Goal: Information Seeking & Learning: Learn about a topic

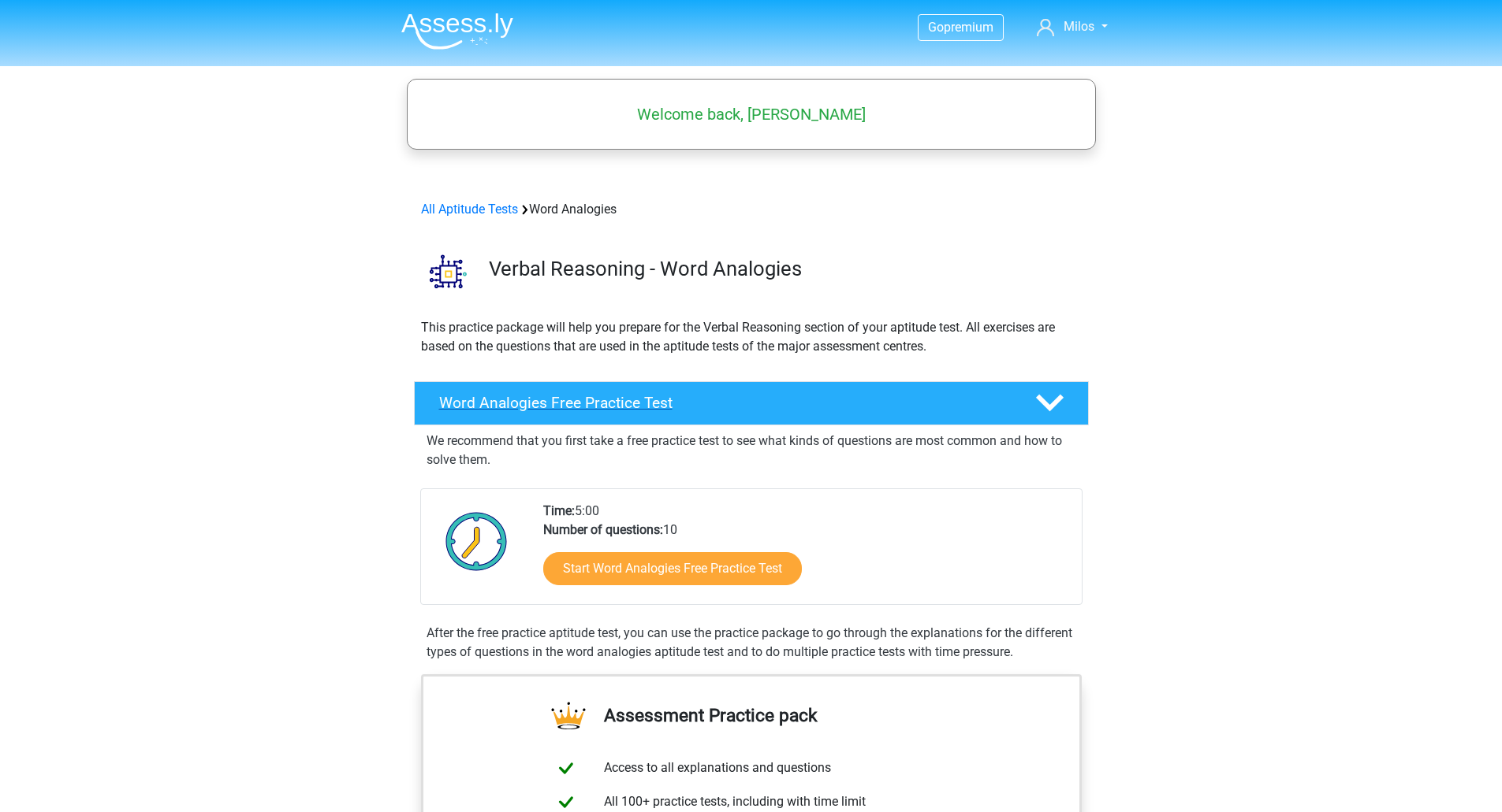
click at [690, 404] on h4 "Word Analogies Free Practice Test" at bounding box center [724, 403] width 570 height 18
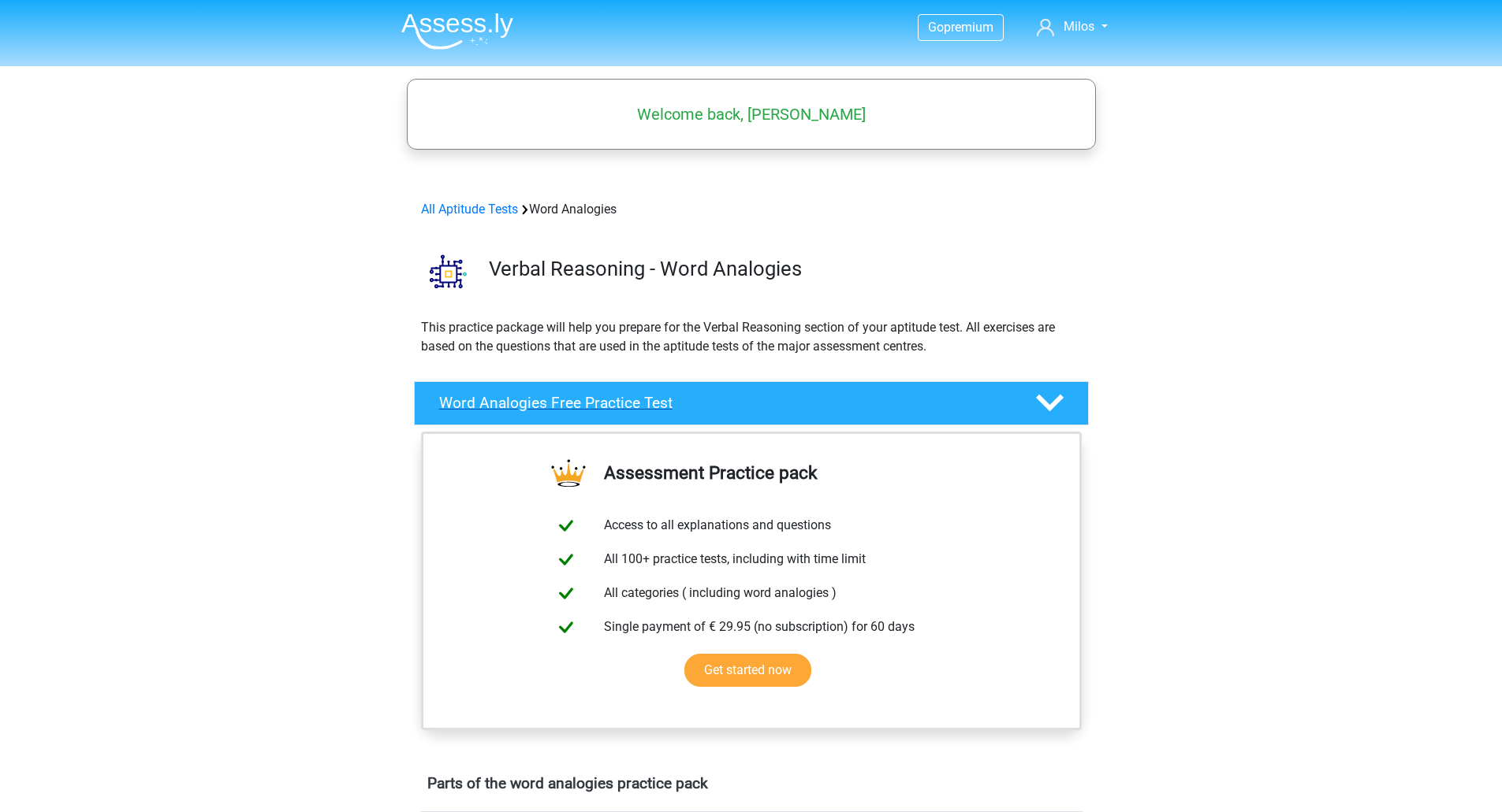
click at [691, 404] on h4 "Word Analogies Free Practice Test" at bounding box center [724, 403] width 570 height 18
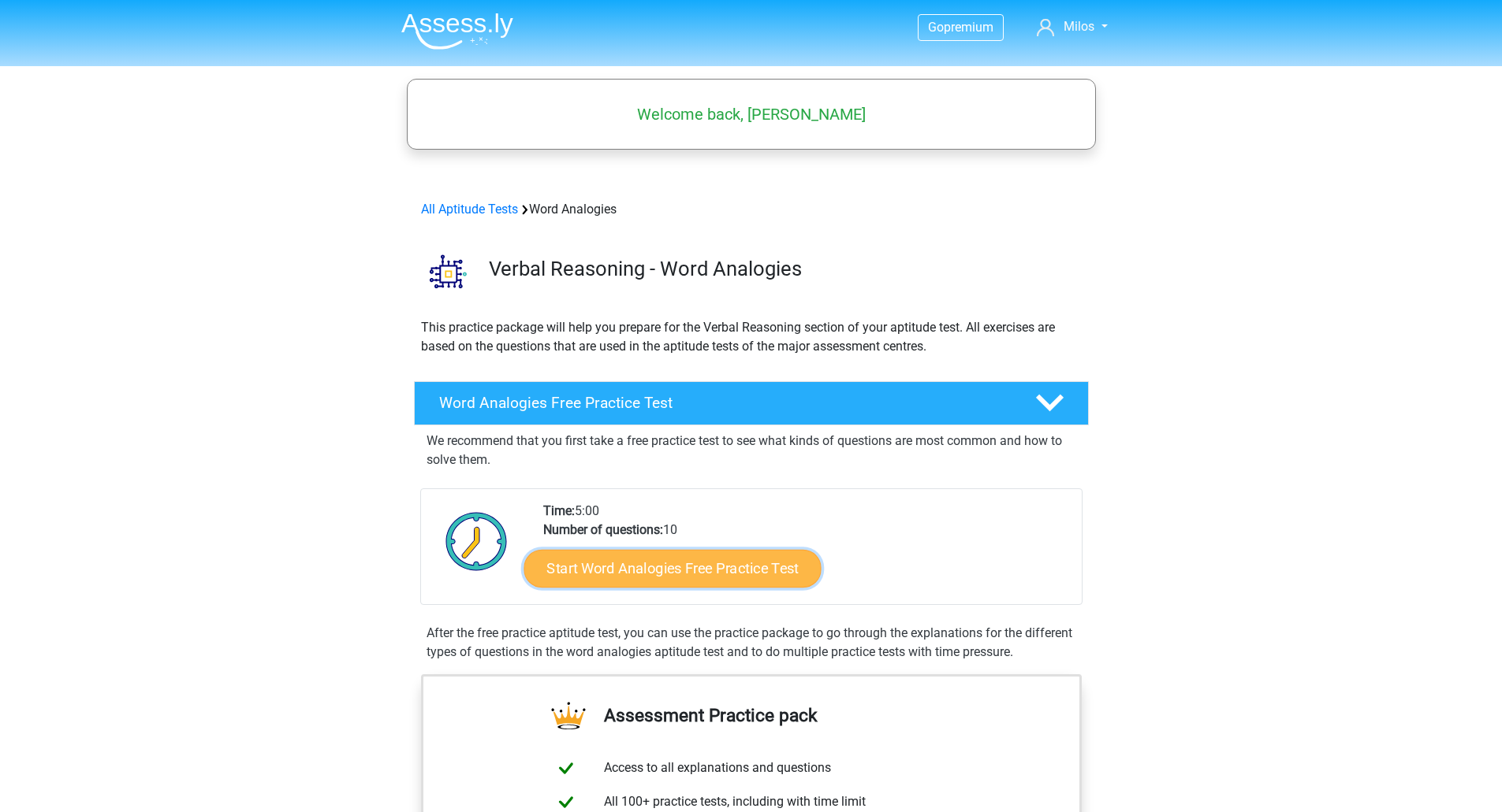
click at [710, 571] on link "Start Word Analogies Free Practice Test" at bounding box center [671, 567] width 297 height 38
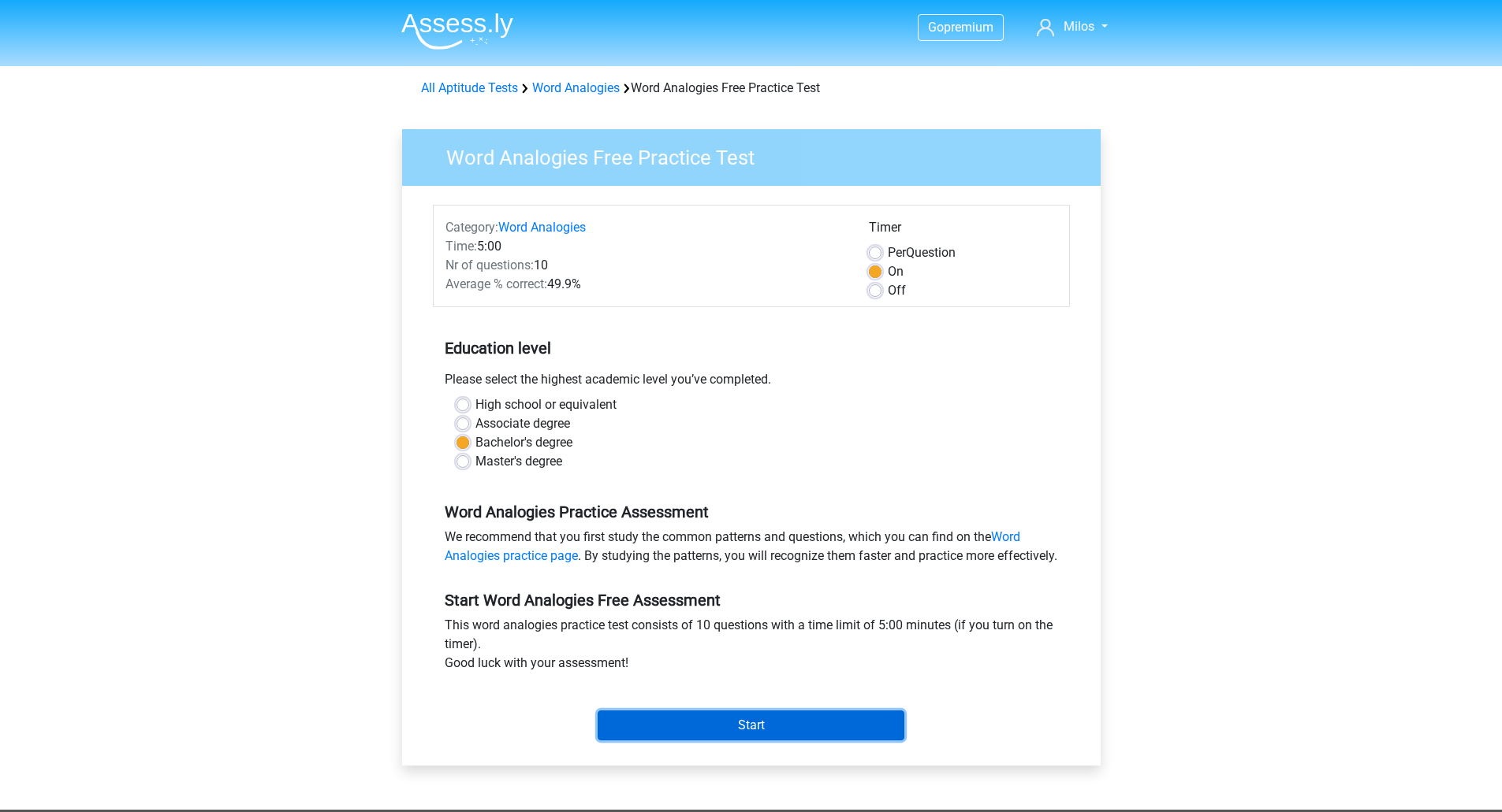
click at [710, 741] on input "Start" at bounding box center [751, 725] width 307 height 30
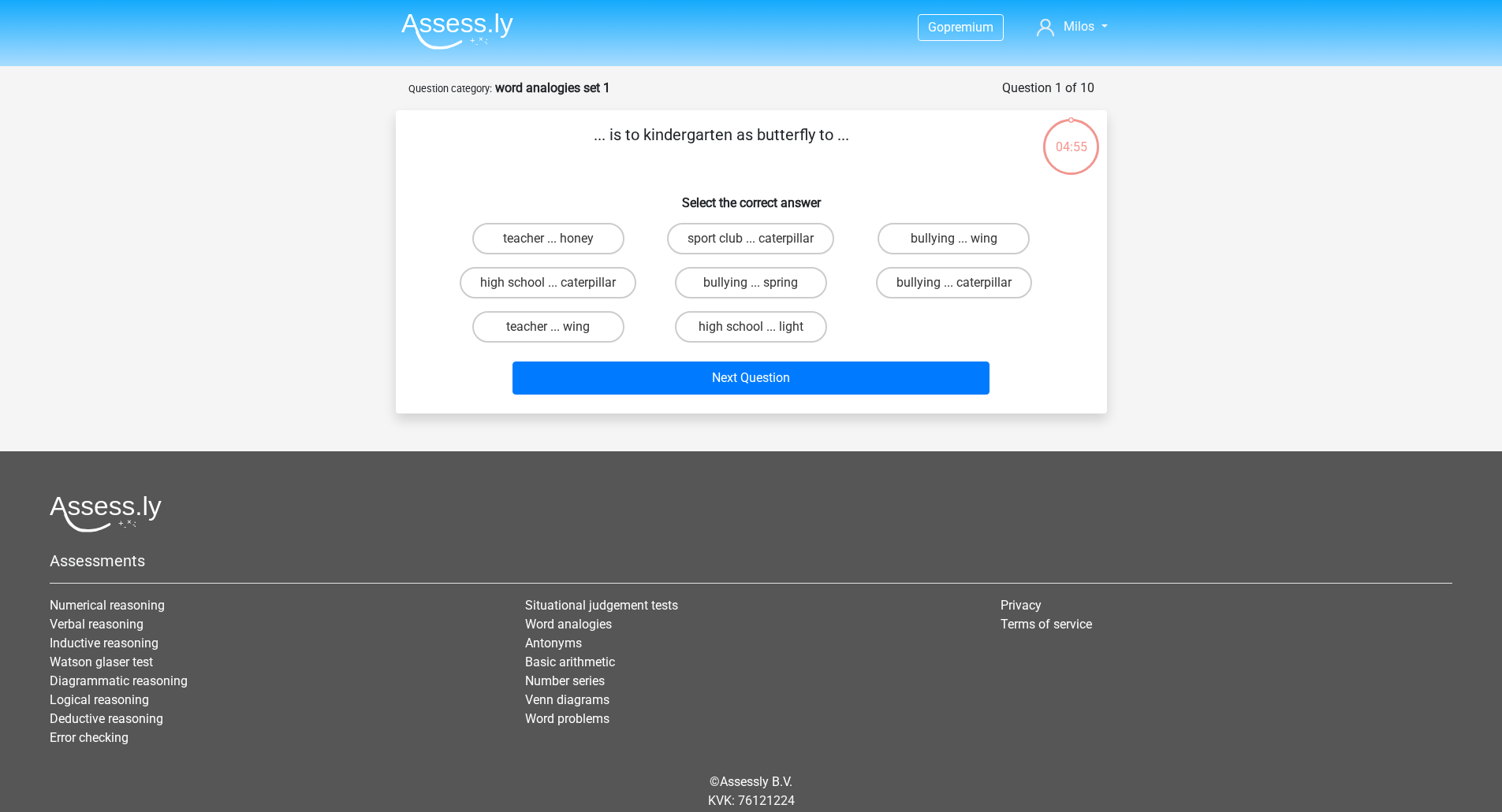
click at [426, 34] on img at bounding box center [457, 31] width 112 height 37
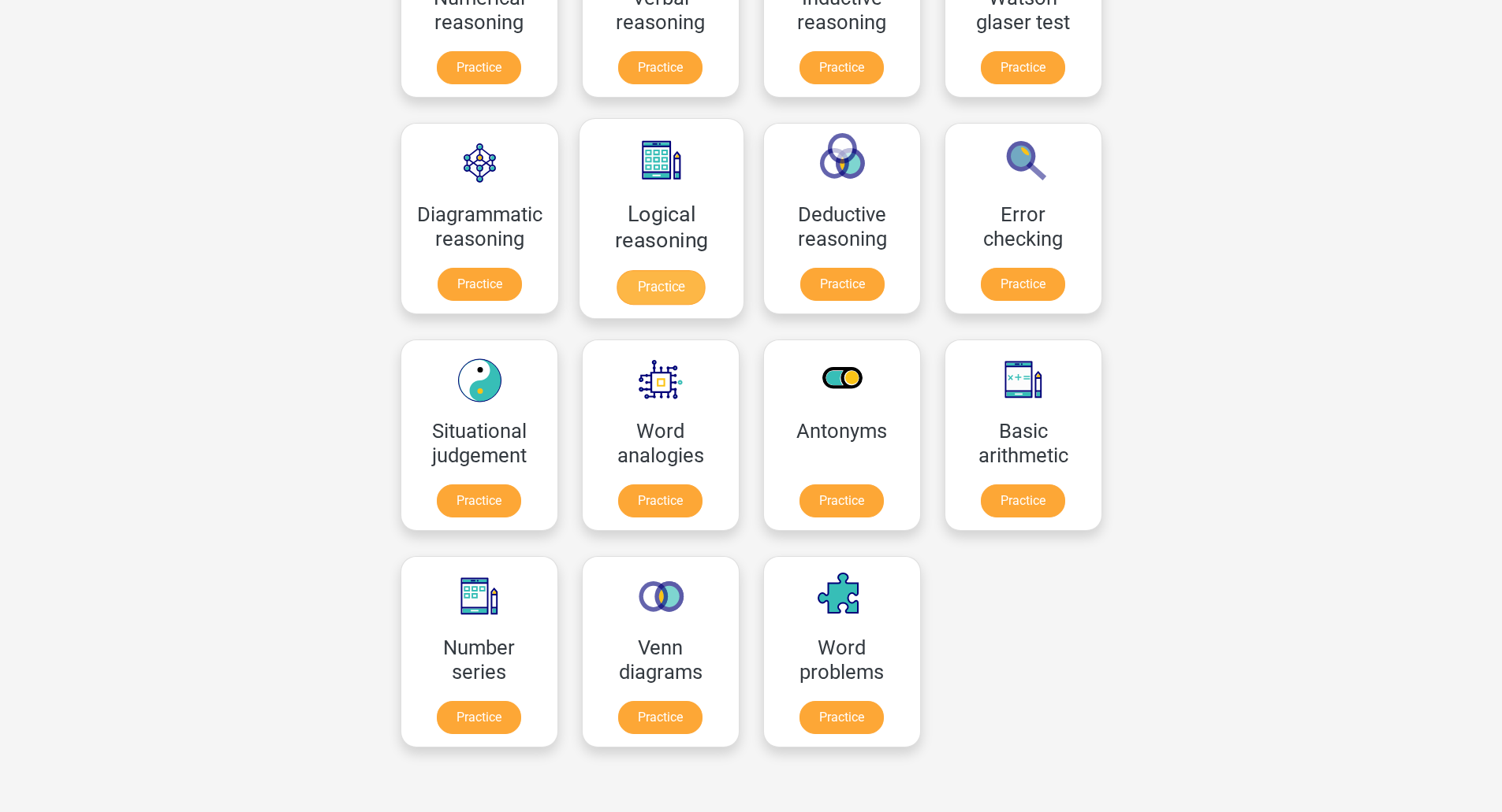
scroll to position [394, 0]
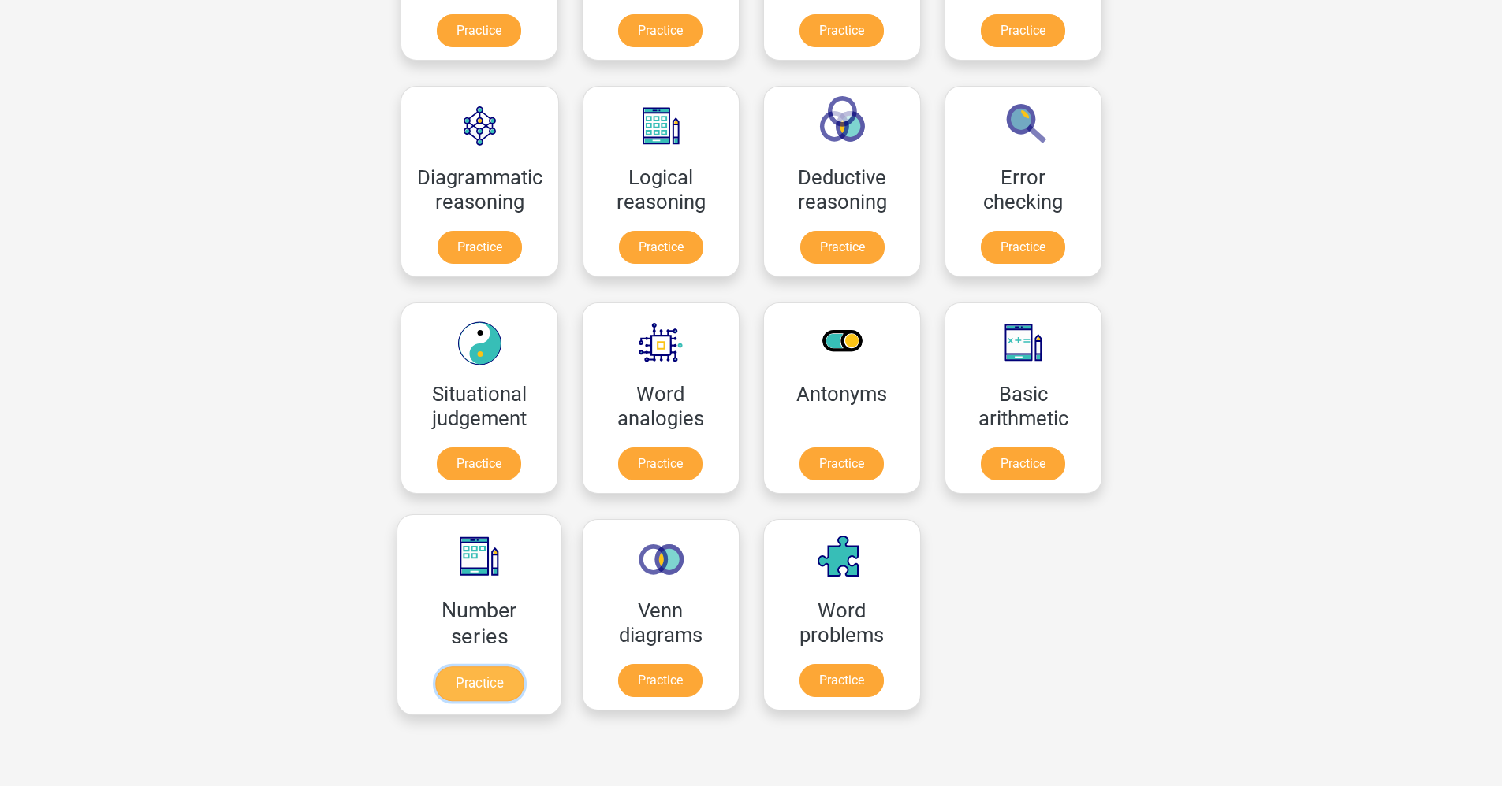
click at [480, 666] on link "Practice" at bounding box center [479, 684] width 89 height 35
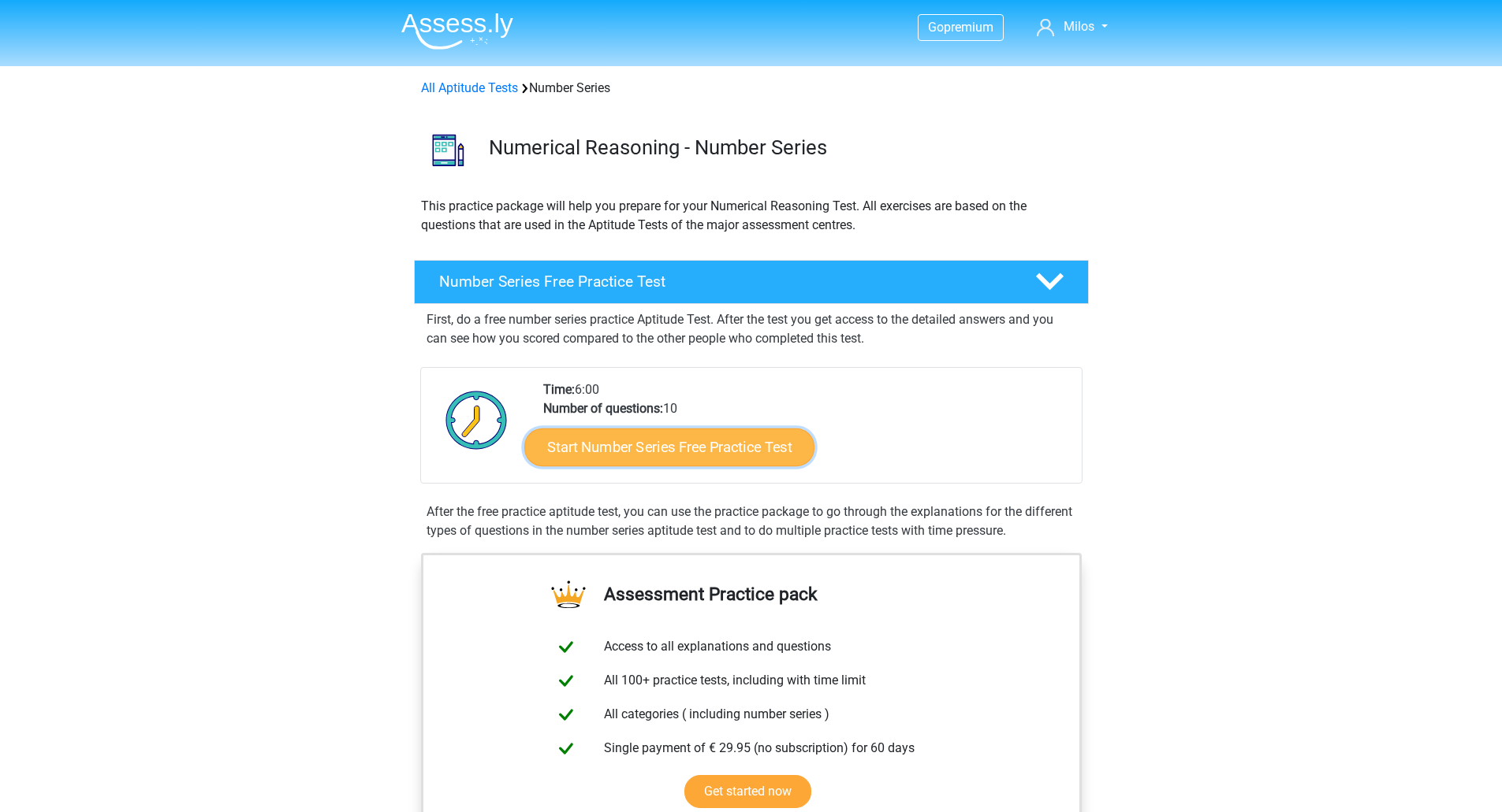
click at [656, 457] on link "Start Number Series Free Practice Test" at bounding box center [669, 446] width 290 height 38
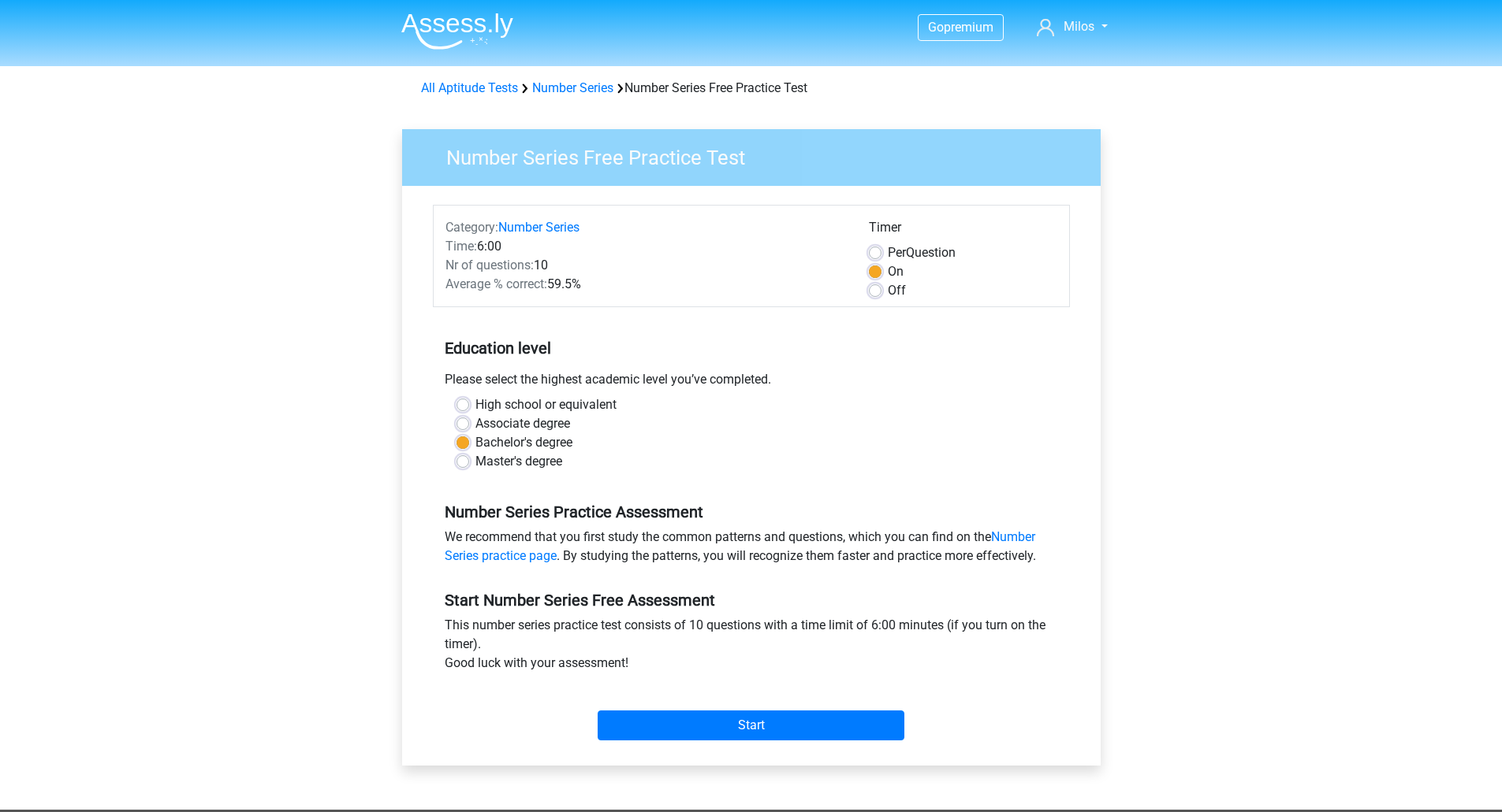
click at [898, 248] on span "Per" at bounding box center [897, 252] width 18 height 15
click at [881, 248] on input "Per Question" at bounding box center [875, 251] width 13 height 16
radio input "true"
click at [830, 725] on input "Start" at bounding box center [751, 725] width 307 height 30
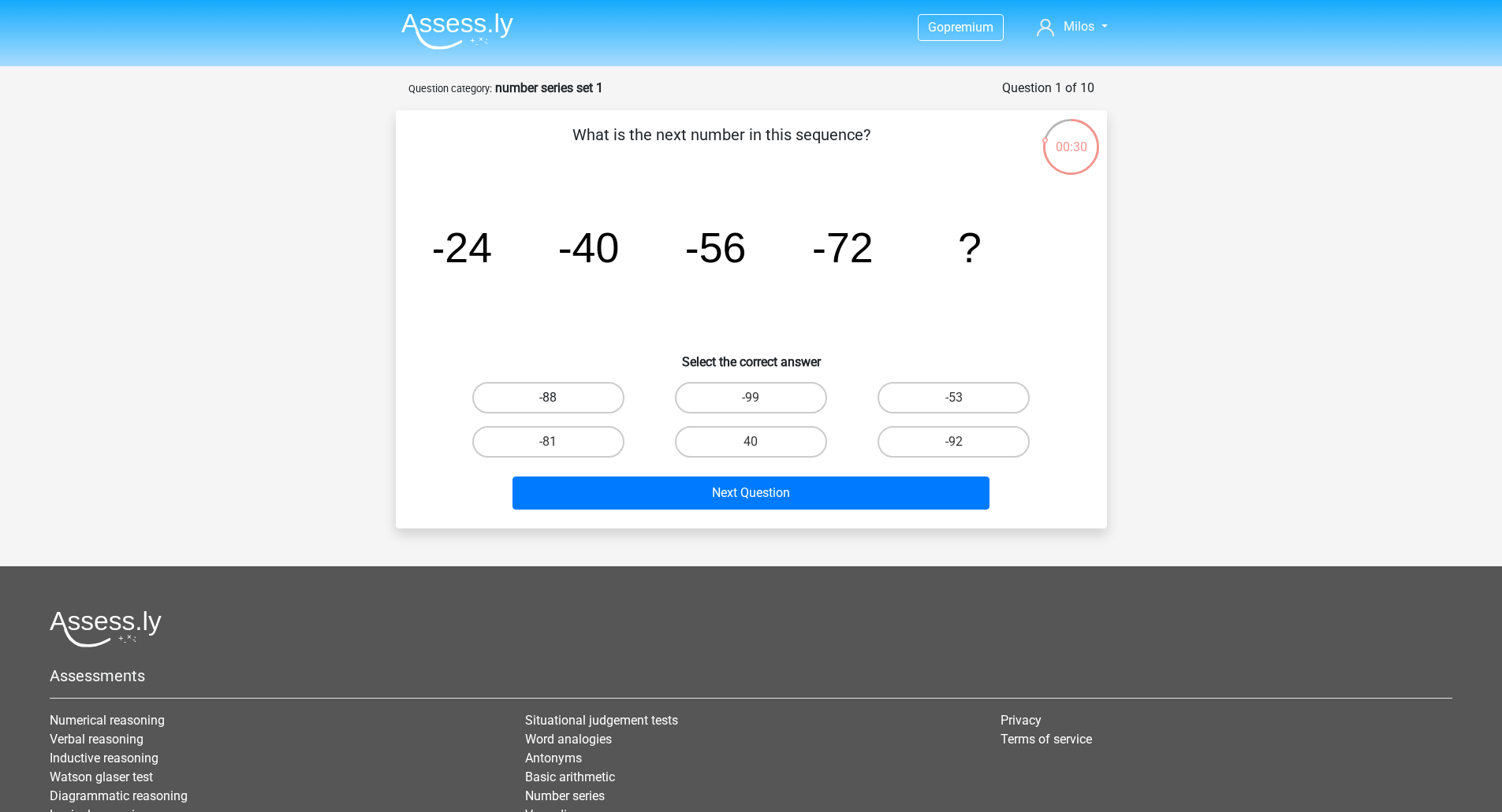
click at [597, 400] on label "-88" at bounding box center [548, 398] width 153 height 31
click at [558, 400] on input "-88" at bounding box center [553, 403] width 10 height 10
radio input "true"
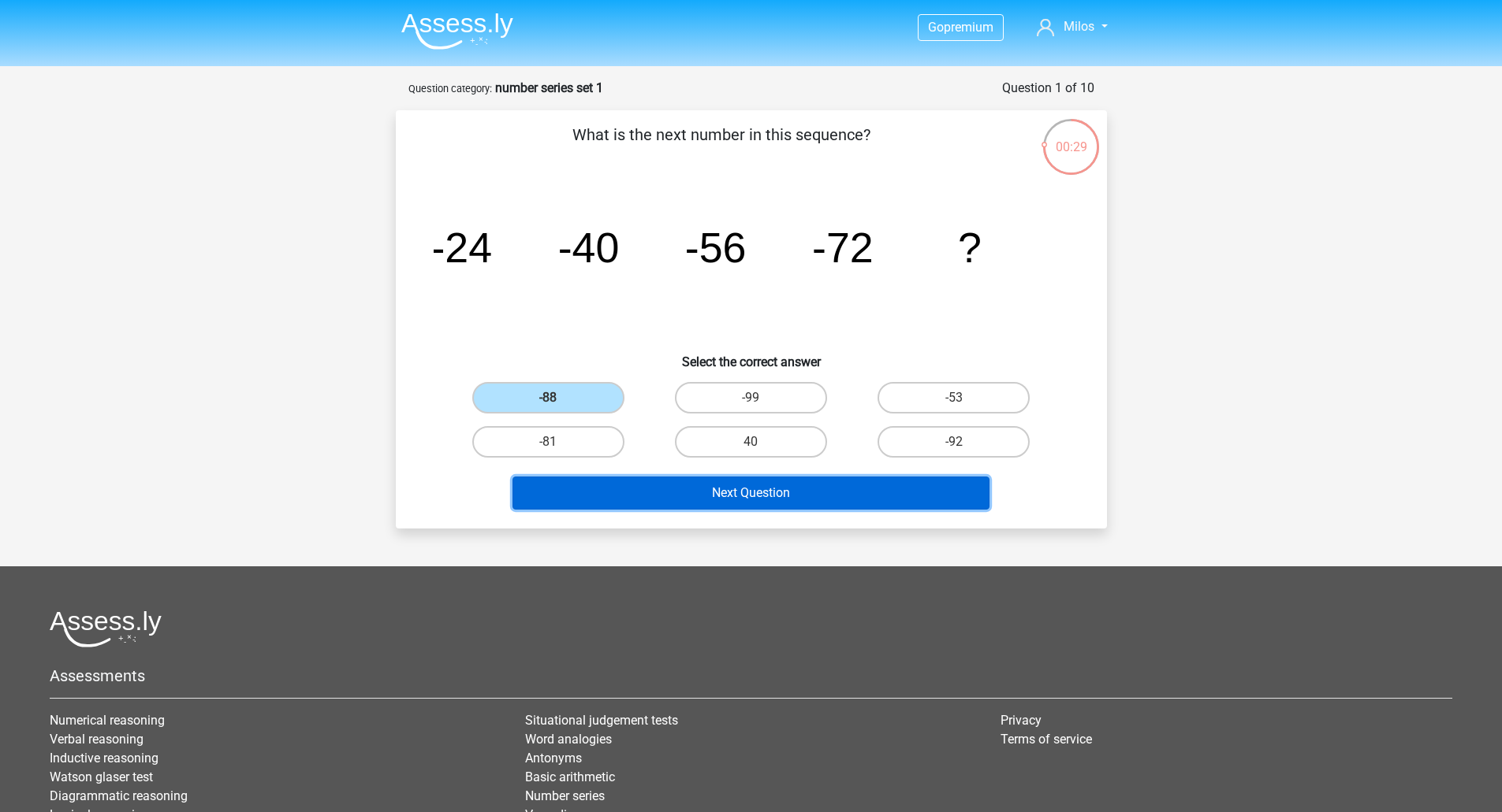
click at [752, 503] on button "Next Question" at bounding box center [751, 493] width 477 height 33
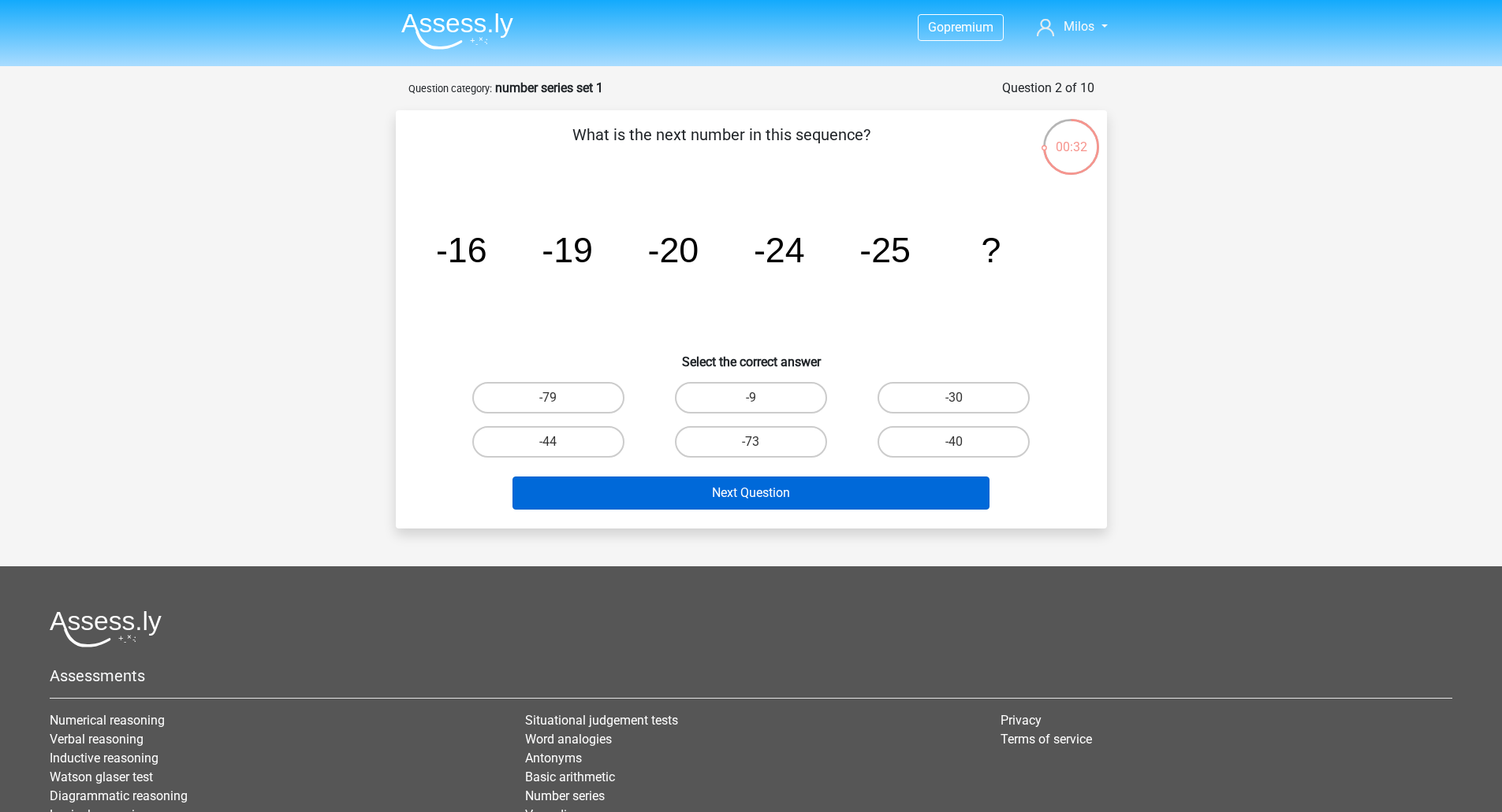
drag, startPoint x: 957, startPoint y: 397, endPoint x: 940, endPoint y: 479, distance: 83.7
click at [958, 396] on div "-30" at bounding box center [954, 398] width 190 height 31
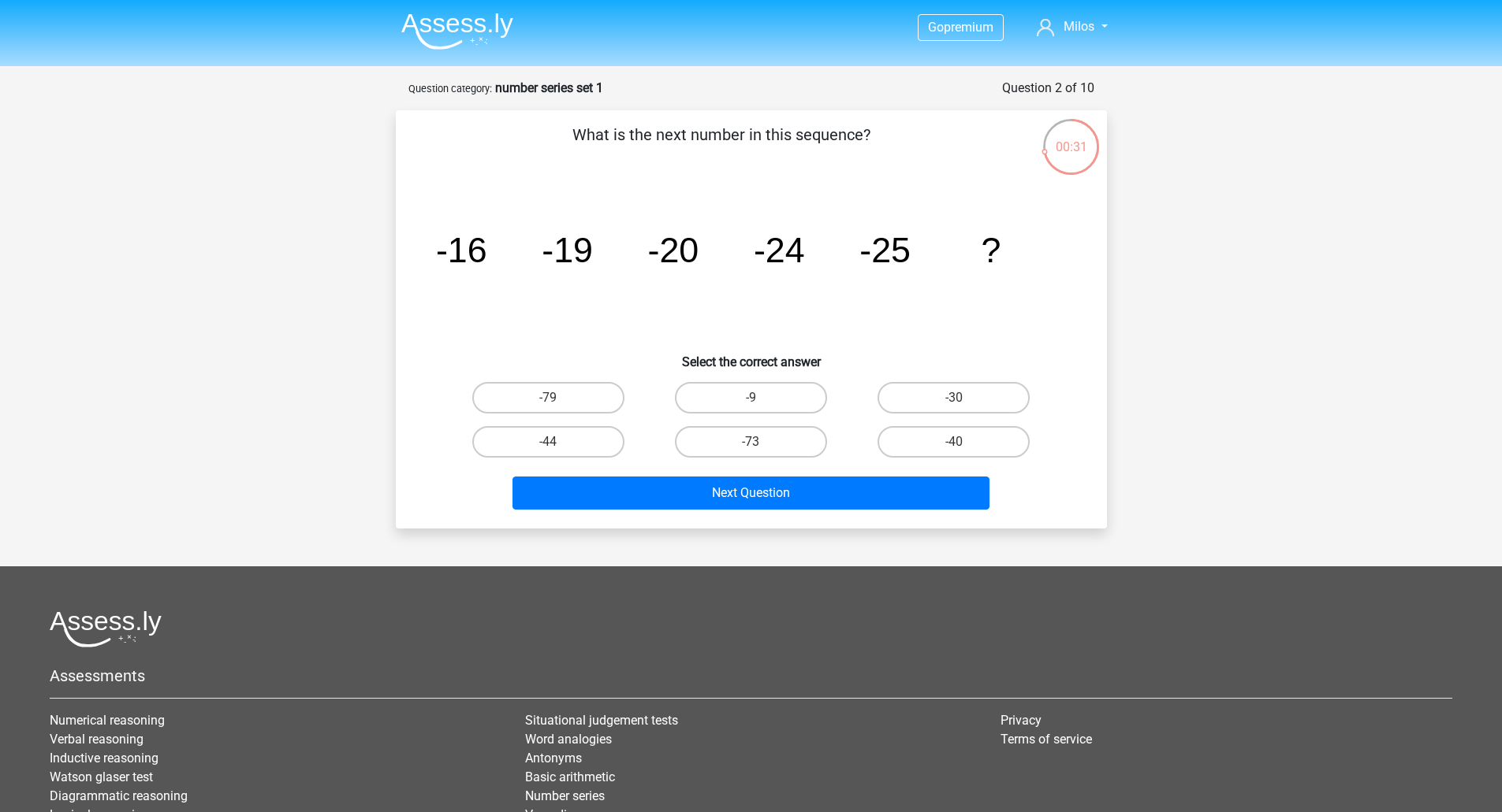
click at [956, 399] on input "-30" at bounding box center [959, 403] width 10 height 10
radio input "true"
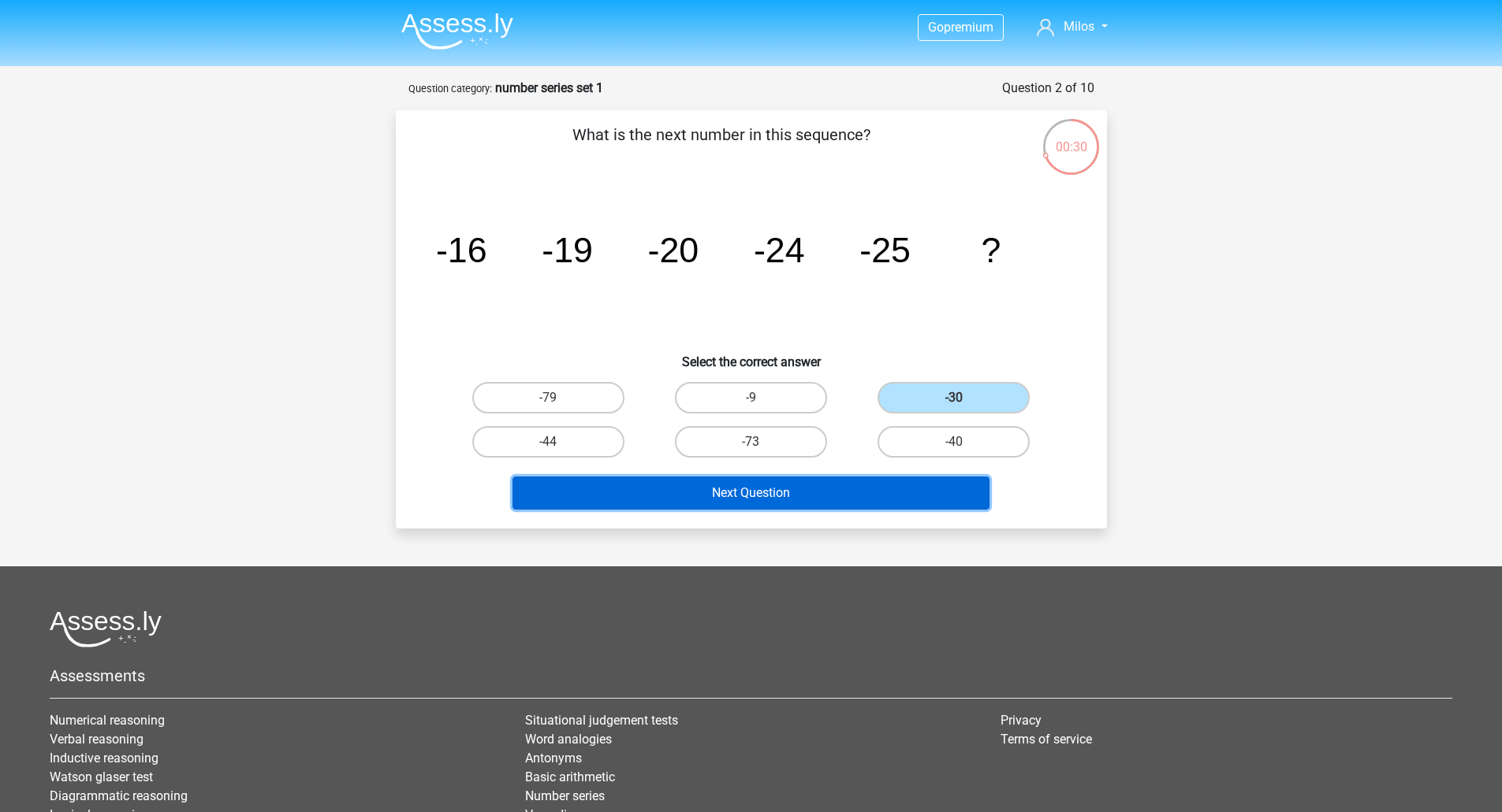
click at [852, 497] on button "Next Question" at bounding box center [751, 493] width 477 height 33
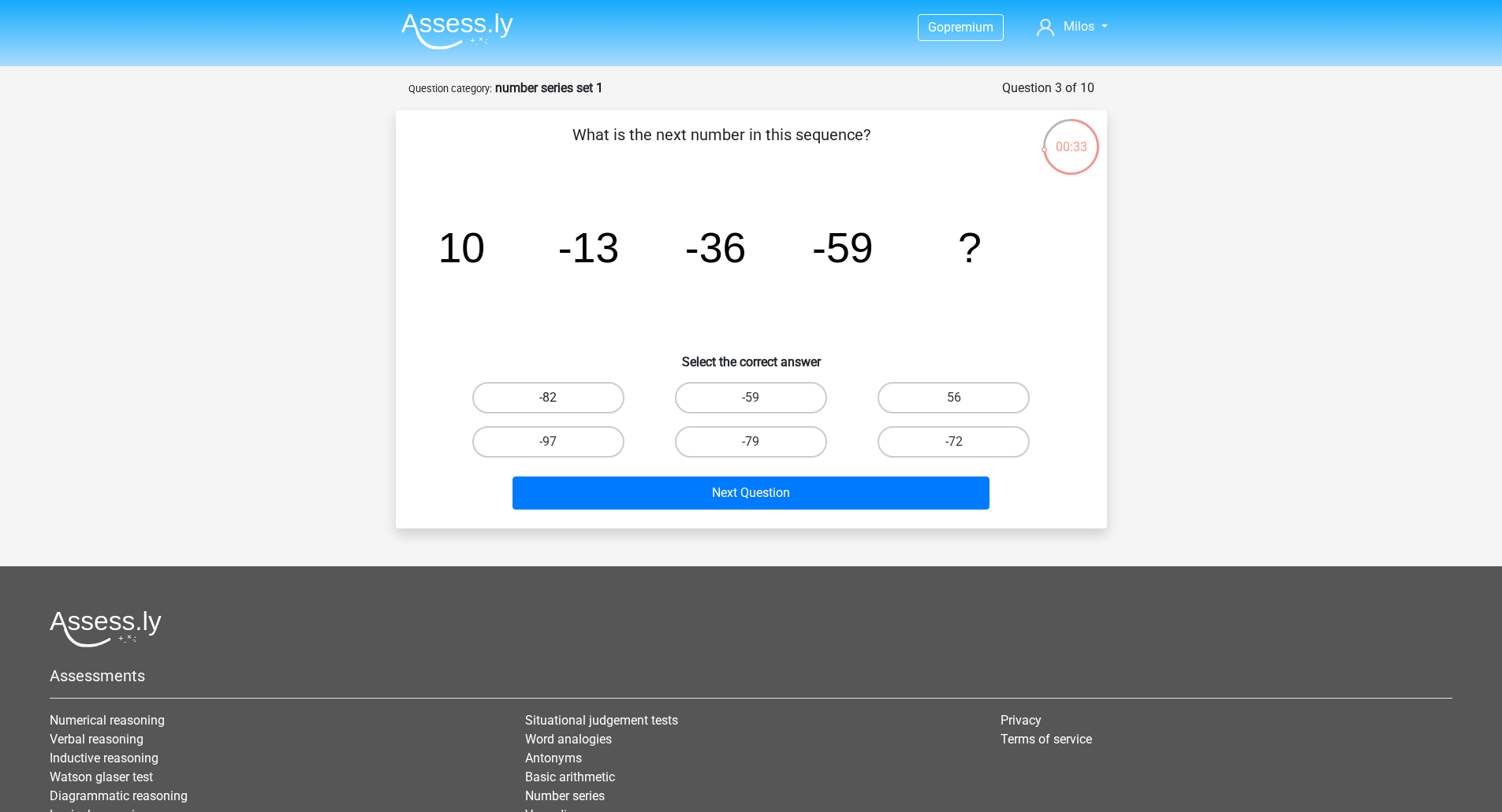
click at [581, 399] on label "-82" at bounding box center [548, 398] width 153 height 31
click at [558, 399] on input "-82" at bounding box center [553, 403] width 10 height 10
radio input "true"
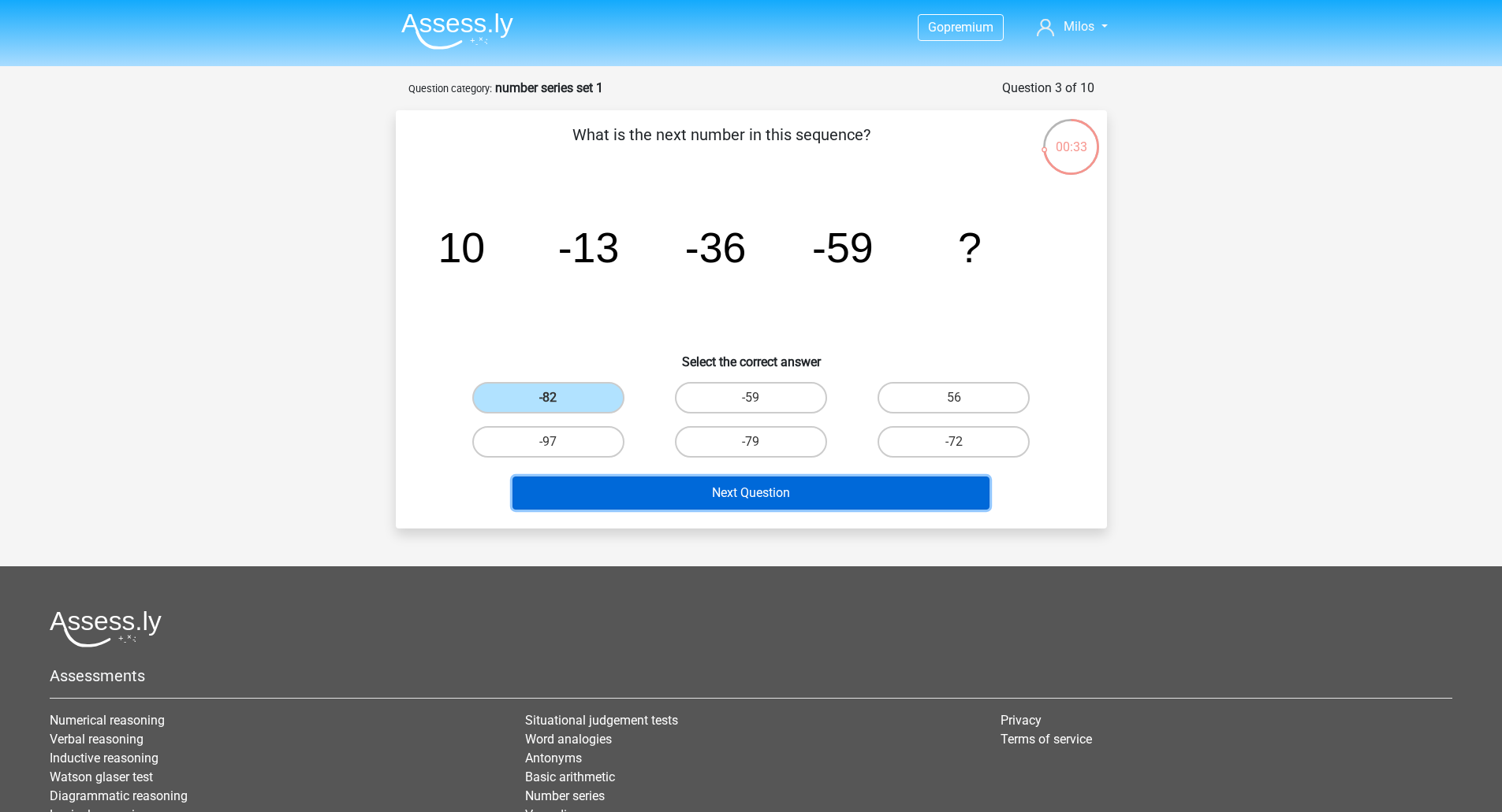
click at [758, 491] on button "Next Question" at bounding box center [751, 493] width 477 height 33
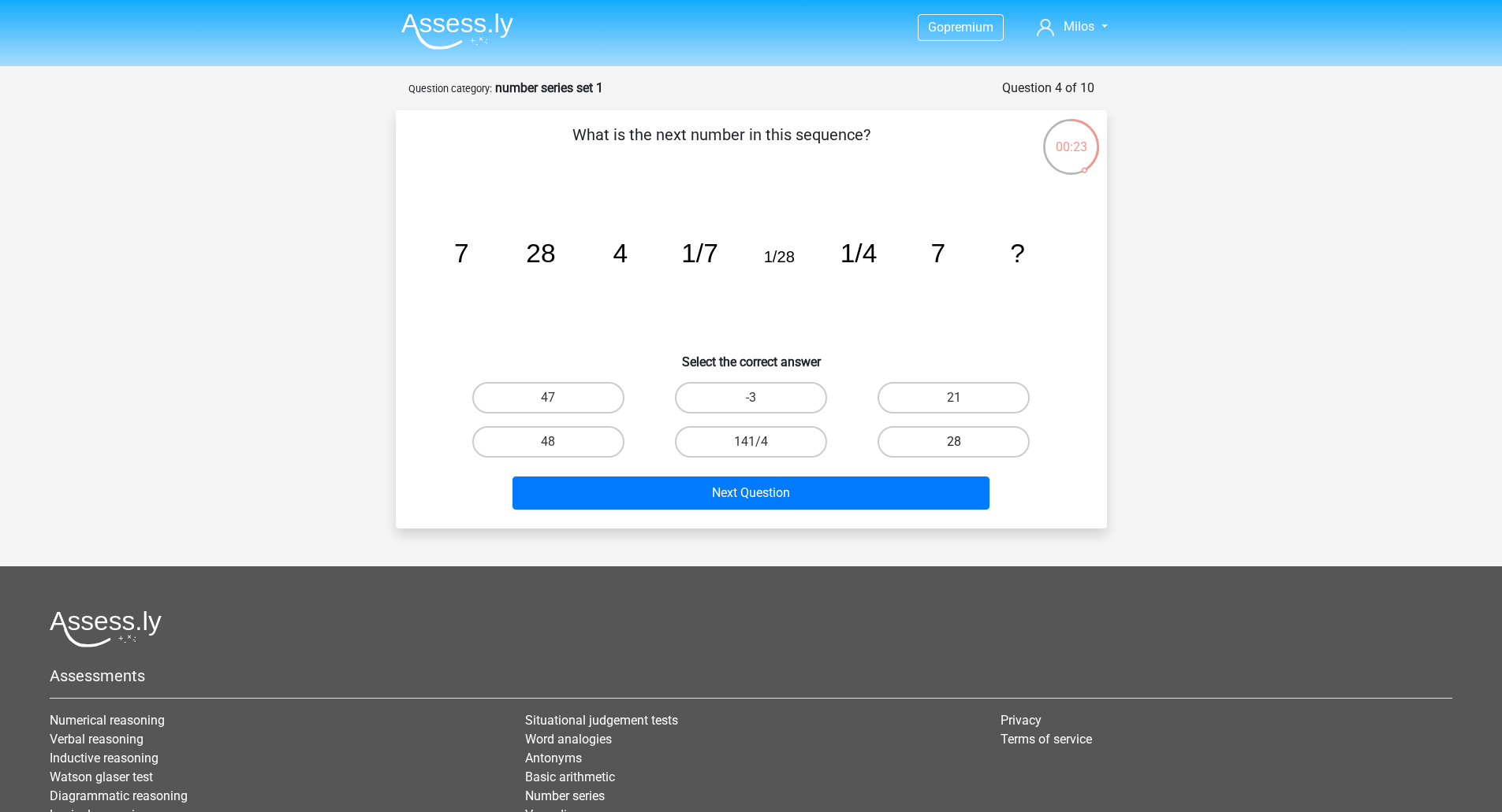
click at [966, 435] on label "28" at bounding box center [953, 442] width 153 height 31
click at [964, 442] on input "28" at bounding box center [959, 446] width 10 height 10
radio input "true"
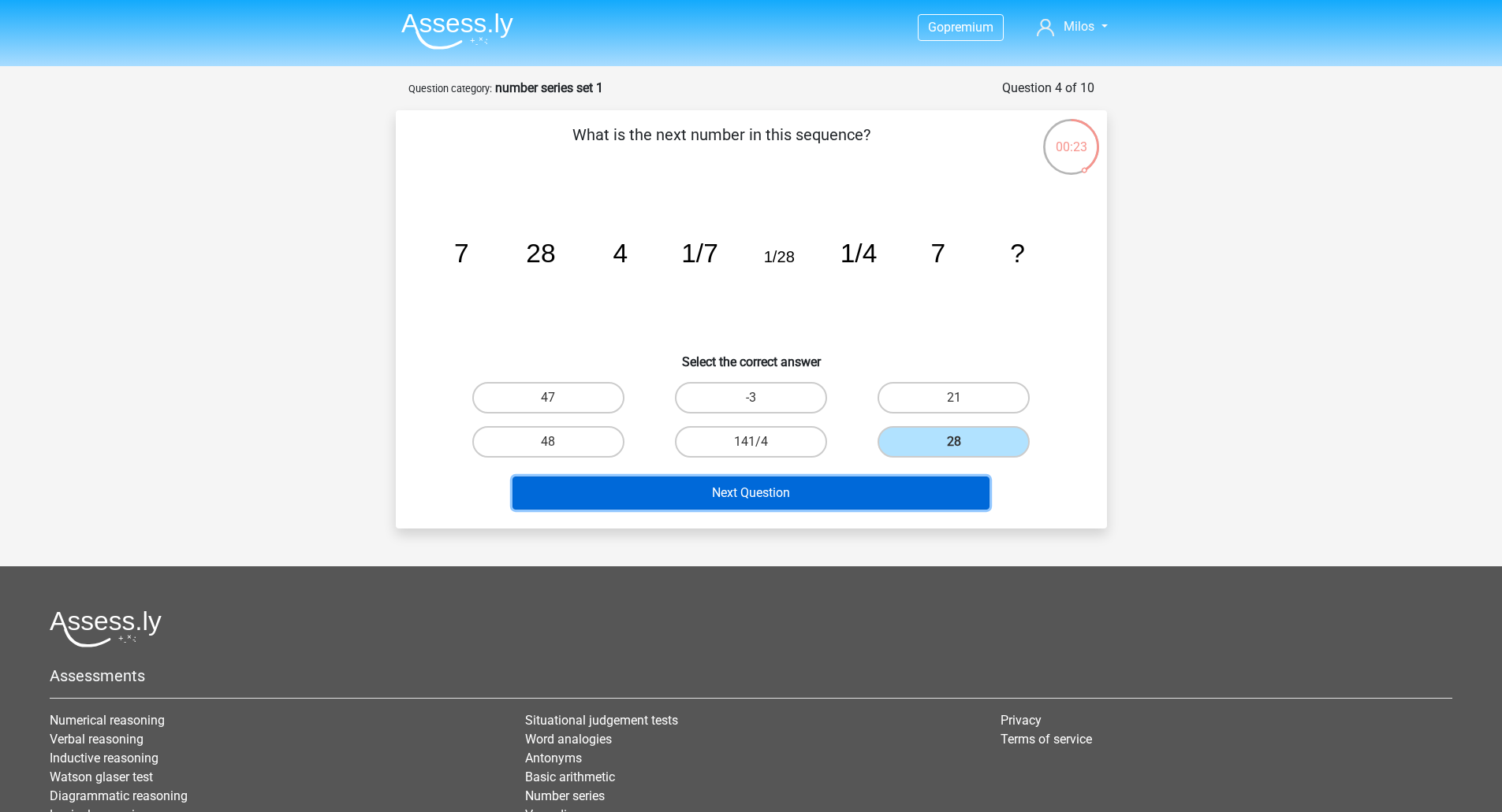
click at [821, 493] on button "Next Question" at bounding box center [751, 493] width 477 height 33
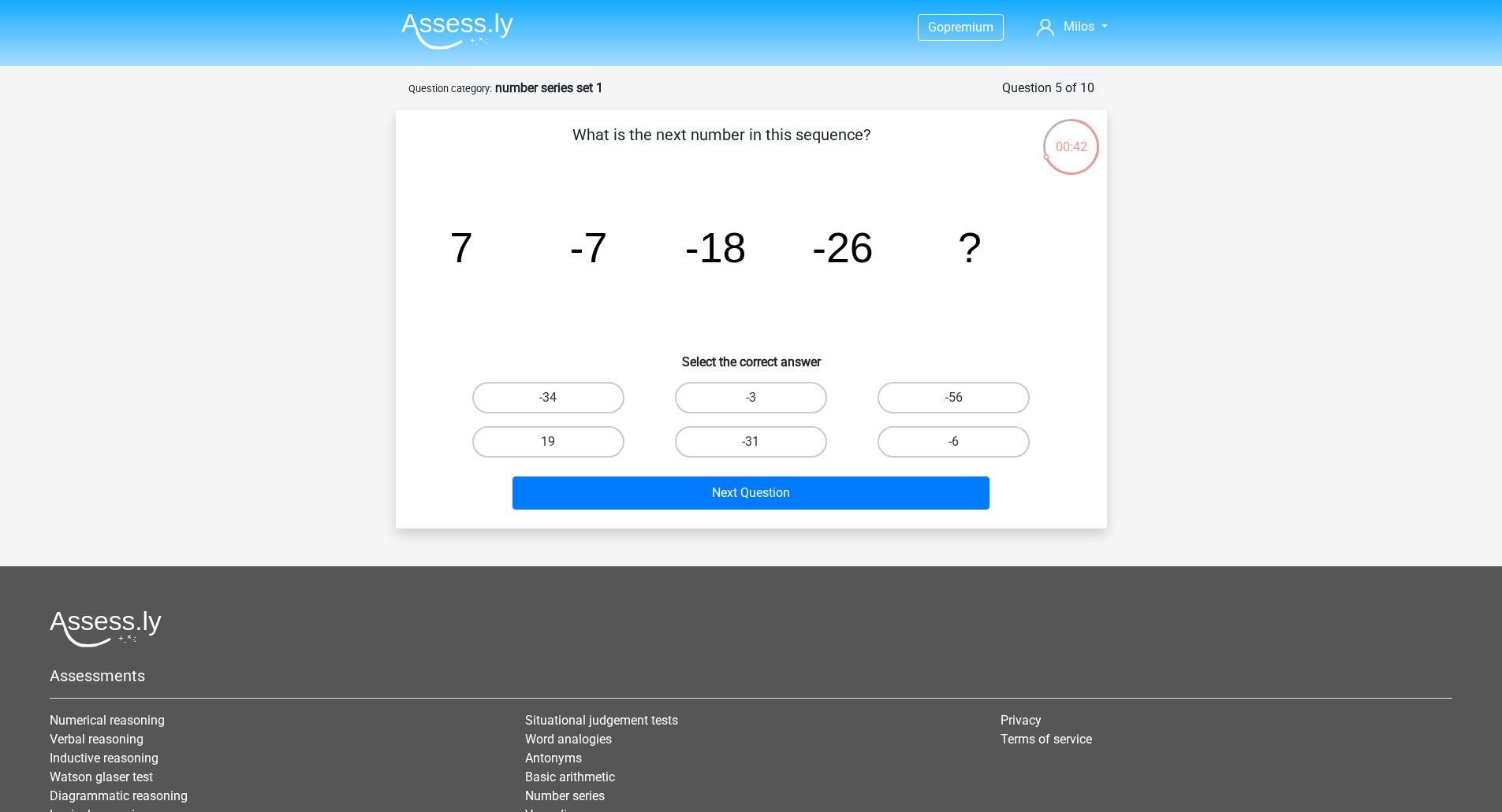
drag, startPoint x: 702, startPoint y: 442, endPoint x: 731, endPoint y: 469, distance: 39.6
click at [700, 442] on label "-31" at bounding box center [751, 442] width 153 height 31
click at [751, 442] on input "-31" at bounding box center [755, 446] width 10 height 10
radio input "true"
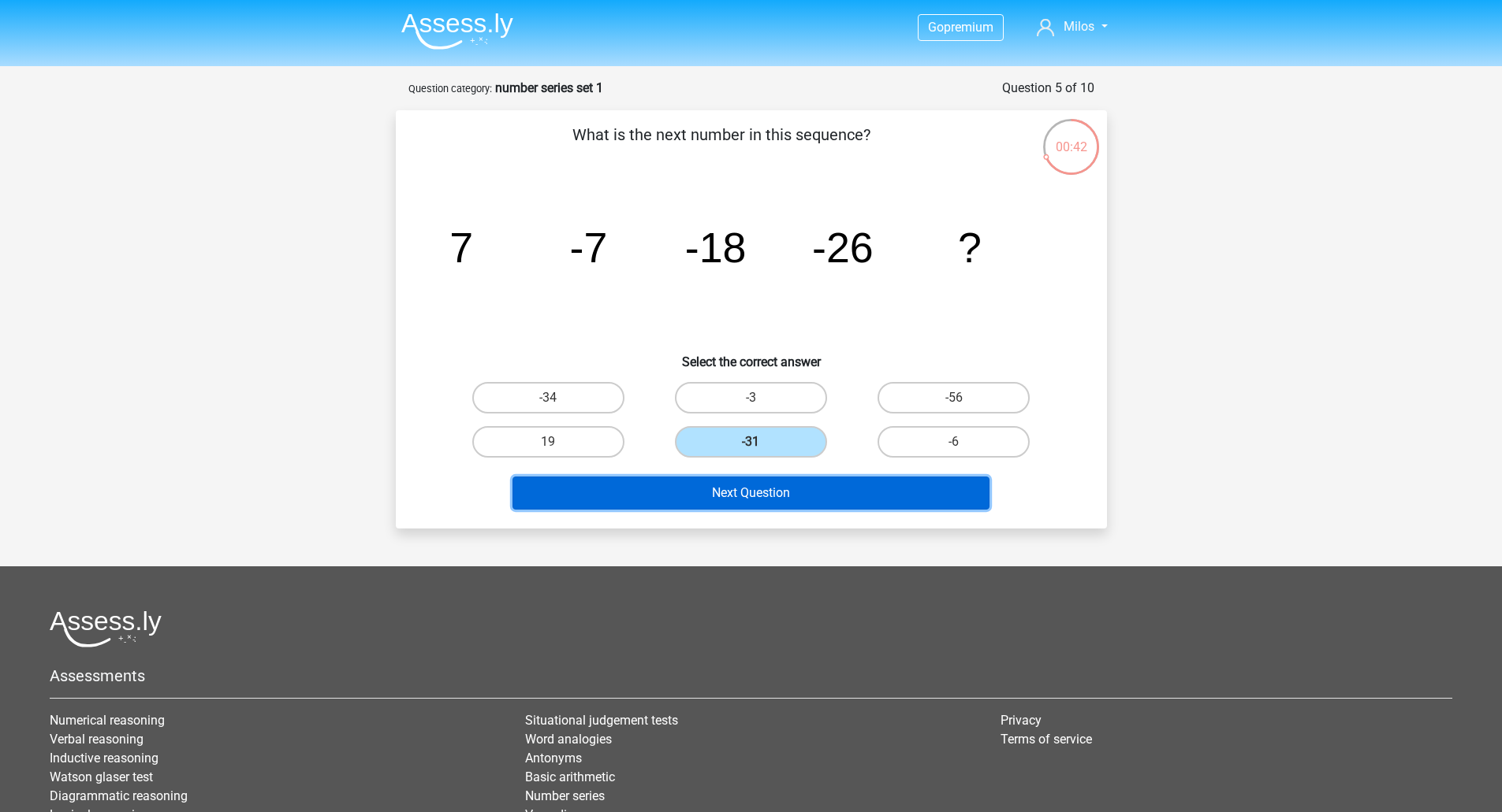
click at [758, 488] on button "Next Question" at bounding box center [751, 493] width 477 height 33
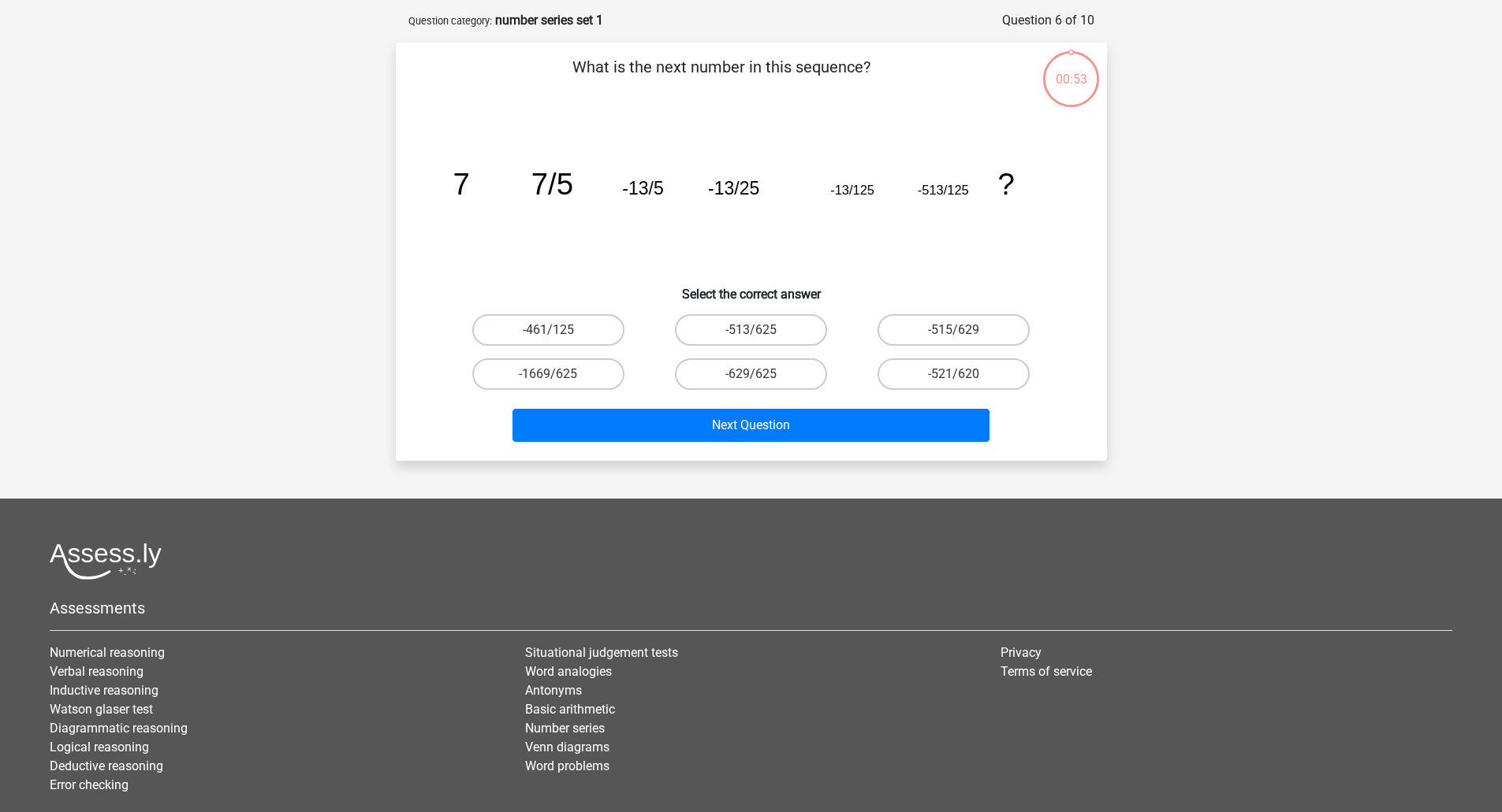
scroll to position [79, 0]
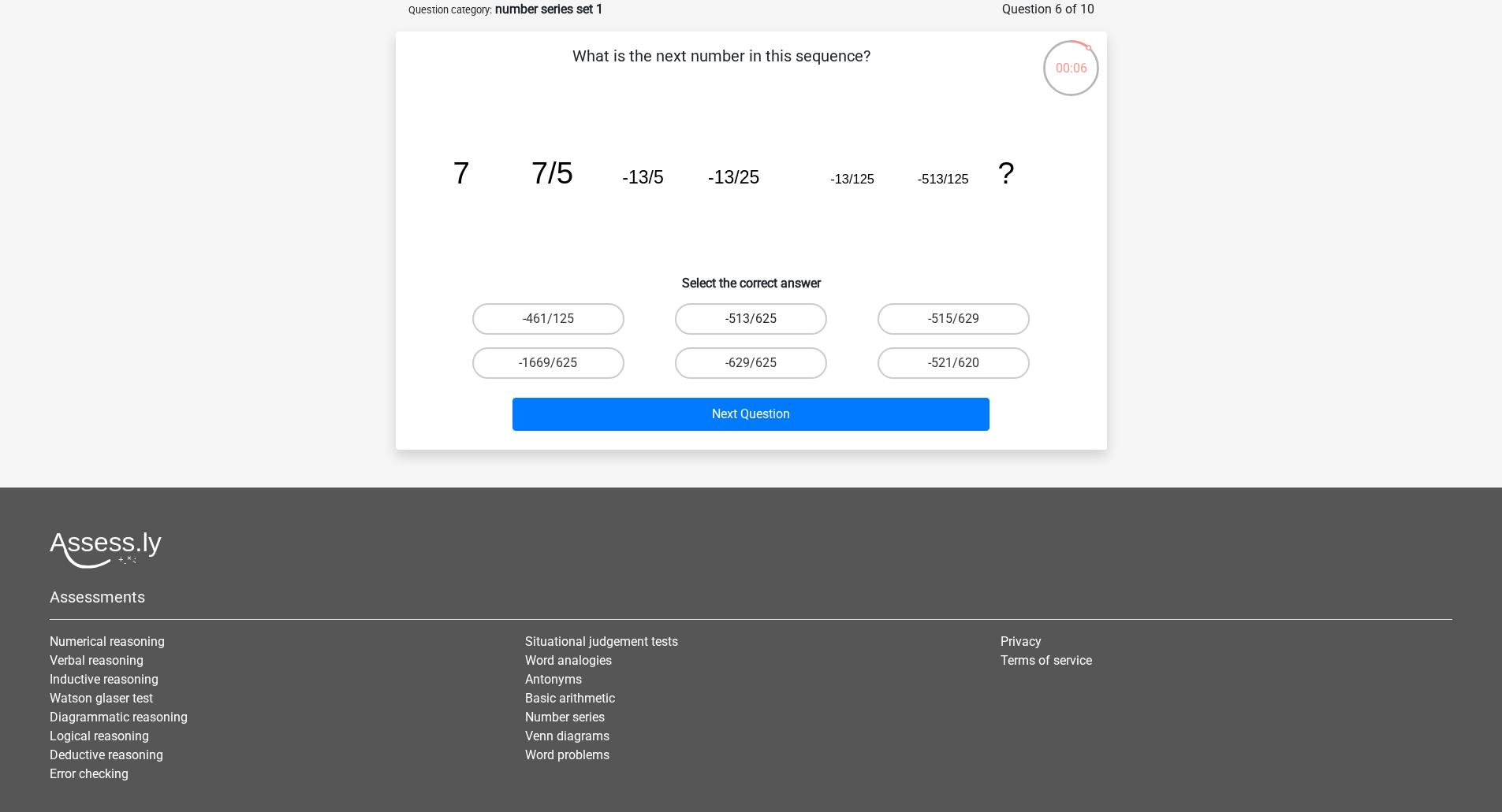
click at [804, 321] on label "-513/625" at bounding box center [751, 319] width 153 height 31
click at [761, 321] on input "-513/625" at bounding box center [755, 323] width 10 height 10
radio input "true"
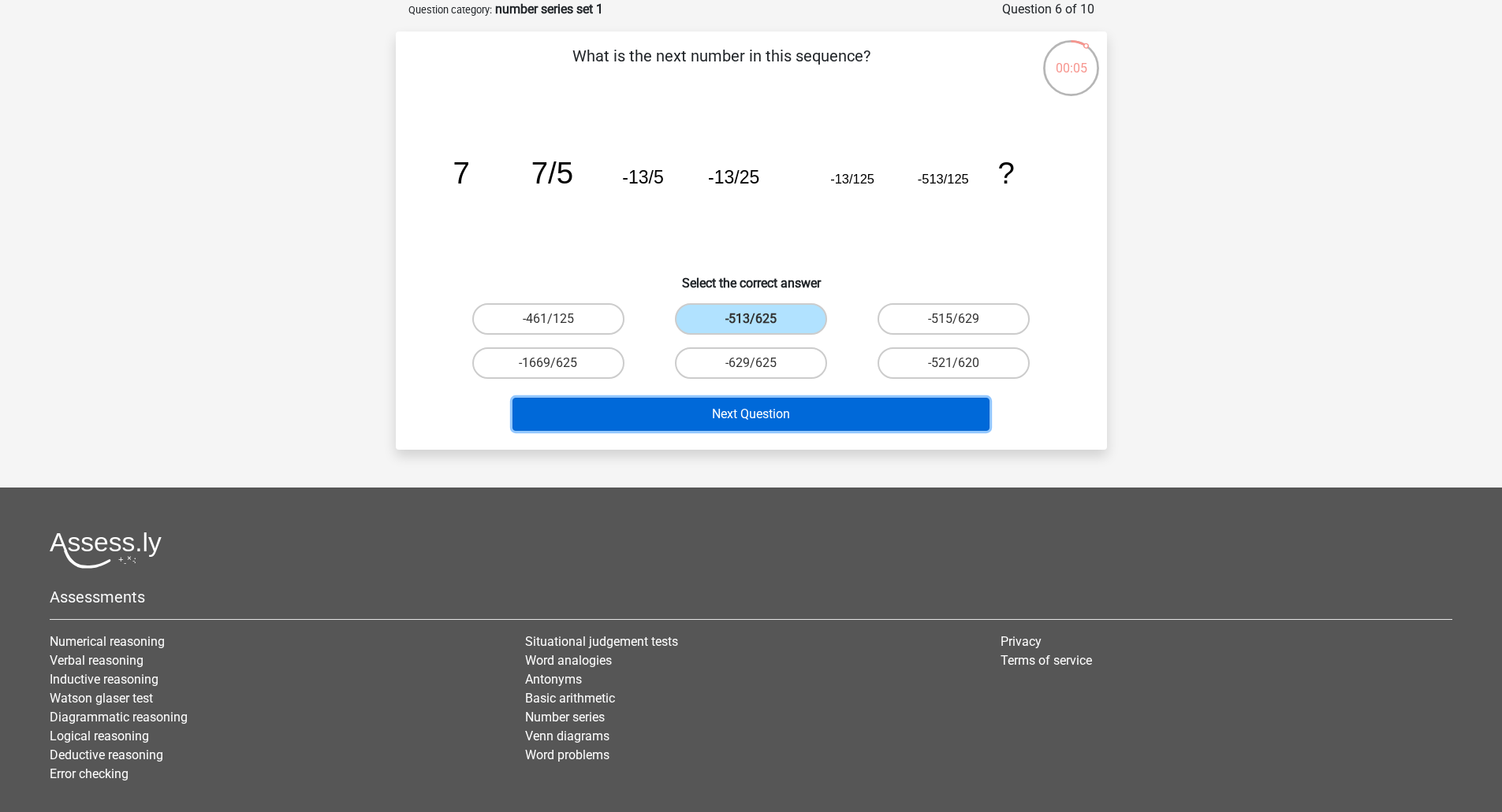
click at [772, 414] on button "Next Question" at bounding box center [751, 415] width 477 height 33
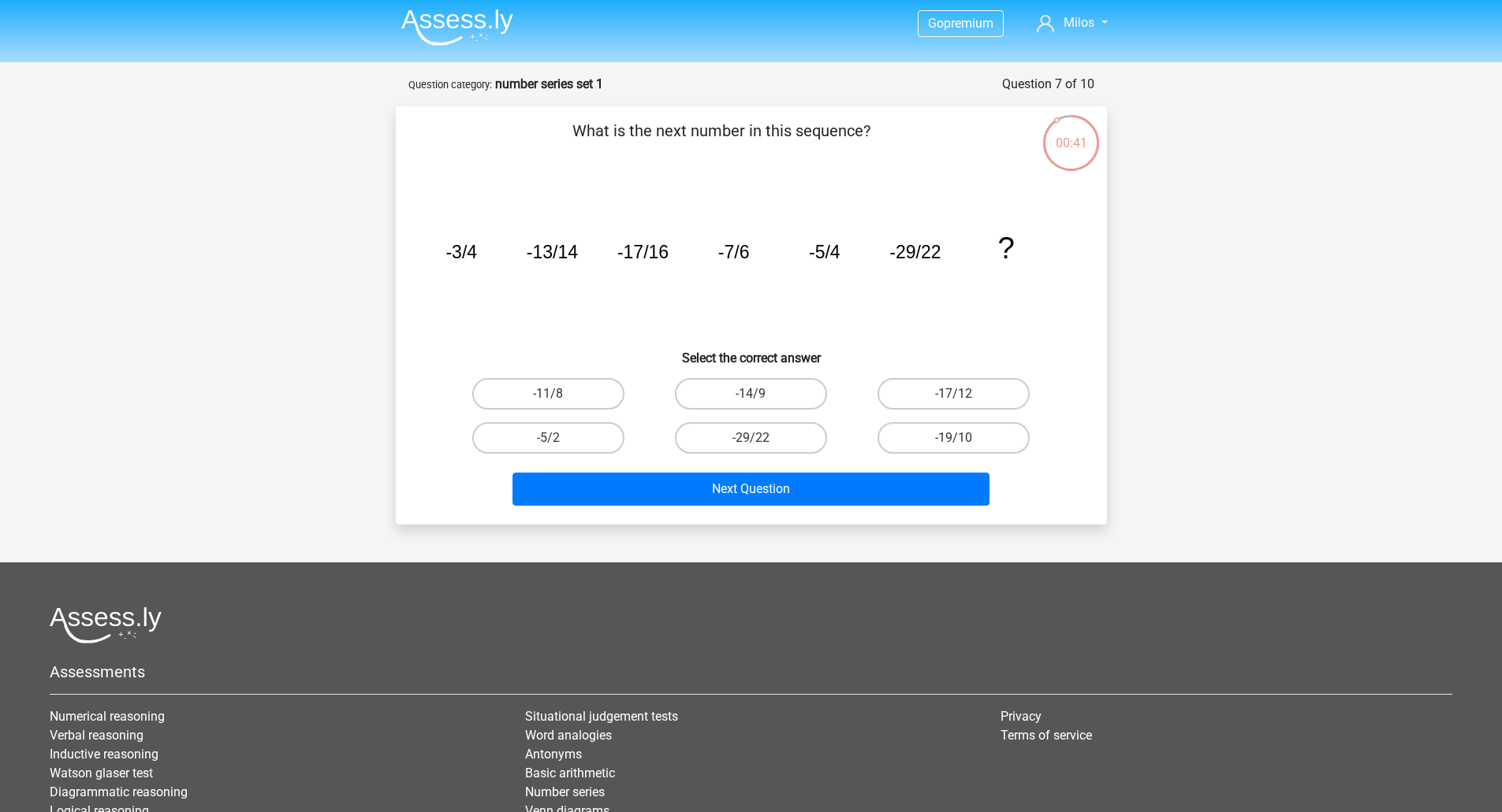
scroll to position [0, 0]
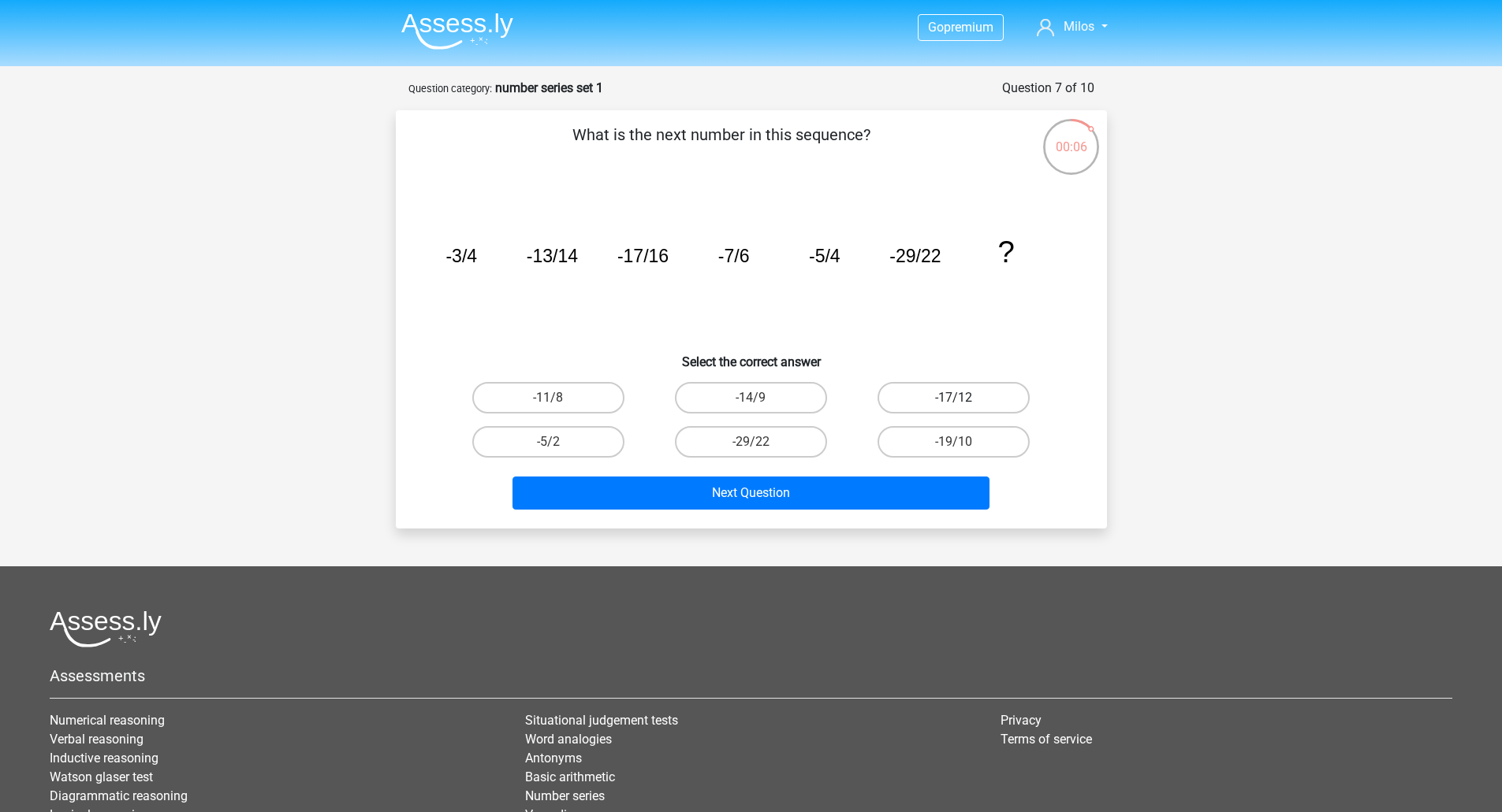
click at [916, 401] on label "-17/12" at bounding box center [953, 398] width 153 height 31
click at [954, 401] on input "-17/12" at bounding box center [959, 403] width 10 height 10
radio input "true"
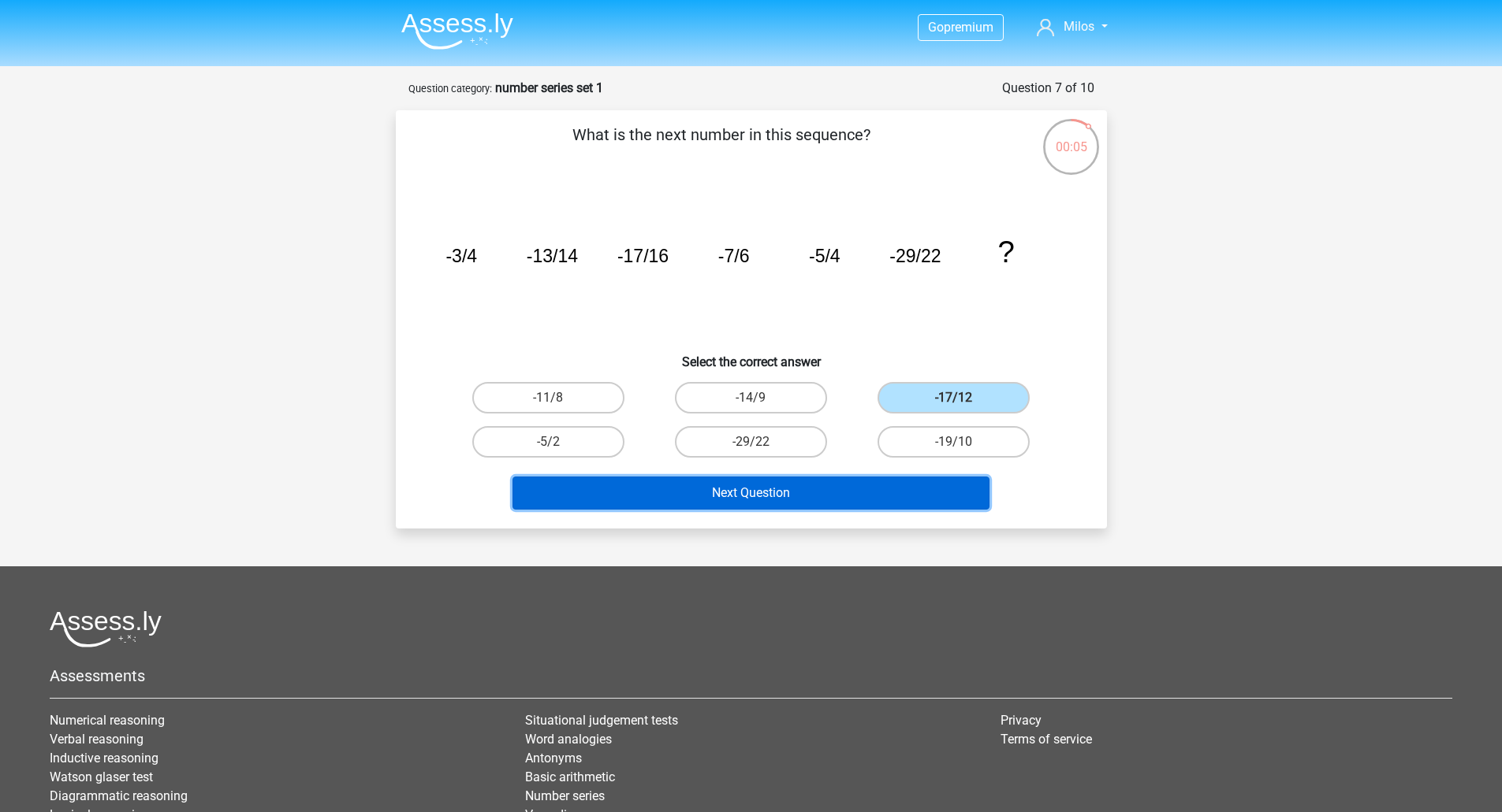
click at [778, 483] on button "Next Question" at bounding box center [751, 493] width 477 height 33
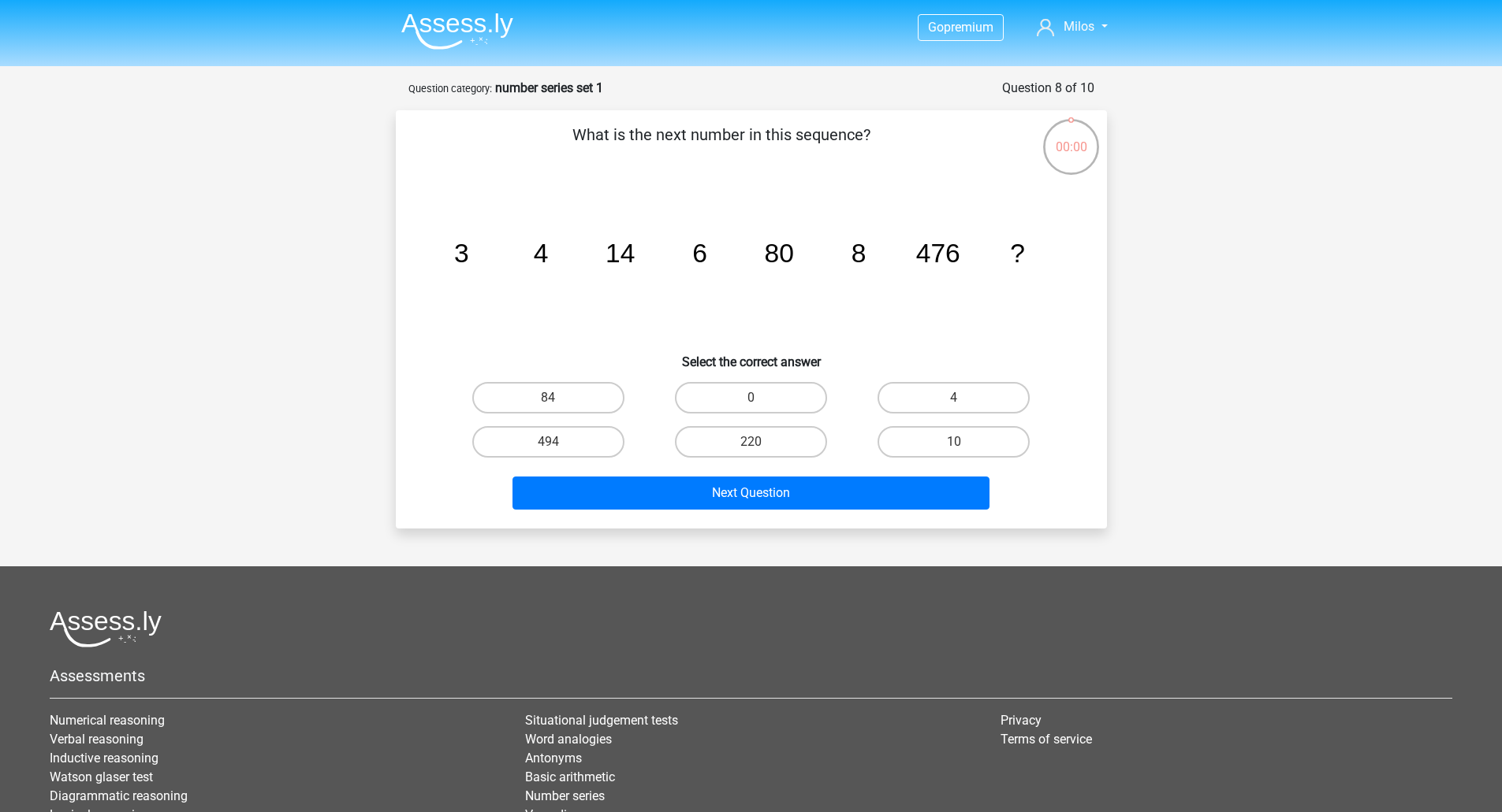
click at [747, 446] on label "220" at bounding box center [751, 442] width 153 height 31
click at [751, 446] on input "220" at bounding box center [755, 446] width 10 height 10
radio input "true"
click at [955, 398] on input "353" at bounding box center [959, 403] width 10 height 10
radio input "true"
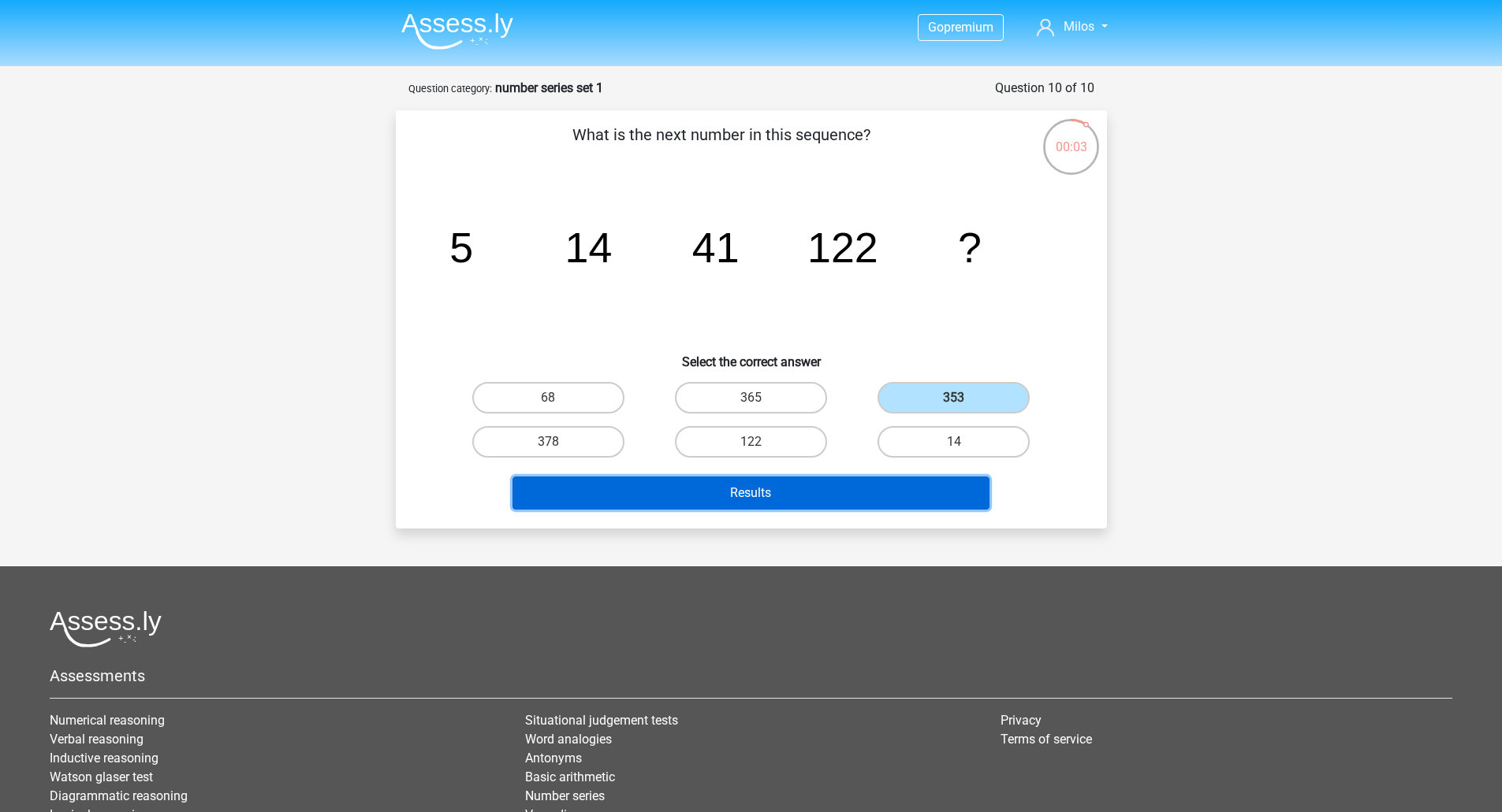
click at [824, 500] on button "Results" at bounding box center [751, 493] width 477 height 33
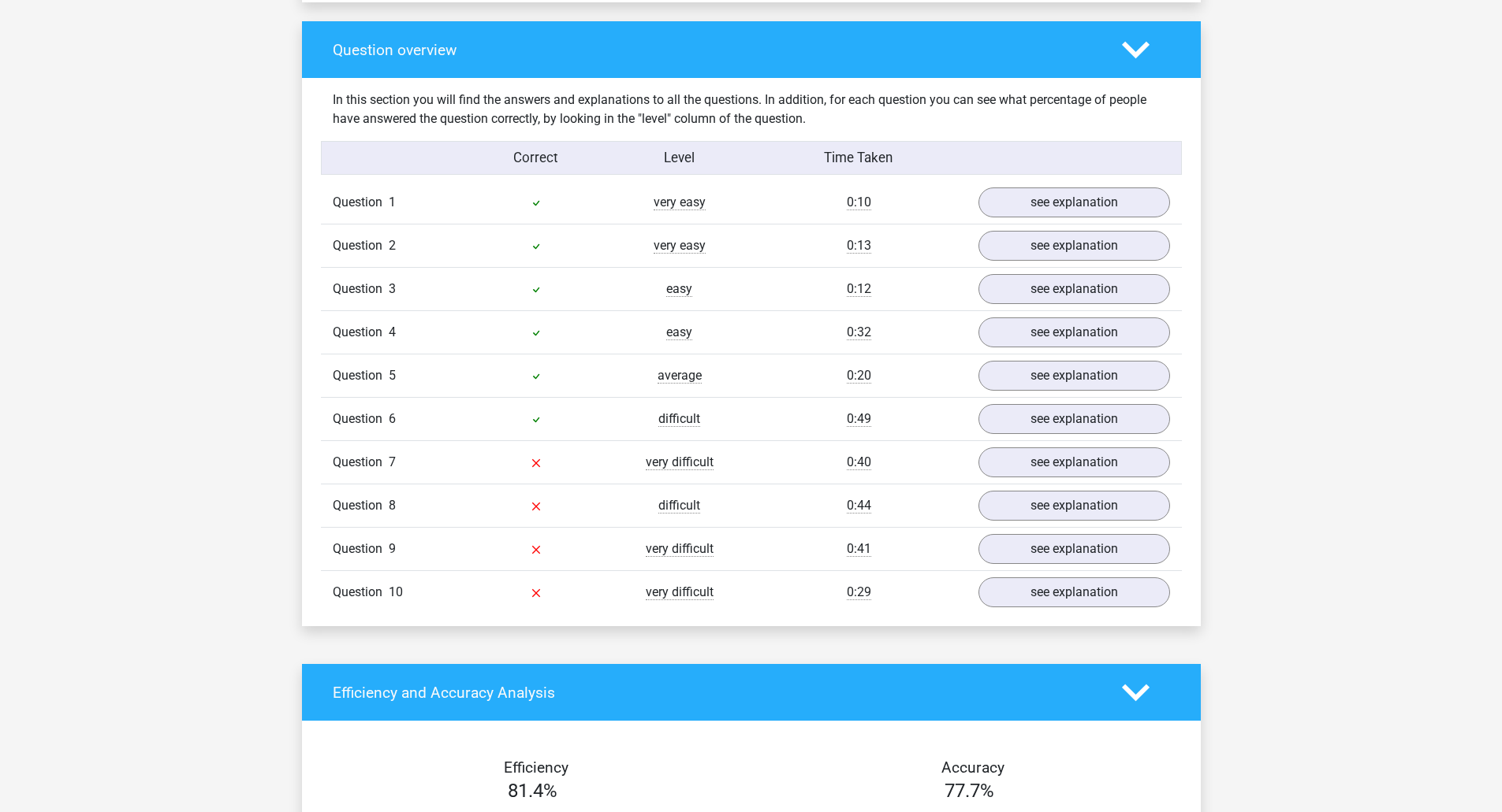
scroll to position [1182, 0]
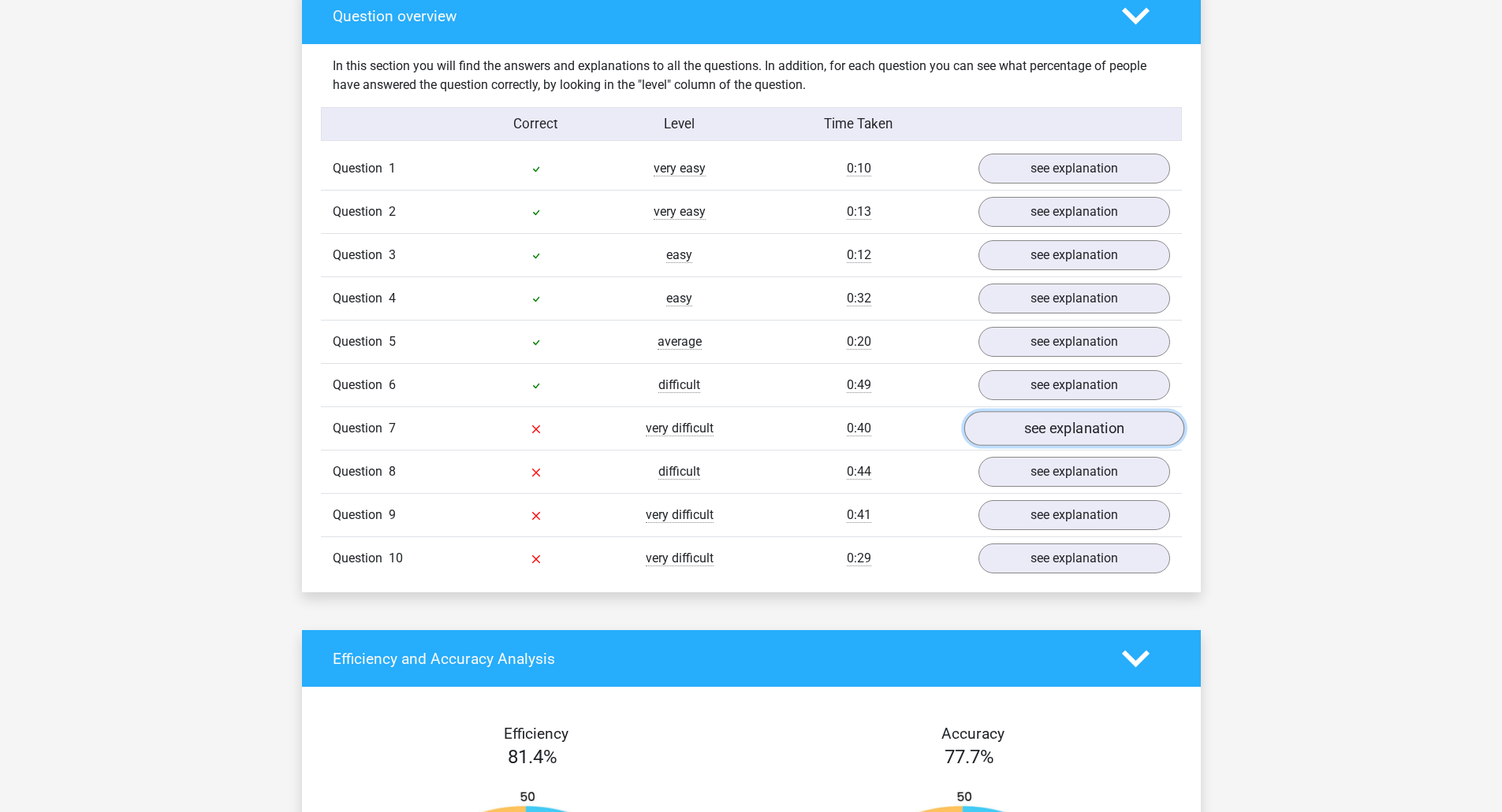
click at [1025, 434] on link "see explanation" at bounding box center [1073, 430] width 220 height 35
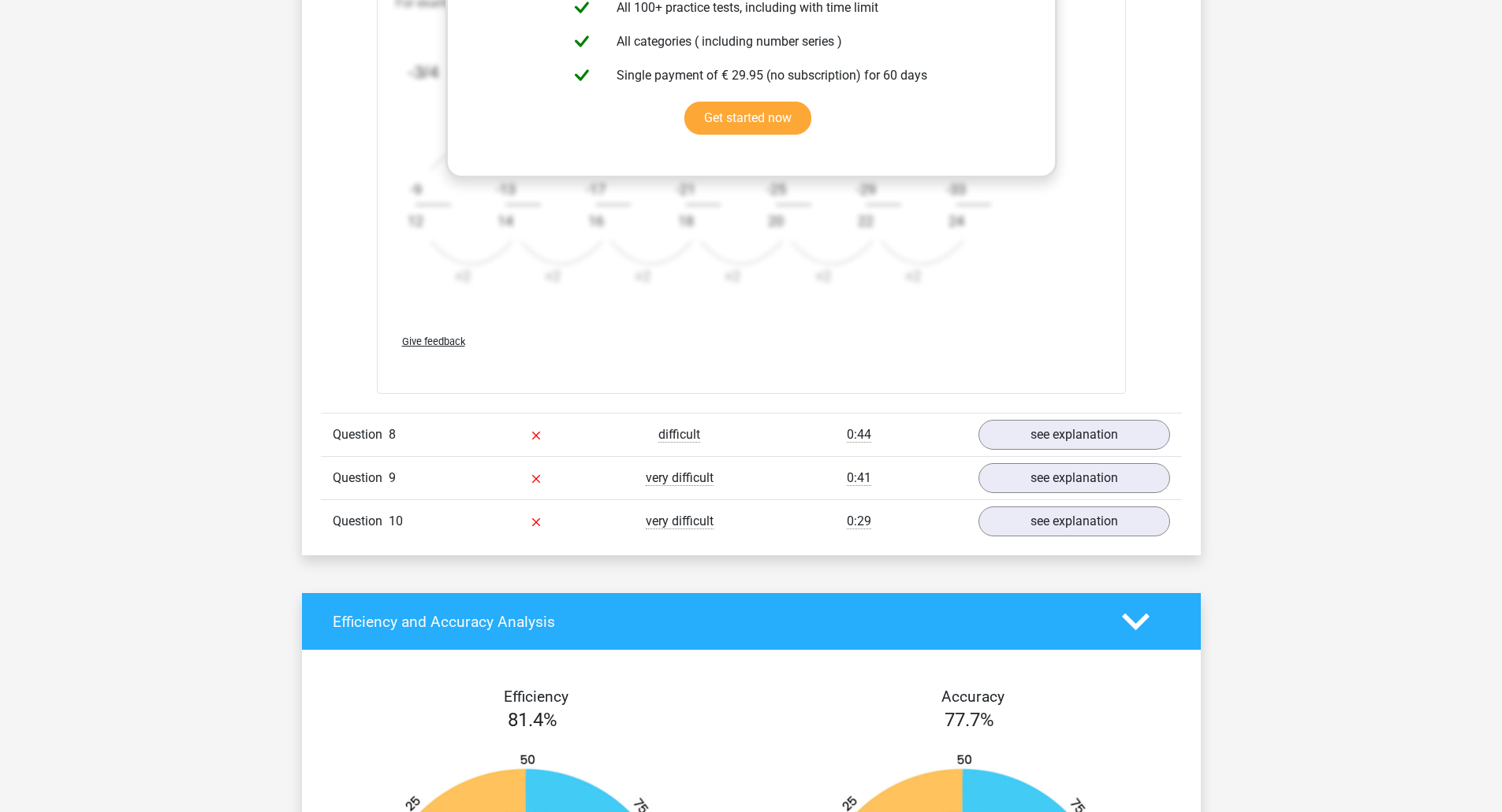
scroll to position [2206, 0]
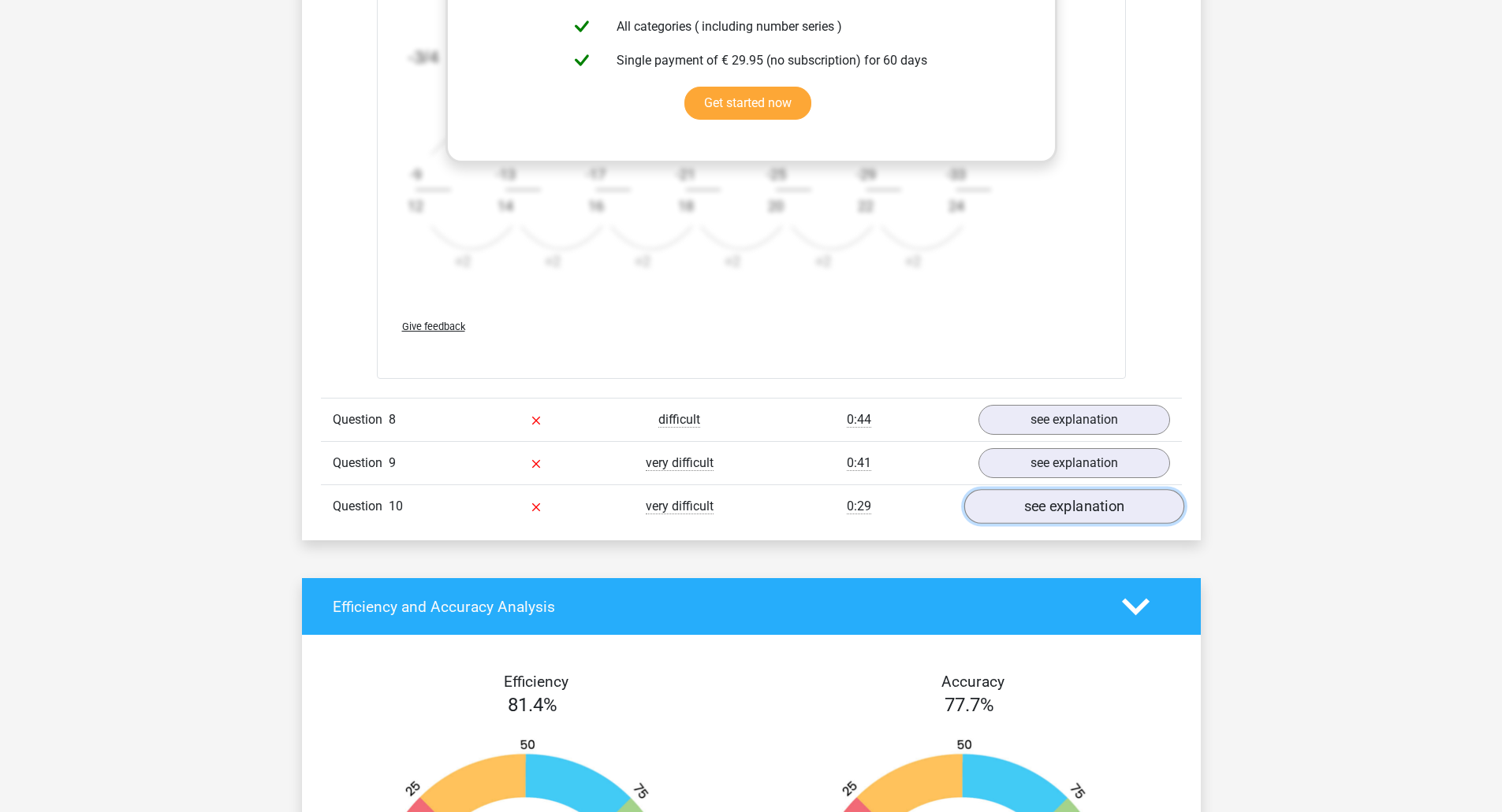
click at [1057, 503] on link "see explanation" at bounding box center [1073, 507] width 220 height 35
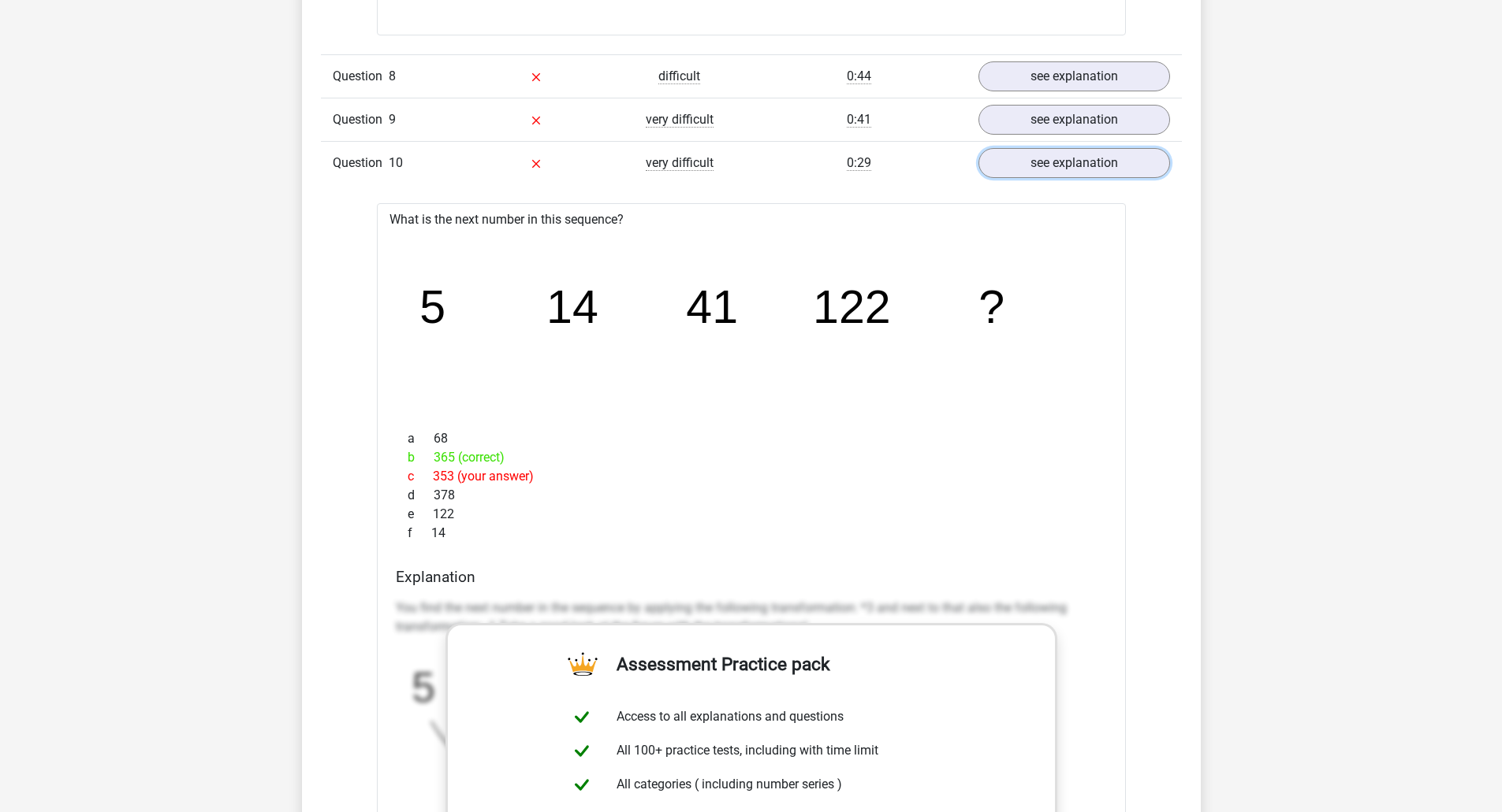
scroll to position [2363, 0]
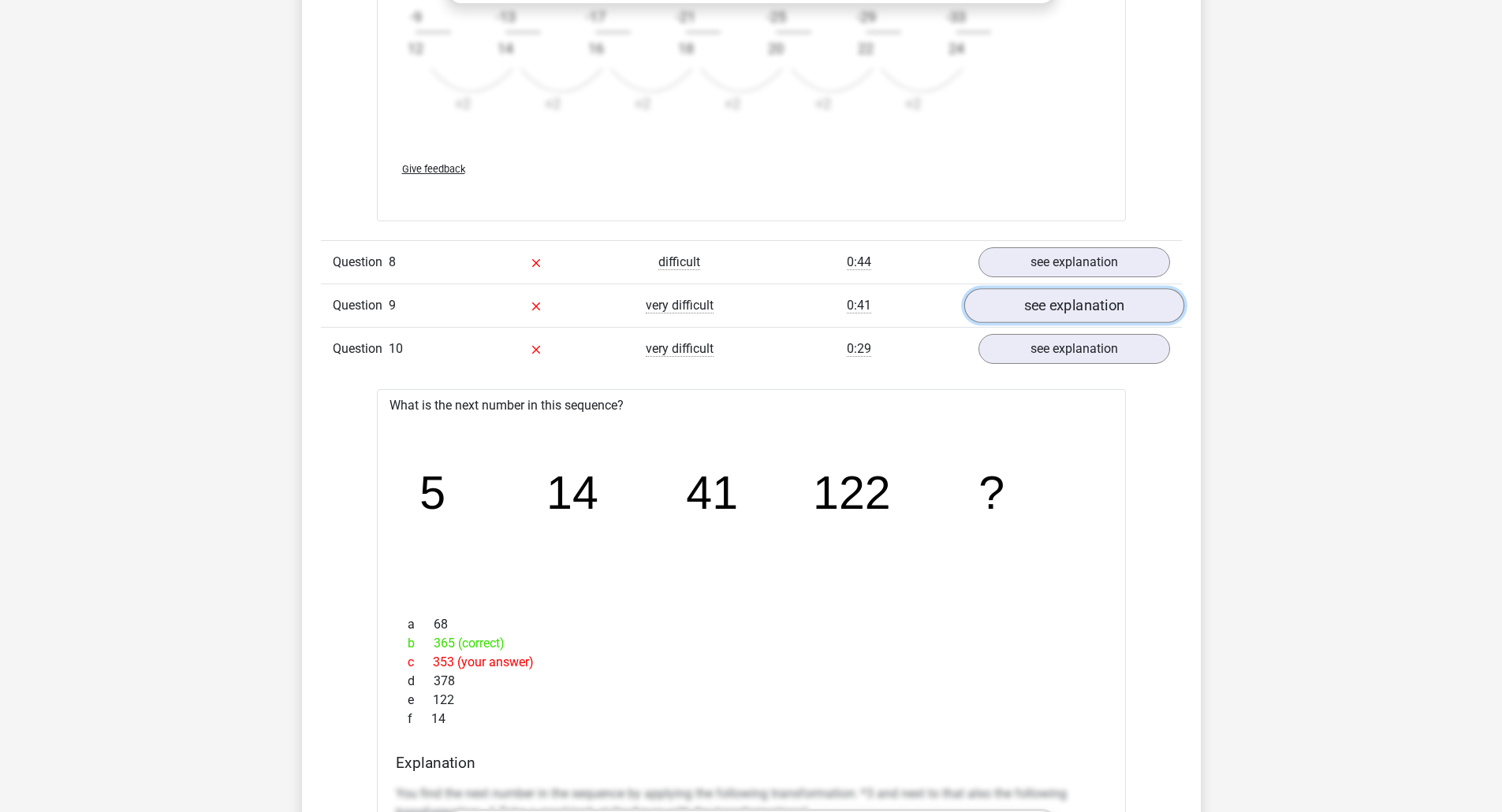
click at [1079, 308] on link "see explanation" at bounding box center [1073, 306] width 220 height 35
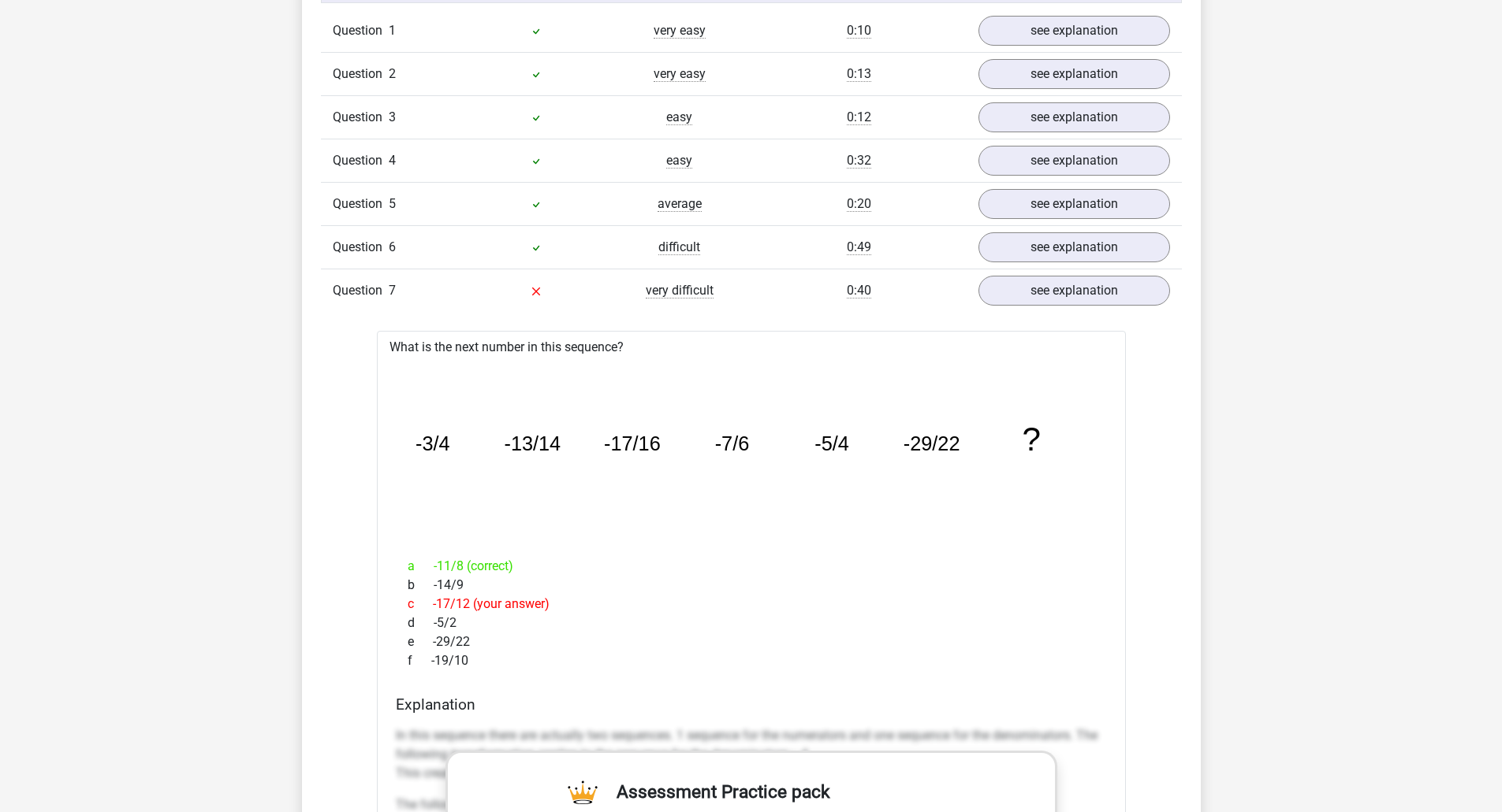
scroll to position [1260, 0]
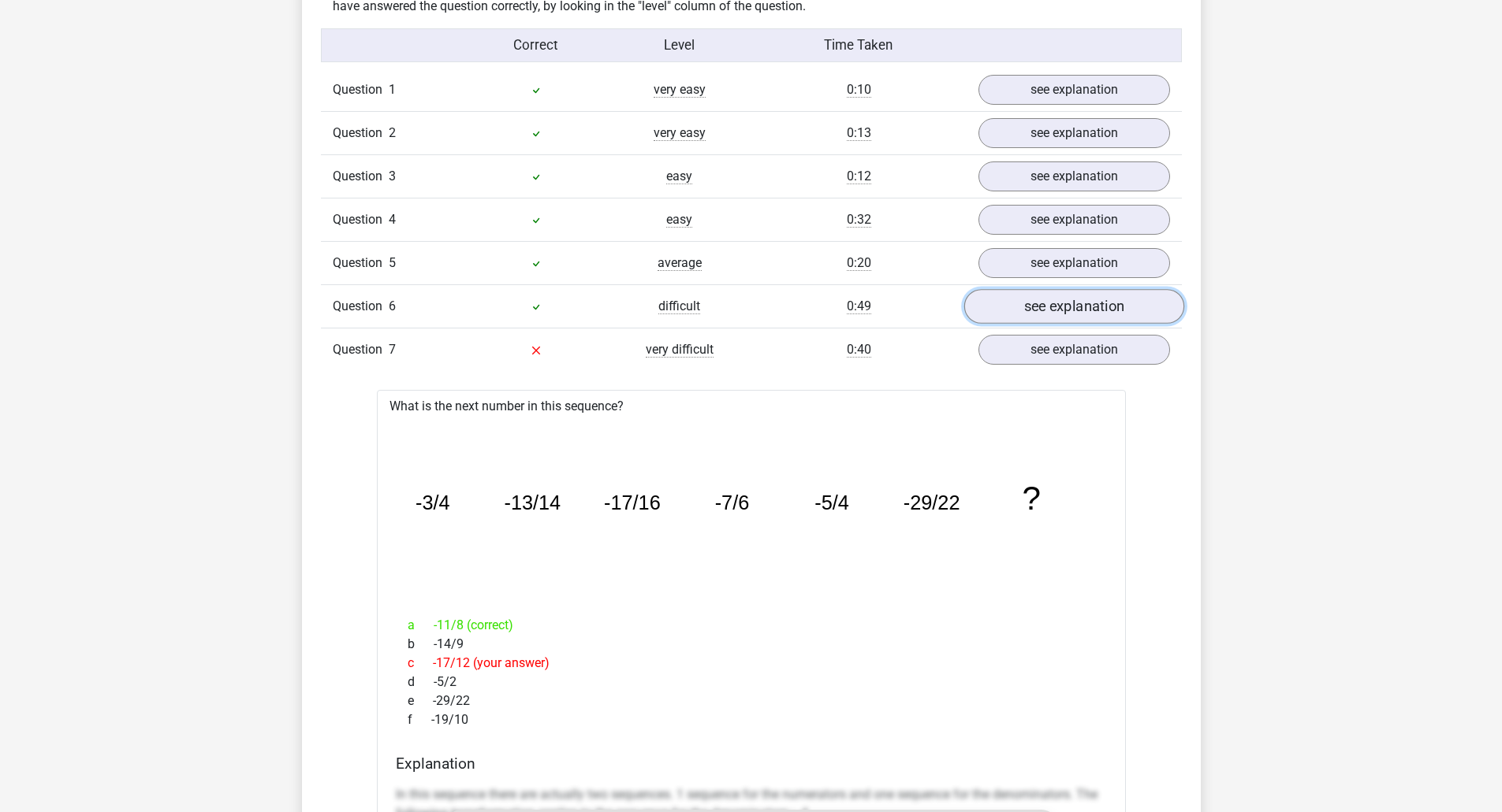
click at [1015, 297] on link "see explanation" at bounding box center [1073, 308] width 220 height 35
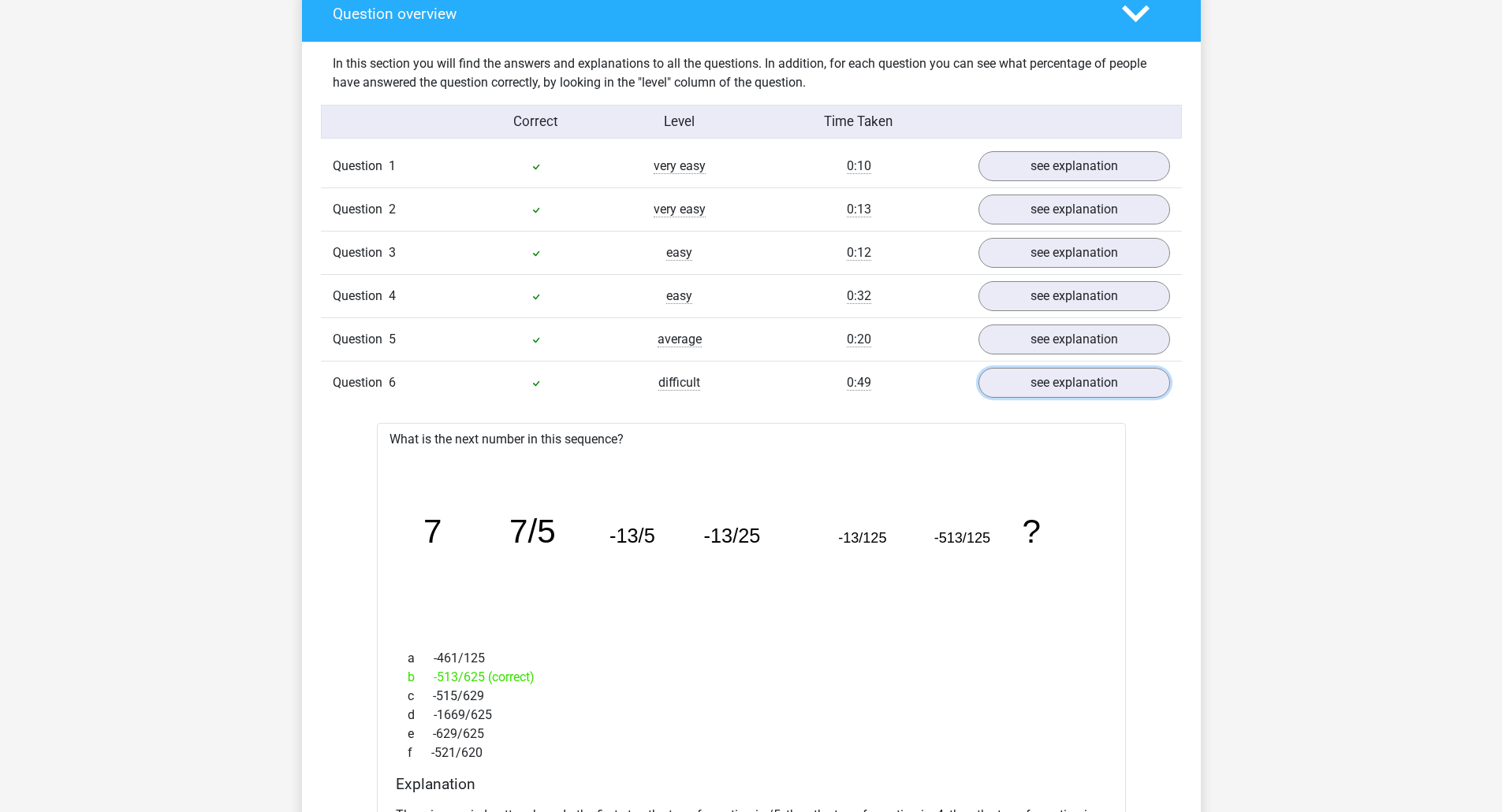
scroll to position [1182, 0]
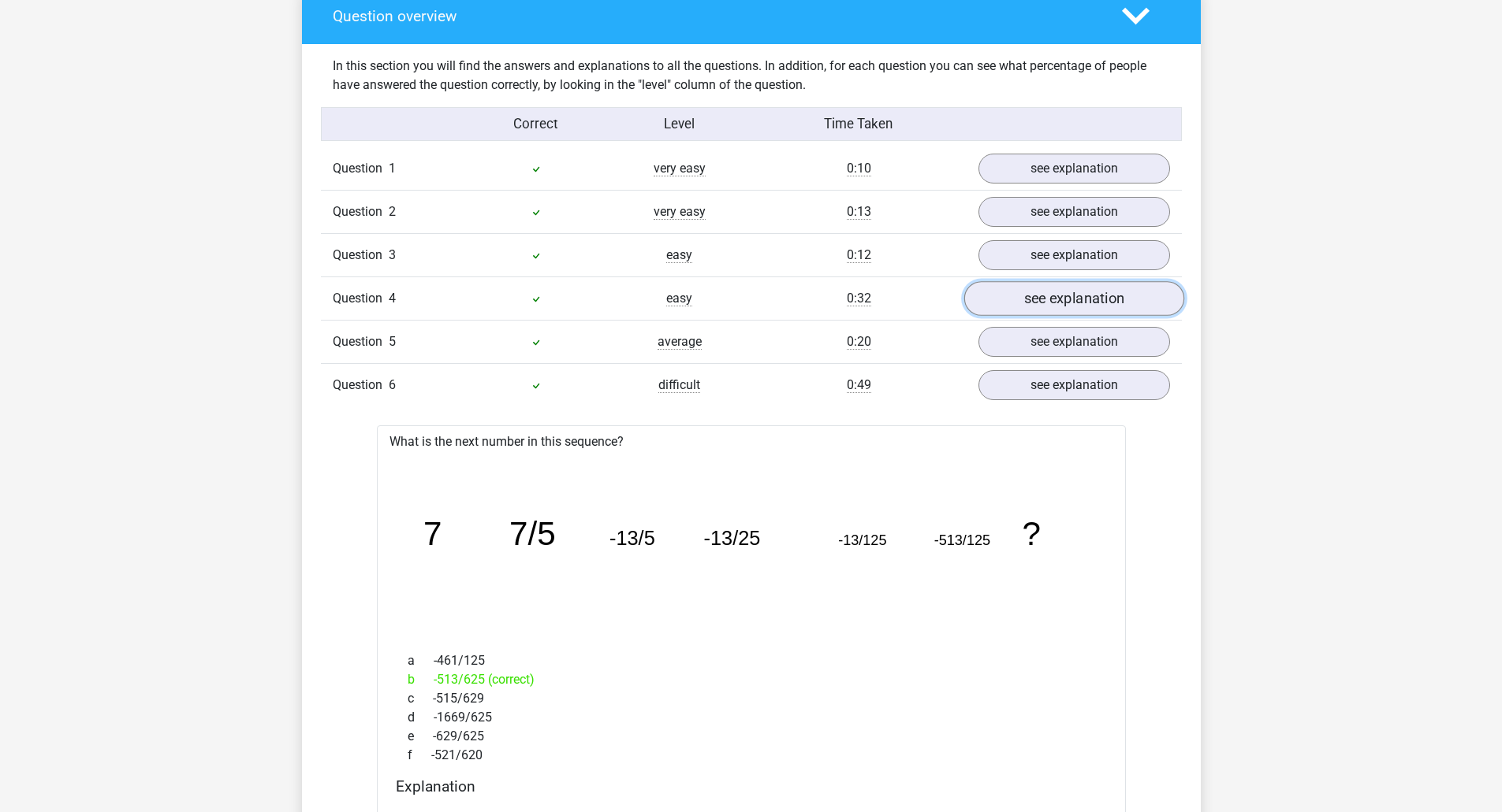
click at [1036, 297] on link "see explanation" at bounding box center [1073, 299] width 220 height 35
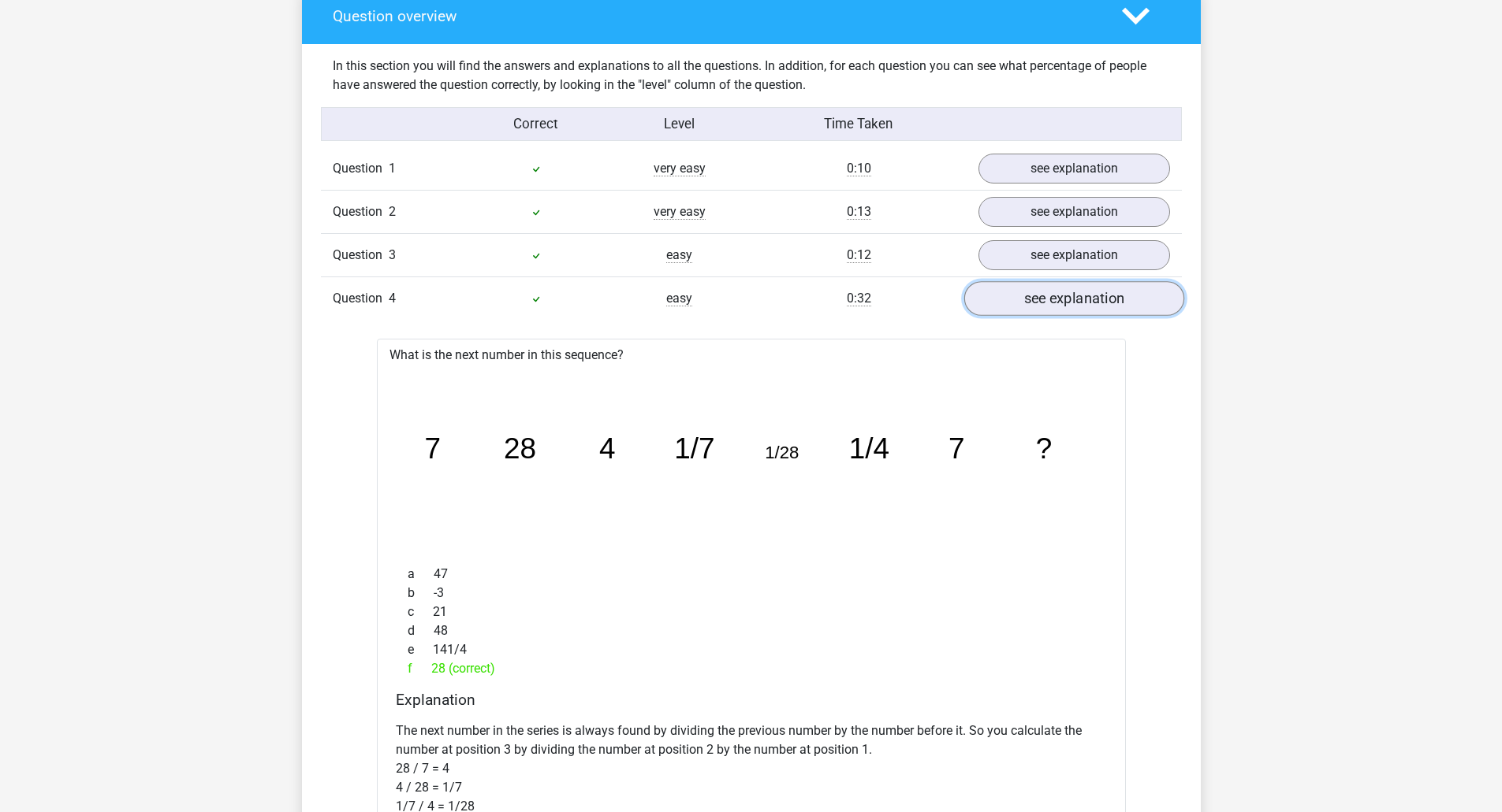
click at [1036, 296] on link "see explanation" at bounding box center [1073, 299] width 220 height 35
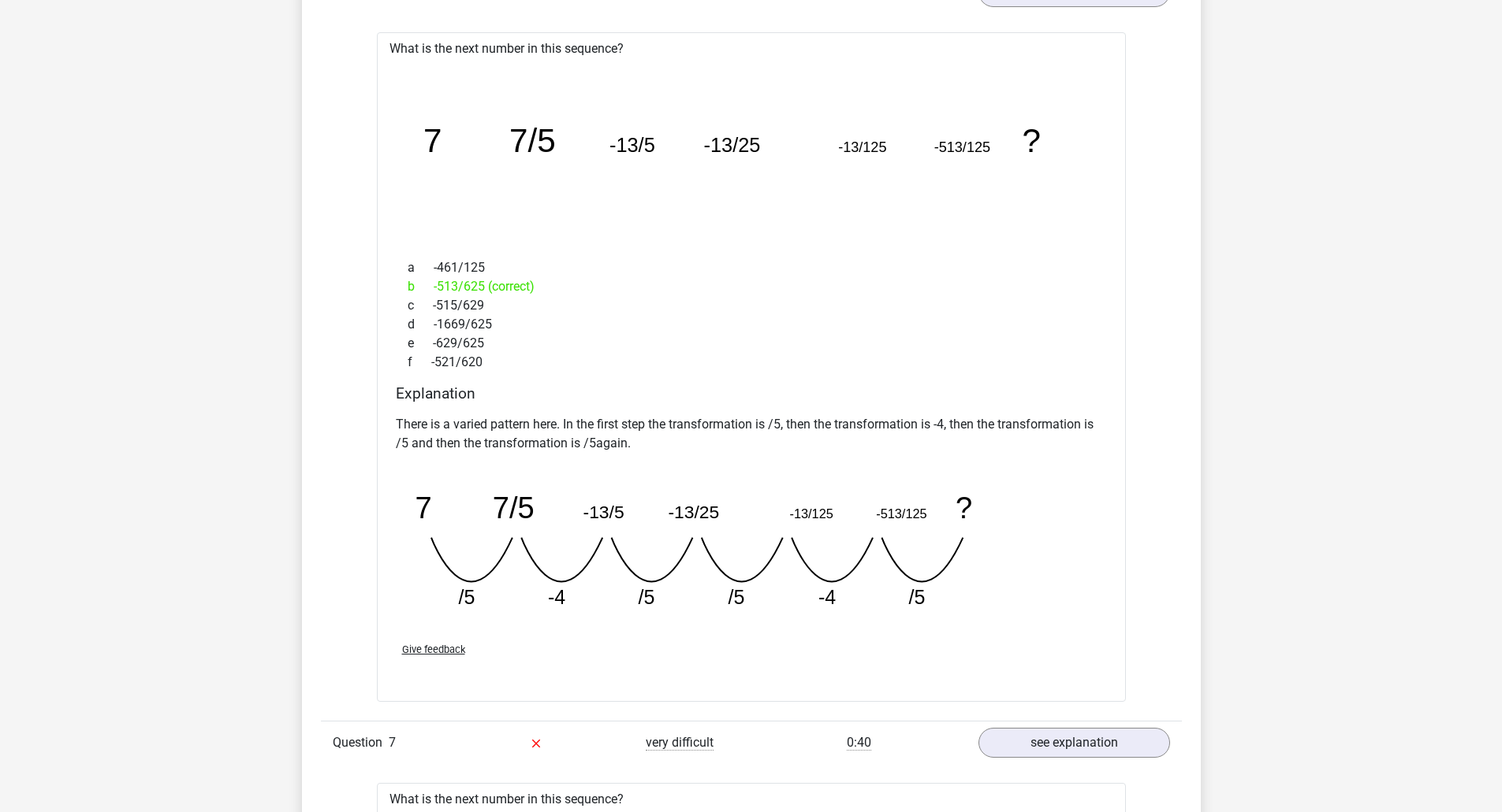
scroll to position [1576, 0]
drag, startPoint x: 482, startPoint y: 434, endPoint x: 723, endPoint y: 428, distance: 241.1
click at [723, 428] on p "There is a varied pattern here. In the first step the transformation is /5, the…" at bounding box center [751, 433] width 711 height 38
click at [785, 421] on p "There is a varied pattern here. In the first step the transformation is /5, the…" at bounding box center [751, 433] width 711 height 38
drag, startPoint x: 943, startPoint y: 420, endPoint x: 987, endPoint y: 417, distance: 44.1
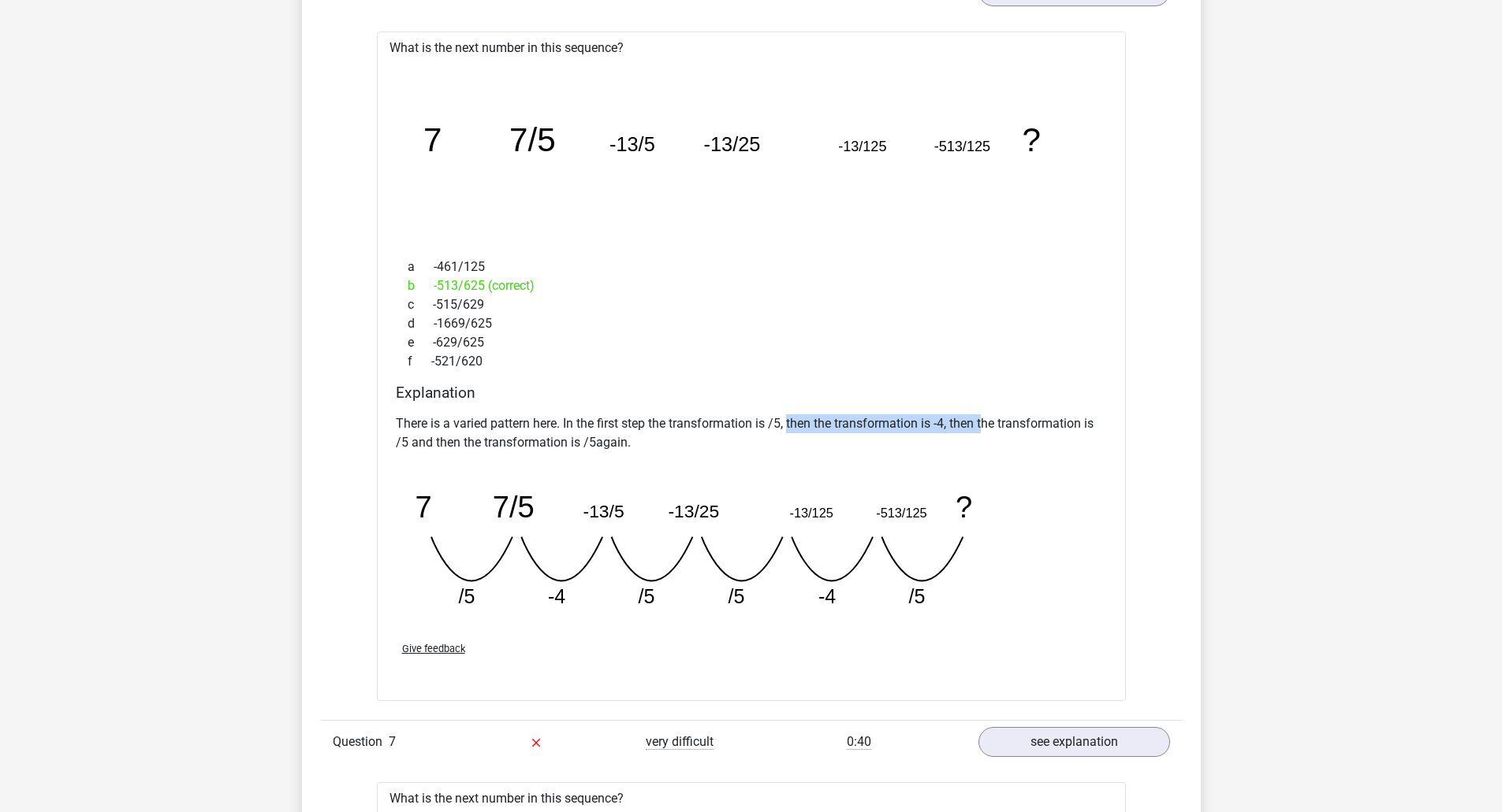
click at [987, 417] on p "There is a varied pattern here. In the first step the transformation is /5, the…" at bounding box center [751, 433] width 711 height 38
click at [942, 428] on p "There is a varied pattern here. In the first step the transformation is /5, the…" at bounding box center [751, 433] width 711 height 38
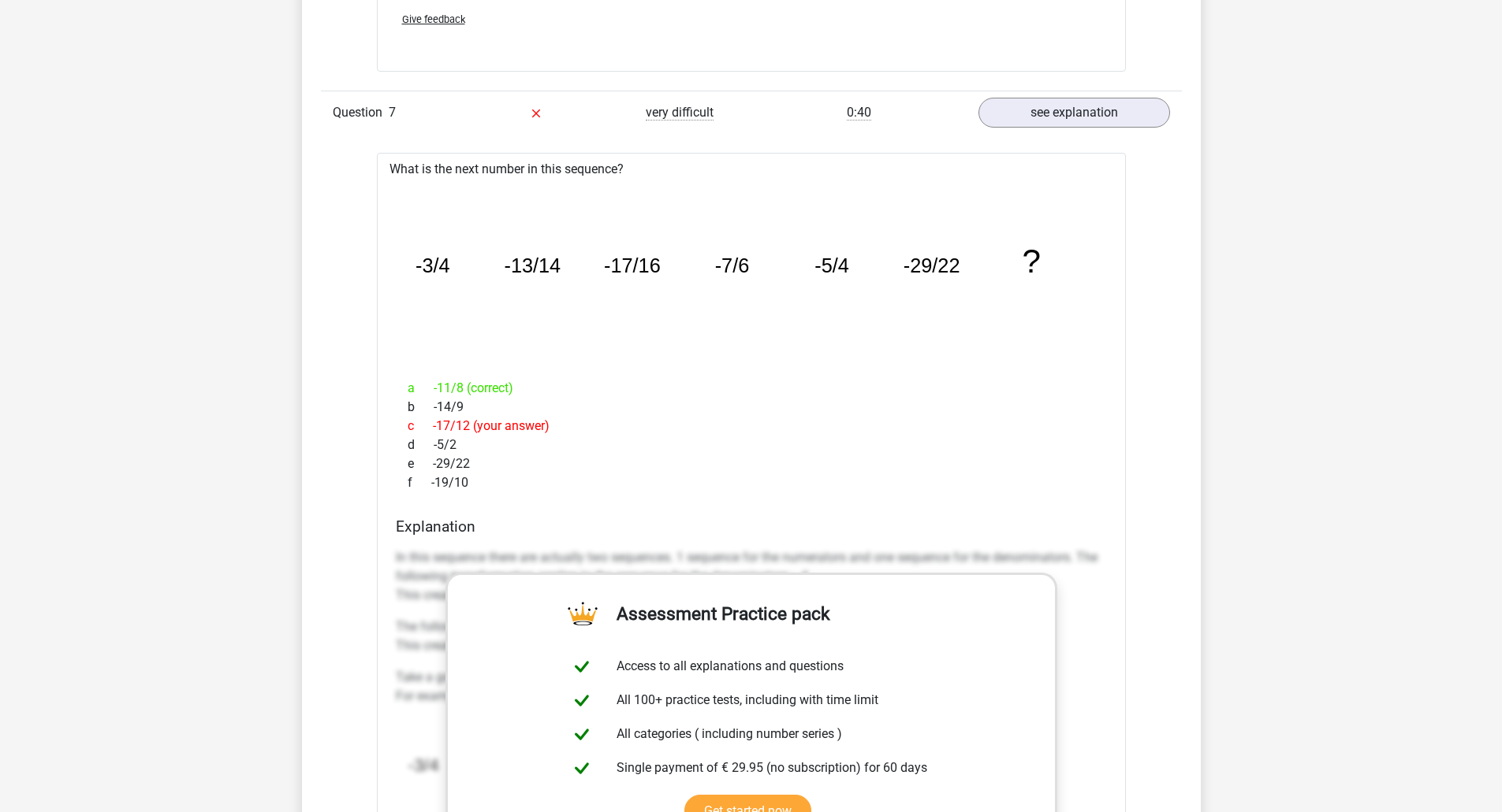
scroll to position [2206, 0]
drag, startPoint x: 432, startPoint y: 274, endPoint x: 490, endPoint y: 270, distance: 58.1
click at [459, 270] on icon "image/svg+xml -3/4 -13/14 -17/16 -7/6 -5/4 -29/22 ?" at bounding box center [751, 272] width 699 height 175
click at [515, 278] on icon "image/svg+xml -3/4 -13/14 -17/16 -7/6 -5/4 -29/22 ?" at bounding box center [751, 272] width 699 height 175
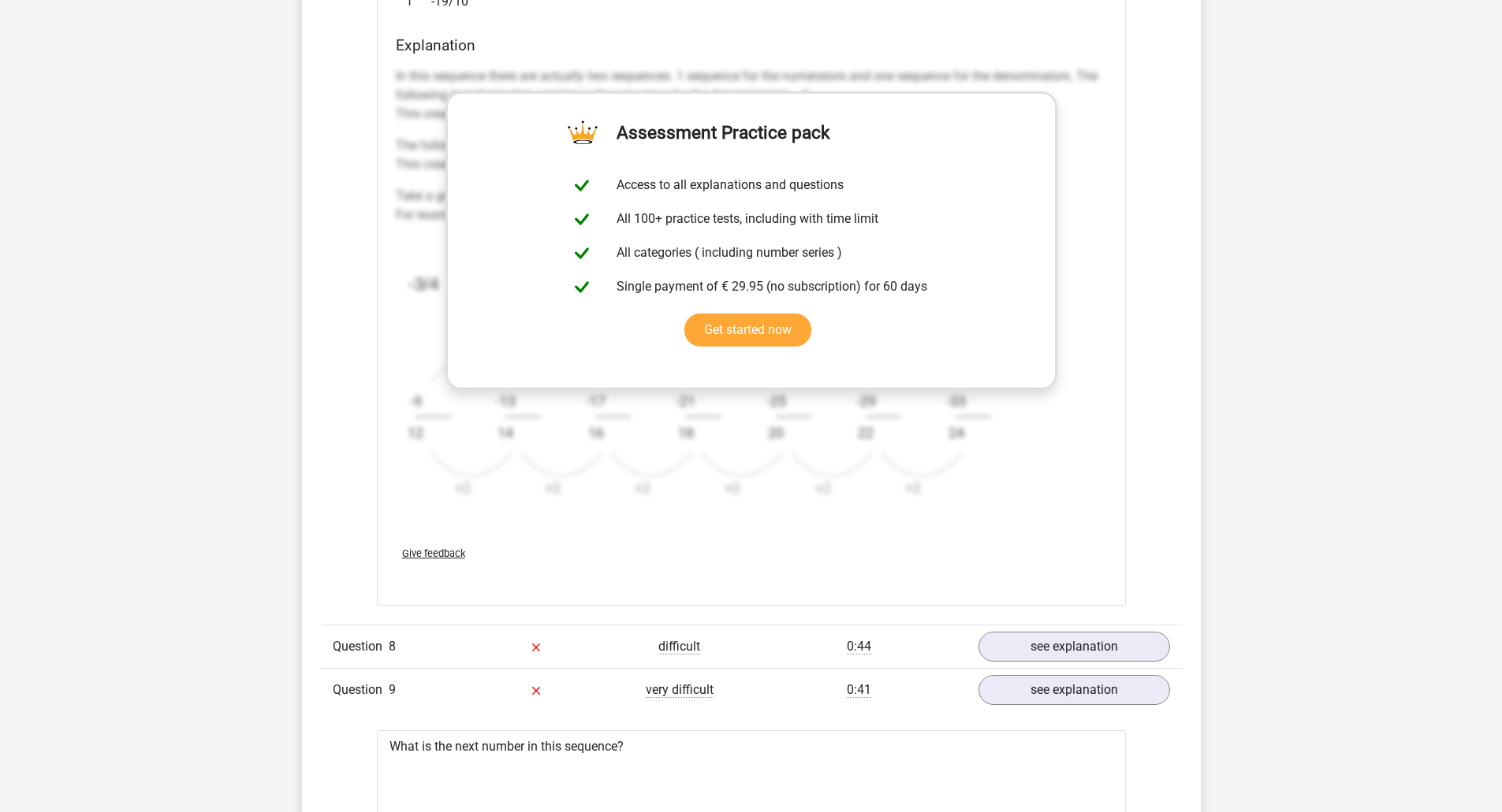
scroll to position [2672, 0]
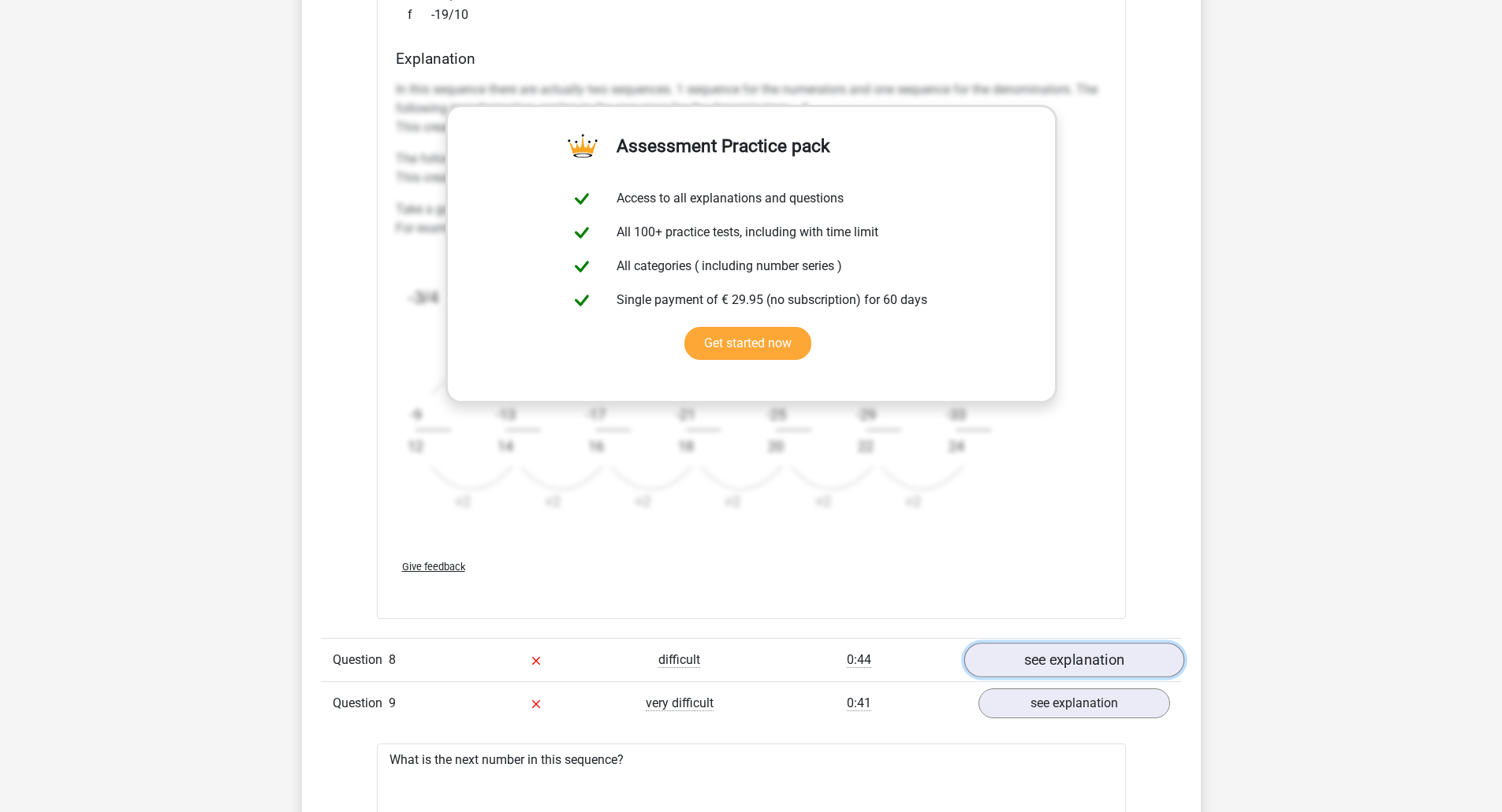
click at [1057, 666] on link "see explanation" at bounding box center [1073, 661] width 220 height 35
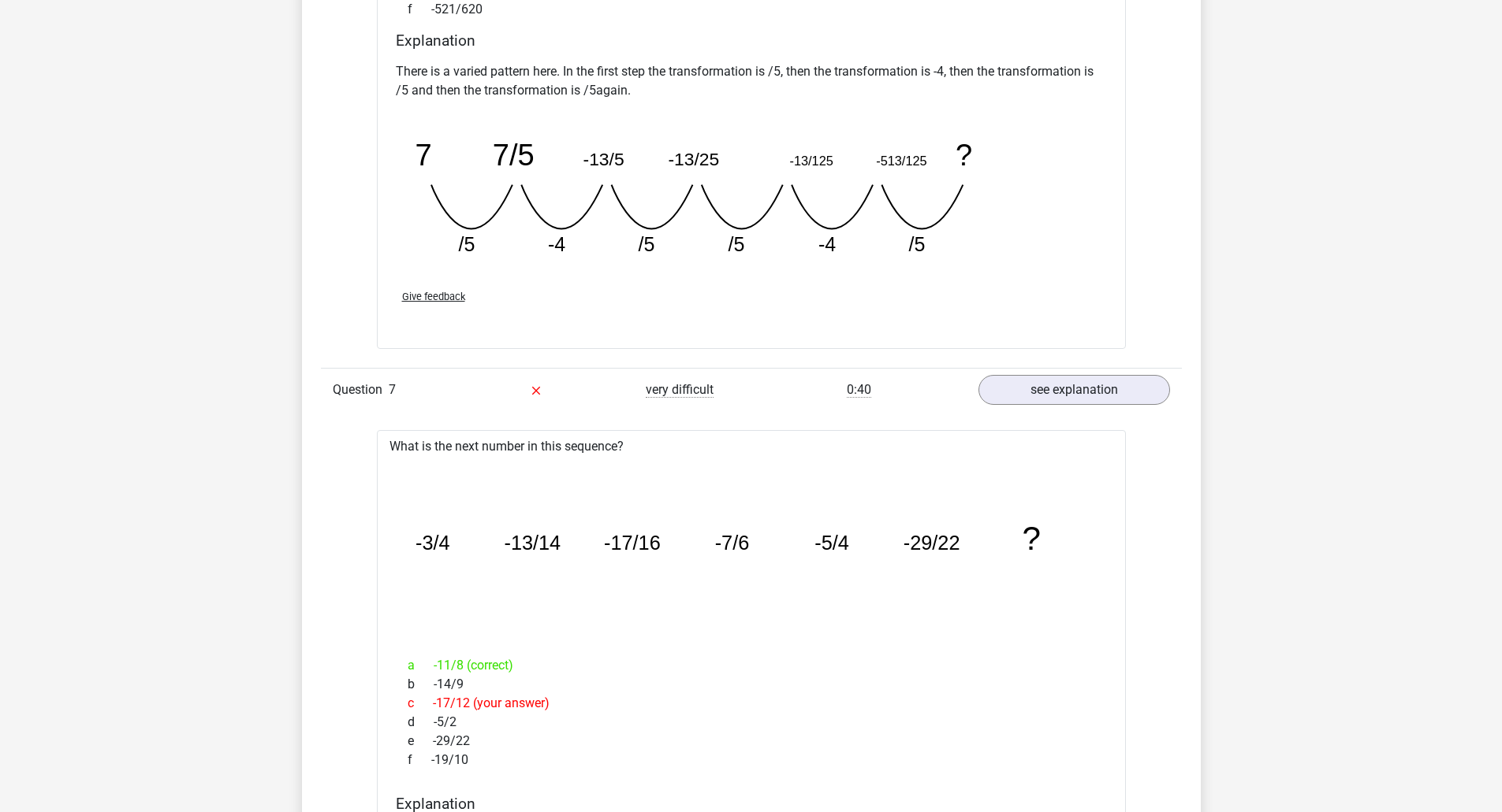
scroll to position [1885, 0]
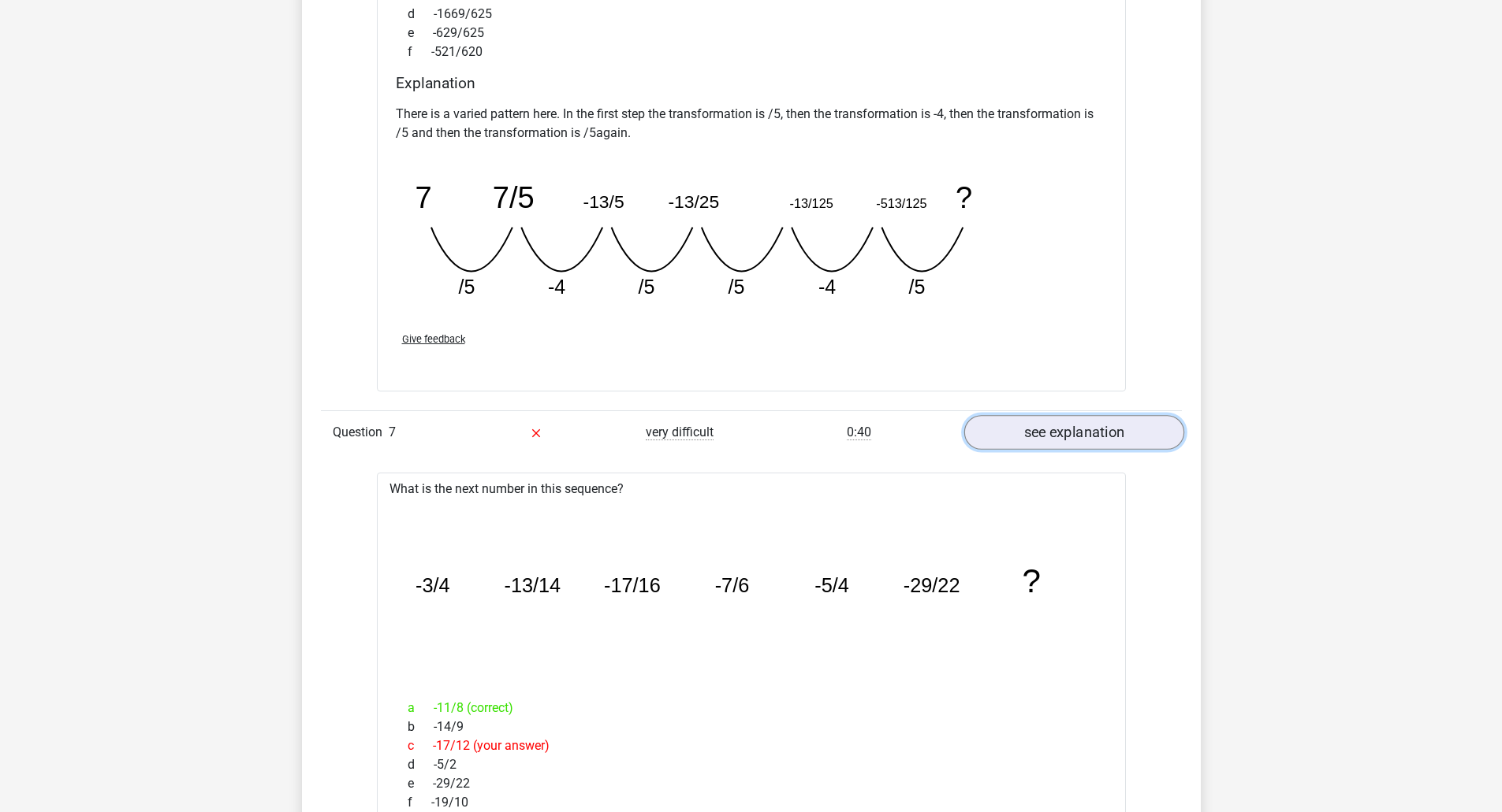
click at [1045, 426] on link "see explanation" at bounding box center [1073, 432] width 220 height 35
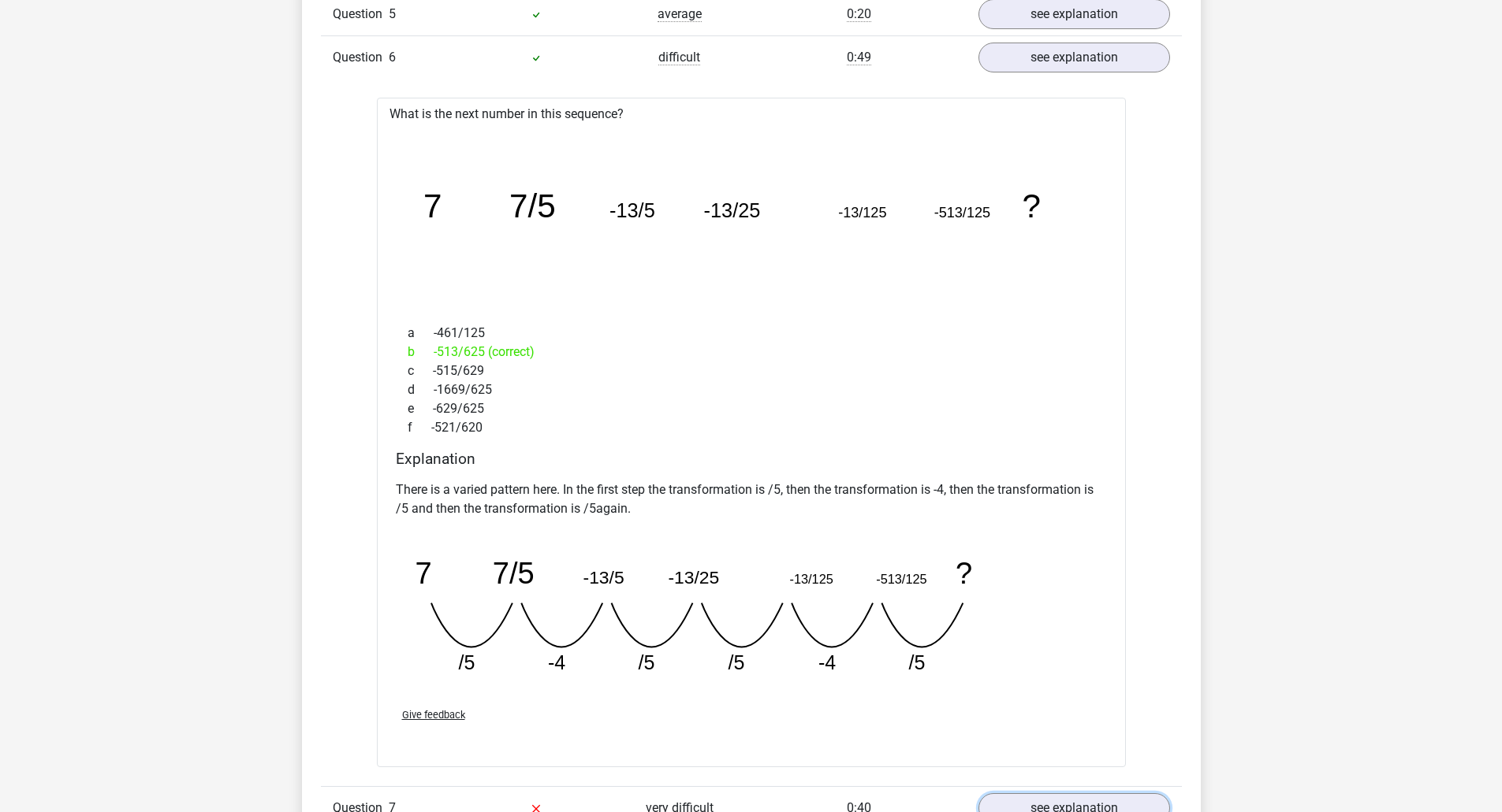
scroll to position [1491, 0]
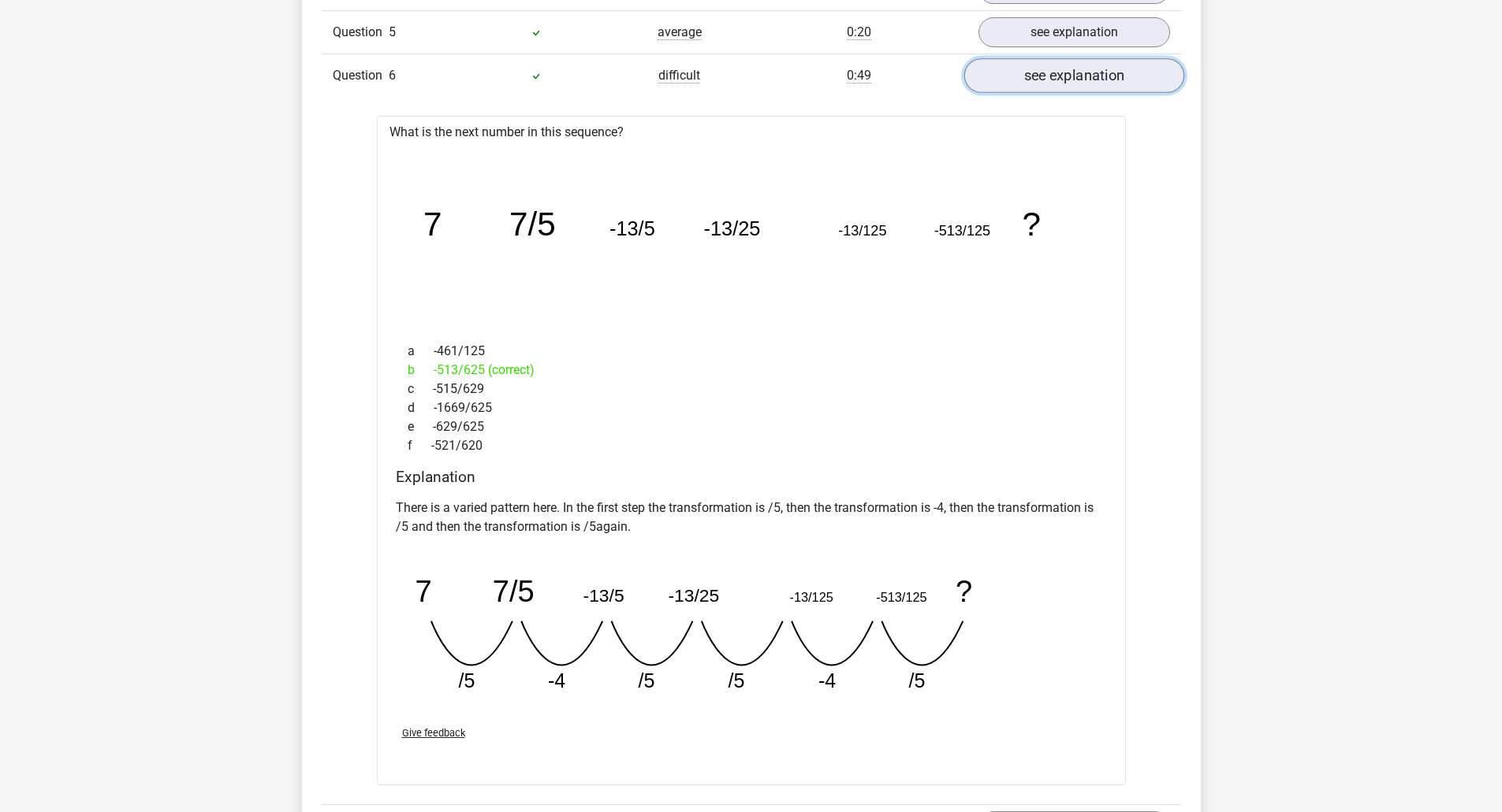
click at [1035, 69] on link "see explanation" at bounding box center [1073, 77] width 220 height 35
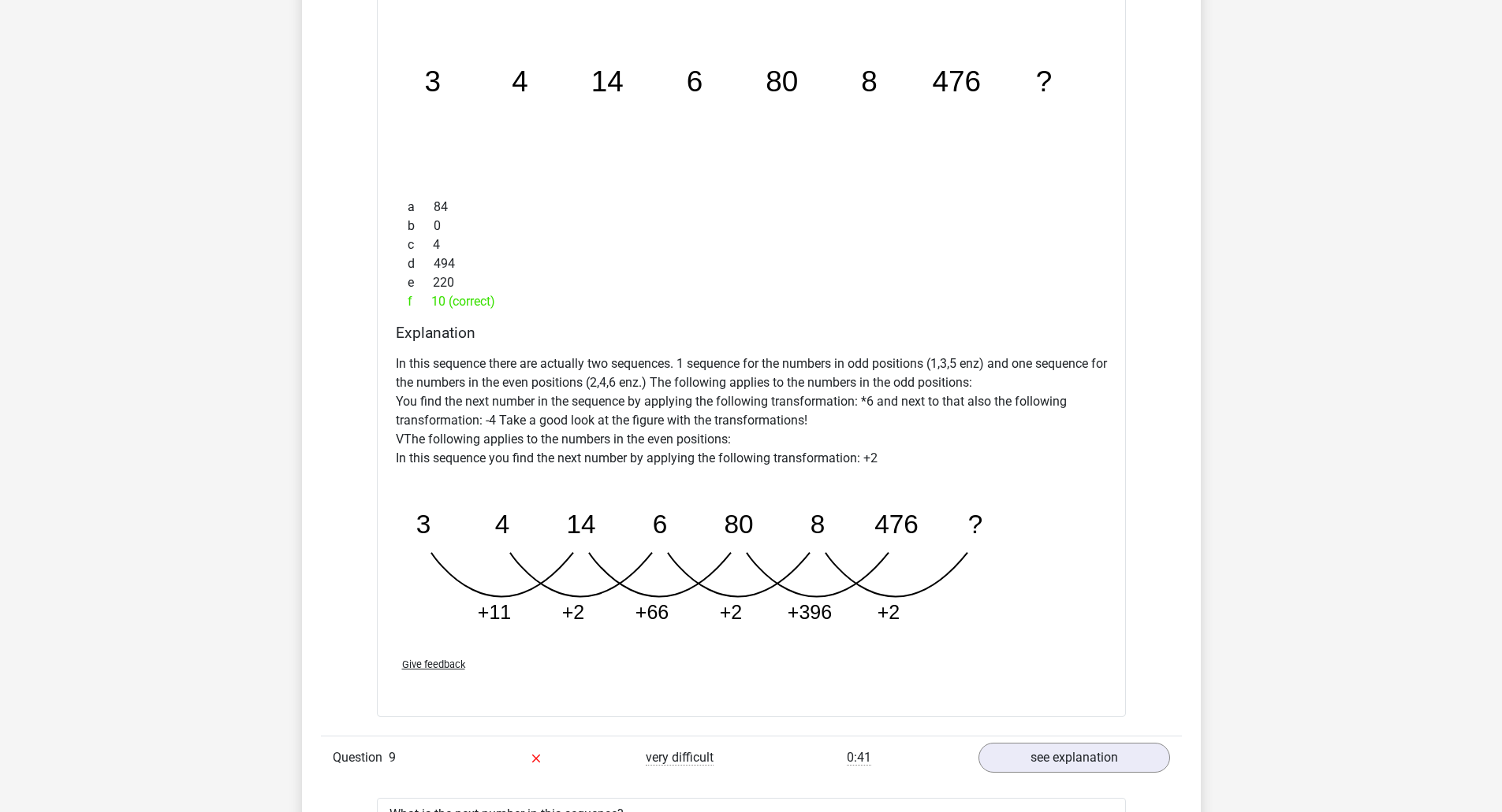
scroll to position [1412, 0]
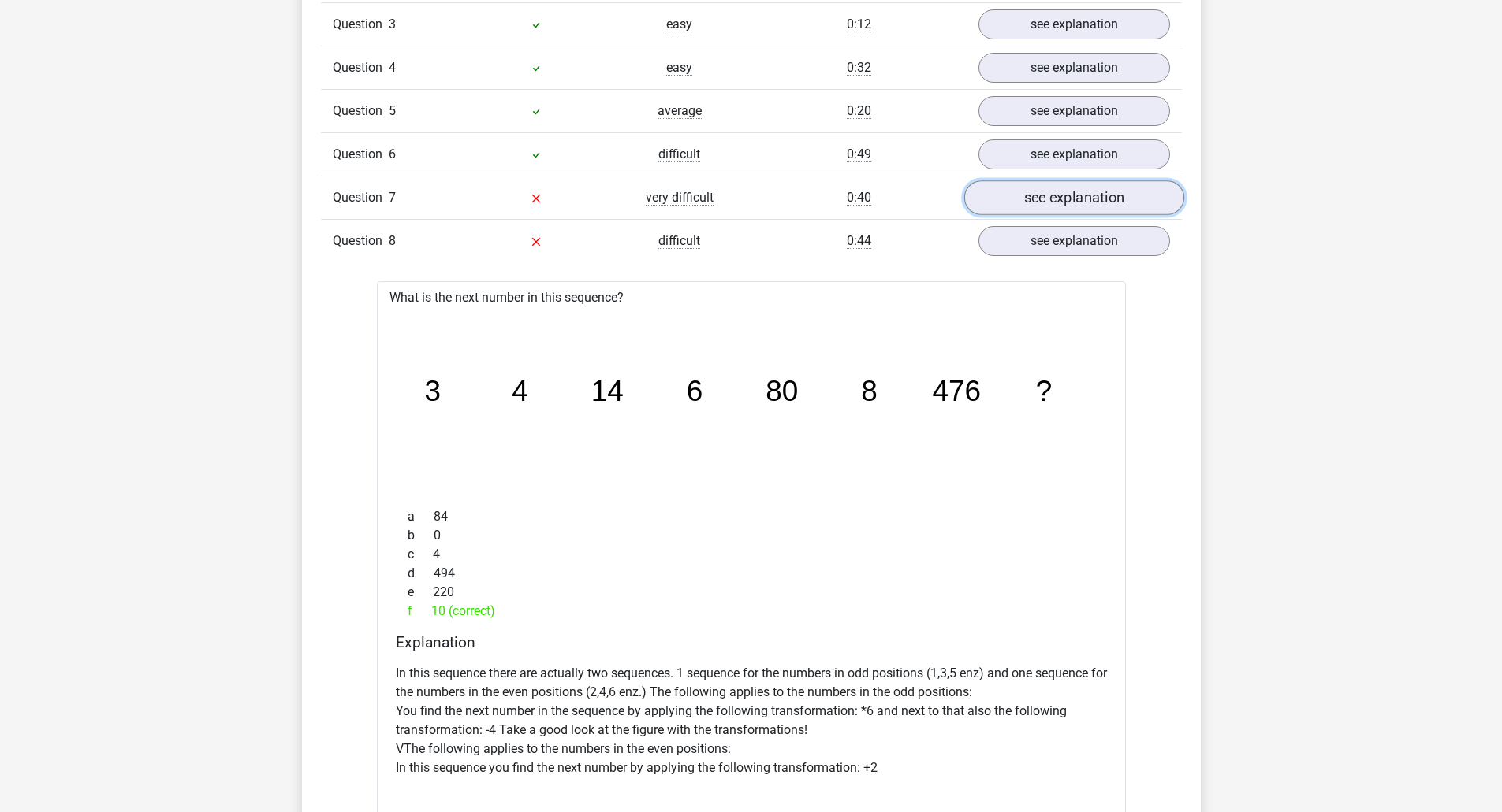
click at [1079, 201] on link "see explanation" at bounding box center [1073, 199] width 220 height 35
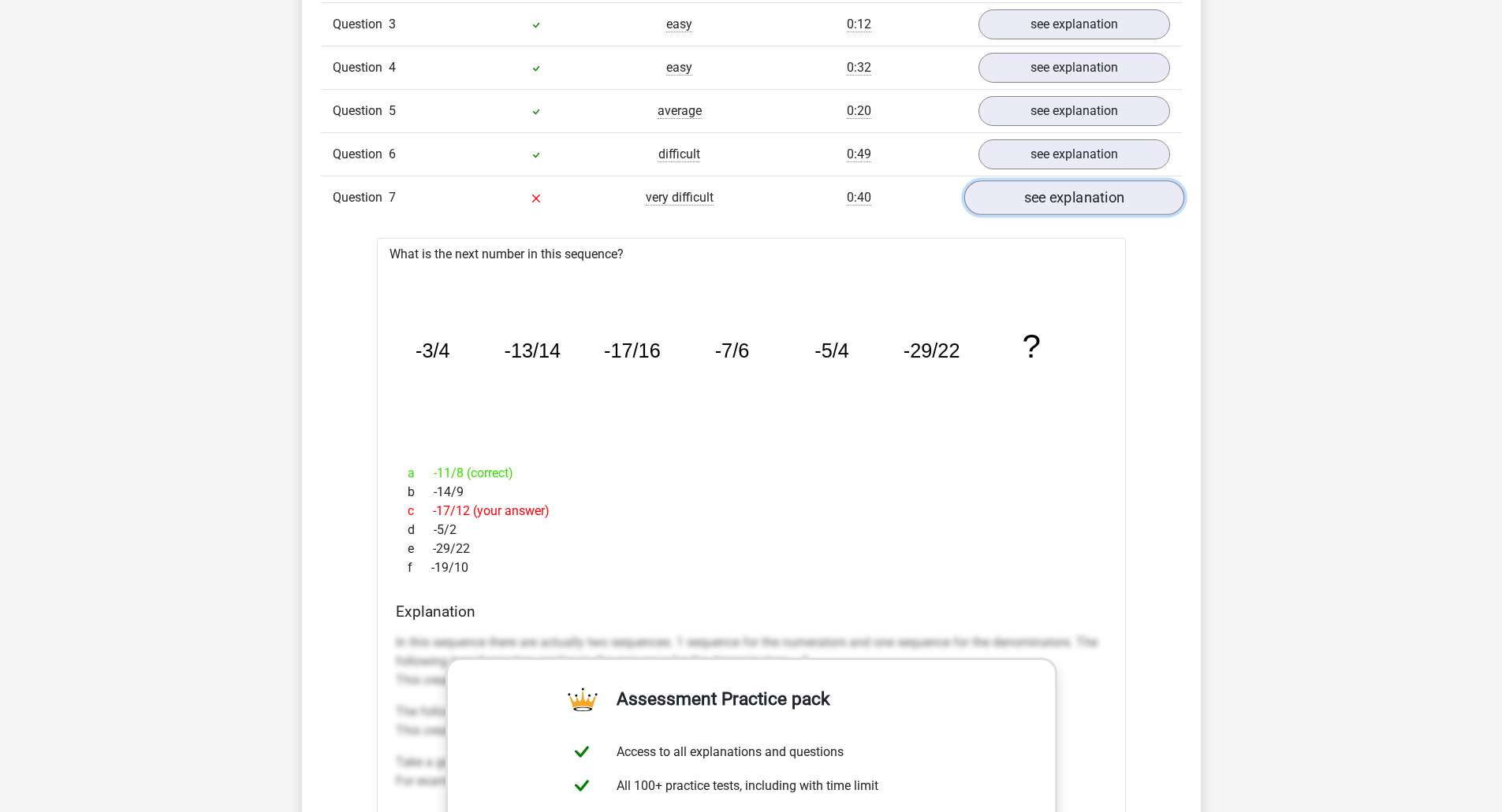
click at [1079, 201] on link "see explanation" at bounding box center [1073, 199] width 220 height 35
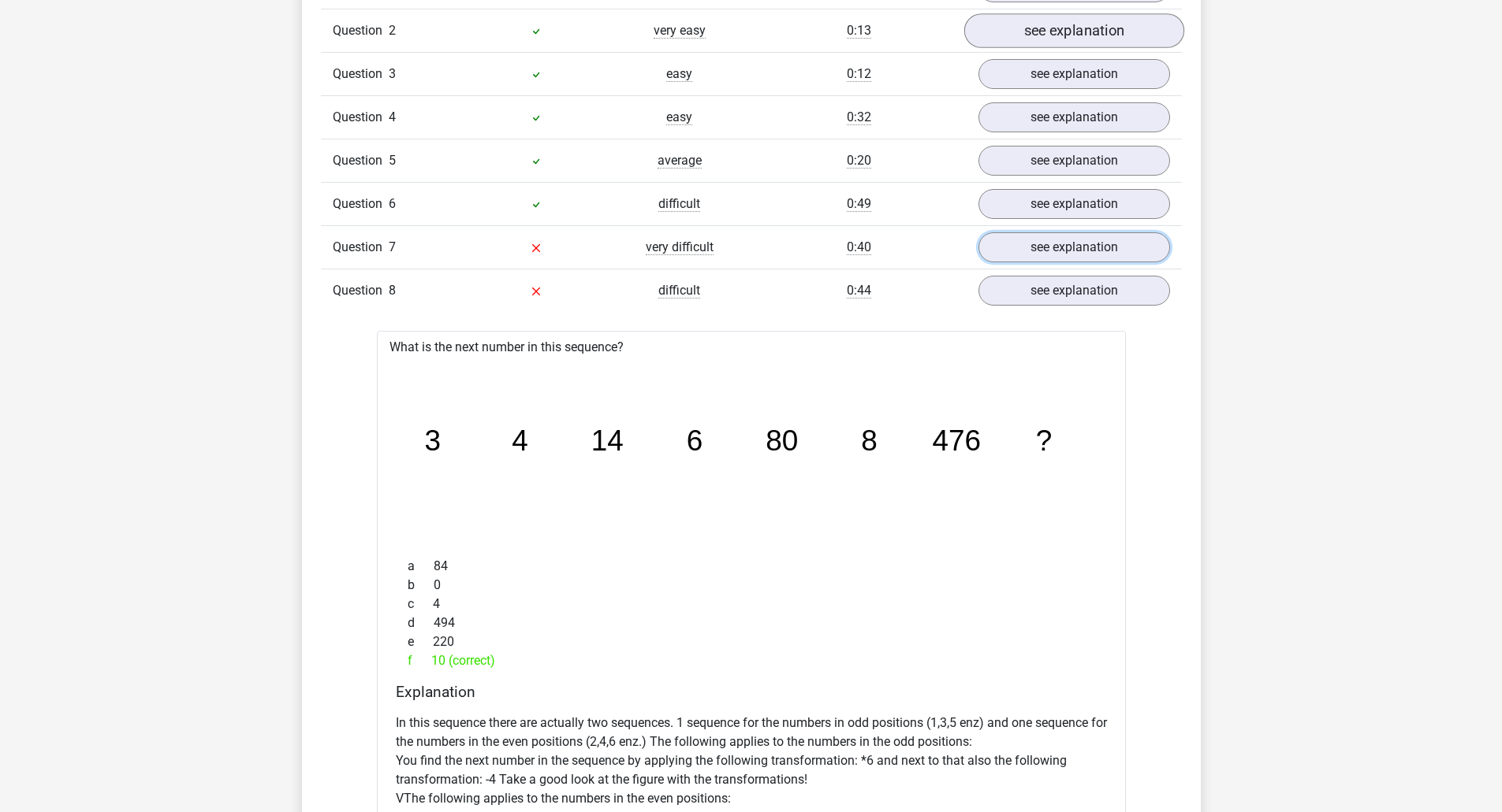
scroll to position [1176, 0]
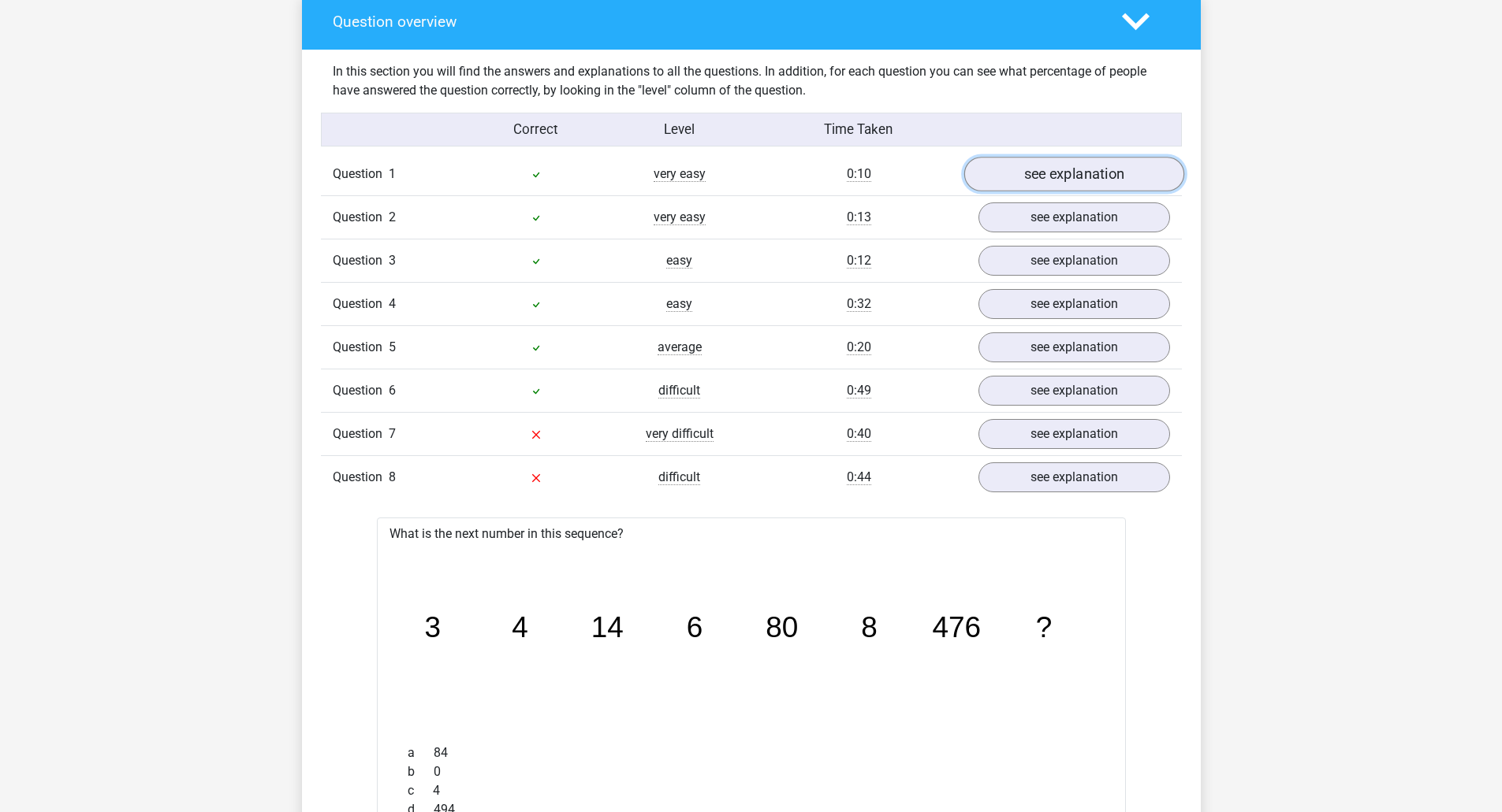
click at [1046, 186] on link "see explanation" at bounding box center [1073, 176] width 220 height 35
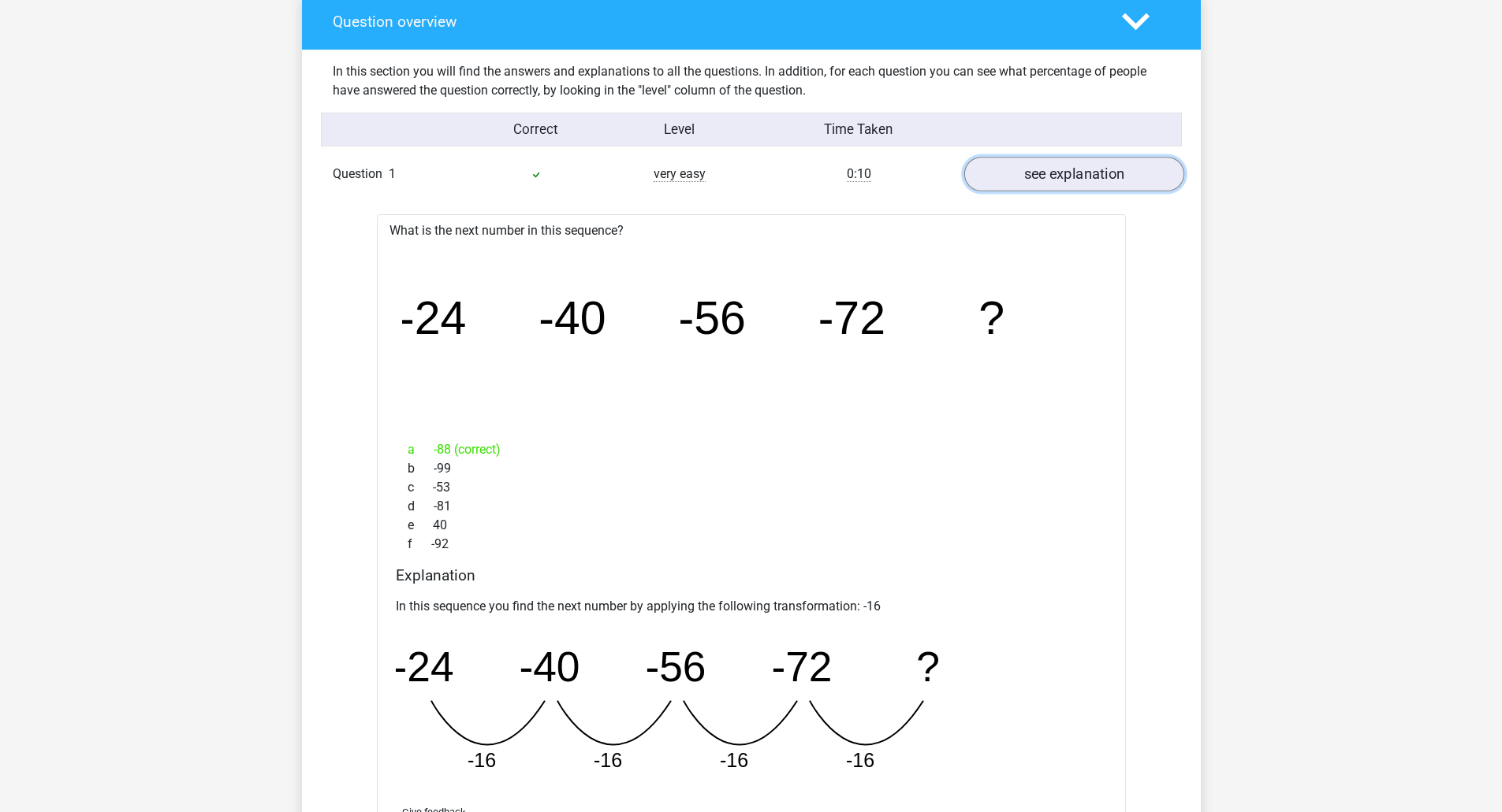
click at [1046, 186] on link "see explanation" at bounding box center [1073, 176] width 220 height 35
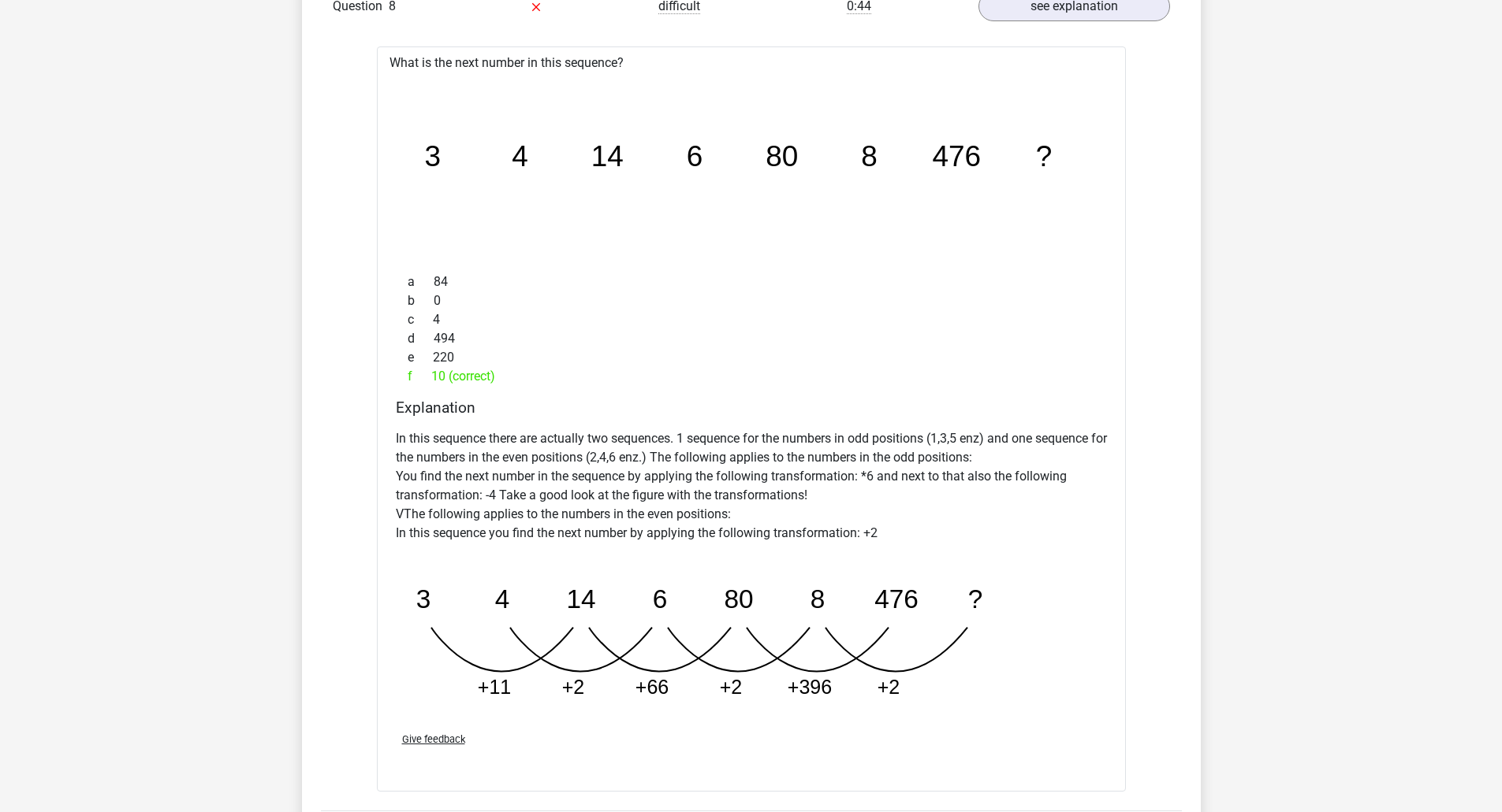
scroll to position [1649, 0]
drag, startPoint x: 696, startPoint y: 420, endPoint x: 950, endPoint y: 432, distance: 254.3
click at [950, 432] on div "Explanation In this sequence there are actually two sequences. 1 sequence for t…" at bounding box center [751, 557] width 724 height 321
drag, startPoint x: 487, startPoint y: 471, endPoint x: 869, endPoint y: 492, distance: 382.6
click at [869, 492] on p "In this sequence there are actually two sequences. 1 sequence for the numbers i…" at bounding box center [751, 484] width 711 height 114
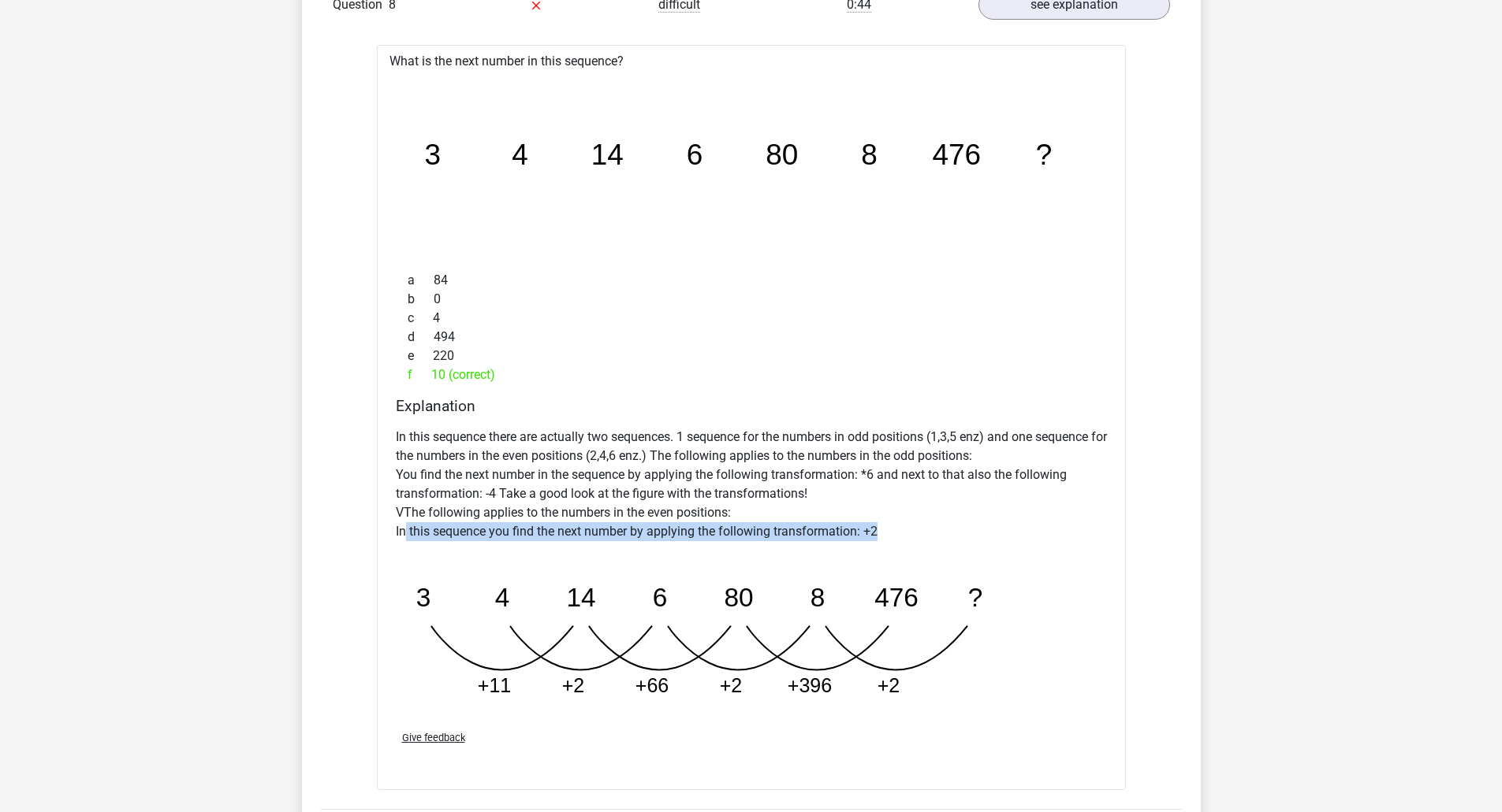
drag, startPoint x: 404, startPoint y: 527, endPoint x: 885, endPoint y: 528, distance: 481.0
click at [885, 528] on p "In this sequence there are actually two sequences. 1 sequence for the numbers i…" at bounding box center [751, 484] width 711 height 114
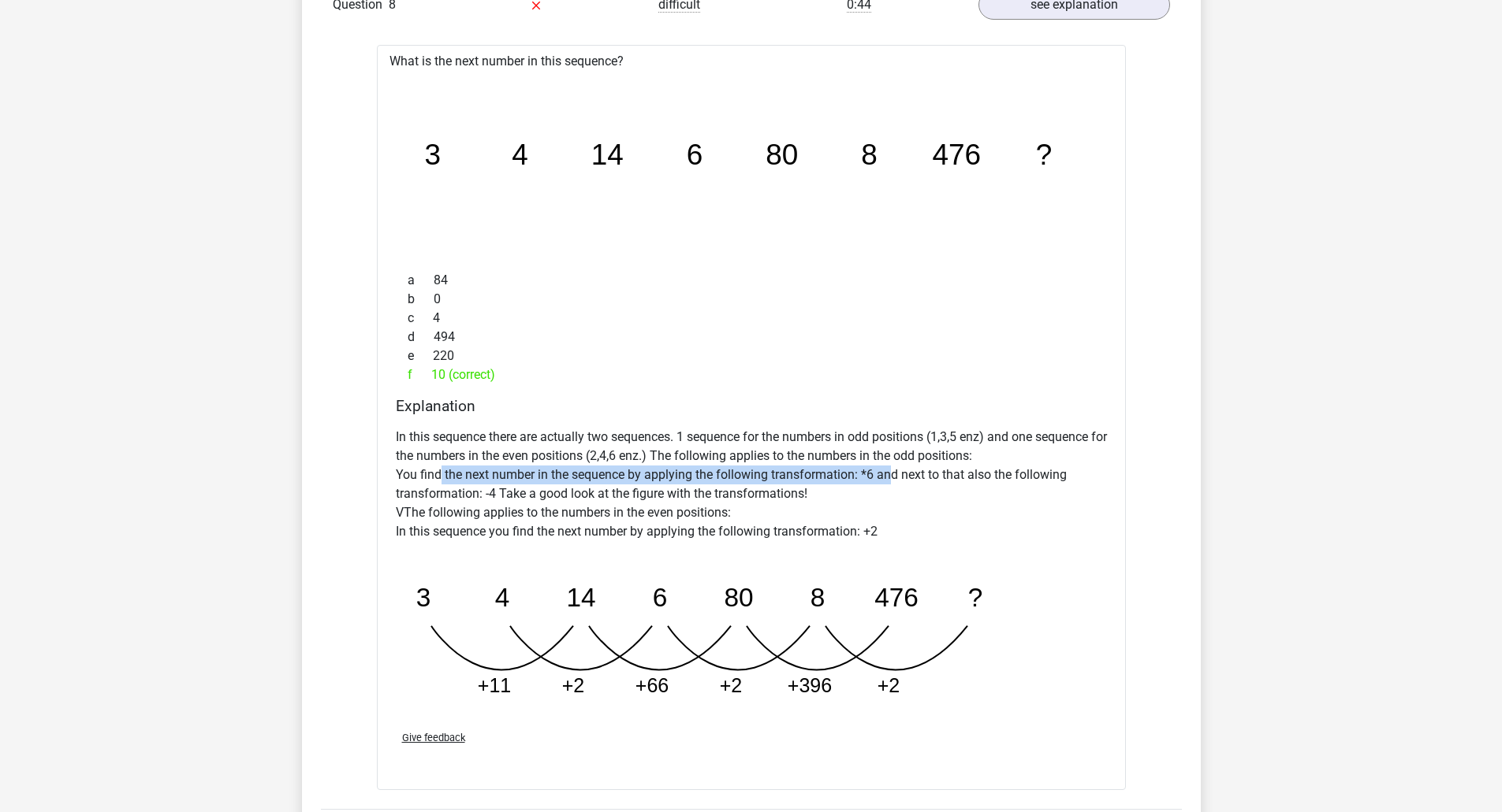
drag, startPoint x: 436, startPoint y: 474, endPoint x: 881, endPoint y: 476, distance: 445.0
click at [881, 476] on p "In this sequence there are actually two sequences. 1 sequence for the numbers i…" at bounding box center [751, 484] width 711 height 114
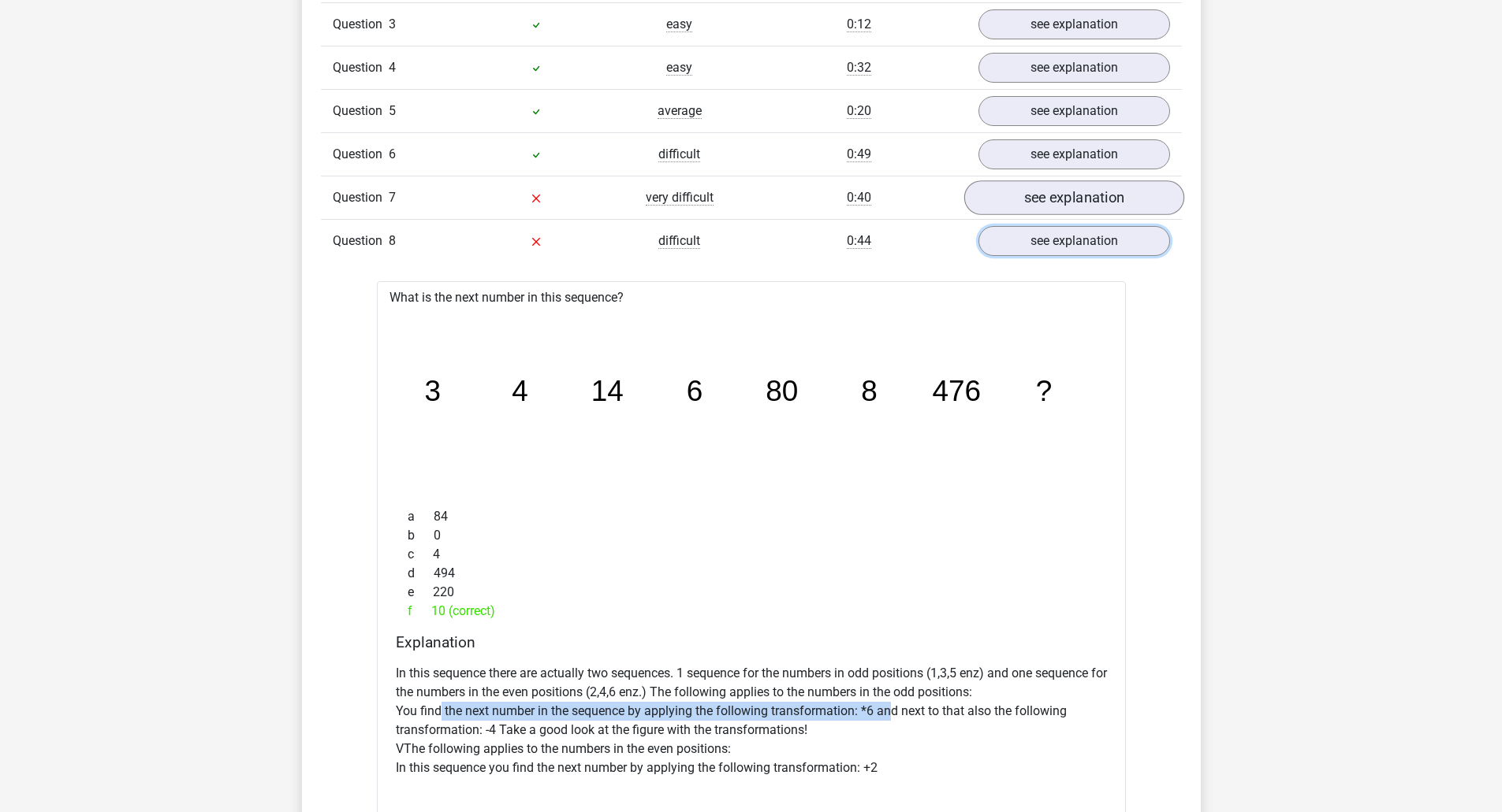
drag, startPoint x: 1023, startPoint y: 240, endPoint x: 1022, endPoint y: 212, distance: 28.0
click at [1023, 240] on link "see explanation" at bounding box center [1073, 241] width 191 height 30
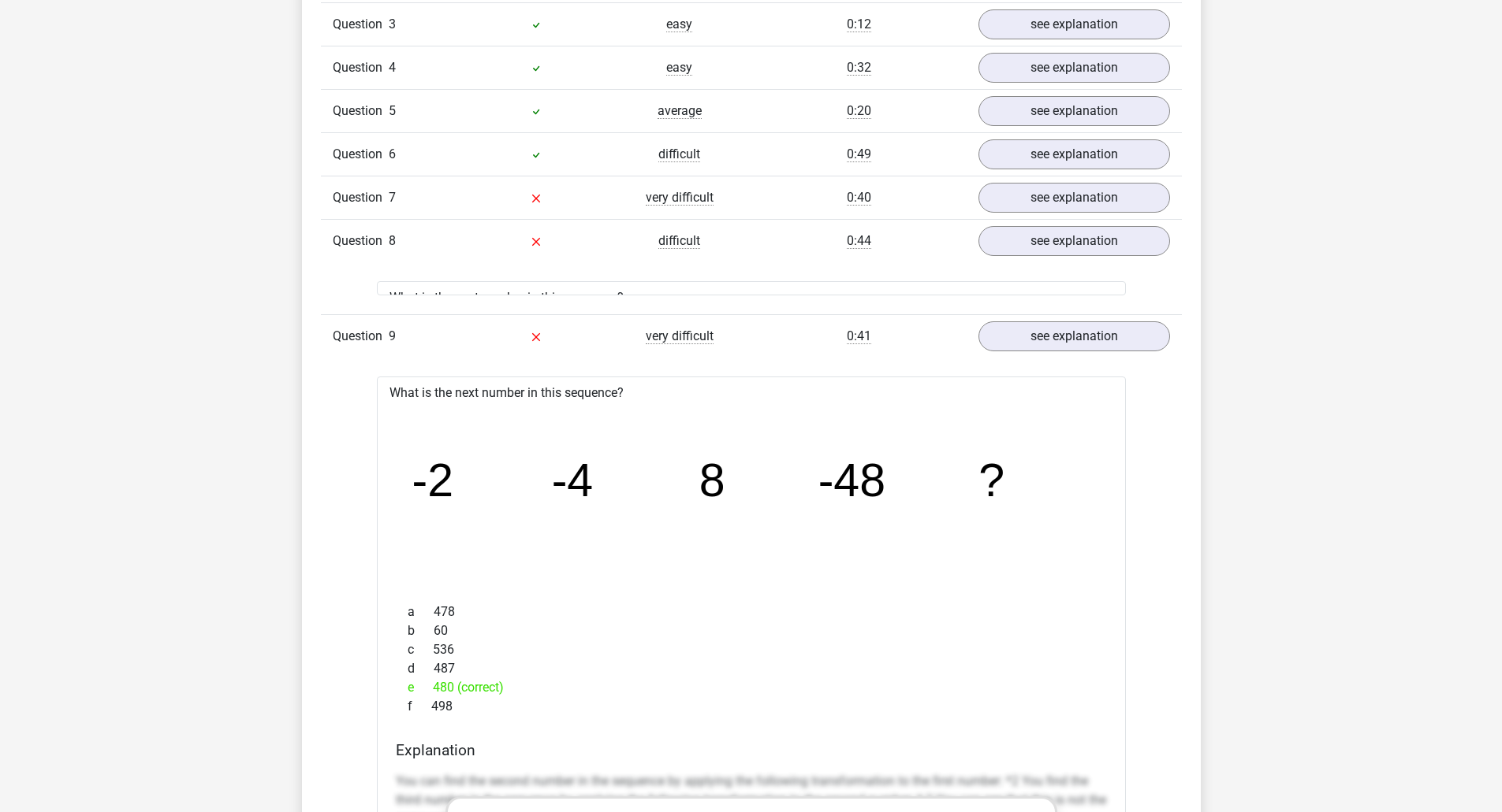
click at [1020, 176] on div "Question 7 very difficult 0:40 see explanation" at bounding box center [751, 197] width 861 height 43
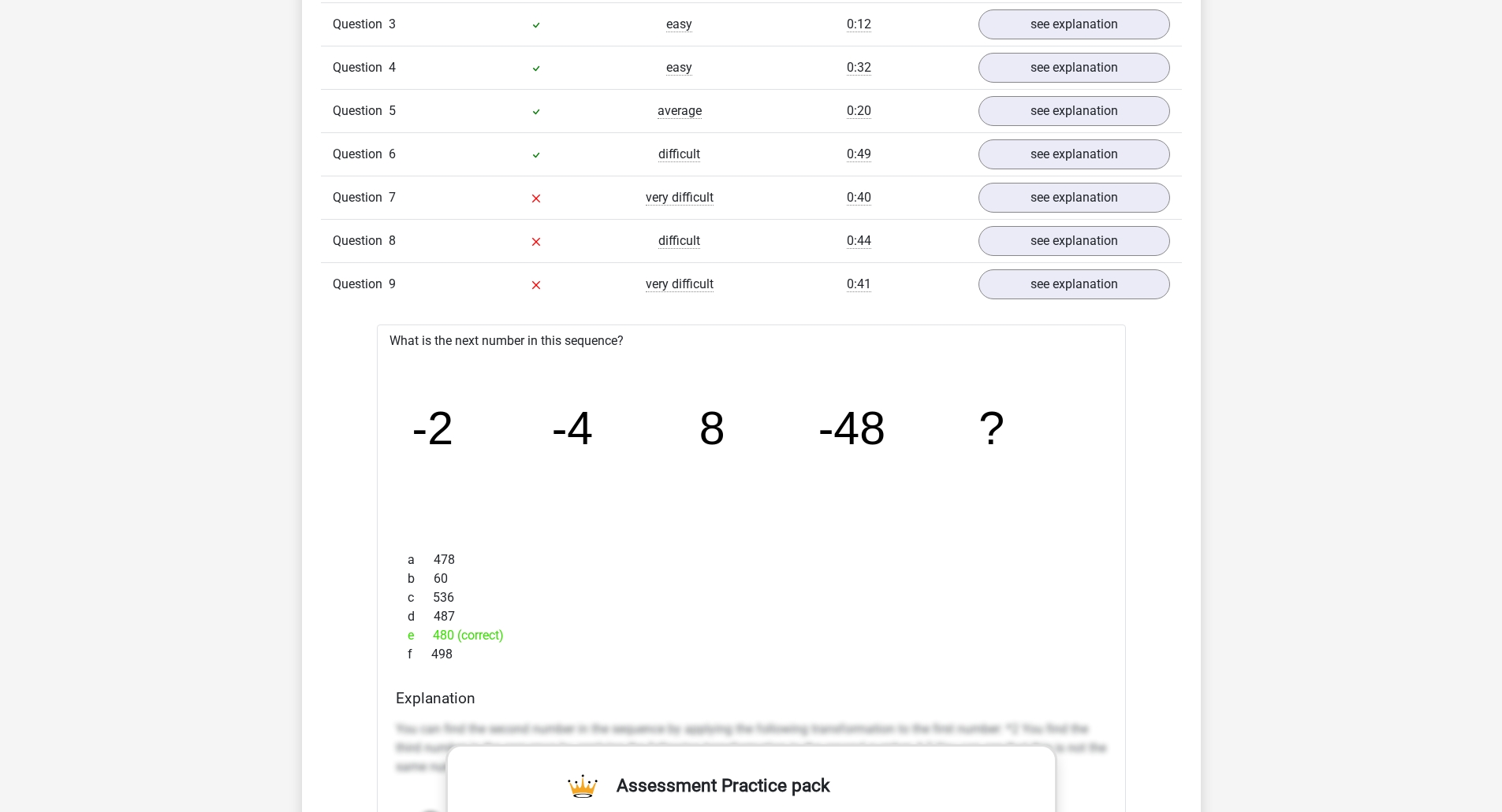
click at [1023, 181] on div "Question 7 very difficult 0:40 see explanation" at bounding box center [751, 197] width 861 height 43
click at [1025, 195] on link "see explanation" at bounding box center [1073, 199] width 220 height 35
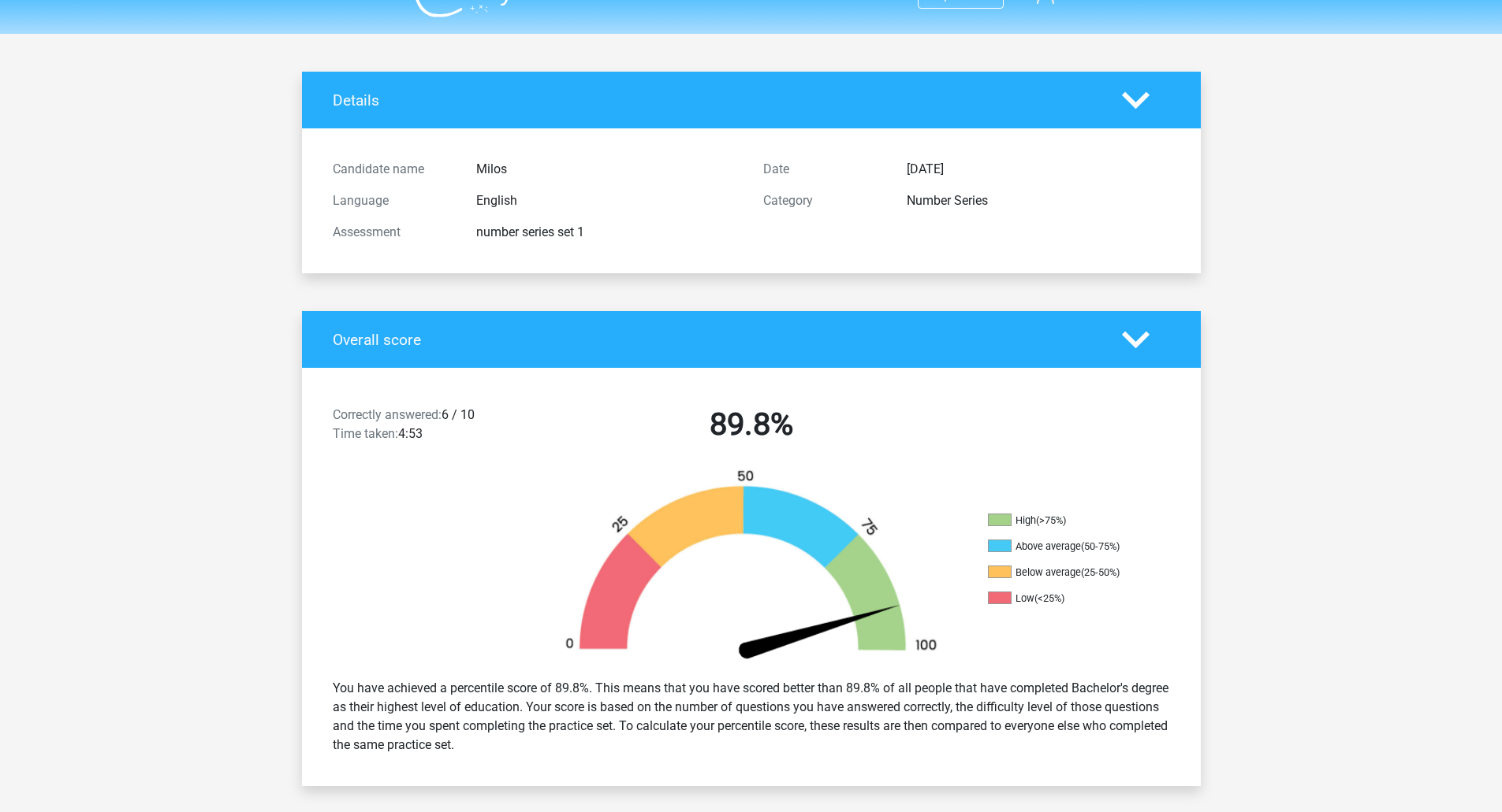
scroll to position [0, 0]
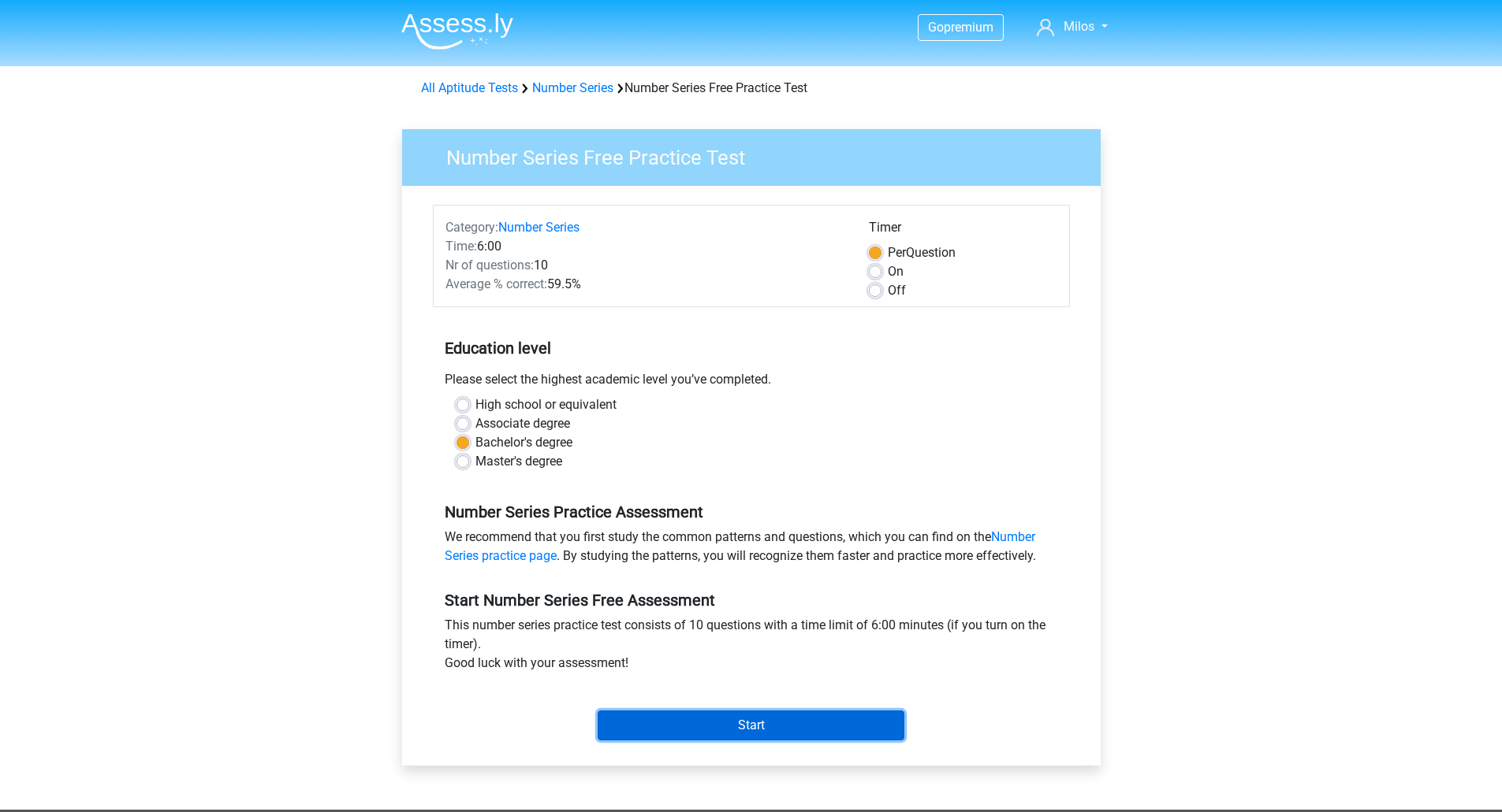
click at [753, 727] on input "Start" at bounding box center [751, 725] width 307 height 30
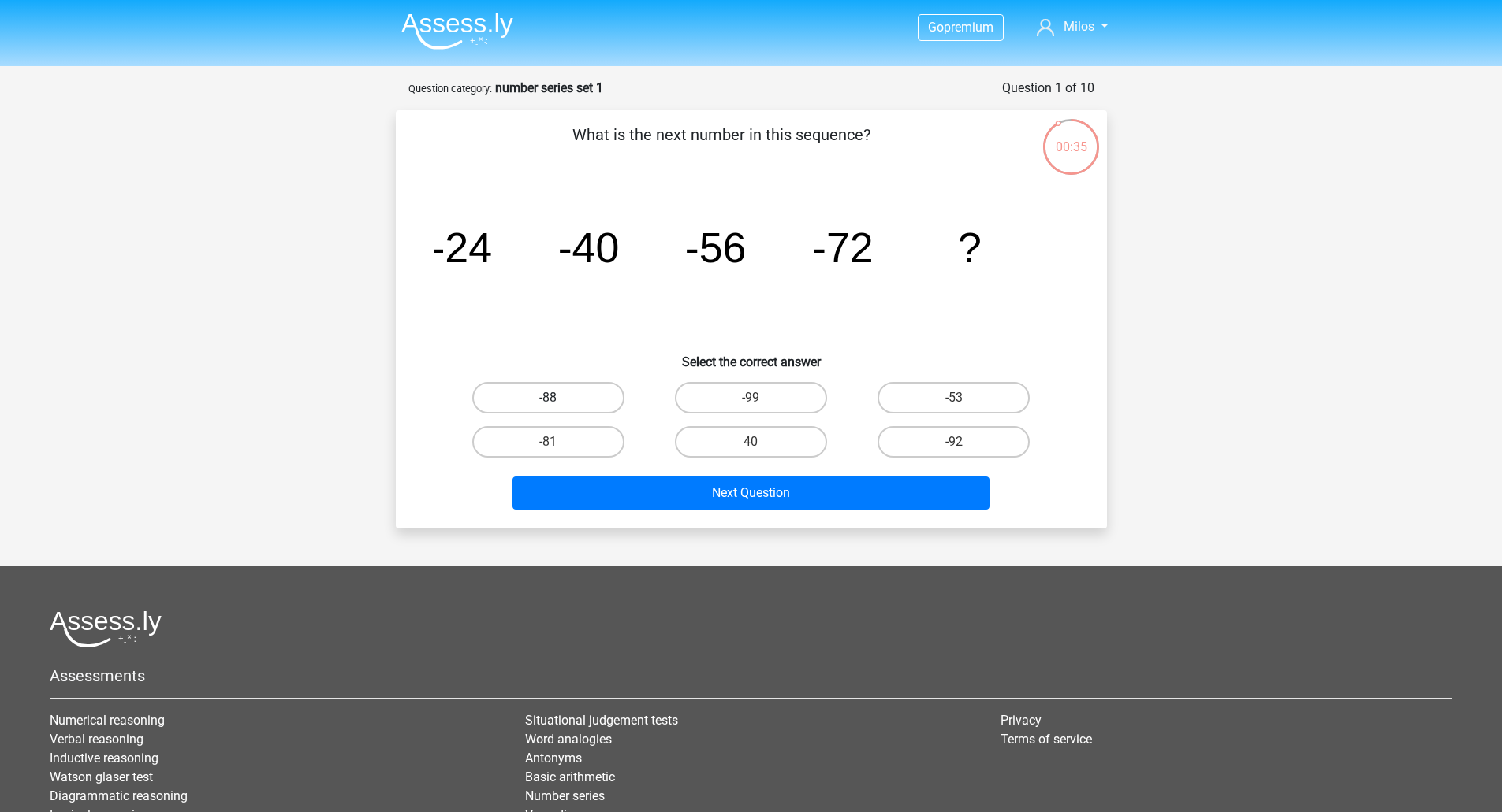
click at [576, 396] on label "-88" at bounding box center [548, 398] width 153 height 31
click at [558, 398] on input "-88" at bounding box center [553, 403] width 10 height 10
radio input "true"
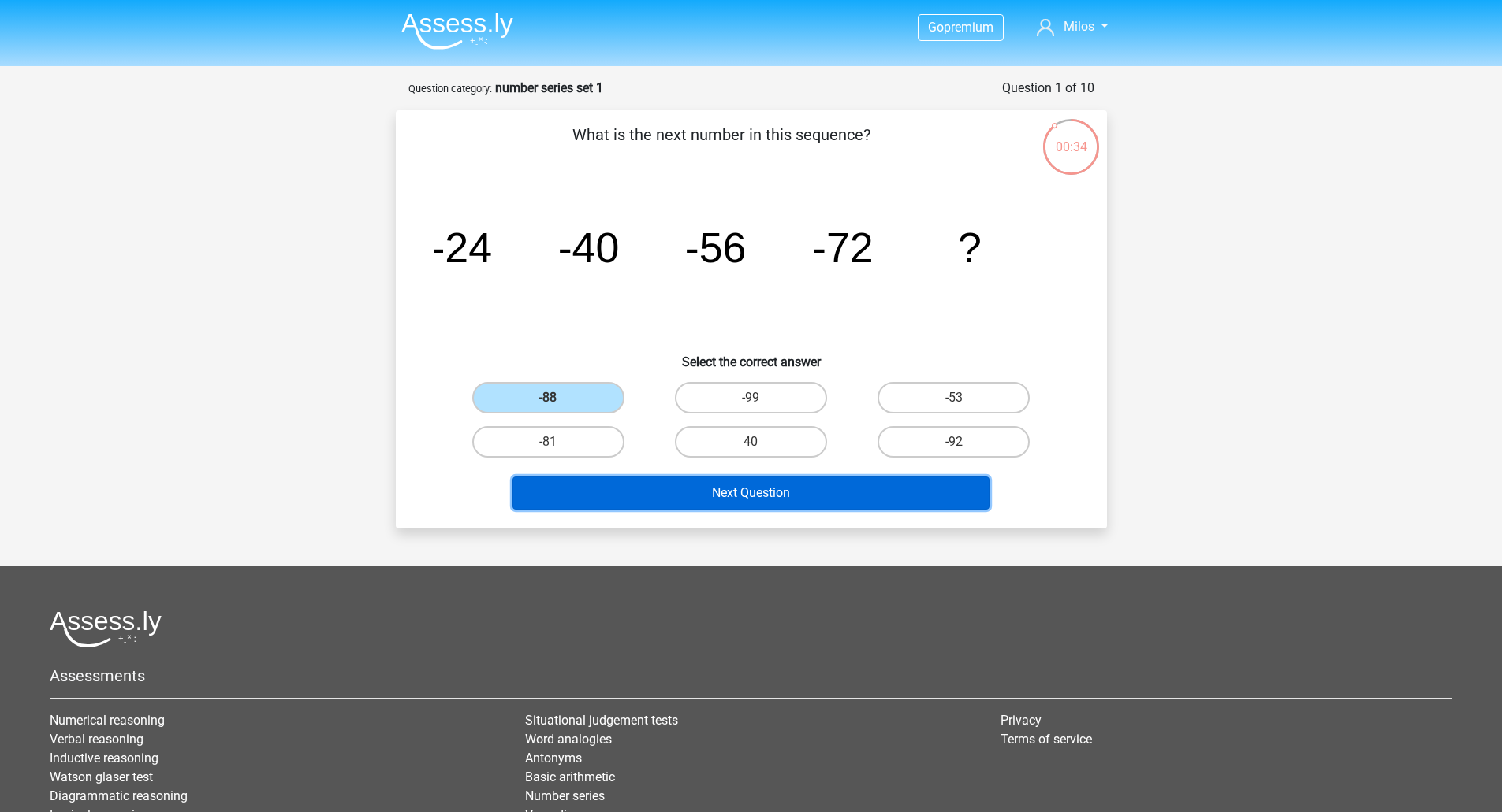
click at [801, 501] on button "Next Question" at bounding box center [751, 493] width 477 height 33
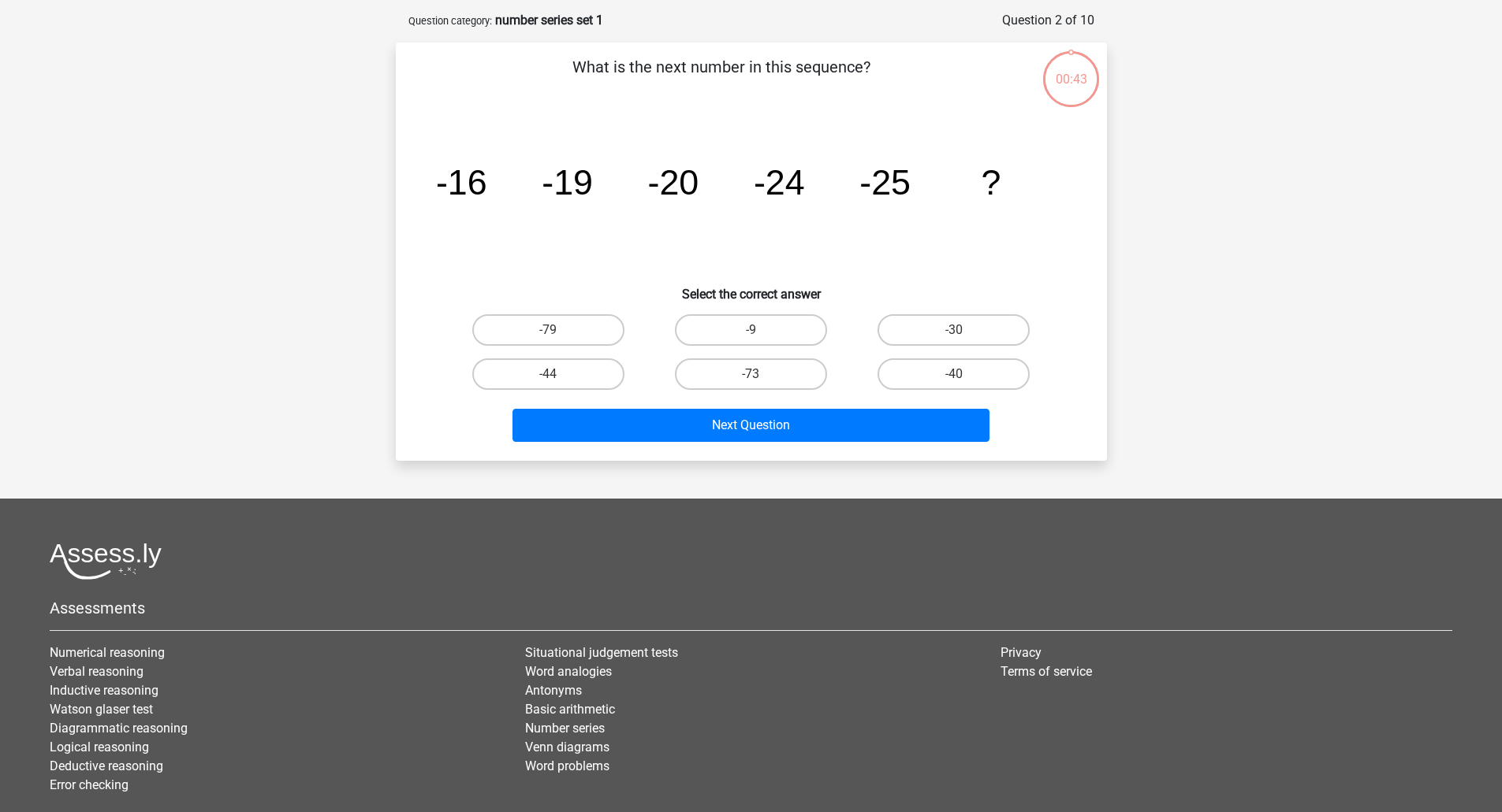
scroll to position [79, 0]
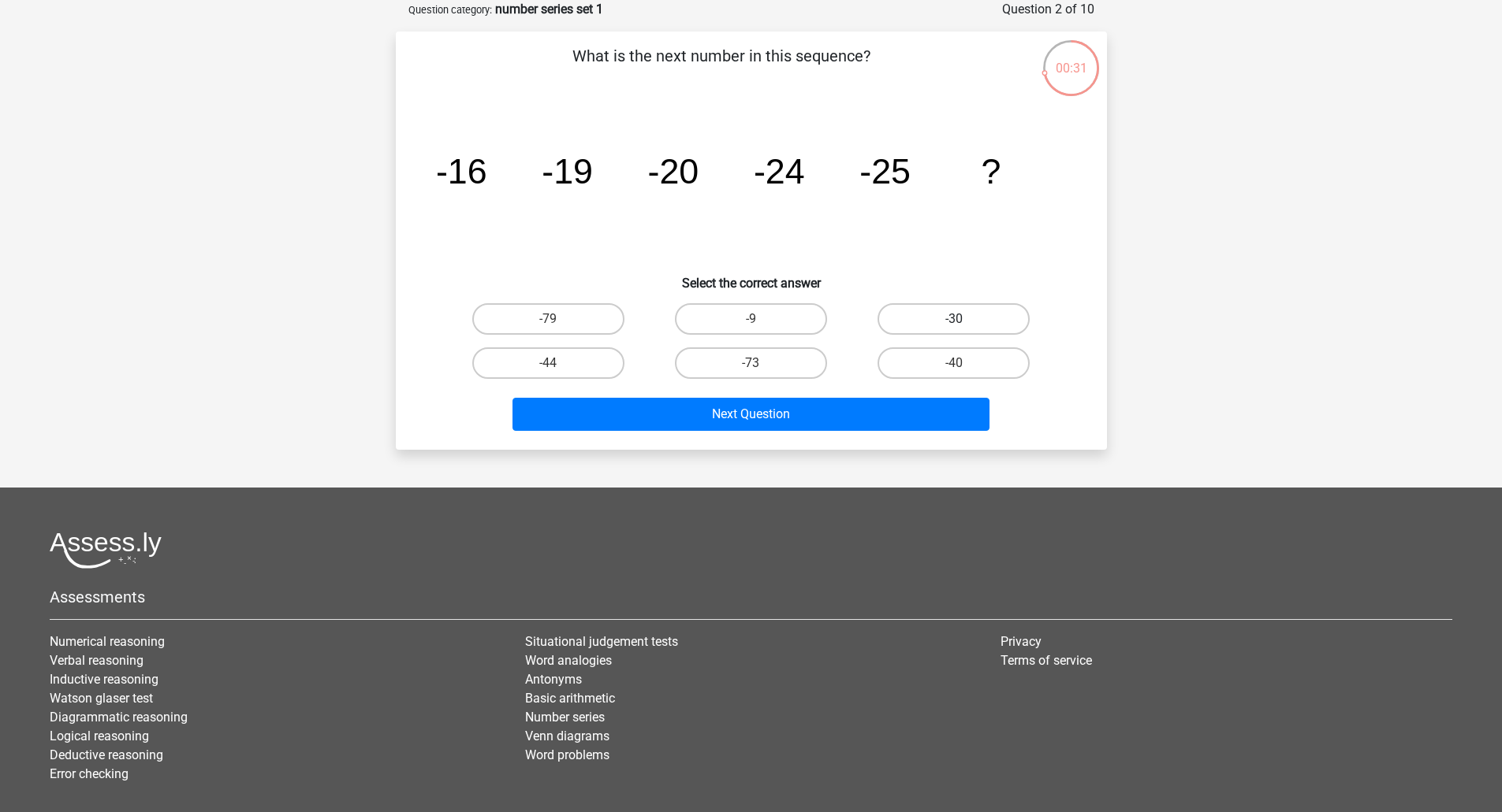
click at [910, 330] on label "-30" at bounding box center [953, 319] width 153 height 31
click at [954, 329] on input "-30" at bounding box center [959, 323] width 10 height 10
radio input "true"
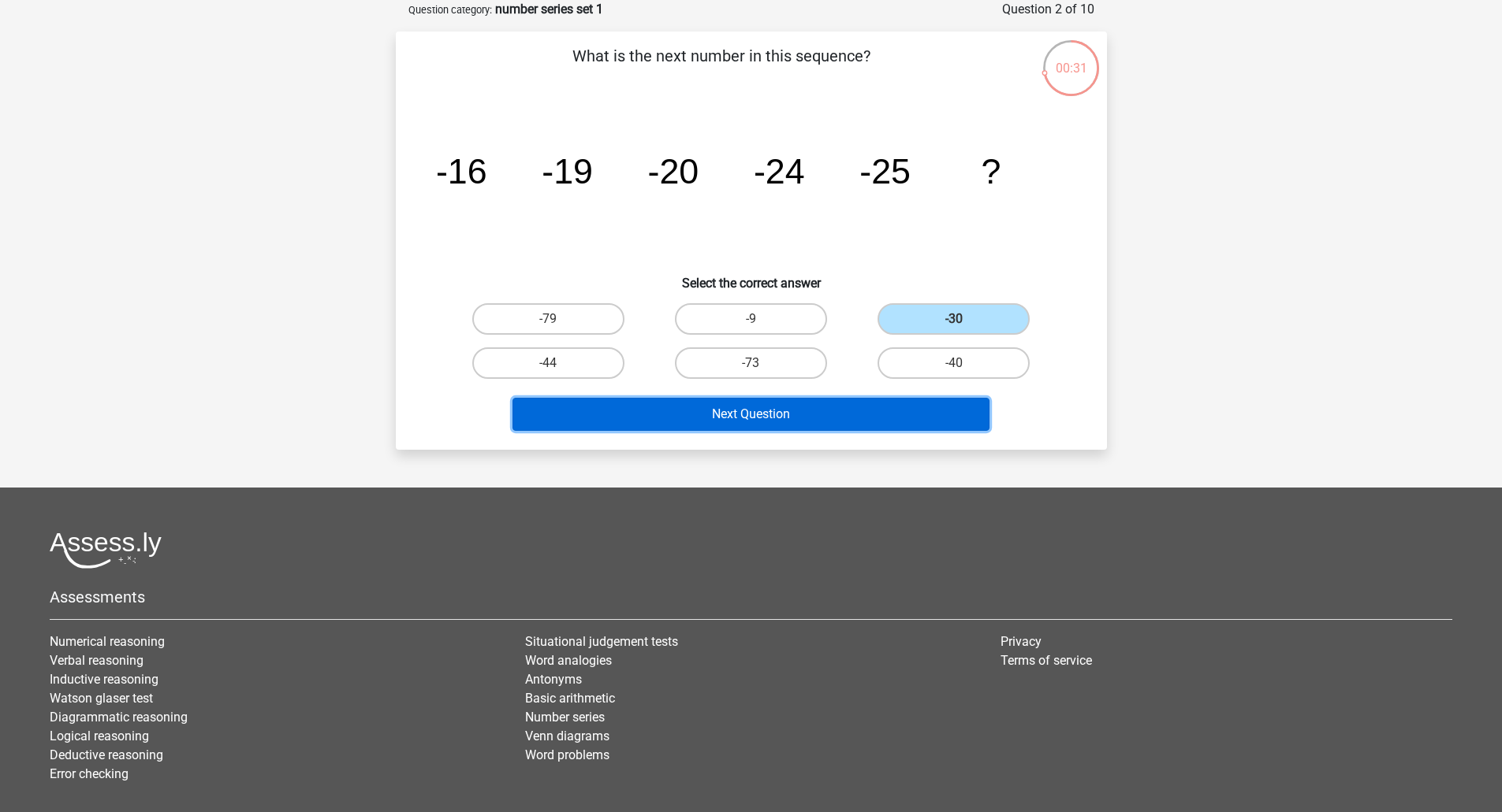
click at [874, 409] on button "Next Question" at bounding box center [751, 415] width 477 height 33
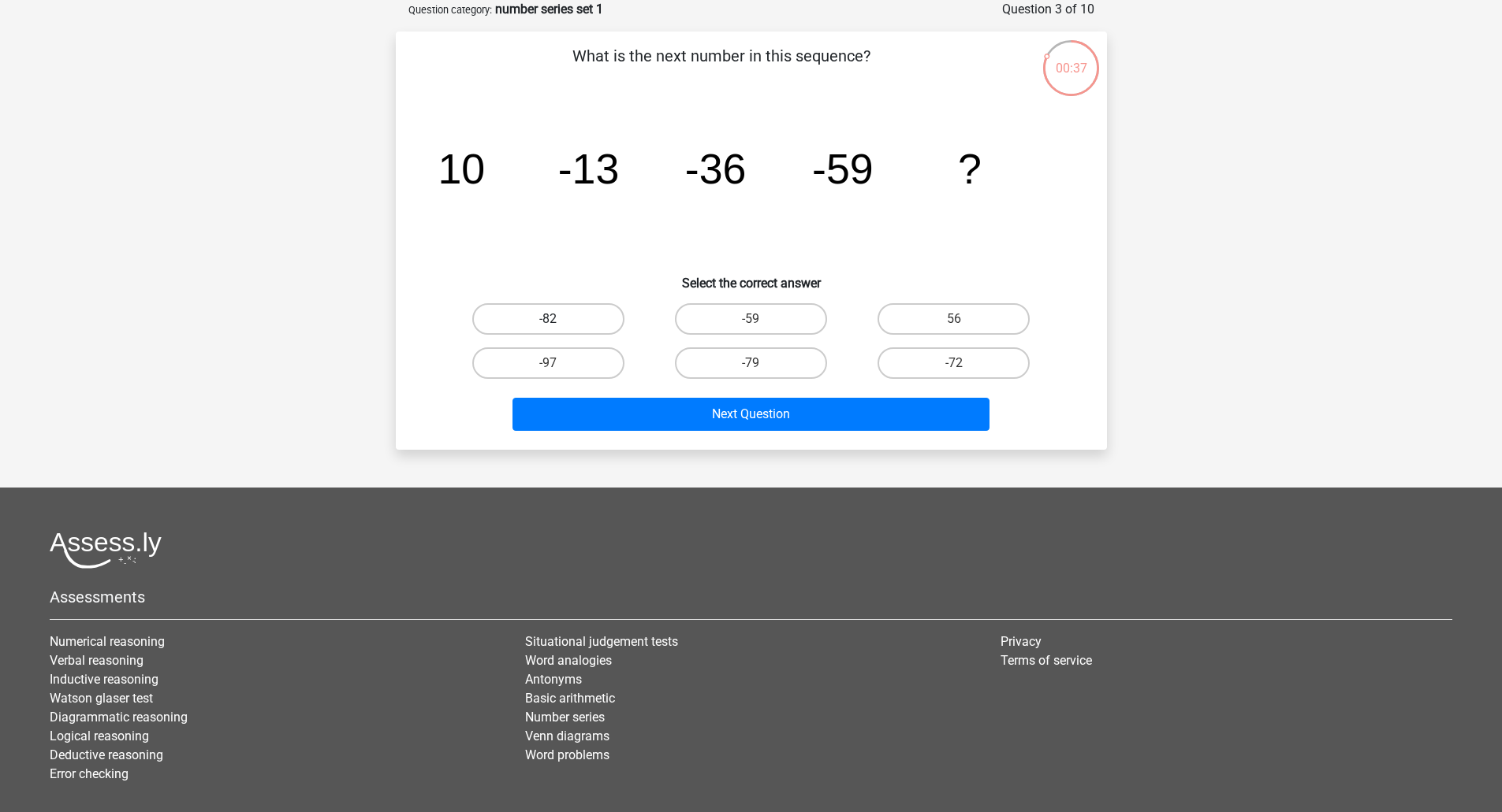
click at [581, 323] on label "-82" at bounding box center [548, 319] width 153 height 31
click at [558, 323] on input "-82" at bounding box center [553, 323] width 10 height 10
radio input "true"
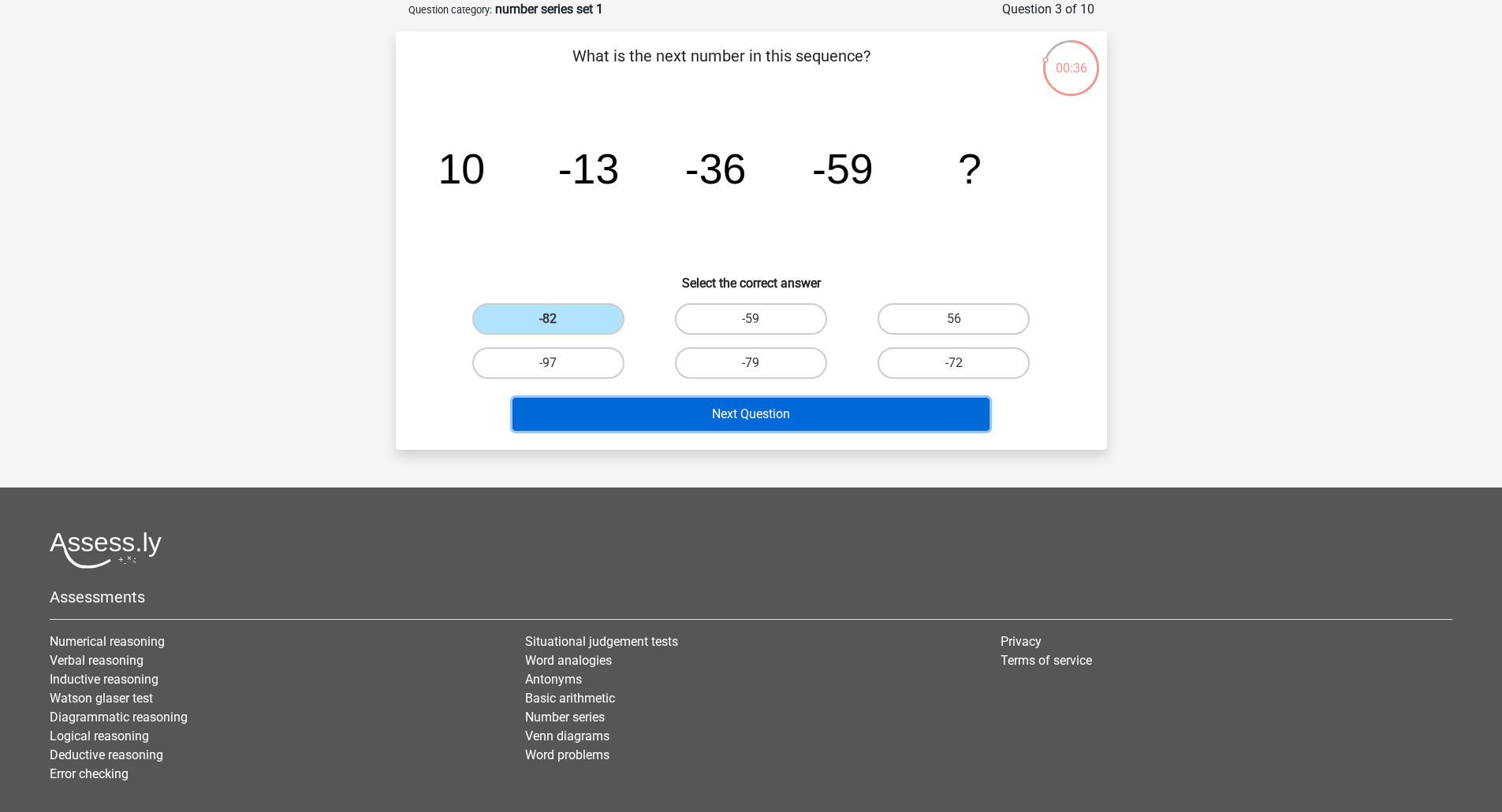
click at [760, 418] on button "Next Question" at bounding box center [751, 415] width 477 height 33
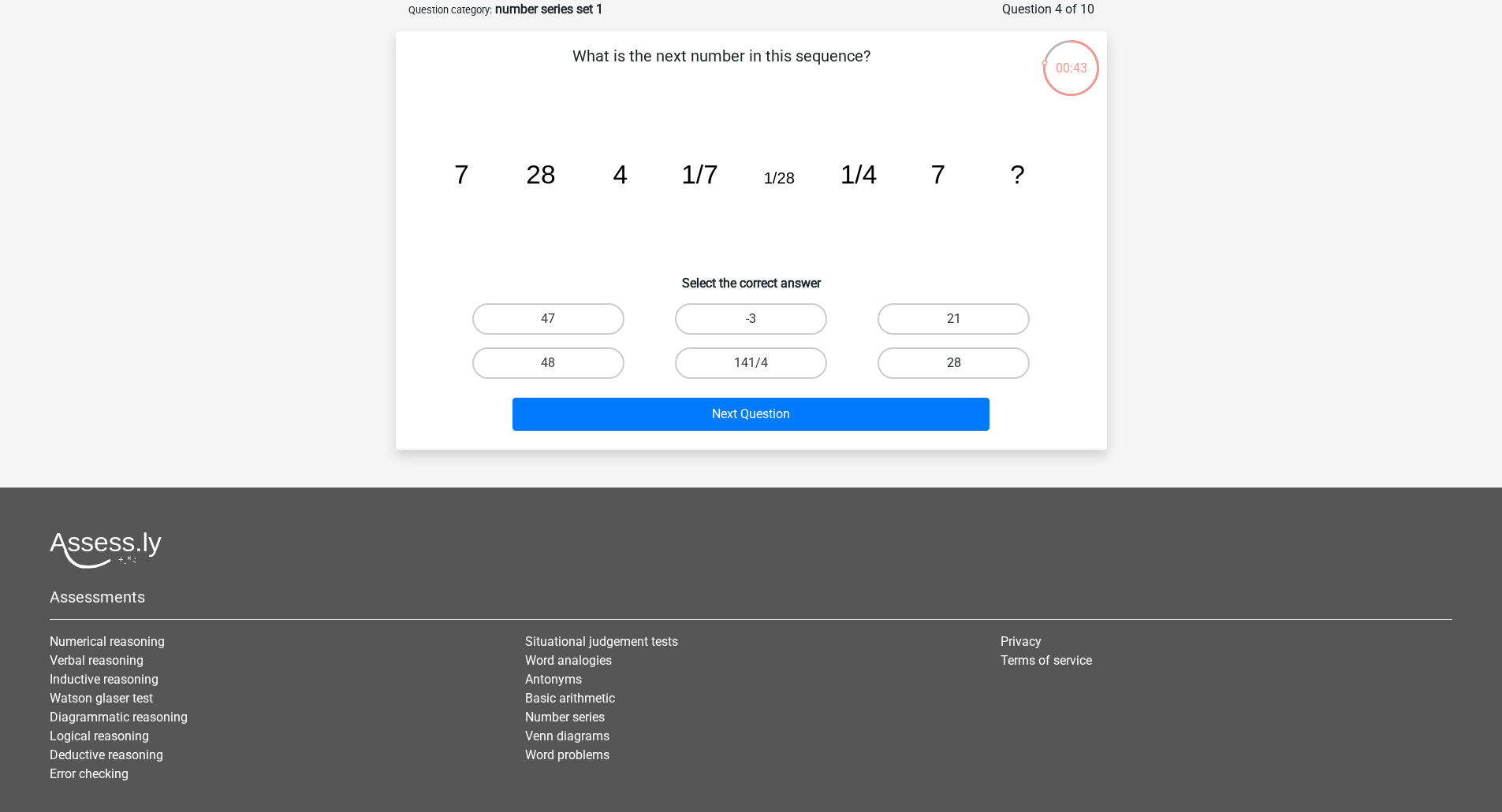
click at [989, 364] on label "28" at bounding box center [953, 363] width 153 height 31
click at [964, 364] on input "28" at bounding box center [959, 368] width 10 height 10
radio input "true"
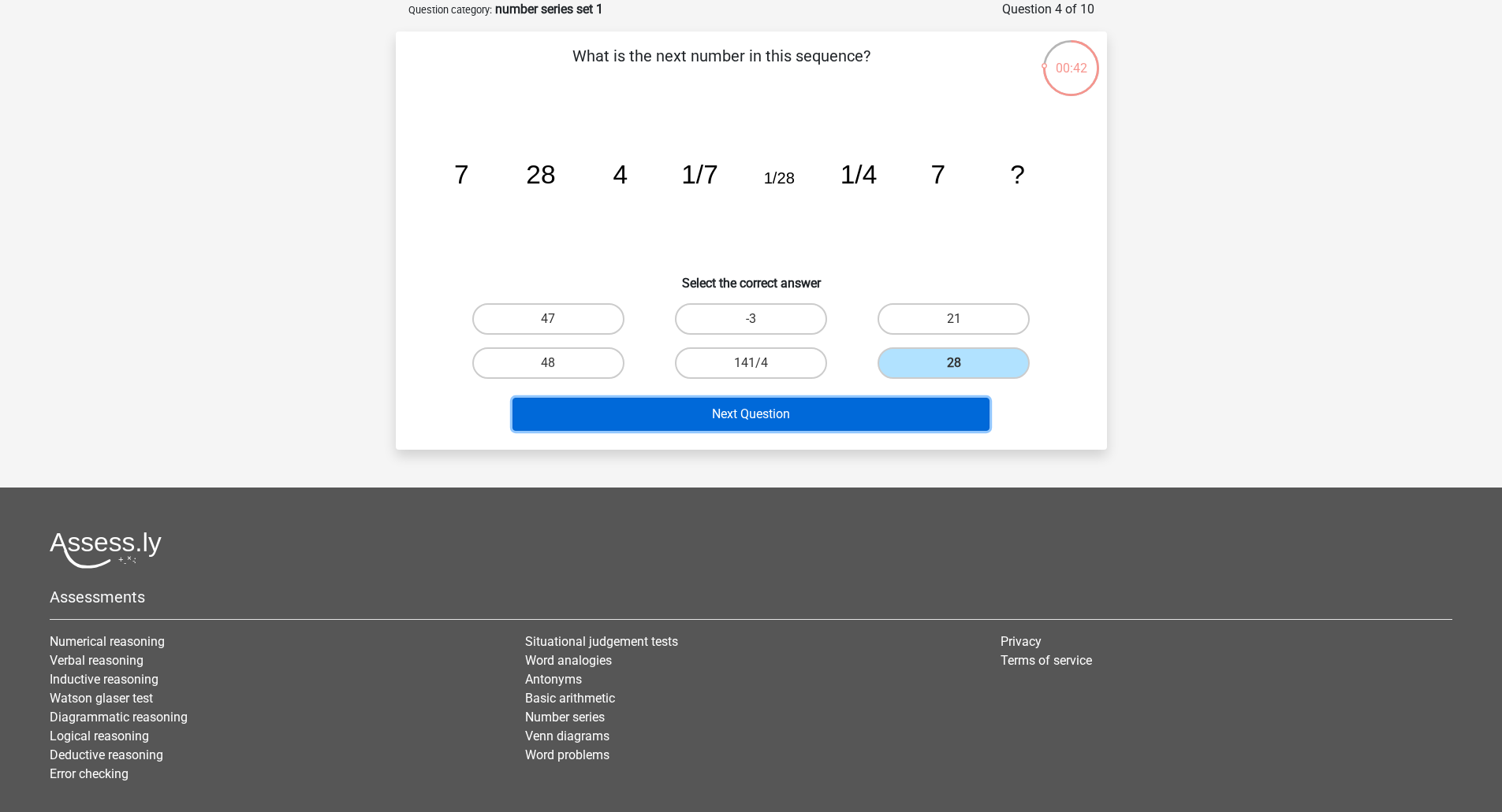
click at [756, 413] on button "Next Question" at bounding box center [751, 415] width 477 height 33
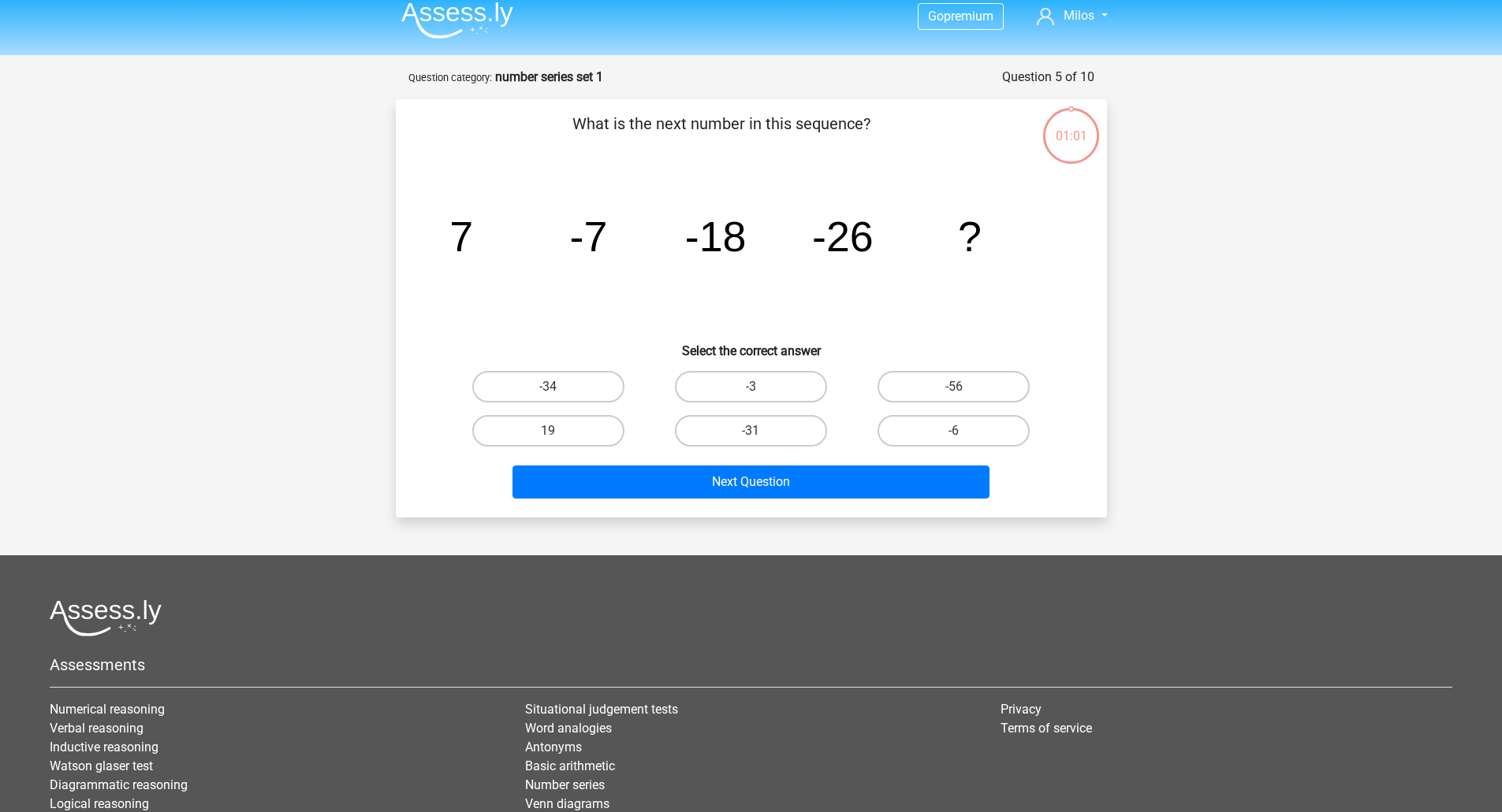
scroll to position [0, 0]
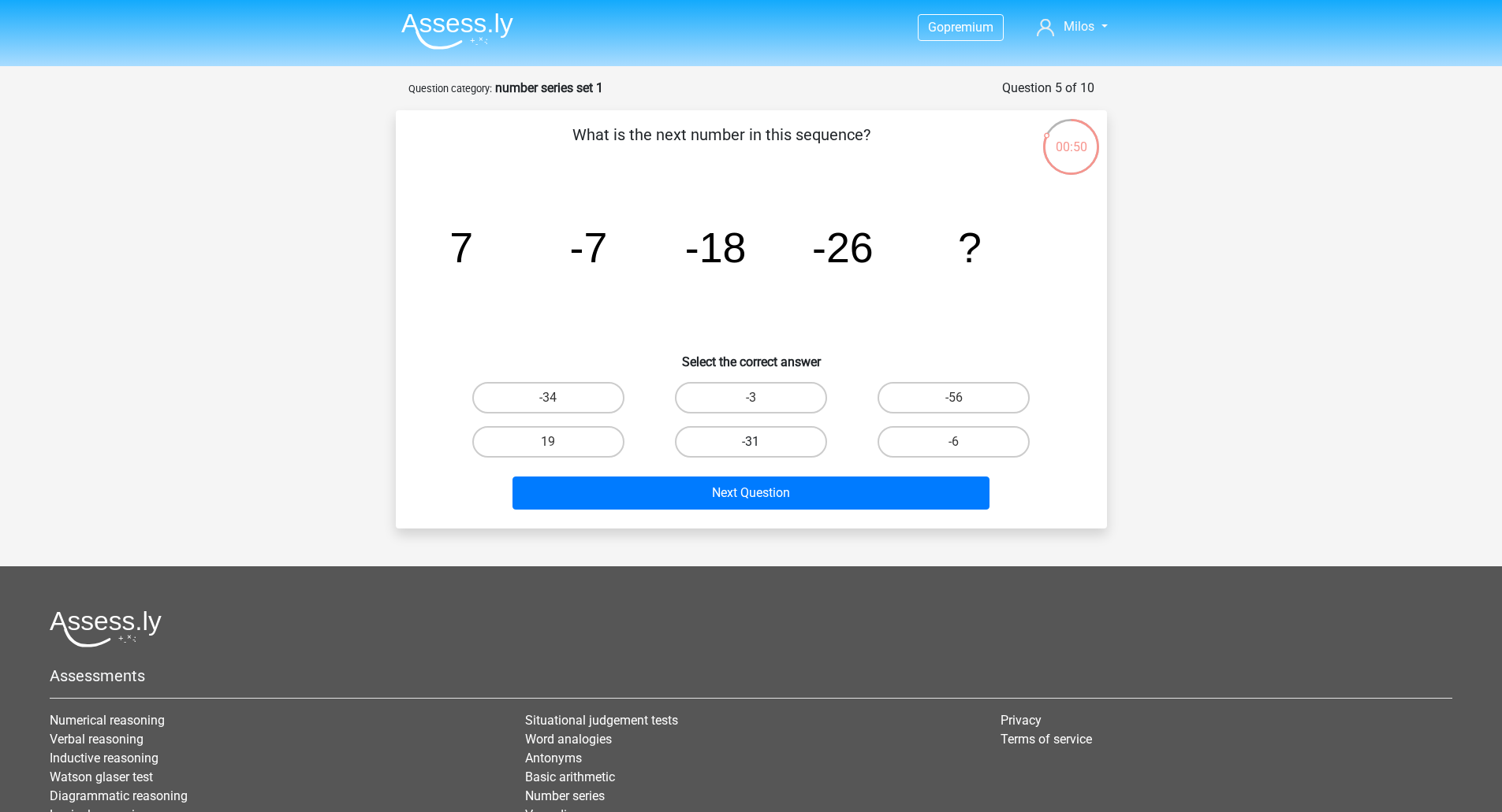
click at [767, 435] on label "-31" at bounding box center [751, 442] width 153 height 31
click at [761, 442] on input "-31" at bounding box center [755, 446] width 10 height 10
radio input "true"
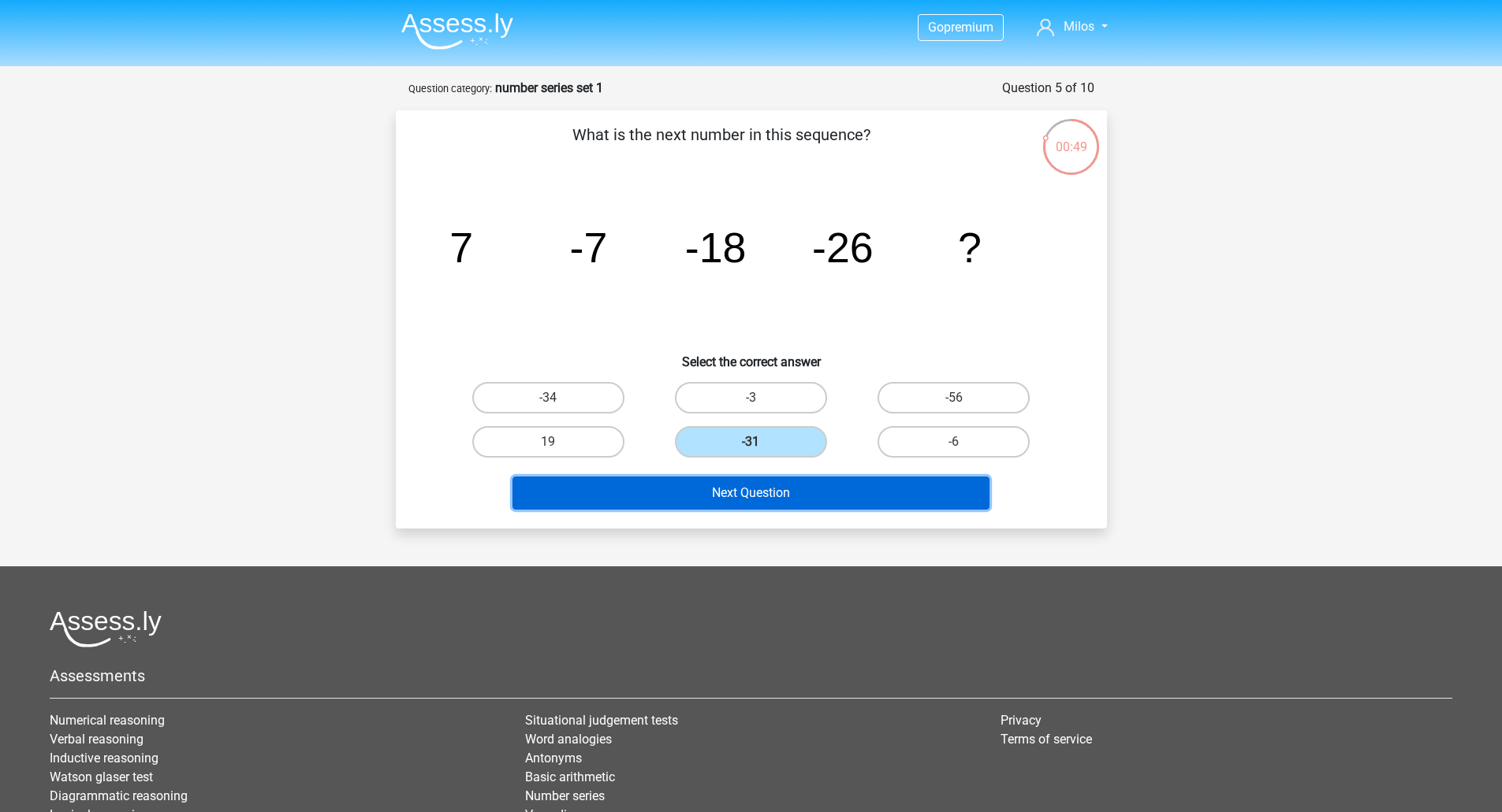
click at [751, 499] on button "Next Question" at bounding box center [751, 493] width 477 height 33
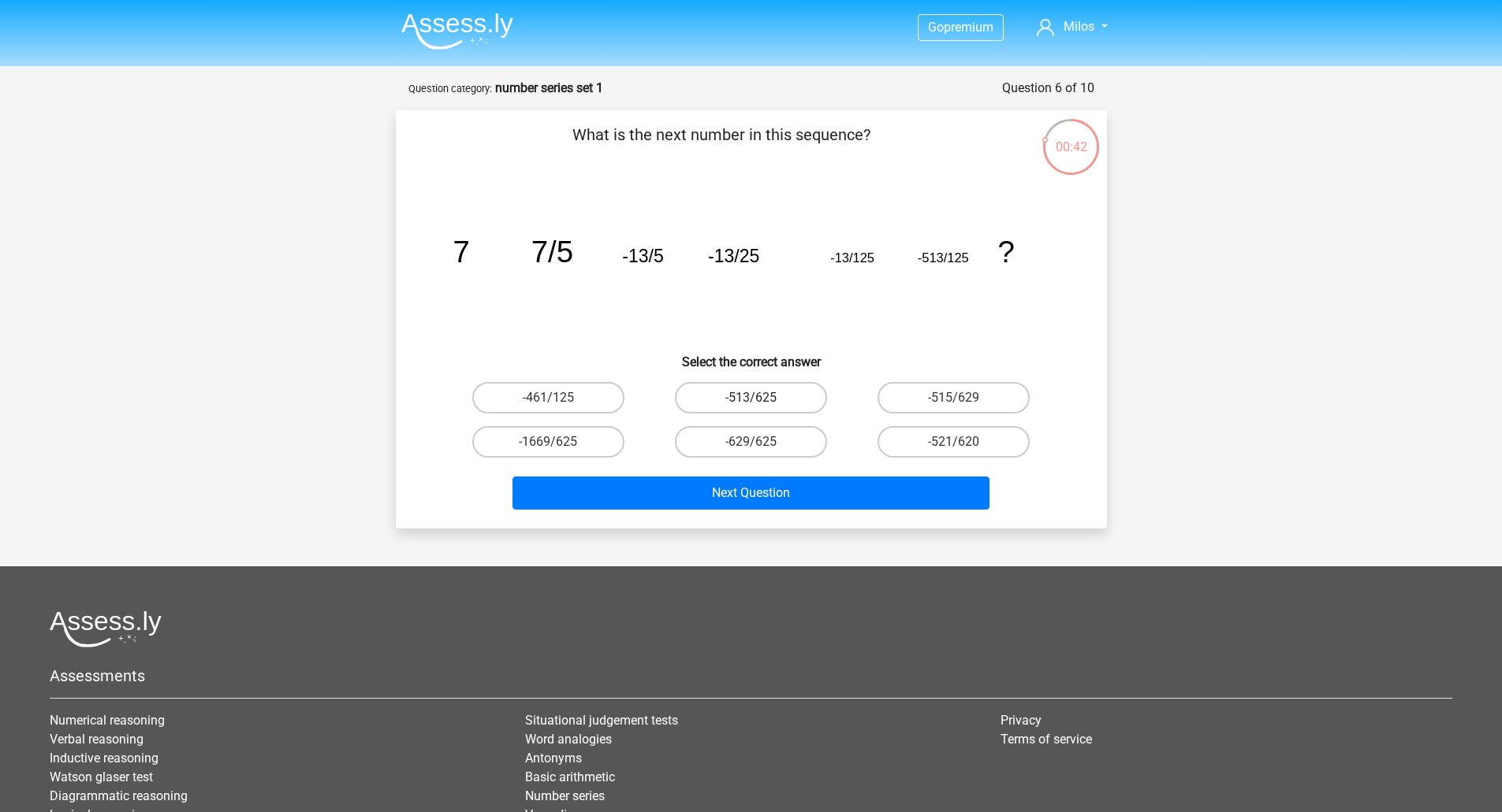
click at [772, 398] on label "-513/625" at bounding box center [751, 398] width 153 height 31
click at [761, 398] on input "-513/625" at bounding box center [755, 403] width 10 height 10
radio input "true"
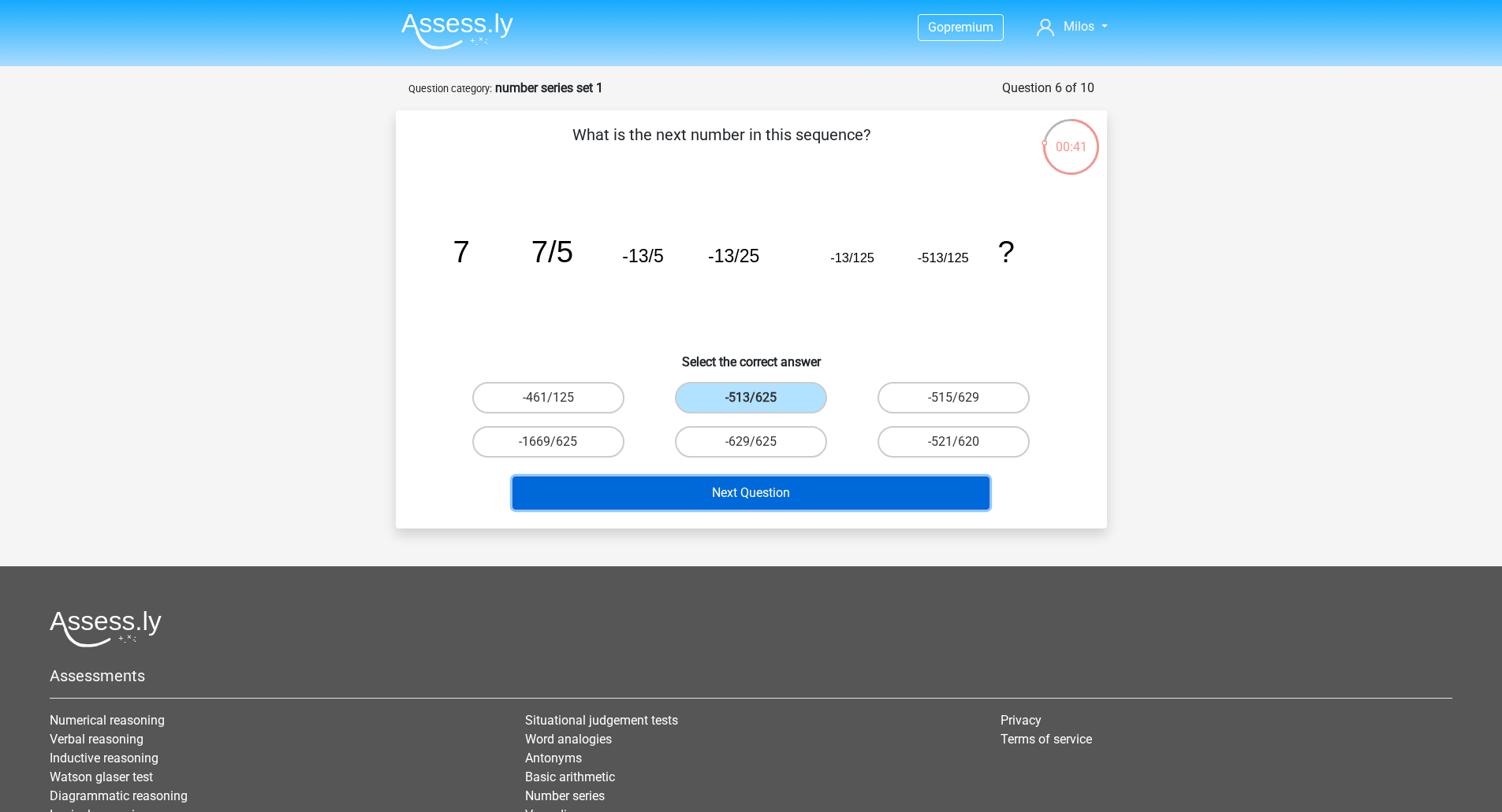
click at [792, 503] on button "Next Question" at bounding box center [751, 493] width 477 height 33
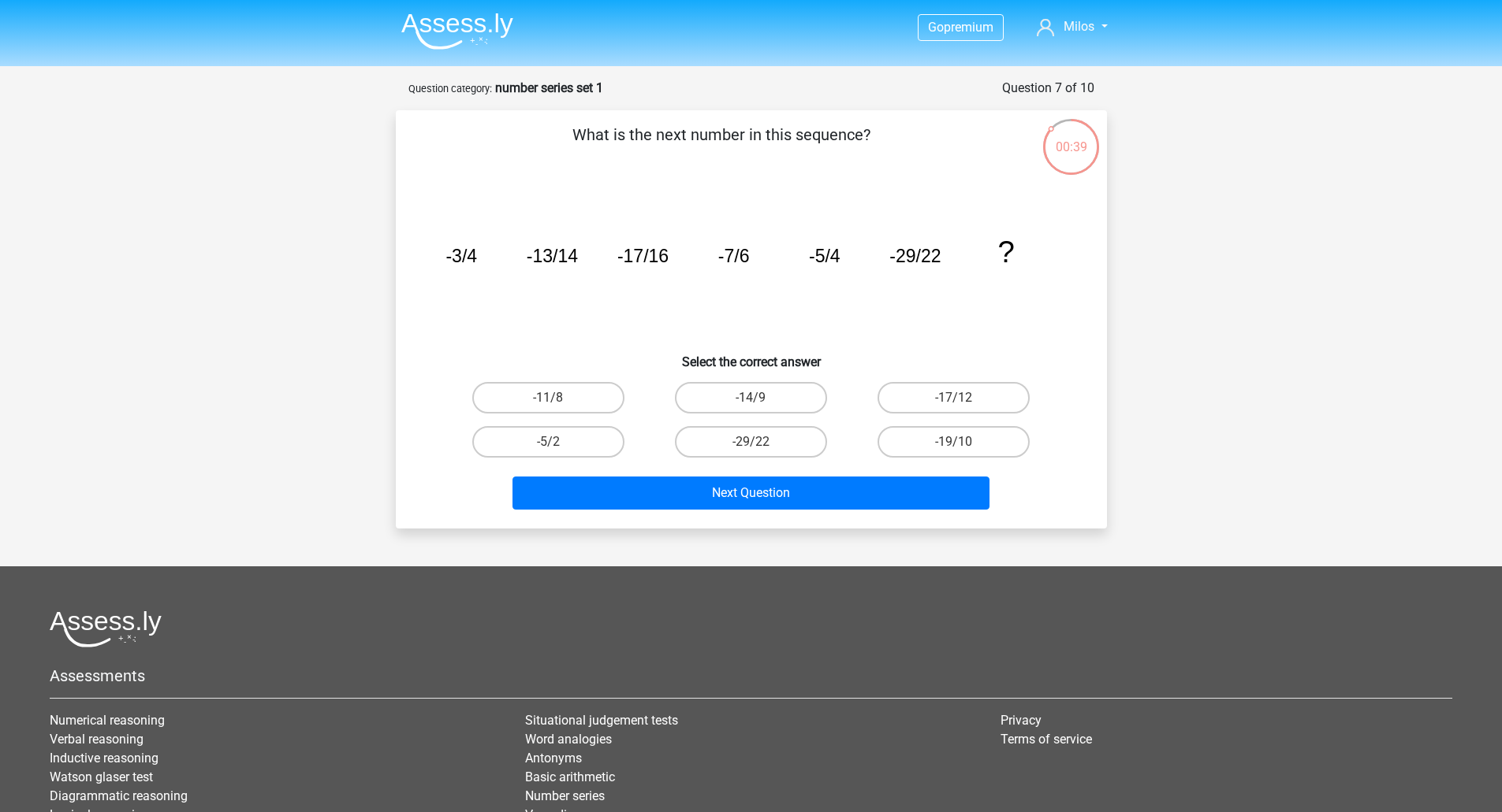
drag, startPoint x: 663, startPoint y: 264, endPoint x: 676, endPoint y: 263, distance: 13.0
click at [665, 264] on tspan "-17/16" at bounding box center [641, 256] width 51 height 20
click at [751, 254] on icon "image/svg+xml -3/4 -13/14 -17/16 -7/6 -5/4 -29/22 ?" at bounding box center [751, 262] width 635 height 159
drag, startPoint x: 751, startPoint y: 254, endPoint x: 709, endPoint y: 254, distance: 42.0
click at [709, 254] on icon "image/svg+xml -3/4 -13/14 -17/16 -7/6 -5/4 -29/22 ?" at bounding box center [751, 262] width 635 height 159
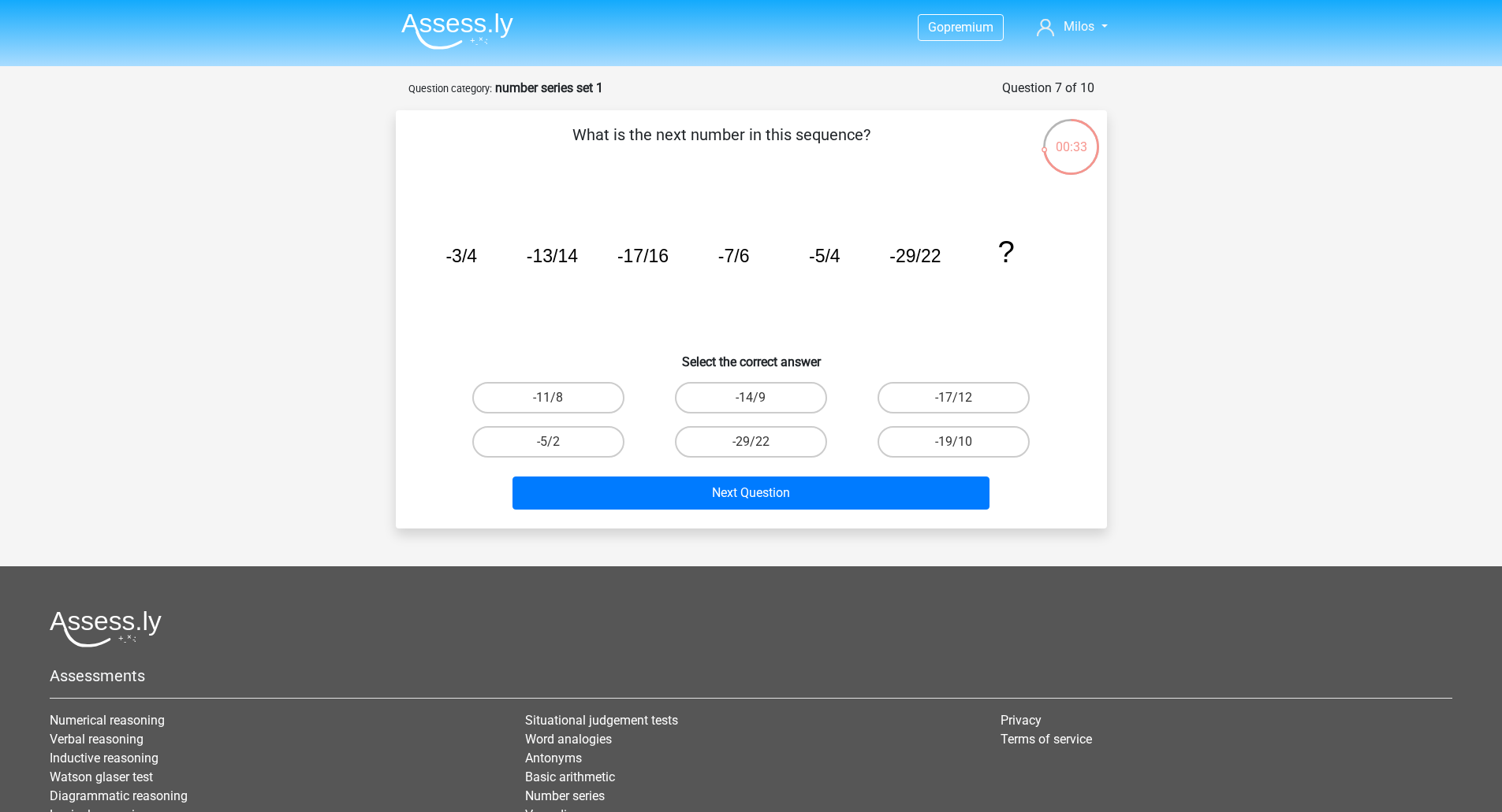
drag, startPoint x: 459, startPoint y: 250, endPoint x: 478, endPoint y: 256, distance: 19.9
click at [467, 253] on tspan "-3/4" at bounding box center [461, 256] width 31 height 20
click at [561, 254] on tspan "-13/14" at bounding box center [551, 256] width 51 height 20
drag, startPoint x: 540, startPoint y: 257, endPoint x: 613, endPoint y: 259, distance: 73.0
click at [601, 259] on icon "image/svg+xml -3/4 -13/14 -17/16 -7/6 -5/4 -29/22 ?" at bounding box center [751, 262] width 635 height 159
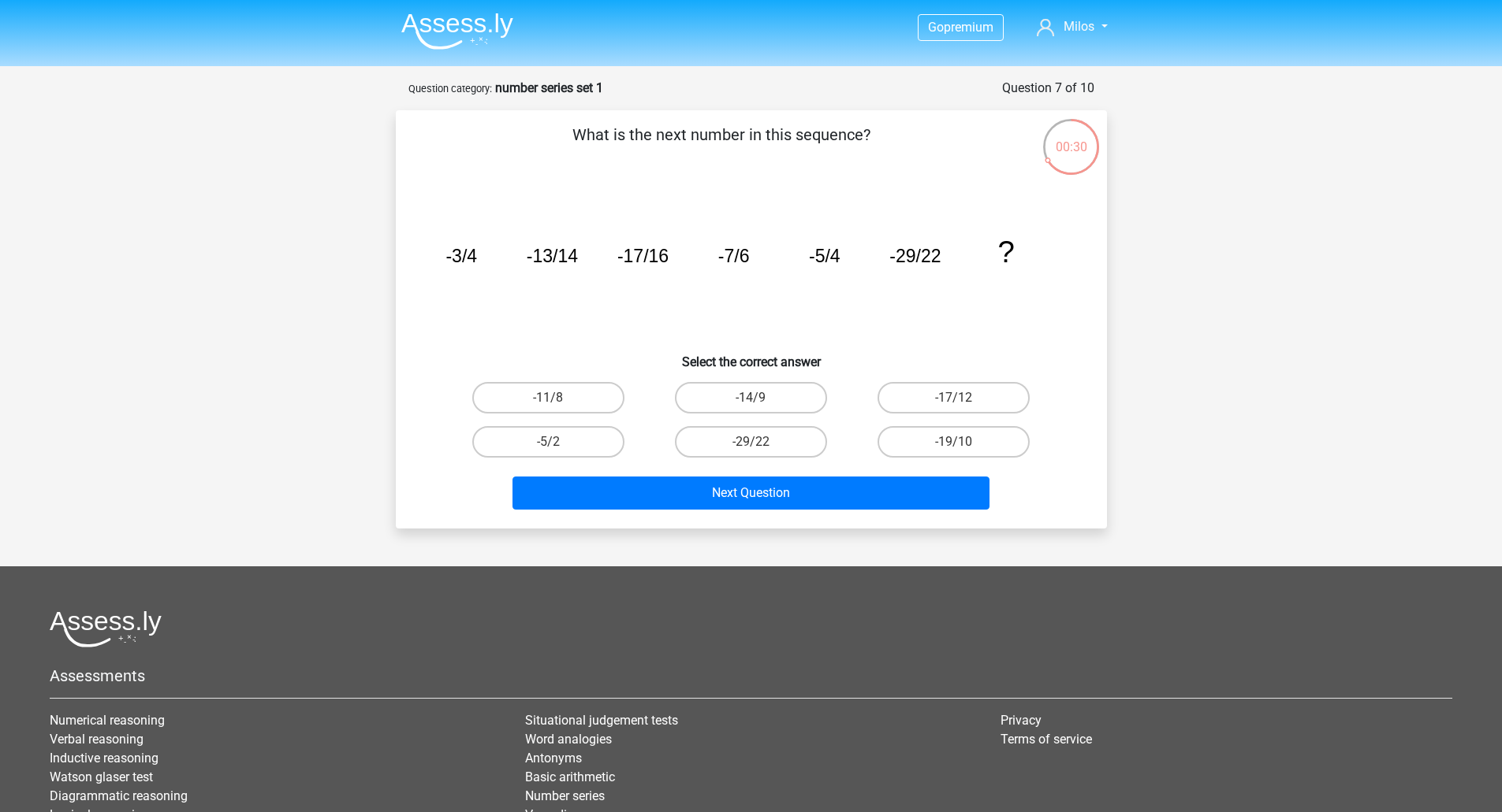
drag, startPoint x: 671, startPoint y: 253, endPoint x: 688, endPoint y: 253, distance: 17.0
click at [686, 253] on icon "image/svg+xml -3/4 -13/14 -17/16 -7/6 -5/4 -29/22 ?" at bounding box center [751, 262] width 635 height 159
click at [939, 431] on label "10" at bounding box center [953, 442] width 153 height 31
click at [954, 442] on input "10" at bounding box center [959, 446] width 10 height 10
radio input "true"
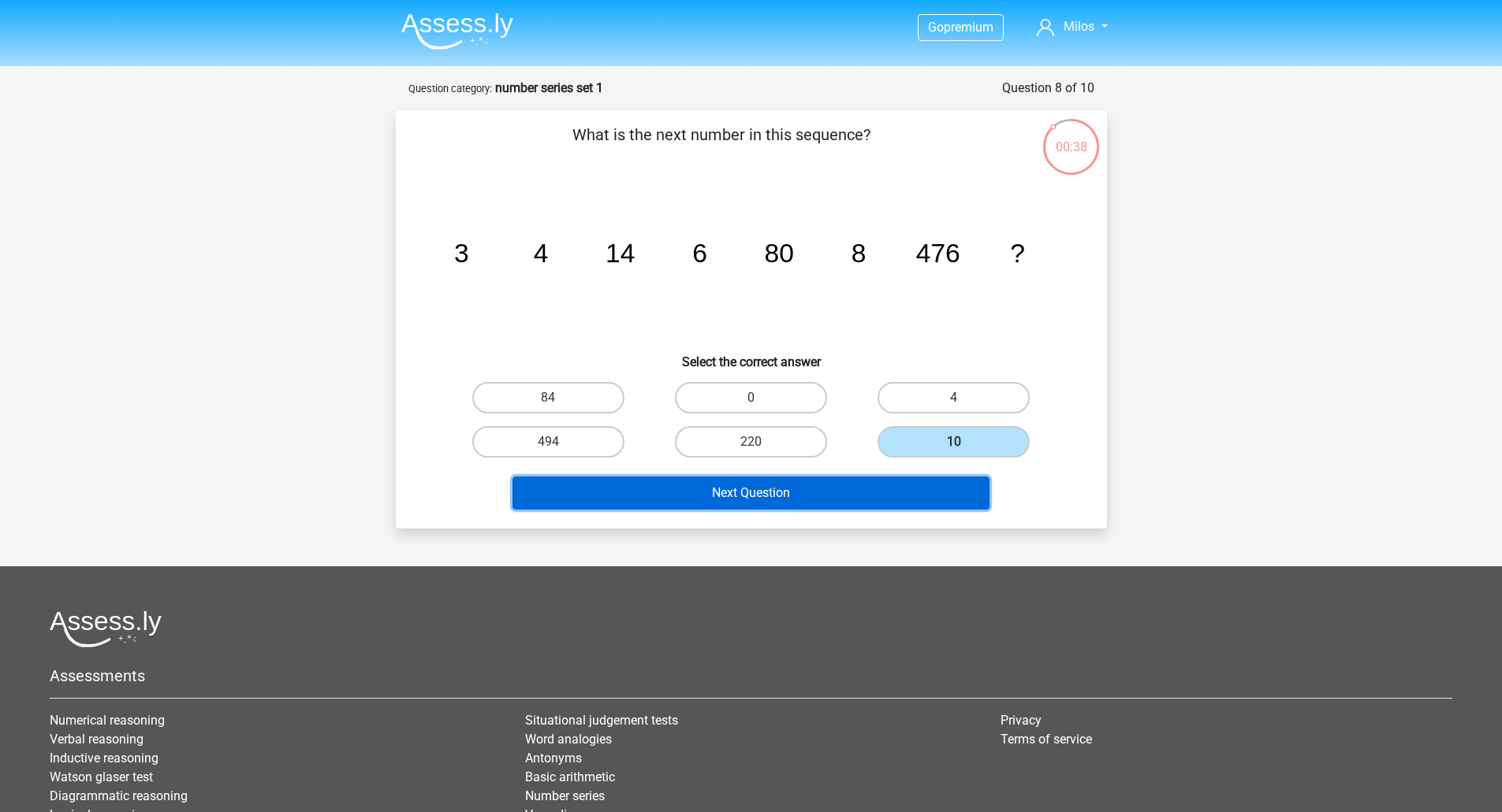
click at [730, 501] on button "Next Question" at bounding box center [751, 493] width 477 height 33
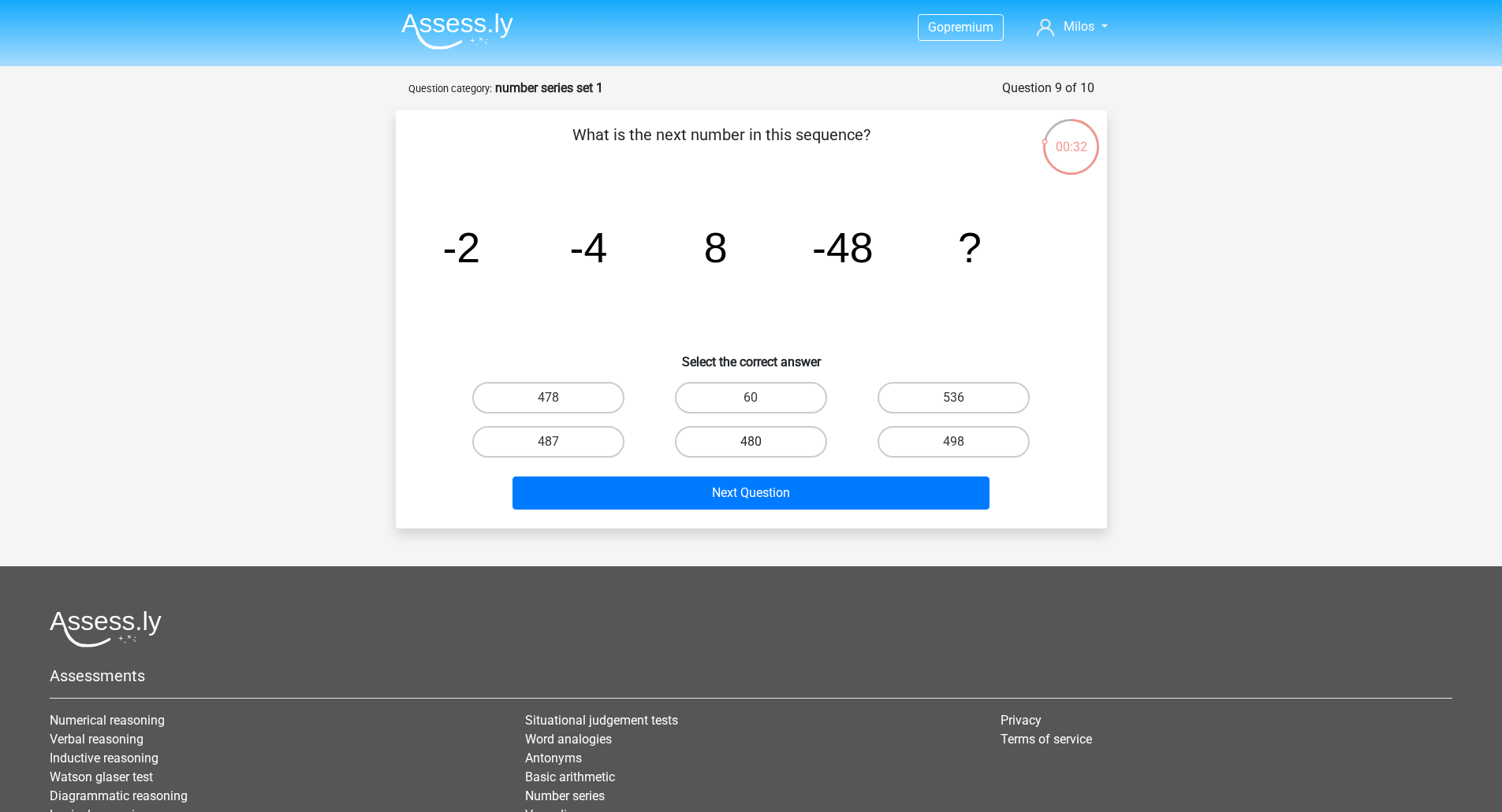
click at [727, 444] on label "480" at bounding box center [751, 442] width 153 height 31
click at [751, 444] on input "480" at bounding box center [755, 446] width 10 height 10
radio input "true"
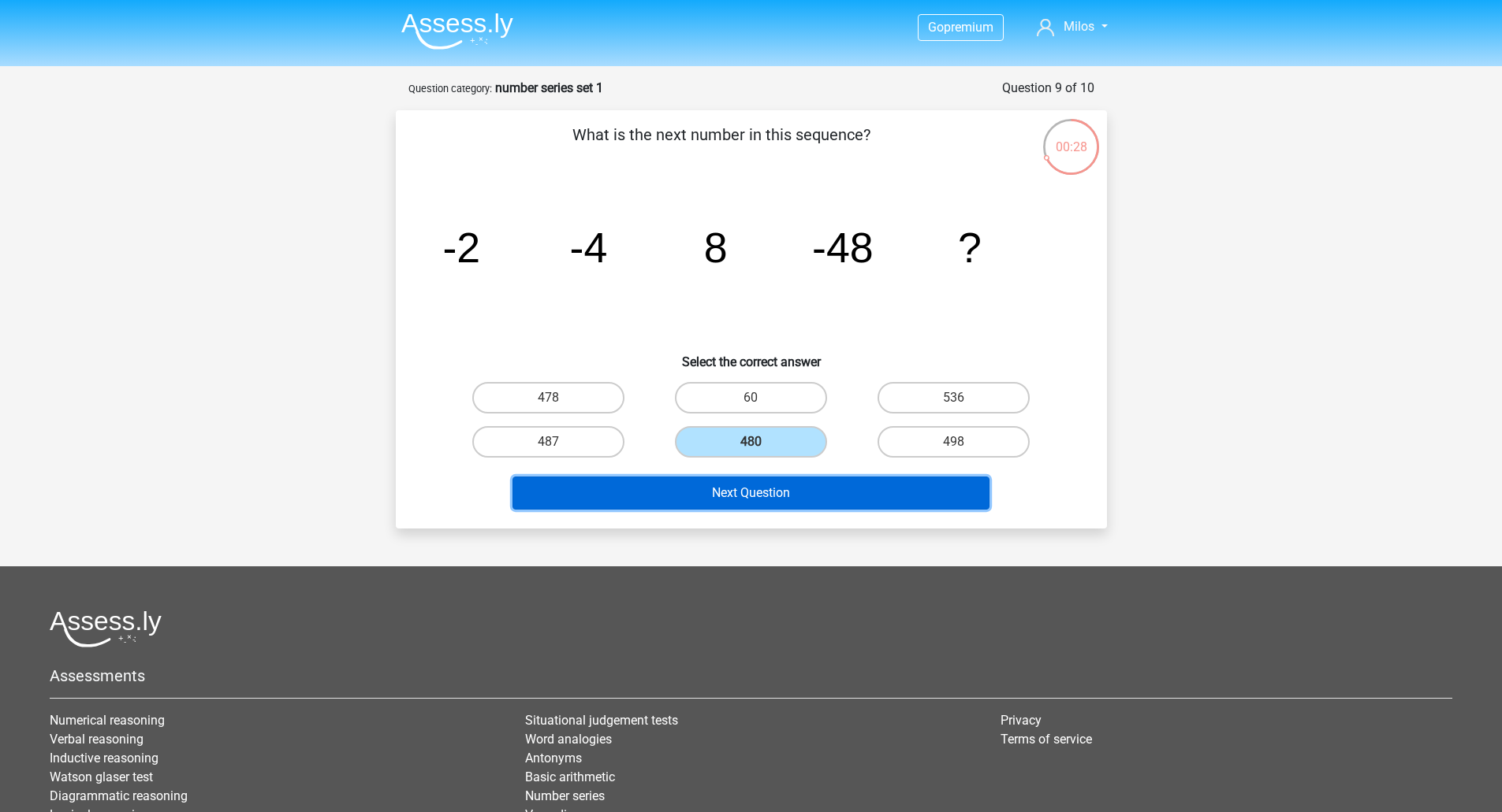
click at [726, 490] on button "Next Question" at bounding box center [751, 493] width 477 height 33
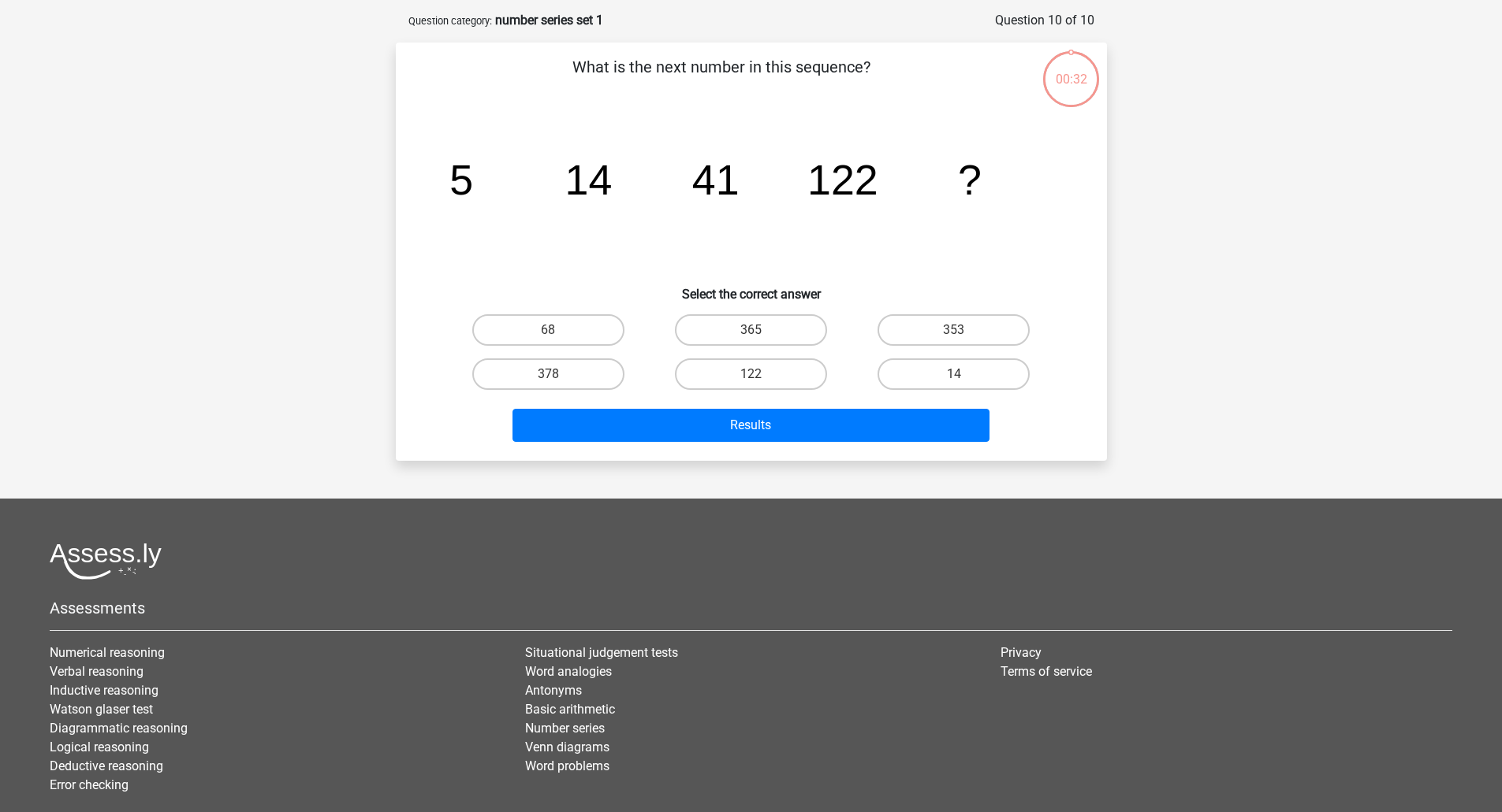
scroll to position [79, 0]
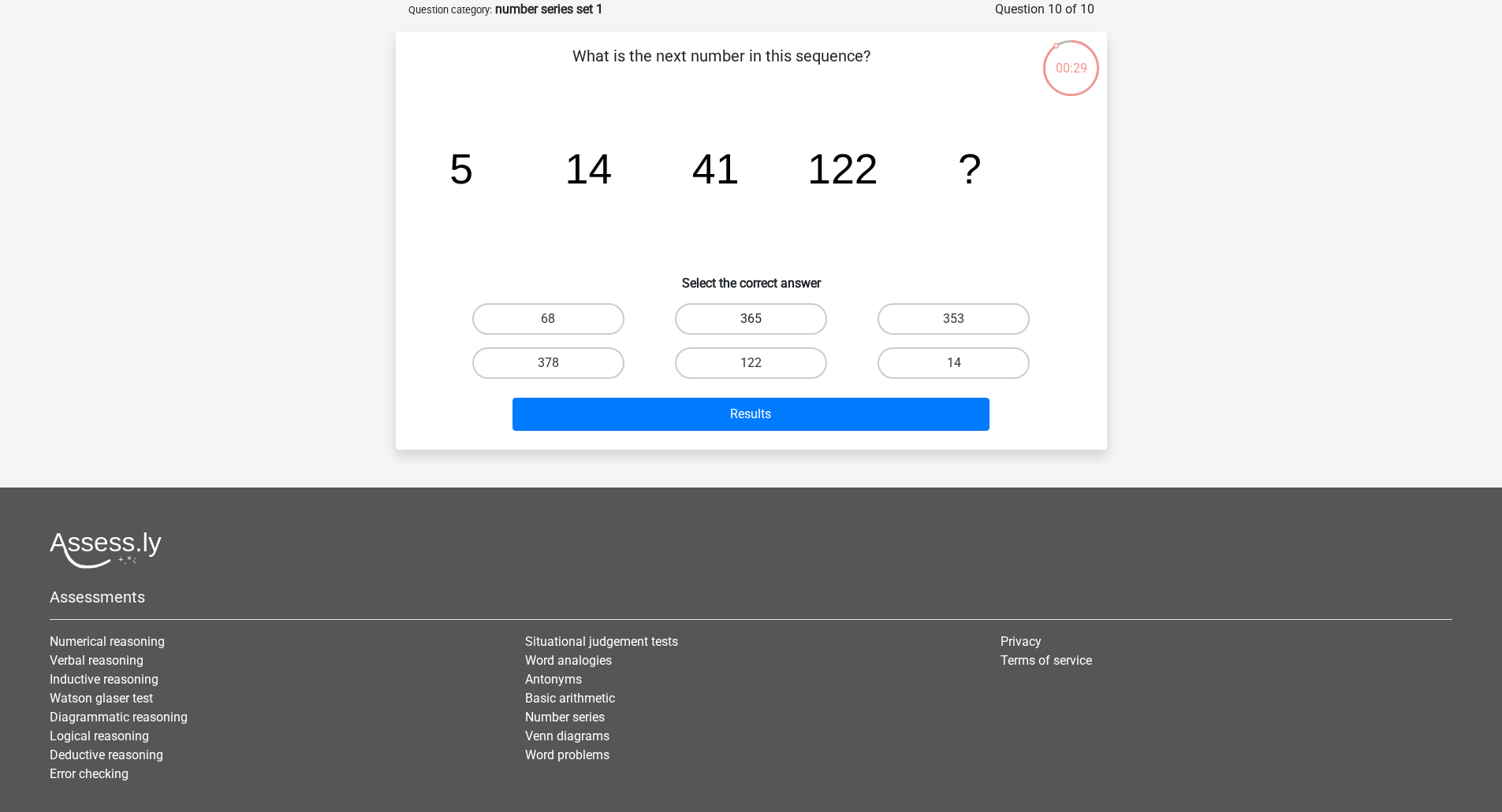
drag, startPoint x: 787, startPoint y: 313, endPoint x: 768, endPoint y: 399, distance: 88.1
click at [788, 313] on label "365" at bounding box center [751, 319] width 153 height 31
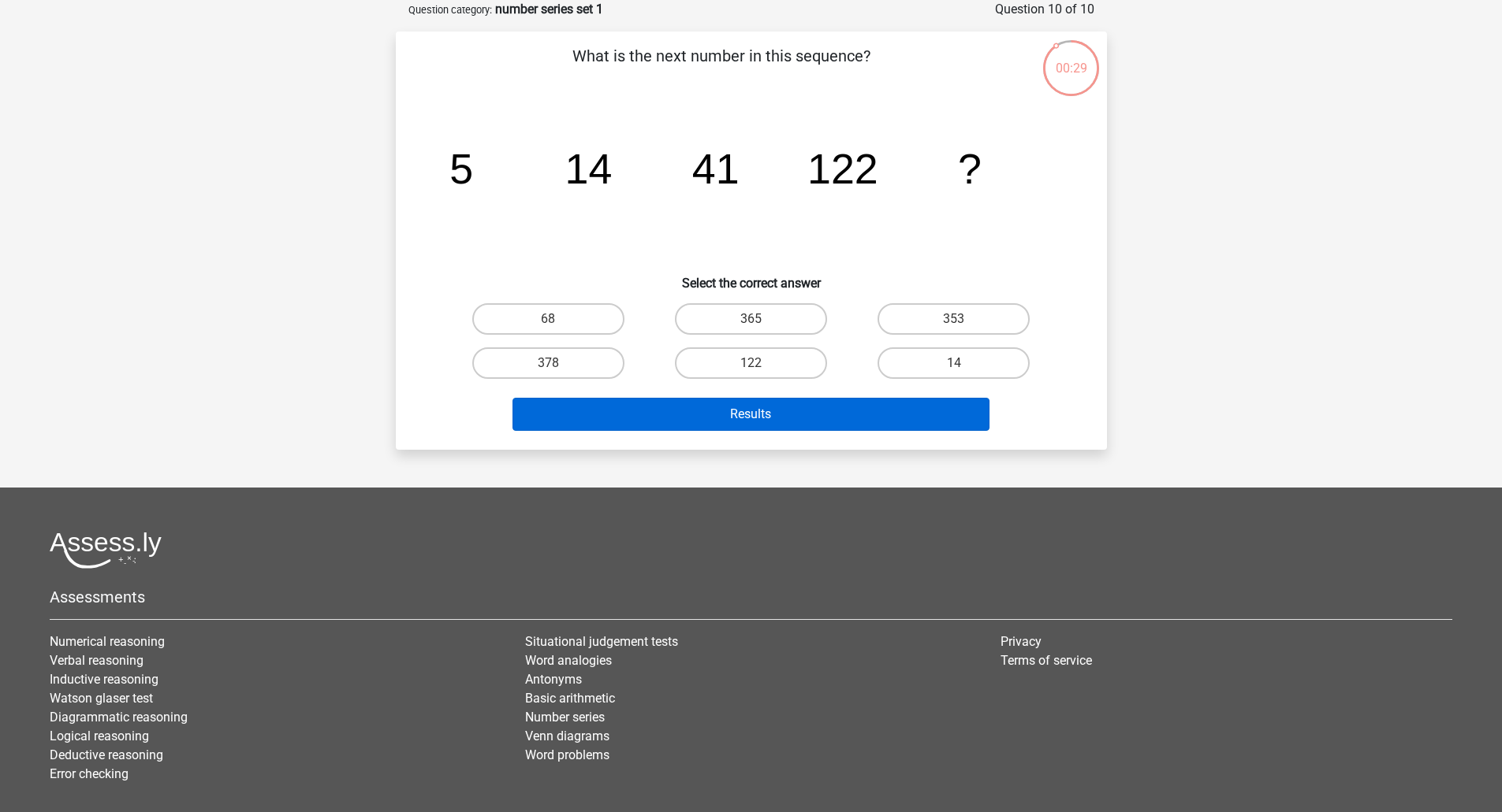
click at [761, 319] on input "365" at bounding box center [755, 323] width 10 height 10
radio input "true"
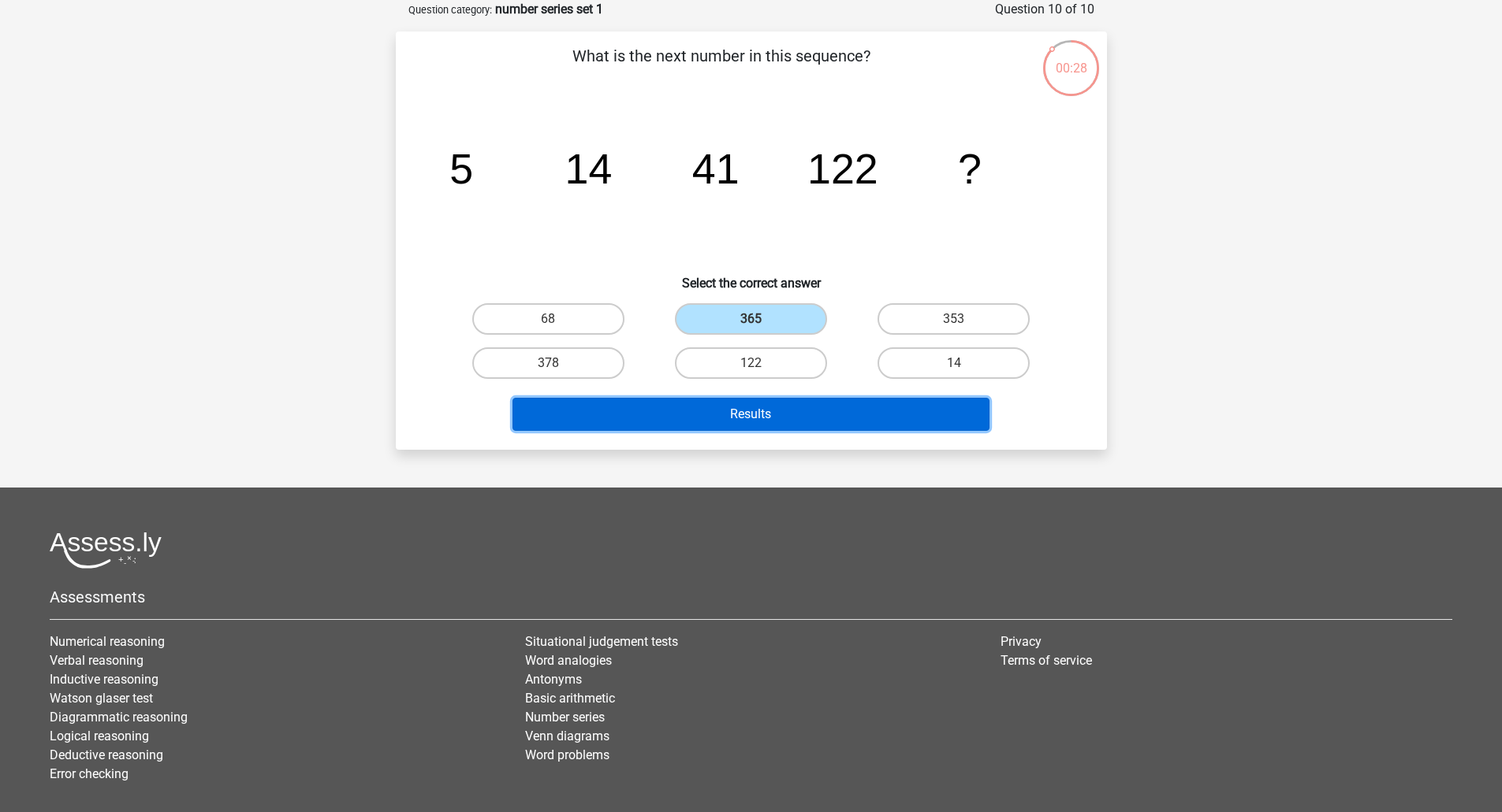
click at [751, 421] on button "Results" at bounding box center [751, 415] width 477 height 33
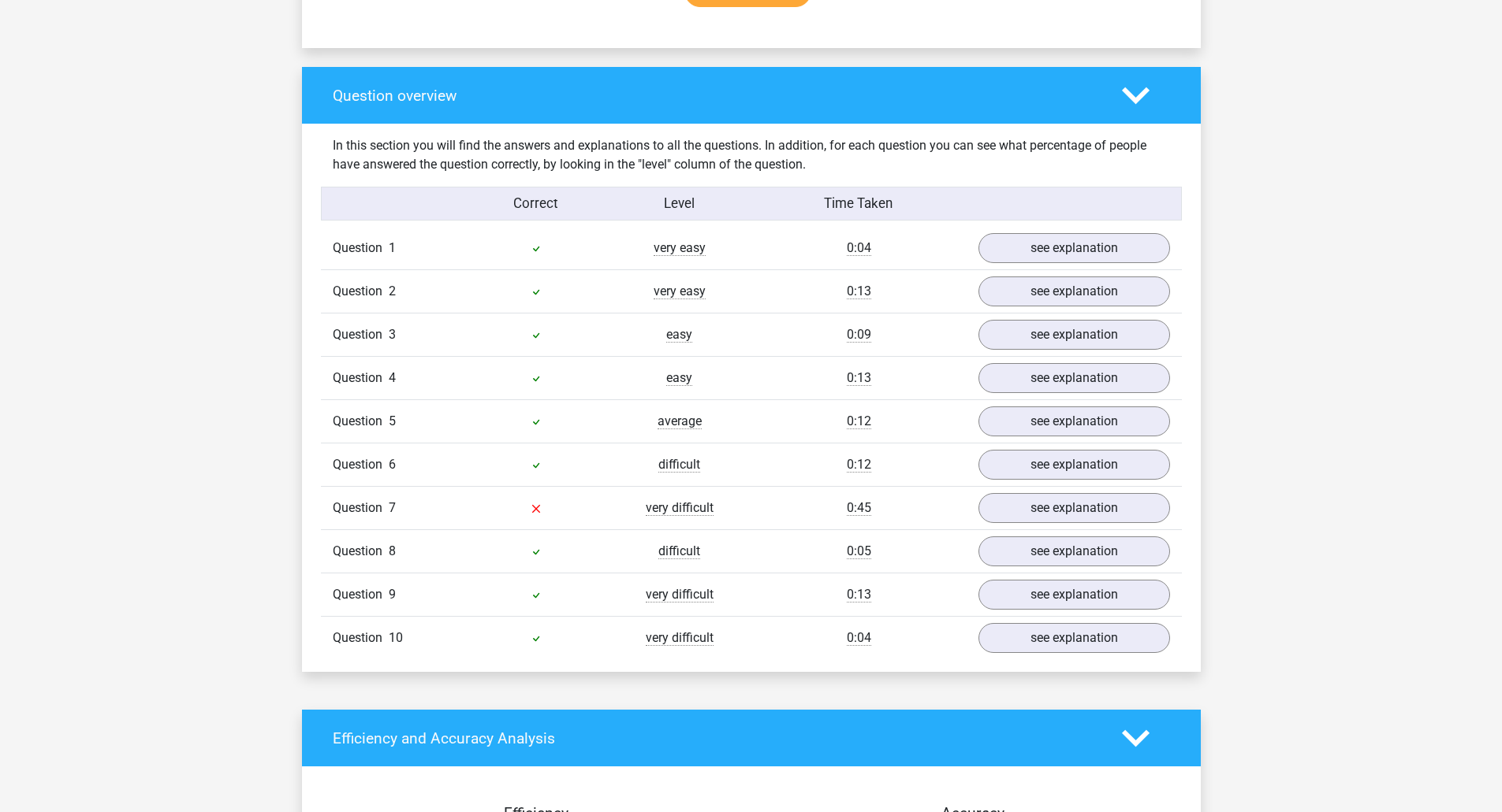
scroll to position [1103, 0]
click at [1100, 594] on link "see explanation" at bounding box center [1073, 595] width 220 height 35
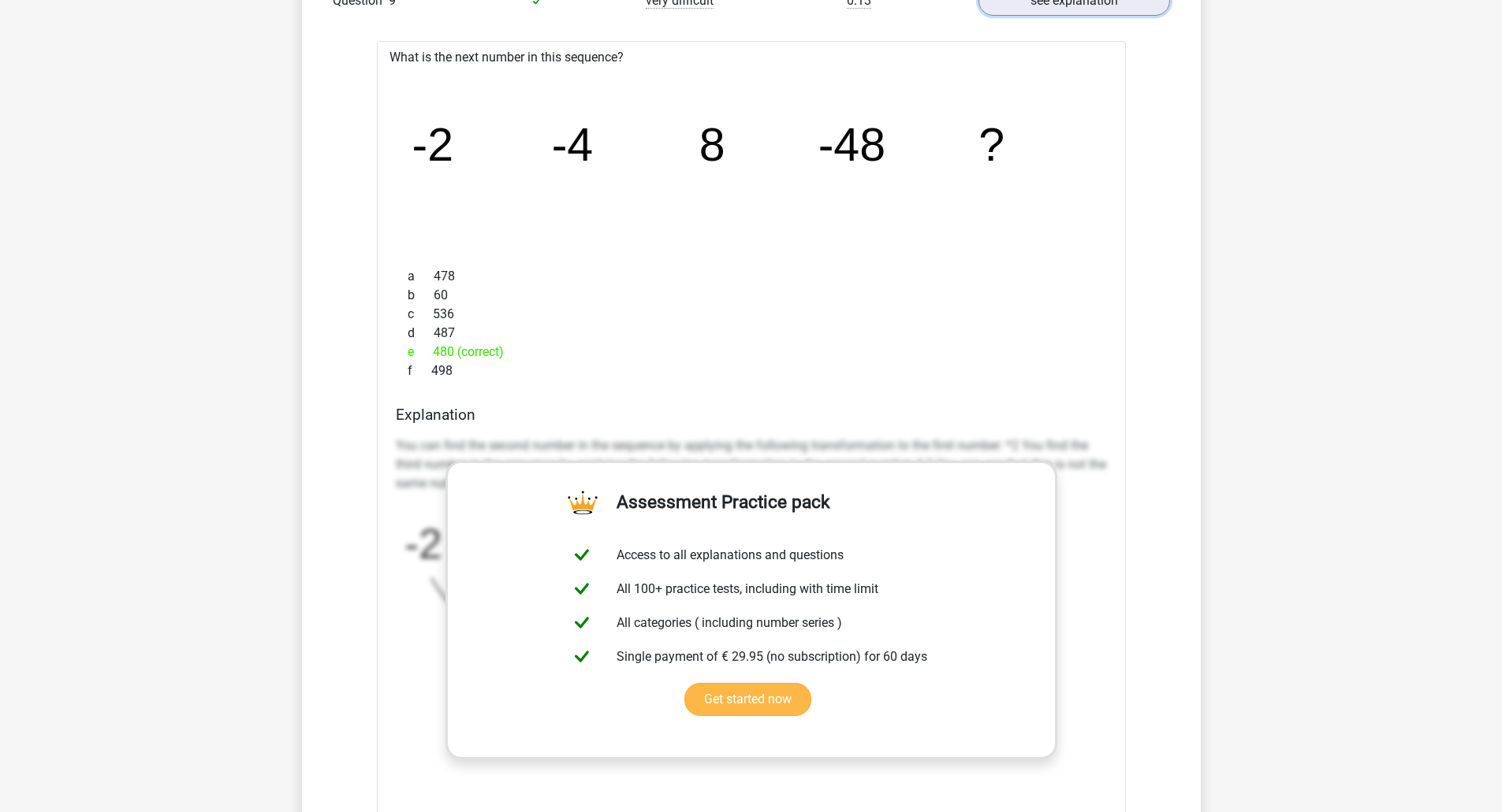
scroll to position [1576, 0]
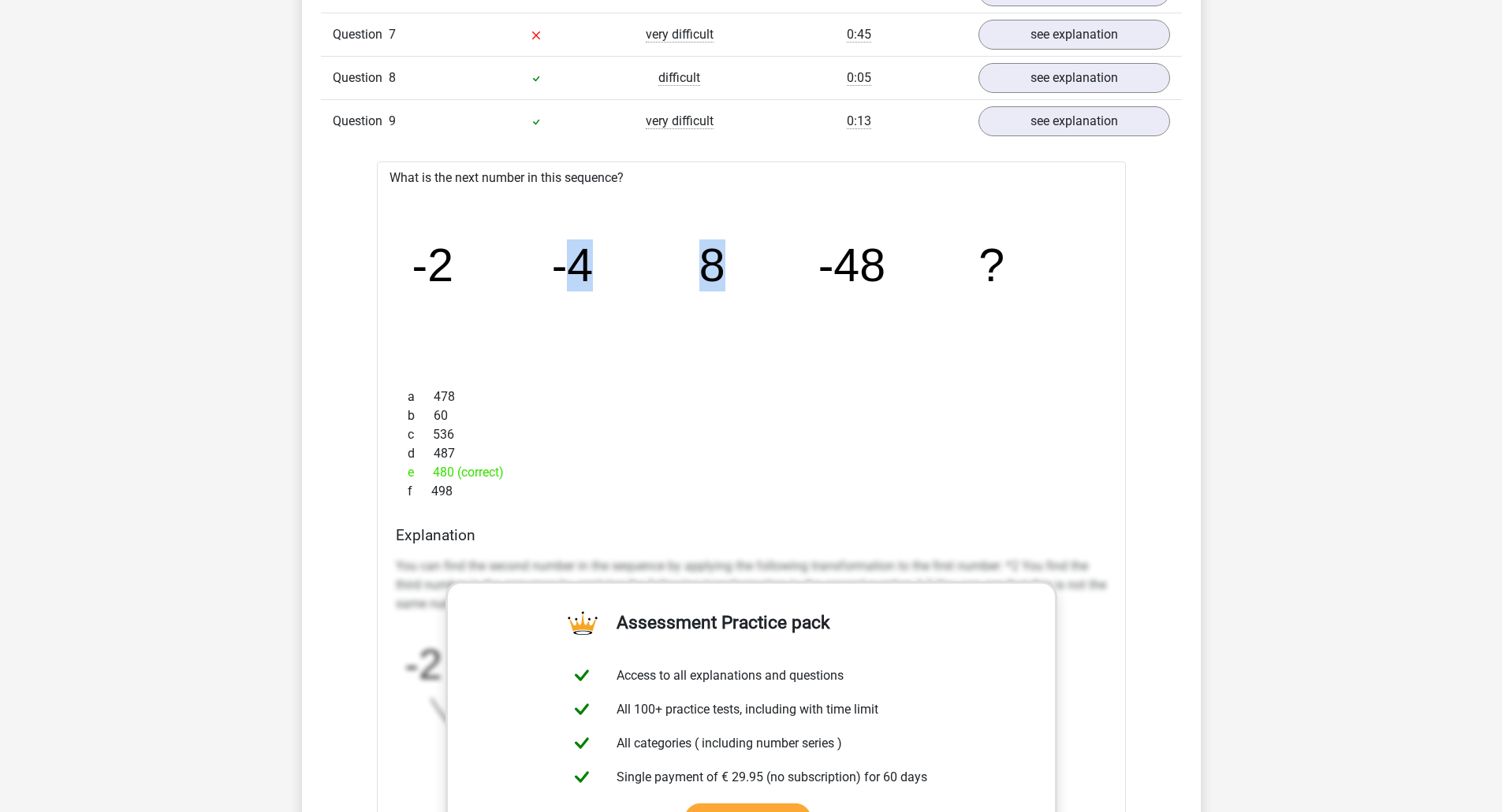
drag, startPoint x: 568, startPoint y: 273, endPoint x: 845, endPoint y: 274, distance: 277.0
click at [779, 274] on icon "image/svg+xml -2 -4 8 -48 ?" at bounding box center [751, 281] width 699 height 175
click at [743, 273] on icon "image/svg+xml -2 -4 8 -48 ?" at bounding box center [751, 281] width 699 height 175
drag, startPoint x: 753, startPoint y: 296, endPoint x: 929, endPoint y: 384, distance: 196.8
click at [846, 365] on icon "image/svg+xml -2 -4 8 -48 ?" at bounding box center [751, 281] width 699 height 175
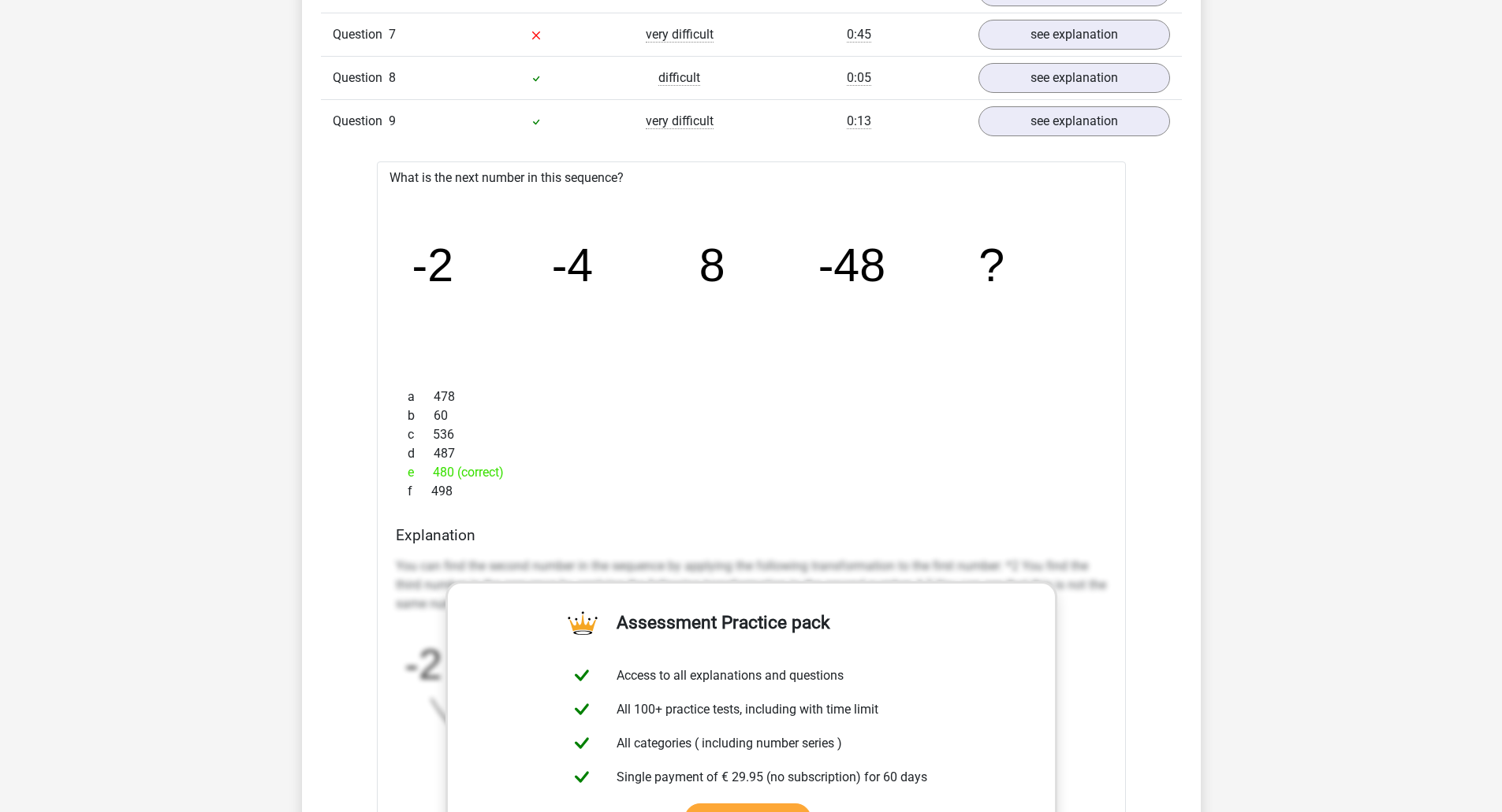
click at [860, 247] on tspan "-48" at bounding box center [850, 265] width 67 height 52
drag, startPoint x: 715, startPoint y: 265, endPoint x: 564, endPoint y: 263, distance: 151.0
click at [564, 263] on g "-2 -4 8 -48 ?" at bounding box center [707, 265] width 592 height 52
click at [567, 271] on tspan "-4" at bounding box center [571, 265] width 42 height 52
drag, startPoint x: 723, startPoint y: 261, endPoint x: 535, endPoint y: 261, distance: 188.0
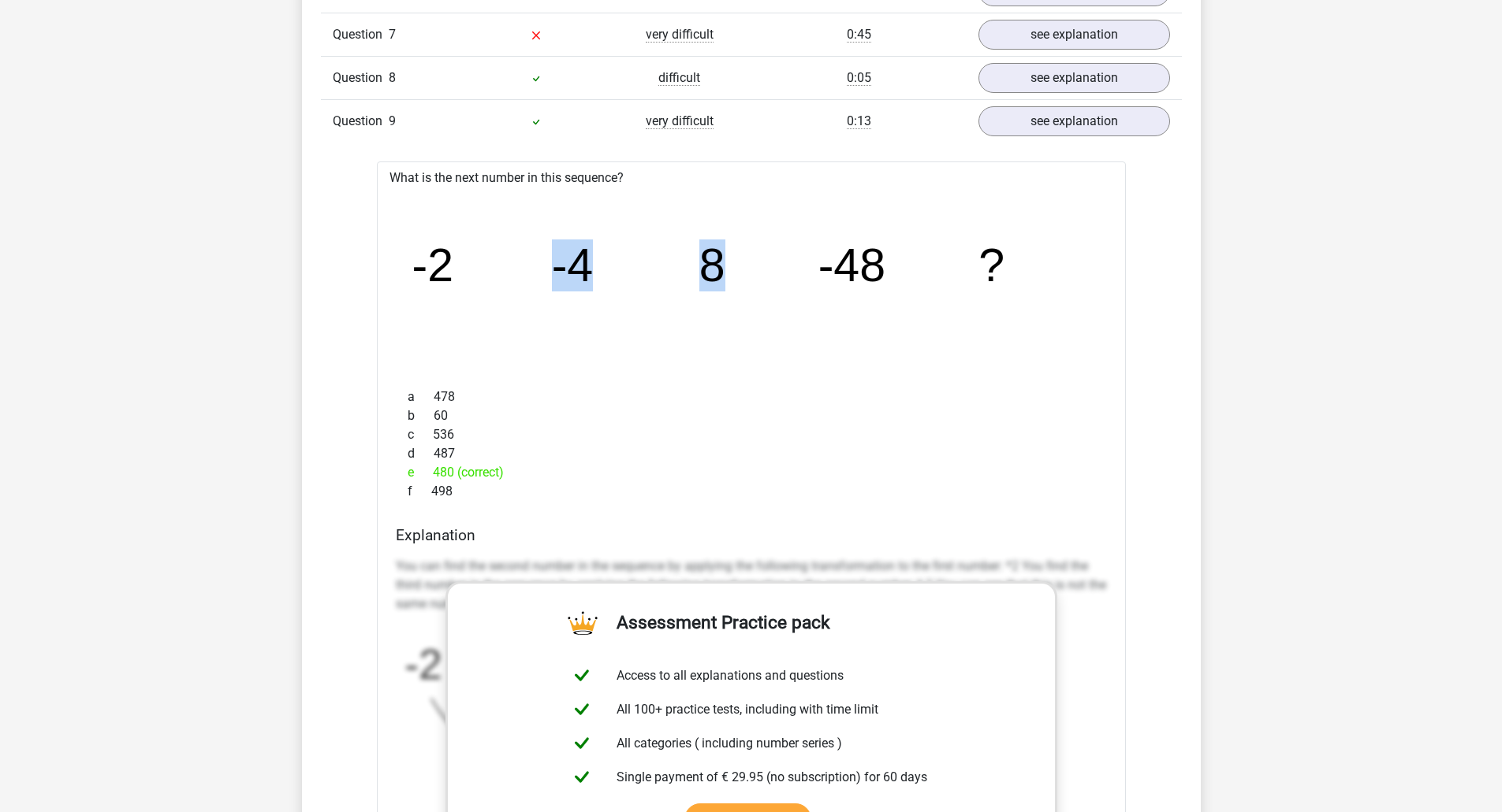
click at [543, 261] on icon "image/svg+xml -2 -4 8 -48 ?" at bounding box center [751, 281] width 699 height 175
click at [436, 266] on tspan "-2" at bounding box center [432, 265] width 42 height 52
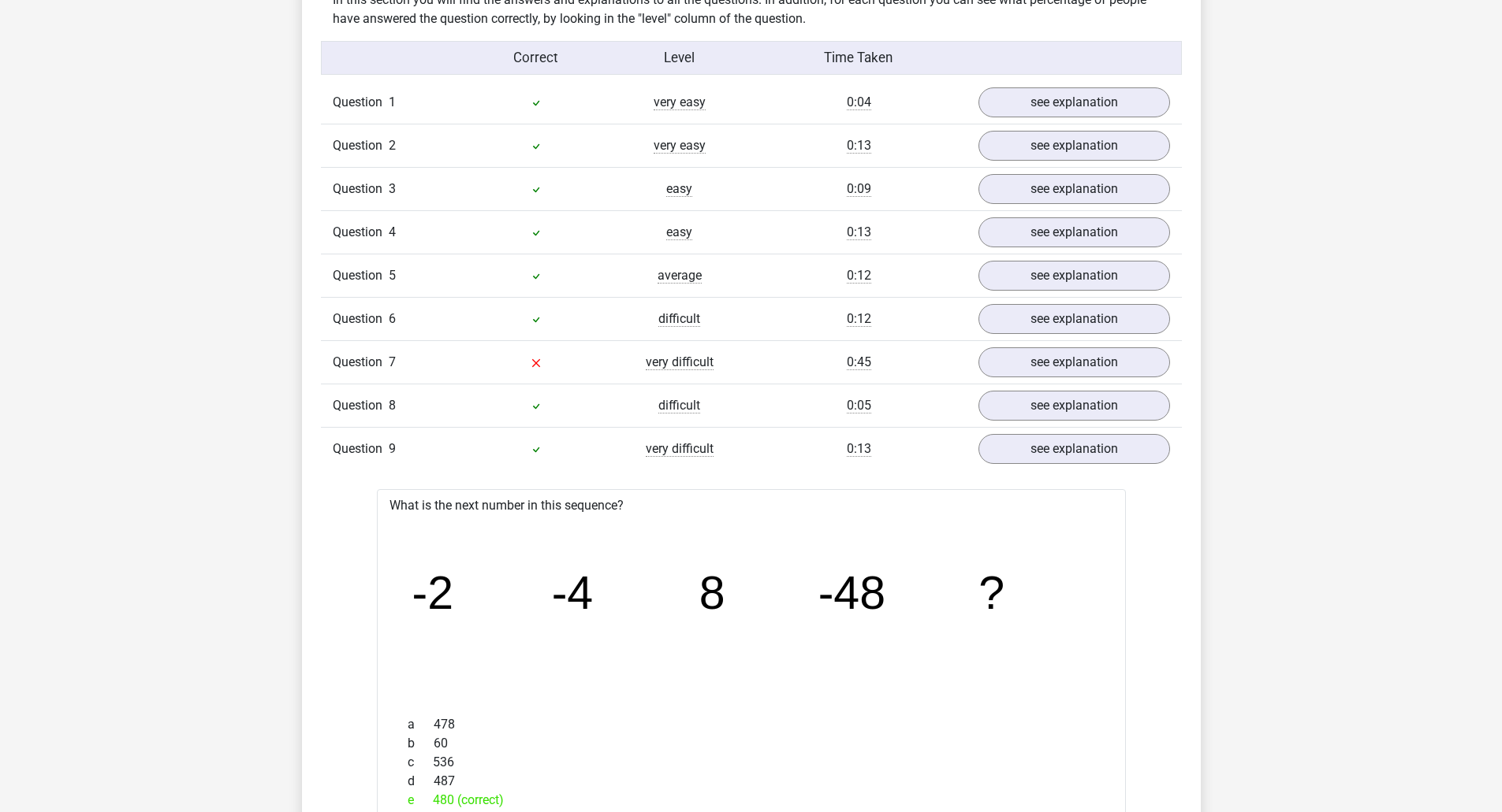
scroll to position [1103, 0]
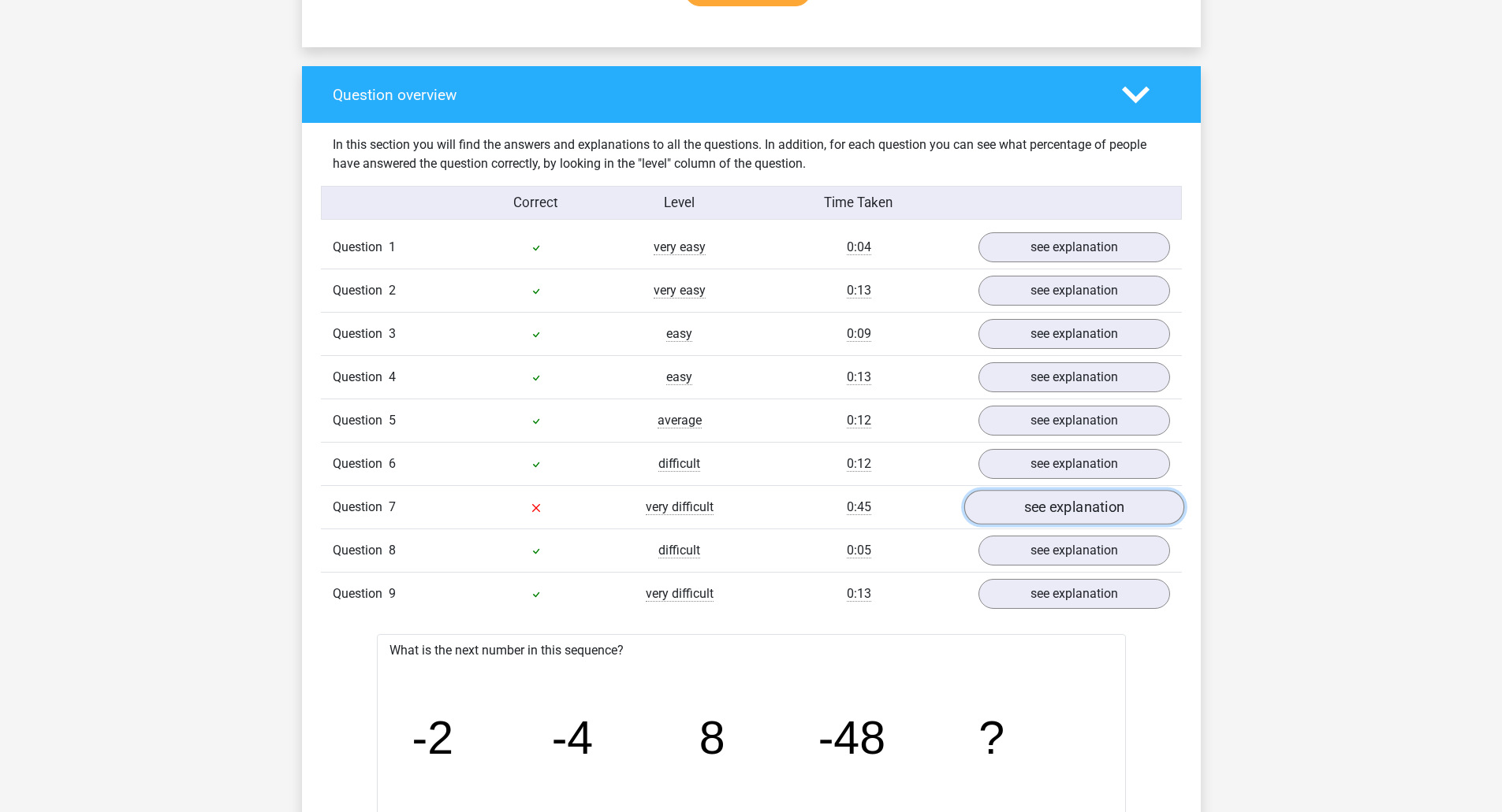
click at [1095, 503] on link "see explanation" at bounding box center [1073, 508] width 220 height 35
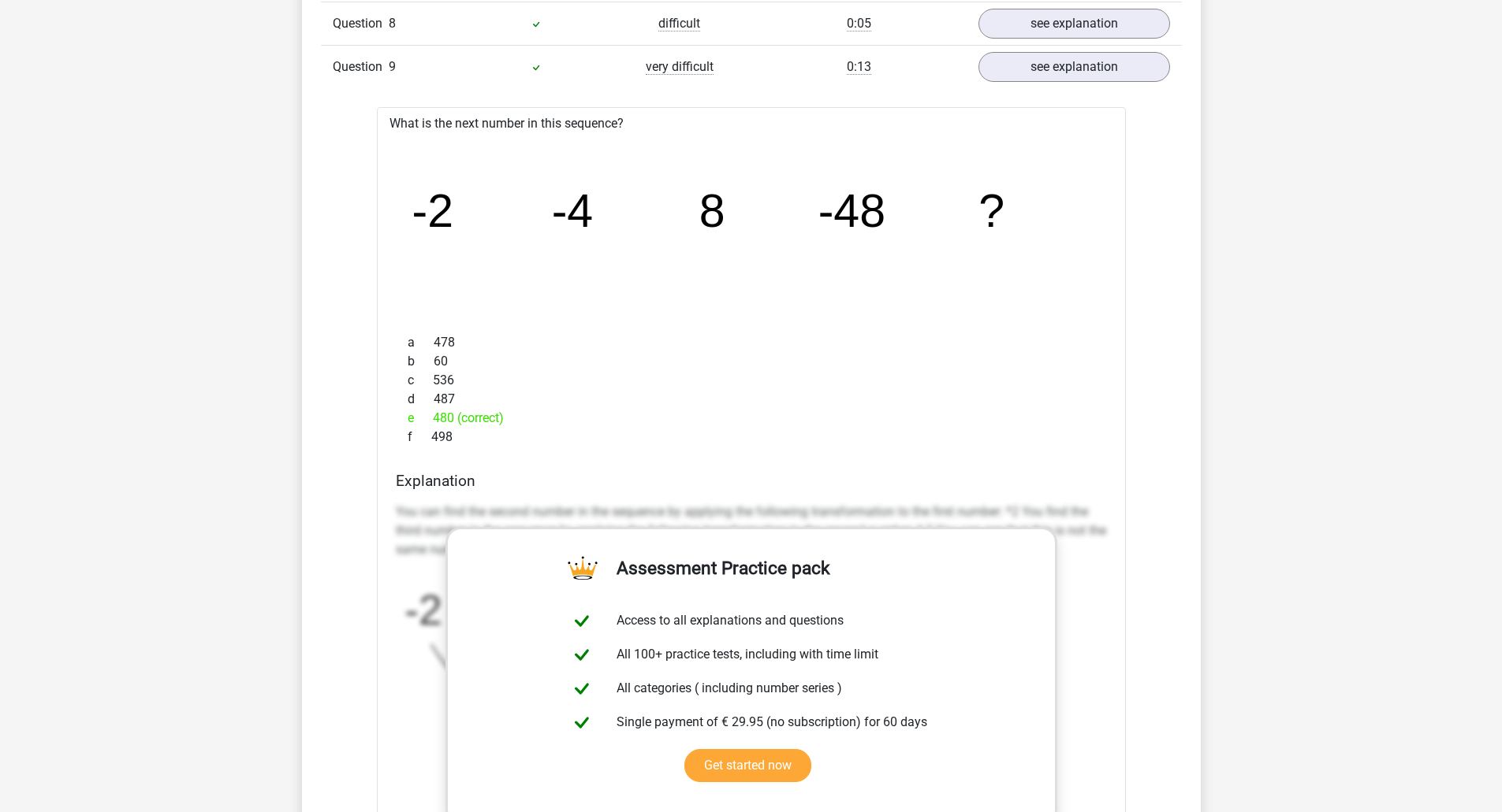
scroll to position [2600, 0]
drag, startPoint x: 561, startPoint y: 208, endPoint x: 568, endPoint y: 217, distance: 11.4
click at [561, 208] on tspan "-4" at bounding box center [571, 213] width 42 height 52
click at [566, 209] on tspan "-4" at bounding box center [571, 213] width 42 height 52
drag, startPoint x: 704, startPoint y: 202, endPoint x: 672, endPoint y: 204, distance: 32.1
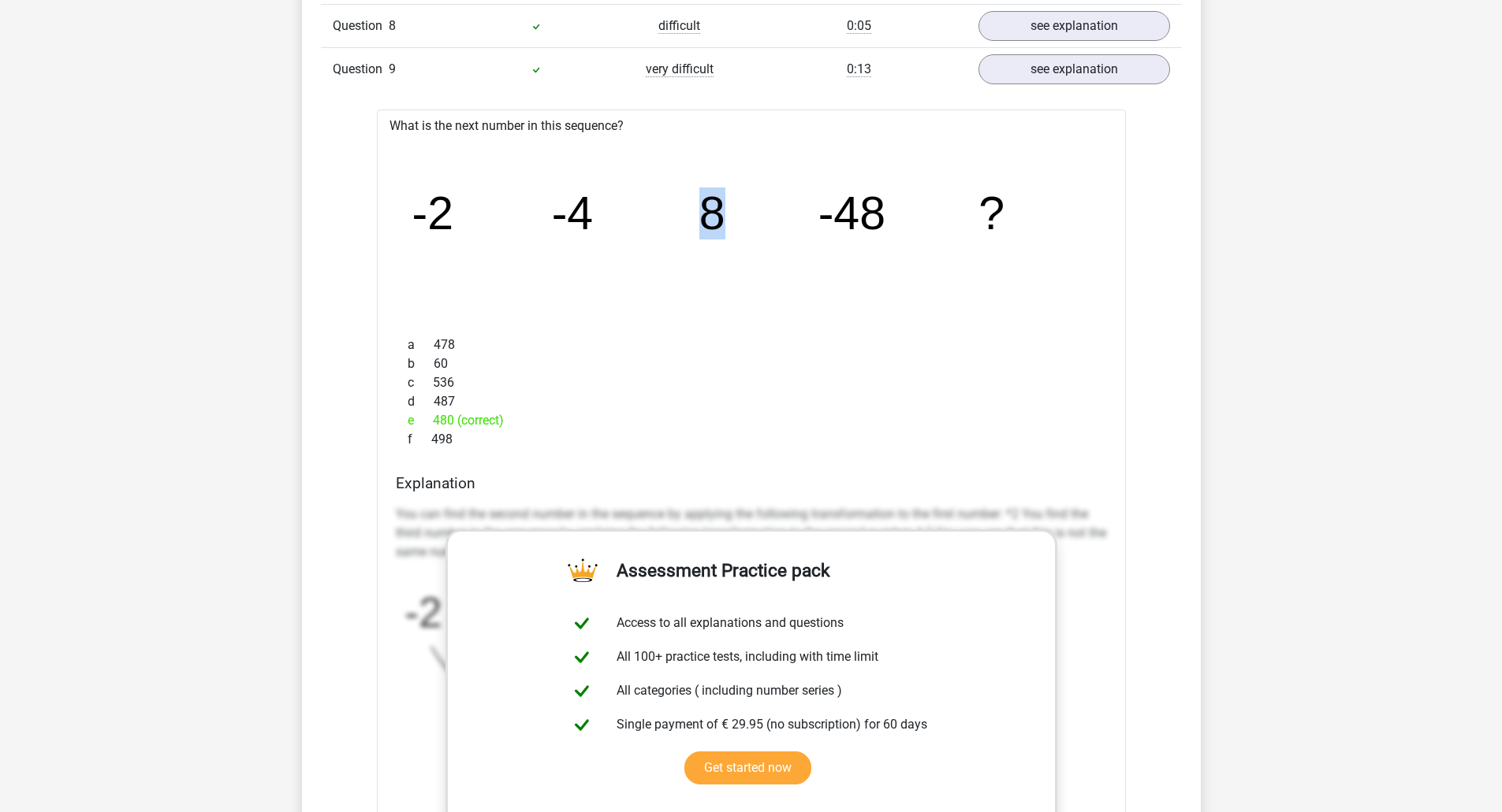
click at [672, 204] on icon "image/svg+xml -2 -4 8 -48 ?" at bounding box center [751, 228] width 699 height 175
drag, startPoint x: 415, startPoint y: 217, endPoint x: 444, endPoint y: 218, distance: 29.0
click at [444, 218] on tspan "-2" at bounding box center [432, 213] width 42 height 52
click at [547, 212] on icon "image/svg+xml -2 -4 8 -48 ?" at bounding box center [751, 228] width 699 height 175
click at [559, 210] on tspan "-4" at bounding box center [571, 213] width 42 height 52
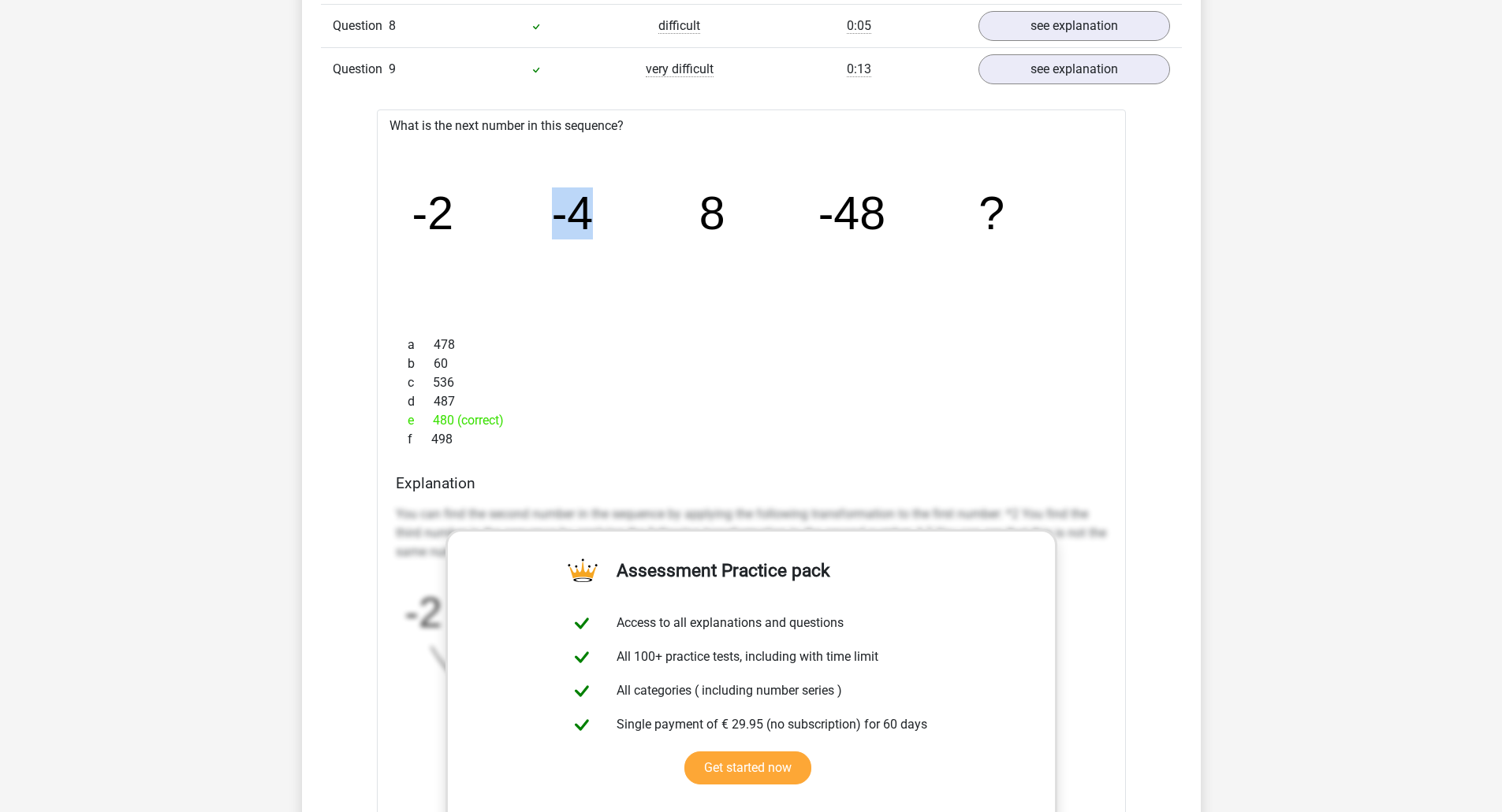
drag, startPoint x: 544, startPoint y: 215, endPoint x: 590, endPoint y: 217, distance: 46.0
click at [588, 214] on icon "image/svg+xml -2 -4 8 -48 ?" at bounding box center [751, 228] width 699 height 175
drag, startPoint x: 711, startPoint y: 212, endPoint x: 736, endPoint y: 224, distance: 27.7
click at [714, 212] on tspan "8" at bounding box center [712, 213] width 26 height 52
click at [690, 206] on icon "image/svg+xml -2 -4 8 -48 ?" at bounding box center [751, 228] width 699 height 175
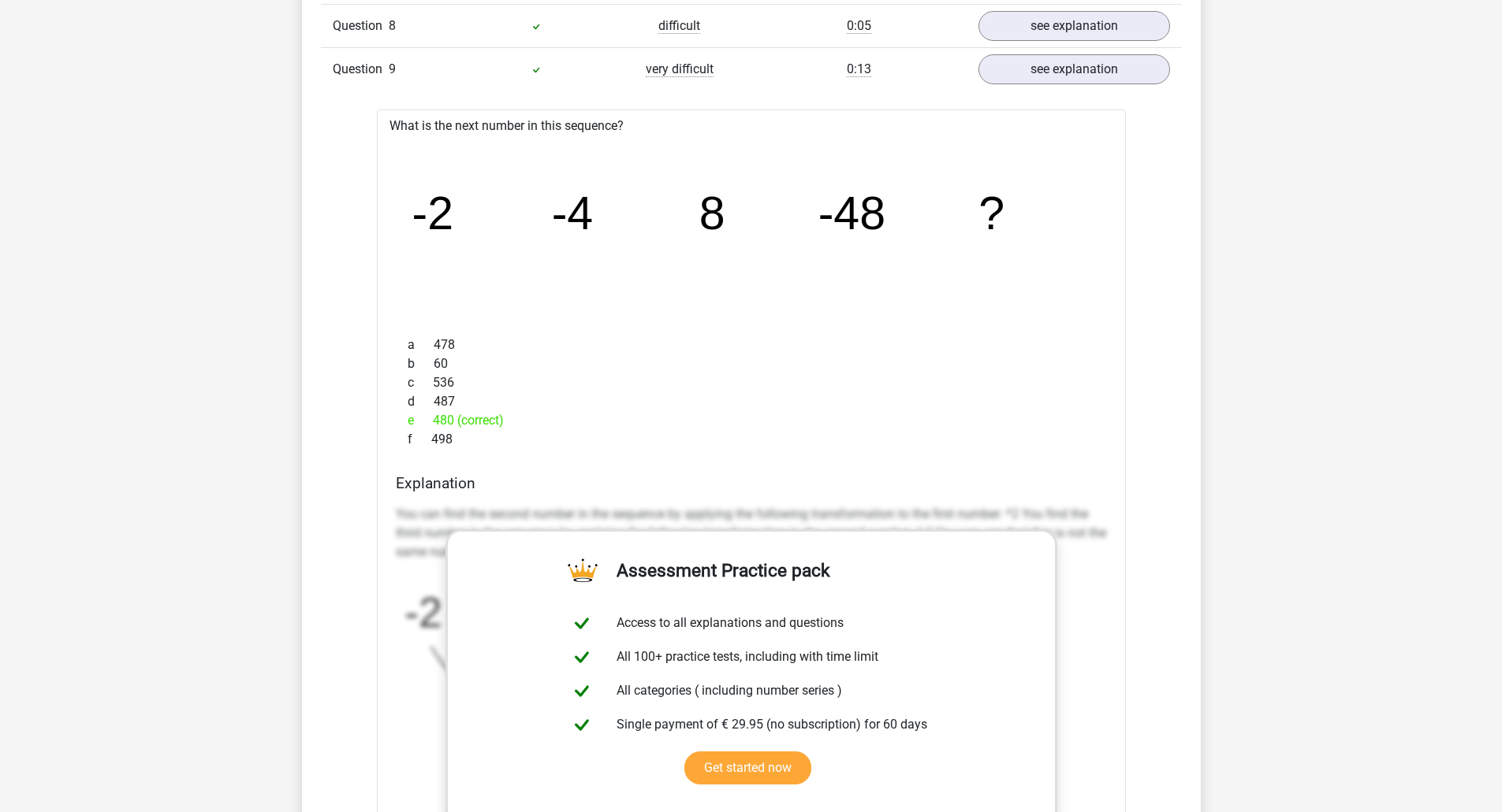
click at [858, 215] on tspan "-48" at bounding box center [850, 213] width 67 height 52
drag, startPoint x: 817, startPoint y: 201, endPoint x: 934, endPoint y: 208, distance: 117.2
click at [931, 208] on icon "image/svg+xml -2 -4 8 -48 ?" at bounding box center [751, 228] width 699 height 175
drag, startPoint x: 618, startPoint y: 222, endPoint x: 641, endPoint y: 227, distance: 23.5
click at [617, 222] on icon "image/svg+xml -2 -4 8 -48 ?" at bounding box center [751, 228] width 699 height 175
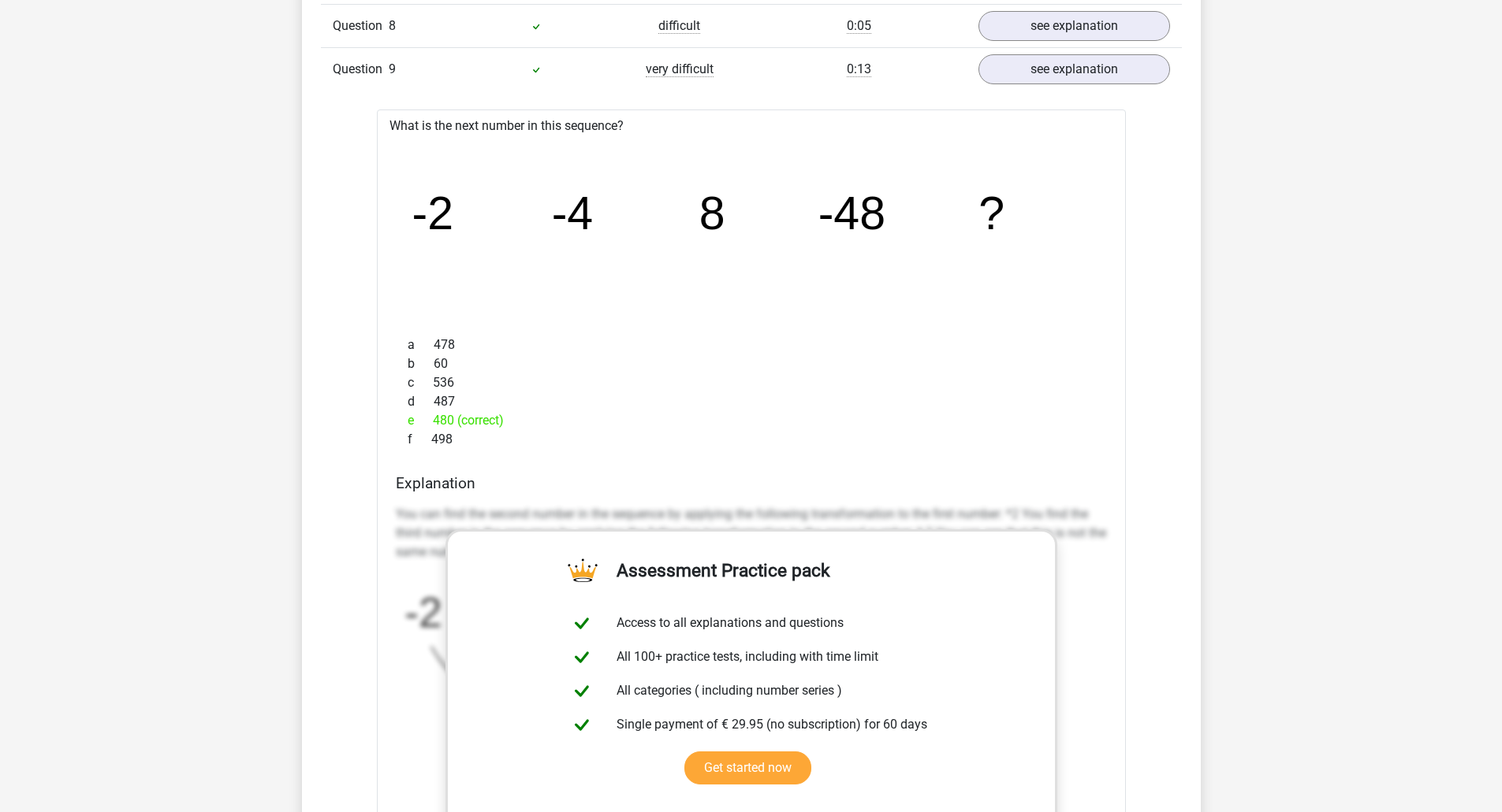
click at [597, 221] on icon "image/svg+xml -2 -4 8 -48 ?" at bounding box center [751, 228] width 699 height 175
drag, startPoint x: 607, startPoint y: 219, endPoint x: 716, endPoint y: 227, distance: 109.3
click at [629, 219] on icon "image/svg+xml -2 -4 8 -48 ?" at bounding box center [751, 228] width 699 height 175
drag, startPoint x: 728, startPoint y: 227, endPoint x: 702, endPoint y: 224, distance: 26.2
click at [703, 224] on icon "image/svg+xml -2 -4 8 -48 ?" at bounding box center [751, 228] width 699 height 175
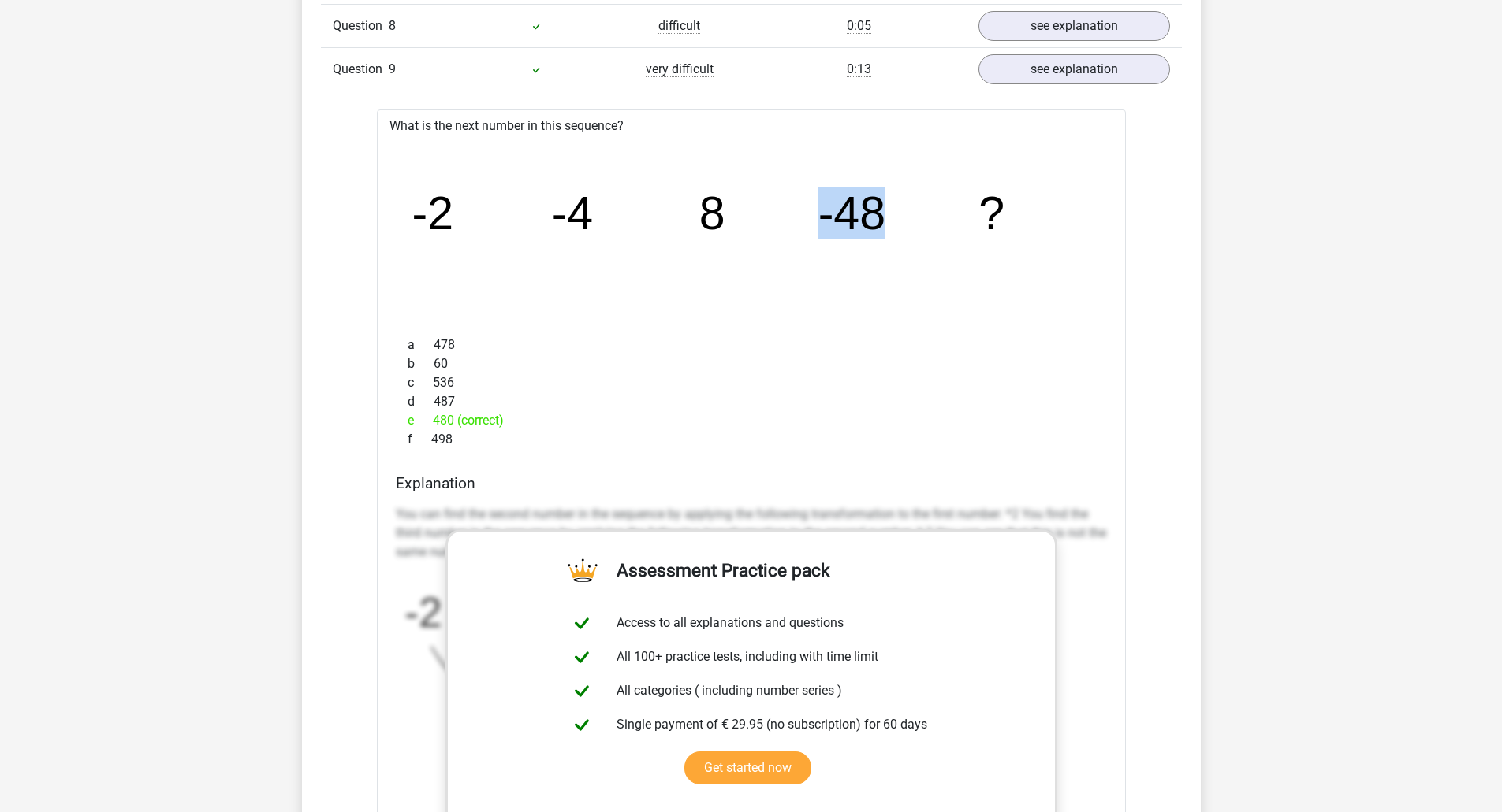
drag, startPoint x: 864, startPoint y: 199, endPoint x: 794, endPoint y: 211, distance: 71.0
click at [799, 198] on icon "image/svg+xml -2 -4 8 -48 ?" at bounding box center [751, 228] width 699 height 175
click at [441, 327] on div "What is the next number in this sequence? image/svg+xml -2 -4 8 -48 ? a 478 b 6…" at bounding box center [751, 576] width 749 height 934
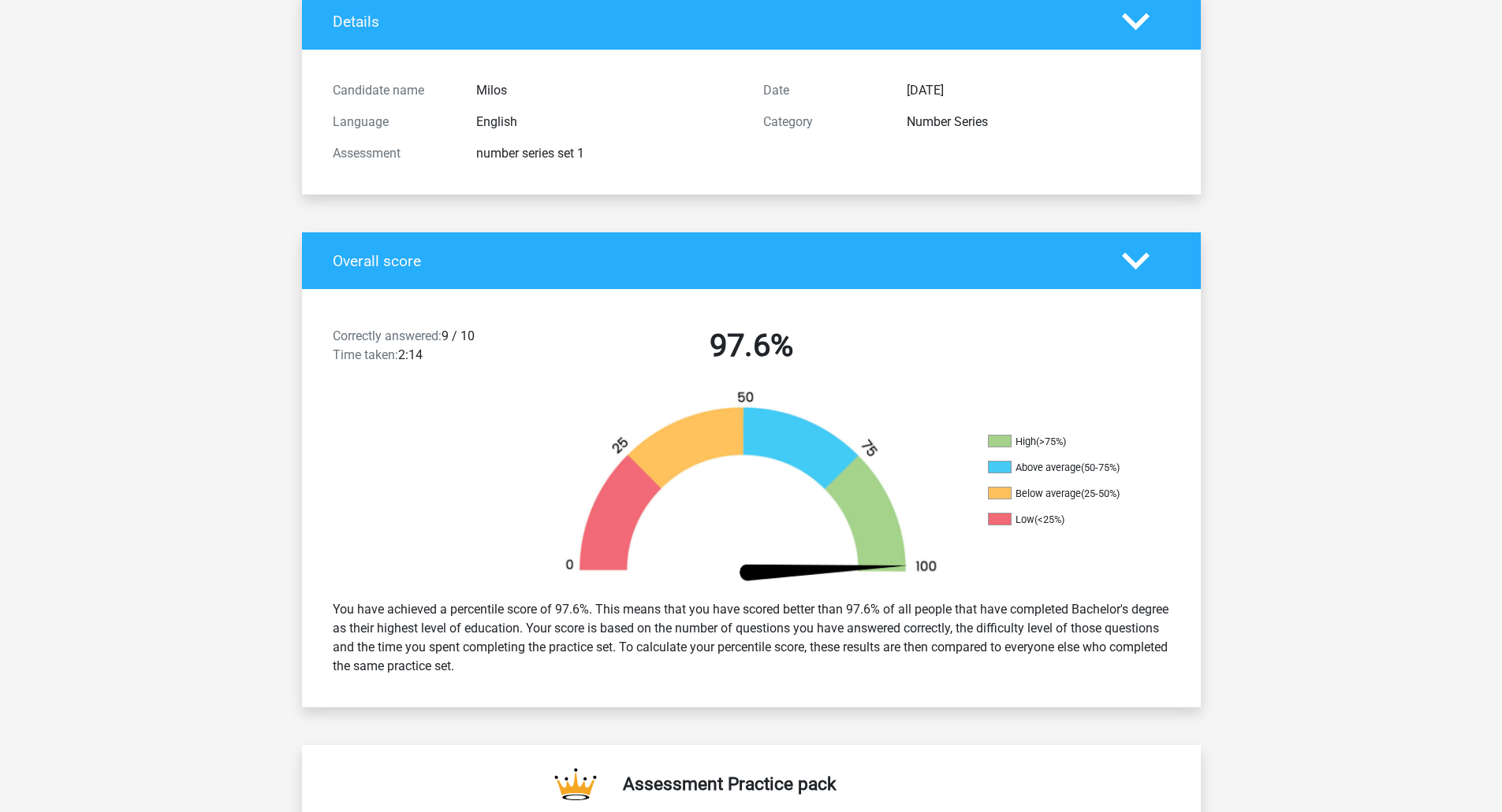
scroll to position [0, 0]
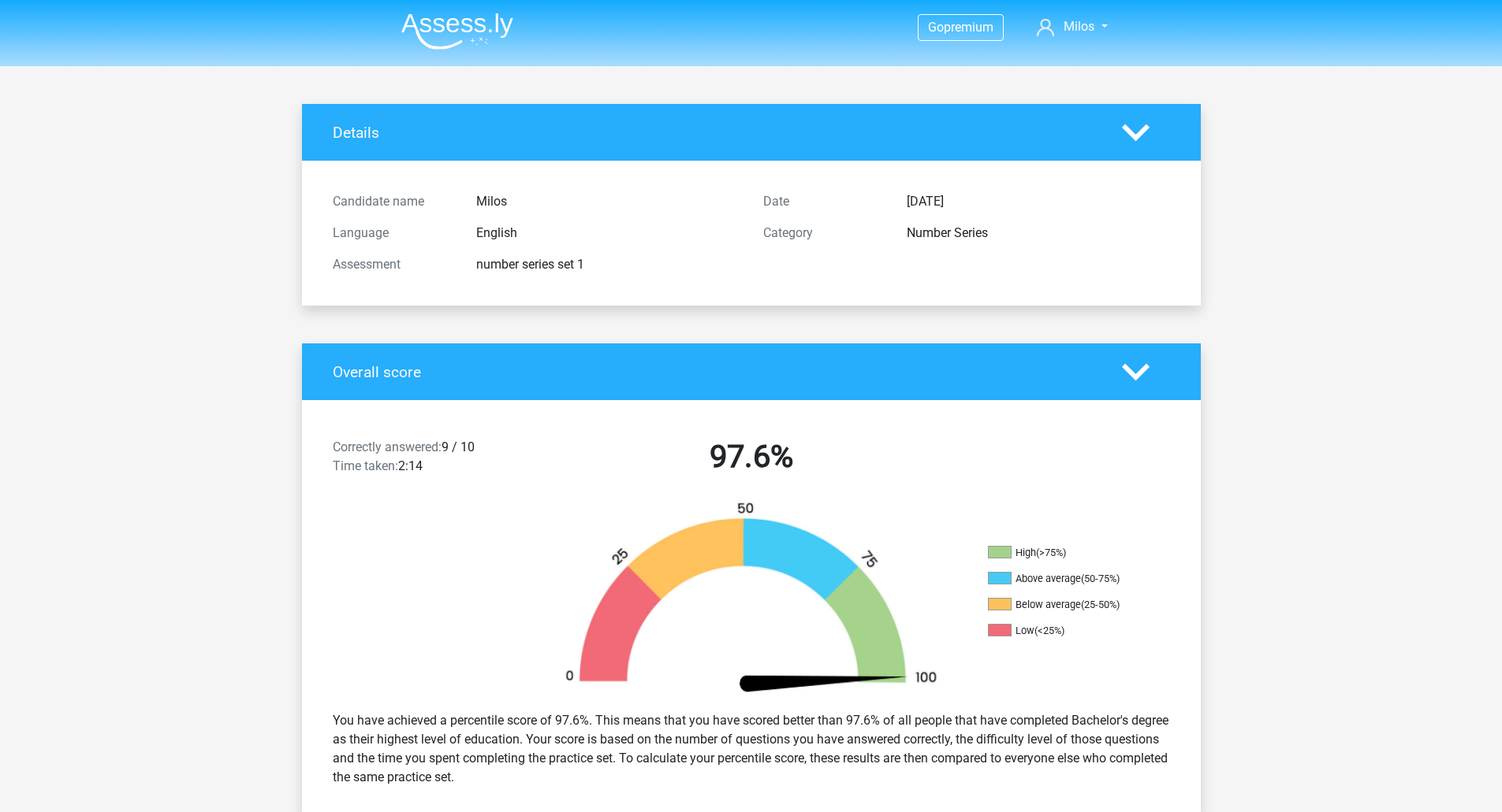
click at [451, 30] on img at bounding box center [457, 31] width 112 height 37
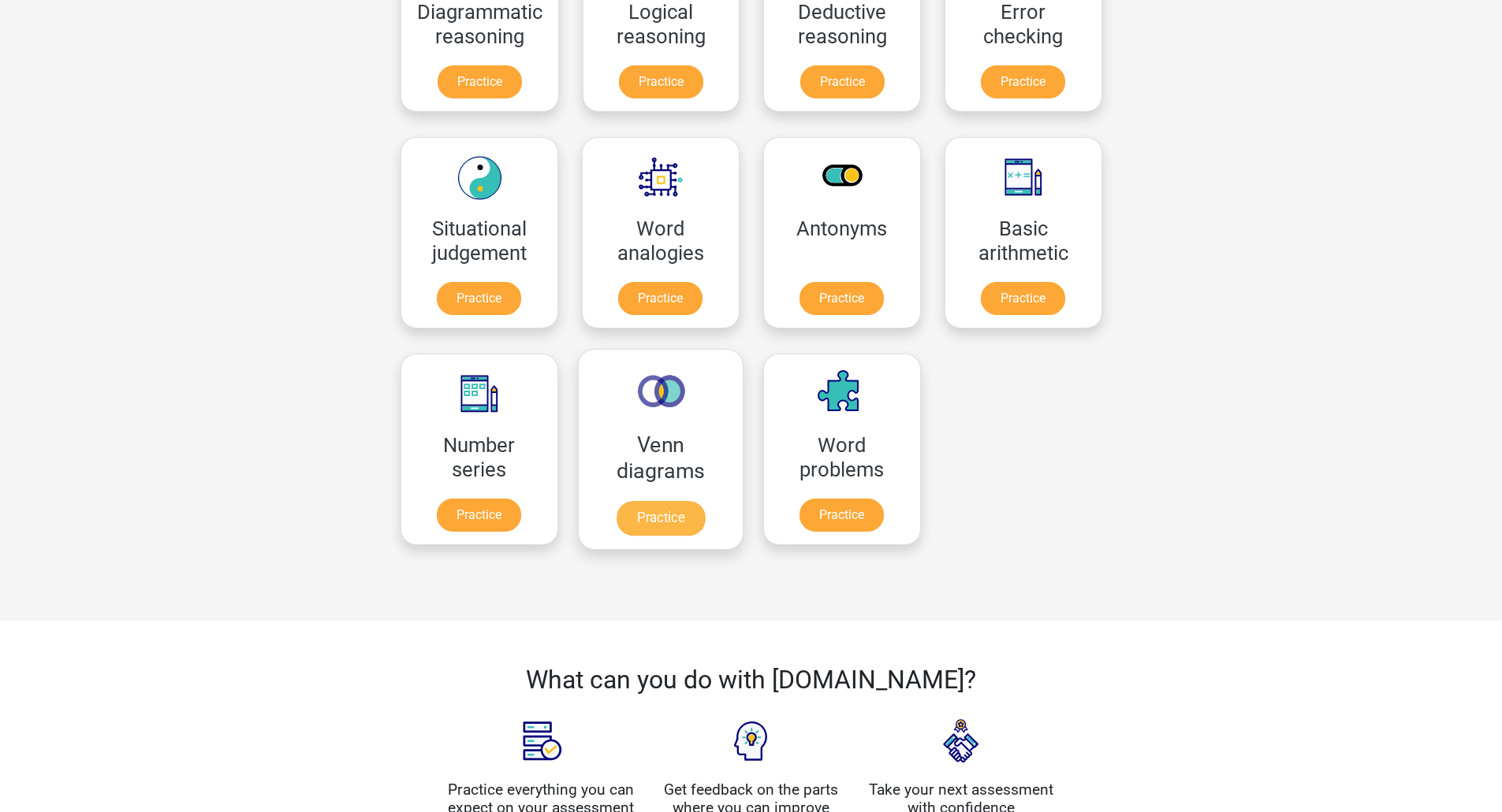
scroll to position [484, 0]
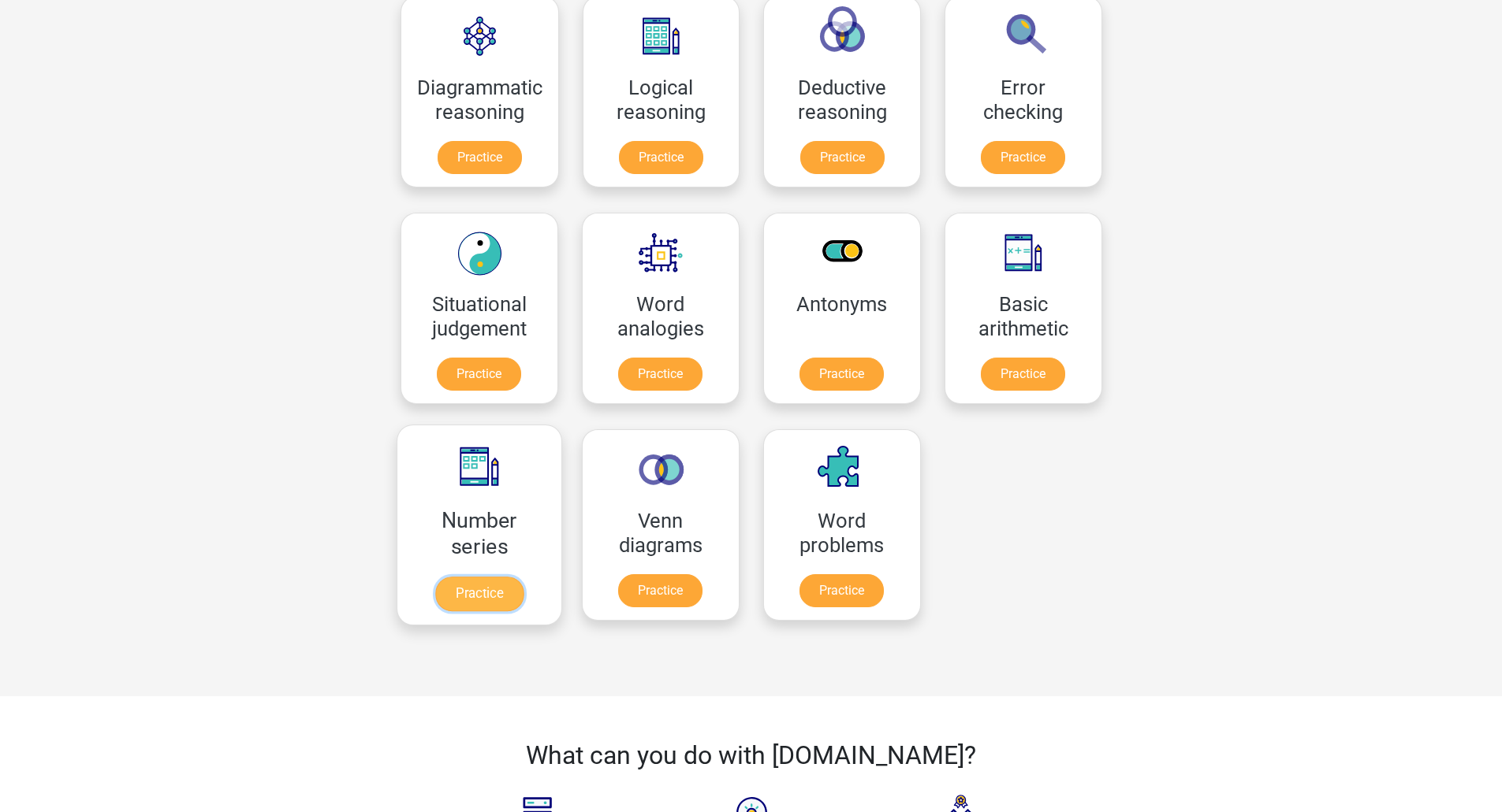
click at [474, 576] on link "Practice" at bounding box center [479, 594] width 89 height 35
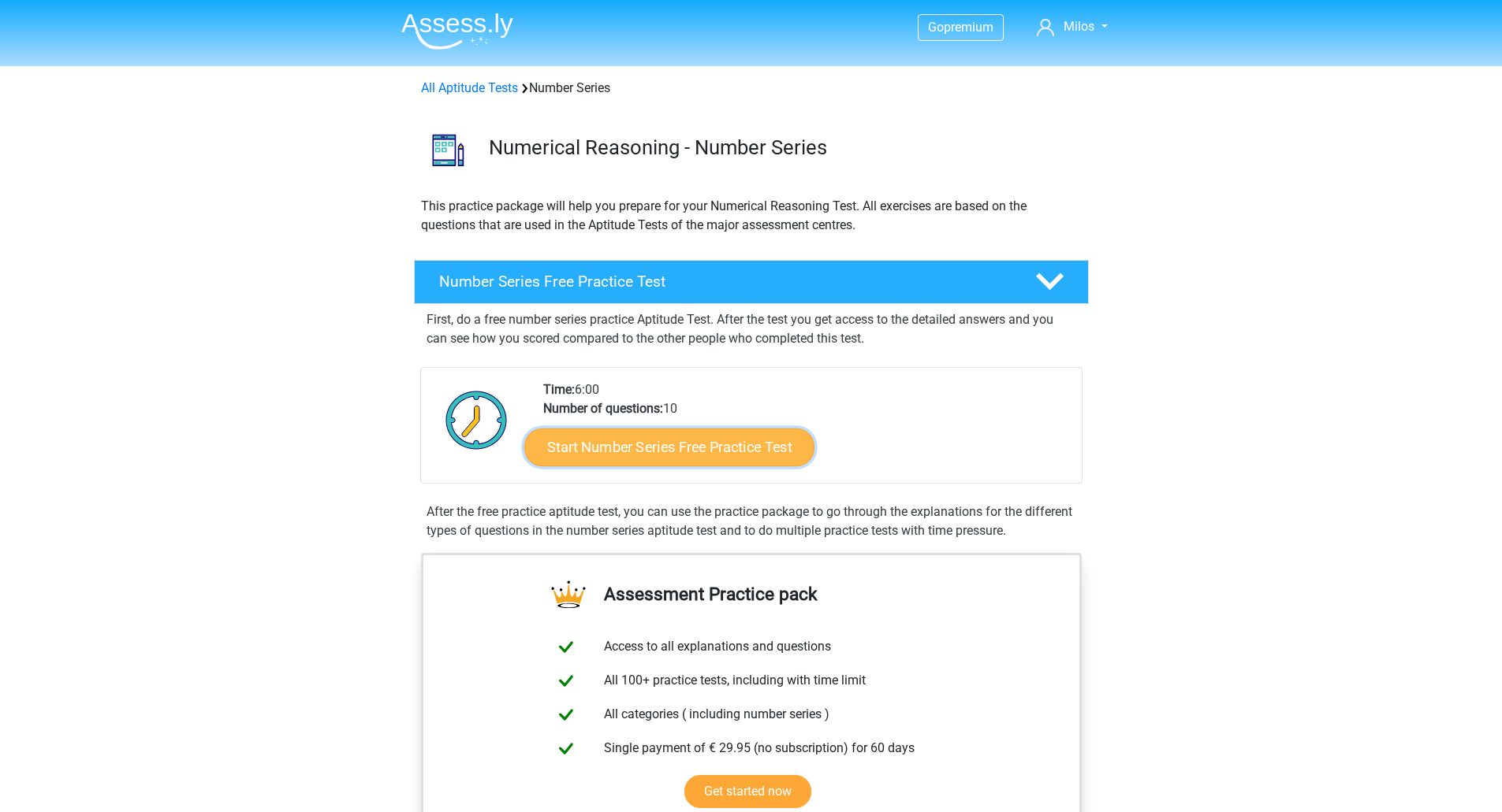
click at [654, 442] on link "Start Number Series Free Practice Test" at bounding box center [669, 446] width 290 height 38
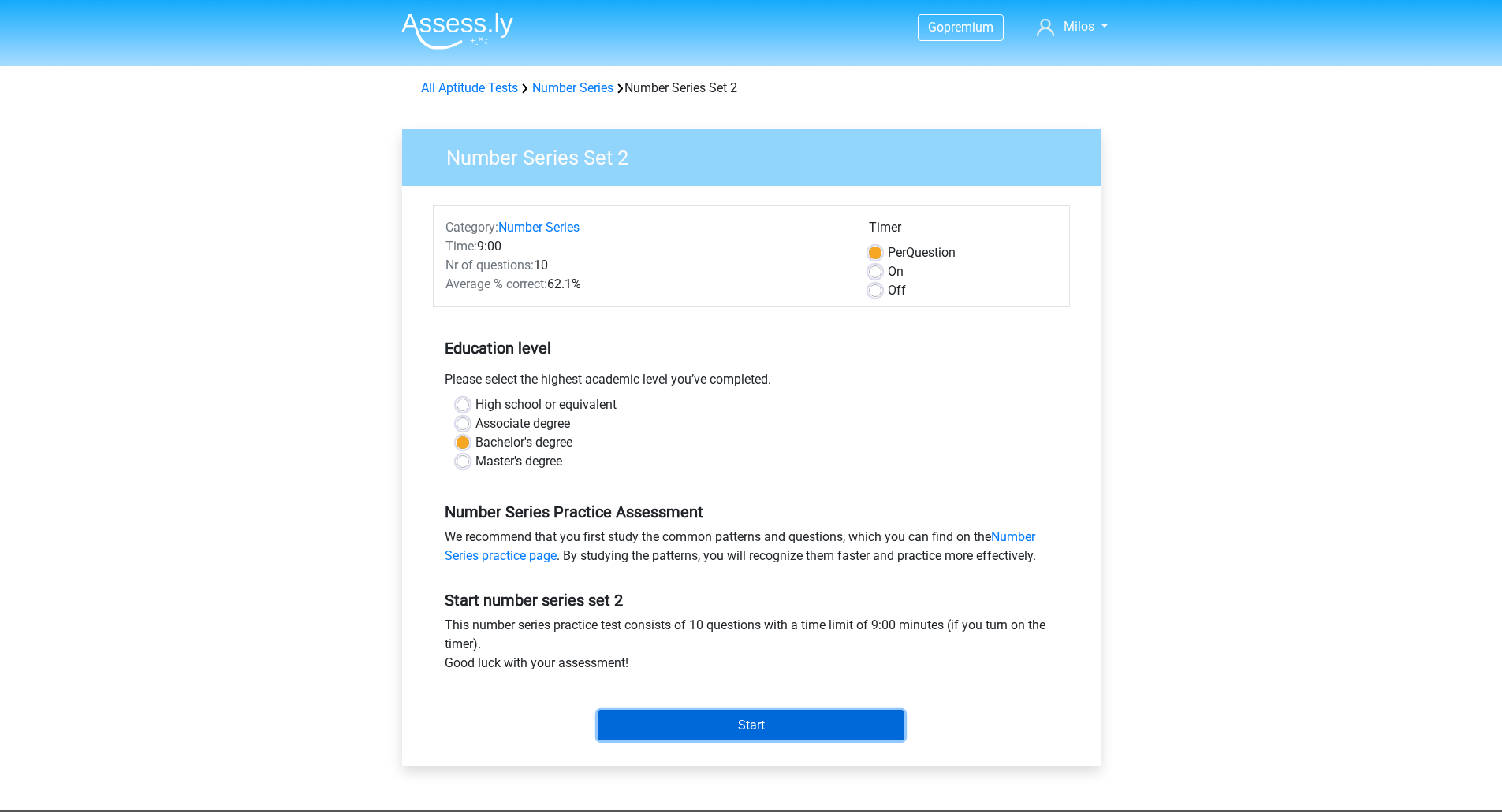
click at [765, 727] on input "Start" at bounding box center [751, 725] width 307 height 30
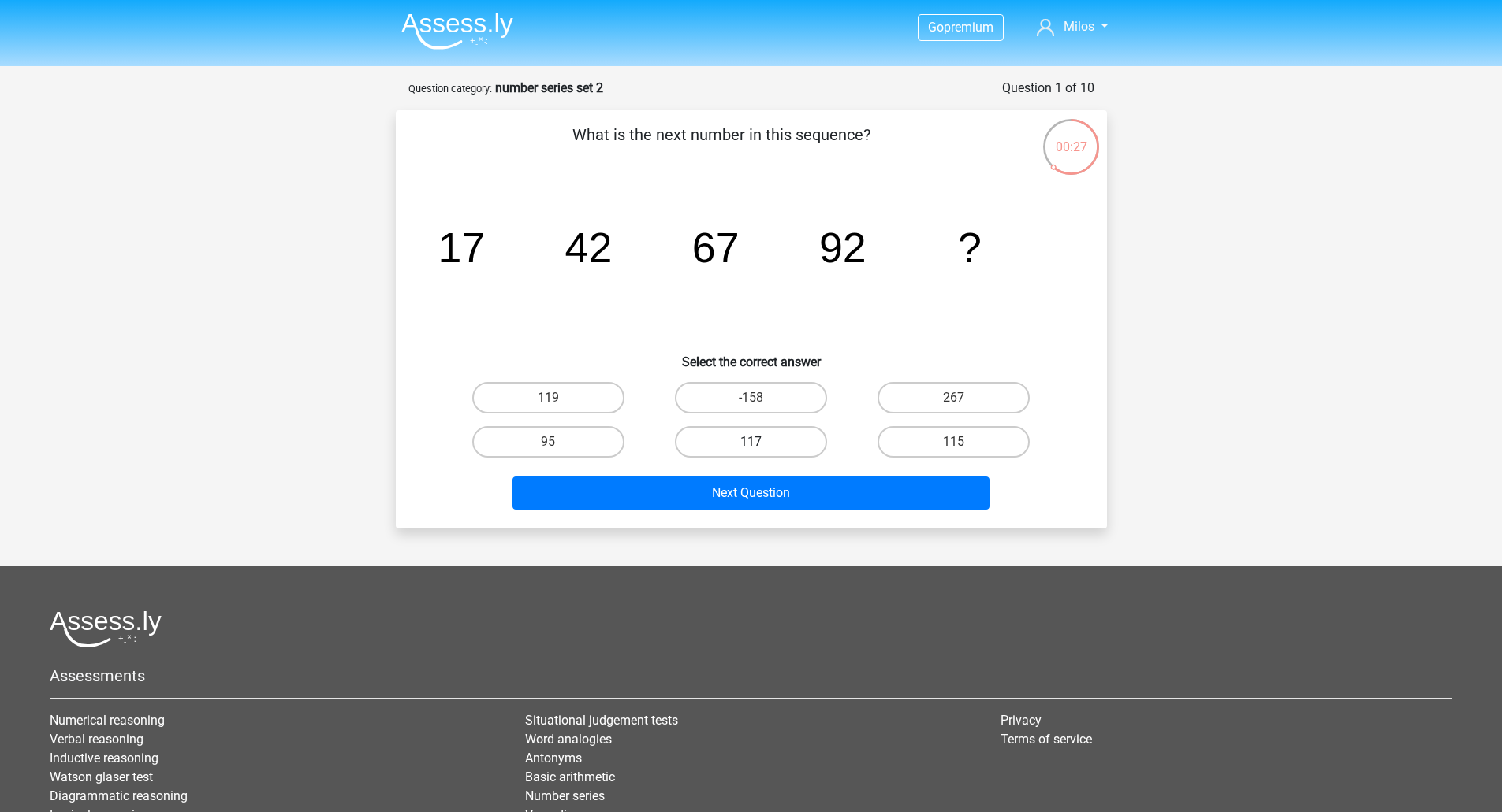
click at [766, 432] on label "117" at bounding box center [751, 442] width 153 height 31
click at [761, 442] on input "117" at bounding box center [755, 446] width 10 height 10
radio input "true"
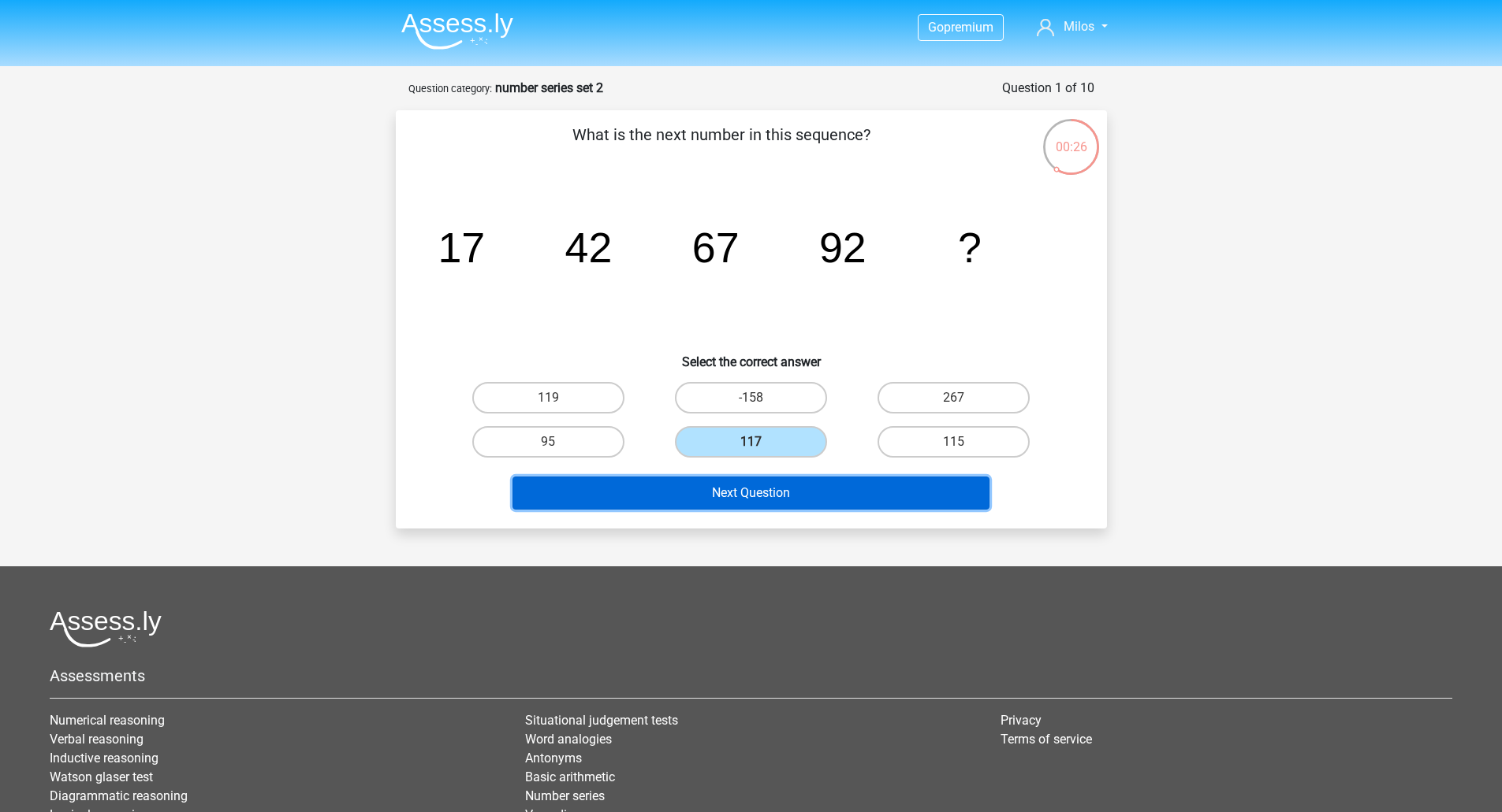
click at [787, 496] on button "Next Question" at bounding box center [751, 493] width 477 height 33
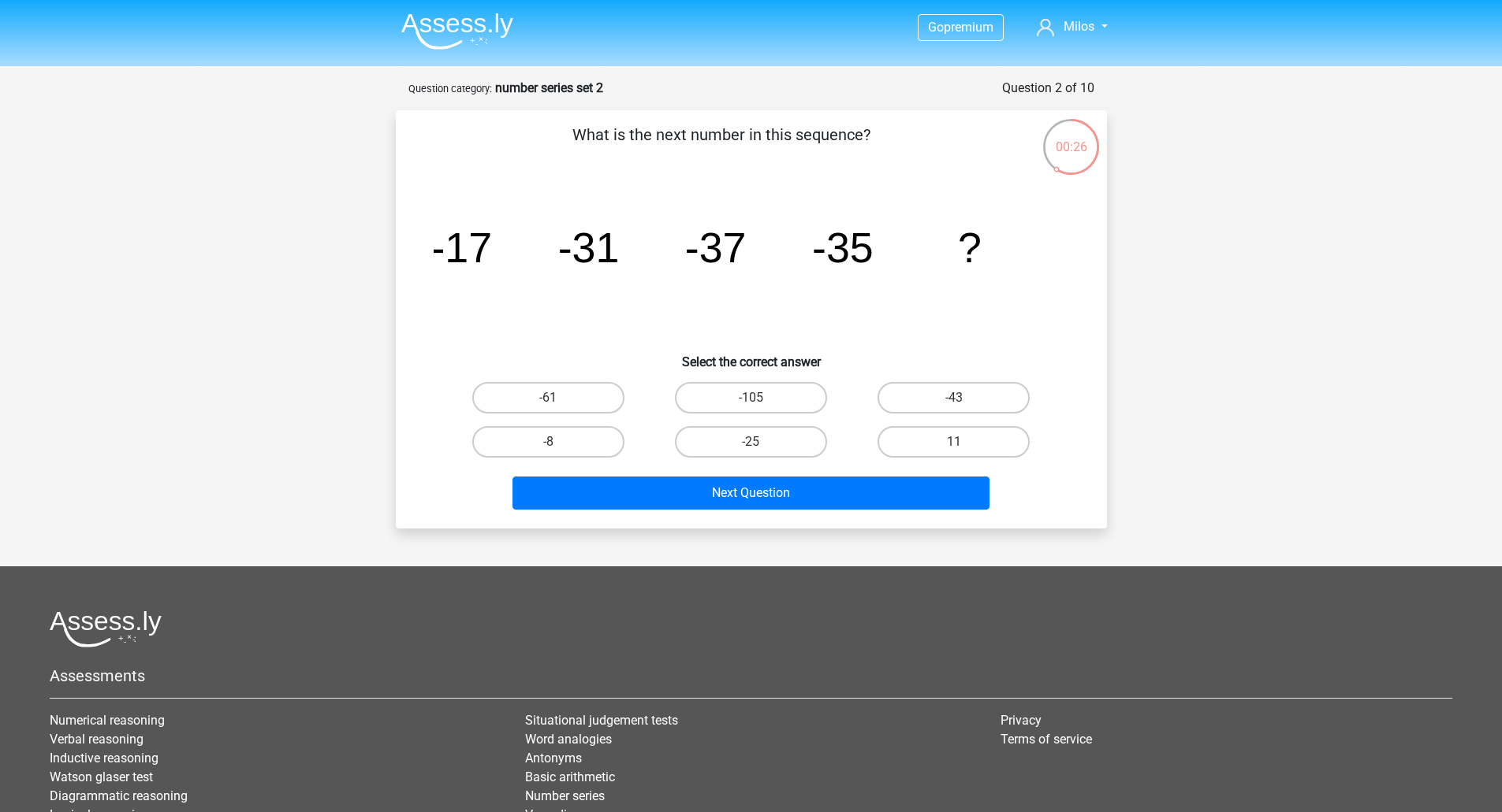
scroll to position [79, 0]
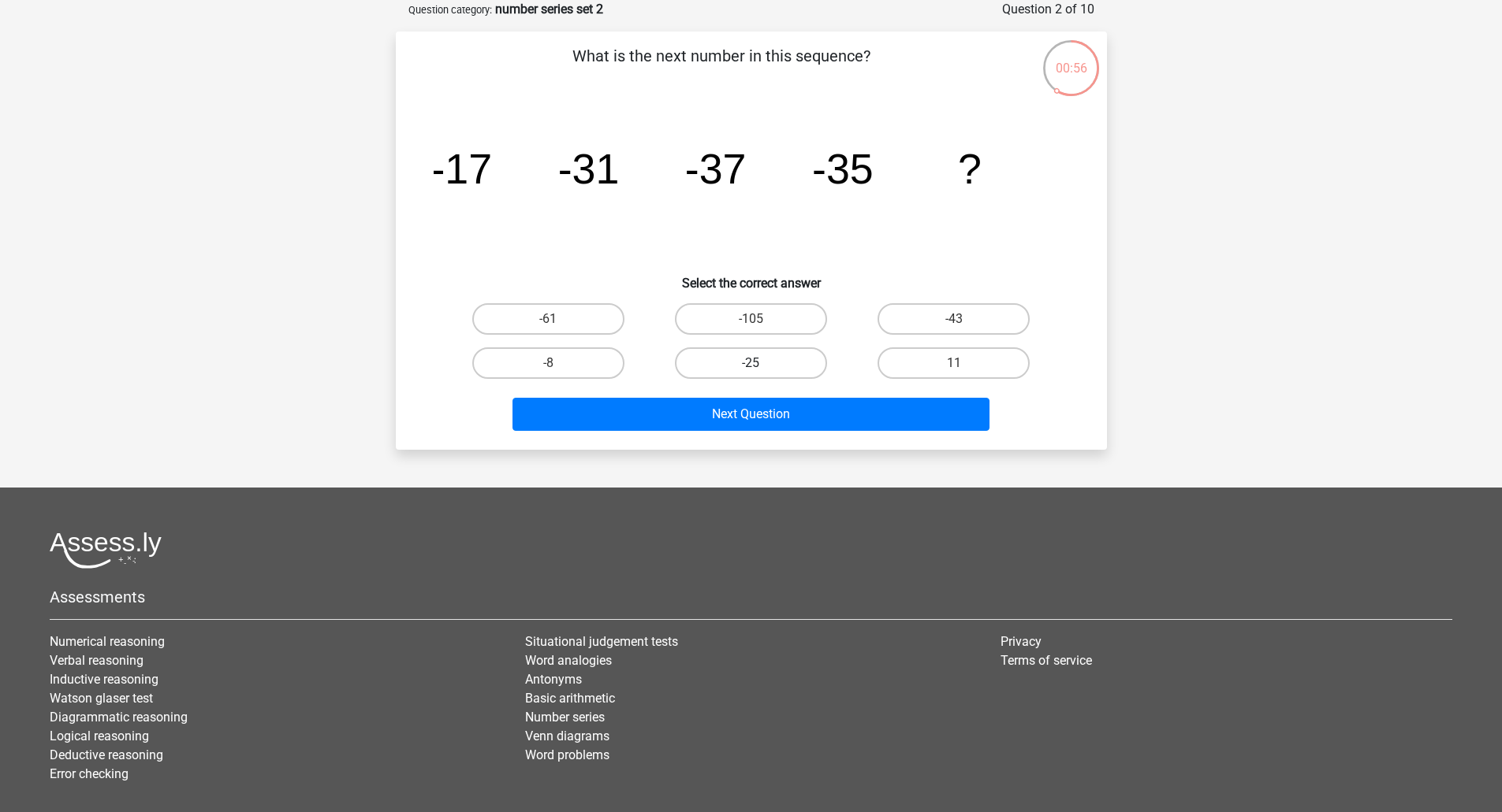
drag, startPoint x: 772, startPoint y: 356, endPoint x: 802, endPoint y: 444, distance: 93.0
click at [772, 356] on label "-25" at bounding box center [751, 363] width 153 height 31
click at [761, 363] on input "-25" at bounding box center [755, 368] width 10 height 10
radio input "true"
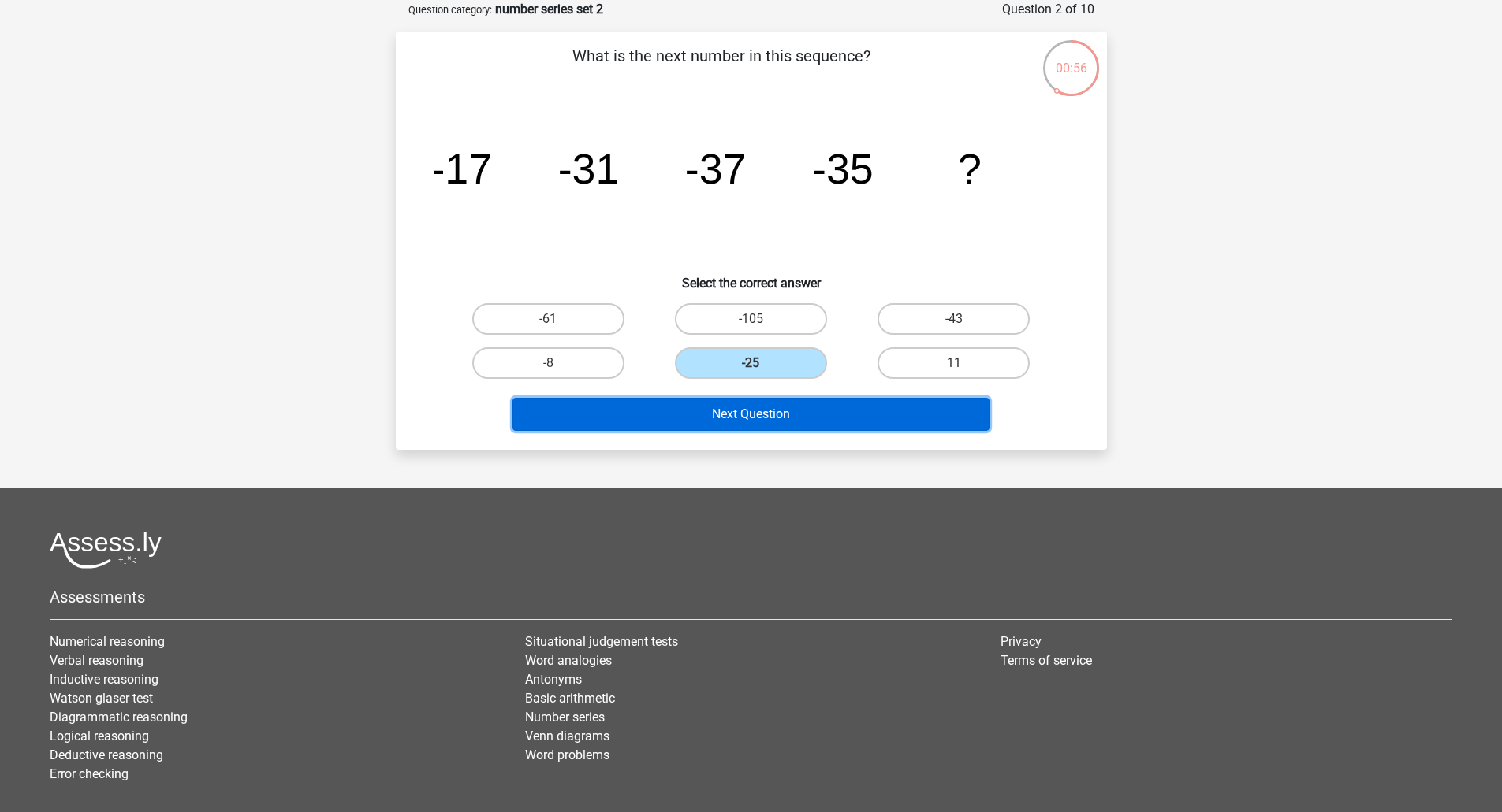
click at [789, 410] on button "Next Question" at bounding box center [751, 415] width 477 height 33
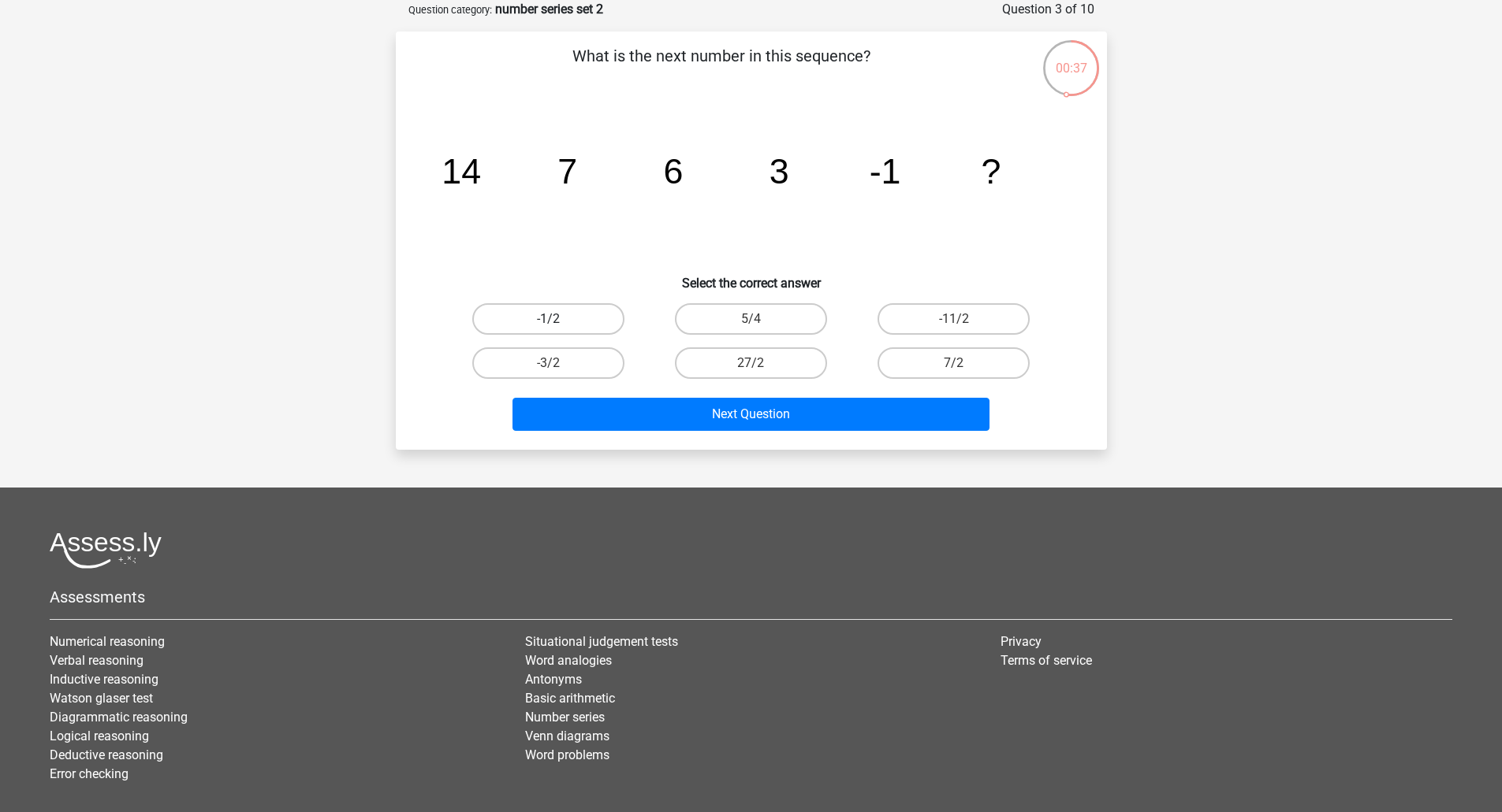
click at [594, 315] on label "-1/2" at bounding box center [548, 319] width 153 height 31
click at [558, 319] on input "-1/2" at bounding box center [553, 323] width 10 height 10
radio input "true"
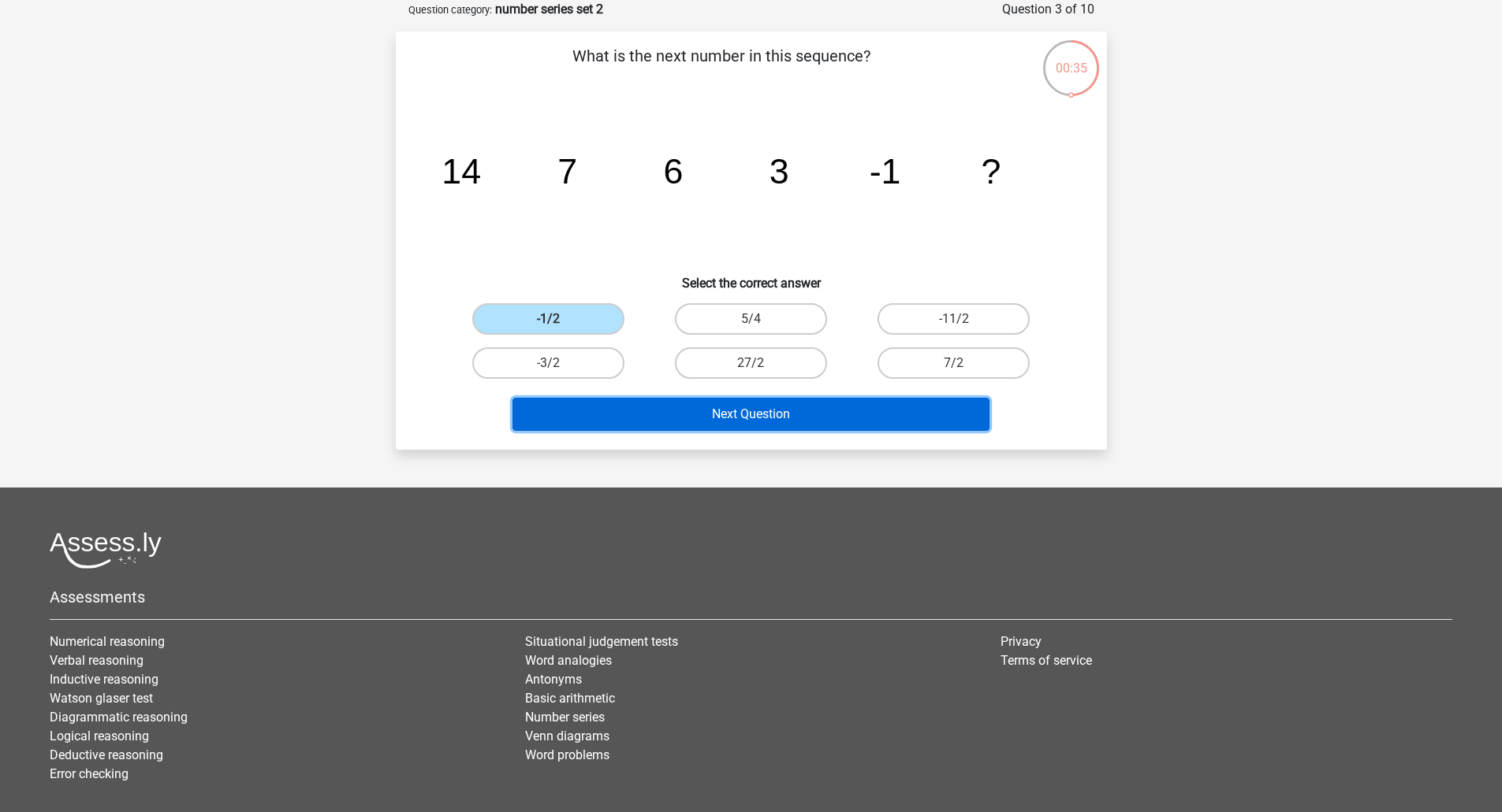
click at [797, 415] on button "Next Question" at bounding box center [751, 415] width 477 height 33
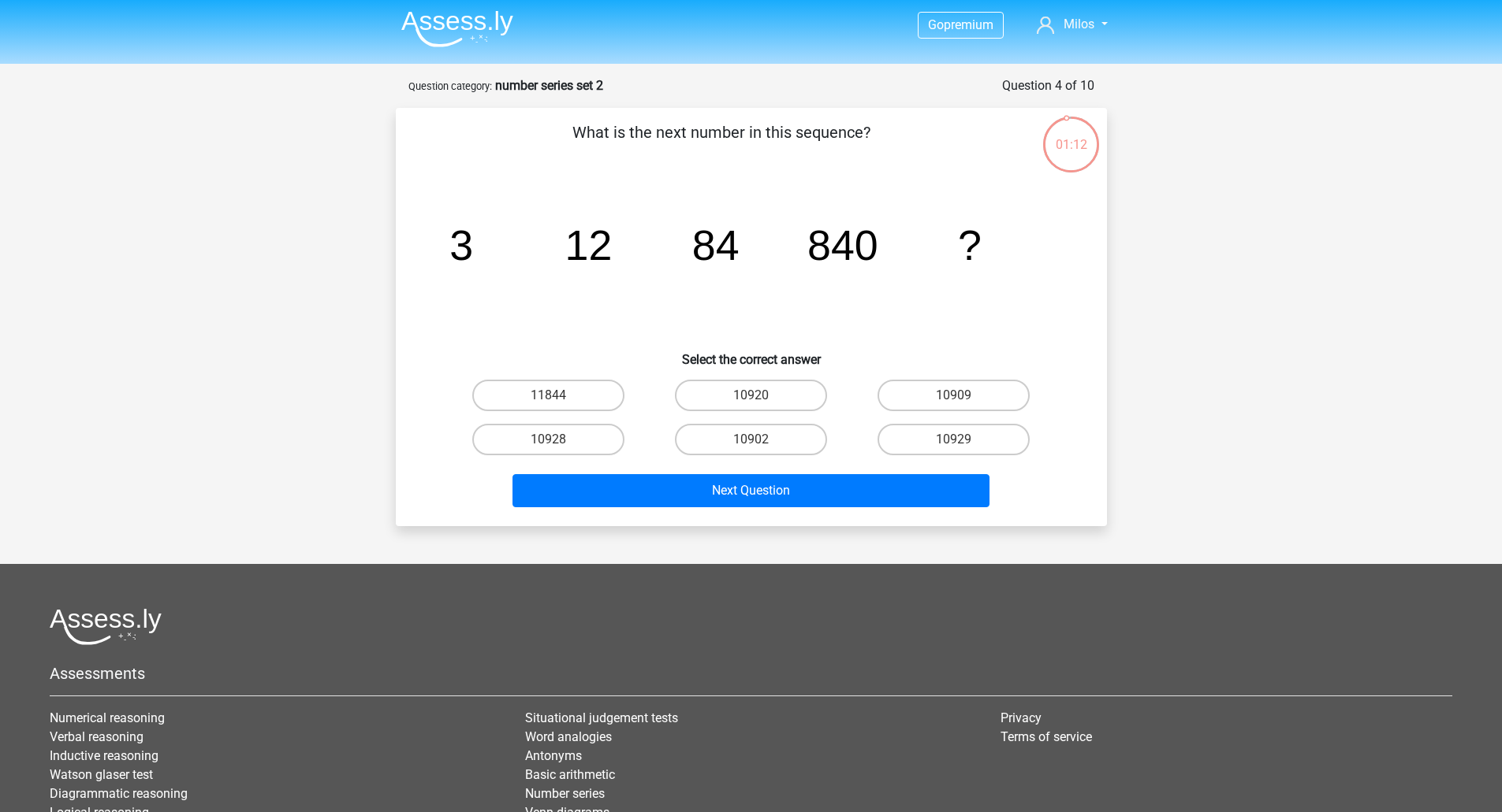
scroll to position [0, 0]
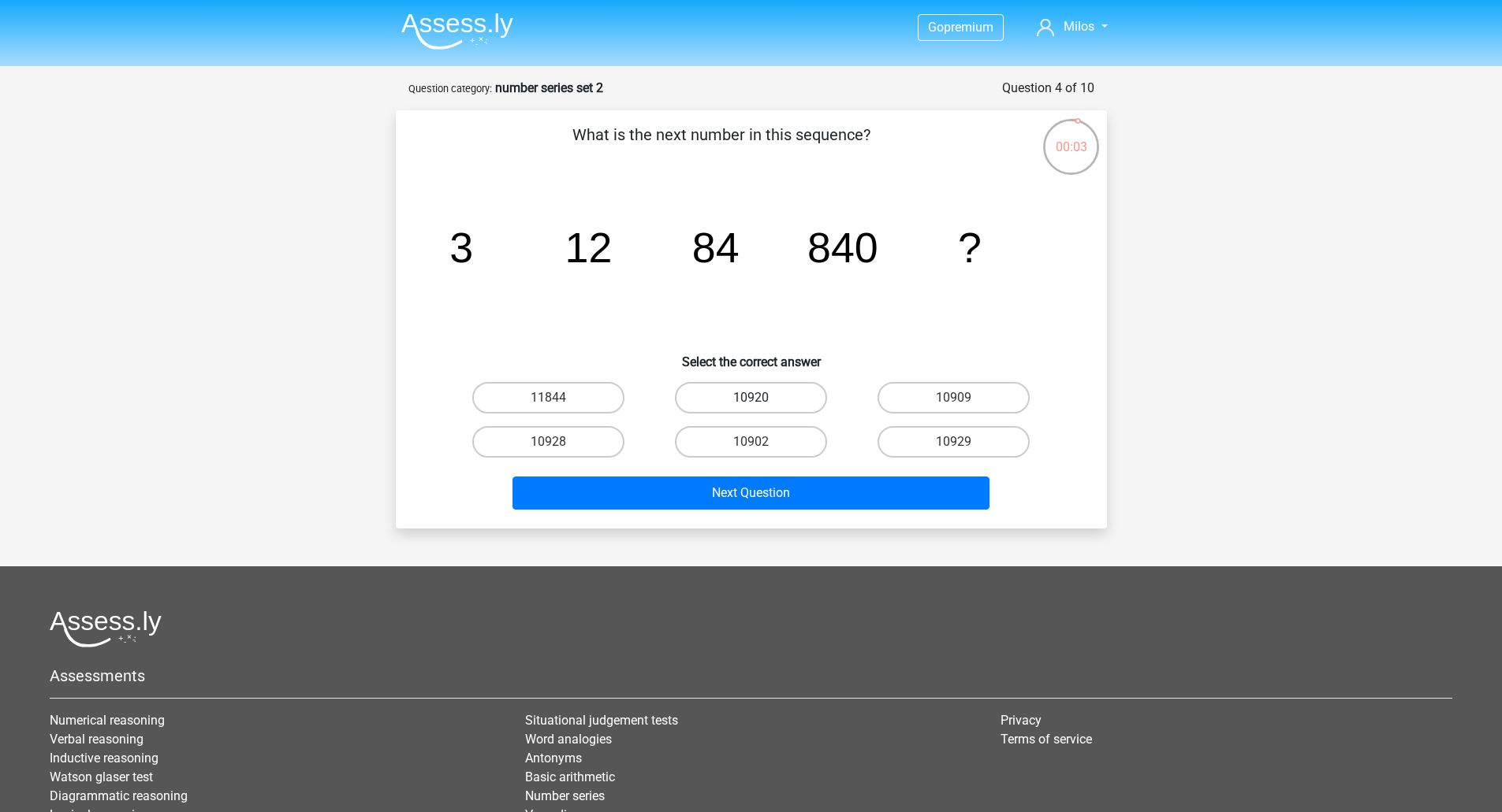
click at [765, 409] on label "10920" at bounding box center [751, 398] width 153 height 31
click at [761, 408] on input "10920" at bounding box center [755, 403] width 10 height 10
radio input "true"
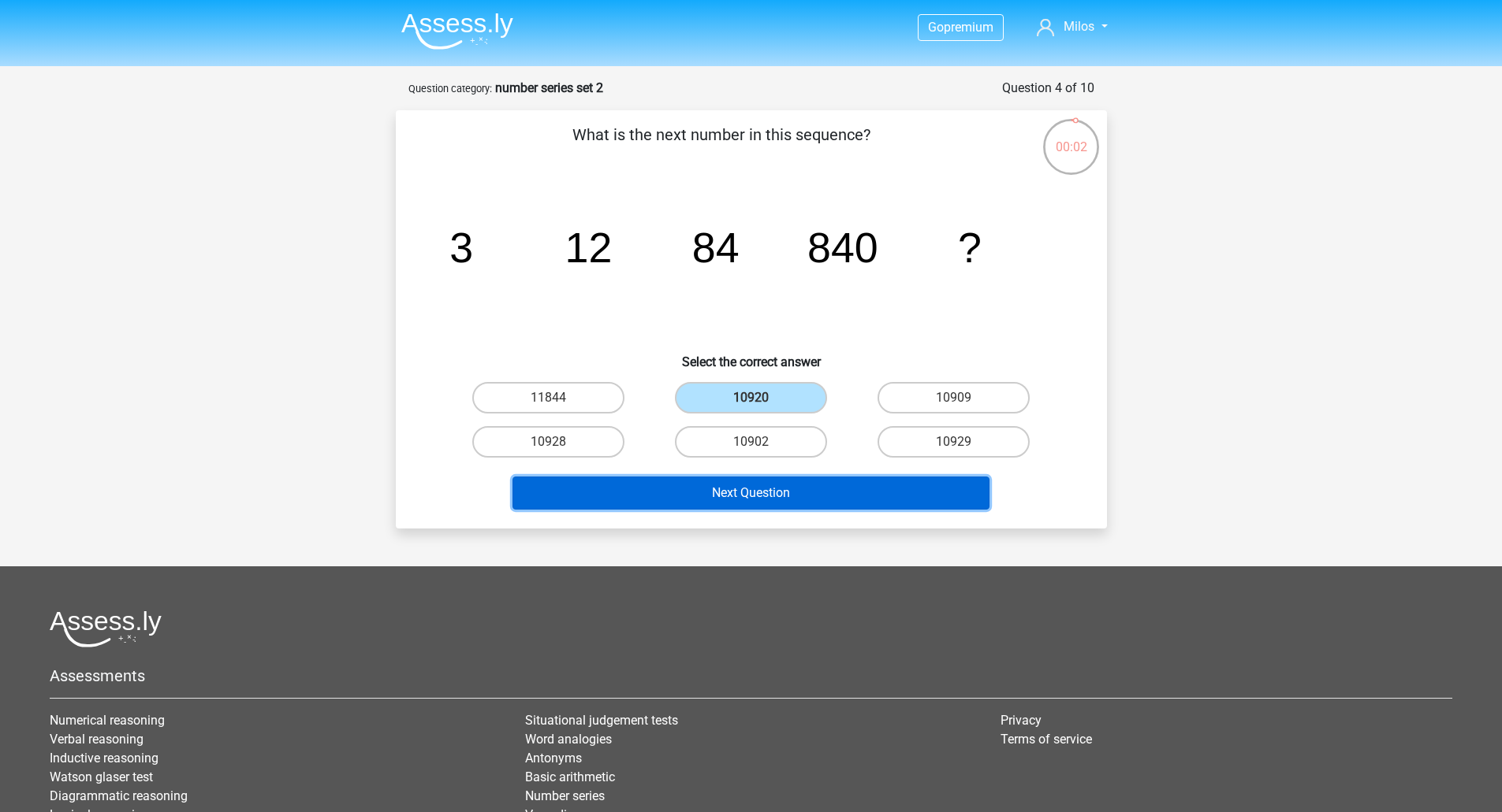
click at [782, 487] on button "Next Question" at bounding box center [751, 493] width 477 height 33
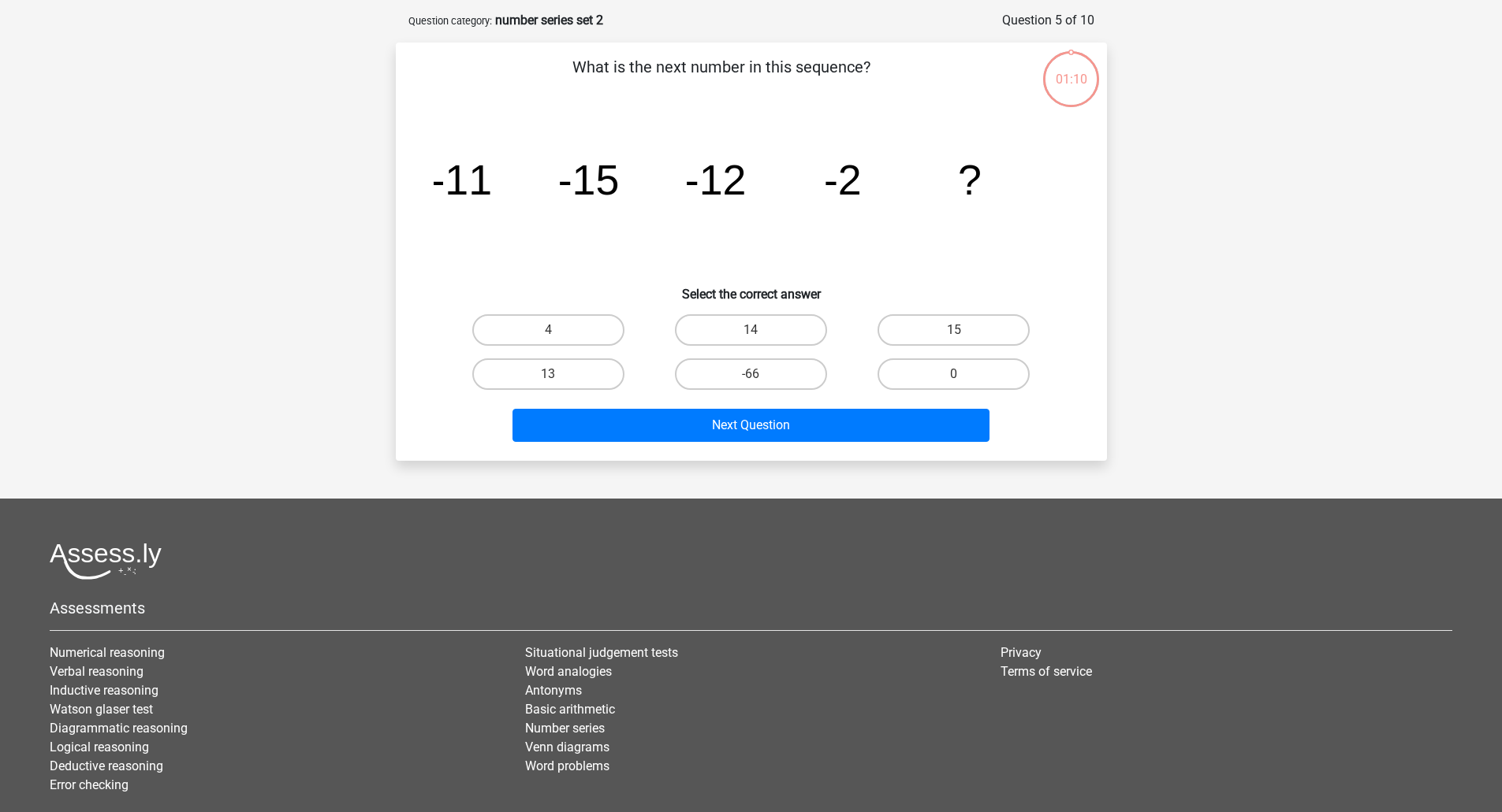
scroll to position [79, 0]
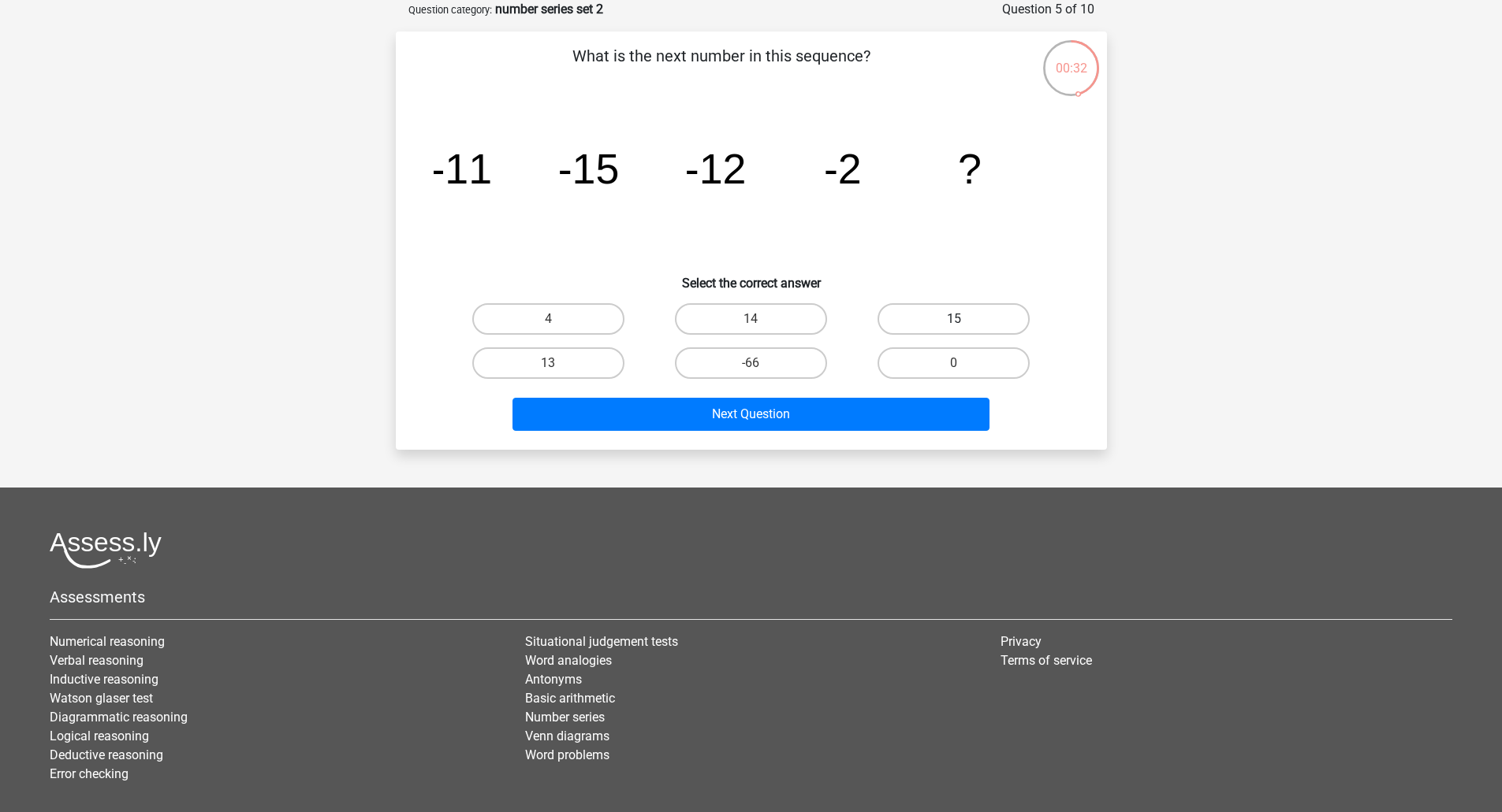
click at [970, 313] on label "15" at bounding box center [953, 319] width 153 height 31
click at [964, 319] on input "15" at bounding box center [959, 323] width 10 height 10
radio input "true"
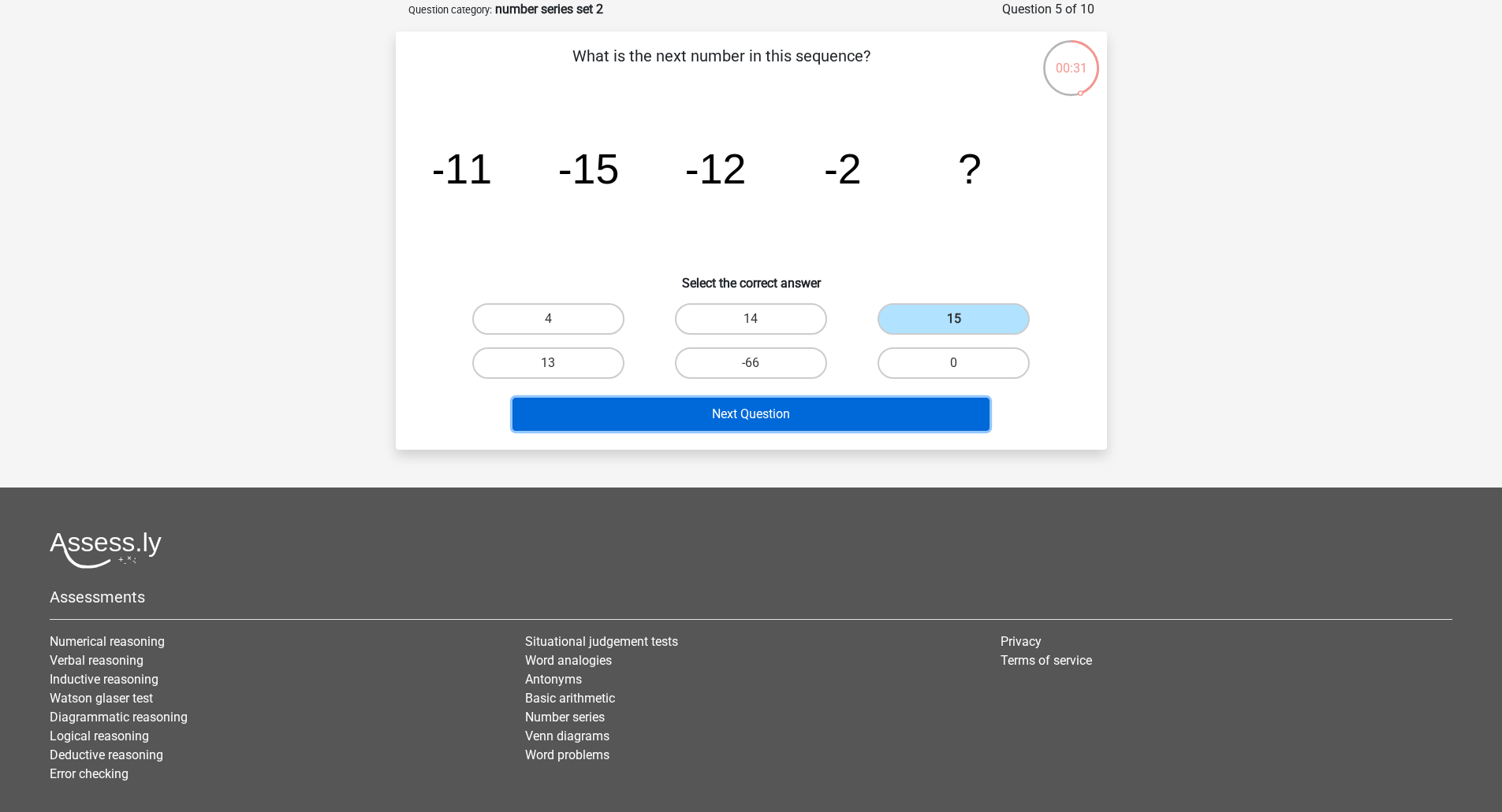
click at [736, 424] on button "Next Question" at bounding box center [751, 415] width 477 height 33
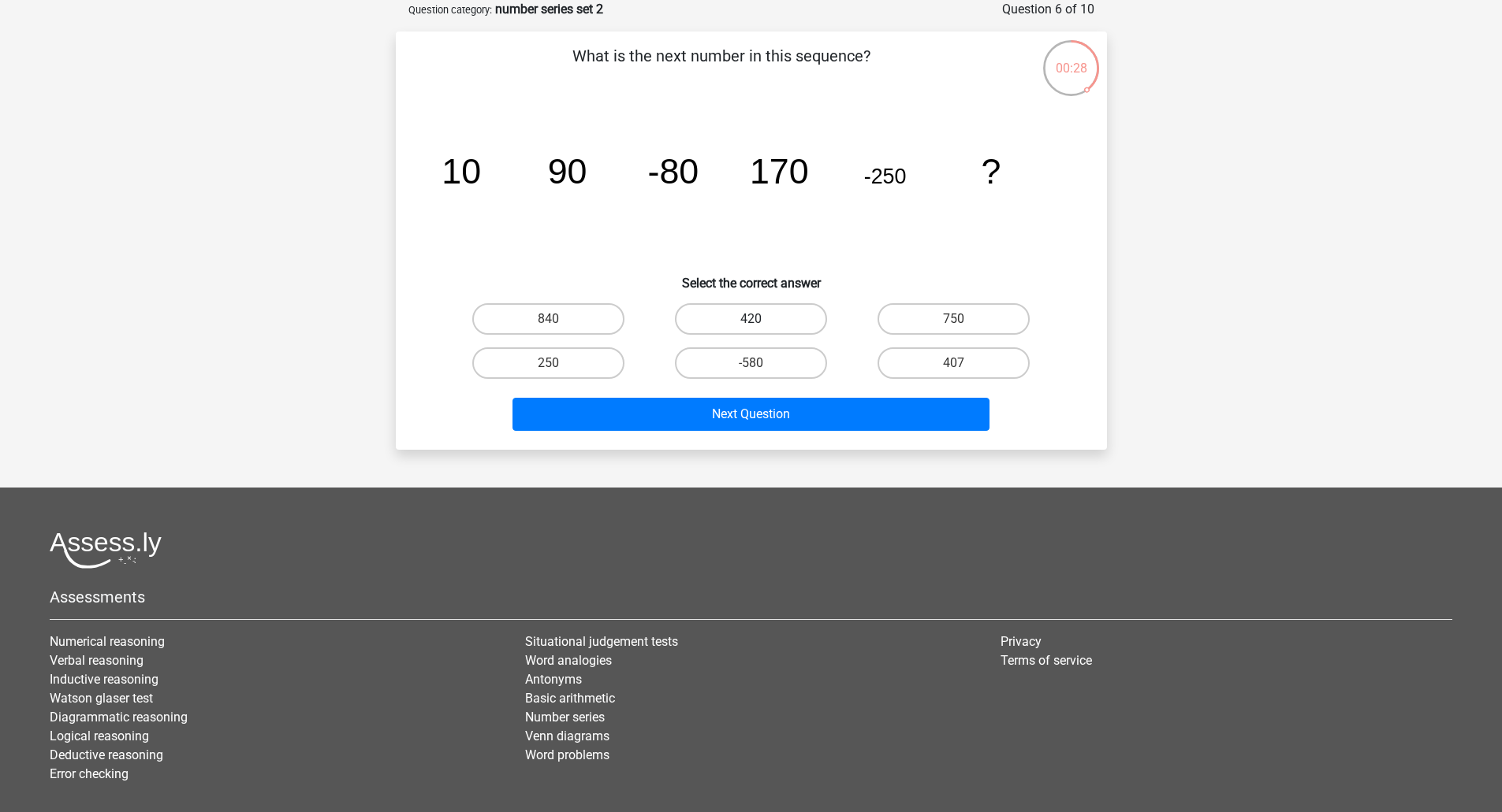
drag, startPoint x: 718, startPoint y: 317, endPoint x: 731, endPoint y: 343, distance: 29.1
click at [719, 317] on label "420" at bounding box center [751, 319] width 153 height 31
click at [751, 319] on input "420" at bounding box center [755, 323] width 10 height 10
radio input "true"
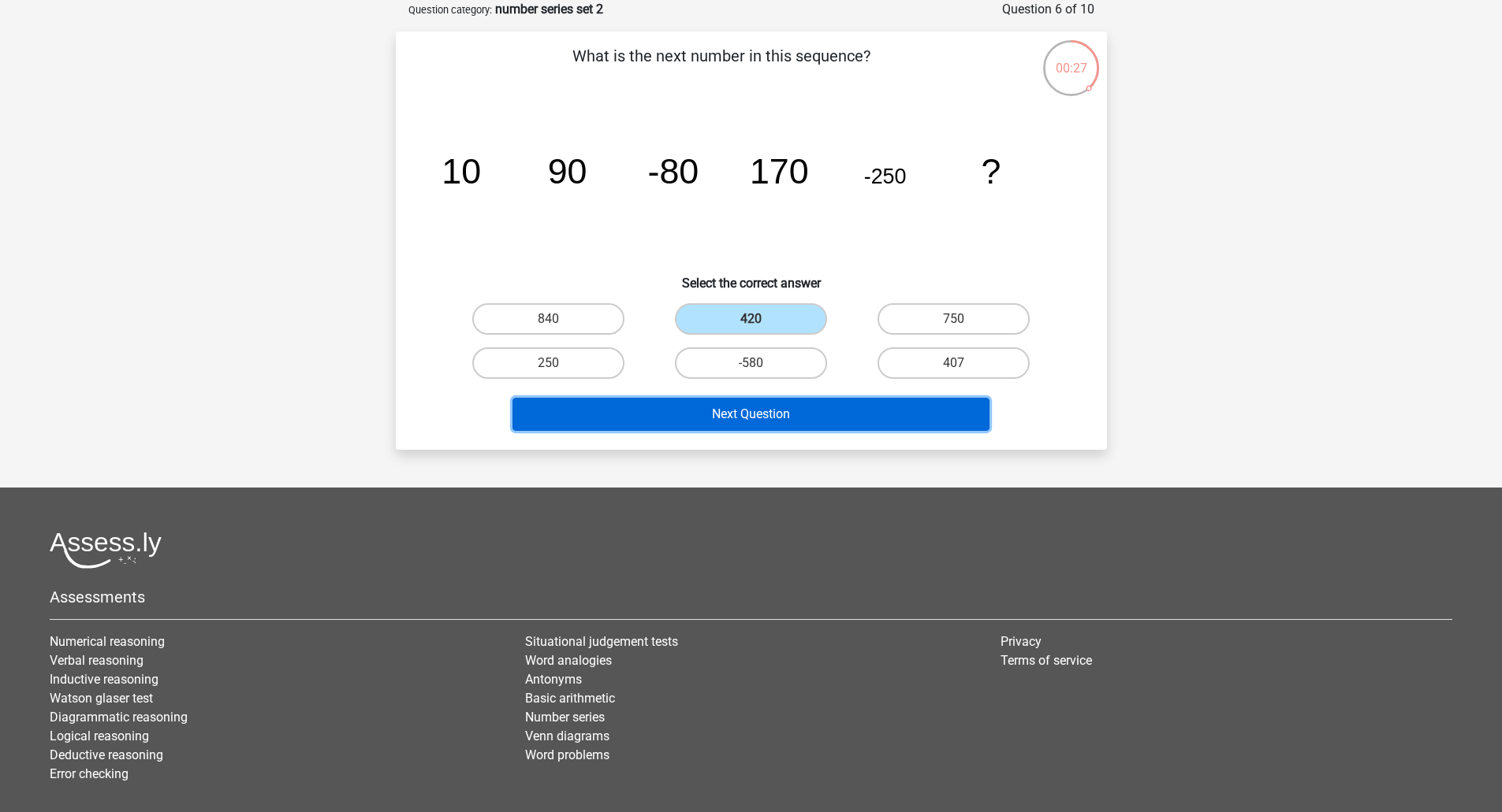
click at [748, 413] on button "Next Question" at bounding box center [751, 415] width 477 height 33
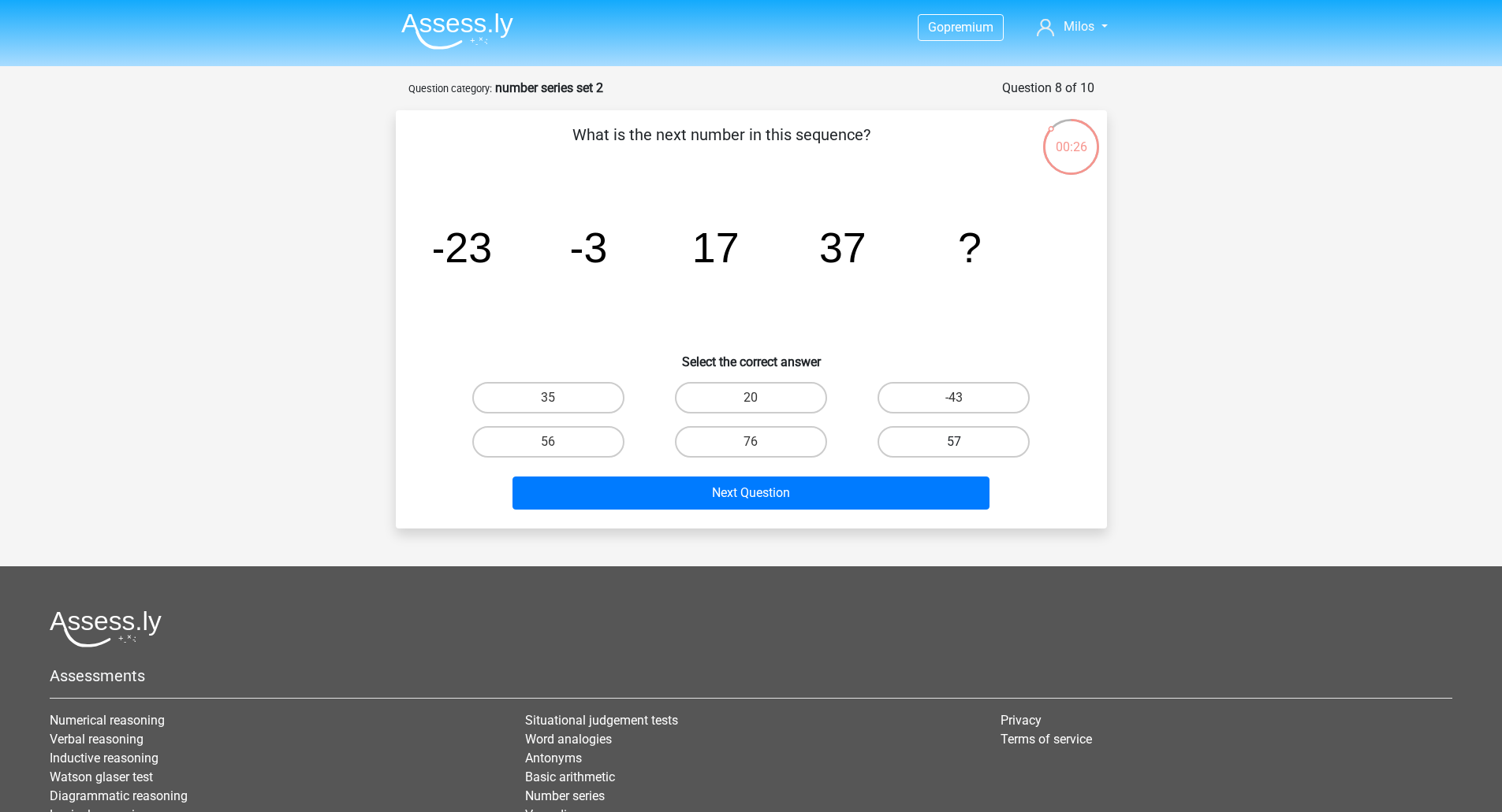
click at [945, 442] on label "57" at bounding box center [953, 442] width 153 height 31
click at [954, 442] on input "57" at bounding box center [959, 446] width 10 height 10
radio input "true"
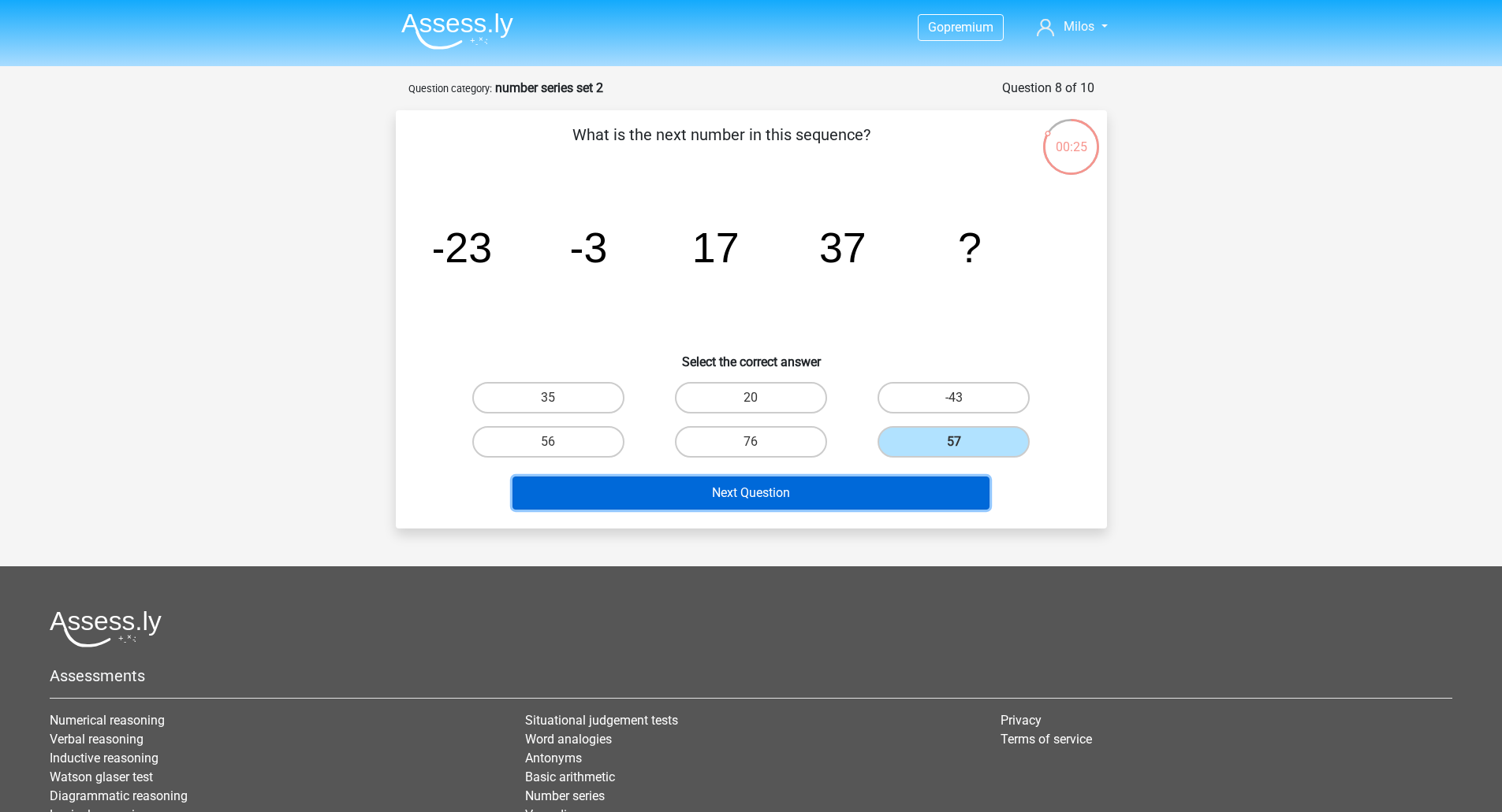
click at [758, 494] on button "Next Question" at bounding box center [751, 493] width 477 height 33
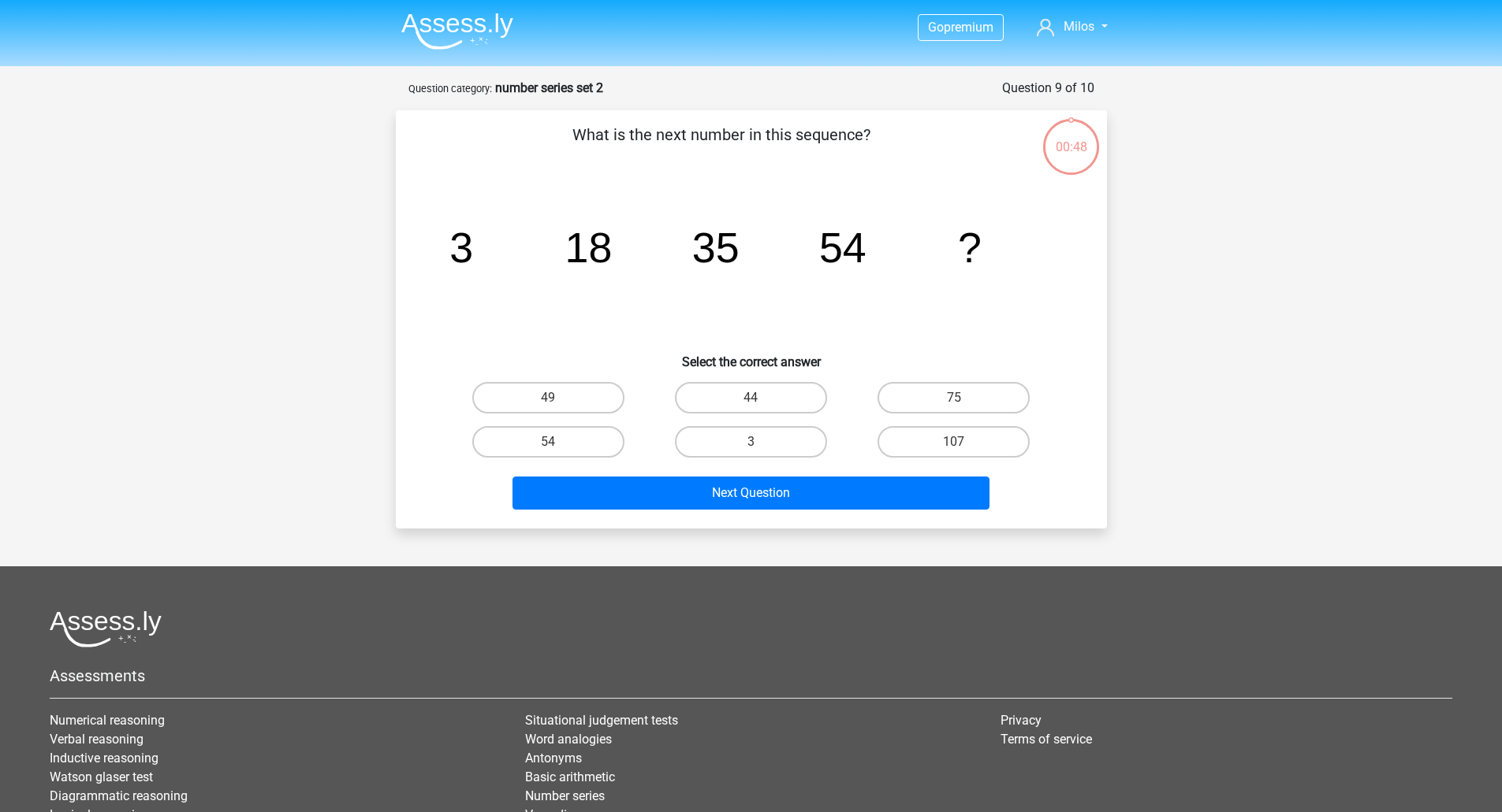
scroll to position [79, 0]
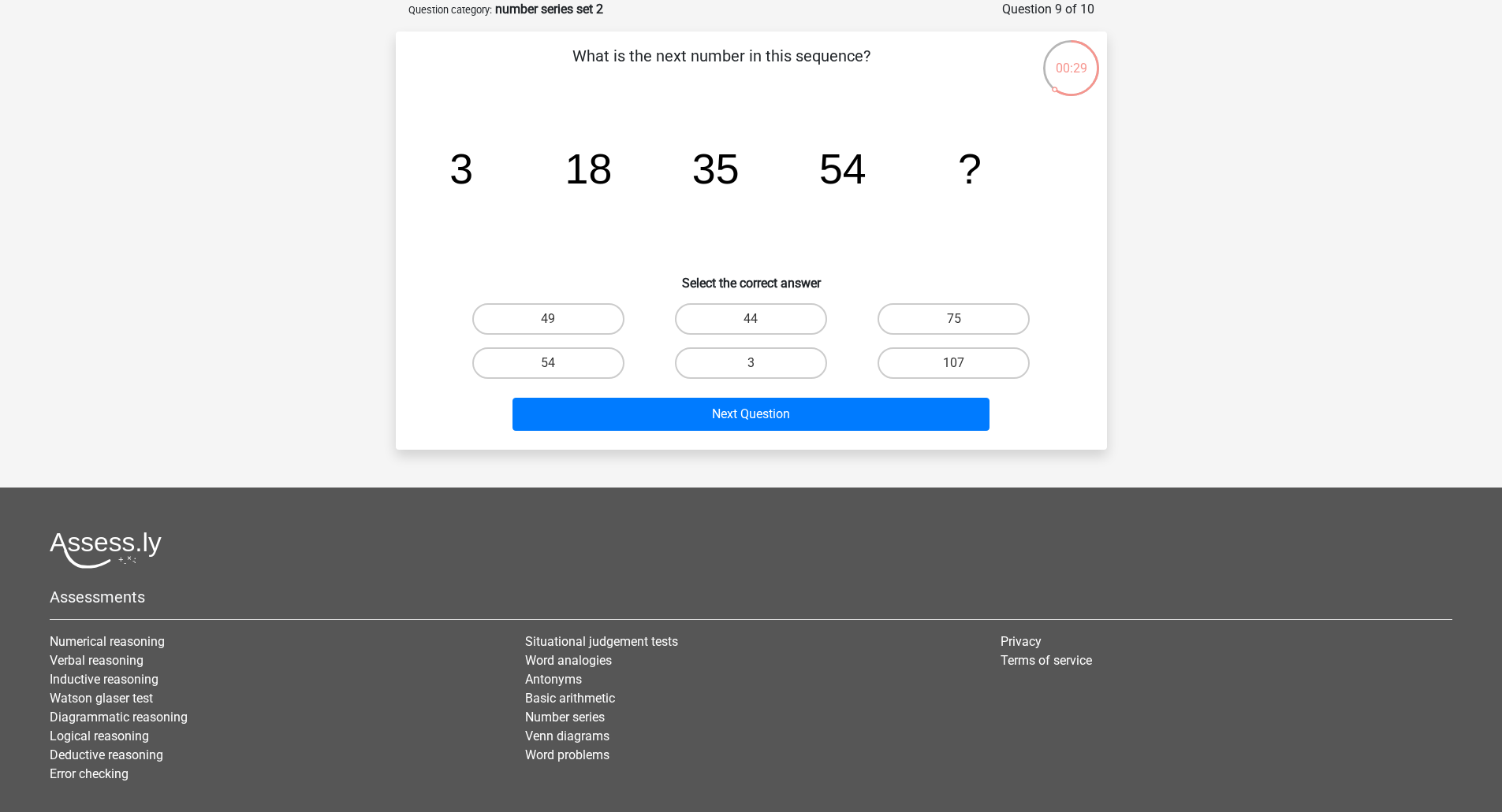
click at [954, 323] on input "75" at bounding box center [959, 323] width 10 height 10
radio input "true"
click at [752, 439] on div "What is the next number in this sequence? image/svg+xml 3 18 35 54 ? Select the…" at bounding box center [751, 240] width 711 height 418
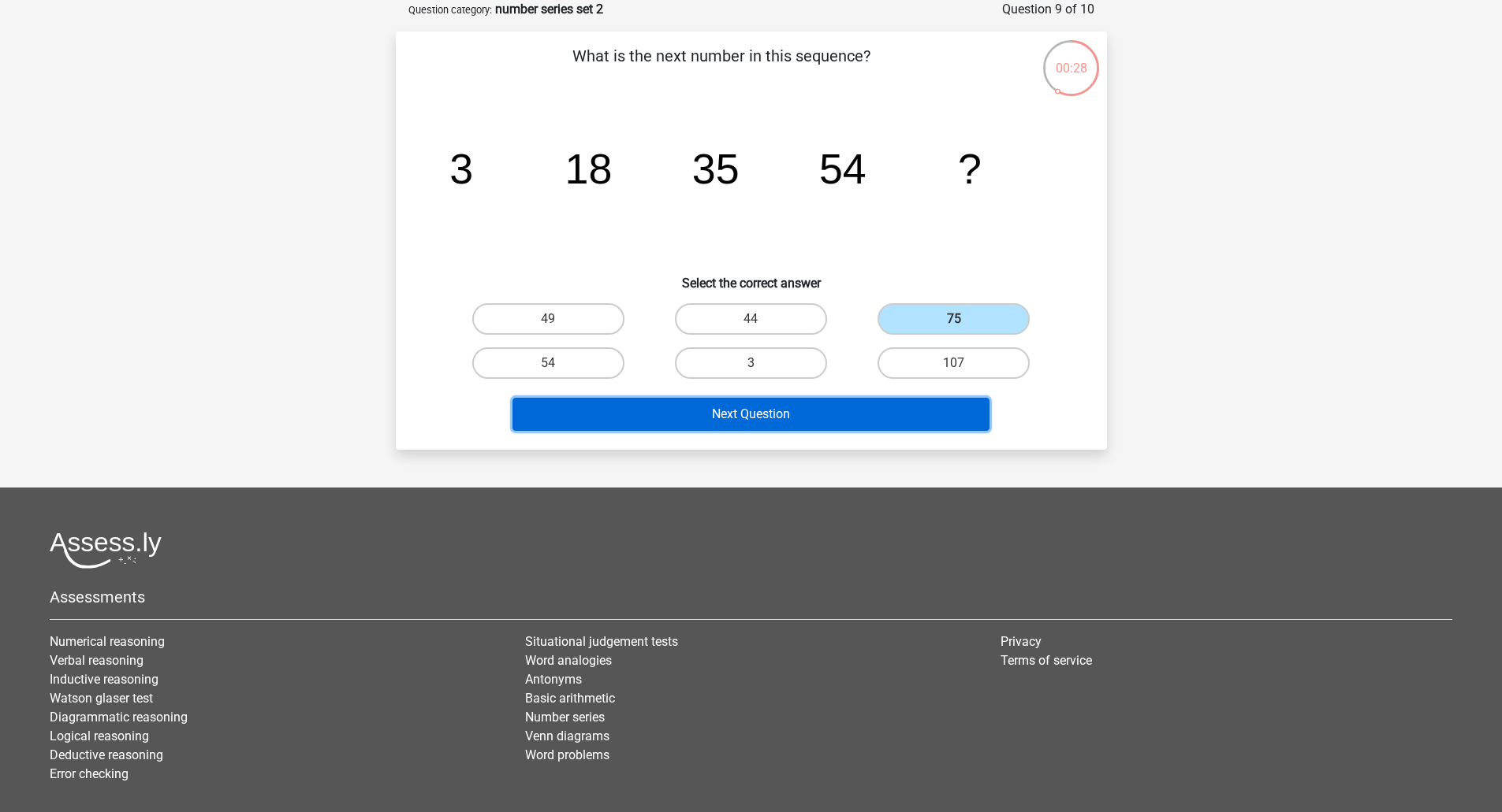
click at [752, 422] on button "Next Question" at bounding box center [751, 415] width 477 height 33
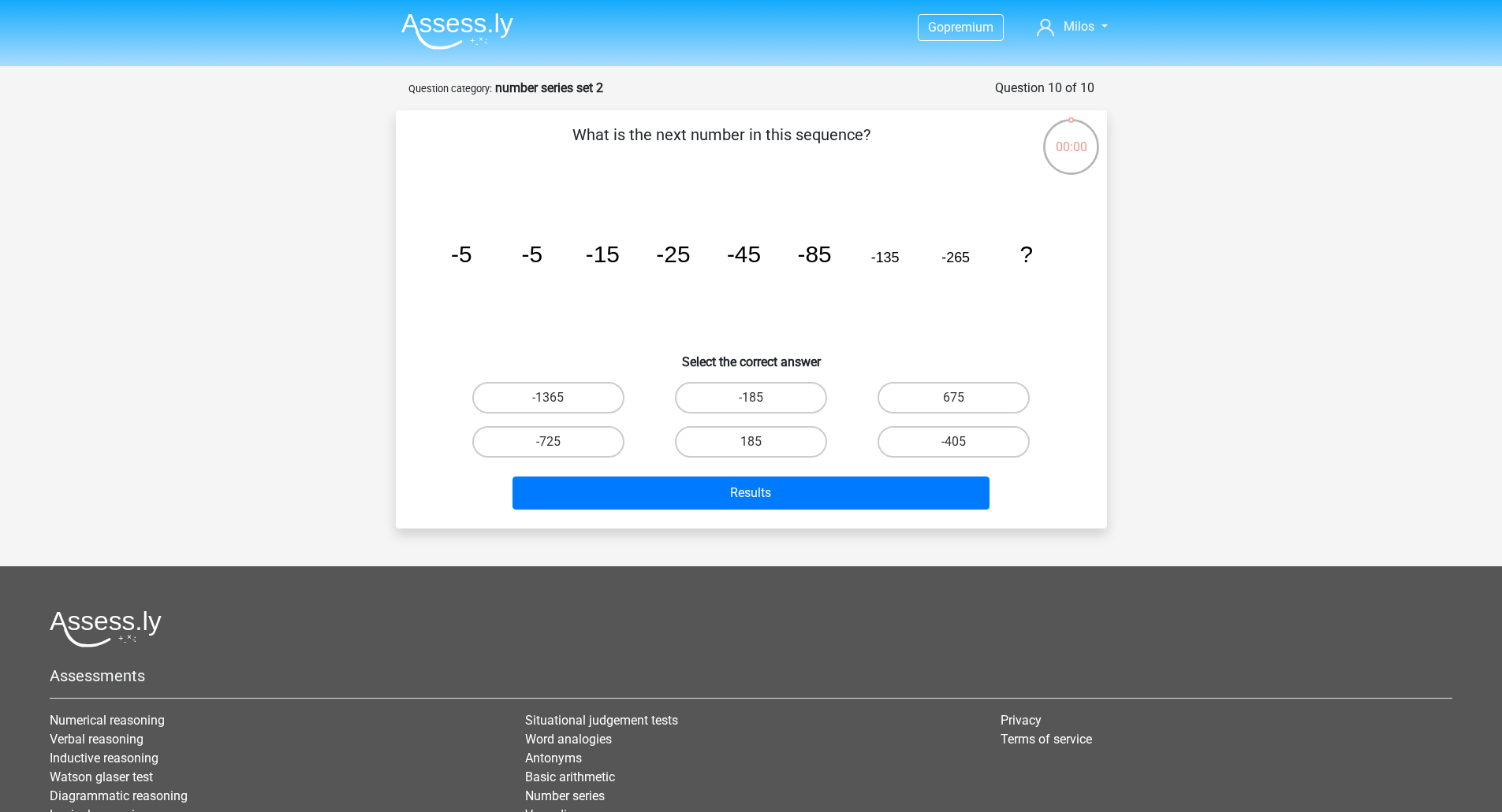
scroll to position [79, 0]
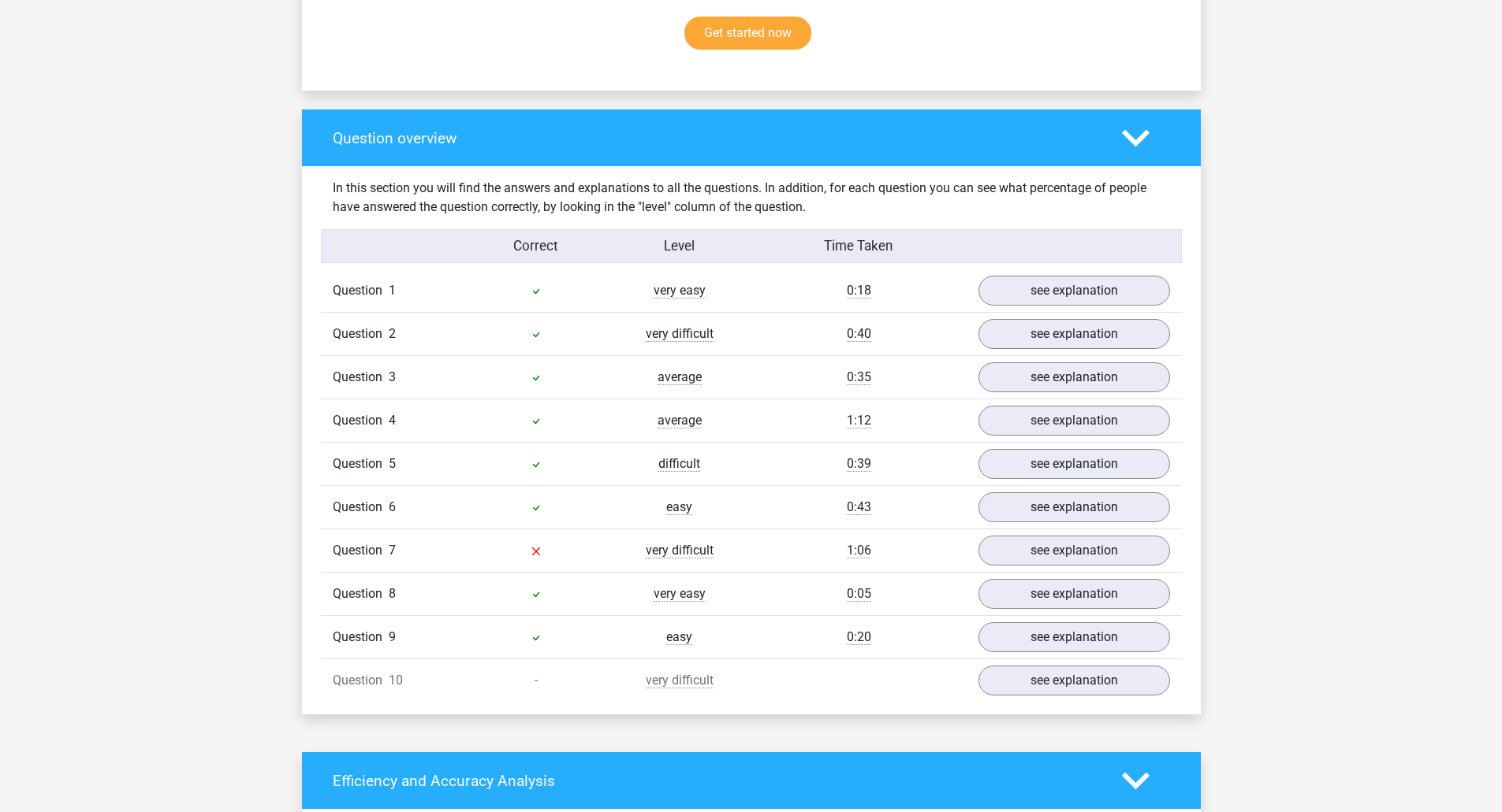
scroll to position [1103, 0]
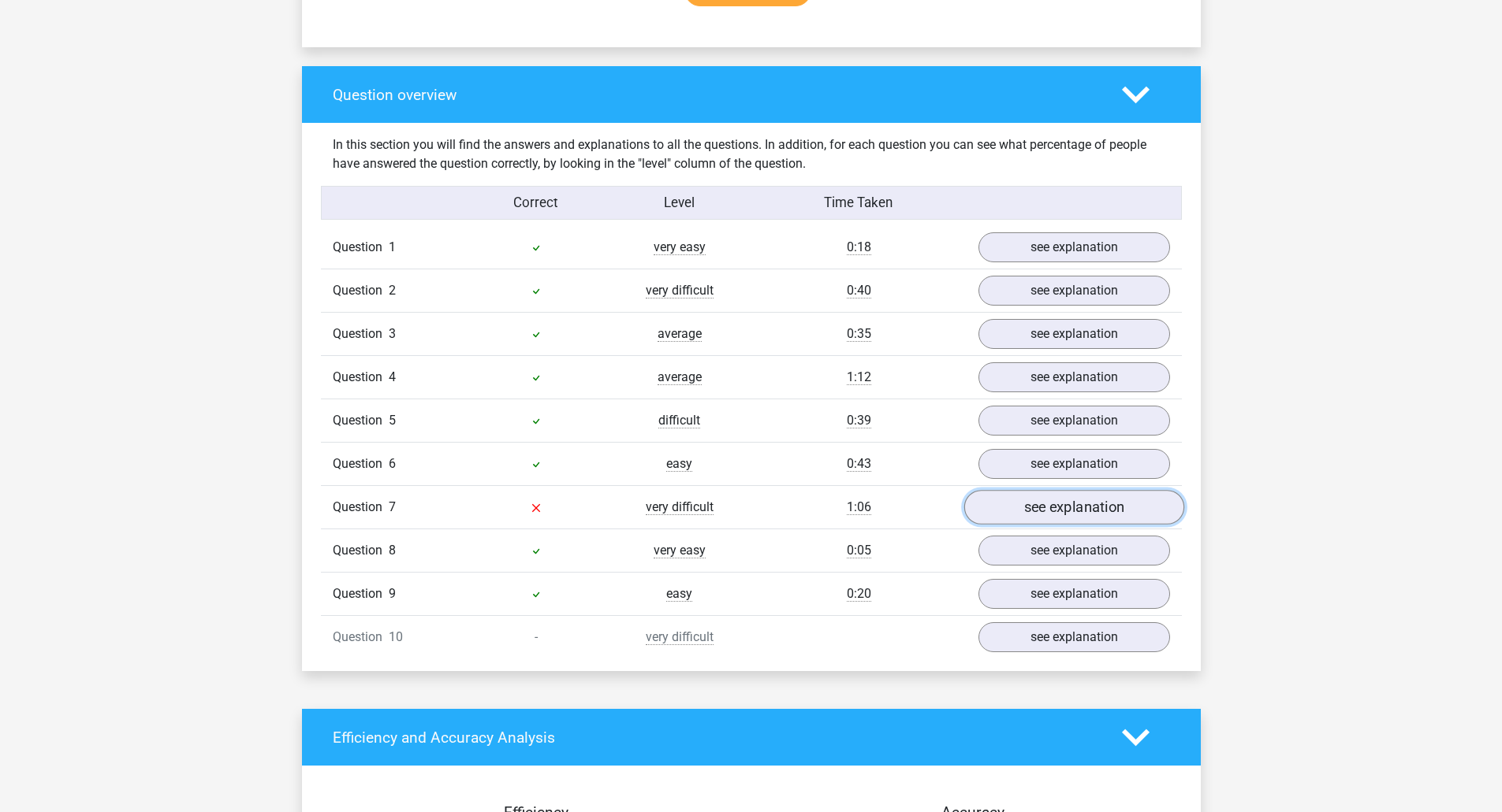
click at [1034, 508] on link "see explanation" at bounding box center [1073, 508] width 220 height 35
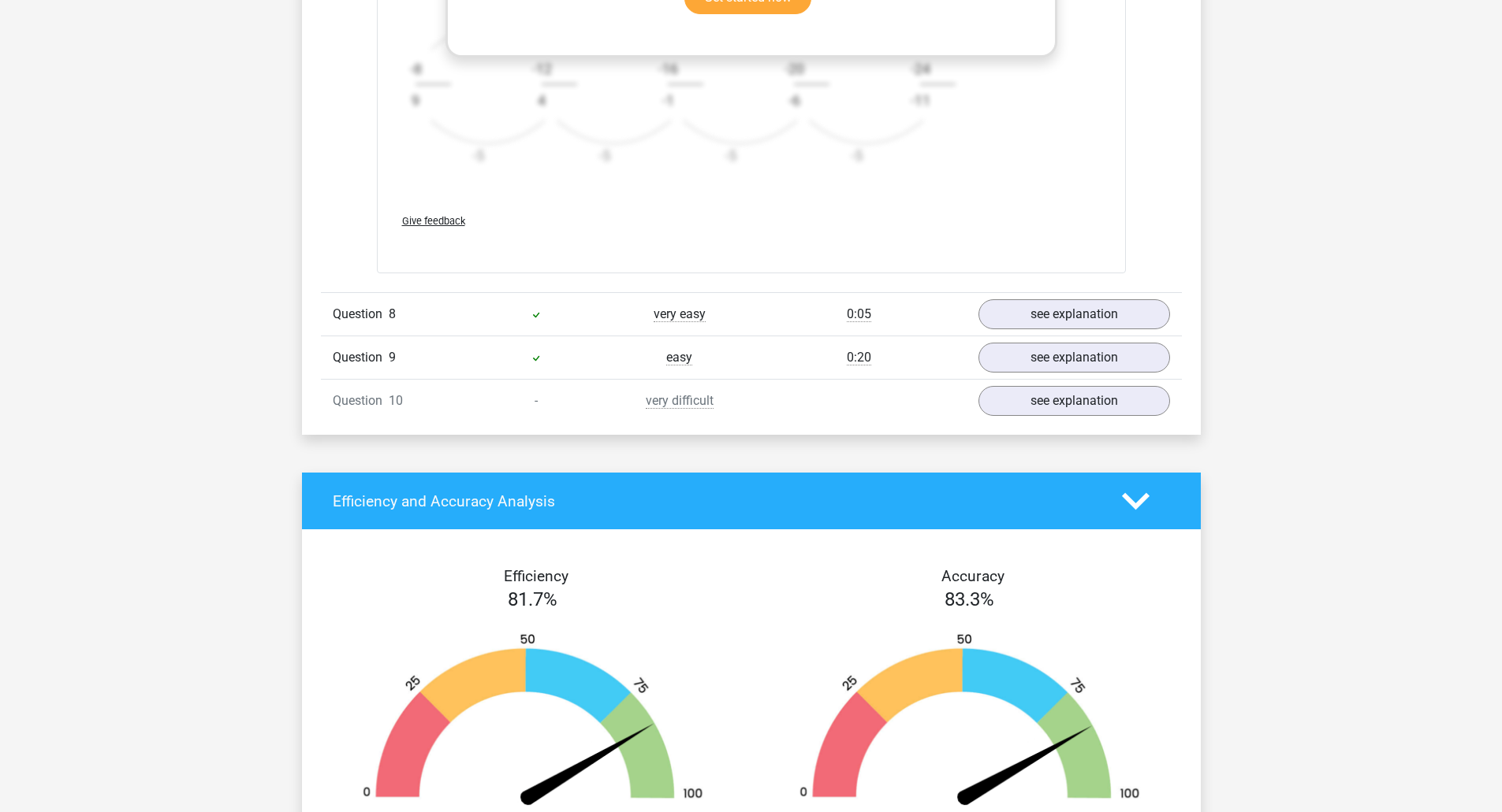
scroll to position [2285, 0]
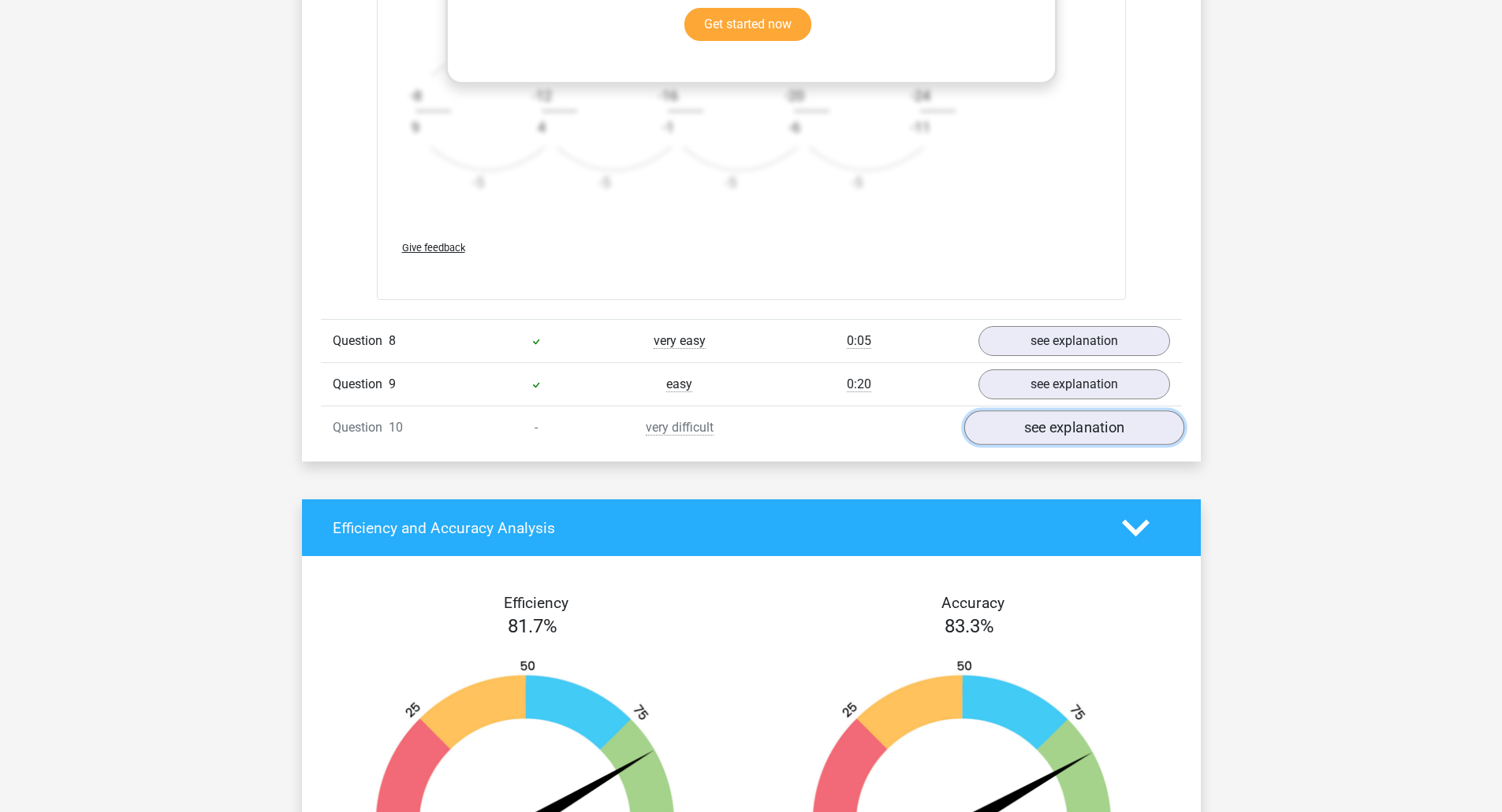
click at [1000, 420] on link "see explanation" at bounding box center [1073, 428] width 220 height 35
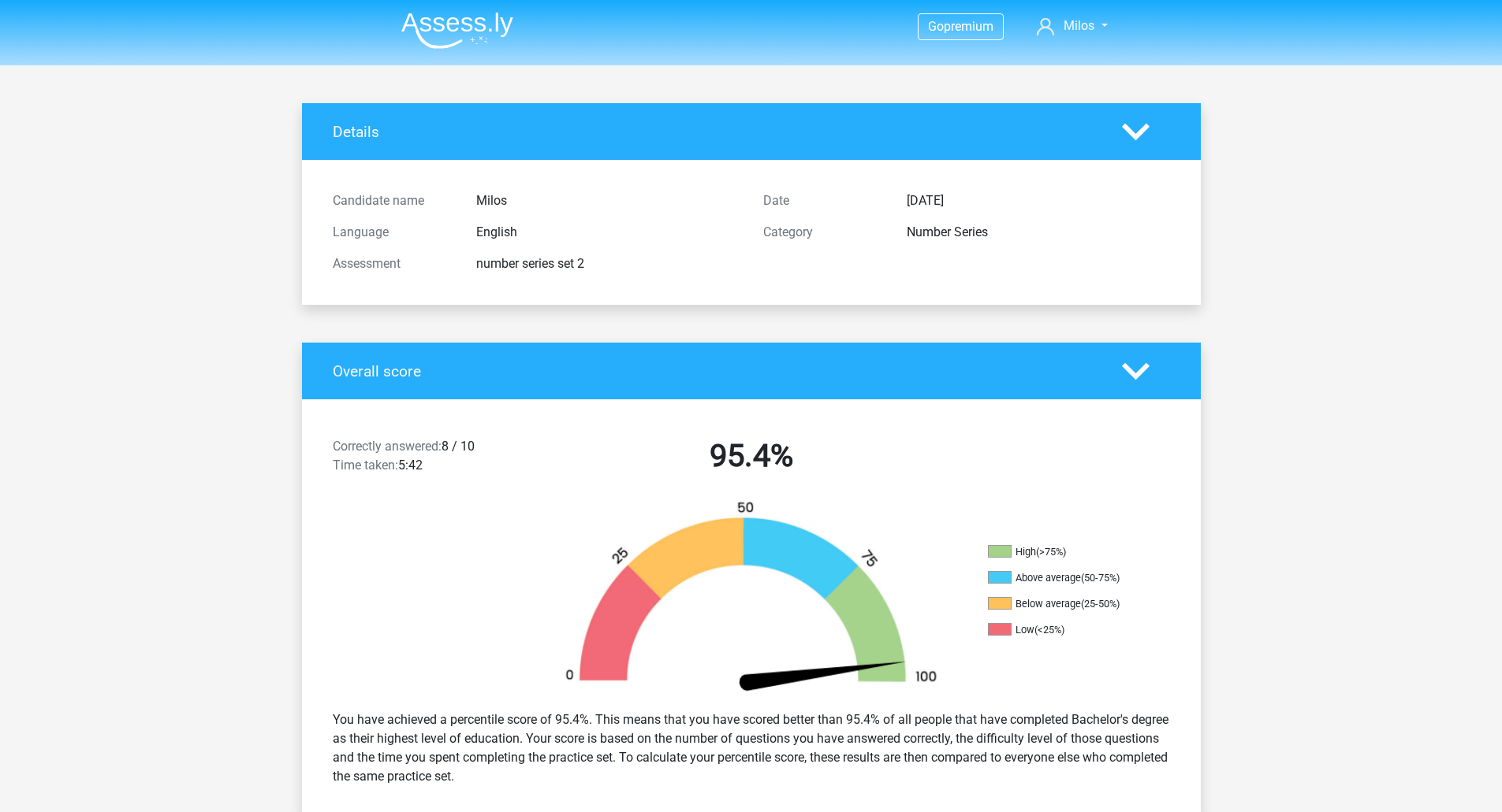
scroll to position [0, 0]
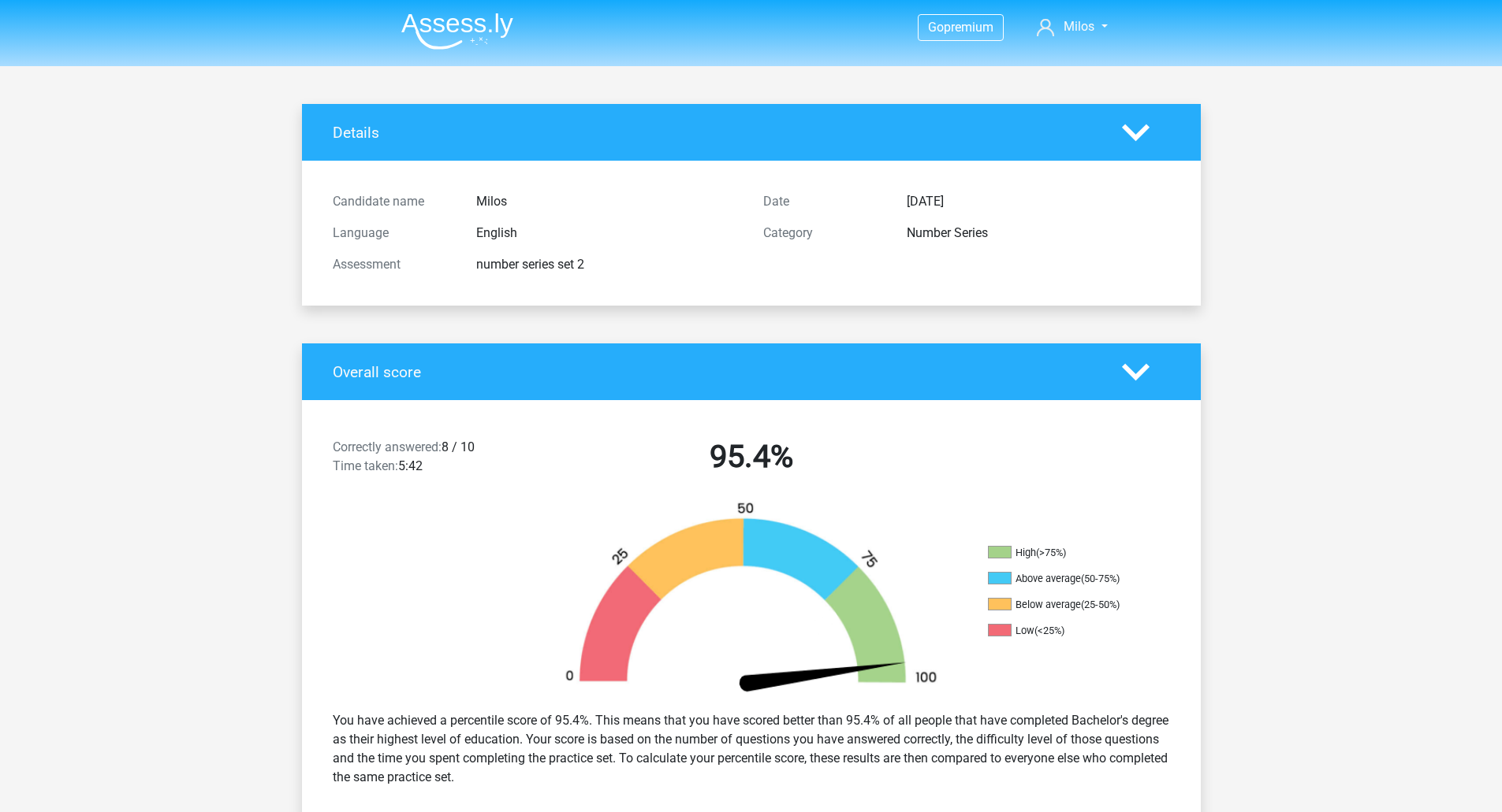
click at [495, 30] on img at bounding box center [457, 31] width 112 height 37
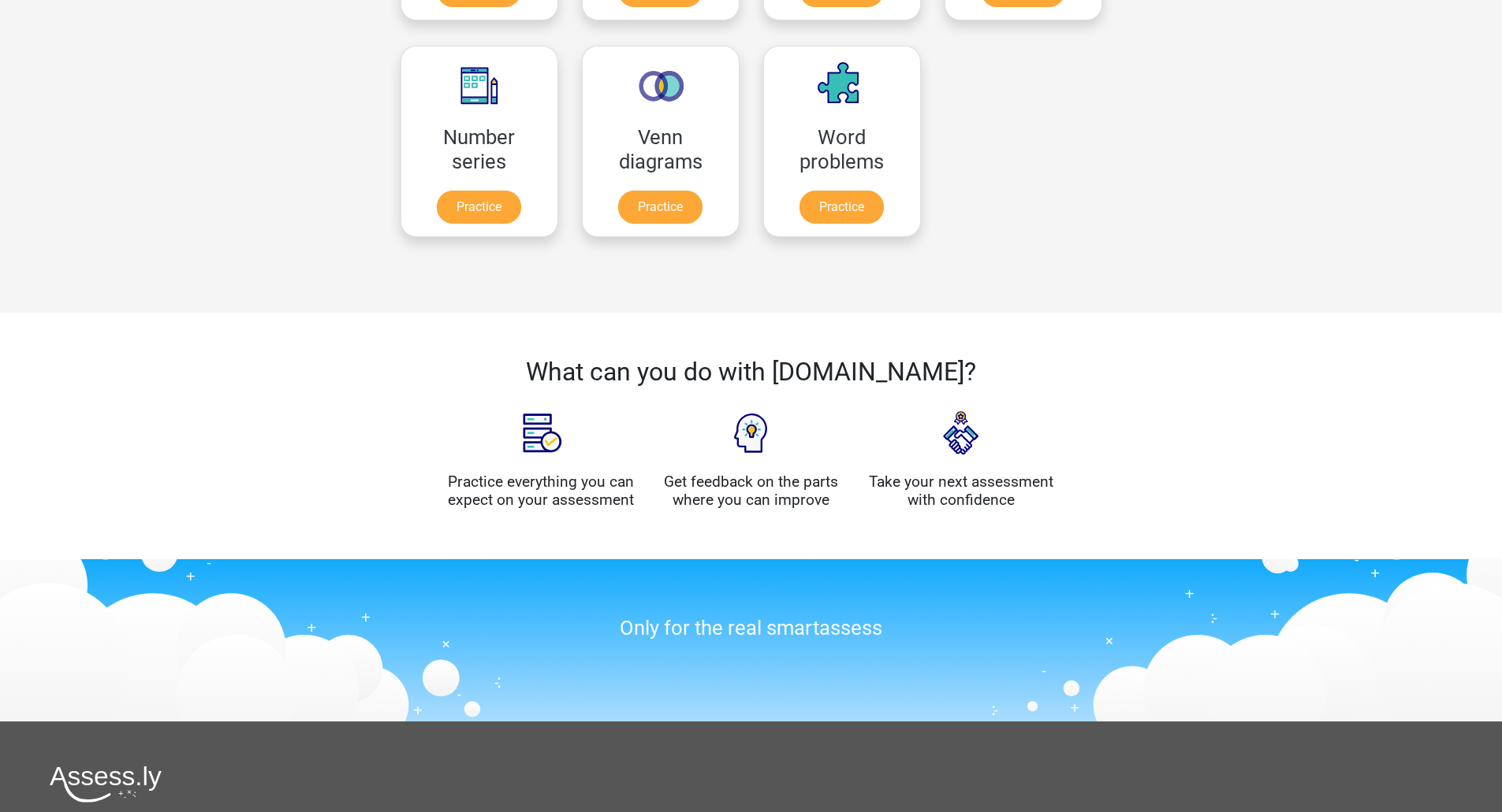
scroll to position [720, 0]
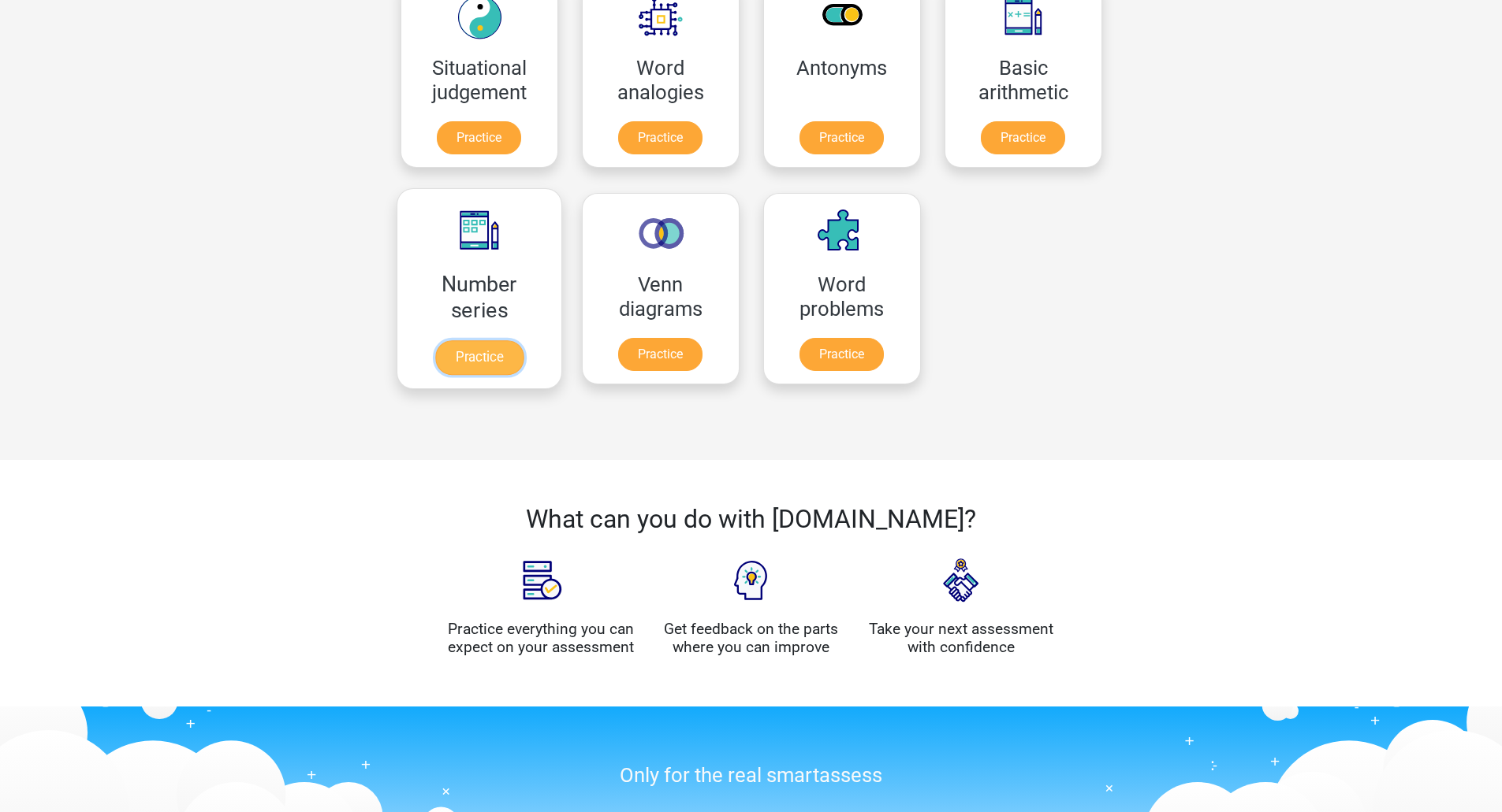
click at [495, 340] on link "Practice" at bounding box center [479, 358] width 89 height 35
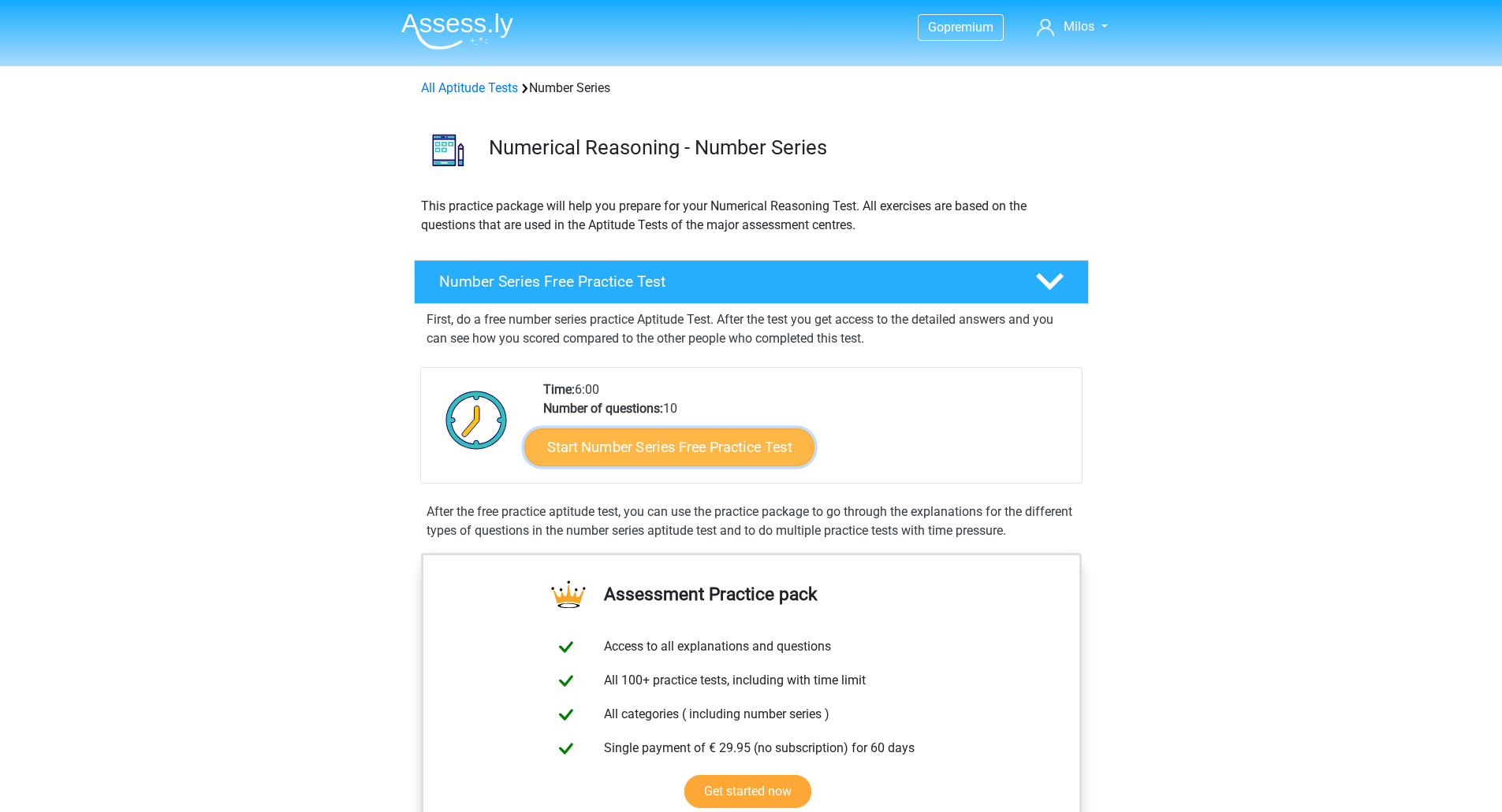
drag, startPoint x: 688, startPoint y: 447, endPoint x: 577, endPoint y: 288, distance: 193.9
click at [686, 444] on link "Start Number Series Free Practice Test" at bounding box center [669, 447] width 252 height 33
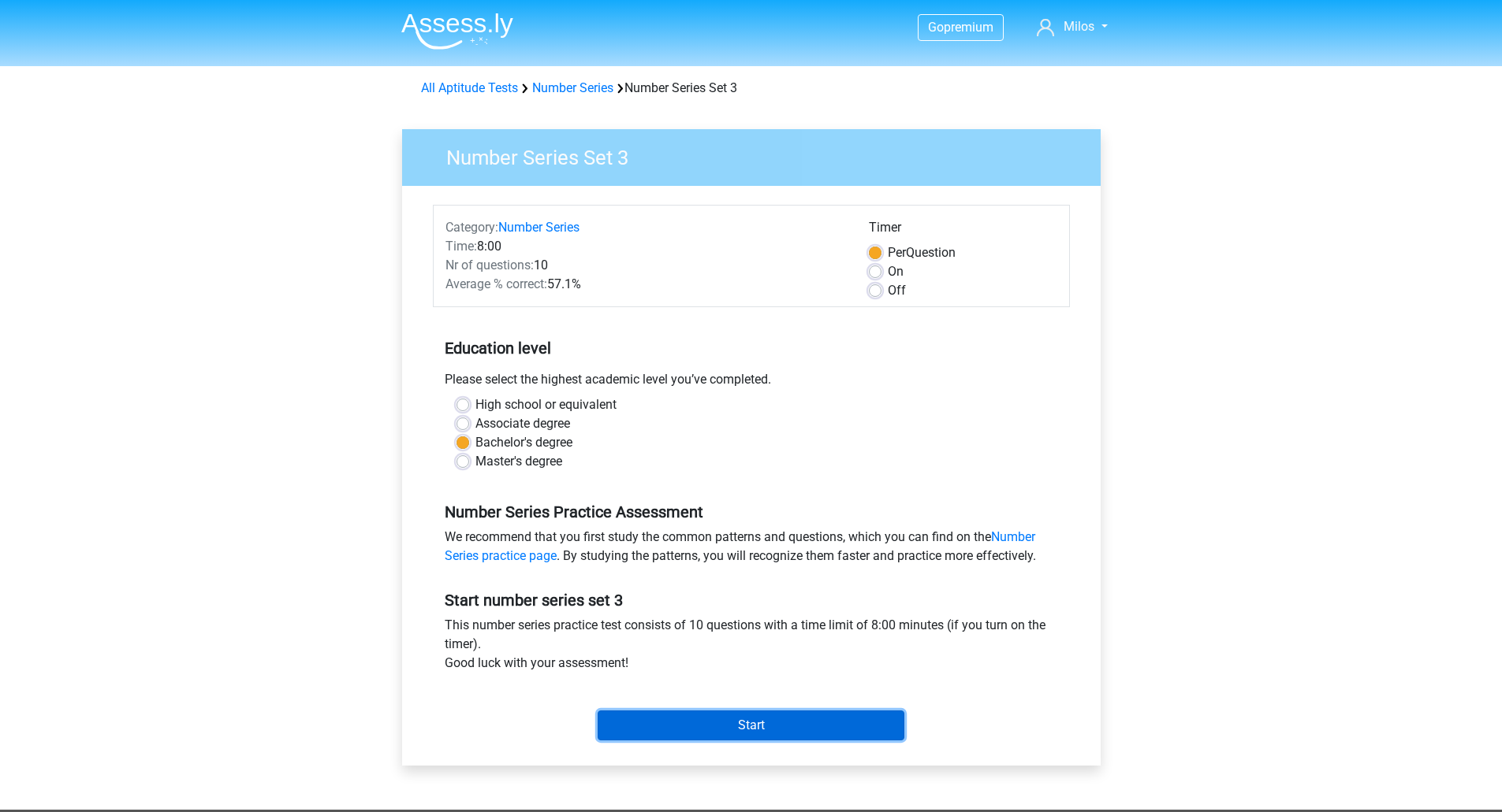
click at [767, 723] on input "Start" at bounding box center [751, 725] width 307 height 30
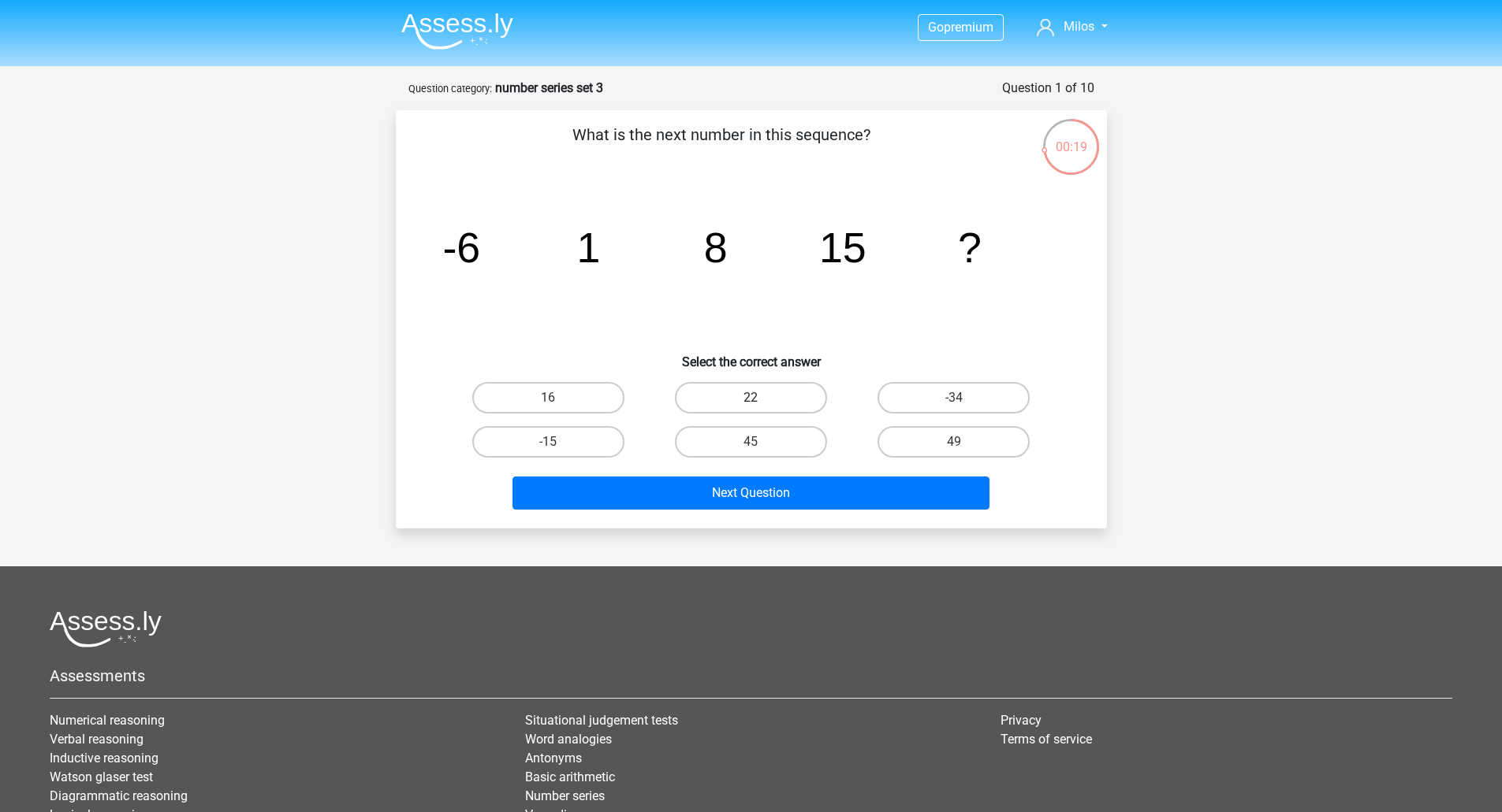
click at [788, 394] on label "22" at bounding box center [751, 398] width 153 height 31
click at [761, 398] on input "22" at bounding box center [755, 403] width 10 height 10
radio input "true"
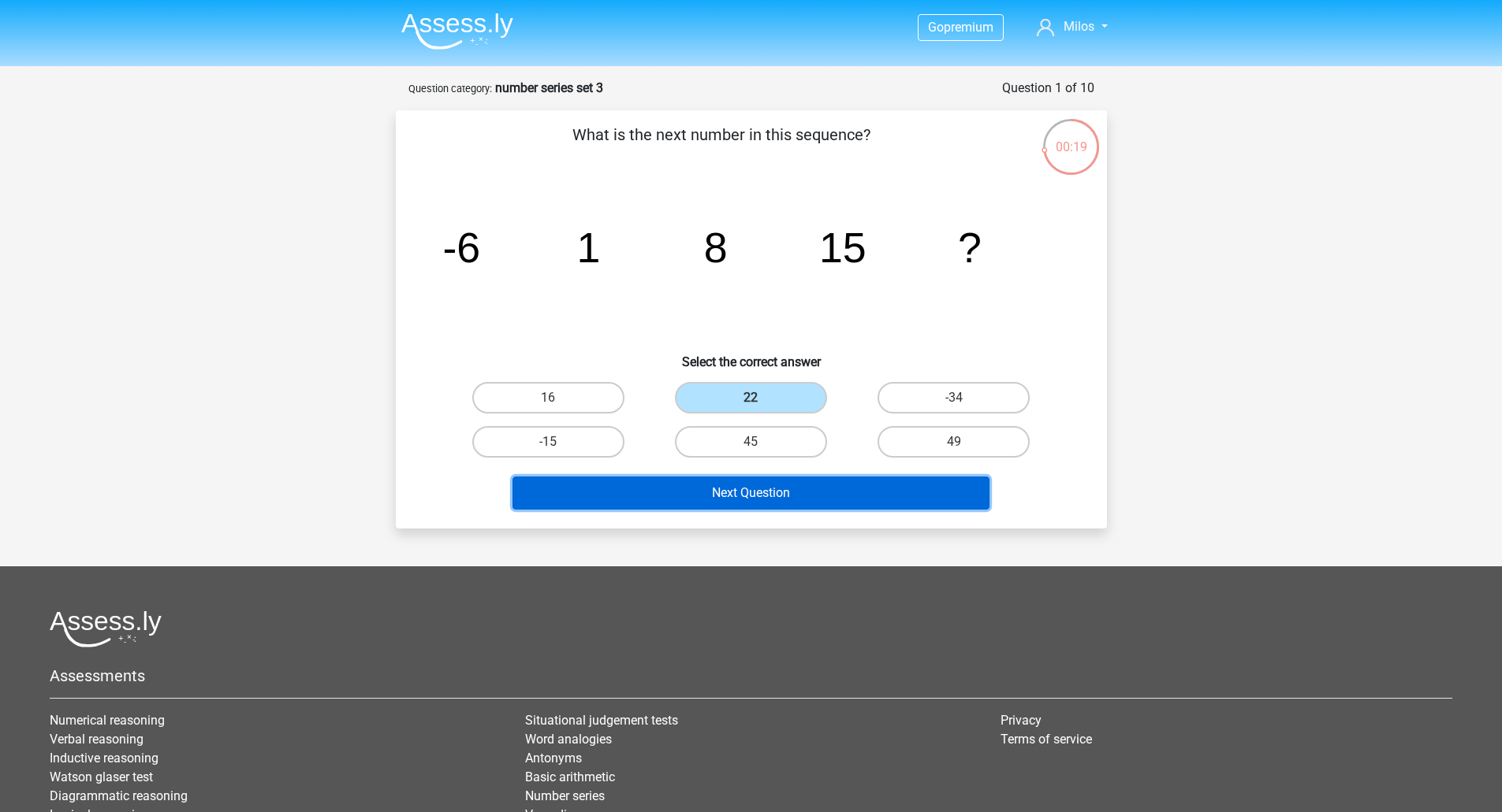
click at [801, 490] on button "Next Question" at bounding box center [751, 493] width 477 height 33
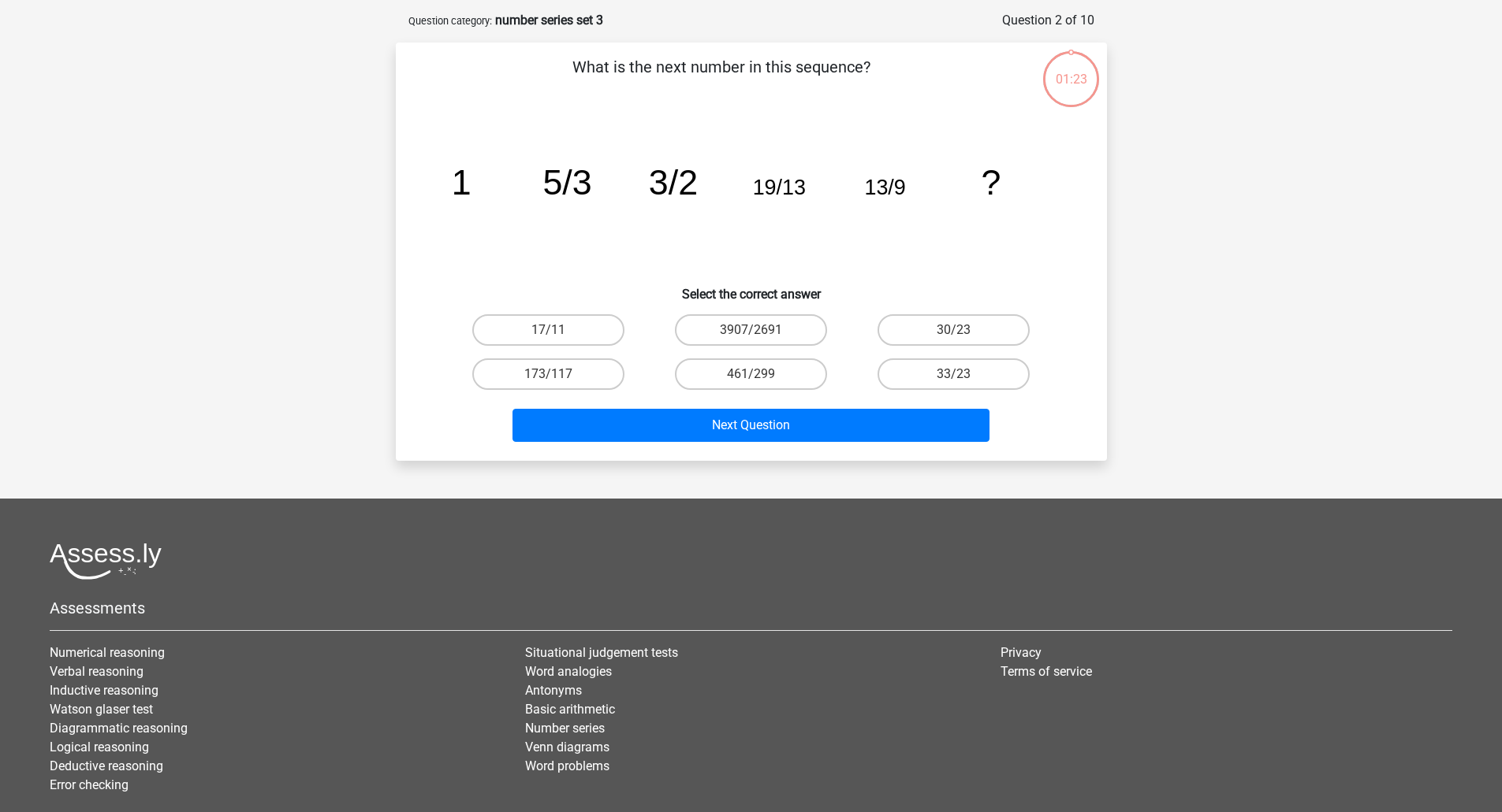
scroll to position [79, 0]
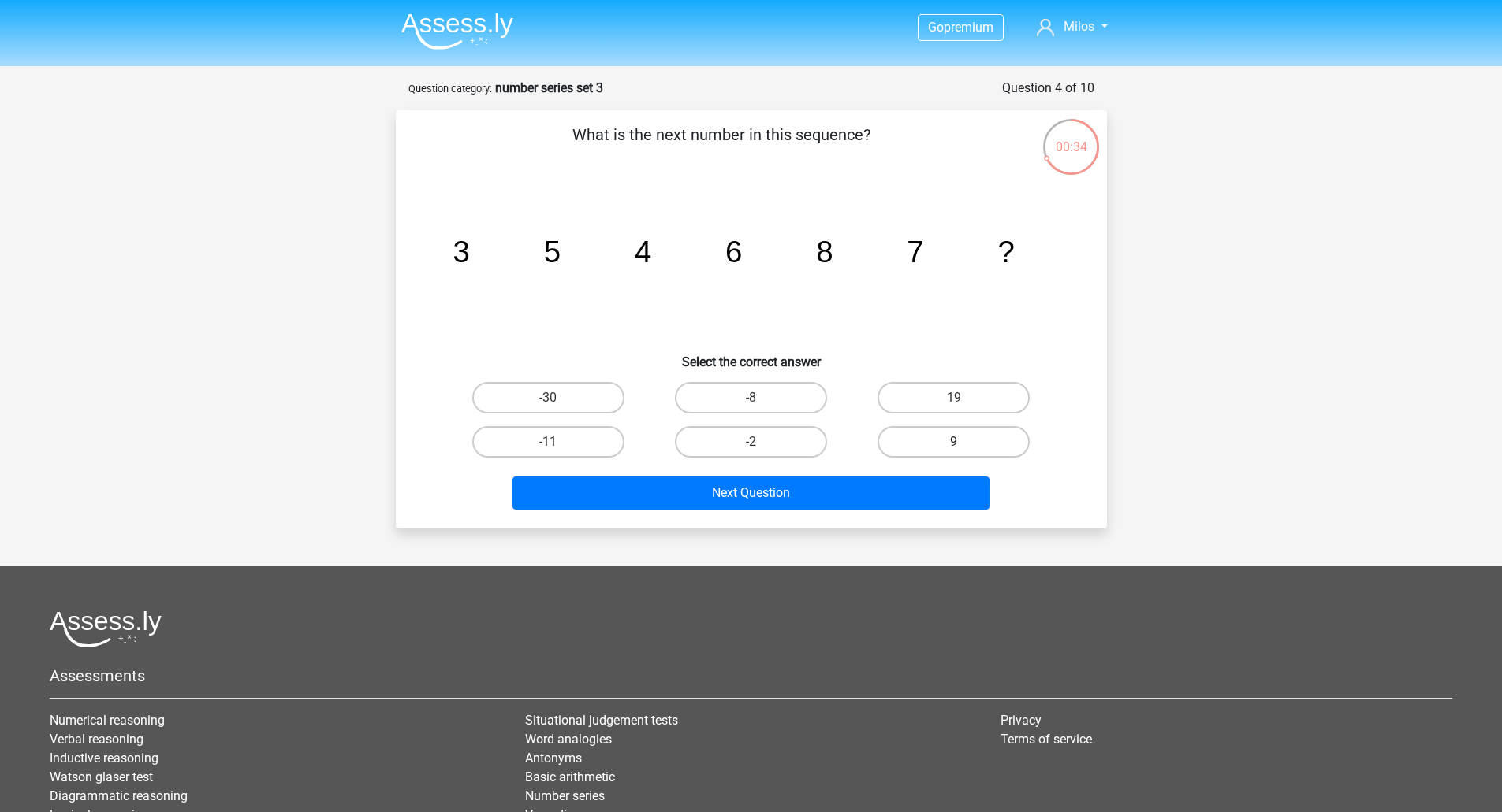
drag, startPoint x: 939, startPoint y: 431, endPoint x: 843, endPoint y: 468, distance: 102.9
click at [939, 432] on label "9" at bounding box center [953, 442] width 153 height 31
click at [954, 442] on input "9" at bounding box center [959, 446] width 10 height 10
radio input "true"
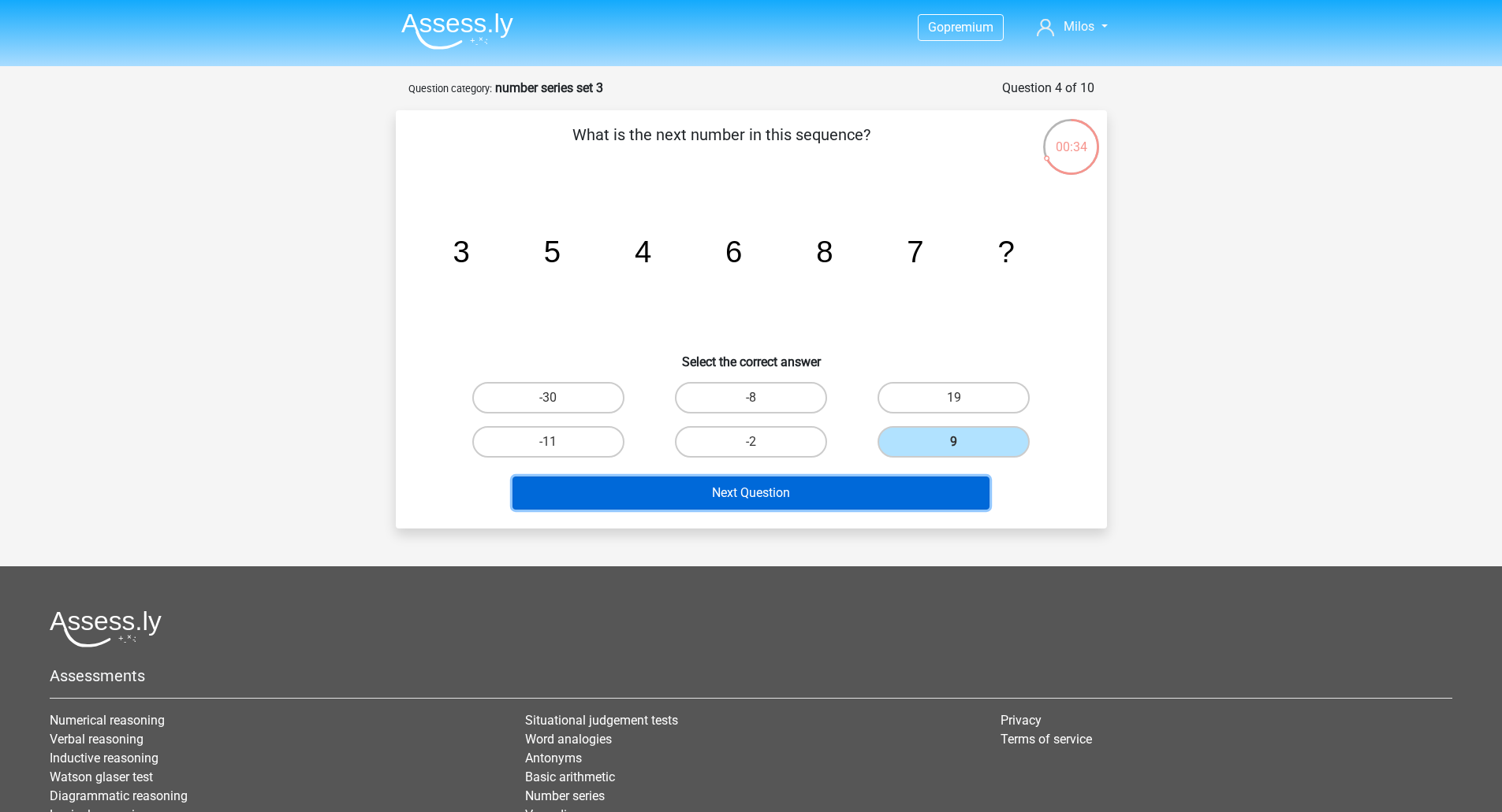
click at [726, 505] on button "Next Question" at bounding box center [751, 493] width 477 height 33
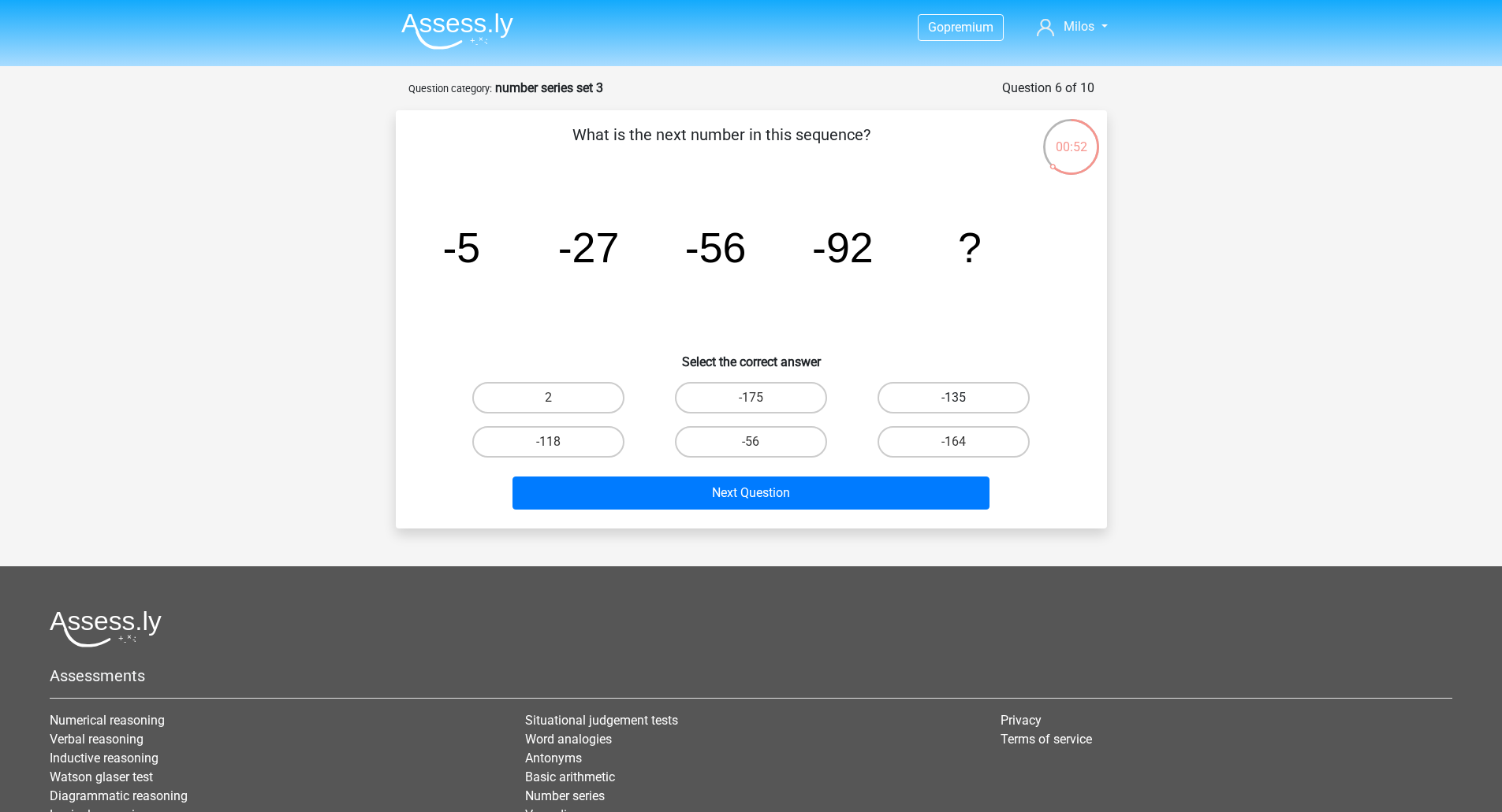
click at [912, 387] on label "-135" at bounding box center [953, 398] width 153 height 31
click at [954, 398] on input "-135" at bounding box center [959, 403] width 10 height 10
radio input "true"
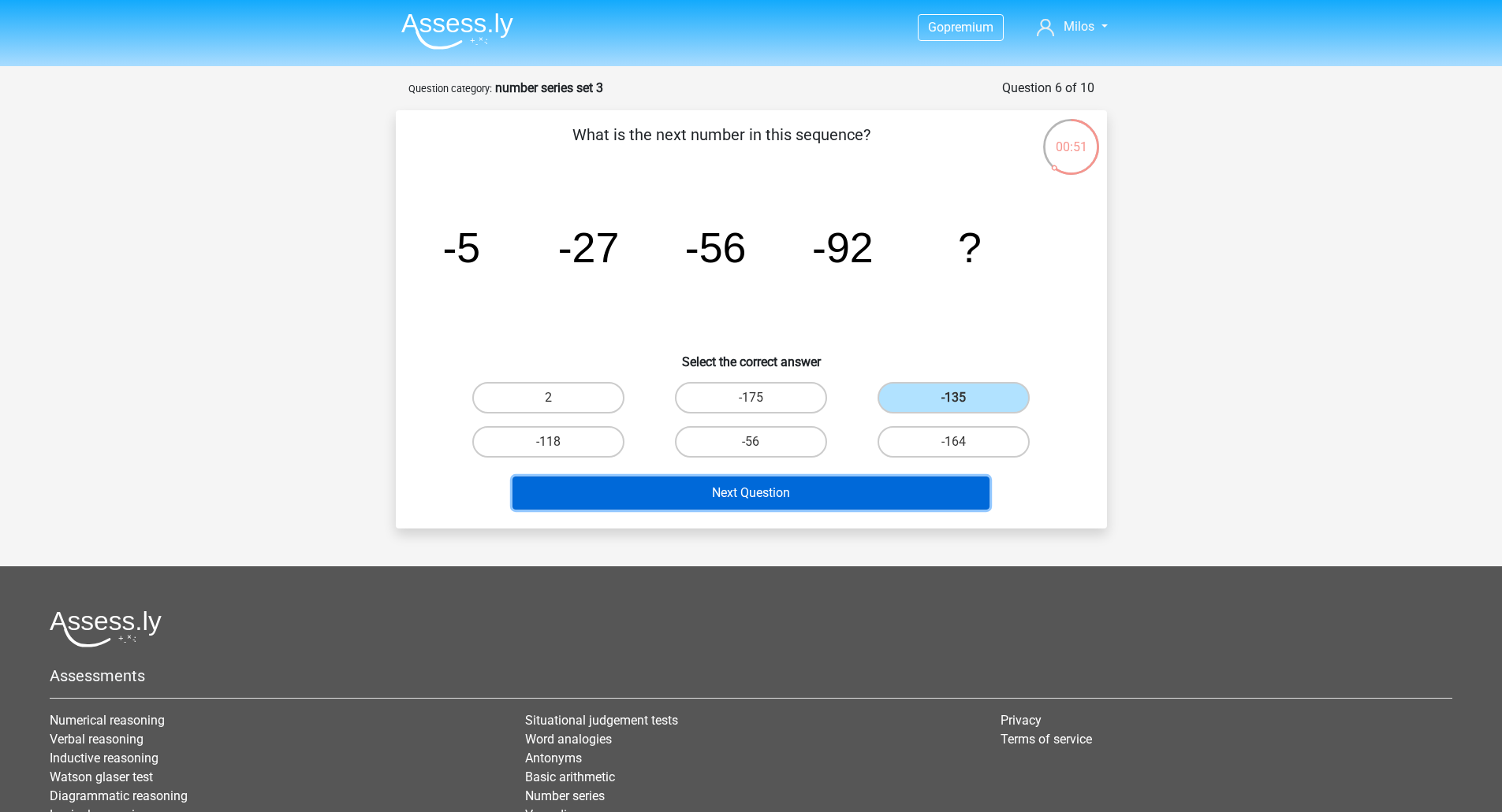
click at [726, 507] on button "Next Question" at bounding box center [751, 493] width 477 height 33
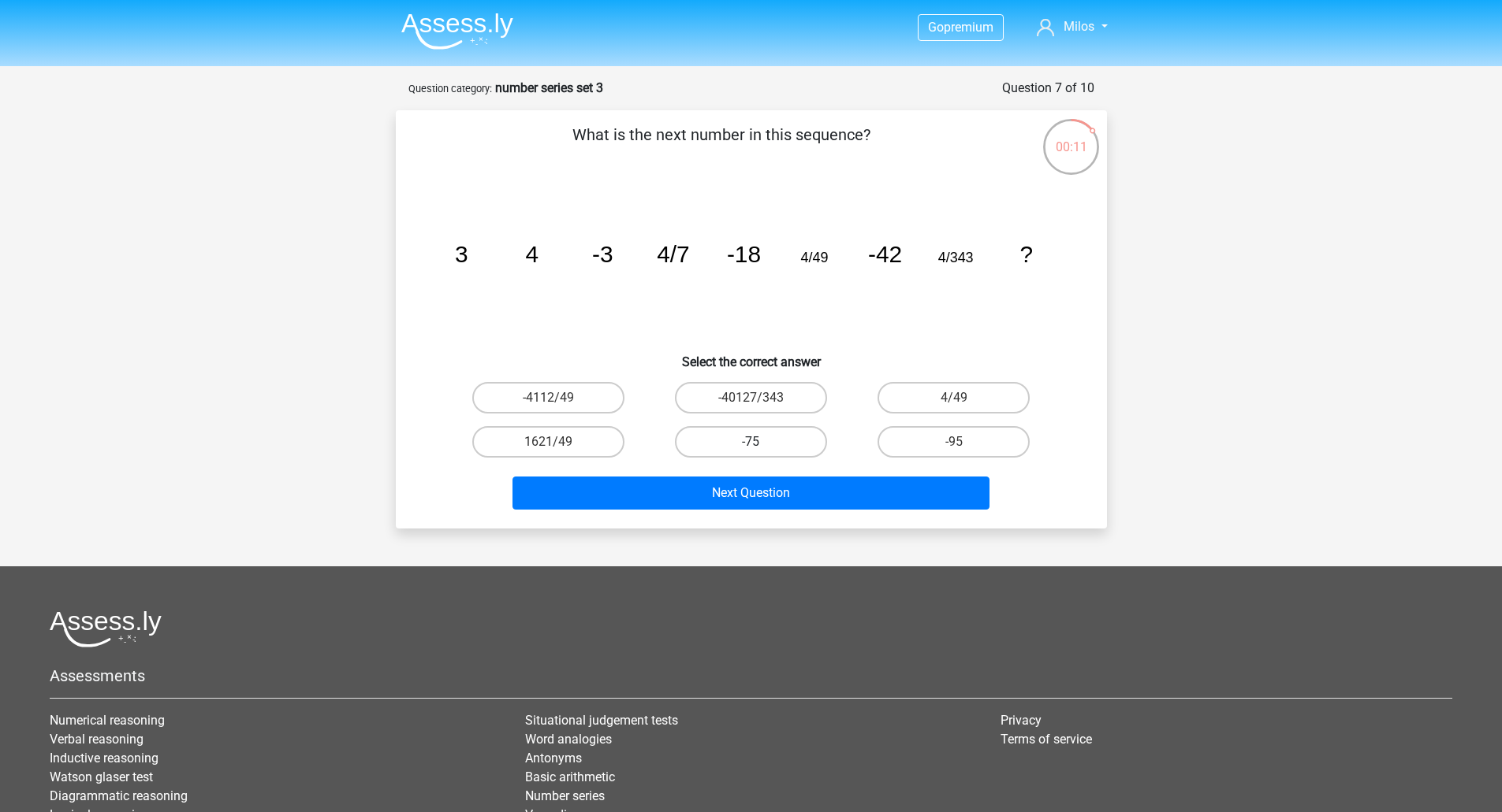
click at [774, 447] on label "-75" at bounding box center [751, 442] width 153 height 31
click at [761, 447] on input "-75" at bounding box center [755, 446] width 10 height 10
radio input "true"
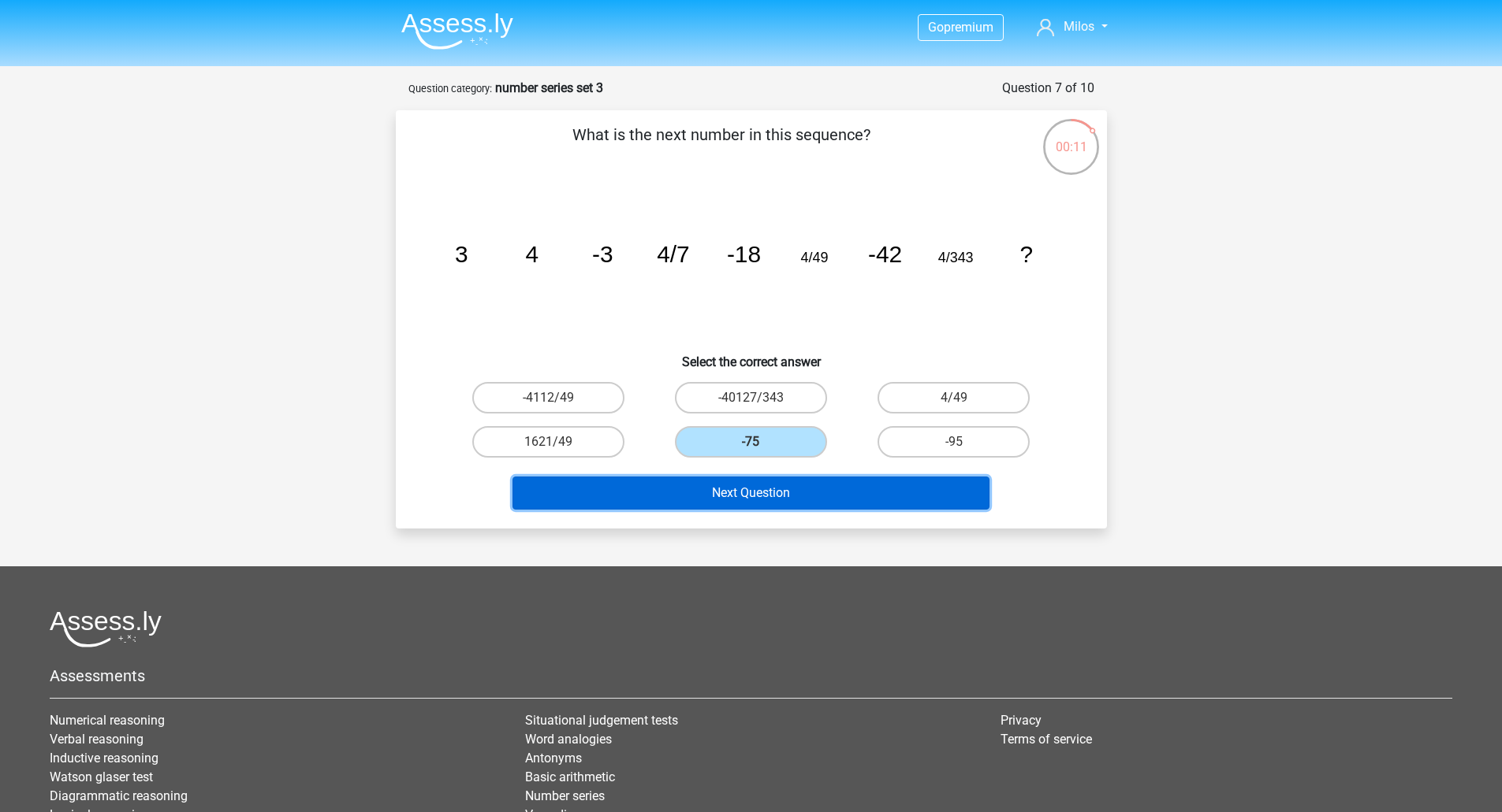
click at [758, 493] on button "Next Question" at bounding box center [751, 493] width 477 height 33
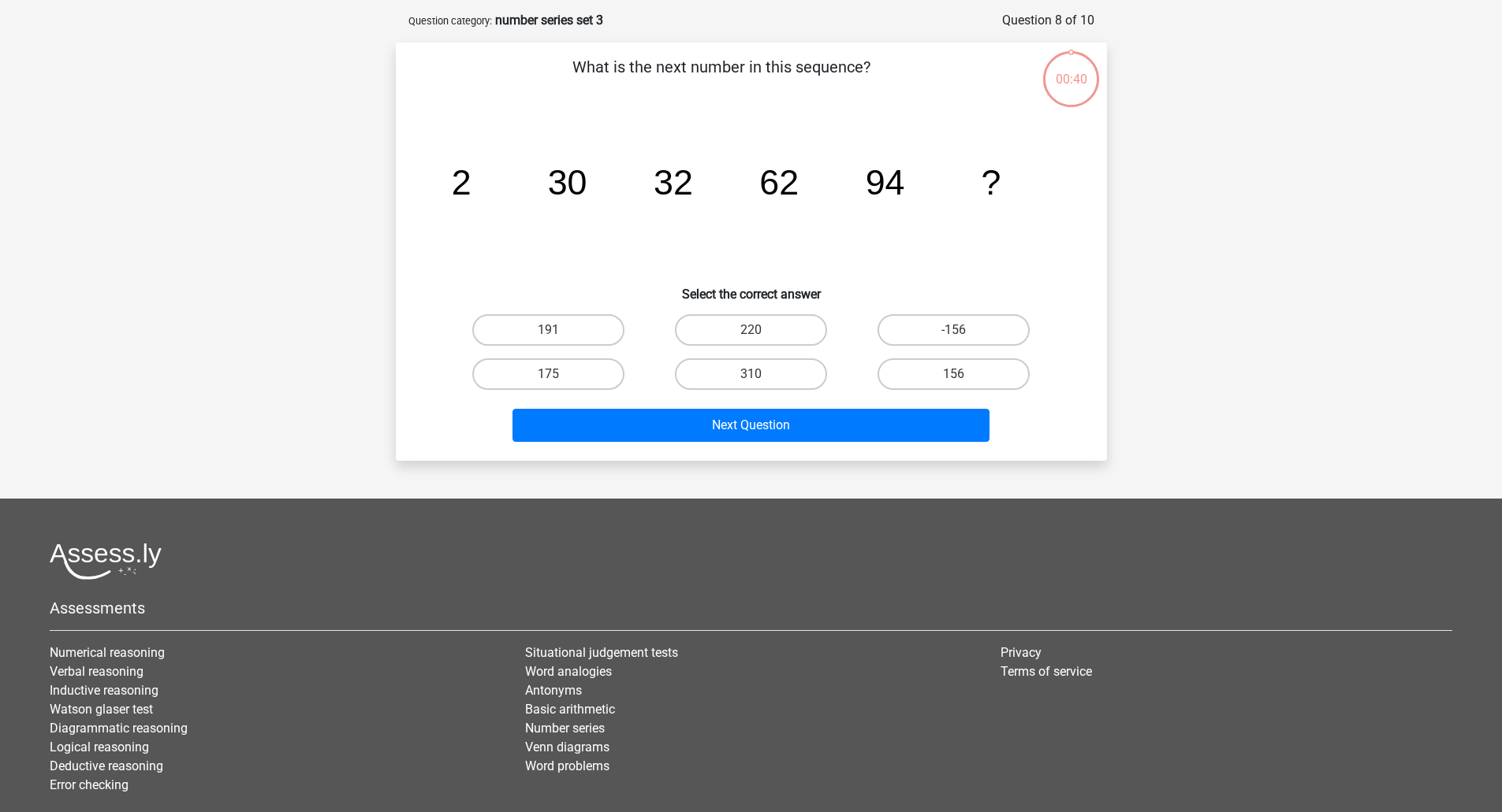
scroll to position [79, 0]
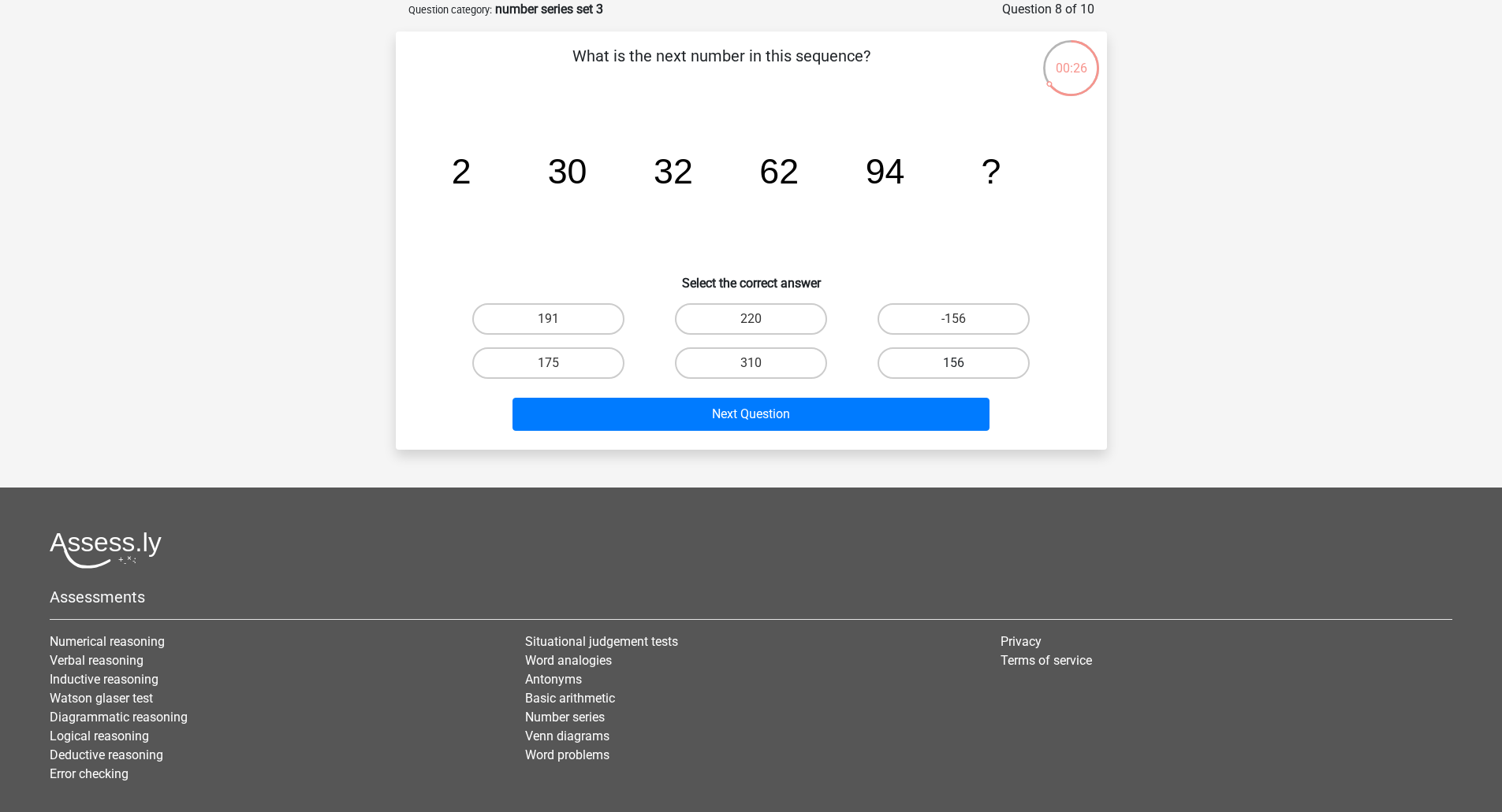
click at [941, 364] on label "156" at bounding box center [953, 363] width 153 height 31
click at [954, 364] on input "156" at bounding box center [959, 368] width 10 height 10
radio input "true"
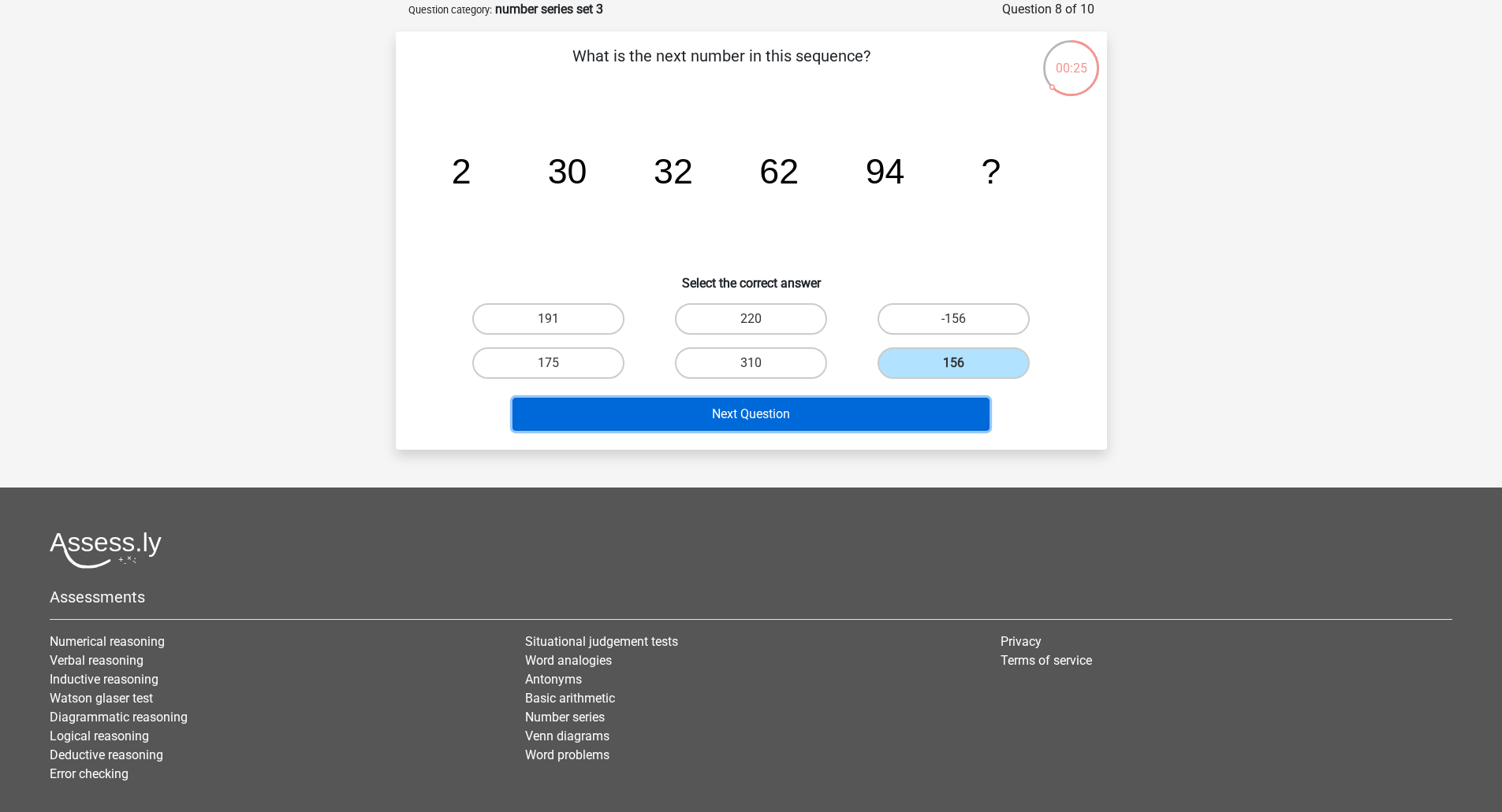
click at [700, 413] on button "Next Question" at bounding box center [751, 415] width 477 height 33
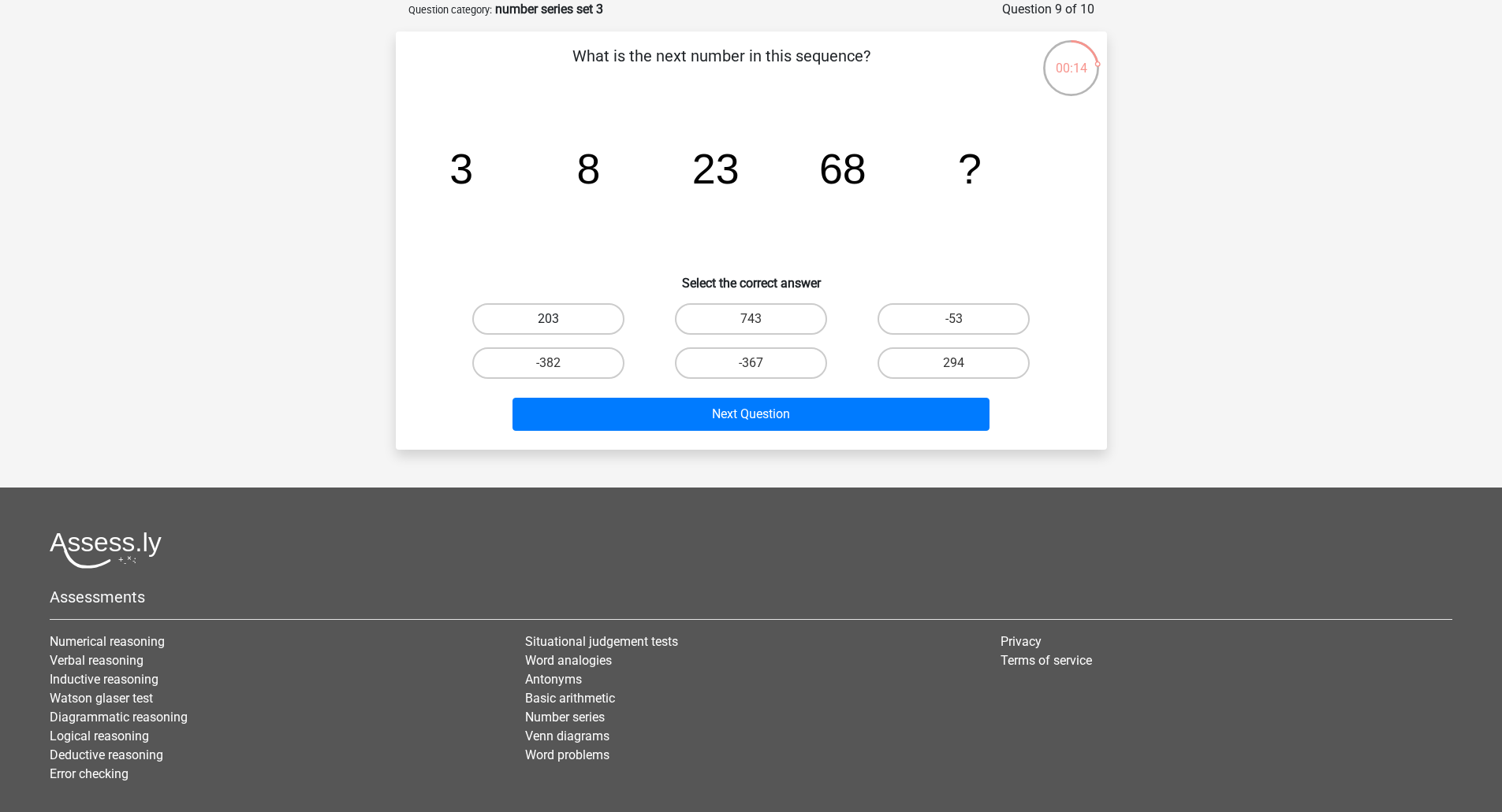
click at [582, 333] on label "203" at bounding box center [548, 319] width 153 height 31
click at [558, 329] on input "203" at bounding box center [553, 323] width 10 height 10
radio input "true"
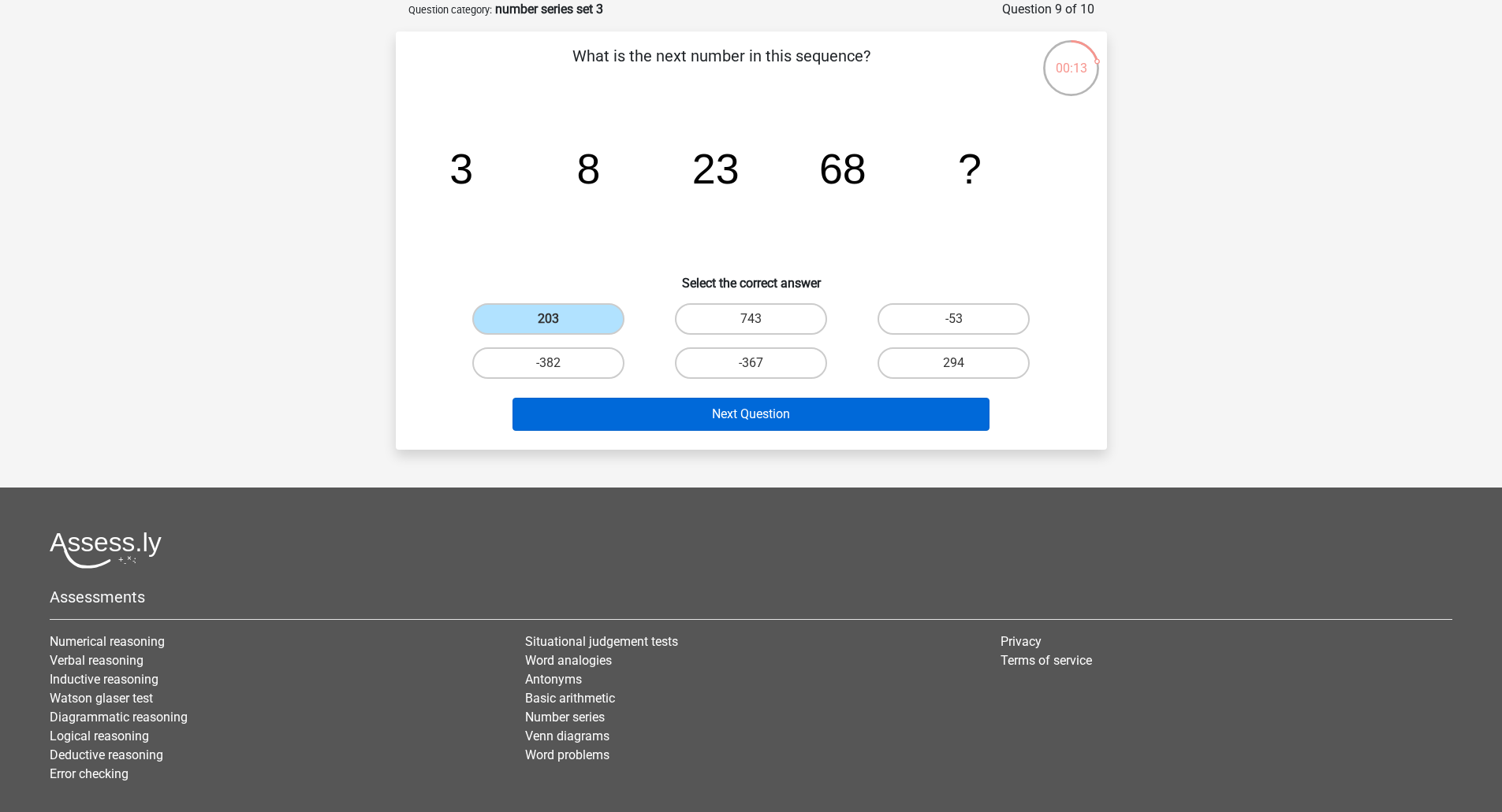
drag, startPoint x: 732, startPoint y: 438, endPoint x: 732, endPoint y: 420, distance: 18.0
click at [732, 436] on div "What is the next number in this sequence? image/svg+xml 3 8 23 68 ? Select the …" at bounding box center [751, 240] width 711 height 418
click at [732, 420] on button "Next Question" at bounding box center [751, 415] width 477 height 33
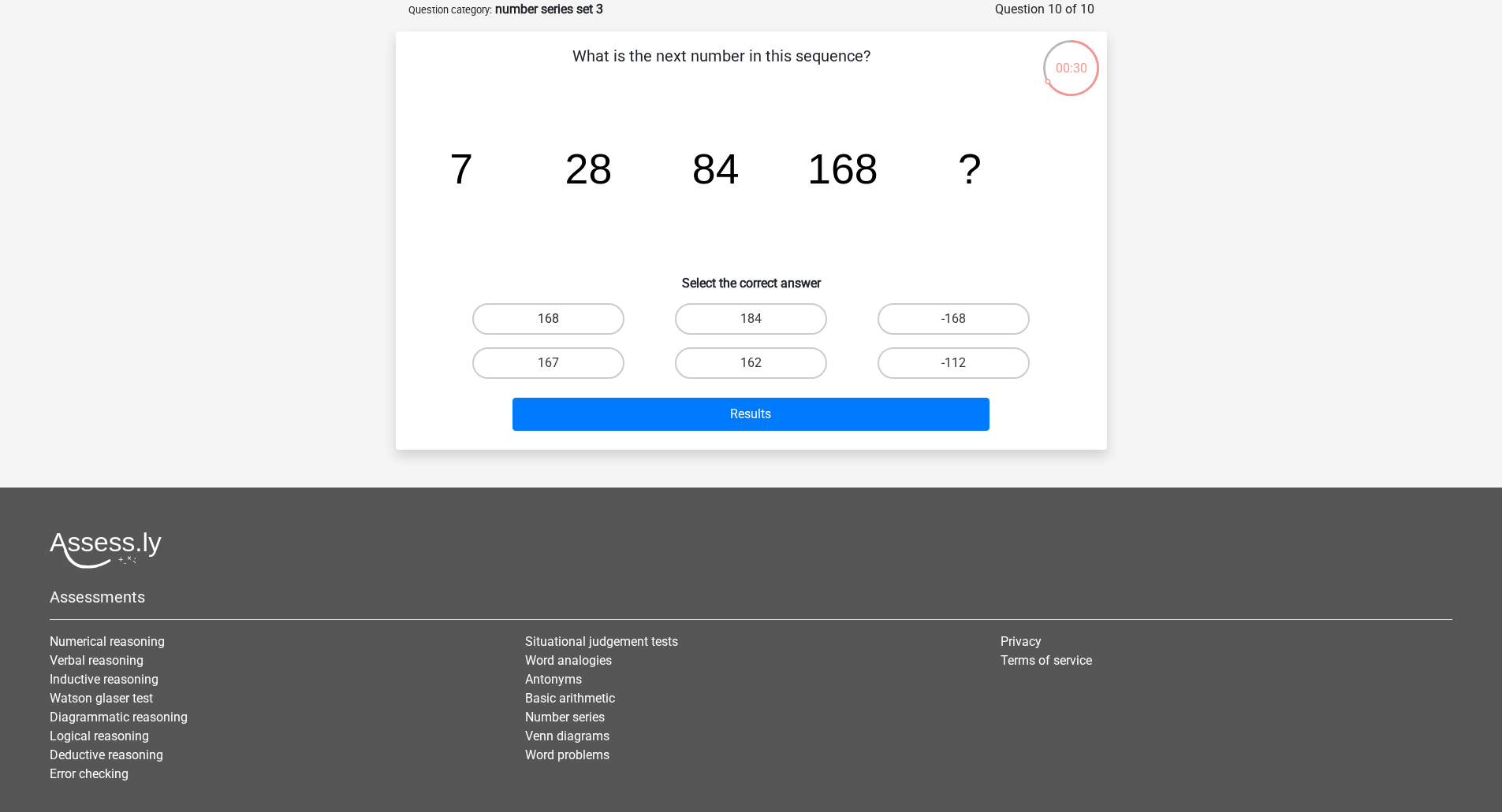
click at [542, 318] on label "168" at bounding box center [548, 319] width 153 height 31
click at [548, 319] on input "168" at bounding box center [553, 323] width 10 height 10
radio input "true"
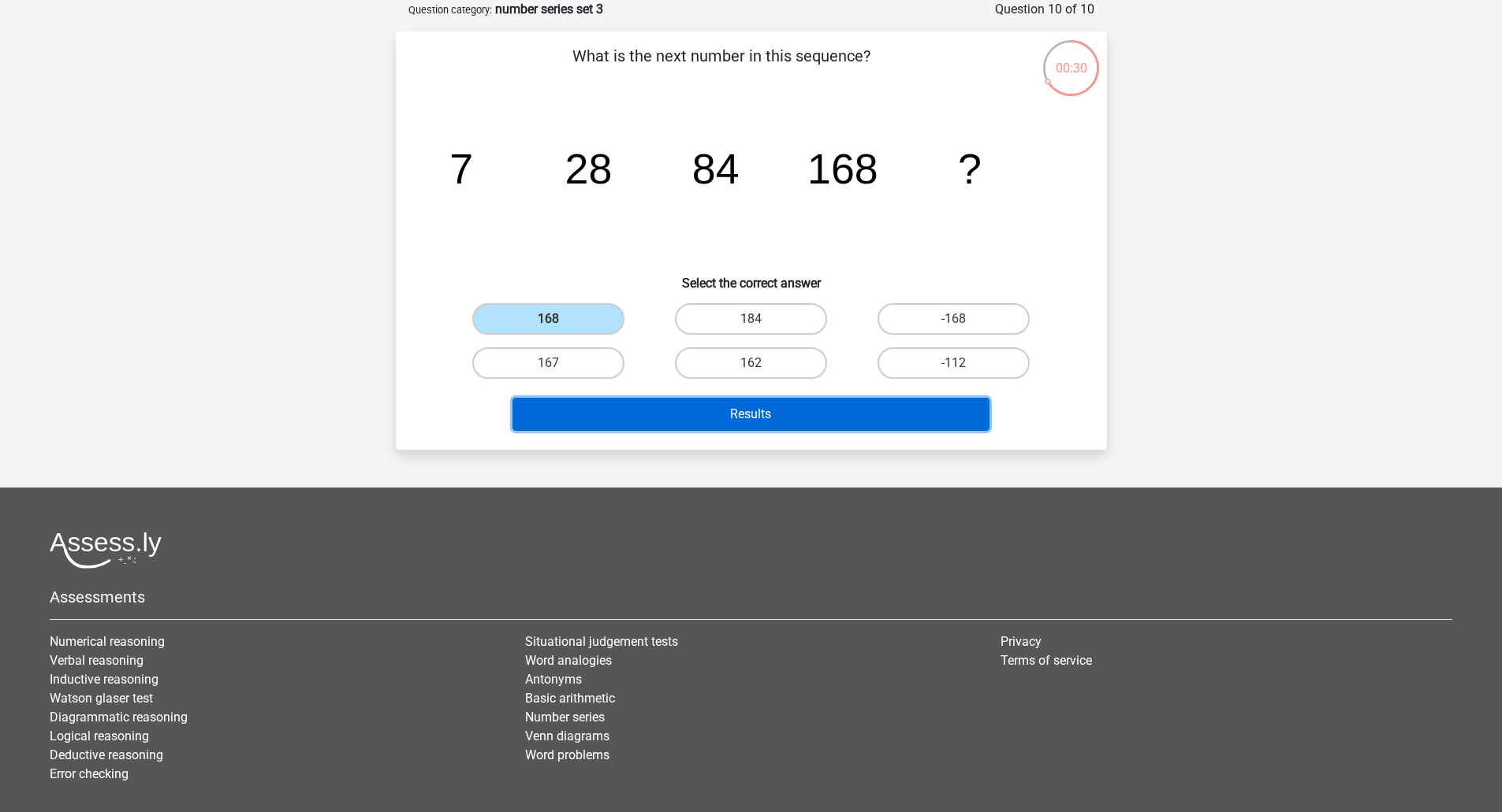
click at [774, 410] on button "Results" at bounding box center [751, 415] width 477 height 33
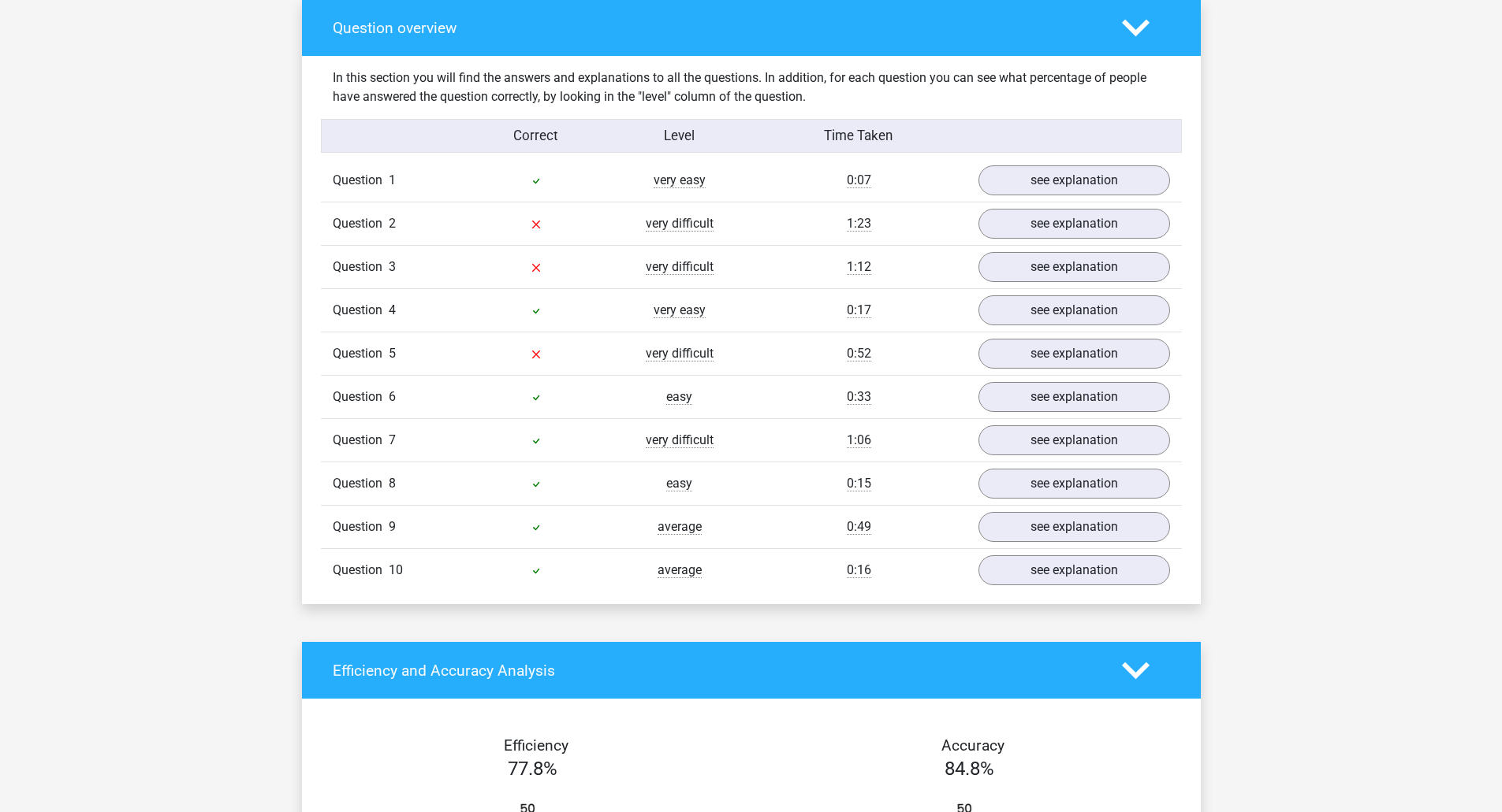
scroll to position [1182, 0]
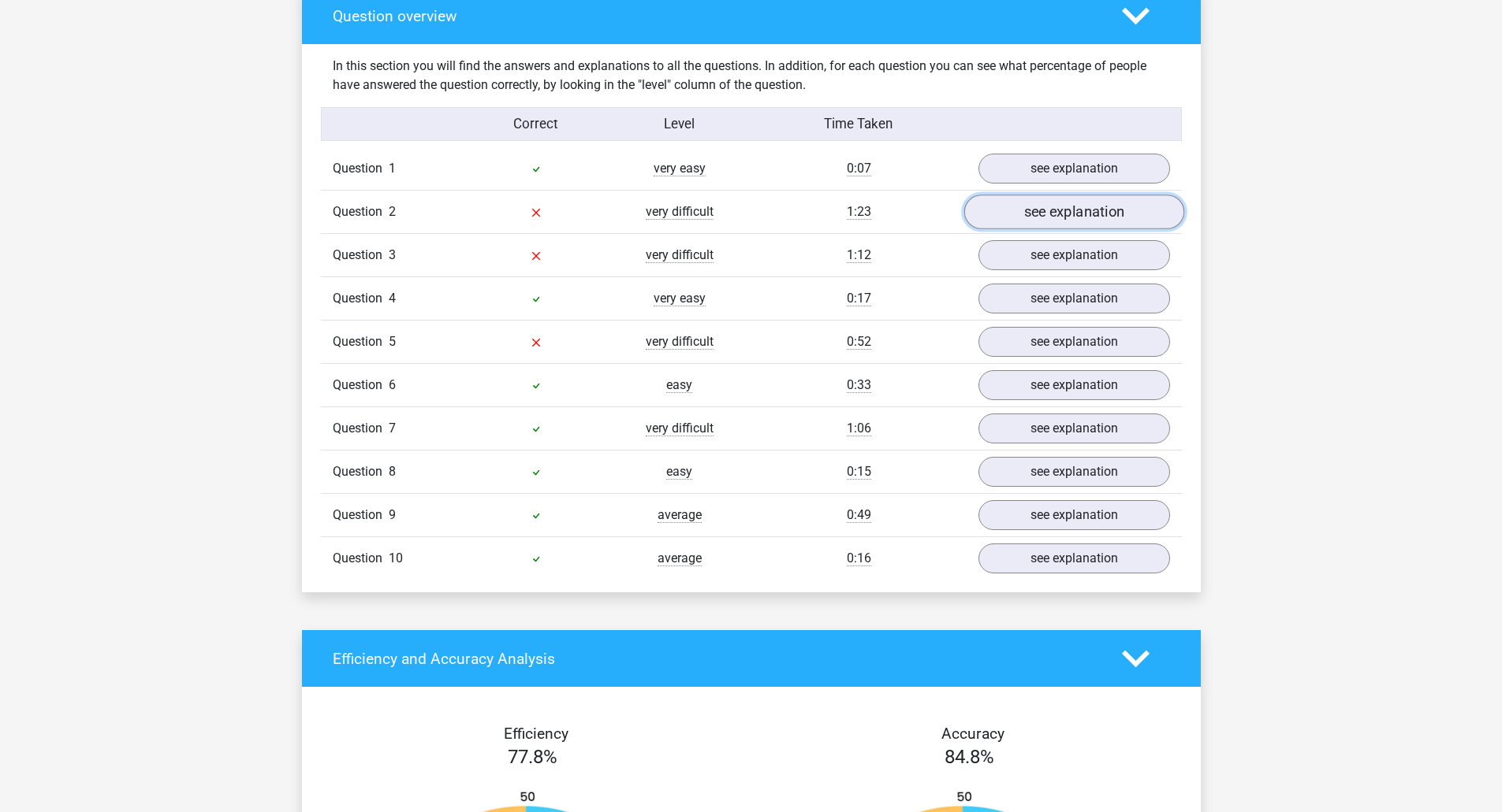
click at [1093, 227] on link "see explanation" at bounding box center [1073, 212] width 220 height 35
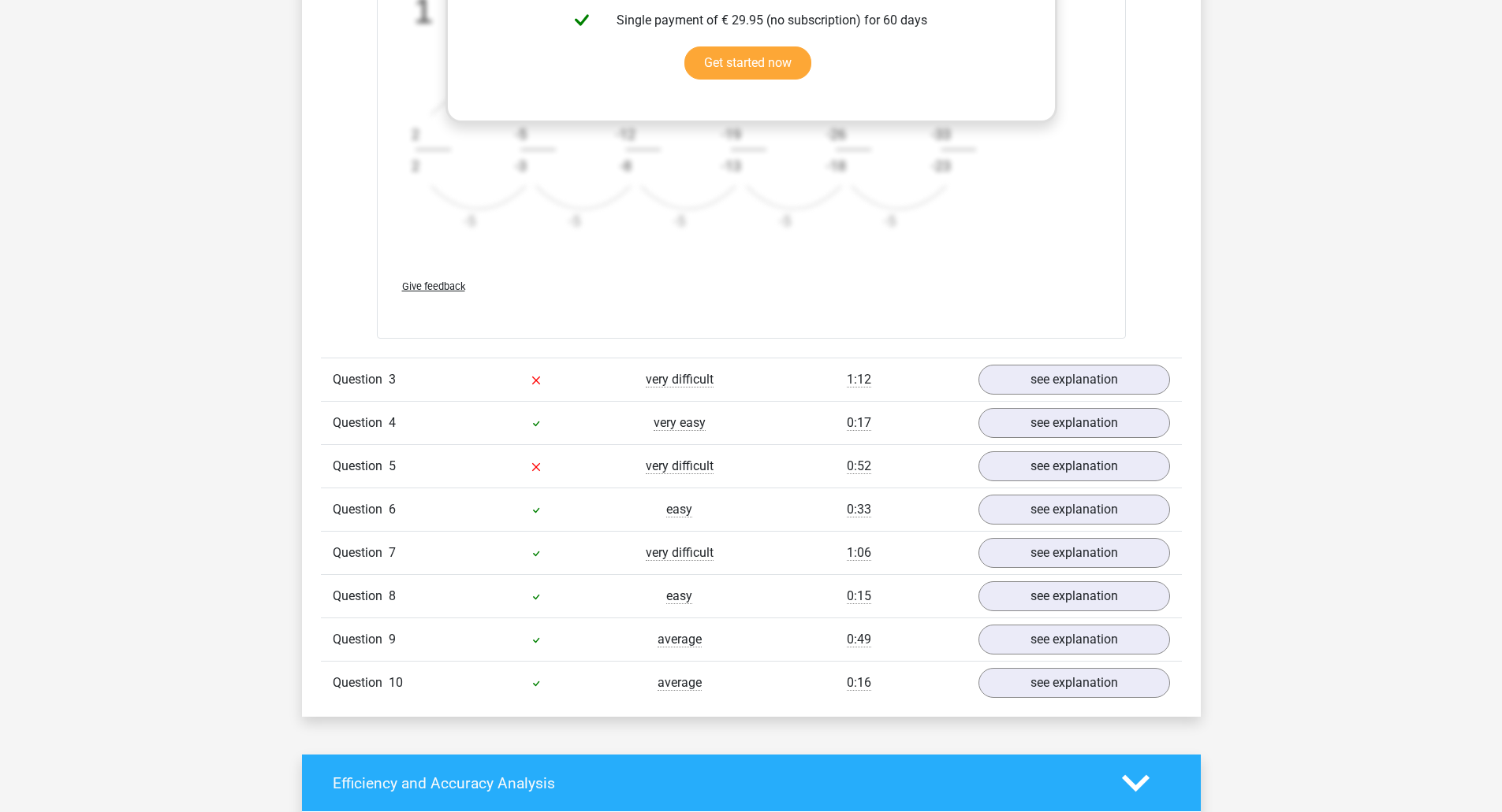
scroll to position [2048, 0]
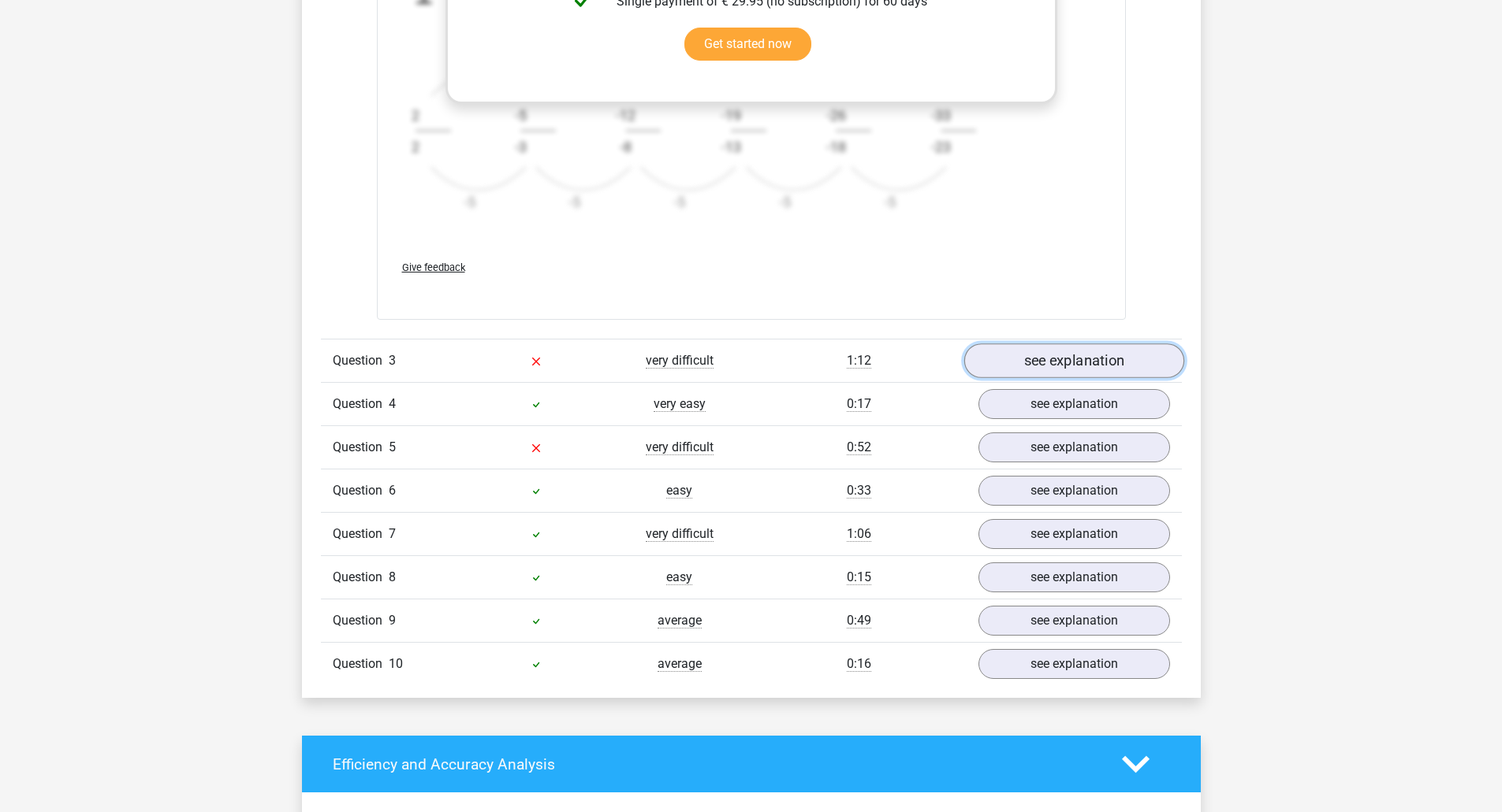
click at [1036, 357] on link "see explanation" at bounding box center [1073, 361] width 220 height 35
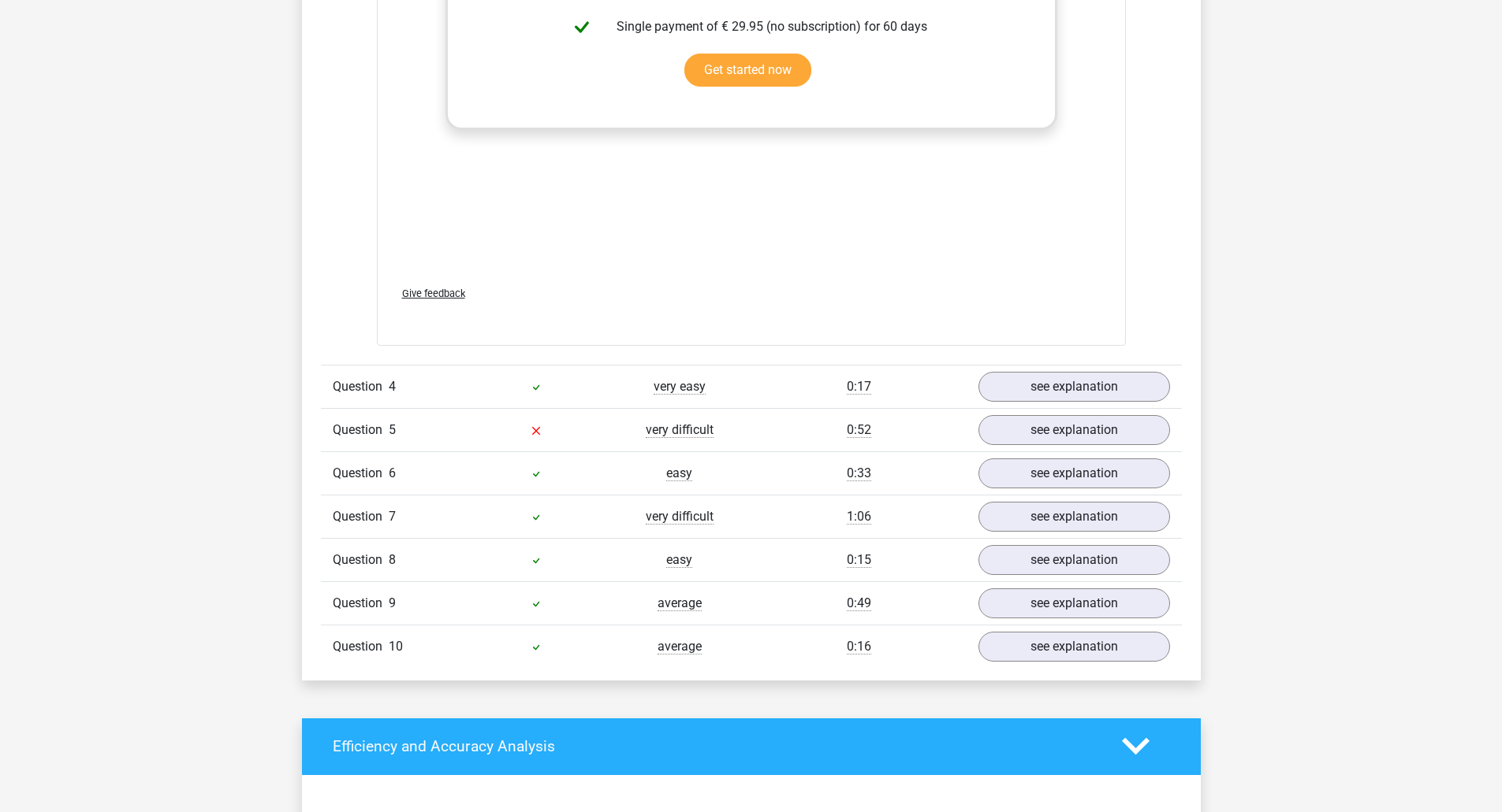
scroll to position [3230, 0]
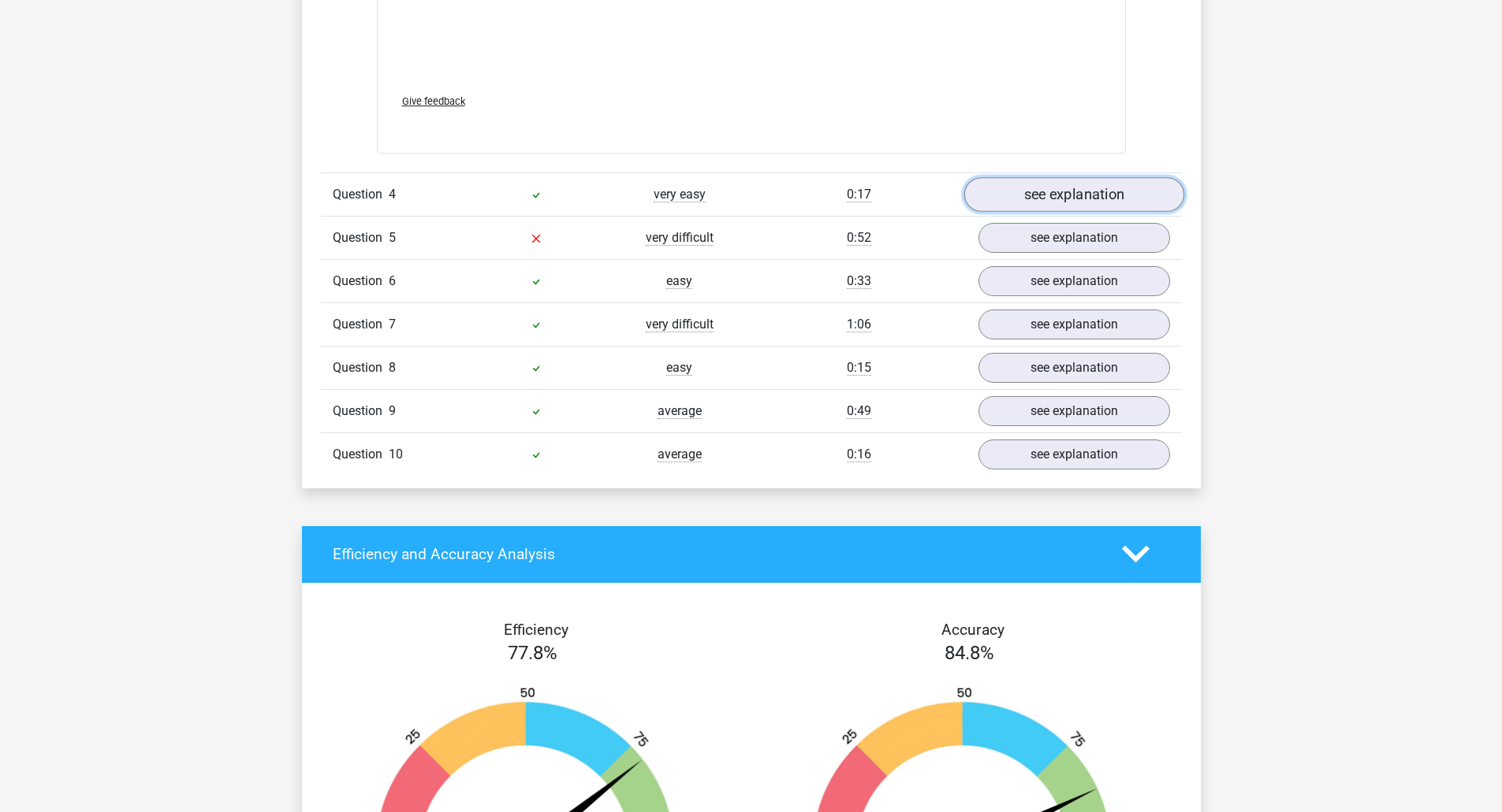
click at [1013, 200] on link "see explanation" at bounding box center [1073, 195] width 220 height 35
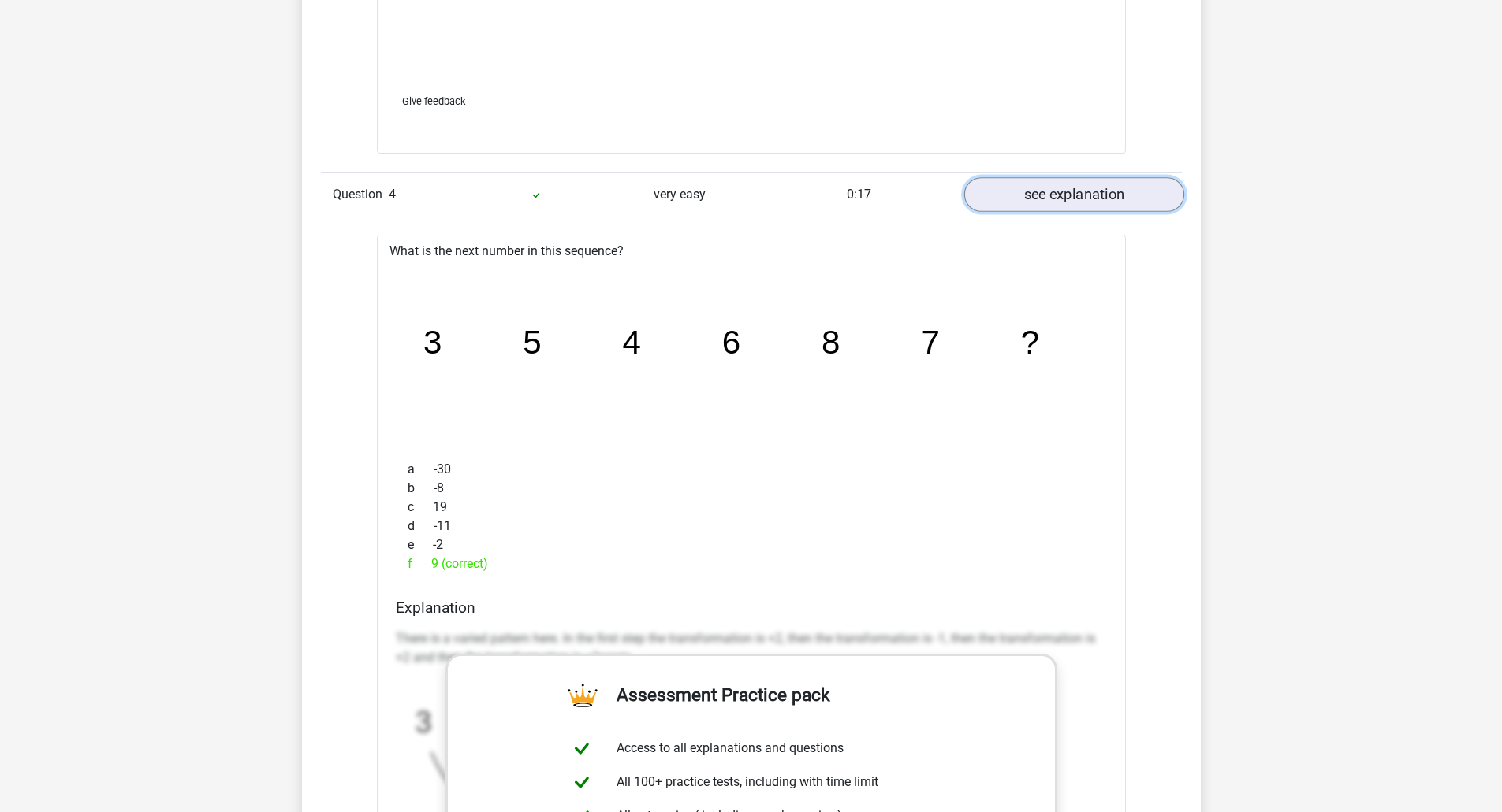
click at [1014, 199] on link "see explanation" at bounding box center [1073, 195] width 220 height 35
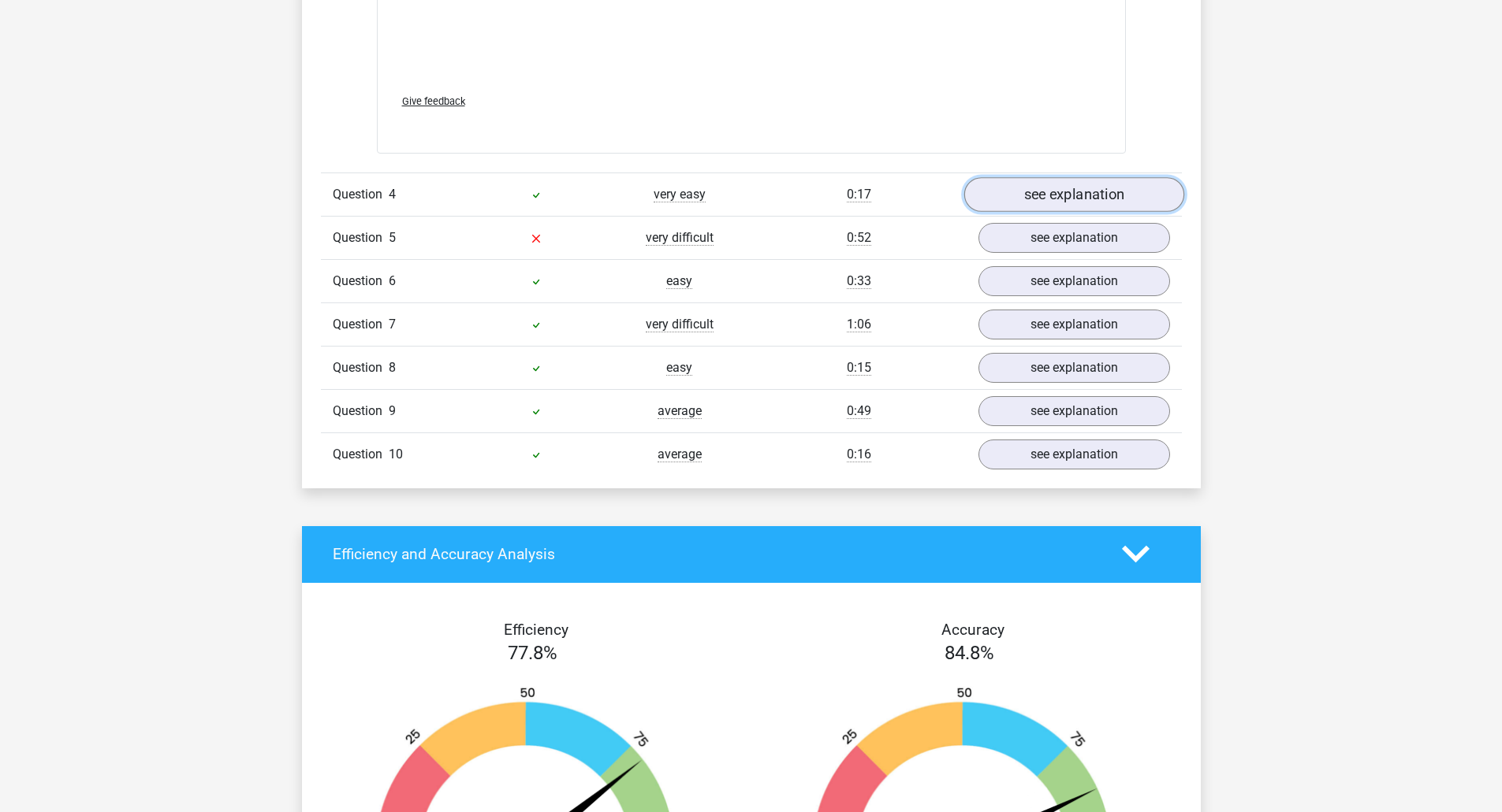
click at [1014, 199] on link "see explanation" at bounding box center [1073, 195] width 220 height 35
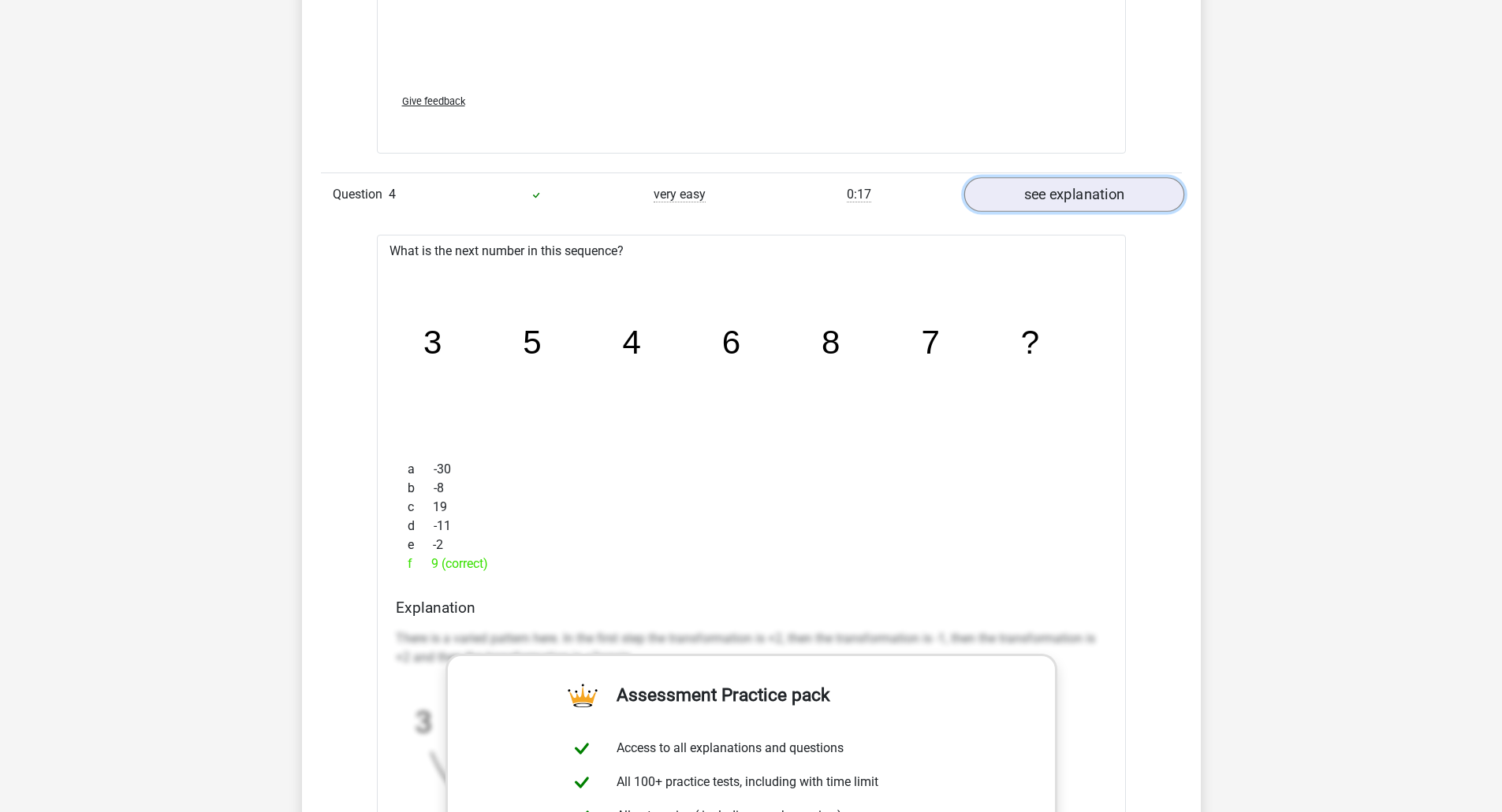
click at [1014, 199] on link "see explanation" at bounding box center [1073, 195] width 220 height 35
click at [1052, 199] on link "see explanation" at bounding box center [1073, 195] width 220 height 35
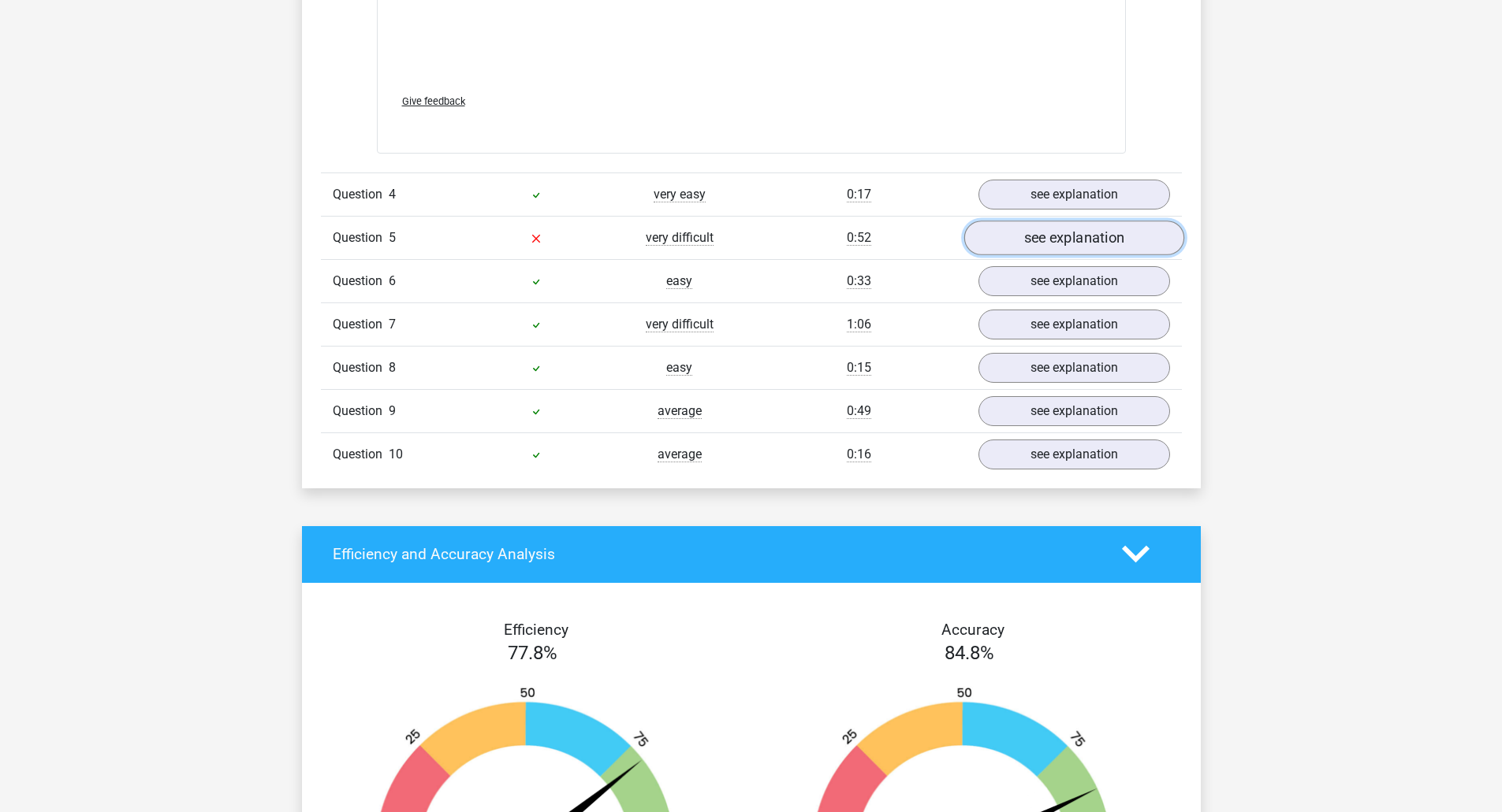
click at [1056, 244] on link "see explanation" at bounding box center [1073, 238] width 220 height 35
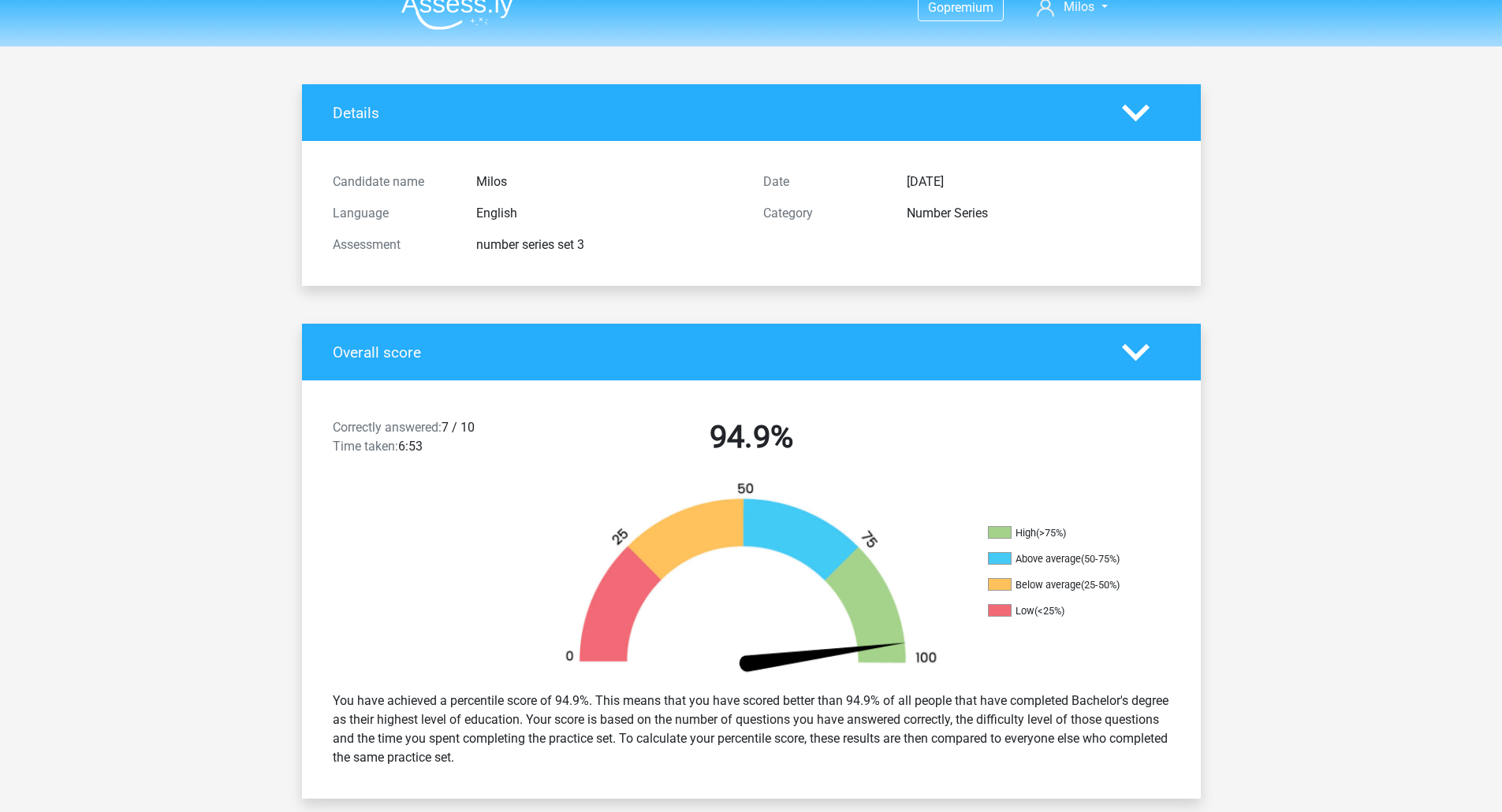
scroll to position [0, 0]
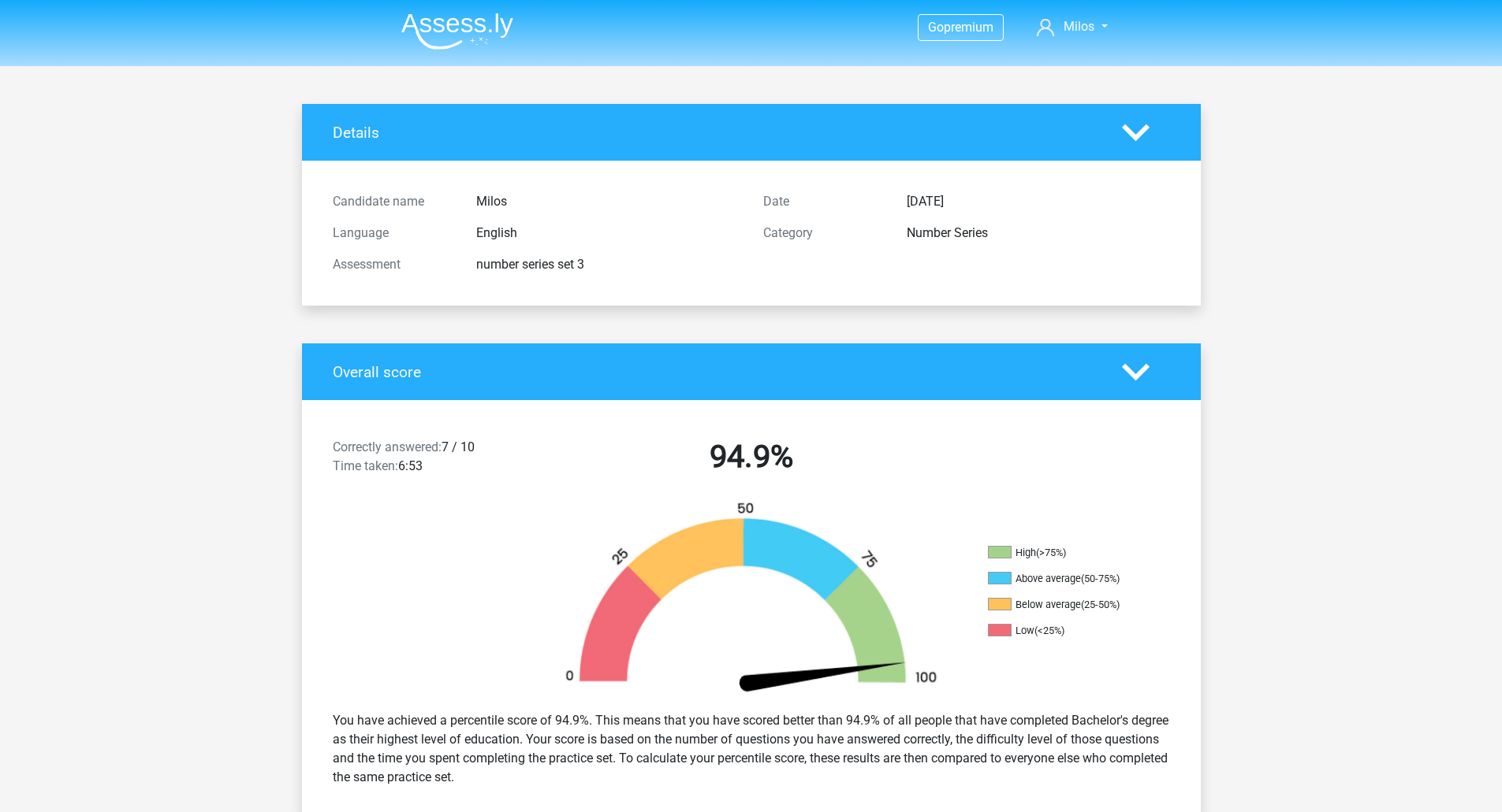
click at [466, 42] on img at bounding box center [457, 31] width 112 height 37
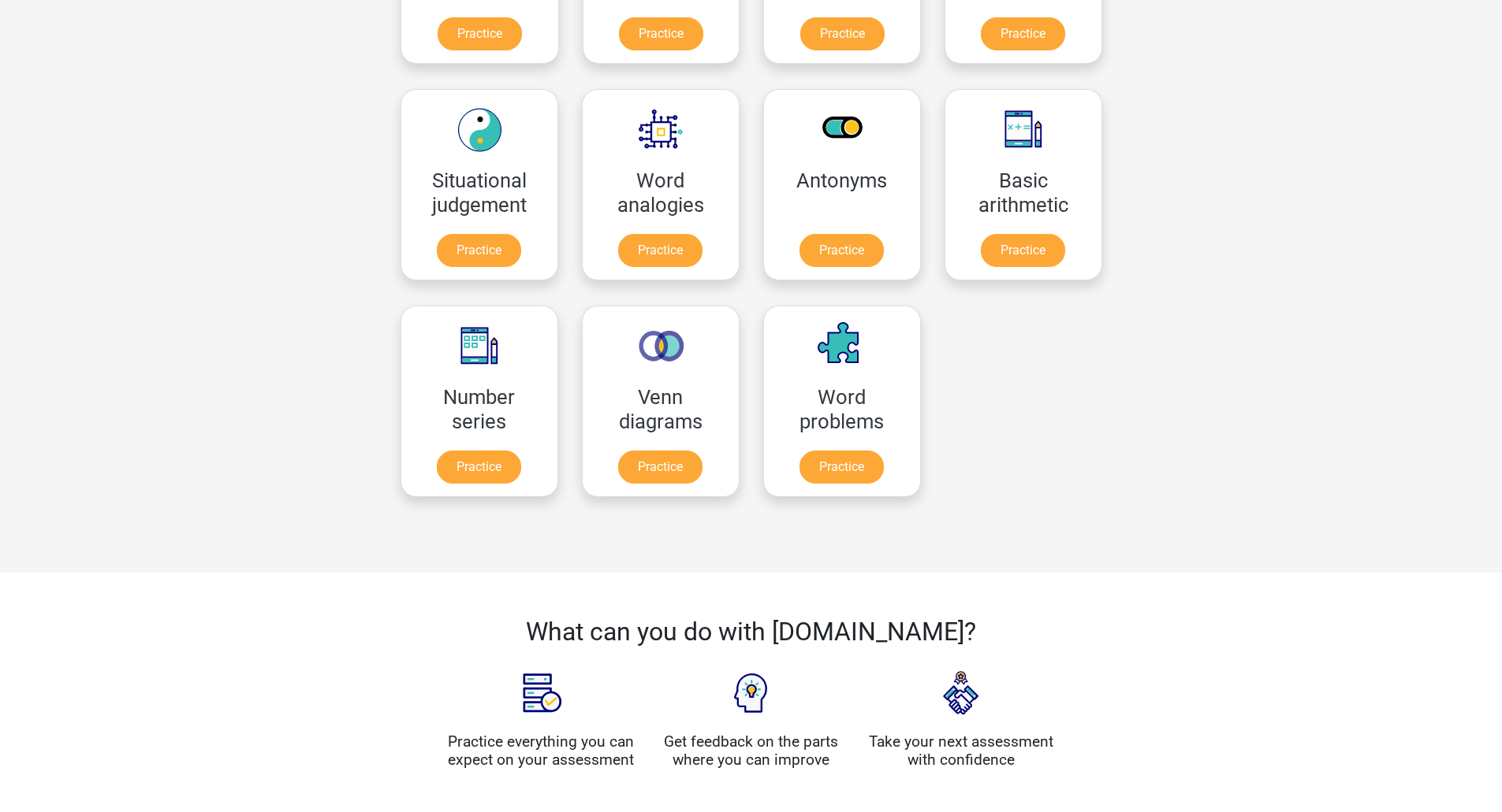
scroll to position [630, 0]
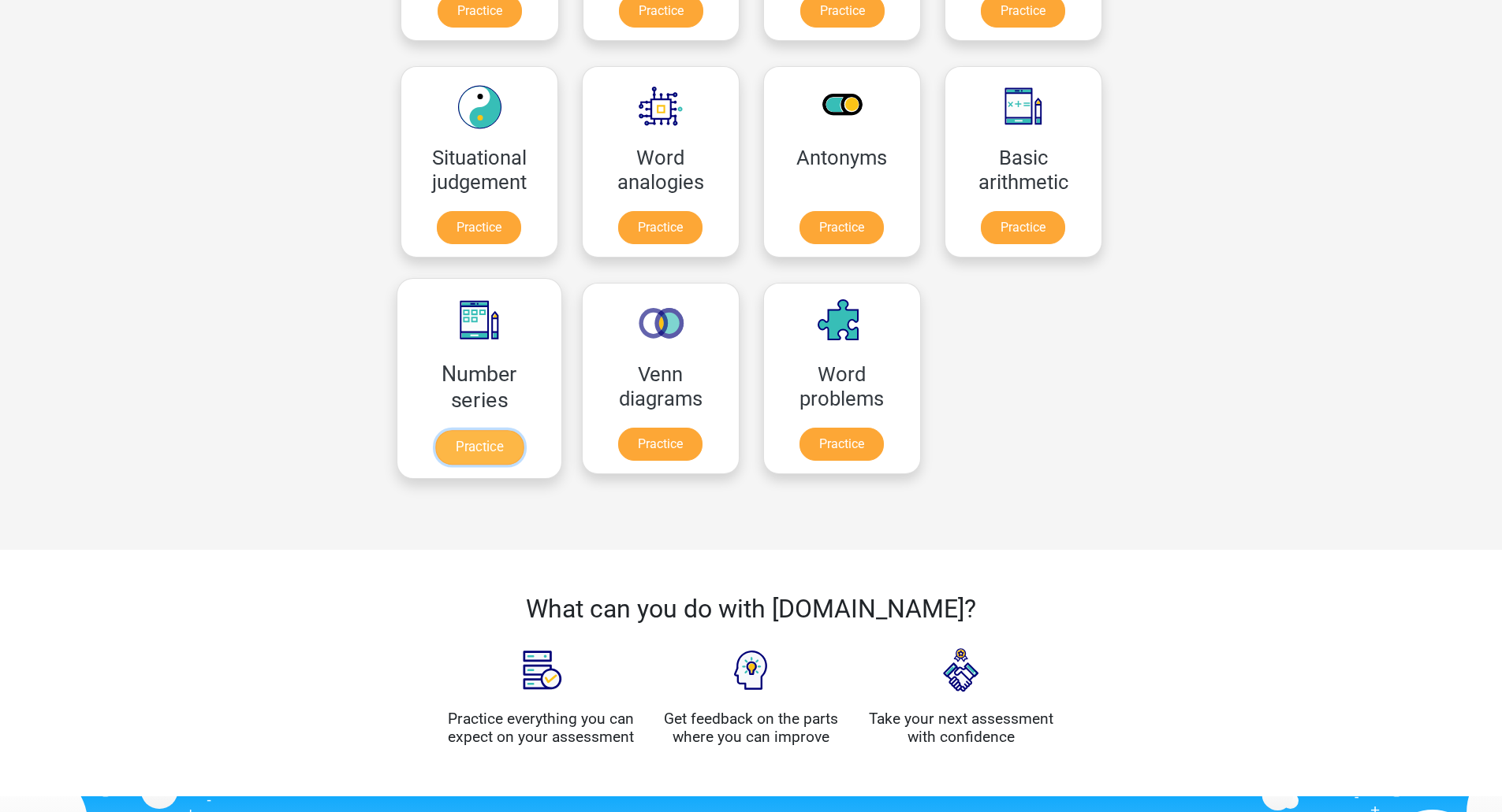
click at [443, 430] on link "Practice" at bounding box center [479, 448] width 89 height 35
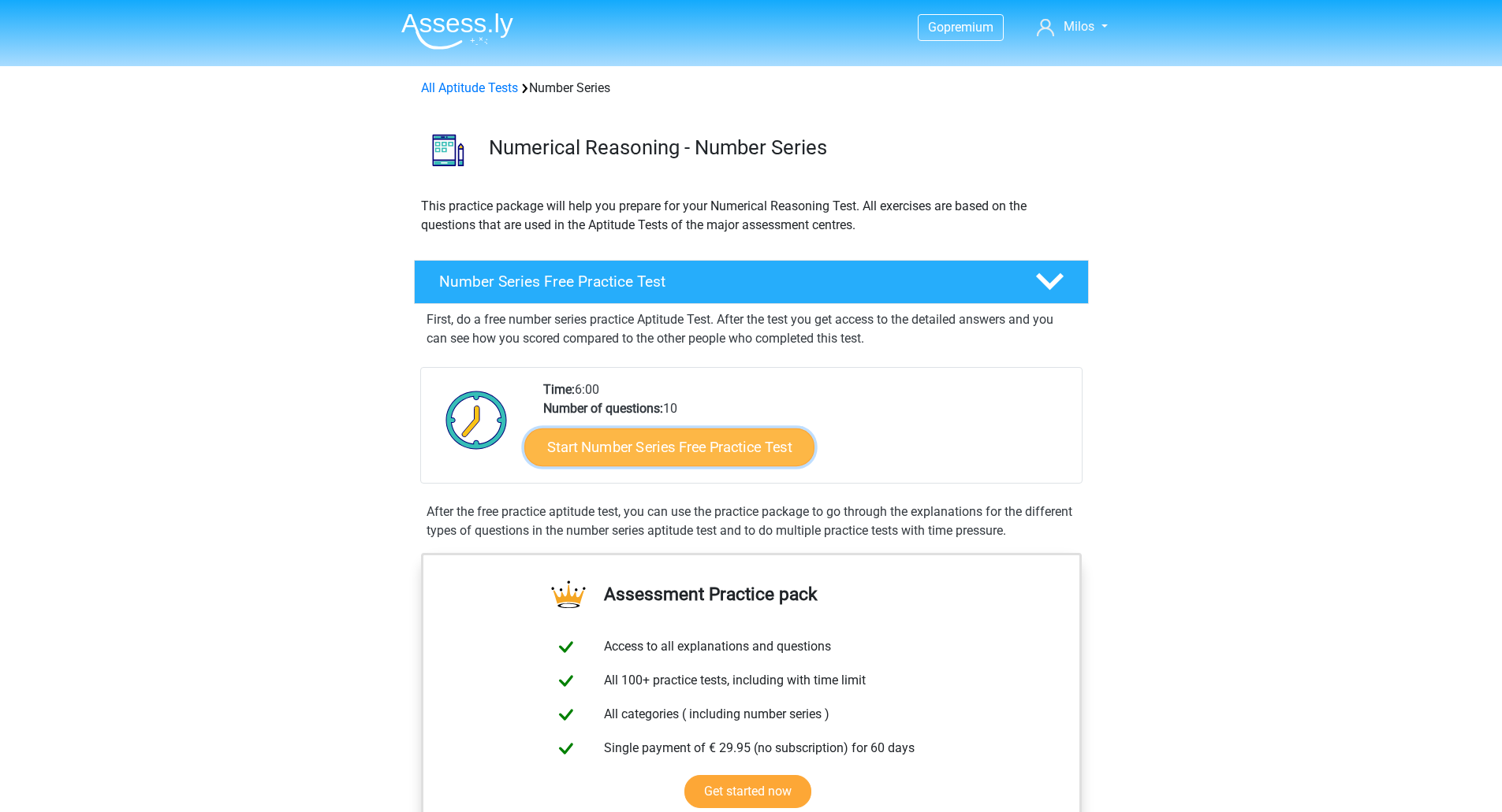
click at [720, 439] on link "Start Number Series Free Practice Test" at bounding box center [669, 446] width 290 height 38
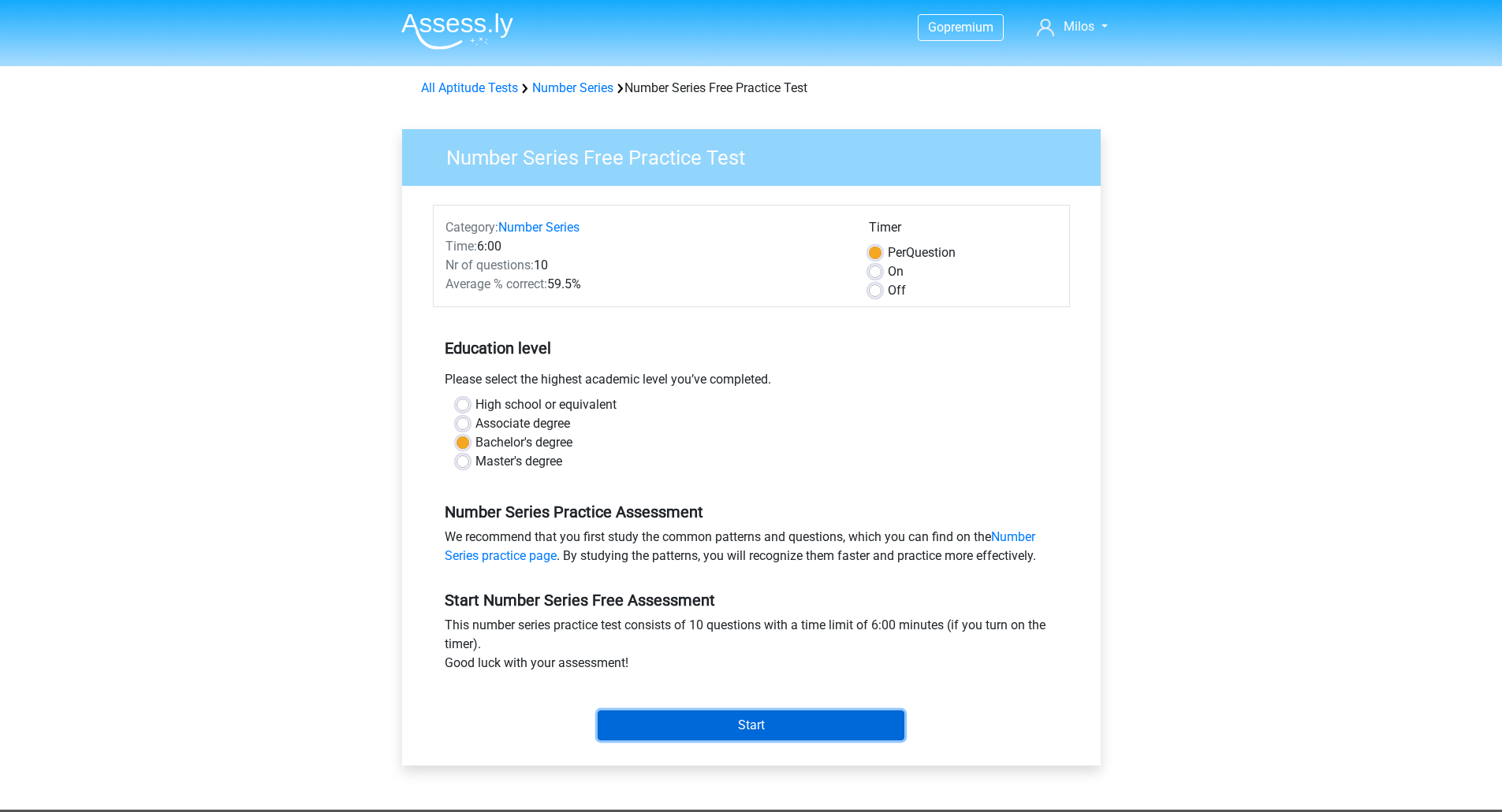
click at [691, 727] on input "Start" at bounding box center [751, 725] width 307 height 30
click at [763, 728] on input "Start" at bounding box center [751, 725] width 307 height 30
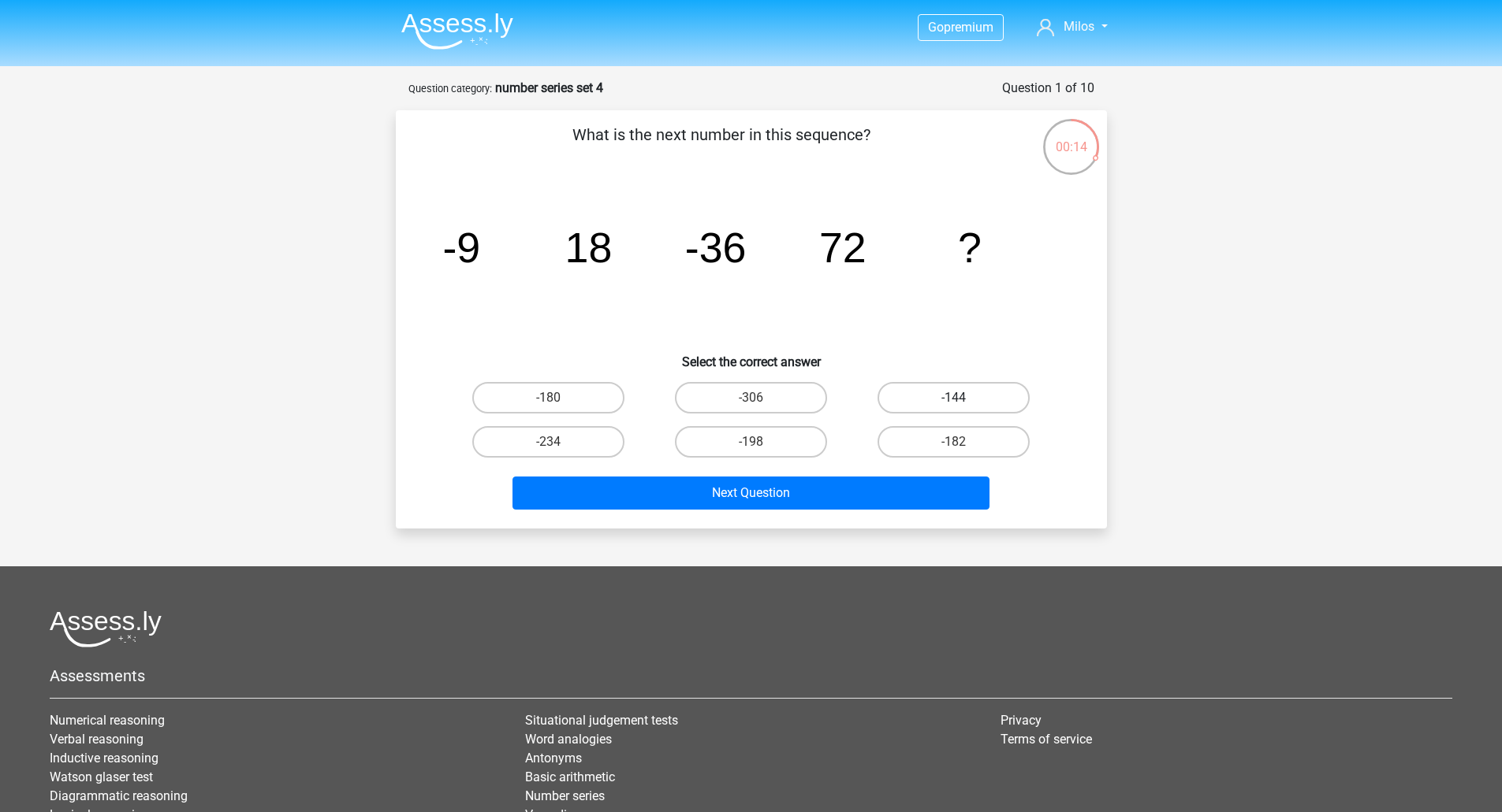
click at [903, 404] on label "-144" at bounding box center [953, 398] width 153 height 31
click at [954, 404] on input "-144" at bounding box center [959, 403] width 10 height 10
radio input "true"
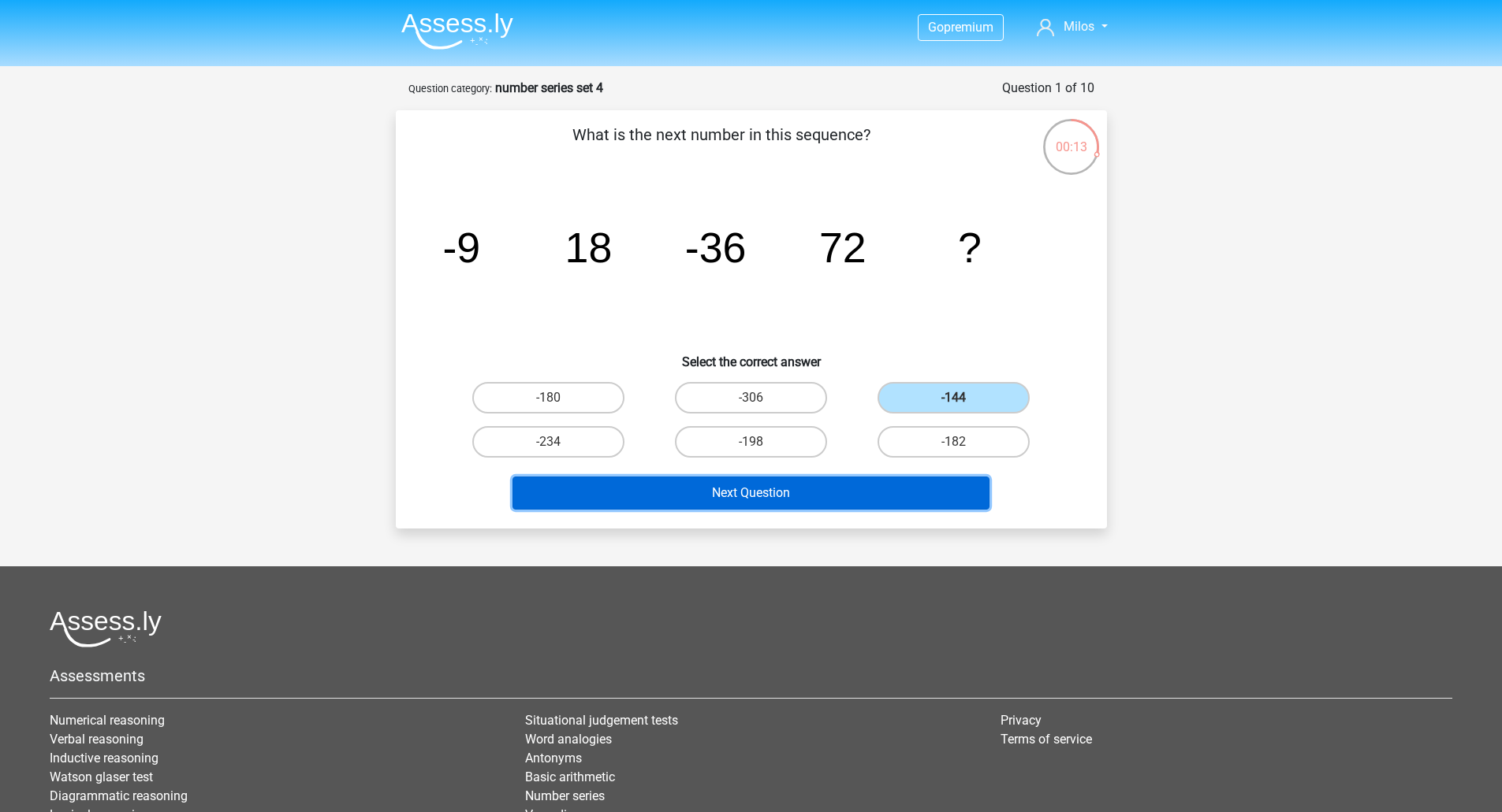
click at [727, 487] on button "Next Question" at bounding box center [751, 493] width 477 height 33
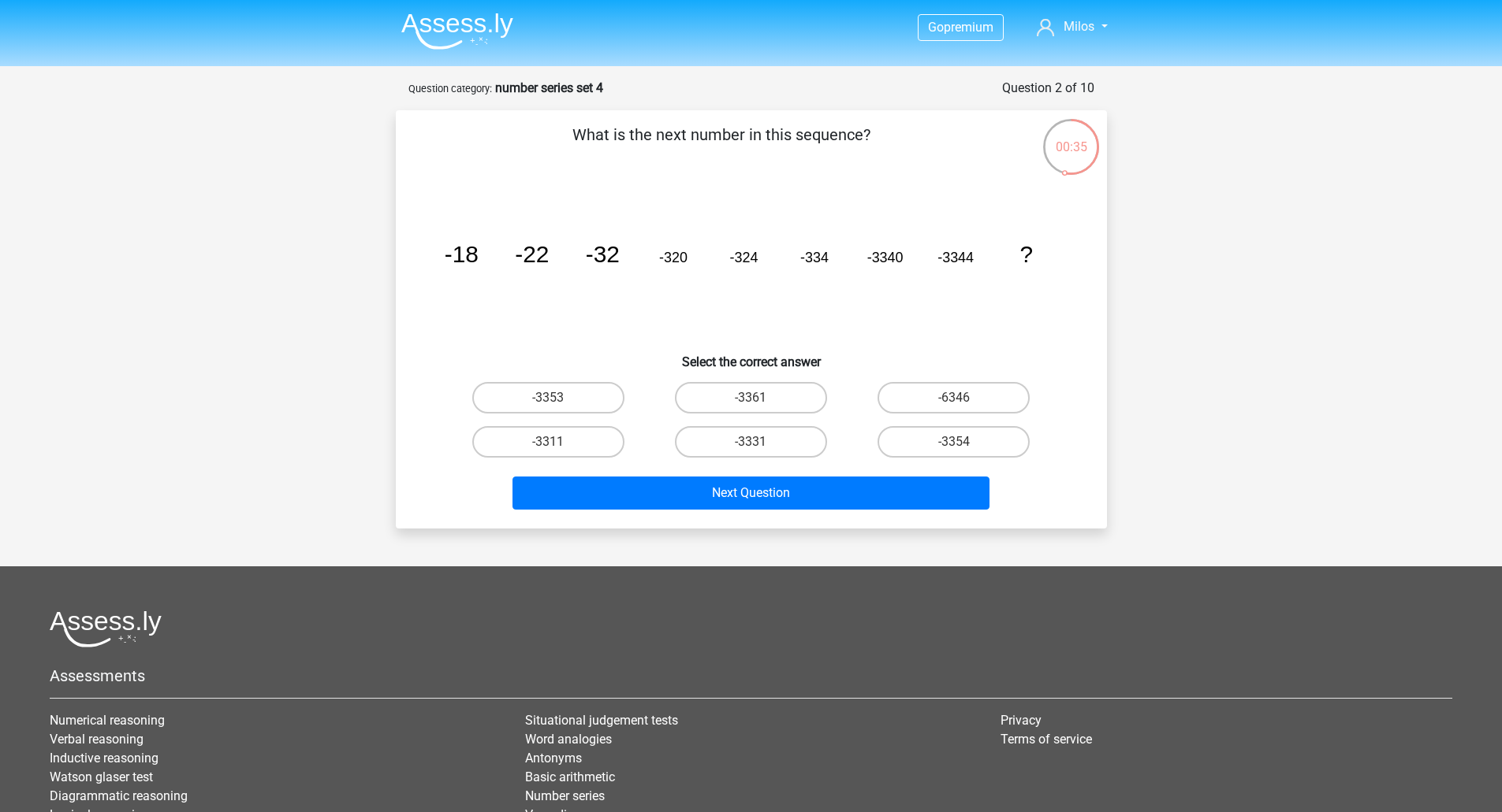
click at [962, 442] on input "-3354" at bounding box center [959, 446] width 10 height 10
radio input "true"
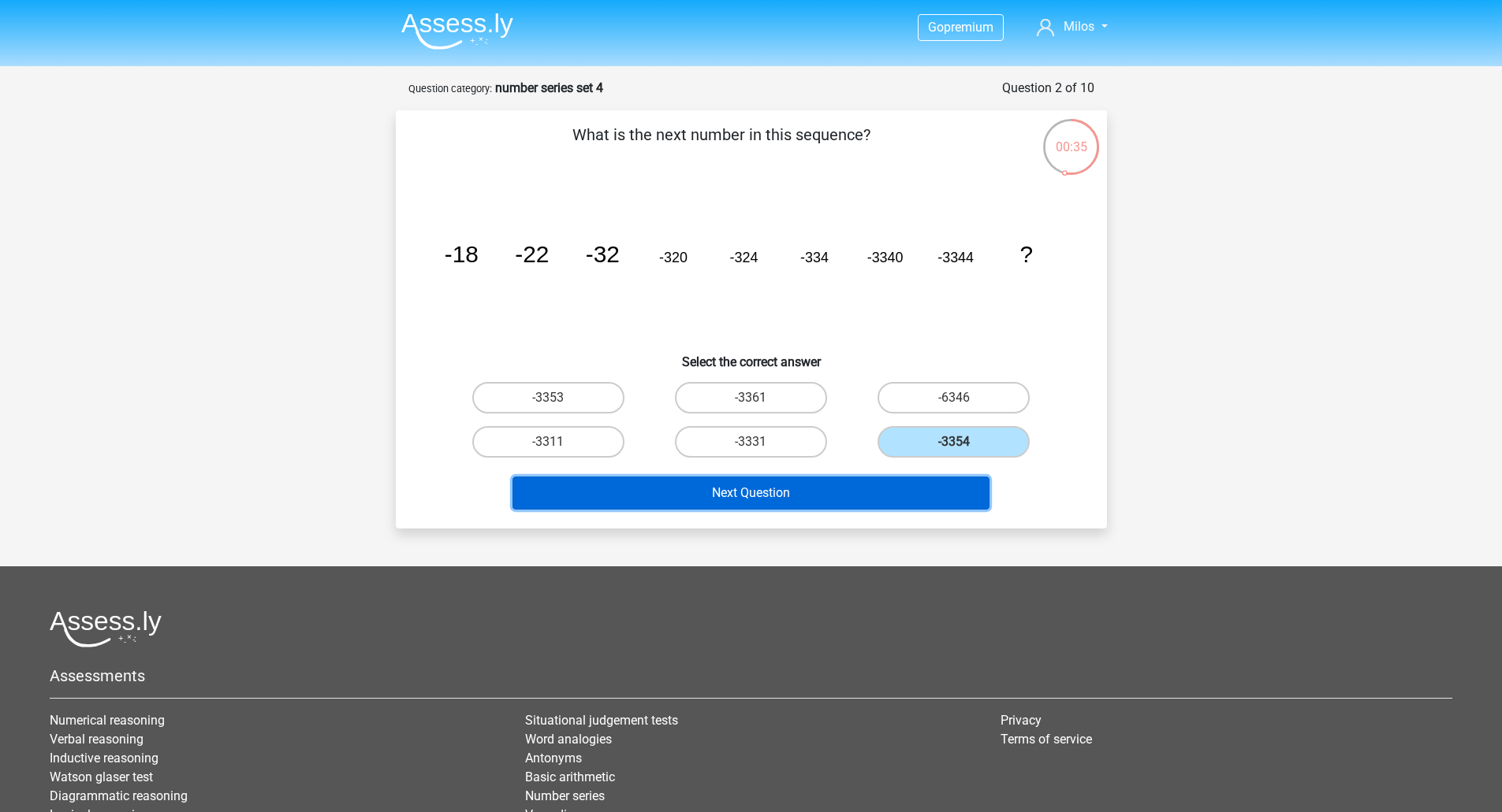
click at [805, 499] on button "Next Question" at bounding box center [751, 493] width 477 height 33
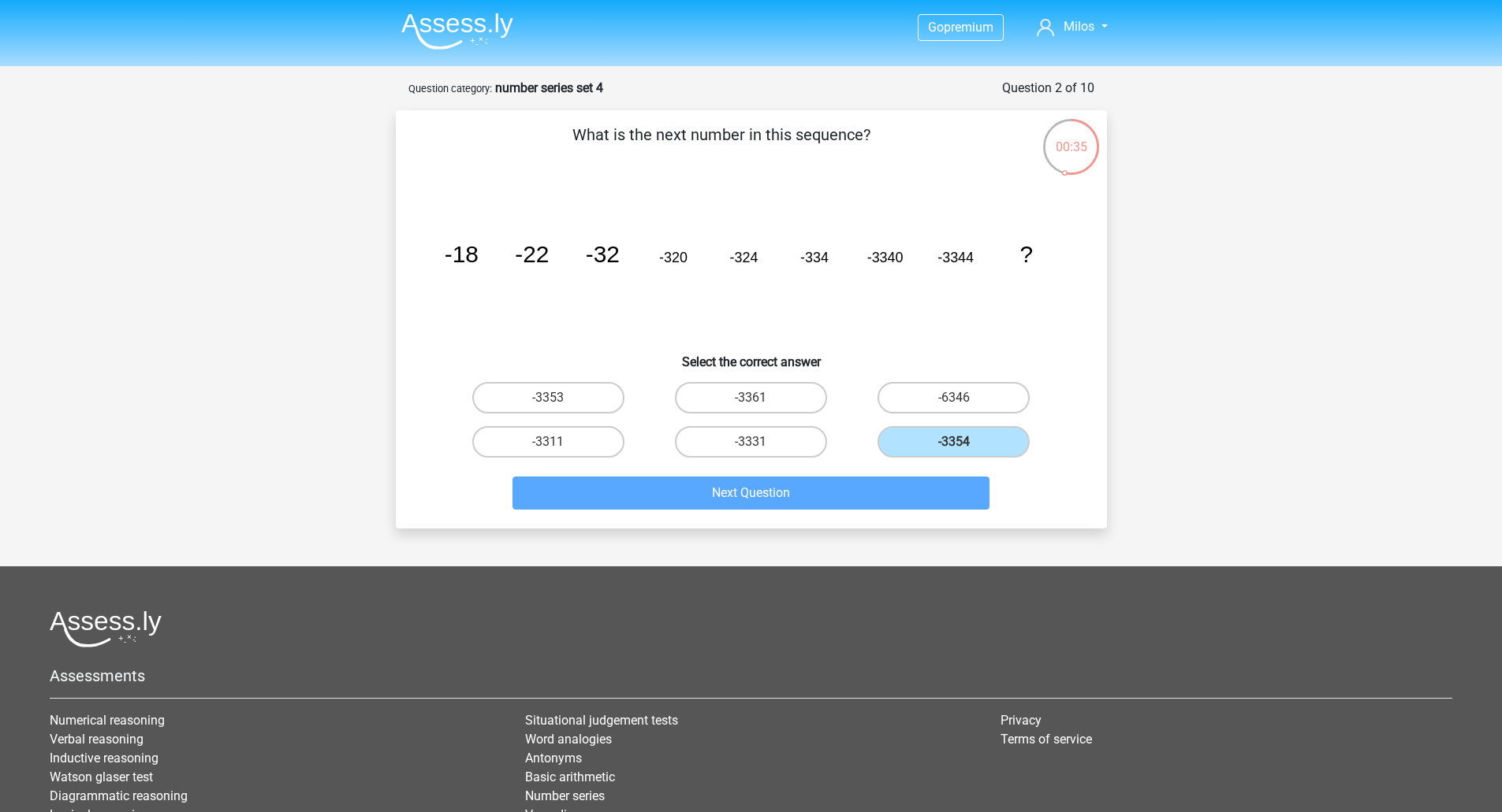
scroll to position [79, 0]
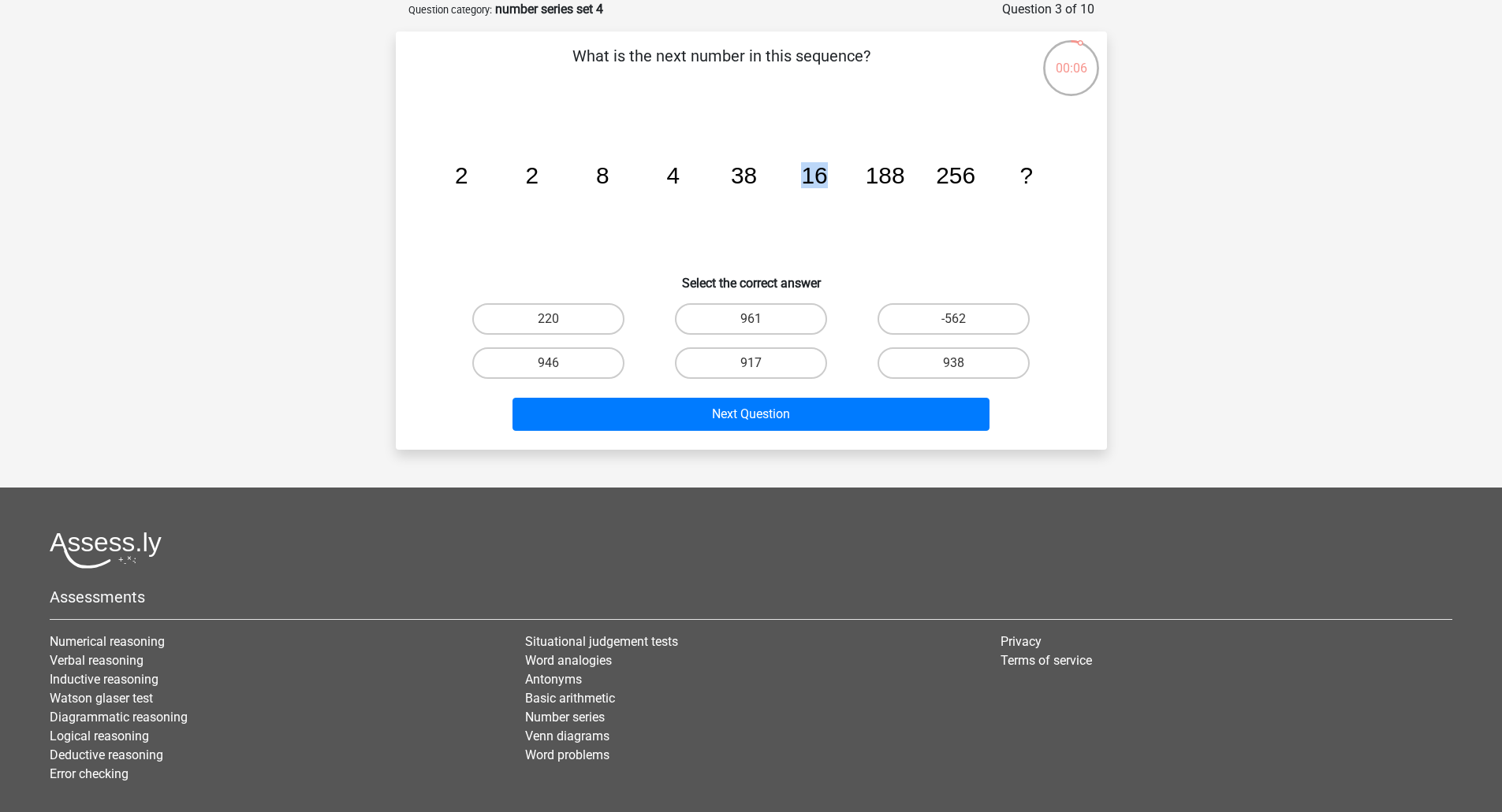
drag, startPoint x: 804, startPoint y: 174, endPoint x: 826, endPoint y: 174, distance: 22.0
click at [826, 174] on tspan "16" at bounding box center [813, 176] width 26 height 26
click at [673, 178] on icon "image/svg+xml 2 2 8 4 38 16 188 256 ?" at bounding box center [751, 184] width 635 height 159
drag, startPoint x: 803, startPoint y: 174, endPoint x: 890, endPoint y: 182, distance: 87.4
click at [833, 179] on icon "image/svg+xml 2 2 8 4 38 16 188 256 ?" at bounding box center [751, 184] width 635 height 159
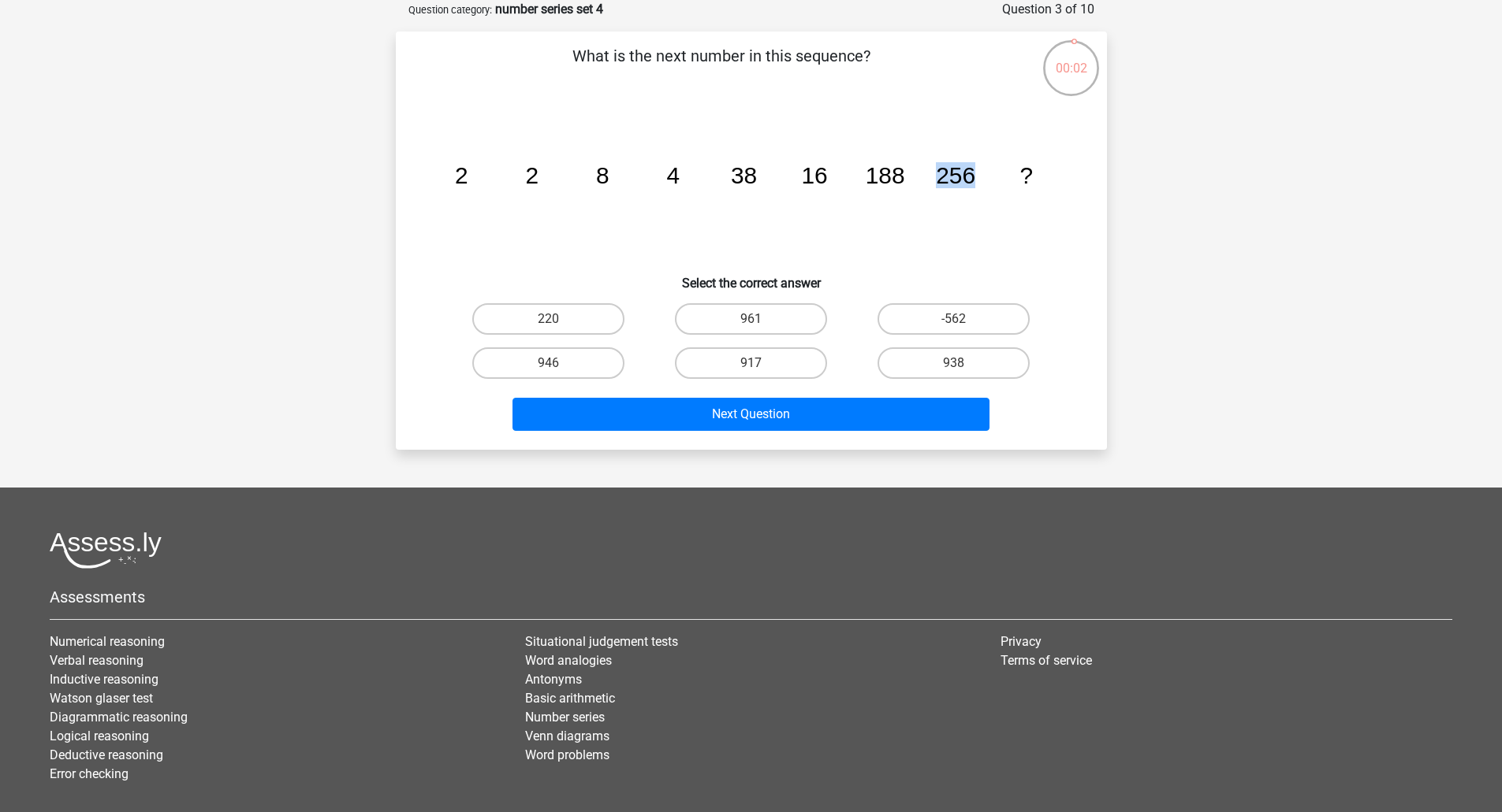
drag, startPoint x: 936, startPoint y: 181, endPoint x: 991, endPoint y: 183, distance: 55.0
click at [990, 183] on icon "image/svg+xml 2 2 8 4 38 16 188 256 ?" at bounding box center [751, 184] width 635 height 159
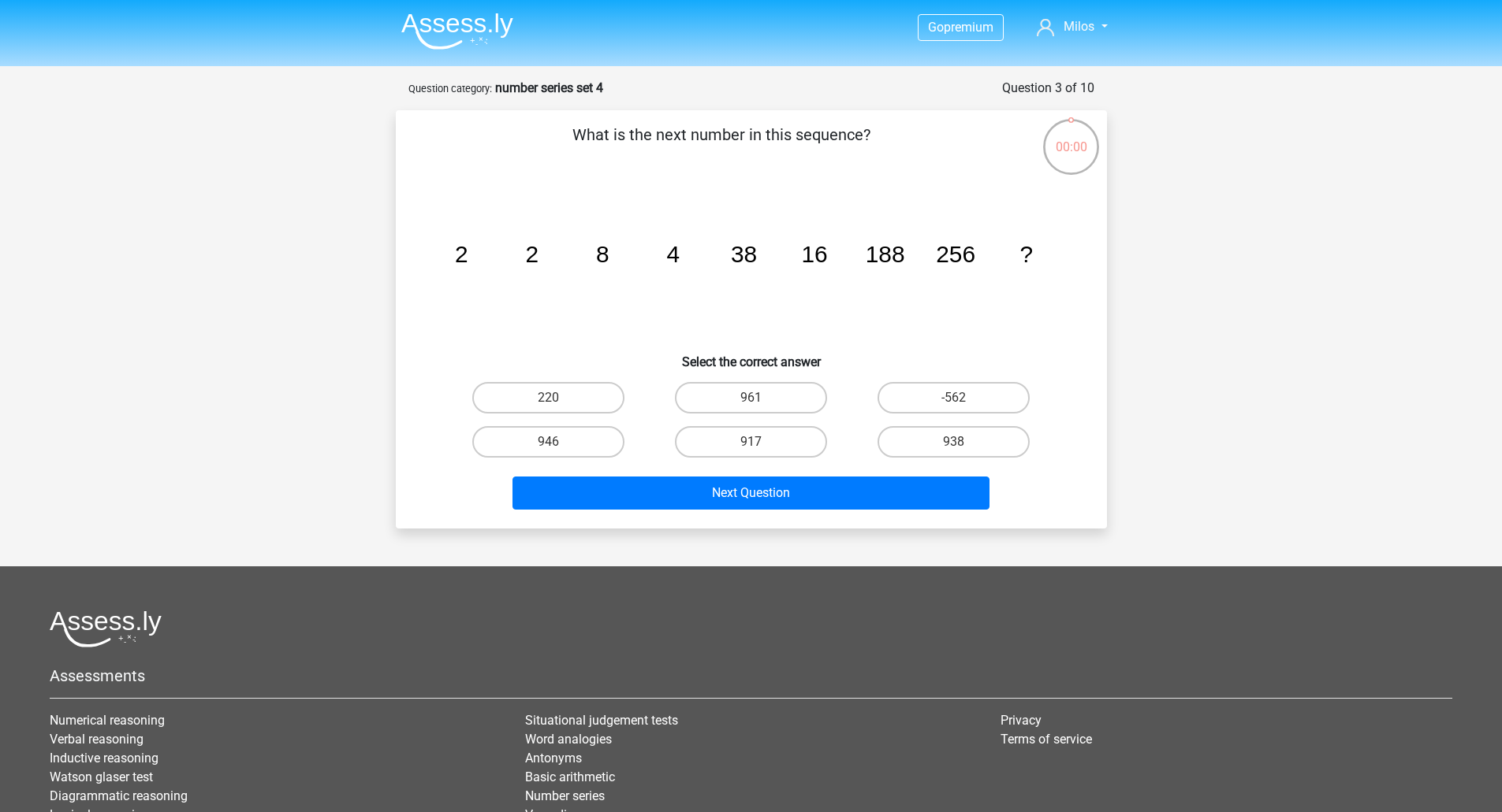
scroll to position [79, 0]
click at [912, 379] on div "-24" at bounding box center [953, 398] width 202 height 44
click at [921, 389] on label "-24" at bounding box center [953, 398] width 153 height 31
click at [954, 398] on input "-24" at bounding box center [959, 403] width 10 height 10
radio input "true"
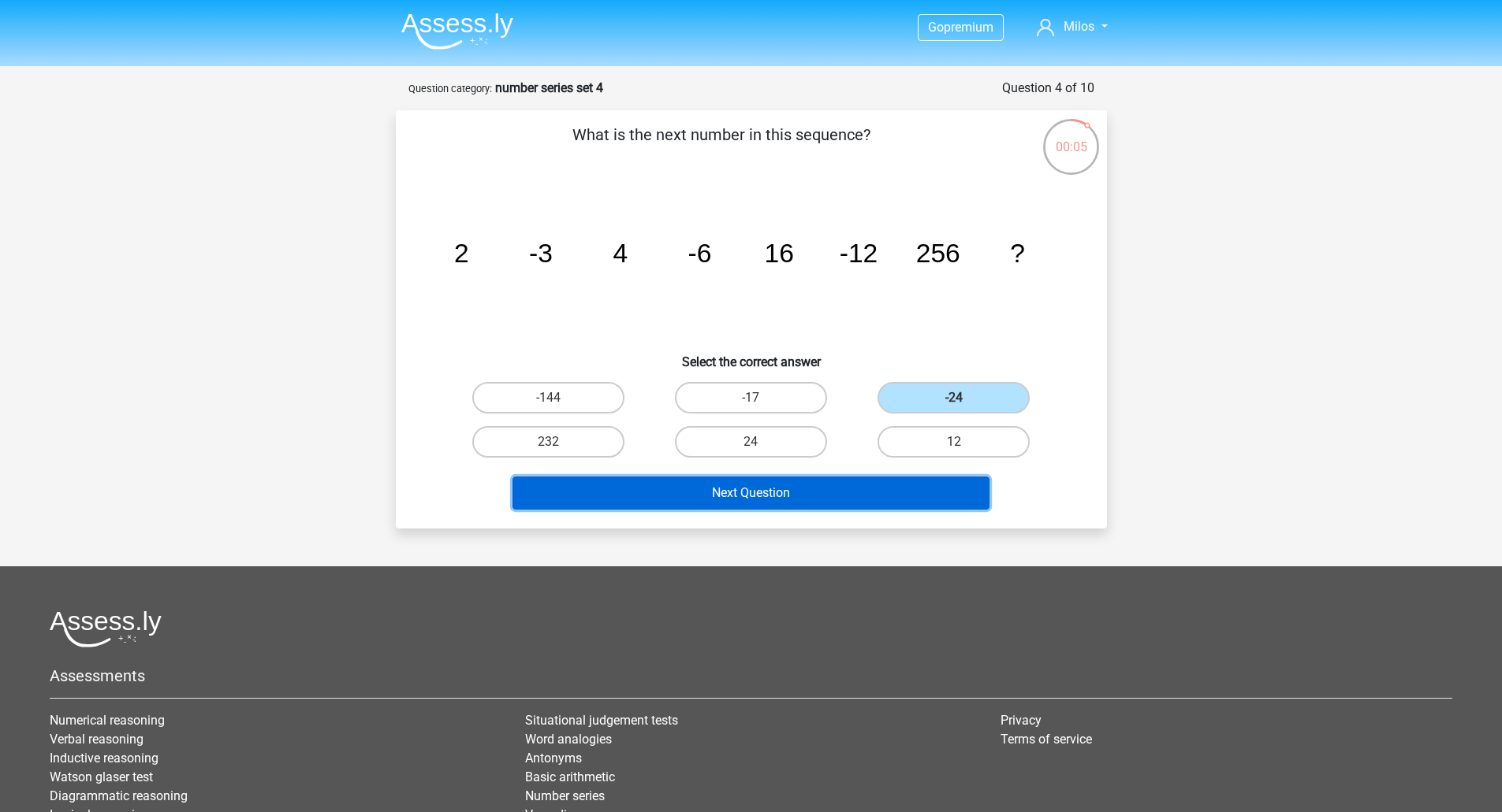
click at [777, 500] on button "Next Question" at bounding box center [751, 493] width 477 height 33
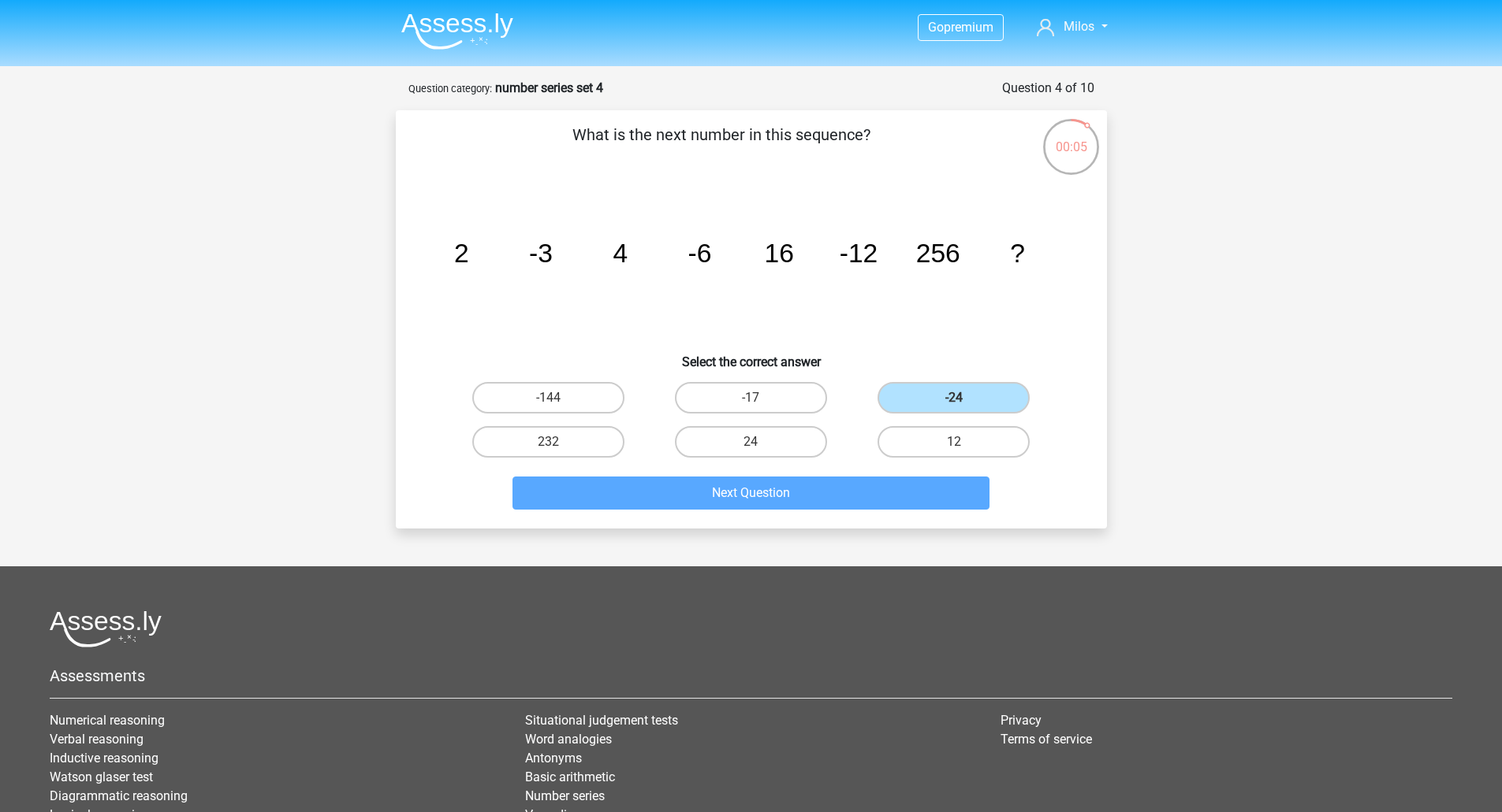
scroll to position [79, 0]
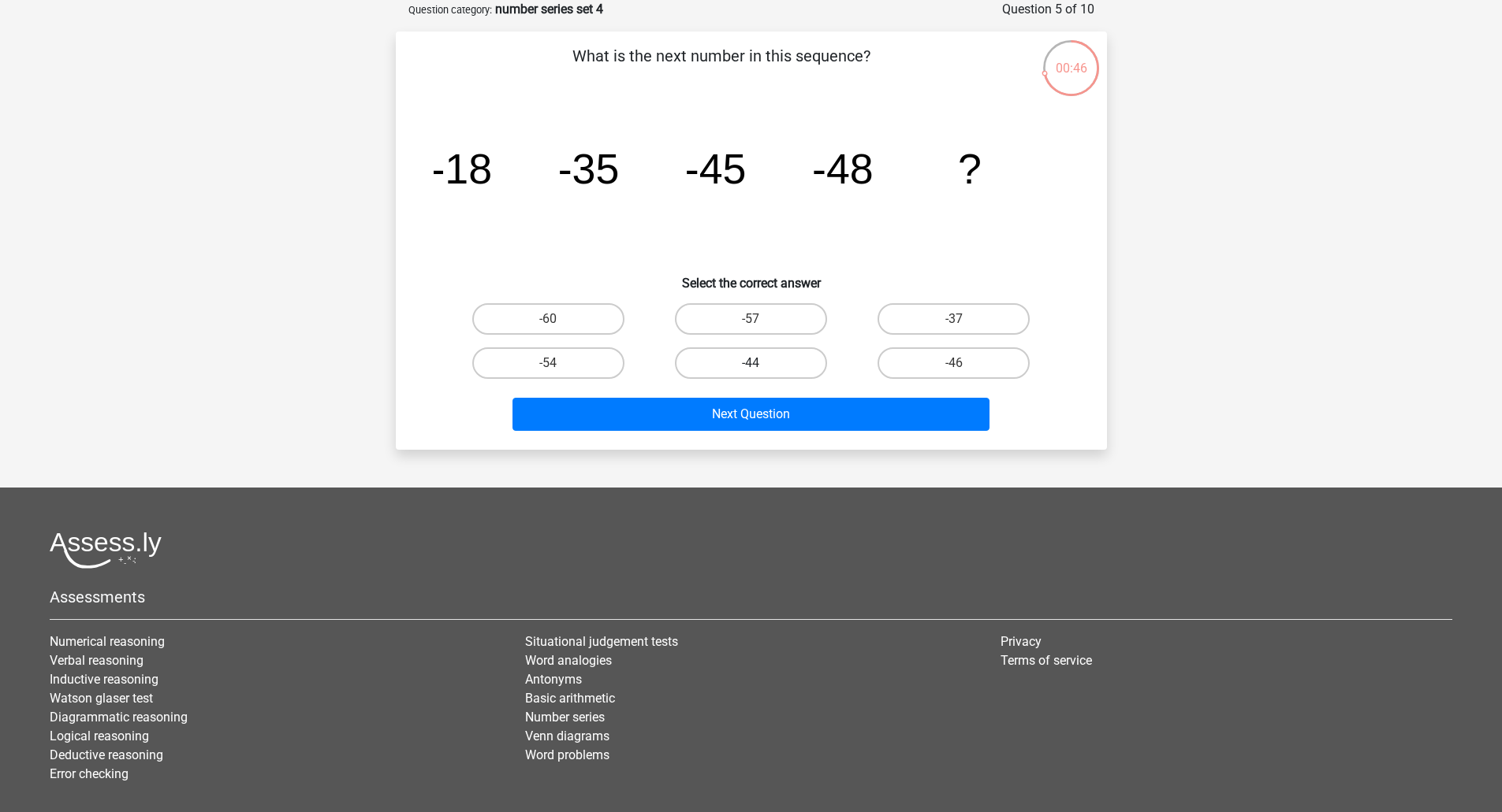
click at [729, 374] on label "-44" at bounding box center [751, 363] width 153 height 31
click at [751, 373] on input "-44" at bounding box center [755, 368] width 10 height 10
radio input "true"
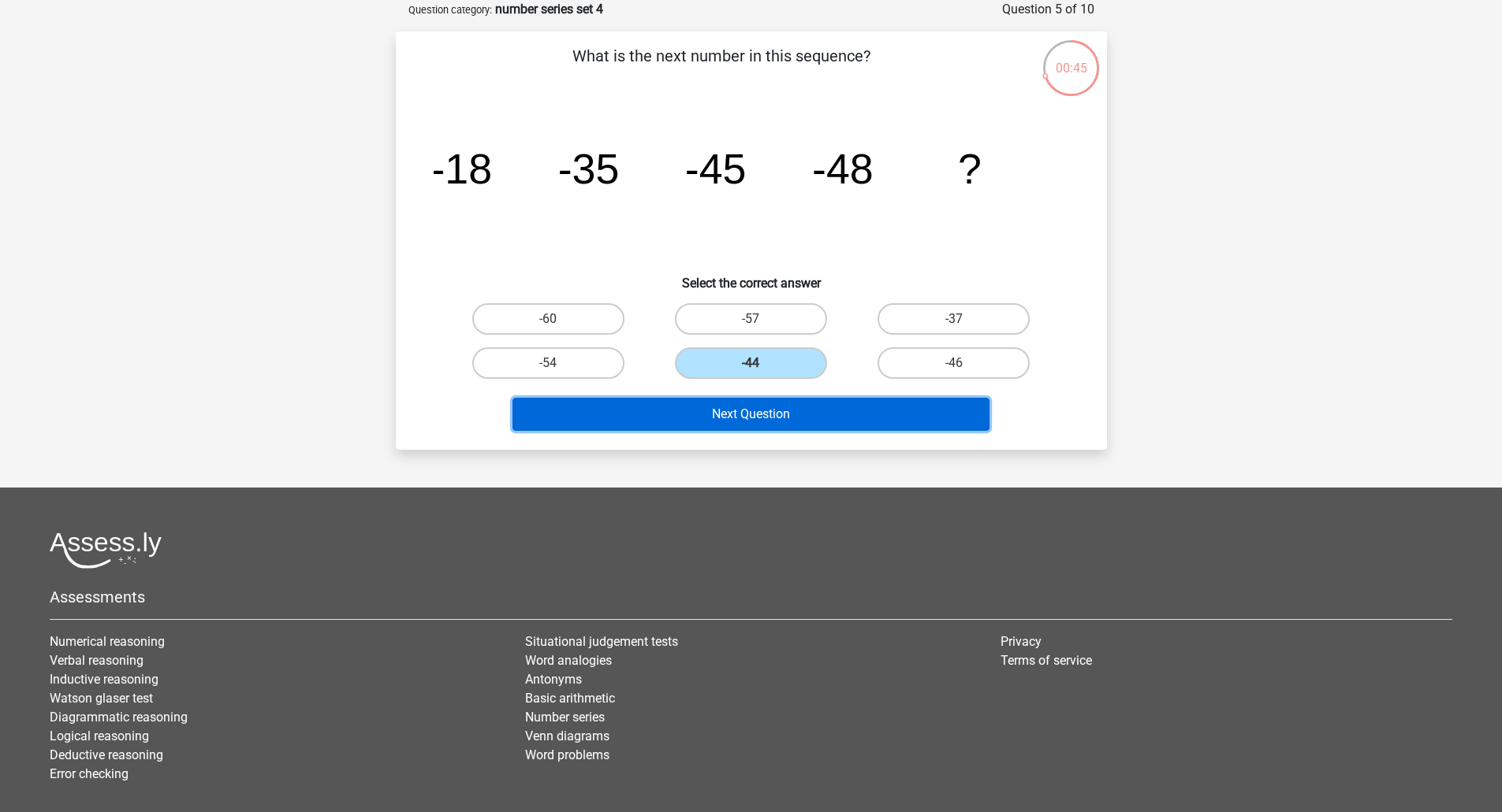
click at [768, 415] on button "Next Question" at bounding box center [751, 415] width 477 height 33
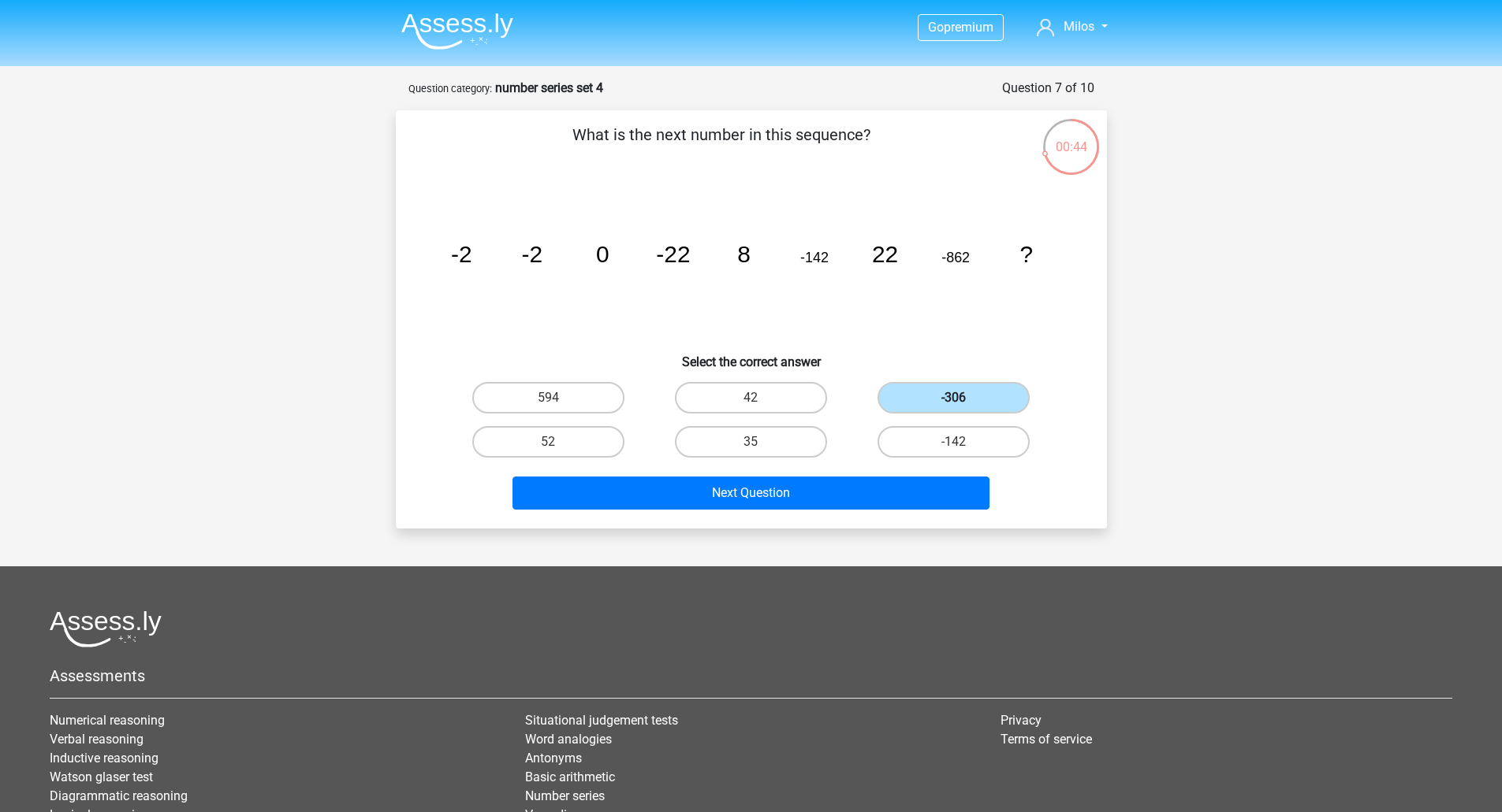
click at [988, 385] on label "-306" at bounding box center [953, 398] width 153 height 31
click at [964, 398] on input "-306" at bounding box center [959, 403] width 10 height 10
drag, startPoint x: 450, startPoint y: 267, endPoint x: 524, endPoint y: 265, distance: 74.0
click at [501, 267] on icon "image/svg+xml -2 -2 0 -22 8 -142 22 -862 ?" at bounding box center [751, 262] width 635 height 159
click at [544, 265] on icon "image/svg+xml -2 -2 0 -22 8 -142 22 -862 ?" at bounding box center [751, 262] width 635 height 159
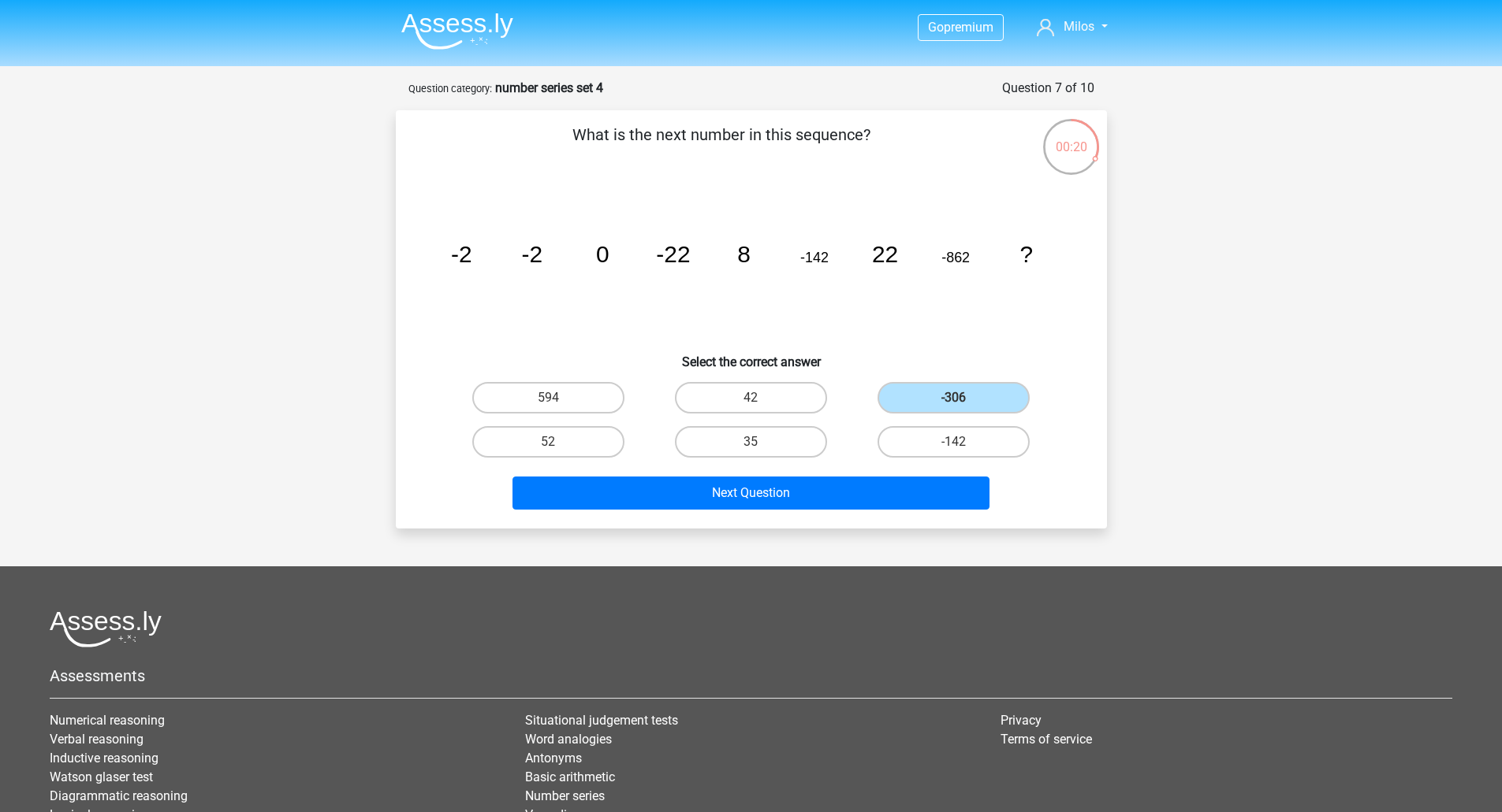
drag, startPoint x: 585, startPoint y: 259, endPoint x: 622, endPoint y: 258, distance: 37.0
click at [594, 258] on icon "image/svg+xml -2 -2 0 -22 8 -142 22 -862 ?" at bounding box center [751, 262] width 635 height 159
click at [601, 249] on tspan "0" at bounding box center [603, 254] width 13 height 26
click at [666, 247] on tspan "-22" at bounding box center [672, 254] width 34 height 26
click at [741, 259] on tspan "8" at bounding box center [743, 254] width 13 height 26
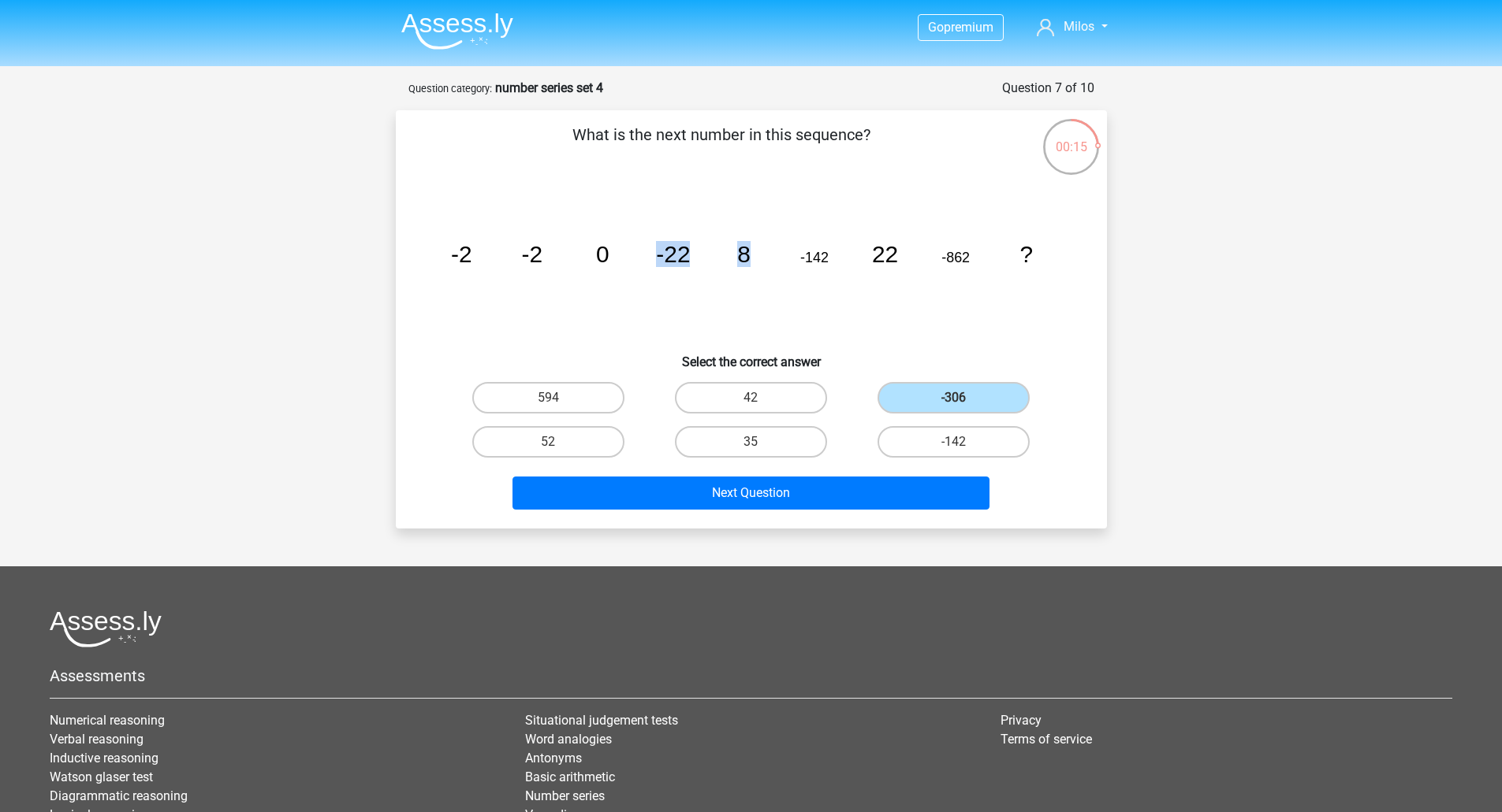
drag, startPoint x: 752, startPoint y: 259, endPoint x: 640, endPoint y: 259, distance: 112.0
click at [640, 259] on icon "image/svg+xml -2 -2 0 -22 8 -142 22 -862 ?" at bounding box center [751, 262] width 635 height 159
click at [825, 268] on icon "image/svg+xml -2 -2 0 -22 8 -142 22 -862 ?" at bounding box center [751, 262] width 635 height 159
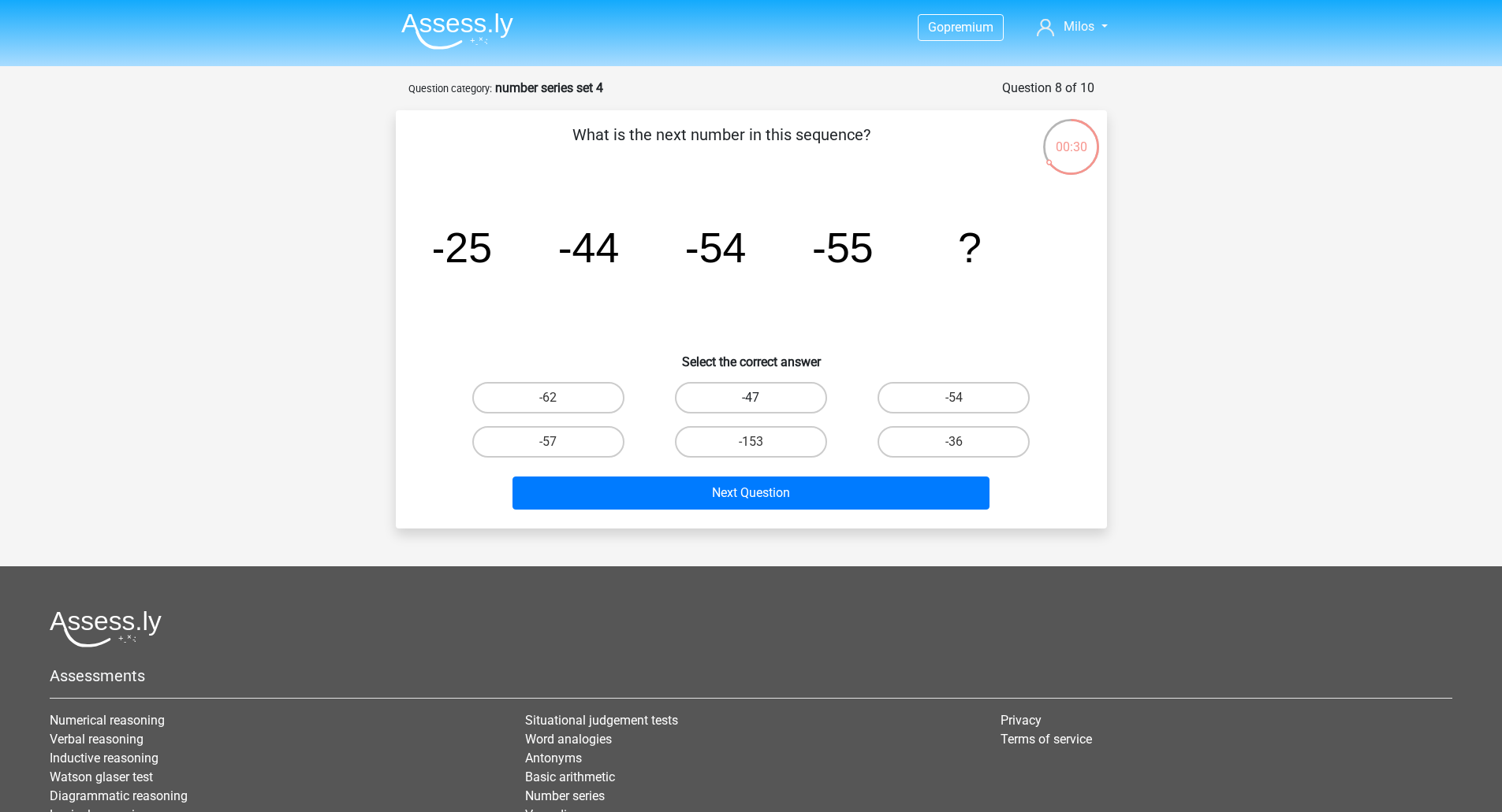
click at [762, 393] on label "-47" at bounding box center [751, 398] width 153 height 31
click at [761, 398] on input "-47" at bounding box center [755, 403] width 10 height 10
radio input "true"
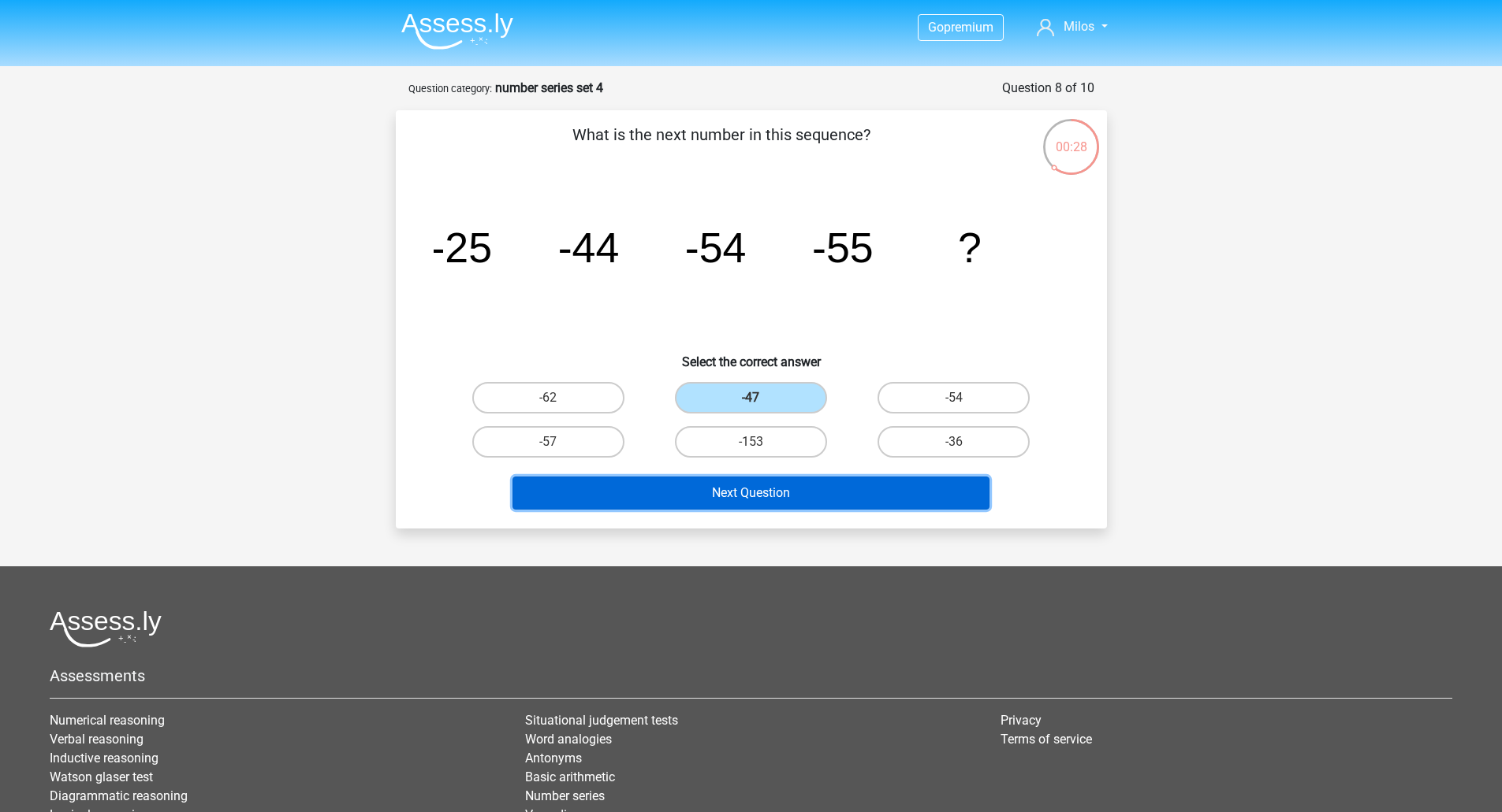
click at [782, 485] on button "Next Question" at bounding box center [751, 493] width 477 height 33
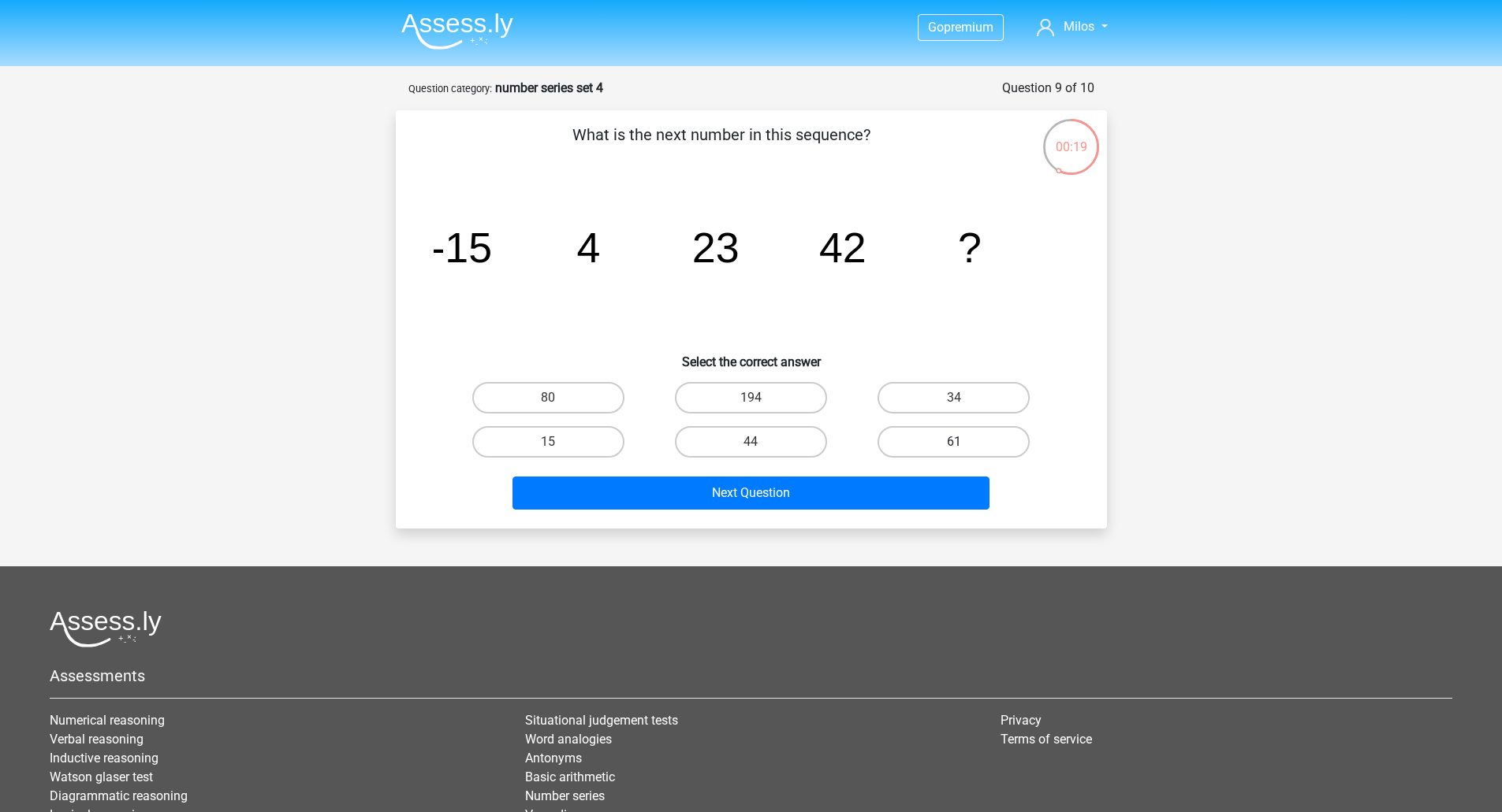
click at [943, 450] on label "61" at bounding box center [953, 442] width 153 height 31
click at [954, 450] on input "61" at bounding box center [959, 446] width 10 height 10
radio input "true"
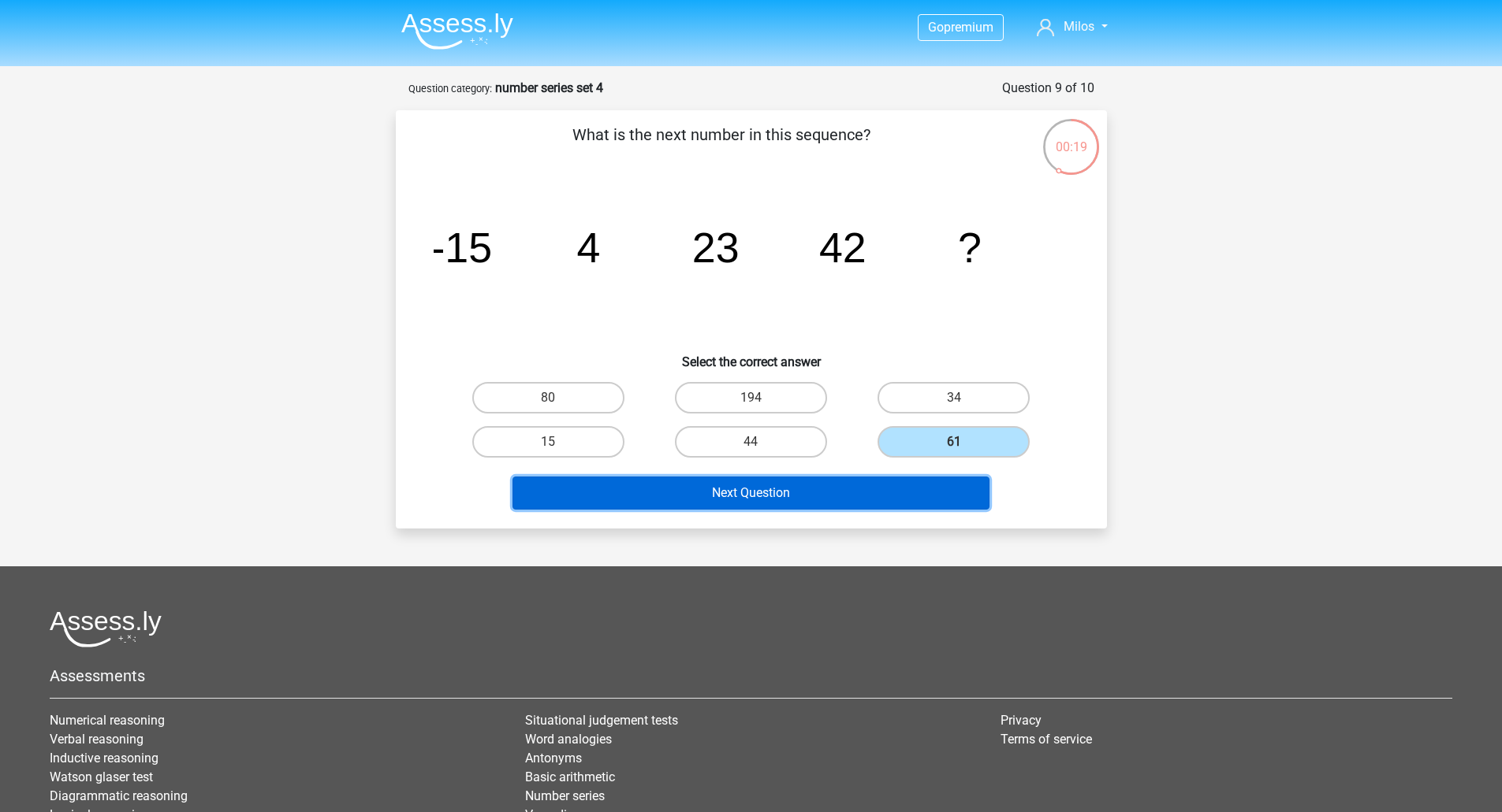
click at [849, 485] on button "Next Question" at bounding box center [751, 493] width 477 height 33
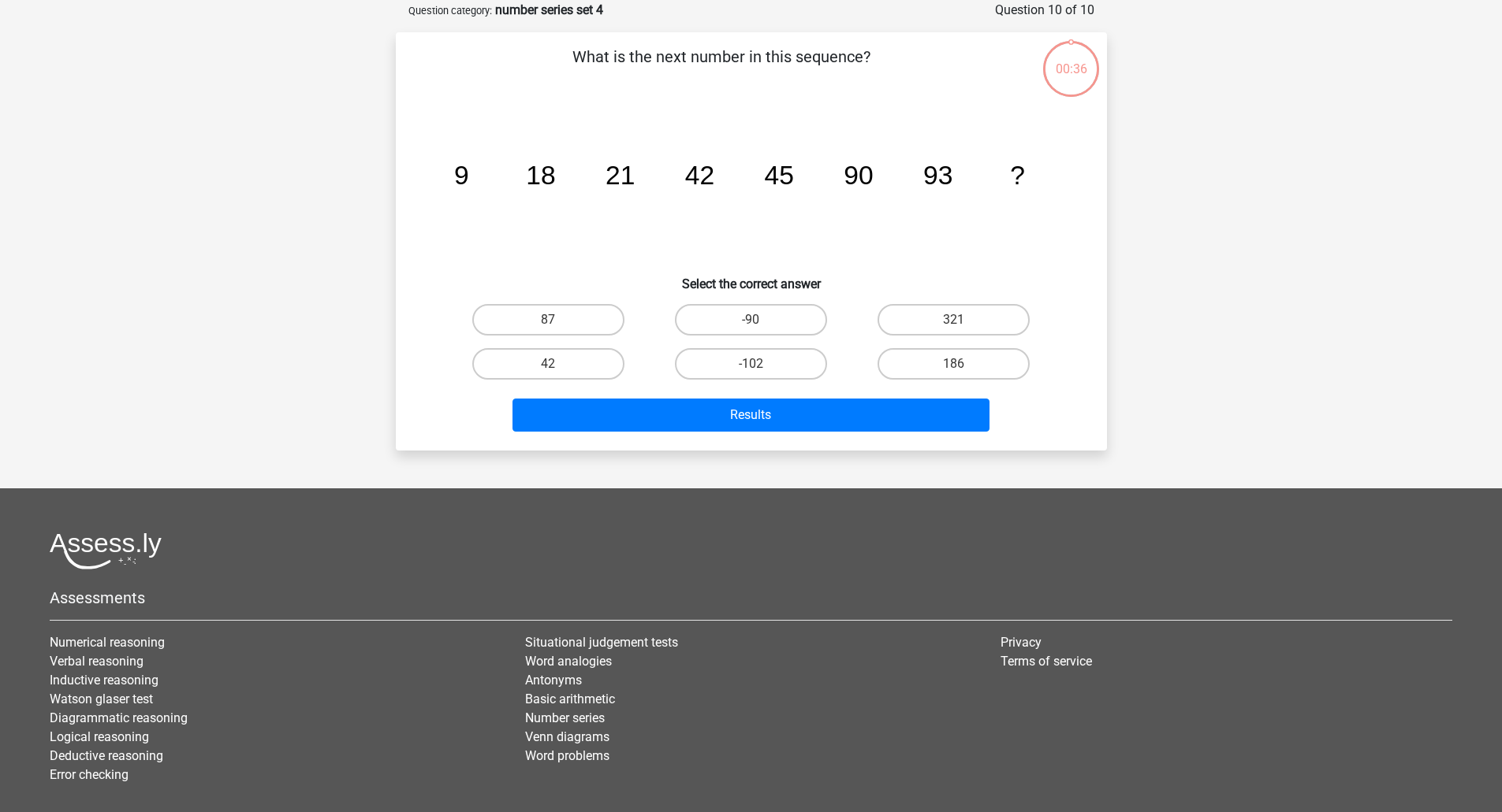
scroll to position [79, 0]
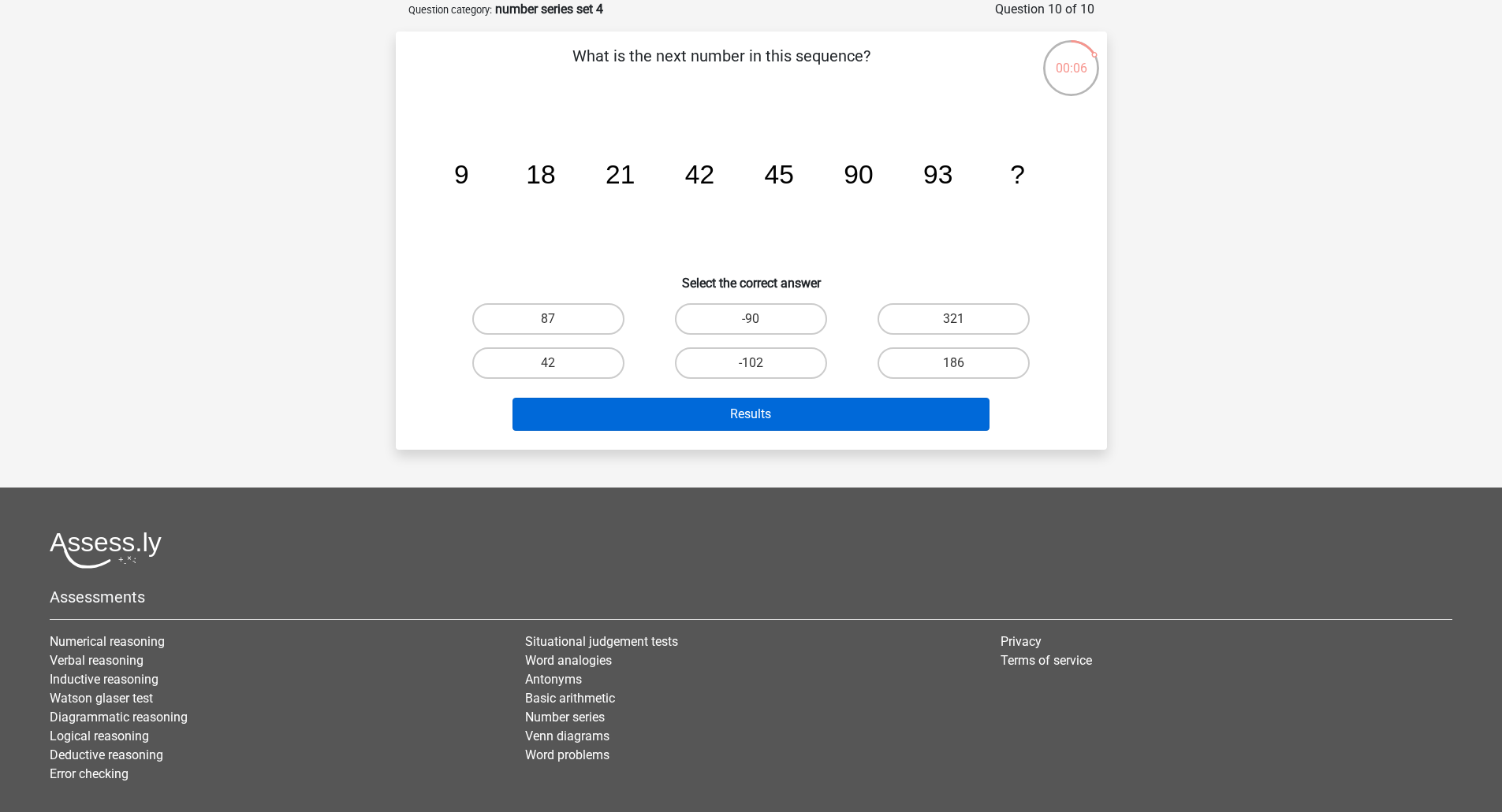
drag, startPoint x: 965, startPoint y: 351, endPoint x: 881, endPoint y: 421, distance: 109.3
click at [962, 352] on label "186" at bounding box center [953, 363] width 153 height 31
click at [962, 363] on input "186" at bounding box center [959, 368] width 10 height 10
radio input "true"
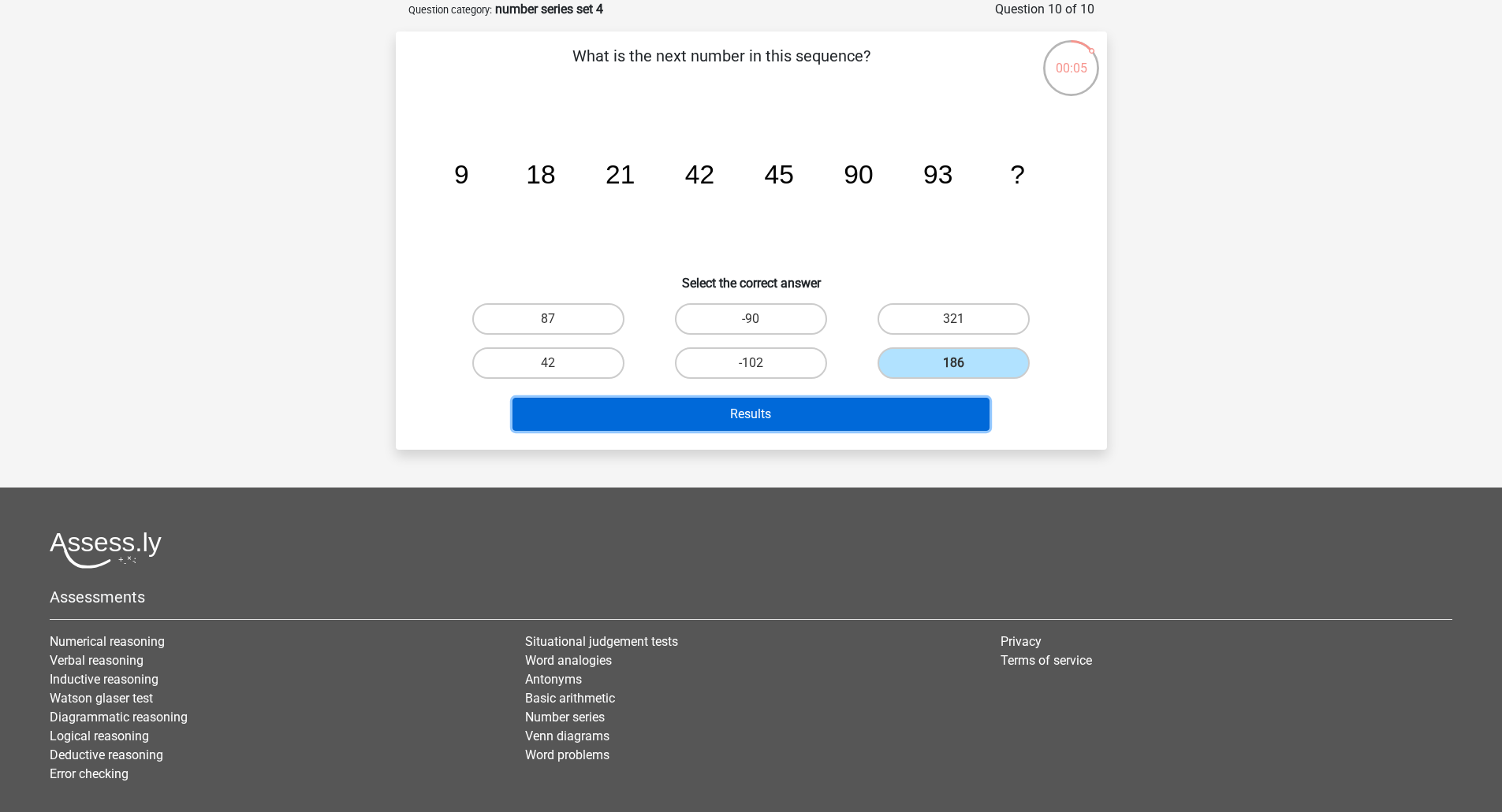
click at [872, 421] on button "Results" at bounding box center [751, 415] width 477 height 33
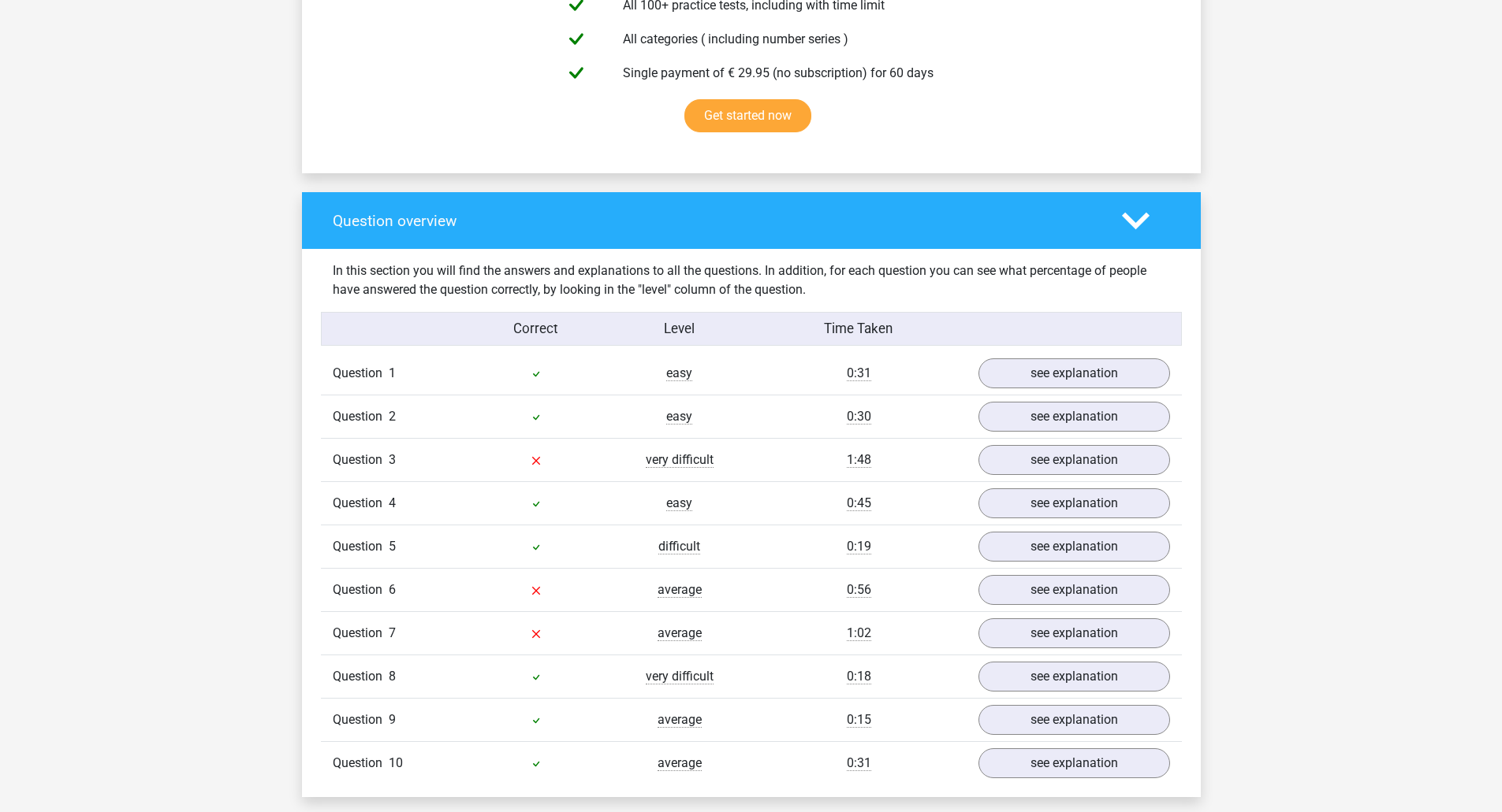
scroll to position [1024, 0]
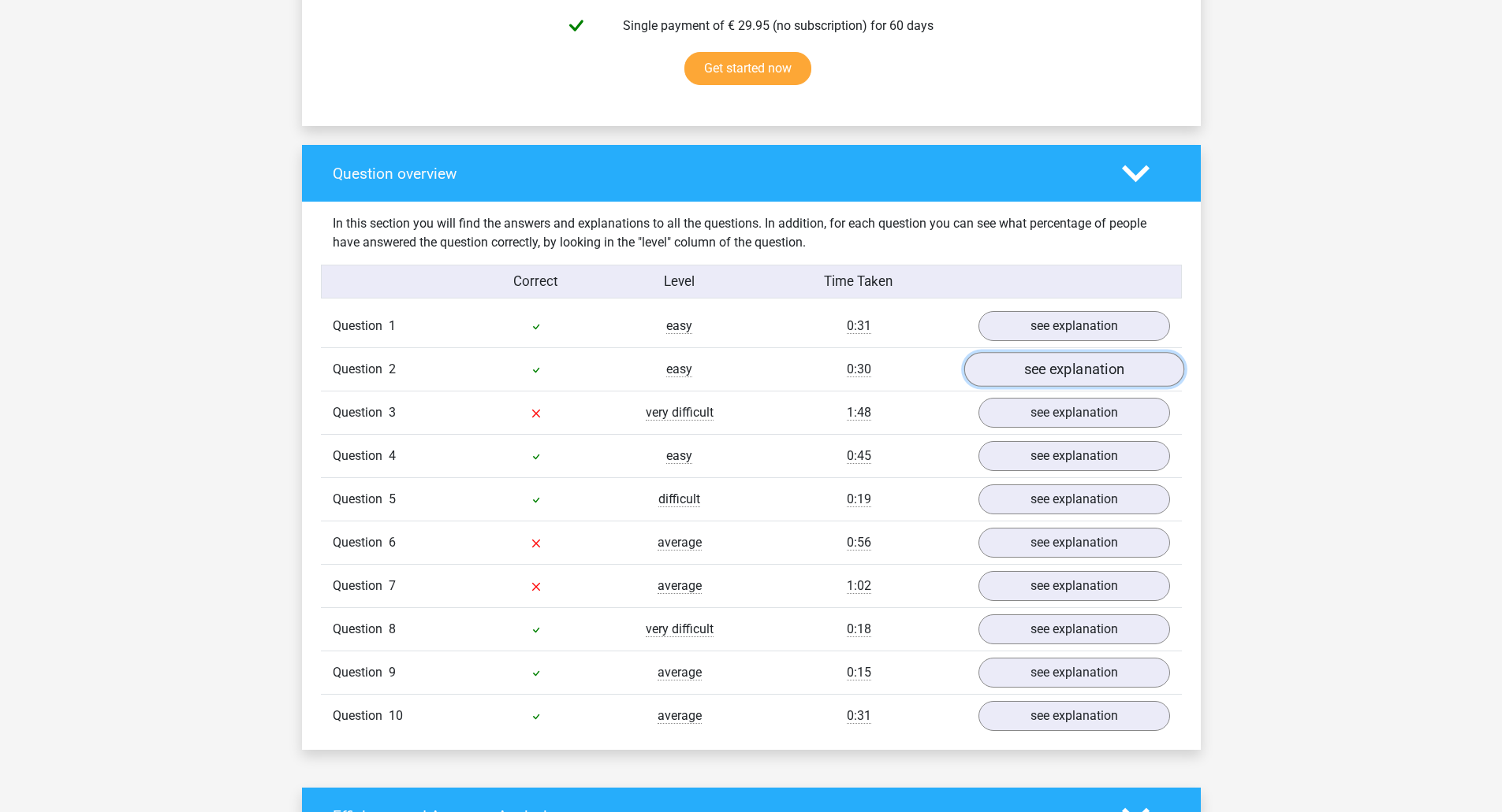
click at [1052, 365] on link "see explanation" at bounding box center [1073, 370] width 220 height 35
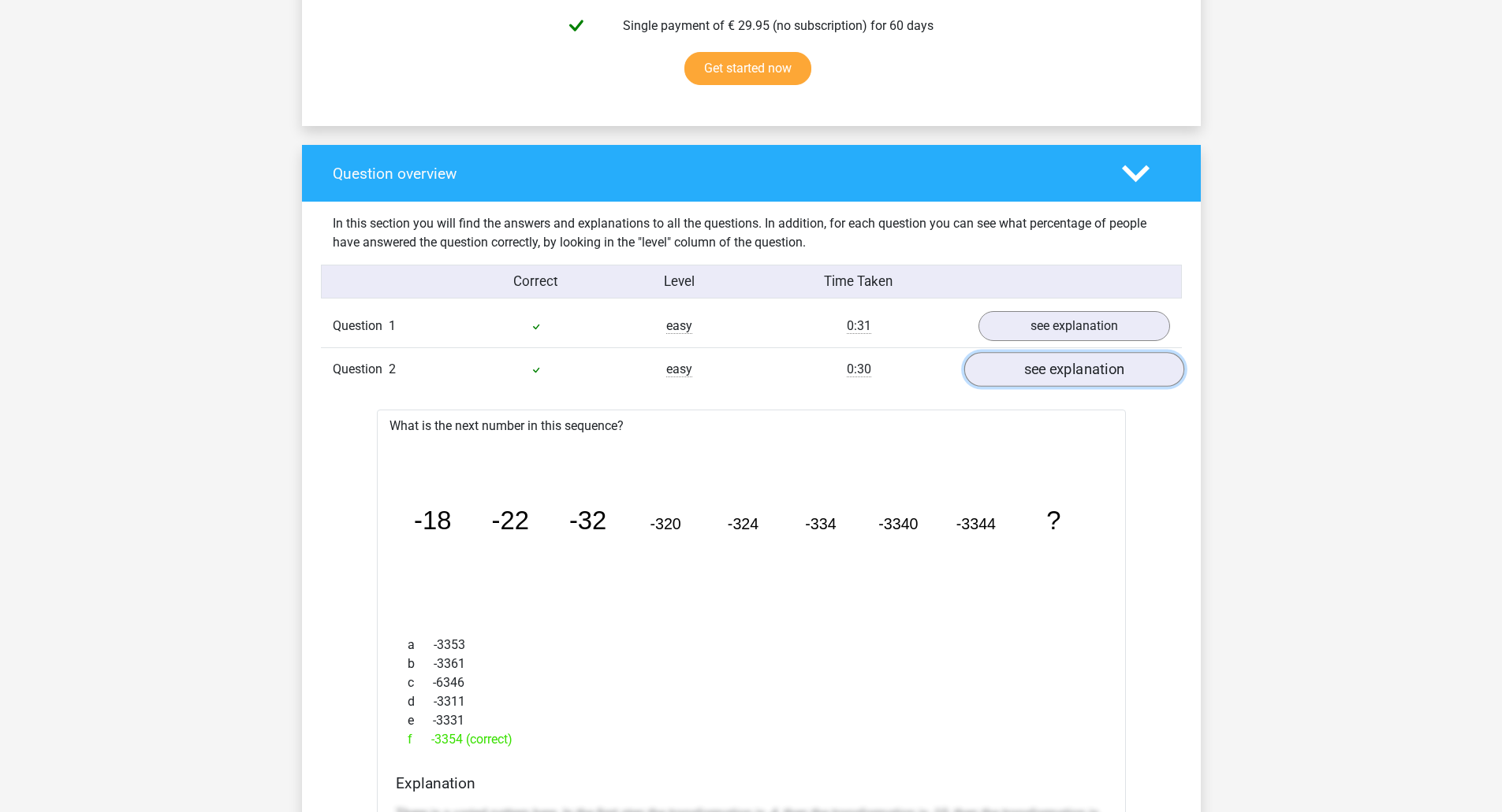
click at [1052, 365] on link "see explanation" at bounding box center [1073, 370] width 220 height 35
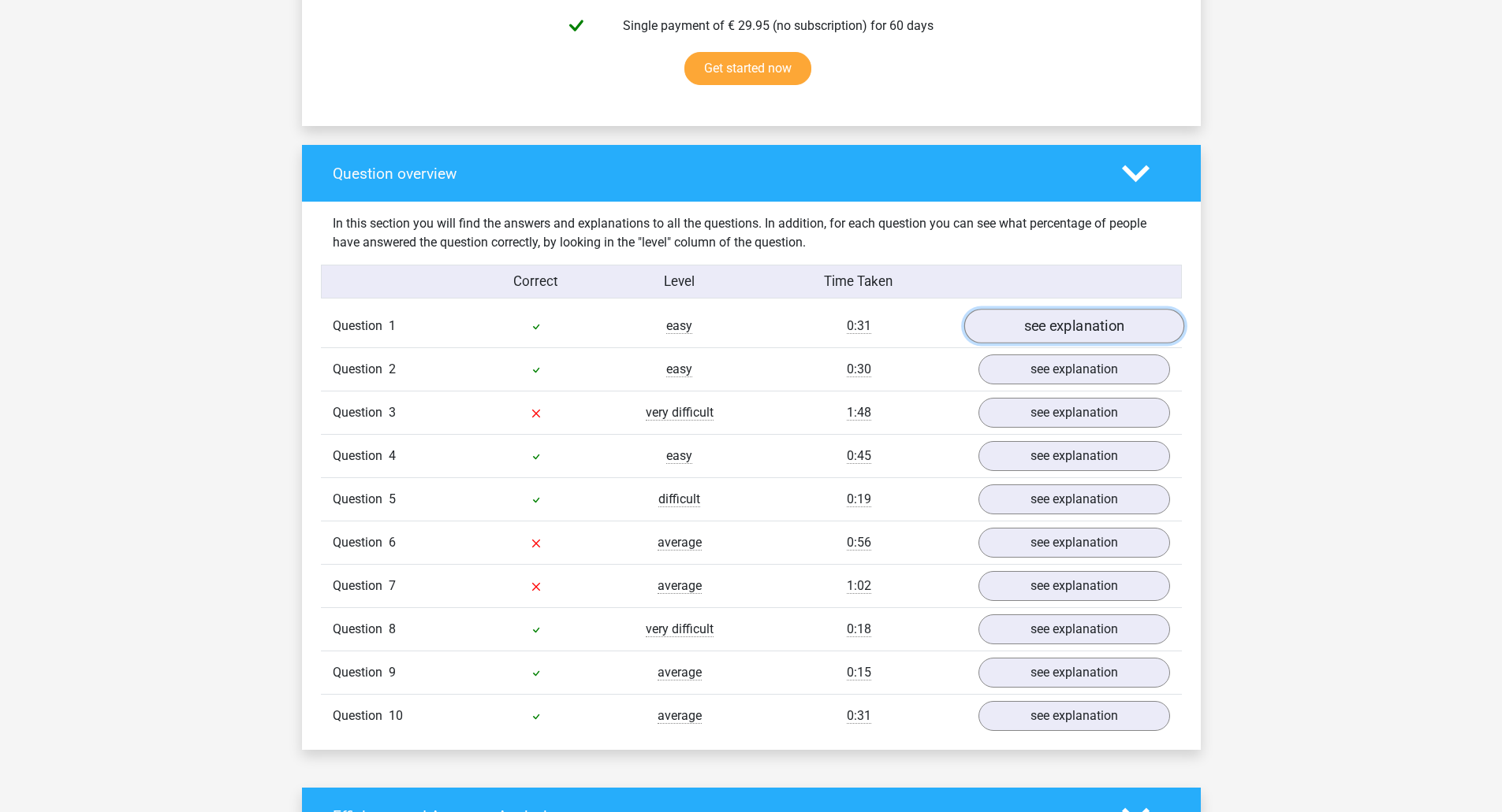
click at [1052, 319] on link "see explanation" at bounding box center [1073, 327] width 220 height 35
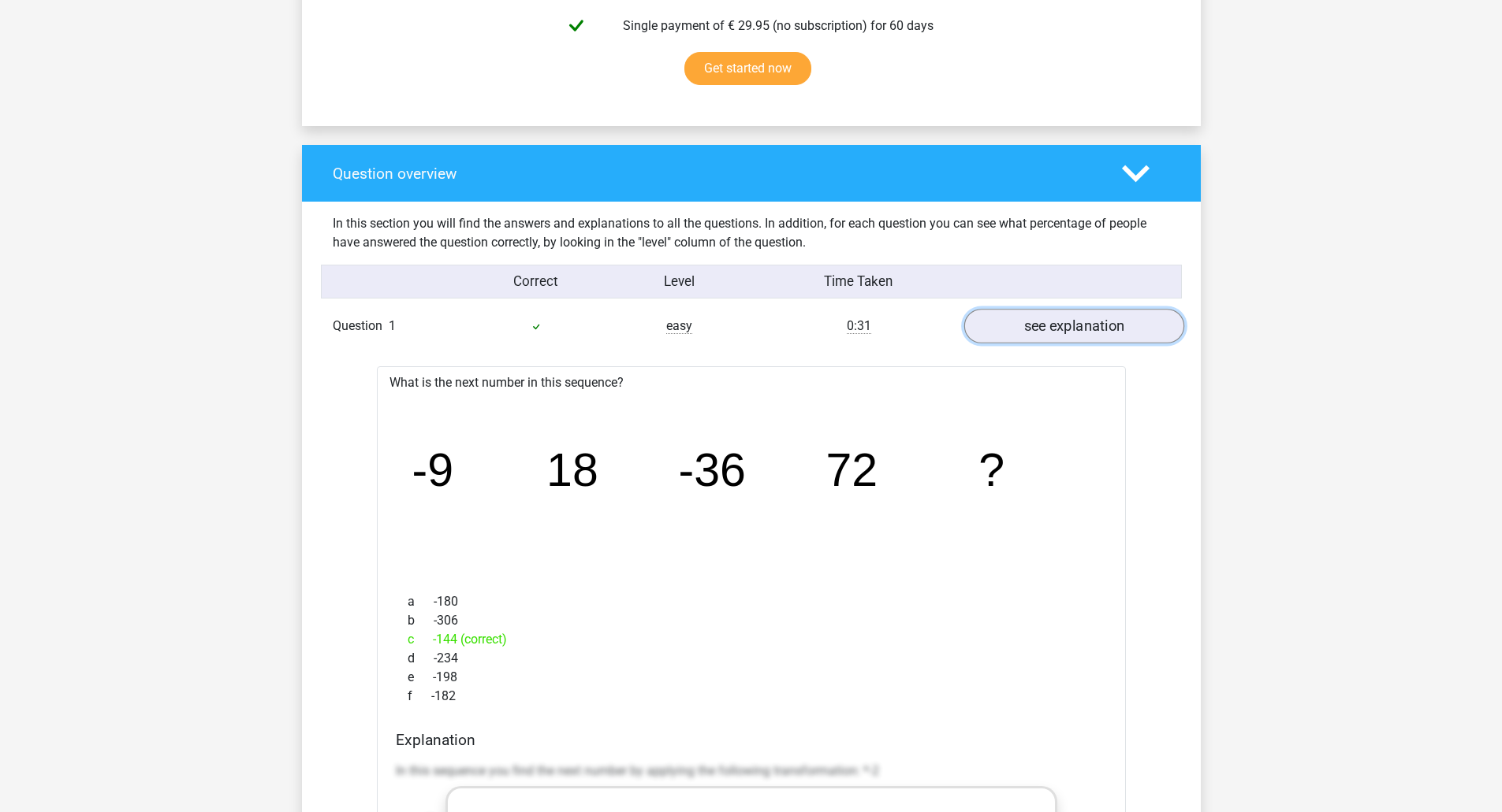
click at [1052, 319] on link "see explanation" at bounding box center [1073, 327] width 220 height 35
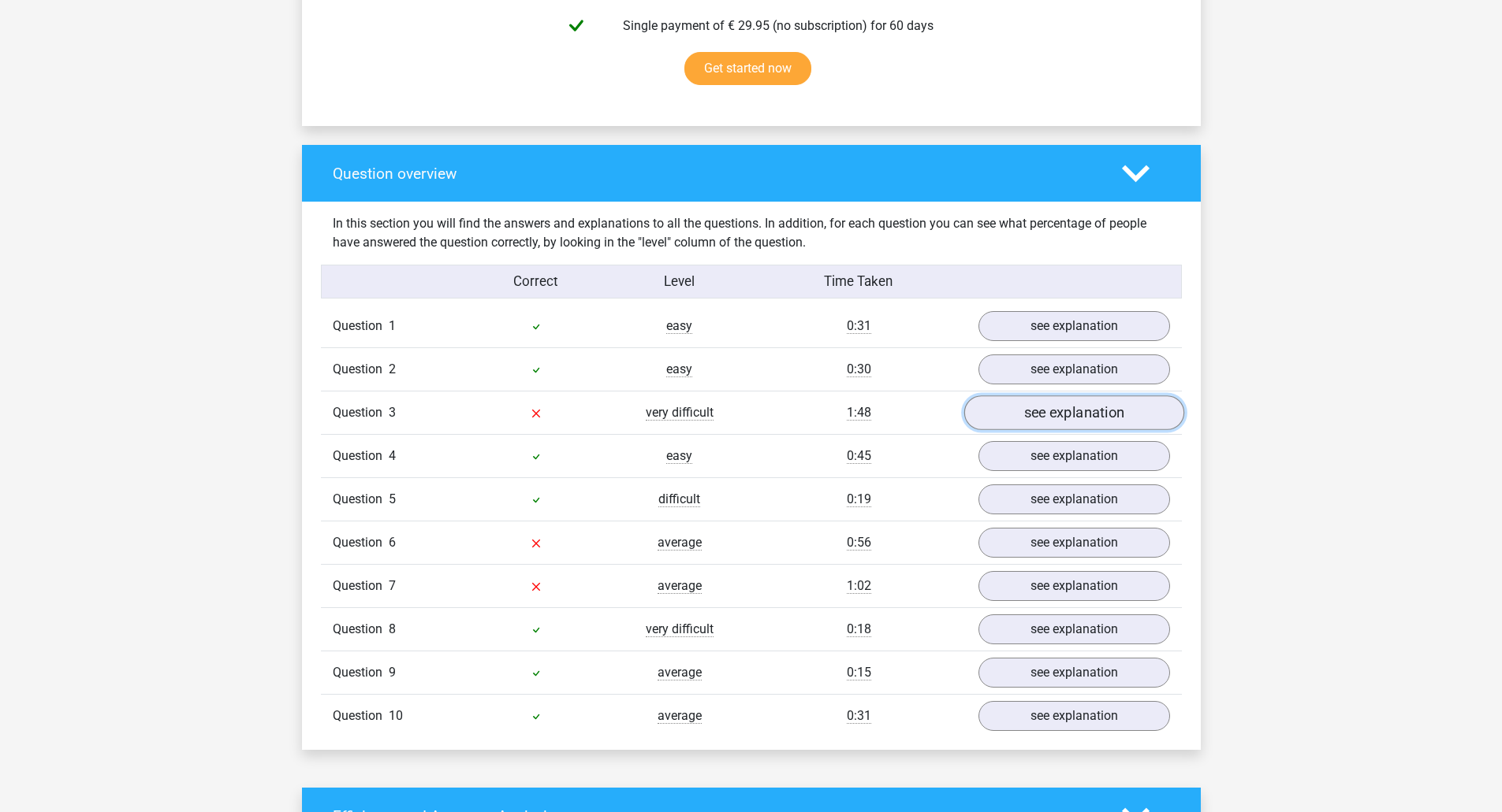
click at [1050, 406] on link "see explanation" at bounding box center [1073, 414] width 220 height 35
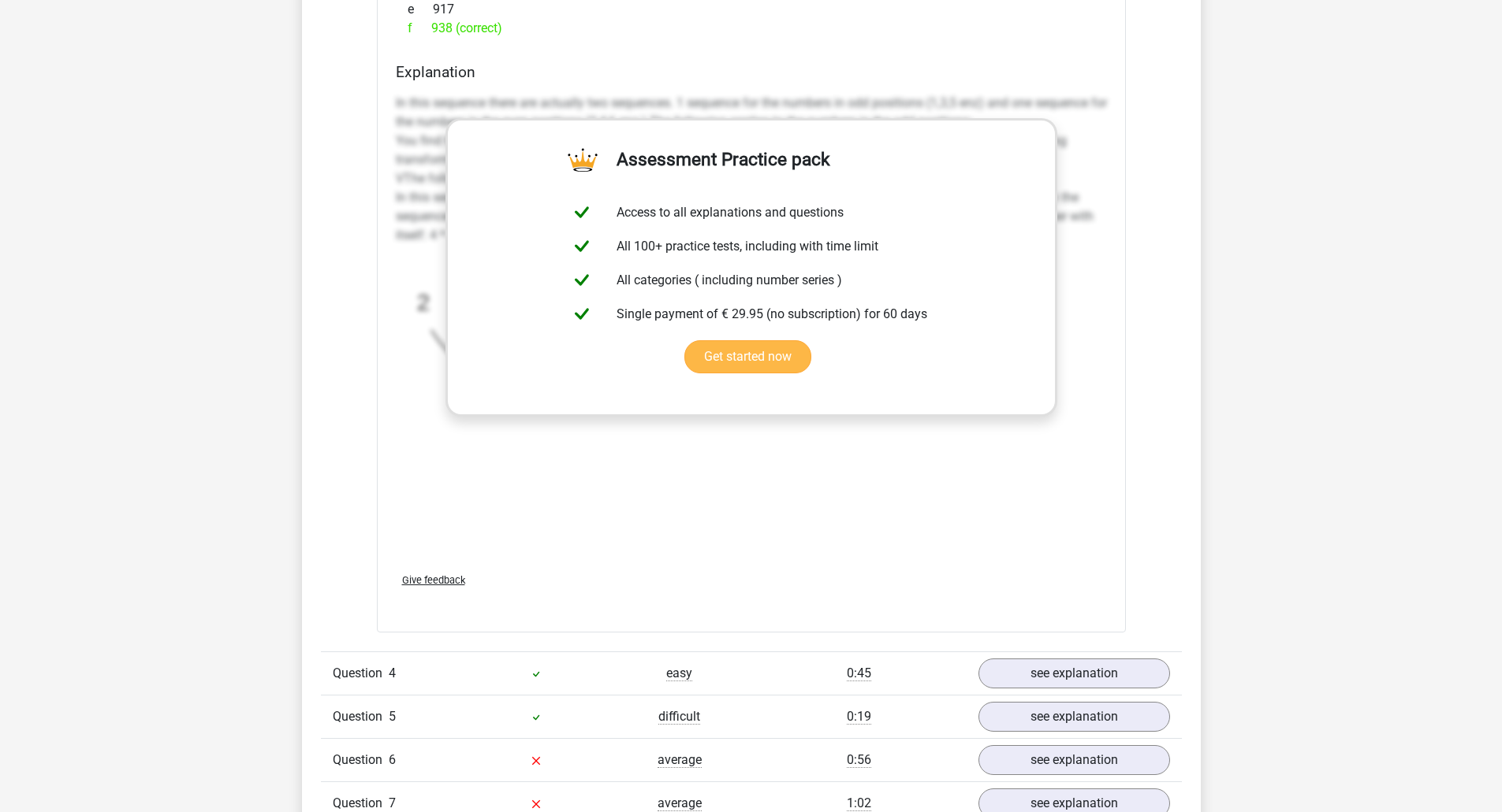
scroll to position [2127, 0]
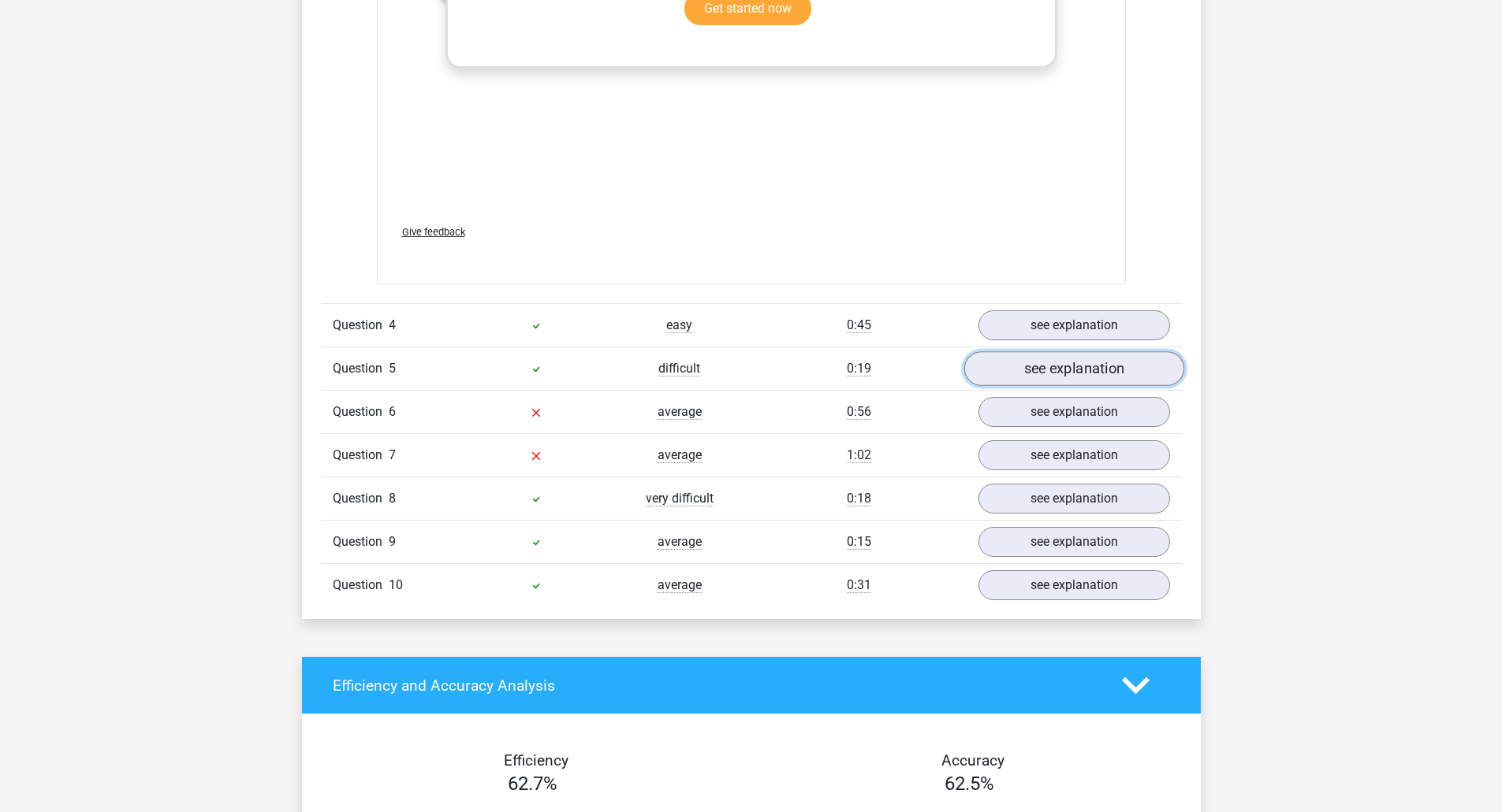
click at [1062, 375] on link "see explanation" at bounding box center [1073, 369] width 220 height 35
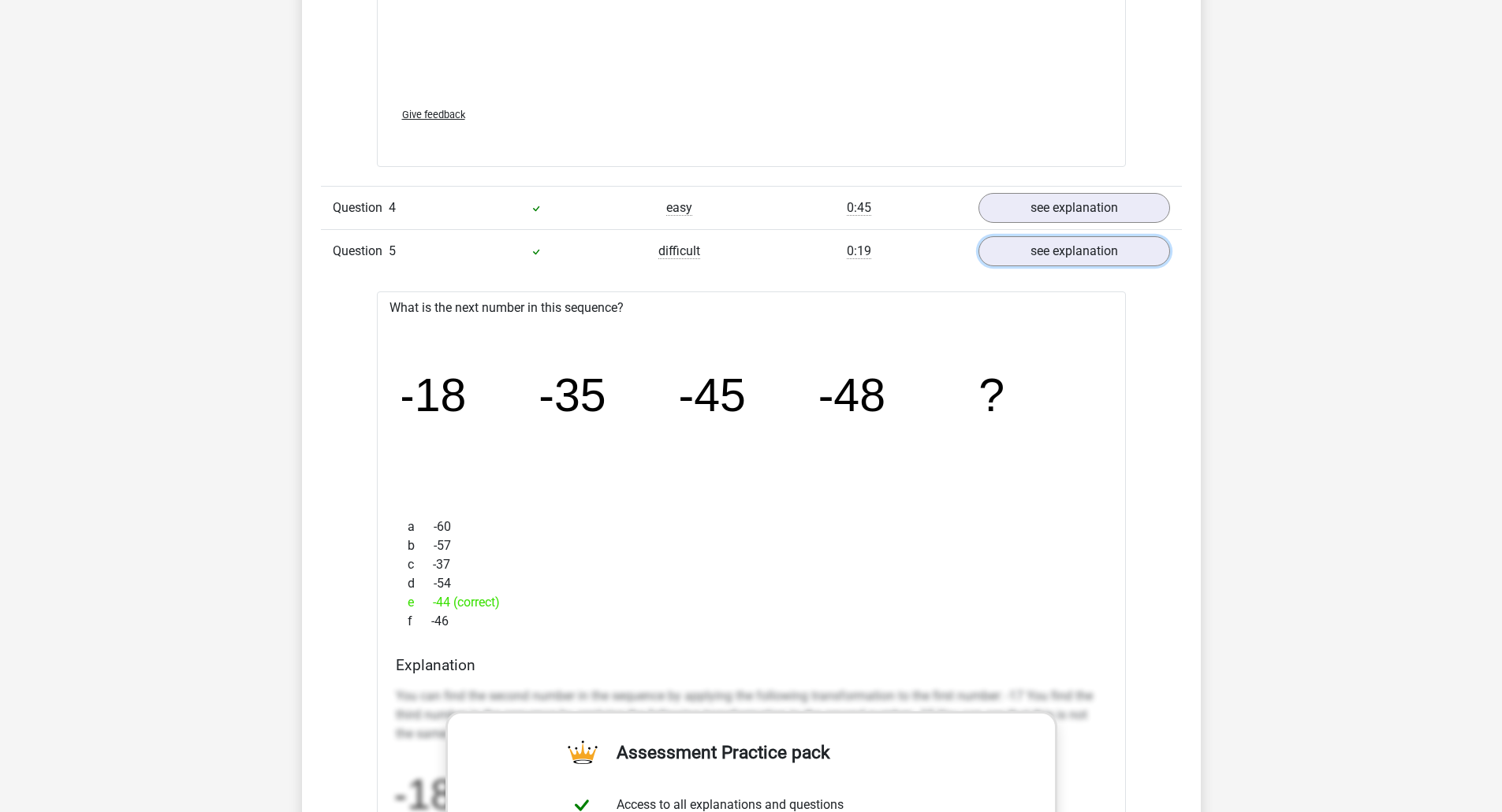
scroll to position [2206, 0]
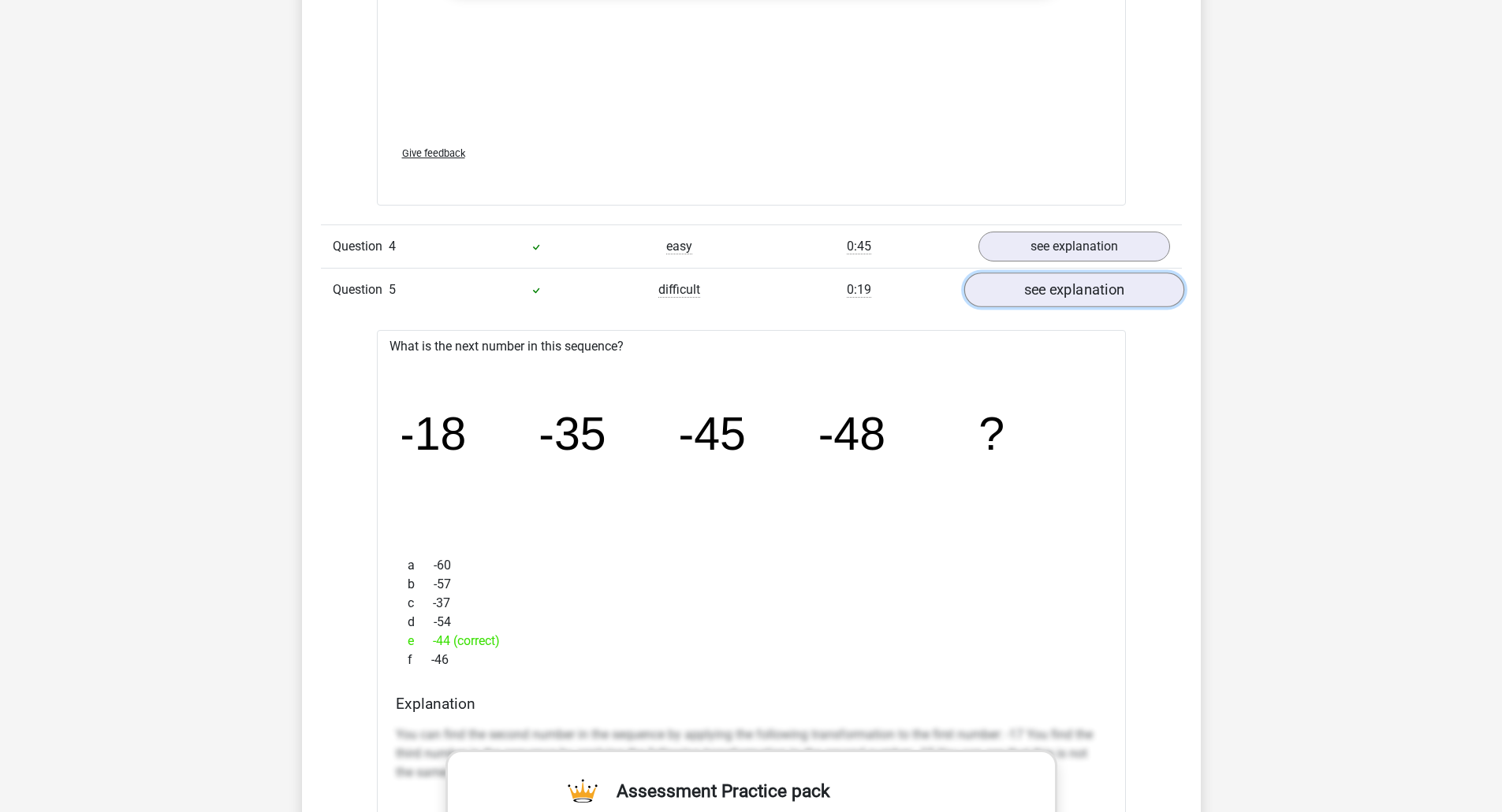
click at [1068, 301] on link "see explanation" at bounding box center [1073, 290] width 220 height 35
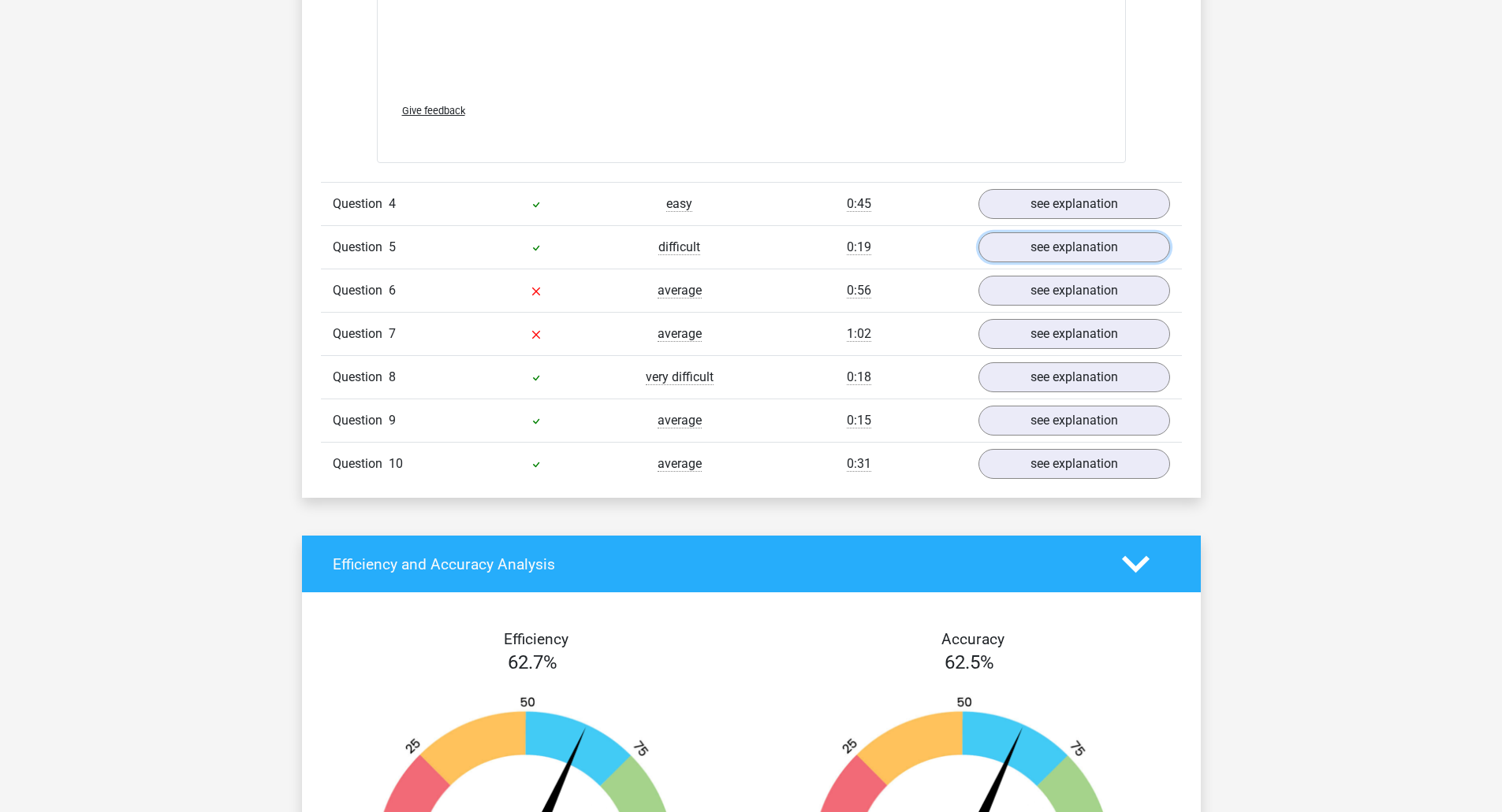
scroll to position [2363, 0]
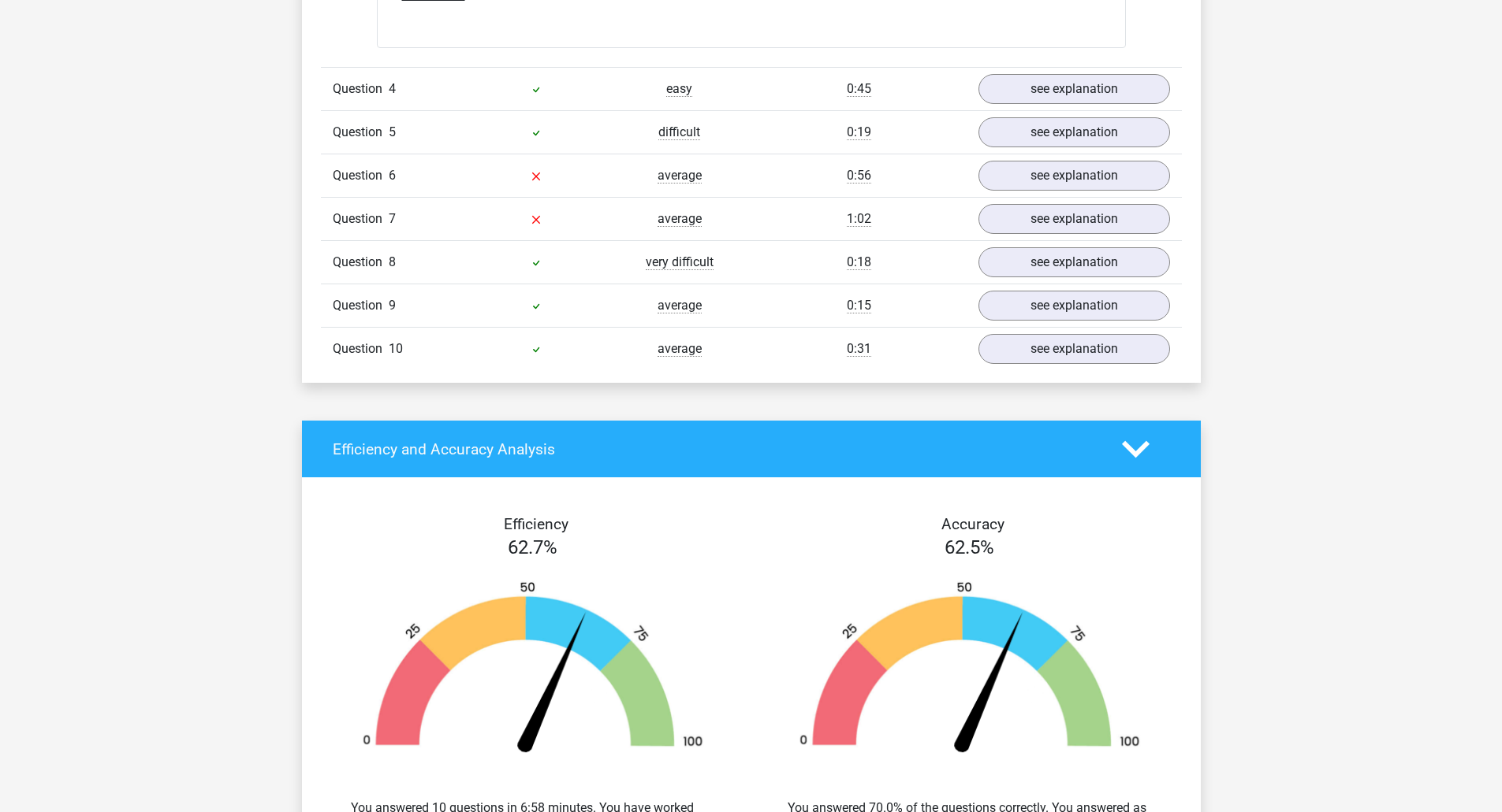
click at [1061, 193] on div "Question 6 average 0:56 see explanation" at bounding box center [751, 175] width 861 height 43
click at [1061, 184] on link "see explanation" at bounding box center [1073, 176] width 220 height 35
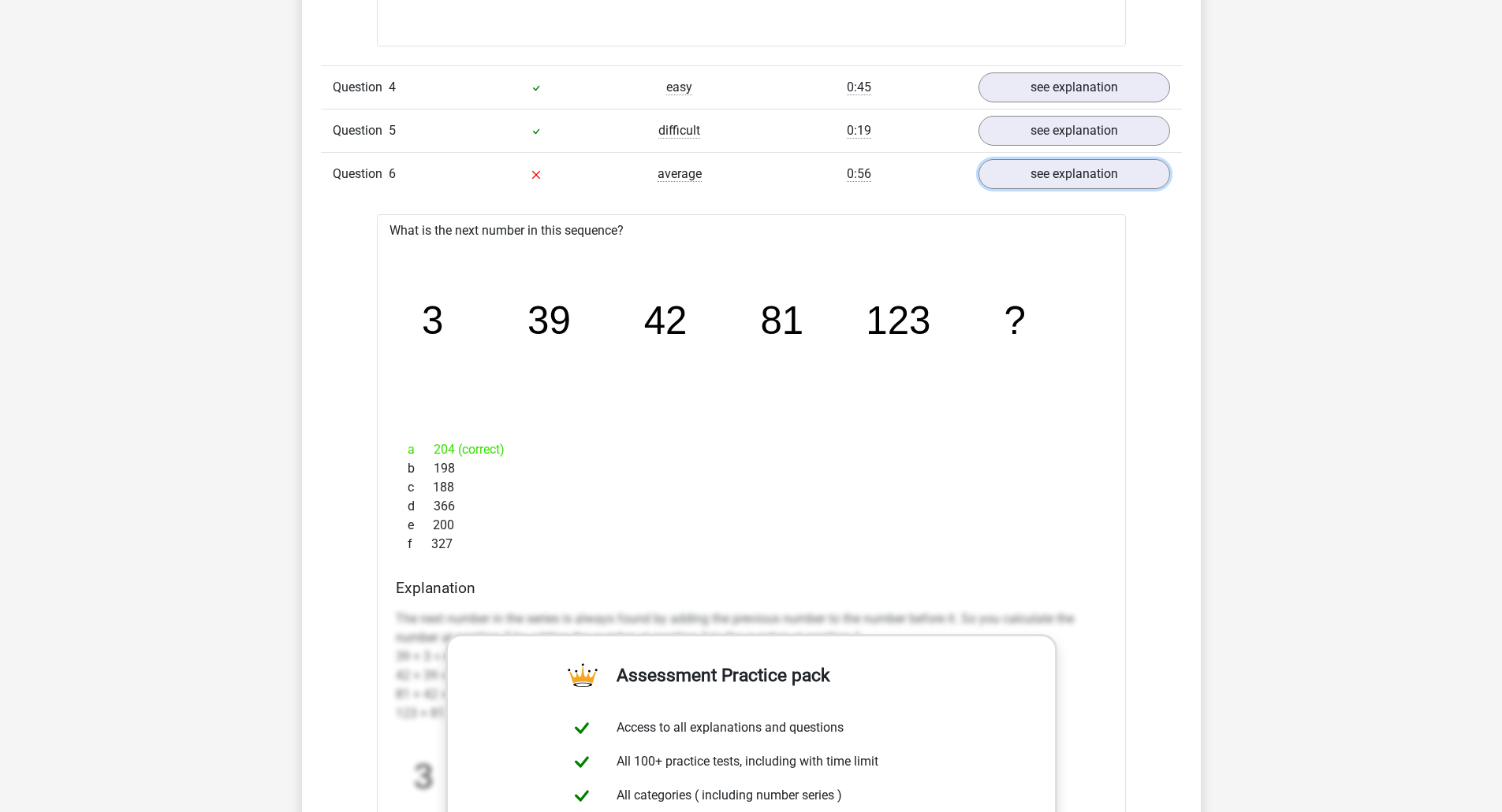
scroll to position [2285, 0]
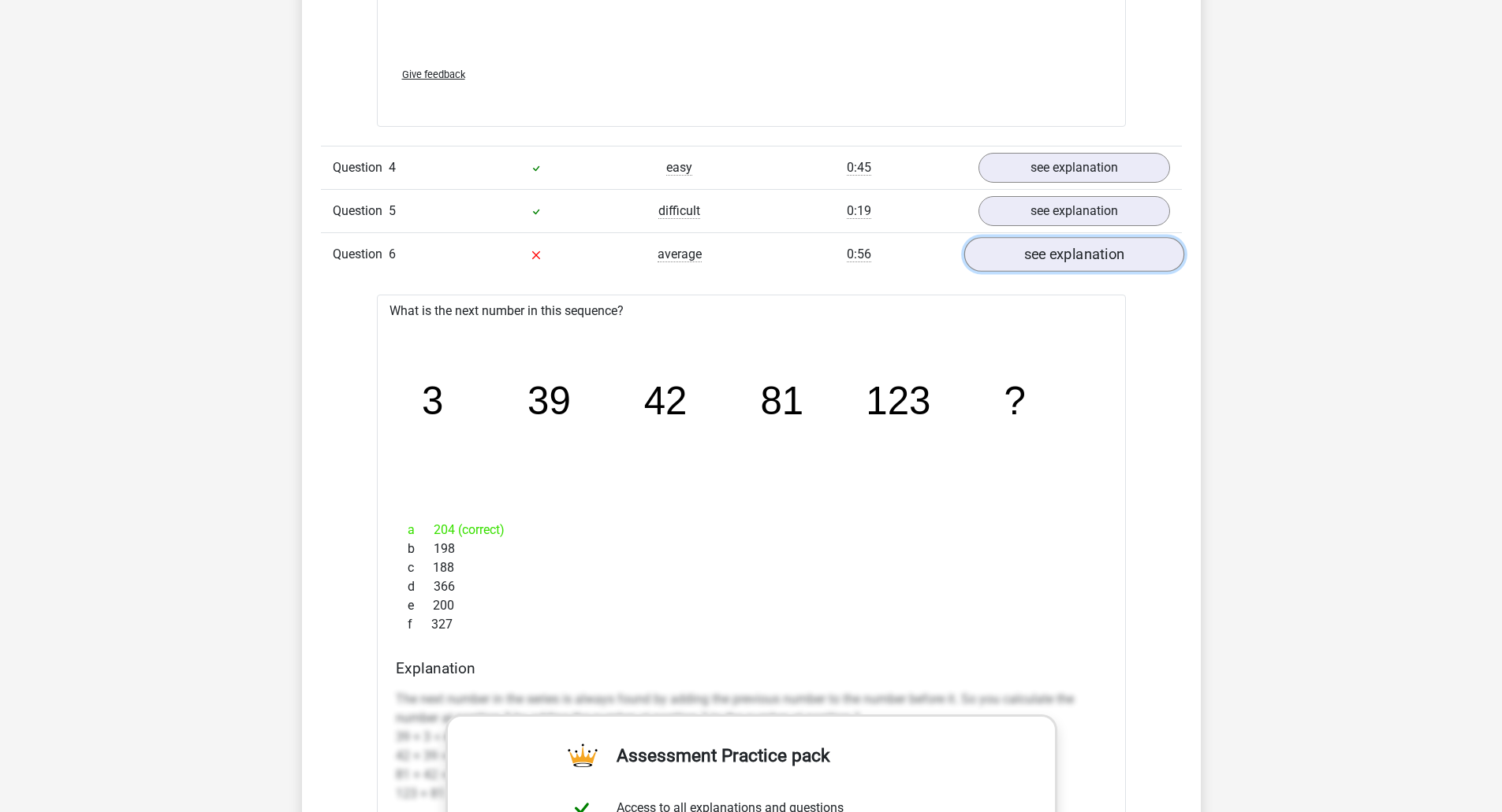
click at [1044, 248] on link "see explanation" at bounding box center [1073, 255] width 220 height 35
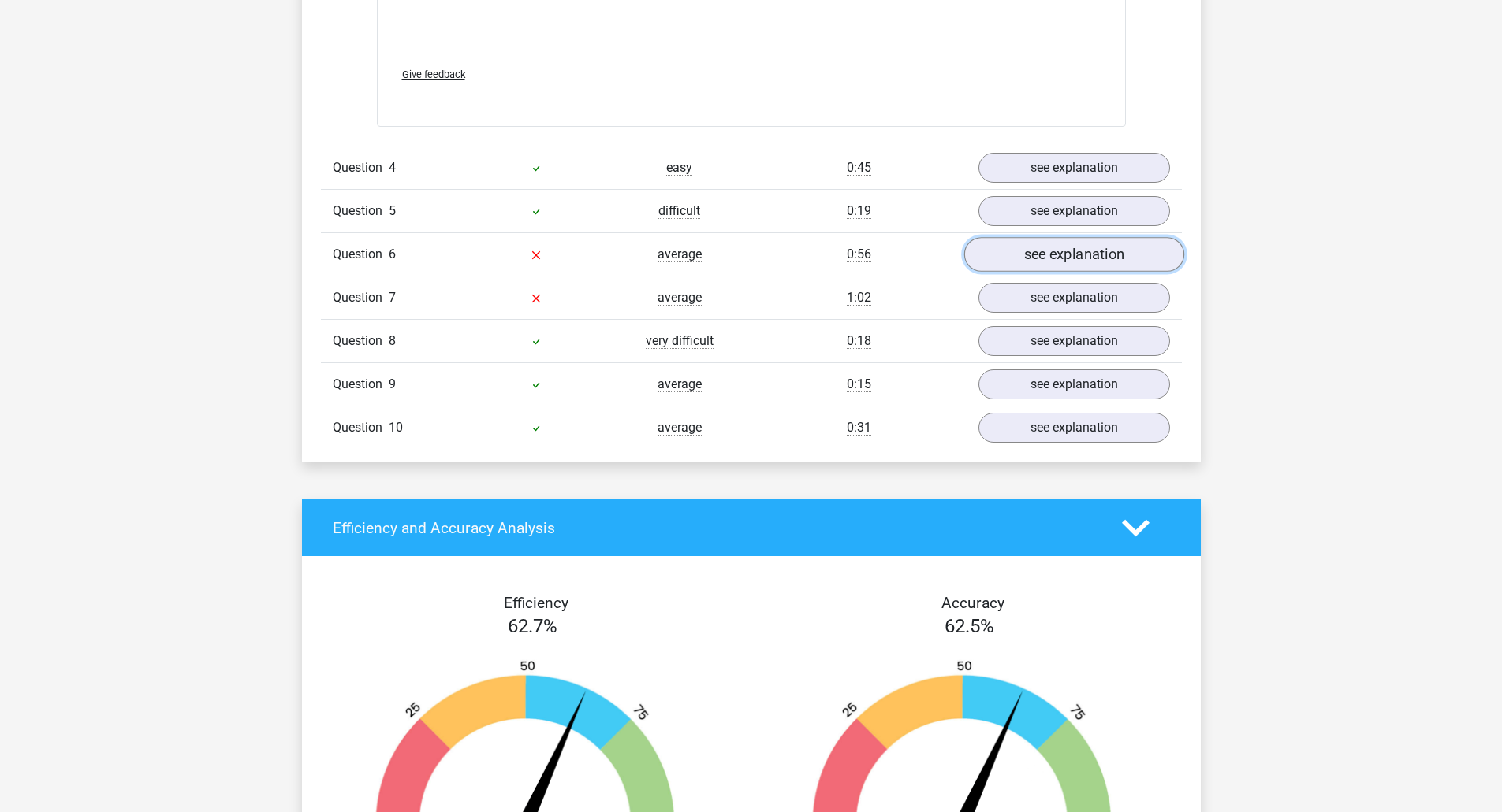
click at [1044, 249] on link "see explanation" at bounding box center [1073, 255] width 220 height 35
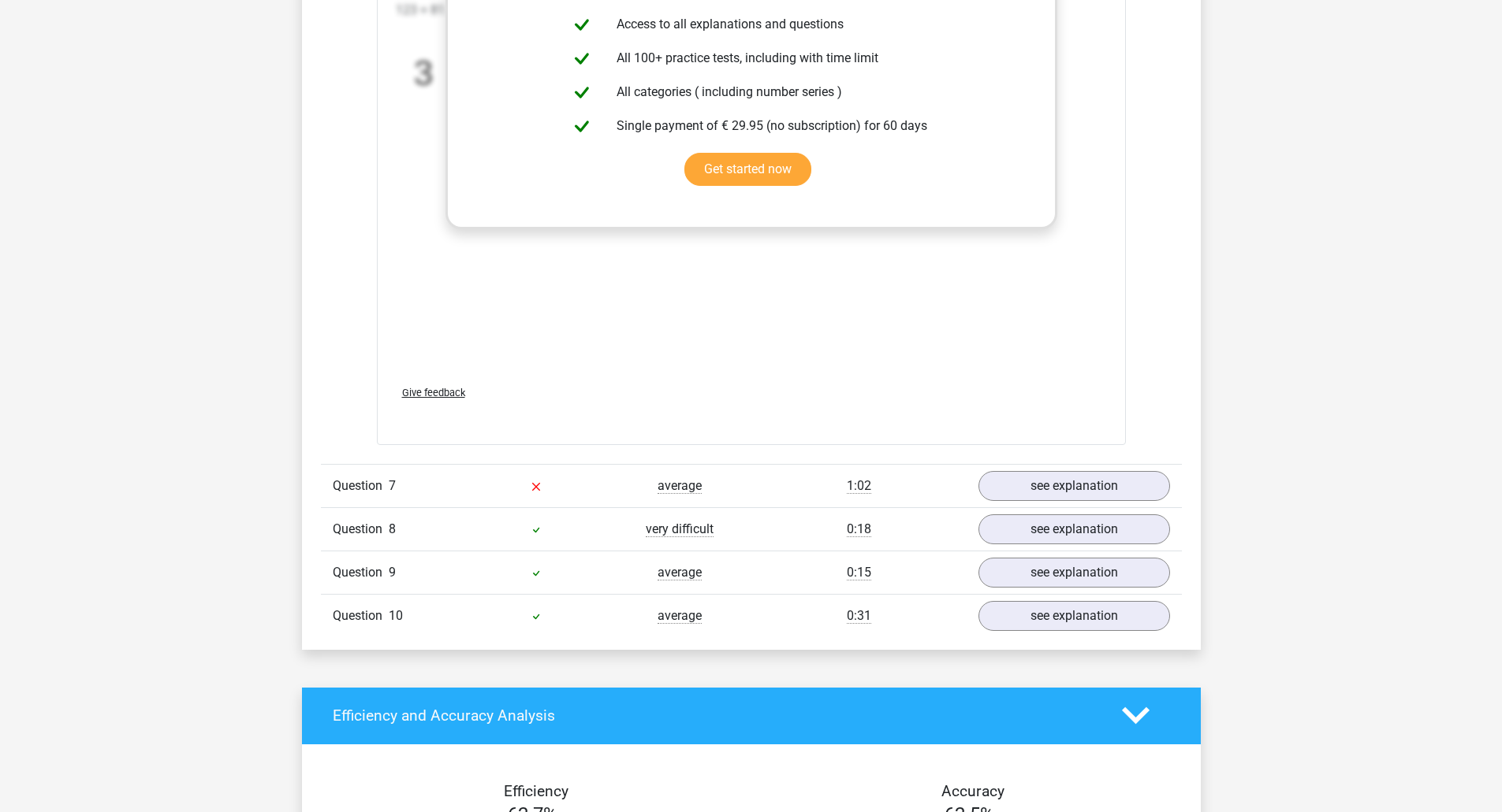
scroll to position [3151, 0]
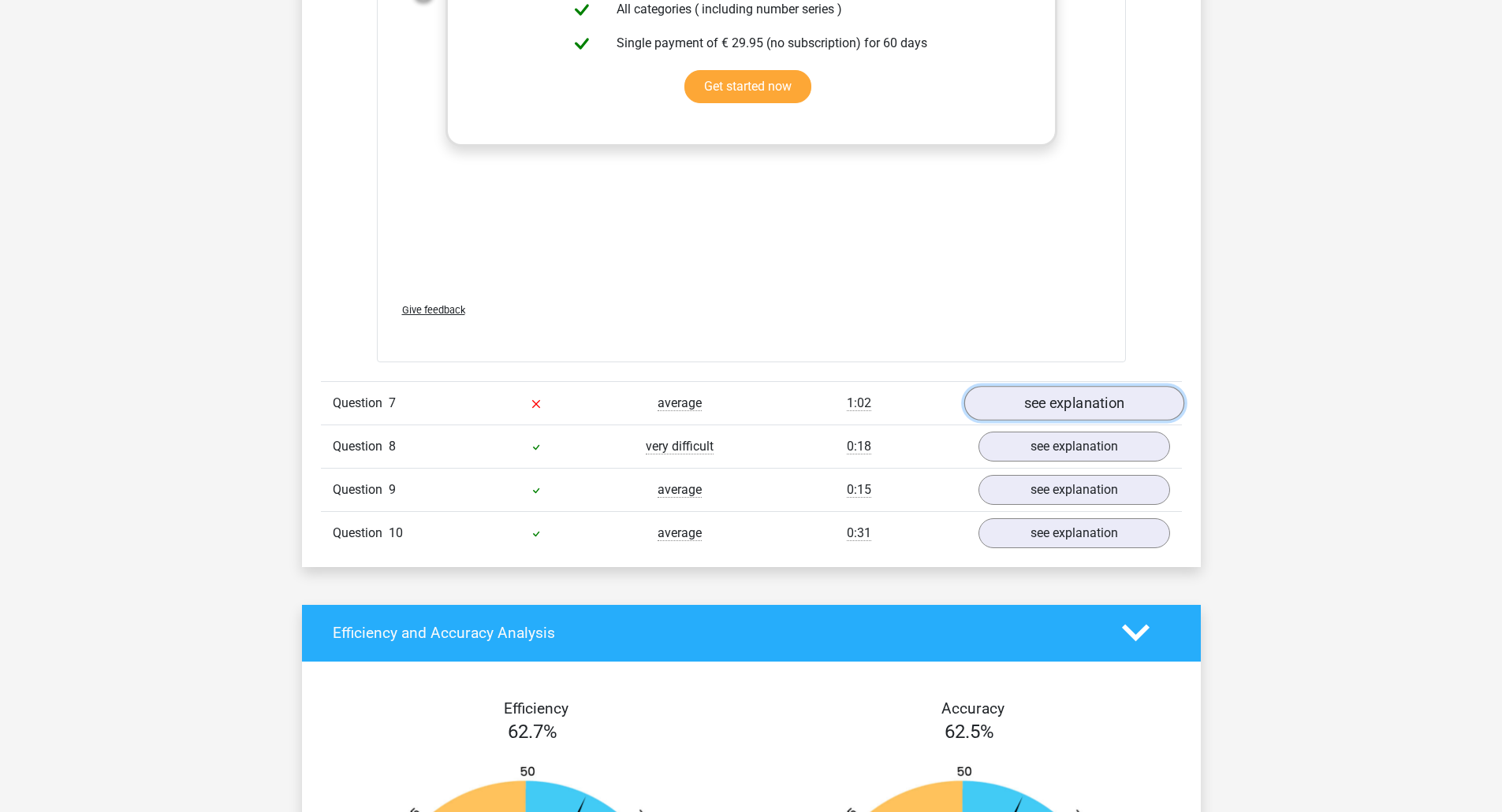
click at [1068, 417] on link "see explanation" at bounding box center [1073, 404] width 220 height 35
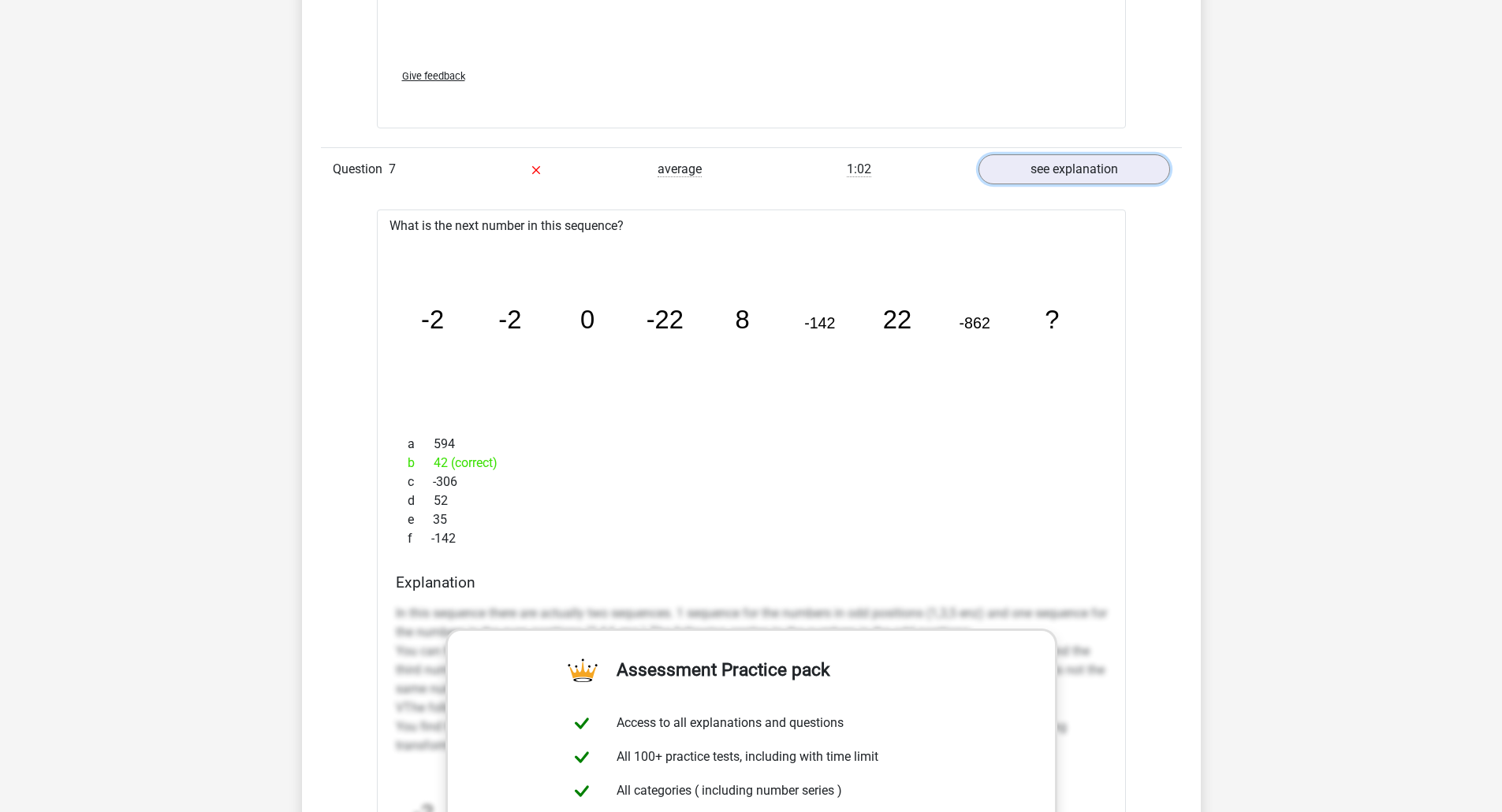
scroll to position [3387, 0]
drag, startPoint x: 421, startPoint y: 321, endPoint x: 531, endPoint y: 320, distance: 110.0
click at [531, 320] on icon "image/svg+xml -2 -2 0 -22 8 -142 22 -862 ?" at bounding box center [751, 326] width 699 height 175
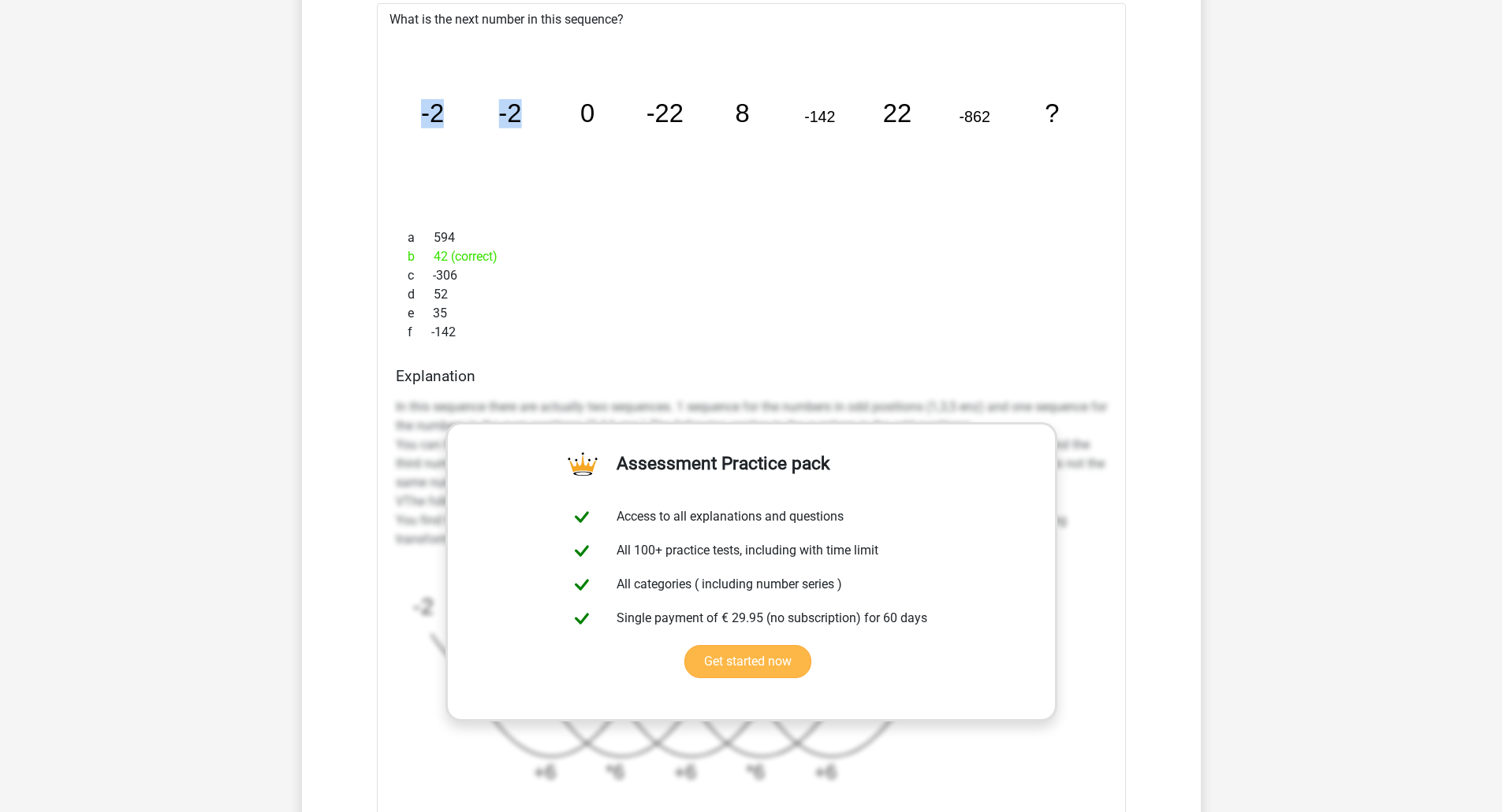
scroll to position [3545, 0]
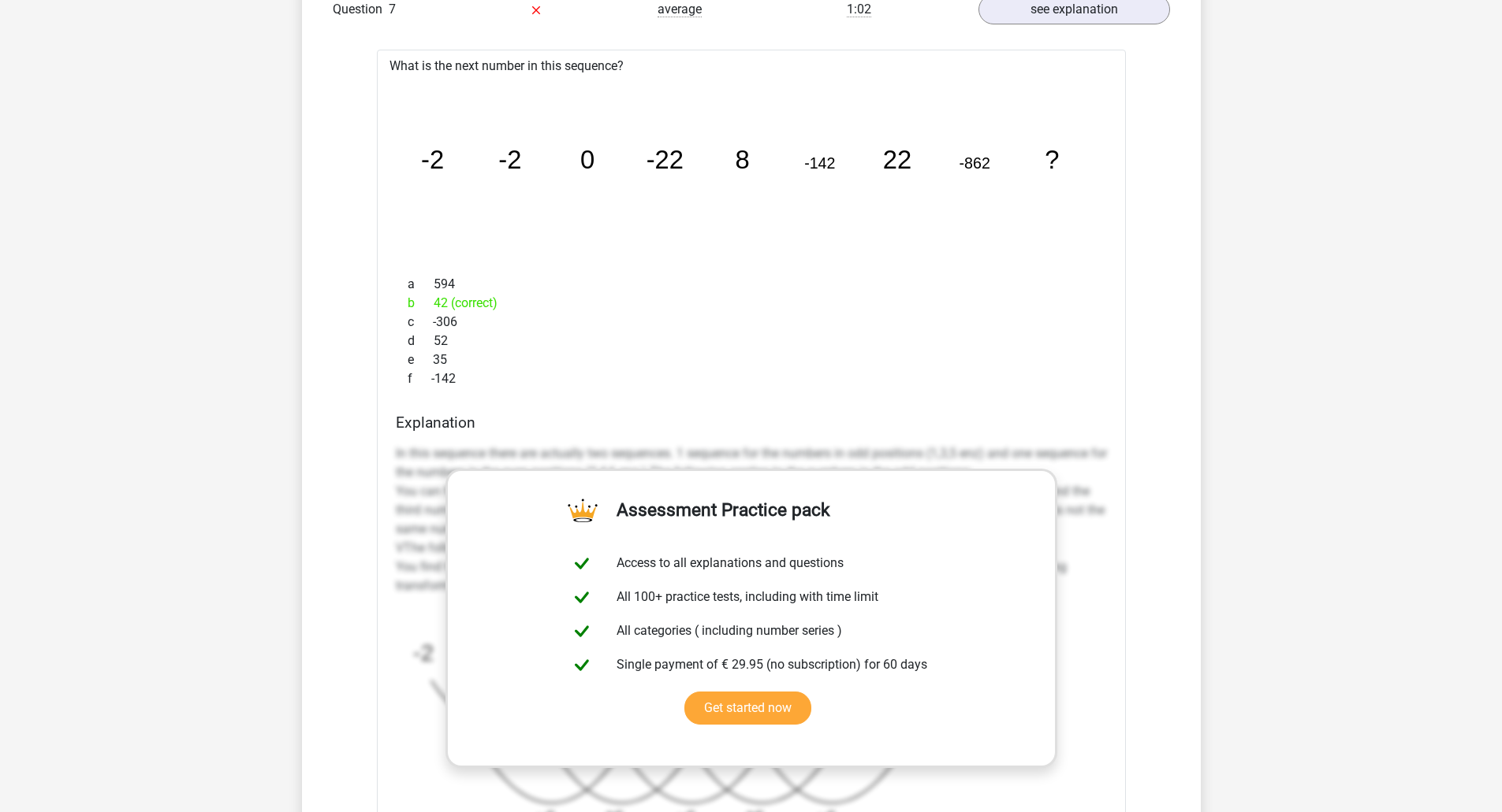
click at [702, 161] on icon "image/svg+xml -2 -2 0 -22 8 -142 22 -862 ?" at bounding box center [751, 169] width 699 height 175
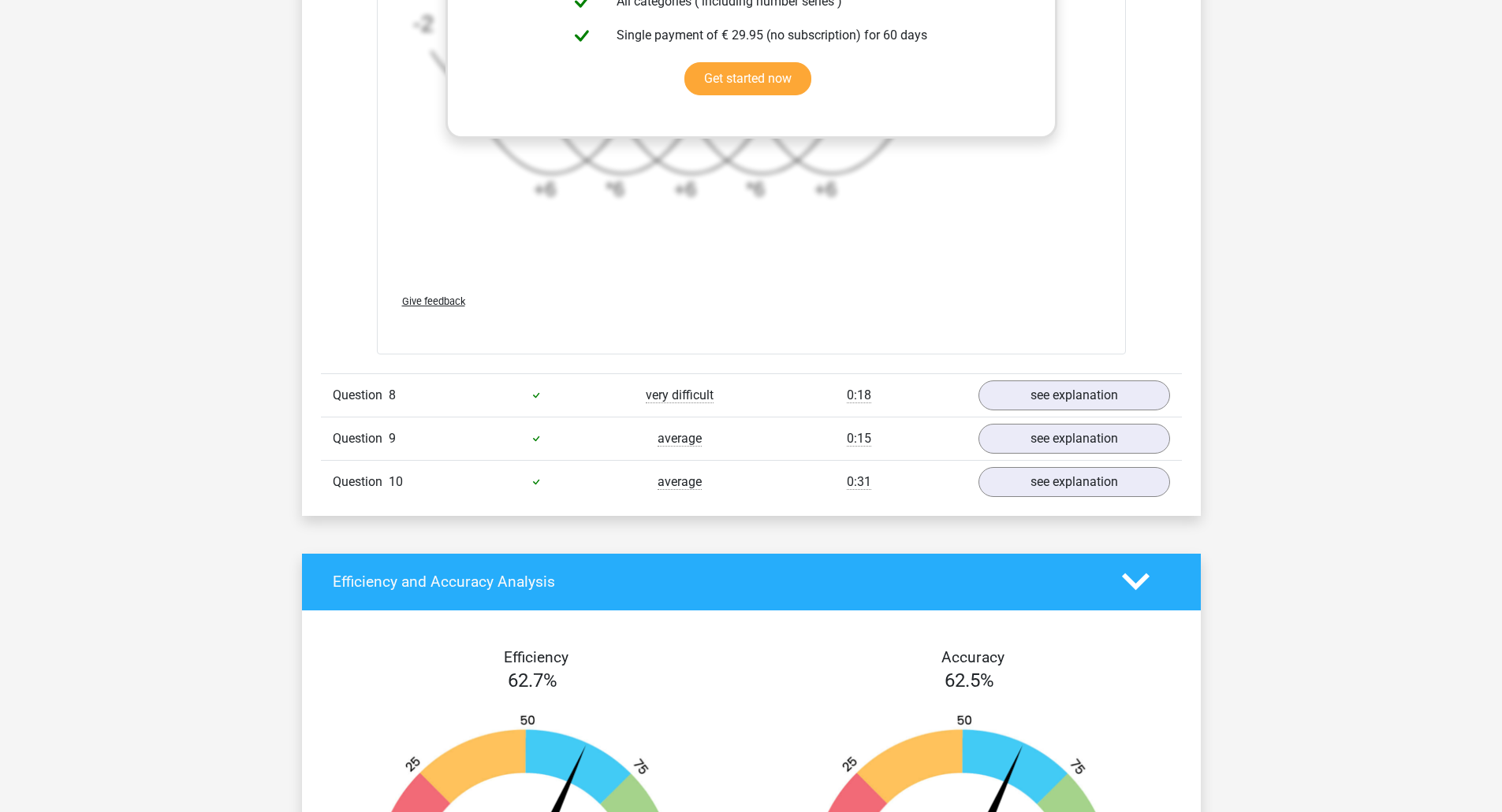
scroll to position [4175, 0]
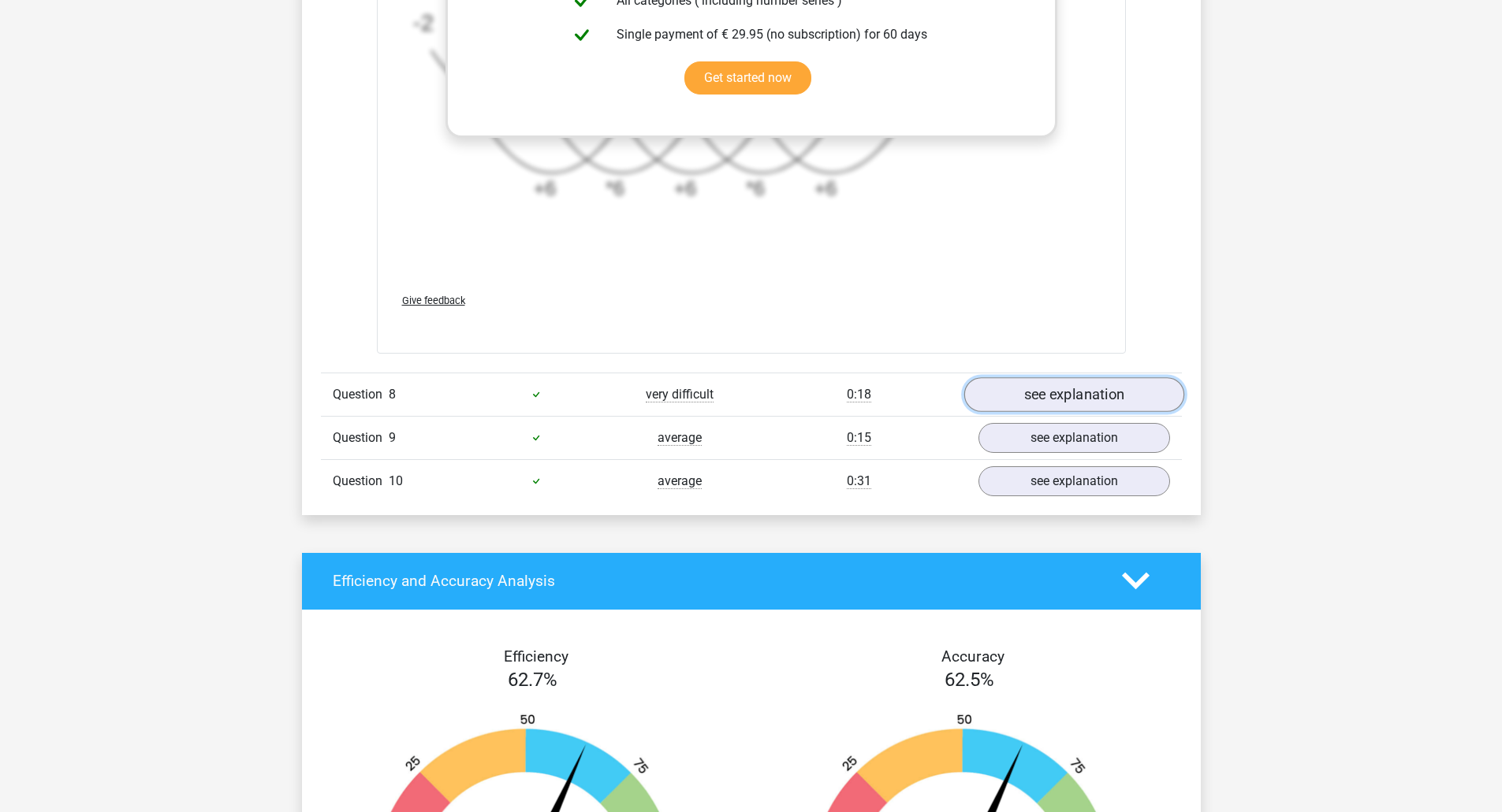
click at [1020, 389] on link "see explanation" at bounding box center [1073, 394] width 220 height 35
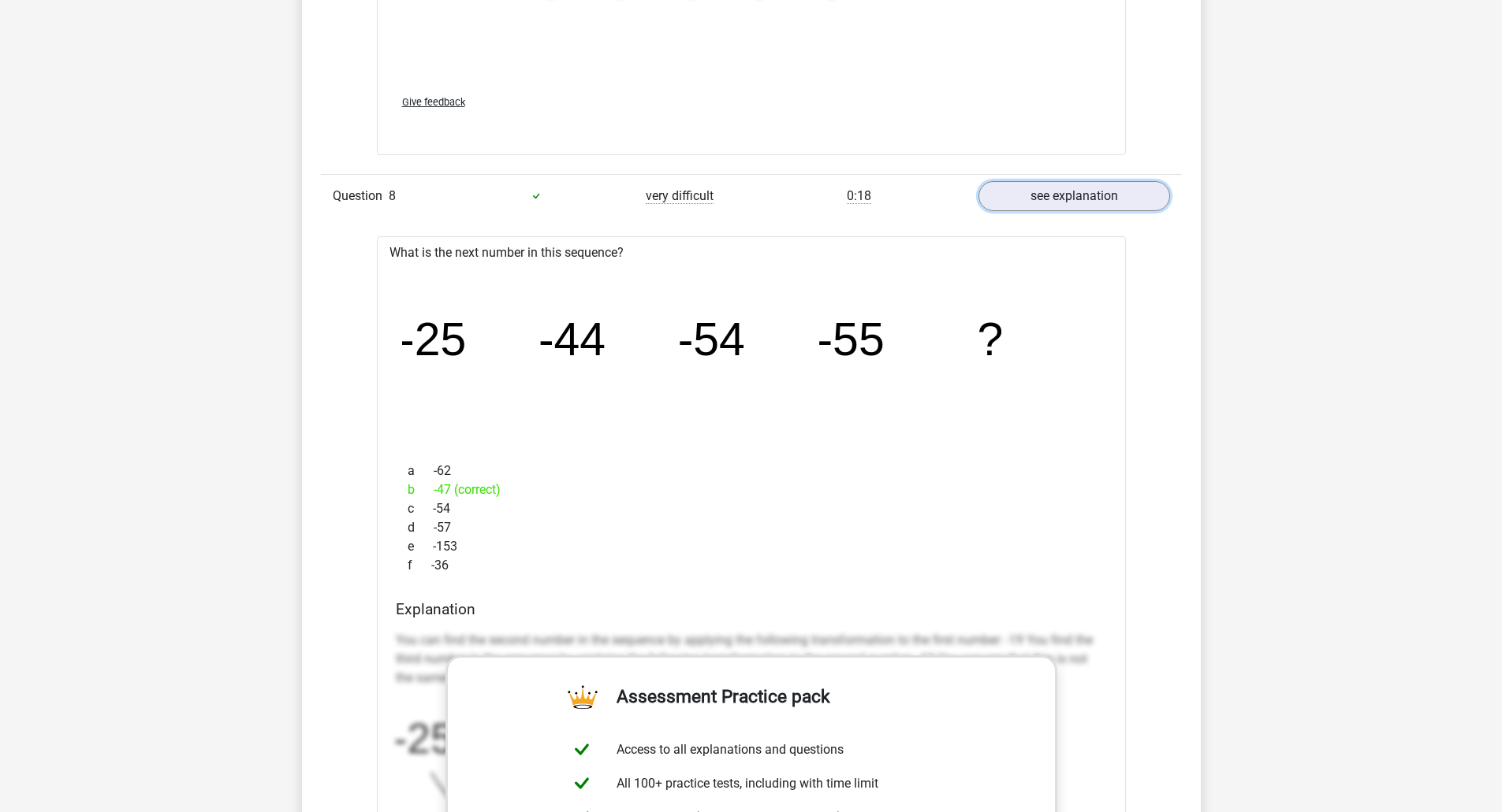
scroll to position [4333, 0]
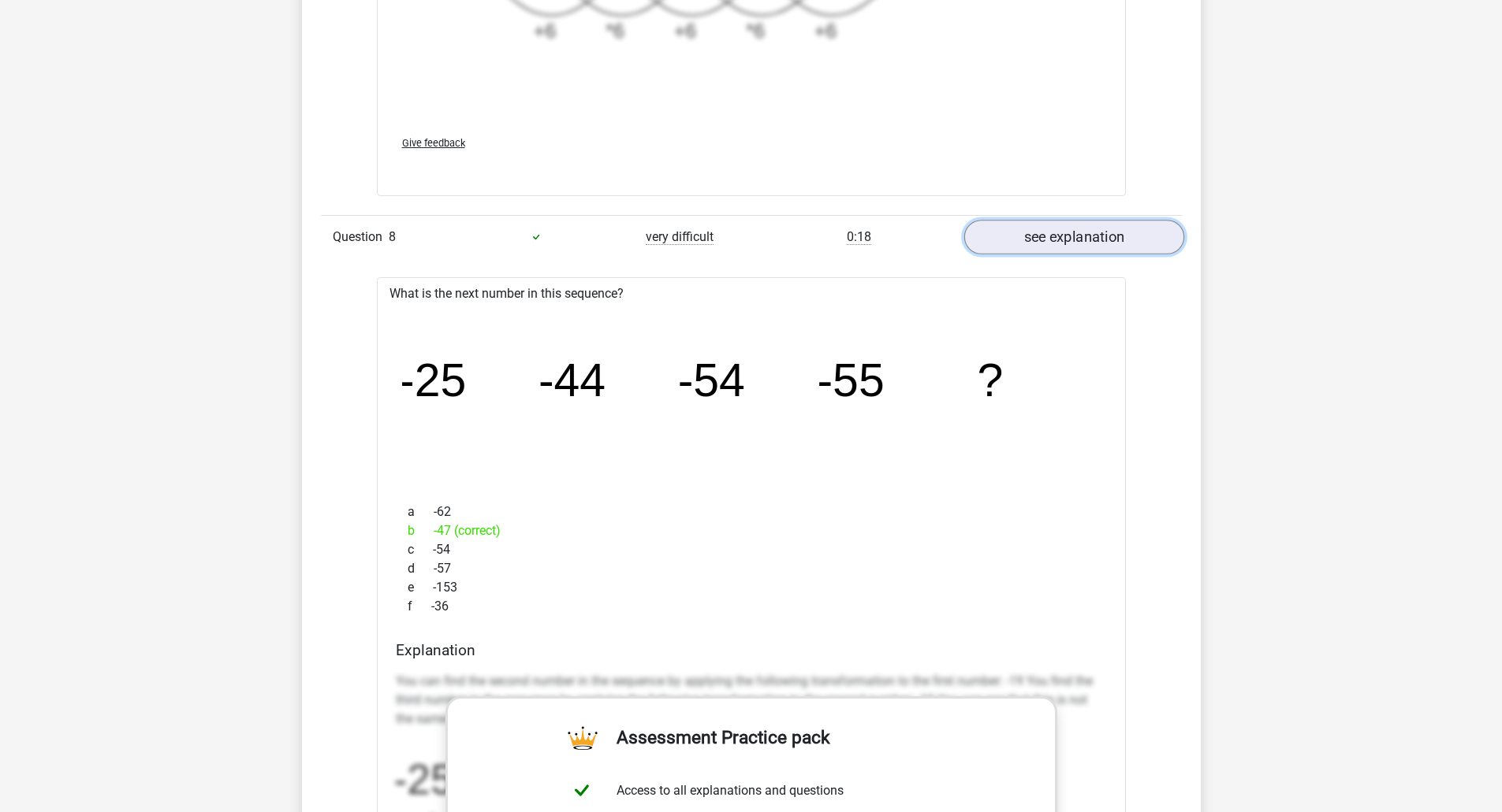
click at [1067, 240] on link "see explanation" at bounding box center [1073, 237] width 220 height 35
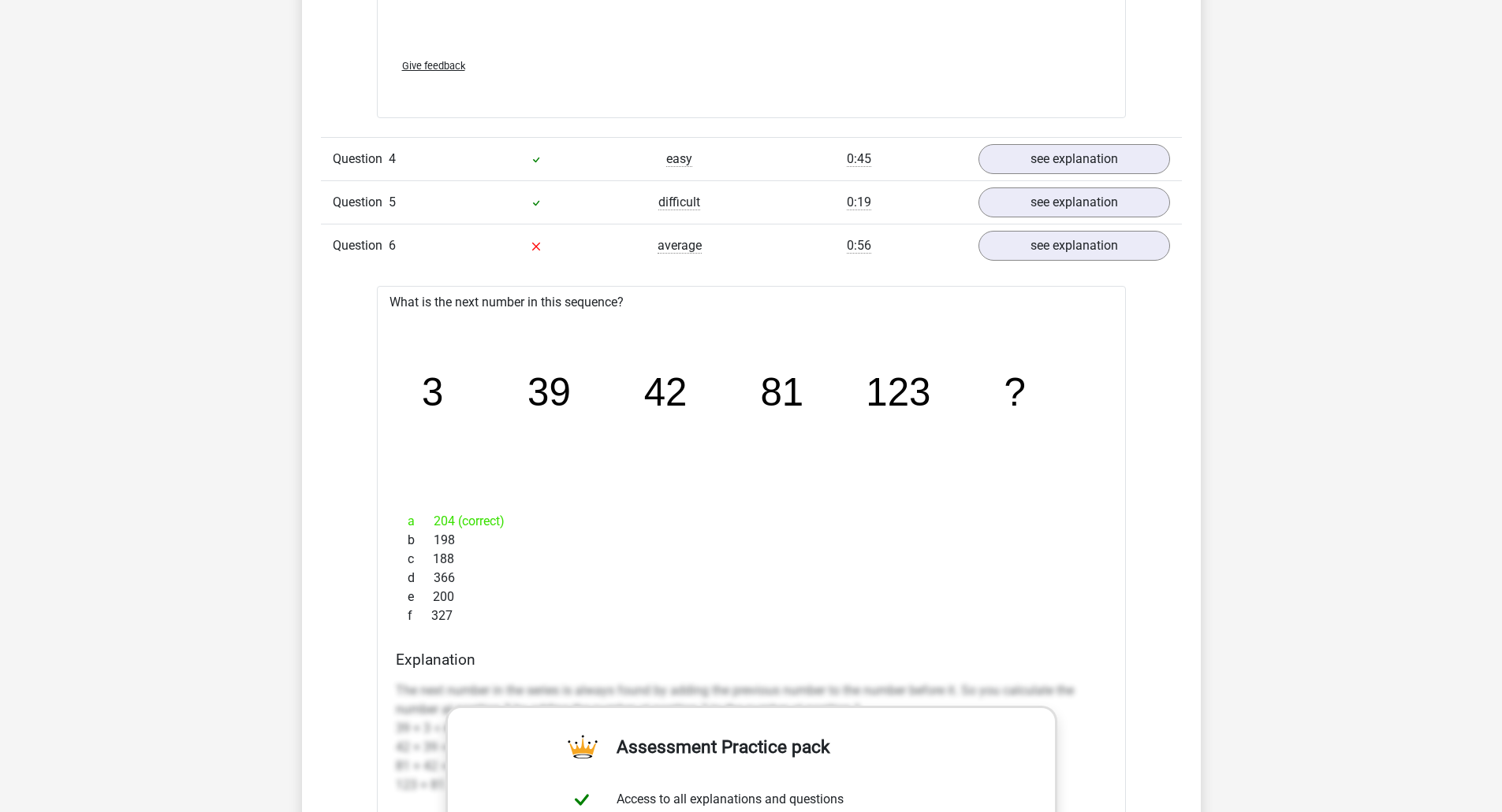
scroll to position [2285, 0]
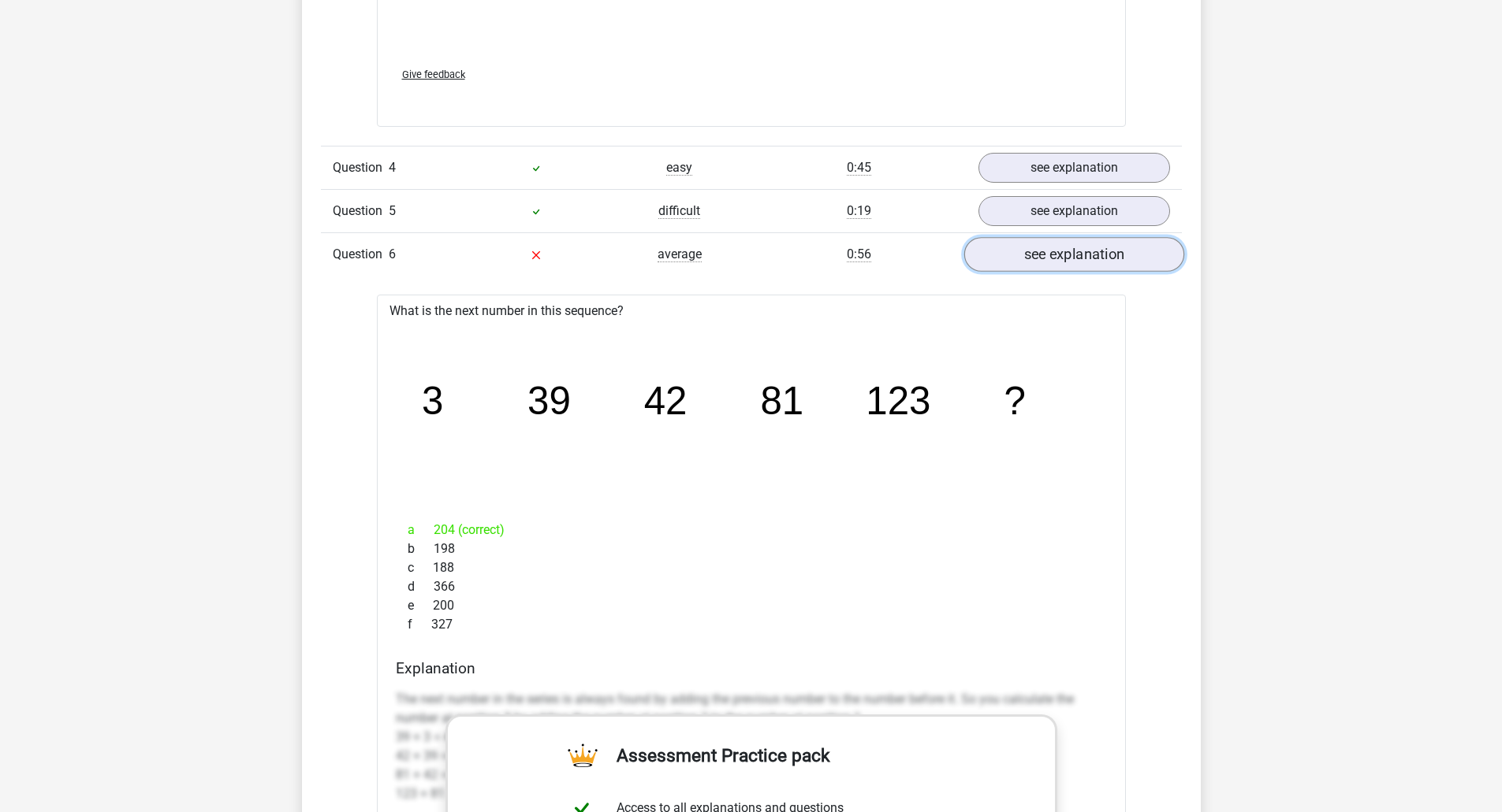
click at [1083, 268] on link "see explanation" at bounding box center [1073, 255] width 220 height 35
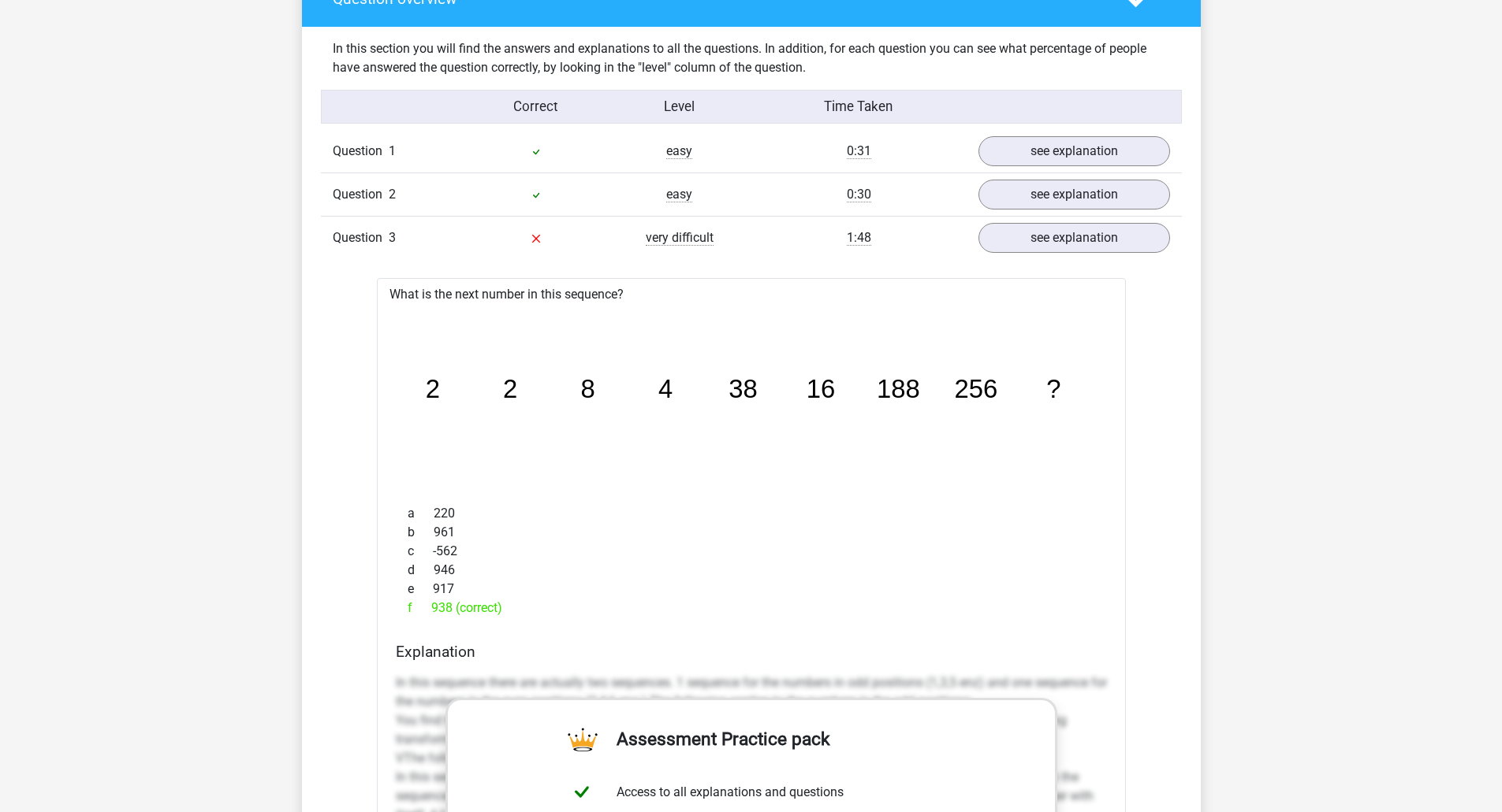
scroll to position [1182, 0]
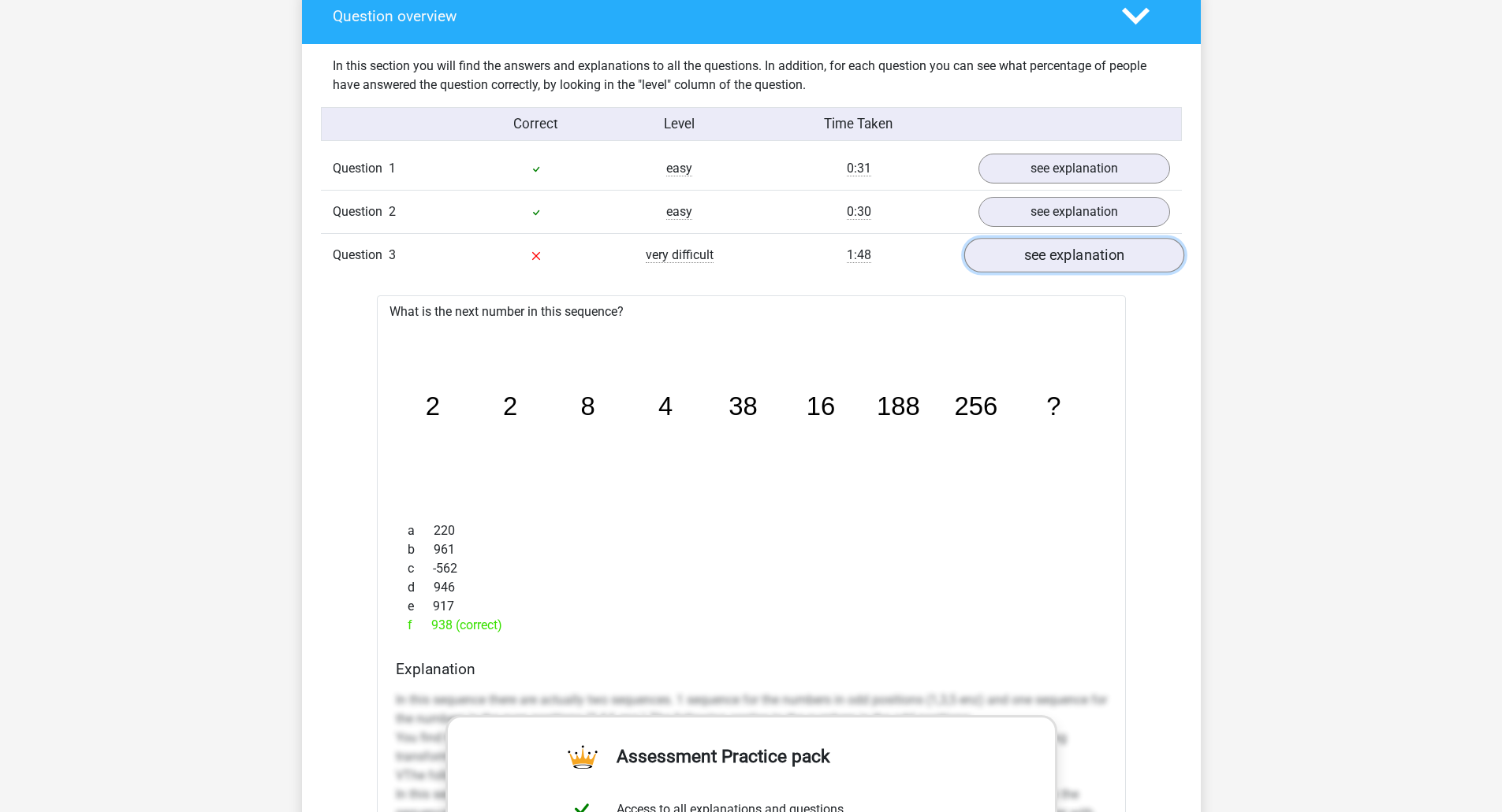
click at [1085, 258] on link "see explanation" at bounding box center [1073, 256] width 220 height 35
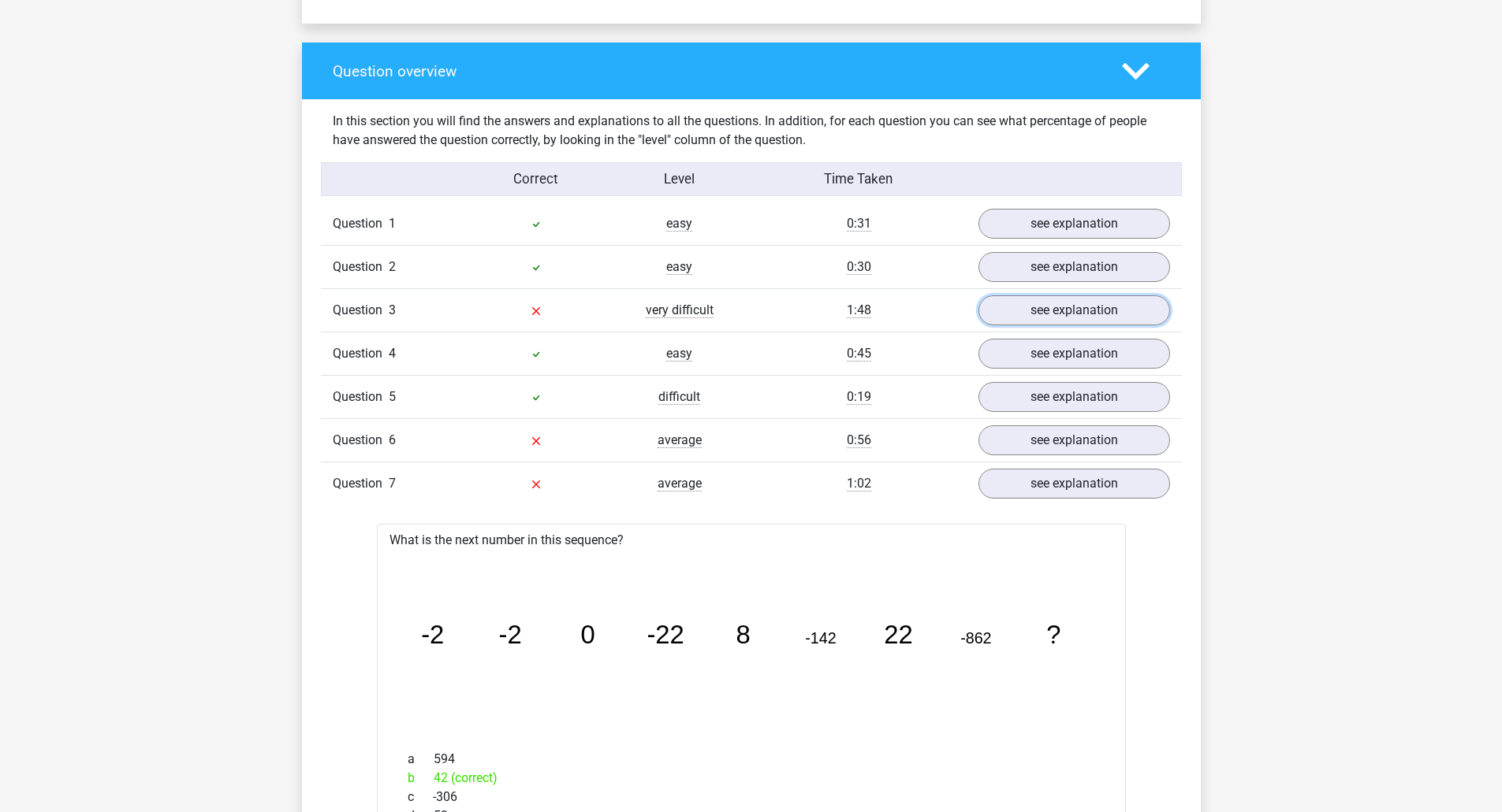
scroll to position [1103, 0]
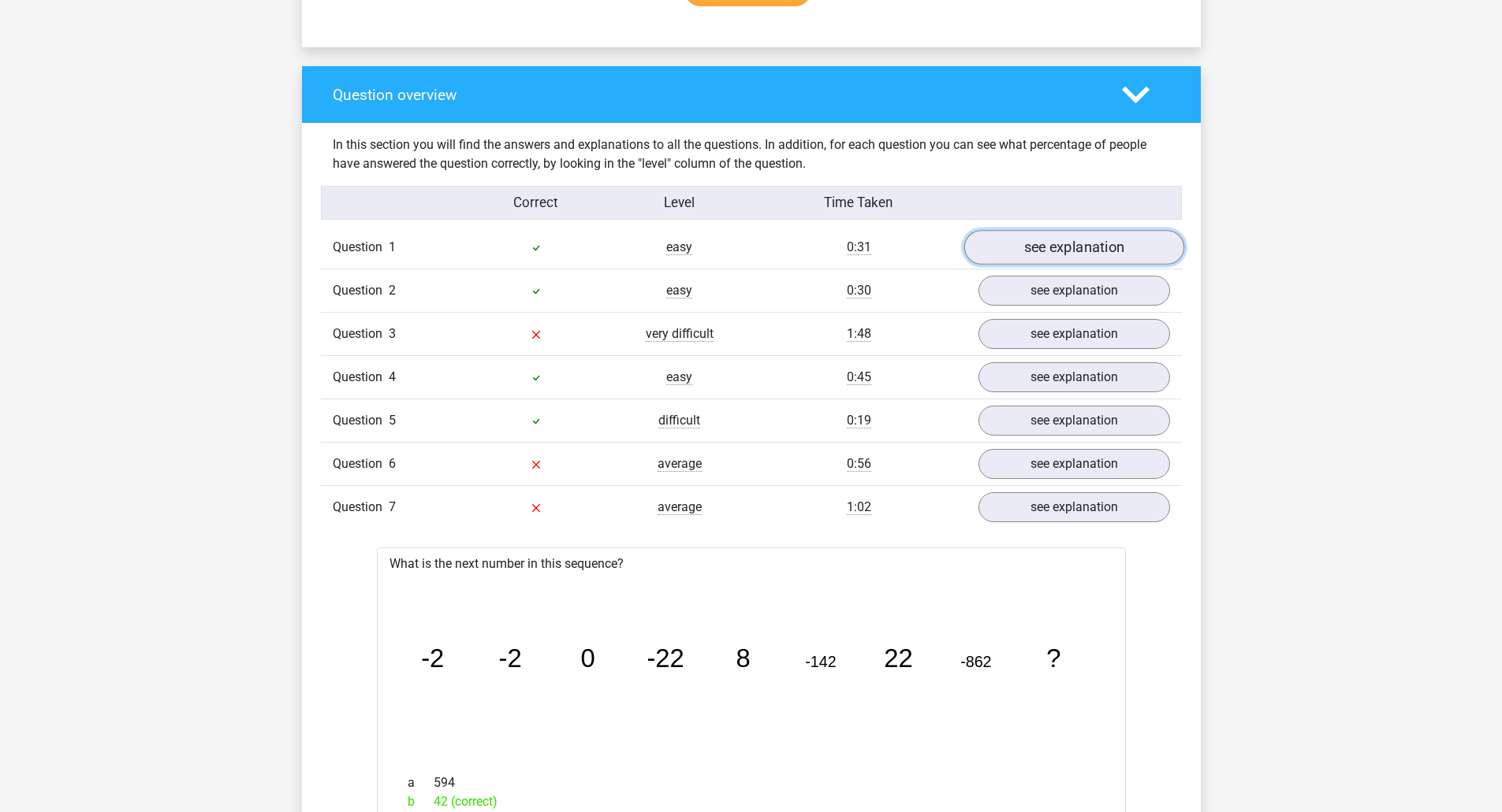
click at [1031, 233] on link "see explanation" at bounding box center [1073, 248] width 220 height 35
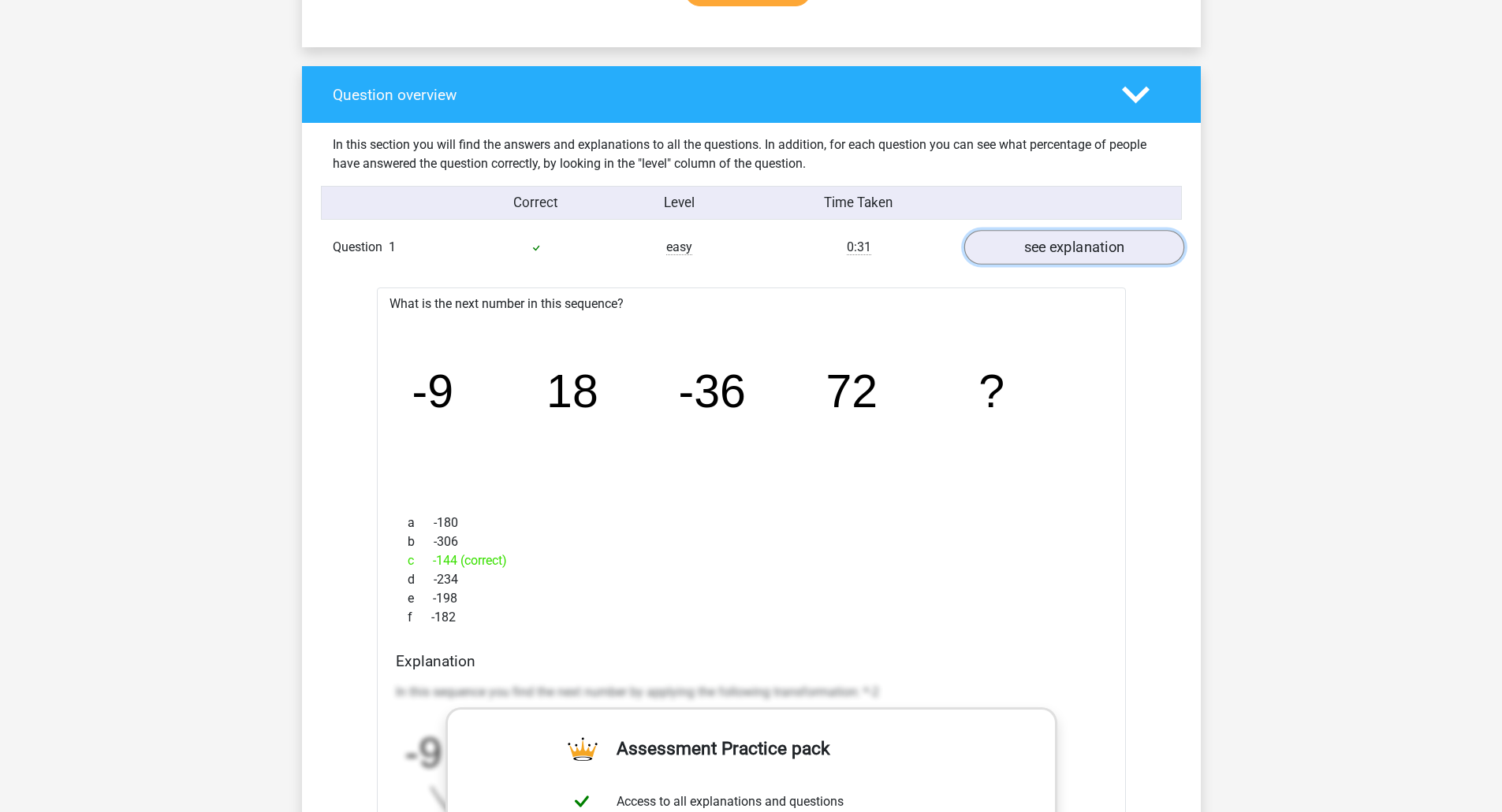
click at [1031, 235] on link "see explanation" at bounding box center [1073, 248] width 220 height 35
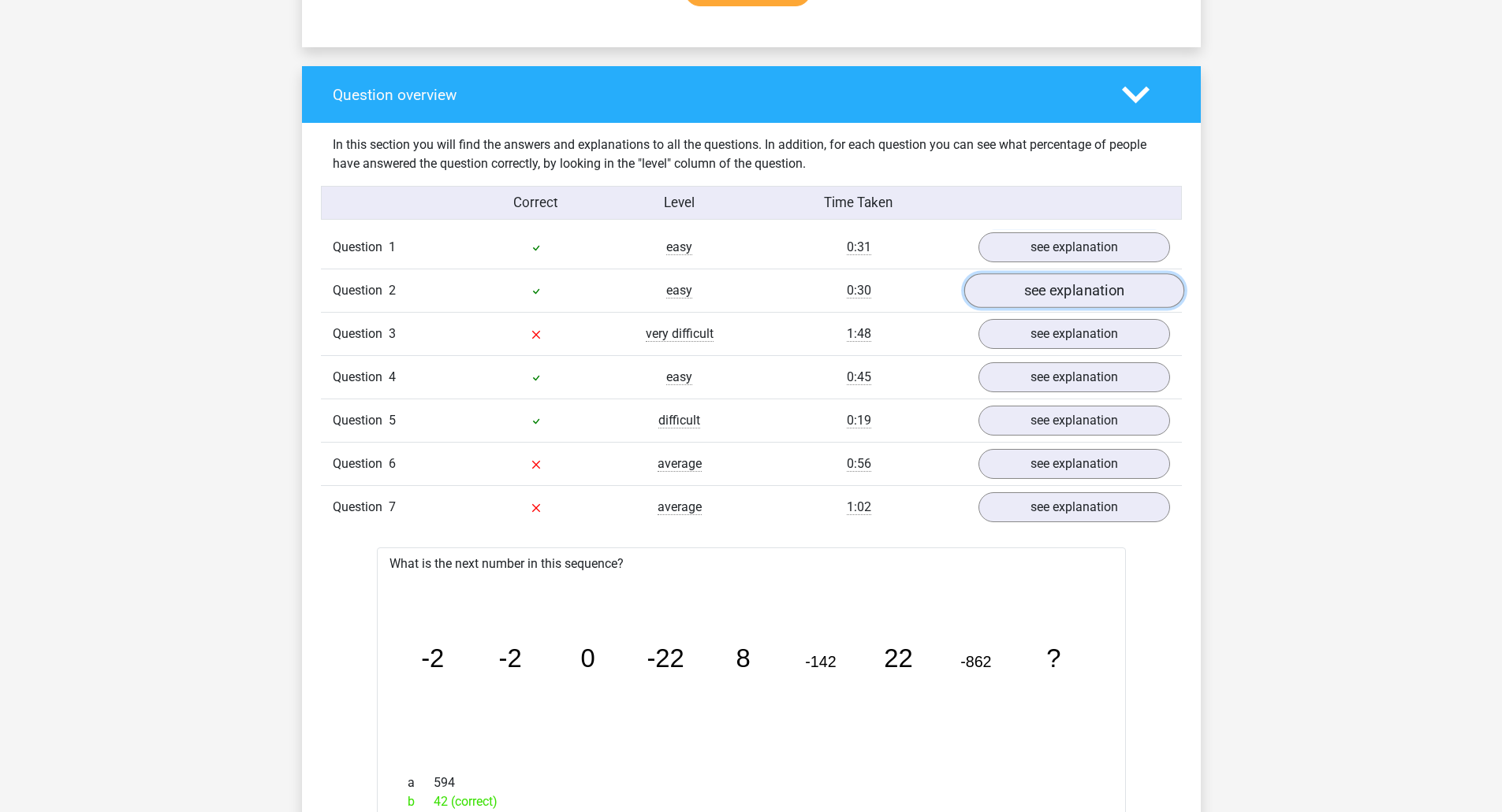
click at [1046, 303] on link "see explanation" at bounding box center [1073, 292] width 220 height 35
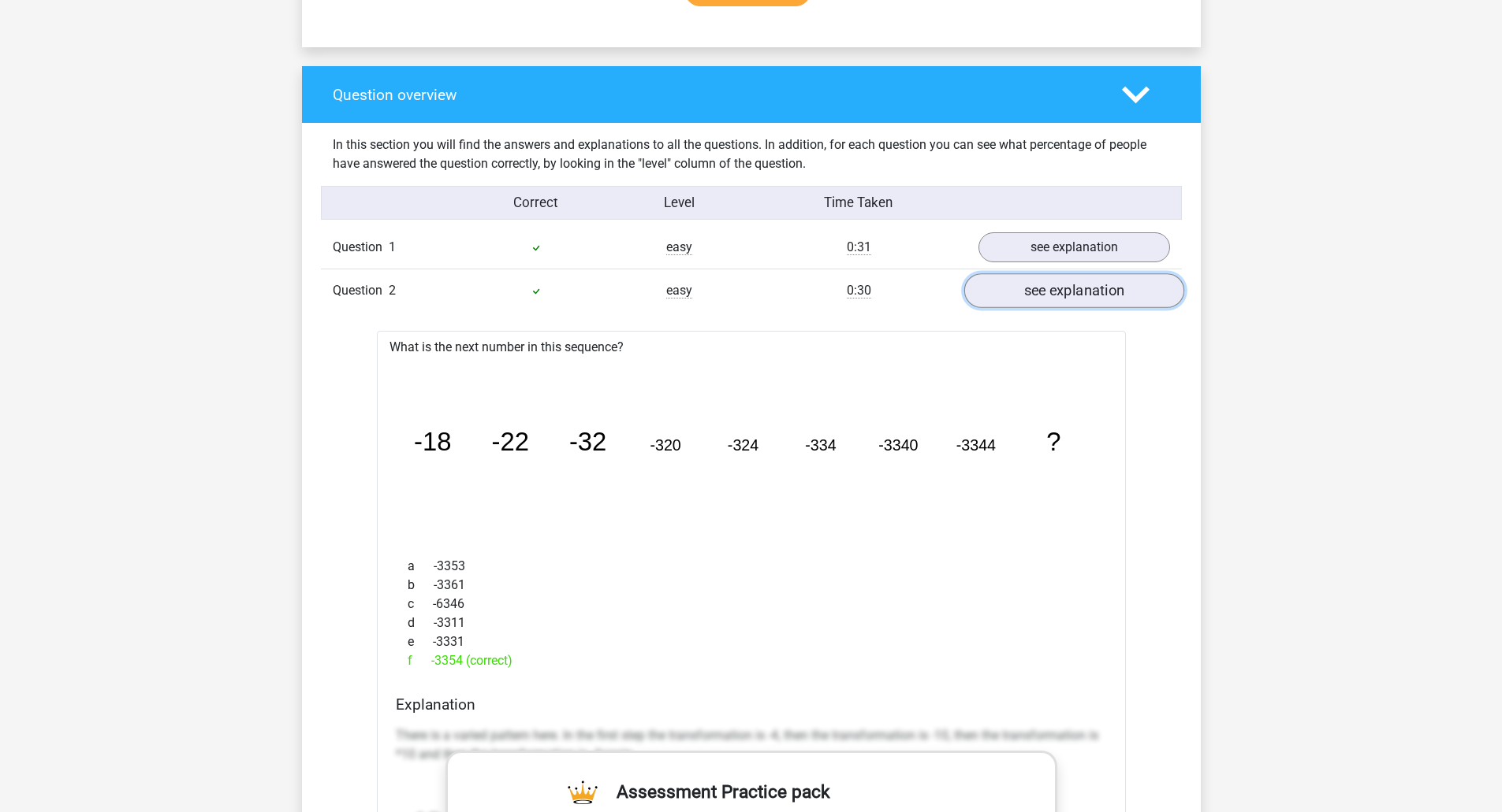
click at [1046, 302] on link "see explanation" at bounding box center [1073, 292] width 220 height 35
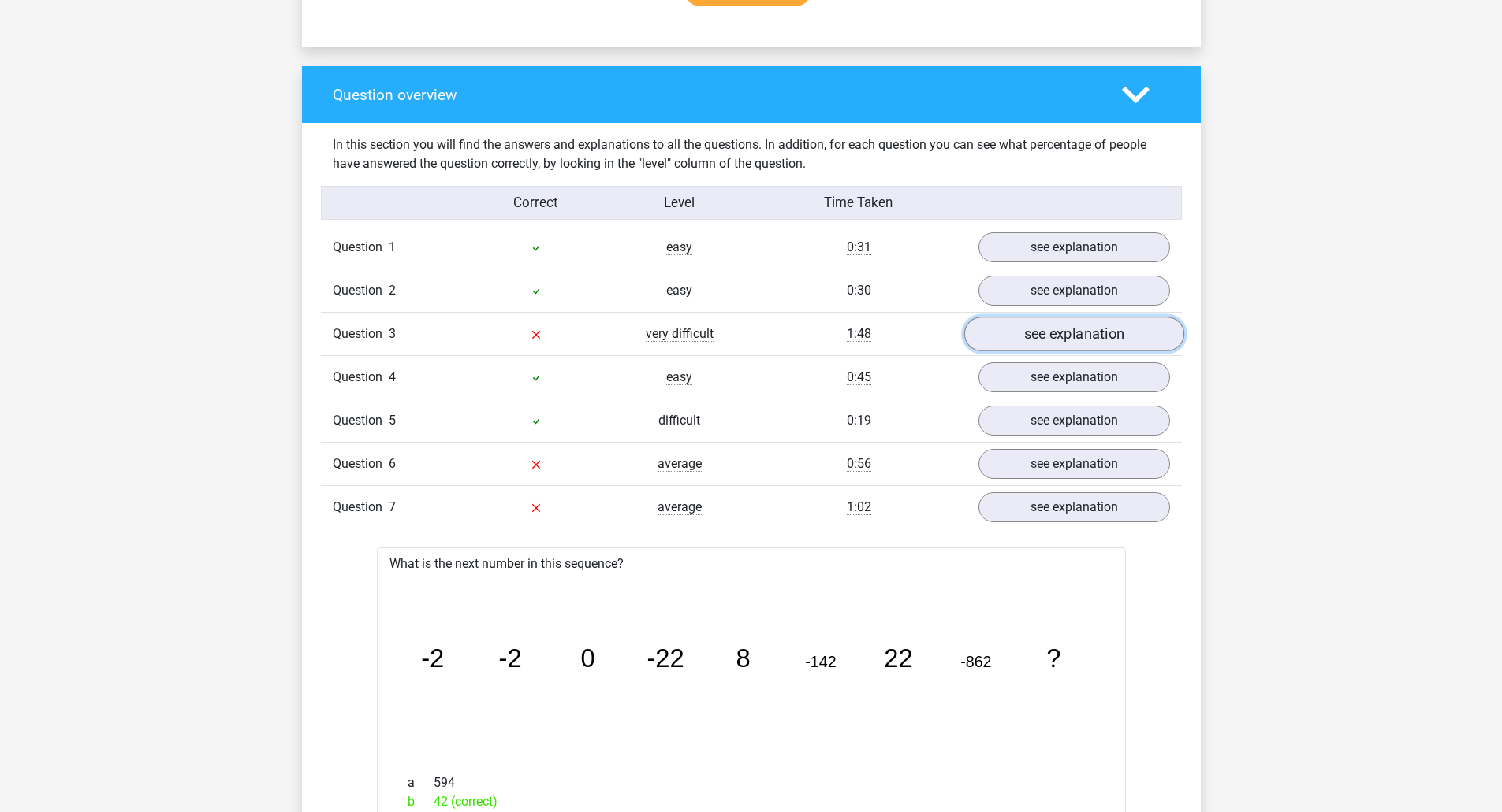
click at [1050, 342] on link "see explanation" at bounding box center [1073, 335] width 220 height 35
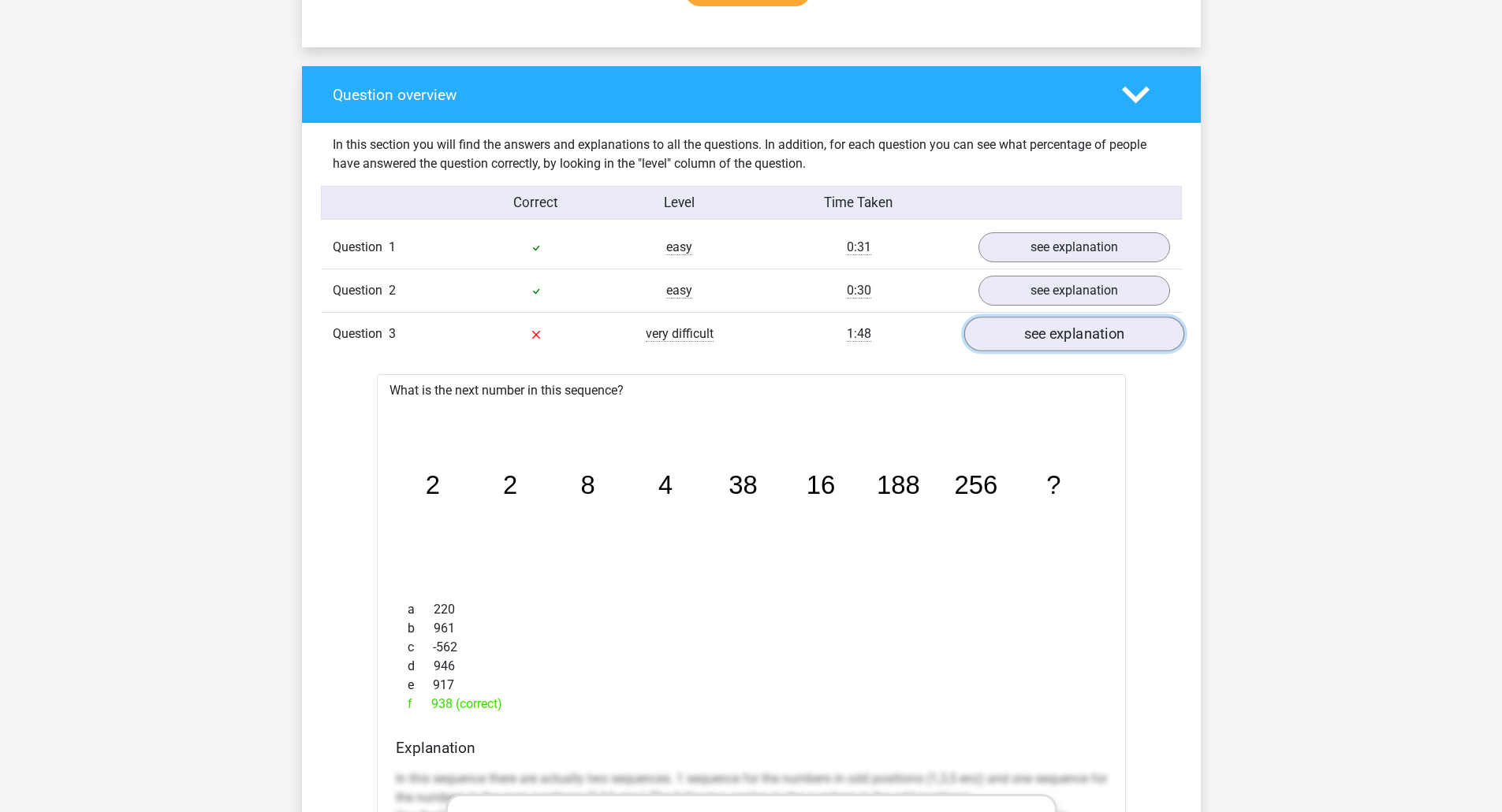
click at [1050, 342] on link "see explanation" at bounding box center [1073, 335] width 220 height 35
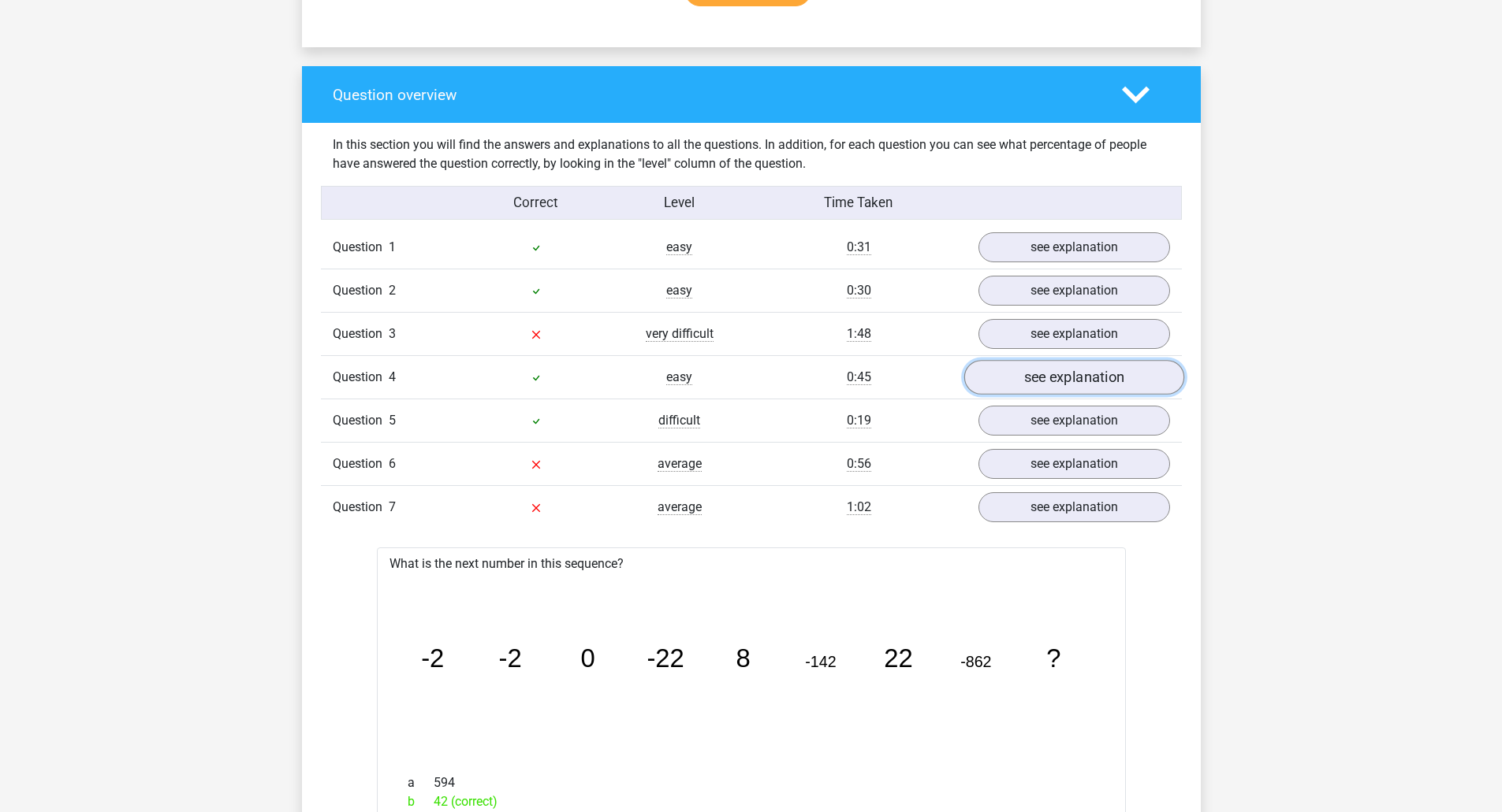
click at [1051, 382] on link "see explanation" at bounding box center [1073, 379] width 220 height 35
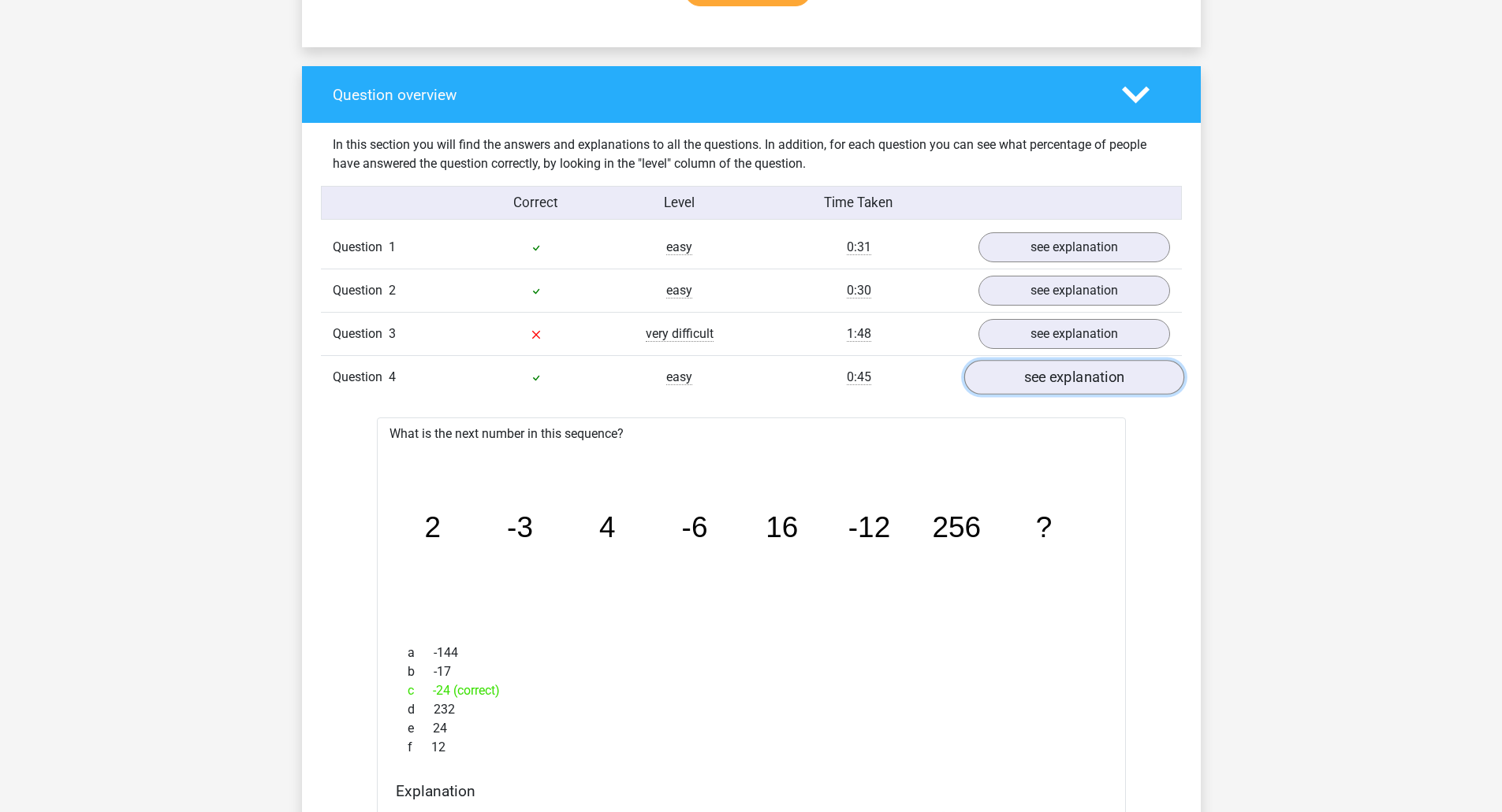
click at [1053, 381] on link "see explanation" at bounding box center [1073, 379] width 220 height 35
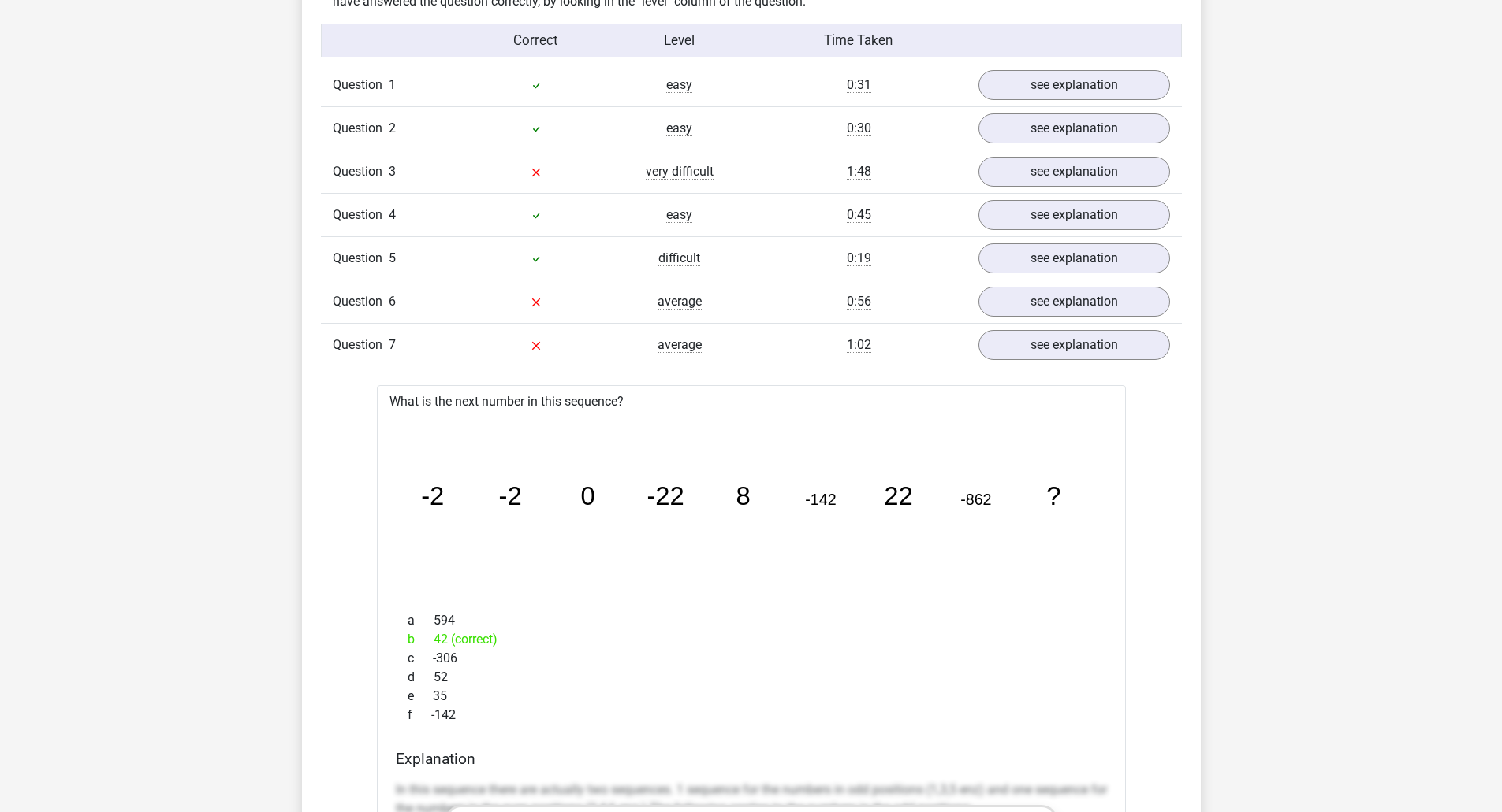
scroll to position [0, 0]
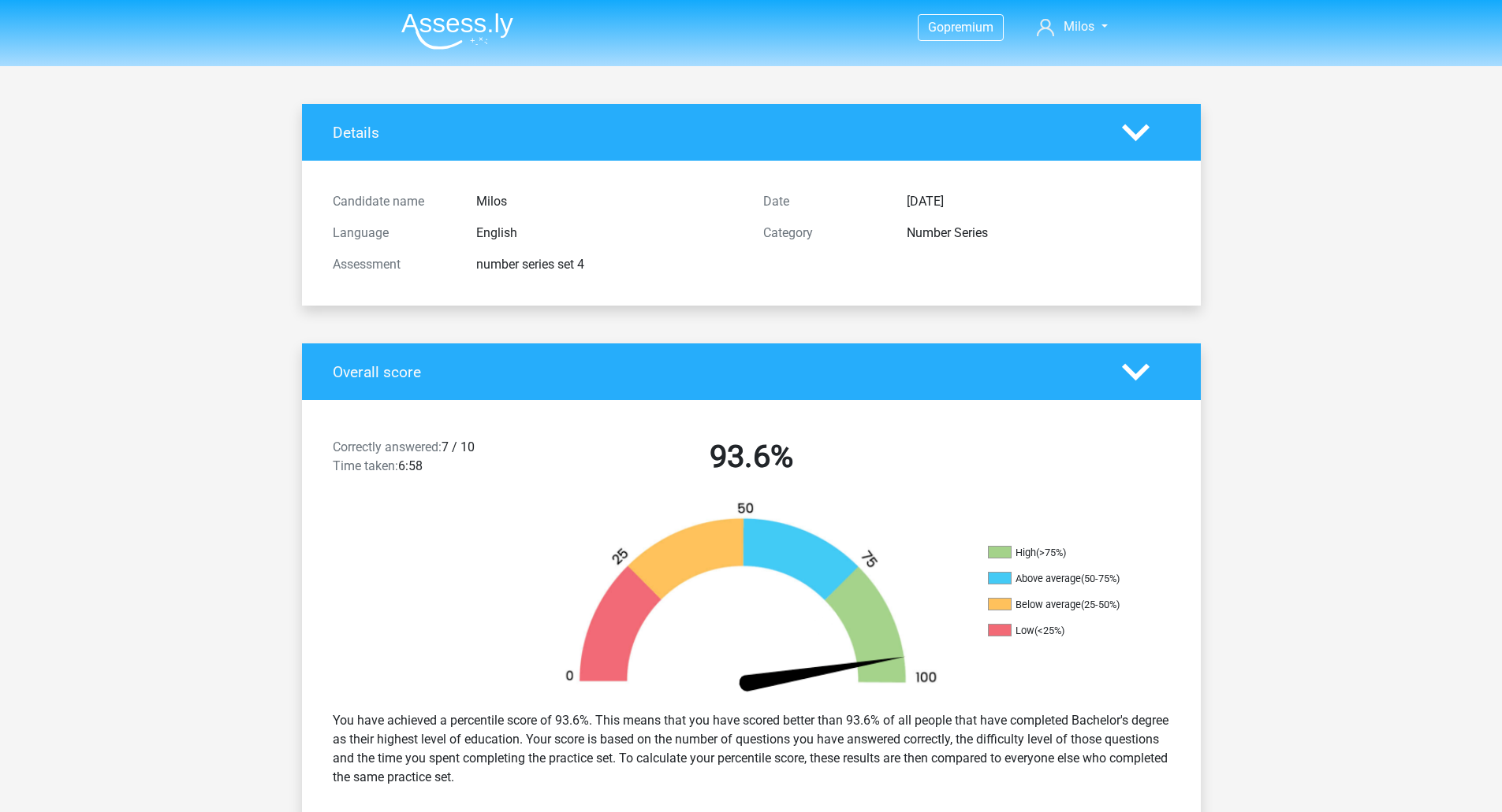
click at [454, 60] on header "Go premium Milos milos.grigoriou@gmail.com" at bounding box center [751, 33] width 1502 height 67
click at [452, 13] on img at bounding box center [457, 31] width 112 height 37
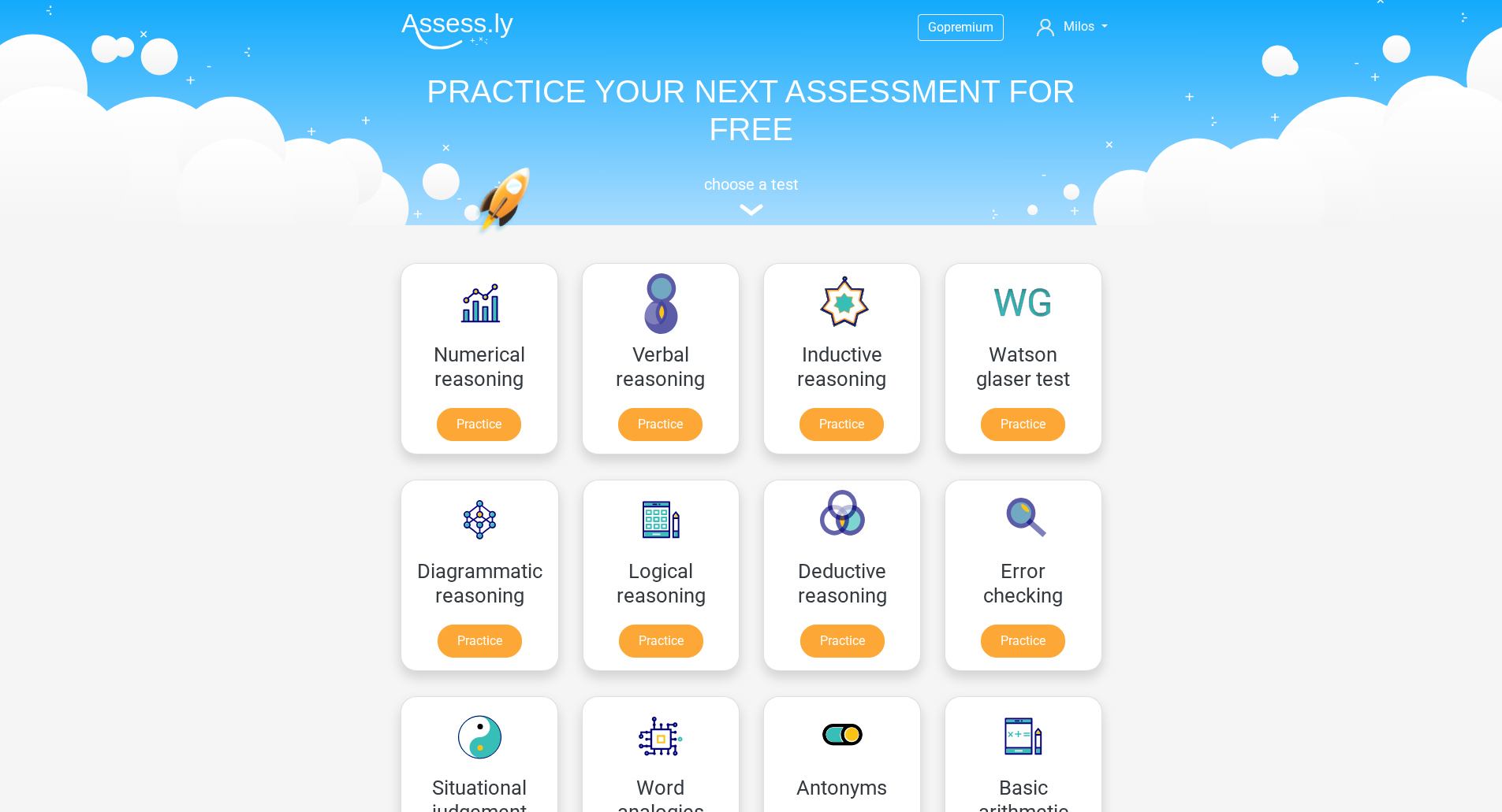
scroll to position [630, 0]
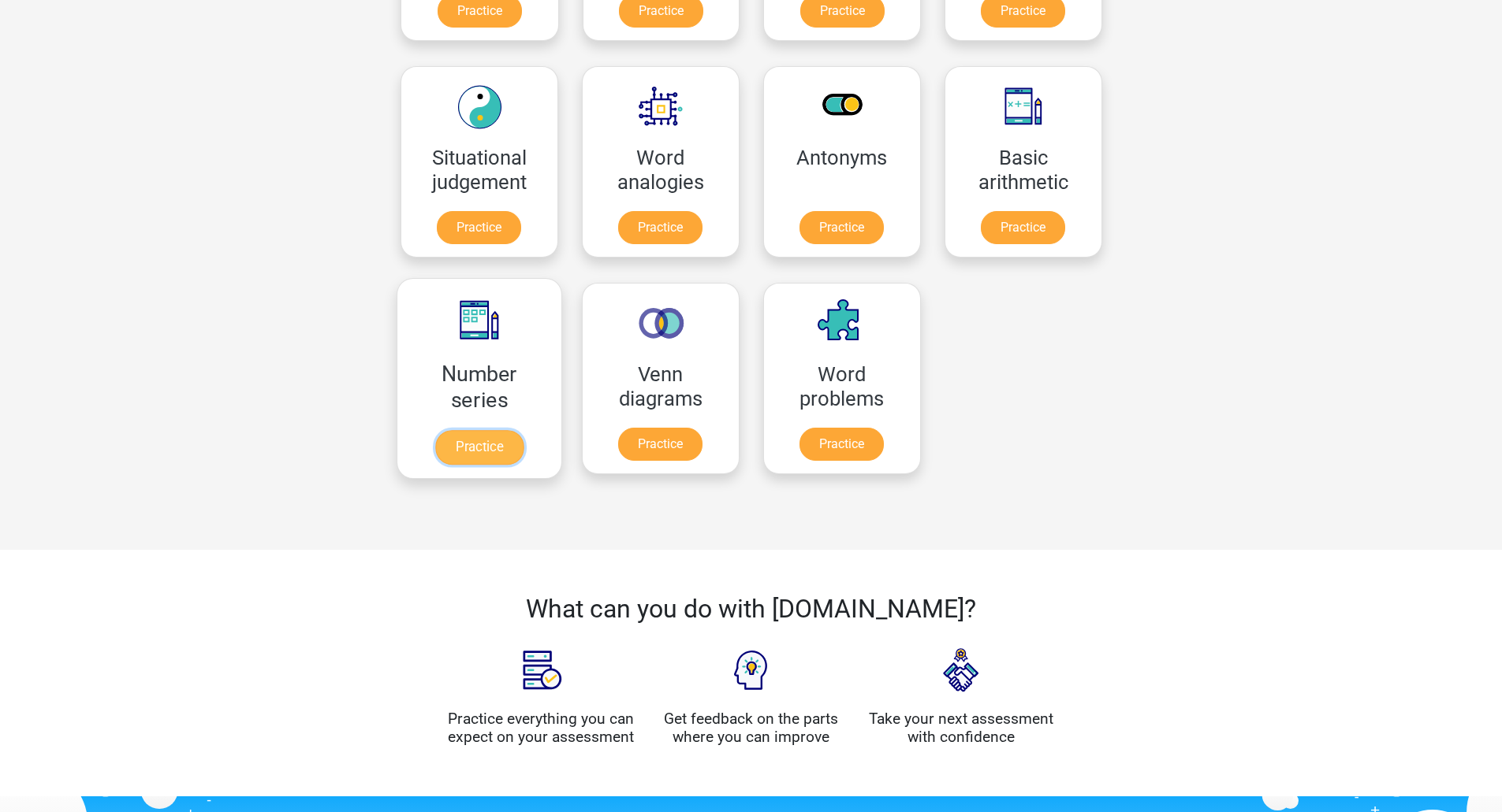
click at [486, 446] on link "Practice" at bounding box center [479, 448] width 89 height 35
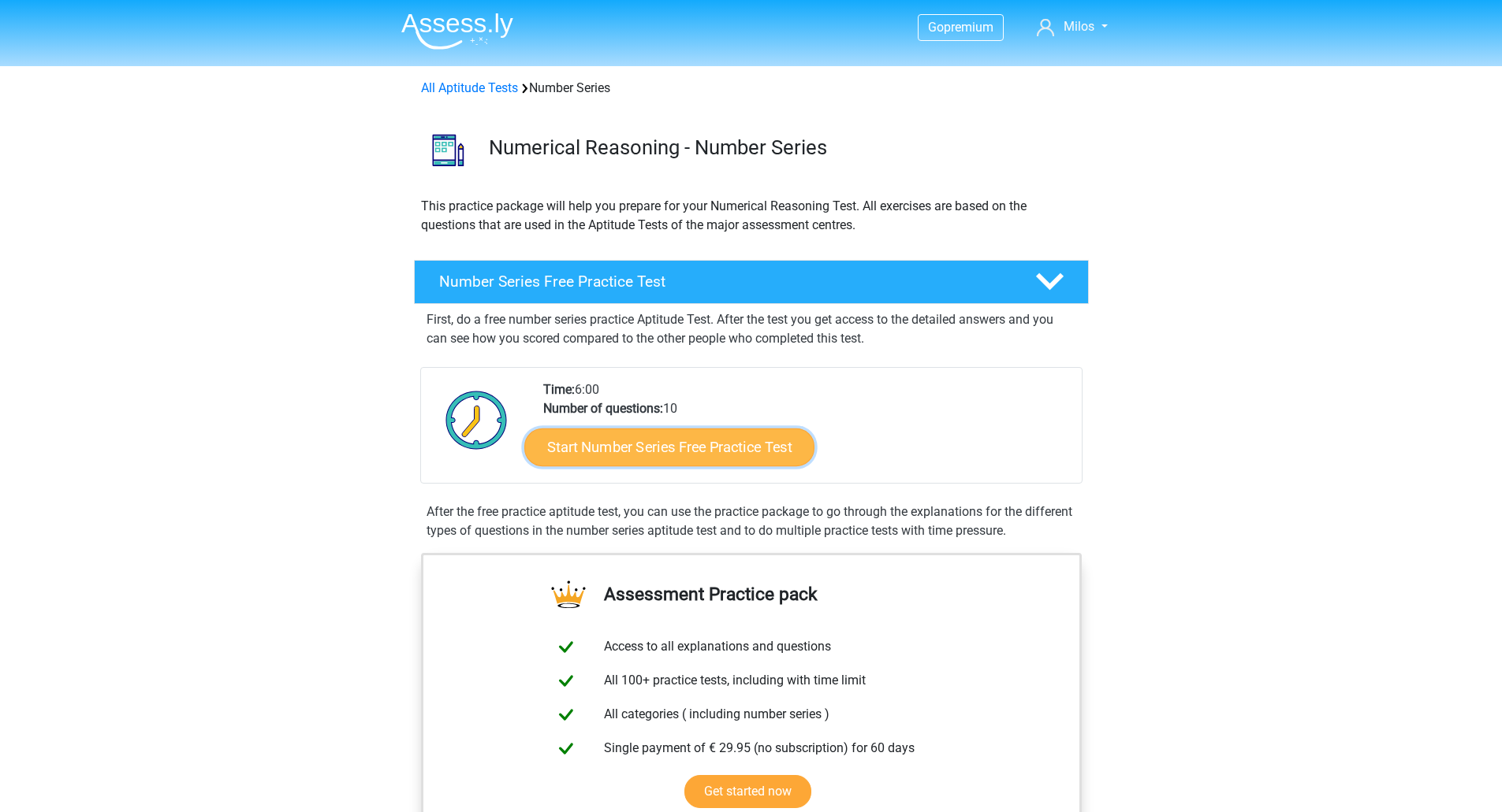
click at [677, 442] on link "Start Number Series Free Practice Test" at bounding box center [669, 446] width 290 height 38
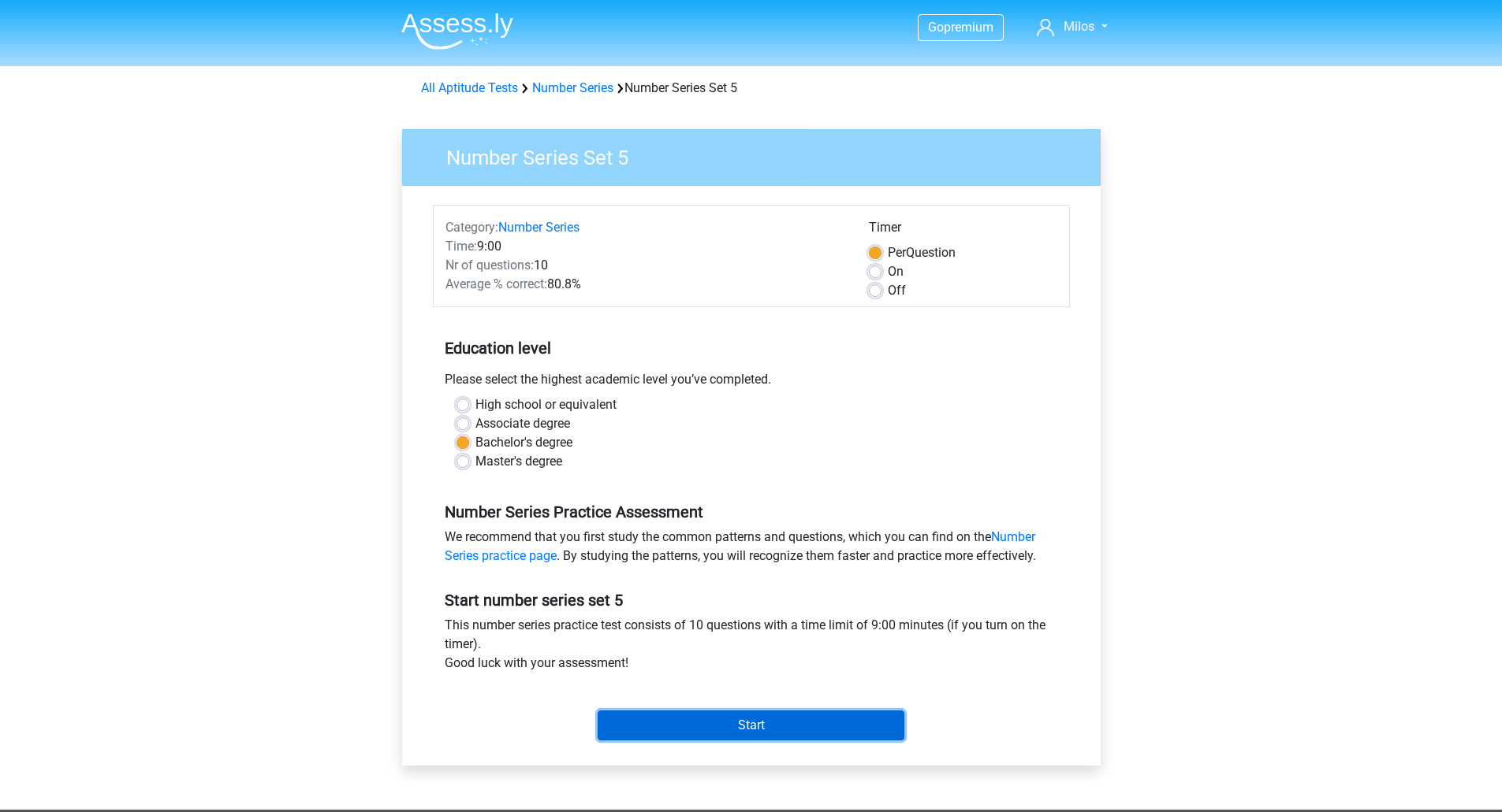
click at [778, 721] on input "Start" at bounding box center [751, 725] width 307 height 30
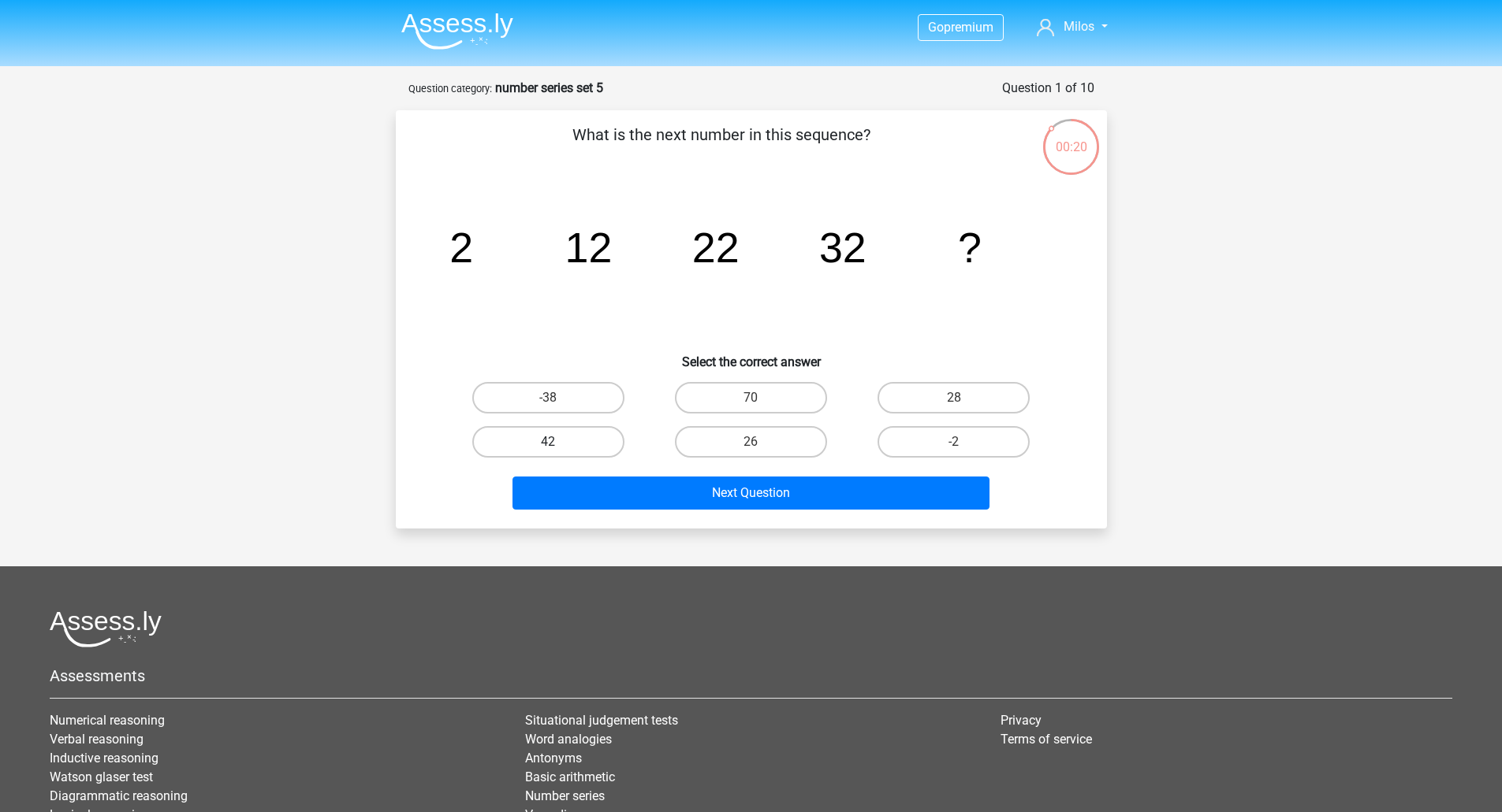
click at [505, 440] on label "42" at bounding box center [548, 442] width 153 height 31
click at [548, 442] on input "42" at bounding box center [553, 446] width 10 height 10
radio input "true"
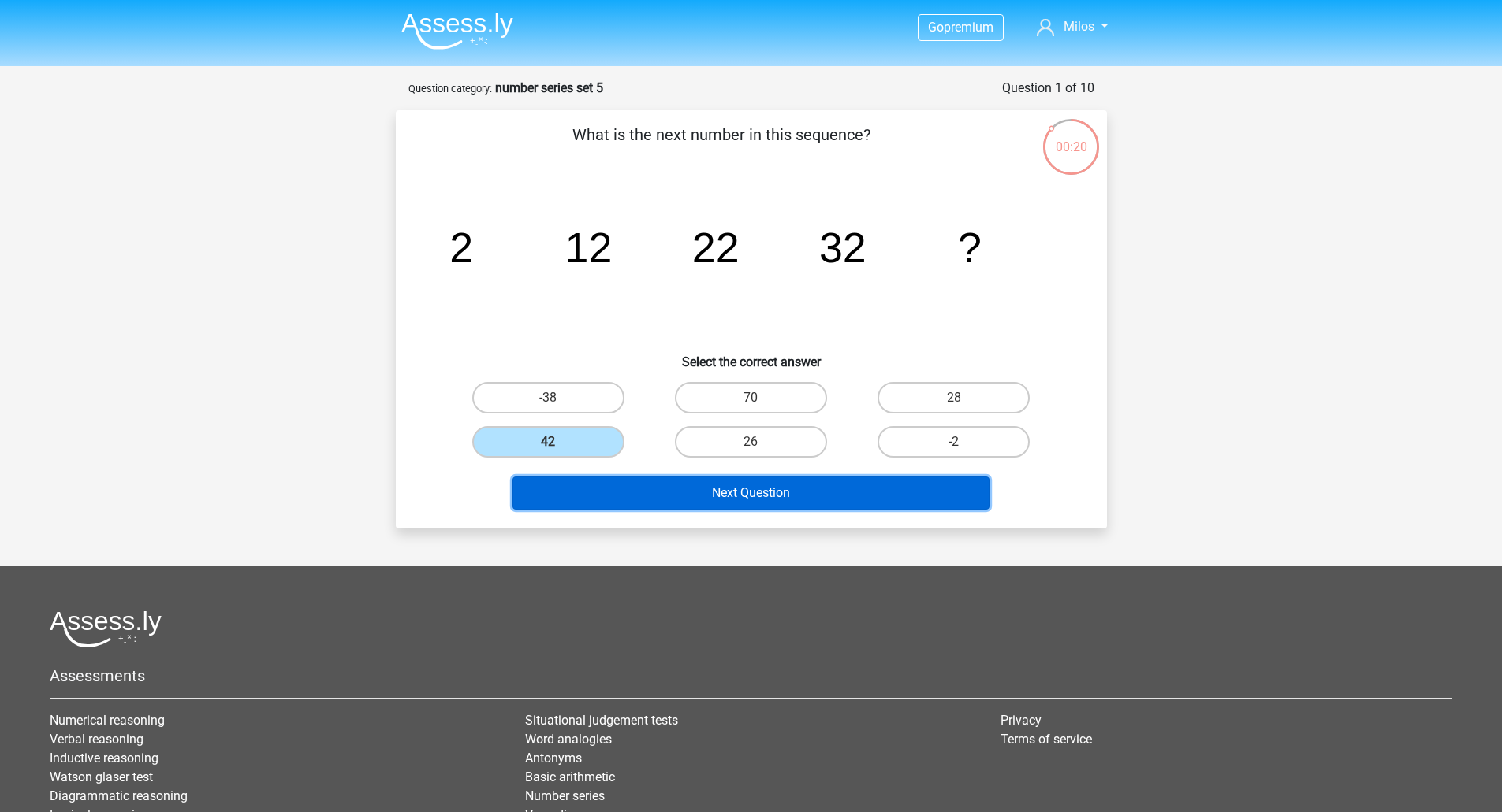
click at [583, 477] on button "Next Question" at bounding box center [751, 493] width 477 height 33
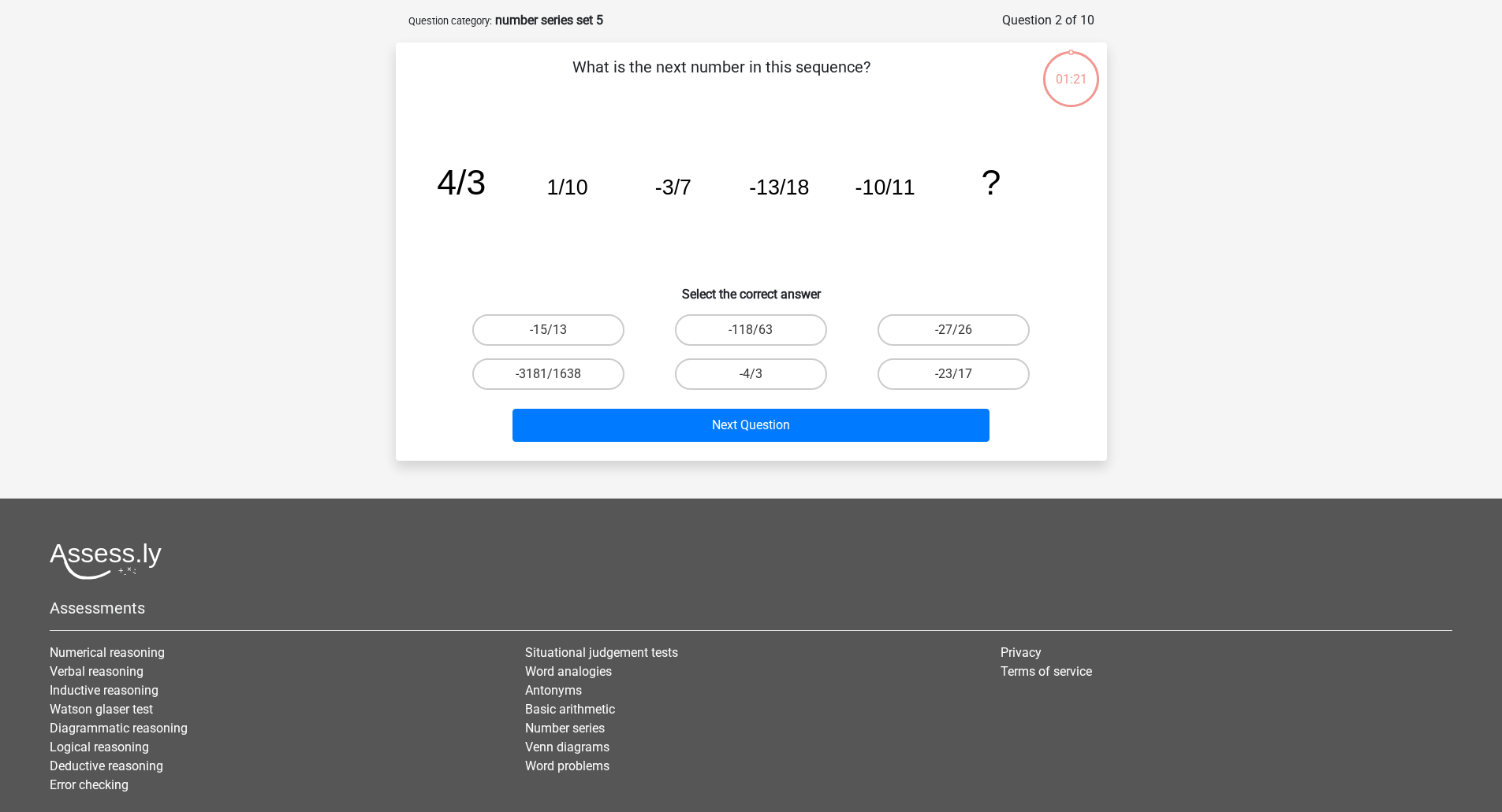
scroll to position [79, 0]
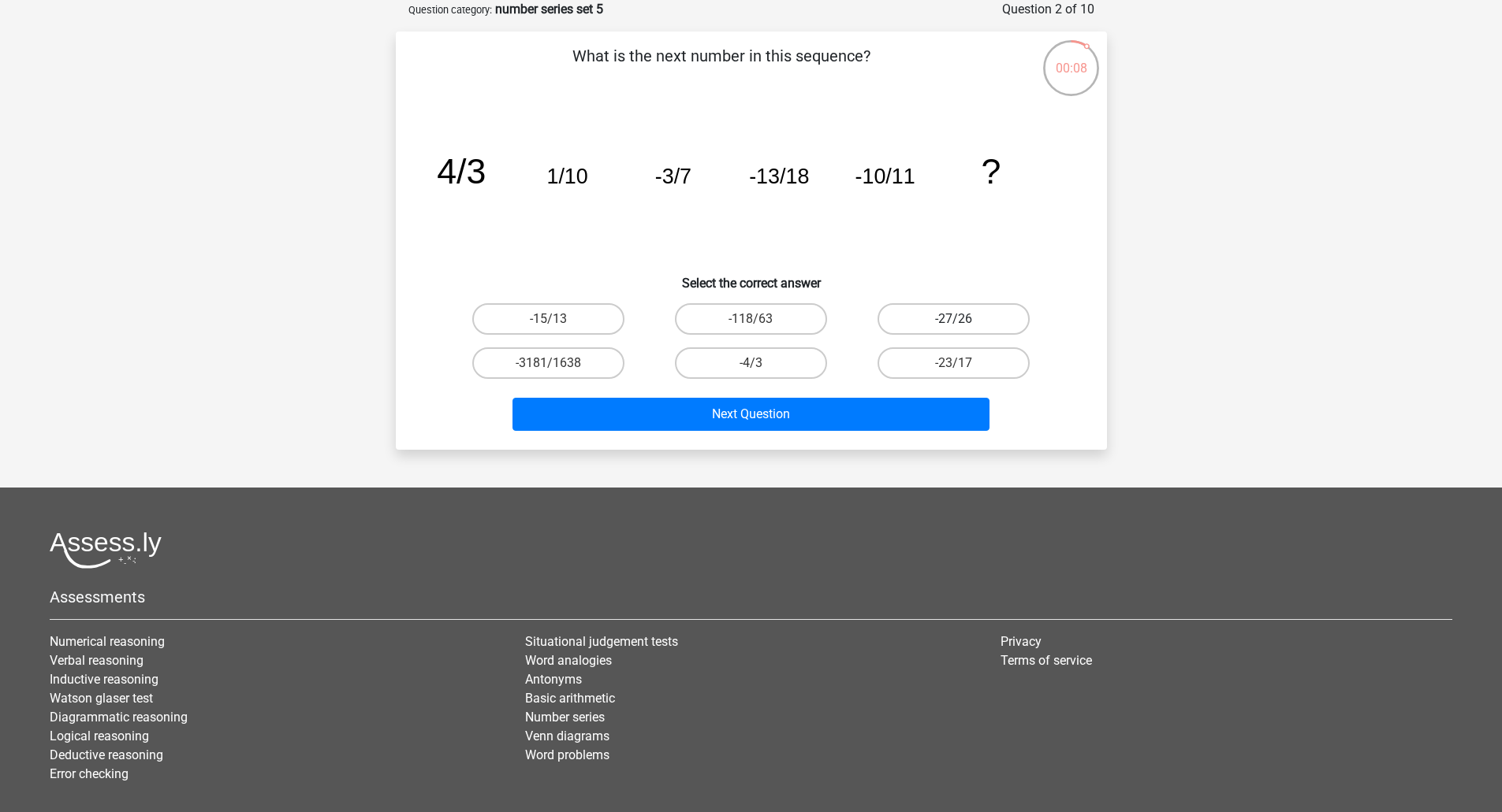
click at [925, 325] on label "-27/26" at bounding box center [953, 319] width 153 height 31
click at [954, 325] on input "-27/26" at bounding box center [959, 323] width 10 height 10
radio input "true"
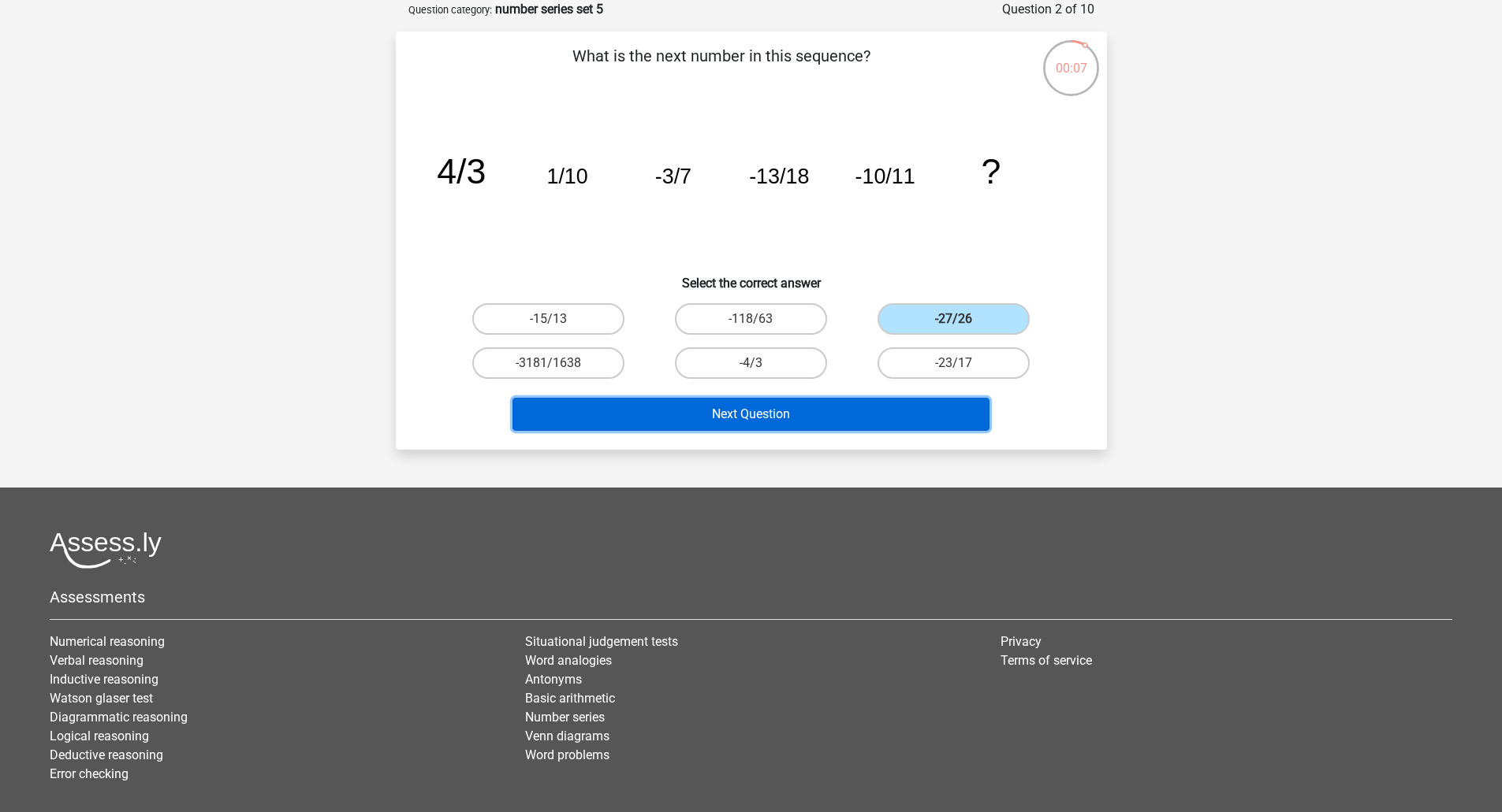
click at [684, 422] on button "Next Question" at bounding box center [751, 415] width 477 height 33
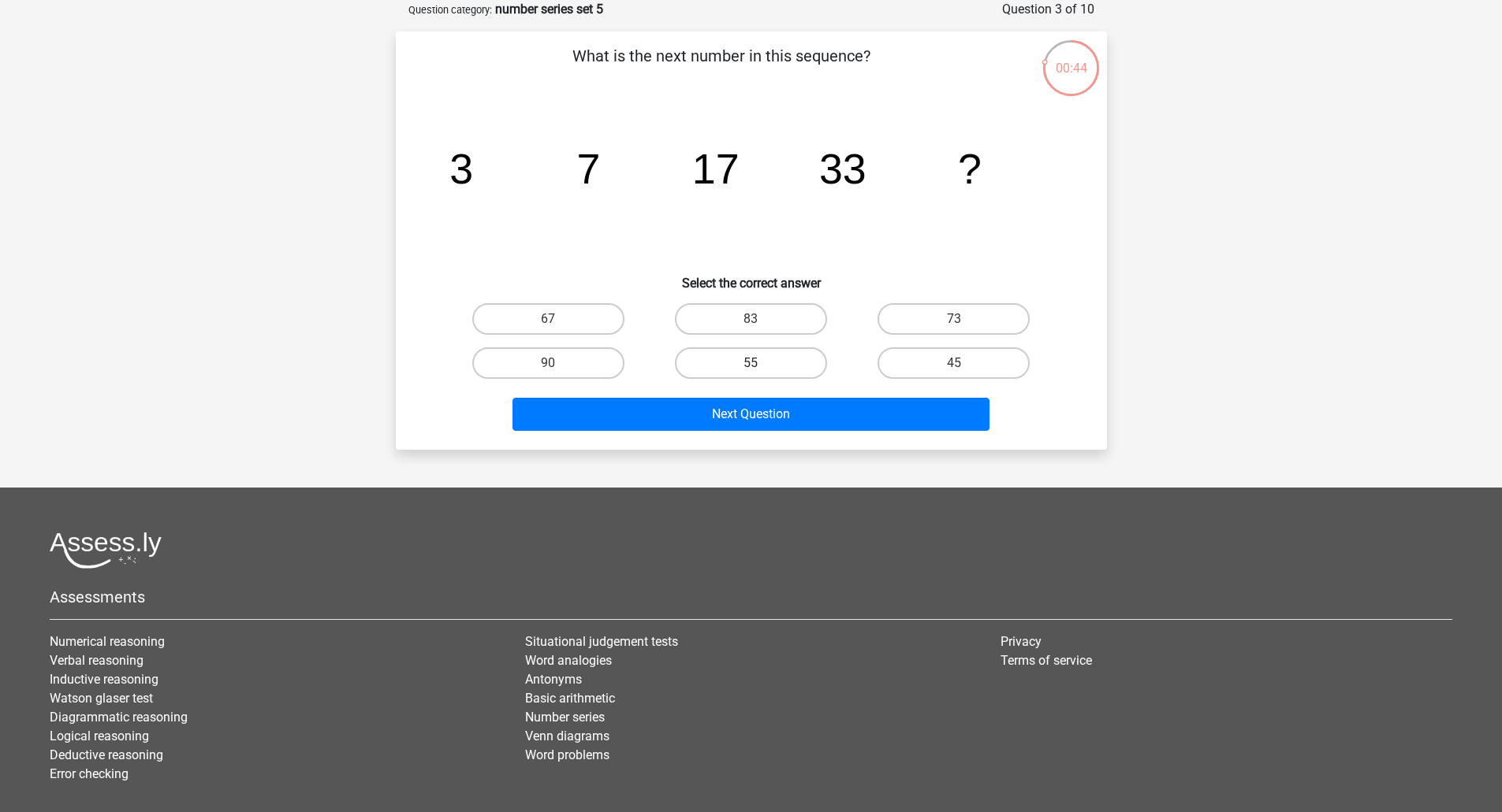
click at [752, 353] on label "55" at bounding box center [751, 363] width 153 height 31
click at [752, 363] on input "55" at bounding box center [755, 368] width 10 height 10
radio input "true"
click at [742, 435] on div "Next Question" at bounding box center [751, 418] width 608 height 40
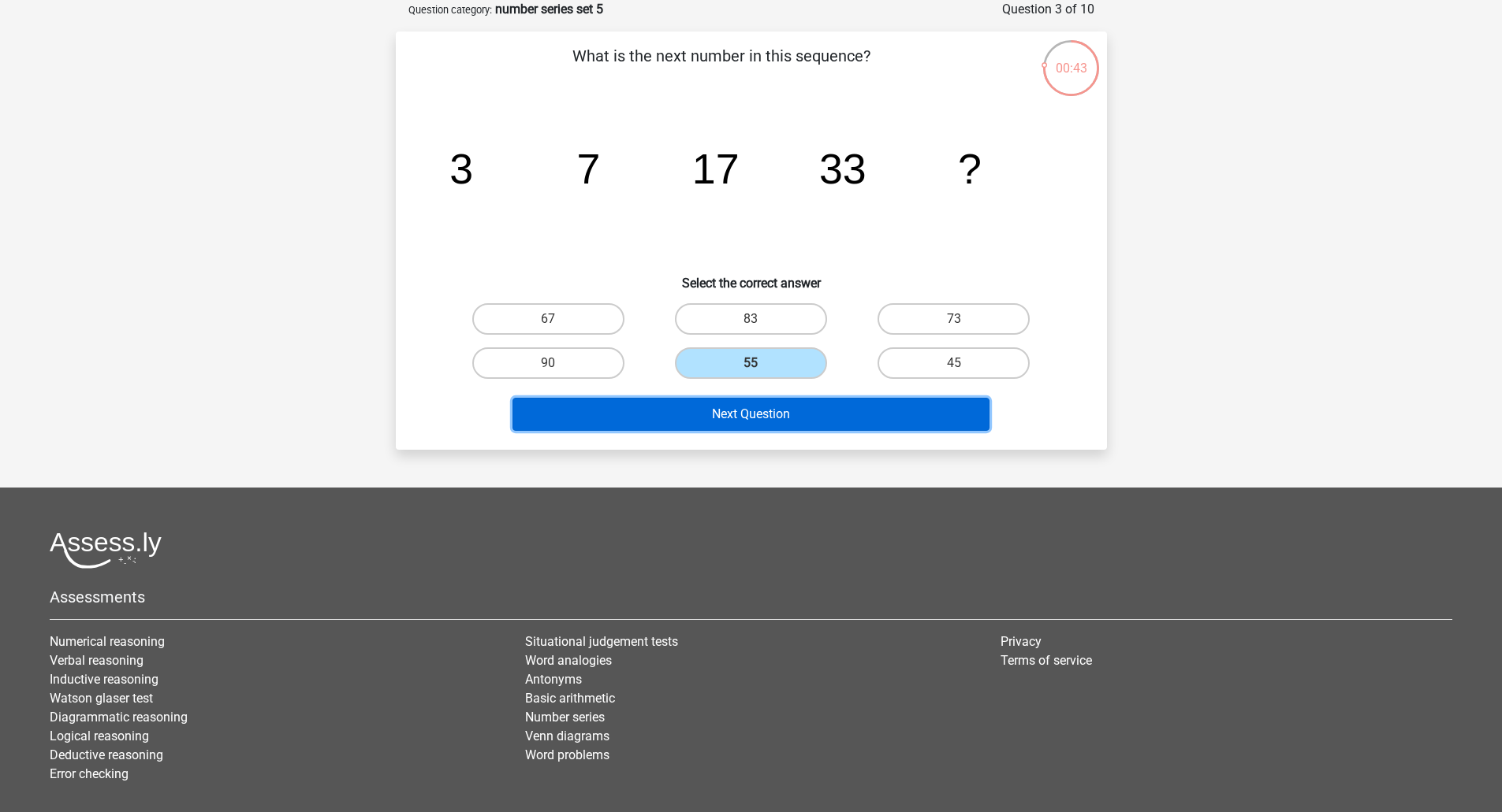
click at [751, 403] on button "Next Question" at bounding box center [751, 415] width 477 height 33
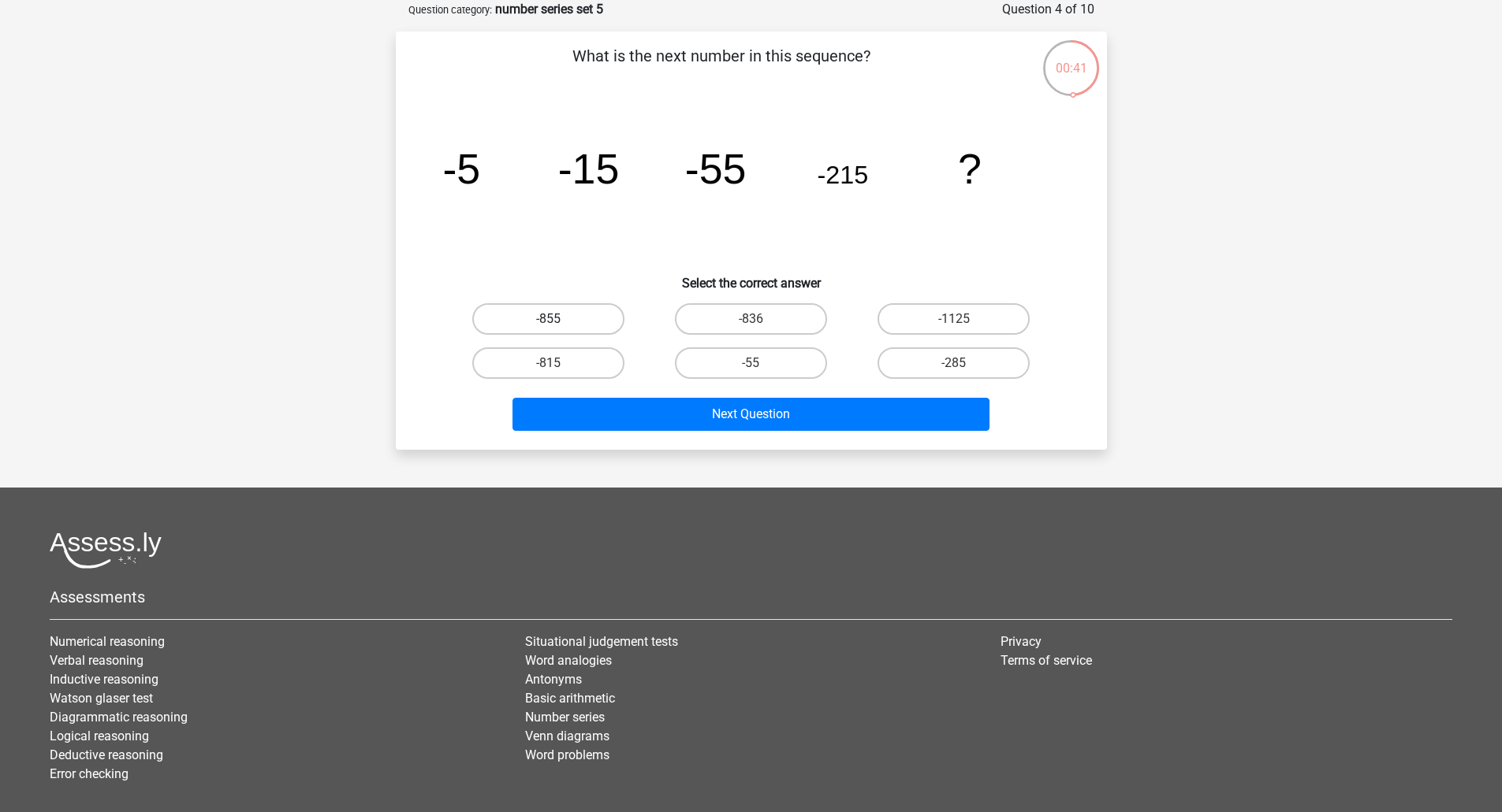
click at [559, 329] on label "-855" at bounding box center [548, 319] width 153 height 31
click at [558, 329] on input "-855" at bounding box center [553, 323] width 10 height 10
radio input "true"
click at [704, 394] on div "Next Question" at bounding box center [751, 411] width 661 height 52
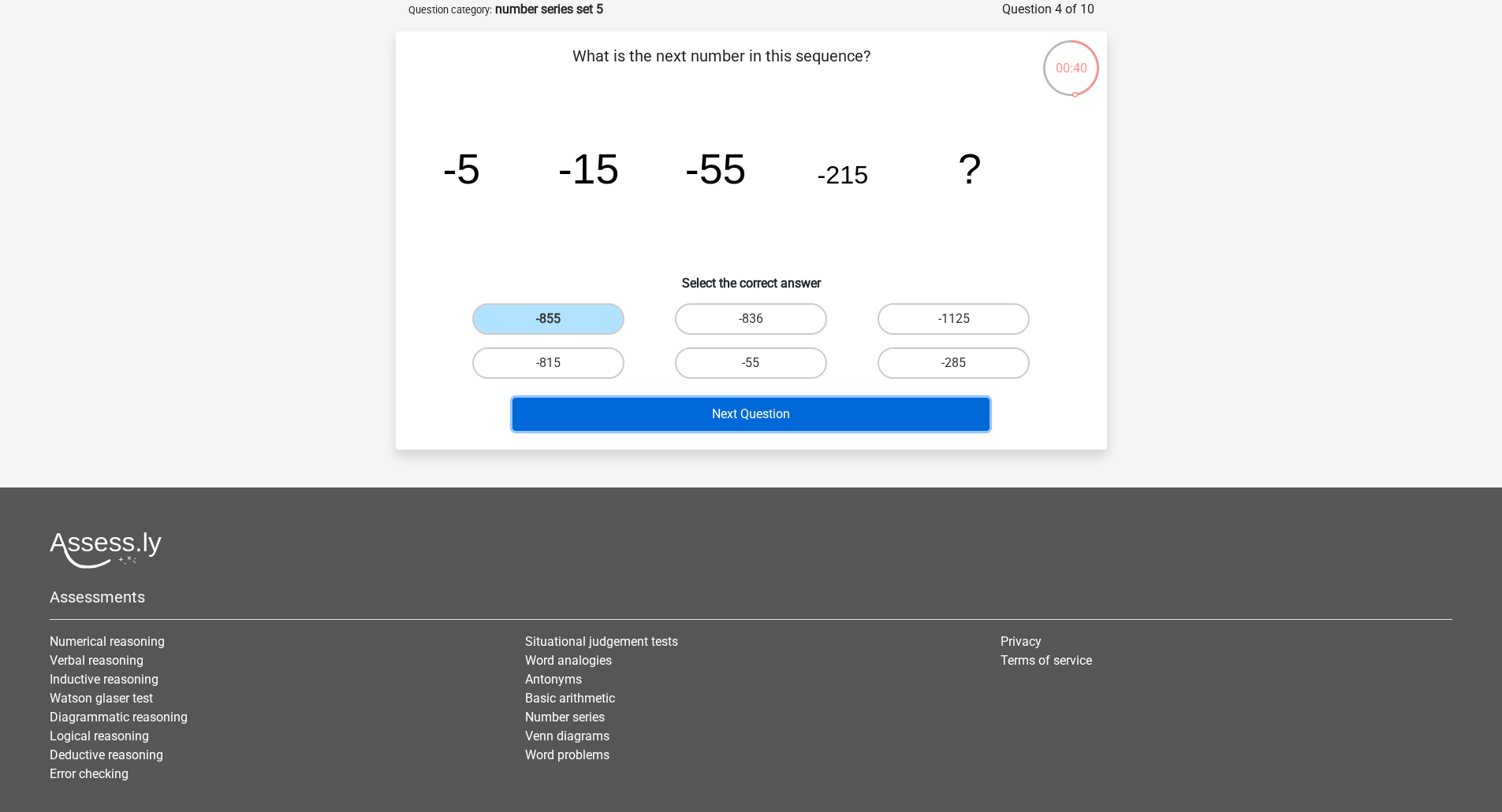
click at [714, 404] on button "Next Question" at bounding box center [751, 415] width 477 height 33
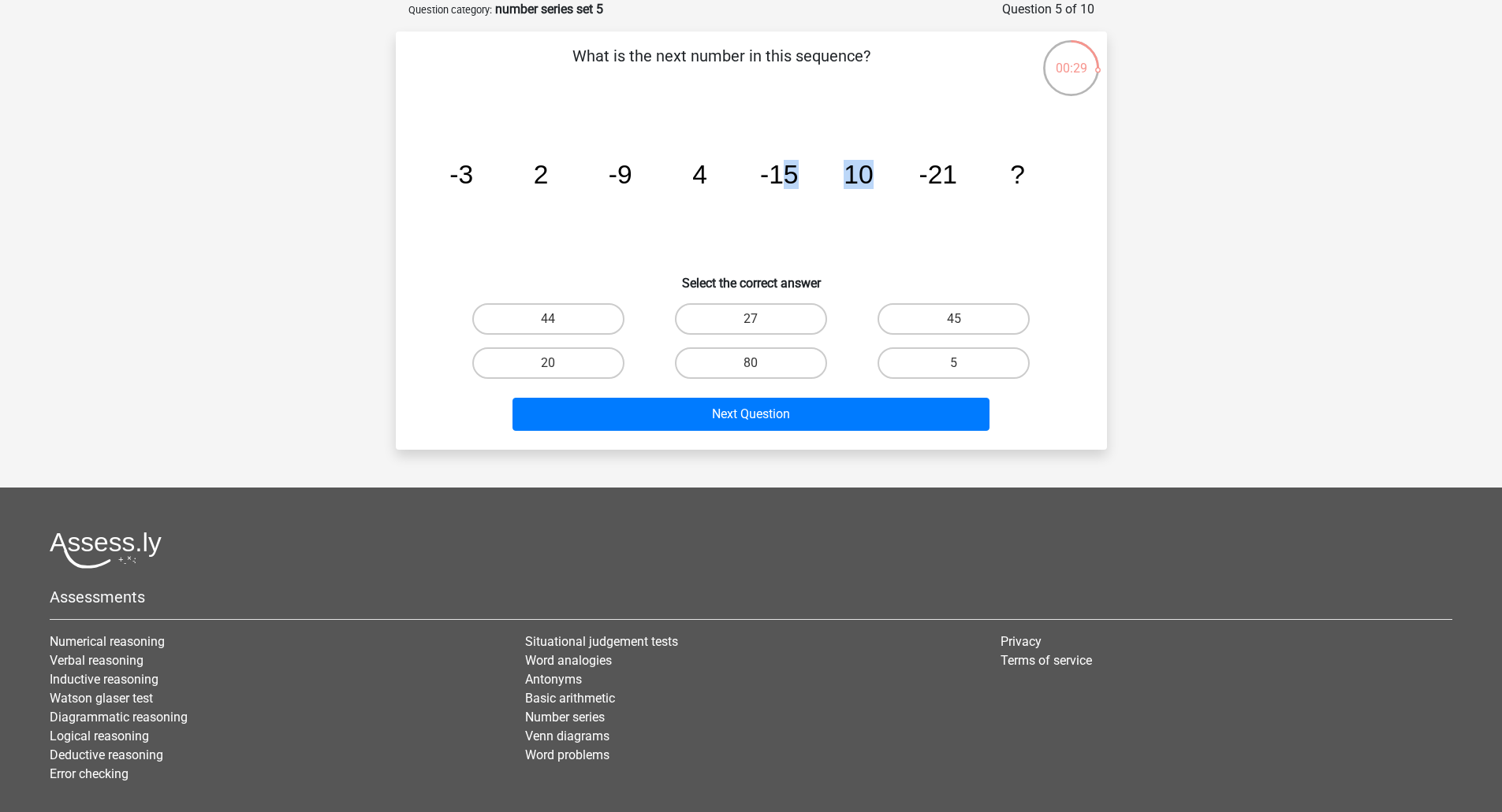
drag, startPoint x: 787, startPoint y: 176, endPoint x: 876, endPoint y: 168, distance: 89.4
click at [876, 168] on icon "image/svg+xml -3 2 -9 4 -15 10 -21 ?" at bounding box center [751, 184] width 635 height 159
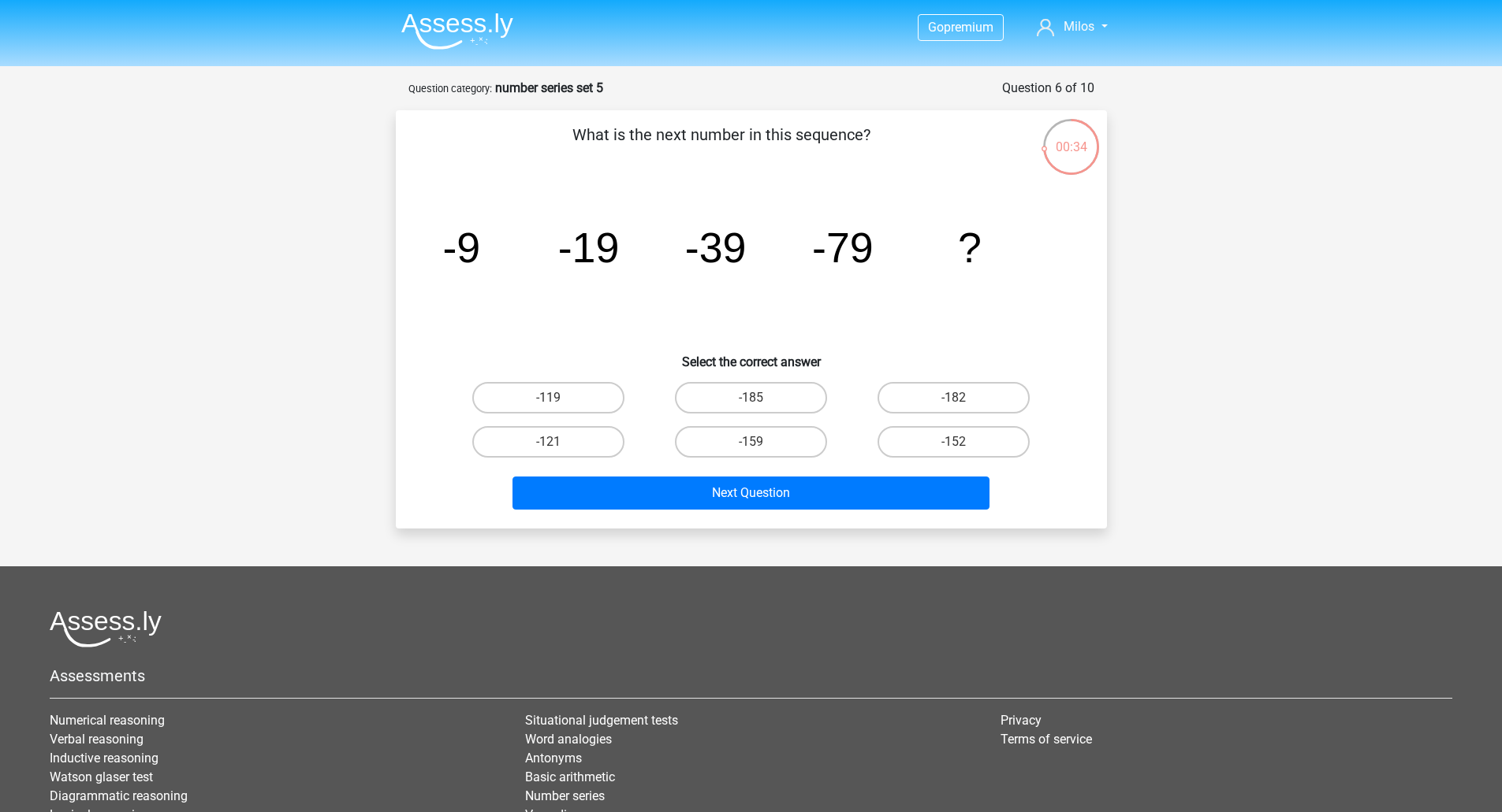
click at [787, 421] on div "-159" at bounding box center [751, 442] width 202 height 44
click at [798, 443] on label "-159" at bounding box center [751, 442] width 153 height 31
click at [761, 443] on input "-159" at bounding box center [755, 446] width 10 height 10
radio input "true"
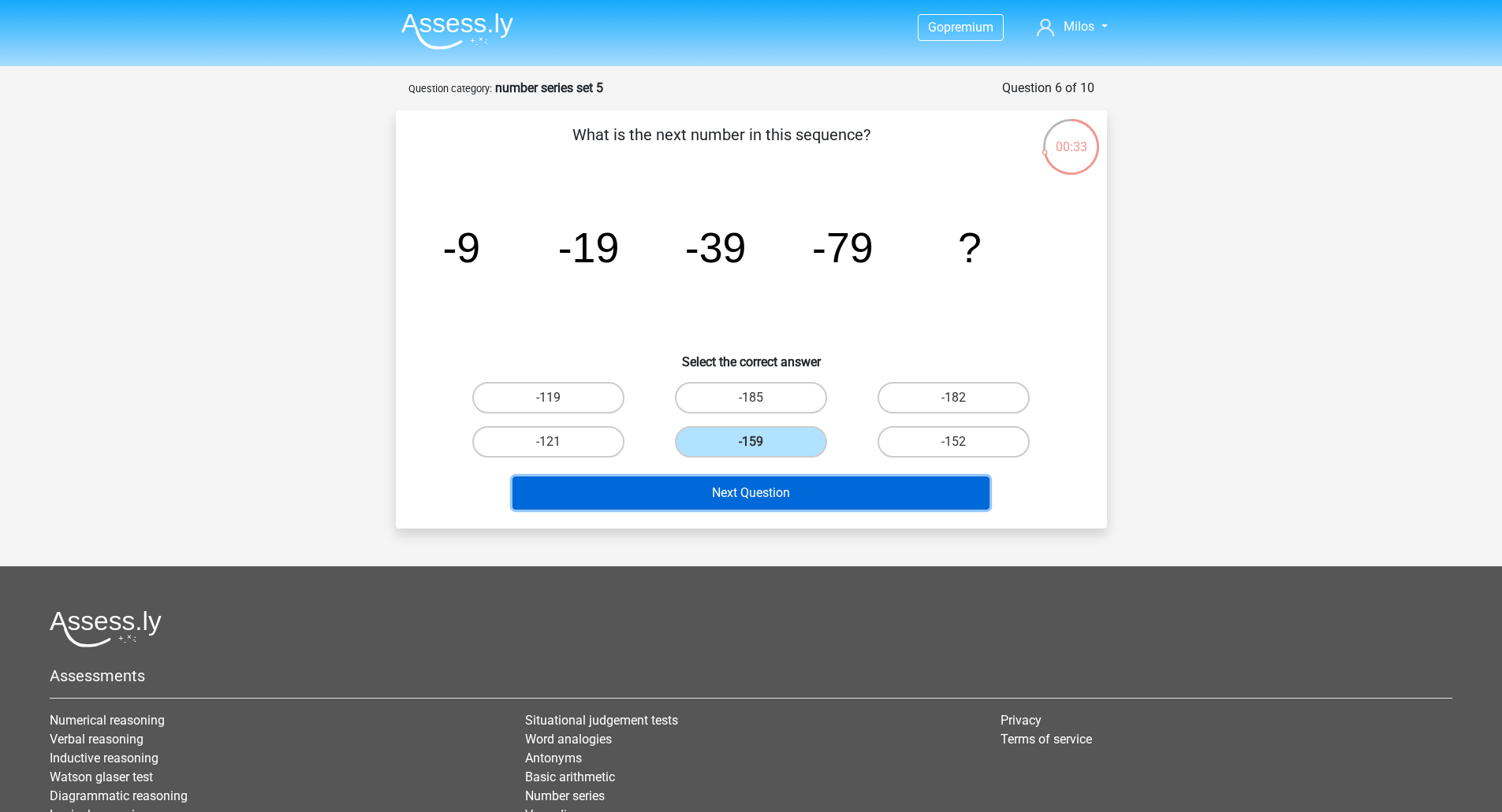
click at [792, 494] on button "Next Question" at bounding box center [751, 493] width 477 height 33
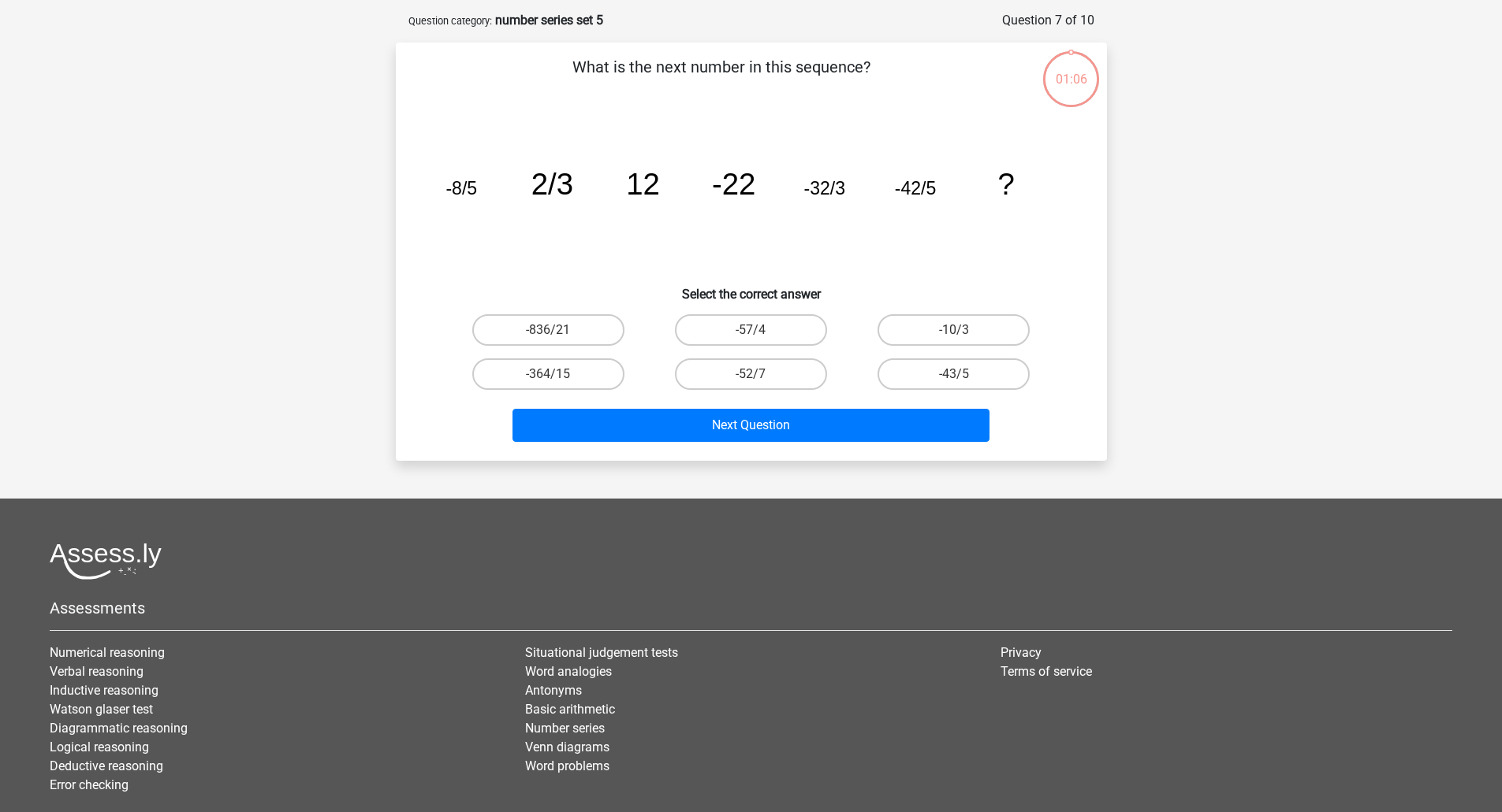
scroll to position [79, 0]
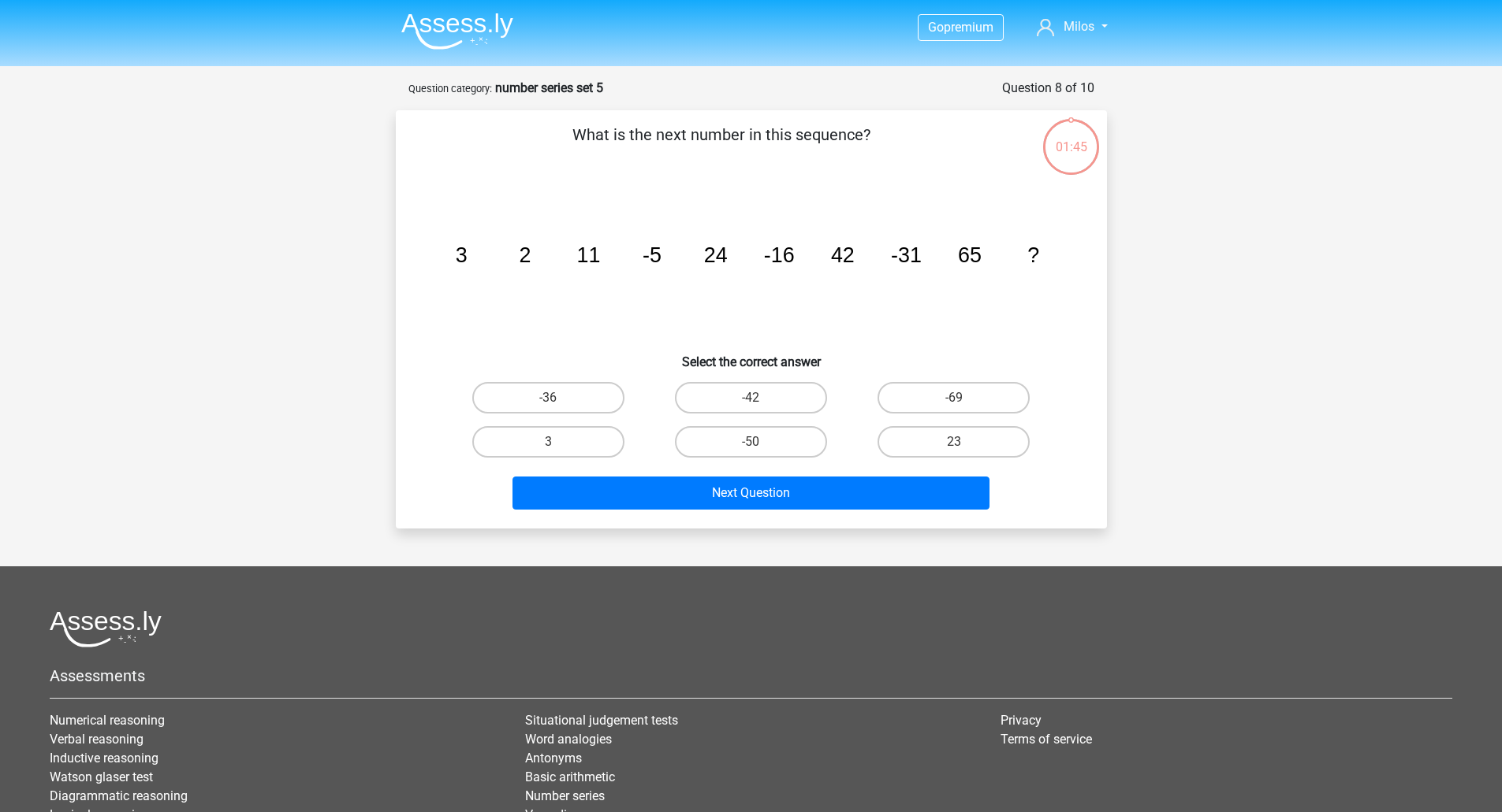
scroll to position [79, 0]
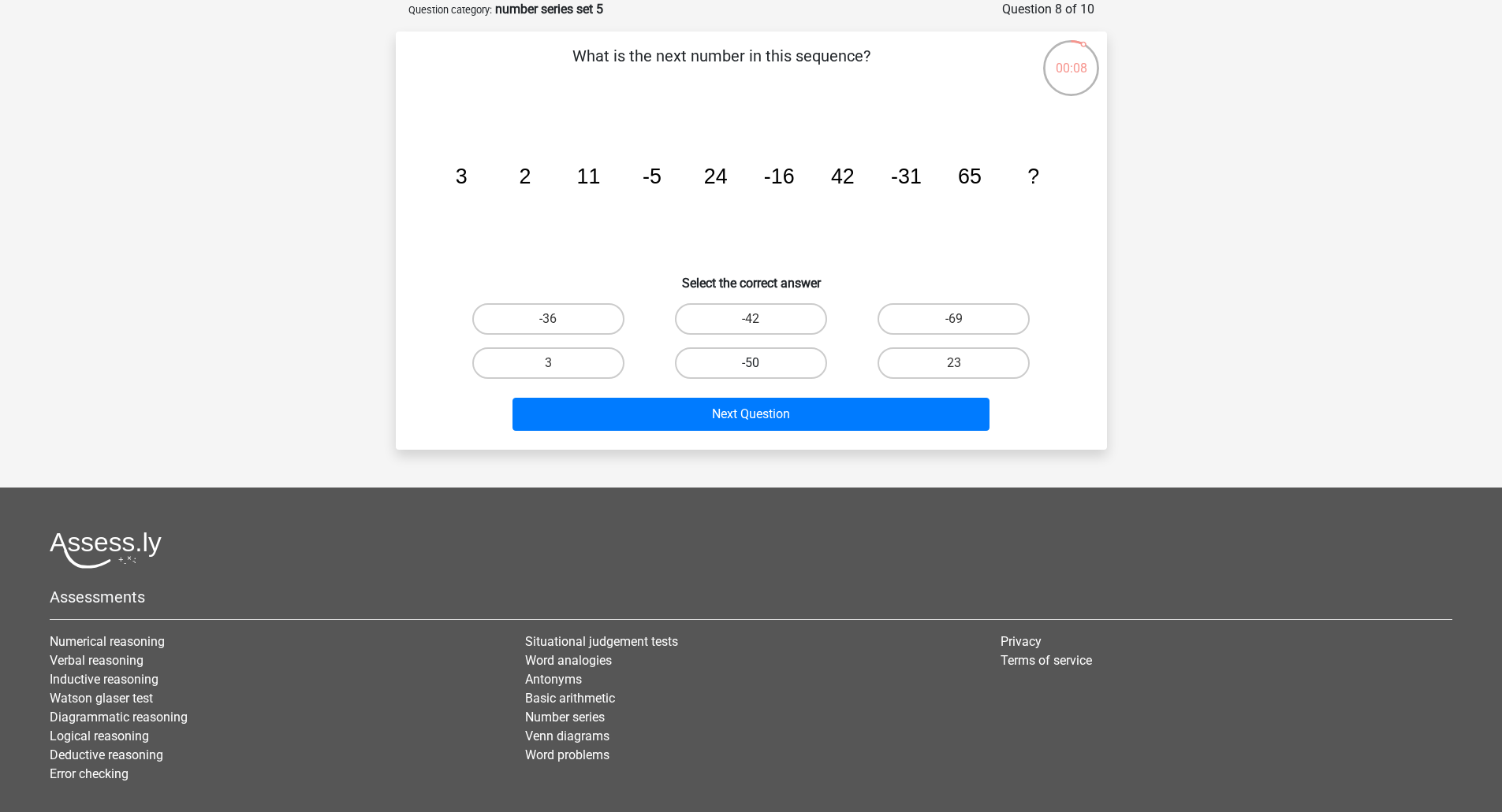
click at [779, 354] on label "-50" at bounding box center [751, 363] width 153 height 31
click at [761, 363] on input "-50" at bounding box center [755, 368] width 10 height 10
radio input "true"
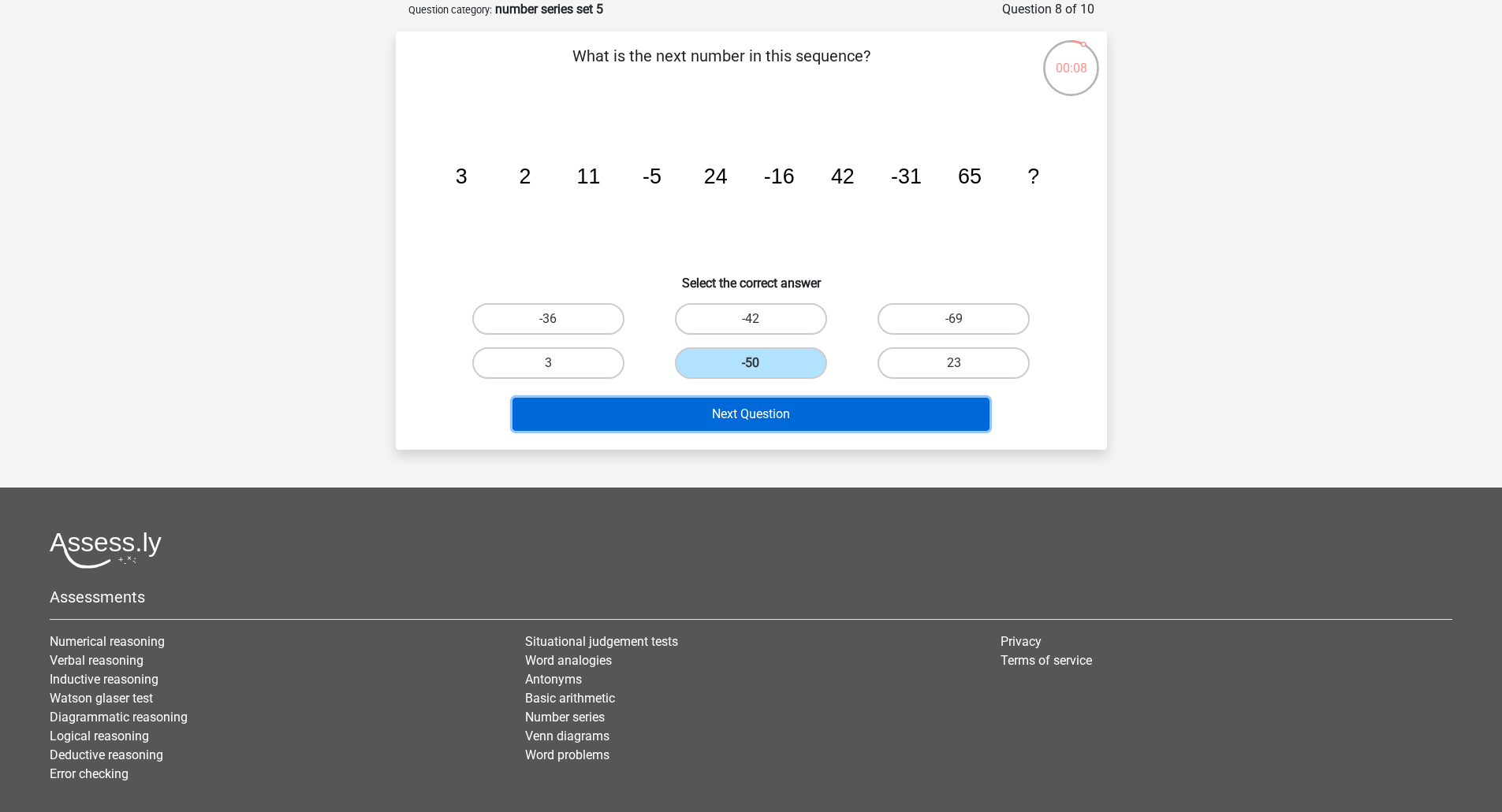
click at [763, 423] on button "Next Question" at bounding box center [751, 415] width 477 height 33
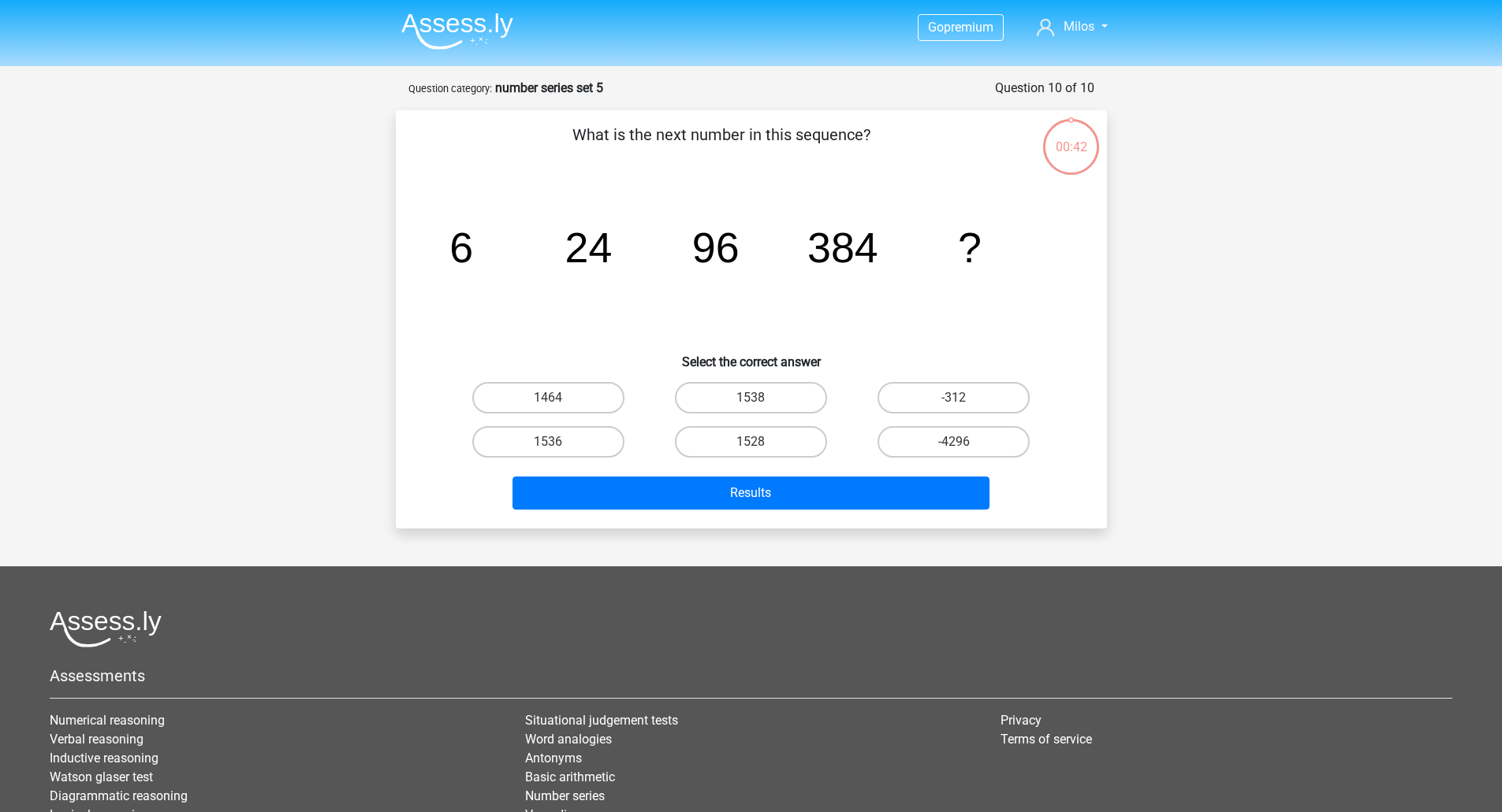
scroll to position [79, 0]
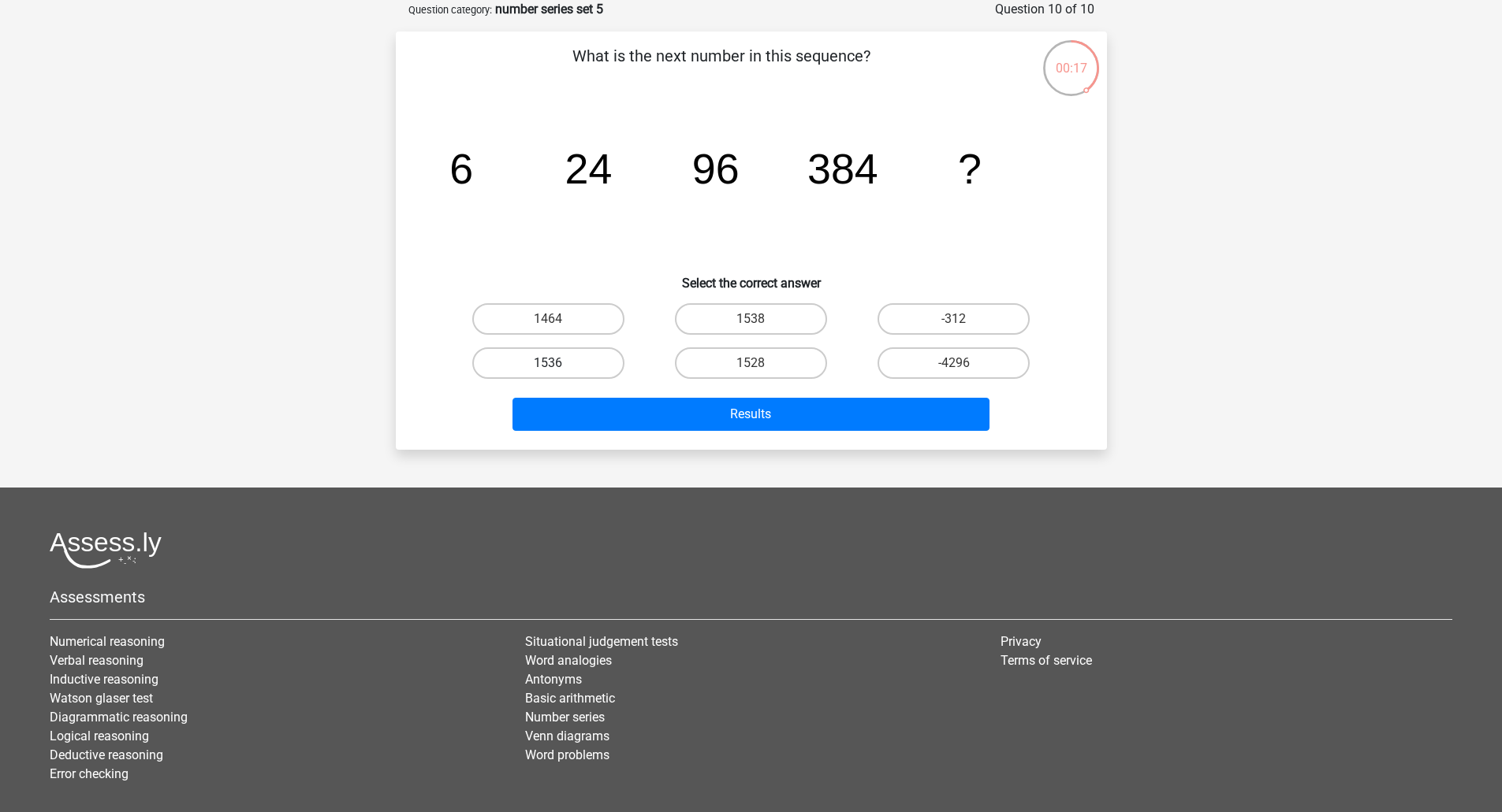
click at [600, 350] on label "1536" at bounding box center [548, 363] width 153 height 31
click at [558, 363] on input "1536" at bounding box center [553, 368] width 10 height 10
radio input "true"
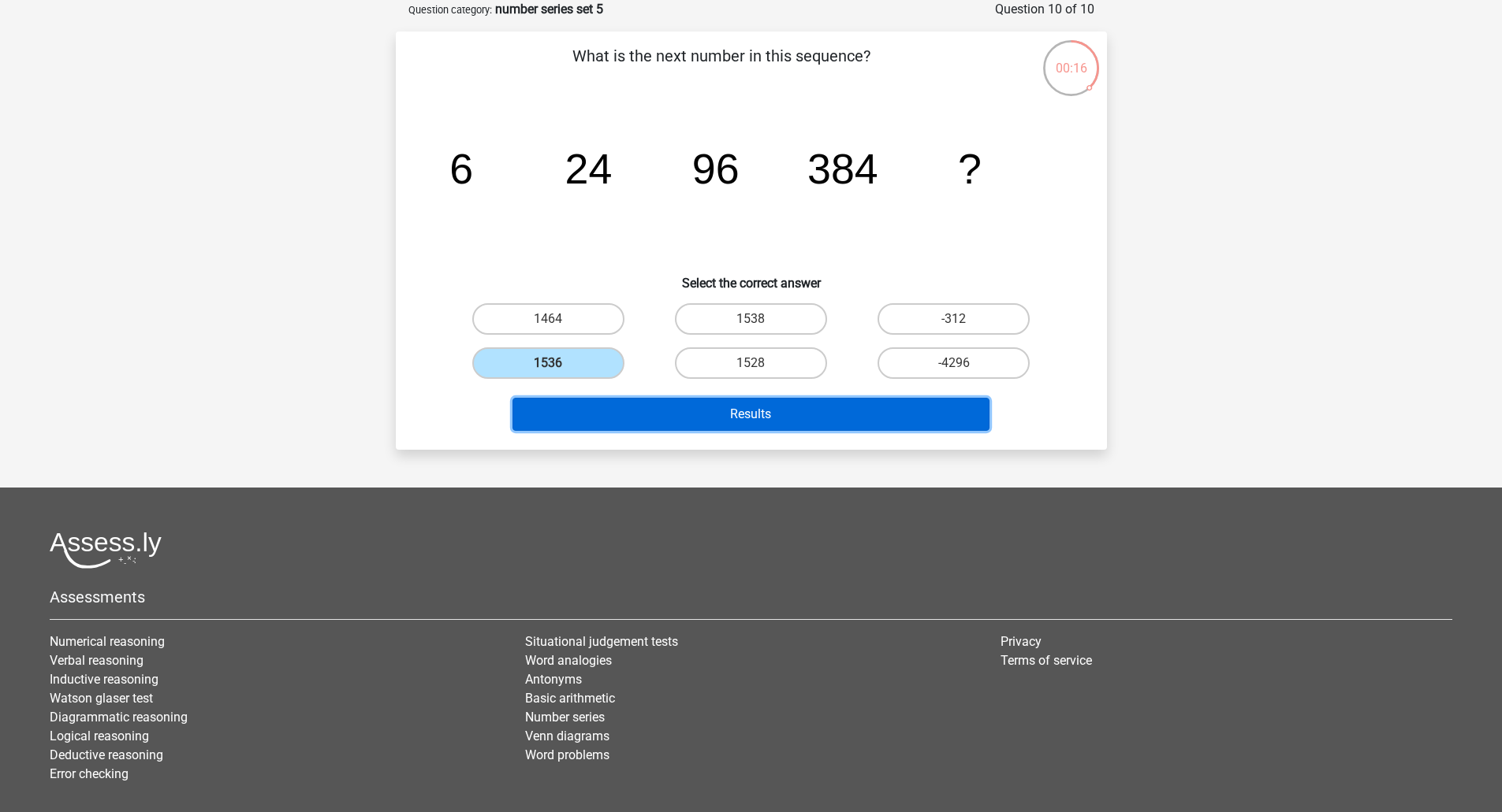
click at [758, 404] on button "Results" at bounding box center [751, 415] width 477 height 33
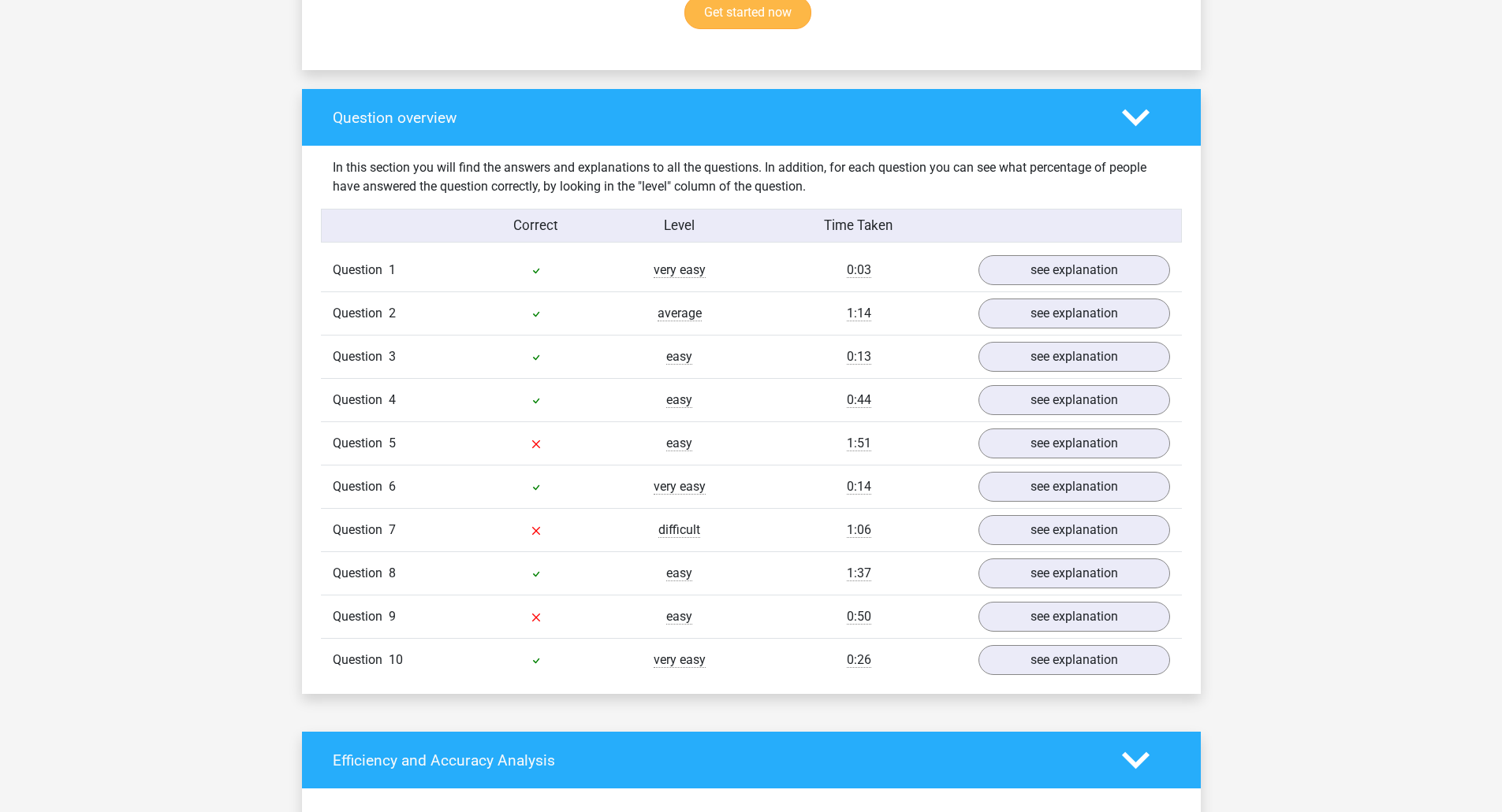
scroll to position [1103, 0]
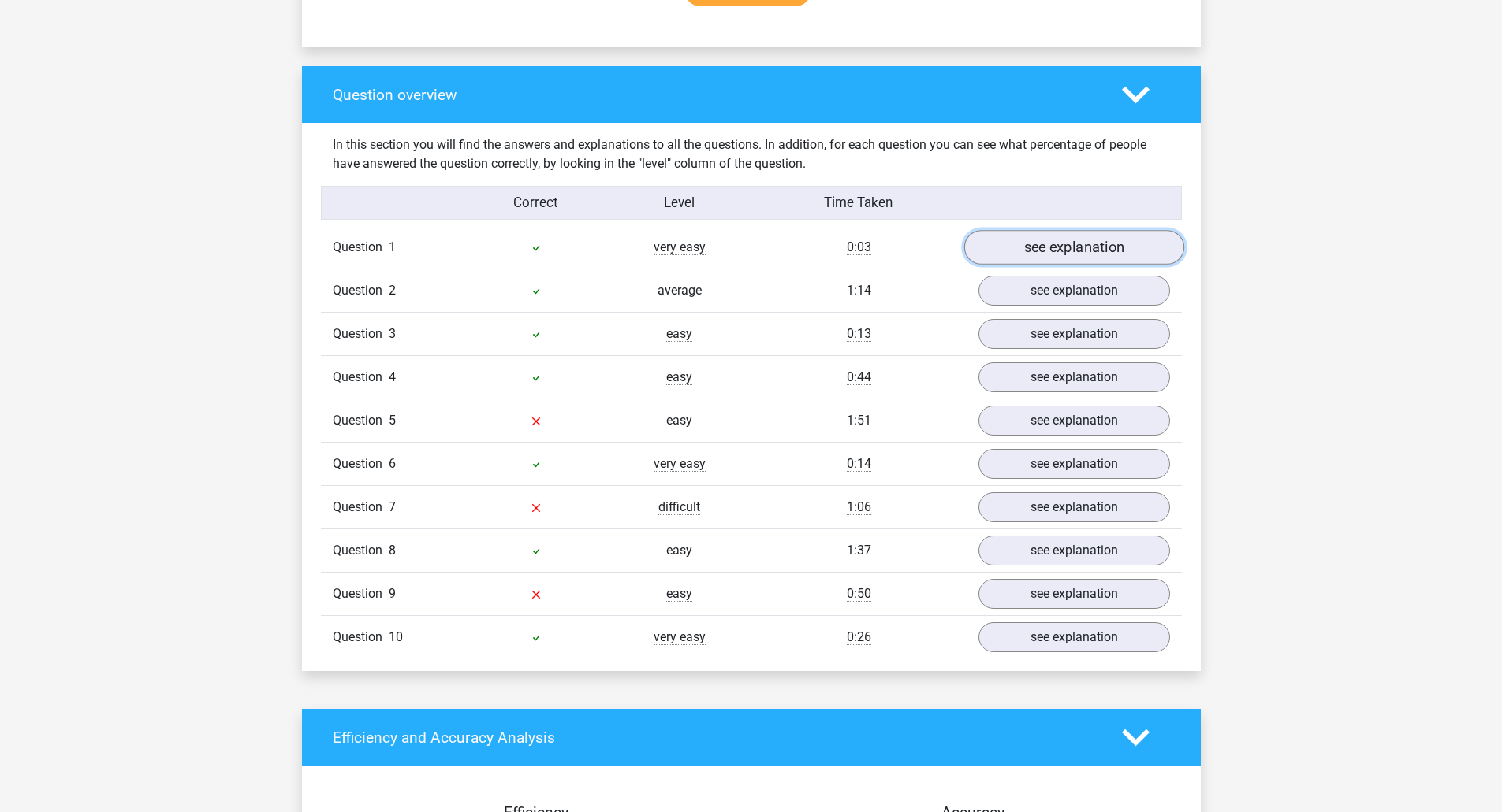
click at [1016, 258] on link "see explanation" at bounding box center [1073, 248] width 220 height 35
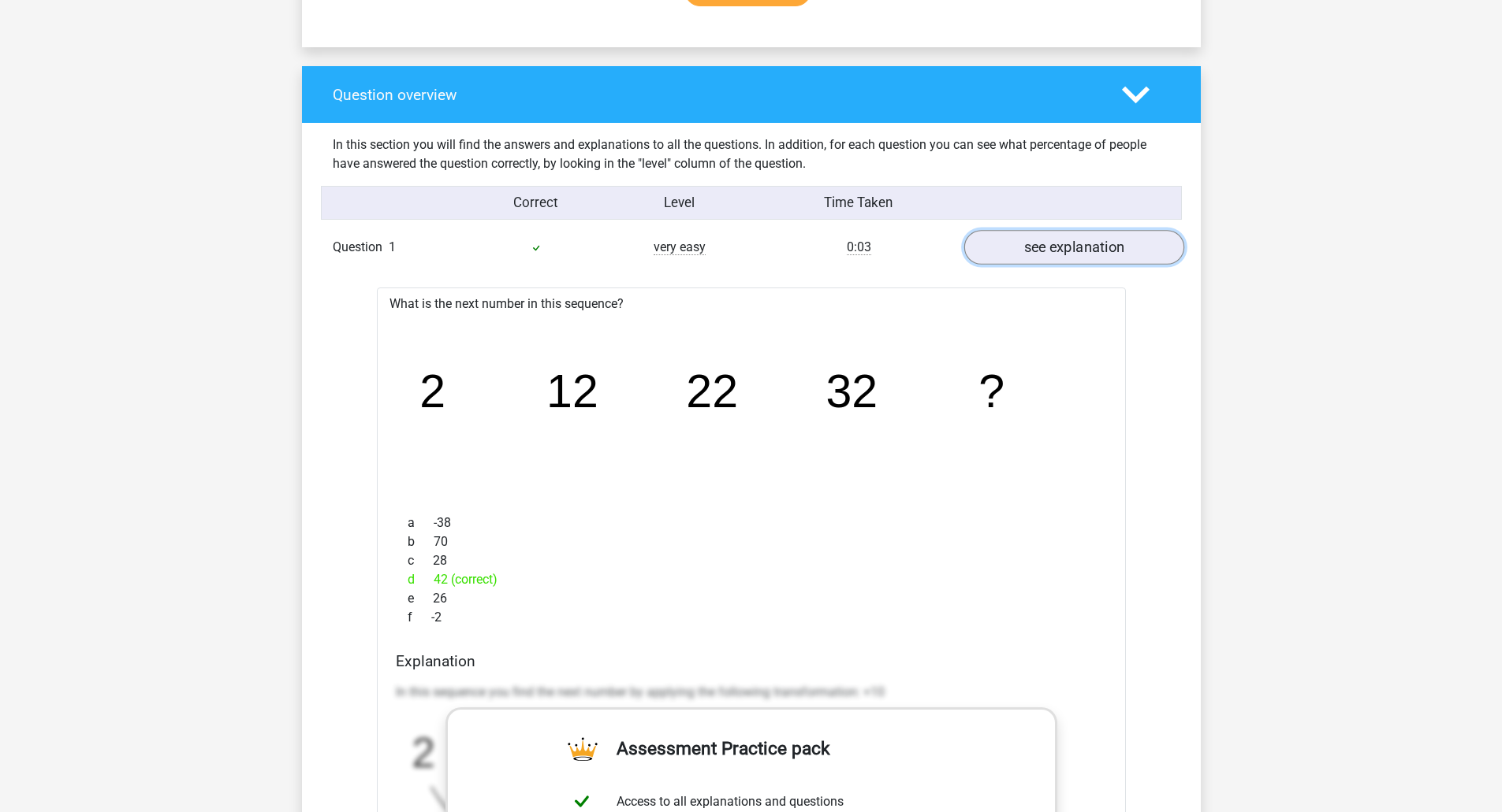
click at [1016, 258] on link "see explanation" at bounding box center [1073, 248] width 220 height 35
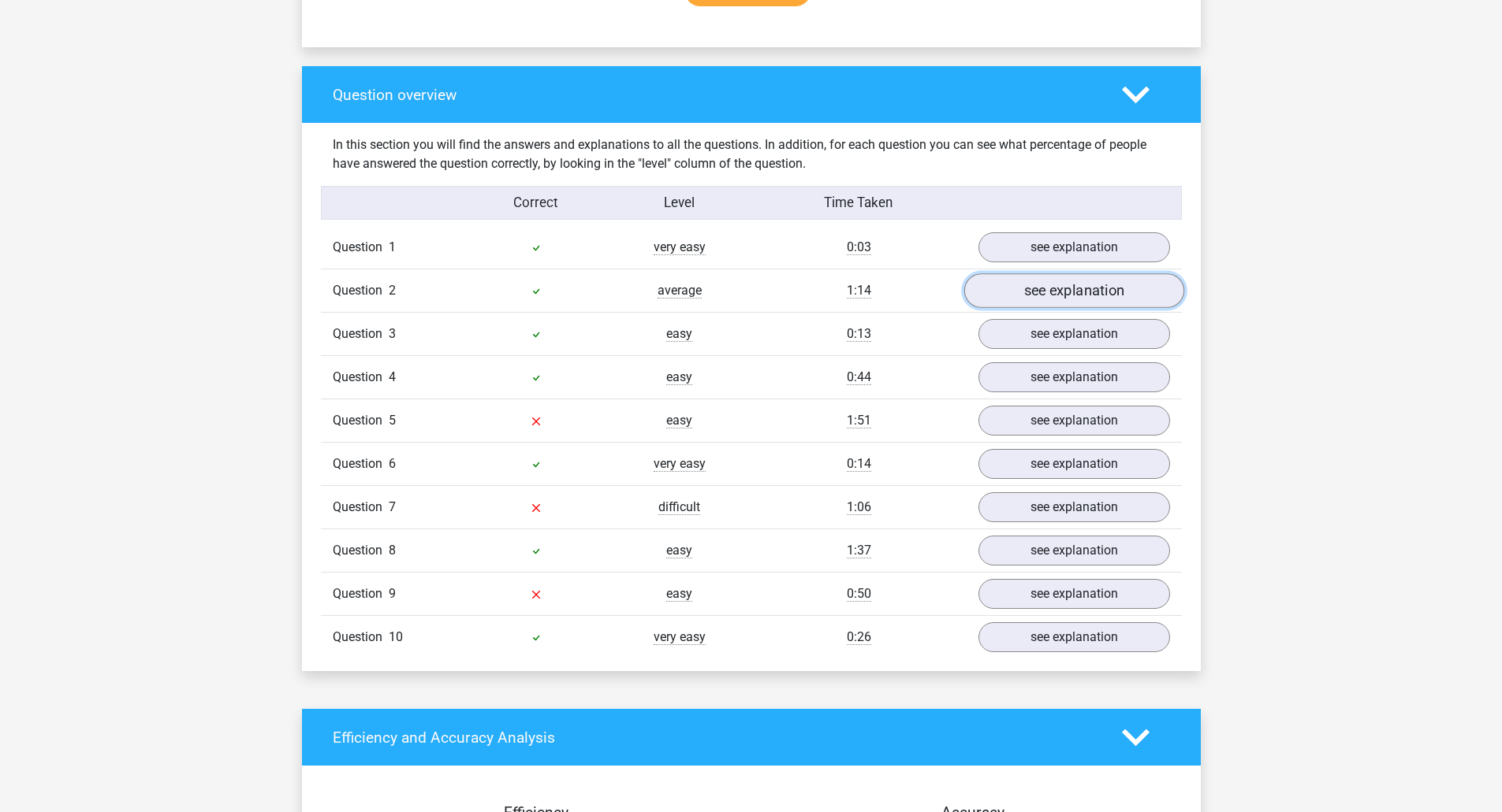
click at [1020, 308] on link "see explanation" at bounding box center [1073, 292] width 220 height 35
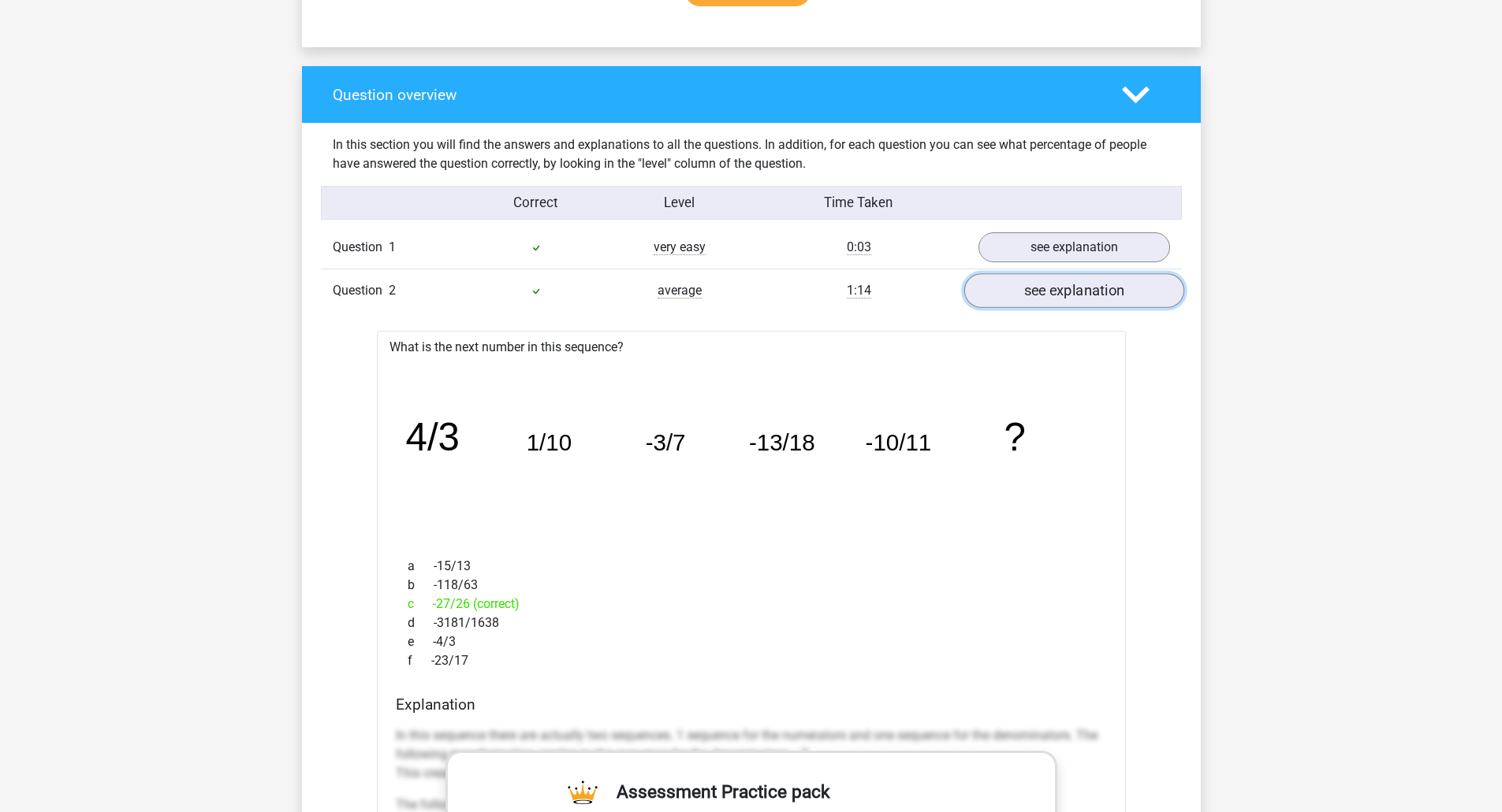
click at [1051, 286] on link "see explanation" at bounding box center [1073, 292] width 220 height 35
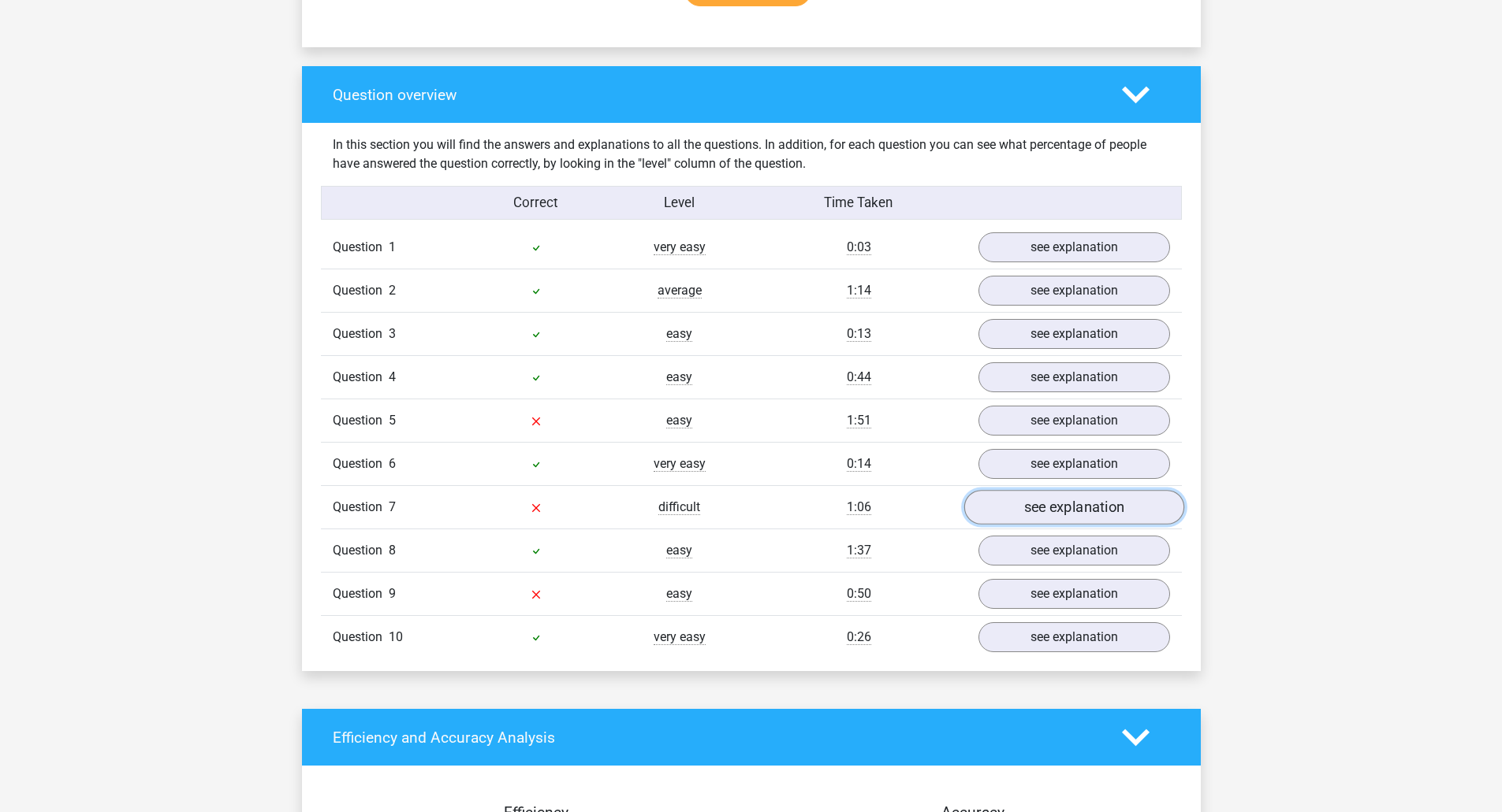
click at [1096, 514] on link "see explanation" at bounding box center [1073, 508] width 220 height 35
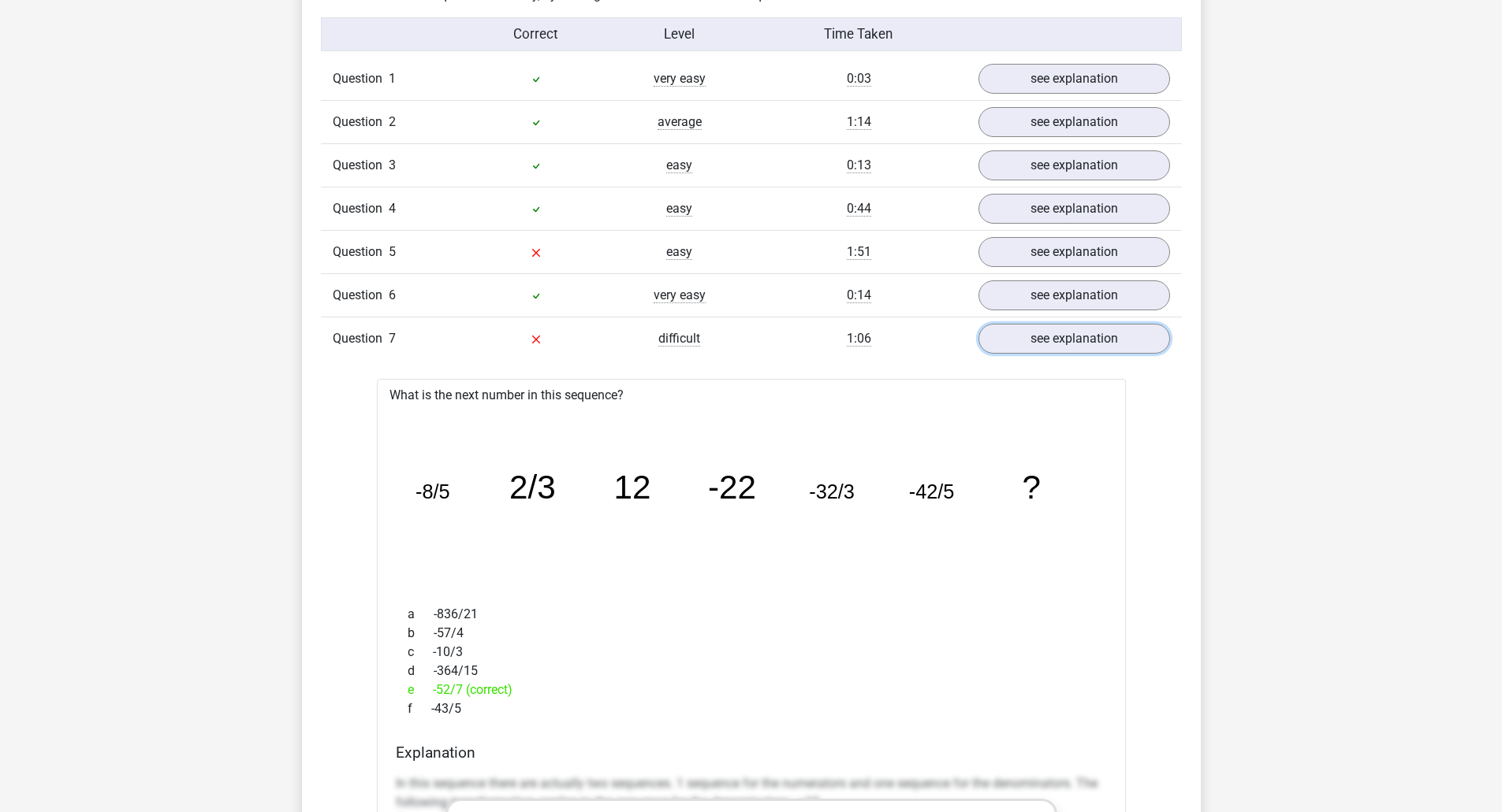
scroll to position [1260, 0]
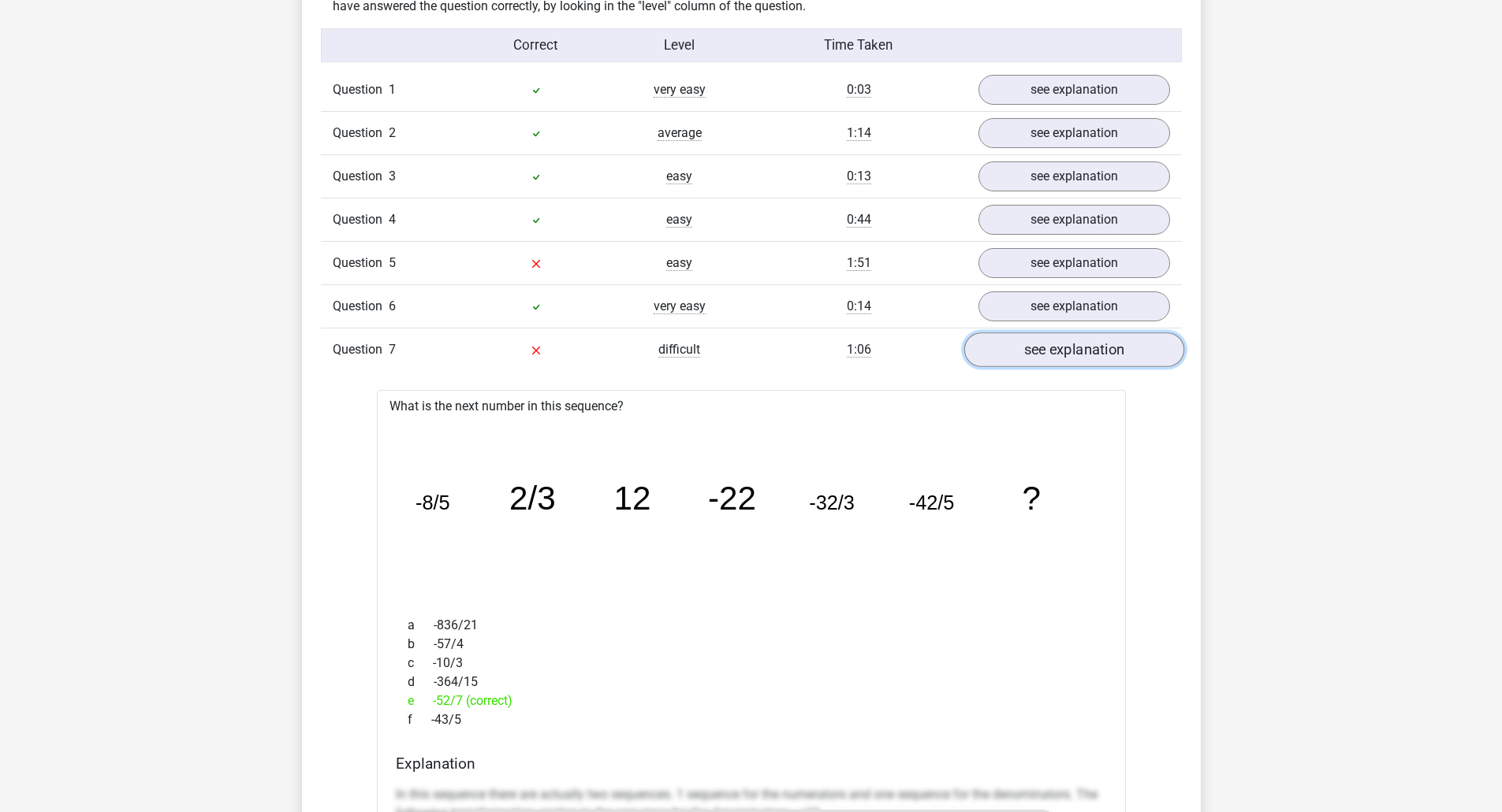
click at [1069, 345] on link "see explanation" at bounding box center [1073, 351] width 220 height 35
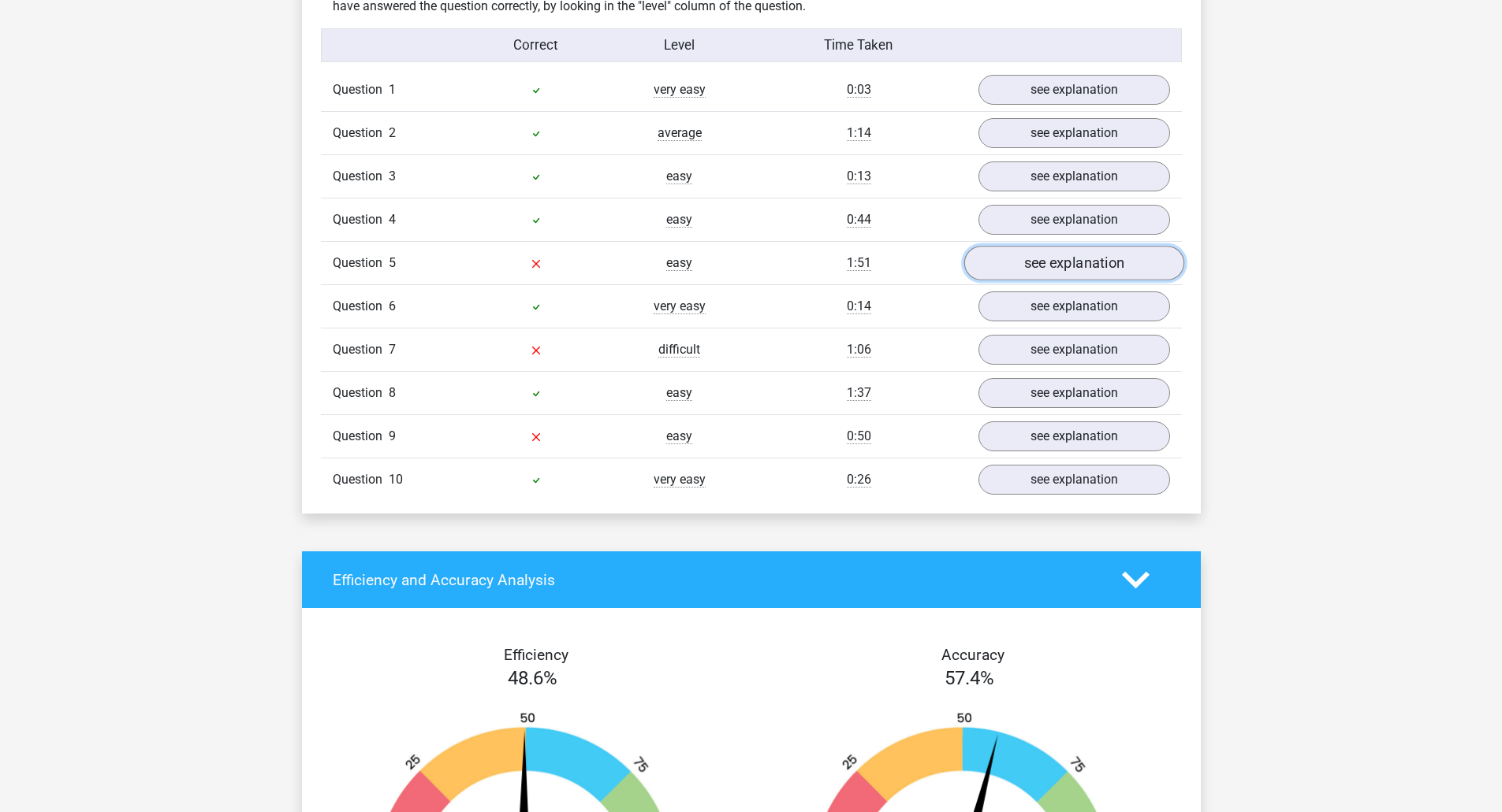
click at [1071, 275] on link "see explanation" at bounding box center [1073, 264] width 220 height 35
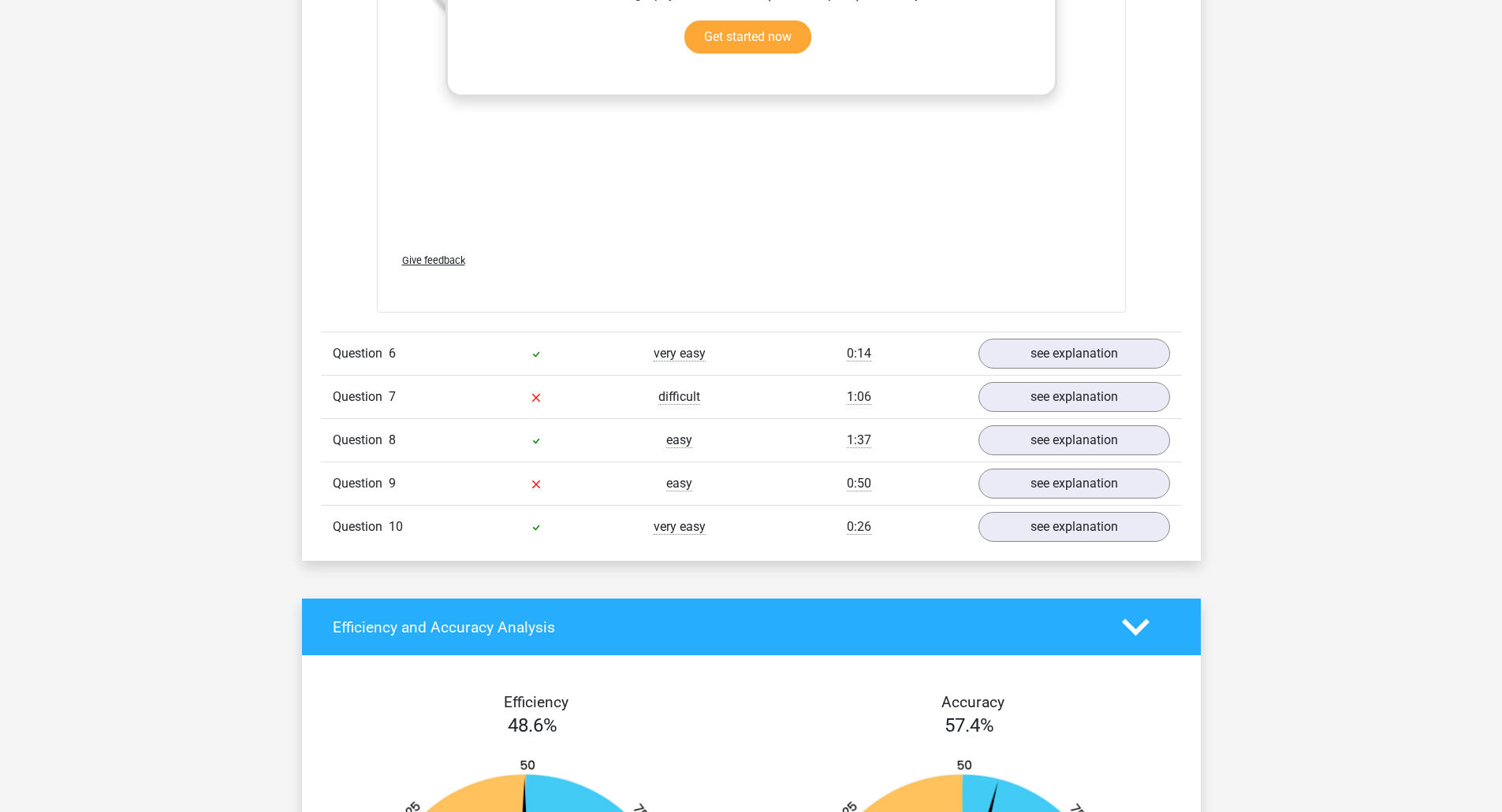
scroll to position [2206, 0]
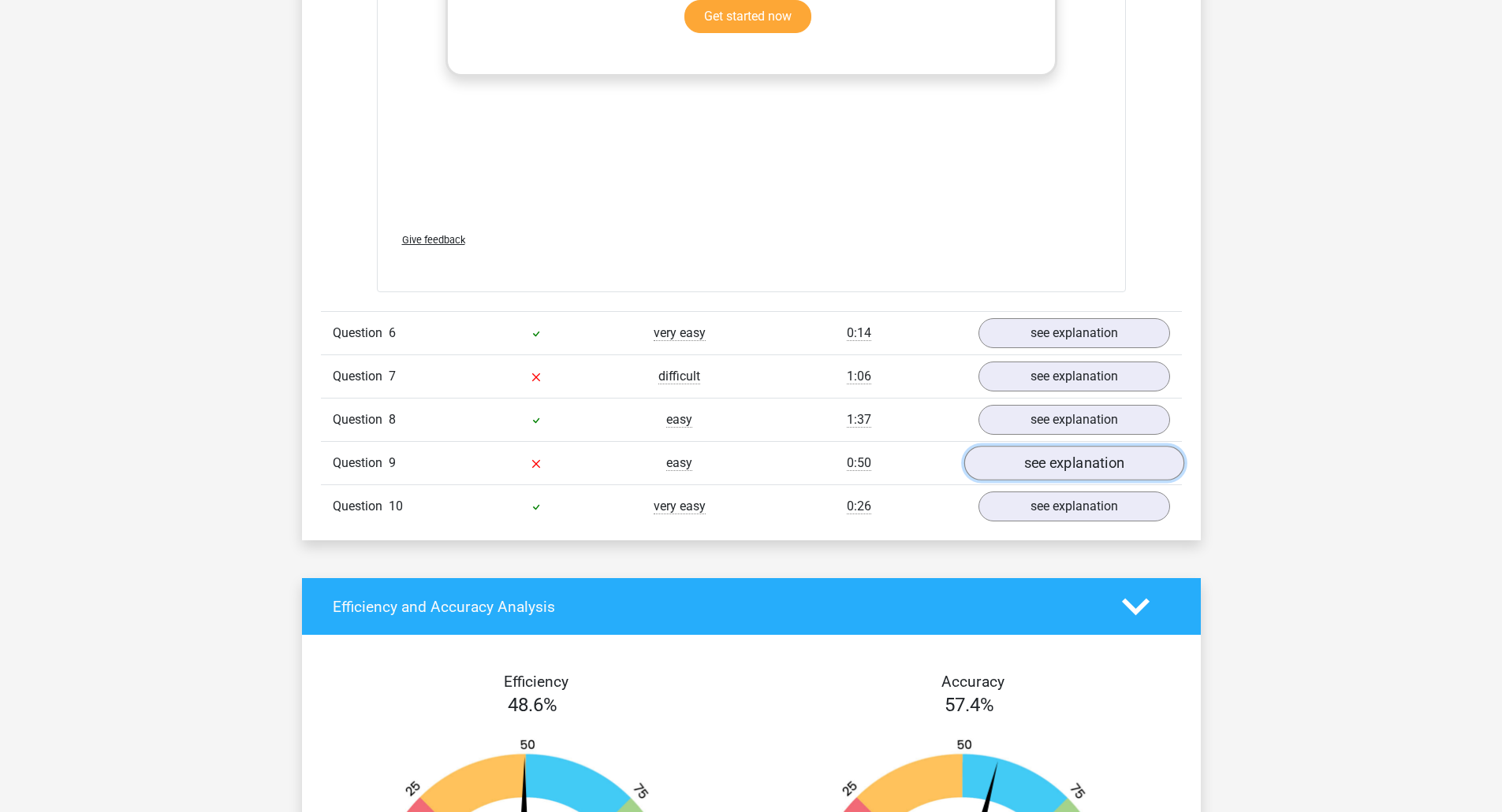
click at [1019, 457] on link "see explanation" at bounding box center [1073, 464] width 220 height 35
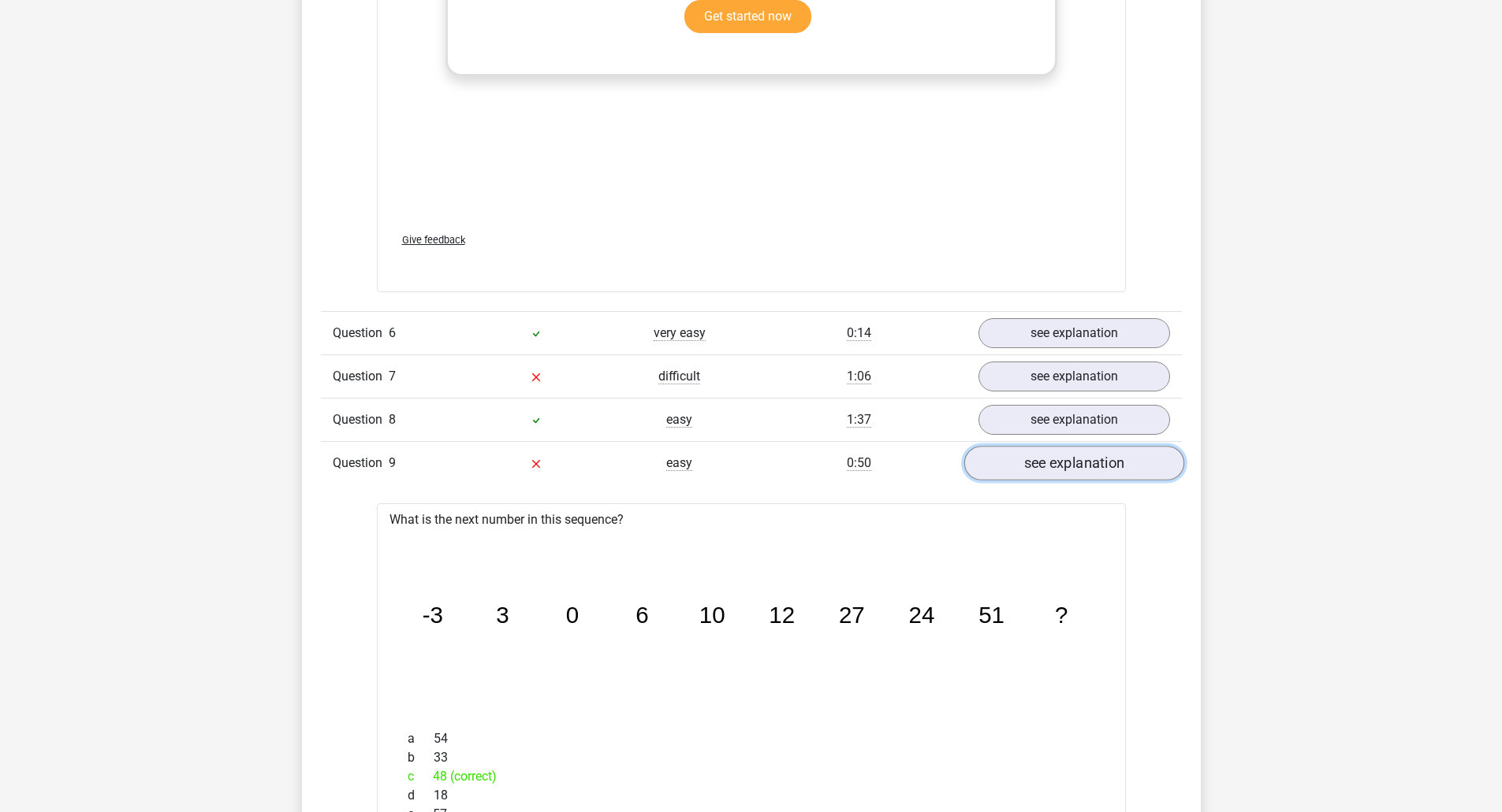
click at [1019, 458] on link "see explanation" at bounding box center [1073, 464] width 220 height 35
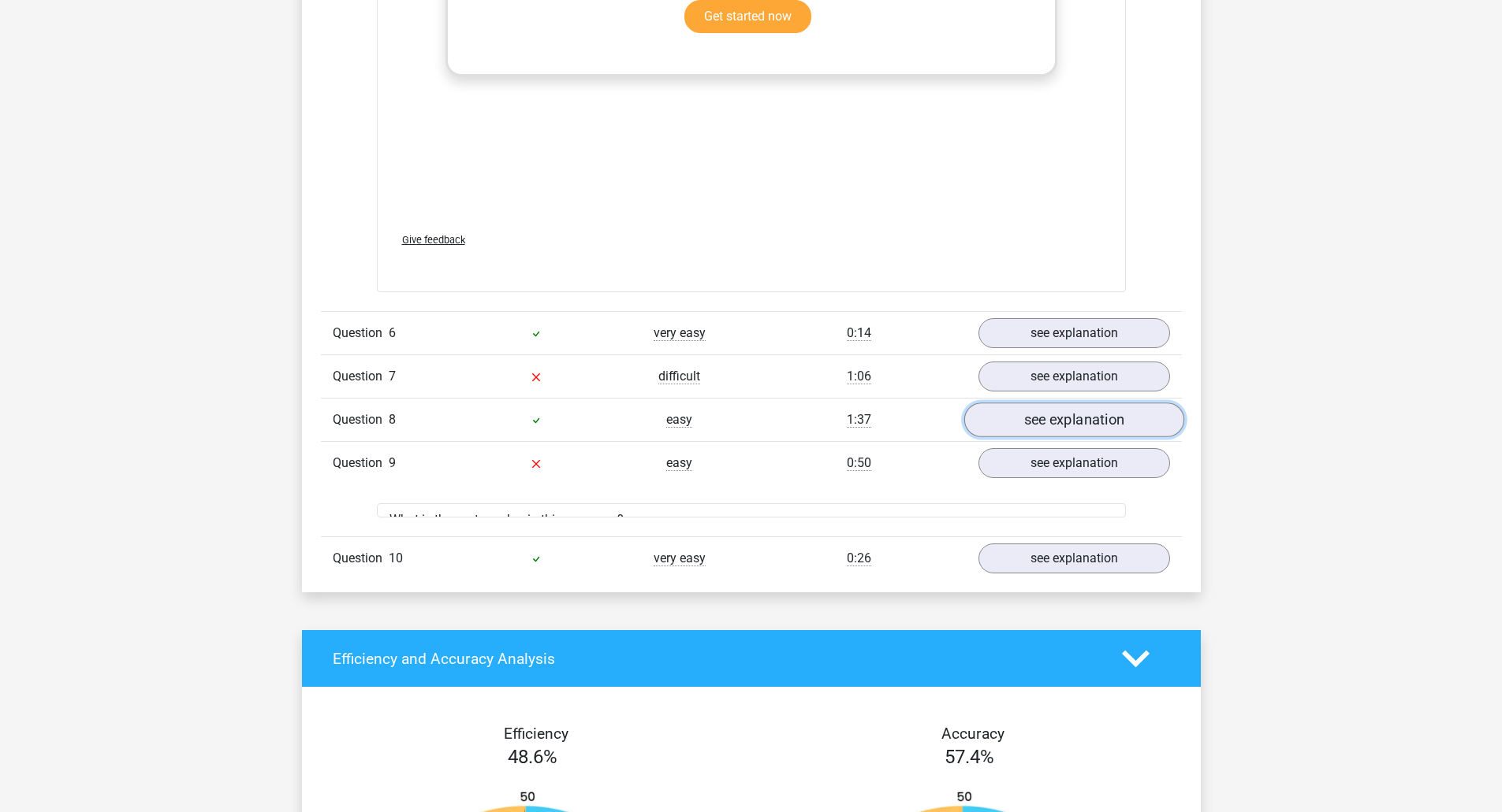
click at [1017, 423] on link "see explanation" at bounding box center [1073, 420] width 220 height 35
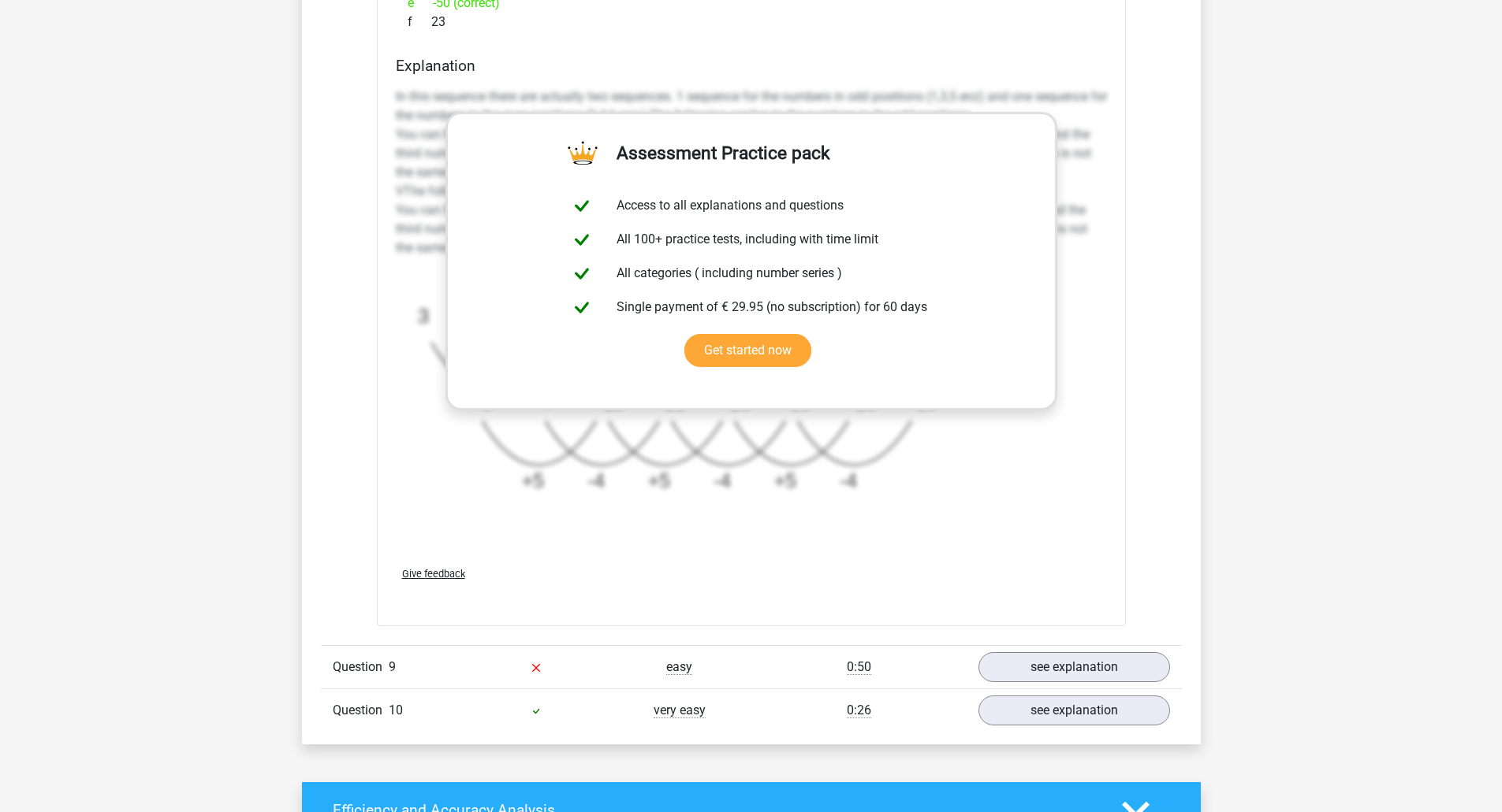
scroll to position [3309, 0]
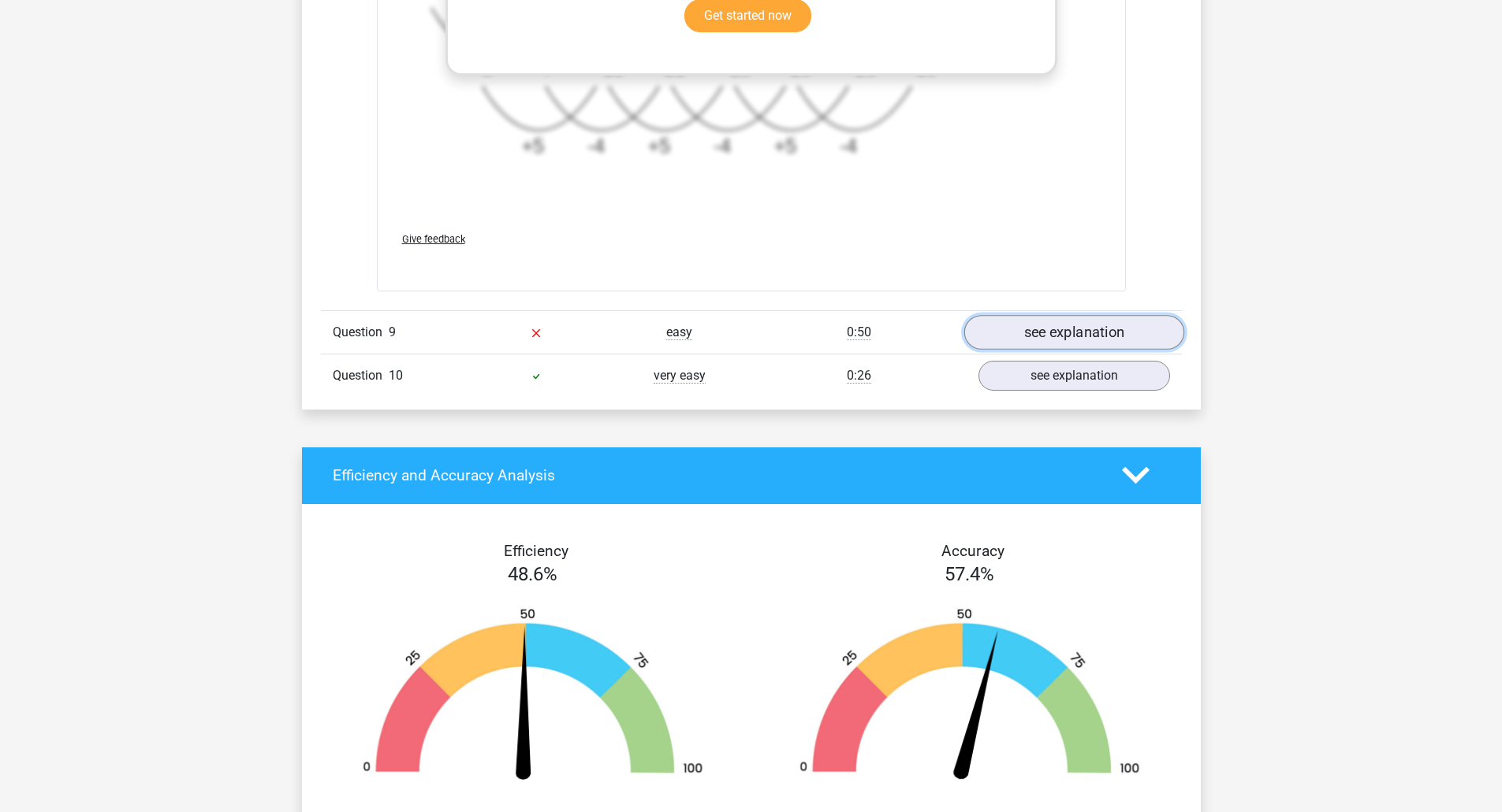
click at [1012, 327] on link "see explanation" at bounding box center [1073, 333] width 220 height 35
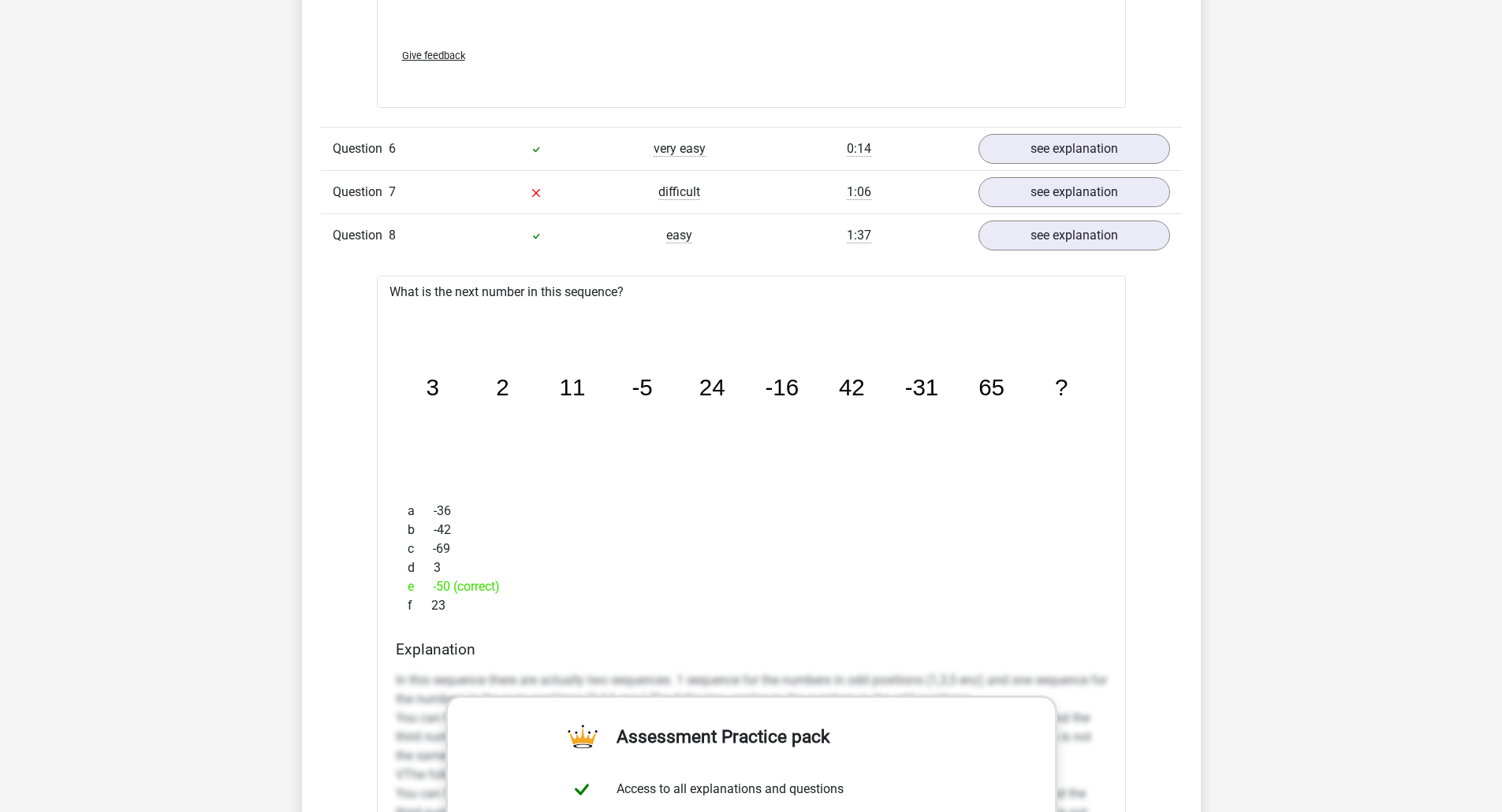
scroll to position [2363, 0]
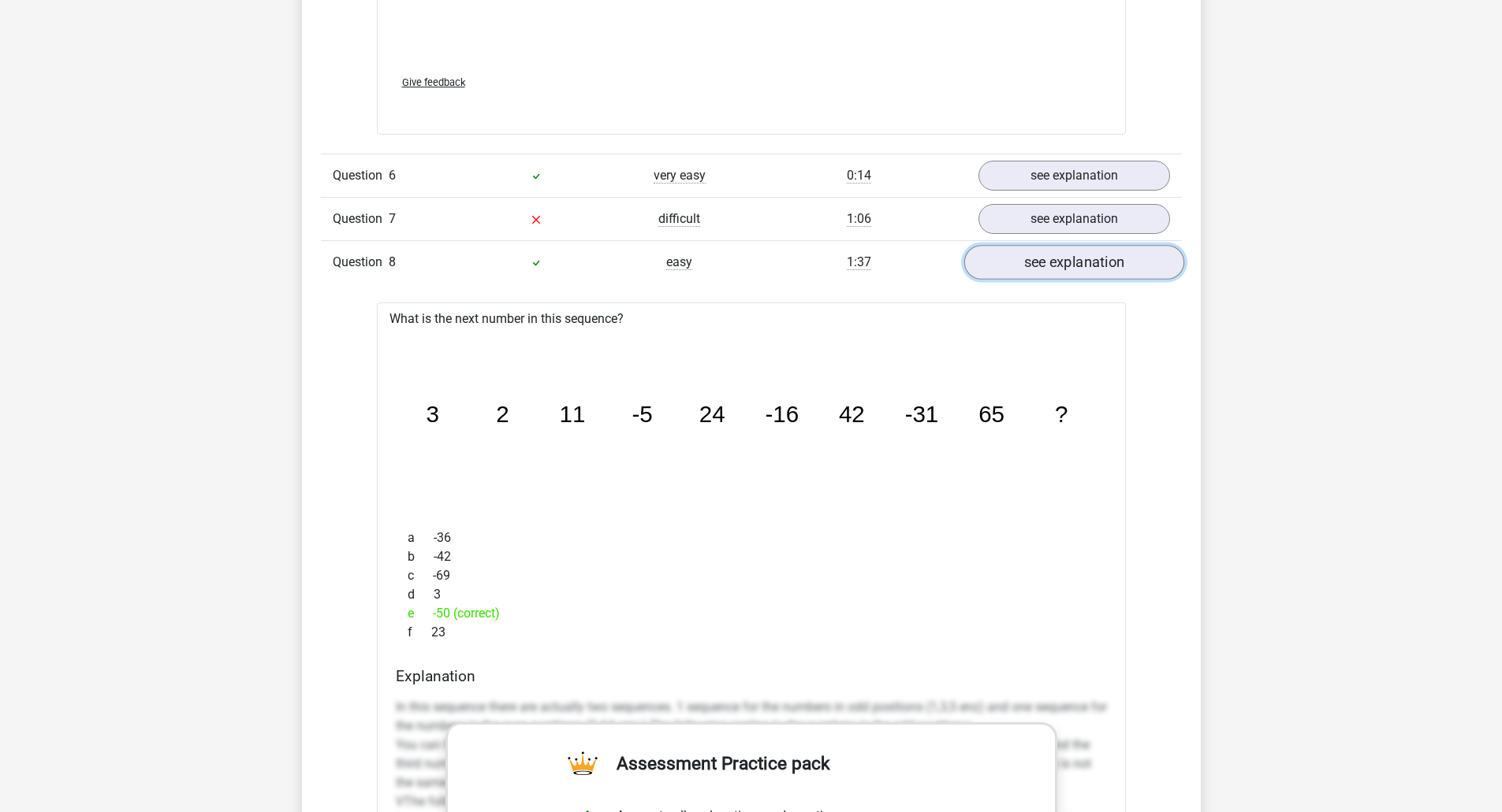
click at [1030, 252] on link "see explanation" at bounding box center [1073, 262] width 220 height 35
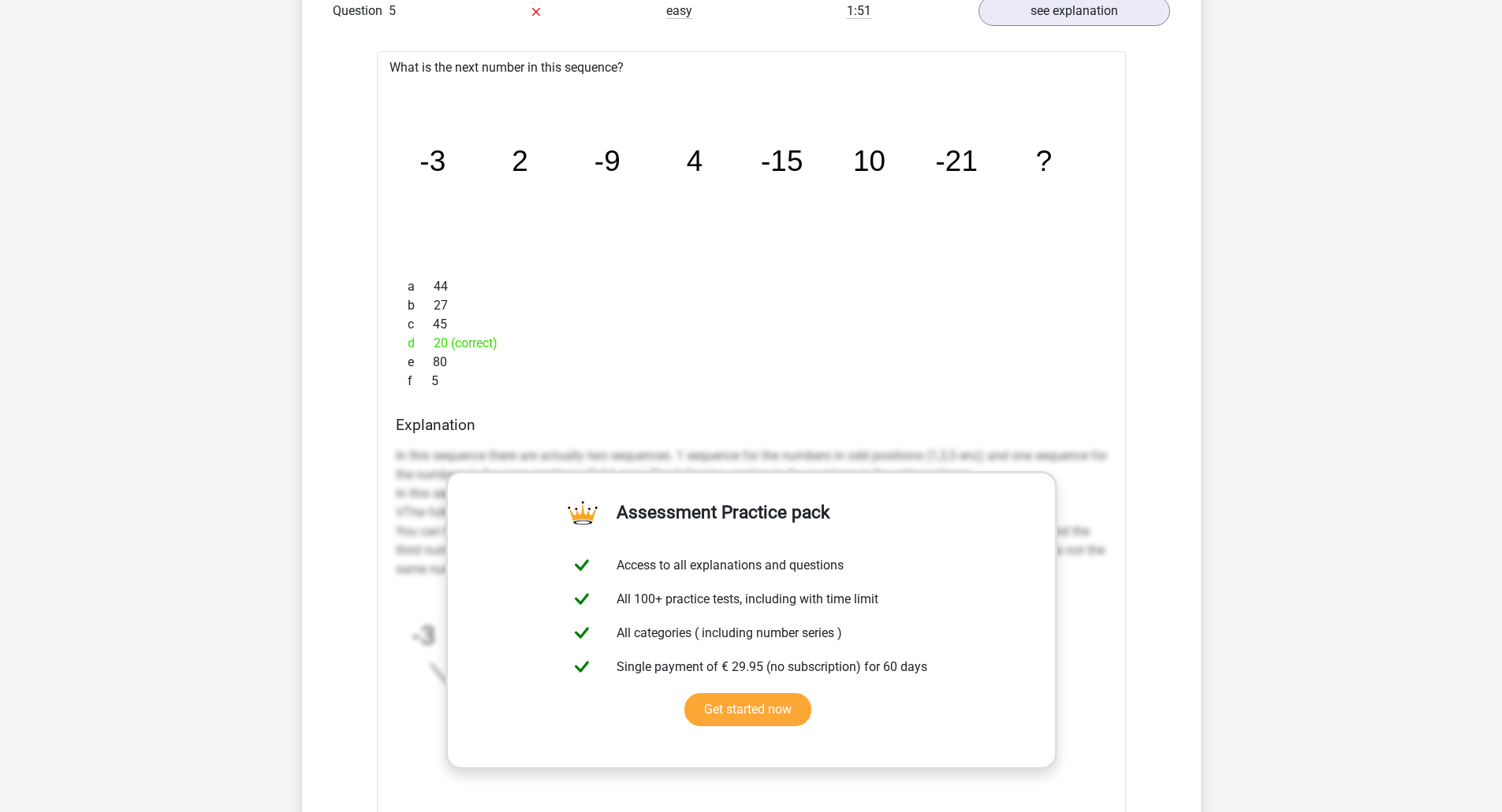
scroll to position [1497, 0]
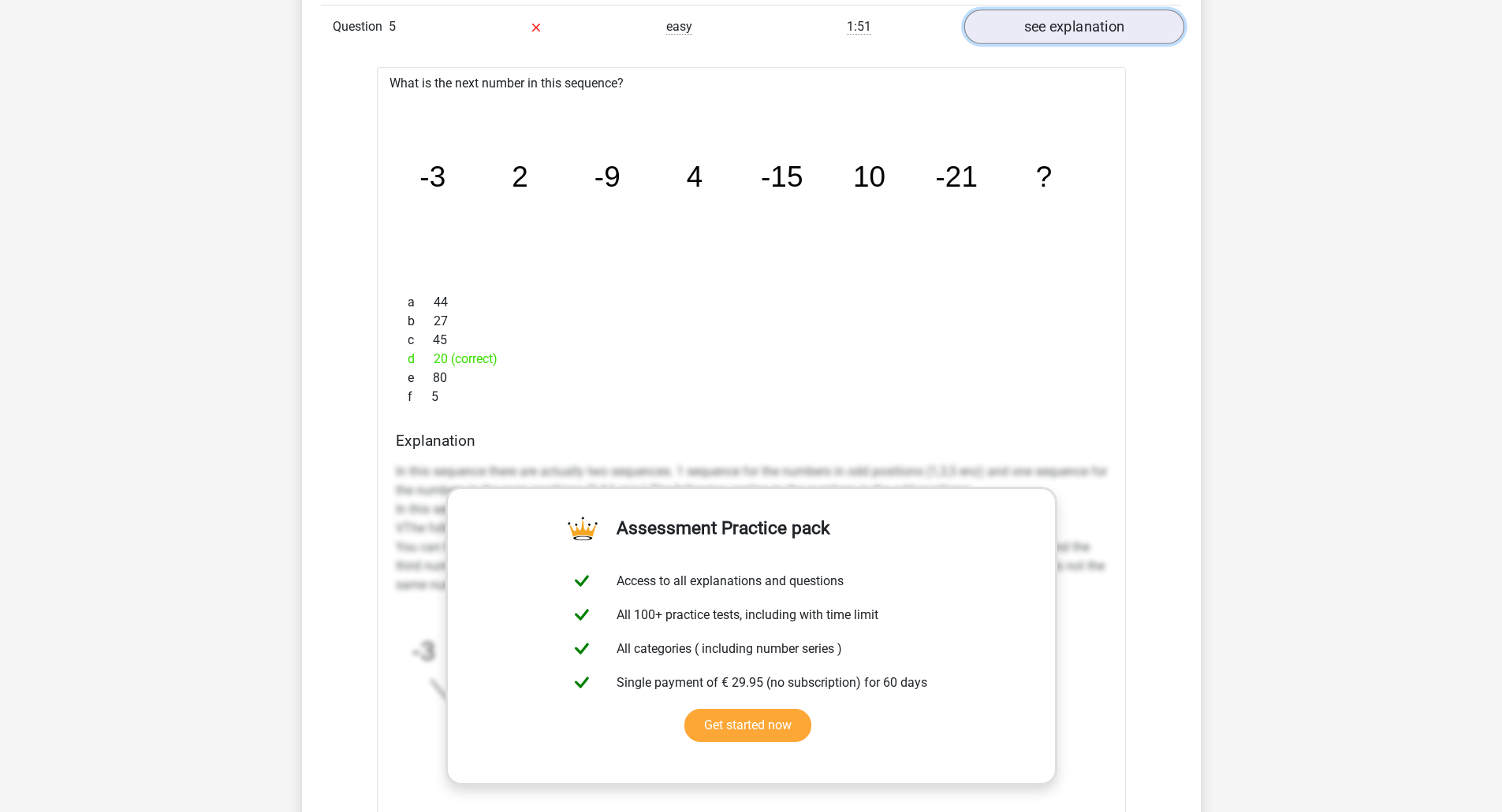
click at [1093, 27] on link "see explanation" at bounding box center [1073, 28] width 220 height 35
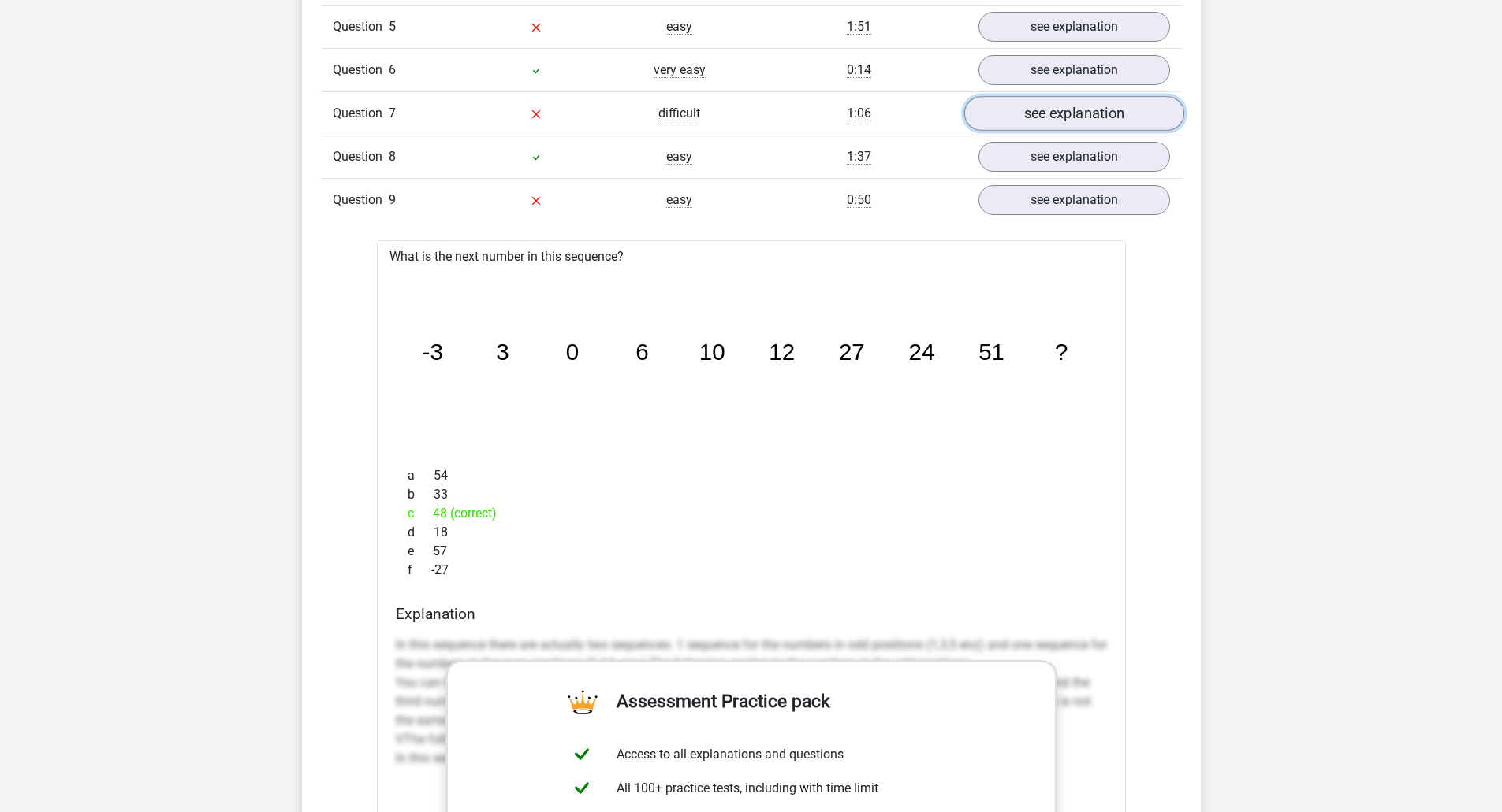
click at [1055, 125] on link "see explanation" at bounding box center [1073, 115] width 220 height 35
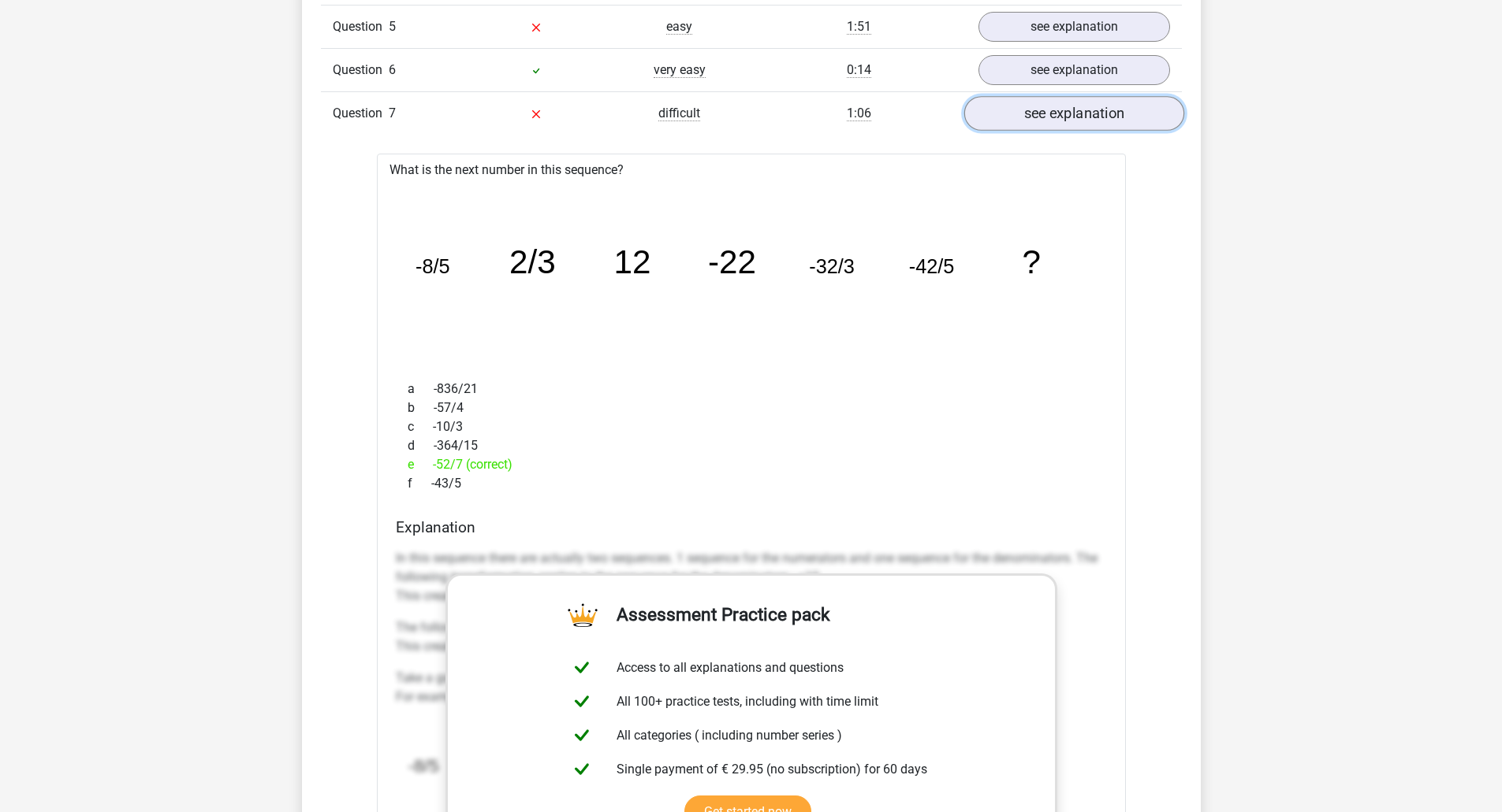
click at [1055, 124] on link "see explanation" at bounding box center [1073, 115] width 220 height 35
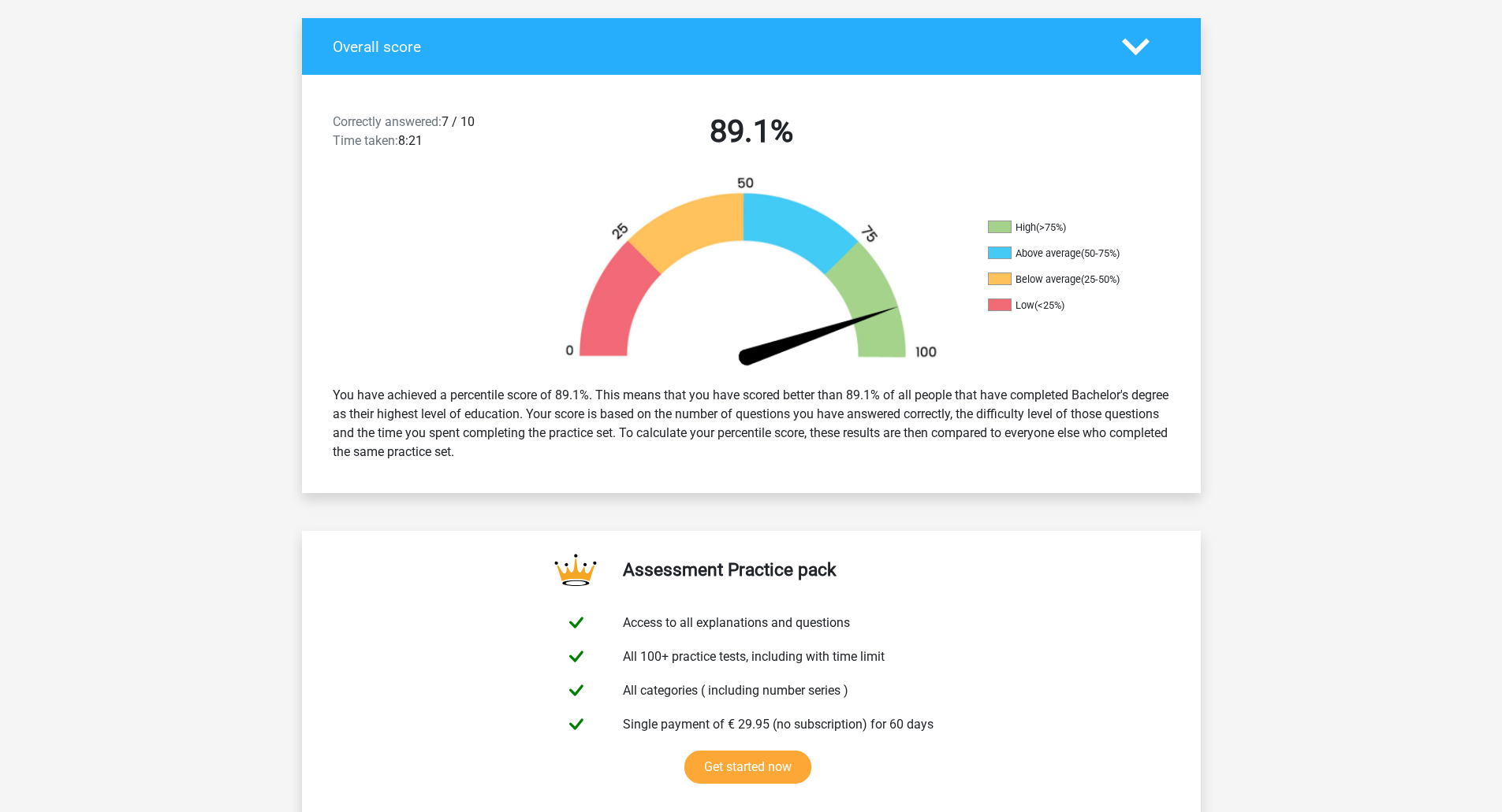
scroll to position [0, 0]
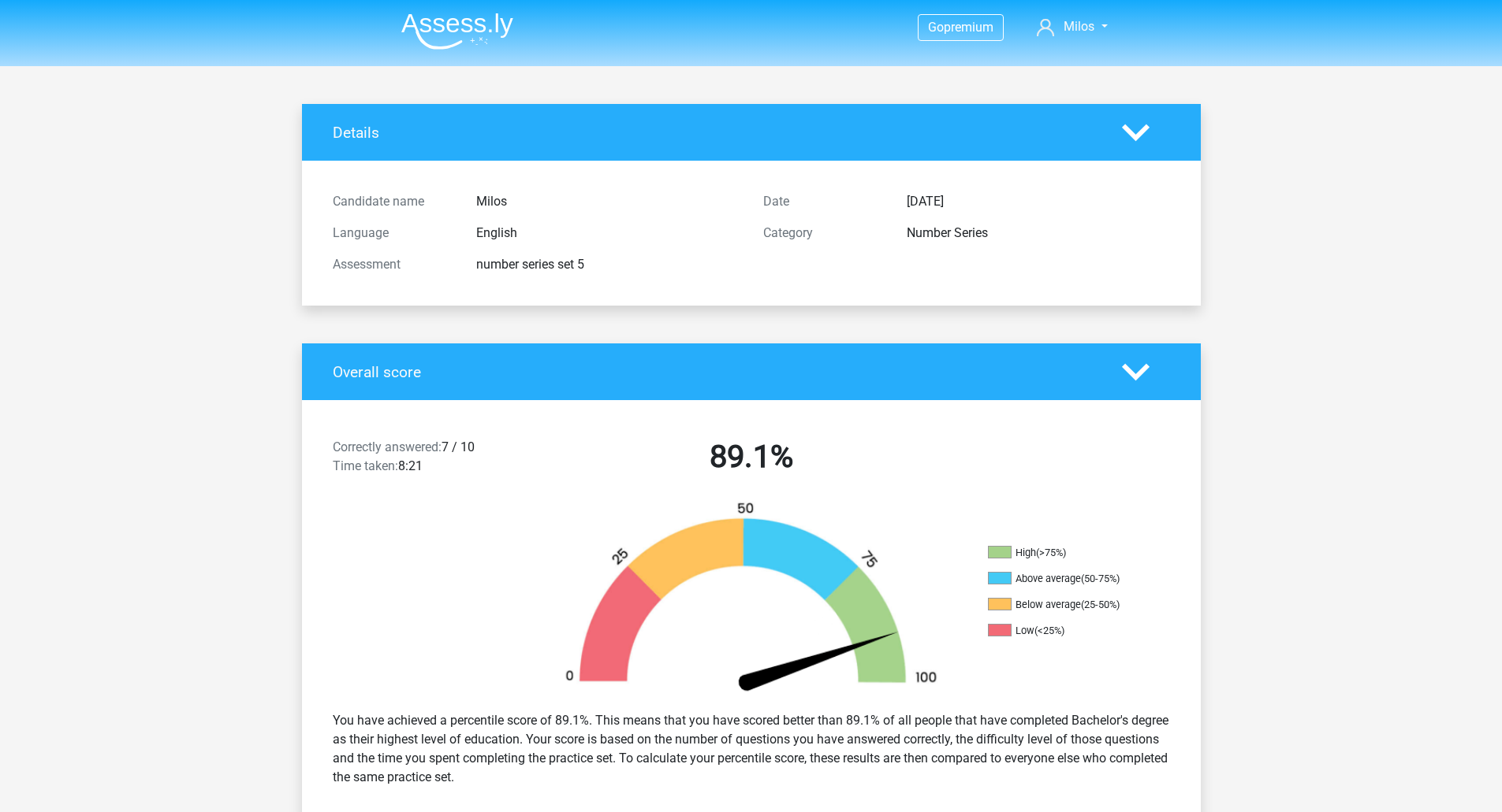
click at [423, 26] on img at bounding box center [457, 31] width 112 height 37
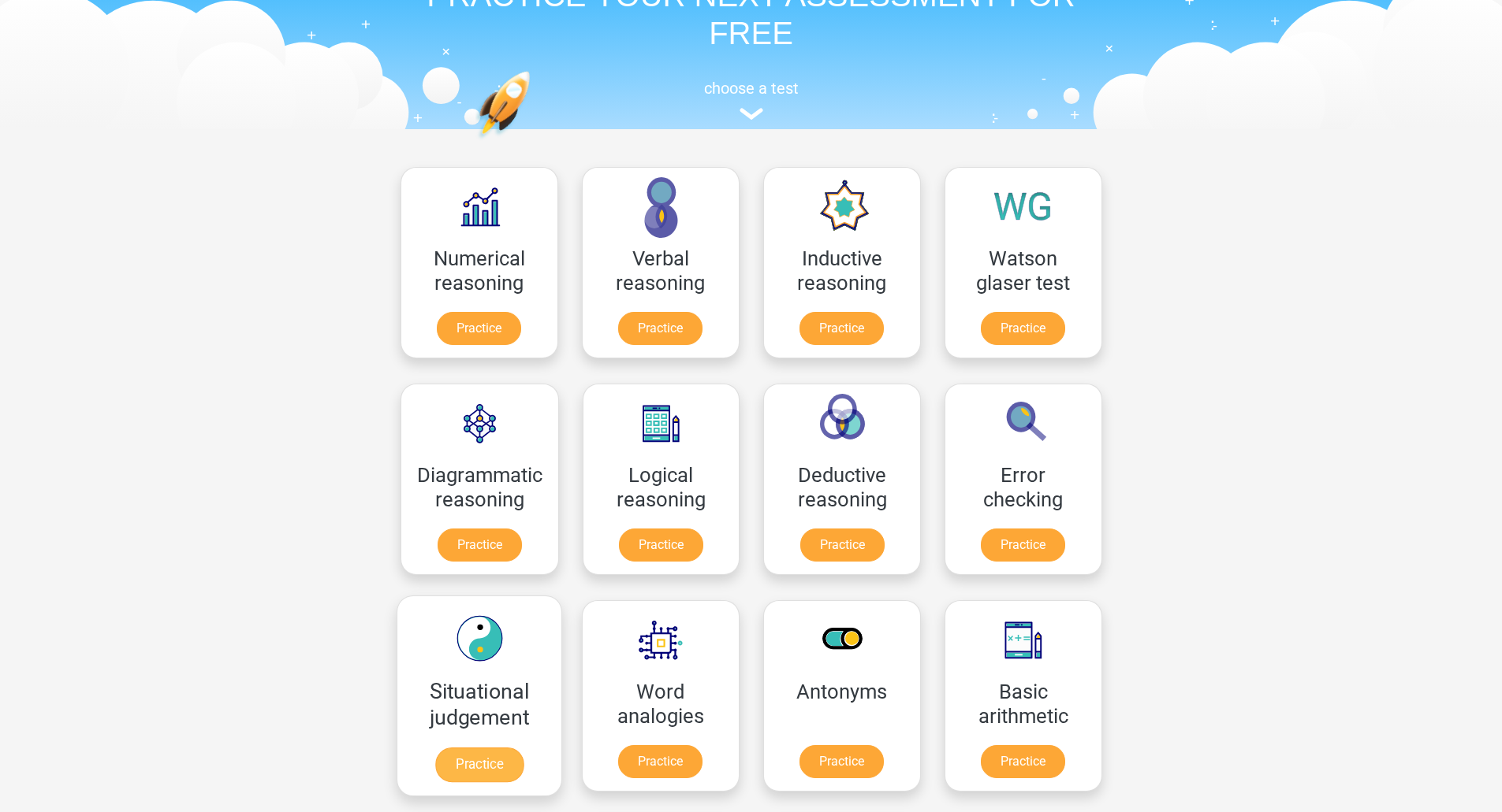
scroll to position [79, 0]
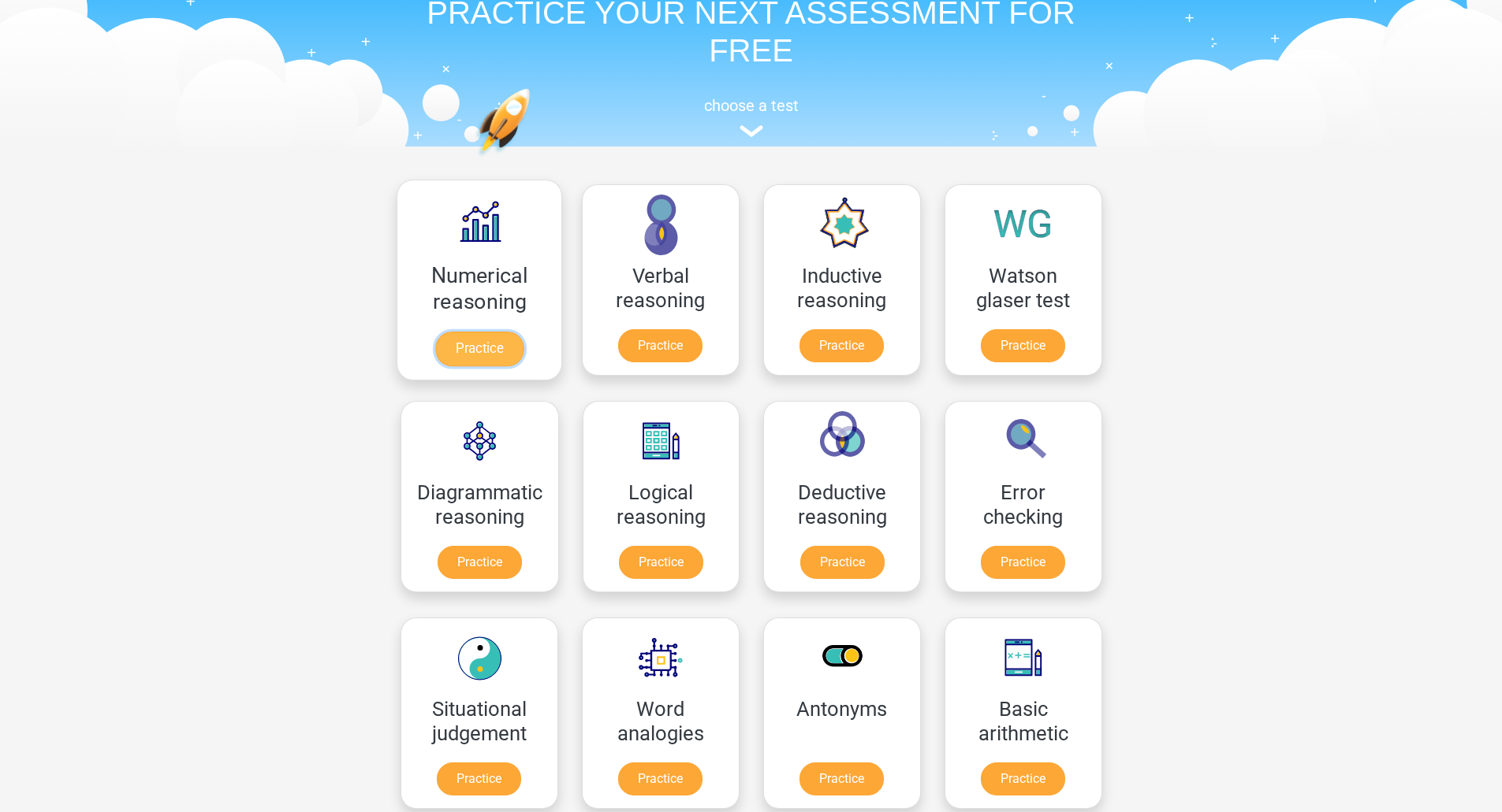
click at [480, 332] on link "Practice" at bounding box center [479, 349] width 89 height 35
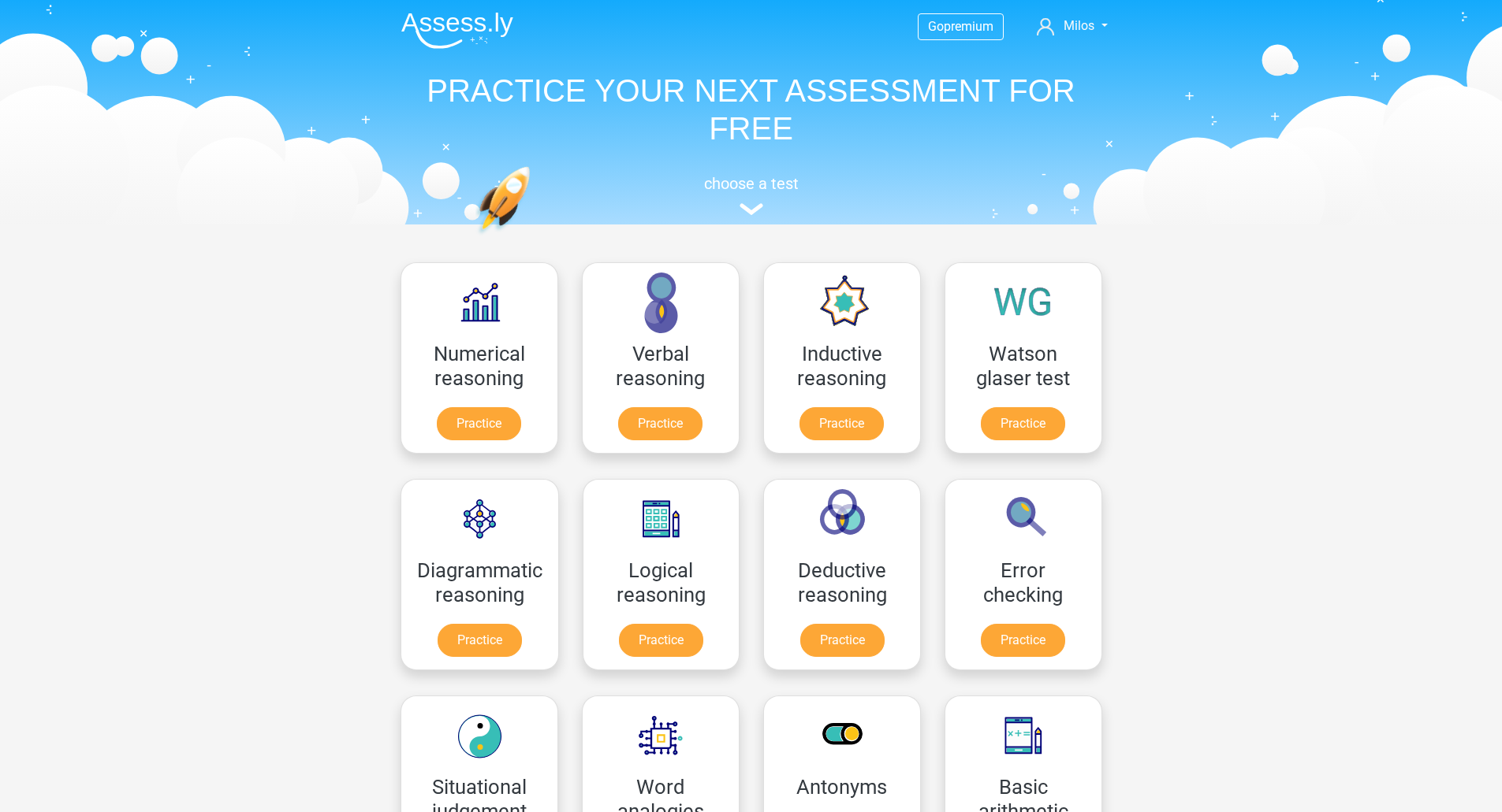
scroll to position [0, 0]
click at [678, 410] on link "Practice" at bounding box center [660, 428] width 89 height 35
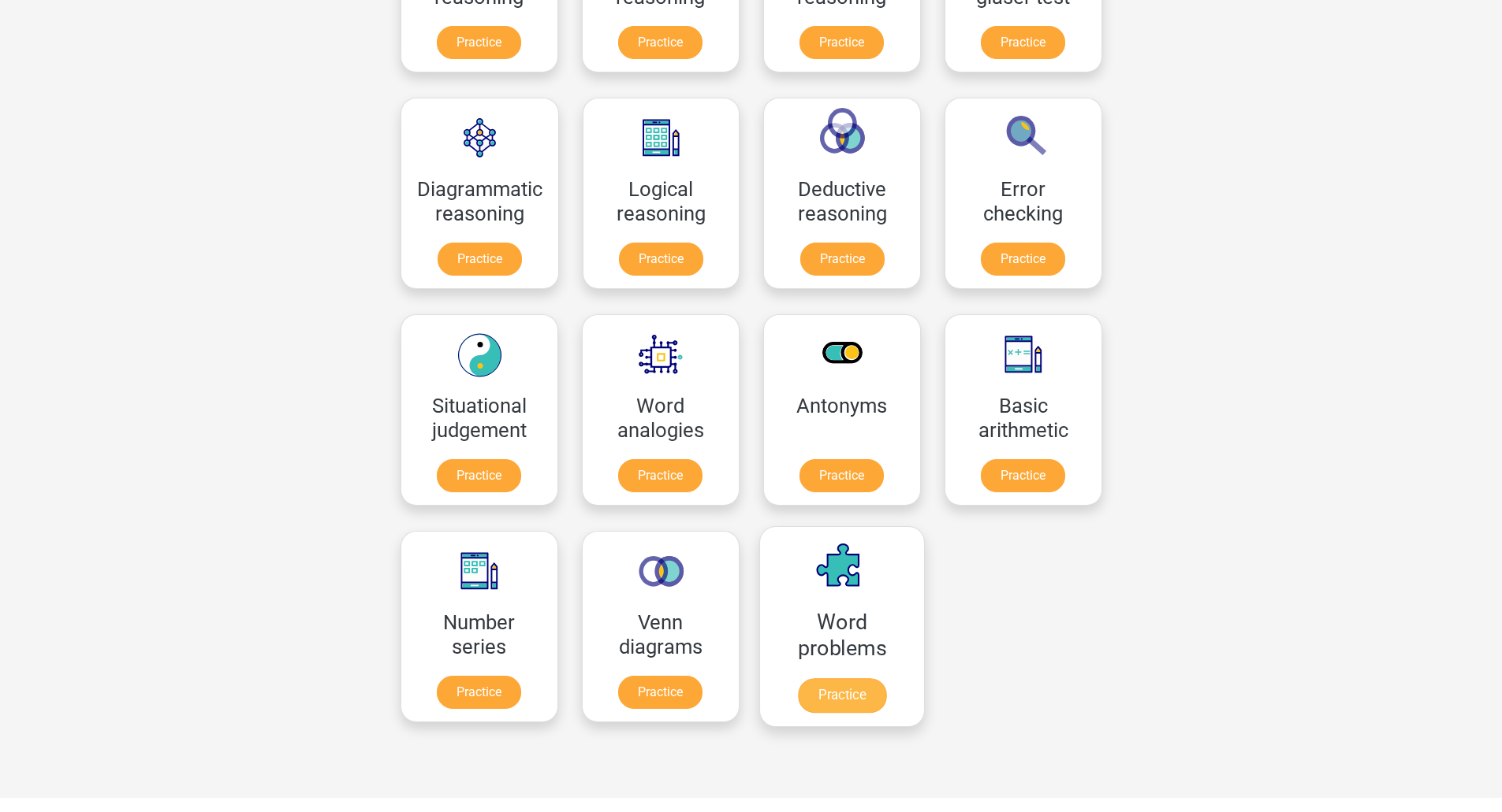
scroll to position [394, 0]
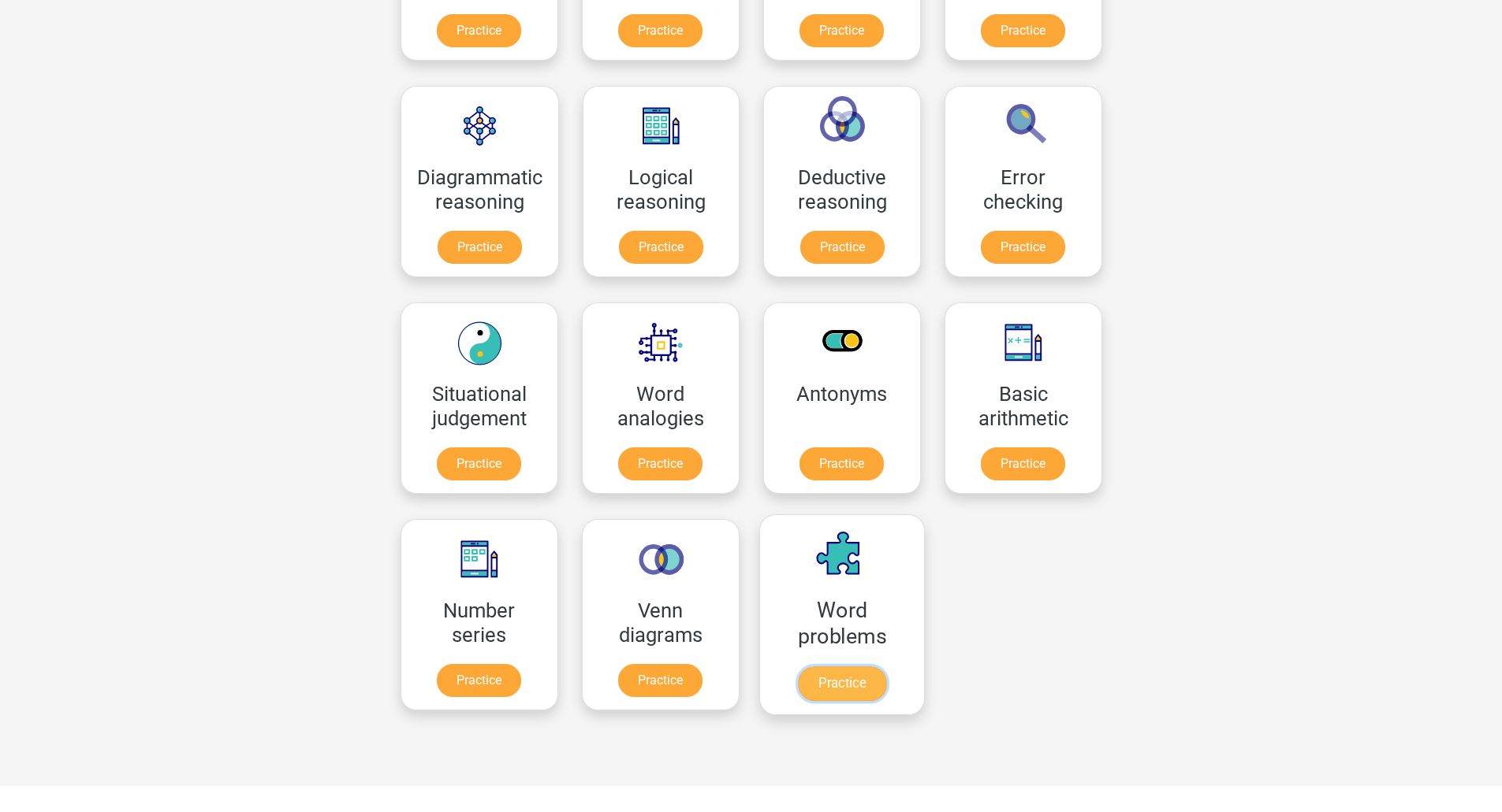
click at [822, 666] on link "Practice" at bounding box center [841, 684] width 89 height 35
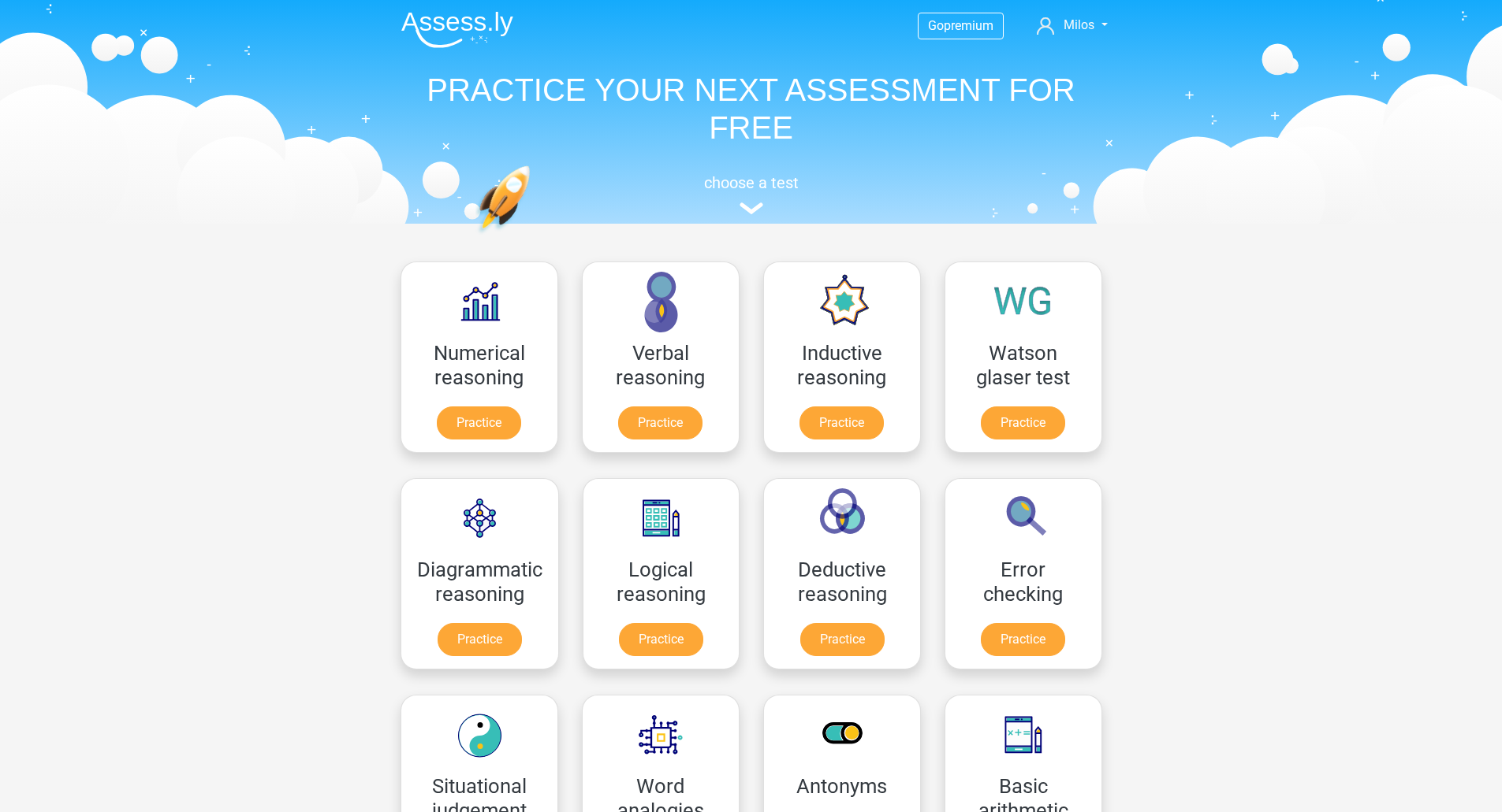
scroll to position [0, 0]
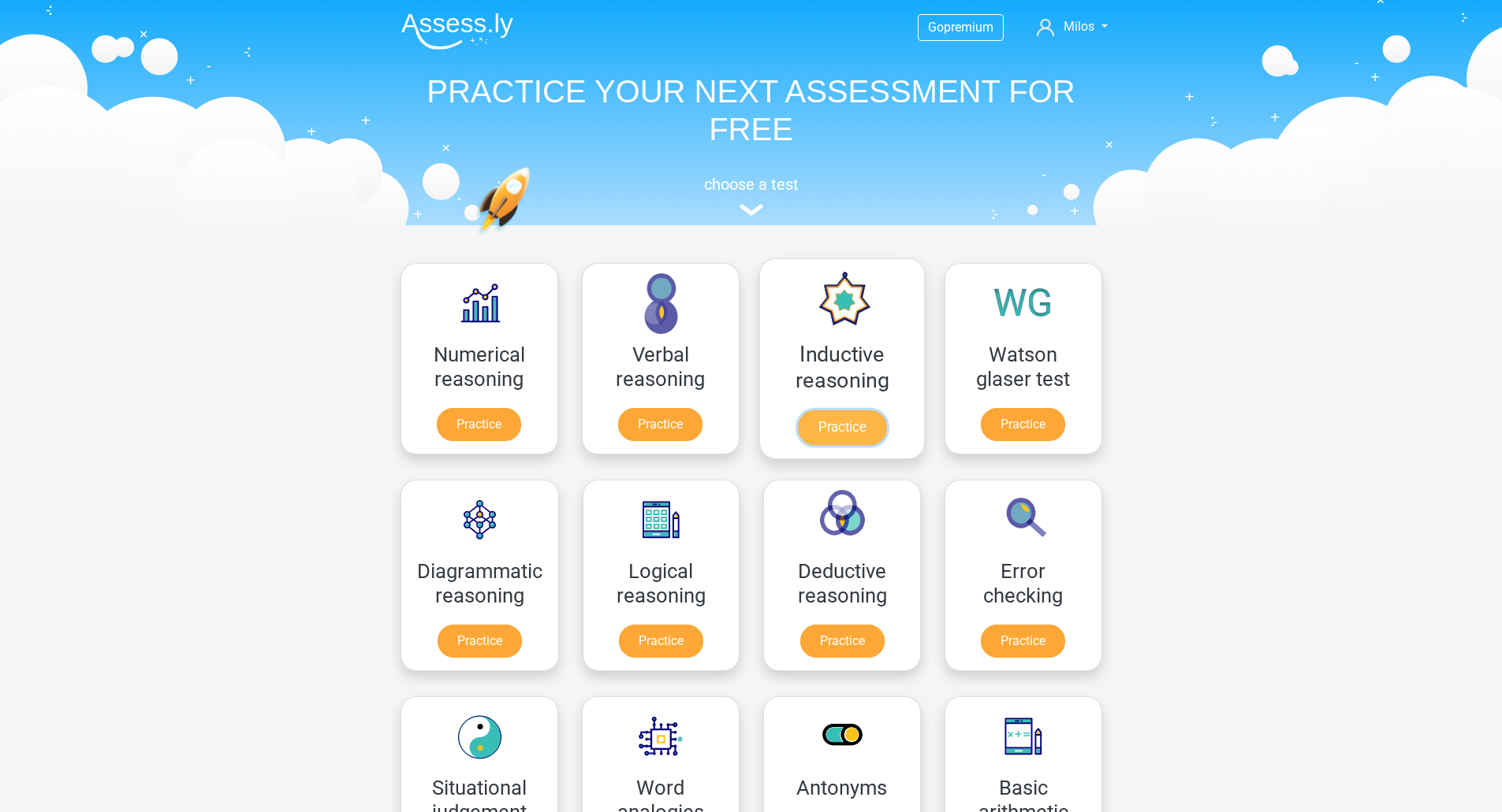
click at [815, 410] on link "Practice" at bounding box center [841, 428] width 89 height 35
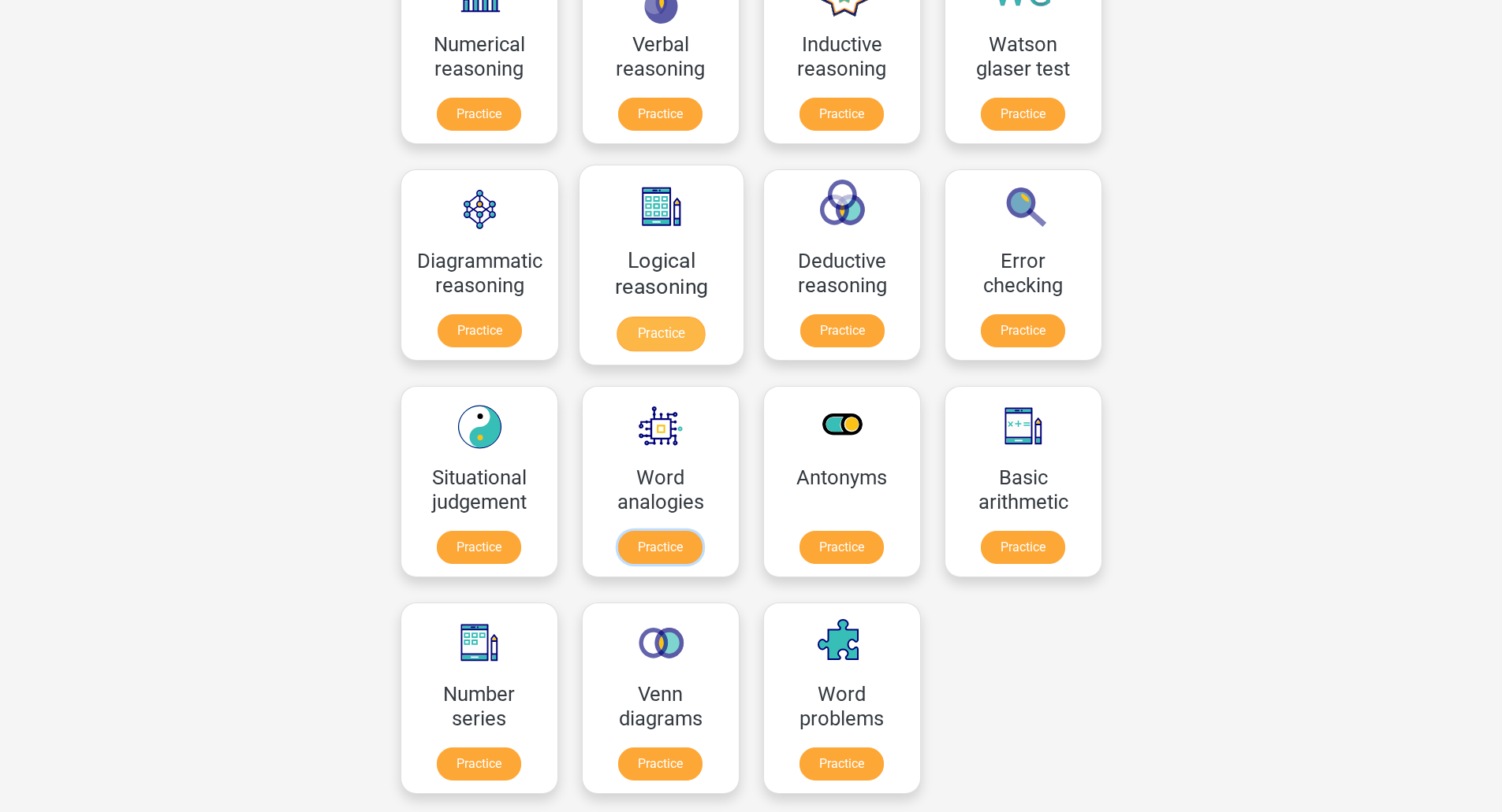
scroll to position [315, 0]
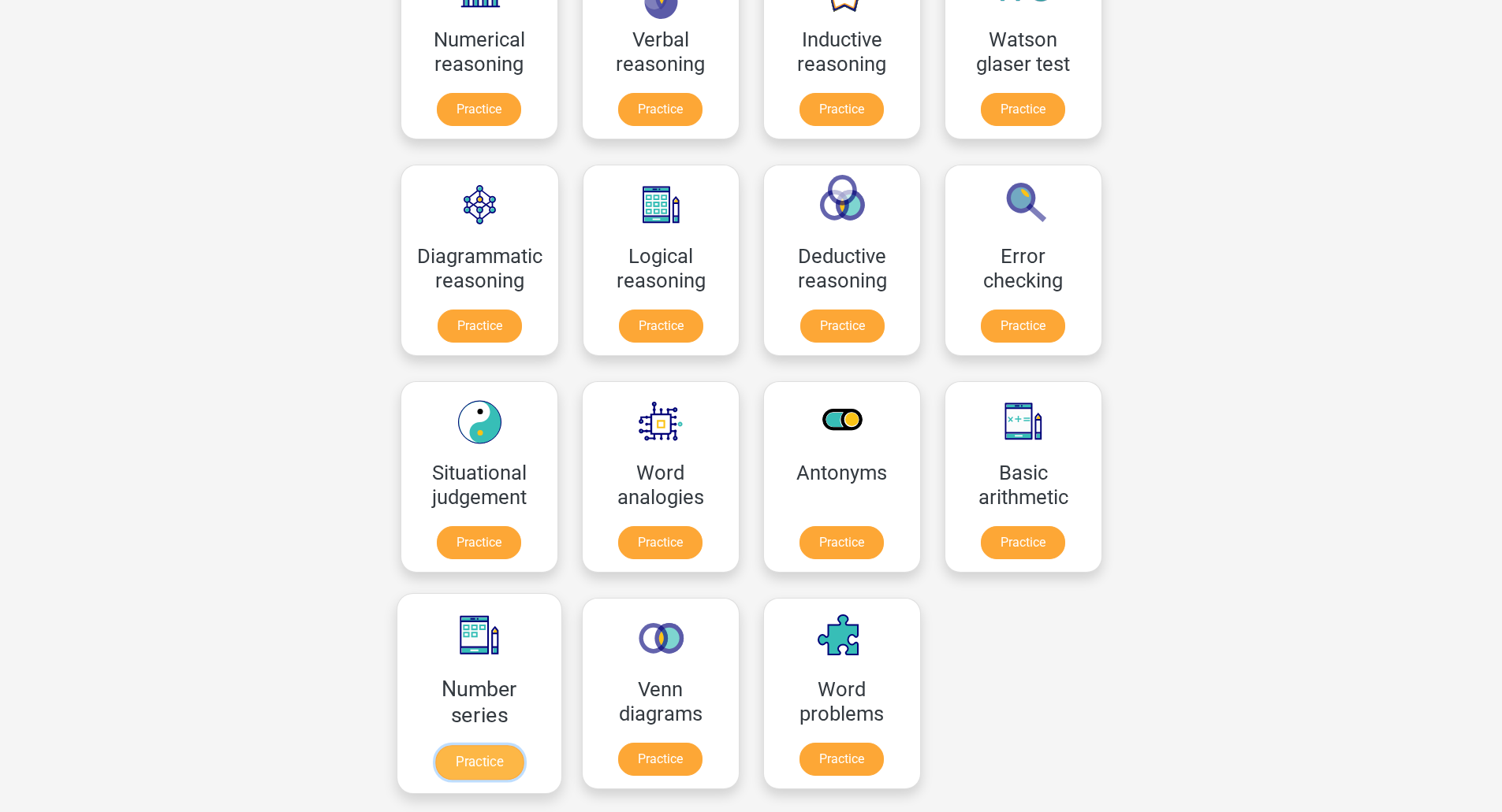
click at [522, 745] on link "Practice" at bounding box center [479, 763] width 89 height 35
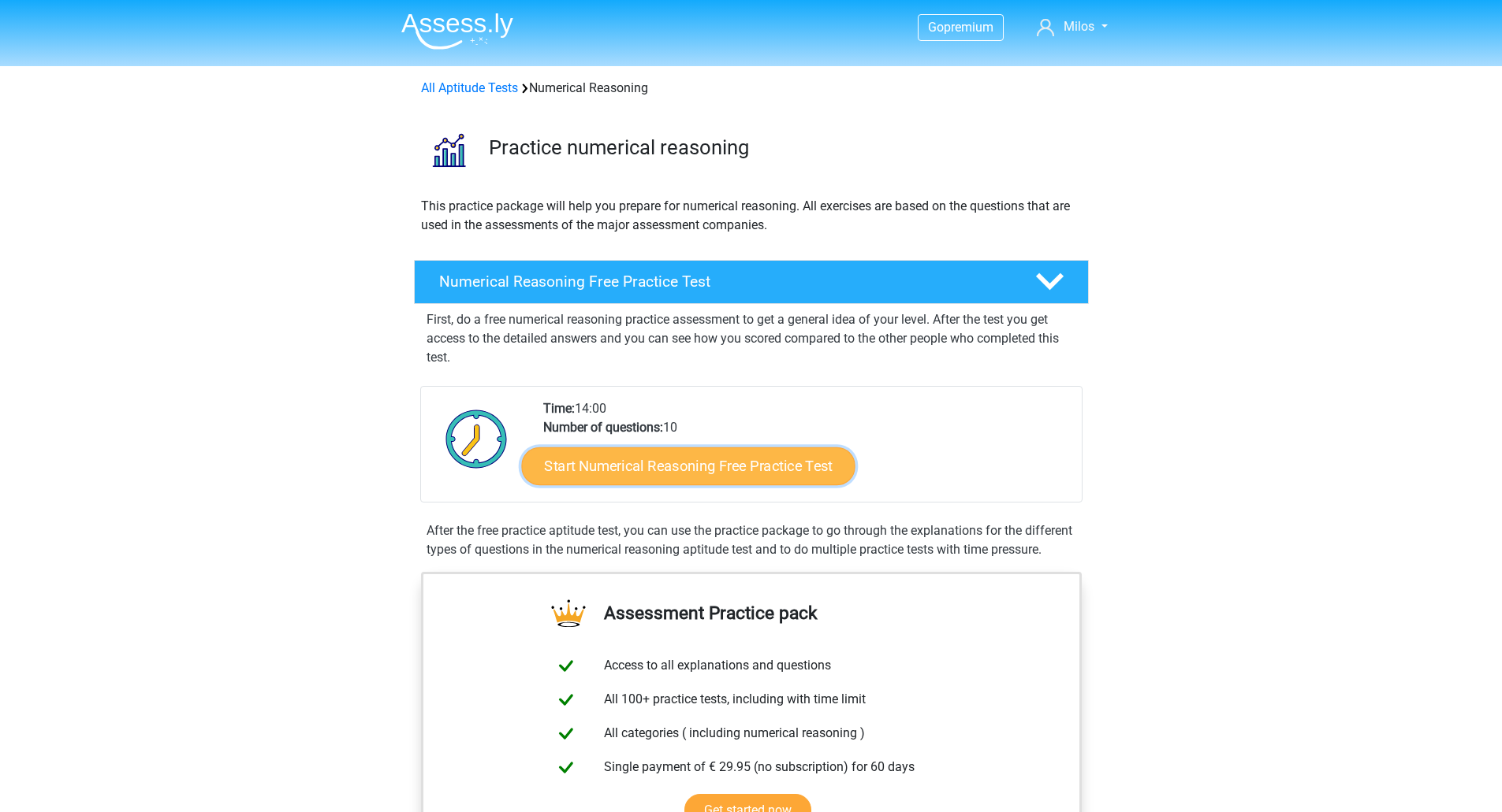
click at [748, 473] on link "Start Numerical Reasoning Free Practice Test" at bounding box center [688, 466] width 334 height 38
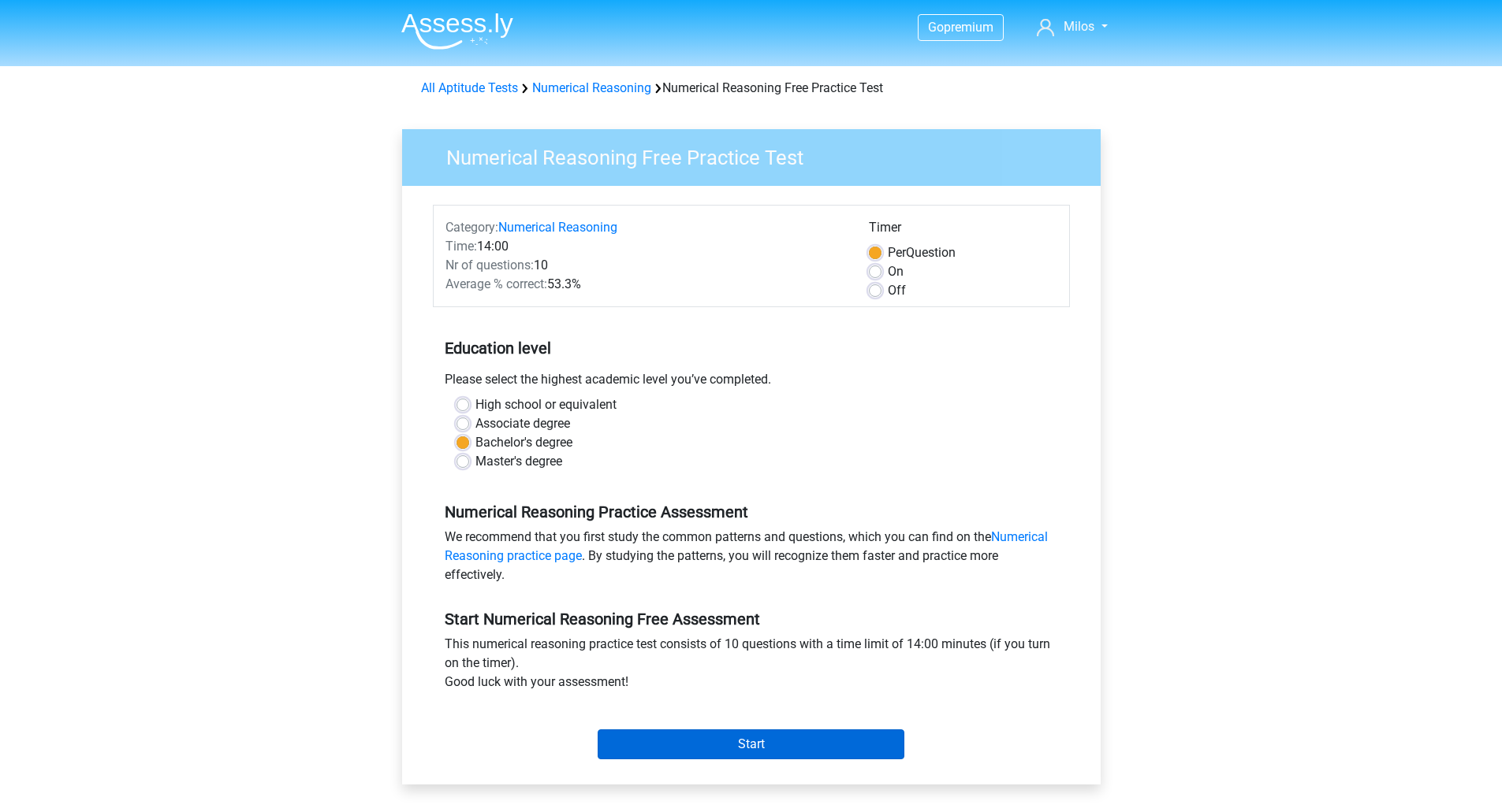
drag, startPoint x: 700, startPoint y: 704, endPoint x: 720, endPoint y: 737, distance: 38.6
click at [701, 704] on div "Start" at bounding box center [751, 732] width 637 height 55
click at [720, 737] on input "Start" at bounding box center [751, 745] width 307 height 30
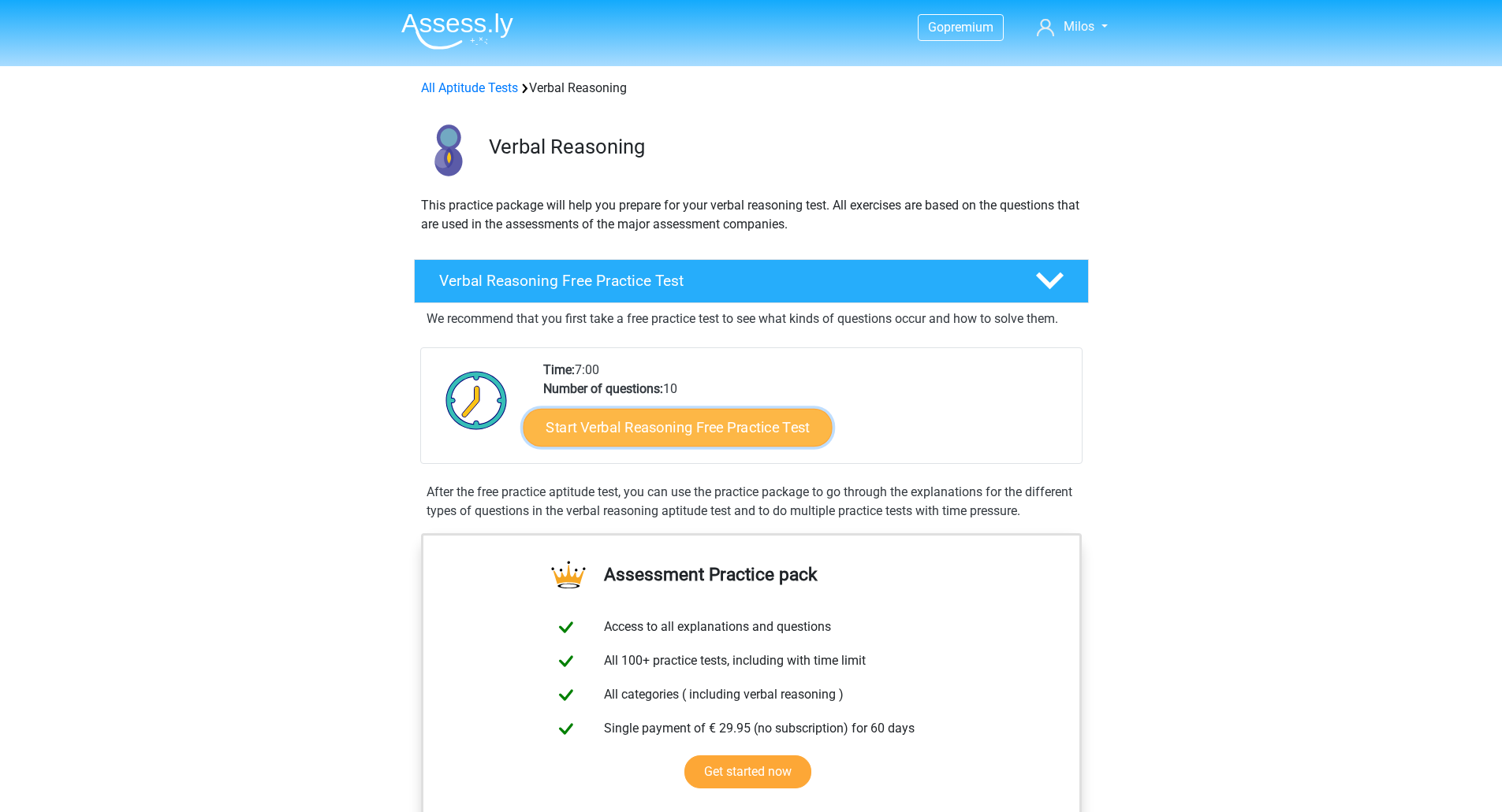
click at [693, 415] on link "Start Verbal Reasoning Free Practice Test" at bounding box center [677, 428] width 309 height 38
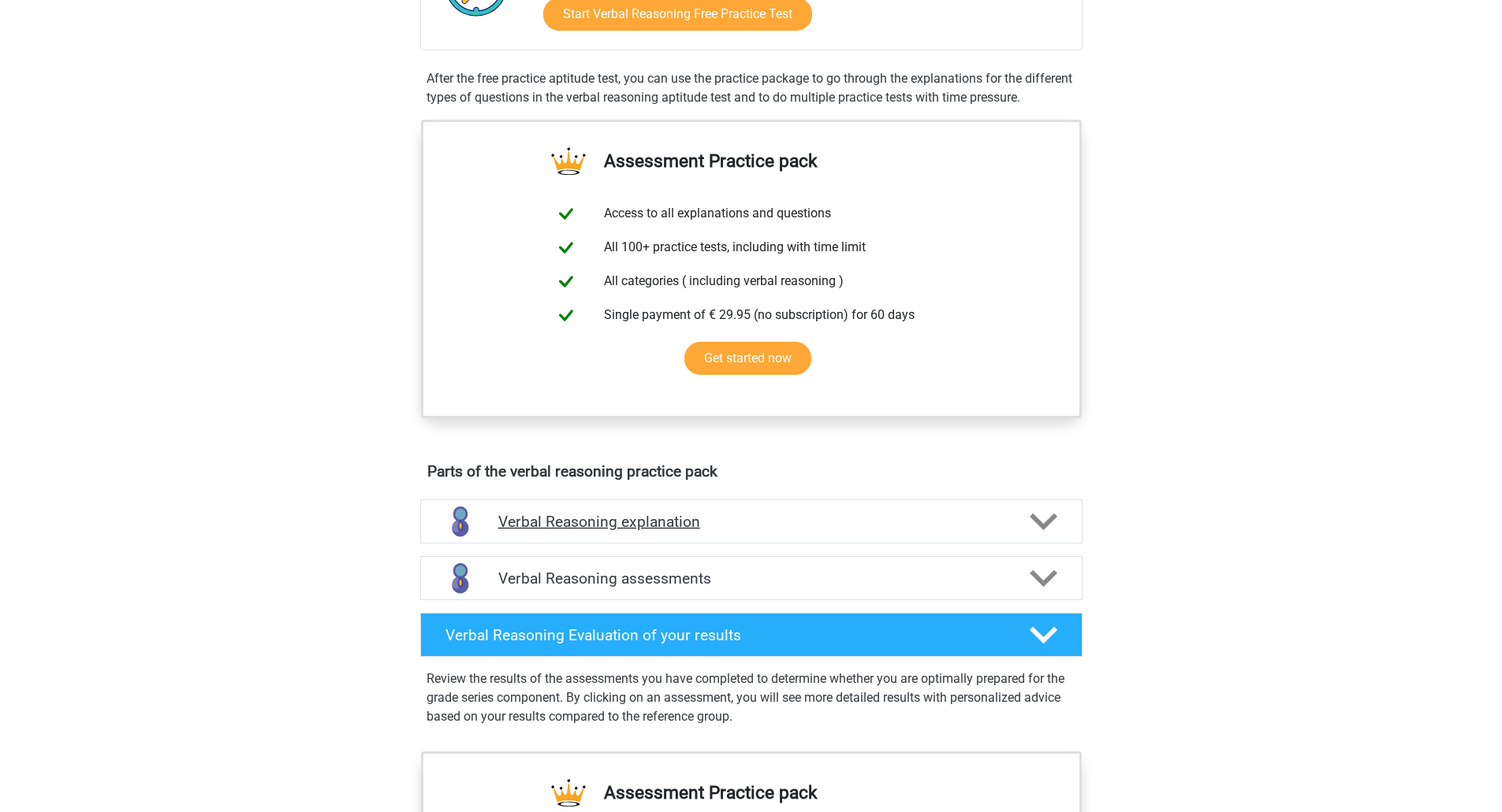
scroll to position [473, 0]
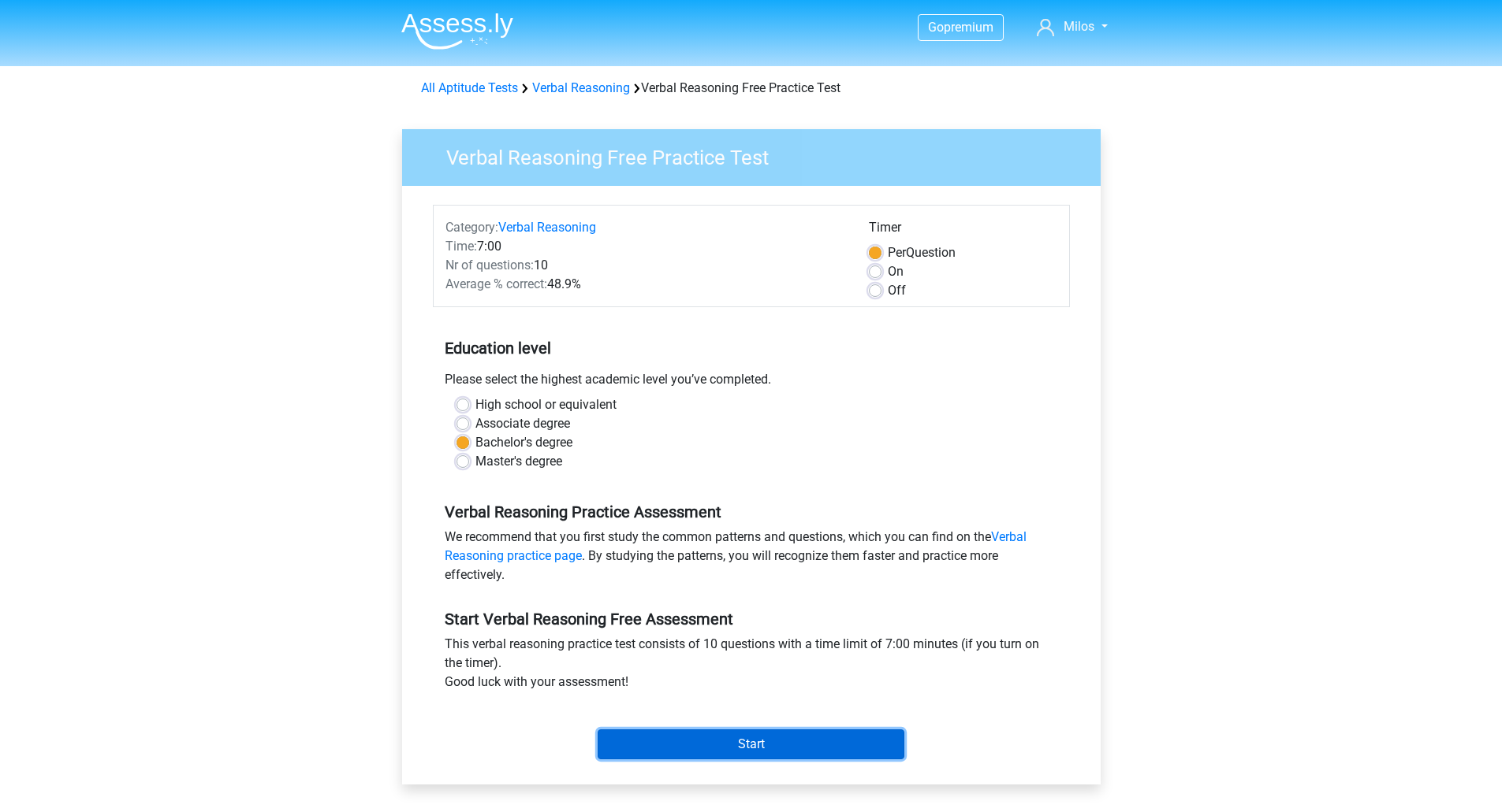
click at [709, 746] on input "Start" at bounding box center [751, 745] width 307 height 30
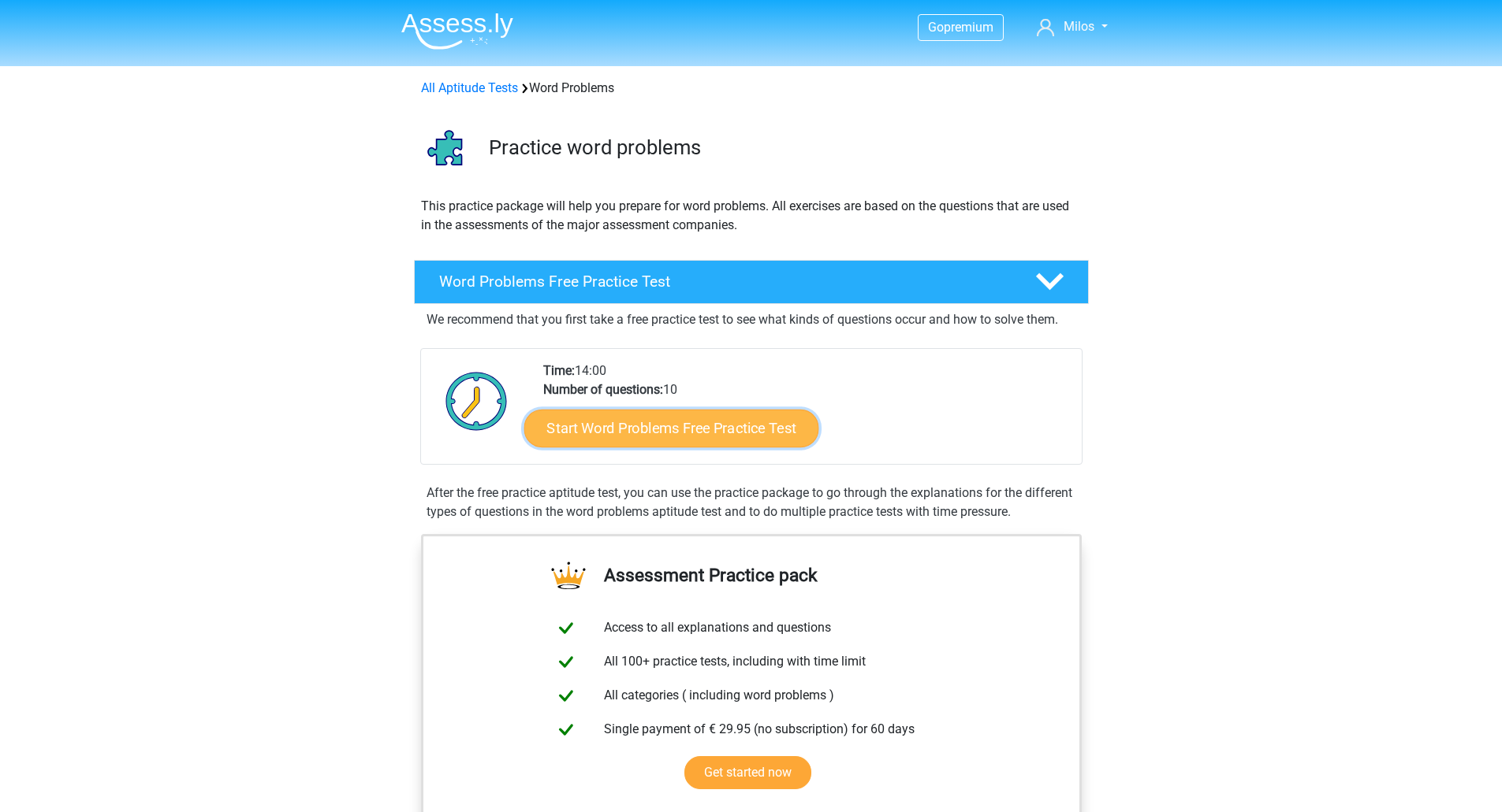
click at [722, 428] on link "Start Word Problems Free Practice Test" at bounding box center [670, 428] width 295 height 38
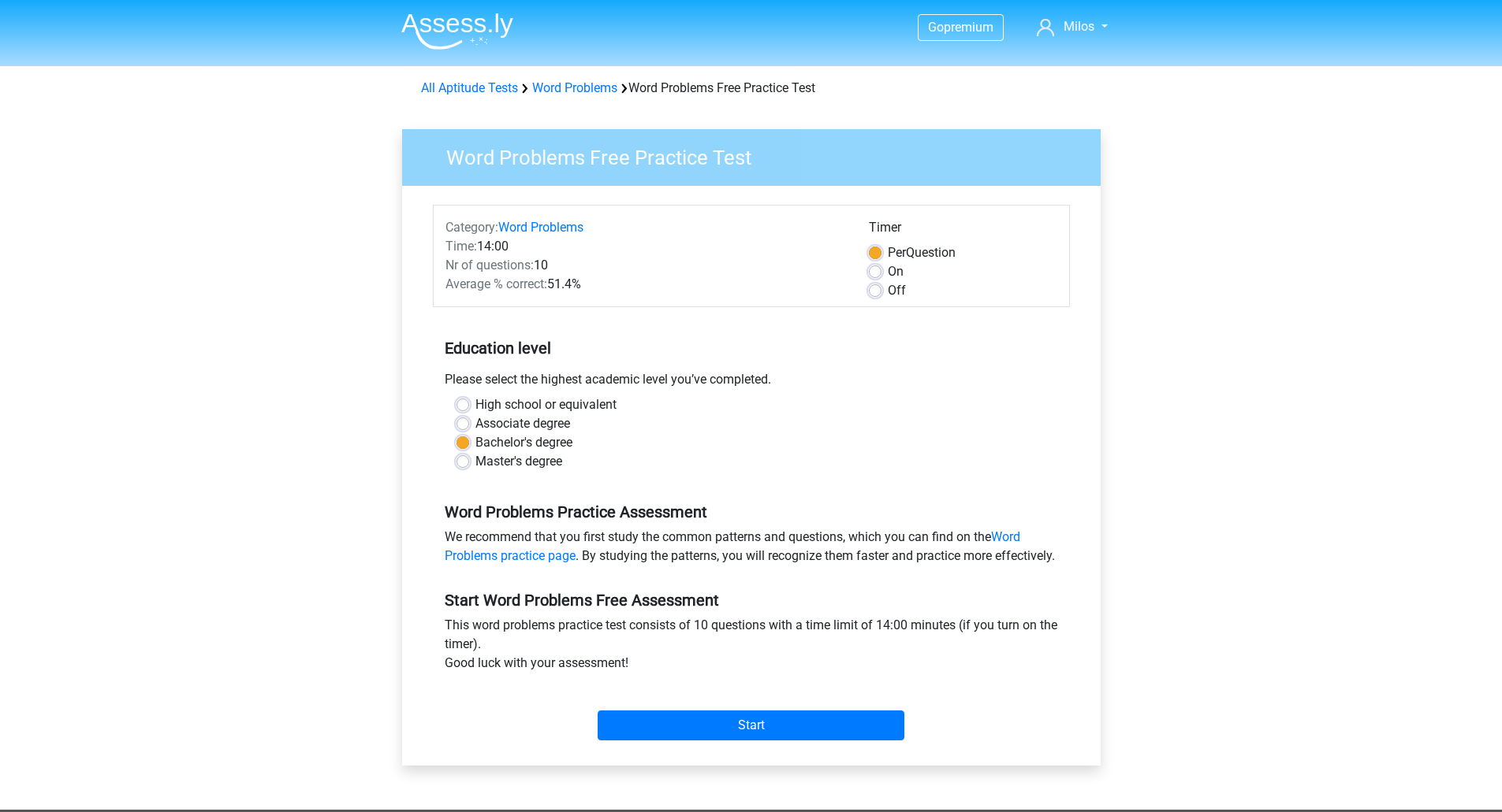
click at [758, 724] on div "Start" at bounding box center [751, 713] width 637 height 55
click at [761, 737] on input "Start" at bounding box center [751, 725] width 307 height 30
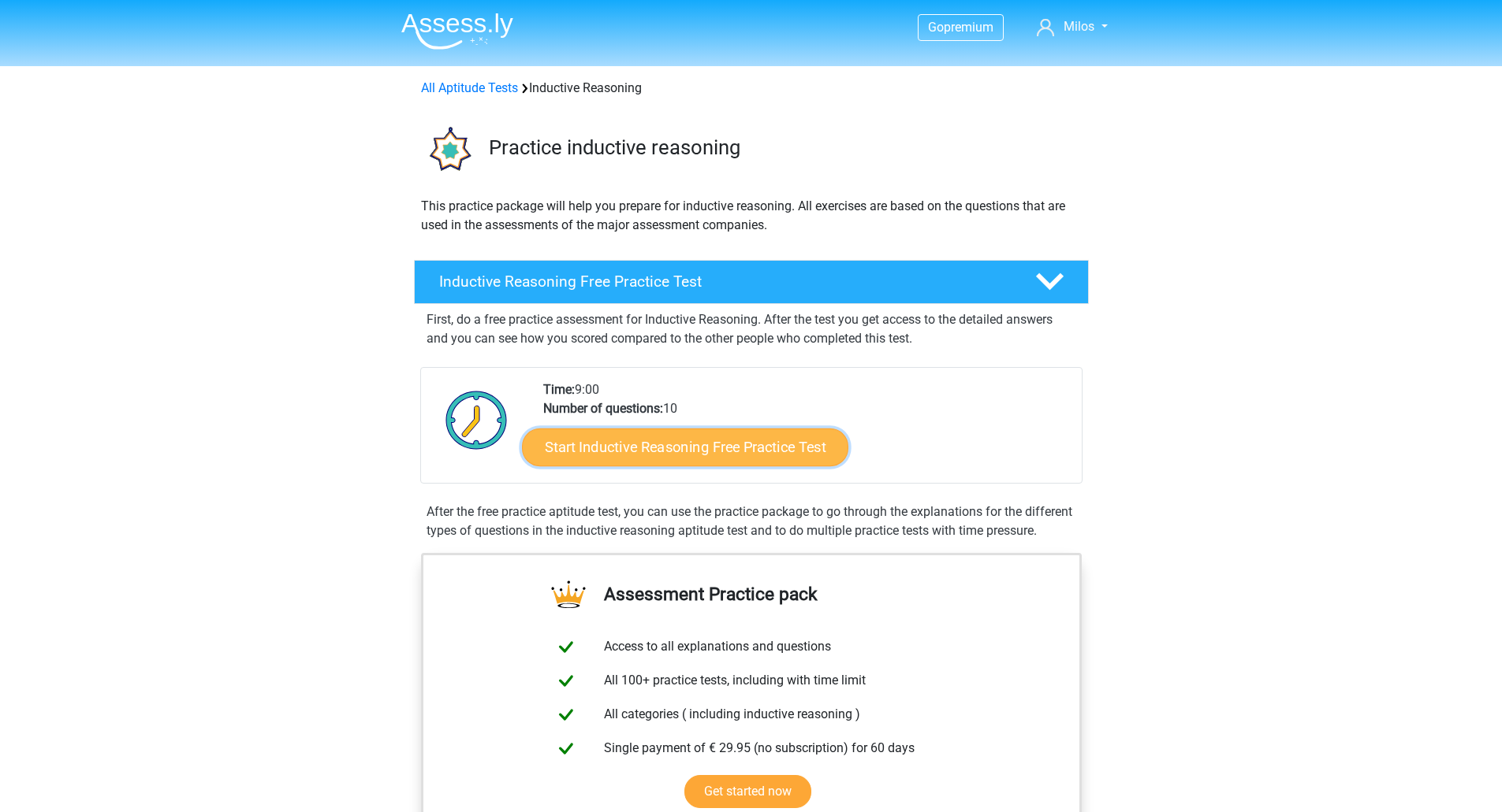
click at [702, 448] on link "Start Inductive Reasoning Free Practice Test" at bounding box center [685, 446] width 326 height 38
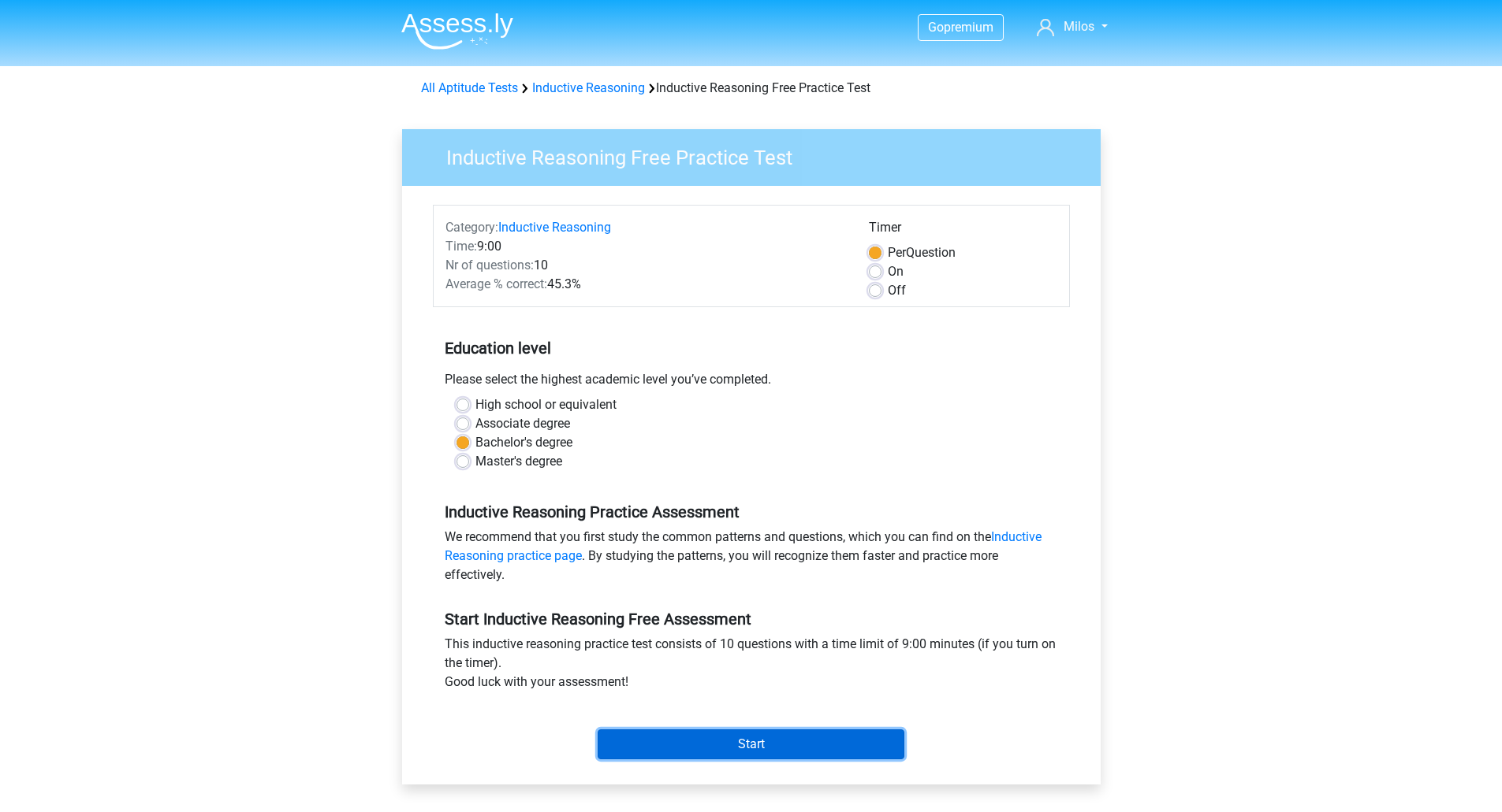
click at [742, 737] on input "Start" at bounding box center [751, 745] width 307 height 30
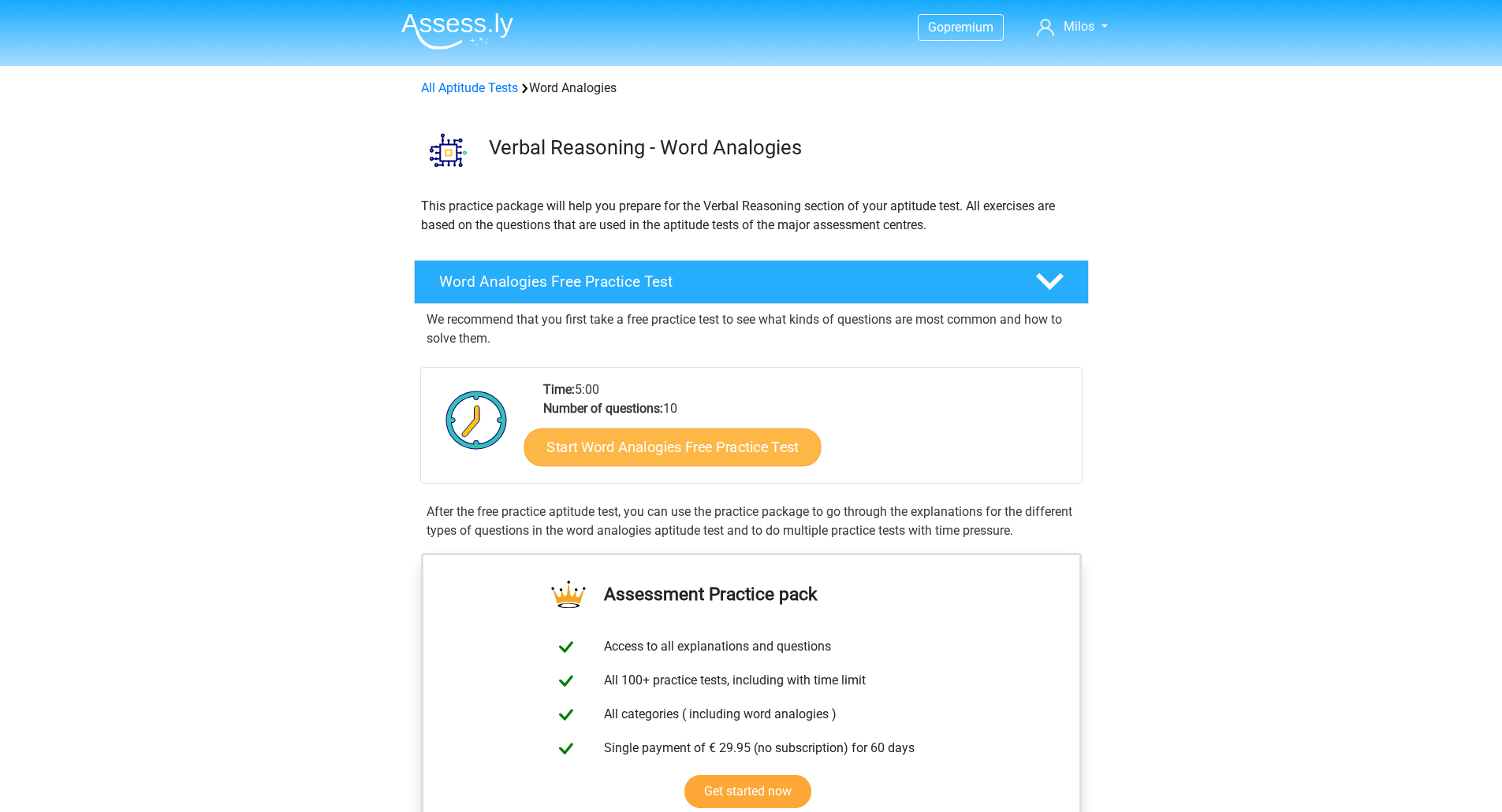
drag, startPoint x: 656, startPoint y: 419, endPoint x: 661, endPoint y: 430, distance: 12.1
click at [656, 419] on div "Start Word Analogies Free Practice Test" at bounding box center [806, 451] width 526 height 65
click at [664, 440] on link "Start Word Analogies Free Practice Test" at bounding box center [671, 446] width 297 height 38
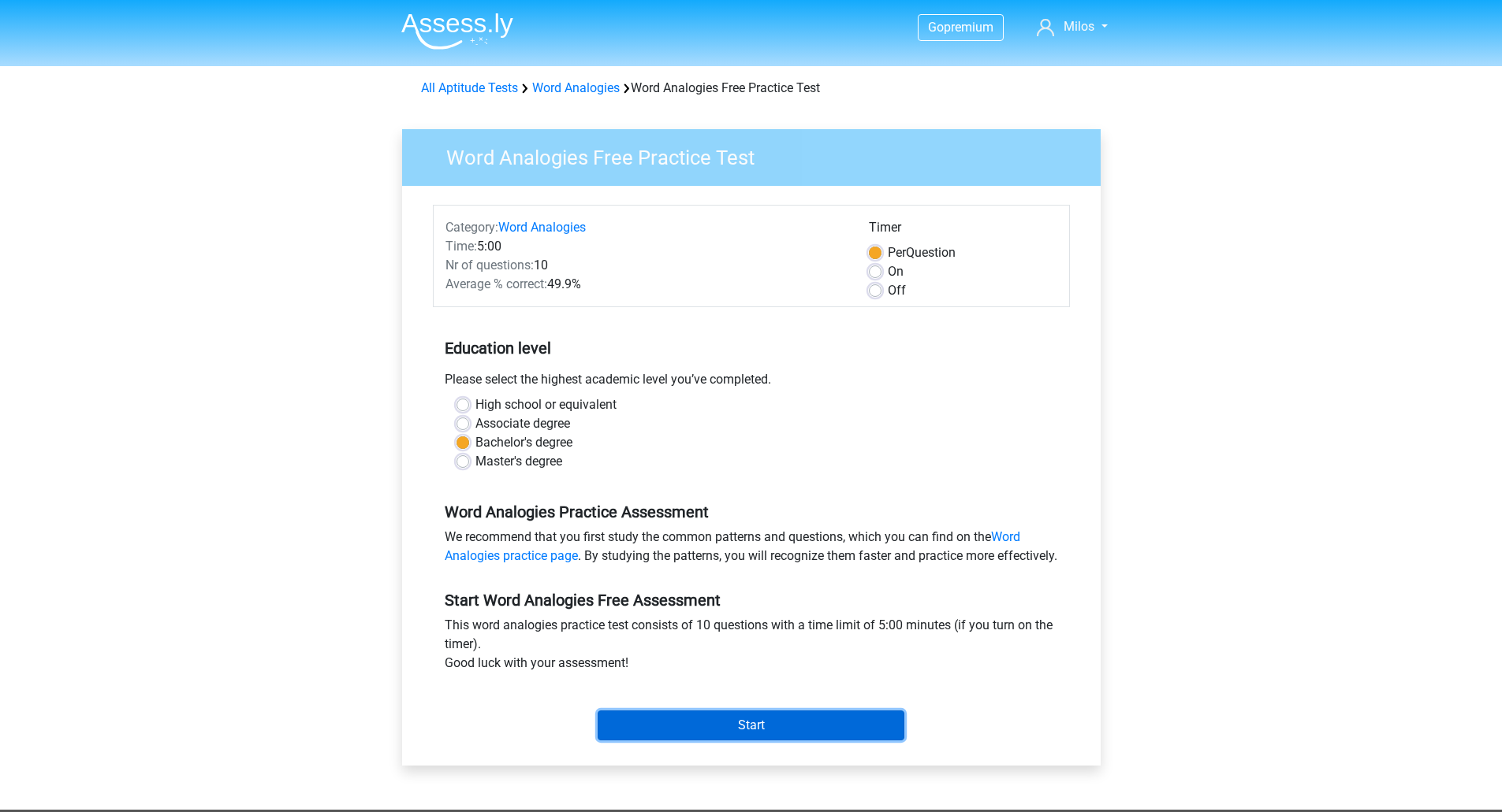
click at [767, 741] on input "Start" at bounding box center [751, 725] width 307 height 30
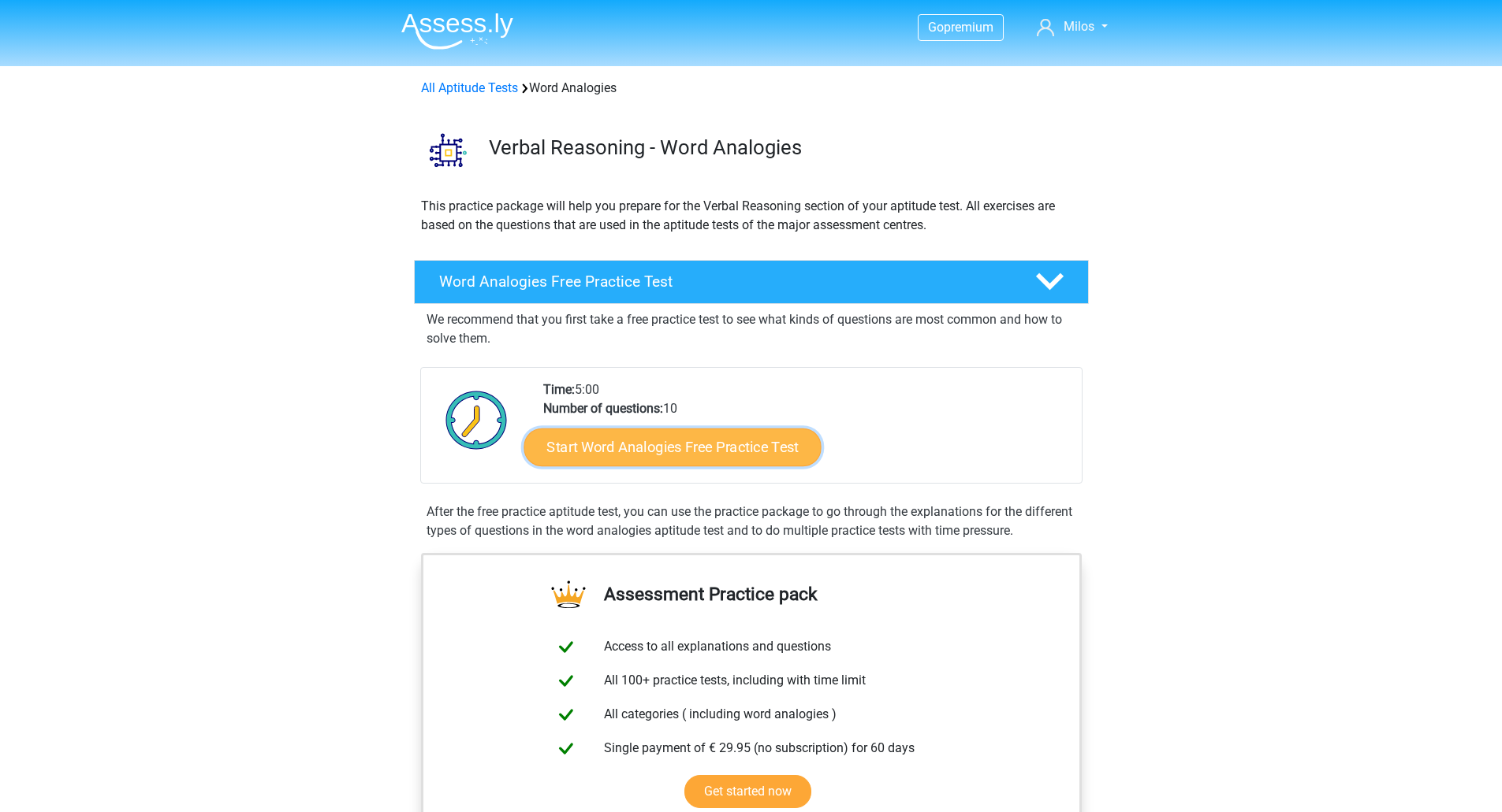
click at [714, 442] on link "Start Word Analogies Free Practice Test" at bounding box center [671, 446] width 297 height 38
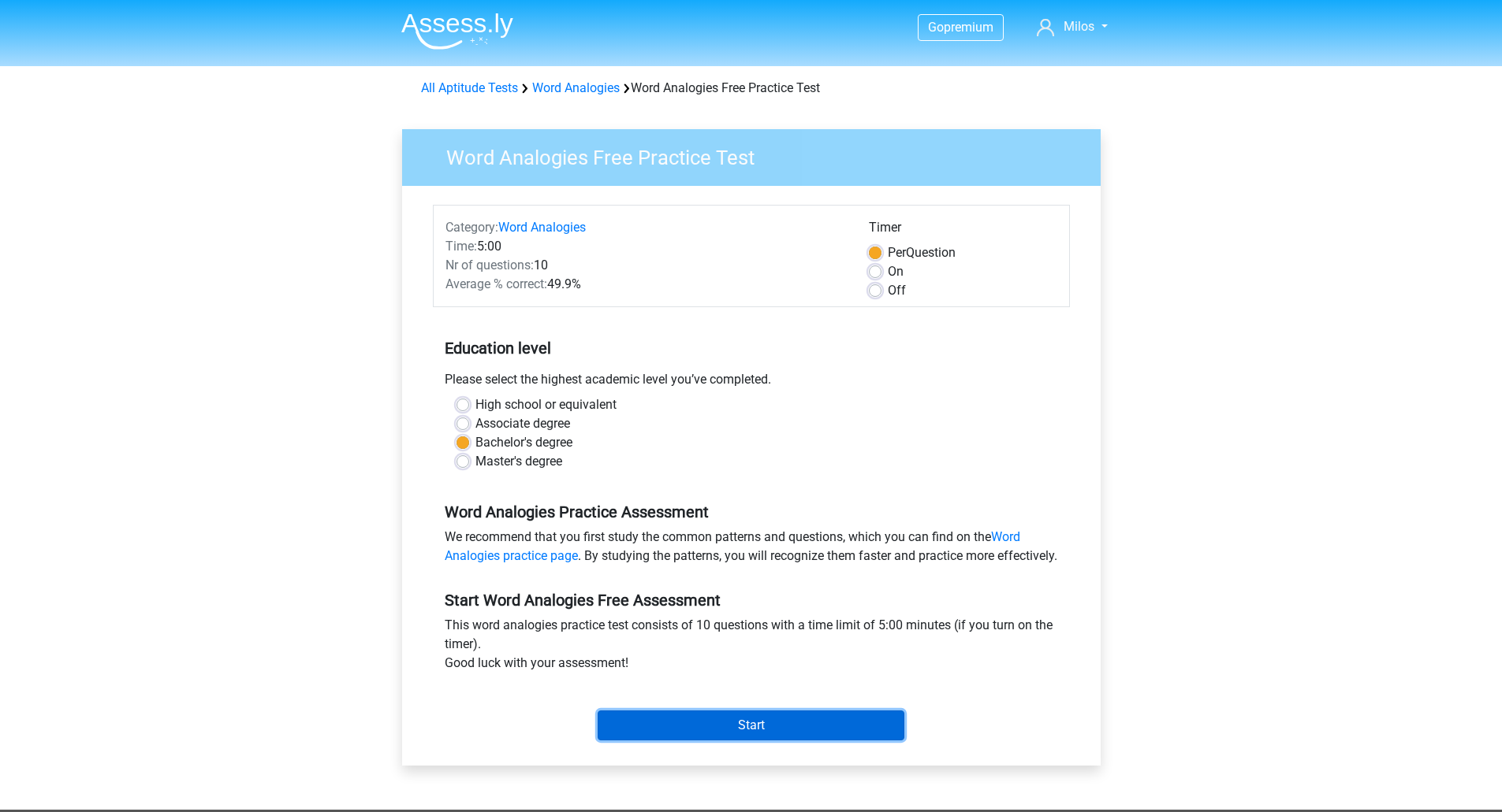
click at [720, 741] on input "Start" at bounding box center [751, 725] width 307 height 30
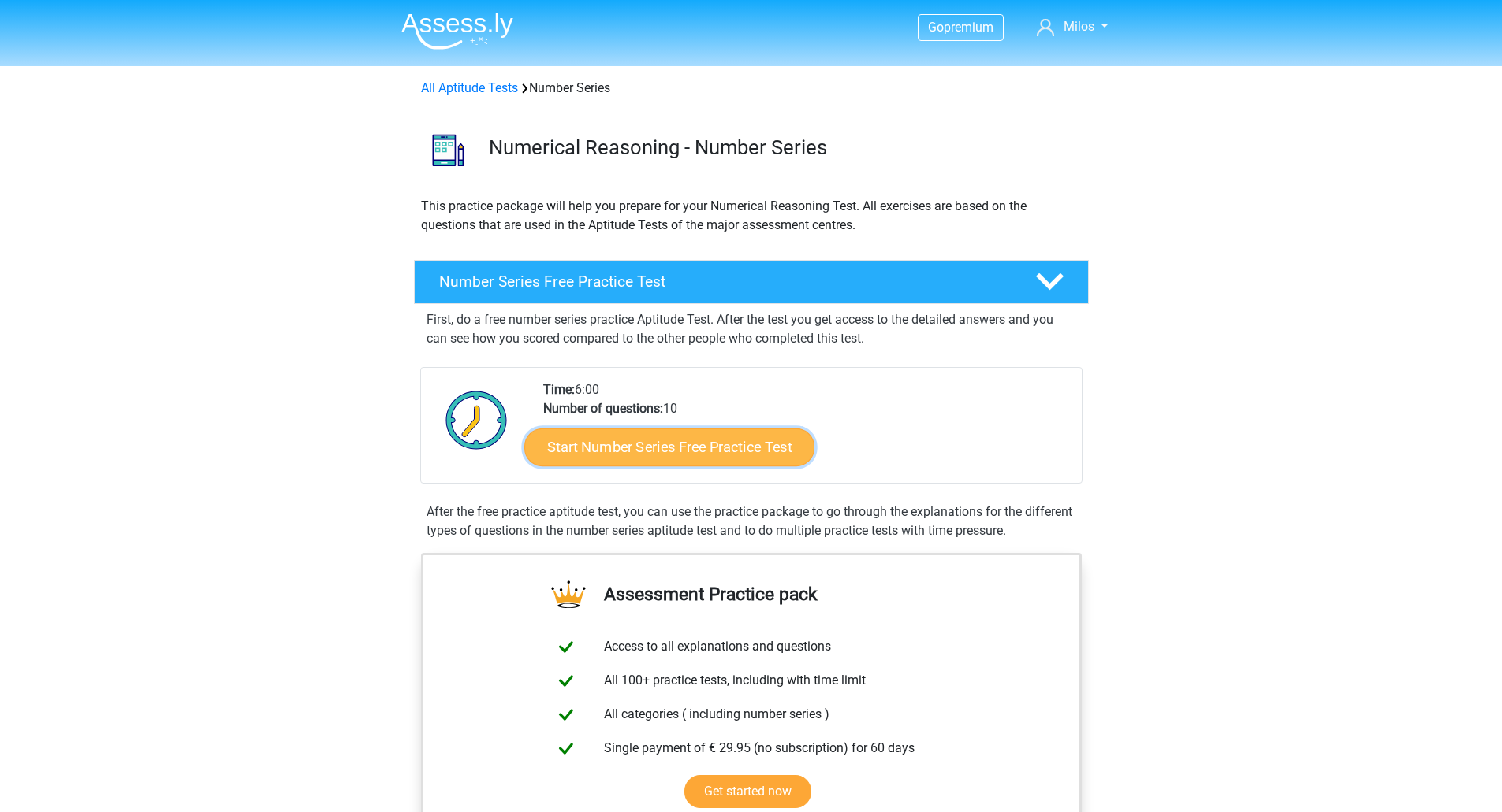
click at [617, 452] on link "Start Number Series Free Practice Test" at bounding box center [669, 446] width 290 height 38
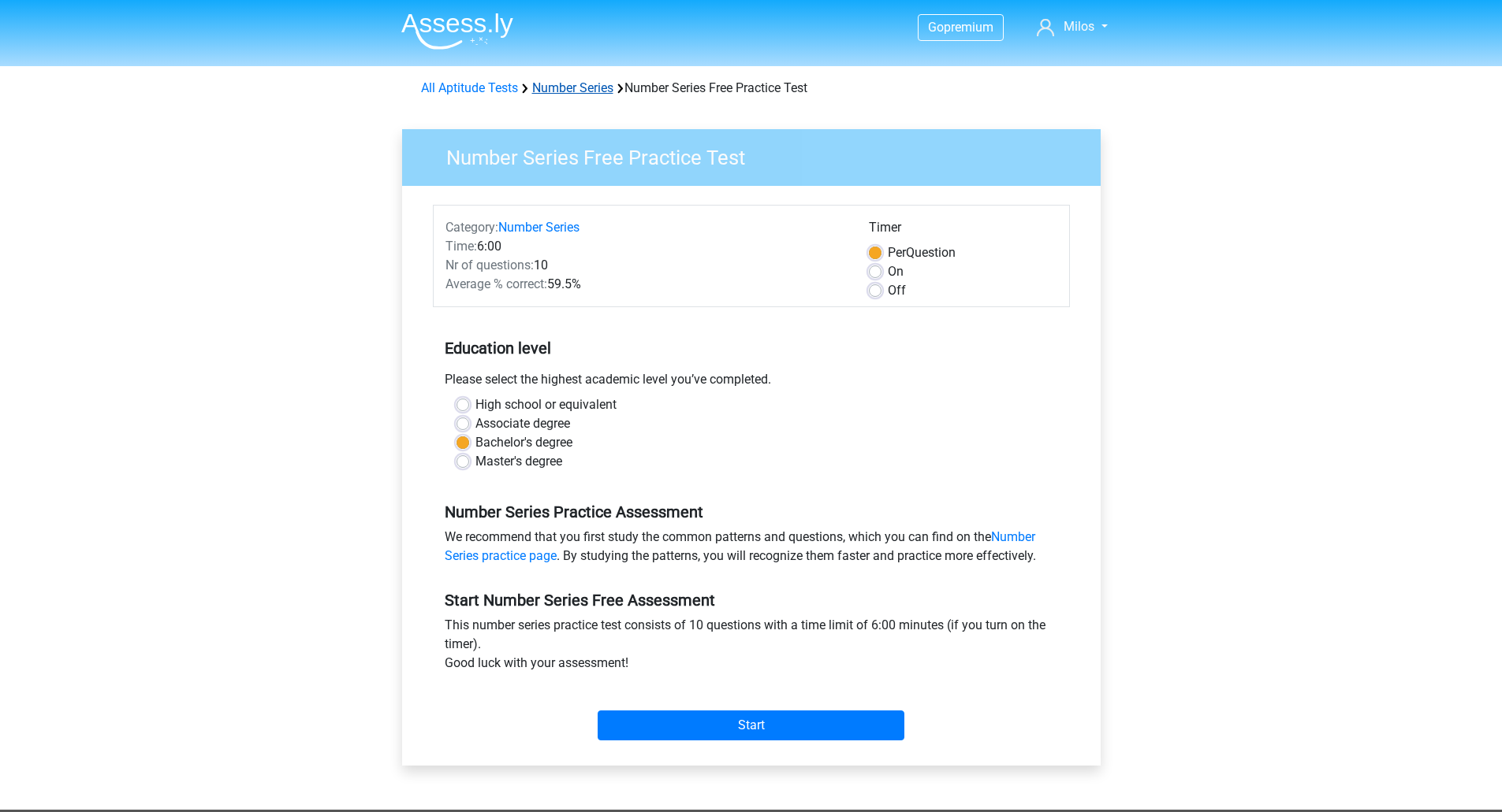
click at [544, 81] on link "Number Series" at bounding box center [573, 88] width 81 height 15
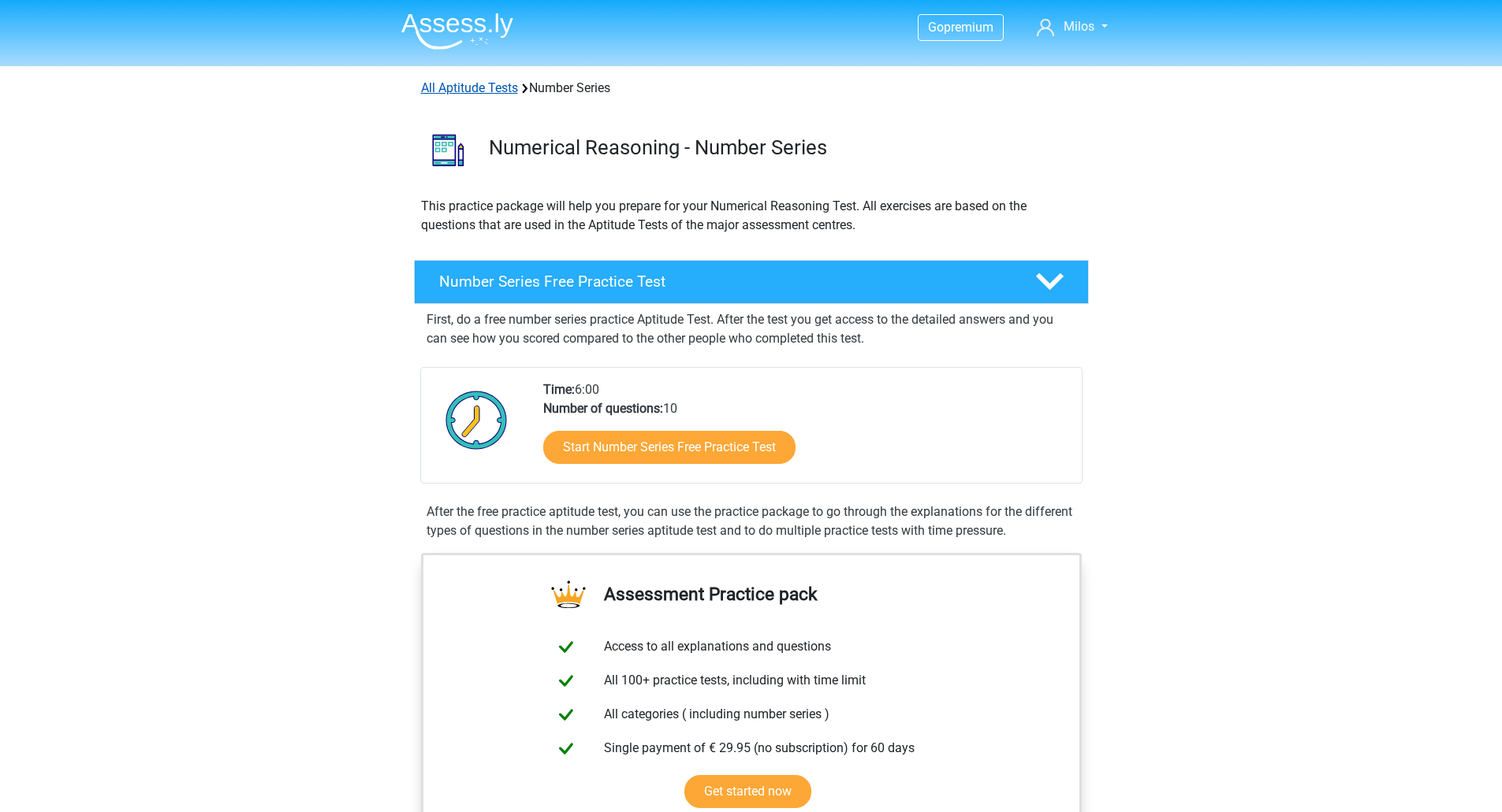
click at [496, 88] on link "All Aptitude Tests" at bounding box center [469, 88] width 97 height 15
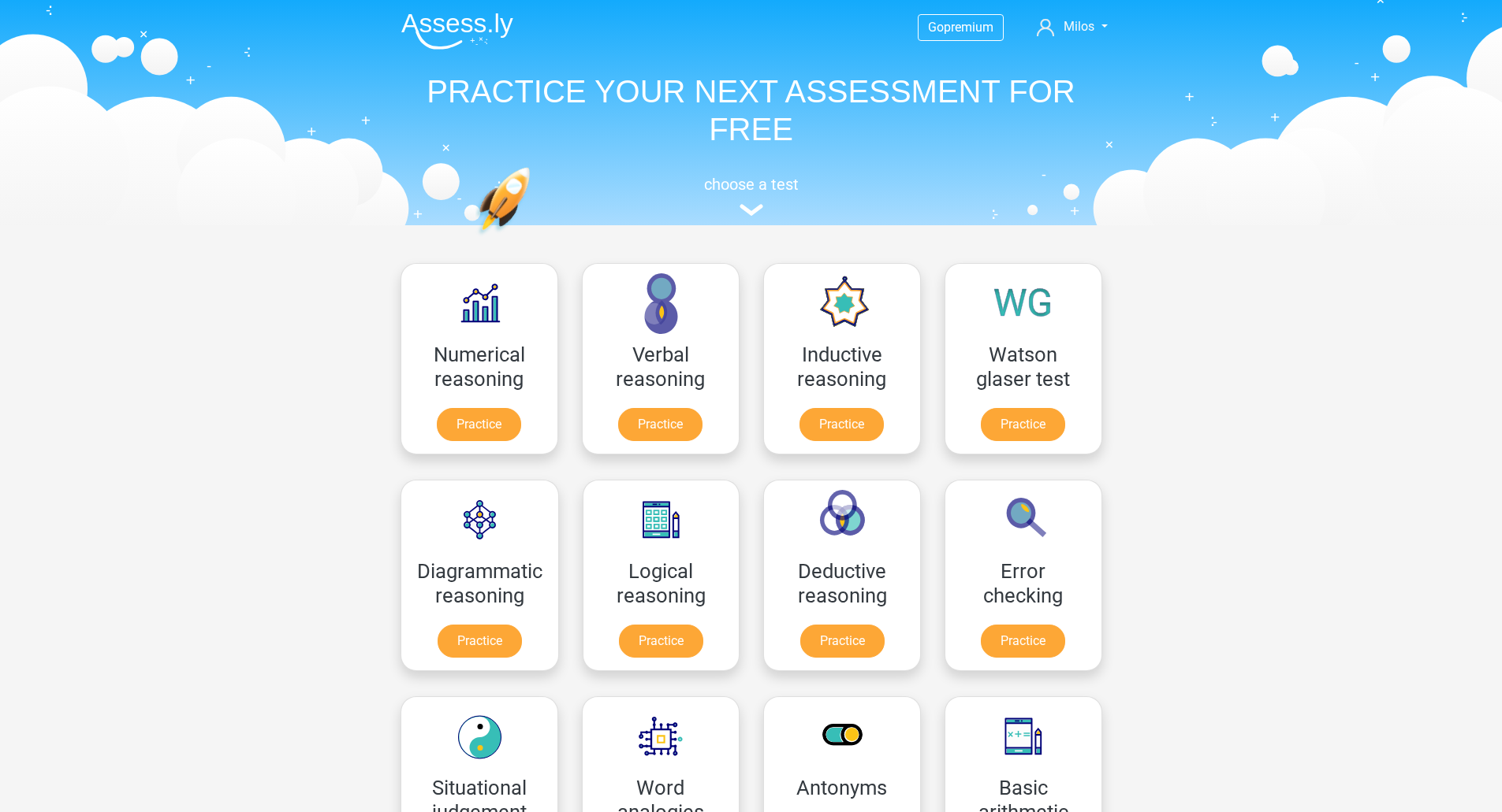
scroll to position [250, 0]
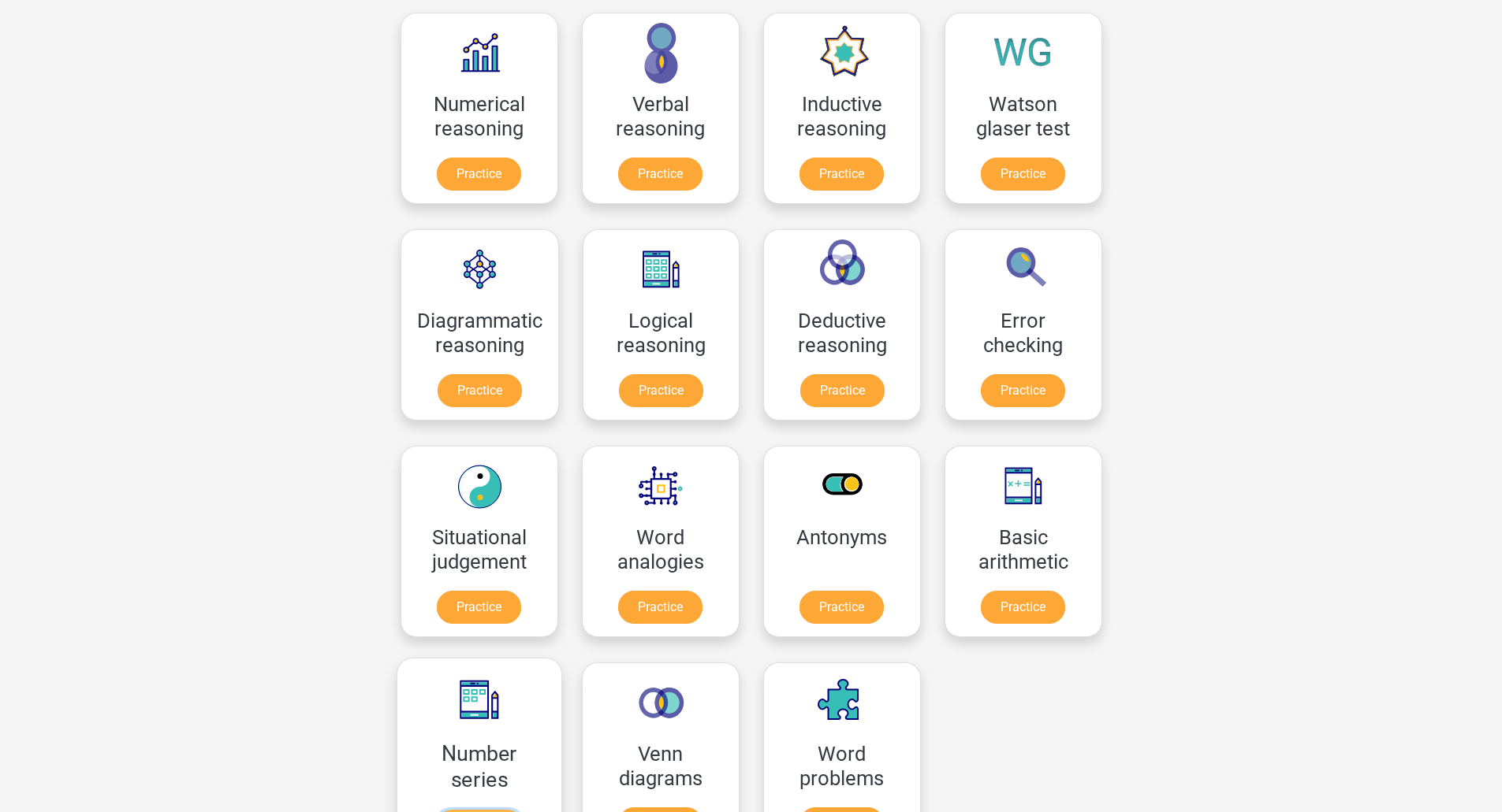
click at [499, 810] on link "Practice" at bounding box center [479, 828] width 89 height 35
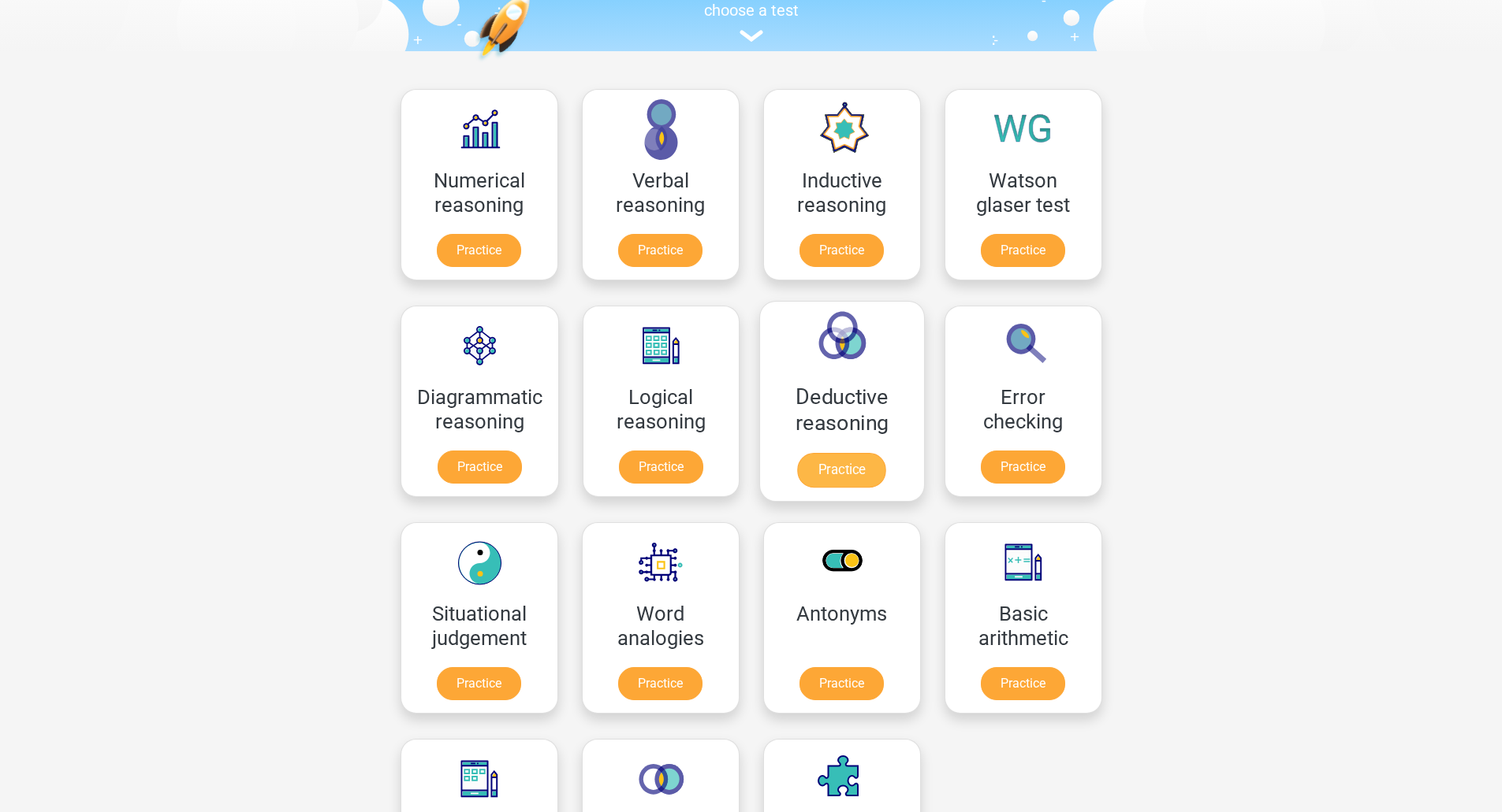
scroll to position [172, 0]
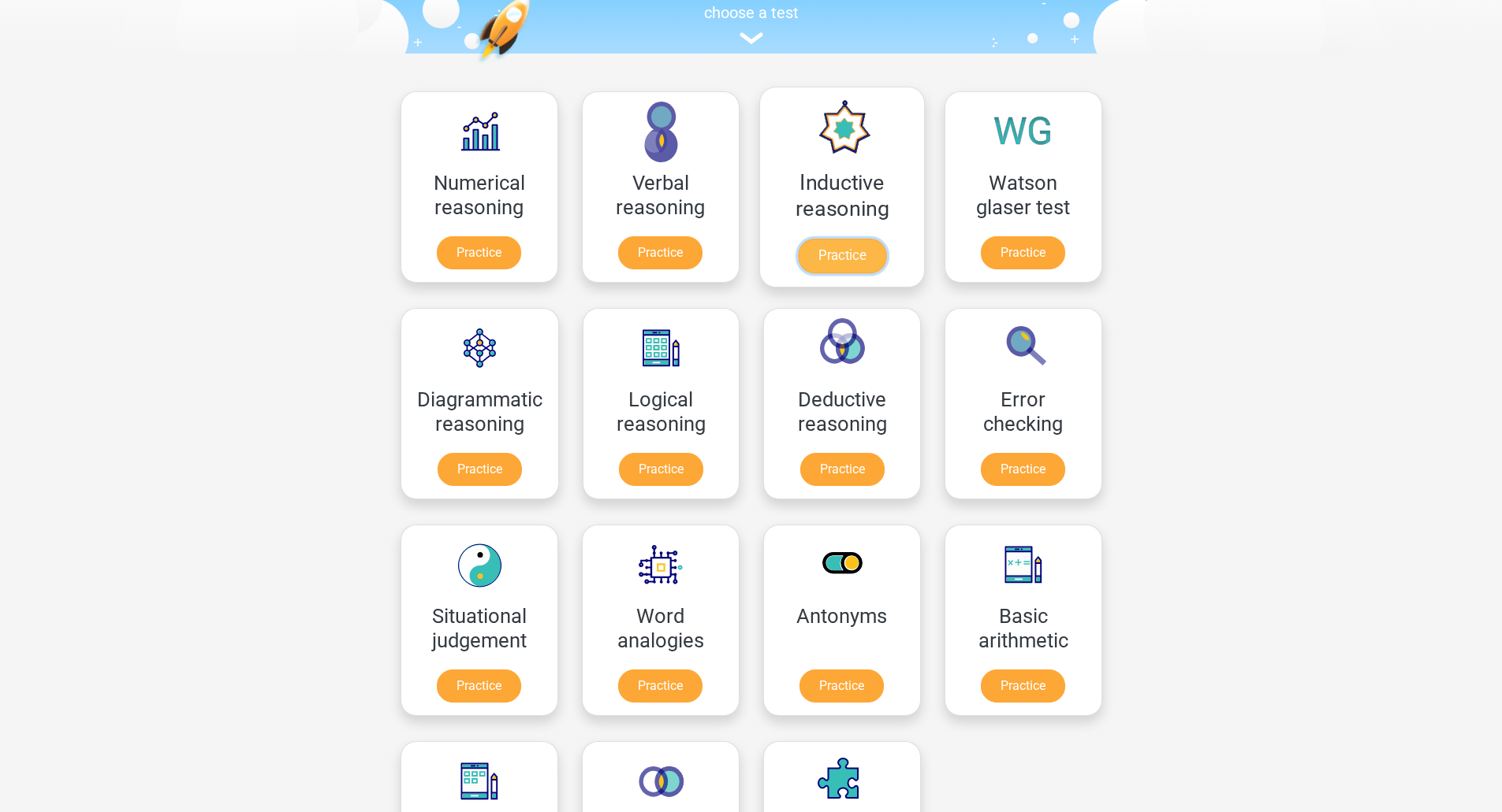
click at [865, 238] on link "Practice" at bounding box center [841, 256] width 89 height 35
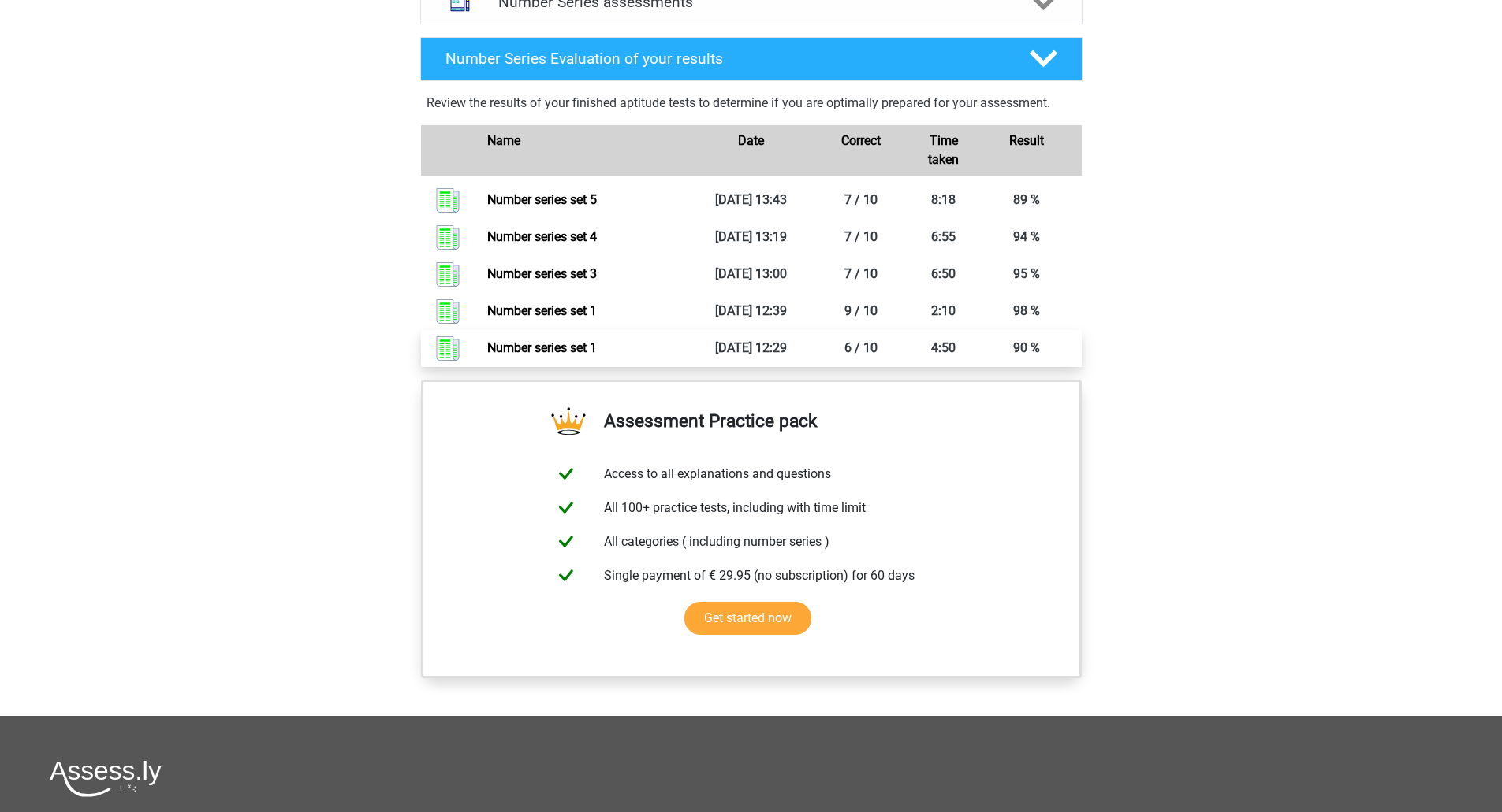
scroll to position [1024, 0]
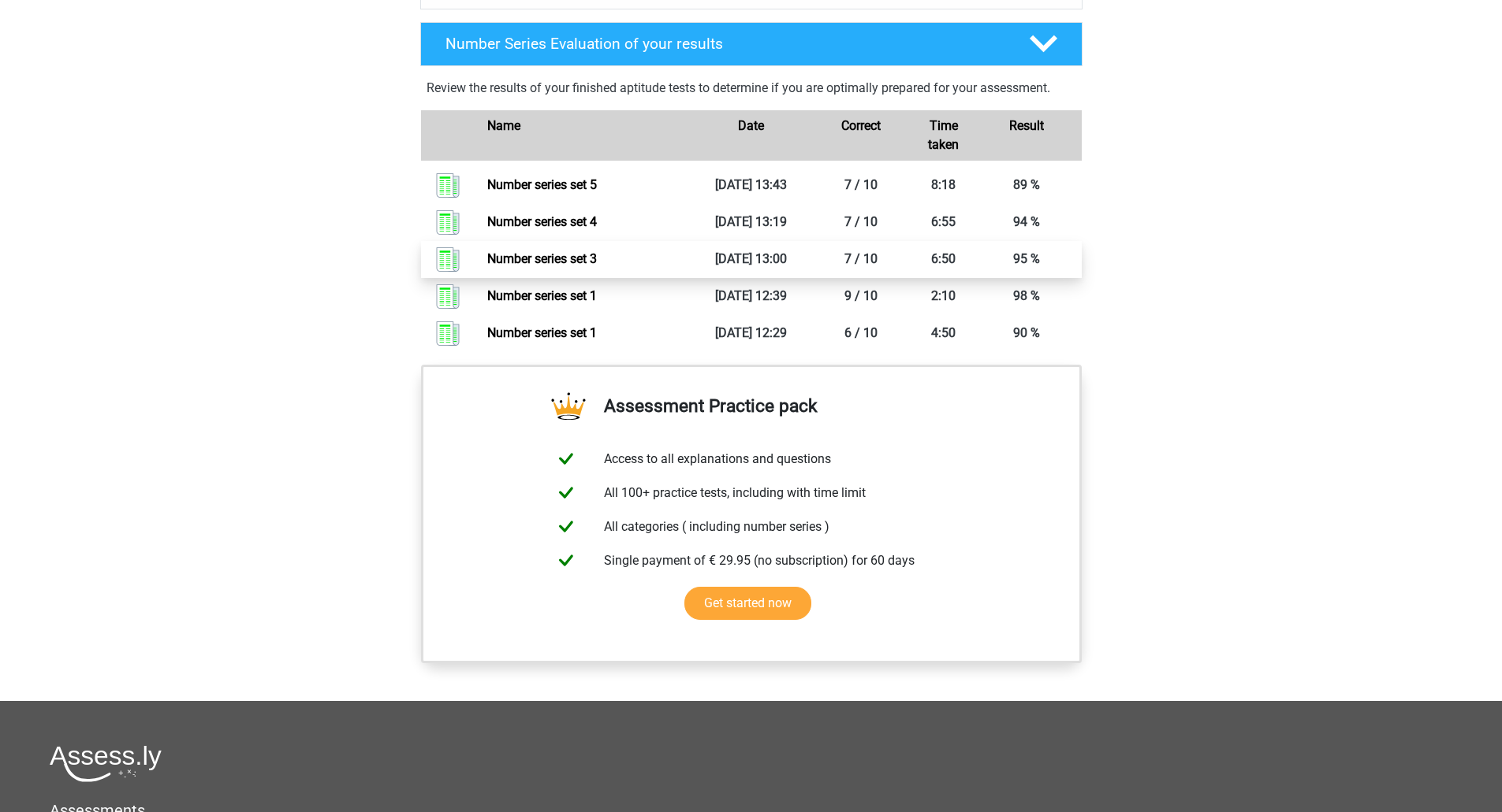
click at [597, 266] on link "Number series set 3" at bounding box center [542, 259] width 110 height 15
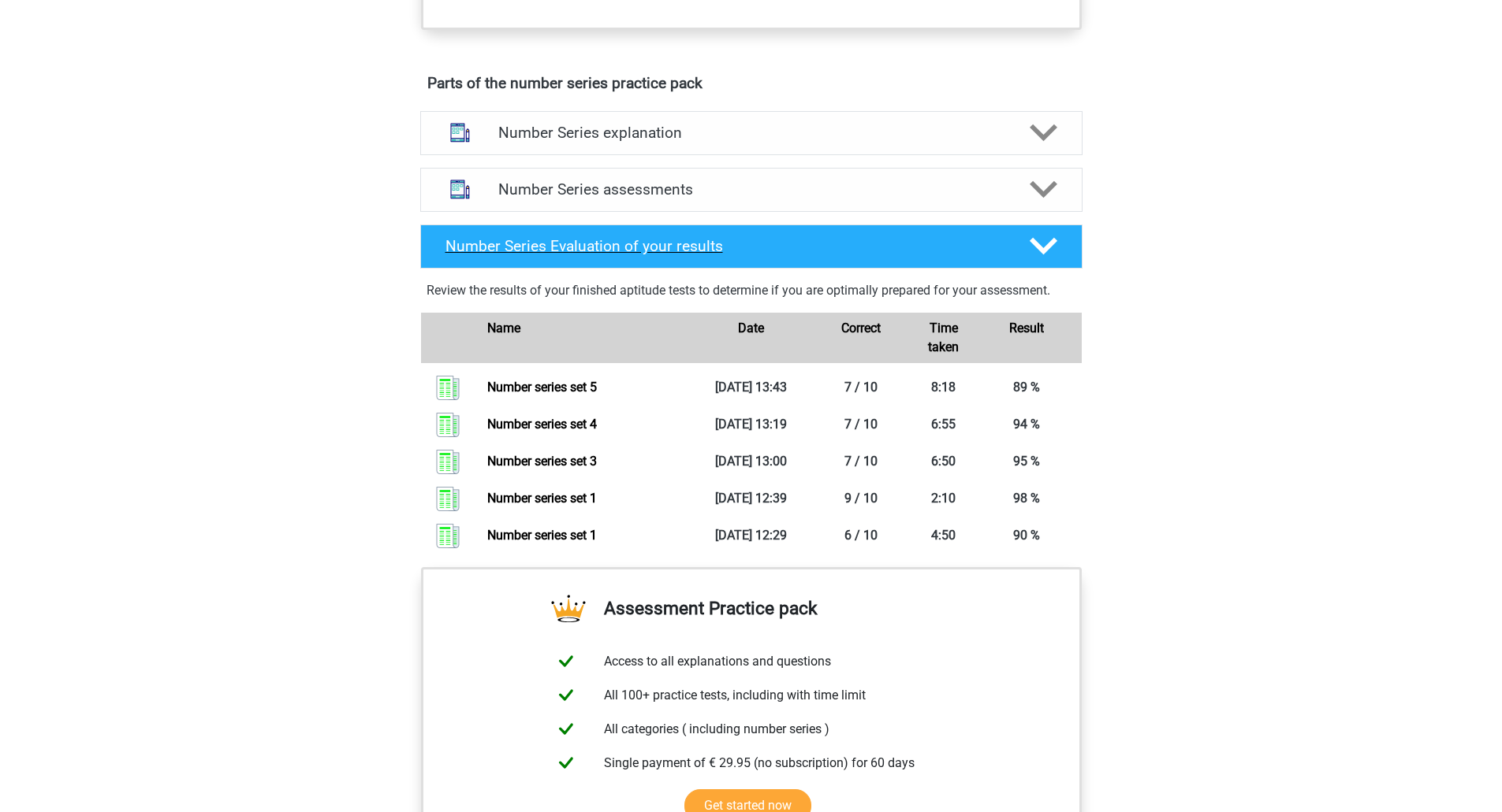
scroll to position [788, 0]
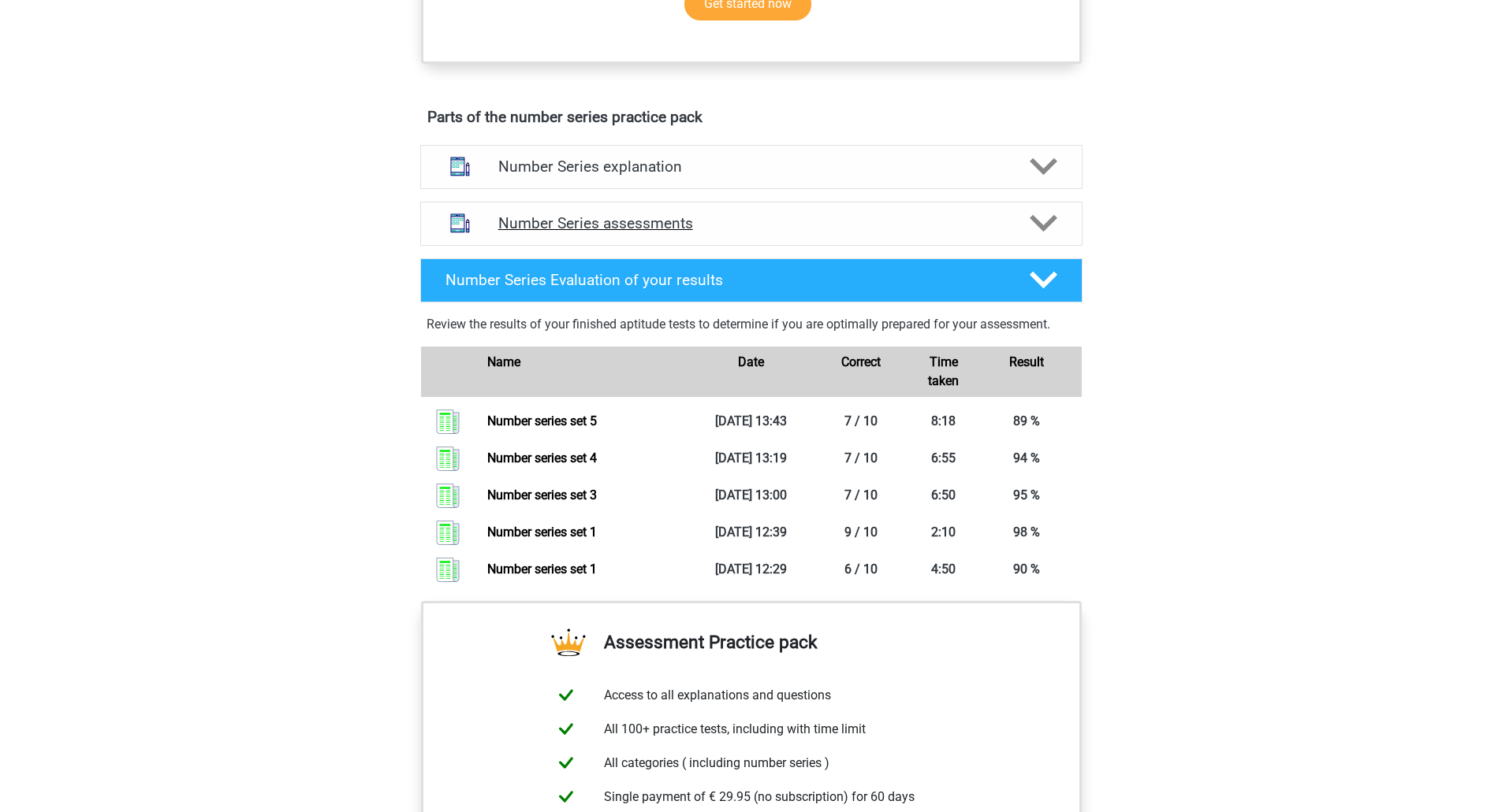
click at [1020, 233] on div at bounding box center [1041, 224] width 53 height 28
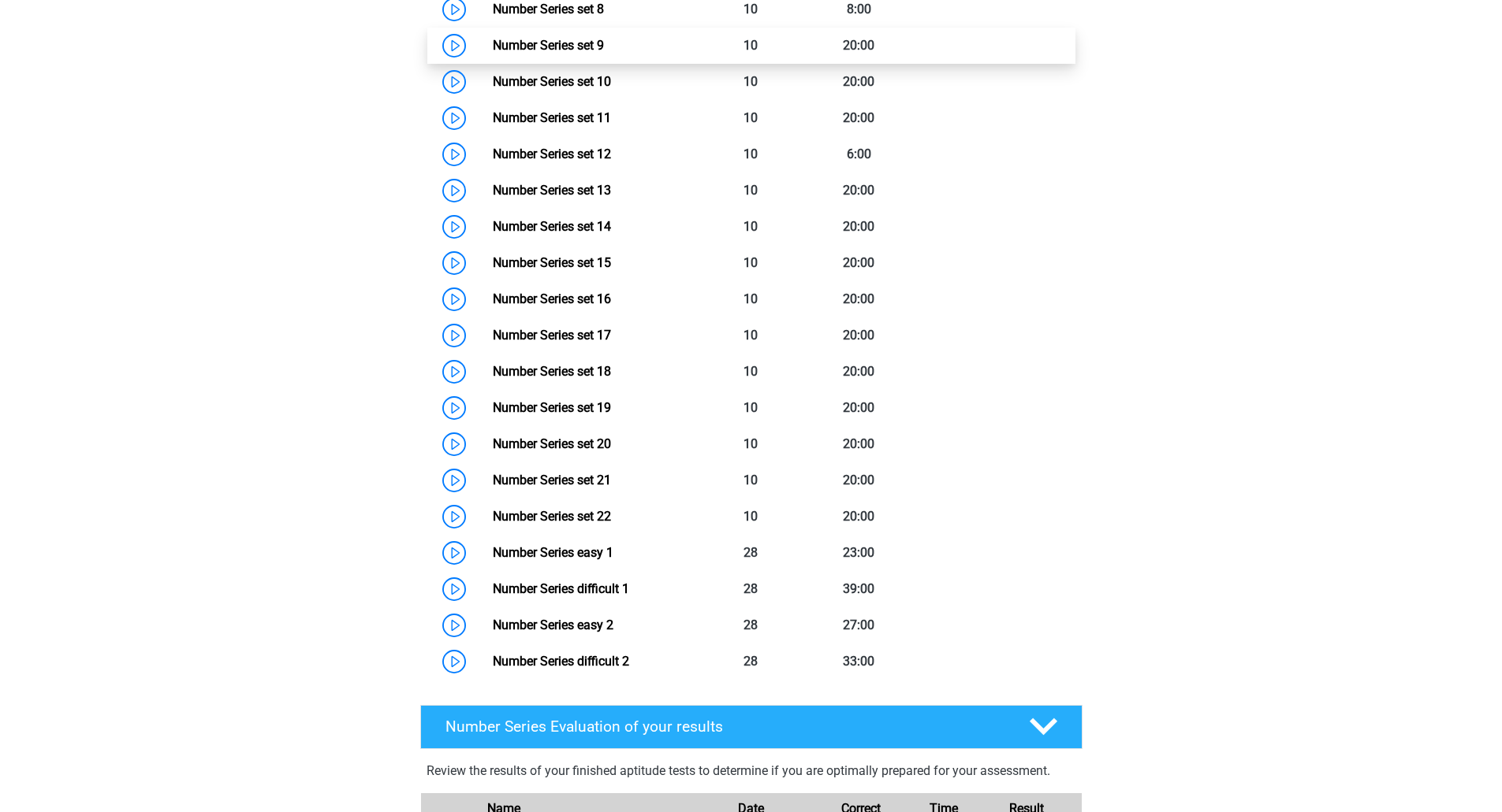
scroll to position [1418, 0]
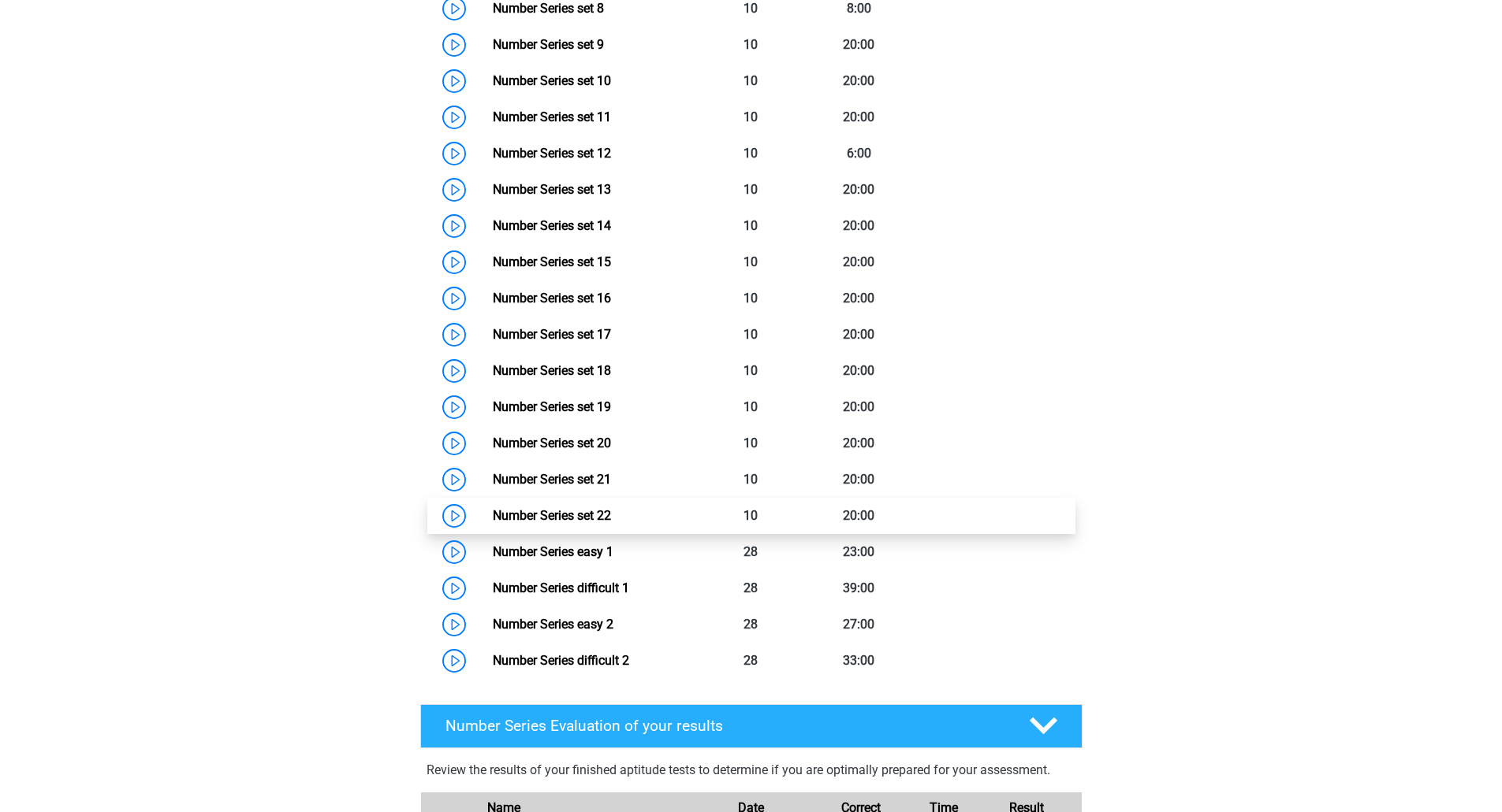
click at [493, 515] on link "Number Series set 22" at bounding box center [552, 515] width 118 height 15
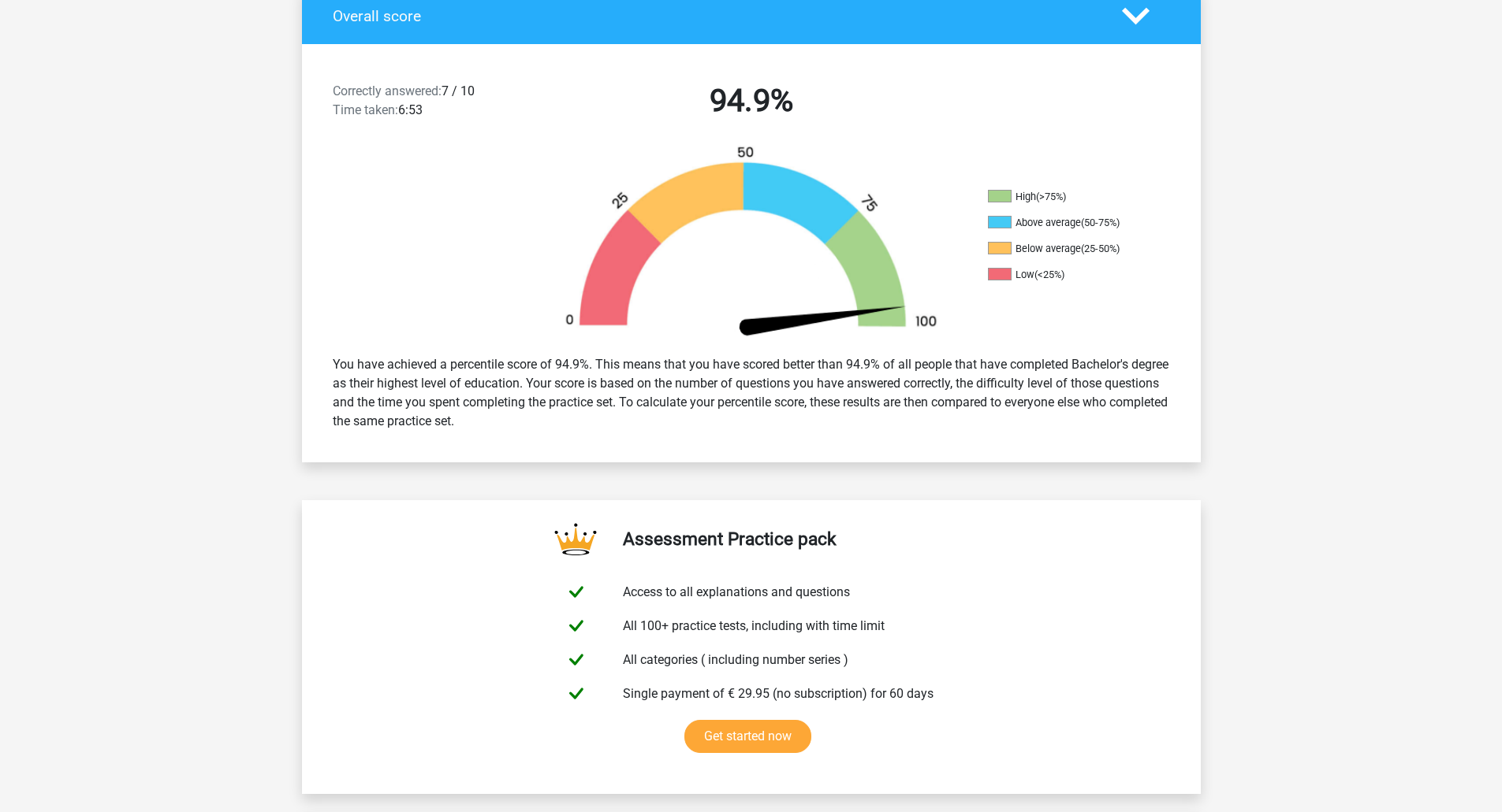
scroll to position [394, 0]
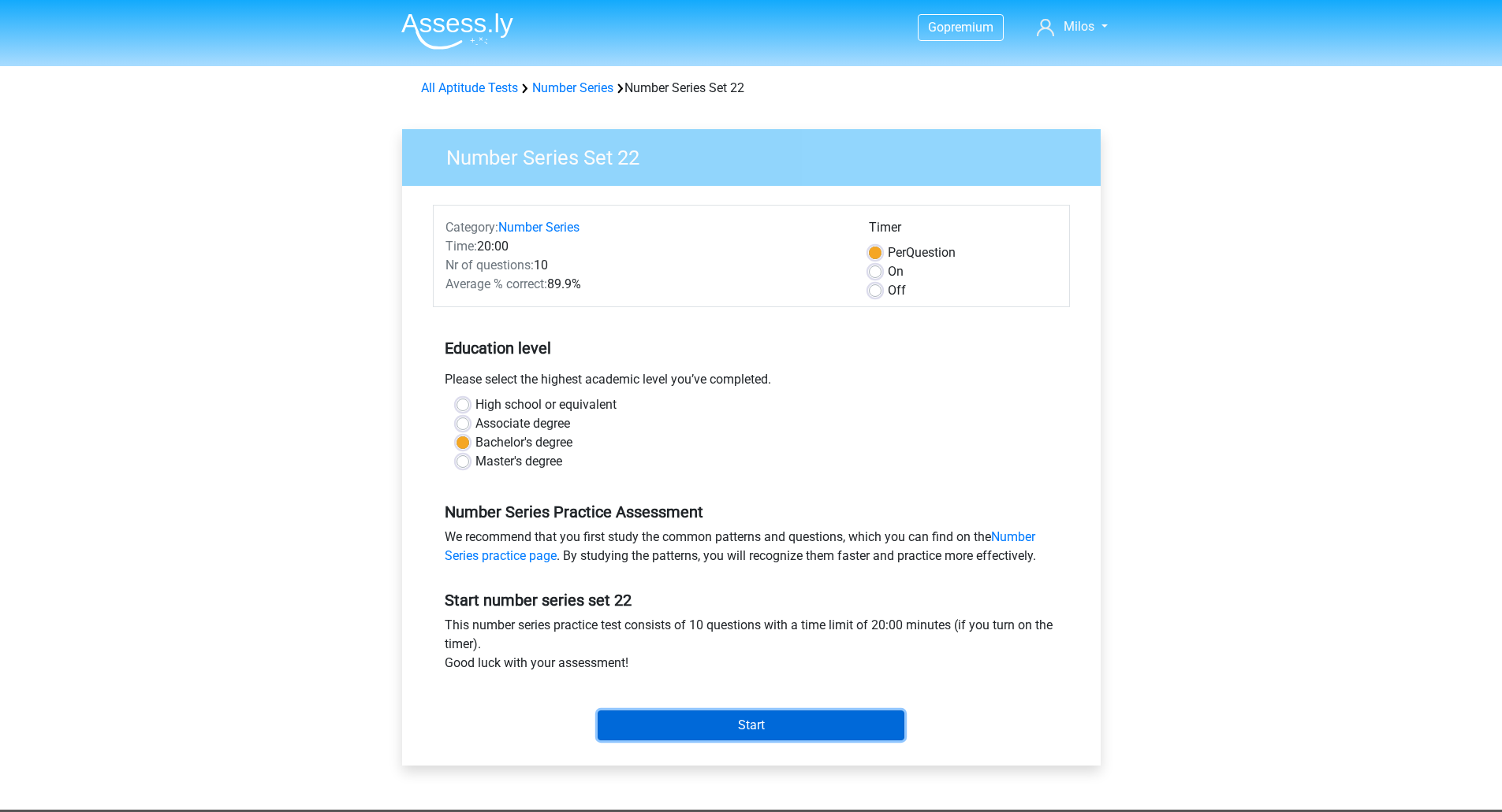
click at [651, 722] on input "Start" at bounding box center [751, 725] width 307 height 30
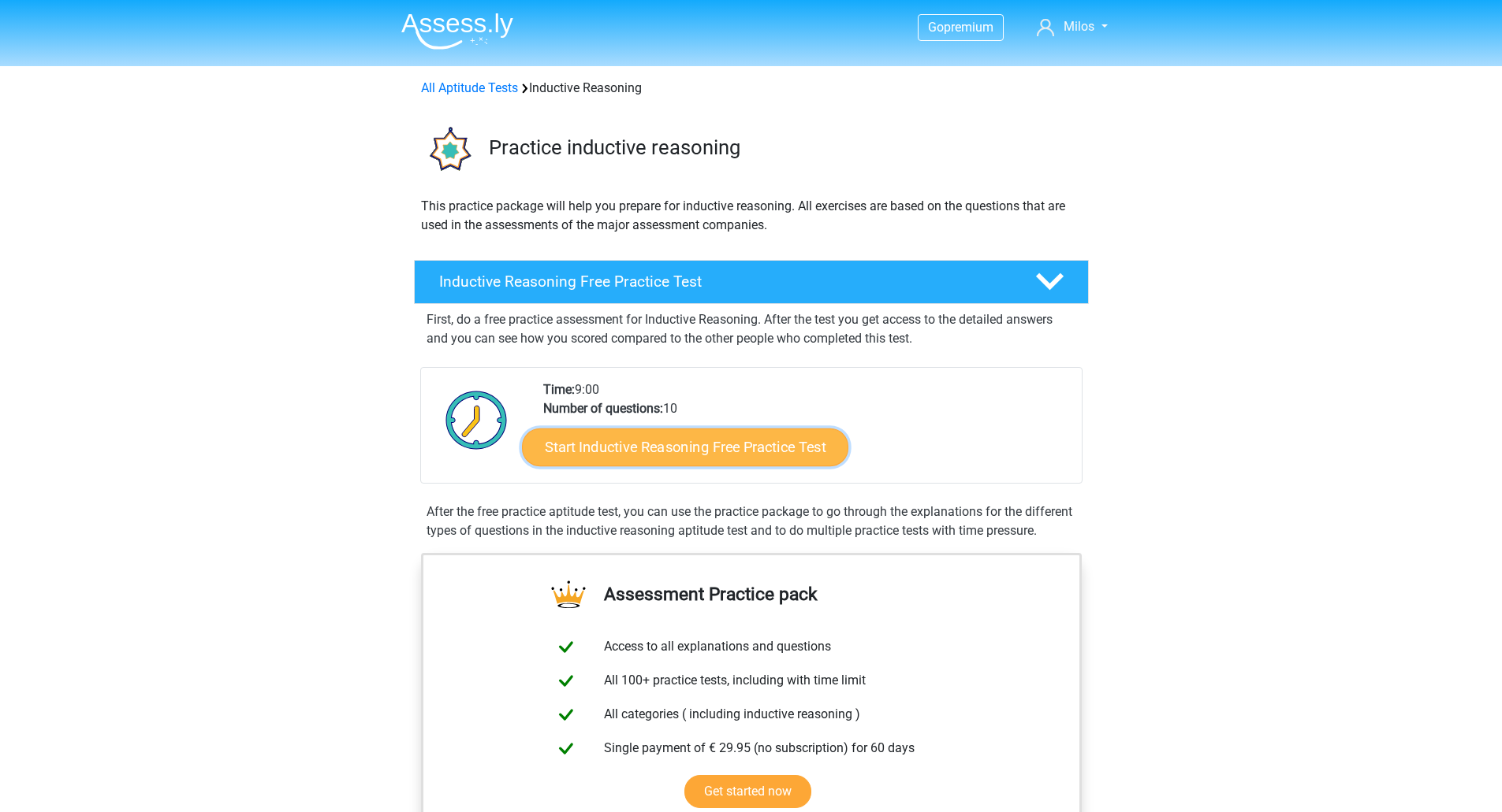
click at [751, 459] on link "Start Inductive Reasoning Free Practice Test" at bounding box center [685, 446] width 326 height 38
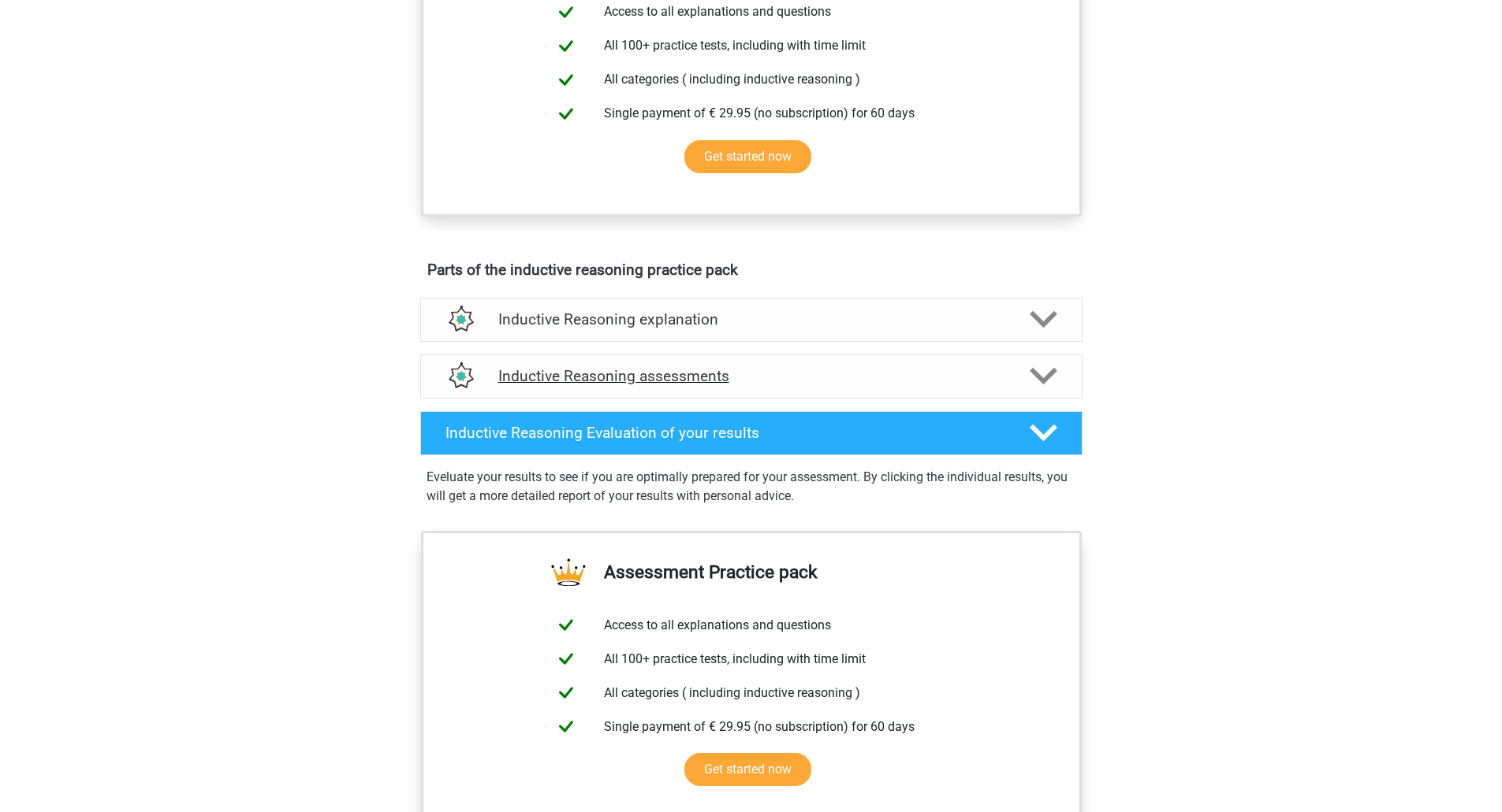
scroll to position [630, 0]
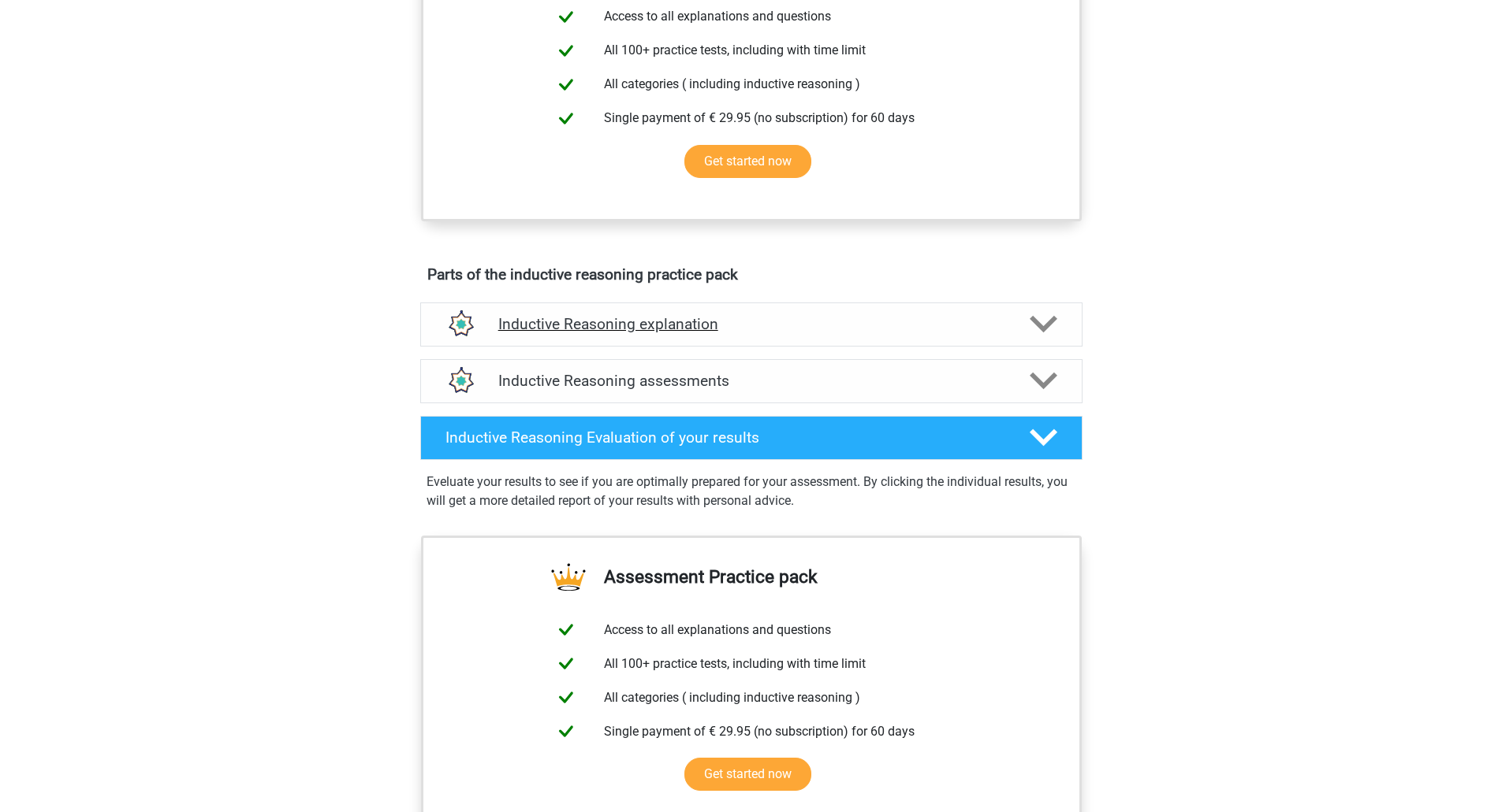
click at [784, 346] on div "Inductive Reasoning explanation" at bounding box center [751, 324] width 662 height 44
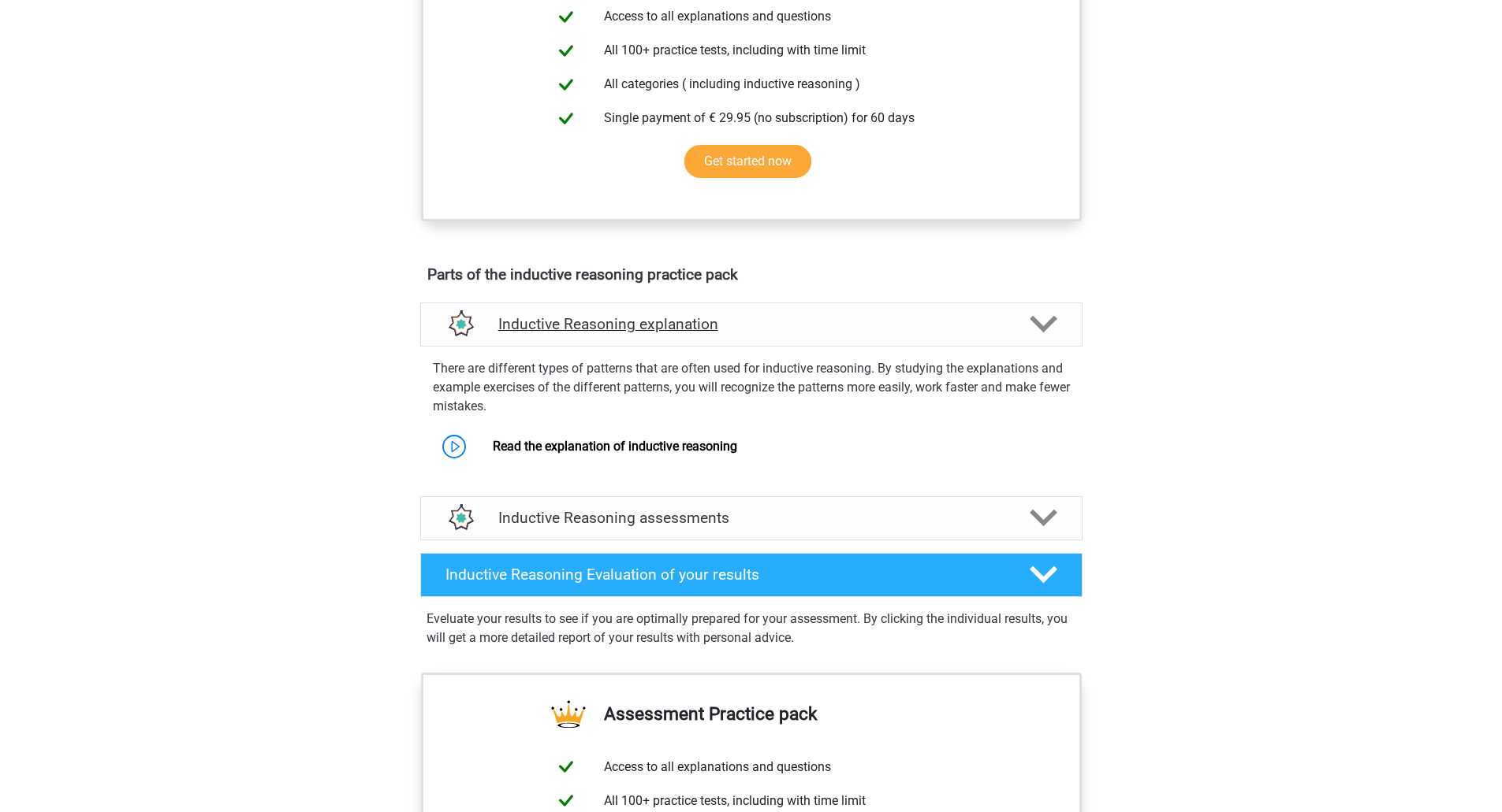
click at [785, 346] on div "Inductive Reasoning explanation" at bounding box center [751, 324] width 662 height 44
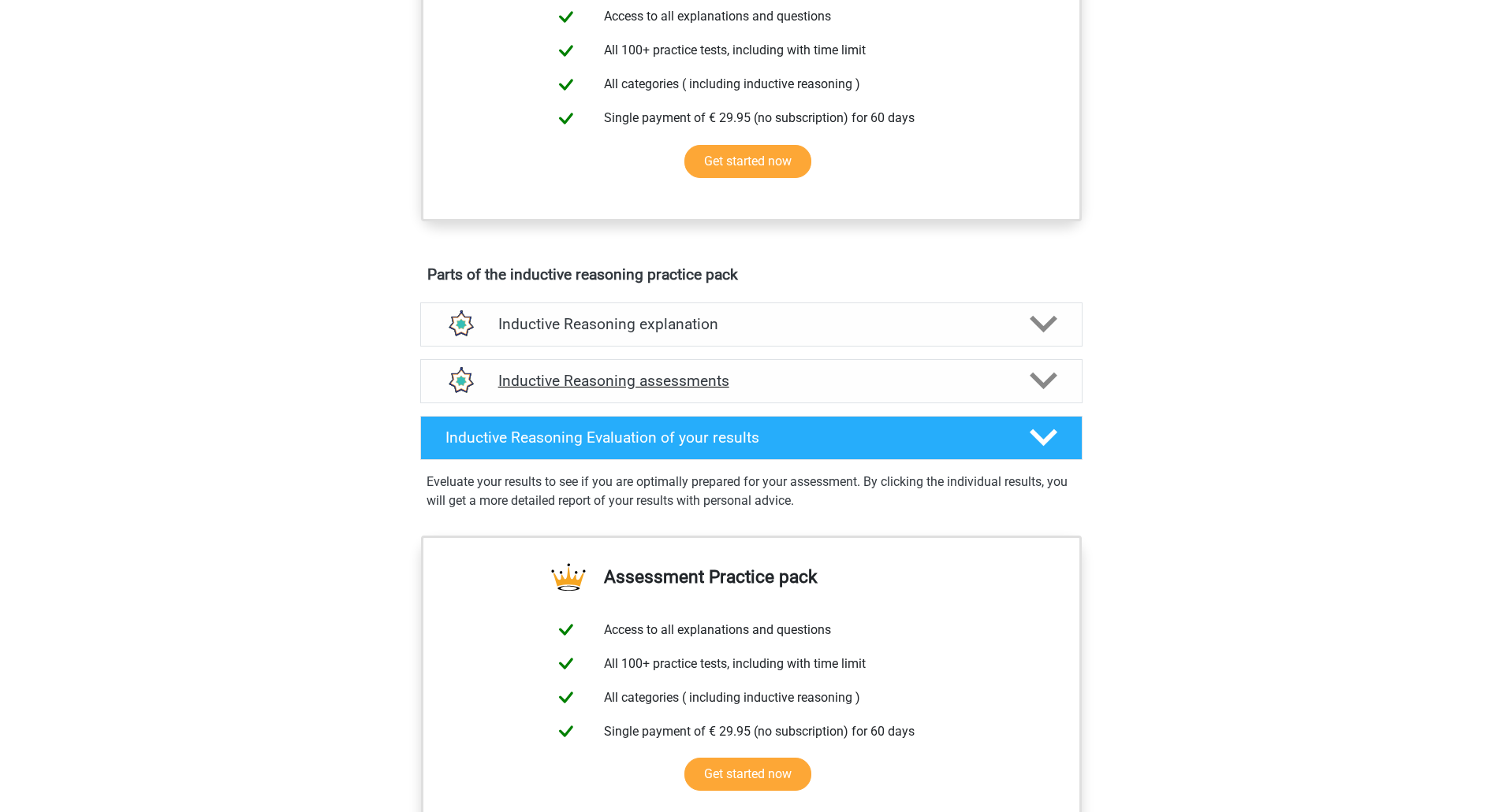
click at [766, 404] on div "Inductive Reasoning assessments" at bounding box center [751, 382] width 662 height 44
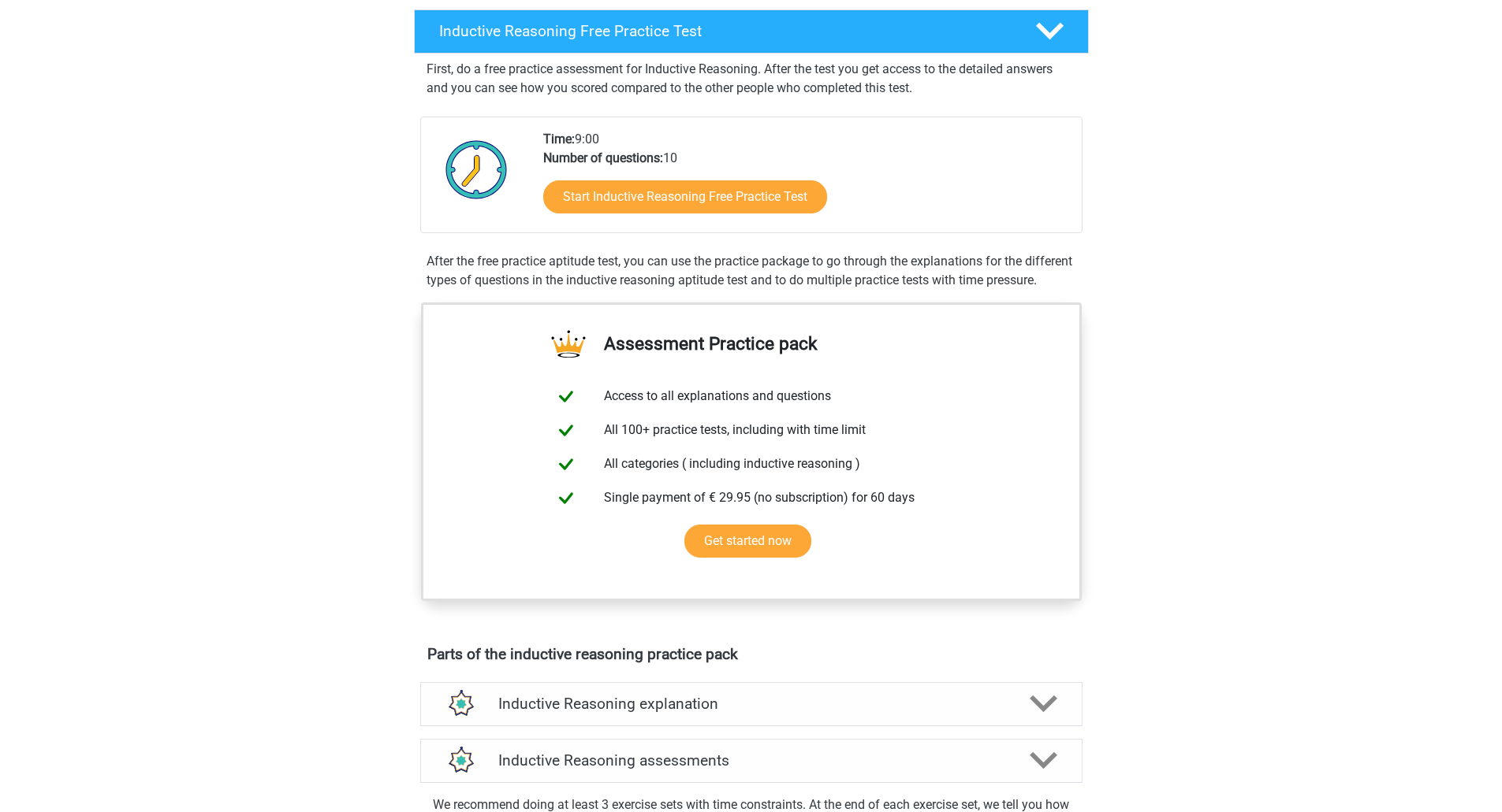
scroll to position [79, 0]
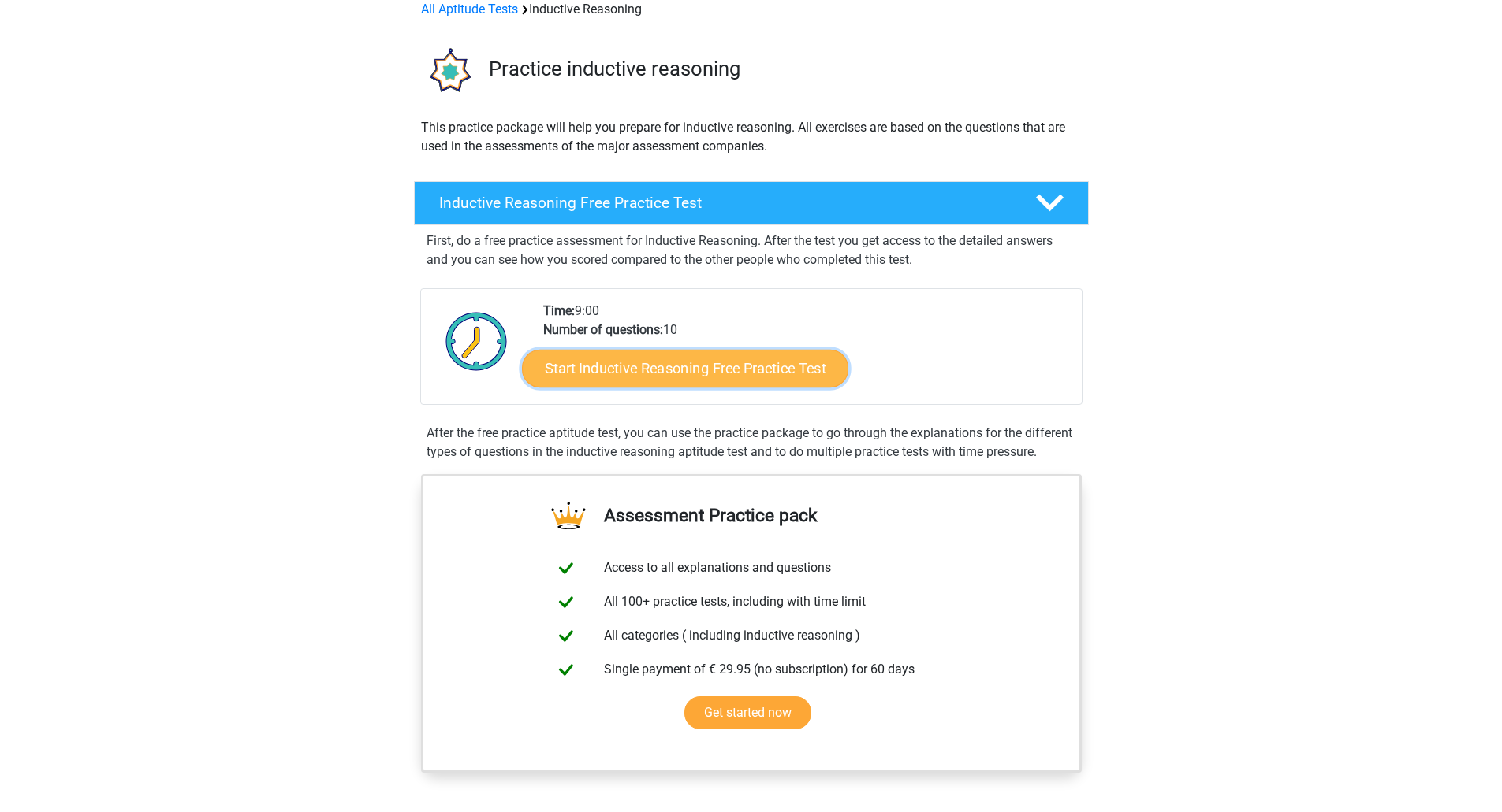
click at [664, 360] on link "Start Inductive Reasoning Free Practice Test" at bounding box center [685, 368] width 326 height 38
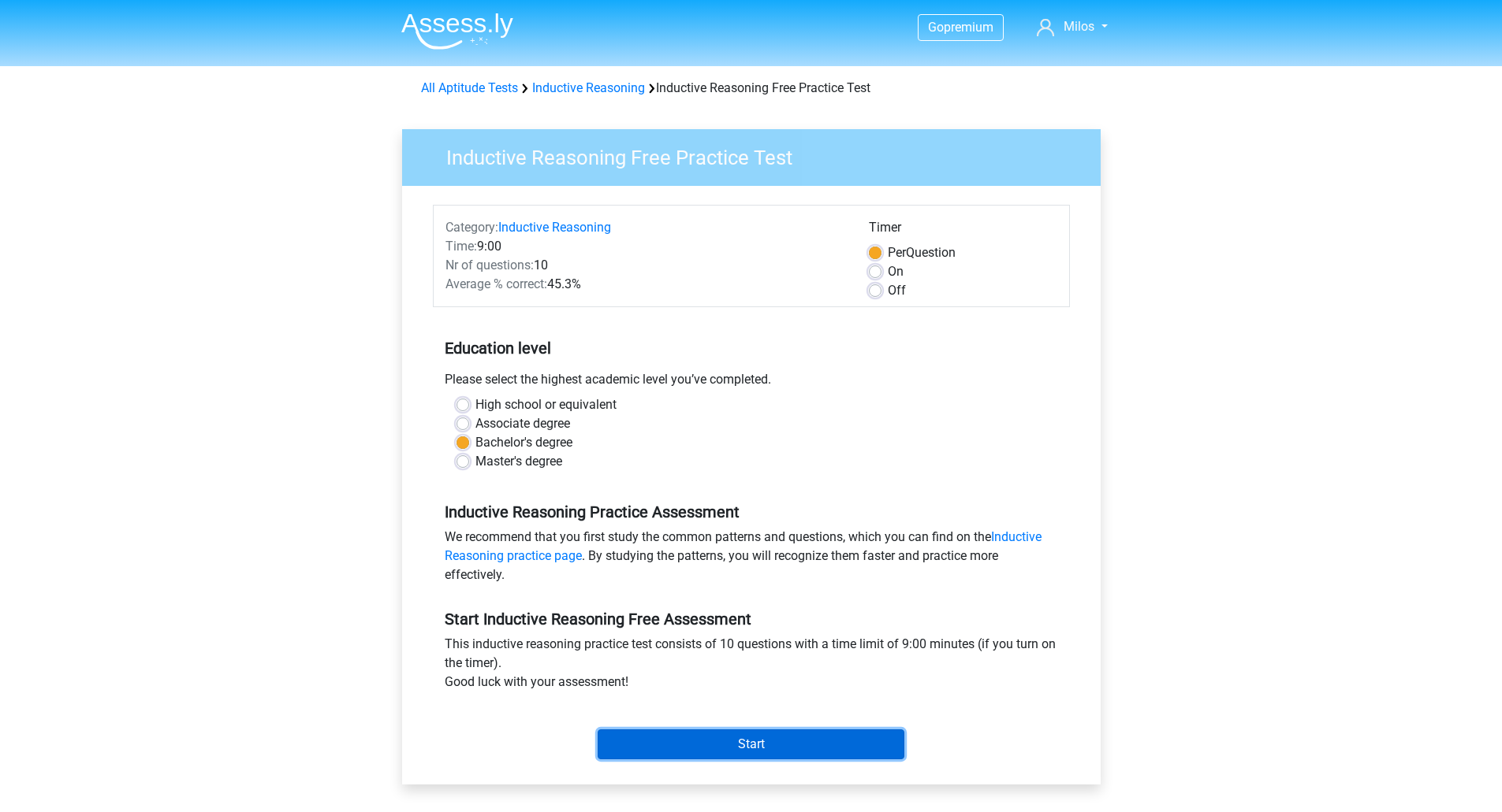
click at [775, 738] on input "Start" at bounding box center [751, 745] width 307 height 30
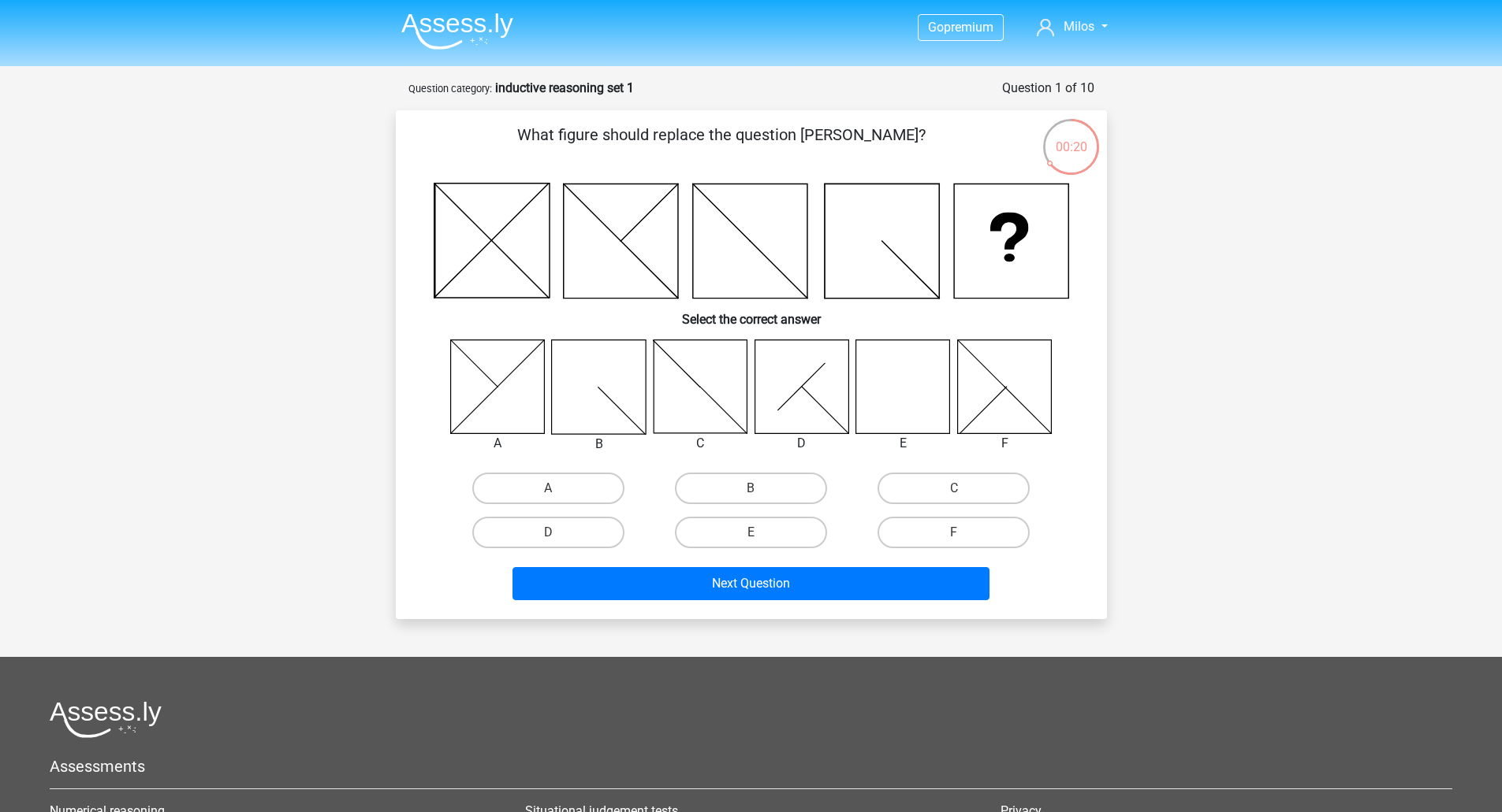
click at [902, 372] on icon at bounding box center [902, 386] width 93 height 93
click at [777, 530] on label "E" at bounding box center [751, 532] width 153 height 31
click at [761, 532] on input "E" at bounding box center [755, 537] width 10 height 10
radio input "true"
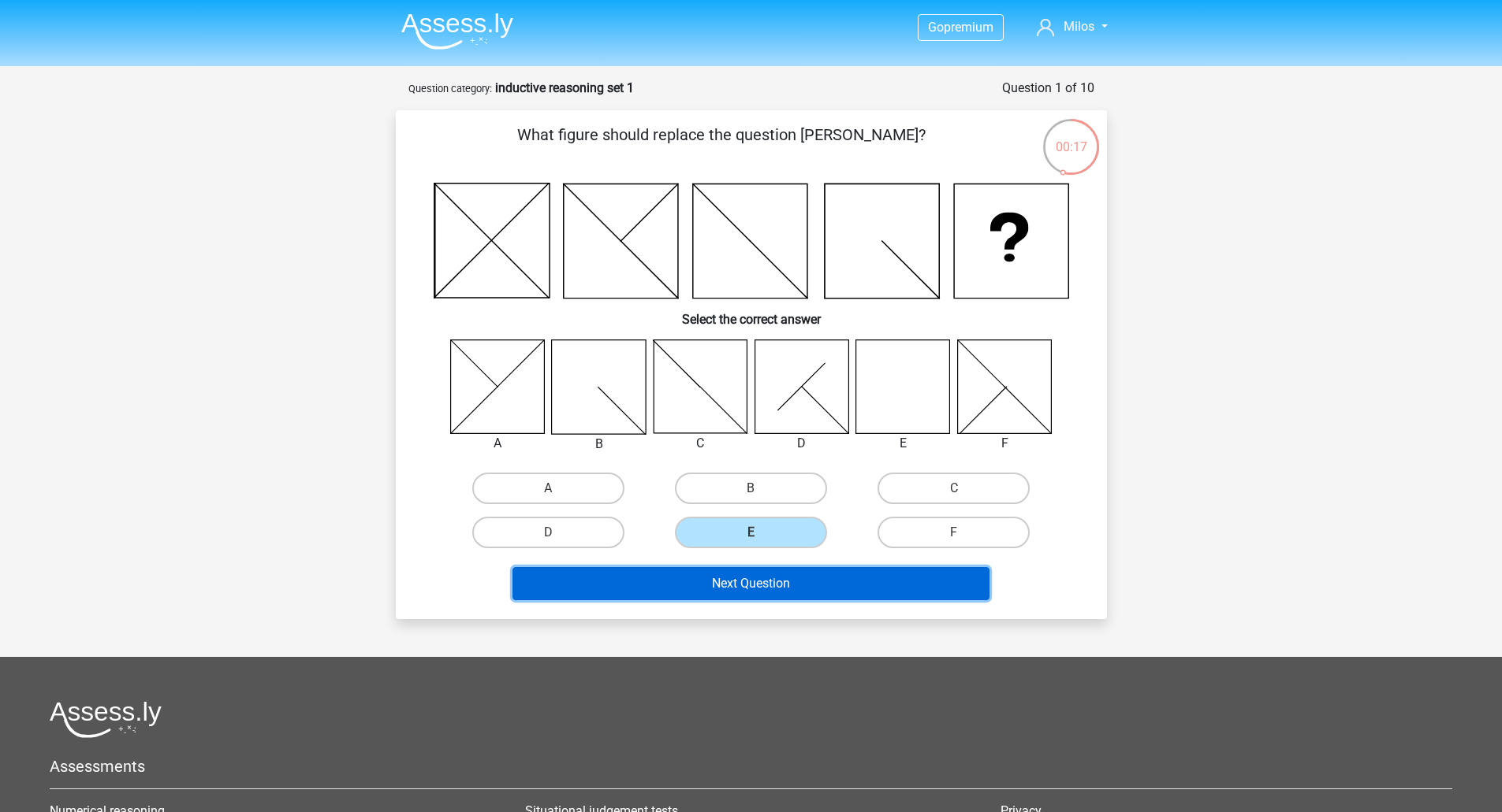
click at [768, 588] on button "Next Question" at bounding box center [751, 584] width 477 height 33
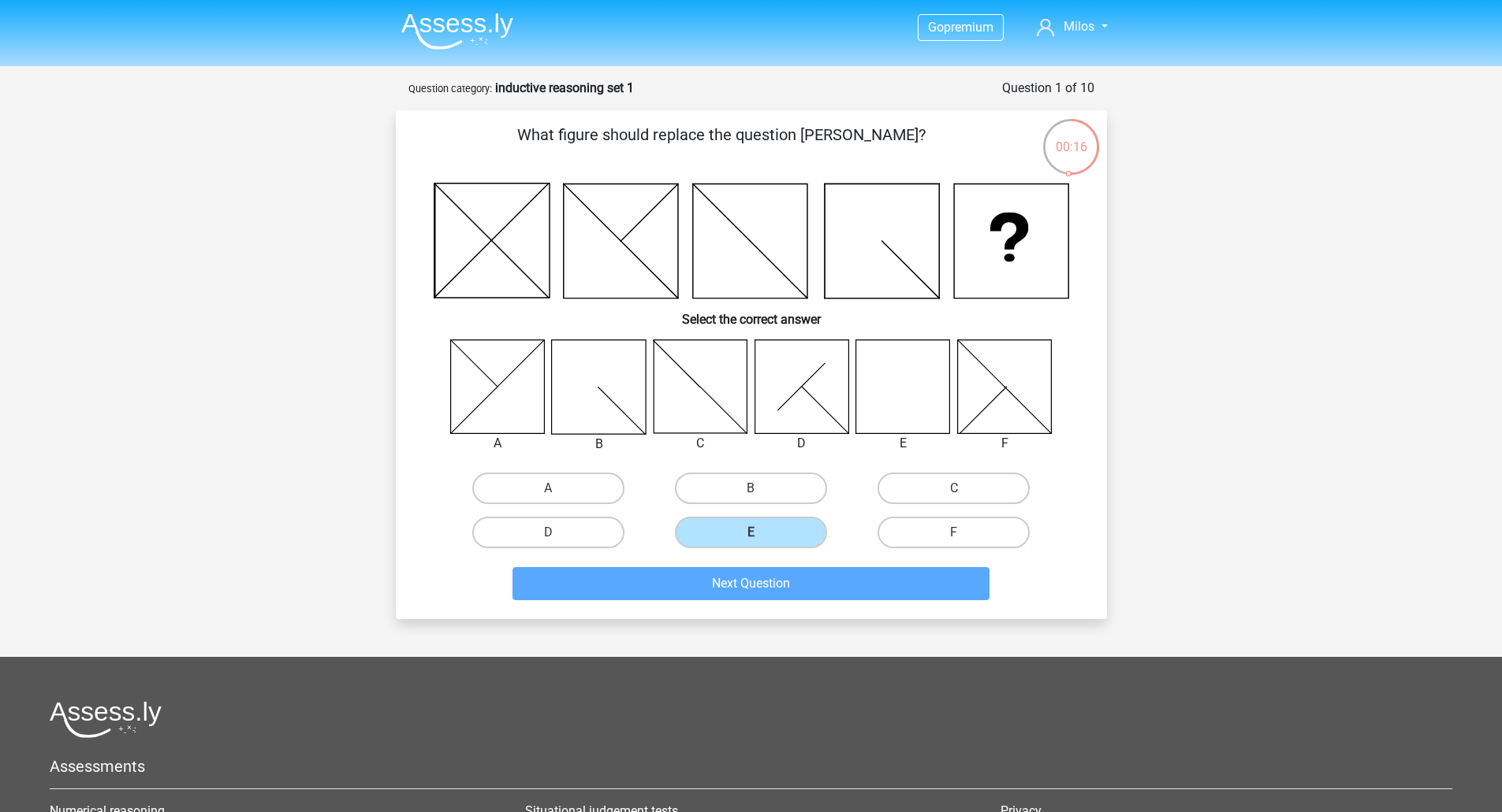
scroll to position [79, 0]
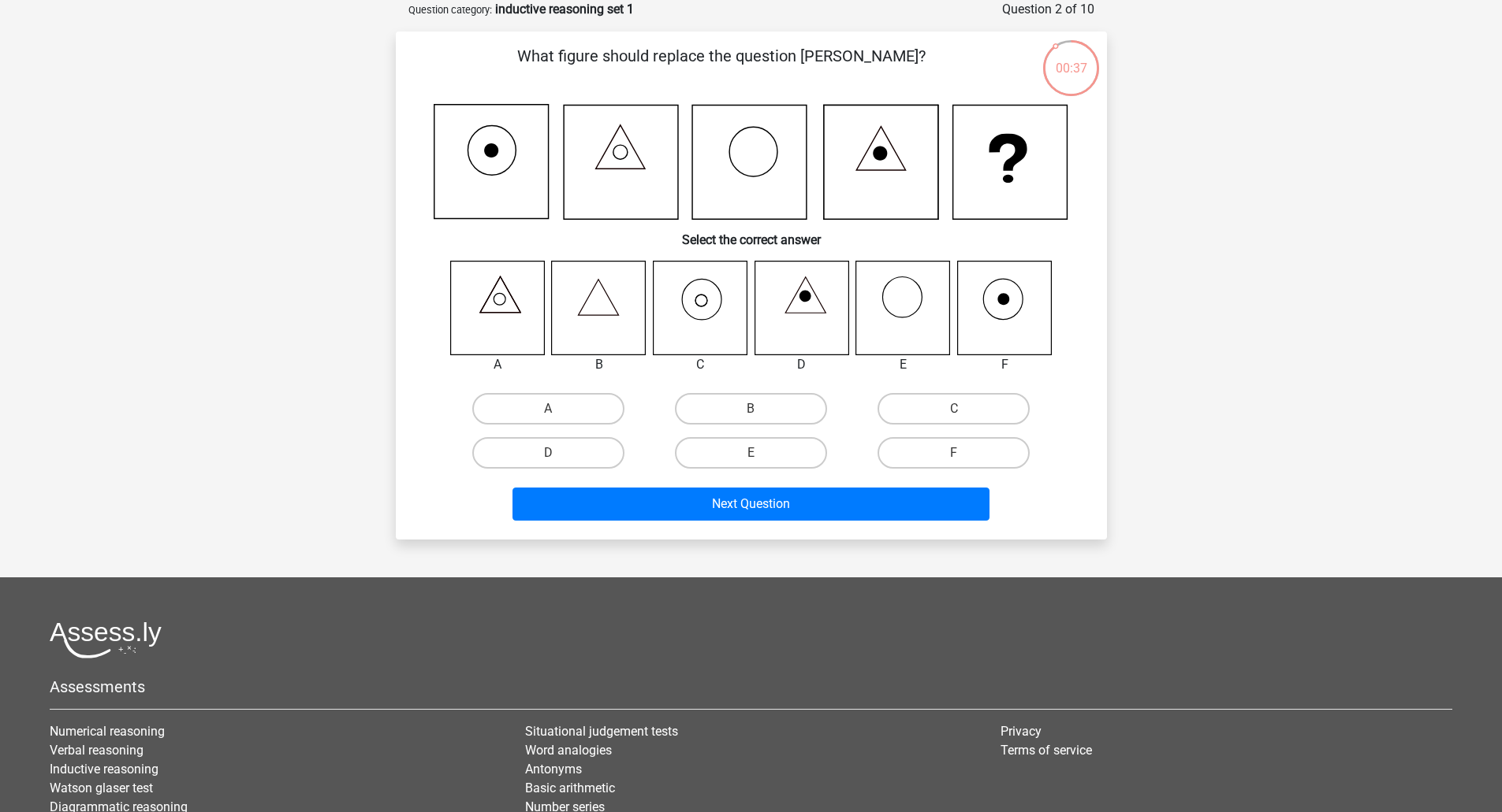
click at [688, 312] on icon at bounding box center [699, 307] width 93 height 93
click at [995, 408] on label "C" at bounding box center [953, 409] width 153 height 31
click at [964, 409] on input "C" at bounding box center [959, 414] width 10 height 10
radio input "true"
click at [771, 484] on div "Next Question" at bounding box center [751, 501] width 661 height 52
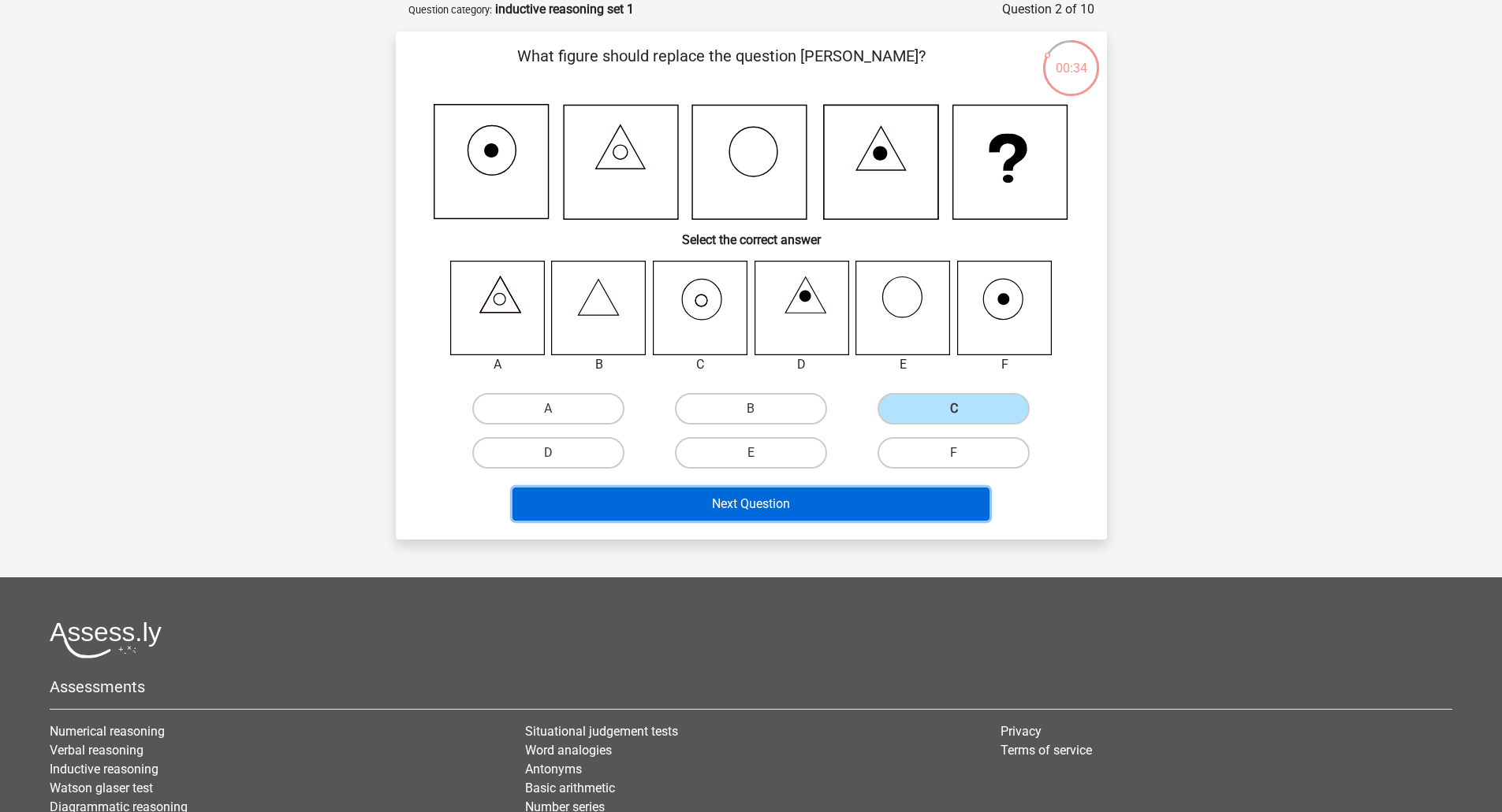
click at [771, 500] on button "Next Question" at bounding box center [751, 504] width 477 height 33
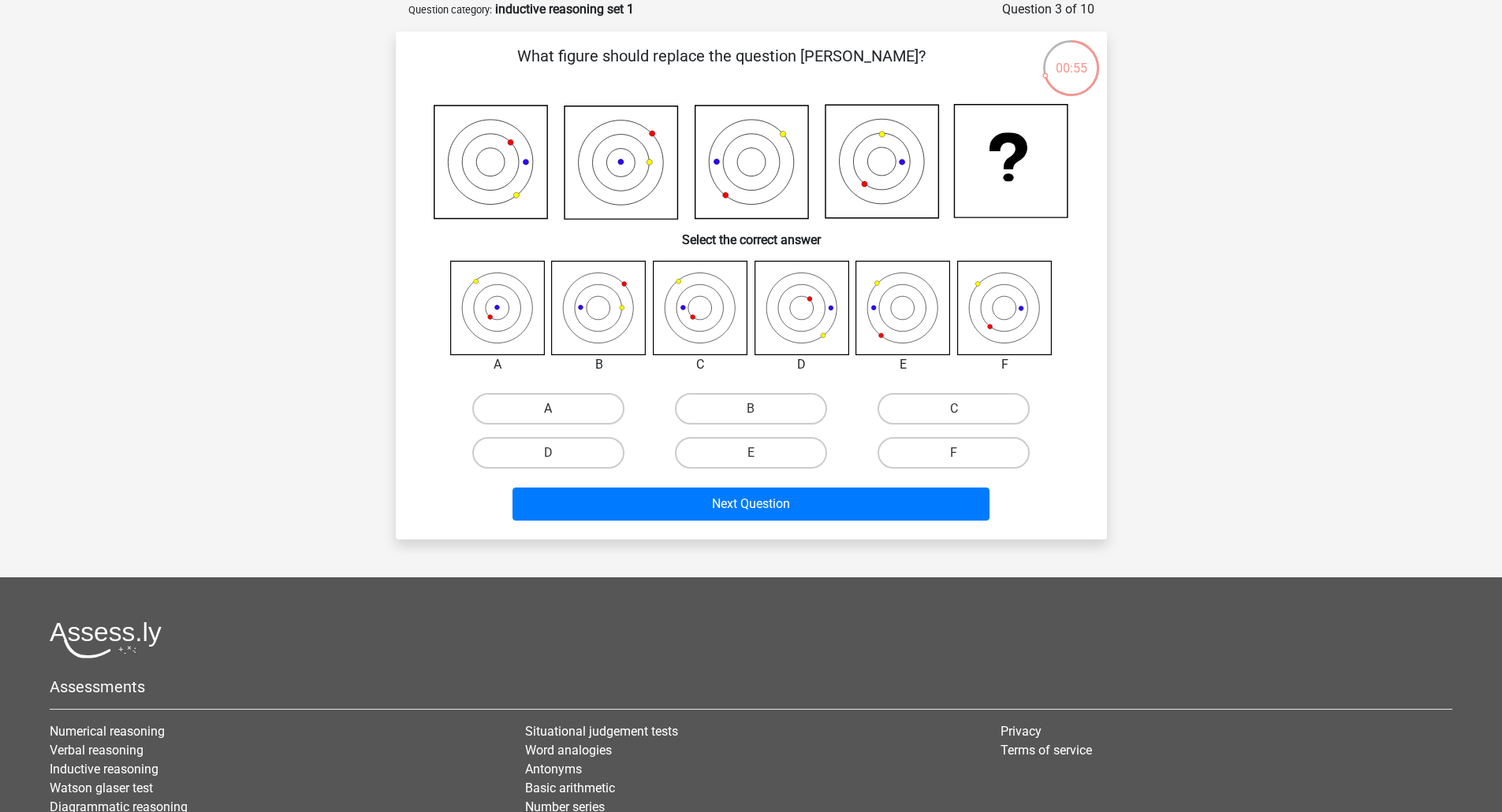
click at [548, 405] on label "A" at bounding box center [548, 409] width 153 height 31
click at [548, 409] on input "A" at bounding box center [553, 414] width 10 height 10
radio input "true"
click at [704, 310] on icon at bounding box center [699, 307] width 93 height 93
click at [986, 413] on label "C" at bounding box center [953, 409] width 153 height 31
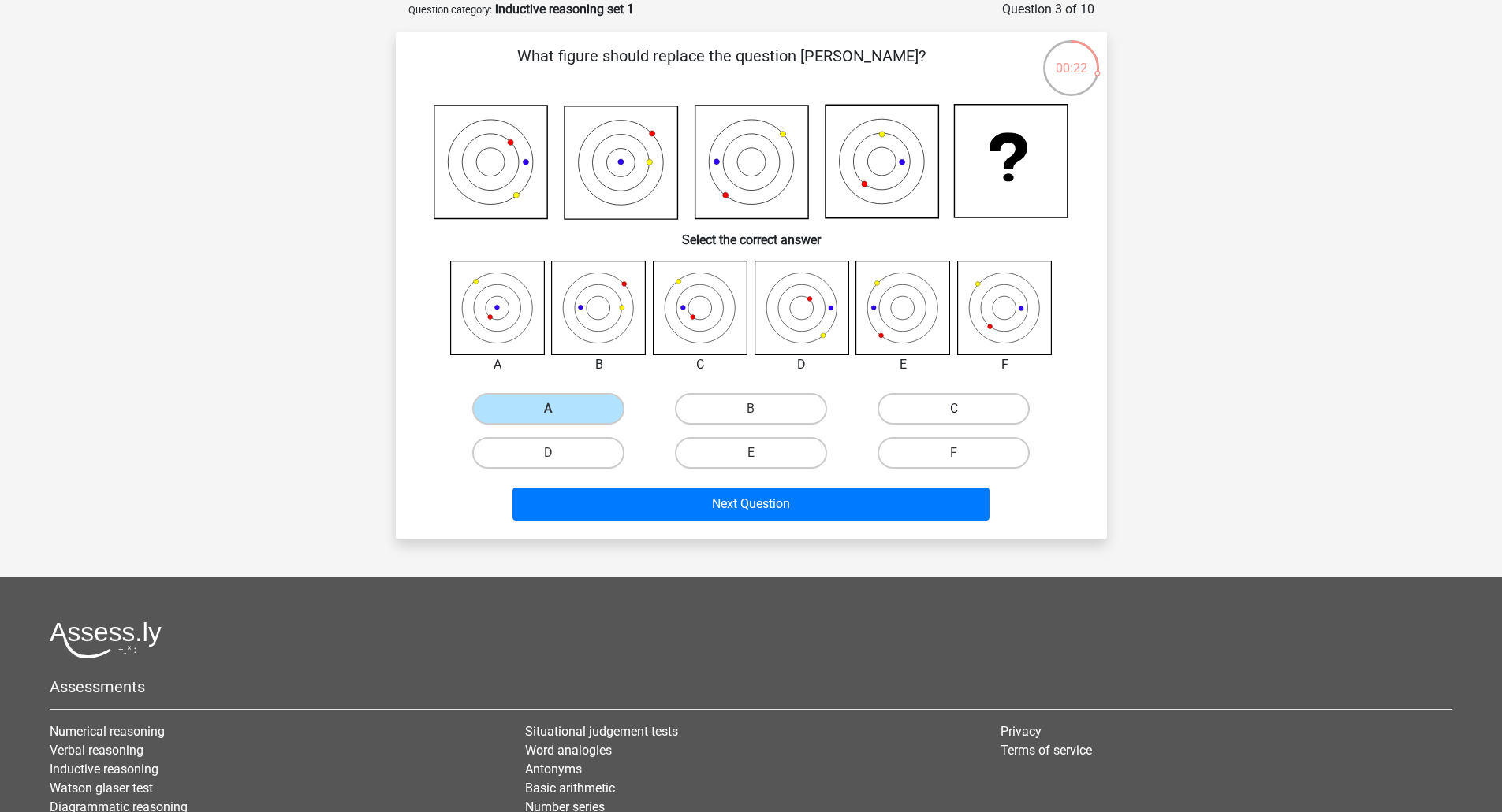
click at [964, 413] on input "C" at bounding box center [959, 414] width 10 height 10
radio input "true"
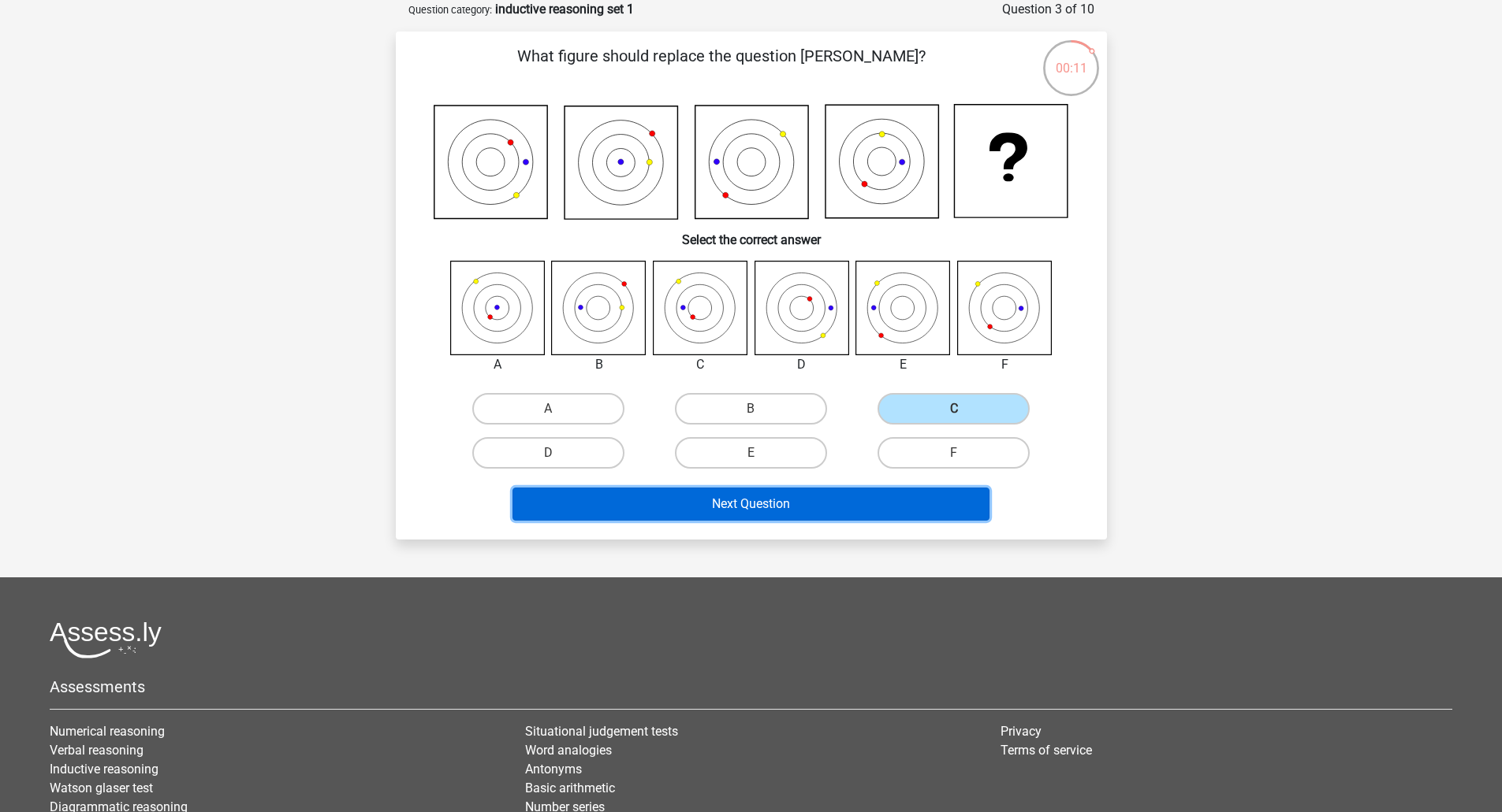
click at [753, 501] on button "Next Question" at bounding box center [751, 504] width 477 height 33
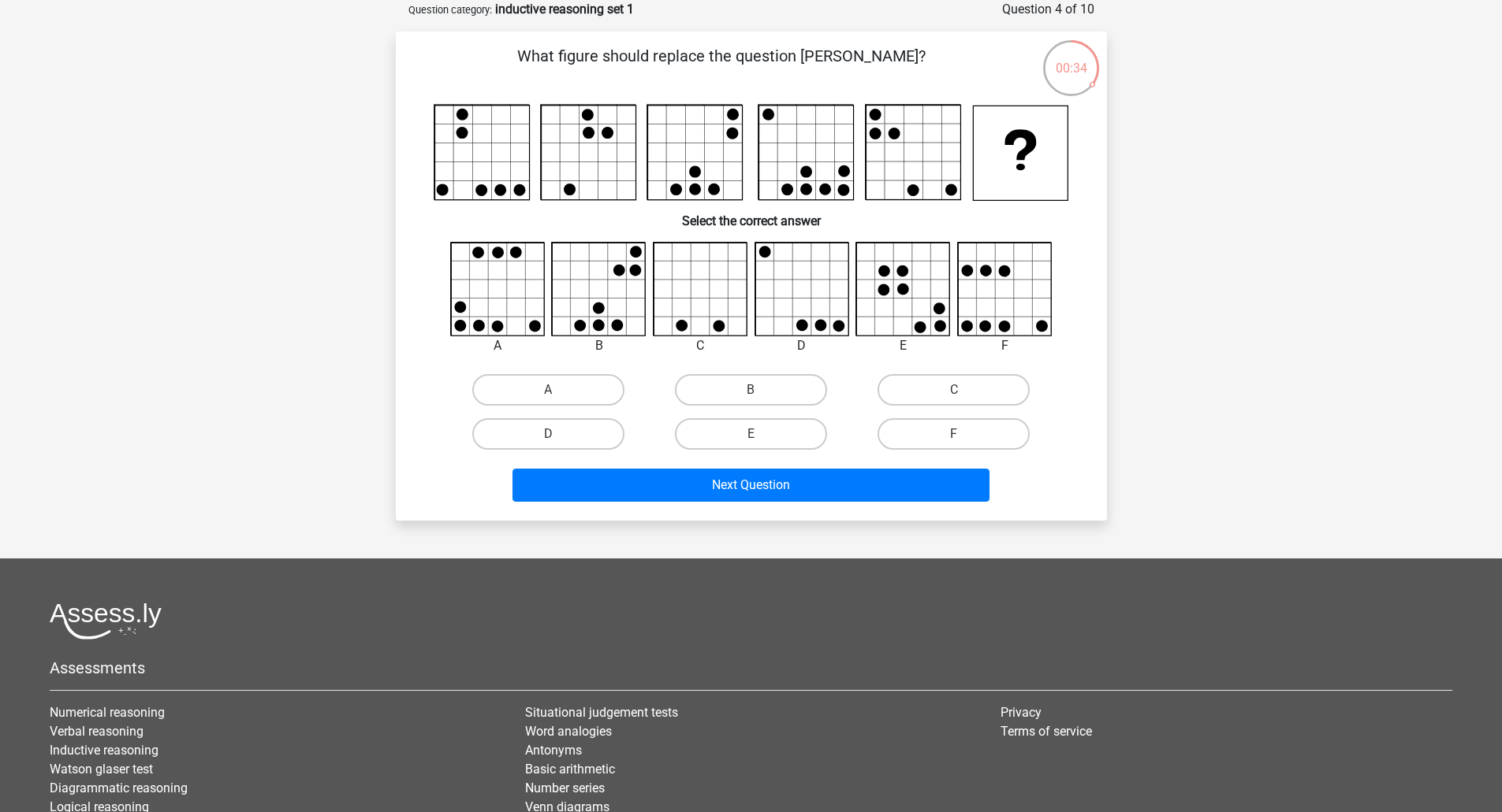
click at [624, 297] on icon at bounding box center [599, 289] width 93 height 93
click at [721, 398] on label "B" at bounding box center [751, 390] width 153 height 31
click at [751, 398] on input "B" at bounding box center [755, 394] width 10 height 10
radio input "true"
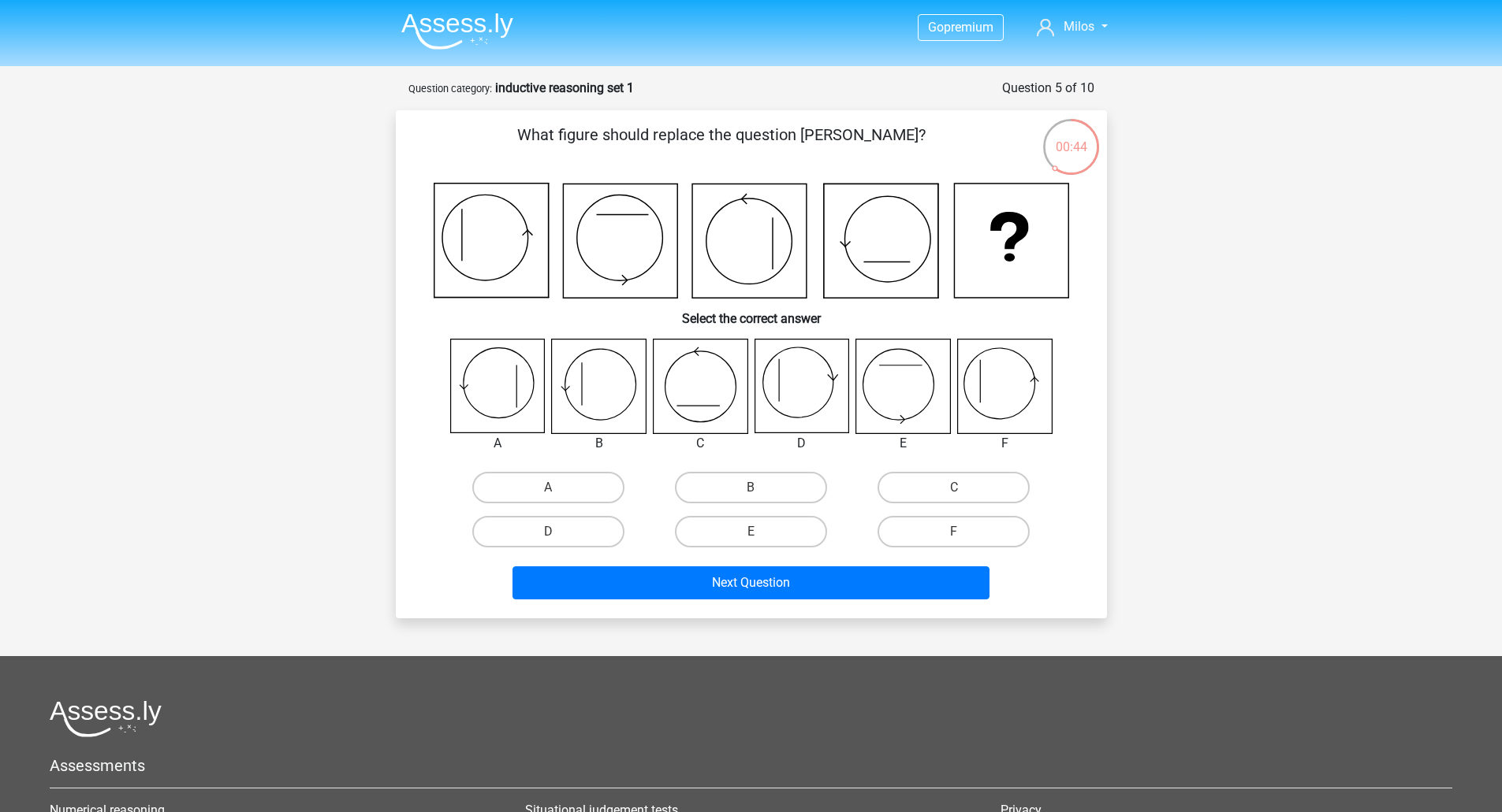
click at [594, 394] on icon at bounding box center [598, 386] width 93 height 93
click at [751, 482] on label "B" at bounding box center [751, 488] width 153 height 31
click at [751, 488] on input "B" at bounding box center [755, 492] width 10 height 10
radio input "true"
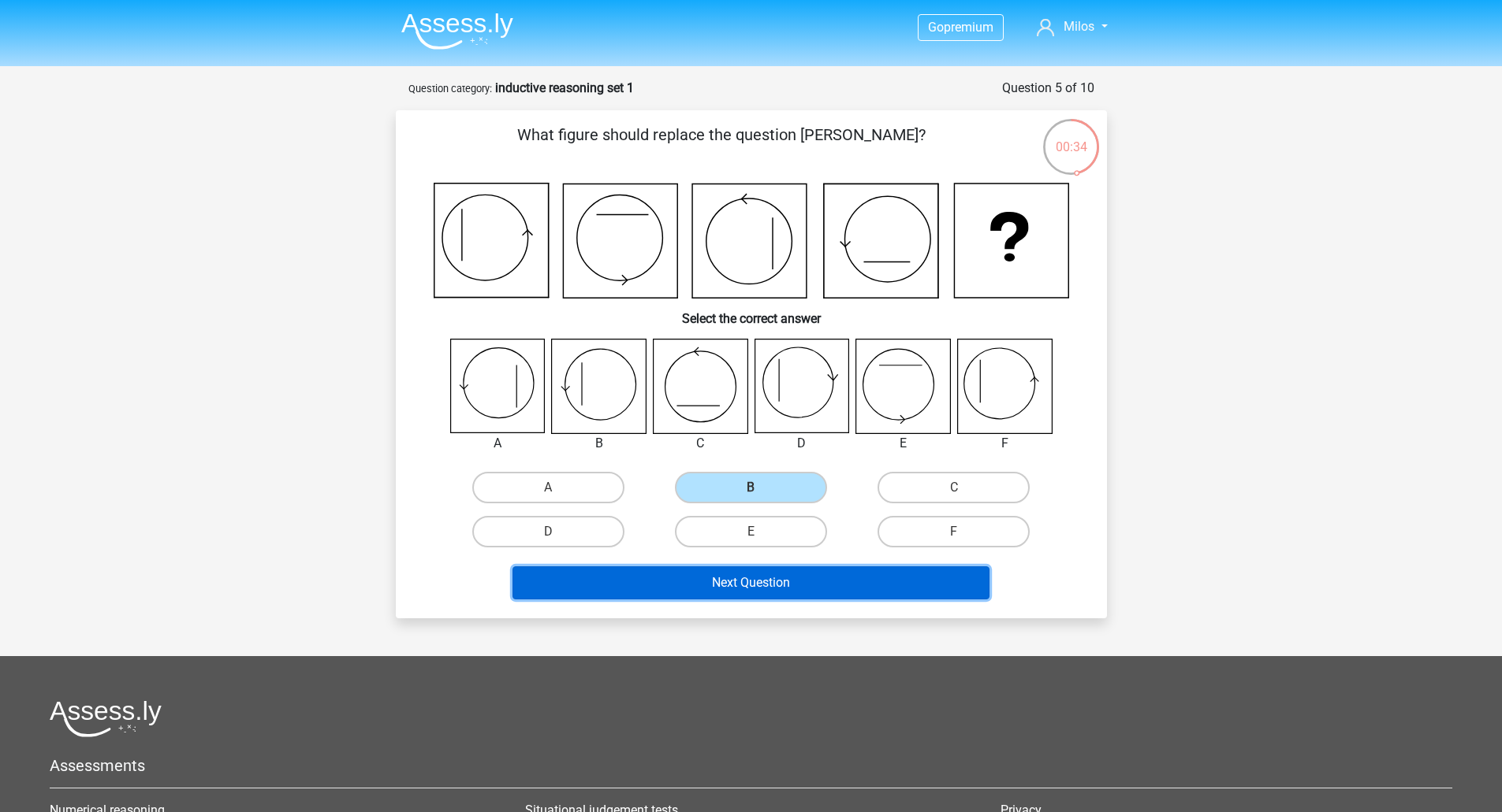
click at [737, 580] on button "Next Question" at bounding box center [751, 583] width 477 height 33
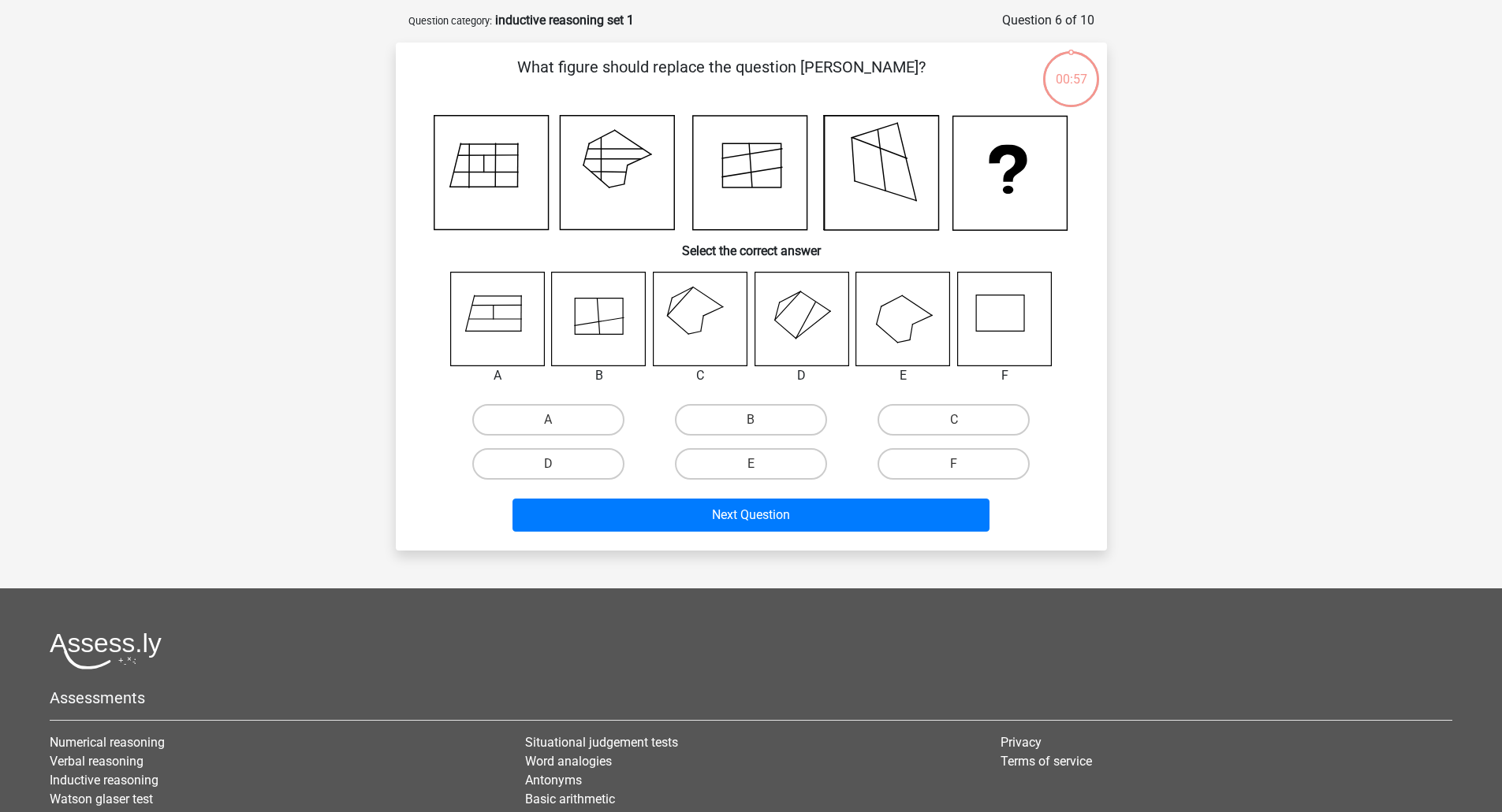
scroll to position [79, 0]
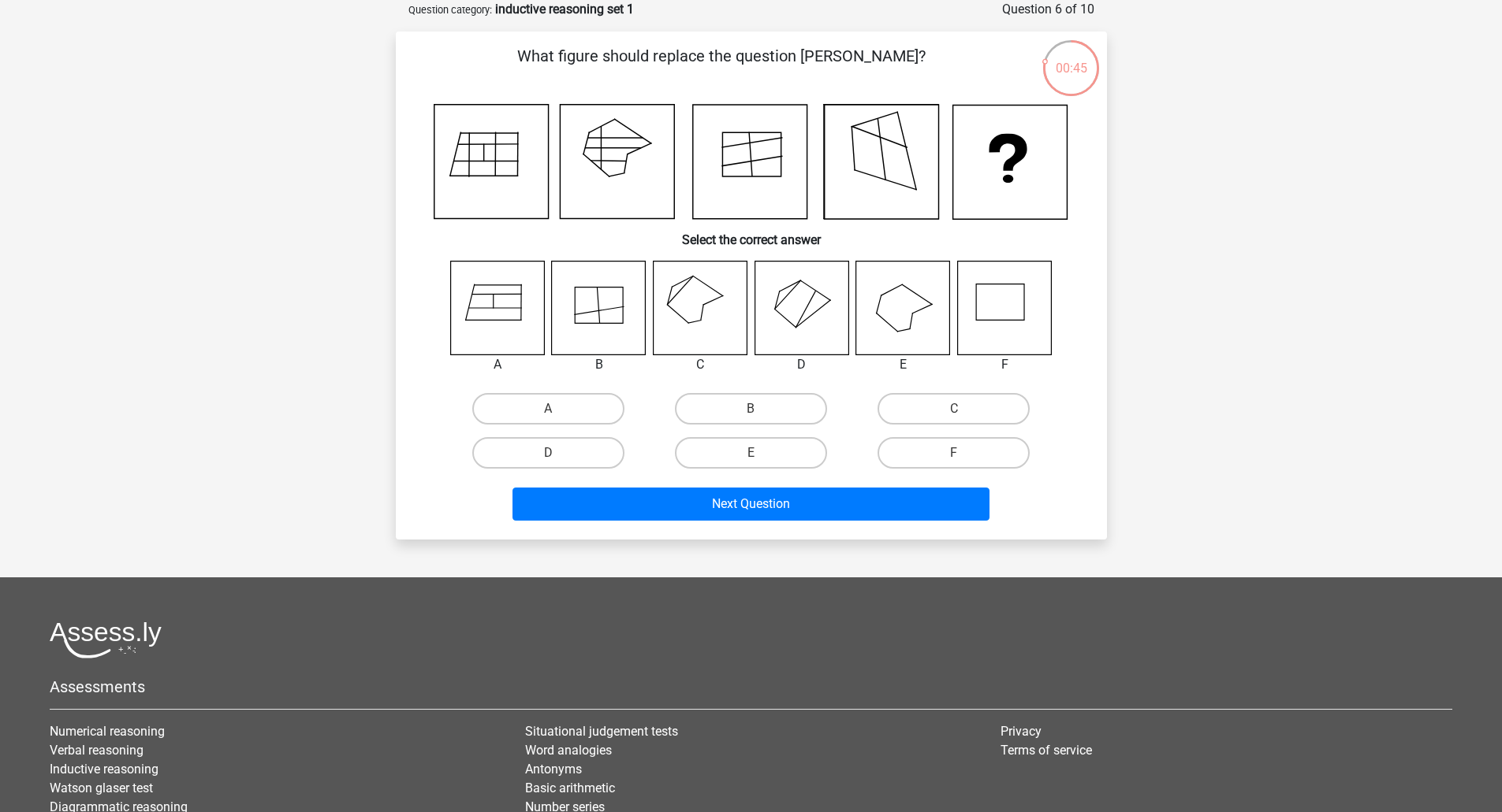
click at [695, 305] on icon at bounding box center [699, 307] width 93 height 93
click at [978, 396] on label "C" at bounding box center [953, 409] width 153 height 31
click at [964, 409] on input "C" at bounding box center [959, 414] width 10 height 10
radio input "true"
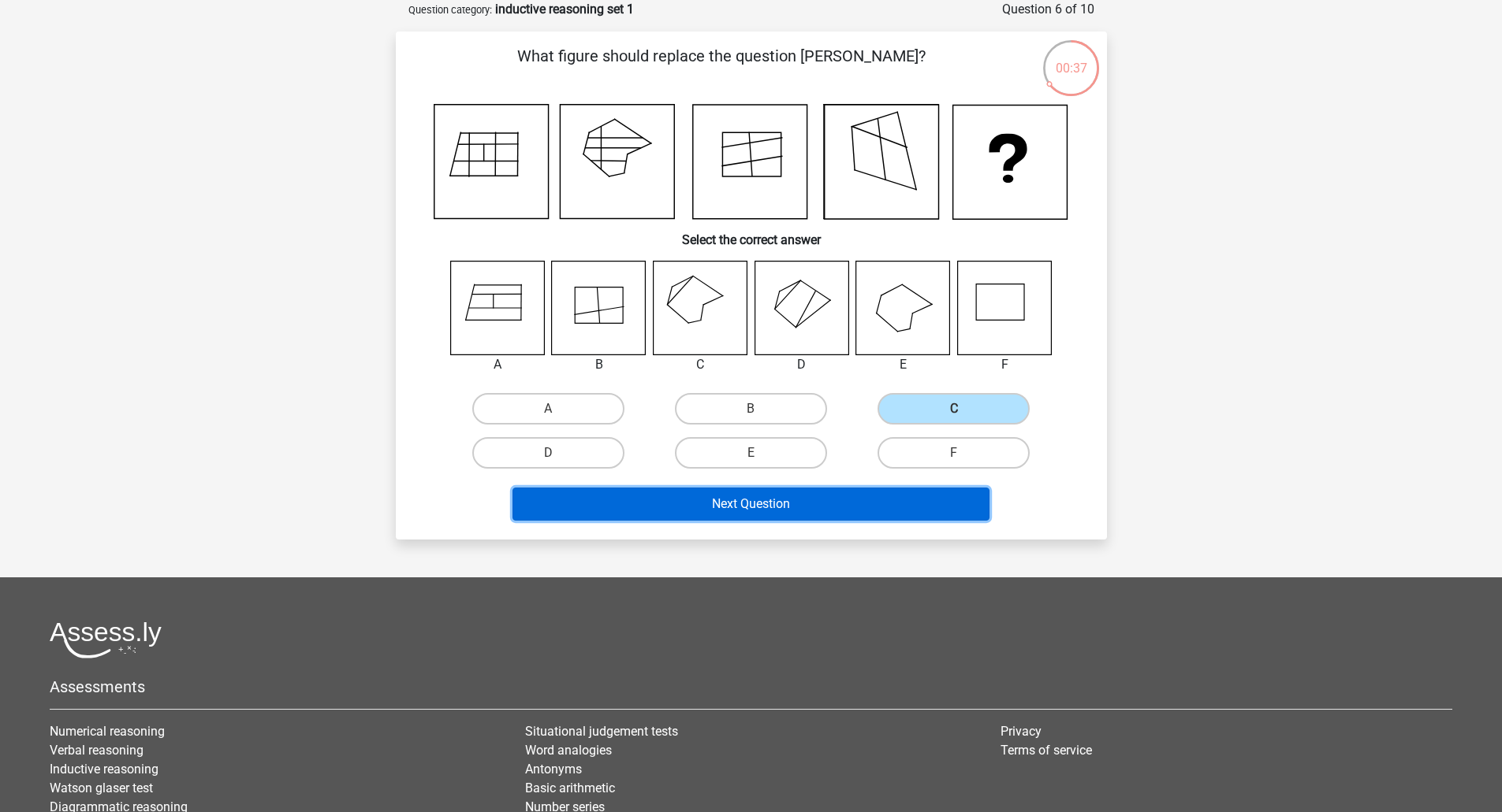
click at [820, 504] on button "Next Question" at bounding box center [751, 504] width 477 height 33
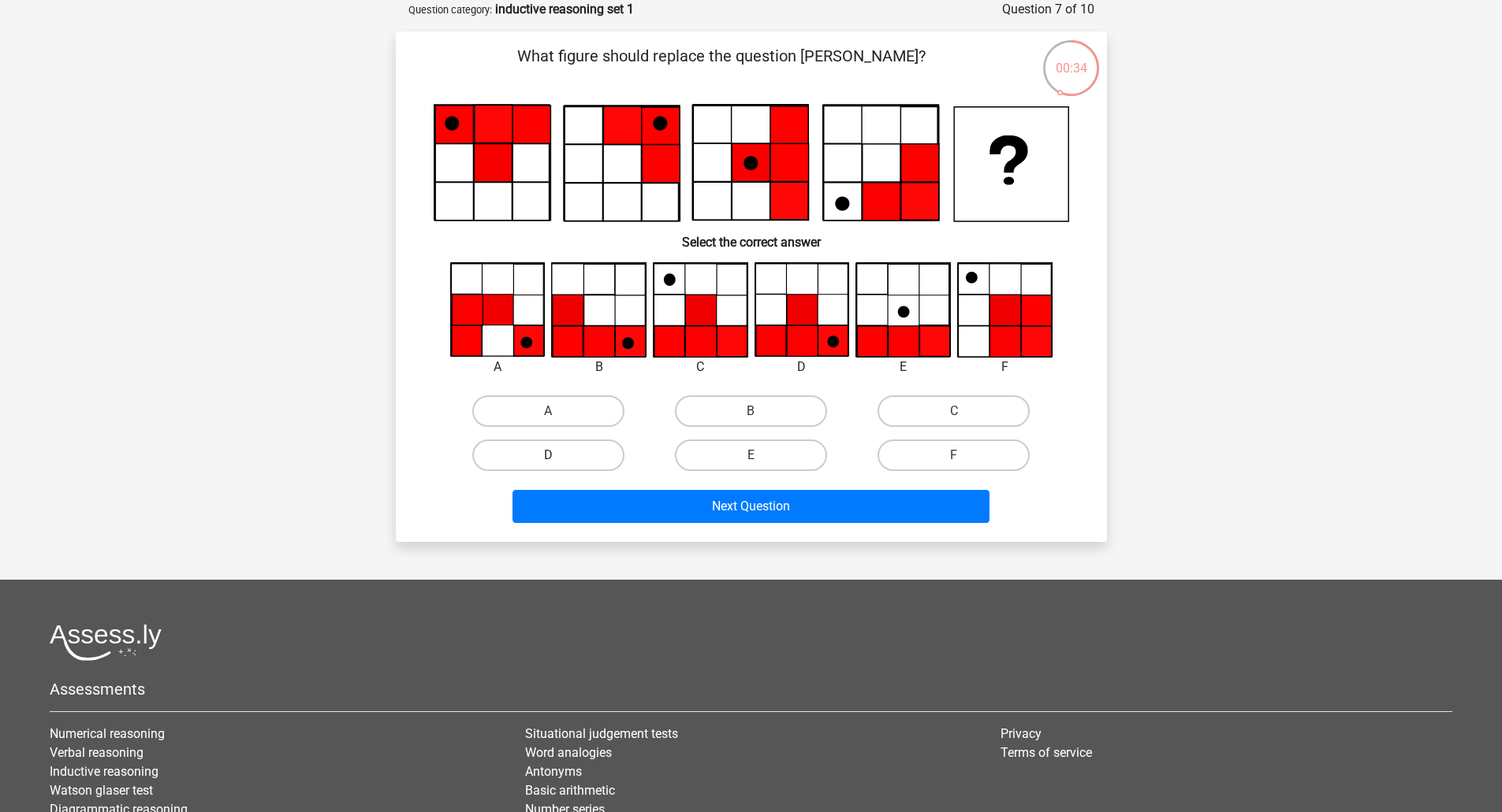
click at [576, 457] on label "D" at bounding box center [548, 455] width 153 height 31
click at [558, 457] on input "D" at bounding box center [553, 460] width 10 height 10
radio input "true"
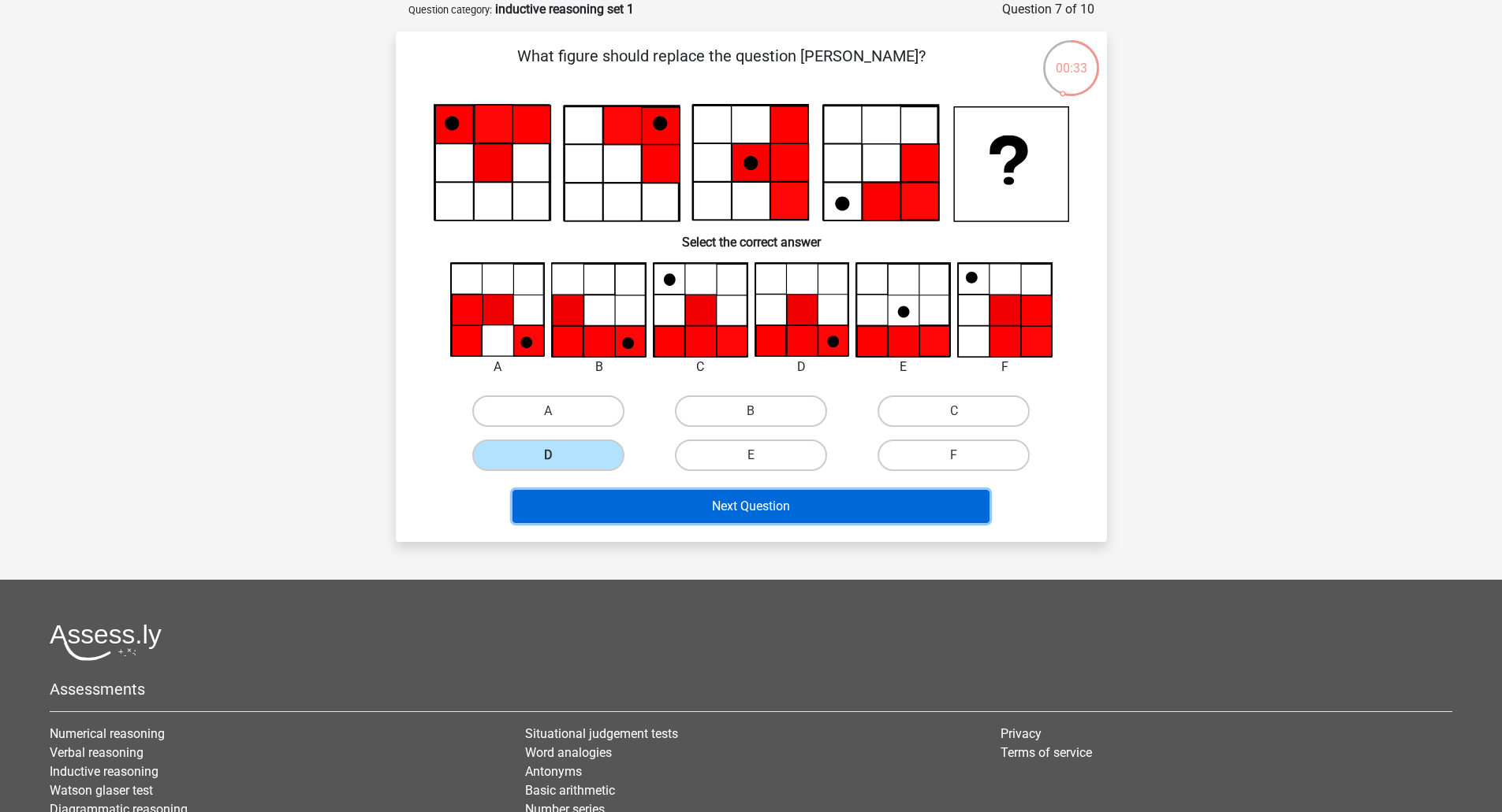
click at [829, 512] on button "Next Question" at bounding box center [751, 506] width 477 height 33
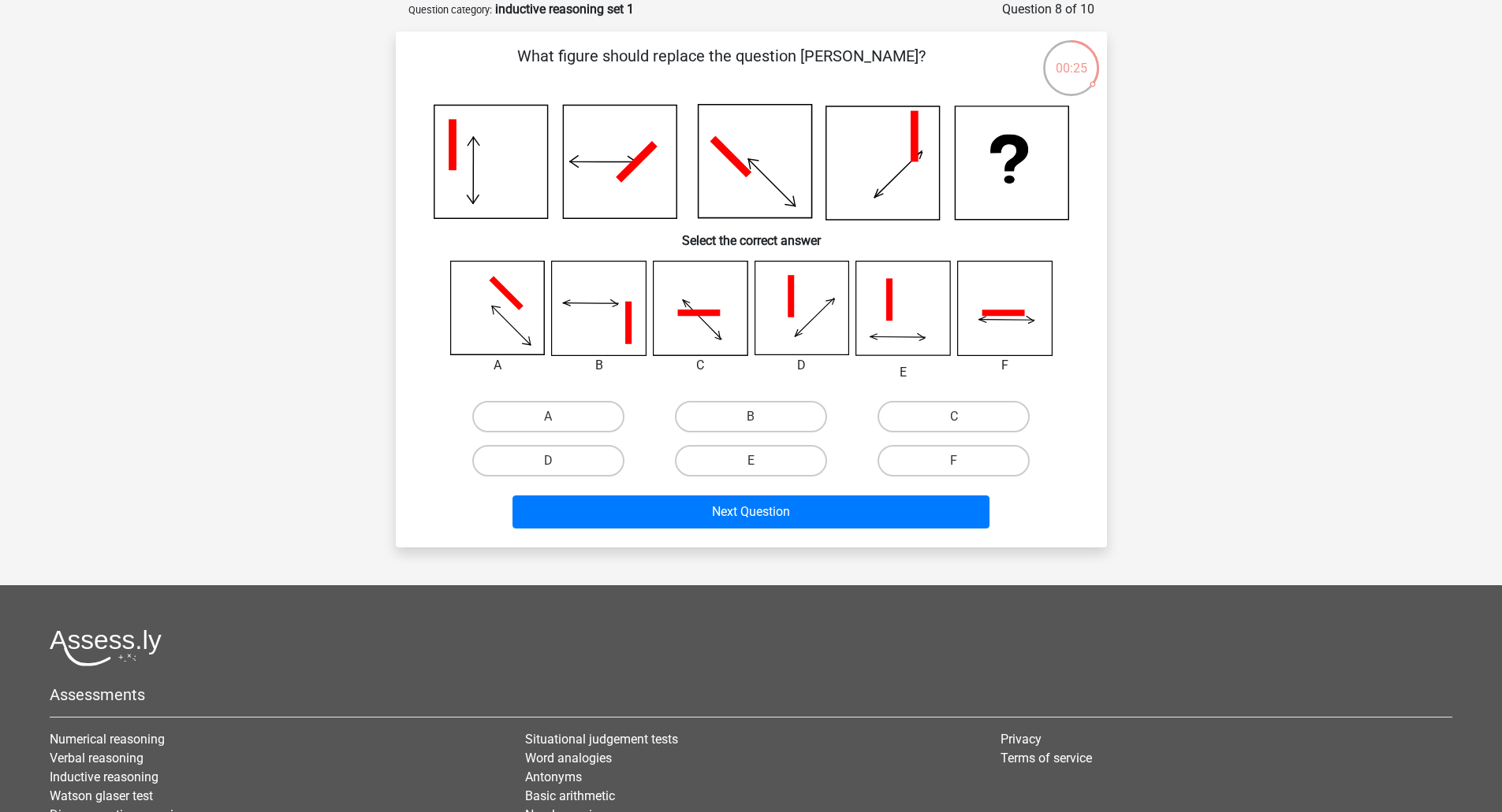
click at [484, 311] on icon at bounding box center [496, 308] width 93 height 93
click at [552, 416] on label "A" at bounding box center [548, 417] width 153 height 31
click at [552, 417] on input "A" at bounding box center [553, 421] width 10 height 10
radio input "true"
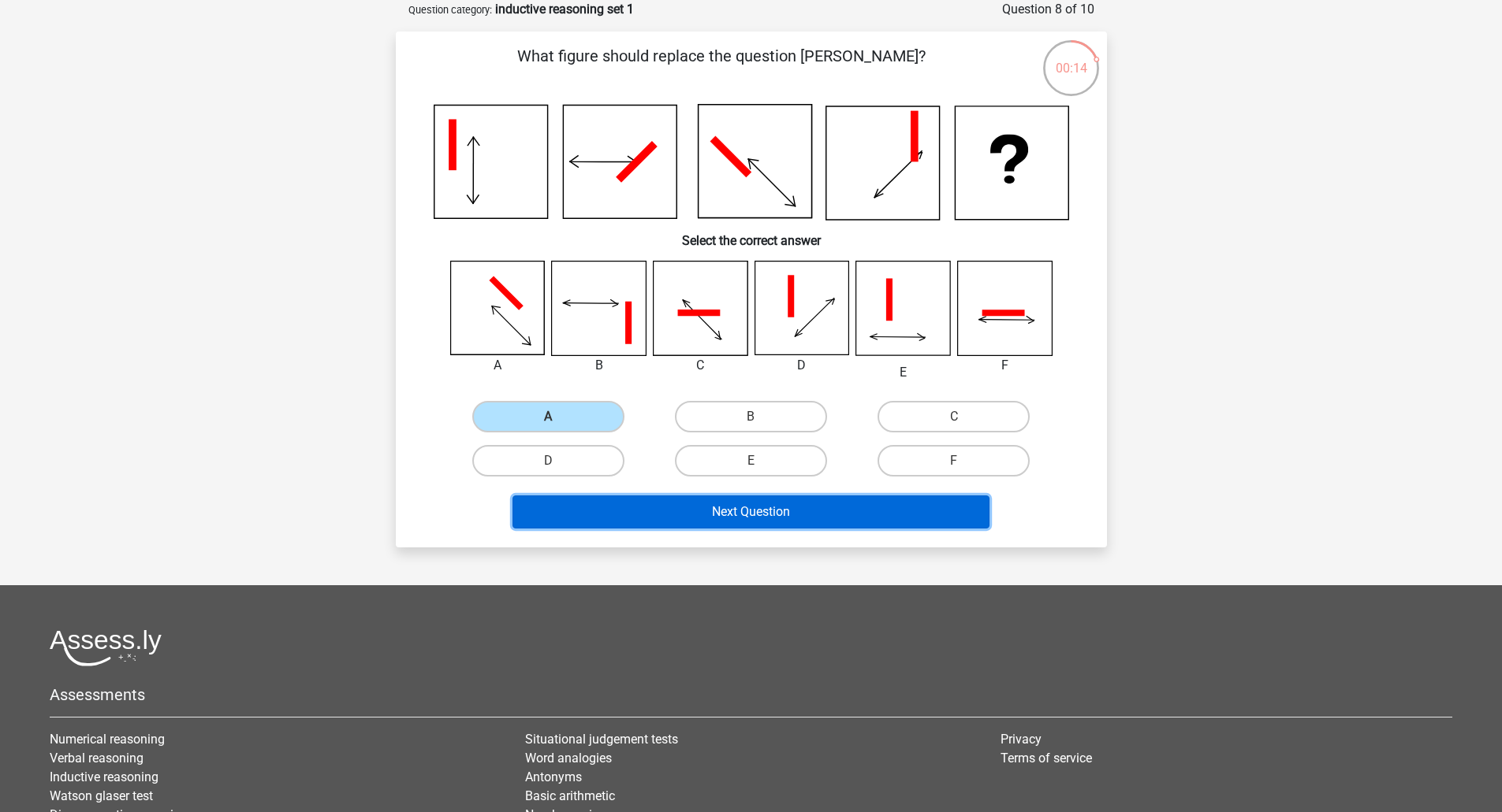
click at [748, 516] on button "Next Question" at bounding box center [751, 512] width 477 height 33
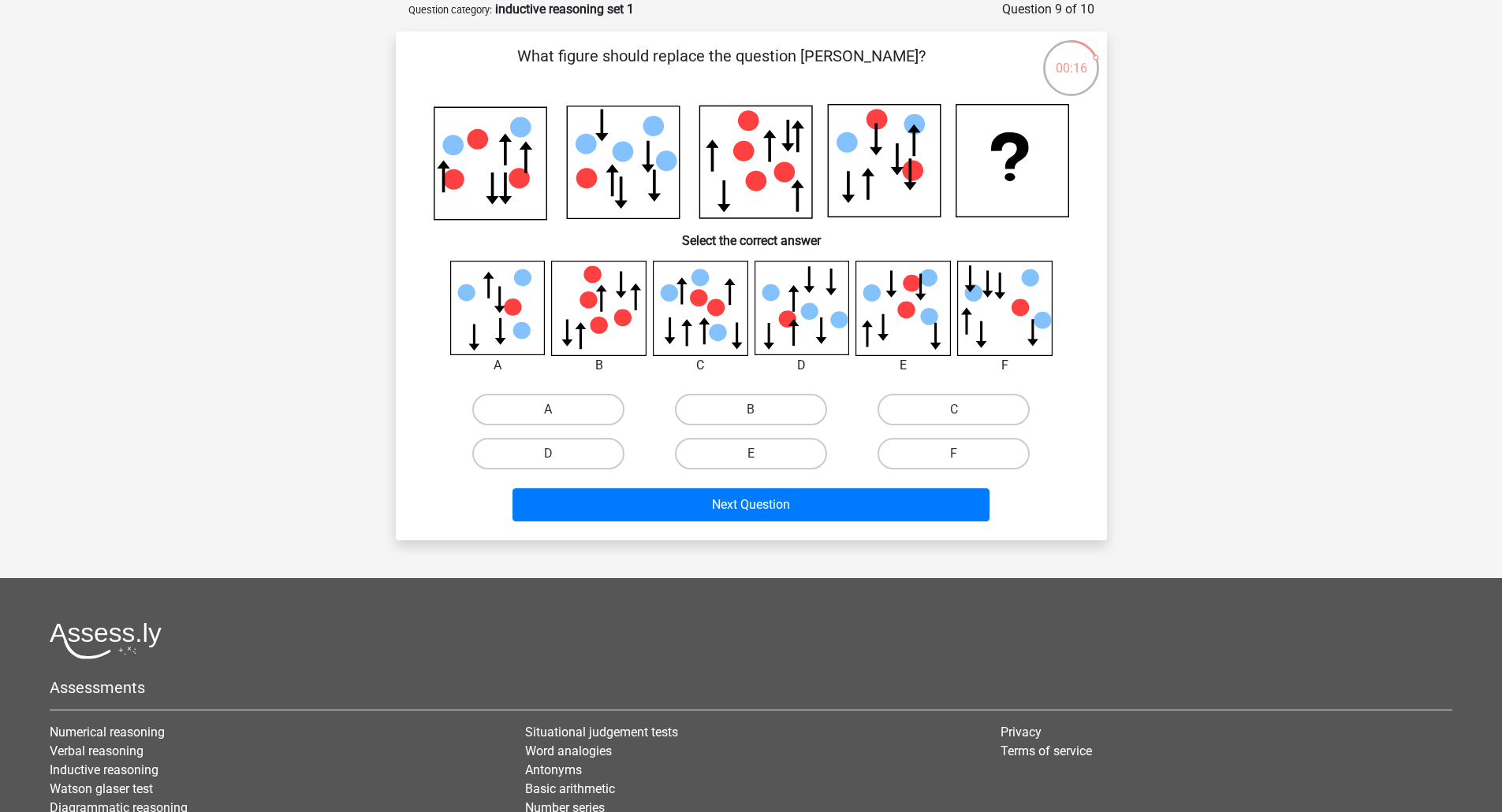
click at [578, 414] on label "A" at bounding box center [548, 409] width 153 height 31
click at [558, 414] on input "A" at bounding box center [553, 414] width 10 height 10
radio input "true"
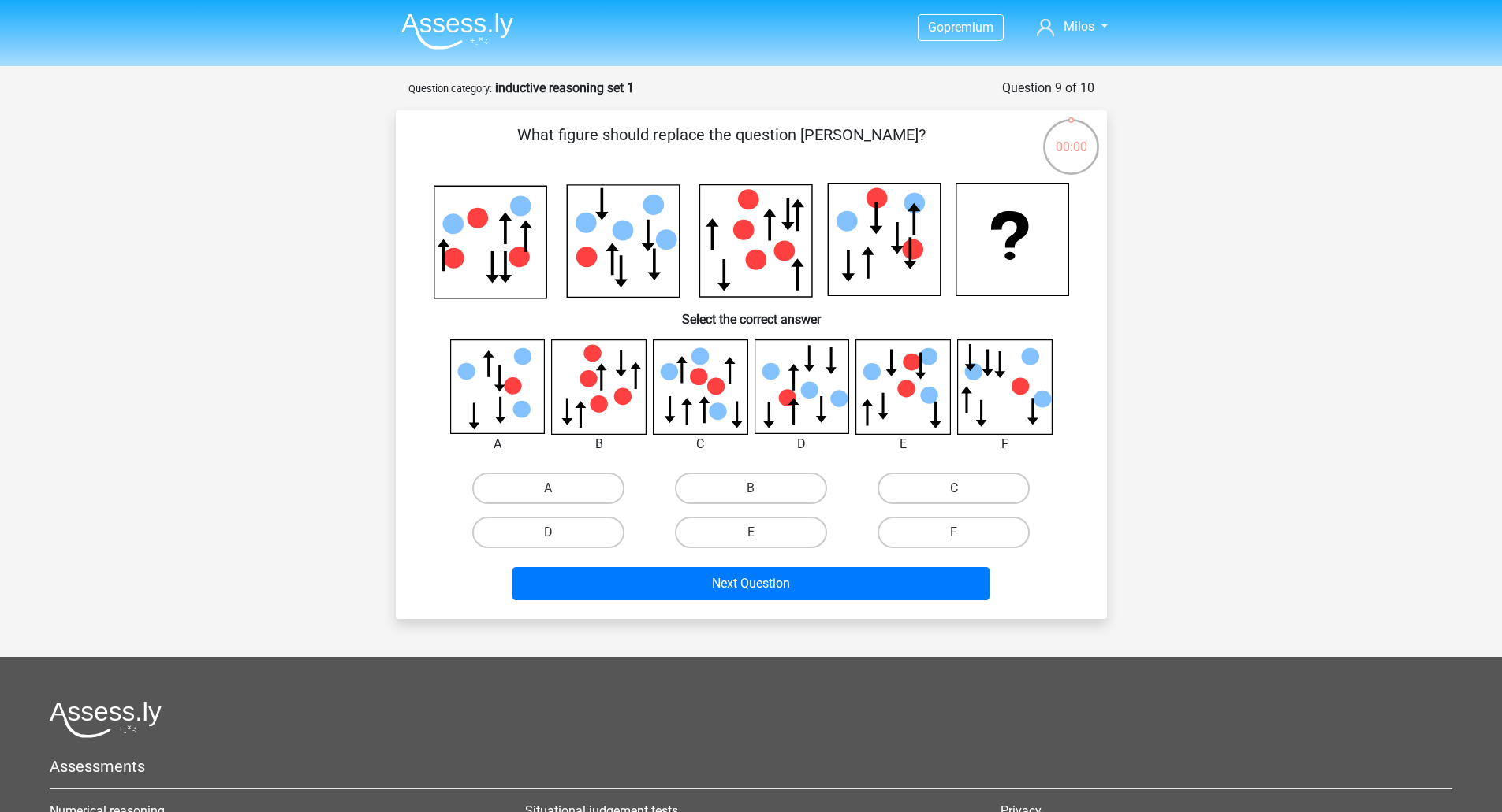
scroll to position [79, 0]
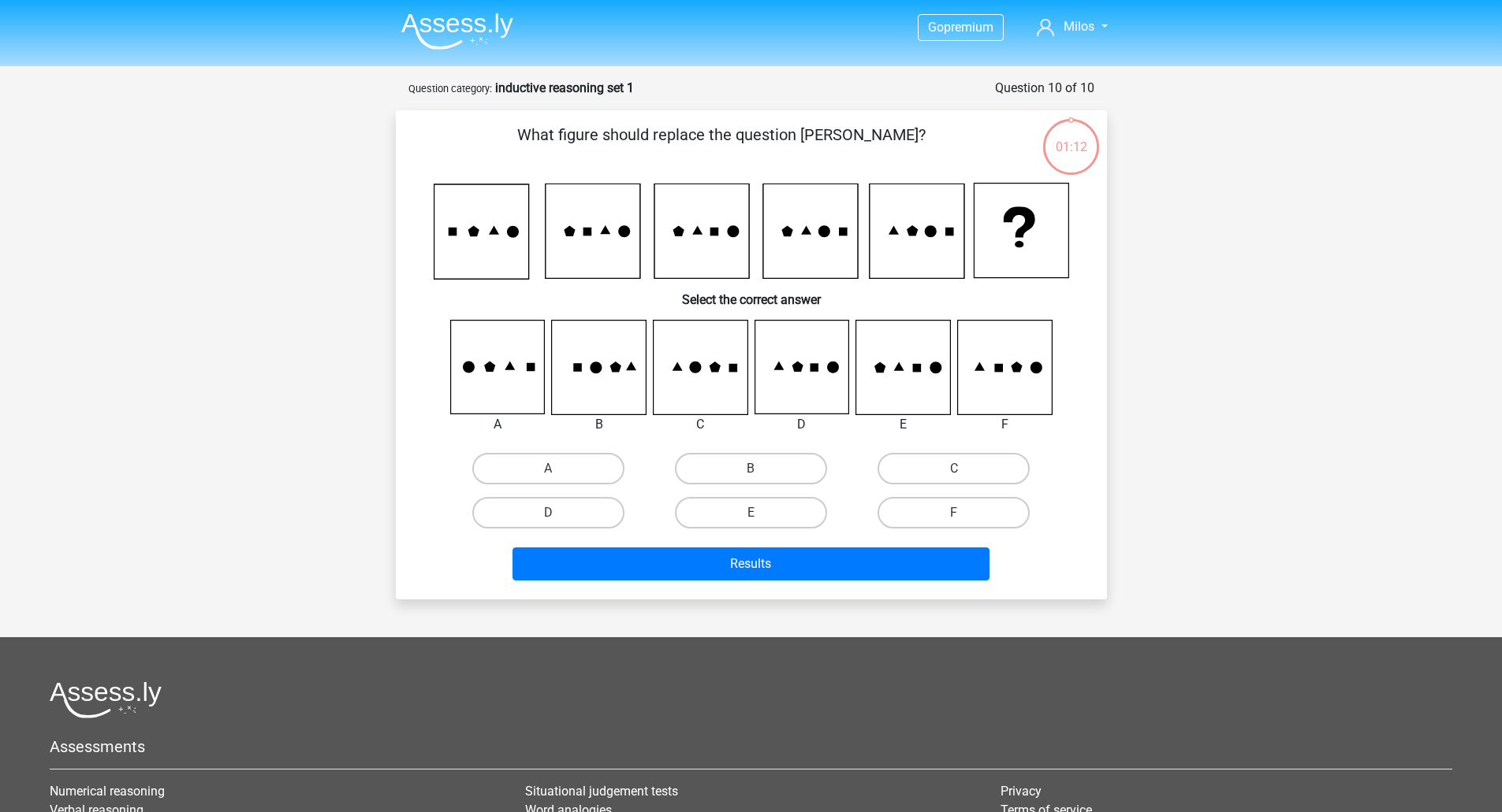
scroll to position [79, 0]
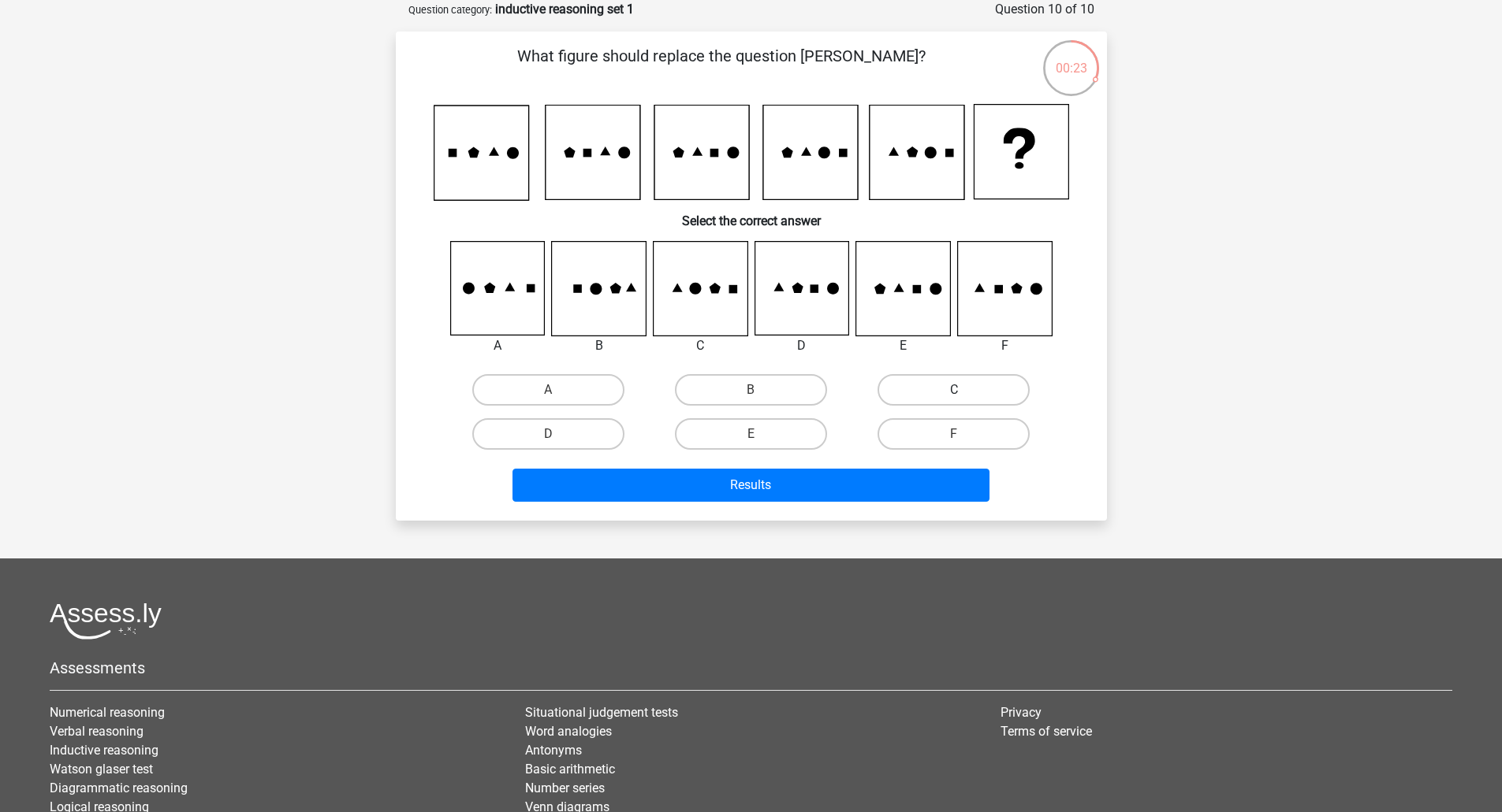
click at [950, 390] on label "C" at bounding box center [953, 390] width 153 height 31
click at [954, 390] on input "C" at bounding box center [959, 394] width 10 height 10
radio input "true"
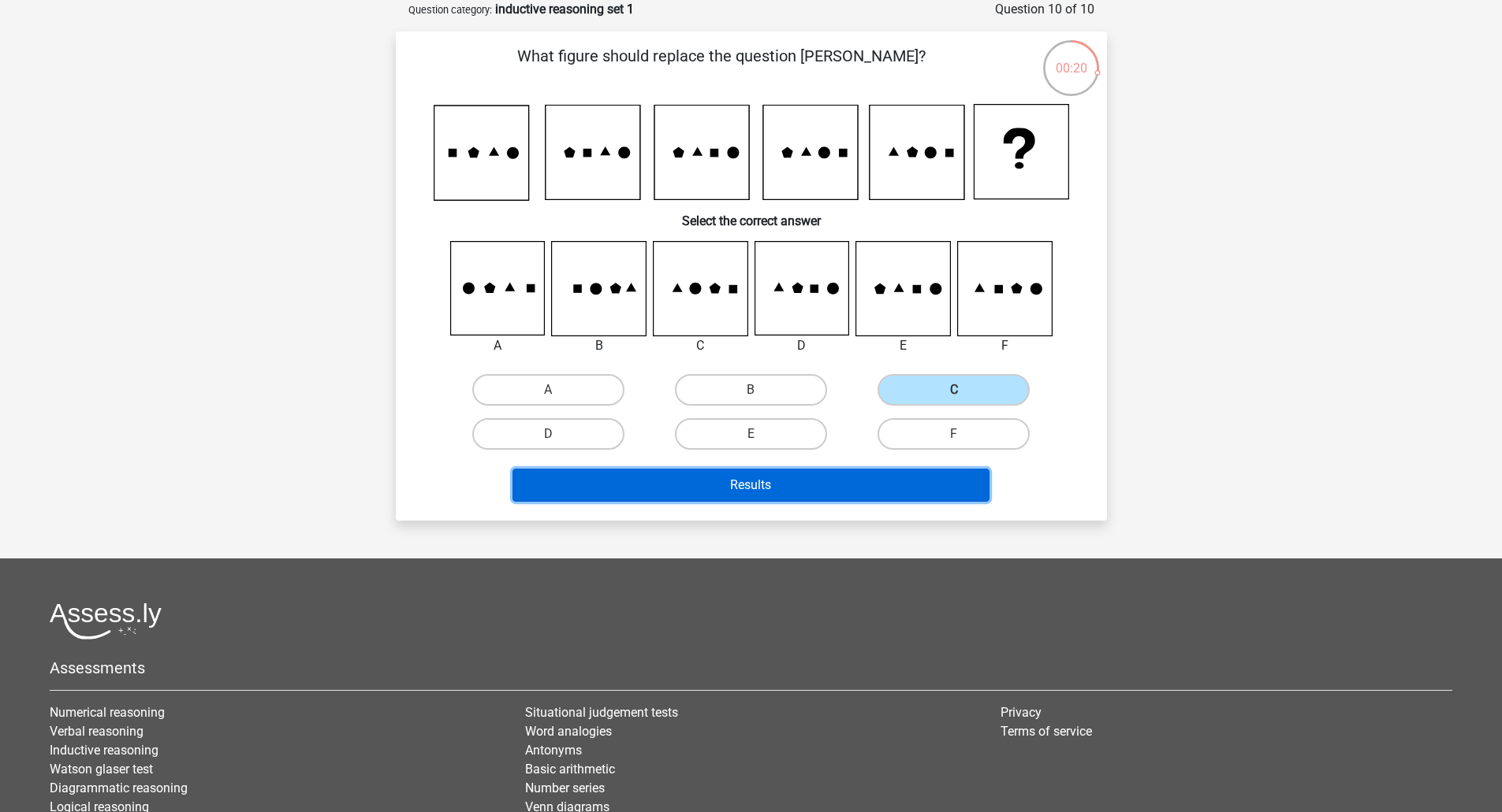
click at [868, 492] on button "Results" at bounding box center [751, 485] width 477 height 33
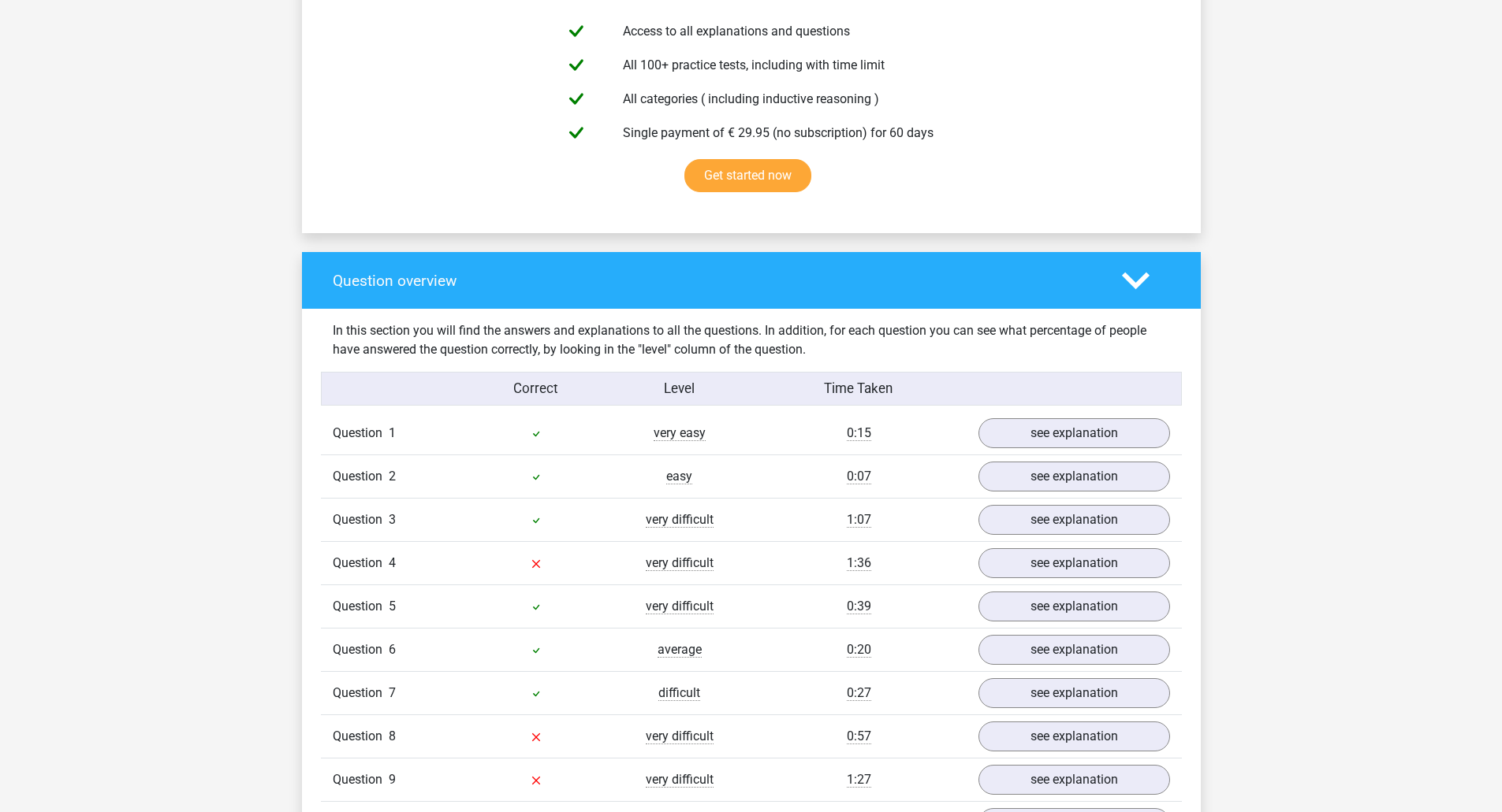
scroll to position [1103, 0]
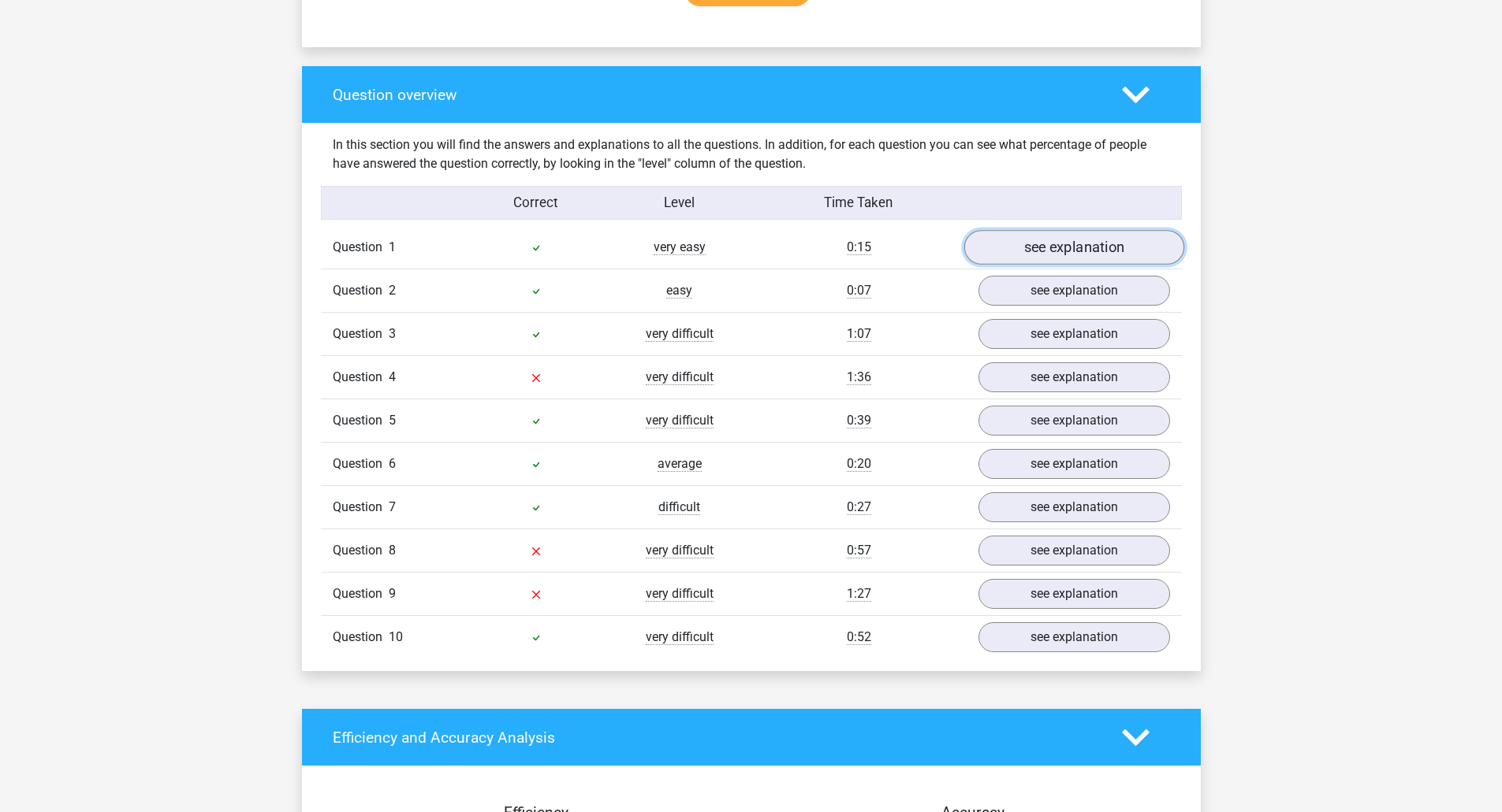
click at [1057, 253] on link "see explanation" at bounding box center [1073, 248] width 220 height 35
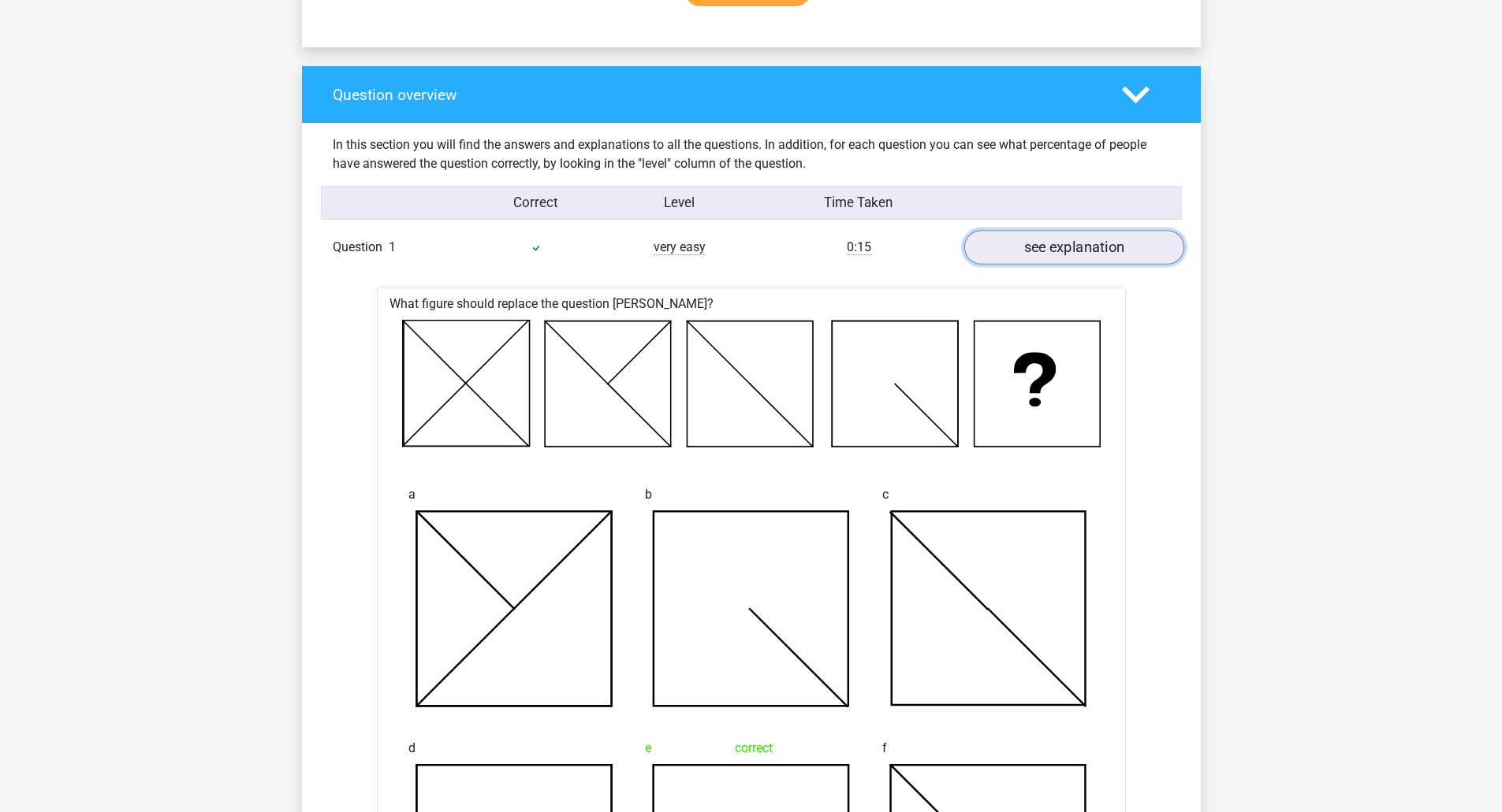
click at [1057, 253] on link "see explanation" at bounding box center [1073, 248] width 220 height 35
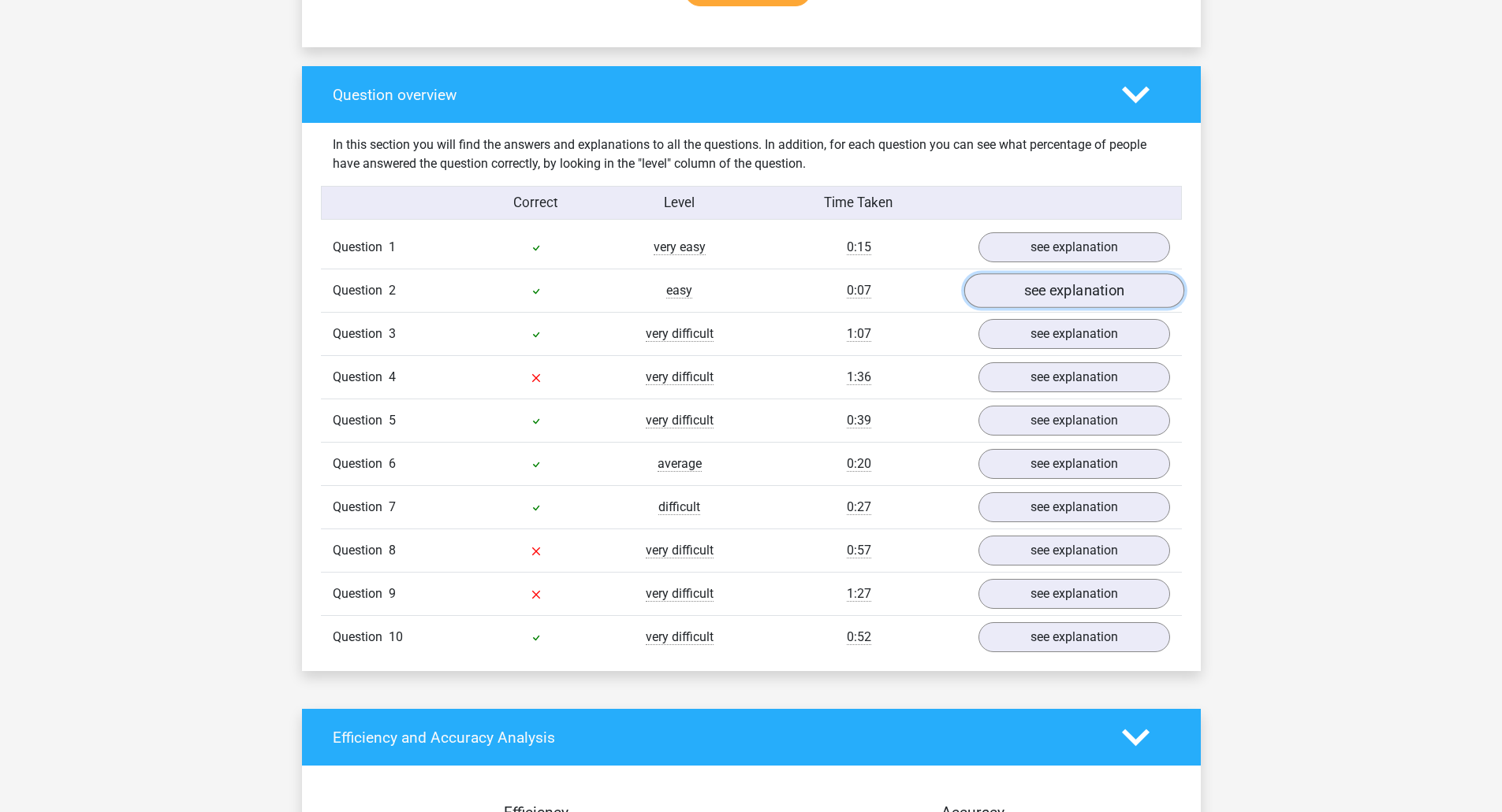
click at [1046, 295] on link "see explanation" at bounding box center [1073, 292] width 220 height 35
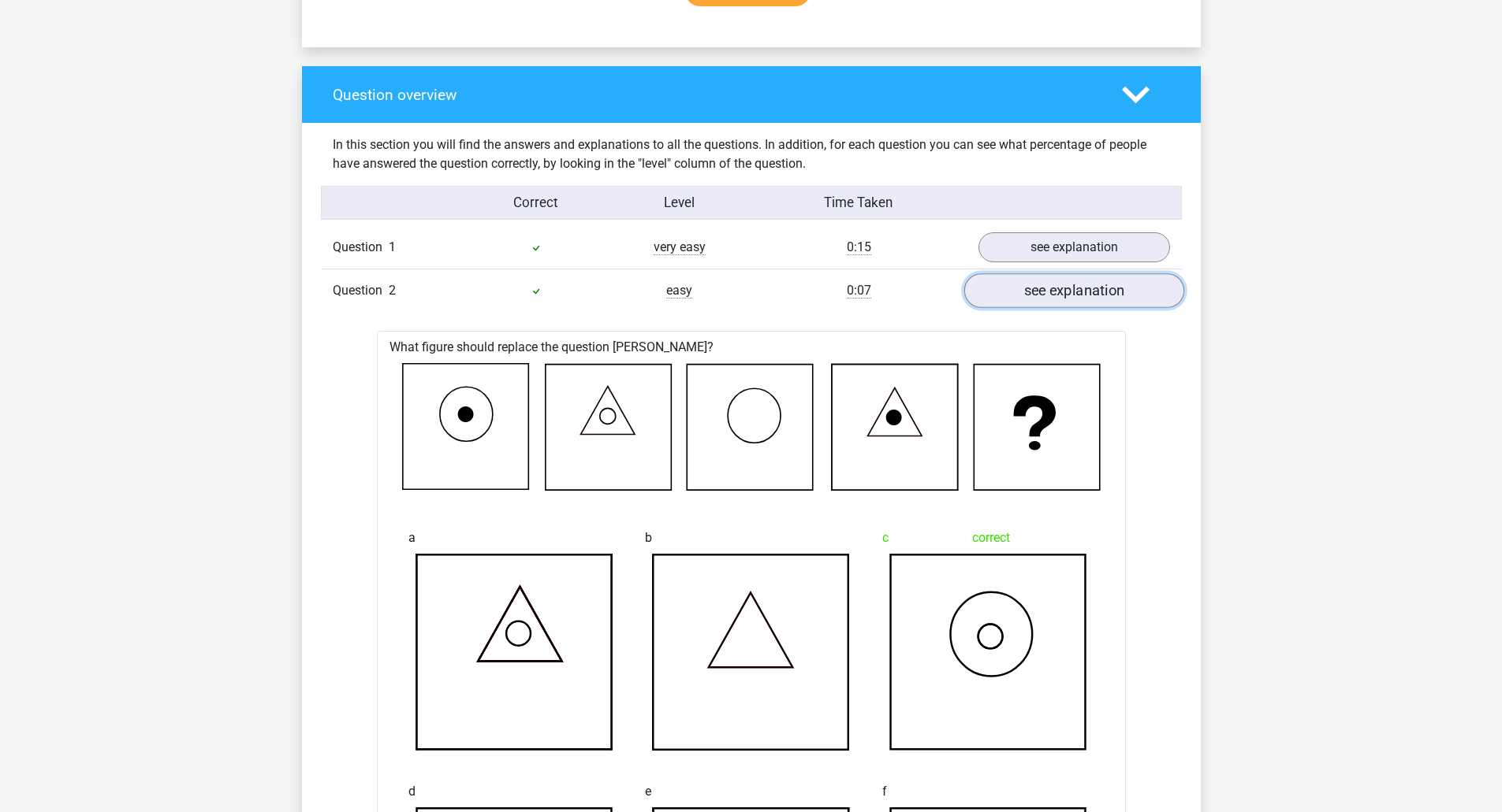
click at [1046, 295] on link "see explanation" at bounding box center [1073, 292] width 220 height 35
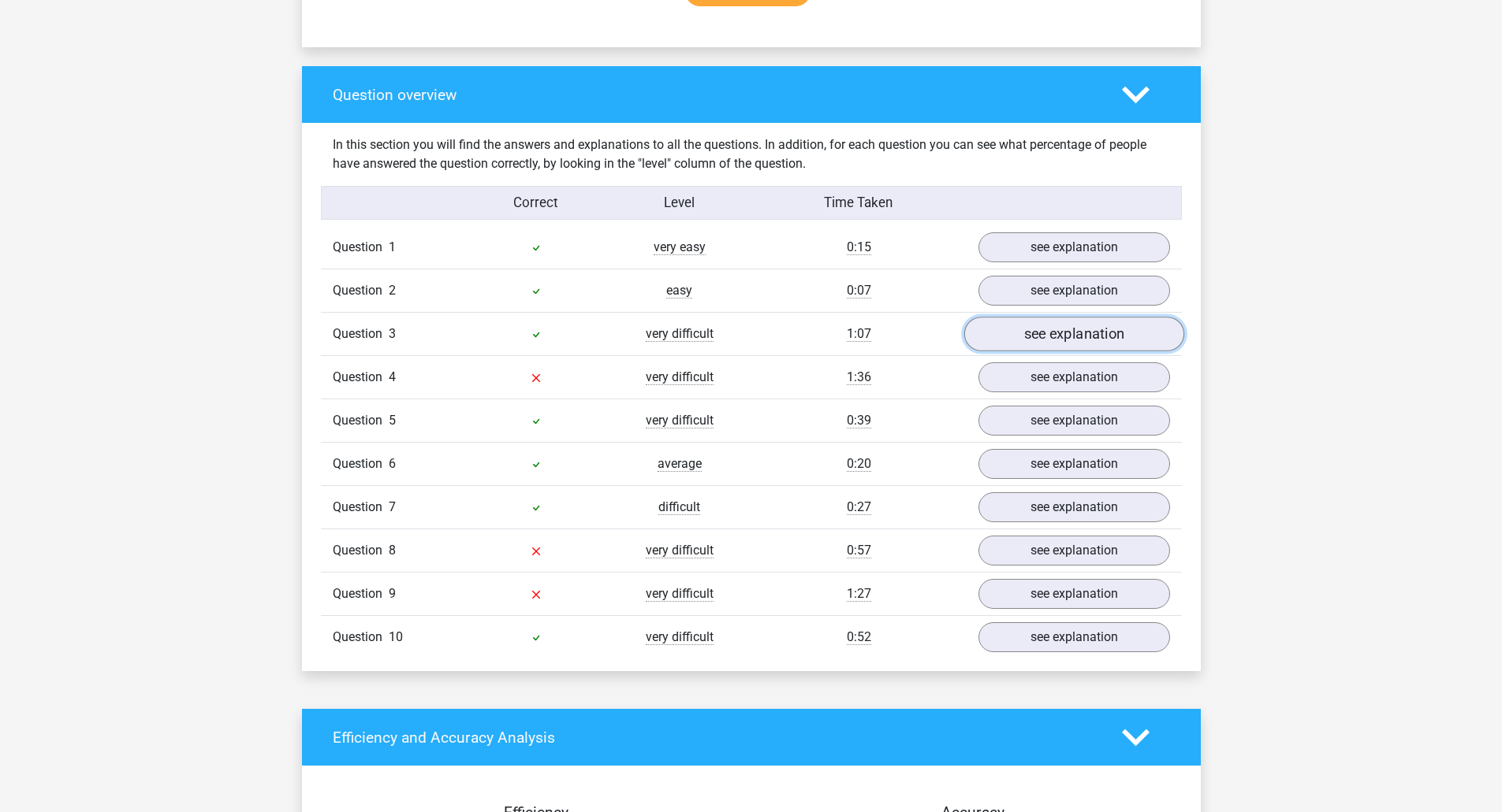
click at [1046, 337] on link "see explanation" at bounding box center [1073, 335] width 220 height 35
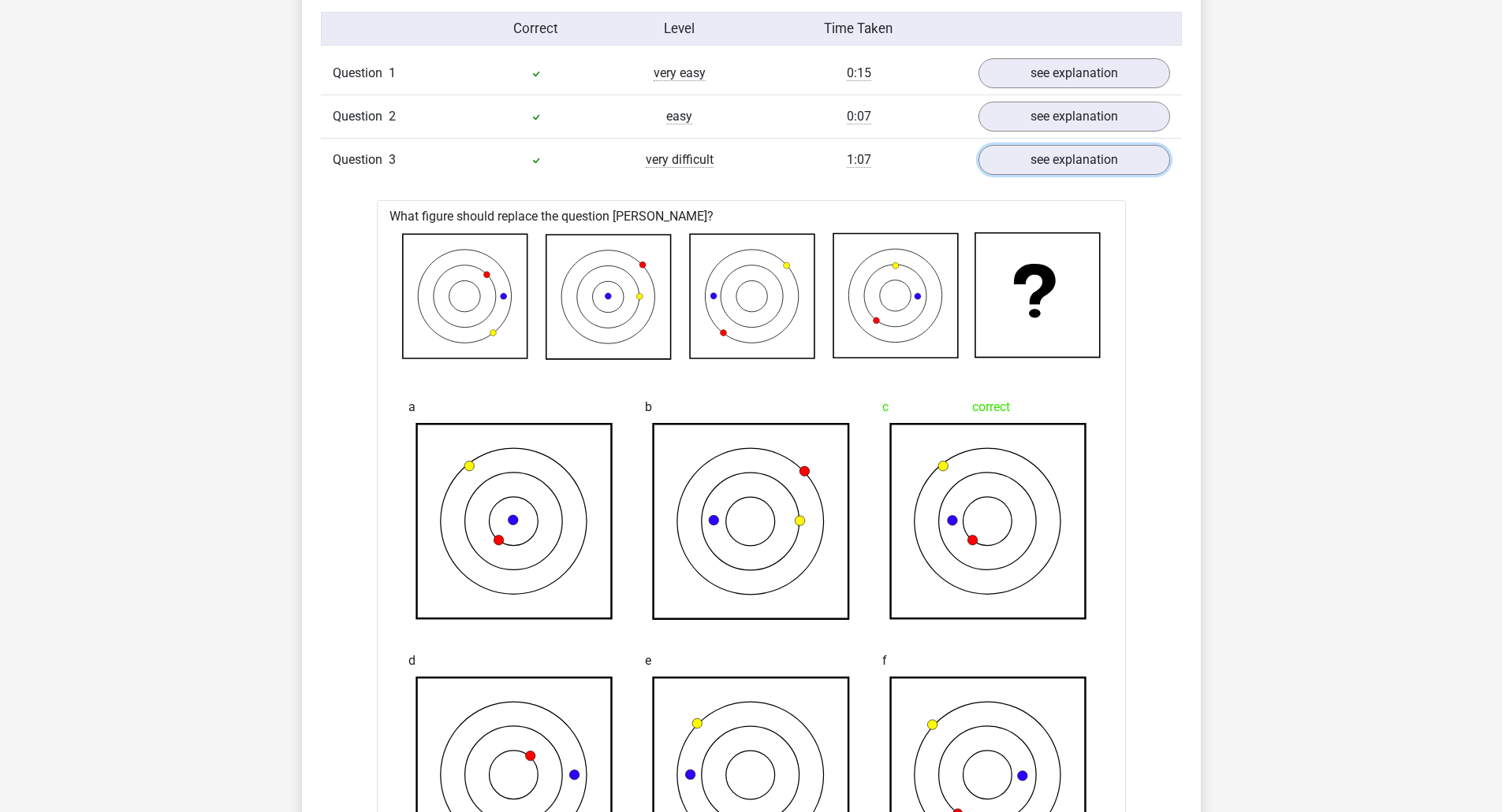
scroll to position [1260, 0]
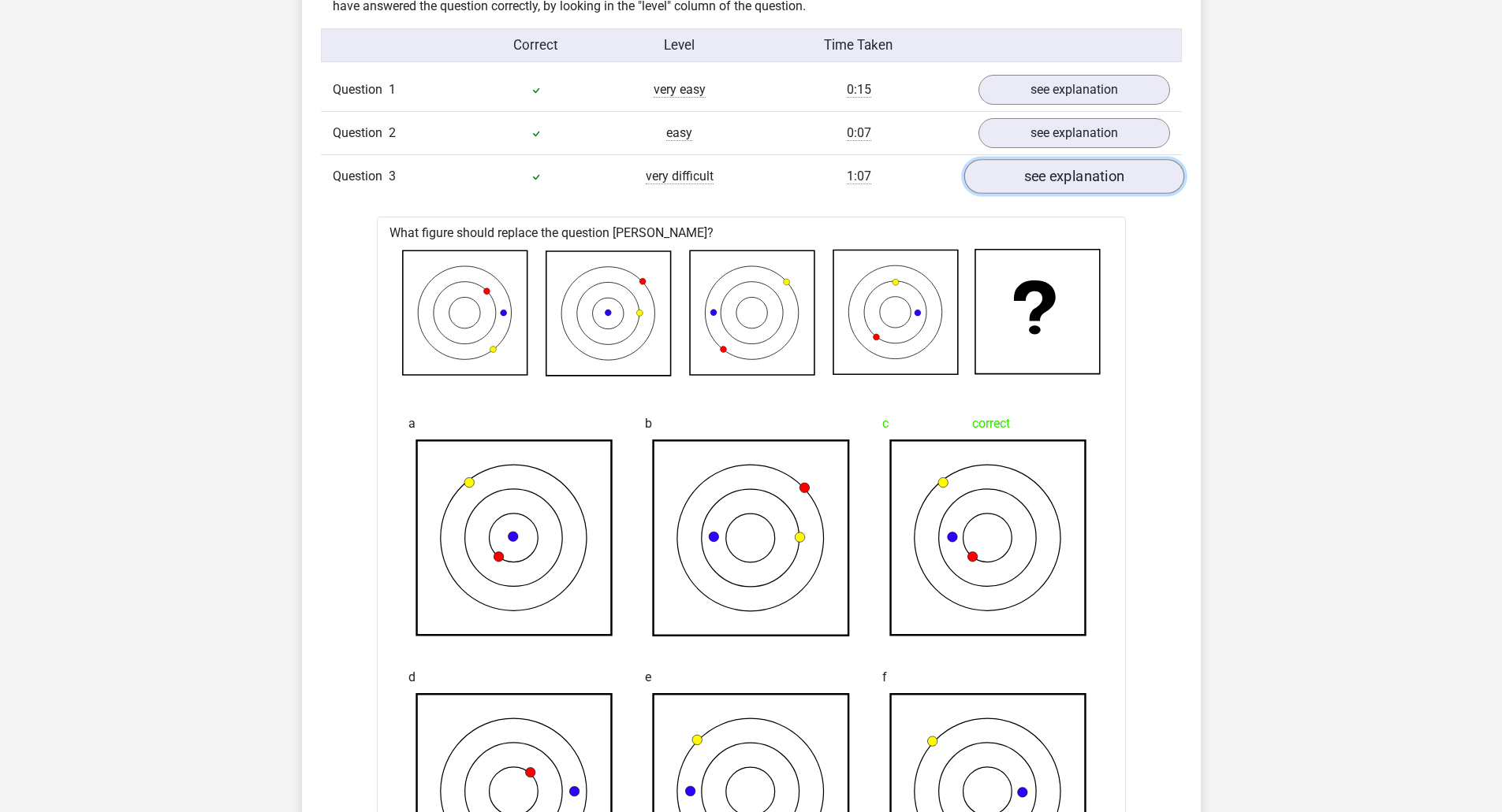
click at [1105, 180] on link "see explanation" at bounding box center [1073, 177] width 220 height 35
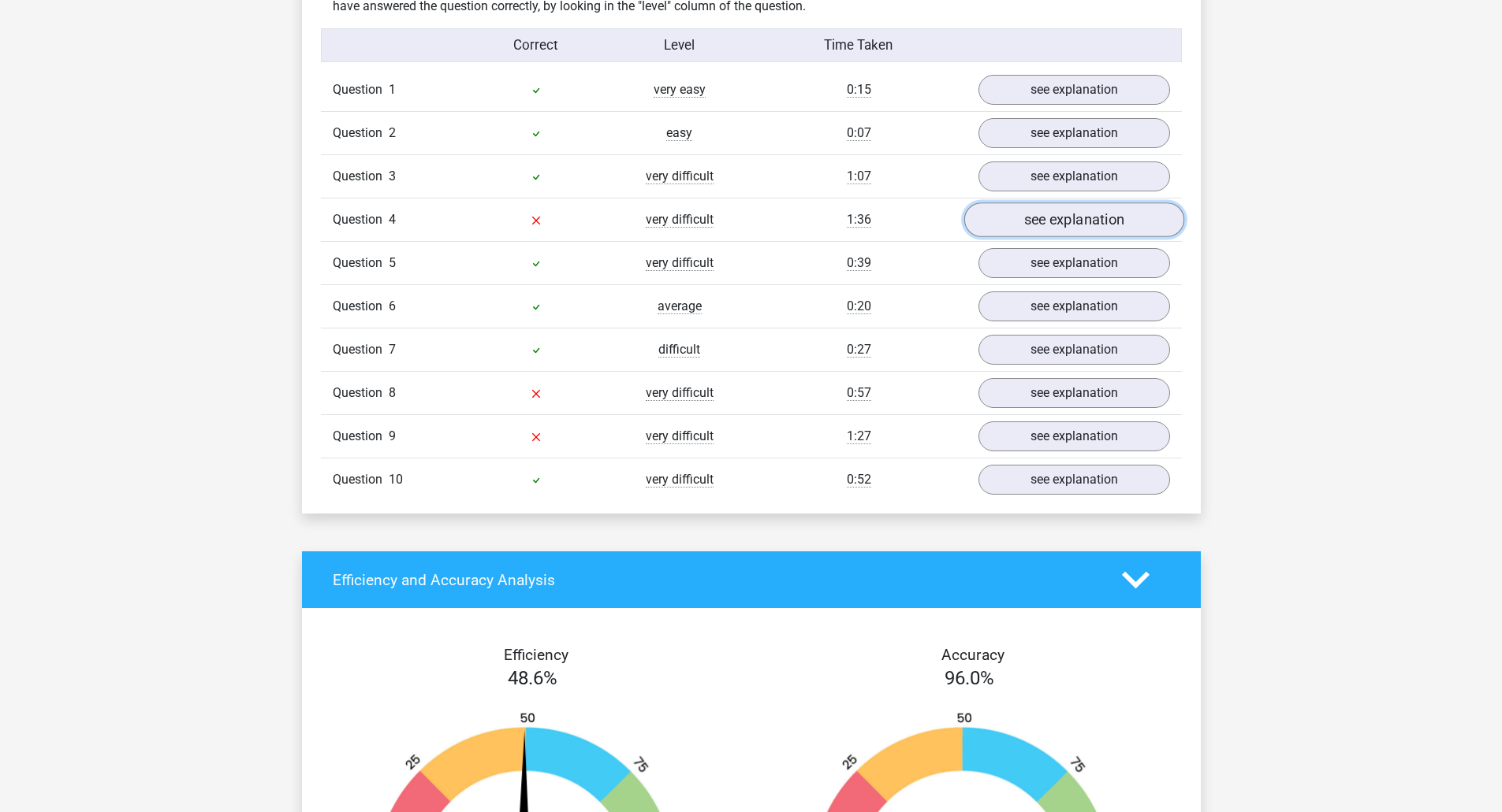
click at [1068, 226] on link "see explanation" at bounding box center [1073, 221] width 220 height 35
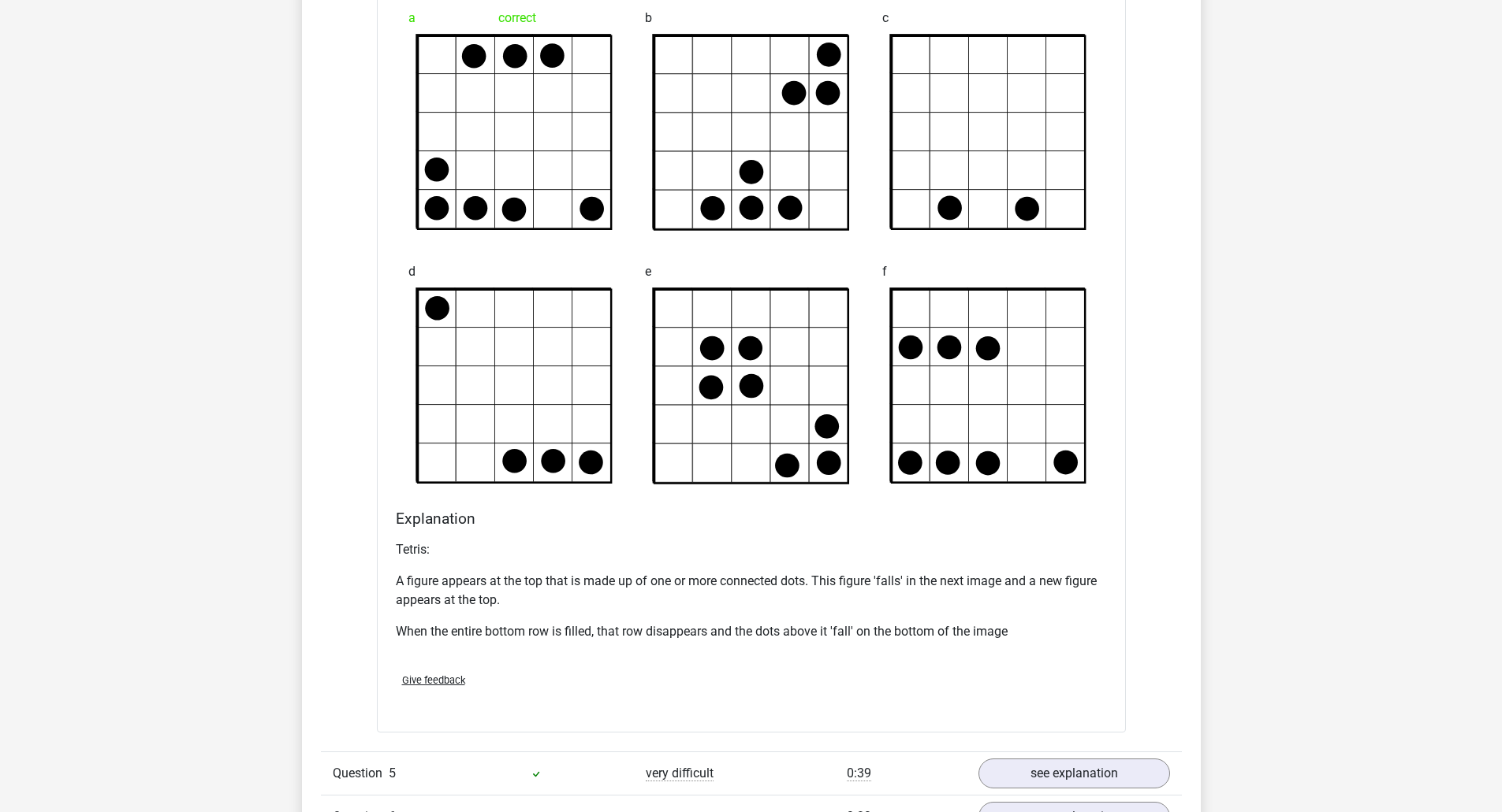
scroll to position [1654, 0]
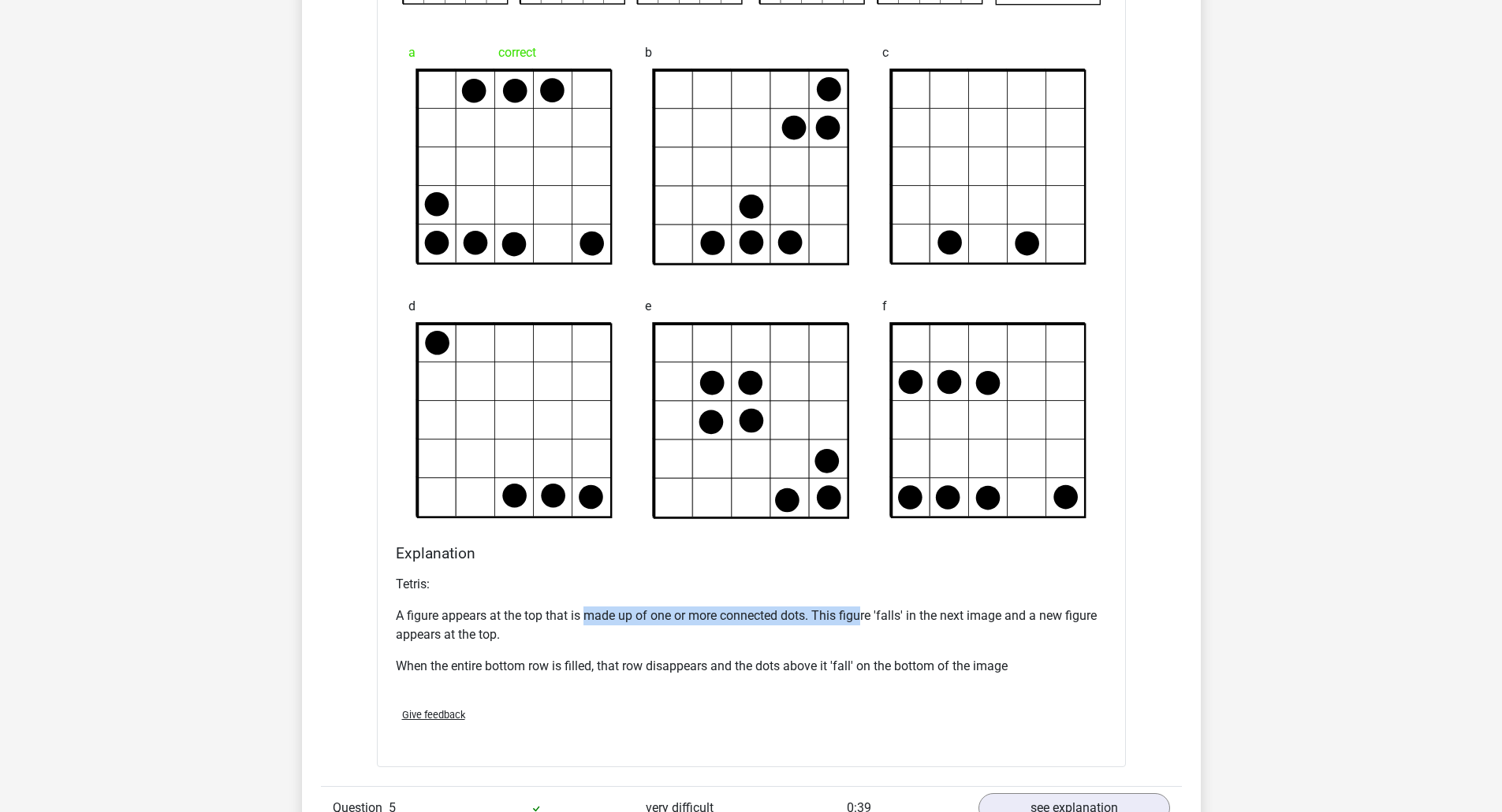
drag, startPoint x: 596, startPoint y: 611, endPoint x: 864, endPoint y: 622, distance: 268.2
click at [864, 622] on p "A figure appears at the top that is made up of one or more connected dots. This…" at bounding box center [751, 625] width 711 height 38
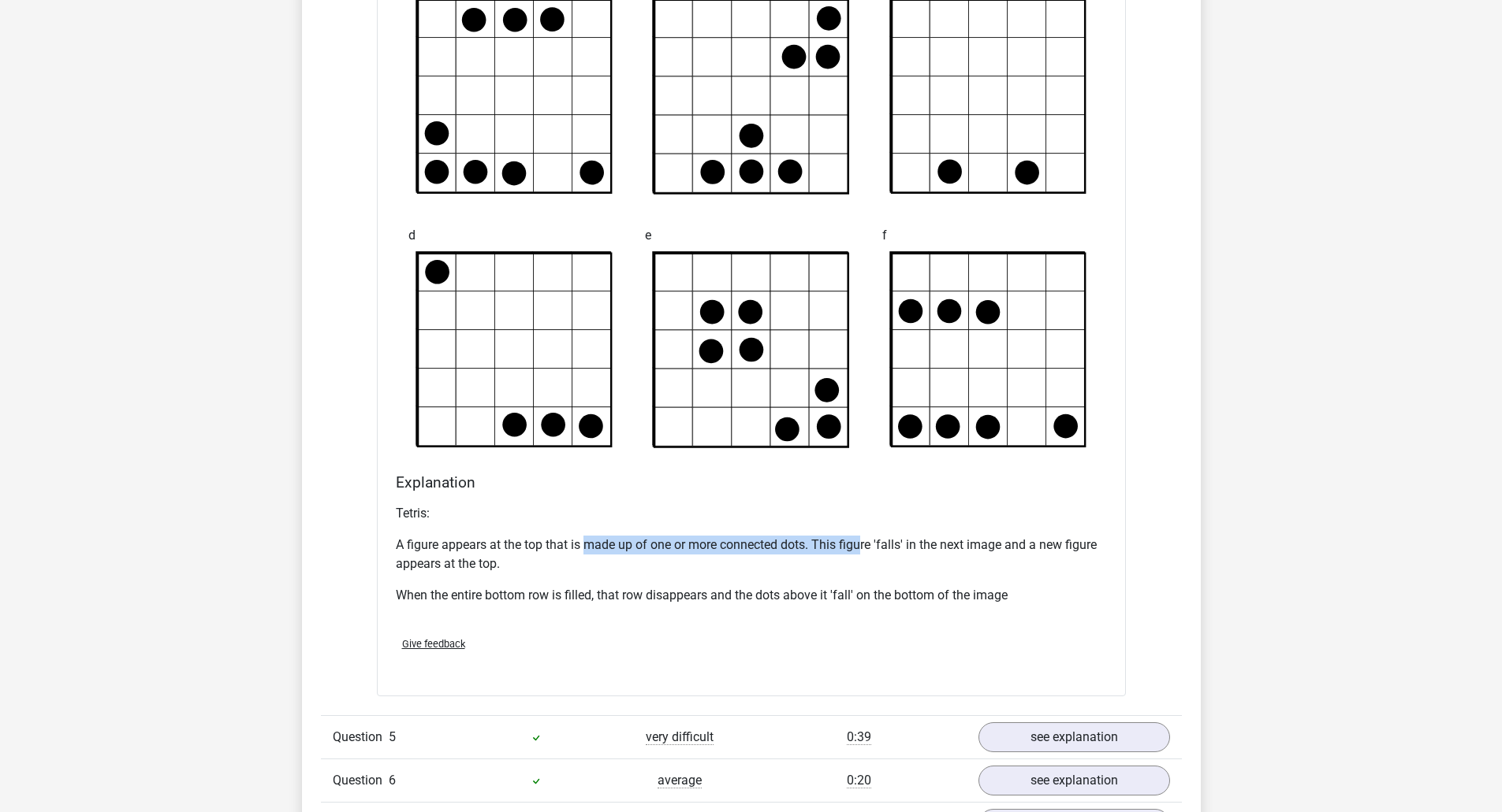
scroll to position [1812, 0]
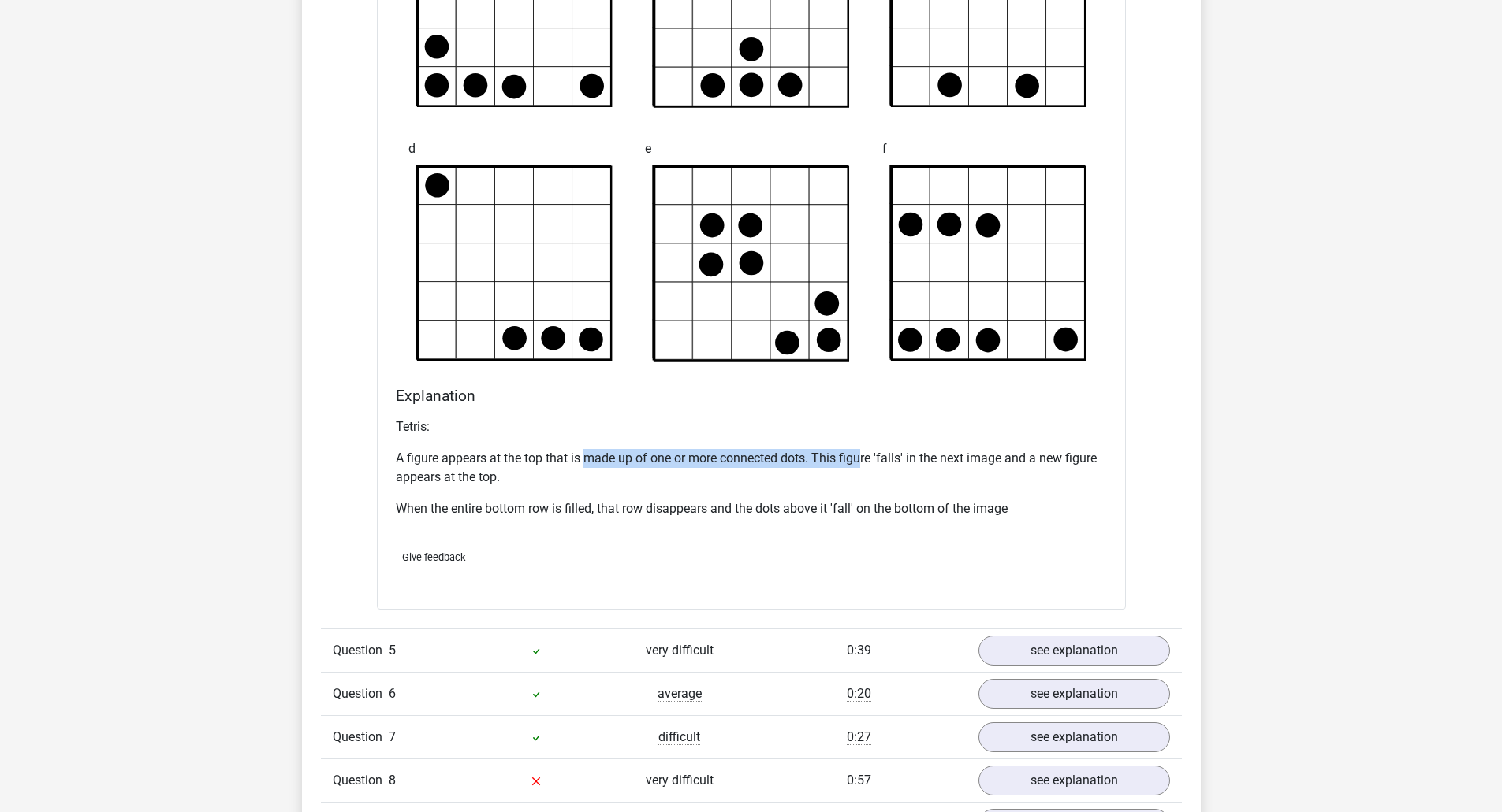
click at [592, 457] on p "A figure appears at the top that is made up of one or more connected dots. This…" at bounding box center [751, 467] width 711 height 38
drag, startPoint x: 574, startPoint y: 459, endPoint x: 952, endPoint y: 458, distance: 378.0
click at [952, 458] on p "A figure appears at the top that is made up of one or more connected dots. This…" at bounding box center [751, 467] width 711 height 38
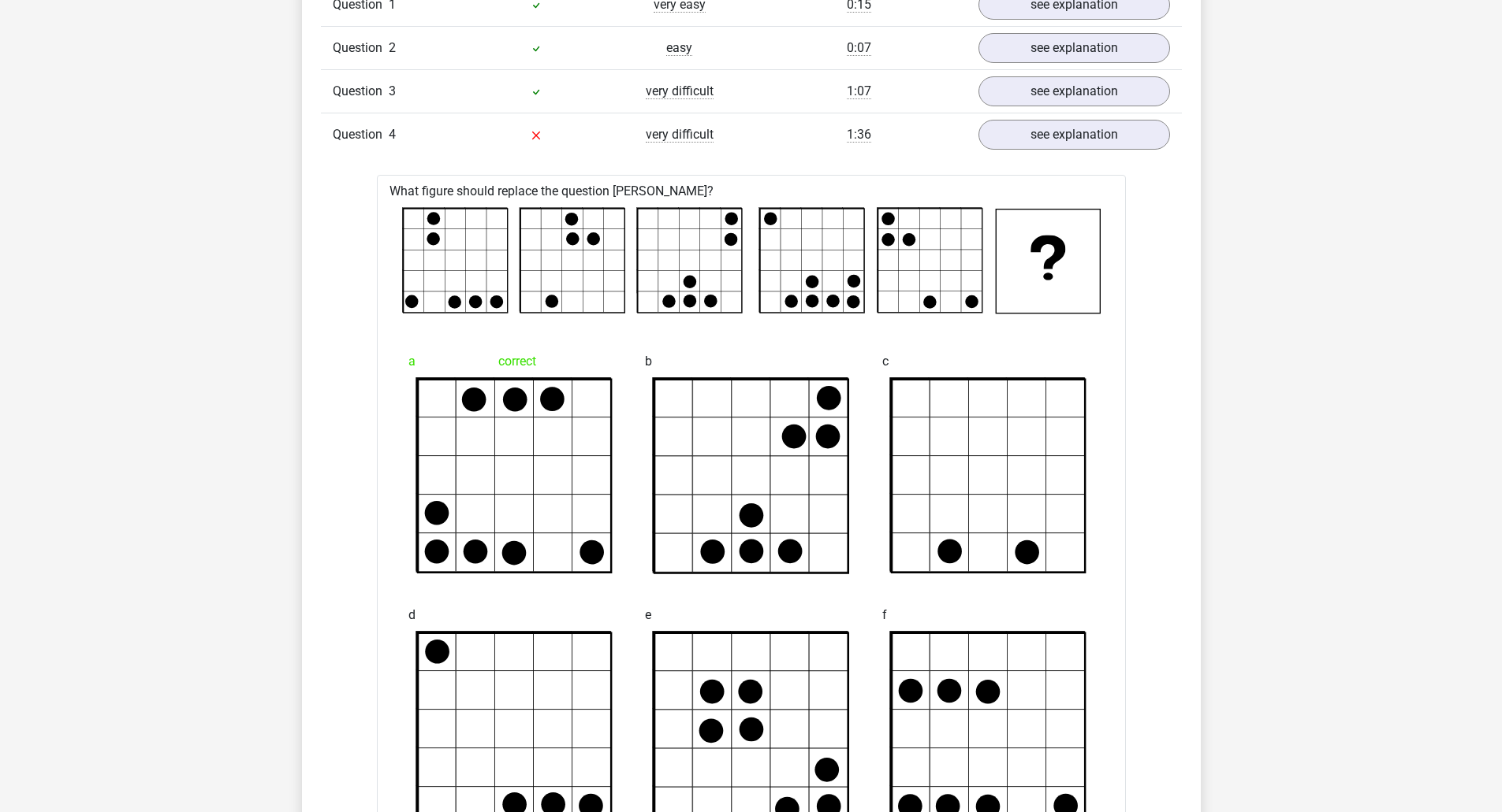
scroll to position [1339, 0]
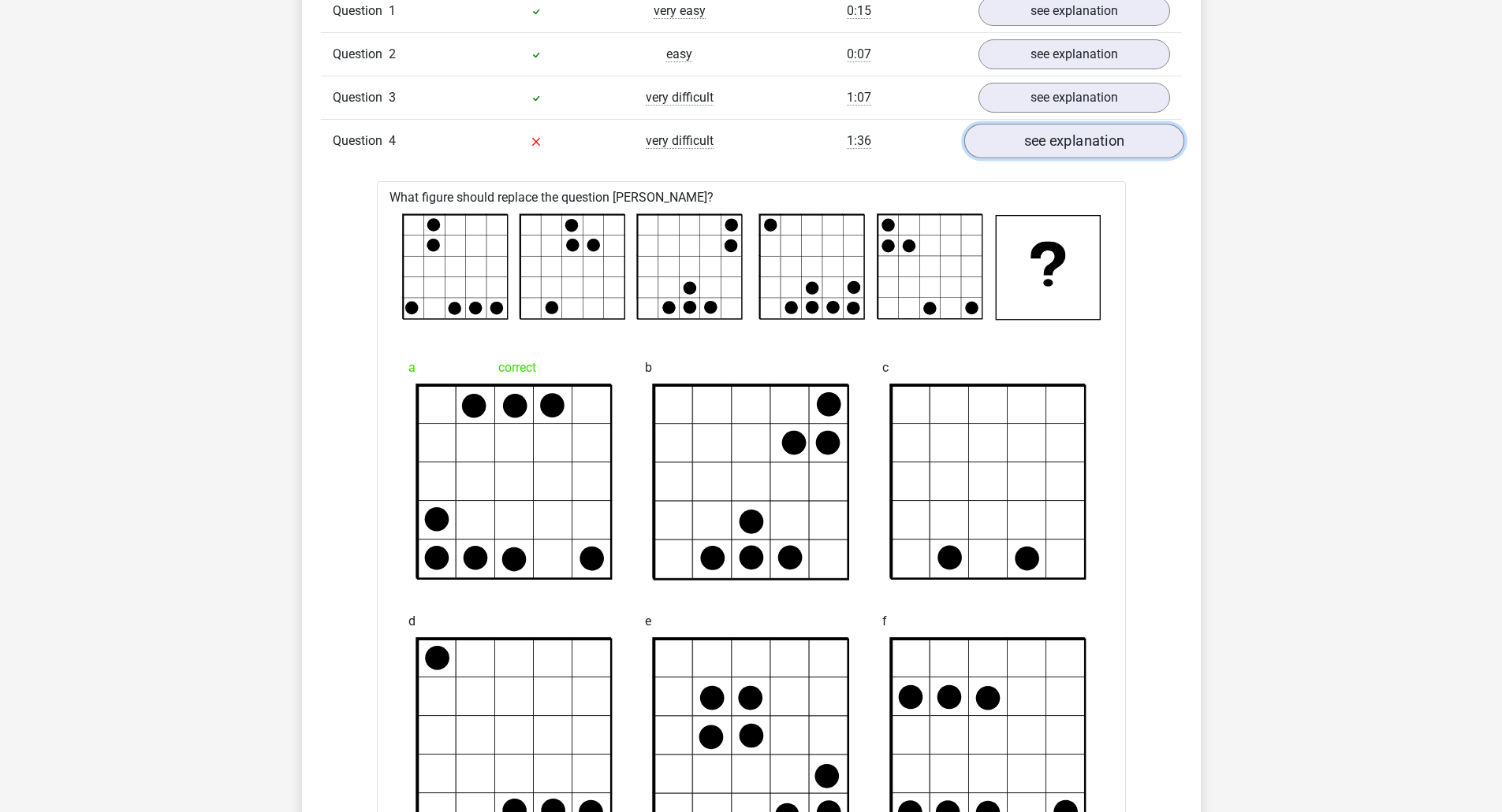
click at [1002, 142] on link "see explanation" at bounding box center [1073, 142] width 220 height 35
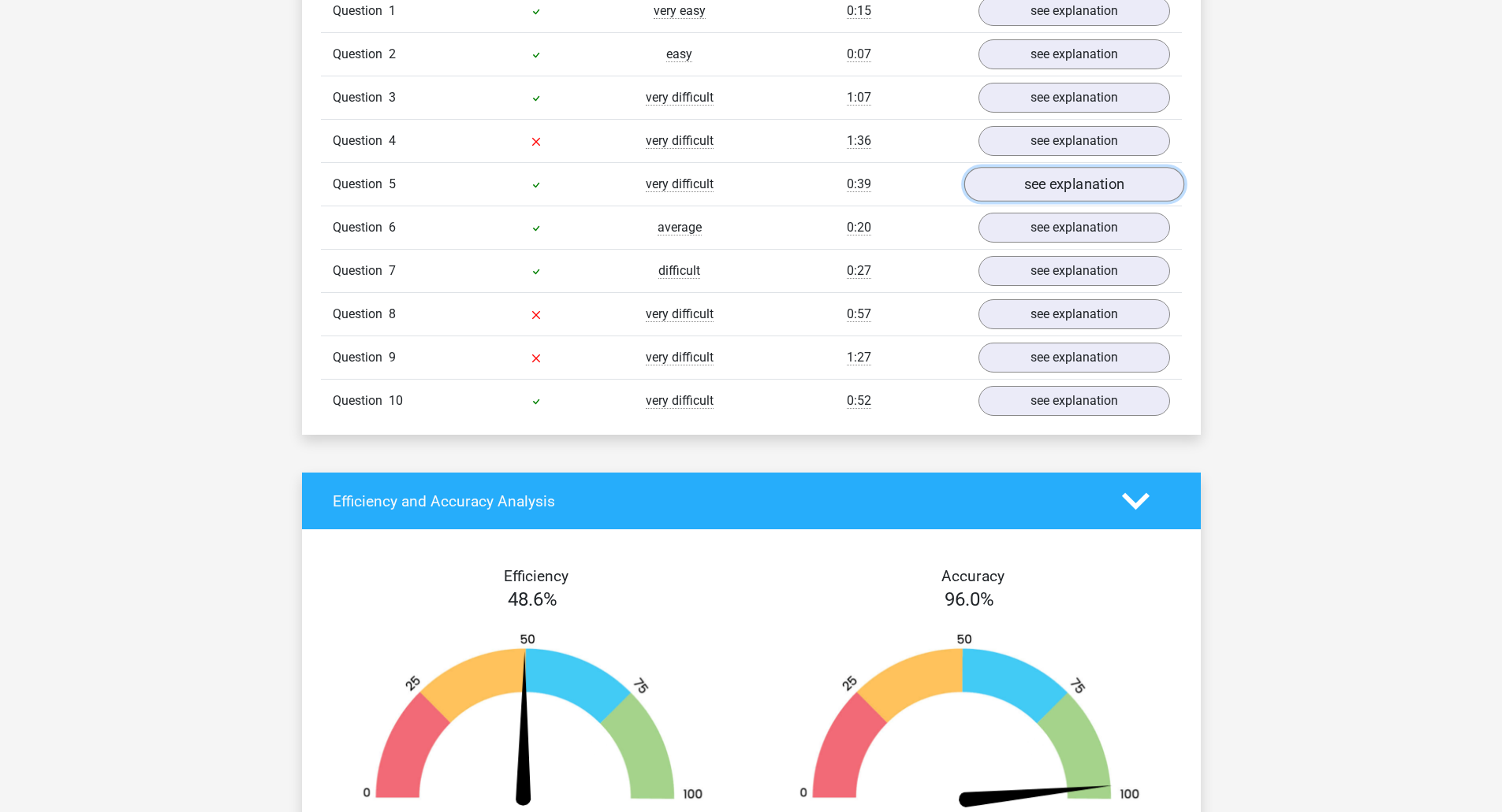
click at [1013, 176] on link "see explanation" at bounding box center [1073, 186] width 220 height 35
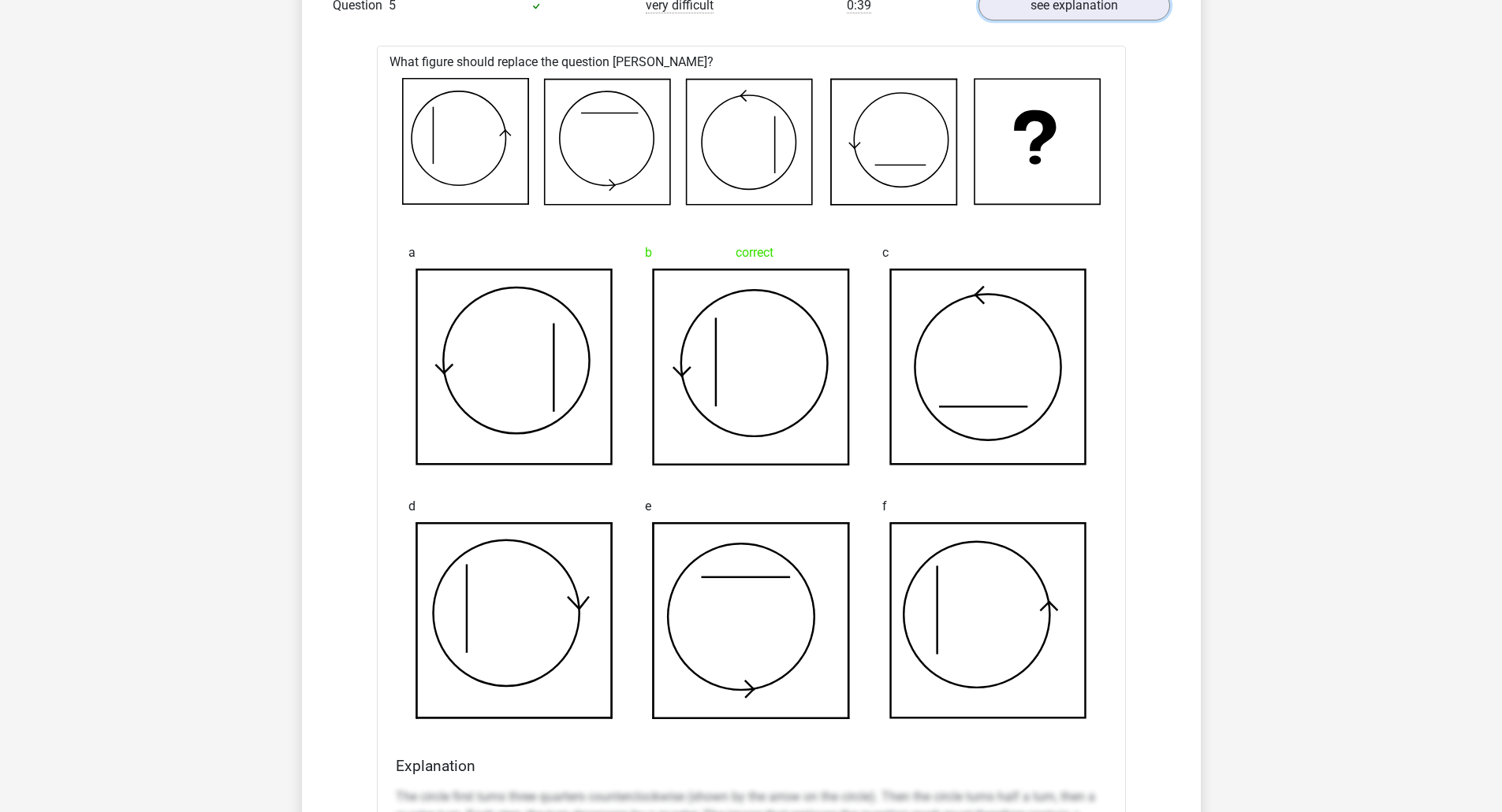
scroll to position [1497, 0]
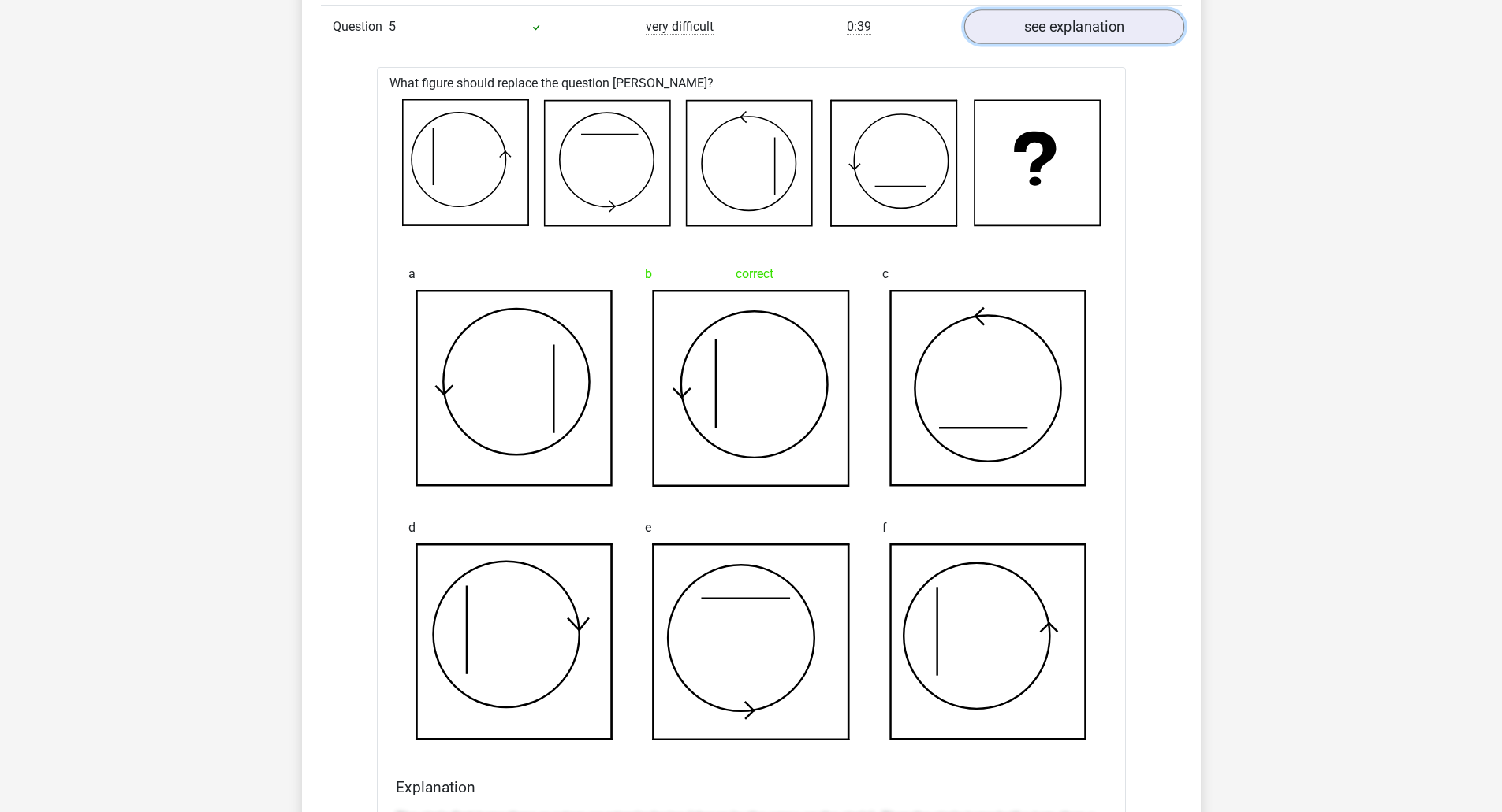
click at [1036, 35] on link "see explanation" at bounding box center [1073, 28] width 220 height 35
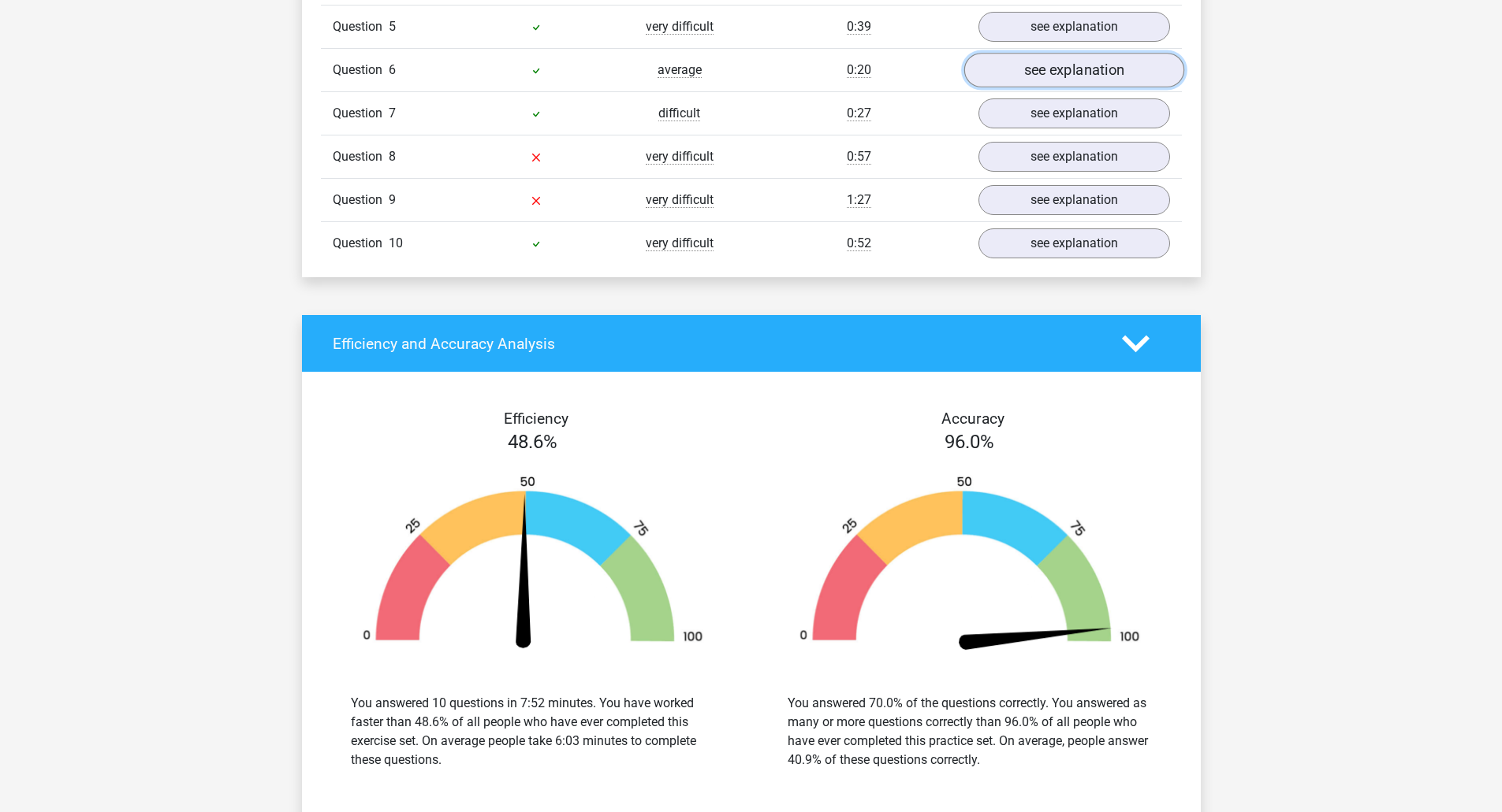
click at [1028, 75] on link "see explanation" at bounding box center [1073, 71] width 220 height 35
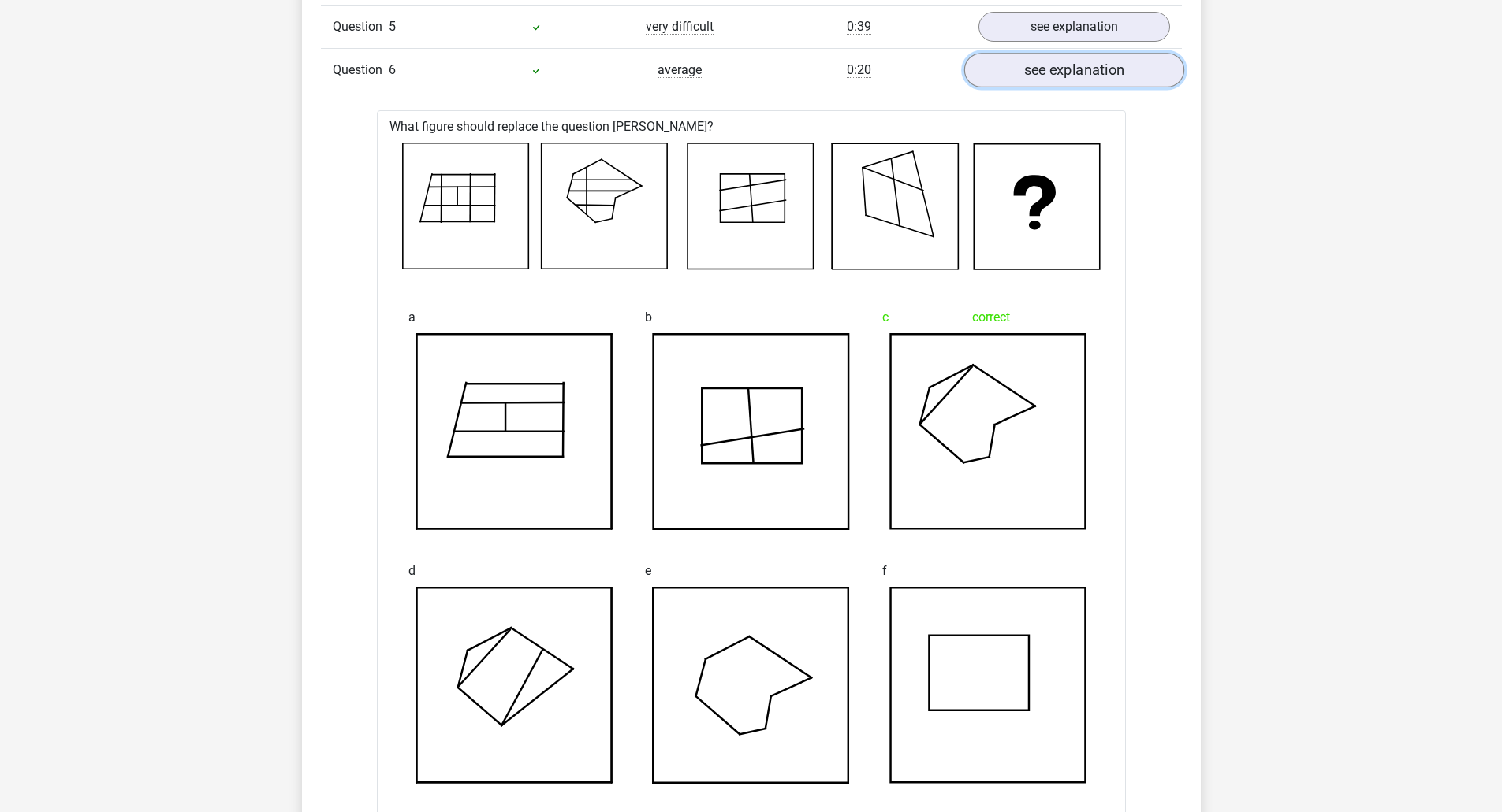
click at [1028, 75] on link "see explanation" at bounding box center [1073, 71] width 220 height 35
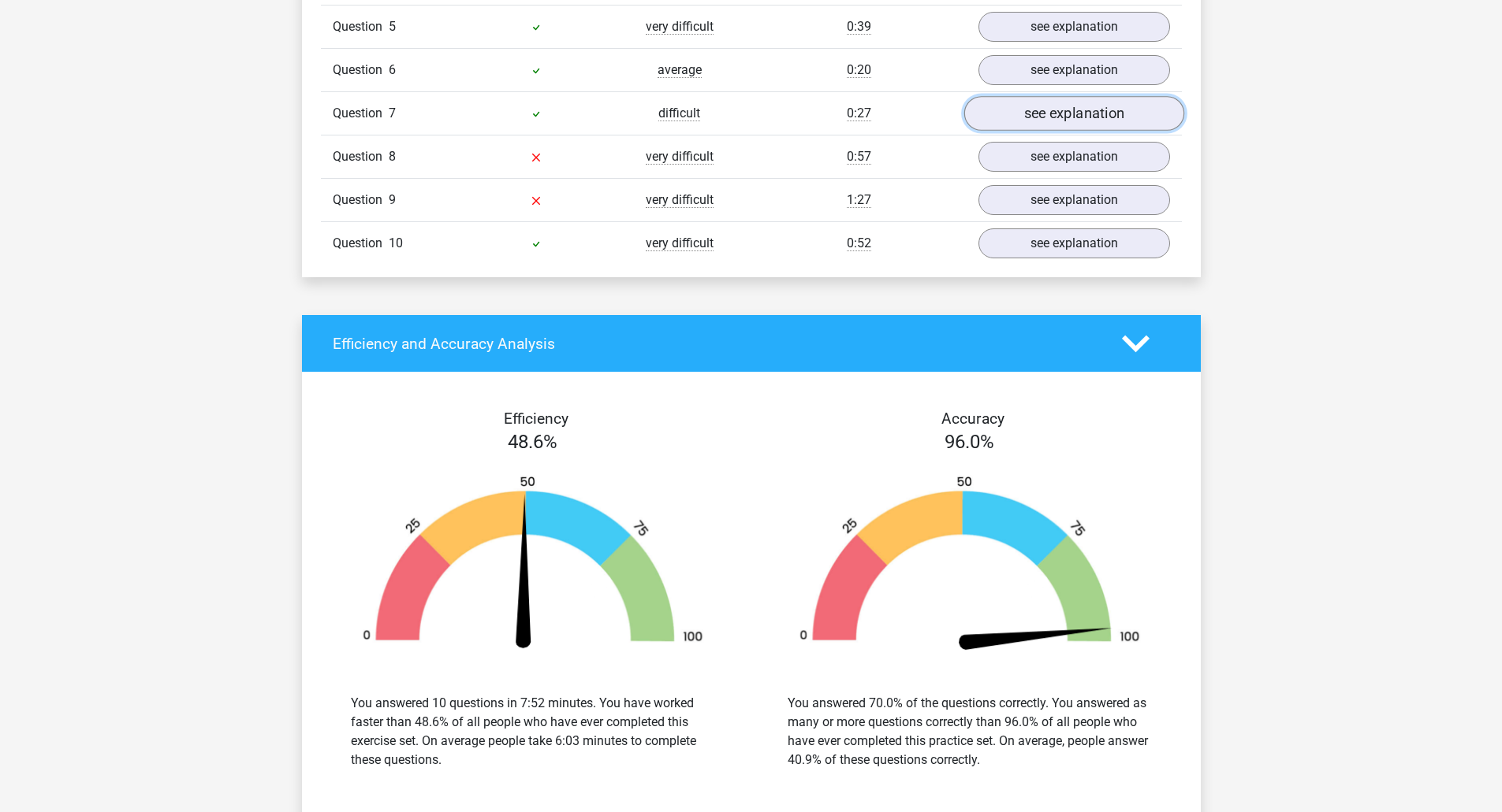
click at [1031, 124] on link "see explanation" at bounding box center [1073, 115] width 220 height 35
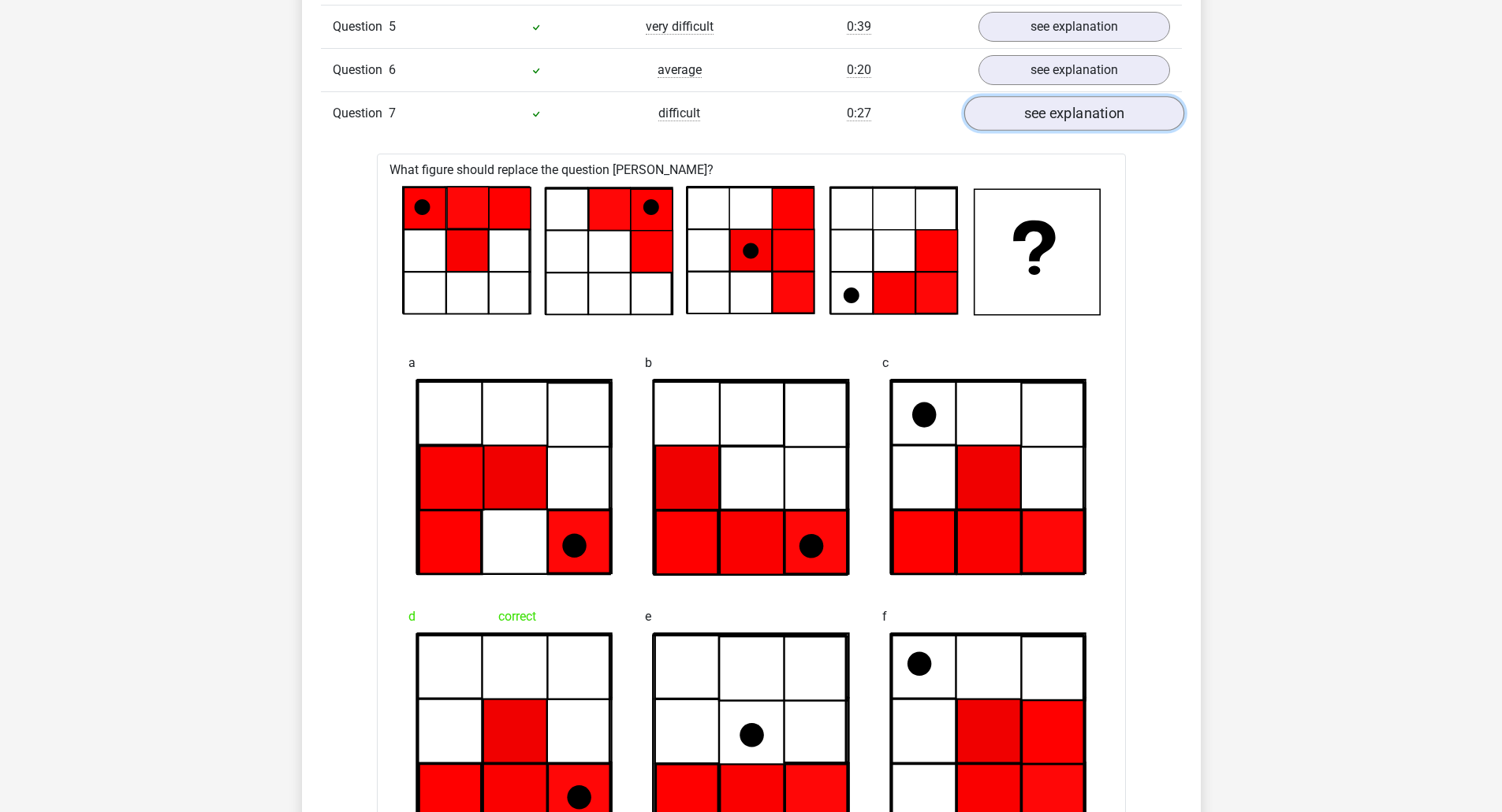
click at [1028, 115] on link "see explanation" at bounding box center [1073, 115] width 220 height 35
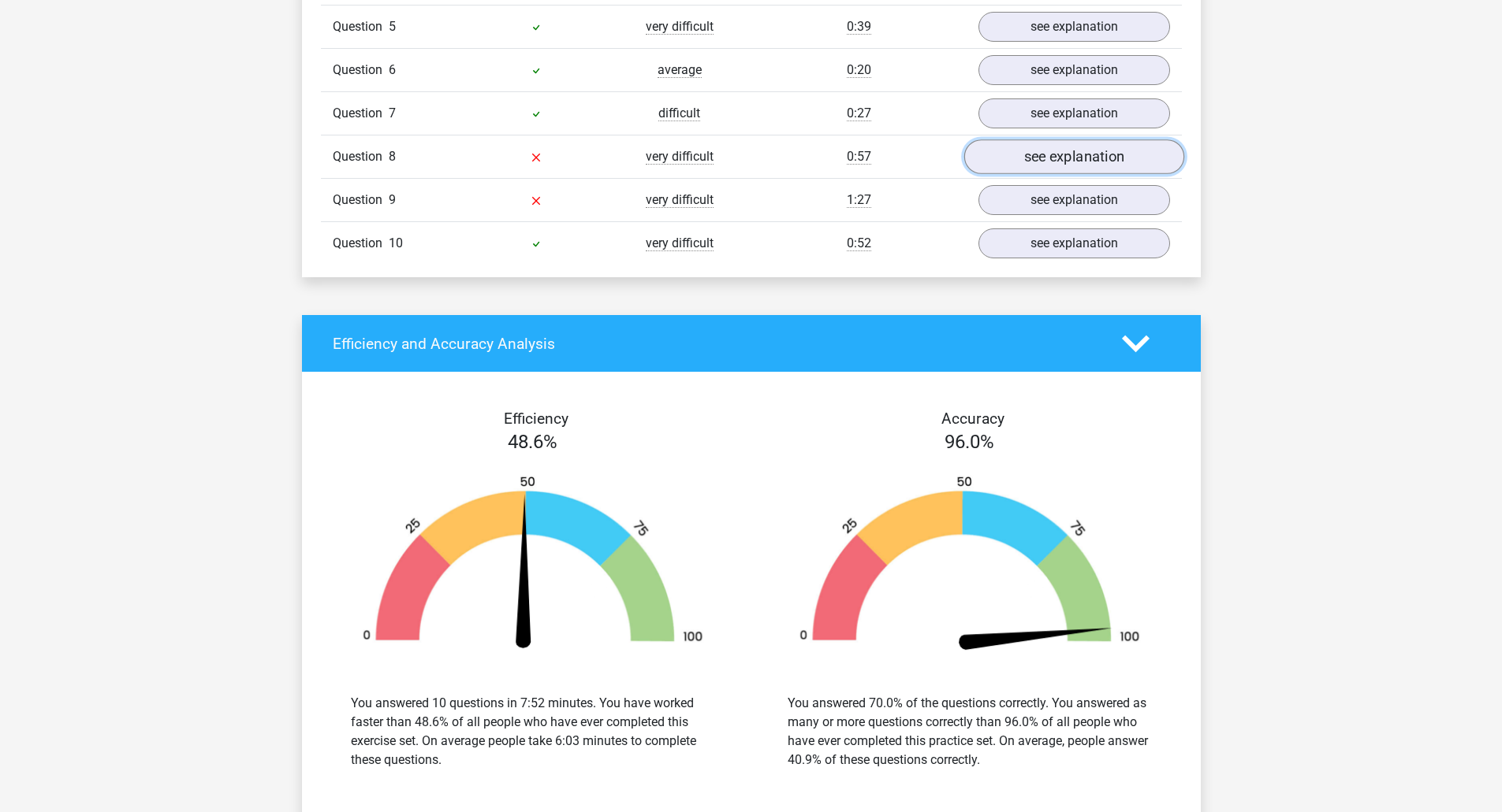
click at [1033, 141] on link "see explanation" at bounding box center [1073, 158] width 220 height 35
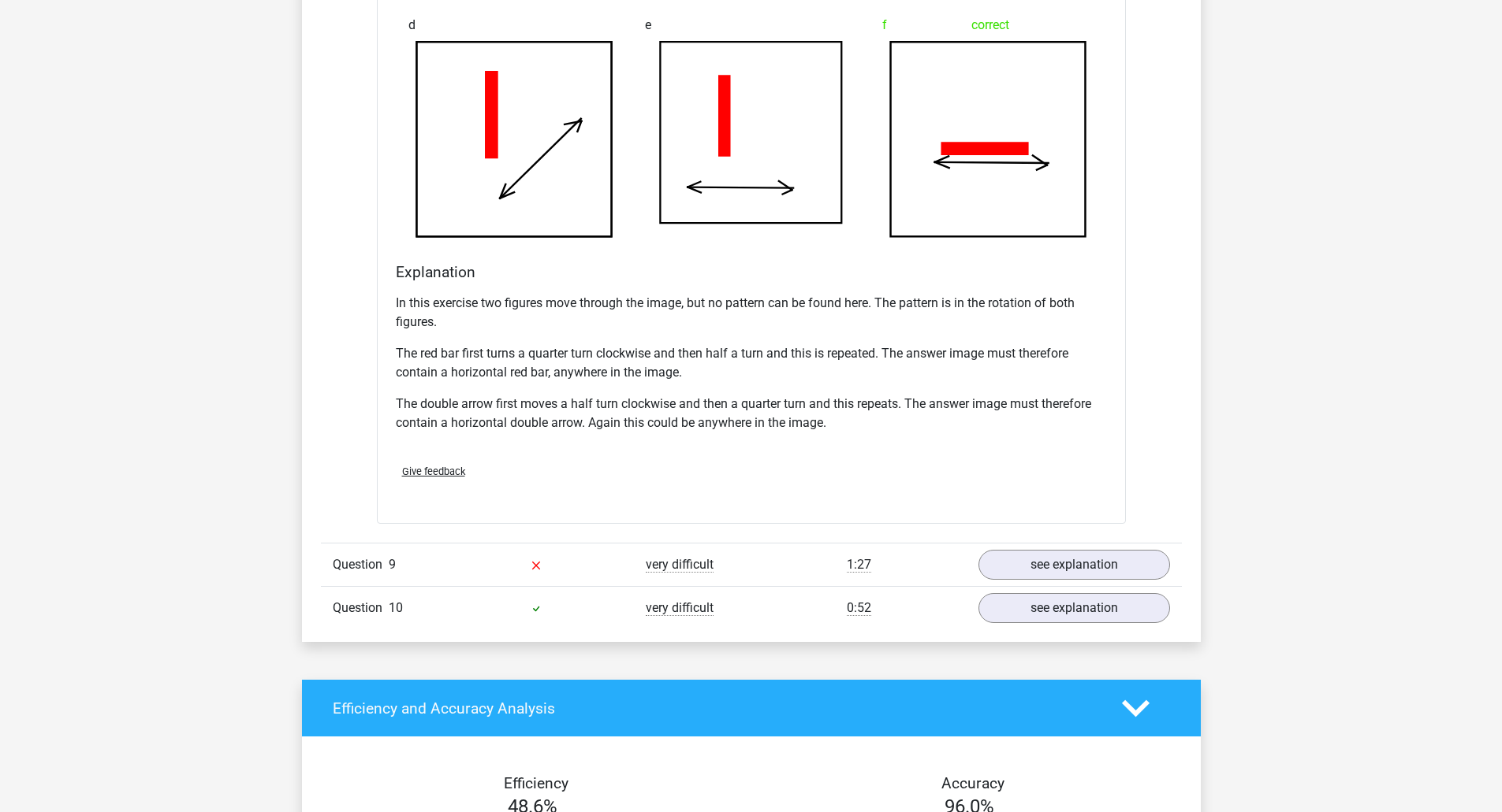
scroll to position [2206, 0]
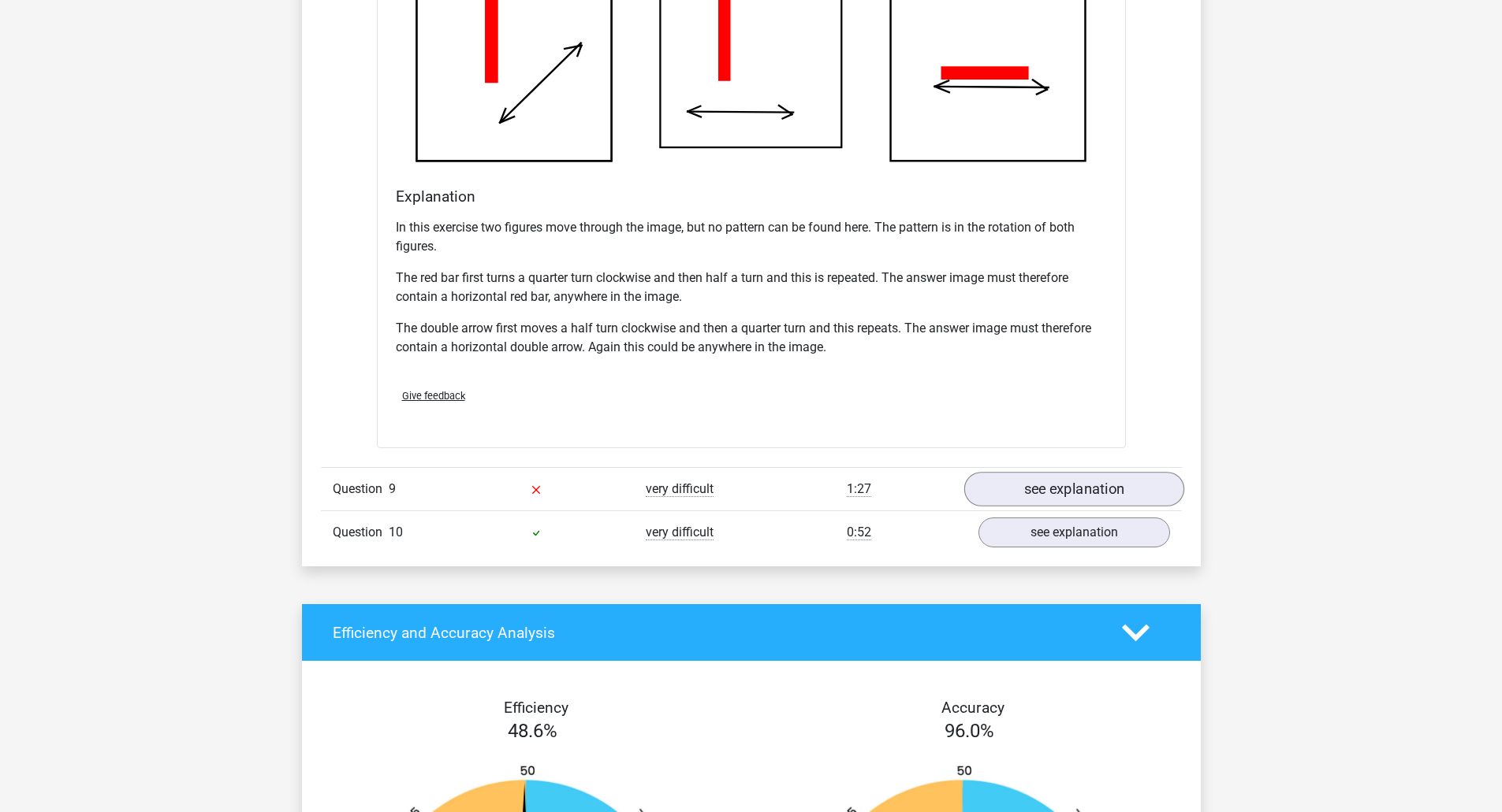
drag, startPoint x: 968, startPoint y: 494, endPoint x: 982, endPoint y: 489, distance: 14.9
click at [970, 494] on div "see explanation" at bounding box center [1073, 489] width 215 height 30
click at [982, 489] on link "see explanation" at bounding box center [1073, 490] width 220 height 35
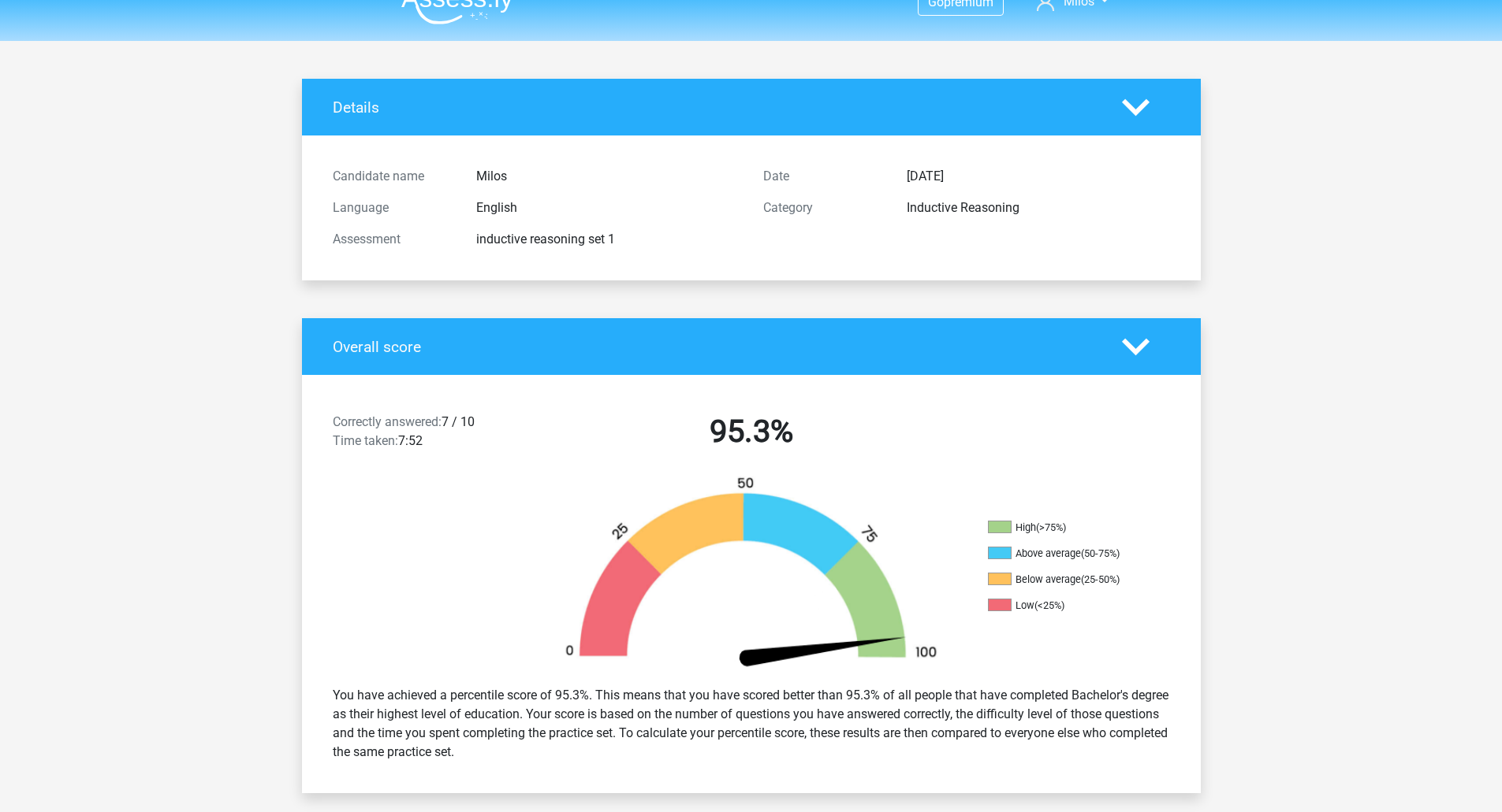
scroll to position [0, 0]
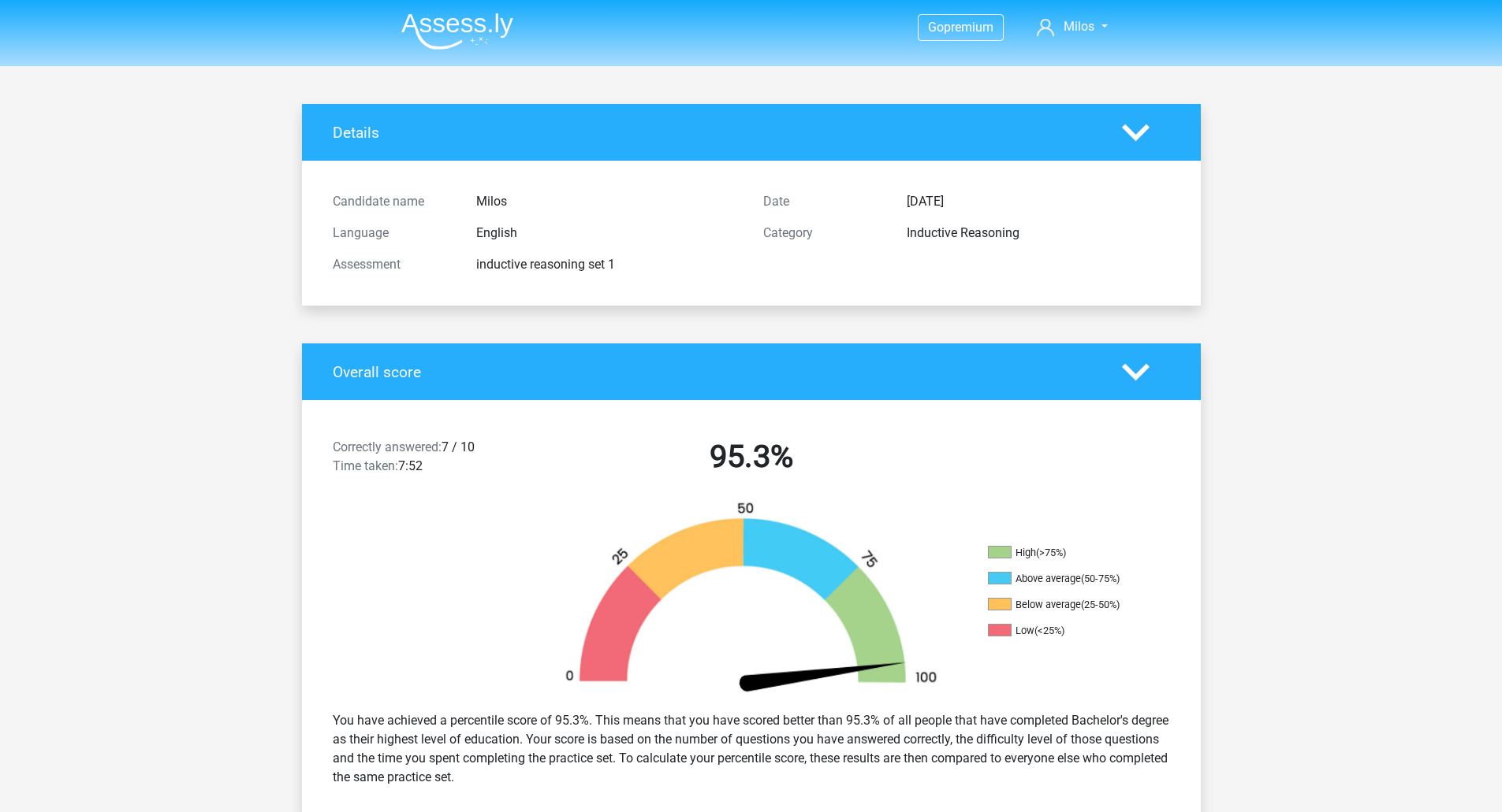
click at [453, 43] on img at bounding box center [457, 31] width 112 height 37
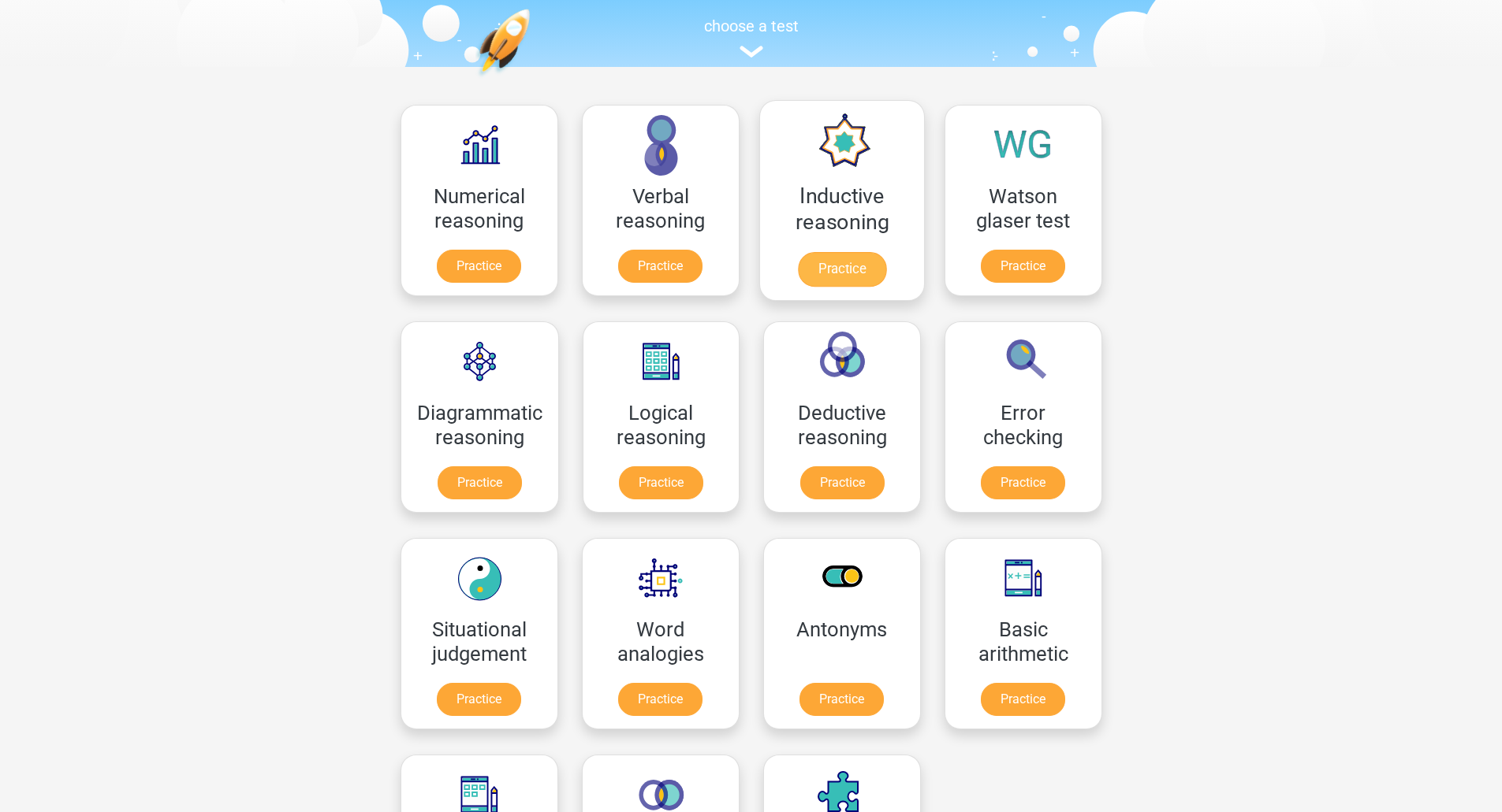
scroll to position [158, 0]
click at [874, 253] on link "Practice" at bounding box center [841, 271] width 89 height 35
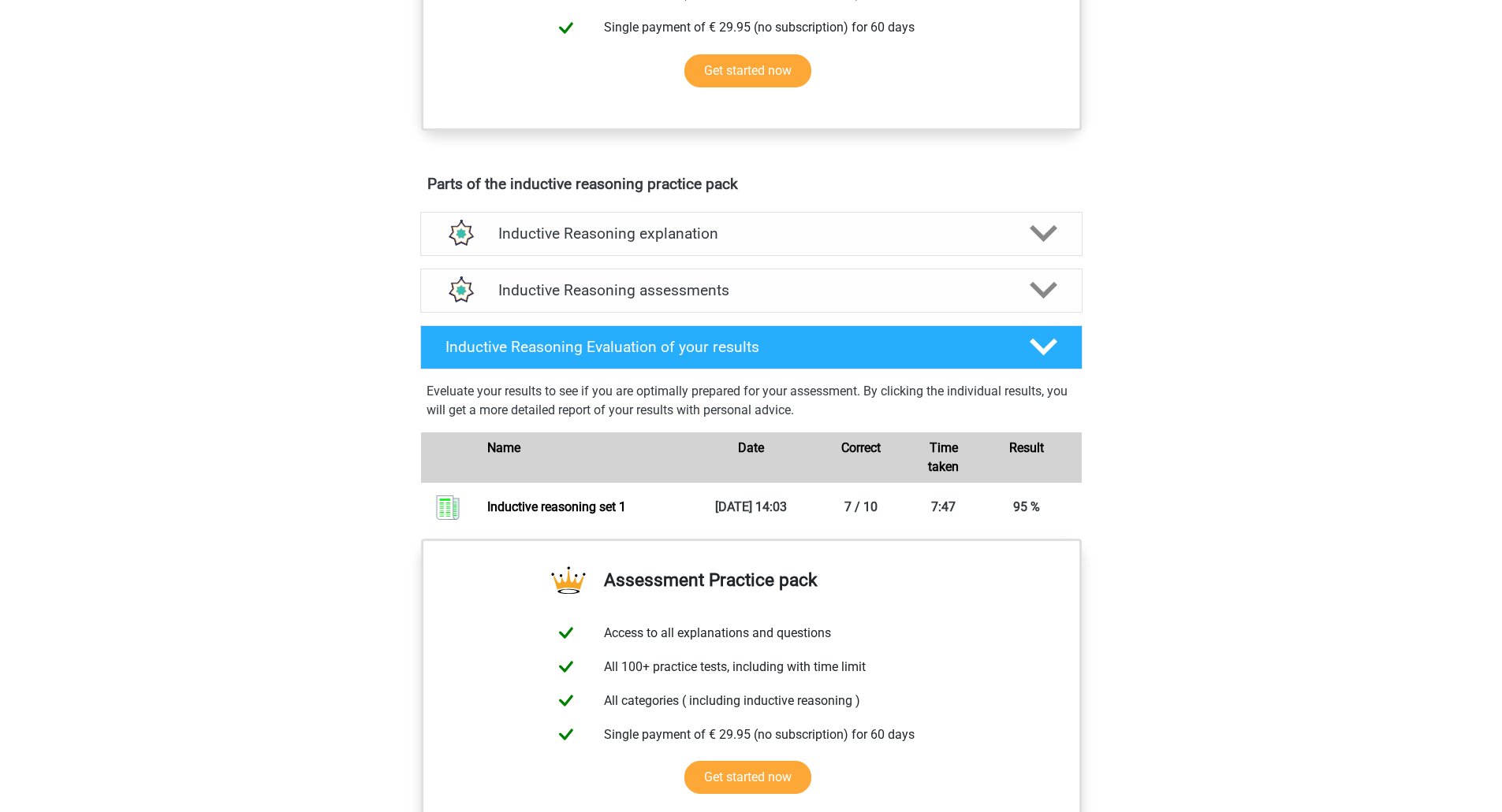
scroll to position [788, 0]
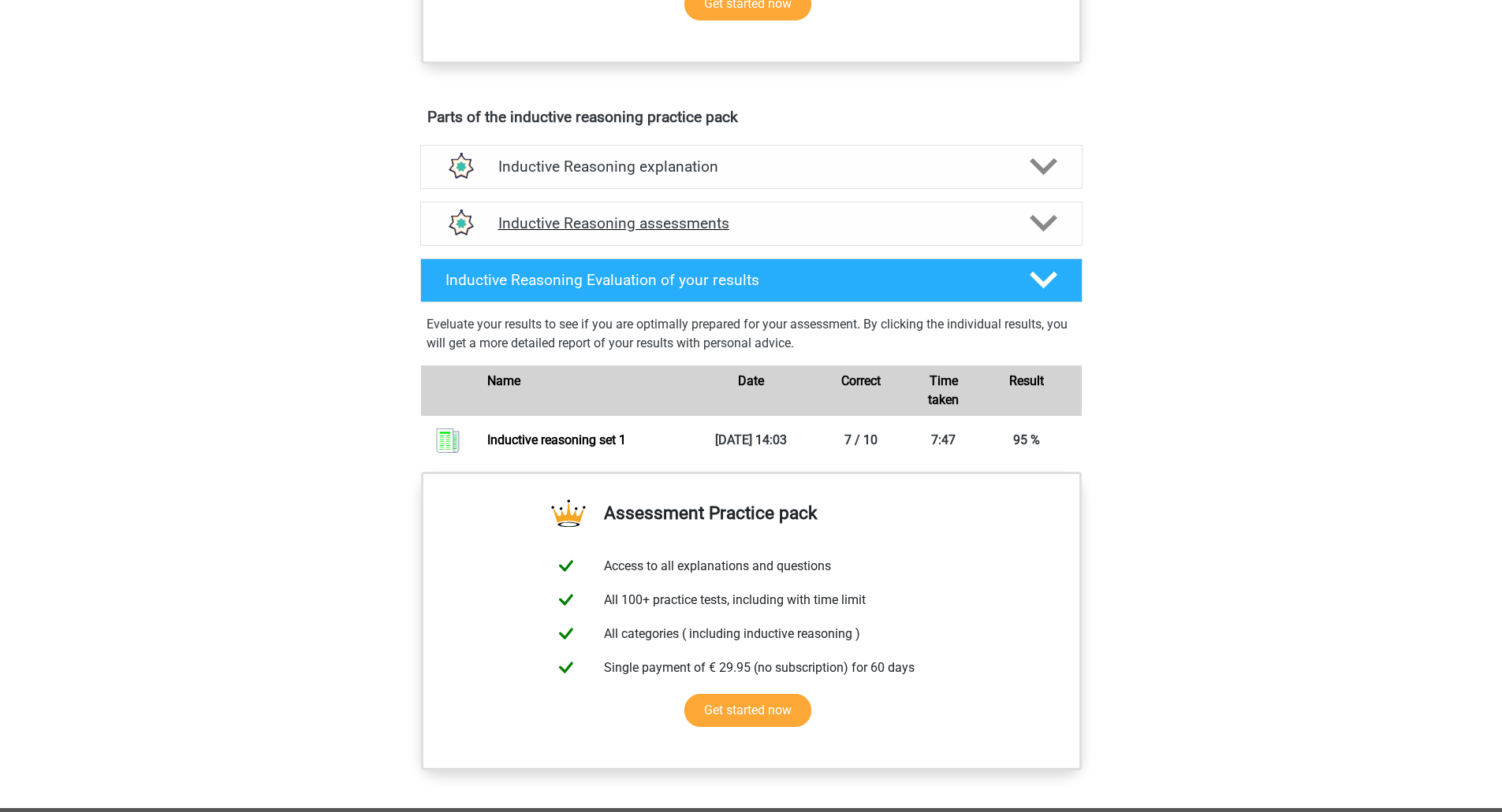
click at [802, 233] on h4 "Inductive Reasoning assessments" at bounding box center [751, 224] width 506 height 18
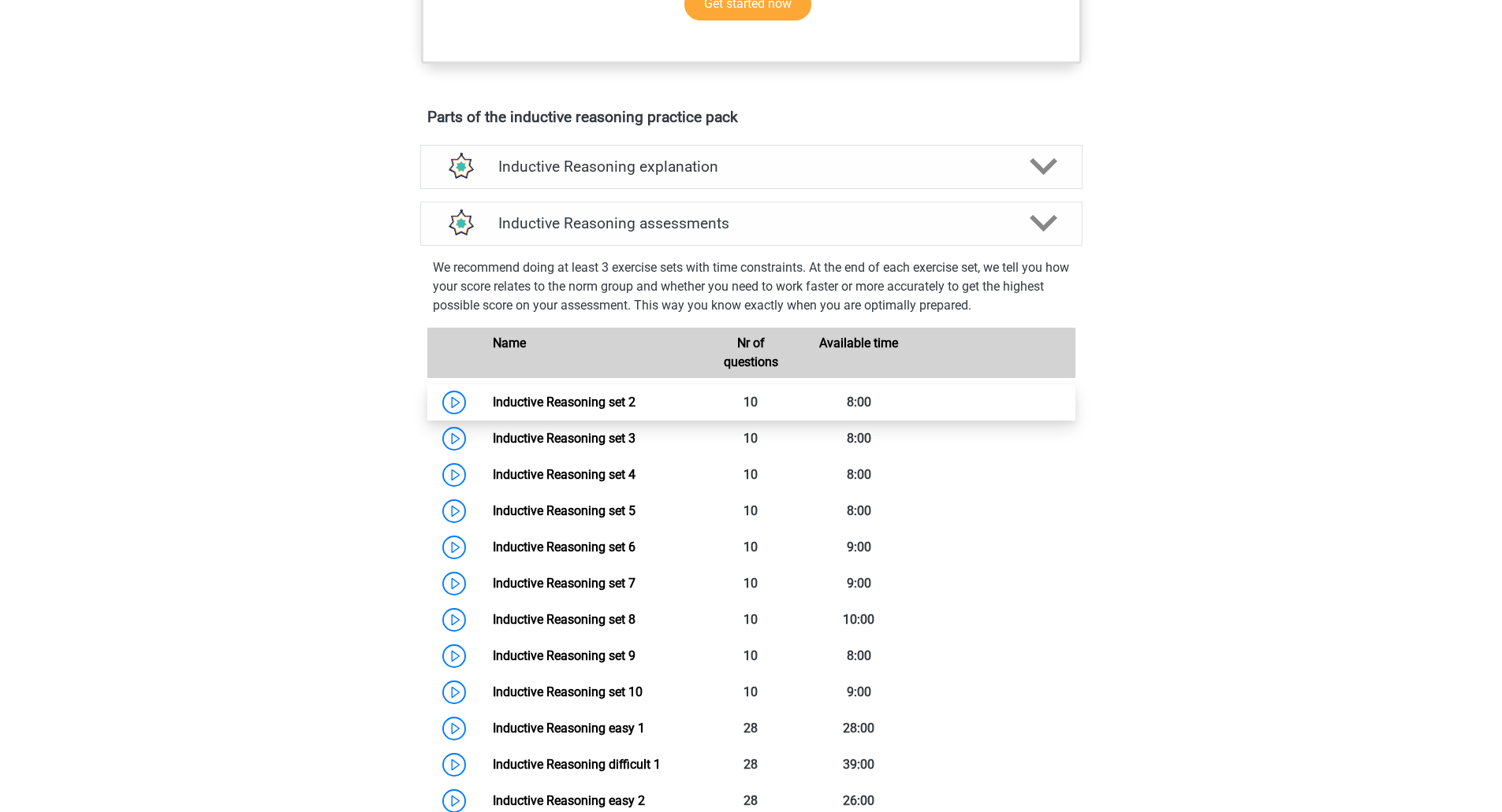
click at [599, 409] on link "Inductive Reasoning set 2" at bounding box center [564, 402] width 142 height 15
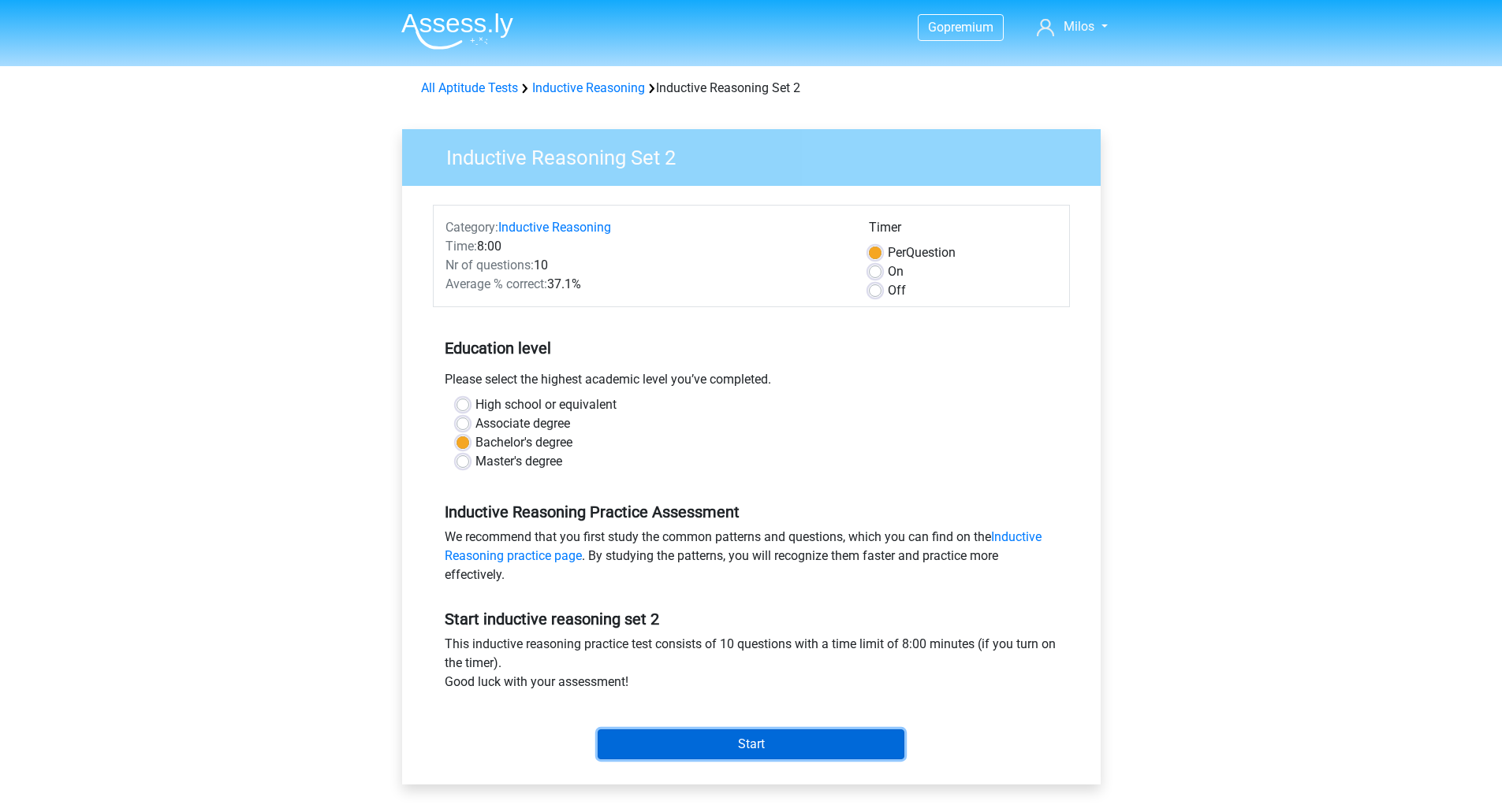
click at [857, 757] on input "Start" at bounding box center [751, 745] width 307 height 30
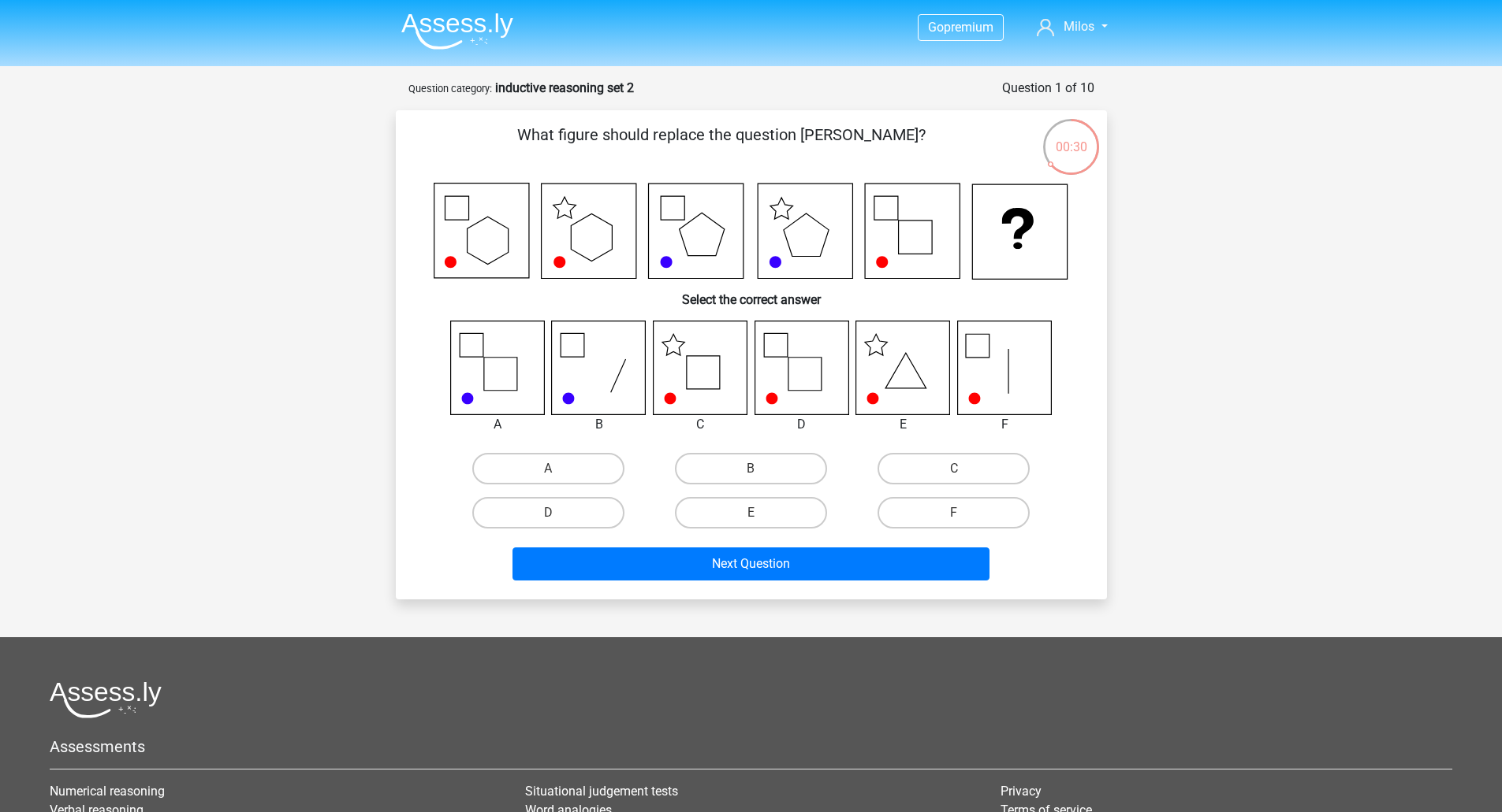
click at [697, 377] on icon at bounding box center [699, 367] width 93 height 93
click at [969, 463] on label "C" at bounding box center [953, 468] width 153 height 31
click at [964, 468] on input "C" at bounding box center [959, 473] width 10 height 10
radio input "true"
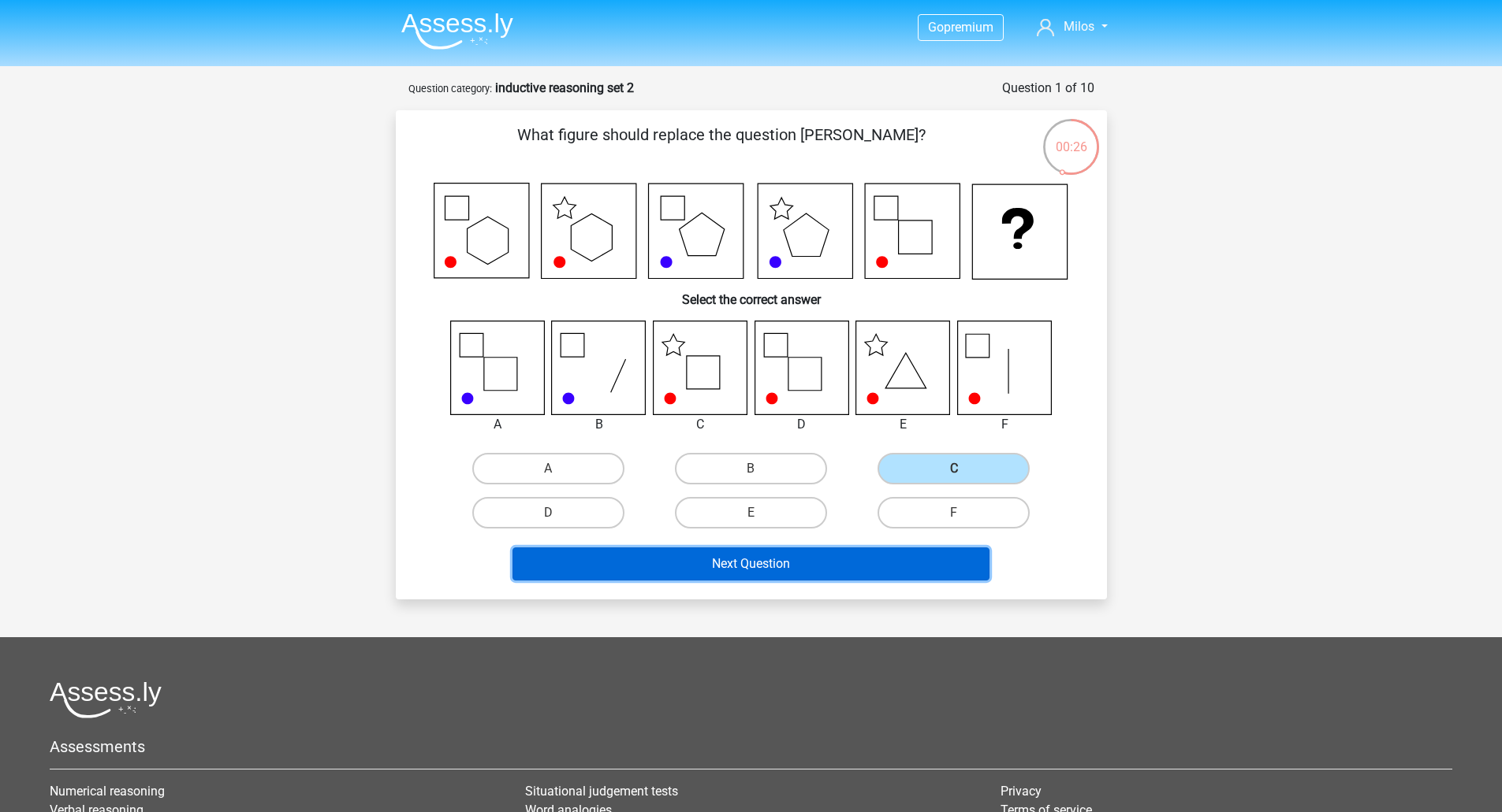
click at [868, 567] on button "Next Question" at bounding box center [751, 564] width 477 height 33
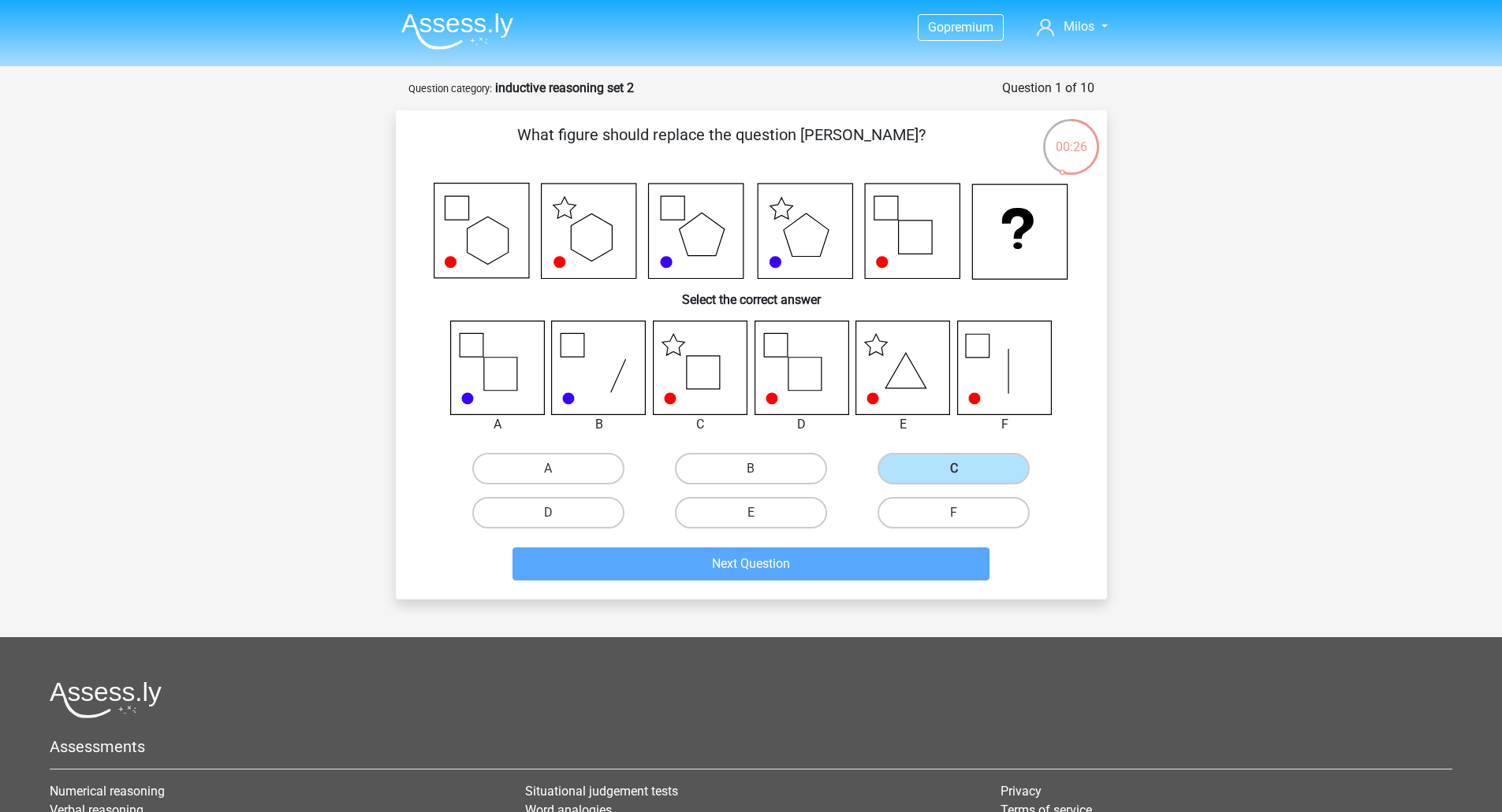
scroll to position [79, 0]
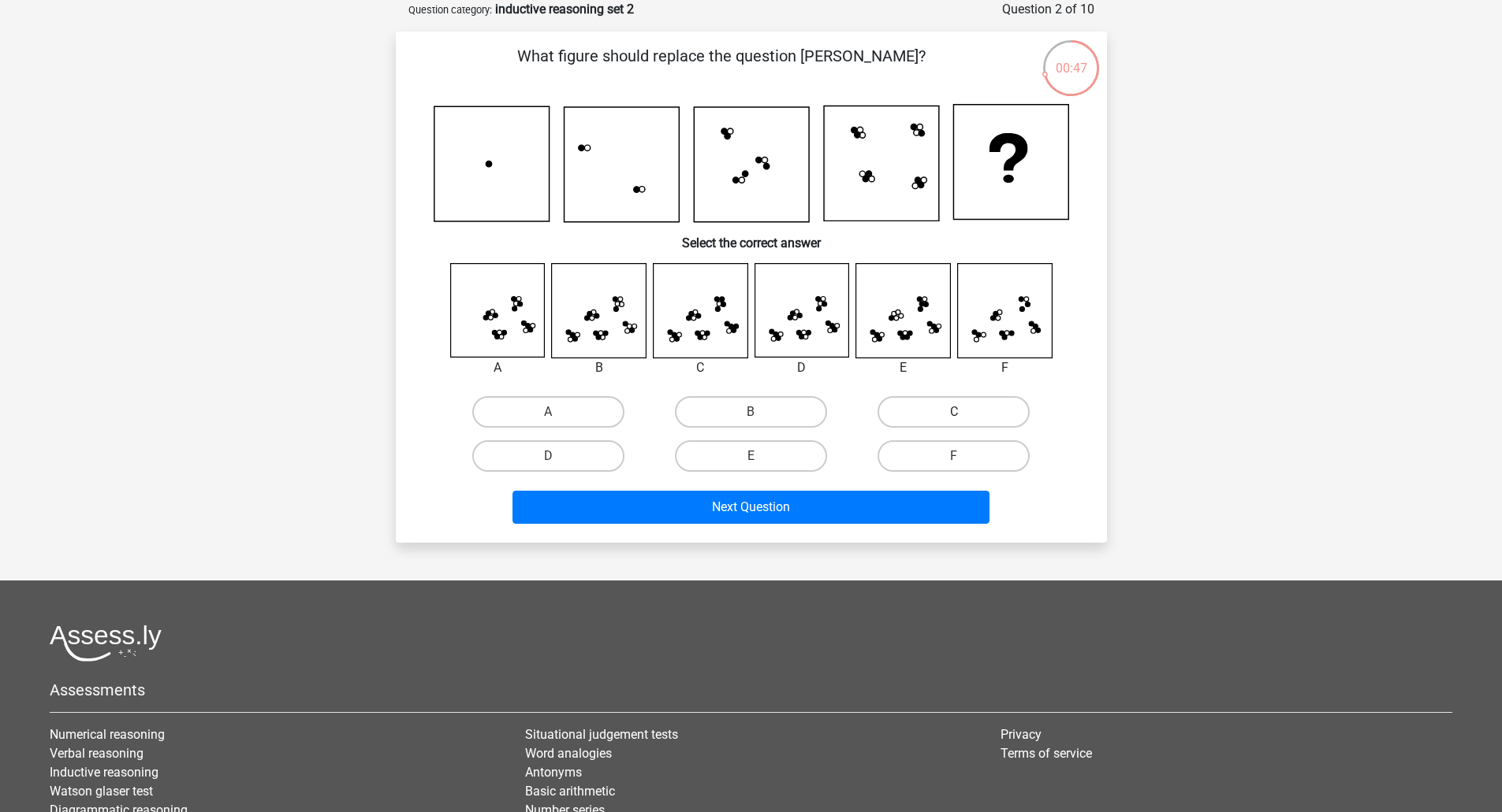
click at [956, 408] on label "C" at bounding box center [953, 412] width 153 height 31
click at [956, 412] on input "C" at bounding box center [959, 417] width 10 height 10
radio input "true"
click at [570, 447] on label "D" at bounding box center [548, 456] width 153 height 31
click at [558, 456] on input "D" at bounding box center [553, 461] width 10 height 10
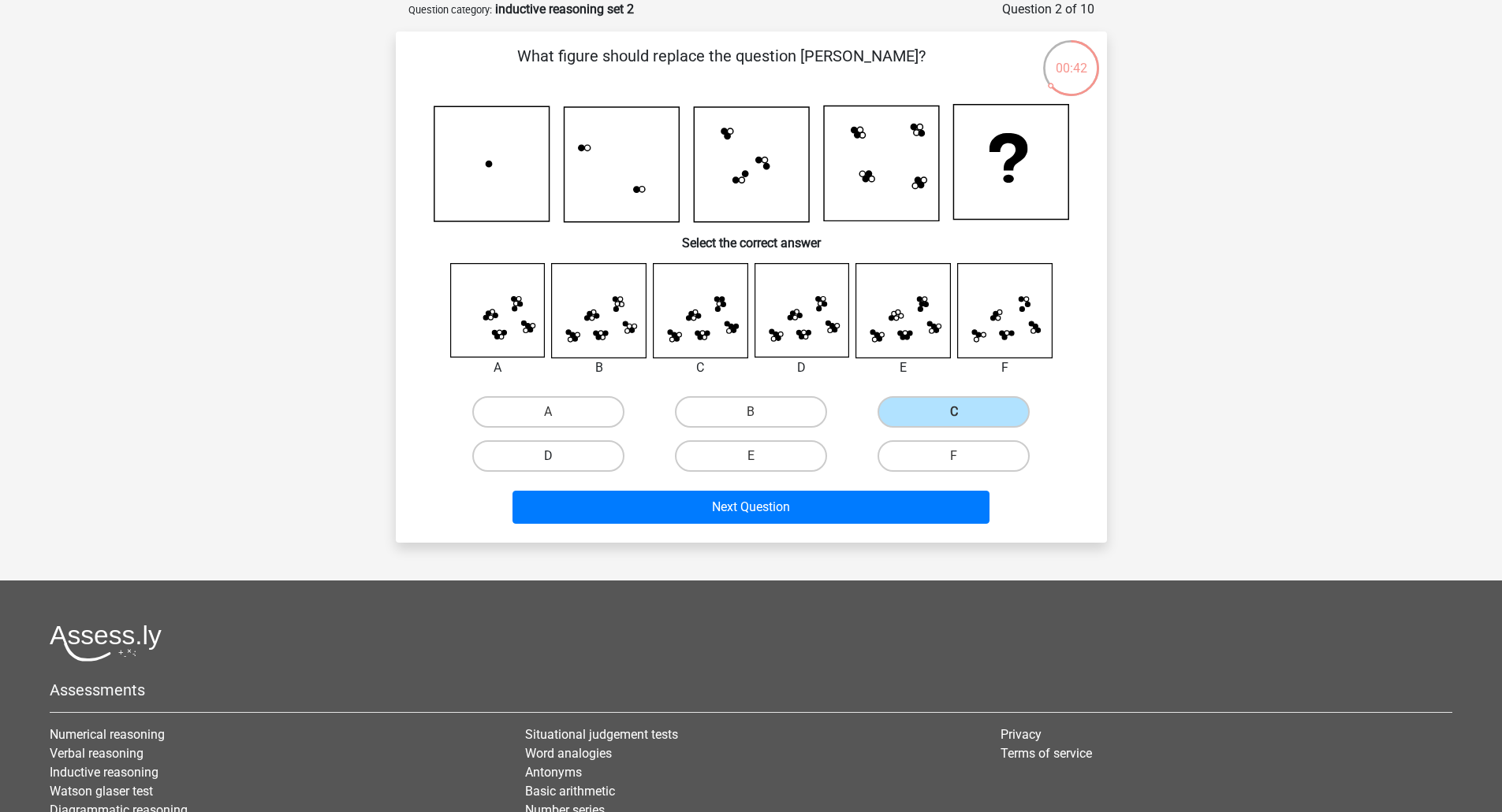
radio input "true"
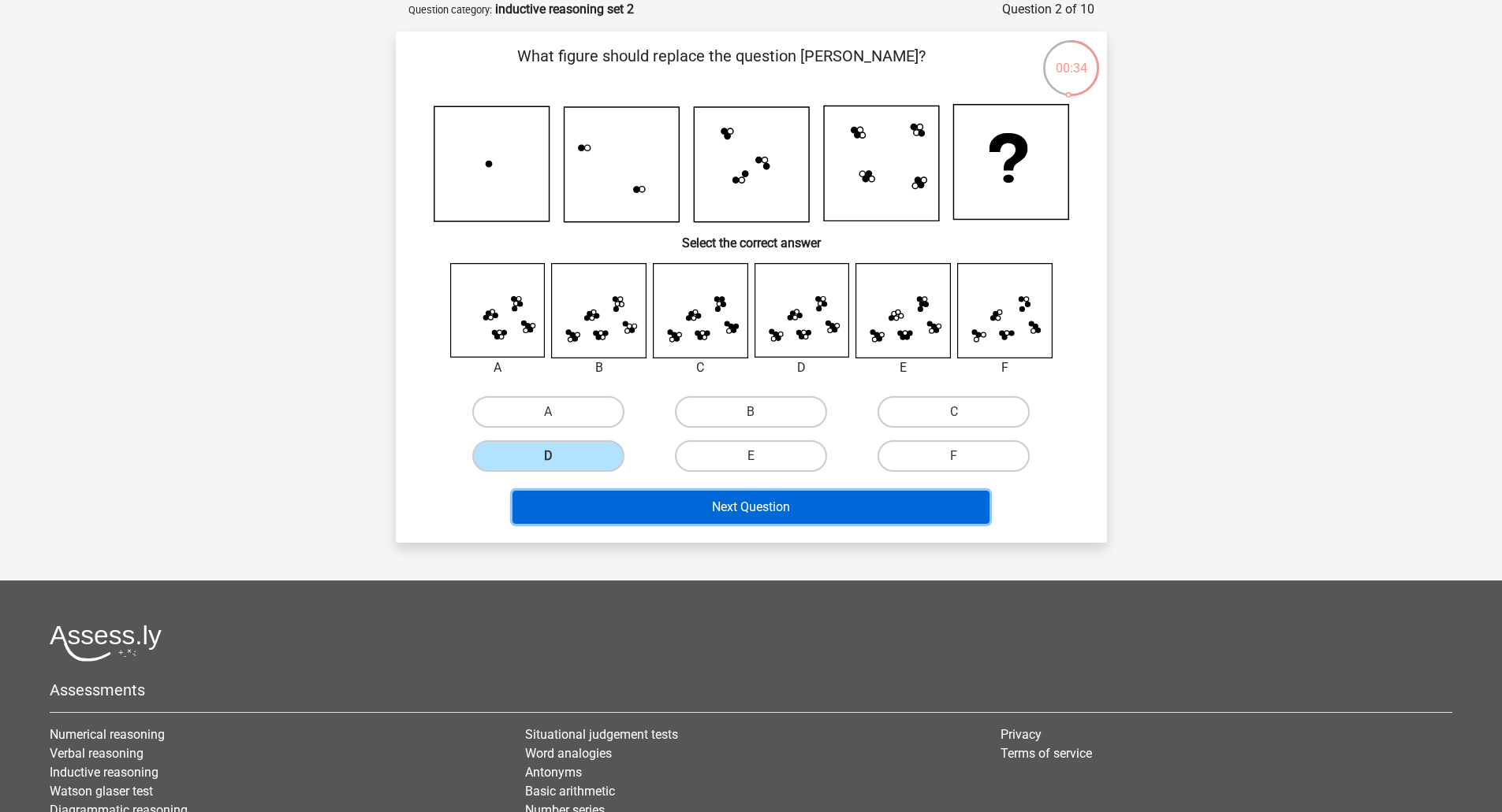
click at [854, 511] on button "Next Question" at bounding box center [751, 507] width 477 height 33
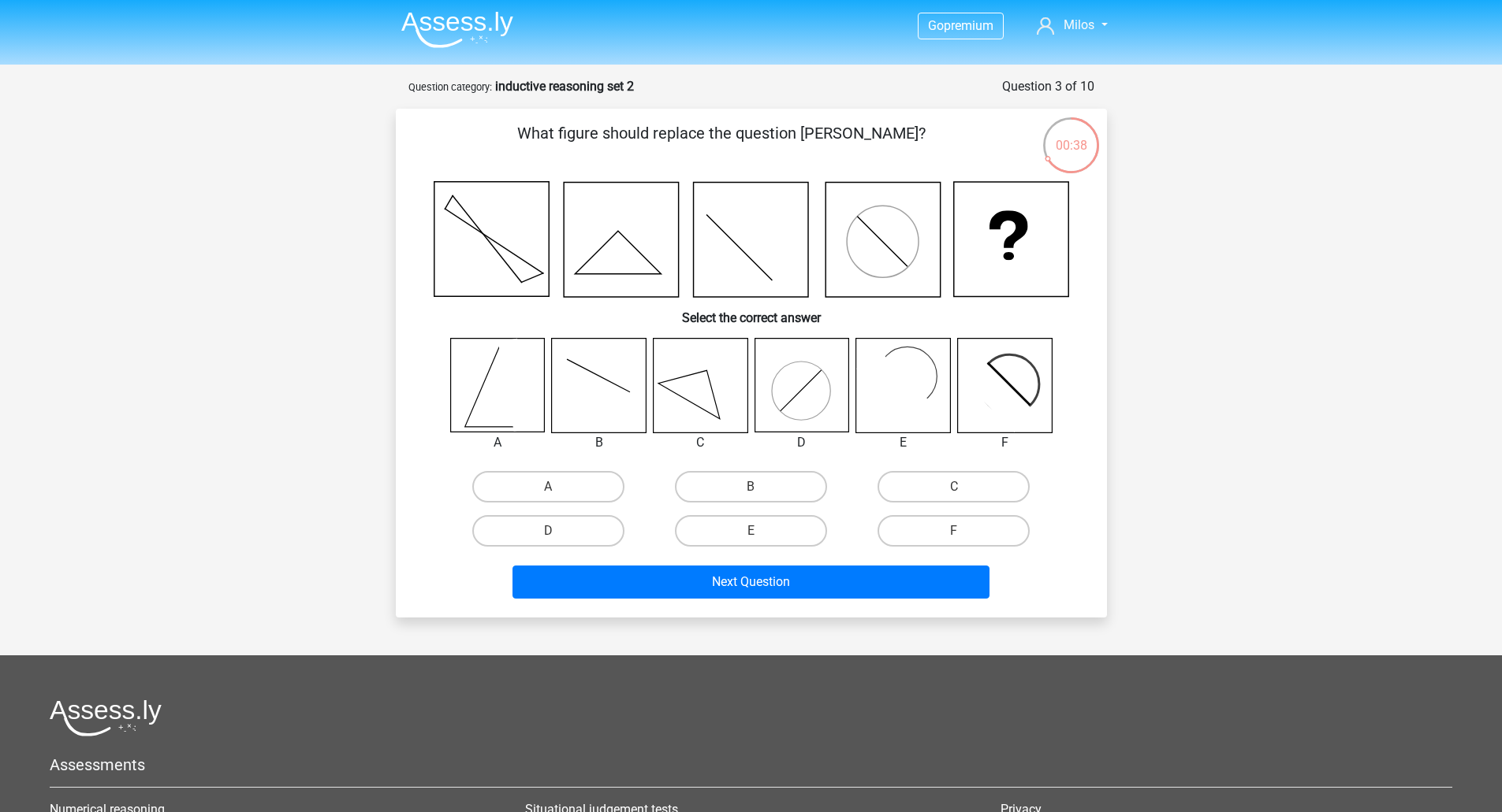
scroll to position [0, 0]
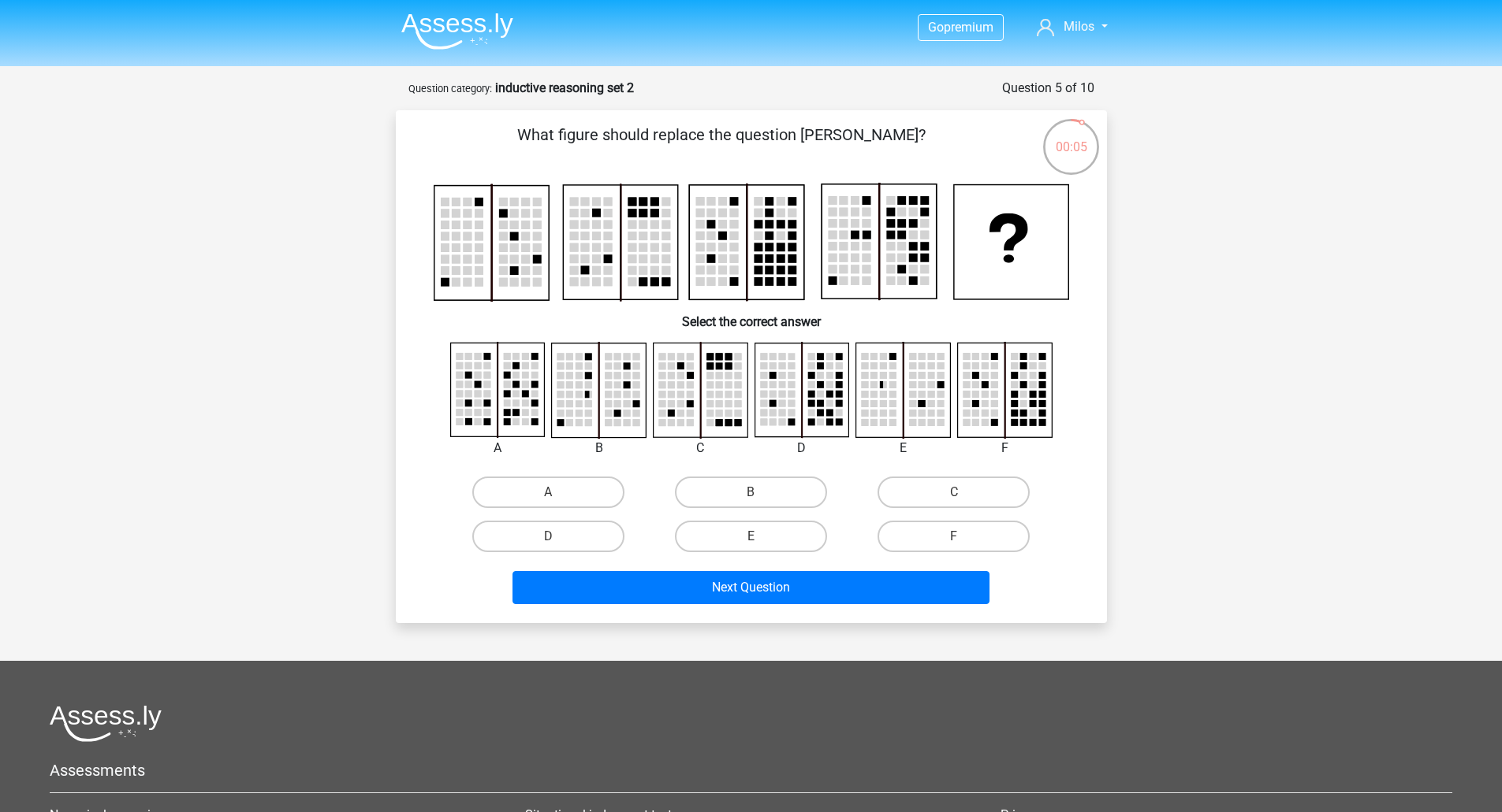
drag, startPoint x: 937, startPoint y: 531, endPoint x: 918, endPoint y: 638, distance: 108.7
click at [937, 531] on label "F" at bounding box center [953, 537] width 153 height 31
click at [954, 537] on input "F" at bounding box center [959, 541] width 10 height 10
radio input "true"
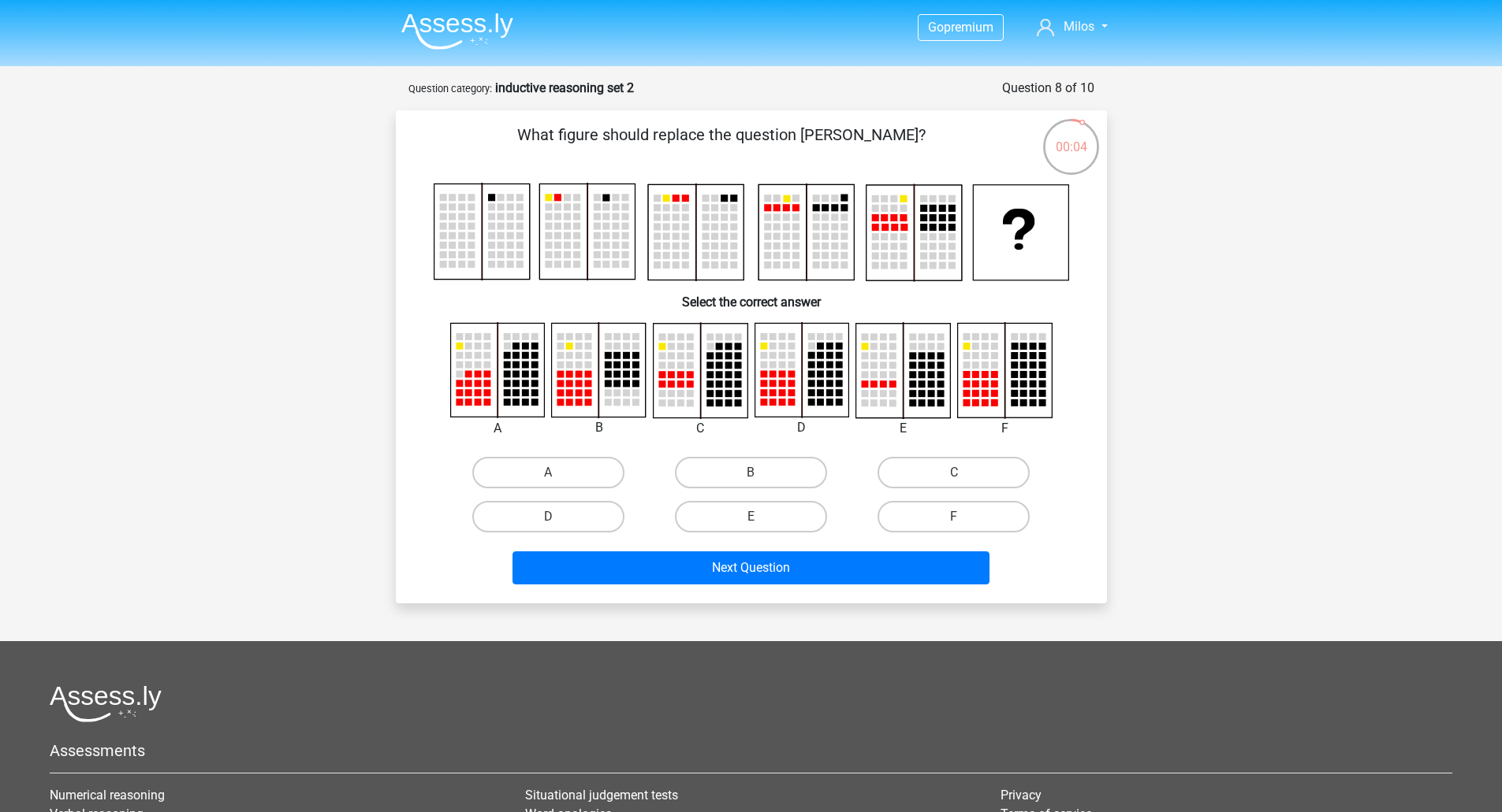
click at [678, 377] on rect at bounding box center [681, 375] width 7 height 7
drag, startPoint x: 950, startPoint y: 469, endPoint x: 849, endPoint y: 534, distance: 120.1
click at [951, 469] on label "C" at bounding box center [953, 473] width 153 height 31
click at [954, 473] on input "C" at bounding box center [959, 478] width 10 height 10
radio input "true"
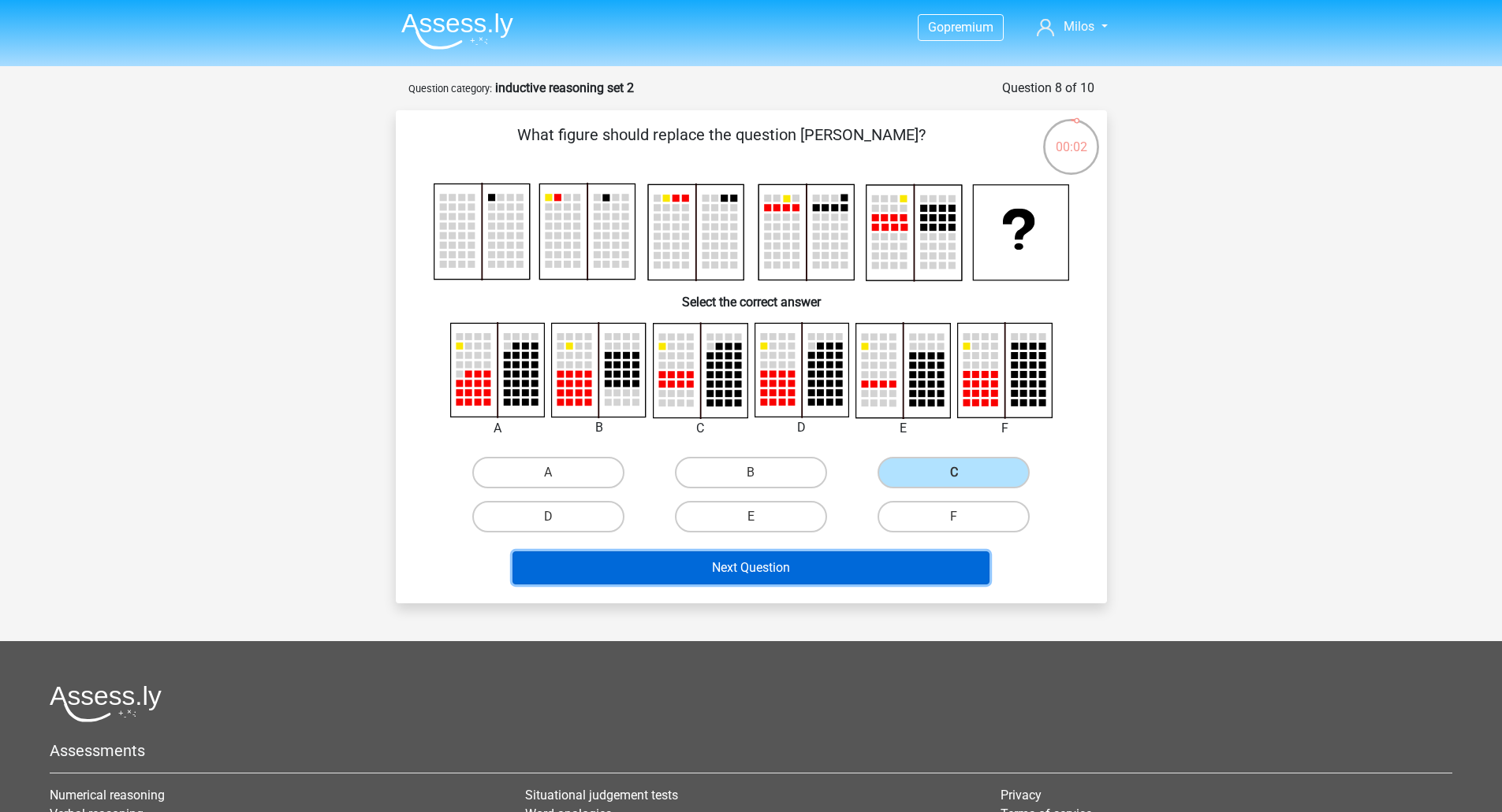
click at [742, 565] on button "Next Question" at bounding box center [751, 568] width 477 height 33
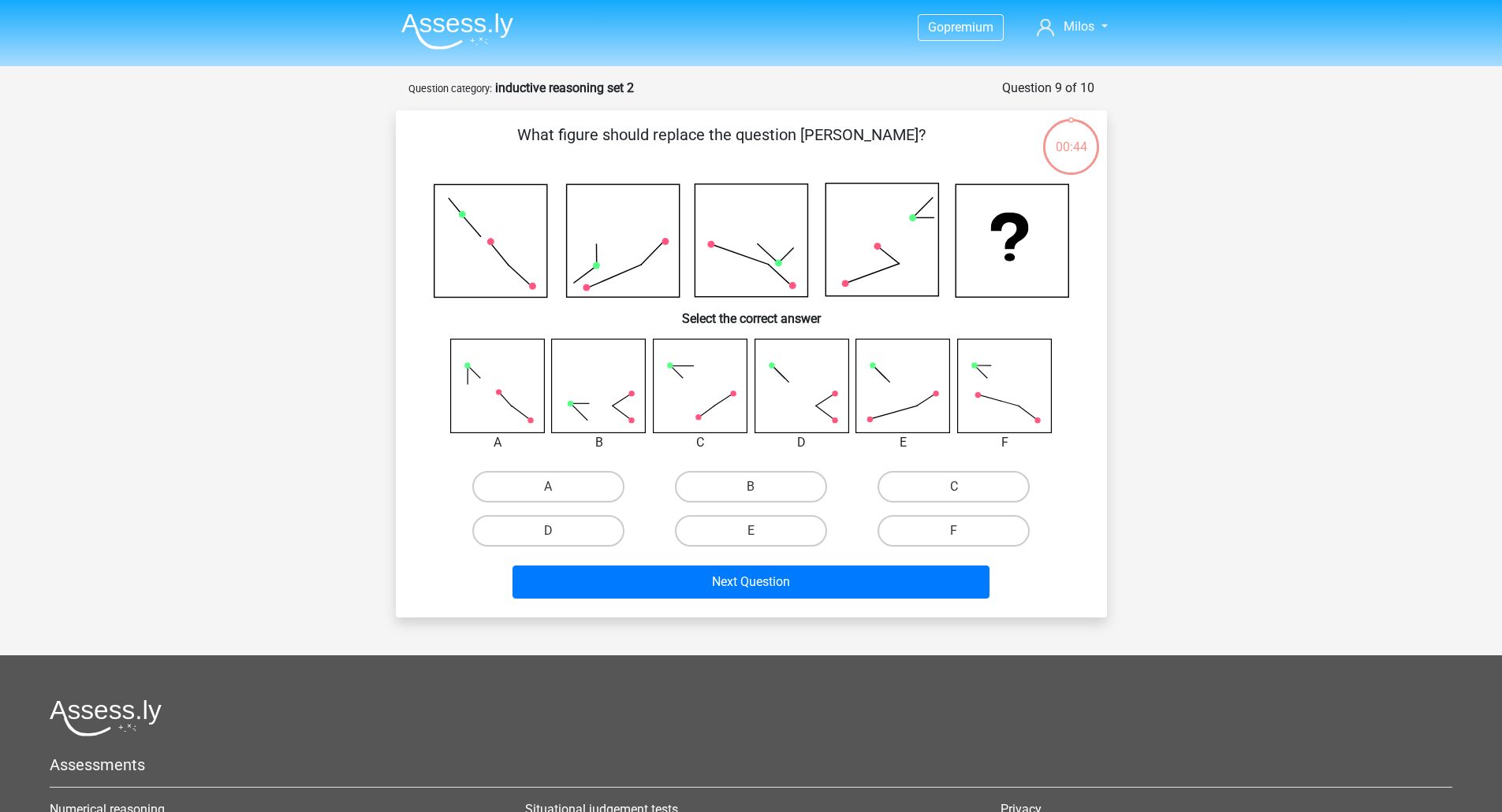
scroll to position [79, 0]
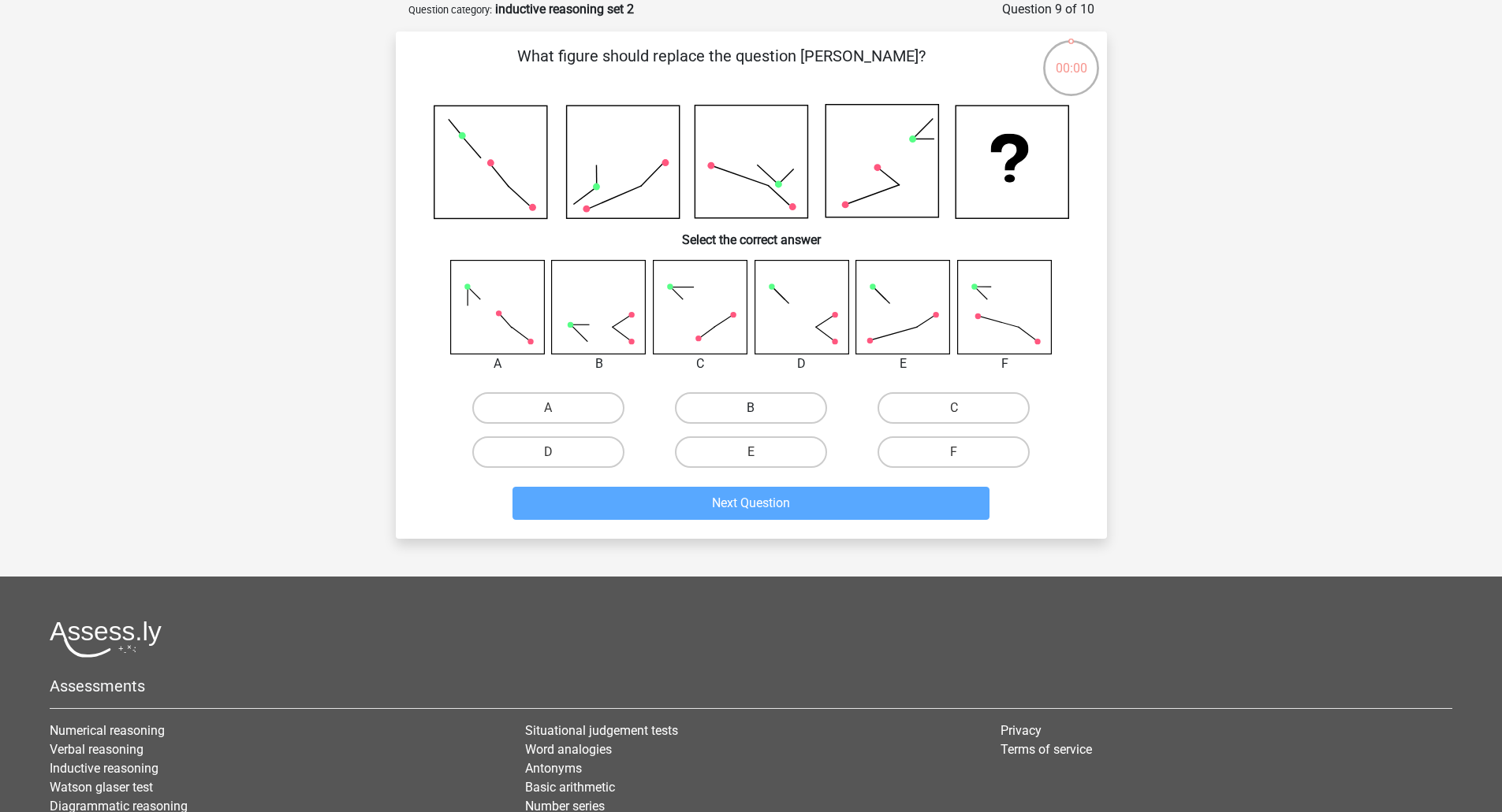
click at [742, 398] on label "B" at bounding box center [751, 408] width 153 height 31
click at [751, 408] on input "B" at bounding box center [755, 413] width 10 height 10
radio input "true"
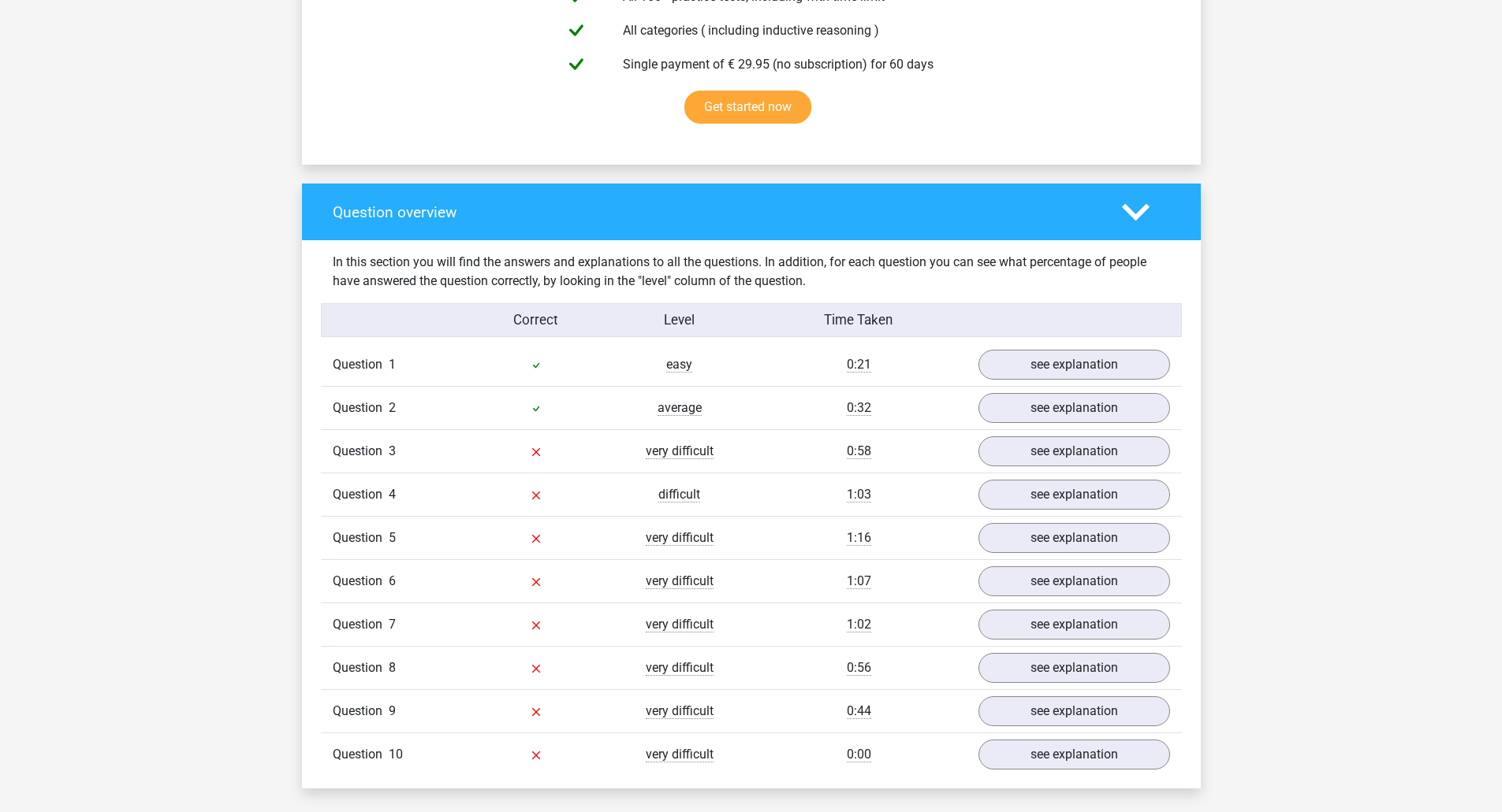
scroll to position [1024, 0]
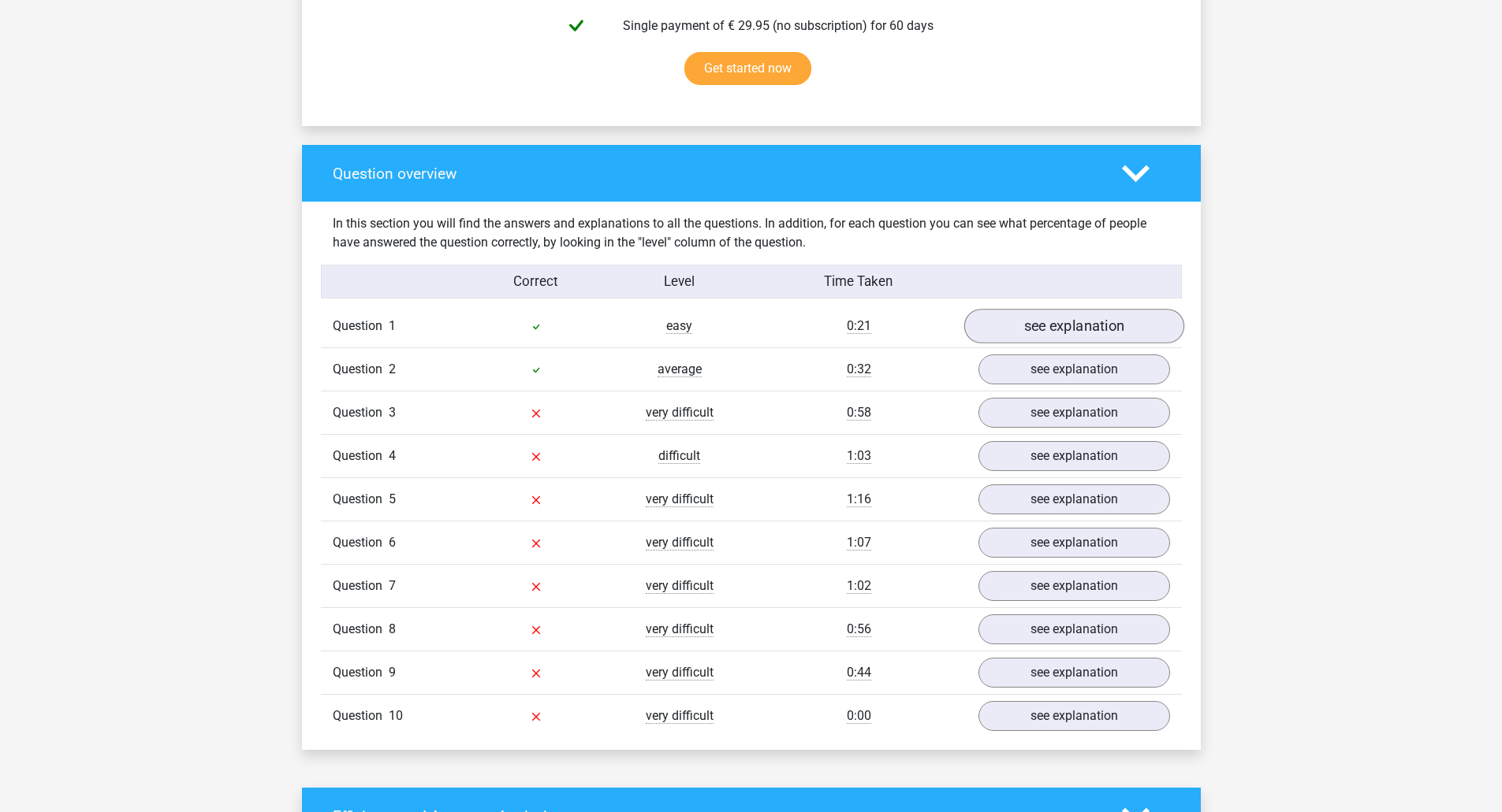
click at [1048, 343] on div "Question 1 easy 0:21 see explanation" at bounding box center [751, 326] width 861 height 42
click at [1056, 329] on link "see explanation" at bounding box center [1073, 327] width 220 height 35
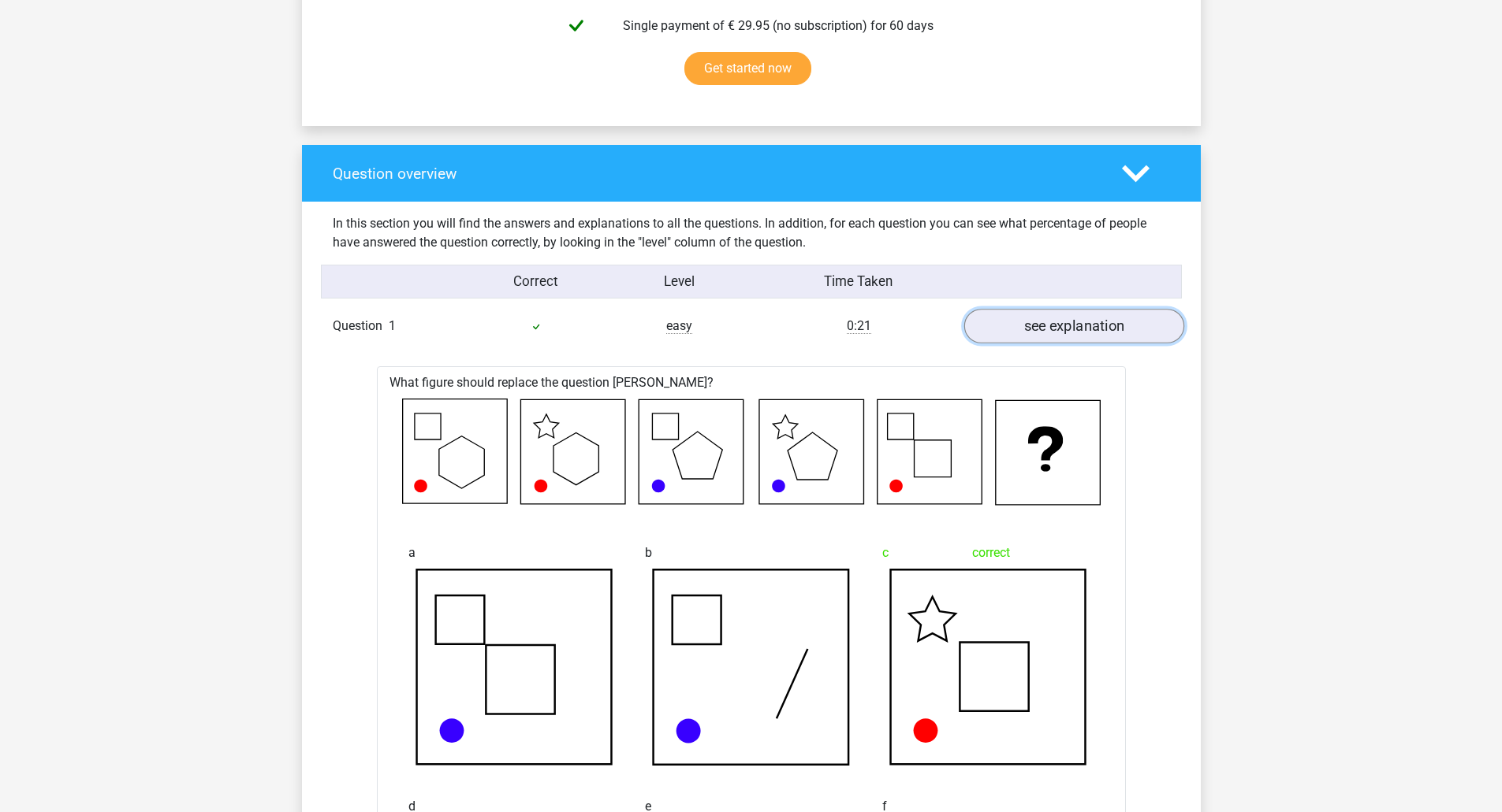
click at [1056, 329] on link "see explanation" at bounding box center [1073, 327] width 220 height 35
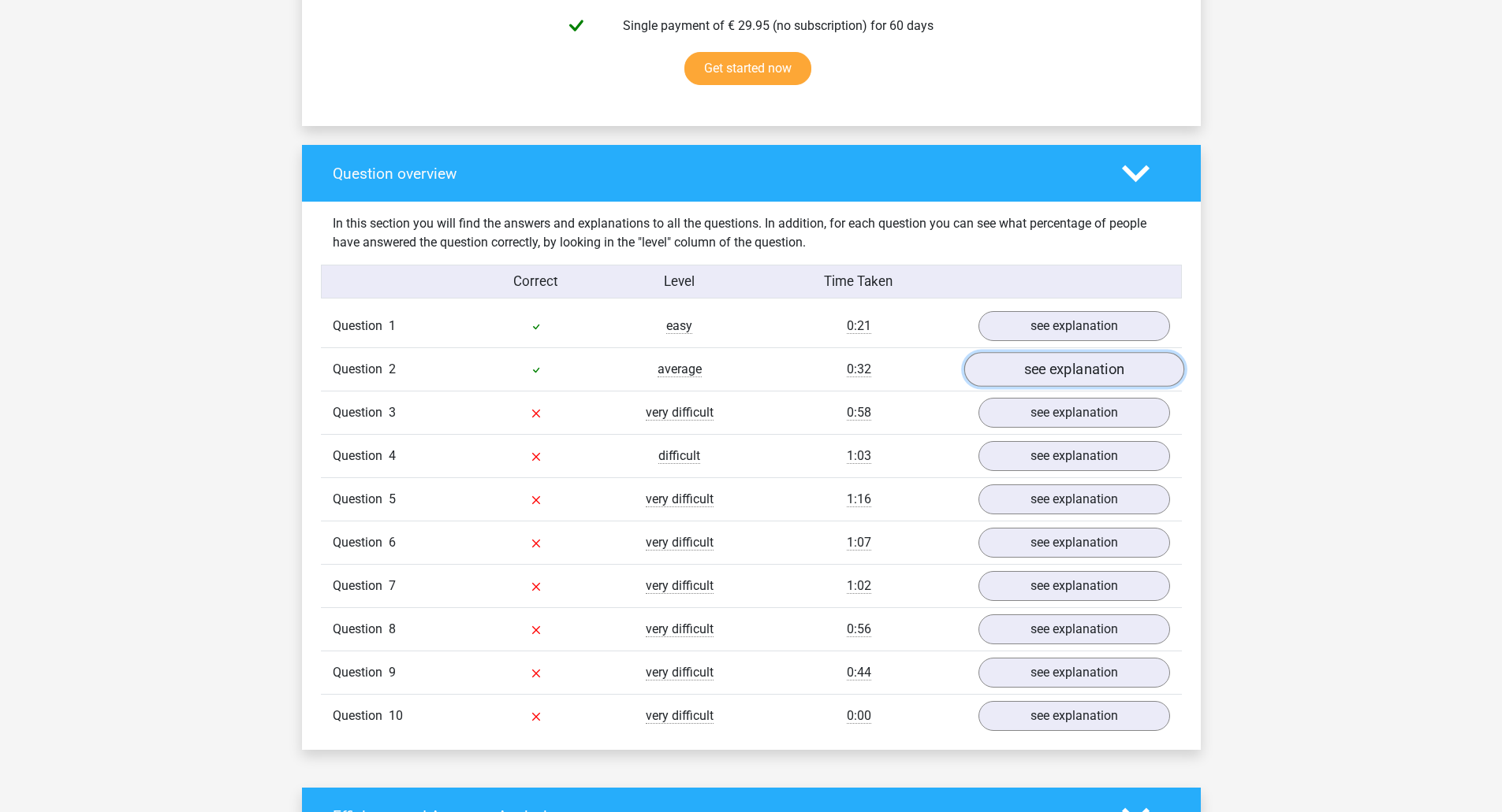
click at [1058, 375] on link "see explanation" at bounding box center [1073, 370] width 220 height 35
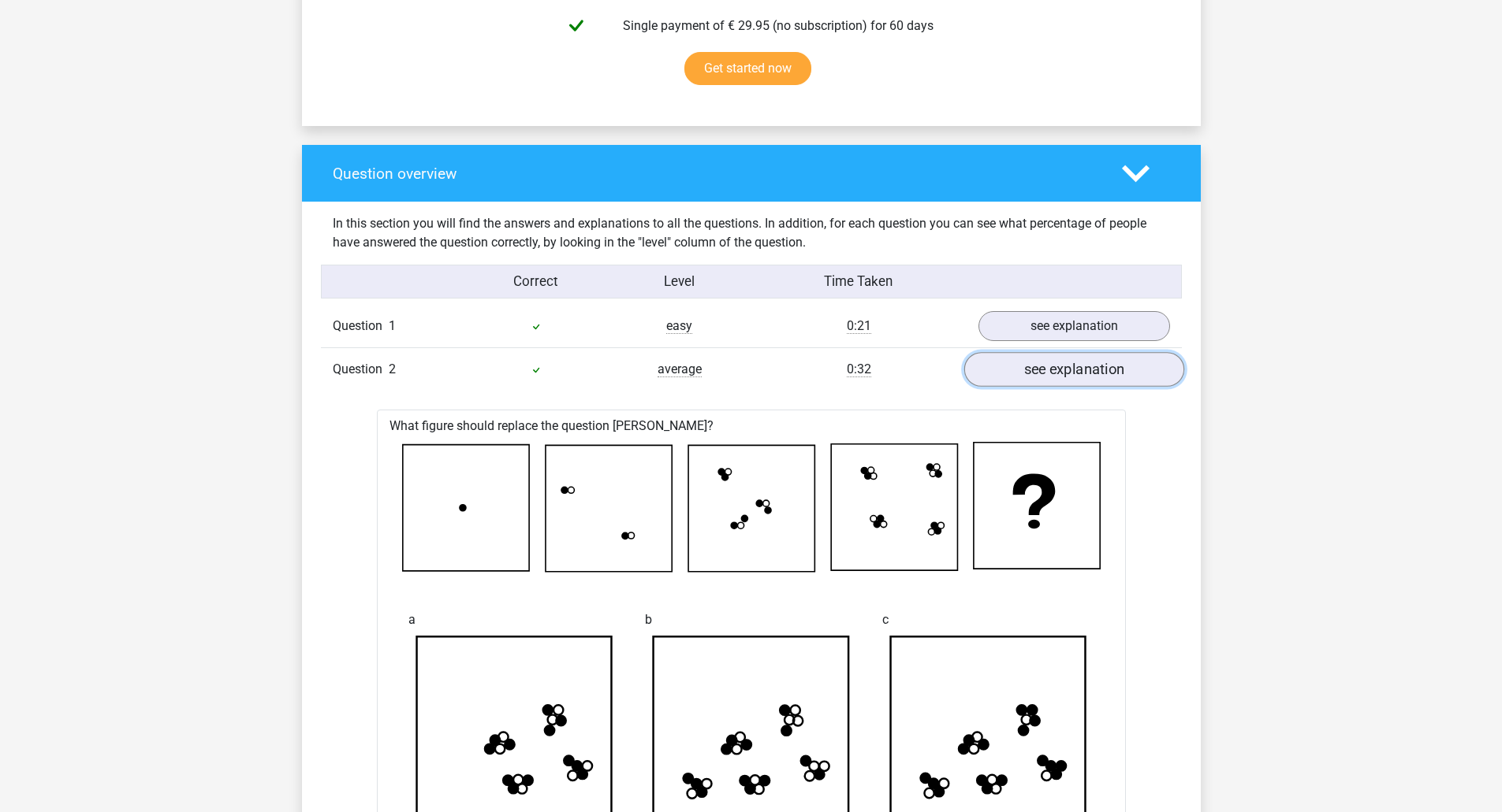
click at [1058, 374] on link "see explanation" at bounding box center [1073, 370] width 220 height 35
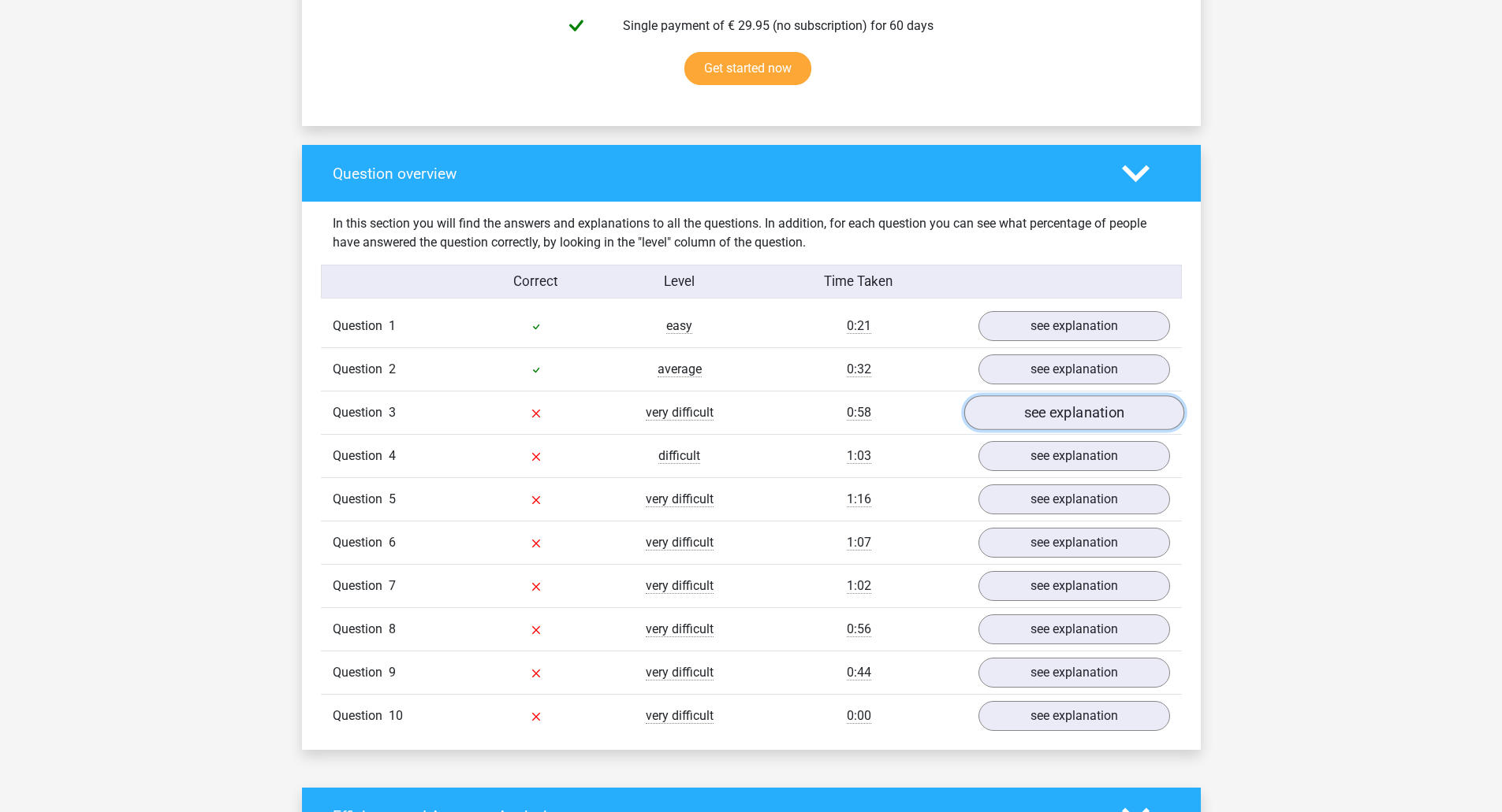
click at [1058, 414] on link "see explanation" at bounding box center [1073, 414] width 220 height 35
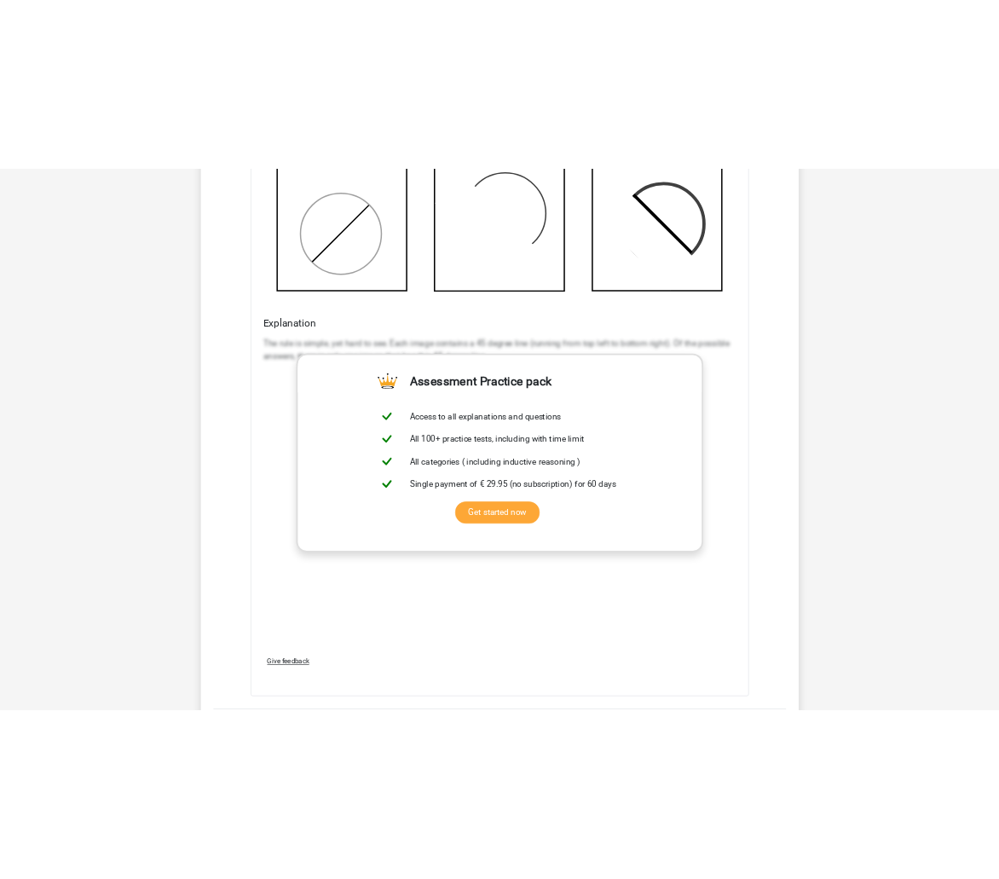
scroll to position [2132, 0]
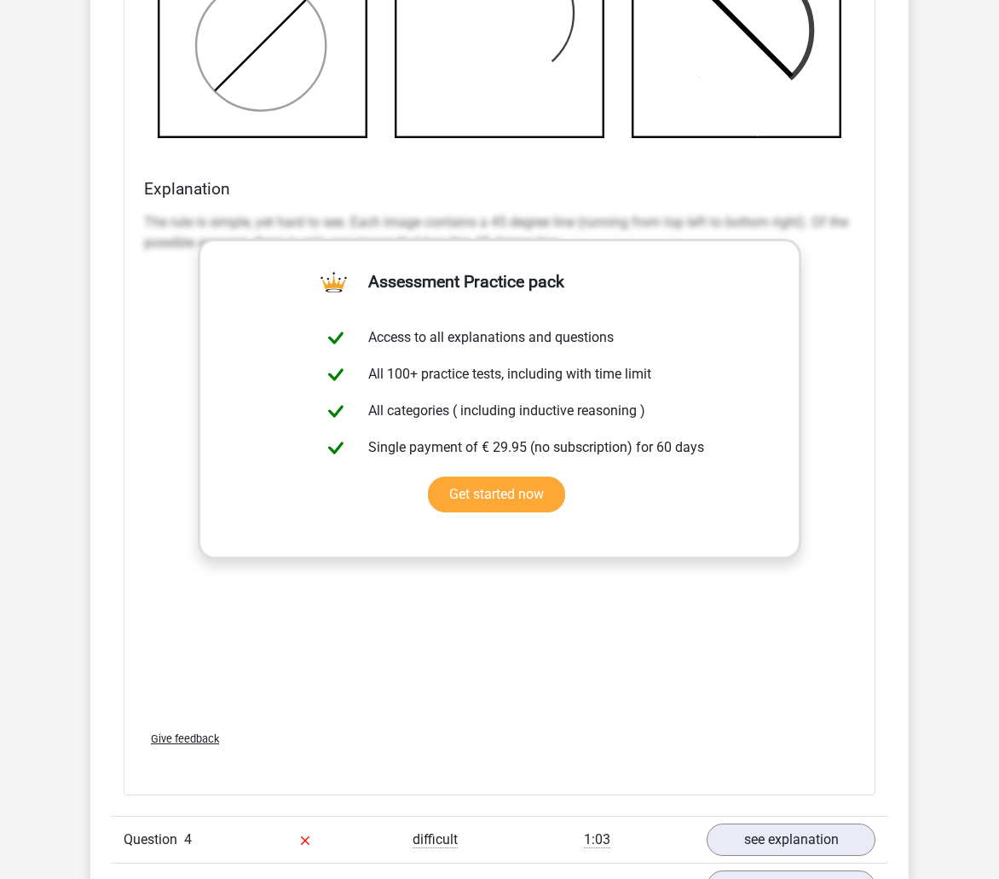
click at [553, 231] on p "The rule is simple, yet hard to see. Each image contains a 45 degree line (runn…" at bounding box center [499, 232] width 711 height 41
drag, startPoint x: 681, startPoint y: 224, endPoint x: 593, endPoint y: 223, distance: 87.9
click at [629, 223] on p "The rule is simple, yet hard to see. Each image contains a 45 degree line (runn…" at bounding box center [499, 232] width 711 height 41
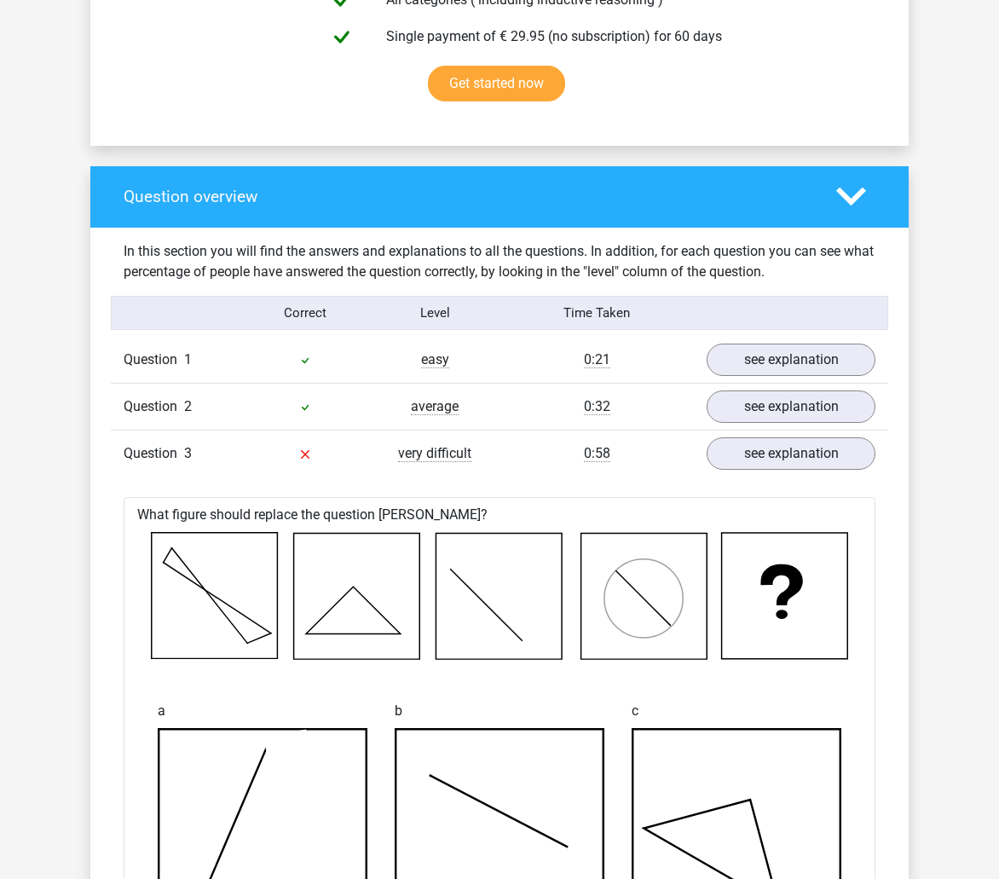
scroll to position [1023, 0]
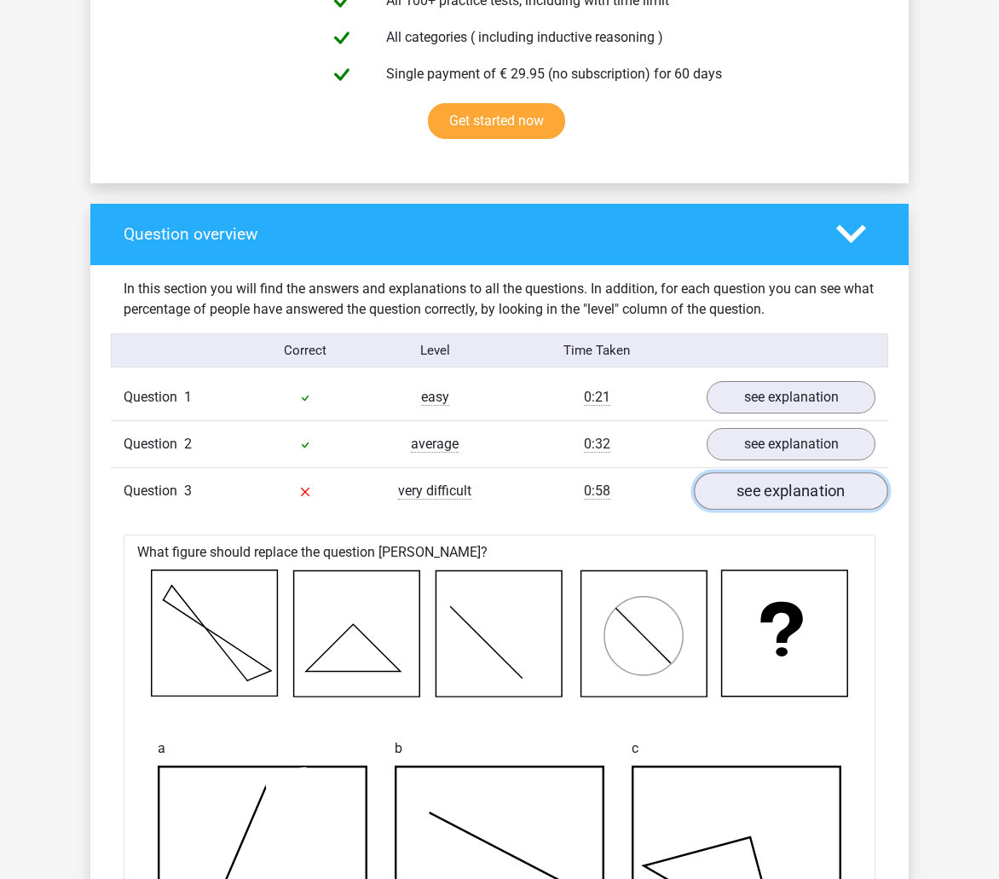
click at [775, 491] on link "see explanation" at bounding box center [791, 491] width 194 height 38
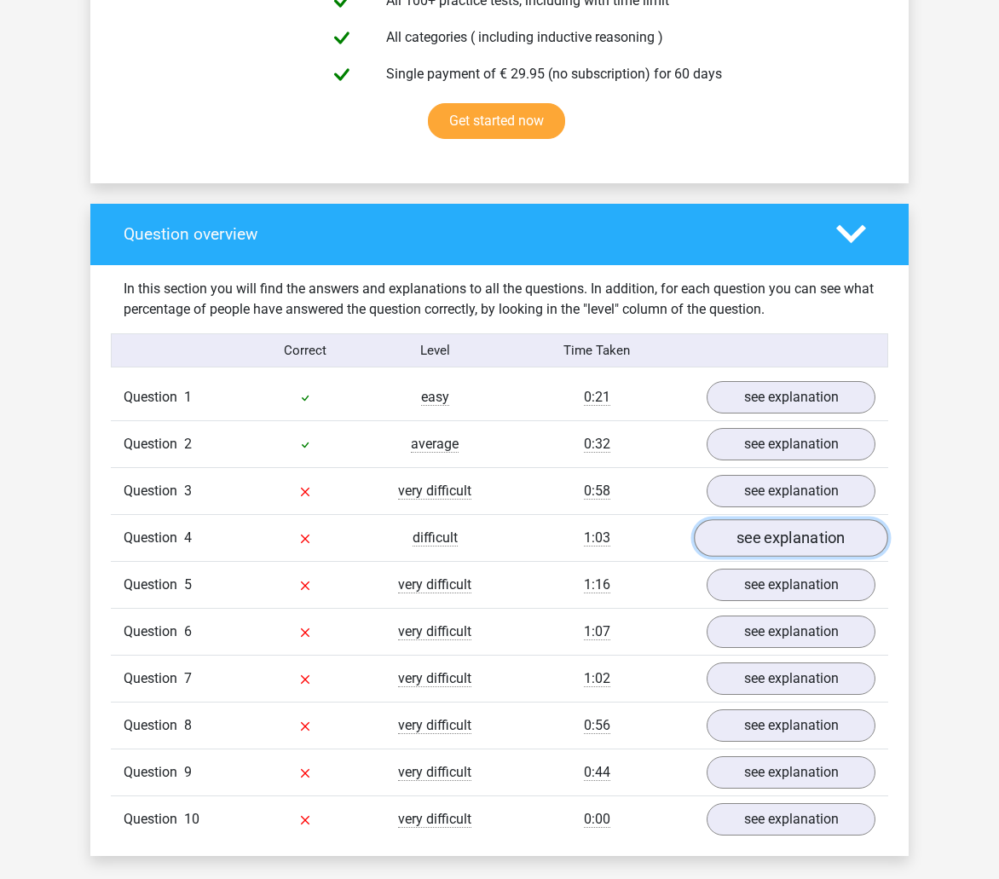
click at [773, 536] on link "see explanation" at bounding box center [791, 538] width 194 height 38
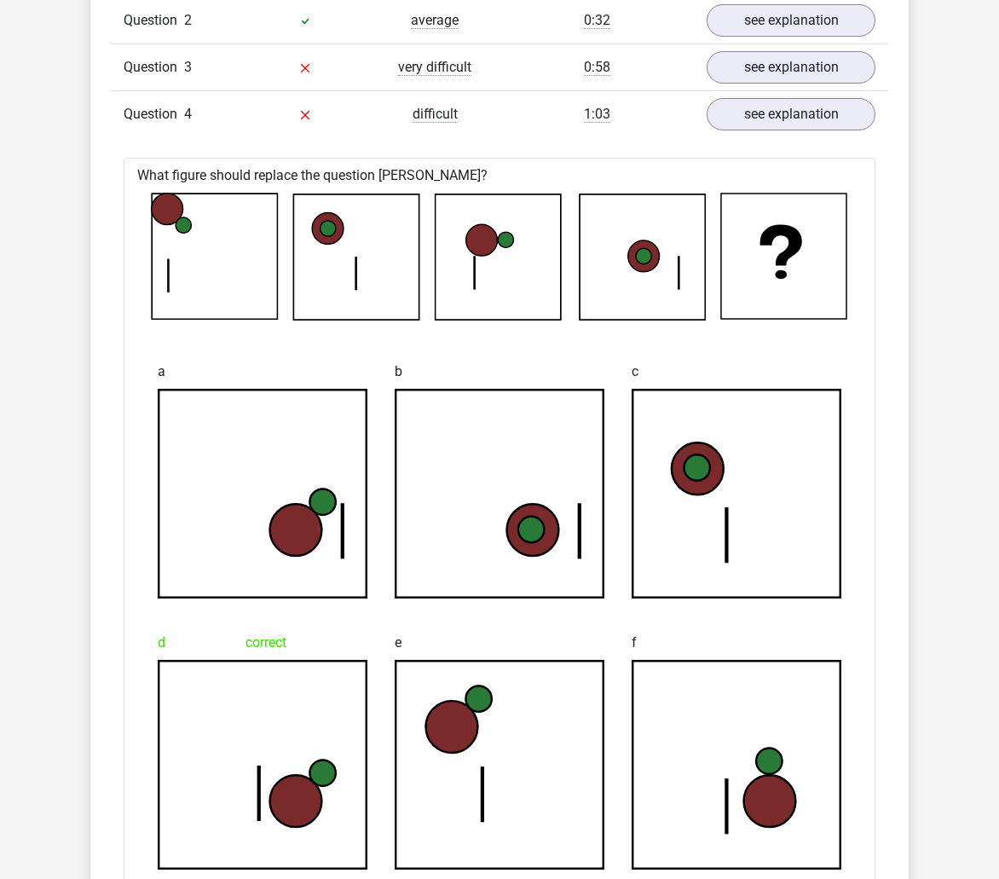
scroll to position [1450, 0]
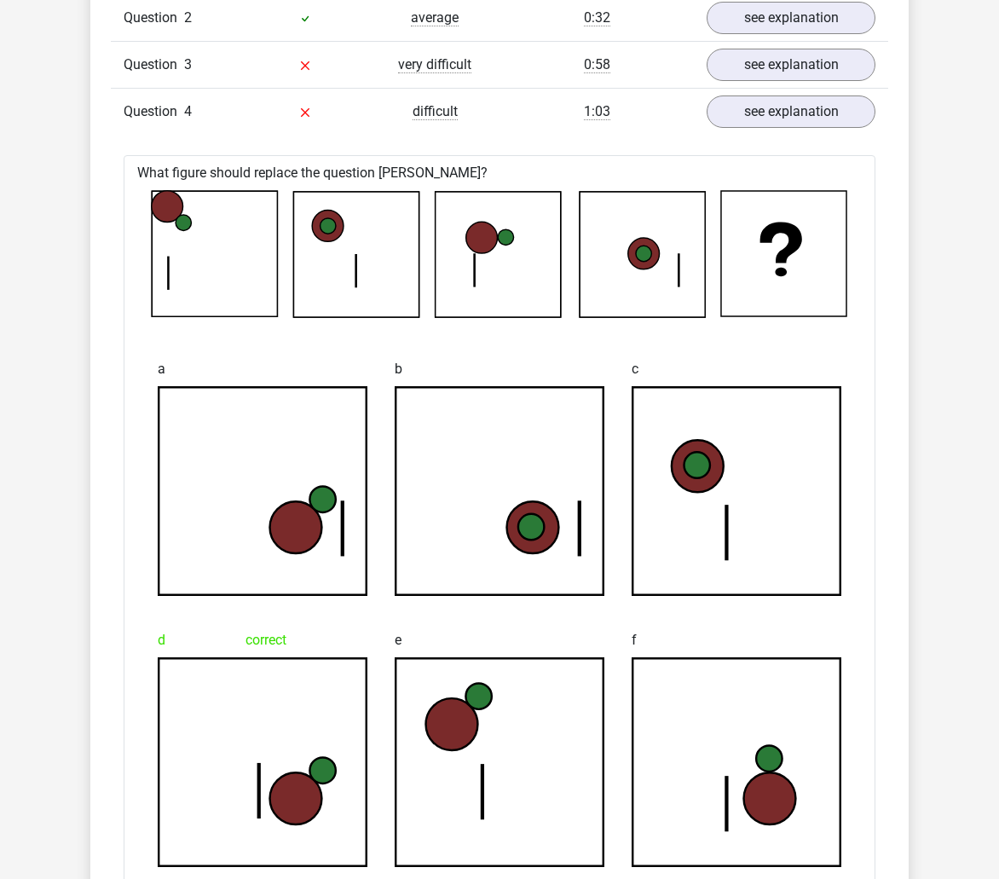
click at [667, 277] on icon at bounding box center [643, 254] width 125 height 125
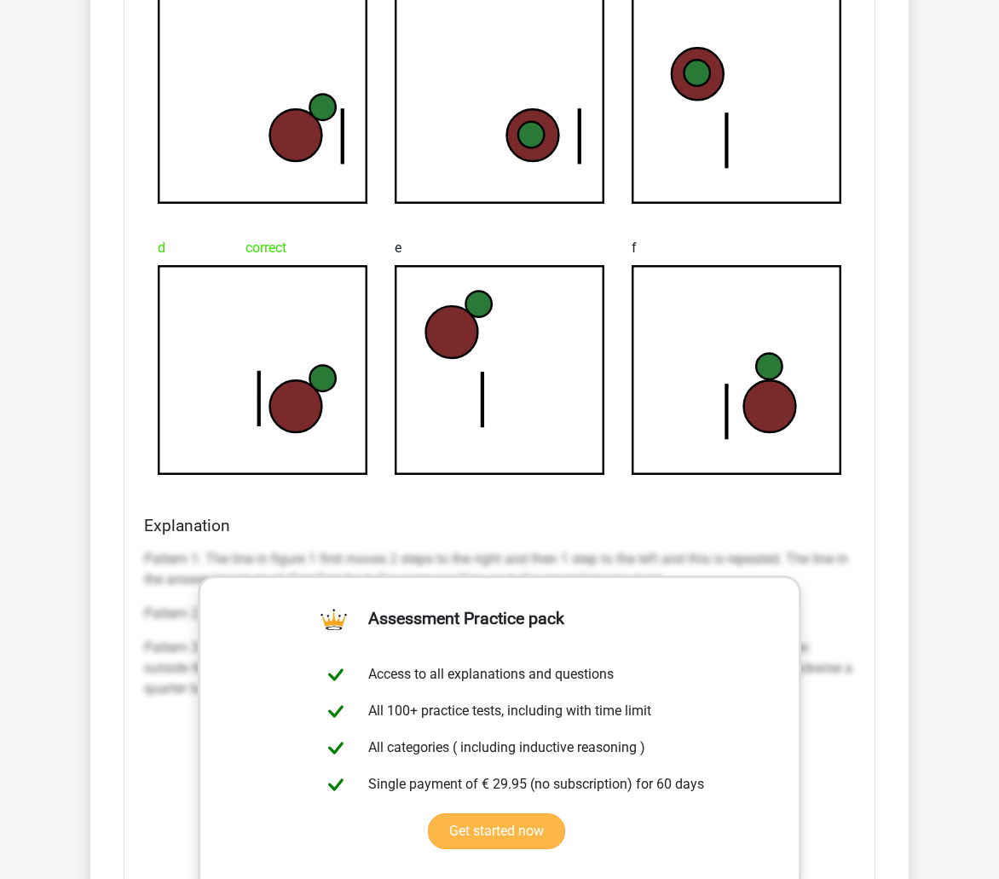
scroll to position [1876, 0]
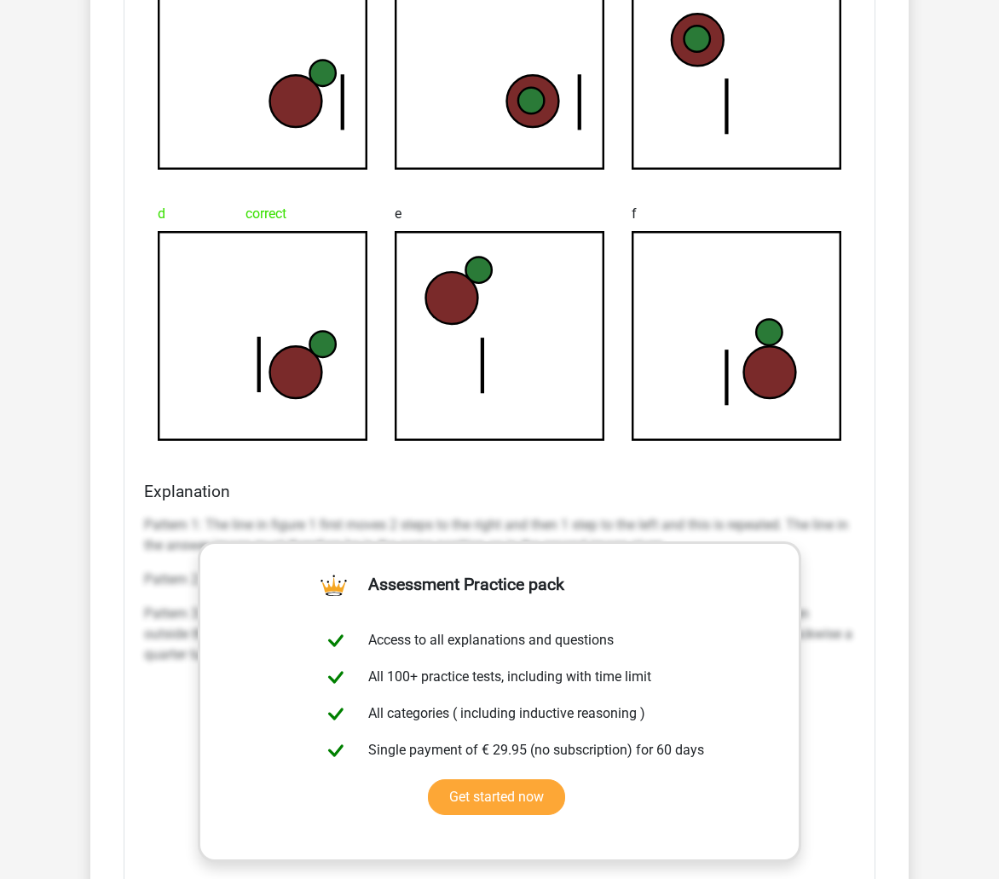
click at [163, 543] on p "Pattern 1: The line in figure 1 first moves 2 steps to the right and then 1 ste…" at bounding box center [499, 535] width 711 height 41
click at [163, 533] on p "Pattern 1: The line in figure 1 first moves 2 steps to the right and then 1 ste…" at bounding box center [499, 535] width 711 height 41
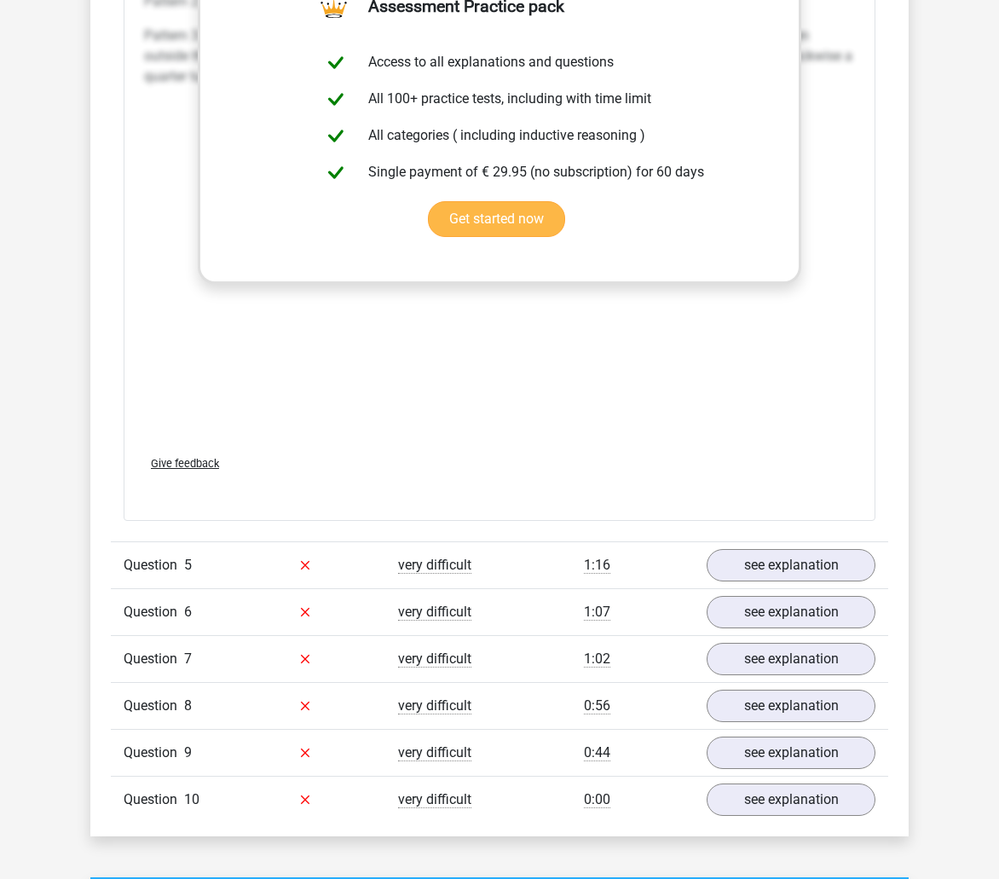
scroll to position [2558, 0]
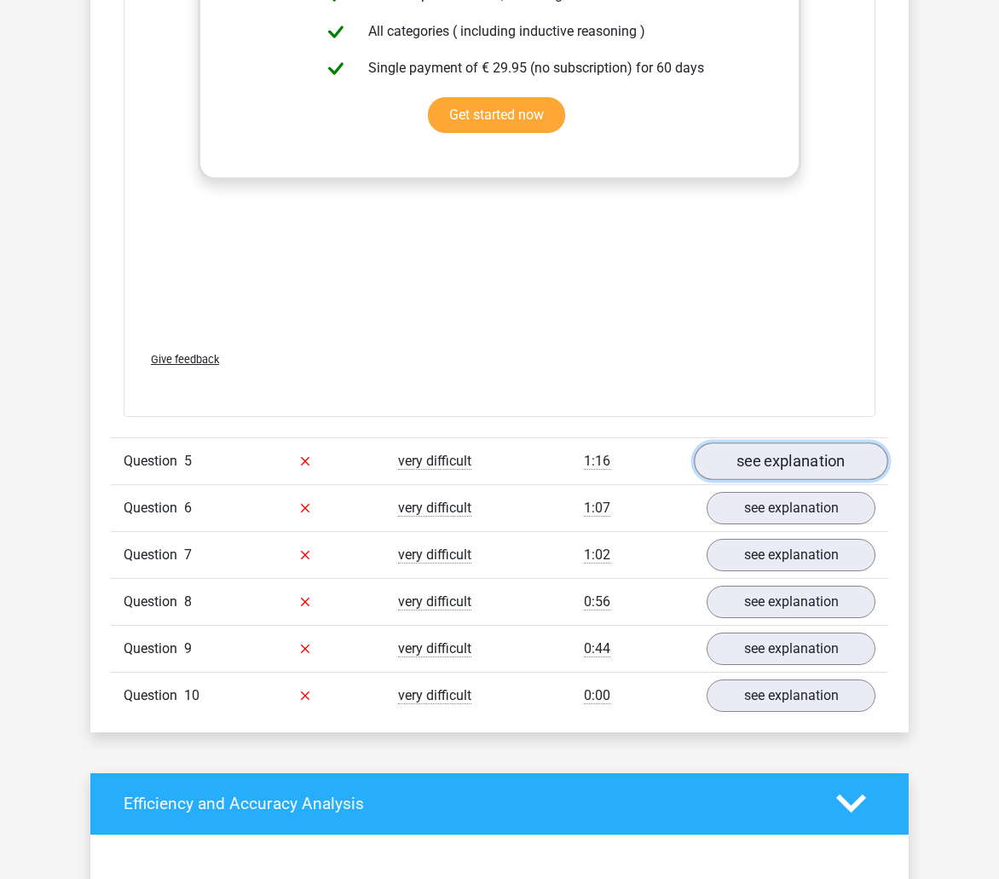
click at [833, 461] on link "see explanation" at bounding box center [791, 462] width 194 height 38
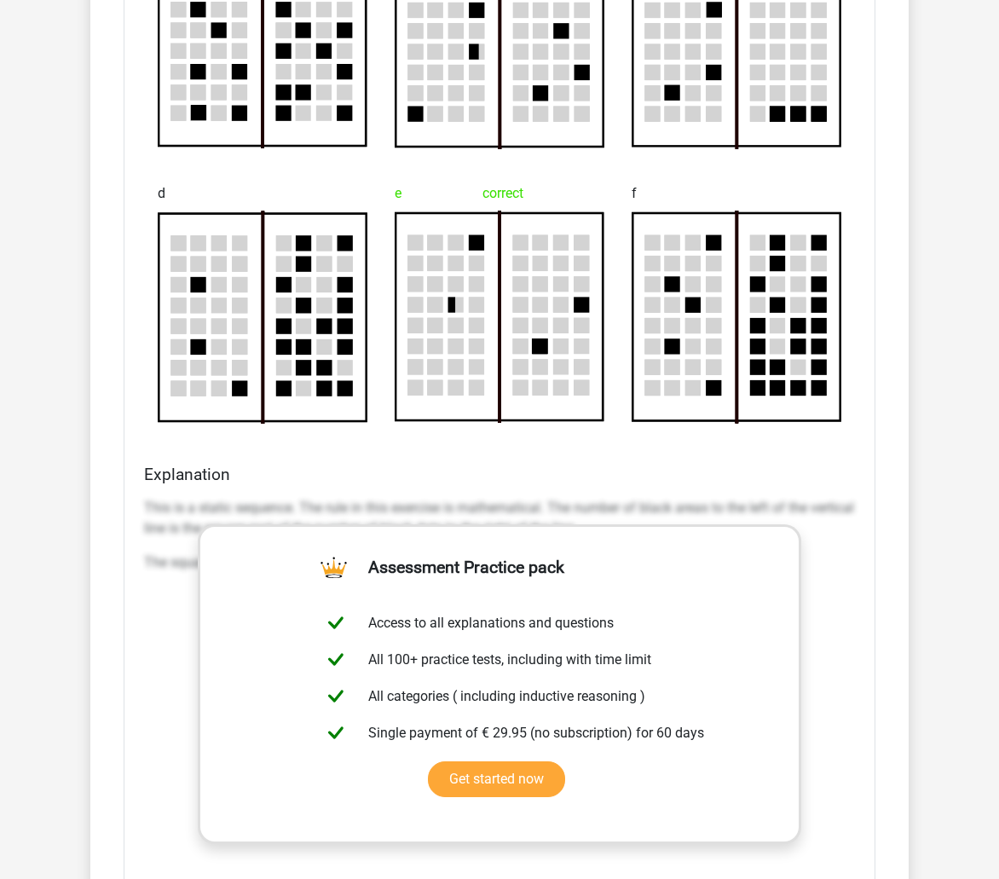
scroll to position [3411, 0]
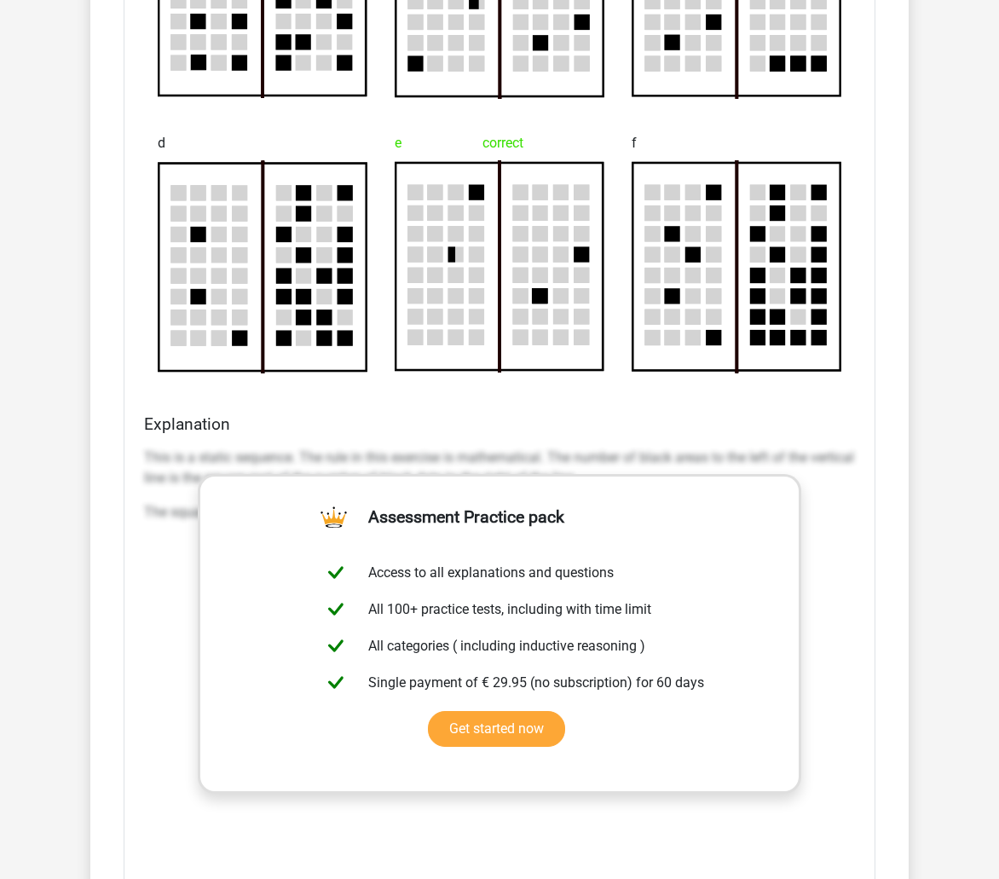
click at [186, 465] on p "This is a static sequence. The rule in this exercise is mathematical. The numbe…" at bounding box center [499, 468] width 711 height 41
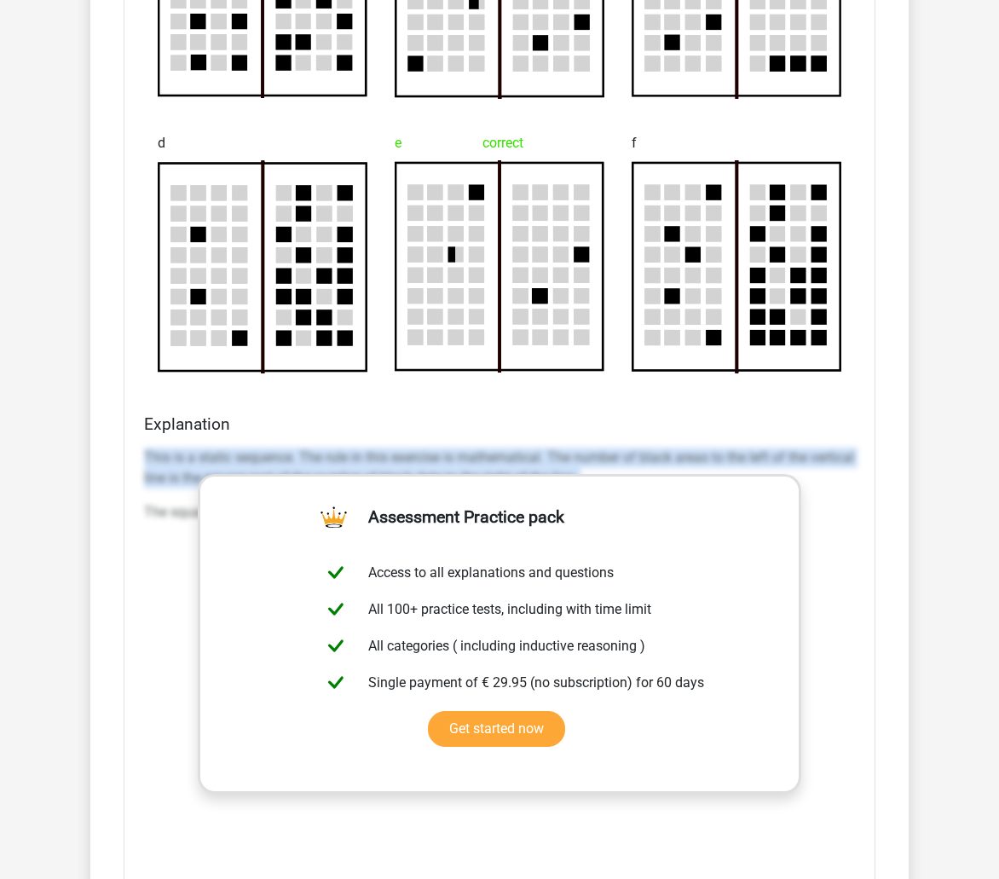
click at [186, 465] on p "This is a static sequence. The rule in this exercise is mathematical. The numbe…" at bounding box center [499, 468] width 711 height 41
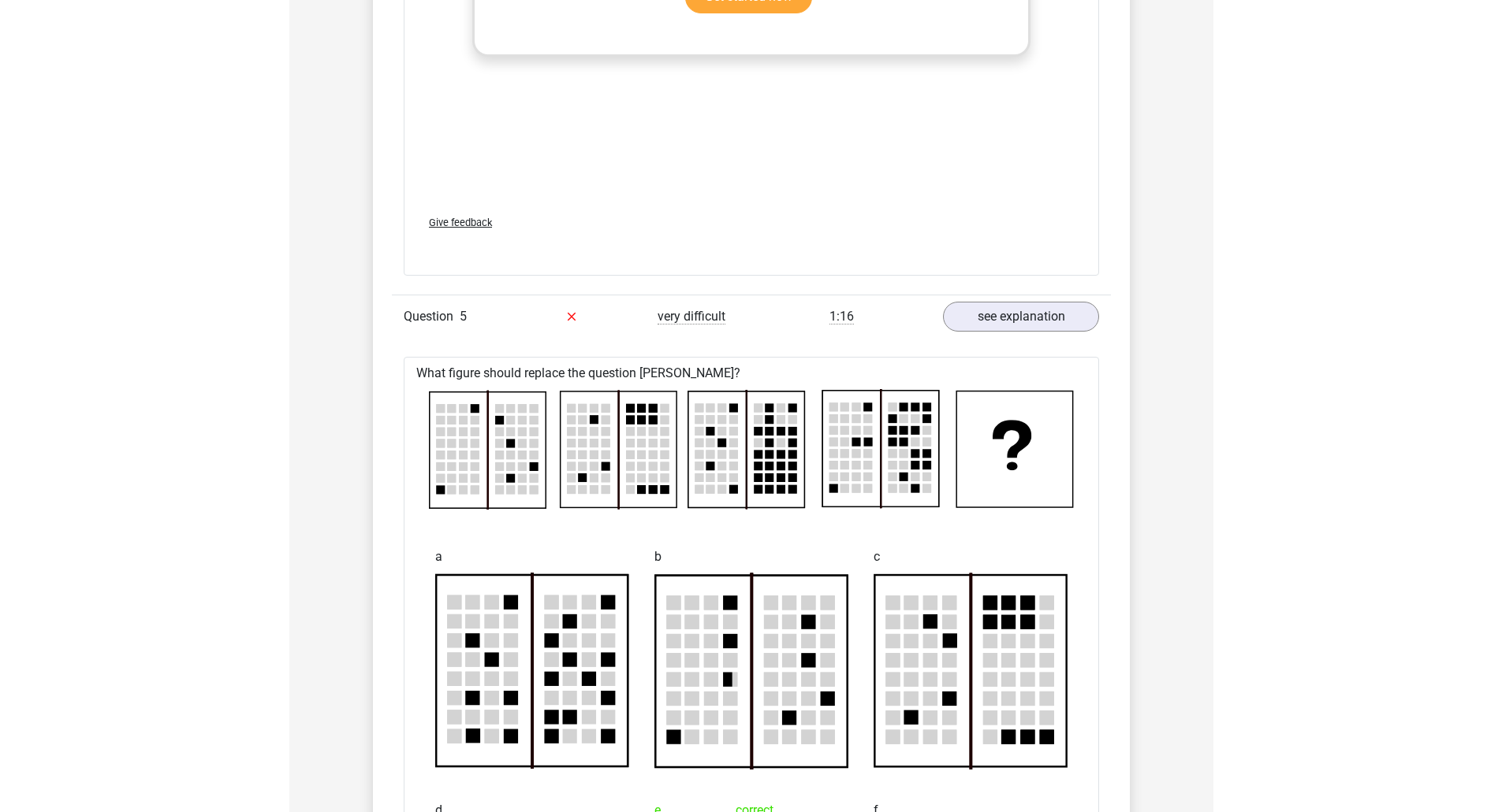
scroll to position [2521, 0]
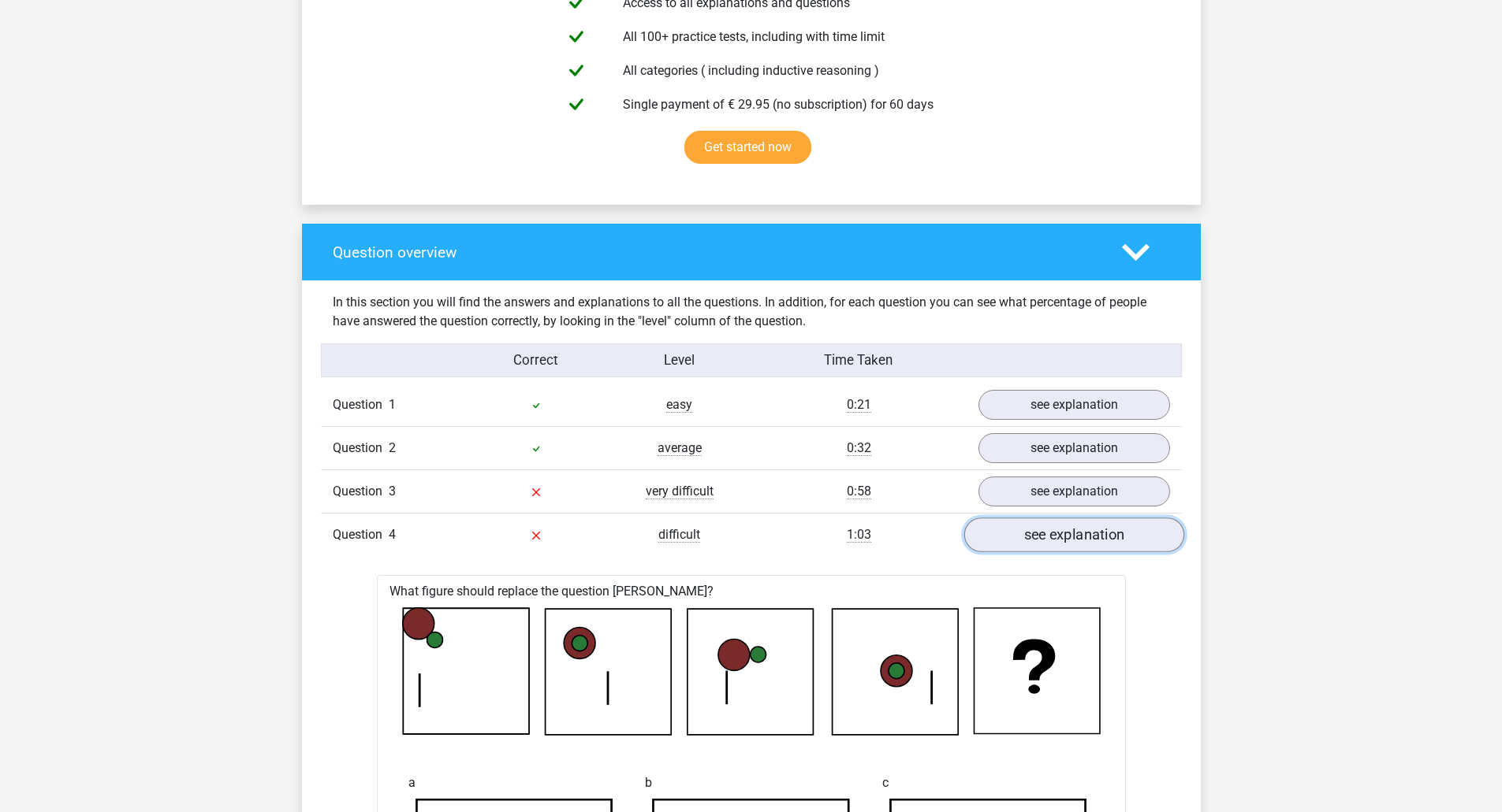
click at [1056, 522] on link "see explanation" at bounding box center [1073, 536] width 220 height 35
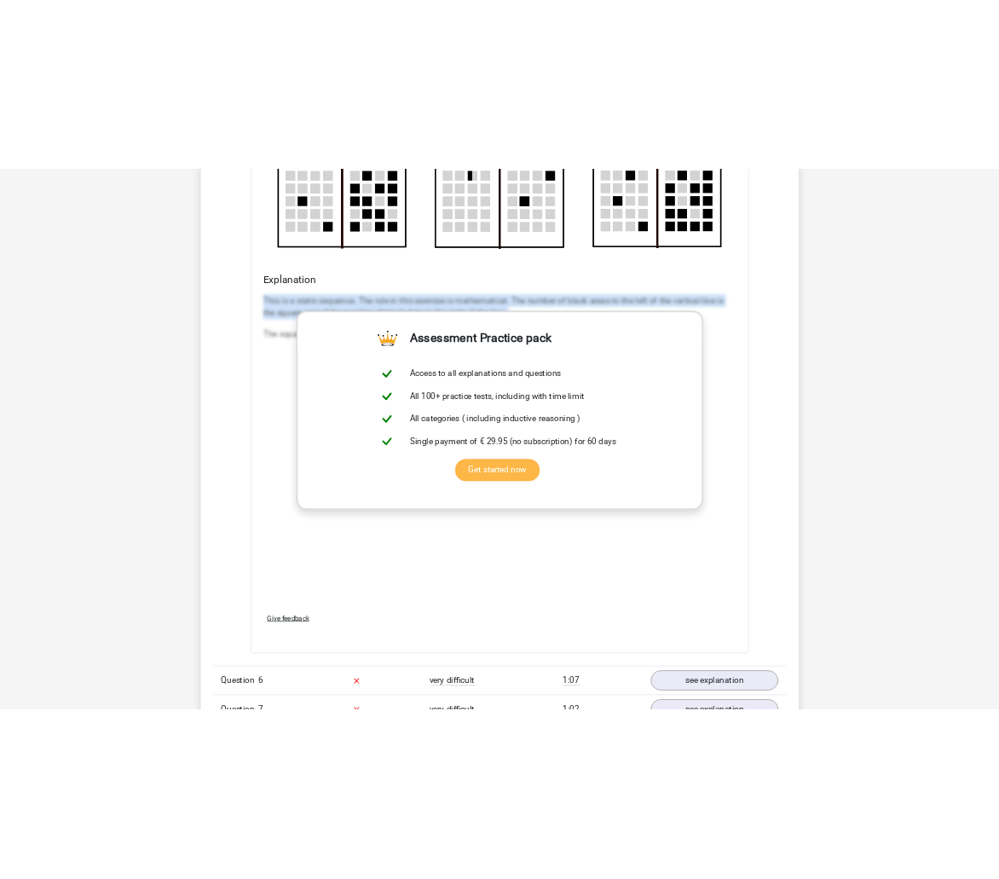
scroll to position [2302, 0]
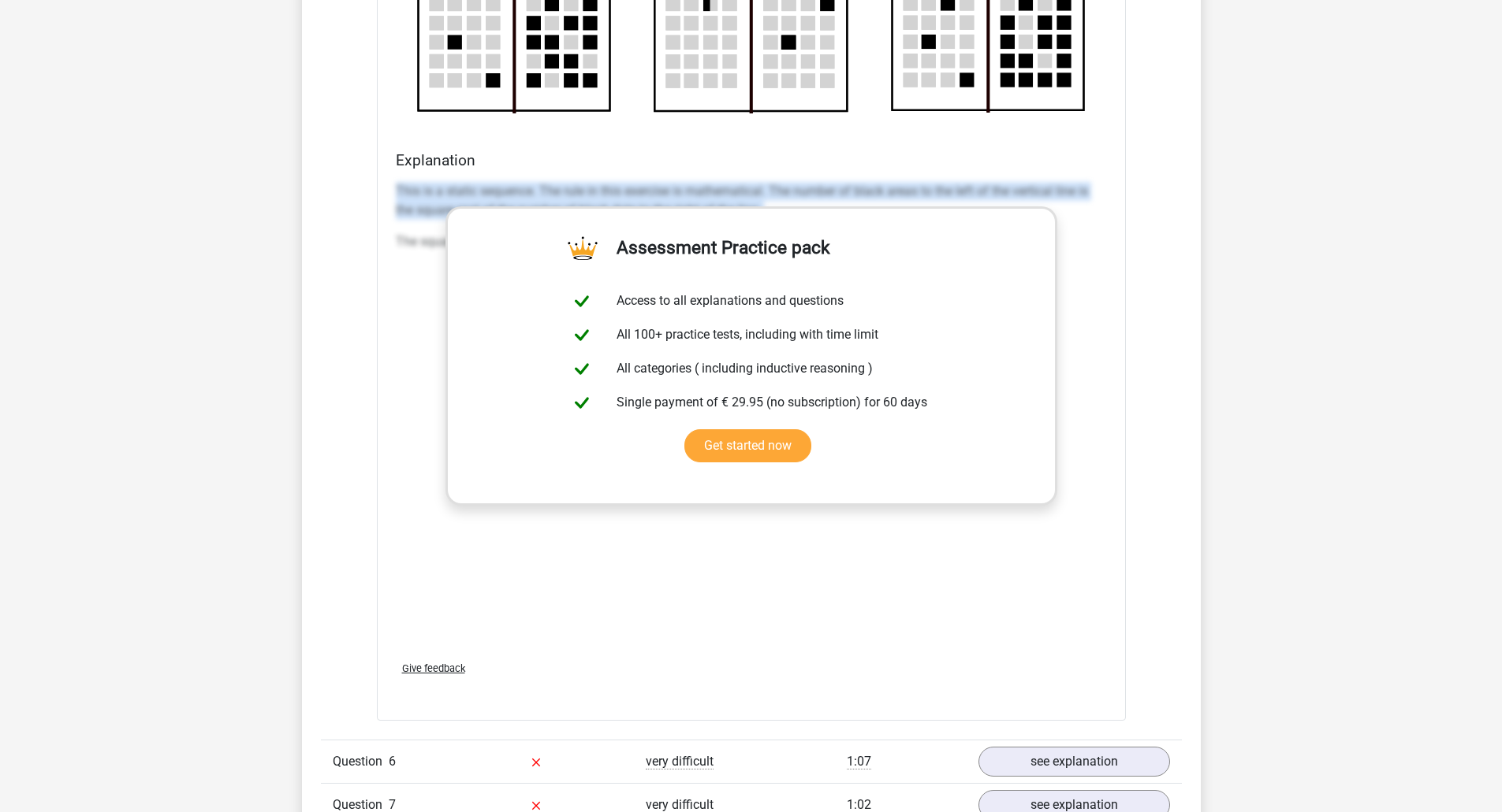
click at [430, 217] on p "This is a static sequence. The rule in this exercise is mathematical. The numbe…" at bounding box center [751, 200] width 711 height 38
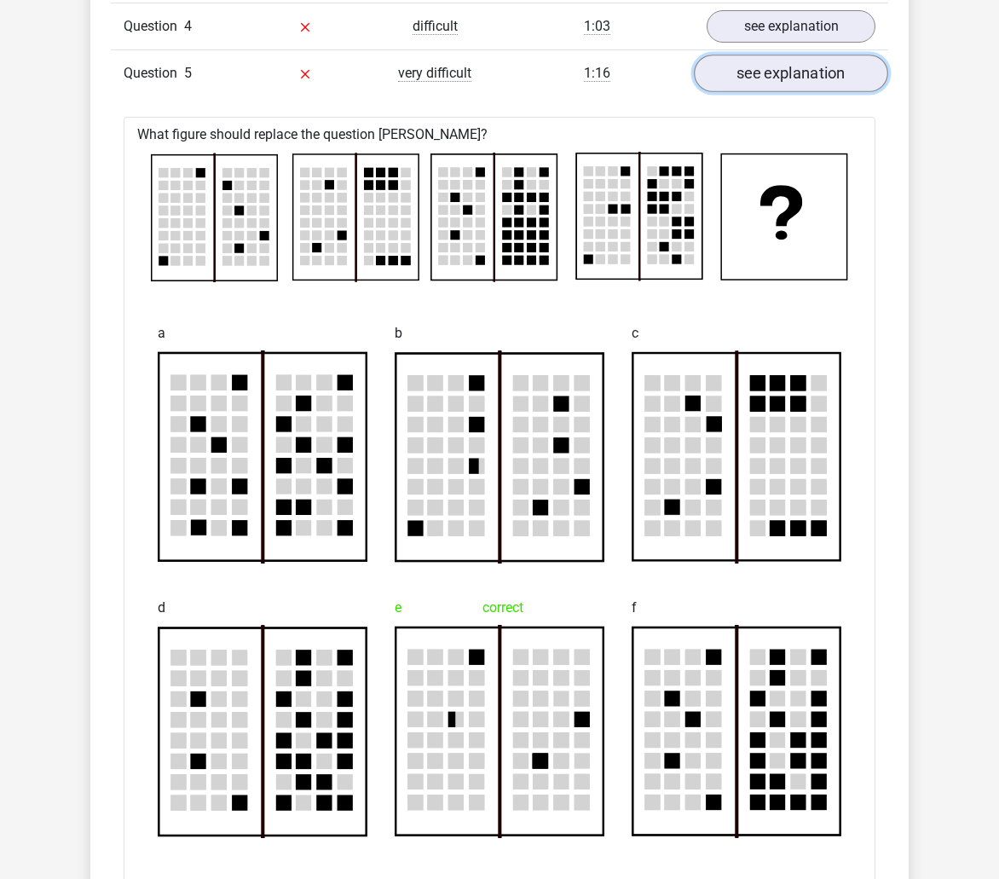
click at [811, 70] on link "see explanation" at bounding box center [791, 74] width 194 height 38
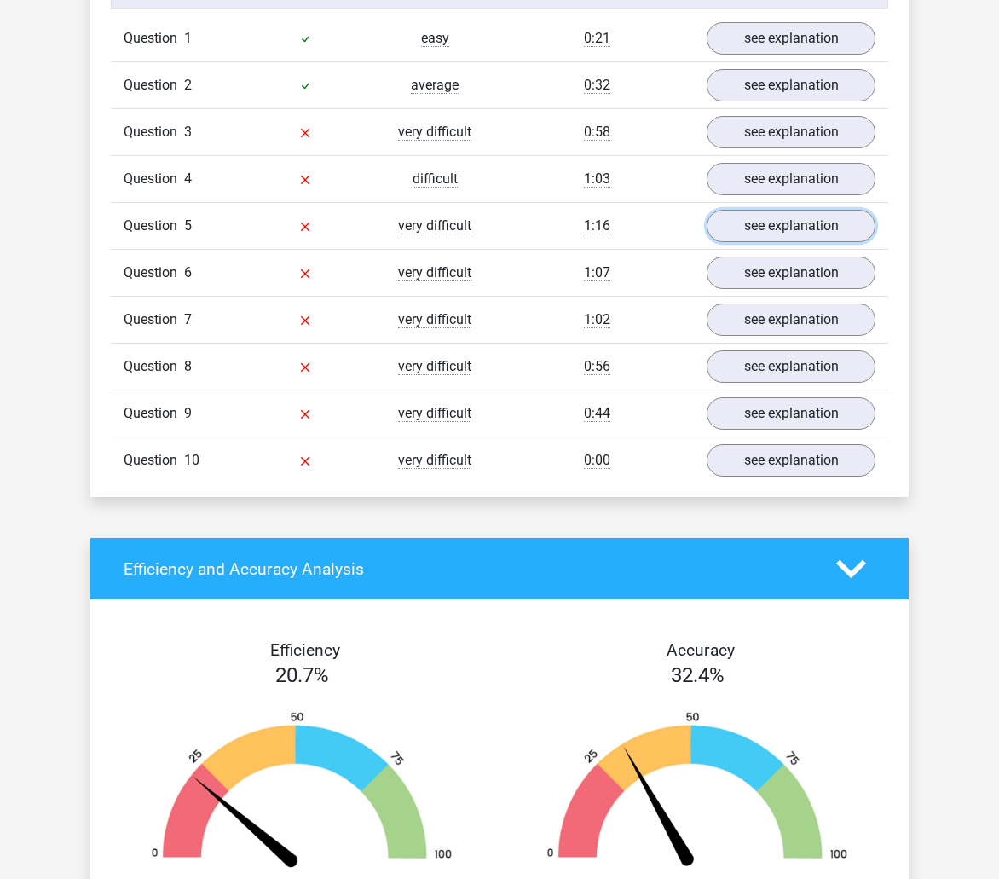
scroll to position [1364, 0]
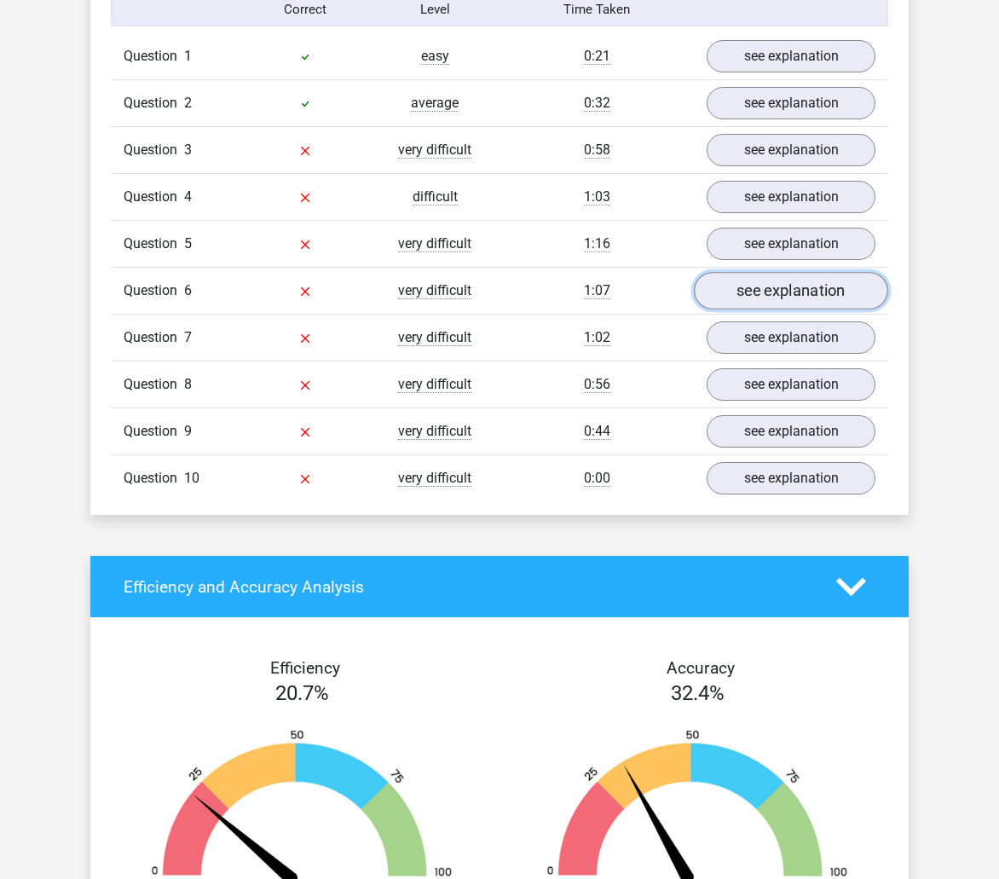
click at [759, 285] on link "see explanation" at bounding box center [791, 291] width 194 height 38
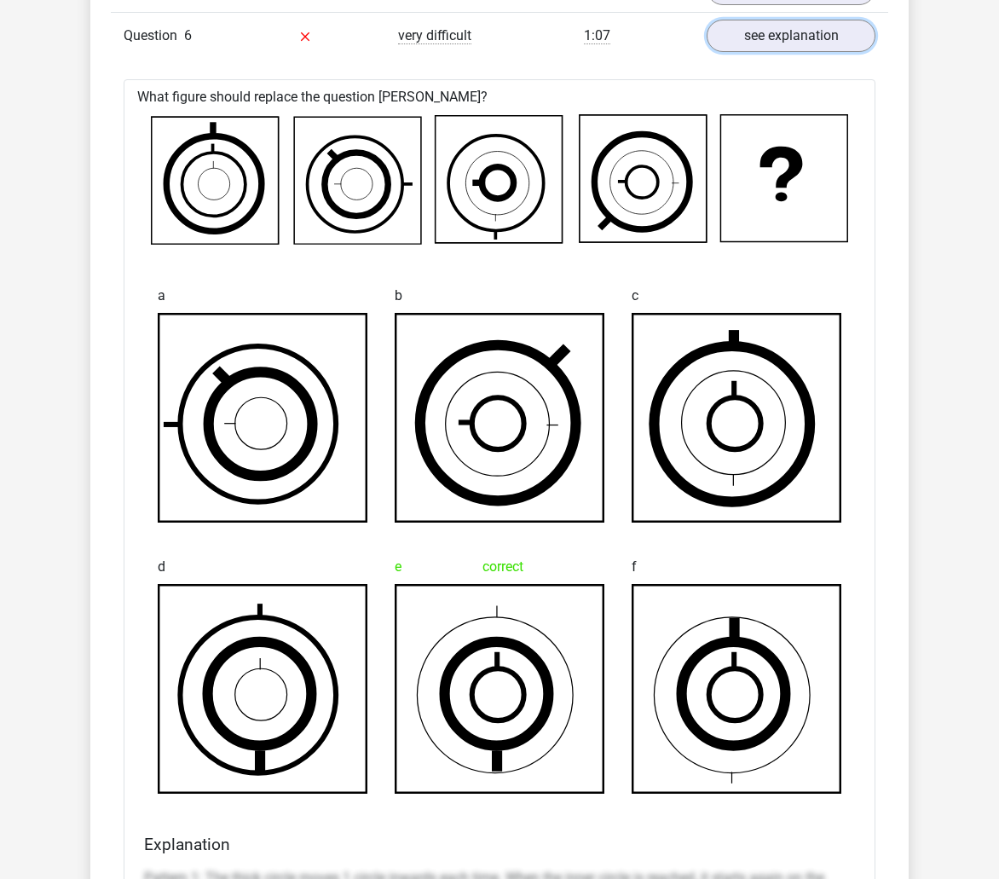
scroll to position [1620, 0]
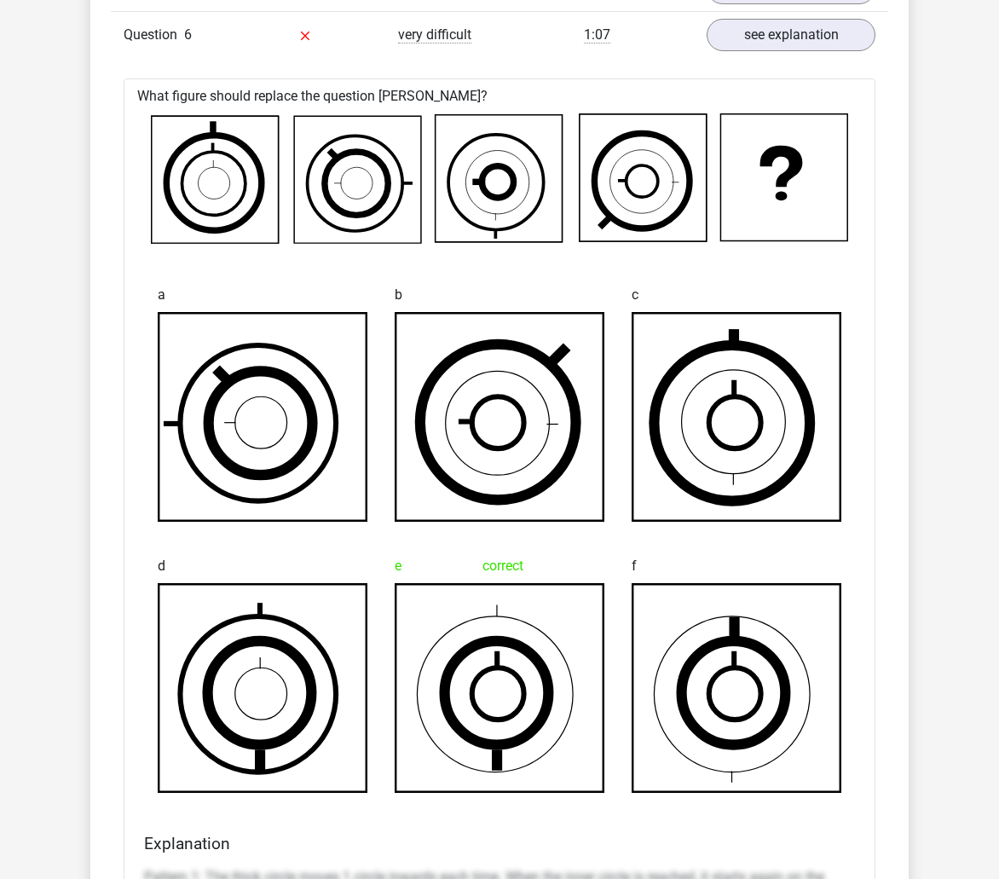
click at [269, 654] on icon at bounding box center [263, 688] width 208 height 208
click at [536, 663] on icon at bounding box center [496, 693] width 147 height 147
click at [202, 656] on icon at bounding box center [263, 688] width 208 height 208
click at [390, 660] on div "e correct" at bounding box center [499, 671] width 237 height 271
click at [316, 663] on icon at bounding box center [263, 688] width 210 height 210
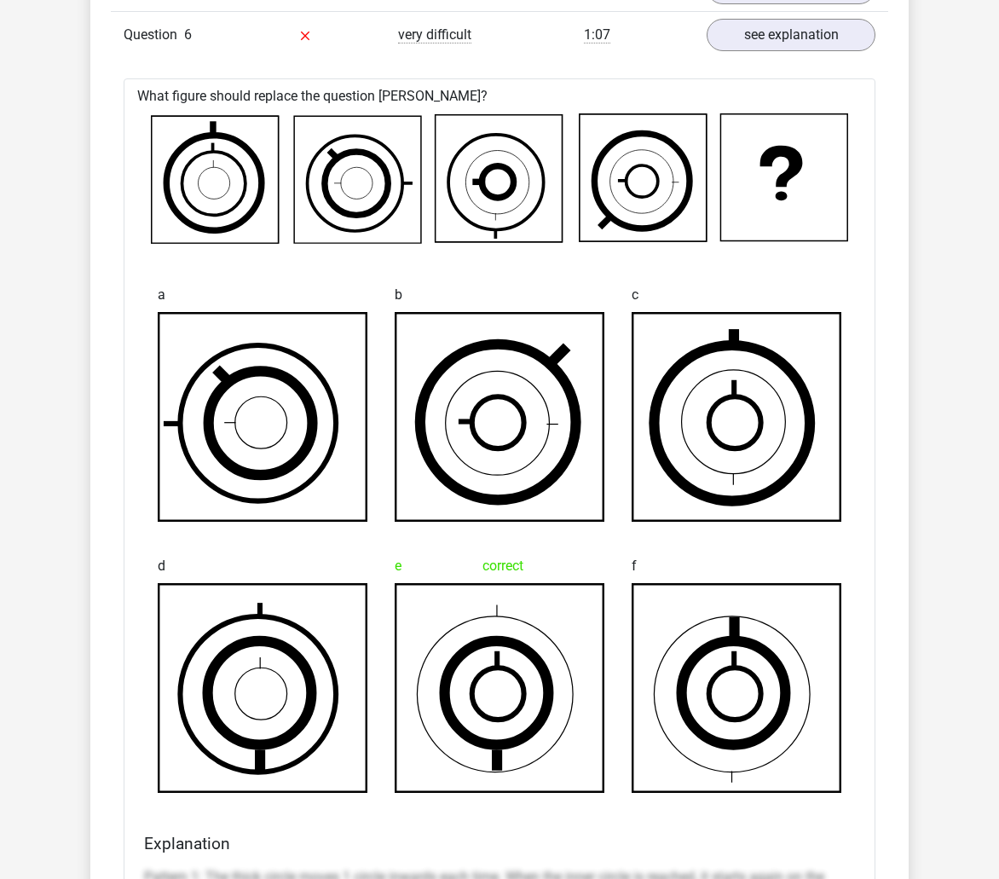
click at [513, 666] on icon at bounding box center [500, 688] width 208 height 208
drag, startPoint x: 288, startPoint y: 670, endPoint x: 470, endPoint y: 665, distance: 181.7
click at [287, 670] on icon at bounding box center [263, 688] width 208 height 208
click at [661, 207] on icon at bounding box center [642, 181] width 63 height 63
click at [782, 198] on icon at bounding box center [782, 196] width 12 height 9
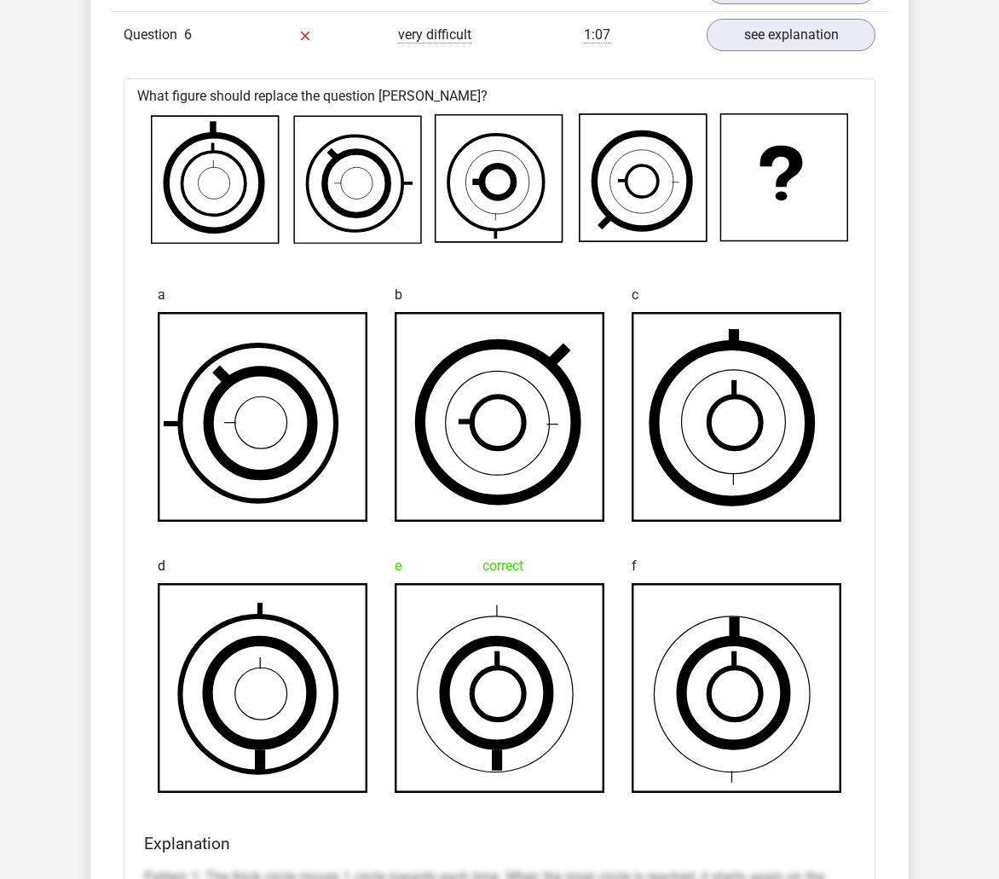
click at [253, 155] on icon at bounding box center [214, 184] width 96 height 96
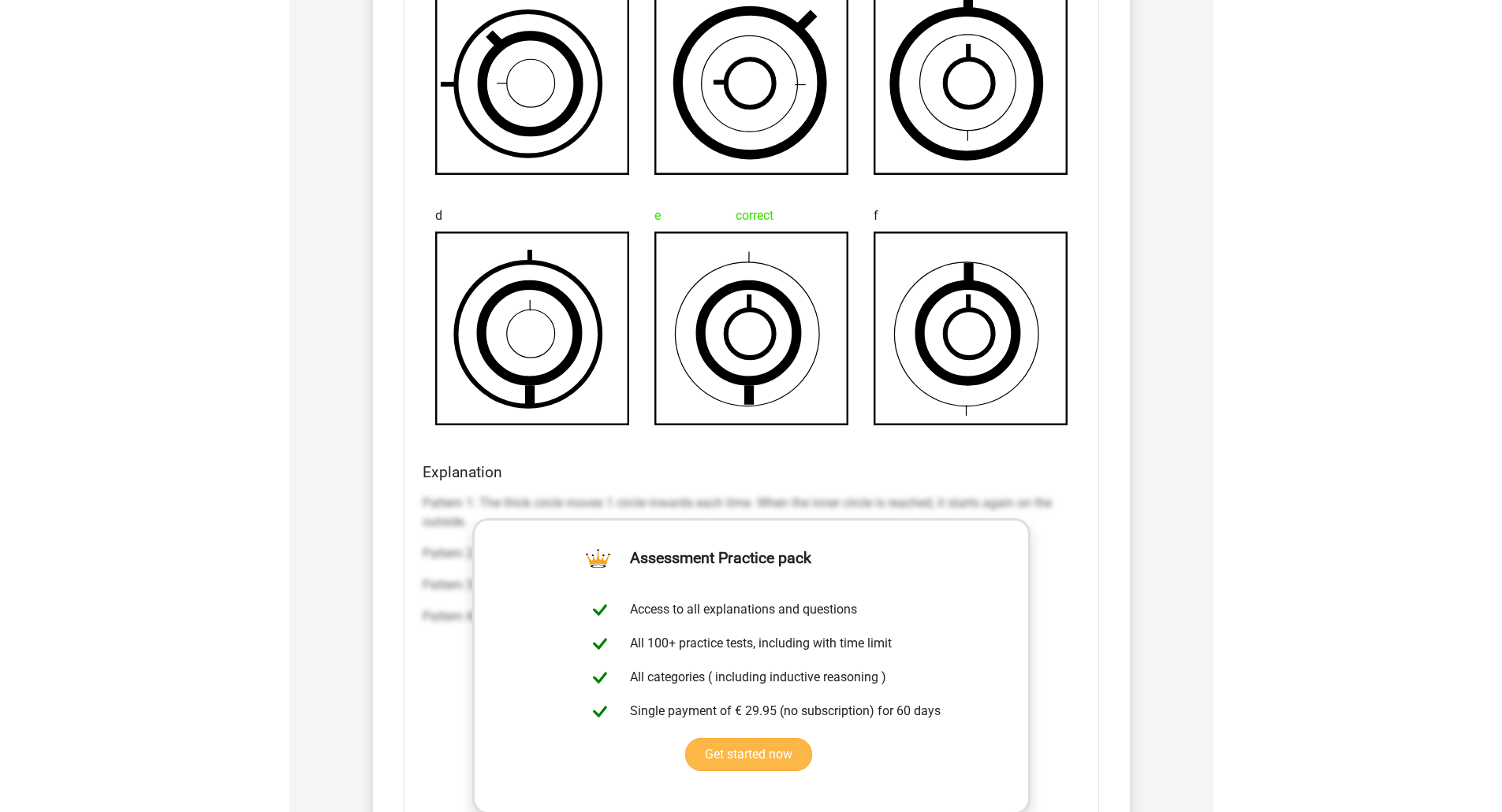
scroll to position [1891, 0]
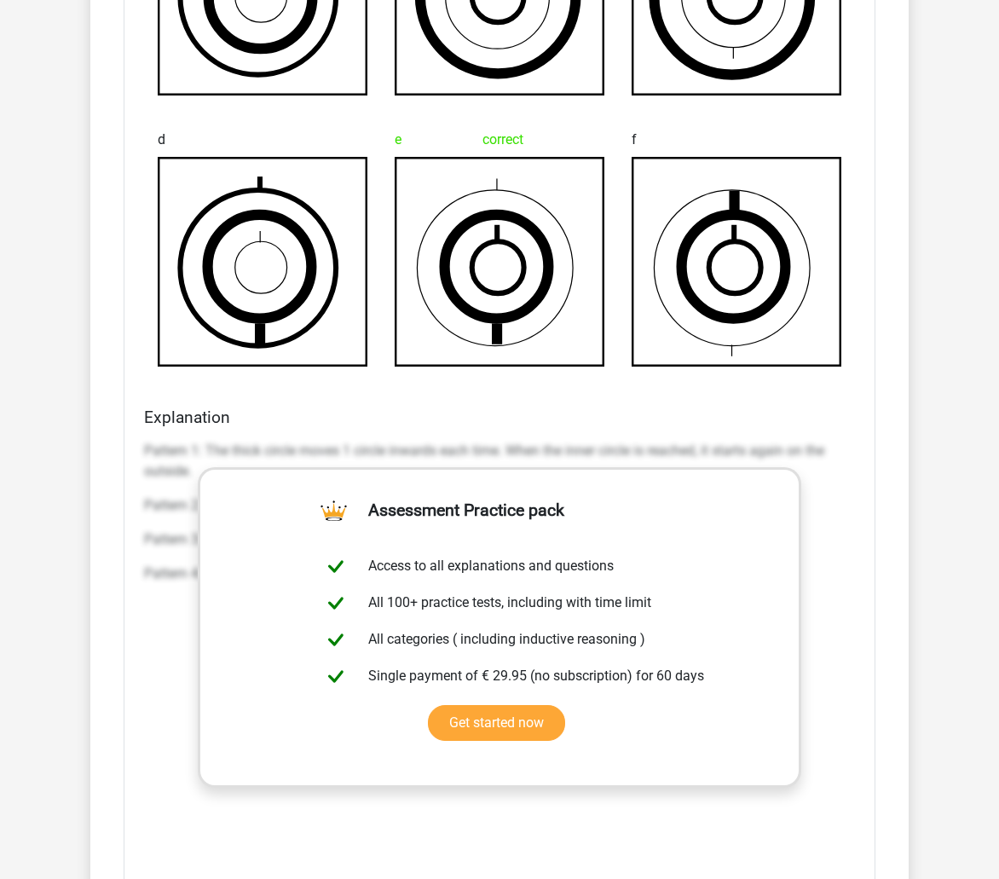
drag, startPoint x: 197, startPoint y: 440, endPoint x: 174, endPoint y: 452, distance: 25.9
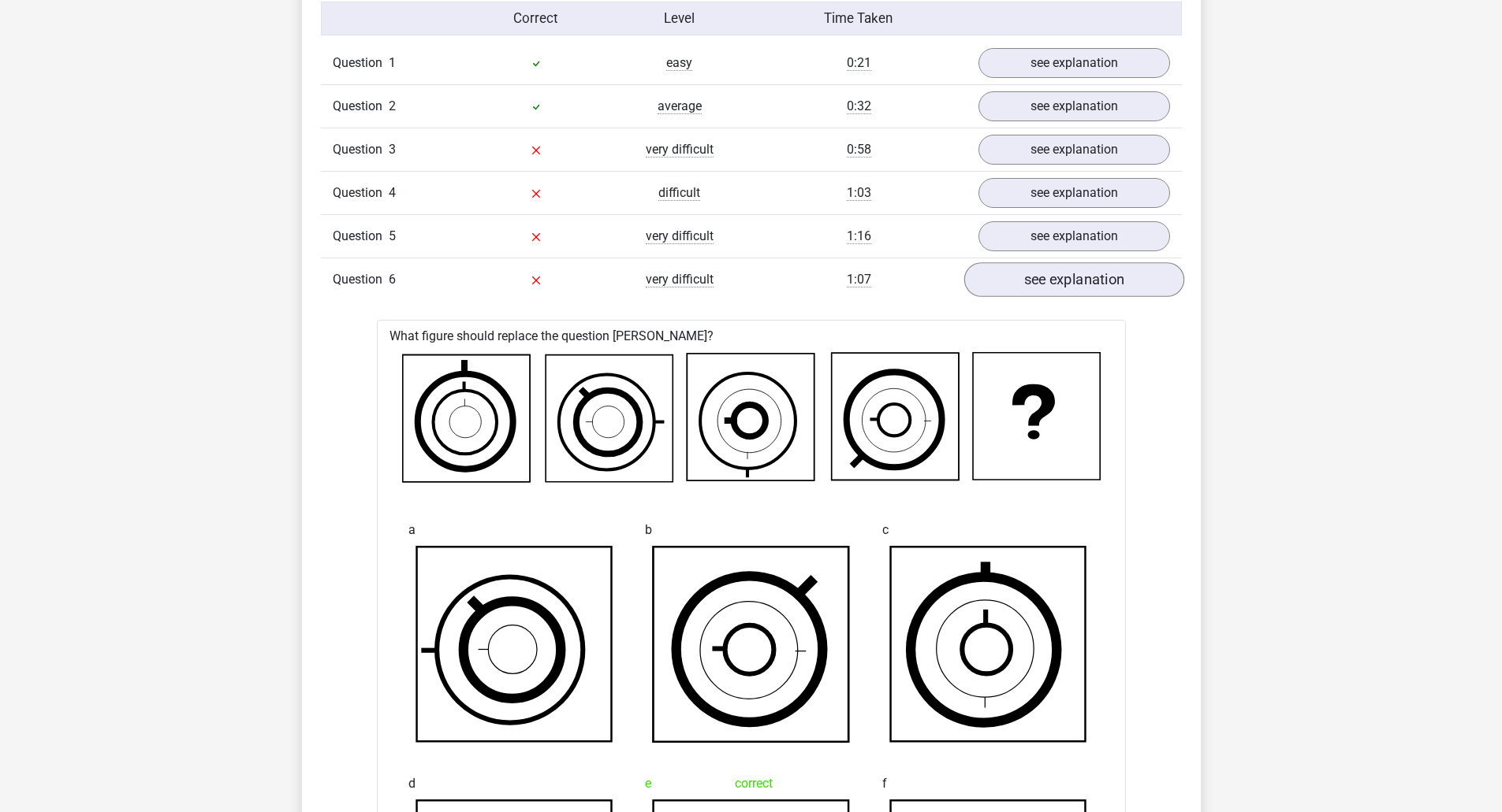
scroll to position [1260, 0]
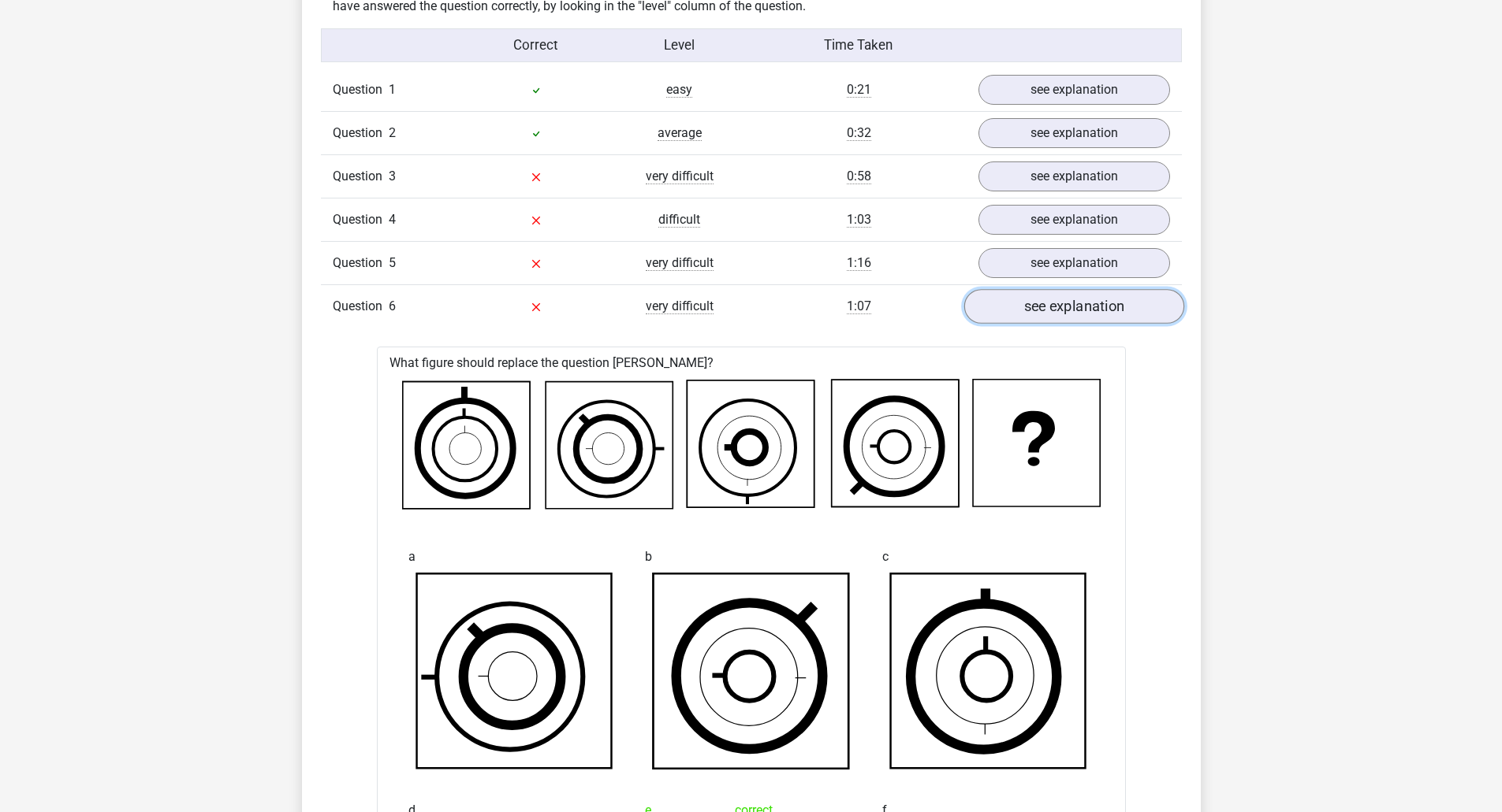
click at [1125, 297] on link "see explanation" at bounding box center [1073, 308] width 220 height 35
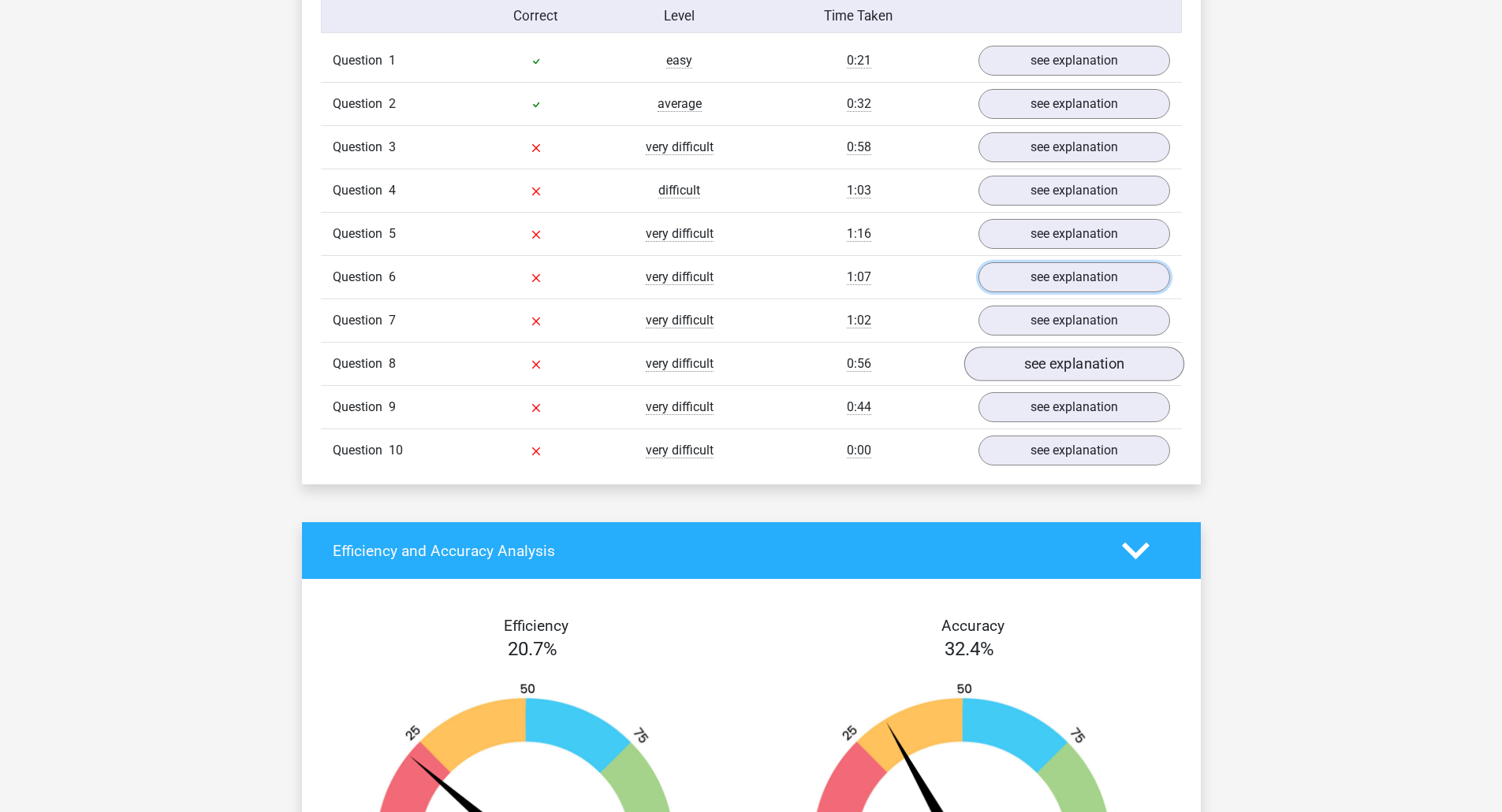
scroll to position [1339, 0]
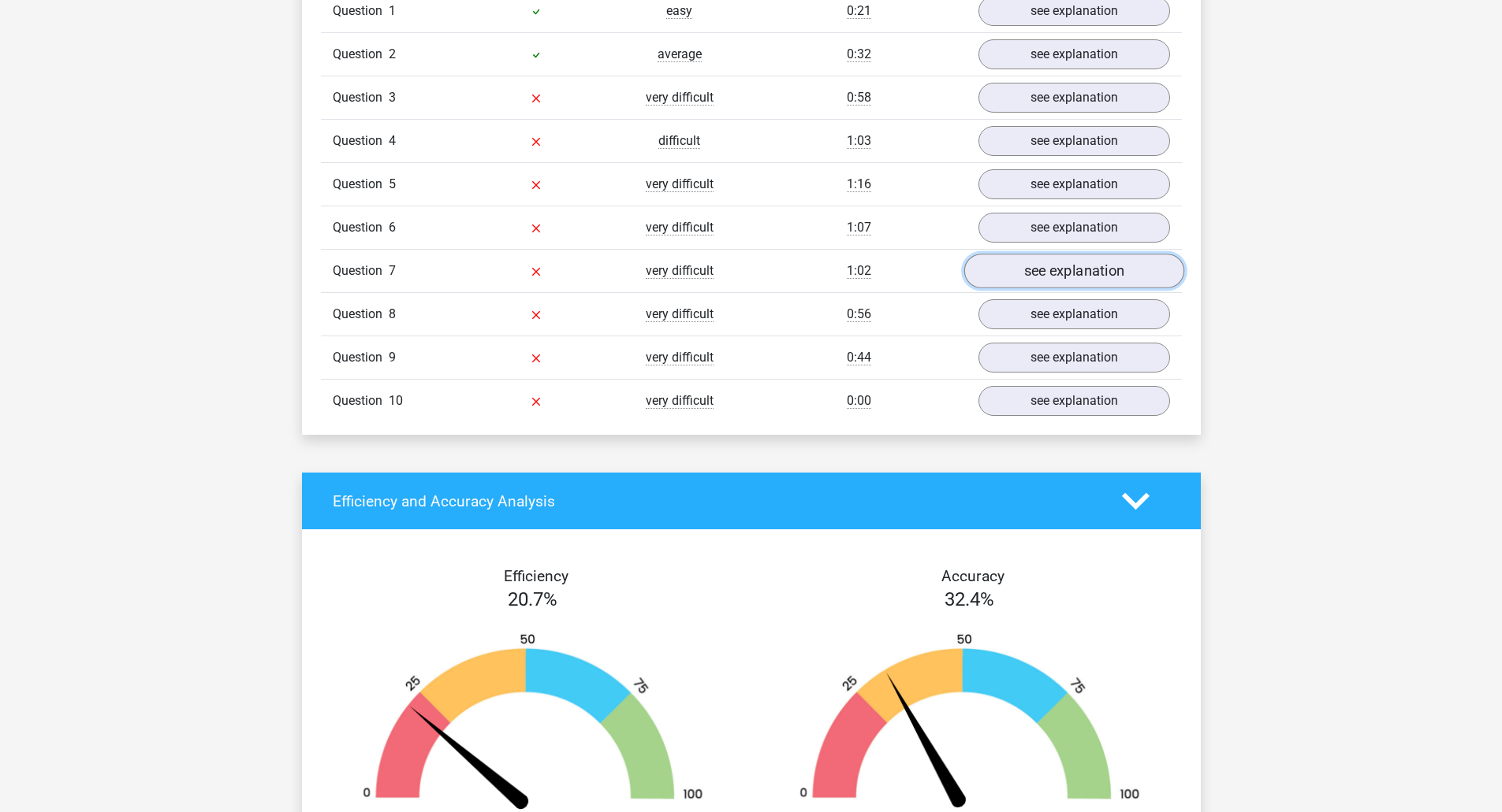
click at [1073, 269] on link "see explanation" at bounding box center [1073, 272] width 220 height 35
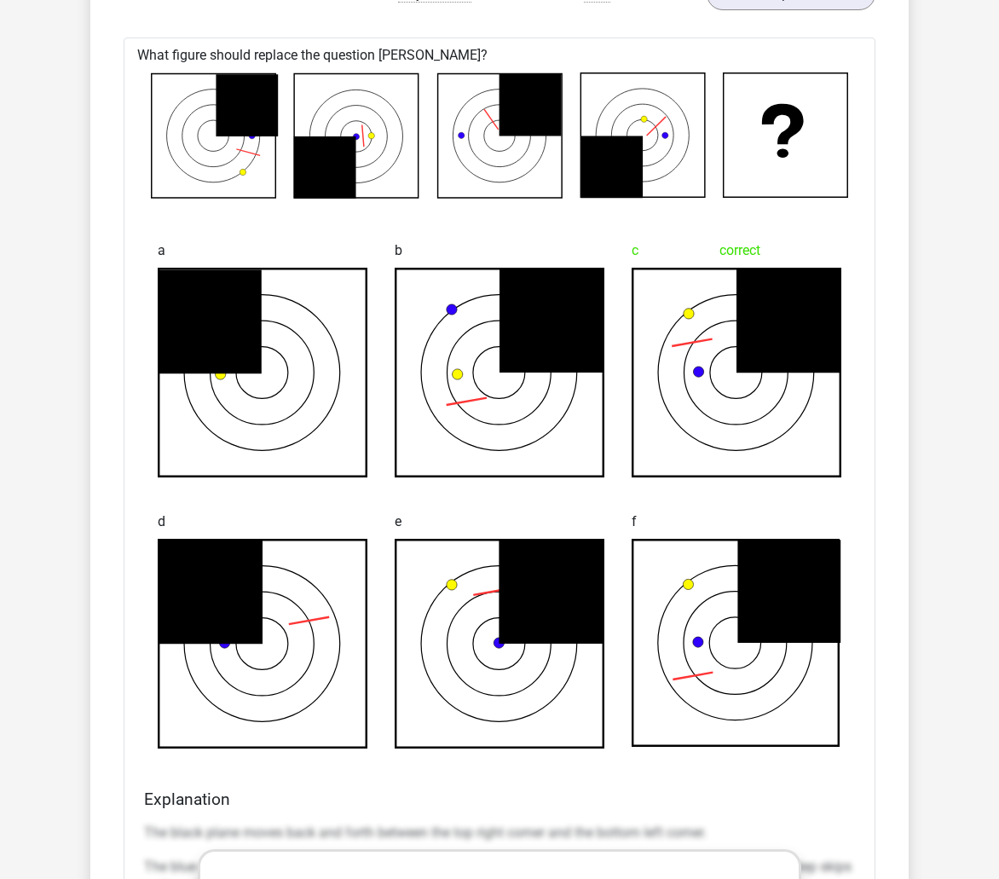
scroll to position [1706, 0]
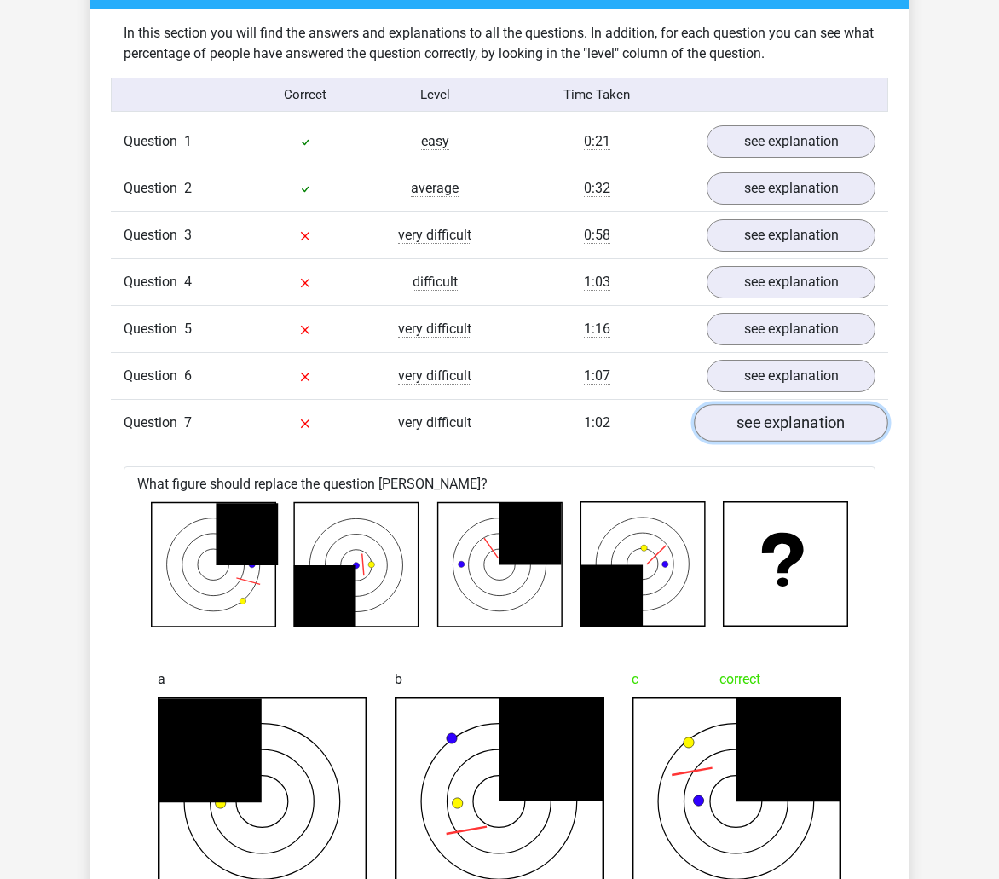
click at [784, 407] on link "see explanation" at bounding box center [791, 423] width 194 height 38
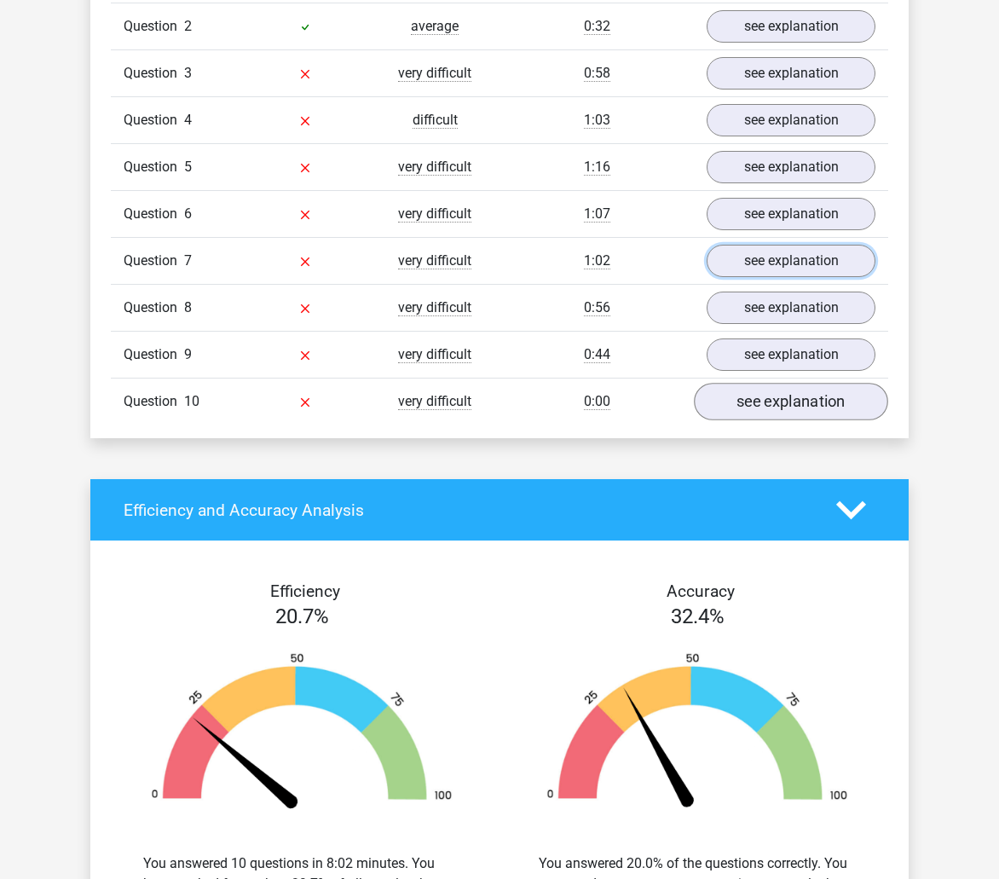
scroll to position [1364, 0]
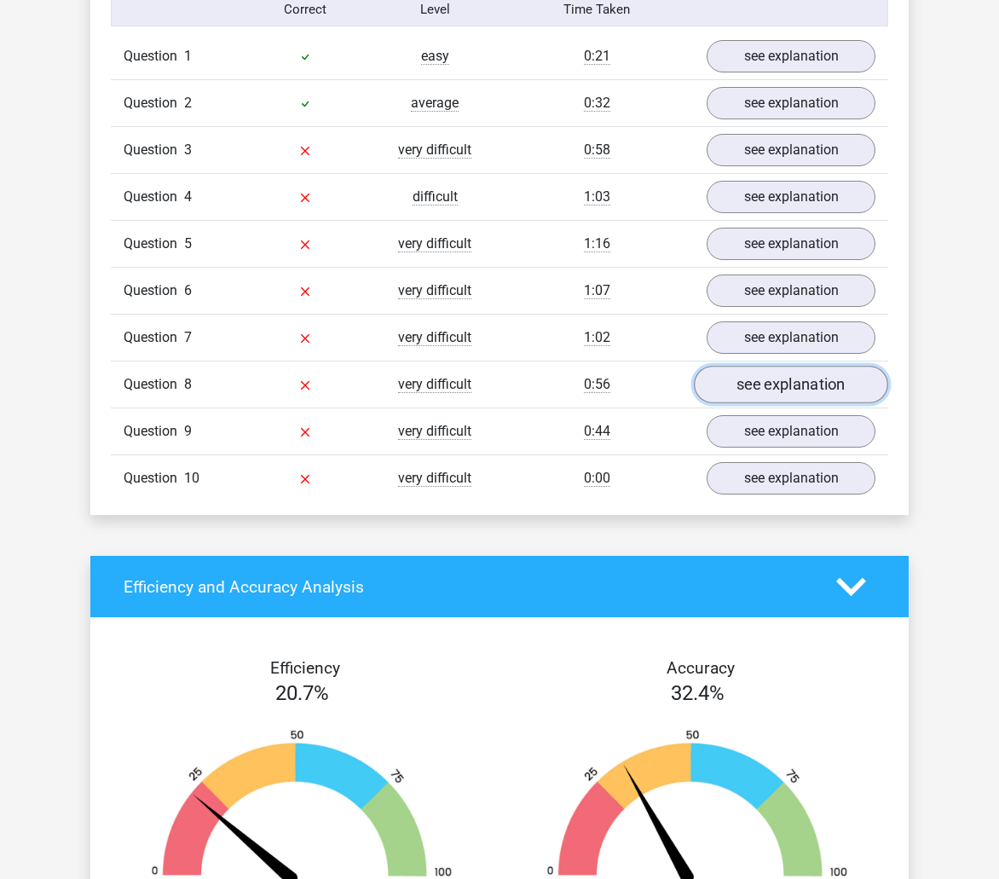
click at [766, 386] on link "see explanation" at bounding box center [791, 385] width 194 height 38
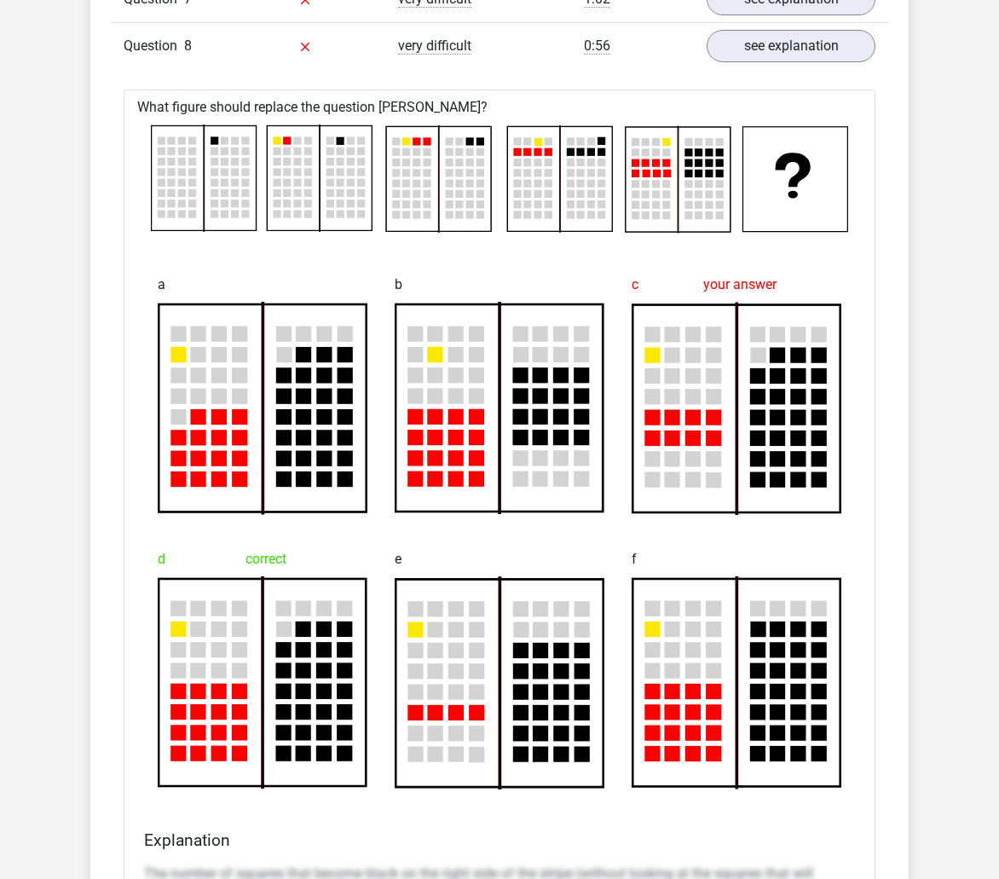
scroll to position [1706, 0]
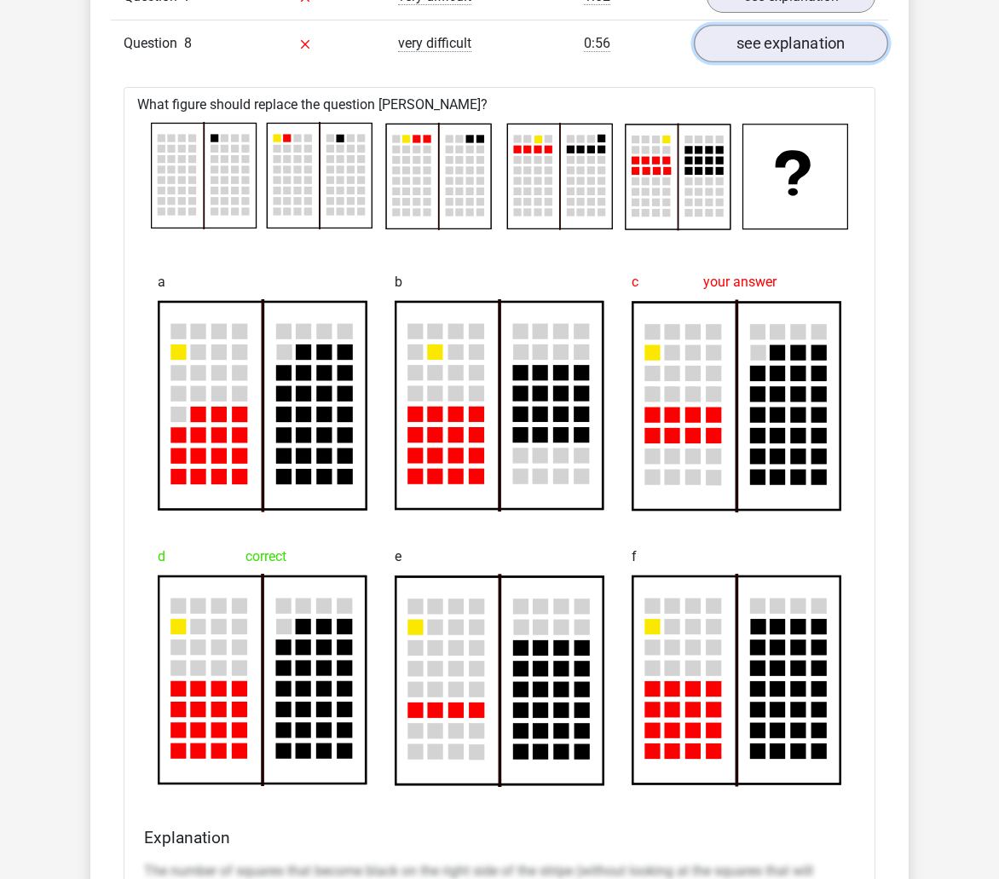
click at [754, 29] on link "see explanation" at bounding box center [791, 44] width 194 height 38
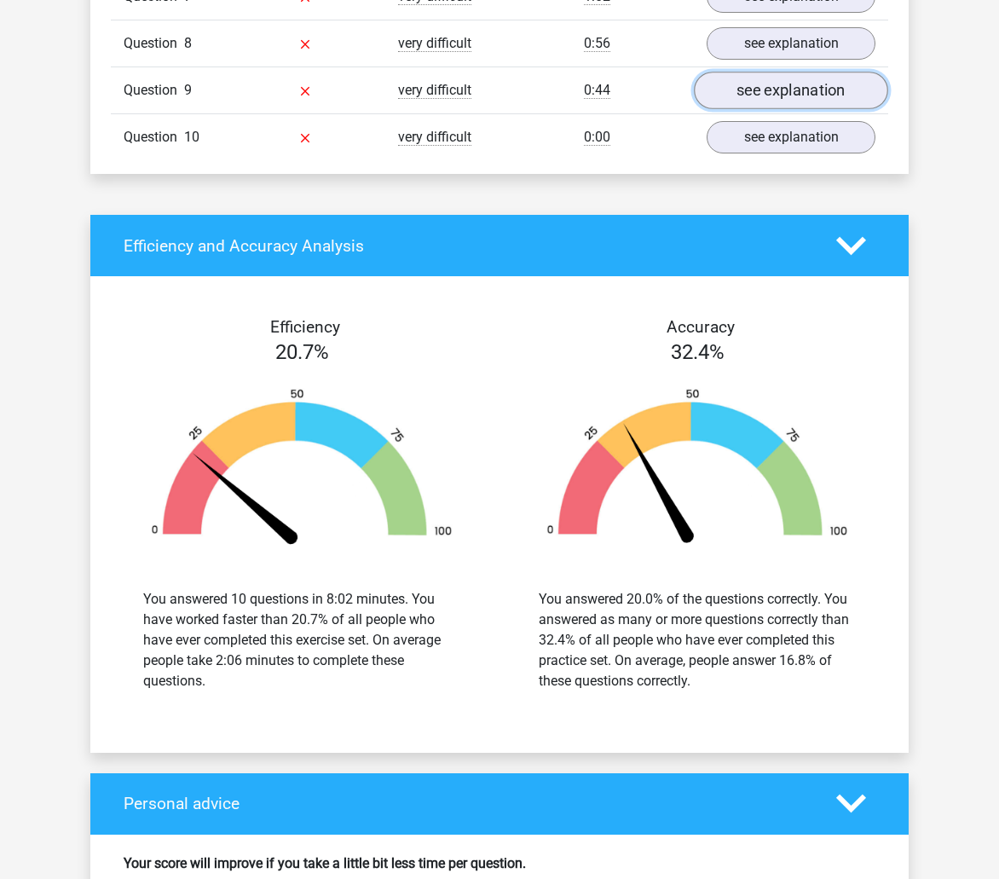
click at [767, 90] on link "see explanation" at bounding box center [791, 91] width 194 height 38
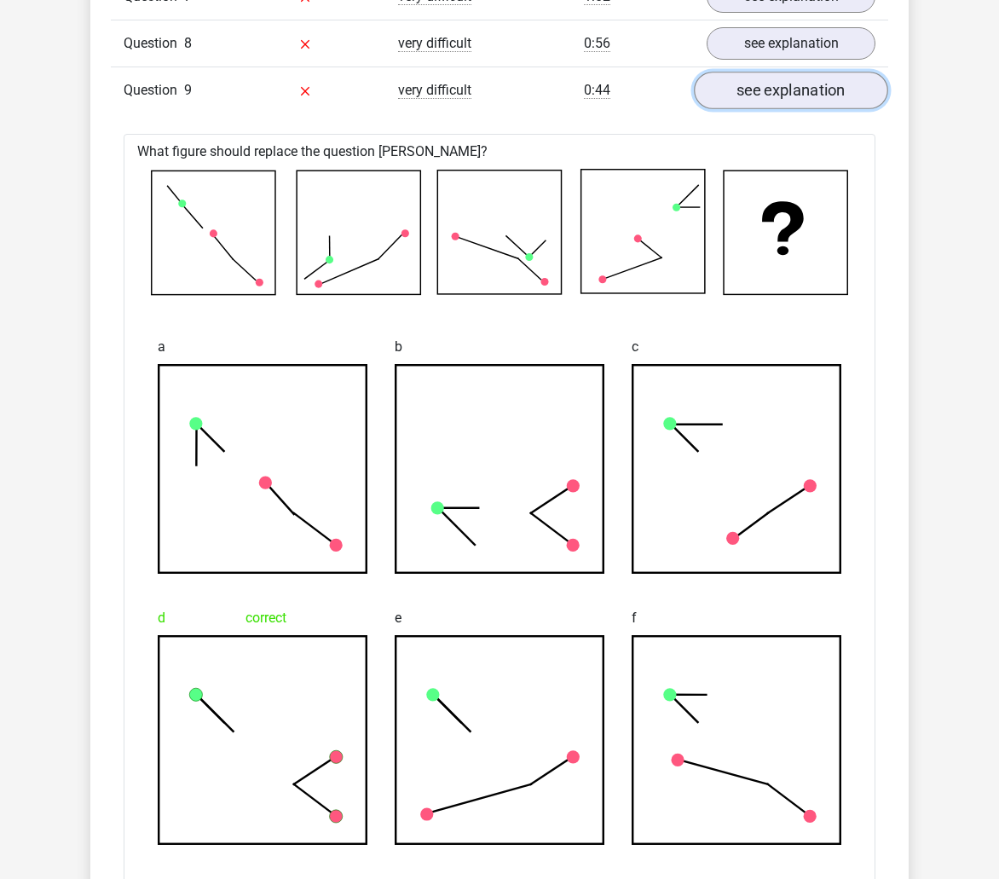
click at [767, 90] on link "see explanation" at bounding box center [791, 91] width 194 height 38
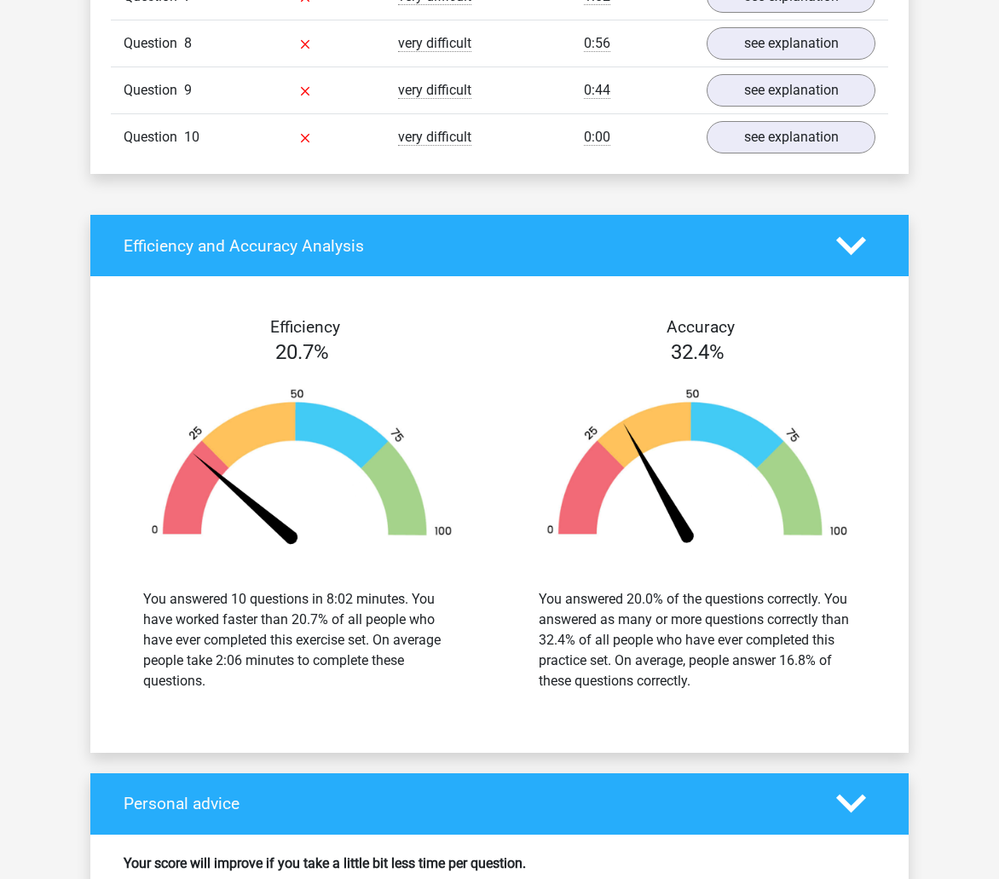
click at [773, 151] on link "see explanation" at bounding box center [791, 138] width 194 height 38
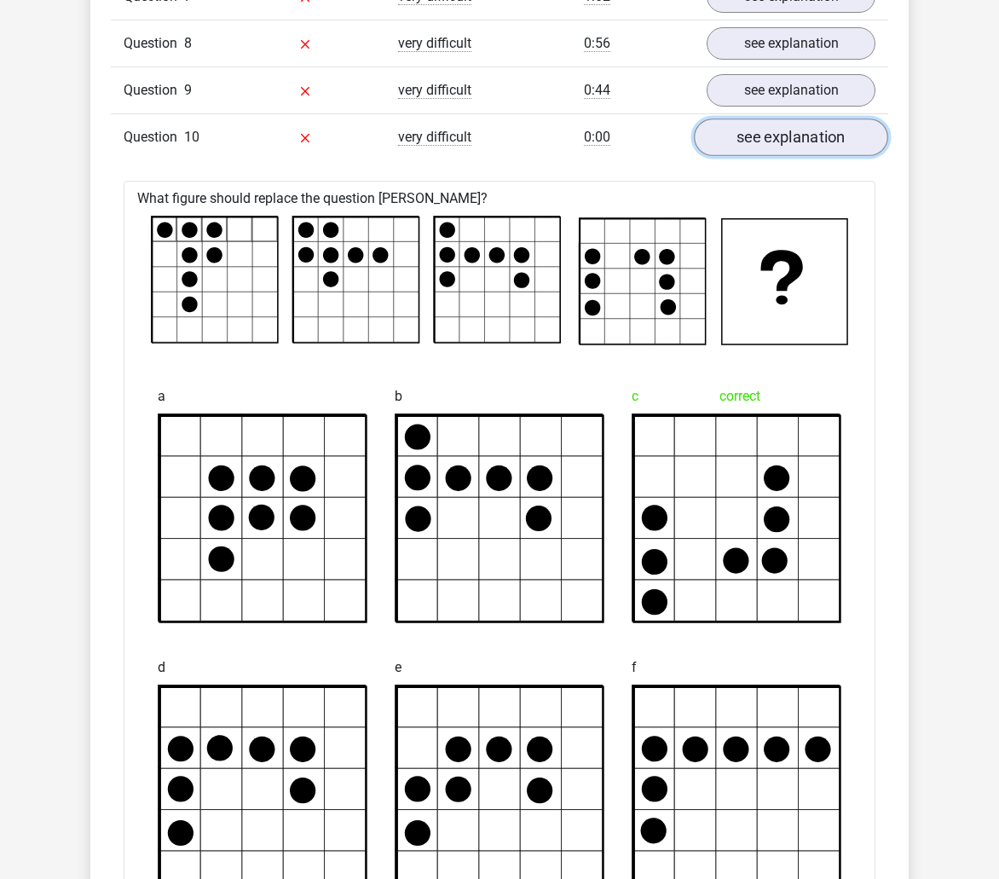
click at [773, 151] on link "see explanation" at bounding box center [791, 138] width 194 height 38
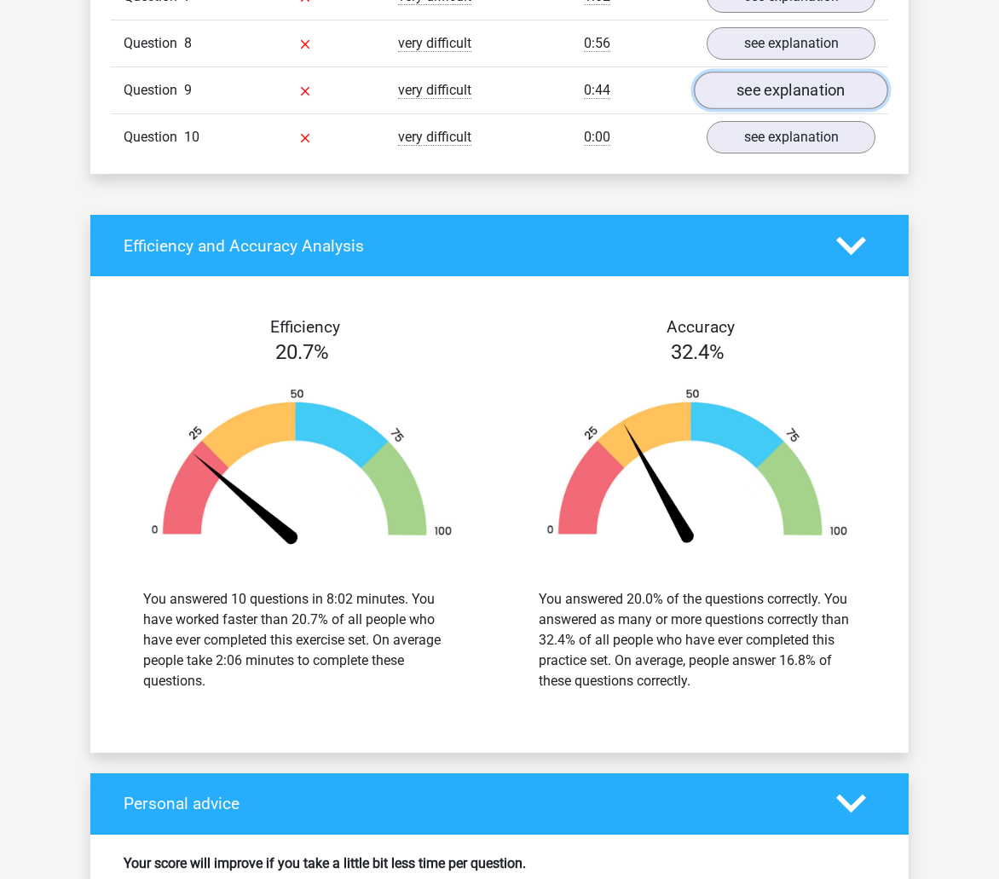
click at [788, 89] on link "see explanation" at bounding box center [791, 91] width 194 height 38
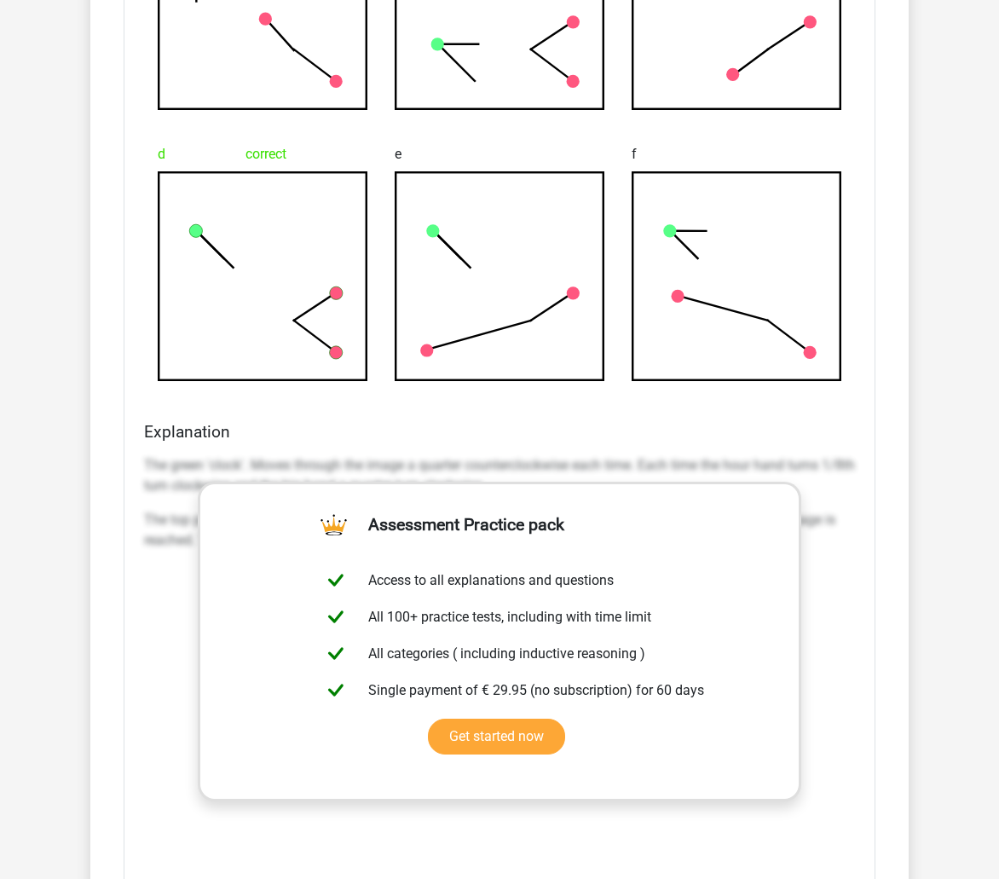
scroll to position [2217, 0]
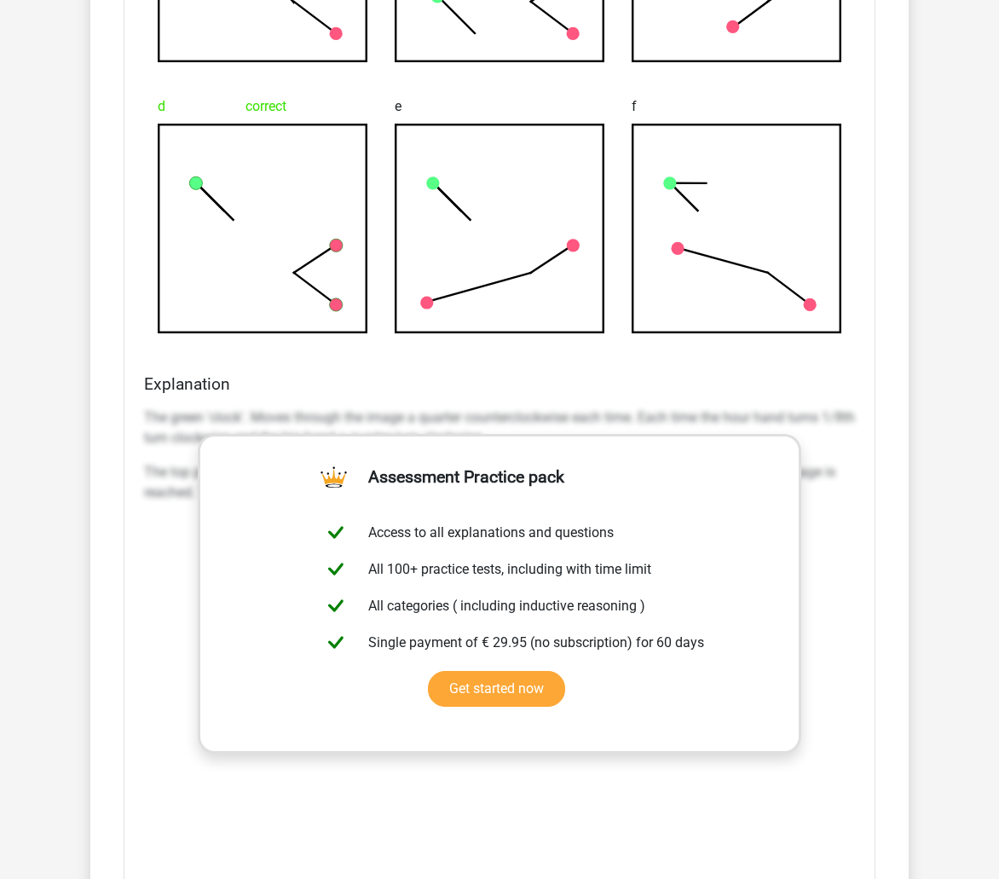
click at [148, 443] on p "The green 'clock'. Moves through the image a quarter counterclockwise each time…" at bounding box center [499, 428] width 711 height 41
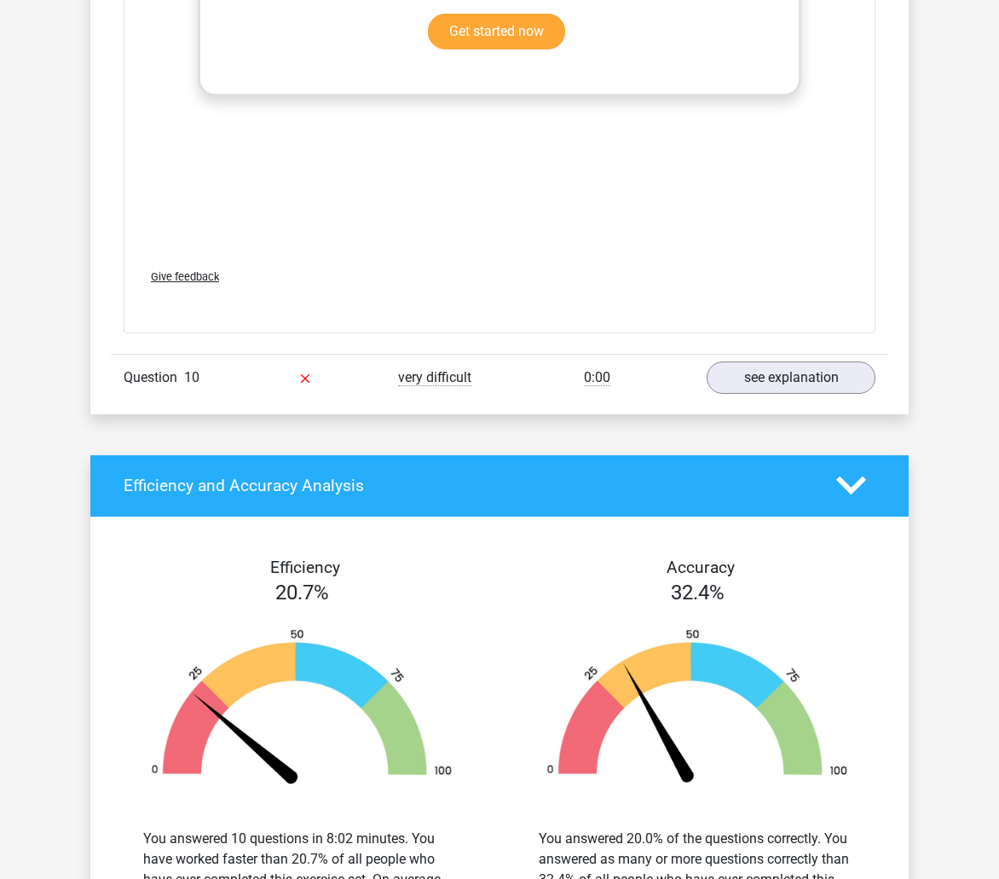
scroll to position [2899, 0]
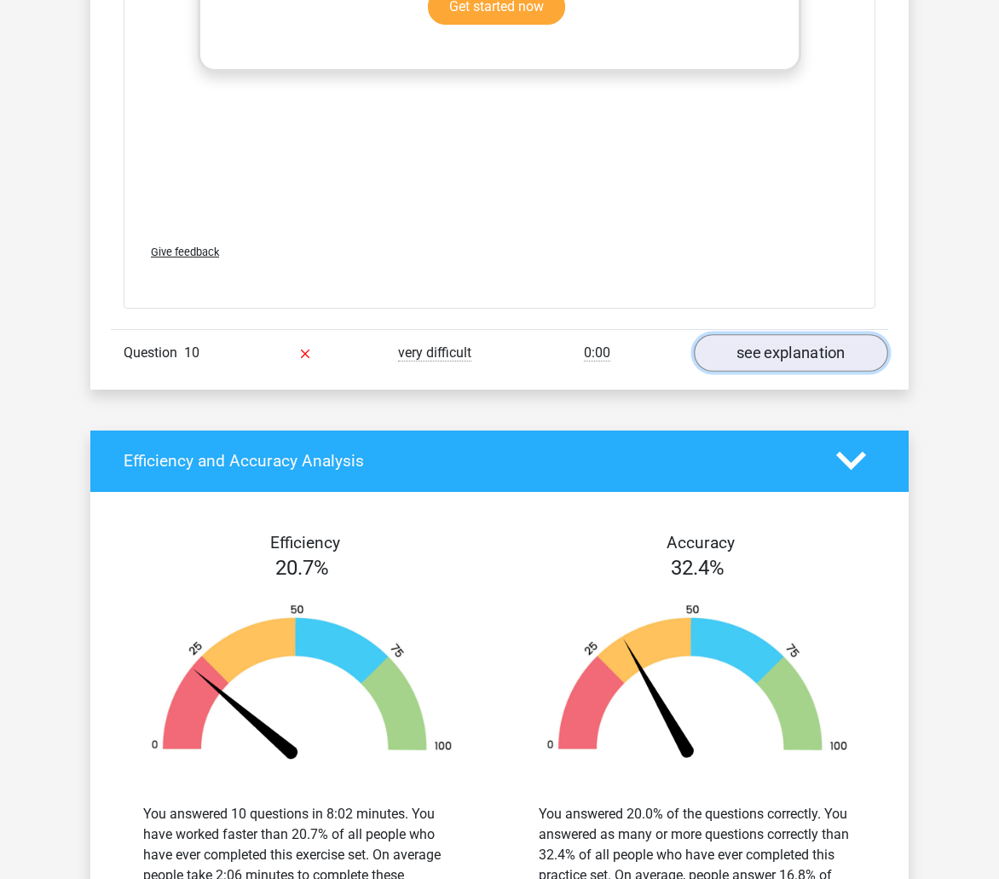
click at [807, 345] on link "see explanation" at bounding box center [791, 353] width 194 height 38
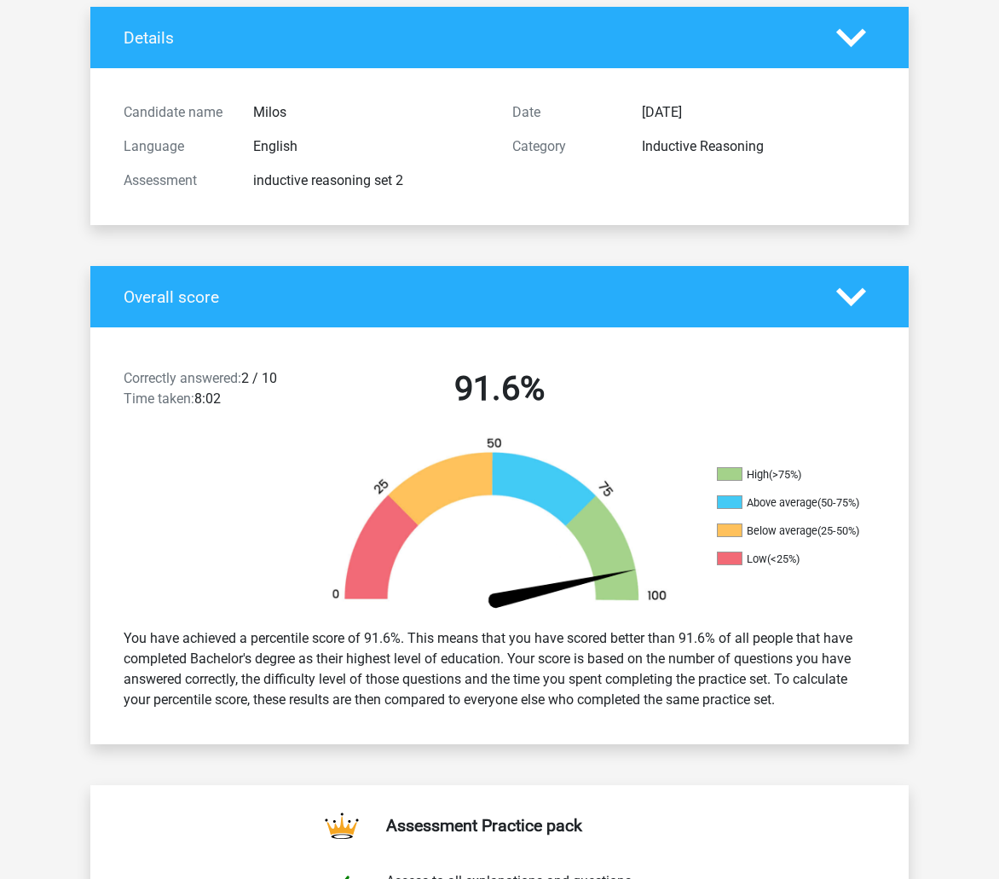
scroll to position [0, 0]
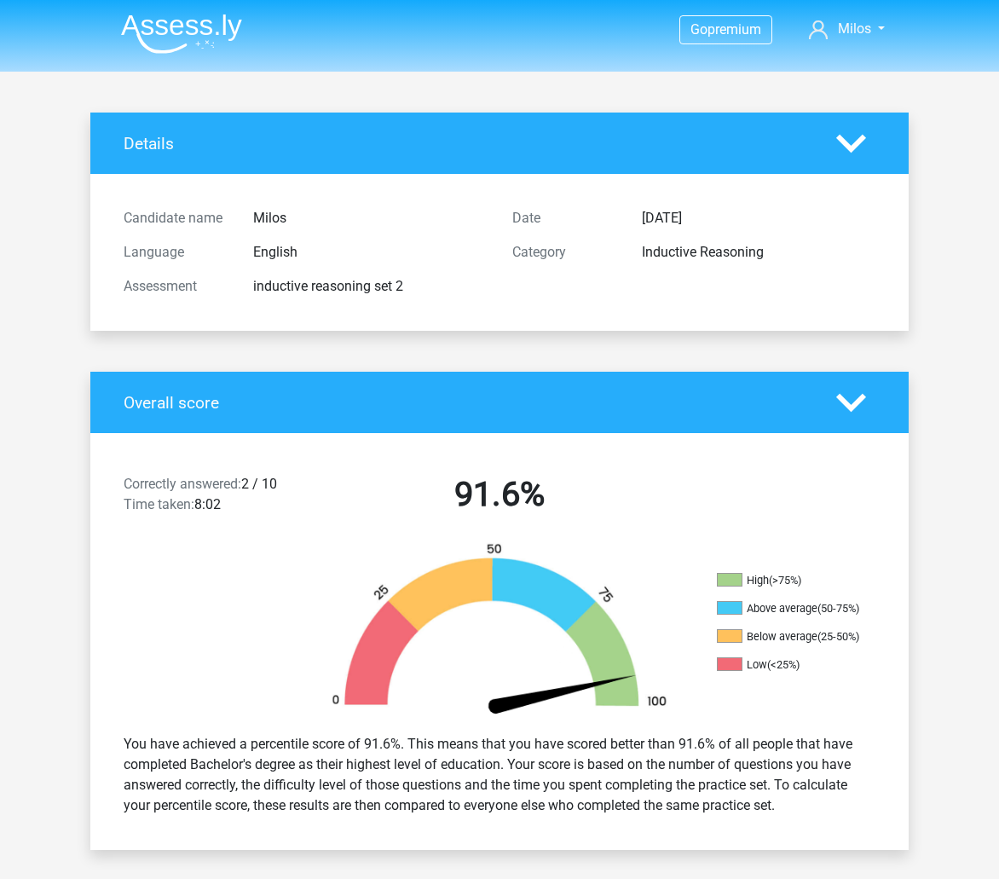
click at [198, 34] on img at bounding box center [181, 34] width 121 height 40
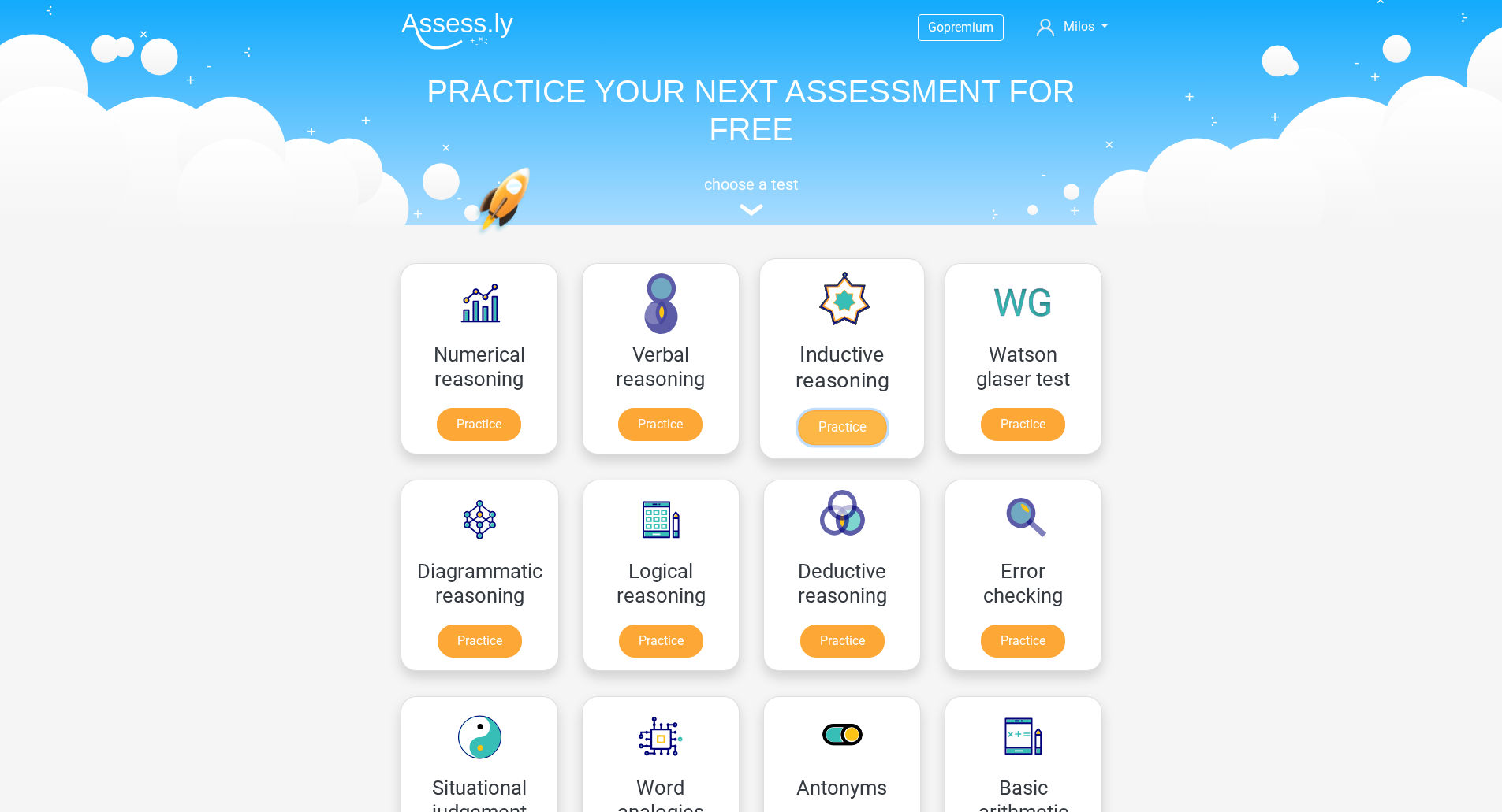
click at [860, 410] on link "Practice" at bounding box center [841, 428] width 89 height 35
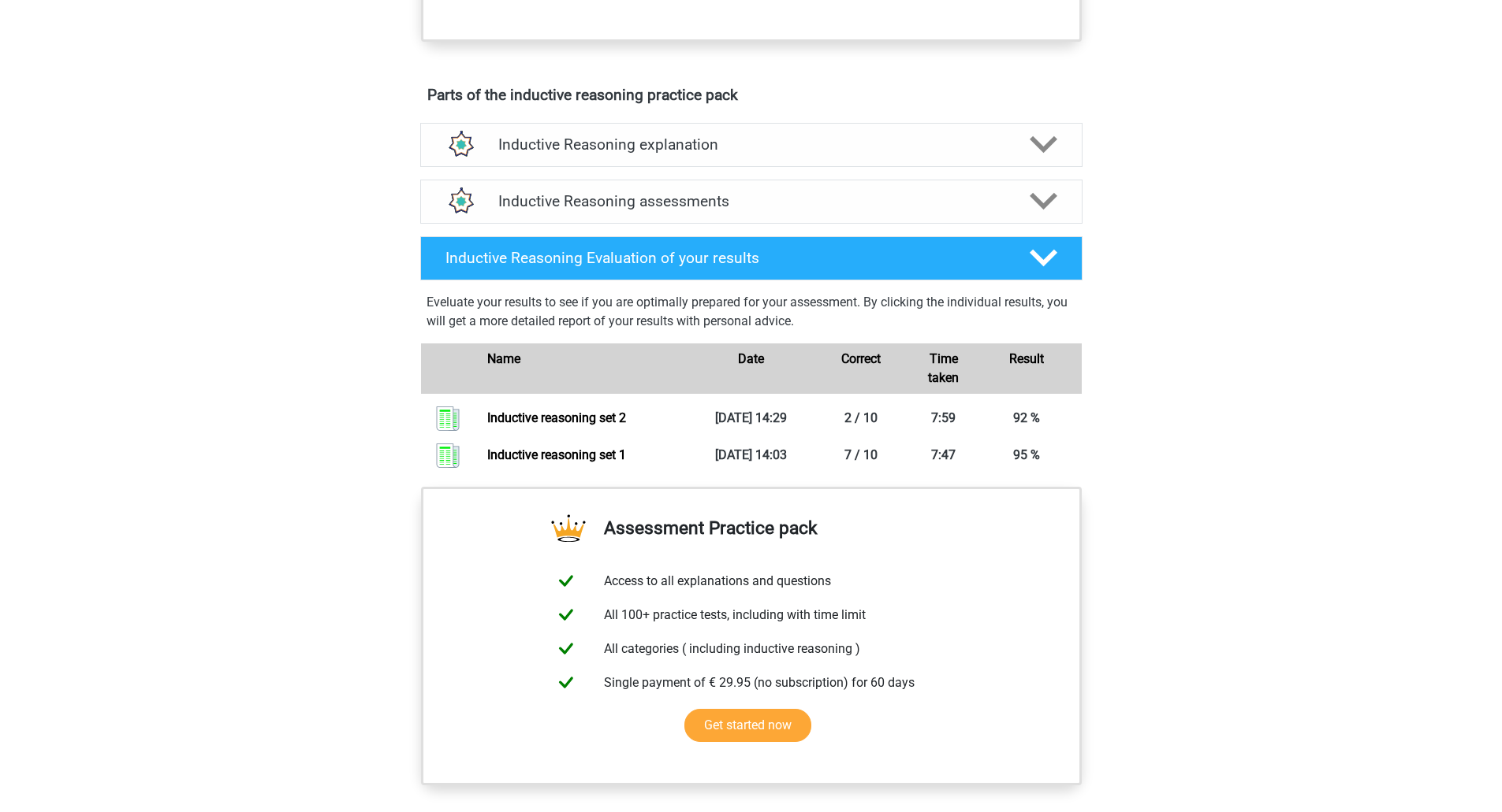
scroll to position [788, 0]
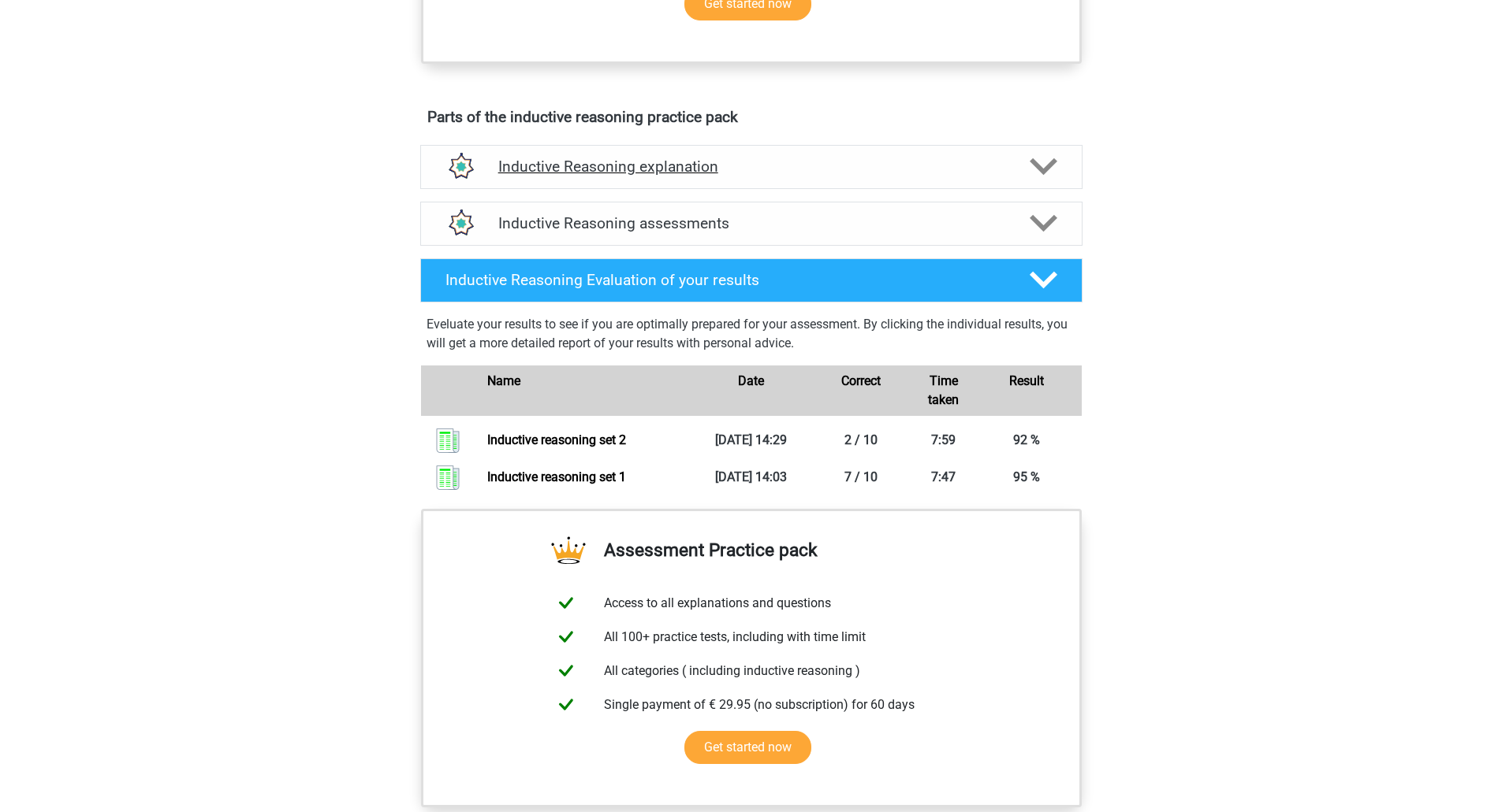
click at [714, 189] on div "Inductive Reasoning explanation" at bounding box center [751, 167] width 662 height 44
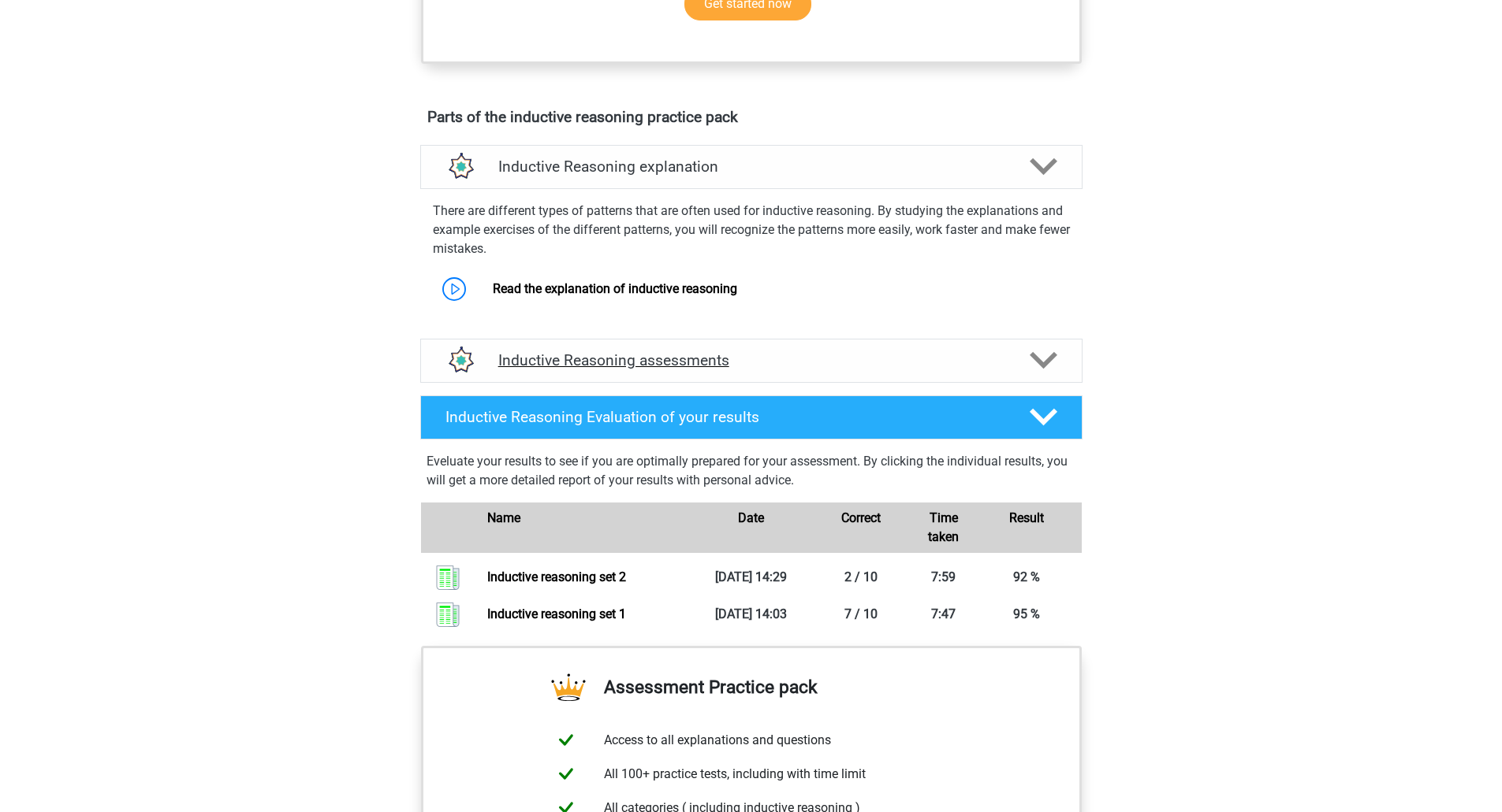
click at [806, 370] on h4 "Inductive Reasoning assessments" at bounding box center [751, 360] width 506 height 18
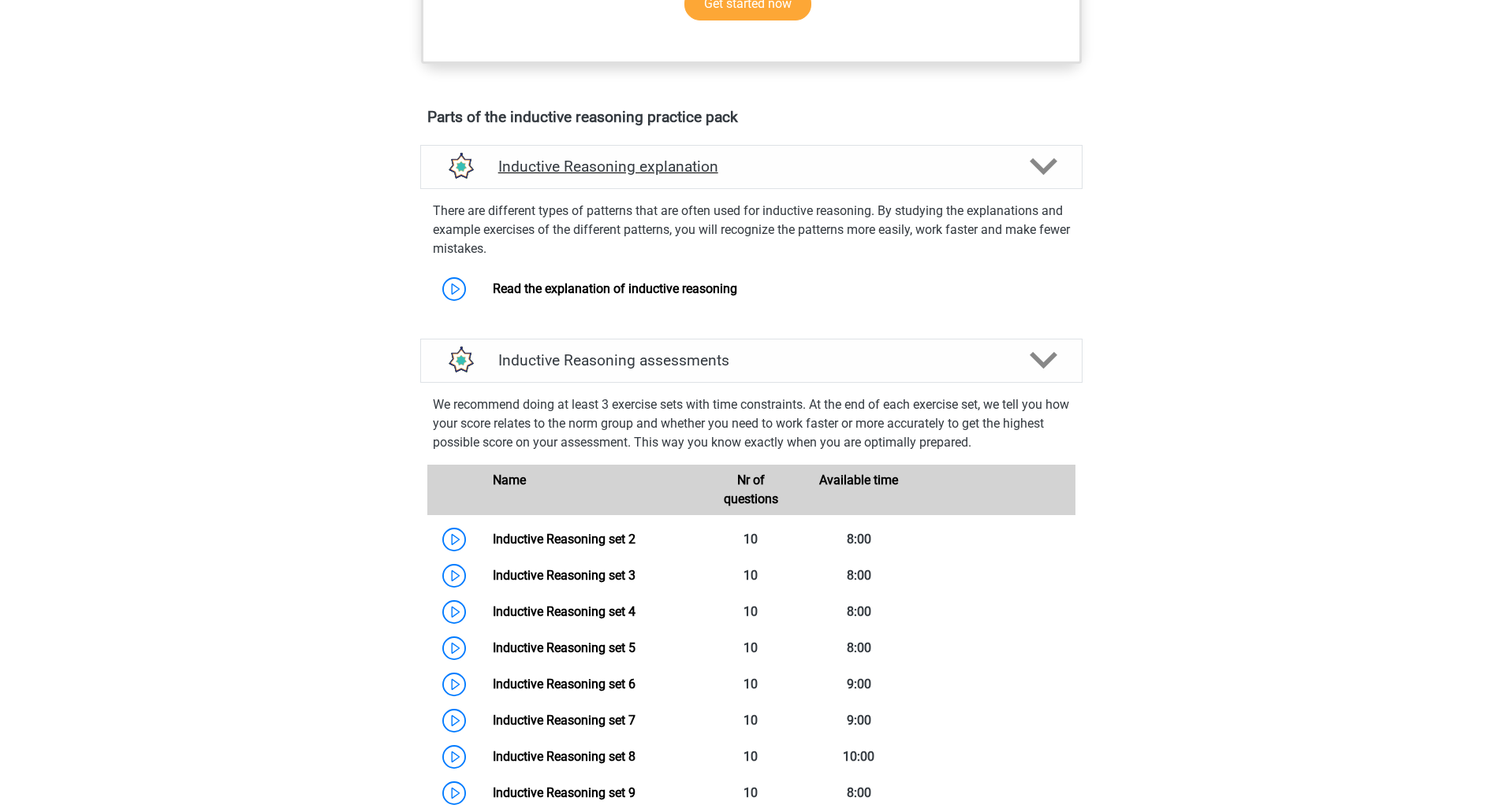
click at [813, 189] on div "Inductive Reasoning explanation" at bounding box center [751, 167] width 662 height 44
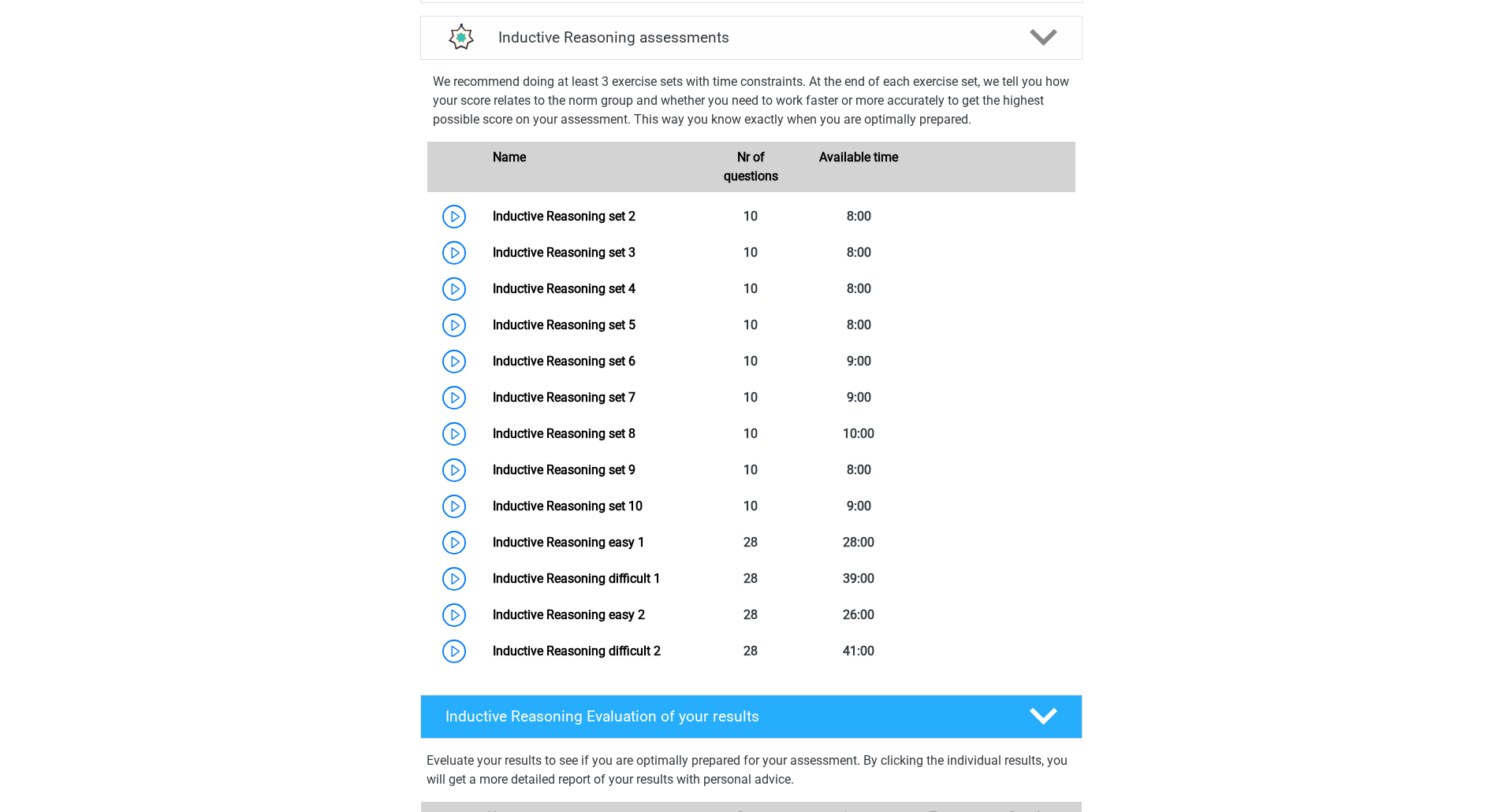
scroll to position [945, 0]
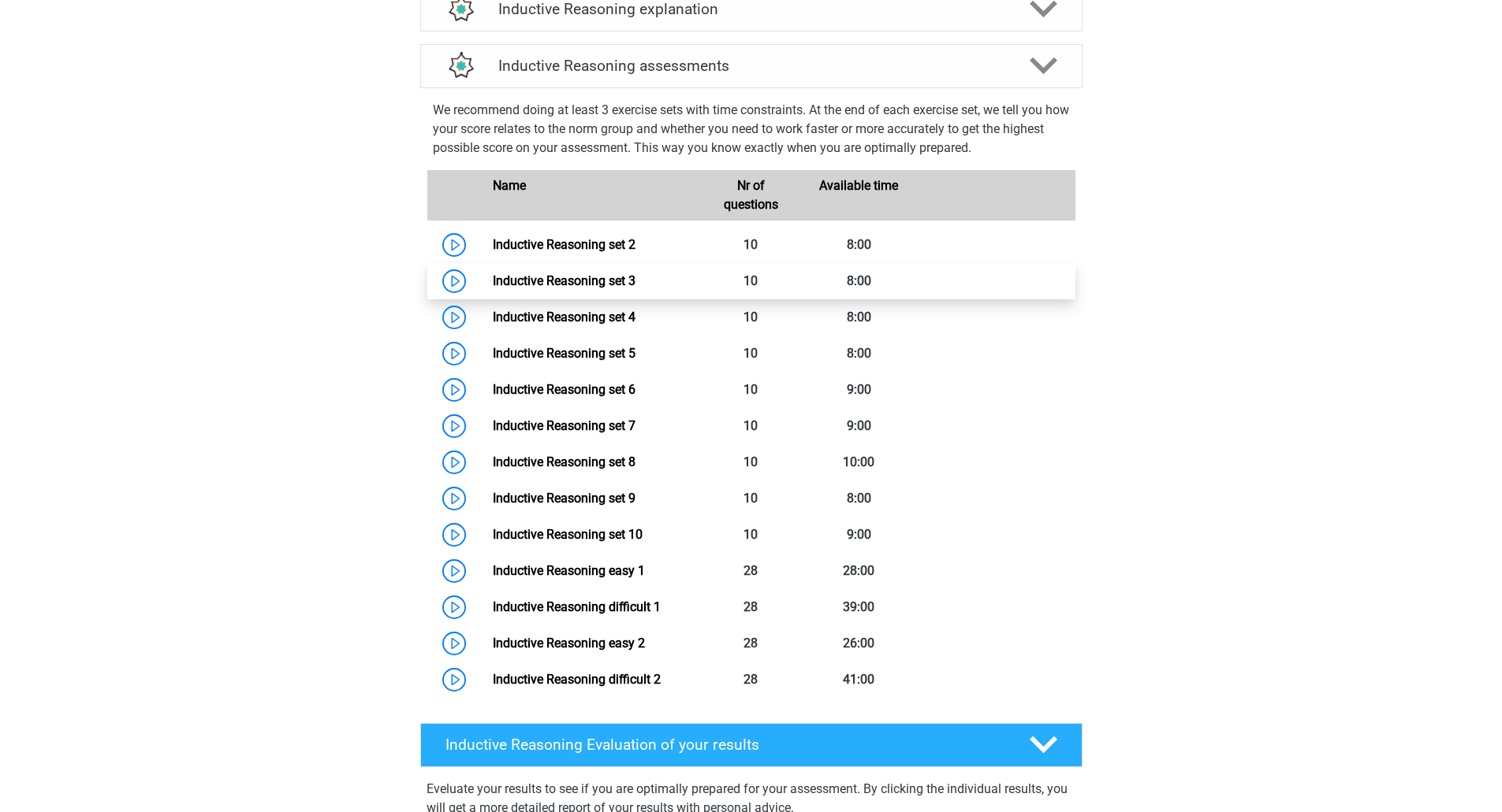
click at [591, 288] on link "Inductive Reasoning set 3" at bounding box center [564, 281] width 142 height 15
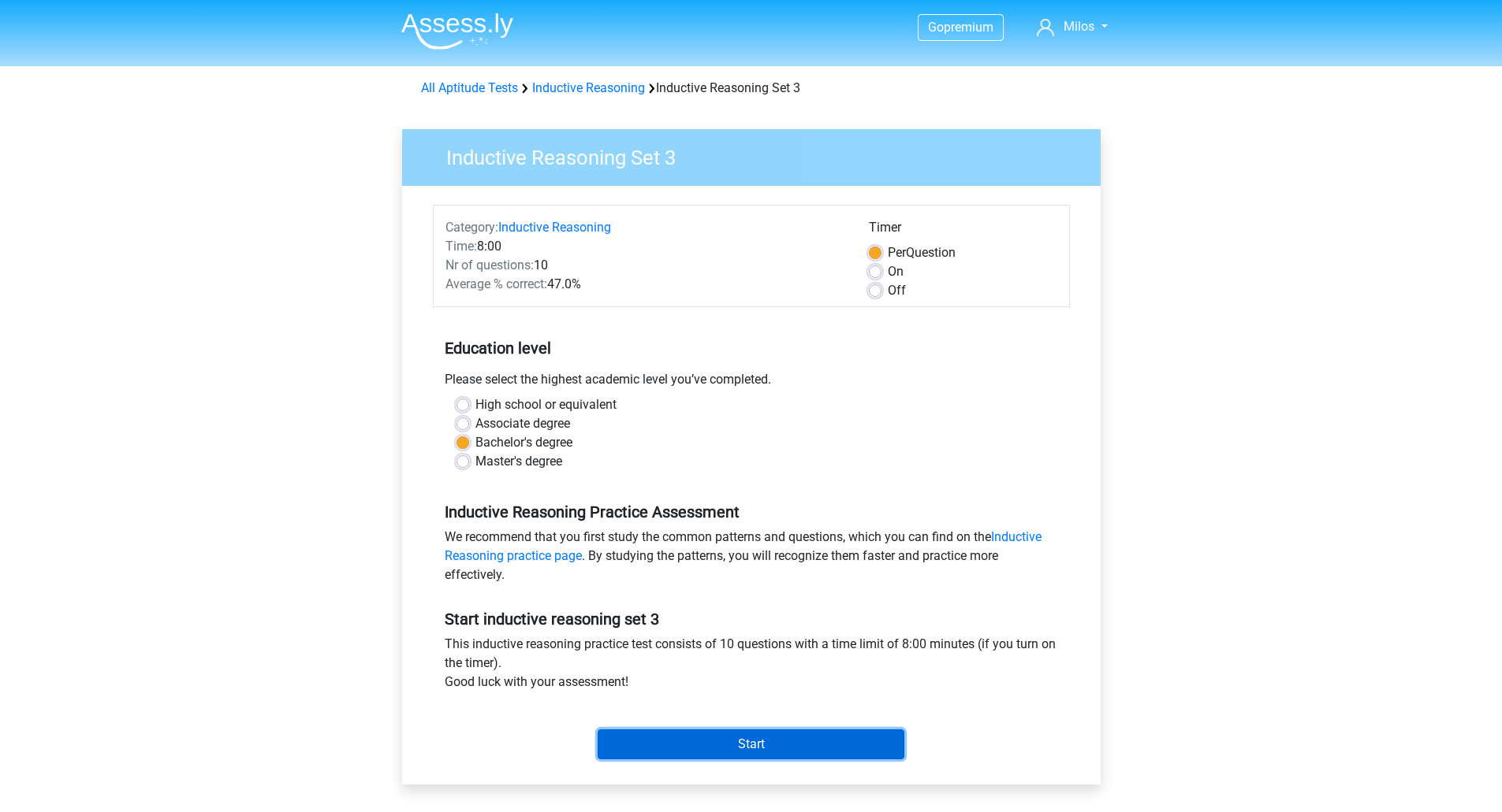
click at [734, 743] on input "Start" at bounding box center [751, 745] width 307 height 30
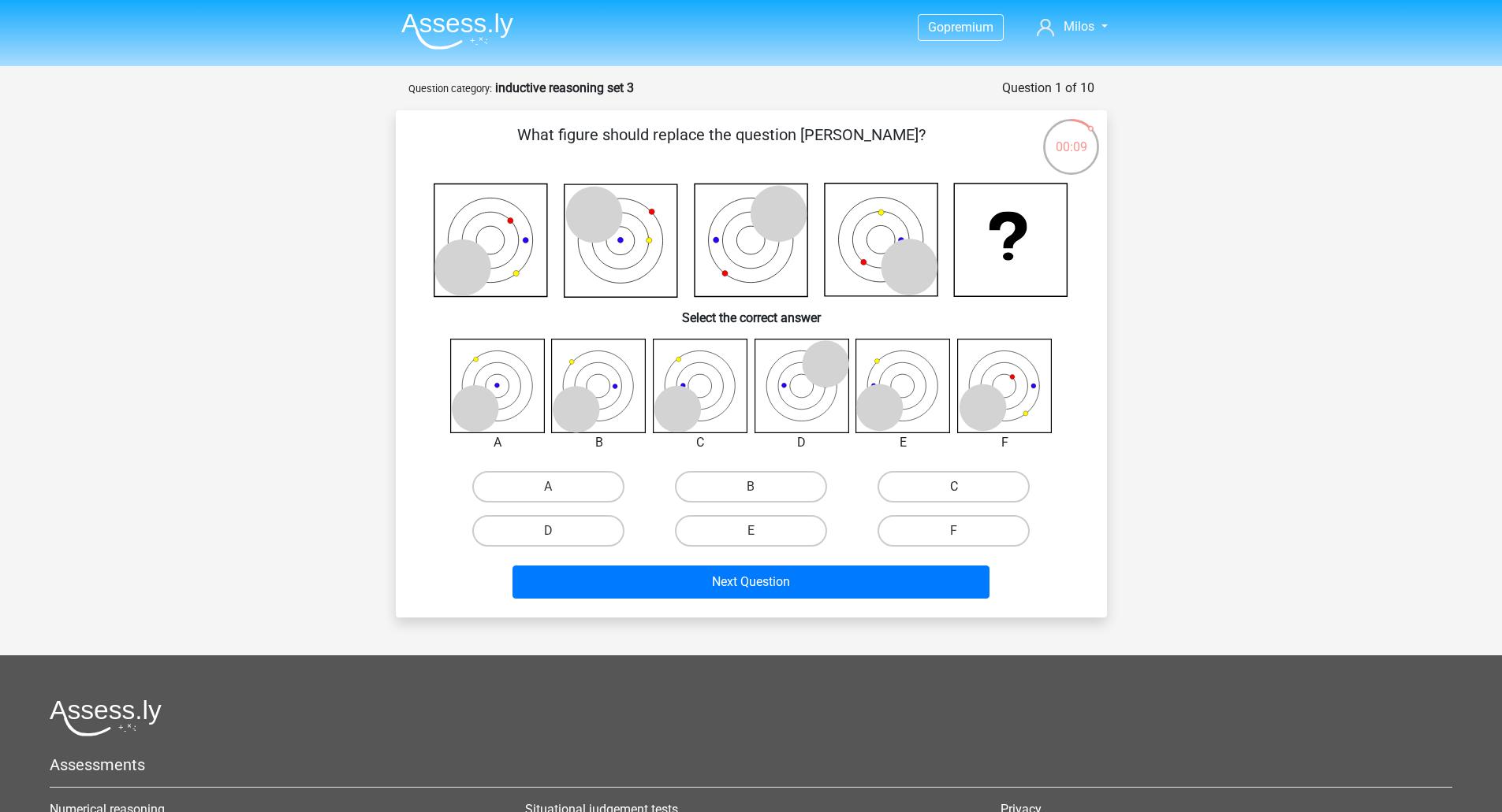
click at [921, 487] on label "C" at bounding box center [953, 487] width 153 height 31
click at [954, 487] on input "C" at bounding box center [959, 491] width 10 height 10
radio input "true"
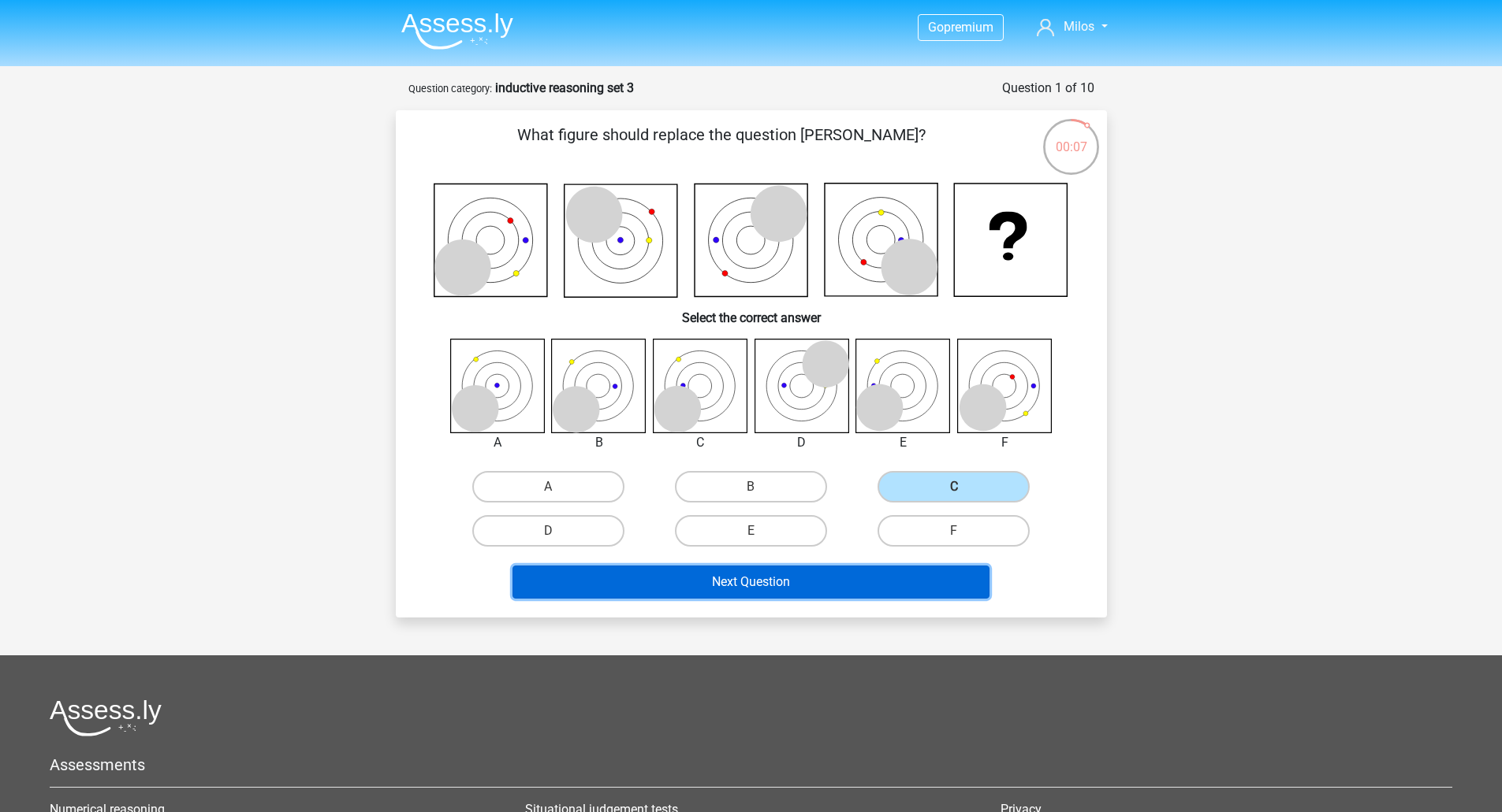
click at [787, 597] on button "Next Question" at bounding box center [751, 582] width 477 height 33
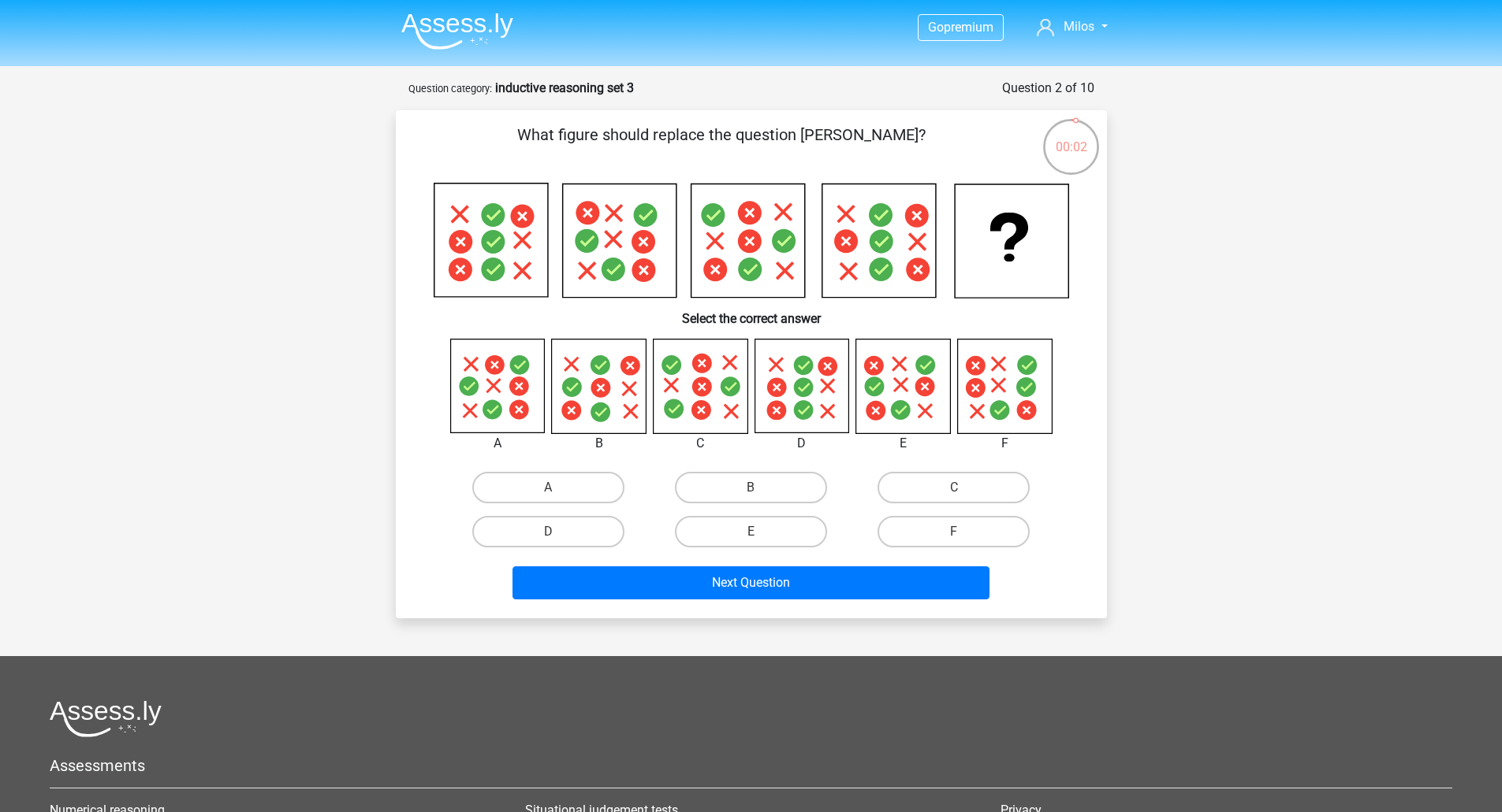
click at [914, 389] on icon at bounding box center [902, 386] width 93 height 93
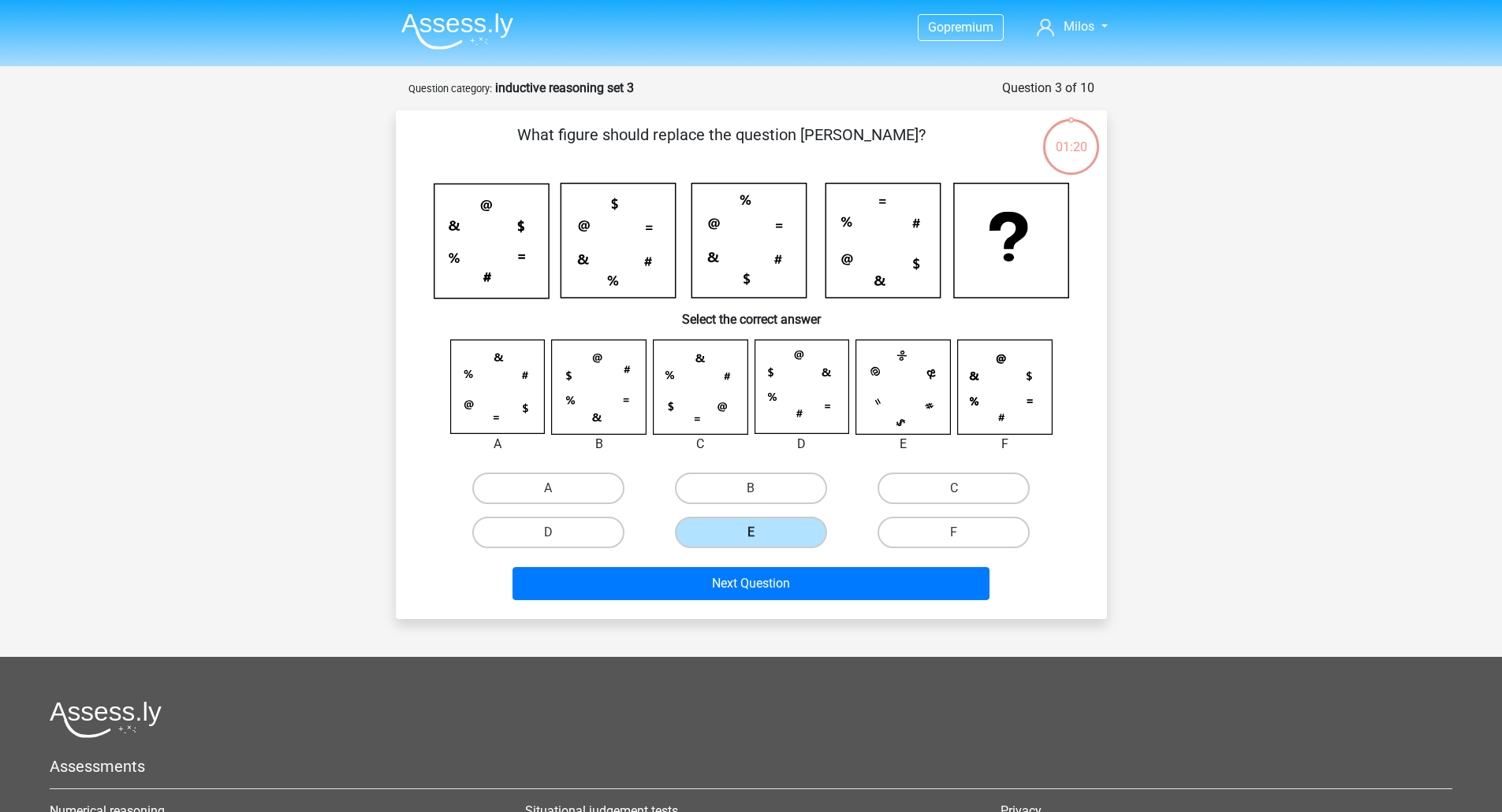
click at [786, 538] on label "E" at bounding box center [751, 532] width 153 height 31
click at [761, 538] on input "E" at bounding box center [755, 537] width 10 height 10
click at [558, 499] on label "A" at bounding box center [548, 489] width 153 height 31
click at [558, 499] on input "A" at bounding box center [553, 493] width 10 height 10
radio input "true"
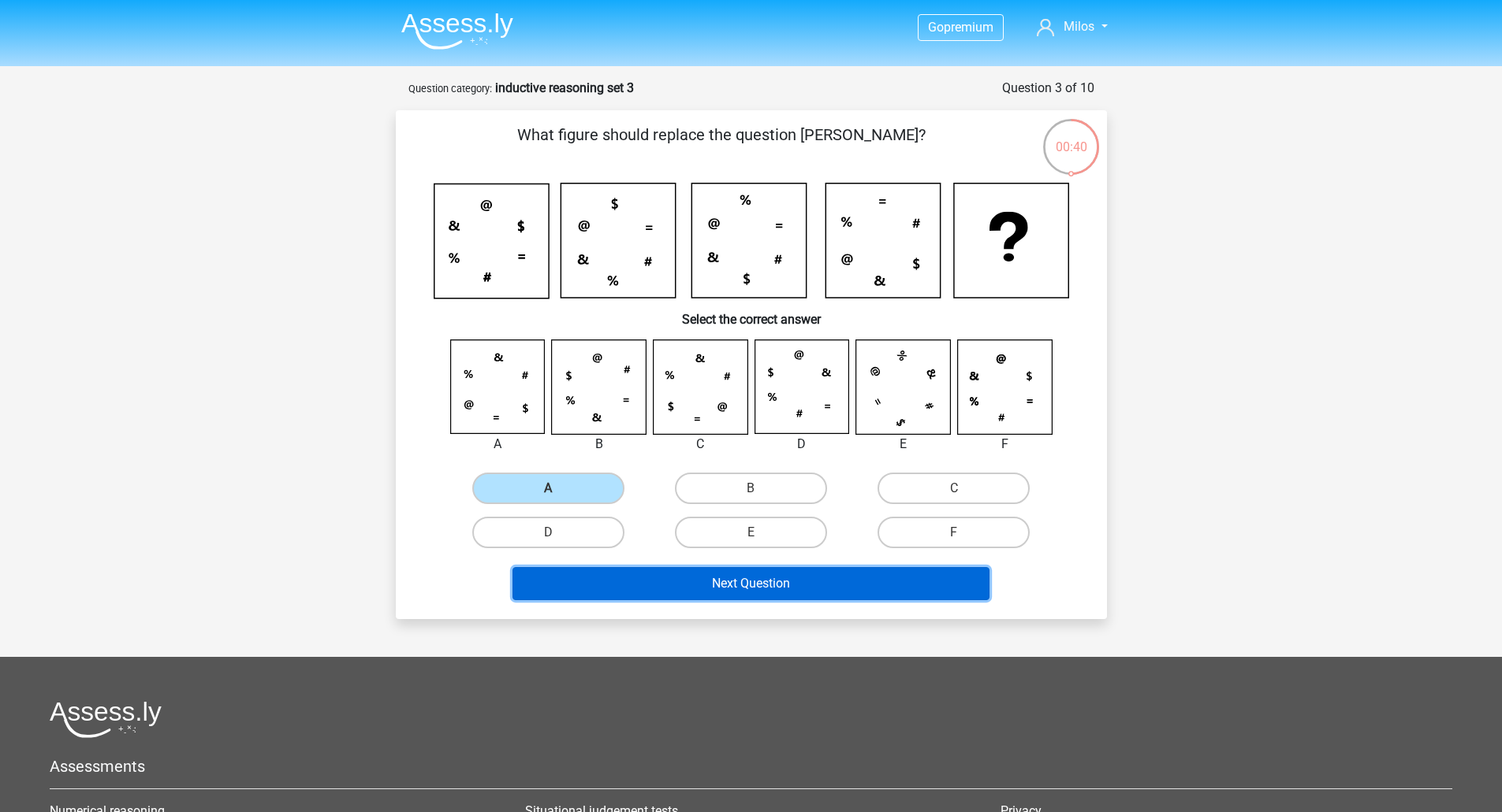
click at [790, 590] on button "Next Question" at bounding box center [751, 584] width 477 height 33
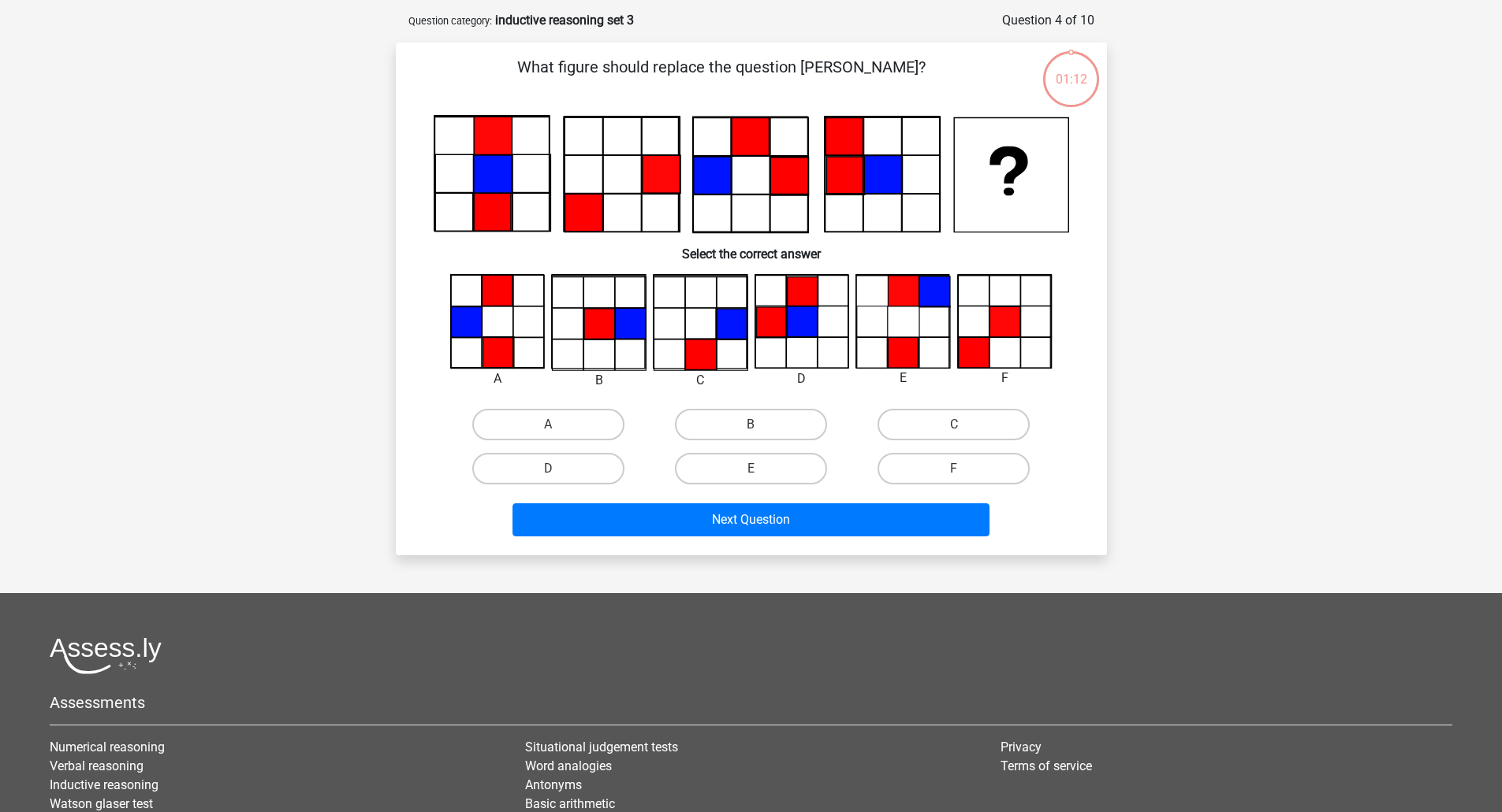
scroll to position [79, 0]
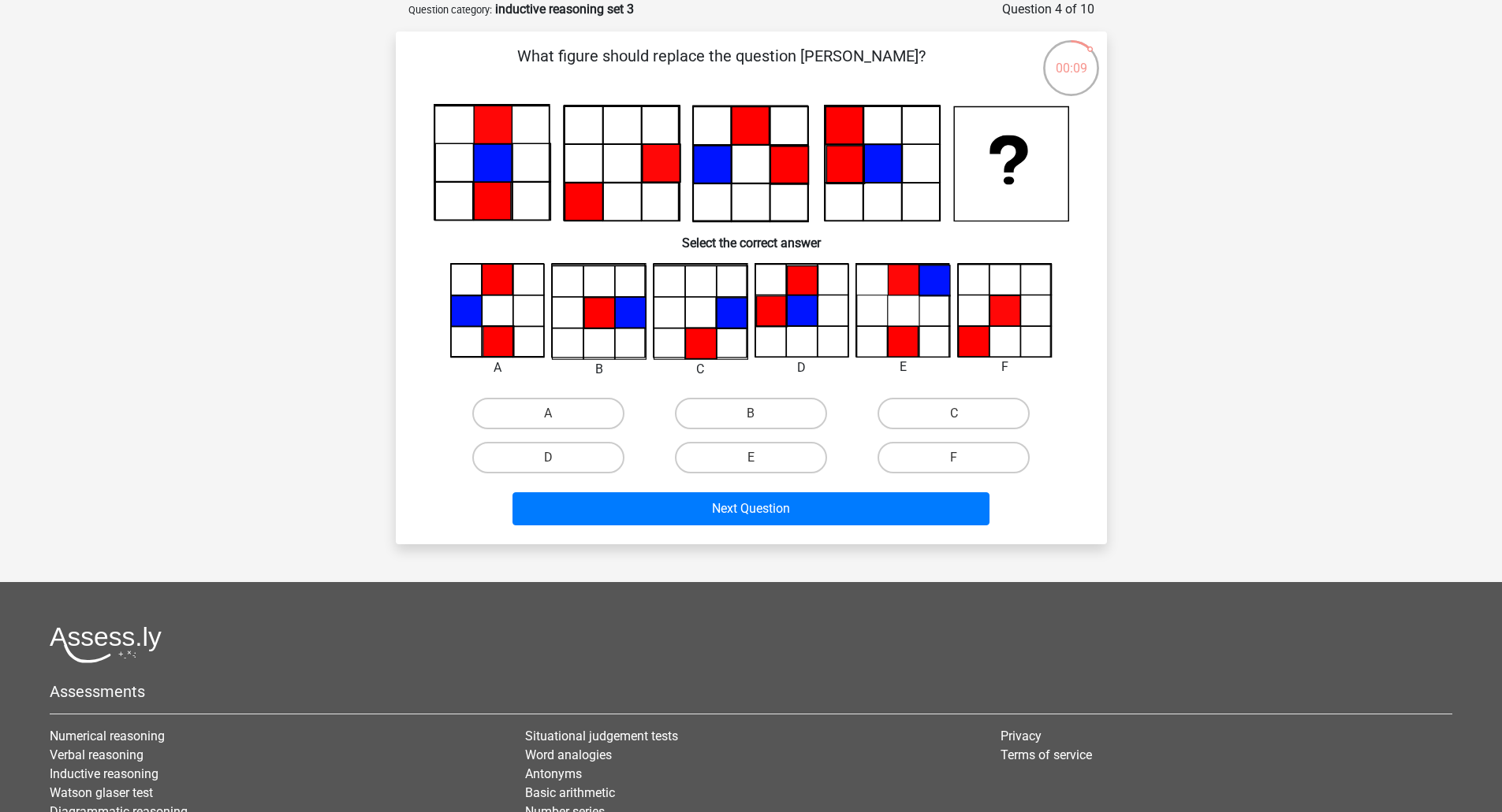
click at [714, 335] on icon at bounding box center [700, 343] width 31 height 30
click at [988, 420] on label "C" at bounding box center [953, 414] width 153 height 31
click at [964, 420] on input "C" at bounding box center [959, 418] width 10 height 10
radio input "true"
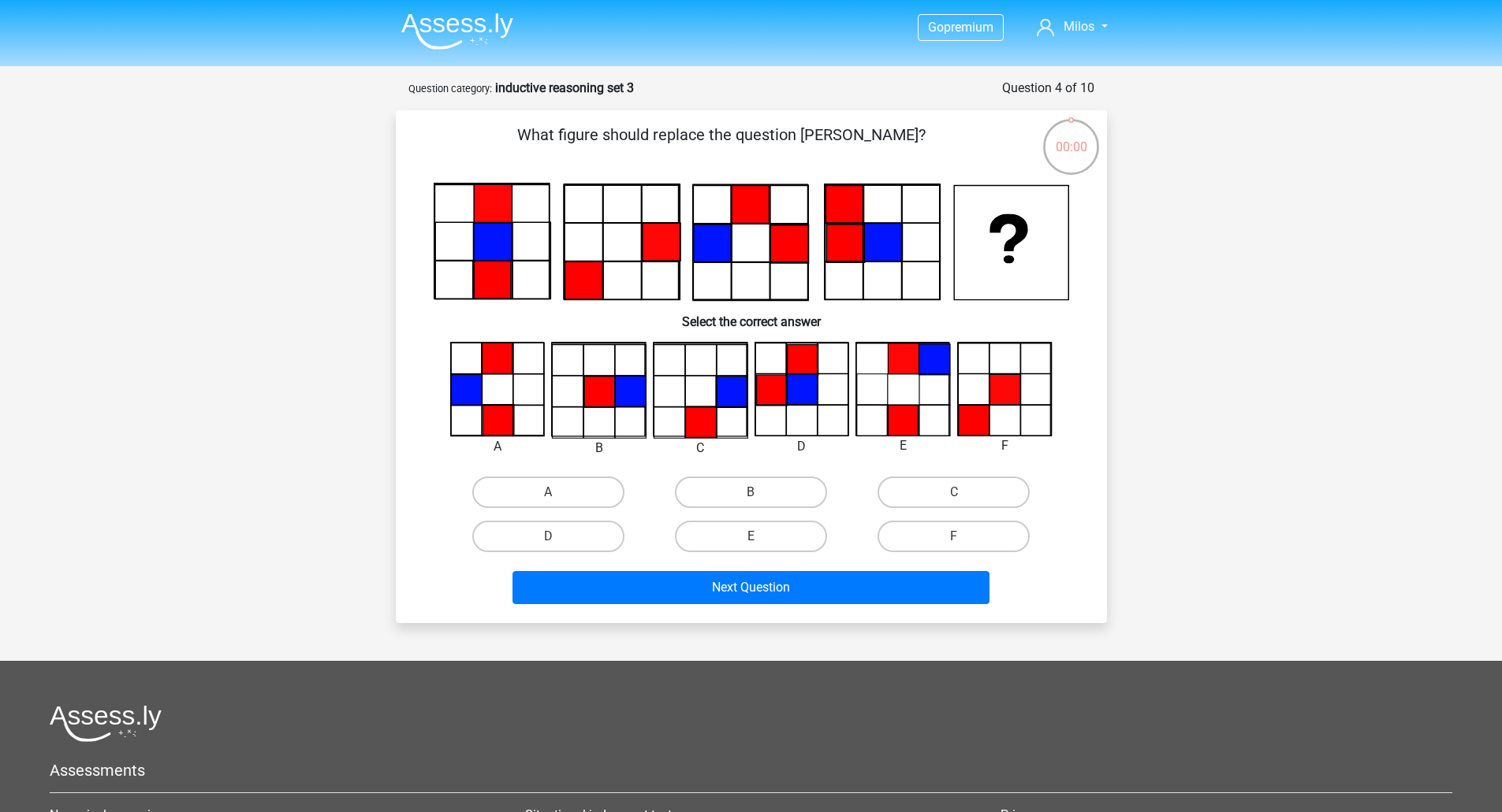
scroll to position [79, 0]
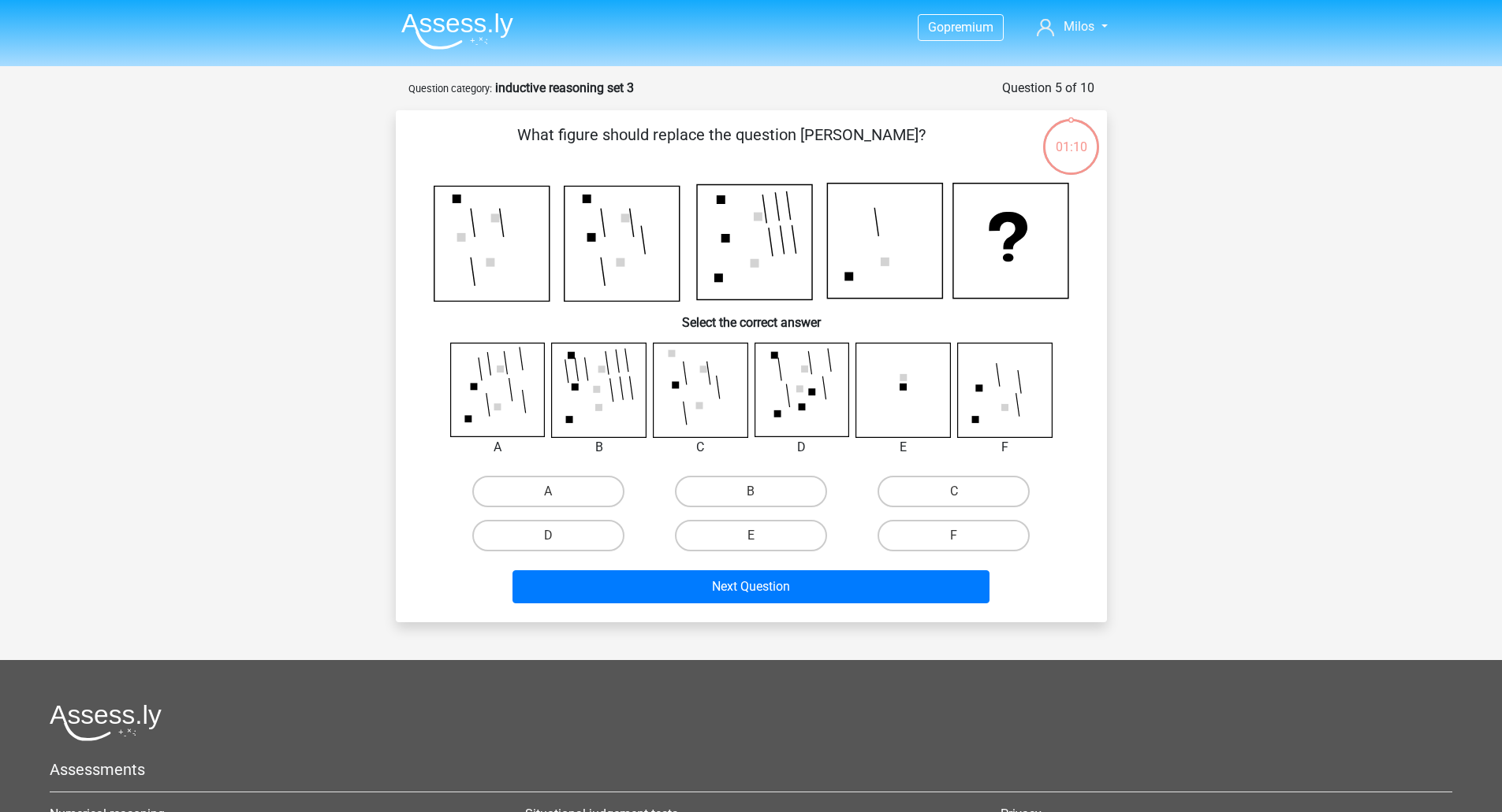
scroll to position [79, 0]
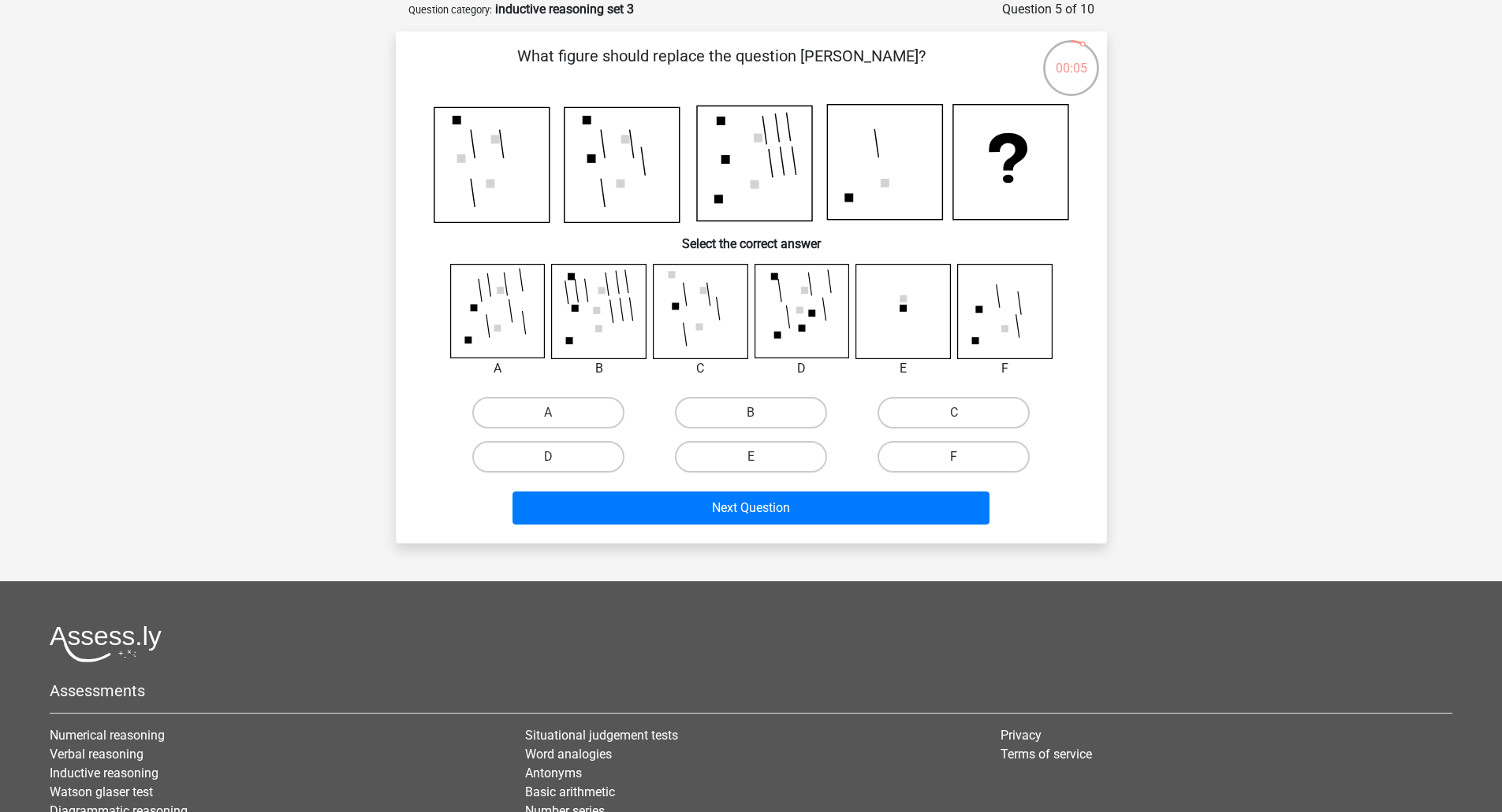
click at [972, 453] on label "F" at bounding box center [953, 457] width 153 height 31
click at [964, 457] on input "F" at bounding box center [959, 462] width 10 height 10
radio input "true"
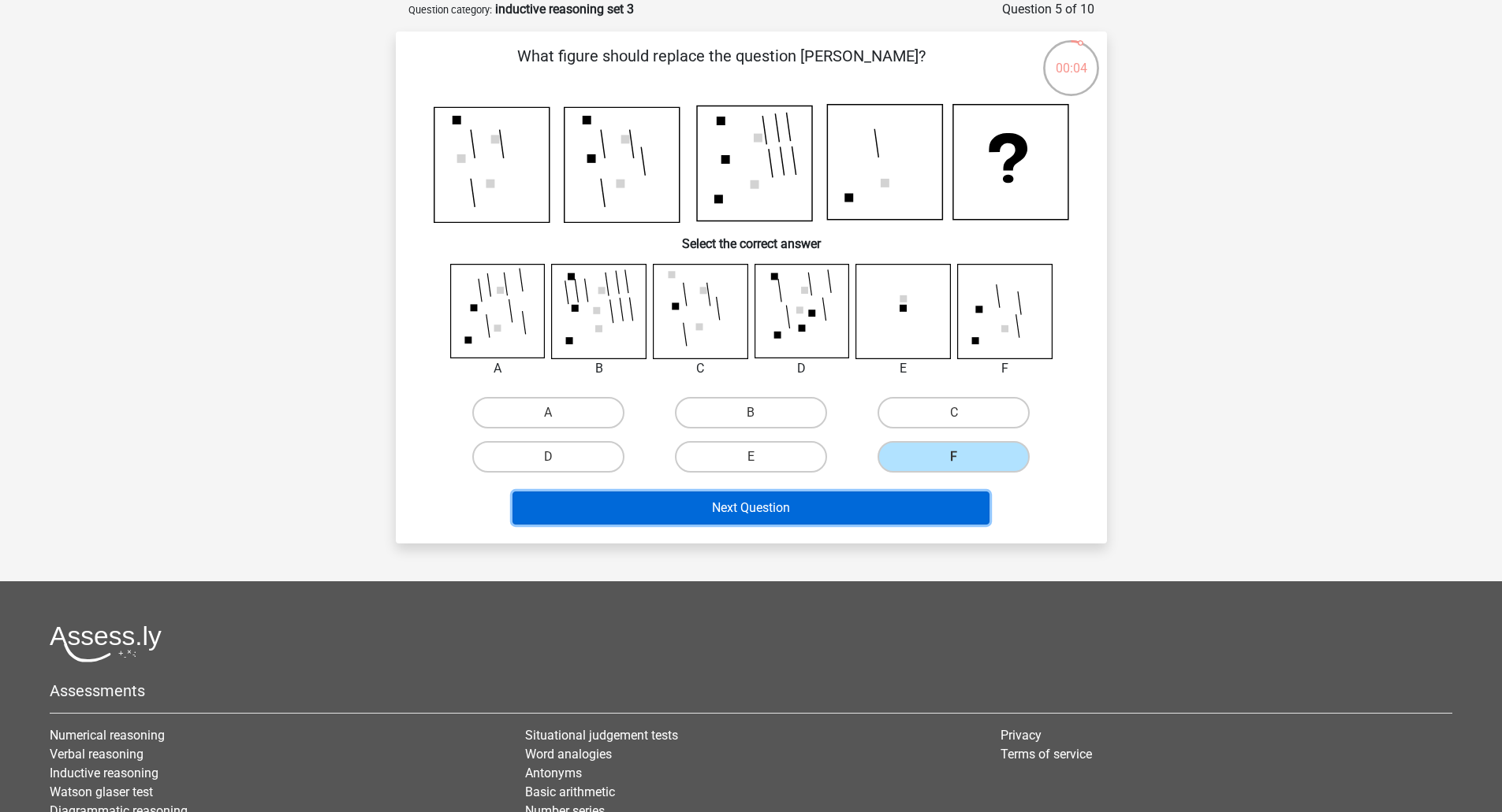
click at [800, 510] on button "Next Question" at bounding box center [751, 508] width 477 height 33
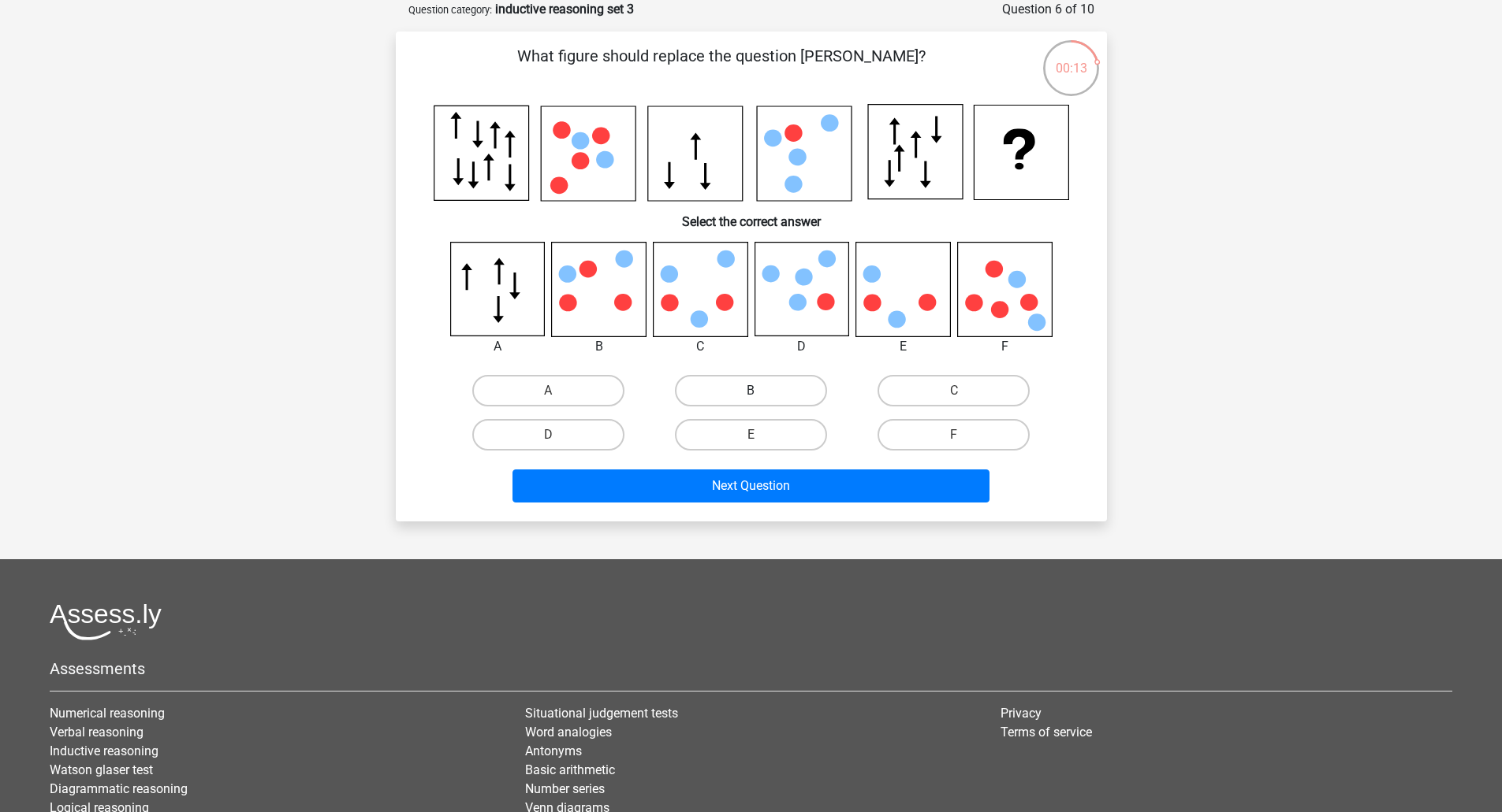
click at [762, 393] on label "B" at bounding box center [751, 391] width 153 height 31
click at [761, 393] on input "B" at bounding box center [755, 395] width 10 height 10
radio input "true"
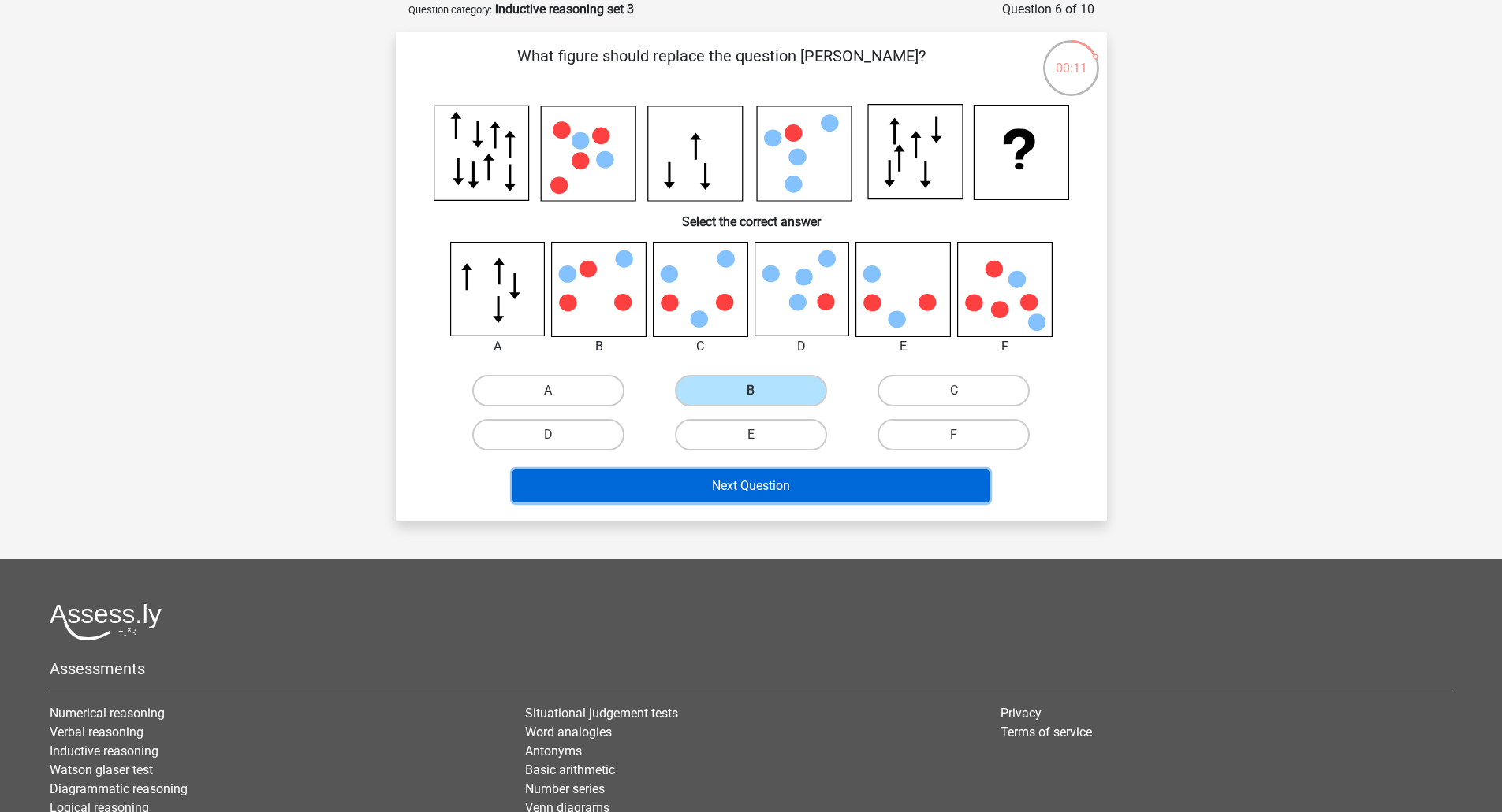
click at [843, 484] on button "Next Question" at bounding box center [751, 486] width 477 height 33
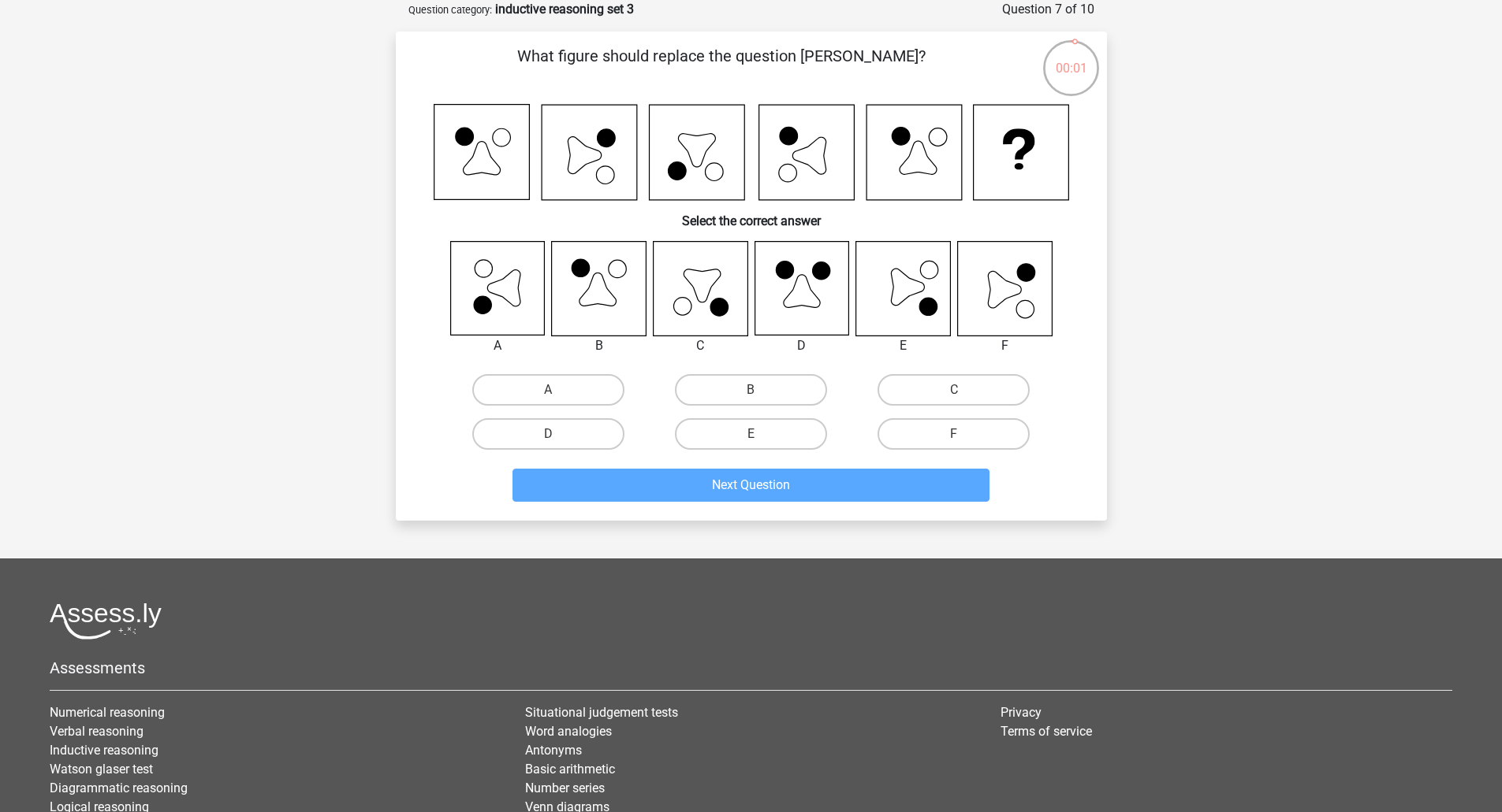
drag, startPoint x: 971, startPoint y: 425, endPoint x: 966, endPoint y: 463, distance: 38.3
click at [971, 428] on label "F" at bounding box center [953, 434] width 153 height 31
click at [964, 434] on input "F" at bounding box center [959, 439] width 10 height 10
radio input "true"
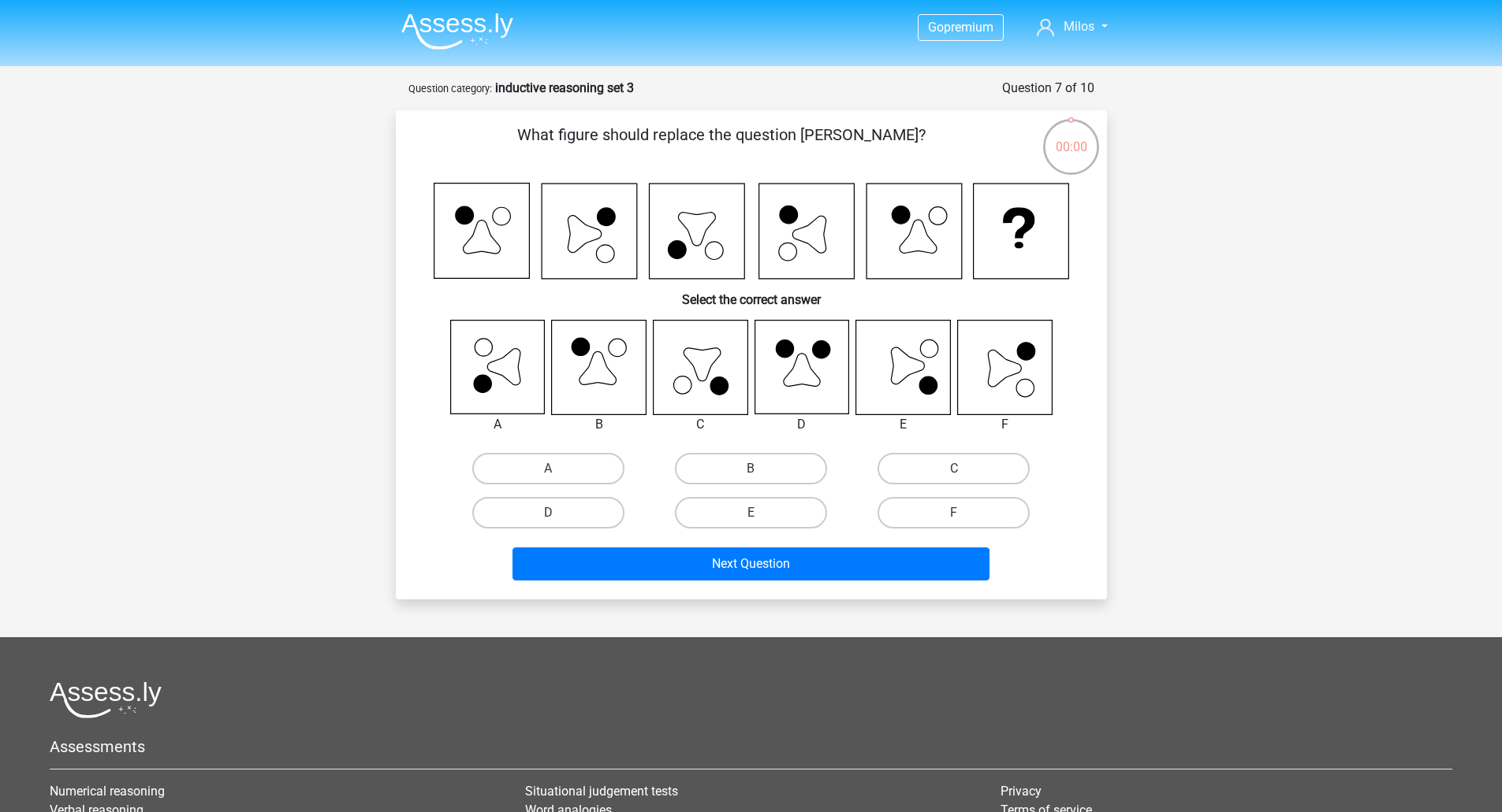
scroll to position [79, 0]
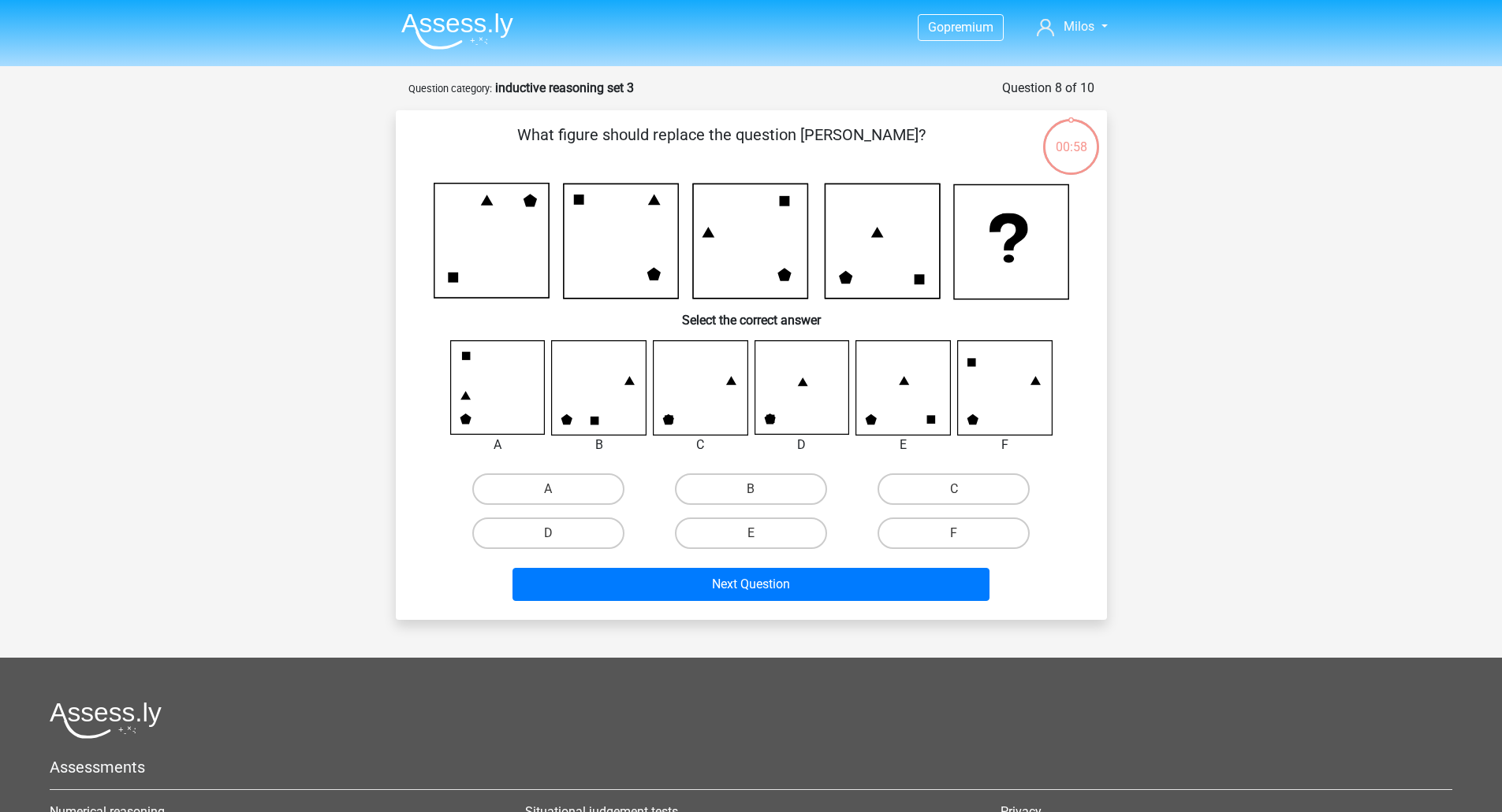
scroll to position [79, 0]
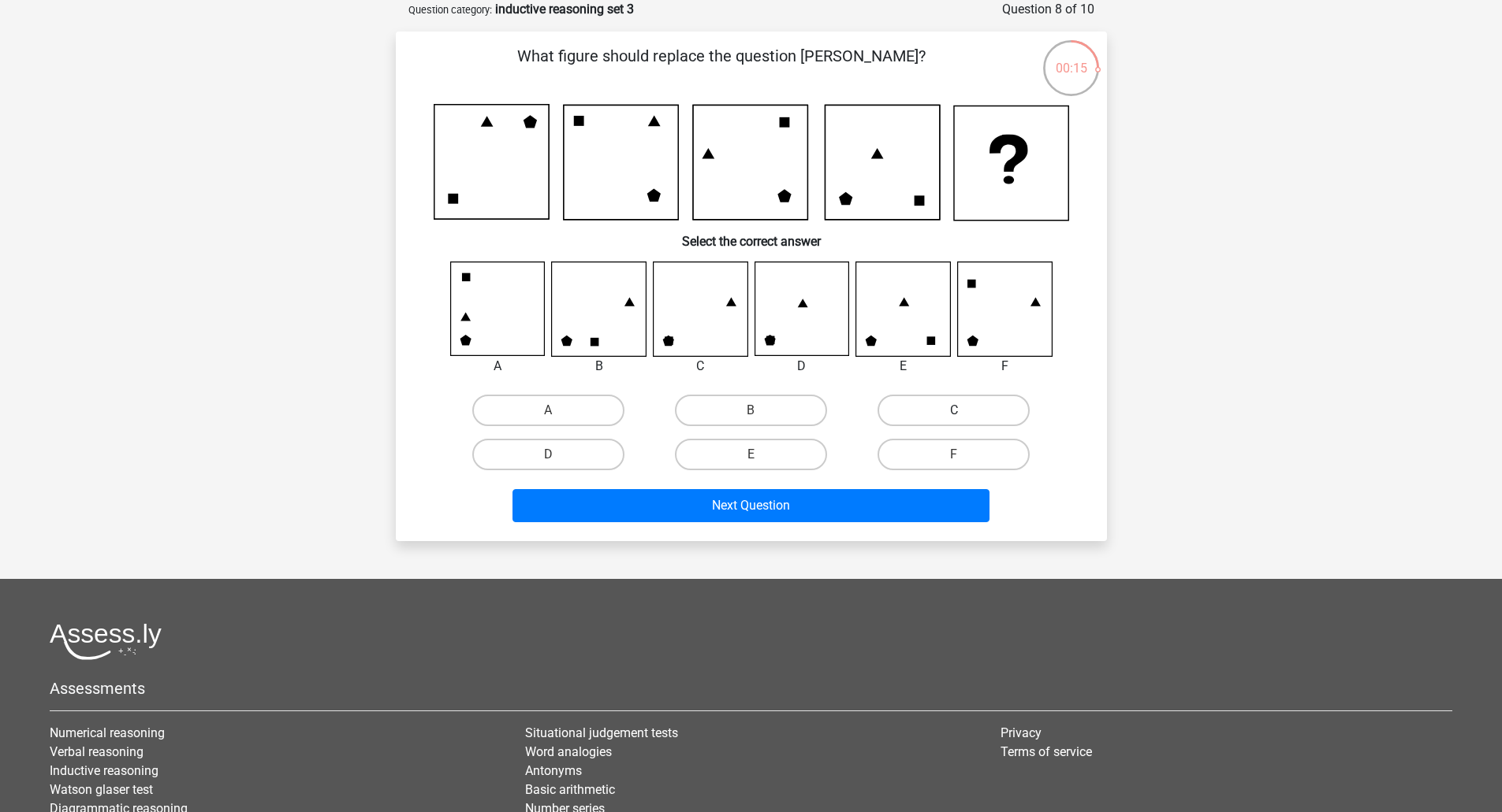
click at [980, 404] on label "C" at bounding box center [953, 410] width 153 height 31
click at [964, 410] on input "C" at bounding box center [959, 415] width 10 height 10
radio input "true"
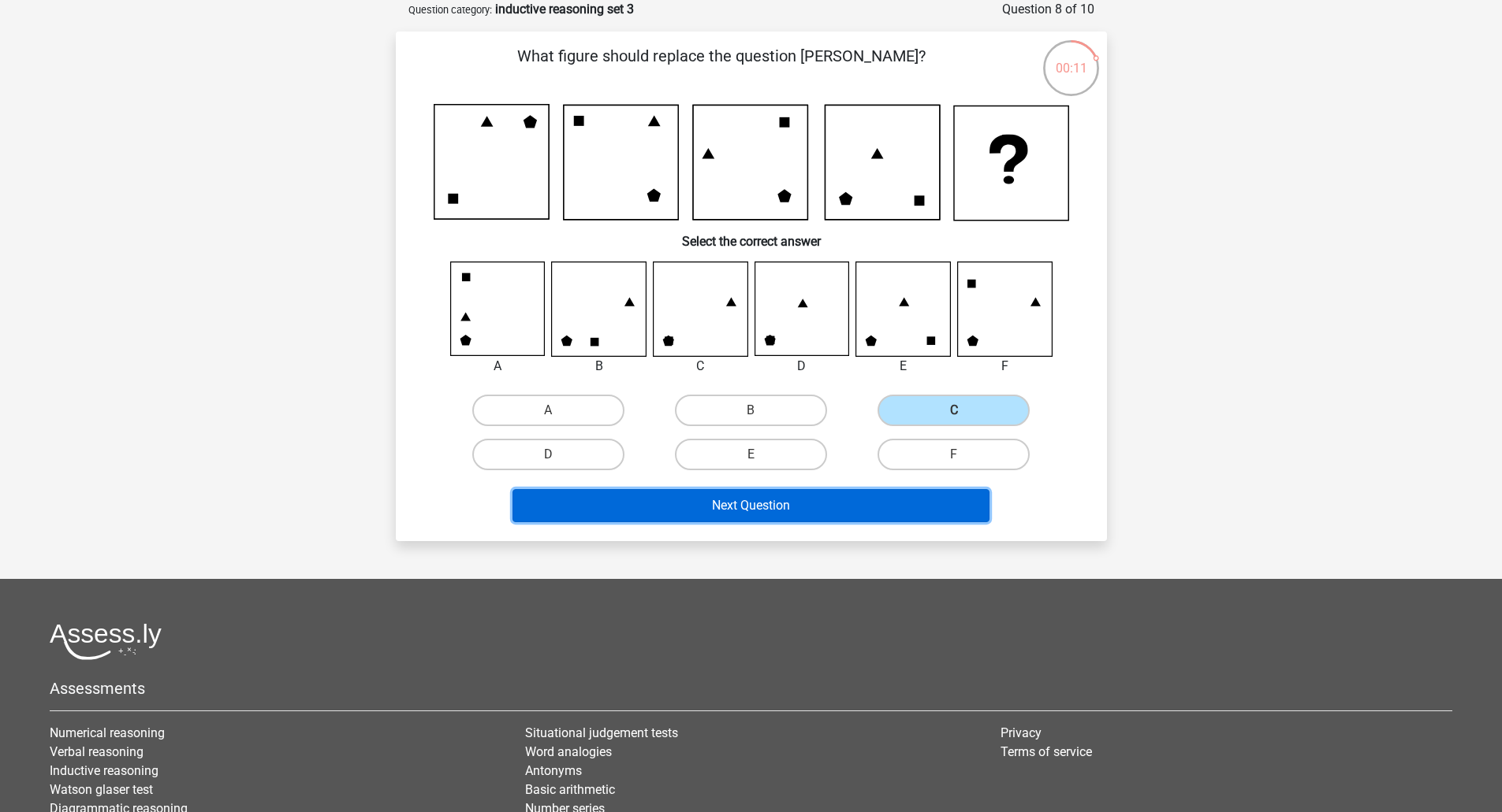
click at [898, 496] on button "Next Question" at bounding box center [751, 506] width 477 height 33
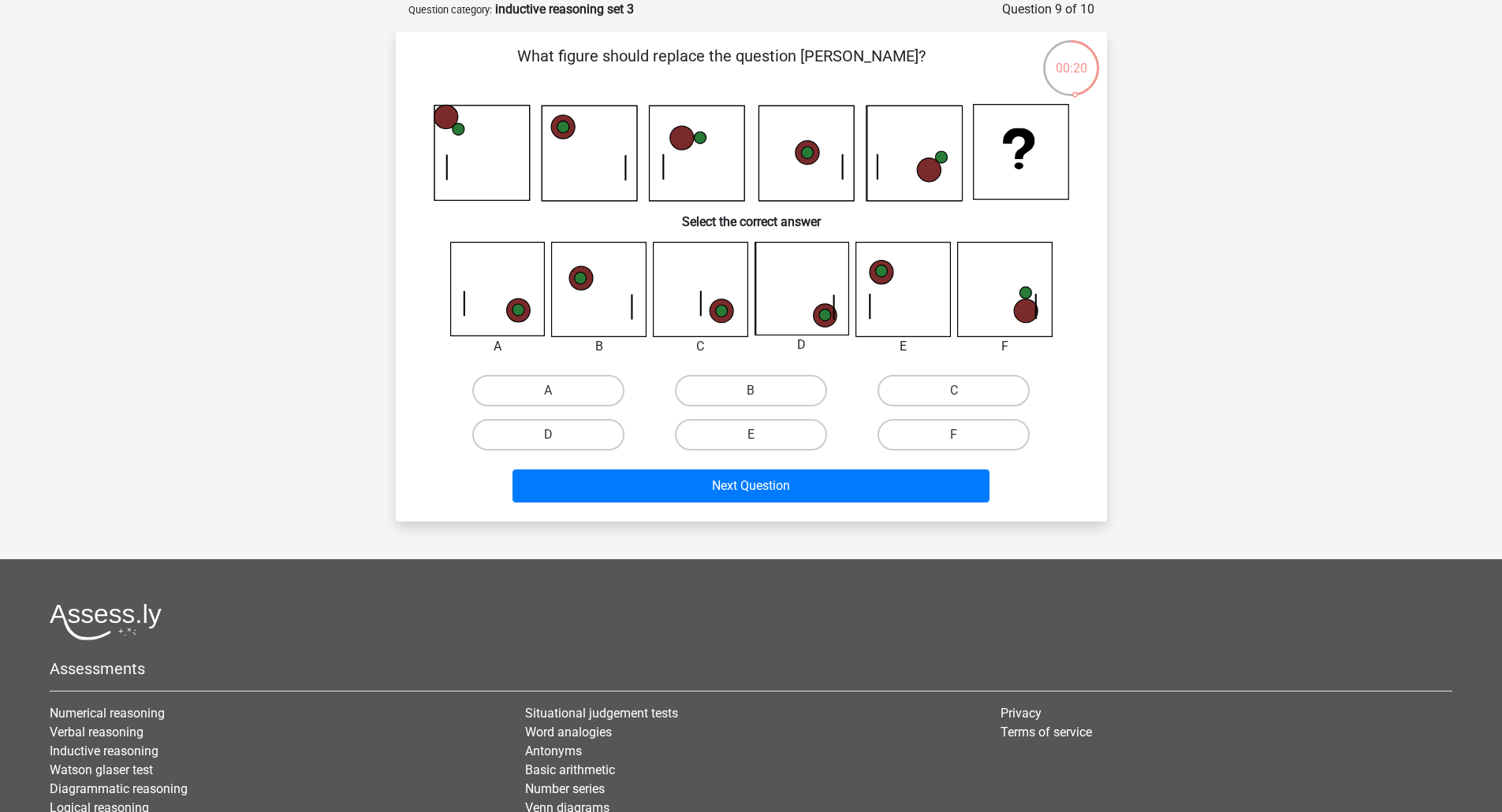
click at [818, 312] on icon at bounding box center [825, 316] width 24 height 24
click at [580, 428] on label "D" at bounding box center [548, 435] width 153 height 31
click at [558, 435] on input "D" at bounding box center [553, 440] width 10 height 10
radio input "true"
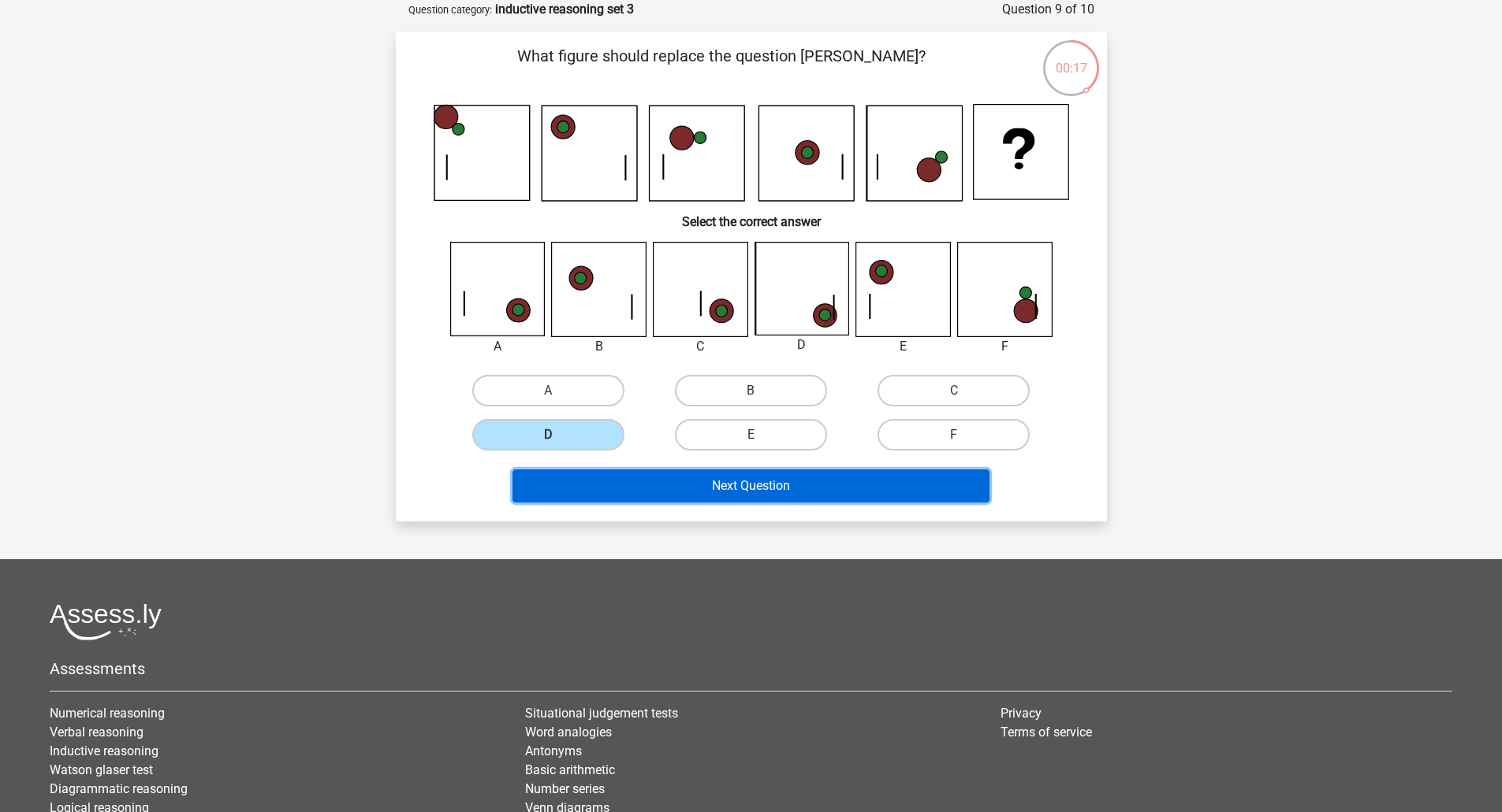
click at [743, 490] on button "Next Question" at bounding box center [751, 486] width 477 height 33
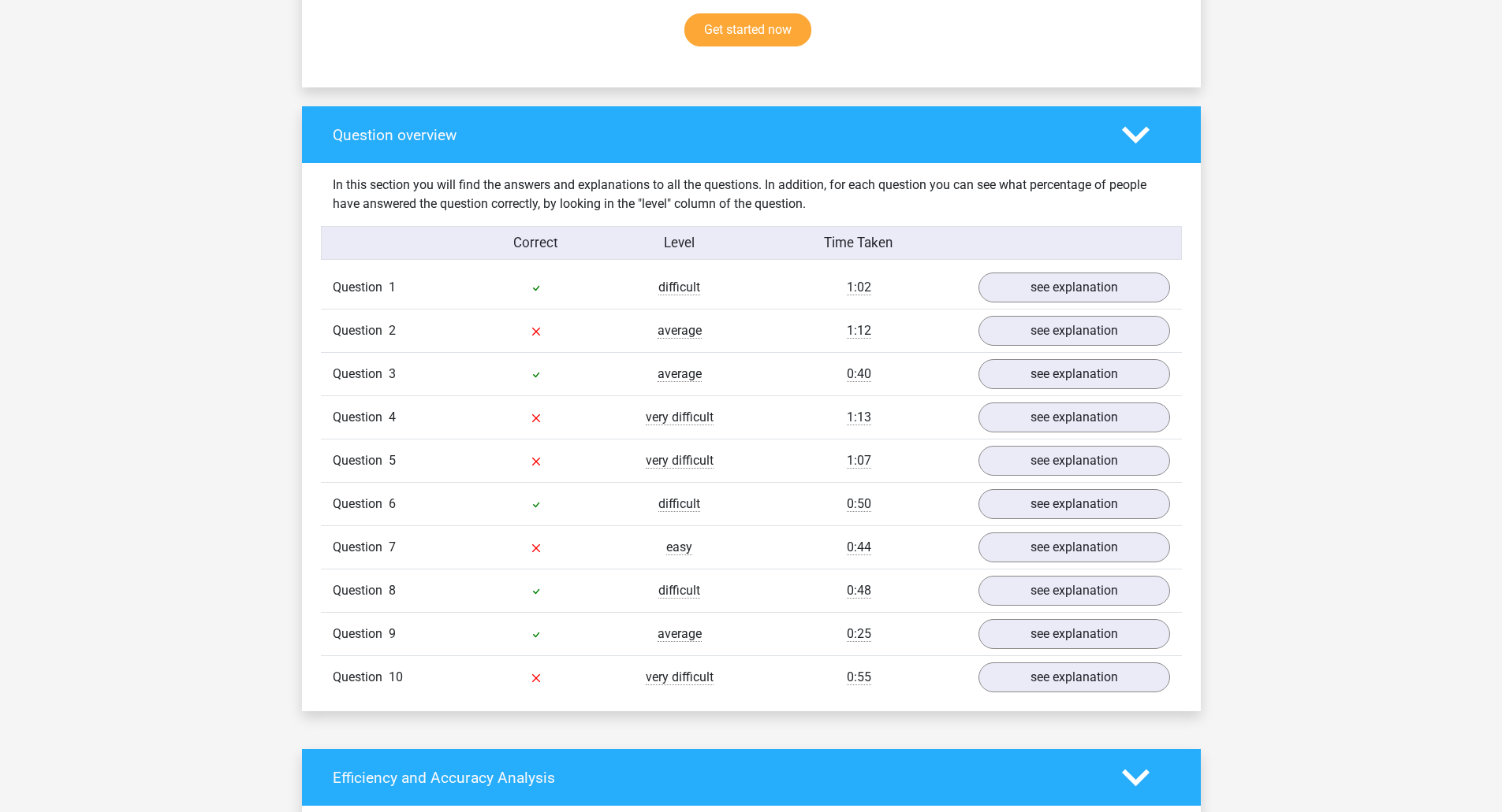
scroll to position [1103, 0]
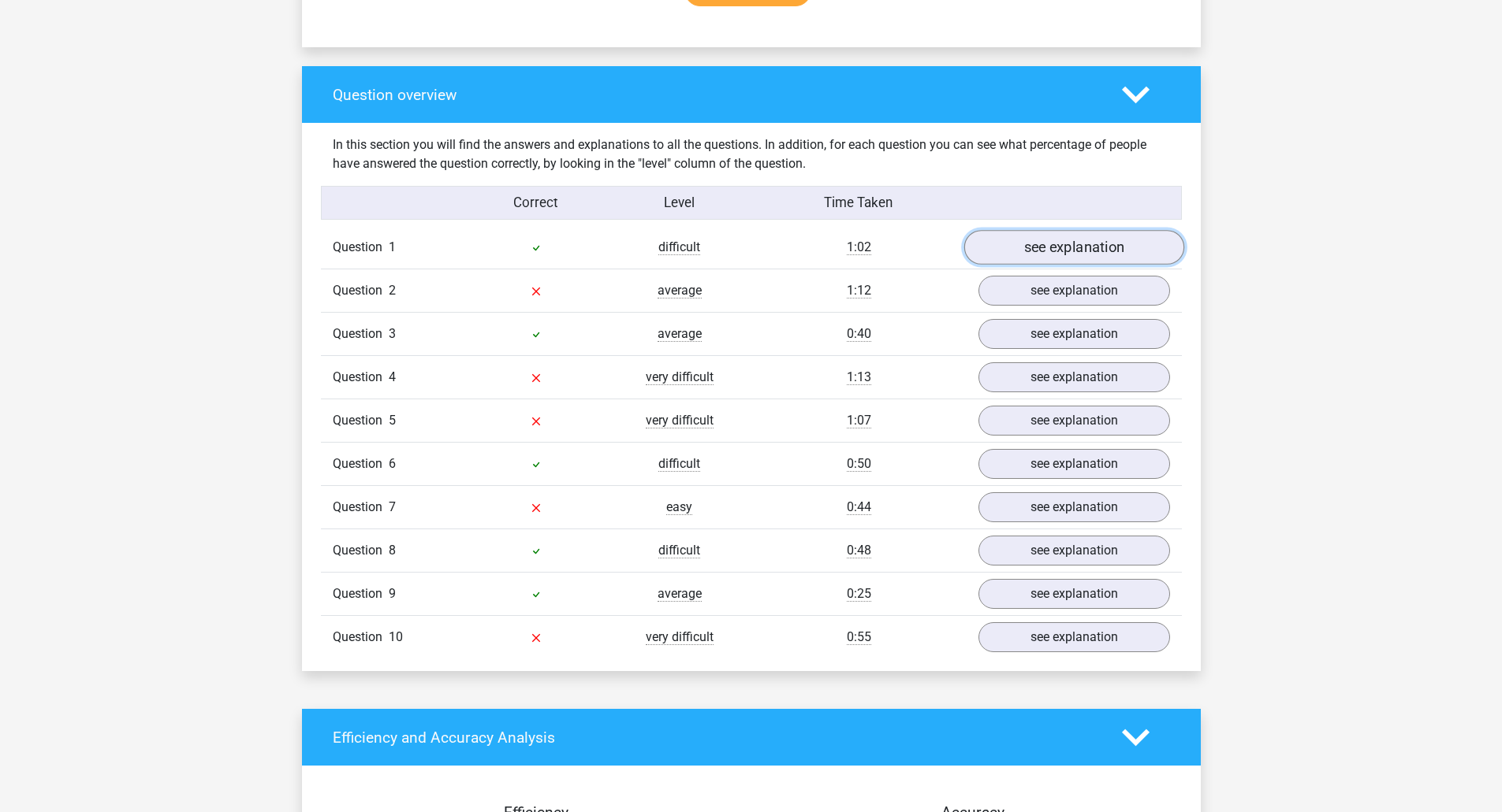
click at [1031, 246] on link "see explanation" at bounding box center [1073, 248] width 220 height 35
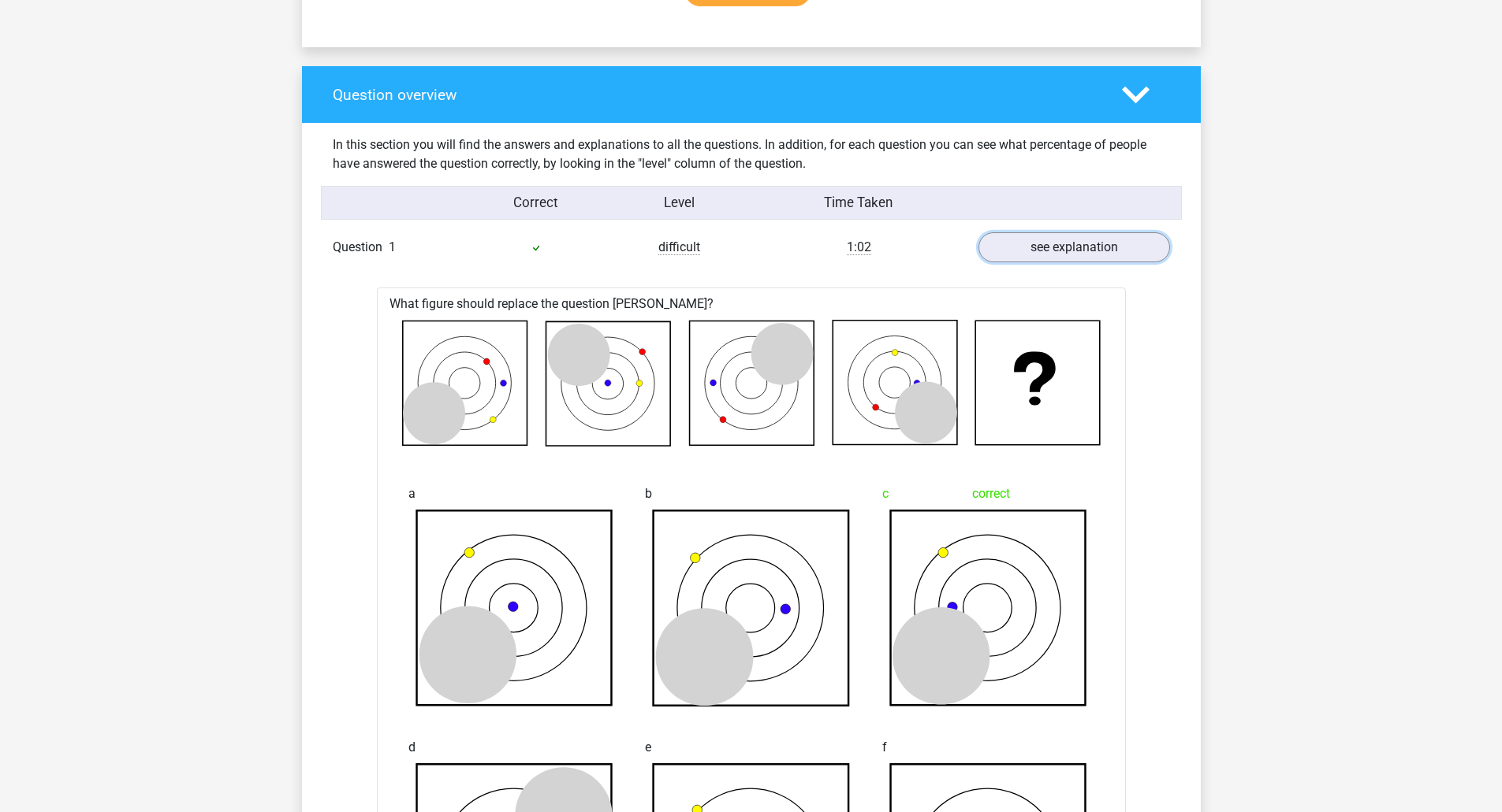
drag, startPoint x: 1031, startPoint y: 246, endPoint x: 1039, endPoint y: 281, distance: 35.9
click at [1032, 245] on link "see explanation" at bounding box center [1073, 248] width 191 height 30
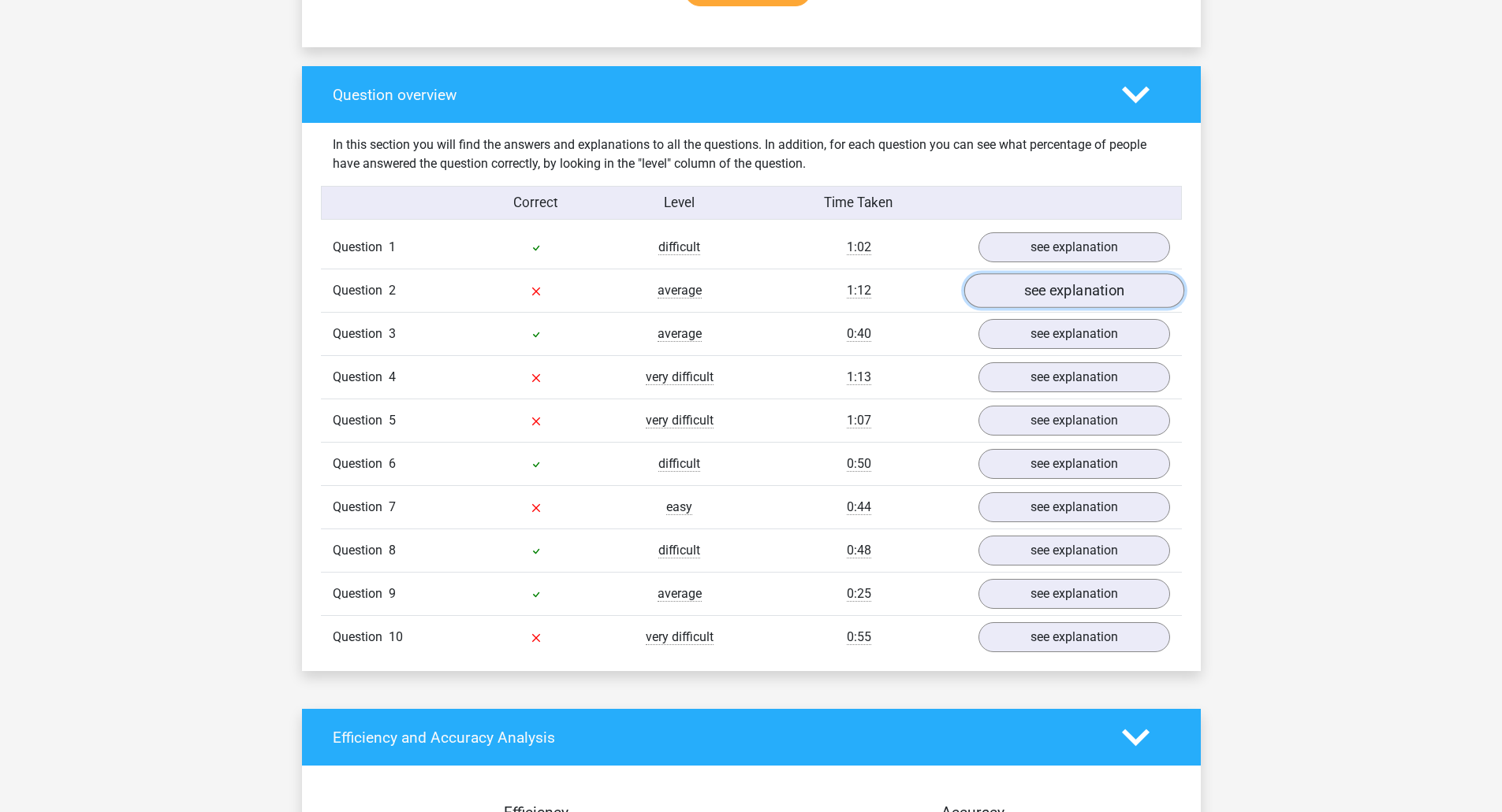
click at [1042, 306] on link "see explanation" at bounding box center [1073, 292] width 220 height 35
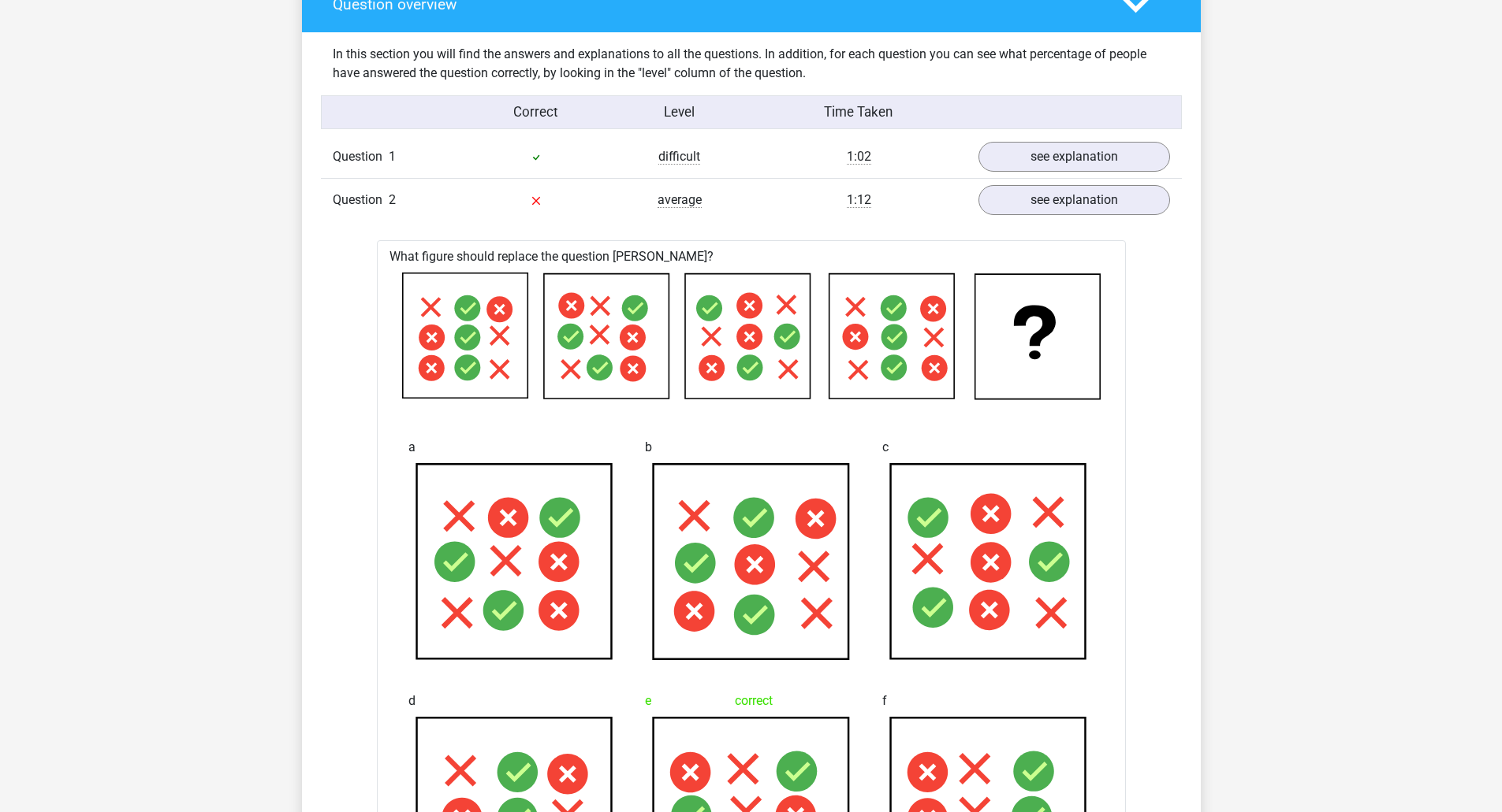
scroll to position [1182, 0]
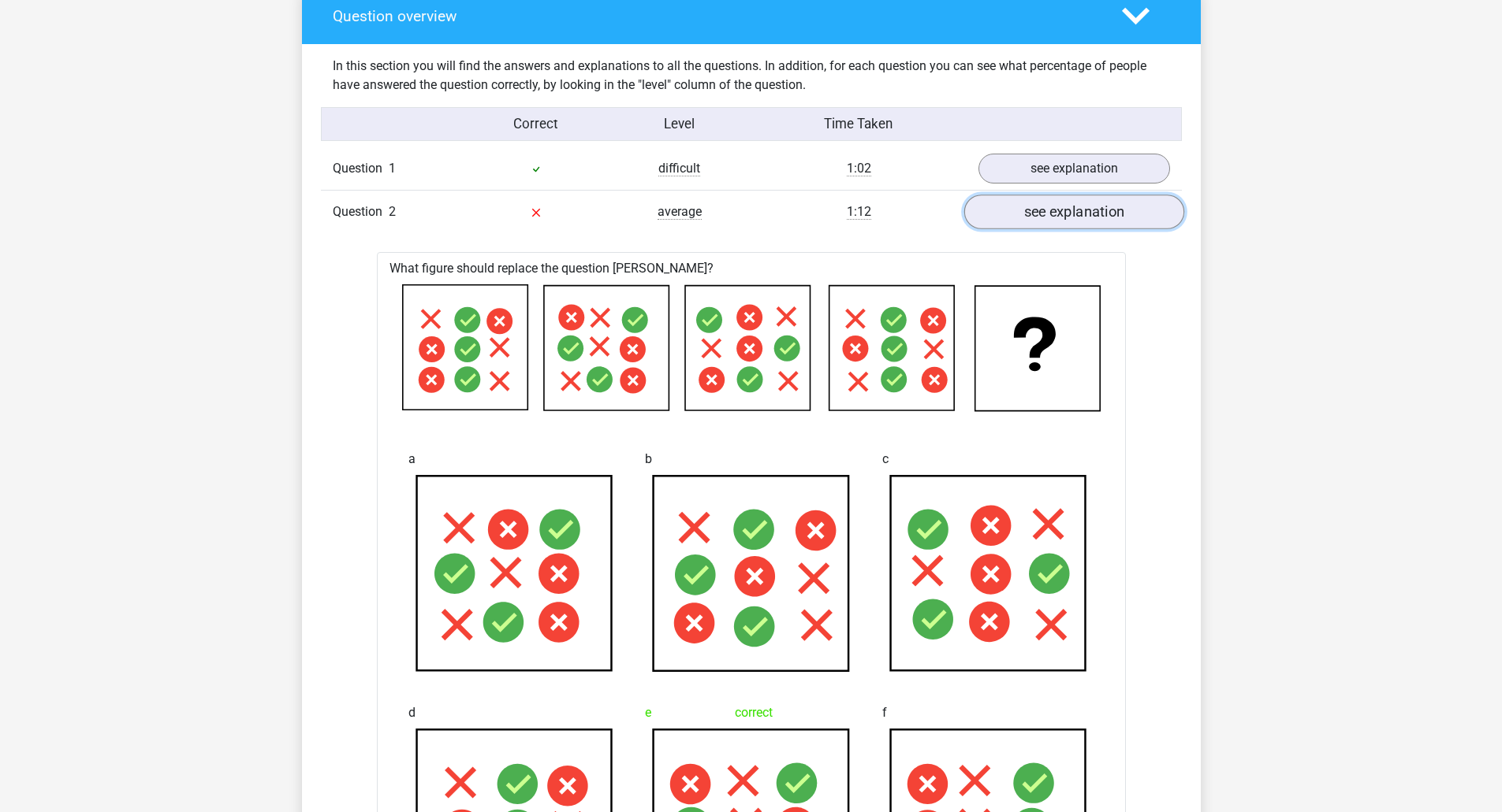
click at [1076, 210] on link "see explanation" at bounding box center [1073, 212] width 220 height 35
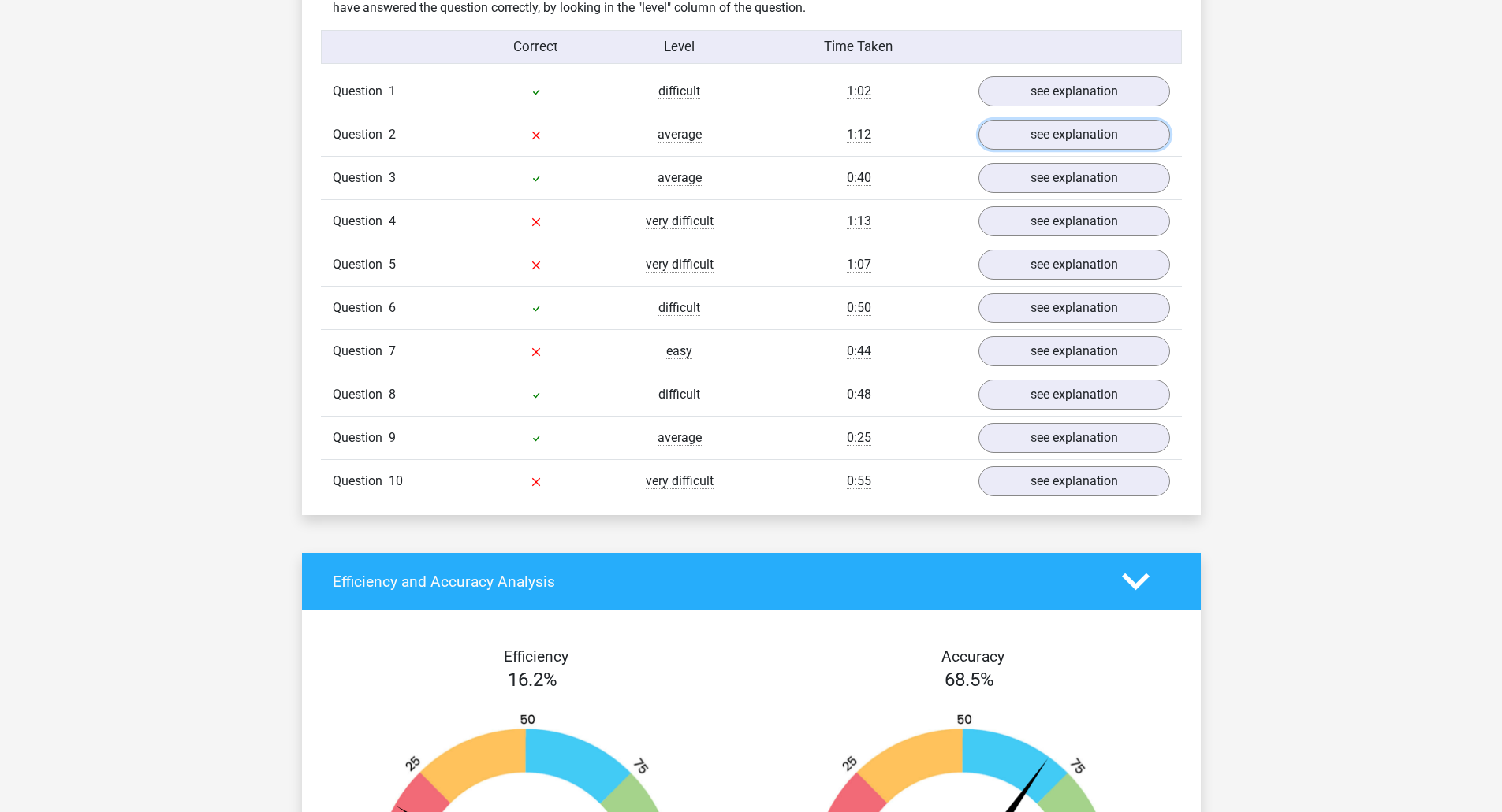
scroll to position [1260, 0]
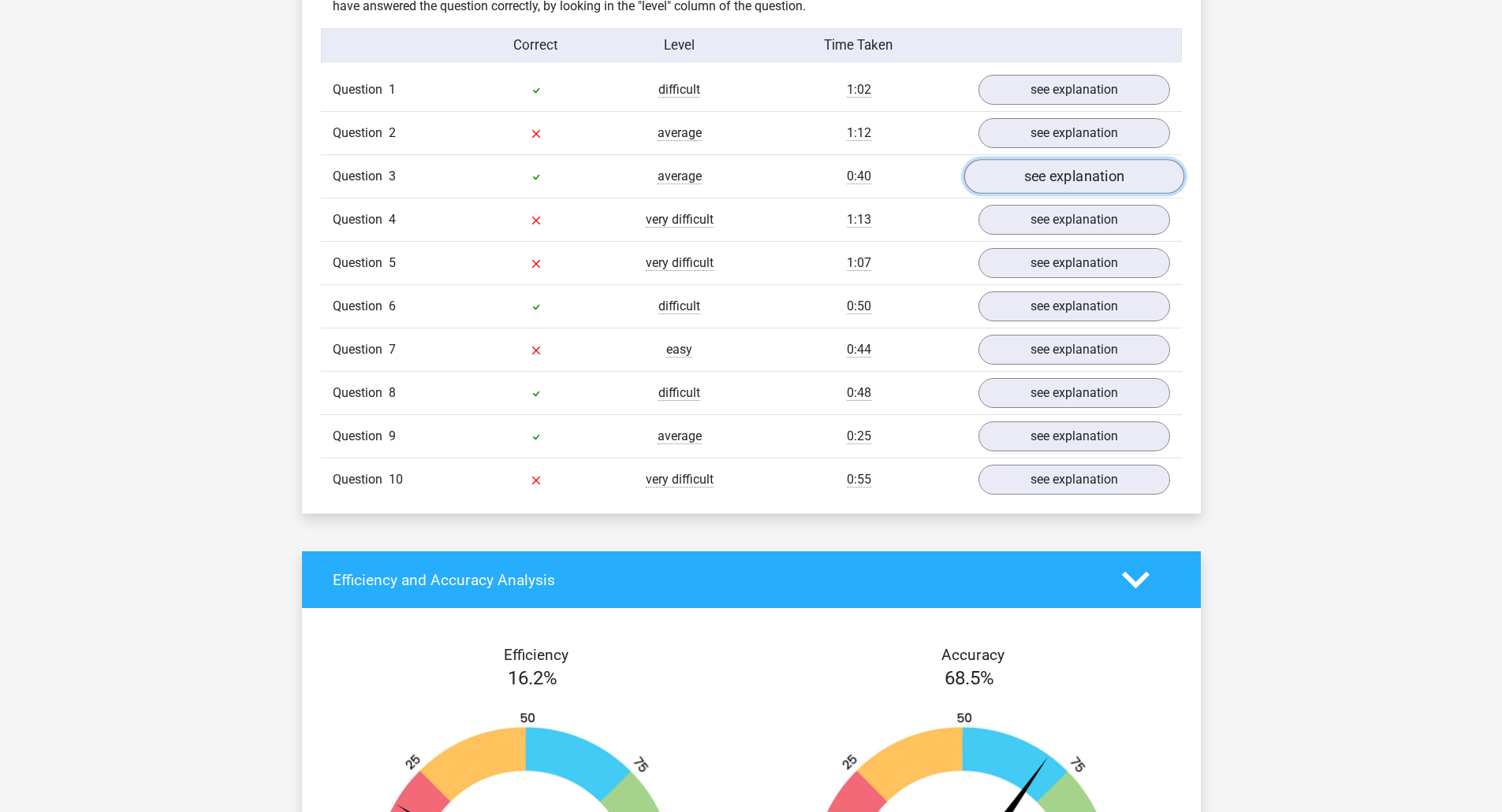
click at [1032, 179] on link "see explanation" at bounding box center [1073, 177] width 220 height 35
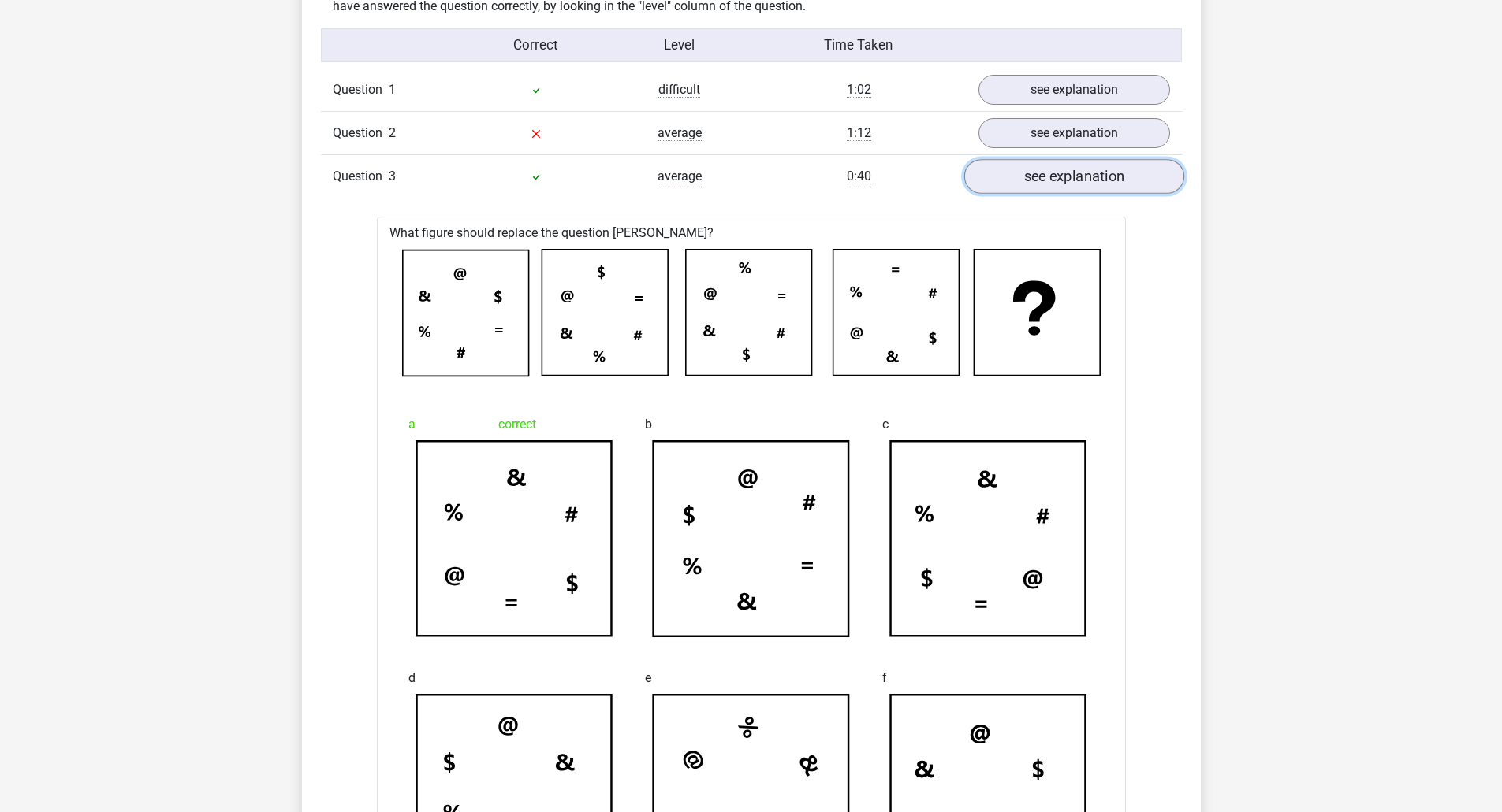
click at [1032, 179] on link "see explanation" at bounding box center [1073, 177] width 220 height 35
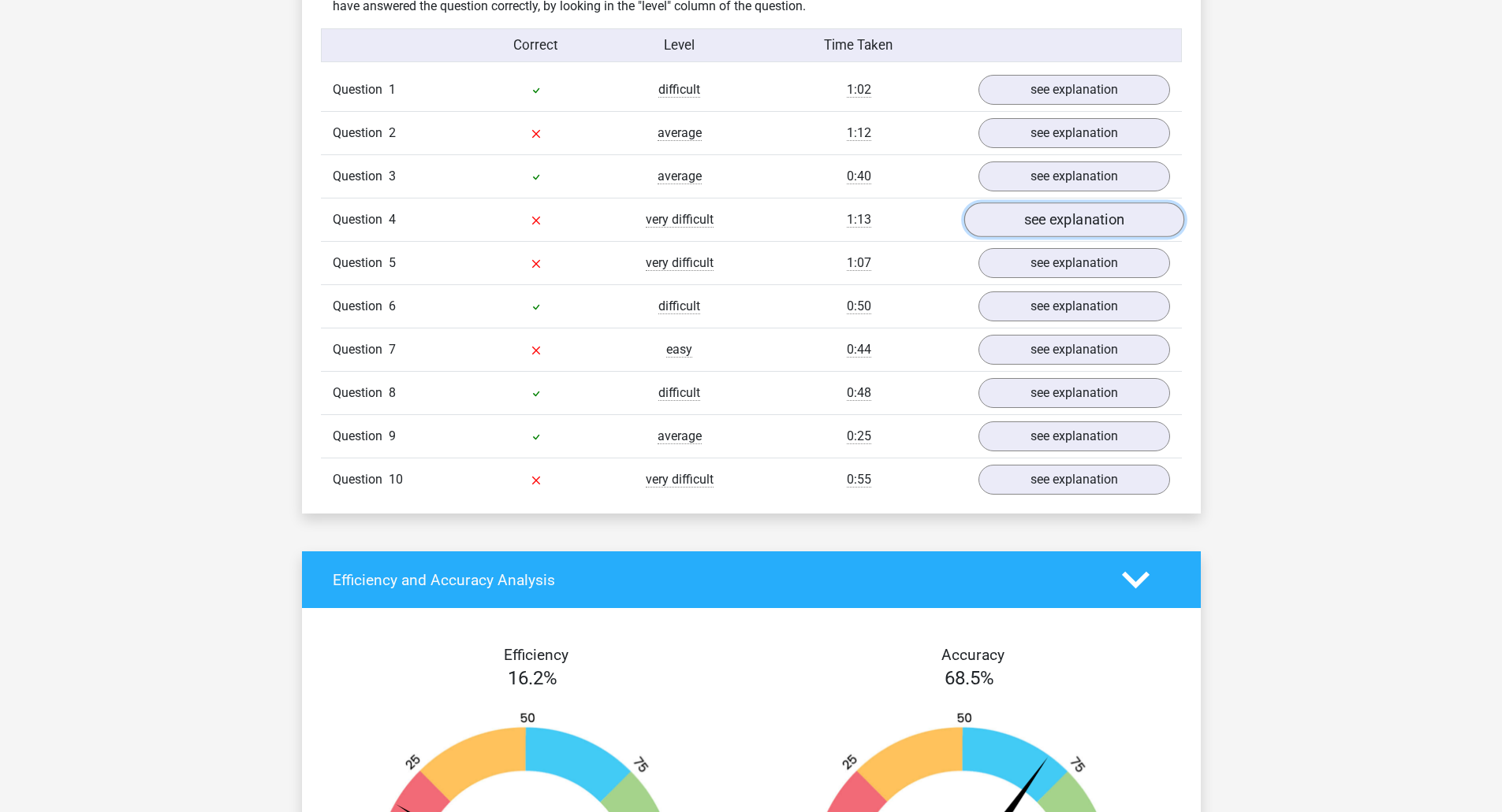
click at [1049, 212] on link "see explanation" at bounding box center [1073, 221] width 220 height 35
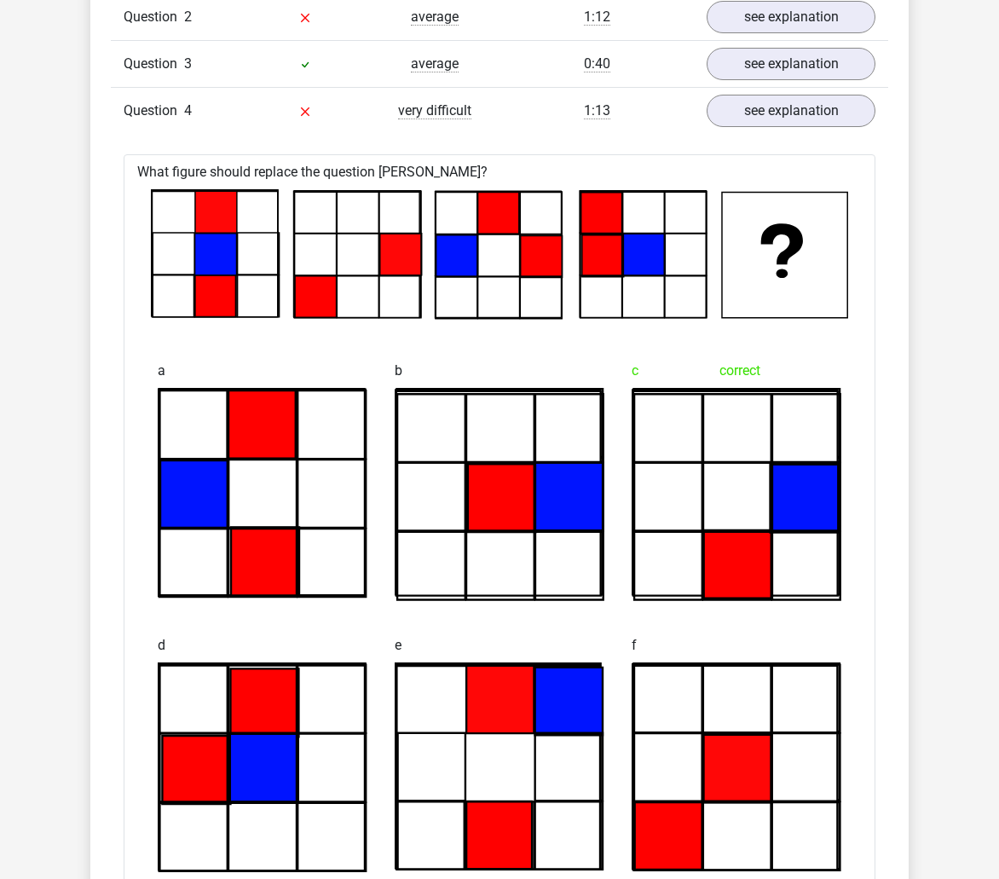
scroll to position [1450, 0]
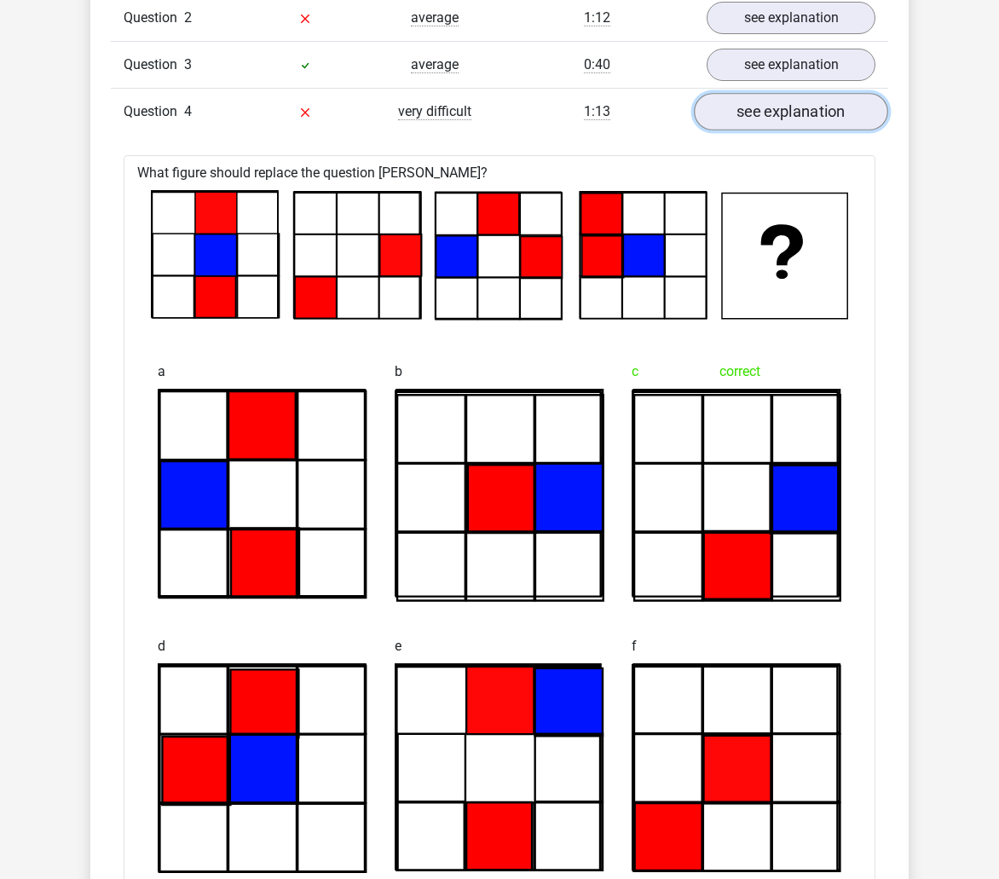
click at [785, 114] on link "see explanation" at bounding box center [791, 112] width 194 height 38
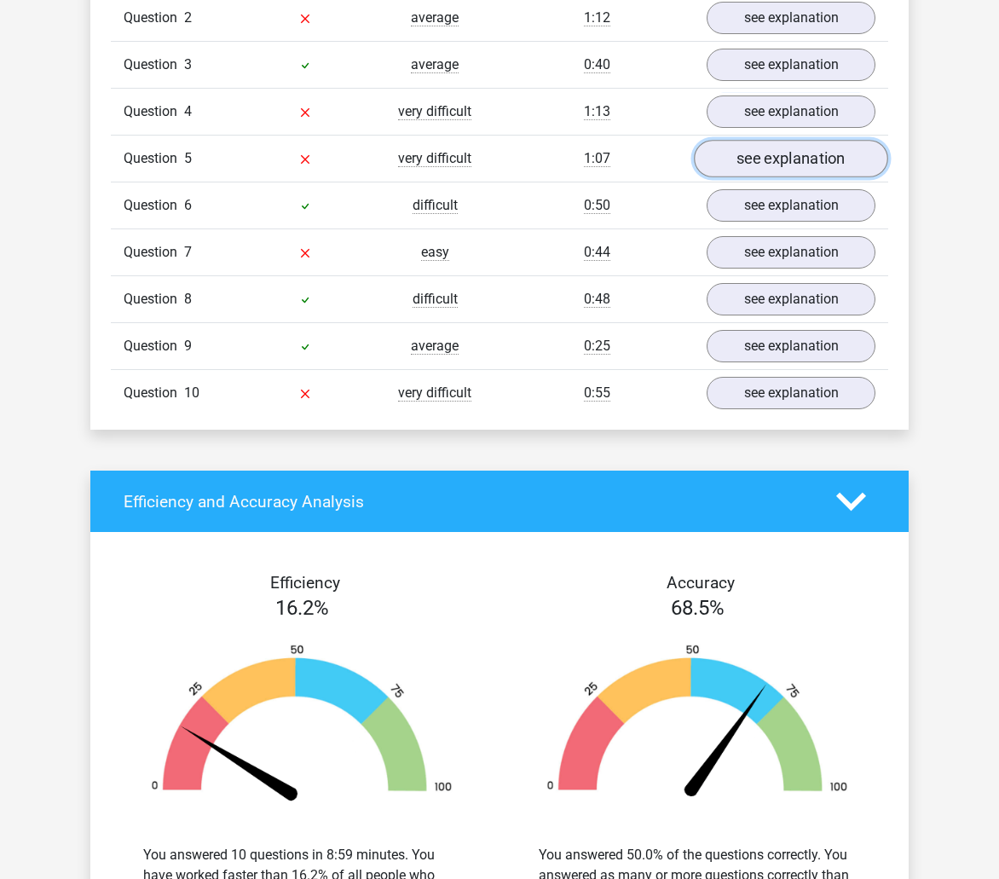
click at [787, 165] on link "see explanation" at bounding box center [791, 159] width 194 height 38
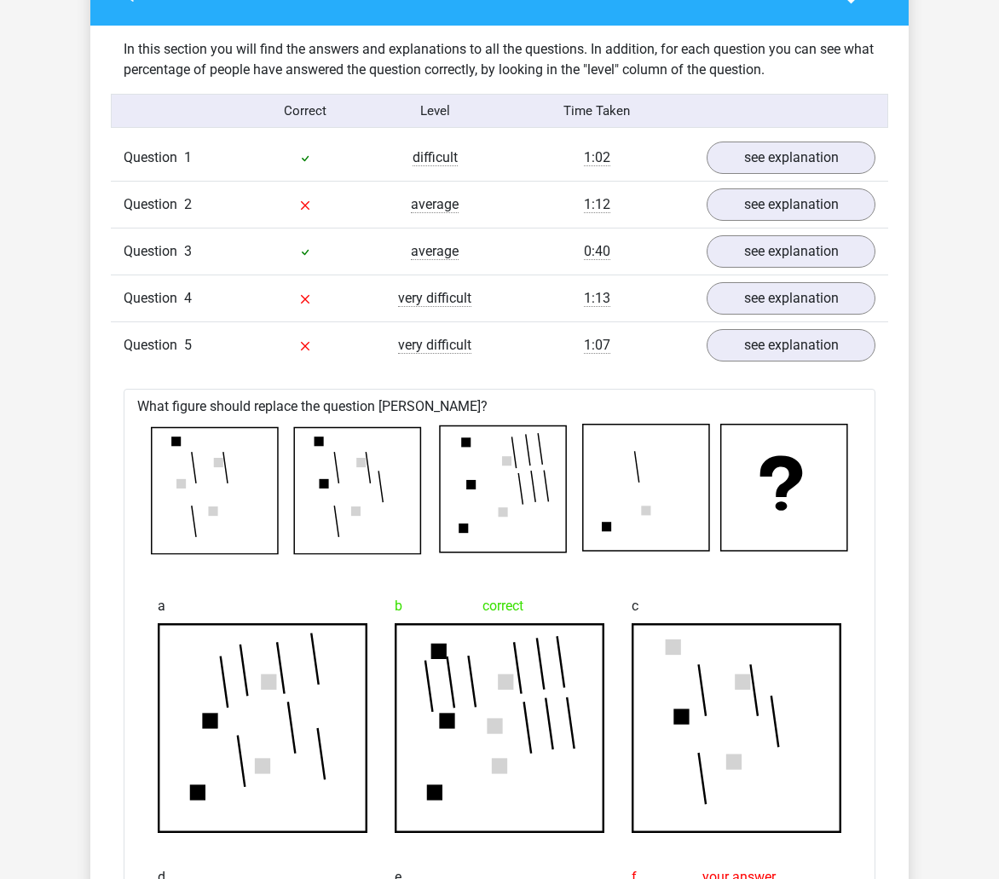
scroll to position [1194, 0]
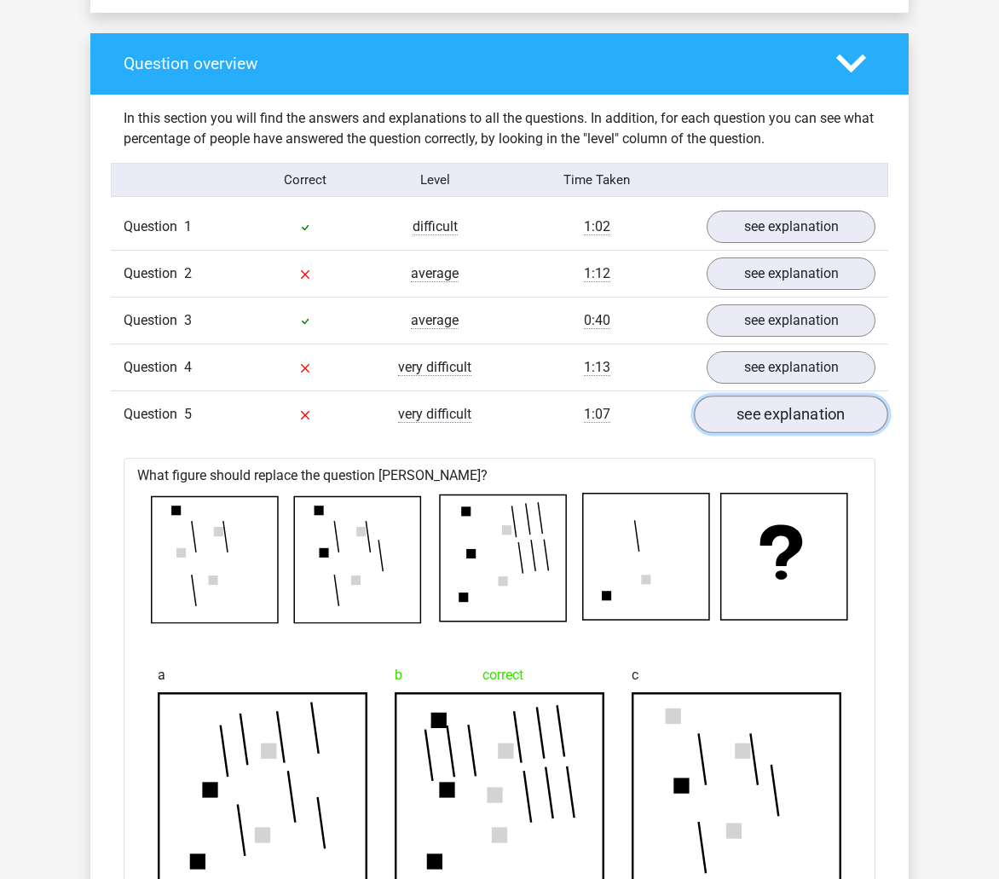
click at [794, 416] on link "see explanation" at bounding box center [791, 415] width 194 height 38
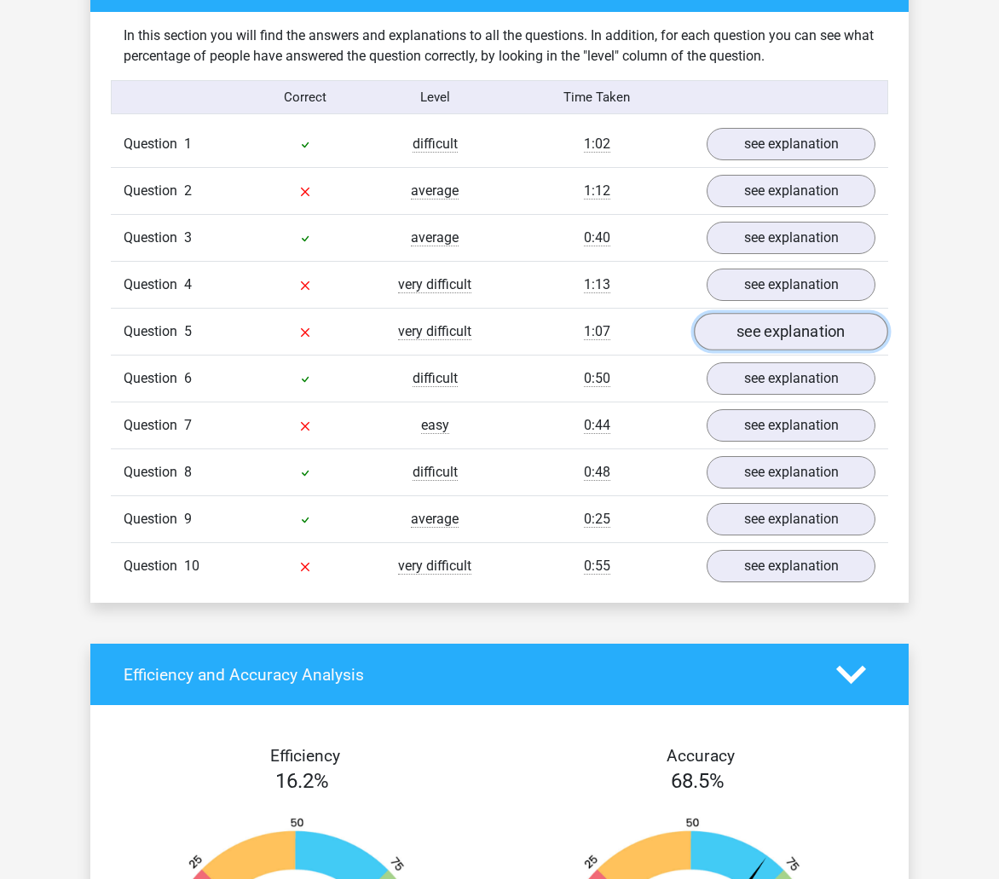
scroll to position [1279, 0]
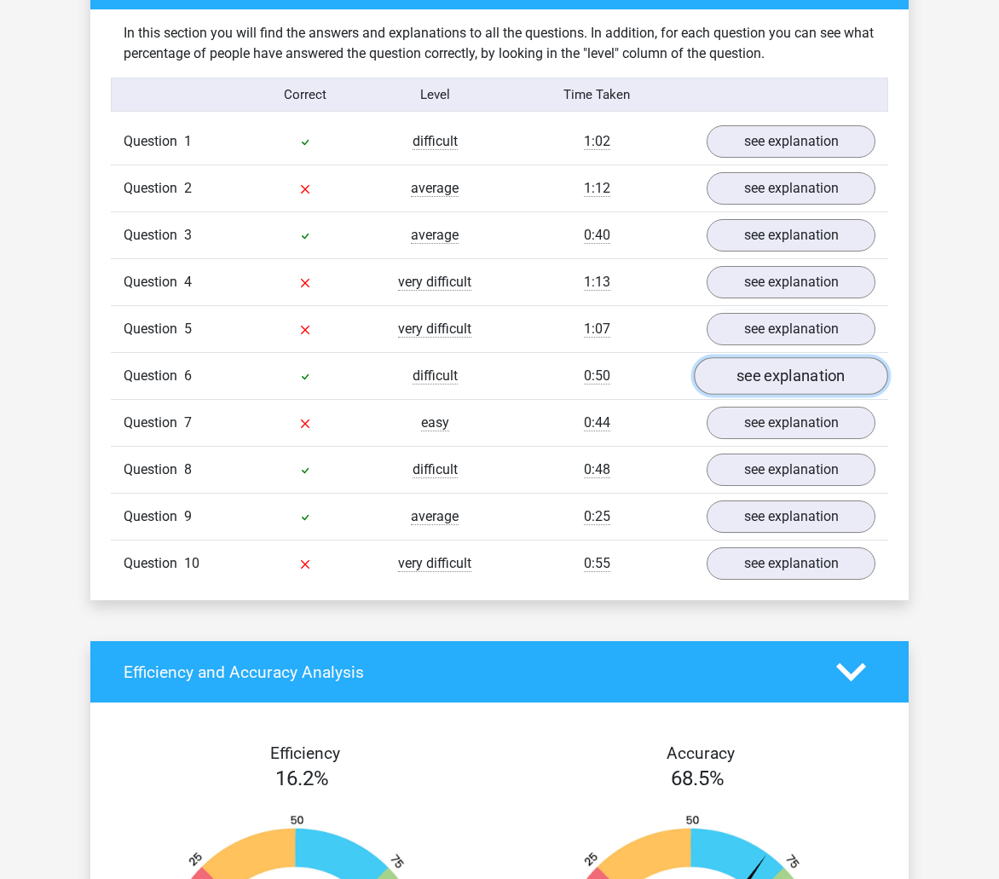
click at [783, 378] on link "see explanation" at bounding box center [791, 376] width 194 height 38
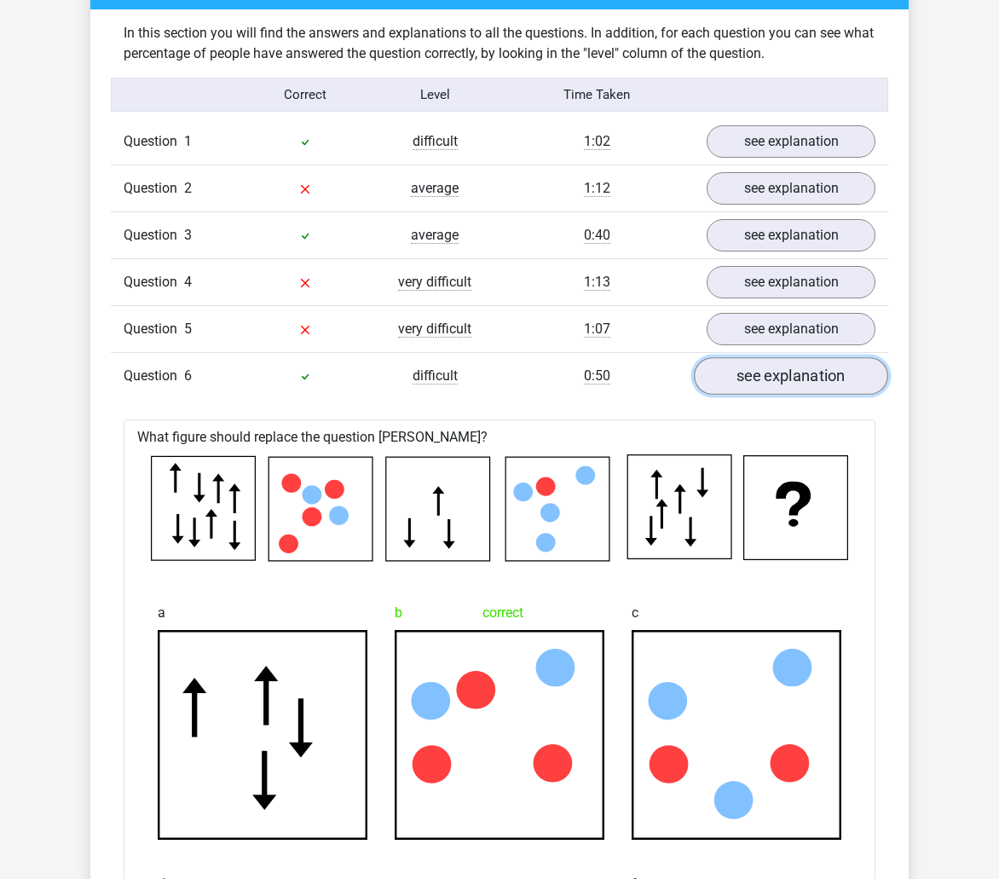
click at [783, 377] on link "see explanation" at bounding box center [791, 376] width 194 height 38
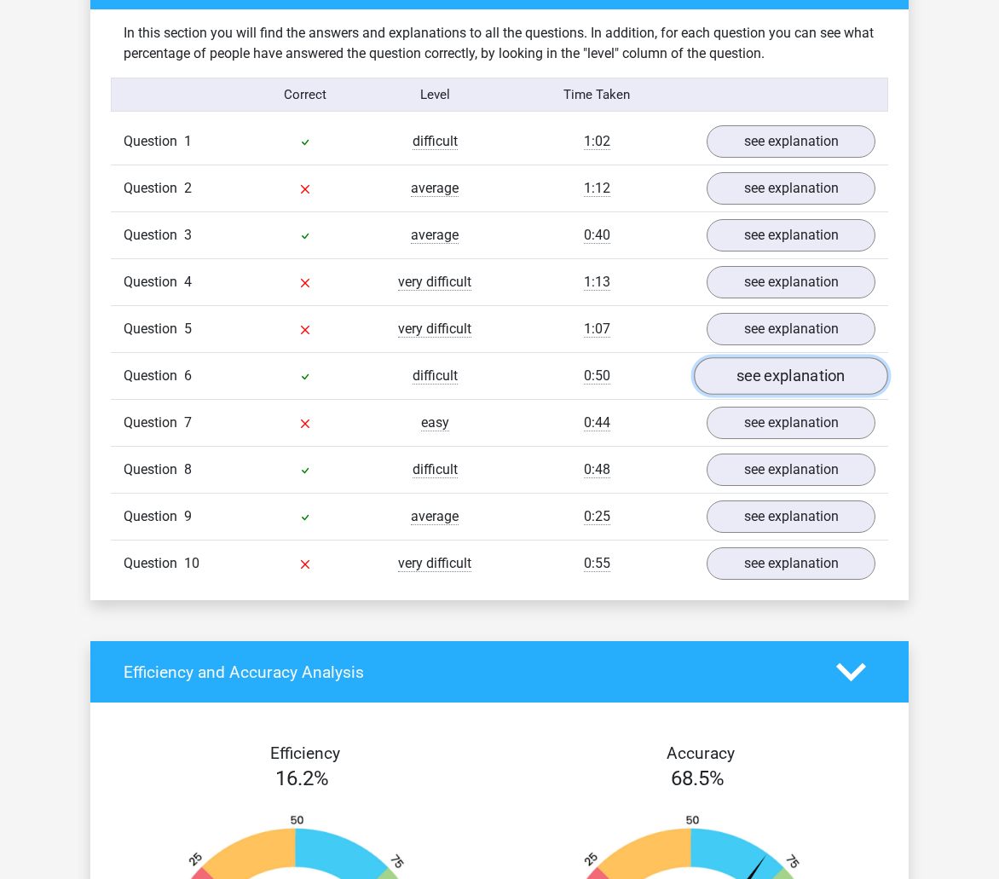
click at [768, 384] on link "see explanation" at bounding box center [791, 376] width 194 height 38
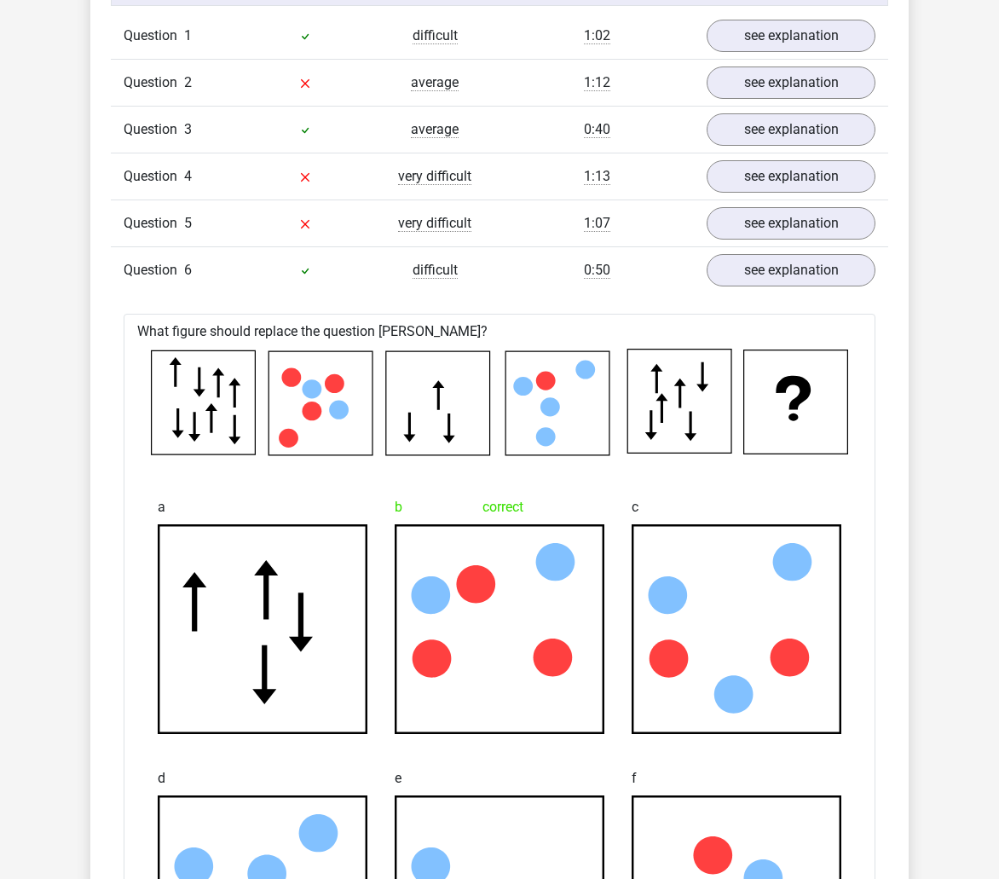
scroll to position [1364, 0]
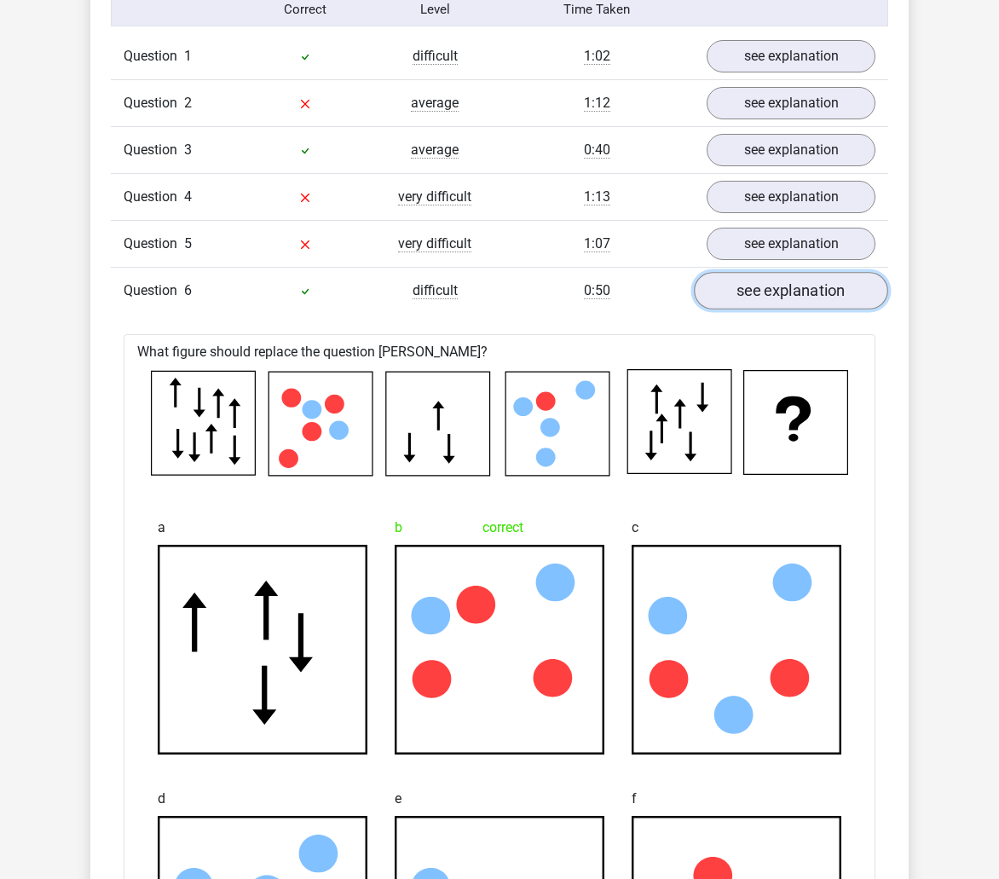
click at [771, 284] on link "see explanation" at bounding box center [791, 291] width 194 height 38
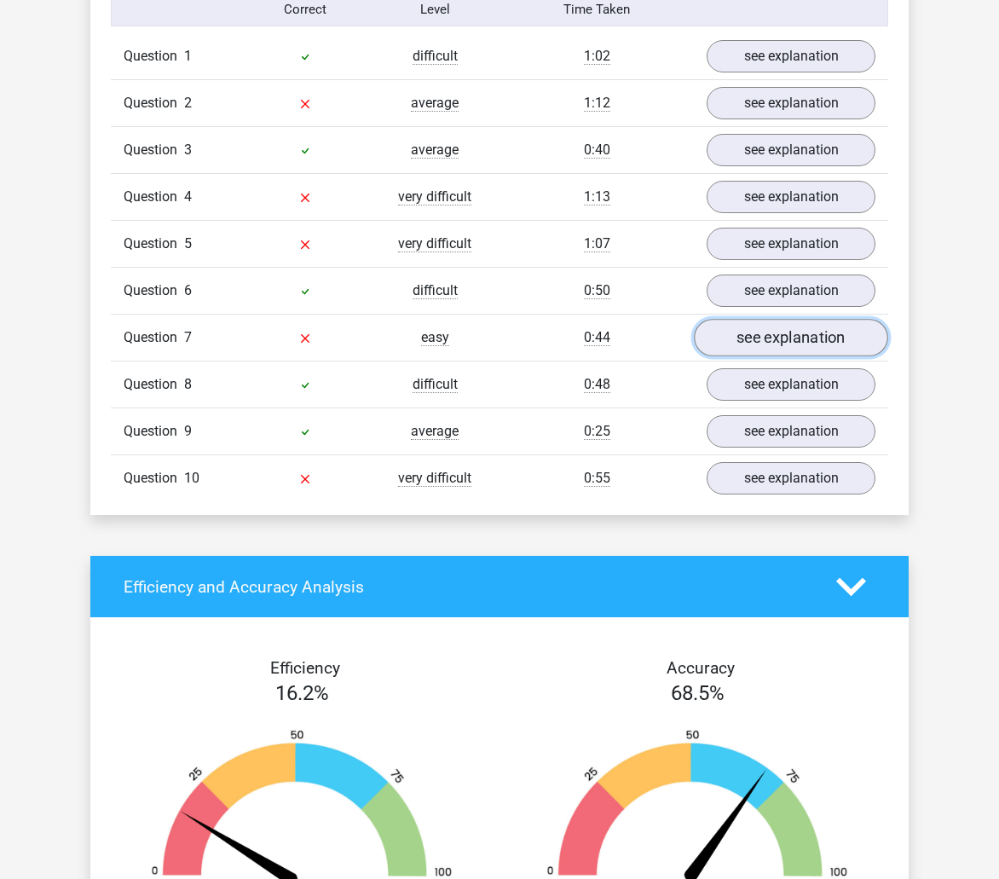
click at [752, 329] on link "see explanation" at bounding box center [791, 338] width 194 height 38
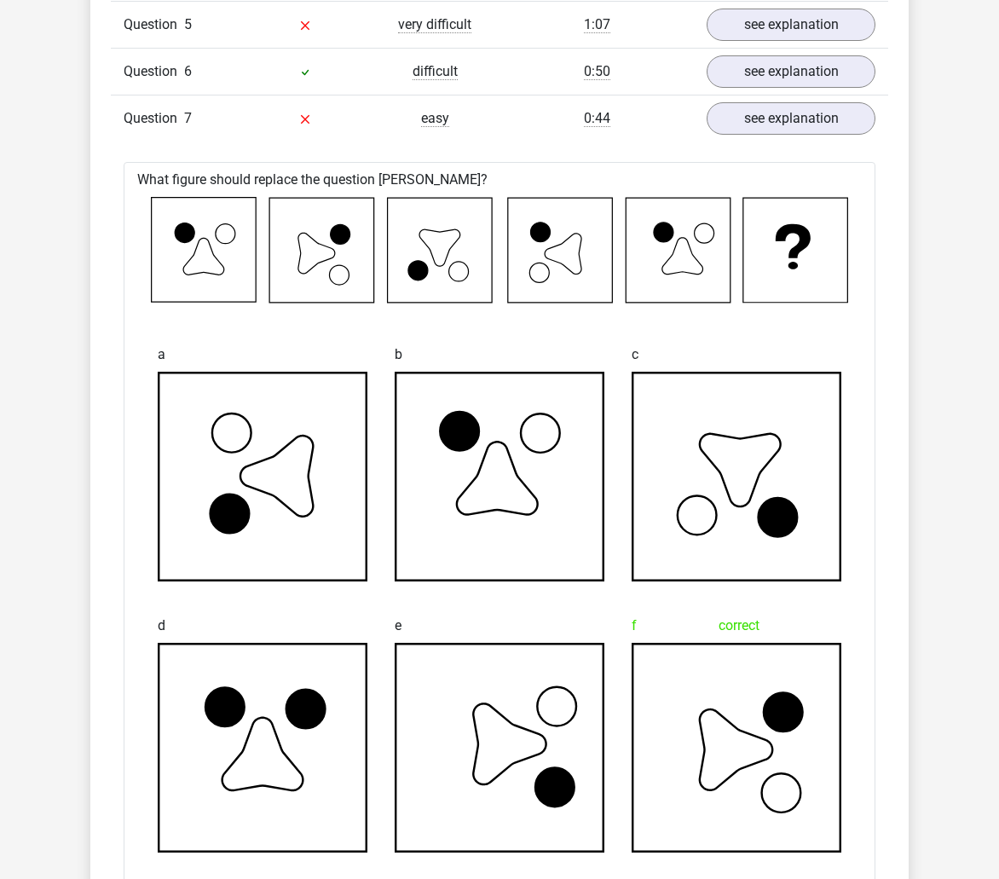
scroll to position [1535, 0]
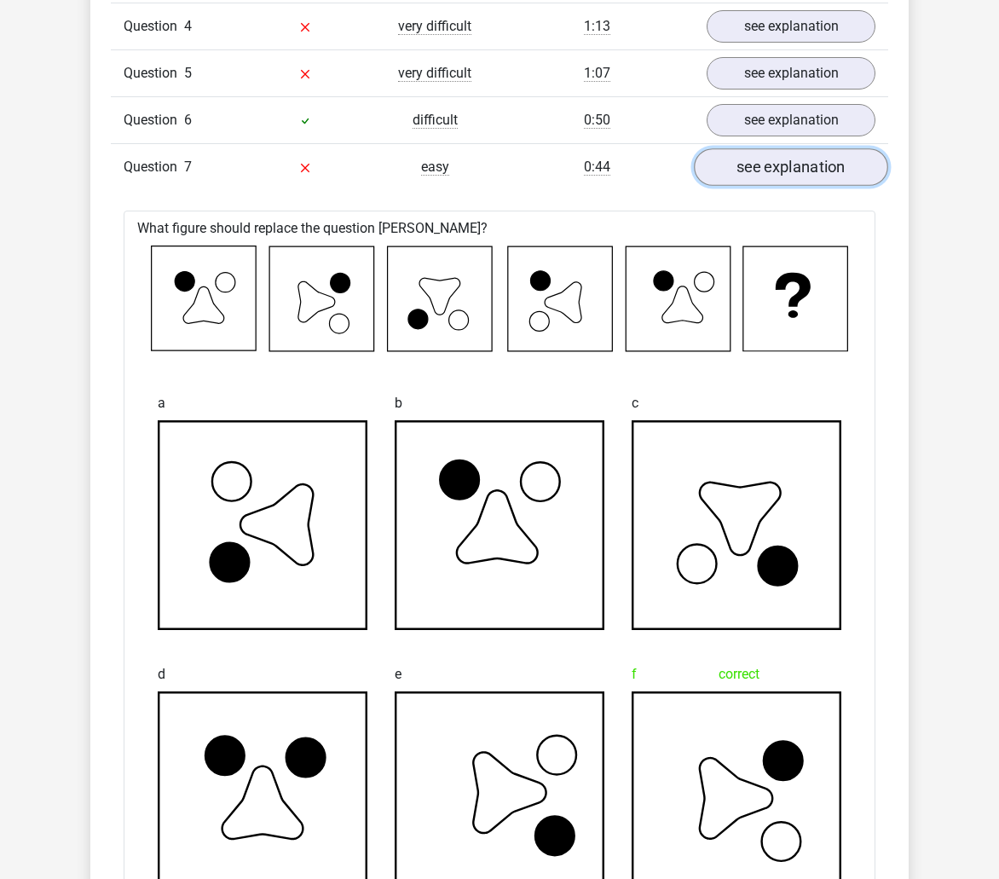
click at [802, 153] on link "see explanation" at bounding box center [791, 167] width 194 height 38
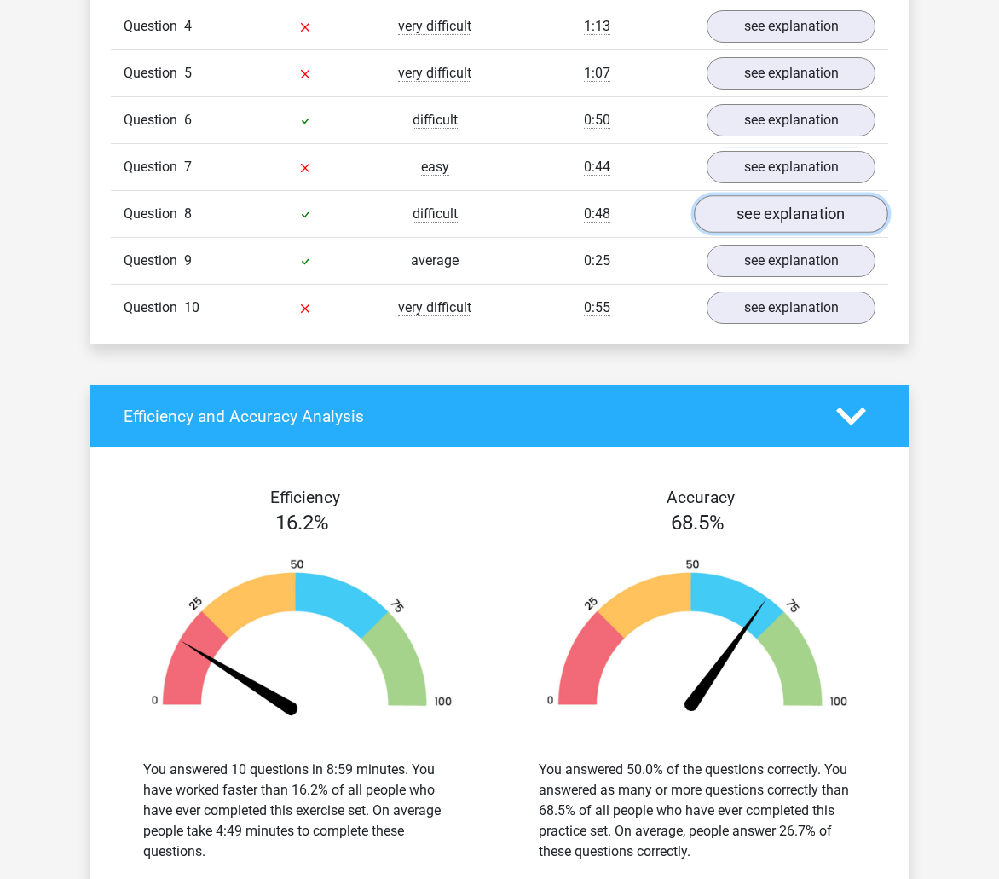
click at [770, 210] on link "see explanation" at bounding box center [791, 214] width 194 height 38
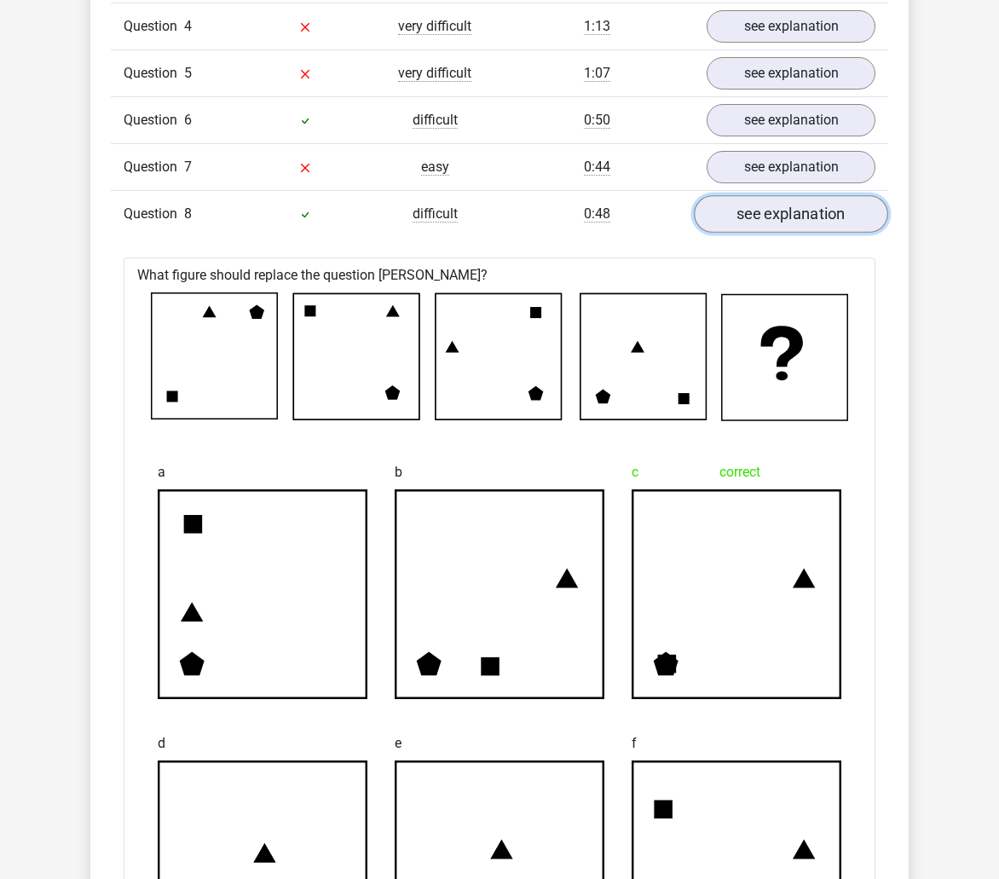
click at [770, 211] on link "see explanation" at bounding box center [791, 214] width 194 height 38
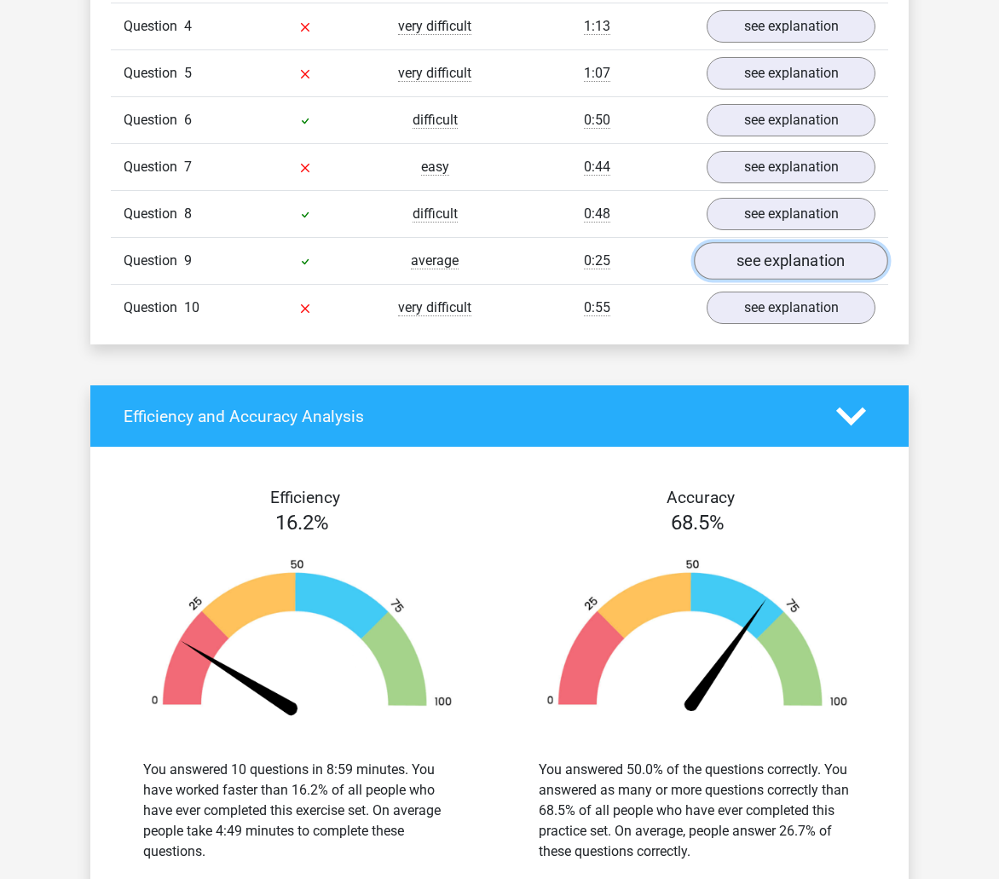
click at [777, 260] on link "see explanation" at bounding box center [791, 261] width 194 height 38
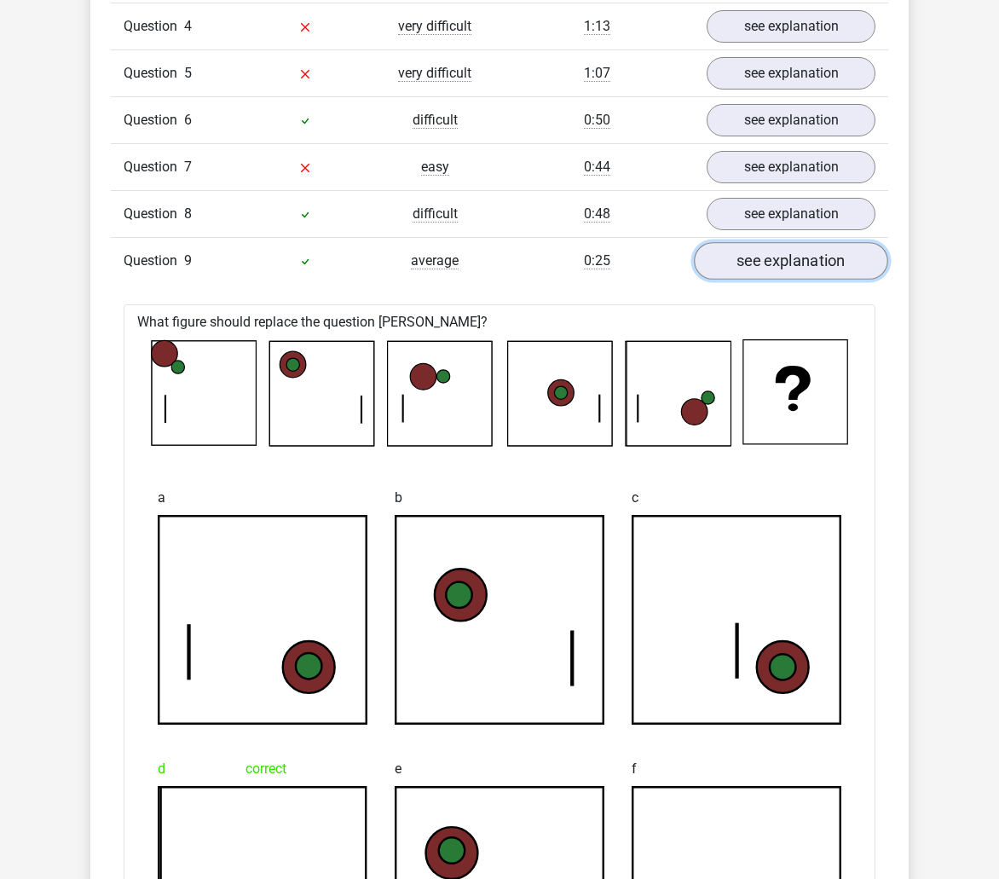
click at [777, 260] on link "see explanation" at bounding box center [791, 261] width 194 height 38
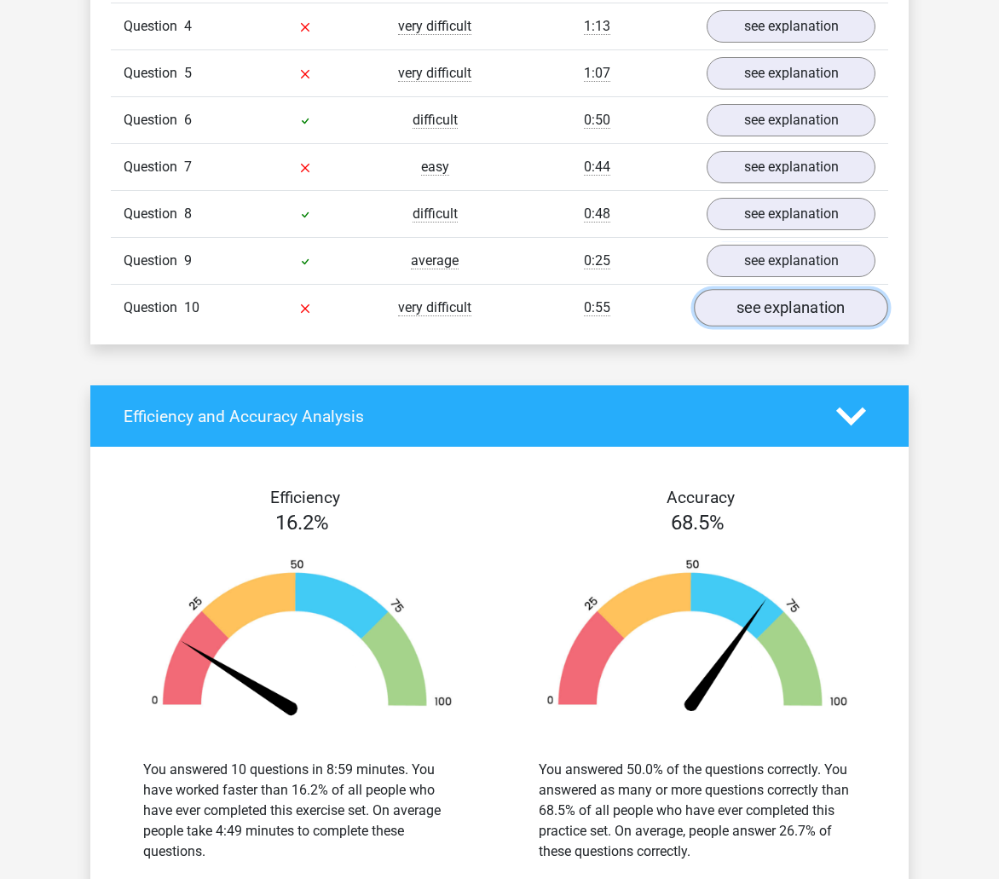
click at [780, 310] on link "see explanation" at bounding box center [791, 308] width 194 height 38
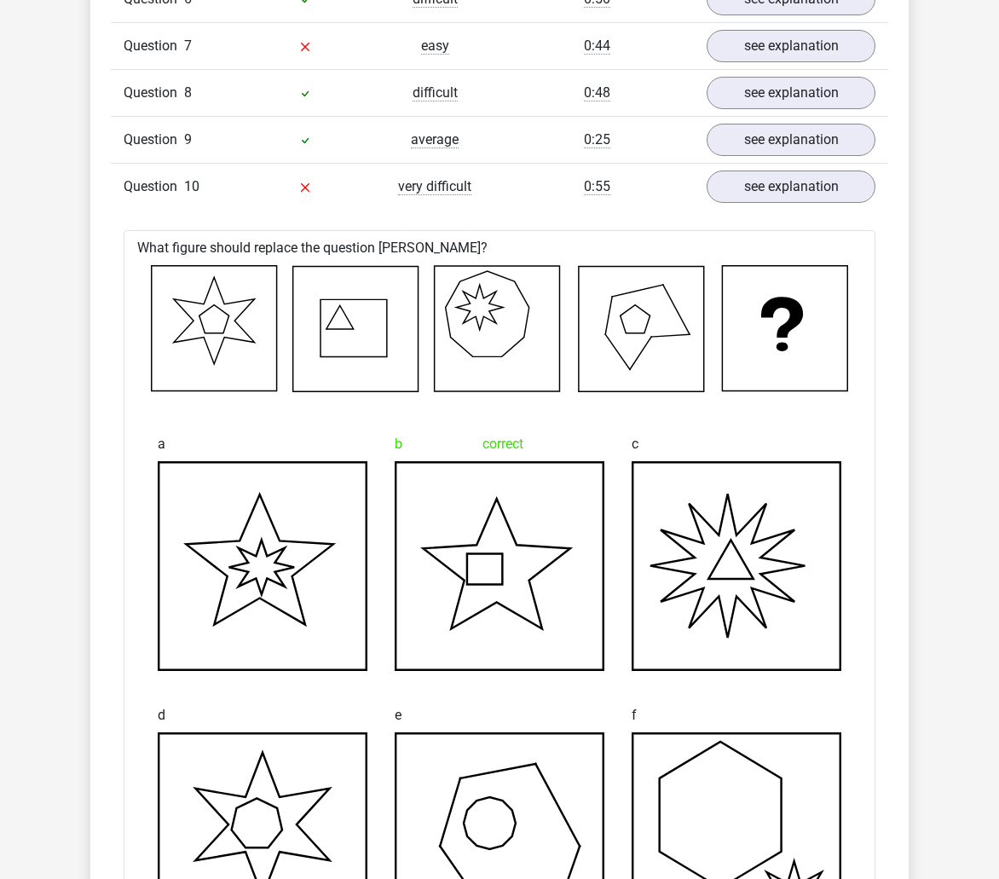
scroll to position [1620, 0]
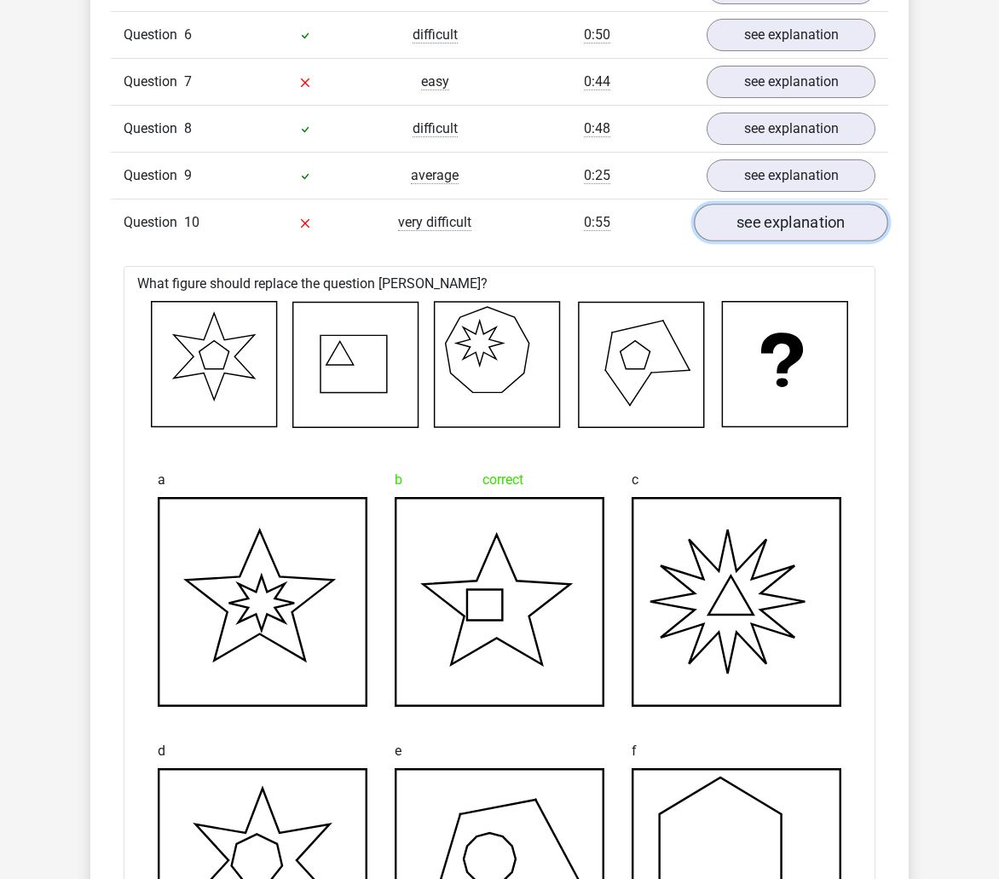
click at [768, 216] on link "see explanation" at bounding box center [791, 223] width 194 height 38
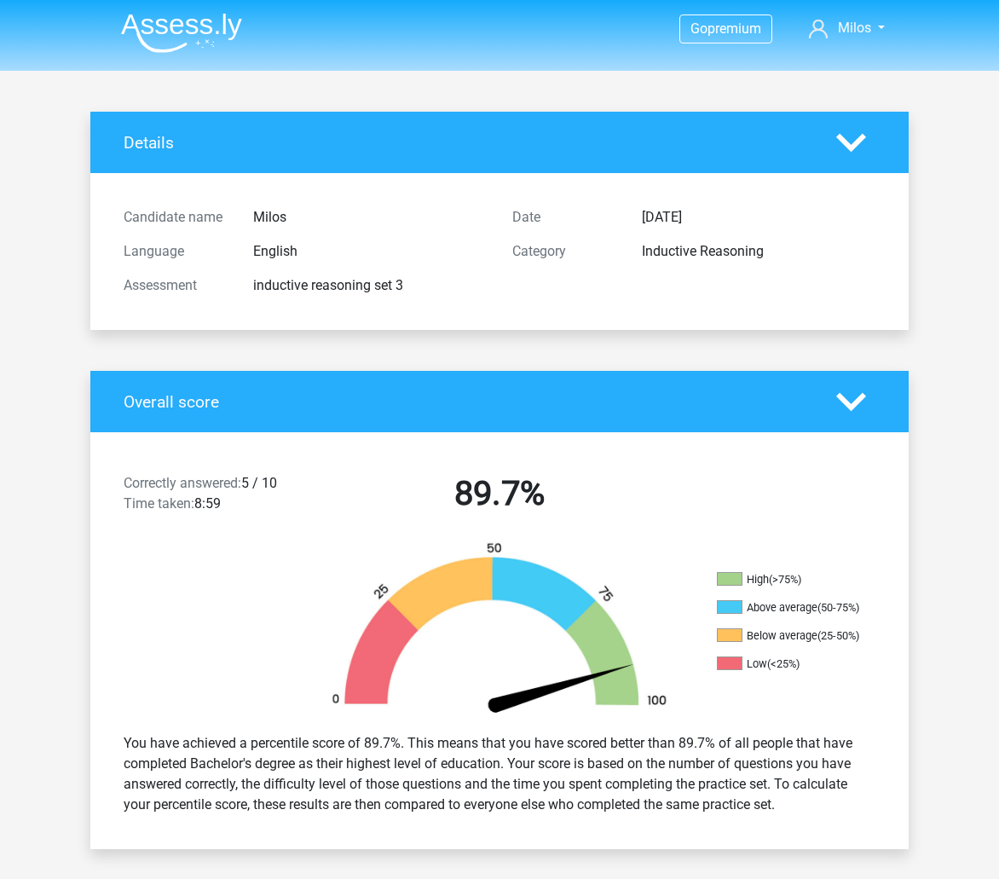
scroll to position [0, 0]
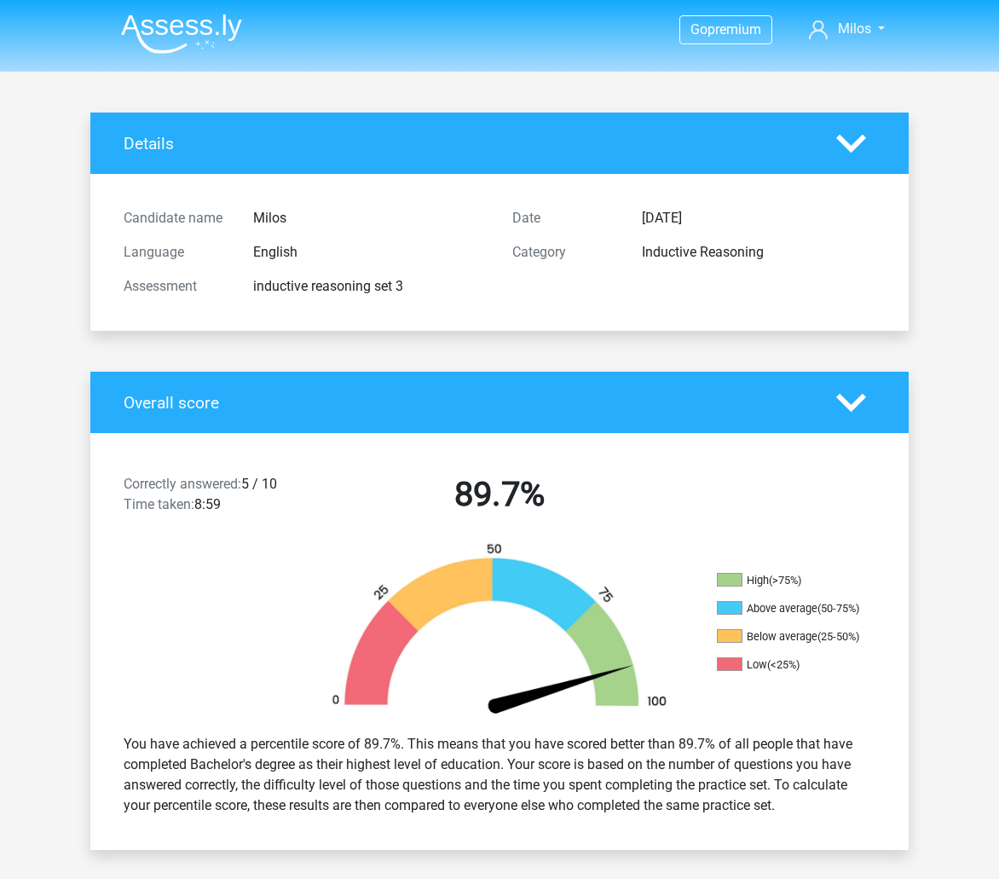
click at [171, 41] on img at bounding box center [181, 34] width 121 height 40
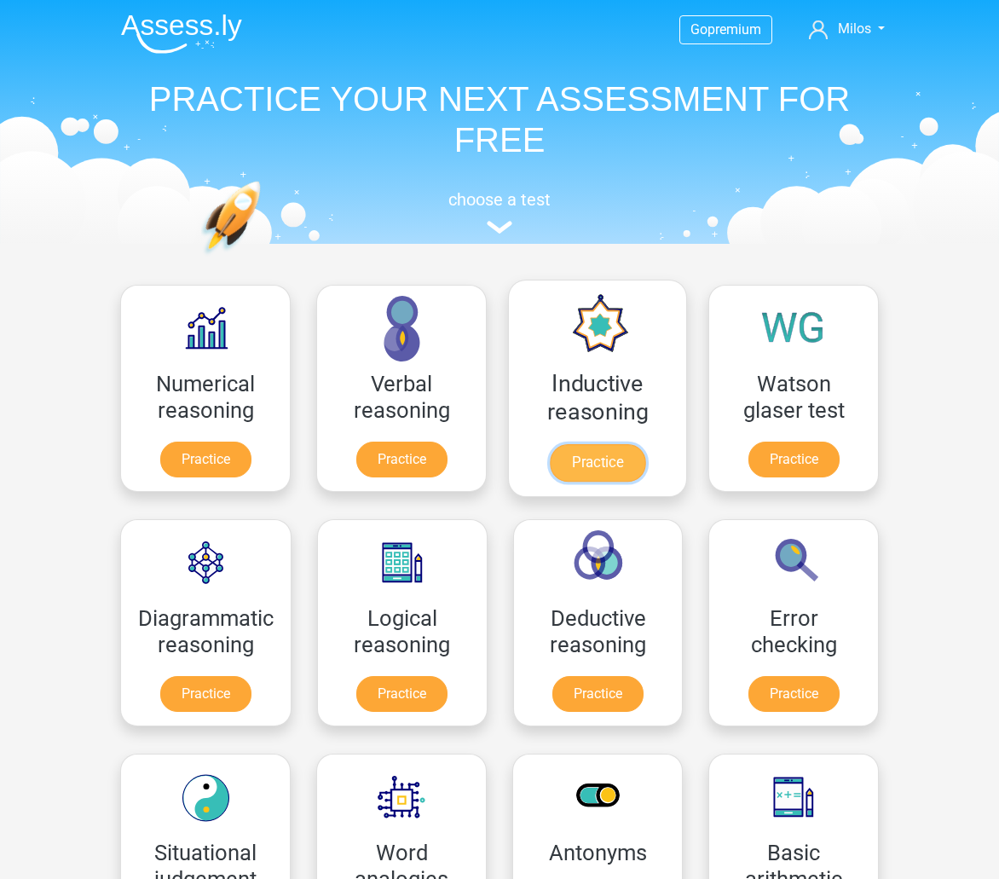
click at [550, 444] on link "Practice" at bounding box center [598, 463] width 96 height 38
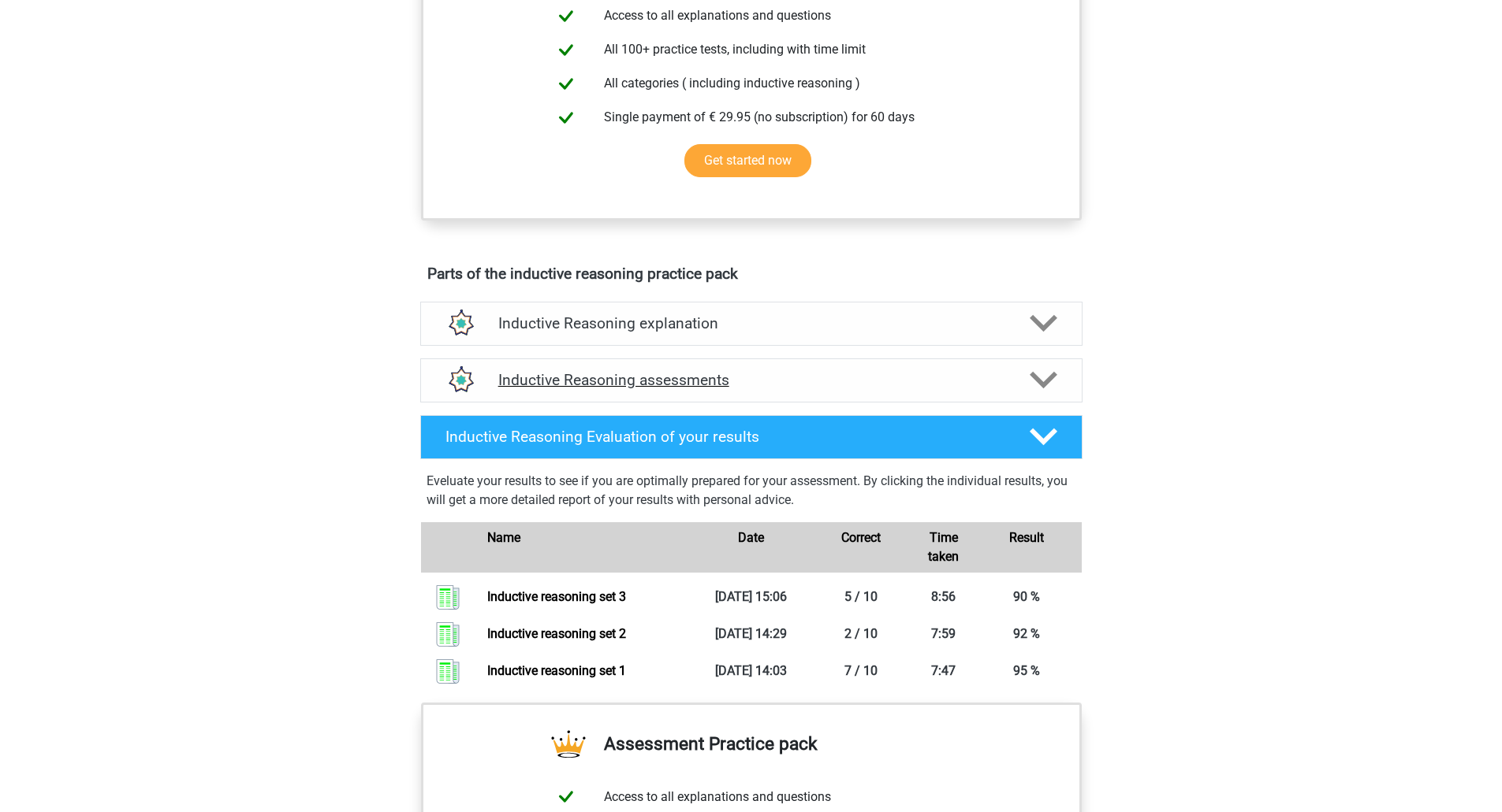
scroll to position [709, 0]
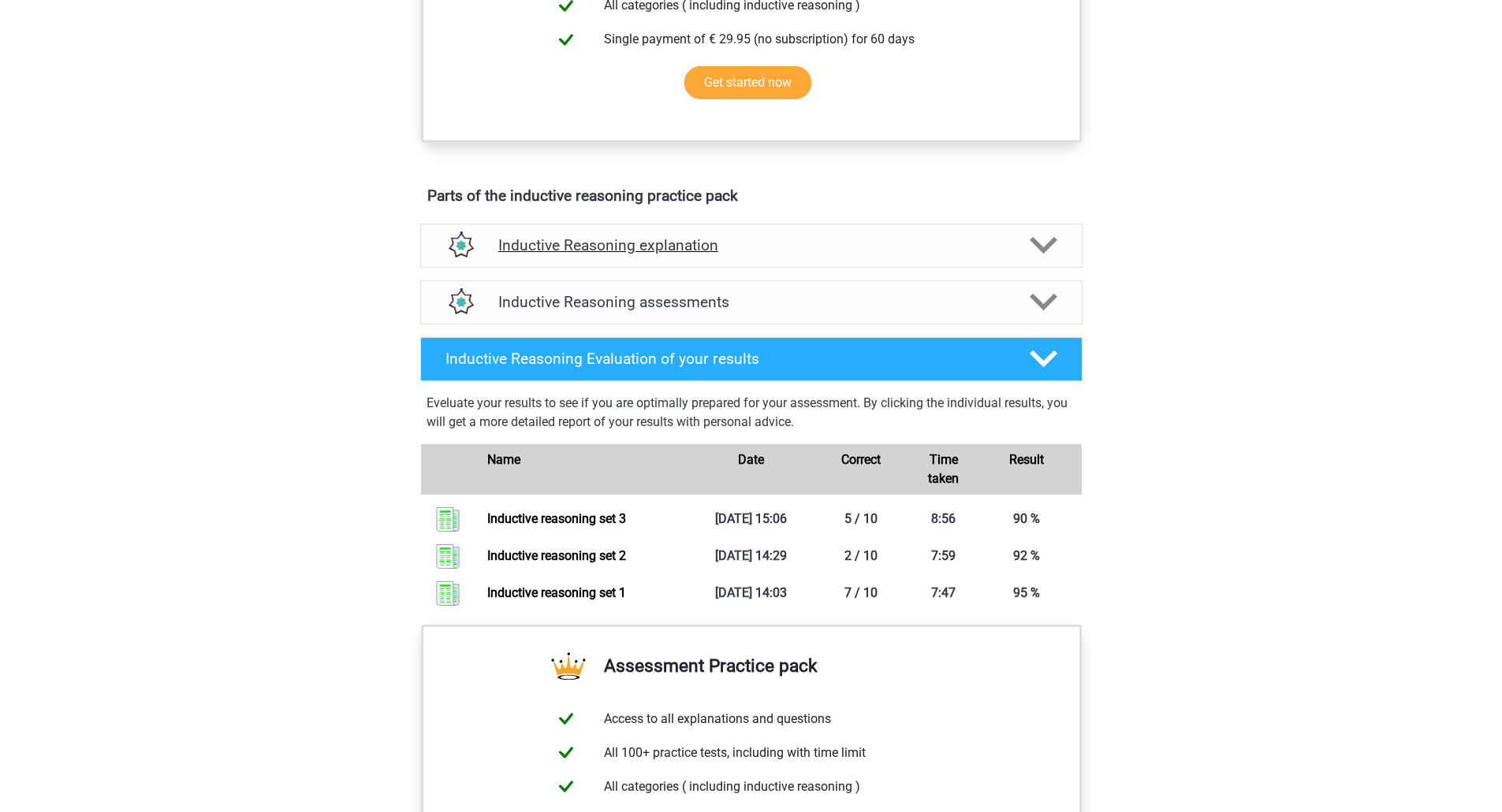
click at [781, 268] on div "Inductive Reasoning explanation" at bounding box center [751, 246] width 662 height 44
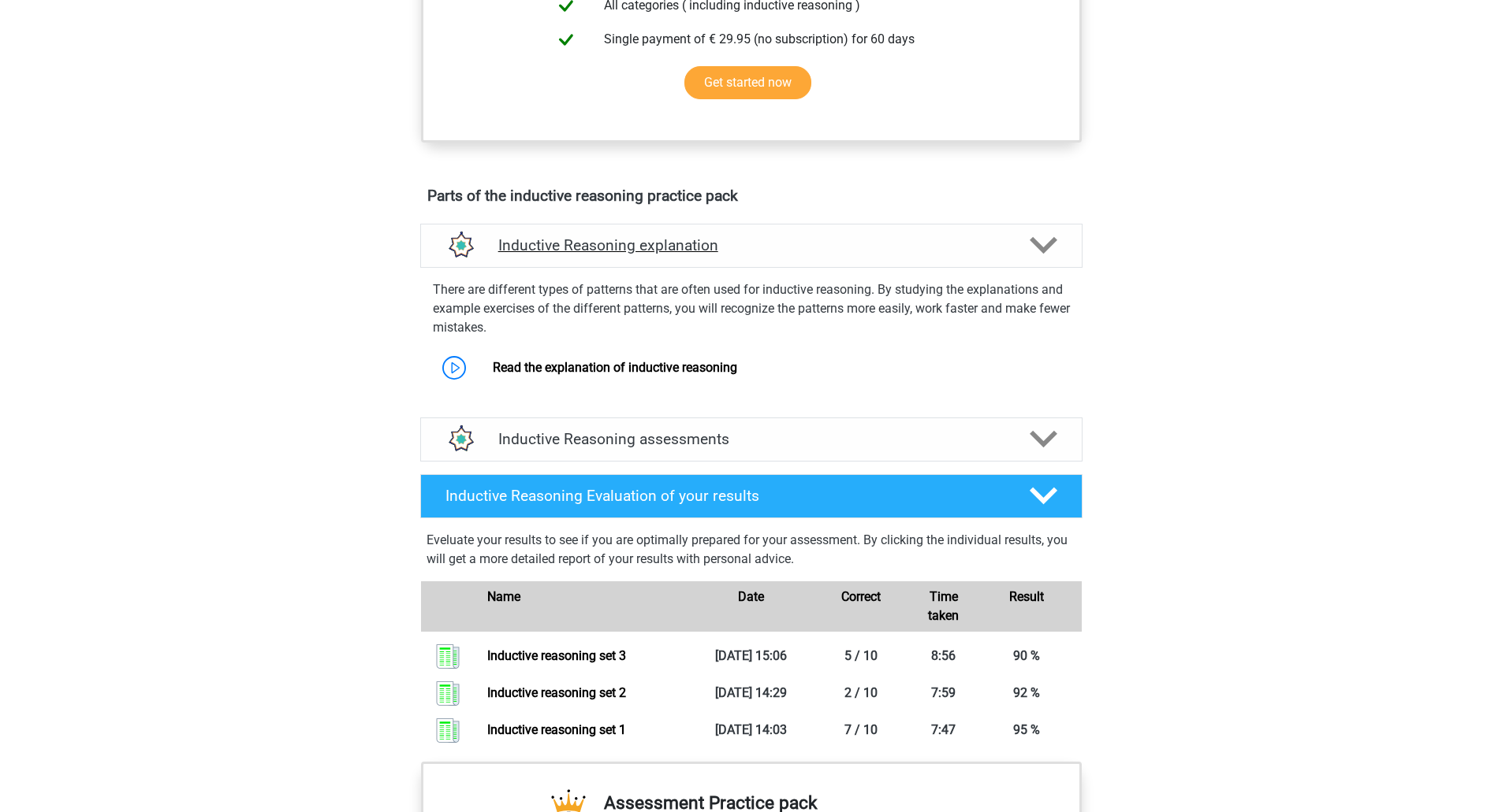
click at [781, 268] on div "Inductive Reasoning explanation" at bounding box center [751, 246] width 662 height 44
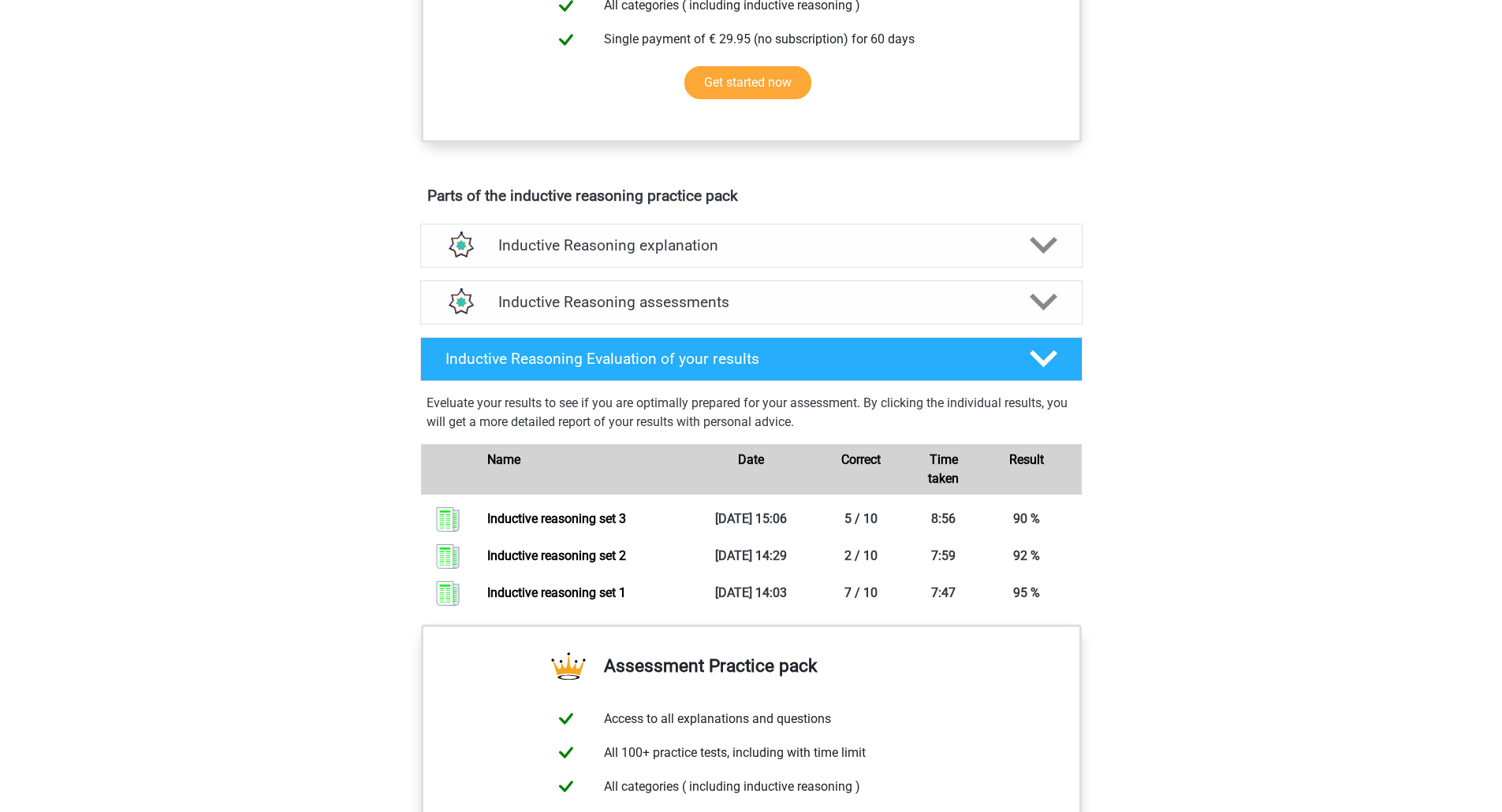
click at [795, 331] on div "Inductive Reasoning assessments We recommend doing at least 3 exercise sets wit…" at bounding box center [751, 302] width 724 height 56
click at [796, 324] on div "Inductive Reasoning assessments" at bounding box center [751, 303] width 662 height 44
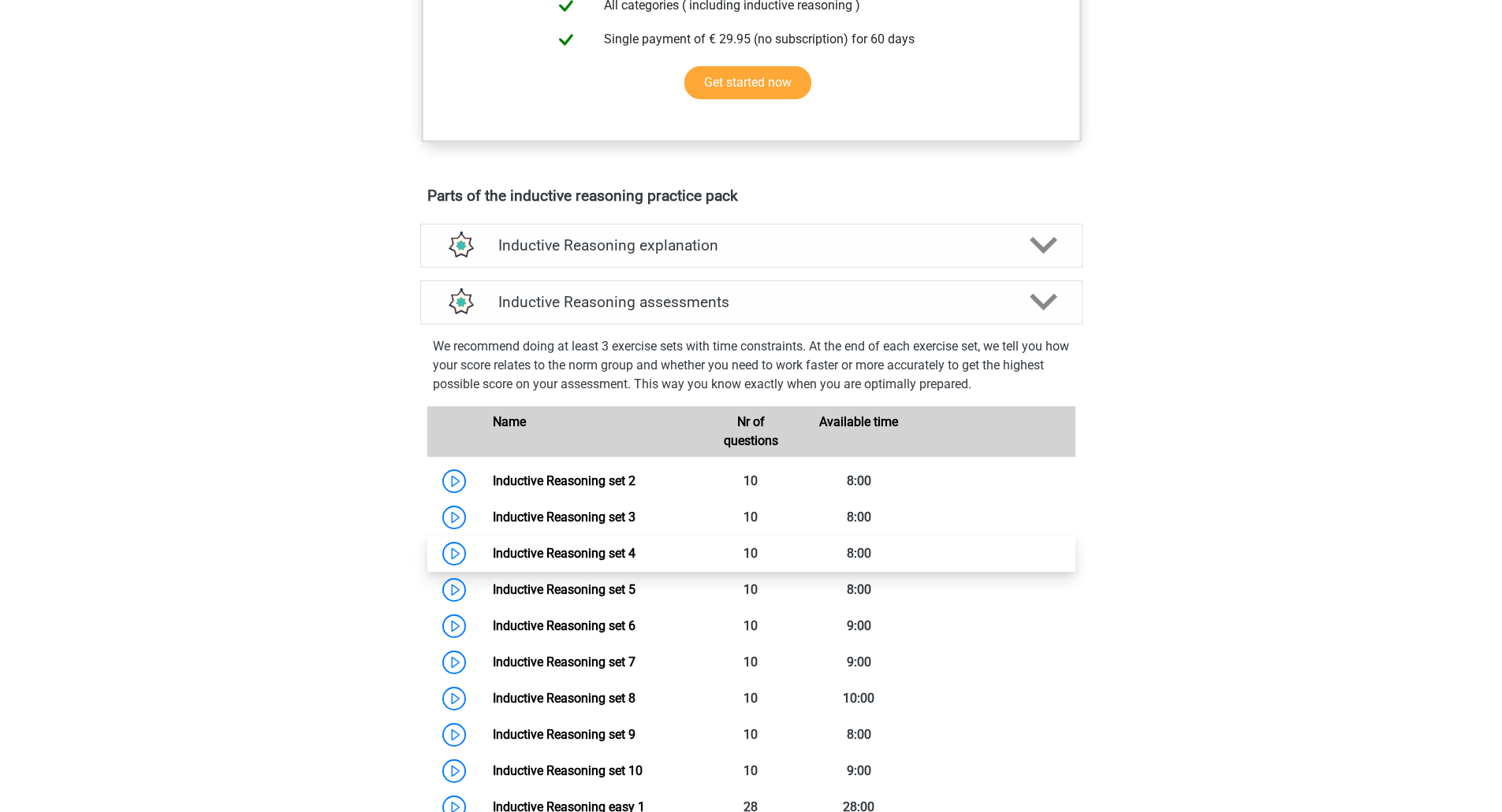
click at [582, 561] on link "Inductive Reasoning set 4" at bounding box center [564, 553] width 142 height 15
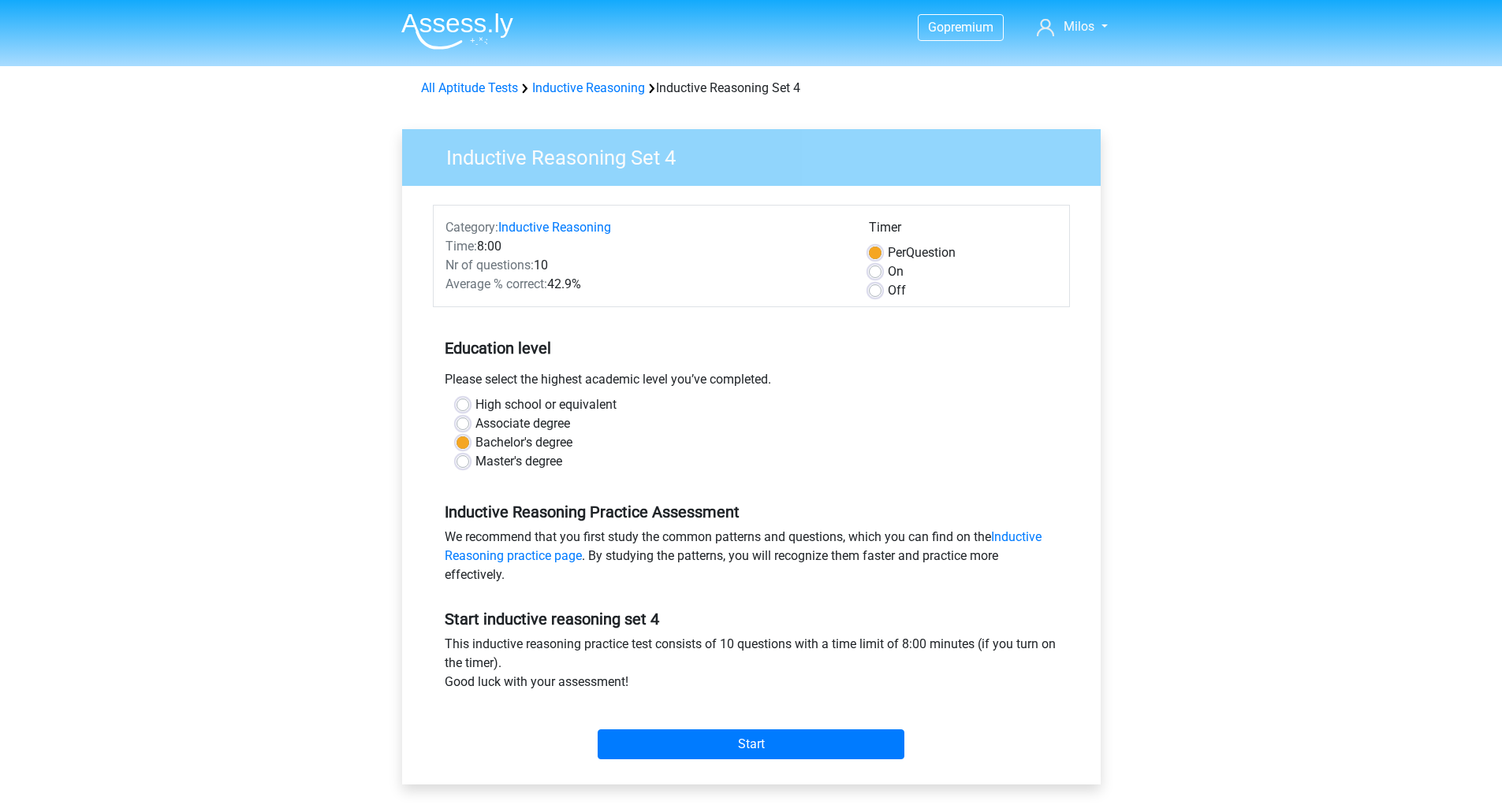
click at [730, 768] on div "Category: Inductive Reasoning Time: 8:00 Nr of questions: 10 Average % correct:…" at bounding box center [751, 485] width 675 height 599
click at [735, 749] on input "Start" at bounding box center [751, 745] width 307 height 30
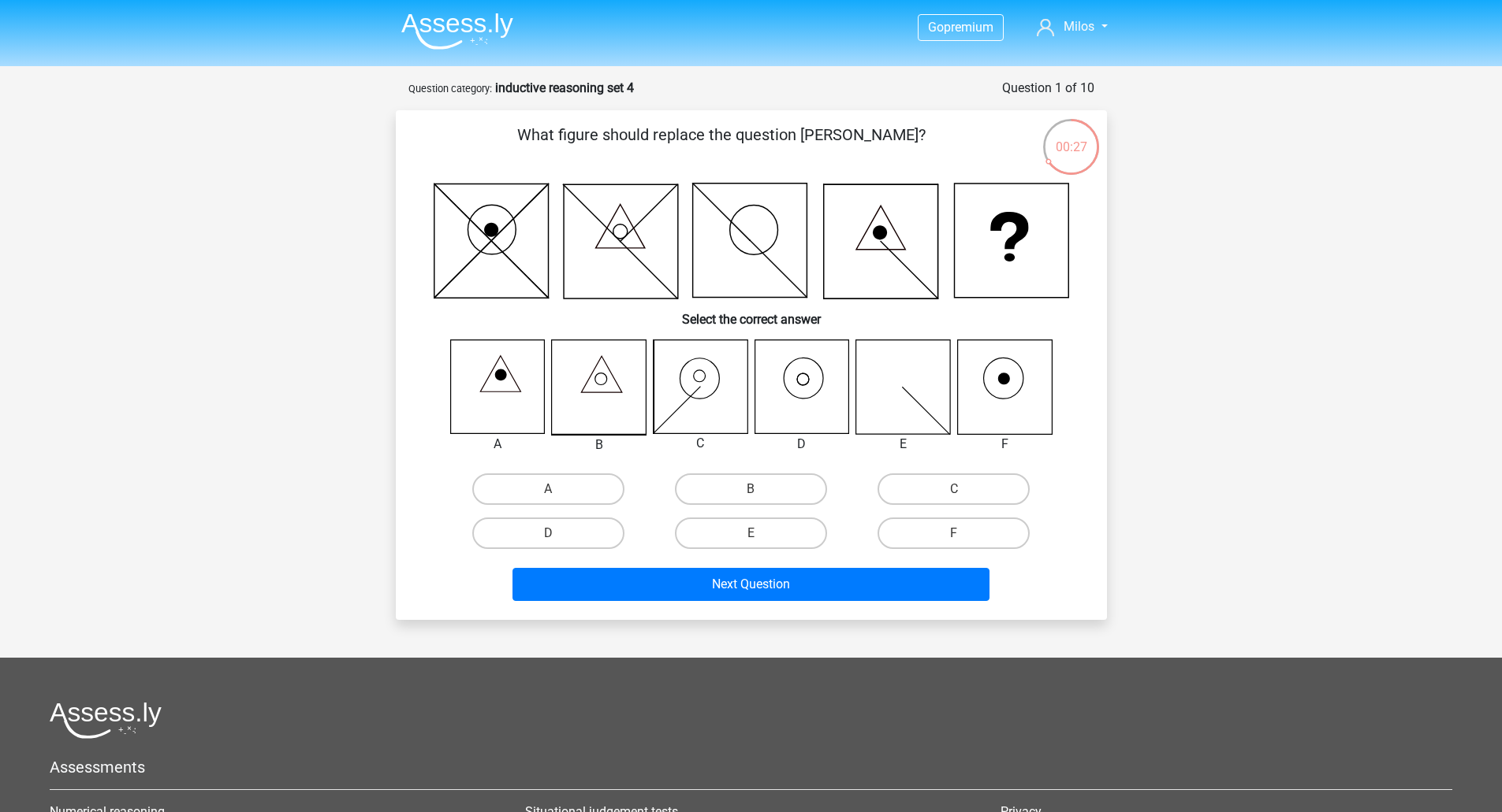
click at [815, 384] on icon at bounding box center [800, 386] width 93 height 93
click at [584, 522] on label "D" at bounding box center [548, 533] width 153 height 31
click at [558, 533] on input "D" at bounding box center [553, 538] width 10 height 10
radio input "true"
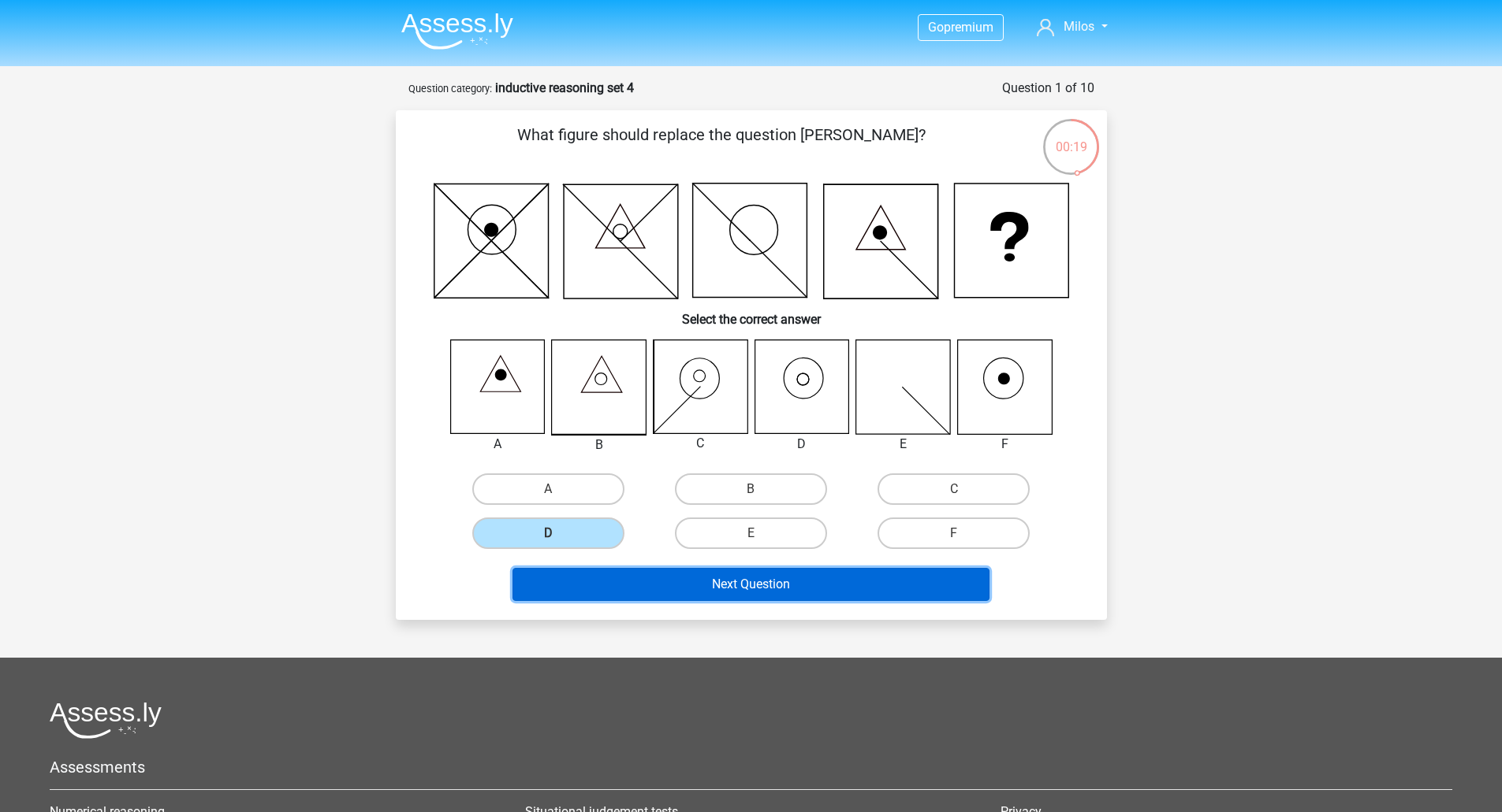
click at [759, 586] on button "Next Question" at bounding box center [751, 585] width 477 height 33
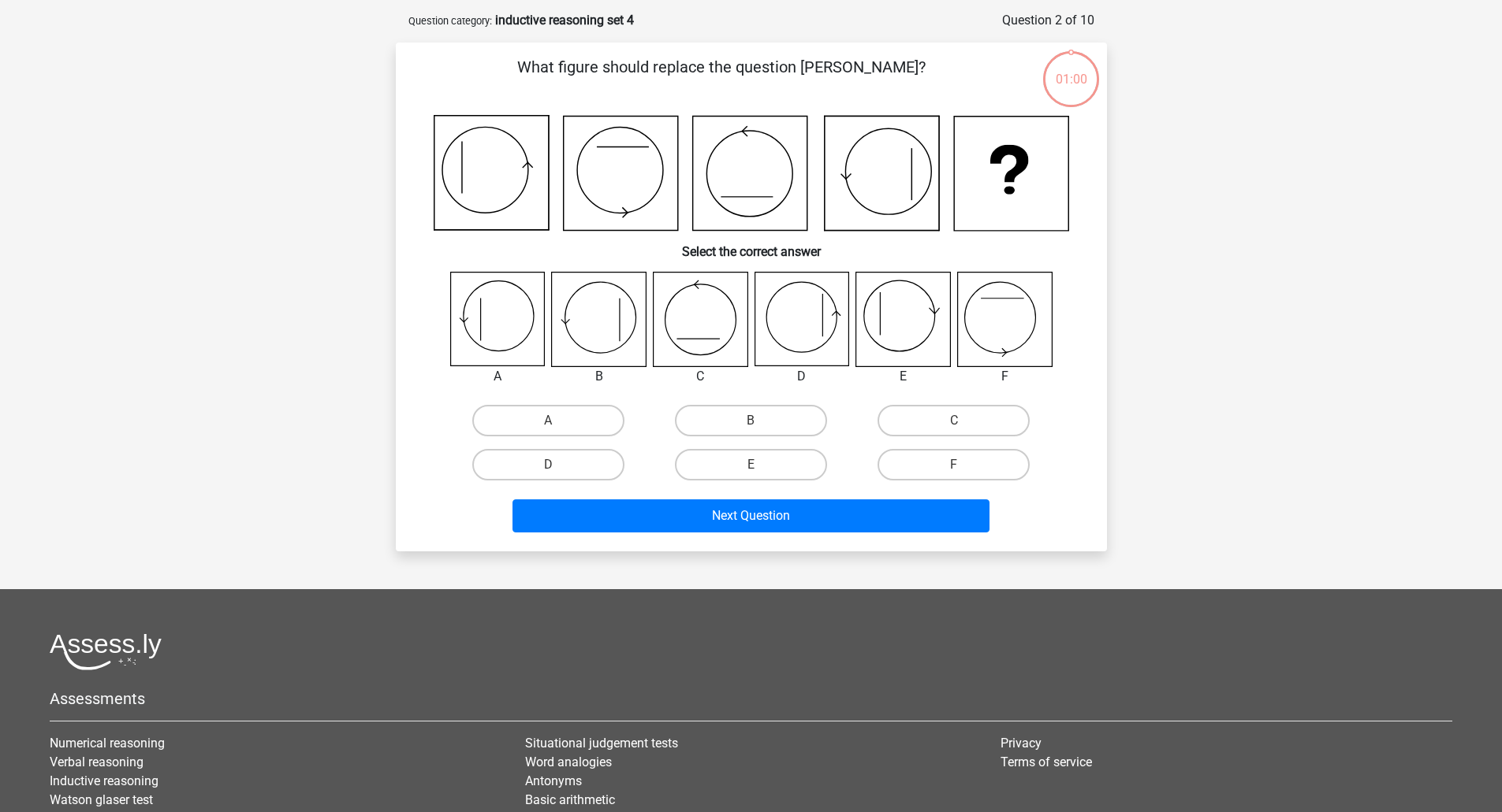
scroll to position [79, 0]
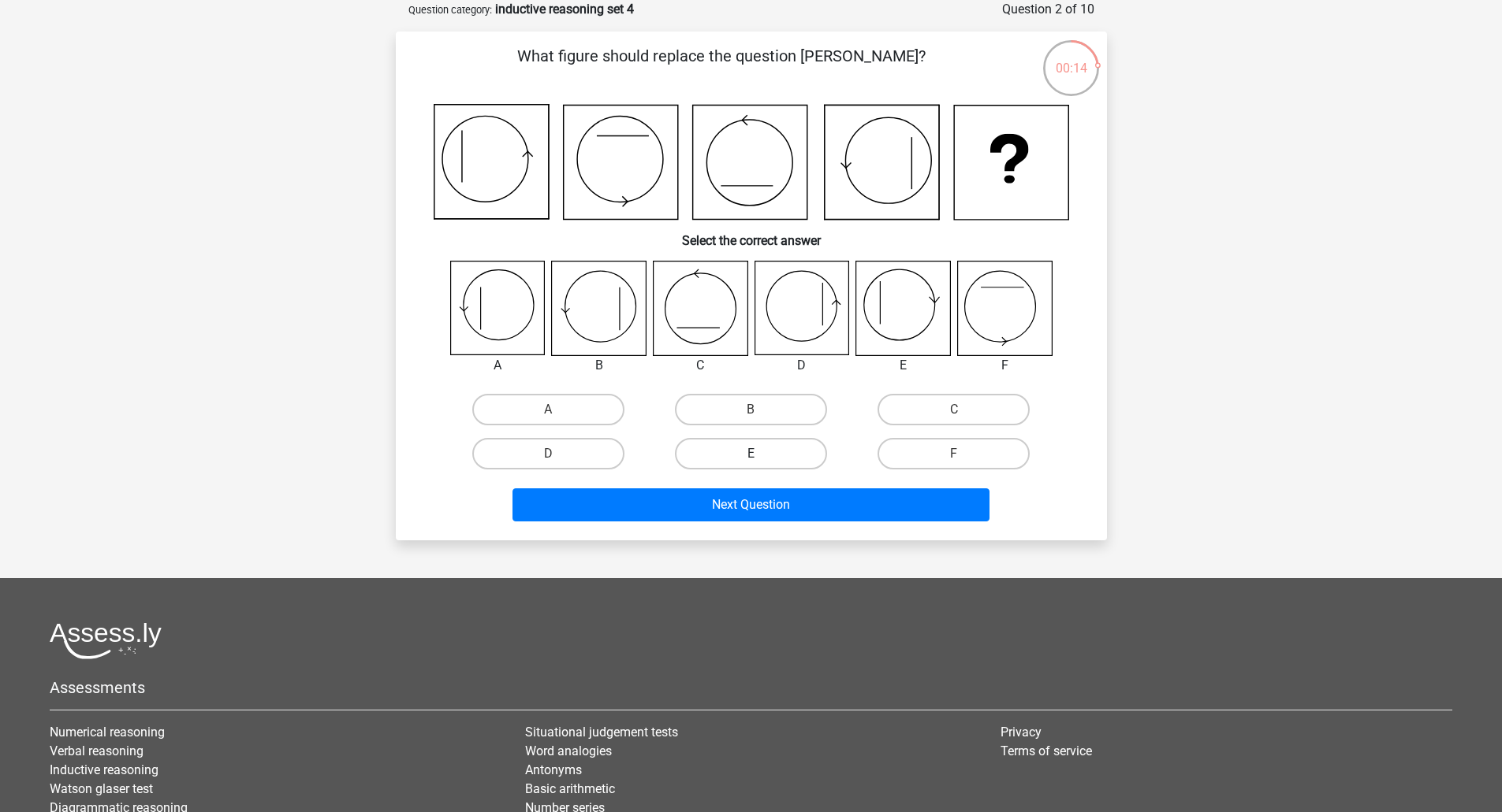
click at [756, 442] on label "E" at bounding box center [751, 454] width 153 height 31
click at [756, 454] on input "E" at bounding box center [755, 458] width 10 height 10
radio input "true"
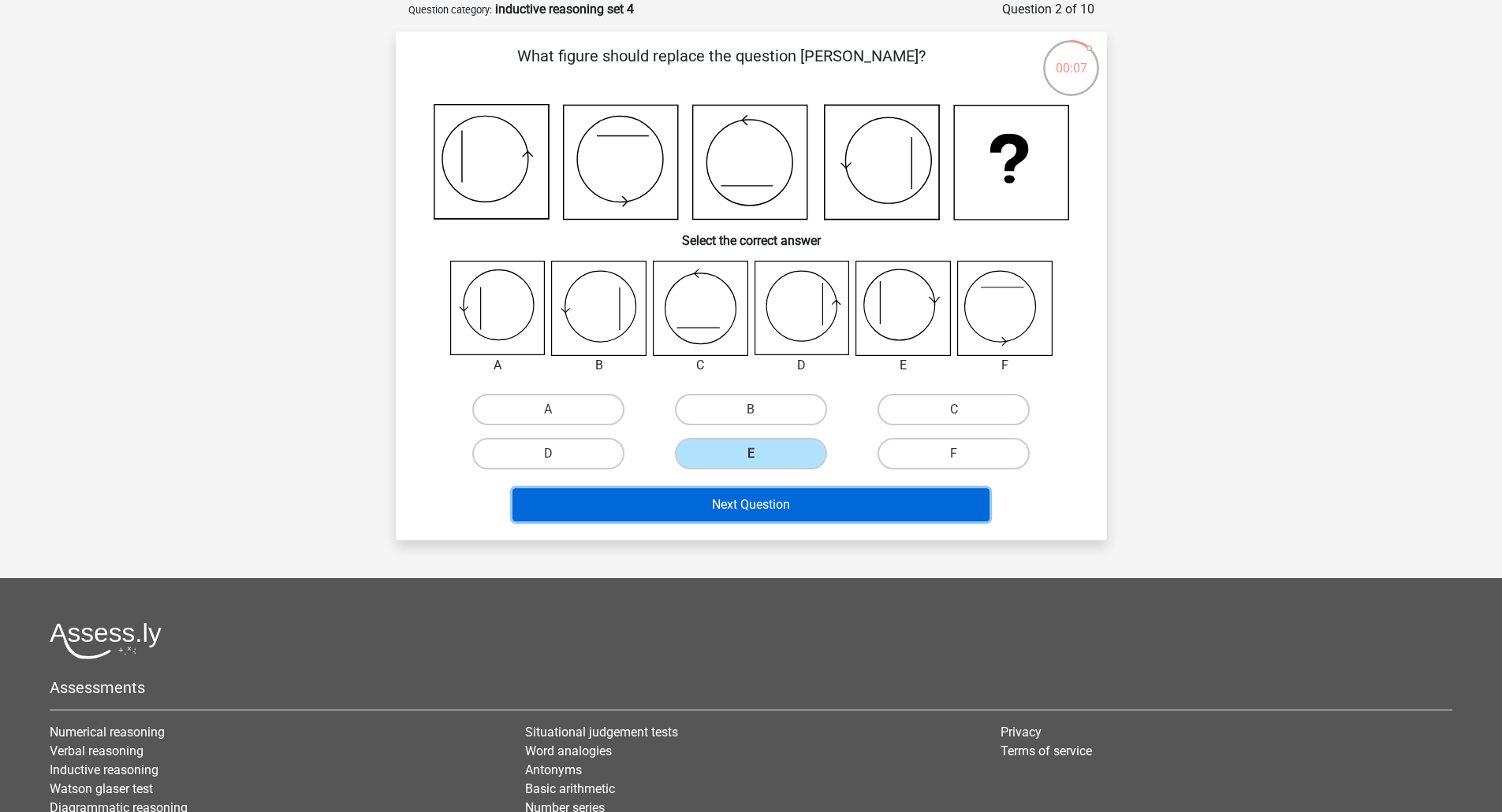
click at [831, 513] on button "Next Question" at bounding box center [751, 505] width 477 height 33
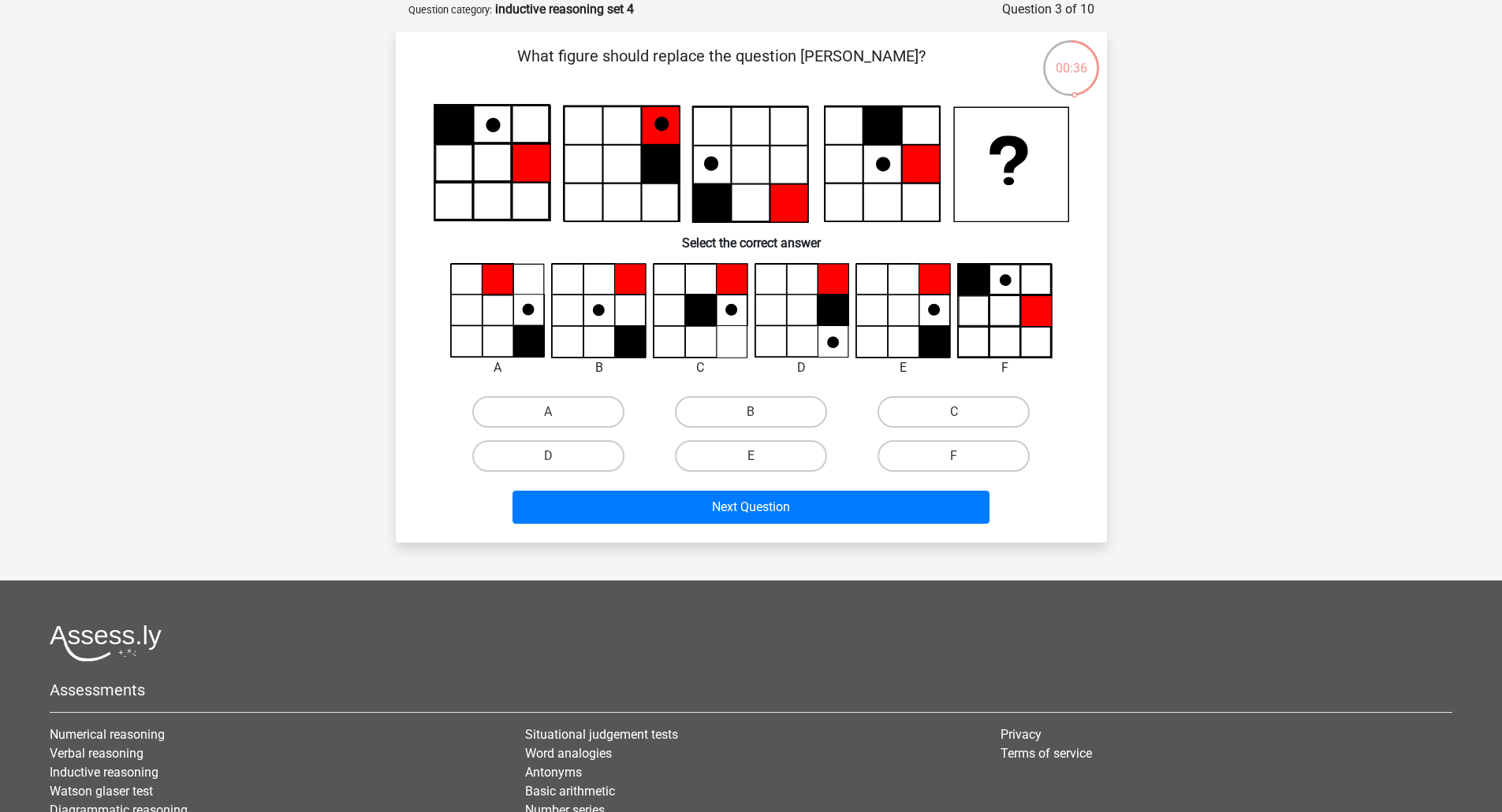
click at [920, 333] on icon at bounding box center [934, 342] width 31 height 31
click at [725, 464] on label "E" at bounding box center [751, 456] width 153 height 31
click at [751, 464] on input "E" at bounding box center [755, 461] width 10 height 10
radio input "true"
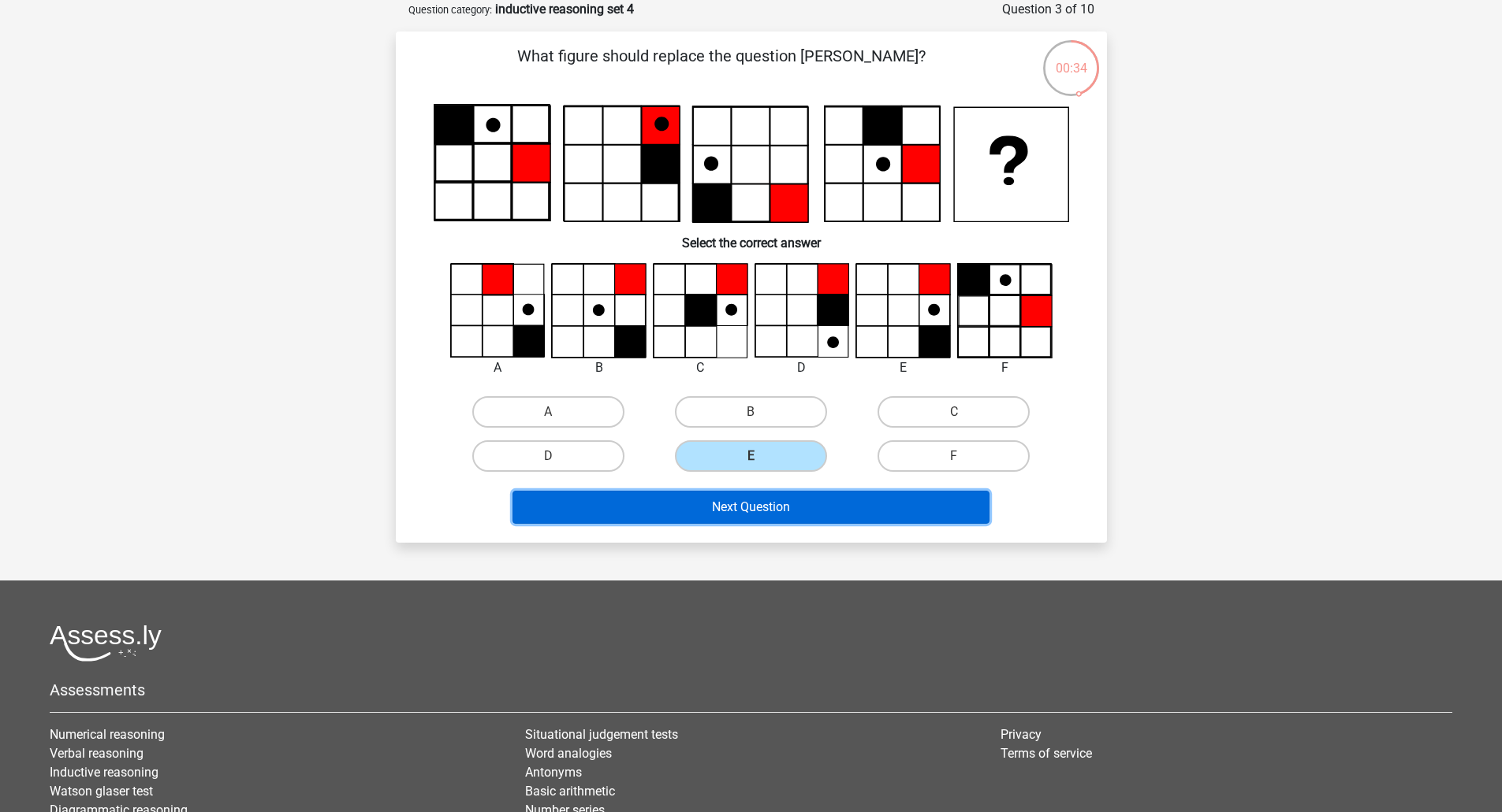
click at [811, 505] on button "Next Question" at bounding box center [751, 507] width 477 height 33
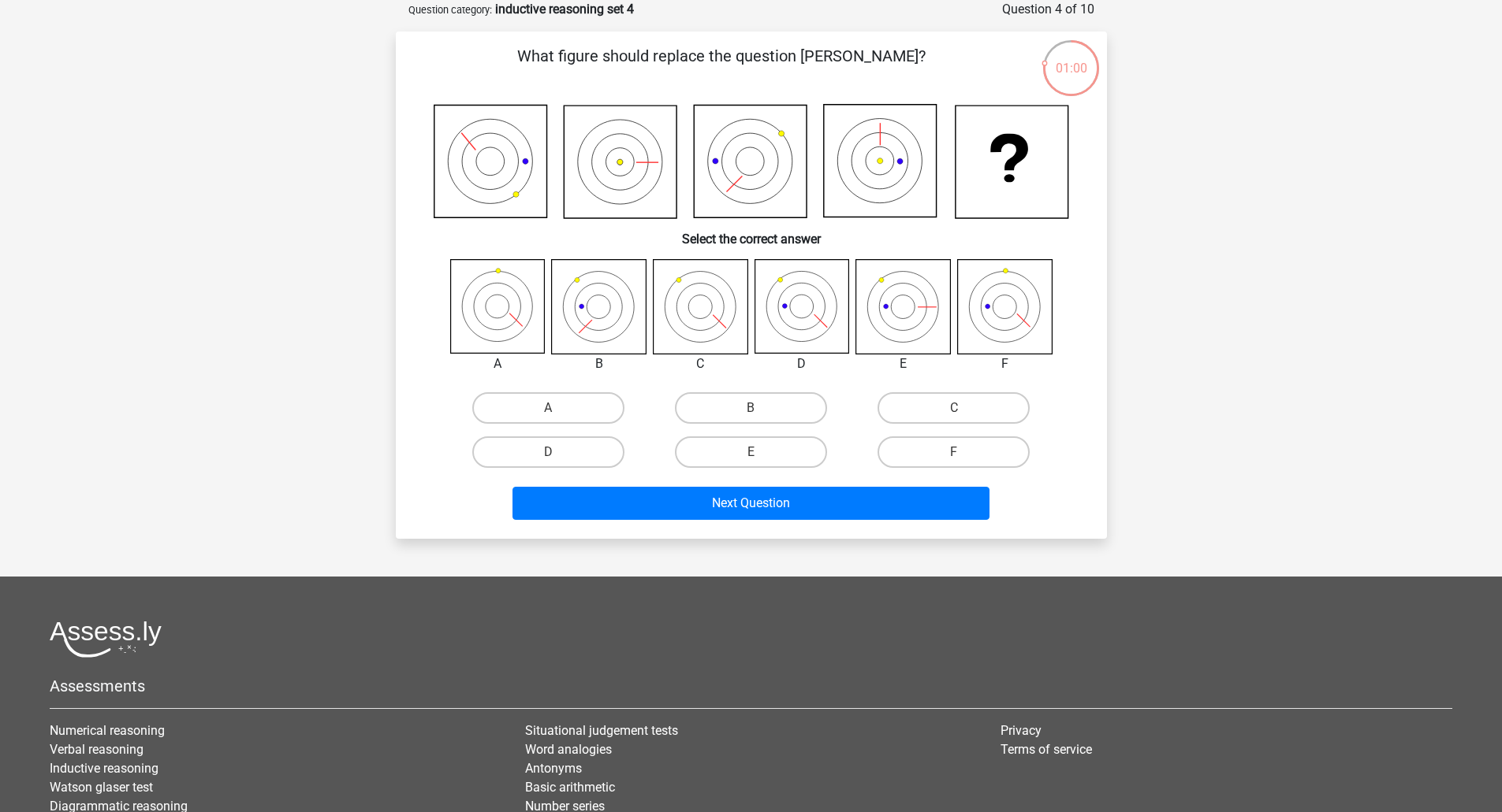
click at [472, 164] on icon at bounding box center [490, 162] width 113 height 113
click at [868, 154] on icon at bounding box center [879, 161] width 113 height 113
click at [820, 313] on icon at bounding box center [800, 306] width 93 height 93
click at [576, 454] on label "D" at bounding box center [548, 452] width 153 height 31
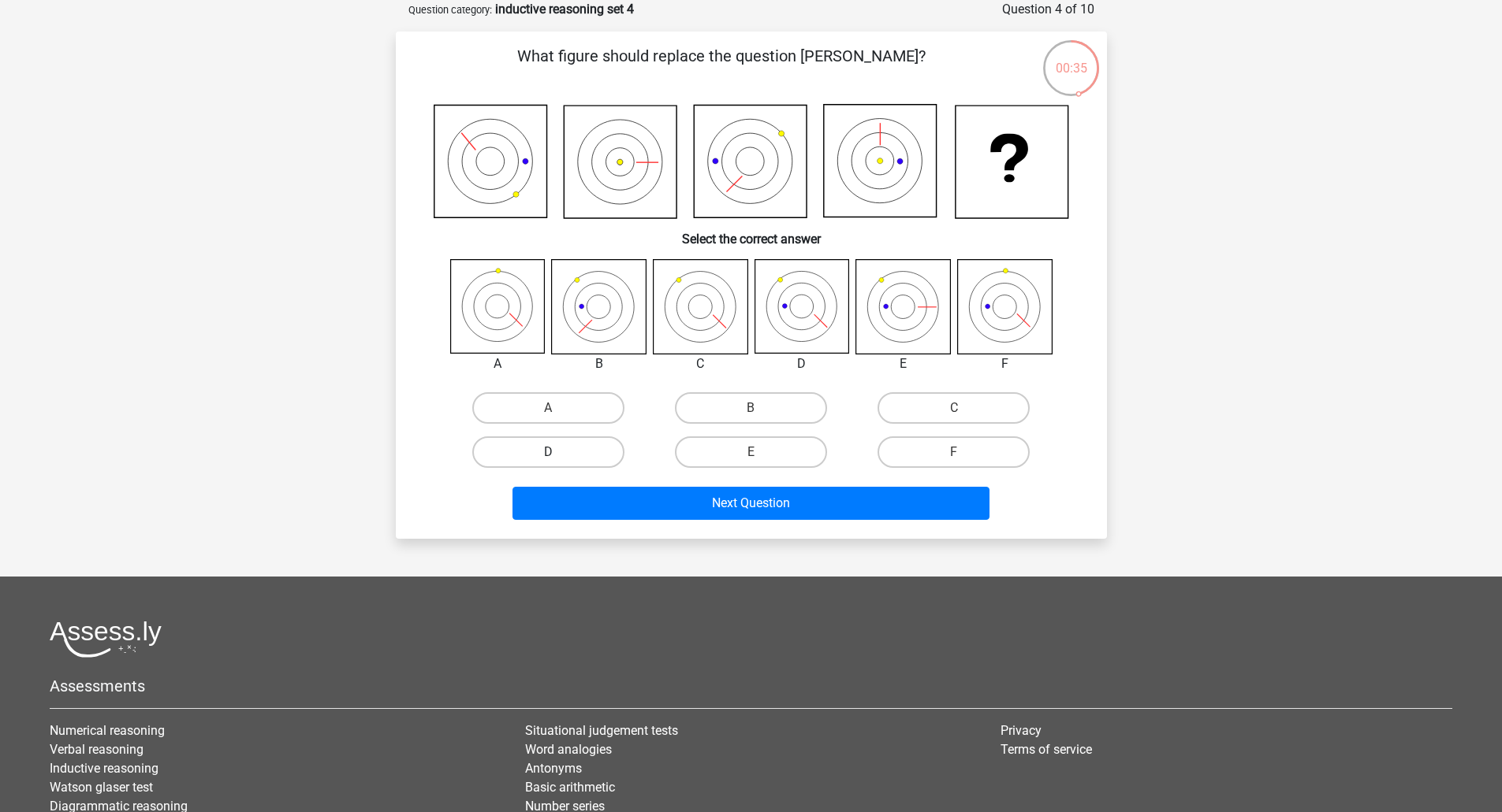
click at [558, 454] on input "D" at bounding box center [553, 456] width 10 height 10
radio input "true"
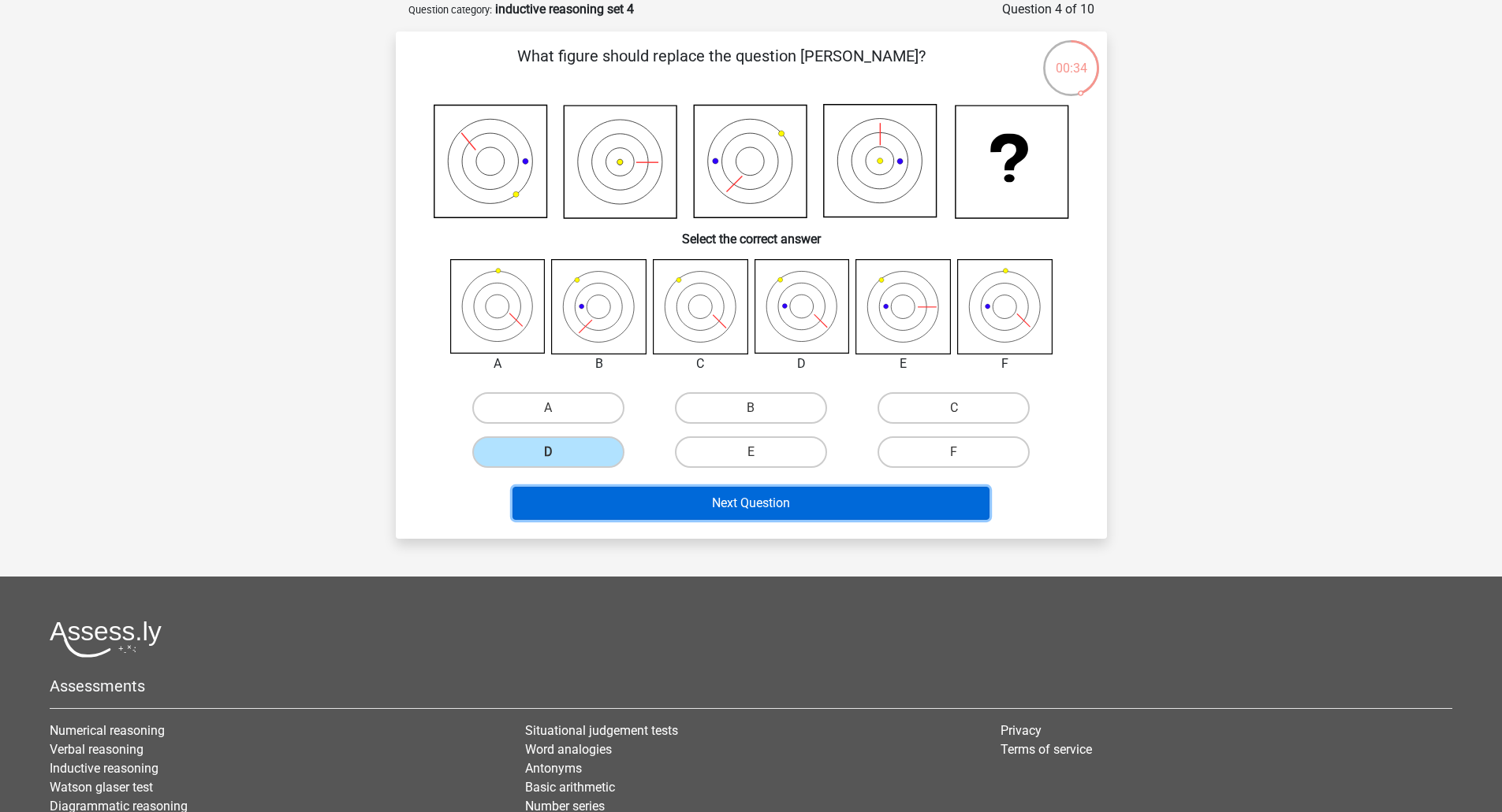
click at [800, 498] on button "Next Question" at bounding box center [751, 503] width 477 height 33
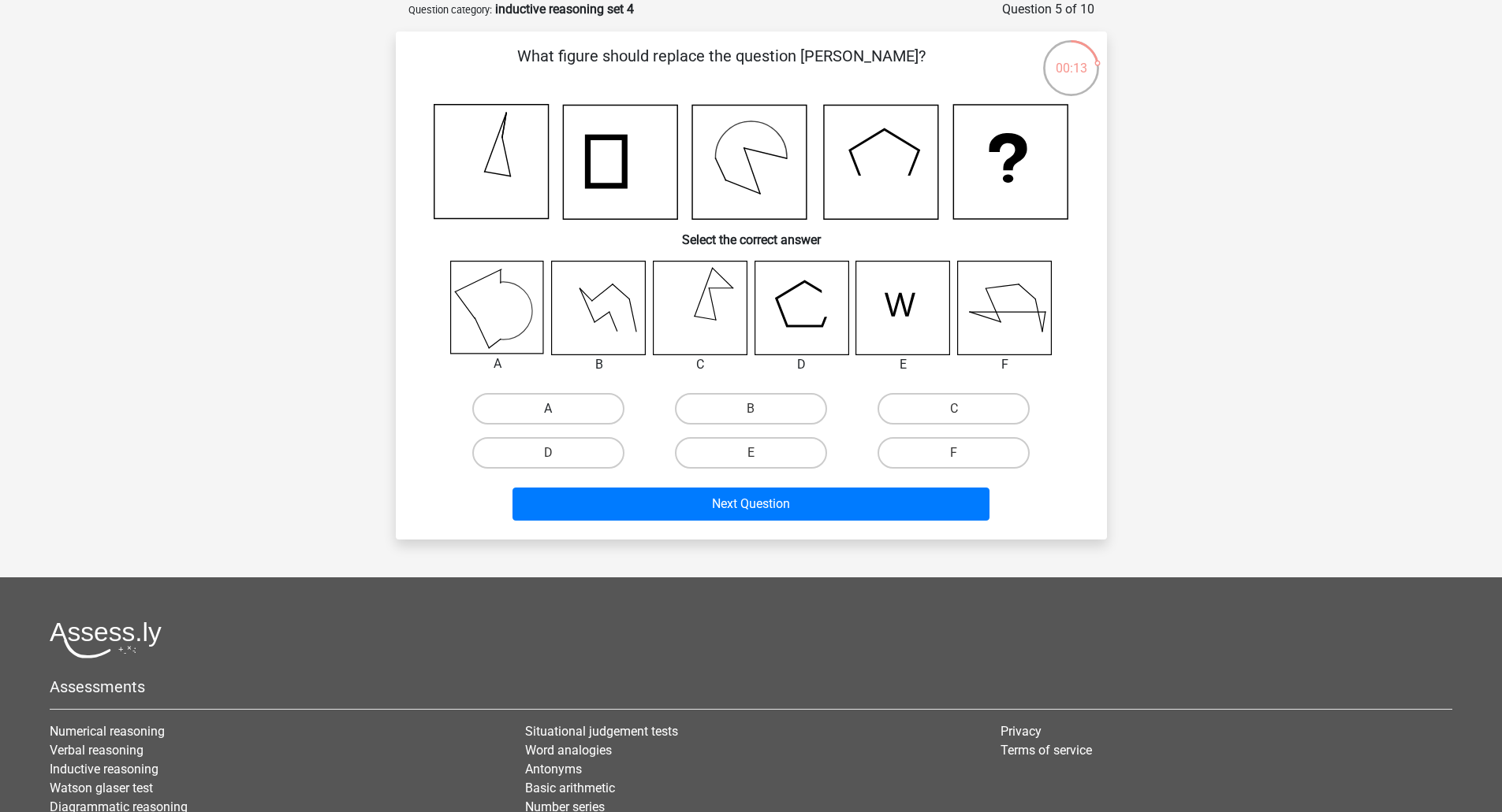
click at [569, 407] on label "A" at bounding box center [548, 409] width 153 height 31
click at [558, 409] on input "A" at bounding box center [553, 414] width 10 height 10
radio input "true"
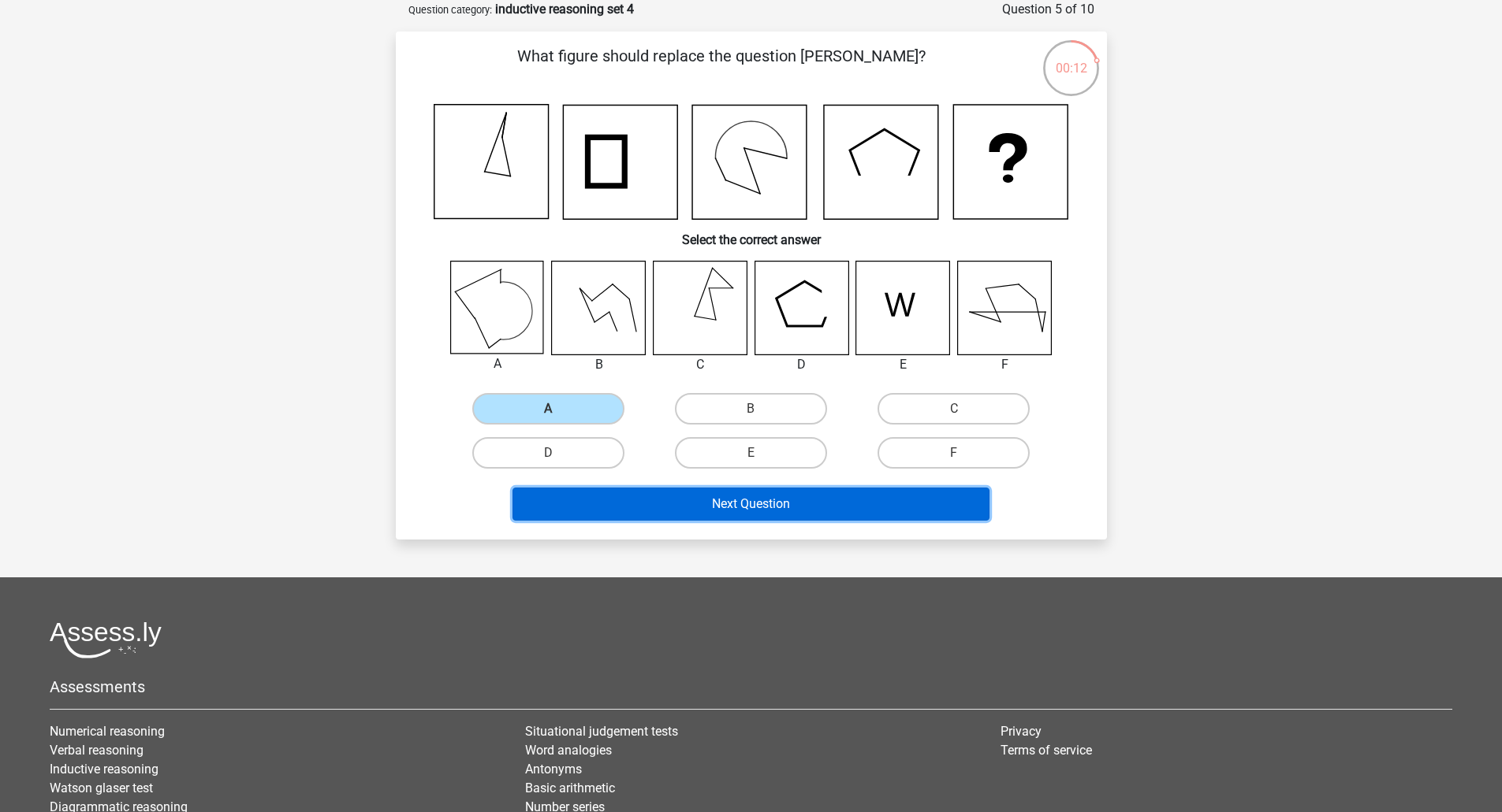
click at [759, 499] on button "Next Question" at bounding box center [751, 504] width 477 height 33
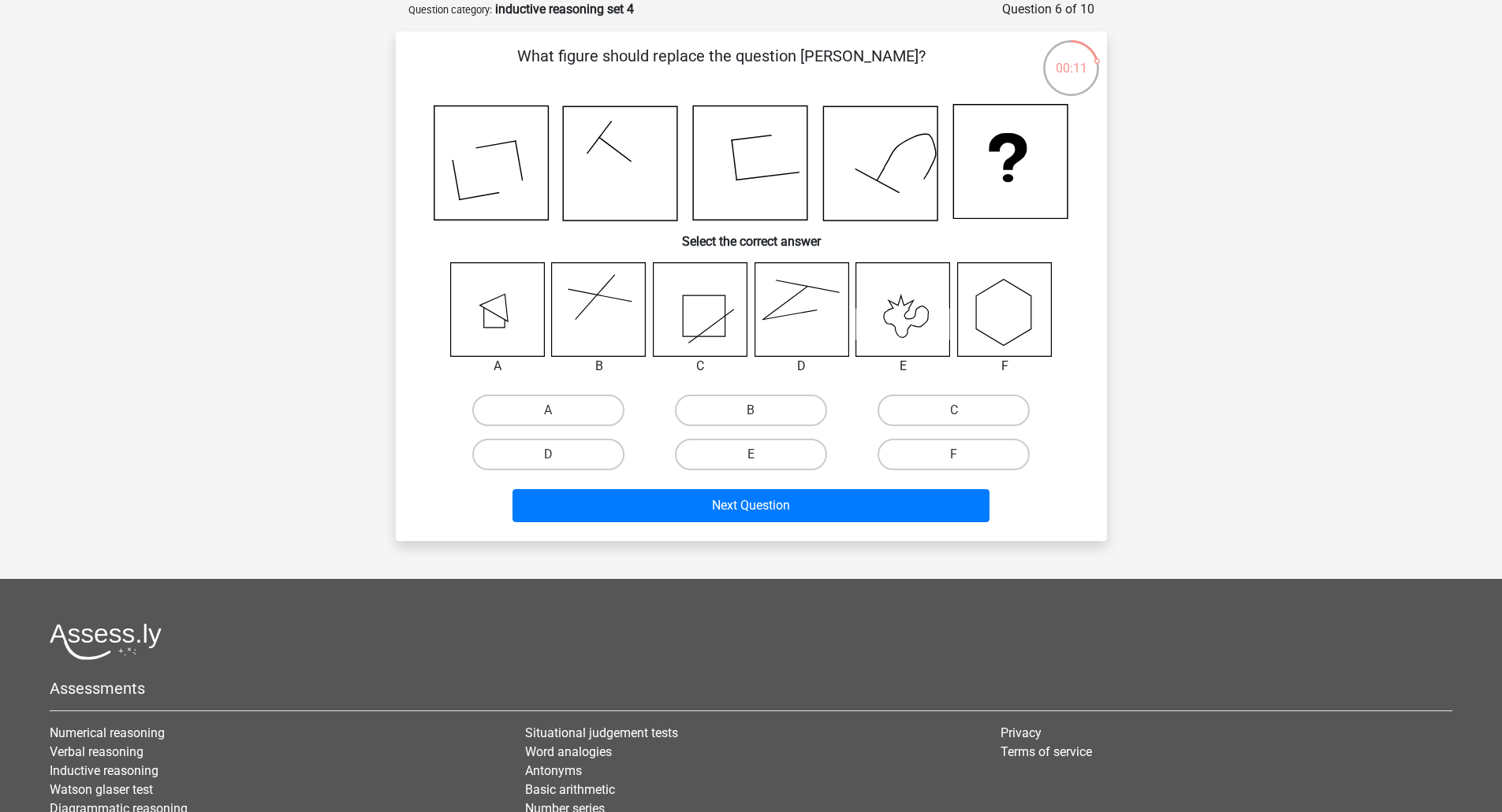
click at [796, 324] on icon at bounding box center [800, 309] width 93 height 93
click at [453, 457] on div "D" at bounding box center [548, 454] width 190 height 31
click at [510, 452] on label "D" at bounding box center [548, 454] width 153 height 31
click at [548, 454] on input "D" at bounding box center [553, 459] width 10 height 10
radio input "true"
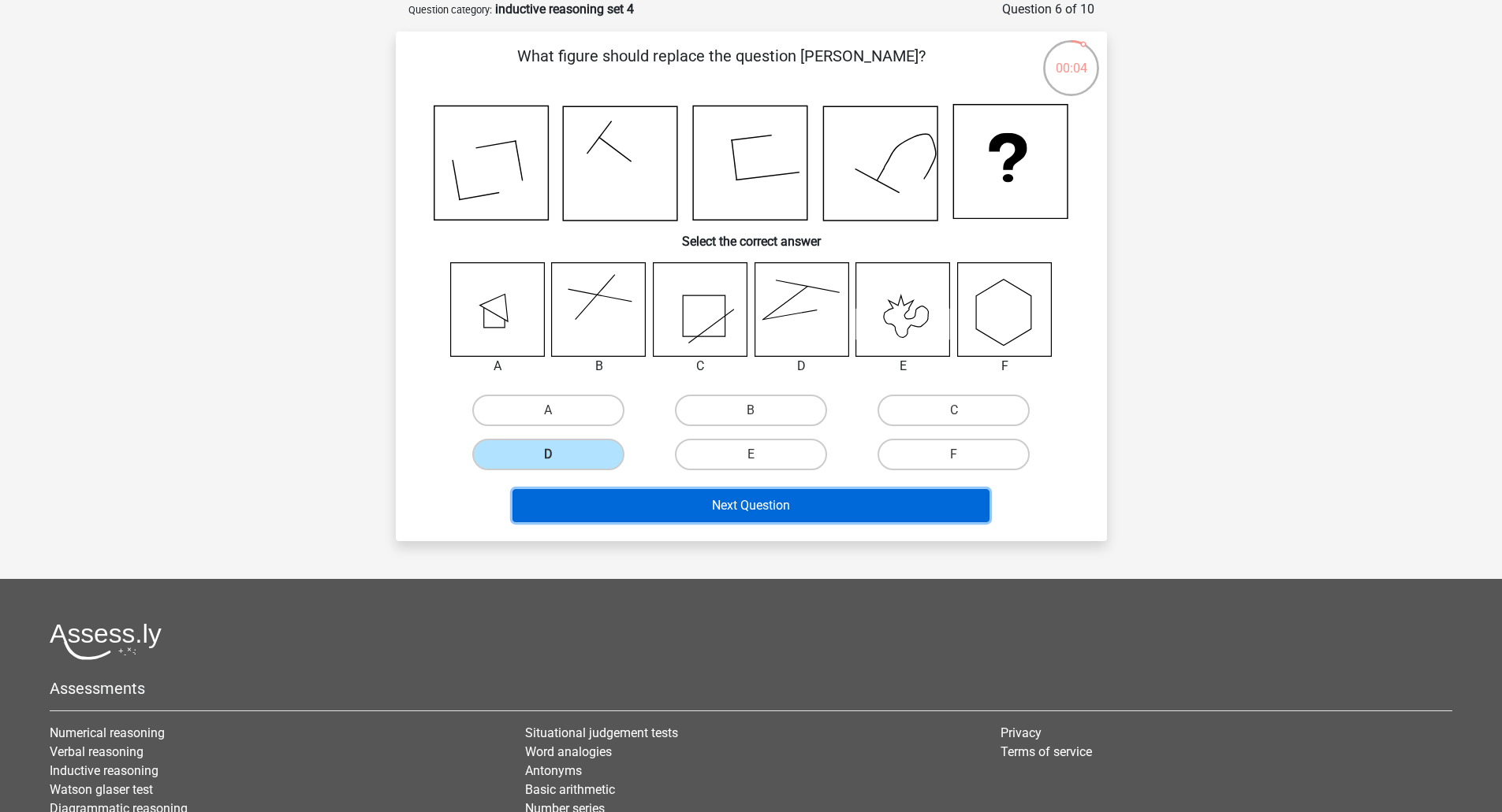
click at [809, 511] on button "Next Question" at bounding box center [751, 506] width 477 height 33
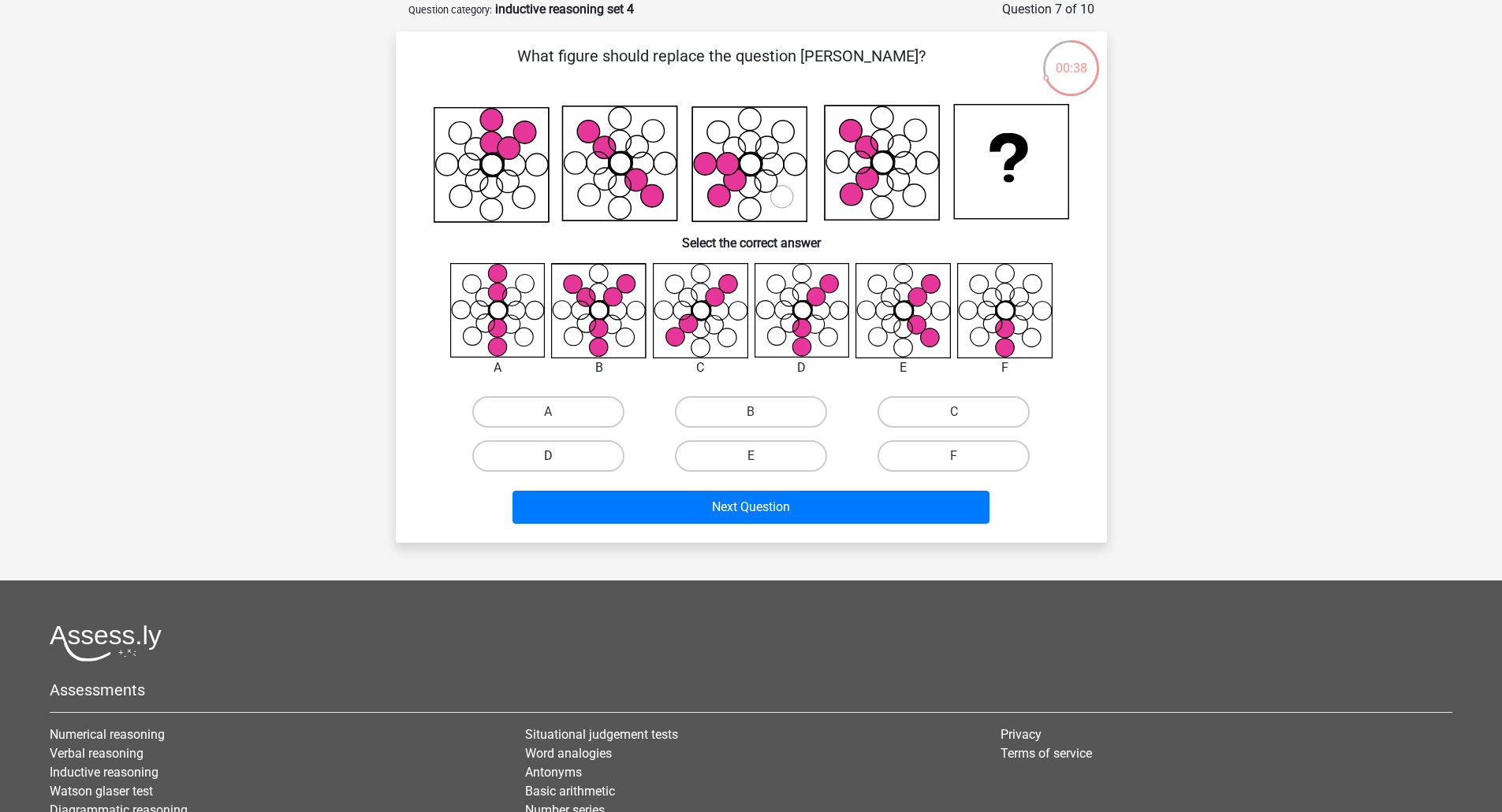
click at [584, 467] on label "D" at bounding box center [548, 456] width 153 height 31
click at [558, 467] on input "D" at bounding box center [553, 461] width 10 height 10
radio input "true"
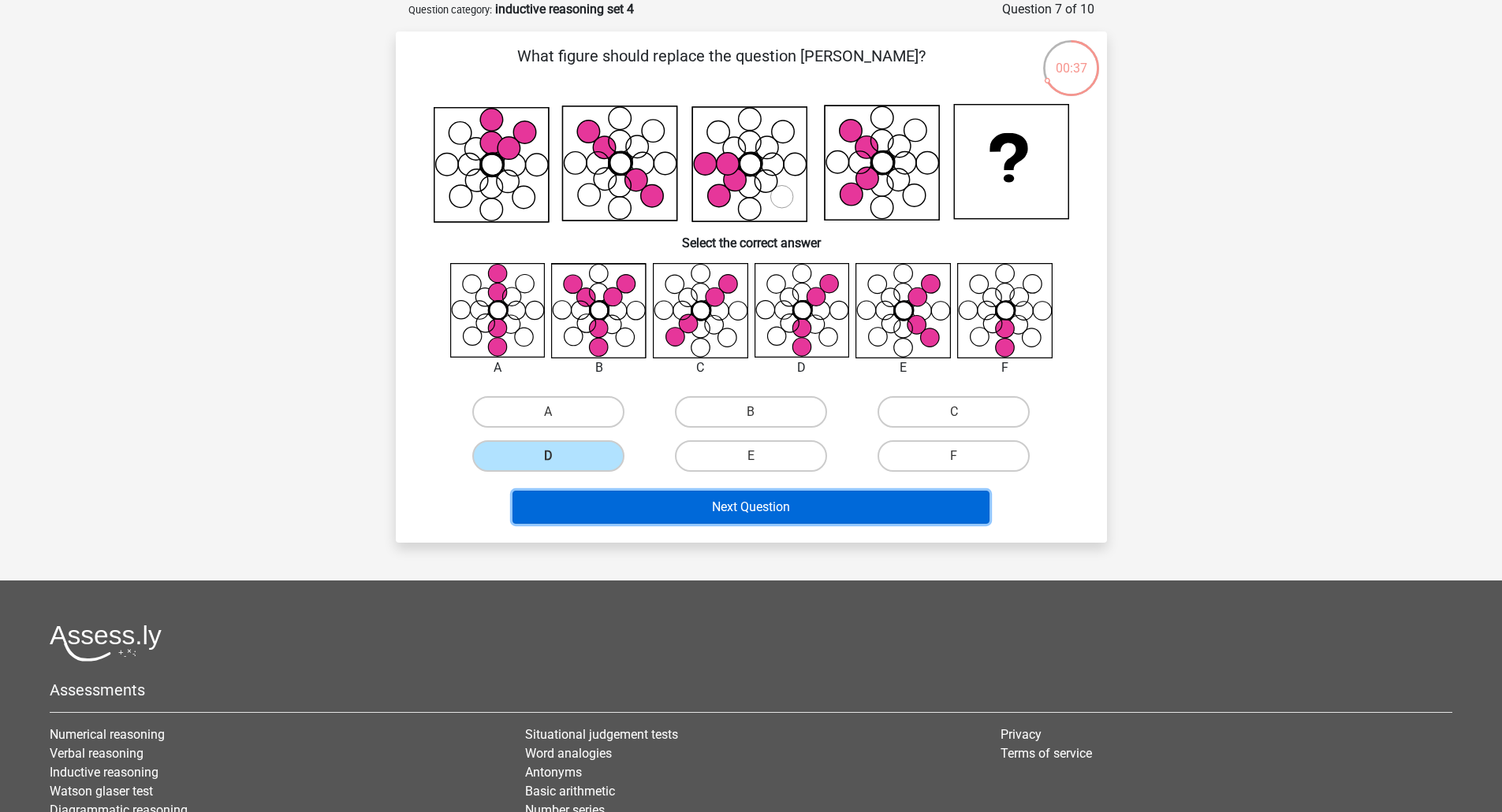
click at [774, 513] on button "Next Question" at bounding box center [751, 507] width 477 height 33
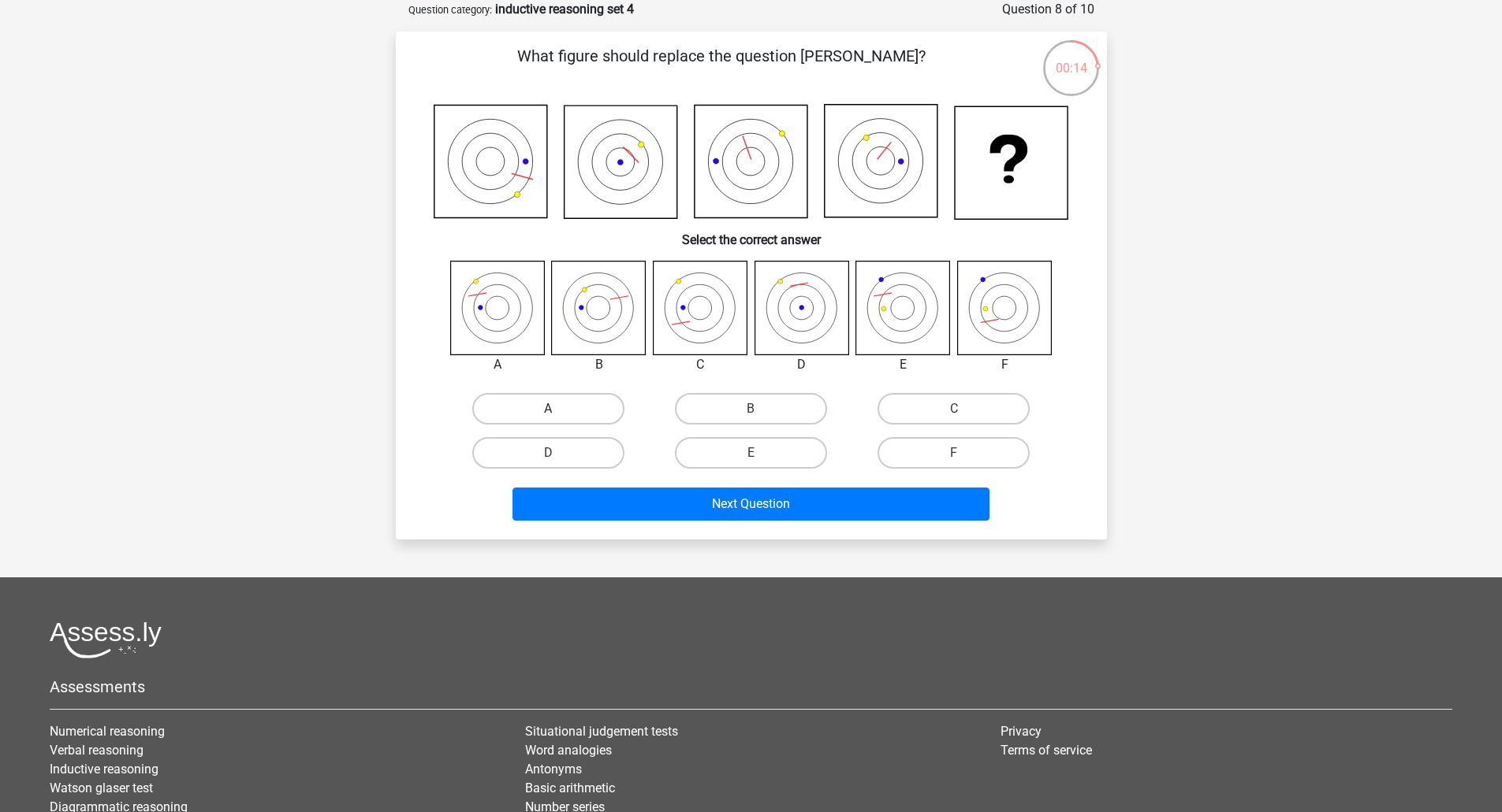
click at [522, 413] on label "A" at bounding box center [548, 409] width 153 height 31
click at [548, 413] on input "A" at bounding box center [553, 414] width 10 height 10
radio input "true"
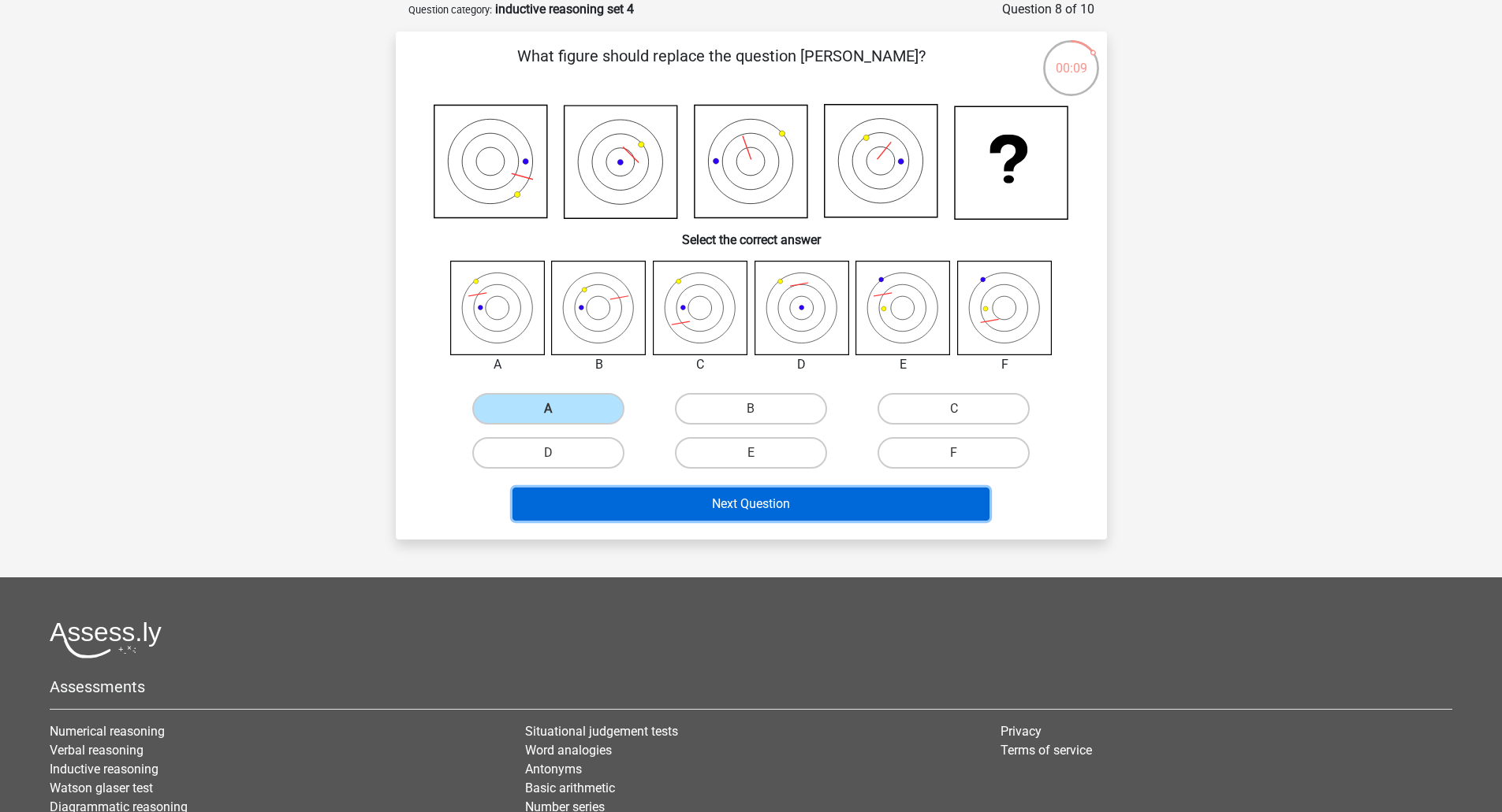
click at [806, 503] on button "Next Question" at bounding box center [751, 504] width 477 height 33
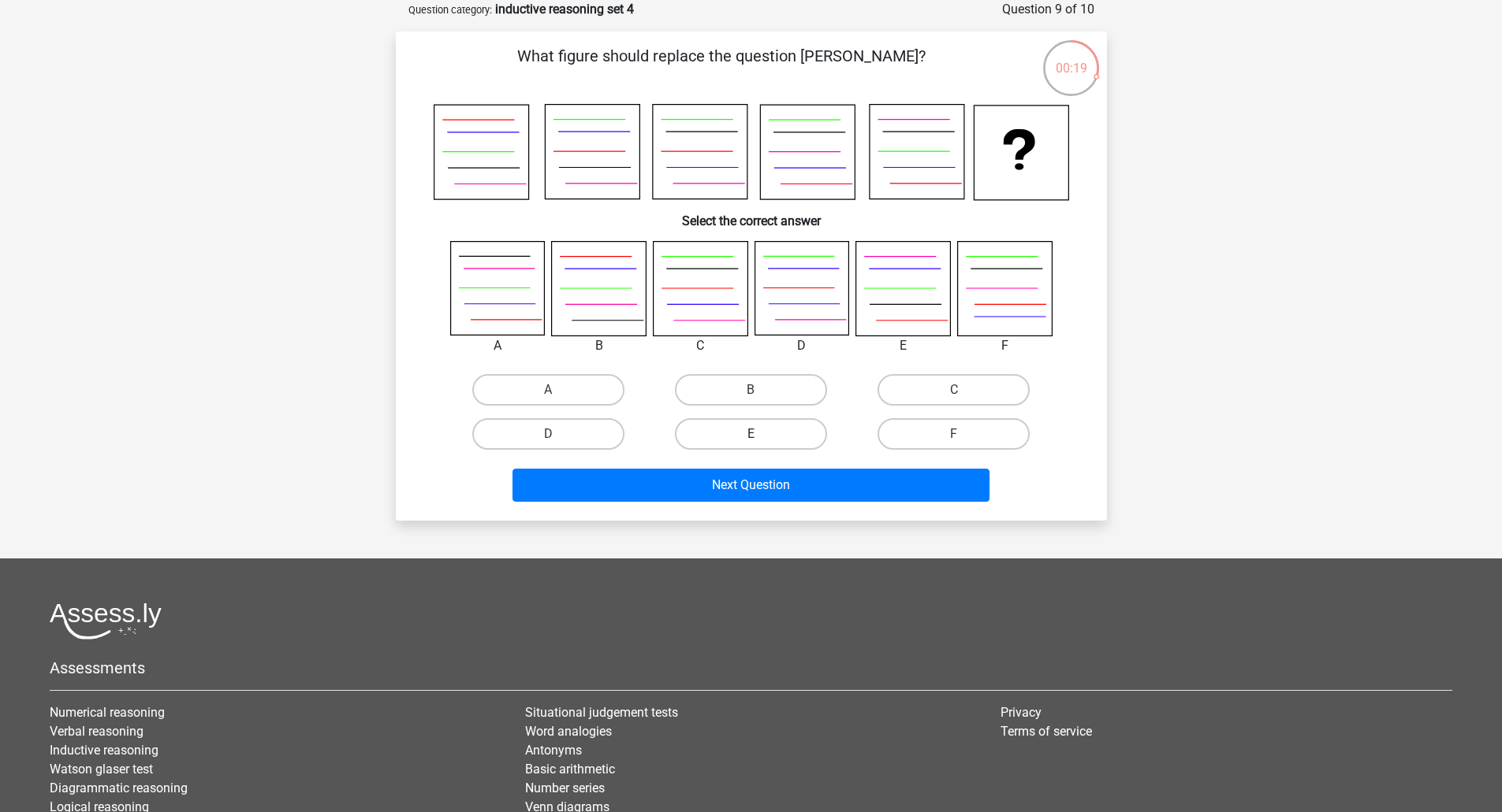
click at [769, 435] on label "E" at bounding box center [751, 434] width 153 height 31
click at [761, 435] on input "E" at bounding box center [755, 439] width 10 height 10
radio input "true"
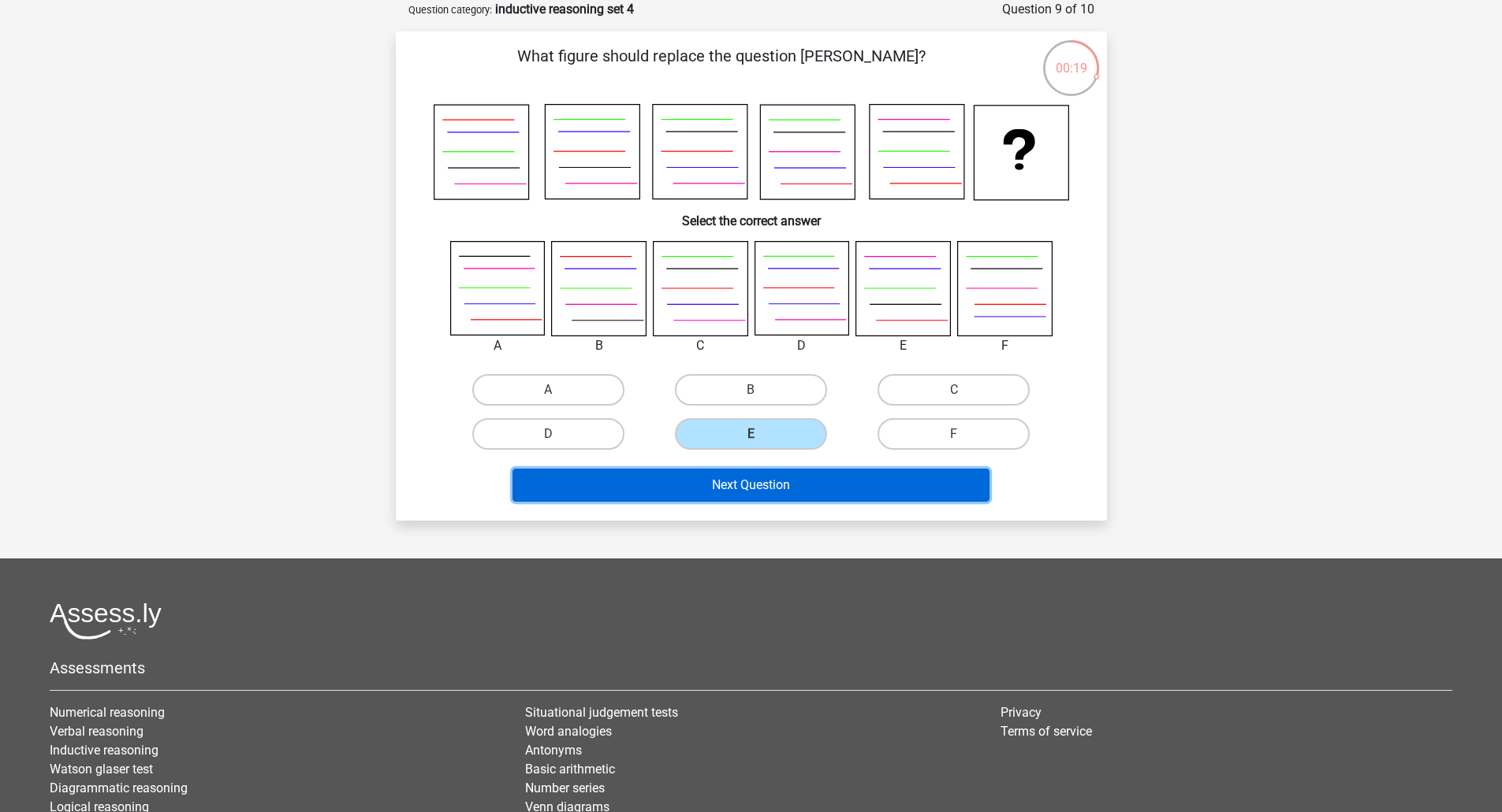
click at [804, 490] on button "Next Question" at bounding box center [751, 485] width 477 height 33
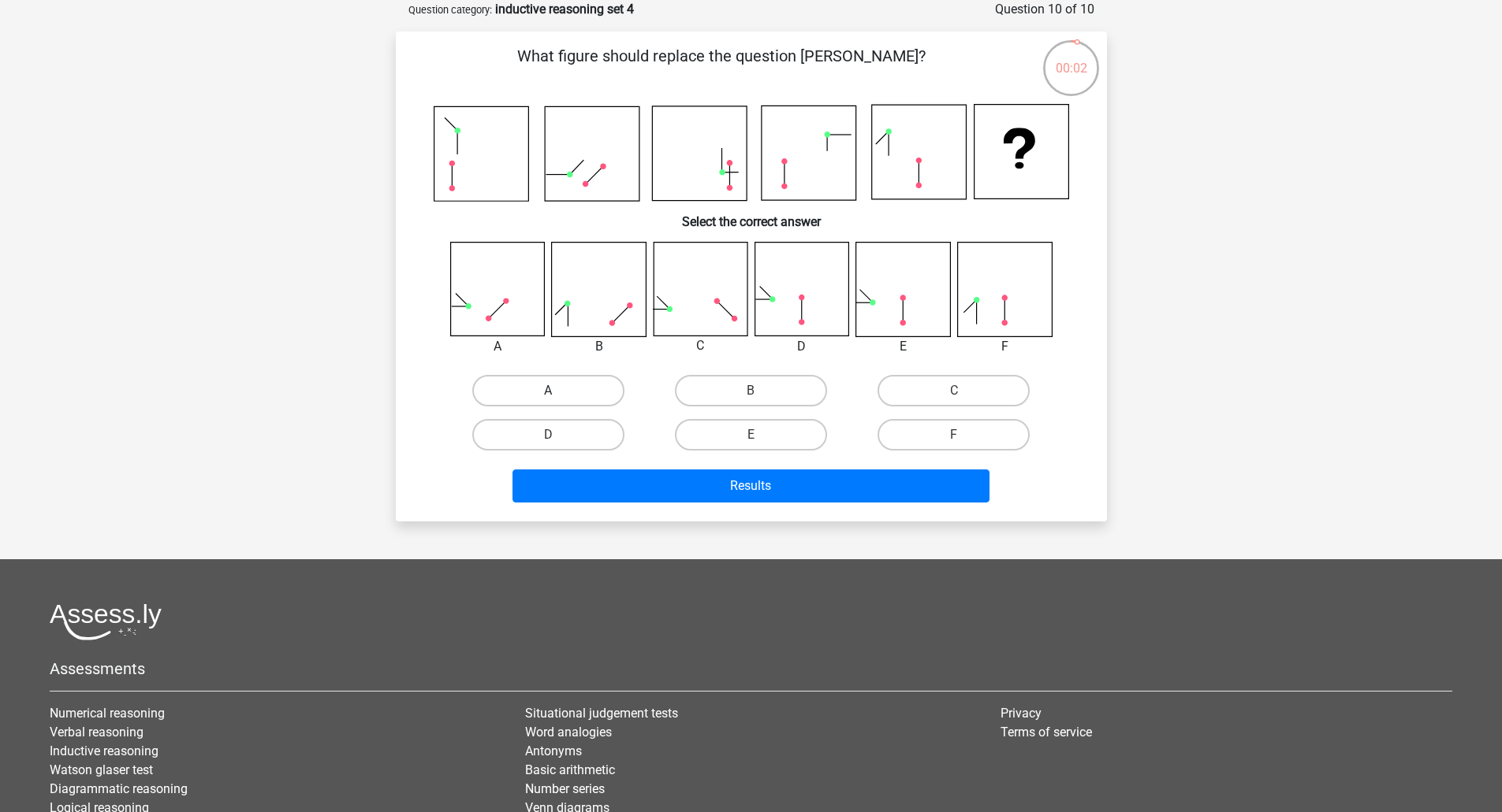
click at [570, 389] on label "A" at bounding box center [548, 391] width 153 height 31
click at [558, 391] on input "A" at bounding box center [553, 395] width 10 height 10
radio input "true"
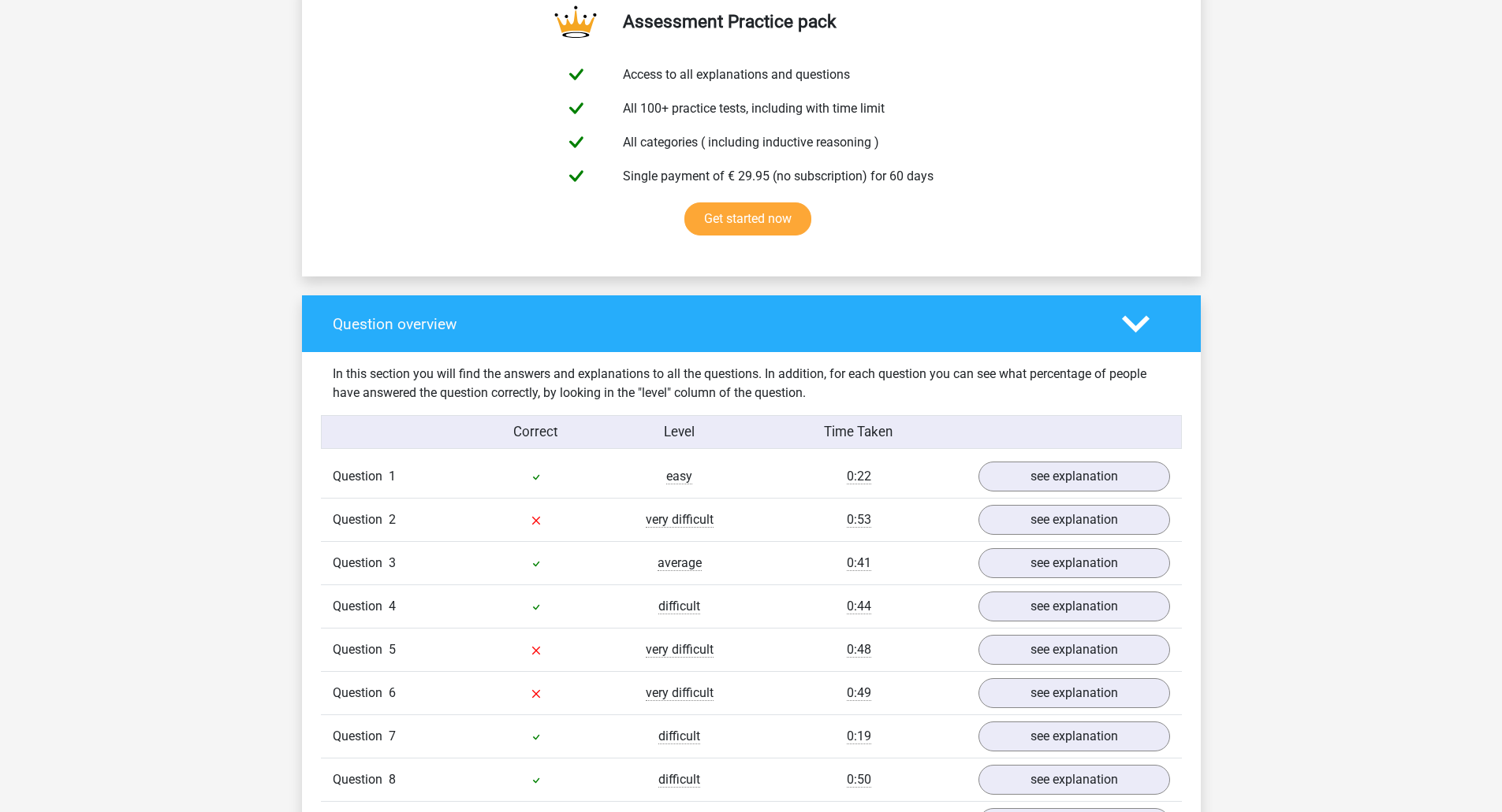
scroll to position [1024, 0]
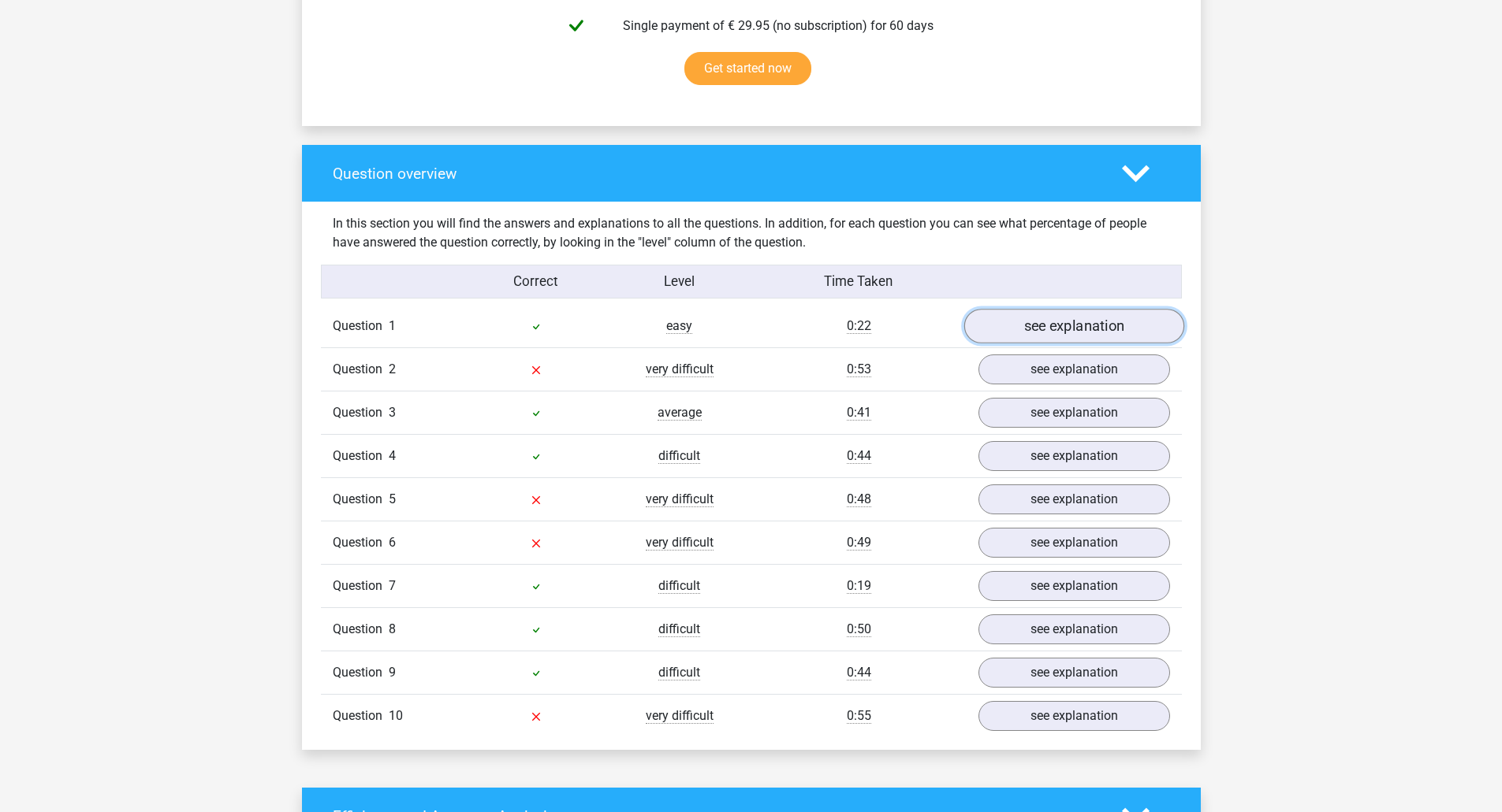
click at [1056, 325] on link "see explanation" at bounding box center [1073, 327] width 220 height 35
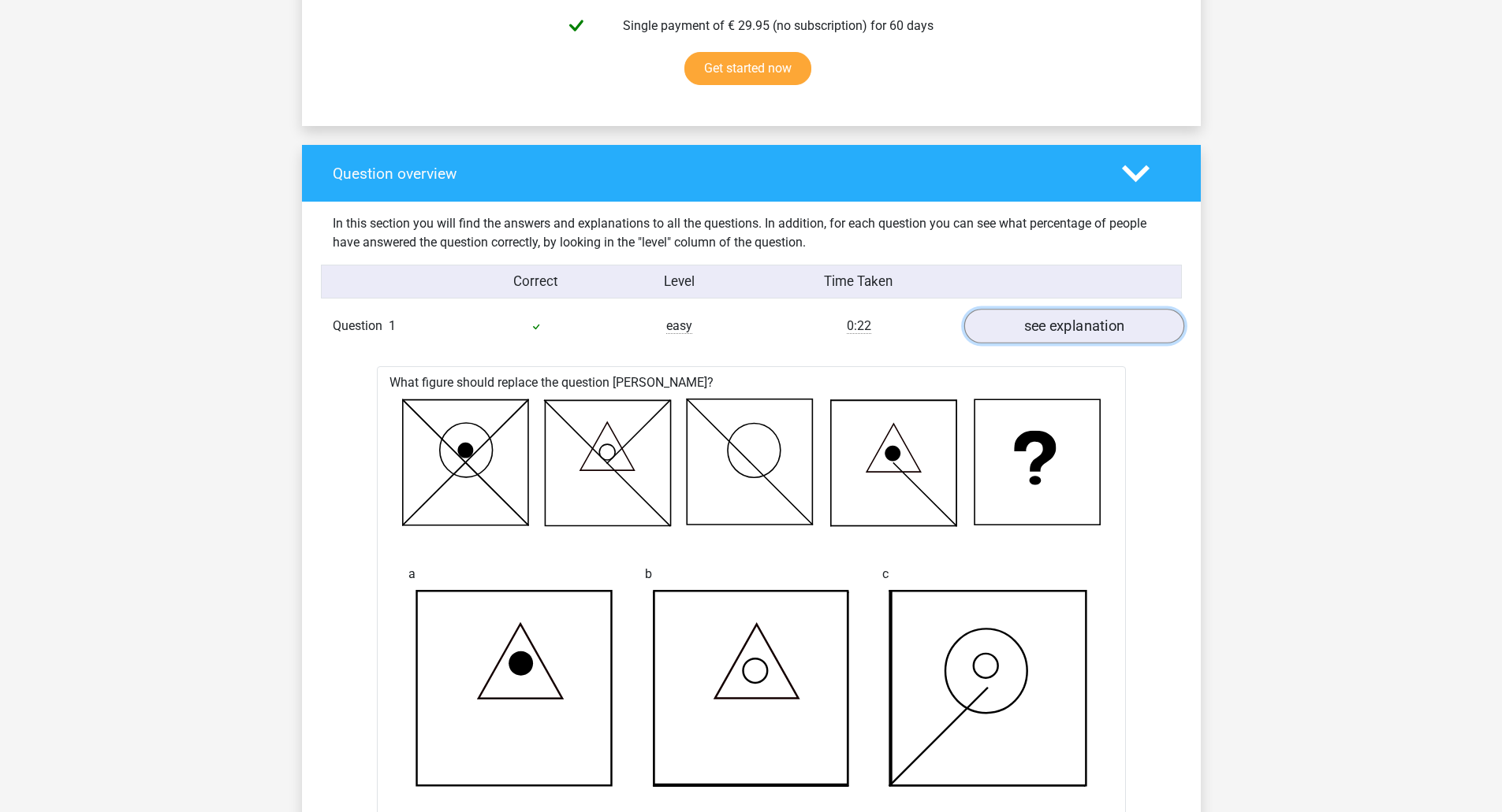
click at [1056, 325] on link "see explanation" at bounding box center [1073, 327] width 220 height 35
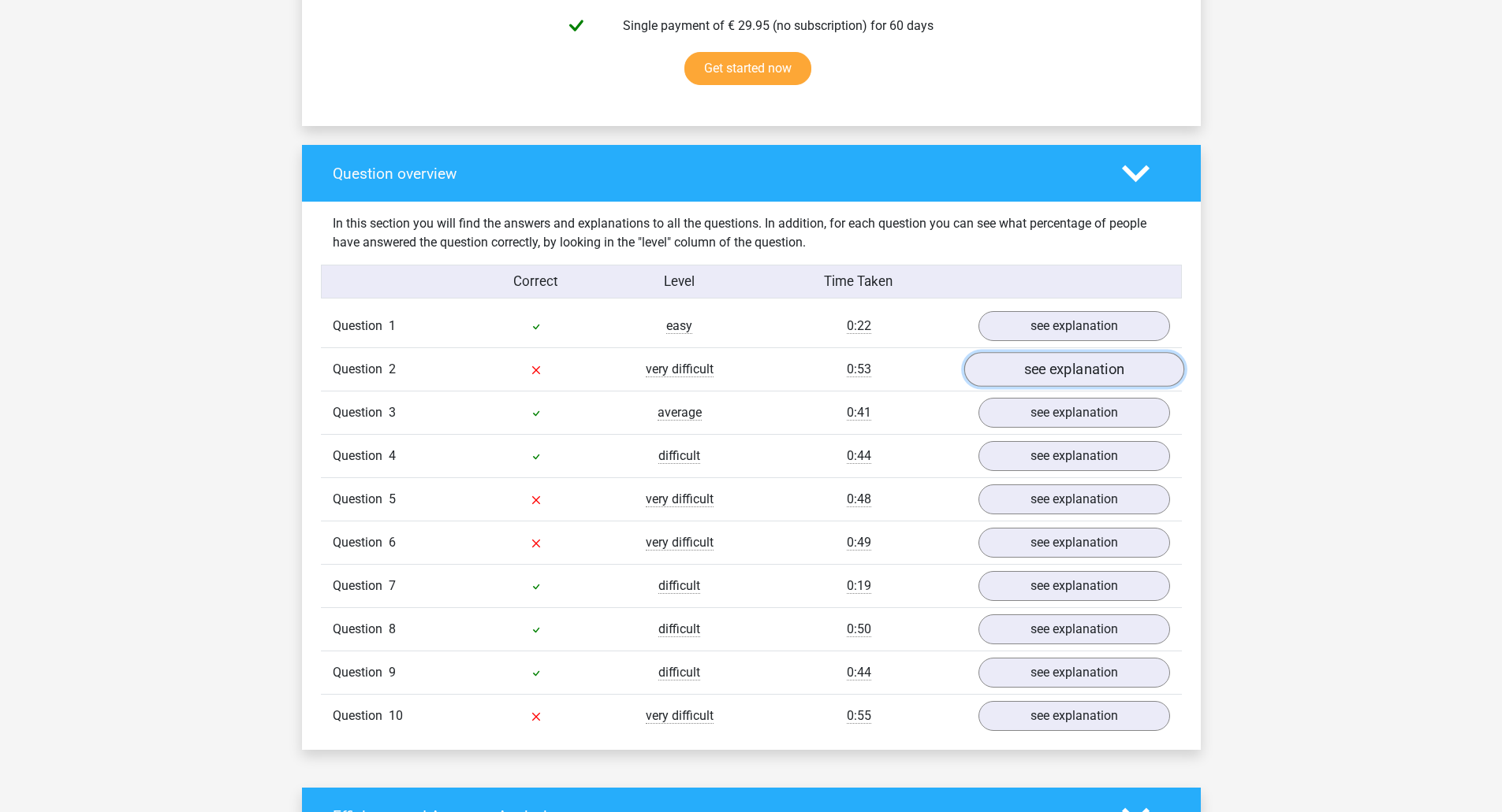
click at [1072, 384] on link "see explanation" at bounding box center [1073, 370] width 220 height 35
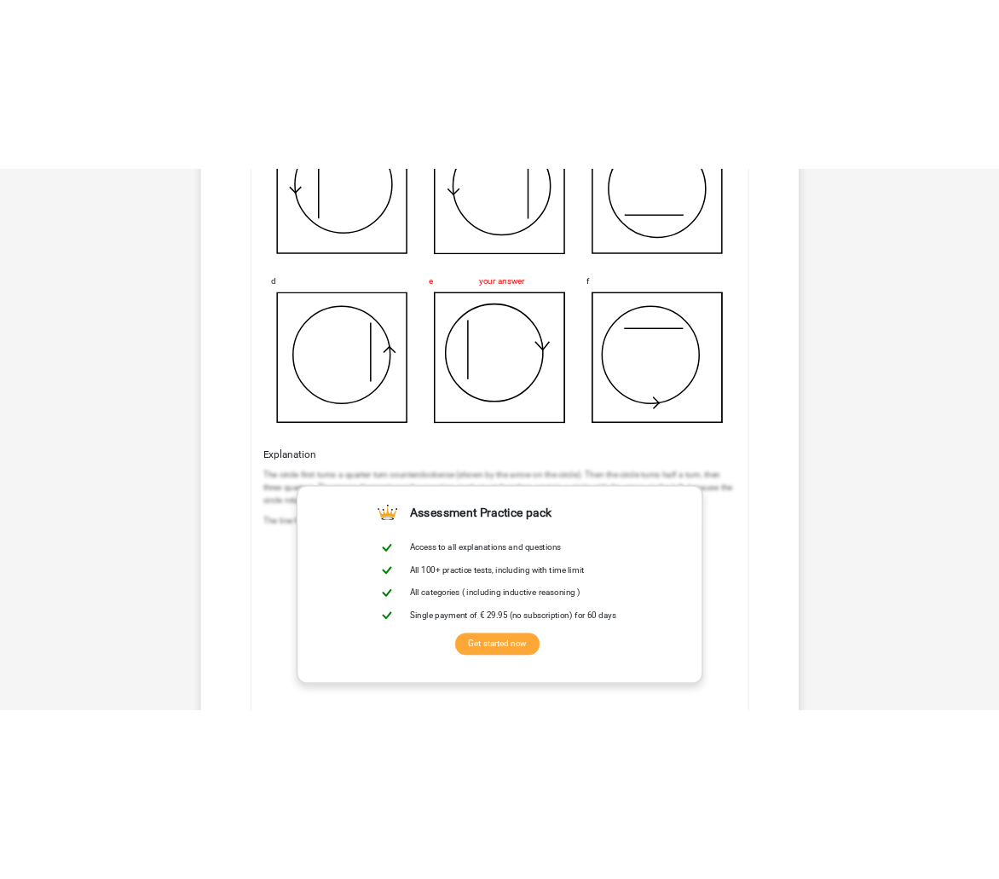
scroll to position [1876, 0]
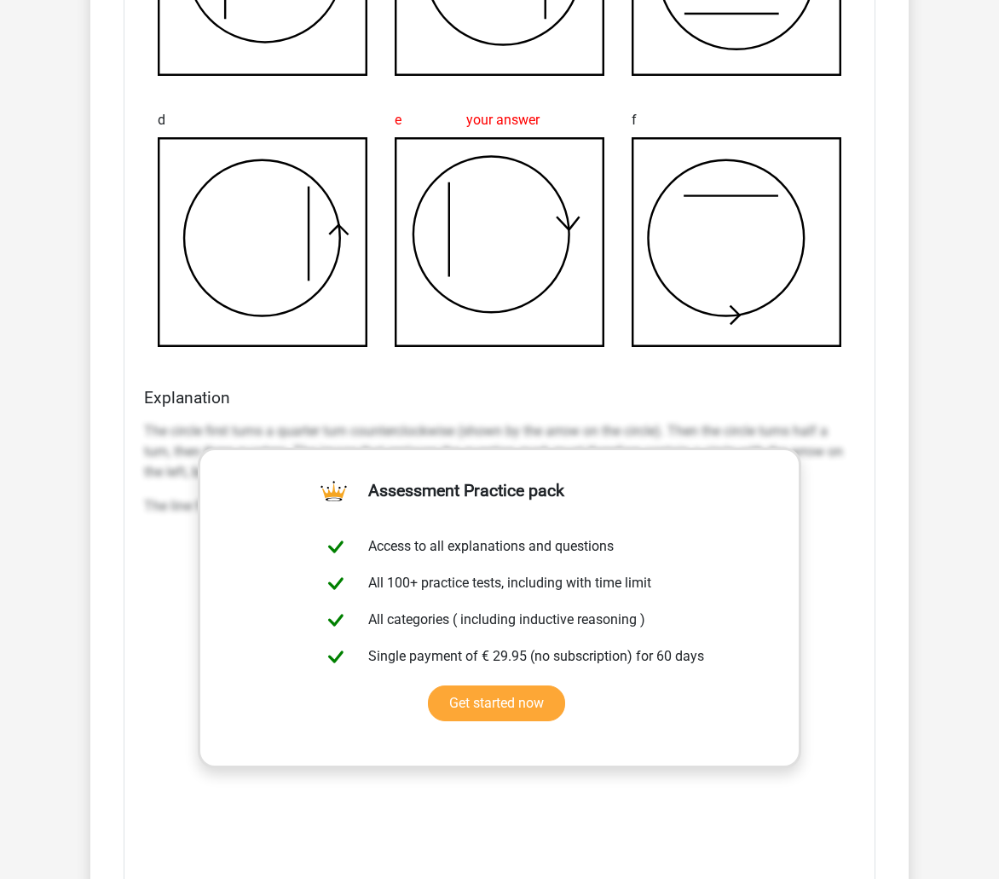
click at [623, 429] on p "The circle first turns a quarter turn counterclockwise (shown by the arrow on t…" at bounding box center [499, 451] width 711 height 61
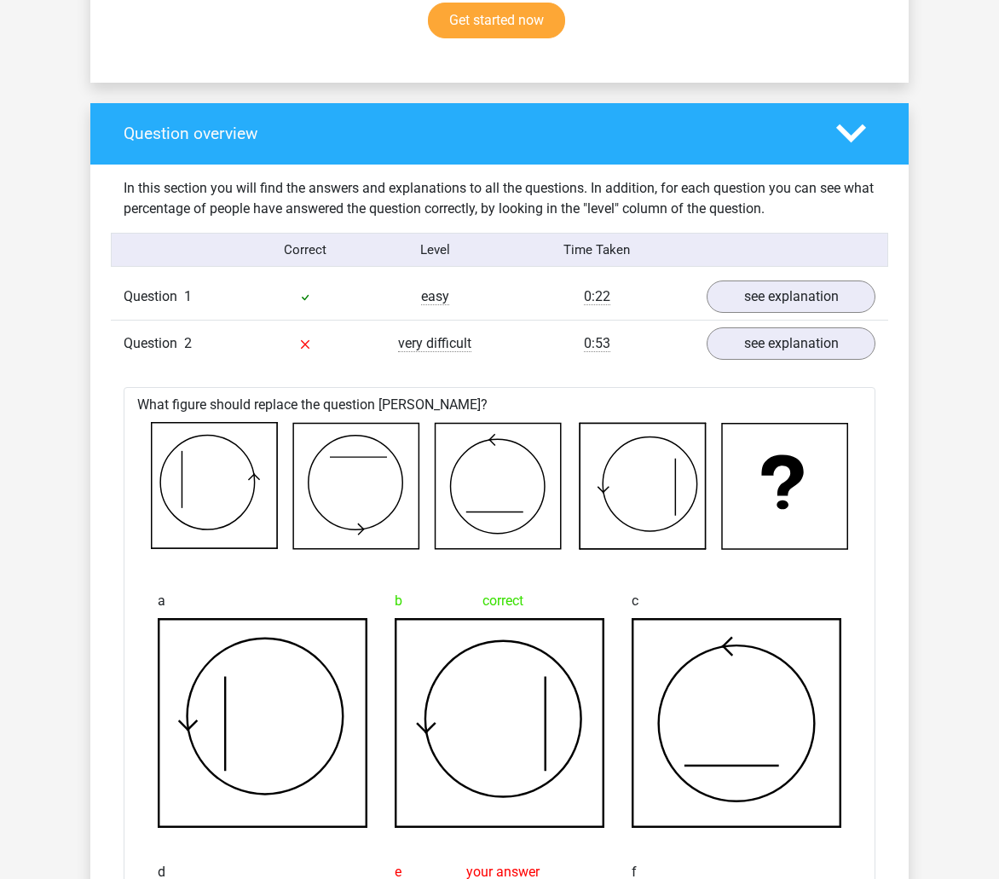
scroll to position [1109, 0]
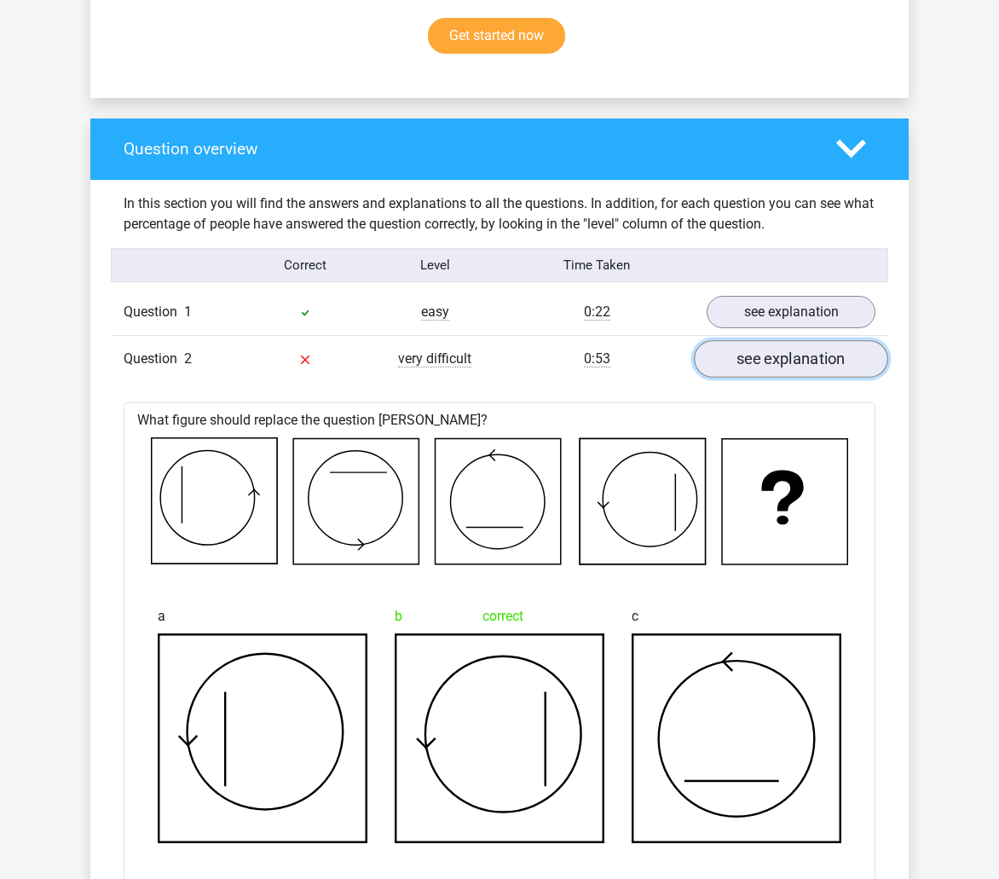
click at [823, 365] on link "see explanation" at bounding box center [791, 359] width 194 height 38
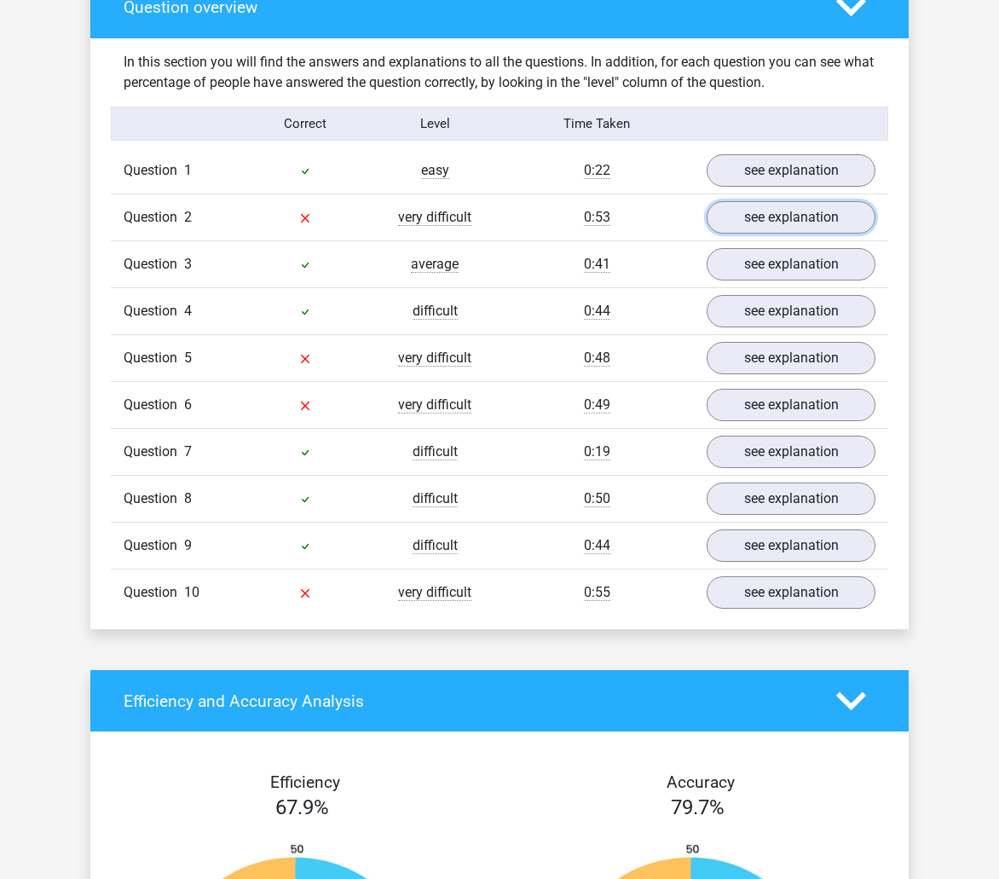
scroll to position [1279, 0]
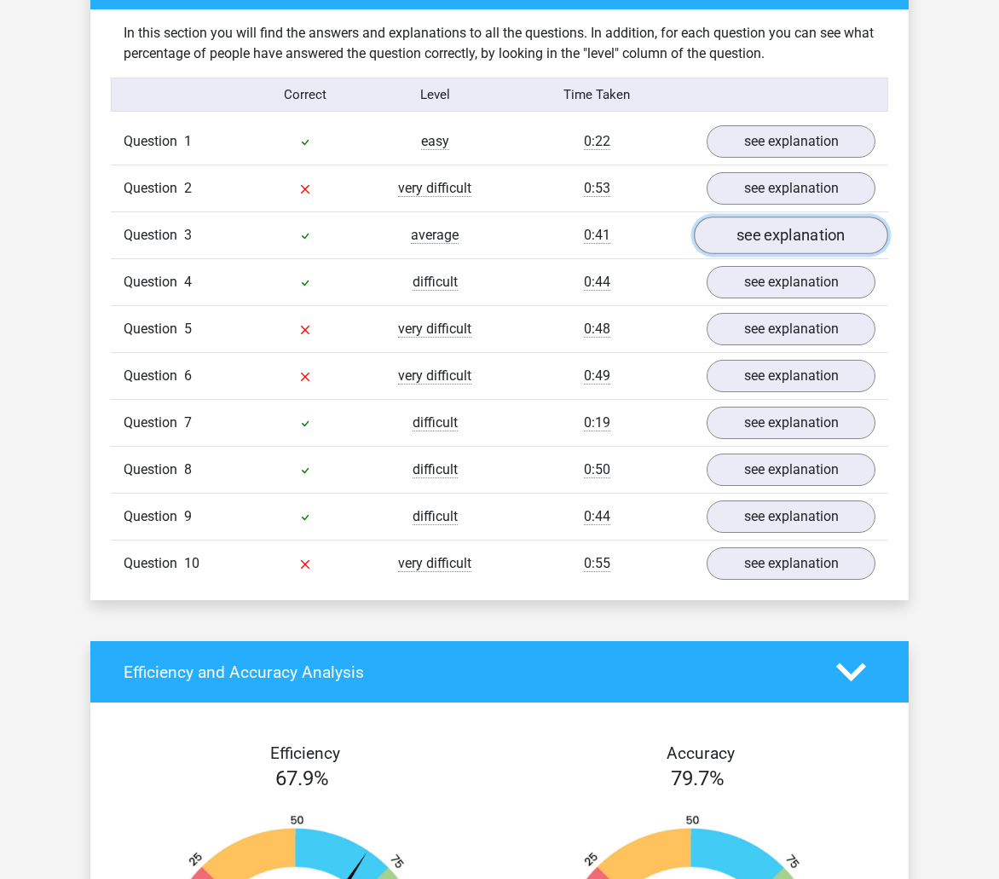
click at [755, 245] on link "see explanation" at bounding box center [791, 236] width 194 height 38
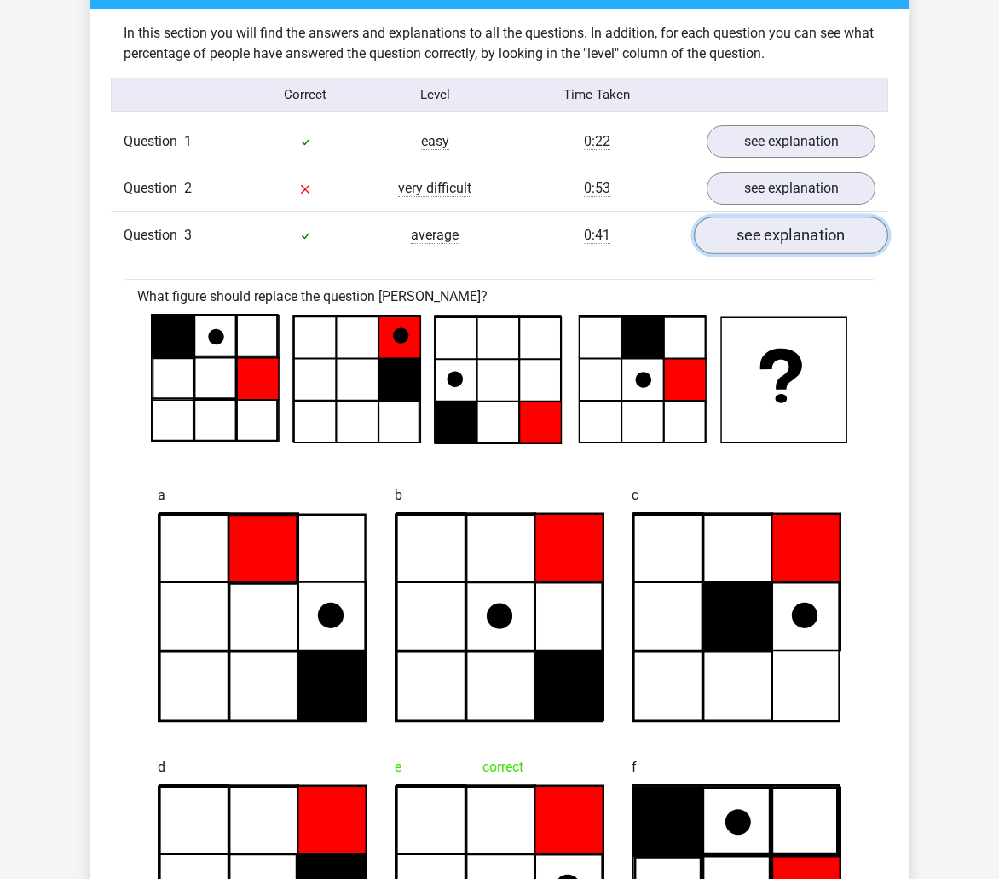
click at [755, 244] on link "see explanation" at bounding box center [791, 236] width 194 height 38
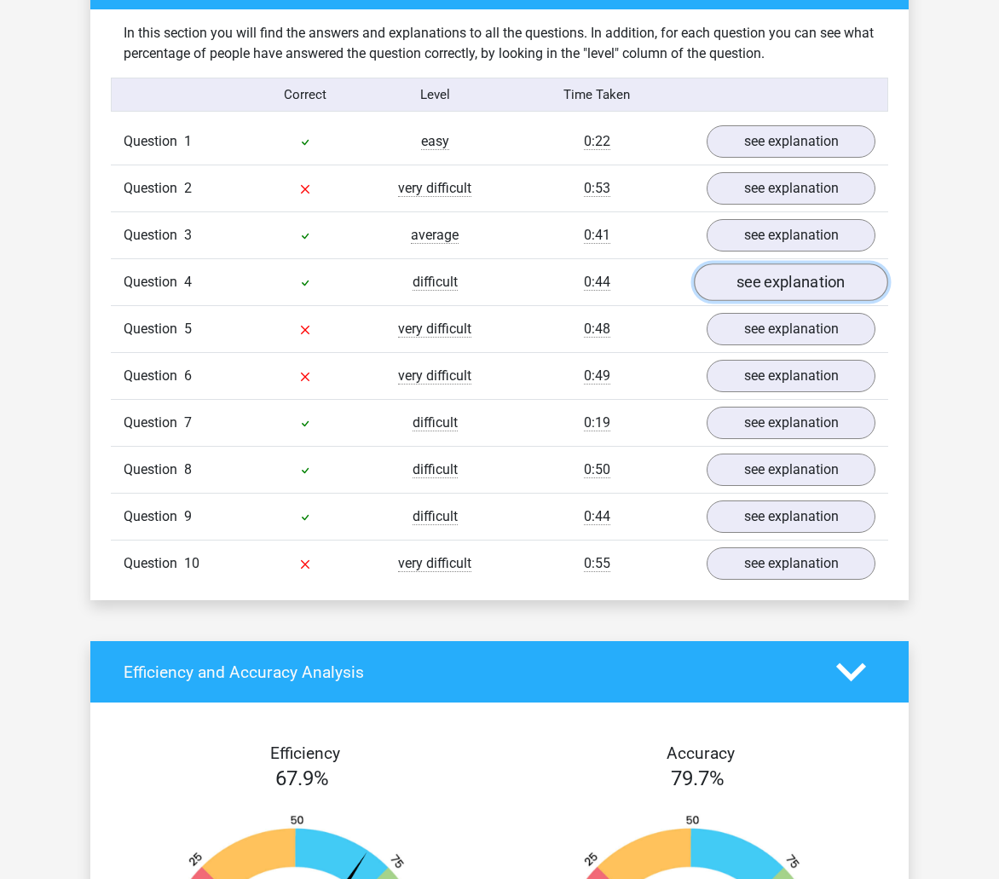
click at [766, 285] on link "see explanation" at bounding box center [791, 283] width 194 height 38
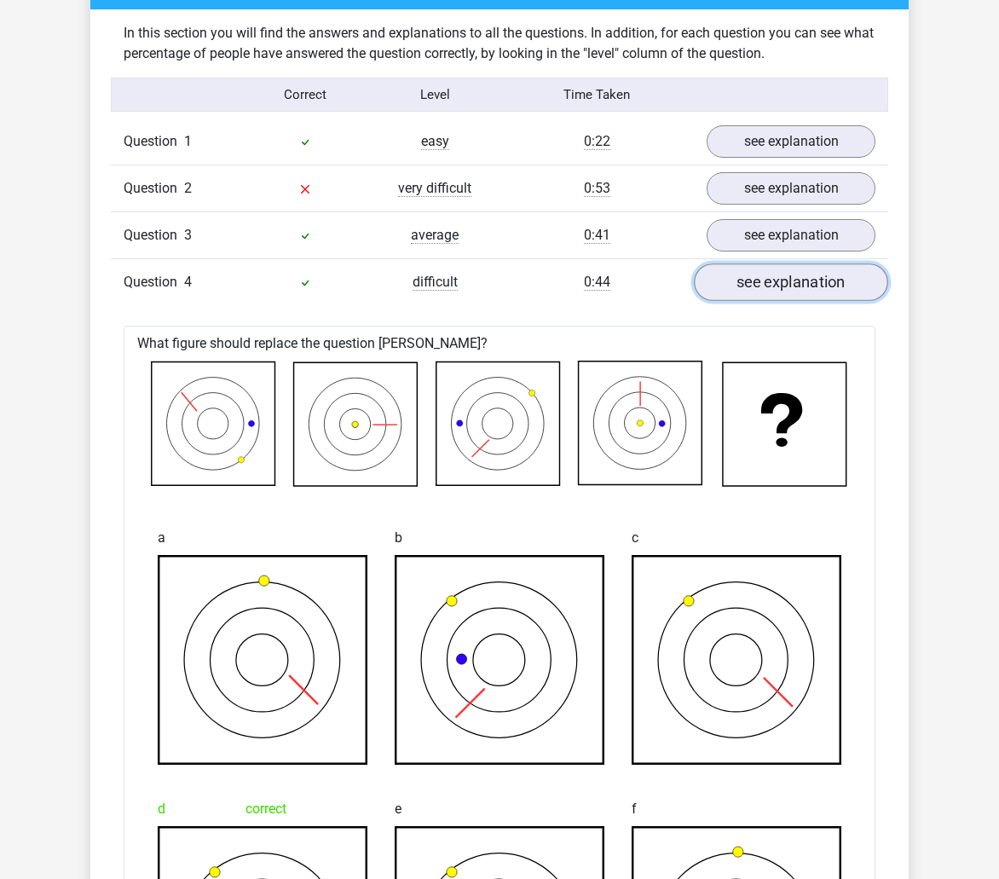
click at [766, 285] on link "see explanation" at bounding box center [791, 283] width 194 height 38
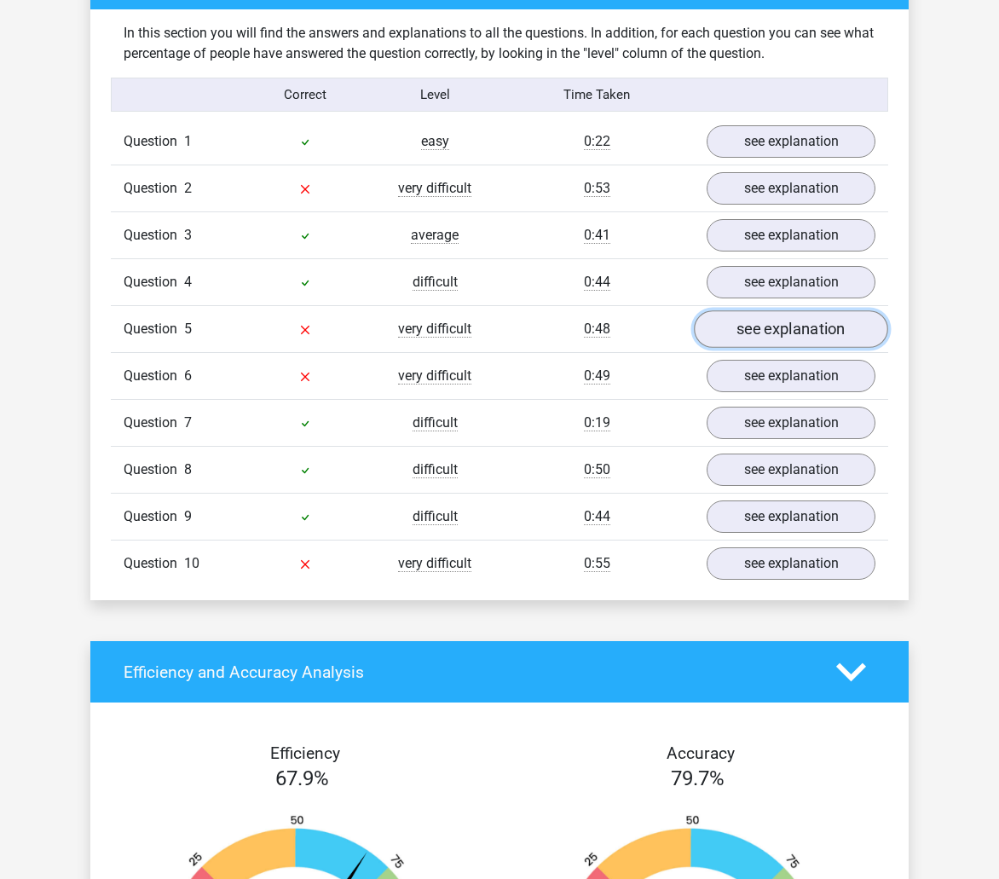
click at [766, 314] on link "see explanation" at bounding box center [791, 329] width 194 height 38
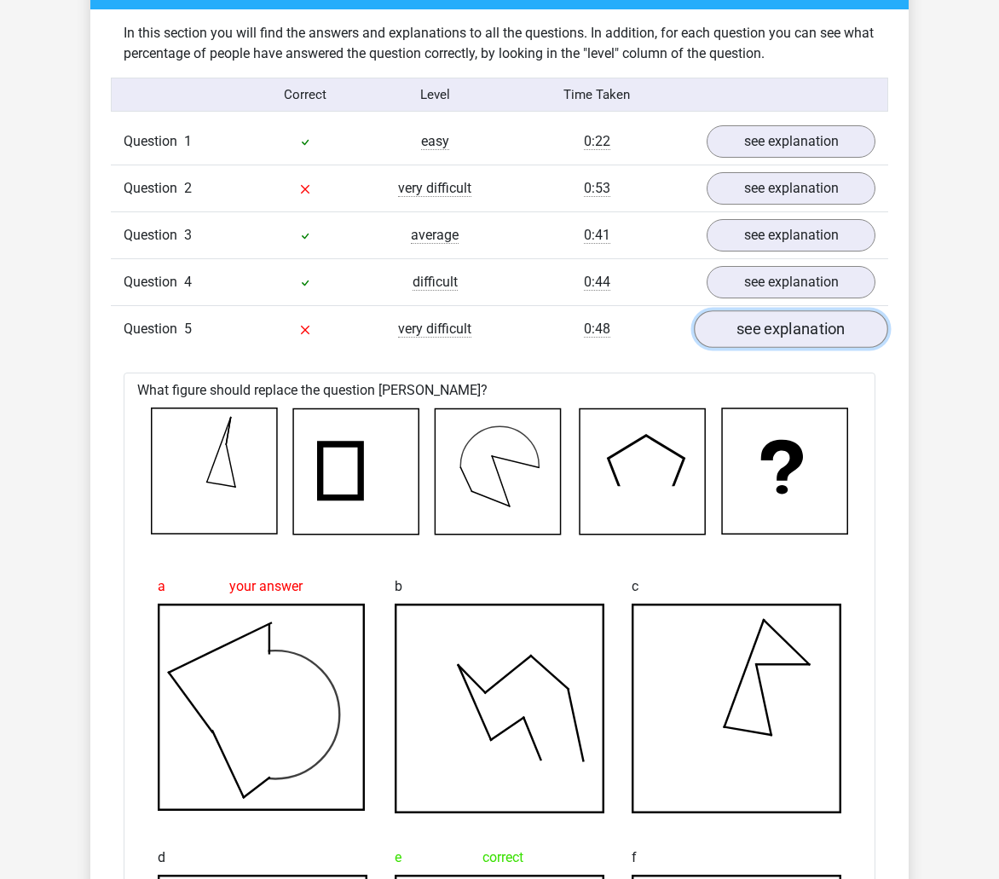
click at [749, 324] on link "see explanation" at bounding box center [791, 329] width 194 height 38
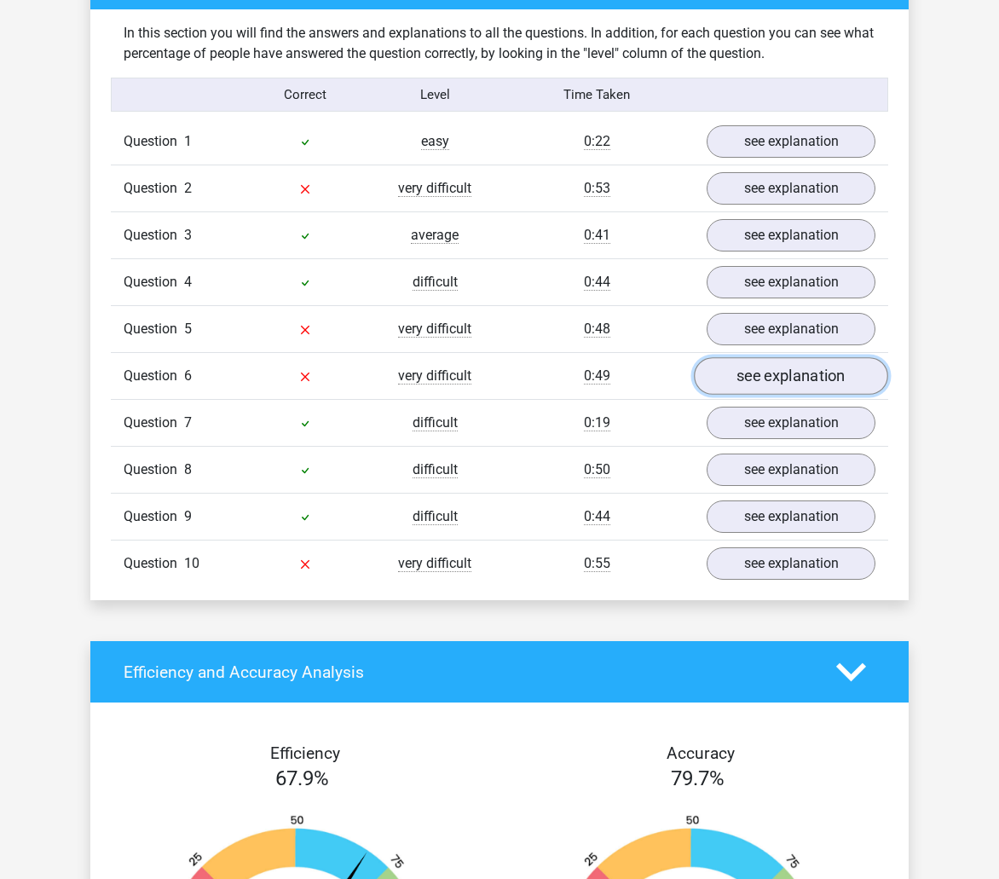
click at [818, 362] on link "see explanation" at bounding box center [791, 376] width 194 height 38
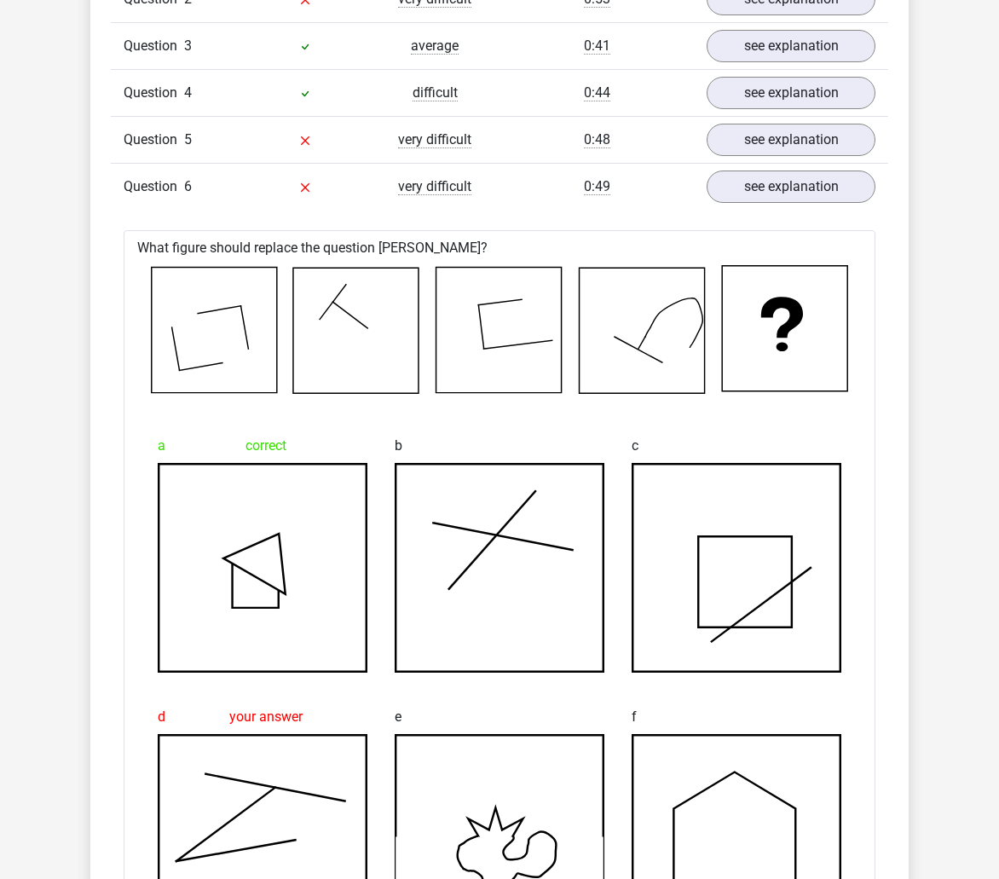
scroll to position [1450, 0]
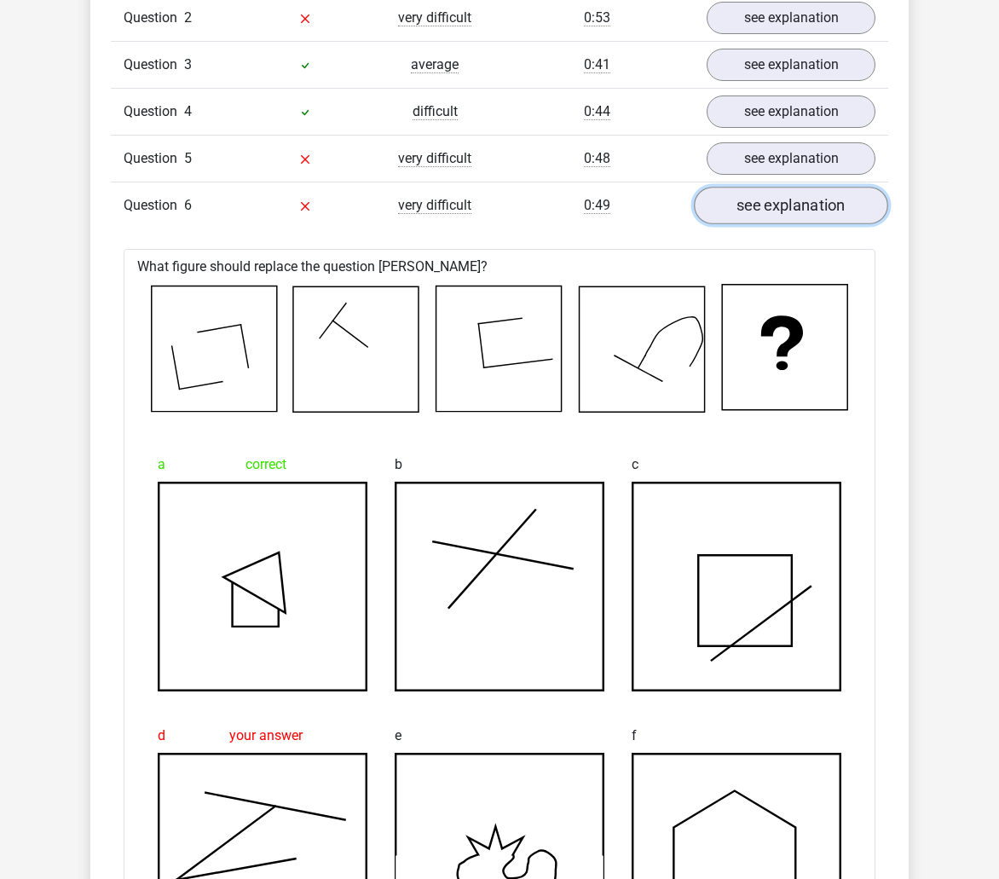
click at [812, 195] on link "see explanation" at bounding box center [791, 206] width 194 height 38
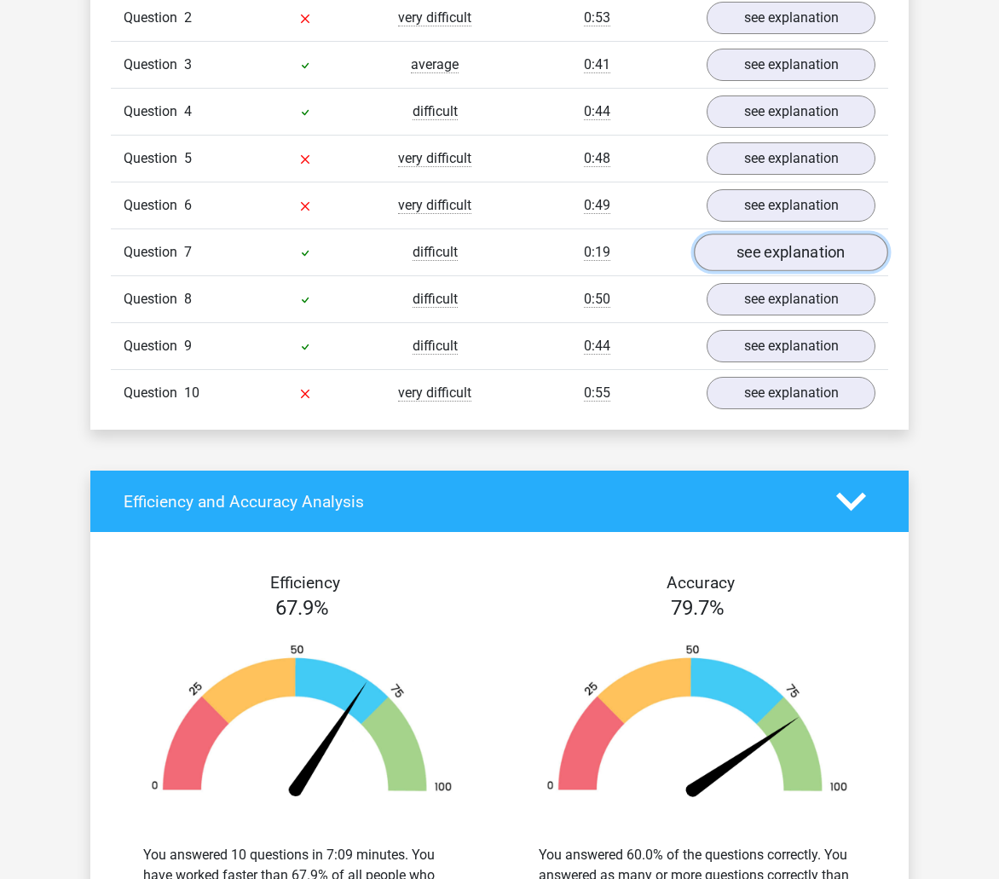
click at [746, 262] on link "see explanation" at bounding box center [791, 253] width 194 height 38
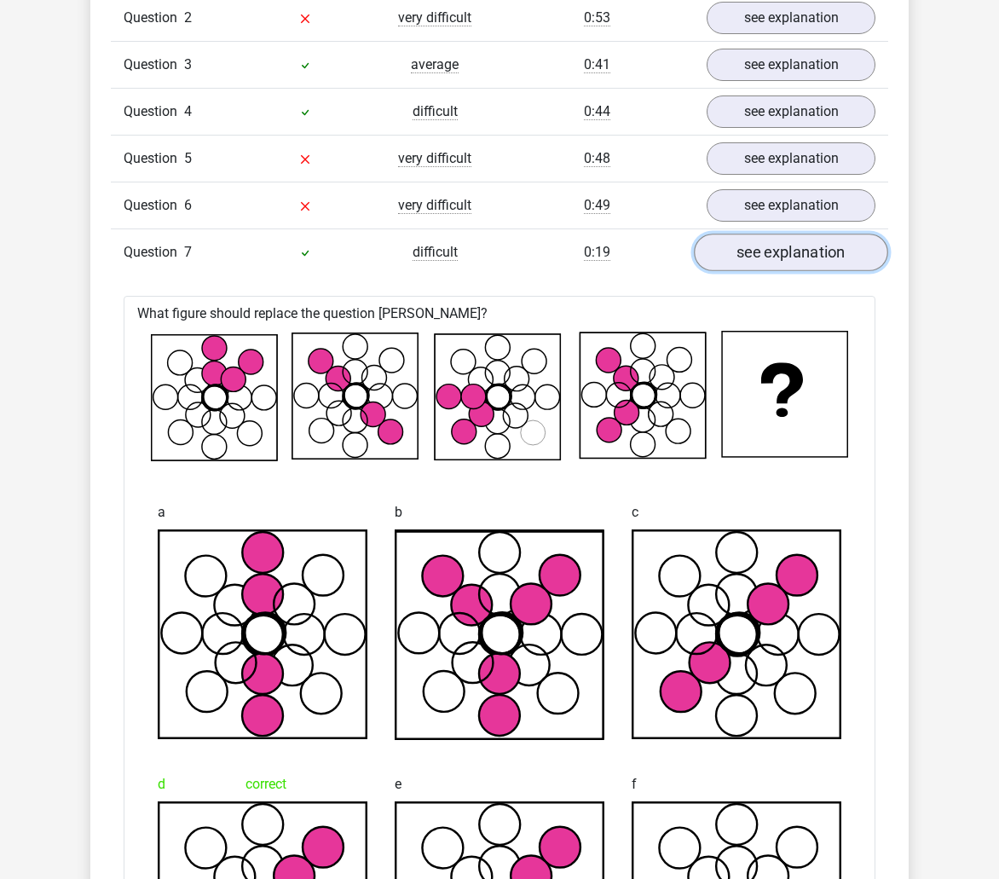
click at [746, 262] on link "see explanation" at bounding box center [791, 253] width 194 height 38
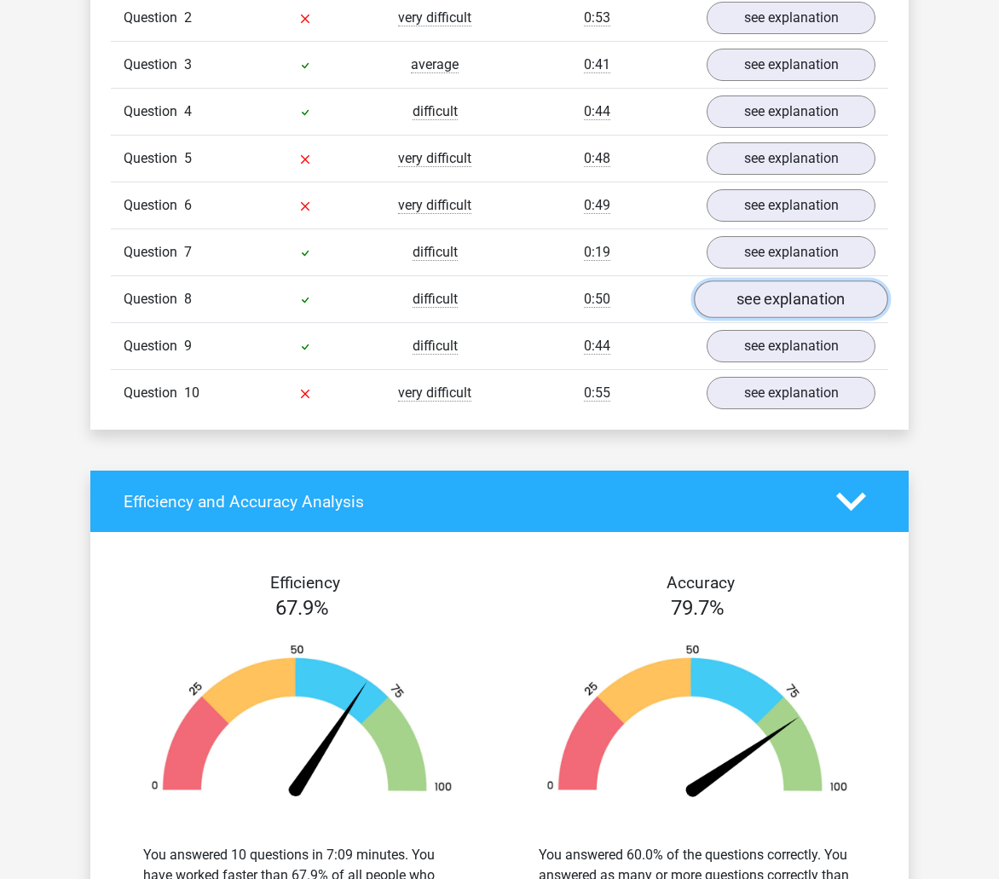
click at [752, 289] on link "see explanation" at bounding box center [791, 300] width 194 height 38
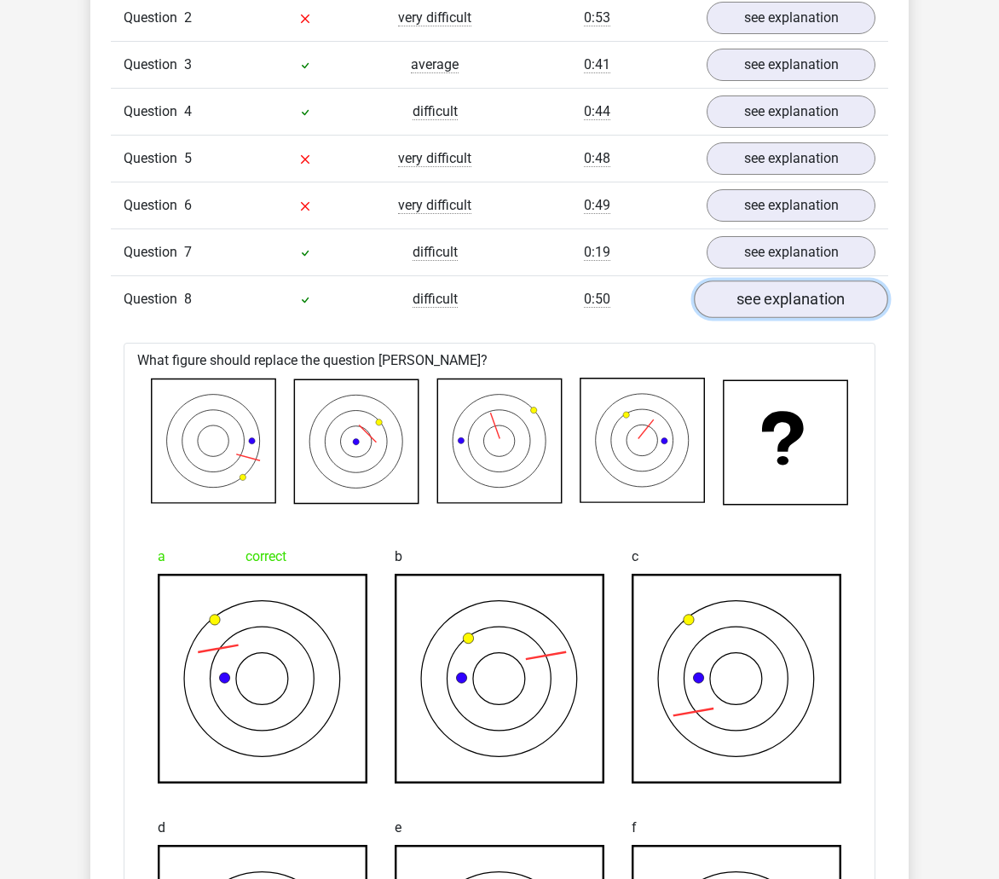
drag, startPoint x: 752, startPoint y: 289, endPoint x: 751, endPoint y: 302, distance: 12.8
click at [752, 290] on link "see explanation" at bounding box center [791, 300] width 194 height 38
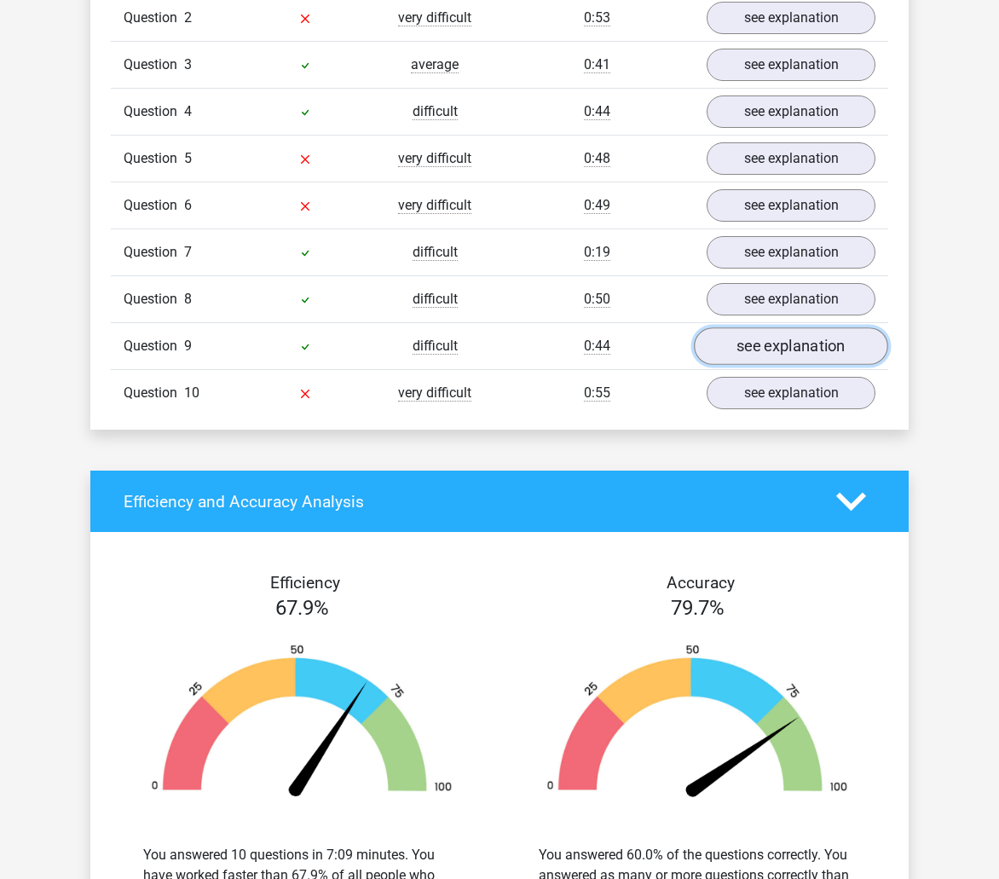
click at [749, 339] on link "see explanation" at bounding box center [791, 346] width 194 height 38
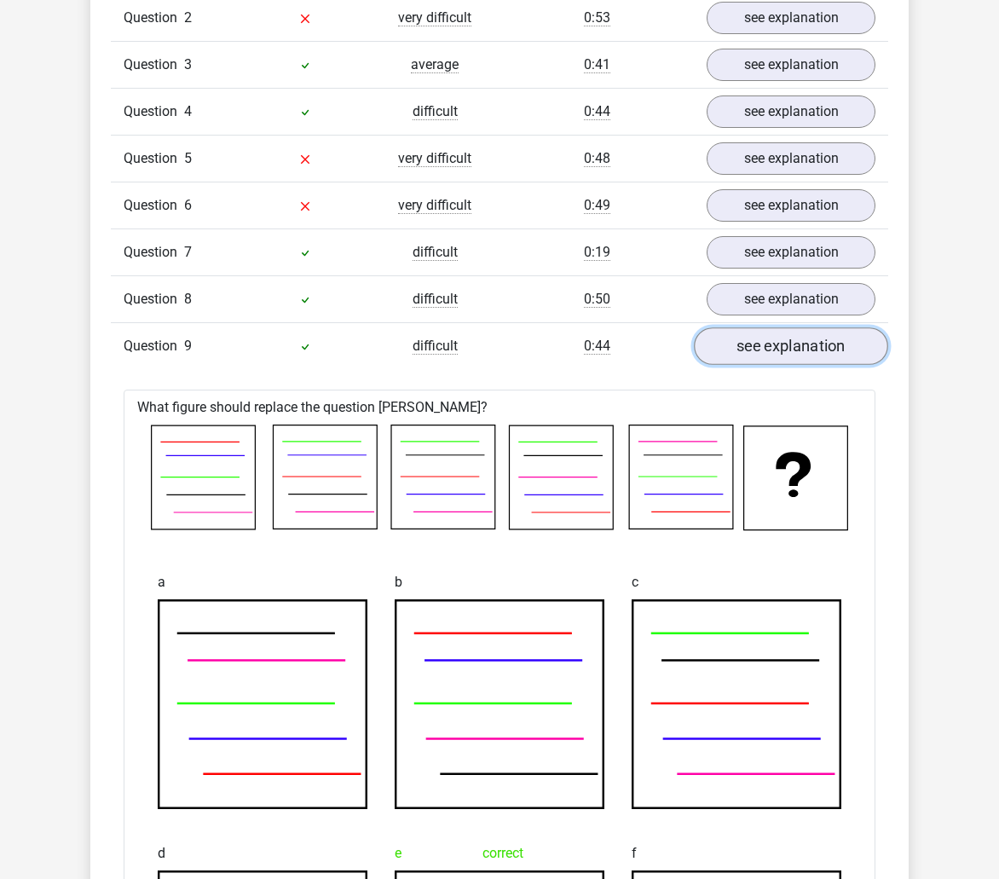
drag, startPoint x: 749, startPoint y: 339, endPoint x: 757, endPoint y: 363, distance: 25.4
click at [749, 340] on link "see explanation" at bounding box center [791, 346] width 194 height 38
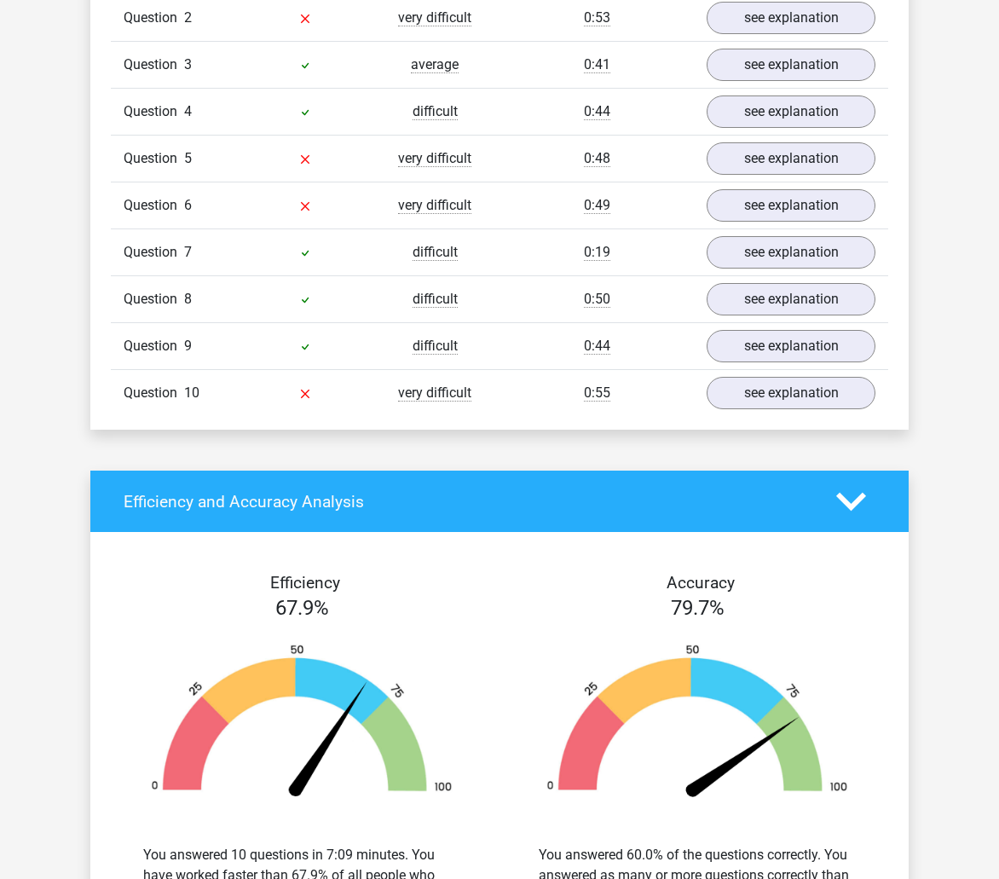
click at [767, 410] on div "Question 10 very difficult 0:55 see explanation" at bounding box center [500, 392] width 778 height 47
click at [766, 392] on link "see explanation" at bounding box center [791, 393] width 194 height 38
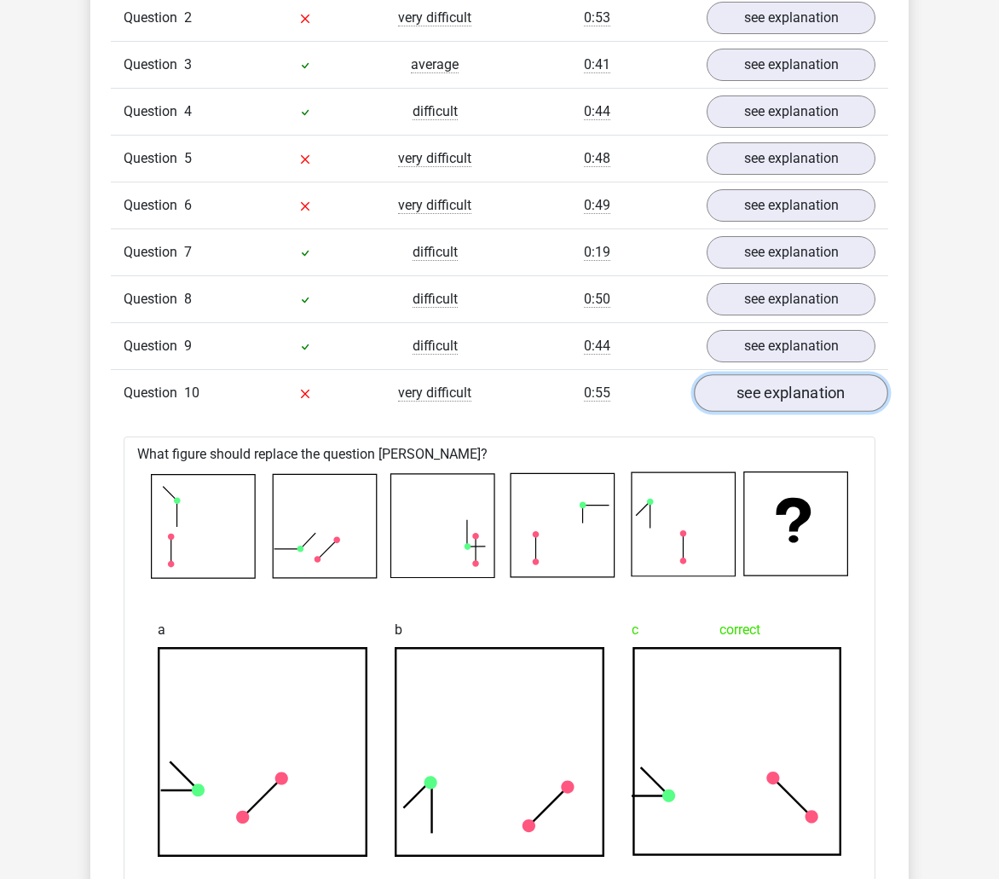
click at [782, 398] on link "see explanation" at bounding box center [791, 393] width 194 height 38
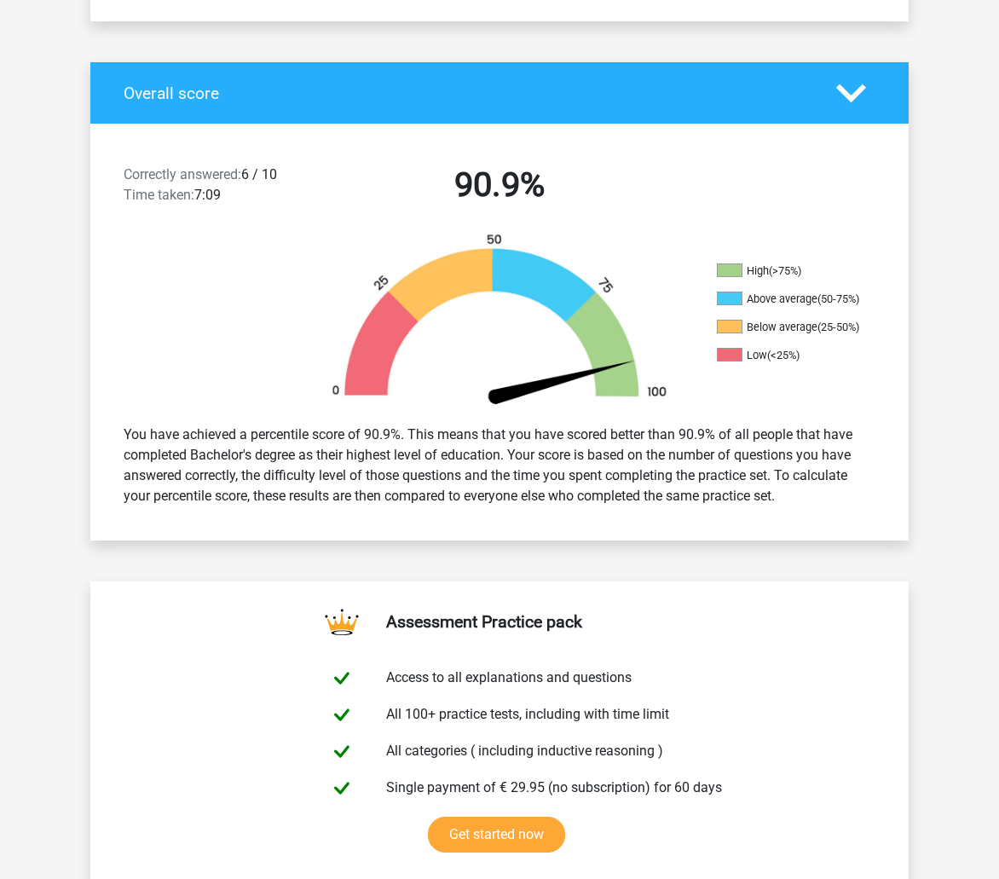
scroll to position [0, 0]
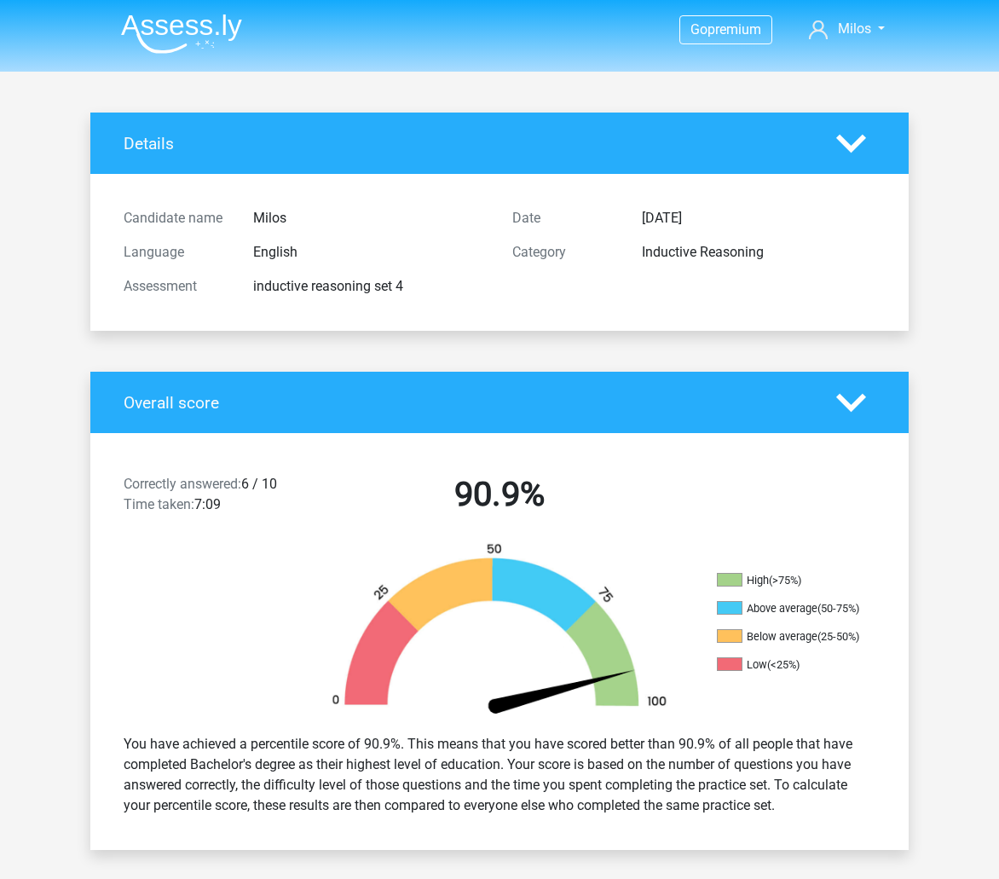
click at [174, 18] on img at bounding box center [181, 34] width 121 height 40
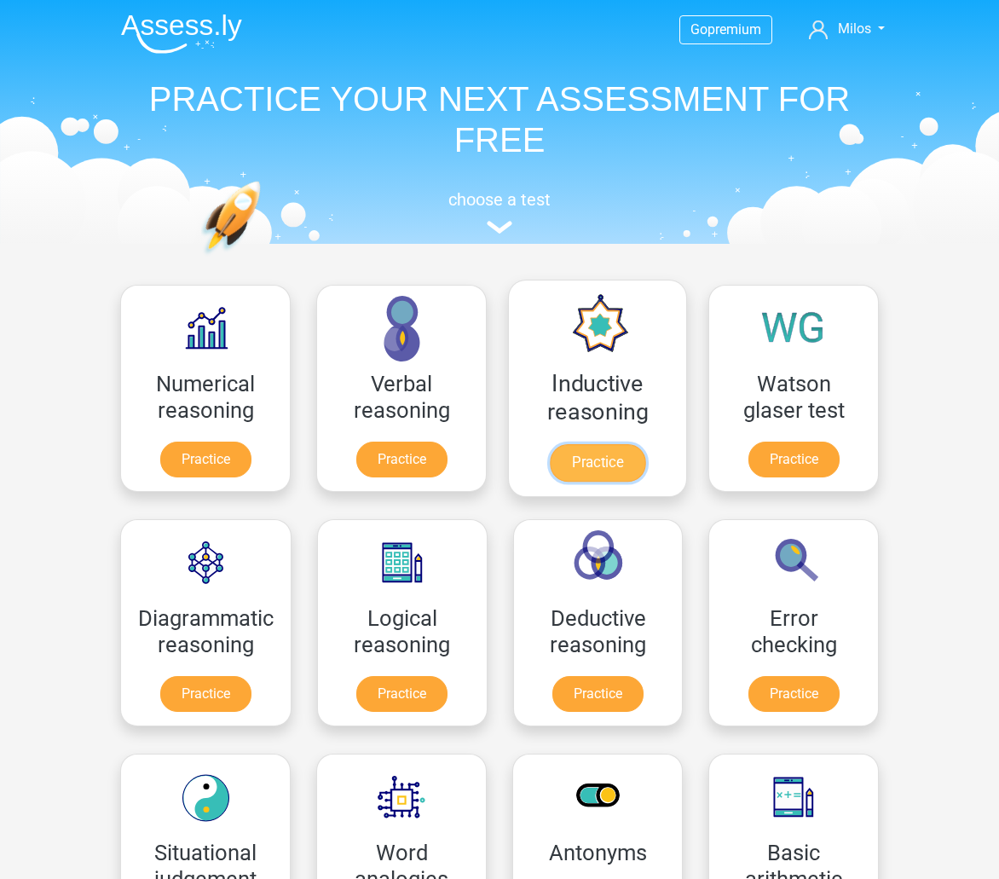
click at [617, 454] on link "Practice" at bounding box center [598, 463] width 96 height 38
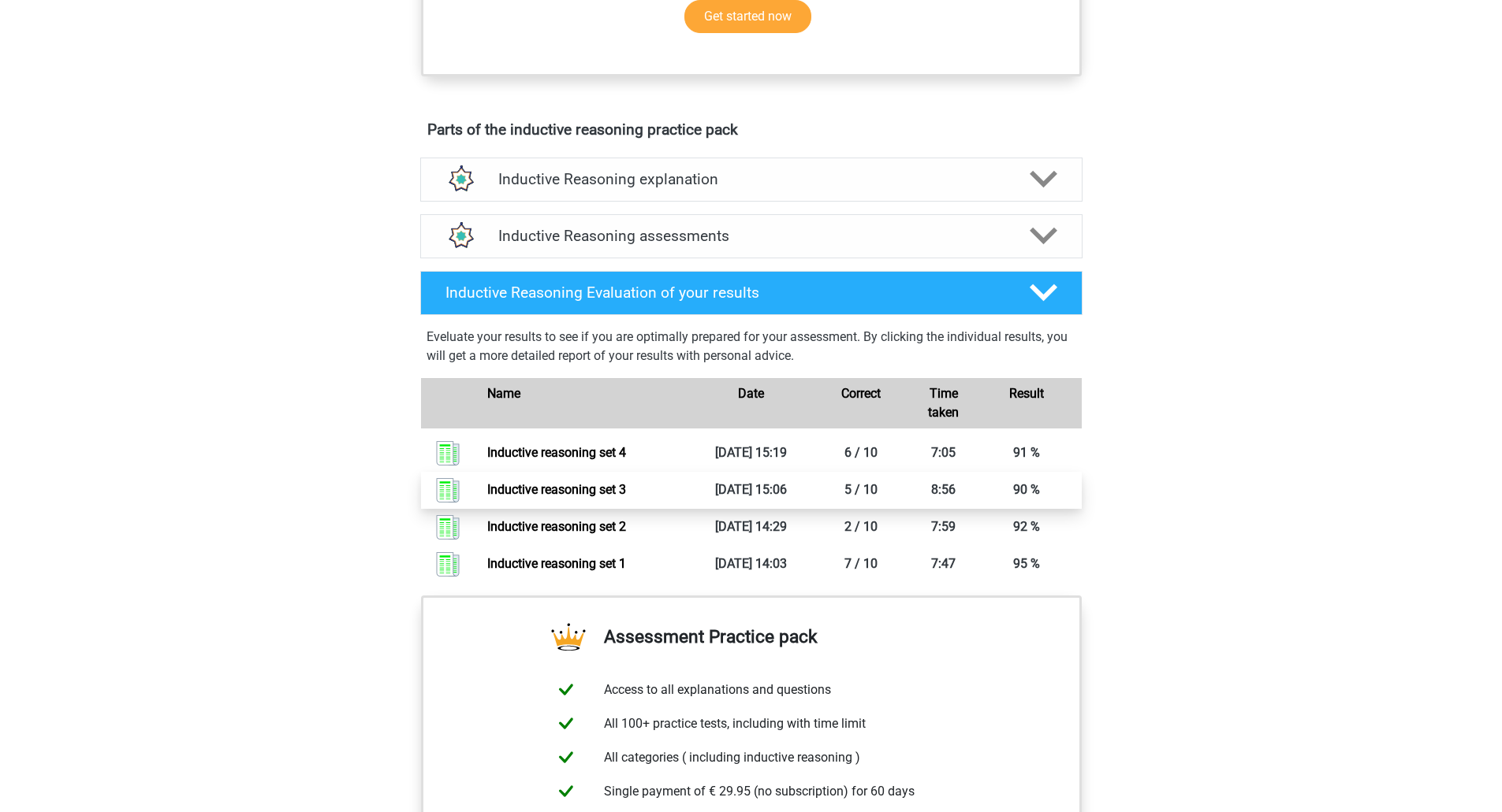
scroll to position [867, 0]
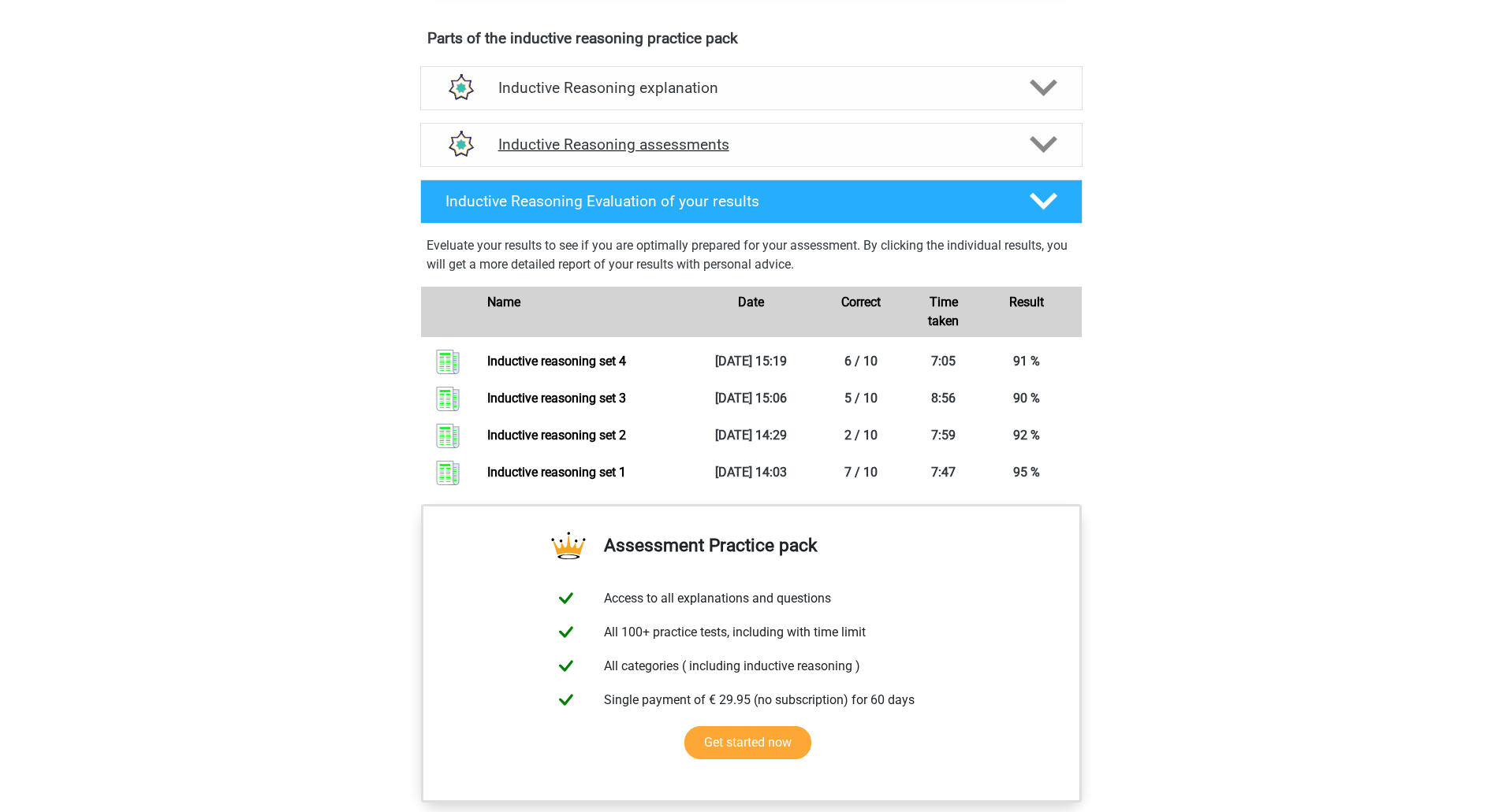
click at [726, 153] on div "Inductive Reasoning assessments" at bounding box center [751, 145] width 662 height 44
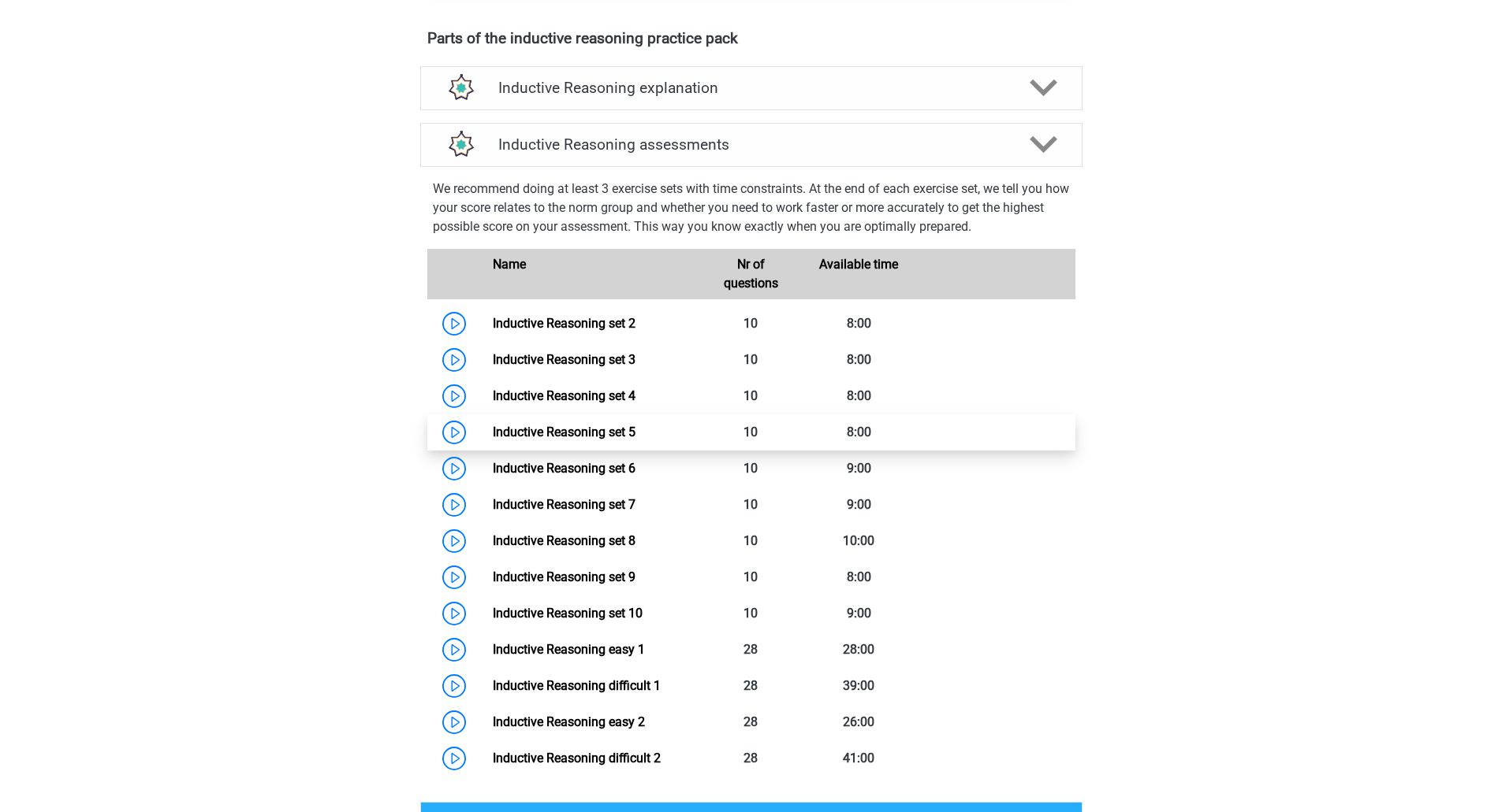
click at [570, 440] on link "Inductive Reasoning set 5" at bounding box center [564, 432] width 142 height 15
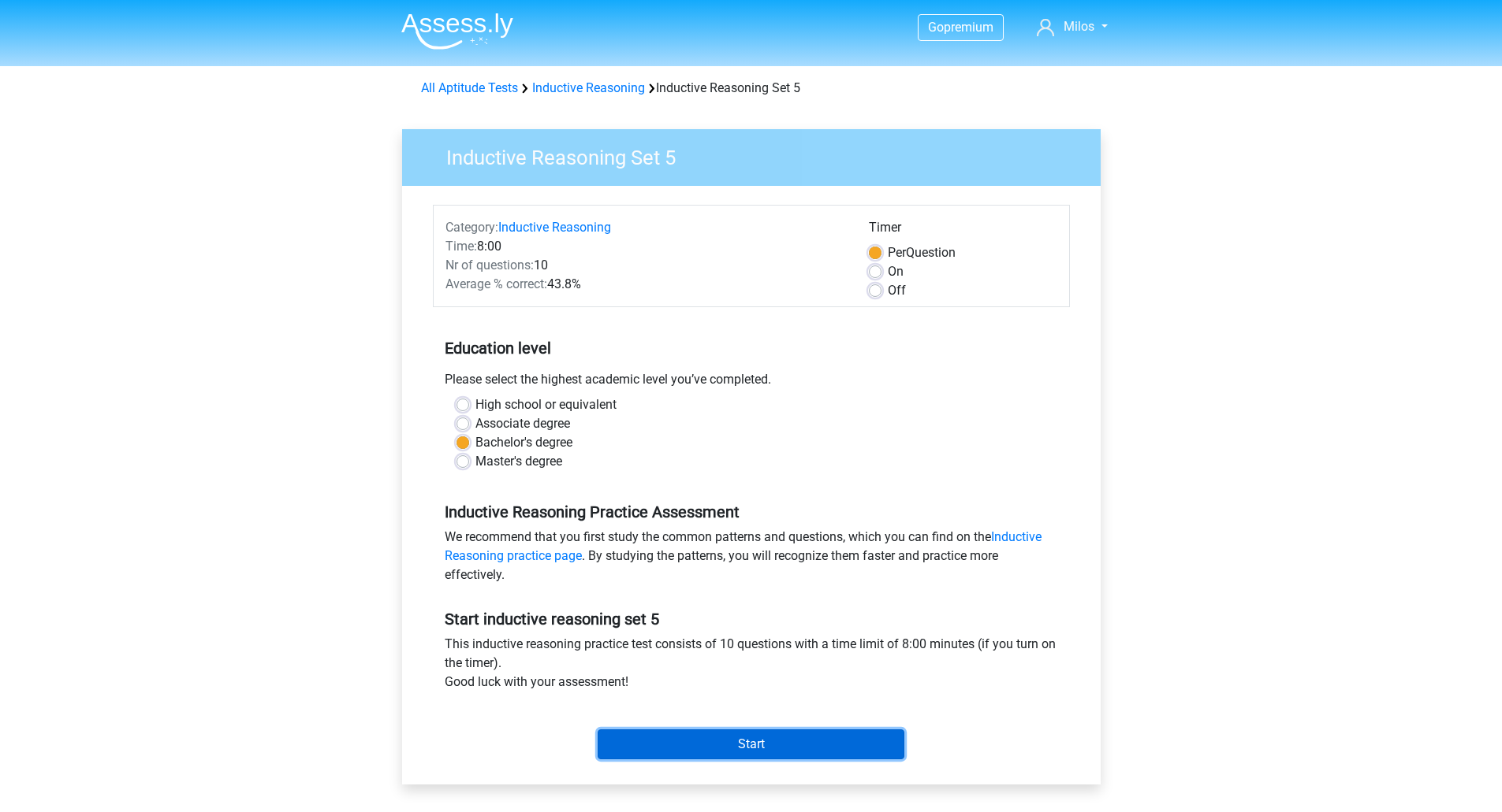
click at [760, 731] on input "Start" at bounding box center [751, 745] width 307 height 30
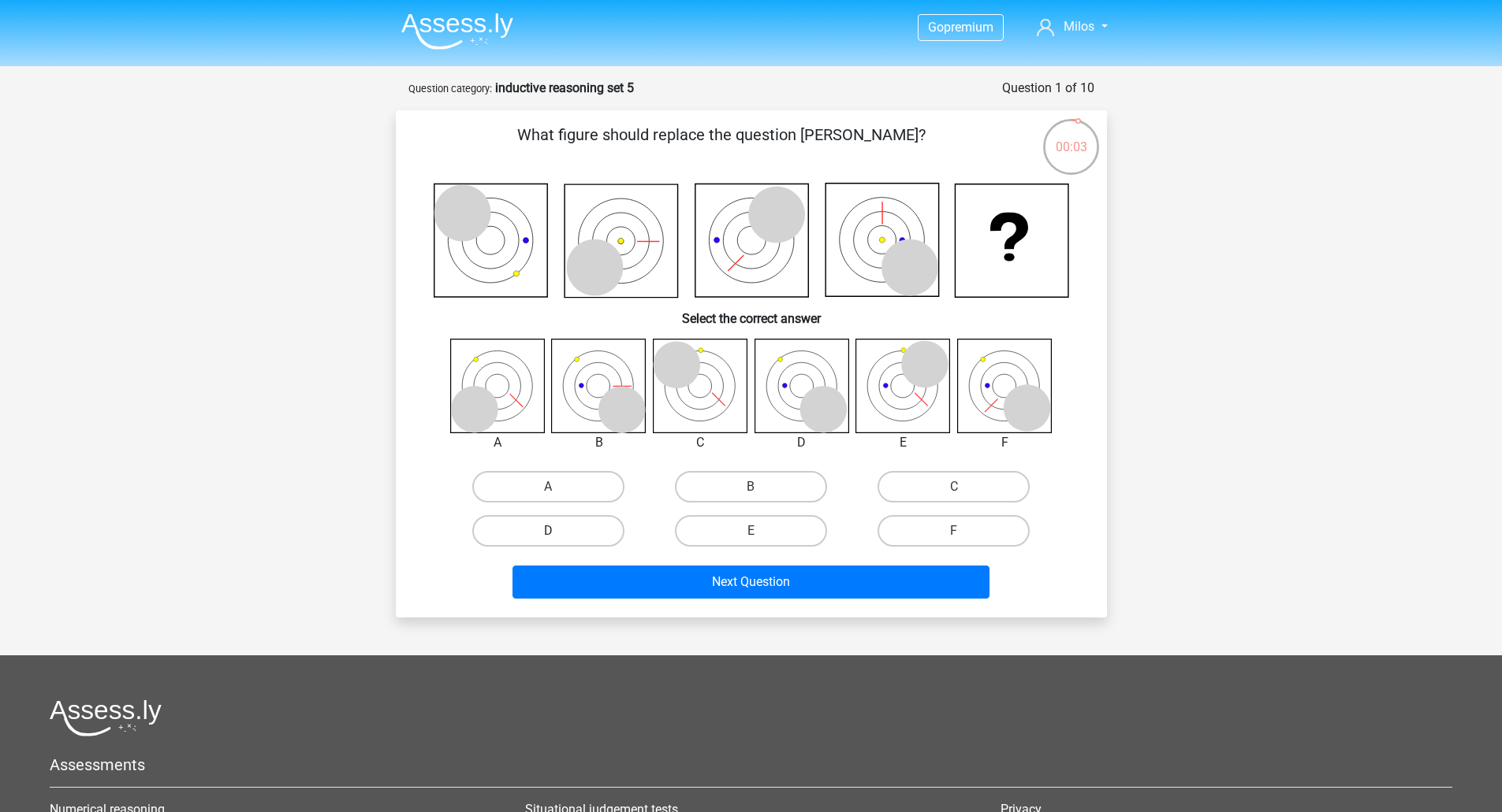
click at [540, 527] on label "D" at bounding box center [548, 531] width 153 height 31
click at [548, 531] on input "D" at bounding box center [553, 536] width 10 height 10
radio input "true"
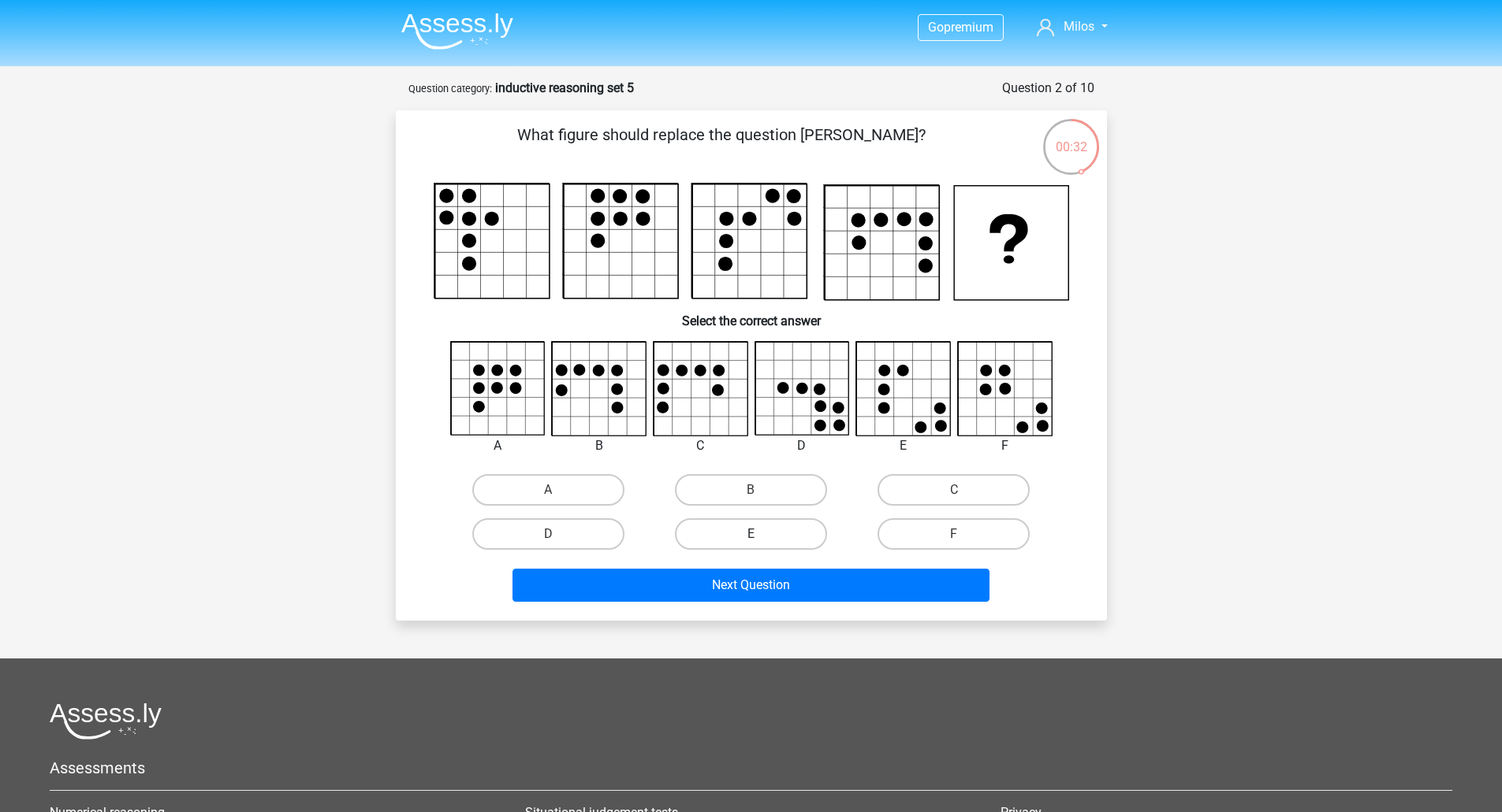
click at [739, 541] on label "E" at bounding box center [751, 534] width 153 height 31
click at [751, 541] on input "E" at bounding box center [755, 539] width 10 height 10
radio input "true"
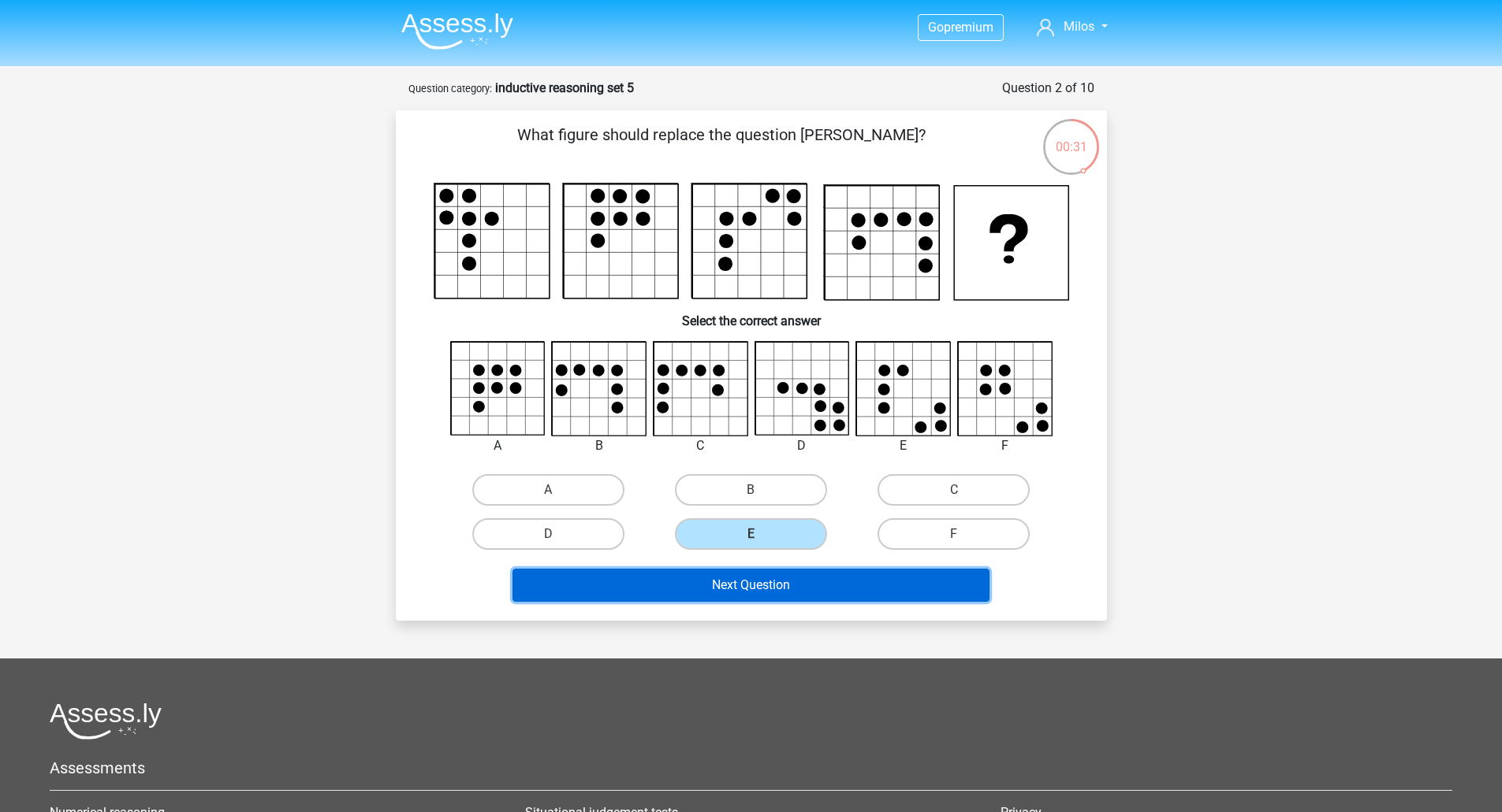
click at [789, 590] on button "Next Question" at bounding box center [751, 586] width 477 height 33
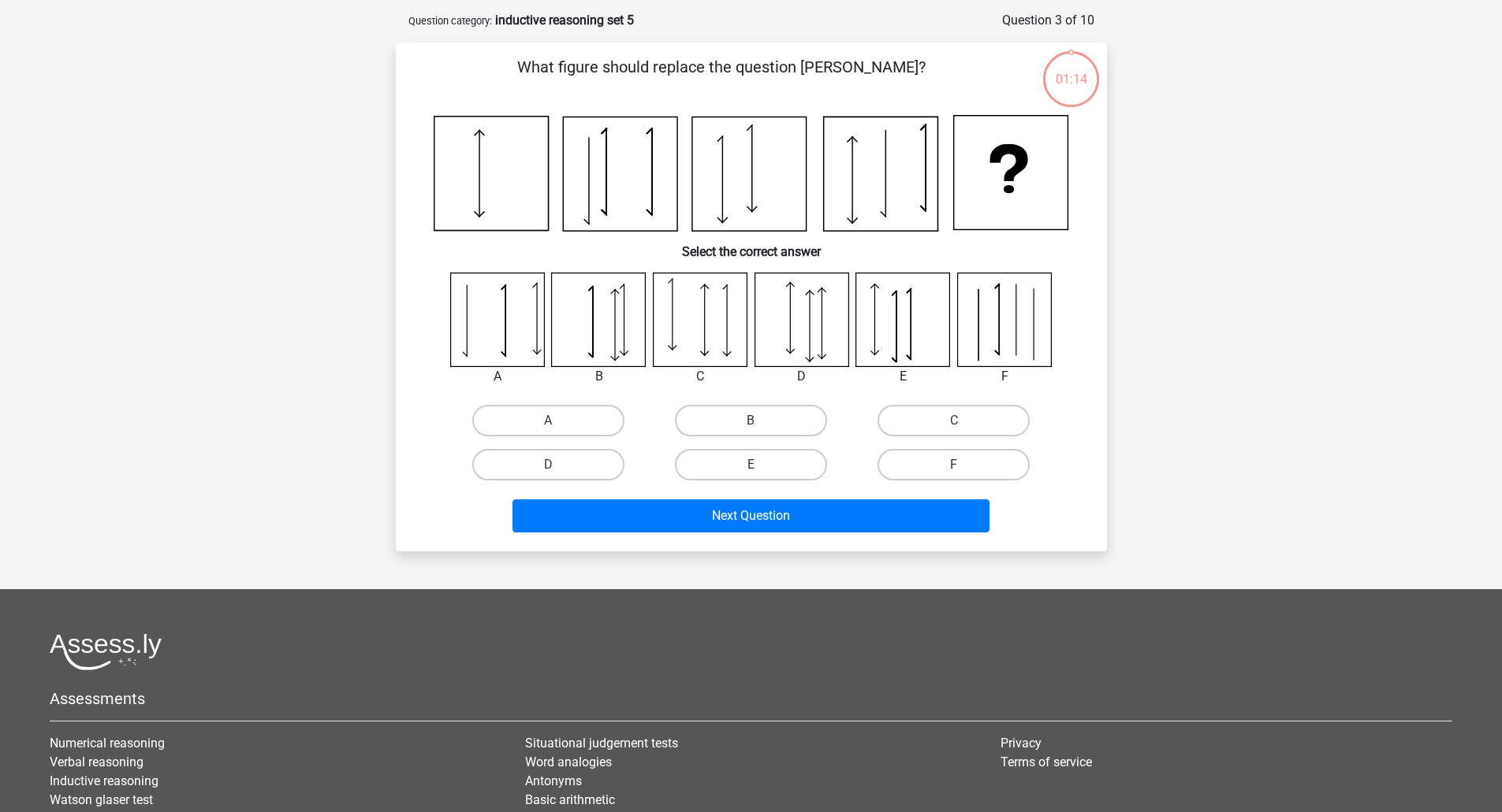
scroll to position [79, 0]
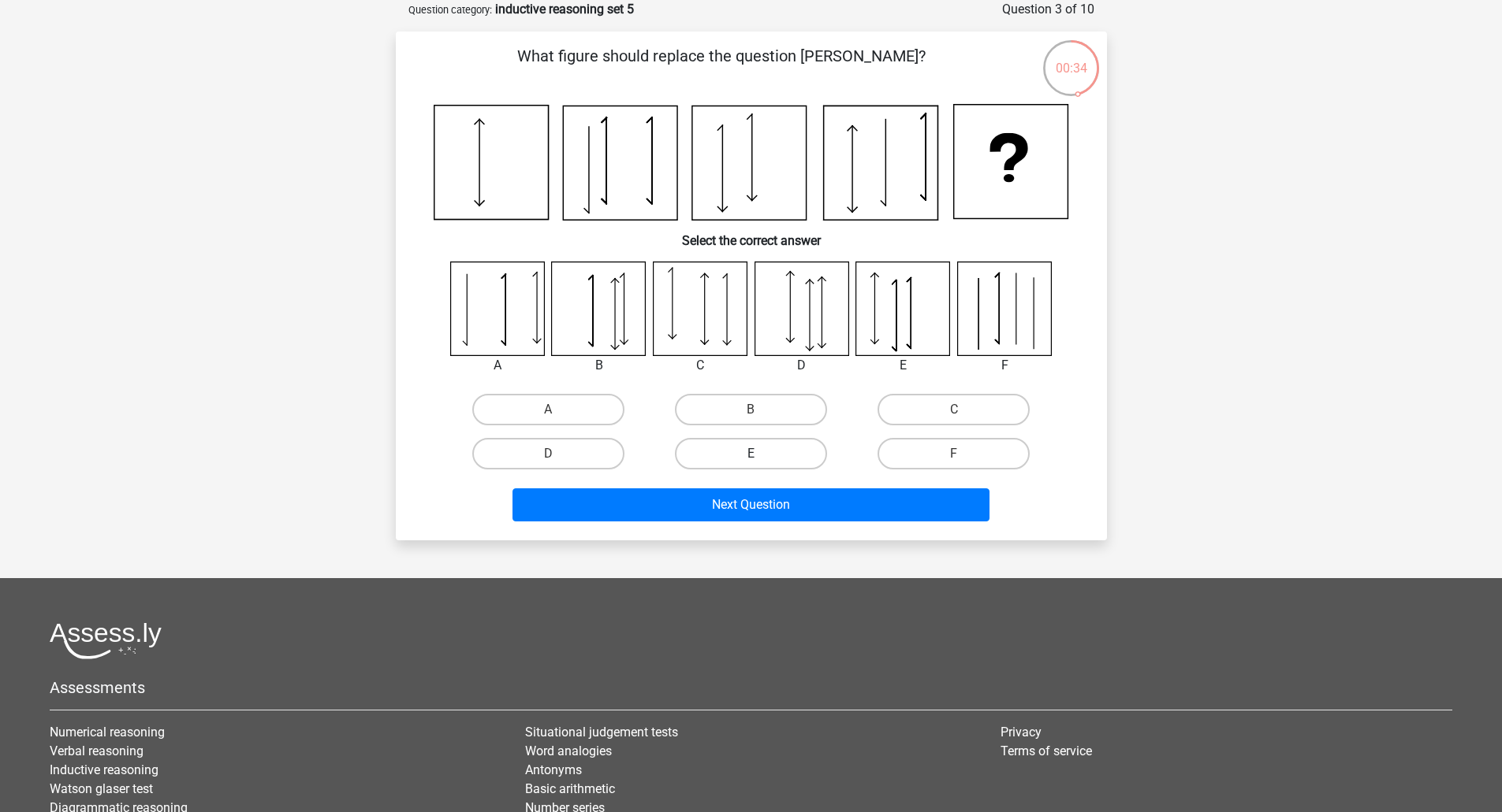
click at [780, 445] on label "E" at bounding box center [751, 454] width 153 height 31
click at [761, 454] on input "E" at bounding box center [755, 458] width 10 height 10
radio input "true"
click at [832, 487] on div "Next Question" at bounding box center [751, 502] width 661 height 52
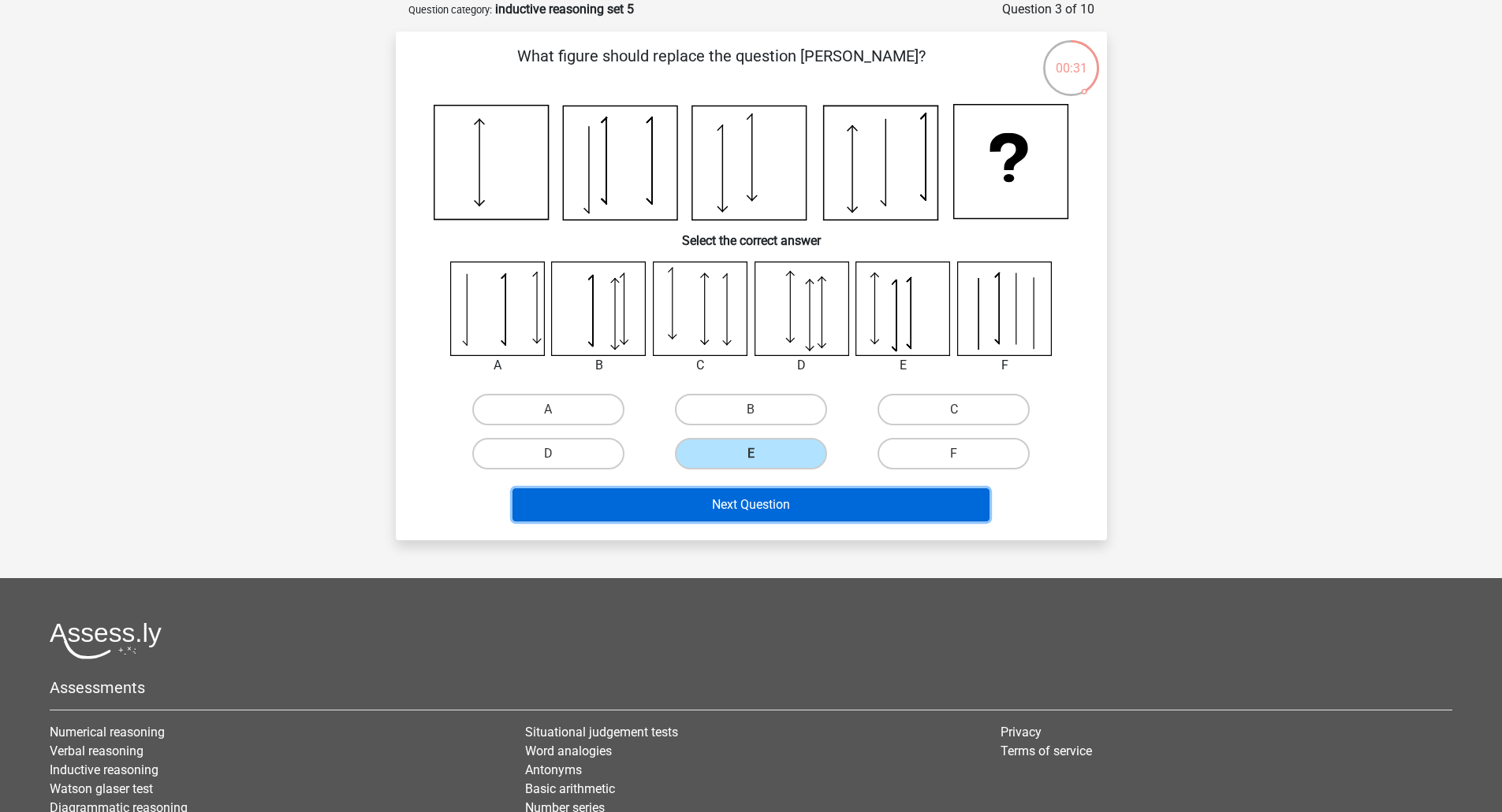
click at [837, 506] on button "Next Question" at bounding box center [751, 505] width 477 height 33
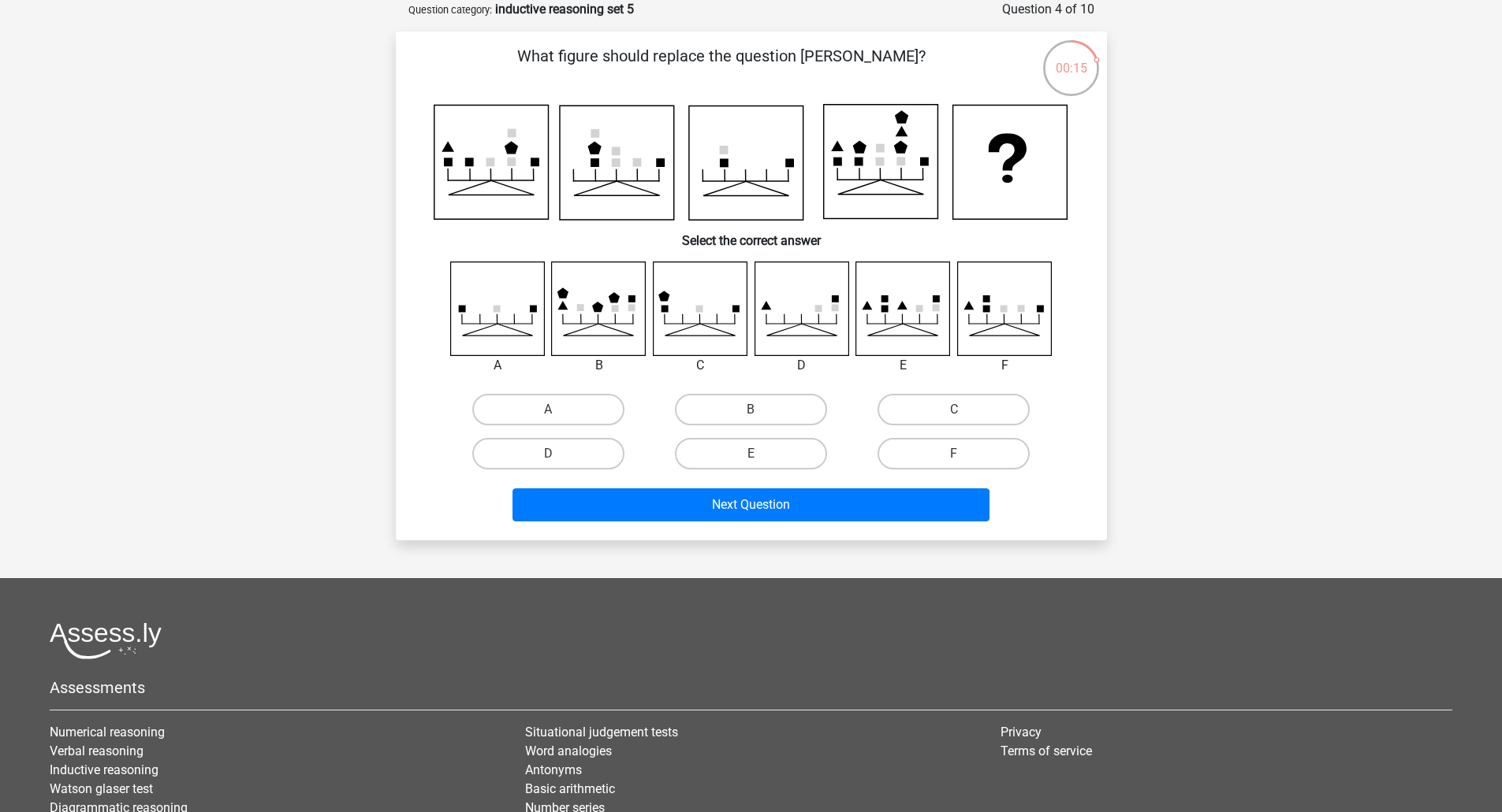
click at [711, 319] on icon at bounding box center [699, 308] width 93 height 93
click at [936, 405] on label "C" at bounding box center [953, 409] width 153 height 31
click at [954, 409] on input "C" at bounding box center [959, 414] width 10 height 10
radio input "true"
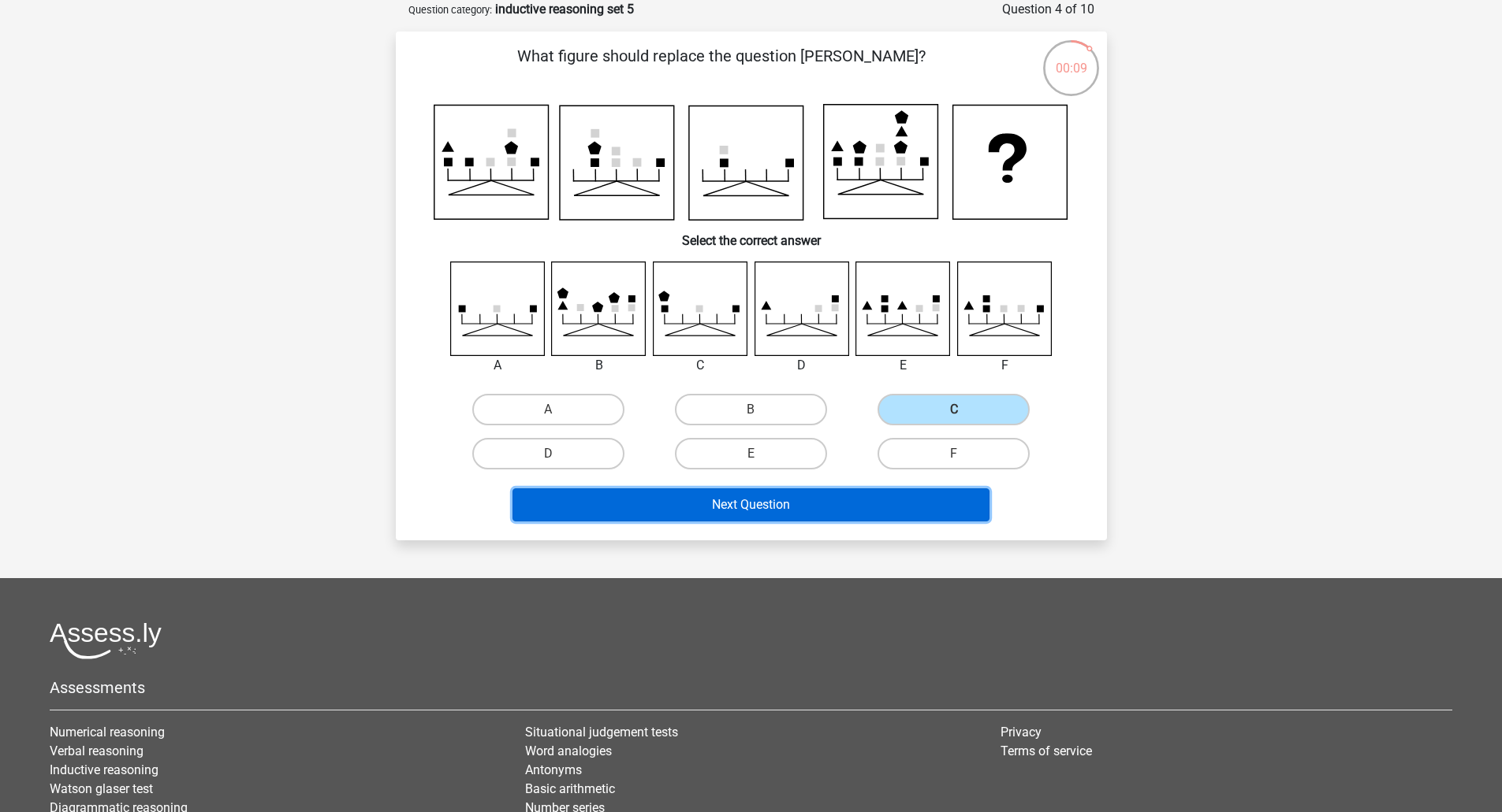
click at [788, 507] on button "Next Question" at bounding box center [751, 505] width 477 height 33
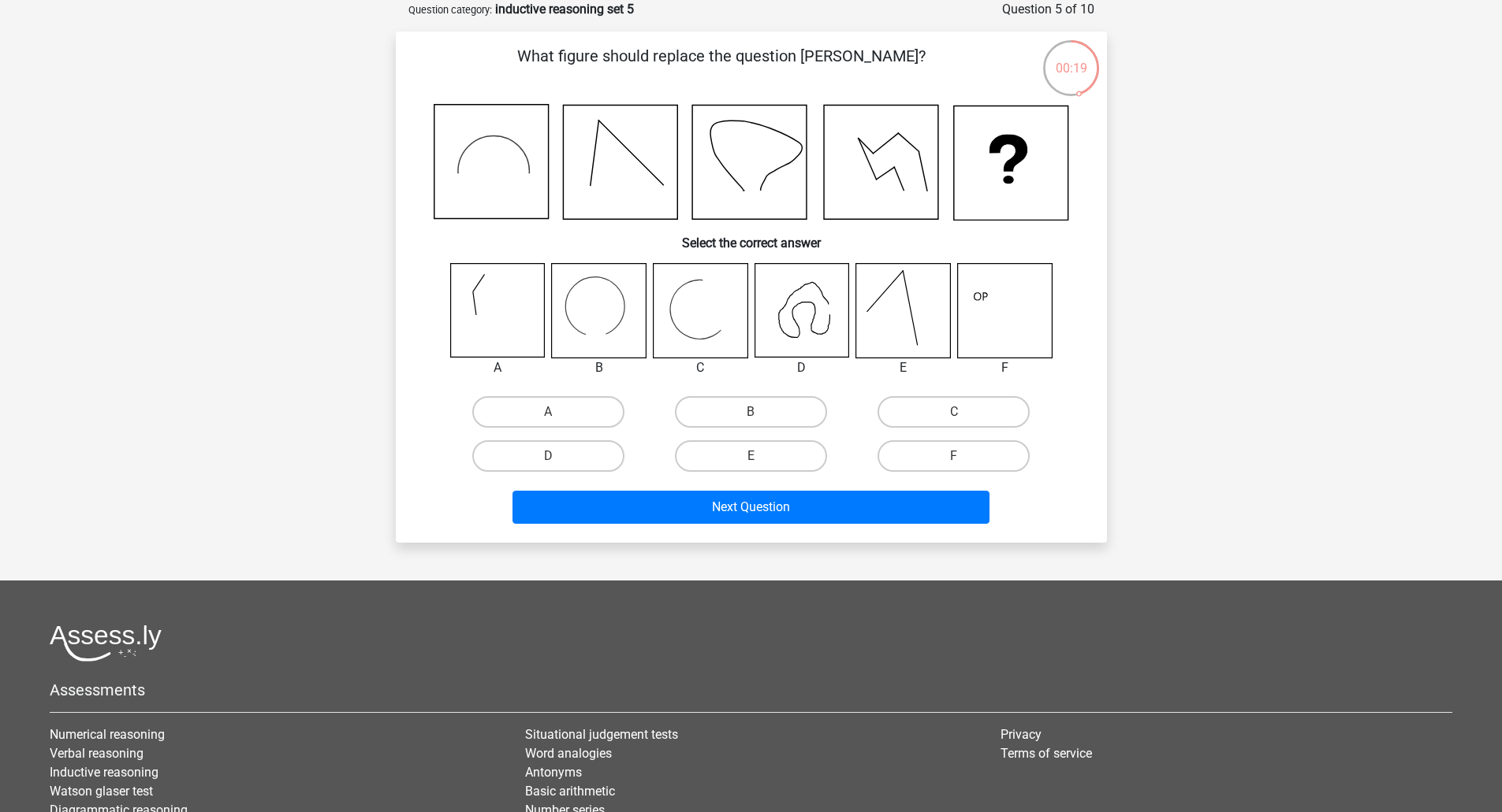
click at [629, 309] on icon at bounding box center [598, 310] width 93 height 93
click at [749, 407] on label "B" at bounding box center [751, 412] width 153 height 31
click at [751, 412] on input "B" at bounding box center [755, 417] width 10 height 10
radio input "true"
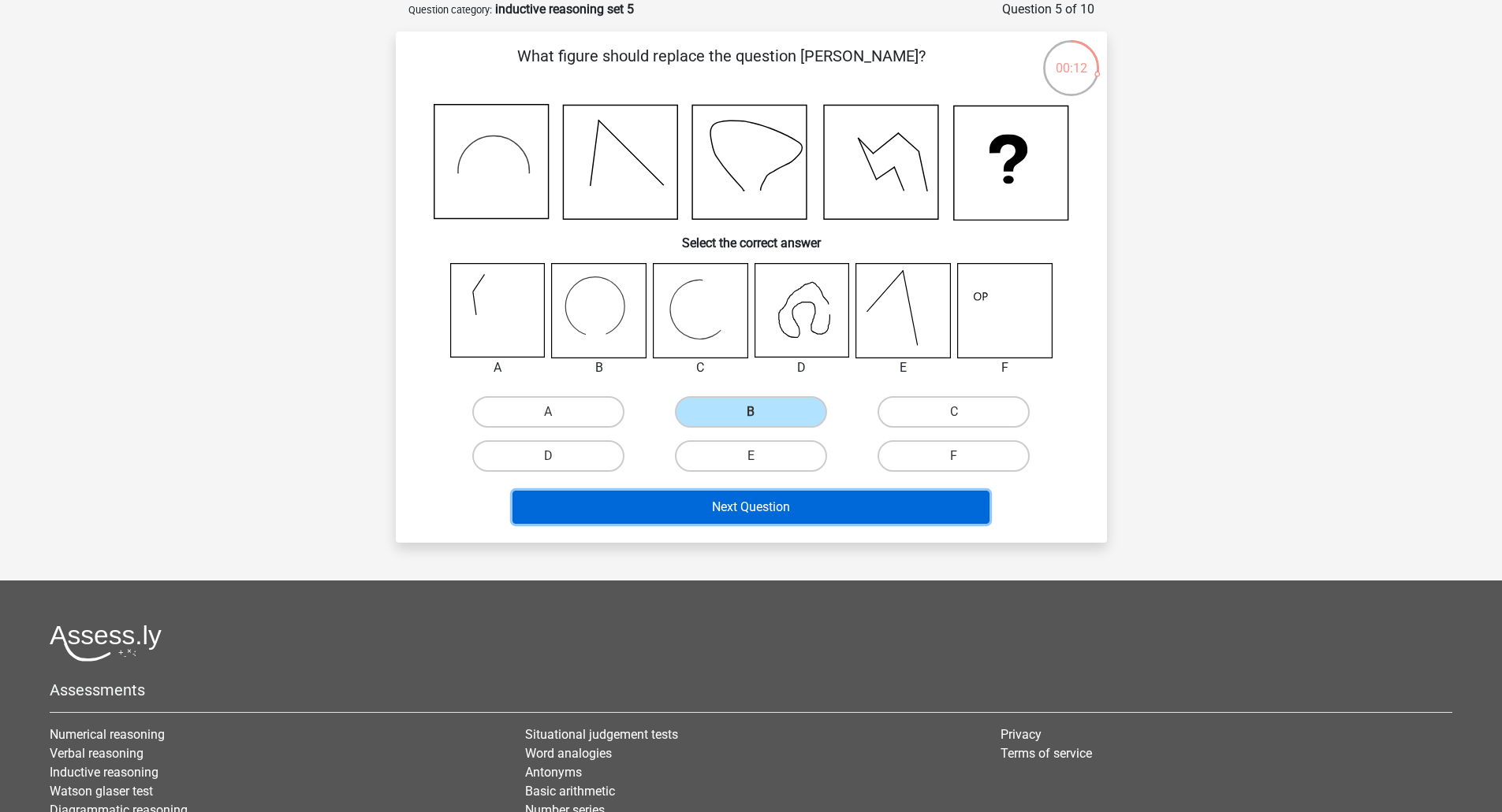
click at [730, 515] on button "Next Question" at bounding box center [751, 507] width 477 height 33
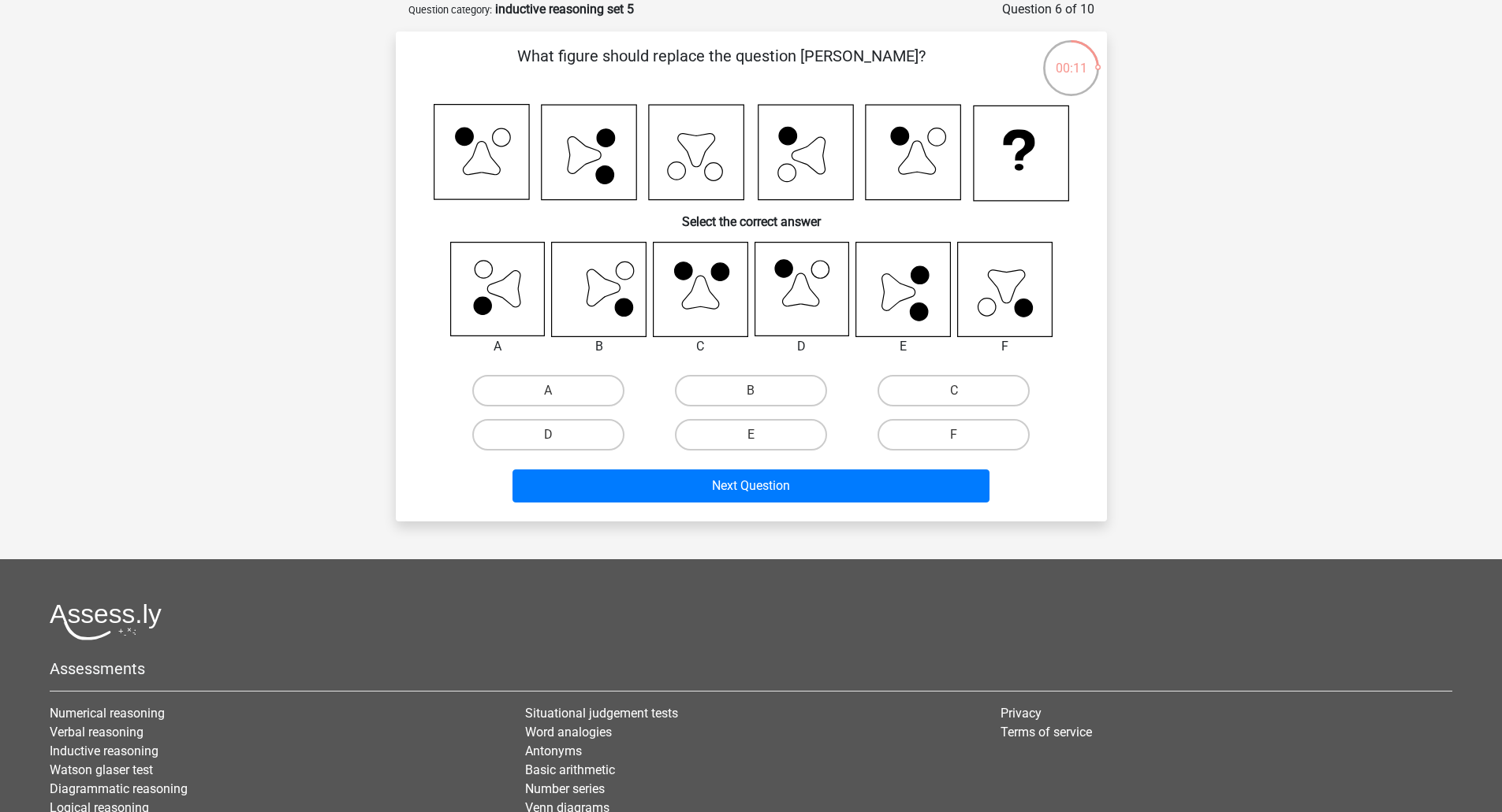
click at [759, 436] on input "E" at bounding box center [755, 440] width 10 height 10
radio input "true"
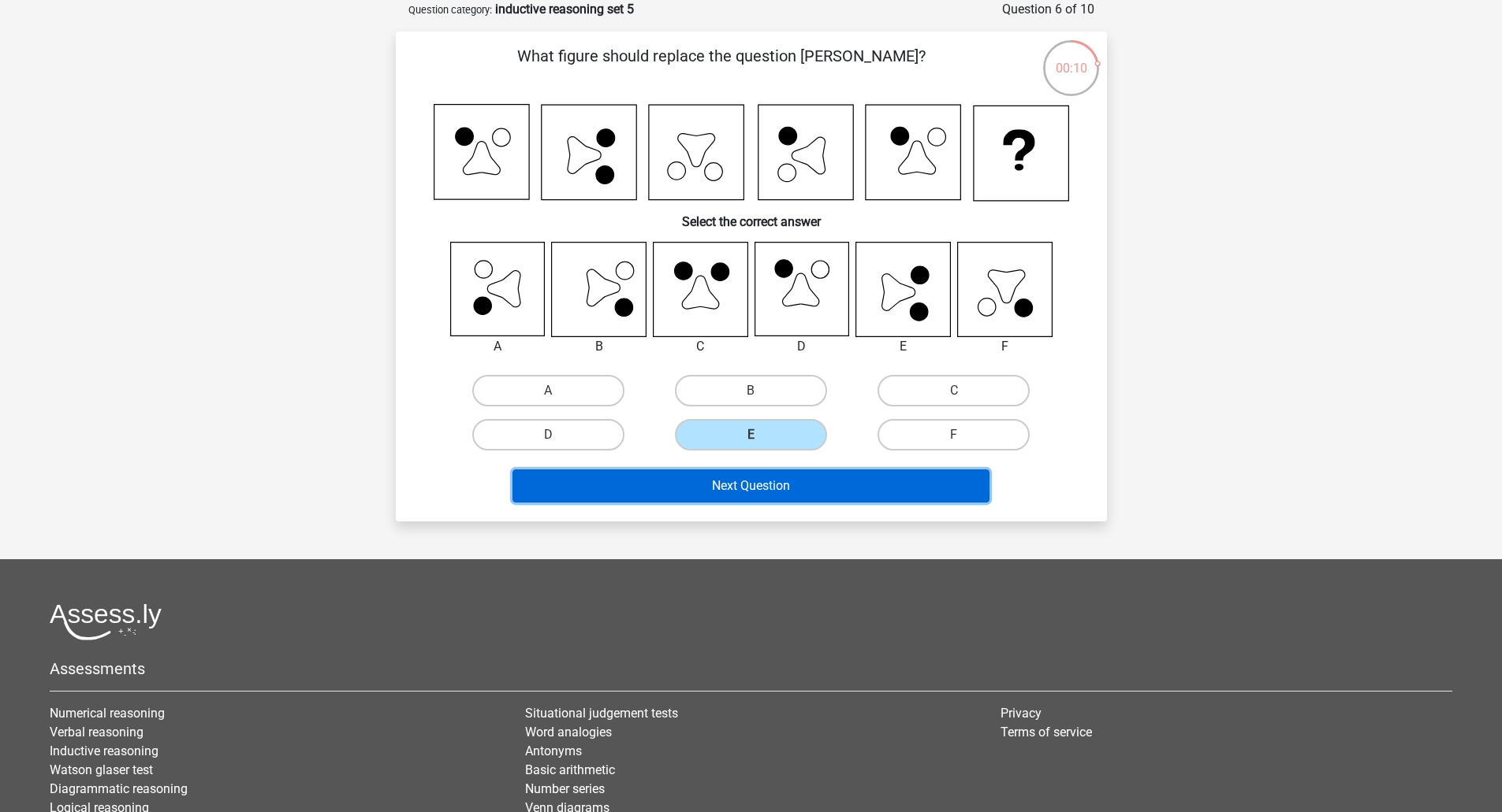
click at [790, 487] on button "Next Question" at bounding box center [751, 486] width 477 height 33
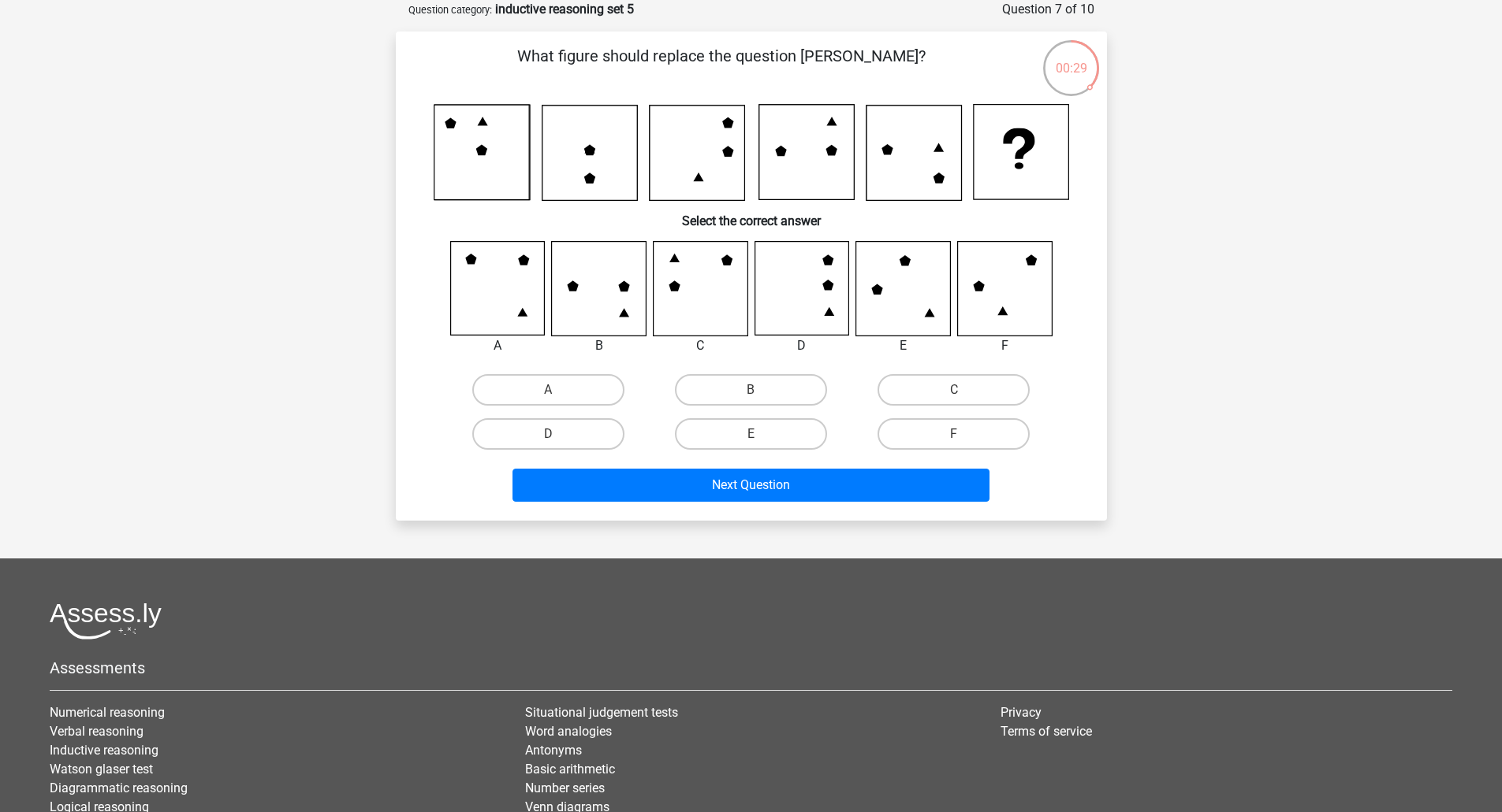
click at [759, 439] on input "E" at bounding box center [755, 439] width 10 height 10
radio input "true"
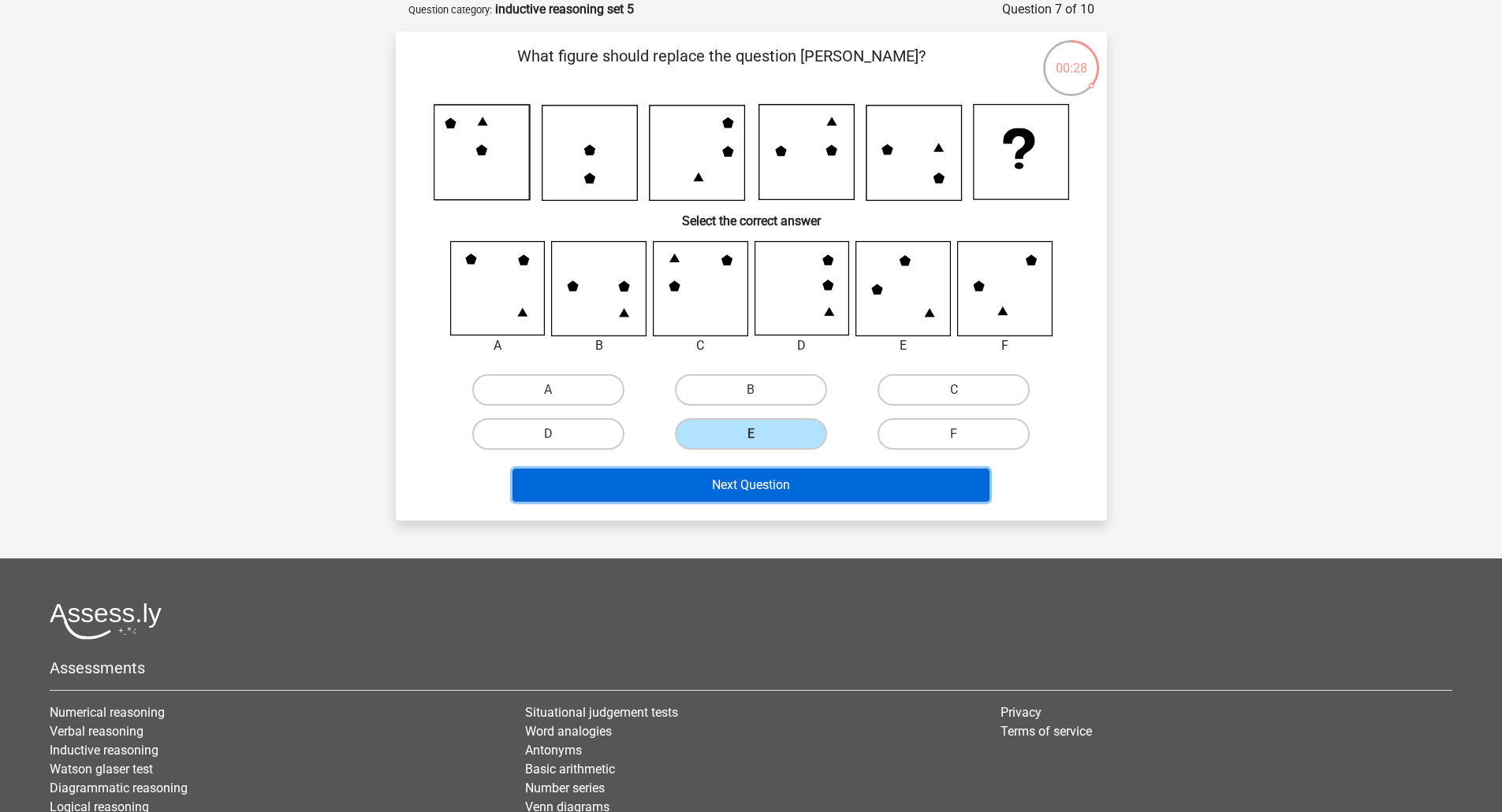
click at [853, 491] on button "Next Question" at bounding box center [751, 485] width 477 height 33
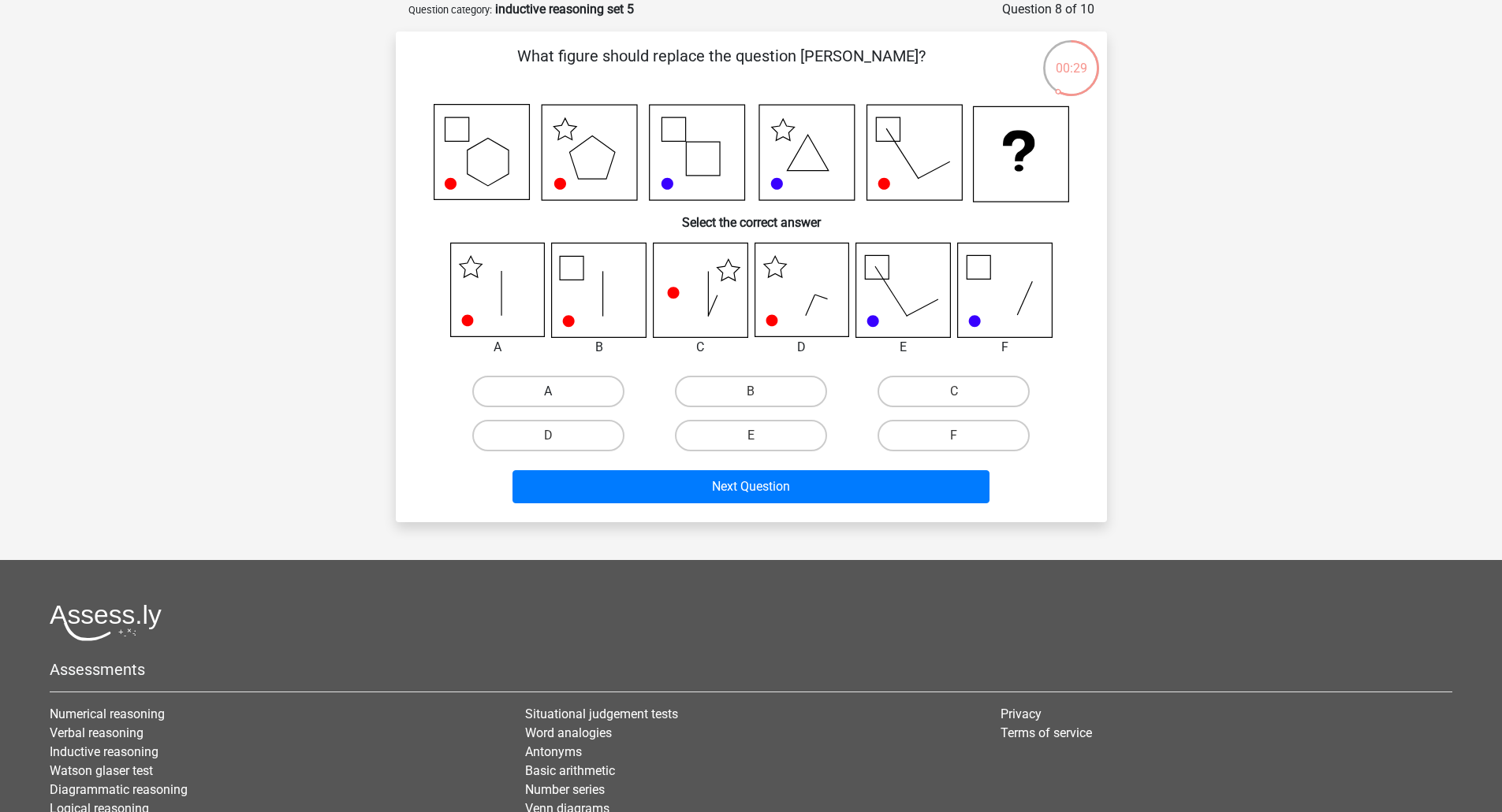
click at [535, 391] on label "A" at bounding box center [548, 392] width 153 height 31
click at [548, 392] on input "A" at bounding box center [553, 396] width 10 height 10
radio input "true"
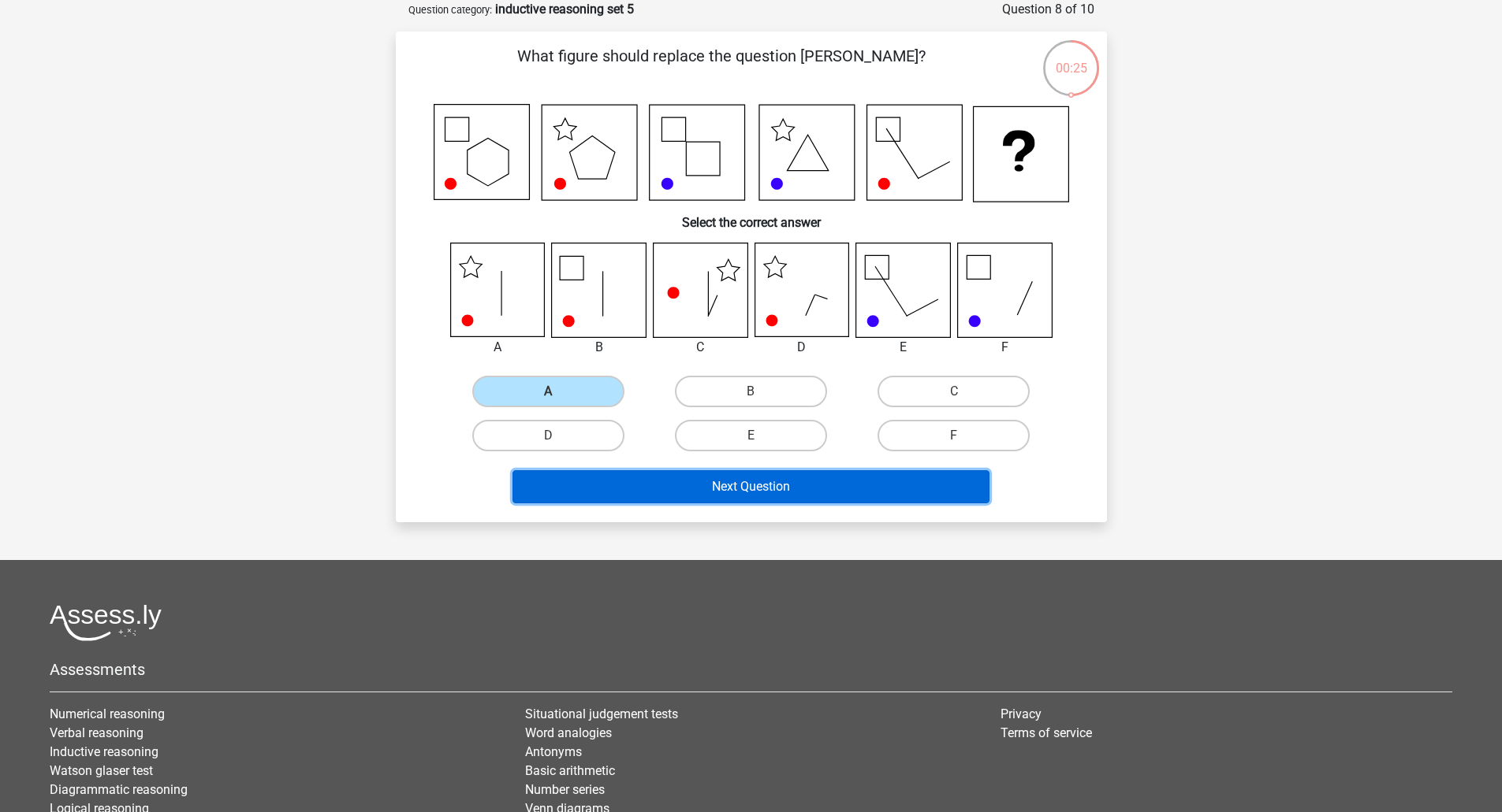
click at [753, 492] on button "Next Question" at bounding box center [751, 487] width 477 height 33
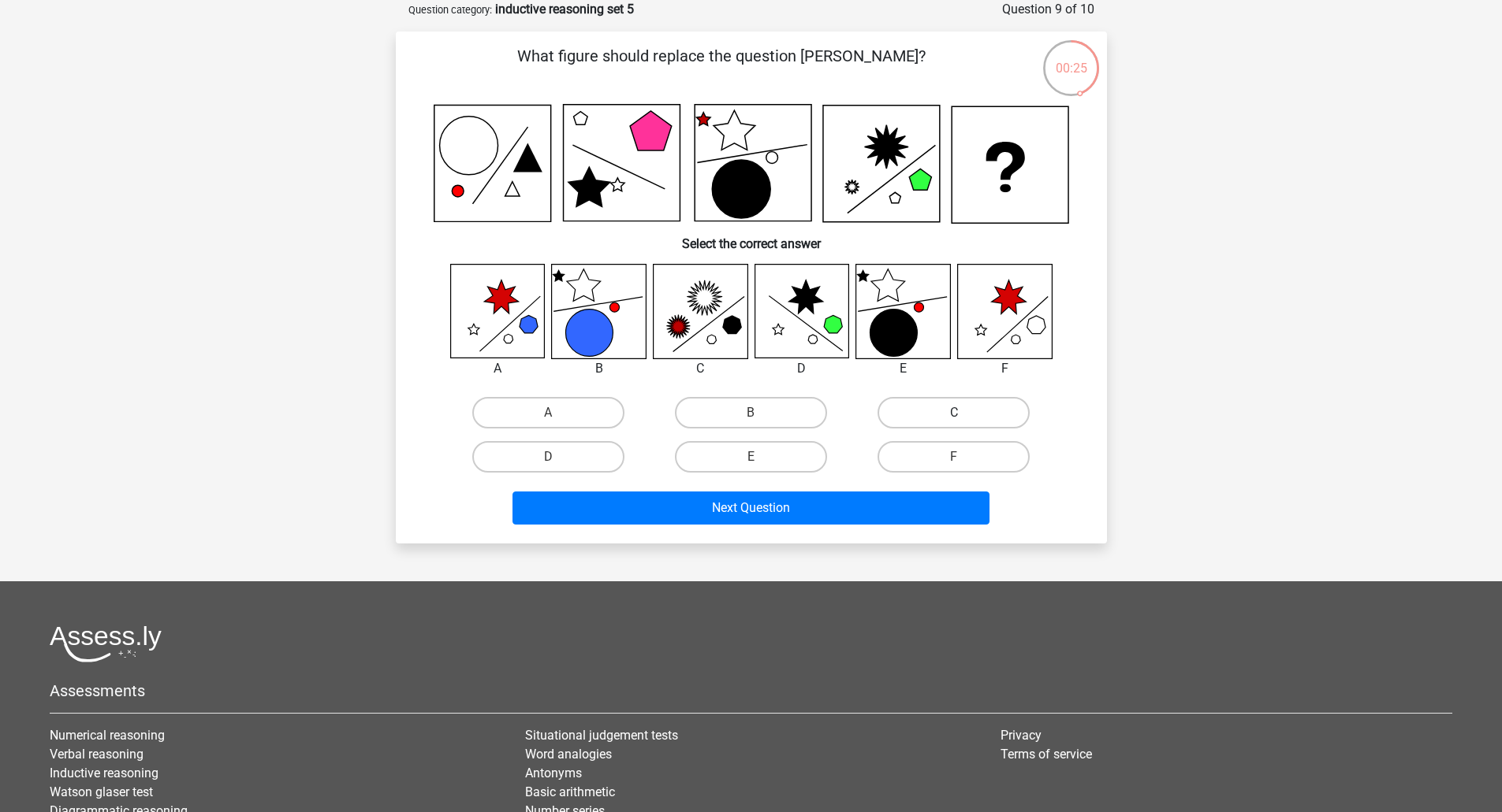
click at [939, 414] on label "C" at bounding box center [953, 413] width 153 height 31
click at [954, 414] on input "C" at bounding box center [959, 418] width 10 height 10
radio input "true"
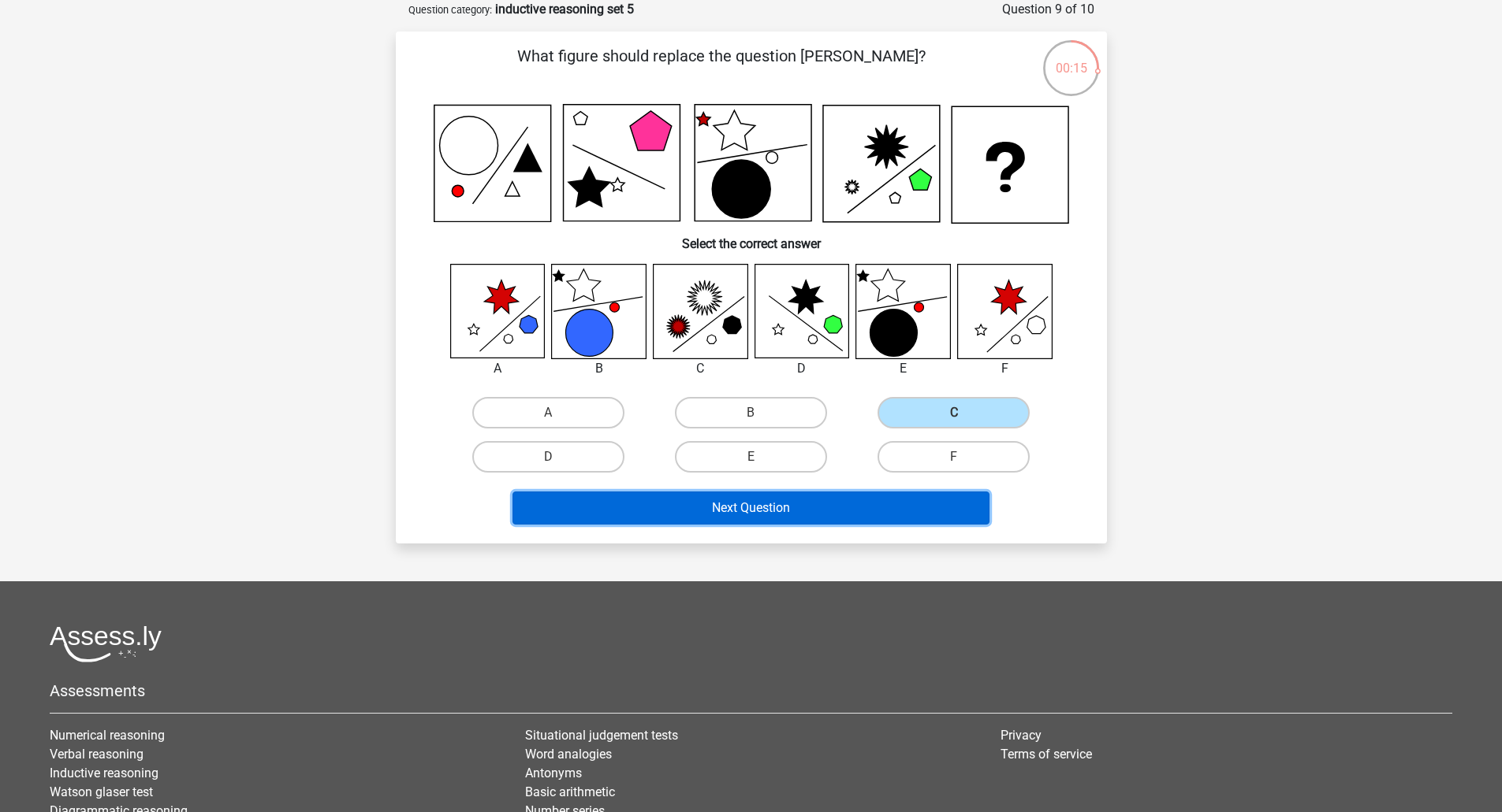
click at [789, 507] on button "Next Question" at bounding box center [751, 508] width 477 height 33
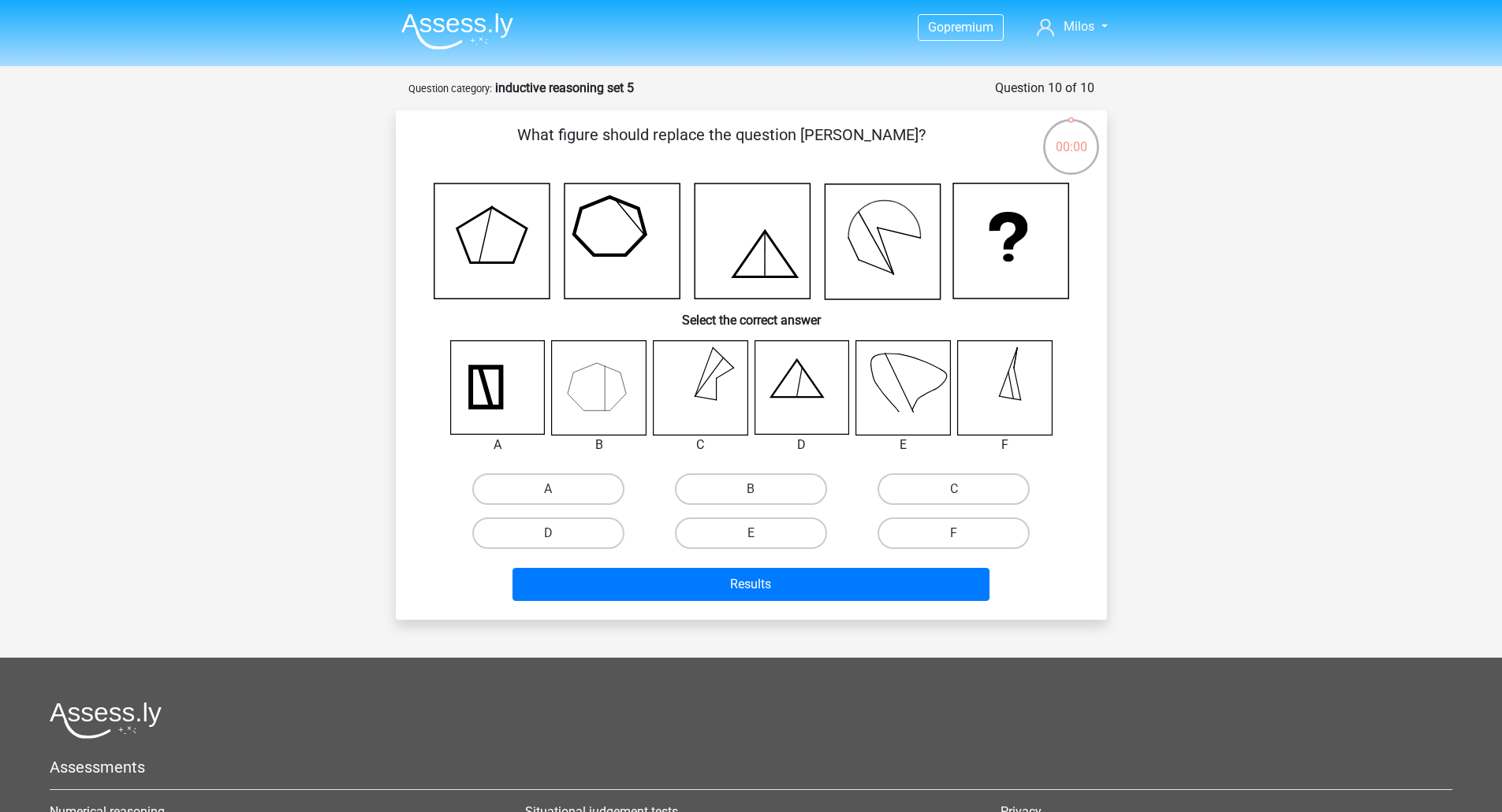
scroll to position [79, 0]
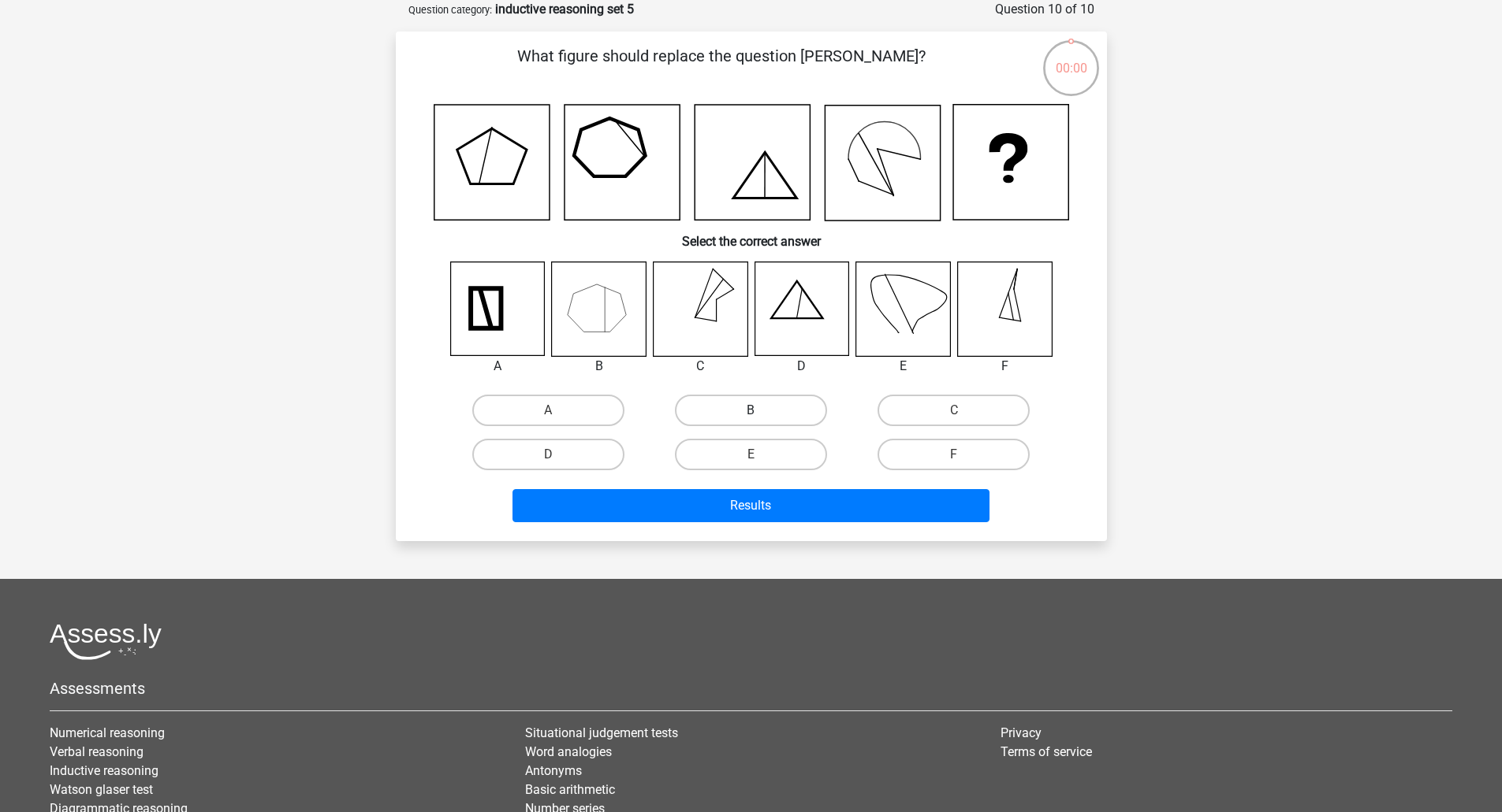
click at [772, 401] on label "B" at bounding box center [751, 410] width 153 height 31
click at [761, 410] on input "B" at bounding box center [755, 415] width 10 height 10
radio input "true"
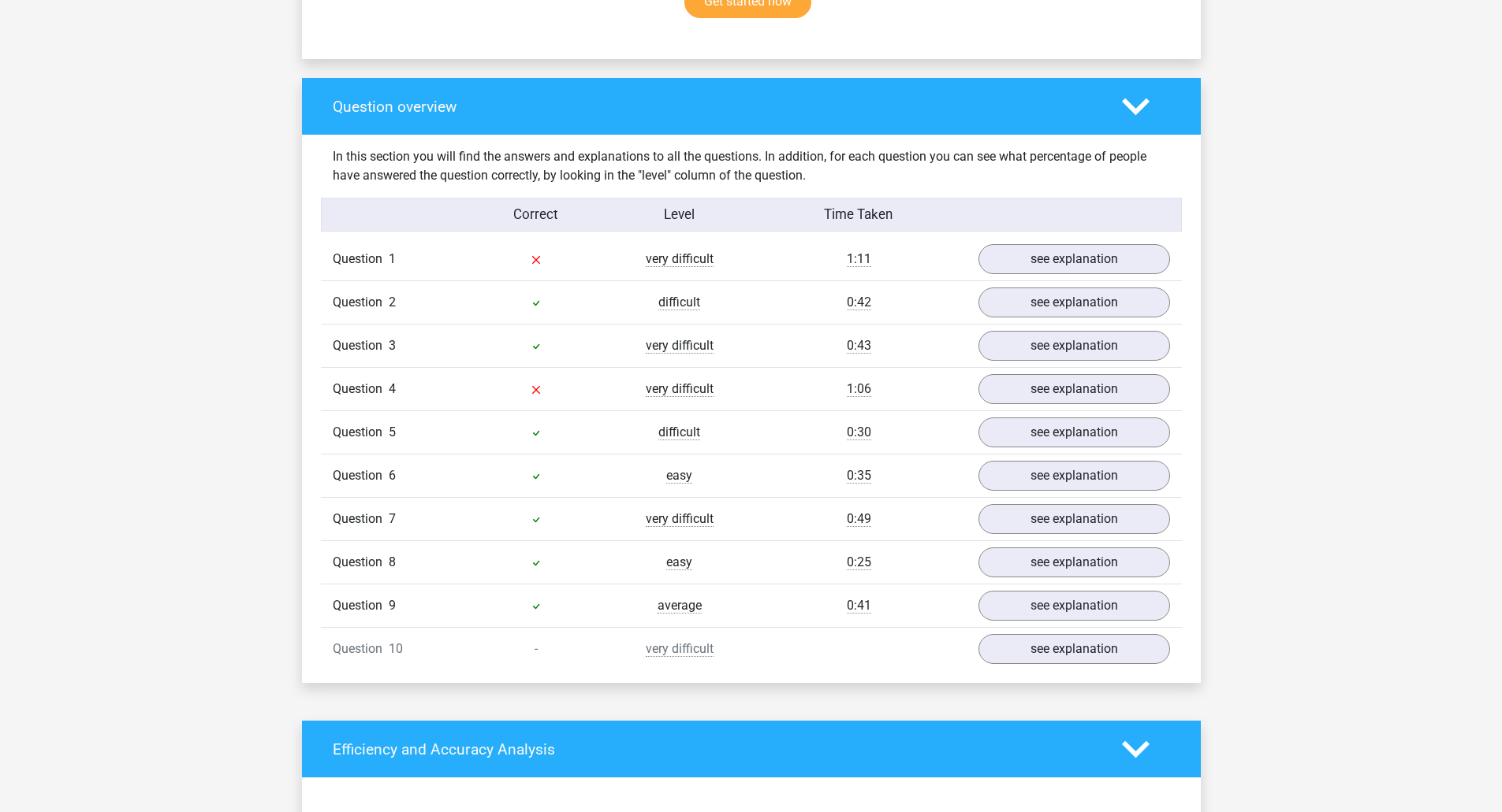
scroll to position [1103, 0]
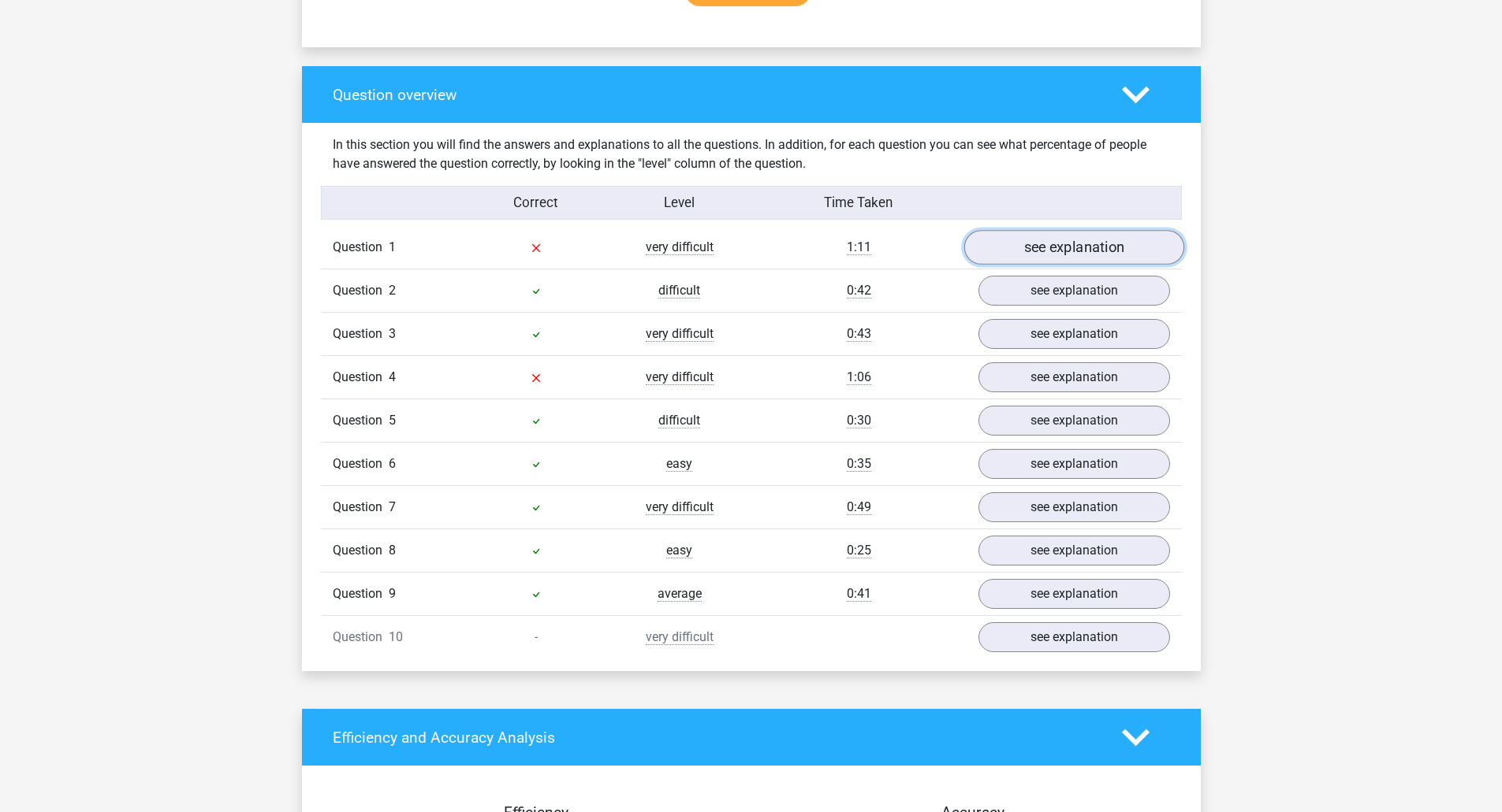
click at [1031, 241] on link "see explanation" at bounding box center [1073, 248] width 220 height 35
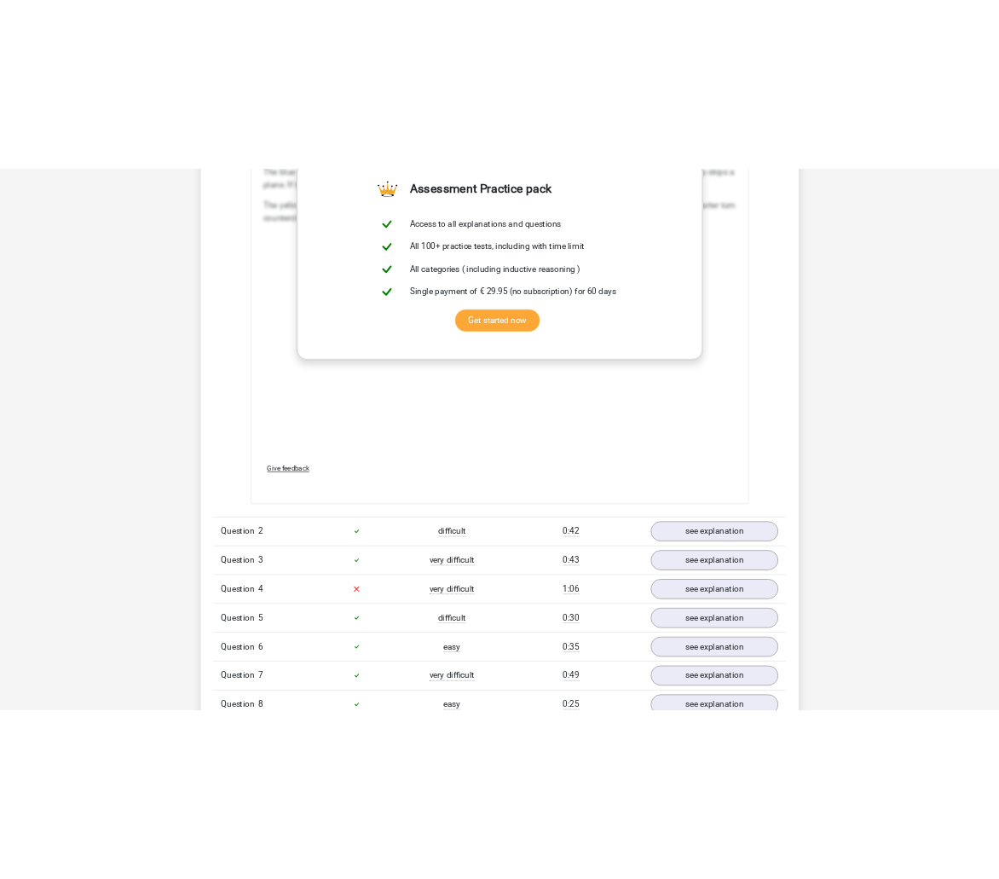
scroll to position [2132, 0]
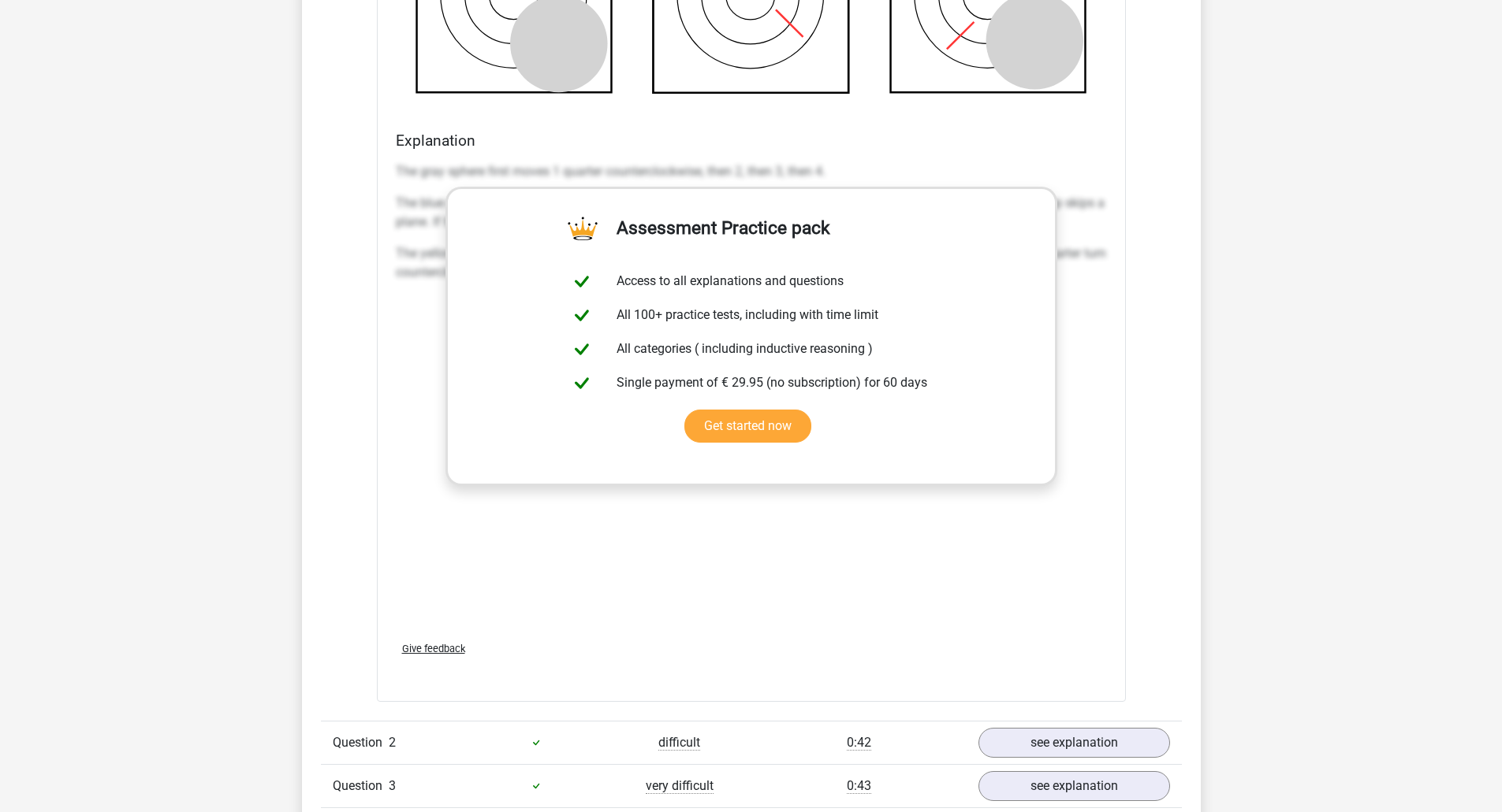
drag, startPoint x: 423, startPoint y: 261, endPoint x: 415, endPoint y: 248, distance: 15.3
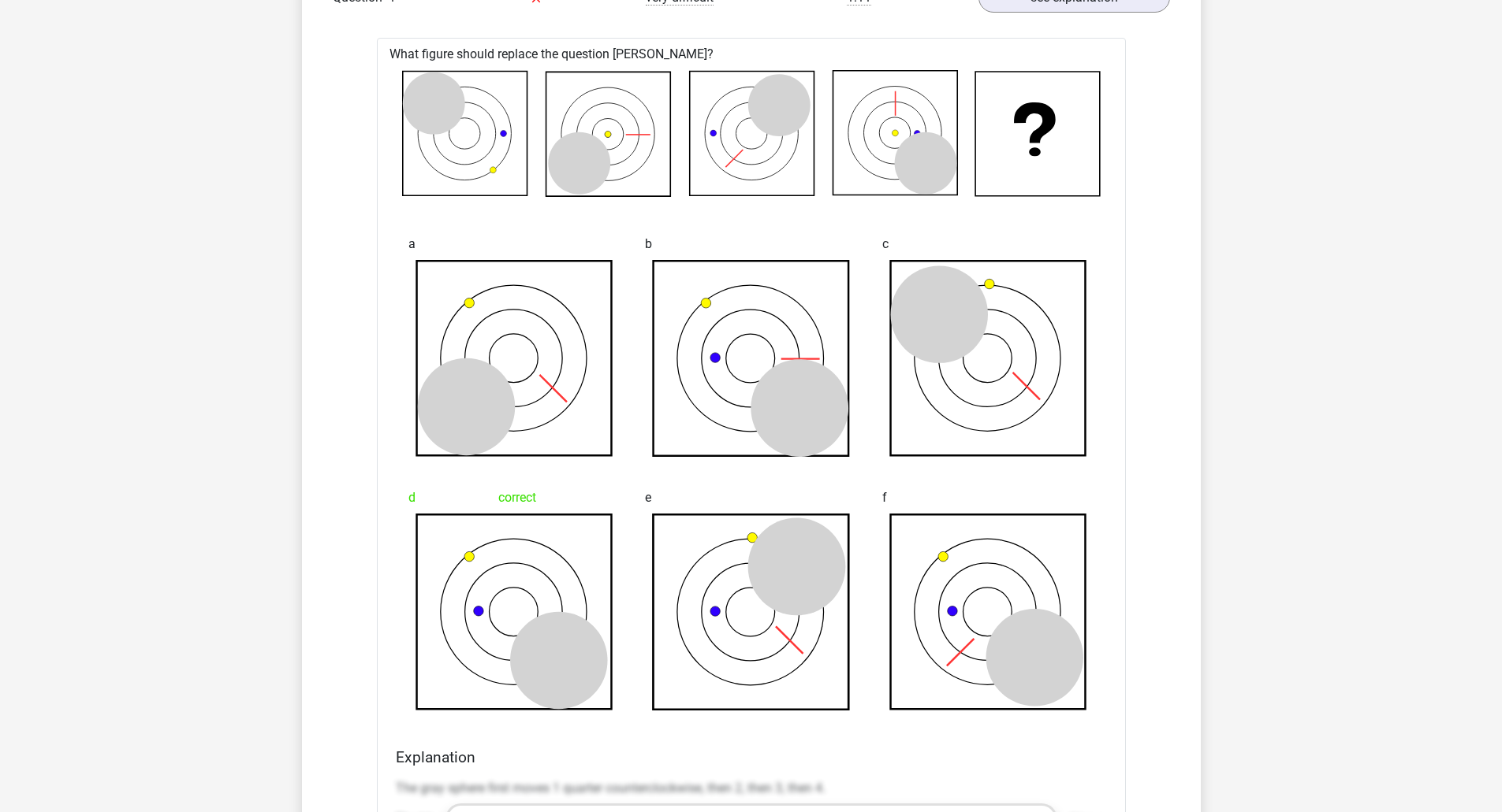
scroll to position [1339, 0]
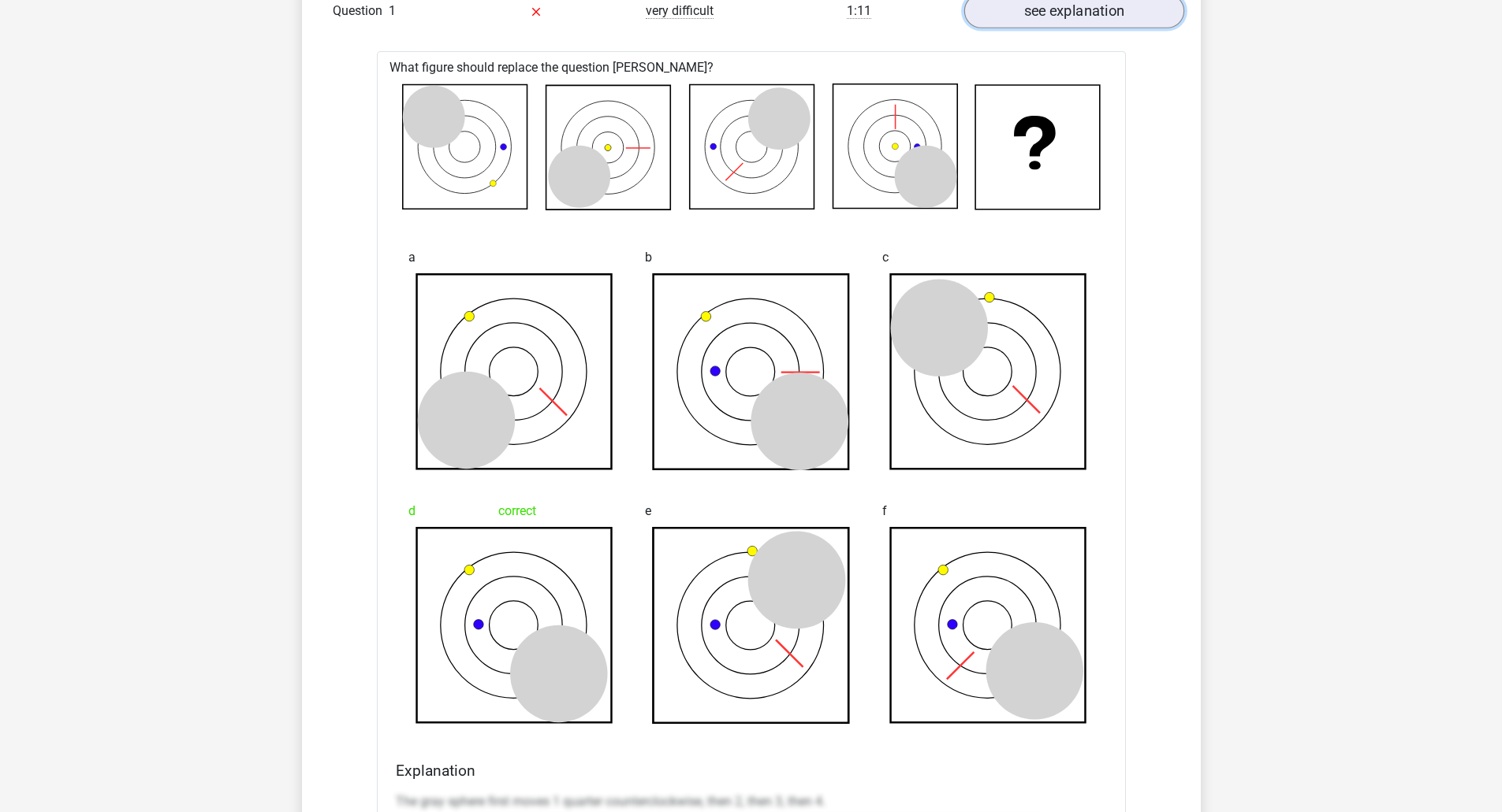
click at [1060, 3] on link "see explanation" at bounding box center [1073, 12] width 220 height 35
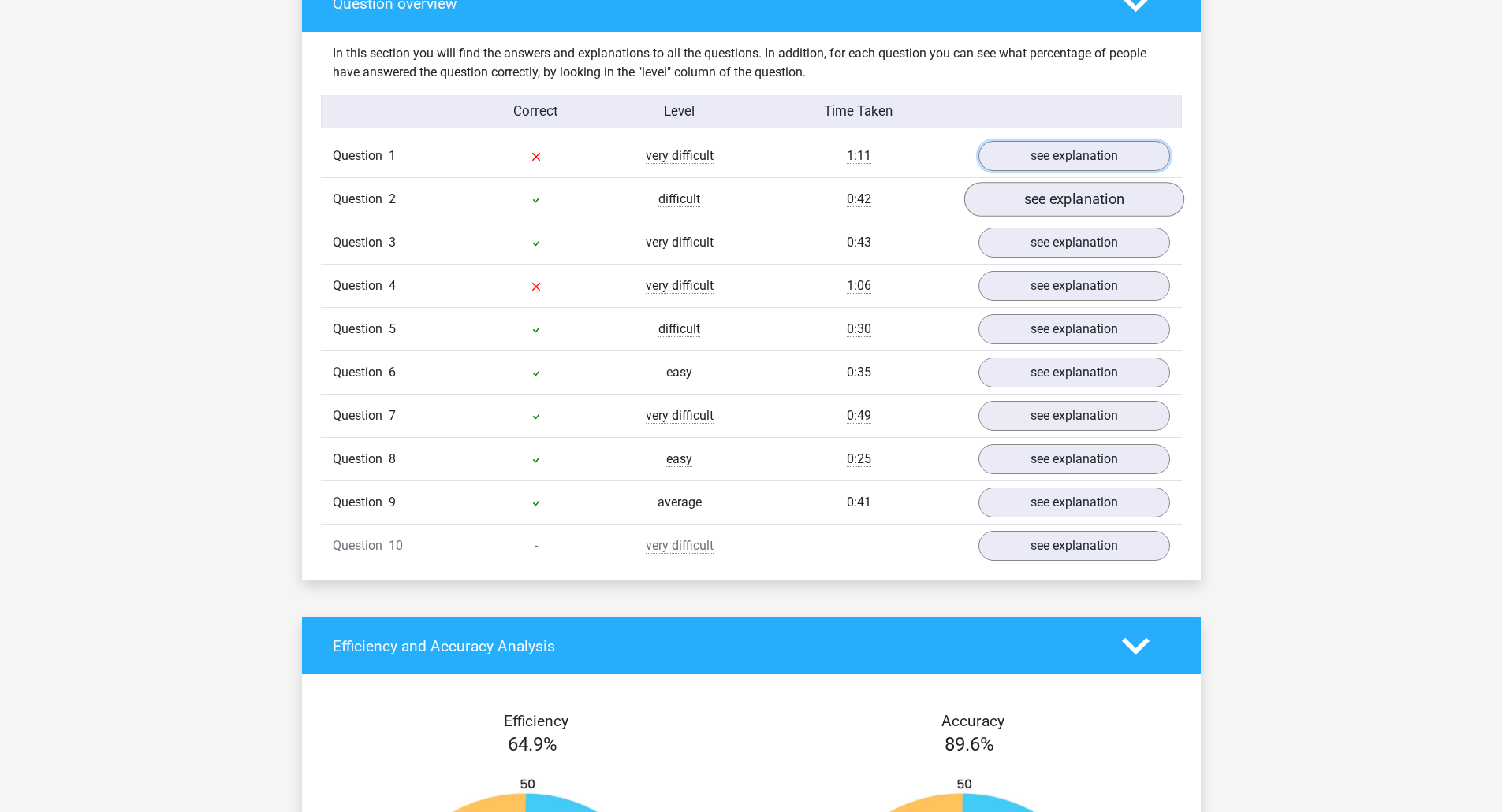
scroll to position [1182, 0]
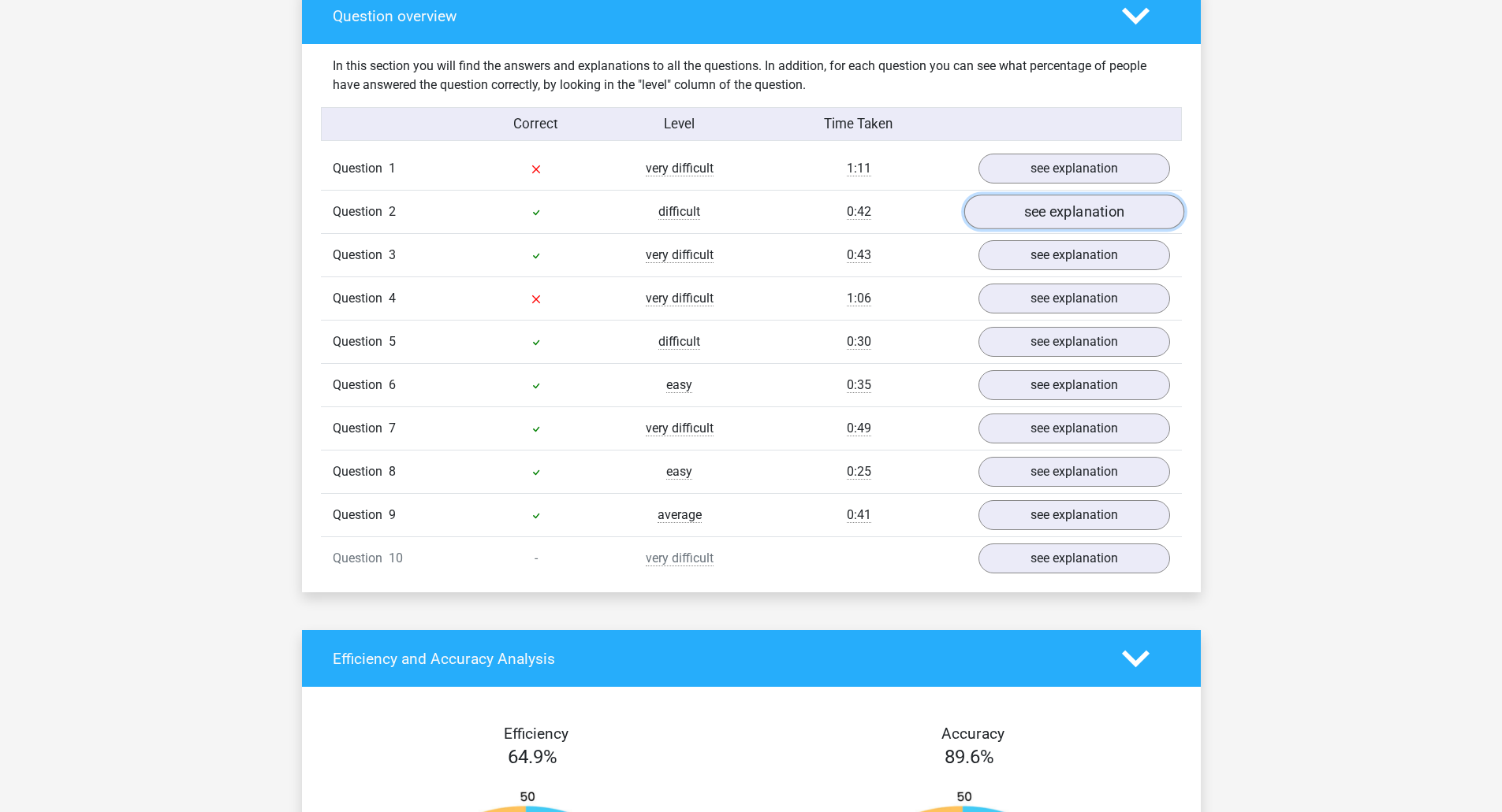
click at [1051, 212] on link "see explanation" at bounding box center [1073, 212] width 220 height 35
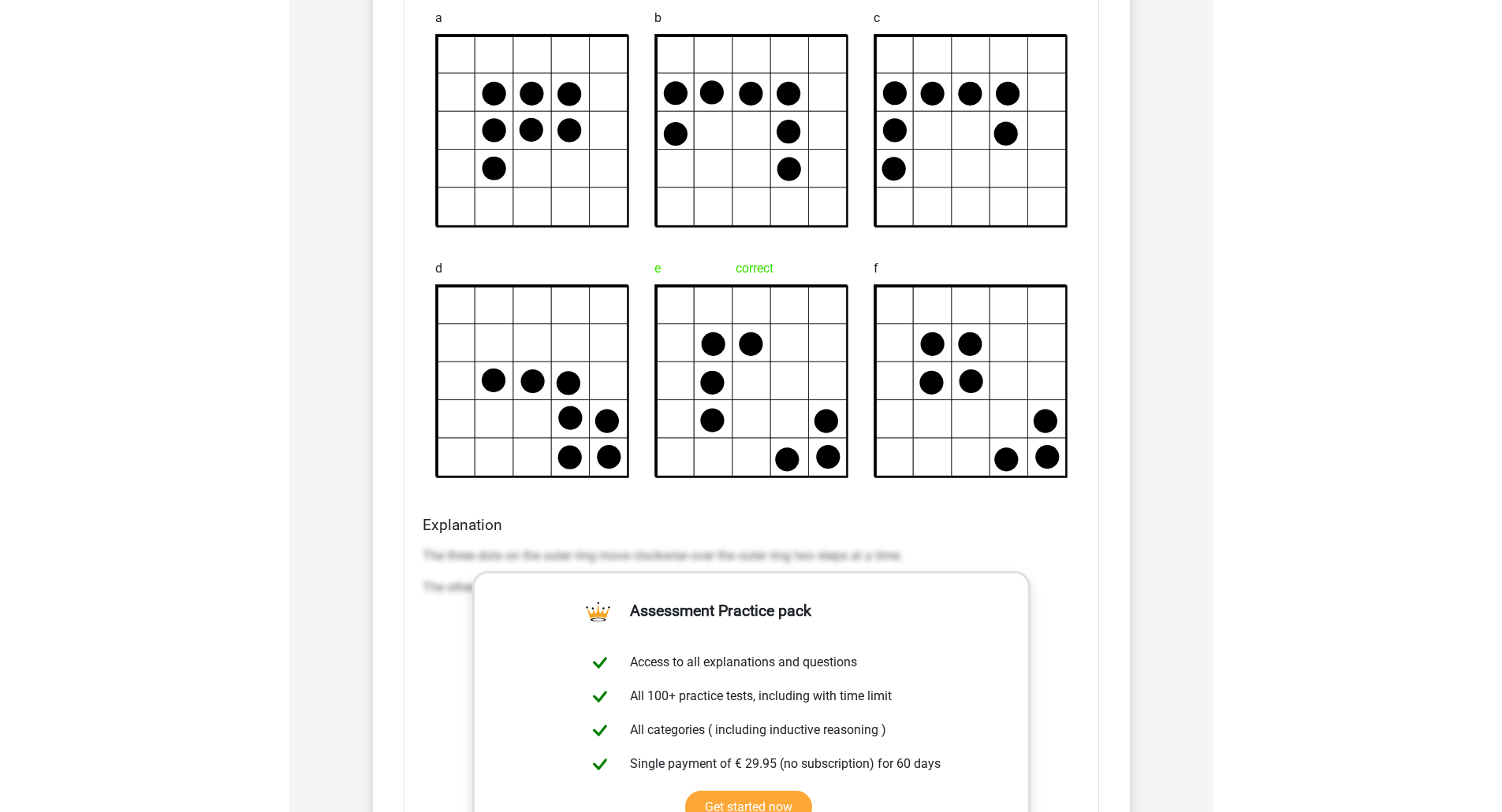
scroll to position [1576, 0]
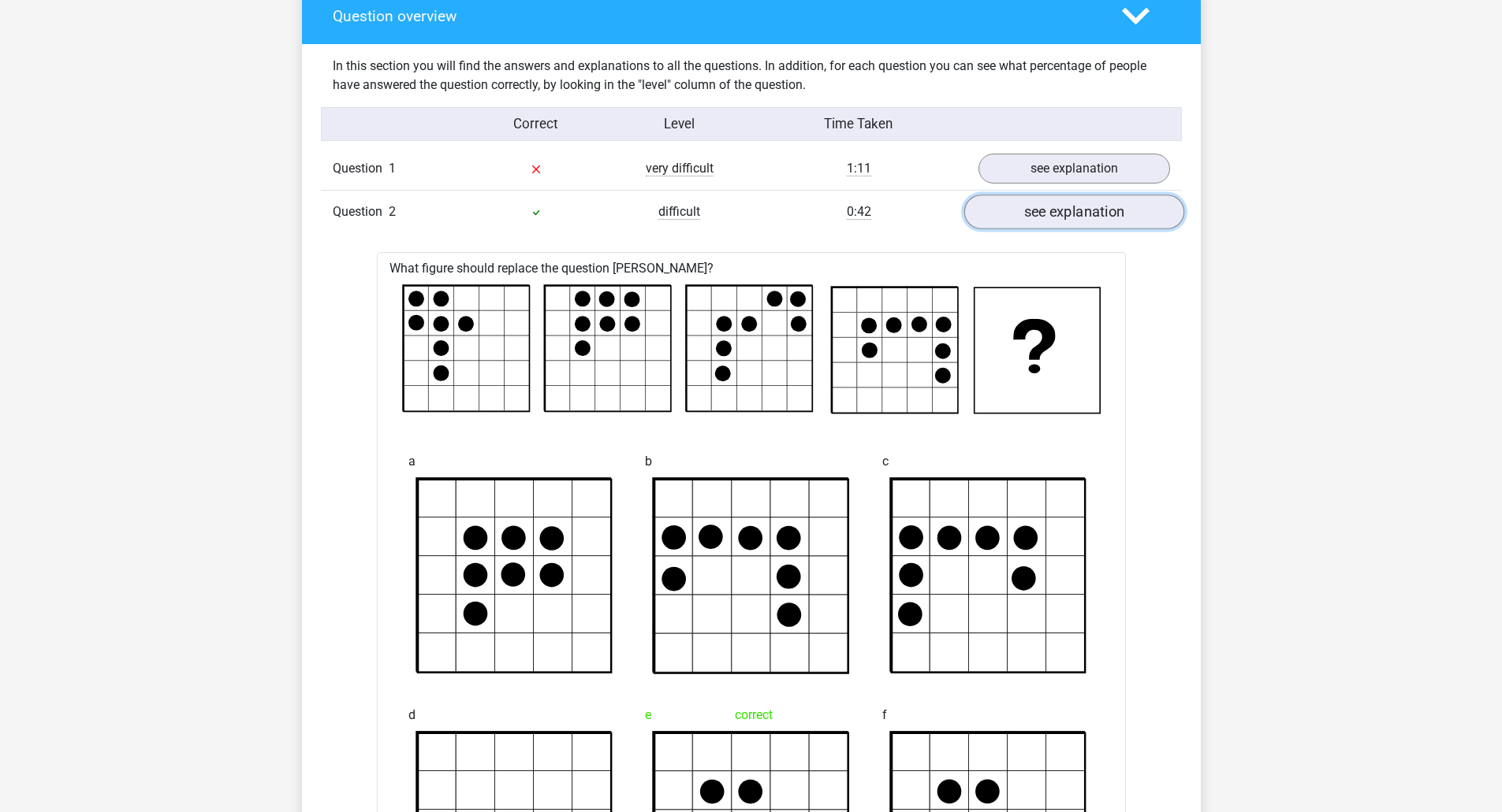
click at [1042, 221] on link "see explanation" at bounding box center [1073, 212] width 220 height 35
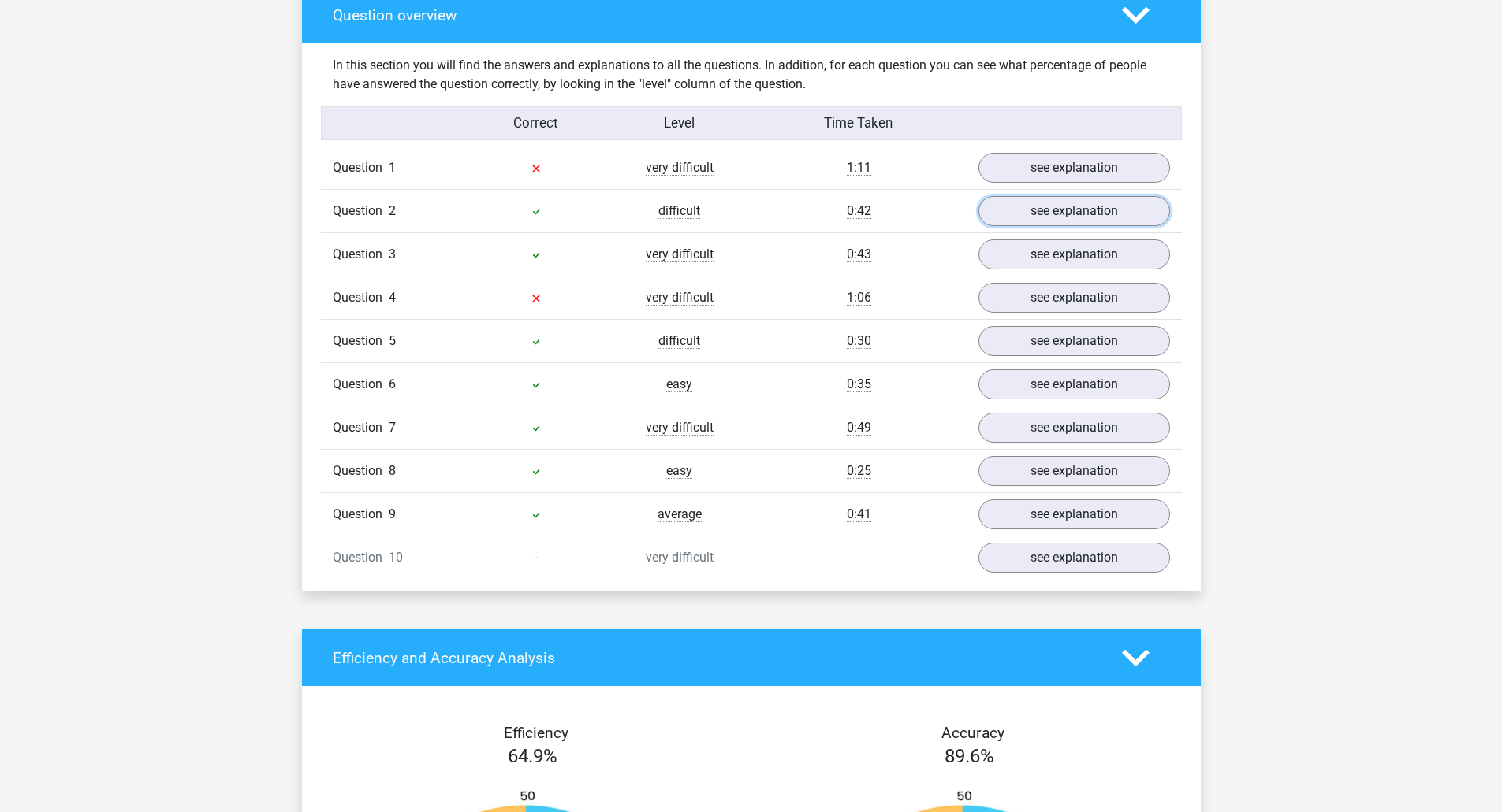
scroll to position [1182, 0]
click at [1020, 305] on link "see explanation" at bounding box center [1073, 299] width 220 height 35
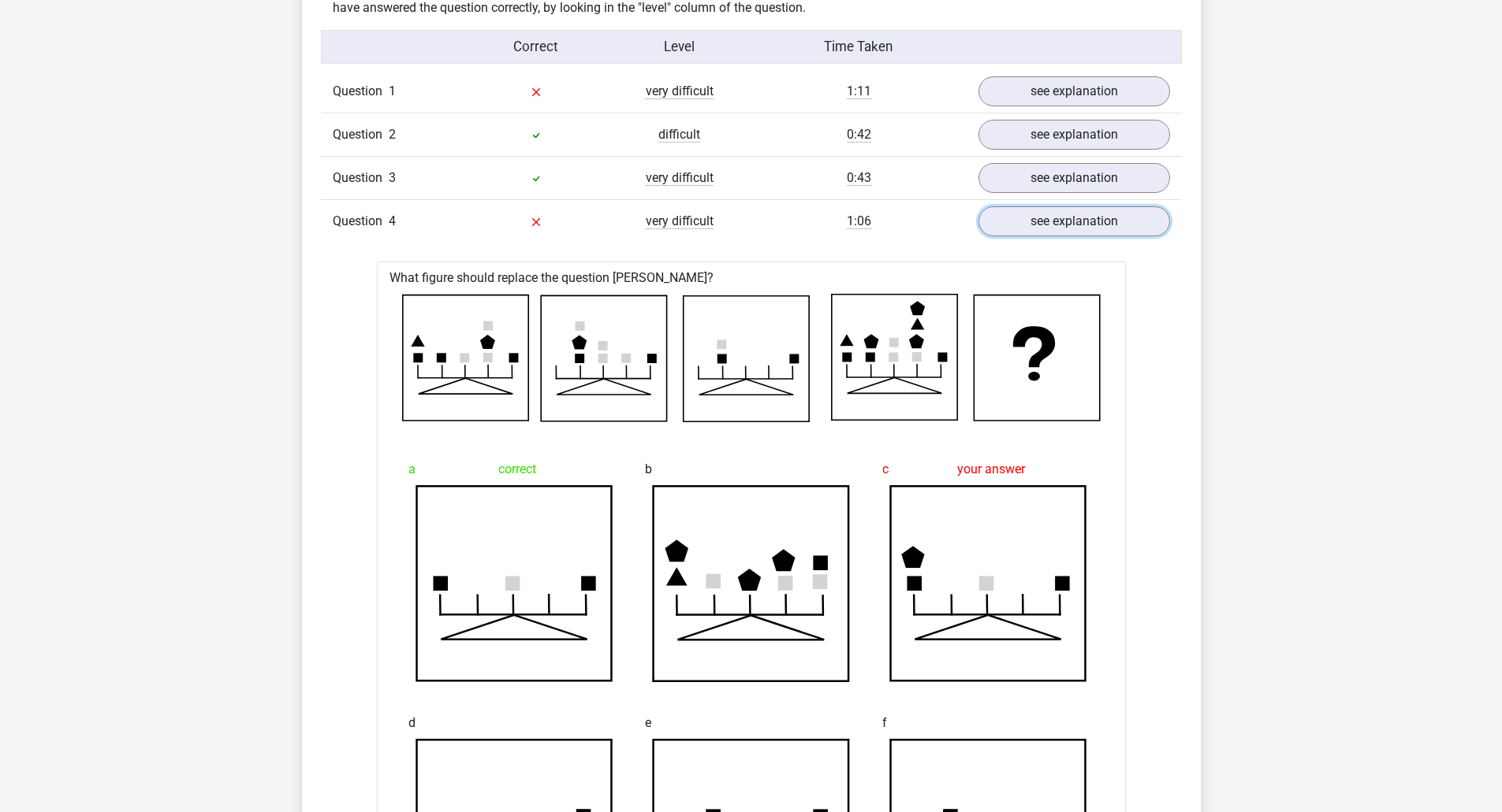
scroll to position [1260, 0]
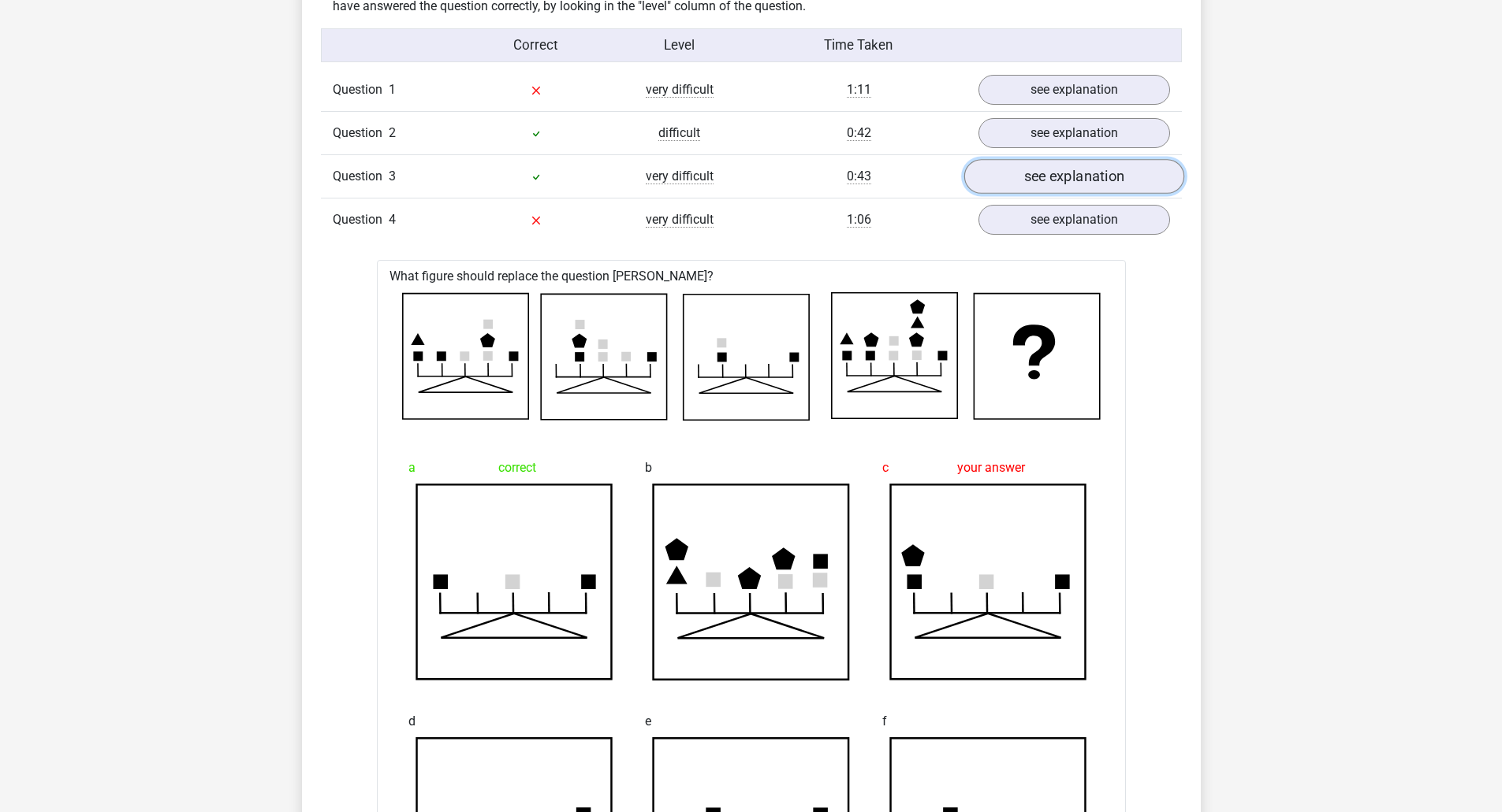
click at [1063, 182] on link "see explanation" at bounding box center [1073, 177] width 220 height 35
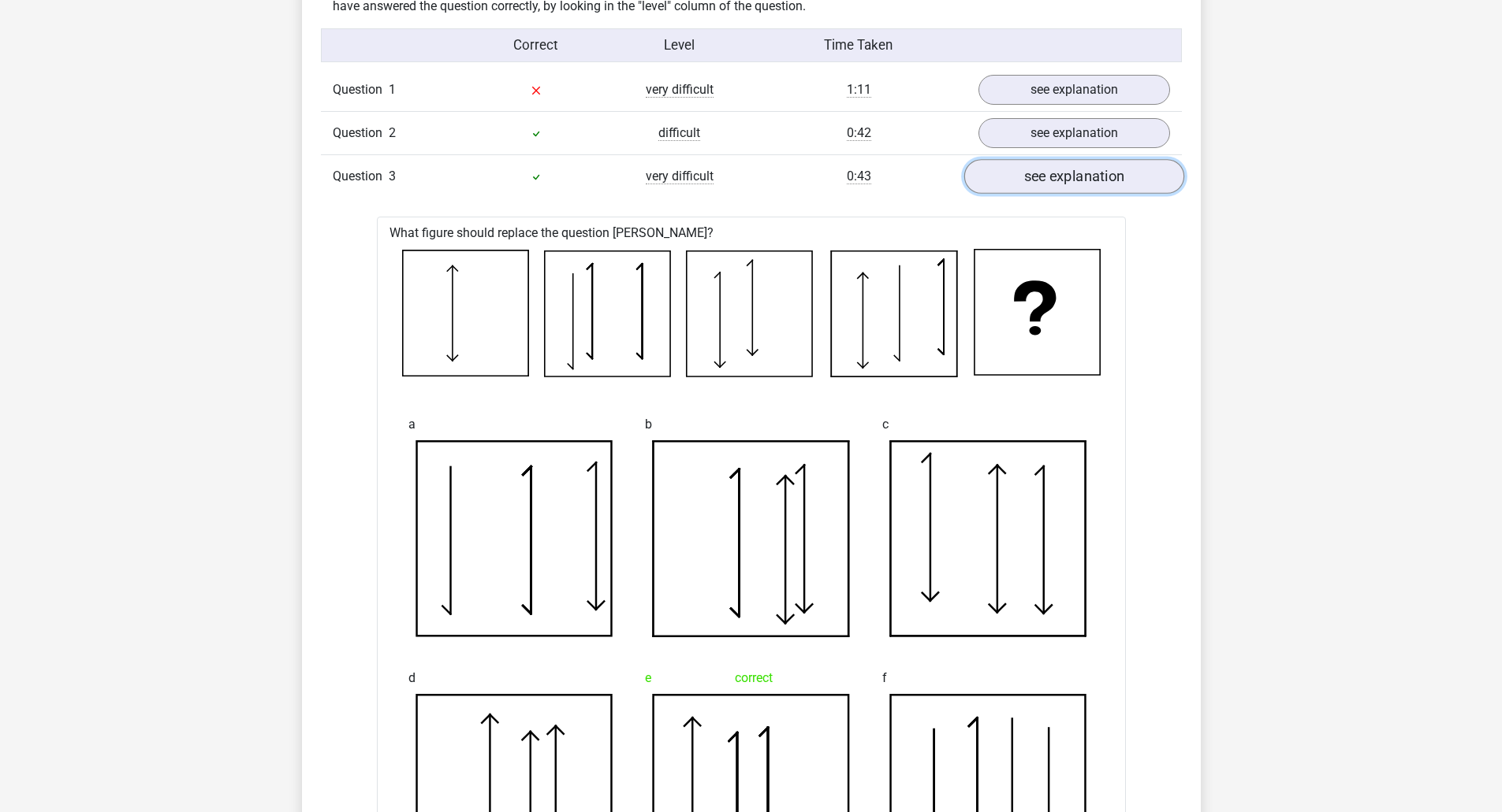
click at [1064, 176] on link "see explanation" at bounding box center [1073, 177] width 220 height 35
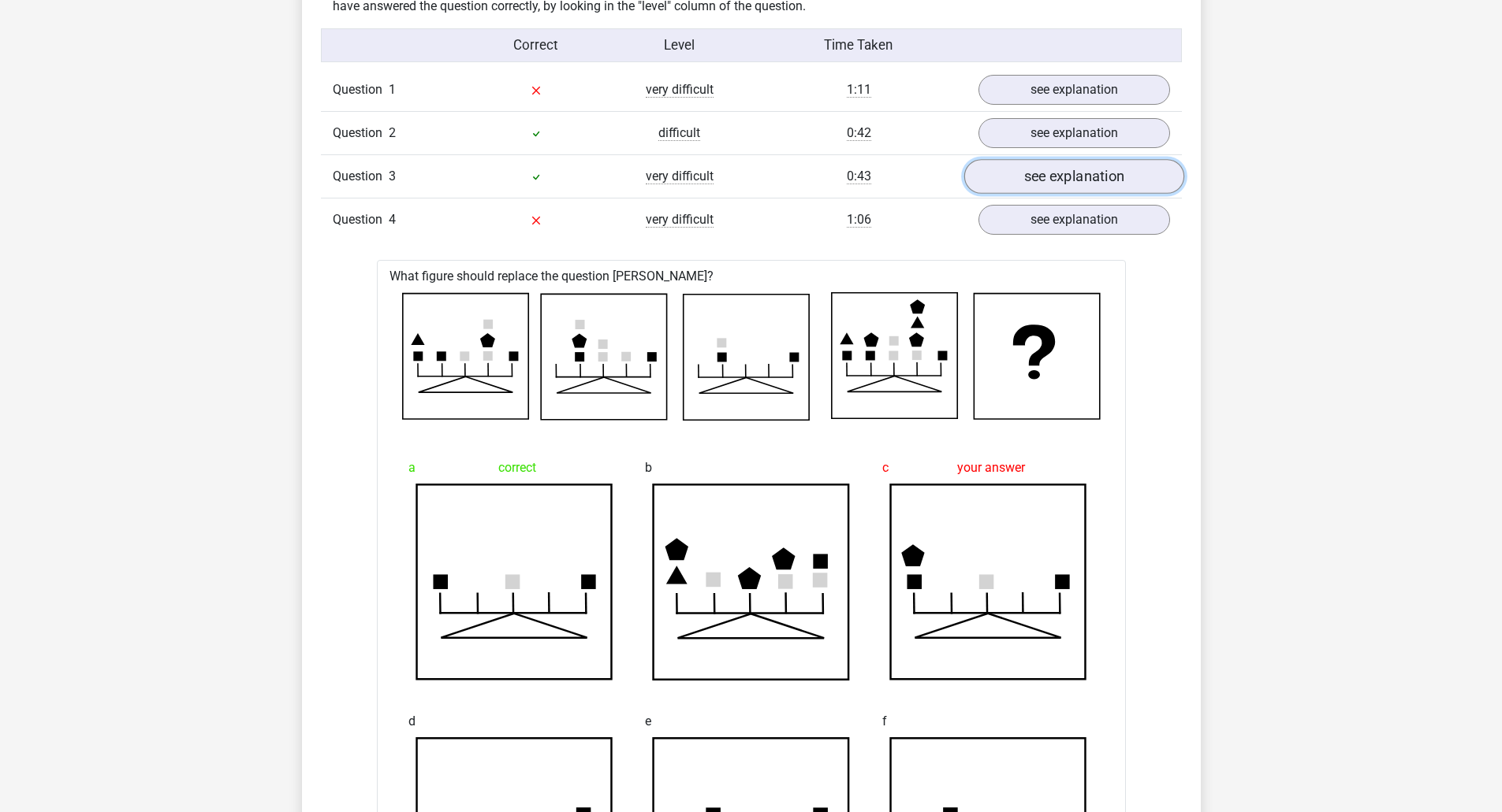
click at [1064, 176] on link "see explanation" at bounding box center [1073, 177] width 220 height 35
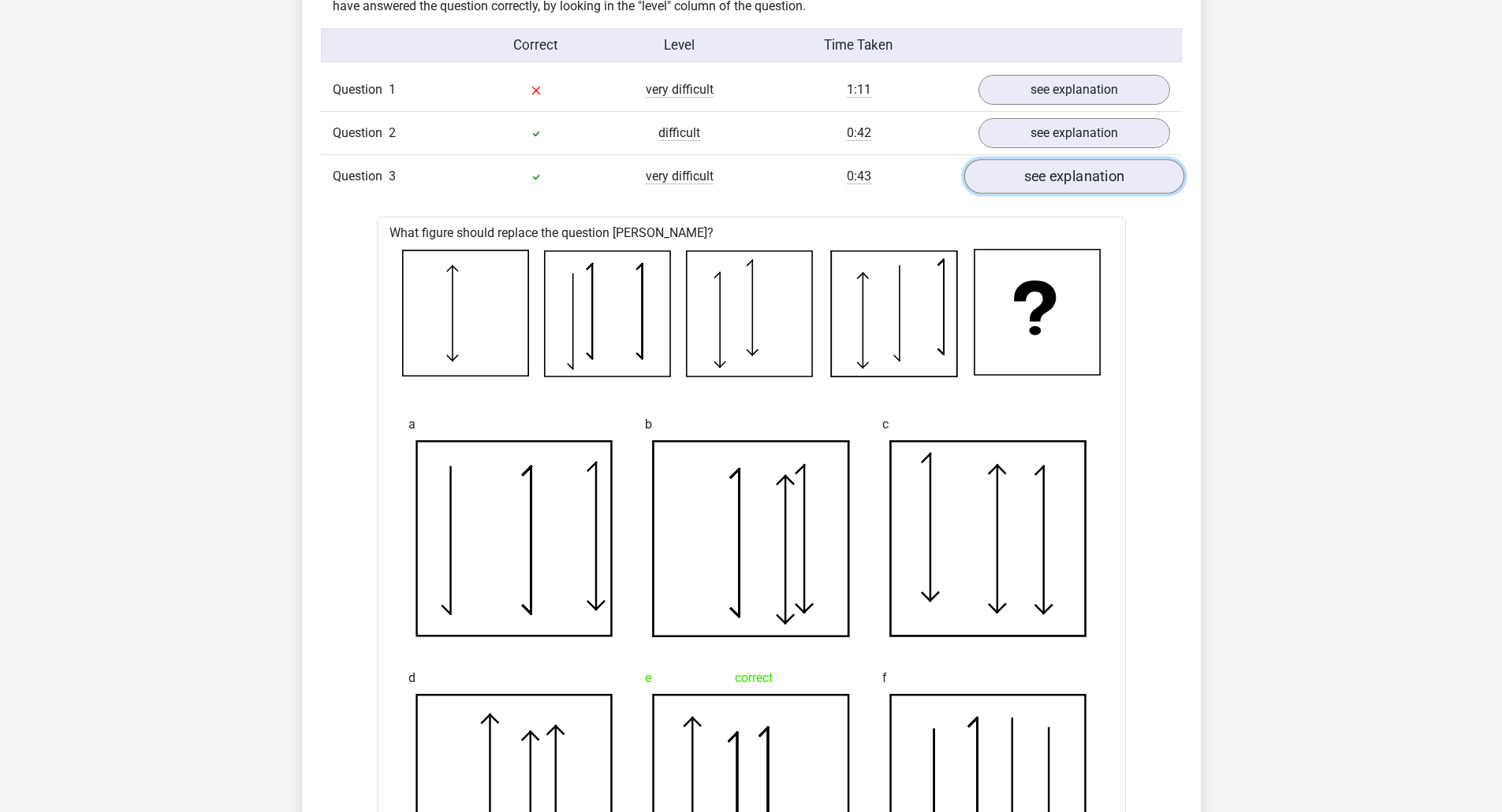
click at [1064, 176] on link "see explanation" at bounding box center [1073, 177] width 220 height 35
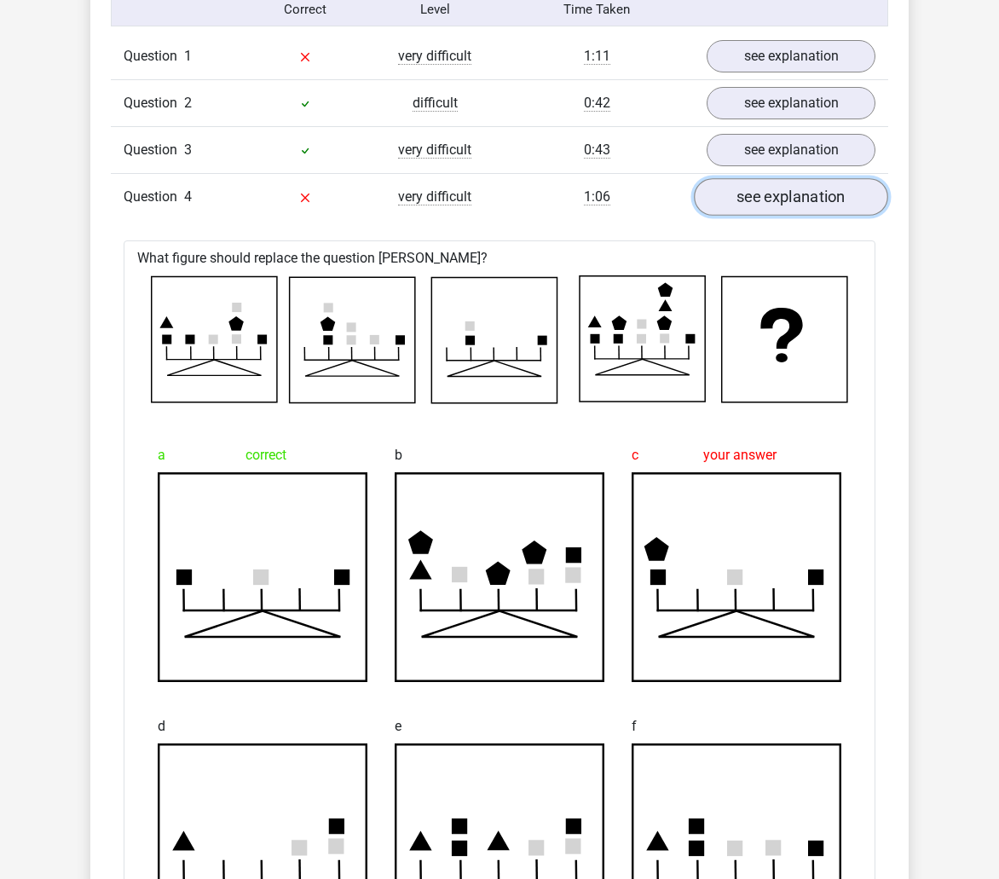
click at [822, 208] on link "see explanation" at bounding box center [791, 197] width 194 height 38
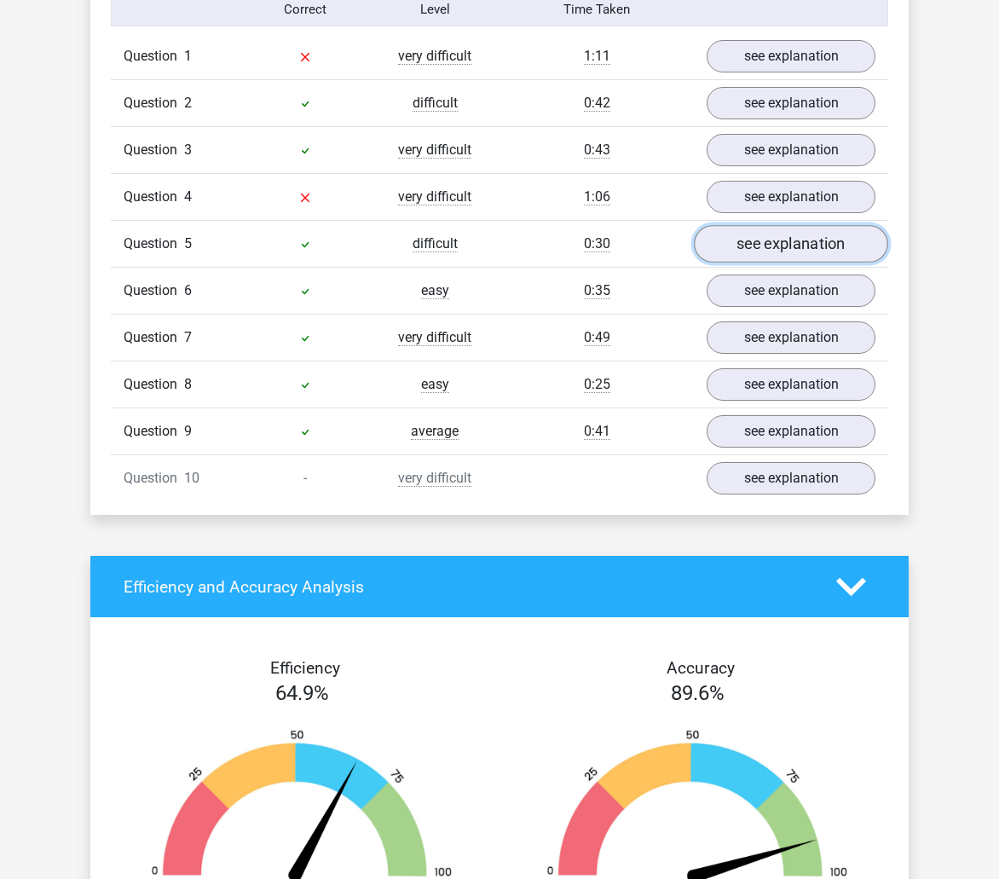
click at [805, 246] on link "see explanation" at bounding box center [791, 244] width 194 height 38
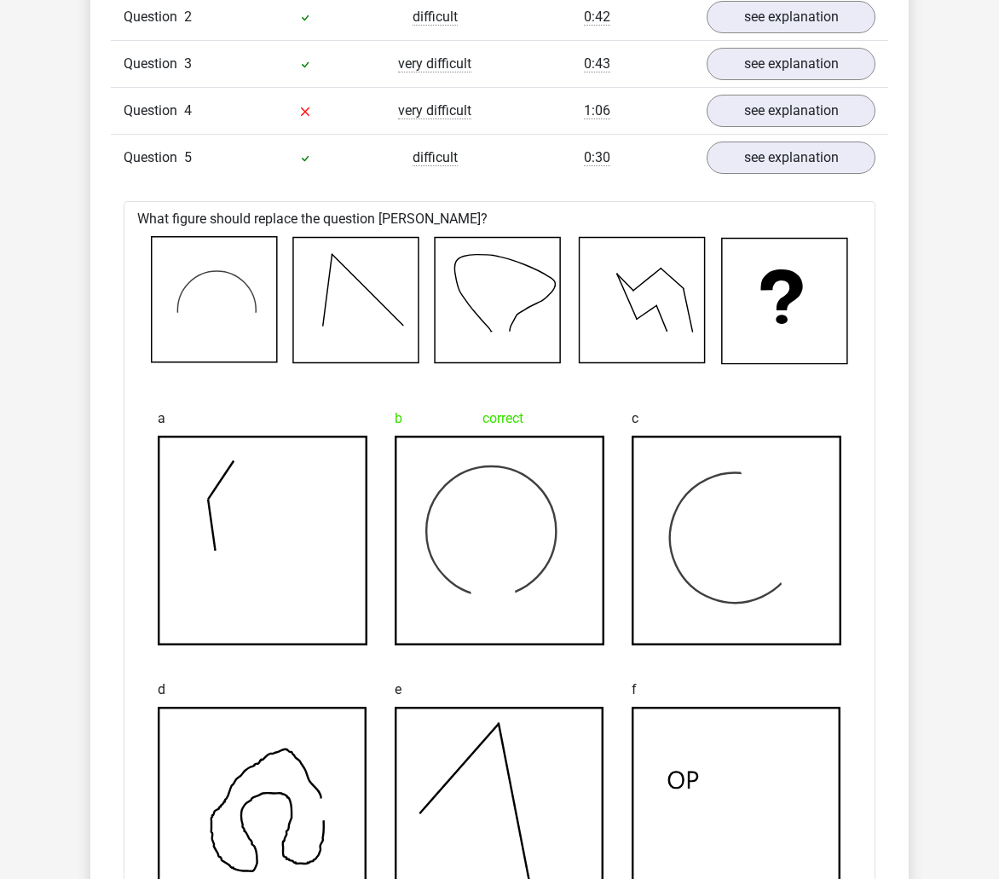
scroll to position [1450, 0]
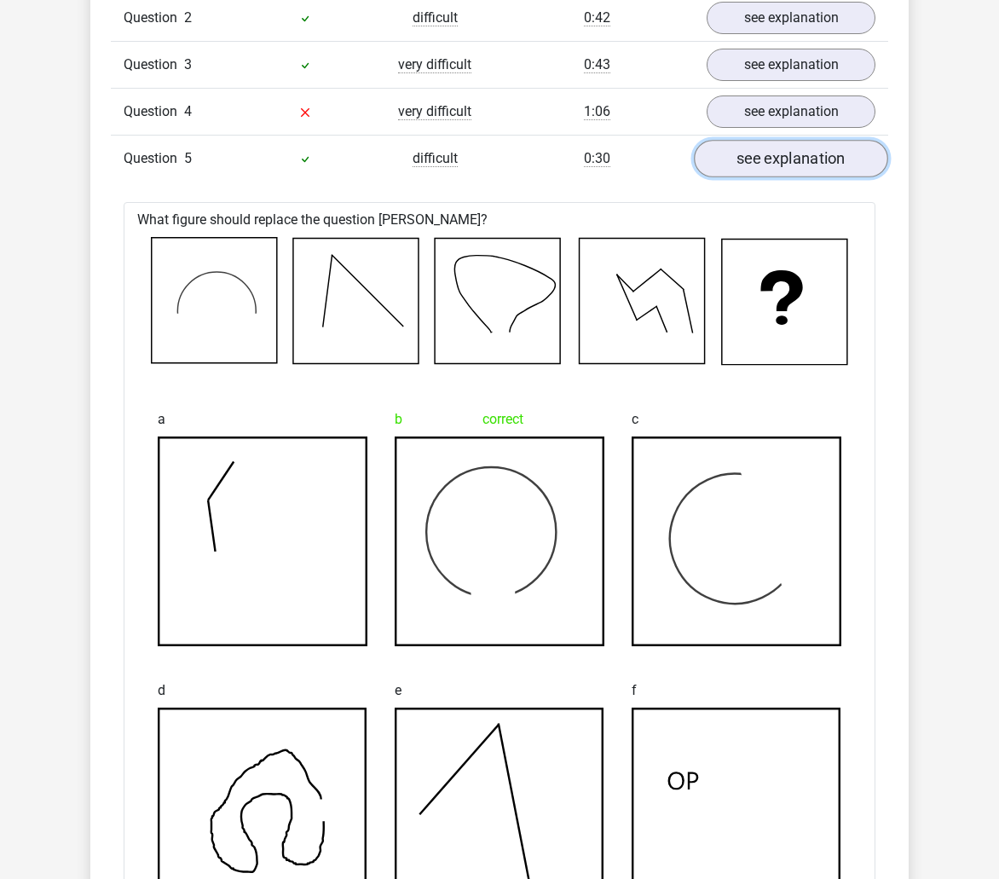
click at [803, 160] on link "see explanation" at bounding box center [791, 159] width 194 height 38
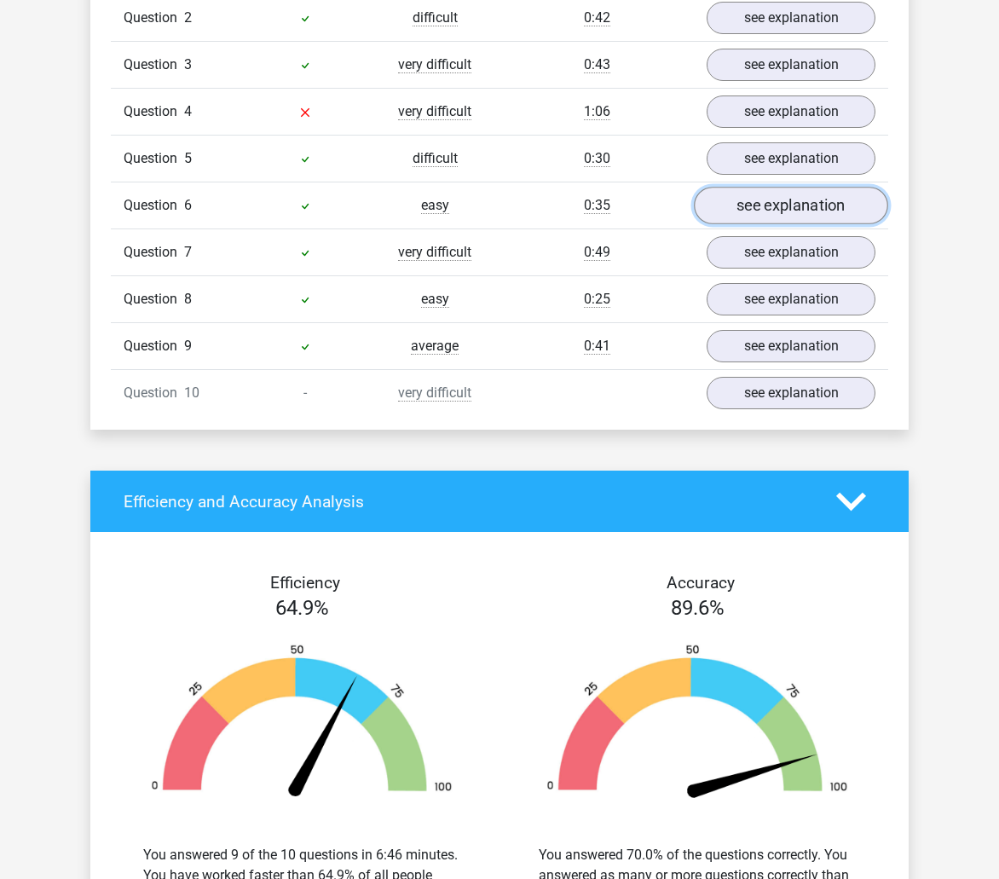
click at [788, 211] on link "see explanation" at bounding box center [791, 206] width 194 height 38
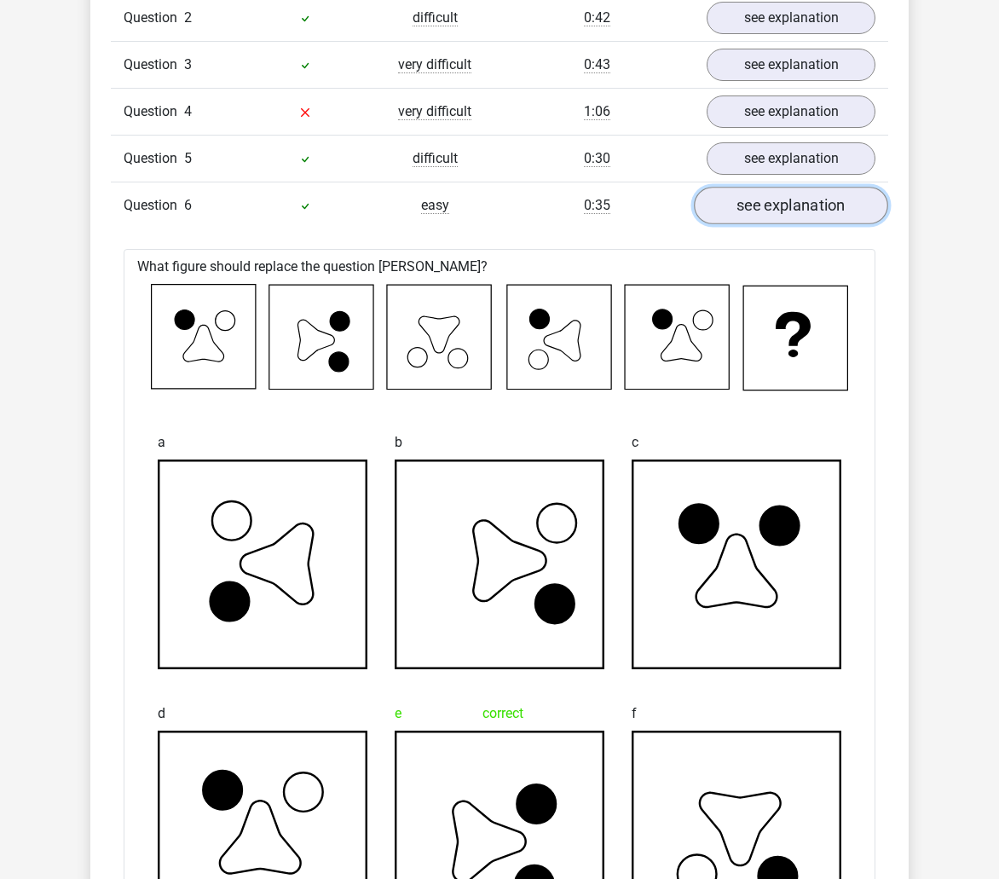
click at [788, 211] on link "see explanation" at bounding box center [791, 206] width 194 height 38
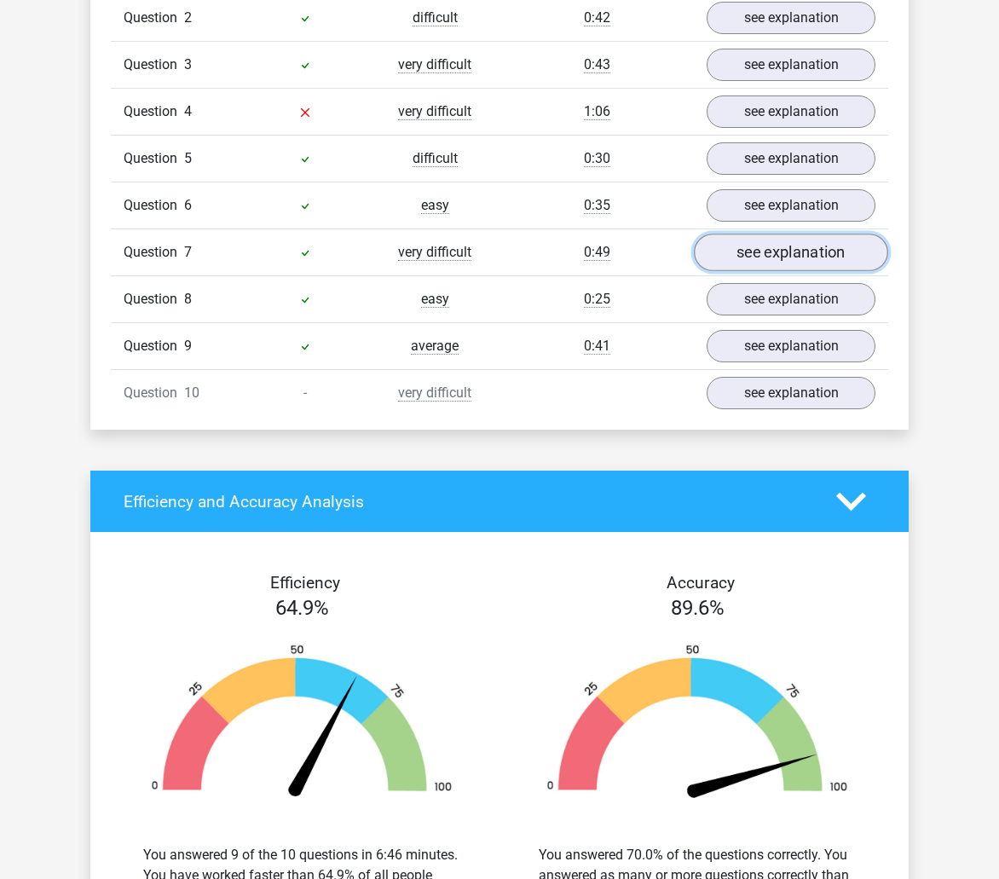
click at [787, 245] on link "see explanation" at bounding box center [791, 253] width 194 height 38
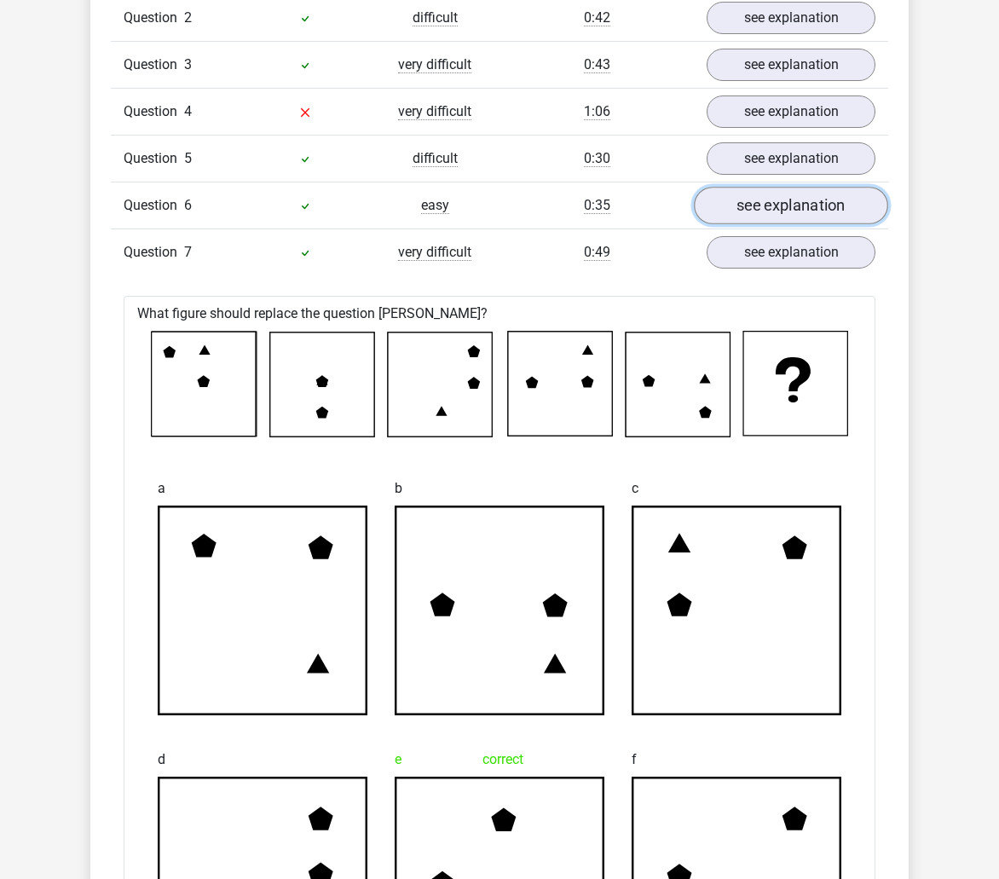
click at [780, 211] on link "see explanation" at bounding box center [791, 206] width 194 height 38
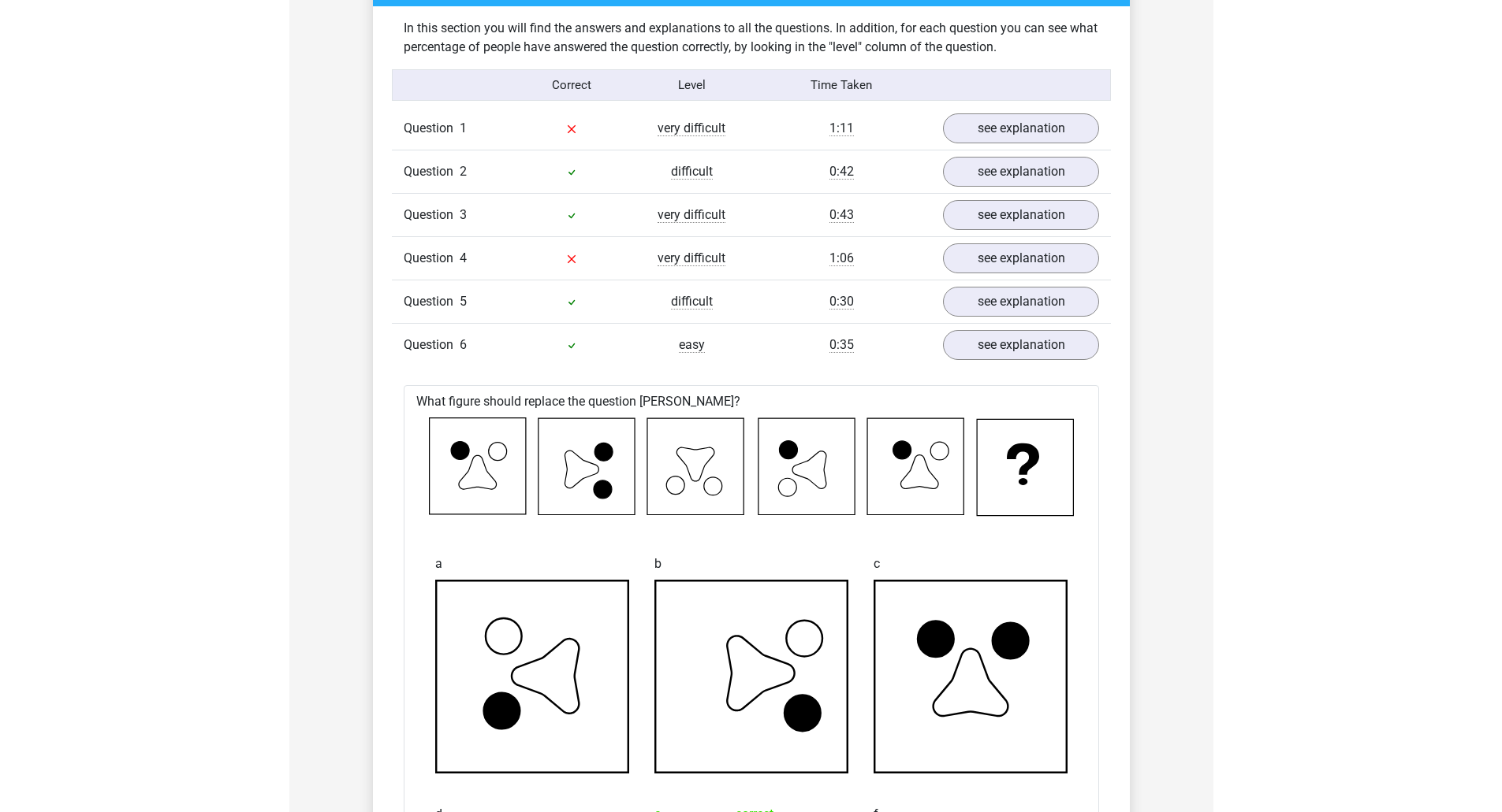
scroll to position [1182, 0]
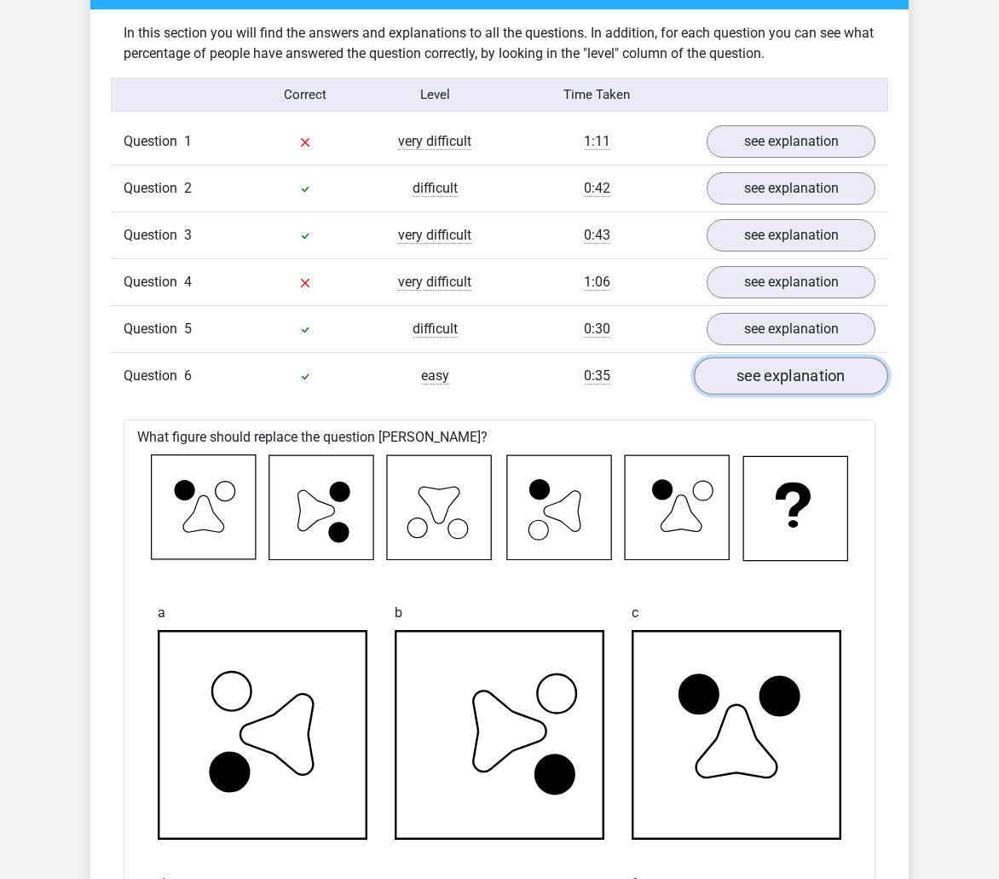
click at [809, 388] on link "see explanation" at bounding box center [791, 376] width 194 height 38
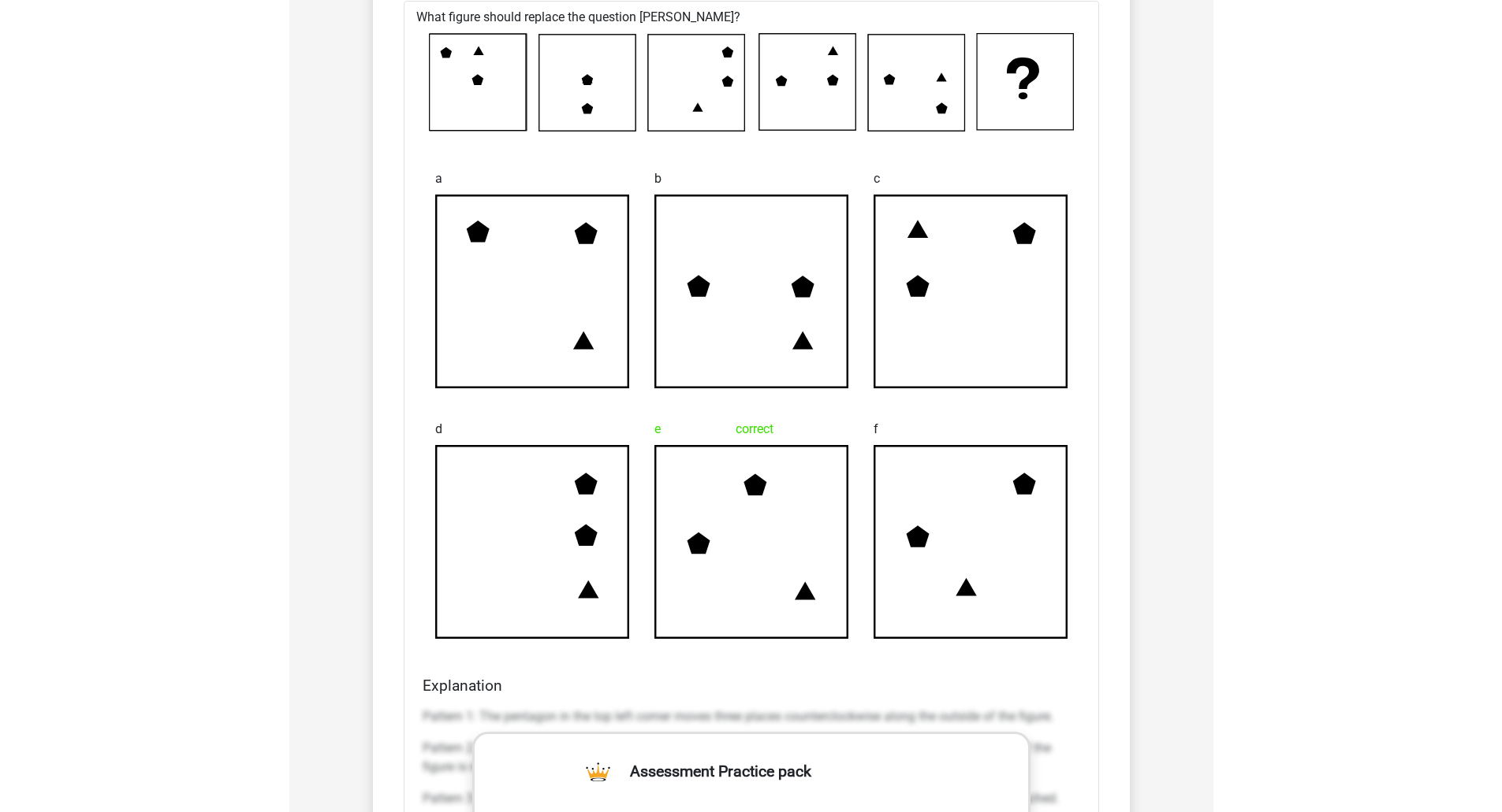
scroll to position [1497, 0]
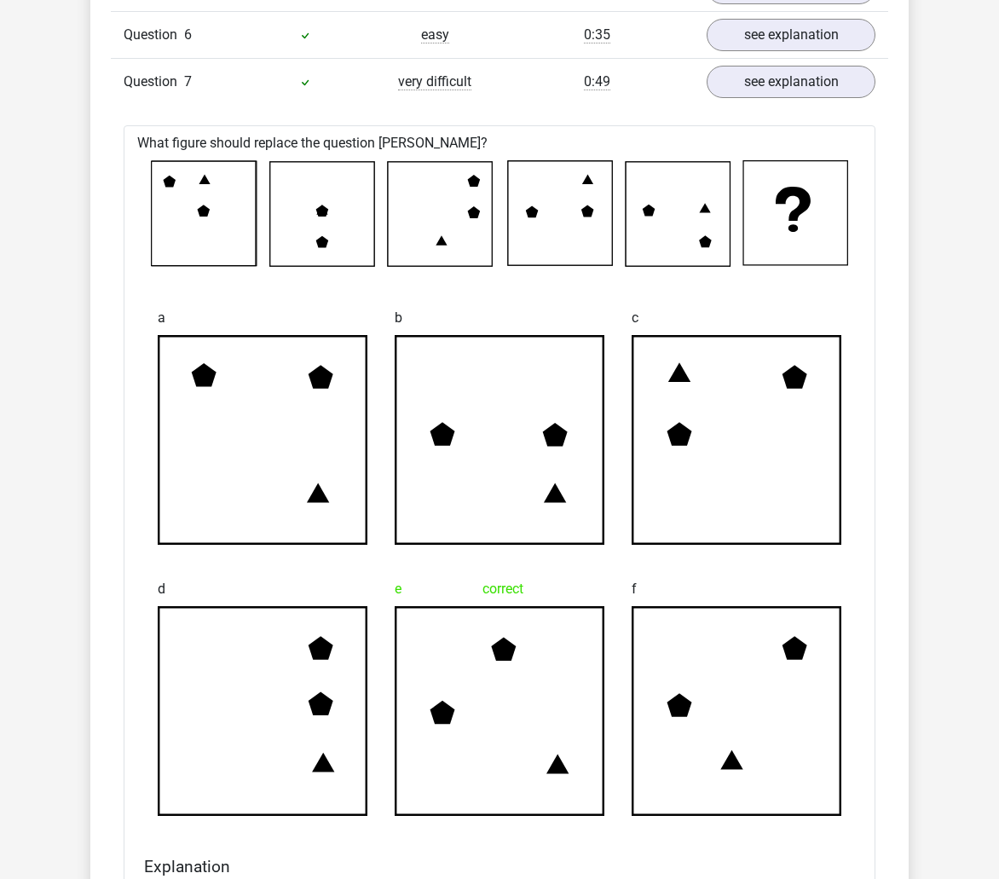
click at [641, 211] on icon at bounding box center [678, 214] width 104 height 104
click at [582, 214] on icon at bounding box center [560, 213] width 104 height 104
drag, startPoint x: 200, startPoint y: 209, endPoint x: 288, endPoint y: 208, distance: 87.8
click at [200, 209] on icon at bounding box center [204, 212] width 13 height 12
click at [321, 211] on icon at bounding box center [322, 212] width 13 height 12
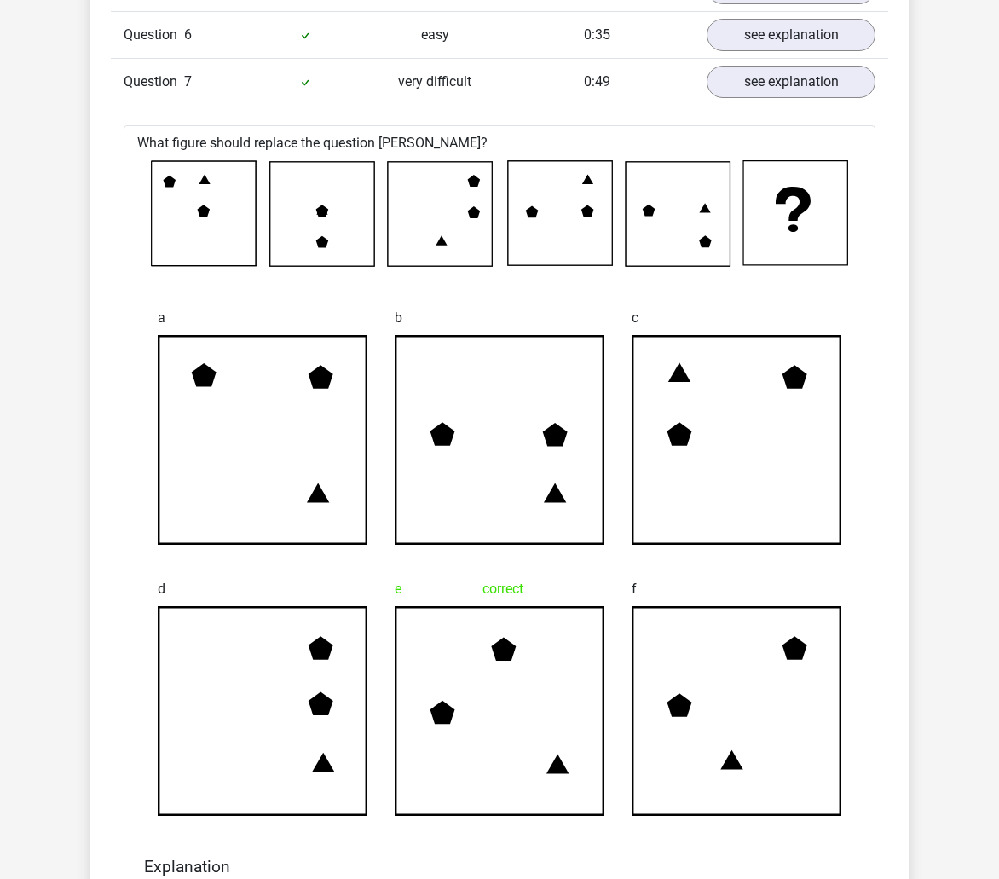
click at [473, 214] on icon at bounding box center [474, 212] width 13 height 12
click at [583, 215] on icon at bounding box center [588, 212] width 13 height 12
drag, startPoint x: 639, startPoint y: 207, endPoint x: 654, endPoint y: 208, distance: 15.4
click at [644, 207] on icon at bounding box center [678, 214] width 104 height 104
click at [653, 209] on icon at bounding box center [649, 211] width 13 height 12
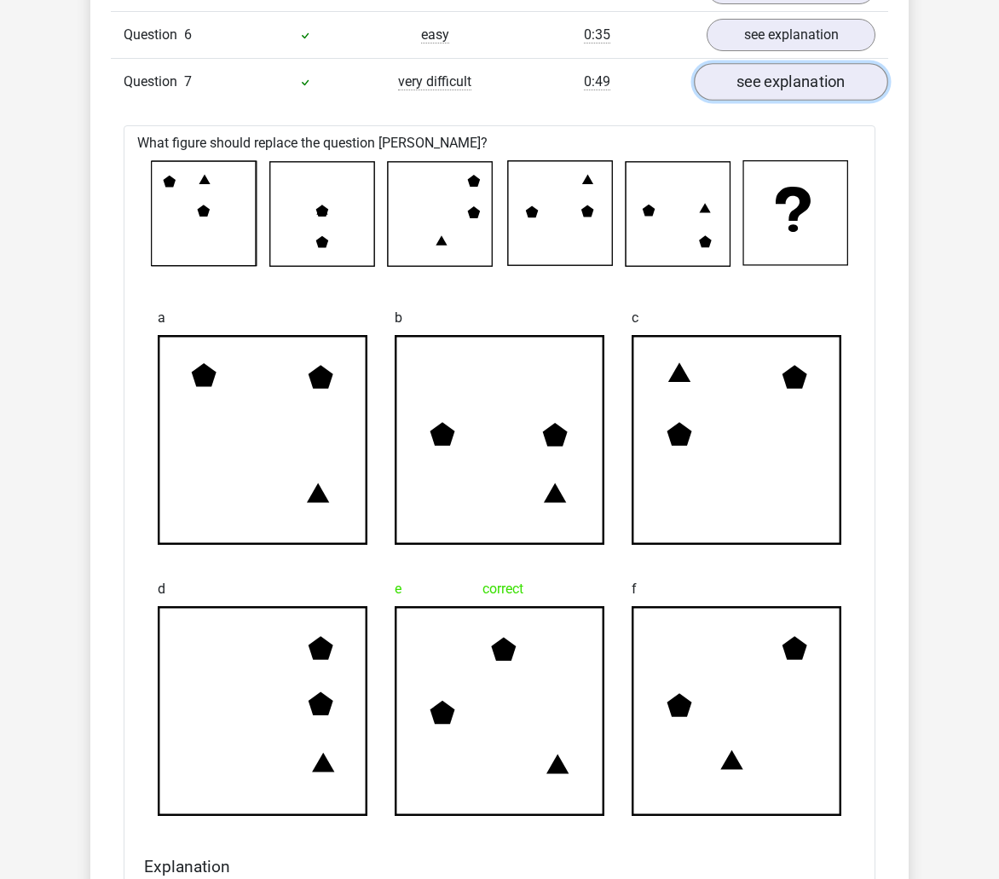
click at [834, 97] on link "see explanation" at bounding box center [791, 82] width 194 height 38
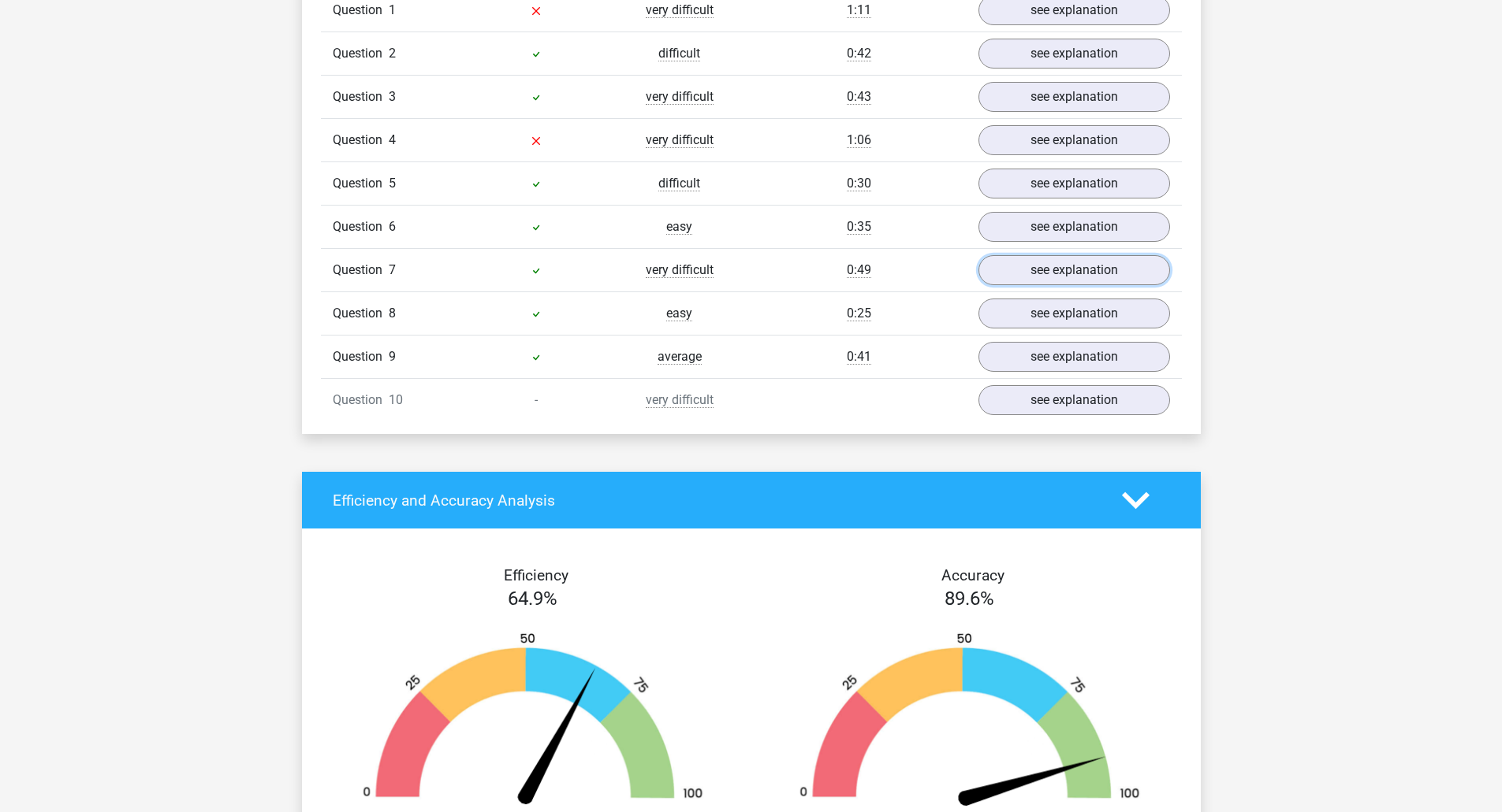
scroll to position [1339, 0]
click at [1034, 355] on link "see explanation" at bounding box center [1073, 358] width 220 height 35
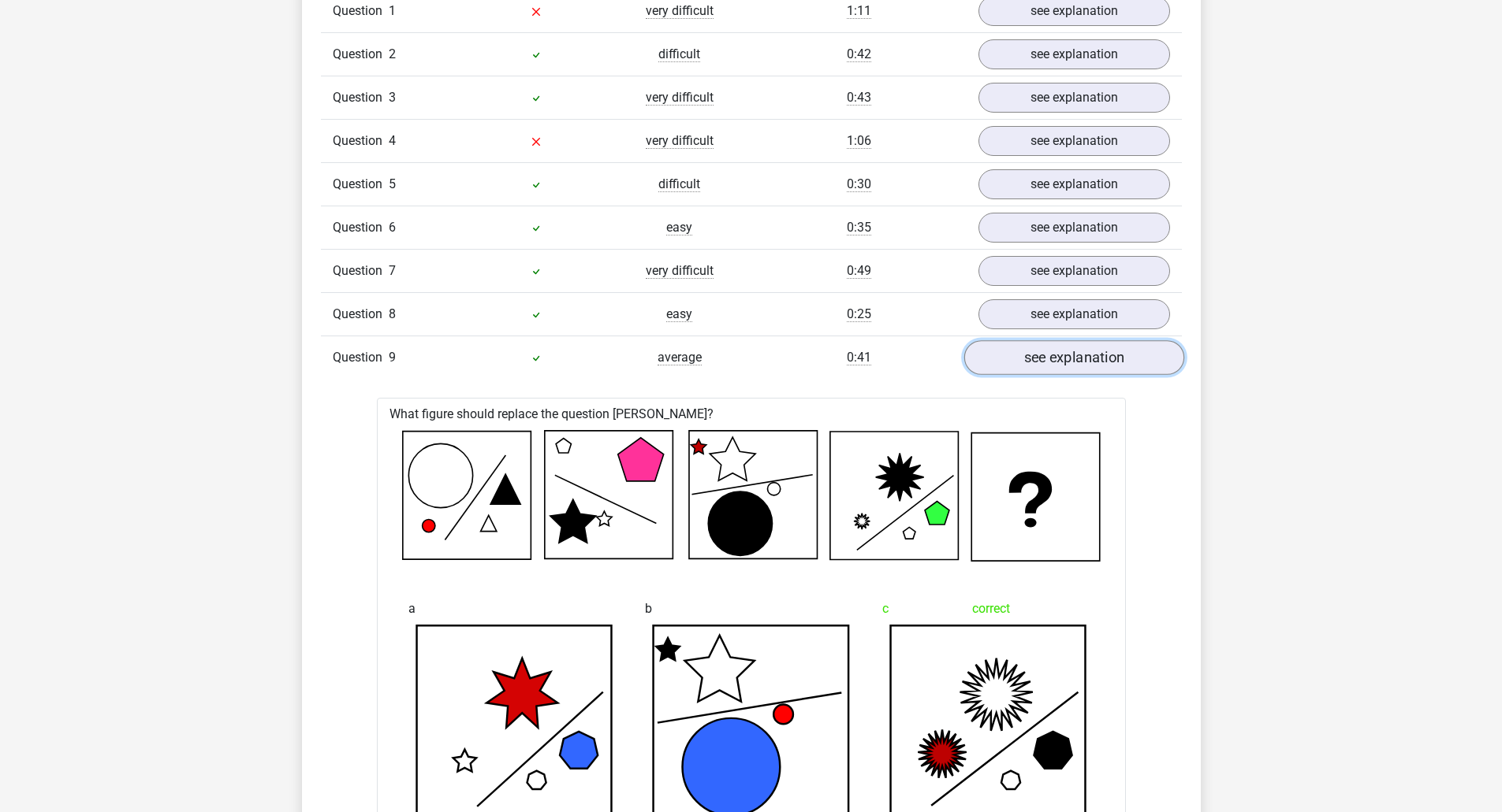
drag, startPoint x: 1034, startPoint y: 355, endPoint x: 1046, endPoint y: 356, distance: 12.0
click at [1035, 356] on link "see explanation" at bounding box center [1073, 358] width 220 height 35
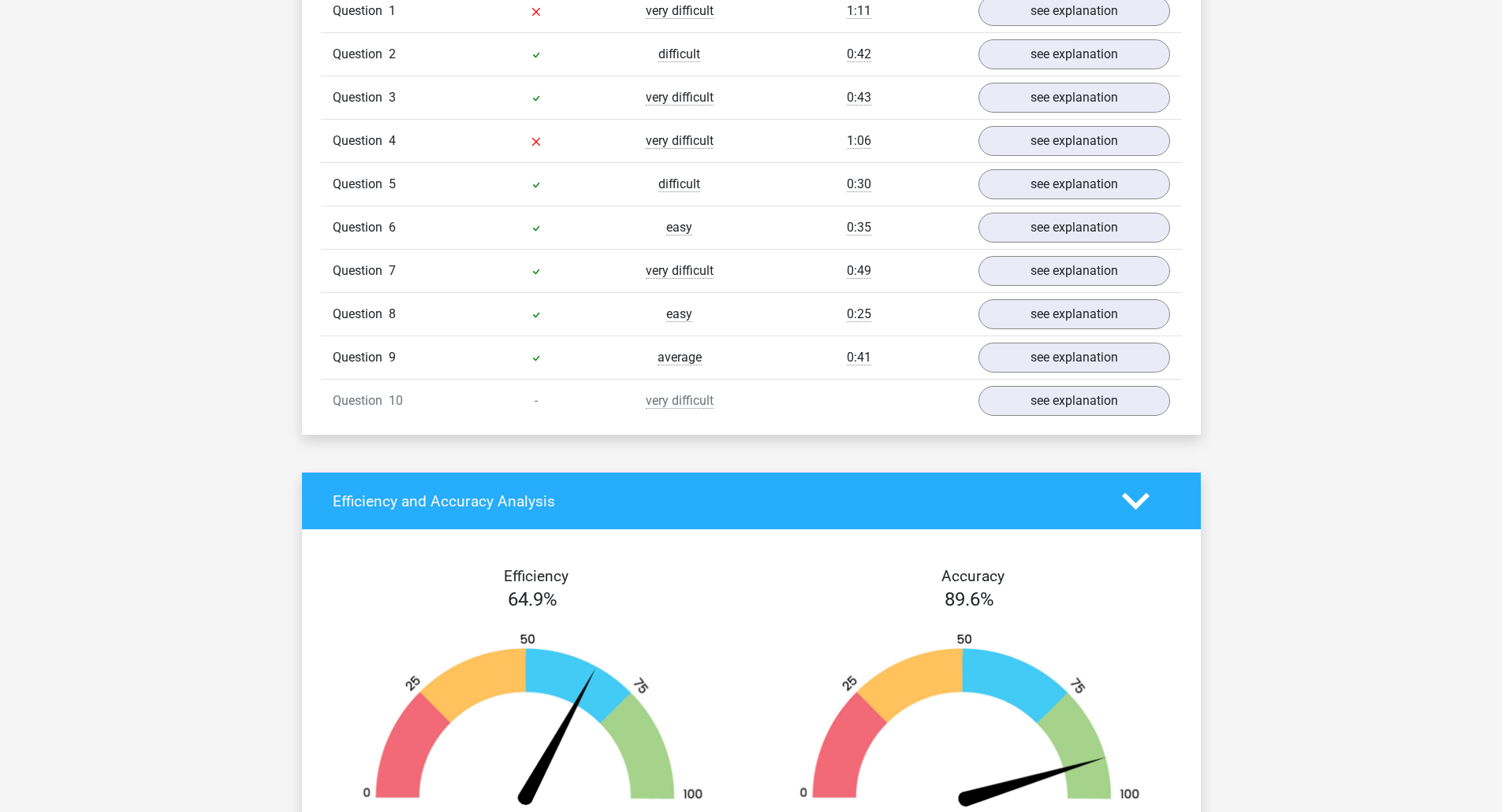
click at [1081, 425] on div "In this section you will find the answers and explanations to all the questions…" at bounding box center [751, 161] width 875 height 549
click at [1084, 414] on link "see explanation" at bounding box center [1073, 402] width 220 height 35
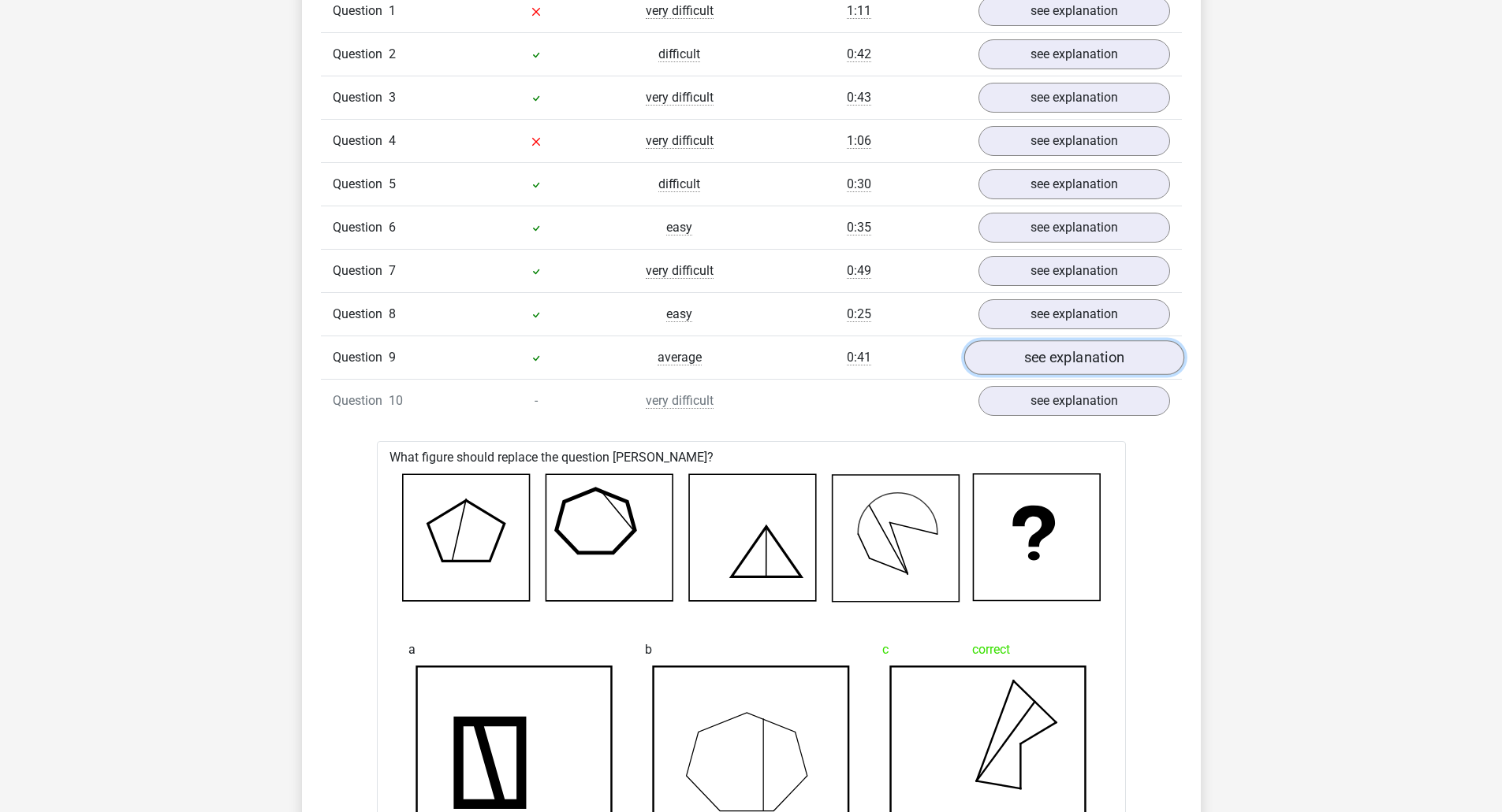
click at [1049, 360] on link "see explanation" at bounding box center [1073, 358] width 220 height 35
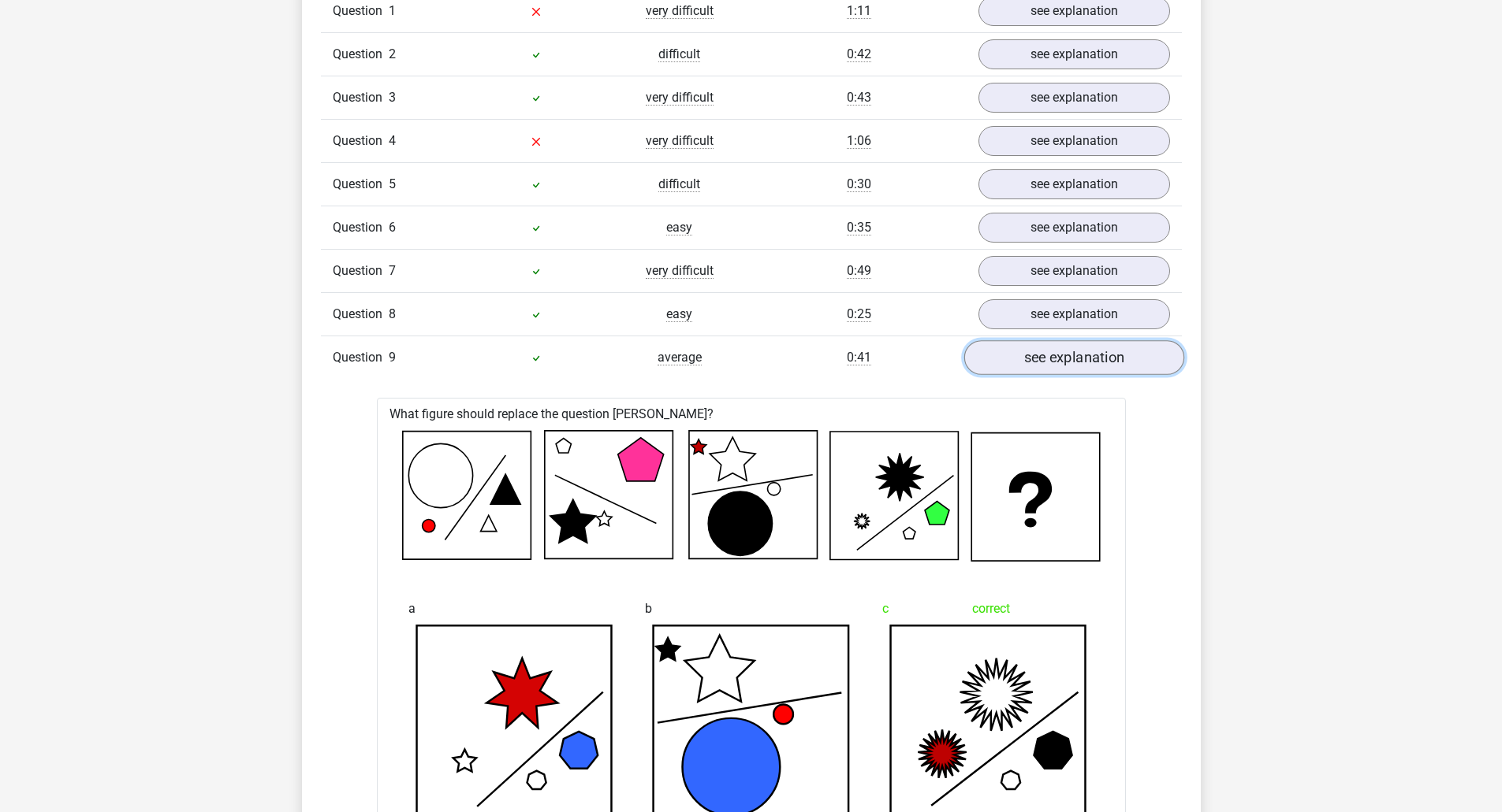
click at [1050, 361] on link "see explanation" at bounding box center [1073, 358] width 220 height 35
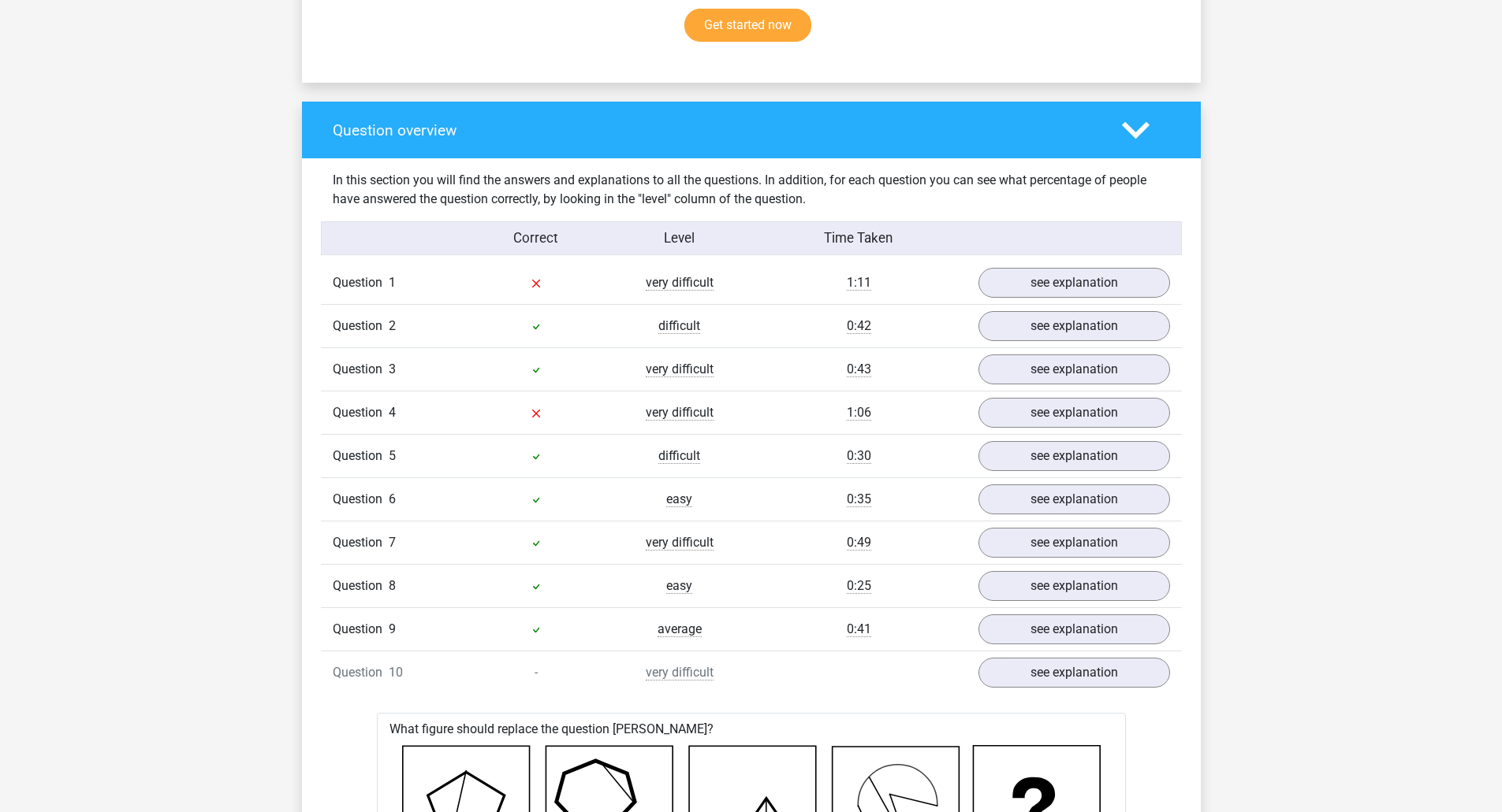
scroll to position [1024, 0]
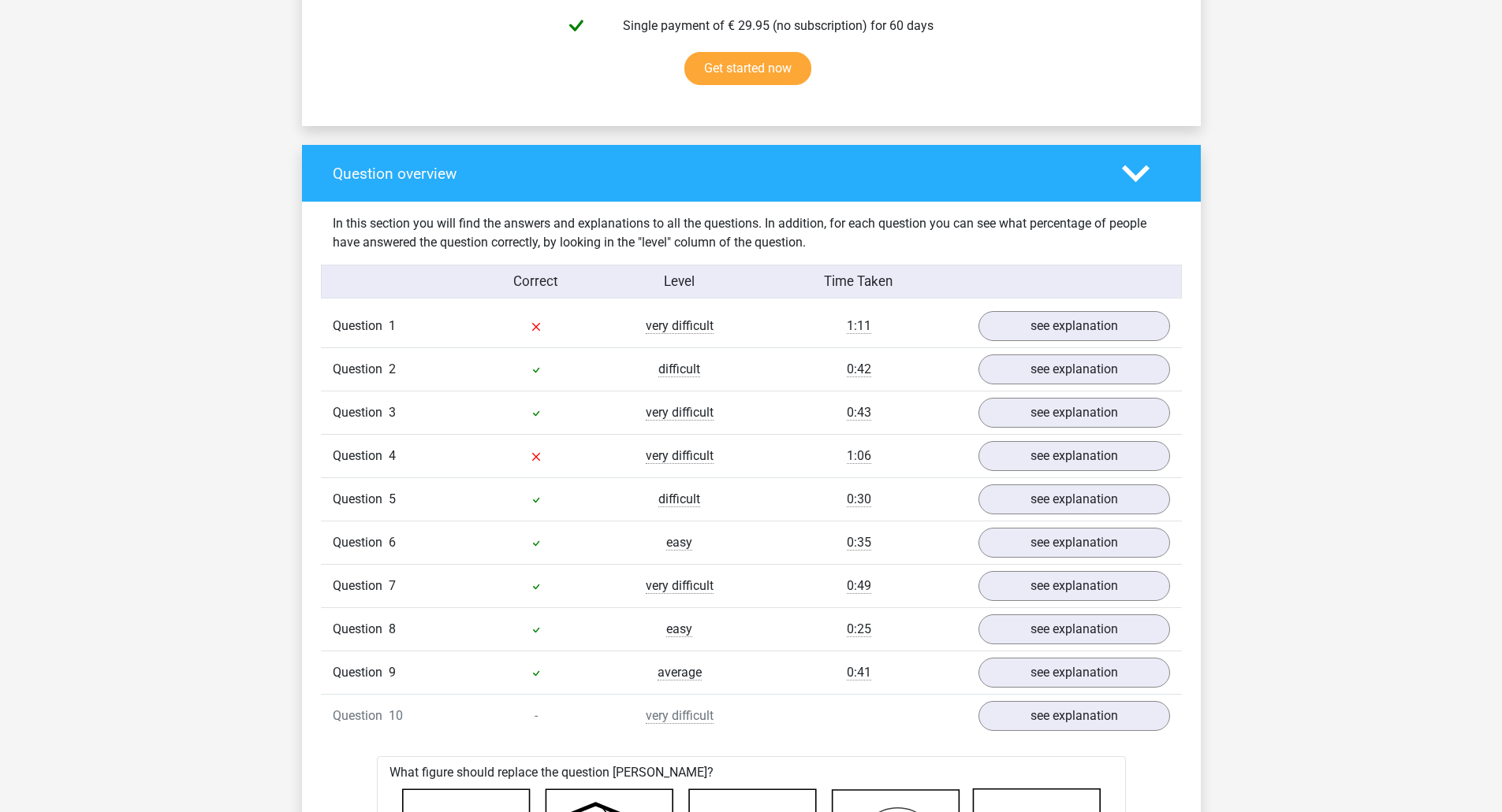
click at [1130, 181] on icon at bounding box center [1135, 174] width 28 height 28
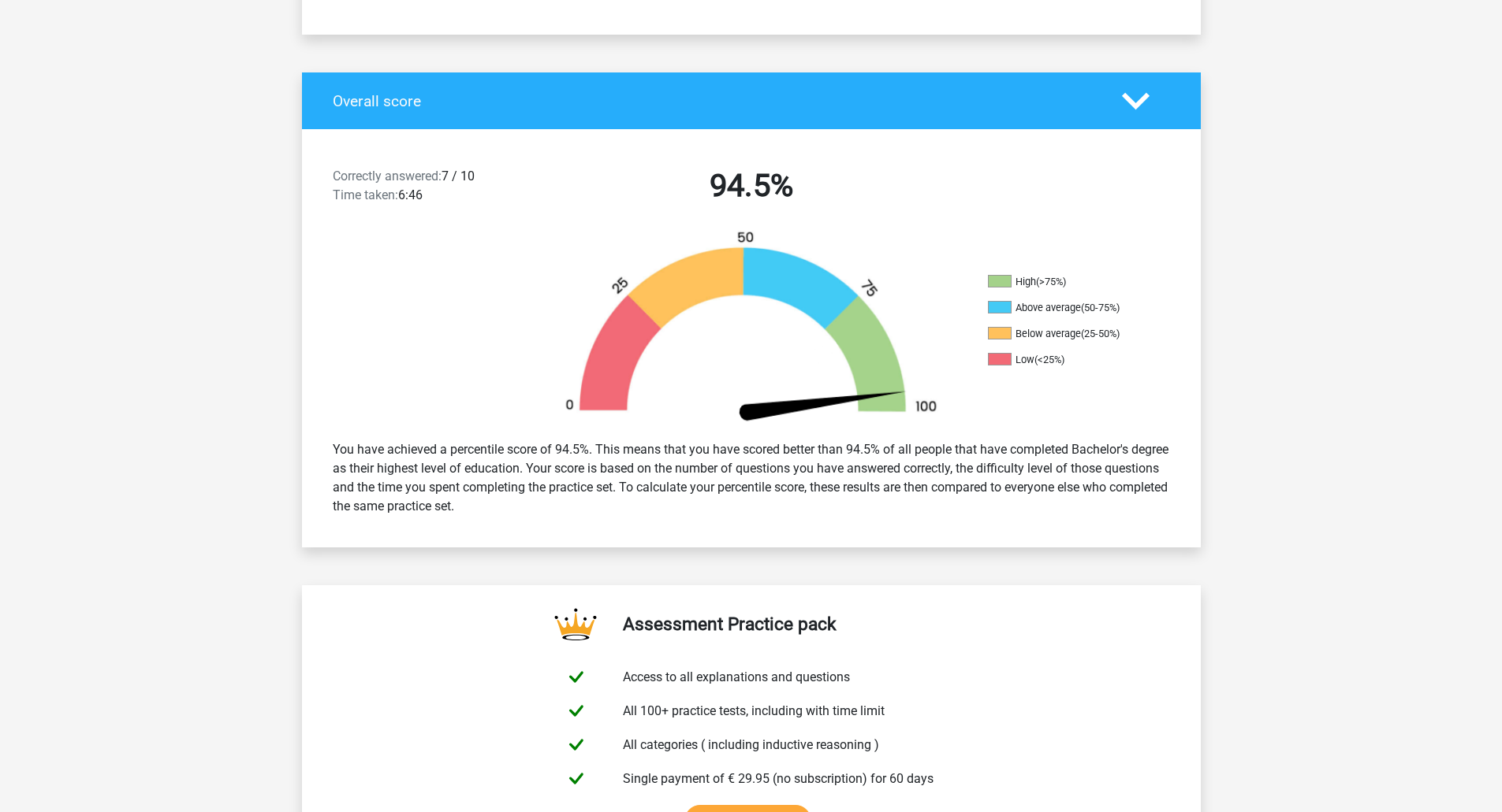
scroll to position [0, 0]
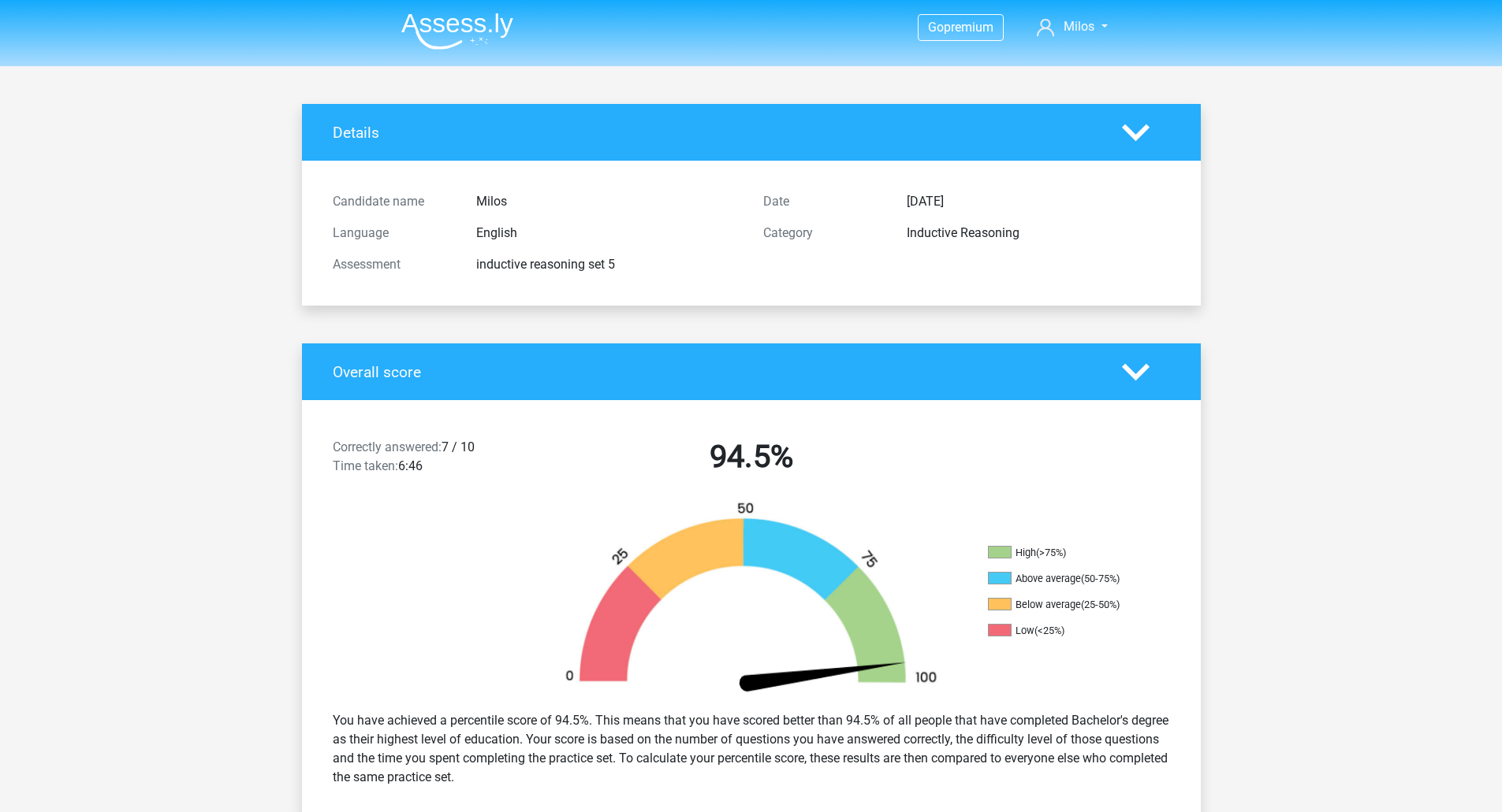
click at [436, 21] on img at bounding box center [457, 31] width 112 height 37
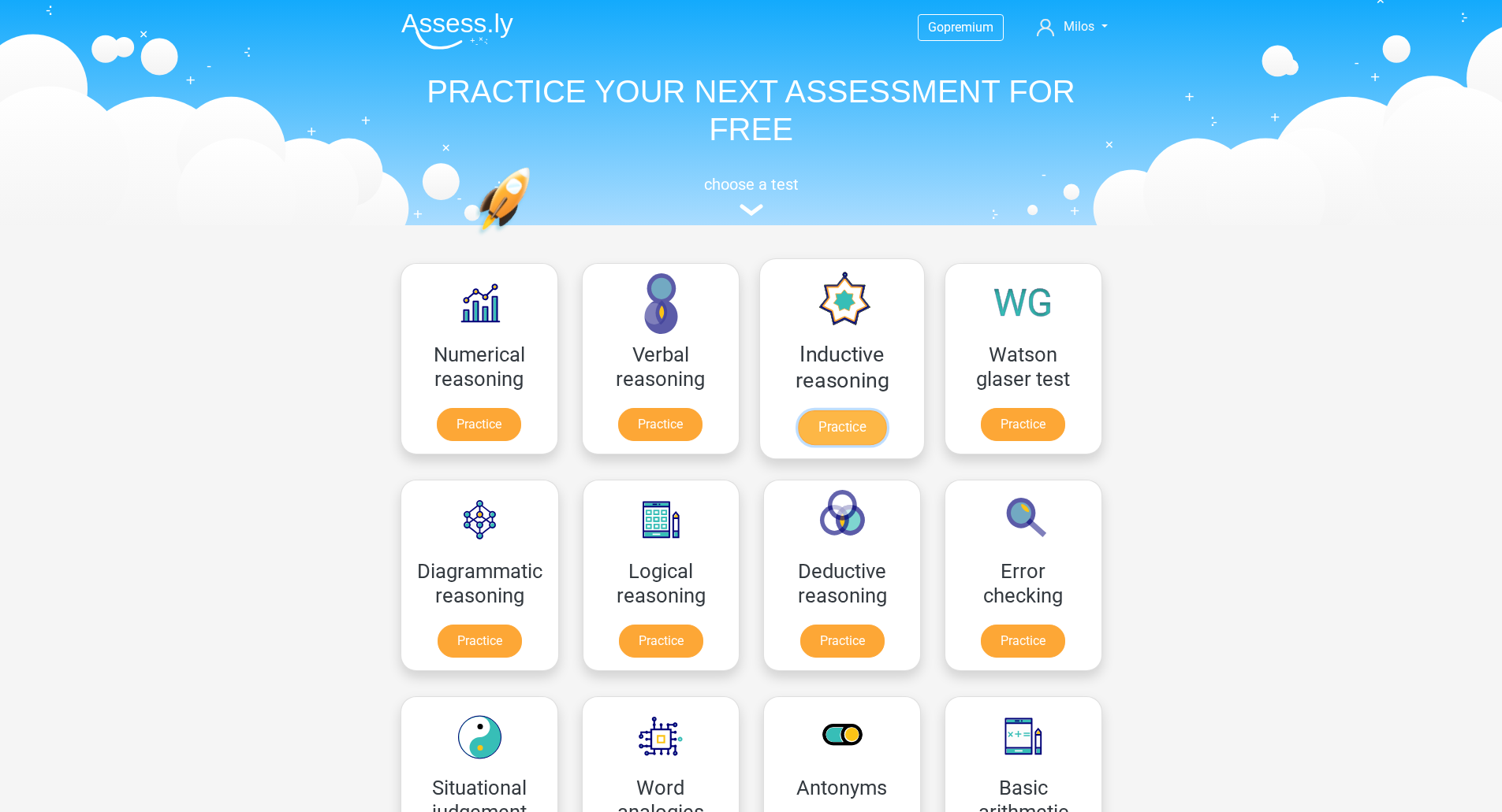
click at [836, 410] on link "Practice" at bounding box center [841, 428] width 89 height 35
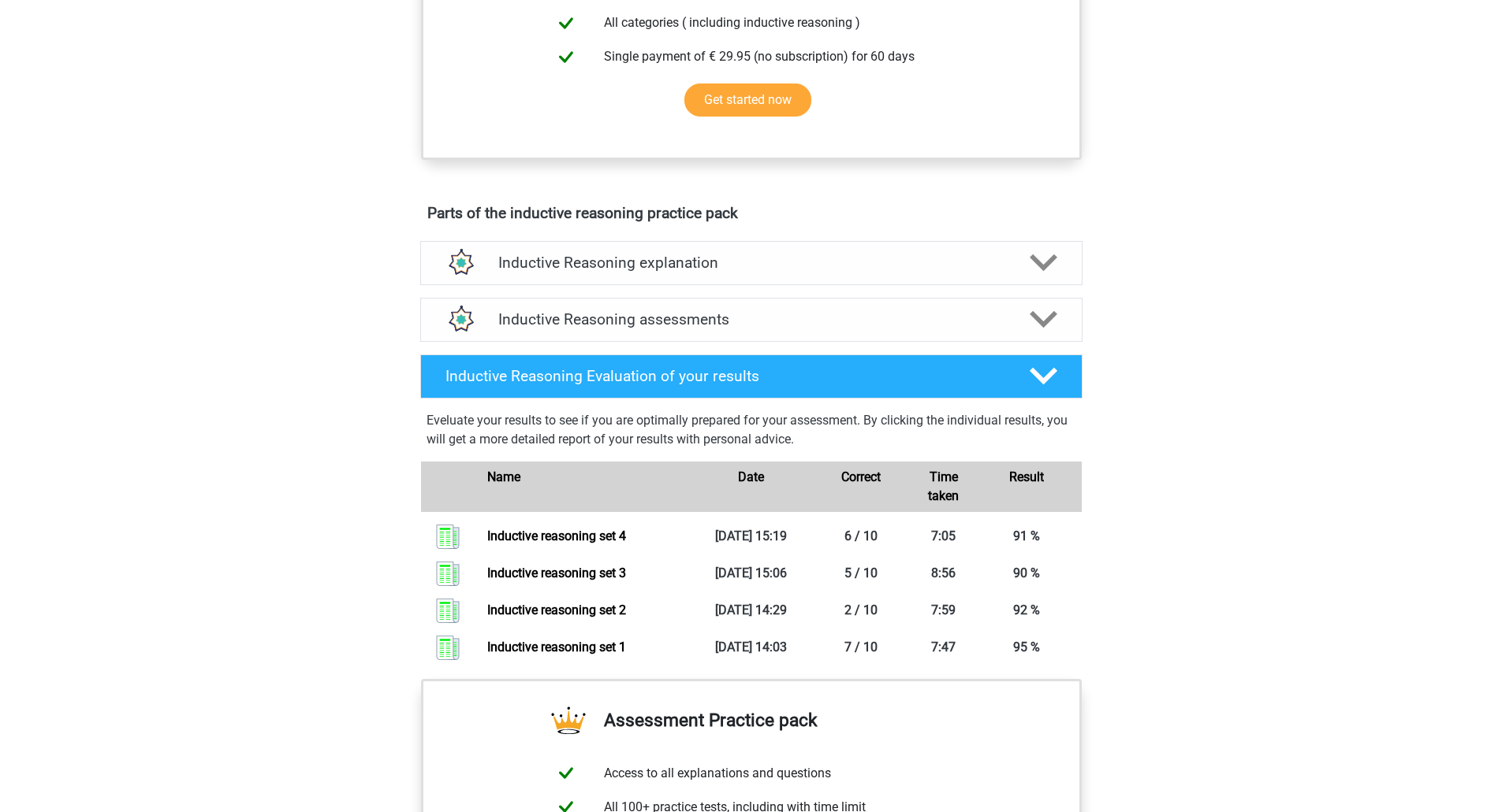
scroll to position [709, 0]
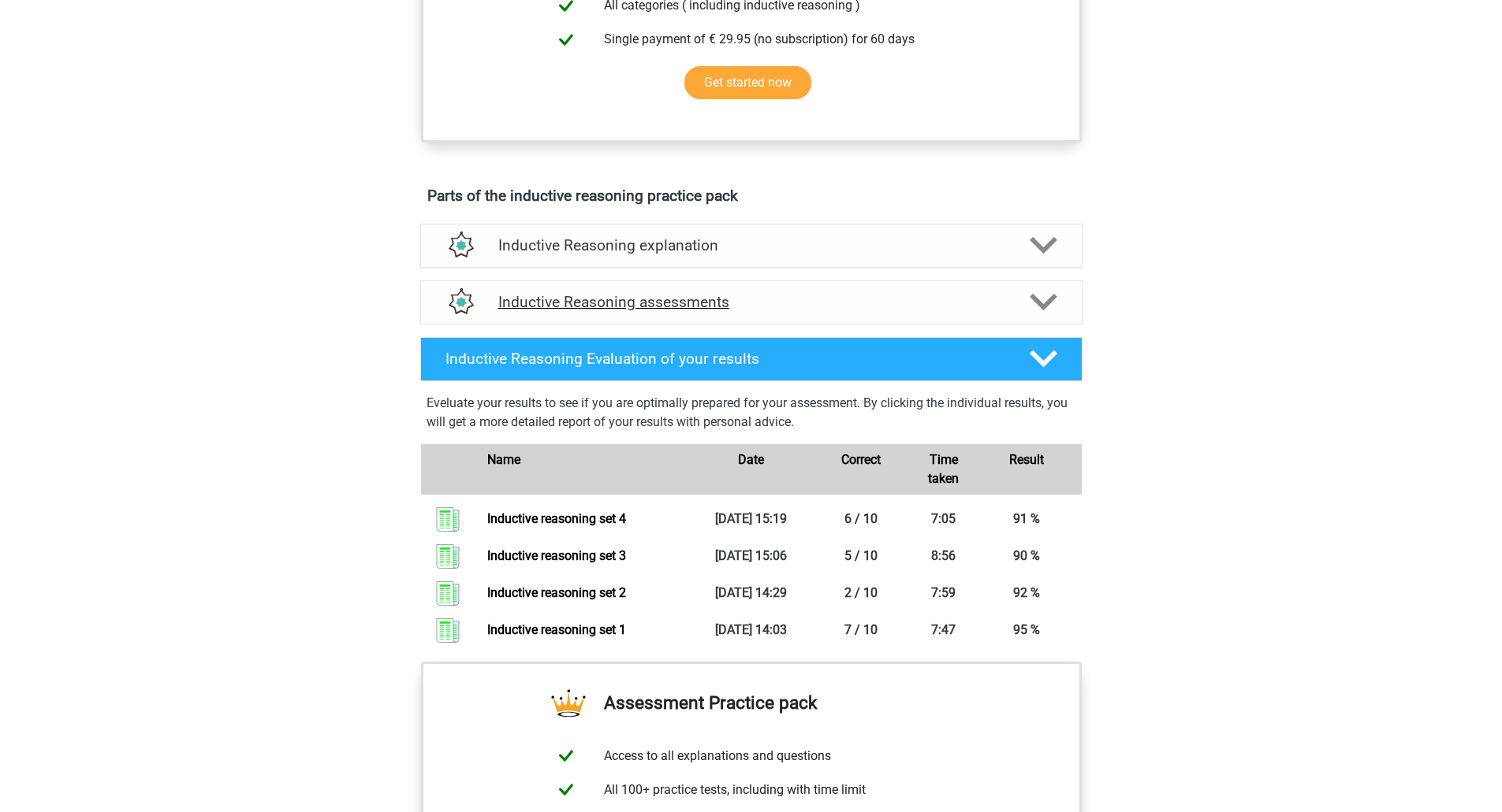
click at [800, 311] on h4 "Inductive Reasoning assessments" at bounding box center [751, 302] width 506 height 18
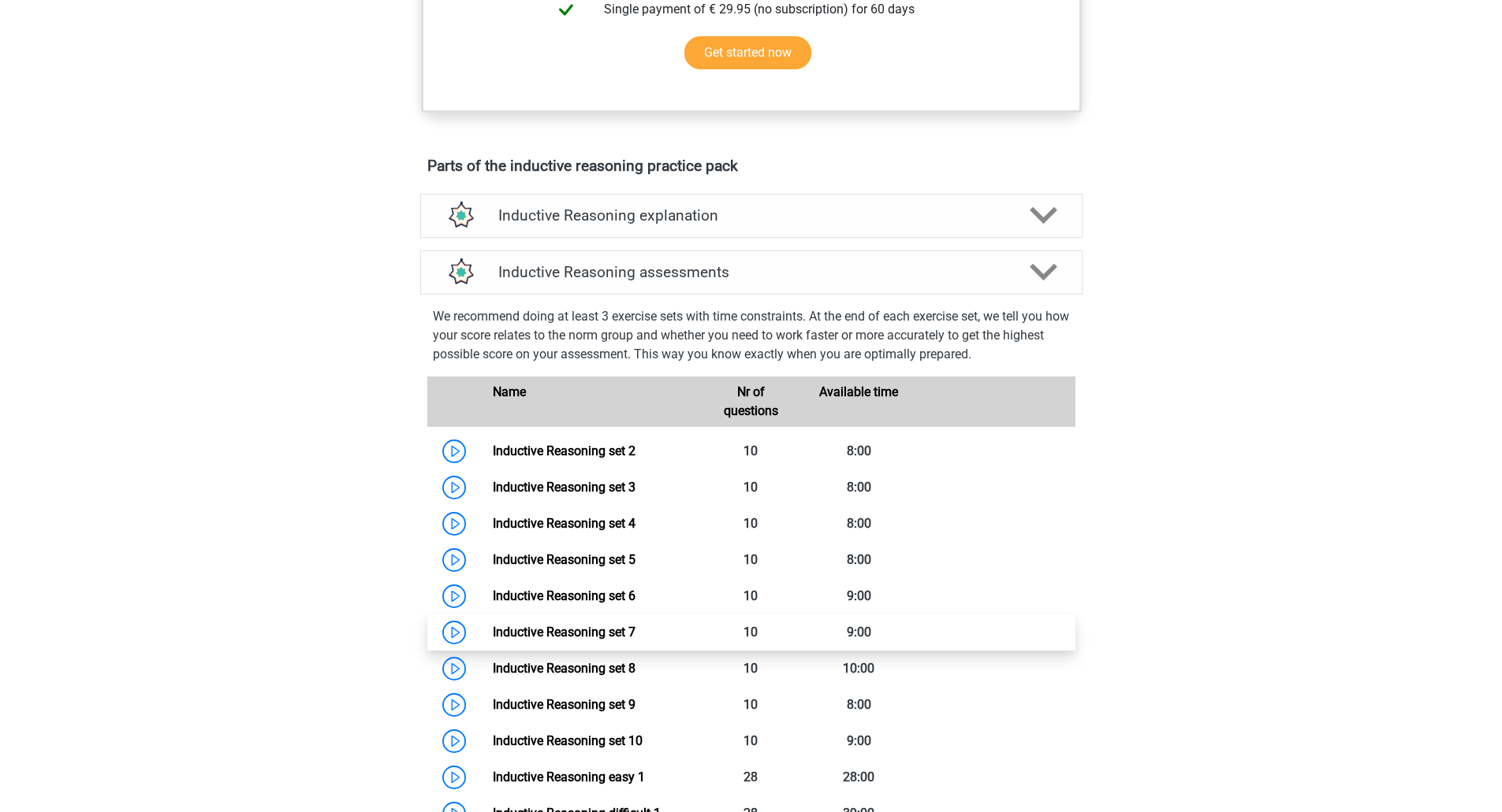
scroll to position [867, 0]
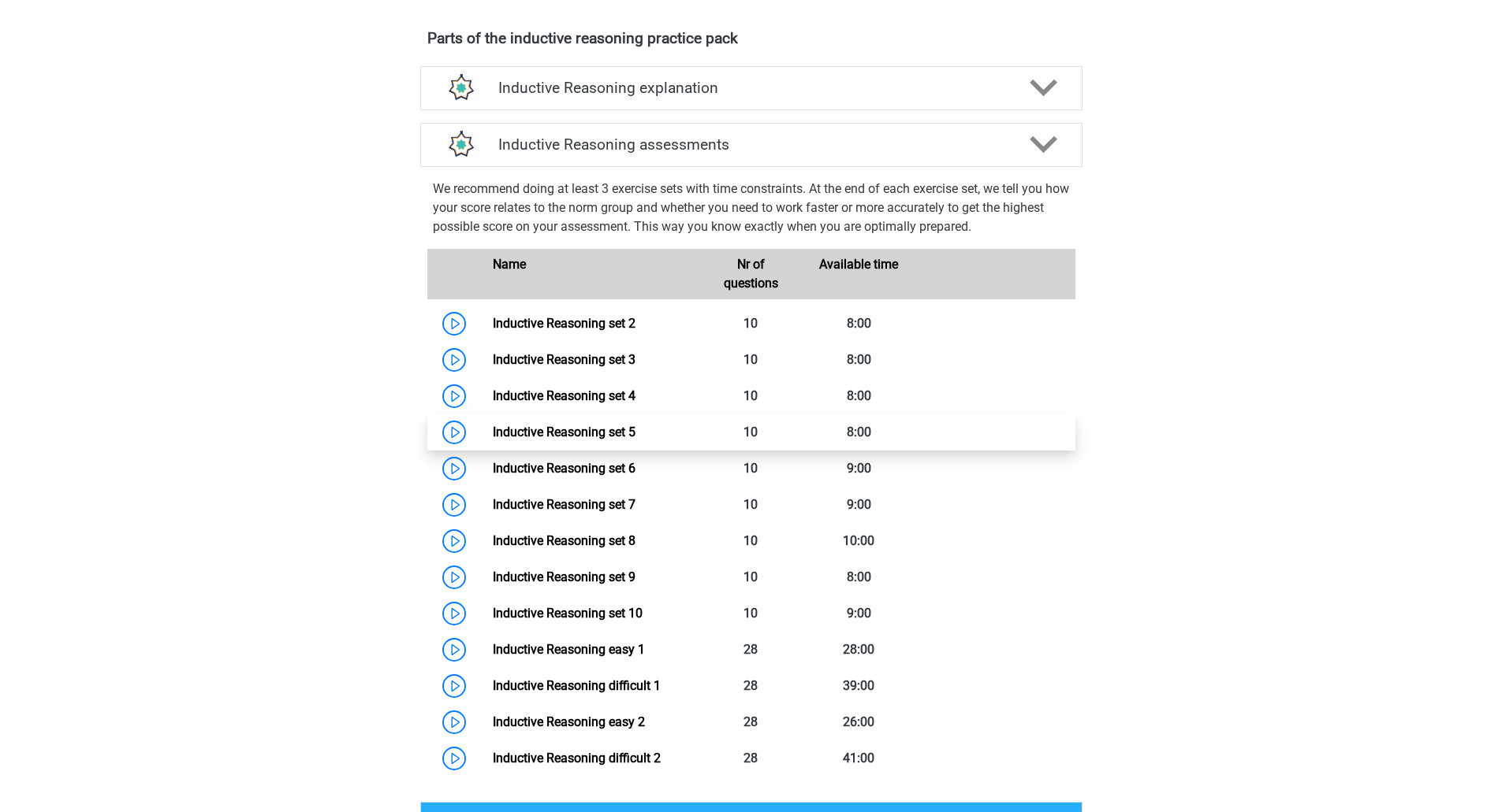
click at [548, 437] on link "Inductive Reasoning set 5" at bounding box center [564, 432] width 142 height 15
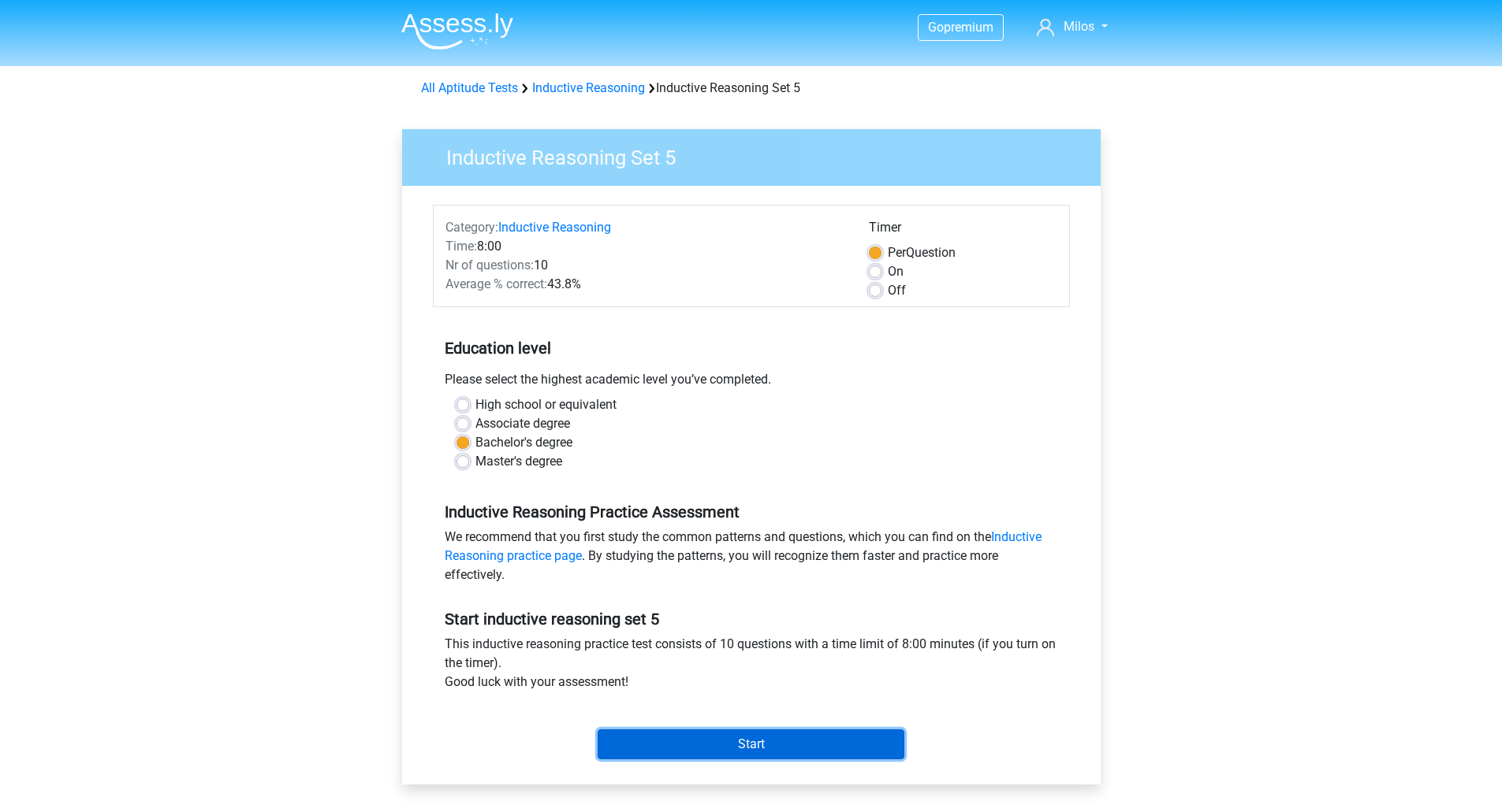
click at [769, 733] on input "Start" at bounding box center [751, 745] width 307 height 30
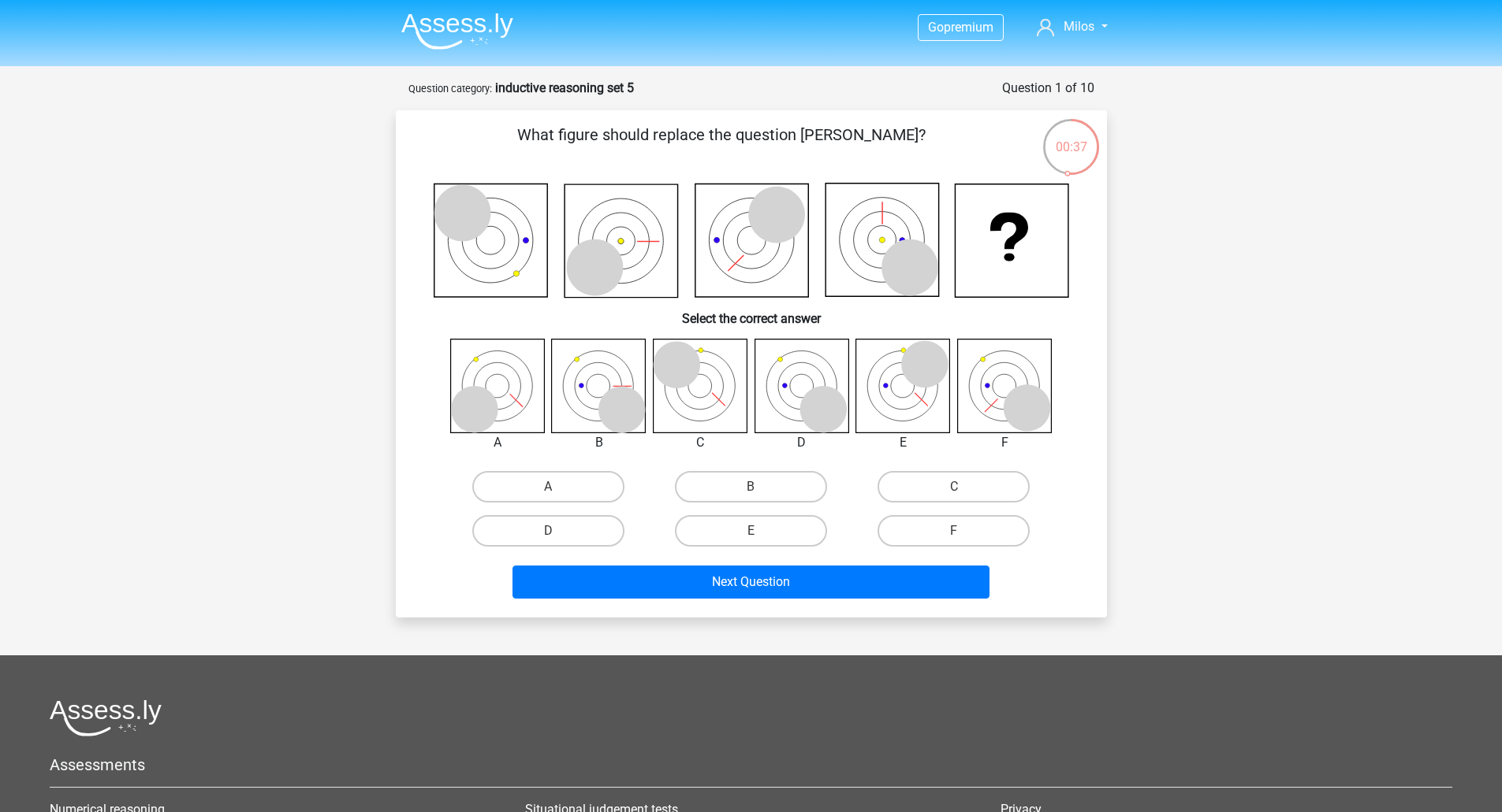
click at [908, 401] on icon at bounding box center [902, 385] width 93 height 93
drag, startPoint x: 568, startPoint y: 519, endPoint x: 594, endPoint y: 549, distance: 39.7
click at [567, 519] on label "D" at bounding box center [548, 531] width 153 height 31
click at [558, 531] on input "D" at bounding box center [553, 536] width 10 height 10
radio input "true"
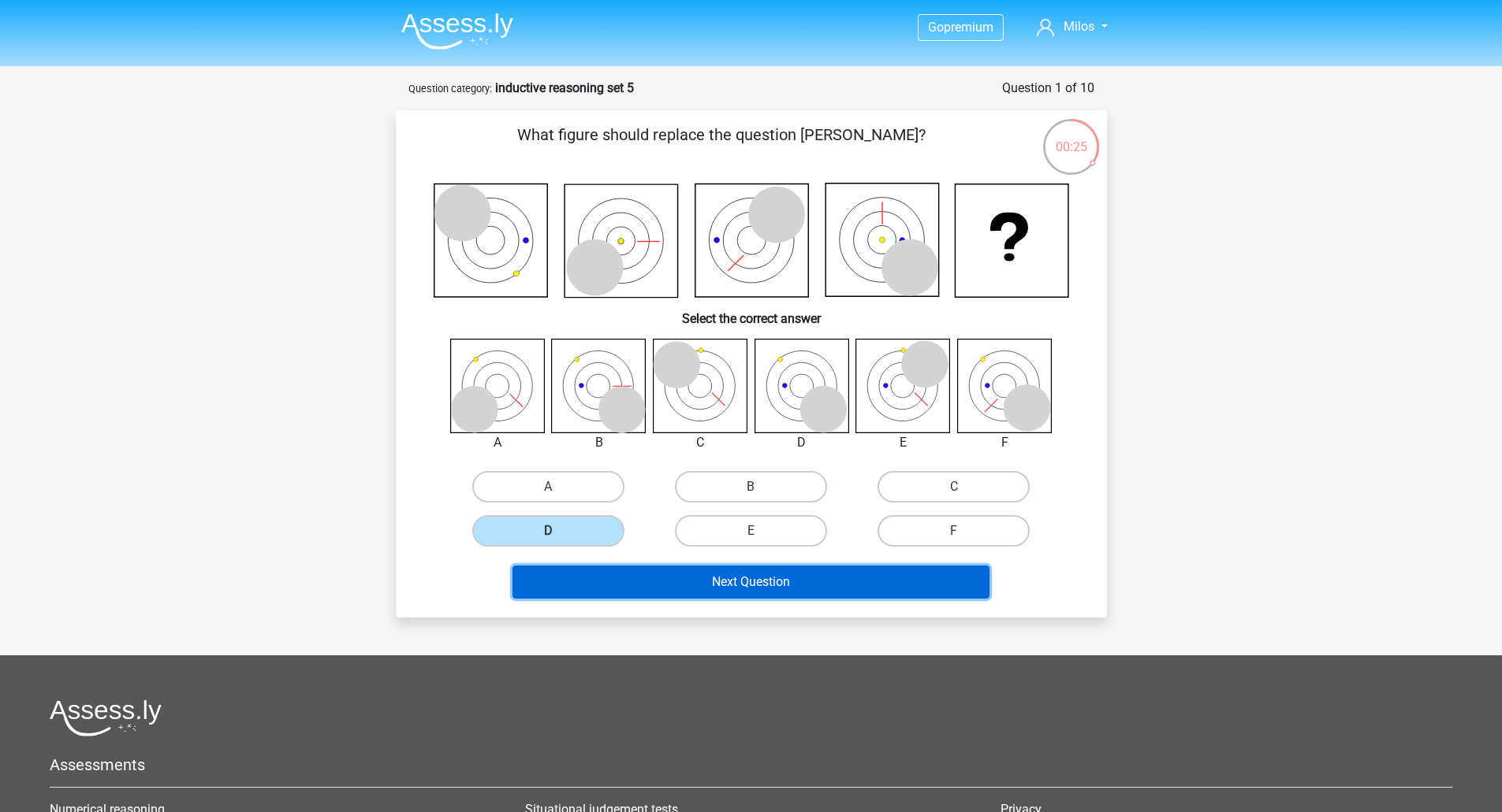
click at [653, 589] on button "Next Question" at bounding box center [751, 582] width 477 height 33
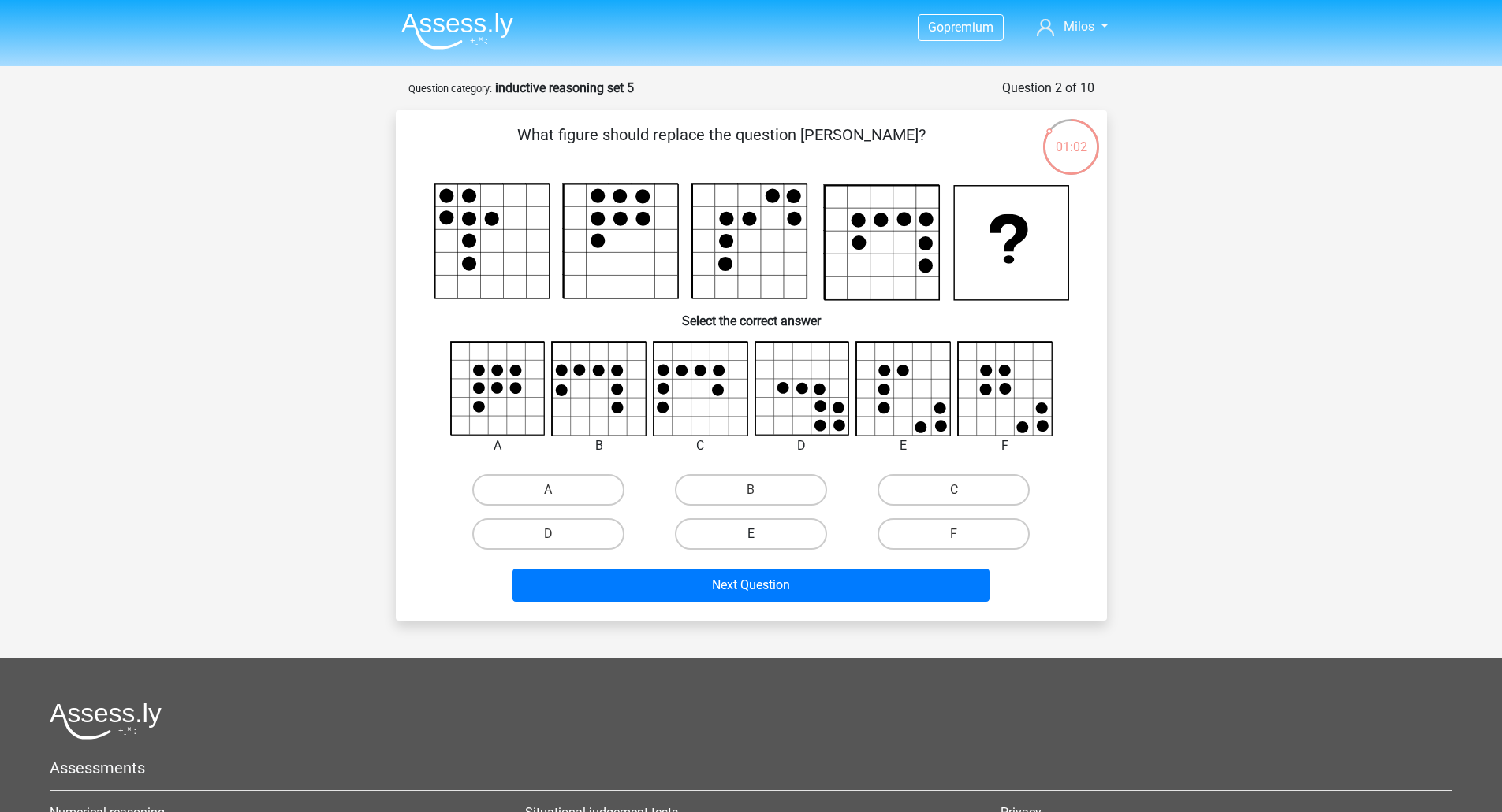
click at [775, 541] on label "E" at bounding box center [751, 534] width 153 height 31
click at [761, 541] on input "E" at bounding box center [755, 539] width 10 height 10
radio input "true"
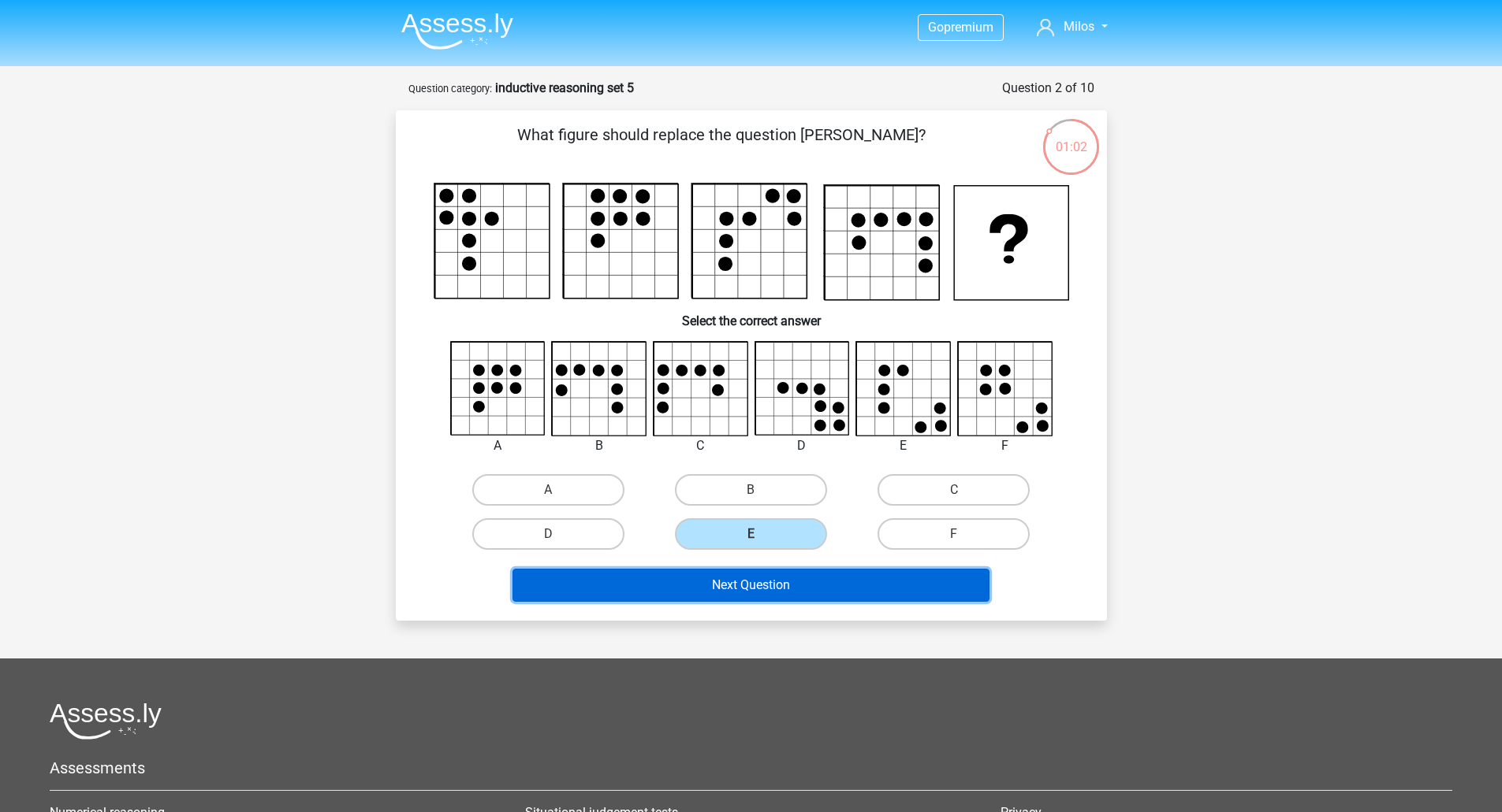
click at [788, 580] on button "Next Question" at bounding box center [751, 586] width 477 height 33
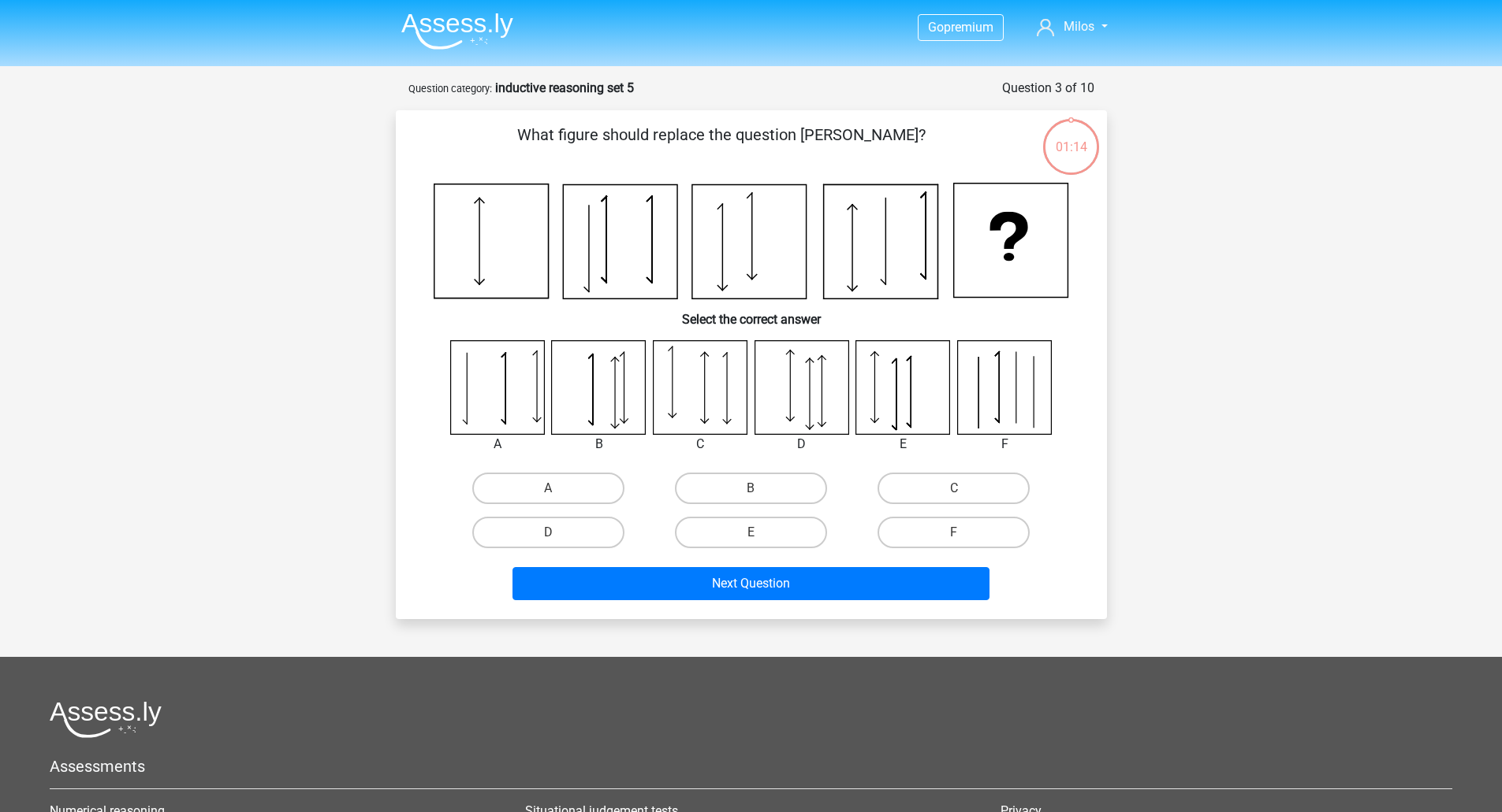
scroll to position [79, 0]
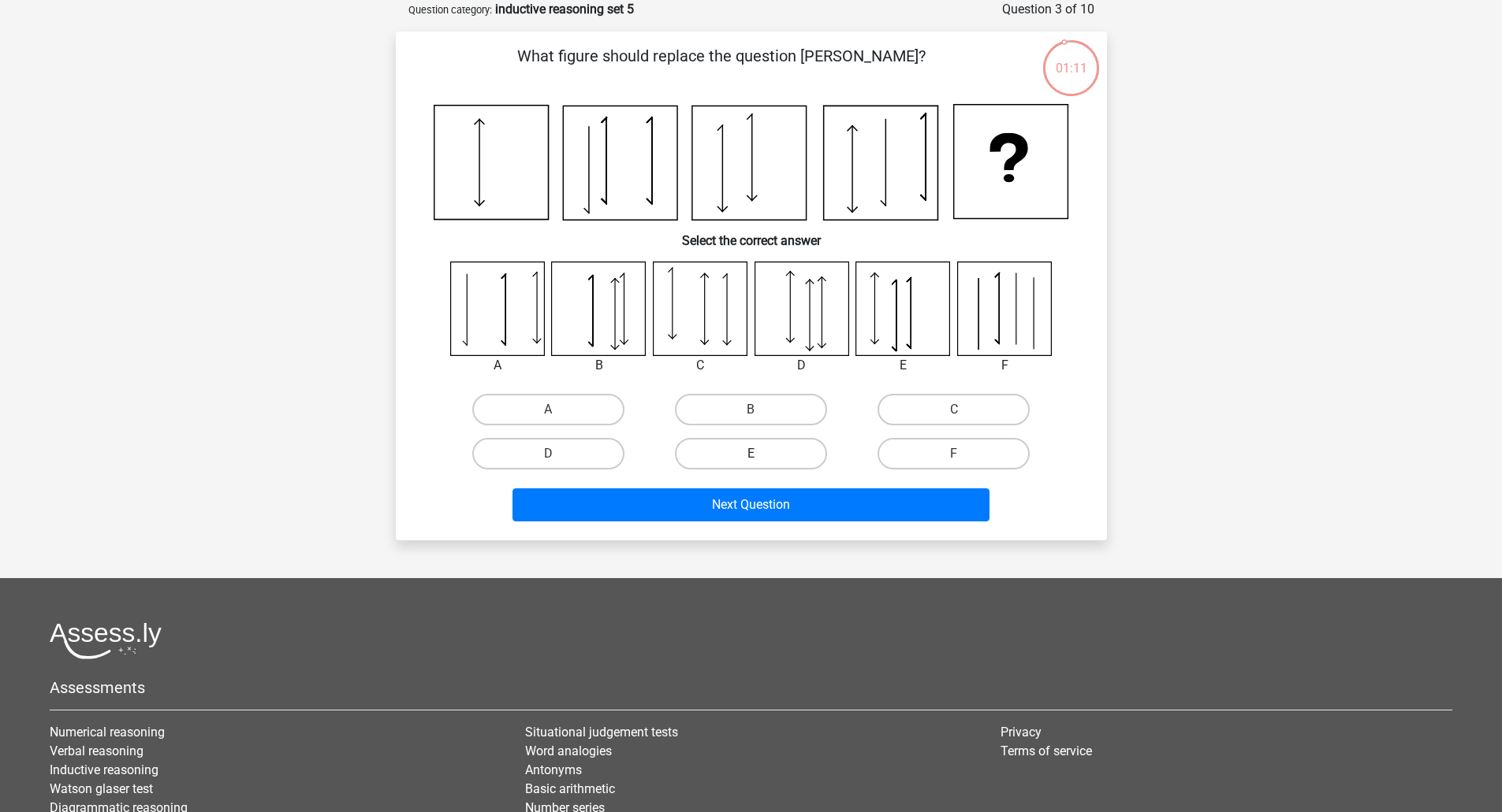
click at [781, 458] on label "E" at bounding box center [751, 454] width 153 height 31
click at [761, 458] on input "E" at bounding box center [755, 458] width 10 height 10
radio input "true"
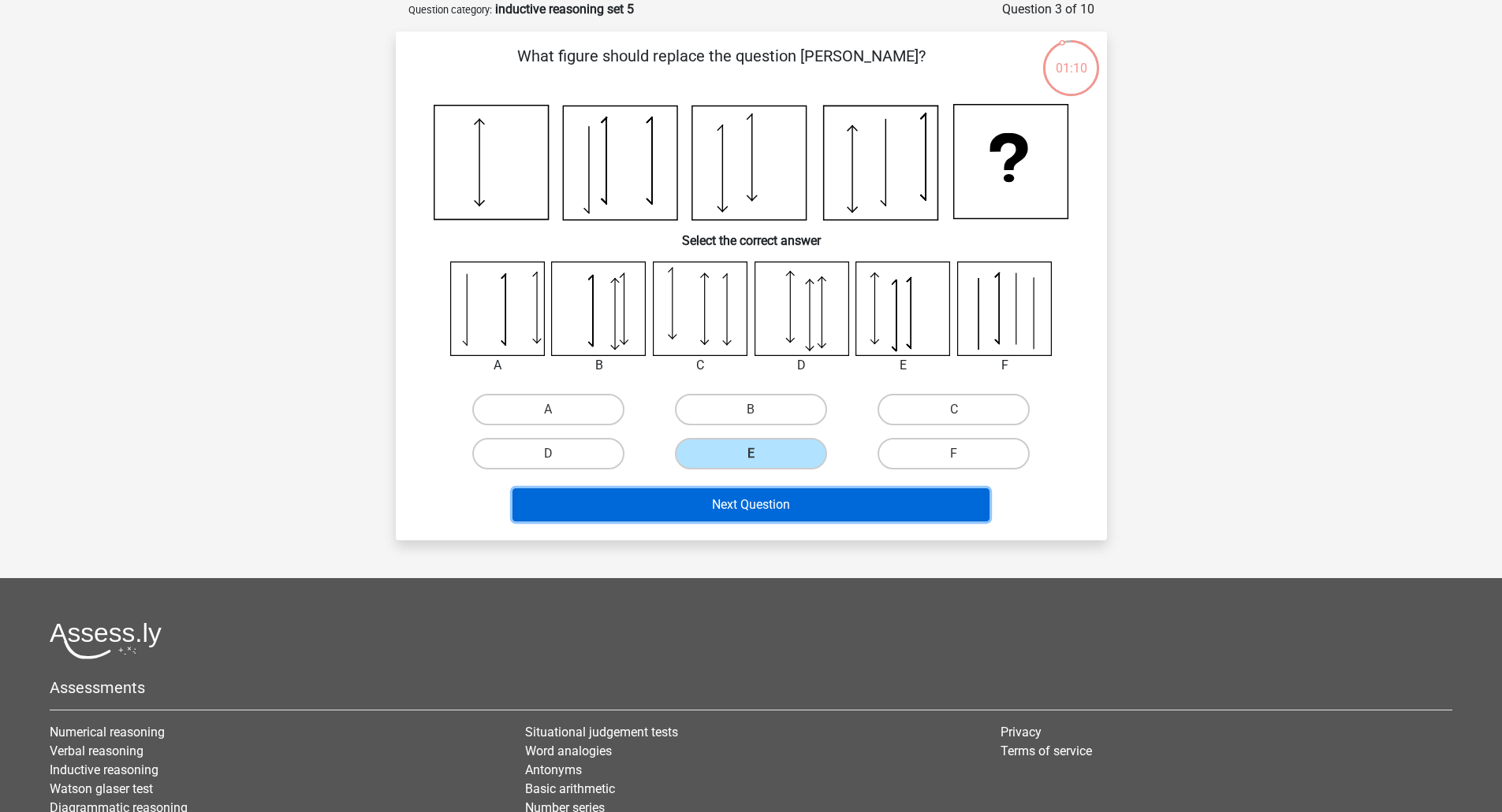
click at [811, 512] on button "Next Question" at bounding box center [751, 505] width 477 height 33
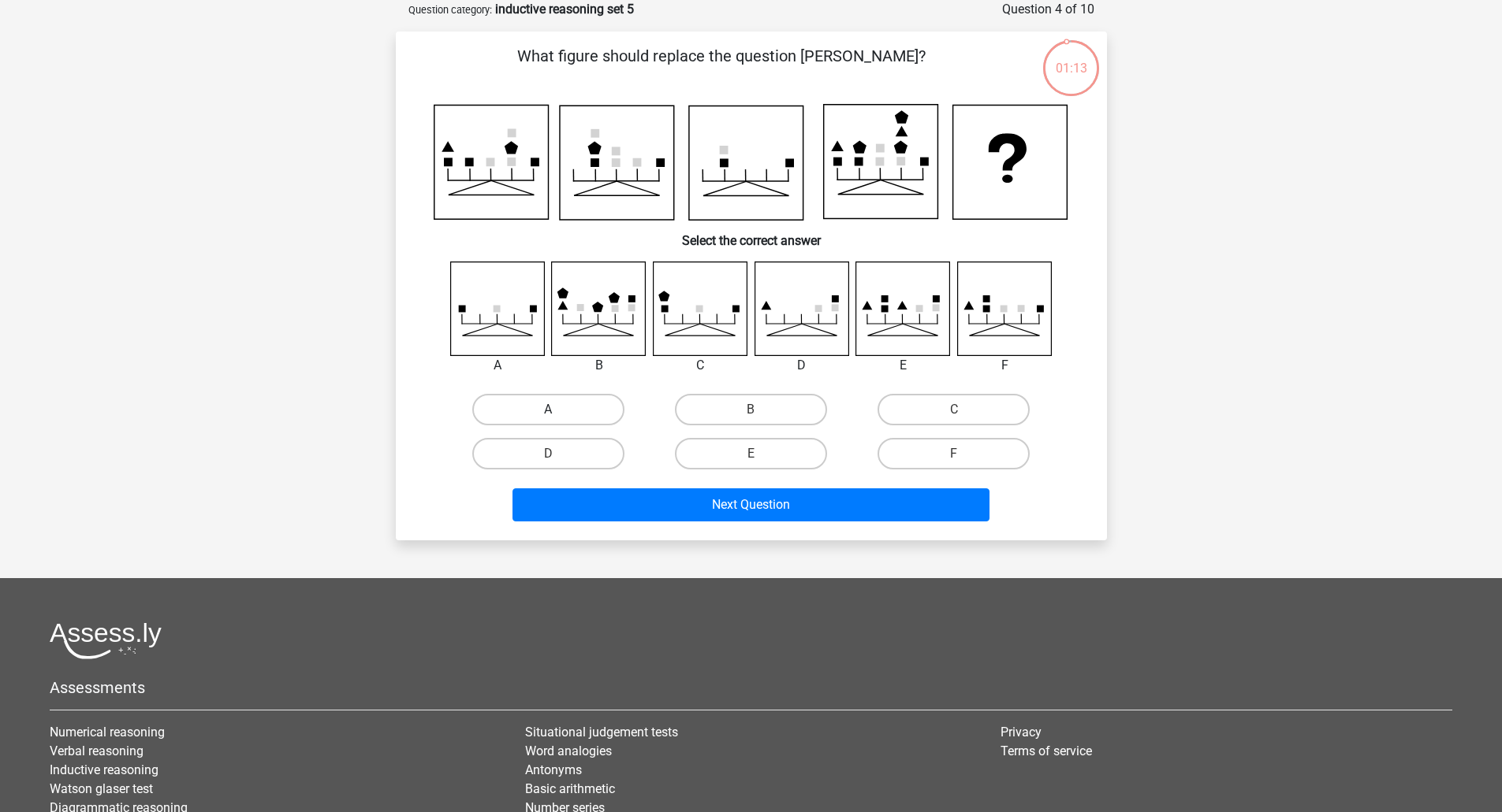
click at [566, 406] on label "A" at bounding box center [548, 409] width 153 height 31
click at [558, 409] on input "A" at bounding box center [553, 414] width 10 height 10
radio input "true"
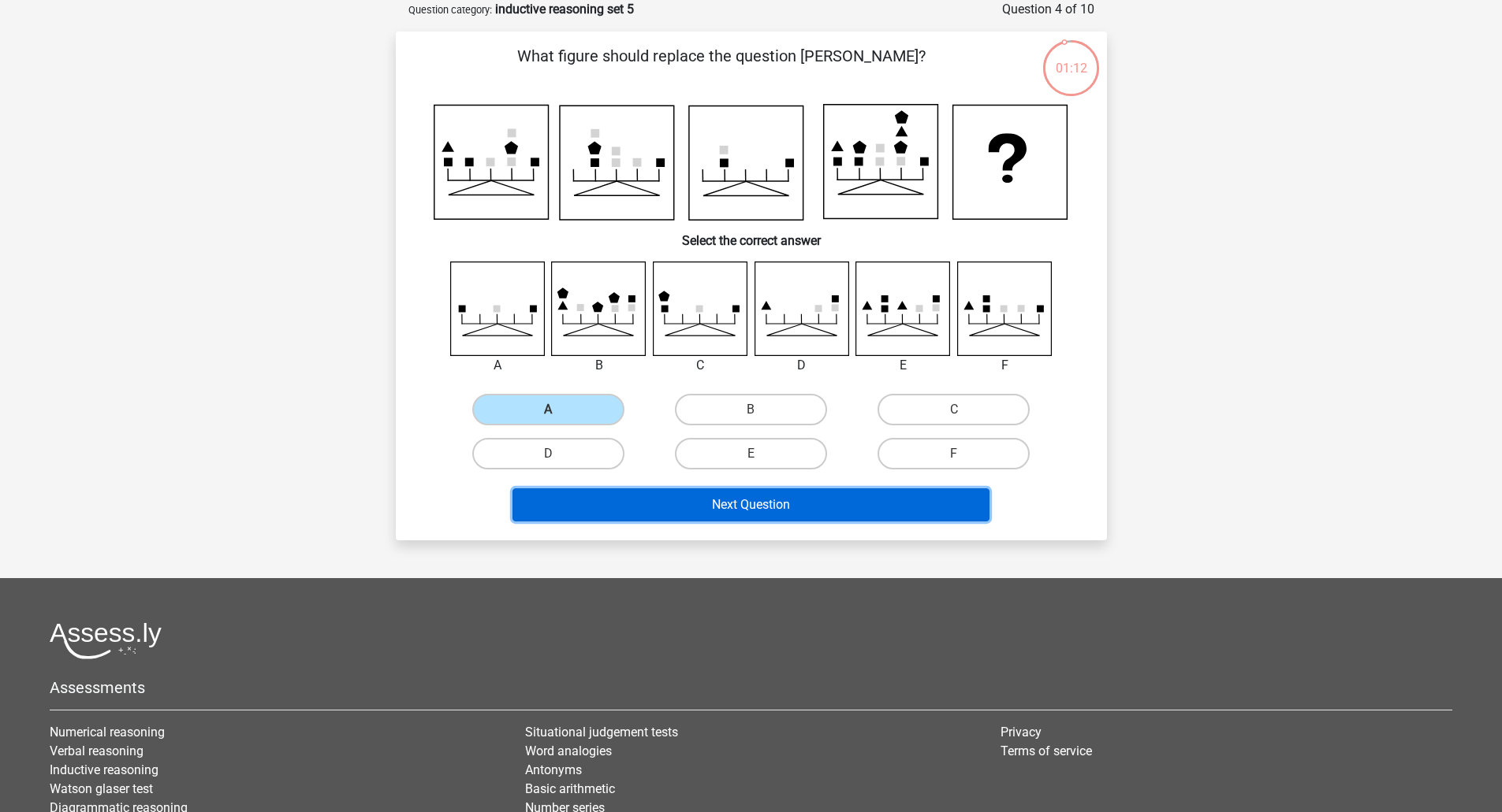
click at [782, 519] on button "Next Question" at bounding box center [751, 505] width 477 height 33
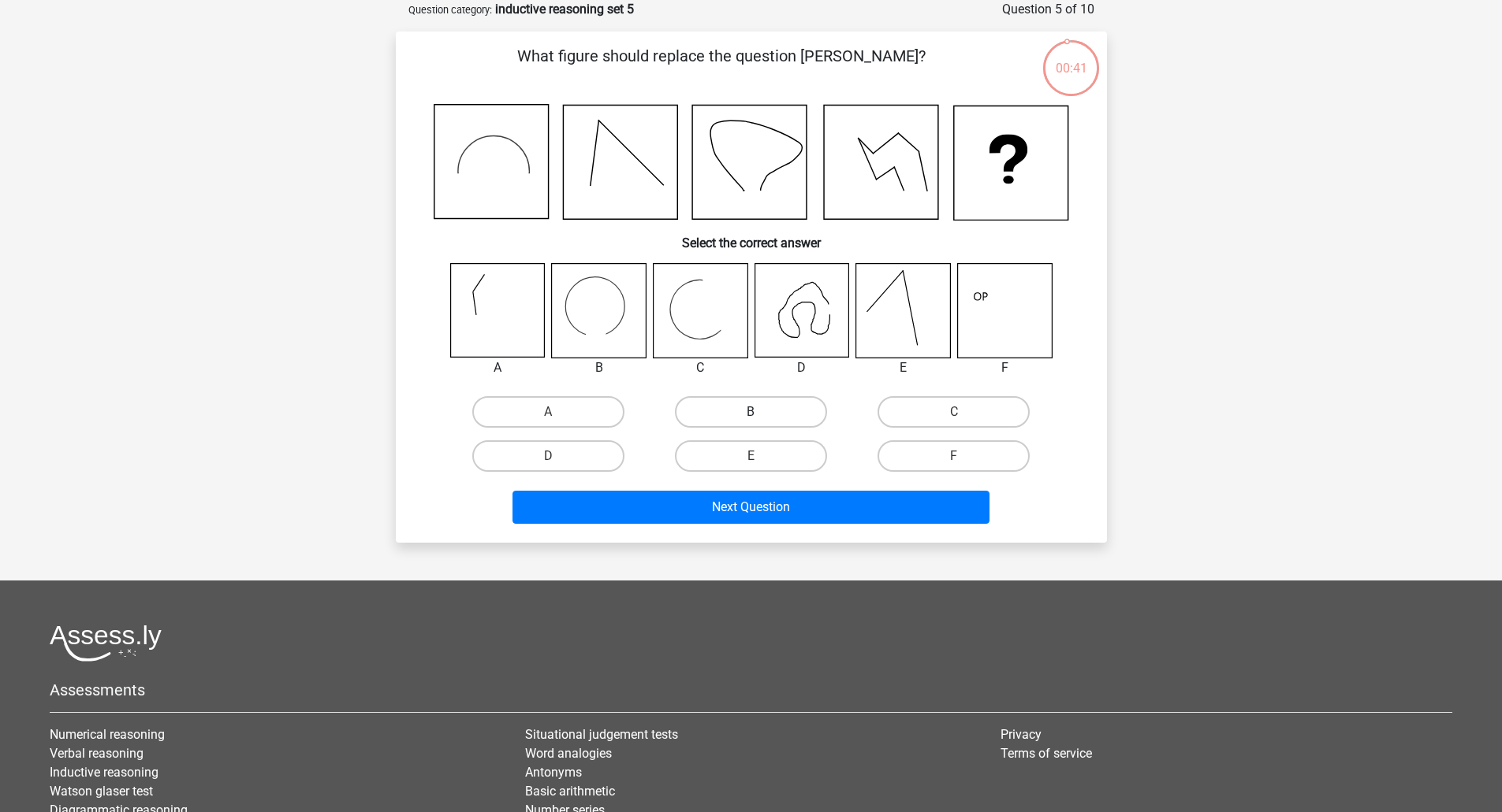
click at [723, 421] on label "B" at bounding box center [751, 412] width 153 height 31
click at [751, 421] on input "B" at bounding box center [755, 417] width 10 height 10
radio input "true"
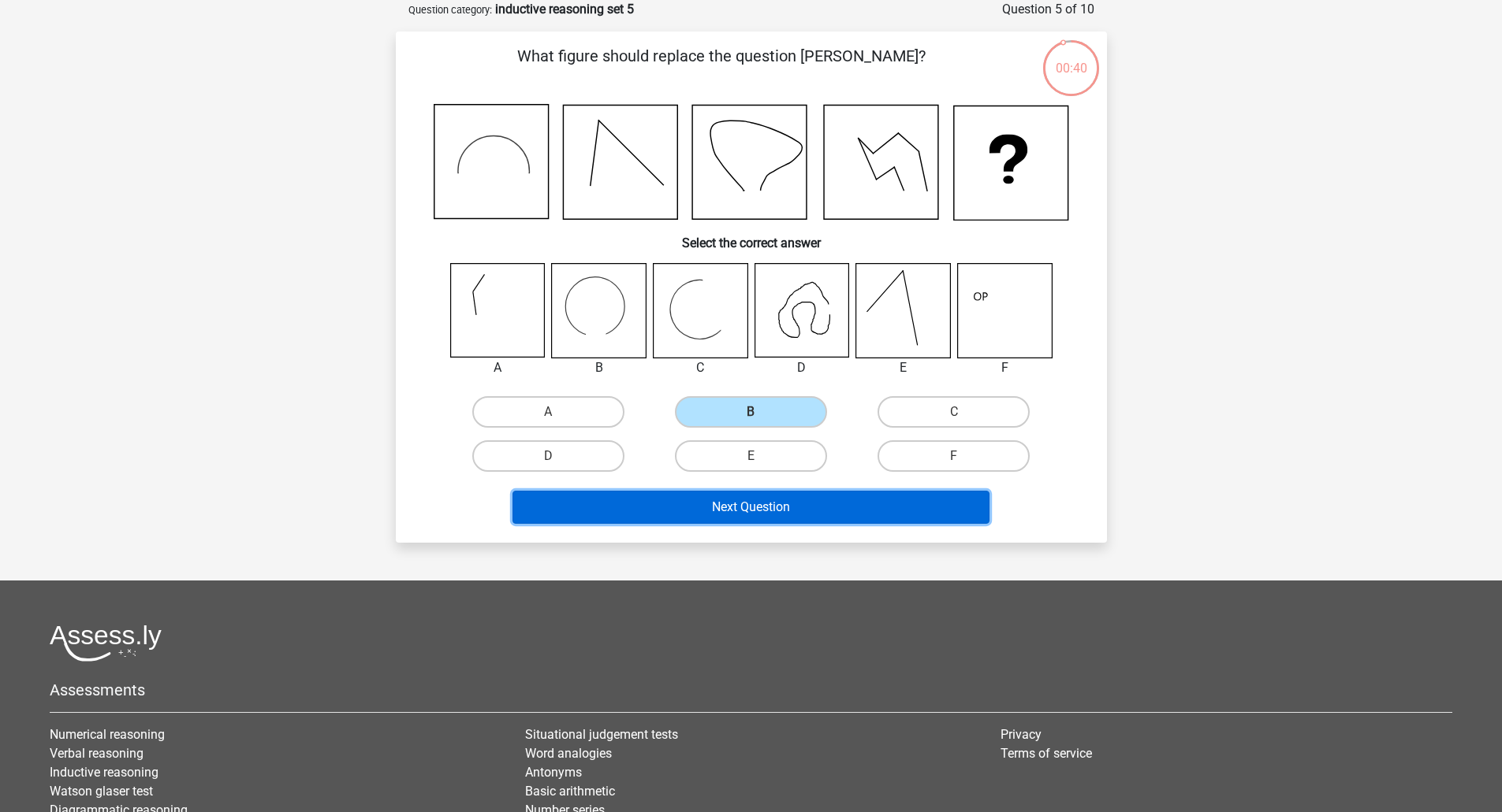
click at [750, 496] on button "Next Question" at bounding box center [751, 507] width 477 height 33
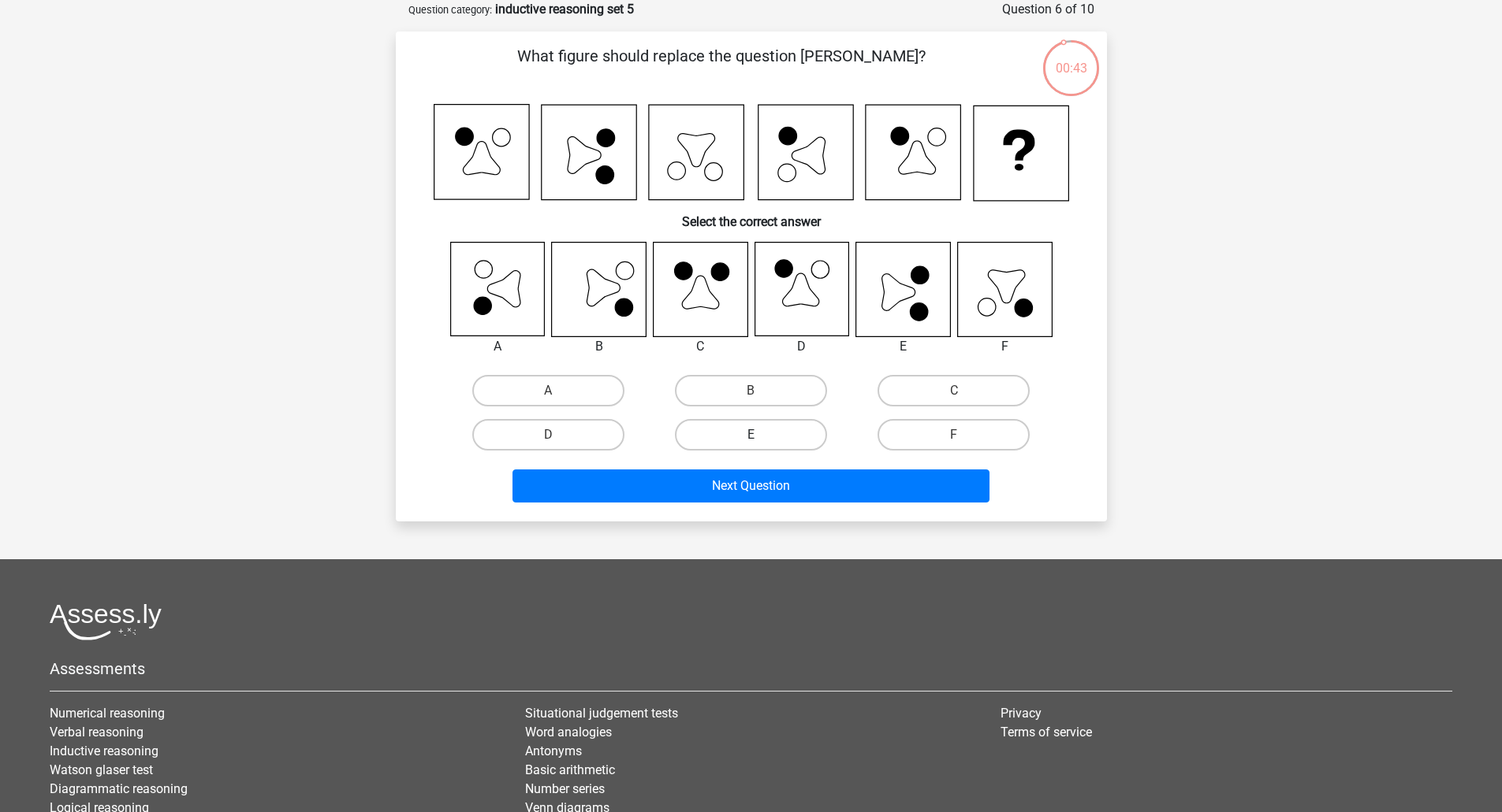
click at [723, 428] on label "E" at bounding box center [751, 435] width 153 height 31
click at [751, 435] on input "E" at bounding box center [755, 440] width 10 height 10
radio input "true"
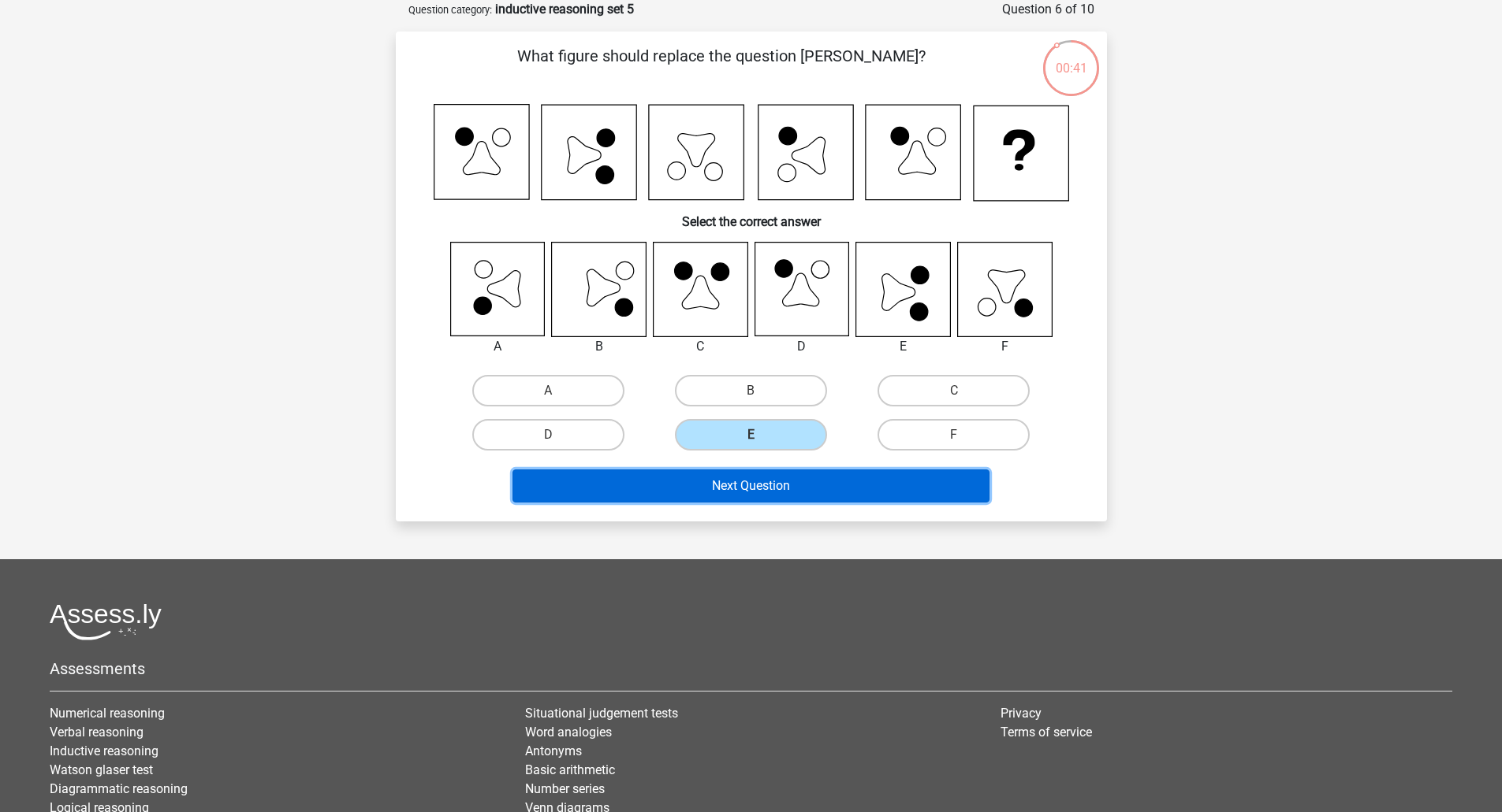
click at [772, 487] on button "Next Question" at bounding box center [751, 486] width 477 height 33
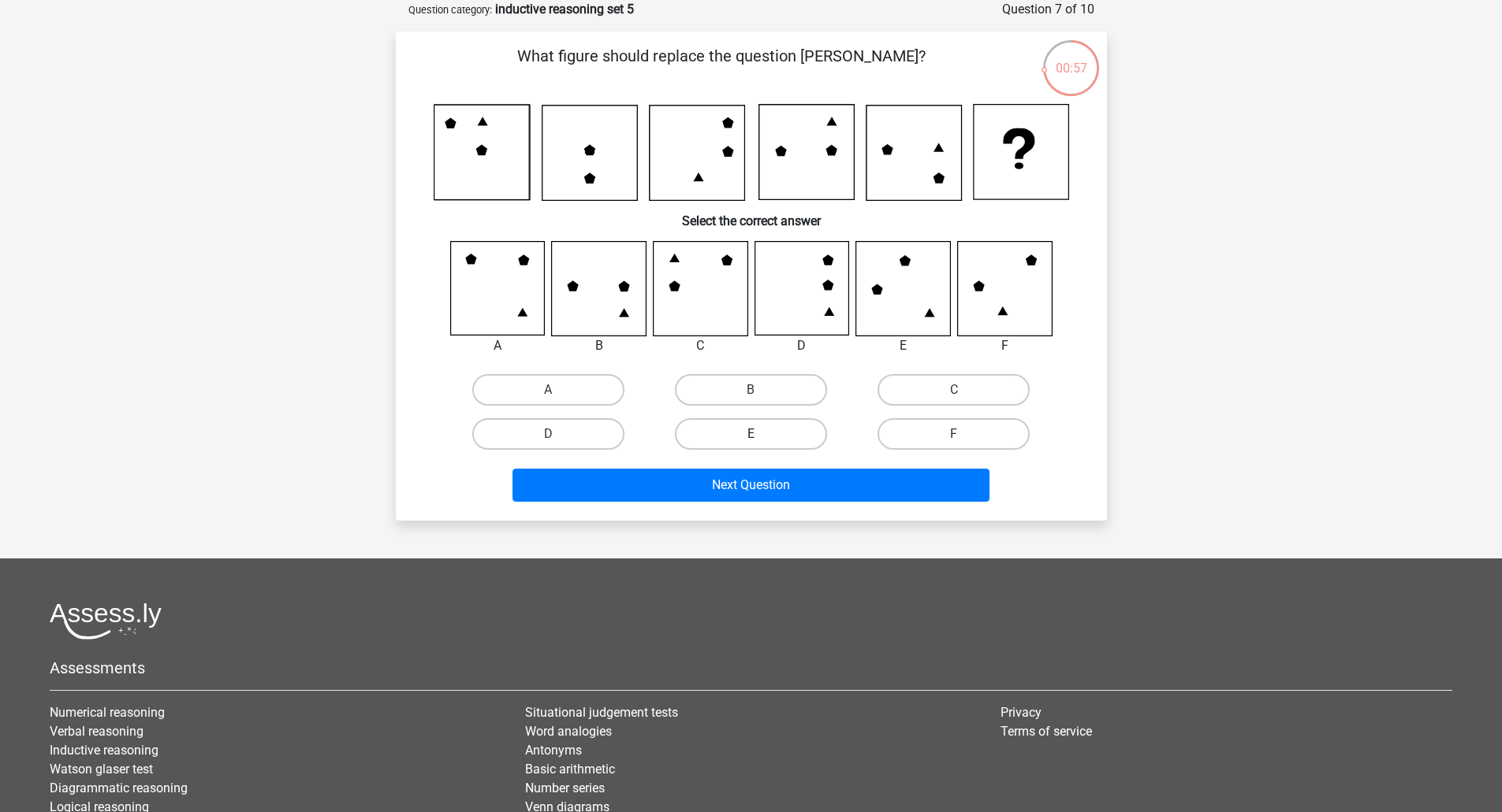
click at [783, 429] on label "E" at bounding box center [751, 434] width 153 height 31
click at [761, 434] on input "E" at bounding box center [755, 439] width 10 height 10
radio input "true"
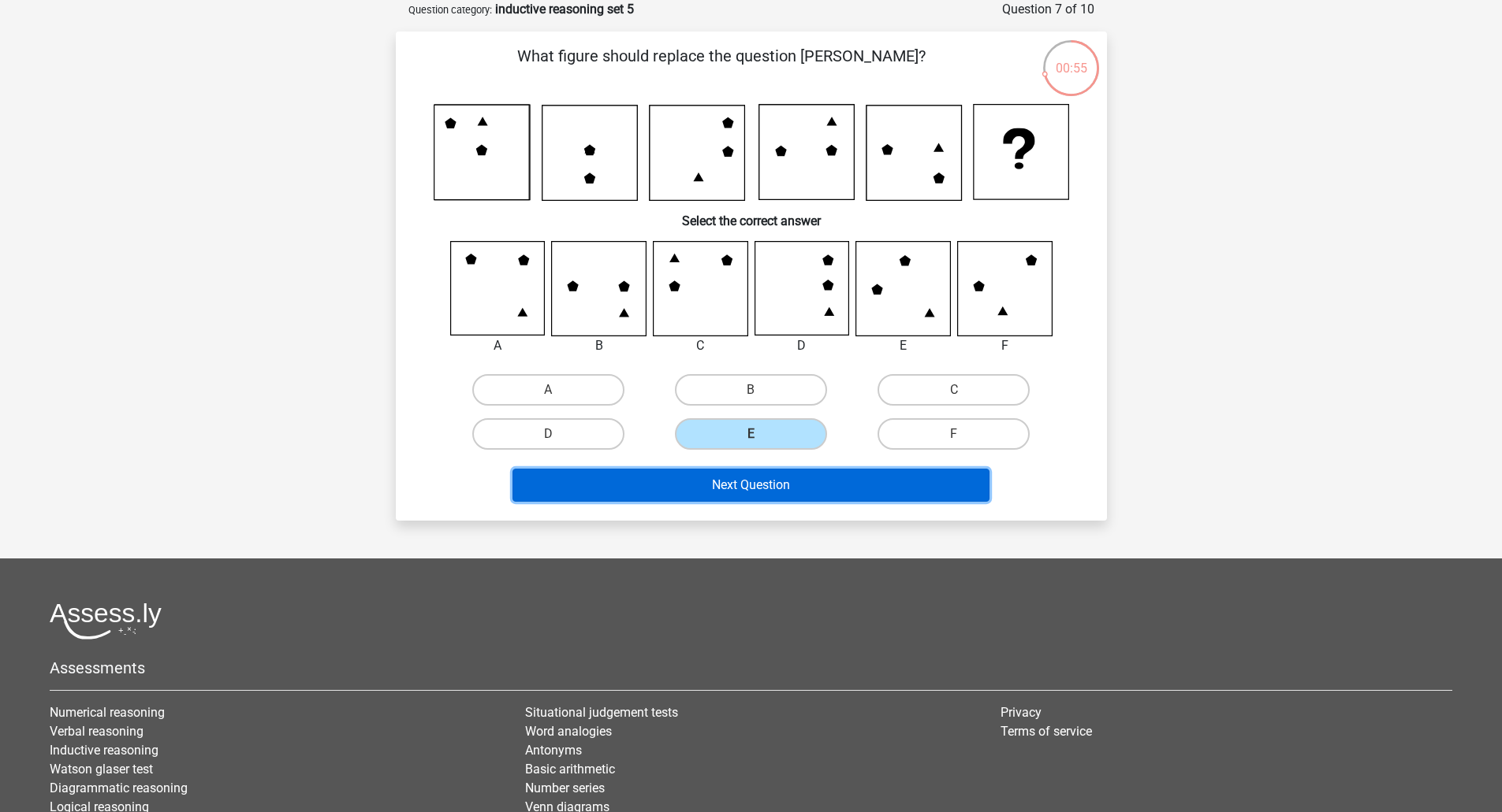
click at [803, 486] on button "Next Question" at bounding box center [751, 485] width 477 height 33
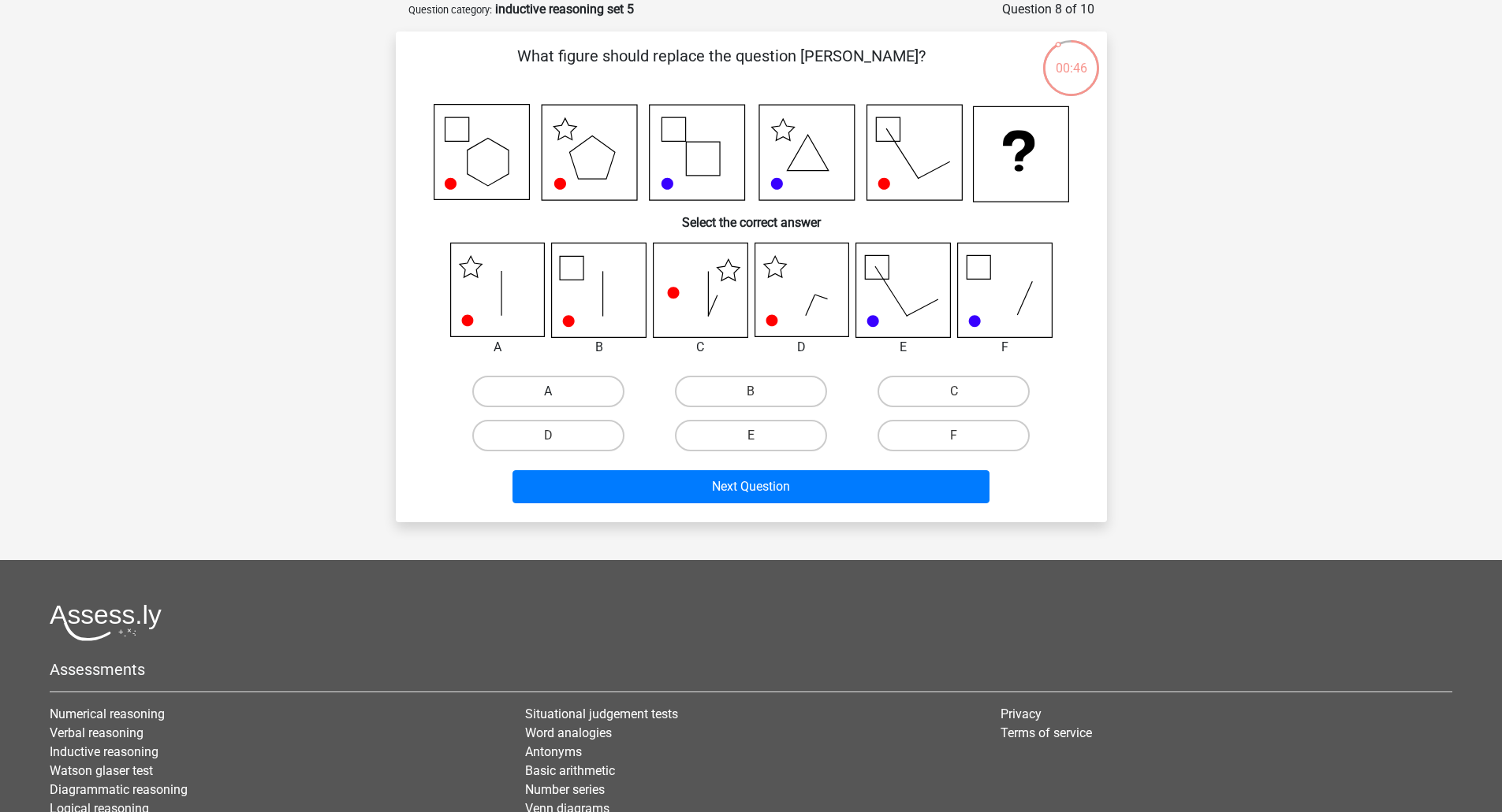
click at [543, 390] on label "A" at bounding box center [548, 392] width 153 height 31
click at [548, 392] on input "A" at bounding box center [553, 396] width 10 height 10
radio input "true"
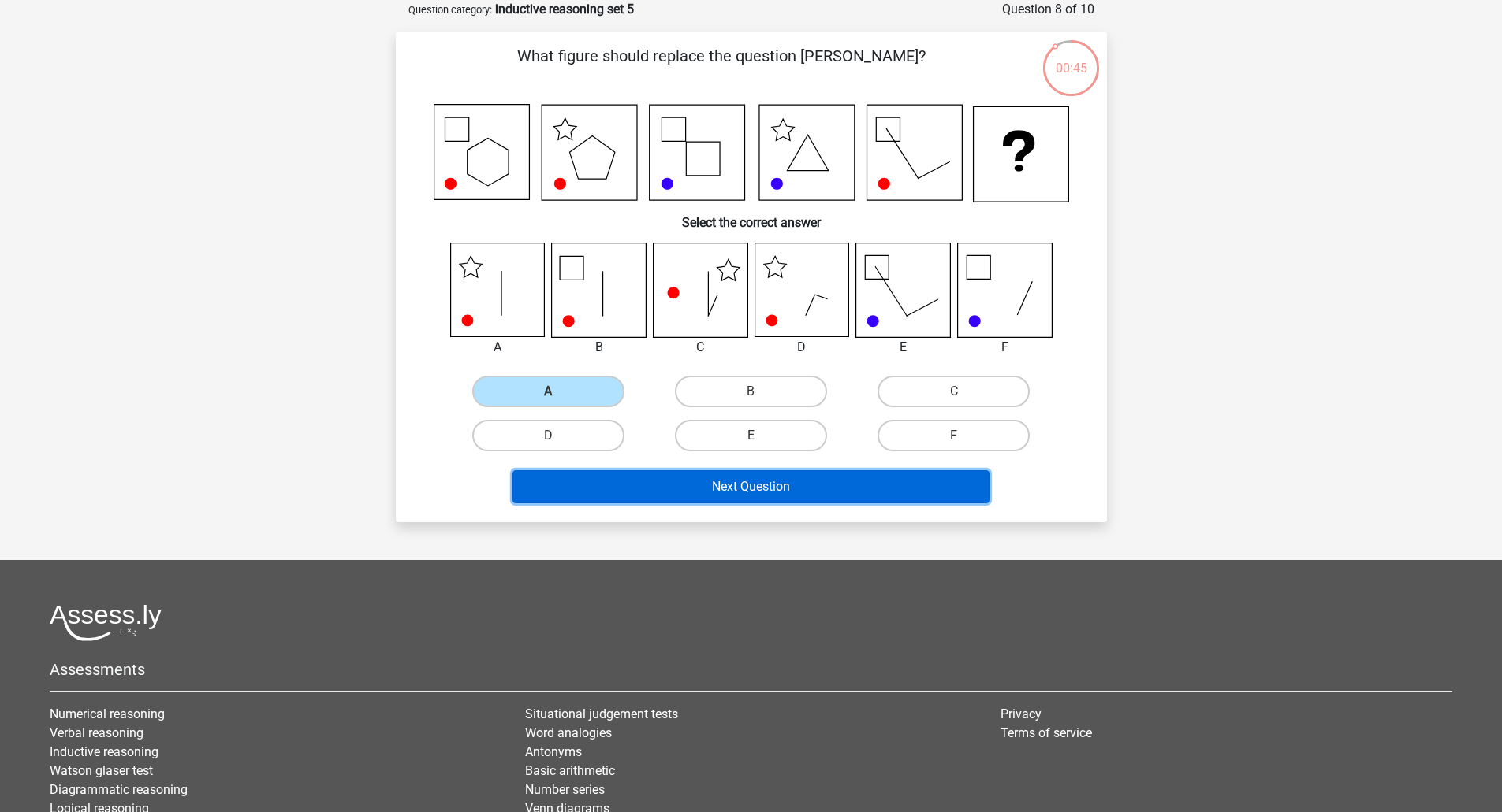
click at [750, 492] on button "Next Question" at bounding box center [751, 487] width 477 height 33
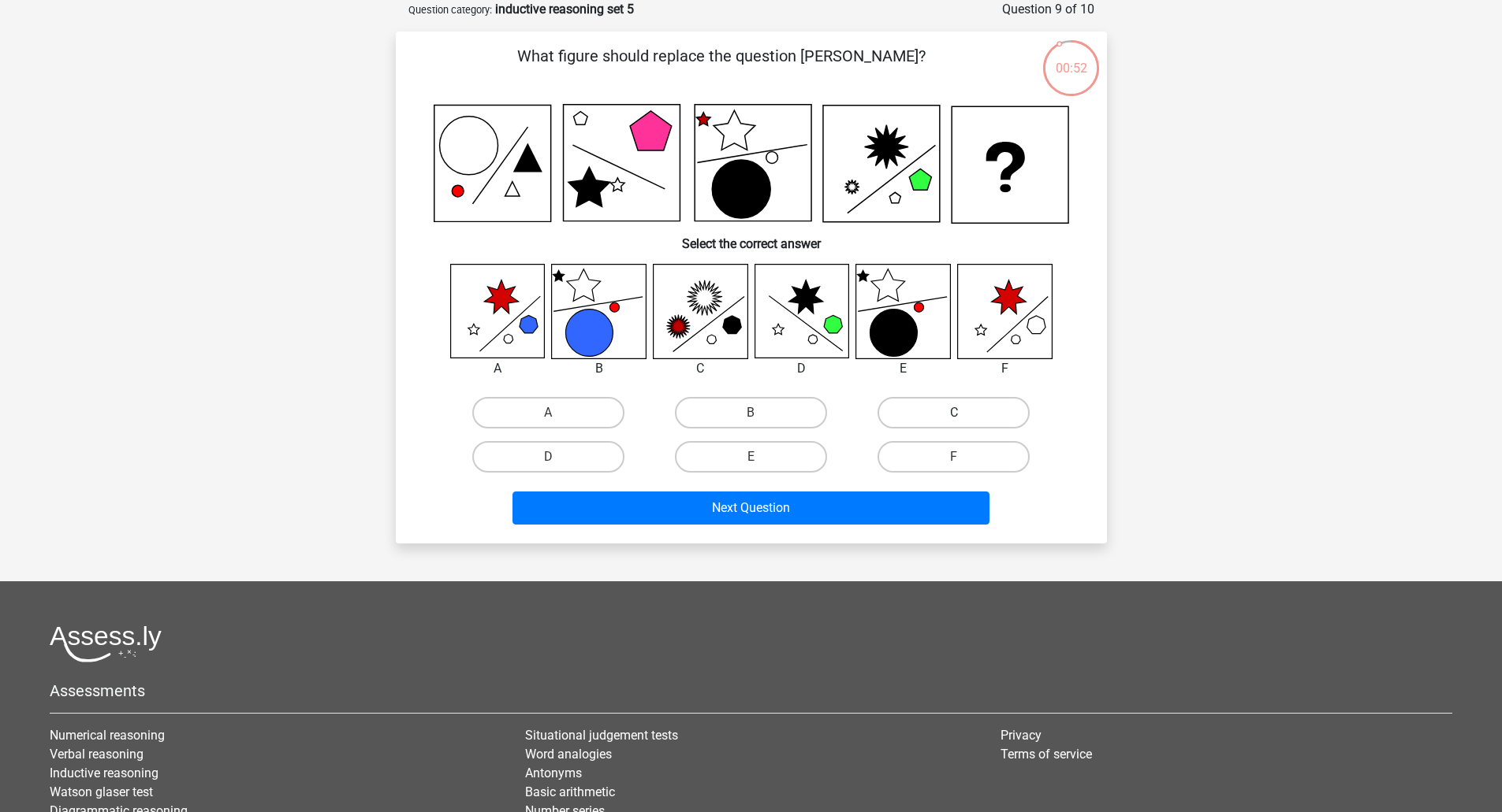
click at [922, 424] on label "C" at bounding box center [953, 413] width 153 height 31
click at [954, 423] on input "C" at bounding box center [959, 418] width 10 height 10
radio input "true"
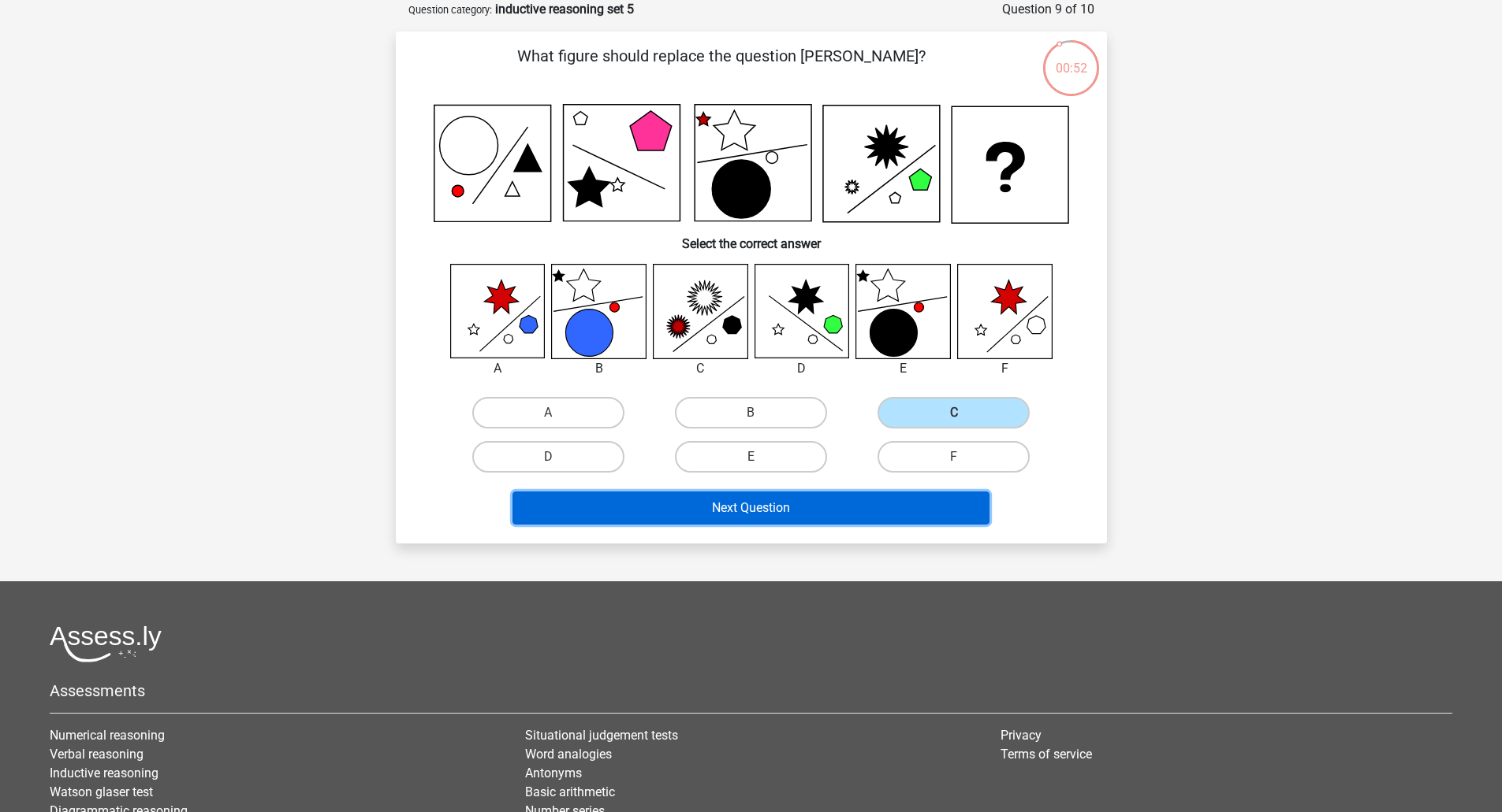
click at [803, 507] on button "Next Question" at bounding box center [751, 508] width 477 height 33
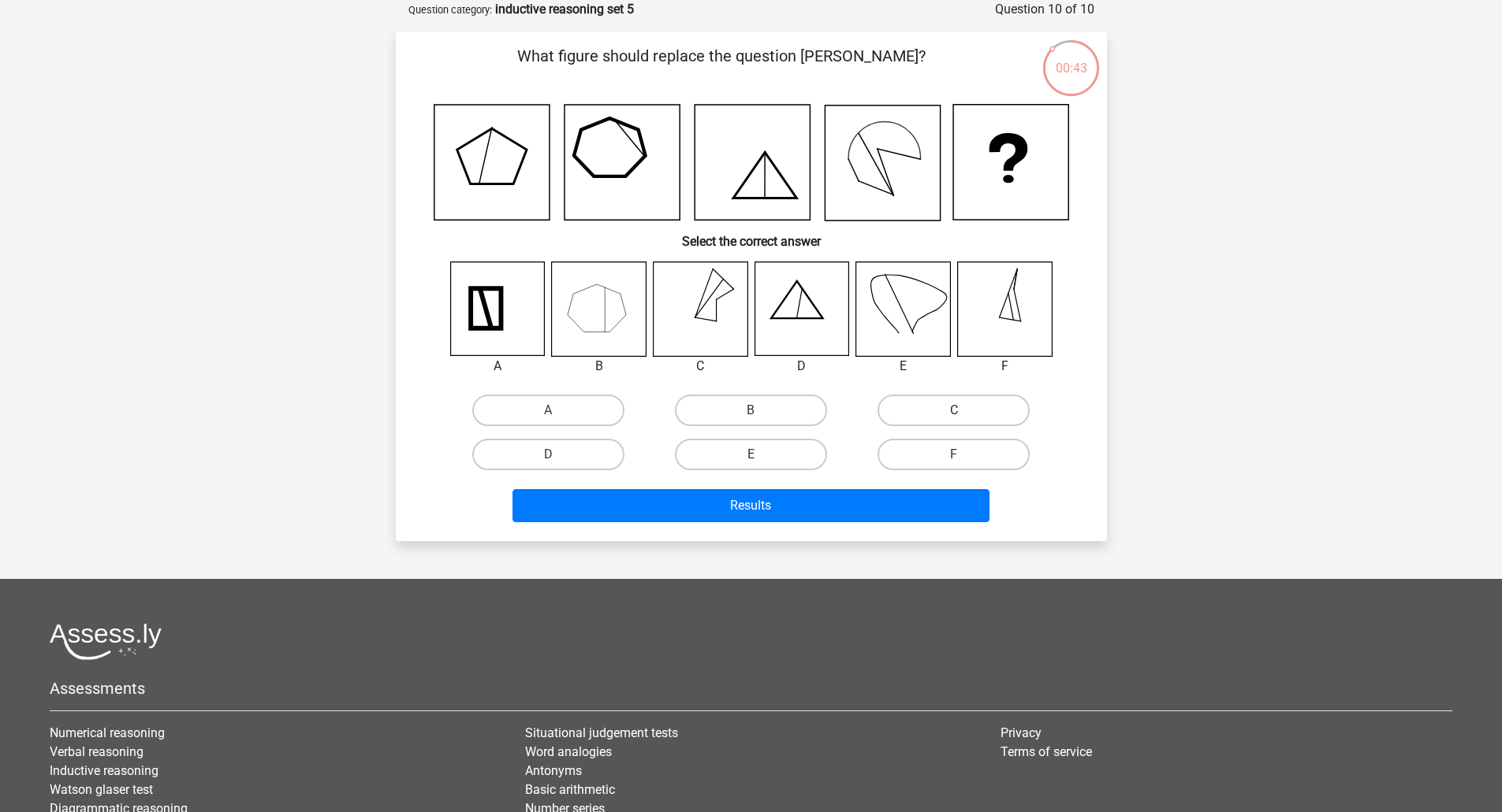
click at [895, 416] on label "C" at bounding box center [953, 410] width 153 height 31
click at [954, 416] on input "C" at bounding box center [959, 415] width 10 height 10
radio input "true"
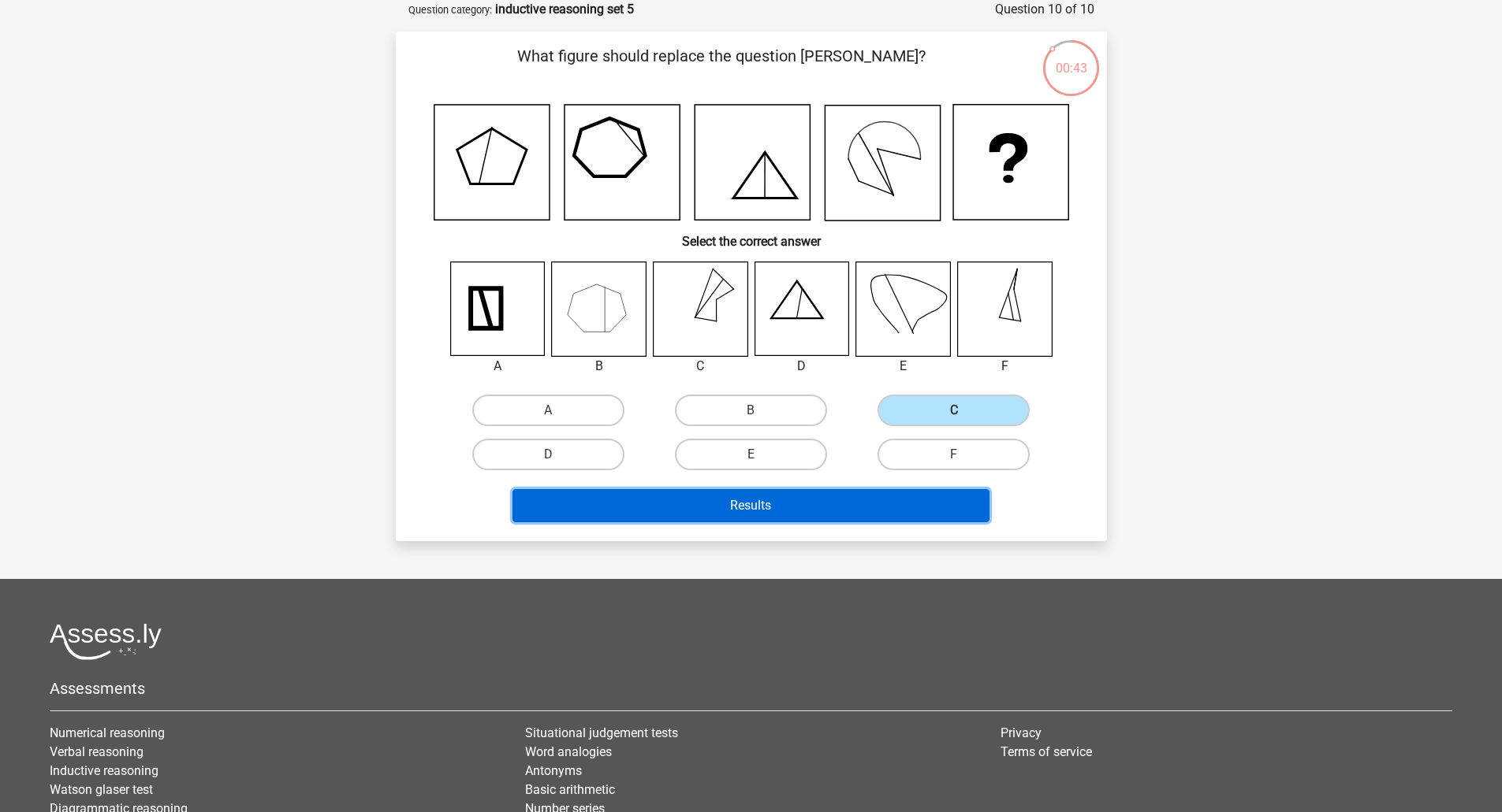
click at [753, 495] on button "Results" at bounding box center [751, 506] width 477 height 33
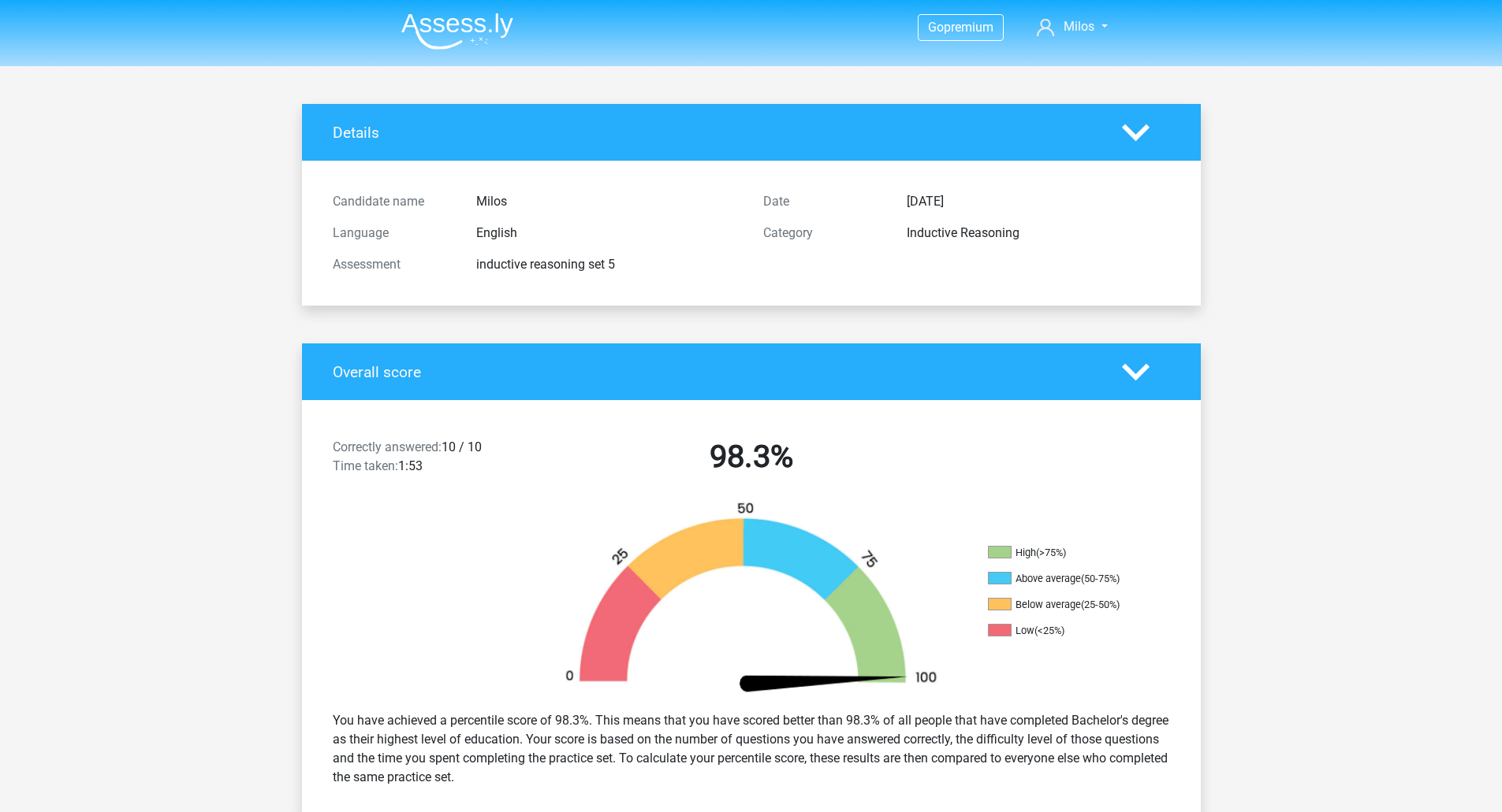
click at [479, 35] on img at bounding box center [457, 31] width 112 height 37
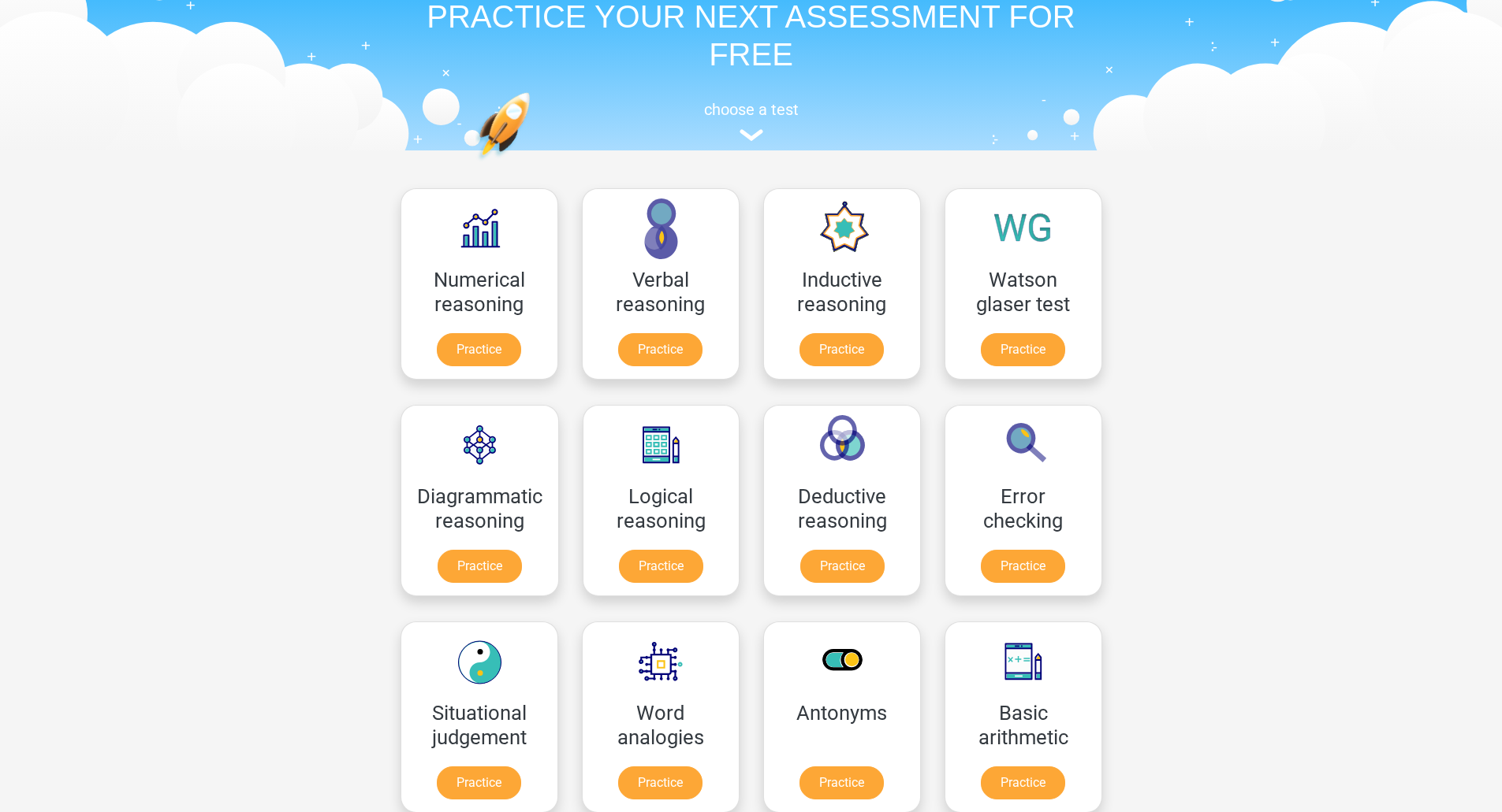
scroll to position [79, 0]
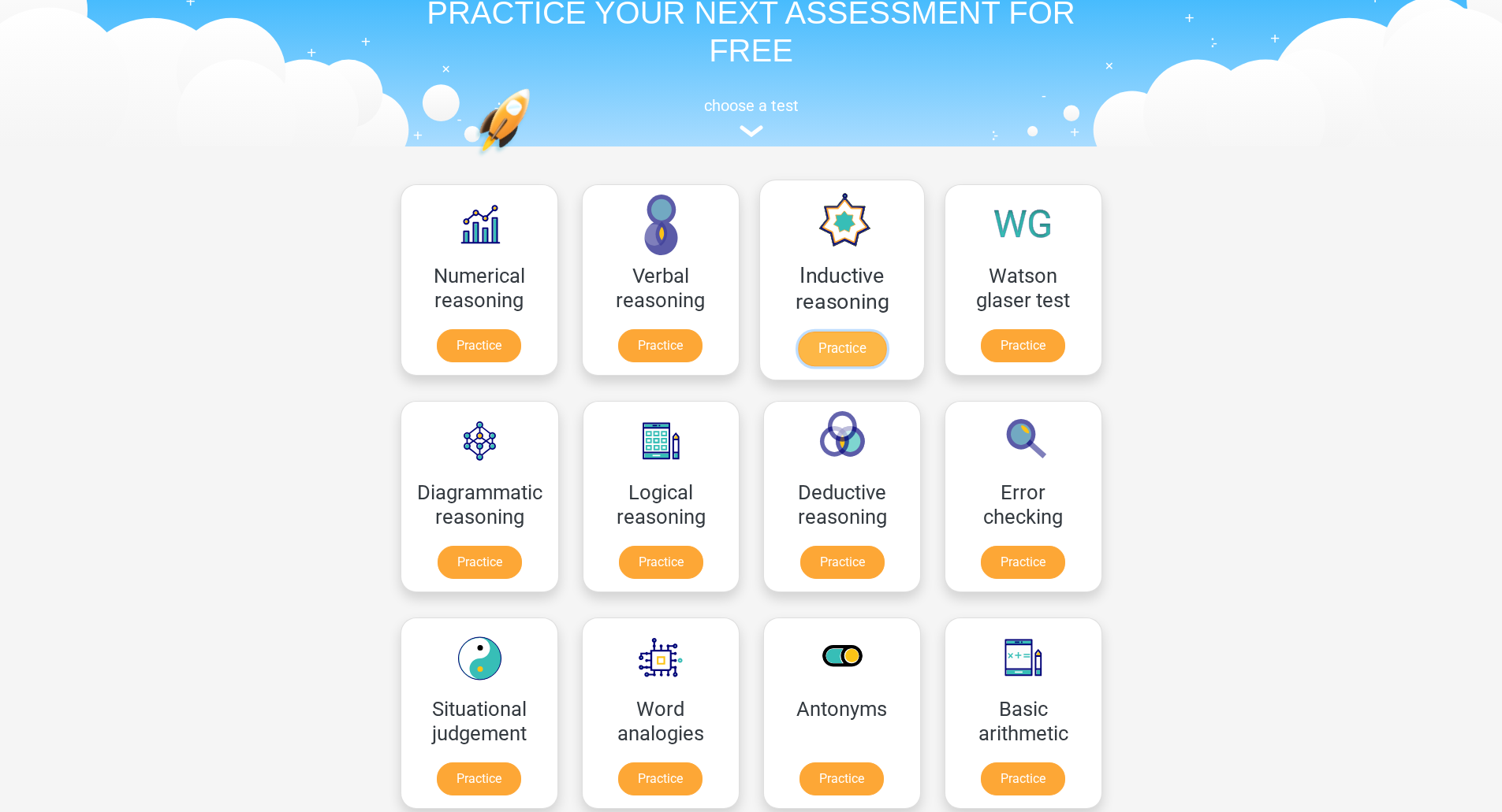
click at [850, 332] on link "Practice" at bounding box center [841, 349] width 89 height 35
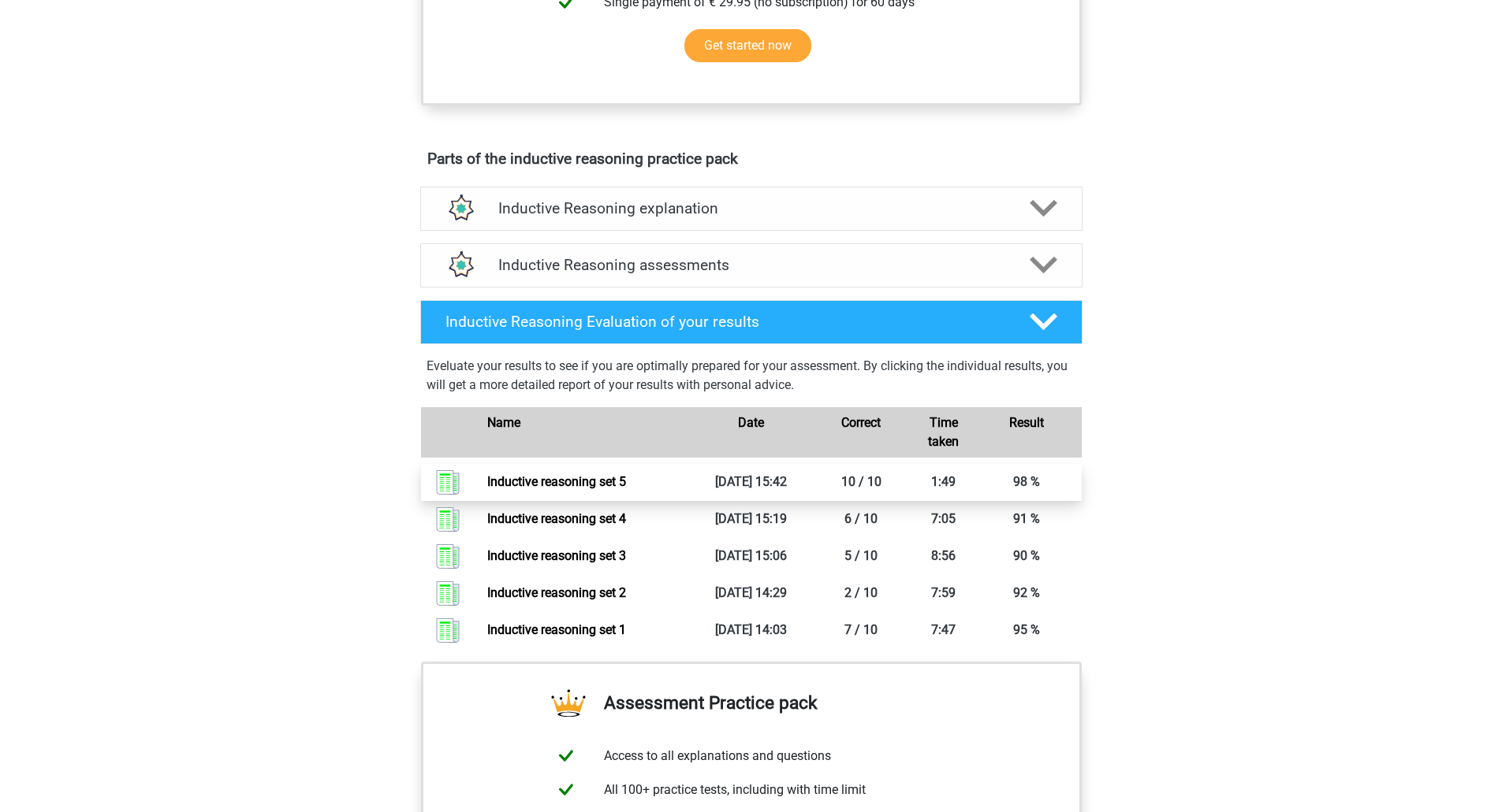
scroll to position [788, 0]
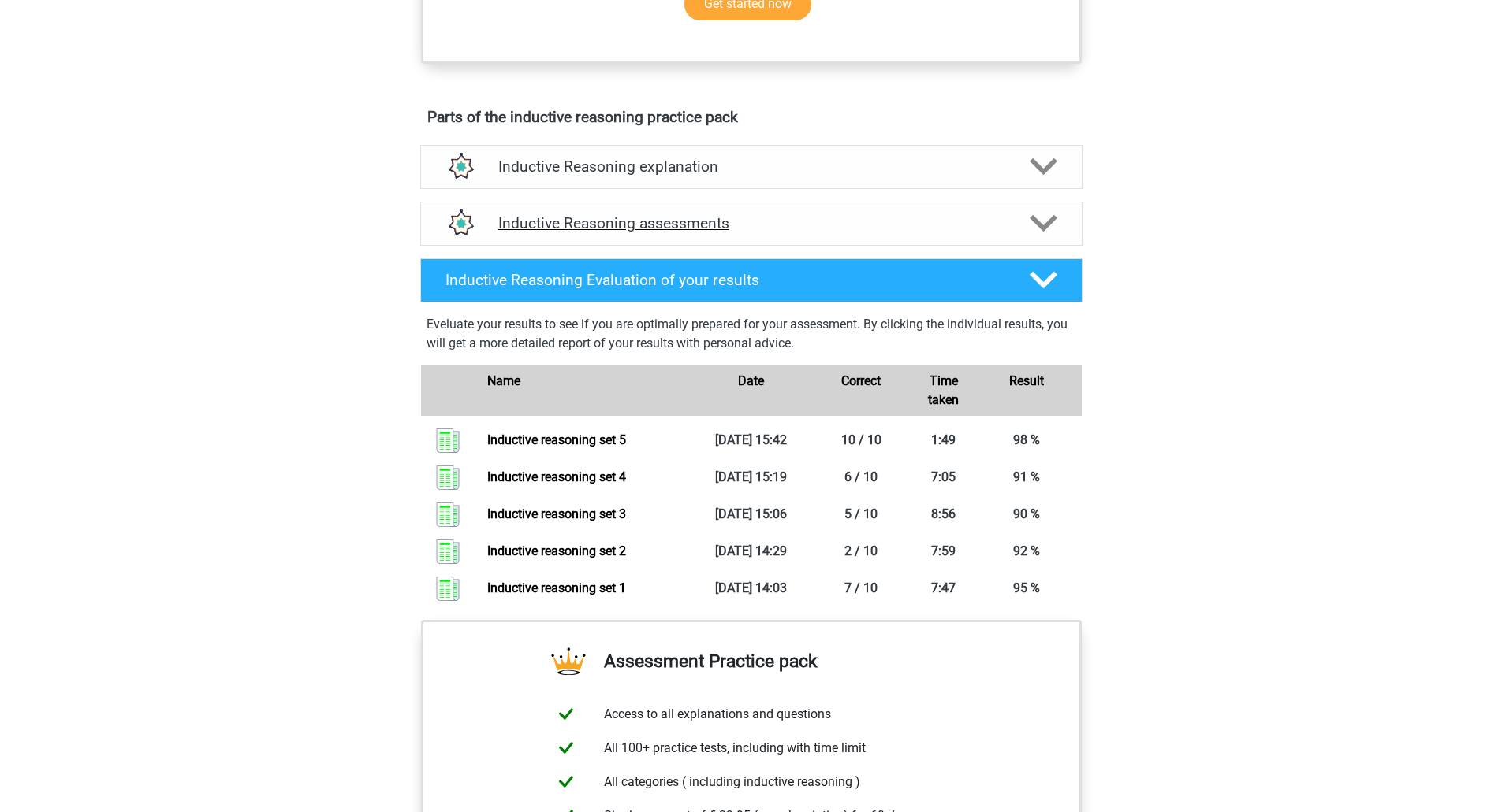
click at [831, 233] on h4 "Inductive Reasoning assessments" at bounding box center [751, 224] width 506 height 18
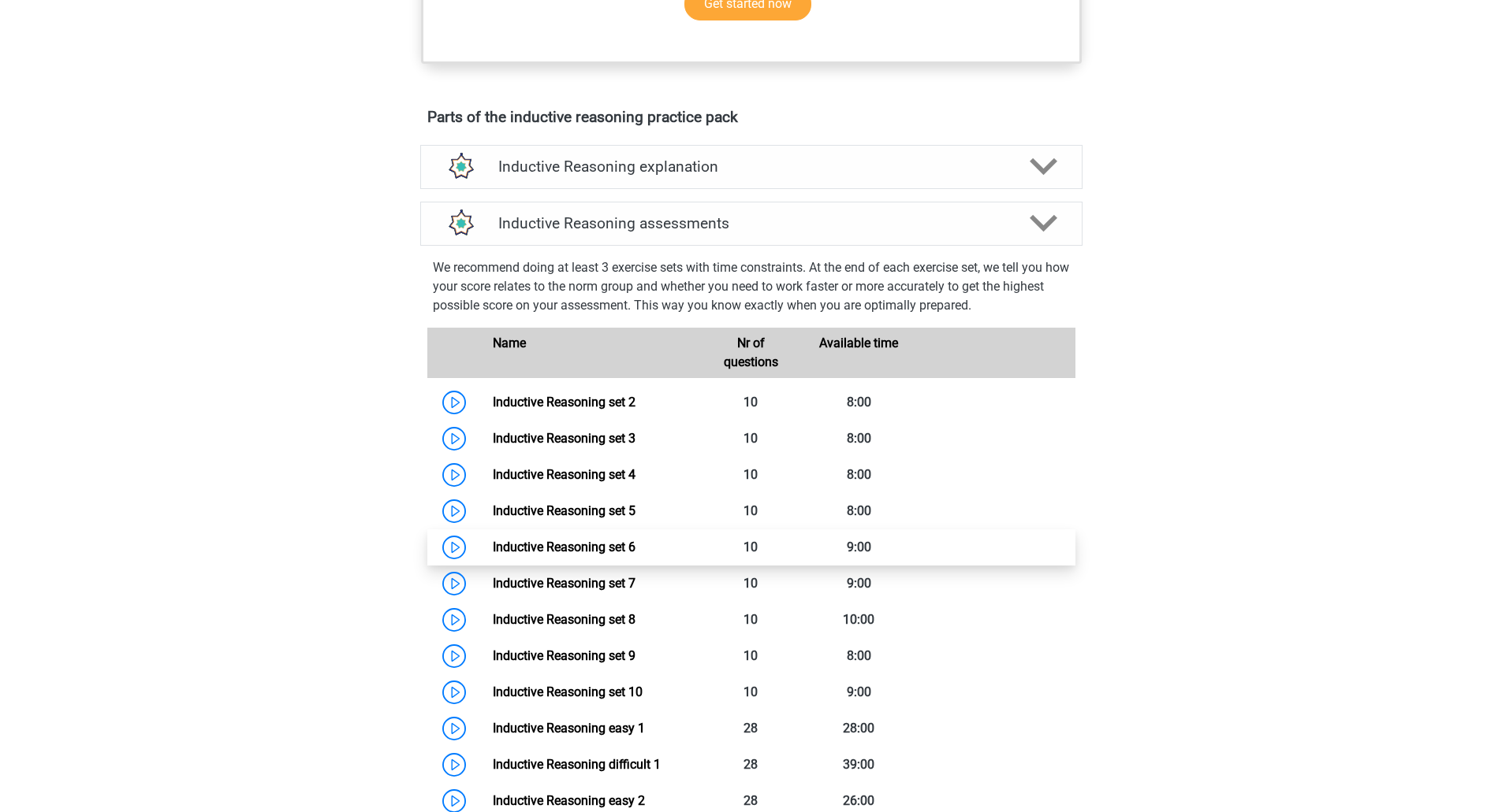
click at [613, 554] on link "Inductive Reasoning set 6" at bounding box center [564, 547] width 142 height 15
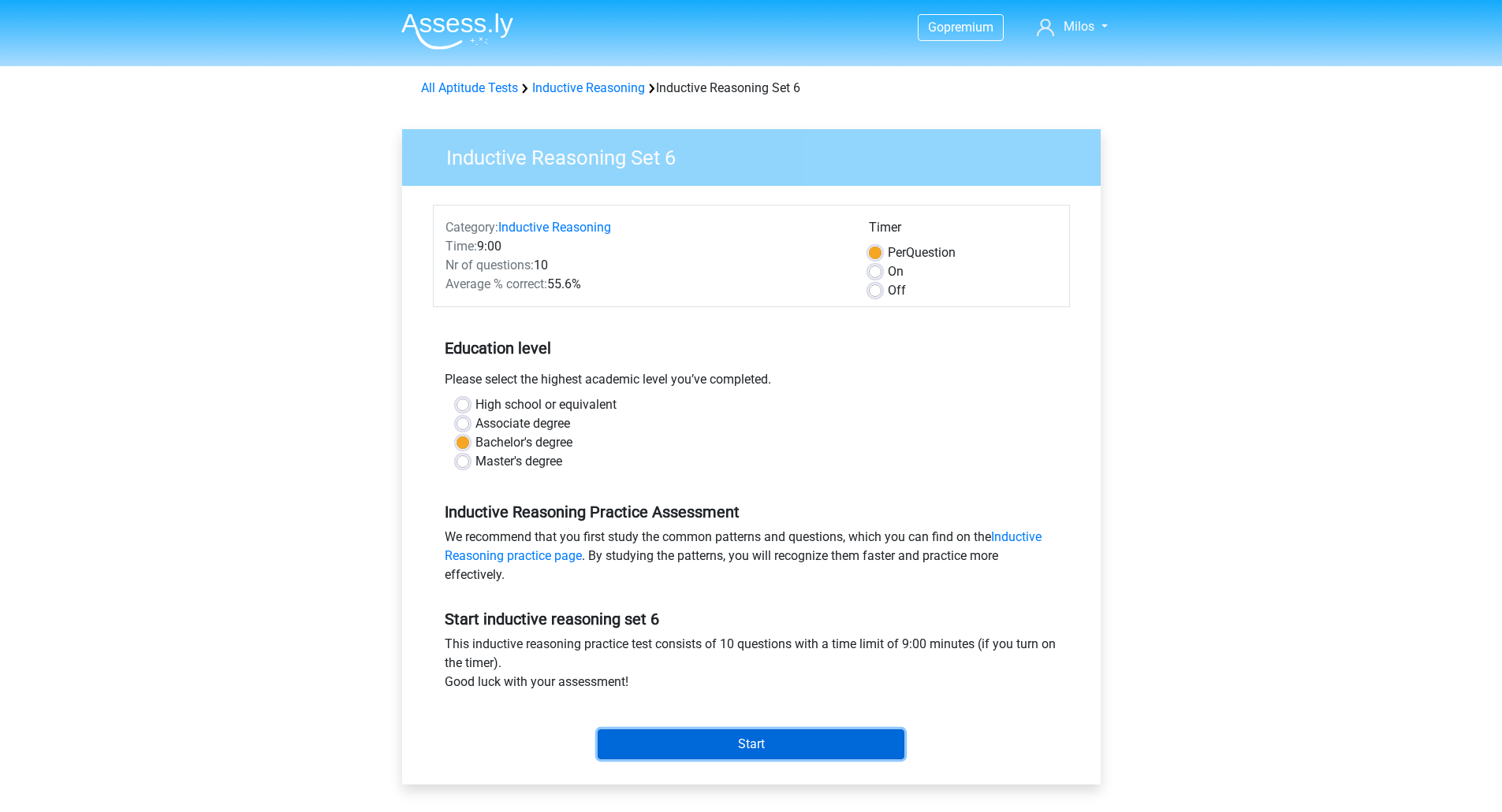
click at [720, 737] on input "Start" at bounding box center [751, 745] width 307 height 30
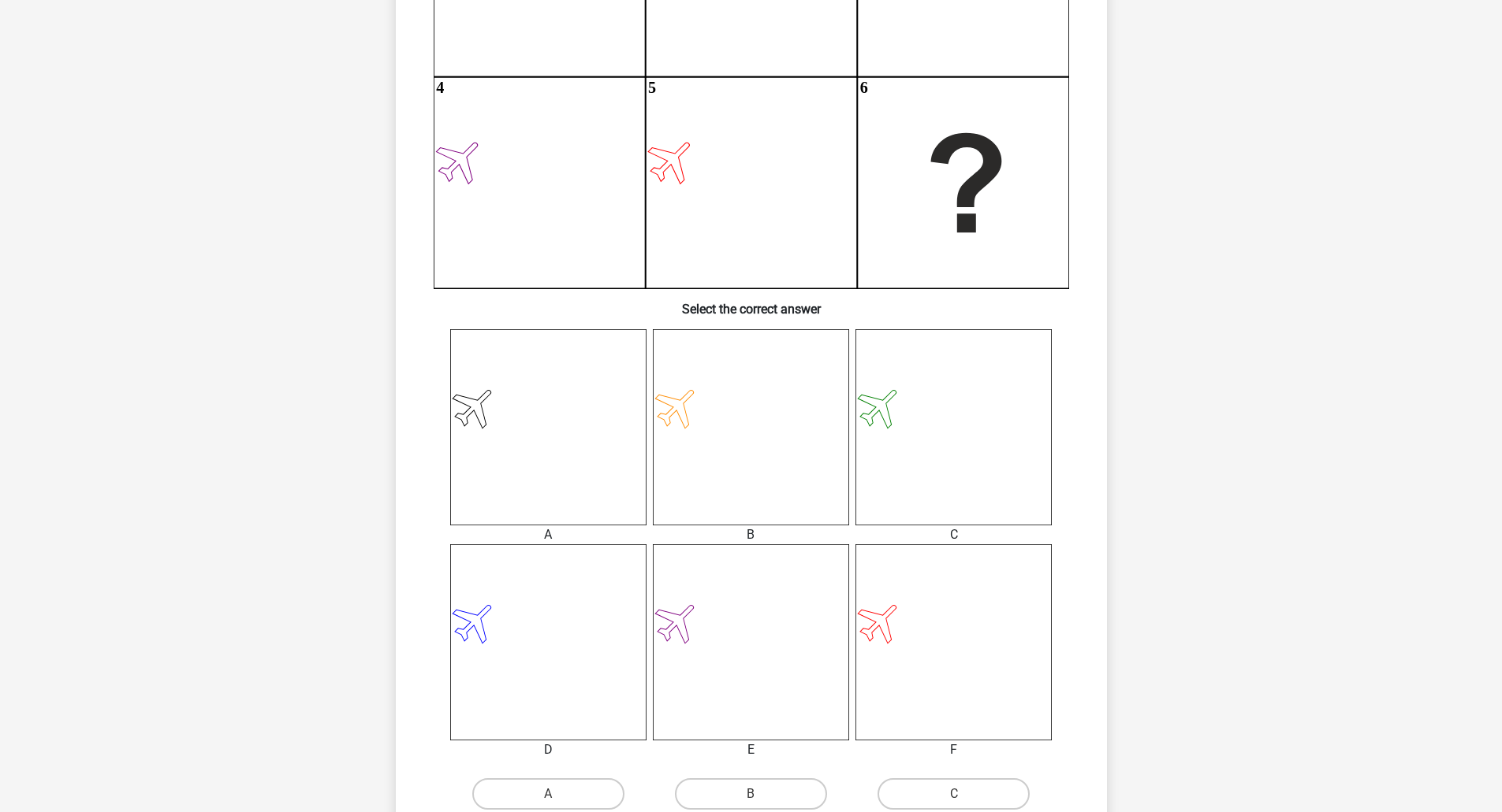
scroll to position [394, 0]
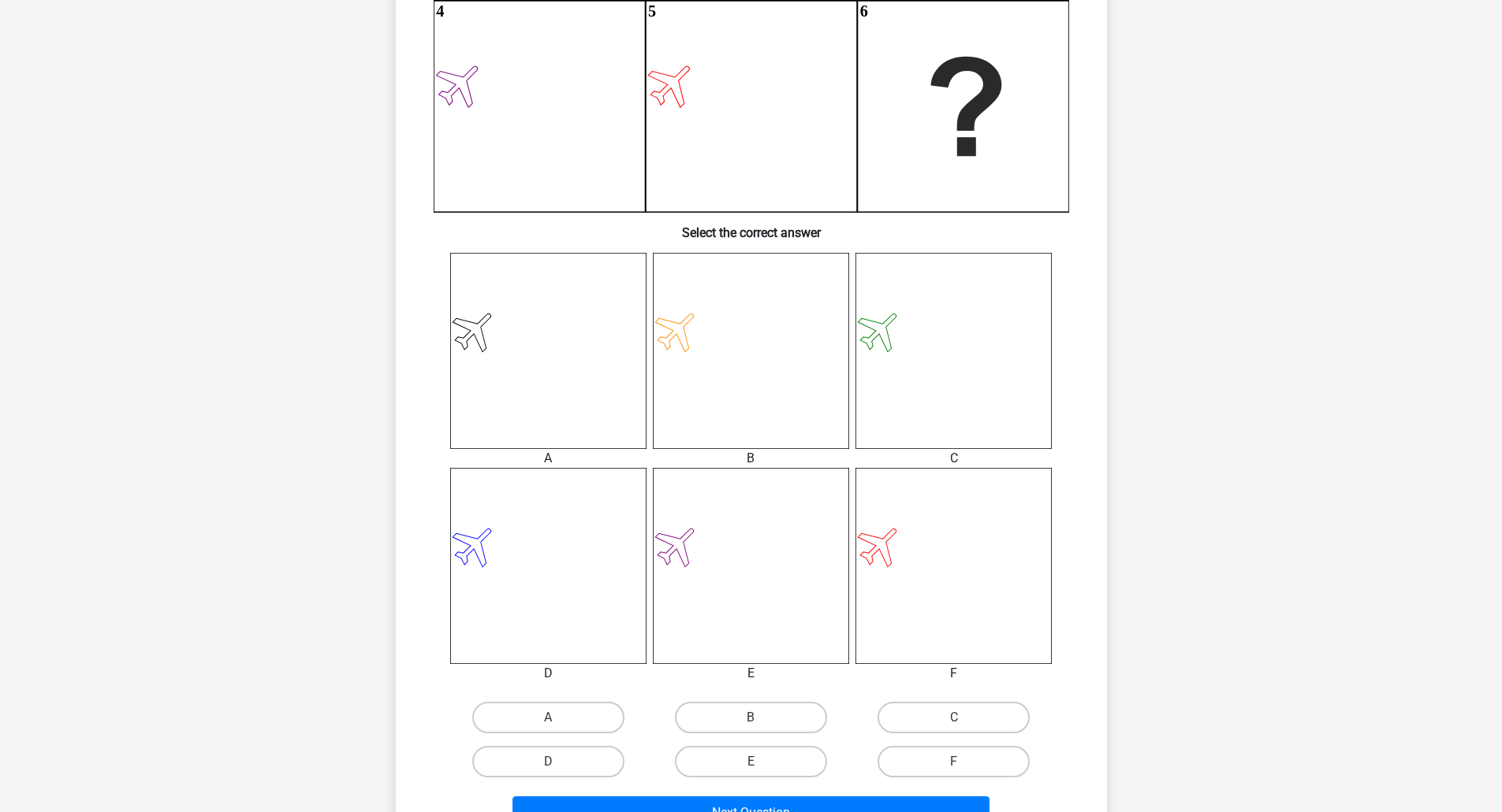
click at [898, 545] on icon at bounding box center [953, 566] width 196 height 196
click at [946, 760] on label "F" at bounding box center [953, 762] width 153 height 31
click at [954, 762] on input "F" at bounding box center [959, 767] width 10 height 10
radio input "true"
click at [887, 802] on button "Next Question" at bounding box center [751, 813] width 477 height 33
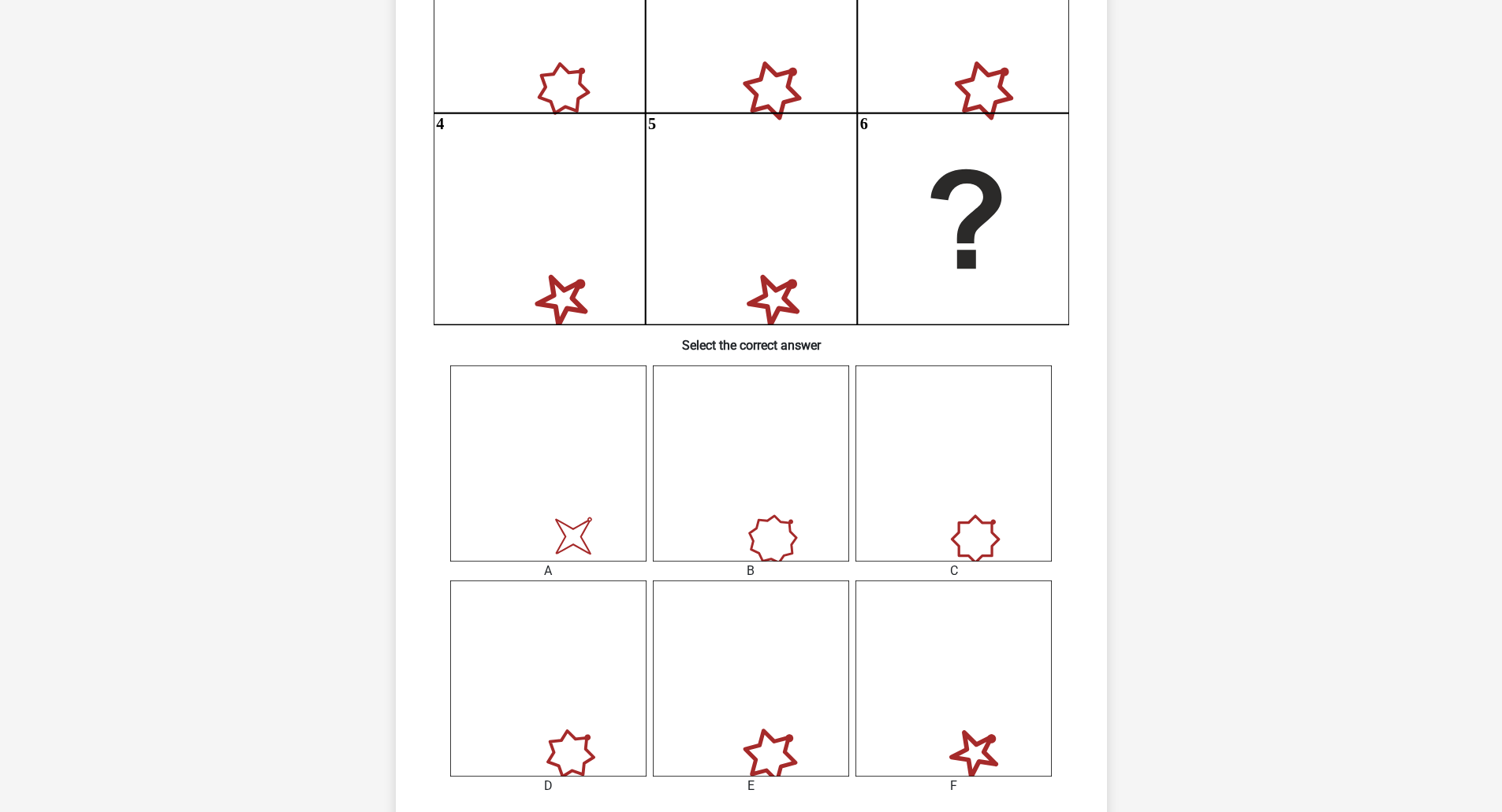
scroll to position [315, 0]
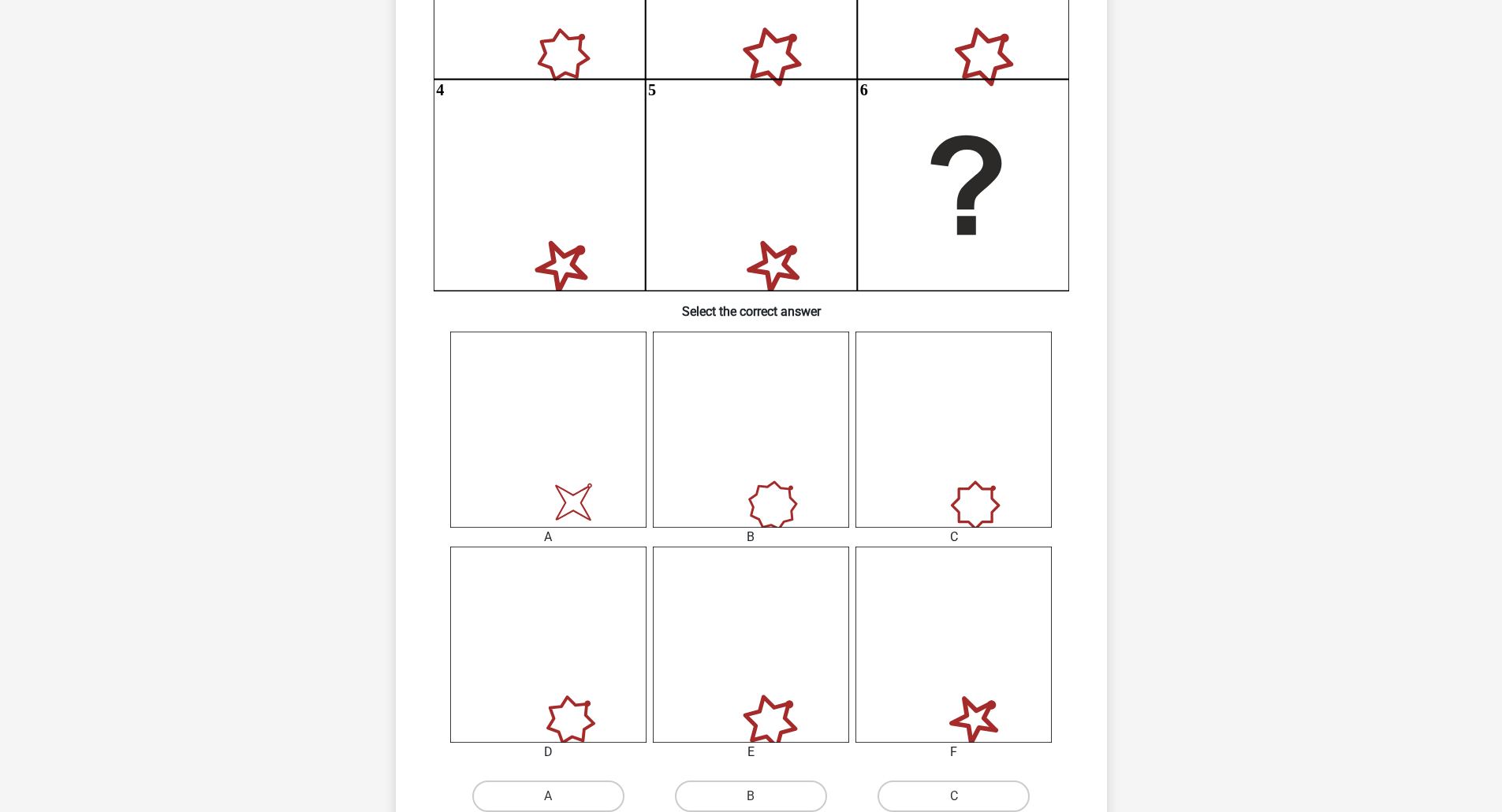
click at [618, 450] on icon "image/svg+xml" at bounding box center [548, 430] width 196 height 196
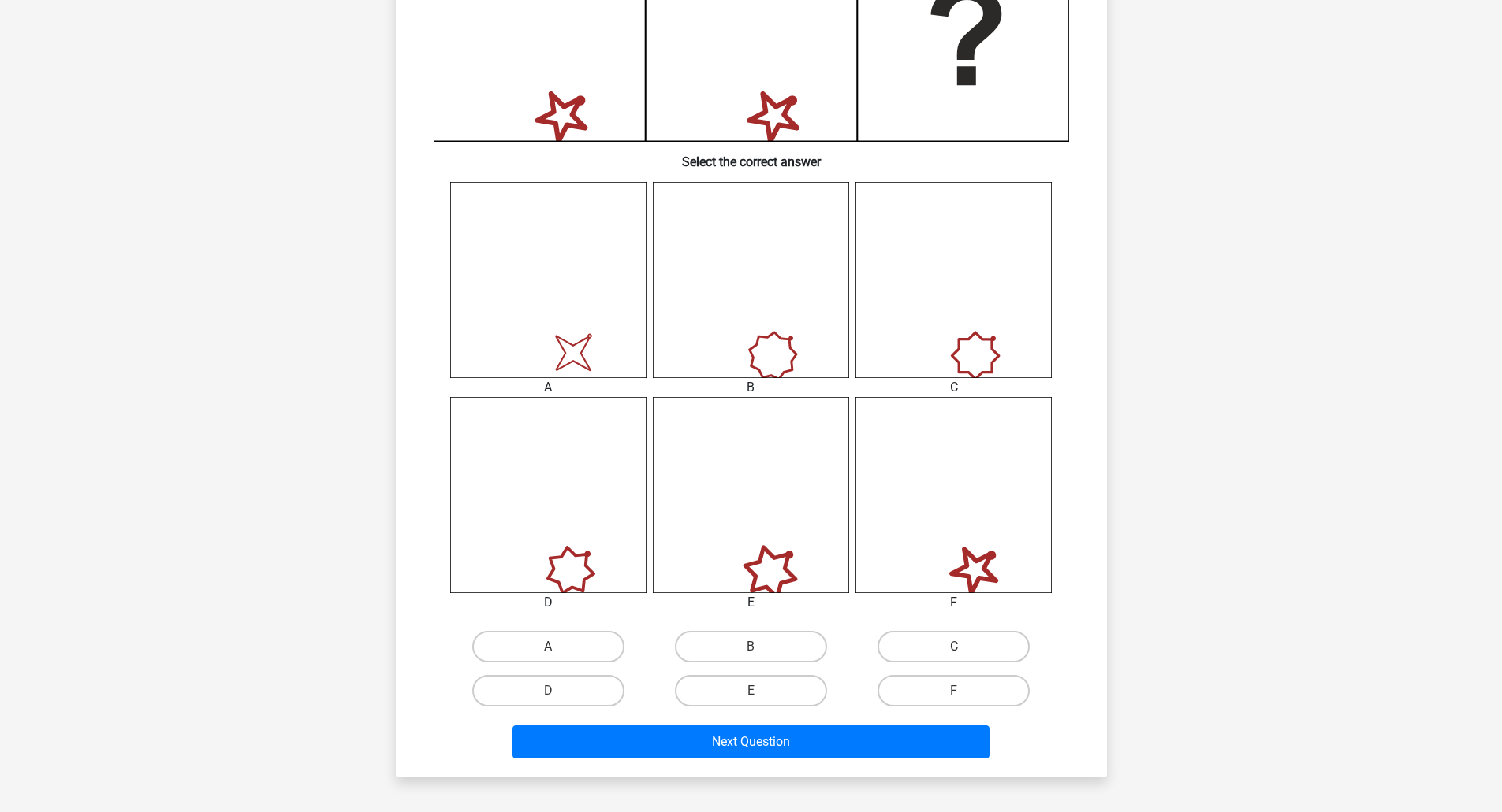
scroll to position [473, 0]
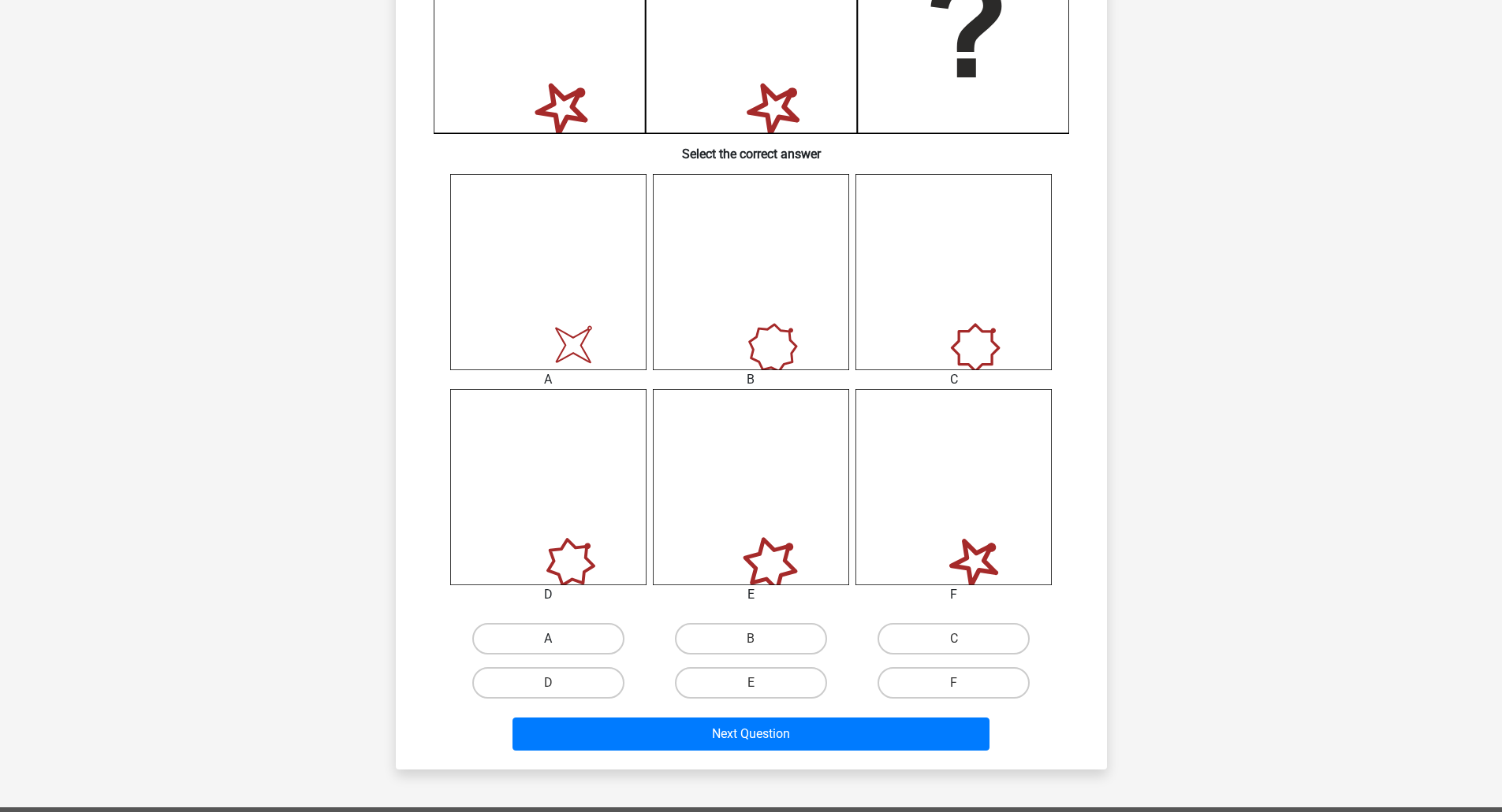
click at [579, 646] on label "A" at bounding box center [548, 639] width 153 height 31
click at [558, 646] on input "A" at bounding box center [553, 644] width 10 height 10
radio input "true"
click at [699, 754] on div "Next Question" at bounding box center [751, 737] width 608 height 40
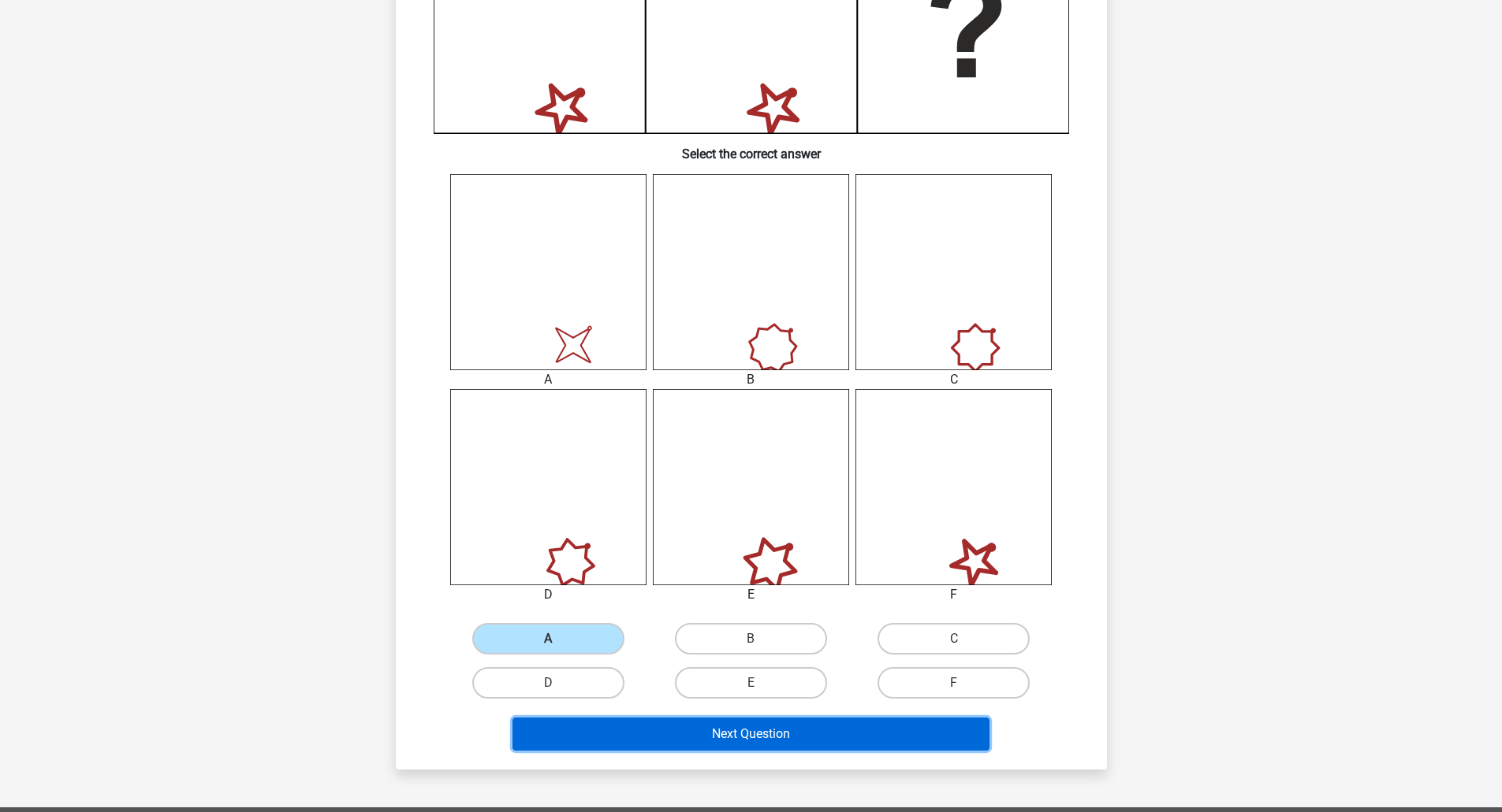
click at [701, 744] on button "Next Question" at bounding box center [751, 734] width 477 height 33
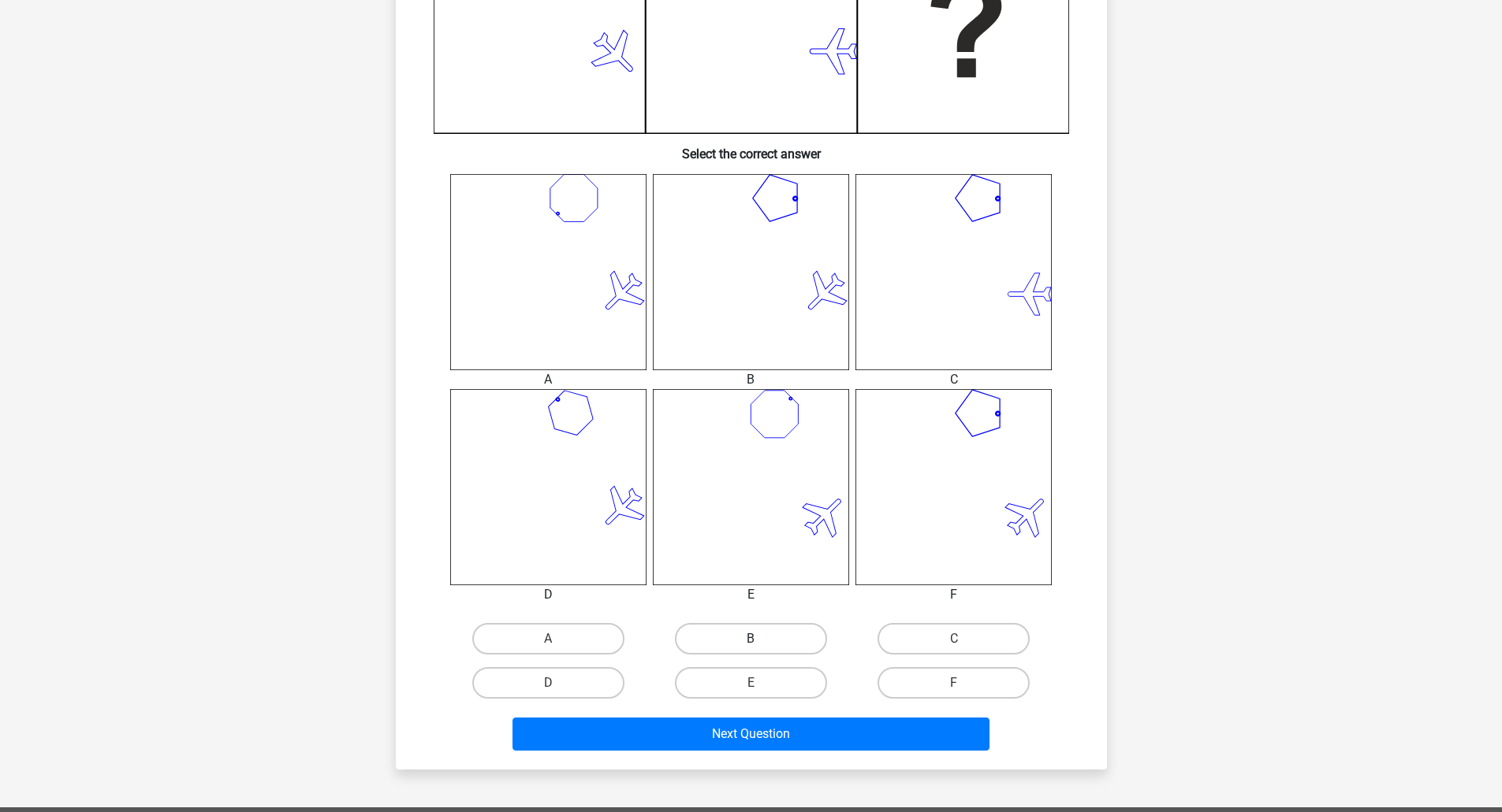
click at [766, 643] on label "B" at bounding box center [751, 639] width 153 height 31
click at [761, 643] on input "B" at bounding box center [755, 644] width 10 height 10
radio input "true"
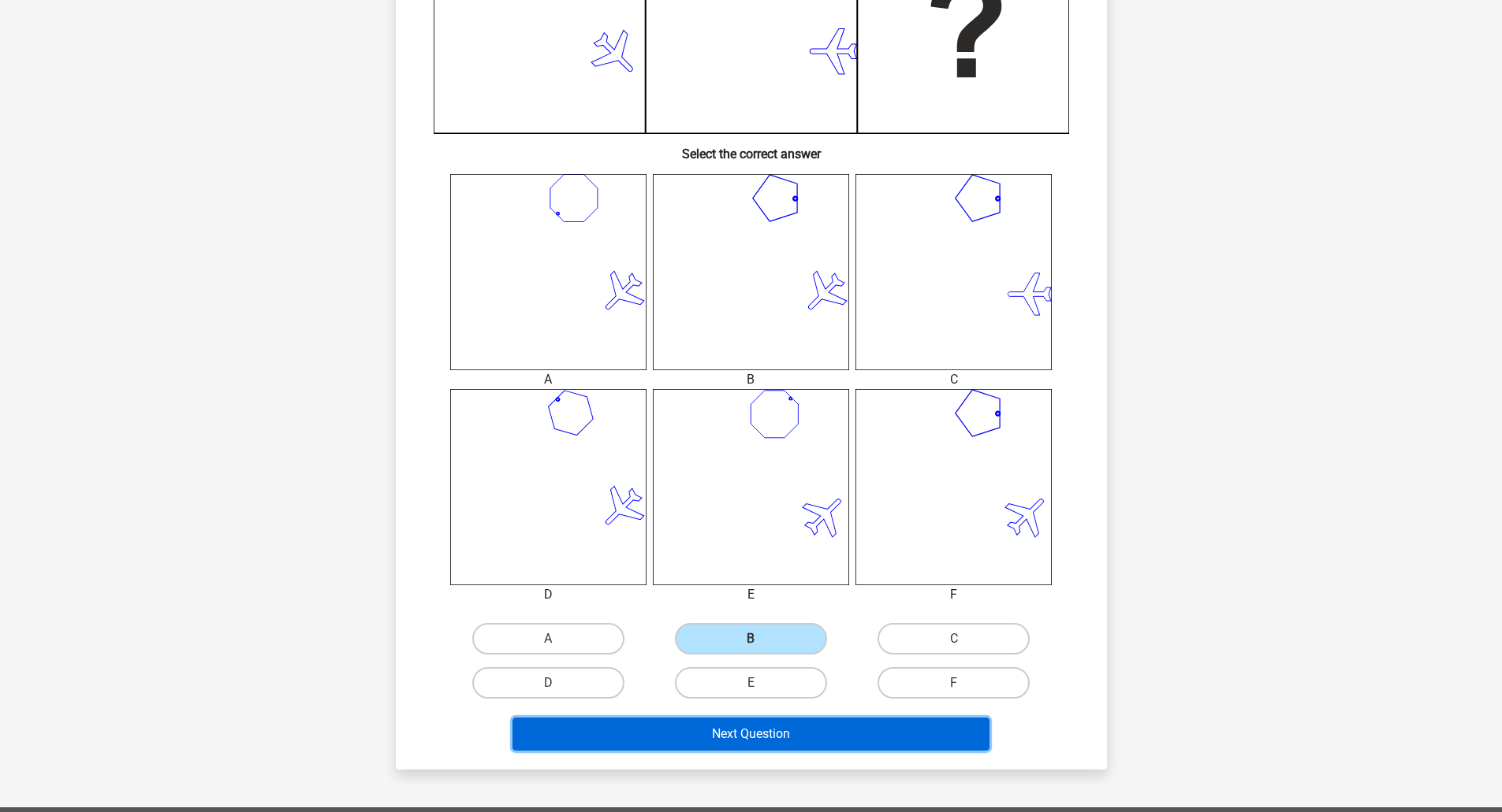
click at [800, 738] on button "Next Question" at bounding box center [751, 734] width 477 height 33
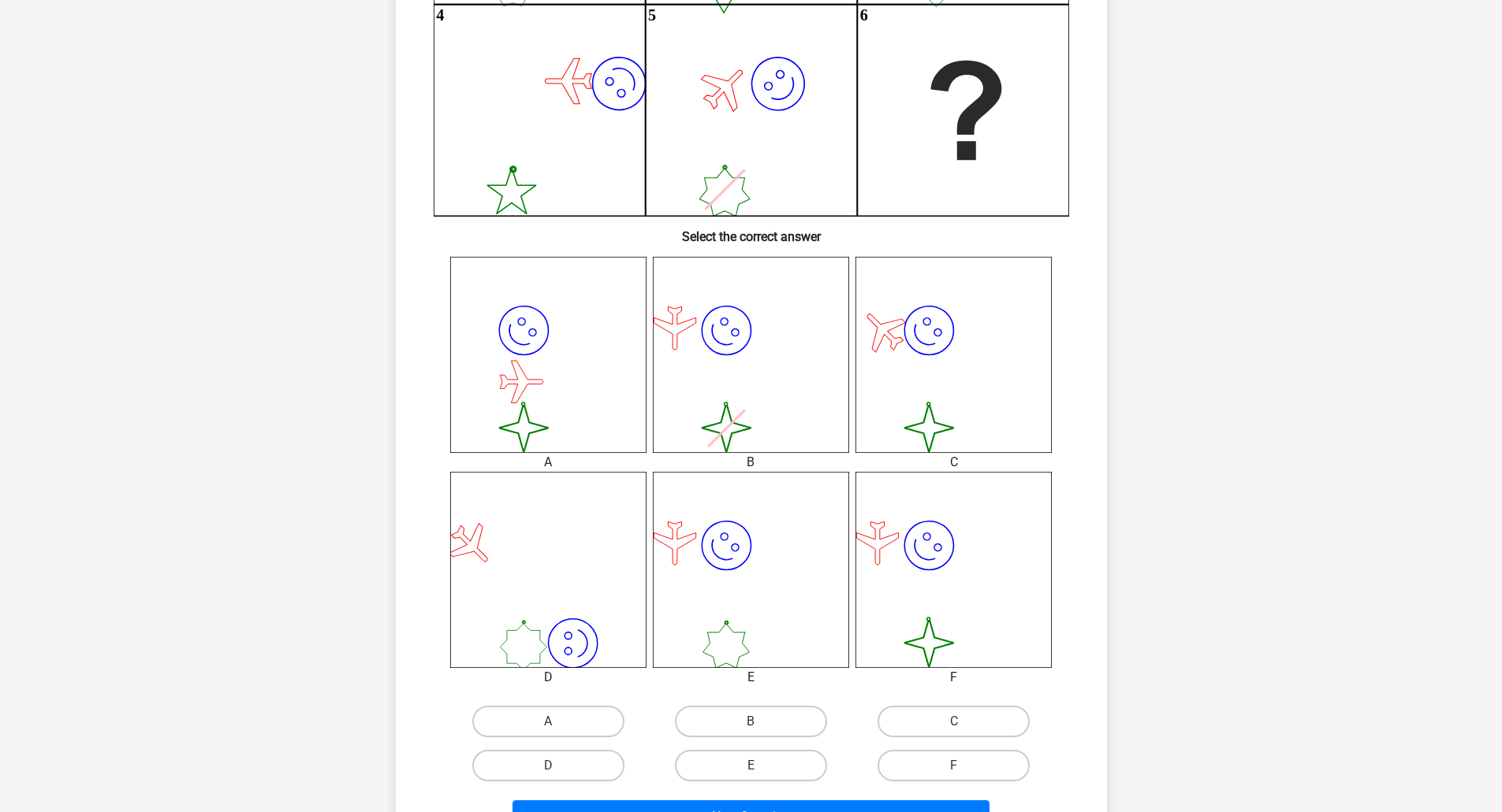
scroll to position [394, 0]
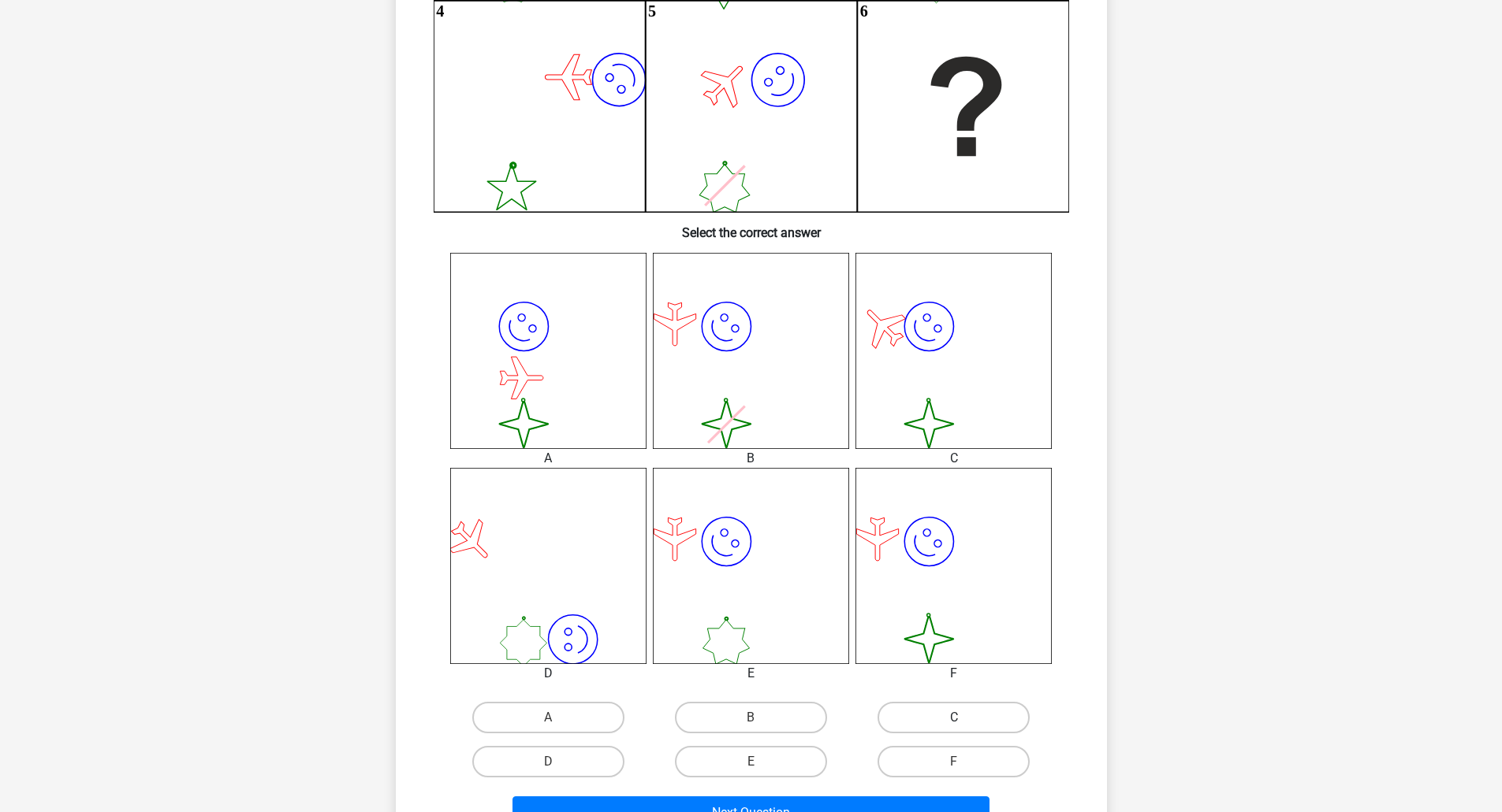
click at [917, 709] on label "C" at bounding box center [953, 718] width 153 height 31
click at [954, 718] on input "C" at bounding box center [959, 722] width 10 height 10
radio input "true"
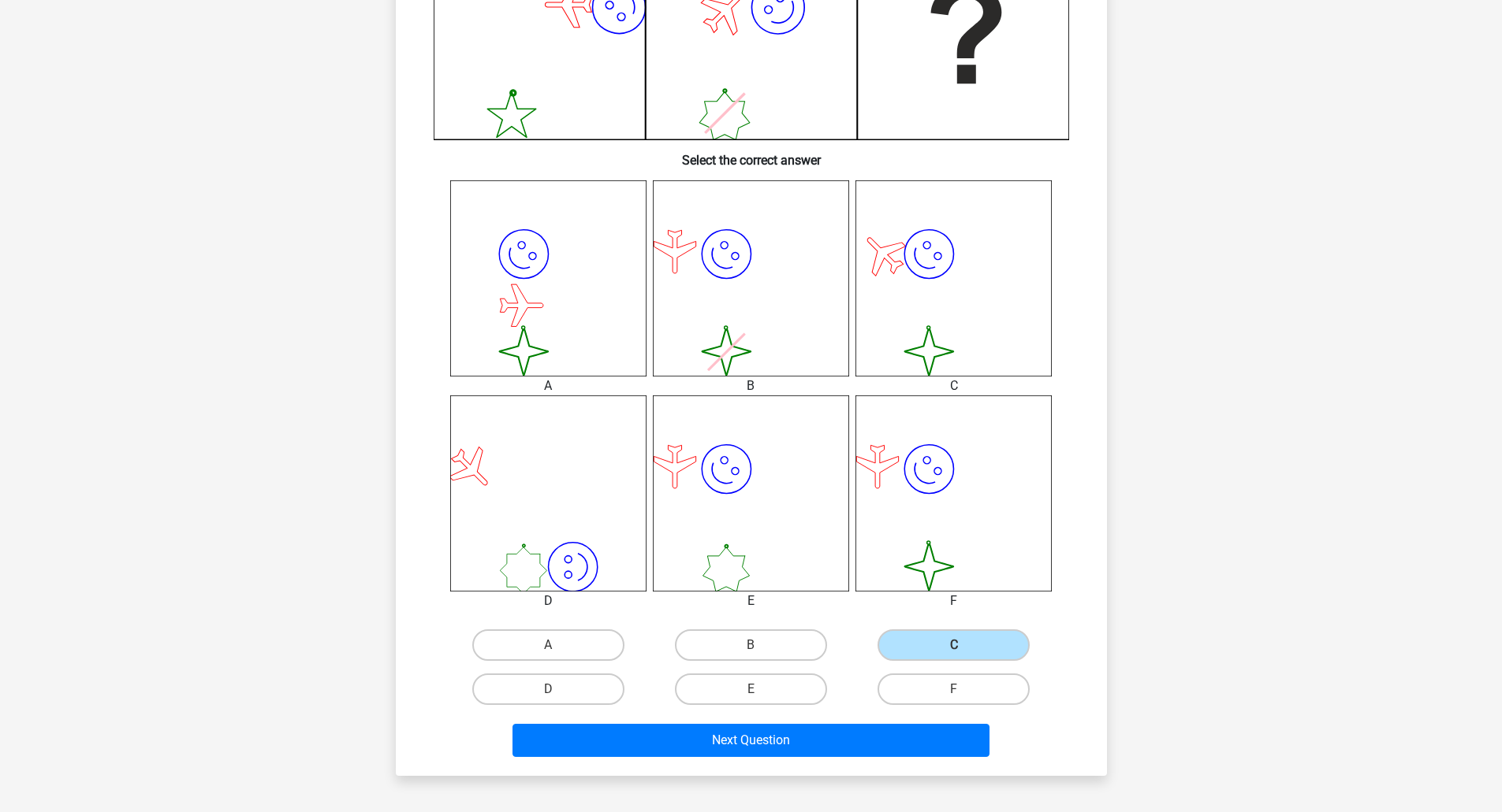
scroll to position [473, 0]
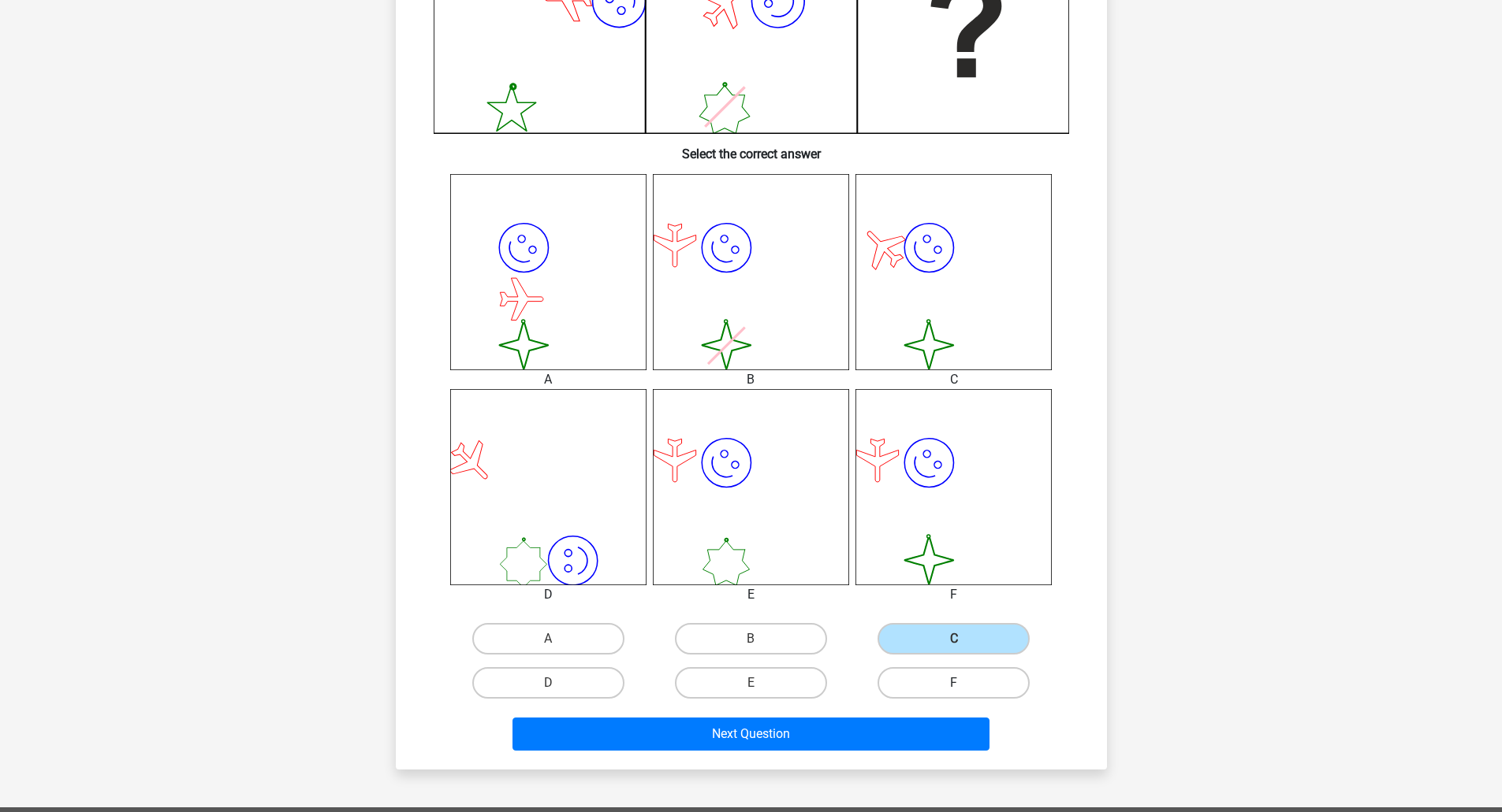
click at [922, 685] on label "F" at bounding box center [953, 683] width 153 height 31
click at [954, 685] on input "F" at bounding box center [959, 687] width 10 height 10
radio input "true"
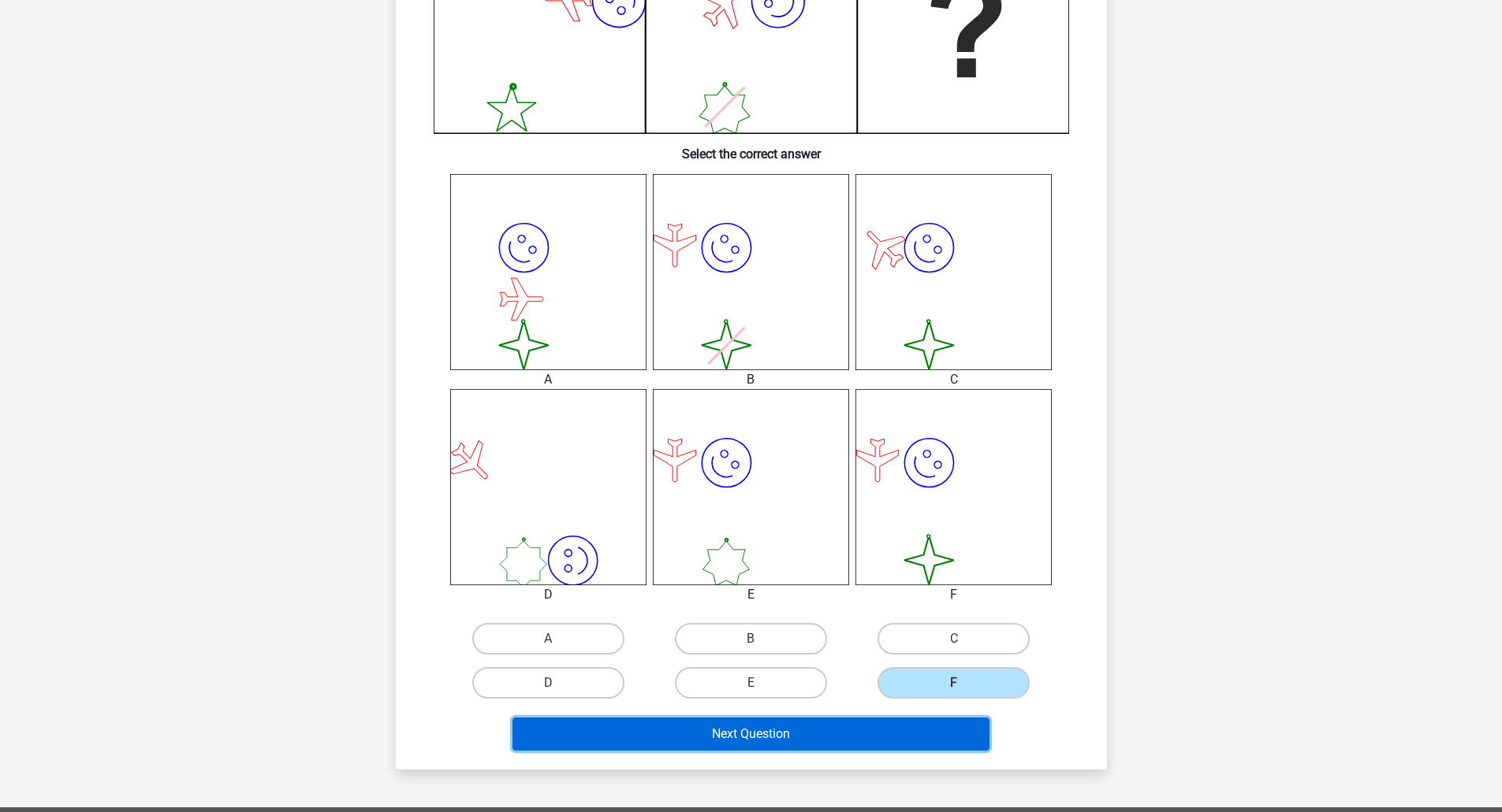
click at [817, 736] on button "Next Question" at bounding box center [751, 734] width 477 height 33
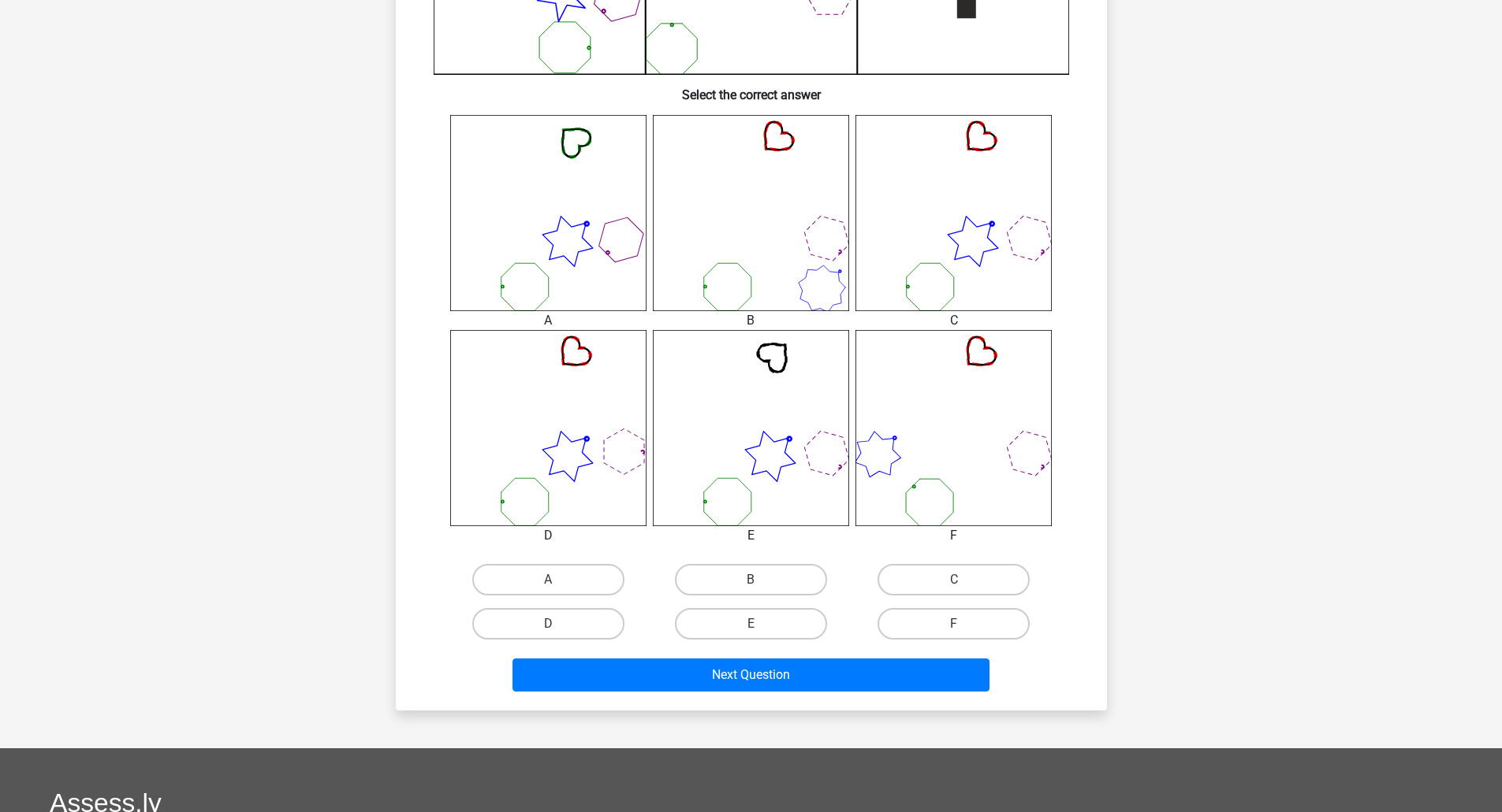
scroll to position [551, 0]
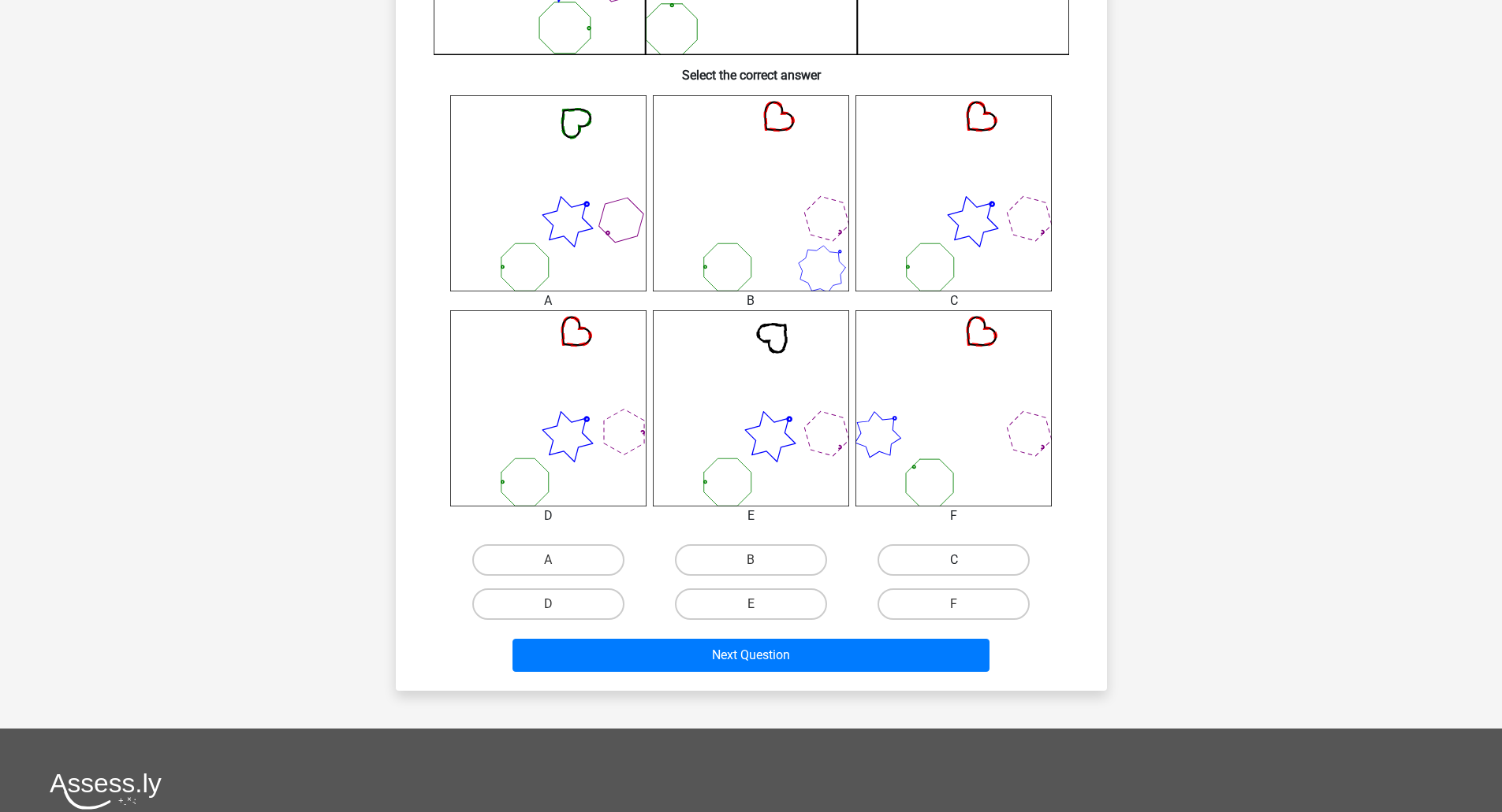
click at [953, 553] on label "C" at bounding box center [953, 560] width 153 height 31
click at [954, 560] on input "C" at bounding box center [959, 564] width 10 height 10
radio input "true"
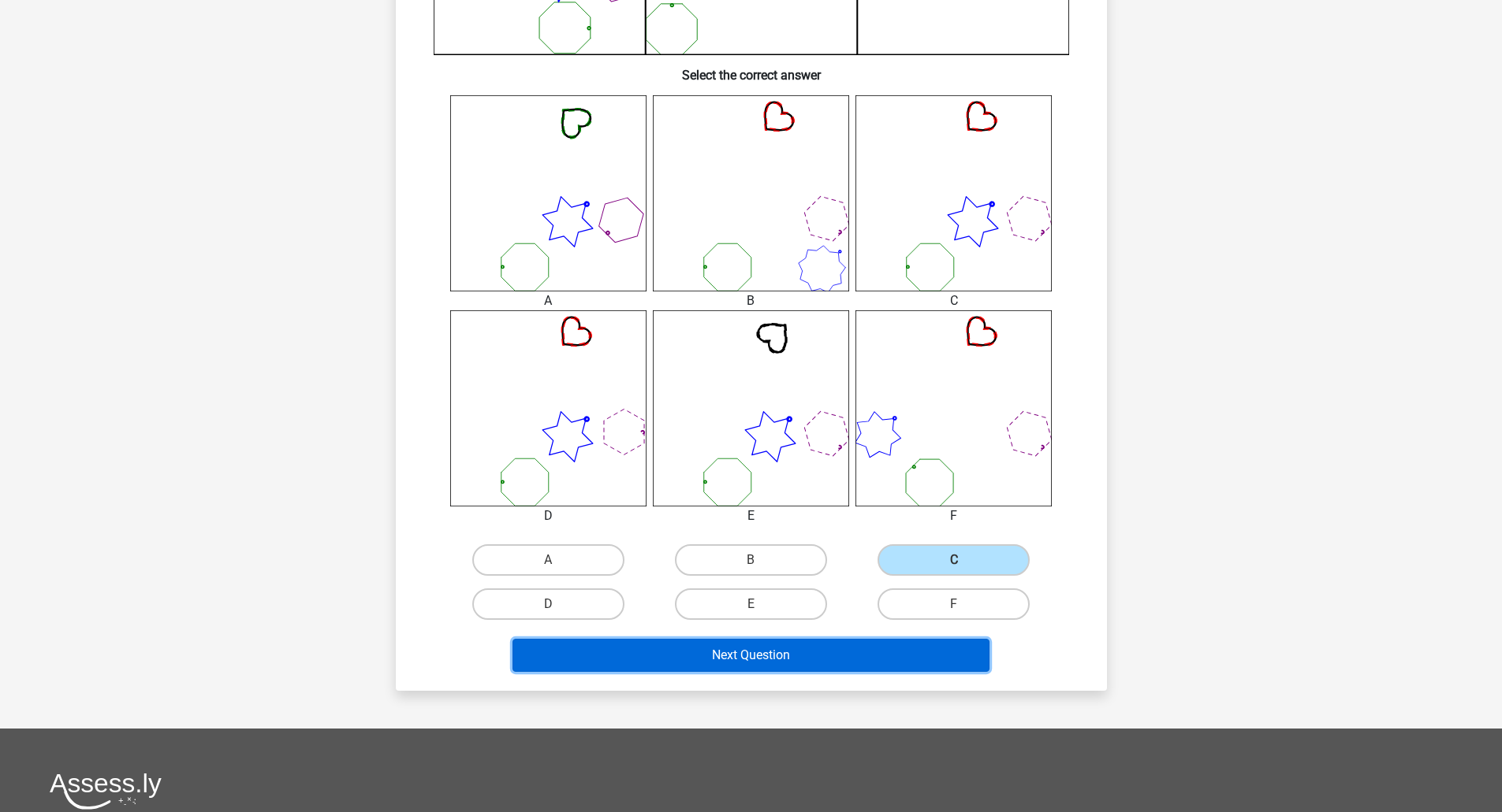
click at [774, 660] on button "Next Question" at bounding box center [751, 656] width 477 height 33
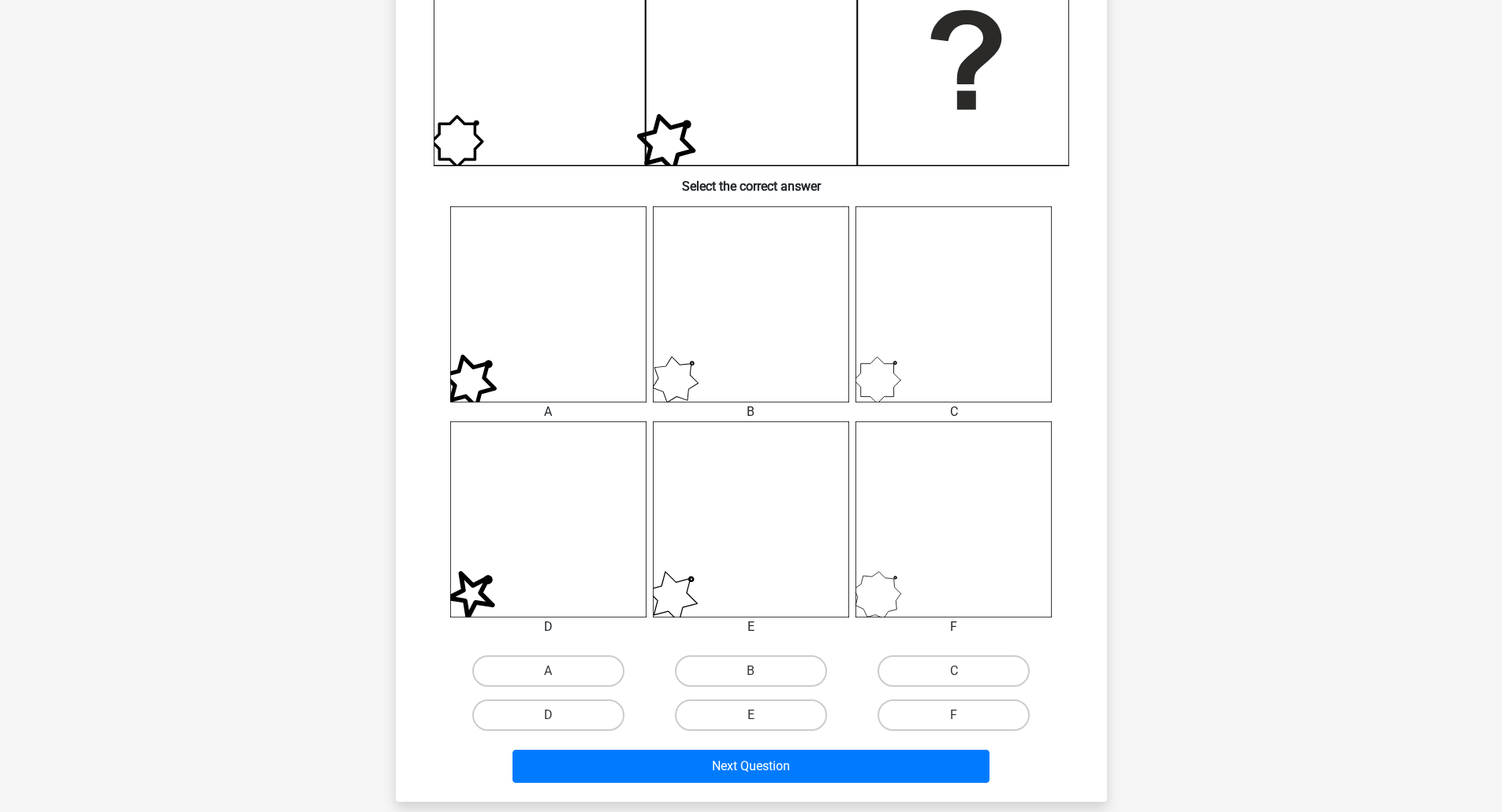
scroll to position [473, 0]
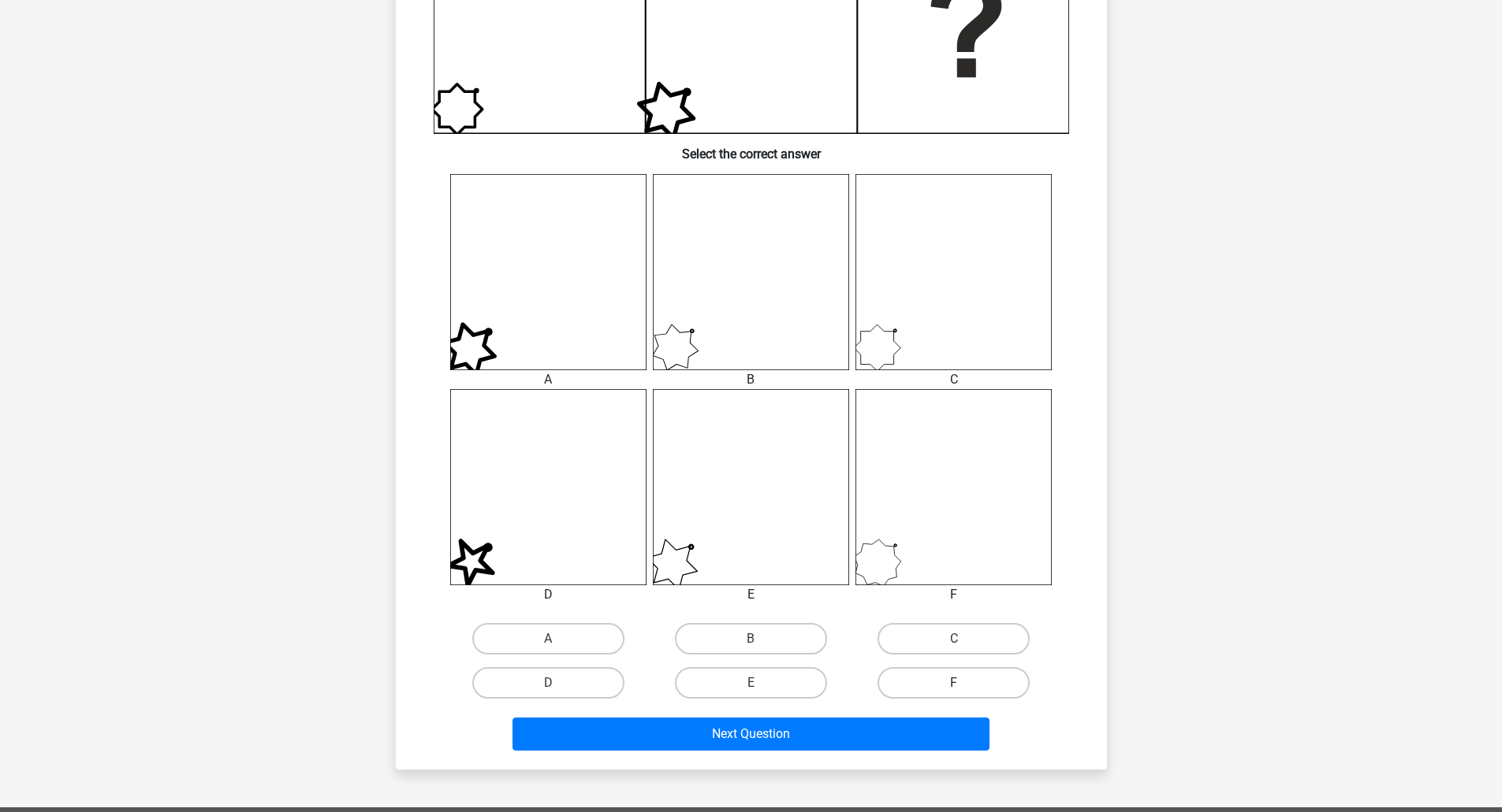
click at [925, 677] on label "F" at bounding box center [953, 683] width 153 height 31
click at [954, 683] on input "F" at bounding box center [959, 687] width 10 height 10
radio input "true"
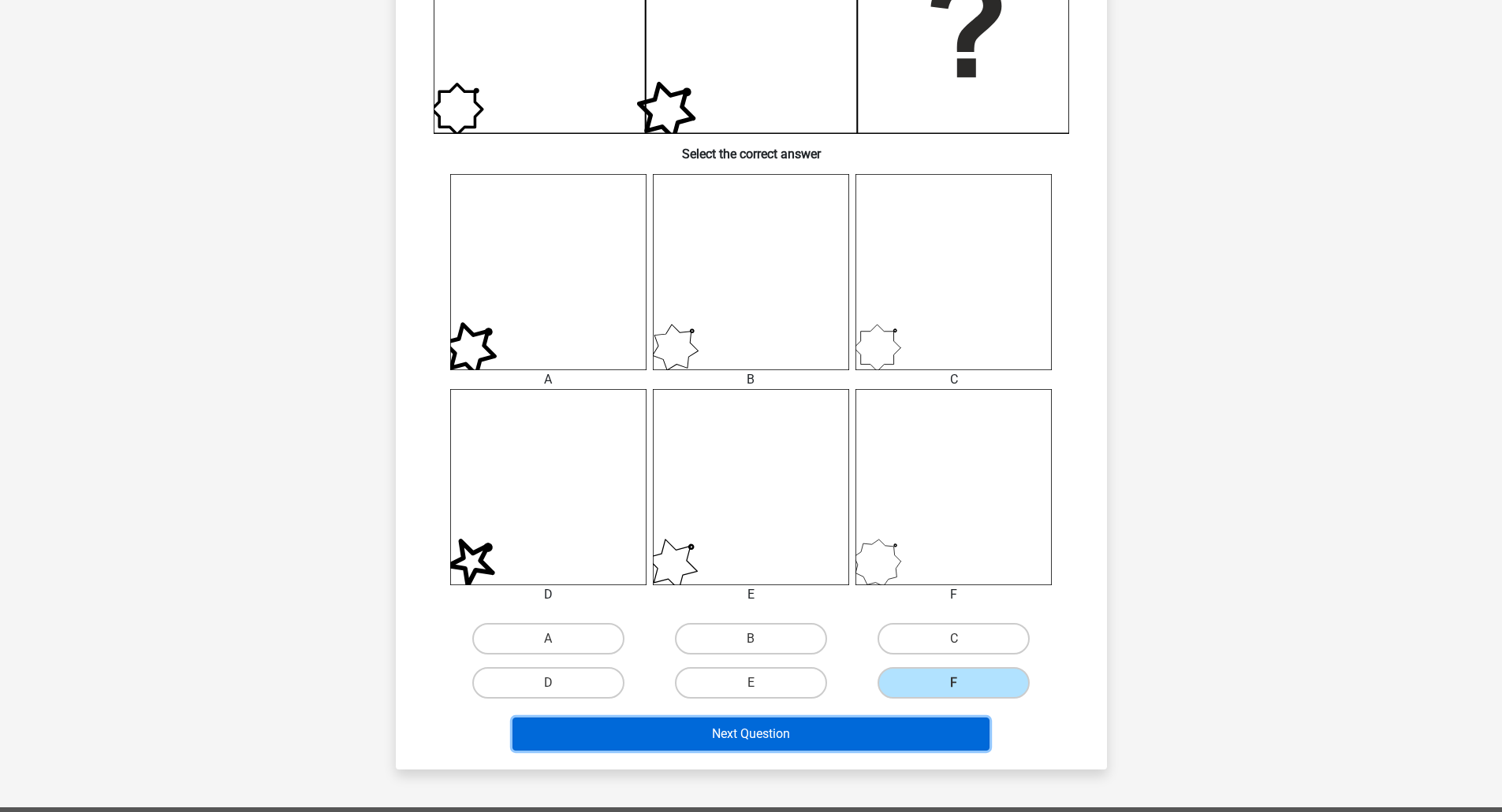
click at [862, 730] on button "Next Question" at bounding box center [751, 734] width 477 height 33
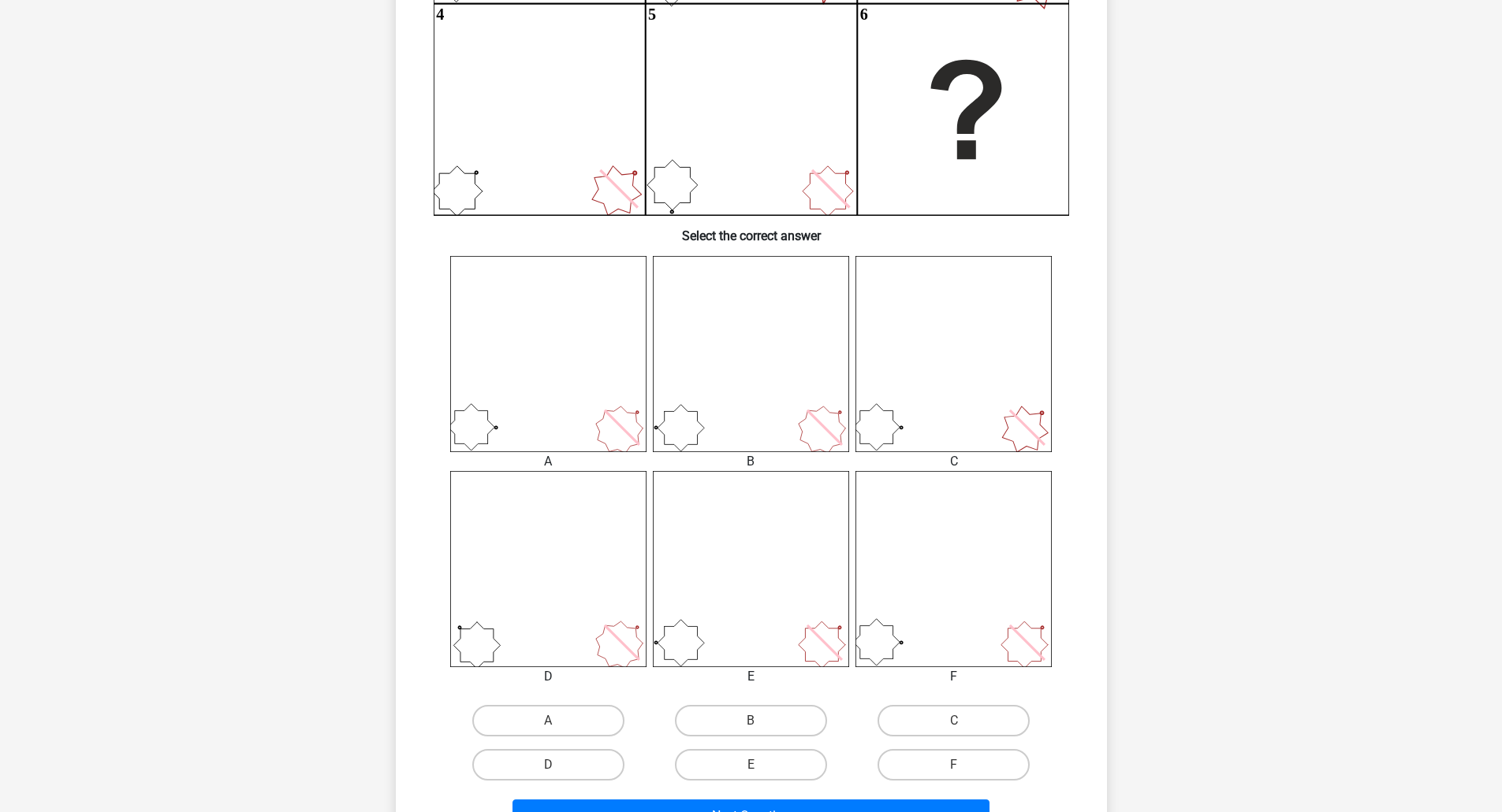
scroll to position [394, 0]
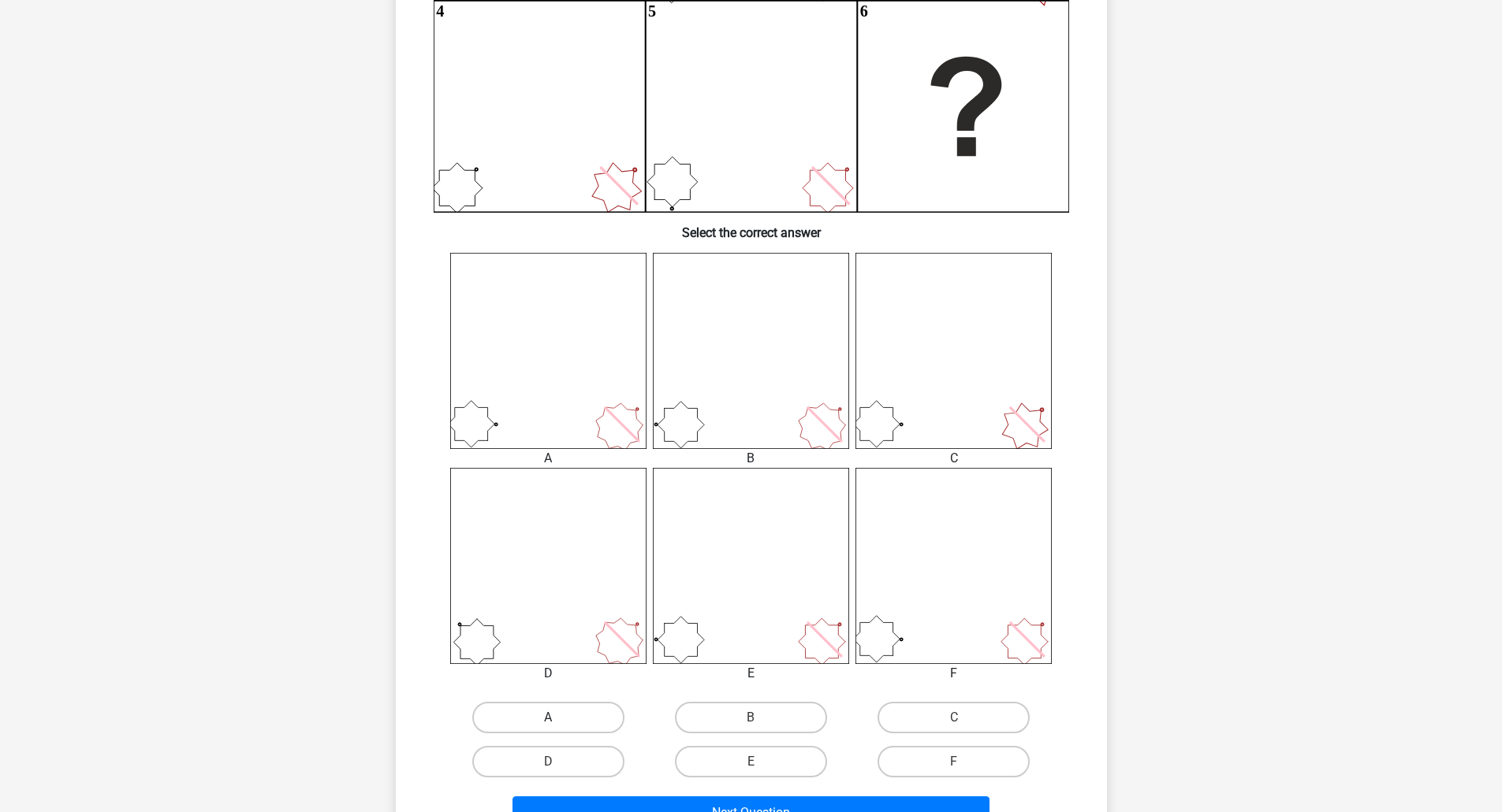
click at [580, 722] on label "A" at bounding box center [548, 718] width 153 height 31
click at [558, 722] on input "A" at bounding box center [553, 722] width 10 height 10
radio input "true"
click at [710, 808] on button "Next Question" at bounding box center [751, 813] width 477 height 33
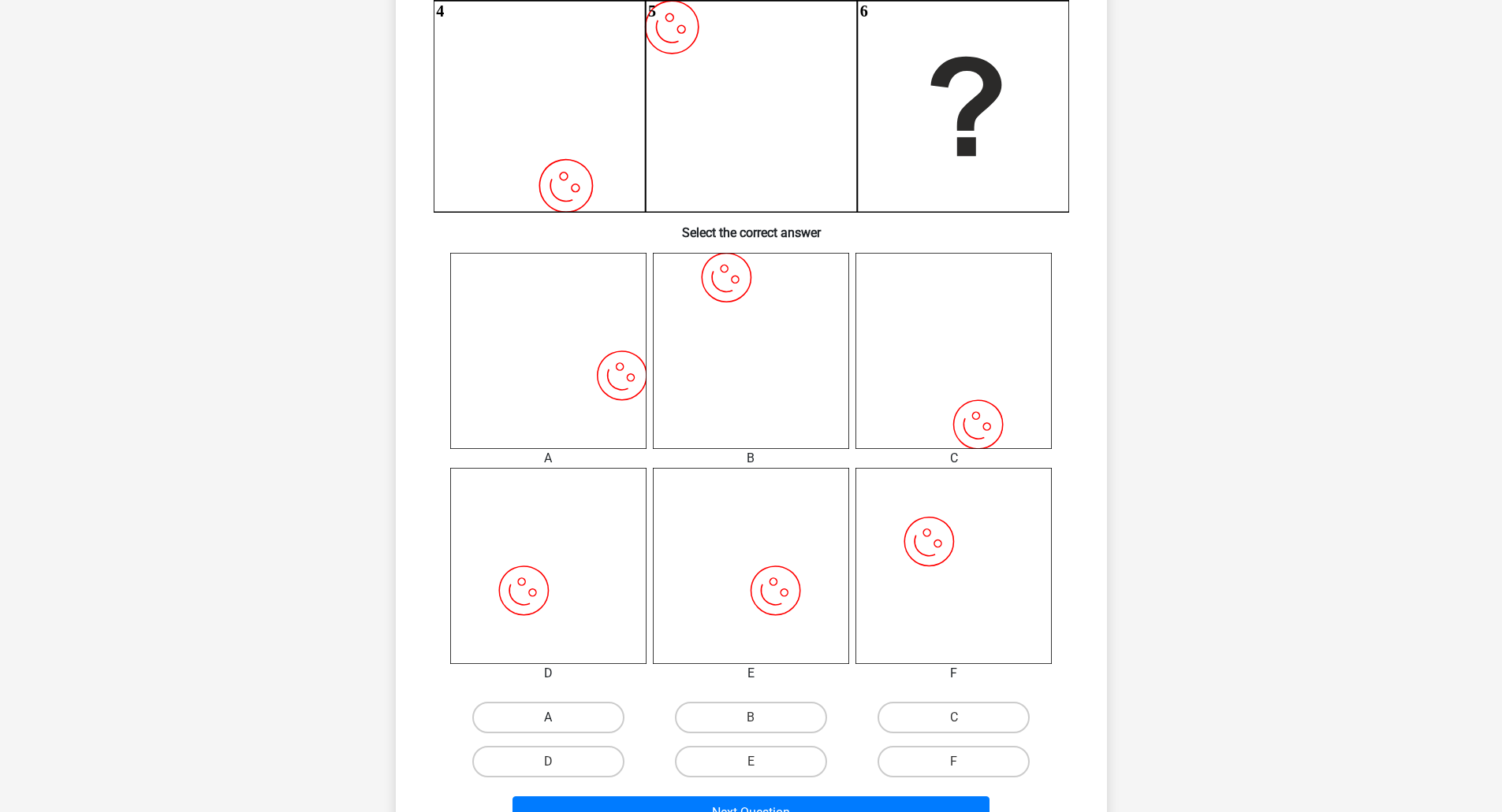
click at [567, 715] on label "A" at bounding box center [548, 718] width 153 height 31
click at [558, 718] on input "A" at bounding box center [553, 722] width 10 height 10
radio input "true"
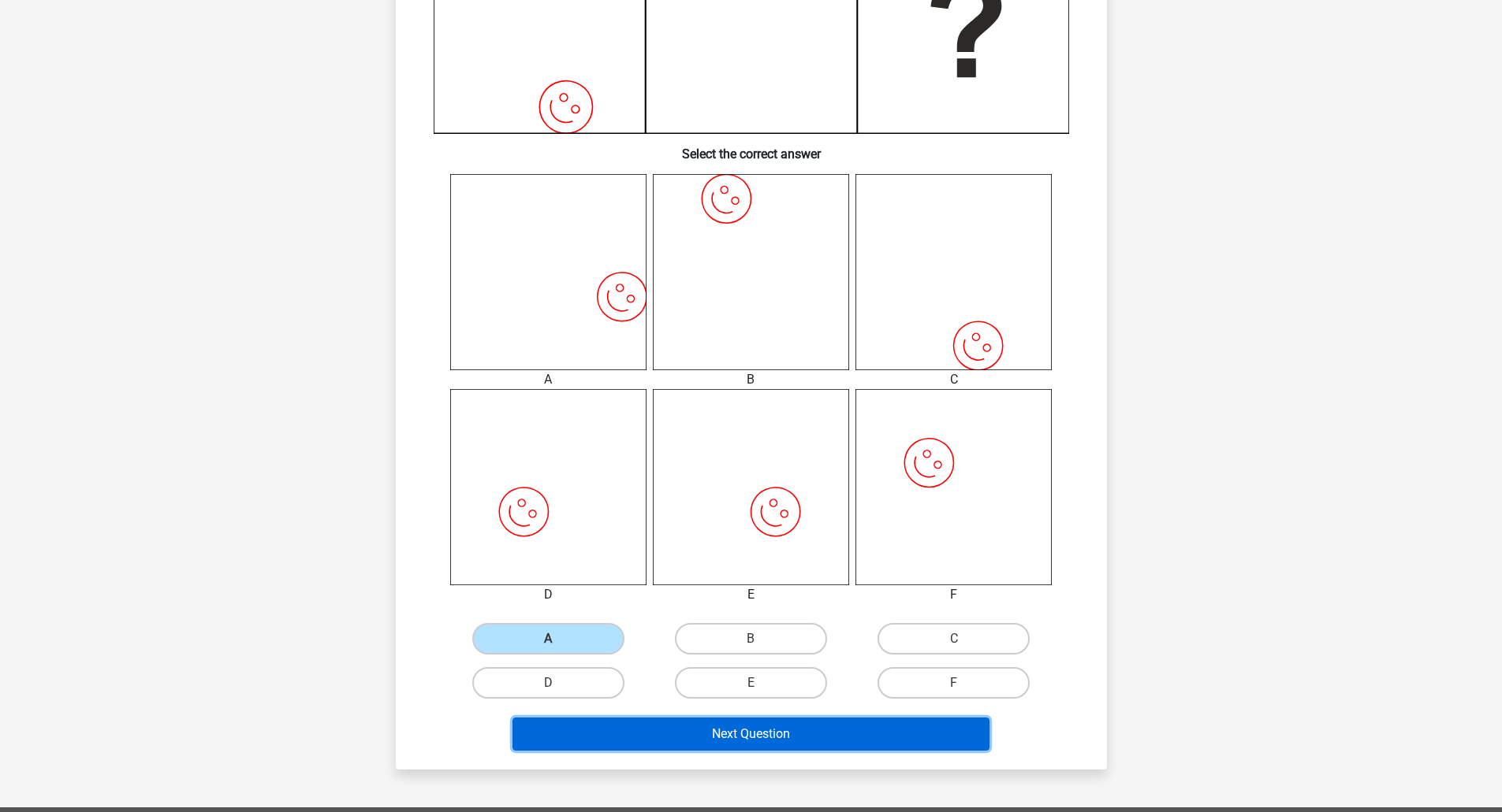
click at [756, 730] on button "Next Question" at bounding box center [751, 734] width 477 height 33
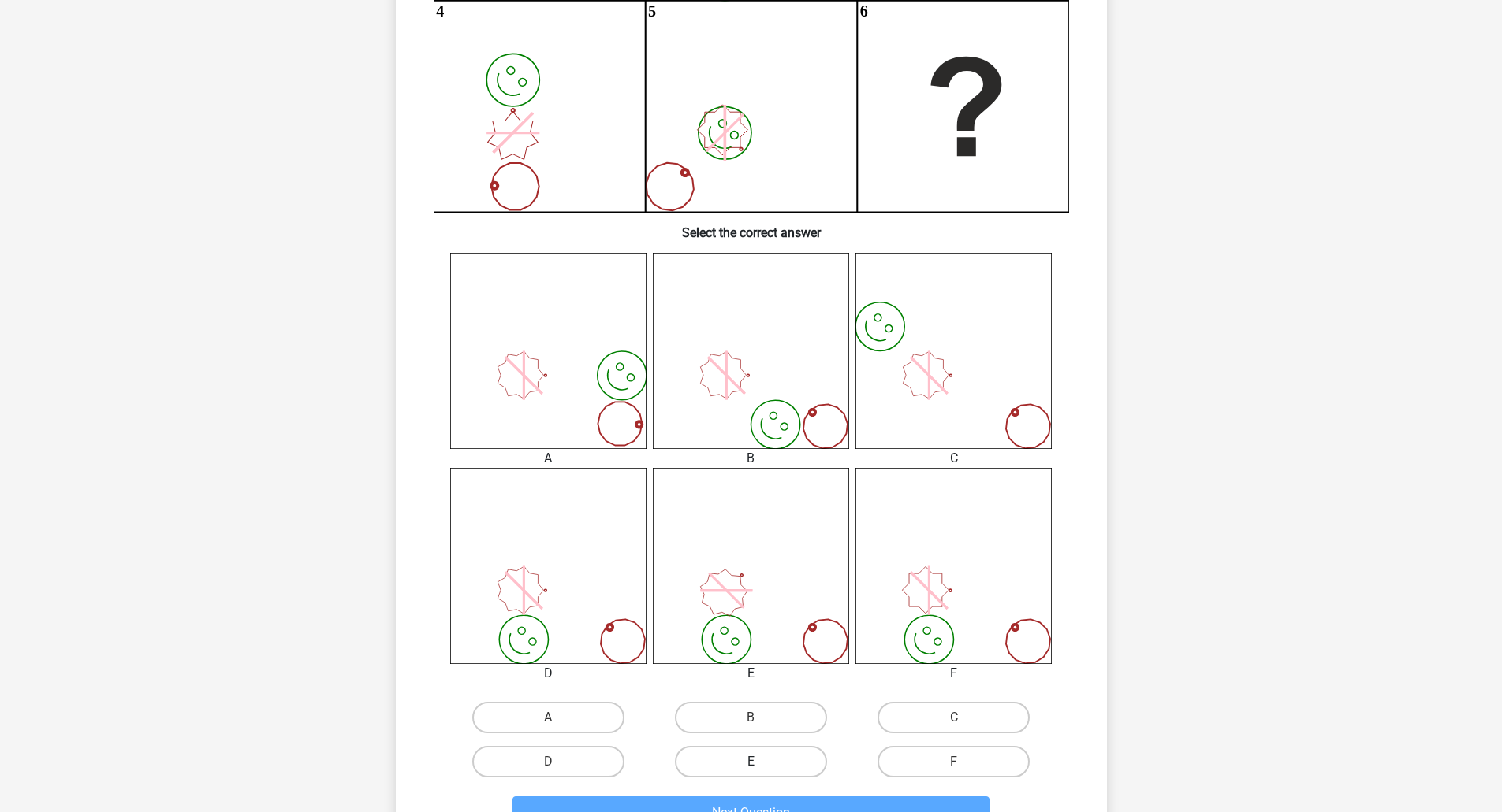
click at [759, 760] on label "E" at bounding box center [751, 762] width 153 height 31
click at [759, 762] on input "E" at bounding box center [755, 767] width 10 height 10
radio input "true"
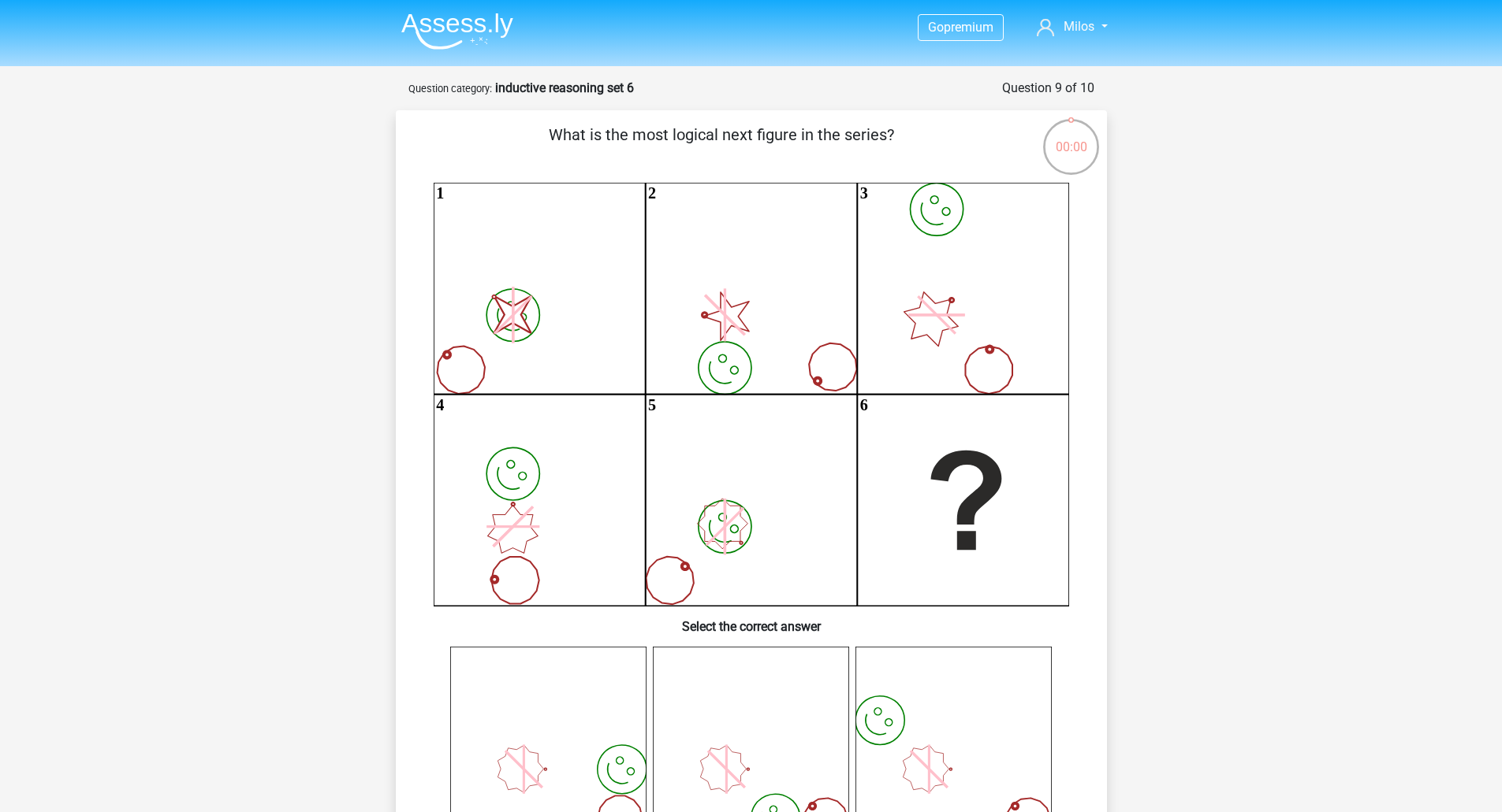
scroll to position [396, 0]
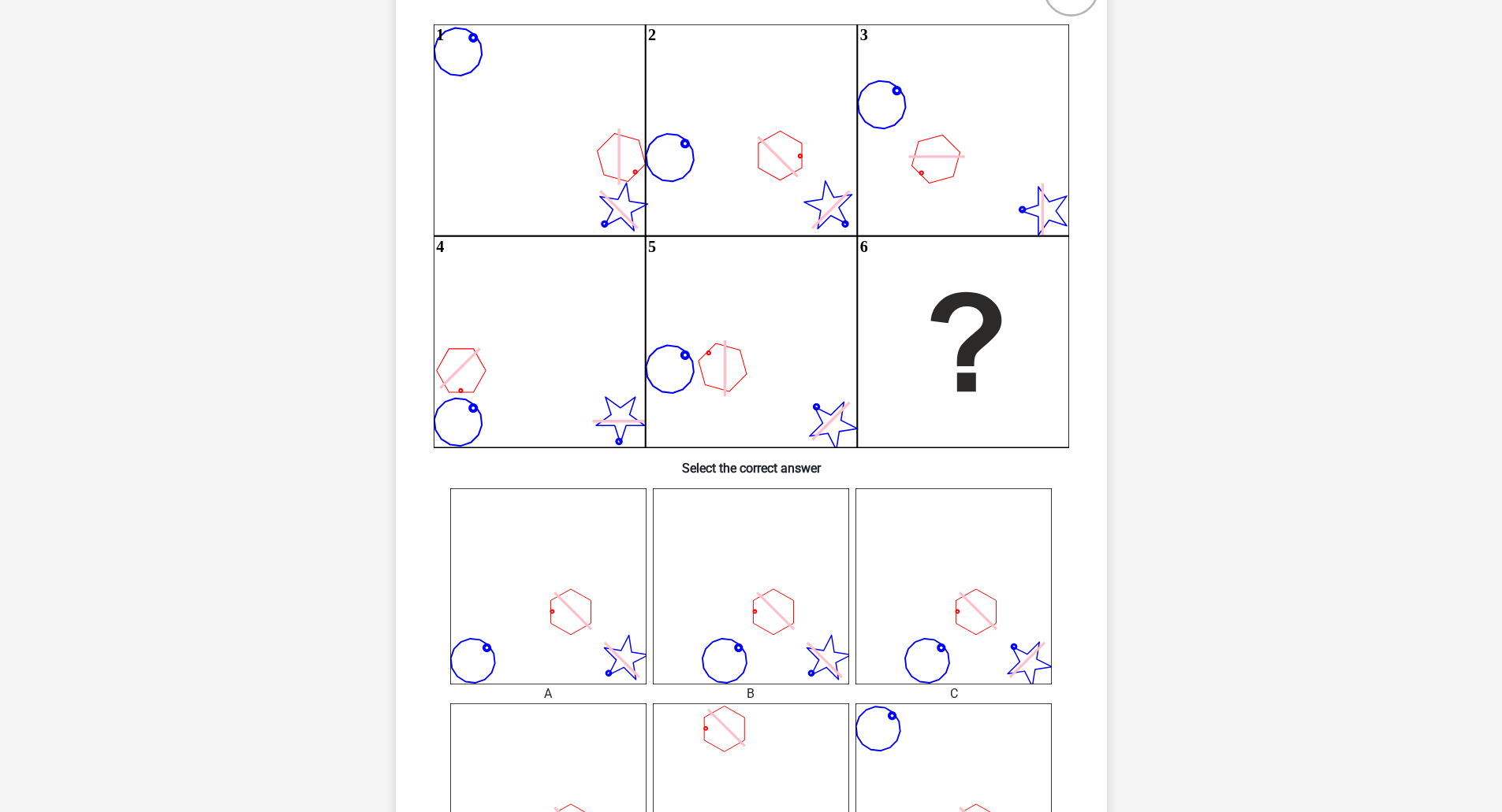
scroll to position [394, 0]
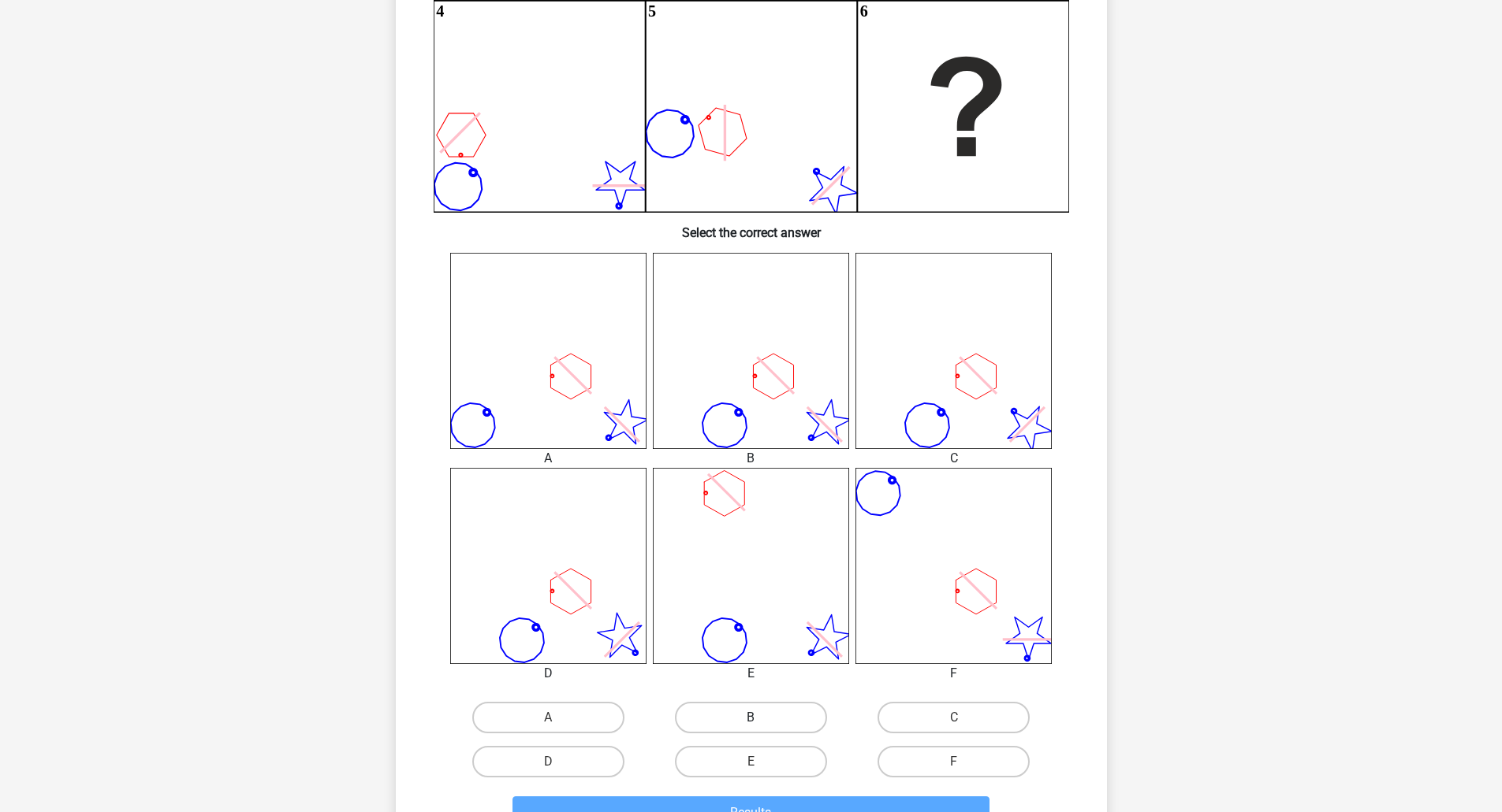
click at [765, 718] on label "B" at bounding box center [751, 718] width 153 height 31
click at [761, 718] on input "B" at bounding box center [755, 722] width 10 height 10
radio input "true"
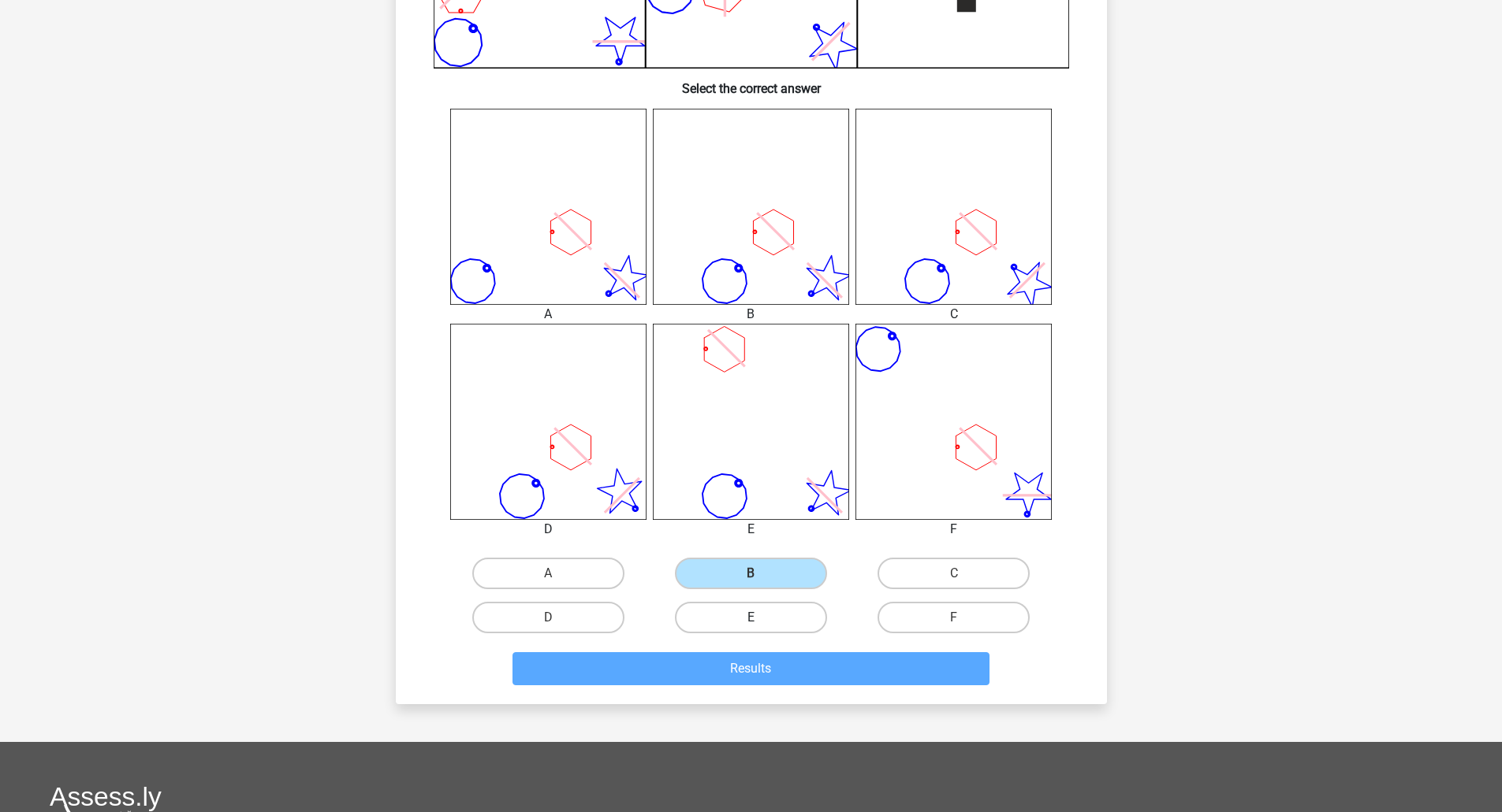
scroll to position [551, 0]
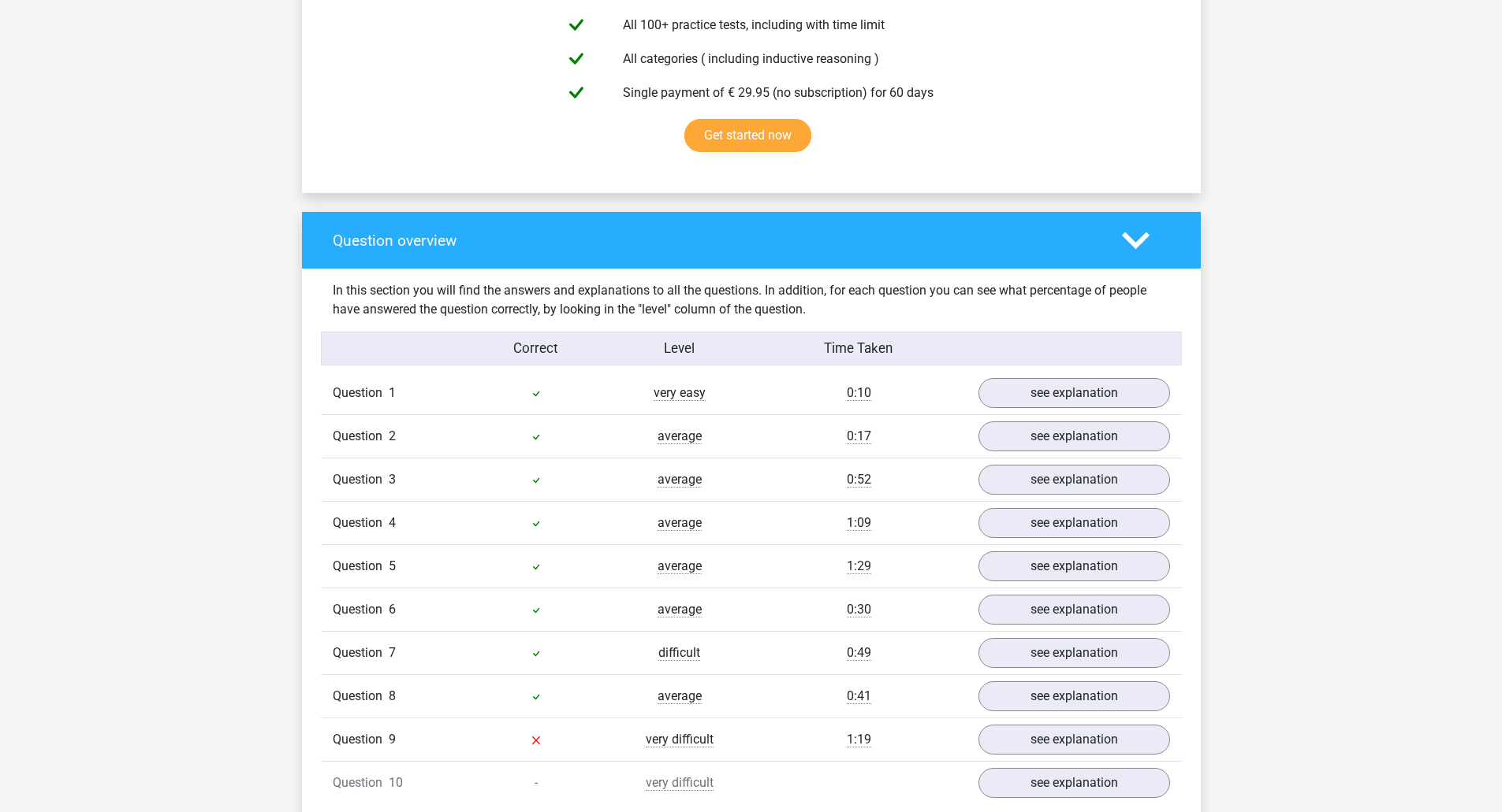
scroll to position [1103, 0]
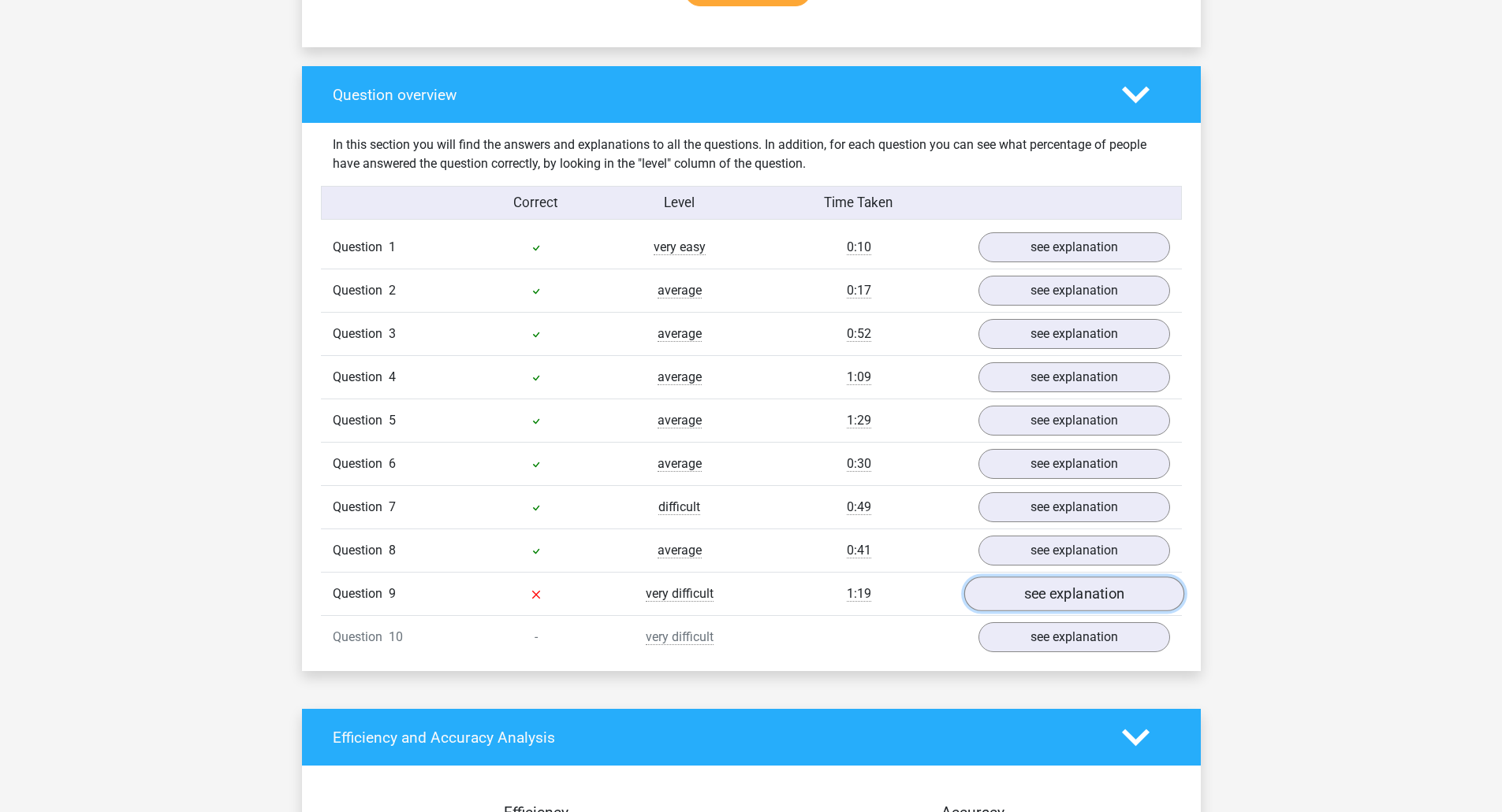
click at [1092, 584] on link "see explanation" at bounding box center [1073, 595] width 220 height 35
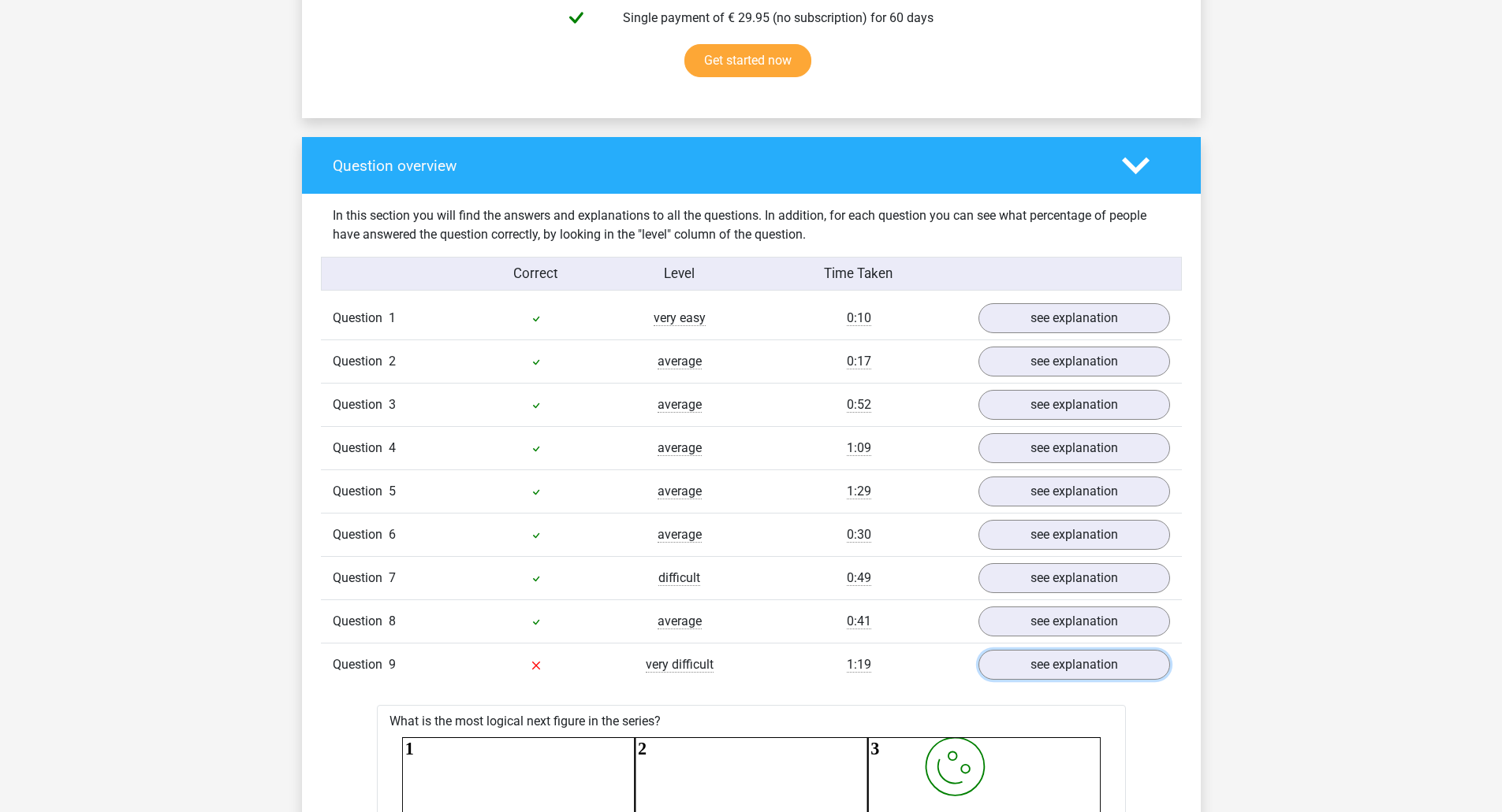
scroll to position [1024, 0]
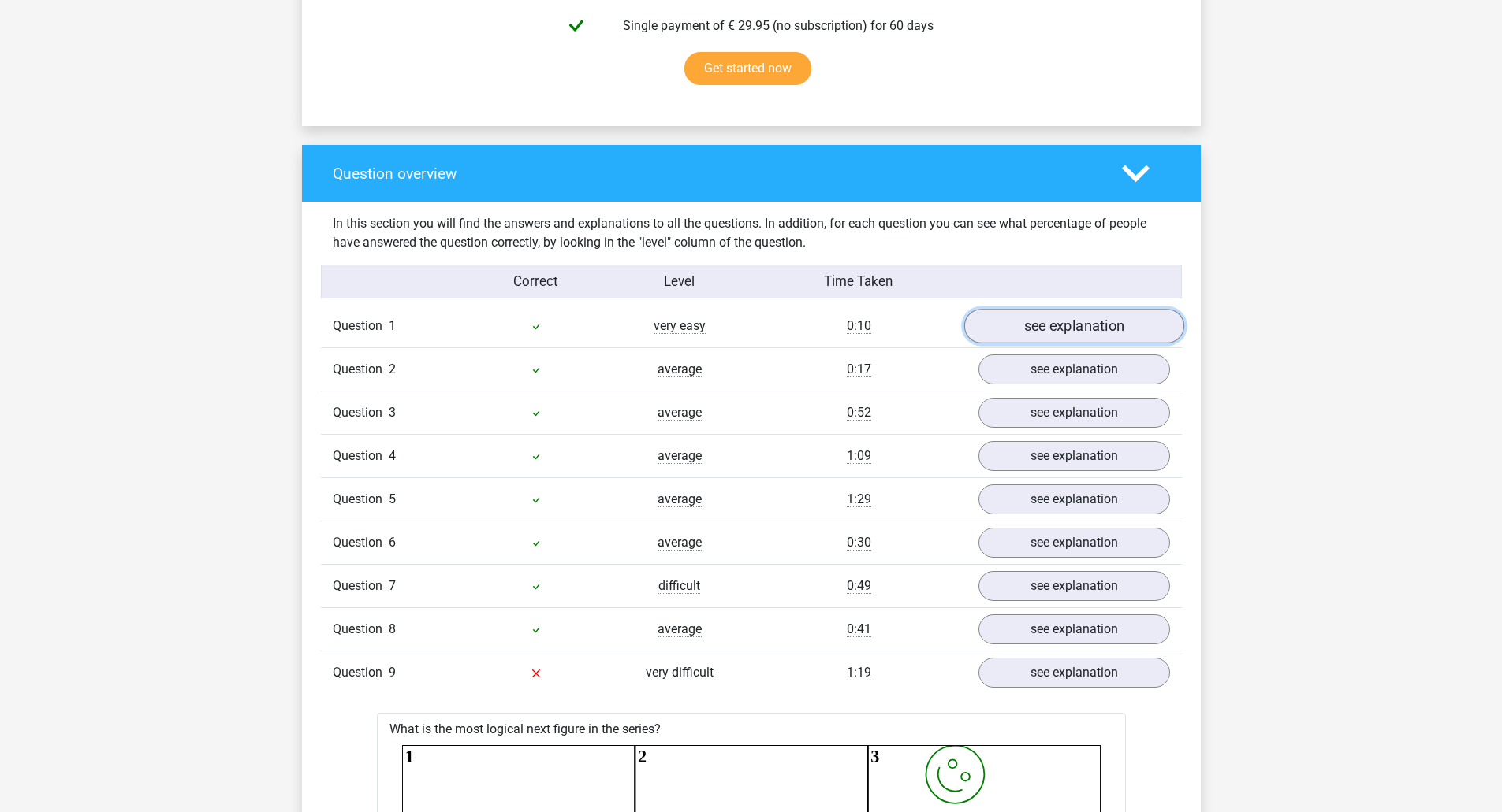
click at [1064, 333] on link "see explanation" at bounding box center [1073, 327] width 220 height 35
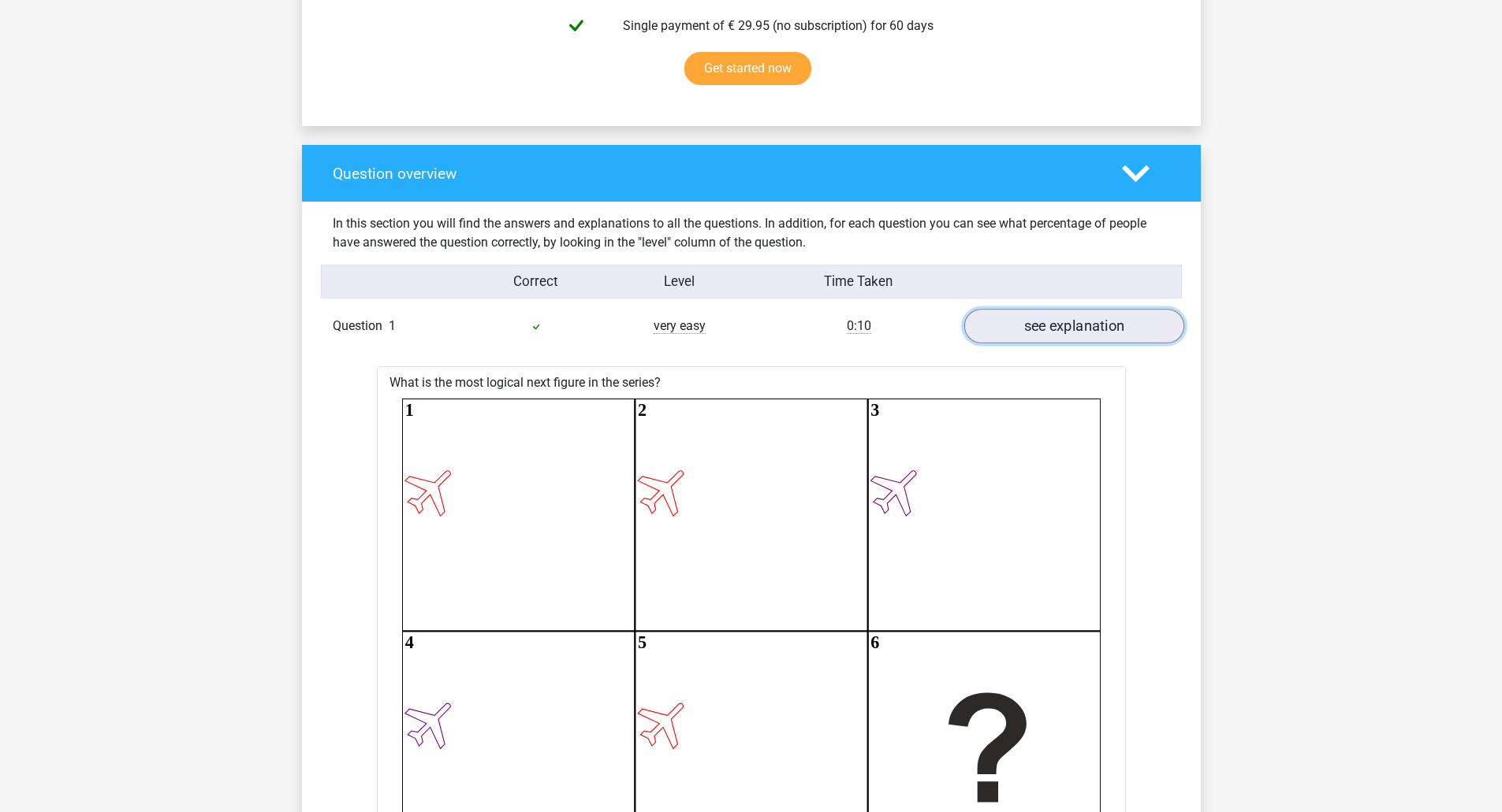
click at [1064, 334] on link "see explanation" at bounding box center [1073, 327] width 220 height 35
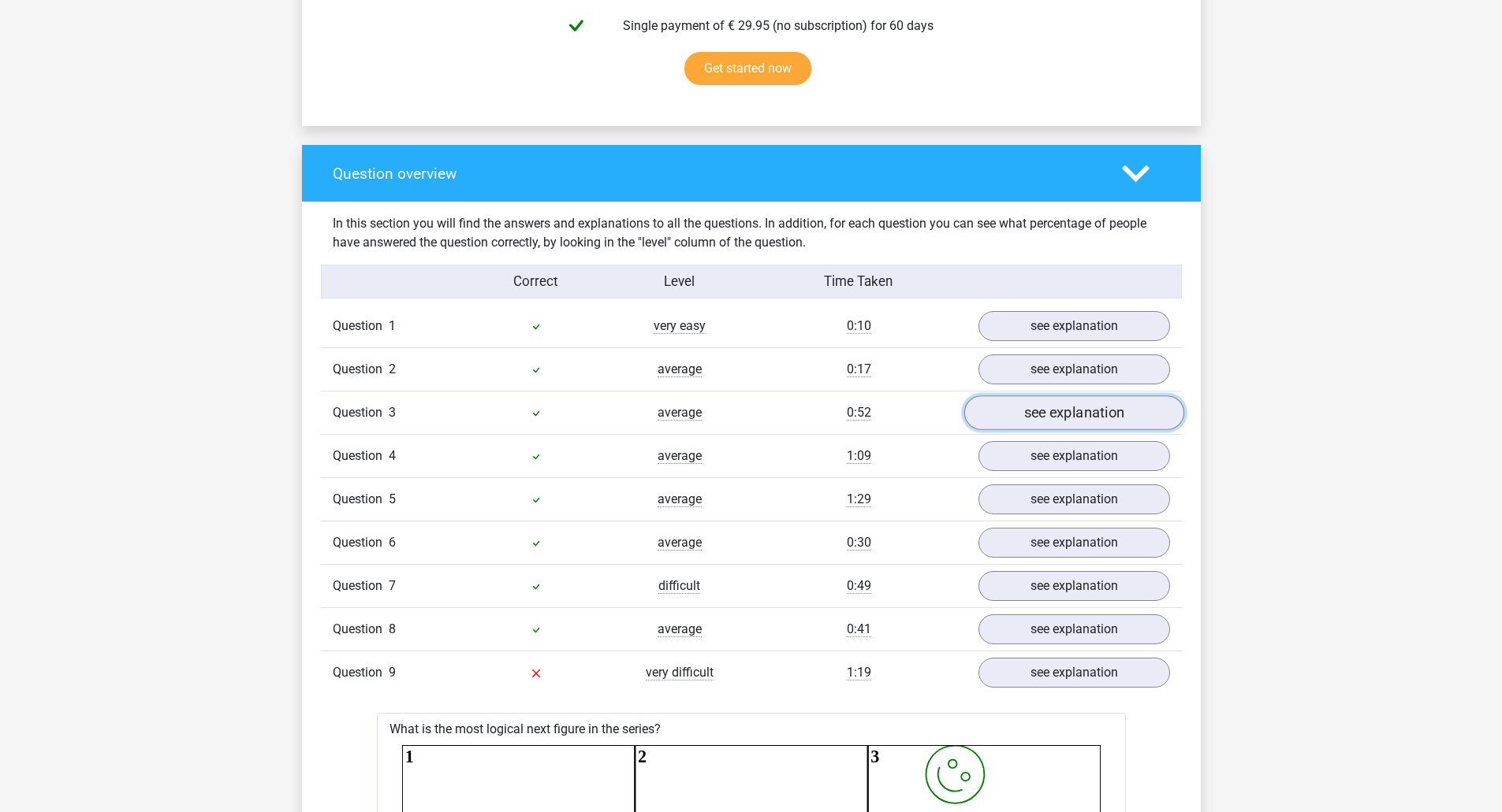
click at [1046, 423] on link "see explanation" at bounding box center [1073, 414] width 220 height 35
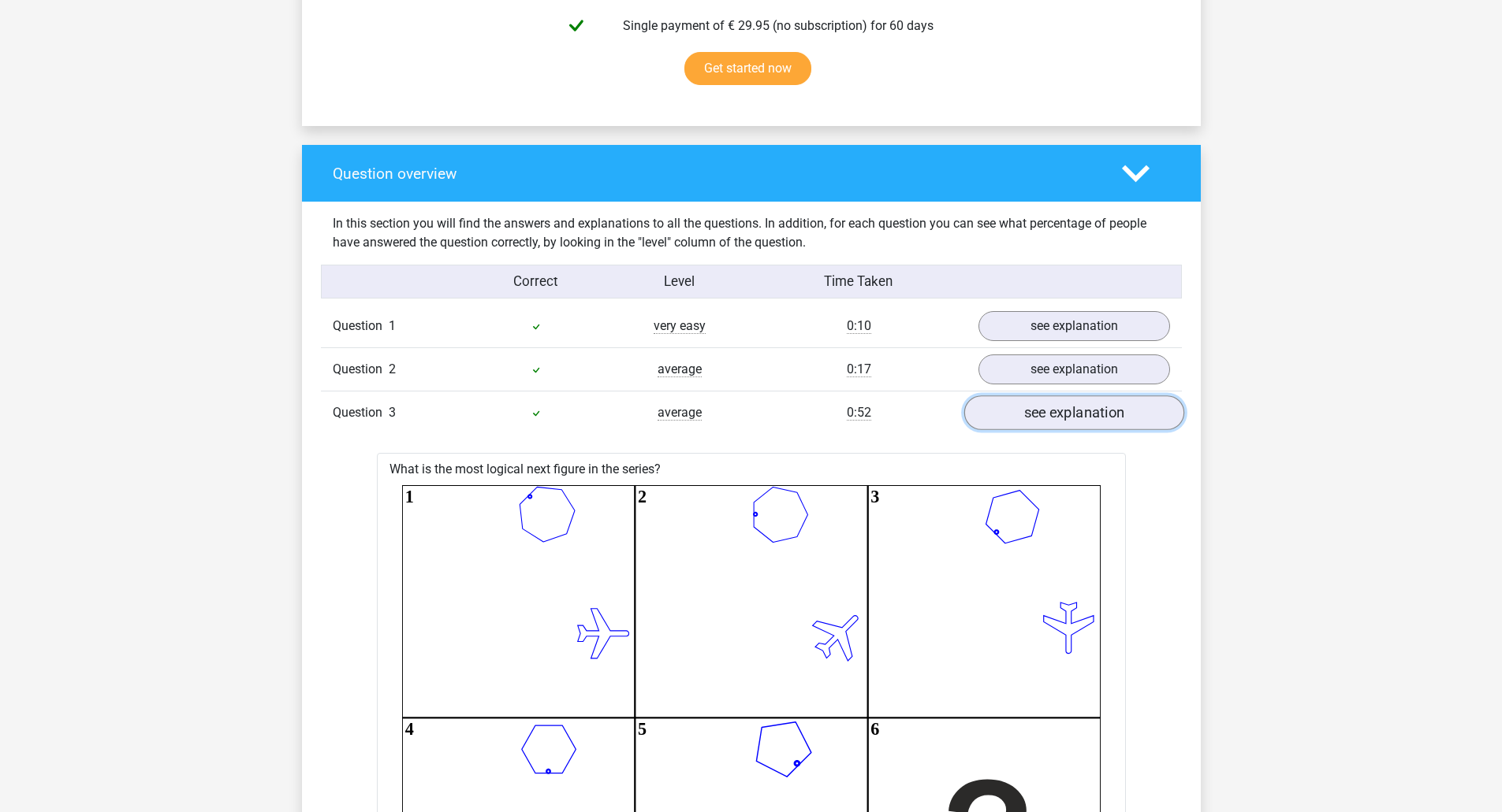
click at [1046, 421] on link "see explanation" at bounding box center [1073, 414] width 220 height 35
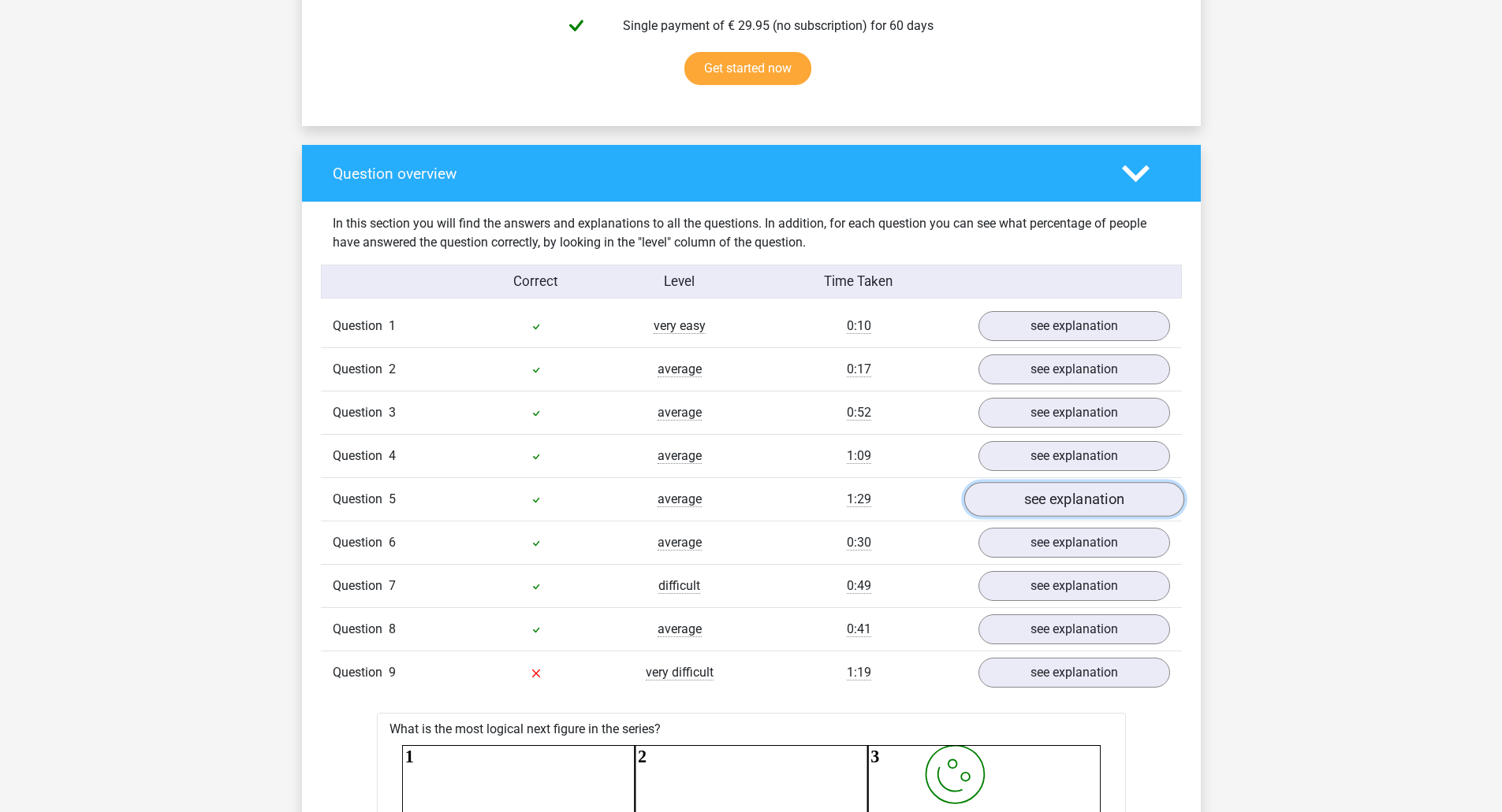
click at [1030, 504] on link "see explanation" at bounding box center [1073, 501] width 220 height 35
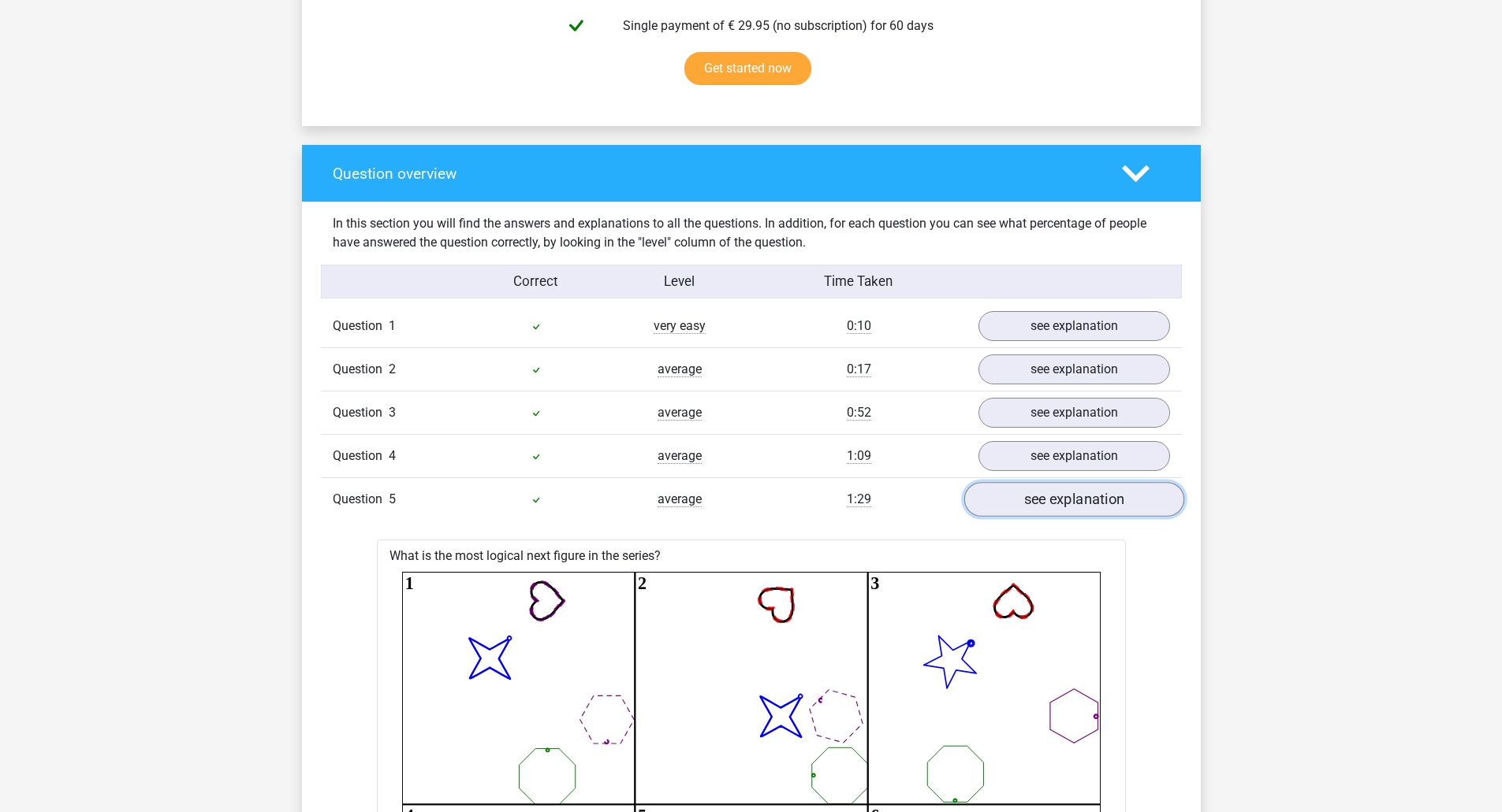
click at [1030, 504] on link "see explanation" at bounding box center [1073, 501] width 220 height 35
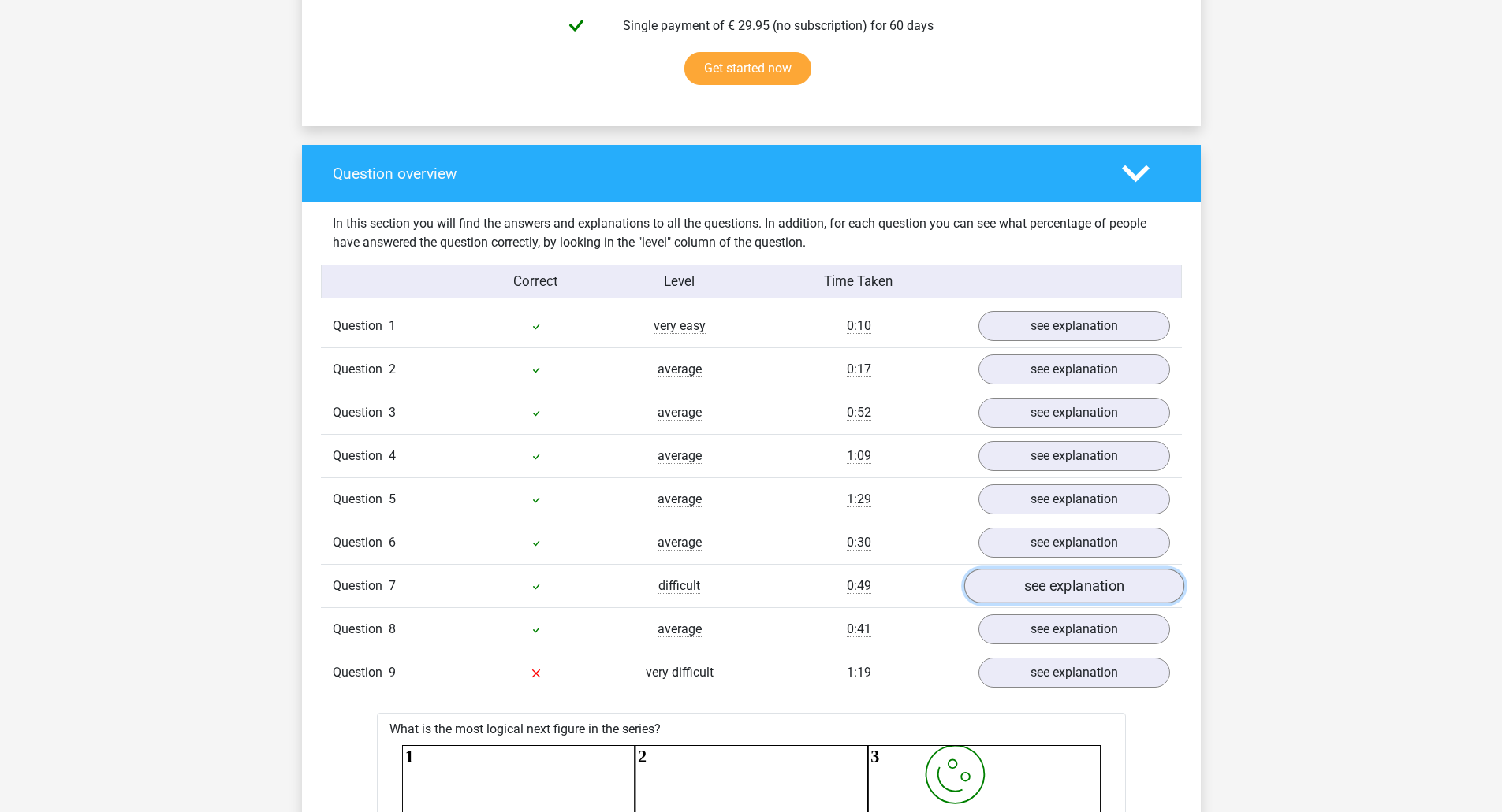
click at [1050, 595] on link "see explanation" at bounding box center [1073, 588] width 220 height 35
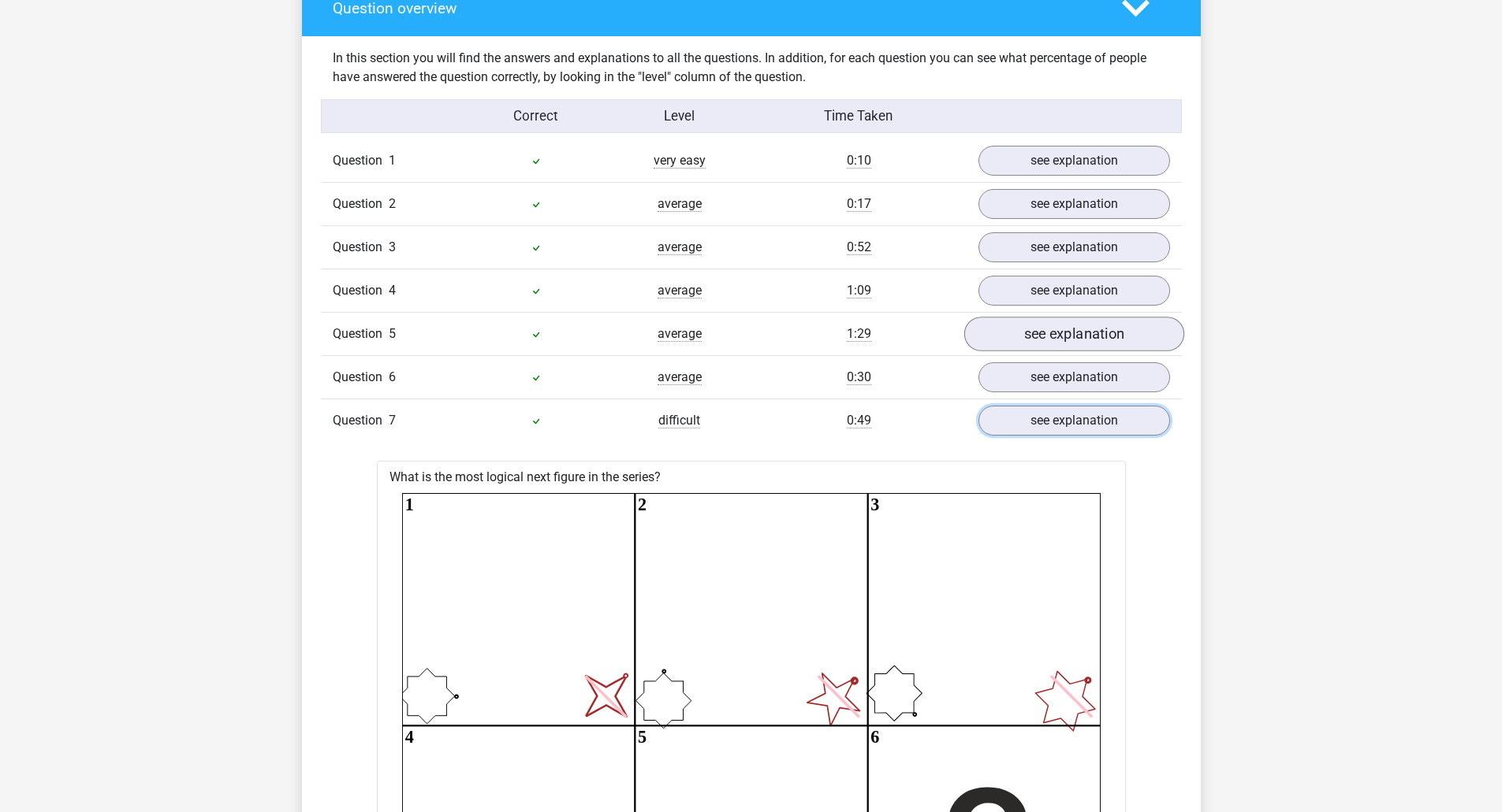
scroll to position [1182, 0]
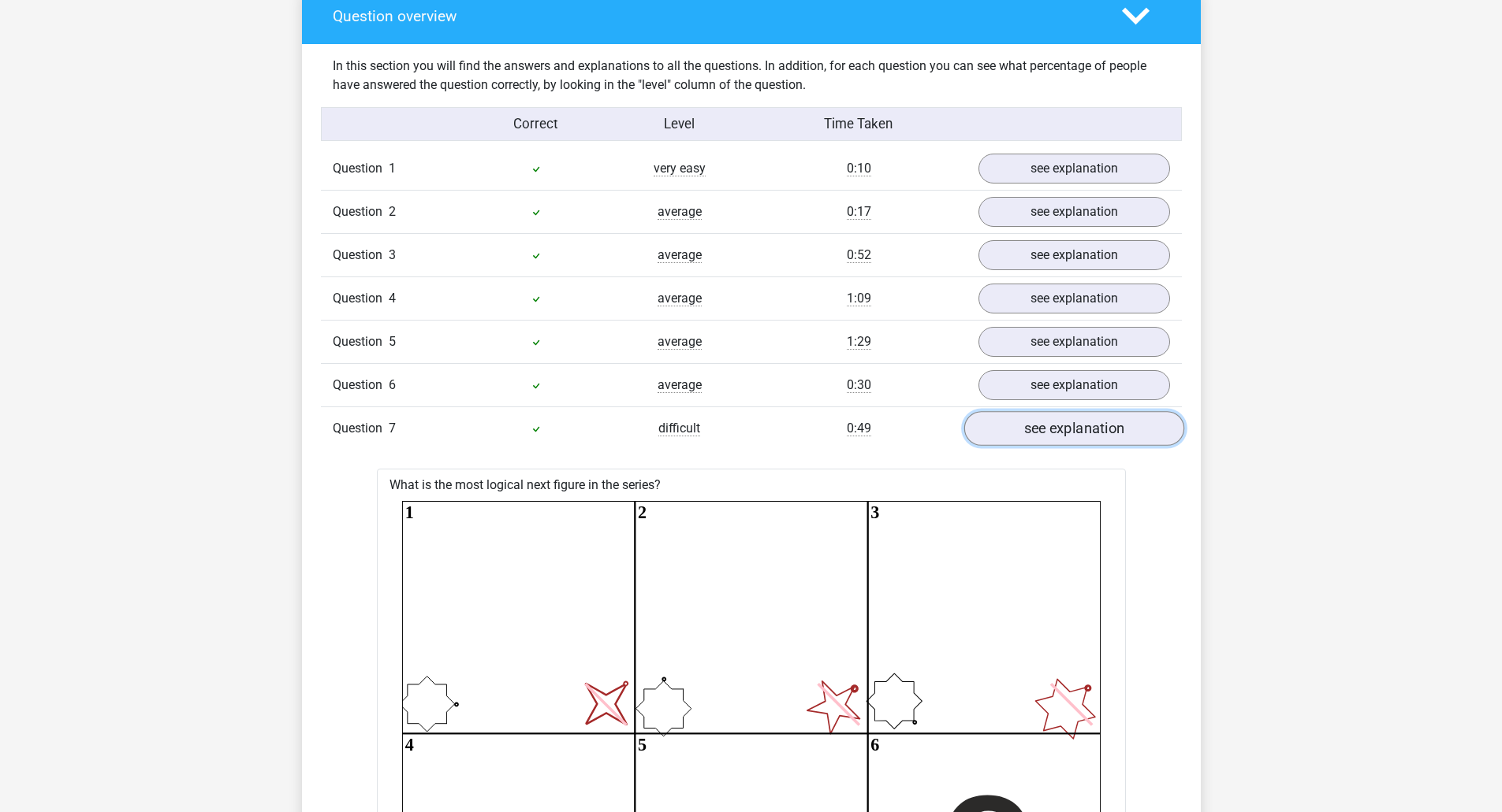
click at [1052, 440] on link "see explanation" at bounding box center [1073, 430] width 220 height 35
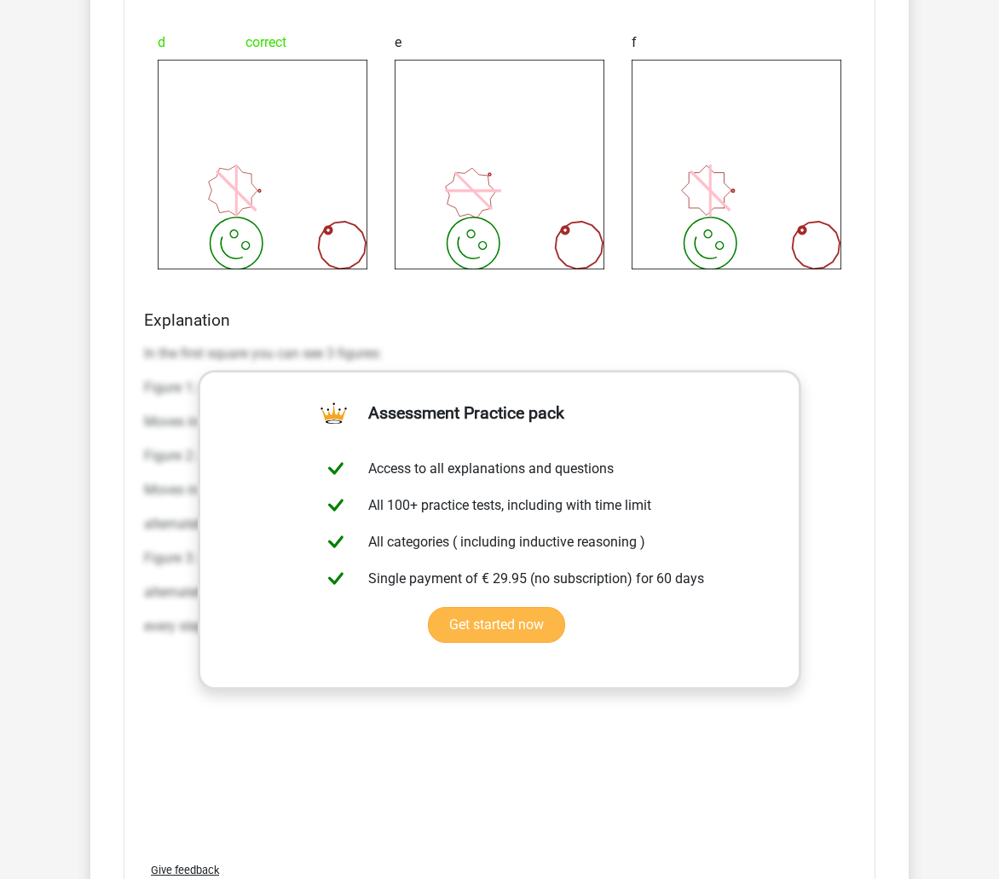
scroll to position [2729, 0]
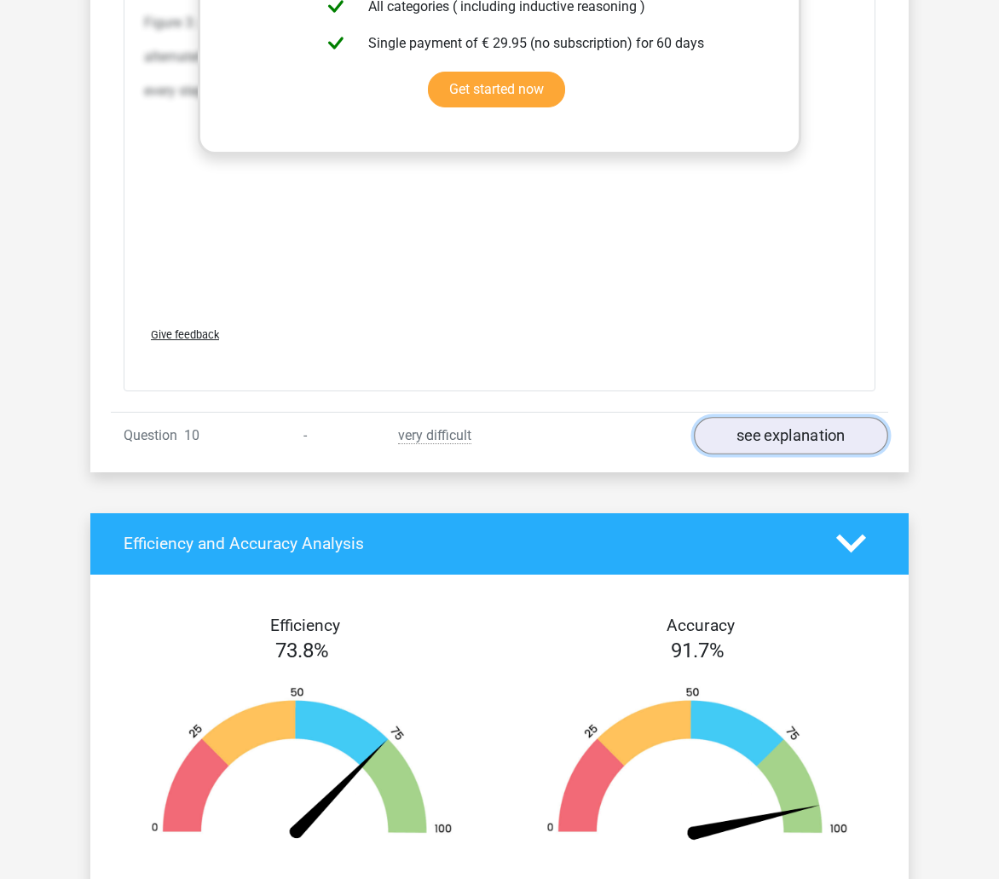
click at [852, 434] on link "see explanation" at bounding box center [791, 436] width 194 height 38
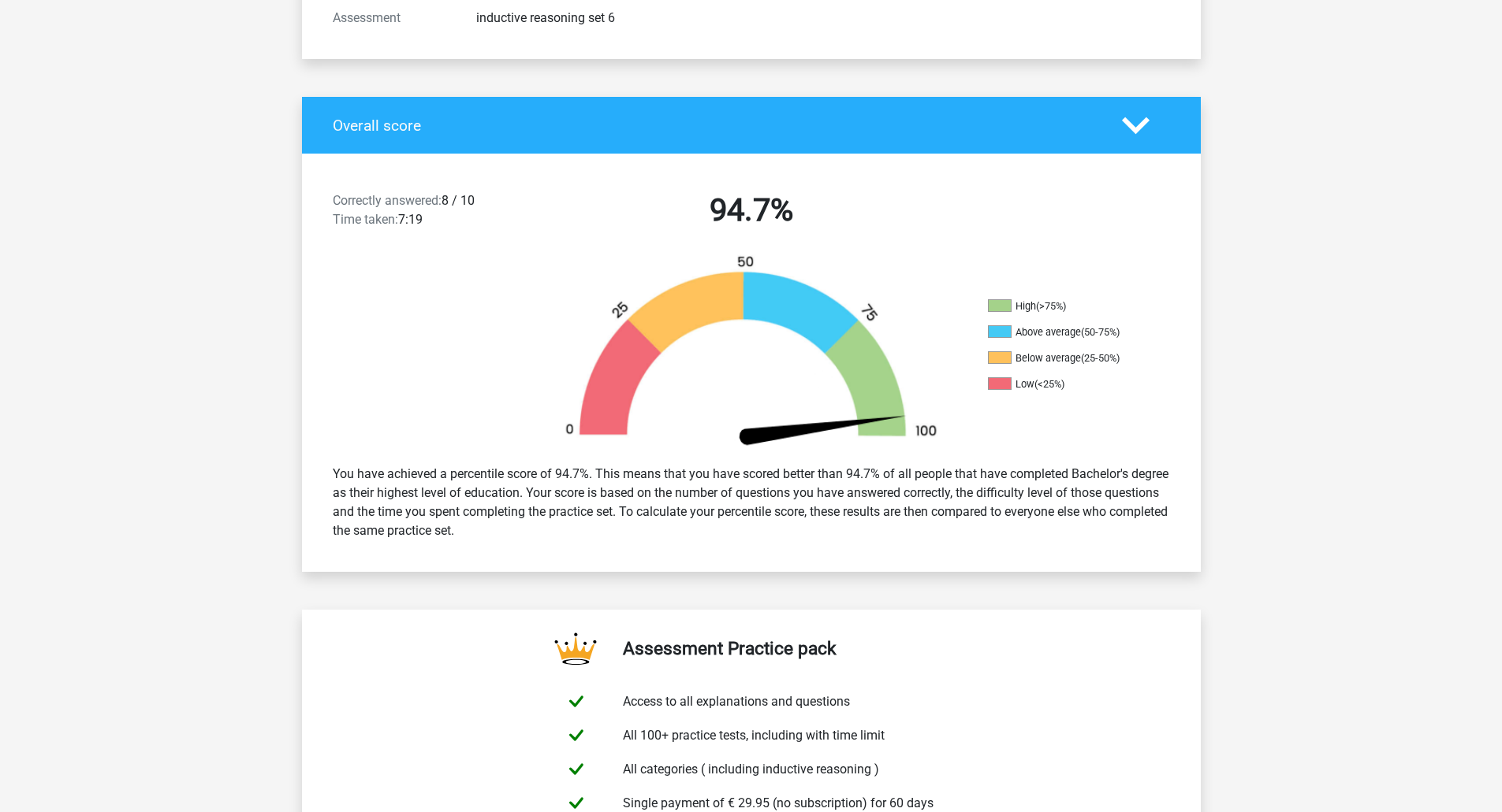
scroll to position [0, 0]
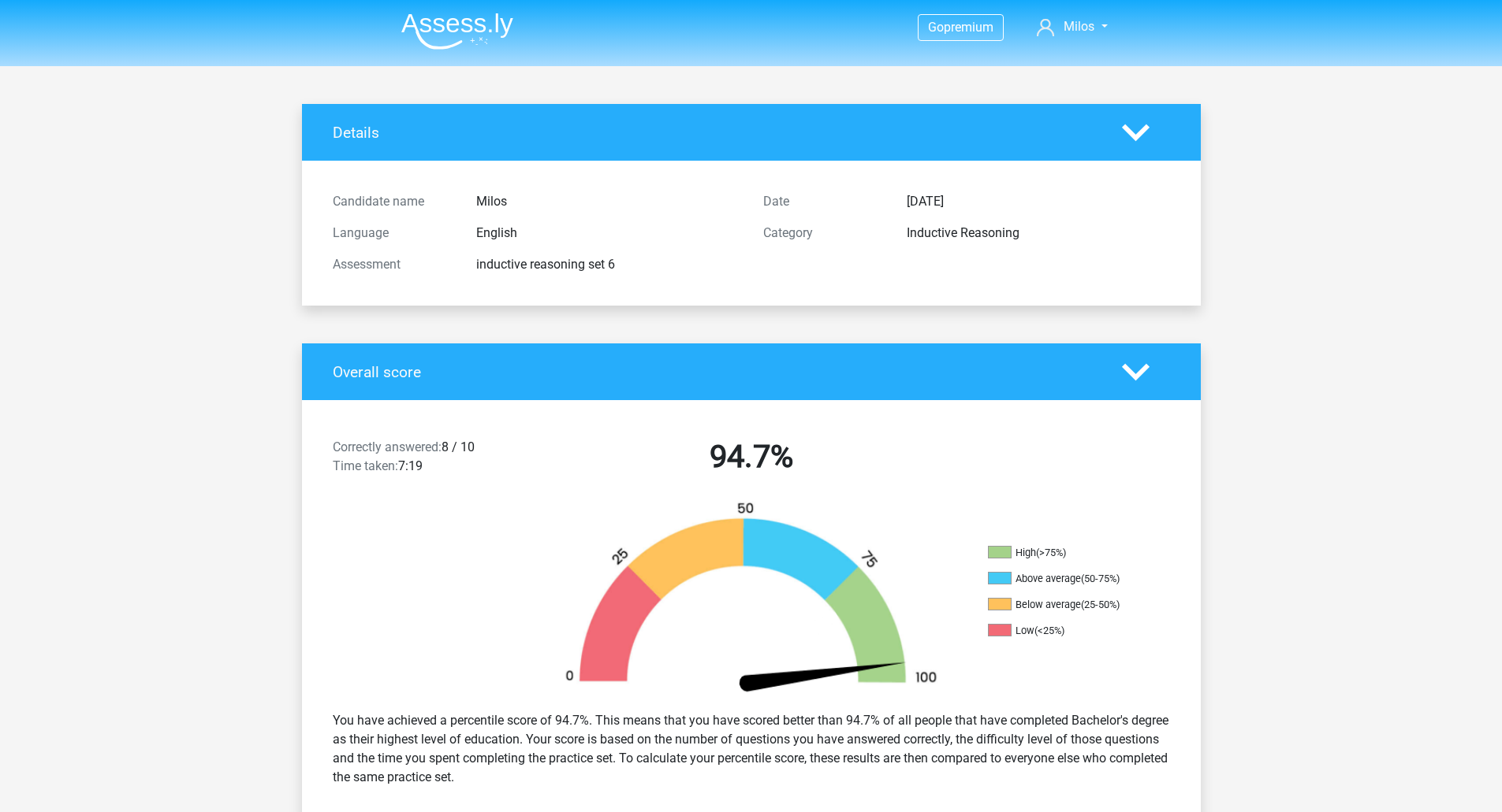
click at [467, 7] on li at bounding box center [450, 28] width 125 height 43
click at [475, 28] on img at bounding box center [457, 31] width 112 height 37
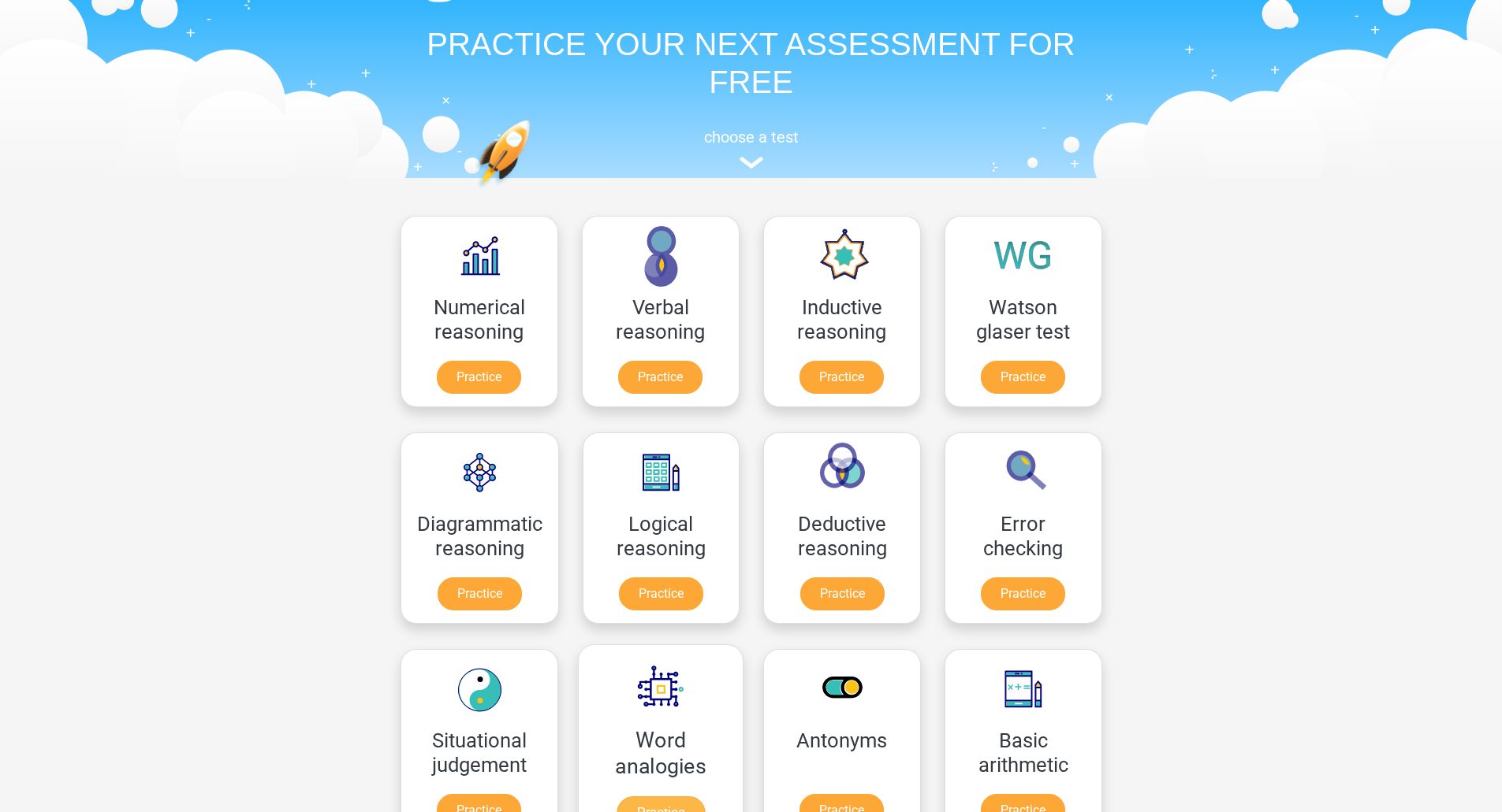
scroll to position [158, 0]
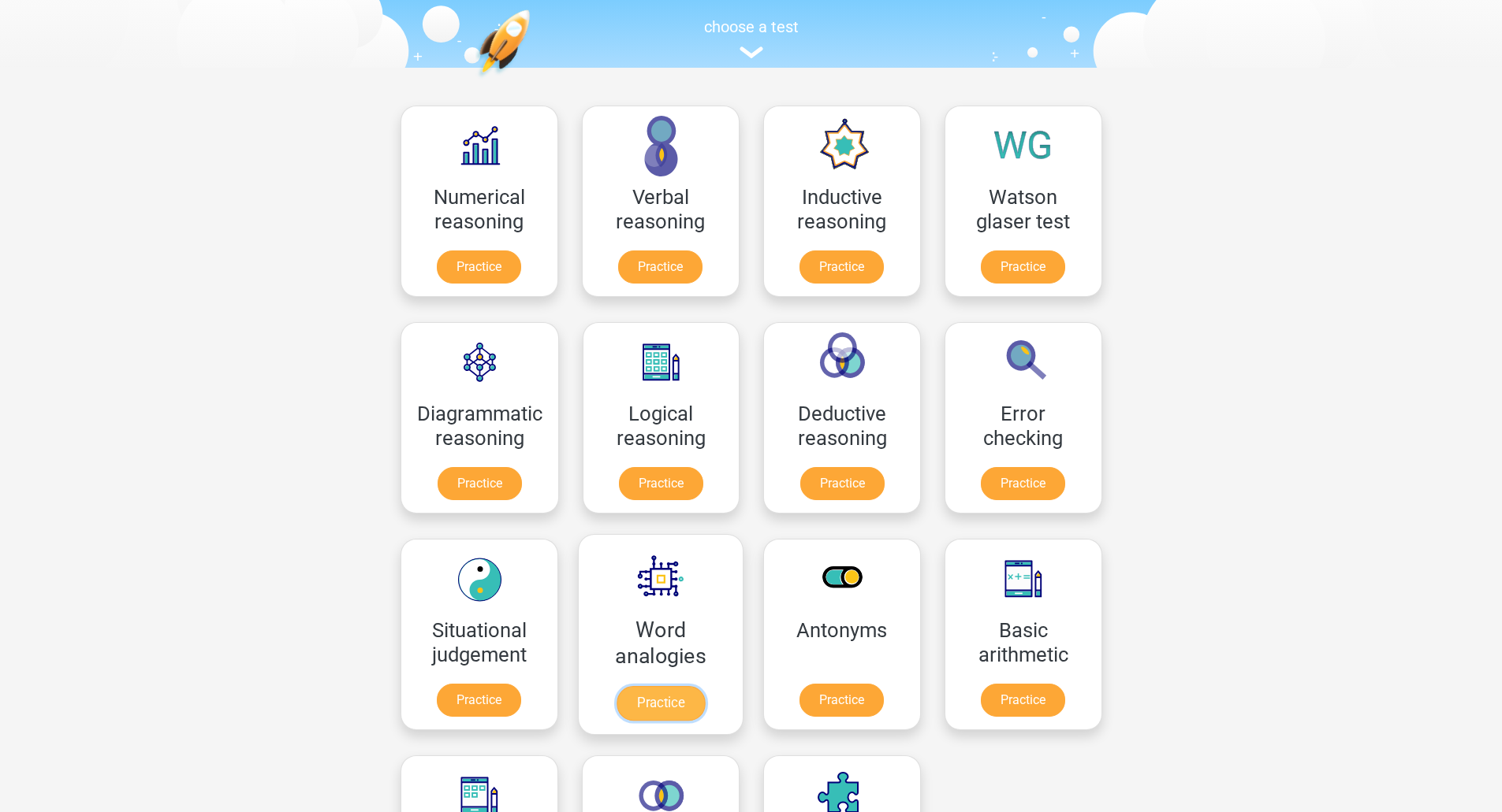
click at [665, 686] on link "Practice" at bounding box center [660, 704] width 89 height 35
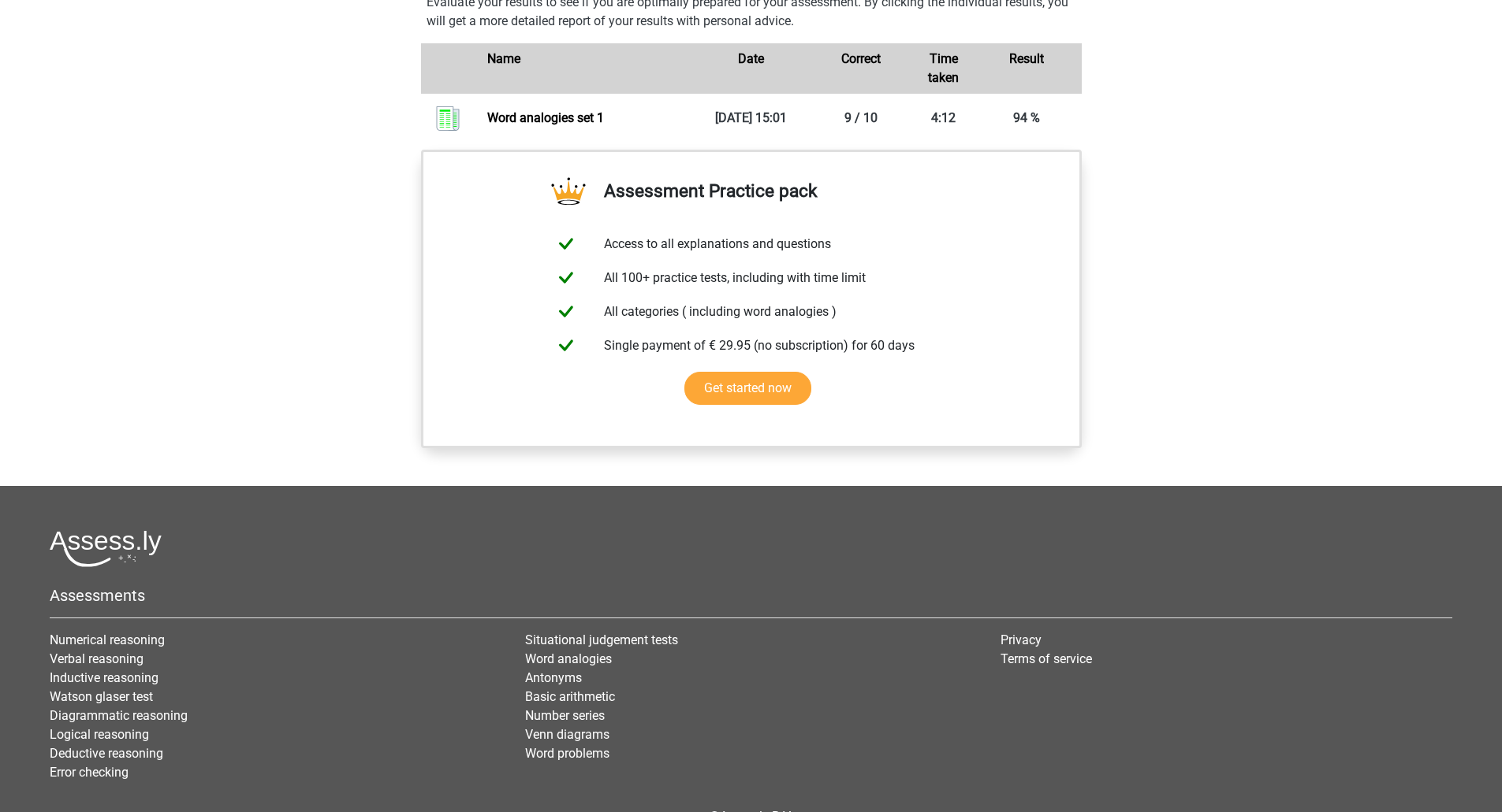
scroll to position [727, 0]
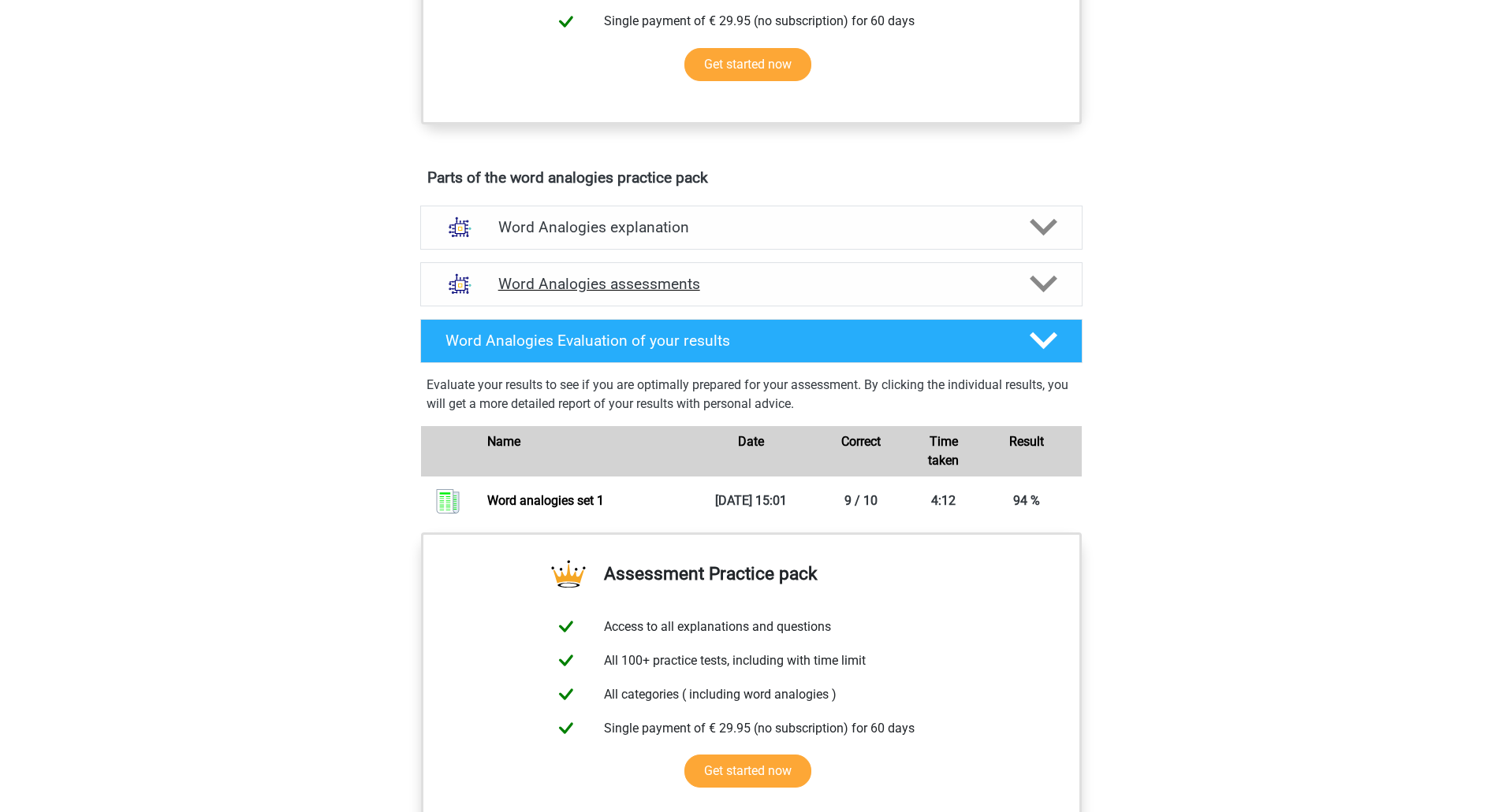
click at [803, 292] on h4 "Word Analogies assessments" at bounding box center [751, 285] width 506 height 18
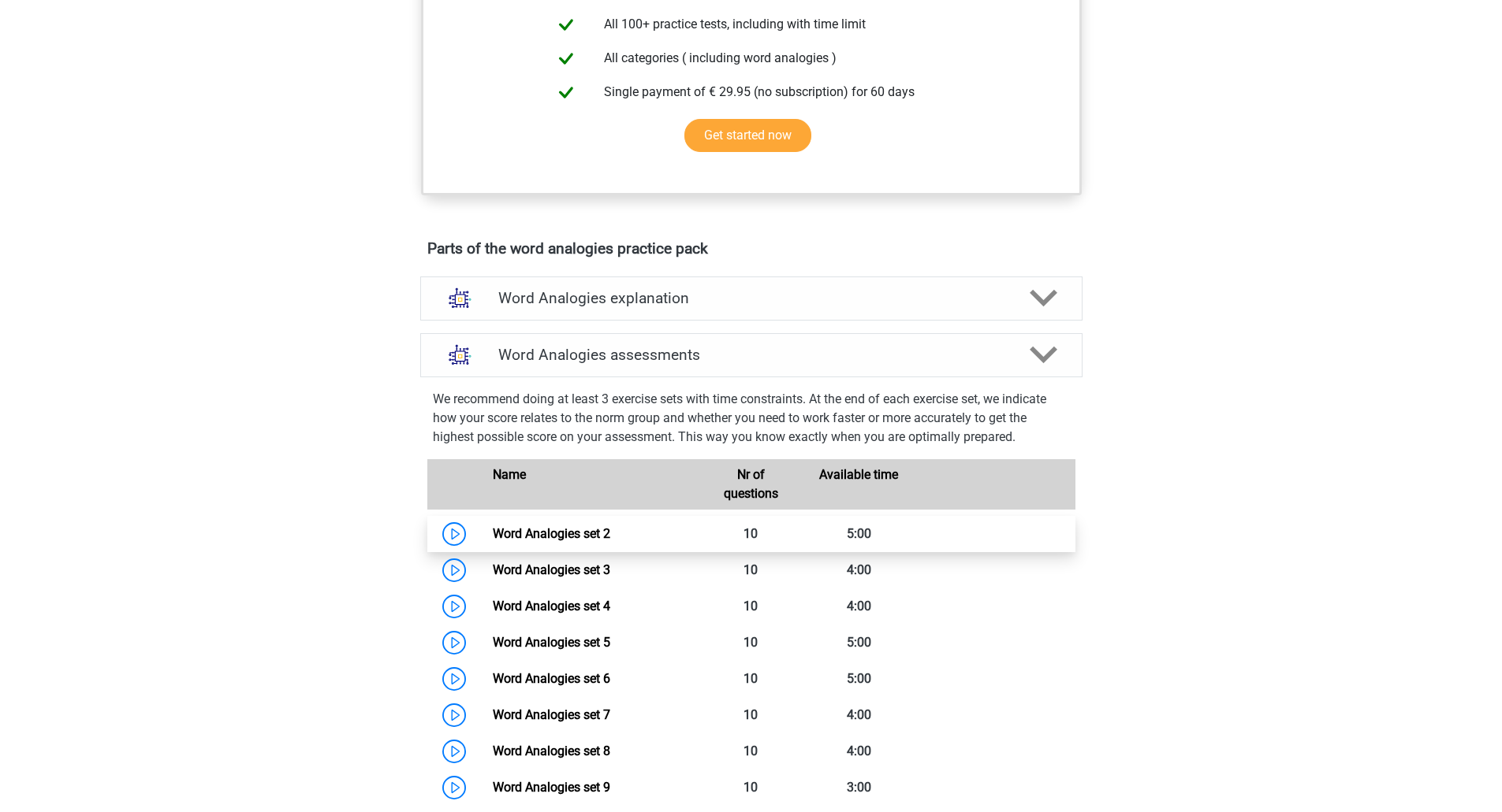
scroll to position [648, 0]
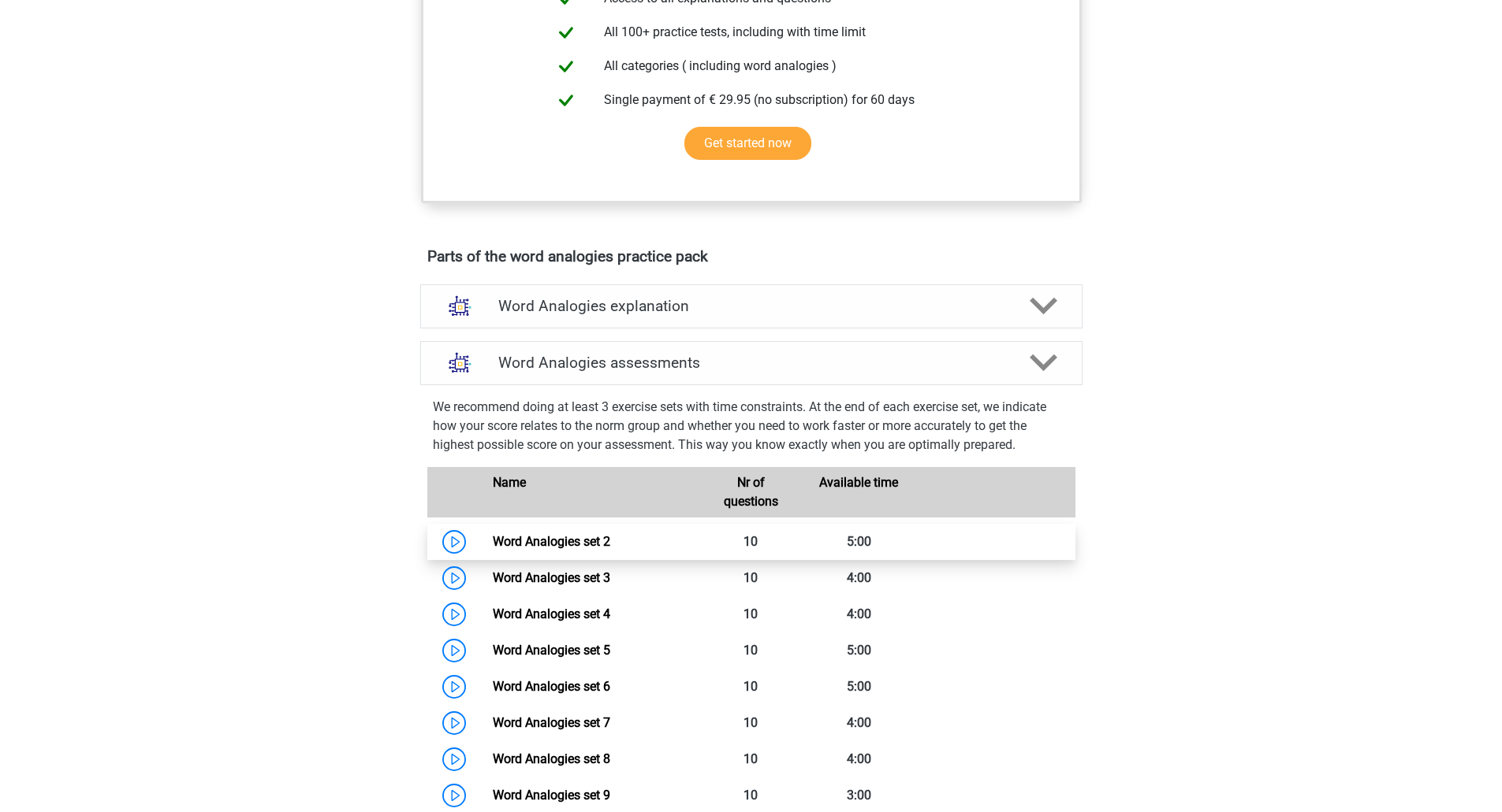
click at [610, 536] on link "Word Analogies set 2" at bounding box center [551, 541] width 117 height 15
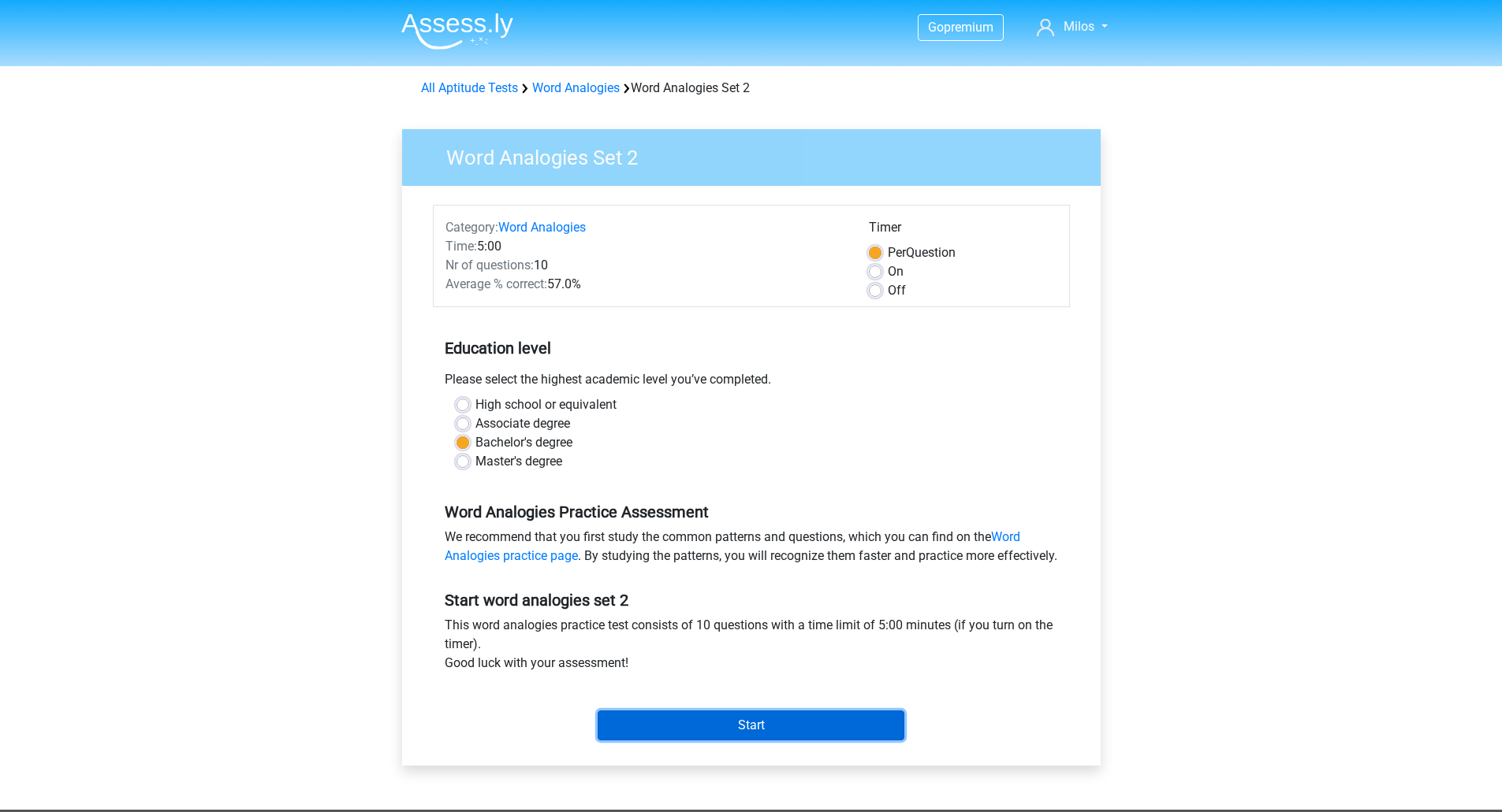
click at [733, 741] on input "Start" at bounding box center [751, 725] width 307 height 30
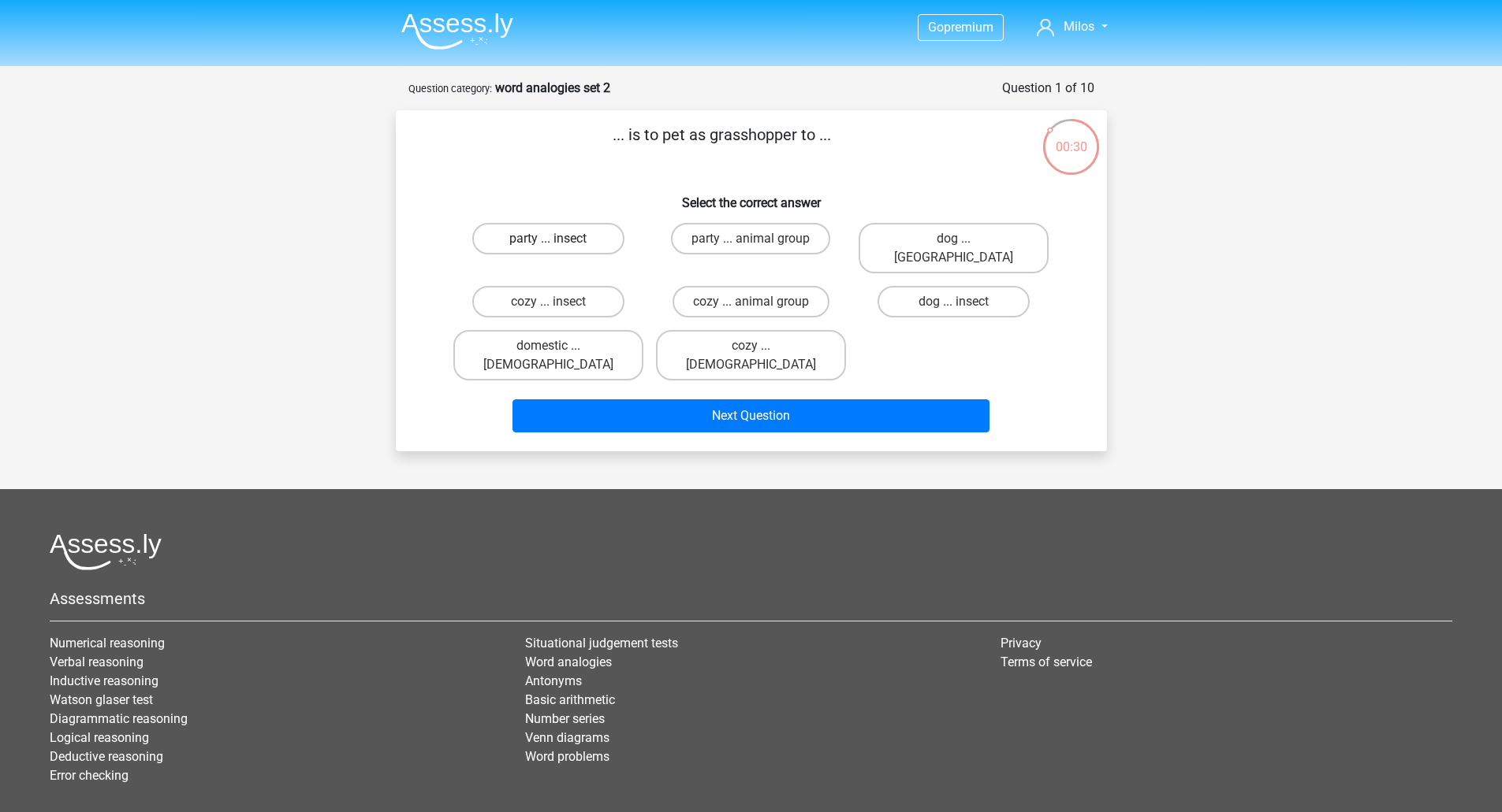
click at [601, 227] on label "party ... insect" at bounding box center [548, 238] width 153 height 31
click at [558, 238] on input "party ... insect" at bounding box center [553, 243] width 10 height 10
radio input "true"
click at [950, 286] on label "dog ... insect" at bounding box center [953, 302] width 153 height 31
click at [954, 302] on input "dog ... insect" at bounding box center [959, 307] width 10 height 10
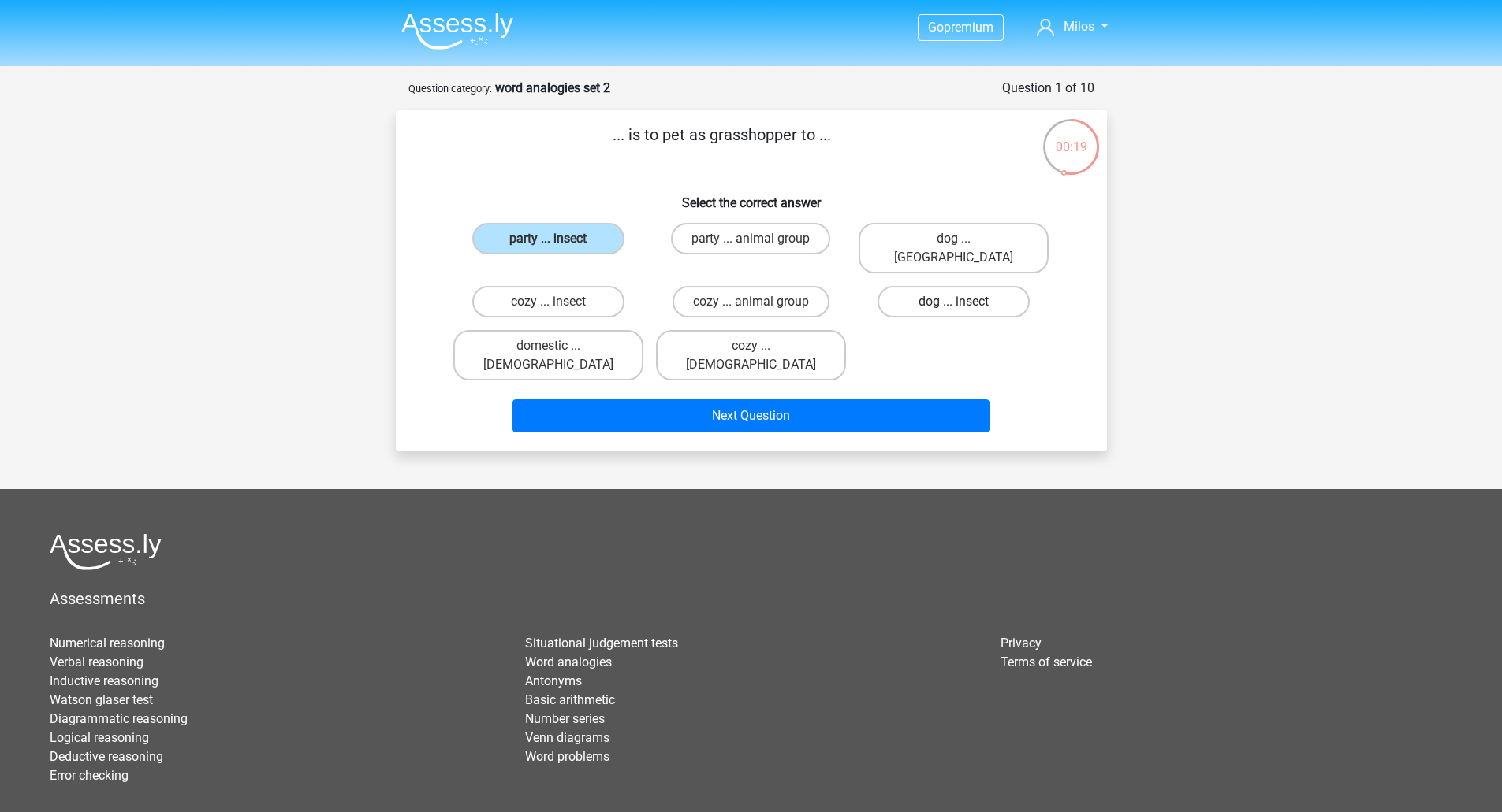
radio input "true"
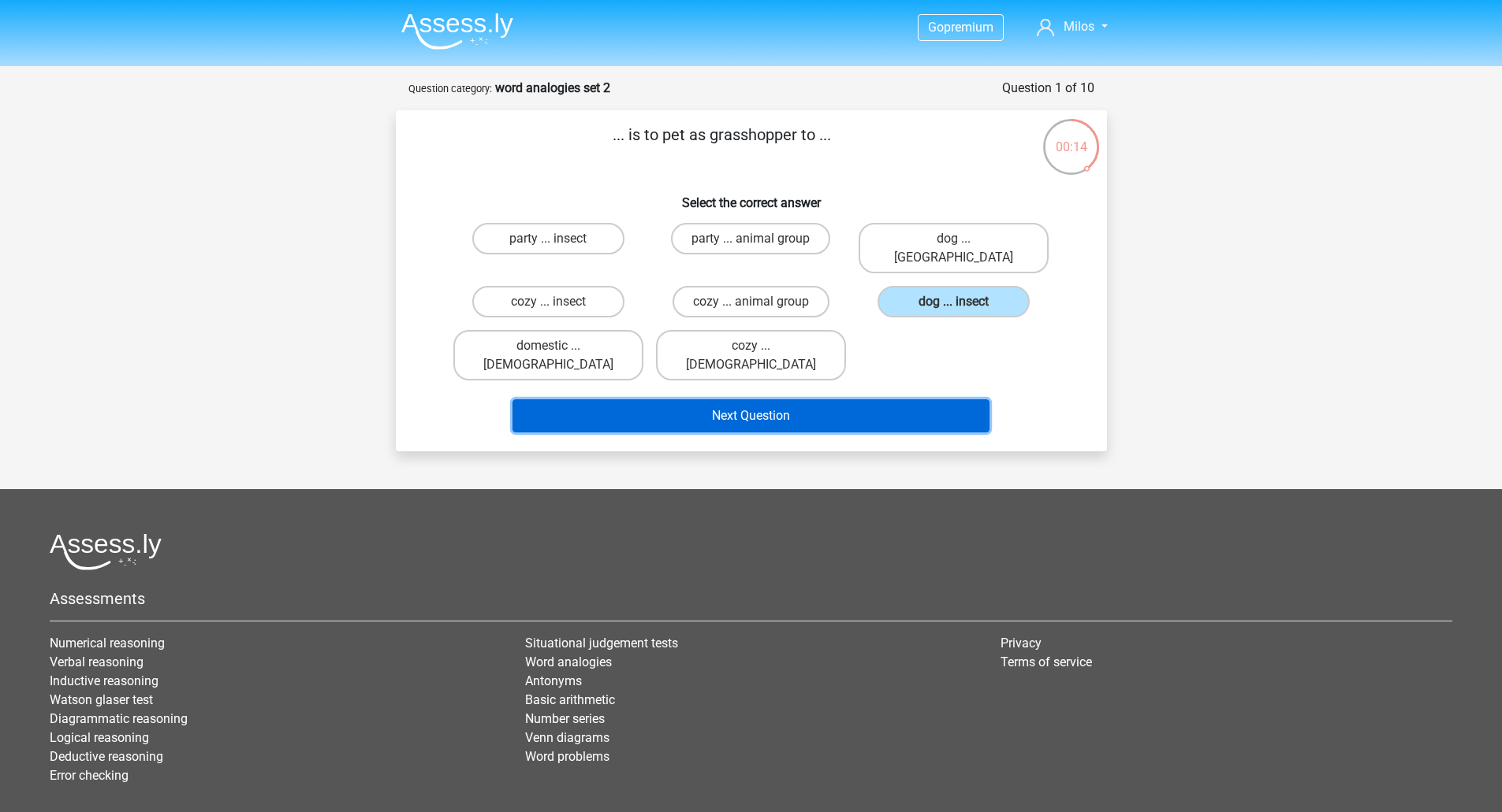
click at [741, 399] on button "Next Question" at bounding box center [751, 416] width 477 height 33
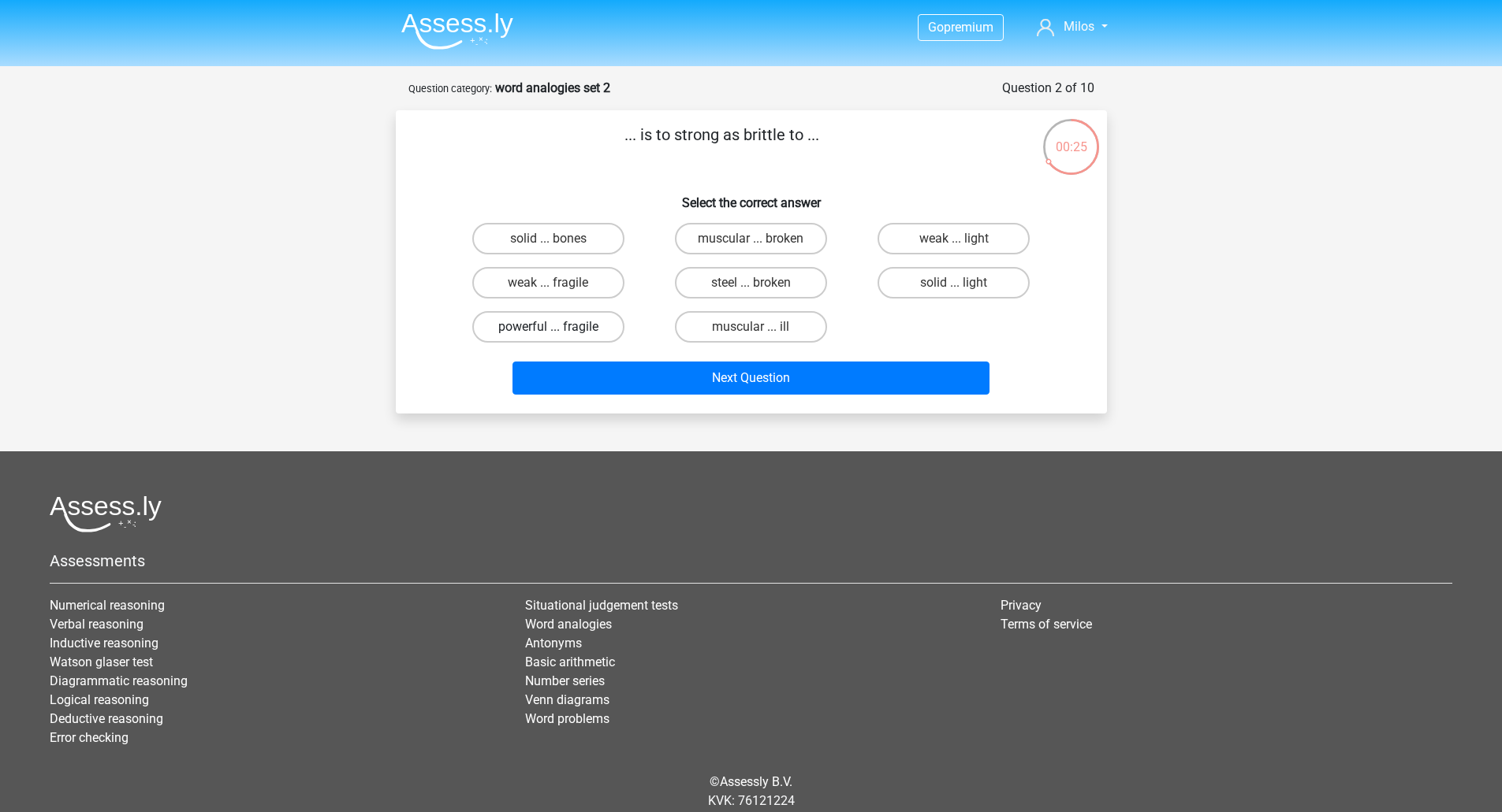
click at [567, 329] on label "powerful ... fragile" at bounding box center [548, 327] width 153 height 31
click at [558, 329] on input "powerful ... fragile" at bounding box center [553, 332] width 10 height 10
radio input "true"
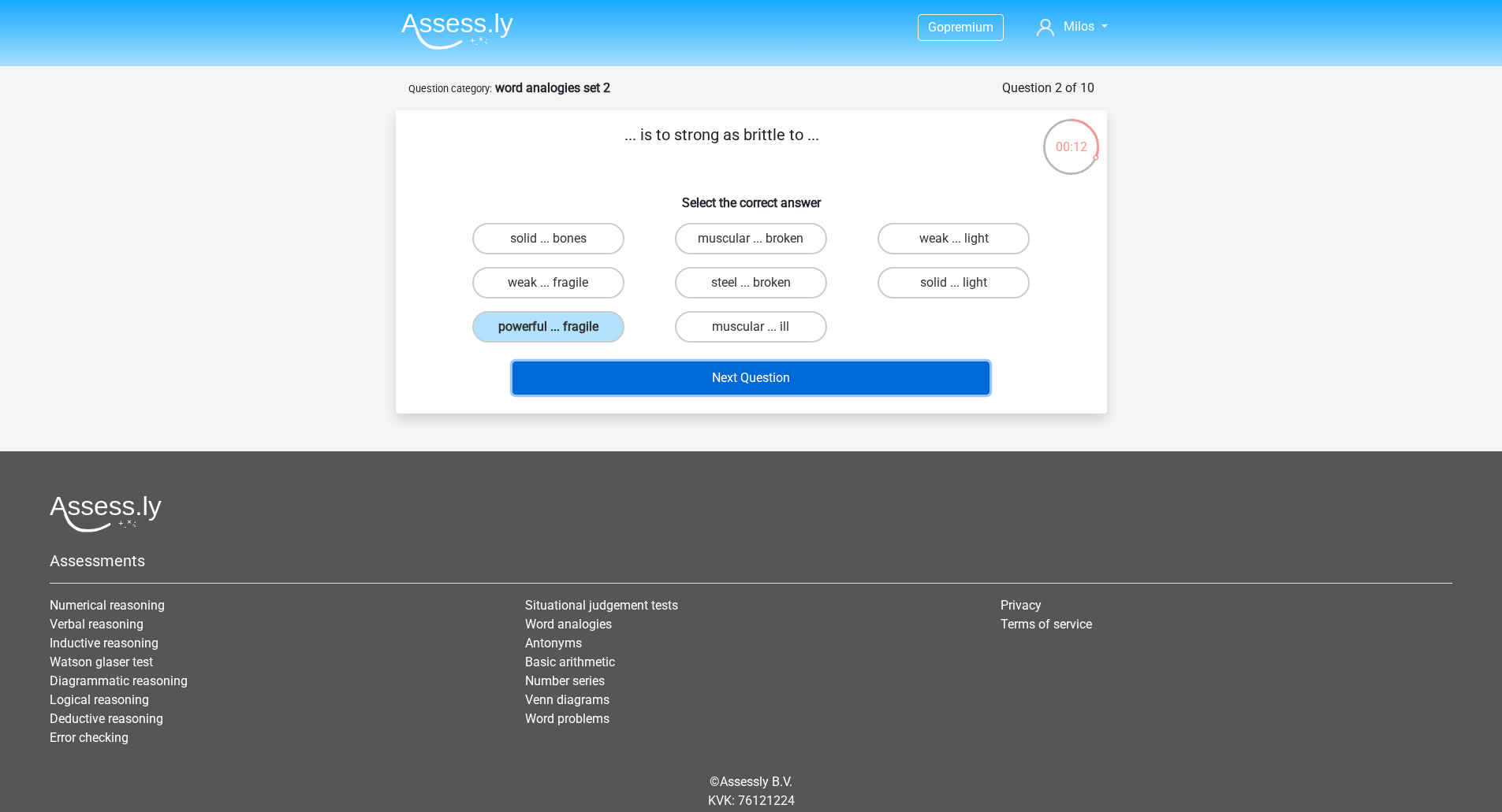
click at [781, 378] on button "Next Question" at bounding box center [751, 378] width 477 height 33
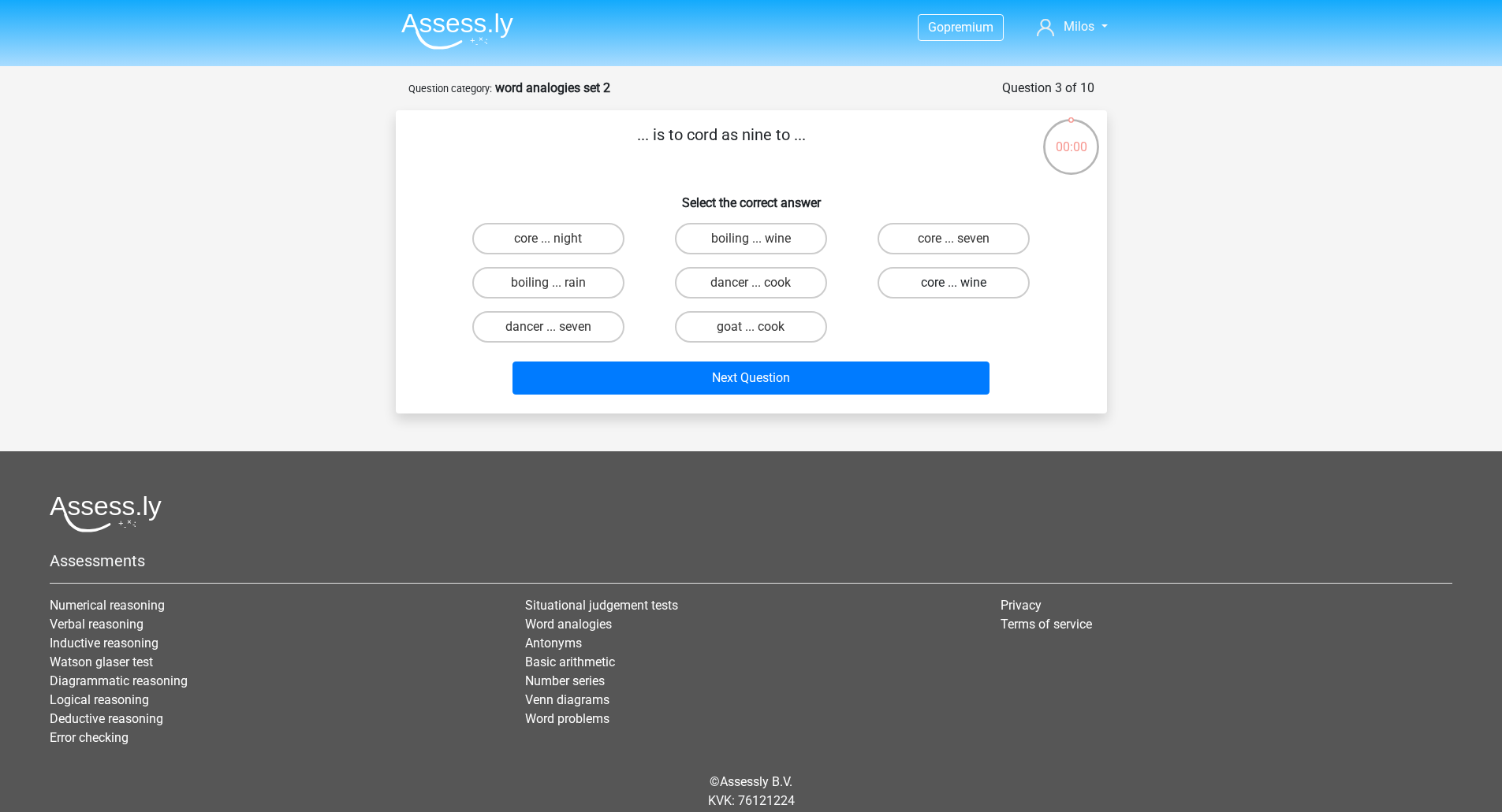
click at [950, 285] on label "core ... wine" at bounding box center [953, 283] width 153 height 31
click at [954, 285] on input "core ... wine" at bounding box center [959, 287] width 10 height 10
radio input "true"
click at [916, 238] on label "desert ... river" at bounding box center [953, 238] width 153 height 31
click at [954, 238] on input "desert ... river" at bounding box center [959, 243] width 10 height 10
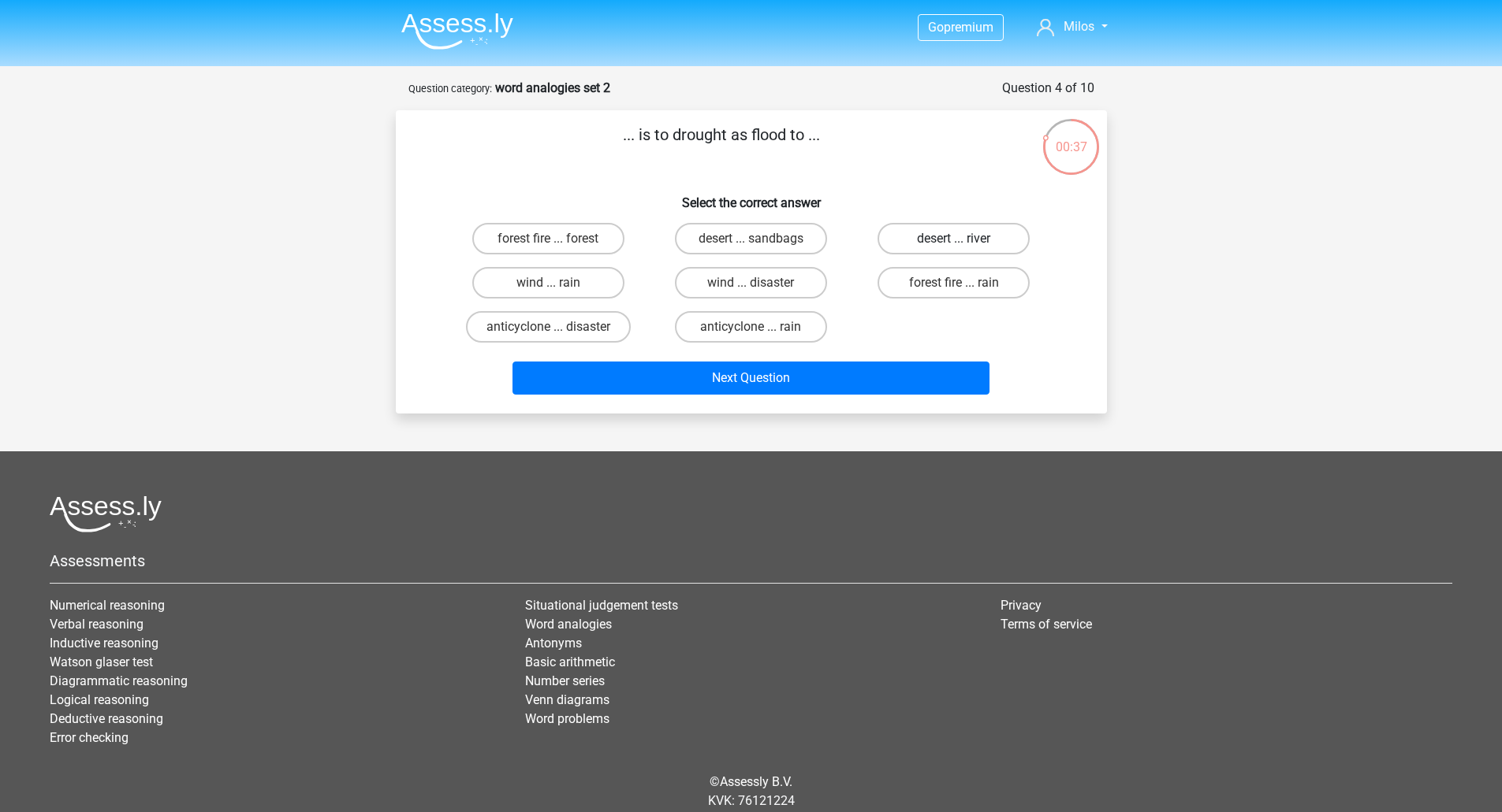
radio input "true"
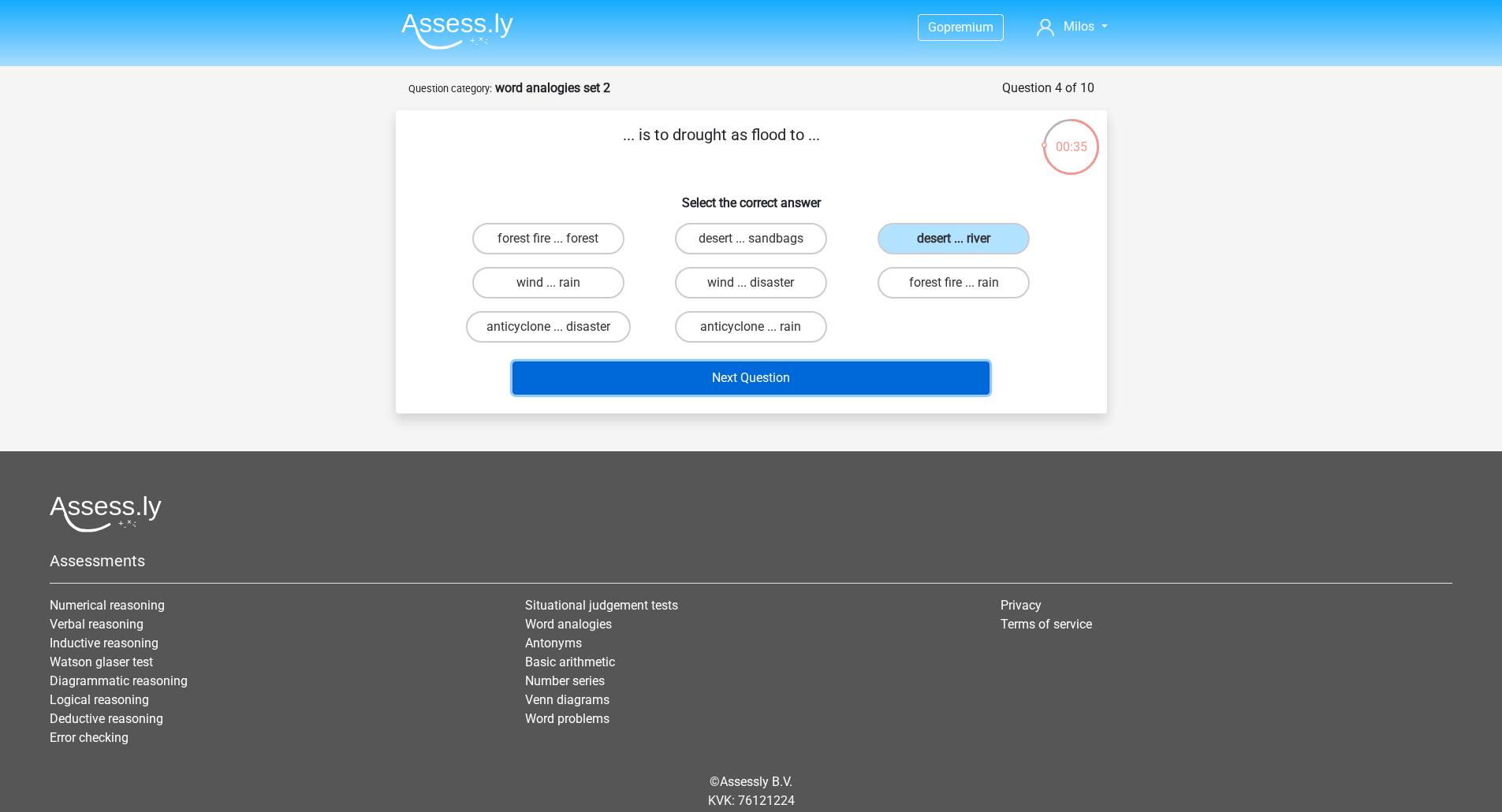
click at [789, 375] on button "Next Question" at bounding box center [751, 378] width 477 height 33
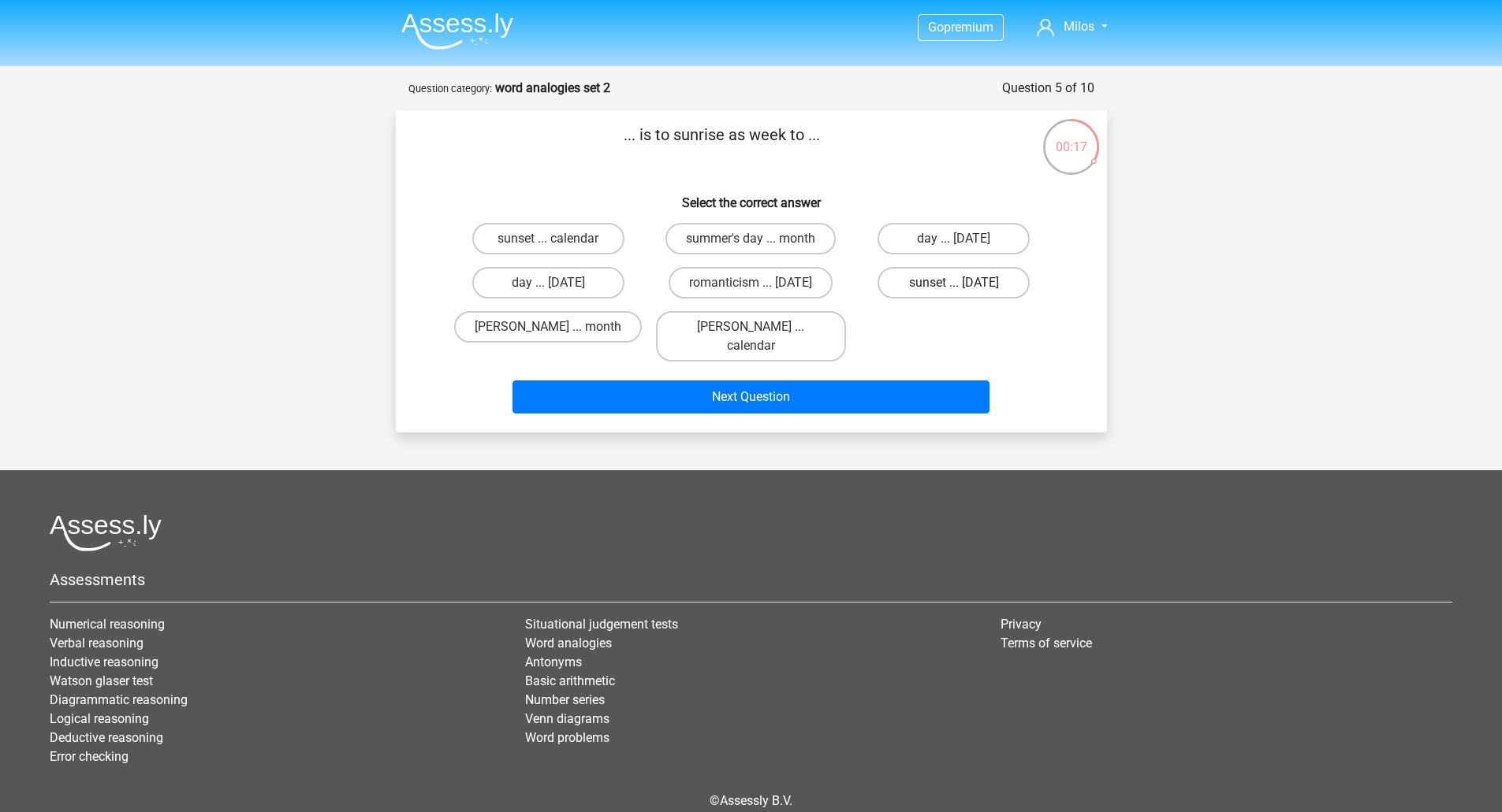
click at [927, 285] on label "sunset ... monday" at bounding box center [953, 283] width 153 height 31
click at [954, 285] on input "sunset ... monday" at bounding box center [959, 287] width 10 height 10
radio input "true"
click at [934, 285] on label "sunset ... monday" at bounding box center [953, 283] width 153 height 31
click at [954, 285] on input "sunset ... monday" at bounding box center [959, 287] width 10 height 10
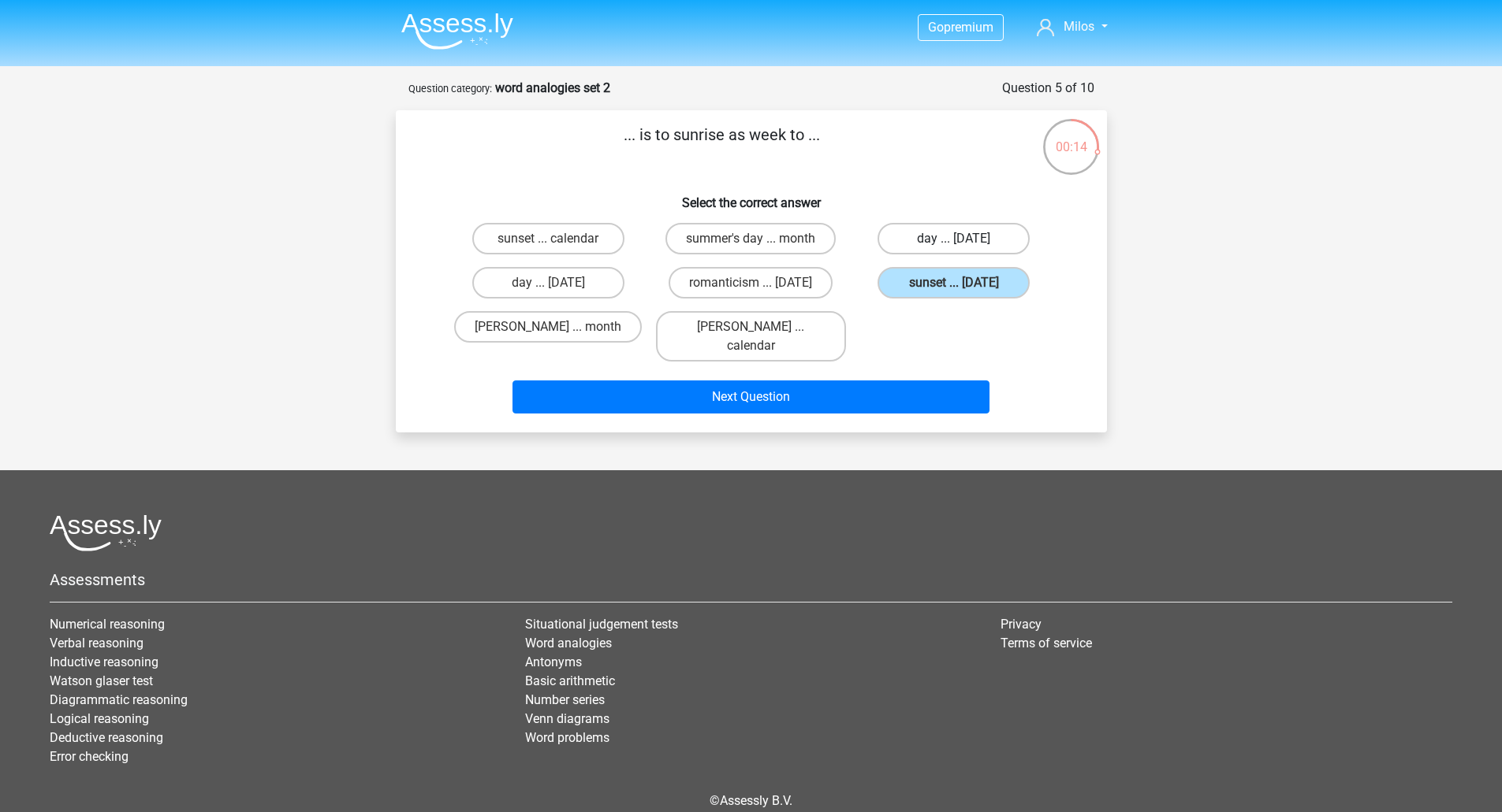
click at [946, 244] on label "day ... sunday" at bounding box center [953, 238] width 153 height 31
click at [954, 244] on input "day ... sunday" at bounding box center [959, 243] width 10 height 10
radio input "true"
click at [589, 283] on label "day ... monday" at bounding box center [548, 283] width 153 height 31
click at [558, 283] on input "day ... monday" at bounding box center [553, 287] width 10 height 10
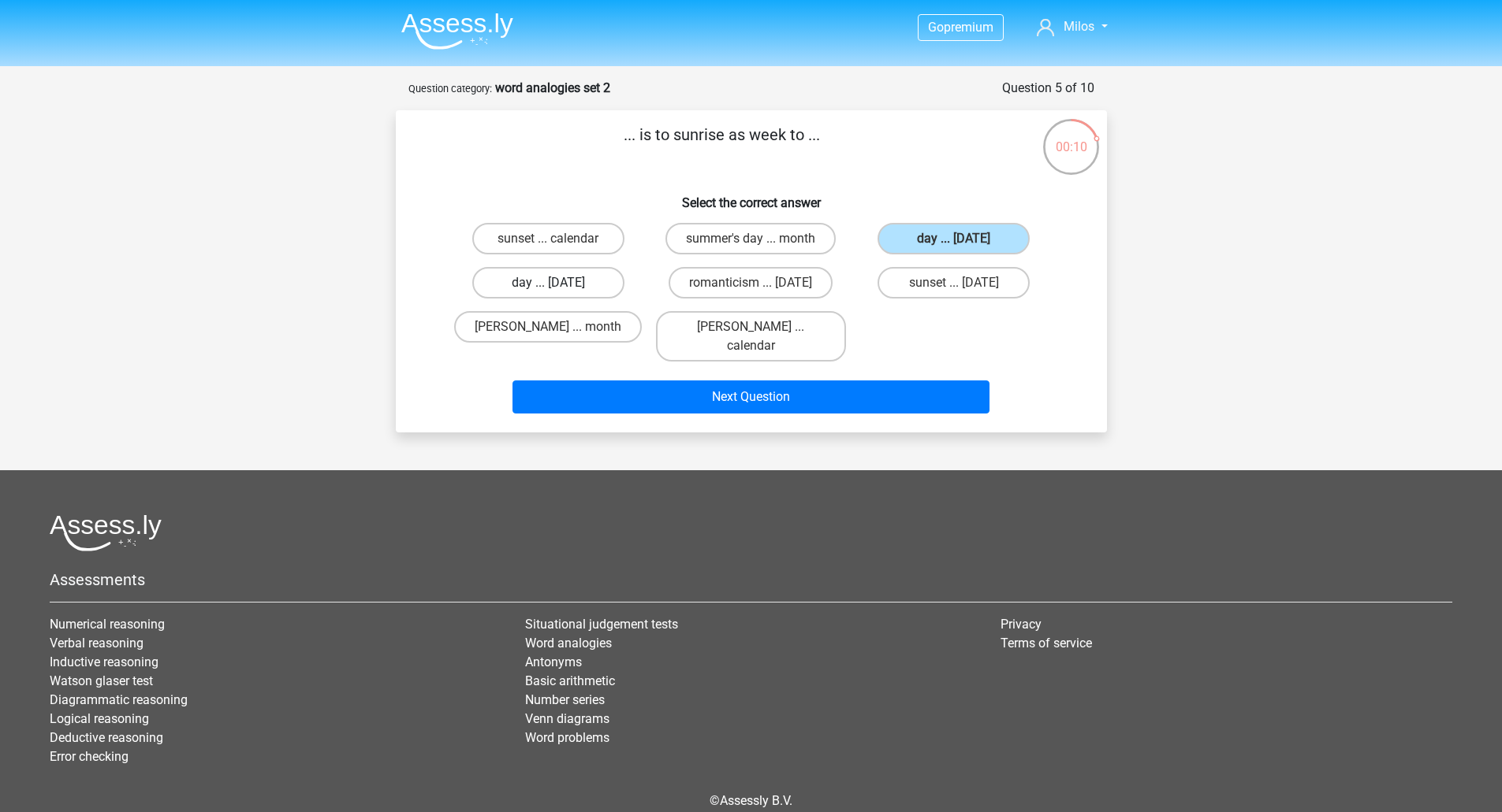
radio input "true"
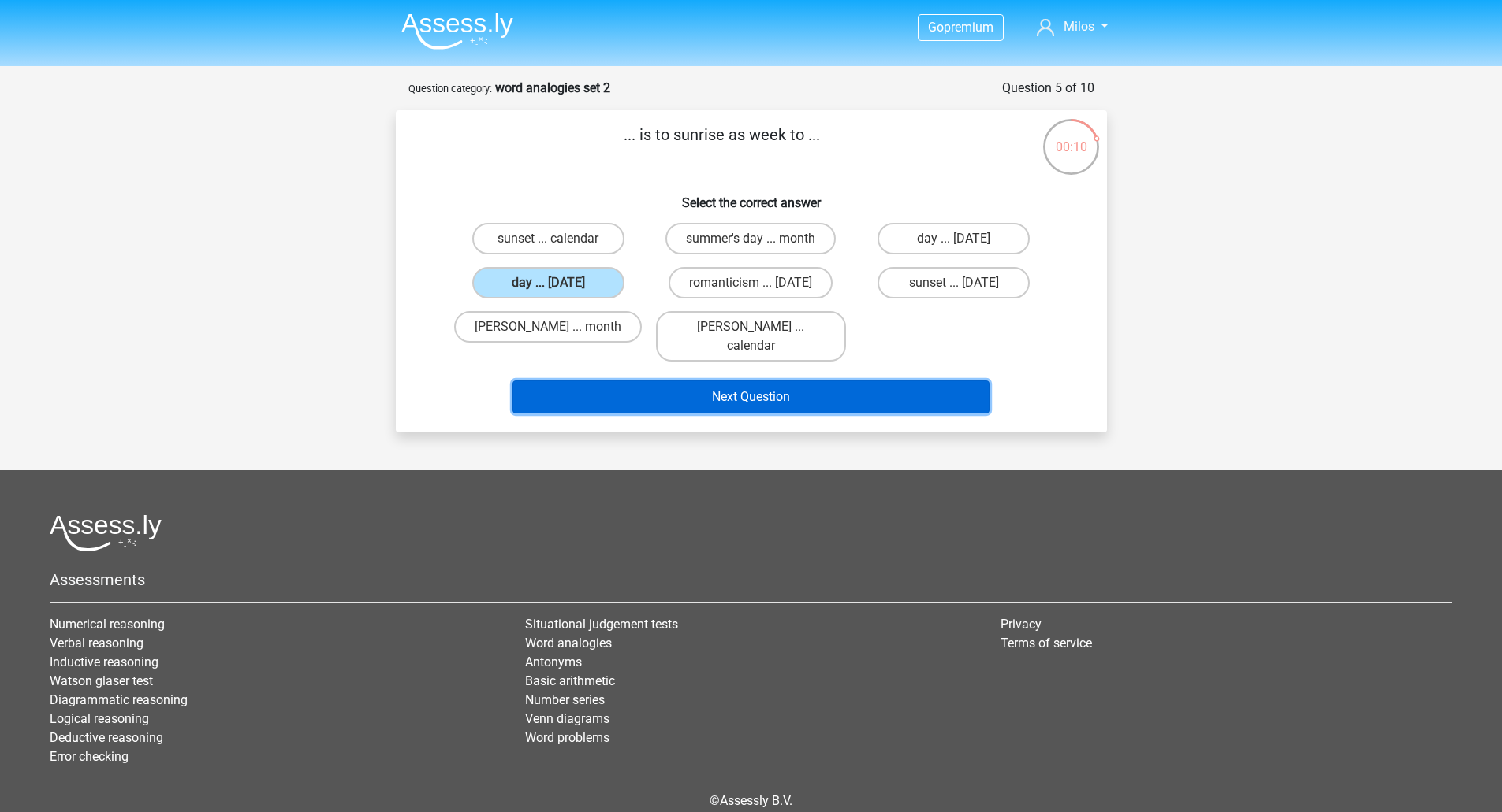
click at [704, 381] on button "Next Question" at bounding box center [751, 397] width 477 height 33
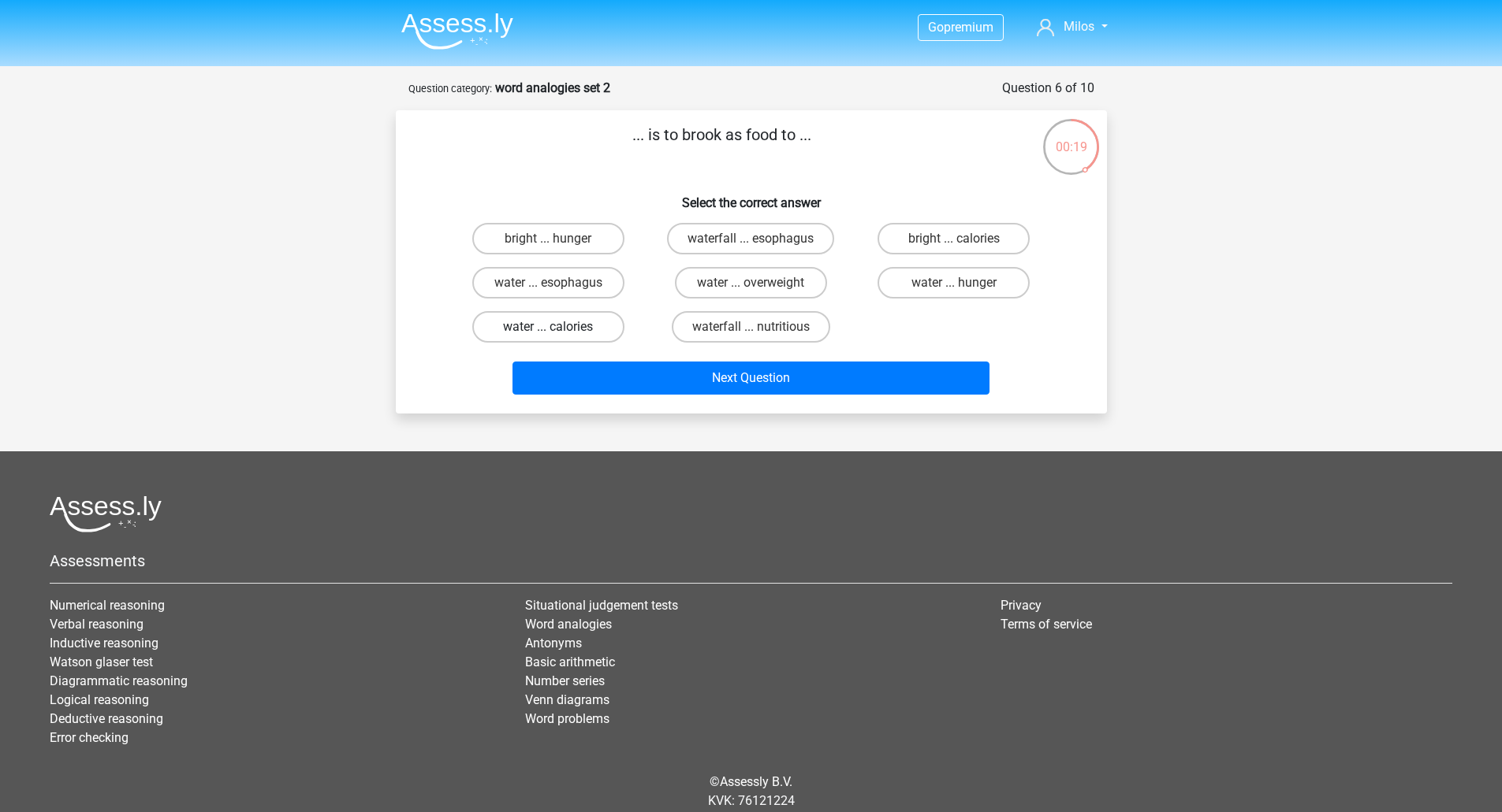
click at [586, 333] on label "water ... calories" at bounding box center [548, 327] width 153 height 31
click at [558, 333] on input "water ... calories" at bounding box center [553, 332] width 10 height 10
radio input "true"
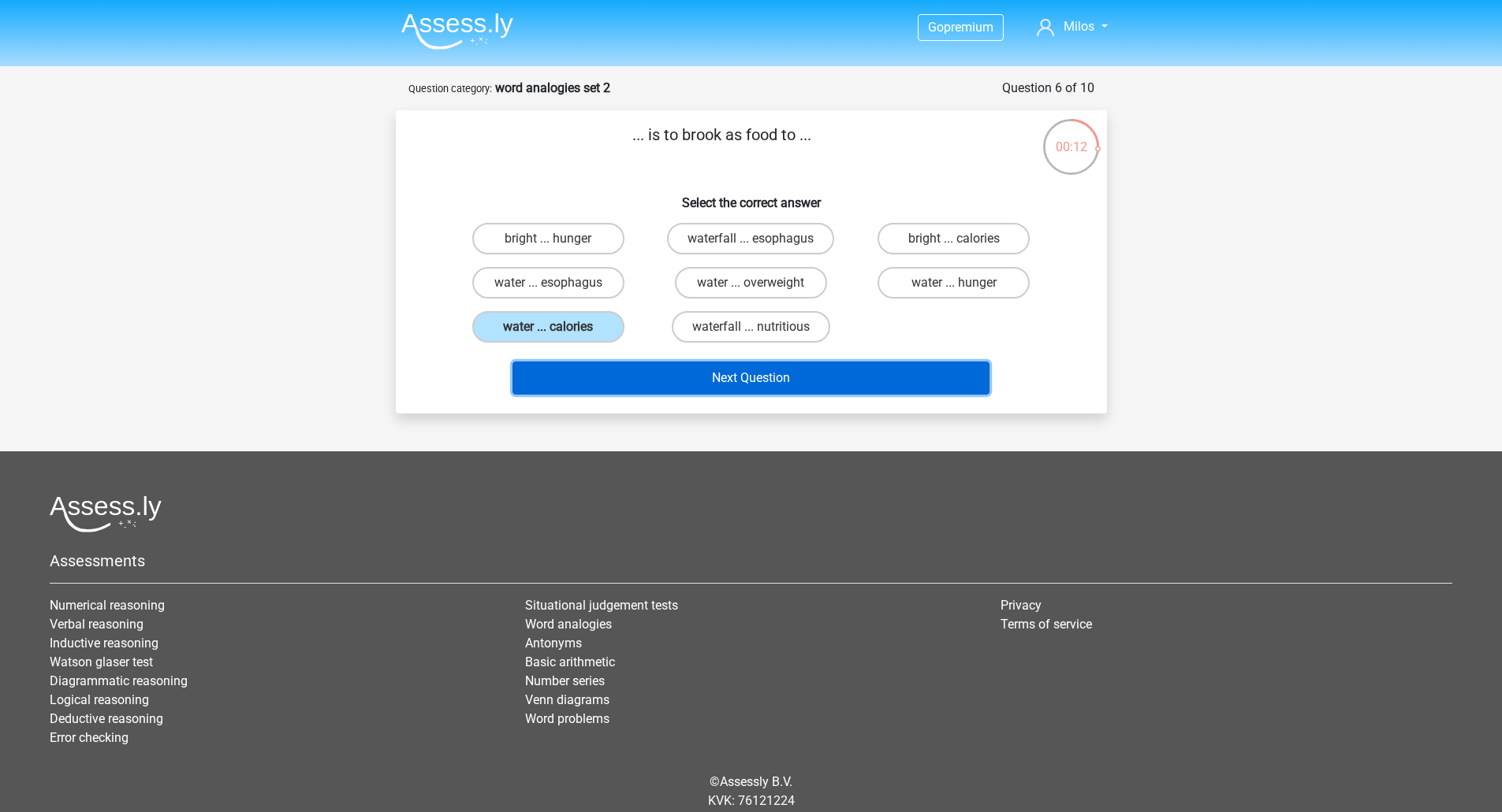
click at [824, 370] on button "Next Question" at bounding box center [751, 378] width 477 height 33
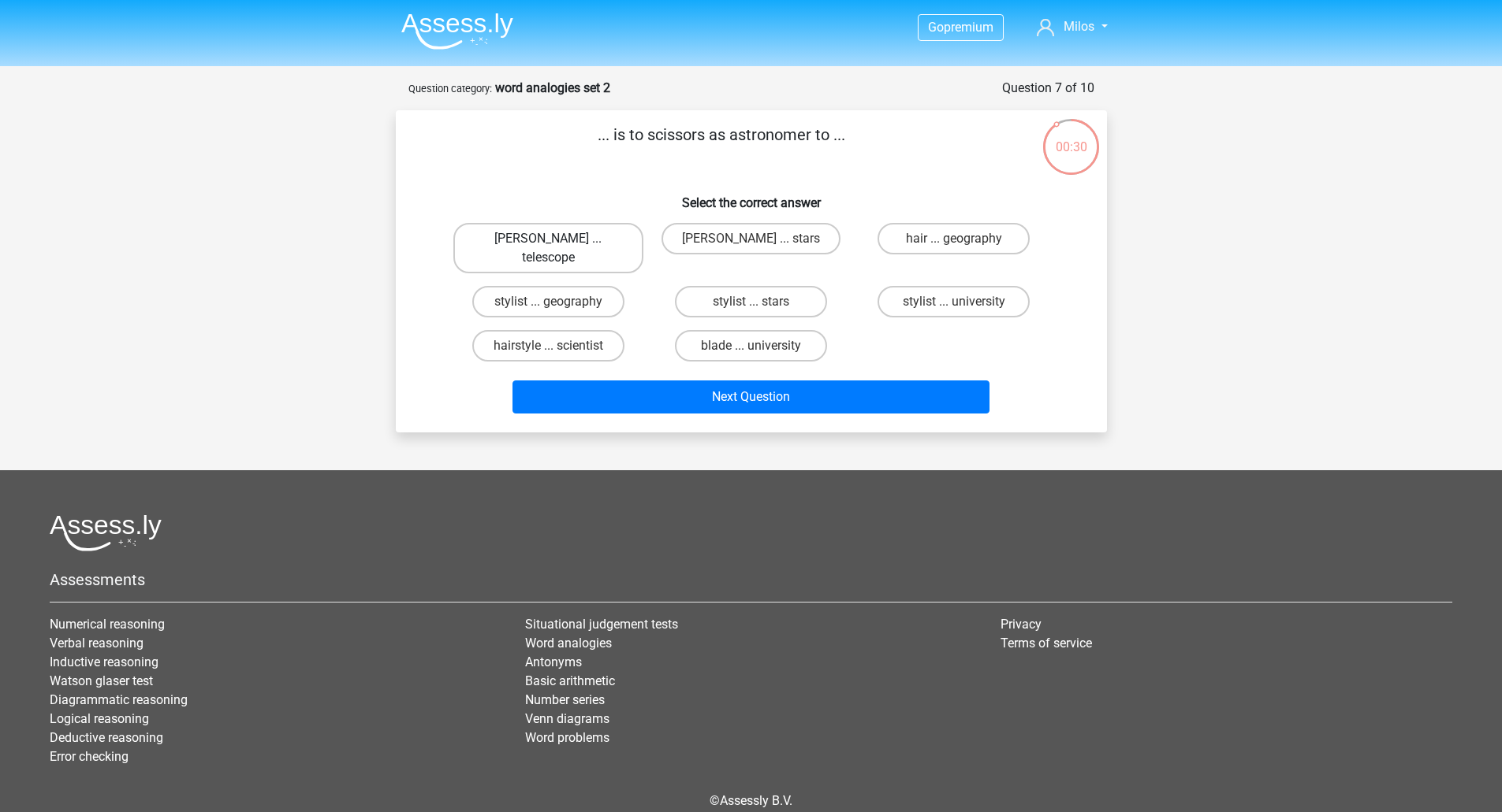
click at [598, 248] on label "barber ... telescope" at bounding box center [548, 248] width 190 height 51
click at [558, 248] on input "barber ... telescope" at bounding box center [553, 243] width 10 height 10
radio input "true"
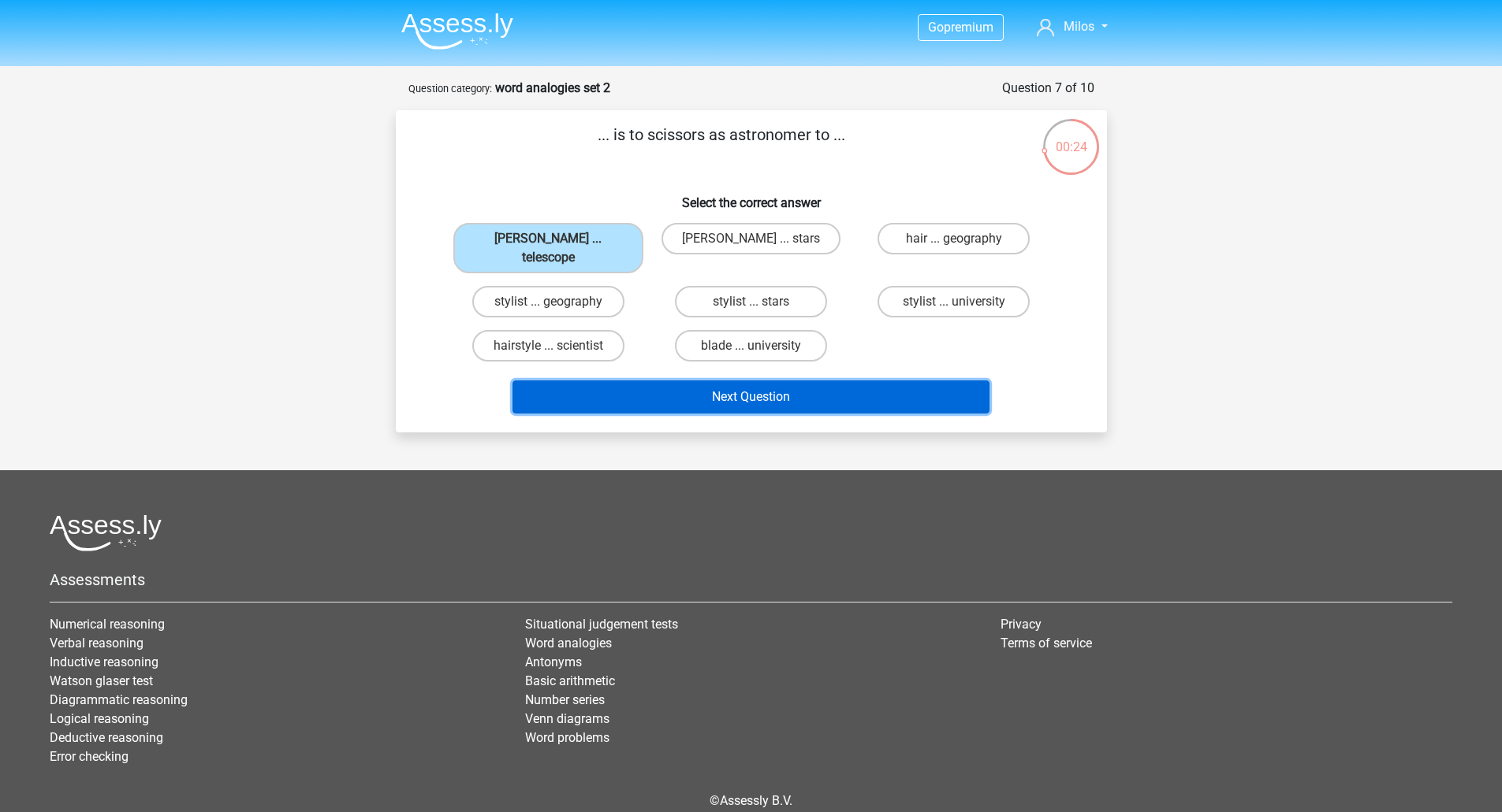
click at [768, 381] on button "Next Question" at bounding box center [751, 397] width 477 height 33
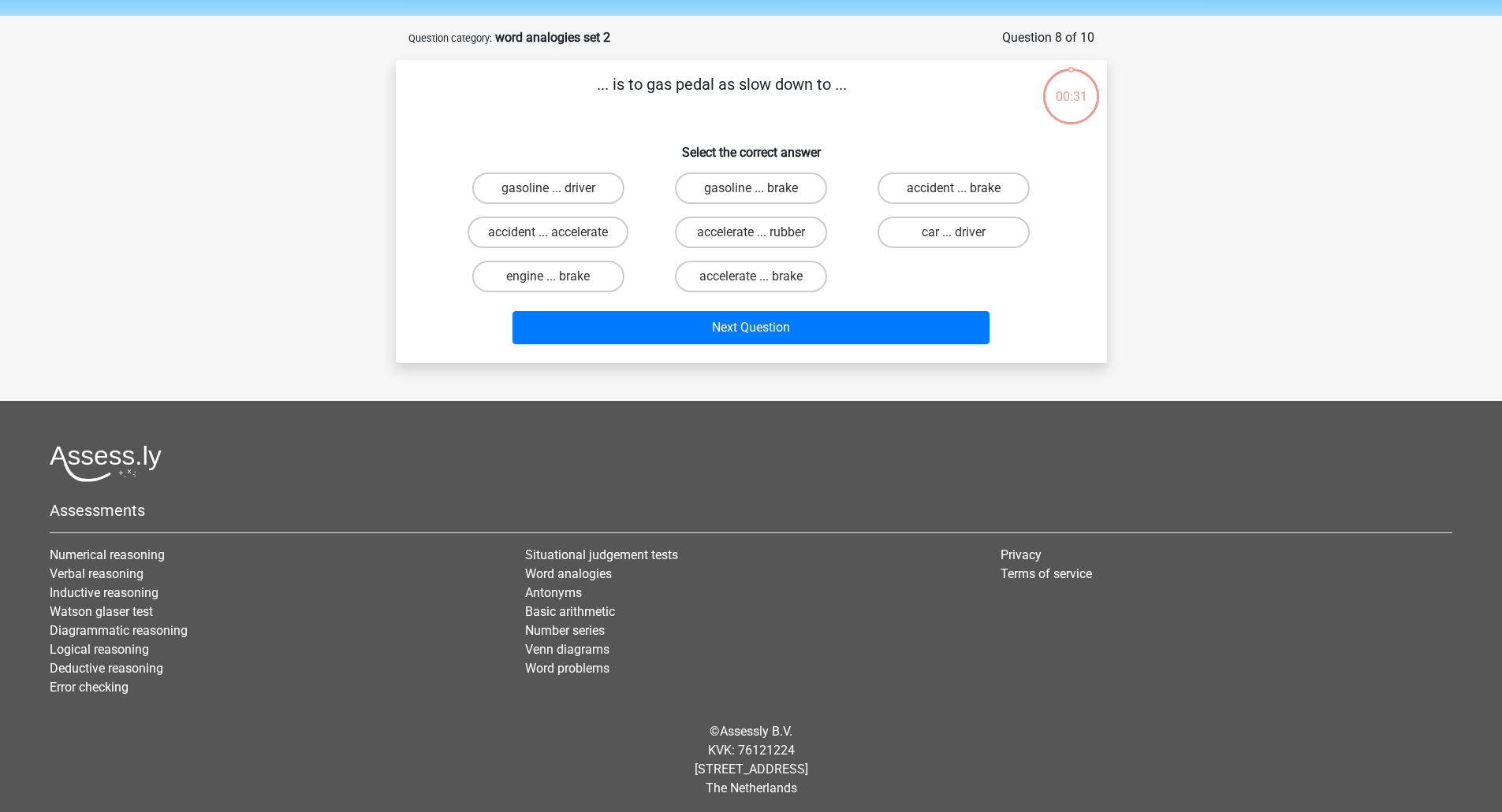
scroll to position [55, 0]
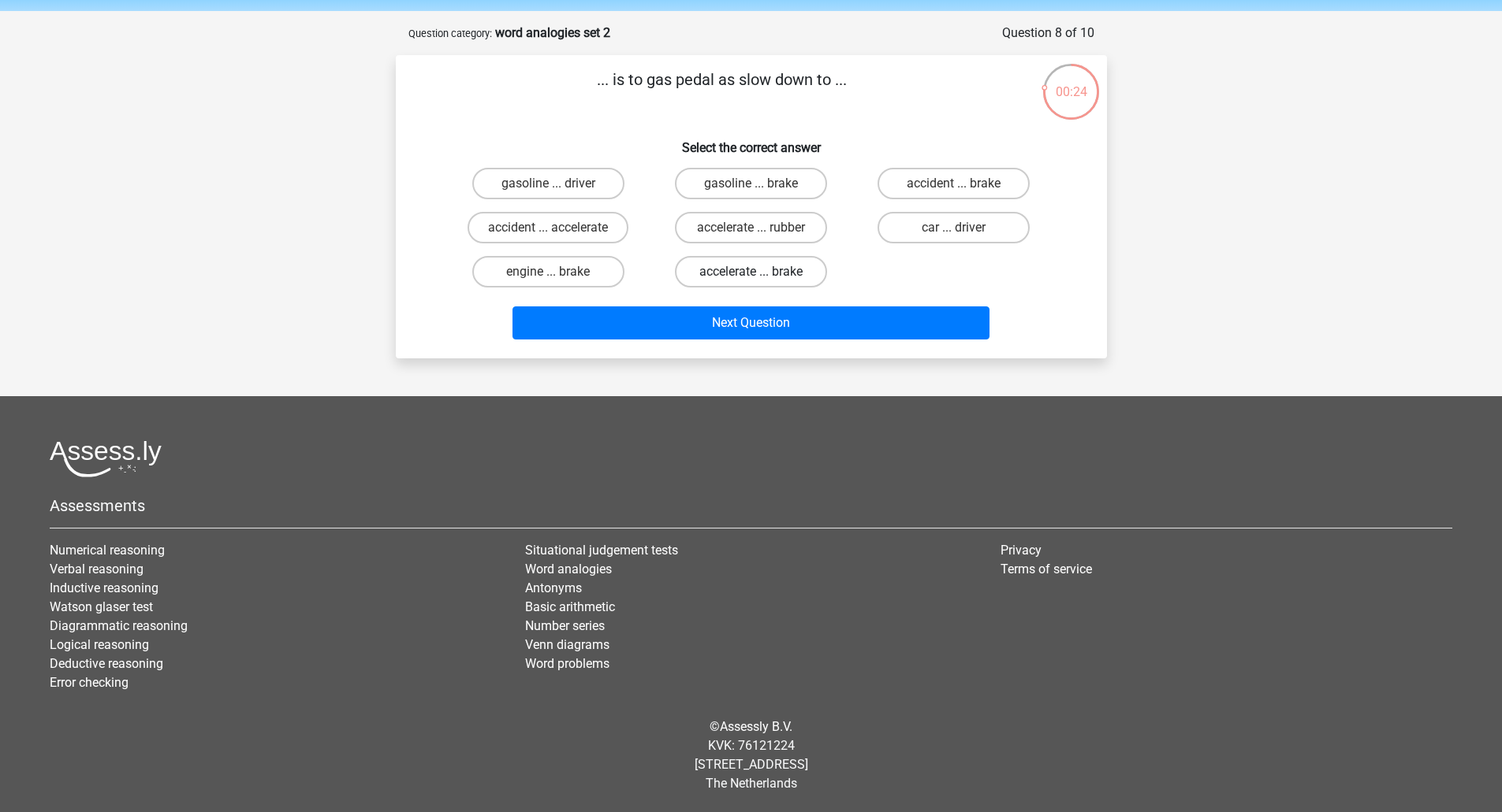
click at [776, 272] on label "accelerate ... brake" at bounding box center [751, 272] width 153 height 31
click at [761, 272] on input "accelerate ... brake" at bounding box center [755, 276] width 10 height 10
radio input "true"
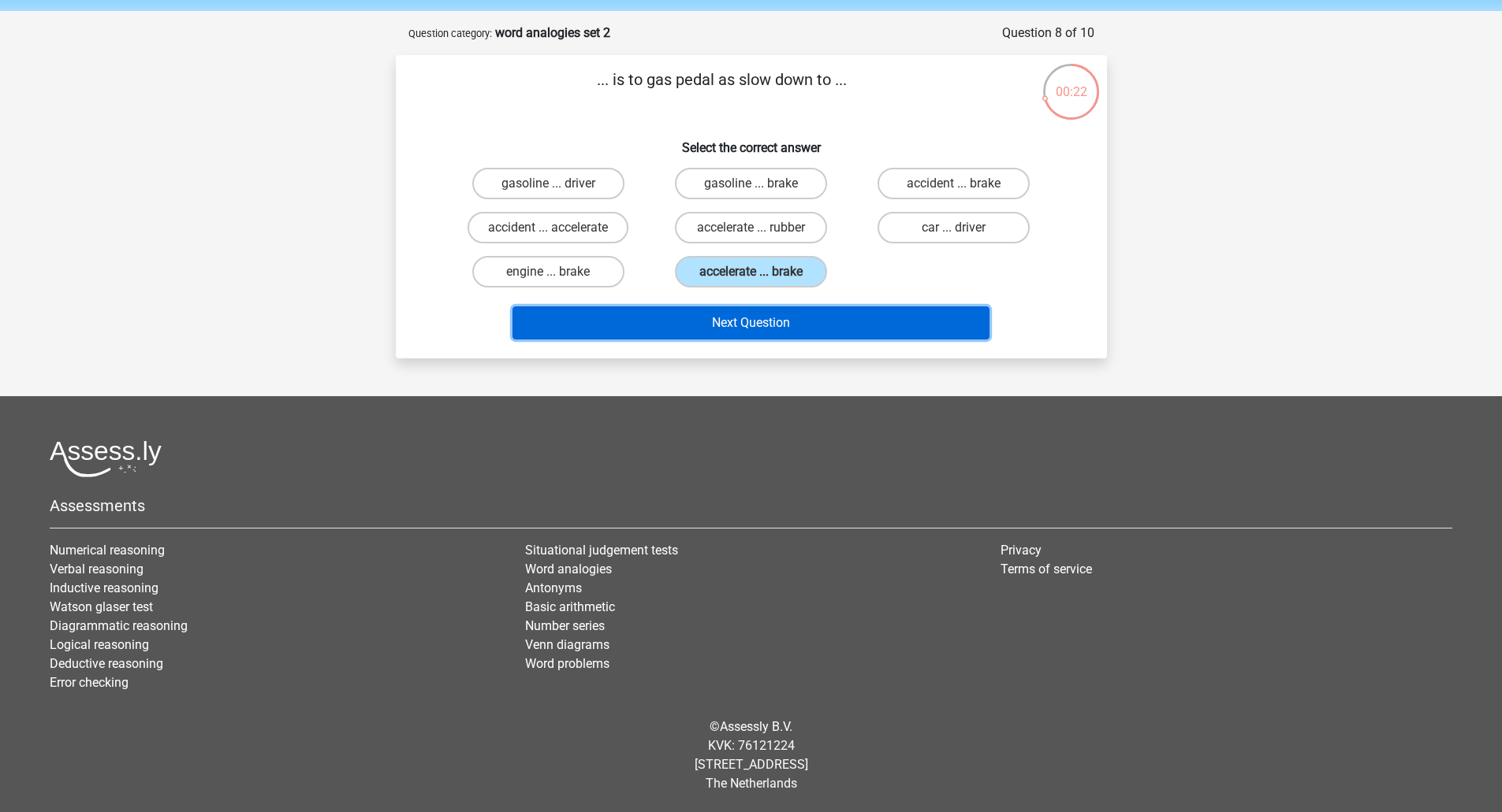
click at [805, 320] on button "Next Question" at bounding box center [751, 323] width 477 height 33
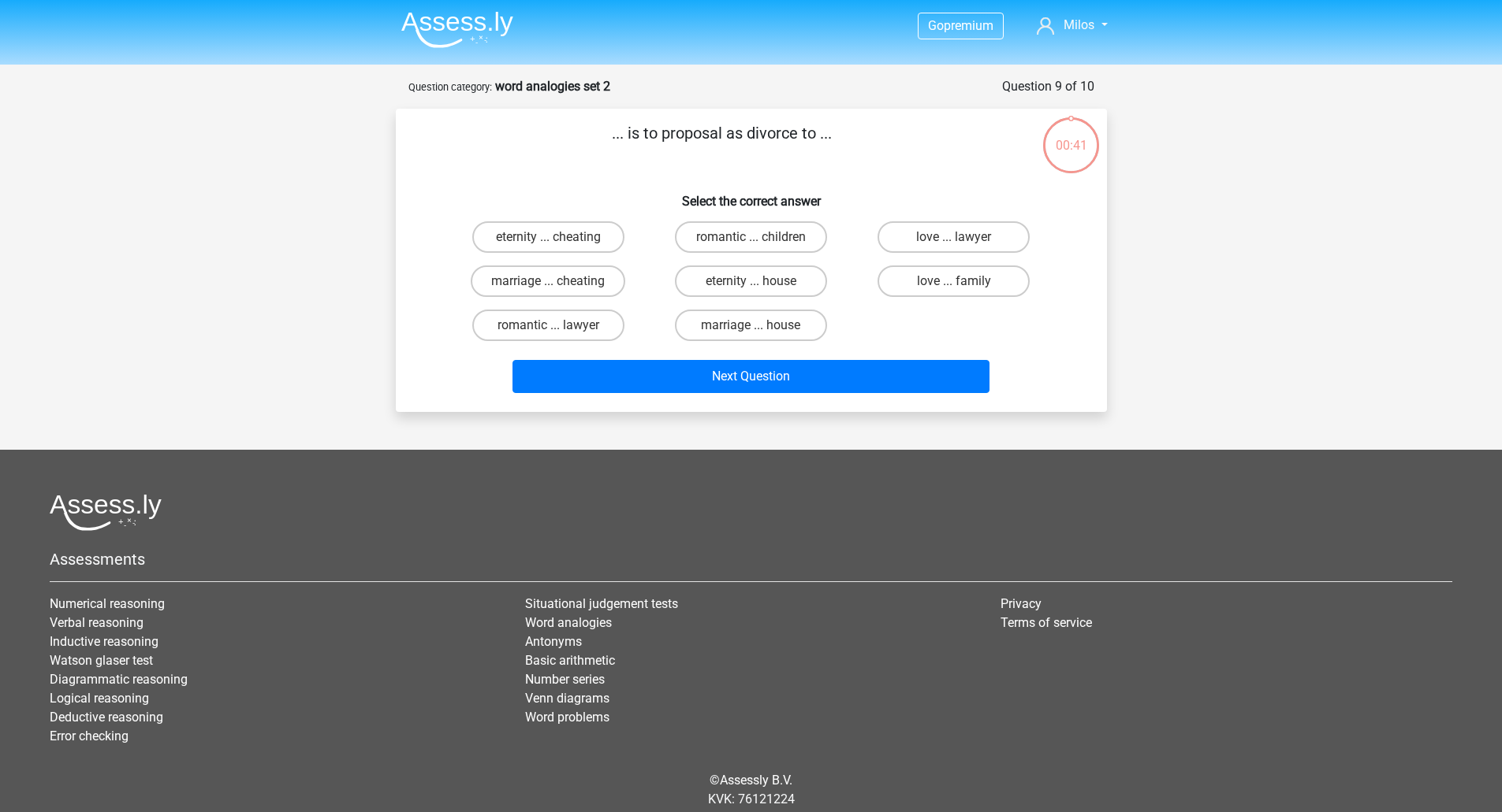
scroll to position [0, 0]
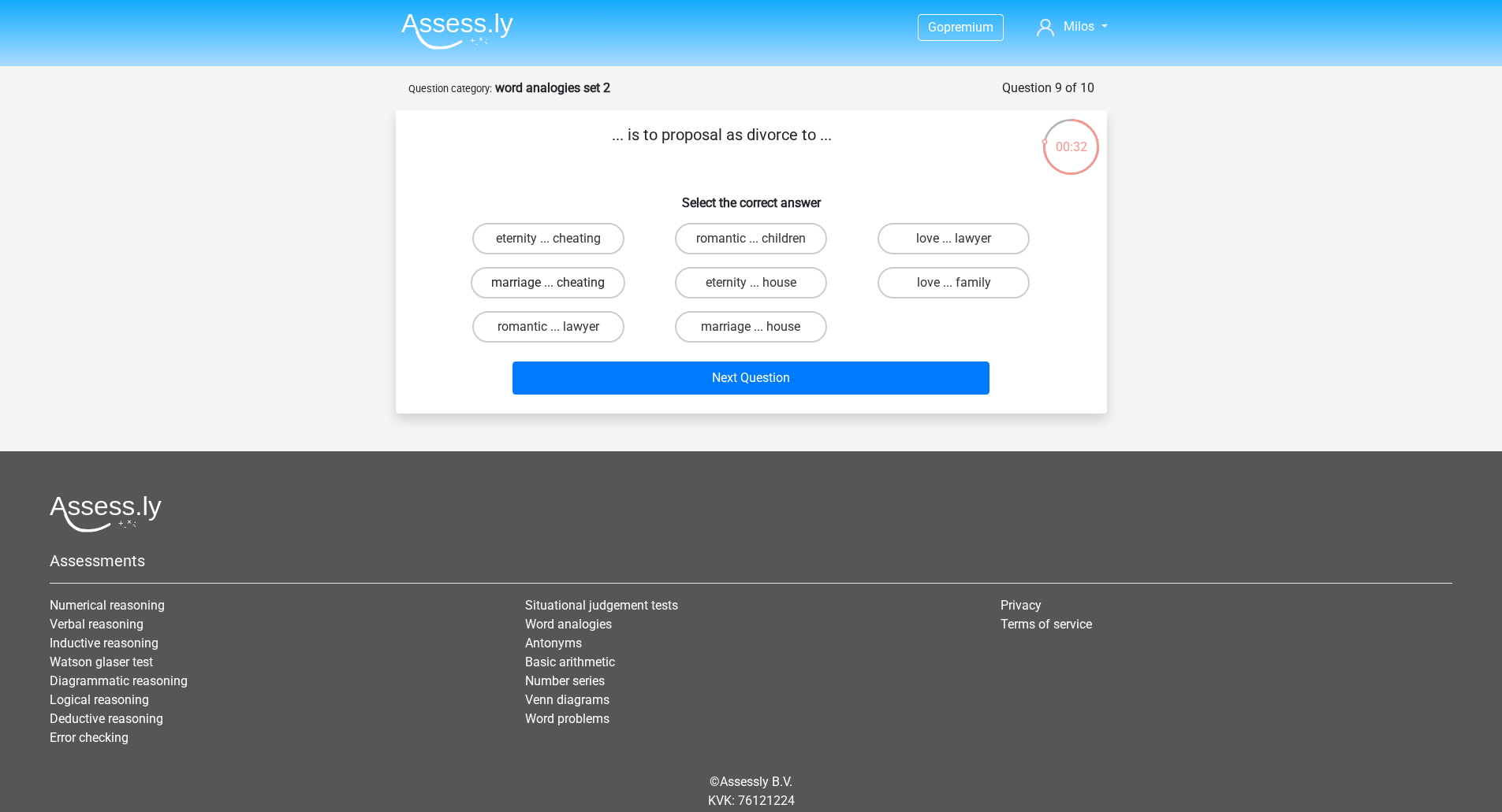
click at [594, 285] on label "marriage ... cheating" at bounding box center [547, 283] width 154 height 31
click at [558, 285] on input "marriage ... cheating" at bounding box center [553, 287] width 10 height 10
radio input "true"
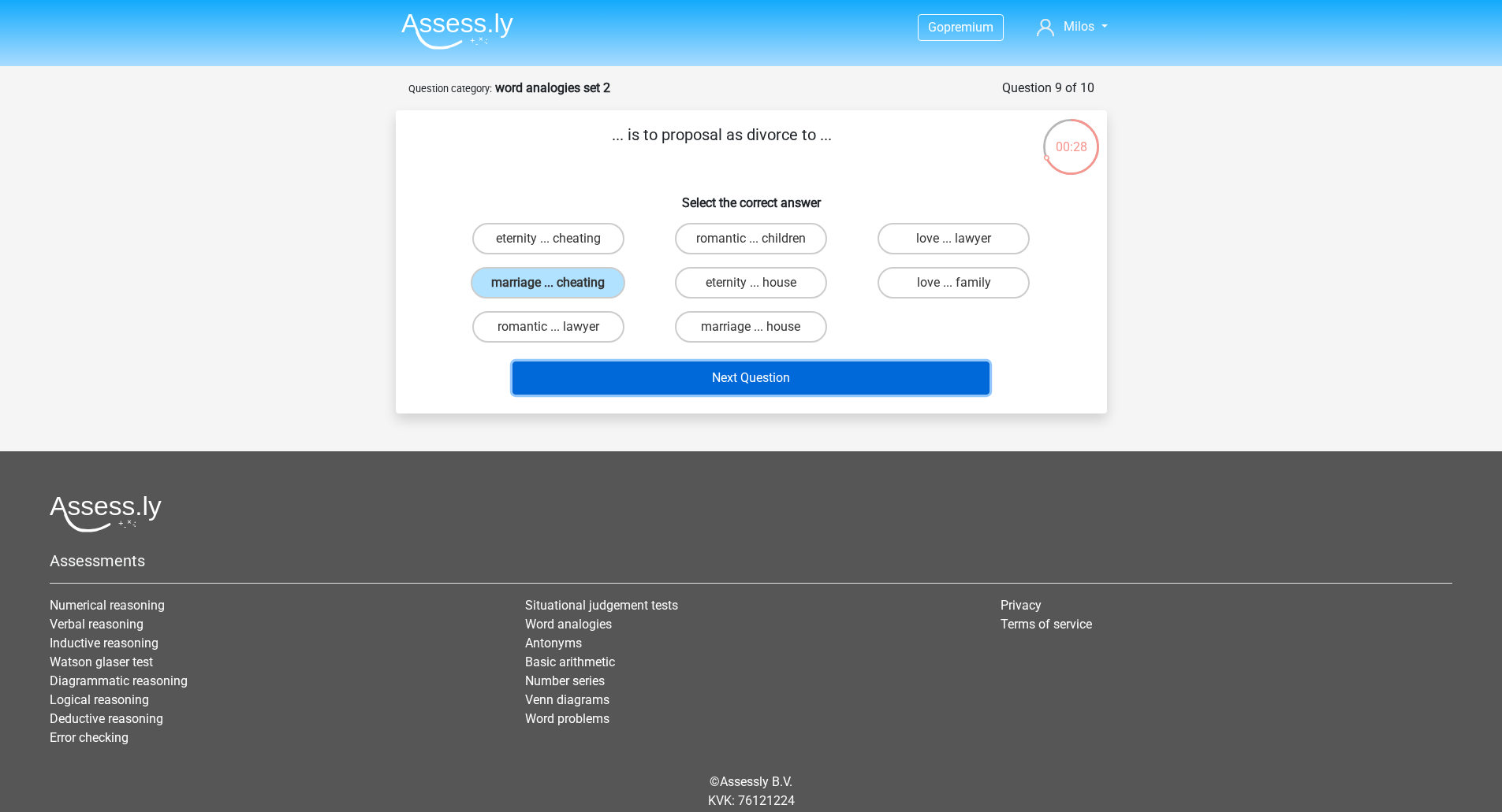
click at [746, 375] on button "Next Question" at bounding box center [751, 378] width 477 height 33
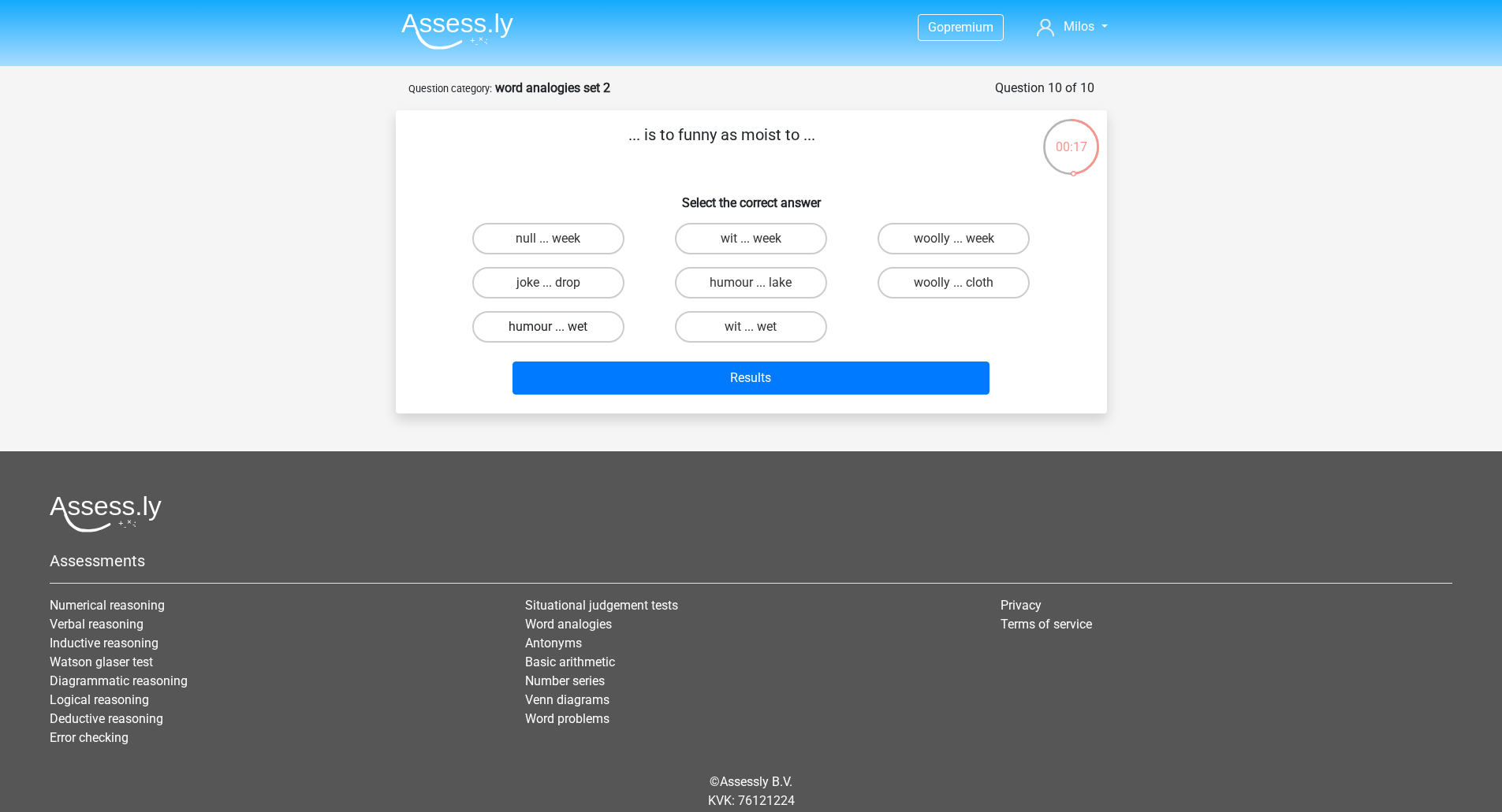
click at [599, 331] on label "humour ... wet" at bounding box center [548, 327] width 153 height 31
click at [558, 331] on input "humour ... wet" at bounding box center [553, 332] width 10 height 10
radio input "true"
click at [604, 334] on label "humour ... wet" at bounding box center [548, 327] width 153 height 31
click at [558, 334] on input "humour ... wet" at bounding box center [553, 332] width 10 height 10
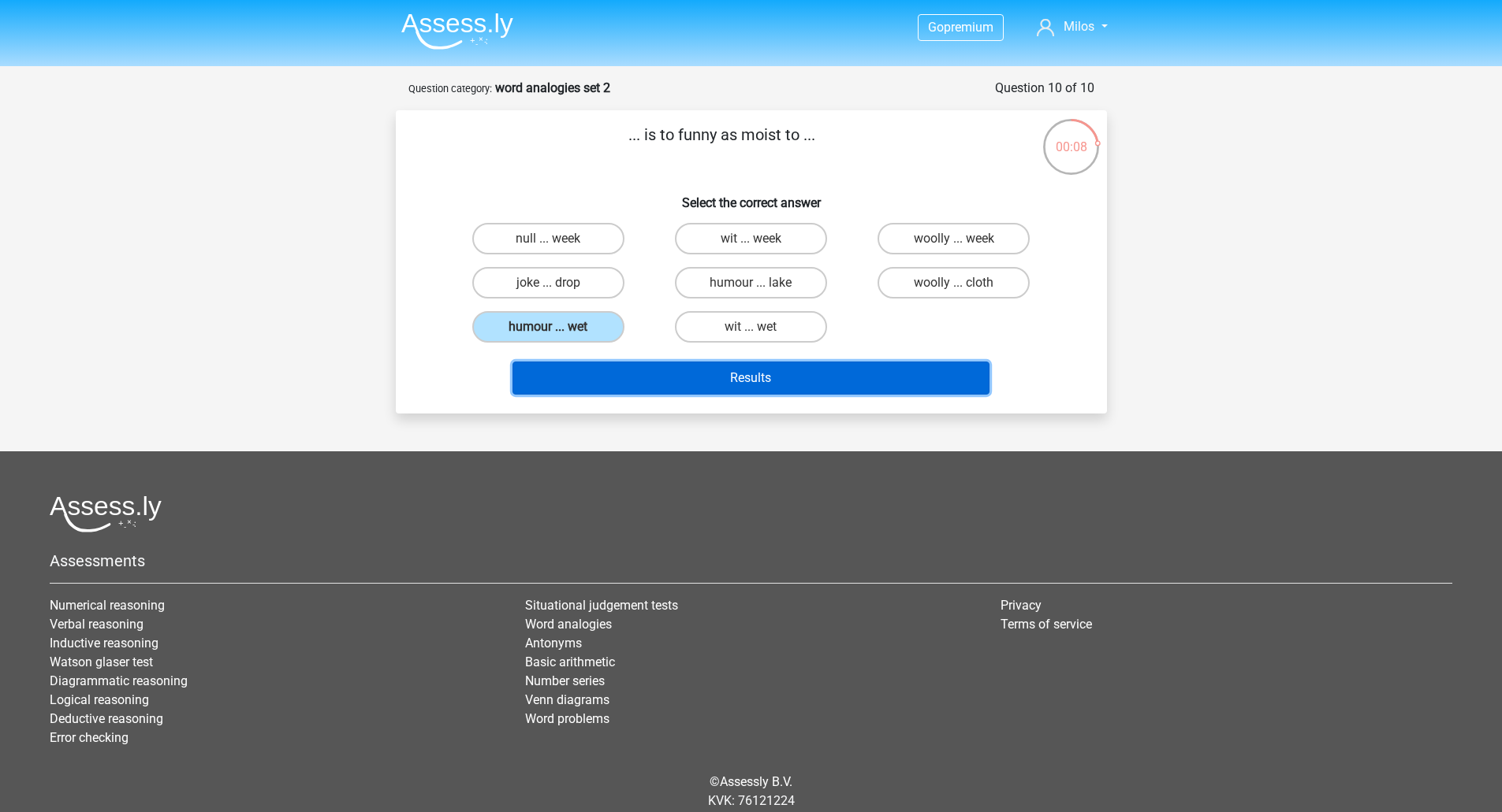
click at [787, 377] on button "Results" at bounding box center [751, 378] width 477 height 33
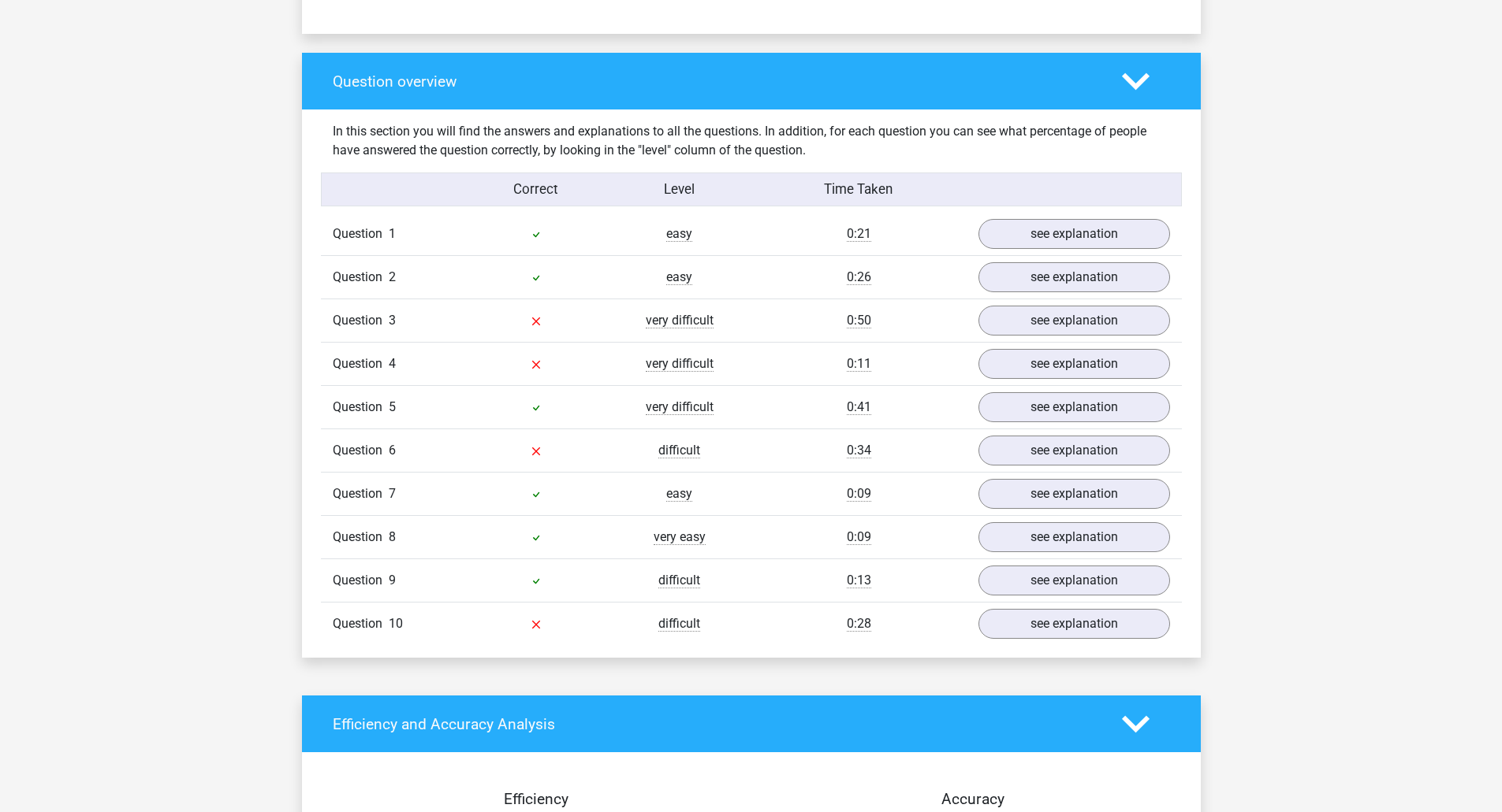
scroll to position [1145, 0]
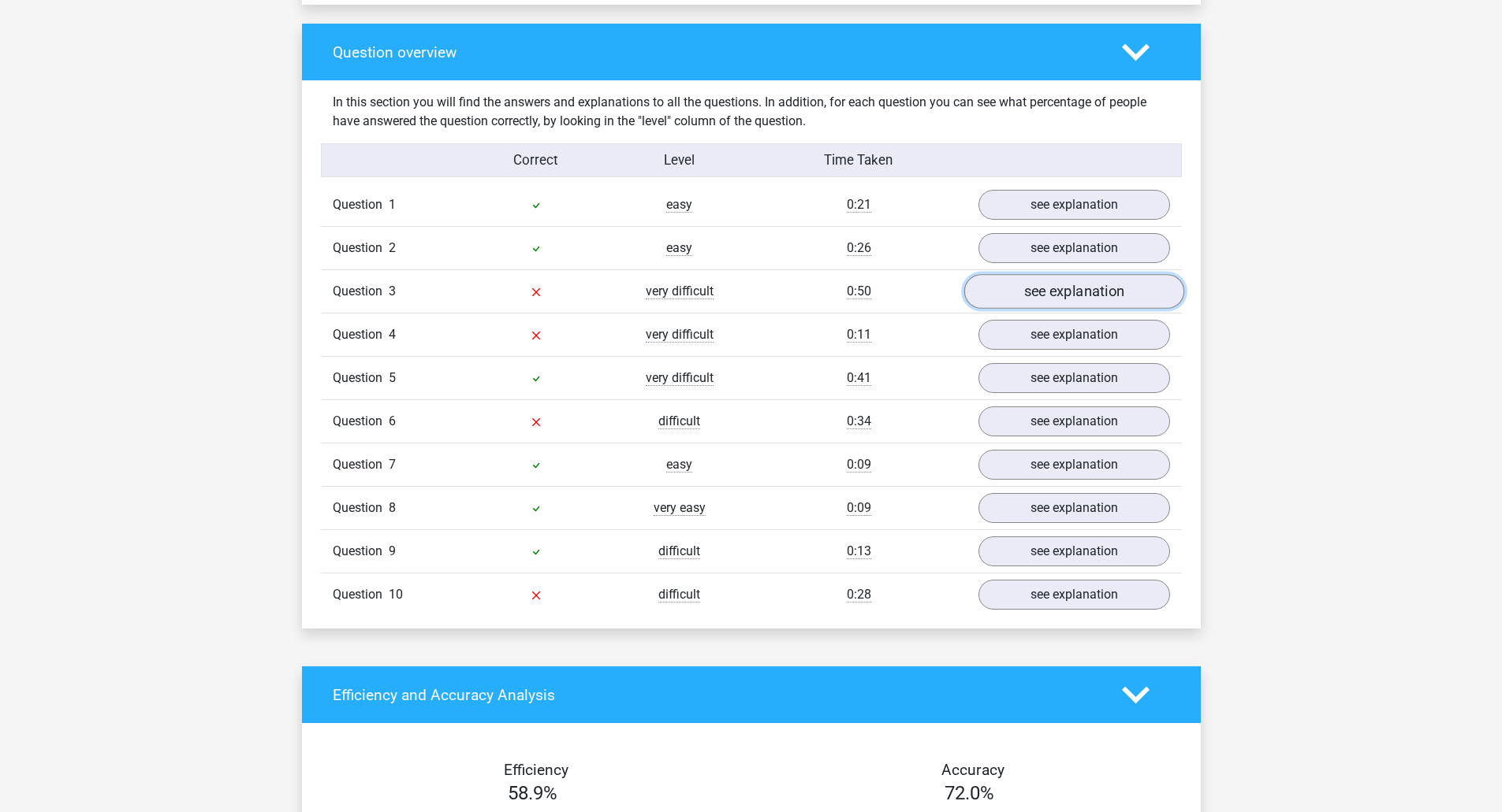
click at [1028, 297] on link "see explanation" at bounding box center [1073, 293] width 220 height 35
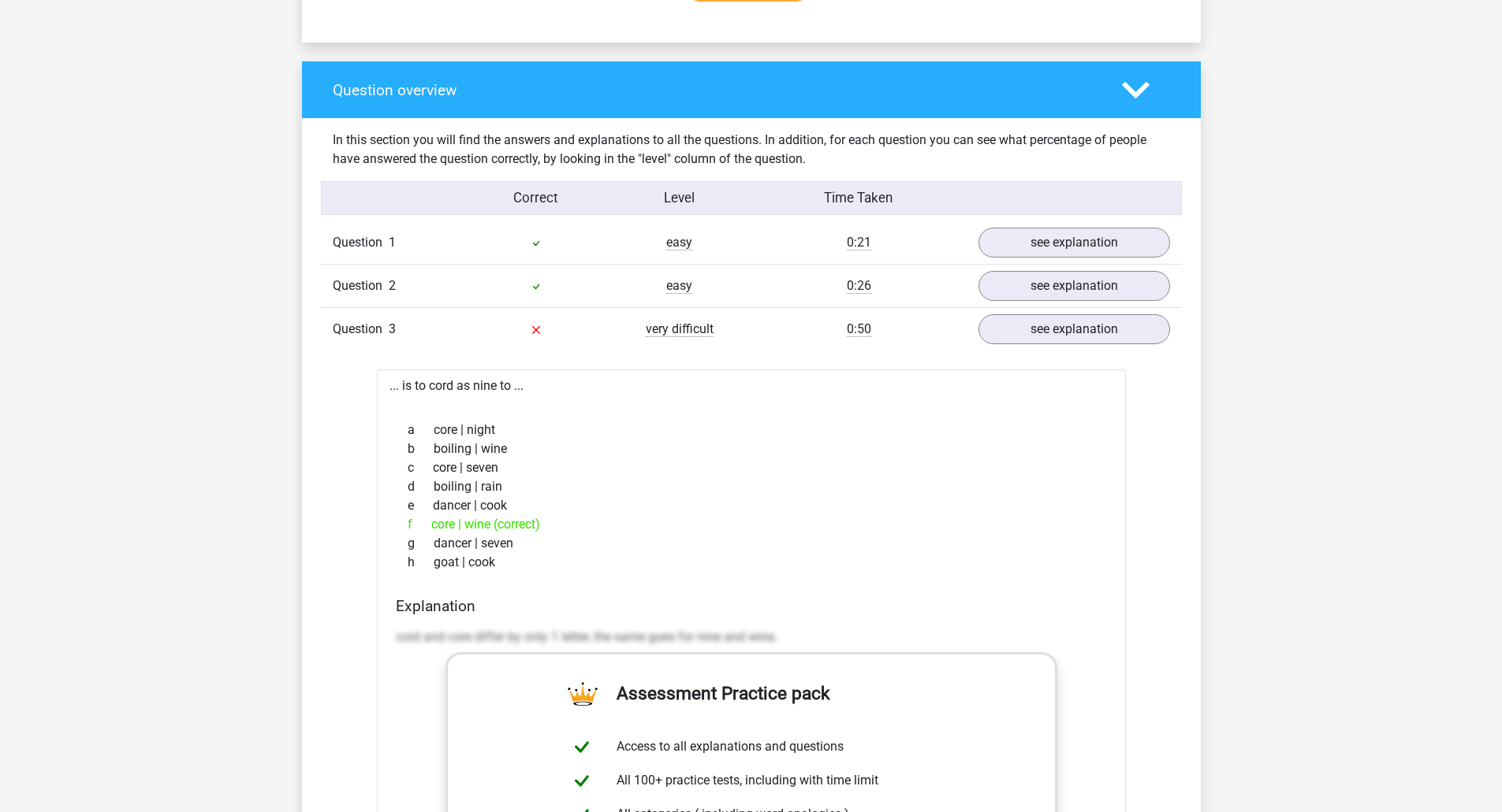
scroll to position [909, 0]
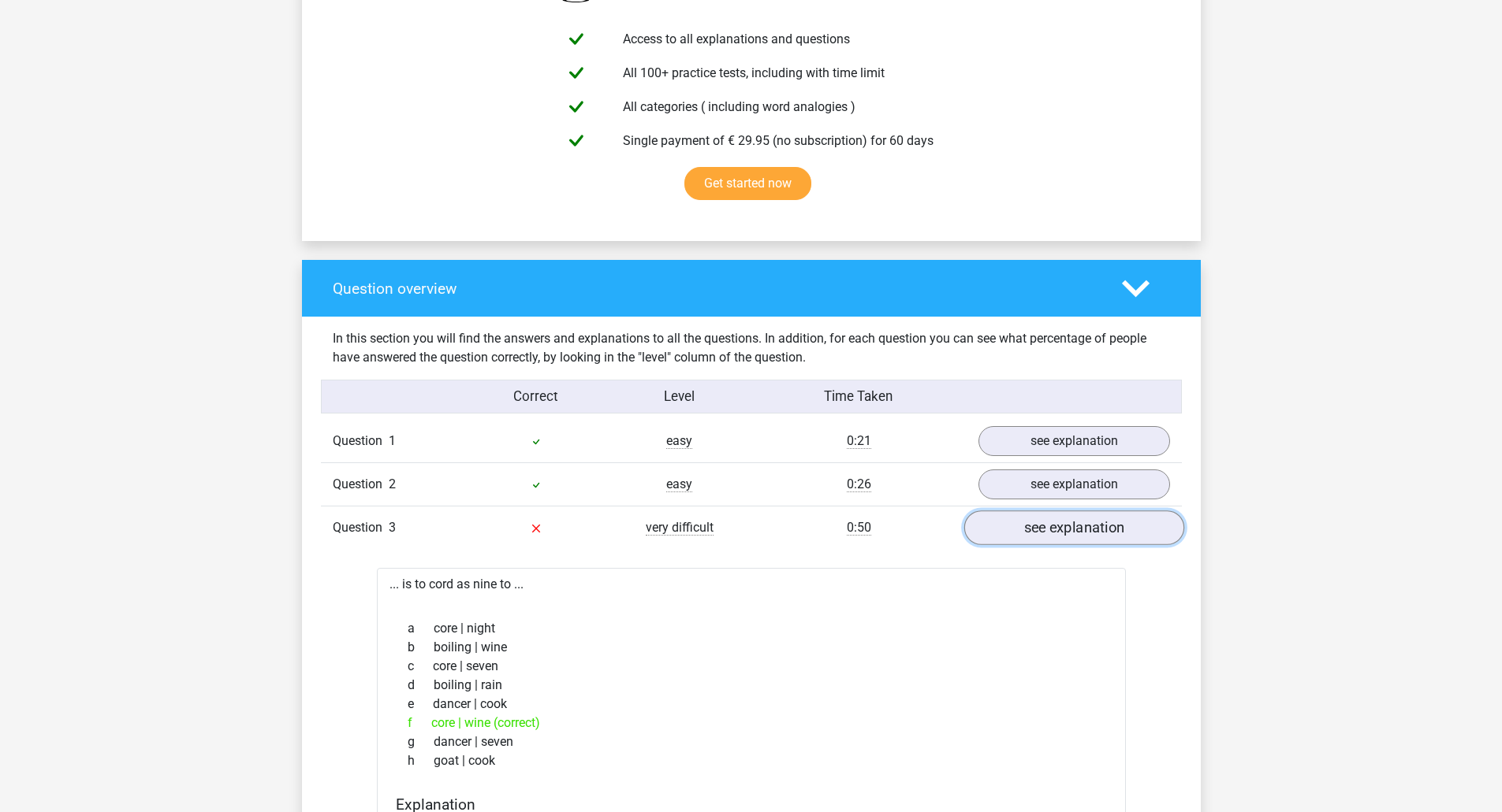
click at [1077, 540] on link "see explanation" at bounding box center [1073, 528] width 220 height 35
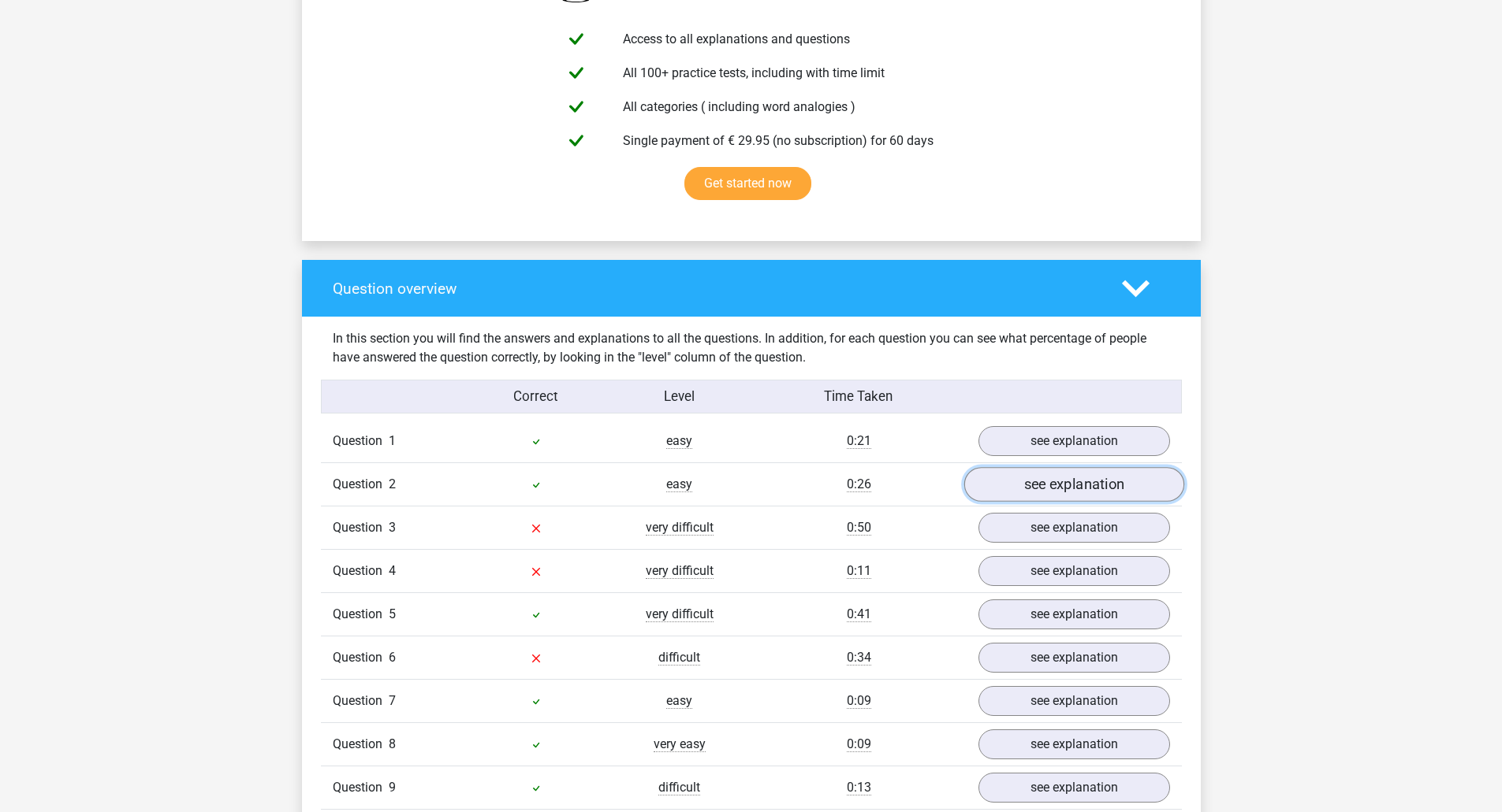
click at [1046, 479] on link "see explanation" at bounding box center [1073, 486] width 220 height 35
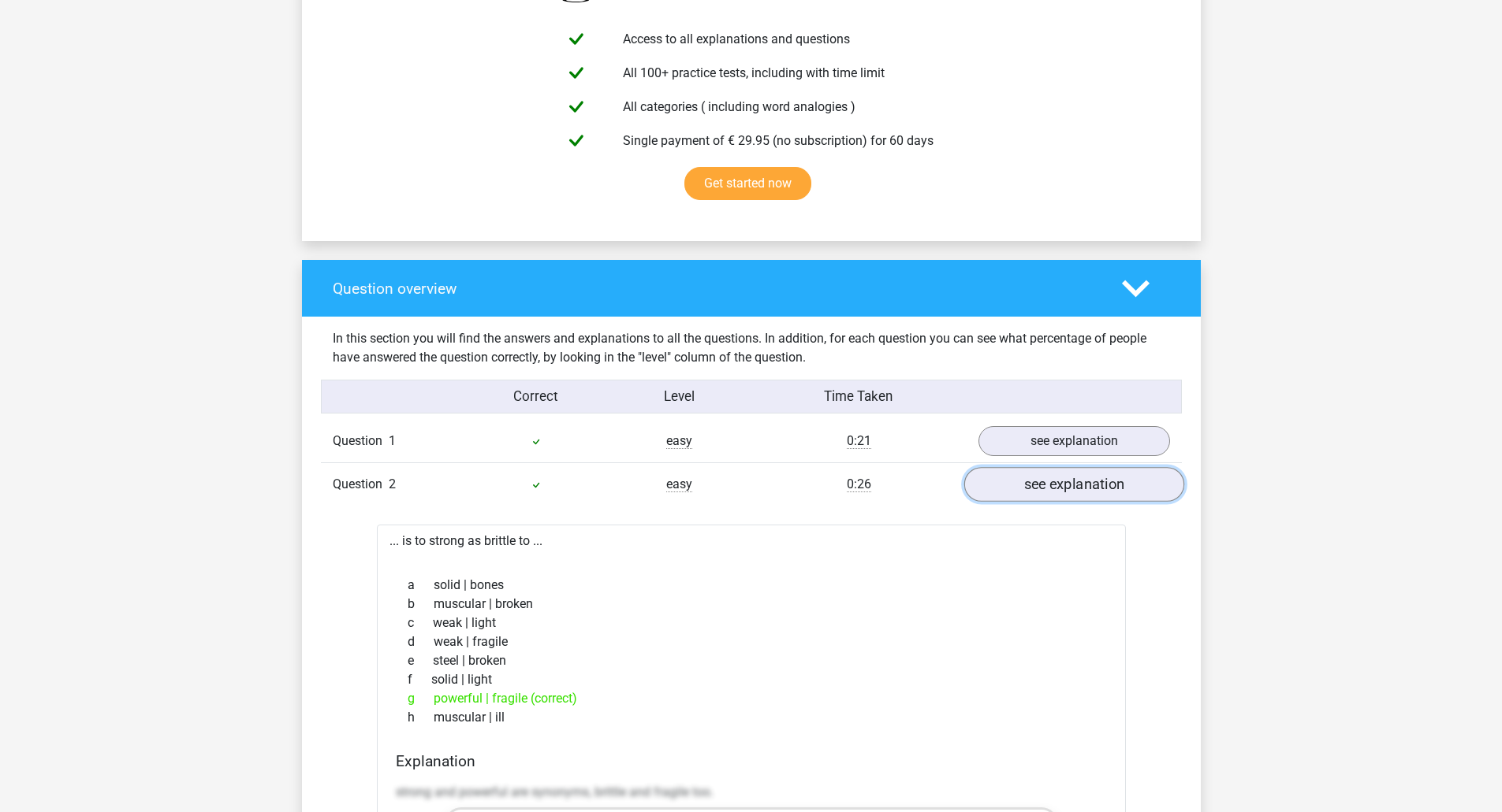
click at [1045, 480] on link "see explanation" at bounding box center [1073, 486] width 220 height 35
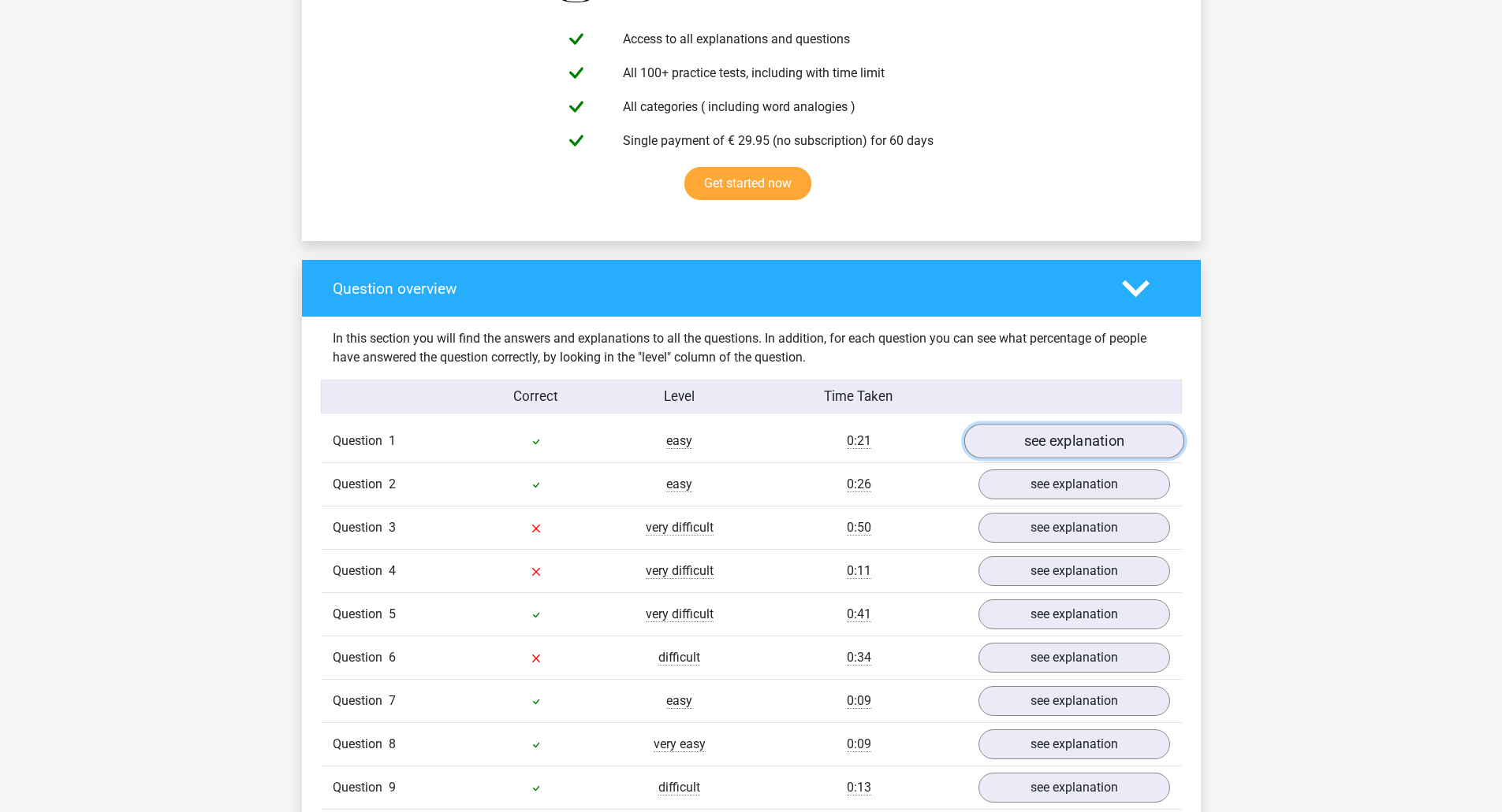
click at [1046, 451] on link "see explanation" at bounding box center [1073, 442] width 220 height 35
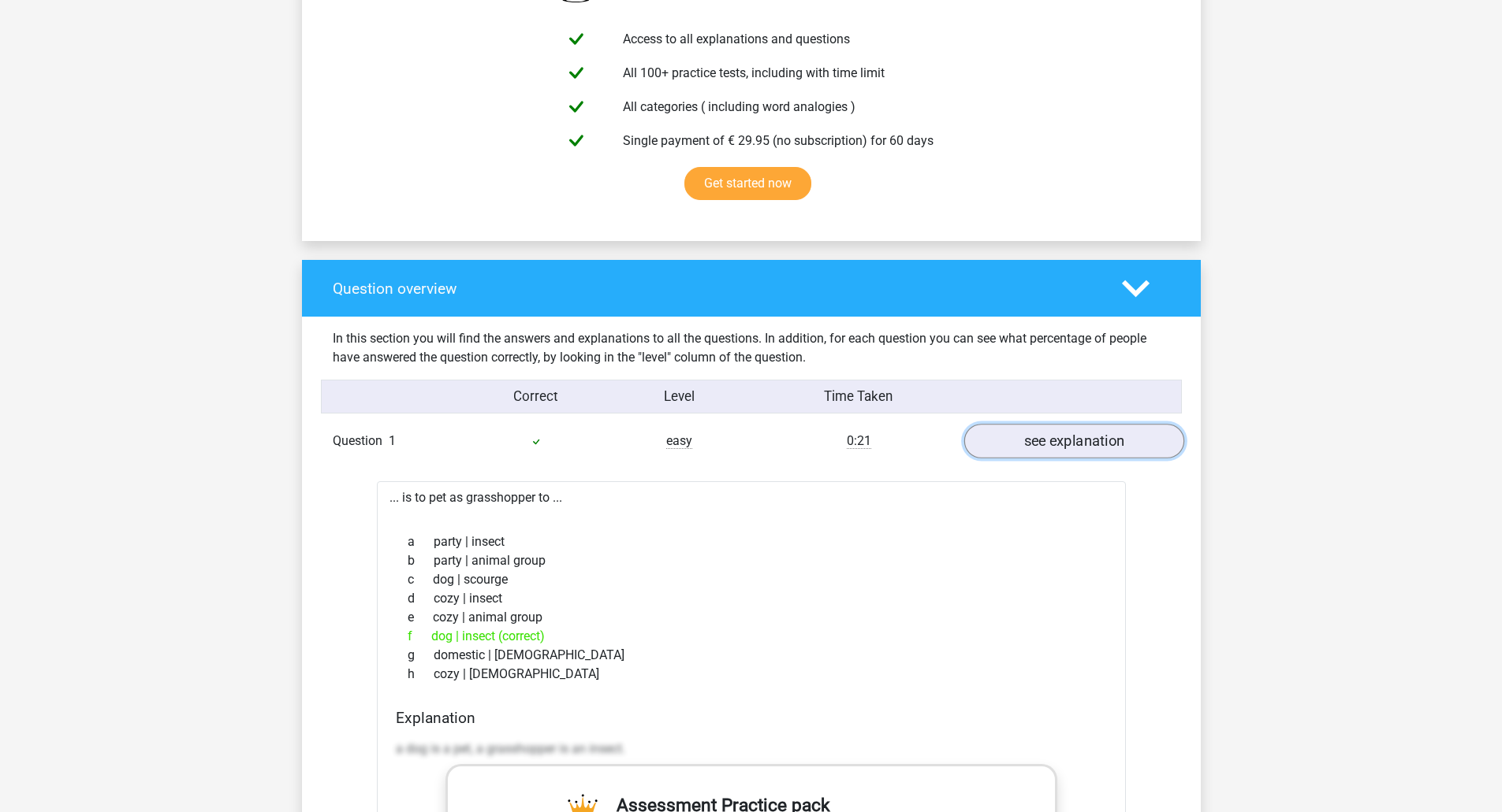
click at [1046, 451] on link "see explanation" at bounding box center [1073, 442] width 220 height 35
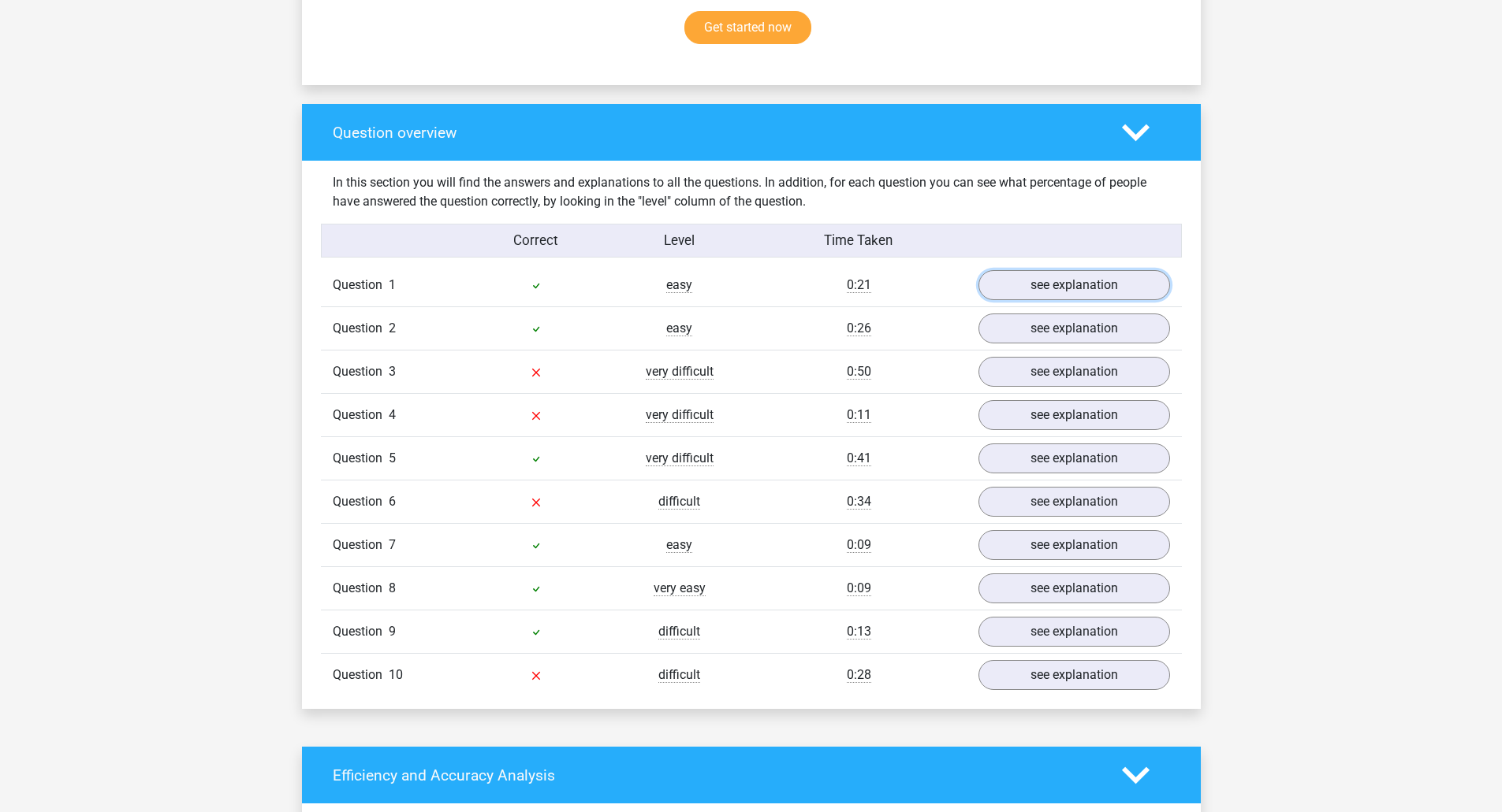
scroll to position [1145, 0]
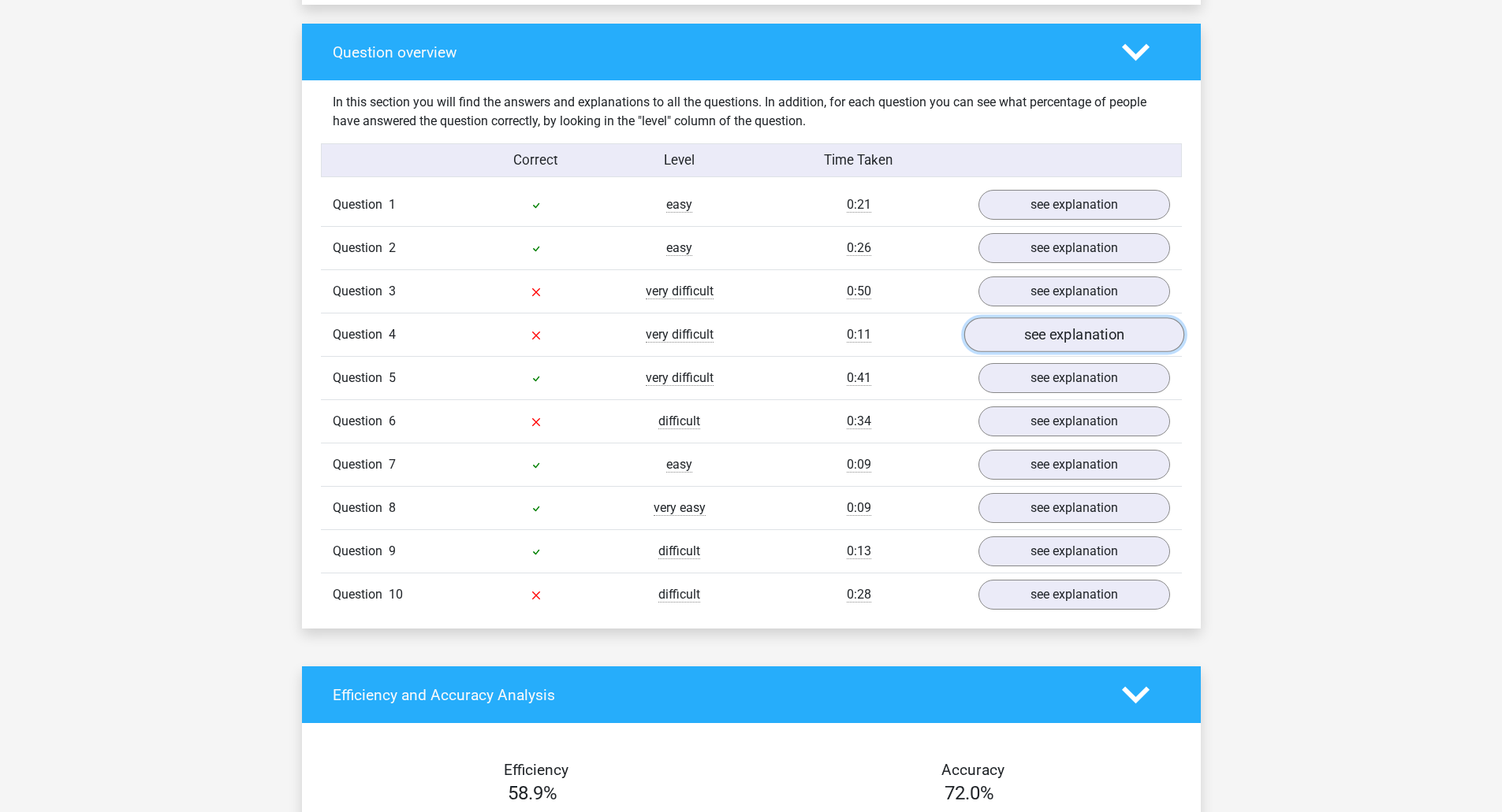
click at [1060, 331] on link "see explanation" at bounding box center [1073, 336] width 220 height 35
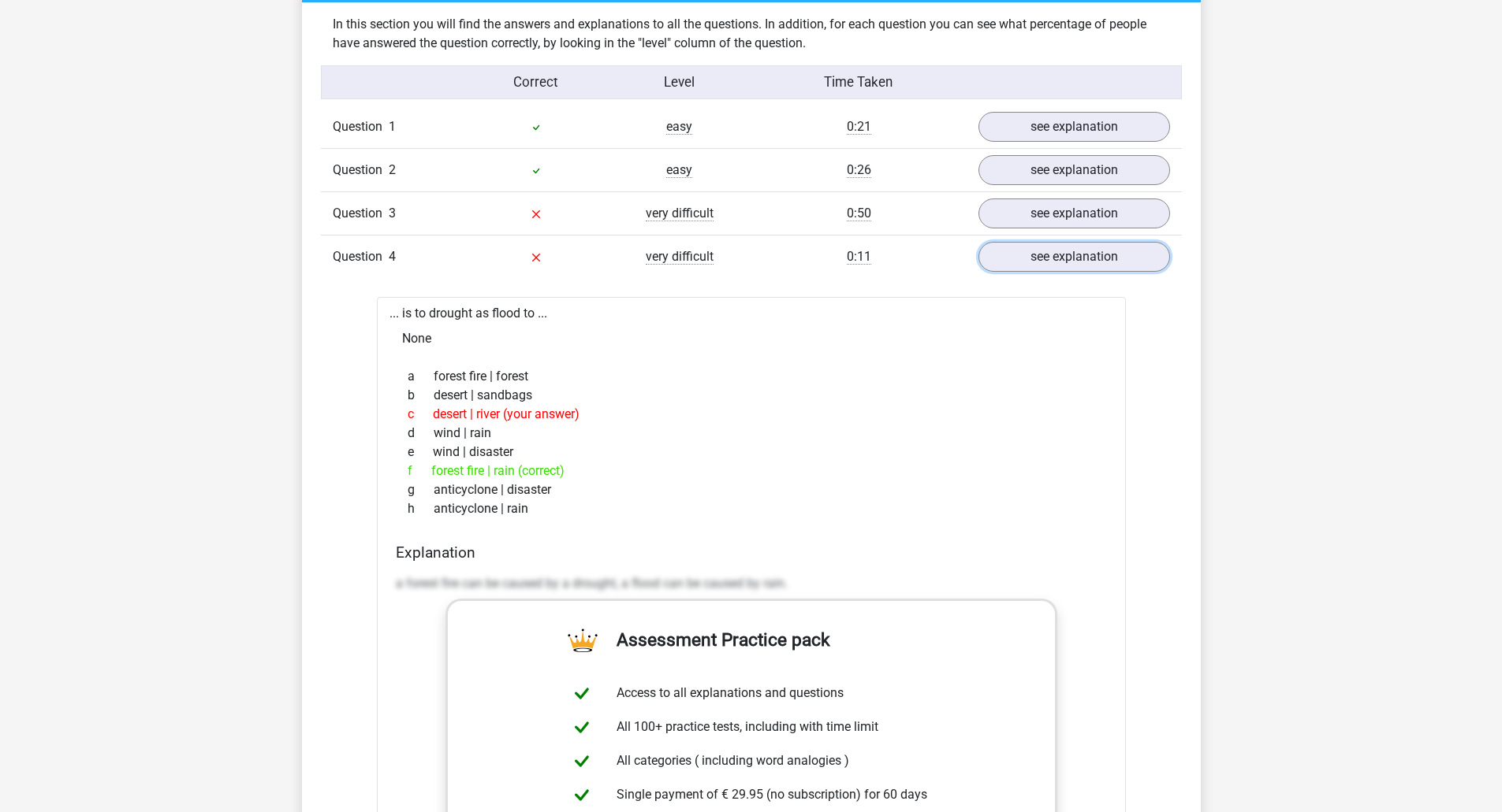
scroll to position [1303, 0]
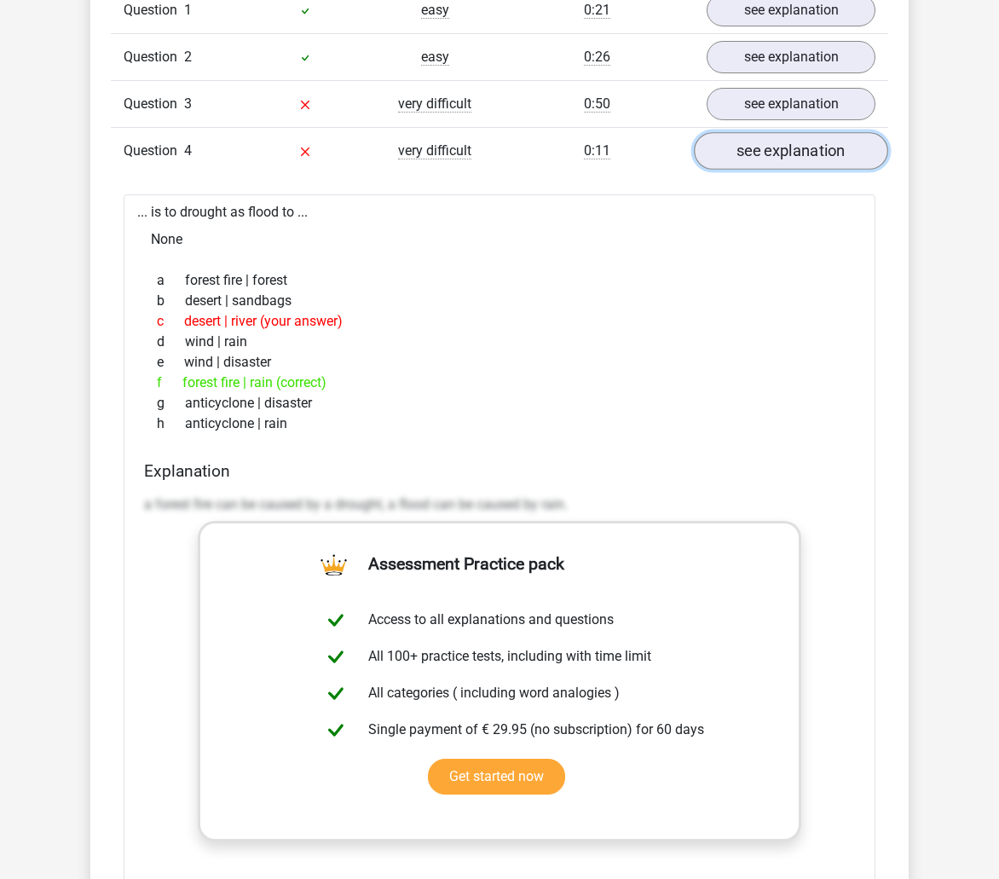
click at [807, 163] on link "see explanation" at bounding box center [791, 151] width 194 height 38
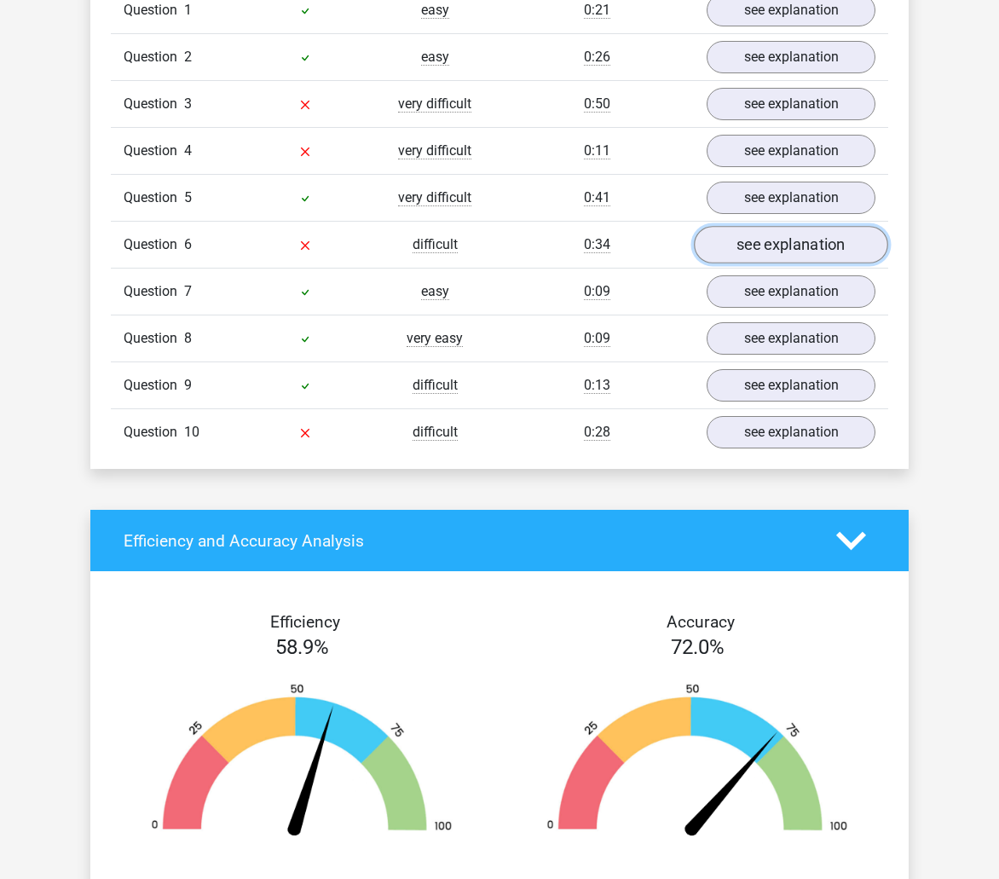
click at [784, 237] on link "see explanation" at bounding box center [791, 245] width 194 height 38
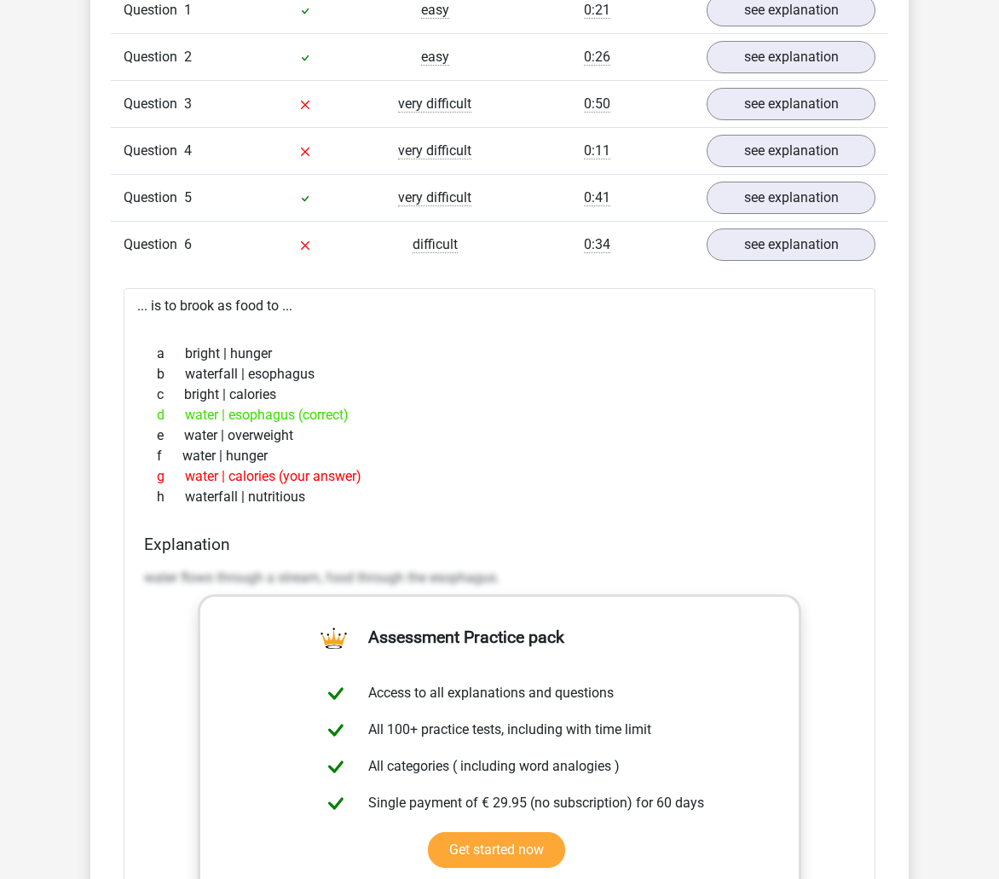
drag, startPoint x: 235, startPoint y: 588, endPoint x: 234, endPoint y: 578, distance: 9.4
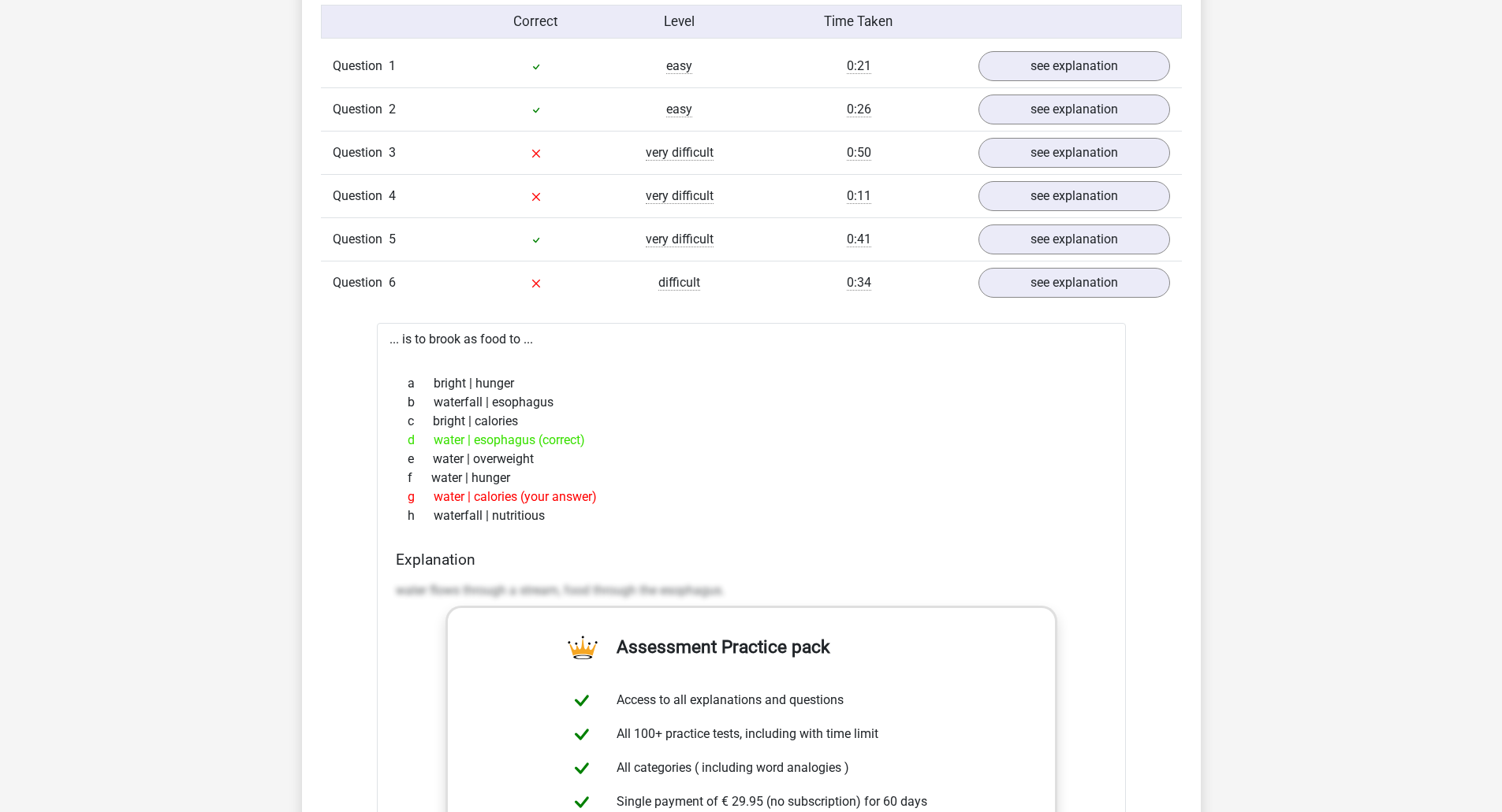
scroll to position [1224, 0]
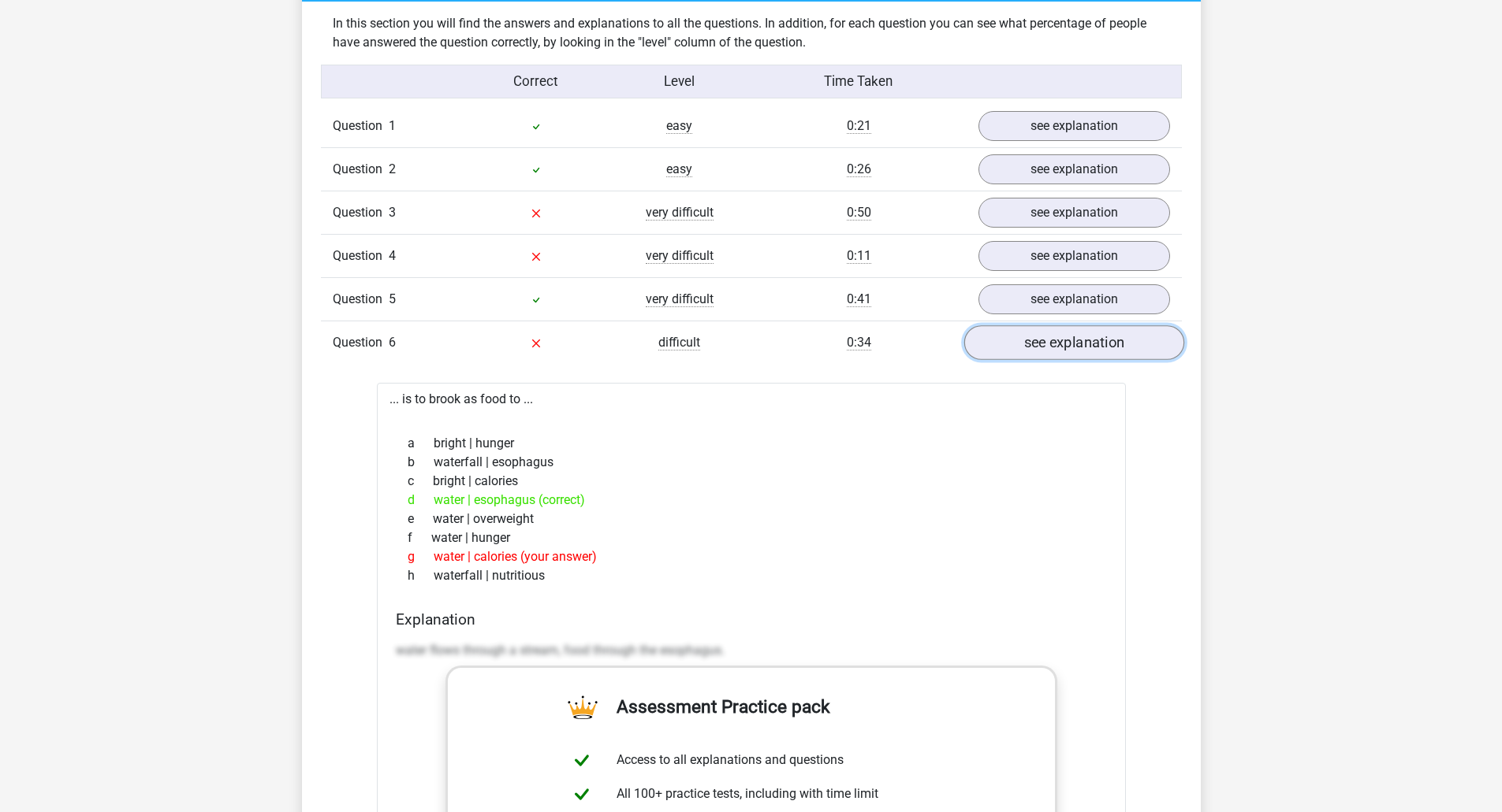
click at [1084, 345] on link "see explanation" at bounding box center [1073, 344] width 220 height 35
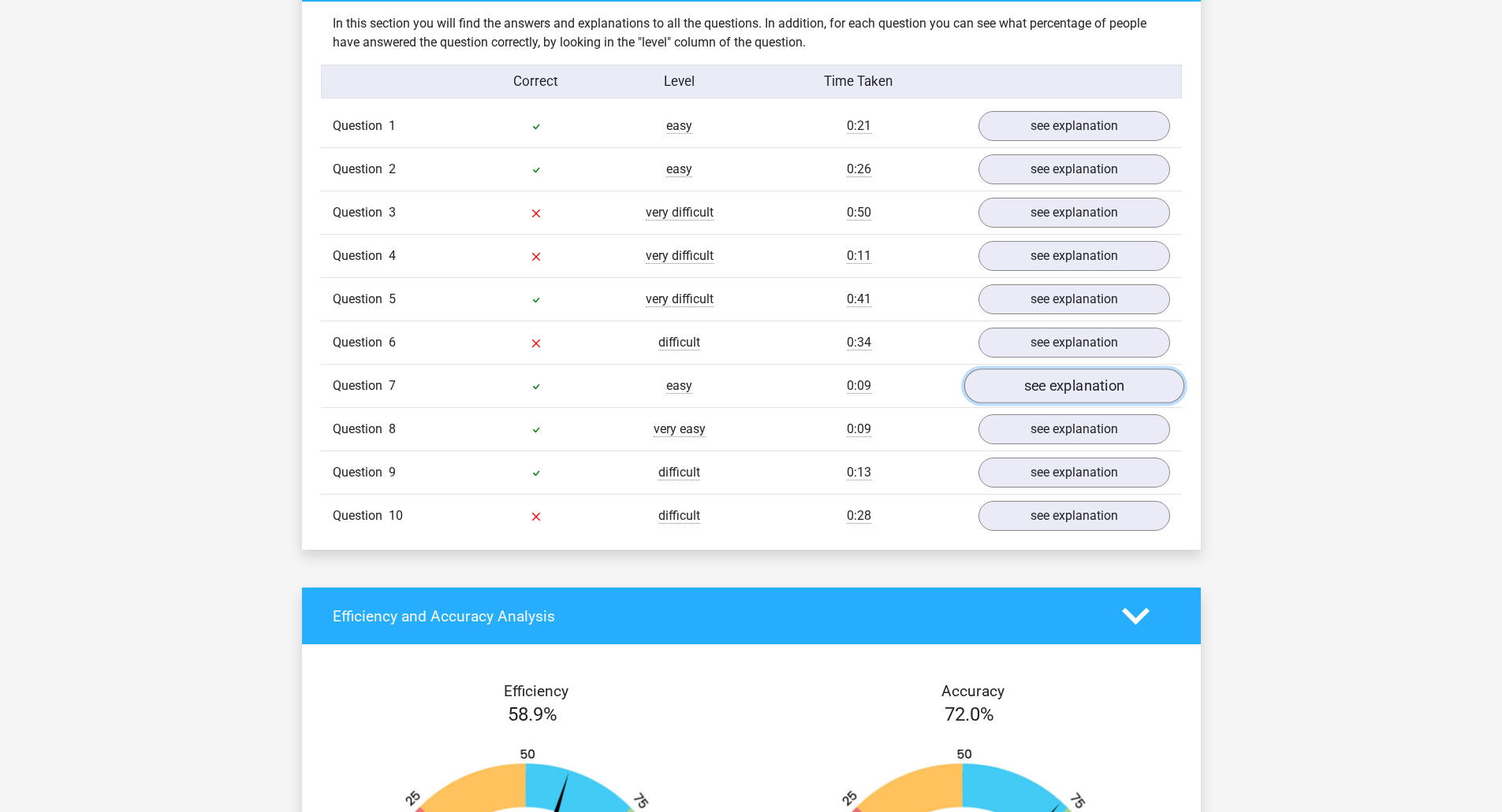
click at [1035, 391] on link "see explanation" at bounding box center [1073, 387] width 220 height 35
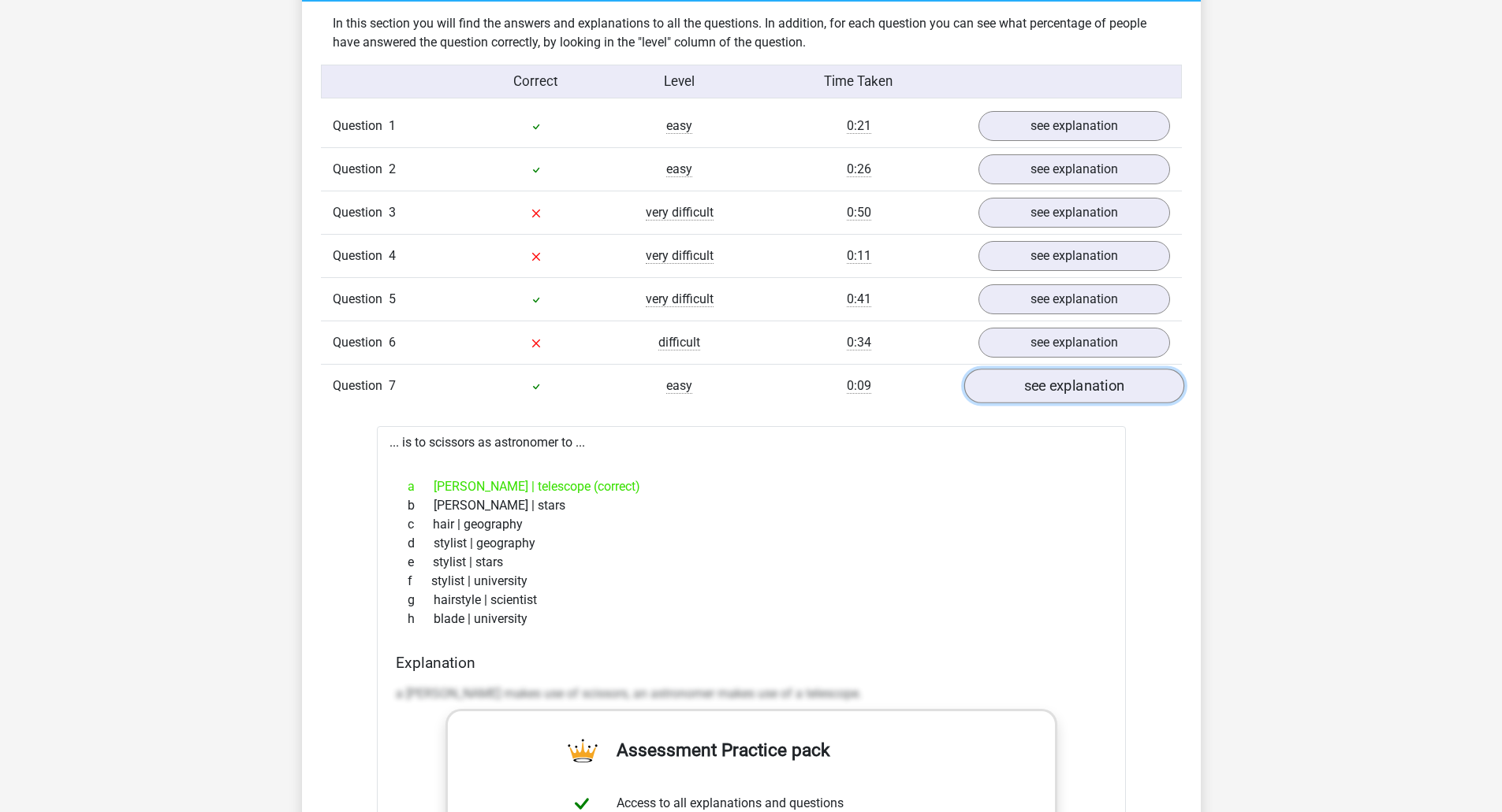
click at [1035, 391] on link "see explanation" at bounding box center [1073, 387] width 220 height 35
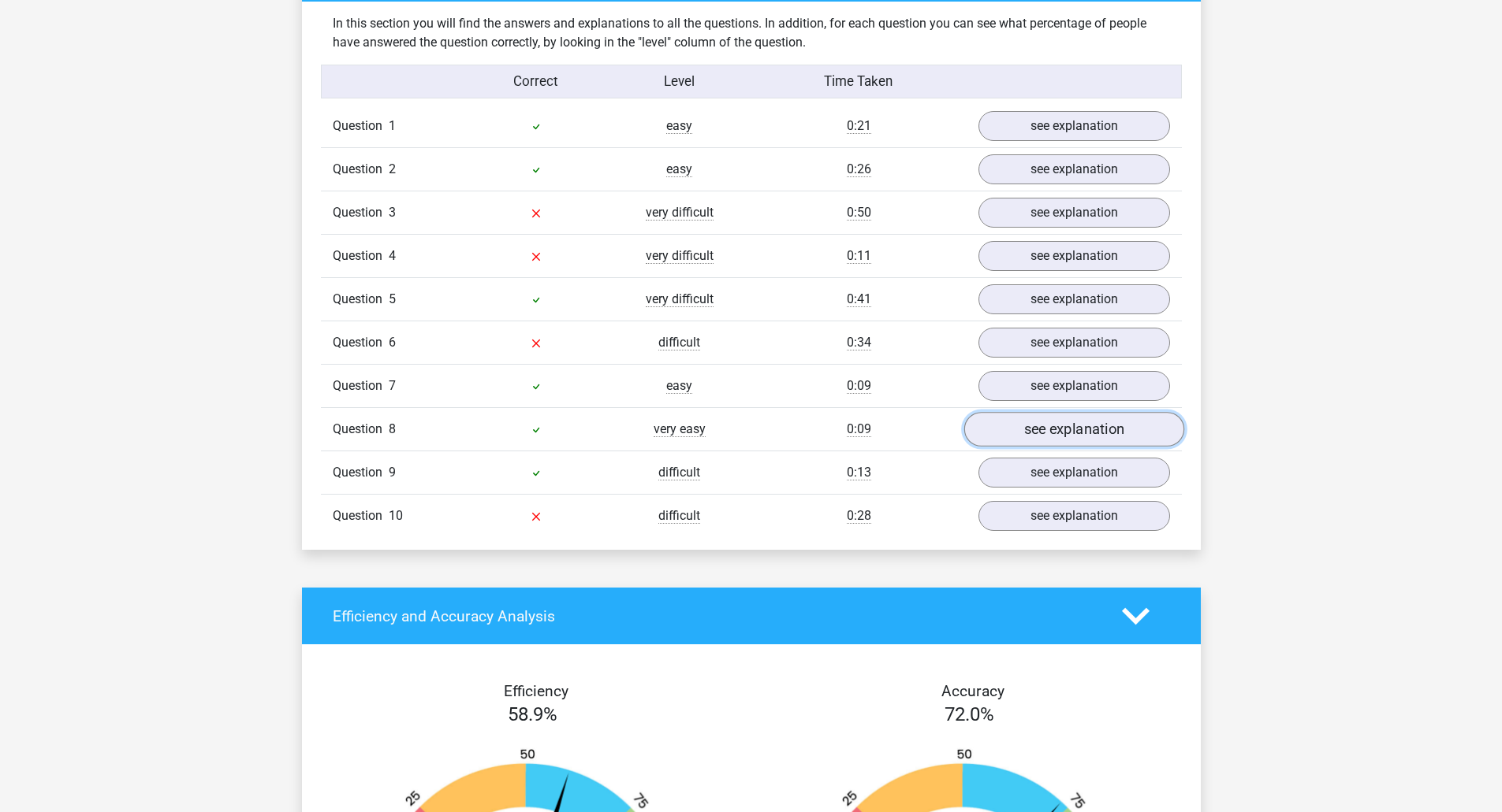
click at [1038, 430] on link "see explanation" at bounding box center [1073, 430] width 220 height 35
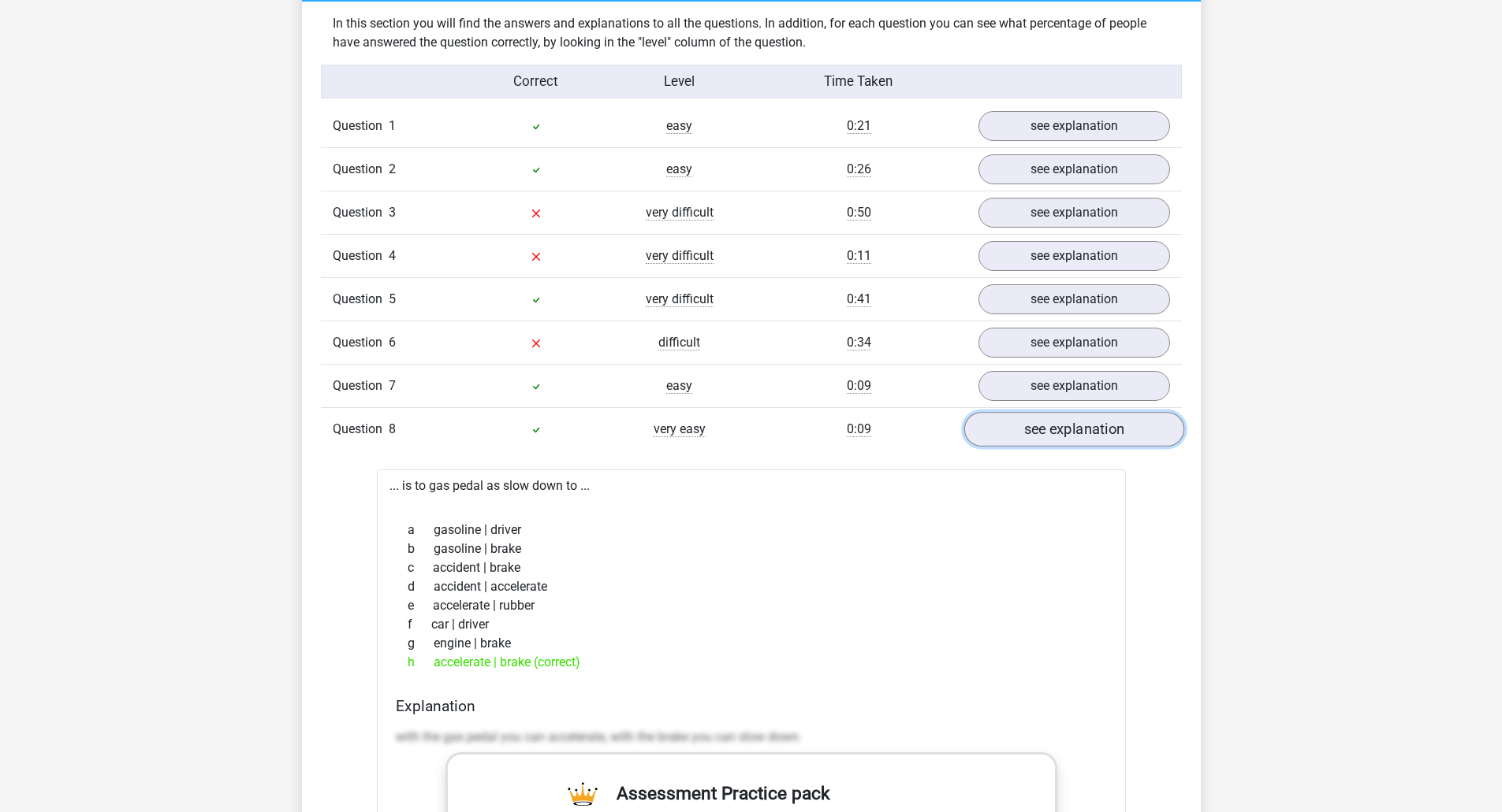
click at [1038, 430] on link "see explanation" at bounding box center [1073, 430] width 220 height 35
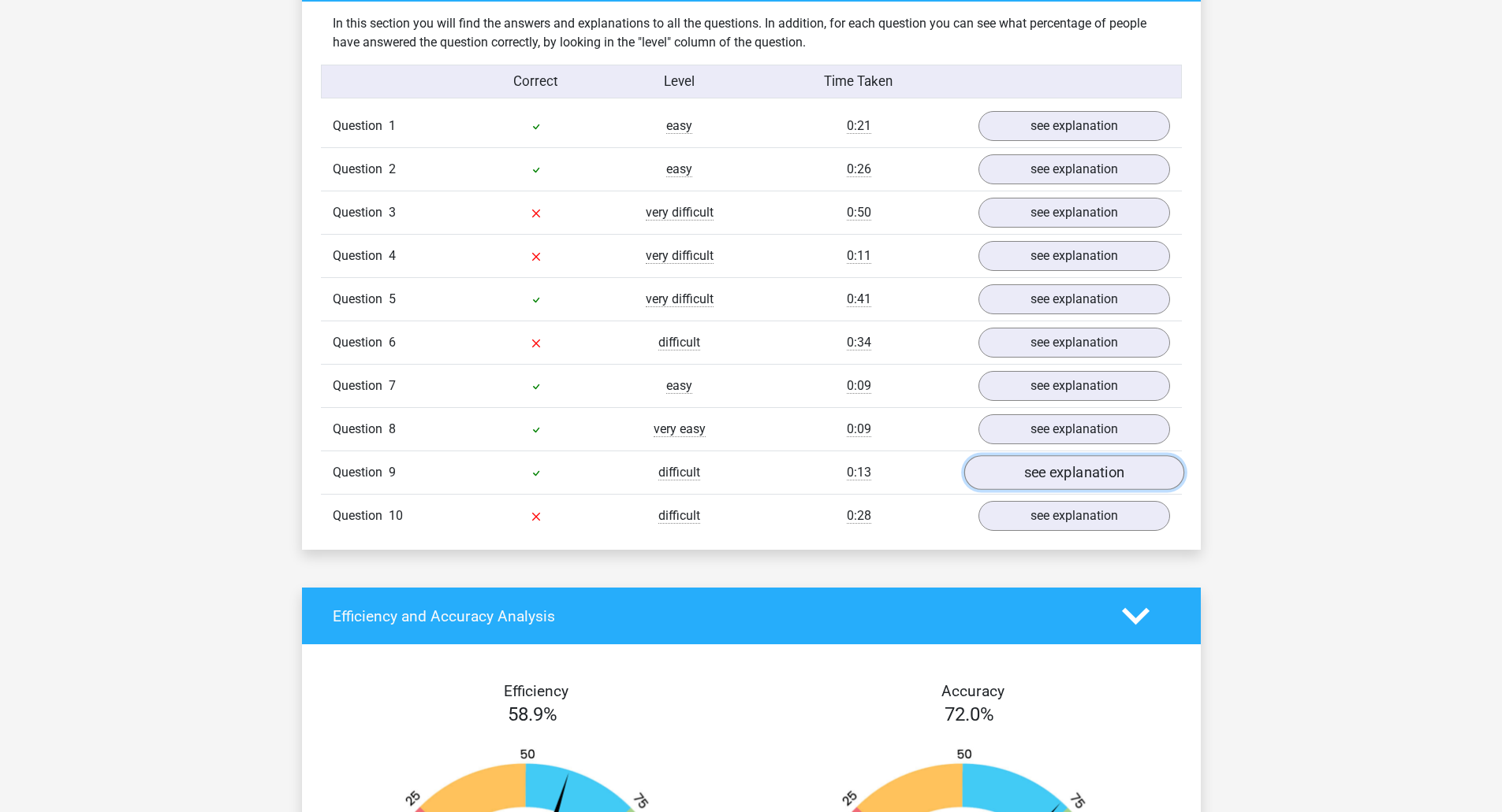
click at [1038, 458] on link "see explanation" at bounding box center [1073, 474] width 220 height 35
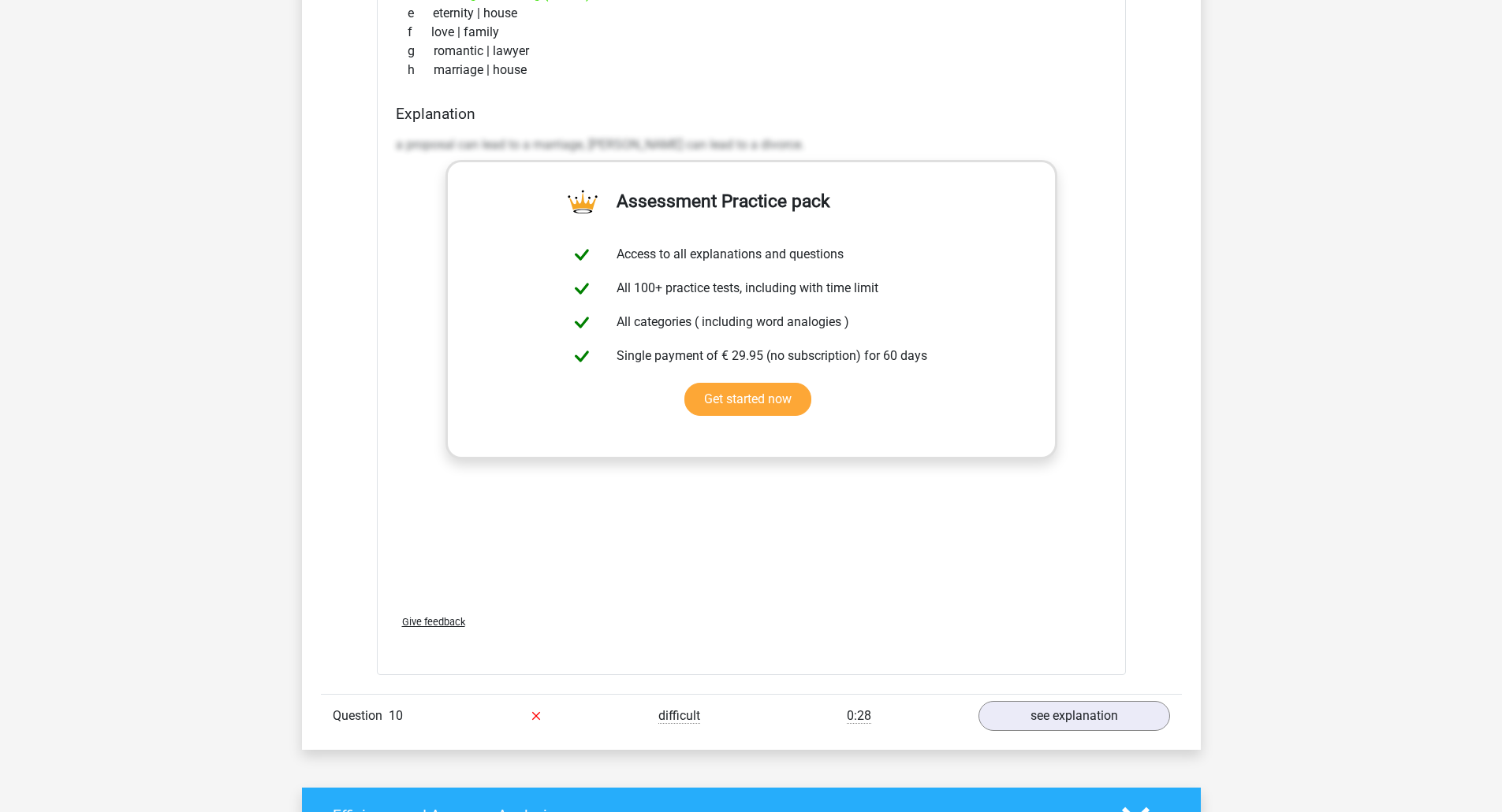
scroll to position [1382, 0]
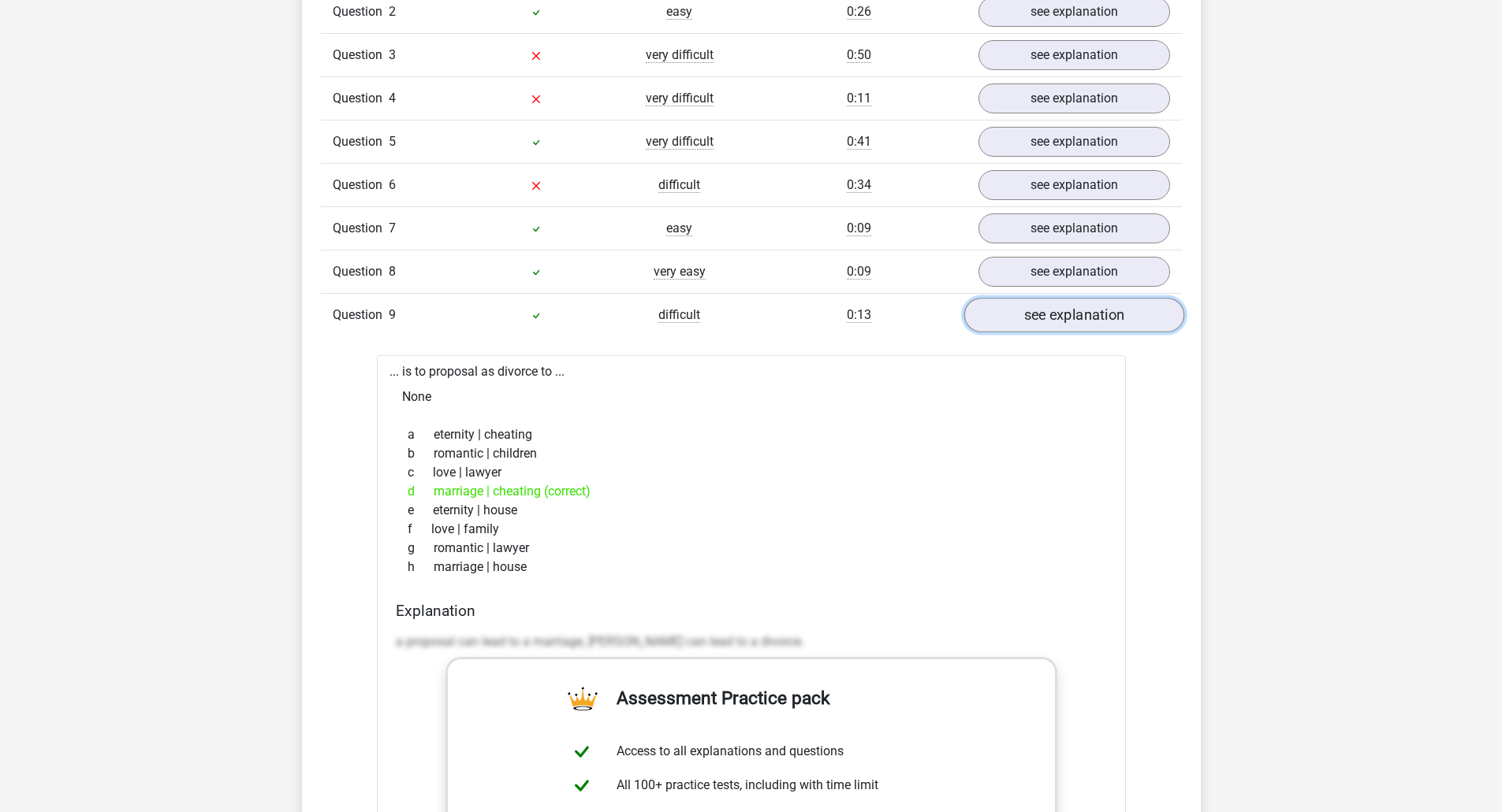
click at [1129, 306] on link "see explanation" at bounding box center [1073, 316] width 220 height 35
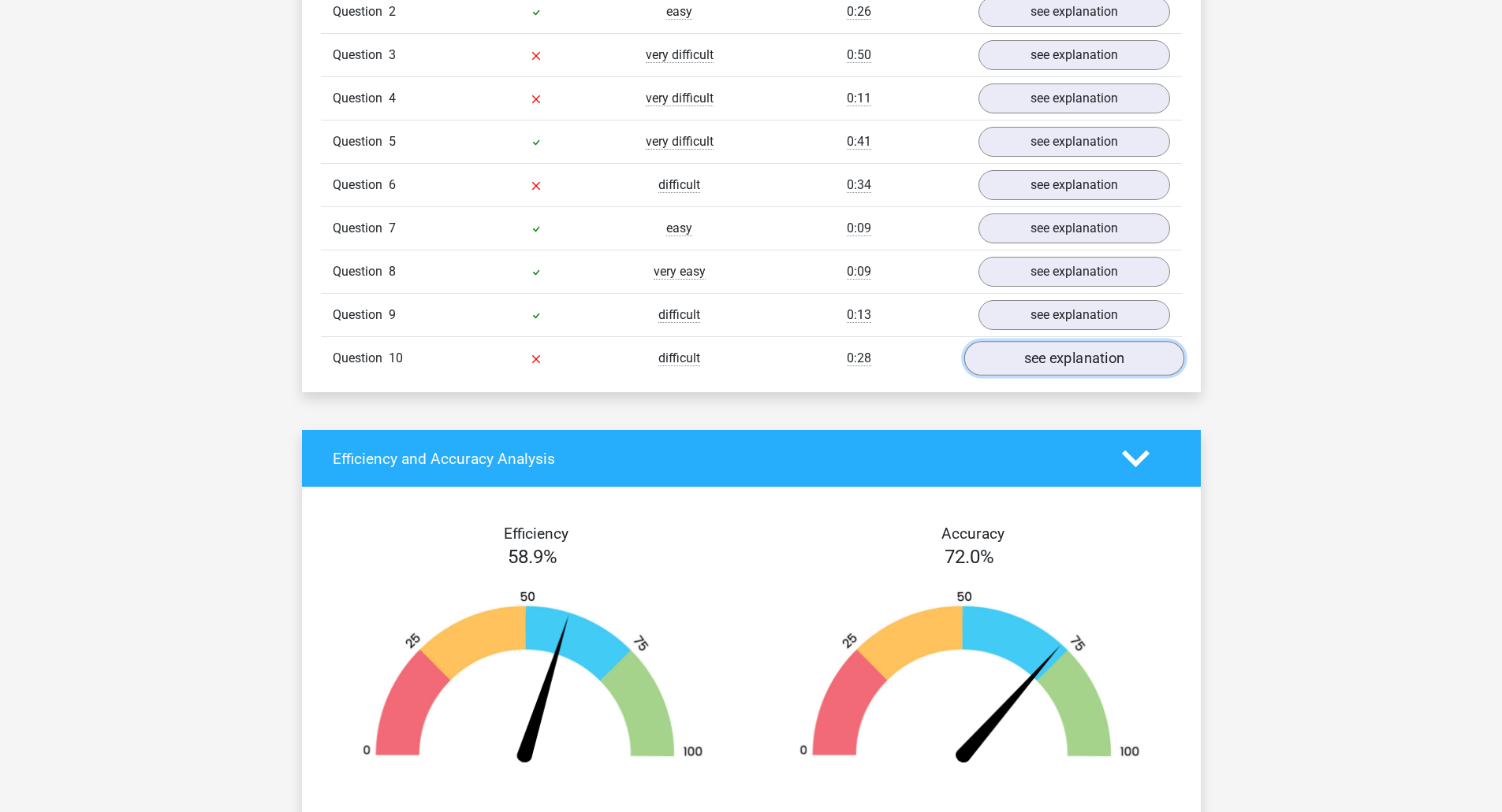
click at [1056, 348] on link "see explanation" at bounding box center [1073, 359] width 220 height 35
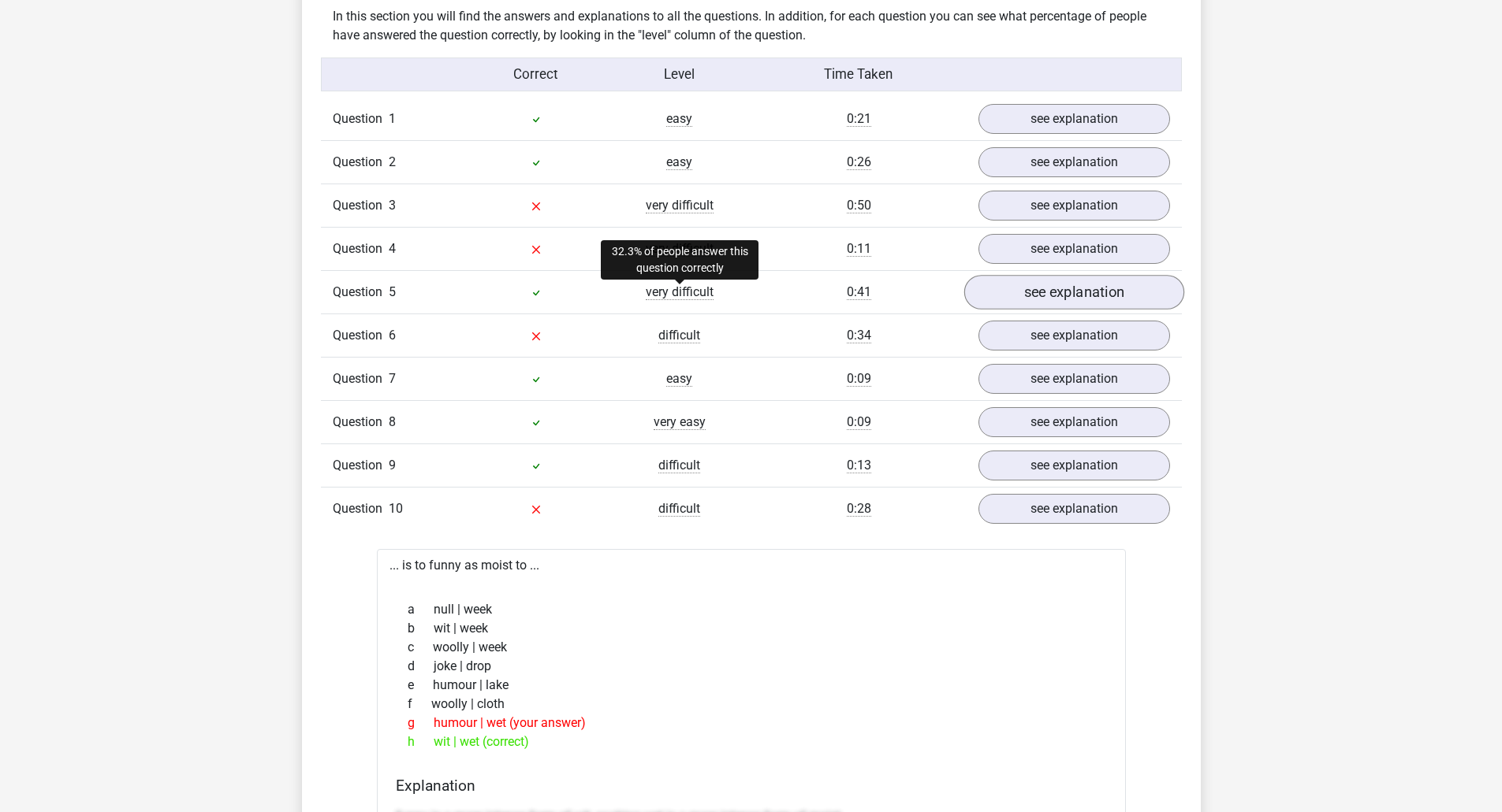
scroll to position [1224, 0]
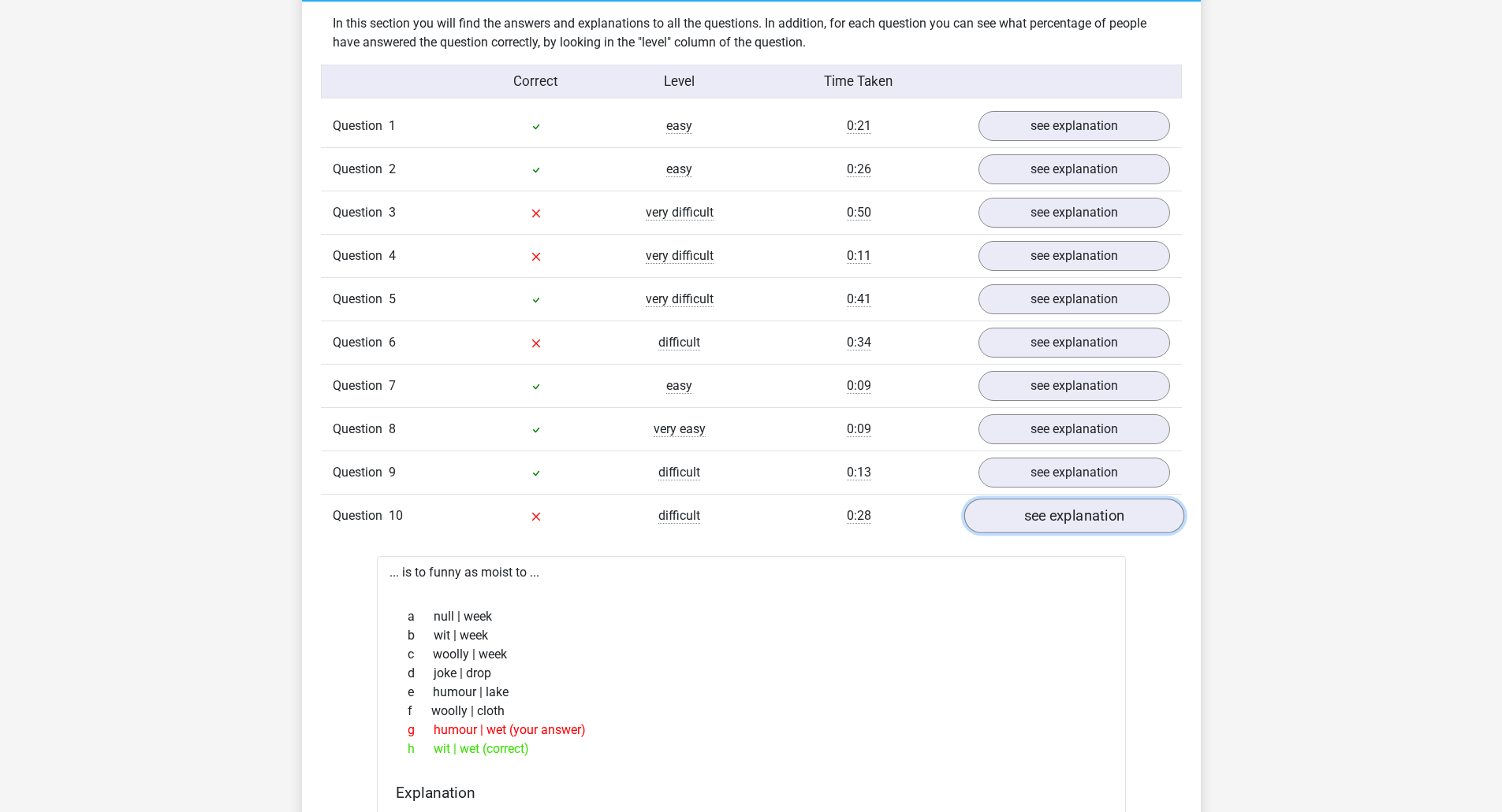
click at [1052, 519] on link "see explanation" at bounding box center [1073, 517] width 220 height 35
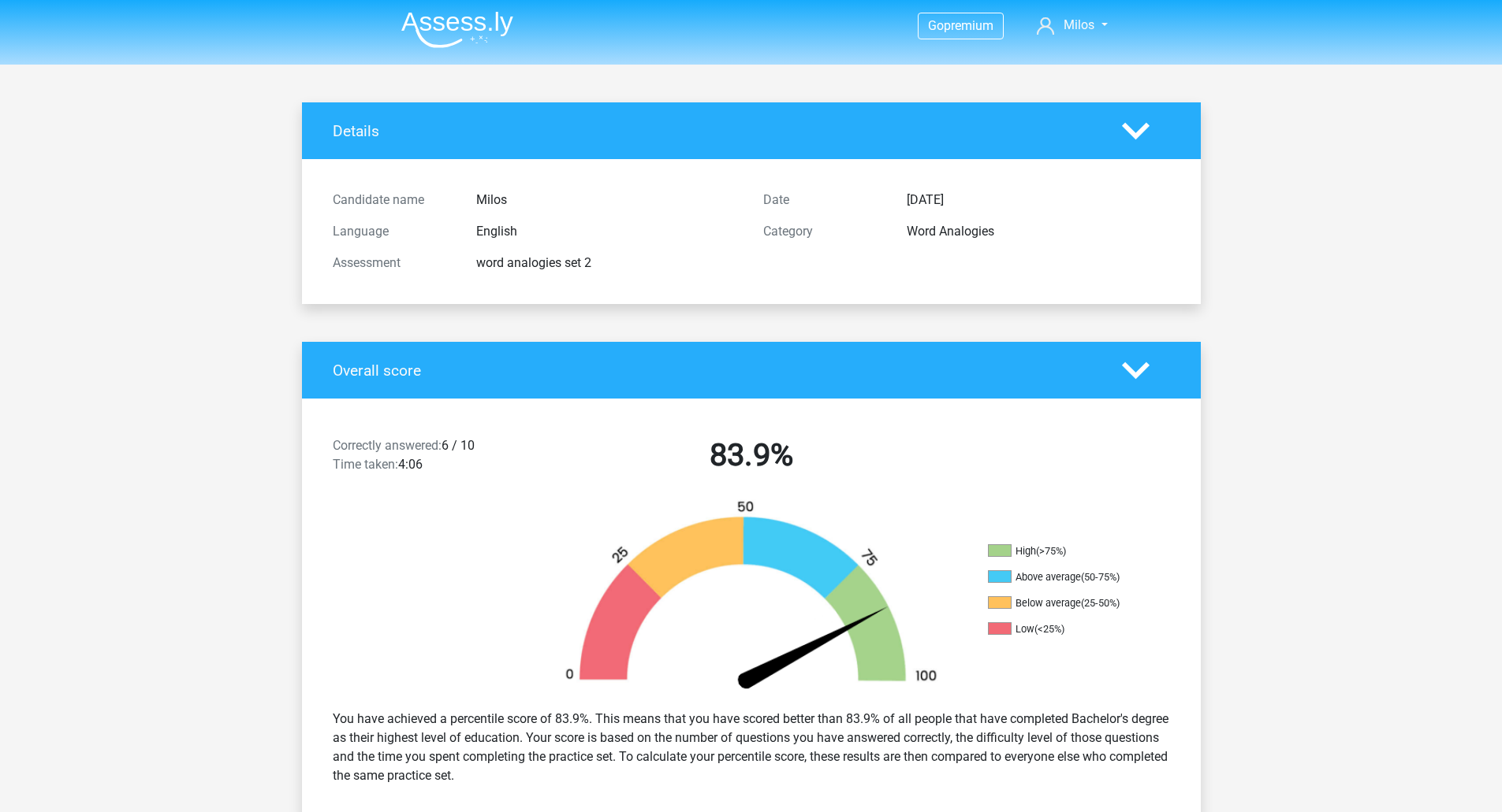
scroll to position [0, 0]
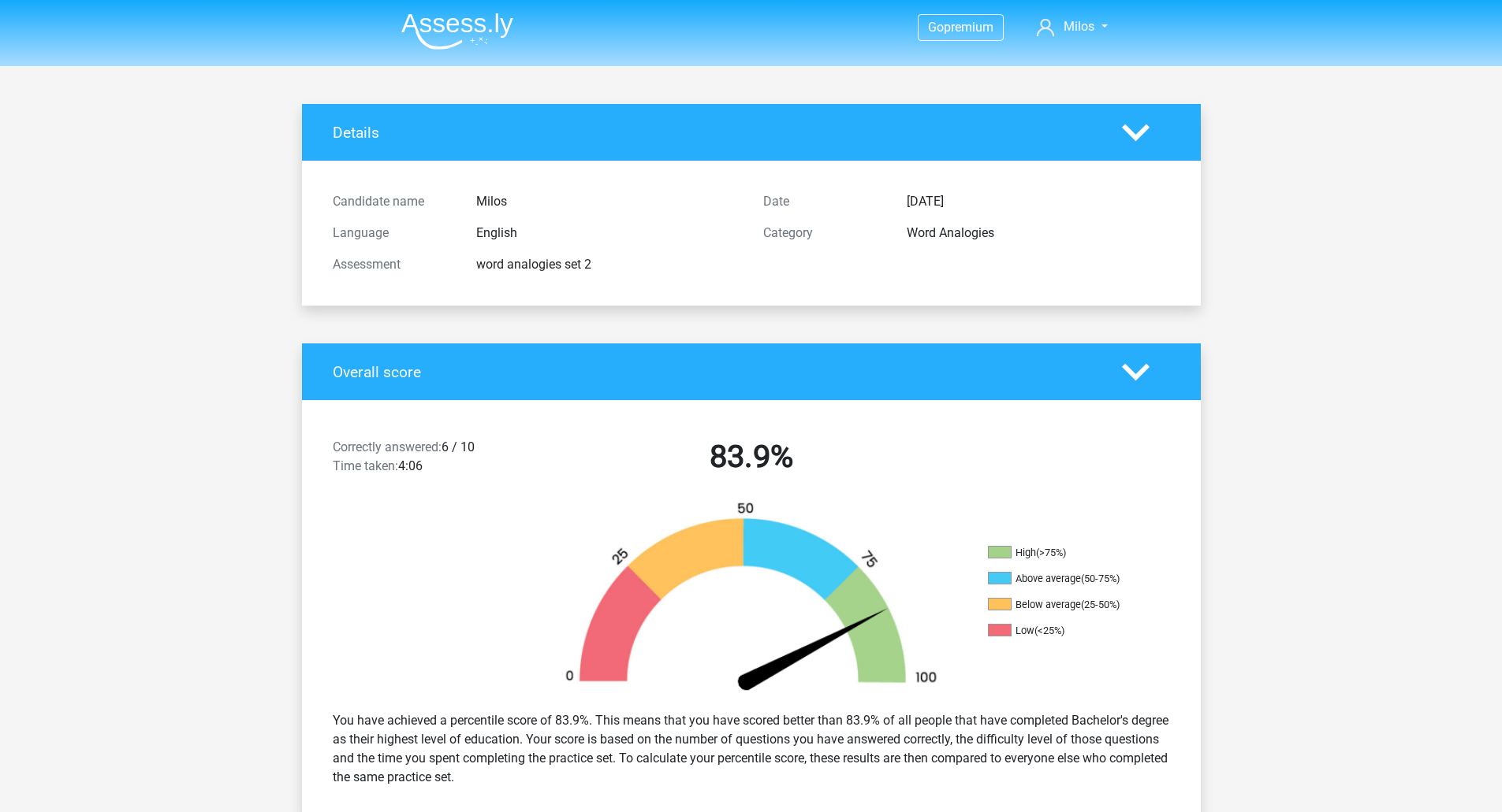
click at [458, 43] on img at bounding box center [457, 31] width 112 height 37
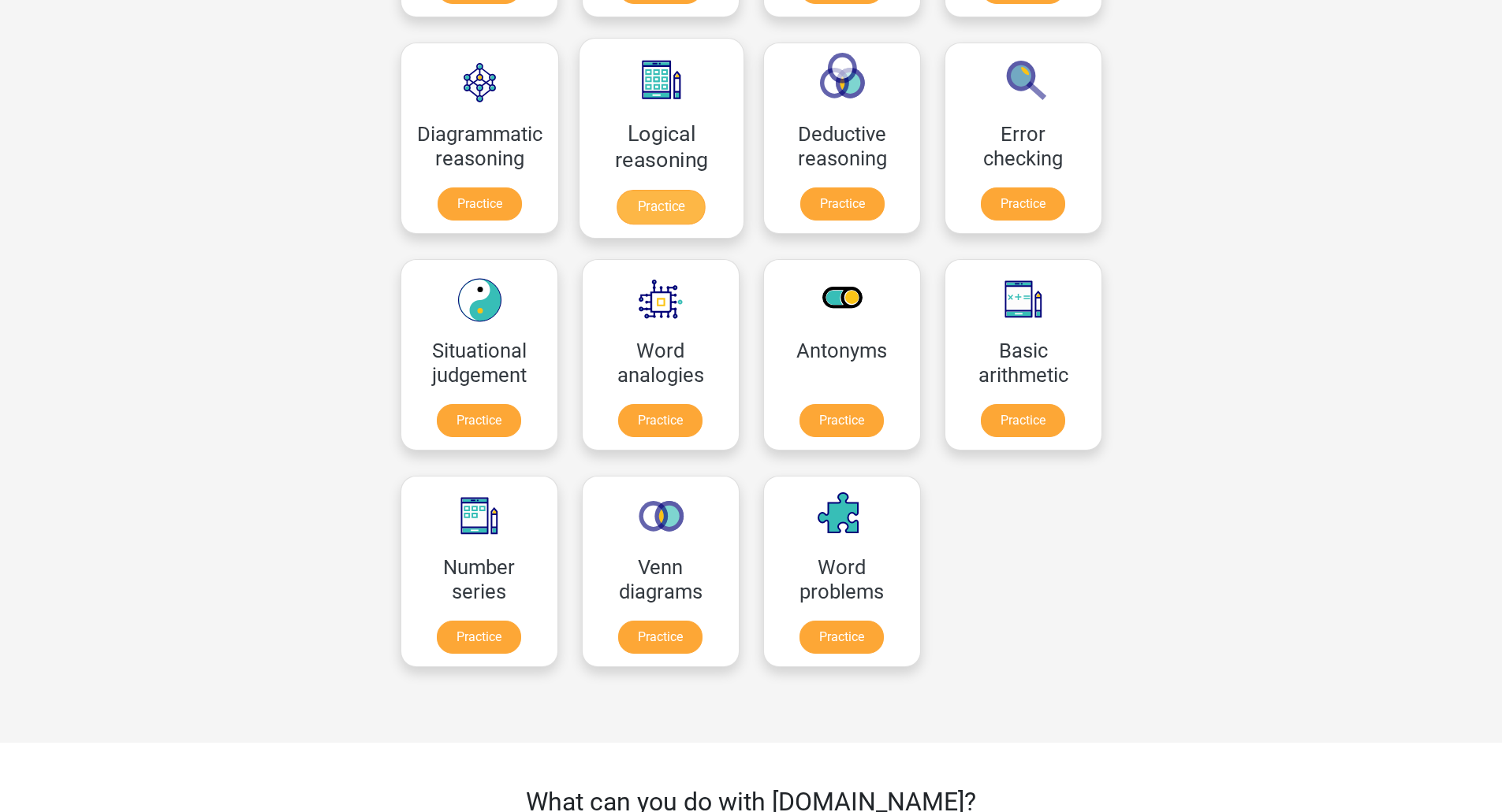
scroll to position [473, 0]
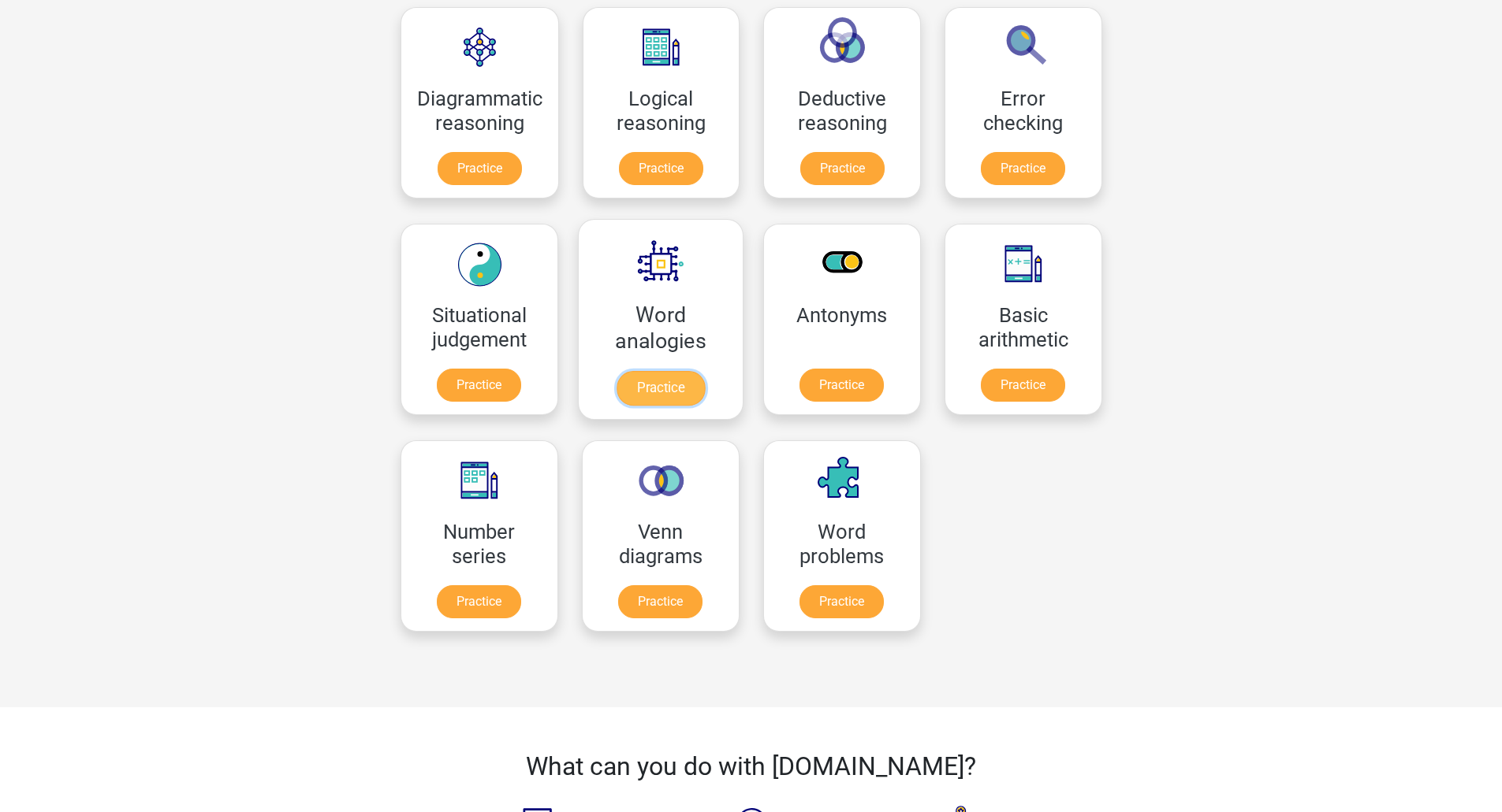
click at [669, 371] on link "Practice" at bounding box center [660, 389] width 89 height 35
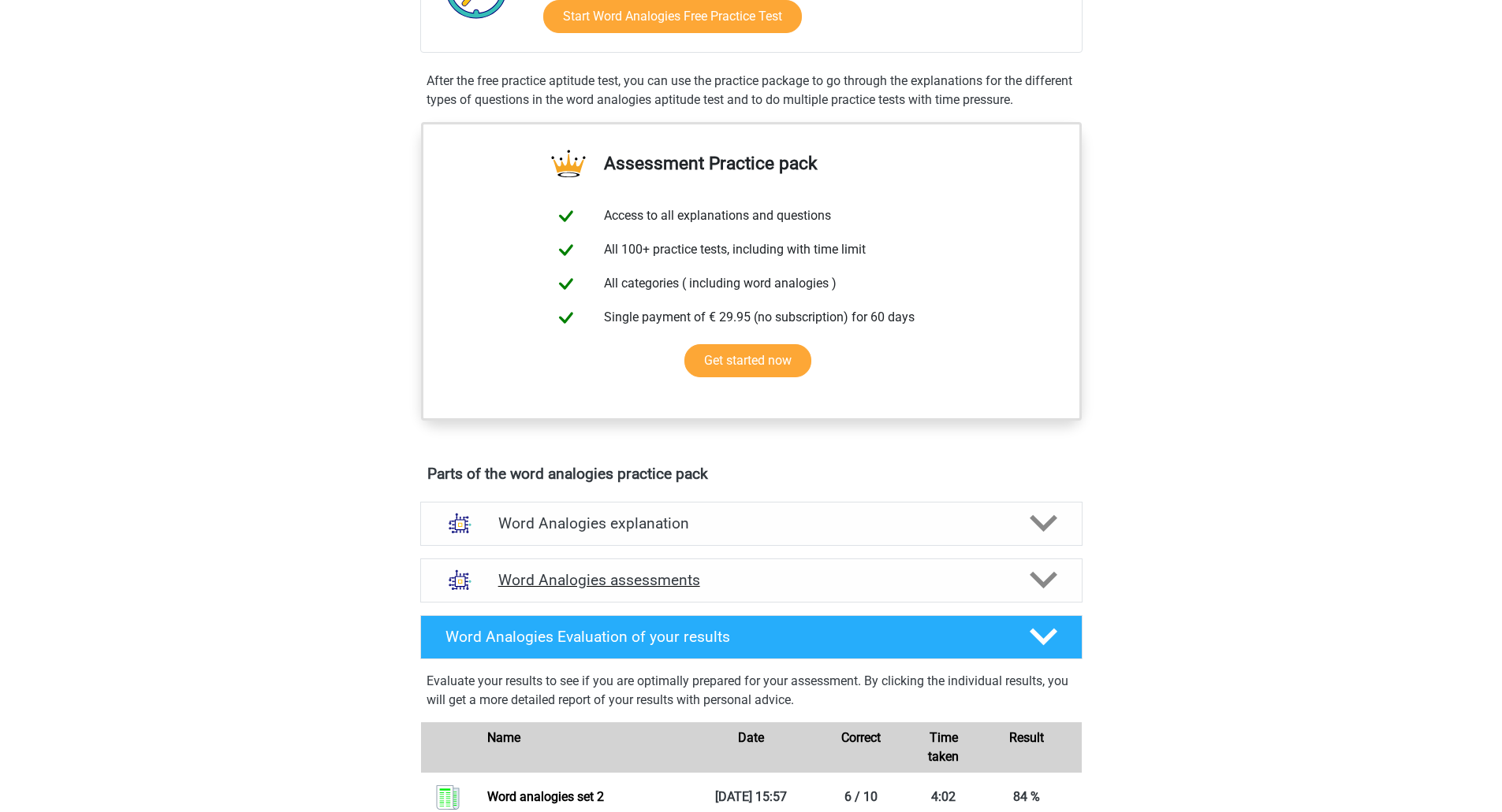
scroll to position [551, 0]
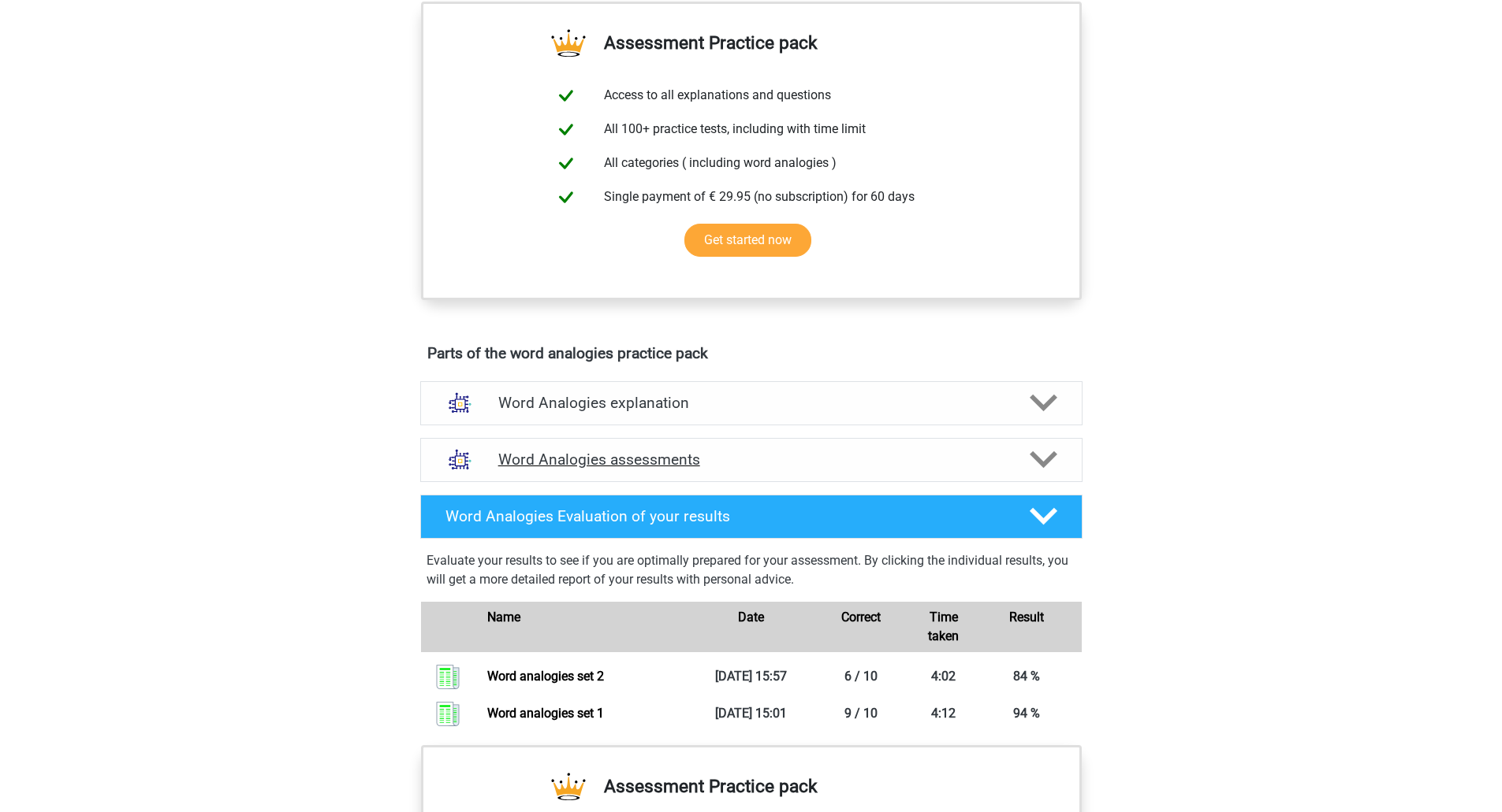
click at [790, 445] on div "Word Analogies assessments" at bounding box center [751, 460] width 662 height 44
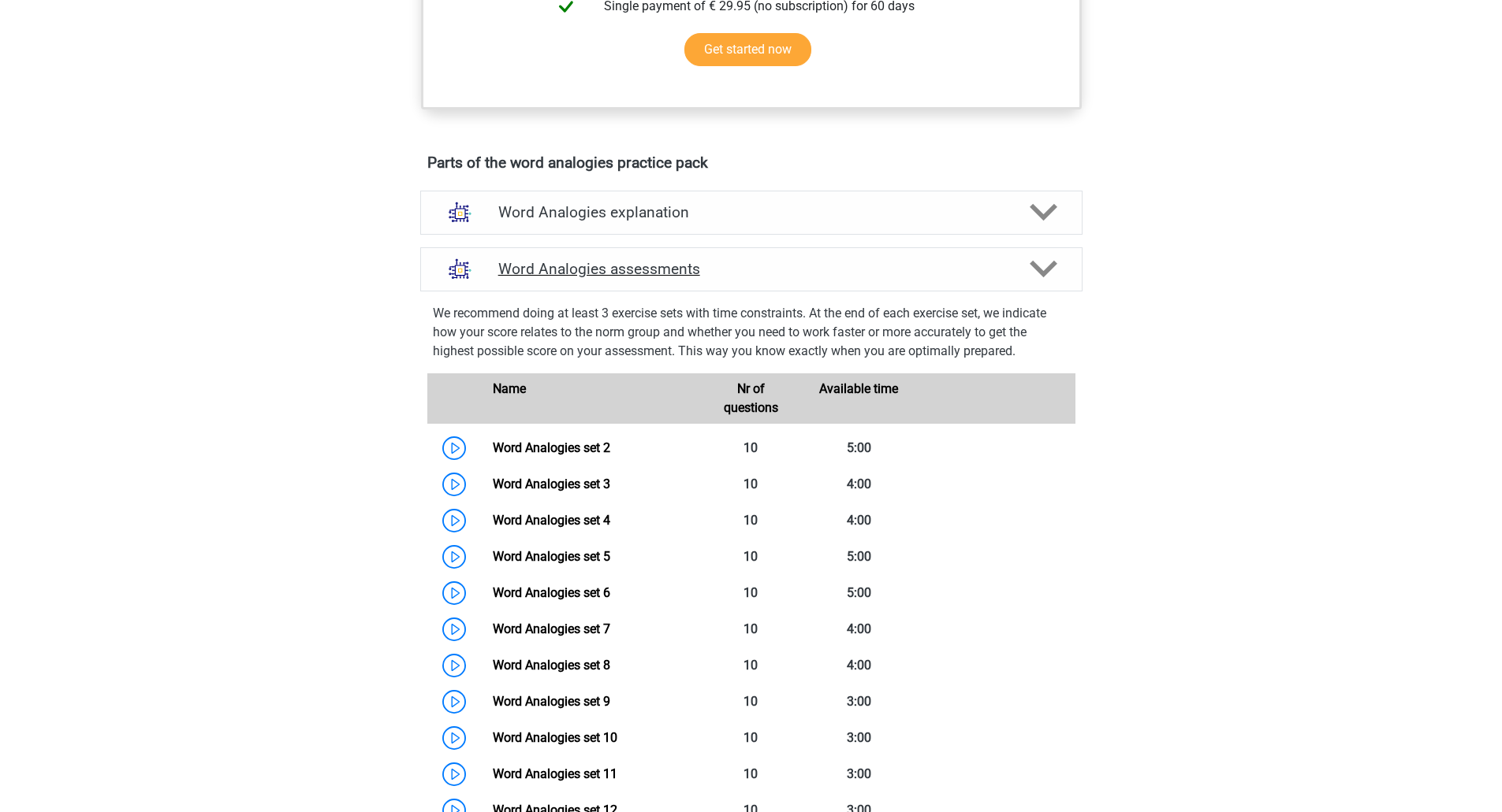
scroll to position [867, 0]
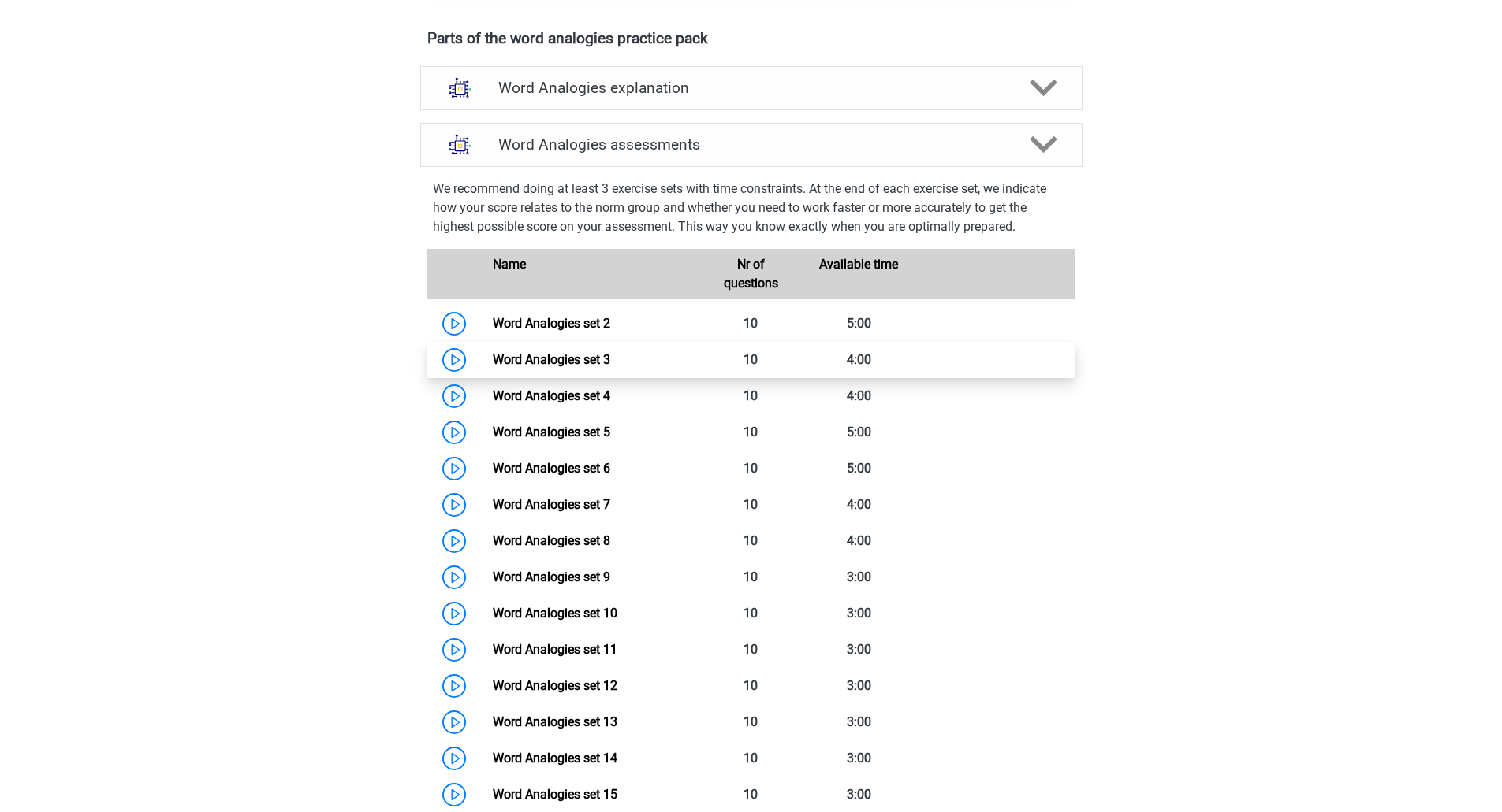
click at [592, 358] on link "Word Analogies set 3" at bounding box center [551, 359] width 117 height 15
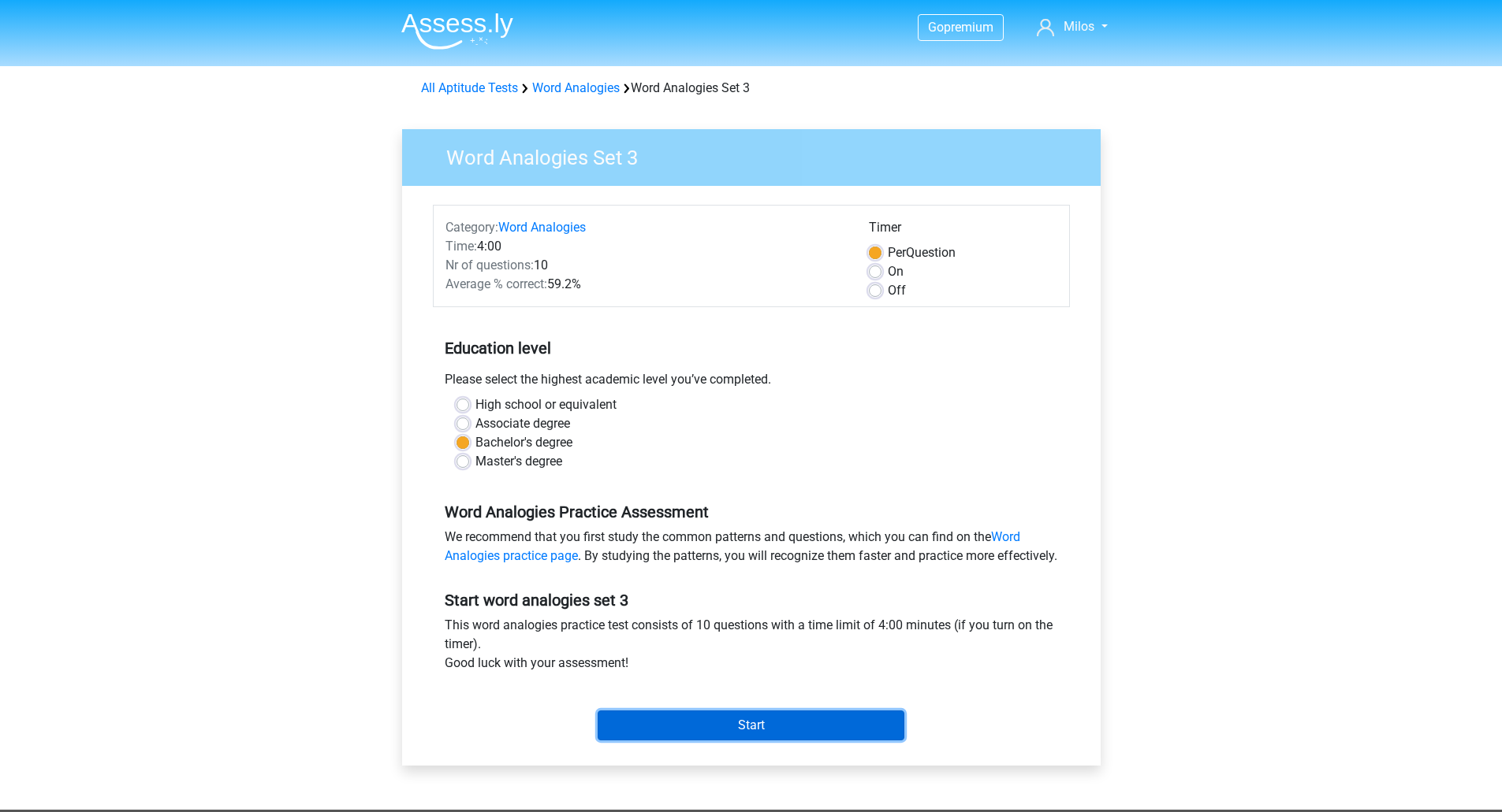
click at [752, 741] on input "Start" at bounding box center [751, 725] width 307 height 30
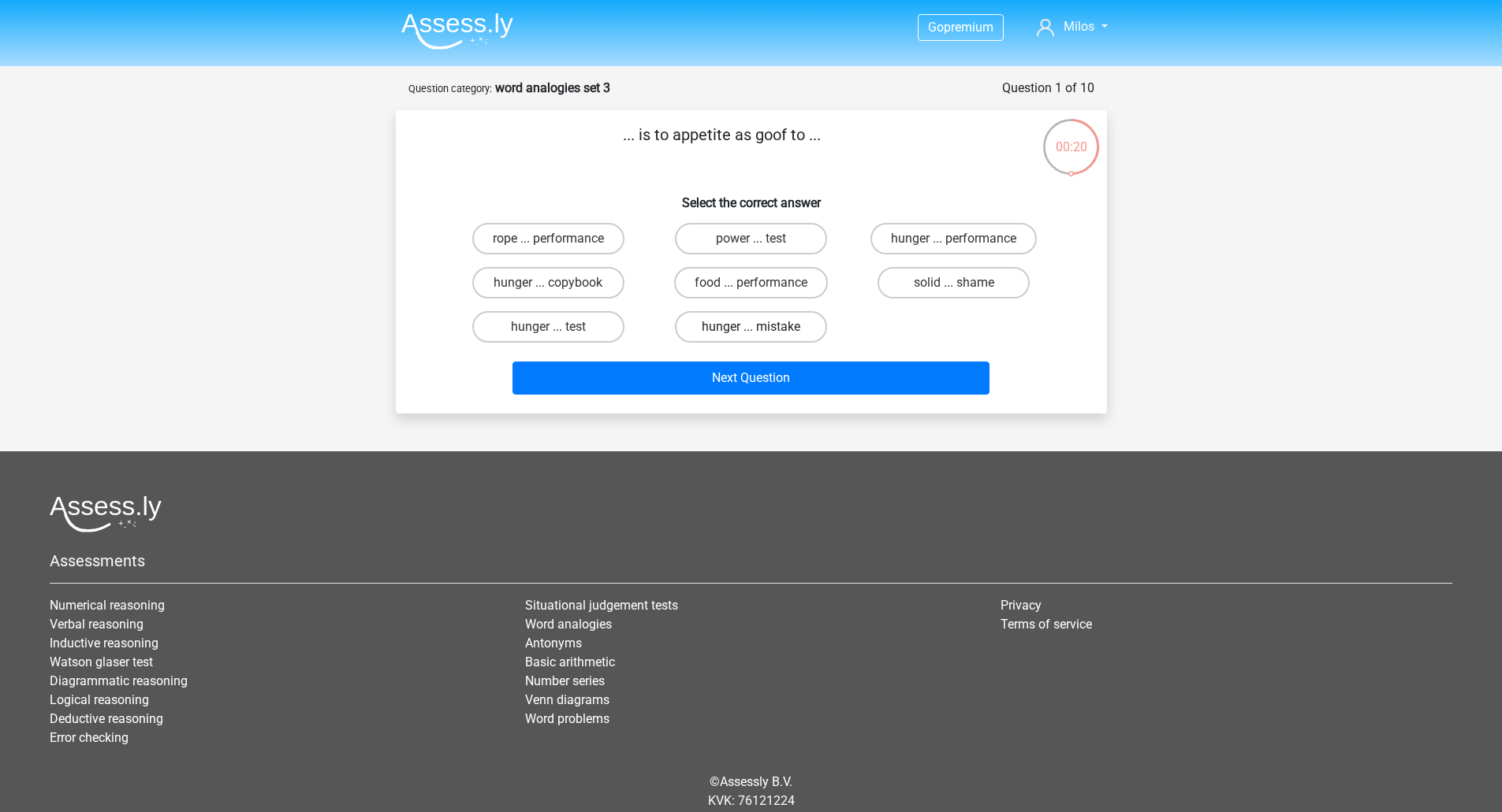
click at [772, 325] on label "hunger ... mistake" at bounding box center [751, 327] width 153 height 31
click at [761, 327] on input "hunger ... mistake" at bounding box center [755, 332] width 10 height 10
radio input "true"
click at [599, 235] on label "butterfly ... adolescent" at bounding box center [548, 238] width 164 height 31
click at [558, 238] on input "butterfly ... adolescent" at bounding box center [553, 243] width 10 height 10
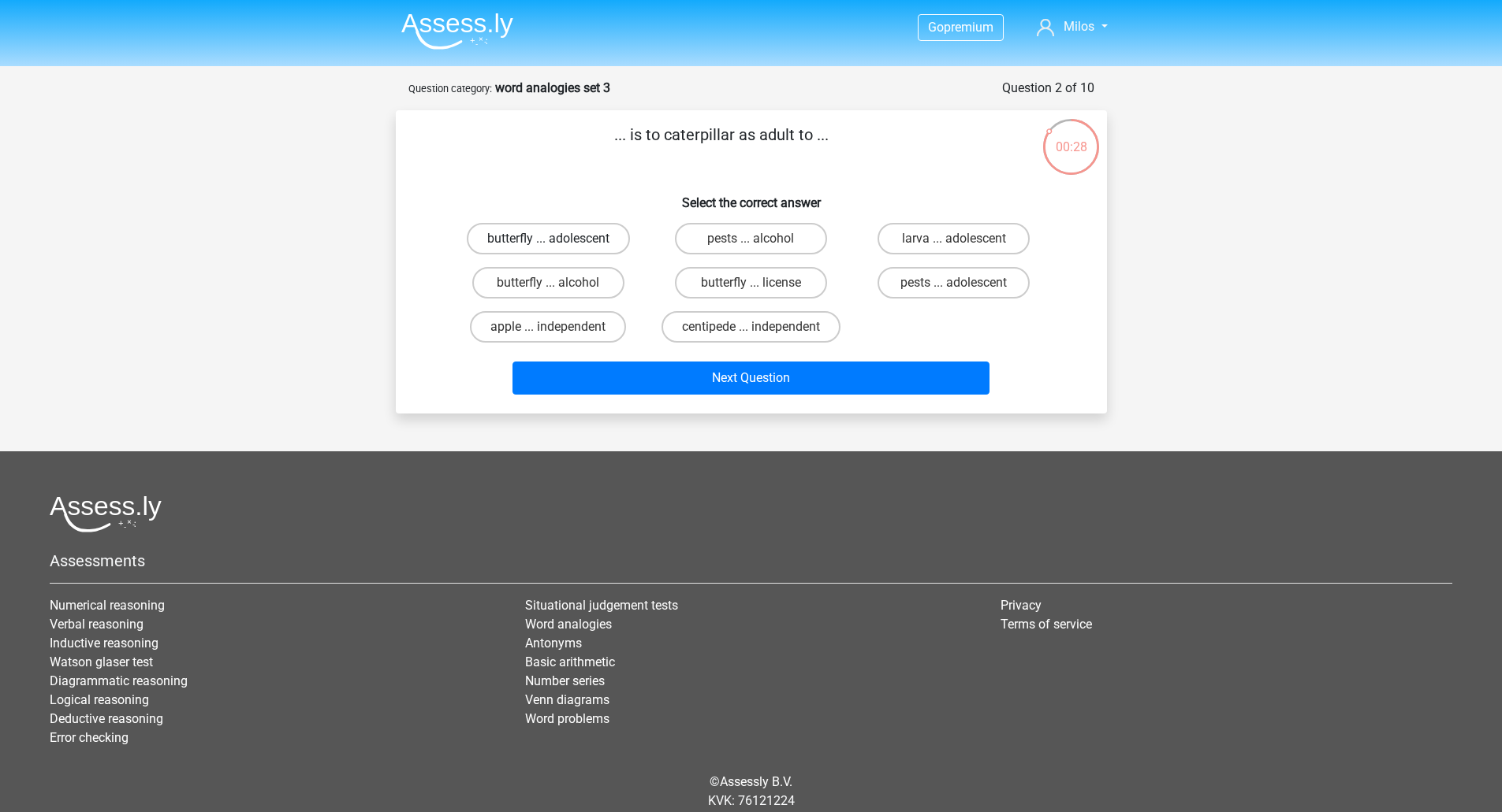
radio input "true"
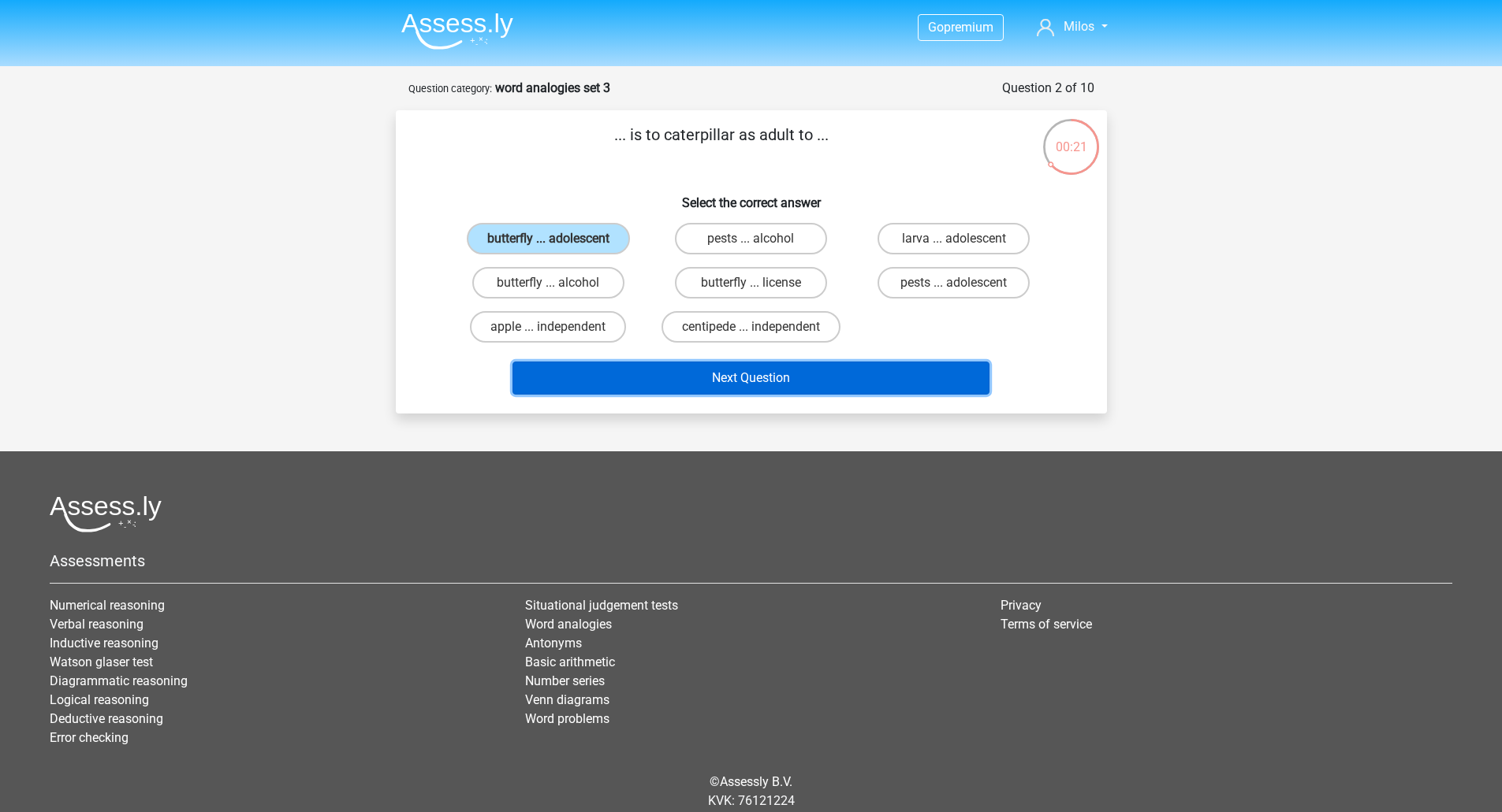
click at [766, 370] on button "Next Question" at bounding box center [751, 378] width 477 height 33
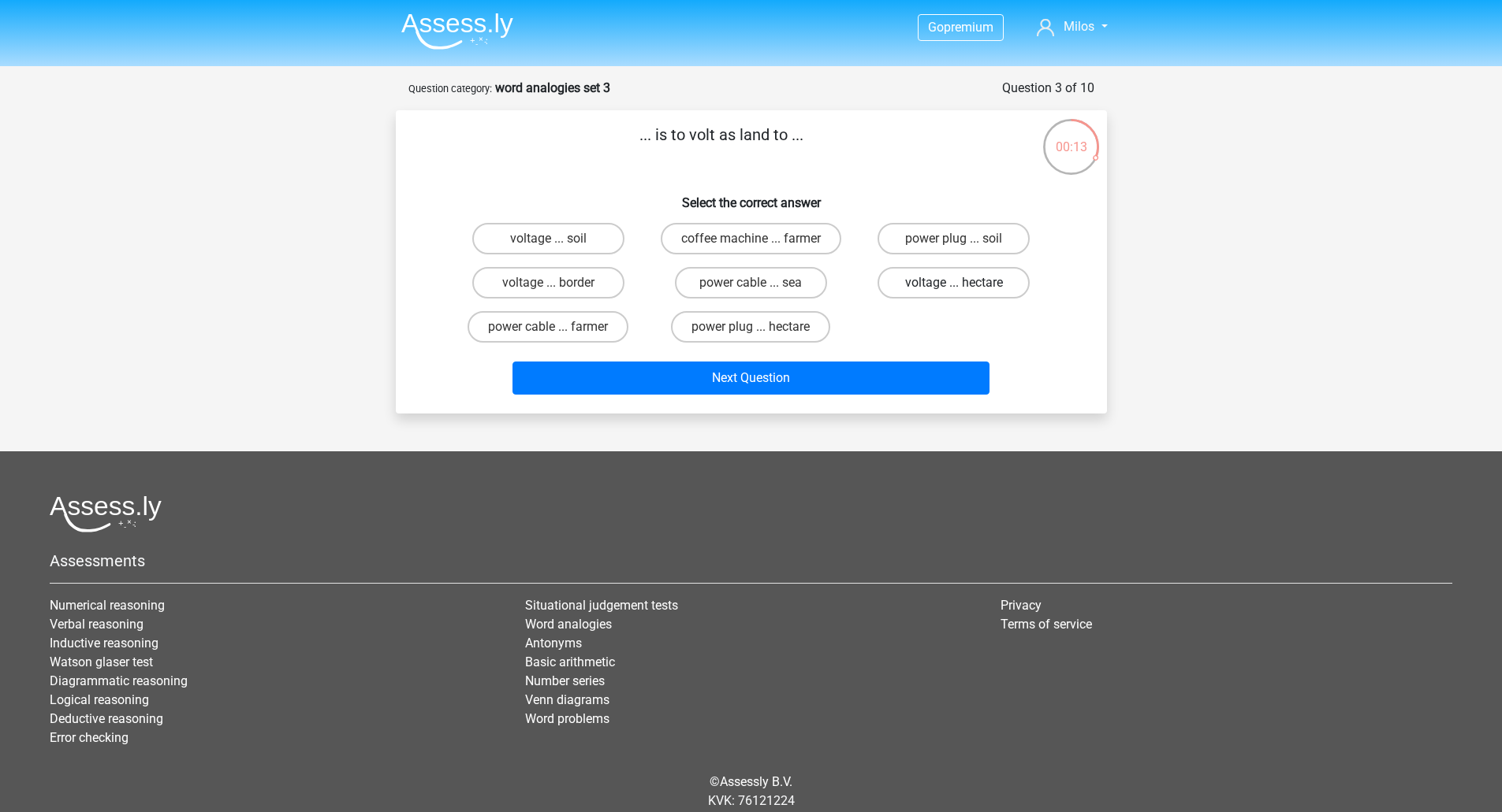
click at [912, 284] on label "voltage ... hectare" at bounding box center [953, 283] width 153 height 31
click at [954, 284] on input "voltage ... hectare" at bounding box center [959, 287] width 10 height 10
radio input "true"
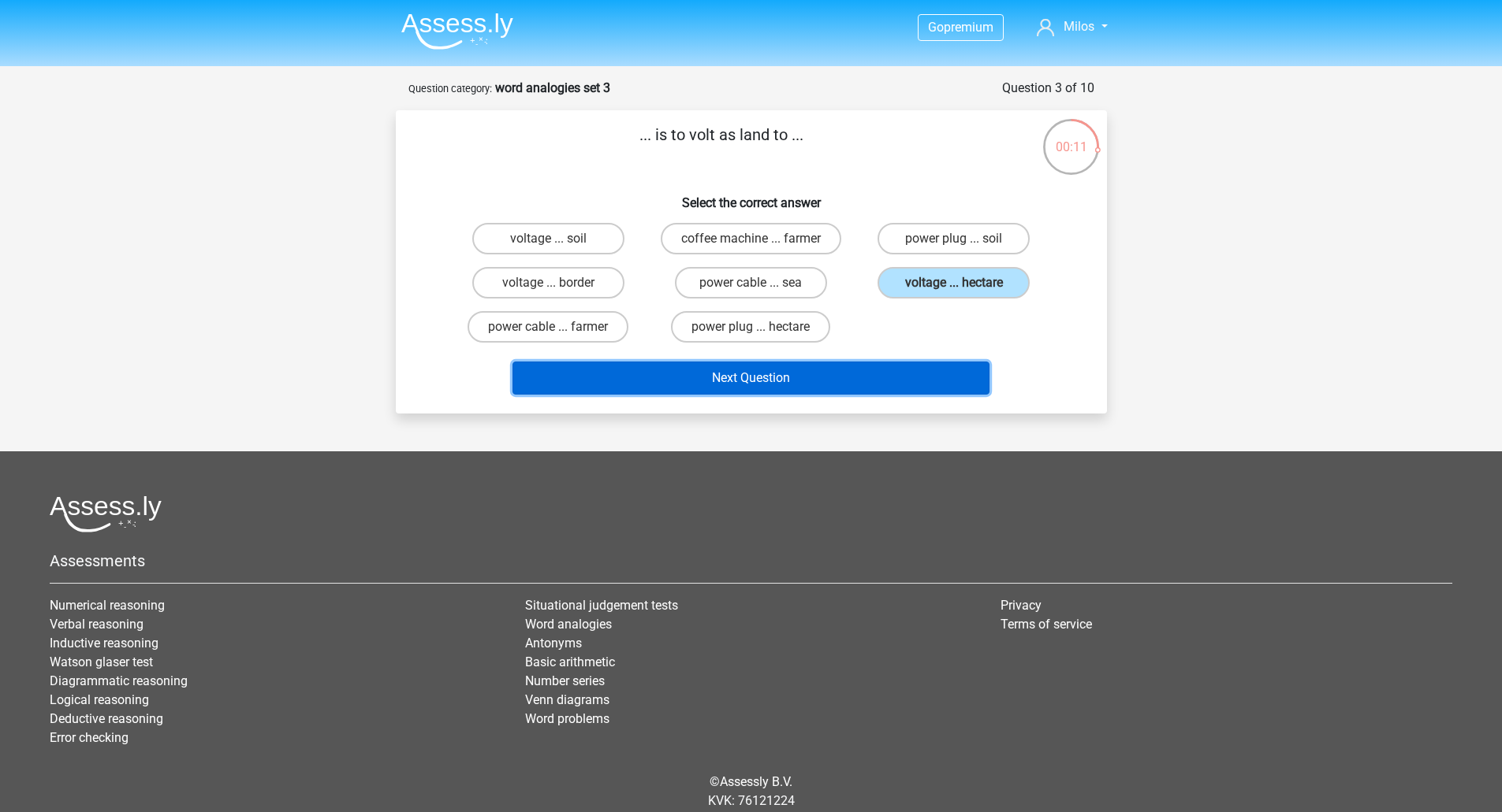
click at [783, 382] on button "Next Question" at bounding box center [751, 378] width 477 height 33
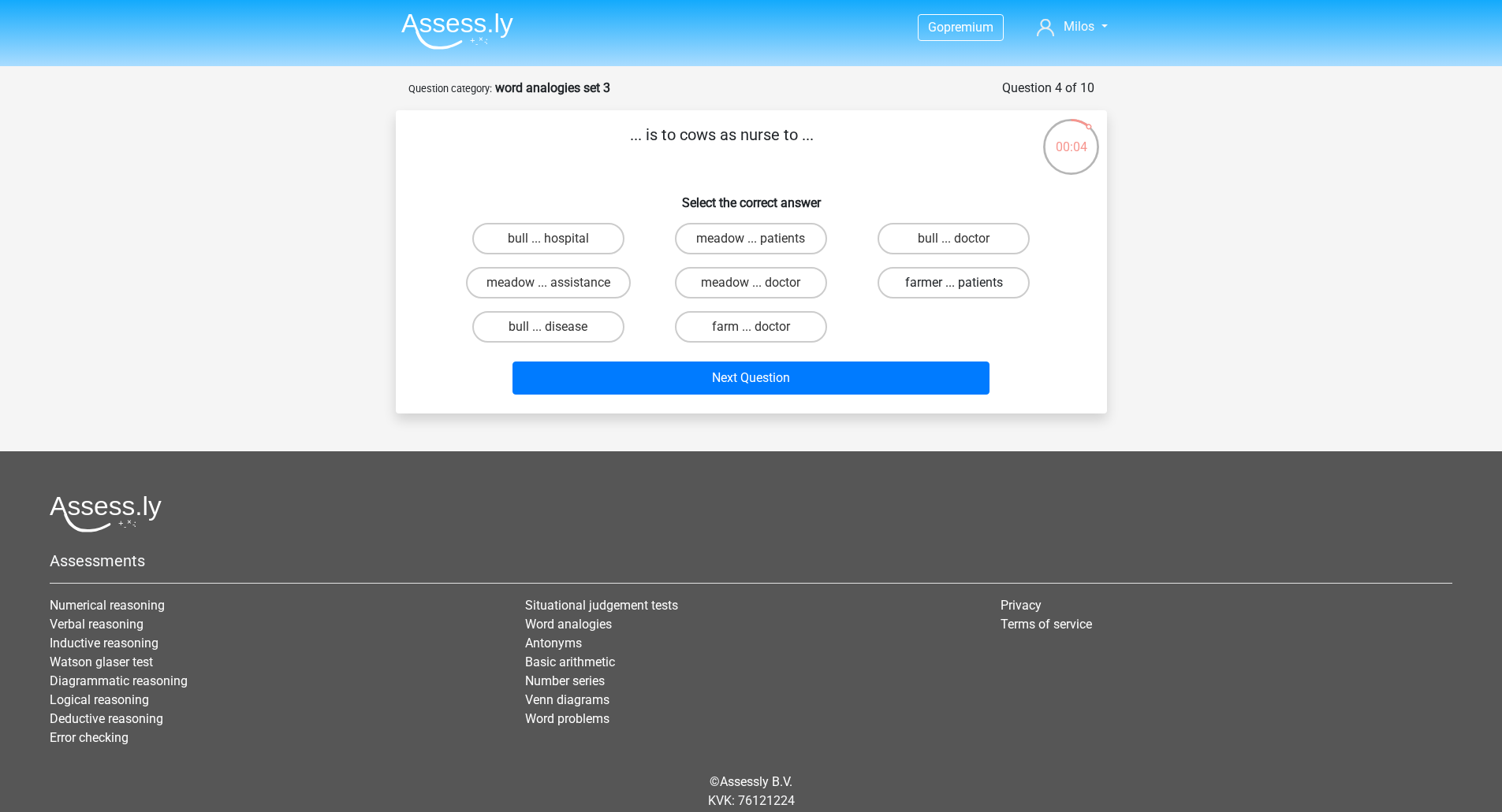
click at [971, 281] on label "farmer ... patients" at bounding box center [953, 283] width 153 height 31
click at [964, 283] on input "farmer ... patients" at bounding box center [959, 287] width 10 height 10
radio input "true"
click at [969, 285] on label "special ... wide" at bounding box center [953, 283] width 153 height 31
click at [964, 285] on input "special ... wide" at bounding box center [959, 287] width 10 height 10
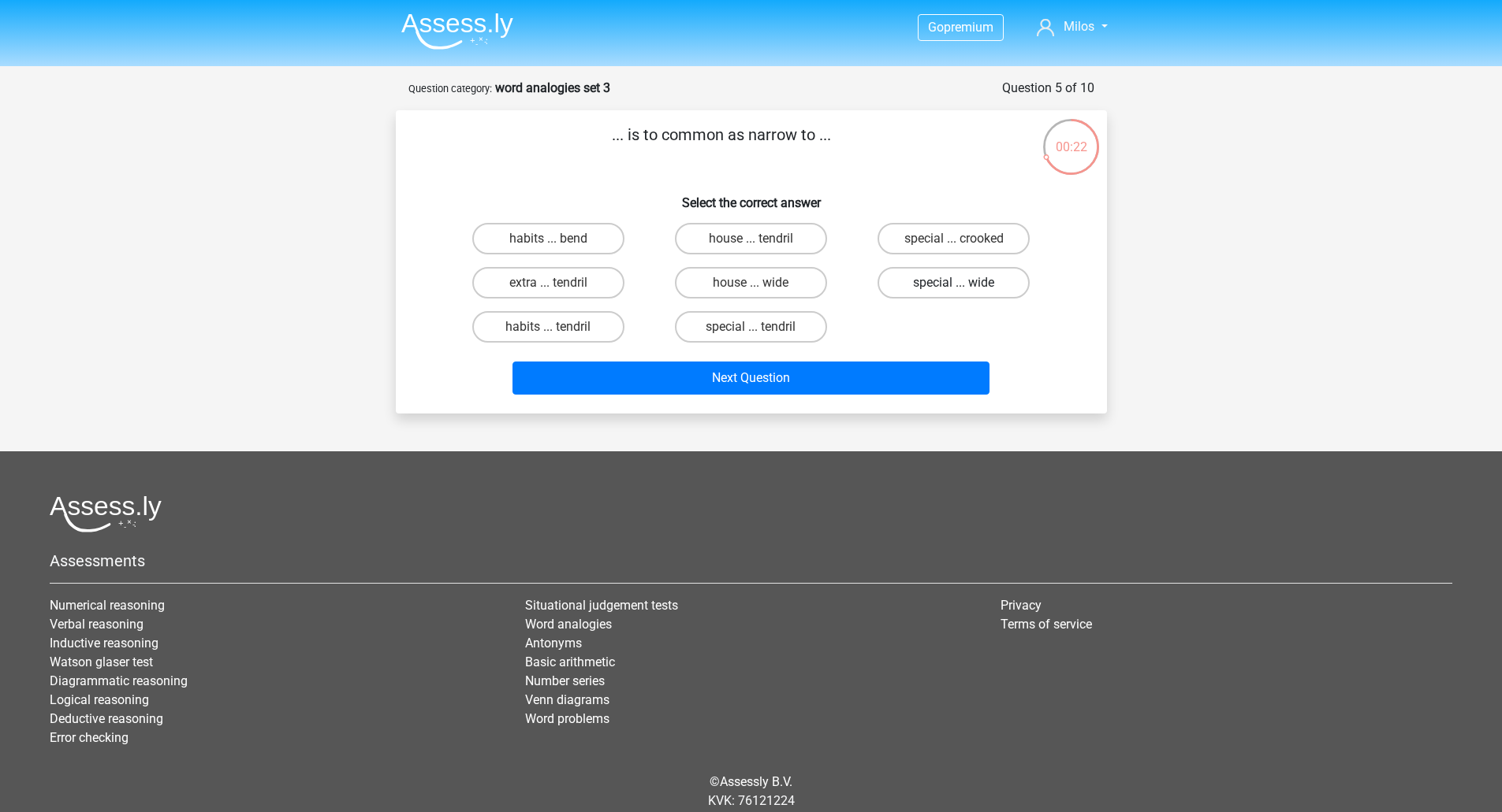
radio input "true"
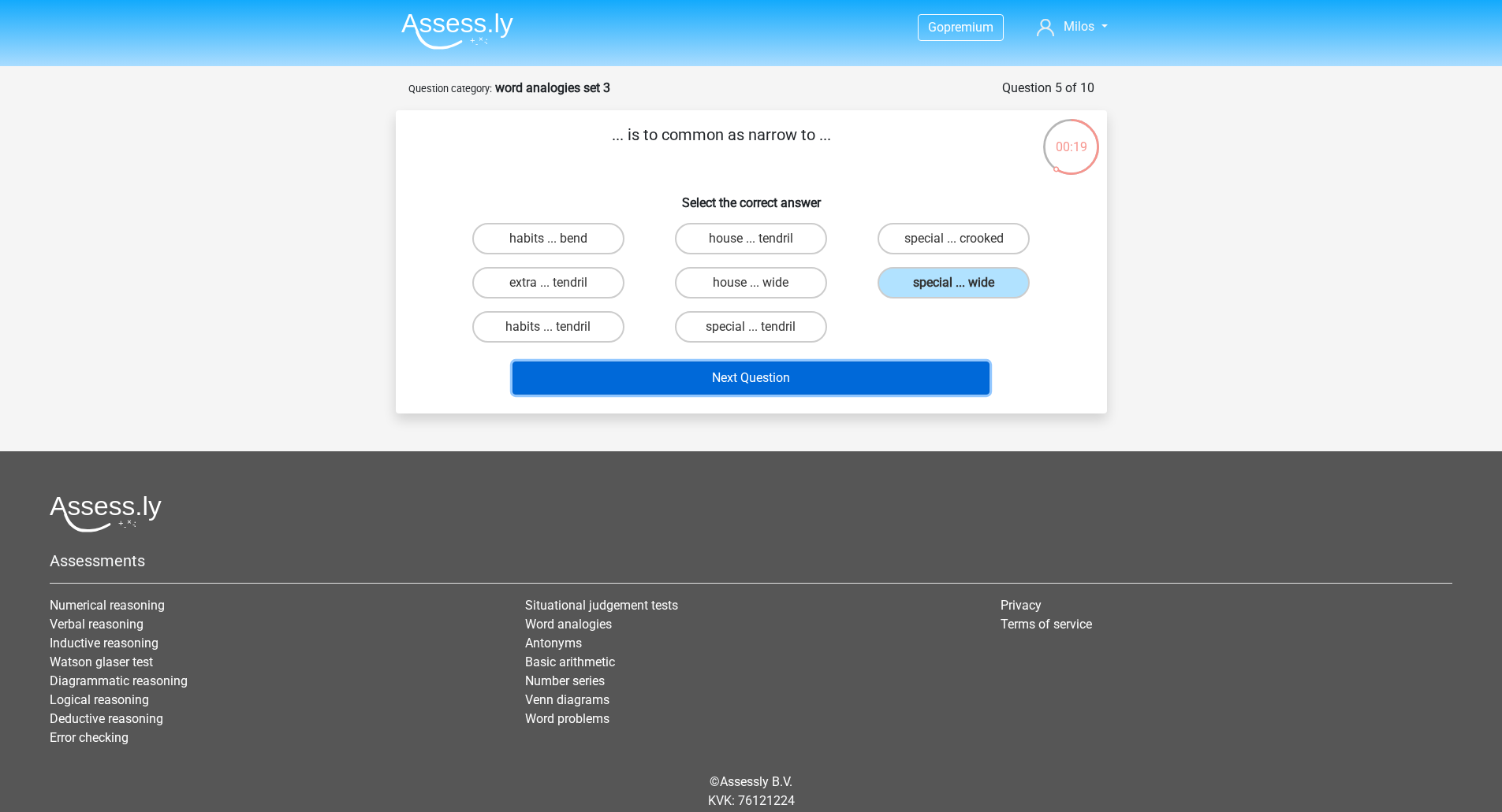
click at [844, 388] on button "Next Question" at bounding box center [751, 378] width 477 height 33
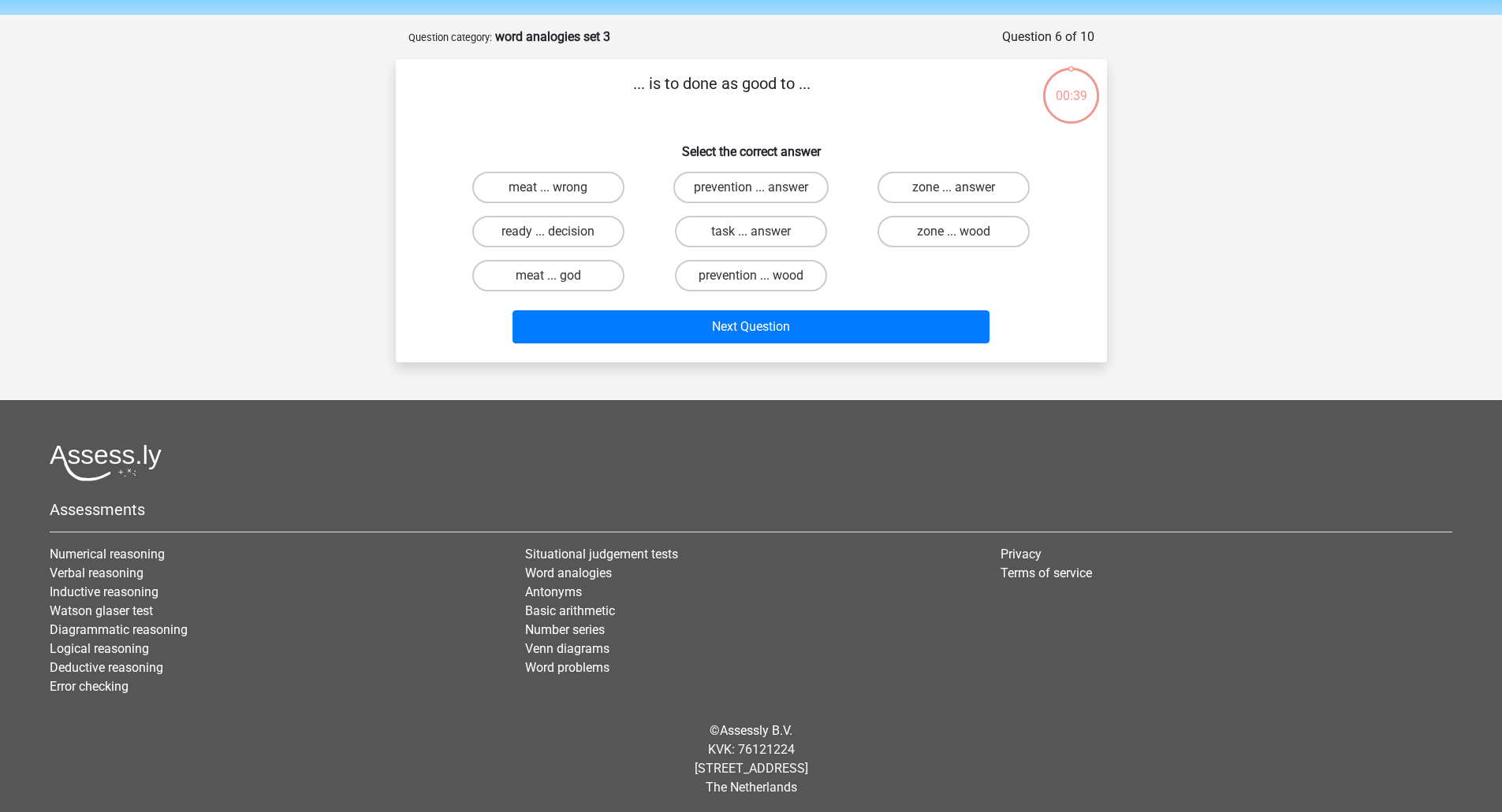
scroll to position [55, 0]
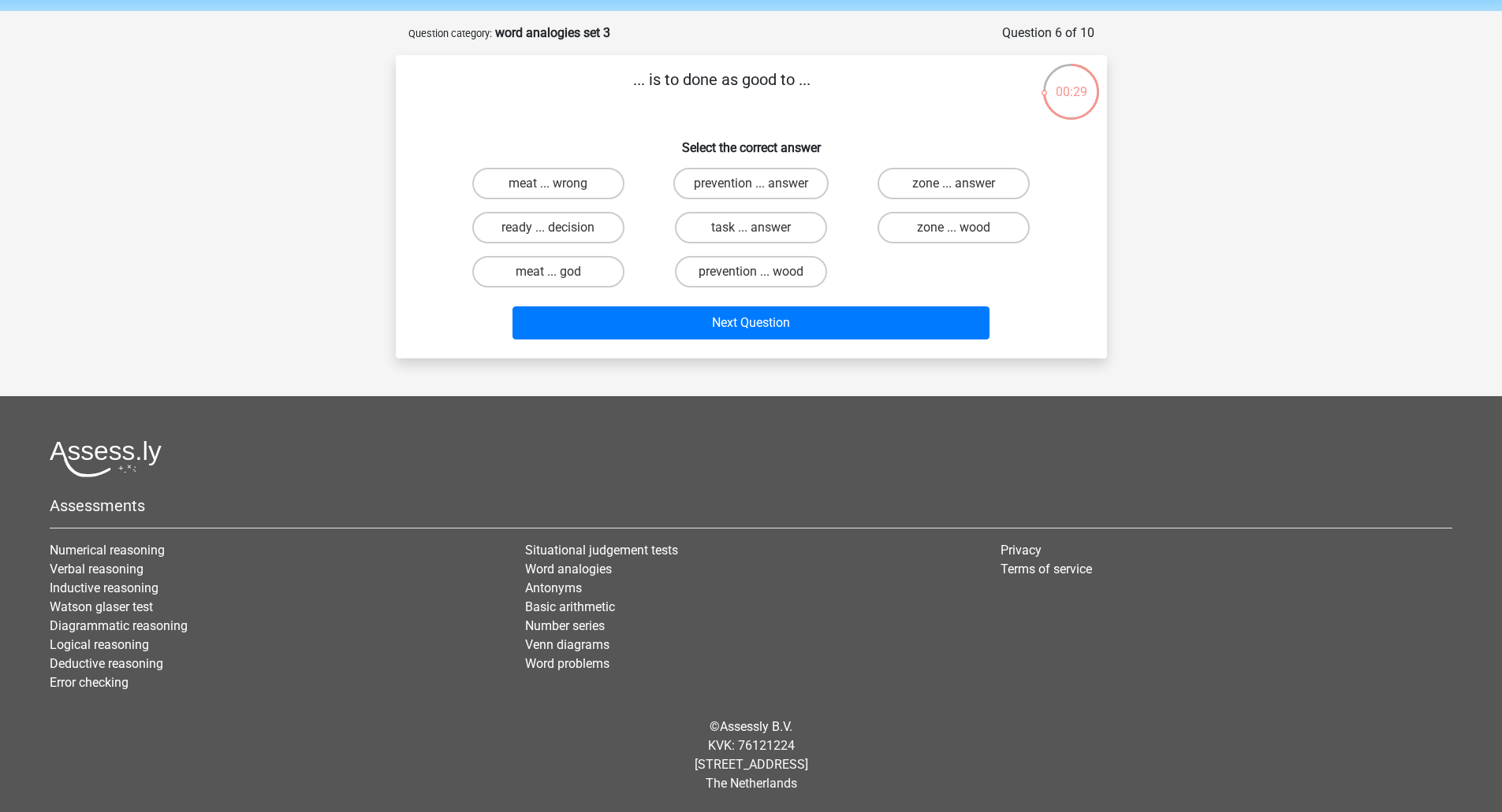
drag, startPoint x: 971, startPoint y: 233, endPoint x: 955, endPoint y: 259, distance: 30.5
click at [971, 232] on label "zone ... wood" at bounding box center [953, 227] width 153 height 31
click at [964, 232] on input "zone ... wood" at bounding box center [959, 232] width 10 height 10
radio input "true"
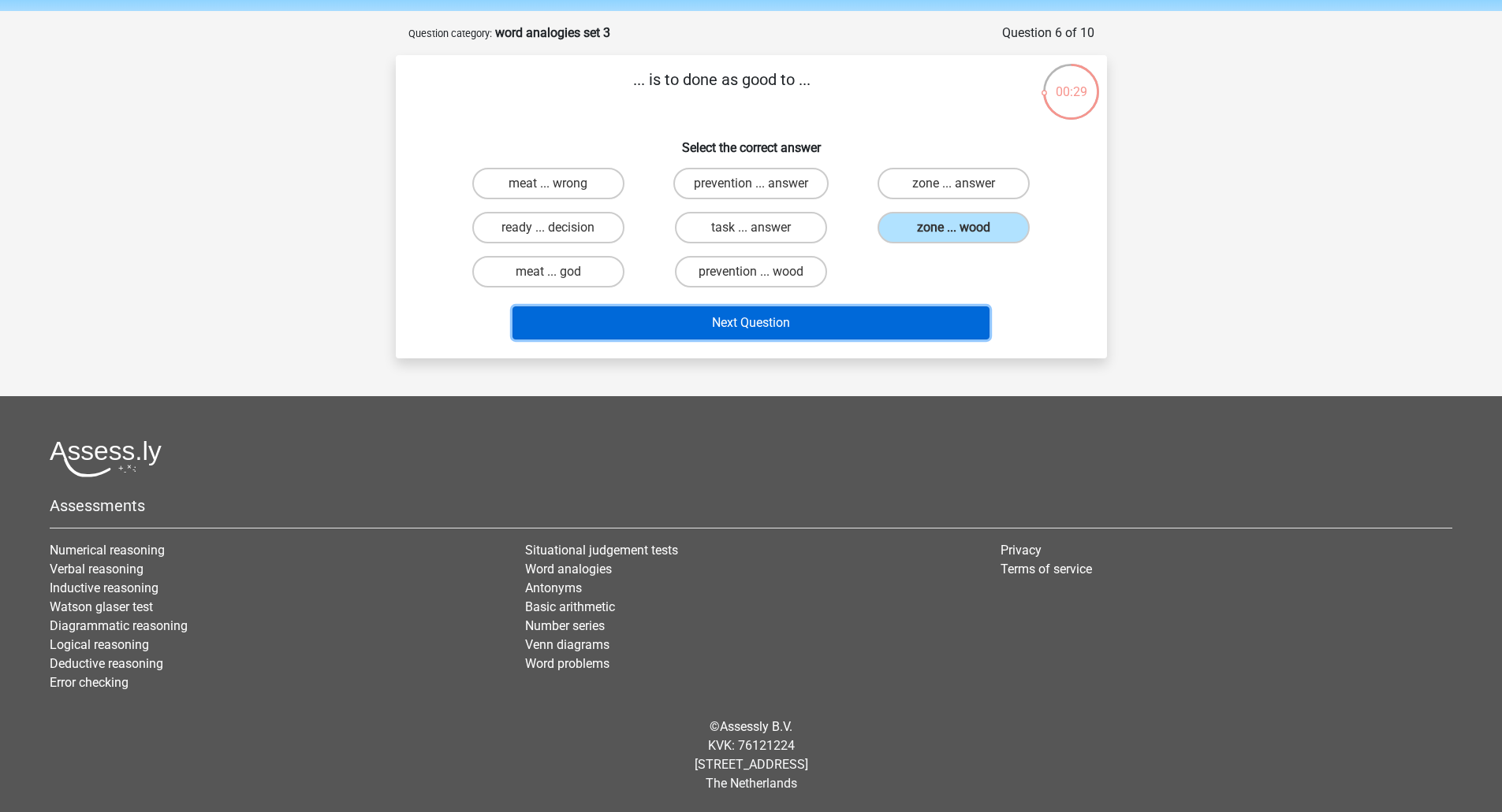
click at [789, 310] on button "Next Question" at bounding box center [751, 323] width 477 height 33
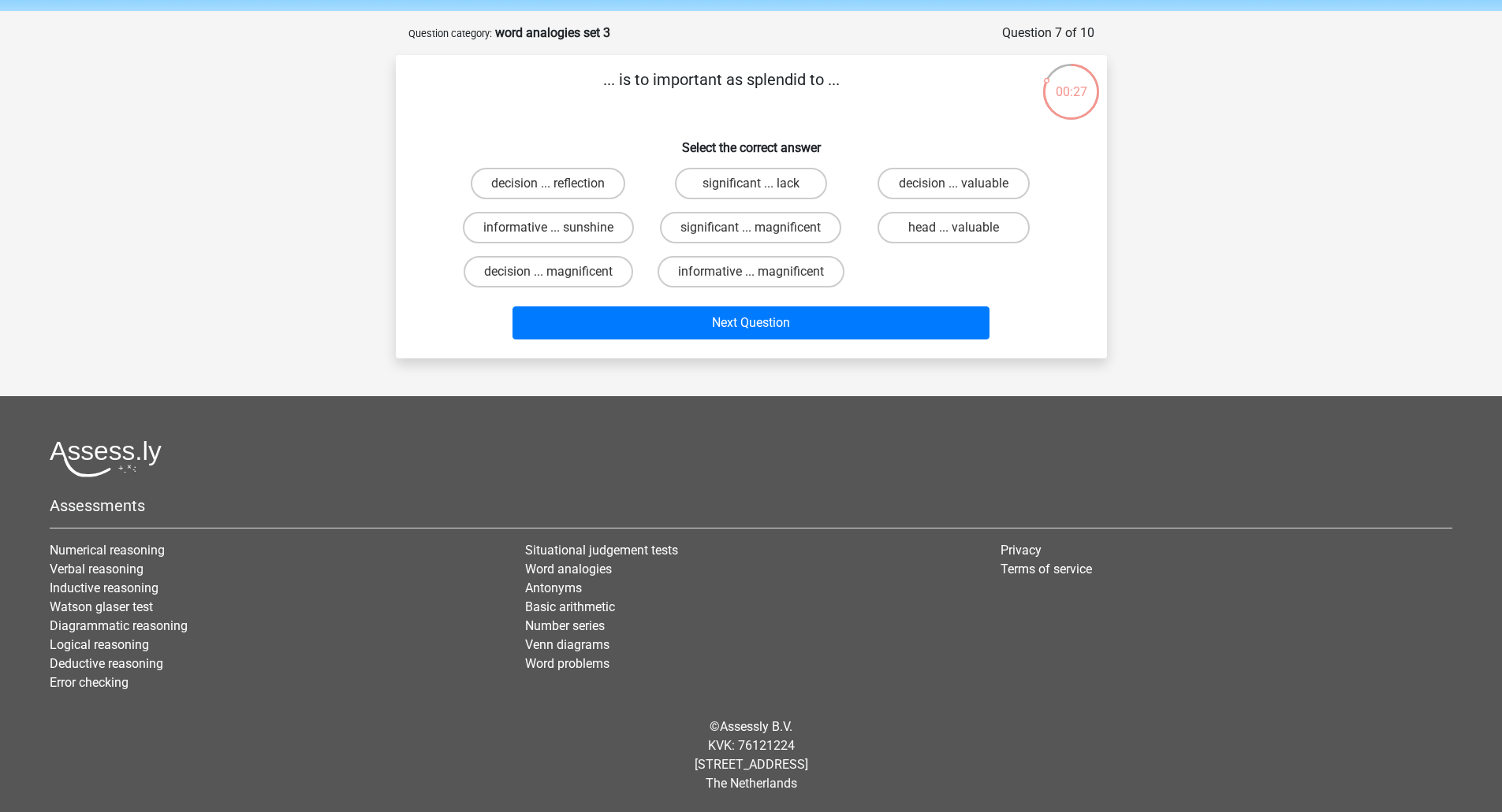
click at [734, 204] on div "decision ... reflection significant ... lack decision ... valuable informative …" at bounding box center [751, 227] width 608 height 132
click at [745, 219] on label "significant ... magnificent" at bounding box center [751, 227] width 181 height 31
click at [751, 227] on input "significant ... magnificent" at bounding box center [755, 232] width 10 height 10
radio input "true"
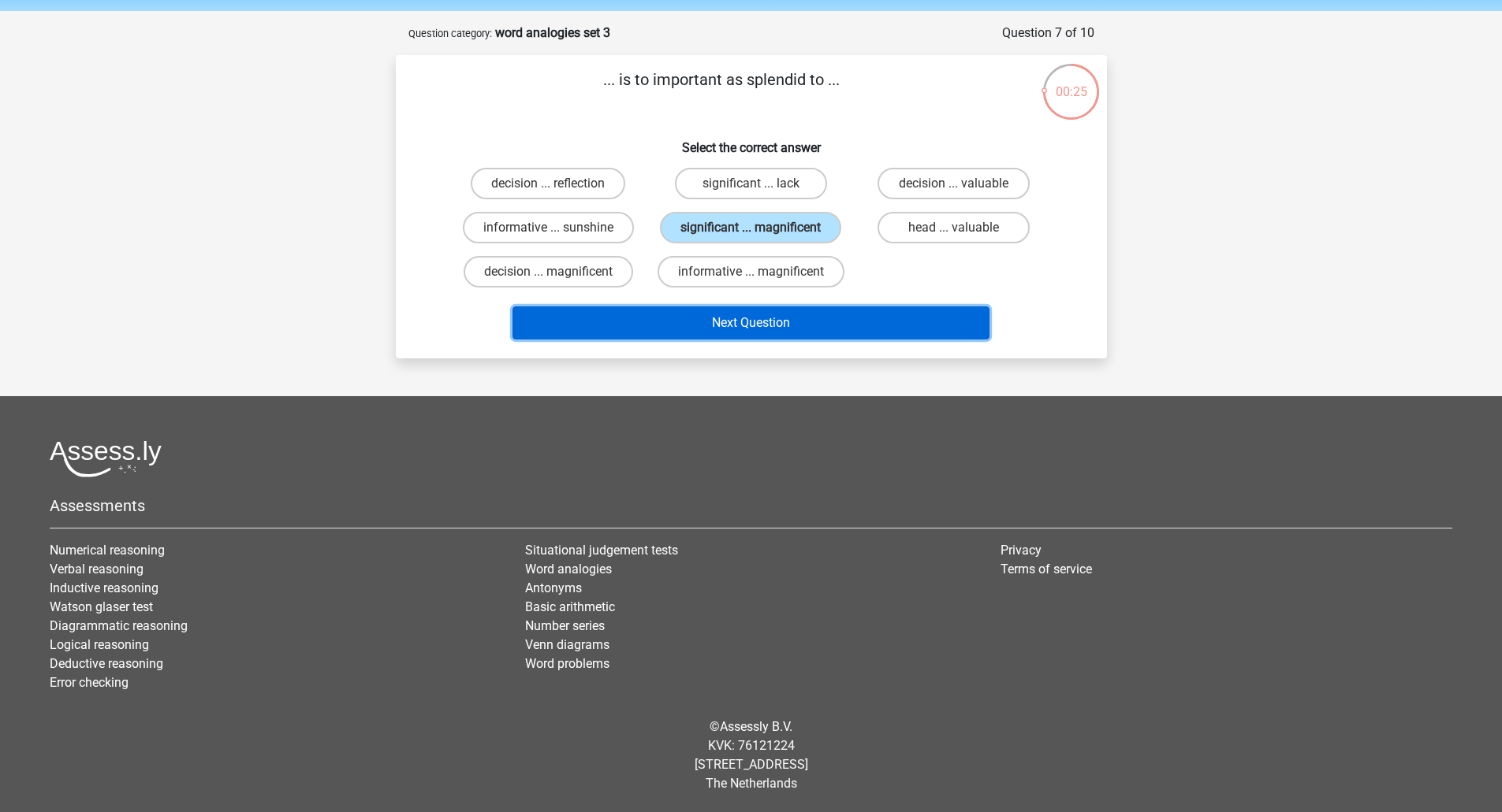
click at [762, 327] on button "Next Question" at bounding box center [751, 323] width 477 height 33
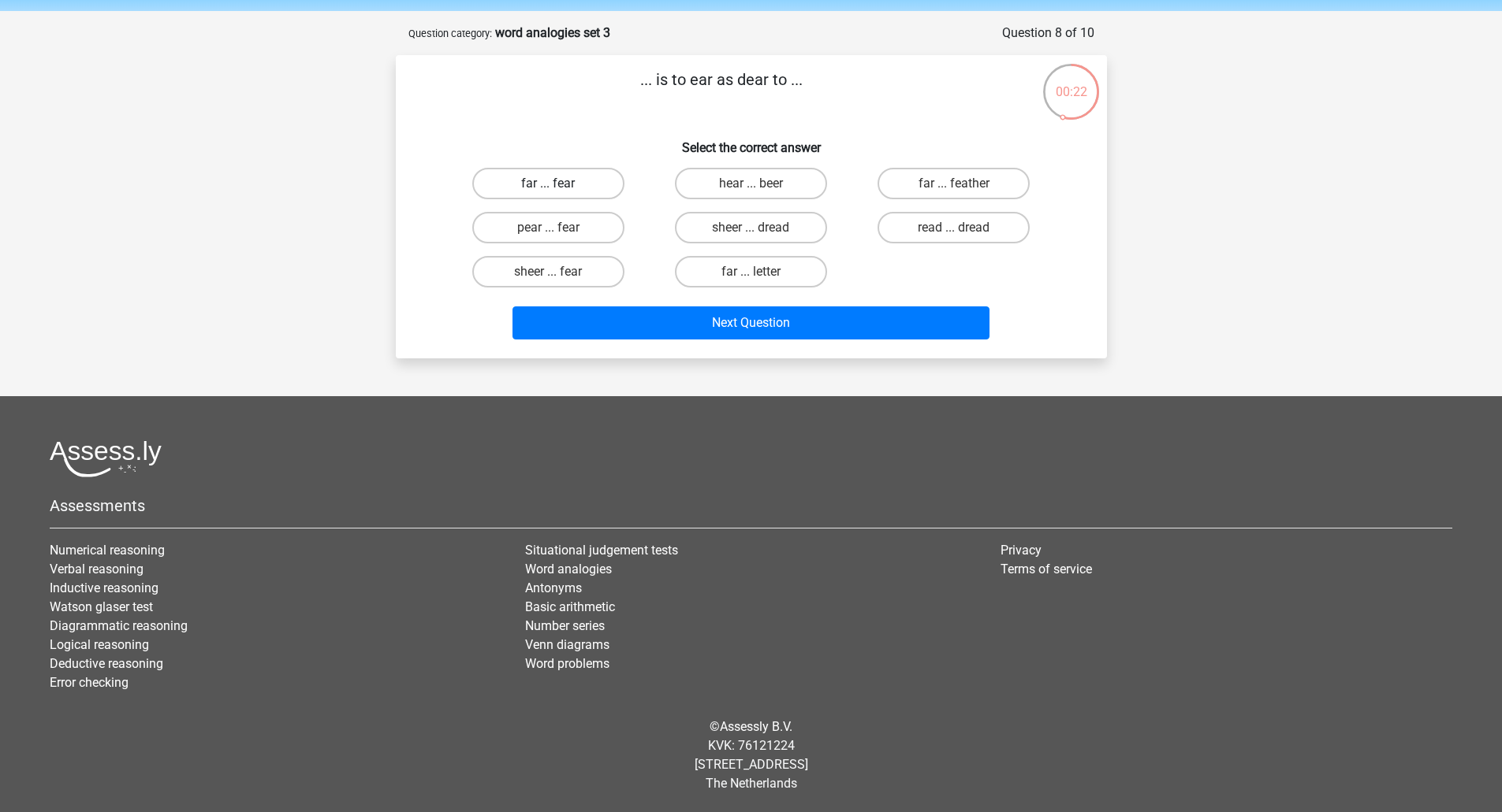
click at [599, 188] on label "far ... fear" at bounding box center [548, 184] width 153 height 31
click at [558, 188] on input "far ... fear" at bounding box center [553, 188] width 10 height 10
radio input "true"
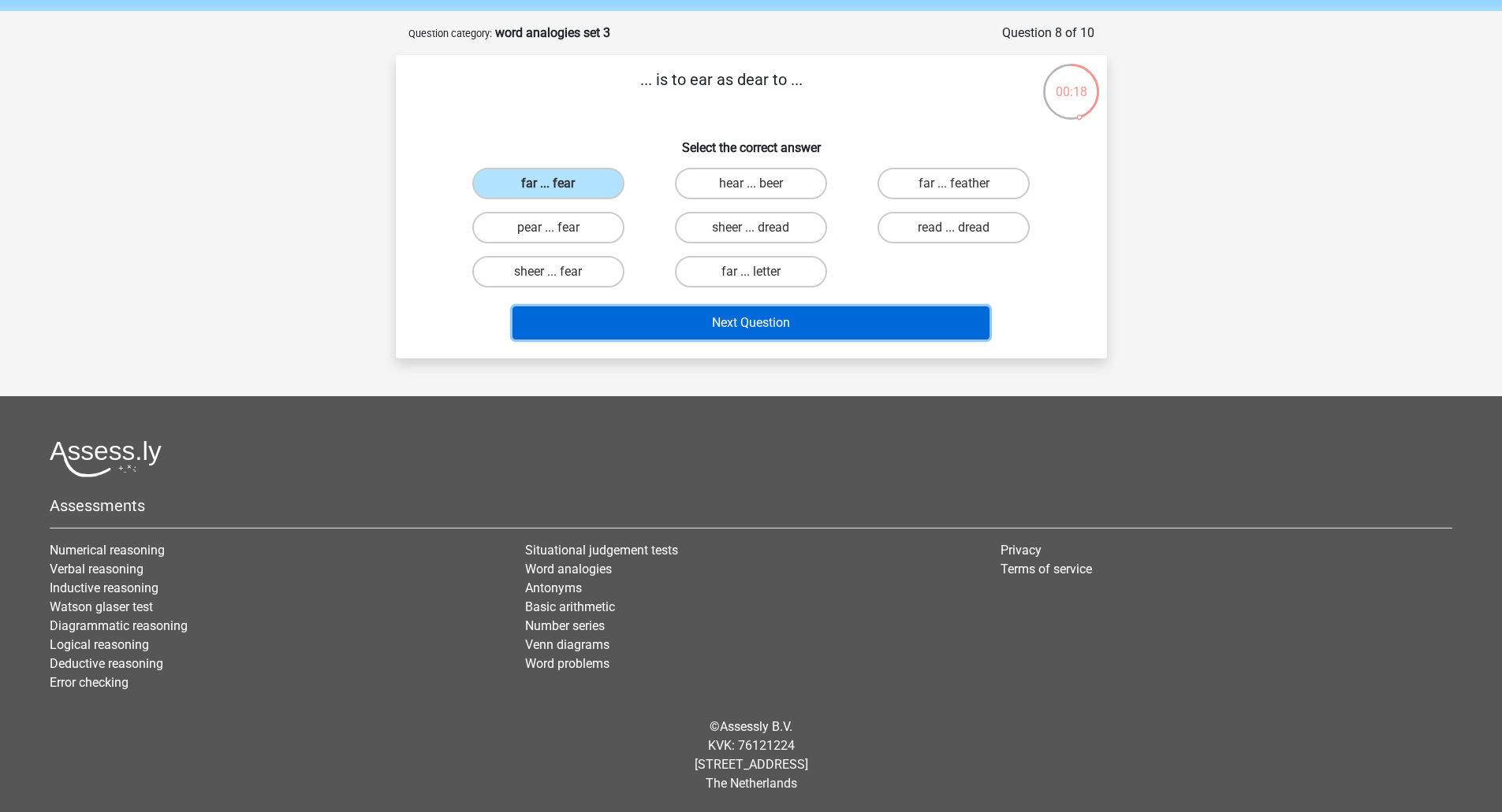
click at [742, 321] on button "Next Question" at bounding box center [751, 323] width 477 height 33
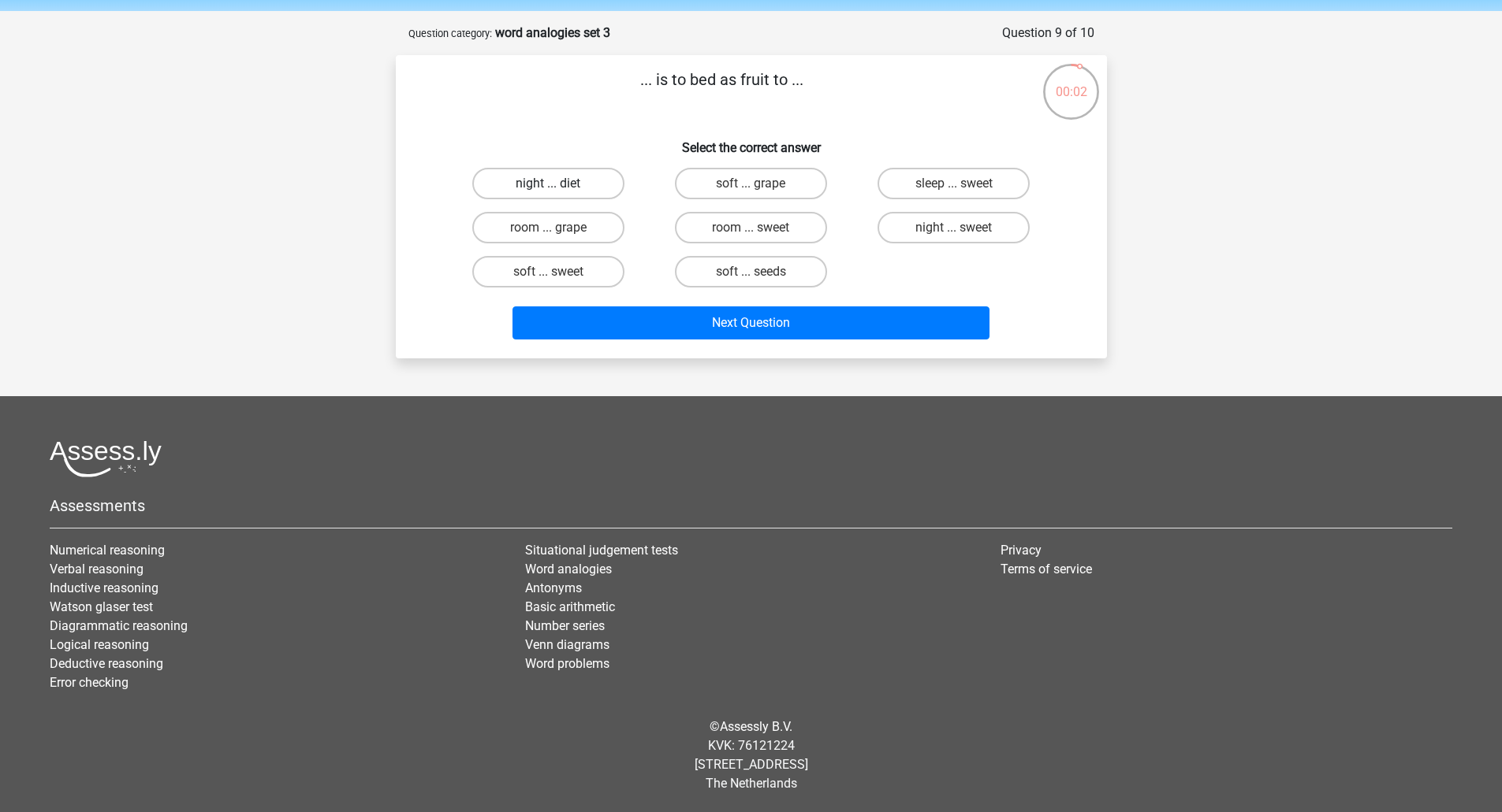
click at [531, 185] on label "night ... diet" at bounding box center [548, 184] width 153 height 31
click at [548, 185] on input "night ... diet" at bounding box center [553, 188] width 10 height 10
radio input "true"
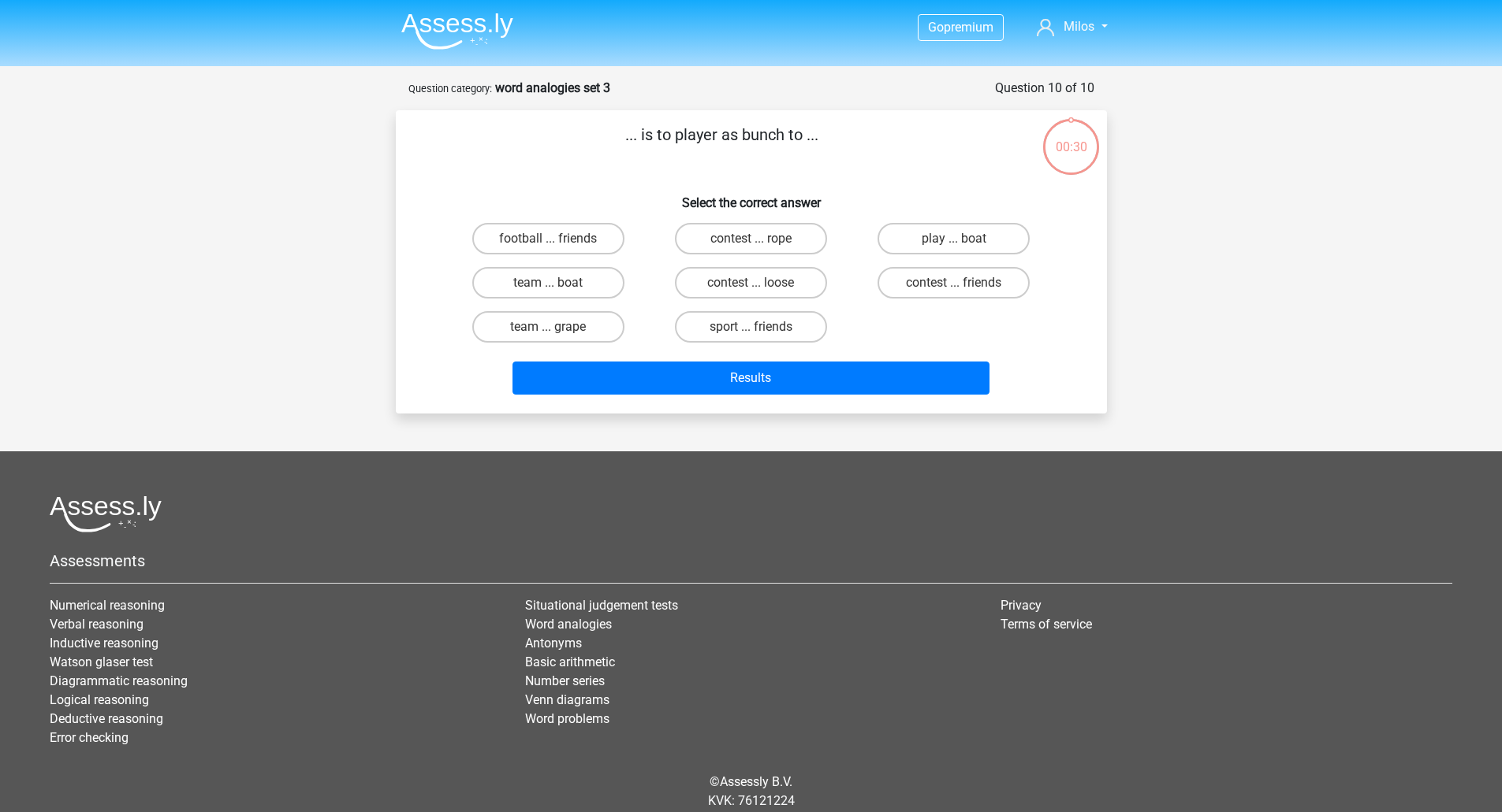
scroll to position [55, 0]
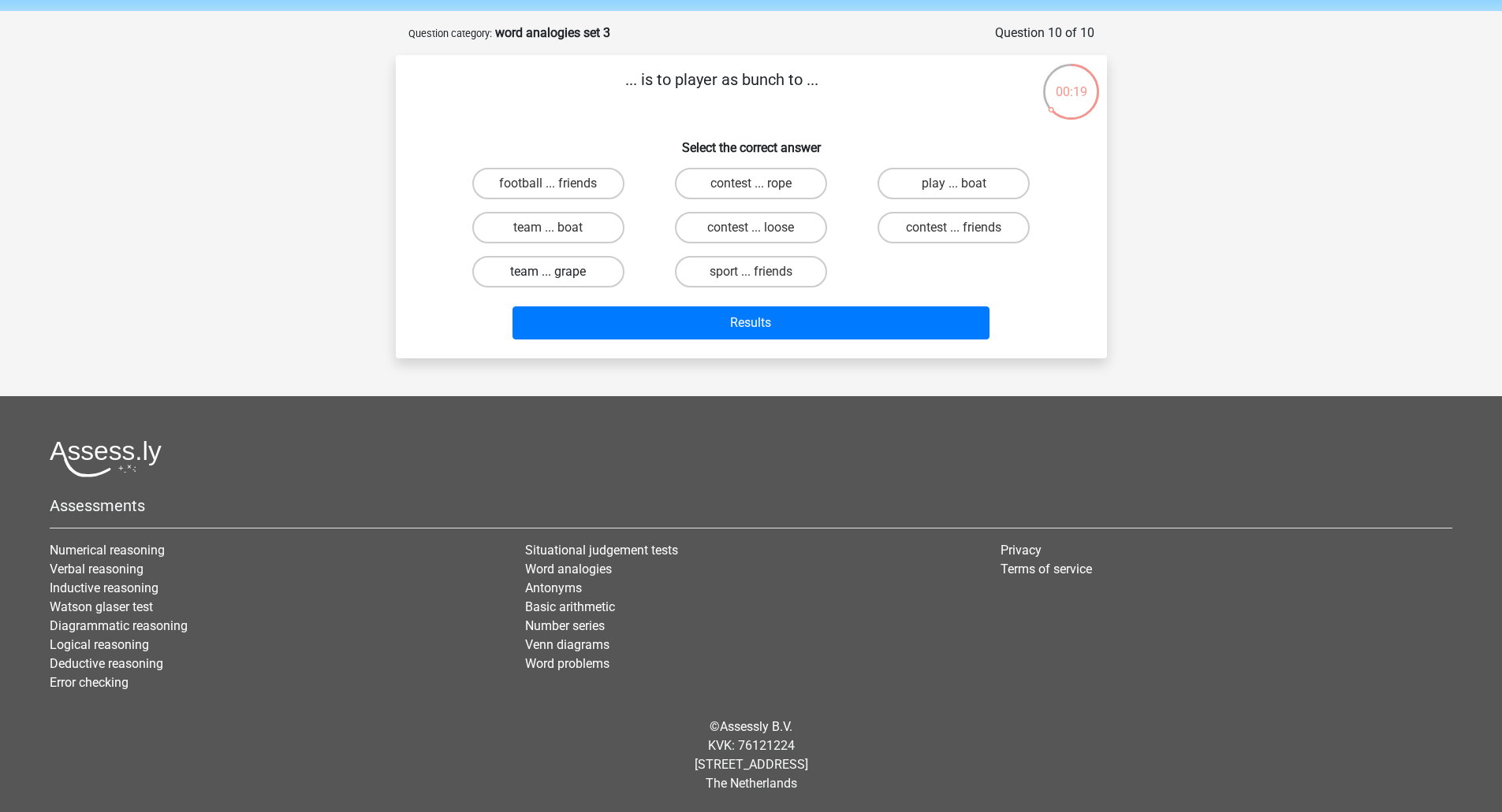
click at [606, 271] on label "team ... grape" at bounding box center [548, 272] width 153 height 31
click at [558, 272] on input "team ... grape" at bounding box center [553, 276] width 10 height 10
radio input "true"
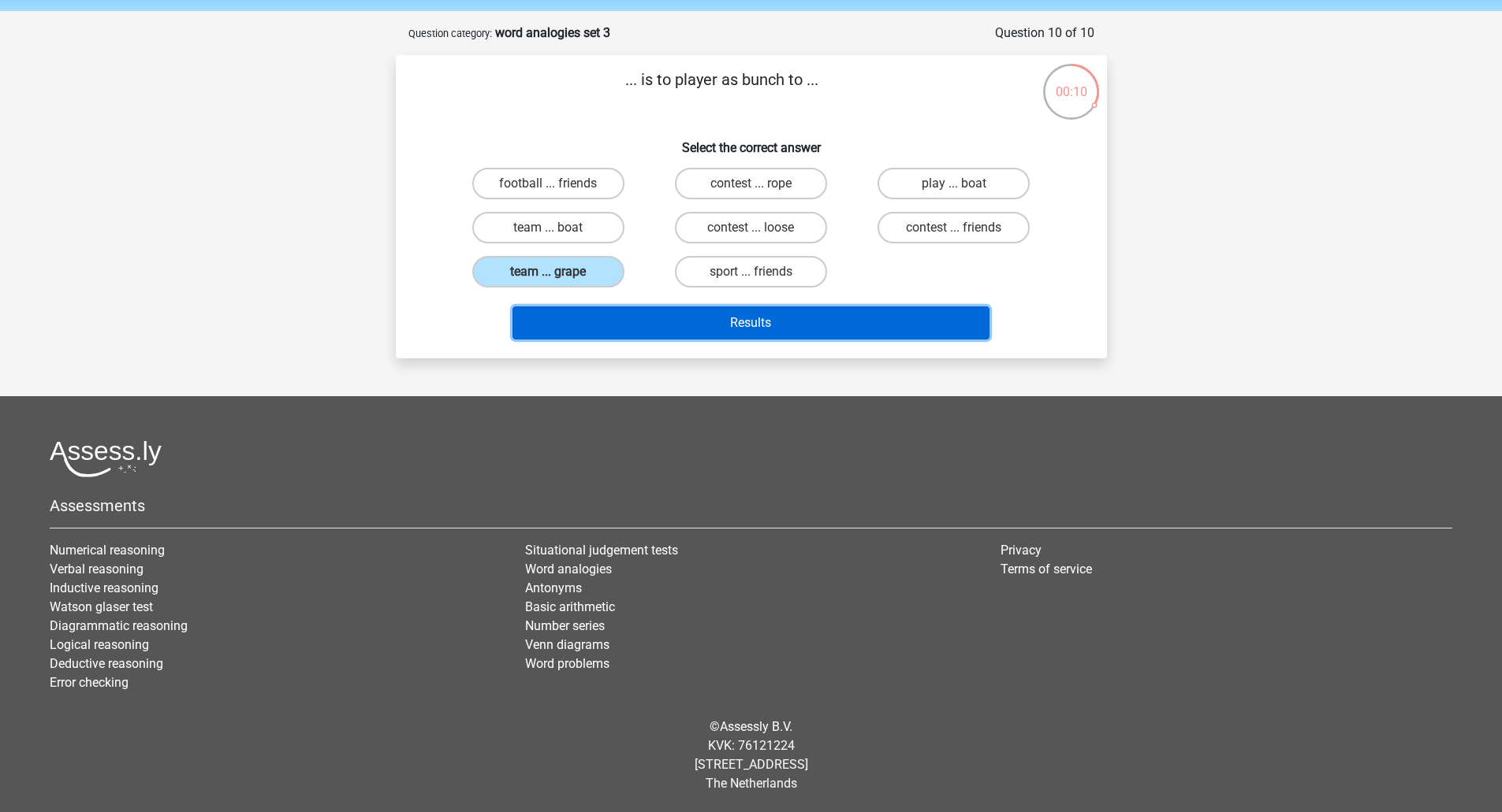
click at [788, 319] on button "Results" at bounding box center [751, 323] width 477 height 33
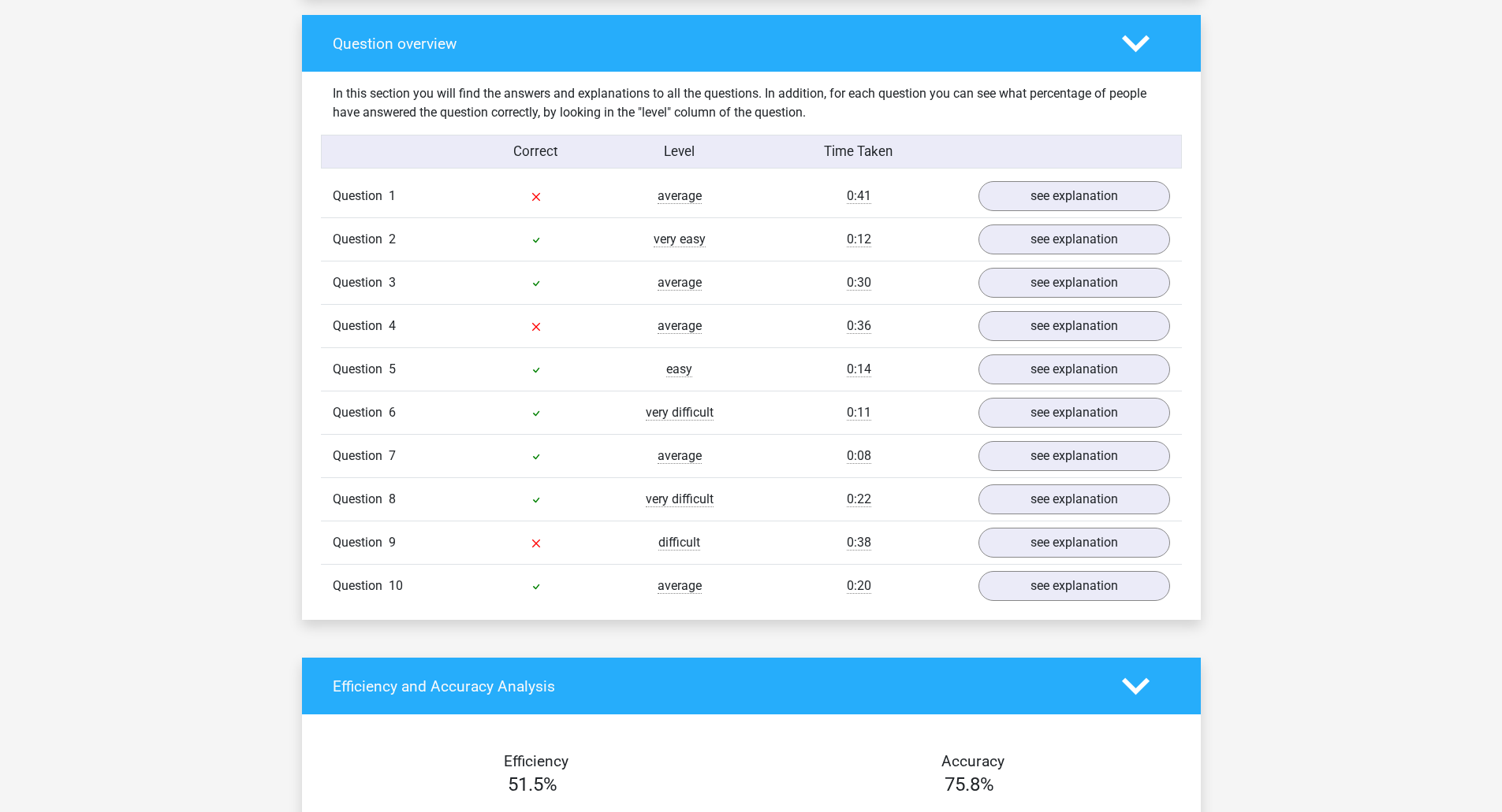
scroll to position [1103, 0]
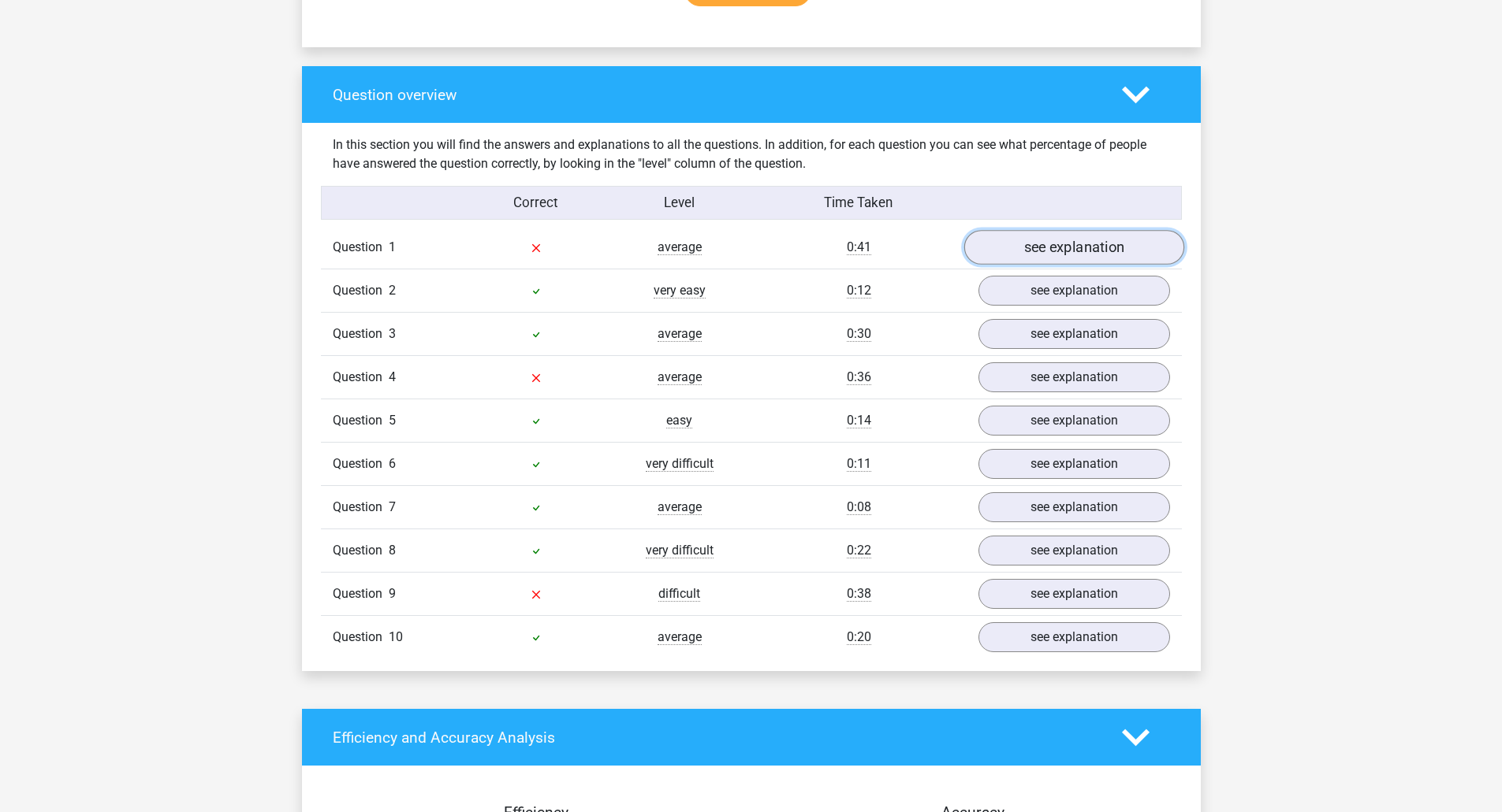
click at [1094, 256] on link "see explanation" at bounding box center [1073, 248] width 220 height 35
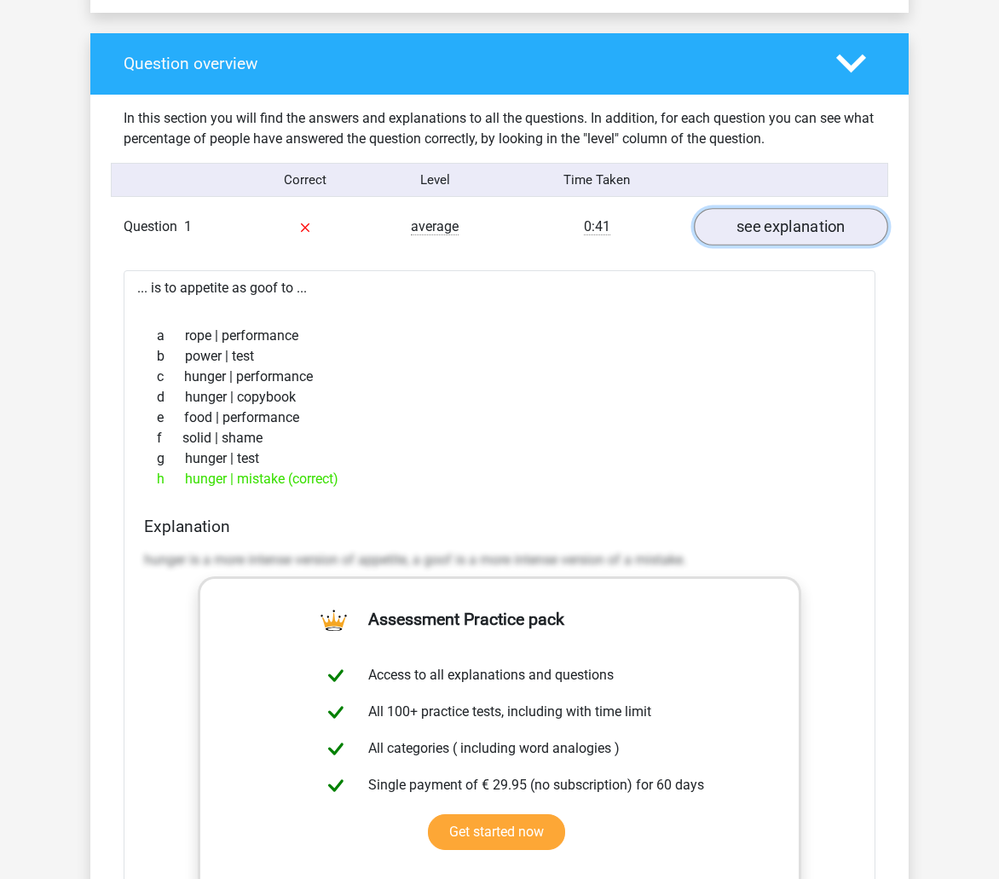
click at [811, 233] on link "see explanation" at bounding box center [791, 227] width 194 height 38
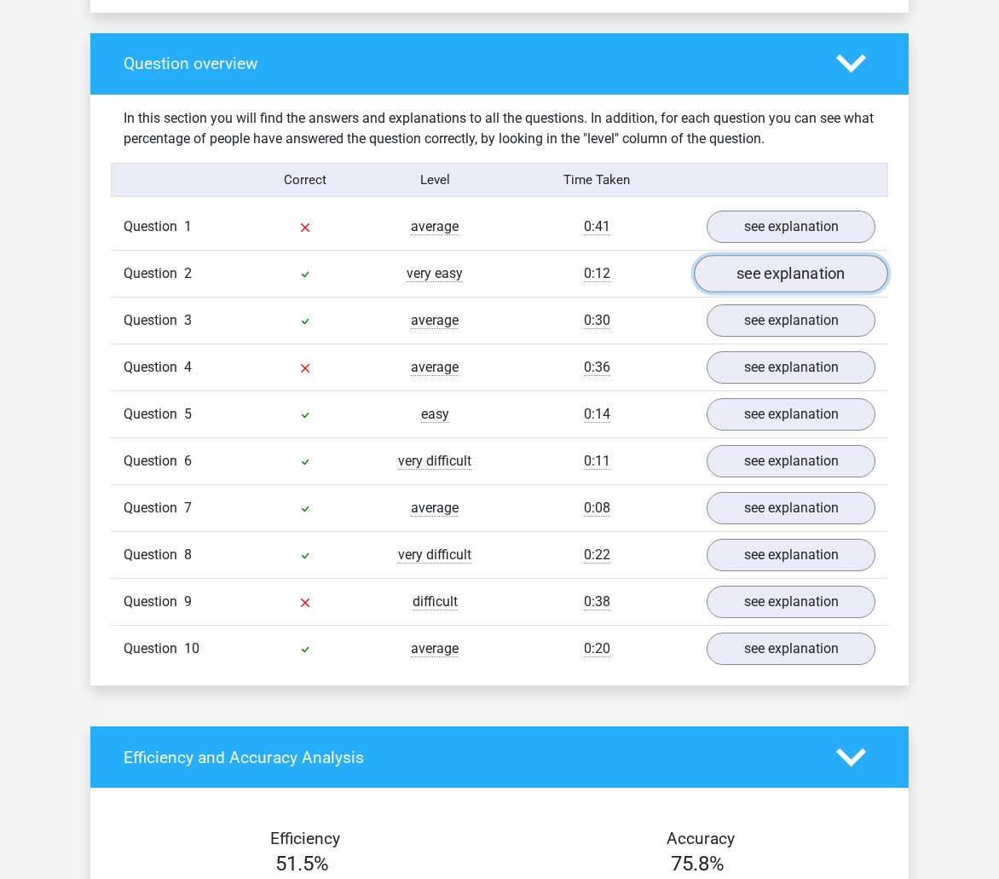
click at [820, 264] on link "see explanation" at bounding box center [791, 274] width 194 height 38
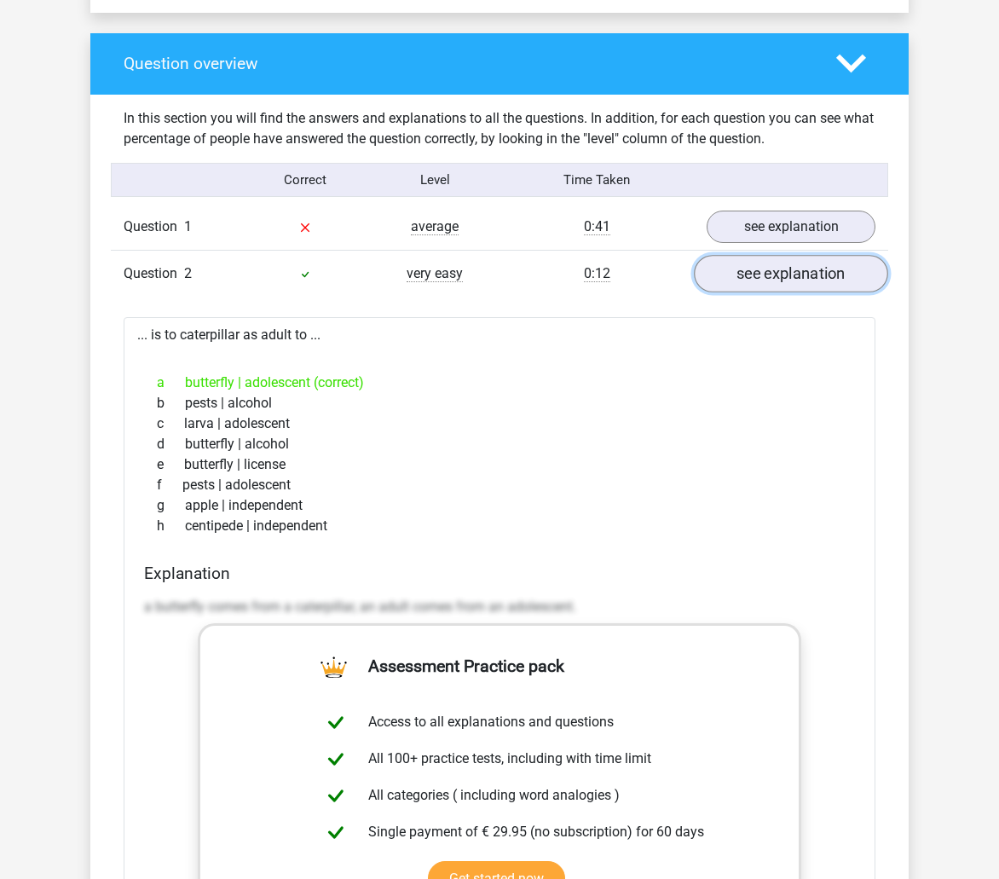
click at [820, 264] on link "see explanation" at bounding box center [791, 274] width 194 height 38
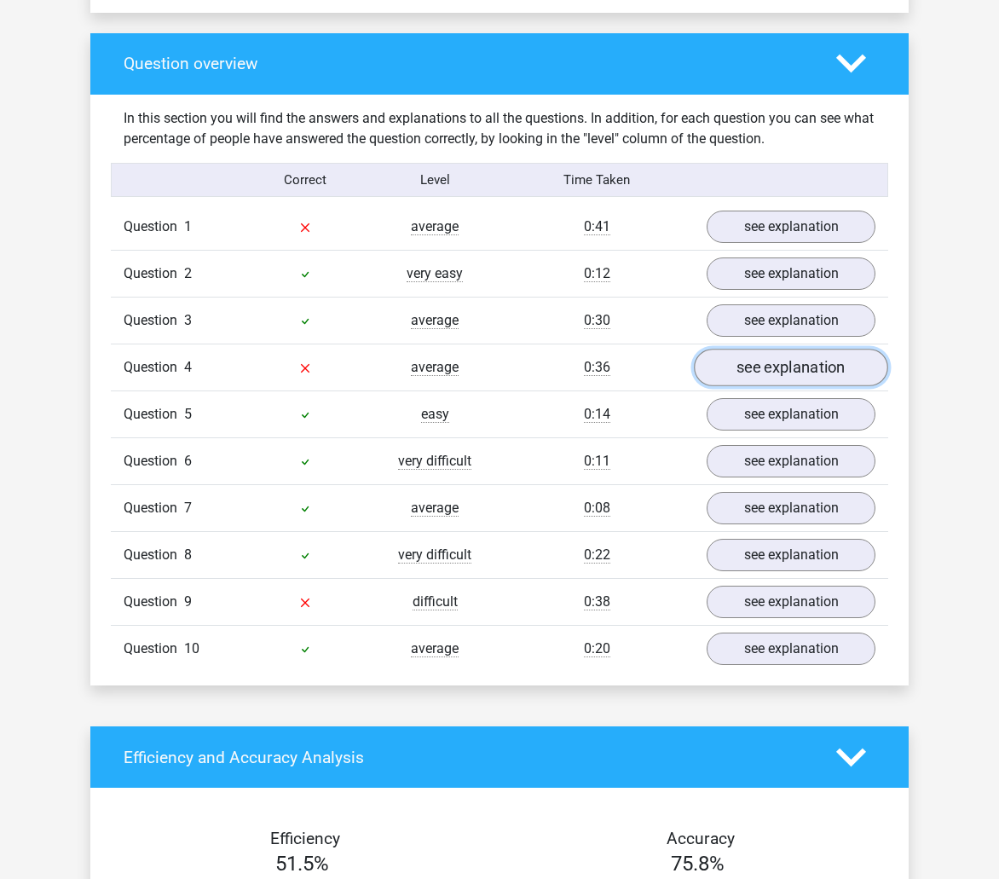
click at [802, 372] on link "see explanation" at bounding box center [791, 368] width 194 height 38
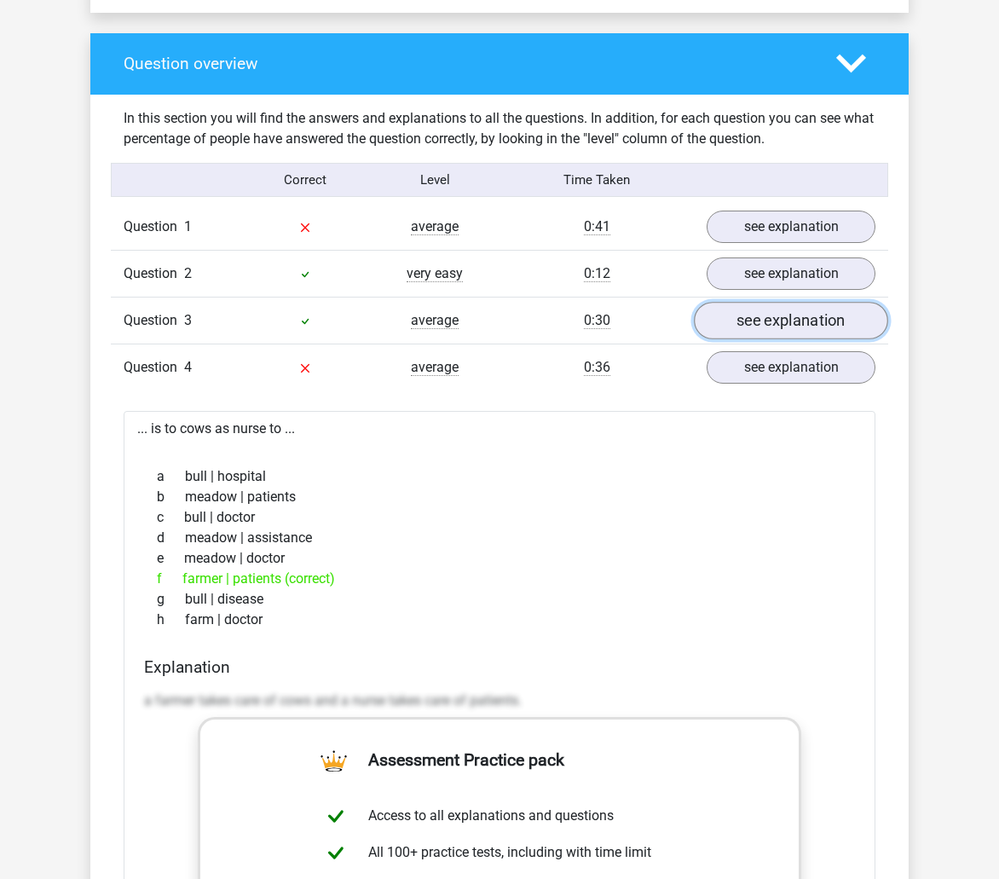
click at [810, 333] on link "see explanation" at bounding box center [791, 321] width 194 height 38
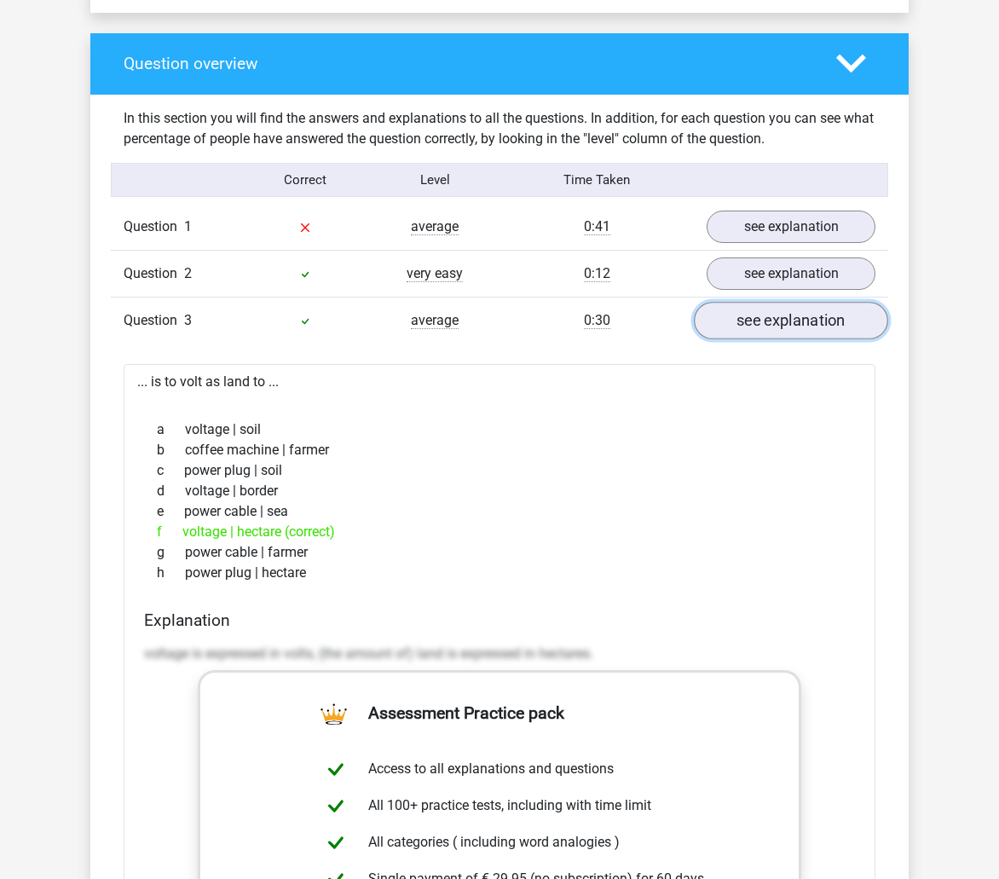
click at [810, 333] on link "see explanation" at bounding box center [791, 321] width 194 height 38
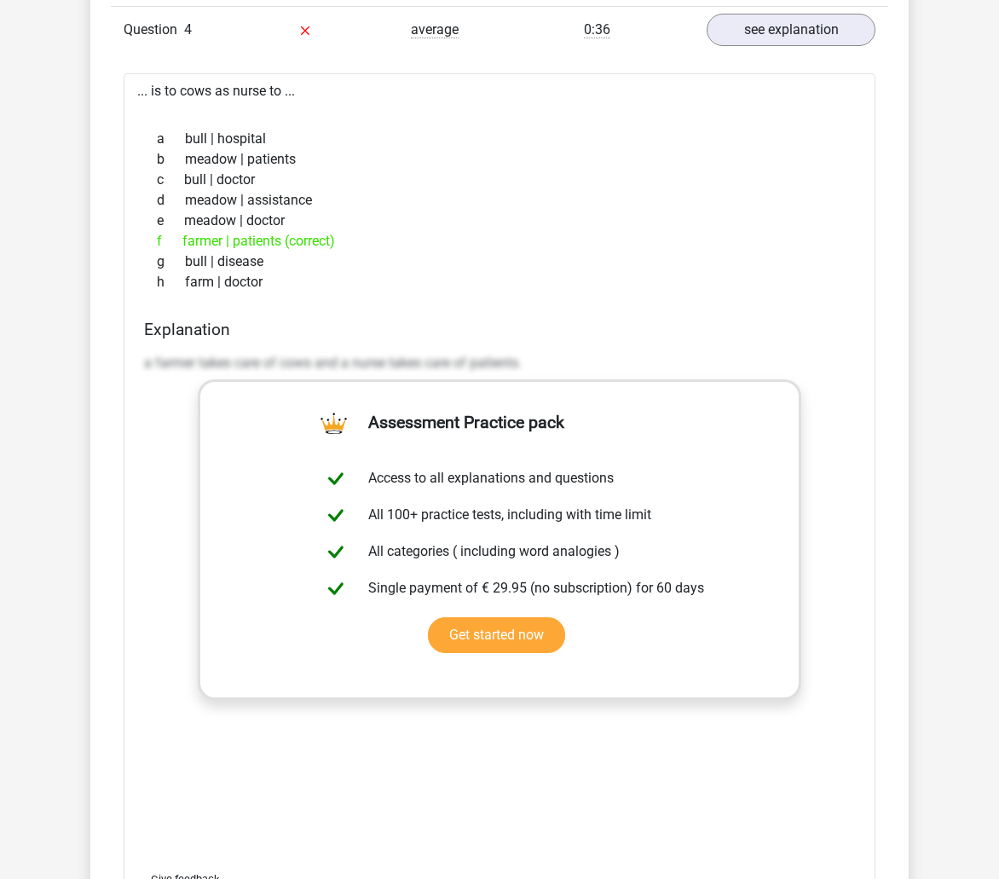
scroll to position [1364, 0]
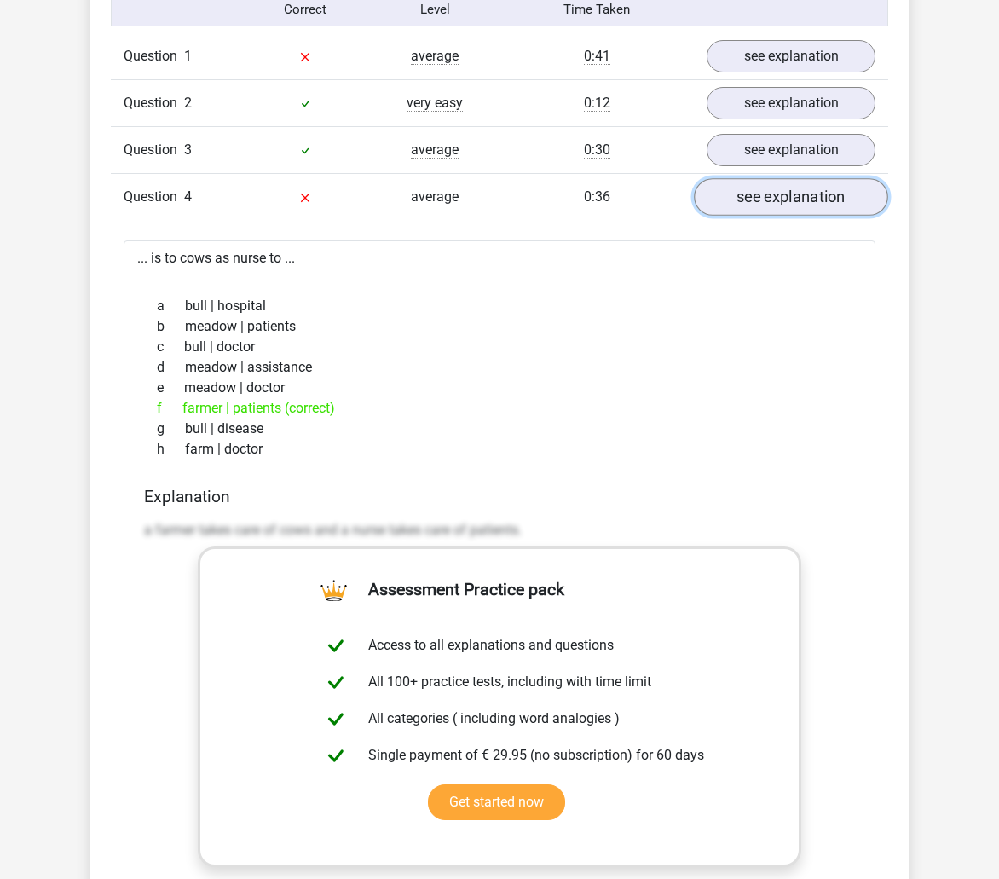
click at [776, 187] on link "see explanation" at bounding box center [791, 197] width 194 height 38
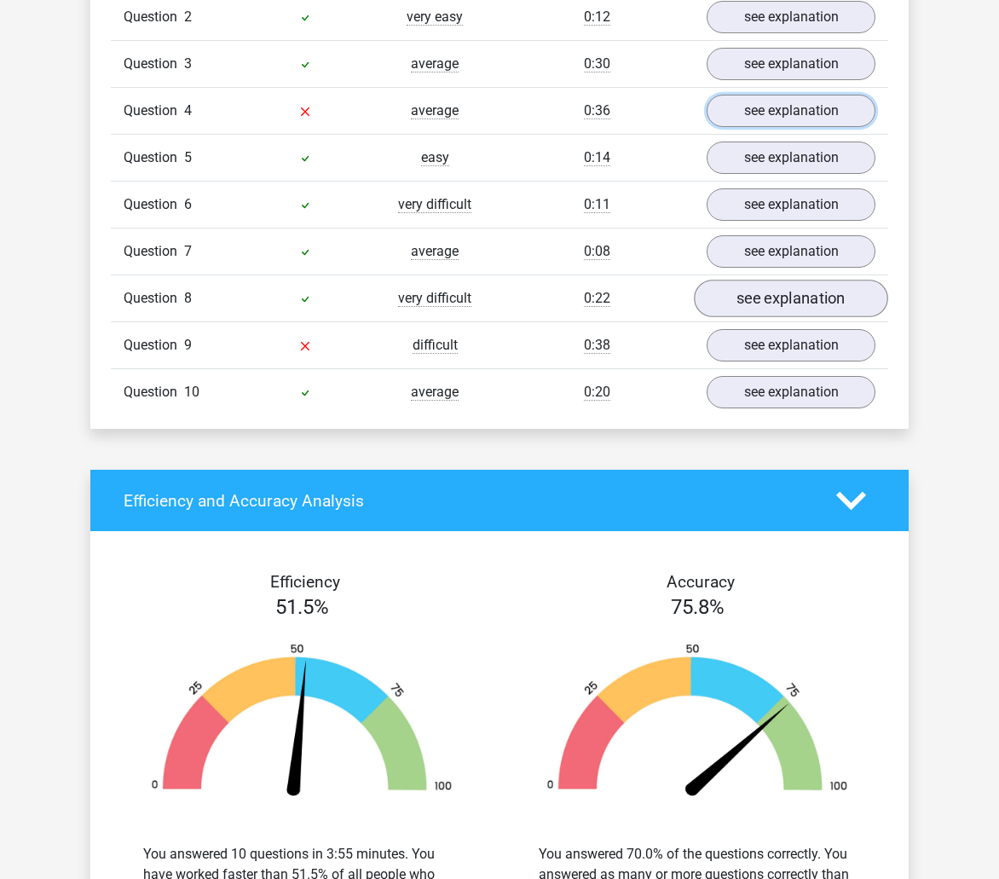
scroll to position [1450, 0]
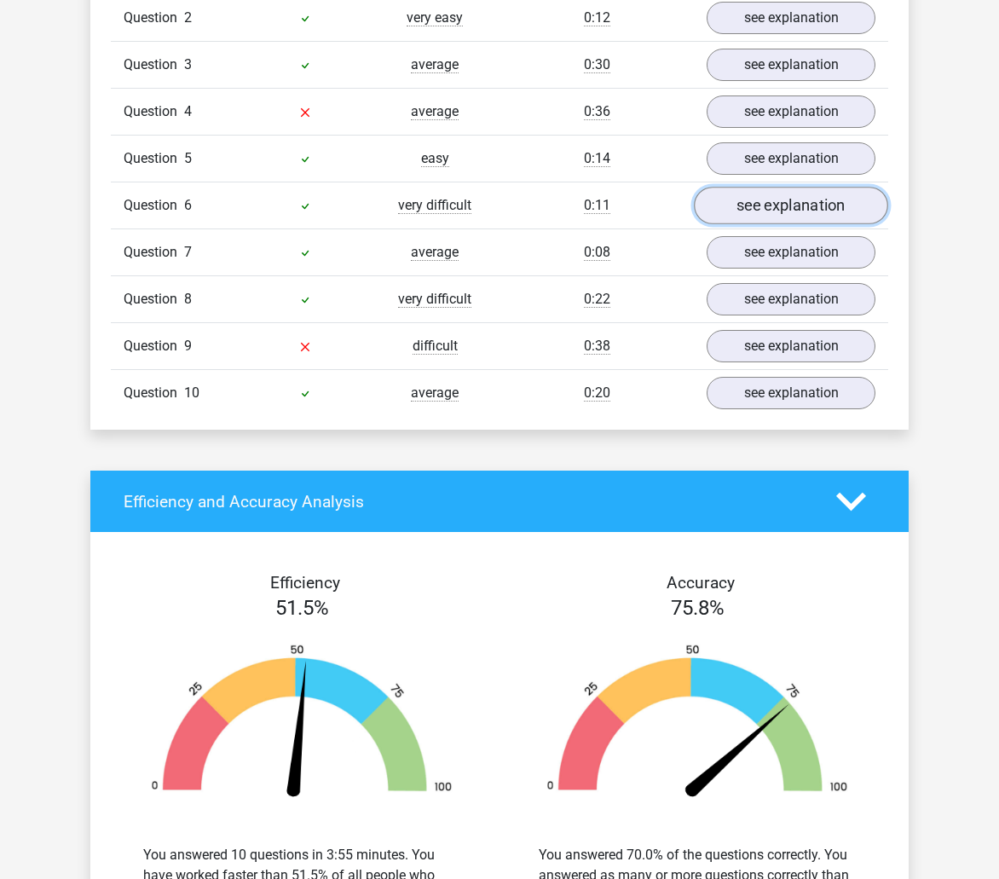
click at [801, 200] on link "see explanation" at bounding box center [791, 206] width 194 height 38
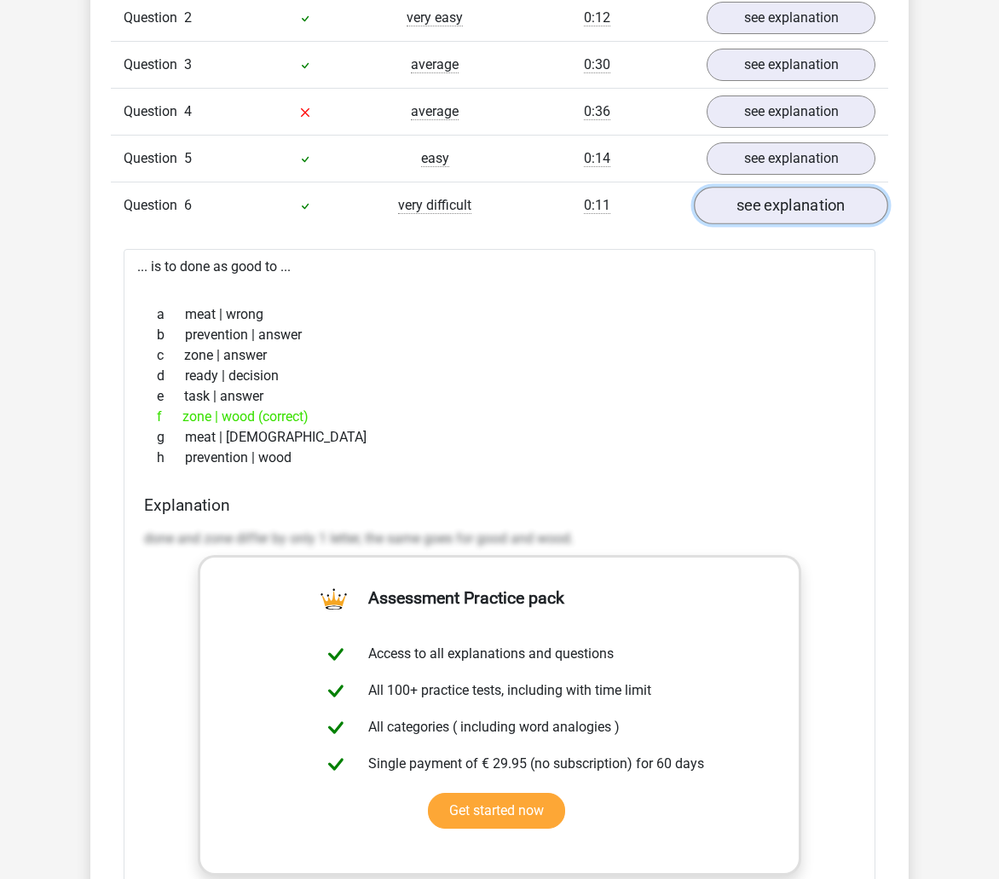
click at [802, 203] on link "see explanation" at bounding box center [791, 206] width 194 height 38
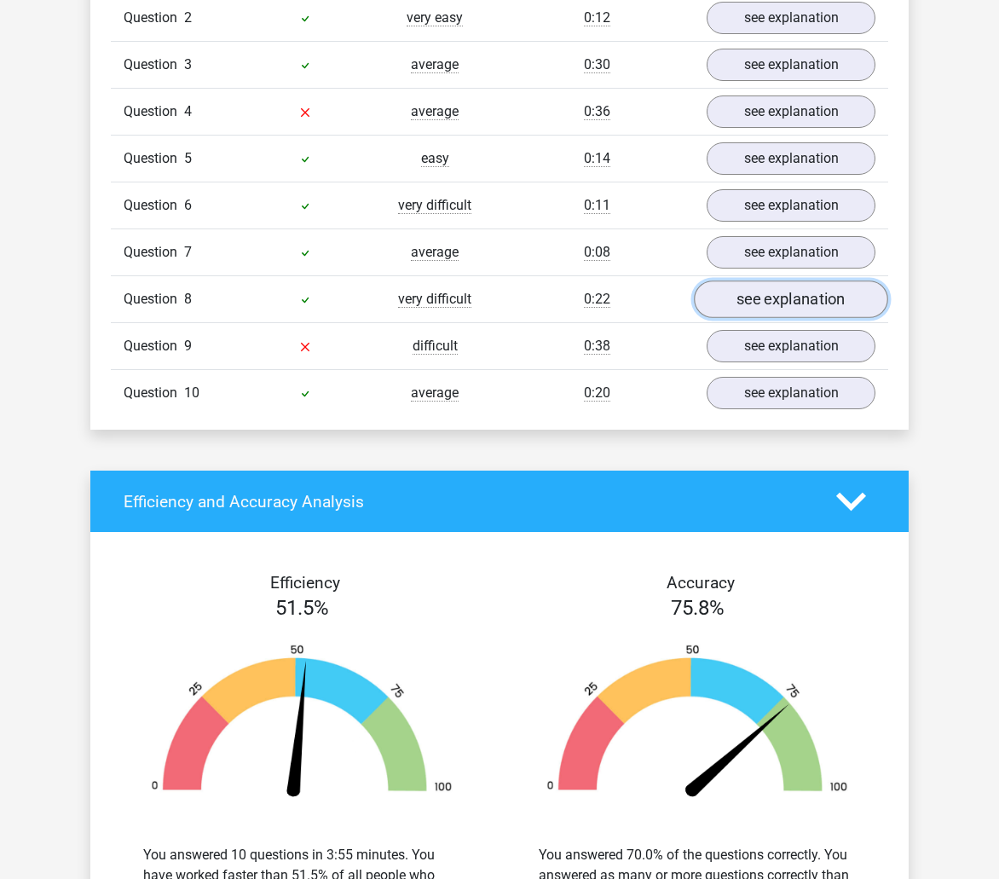
click at [792, 287] on link "see explanation" at bounding box center [791, 300] width 194 height 38
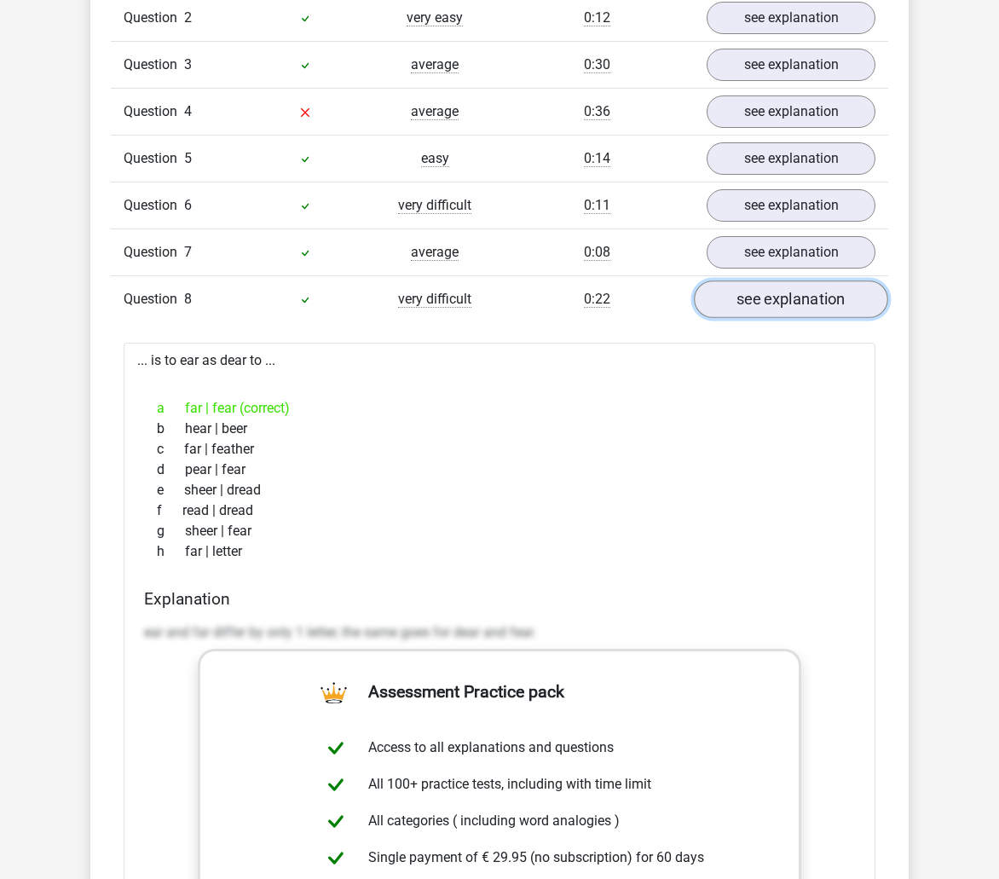
drag, startPoint x: 792, startPoint y: 290, endPoint x: 791, endPoint y: 298, distance: 8.6
click at [792, 292] on link "see explanation" at bounding box center [791, 300] width 194 height 38
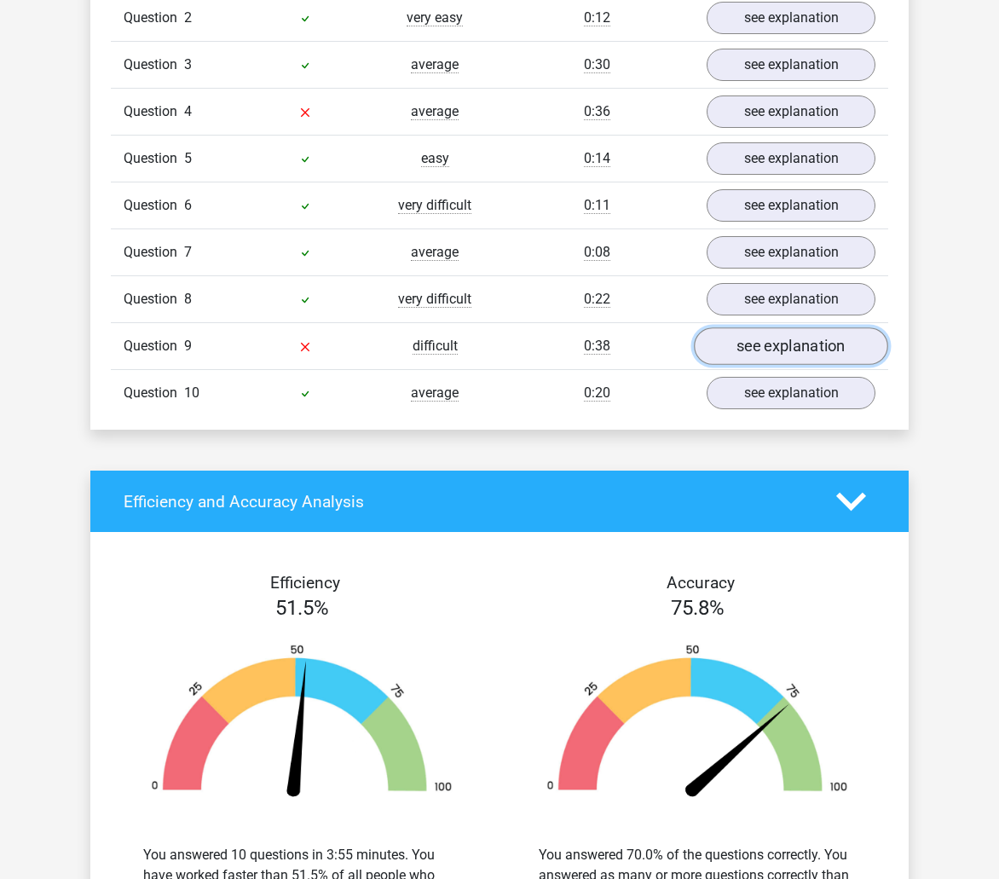
click at [791, 336] on link "see explanation" at bounding box center [791, 346] width 194 height 38
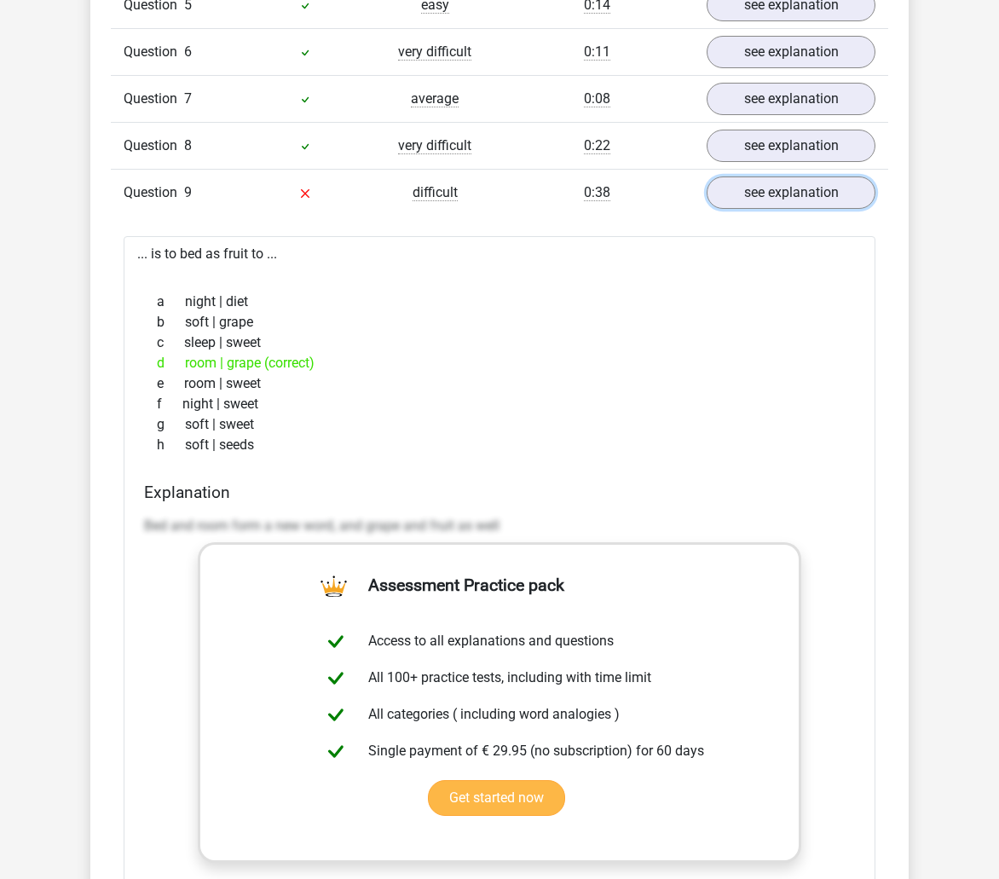
scroll to position [1620, 0]
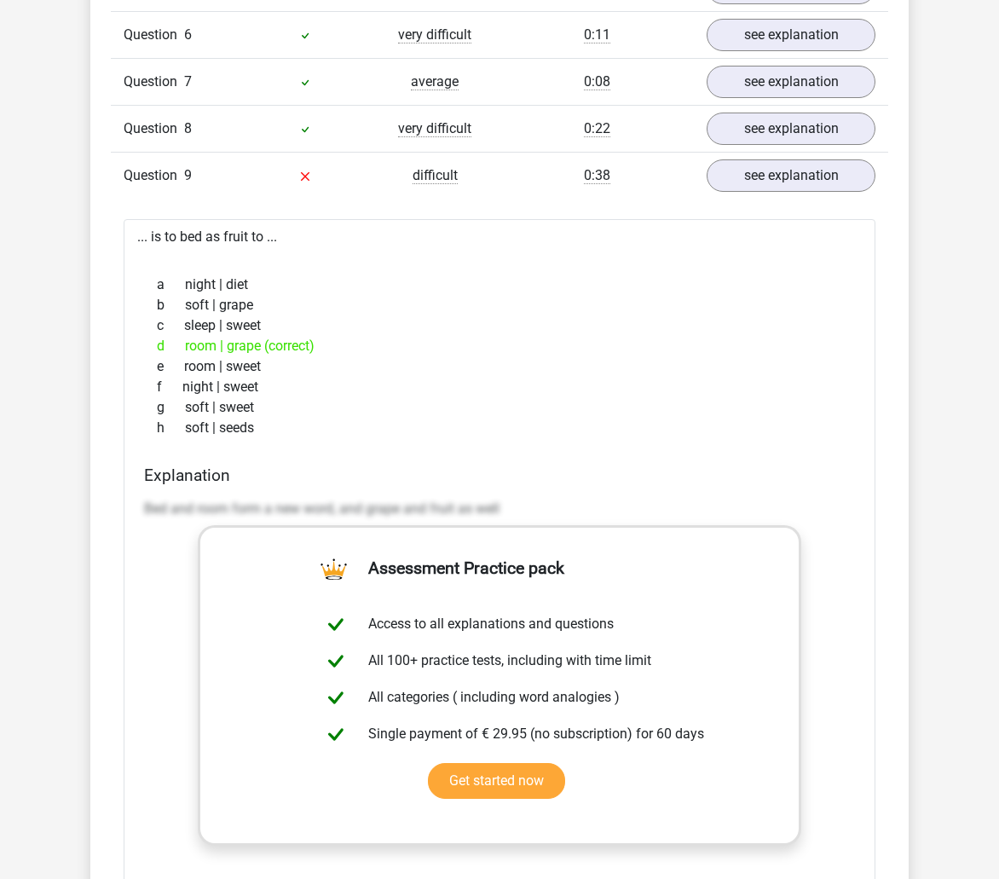
click at [876, 182] on div "see explanation" at bounding box center [791, 175] width 194 height 32
click at [837, 183] on link "see explanation" at bounding box center [791, 176] width 194 height 38
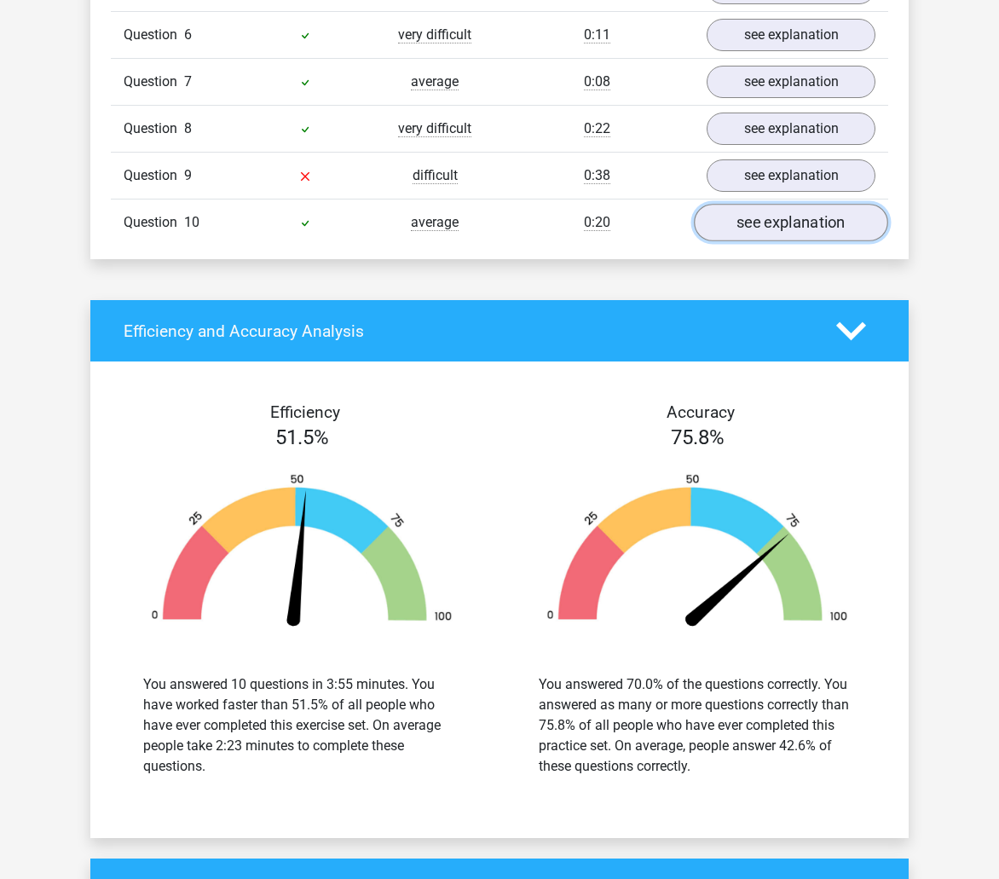
click at [829, 223] on link "see explanation" at bounding box center [791, 223] width 194 height 38
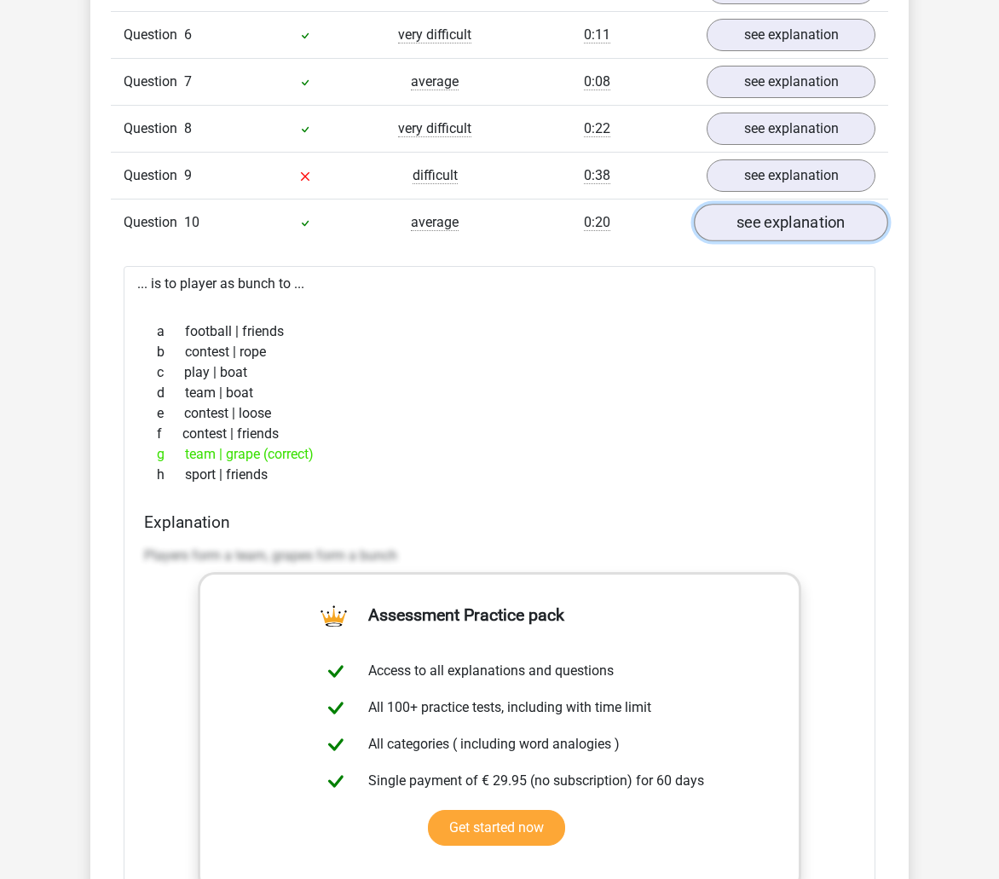
click at [827, 223] on link "see explanation" at bounding box center [791, 223] width 194 height 38
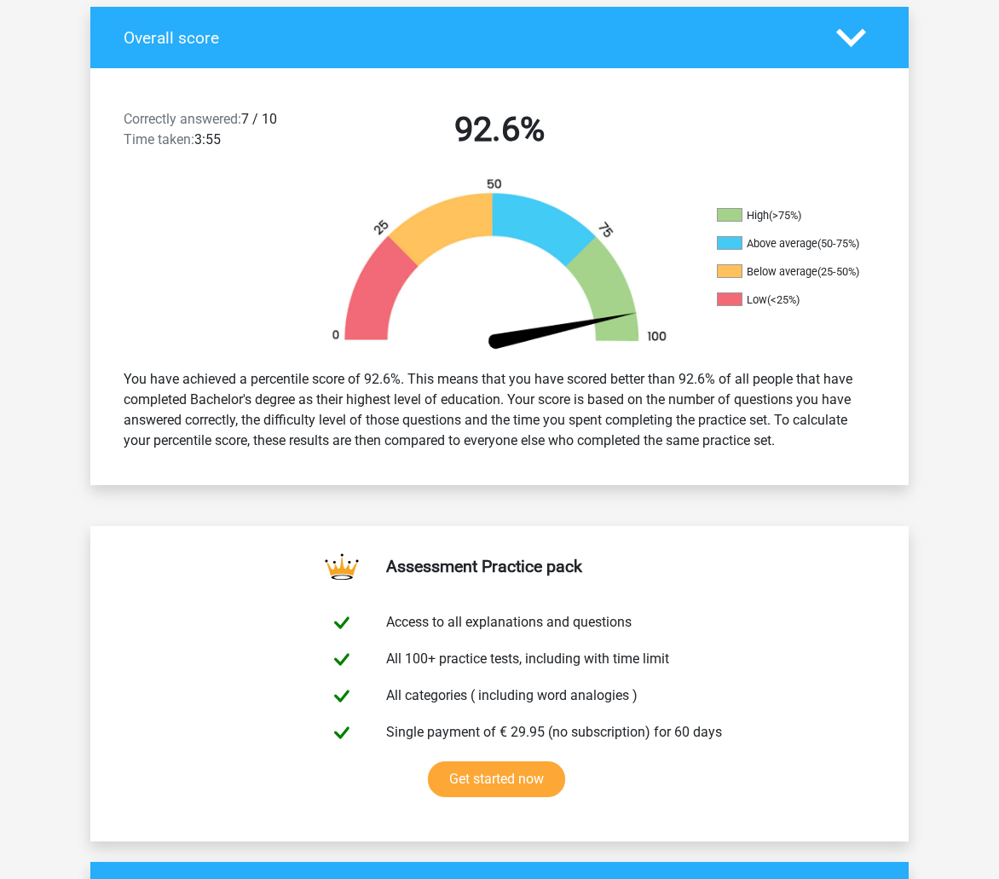
scroll to position [0, 0]
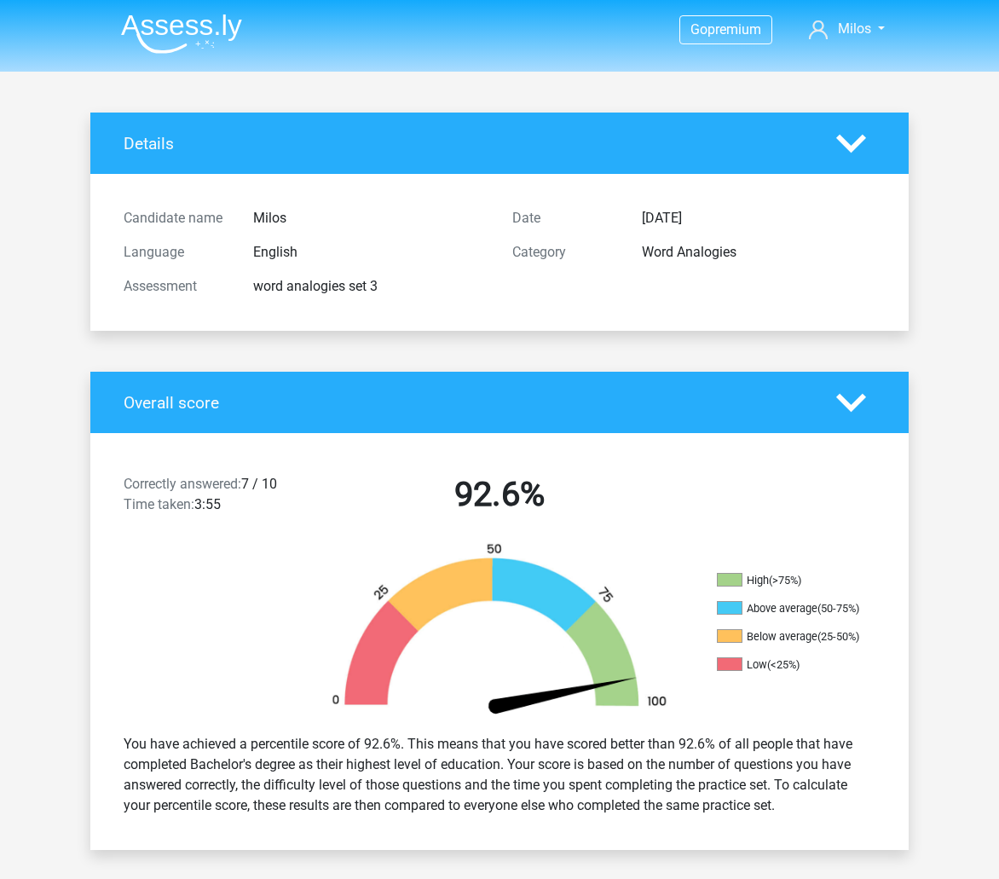
click at [107, 34] on div "Go premium Milos milos.grigoriou@gmail.com" at bounding box center [500, 30] width 810 height 55
click at [129, 31] on img at bounding box center [181, 34] width 121 height 40
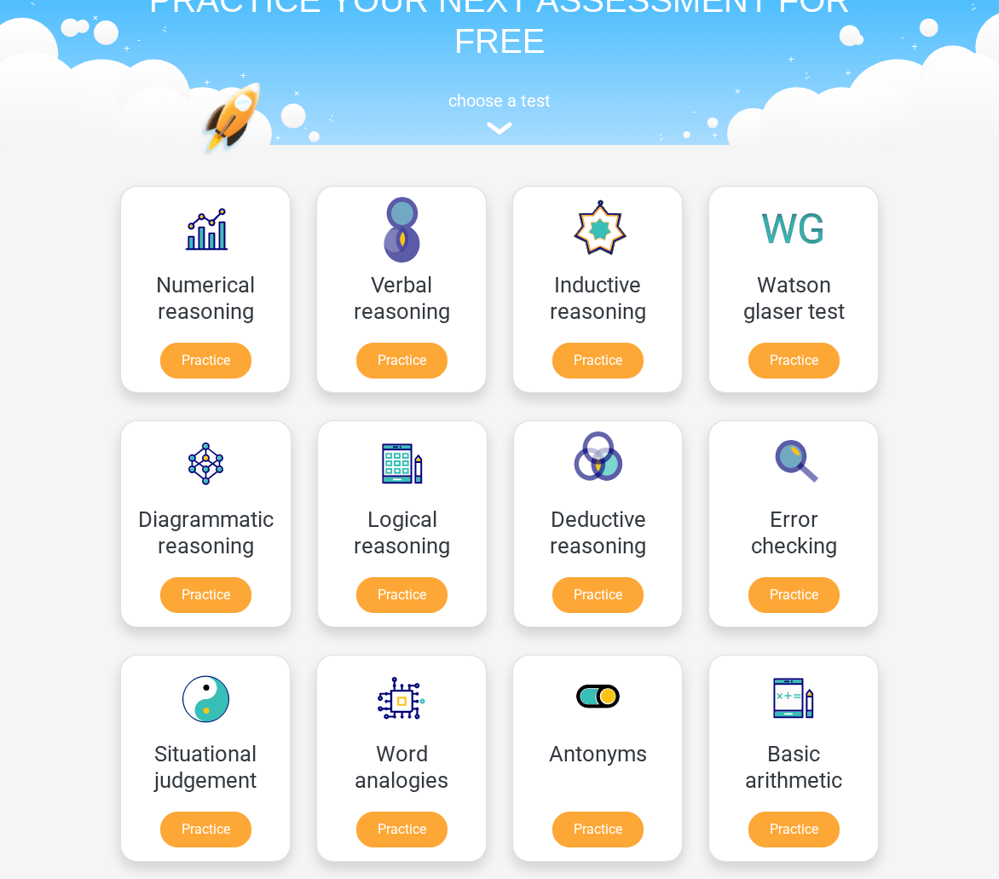
scroll to position [171, 0]
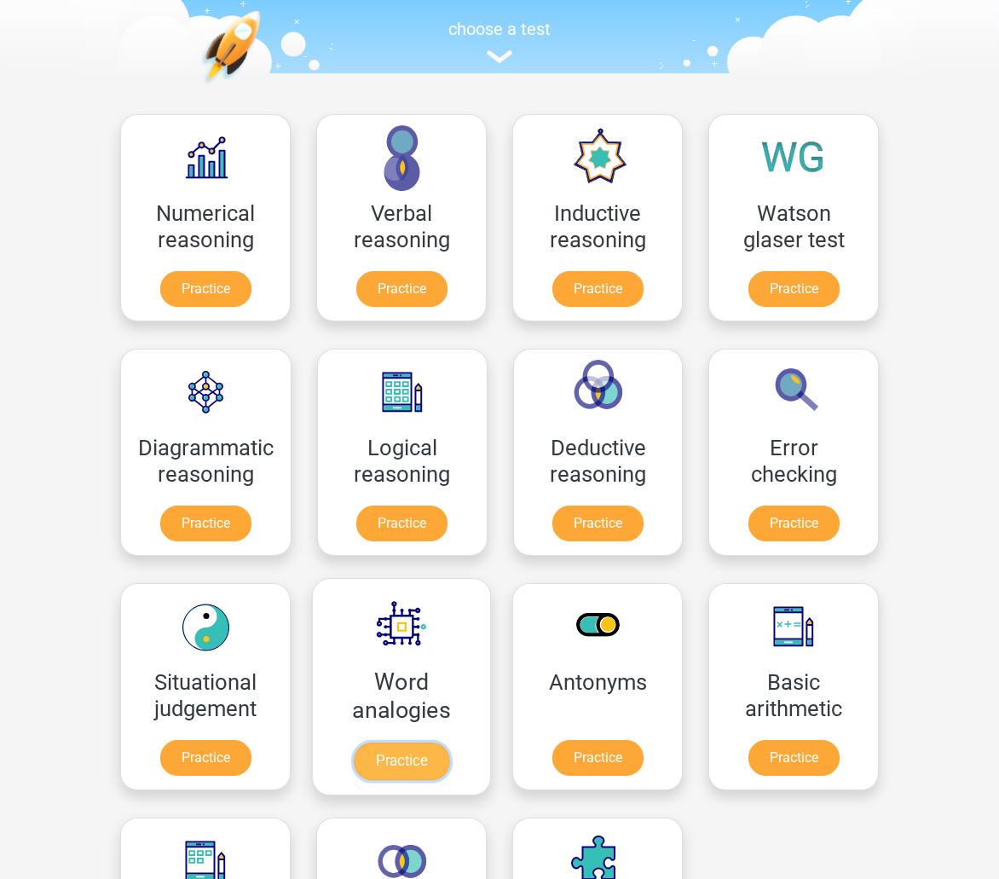
click at [419, 756] on link "Practice" at bounding box center [402, 762] width 96 height 38
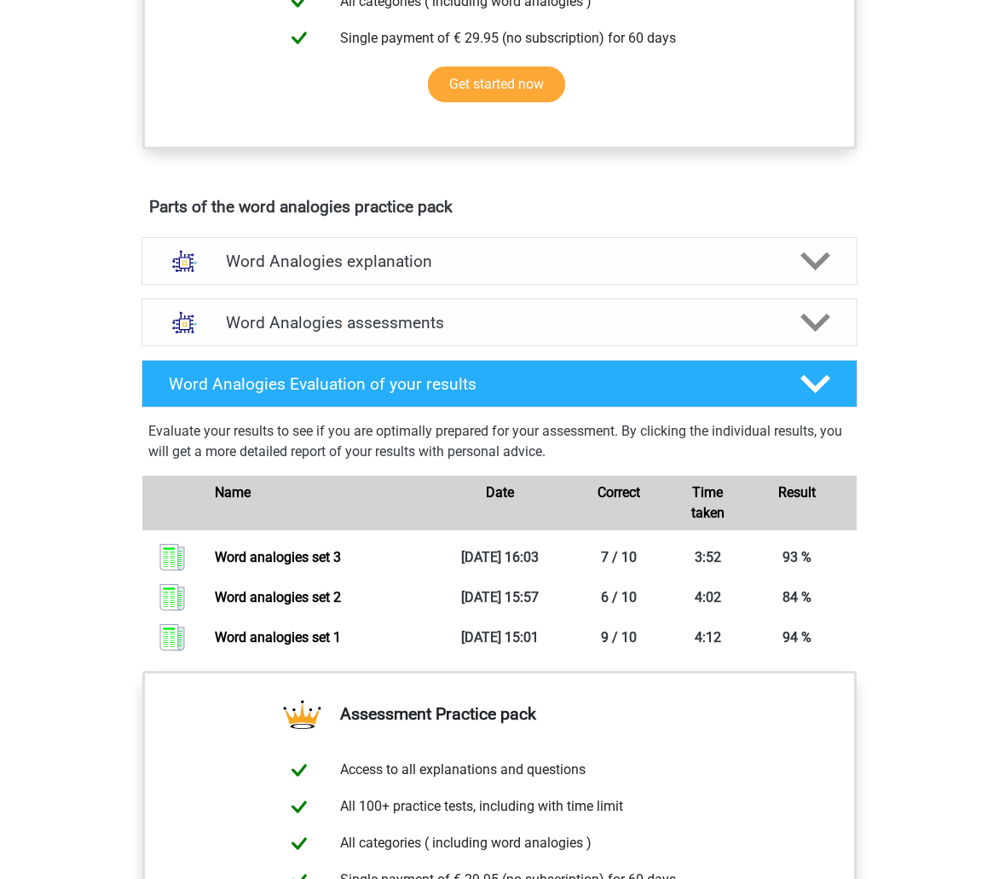
scroll to position [767, 0]
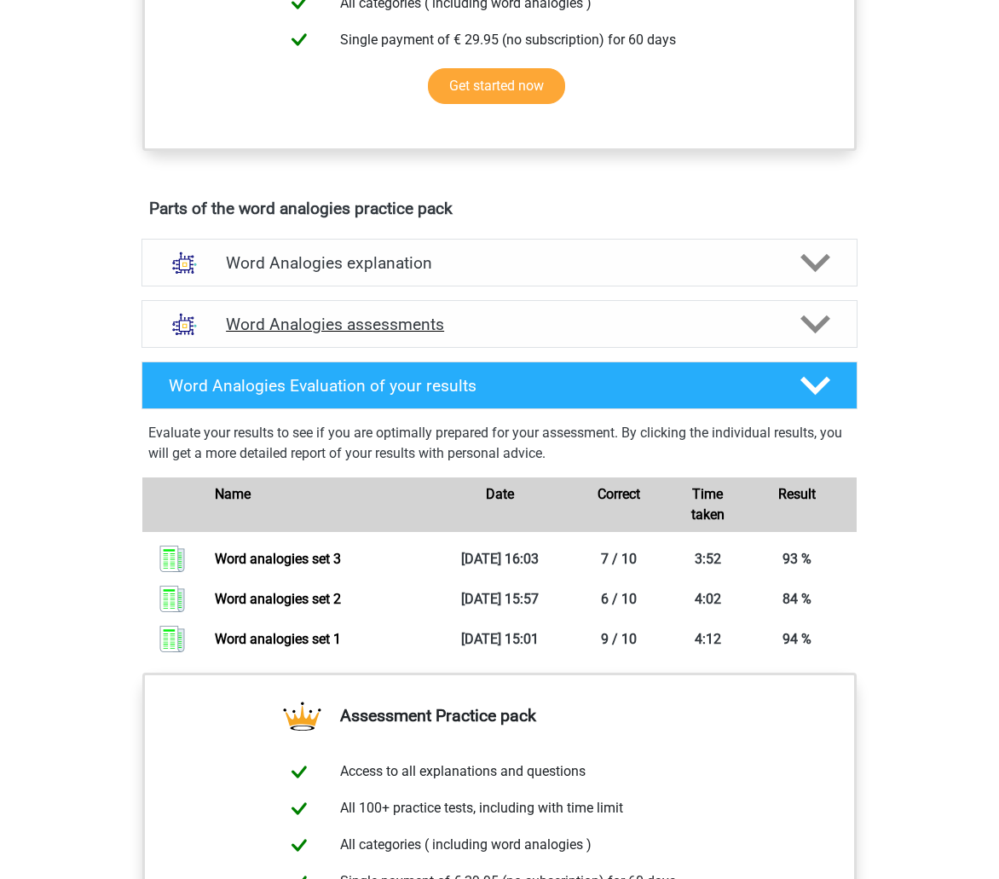
click at [525, 329] on h4 "Word Analogies assessments" at bounding box center [499, 325] width 547 height 20
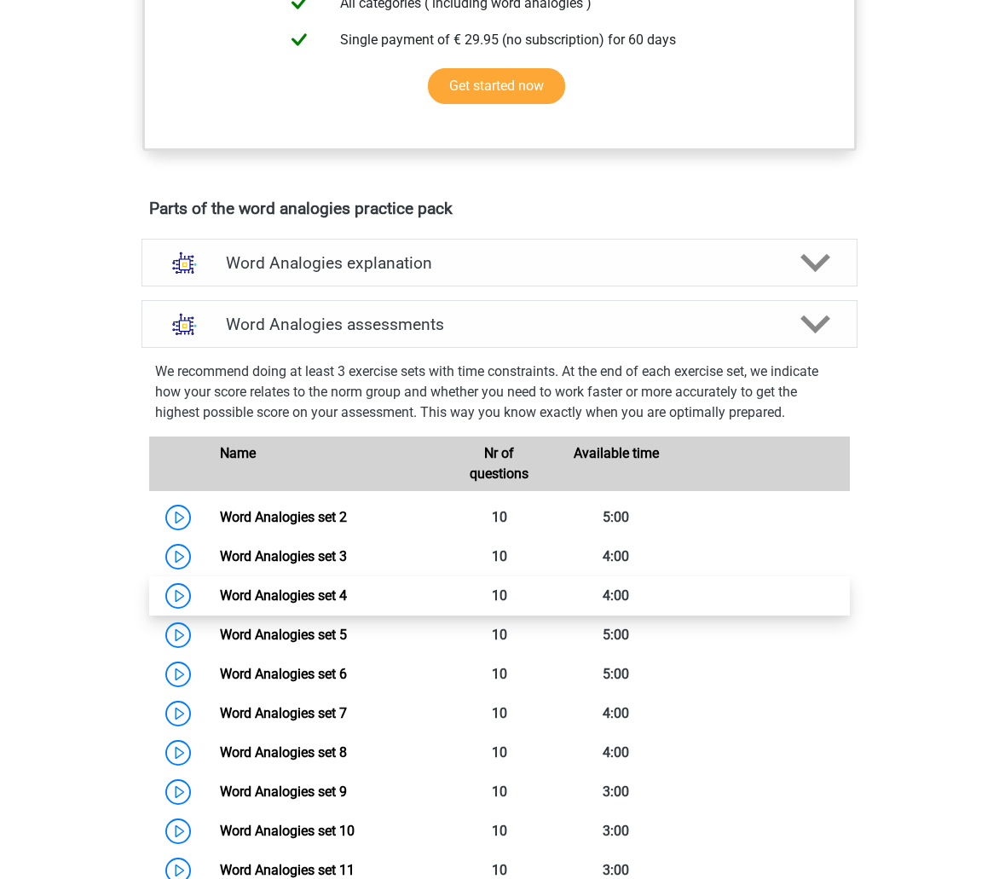
click at [347, 599] on link "Word Analogies set 4" at bounding box center [283, 596] width 127 height 16
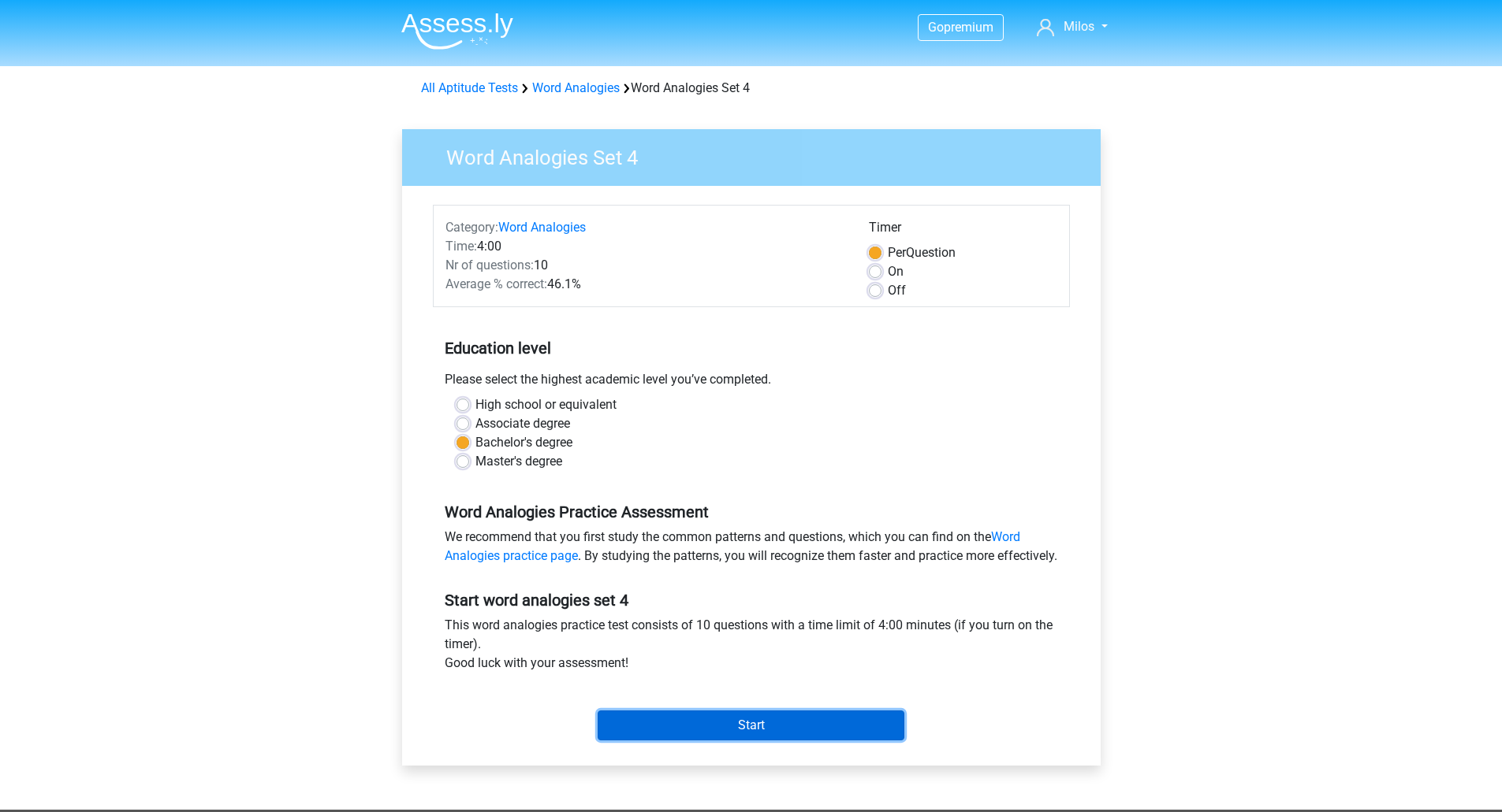
click at [789, 741] on input "Start" at bounding box center [751, 725] width 307 height 30
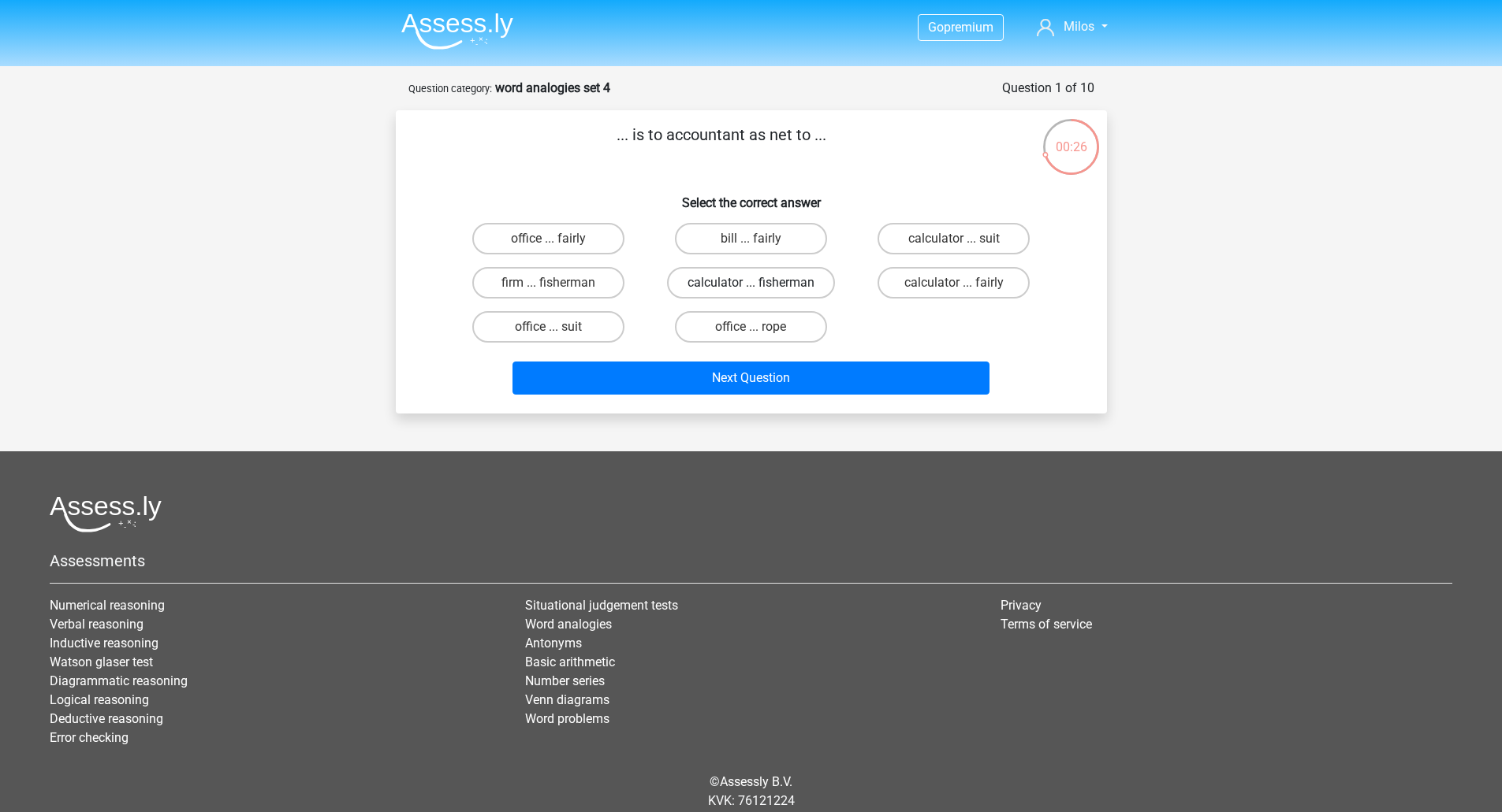
click at [800, 286] on label "calculator ... fisherman" at bounding box center [751, 283] width 168 height 31
click at [761, 286] on input "calculator ... fisherman" at bounding box center [755, 287] width 10 height 10
radio input "true"
click at [804, 350] on div "... is to accountant as net to ... Select the correct answer office ... fairly …" at bounding box center [751, 261] width 699 height 278
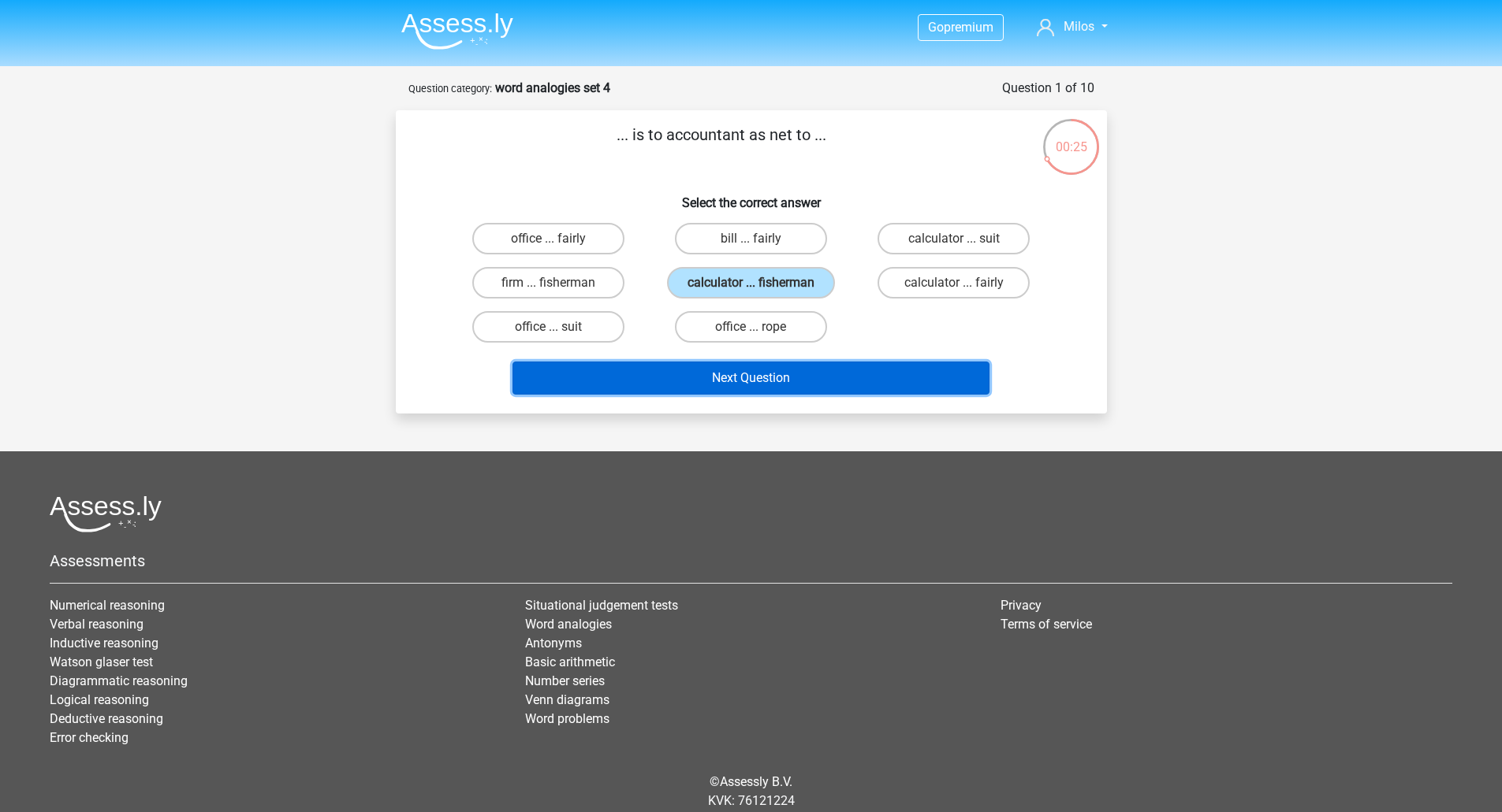
click at [812, 379] on button "Next Question" at bounding box center [751, 378] width 477 height 33
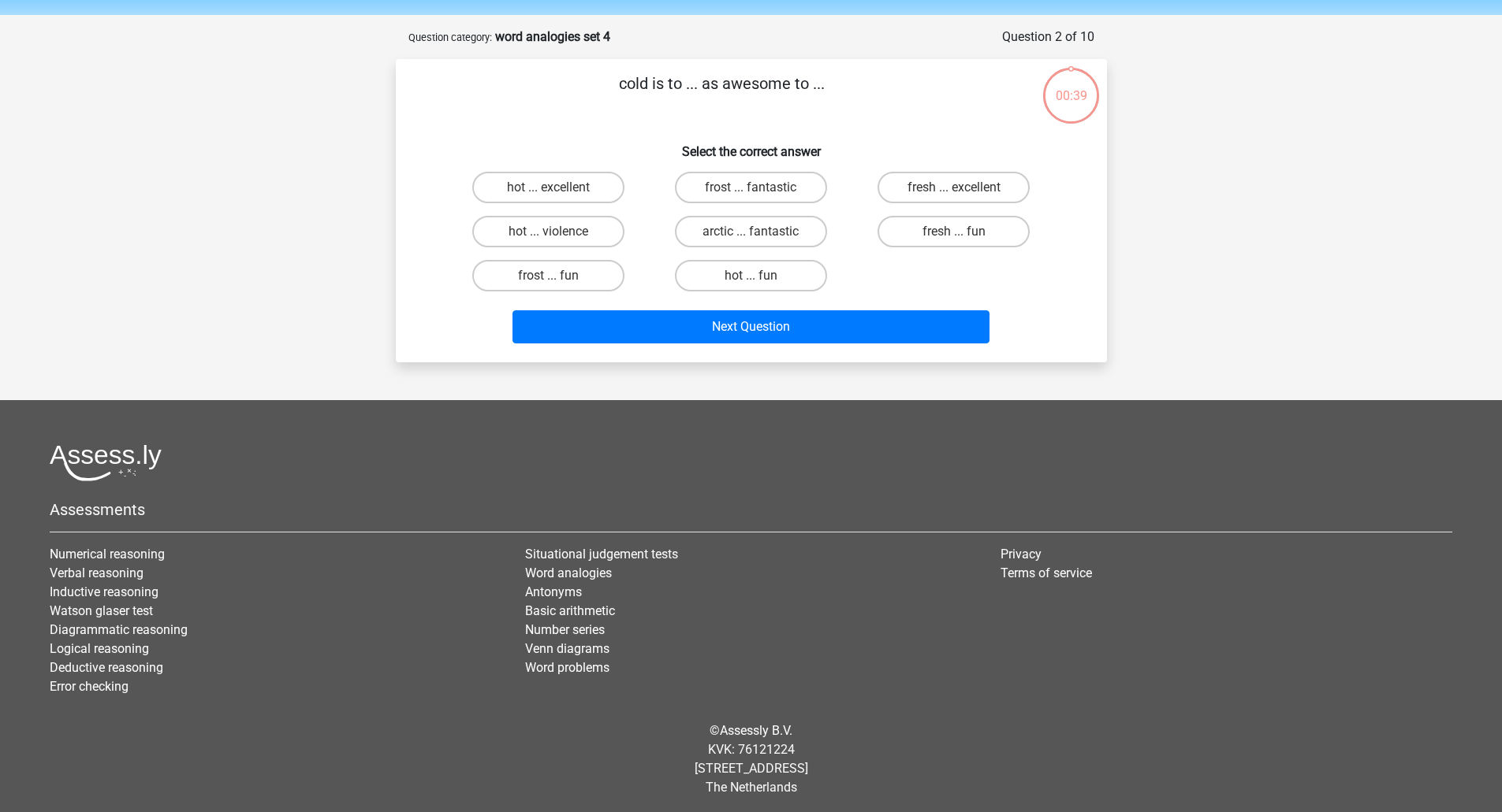
scroll to position [55, 0]
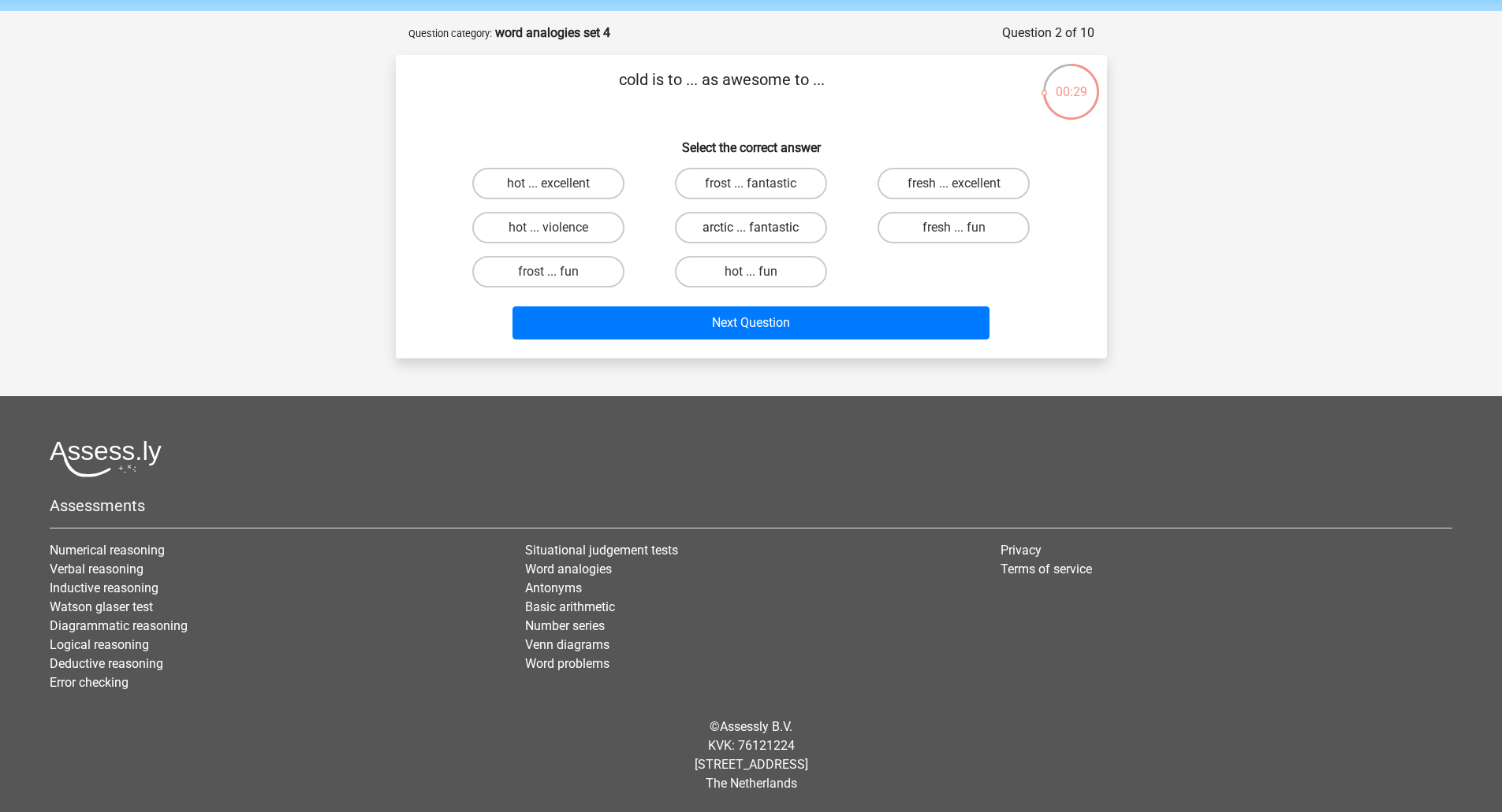
click at [774, 231] on label "arctic ... fantastic" at bounding box center [751, 227] width 153 height 31
click at [761, 231] on input "arctic ... fantastic" at bounding box center [755, 232] width 10 height 10
radio input "true"
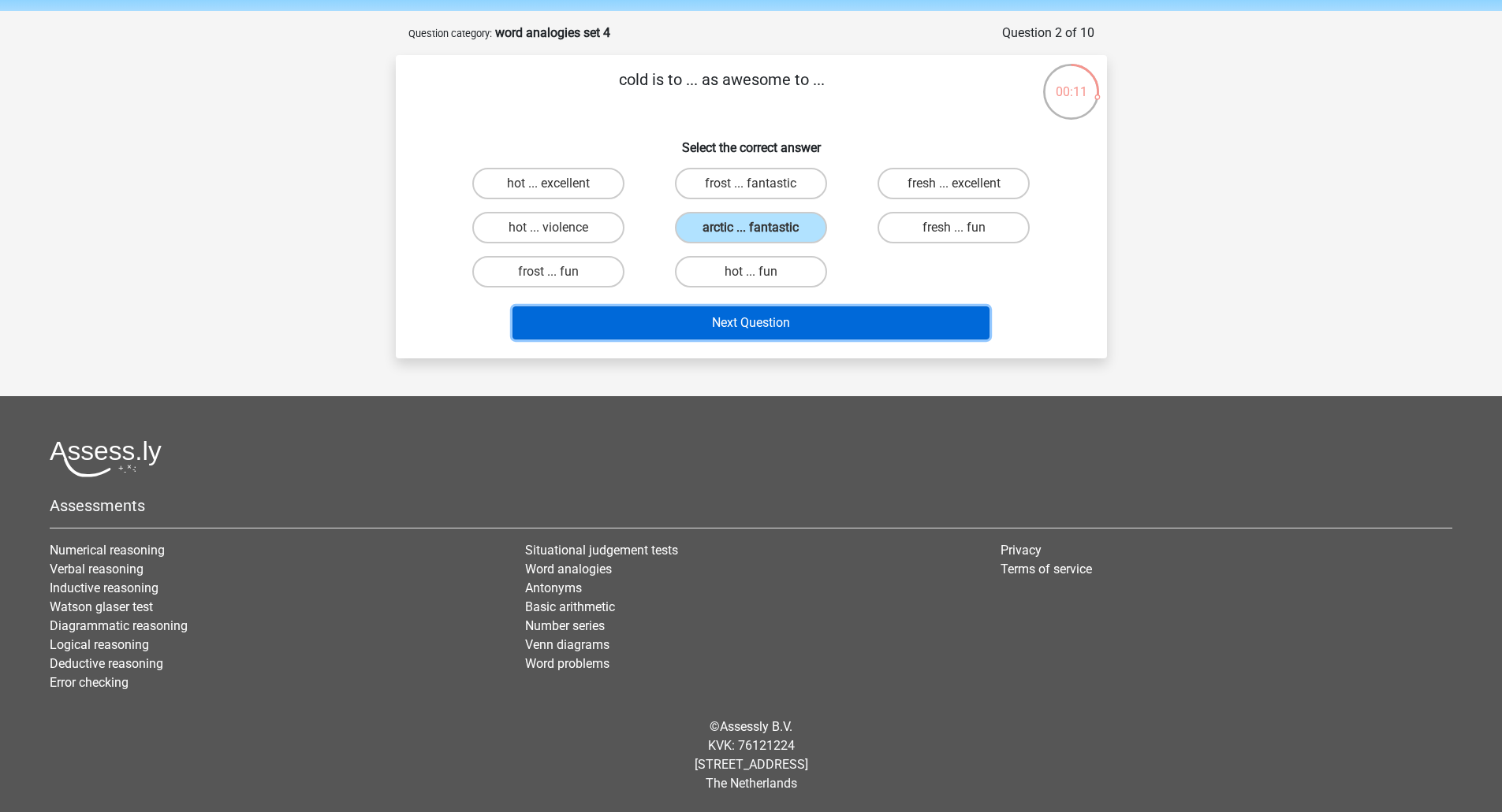
click at [833, 333] on button "Next Question" at bounding box center [751, 323] width 477 height 33
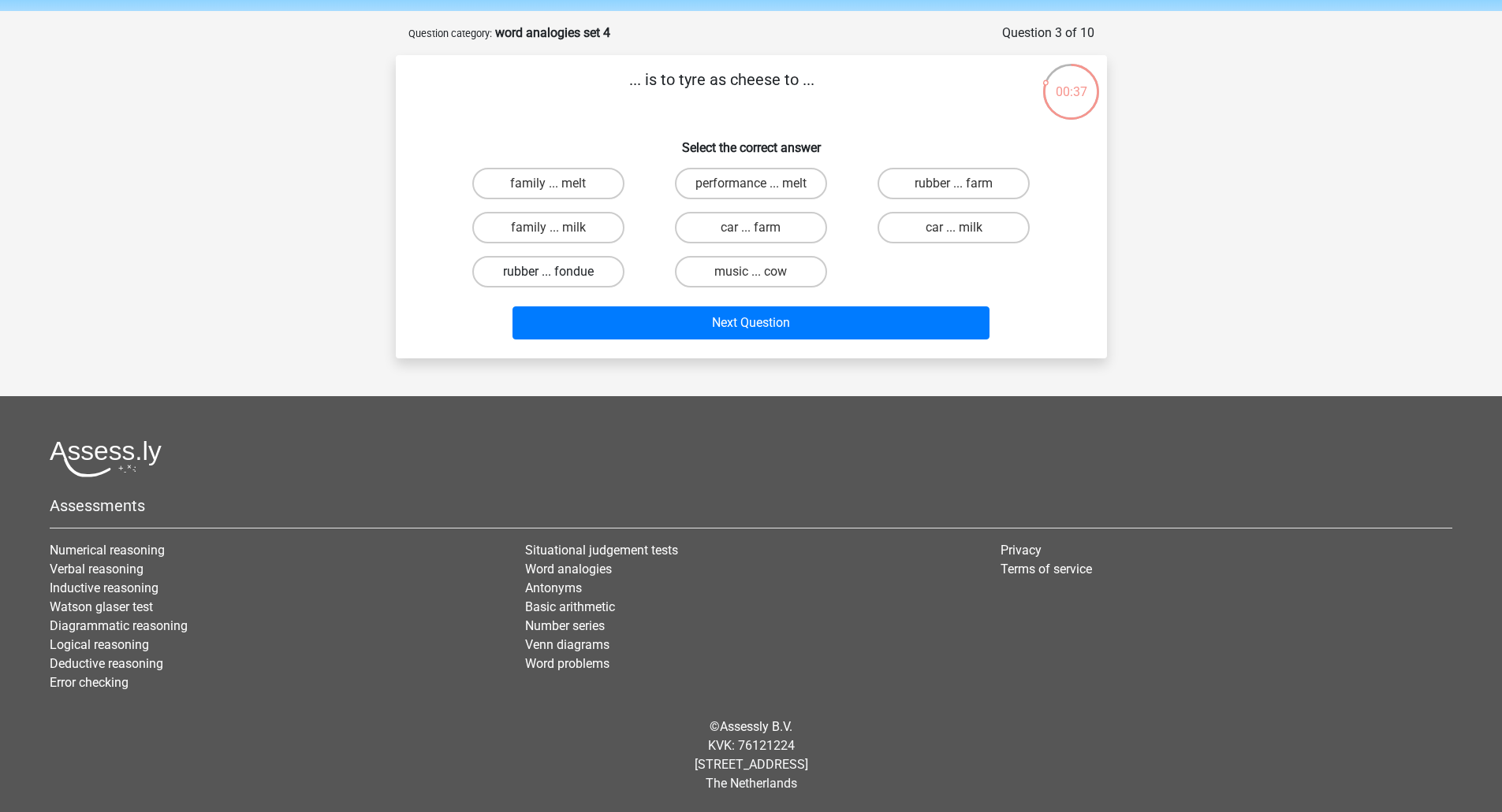
click at [575, 278] on label "rubber ... fondue" at bounding box center [548, 272] width 153 height 31
click at [558, 278] on input "rubber ... fondue" at bounding box center [553, 276] width 10 height 10
radio input "true"
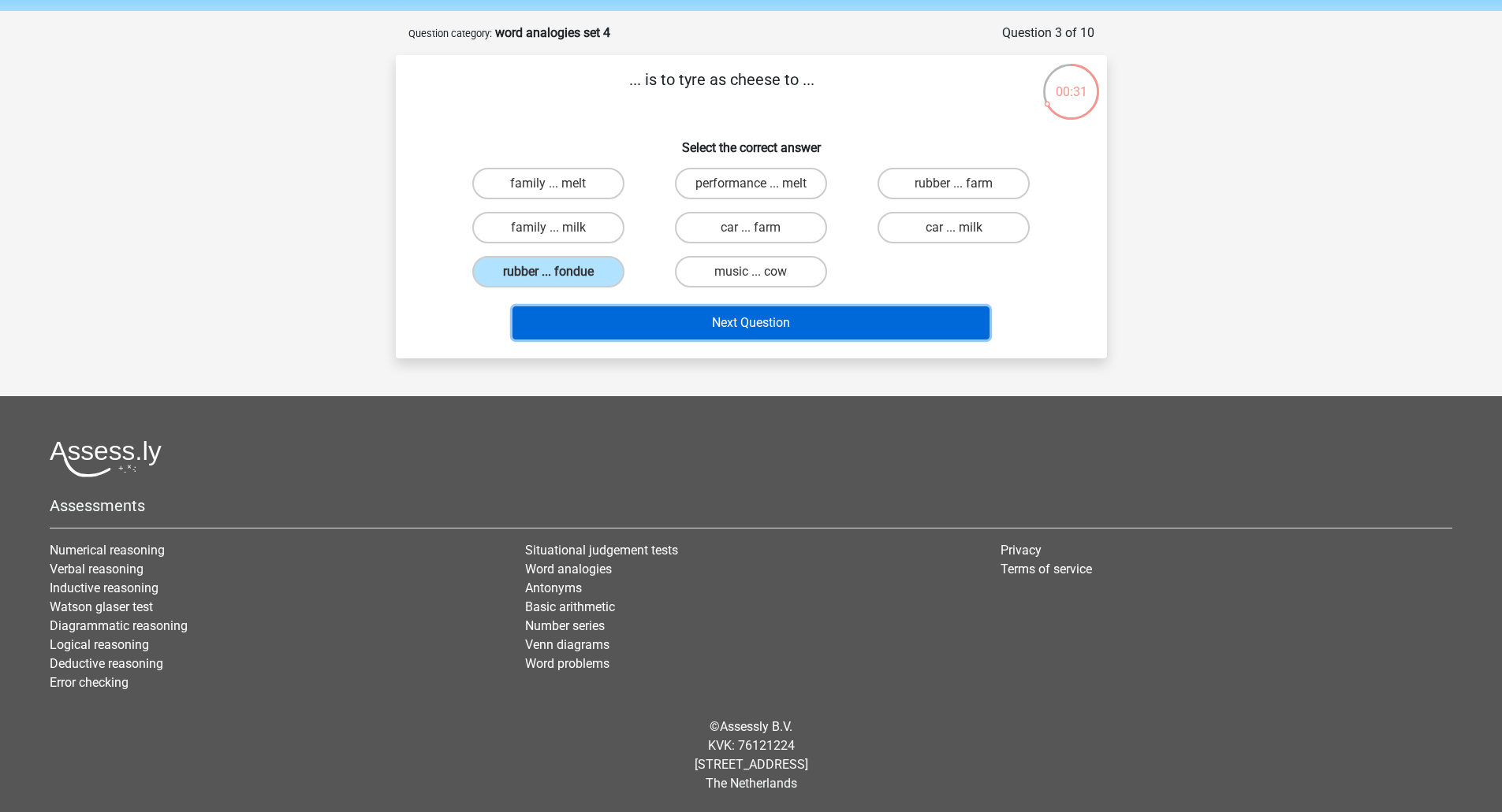
click at [858, 337] on button "Next Question" at bounding box center [751, 323] width 477 height 33
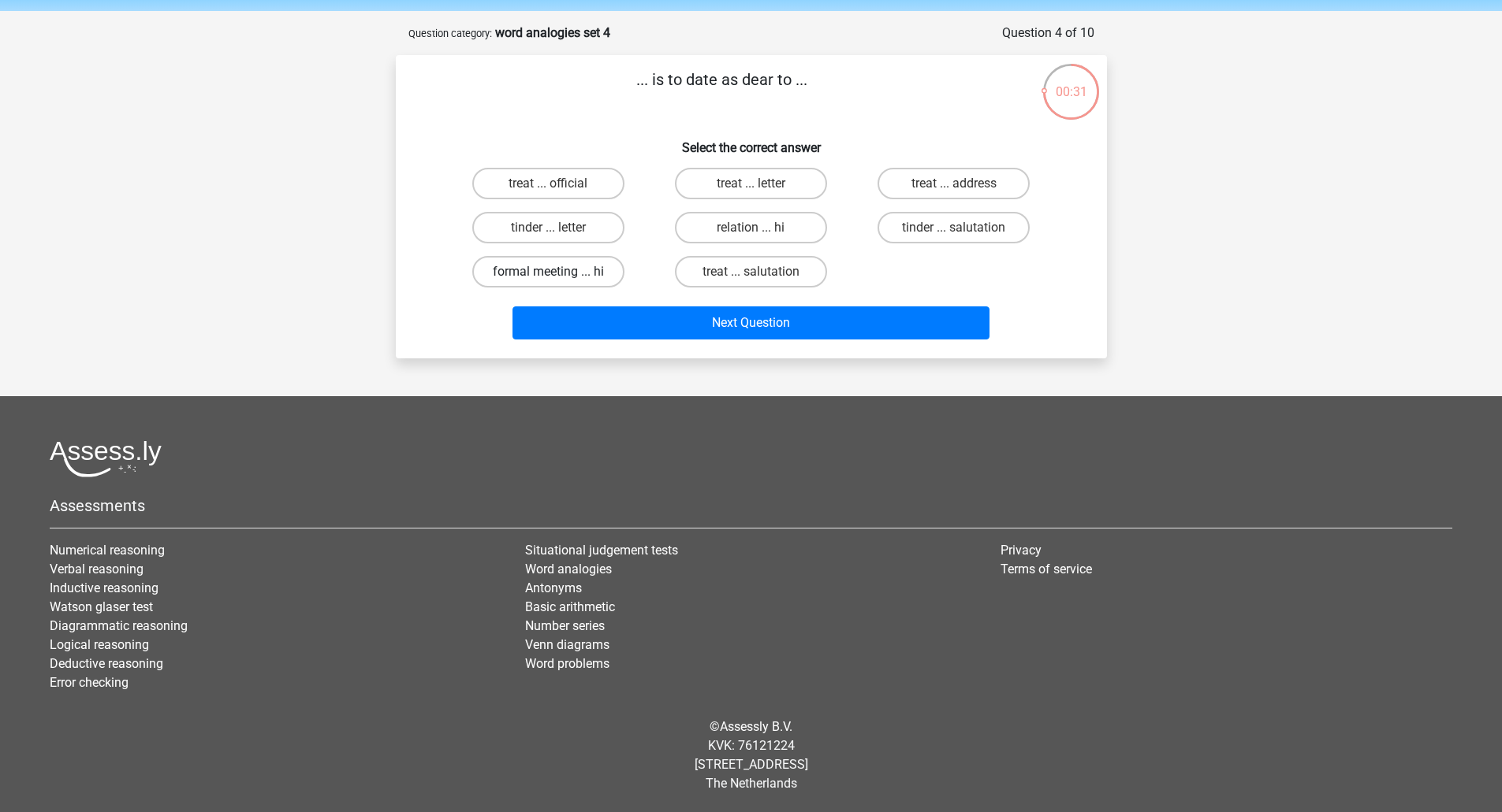
click at [594, 274] on label "formal meeting ... hi" at bounding box center [548, 272] width 153 height 31
click at [558, 274] on input "formal meeting ... hi" at bounding box center [553, 276] width 10 height 10
radio input "true"
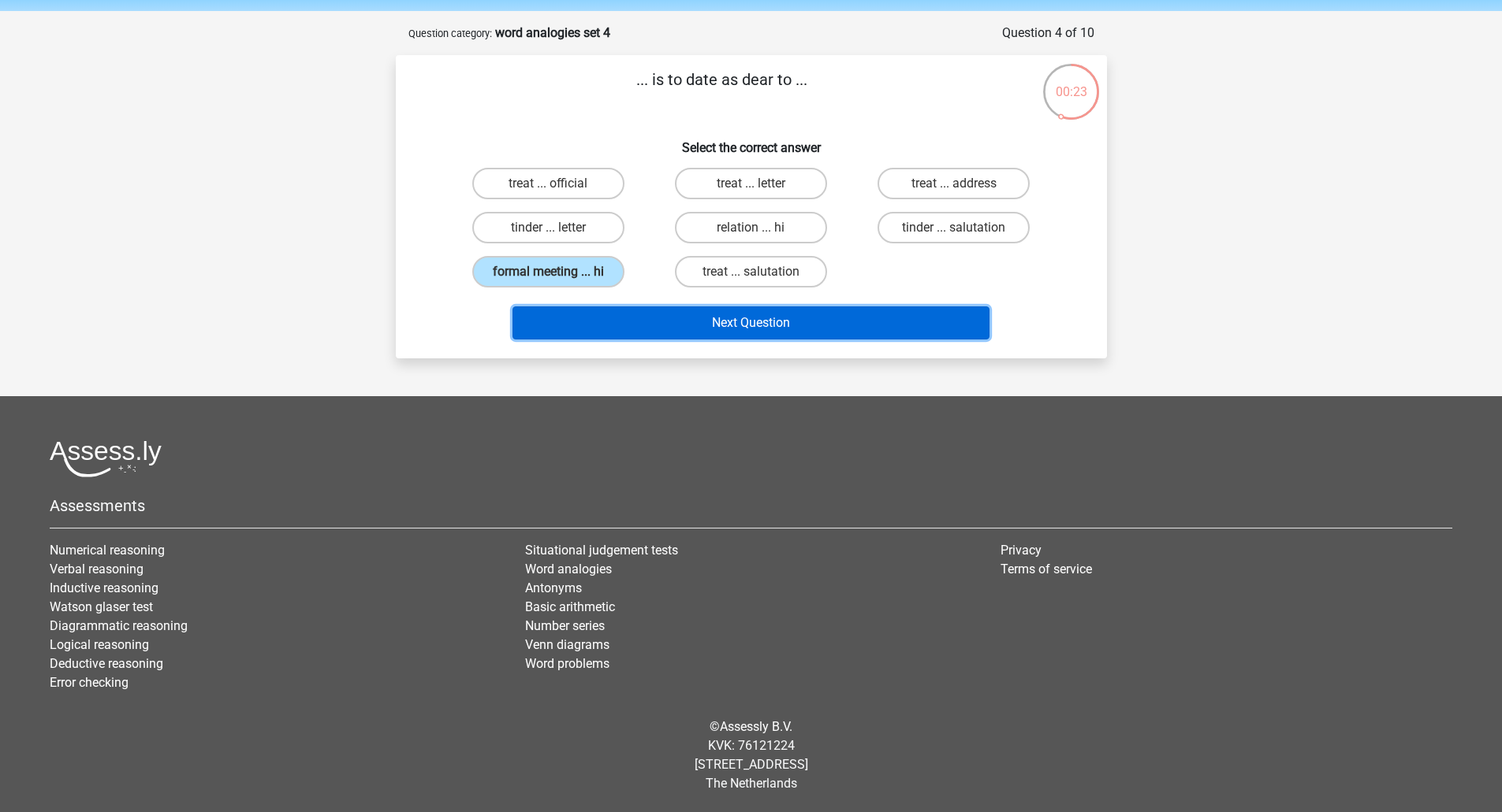
click at [768, 318] on button "Next Question" at bounding box center [751, 323] width 477 height 33
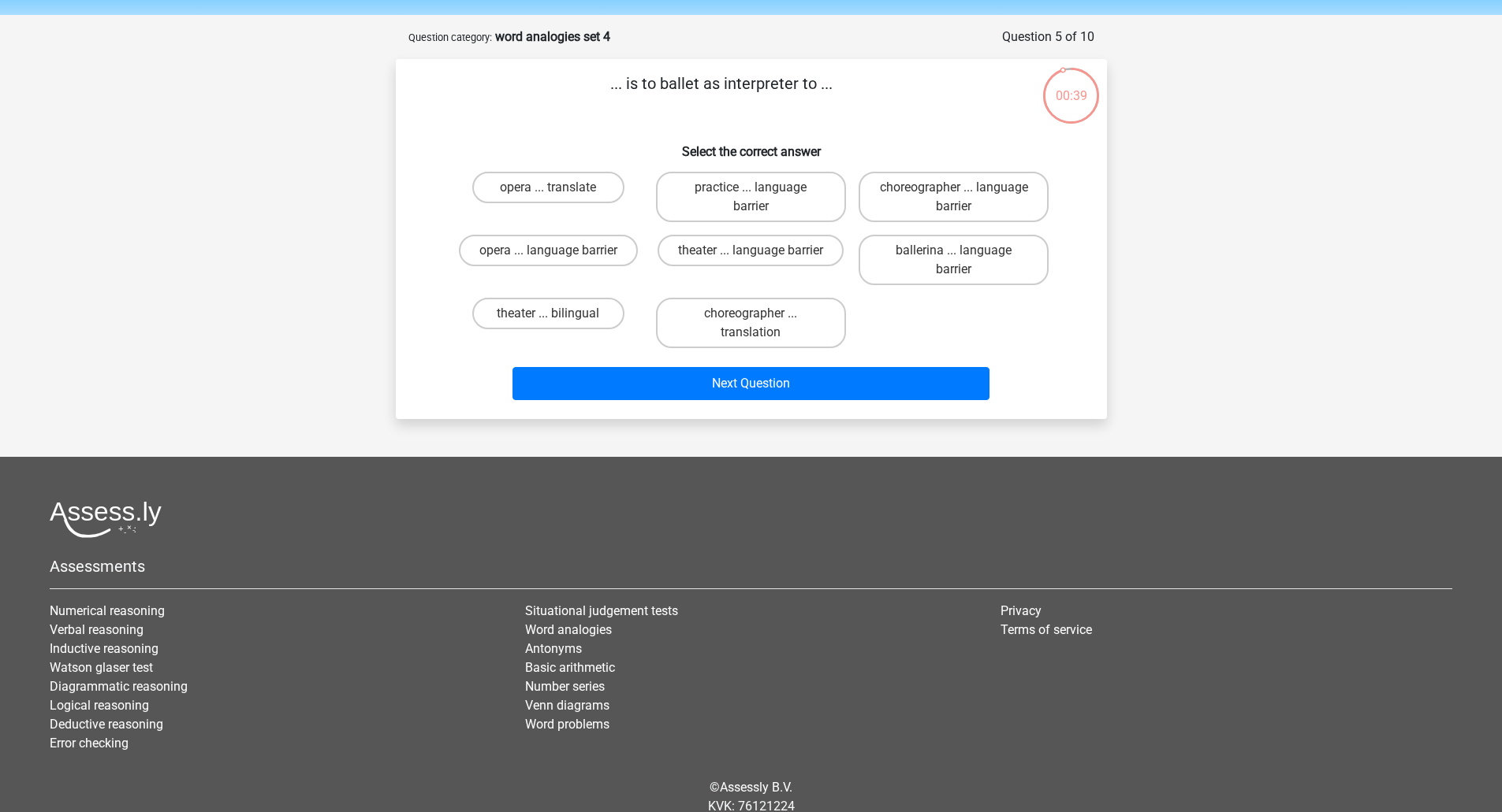
scroll to position [0, 0]
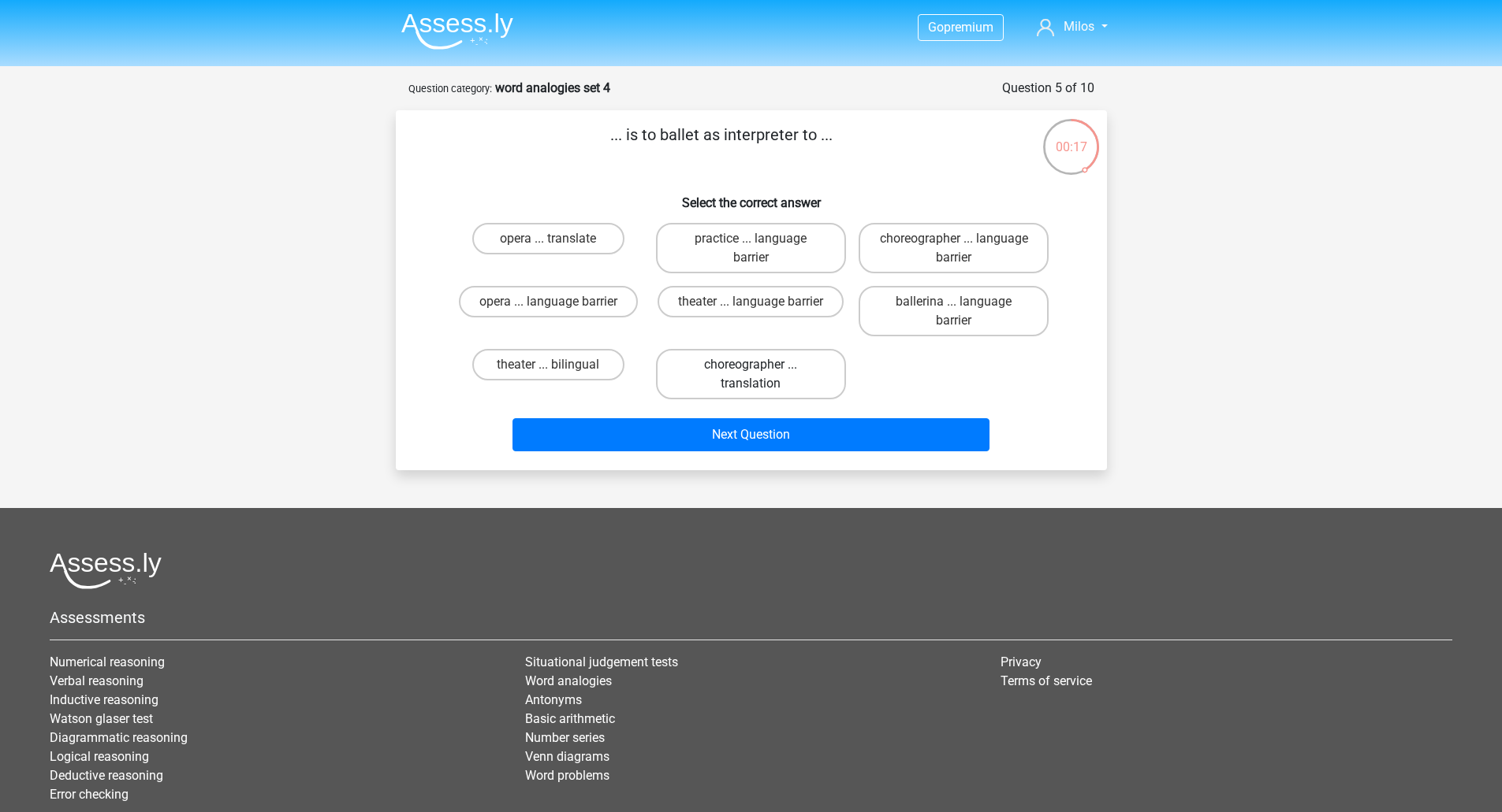
click at [795, 382] on label "choreographer ... translation" at bounding box center [751, 374] width 190 height 51
click at [761, 375] on input "choreographer ... translation" at bounding box center [755, 370] width 10 height 10
radio input "true"
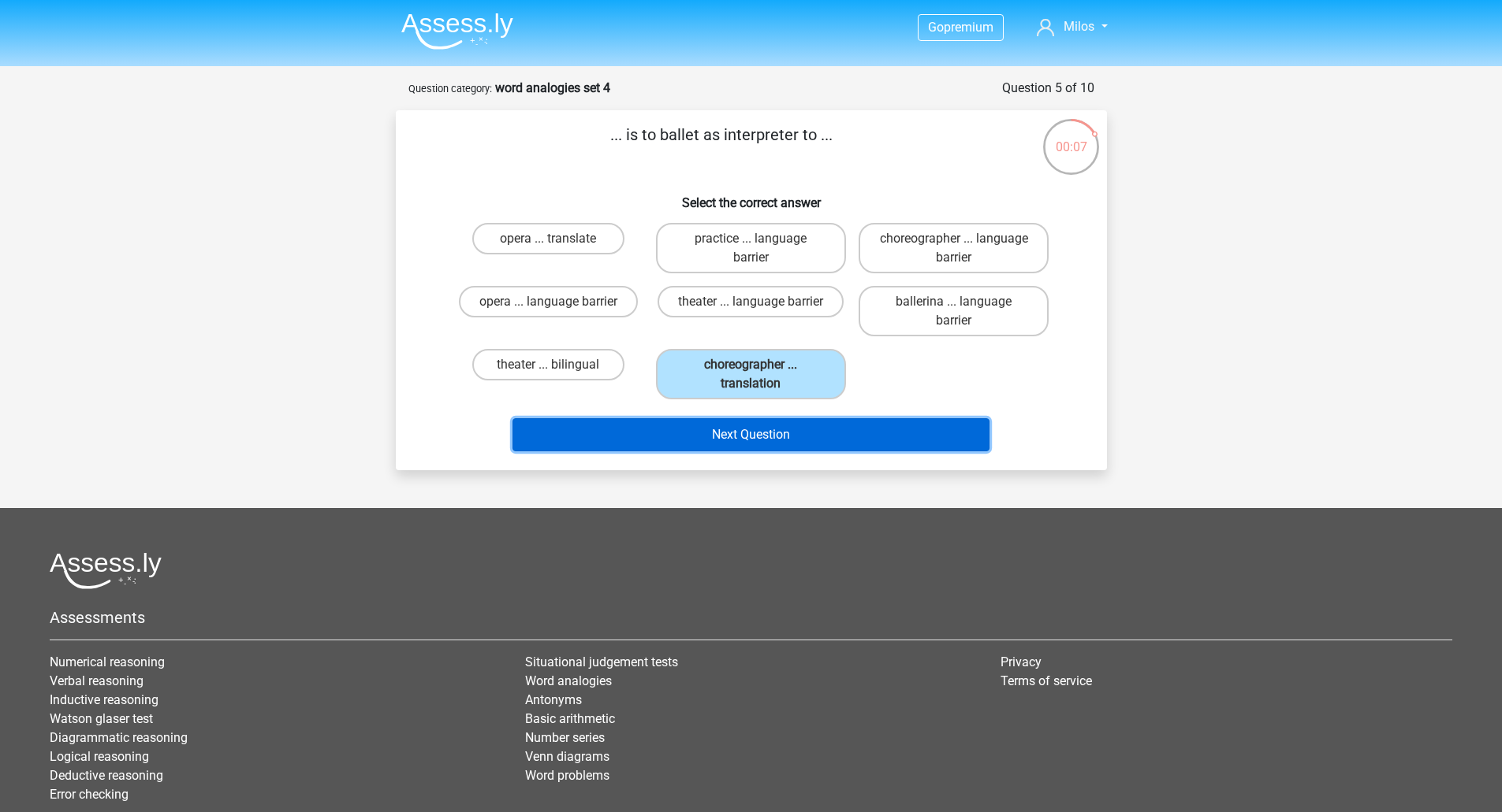
click at [706, 441] on button "Next Question" at bounding box center [751, 435] width 477 height 33
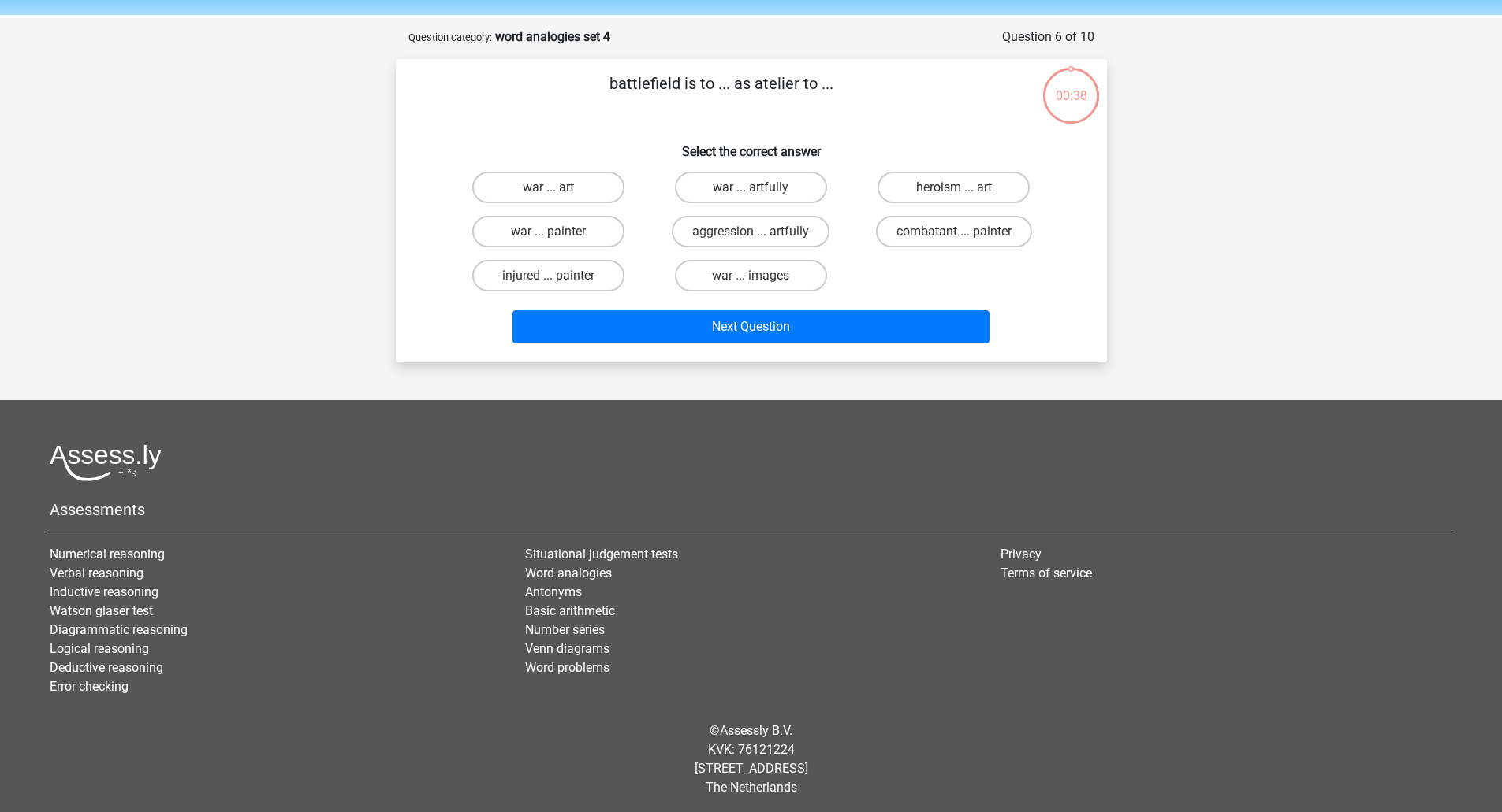
scroll to position [55, 0]
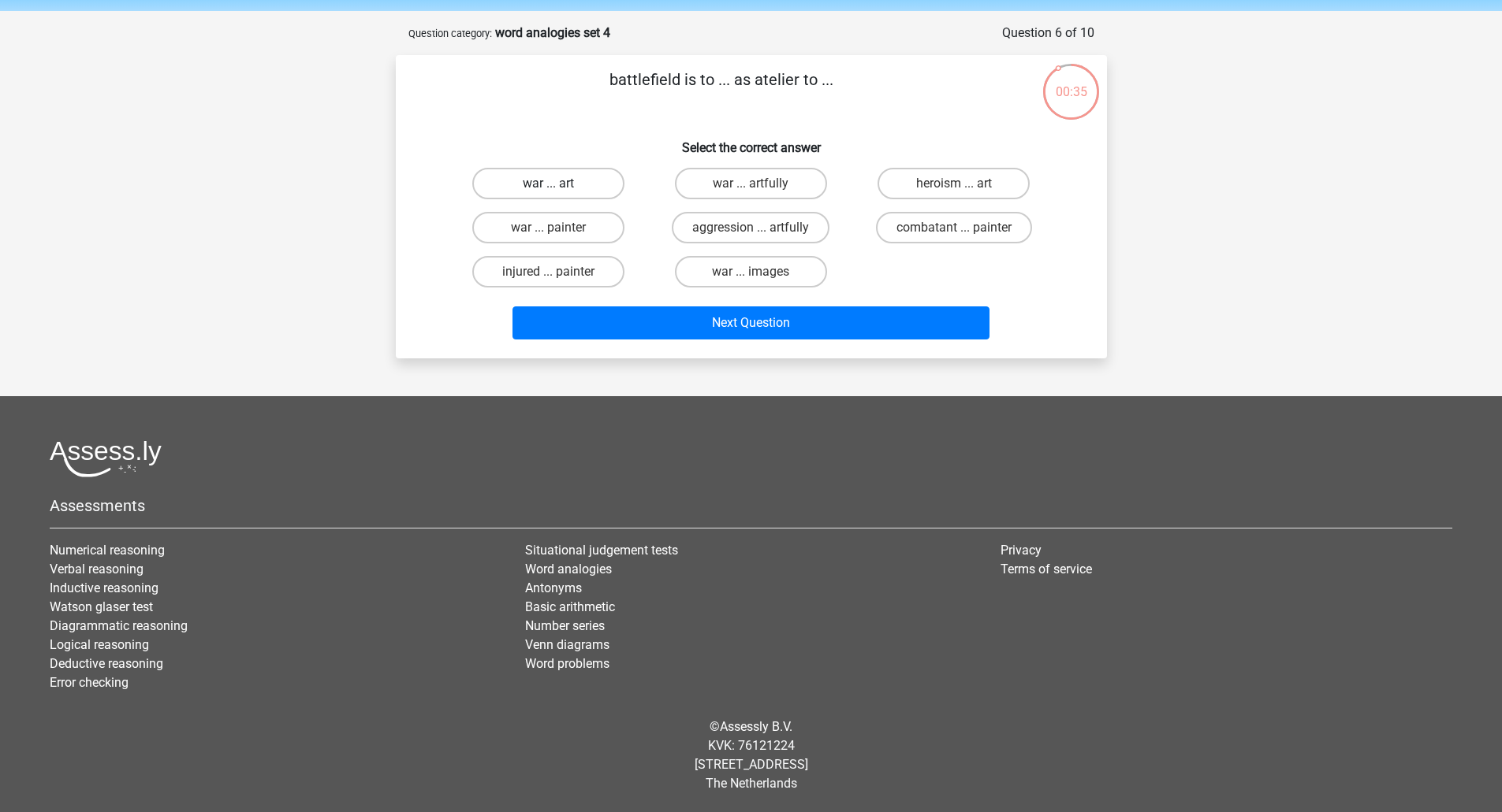
click at [603, 180] on label "war ... art" at bounding box center [548, 184] width 153 height 31
click at [558, 184] on input "war ... art" at bounding box center [553, 188] width 10 height 10
radio input "true"
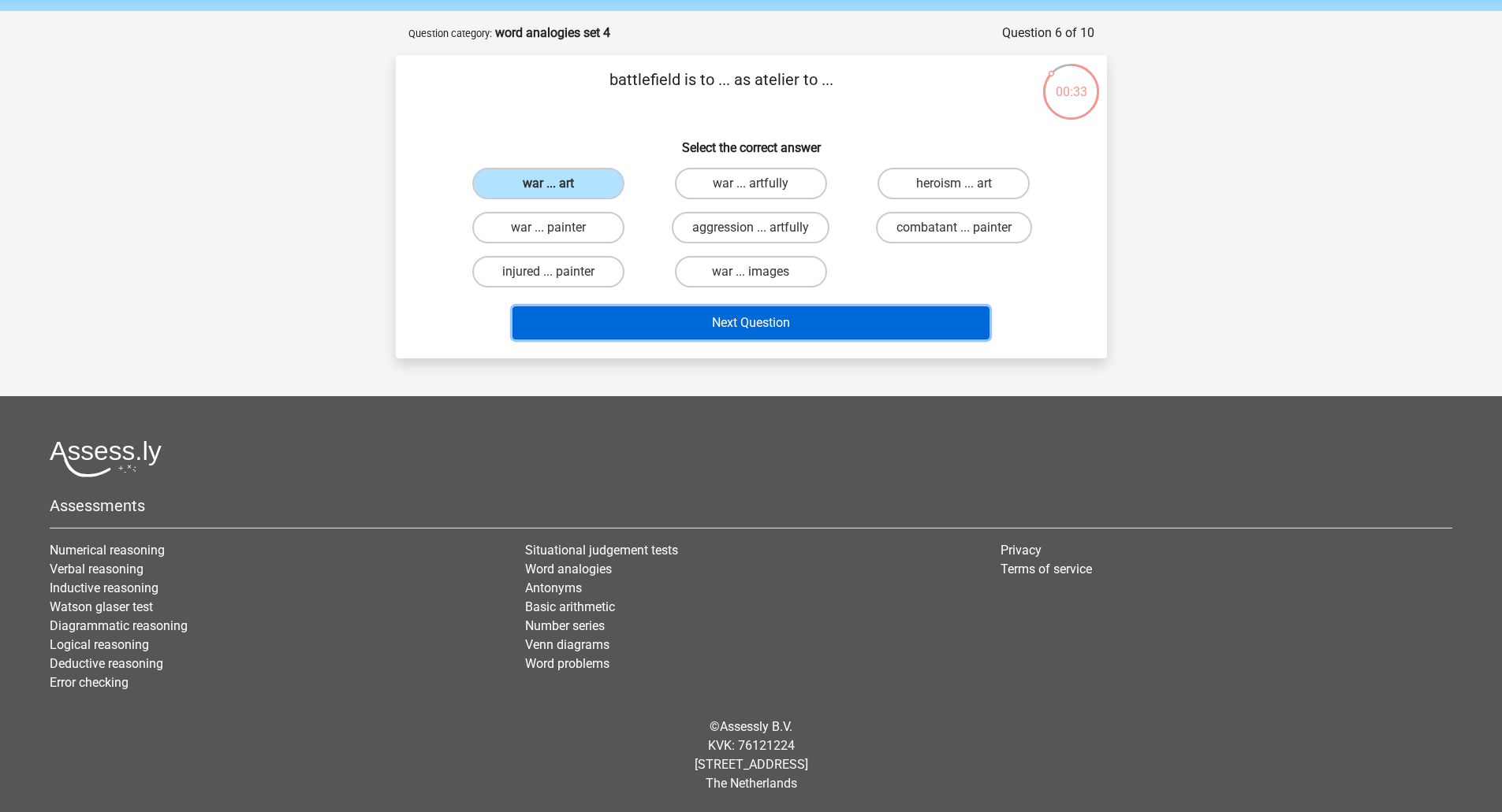
click at [774, 334] on button "Next Question" at bounding box center [751, 323] width 477 height 33
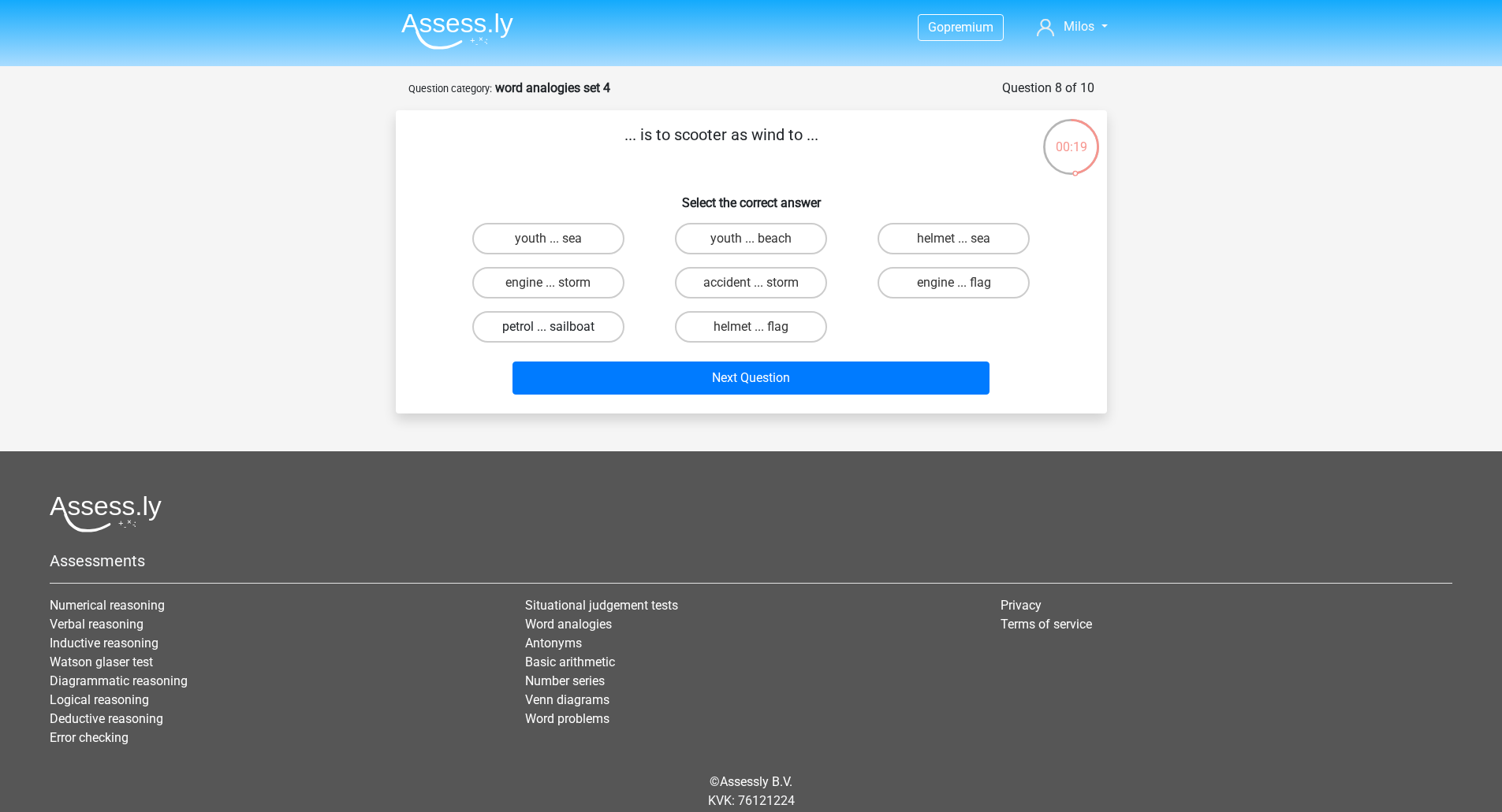
click at [603, 331] on label "petrol ... sailboat" at bounding box center [548, 327] width 153 height 31
click at [558, 331] on input "petrol ... sailboat" at bounding box center [553, 332] width 10 height 10
radio input "true"
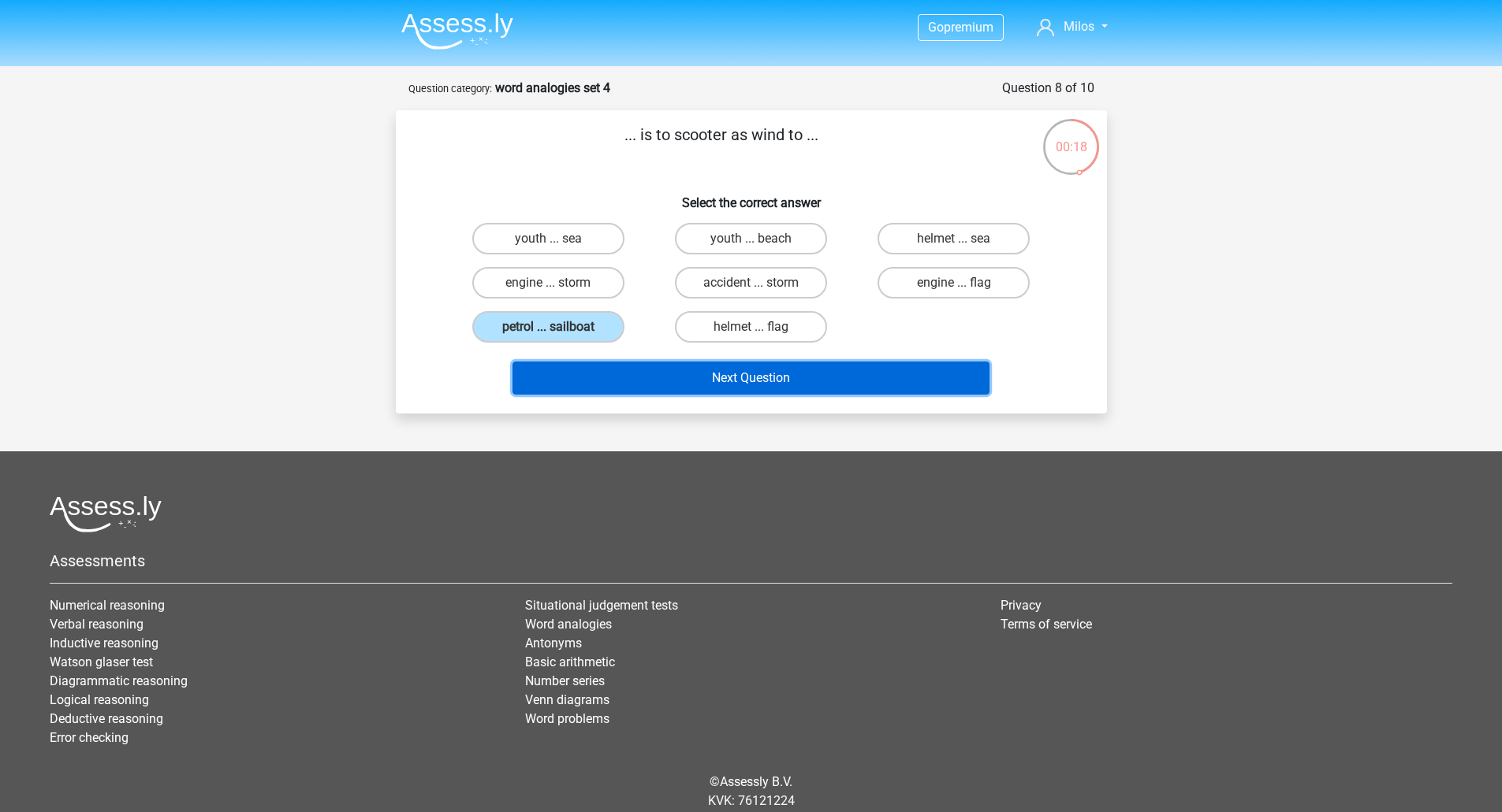
click at [743, 377] on button "Next Question" at bounding box center [751, 378] width 477 height 33
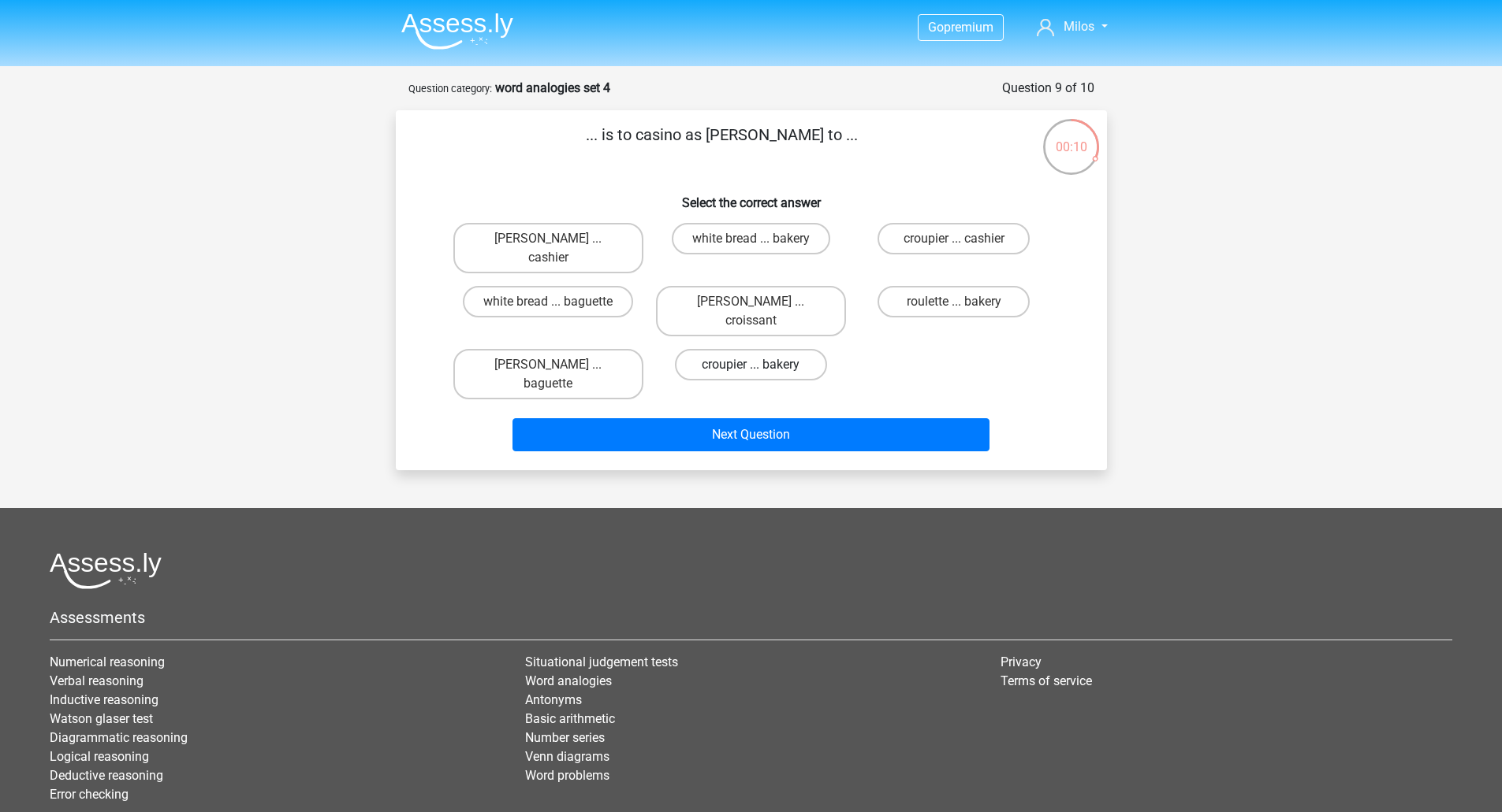
click at [800, 349] on label "croupier ... bakery" at bounding box center [751, 365] width 153 height 31
click at [761, 365] on input "croupier ... bakery" at bounding box center [755, 370] width 10 height 10
radio input "true"
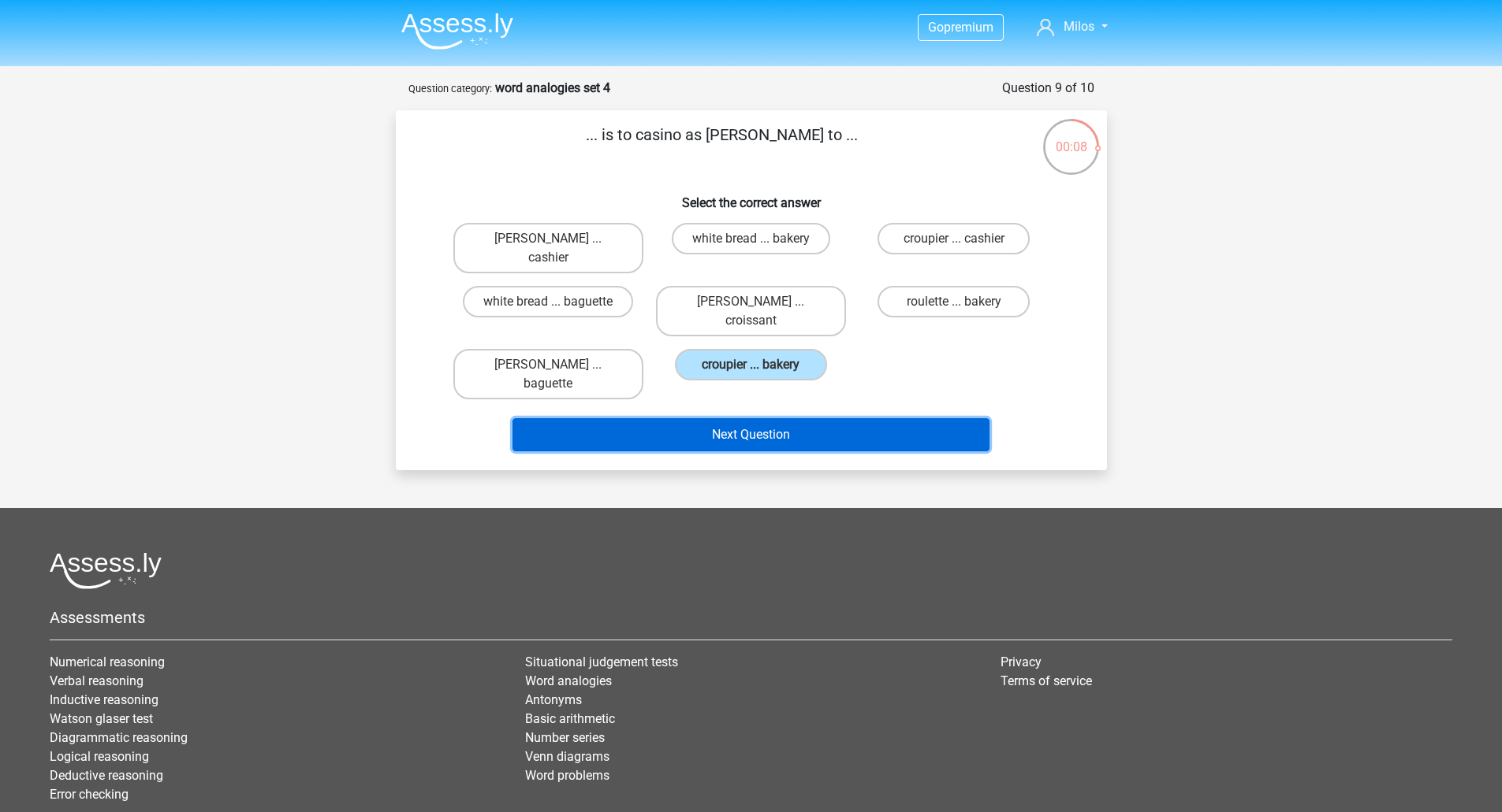
click at [799, 418] on button "Next Question" at bounding box center [751, 435] width 477 height 33
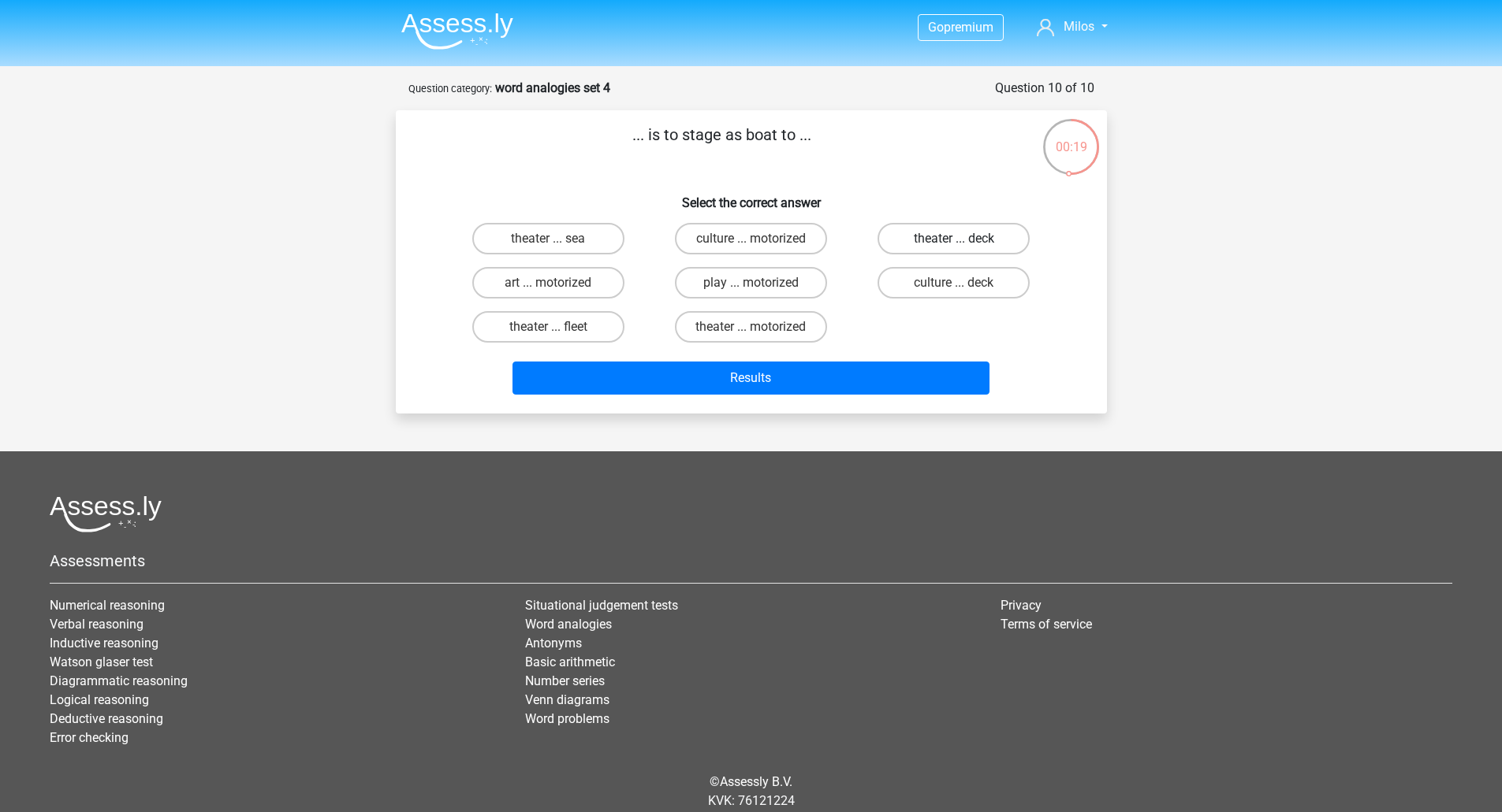
click at [930, 243] on label "theater ... deck" at bounding box center [953, 238] width 153 height 31
click at [954, 243] on input "theater ... deck" at bounding box center [959, 243] width 10 height 10
radio input "true"
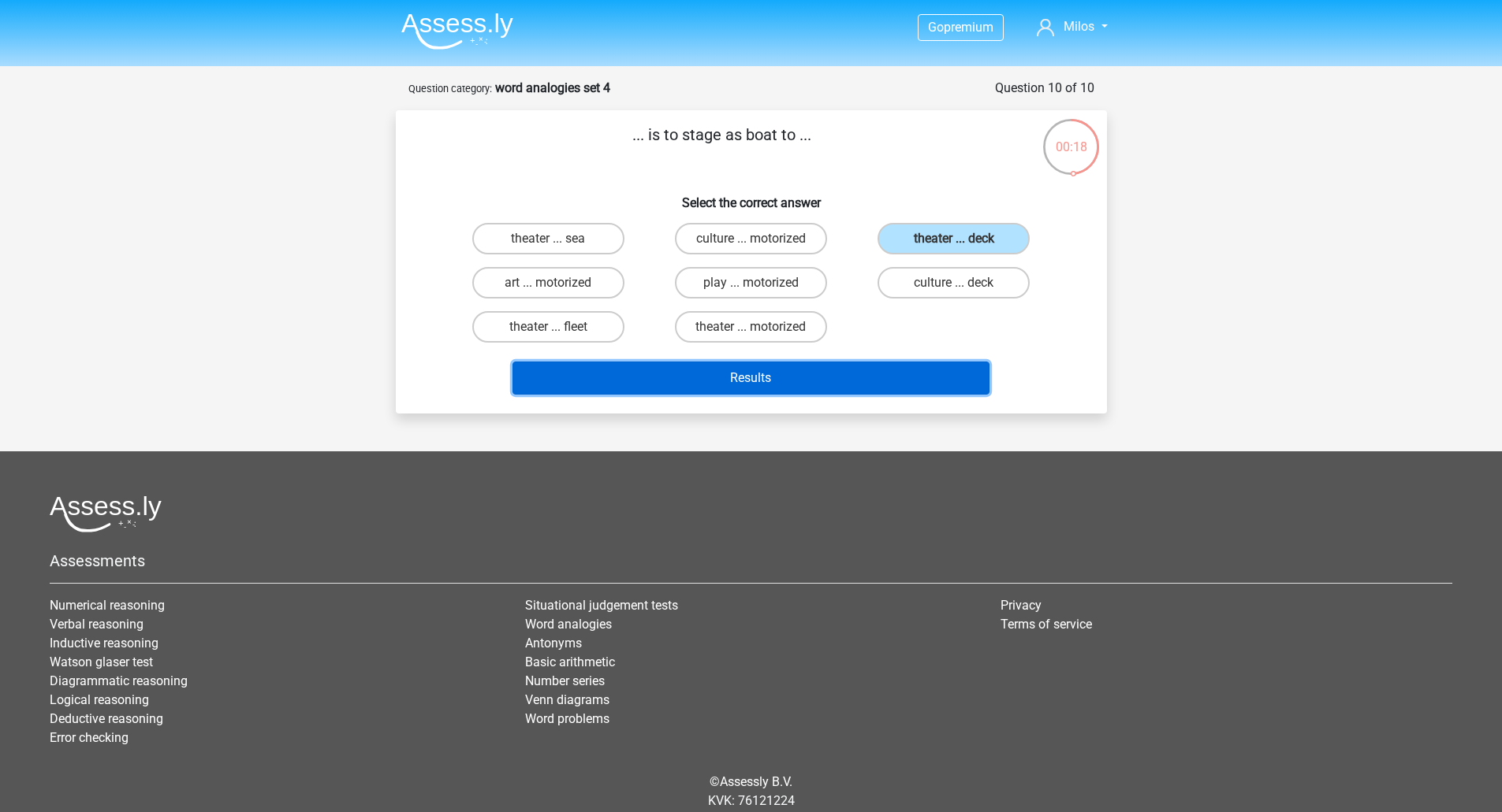
click at [715, 384] on button "Results" at bounding box center [751, 378] width 477 height 33
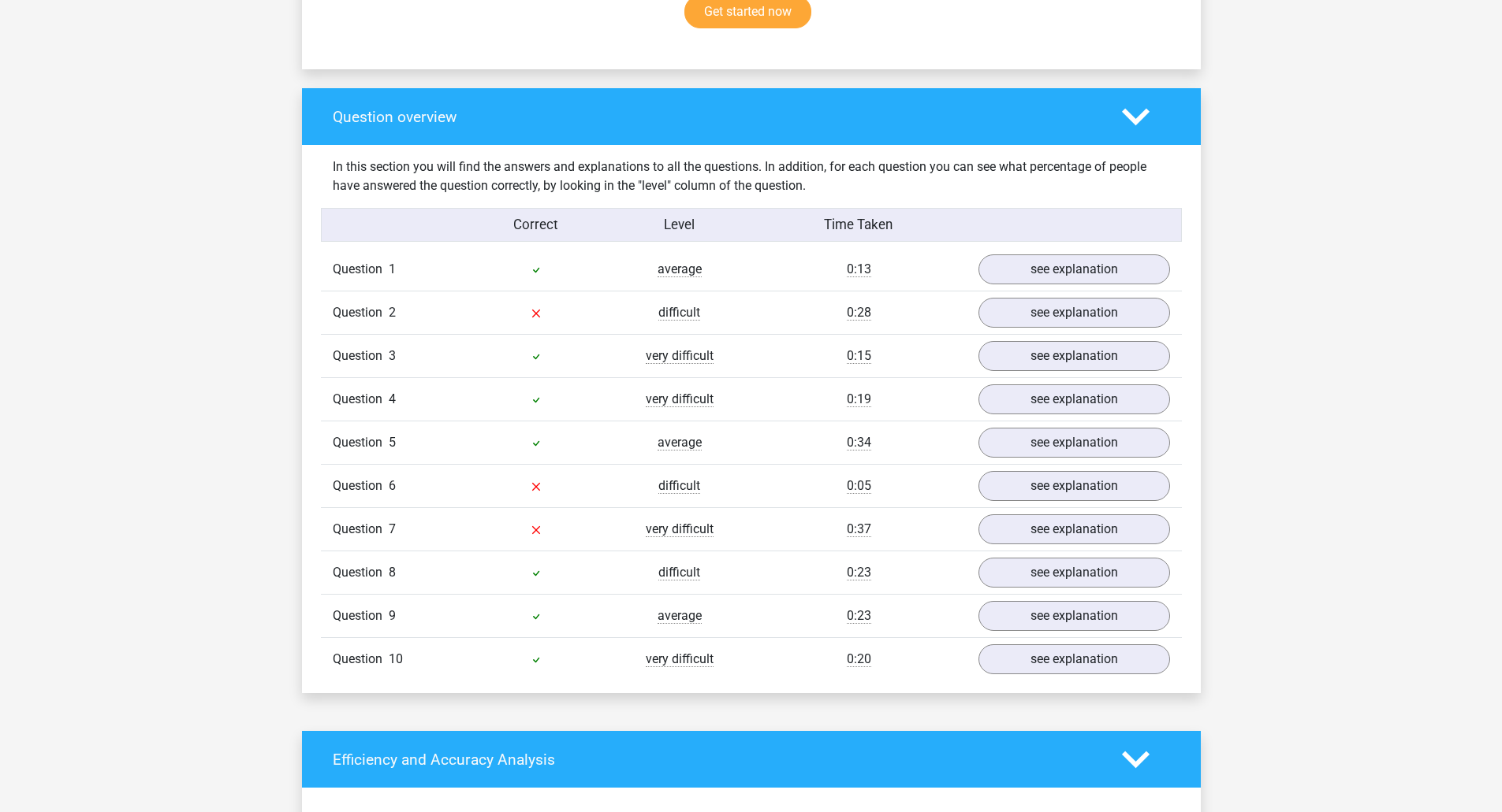
scroll to position [1103, 0]
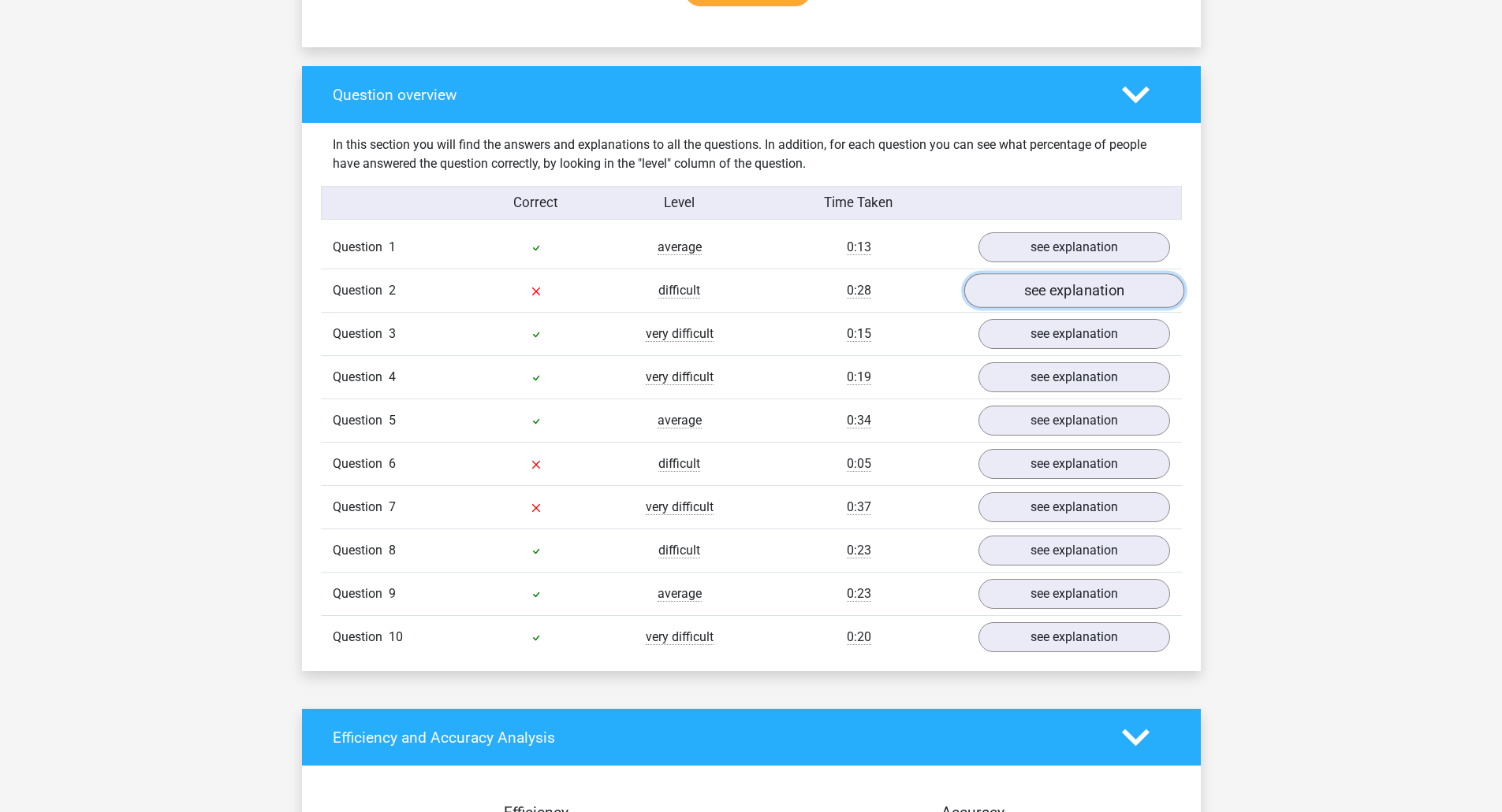
click at [1049, 288] on link "see explanation" at bounding box center [1073, 292] width 220 height 35
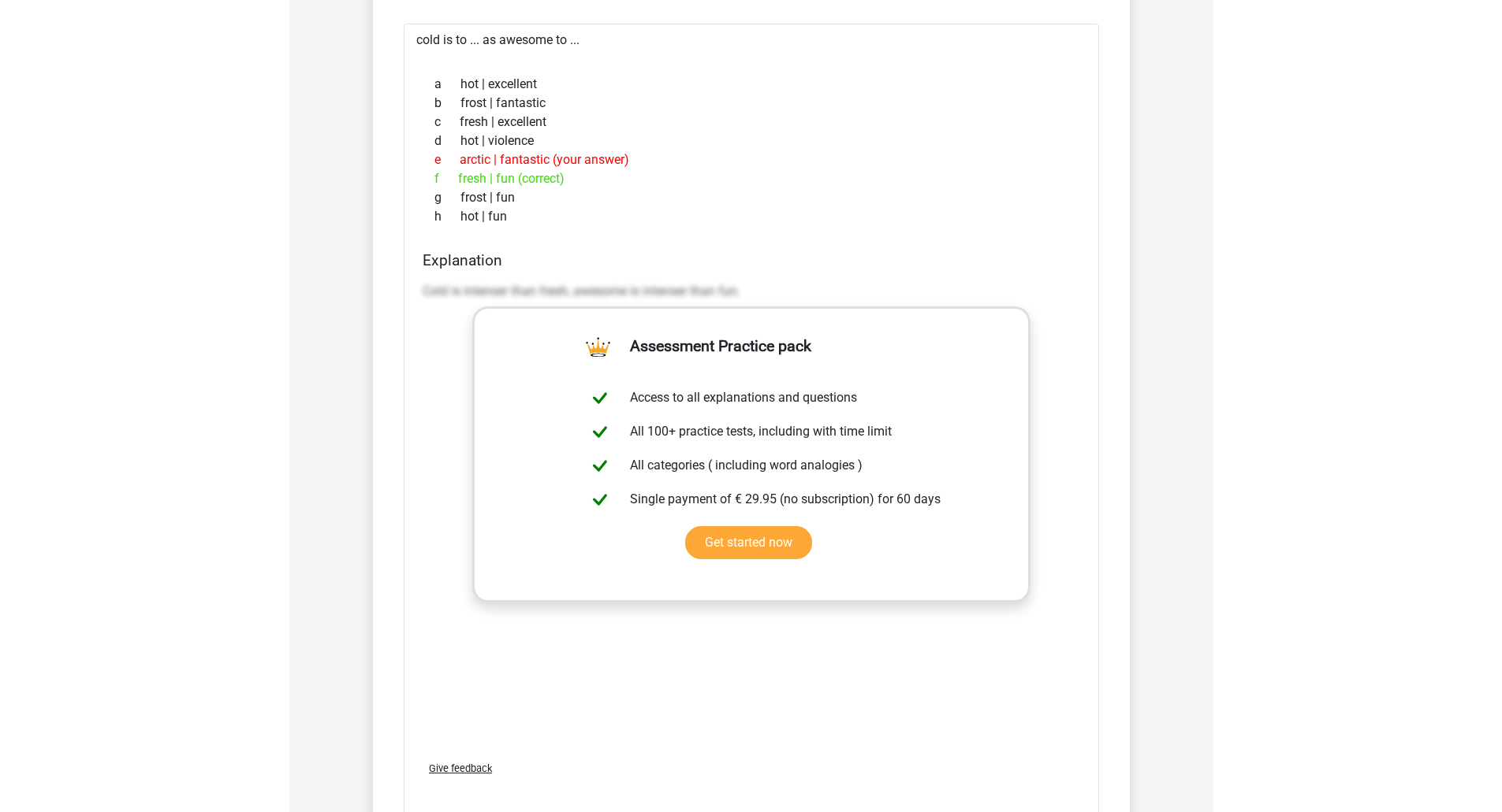
scroll to position [1260, 0]
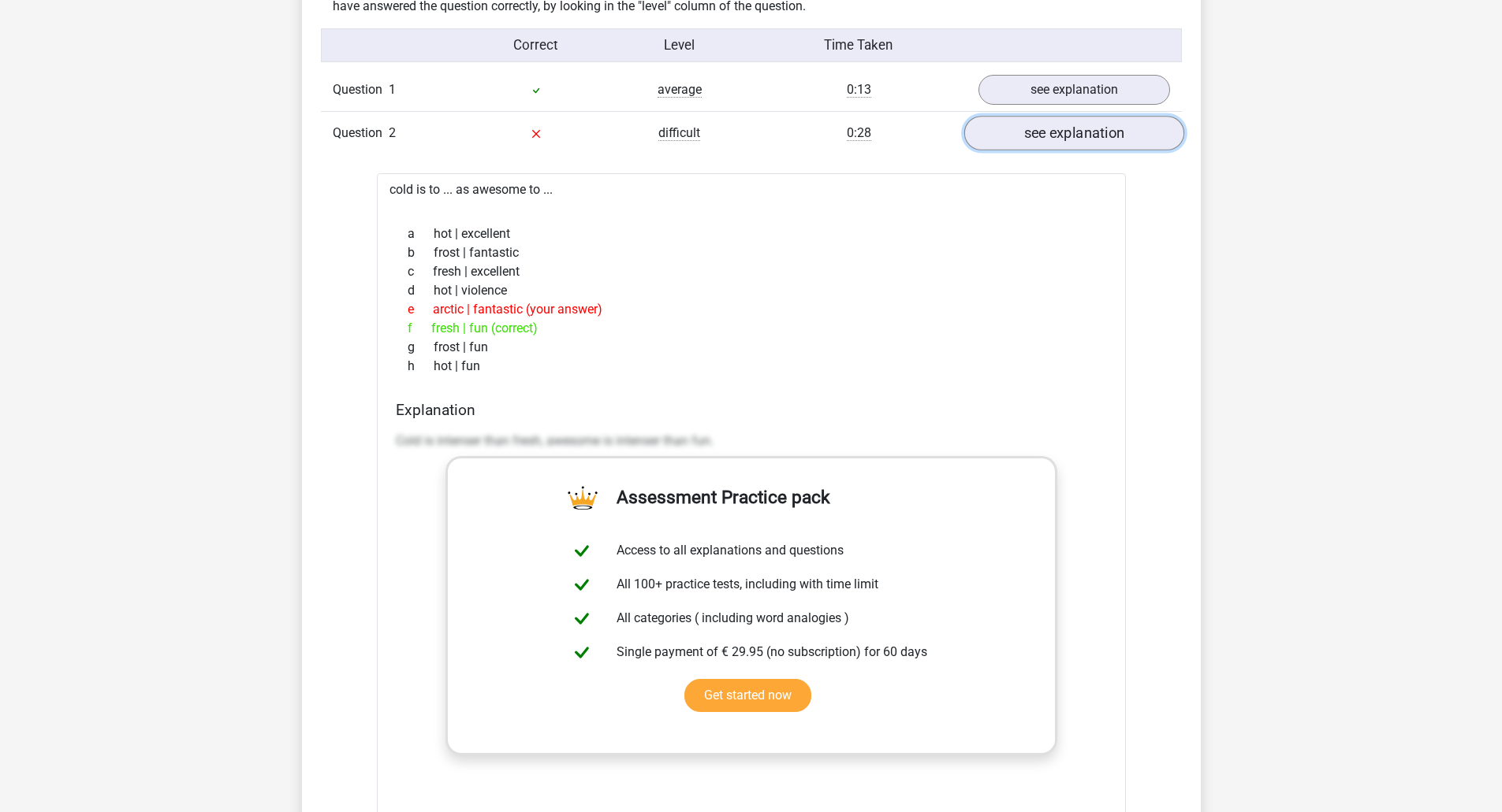
click at [1112, 142] on link "see explanation" at bounding box center [1073, 134] width 220 height 35
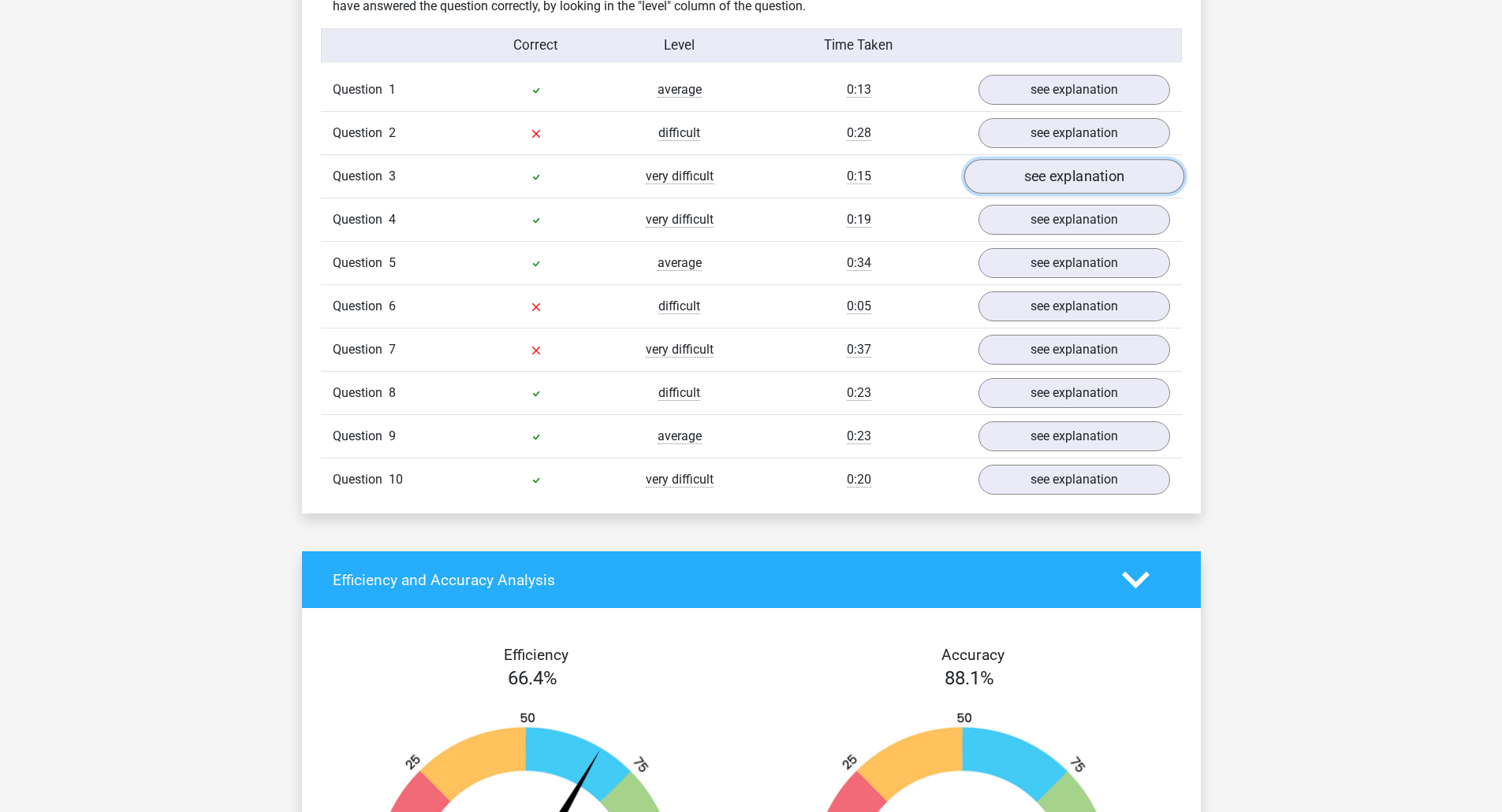
click at [1094, 188] on link "see explanation" at bounding box center [1073, 177] width 220 height 35
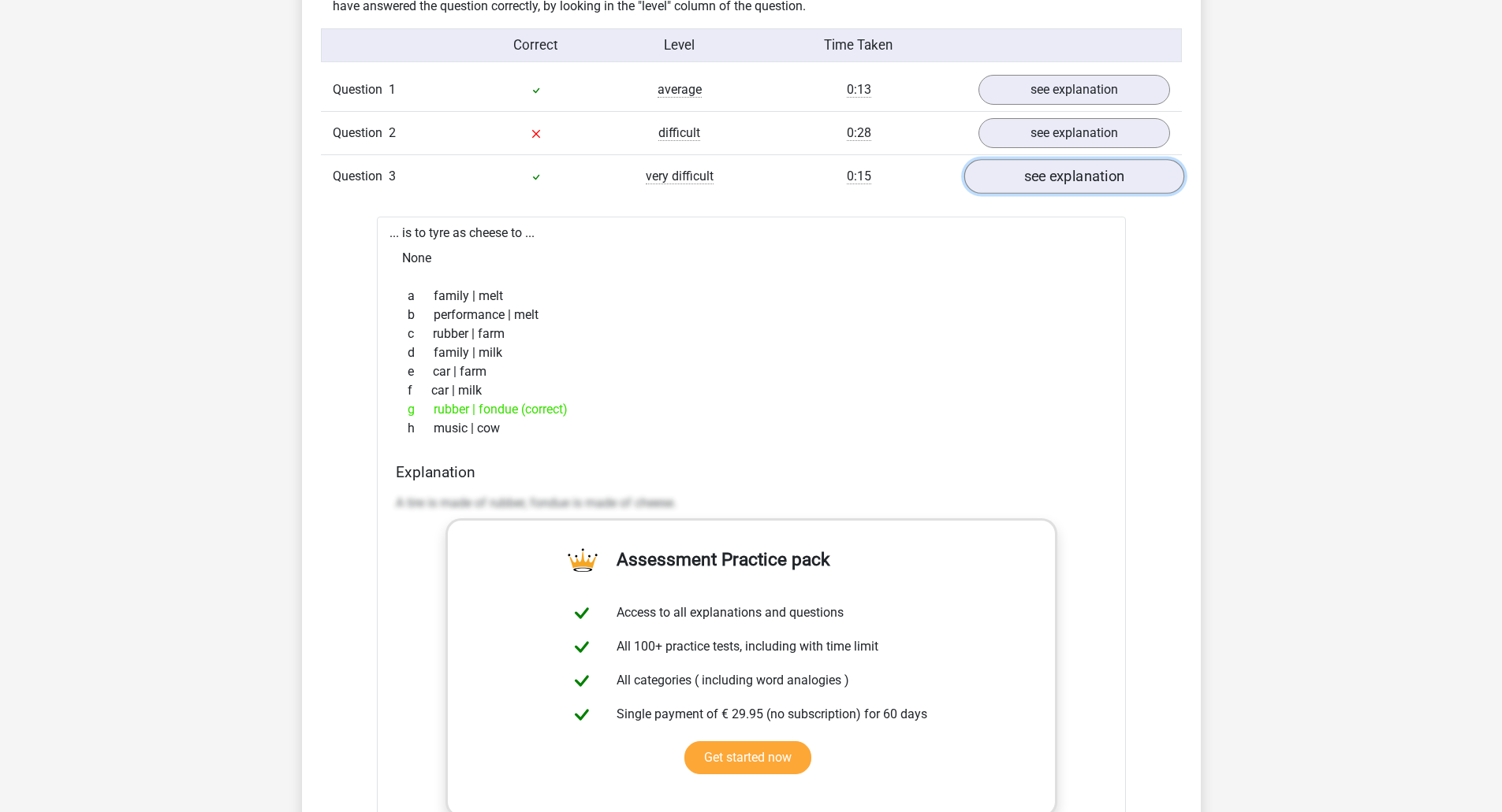
click at [1094, 188] on link "see explanation" at bounding box center [1073, 177] width 220 height 35
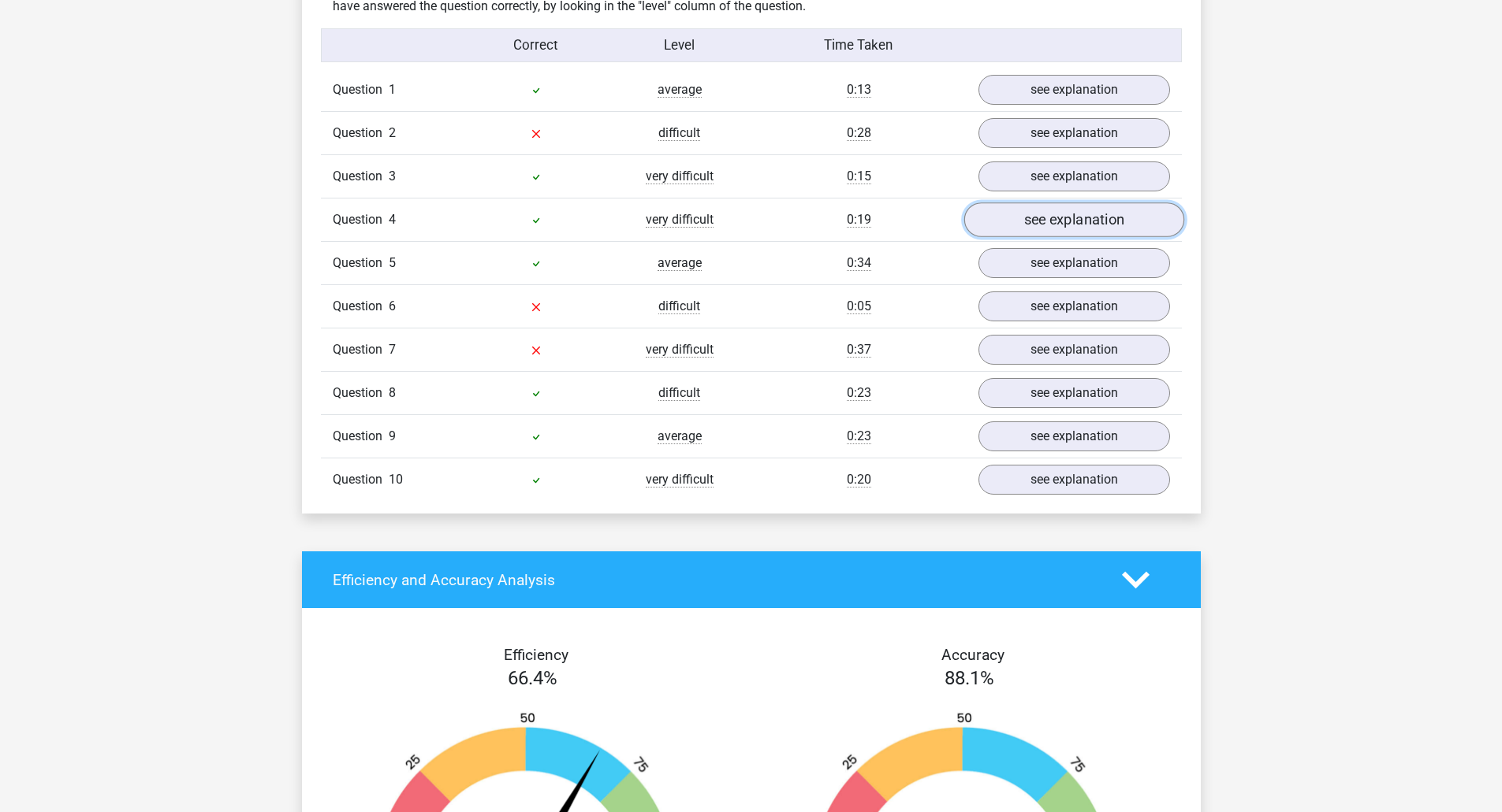
click at [1094, 213] on link "see explanation" at bounding box center [1073, 221] width 220 height 35
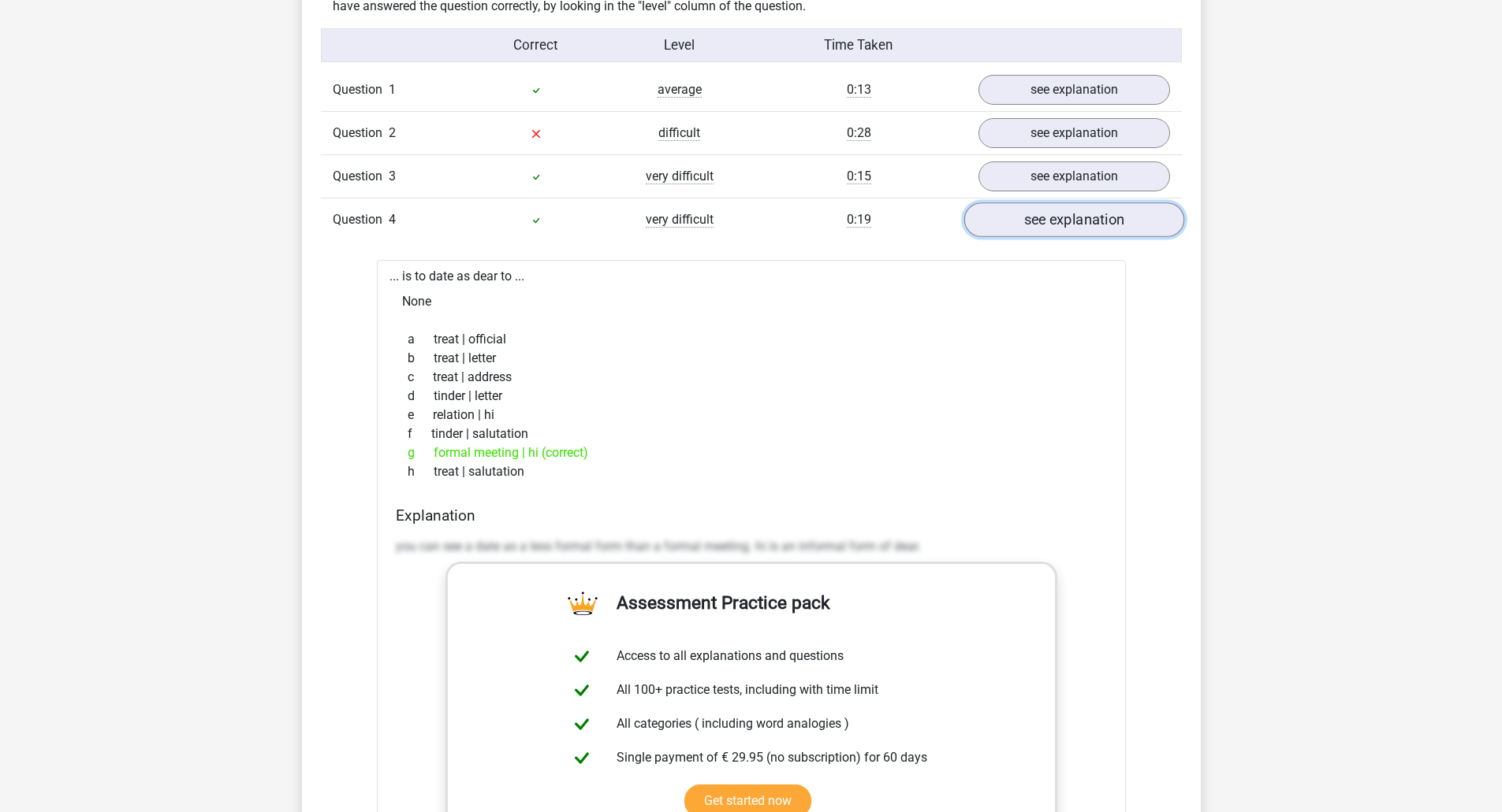
click at [1094, 213] on link "see explanation" at bounding box center [1073, 221] width 220 height 35
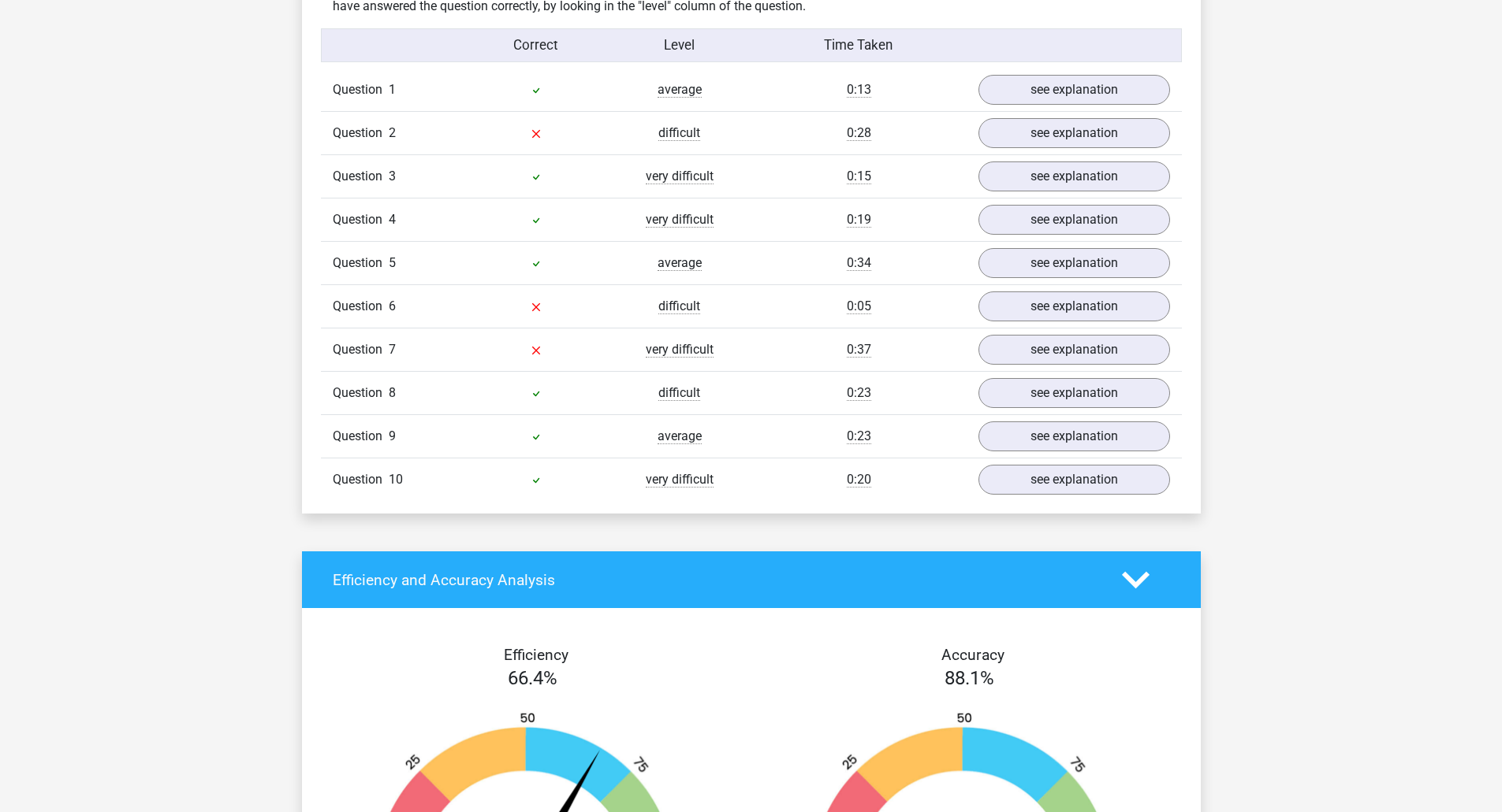
click at [1091, 246] on div "Question 5 average 0:34 see explanation" at bounding box center [751, 262] width 861 height 43
click at [1093, 256] on link "see explanation" at bounding box center [1073, 264] width 220 height 35
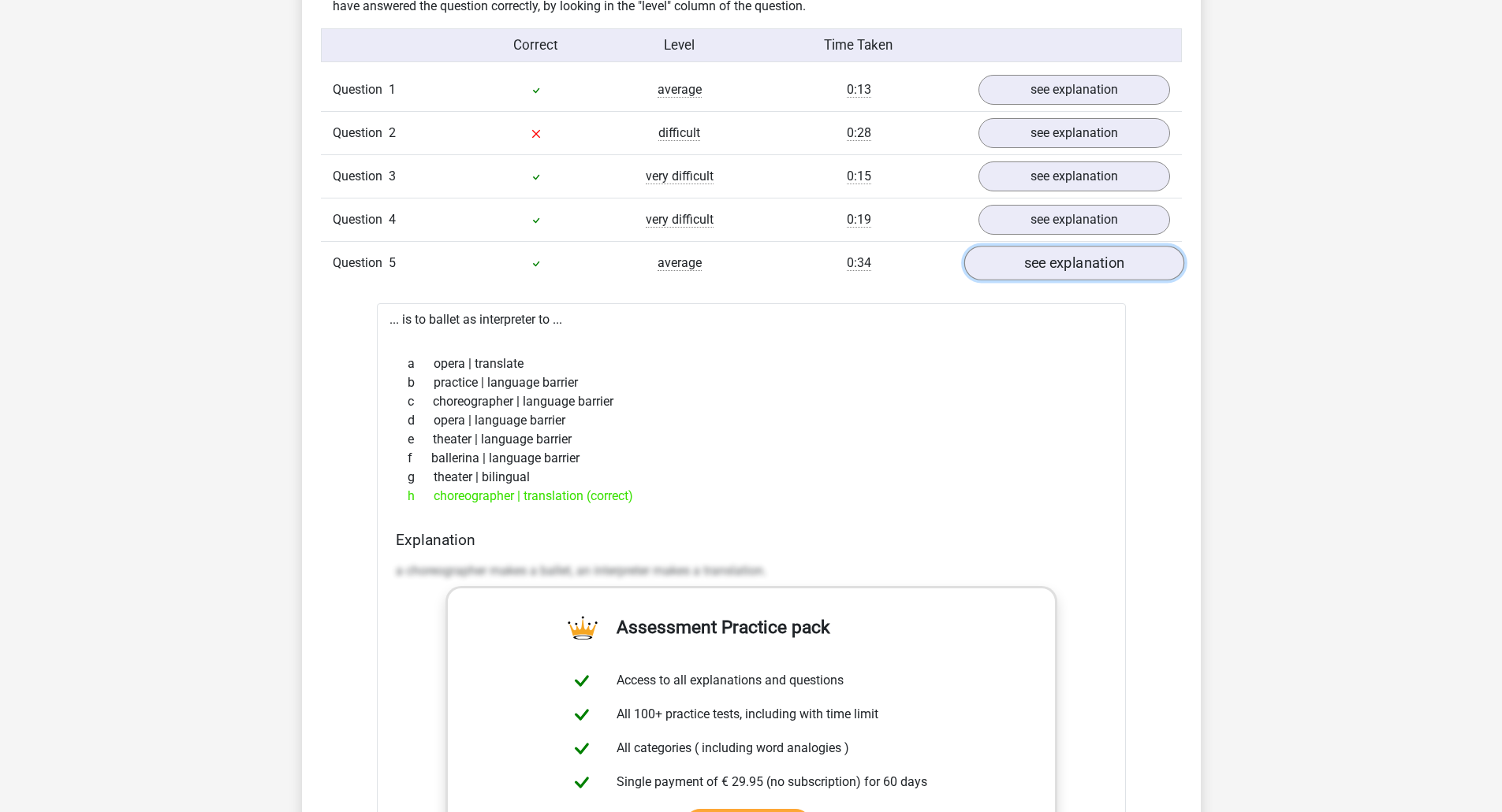
click at [1093, 256] on link "see explanation" at bounding box center [1073, 264] width 220 height 35
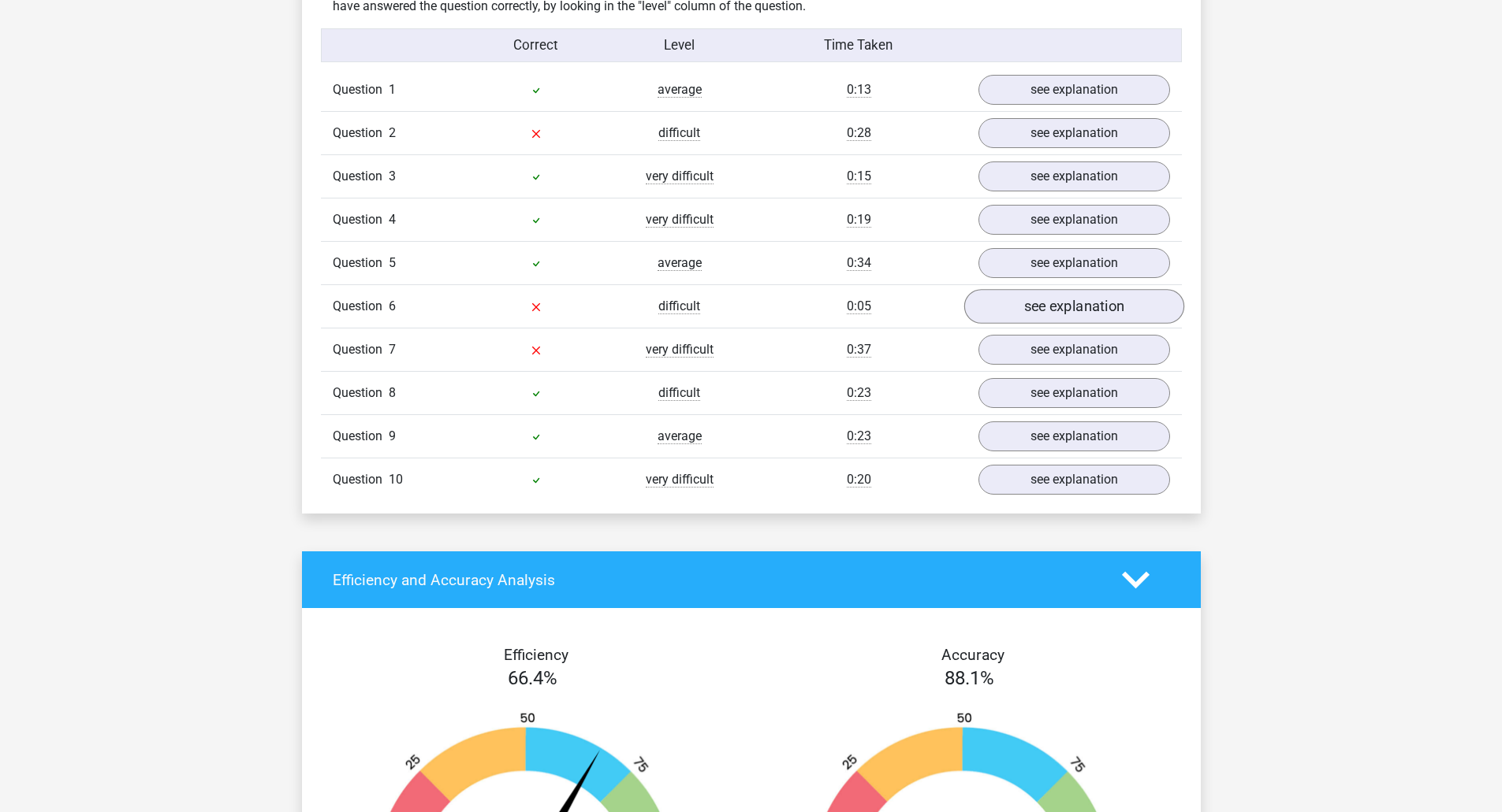
click at [1007, 322] on div "Question 6 difficult 0:05 see explanation" at bounding box center [751, 306] width 861 height 43
click at [1012, 315] on link "see explanation" at bounding box center [1073, 308] width 220 height 35
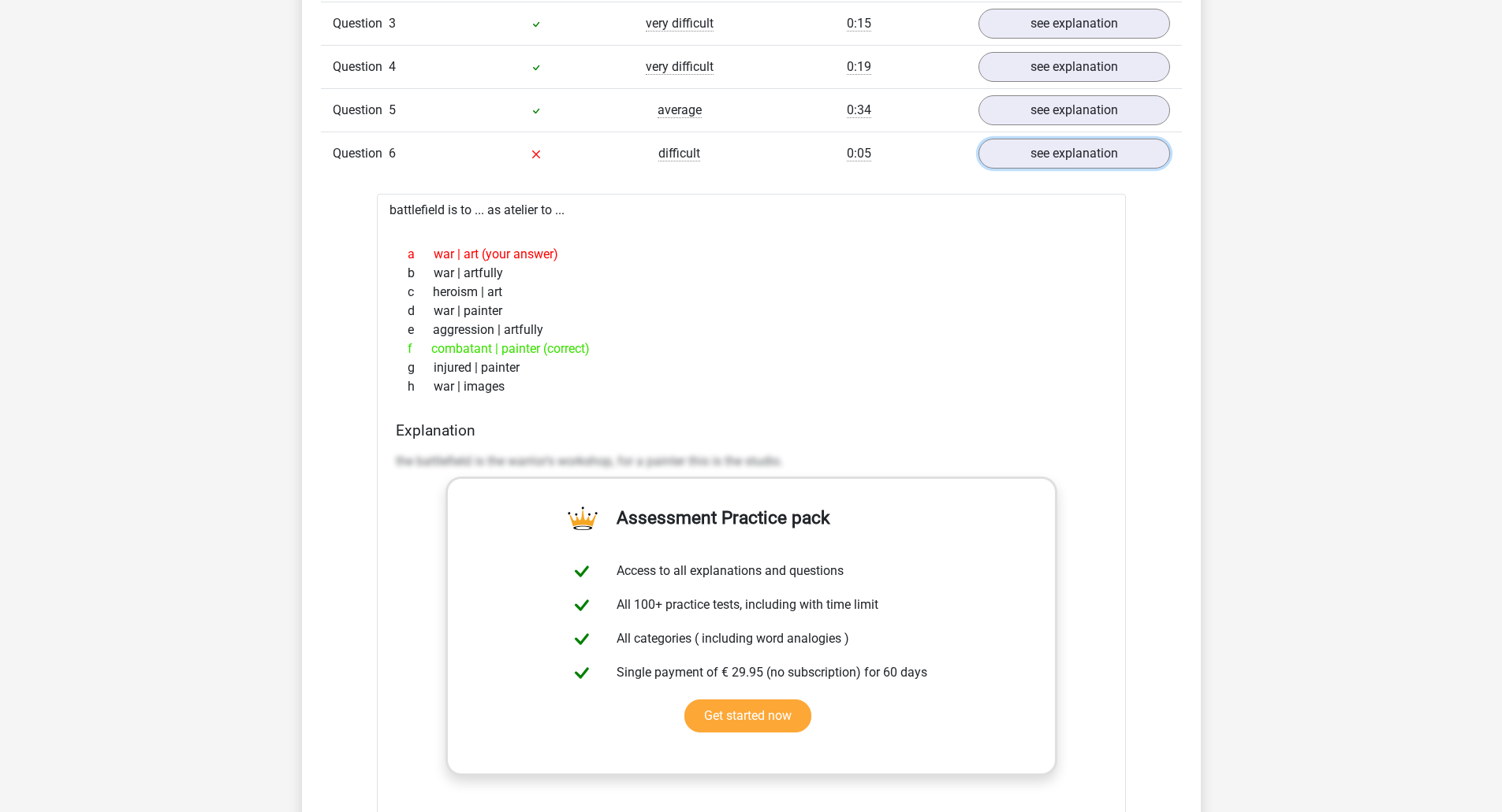
scroll to position [1418, 0]
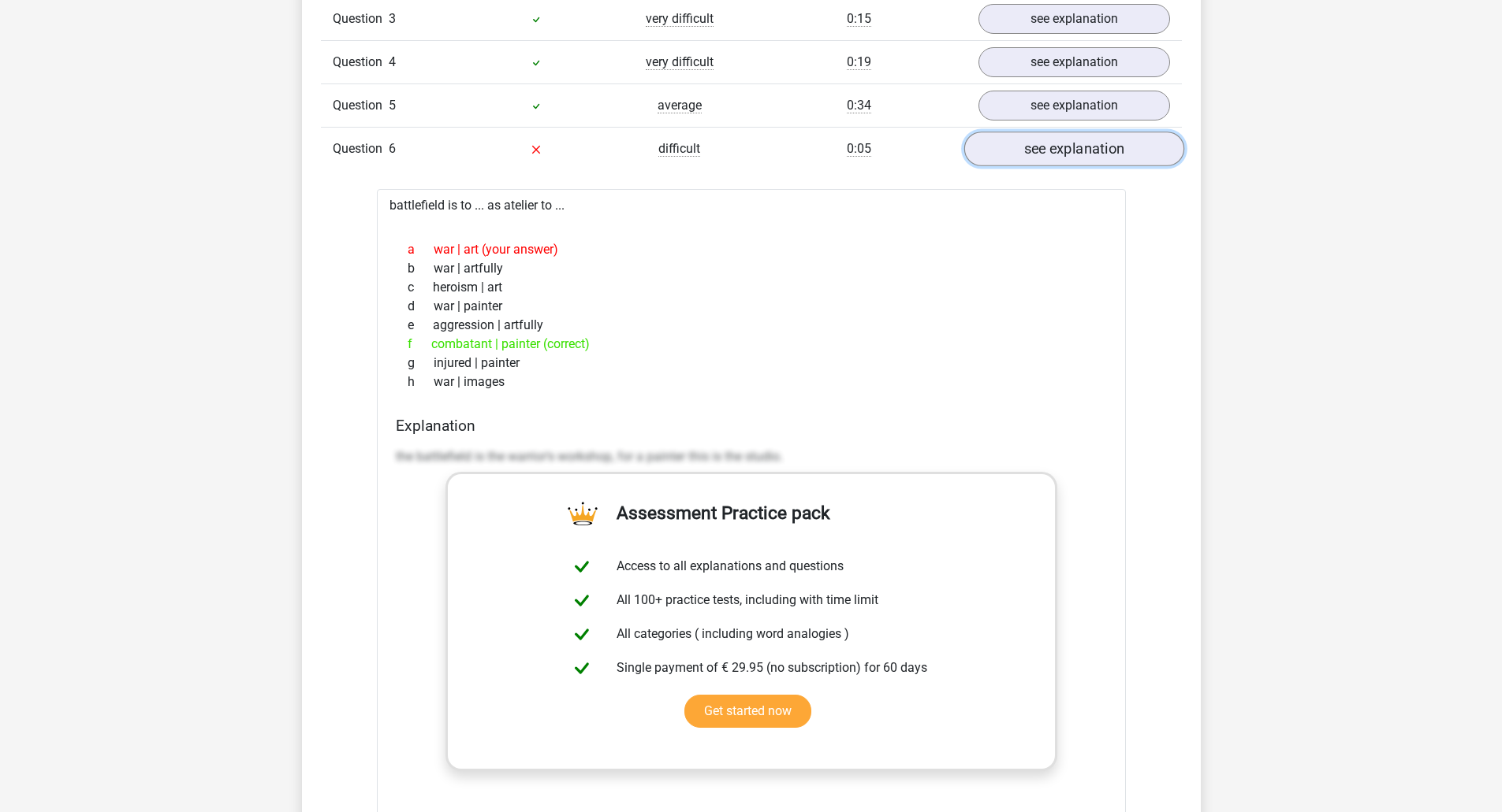
click at [1077, 151] on link "see explanation" at bounding box center [1073, 150] width 220 height 35
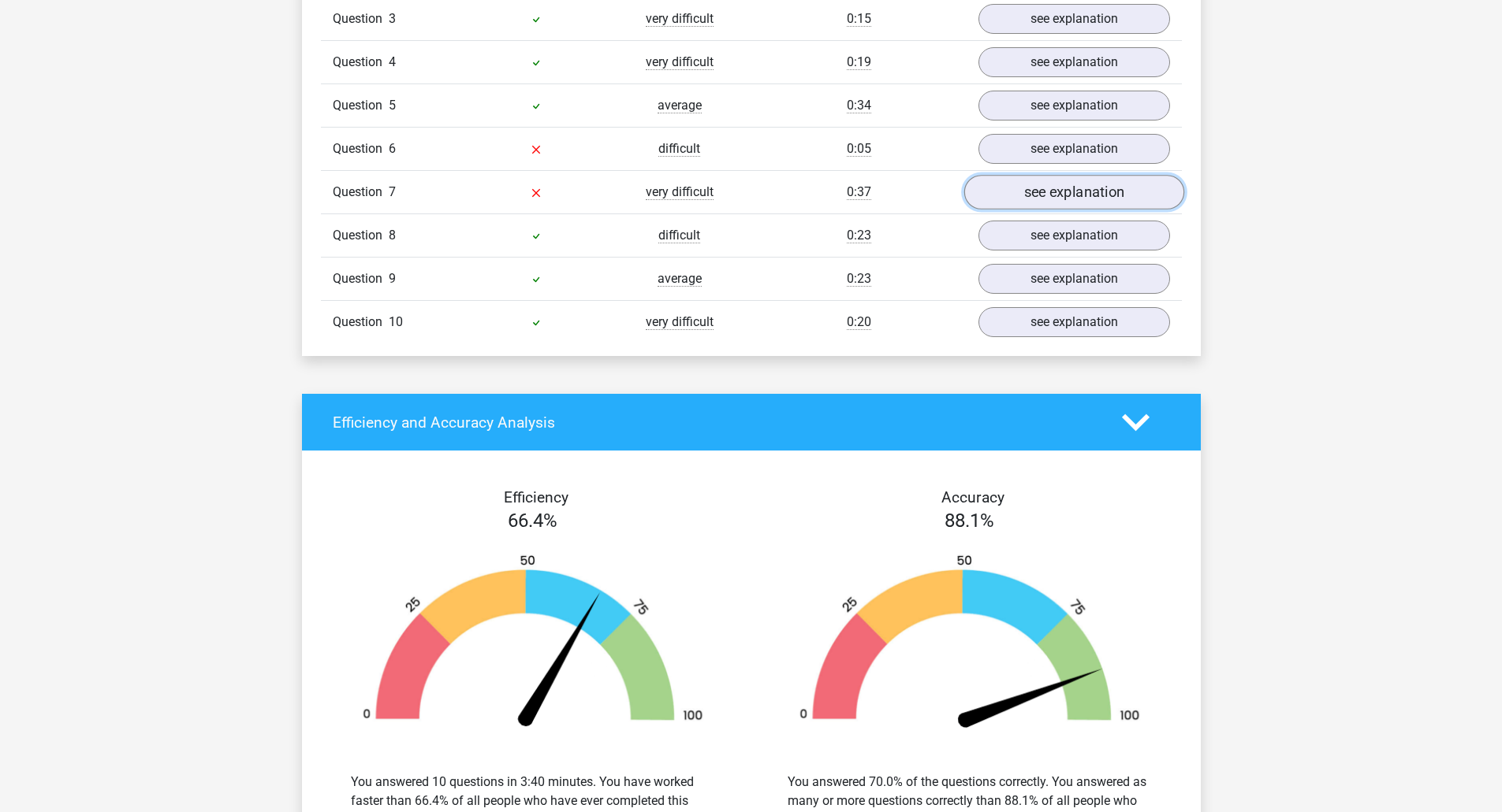
click at [1013, 199] on link "see explanation" at bounding box center [1073, 193] width 220 height 35
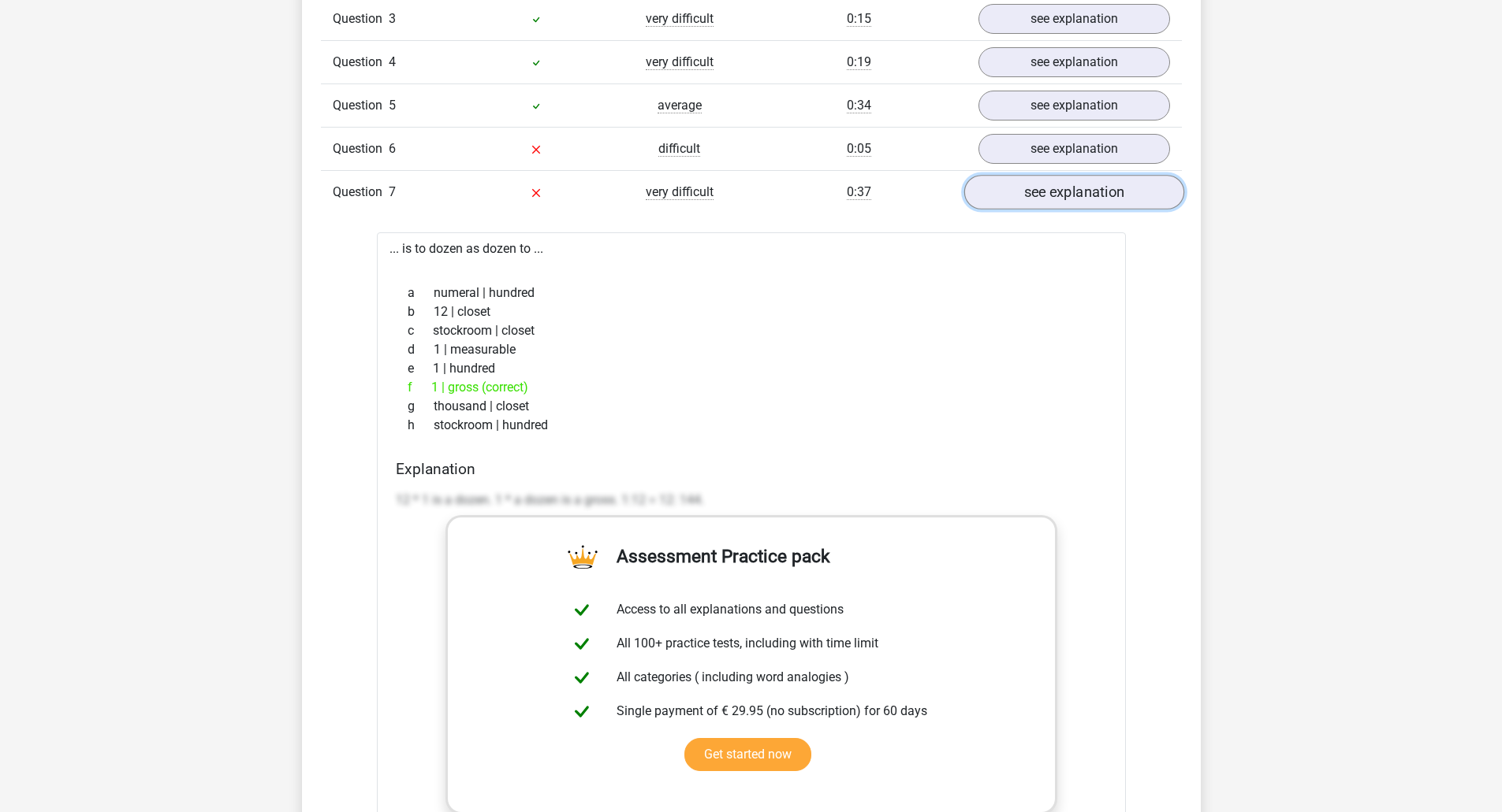
click at [1013, 189] on link "see explanation" at bounding box center [1073, 193] width 220 height 35
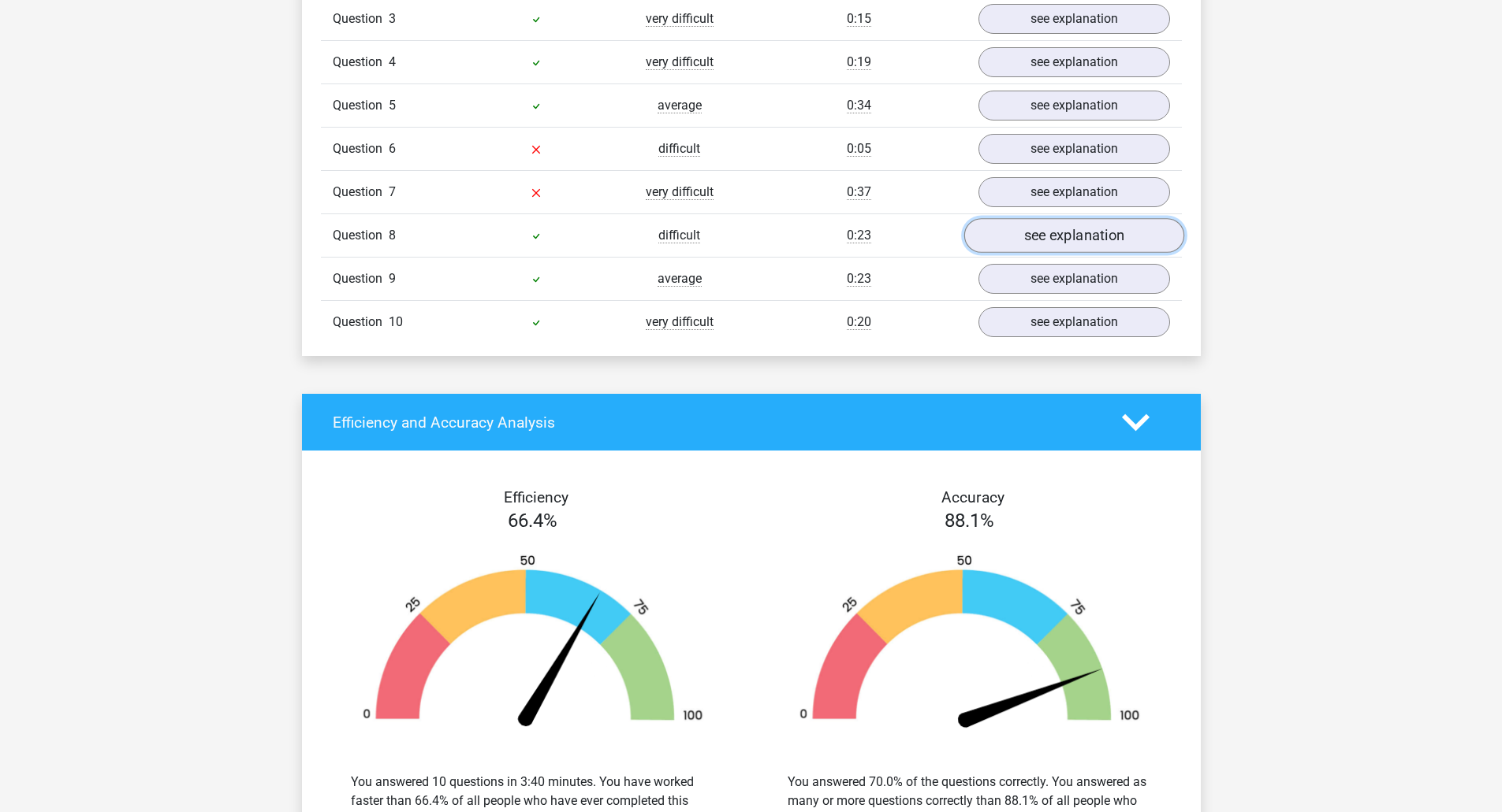
click at [1052, 245] on link "see explanation" at bounding box center [1073, 236] width 220 height 35
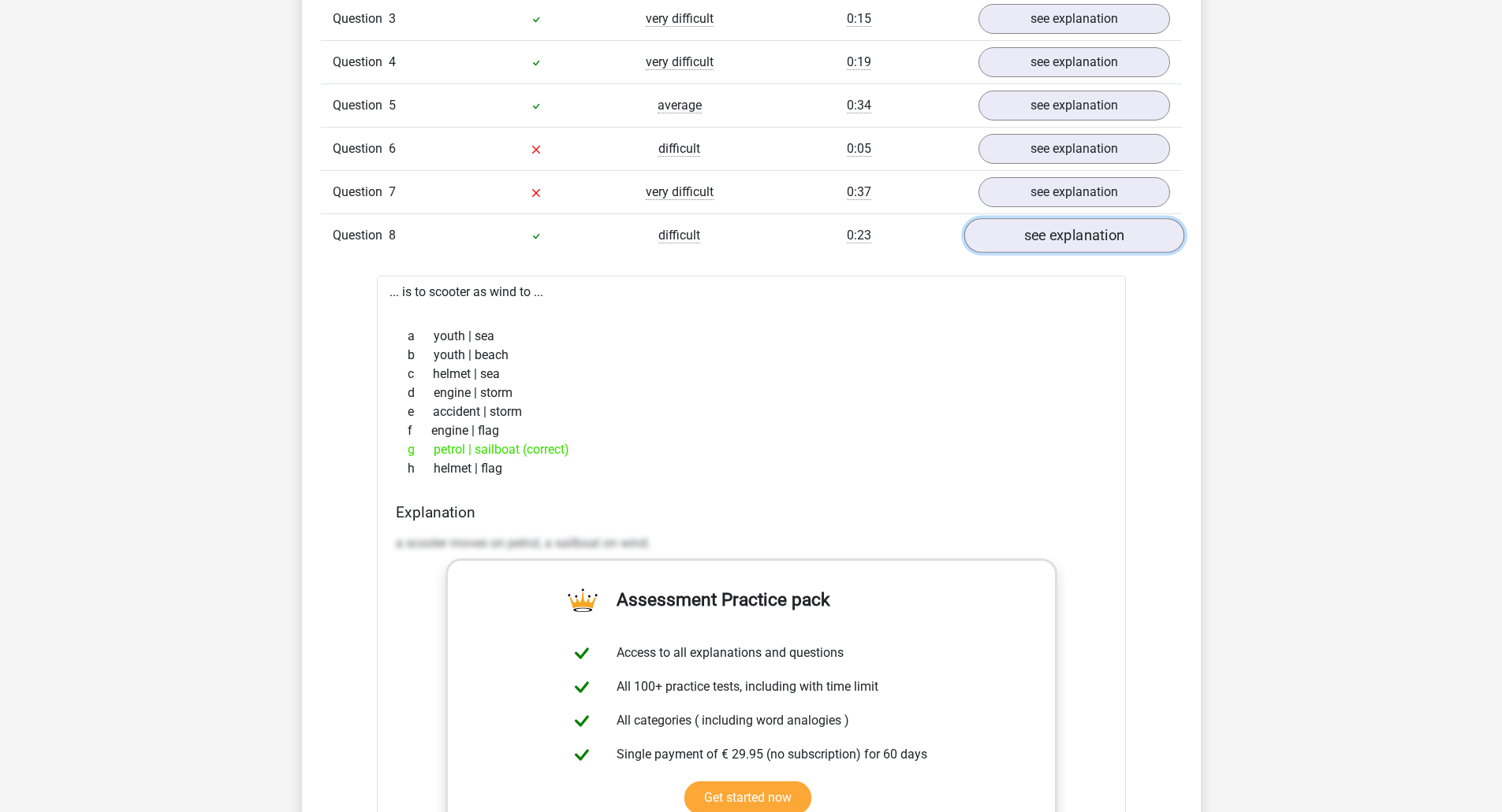
click at [1052, 245] on link "see explanation" at bounding box center [1073, 236] width 220 height 35
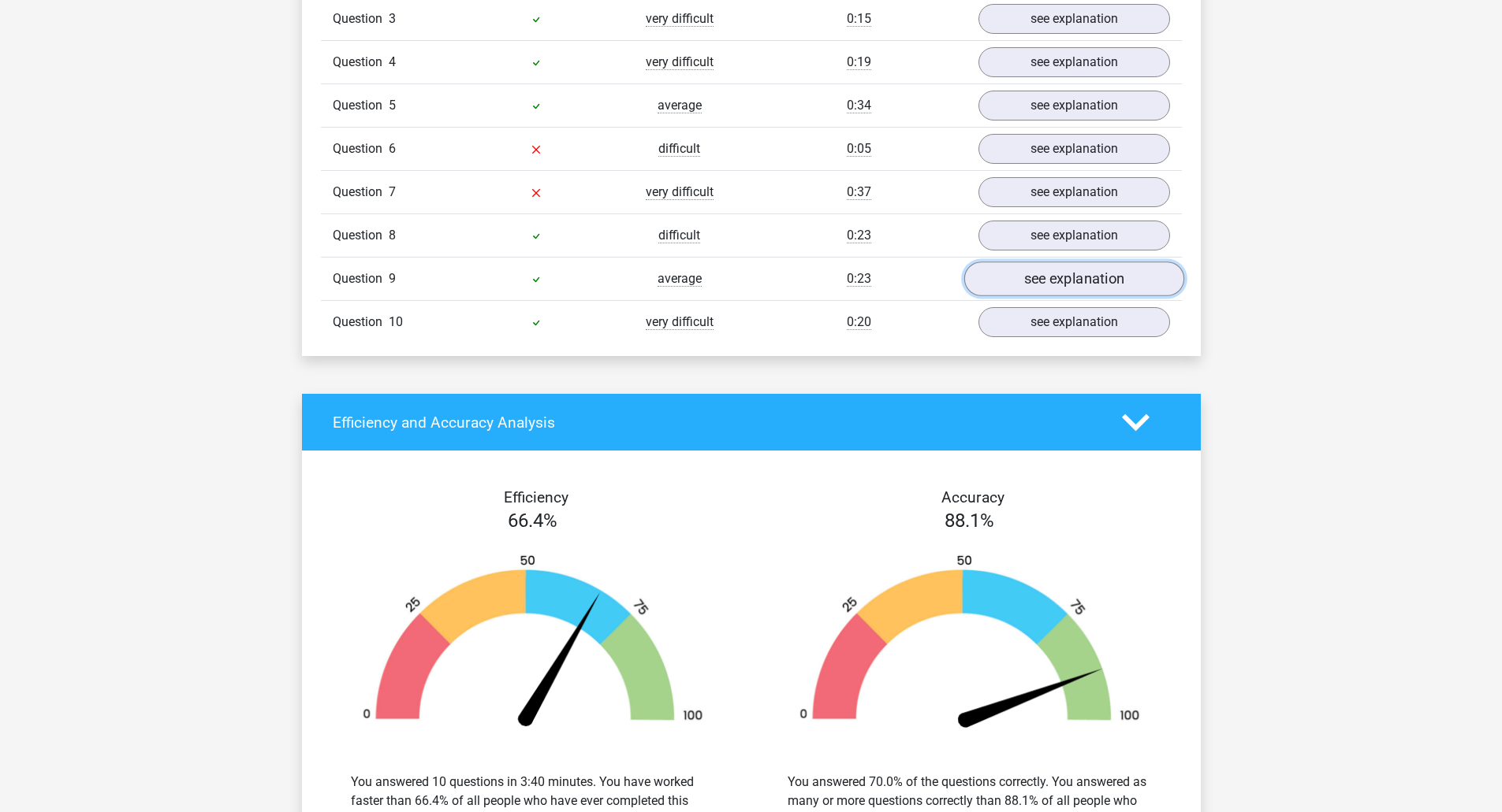
click at [1059, 289] on link "see explanation" at bounding box center [1073, 280] width 220 height 35
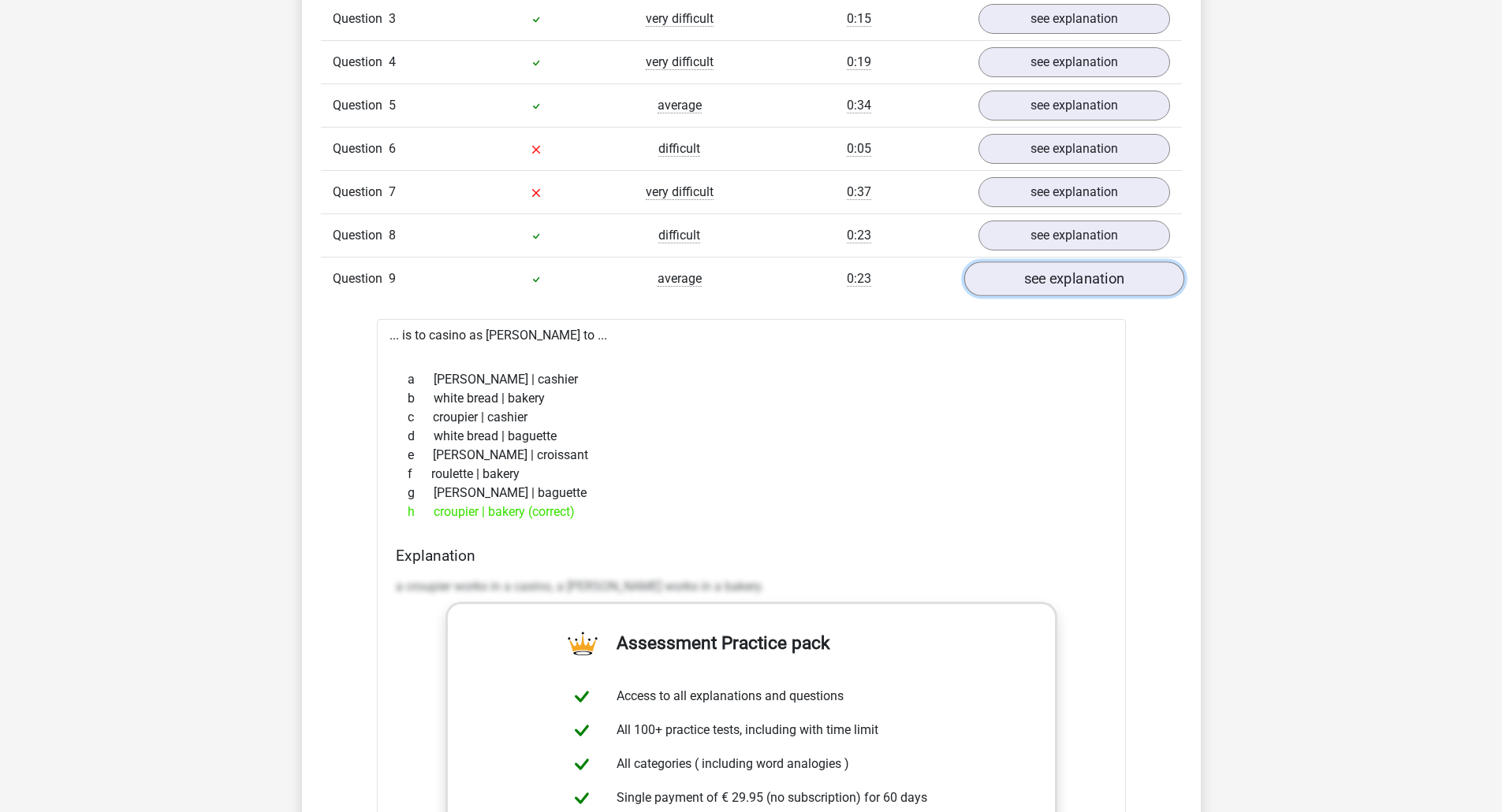
click at [1058, 288] on link "see explanation" at bounding box center [1073, 280] width 220 height 35
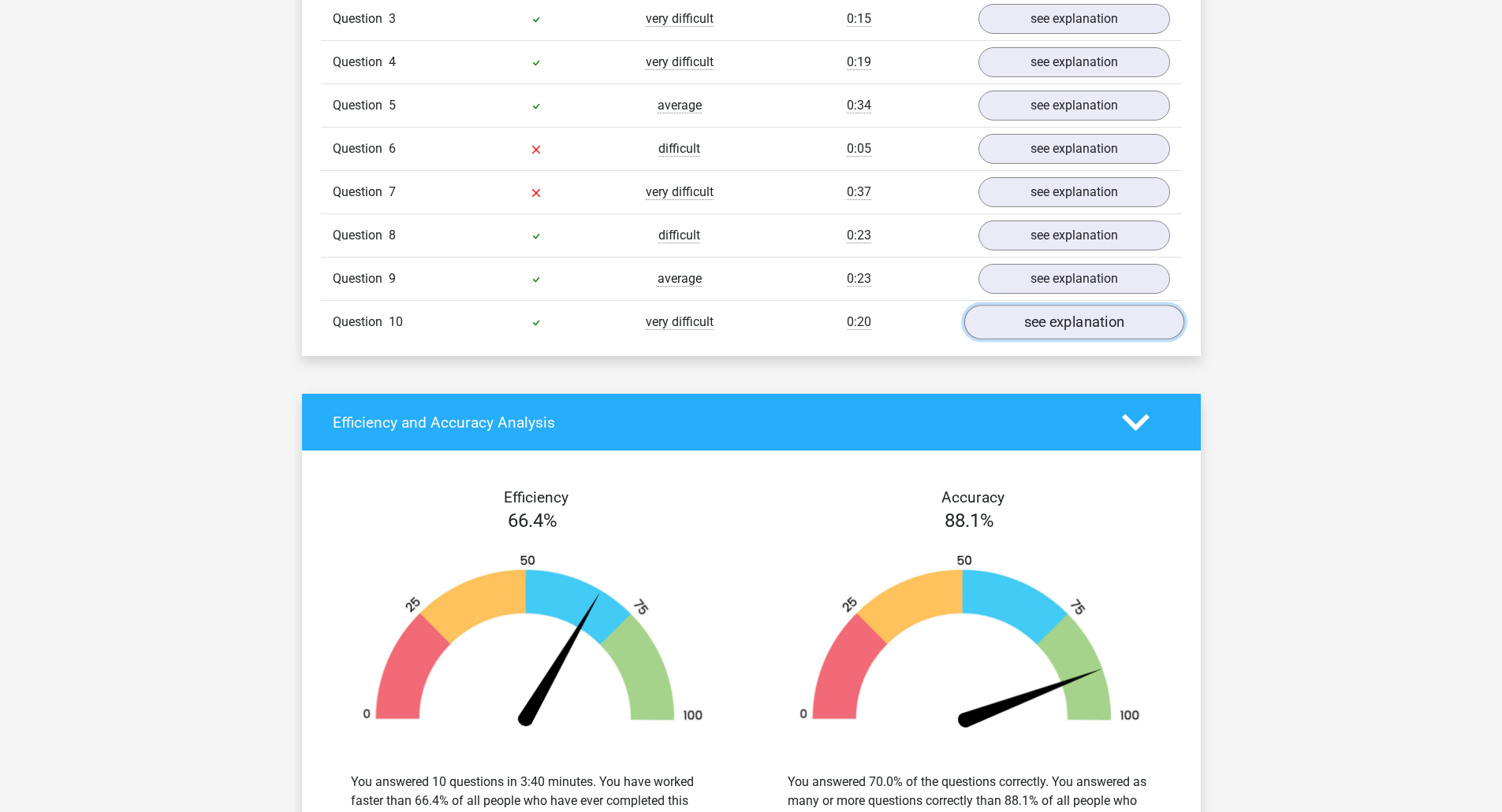
click at [1066, 329] on link "see explanation" at bounding box center [1073, 323] width 220 height 35
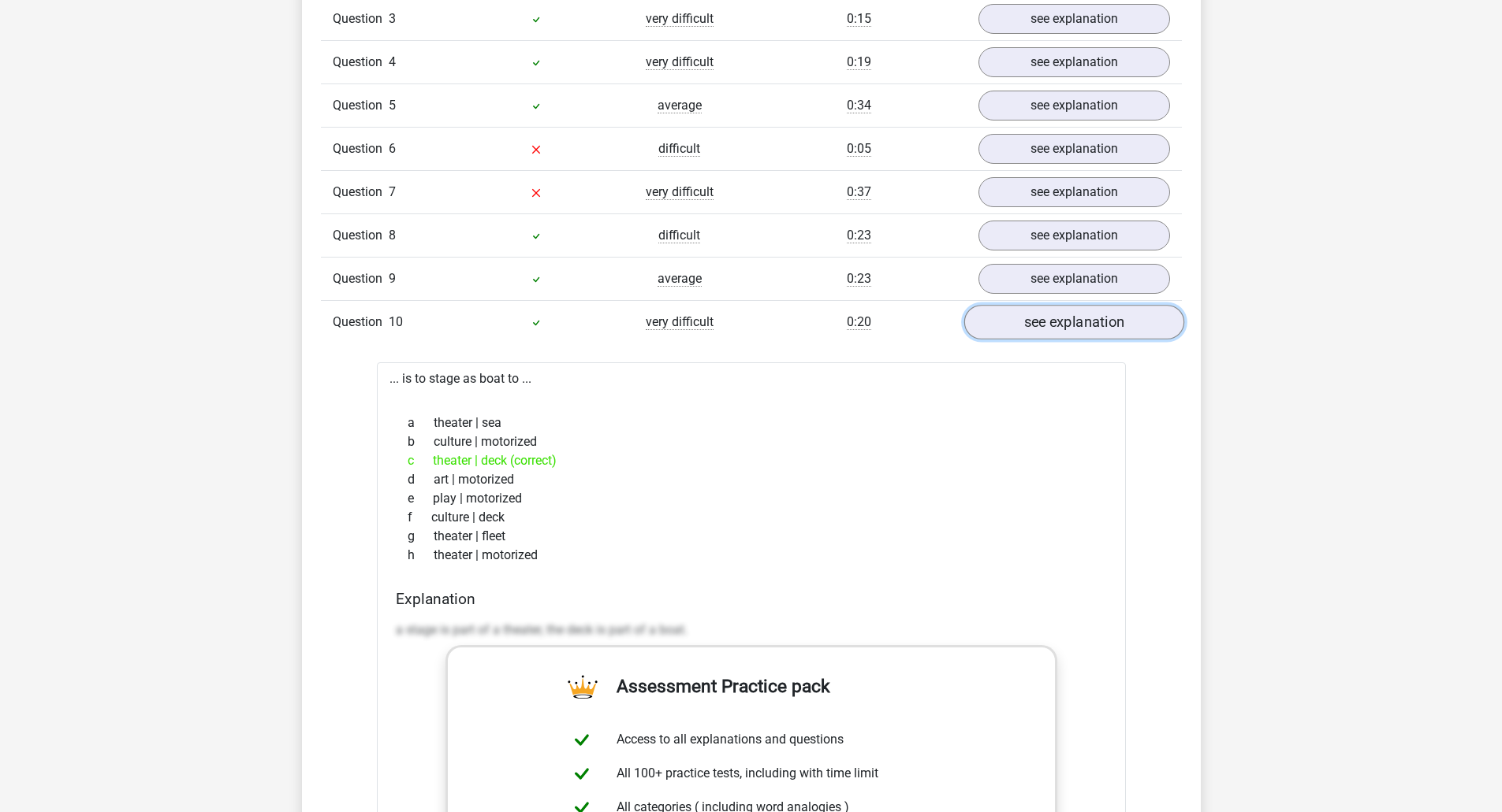
click at [1066, 329] on link "see explanation" at bounding box center [1073, 323] width 220 height 35
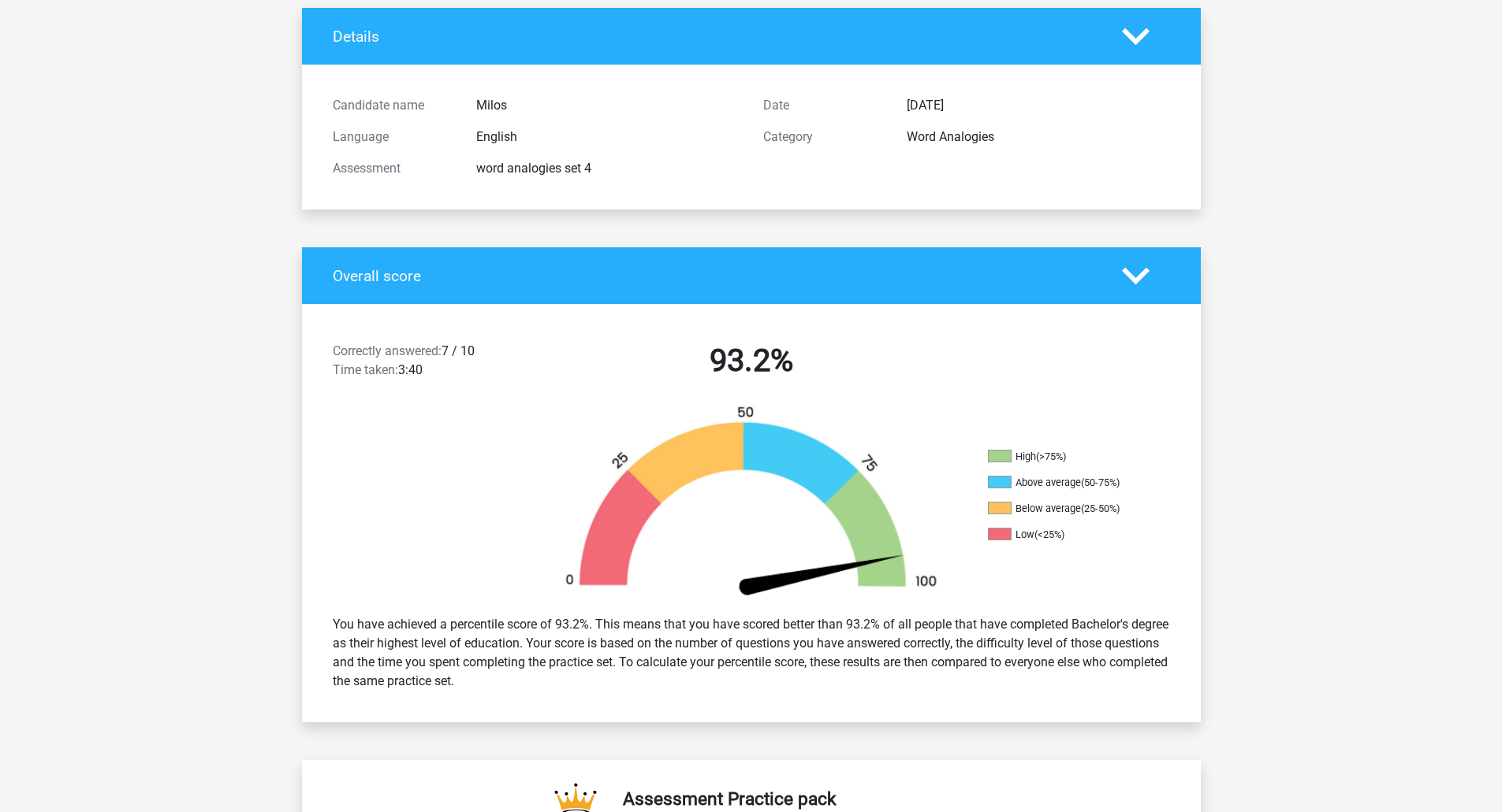
scroll to position [0, 0]
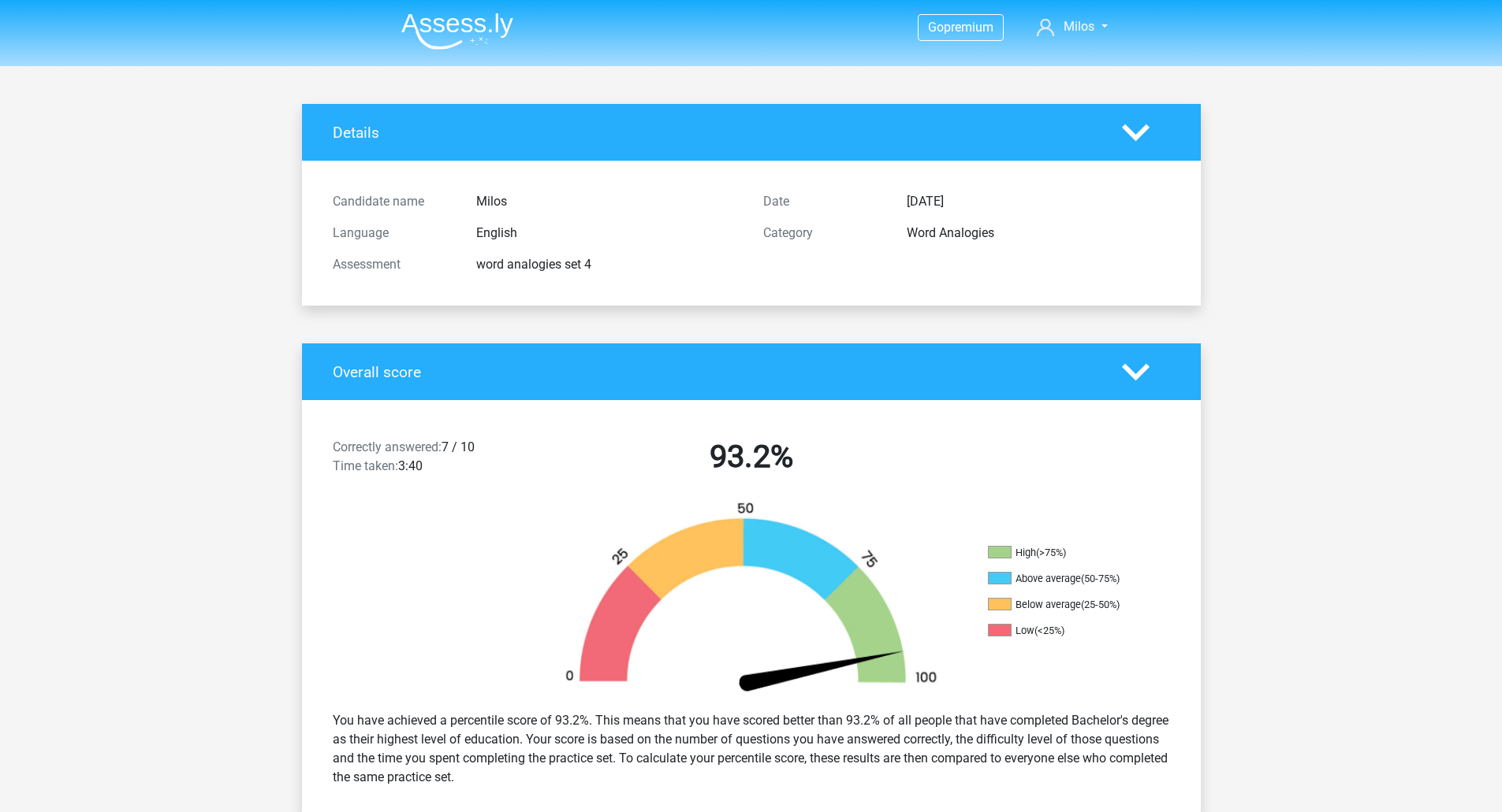
click at [447, 32] on img at bounding box center [457, 31] width 112 height 37
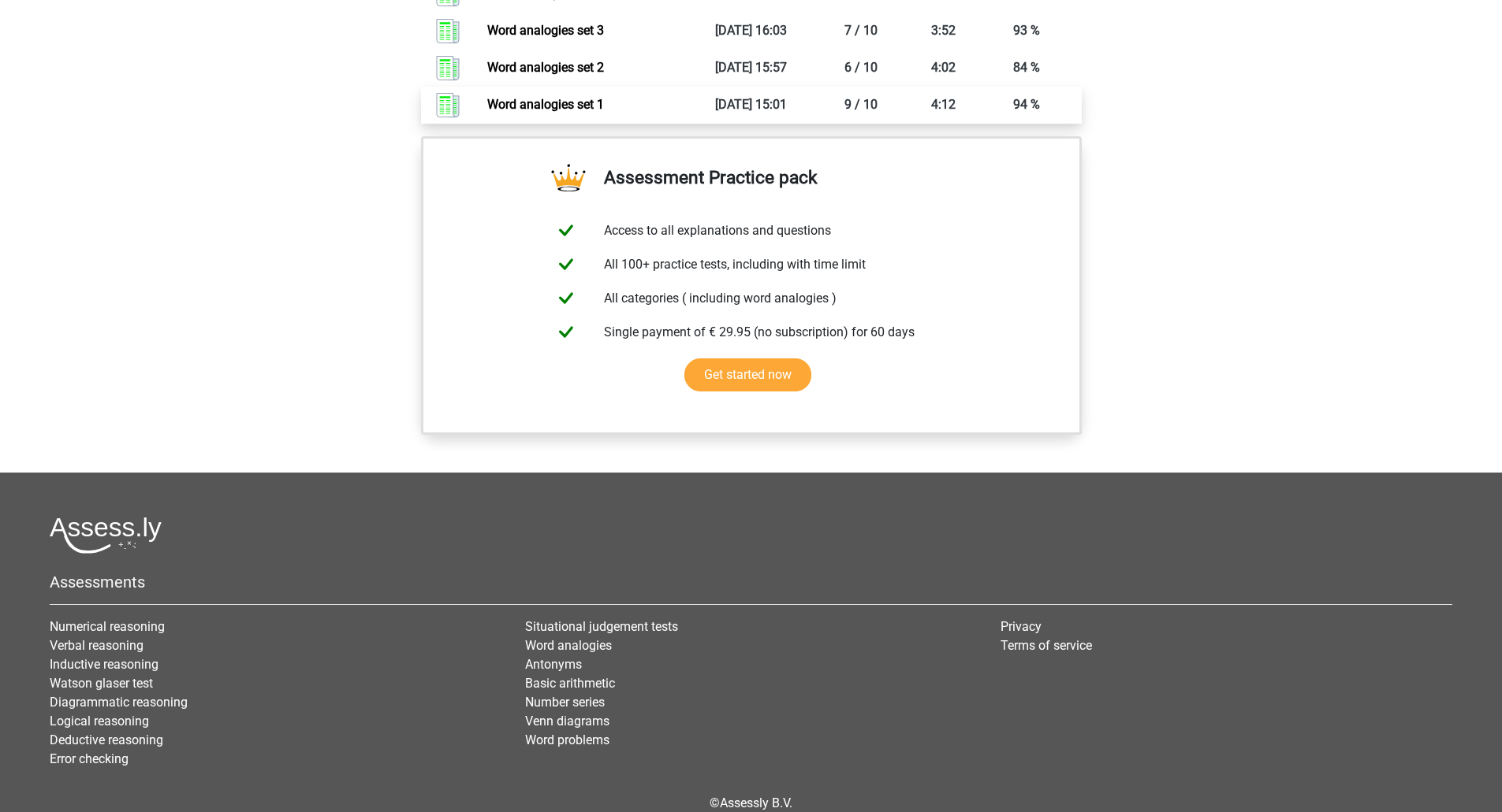
scroll to position [838, 0]
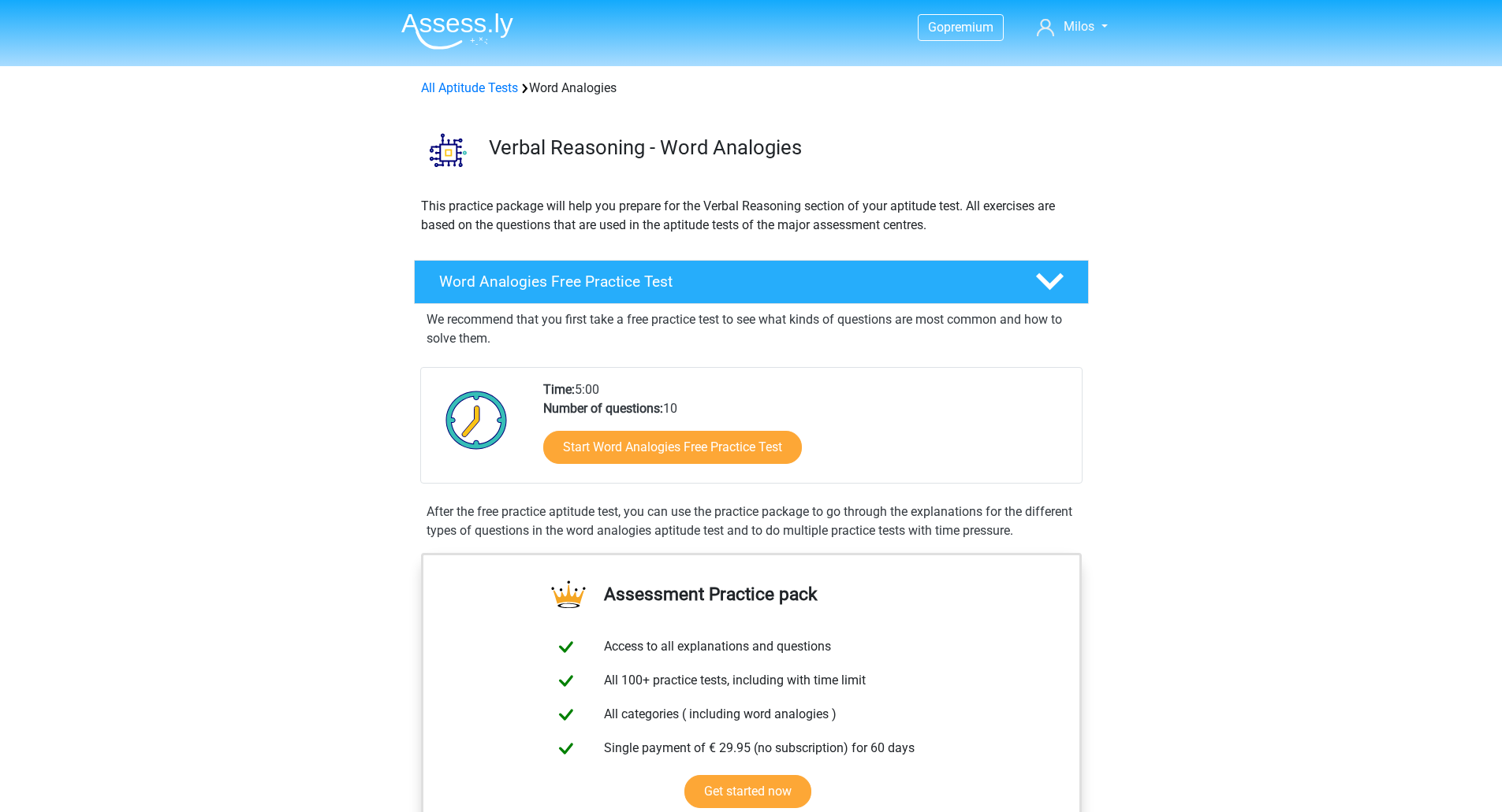
click at [413, 41] on img at bounding box center [457, 31] width 112 height 37
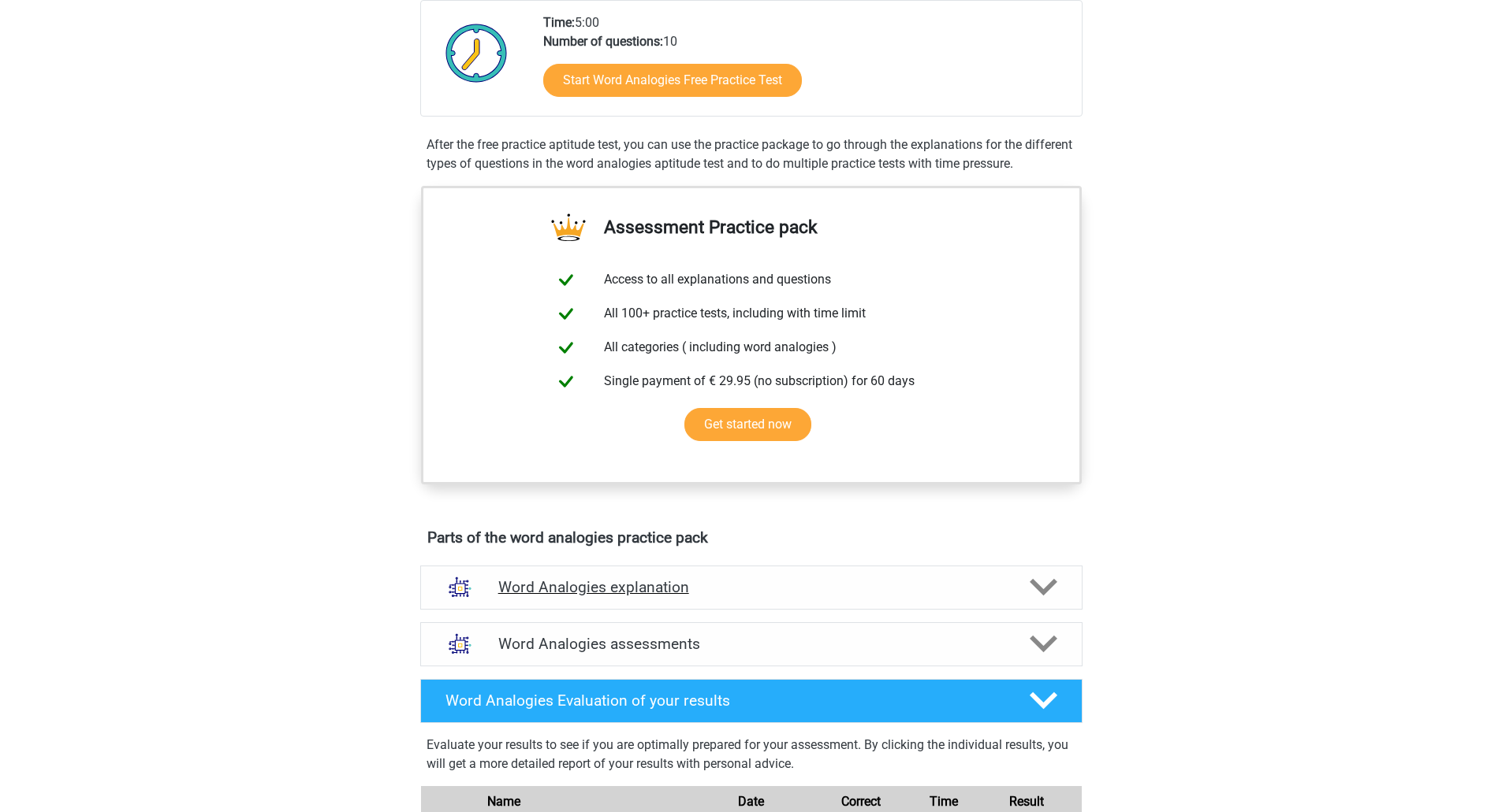
scroll to position [473, 0]
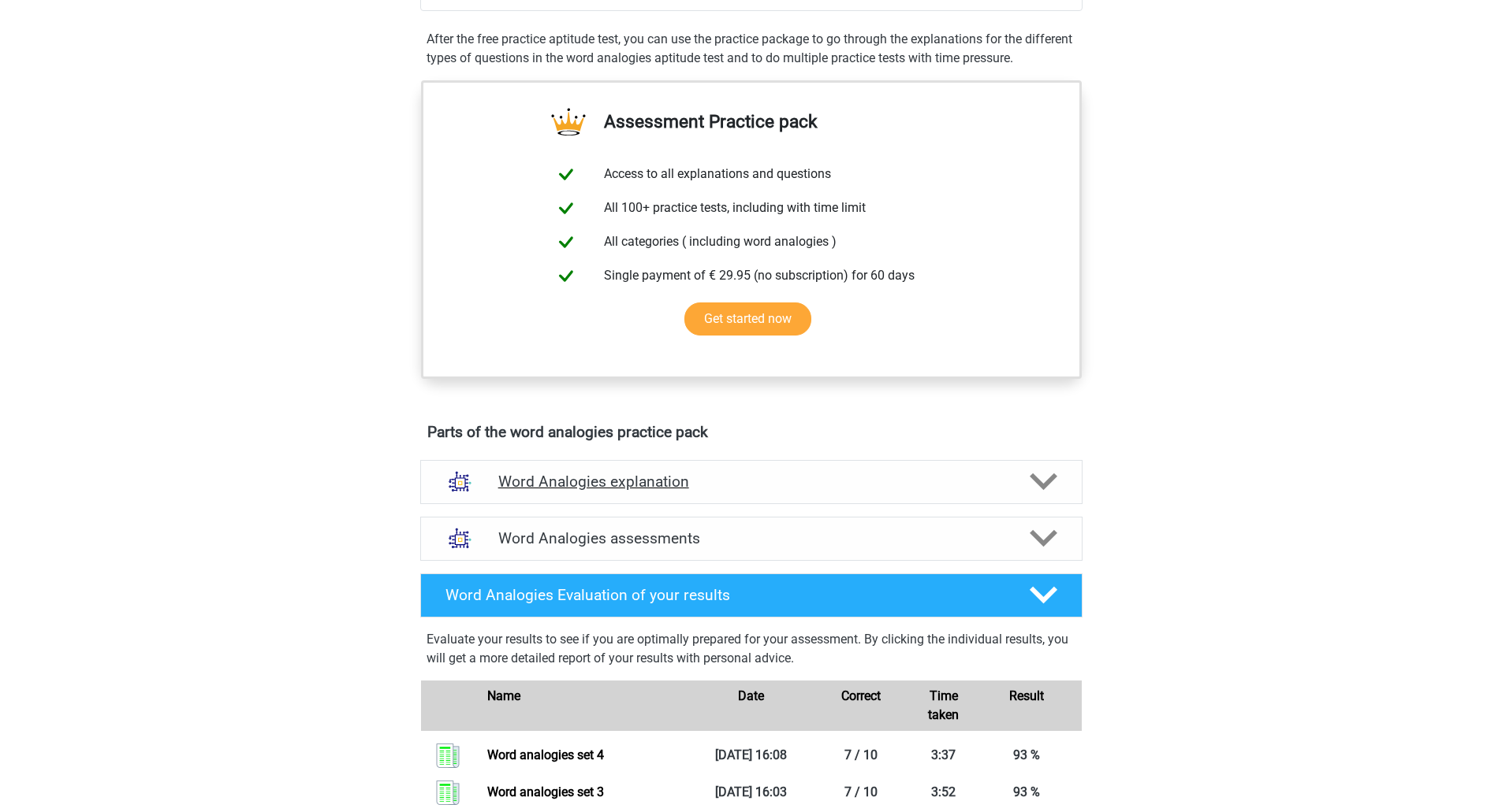
click at [932, 496] on div "Word Analogies explanation" at bounding box center [751, 482] width 662 height 44
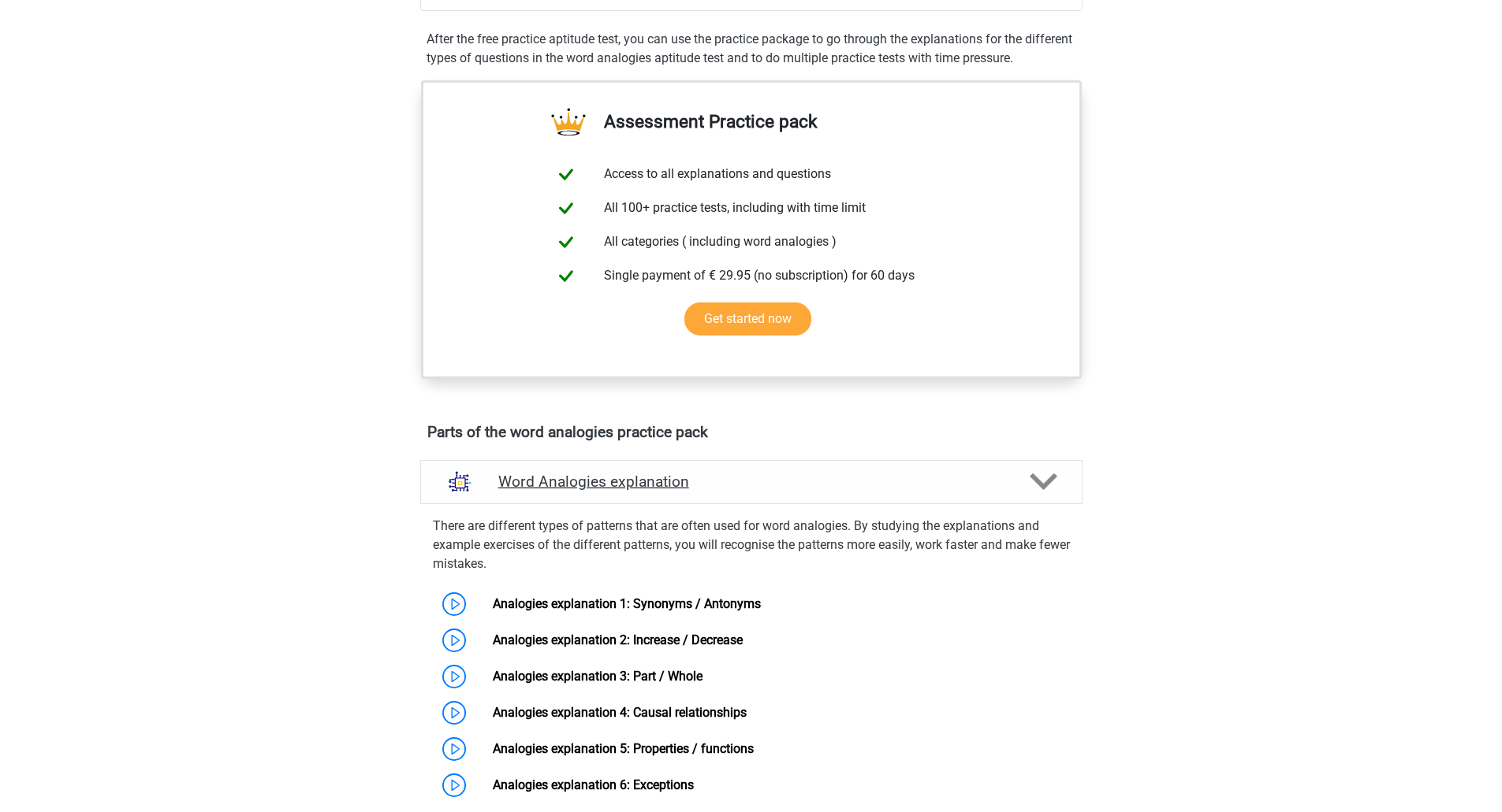
click at [931, 498] on div "Word Analogies explanation" at bounding box center [751, 482] width 662 height 44
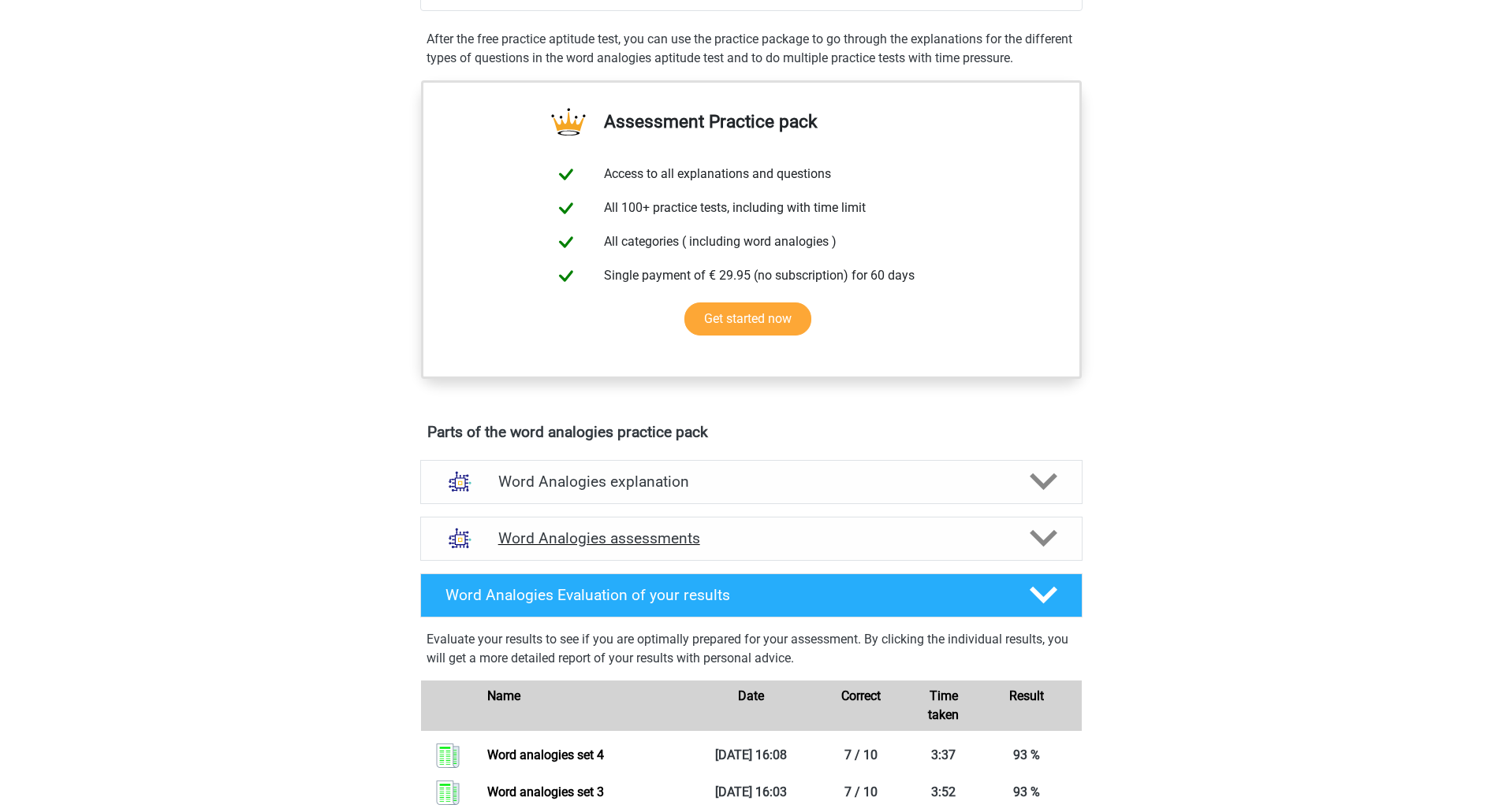
click at [883, 526] on div "Word Analogies assessments" at bounding box center [751, 539] width 662 height 44
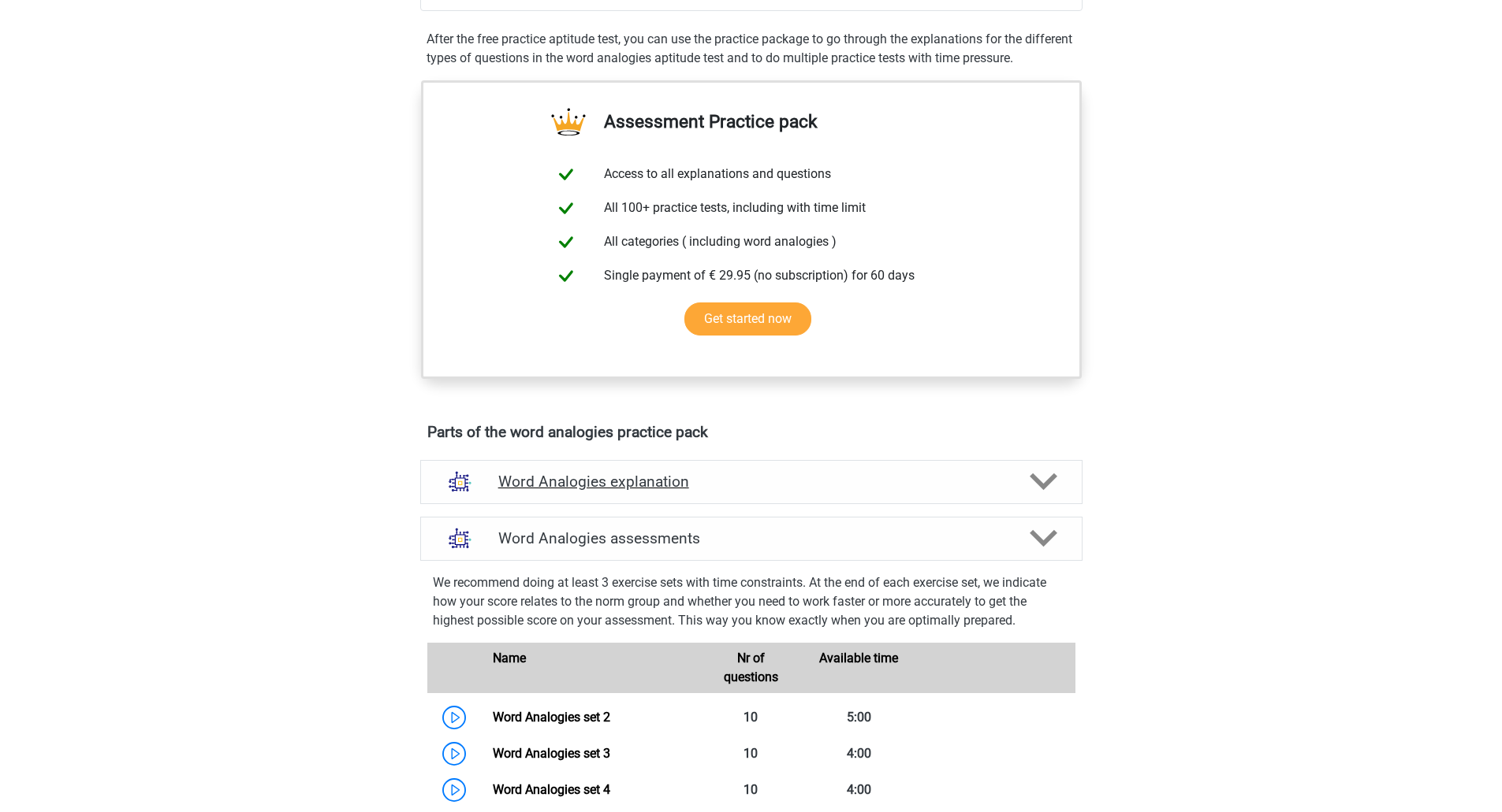
click at [800, 498] on div "Word Analogies explanation" at bounding box center [751, 482] width 662 height 44
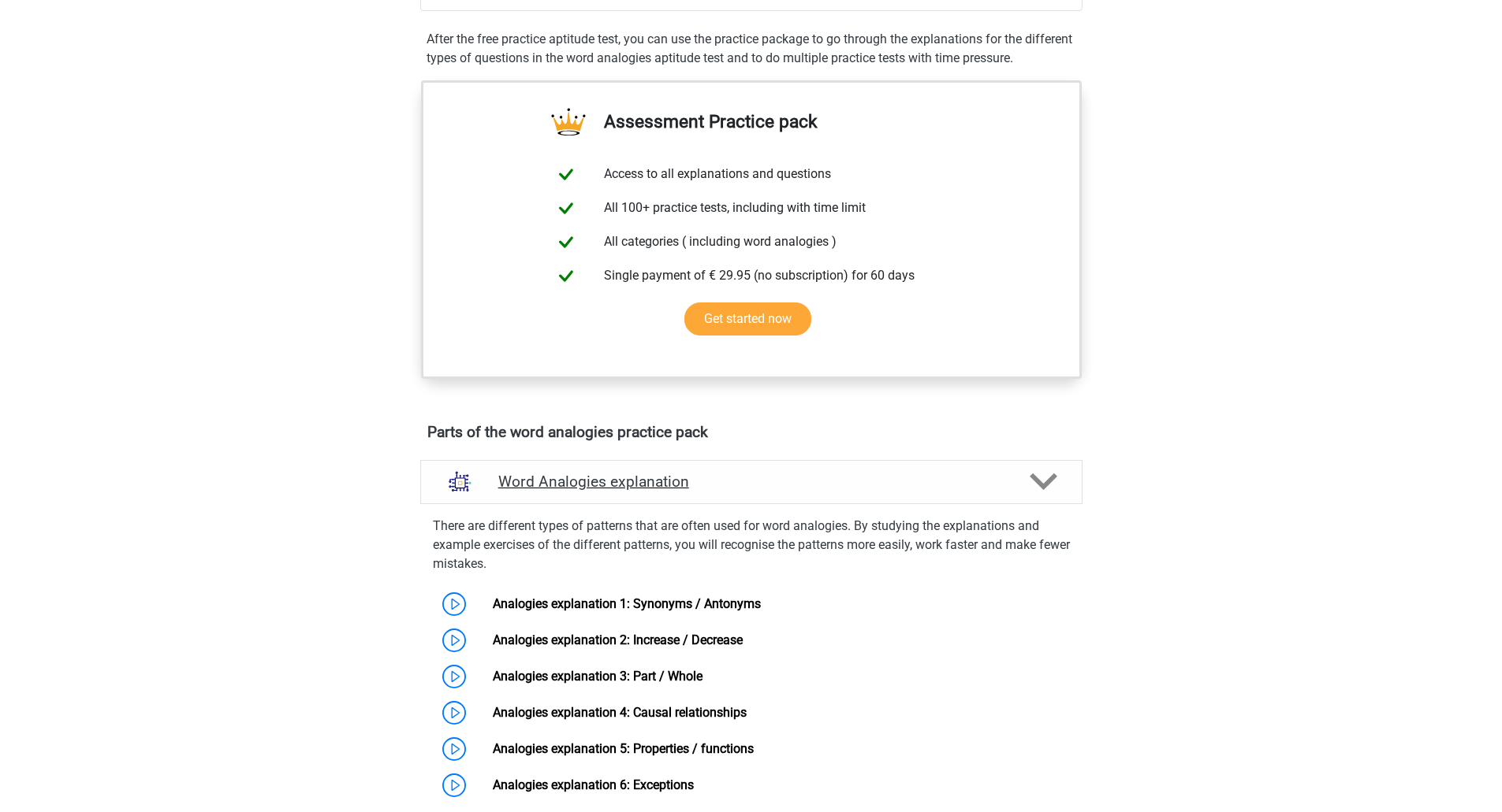
click at [807, 483] on h4 "Word Analogies explanation" at bounding box center [751, 482] width 506 height 18
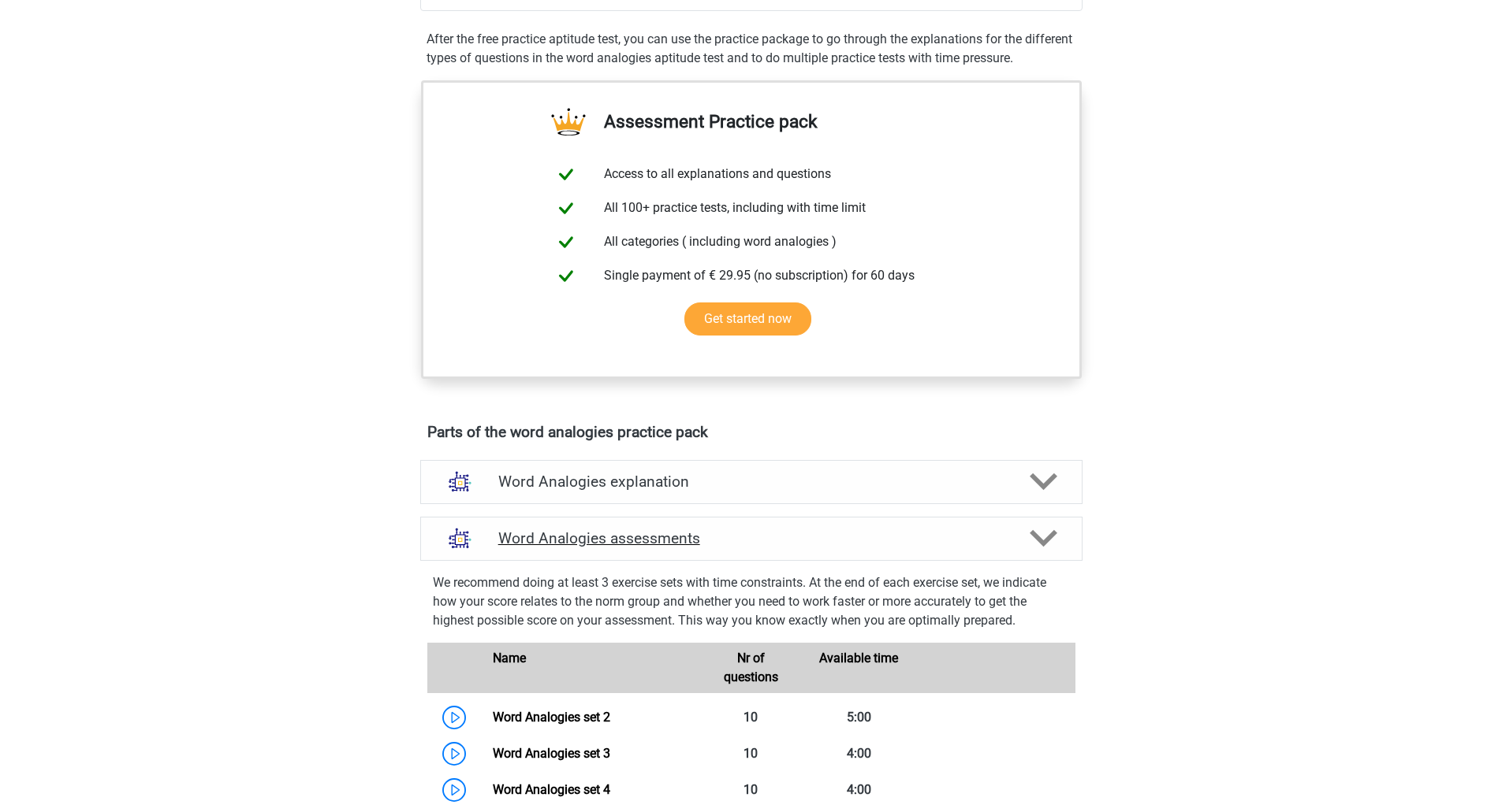
click at [682, 549] on div "Word Analogies assessments" at bounding box center [751, 539] width 662 height 44
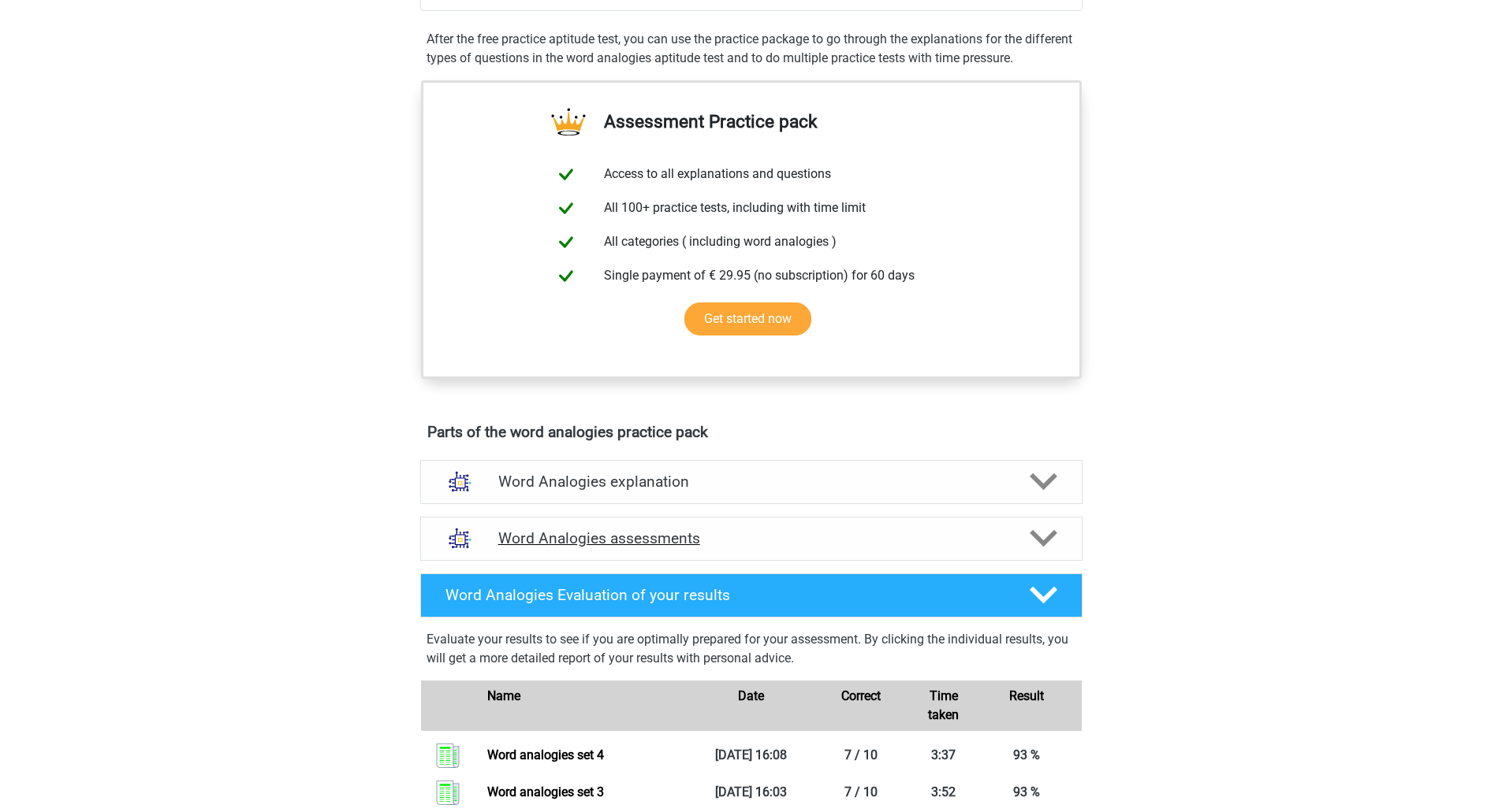
click at [763, 548] on h4 "Word Analogies assessments" at bounding box center [751, 539] width 506 height 18
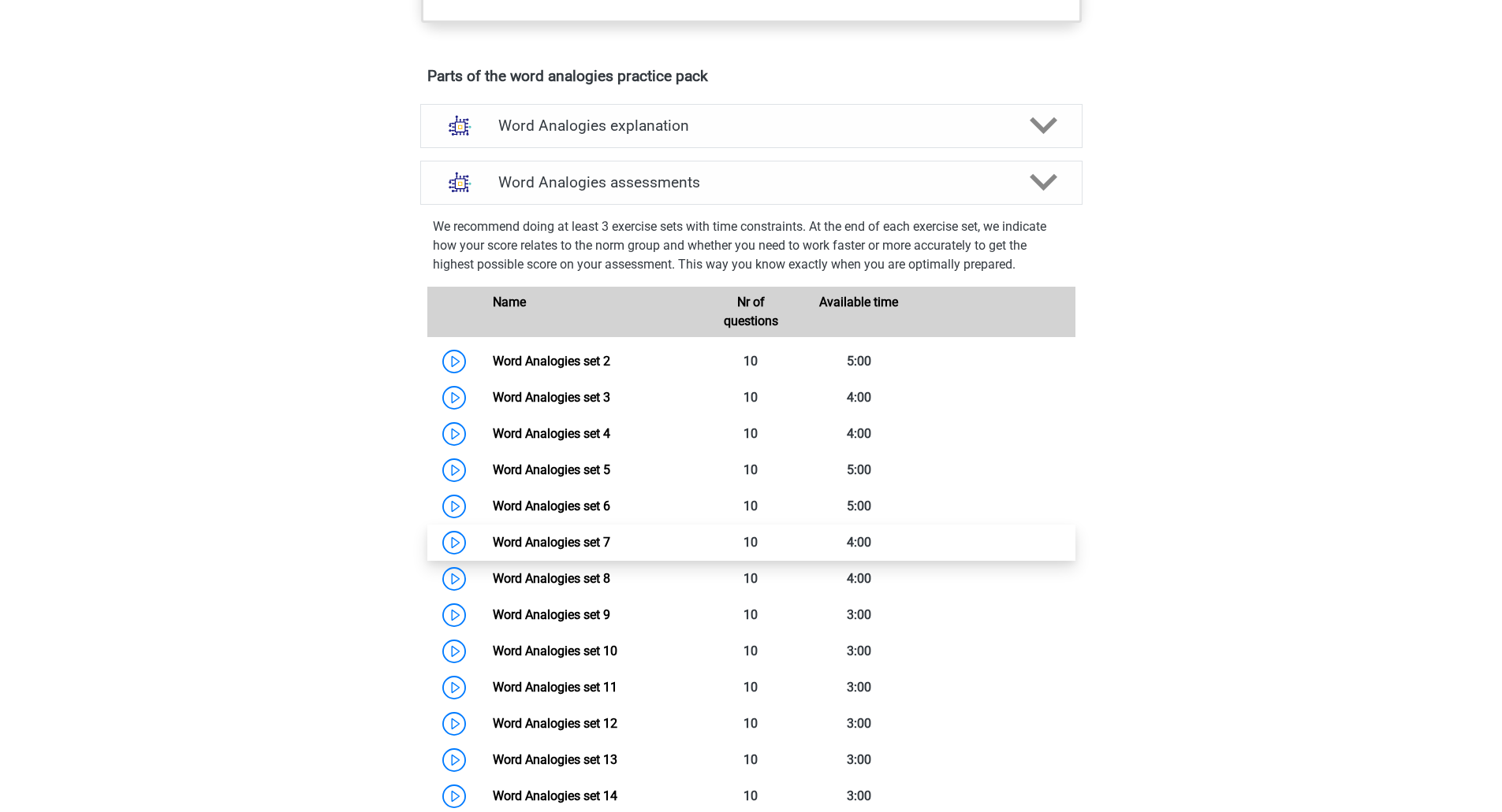
scroll to position [867, 0]
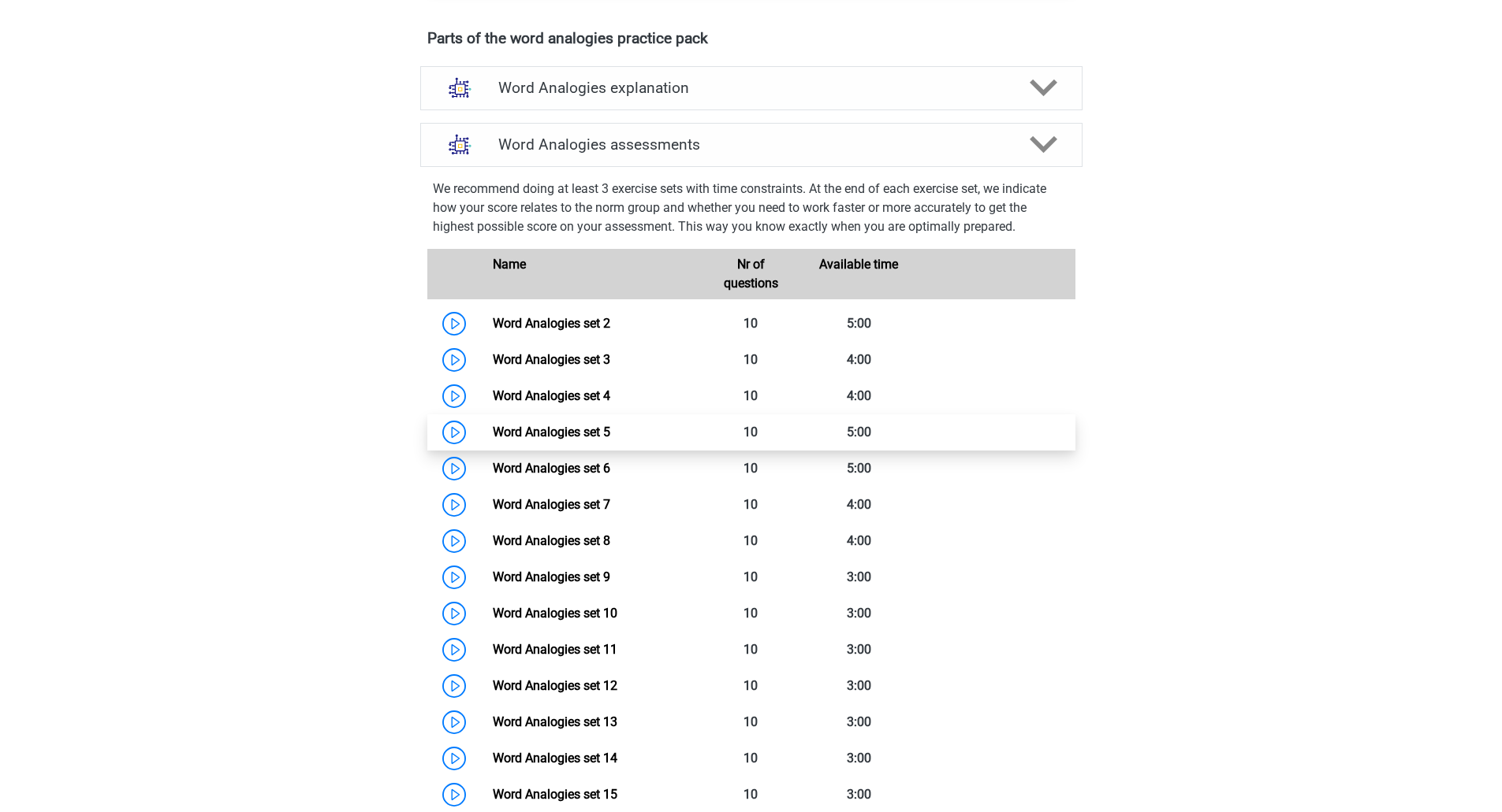
click at [610, 433] on link "Word Analogies set 5" at bounding box center [551, 432] width 117 height 15
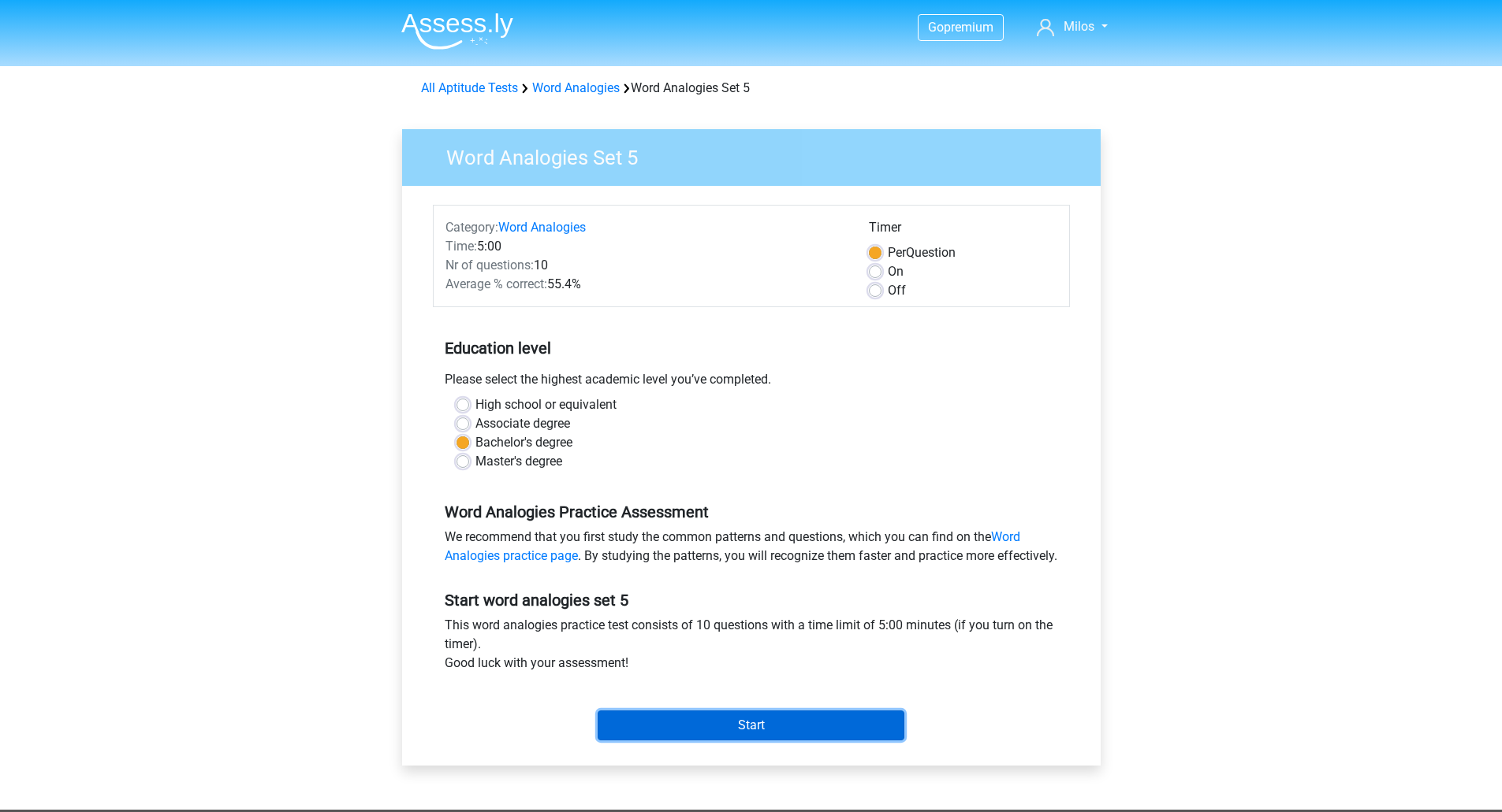
click at [740, 741] on input "Start" at bounding box center [751, 725] width 307 height 30
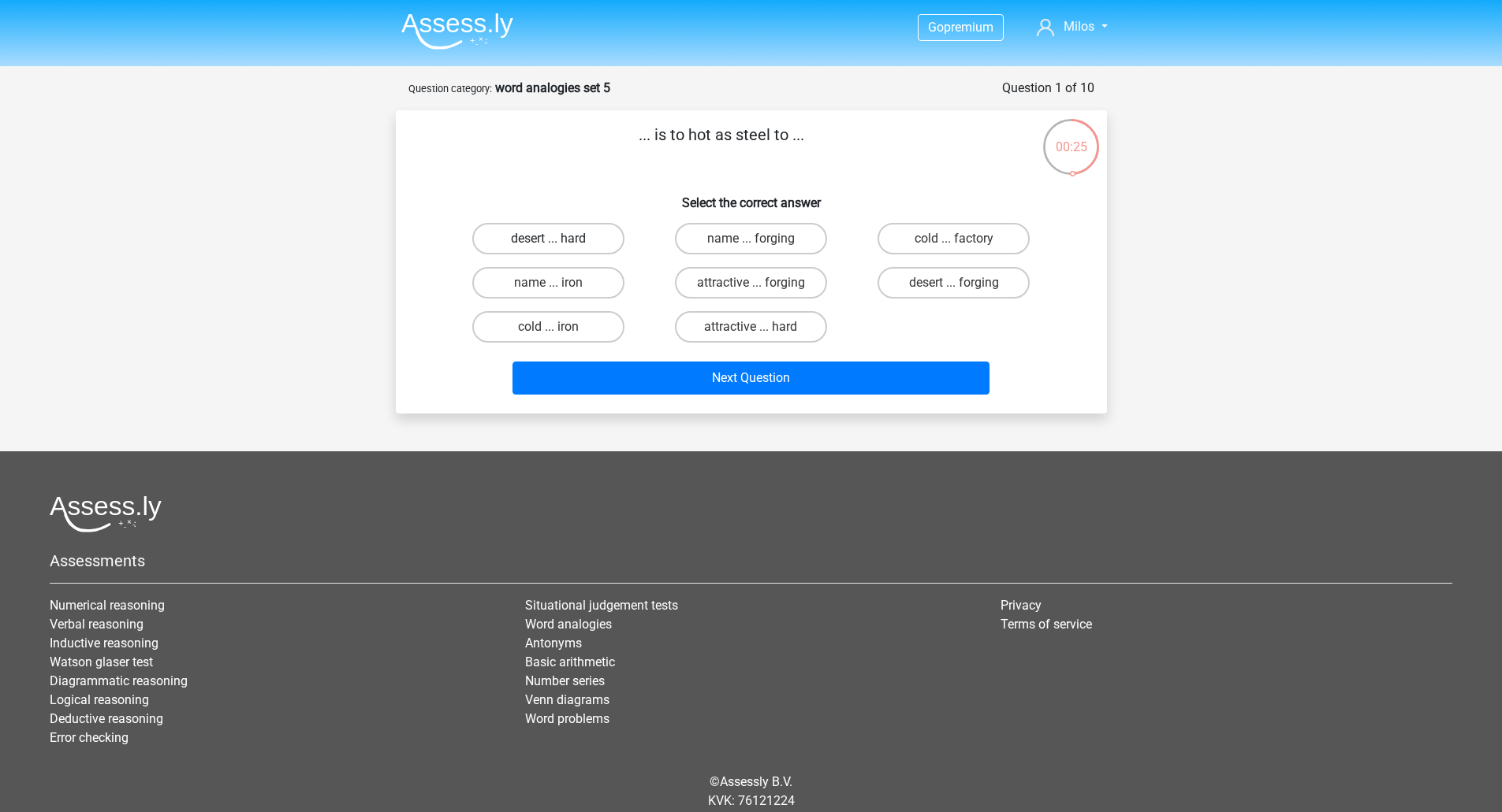
click at [592, 246] on label "desert ... hard" at bounding box center [548, 238] width 153 height 31
click at [558, 246] on input "desert ... hard" at bounding box center [553, 243] width 10 height 10
radio input "true"
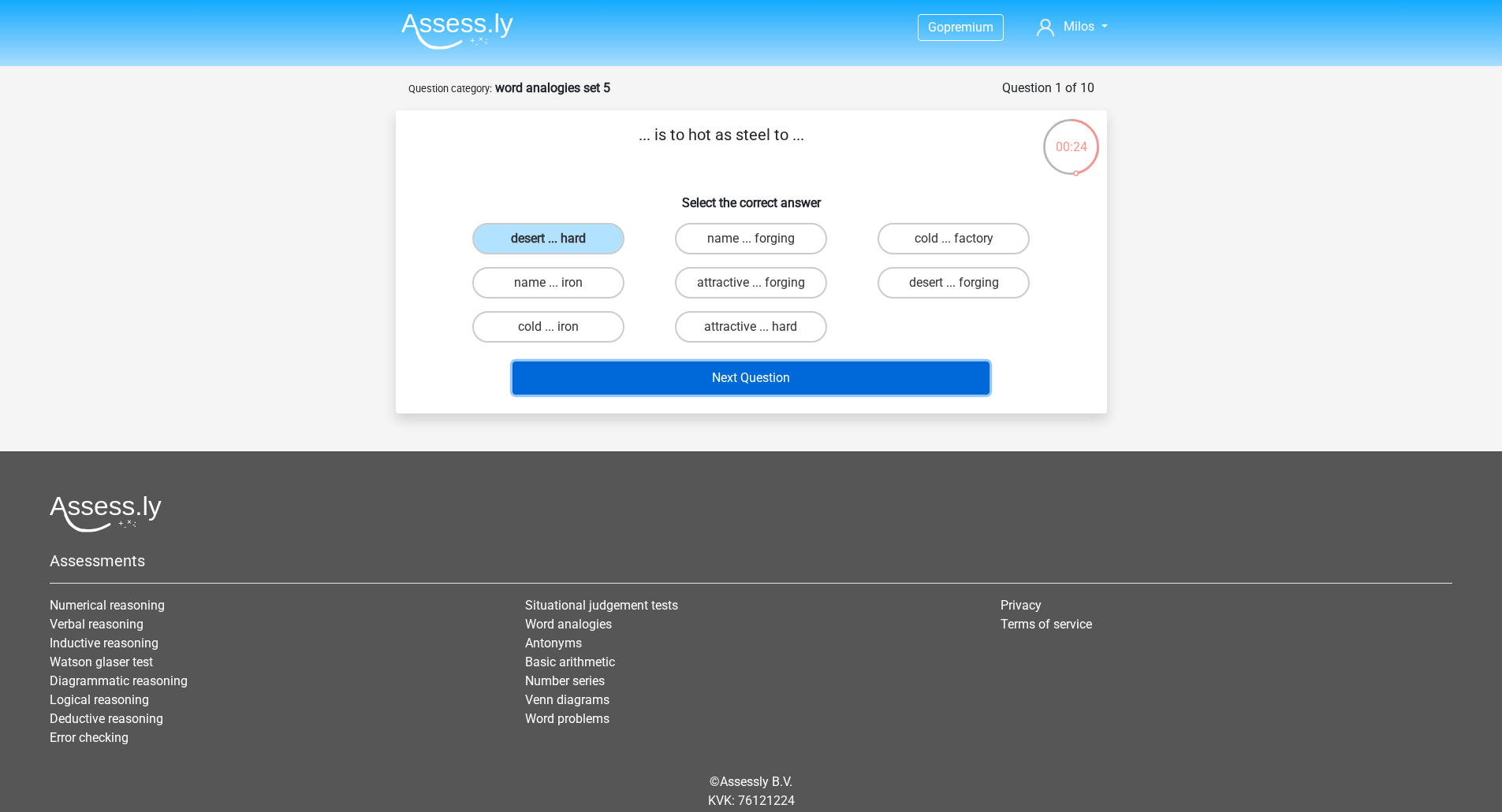
click at [742, 360] on div "Next Question" at bounding box center [751, 375] width 661 height 52
click at [753, 377] on button "Next Question" at bounding box center [751, 378] width 477 height 33
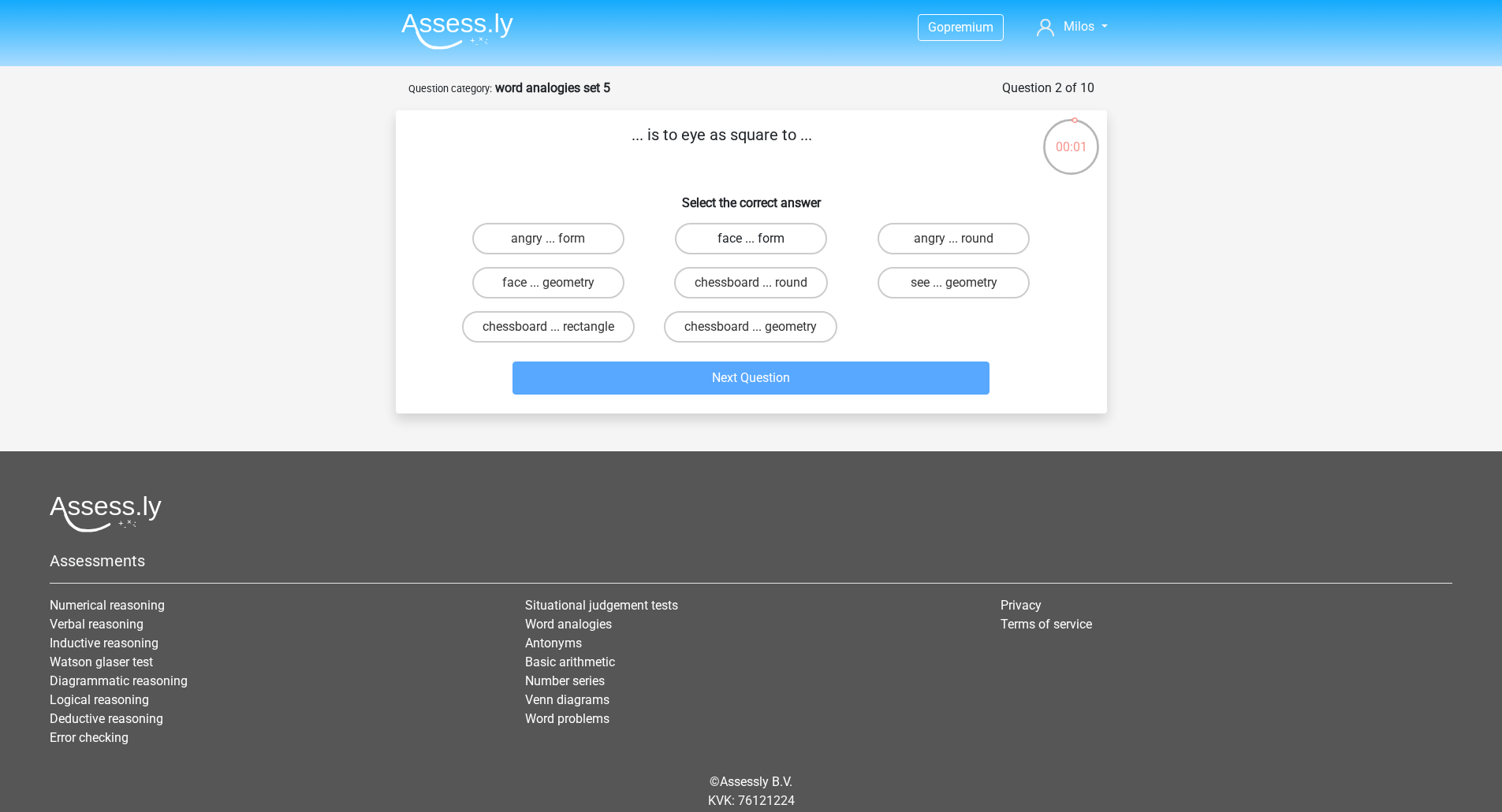
click at [778, 237] on label "face ... form" at bounding box center [751, 238] width 153 height 31
click at [761, 238] on input "face ... form" at bounding box center [755, 243] width 10 height 10
radio input "true"
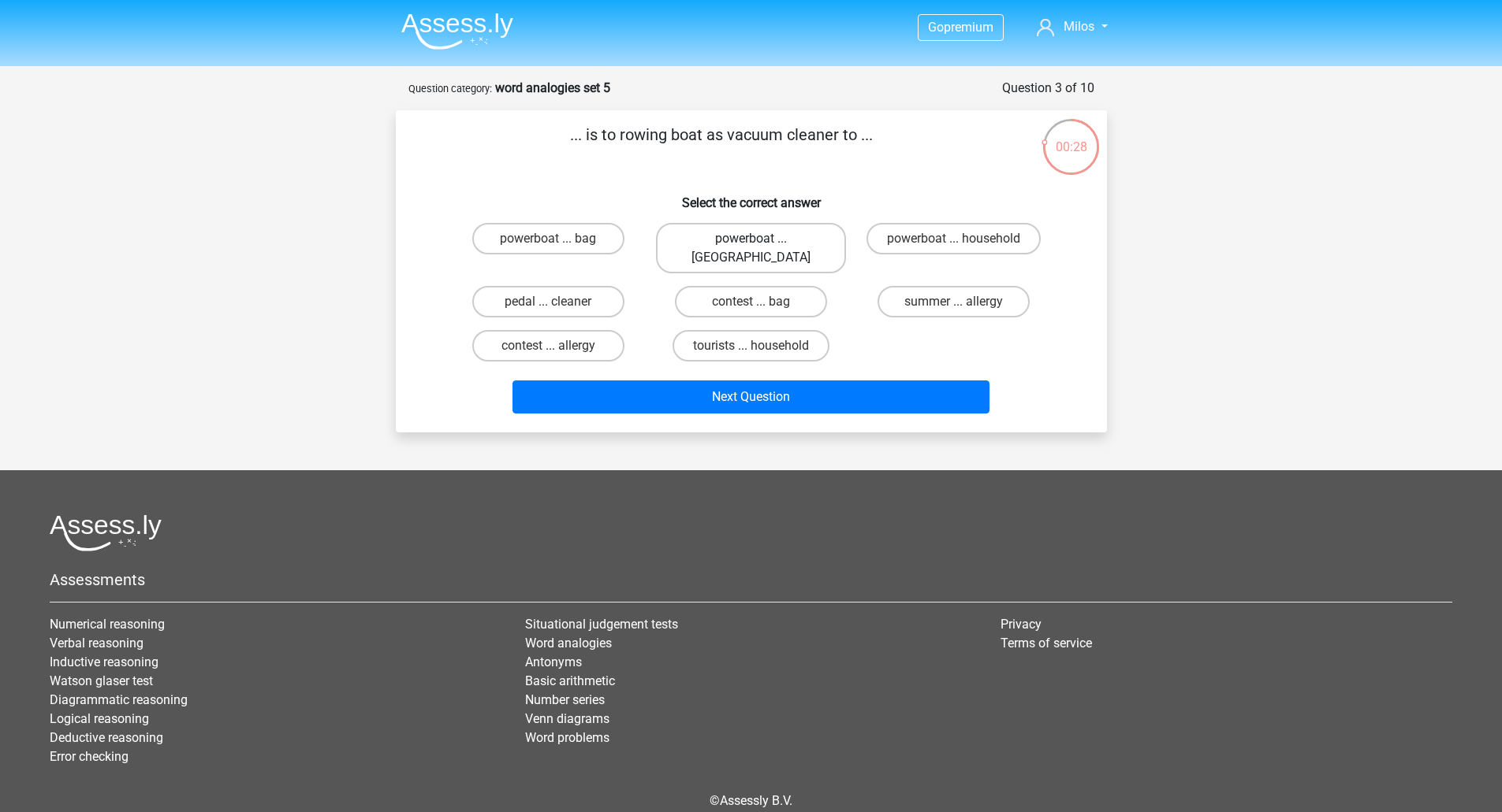
drag, startPoint x: 764, startPoint y: 240, endPoint x: 799, endPoint y: 315, distance: 82.8
click at [765, 240] on label "powerboat ... [GEOGRAPHIC_DATA]" at bounding box center [751, 248] width 190 height 51
click at [761, 240] on input "powerboat ... [GEOGRAPHIC_DATA]" at bounding box center [755, 243] width 10 height 10
radio input "true"
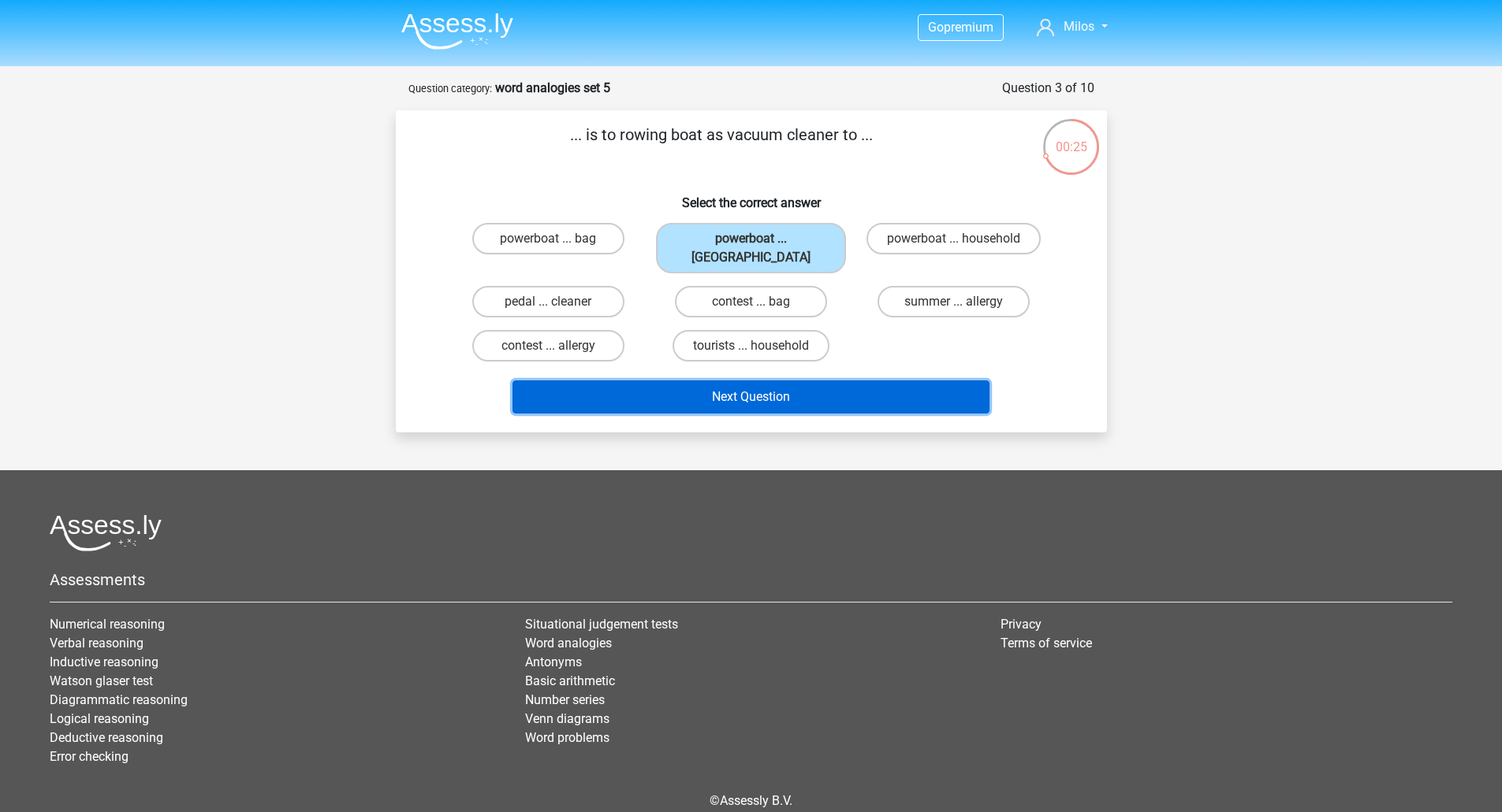
click at [808, 381] on button "Next Question" at bounding box center [751, 397] width 477 height 33
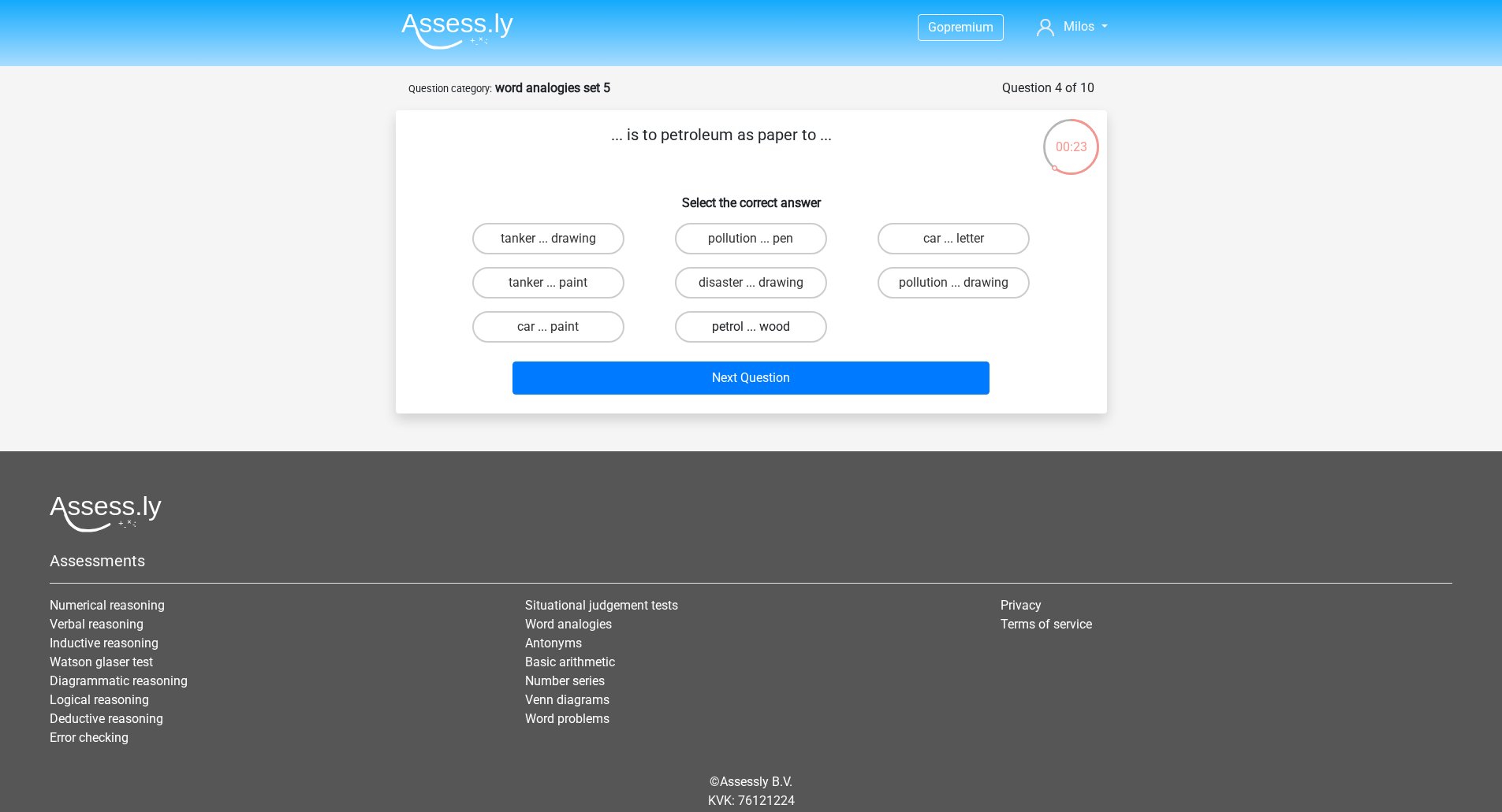
click at [763, 324] on label "petrol ... wood" at bounding box center [751, 327] width 153 height 31
click at [761, 327] on input "petrol ... wood" at bounding box center [755, 332] width 10 height 10
radio input "true"
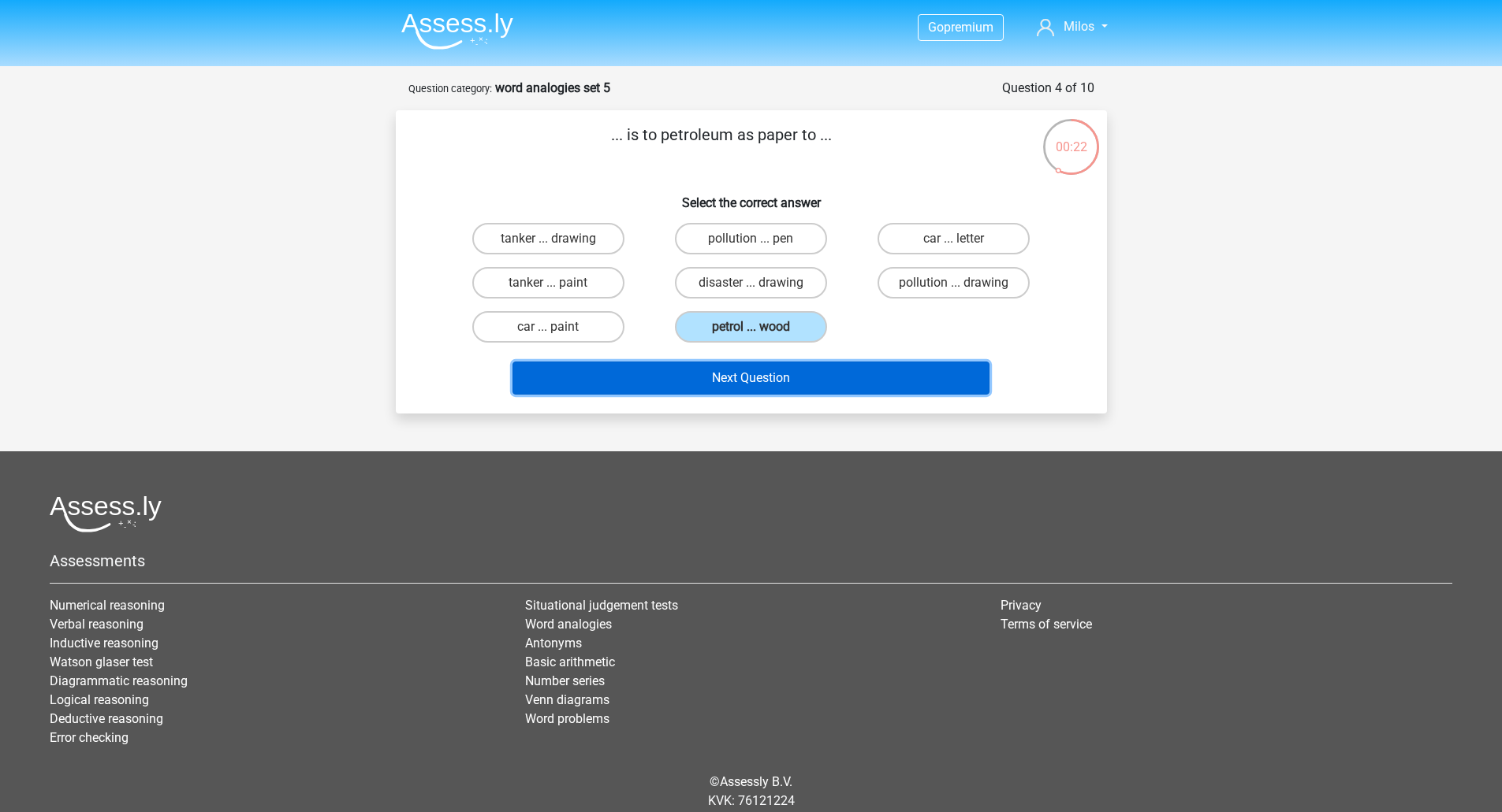
click at [771, 381] on button "Next Question" at bounding box center [751, 378] width 477 height 33
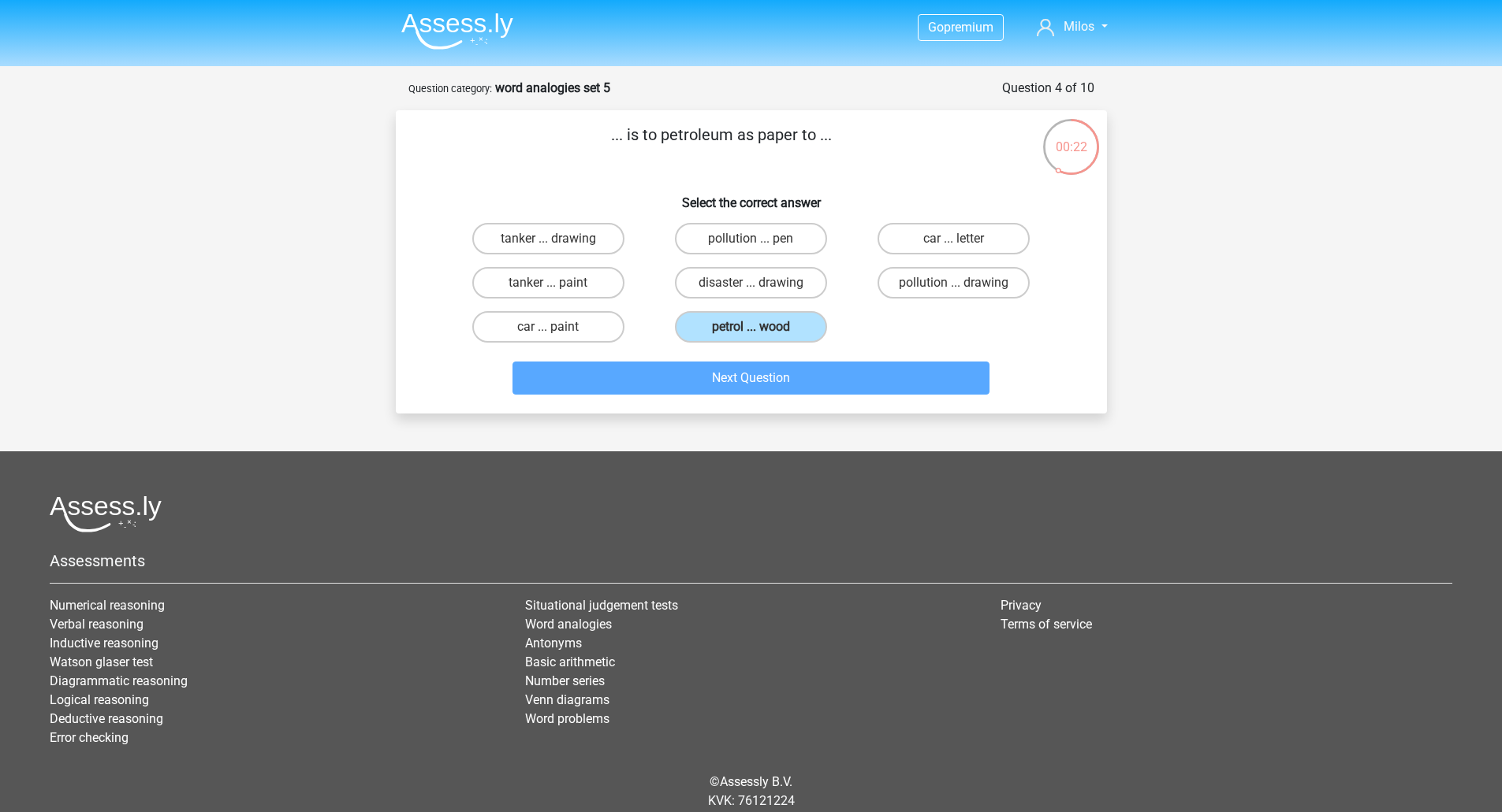
scroll to position [55, 0]
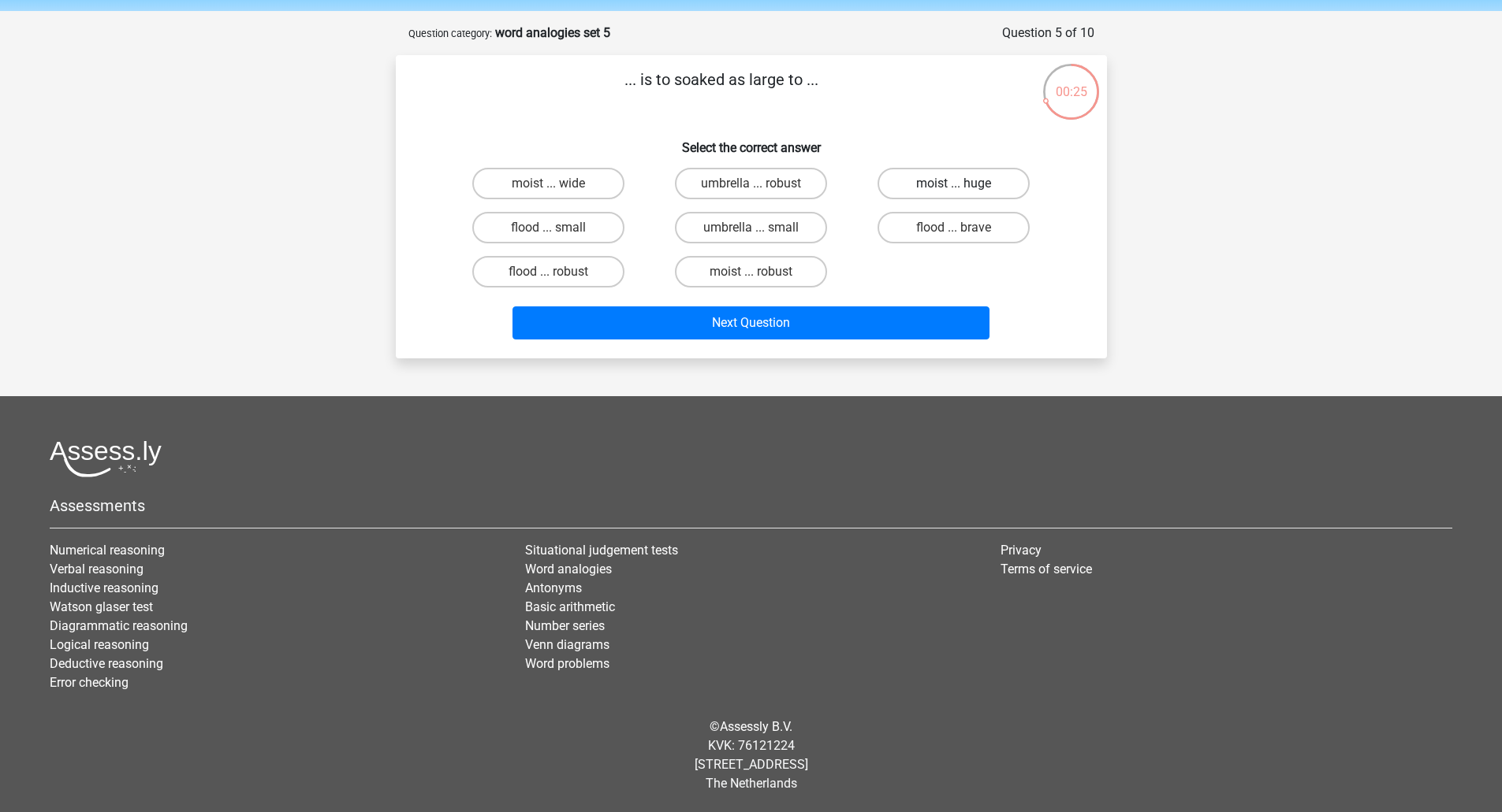
click at [942, 188] on label "moist ... huge" at bounding box center [953, 184] width 153 height 31
click at [954, 188] on input "moist ... huge" at bounding box center [959, 188] width 10 height 10
radio input "true"
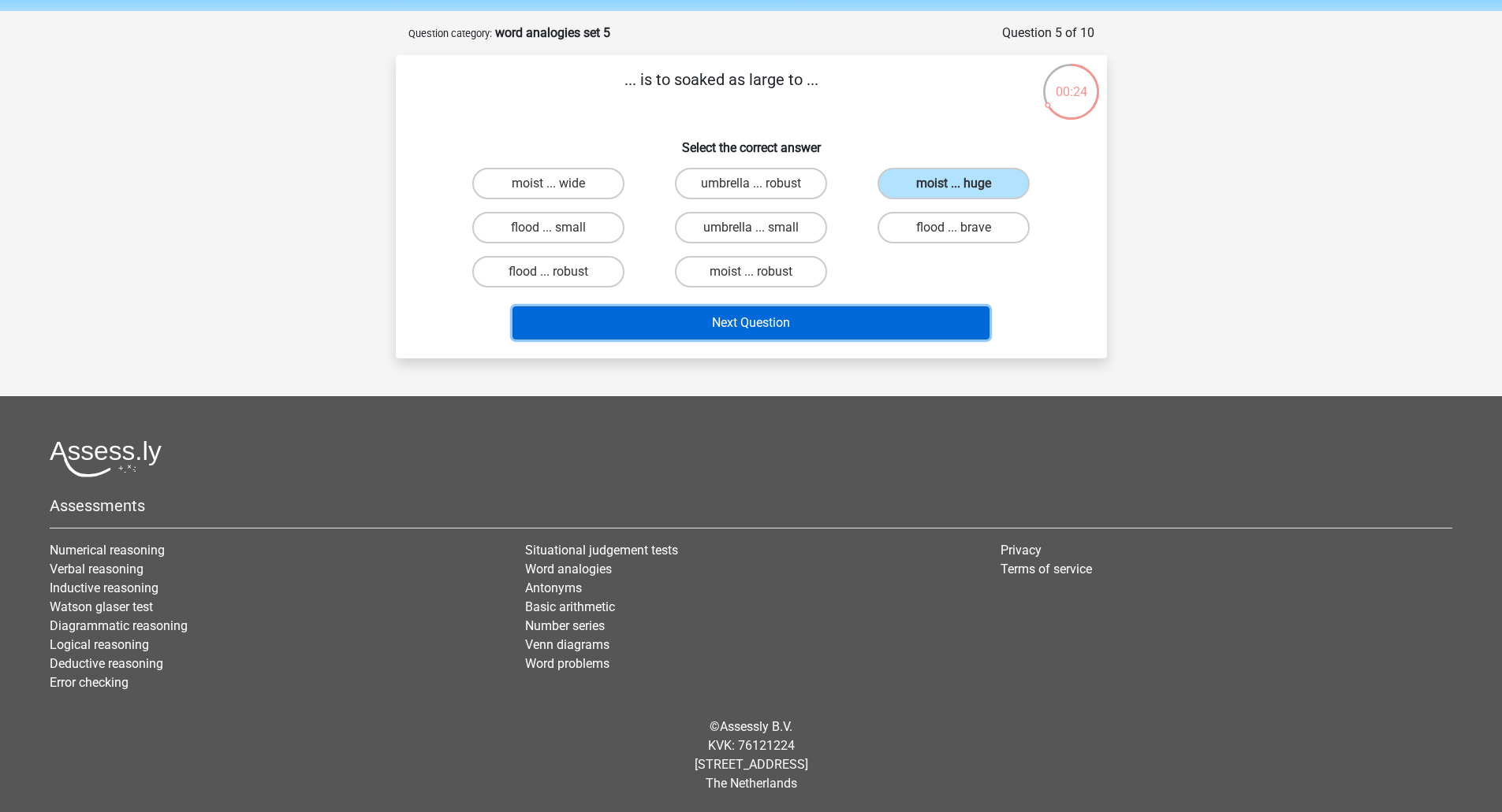
click at [826, 319] on button "Next Question" at bounding box center [751, 323] width 477 height 33
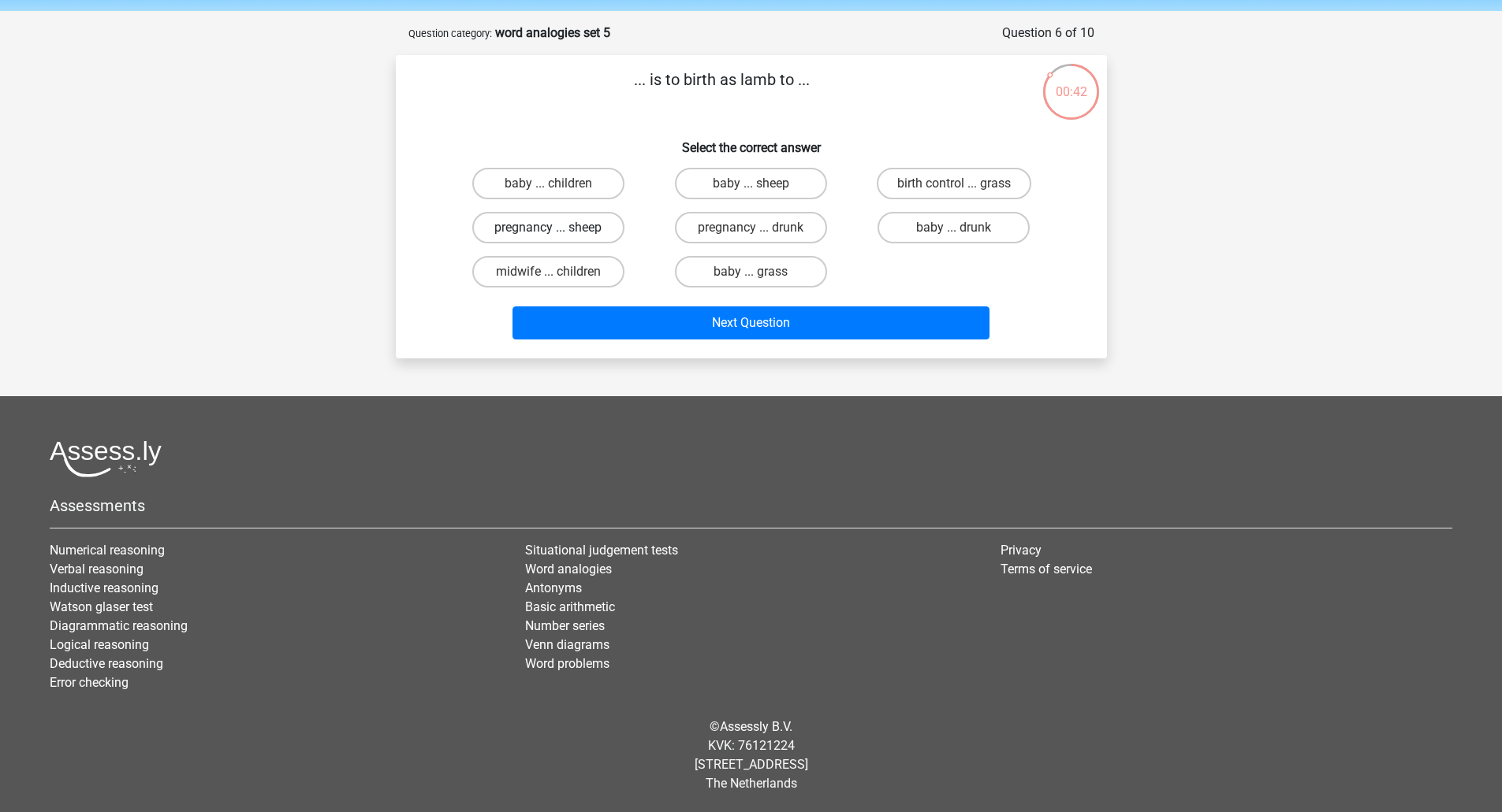
click at [600, 236] on label "pregnancy ... sheep" at bounding box center [548, 227] width 153 height 31
click at [558, 236] on input "pregnancy ... sheep" at bounding box center [553, 232] width 10 height 10
radio input "true"
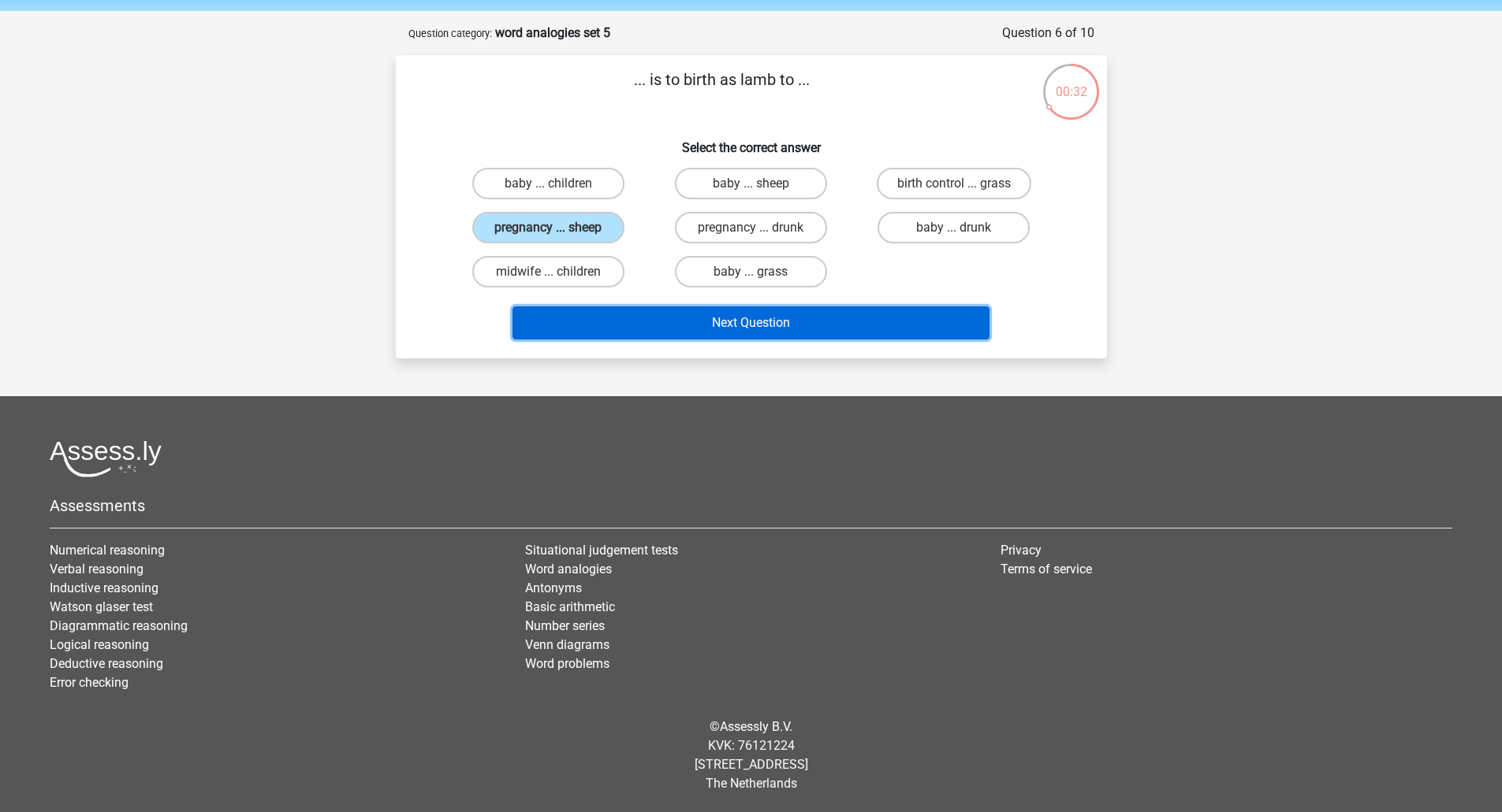
click at [768, 321] on button "Next Question" at bounding box center [751, 323] width 477 height 33
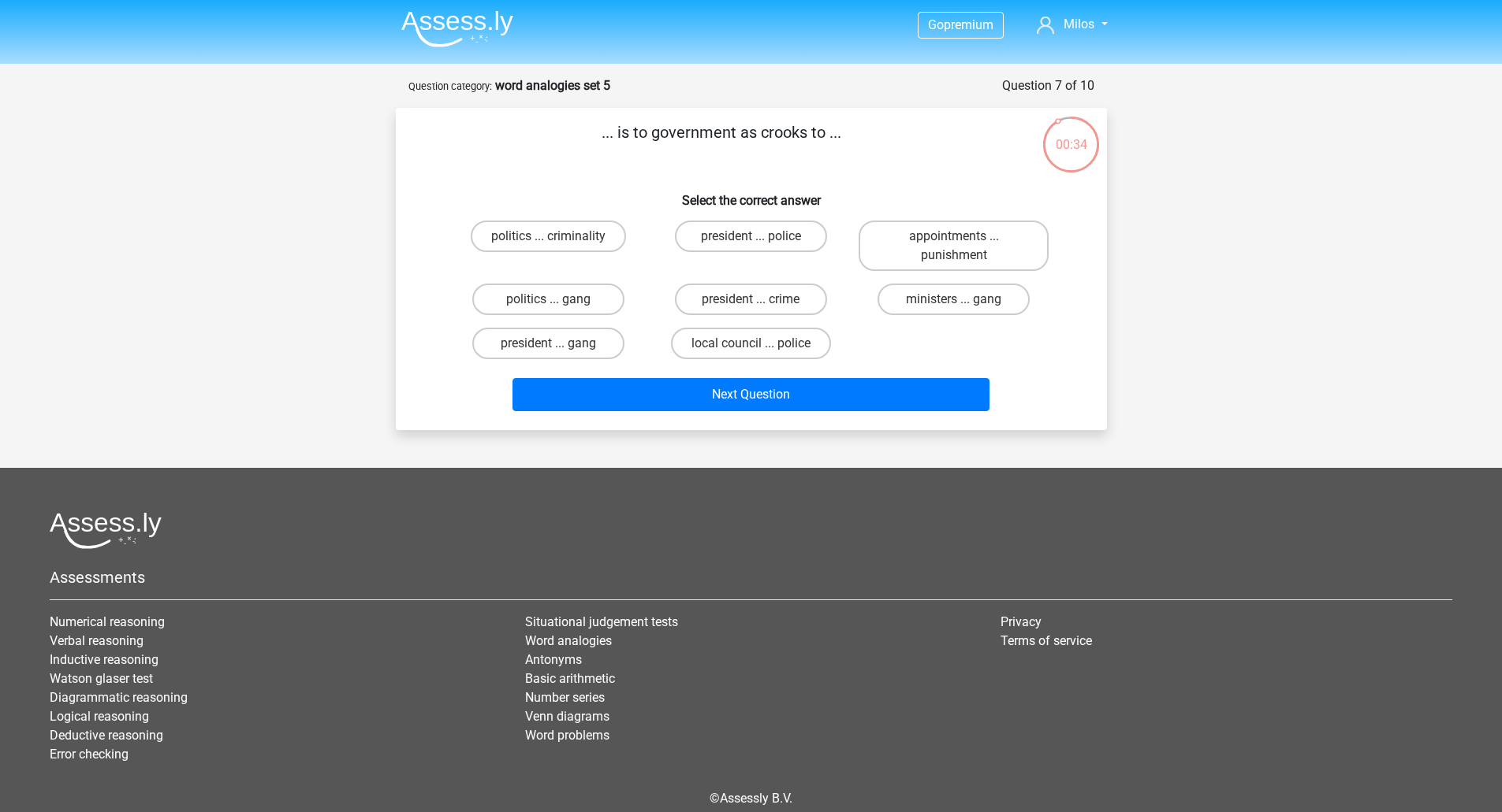
scroll to position [0, 0]
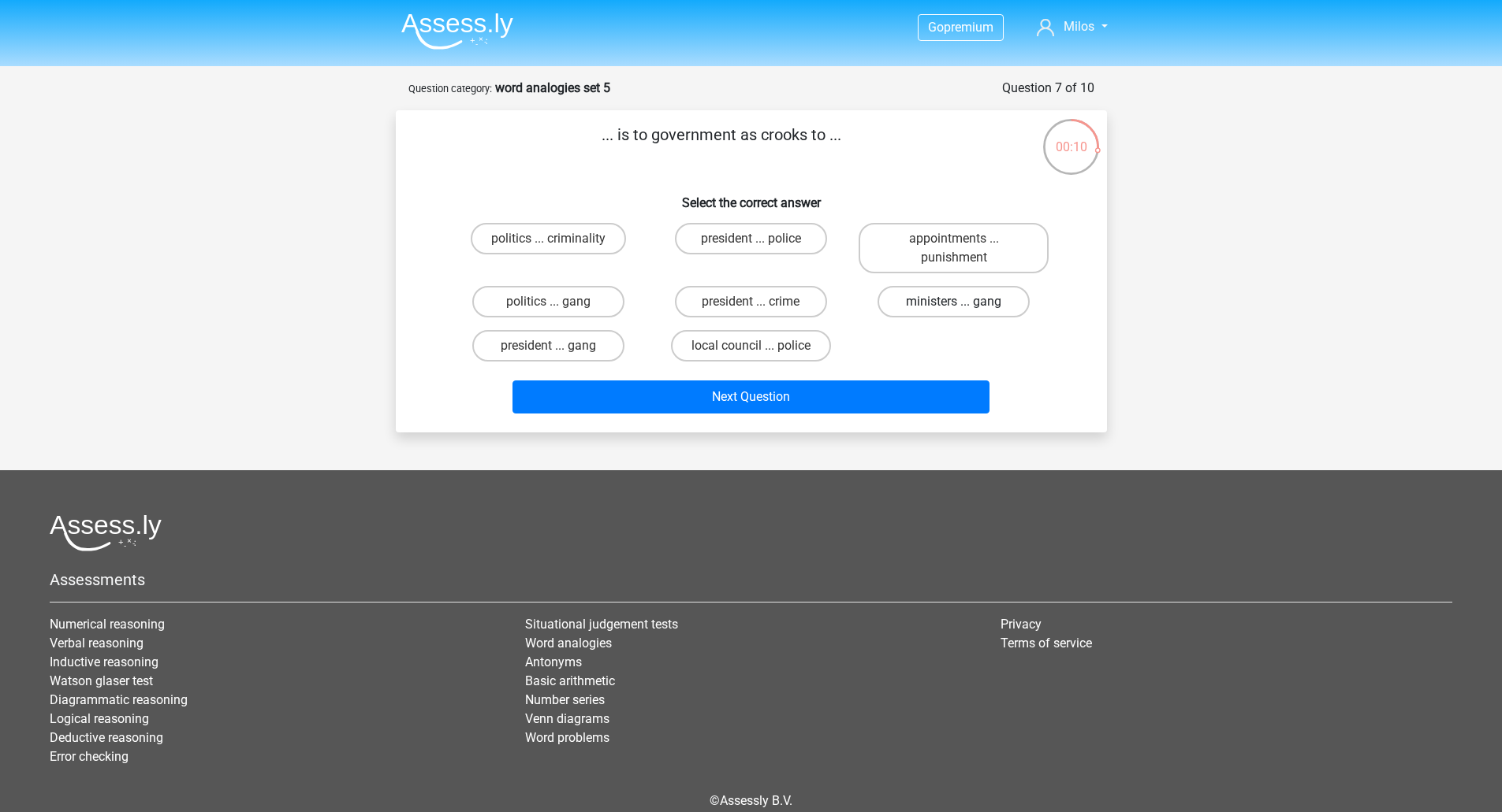
drag, startPoint x: 956, startPoint y: 303, endPoint x: 950, endPoint y: 314, distance: 12.5
click at [956, 303] on input "ministers ... gang" at bounding box center [959, 307] width 10 height 10
radio input "true"
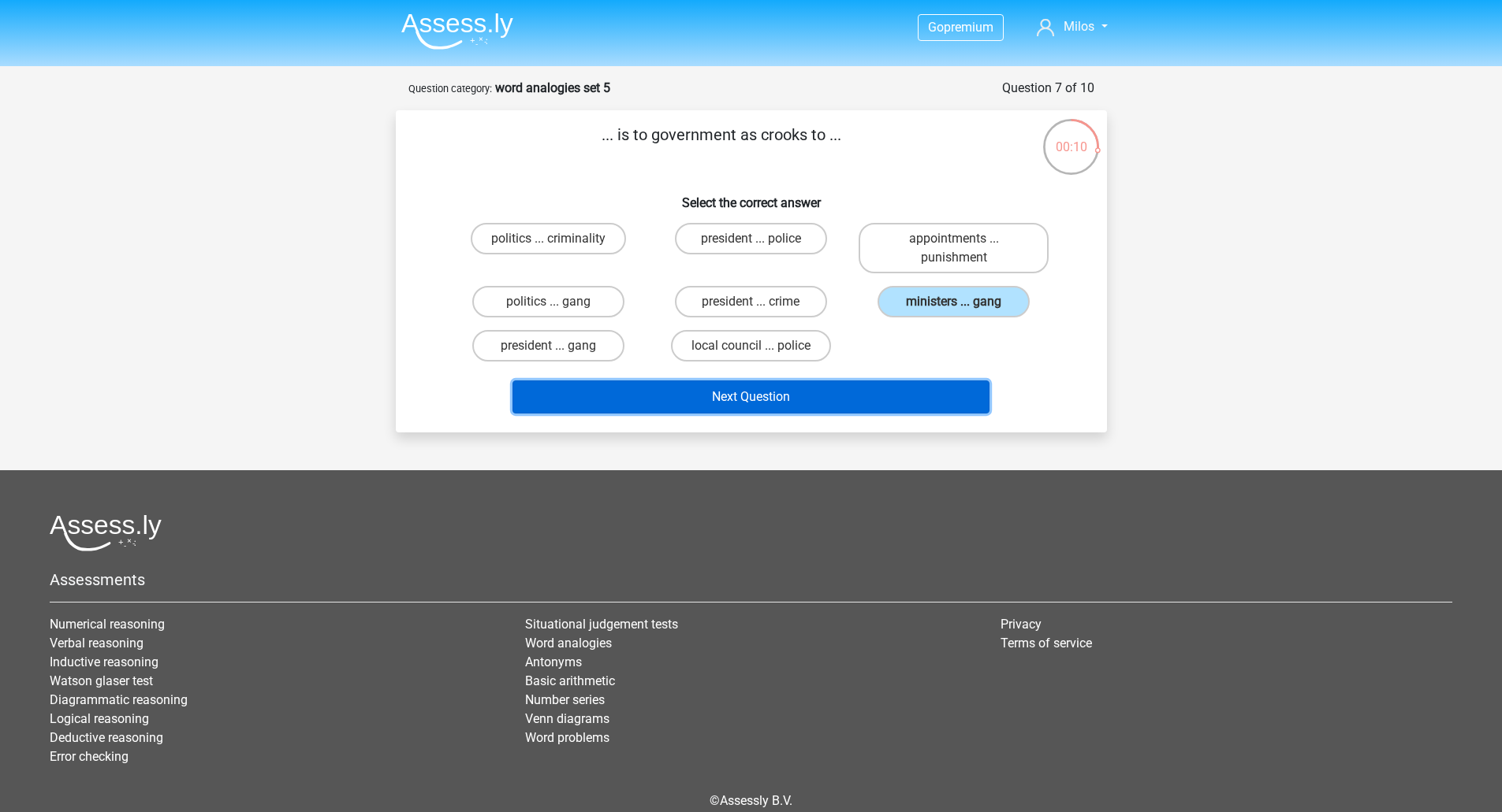
click at [791, 406] on button "Next Question" at bounding box center [751, 397] width 477 height 33
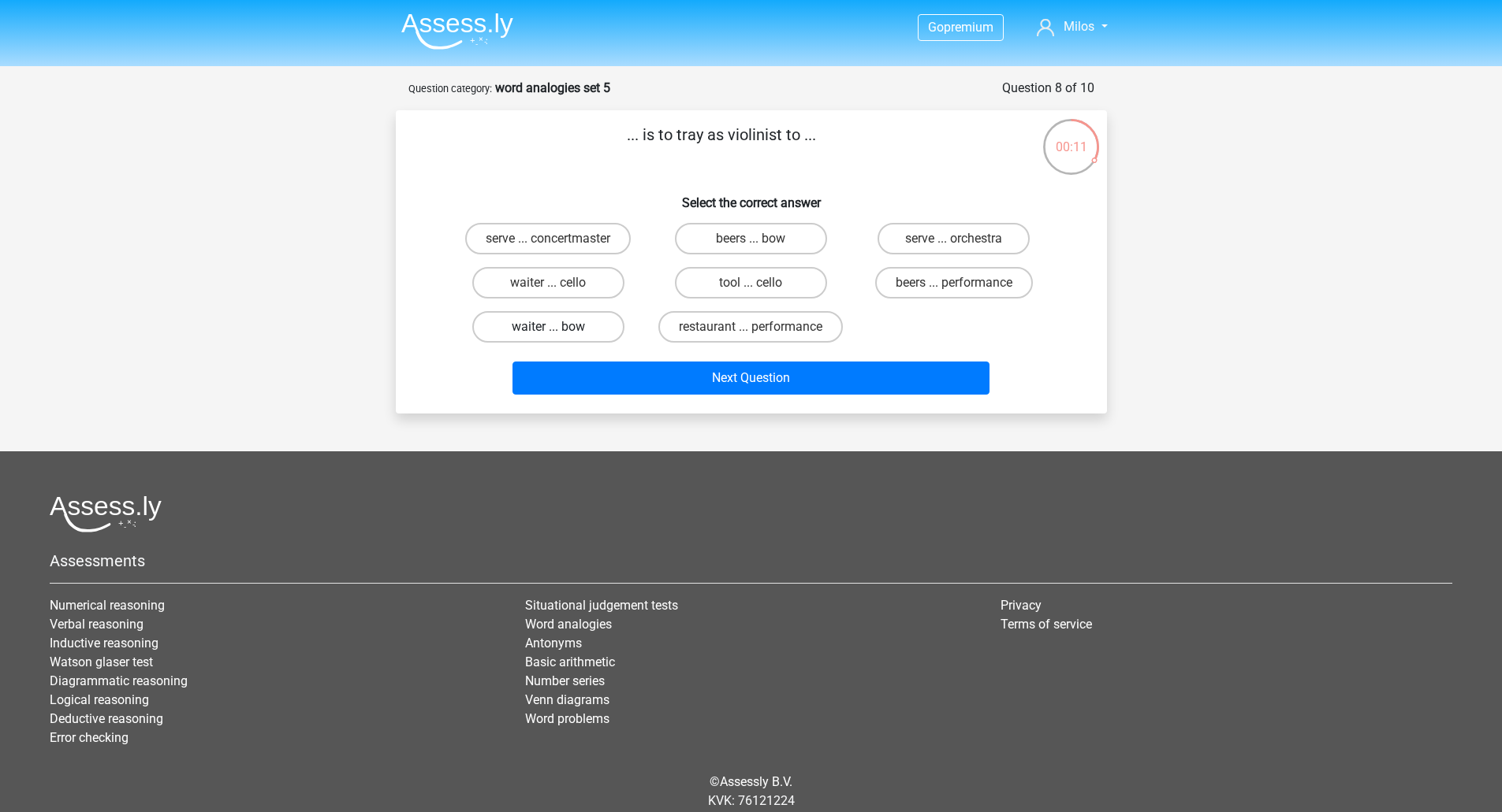
click at [612, 330] on label "waiter ... bow" at bounding box center [548, 327] width 153 height 31
click at [558, 330] on input "waiter ... bow" at bounding box center [553, 332] width 10 height 10
radio input "true"
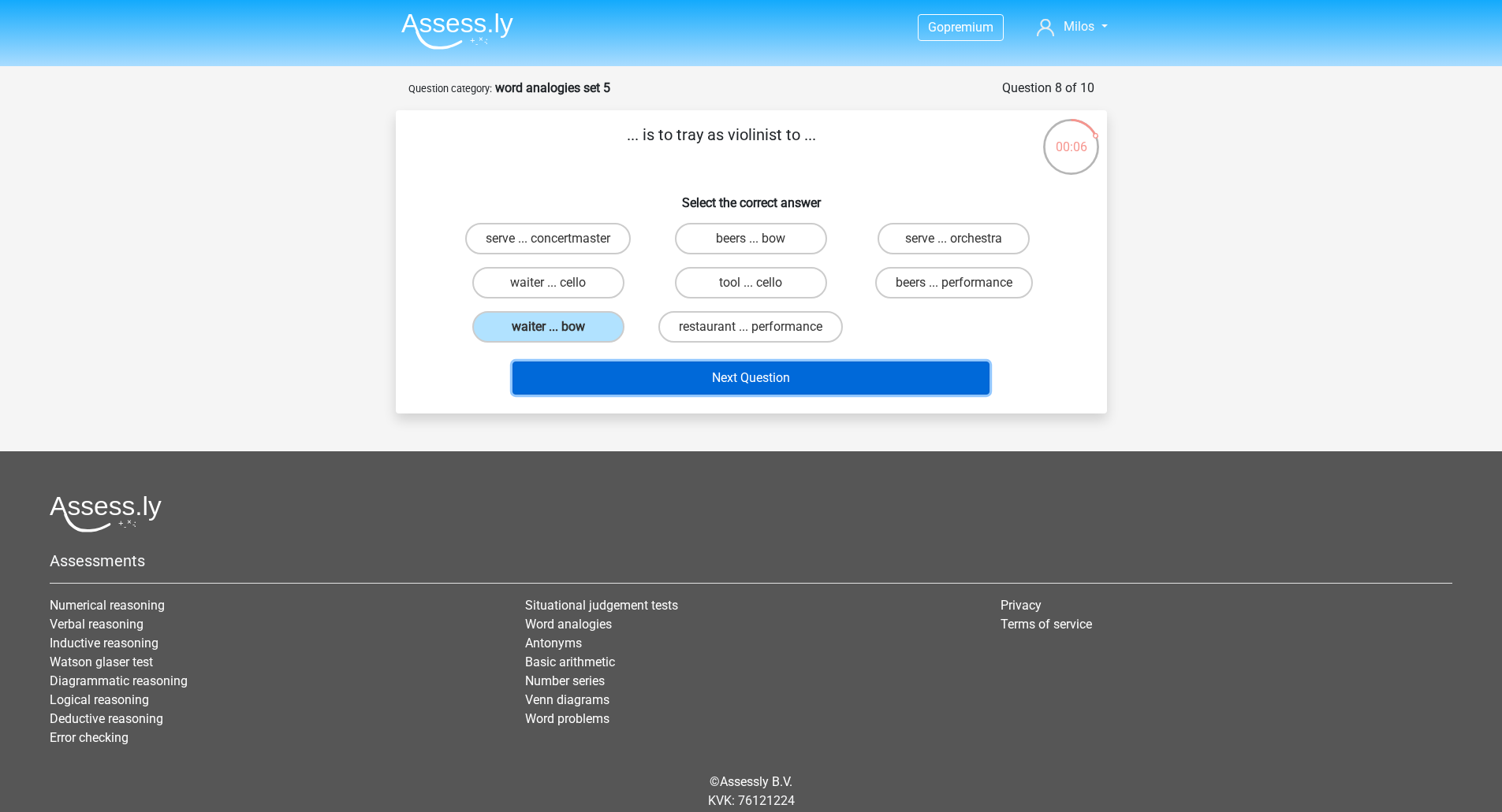
click at [769, 379] on button "Next Question" at bounding box center [751, 378] width 477 height 33
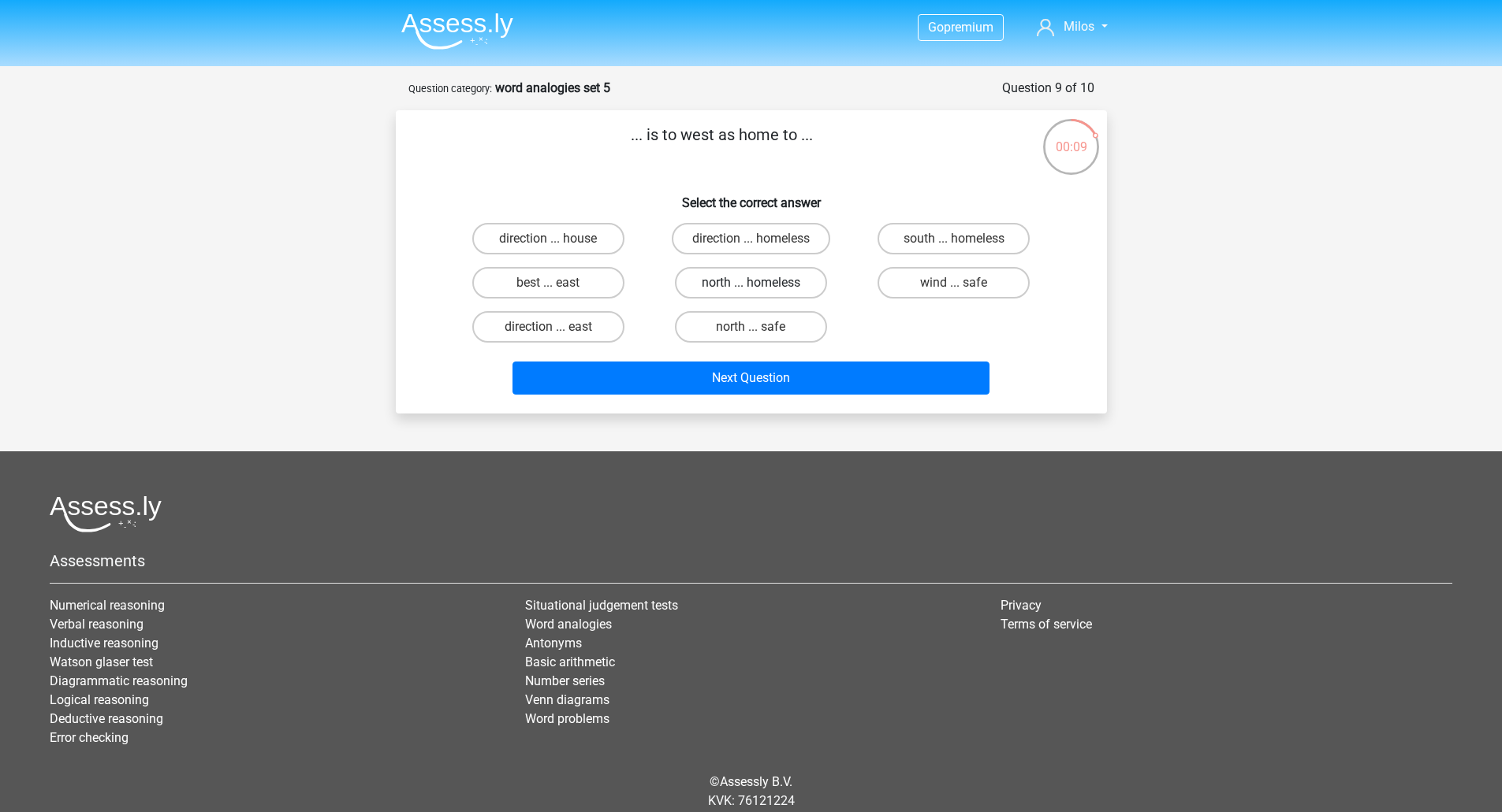
drag, startPoint x: 778, startPoint y: 281, endPoint x: 635, endPoint y: 270, distance: 143.4
click at [778, 280] on label "north ... homeless" at bounding box center [751, 283] width 153 height 31
click at [761, 283] on input "north ... homeless" at bounding box center [755, 287] width 10 height 10
radio input "true"
click at [591, 240] on label "direction ... house" at bounding box center [548, 238] width 153 height 31
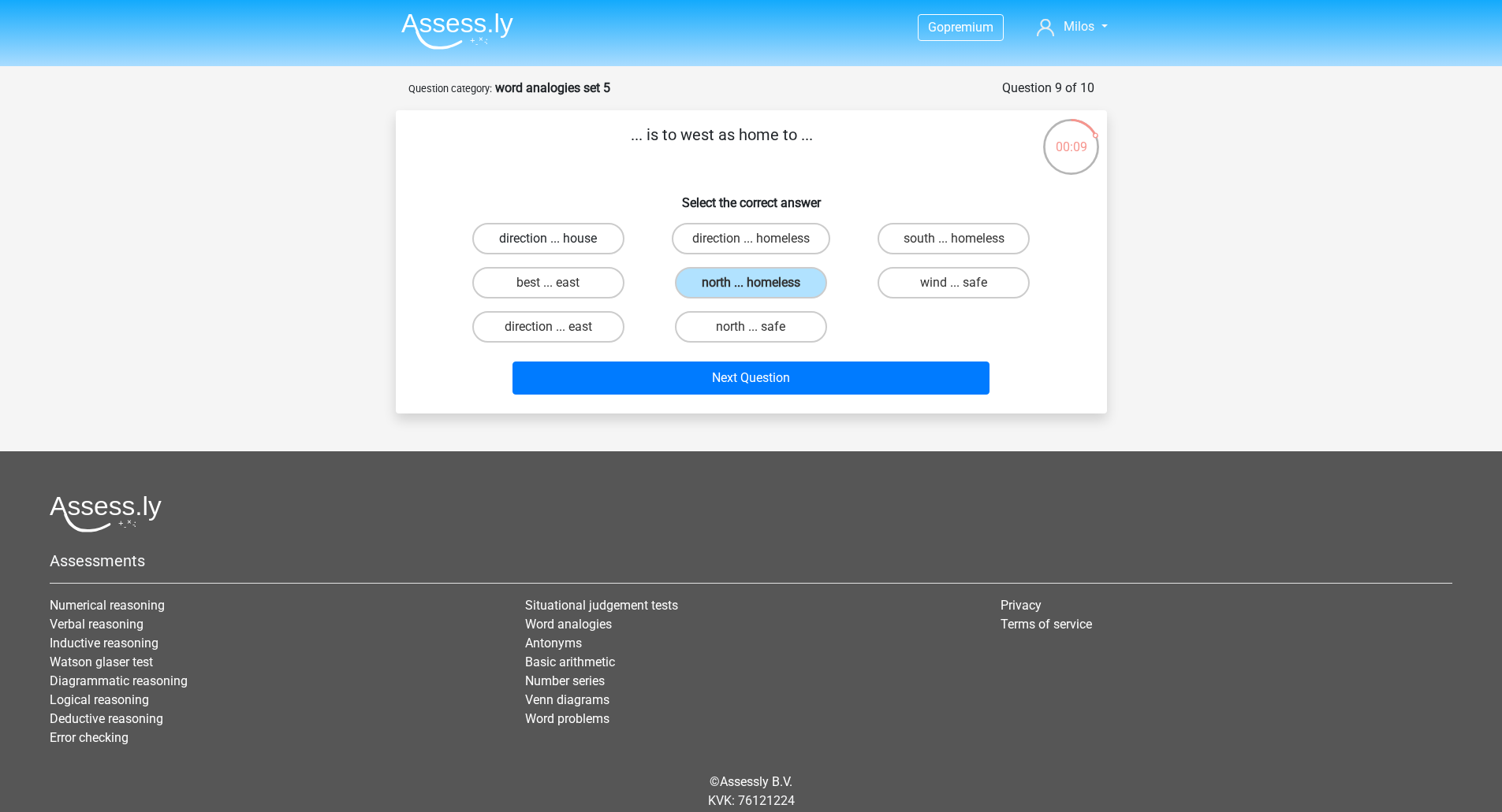
click at [558, 240] on input "direction ... house" at bounding box center [553, 243] width 10 height 10
radio input "true"
click at [714, 281] on label "north ... homeless" at bounding box center [751, 283] width 153 height 31
click at [751, 283] on input "north ... homeless" at bounding box center [755, 287] width 10 height 10
radio input "true"
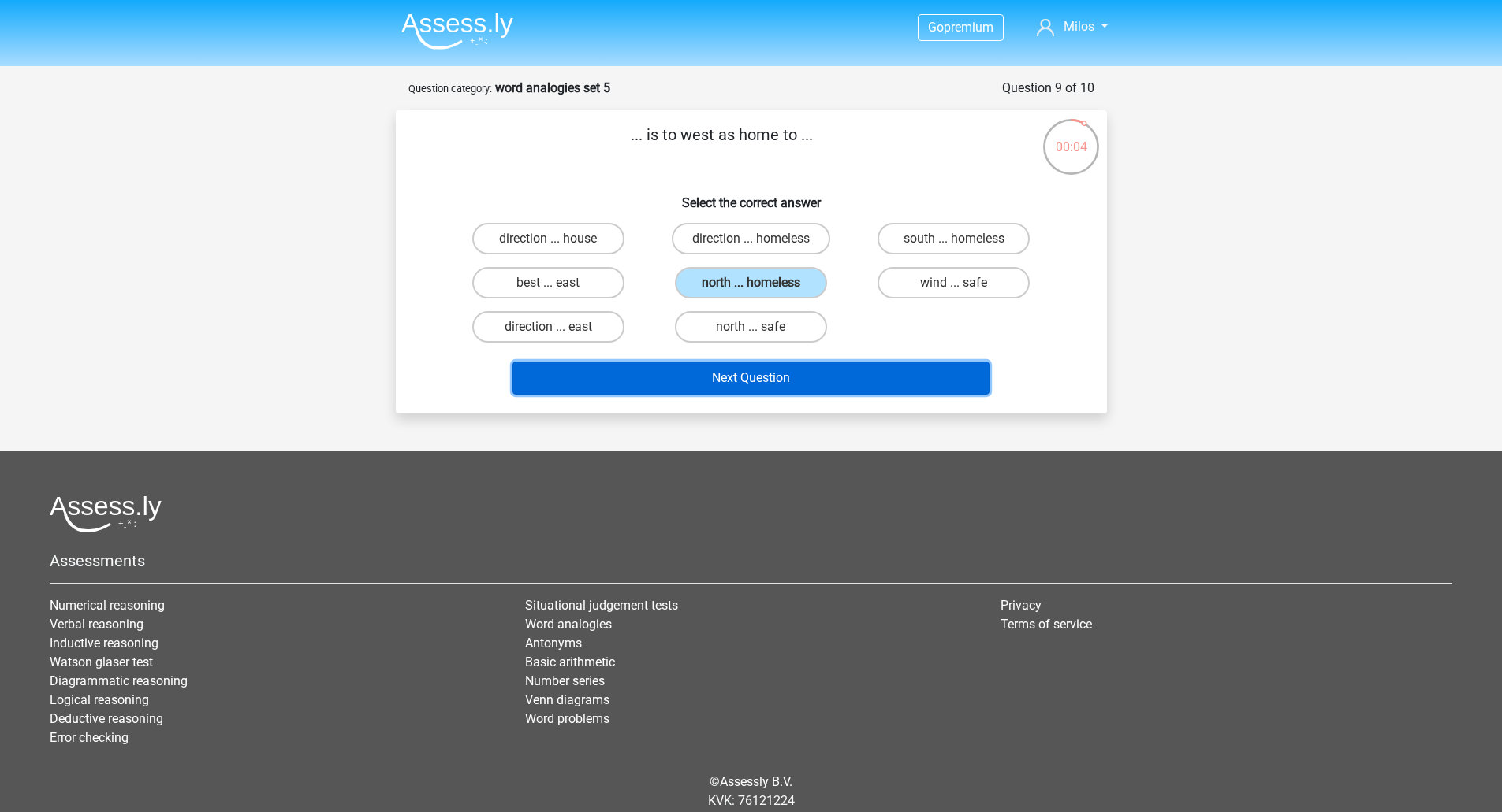
click at [751, 384] on button "Next Question" at bounding box center [751, 378] width 477 height 33
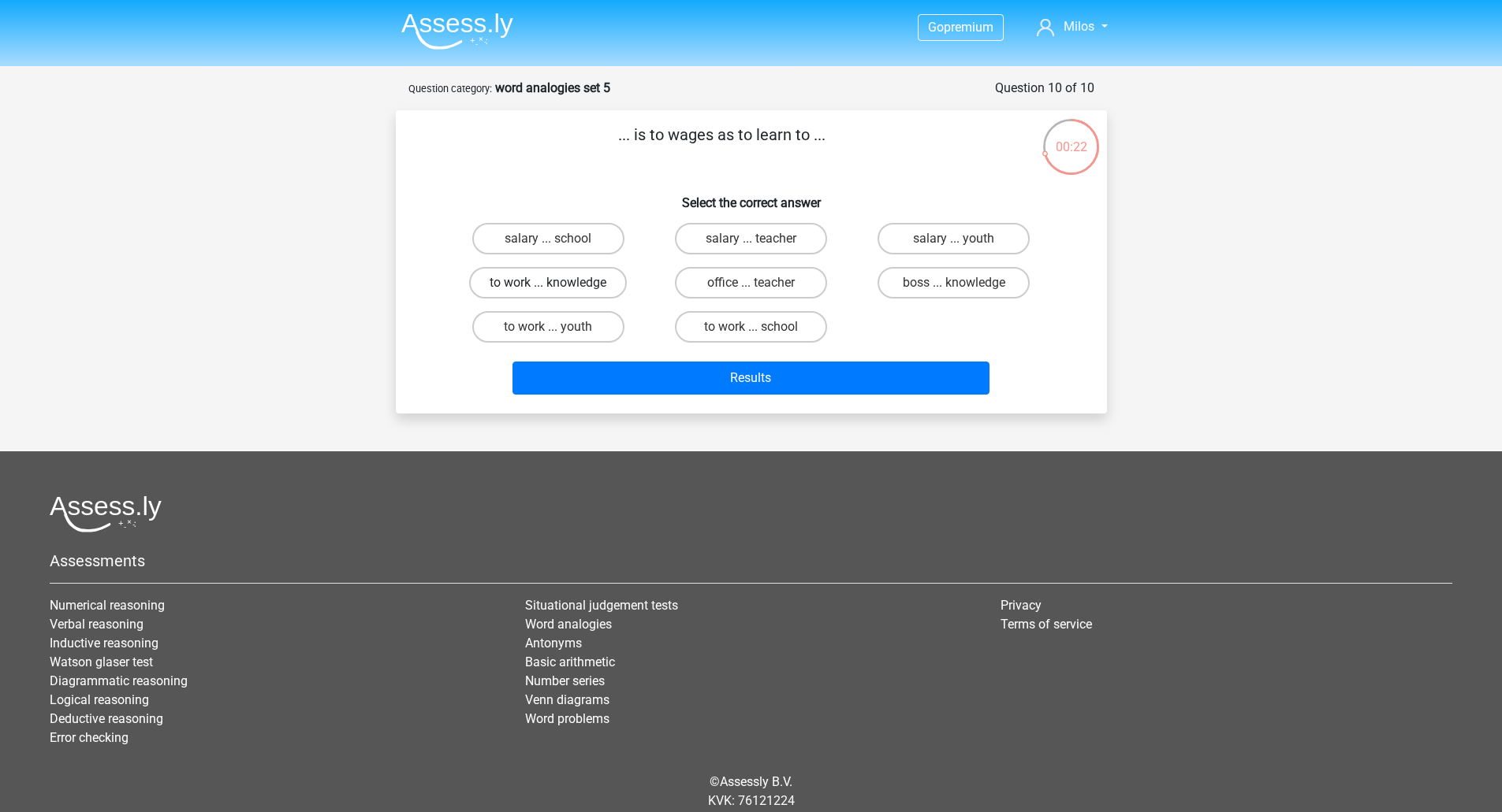
click at [580, 292] on label "to work ... knowledge" at bounding box center [547, 283] width 158 height 31
click at [558, 292] on input "to work ... knowledge" at bounding box center [553, 287] width 10 height 10
radio input "true"
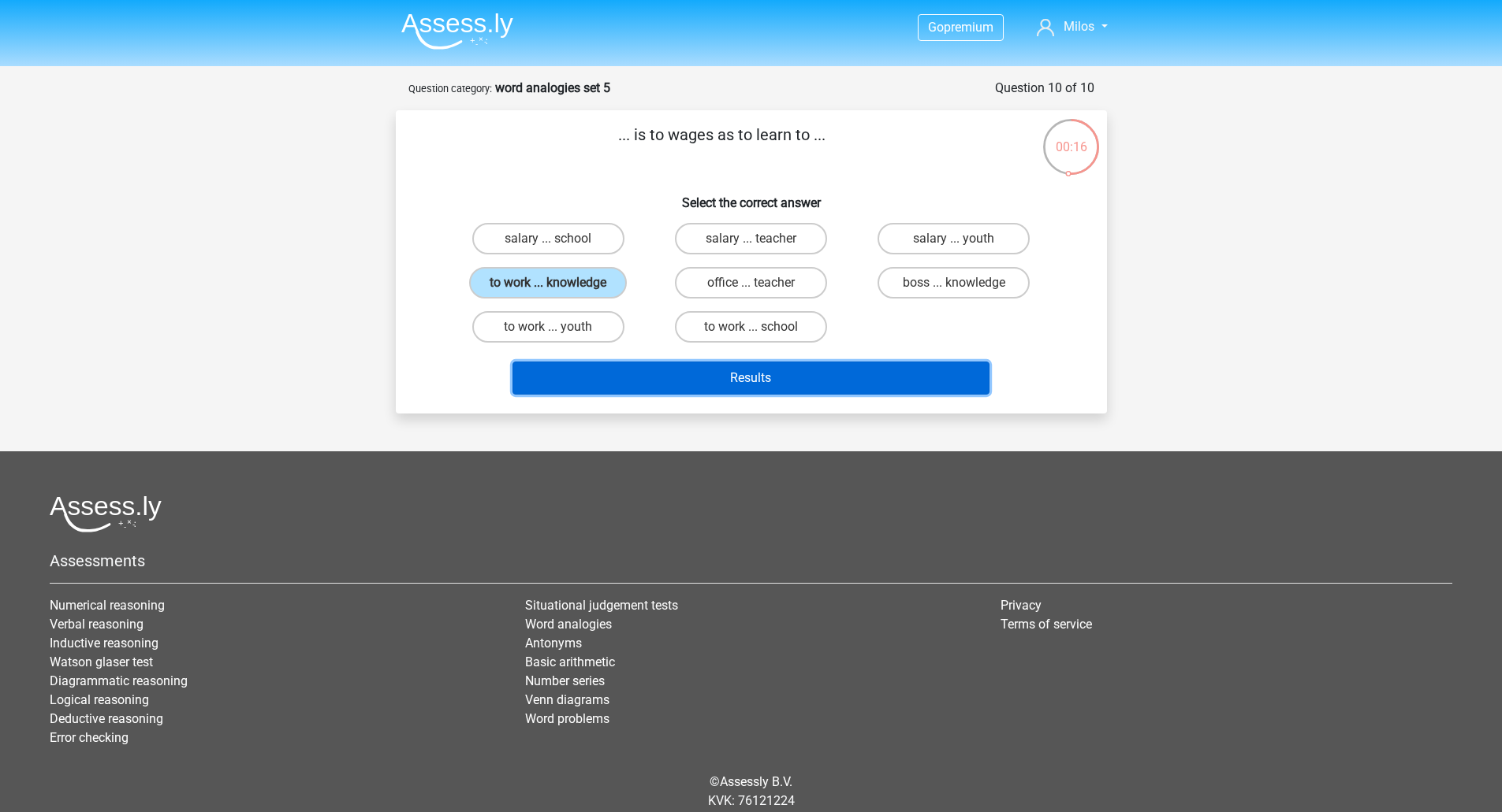
click at [772, 375] on button "Results" at bounding box center [751, 378] width 477 height 33
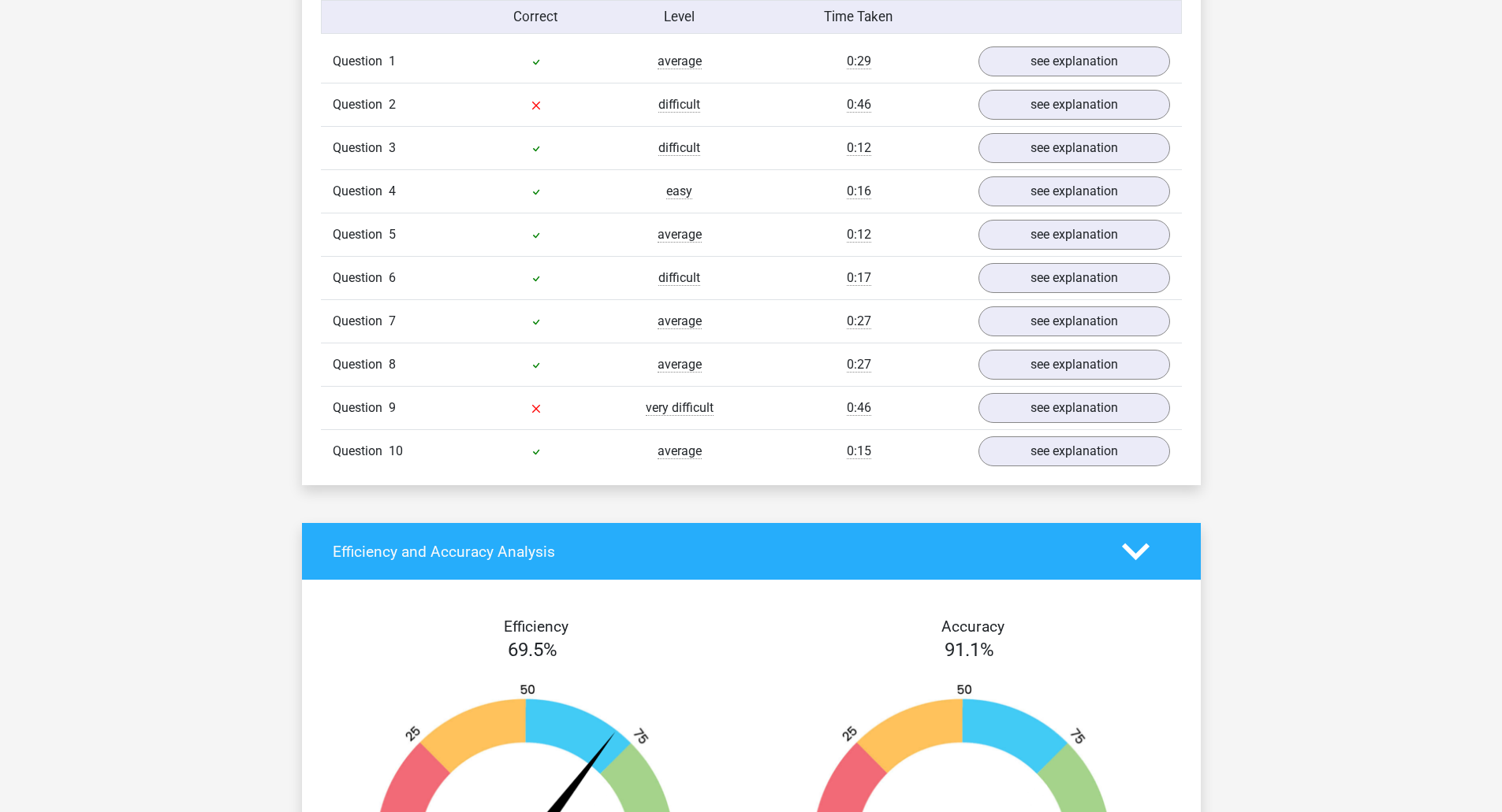
scroll to position [1260, 0]
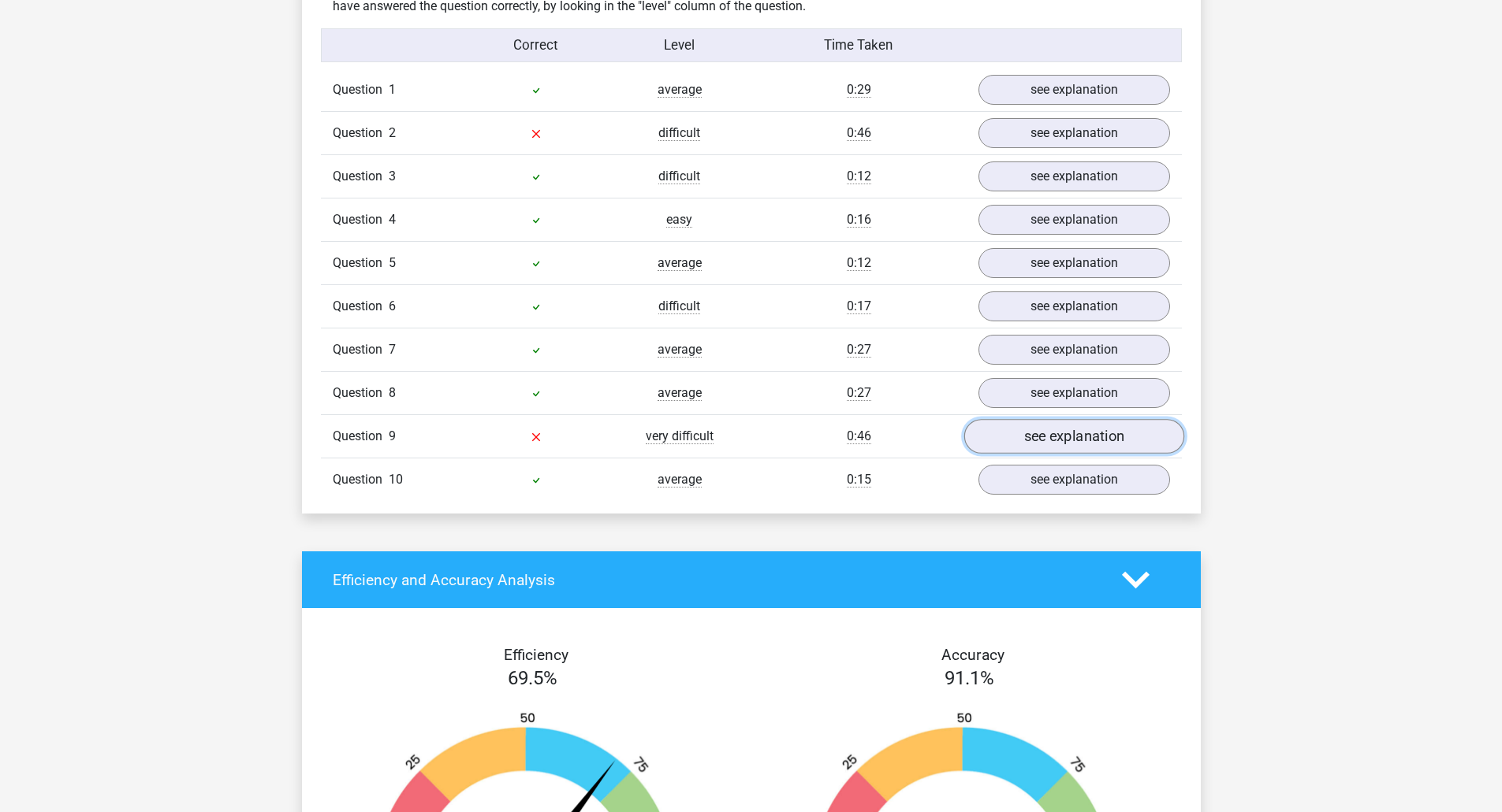
click at [1042, 442] on link "see explanation" at bounding box center [1073, 438] width 220 height 35
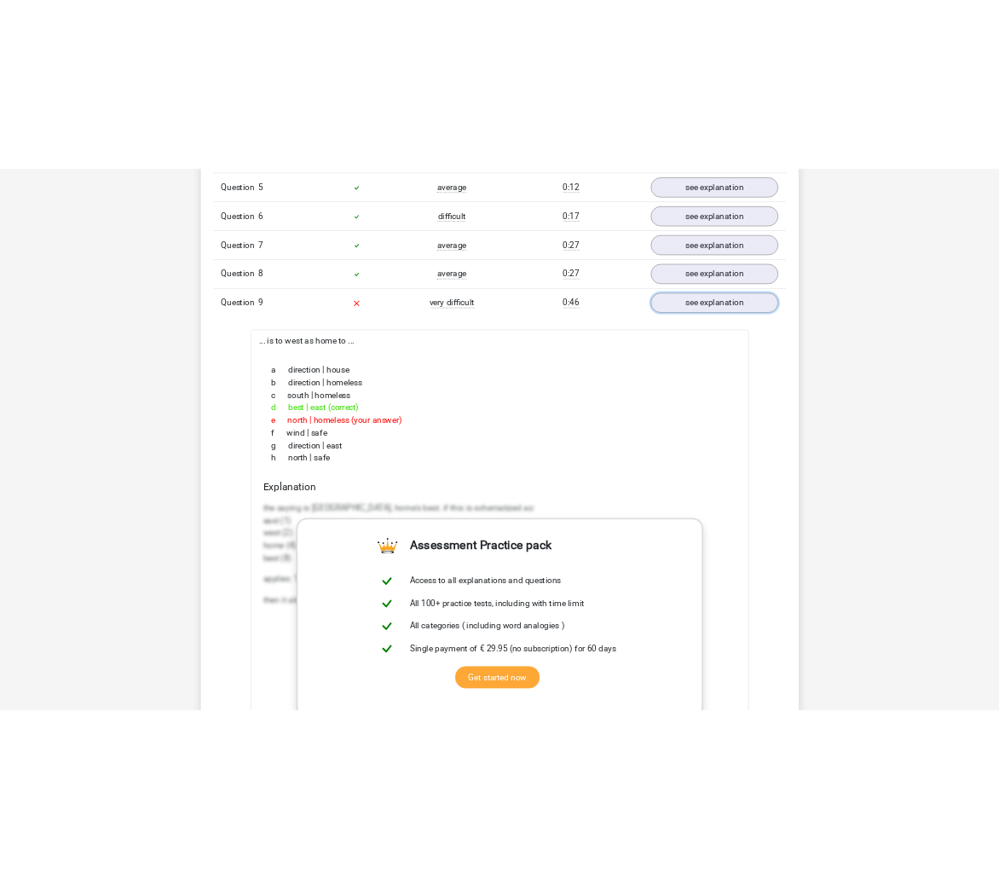
scroll to position [1620, 0]
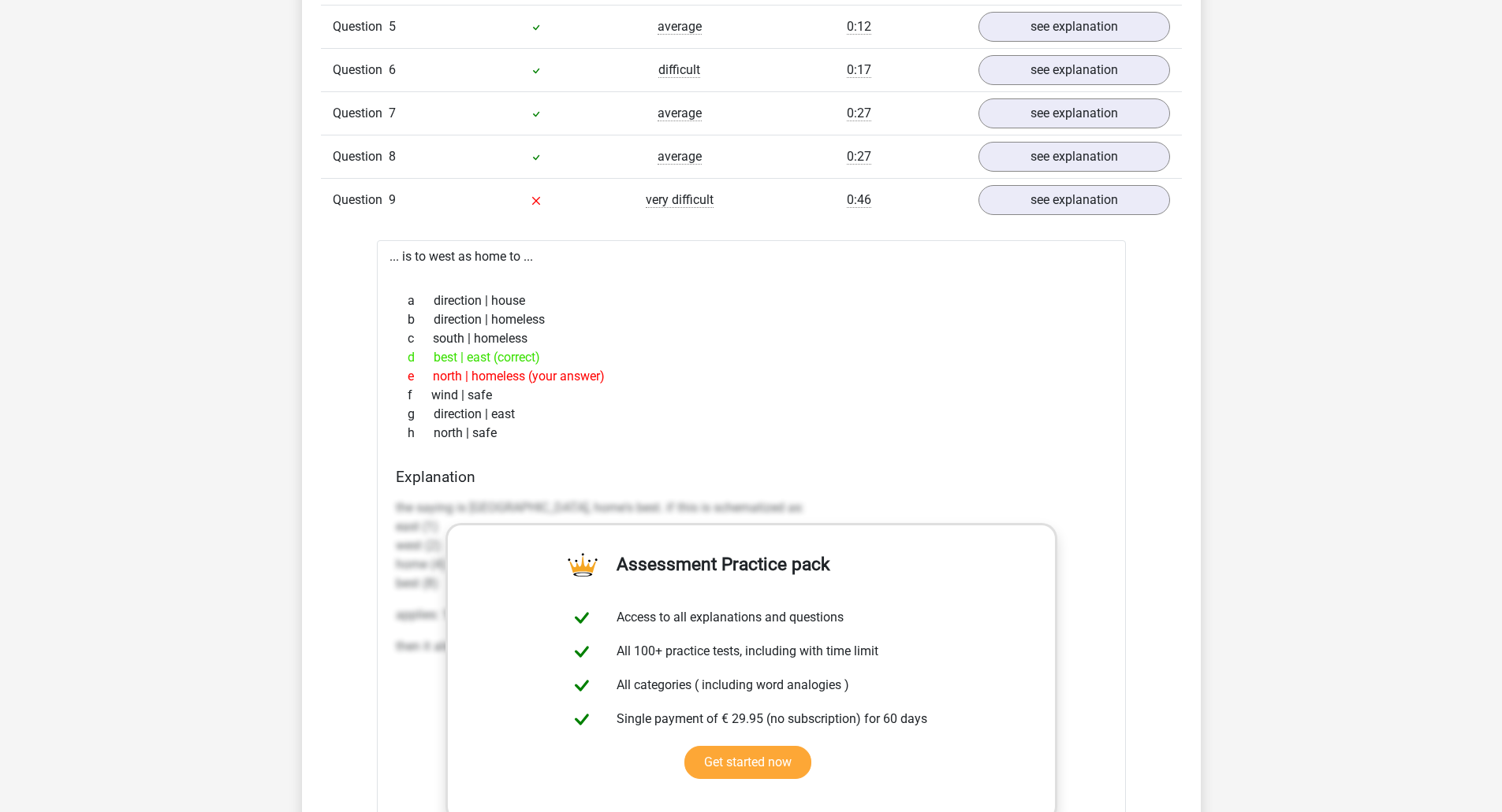
drag, startPoint x: 409, startPoint y: 511, endPoint x: 425, endPoint y: 531, distance: 25.6
click at [425, 531] on p "the saying is east west, home's best. if this is schematized as: east (1) west …" at bounding box center [751, 546] width 711 height 94
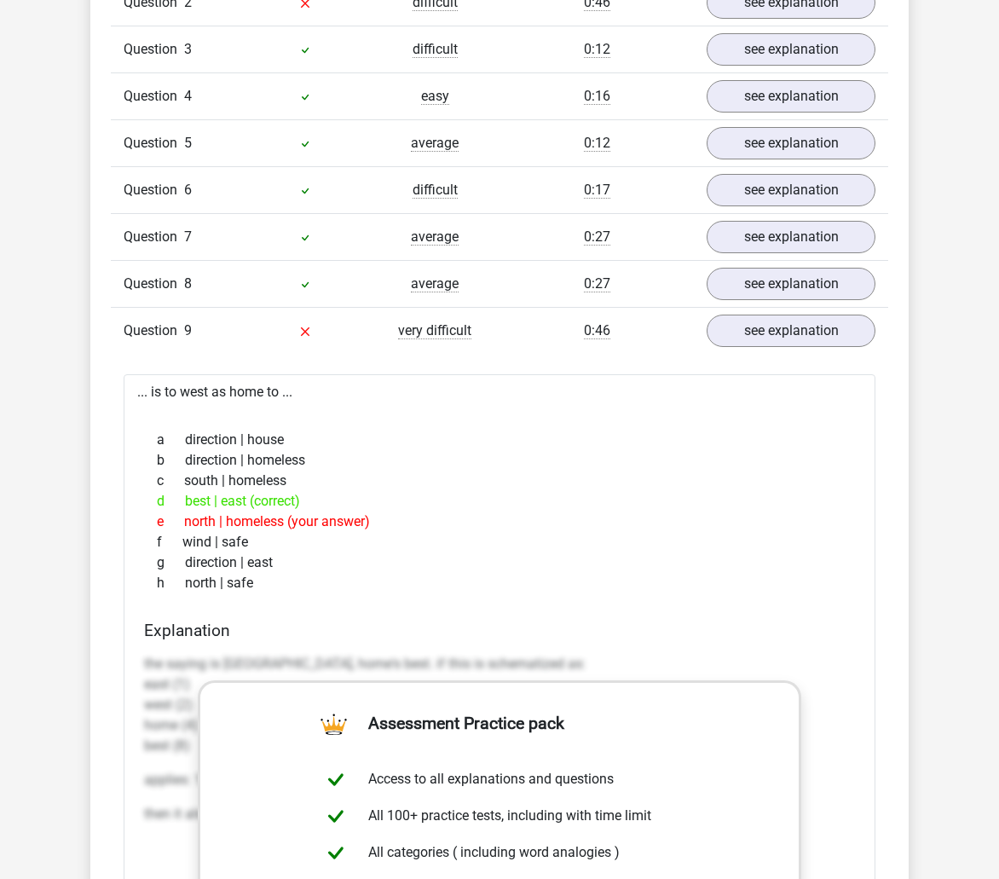
scroll to position [1450, 0]
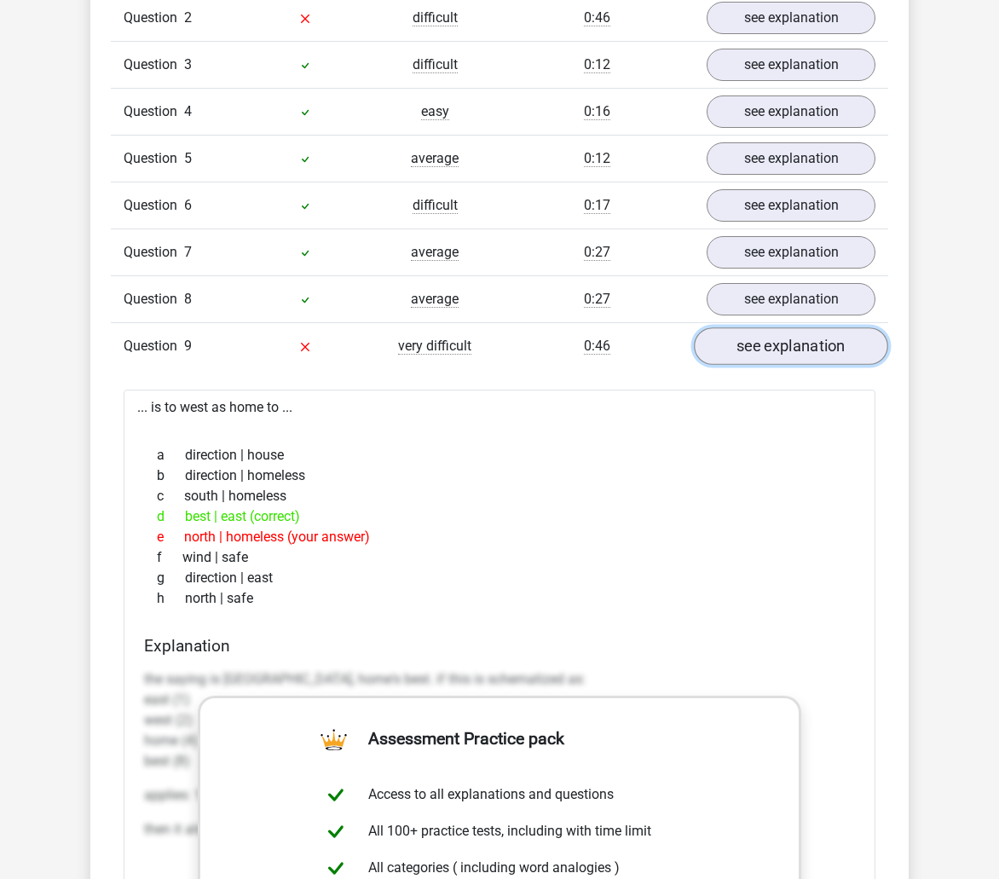
click at [750, 355] on link "see explanation" at bounding box center [791, 346] width 194 height 38
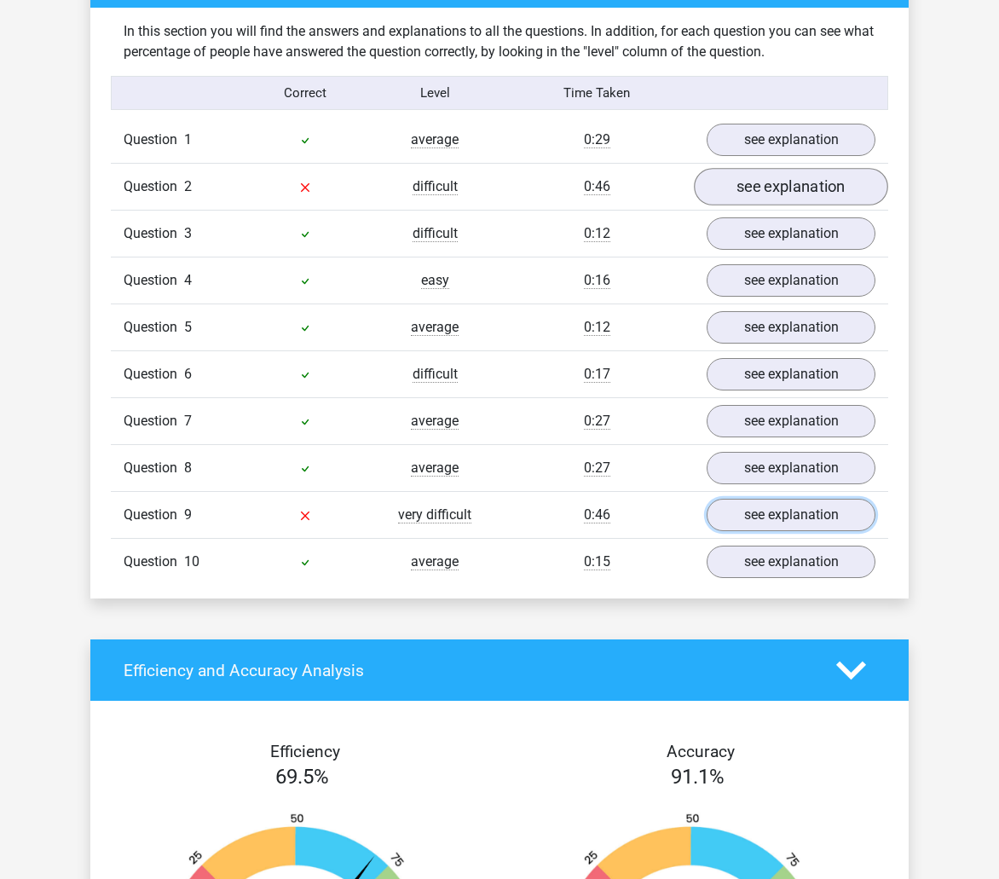
scroll to position [1279, 0]
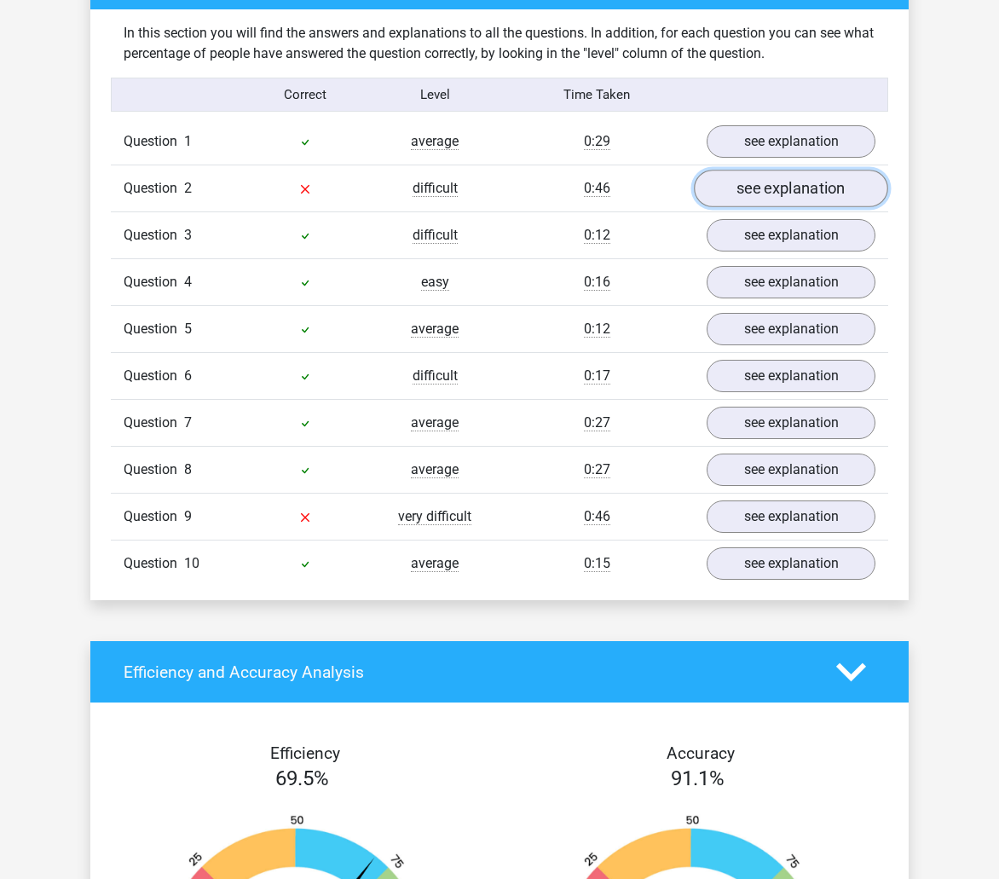
click at [746, 188] on link "see explanation" at bounding box center [791, 189] width 194 height 38
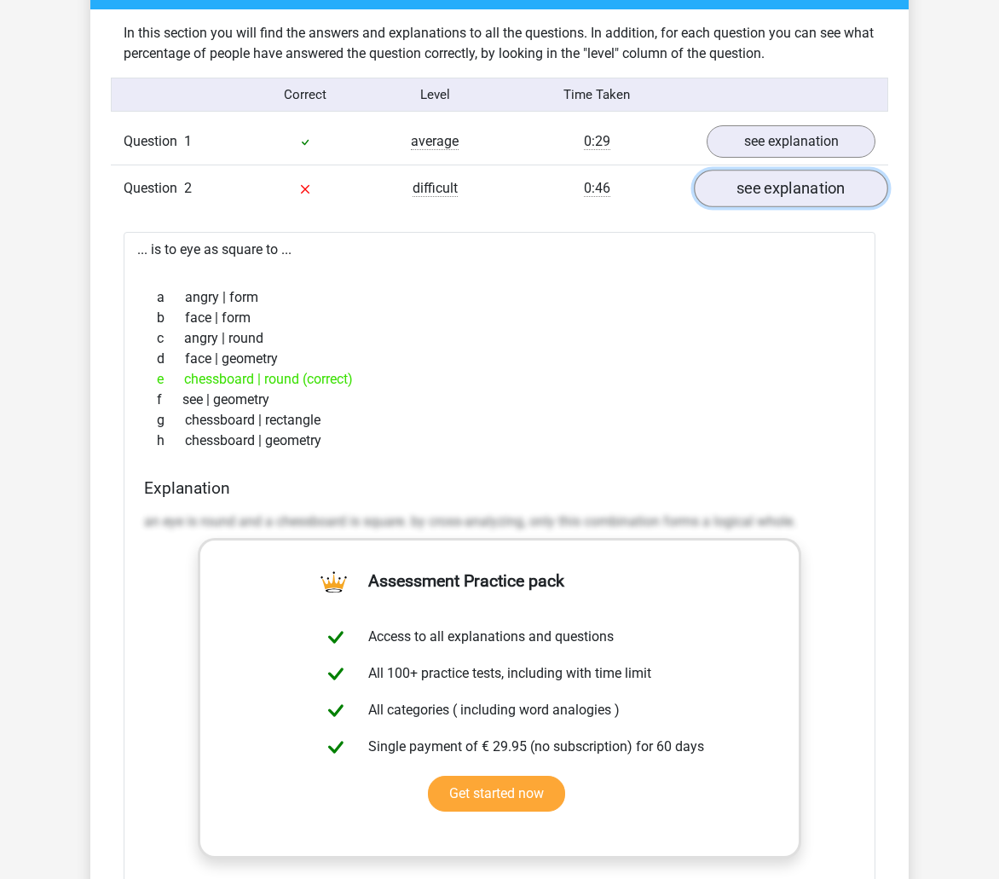
click at [781, 204] on link "see explanation" at bounding box center [791, 189] width 194 height 38
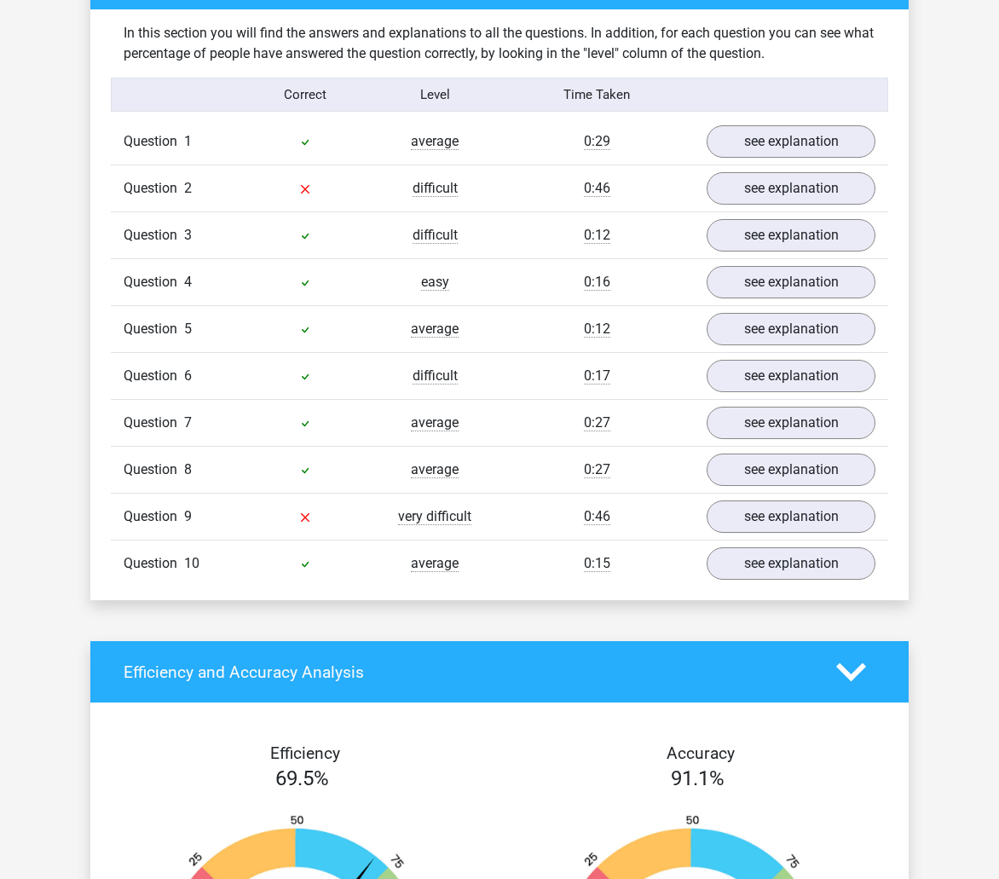
click at [786, 159] on div "Question 1 average 0:29 see explanation" at bounding box center [500, 142] width 778 height 46
click at [787, 143] on link "see explanation" at bounding box center [791, 142] width 194 height 38
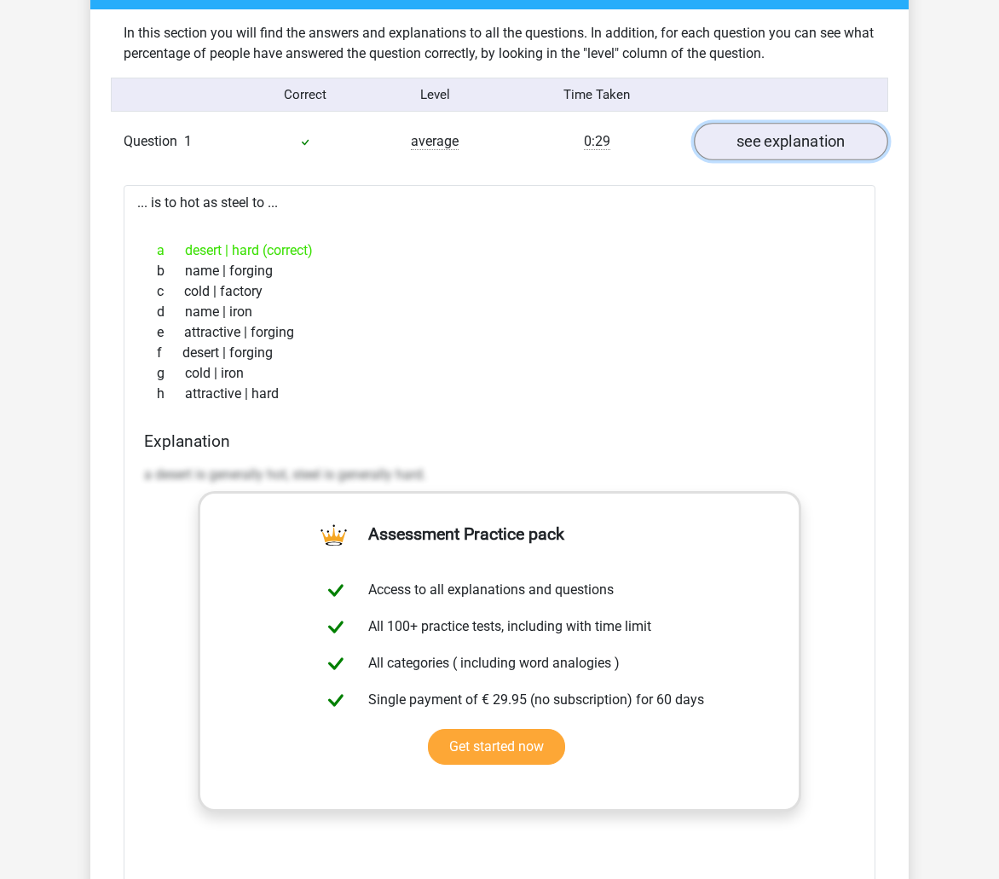
click at [787, 143] on link "see explanation" at bounding box center [791, 142] width 194 height 38
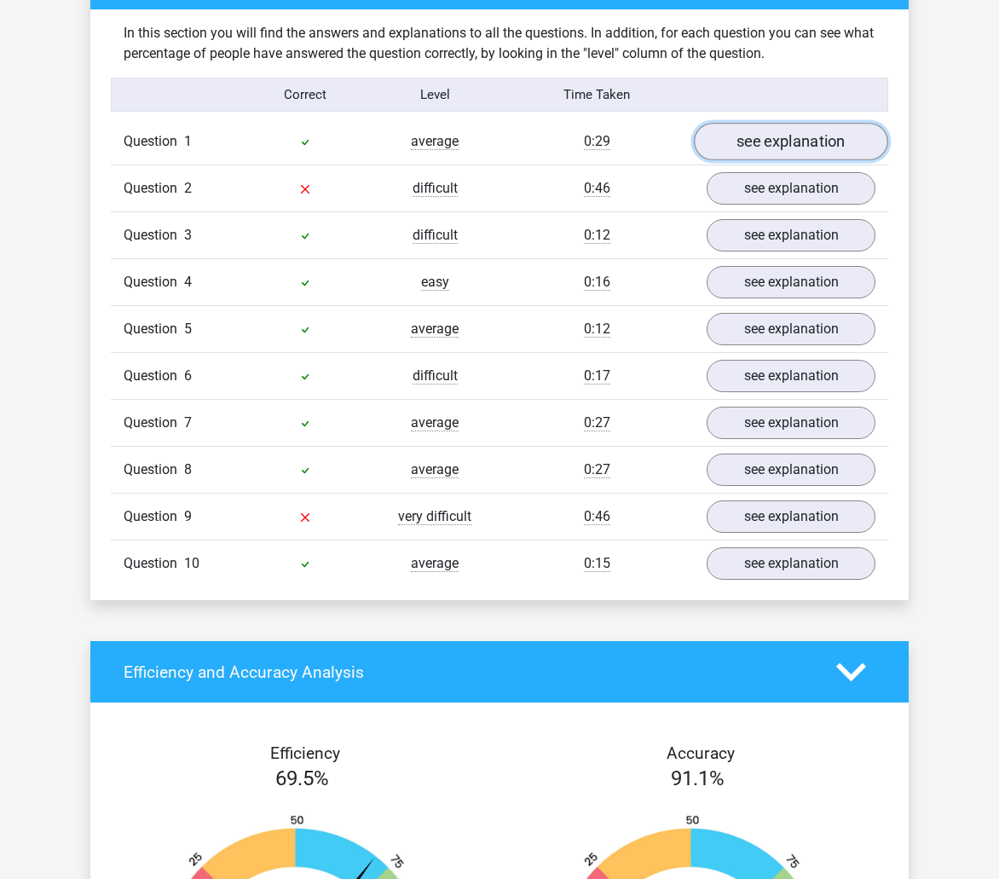
click at [787, 143] on link "see explanation" at bounding box center [791, 142] width 194 height 38
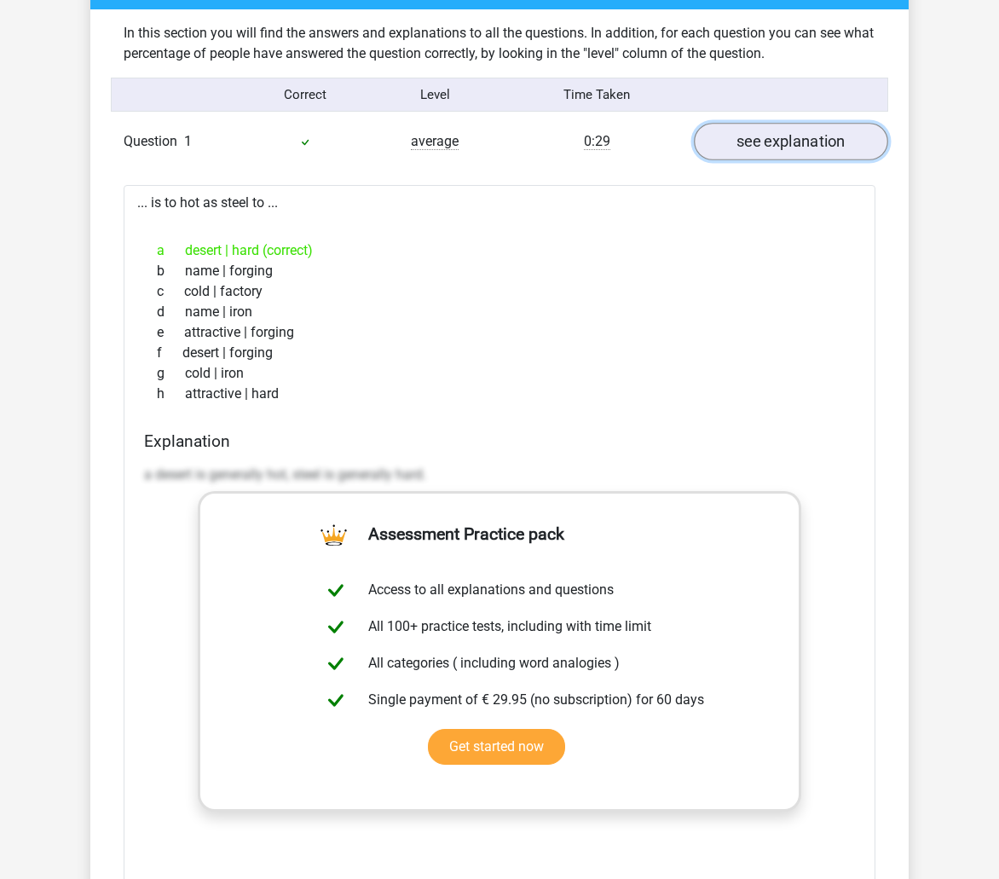
click at [787, 143] on link "see explanation" at bounding box center [791, 142] width 194 height 38
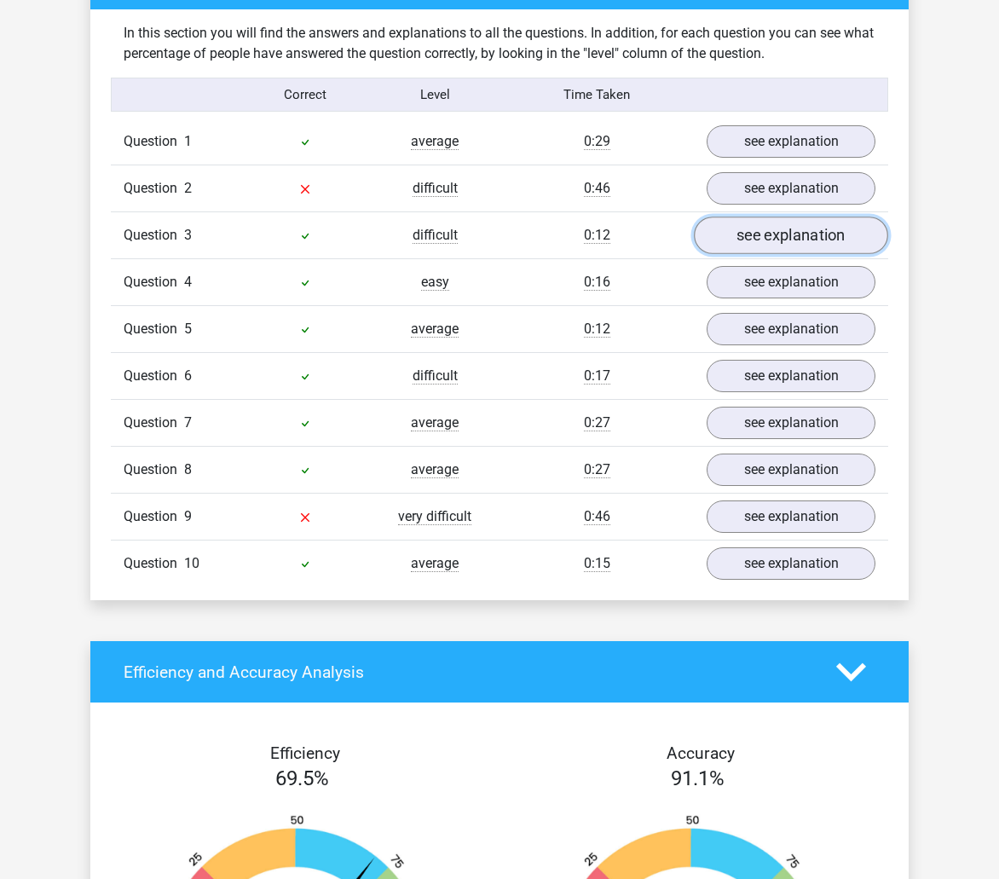
click at [796, 239] on link "see explanation" at bounding box center [791, 236] width 194 height 38
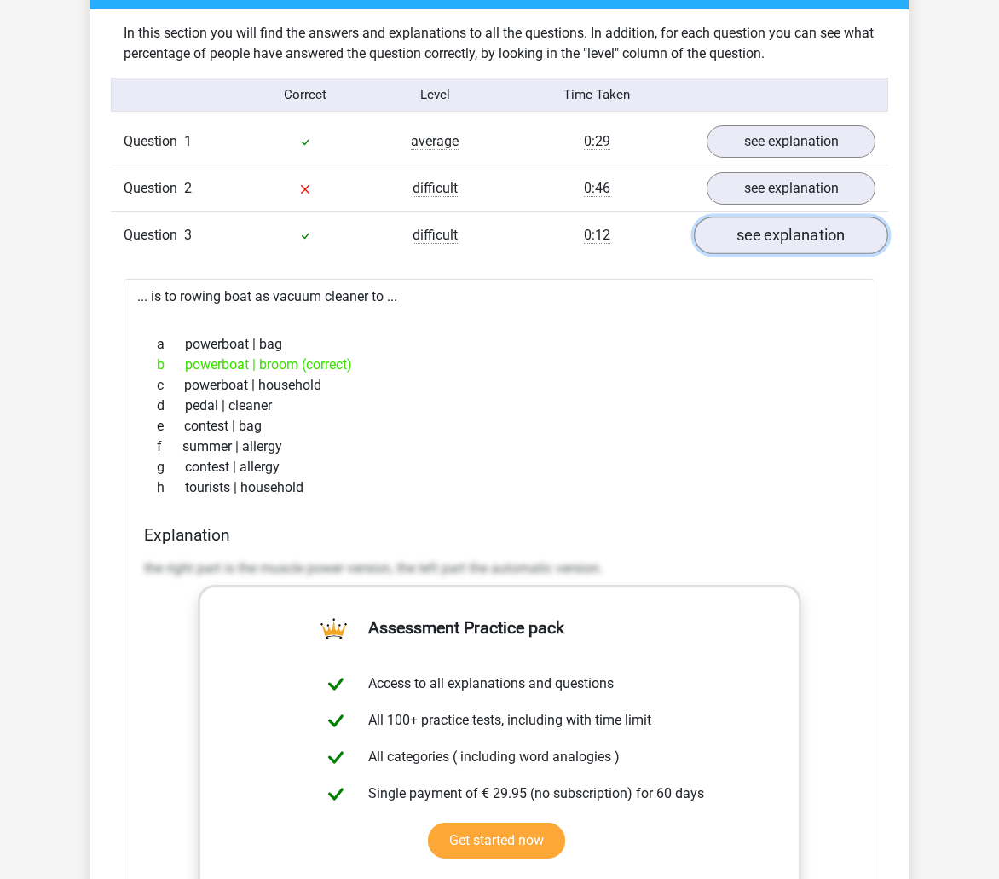
click at [796, 239] on link "see explanation" at bounding box center [791, 236] width 194 height 38
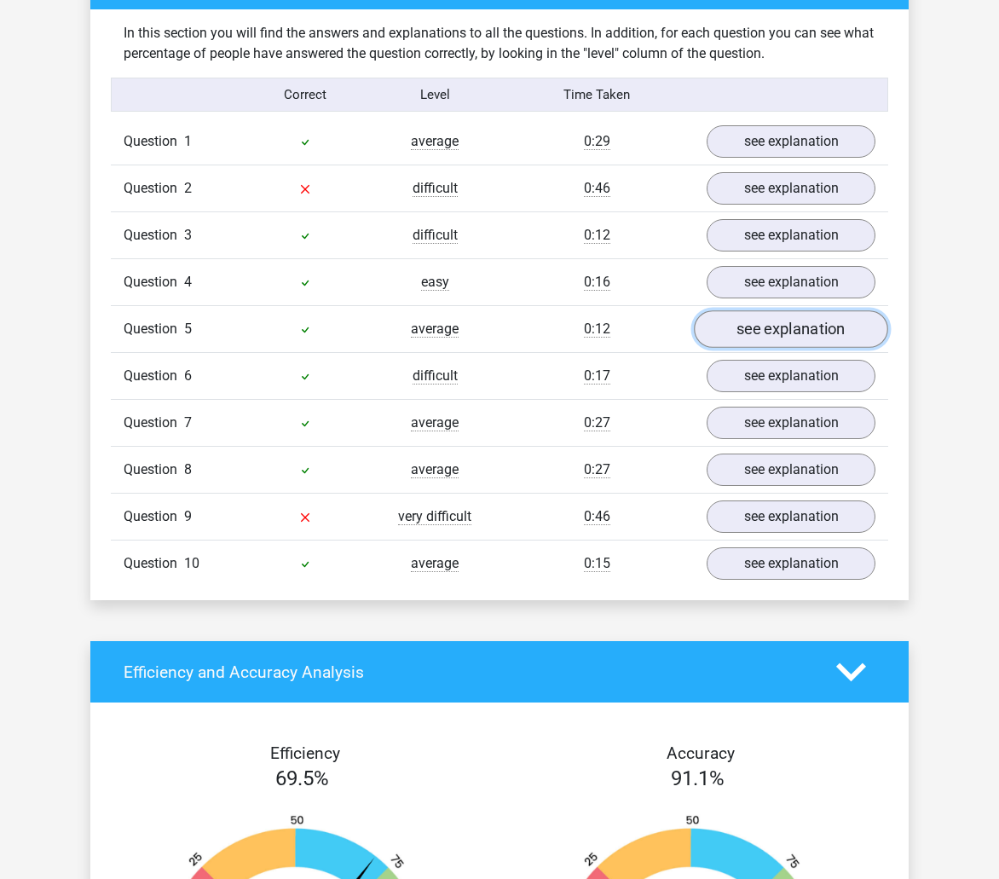
click at [787, 325] on link "see explanation" at bounding box center [791, 329] width 194 height 38
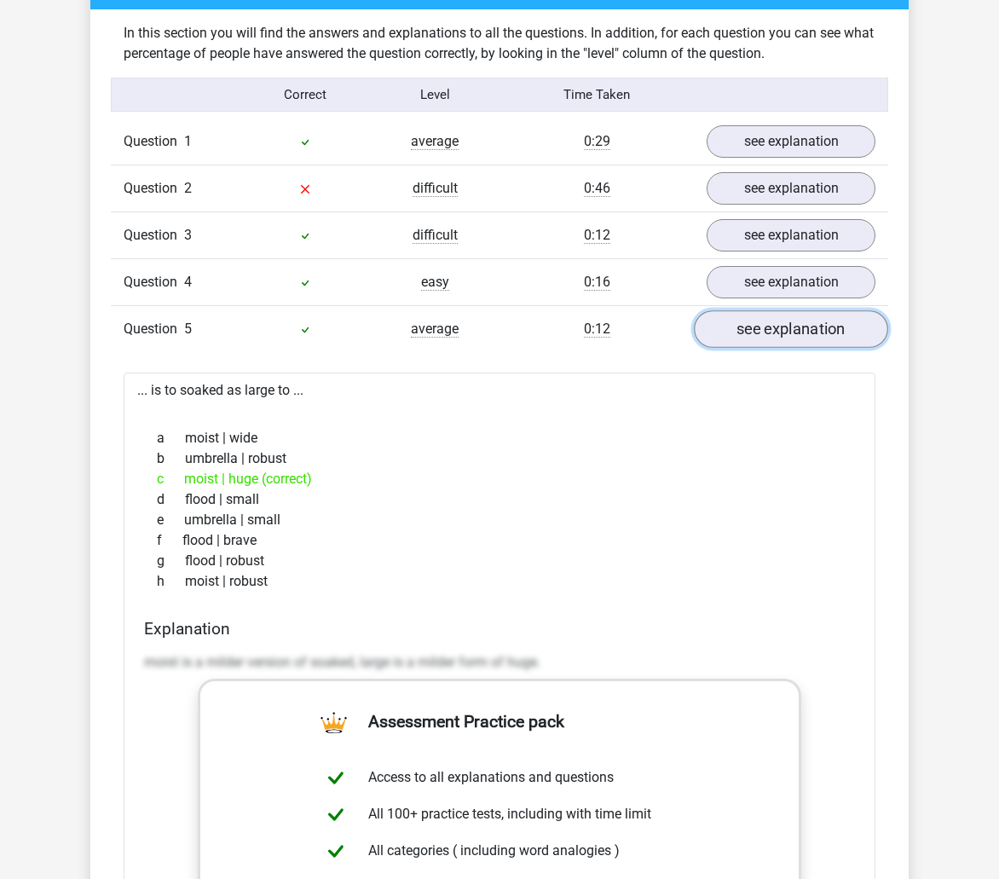
click at [787, 325] on link "see explanation" at bounding box center [791, 329] width 194 height 38
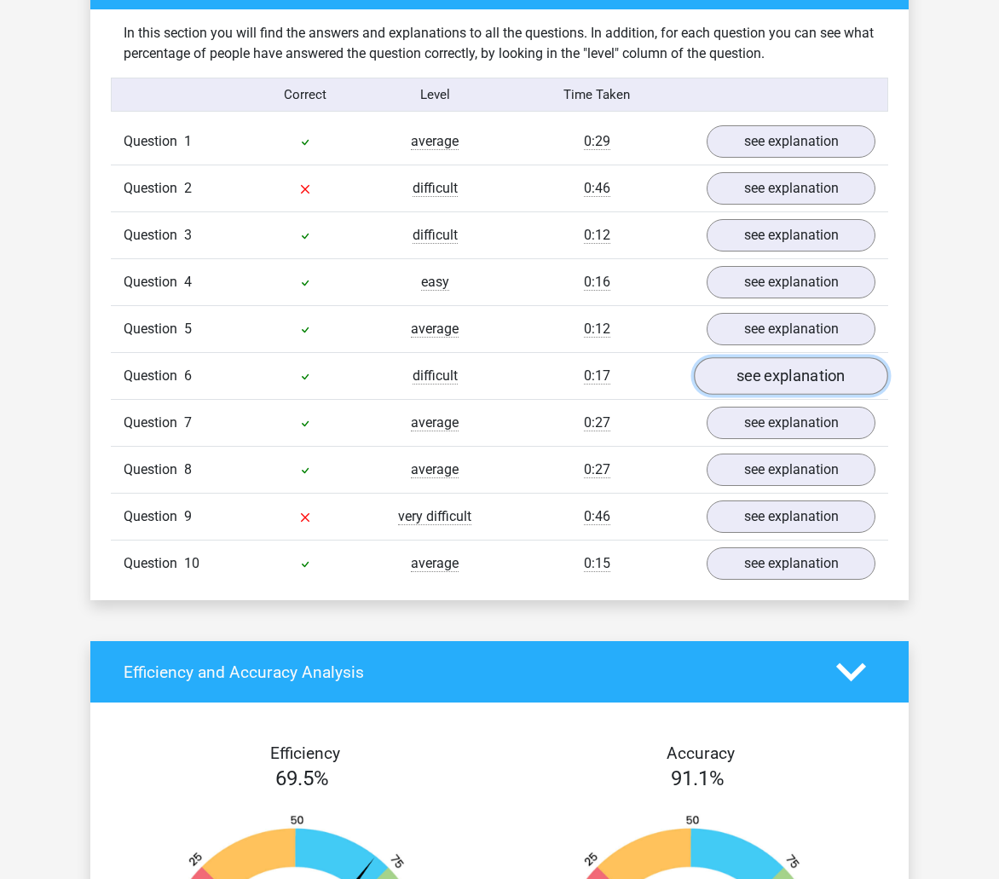
click at [782, 367] on link "see explanation" at bounding box center [791, 376] width 194 height 38
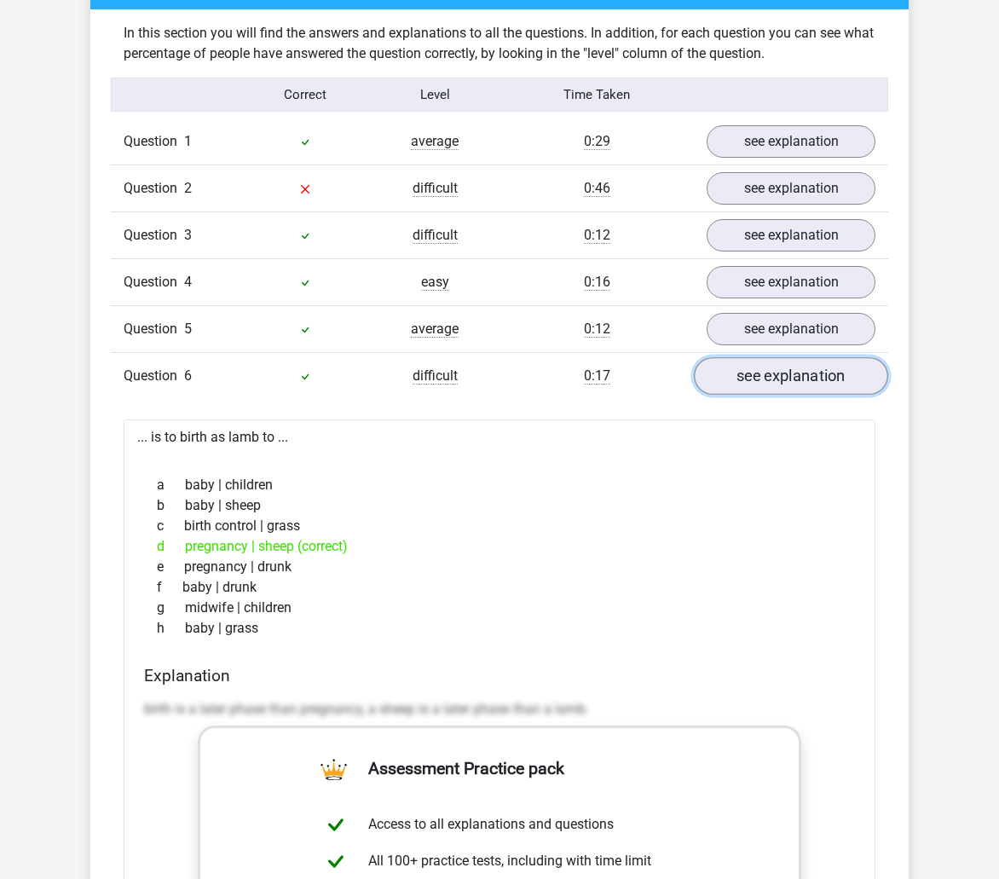
click at [784, 380] on link "see explanation" at bounding box center [791, 376] width 194 height 38
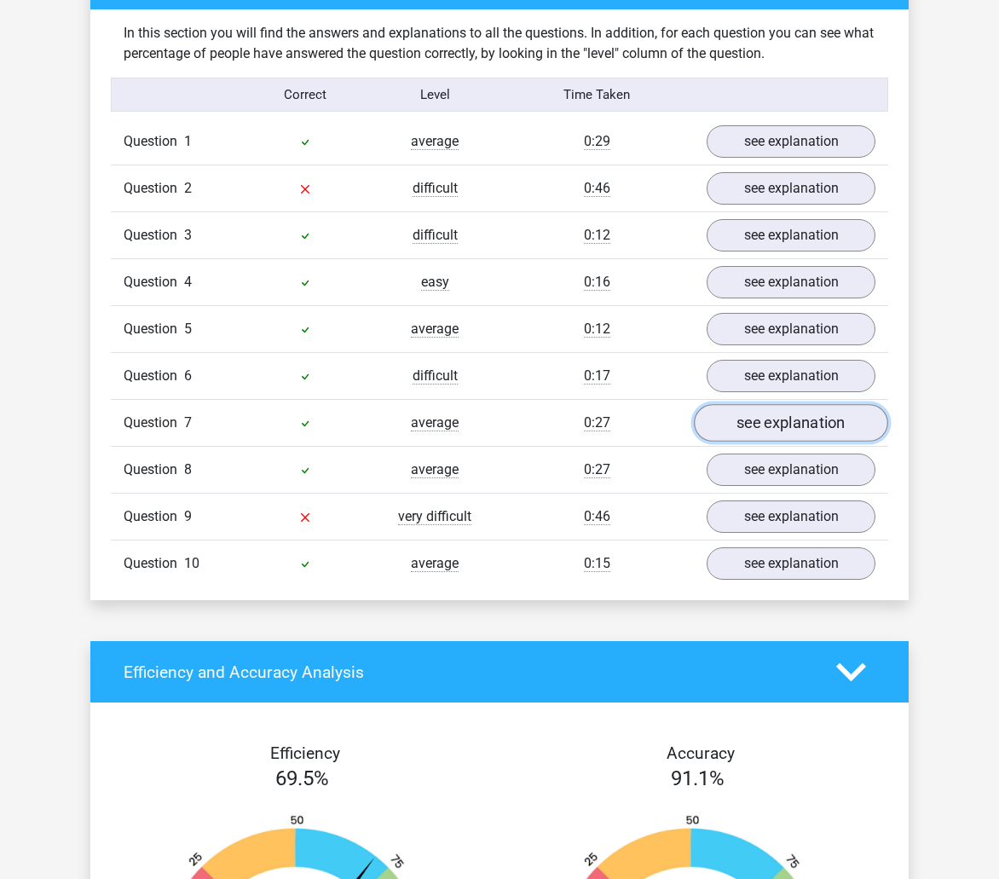
click at [785, 412] on link "see explanation" at bounding box center [791, 423] width 194 height 38
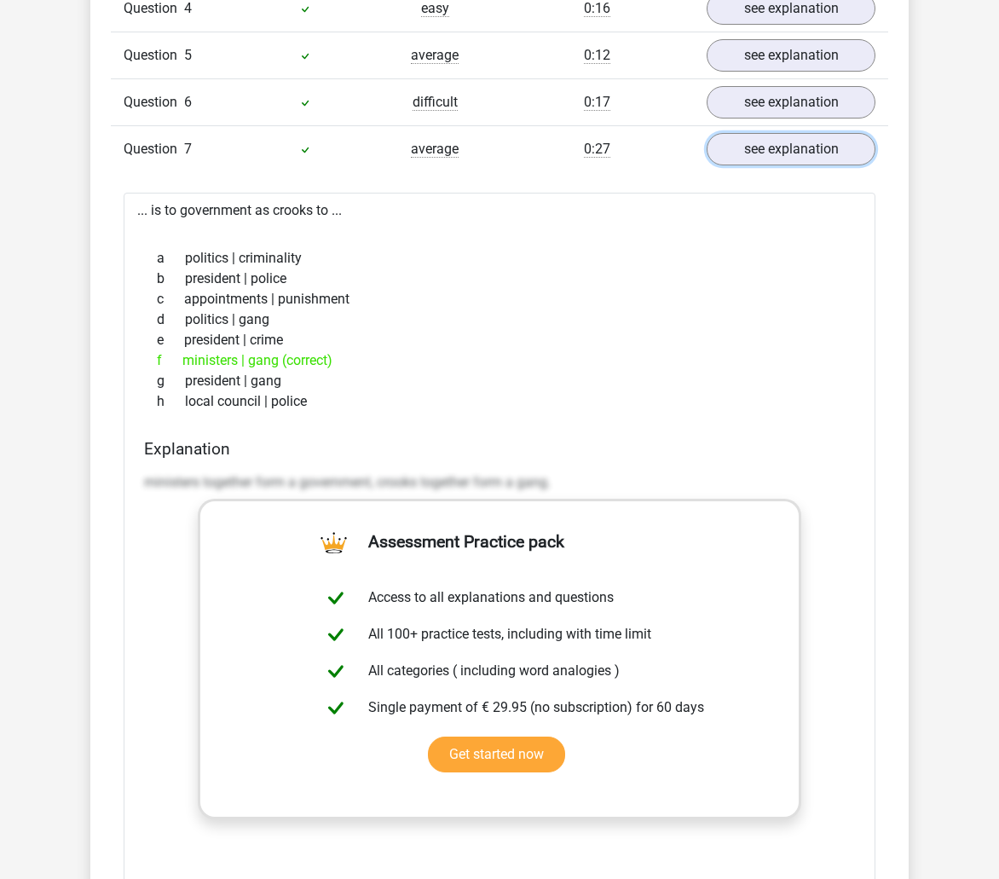
scroll to position [1620, 0]
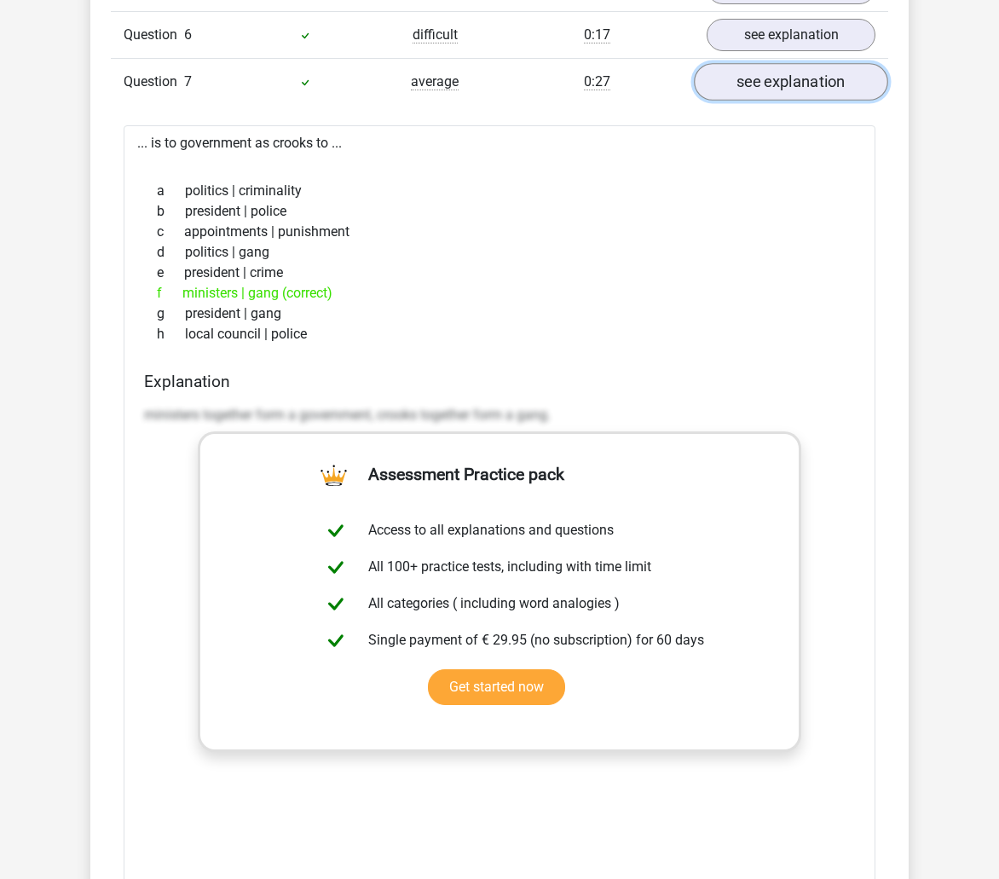
click at [855, 78] on link "see explanation" at bounding box center [791, 82] width 194 height 38
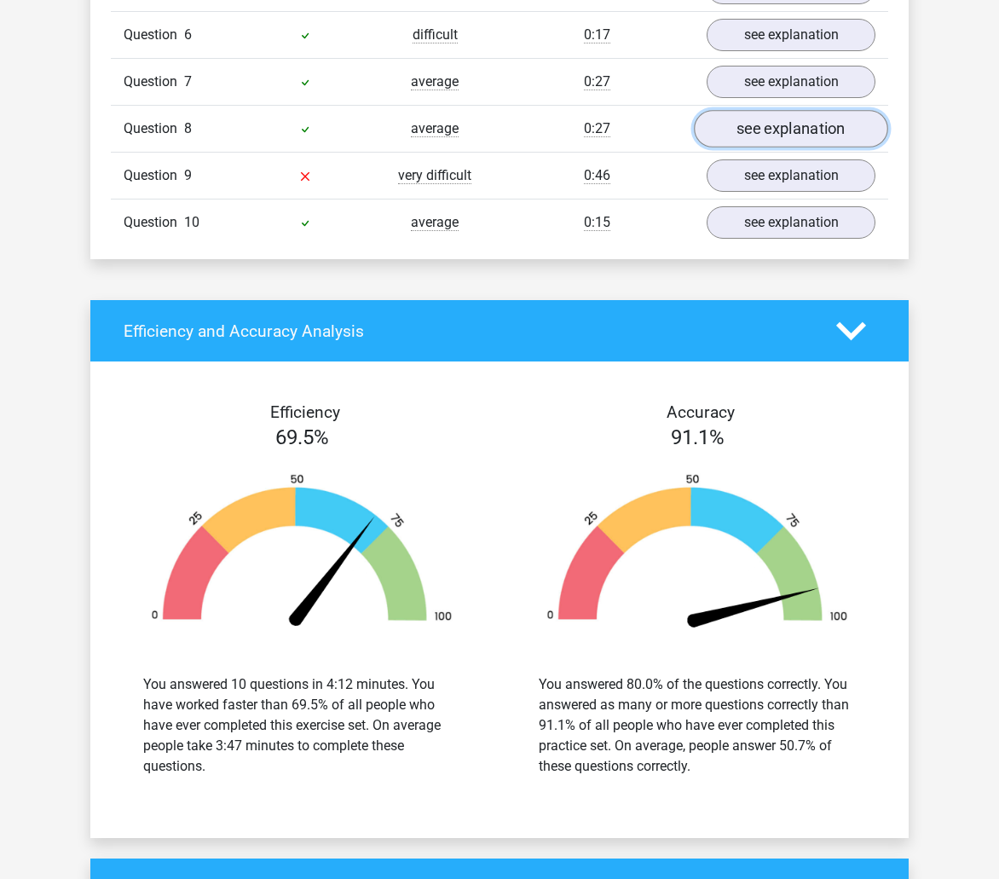
click at [756, 134] on link "see explanation" at bounding box center [791, 129] width 194 height 38
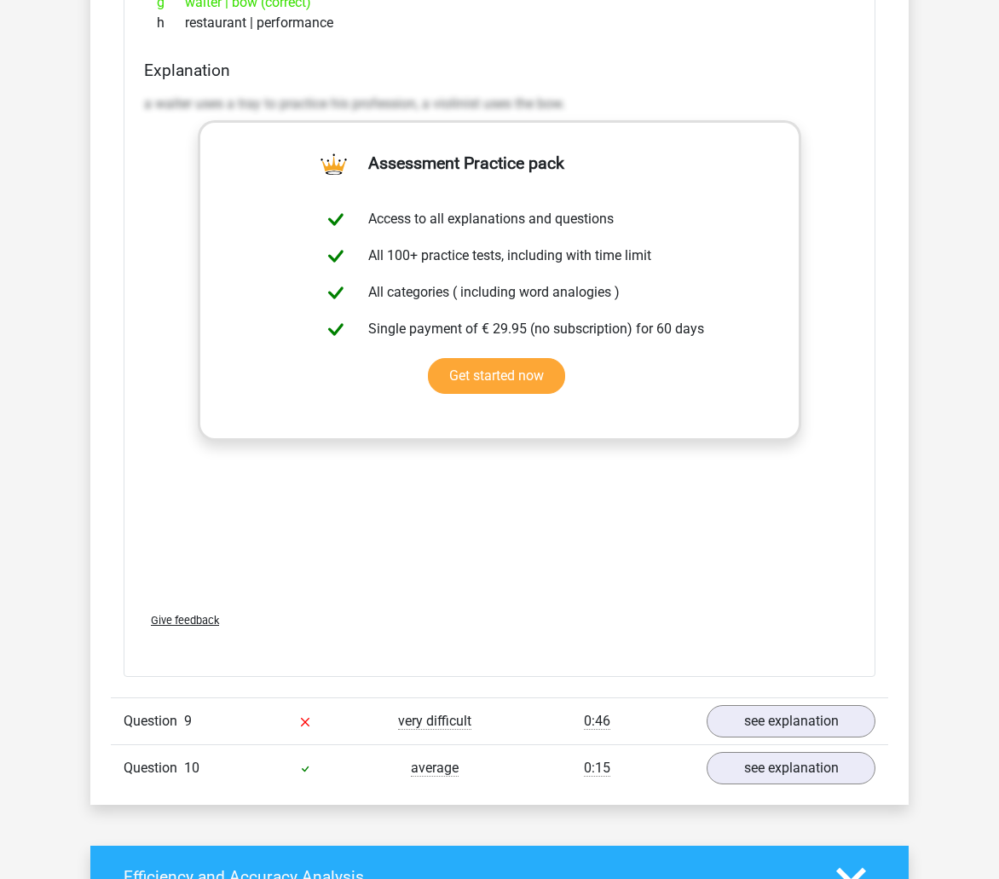
scroll to position [2047, 0]
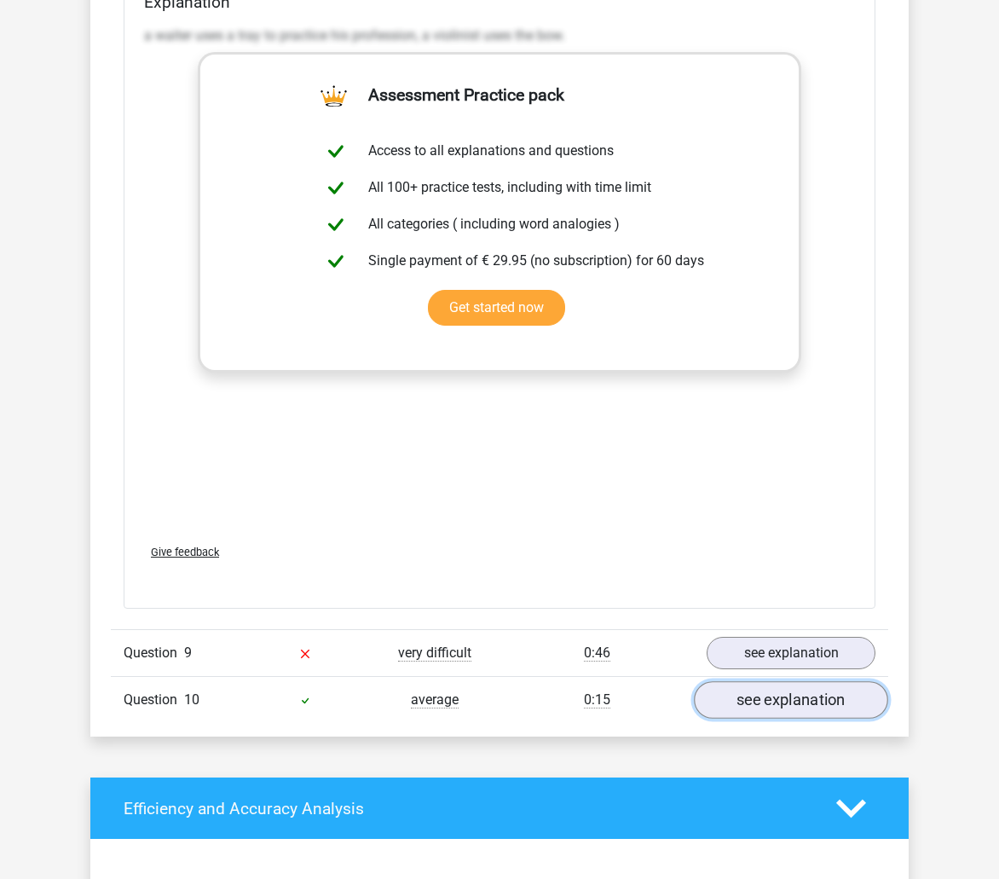
click at [720, 686] on link "see explanation" at bounding box center [791, 701] width 194 height 38
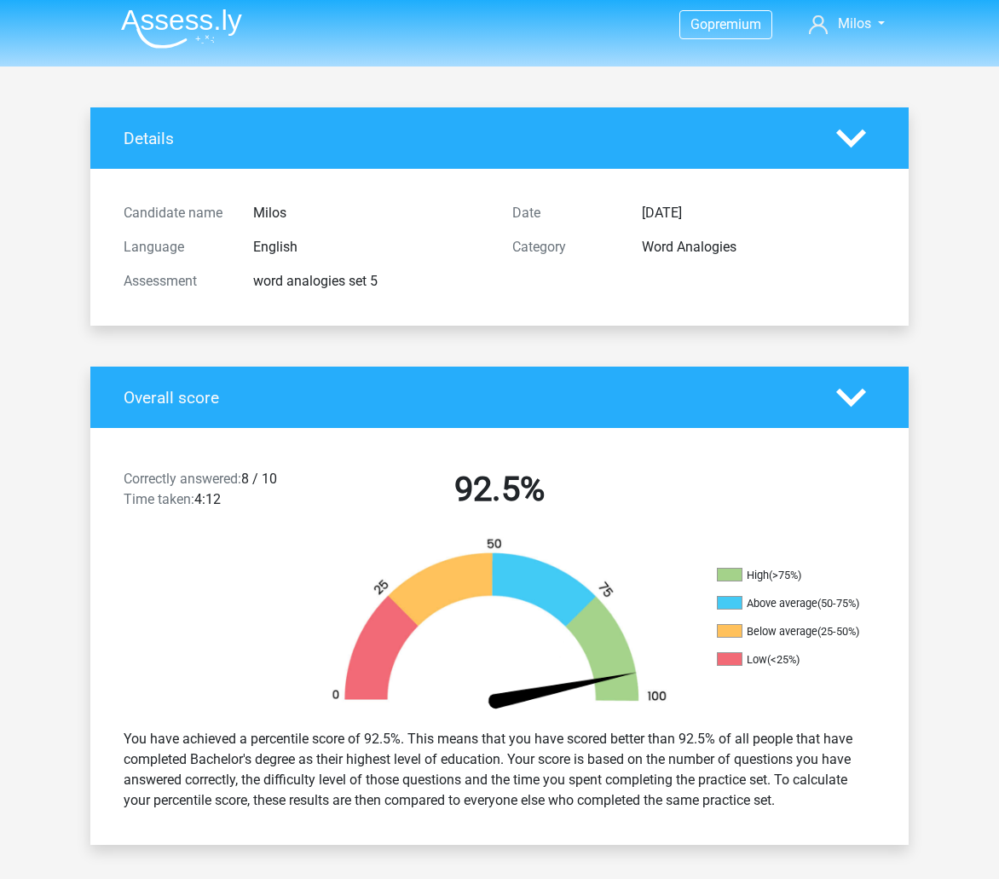
scroll to position [0, 0]
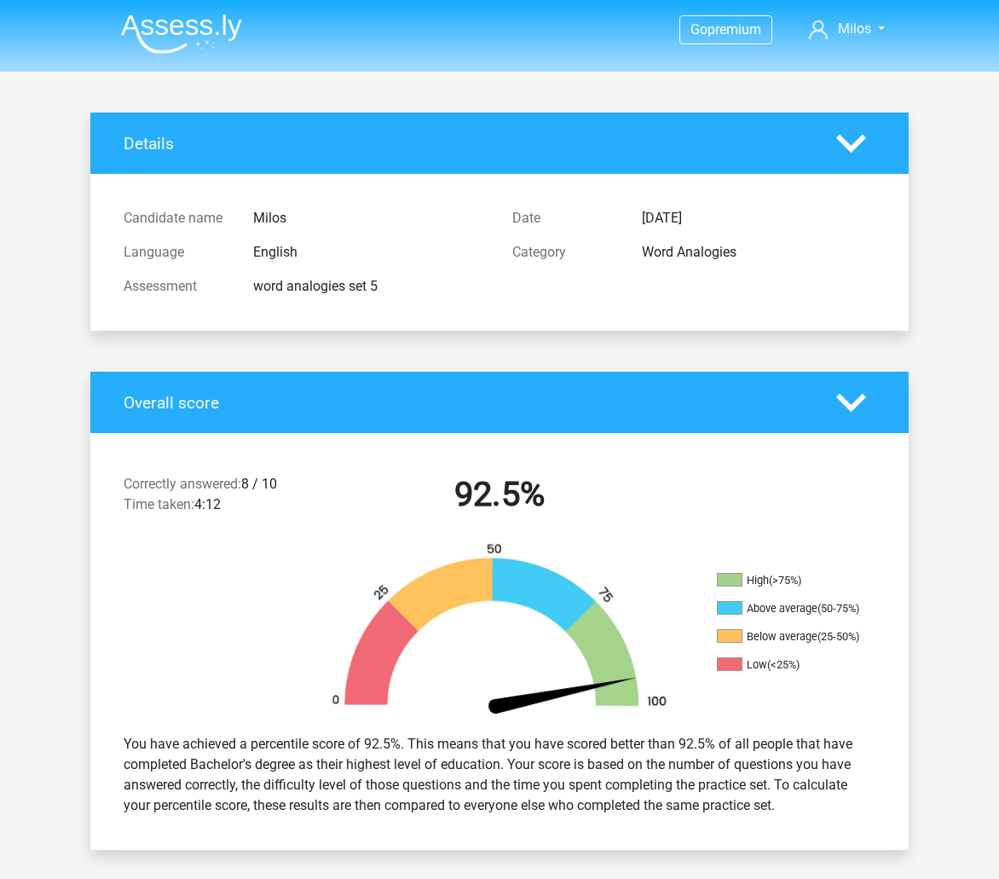
click at [160, 26] on img at bounding box center [181, 34] width 121 height 40
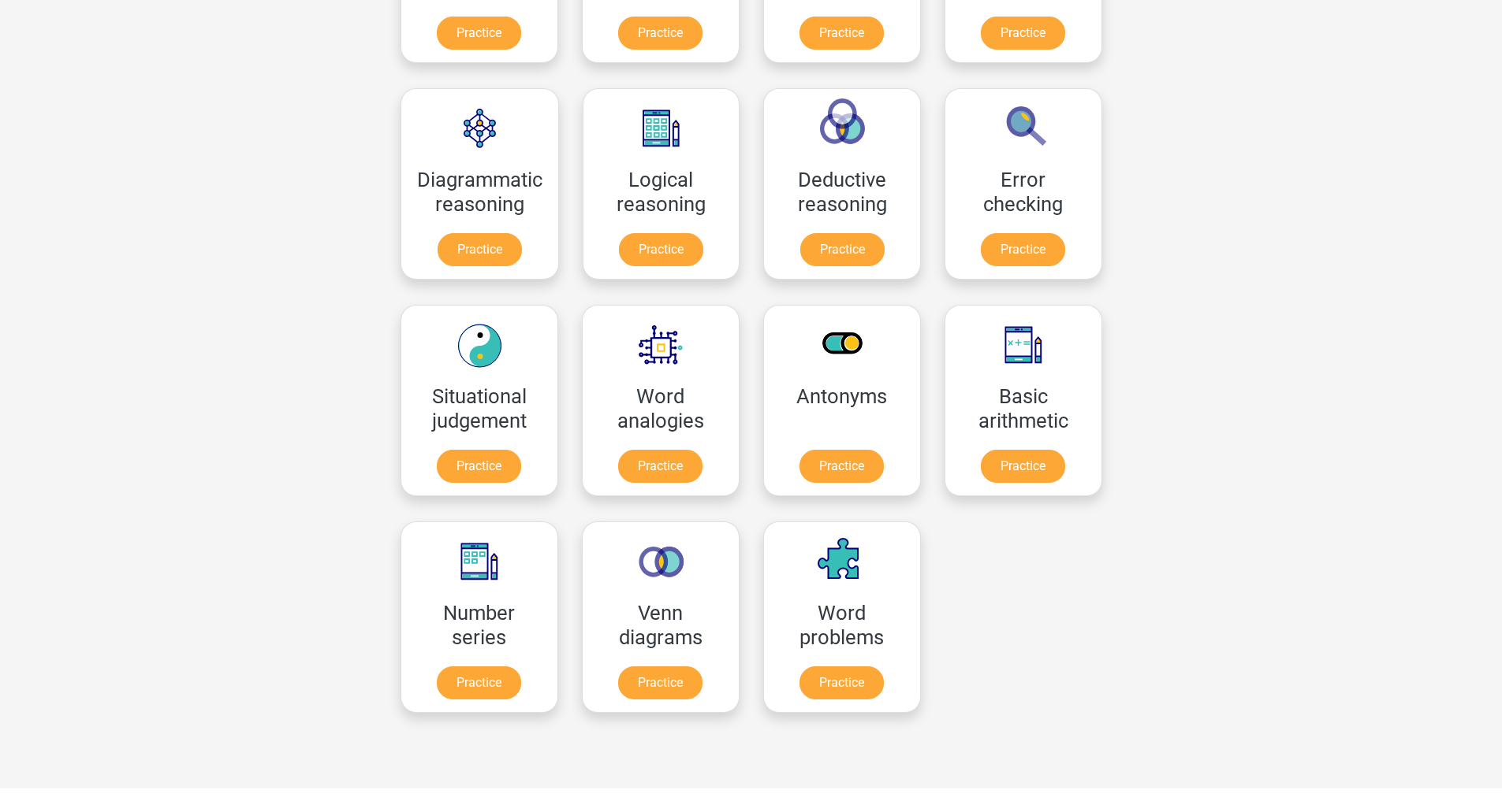
scroll to position [394, 0]
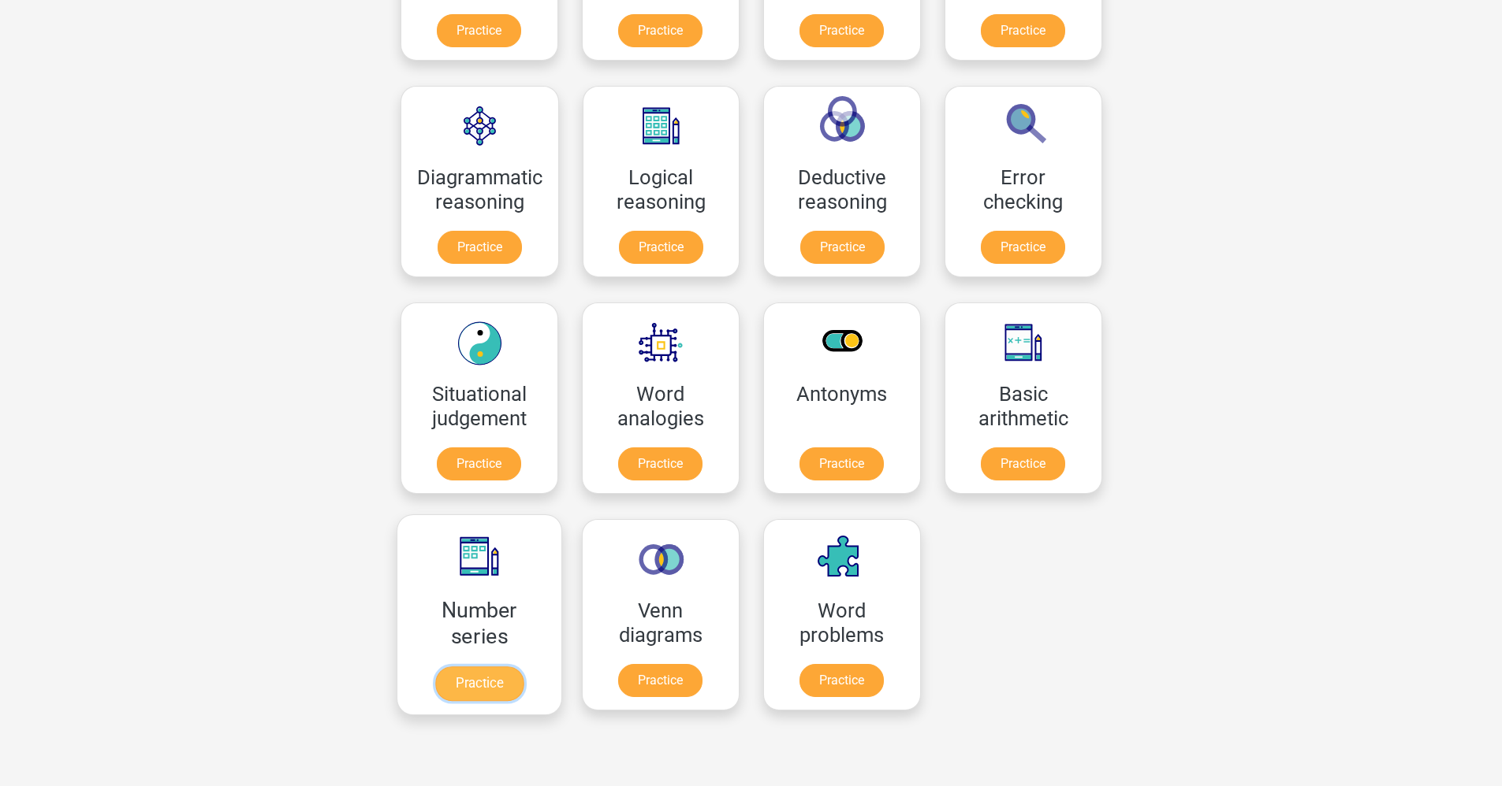
click at [519, 666] on link "Practice" at bounding box center [479, 684] width 89 height 35
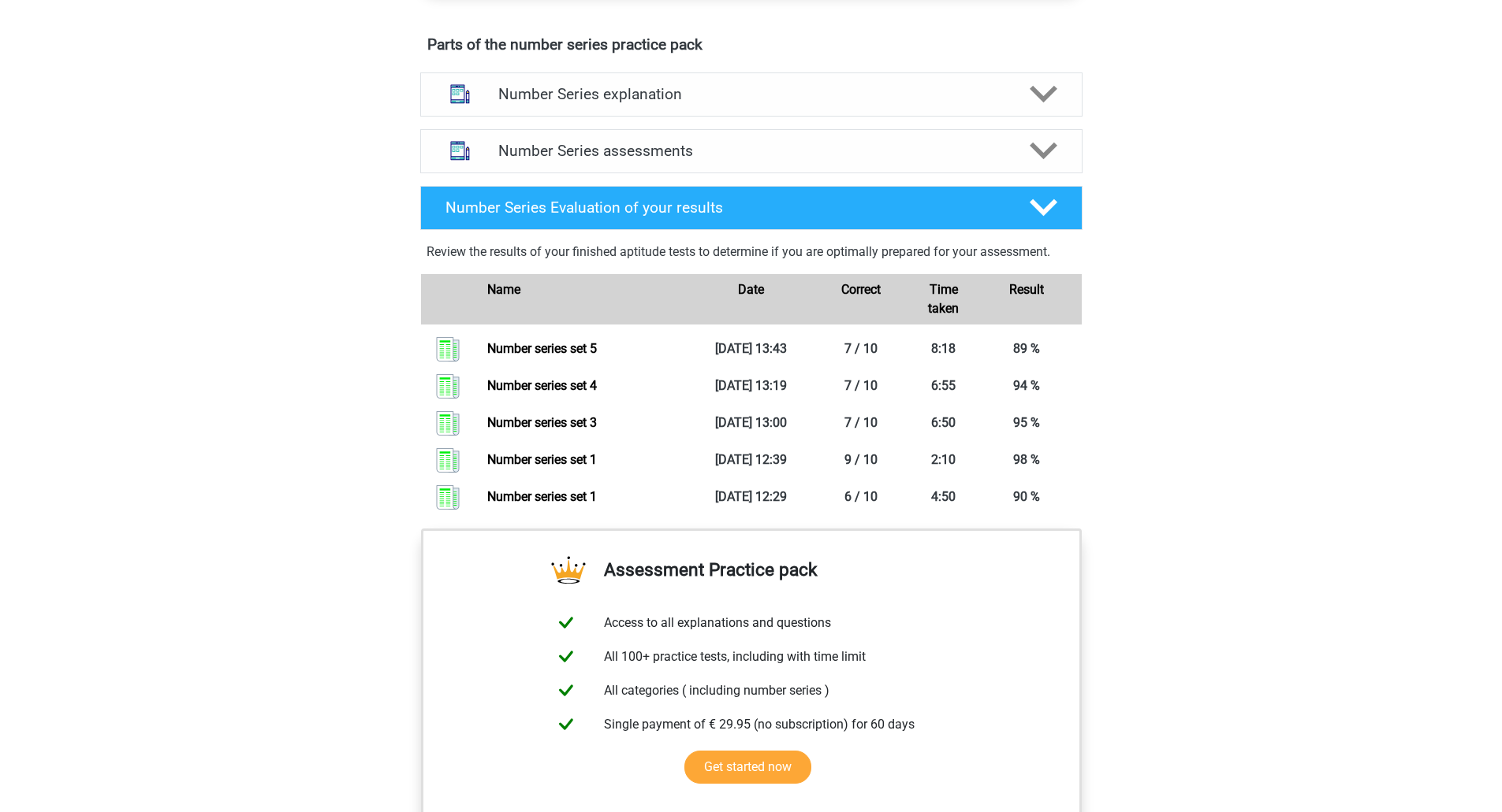
scroll to position [856, 0]
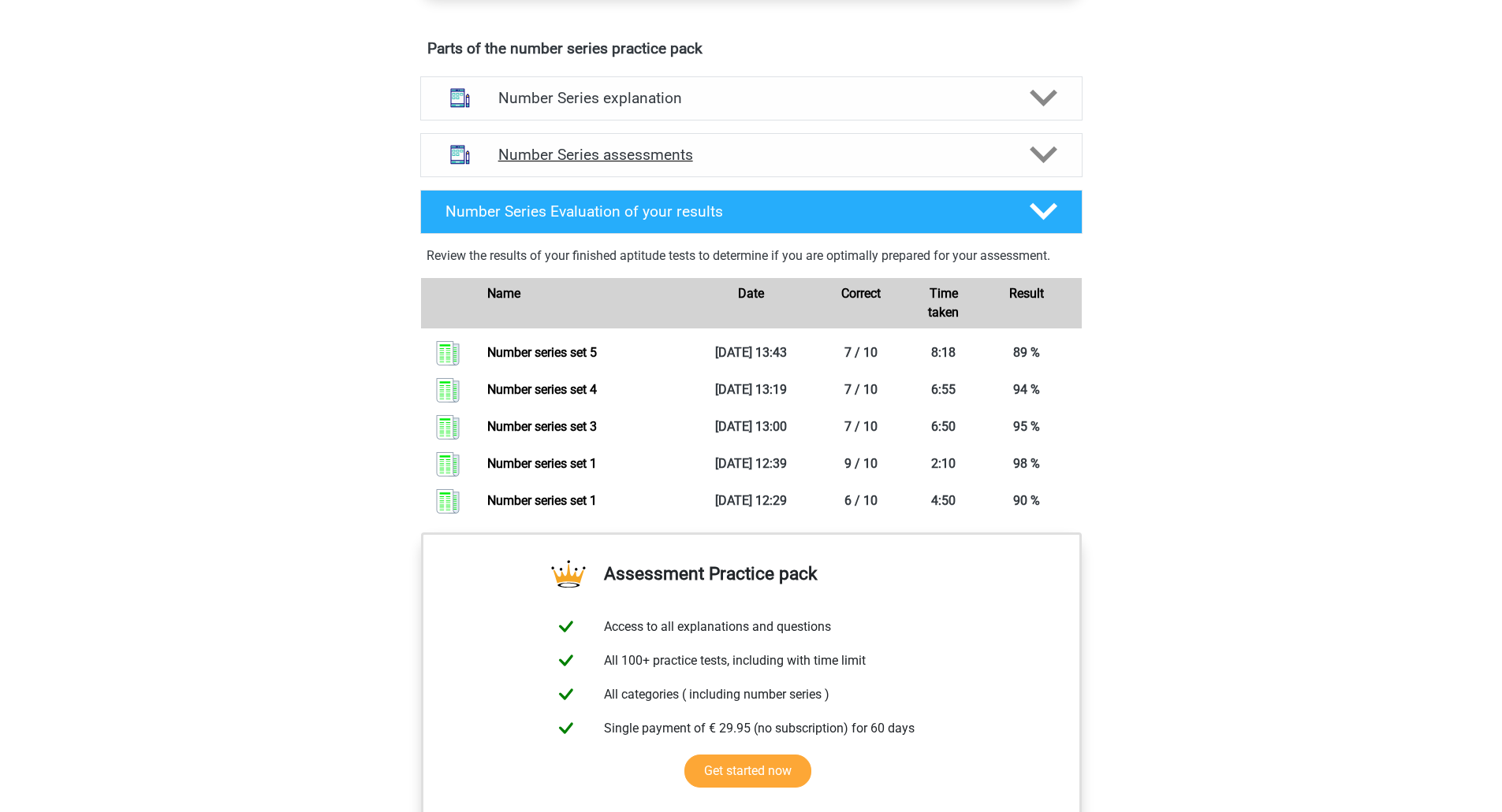
click at [910, 164] on h4 "Number Series assessments" at bounding box center [751, 155] width 506 height 18
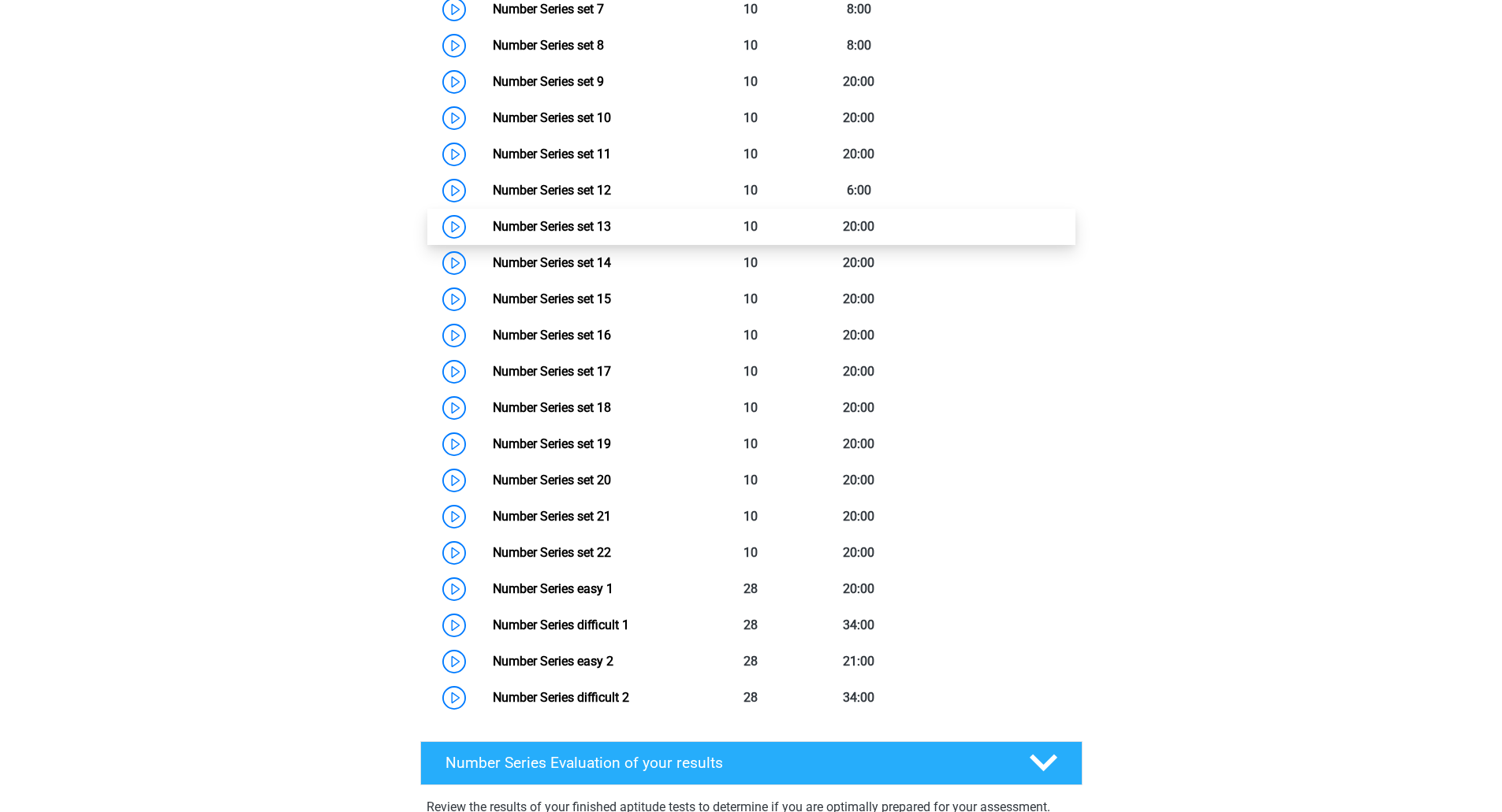
scroll to position [1486, 0]
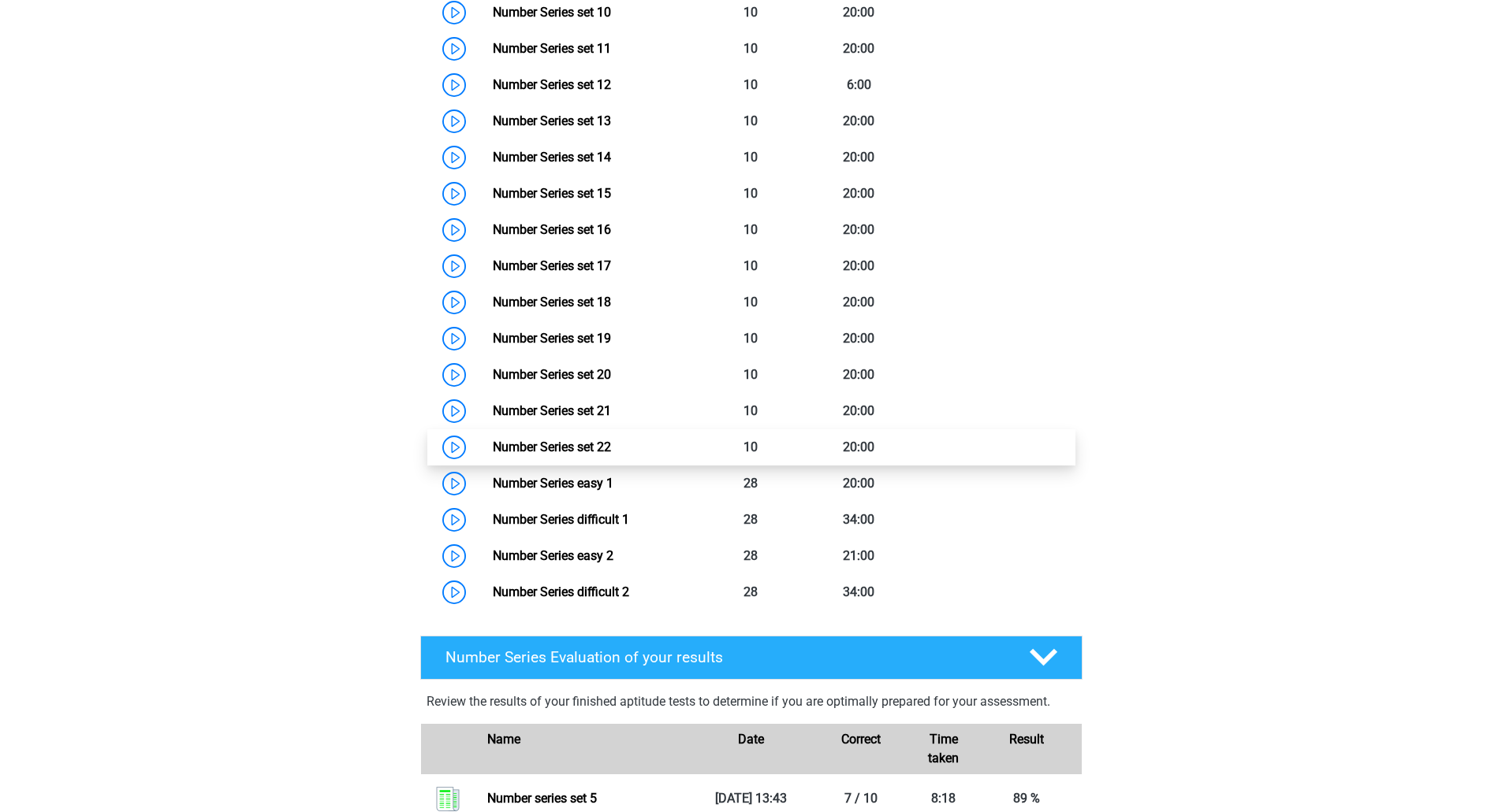
click at [611, 452] on link "Number Series set 22" at bounding box center [552, 447] width 118 height 15
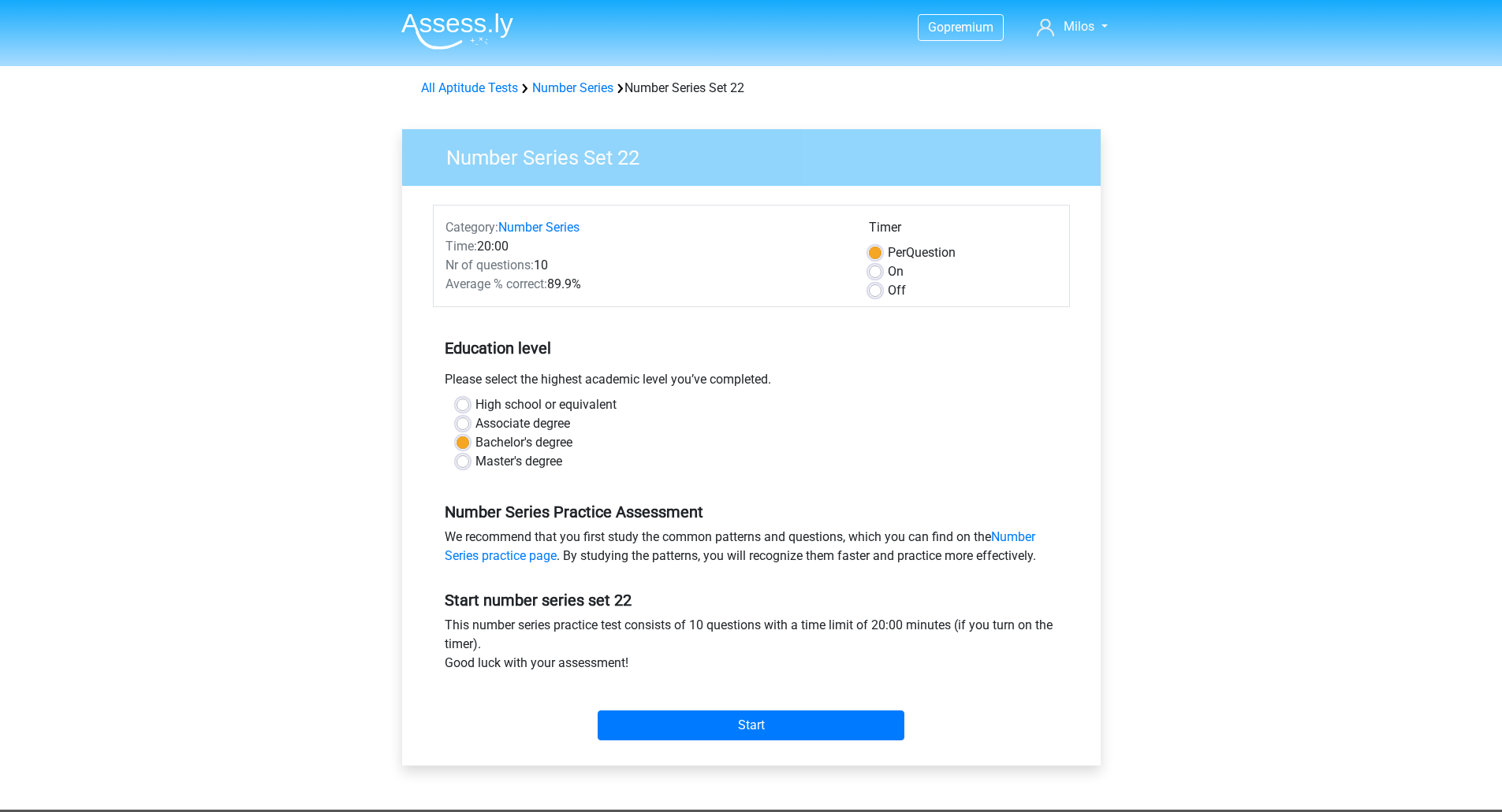
click at [776, 192] on div "Category: Number Series Time: 20:00 Nr of questions: 10 Average % correct: 89.9…" at bounding box center [751, 476] width 675 height 580
click at [570, 90] on link "Number Series" at bounding box center [573, 88] width 81 height 15
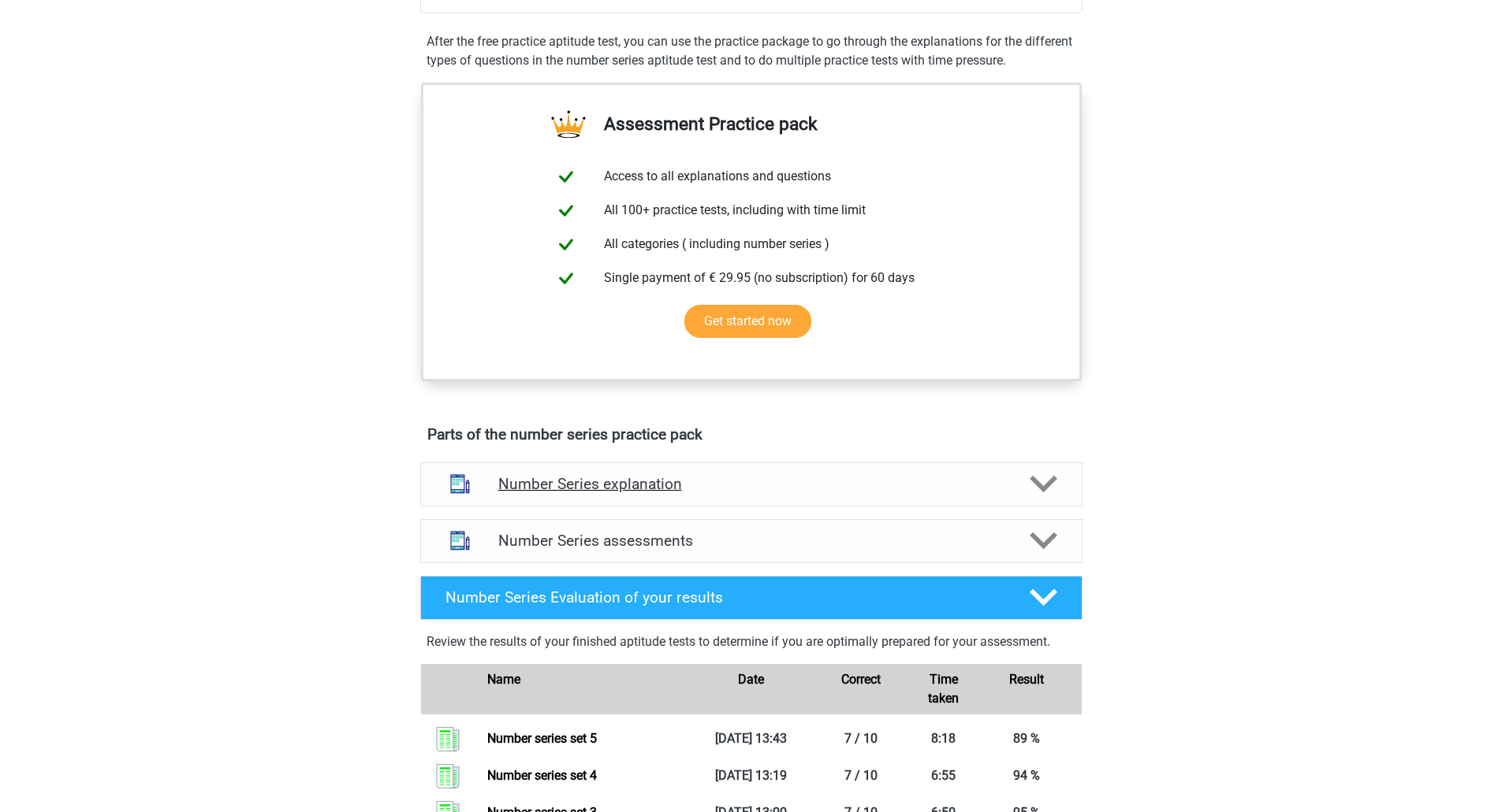
scroll to position [473, 0]
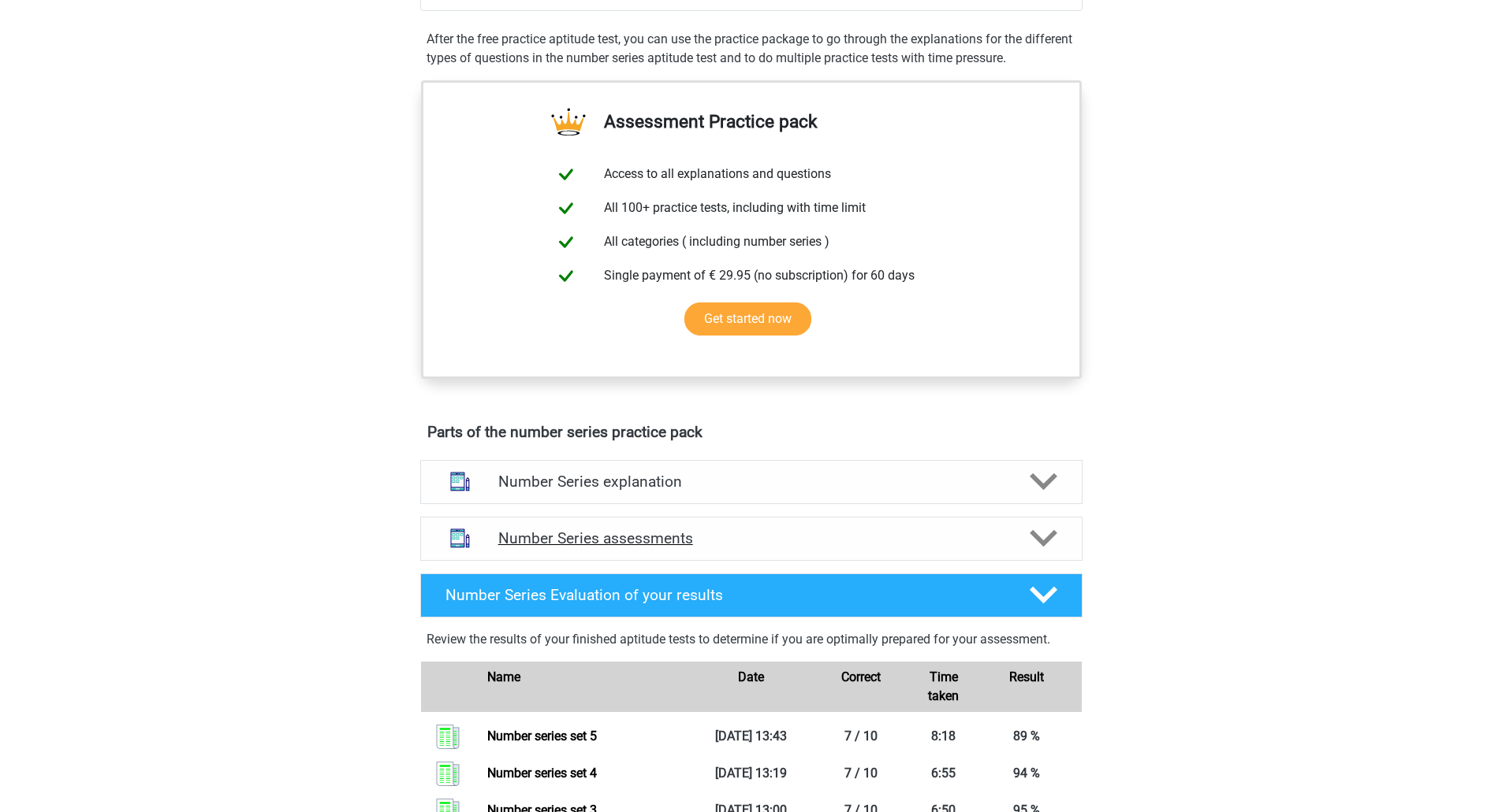
click at [885, 539] on h4 "Number Series assessments" at bounding box center [751, 539] width 506 height 18
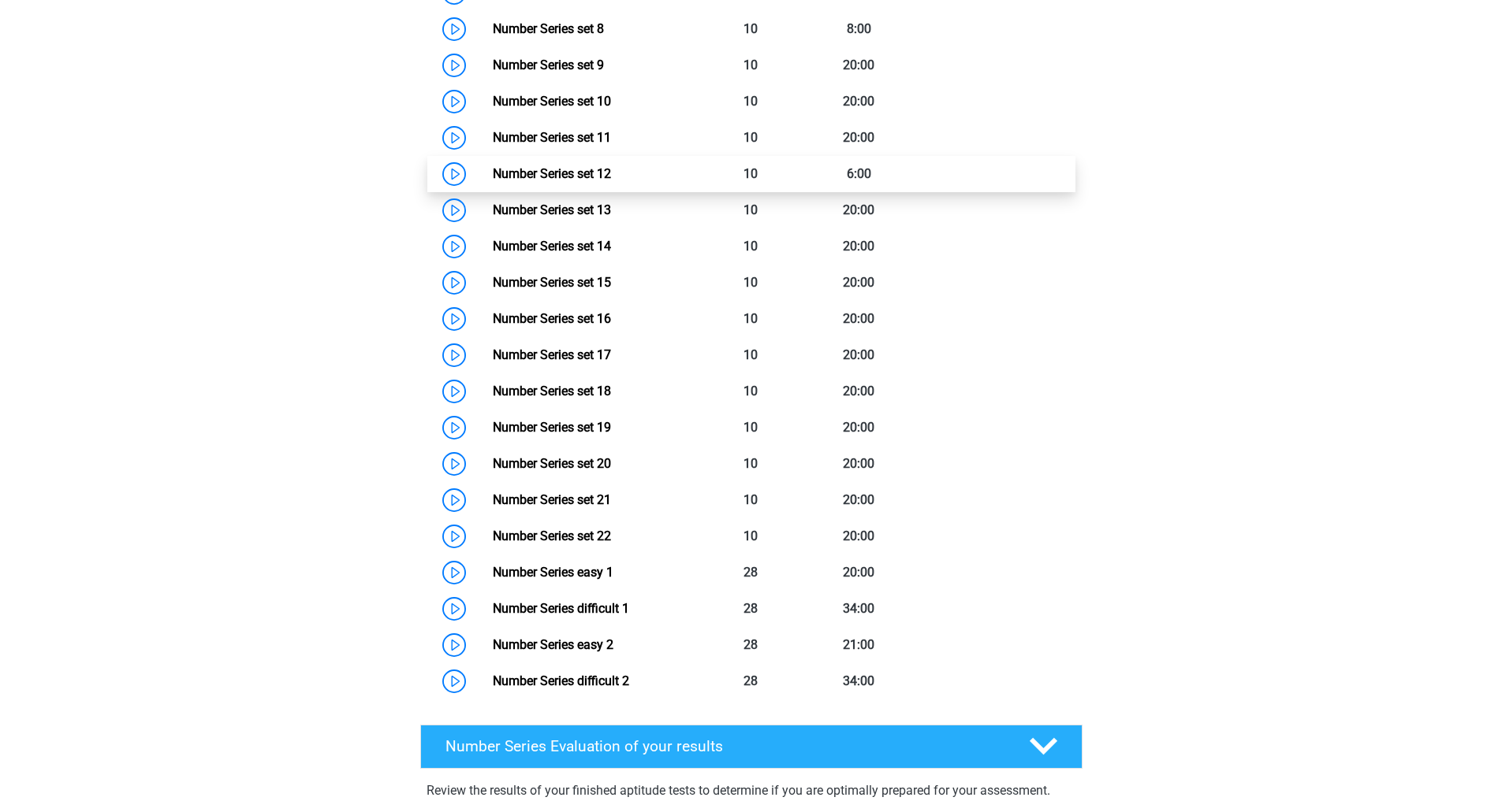
scroll to position [1497, 0]
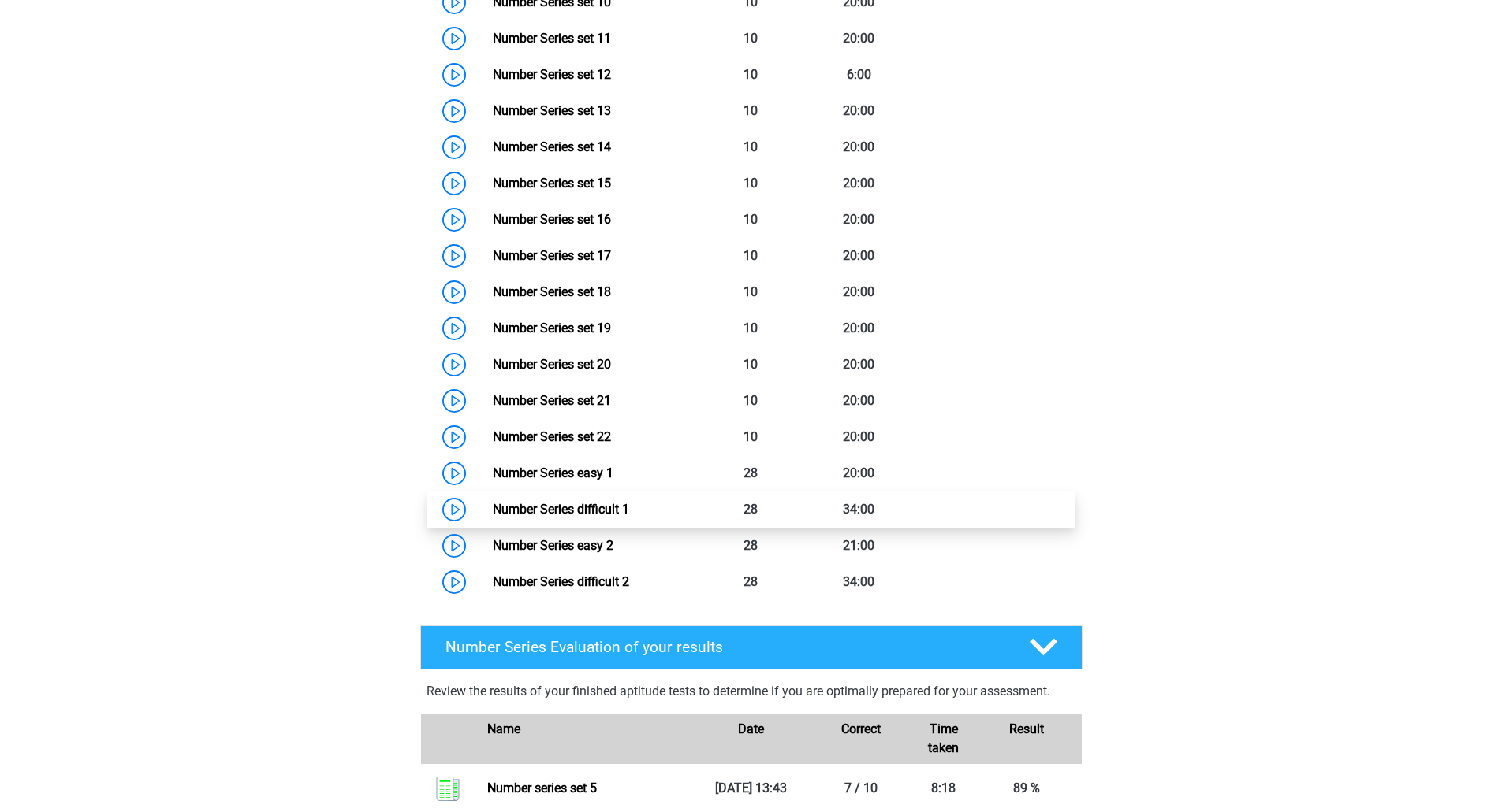
click at [629, 513] on link "Number Series difficult 1" at bounding box center [561, 509] width 137 height 15
click at [629, 505] on link "Number Series difficult 1" at bounding box center [561, 509] width 137 height 15
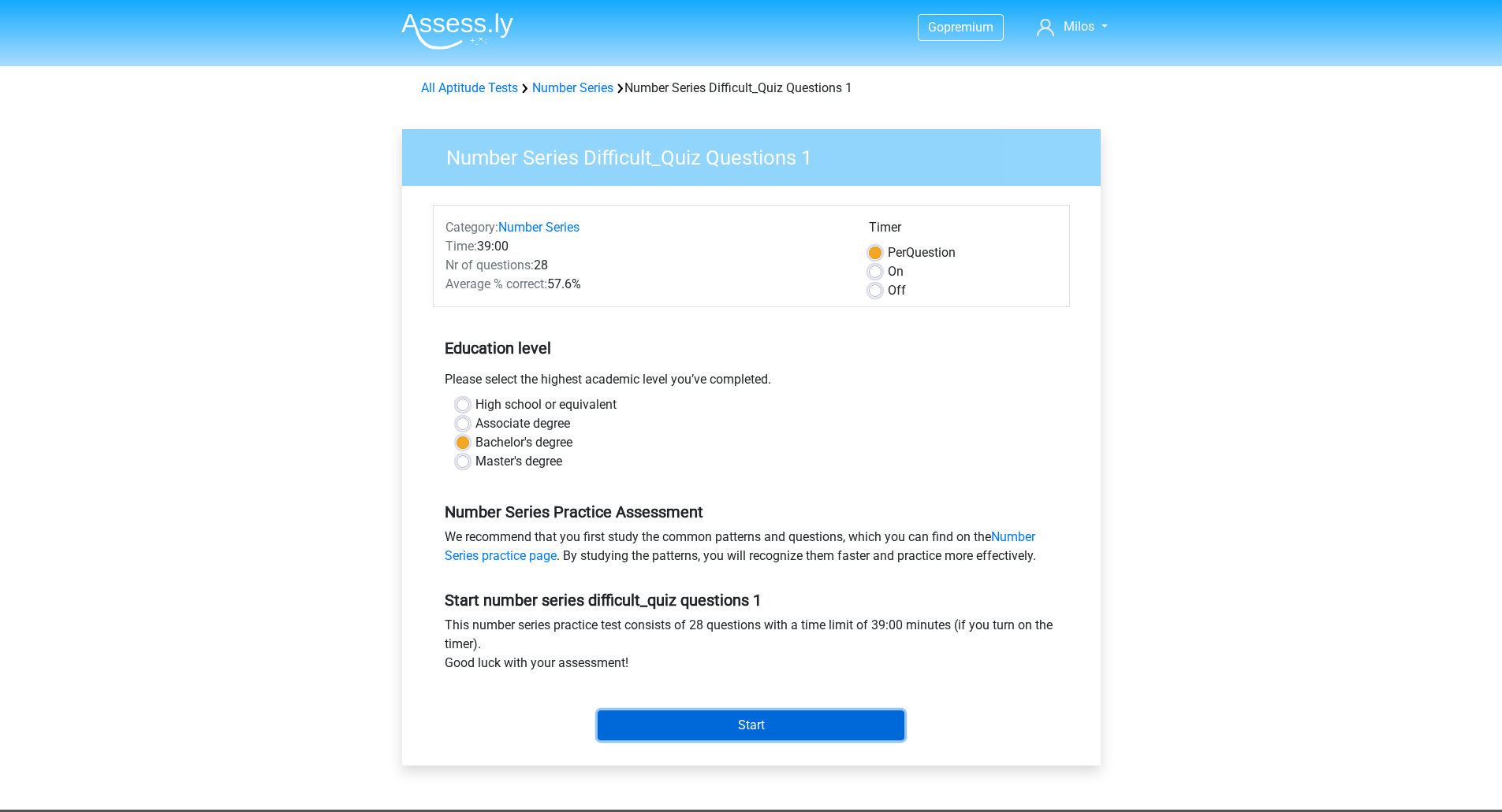
click at [775, 720] on input "Start" at bounding box center [751, 725] width 307 height 30
click at [751, 715] on input "Start" at bounding box center [751, 725] width 307 height 30
click at [732, 734] on input "Start" at bounding box center [751, 725] width 307 height 30
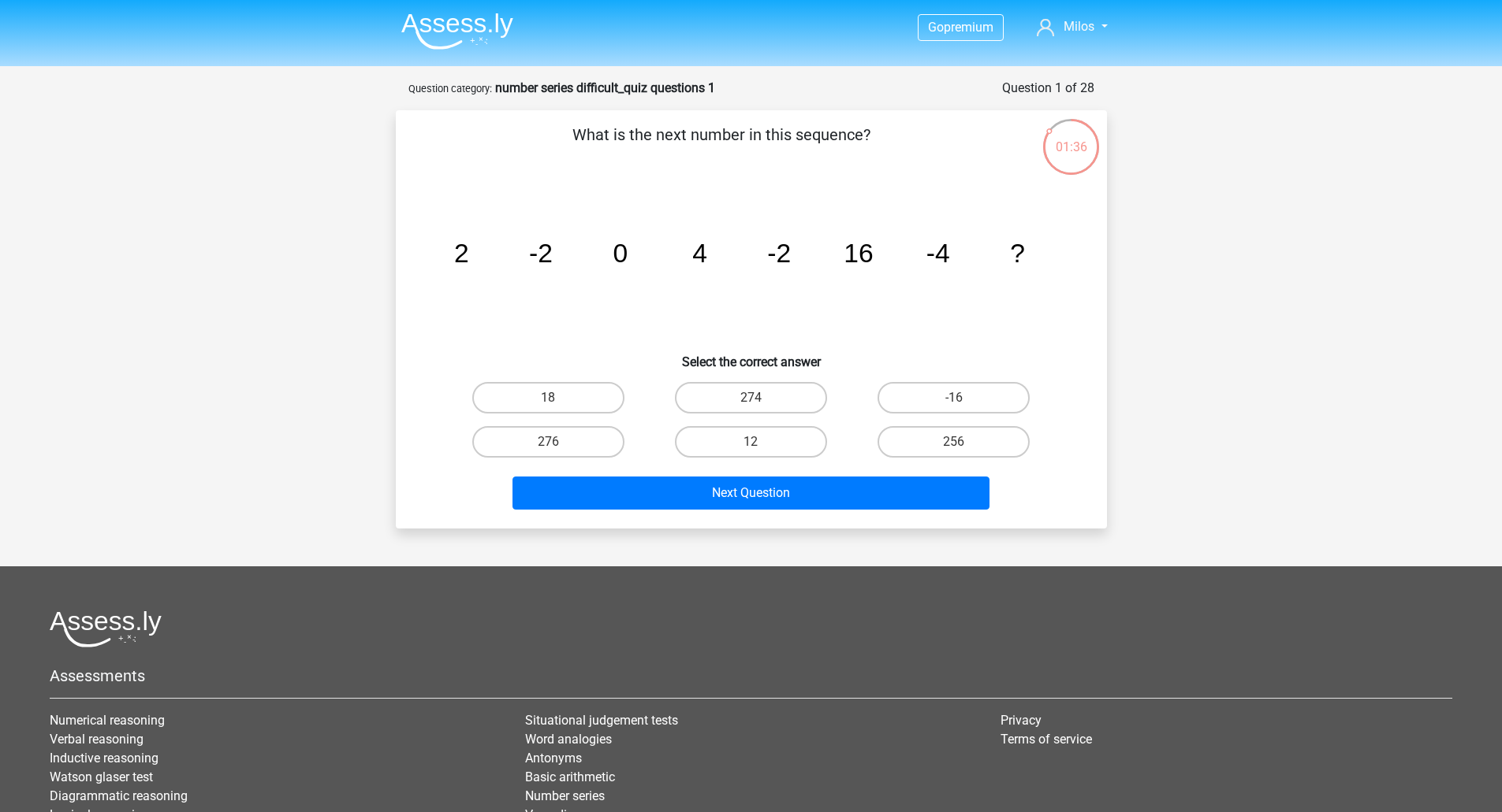
drag, startPoint x: 835, startPoint y: 412, endPoint x: 847, endPoint y: 406, distance: 13.4
drag, startPoint x: 948, startPoint y: 260, endPoint x: 937, endPoint y: 260, distance: 11.0
click at [937, 260] on tspan "-4" at bounding box center [937, 253] width 24 height 30
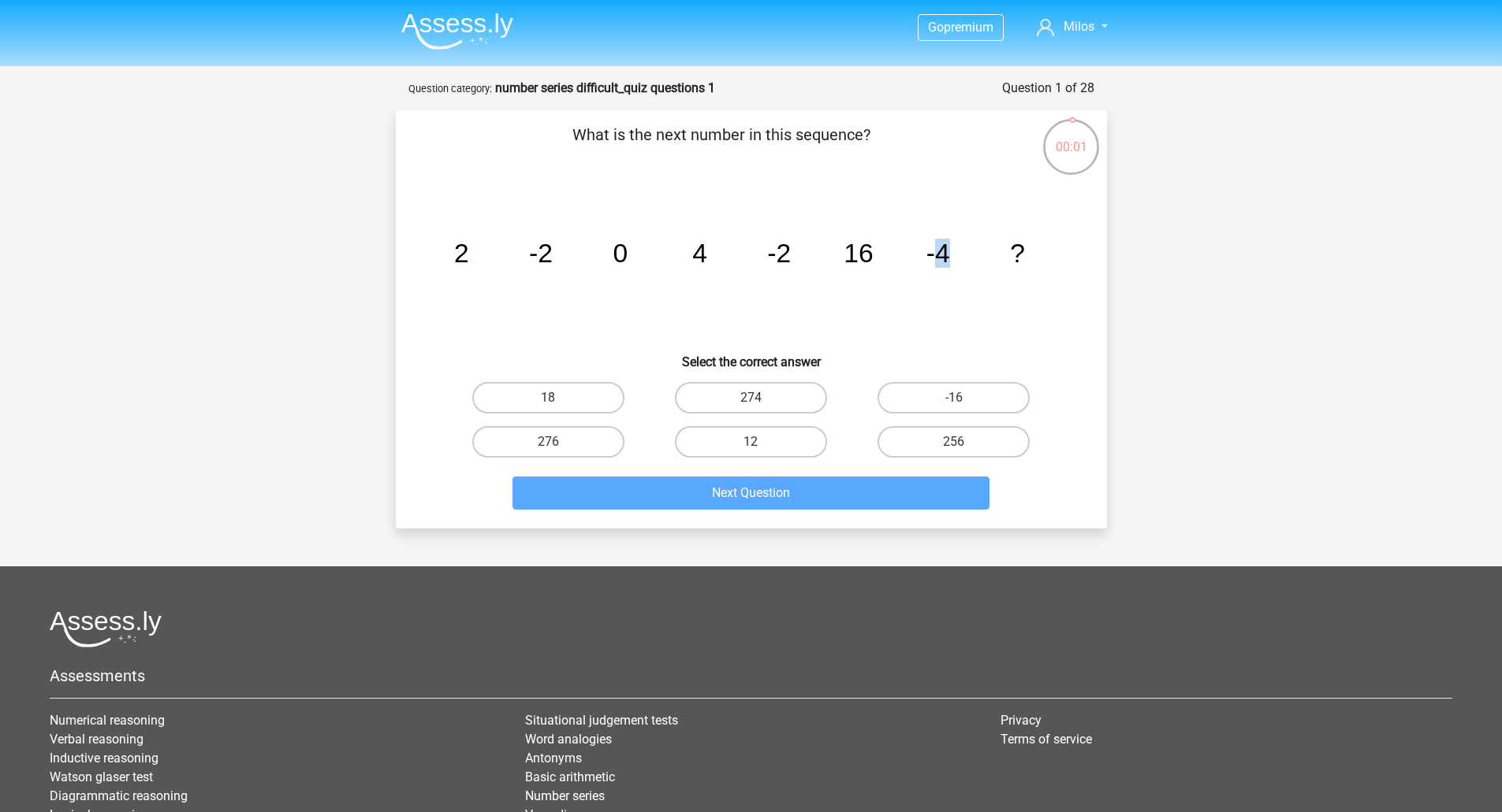
click at [755, 444] on input "12" at bounding box center [755, 446] width 10 height 10
radio input "true"
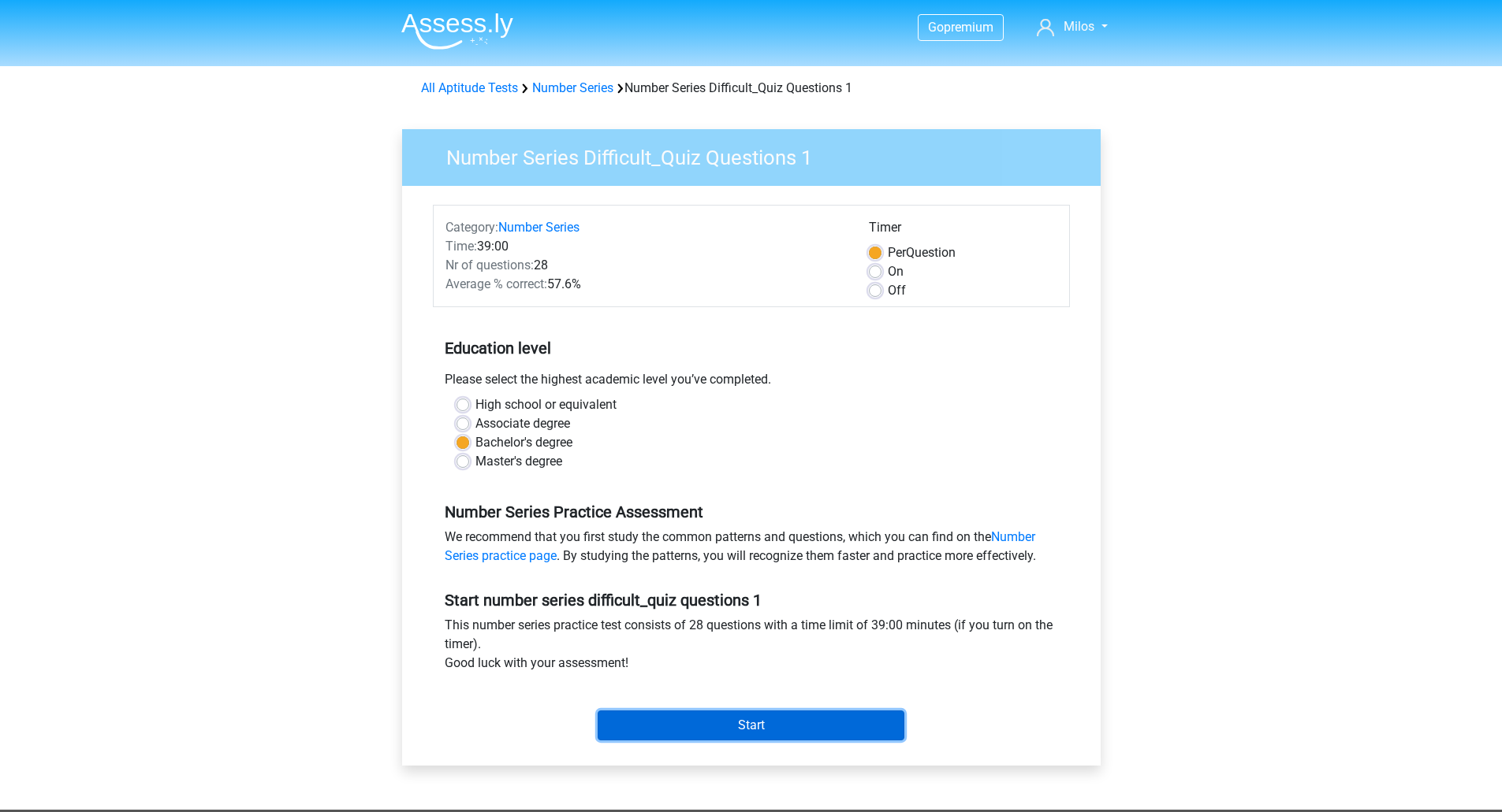
click at [716, 721] on input "Start" at bounding box center [751, 725] width 307 height 30
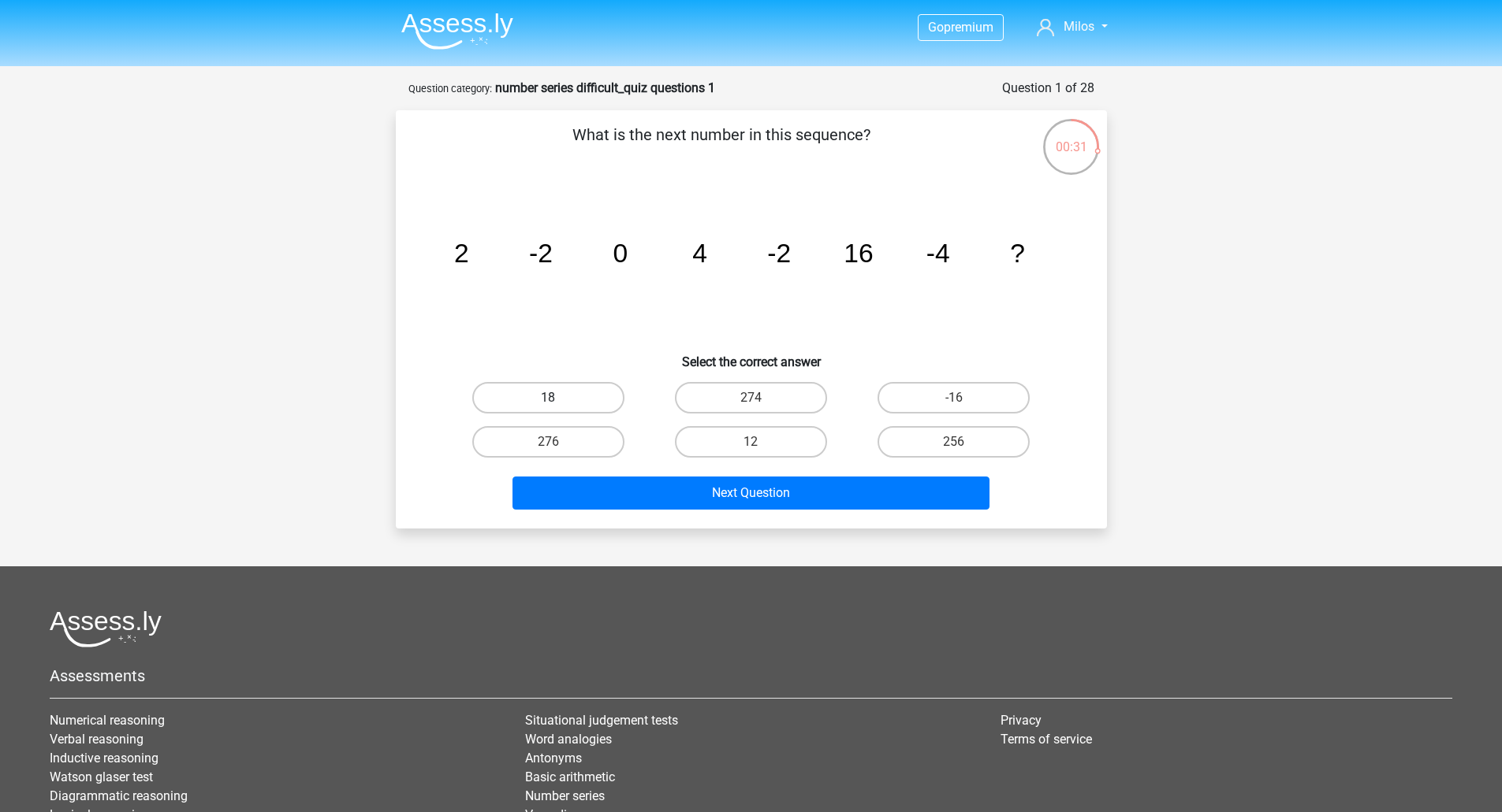
click at [574, 408] on label "18" at bounding box center [548, 398] width 153 height 31
click at [558, 408] on input "18" at bounding box center [553, 403] width 10 height 10
radio input "true"
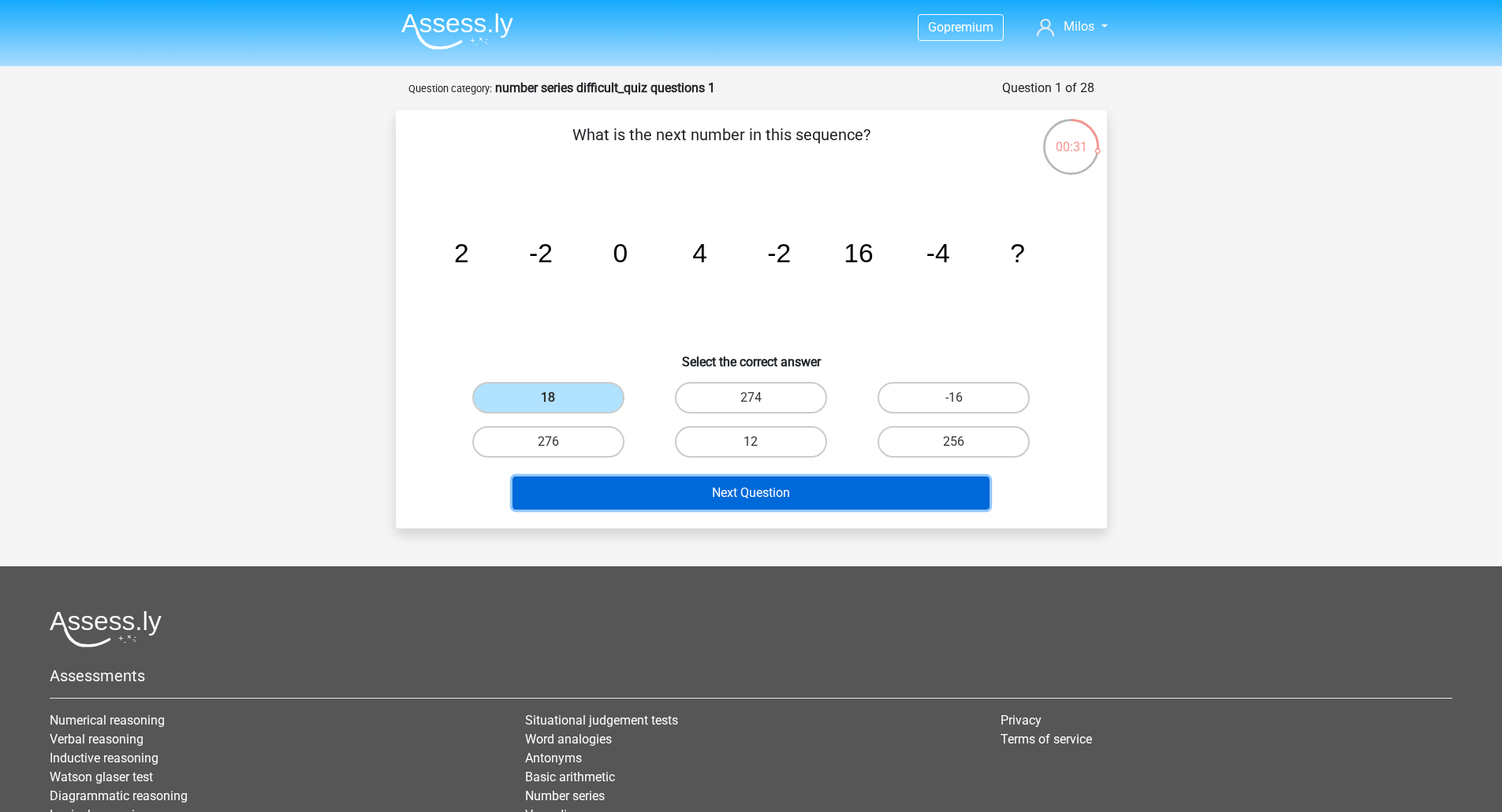
click at [665, 495] on button "Next Question" at bounding box center [751, 493] width 477 height 33
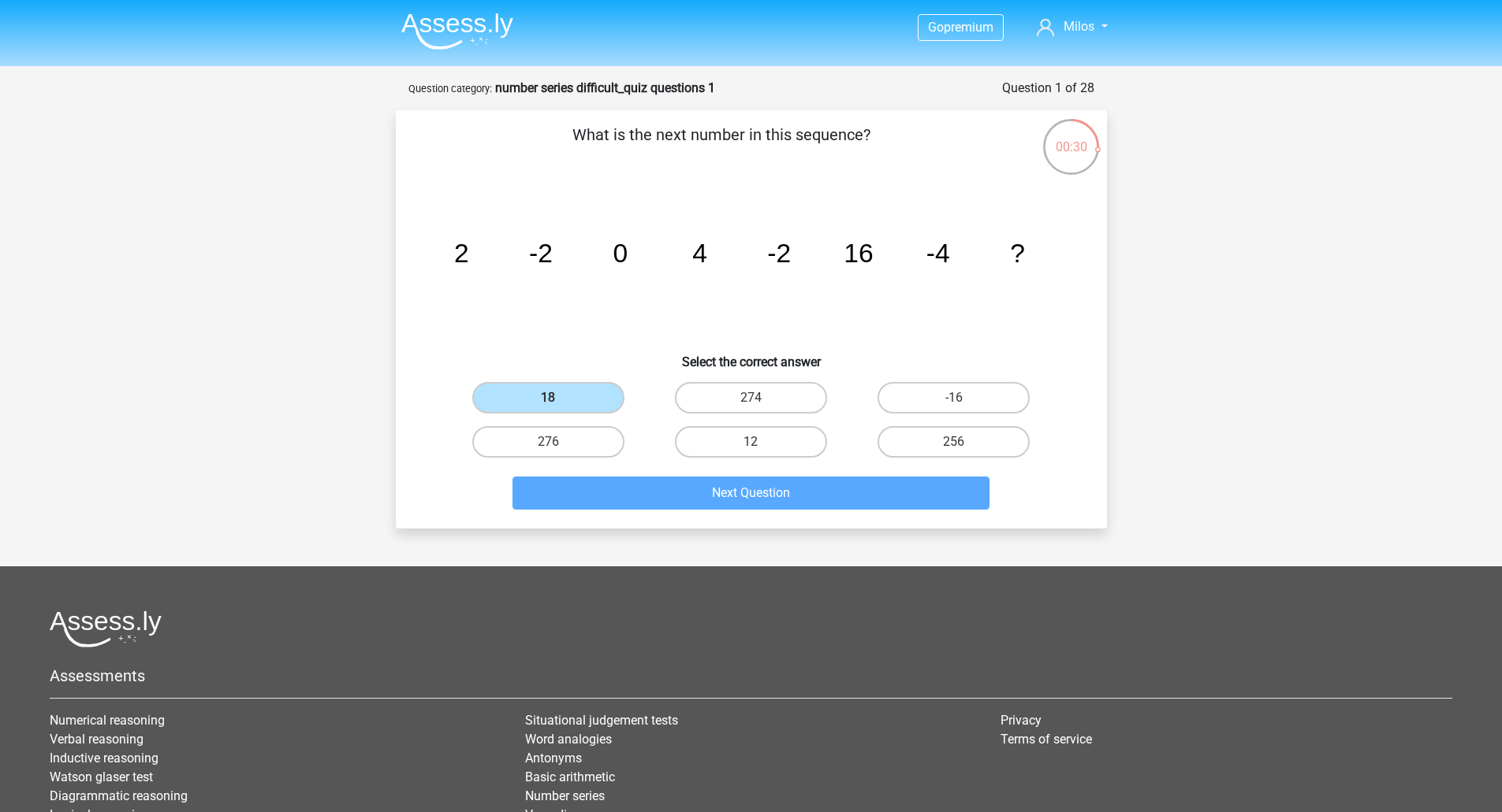
scroll to position [79, 0]
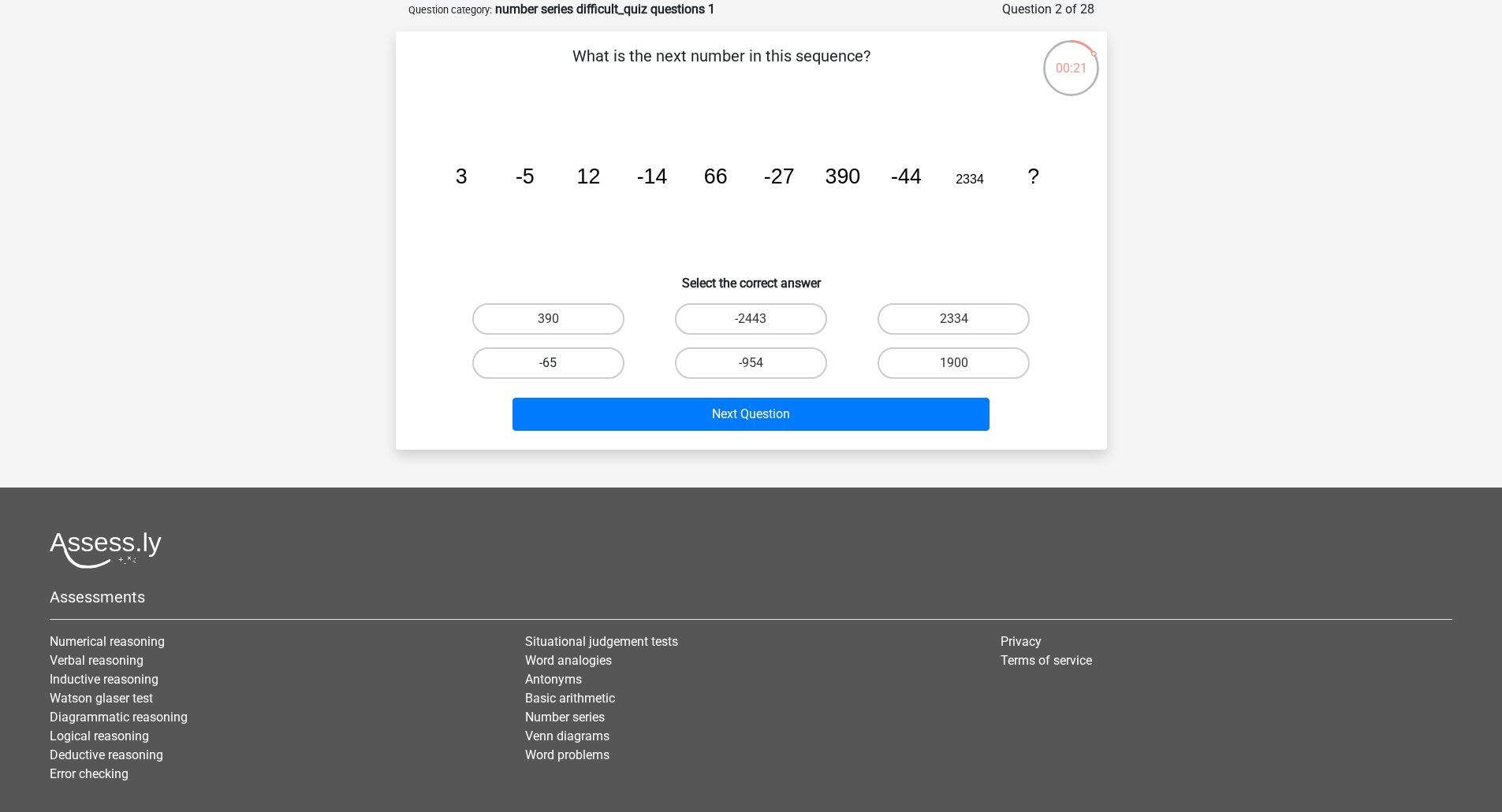
click at [528, 358] on label "-65" at bounding box center [548, 363] width 153 height 31
click at [548, 363] on input "-65" at bounding box center [553, 368] width 10 height 10
radio input "true"
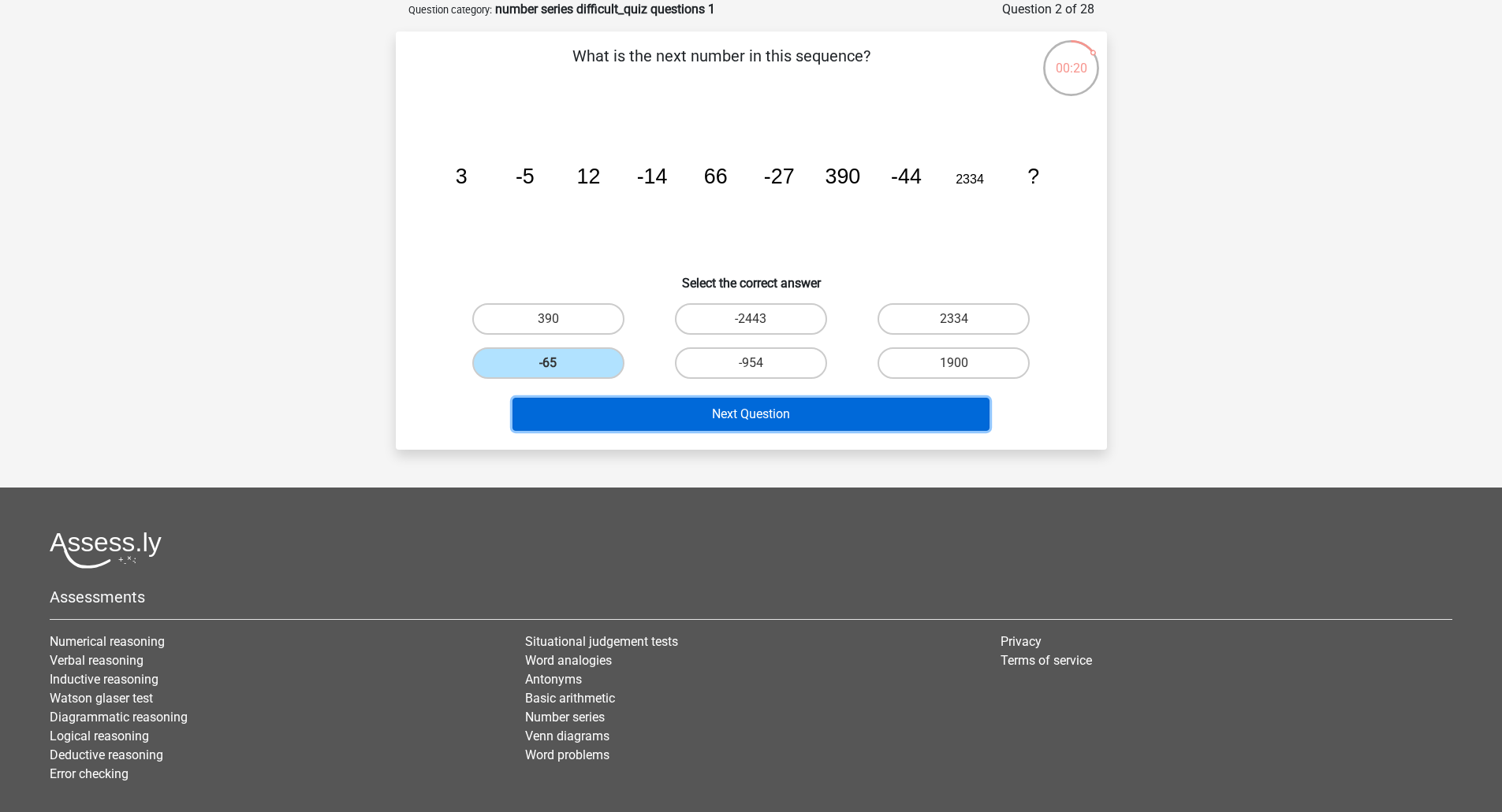
click at [643, 418] on button "Next Question" at bounding box center [751, 415] width 477 height 33
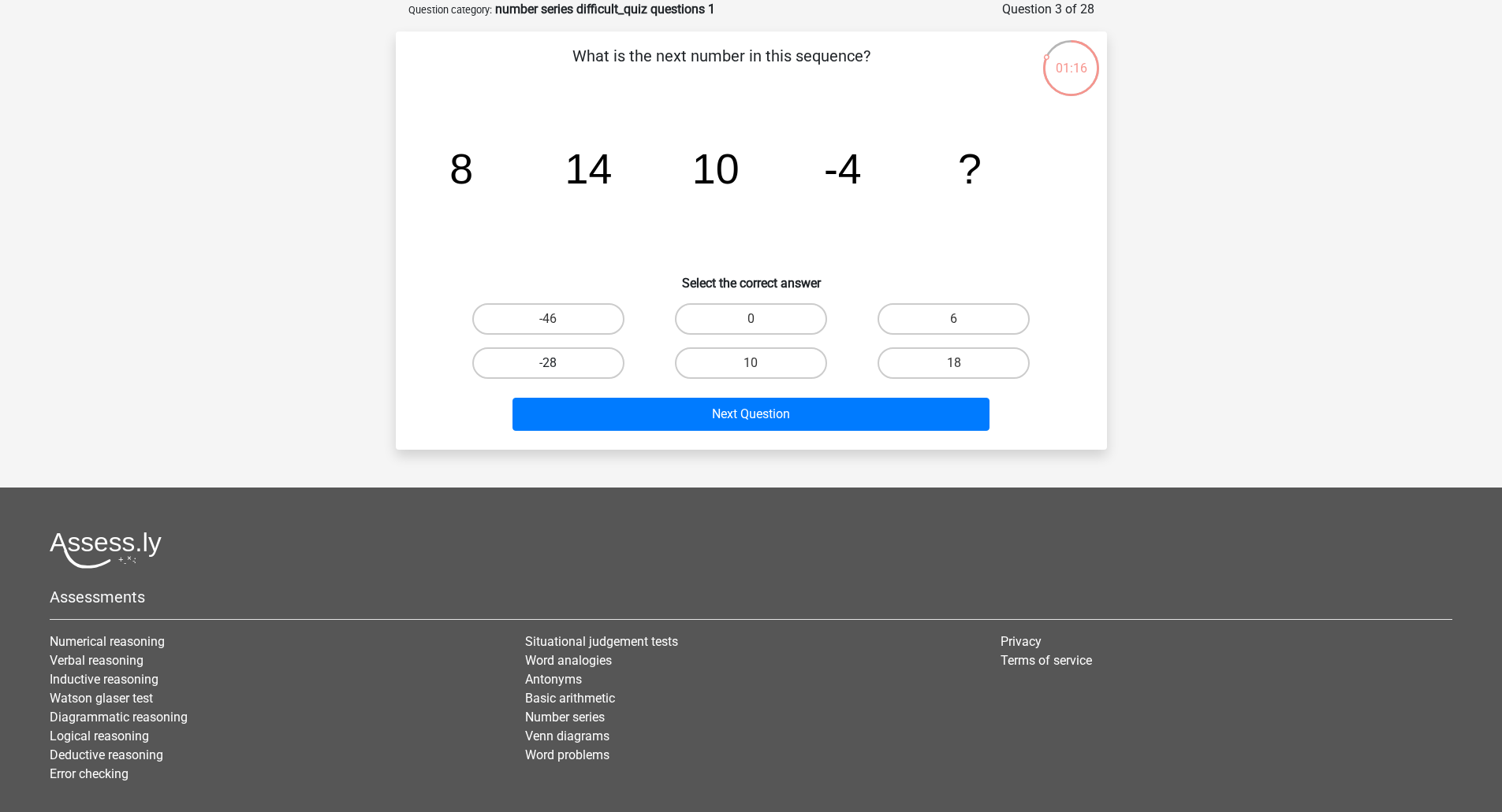
click at [574, 370] on label "-28" at bounding box center [548, 363] width 153 height 31
click at [558, 370] on input "-28" at bounding box center [553, 368] width 10 height 10
radio input "true"
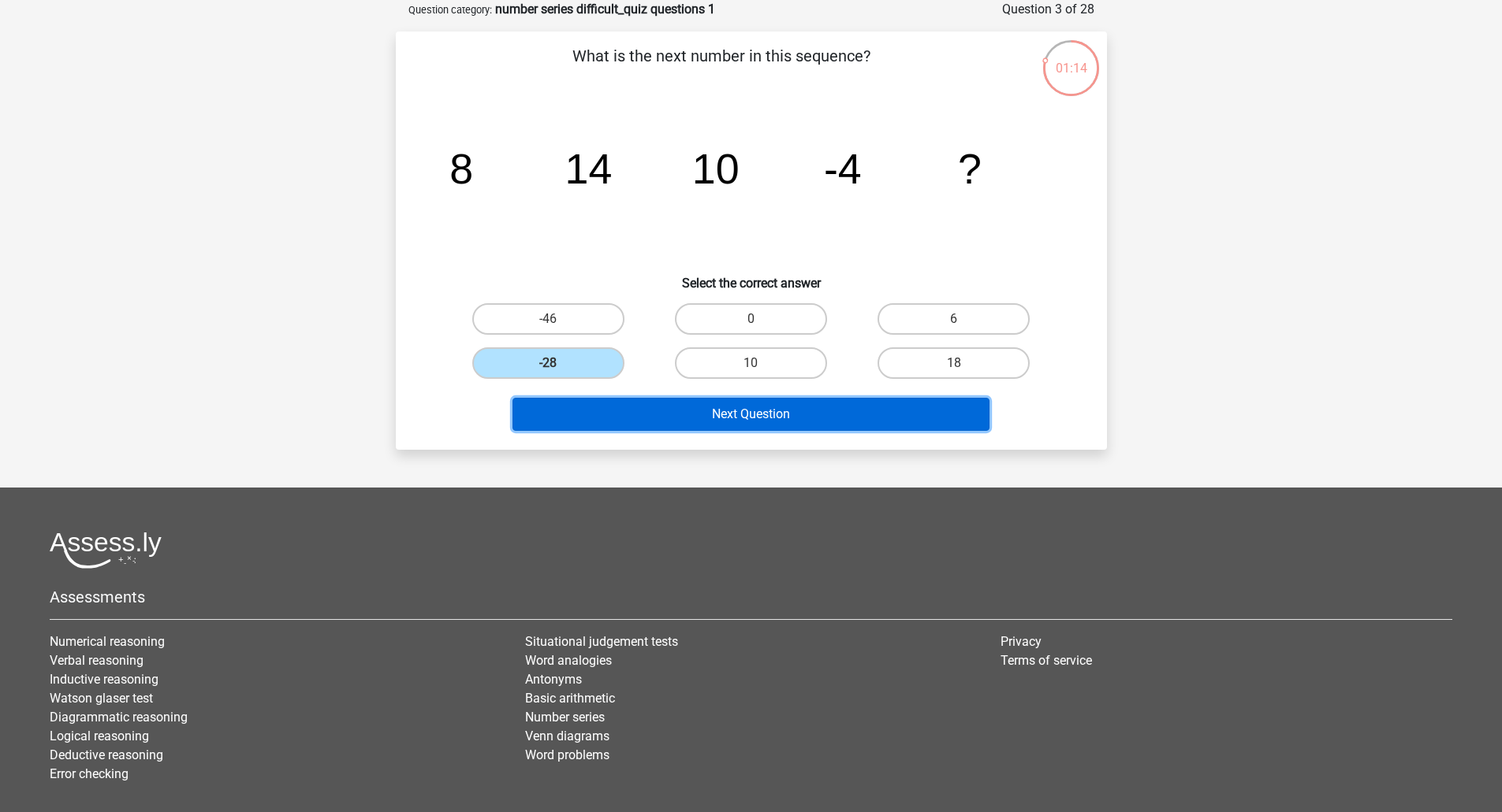
click at [726, 418] on button "Next Question" at bounding box center [751, 415] width 477 height 33
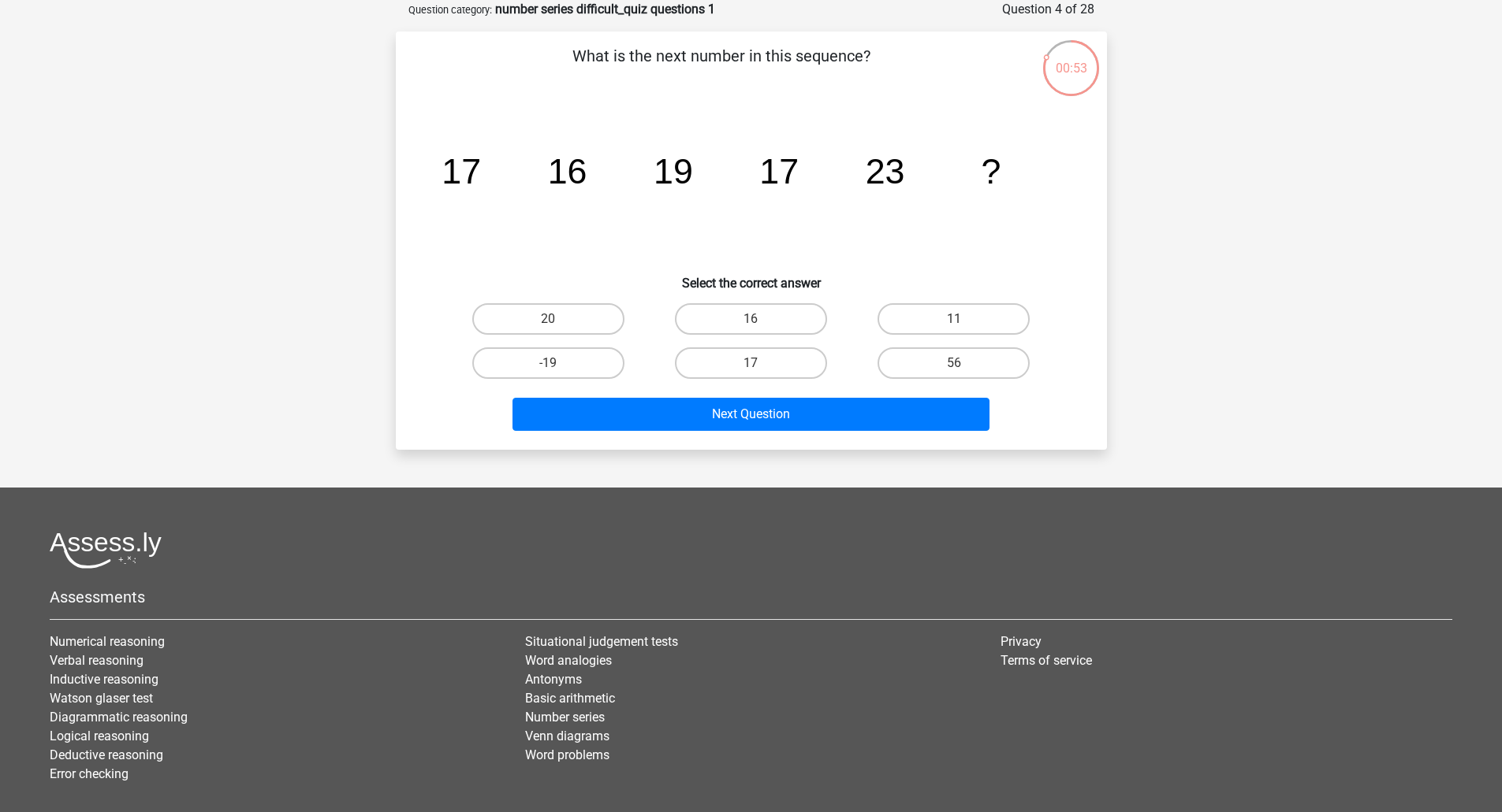
drag, startPoint x: 570, startPoint y: 298, endPoint x: 577, endPoint y: 309, distance: 13.0
click at [570, 299] on div "20" at bounding box center [548, 319] width 202 height 44
click at [582, 318] on label "20" at bounding box center [548, 319] width 153 height 31
click at [558, 319] on input "20" at bounding box center [553, 323] width 10 height 10
radio input "true"
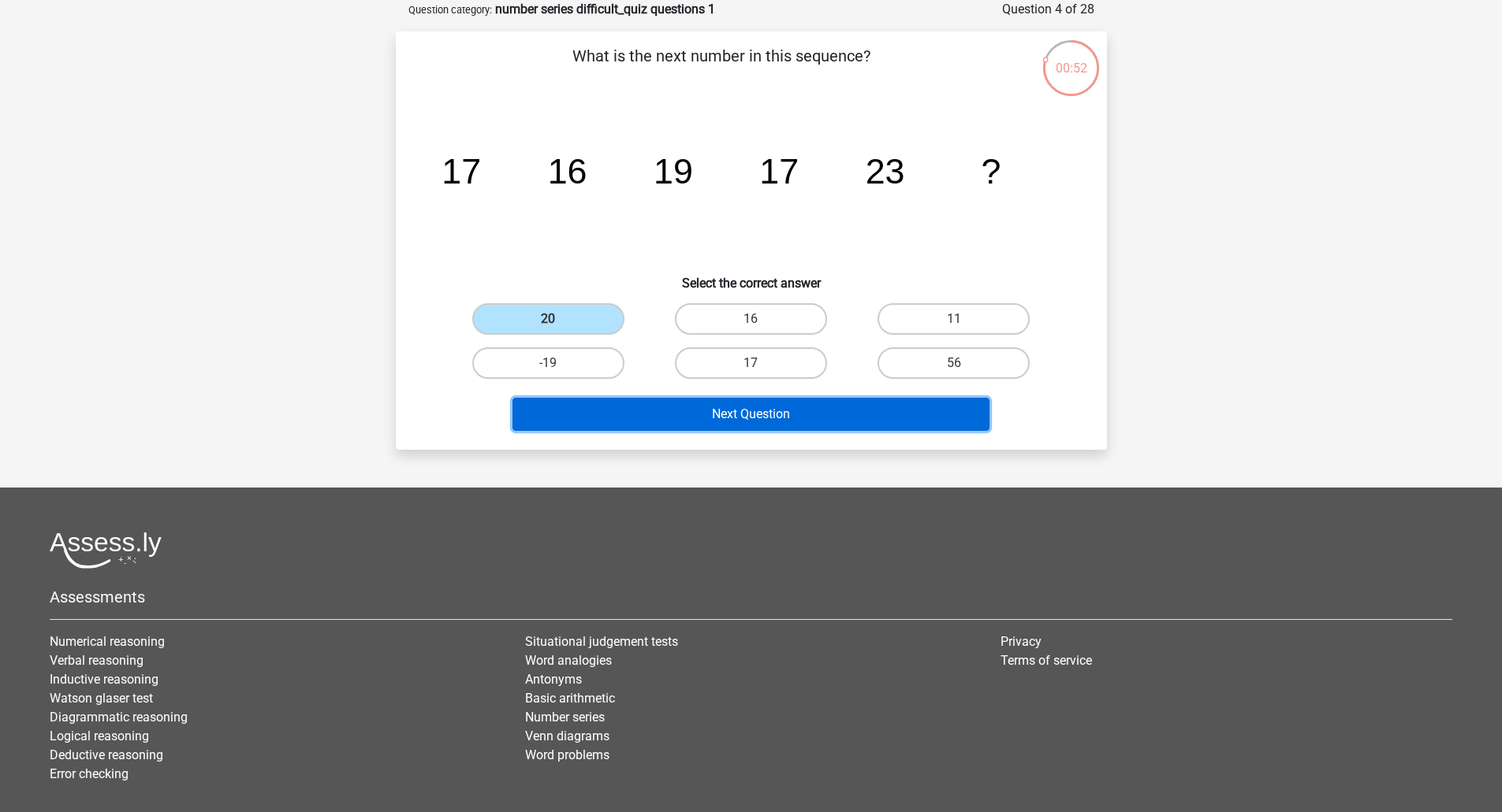
click at [738, 416] on button "Next Question" at bounding box center [751, 415] width 477 height 33
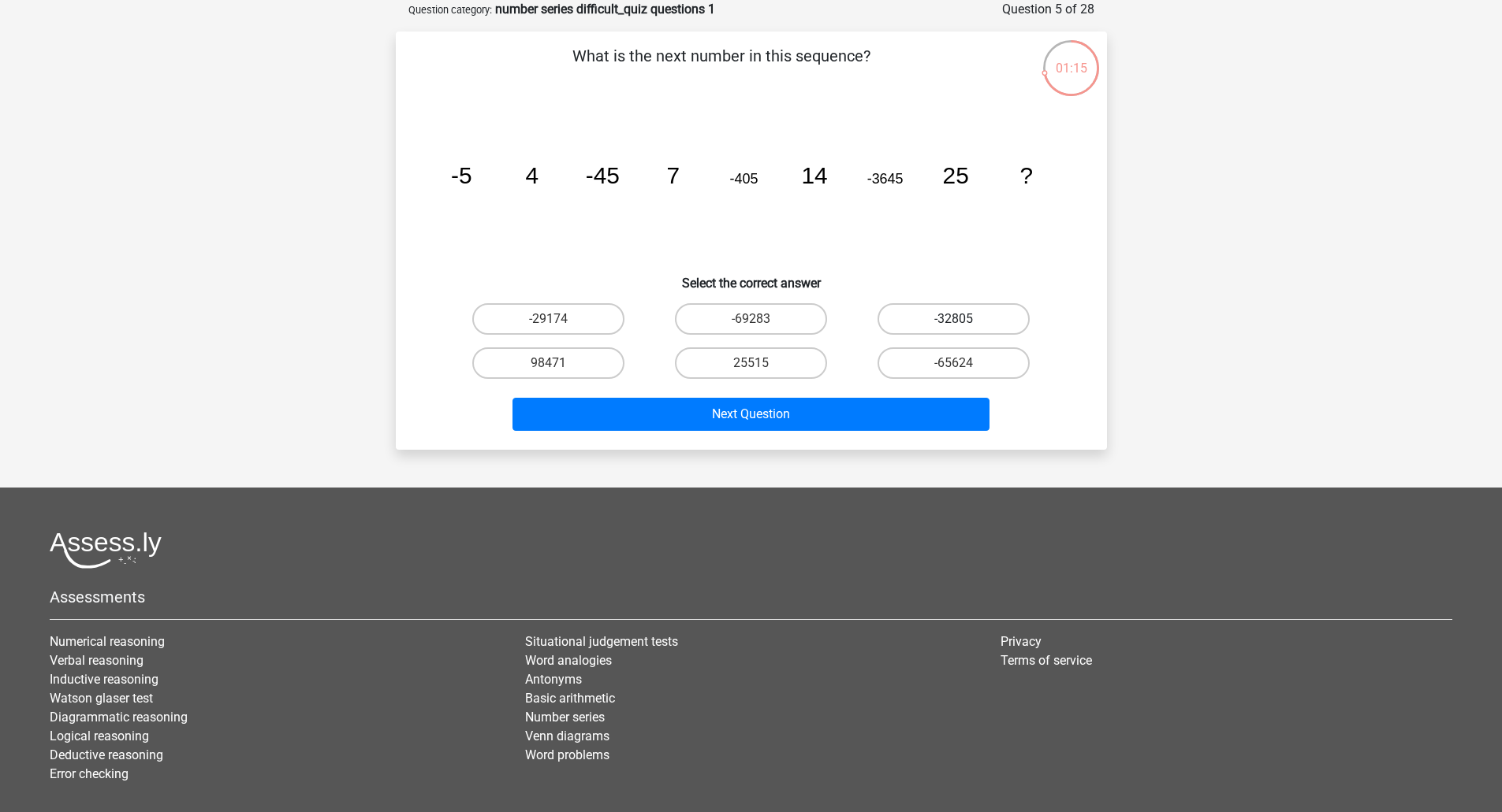
click at [915, 327] on label "-32805" at bounding box center [953, 319] width 153 height 31
click at [954, 327] on input "-32805" at bounding box center [959, 323] width 10 height 10
radio input "true"
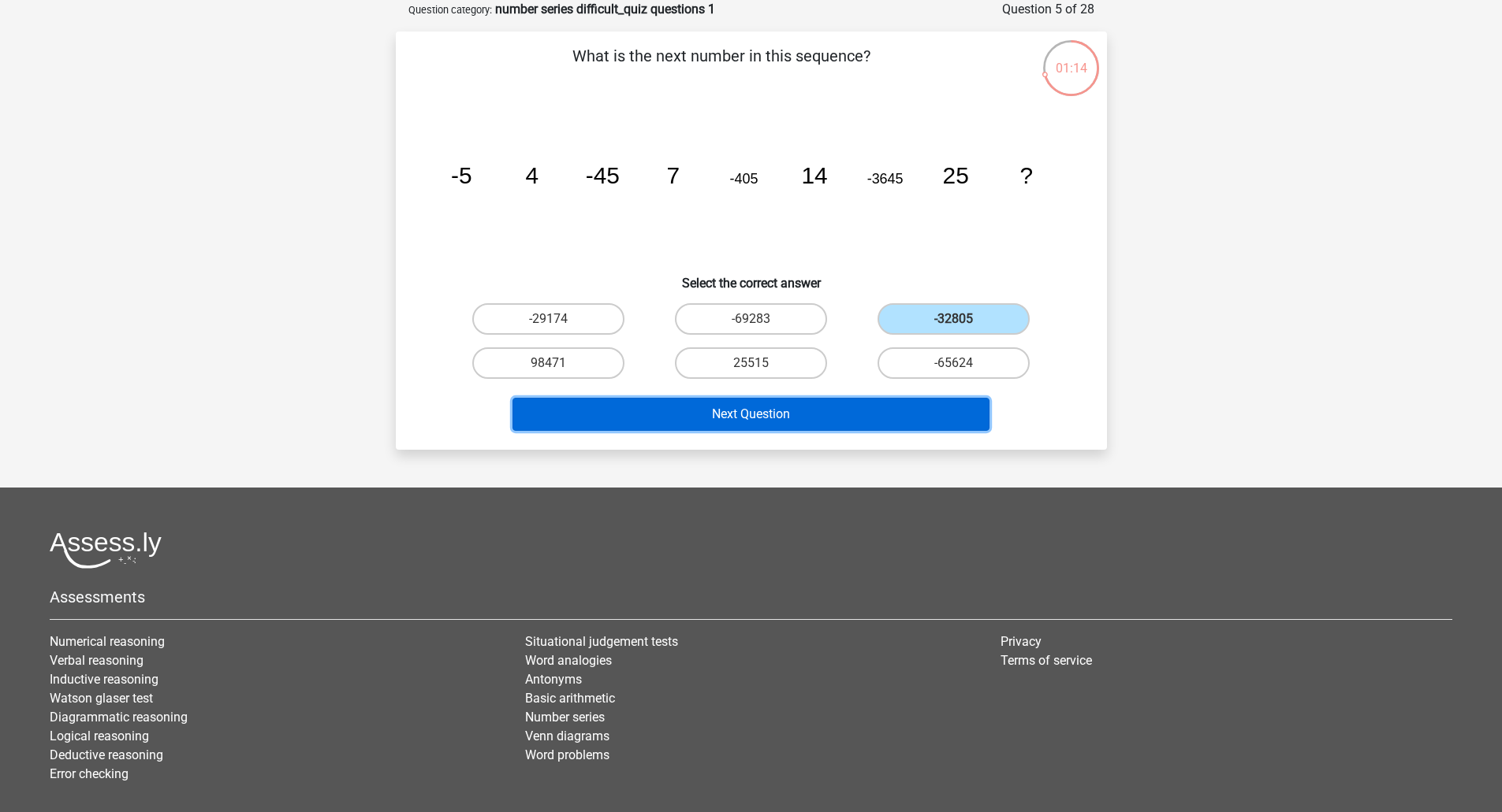
click at [824, 424] on button "Next Question" at bounding box center [751, 415] width 477 height 33
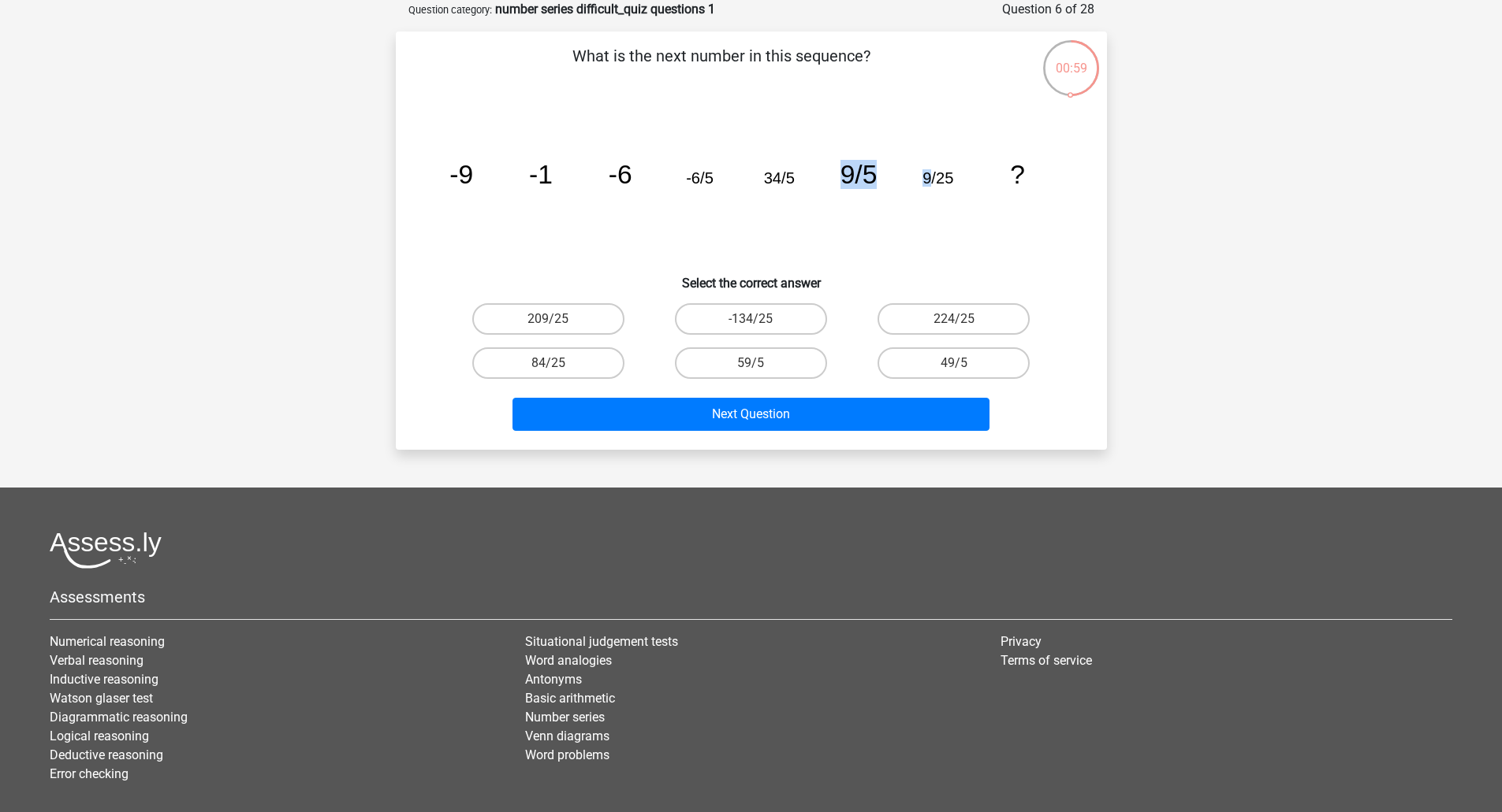
drag, startPoint x: 838, startPoint y: 174, endPoint x: 950, endPoint y: 175, distance: 112.0
click at [934, 174] on icon "image/svg+xml -9 -1 -6 -6/5 34/5 9/5 9/25 ?" at bounding box center [751, 184] width 635 height 159
click at [959, 176] on icon "image/svg+xml -9 -1 -6 -6/5 34/5 9/5 9/25 ?" at bounding box center [751, 184] width 635 height 159
click at [539, 313] on label "209/25" at bounding box center [548, 319] width 153 height 31
click at [548, 319] on input "209/25" at bounding box center [553, 323] width 10 height 10
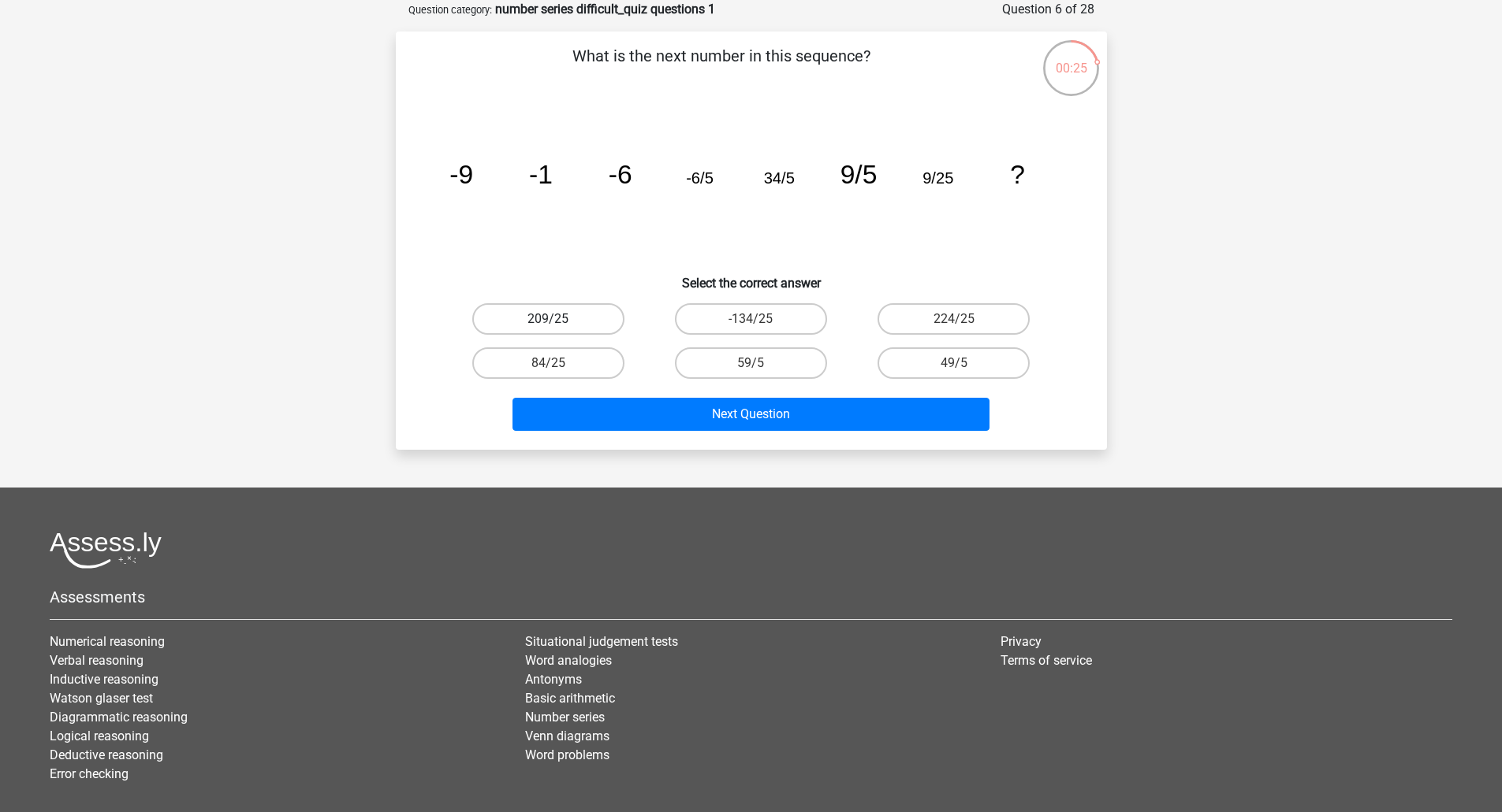
radio input "true"
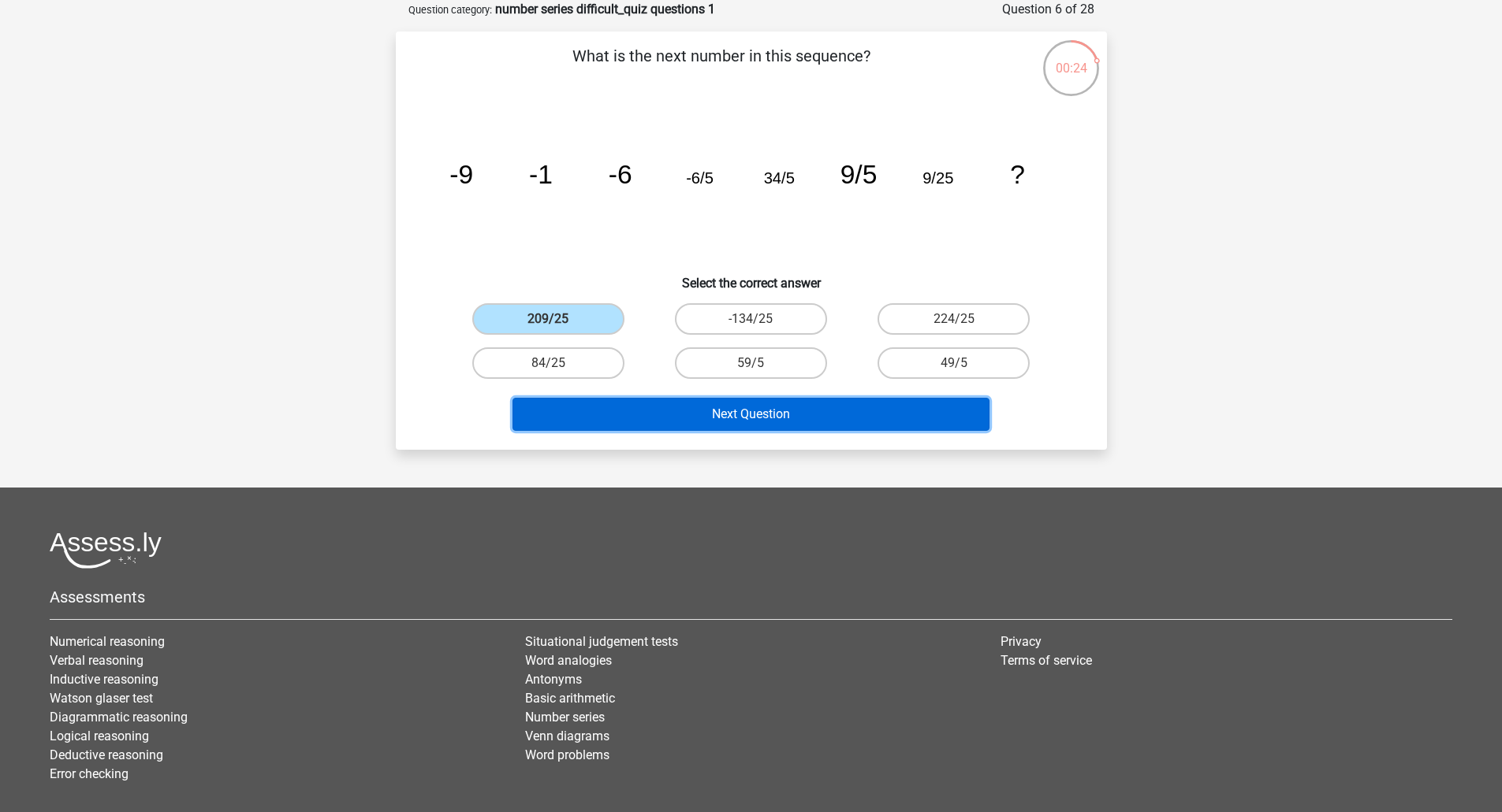
click at [647, 415] on button "Next Question" at bounding box center [751, 415] width 477 height 33
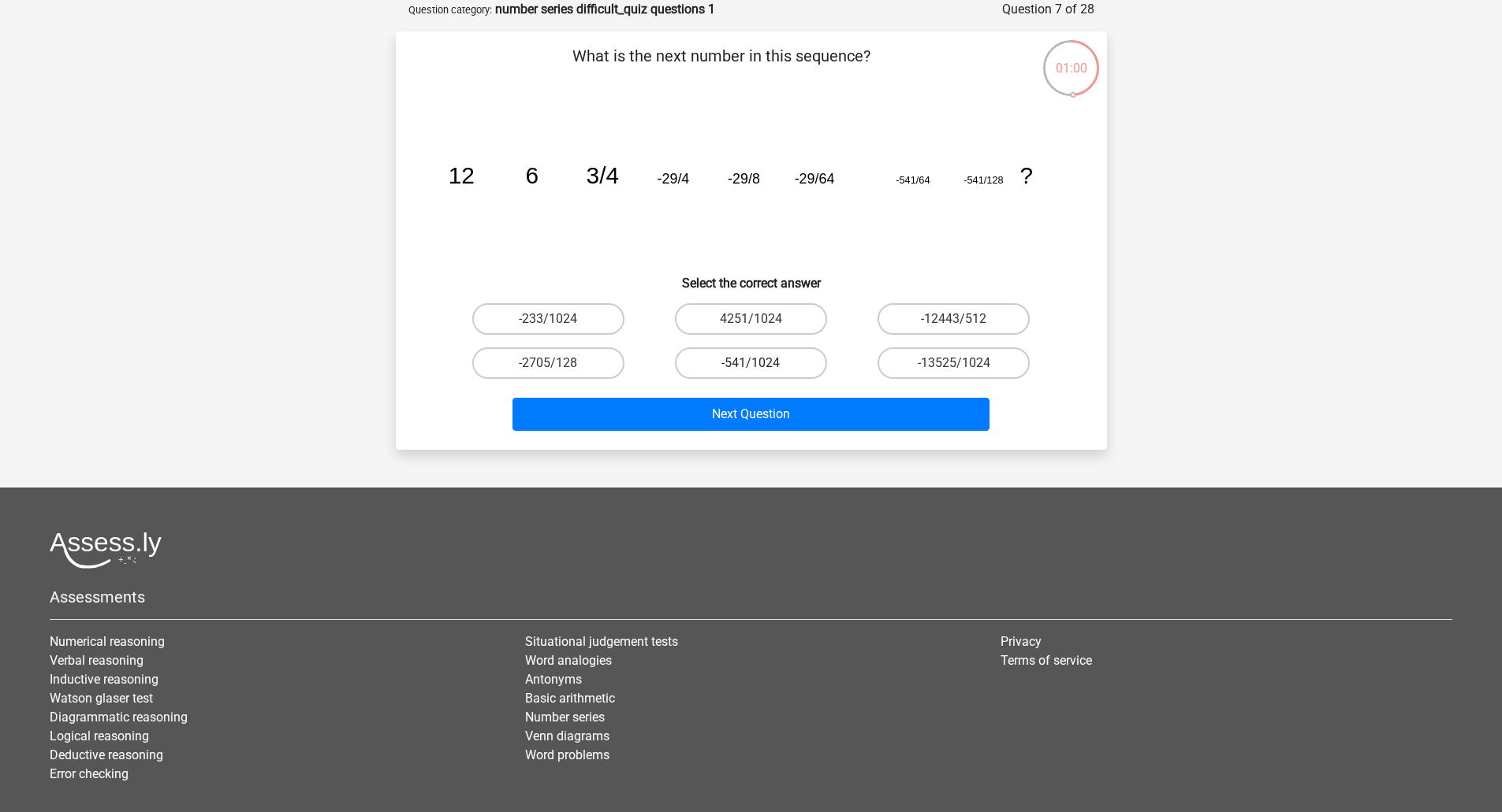
click at [723, 363] on label "-541/1024" at bounding box center [751, 363] width 153 height 31
click at [751, 363] on input "-541/1024" at bounding box center [755, 368] width 10 height 10
radio input "true"
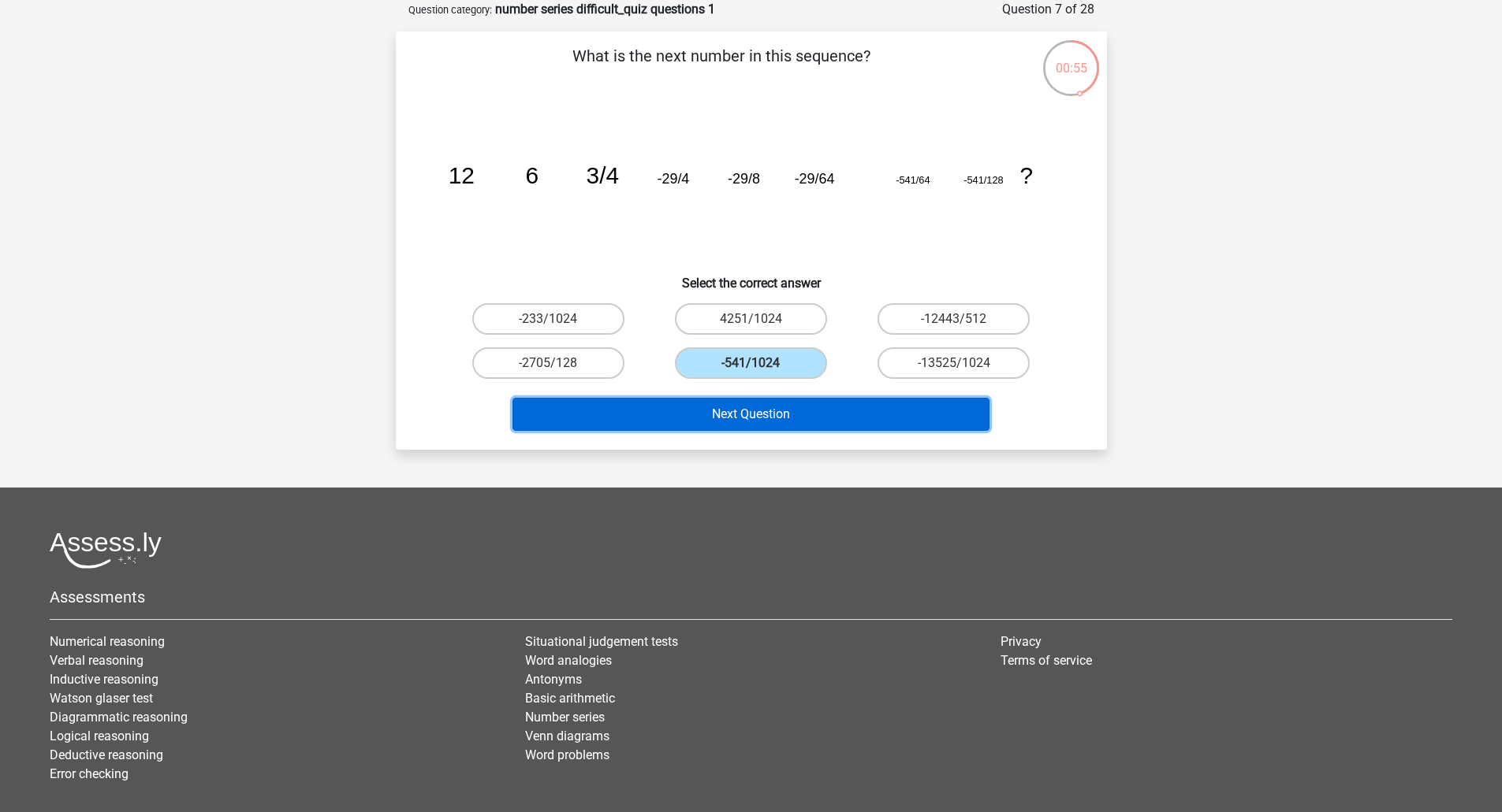
click at [774, 403] on button "Next Question" at bounding box center [751, 415] width 477 height 33
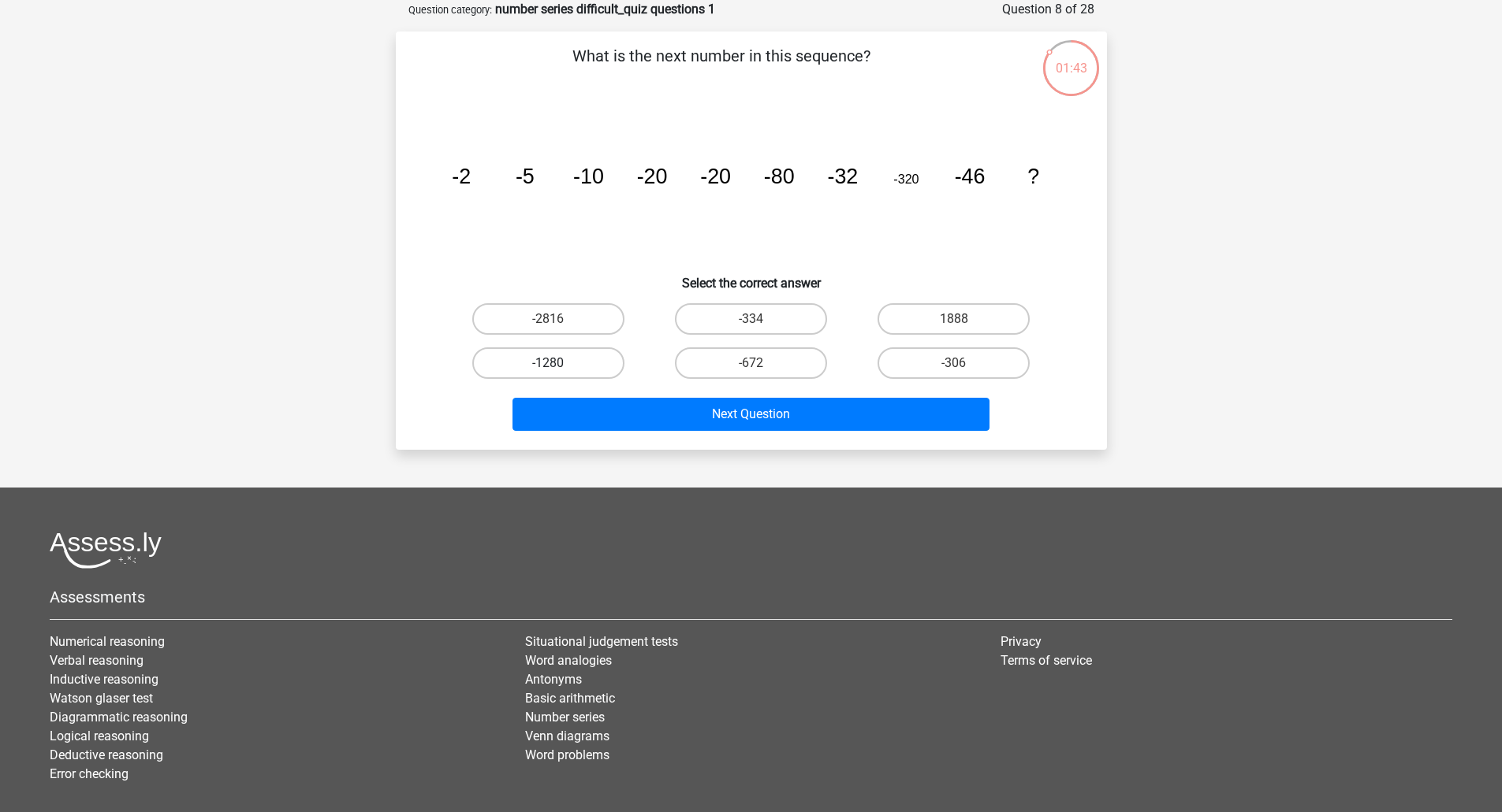
click at [579, 371] on label "-1280" at bounding box center [548, 363] width 153 height 31
click at [558, 371] on input "-1280" at bounding box center [553, 368] width 10 height 10
radio input "true"
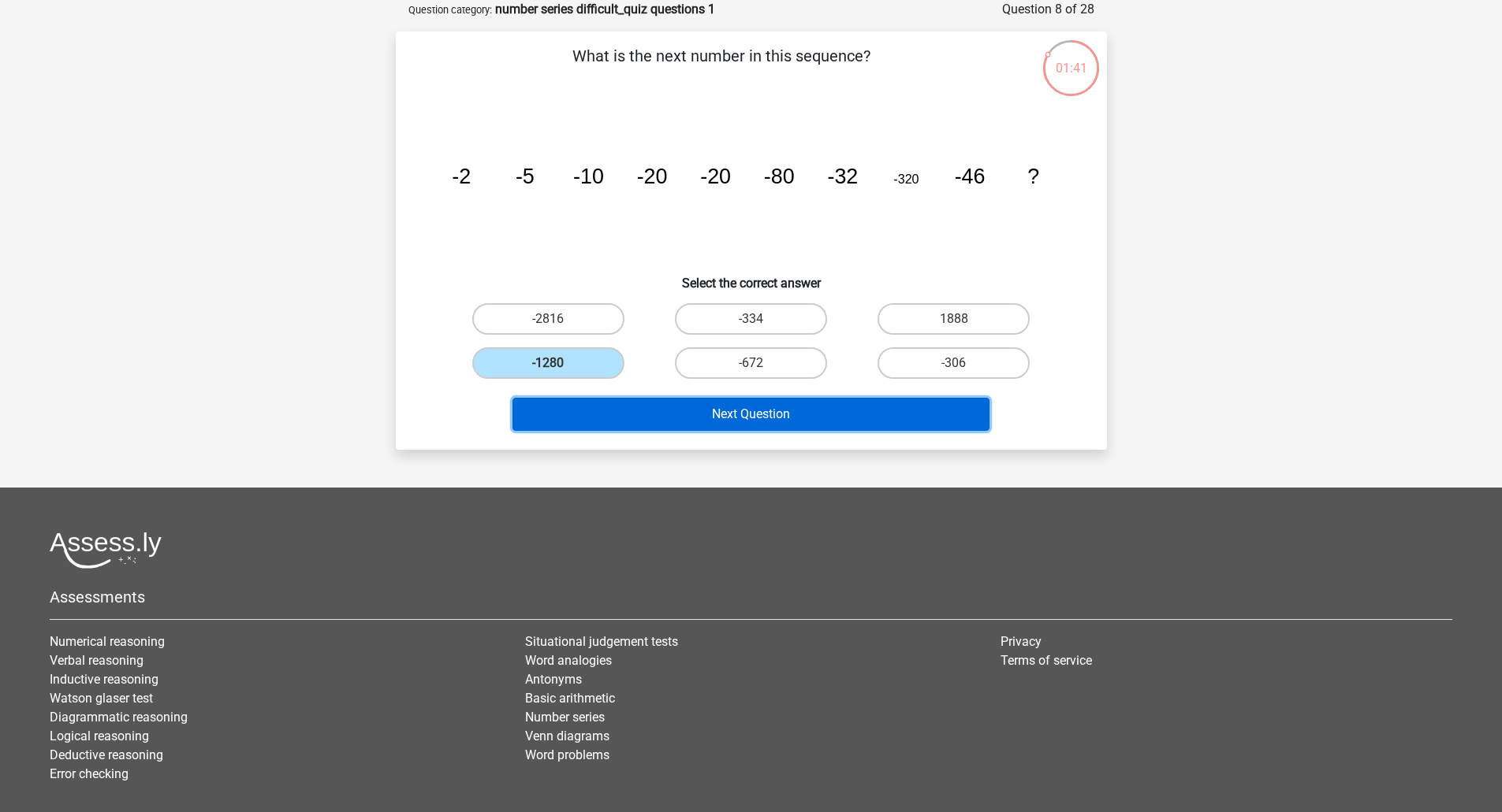
click at [770, 408] on button "Next Question" at bounding box center [751, 415] width 477 height 33
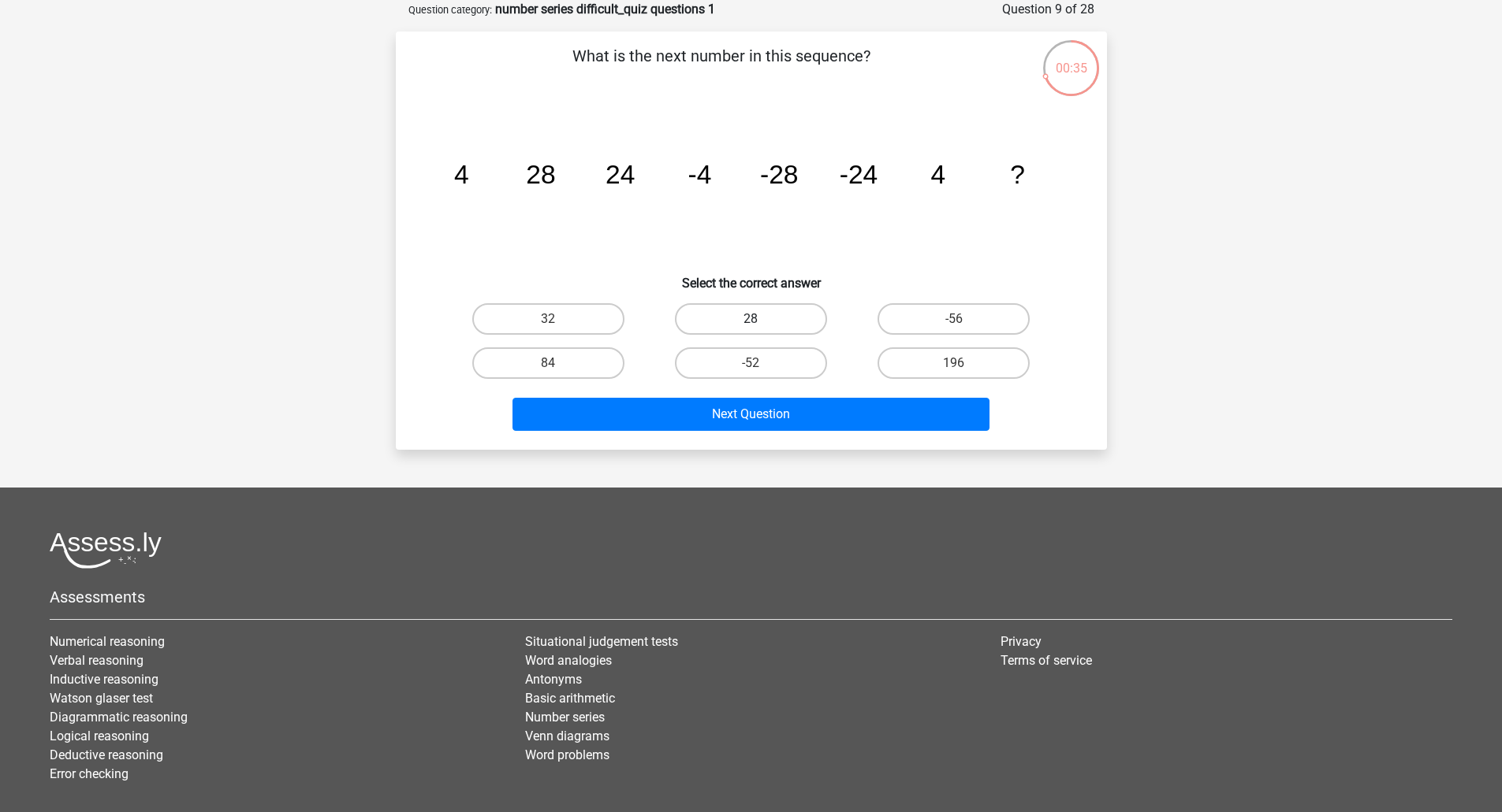
click at [789, 323] on label "28" at bounding box center [751, 319] width 153 height 31
click at [761, 323] on input "28" at bounding box center [755, 323] width 10 height 10
radio input "true"
click at [758, 394] on div "Next Question" at bounding box center [751, 411] width 661 height 52
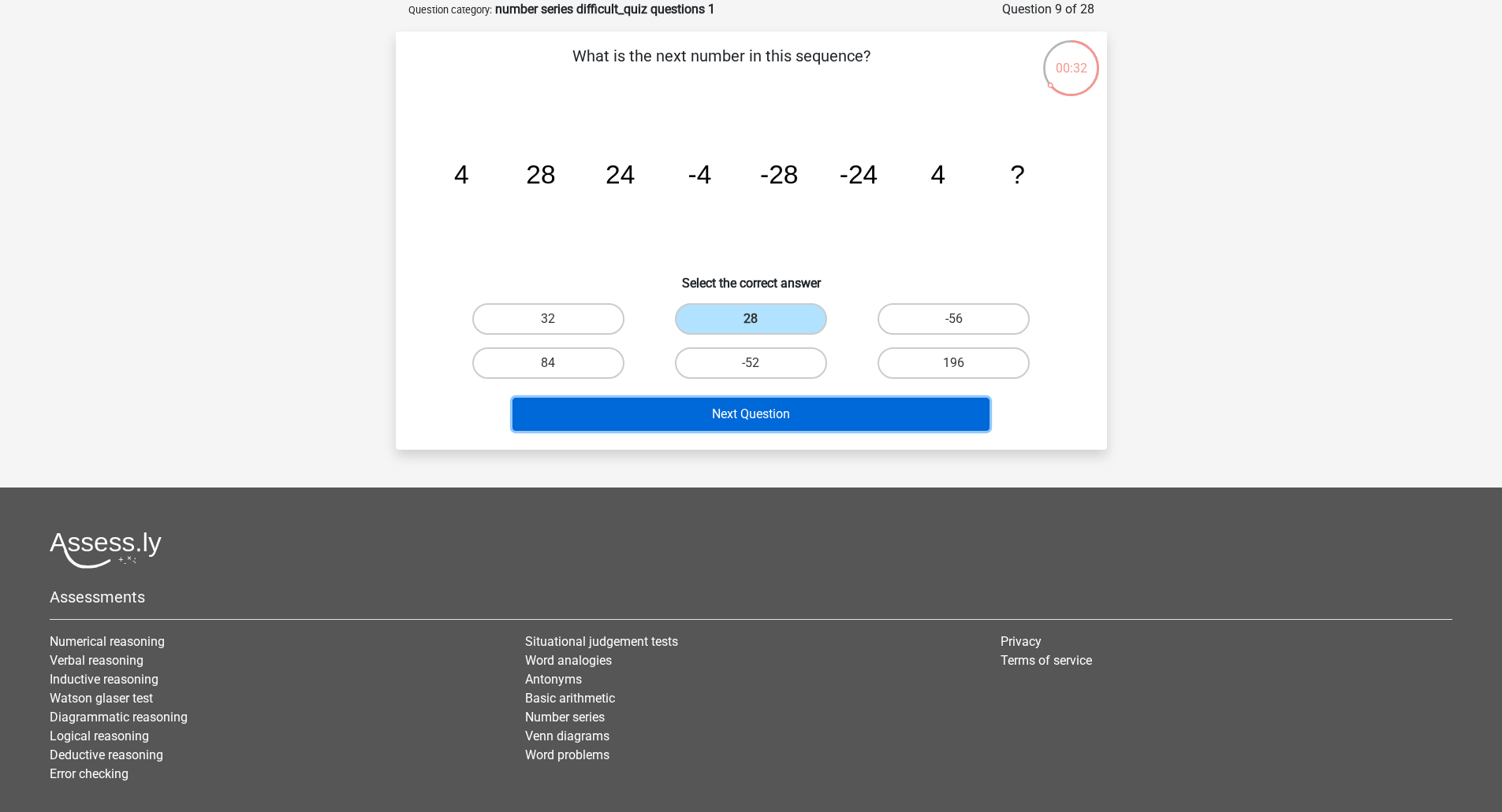
click at [752, 415] on button "Next Question" at bounding box center [751, 415] width 477 height 33
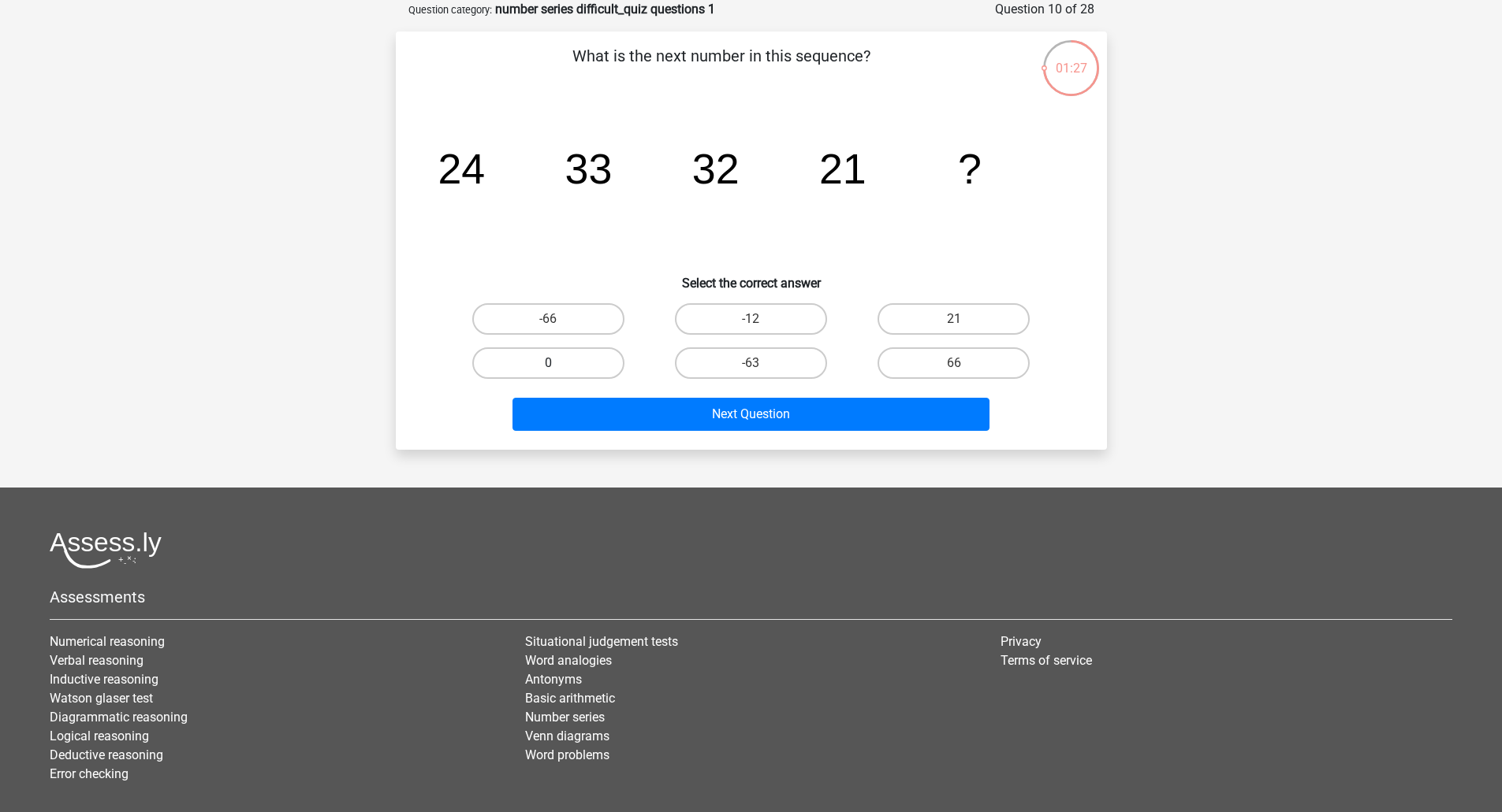
click at [496, 371] on label "0" at bounding box center [548, 363] width 153 height 31
click at [548, 371] on input "0" at bounding box center [553, 368] width 10 height 10
radio input "true"
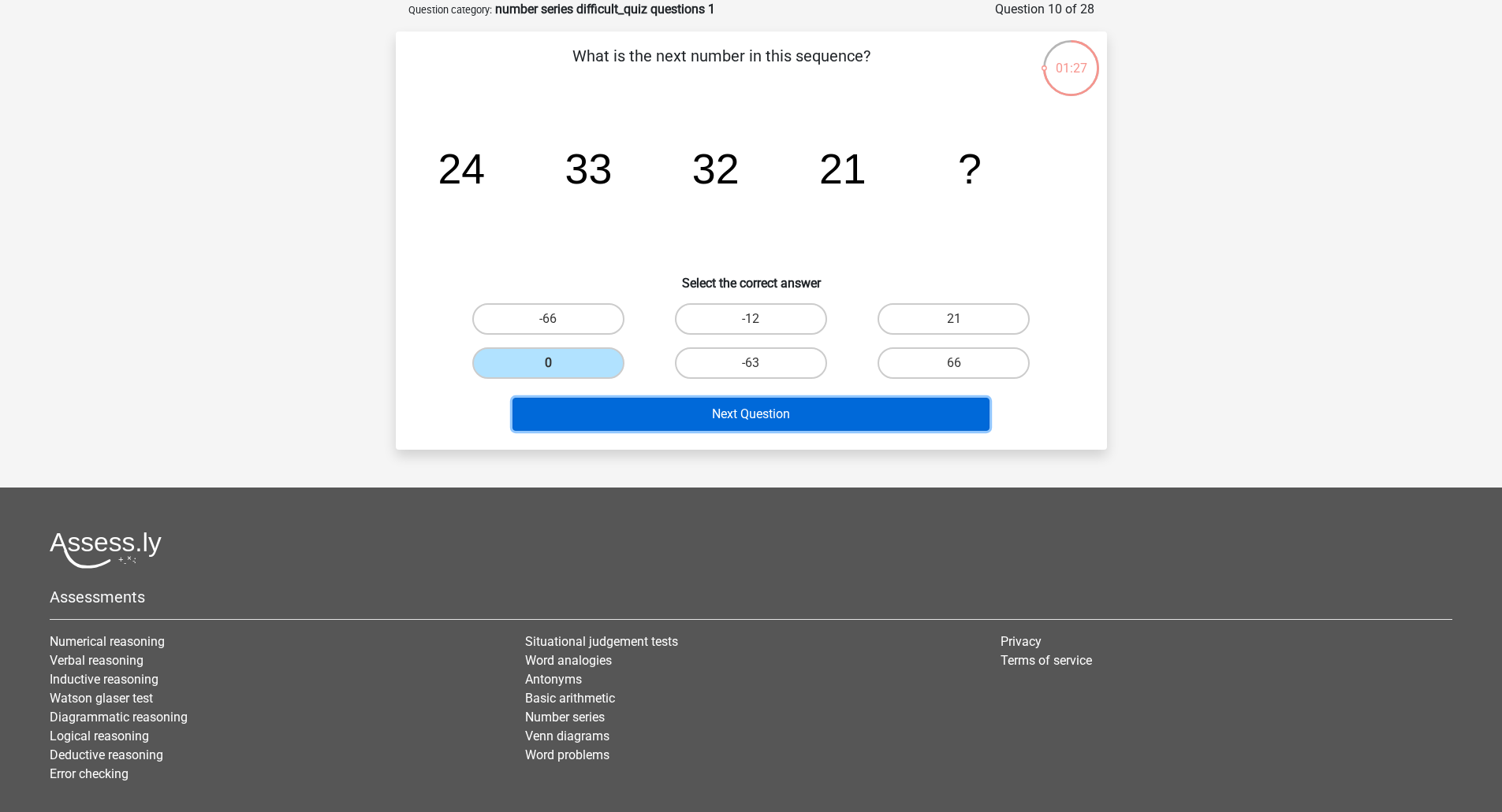
click at [636, 409] on button "Next Question" at bounding box center [751, 415] width 477 height 33
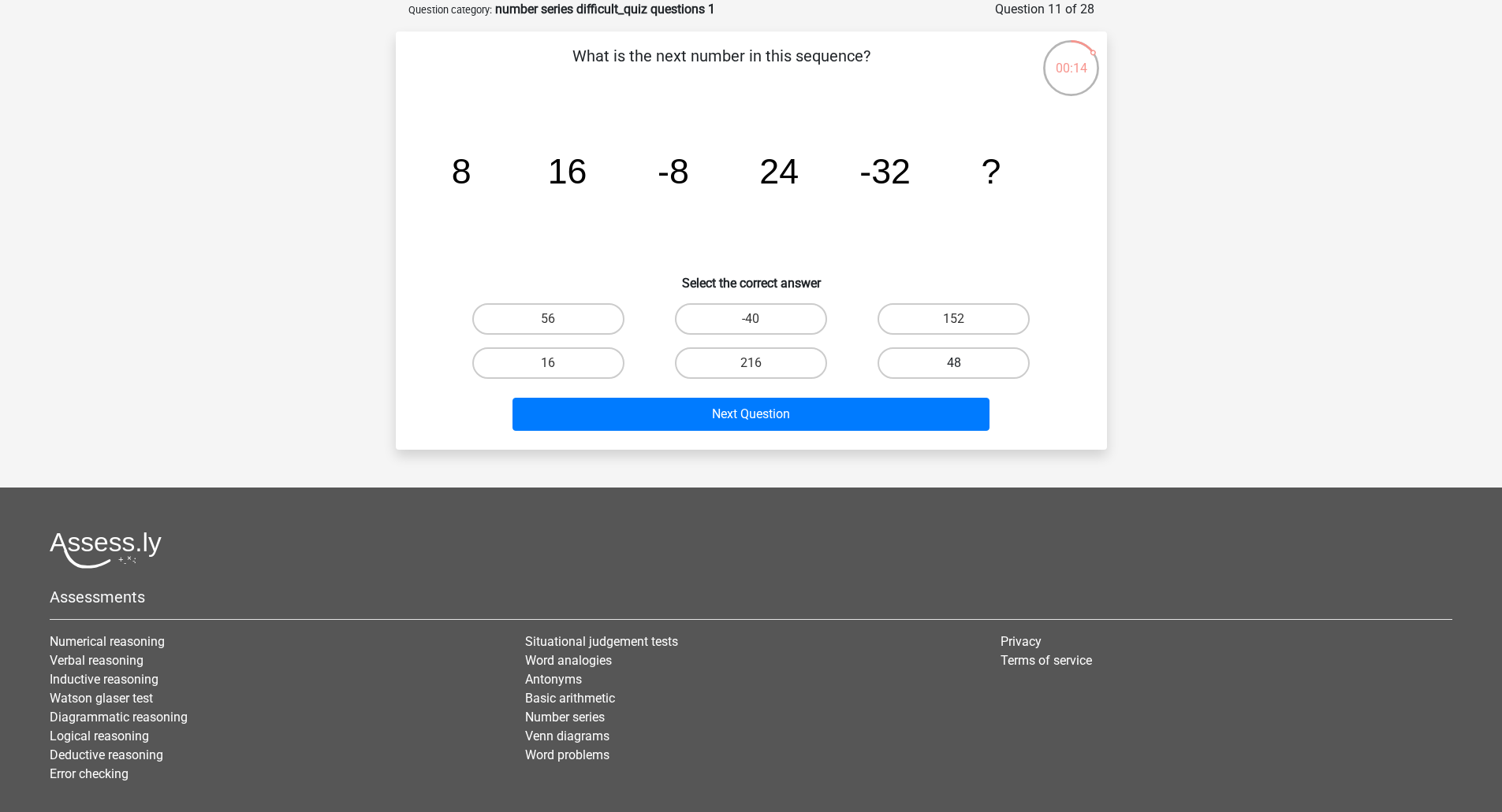
click at [936, 355] on label "48" at bounding box center [953, 363] width 153 height 31
click at [954, 363] on input "48" at bounding box center [959, 368] width 10 height 10
radio input "true"
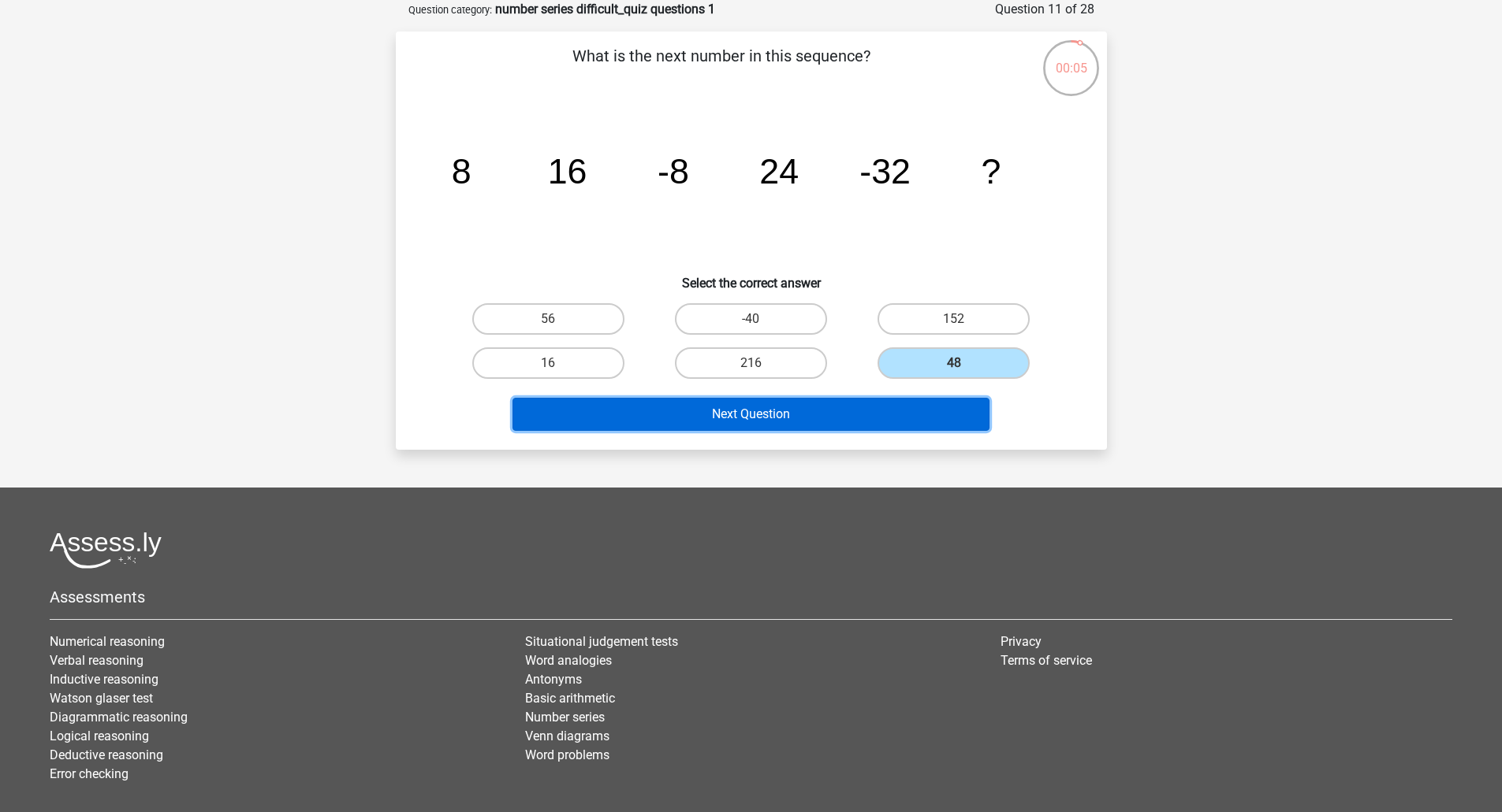
click at [784, 406] on button "Next Question" at bounding box center [751, 415] width 477 height 33
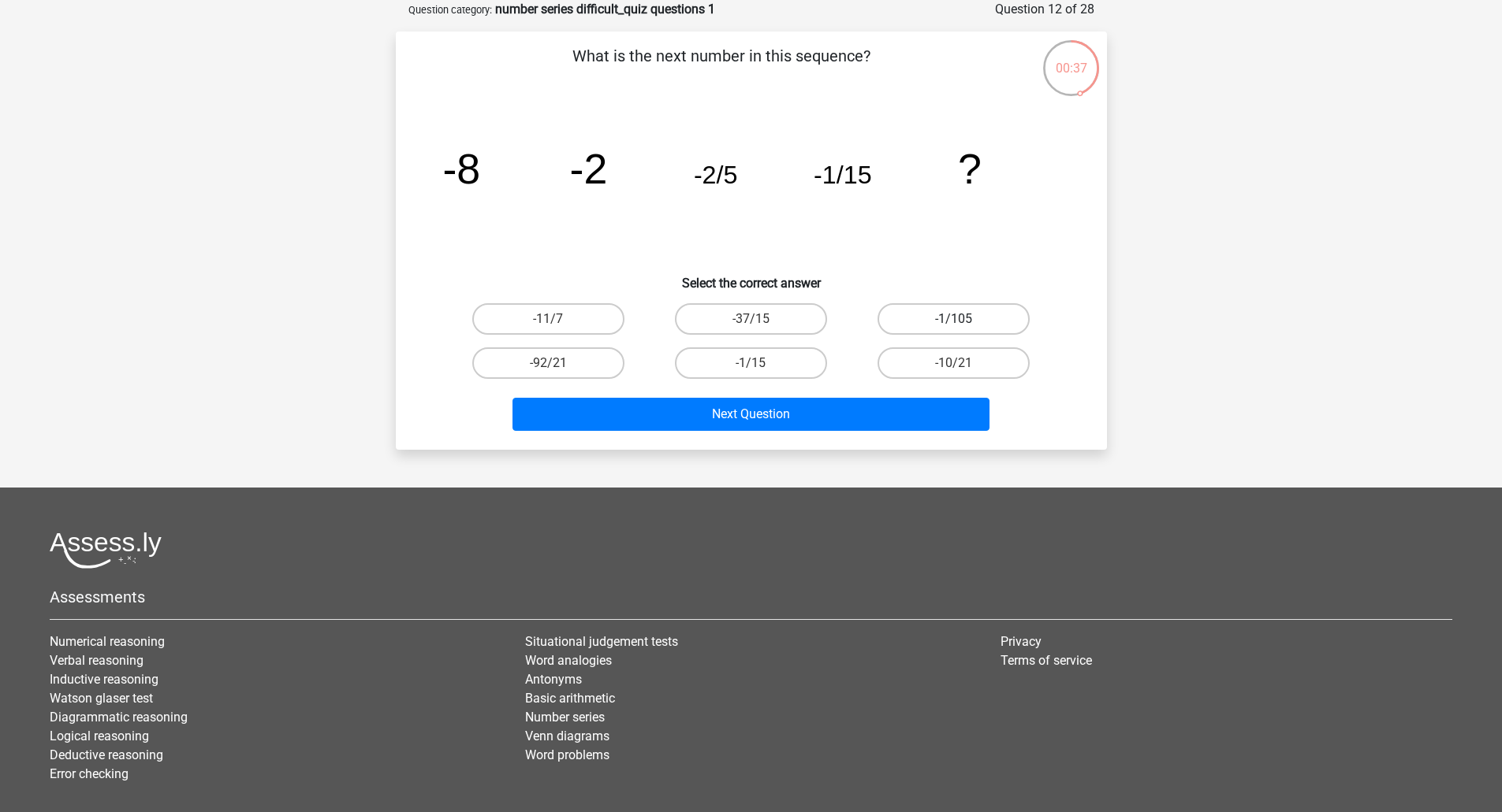
click at [938, 306] on label "-1/105" at bounding box center [953, 319] width 153 height 31
click at [954, 319] on input "-1/105" at bounding box center [959, 323] width 10 height 10
radio input "true"
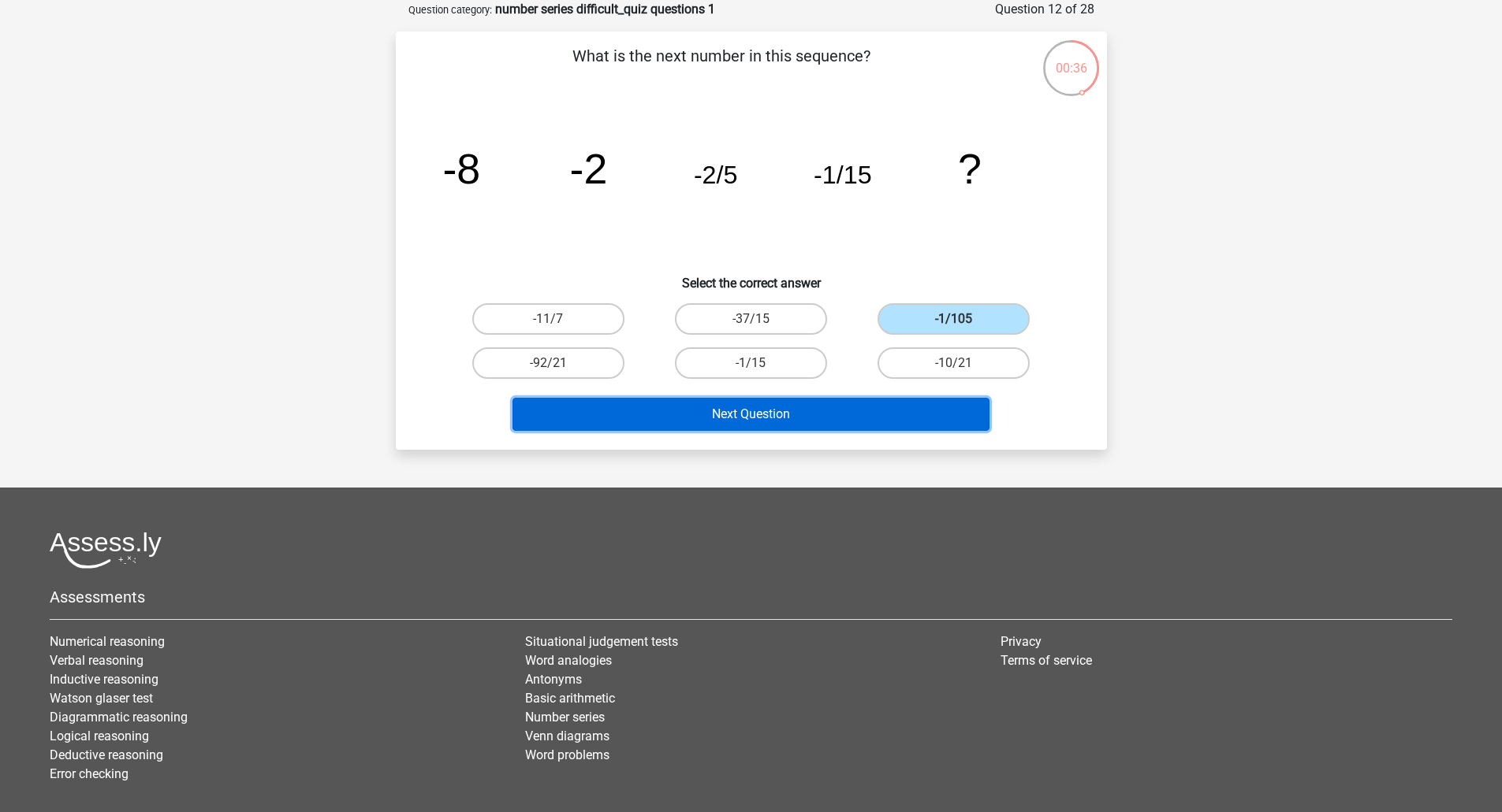
click at [794, 412] on button "Next Question" at bounding box center [751, 415] width 477 height 33
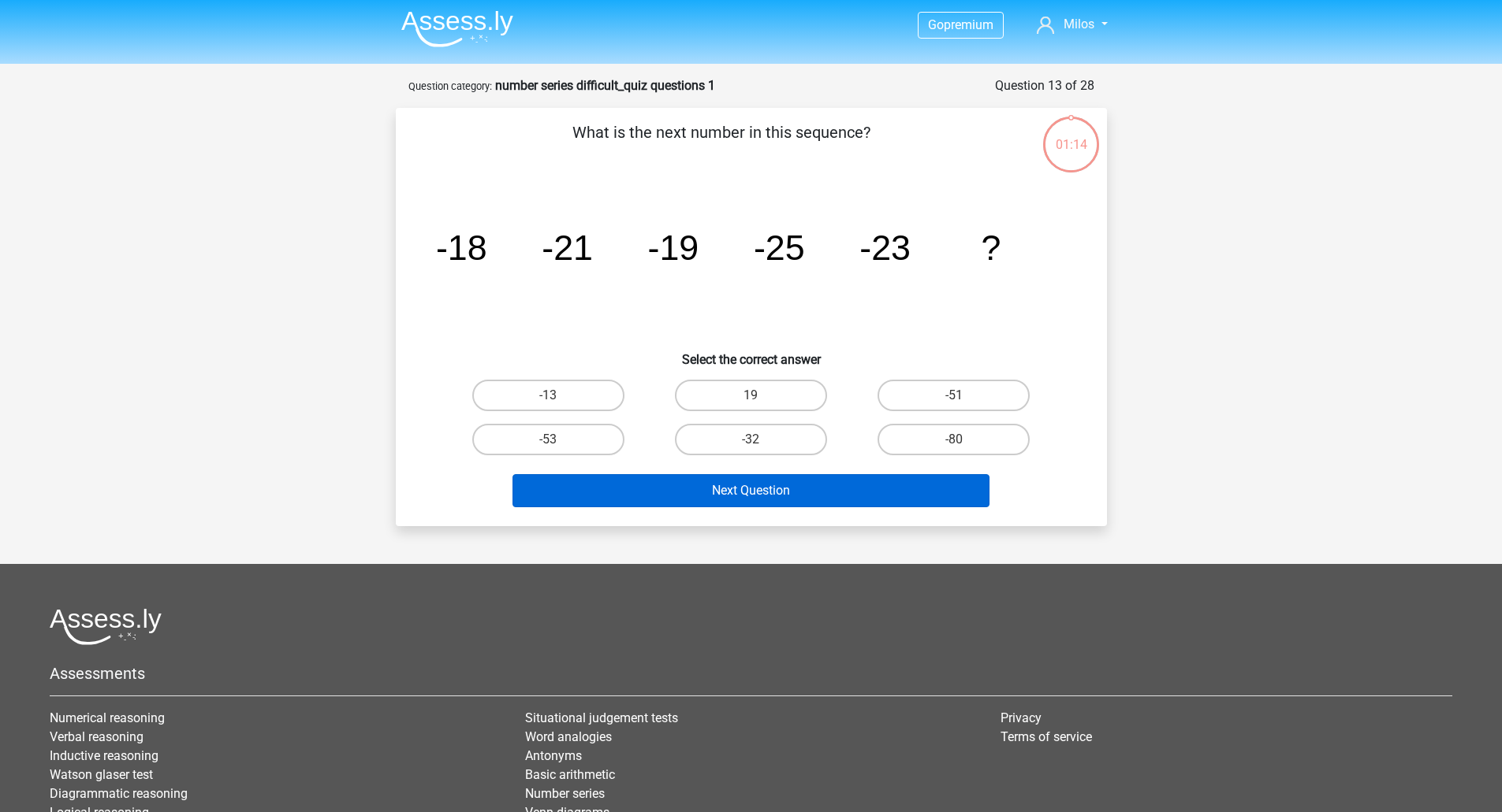
scroll to position [0, 0]
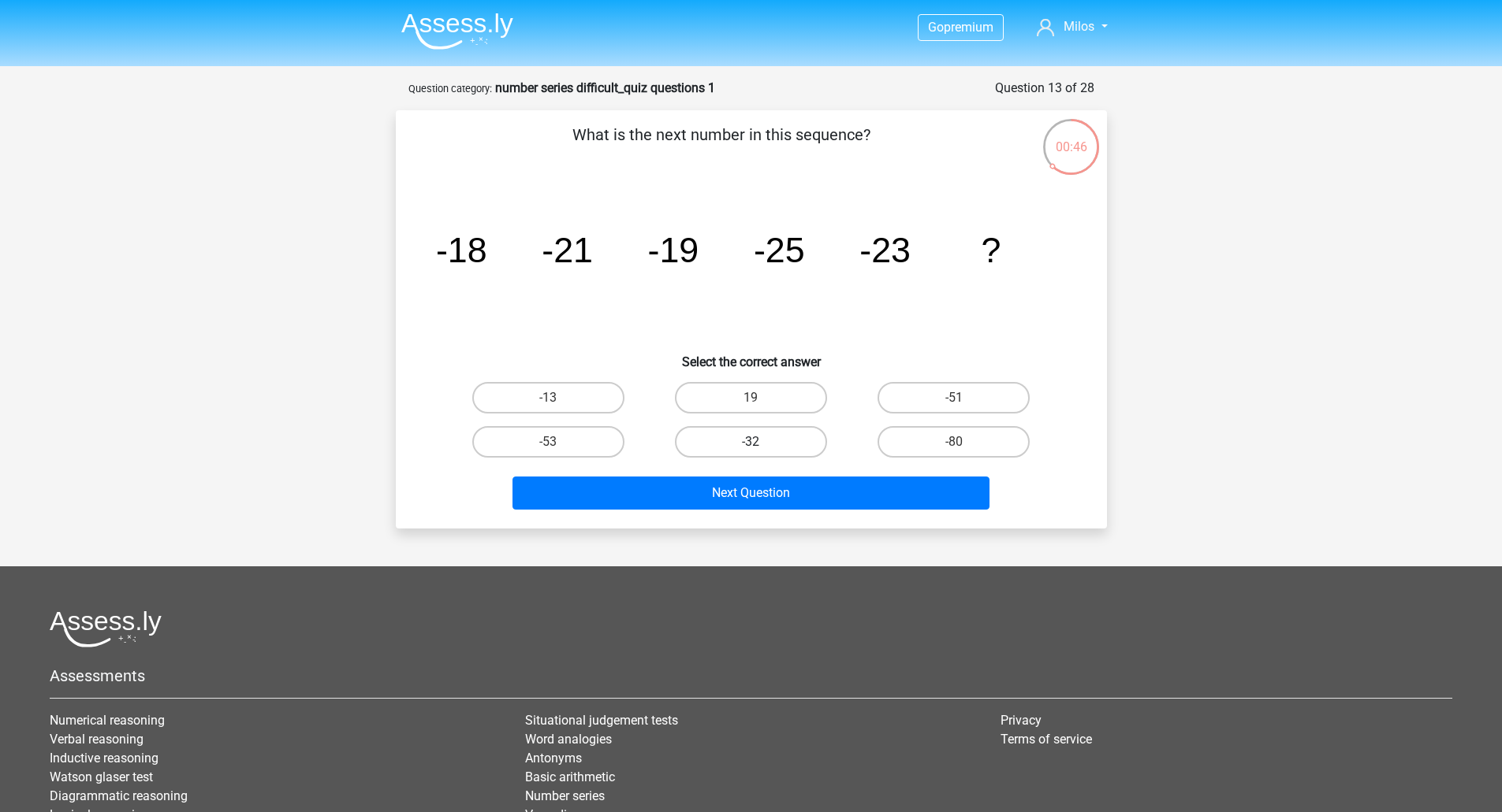
click at [748, 447] on label "-32" at bounding box center [751, 442] width 153 height 31
click at [751, 447] on input "-32" at bounding box center [755, 446] width 10 height 10
radio input "true"
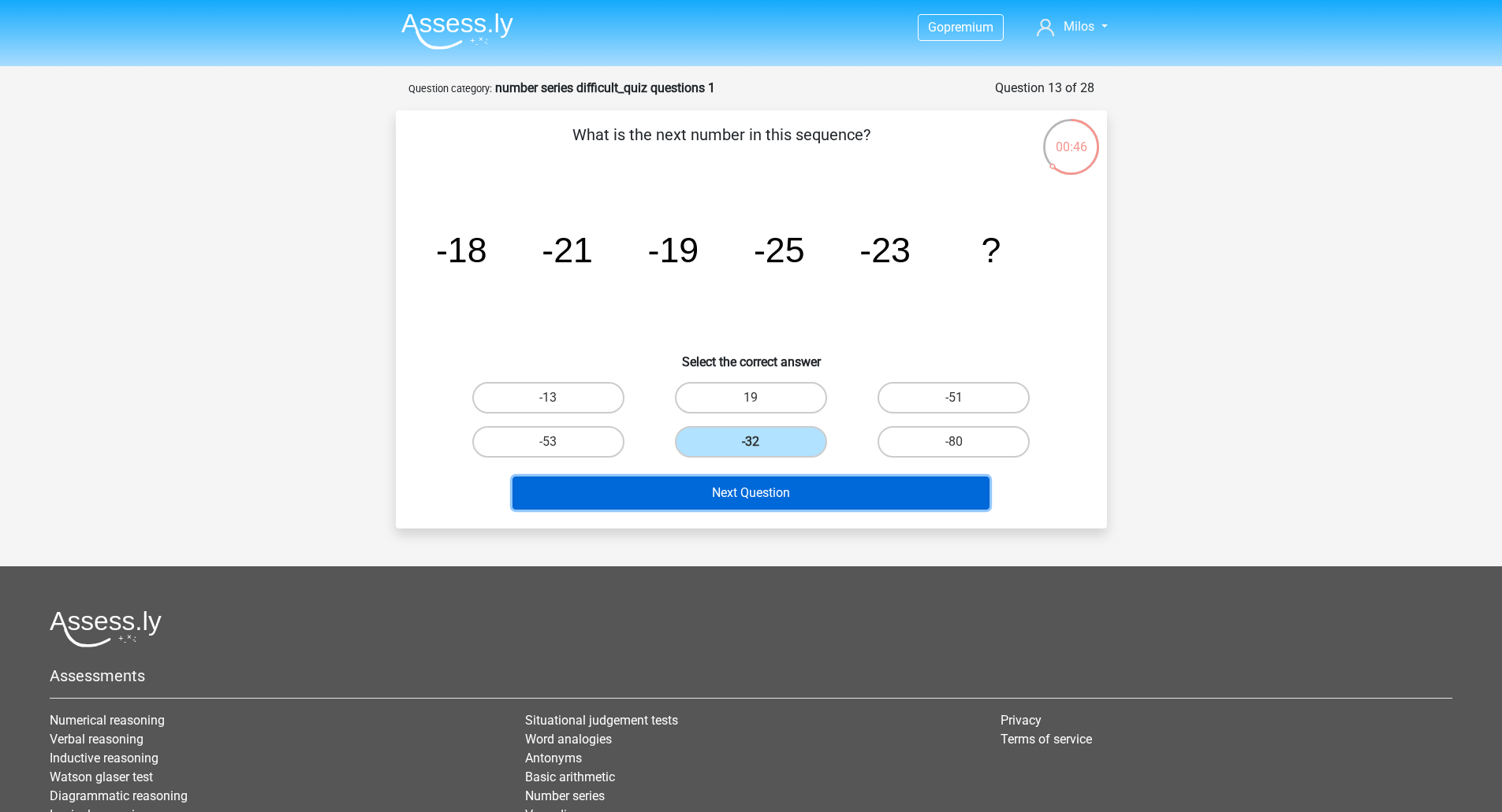
click at [751, 490] on button "Next Question" at bounding box center [751, 493] width 477 height 33
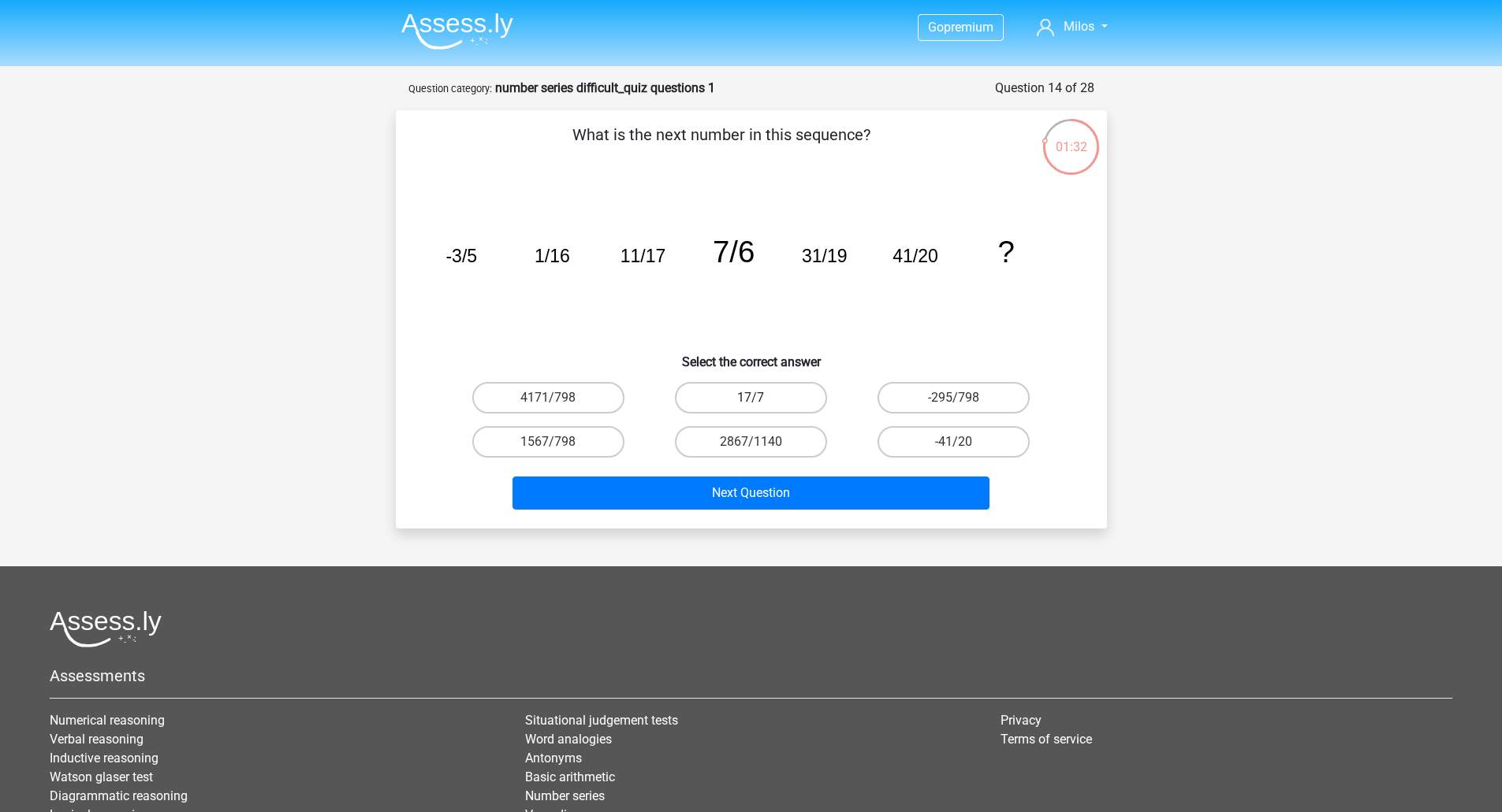
click at [761, 410] on label "17/7" at bounding box center [751, 398] width 153 height 31
click at [761, 408] on input "17/7" at bounding box center [755, 403] width 10 height 10
radio input "true"
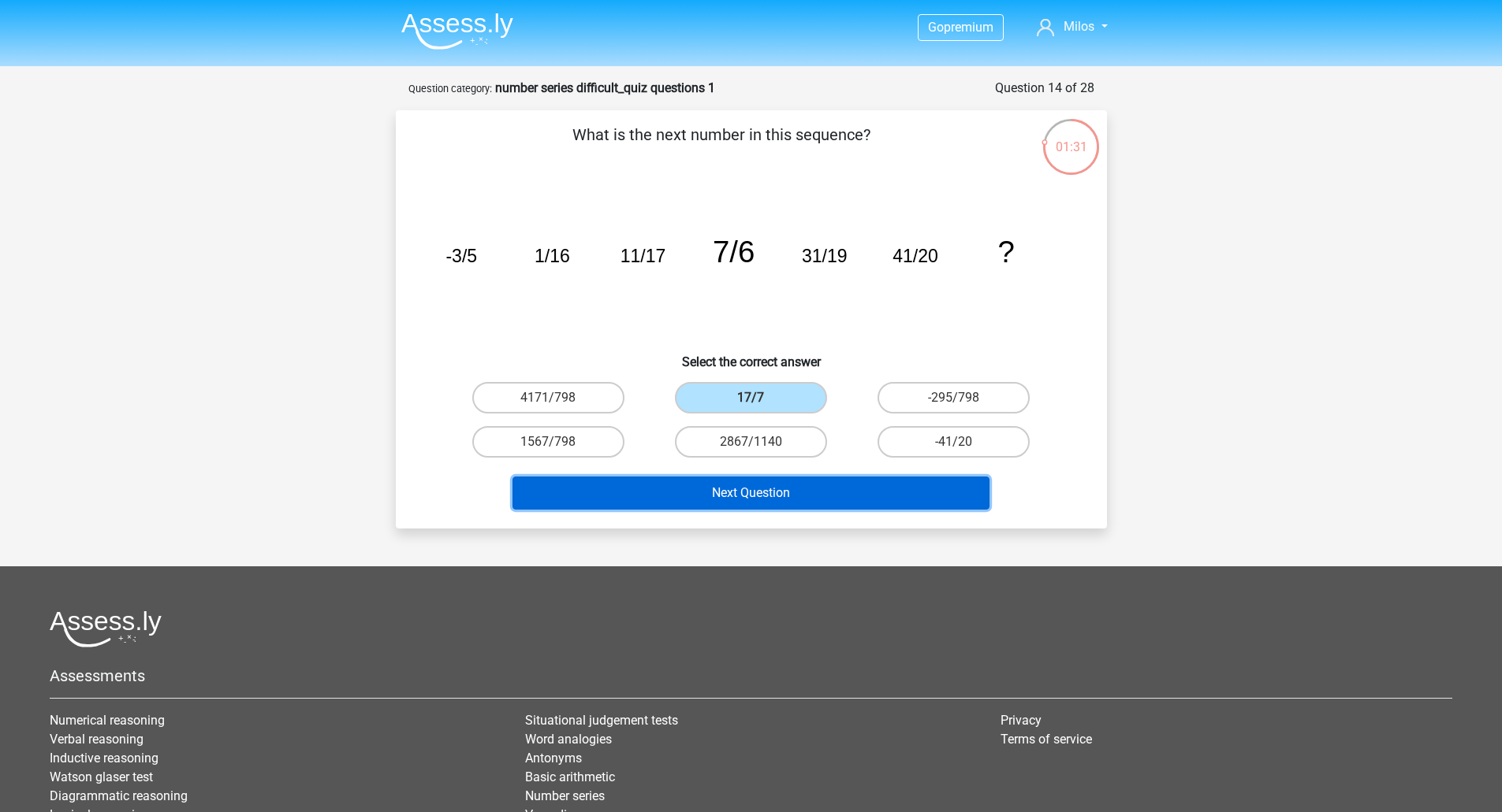
click at [774, 490] on button "Next Question" at bounding box center [751, 493] width 477 height 33
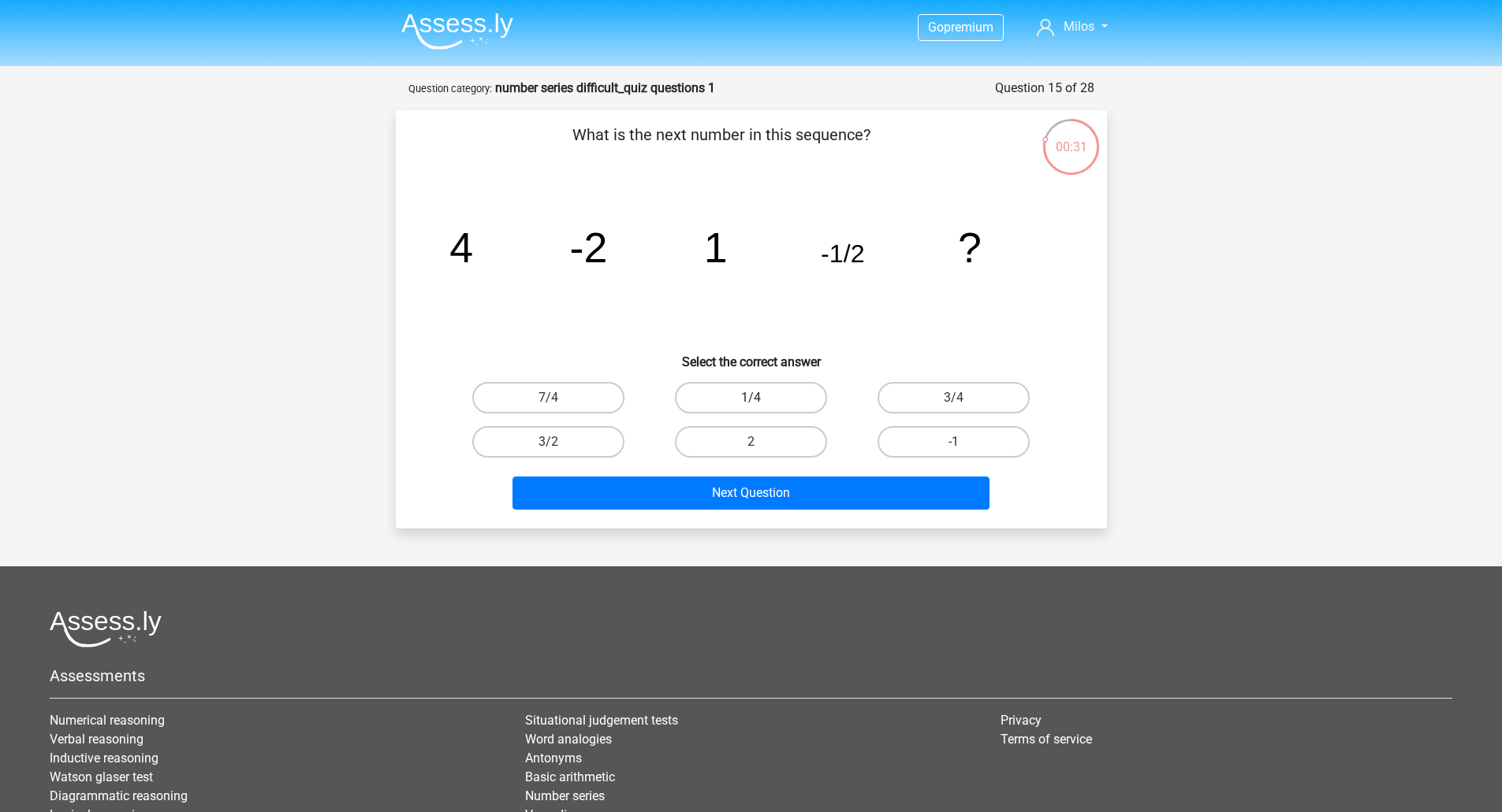
click at [785, 398] on label "1/4" at bounding box center [751, 398] width 153 height 31
click at [761, 398] on input "1/4" at bounding box center [755, 403] width 10 height 10
radio input "true"
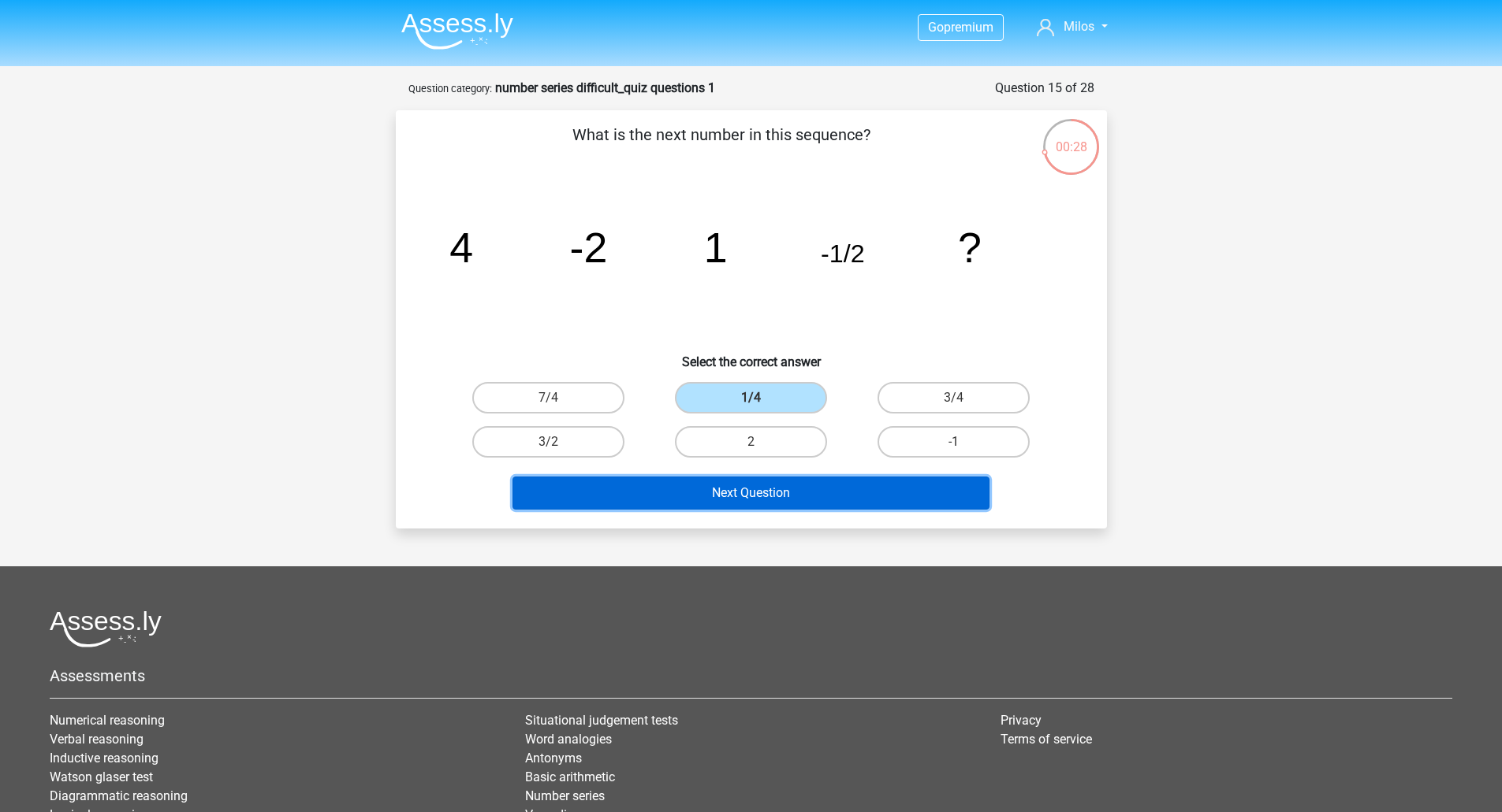
click at [802, 500] on button "Next Question" at bounding box center [751, 493] width 477 height 33
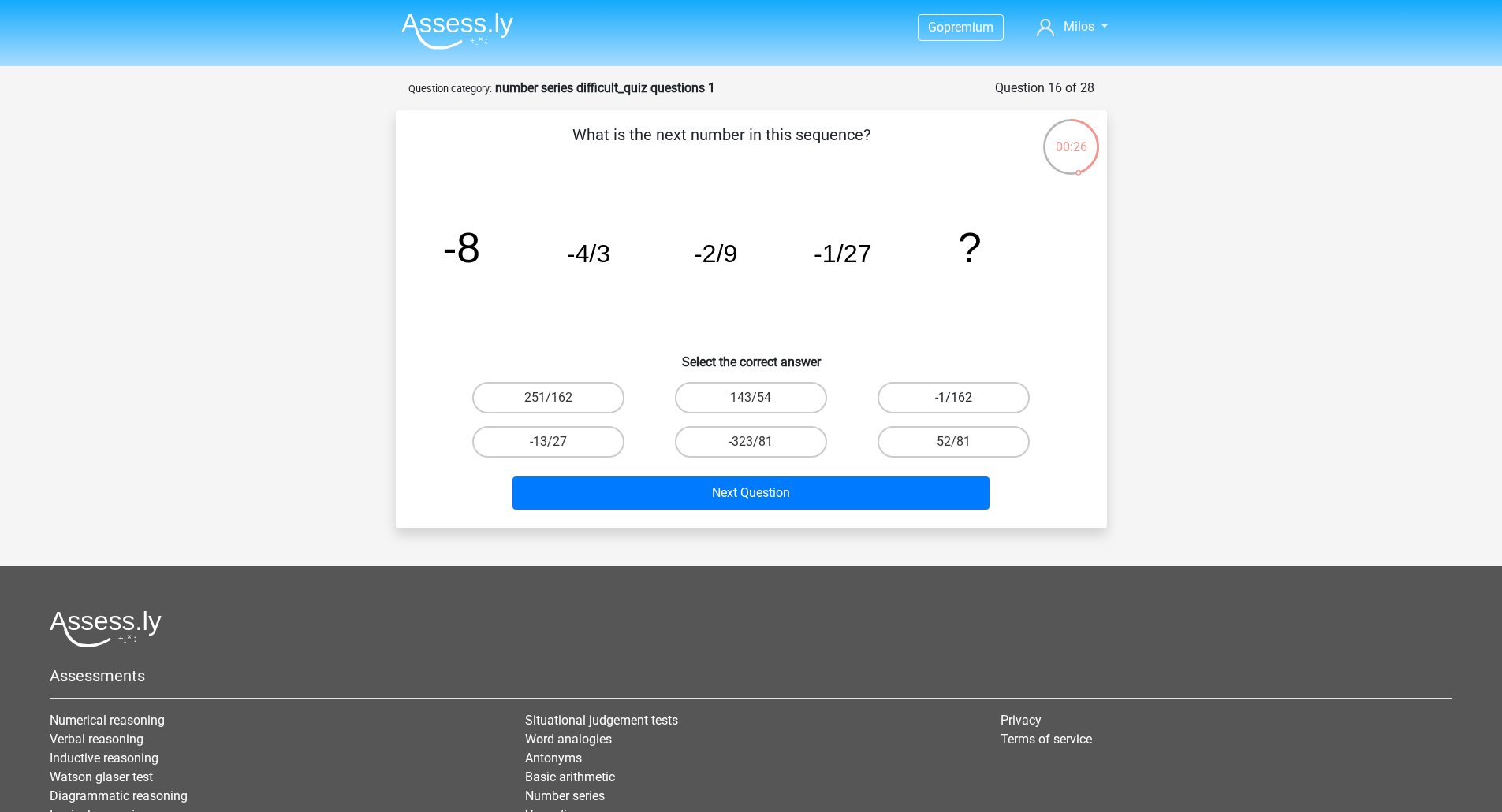
click at [923, 394] on label "-1/162" at bounding box center [953, 398] width 153 height 31
click at [954, 398] on input "-1/162" at bounding box center [959, 403] width 10 height 10
radio input "true"
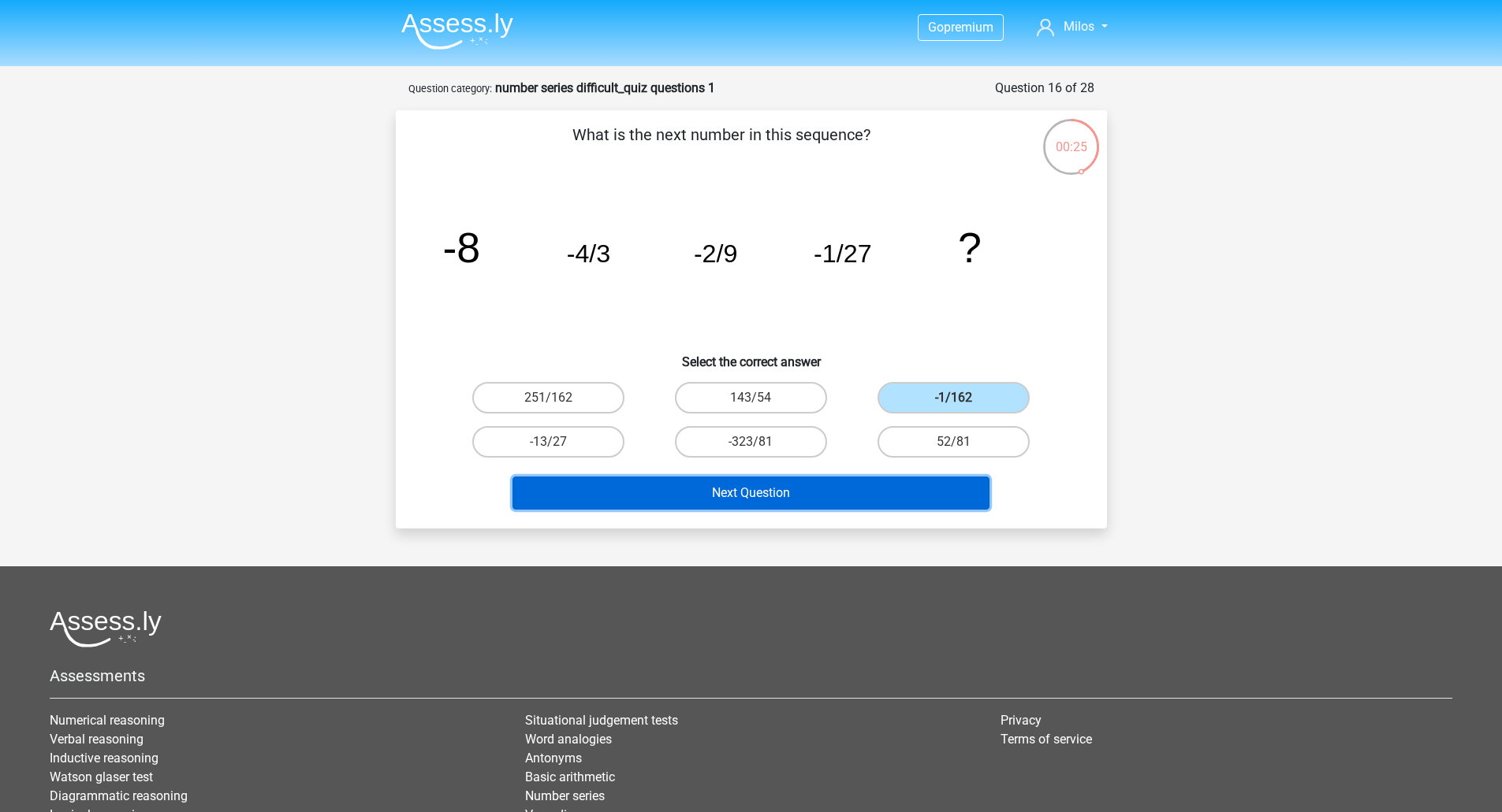
click at [775, 479] on button "Next Question" at bounding box center [751, 493] width 477 height 33
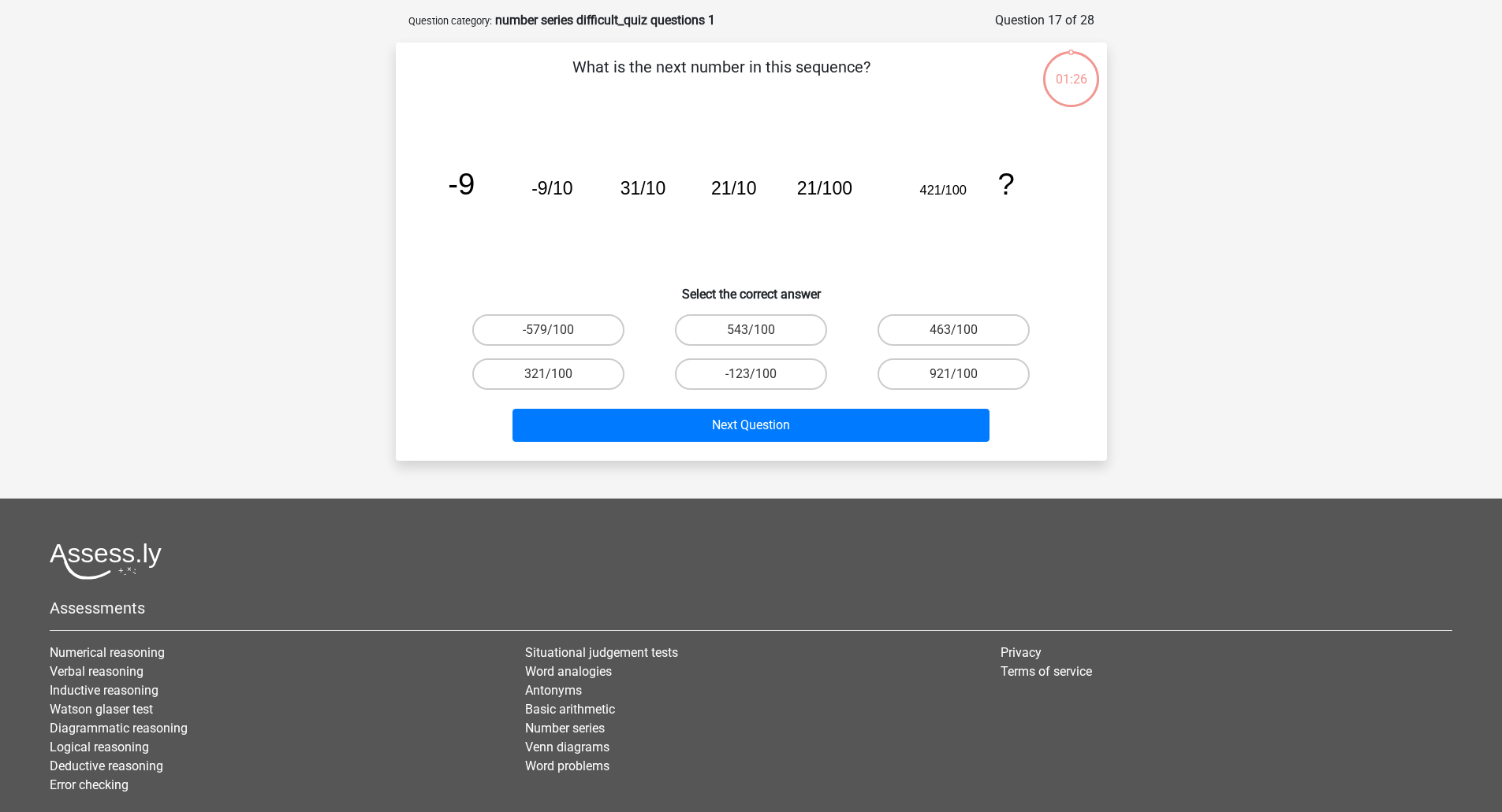
scroll to position [79, 0]
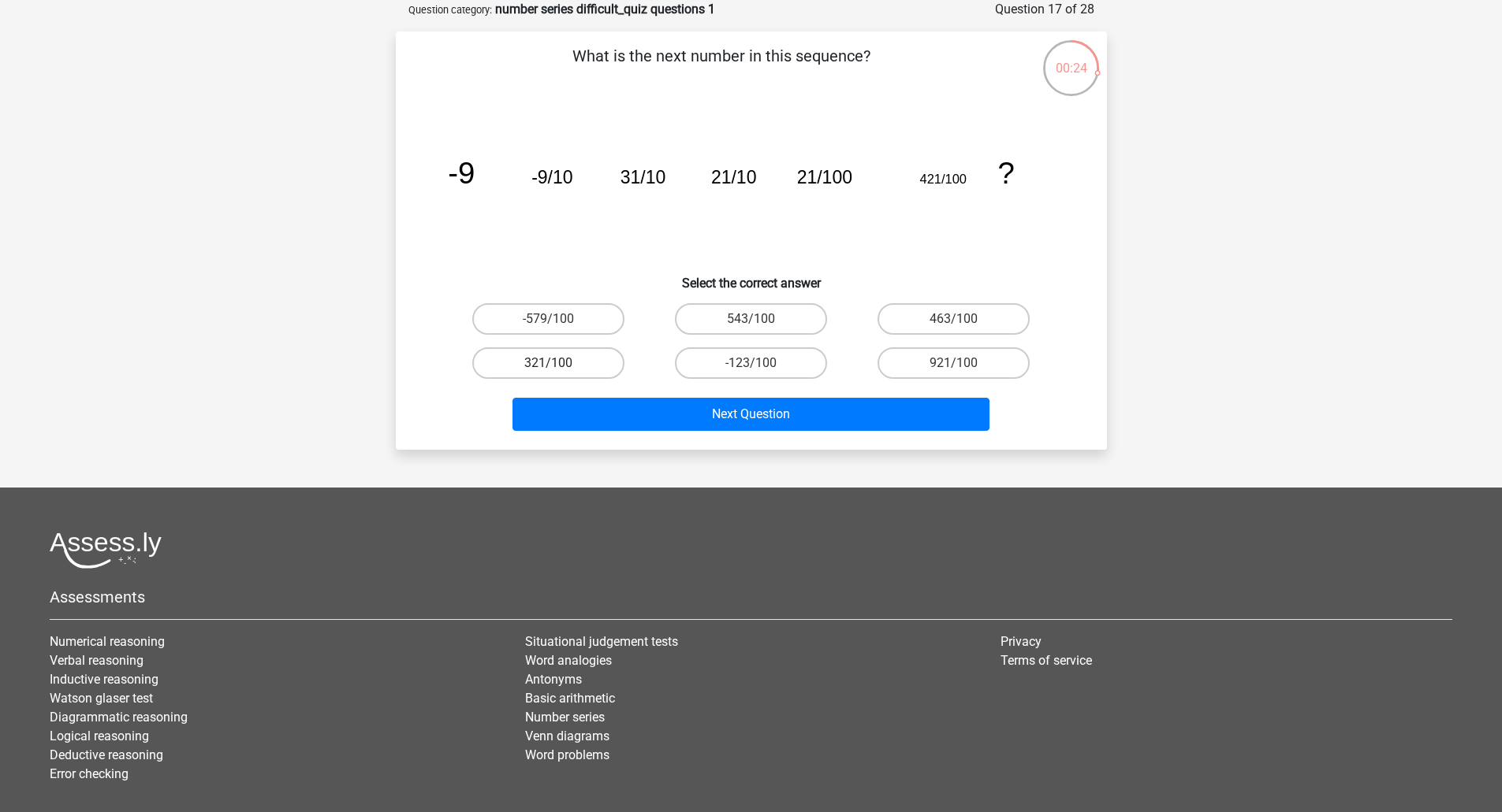
click at [511, 373] on label "321/100" at bounding box center [548, 363] width 153 height 31
click at [548, 373] on input "321/100" at bounding box center [553, 368] width 10 height 10
radio input "true"
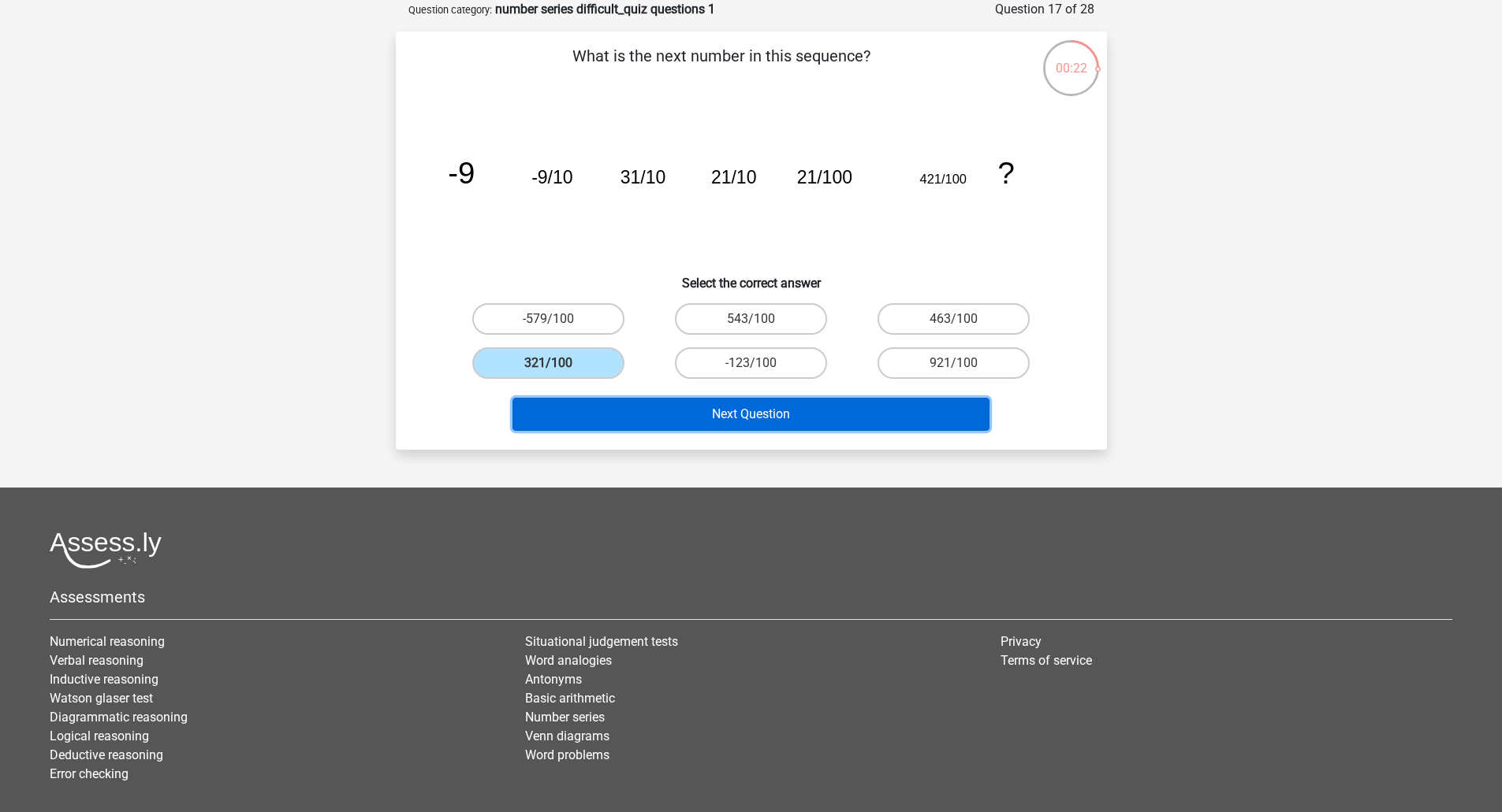
click at [740, 409] on button "Next Question" at bounding box center [751, 415] width 477 height 33
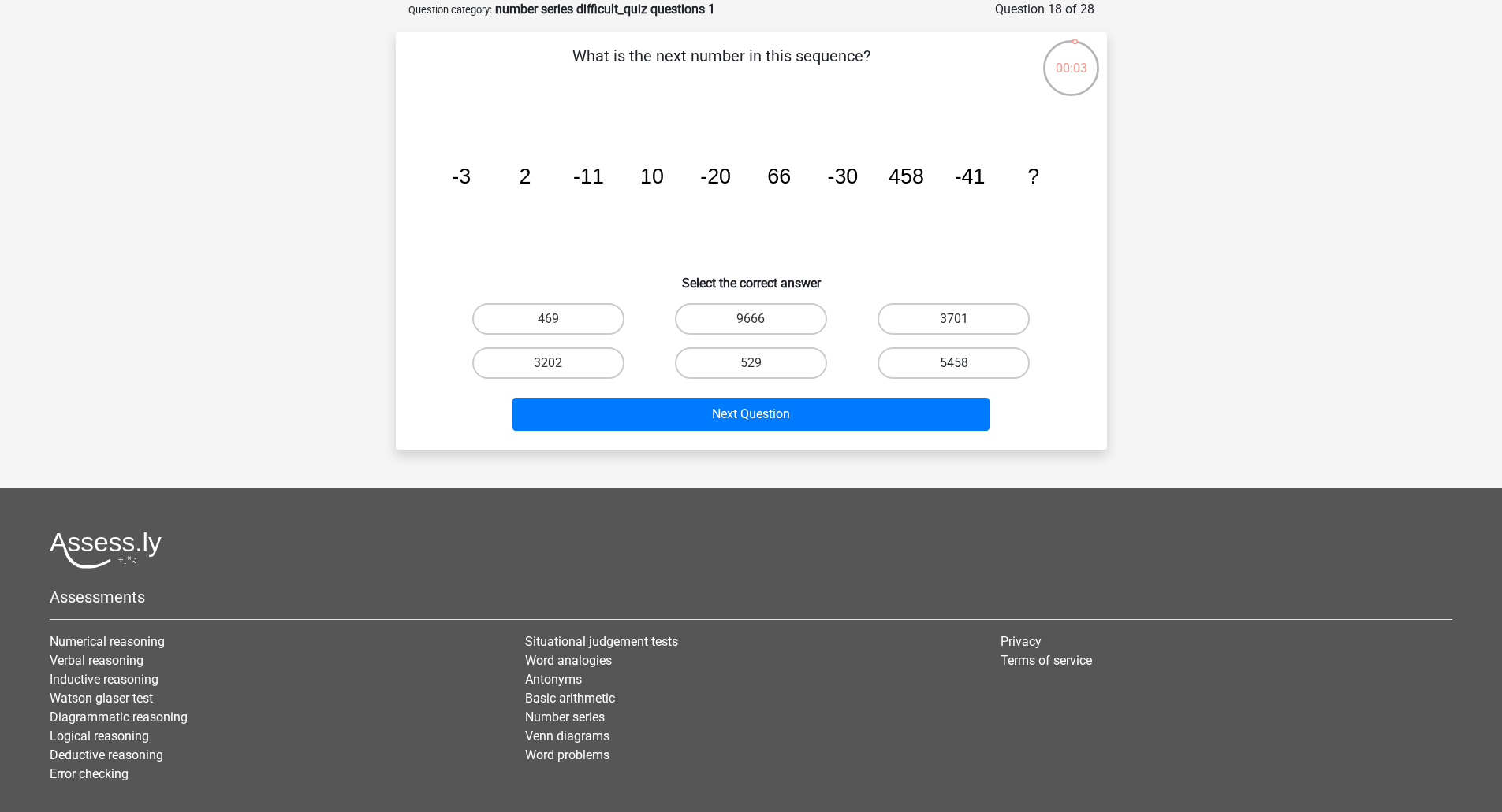
click at [922, 361] on label "5458" at bounding box center [953, 363] width 153 height 31
click at [954, 363] on input "5458" at bounding box center [959, 368] width 10 height 10
radio input "true"
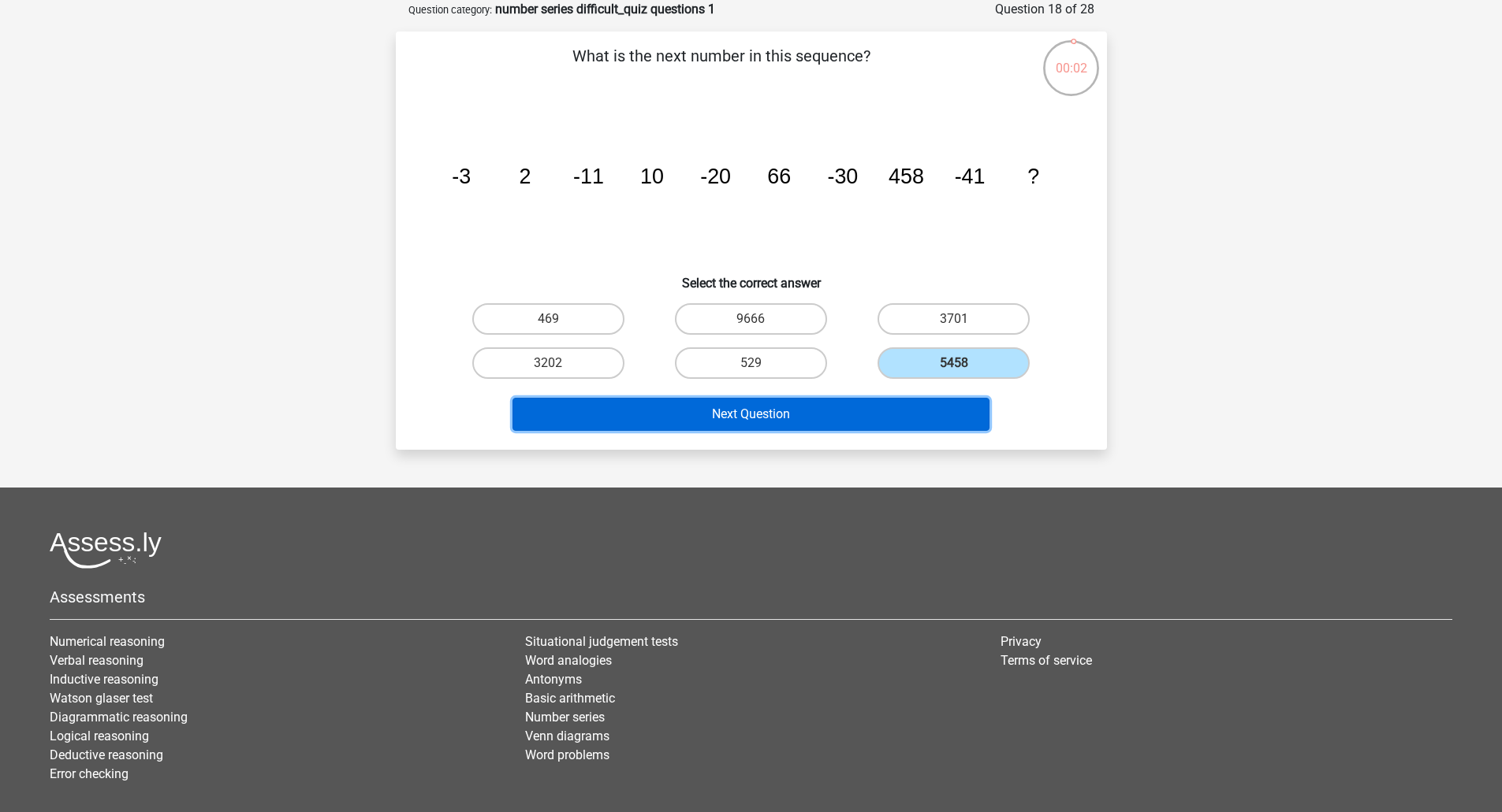
click at [740, 401] on button "Next Question" at bounding box center [751, 415] width 477 height 33
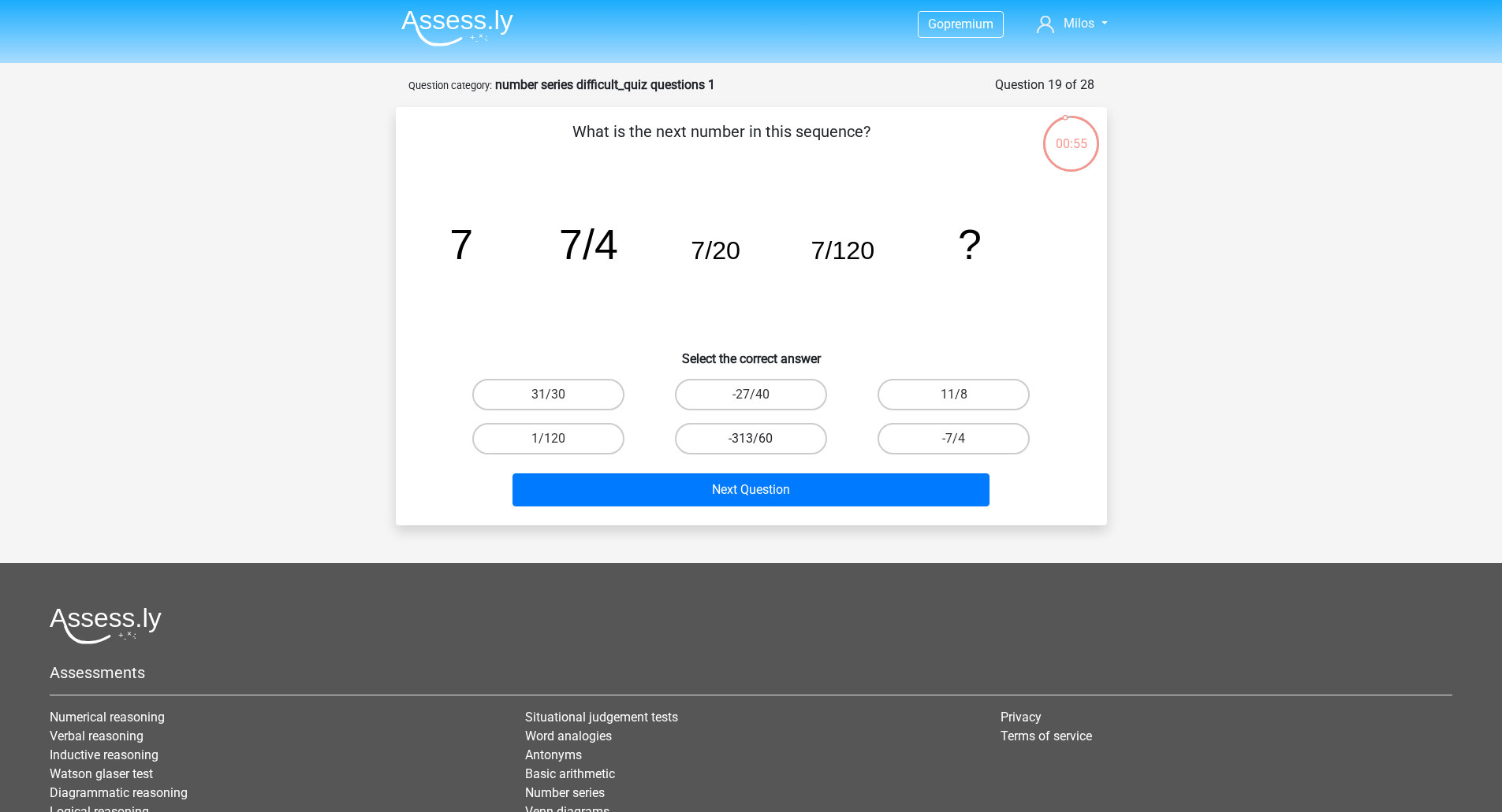
scroll to position [0, 0]
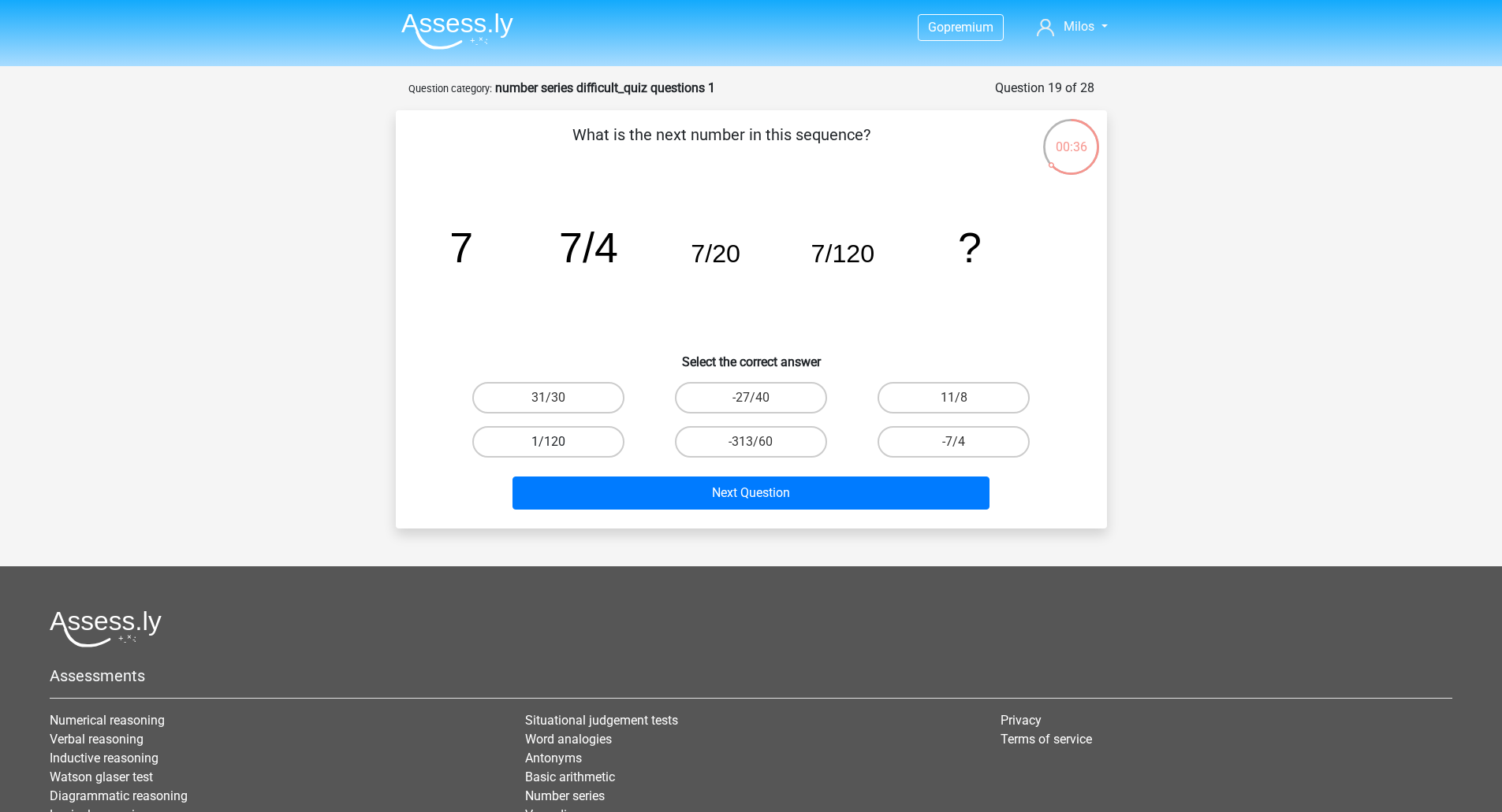
click at [587, 438] on label "1/120" at bounding box center [548, 442] width 153 height 31
click at [558, 442] on input "1/120" at bounding box center [553, 446] width 10 height 10
radio input "true"
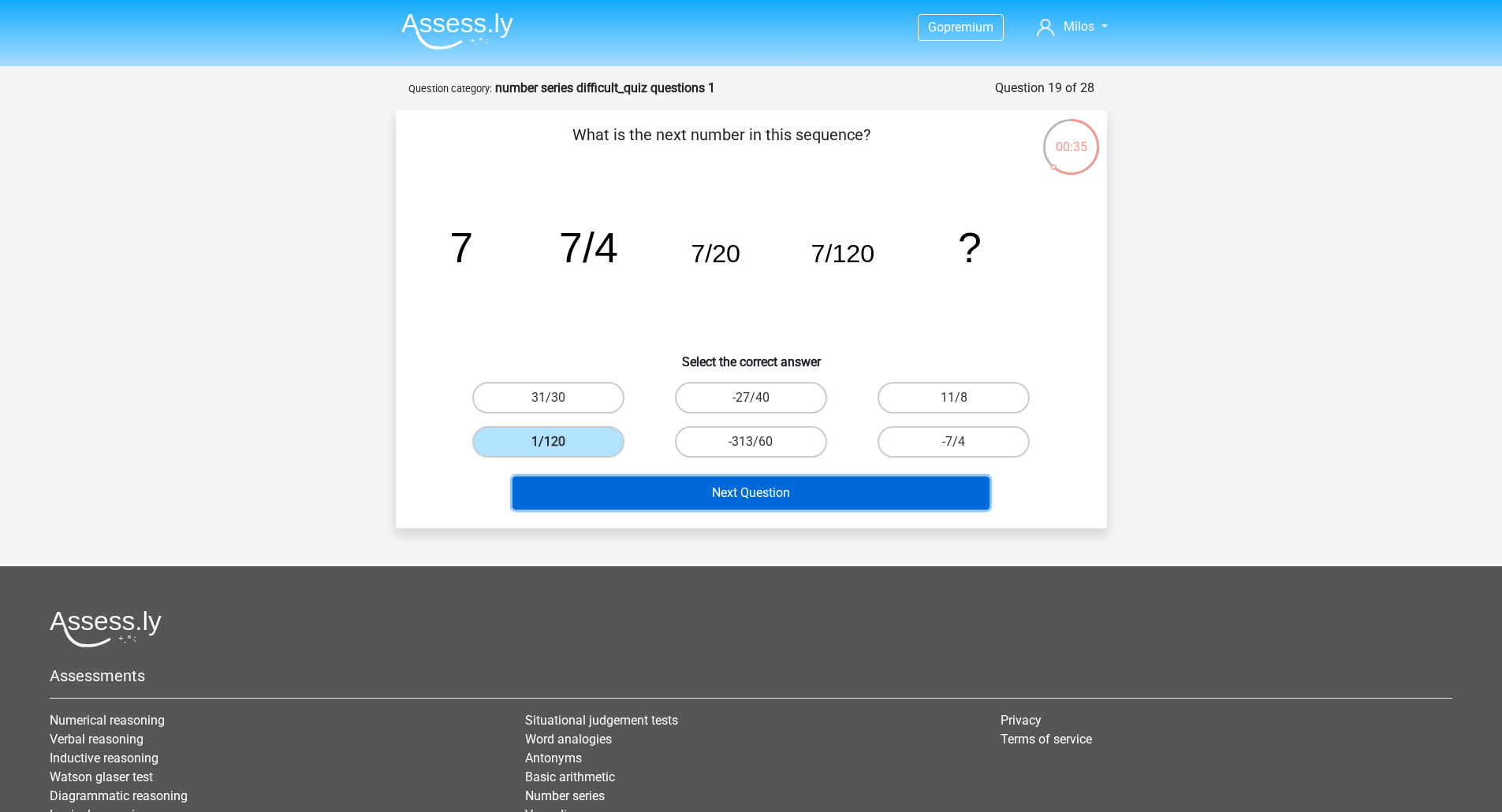
click at [704, 486] on button "Next Question" at bounding box center [751, 493] width 477 height 33
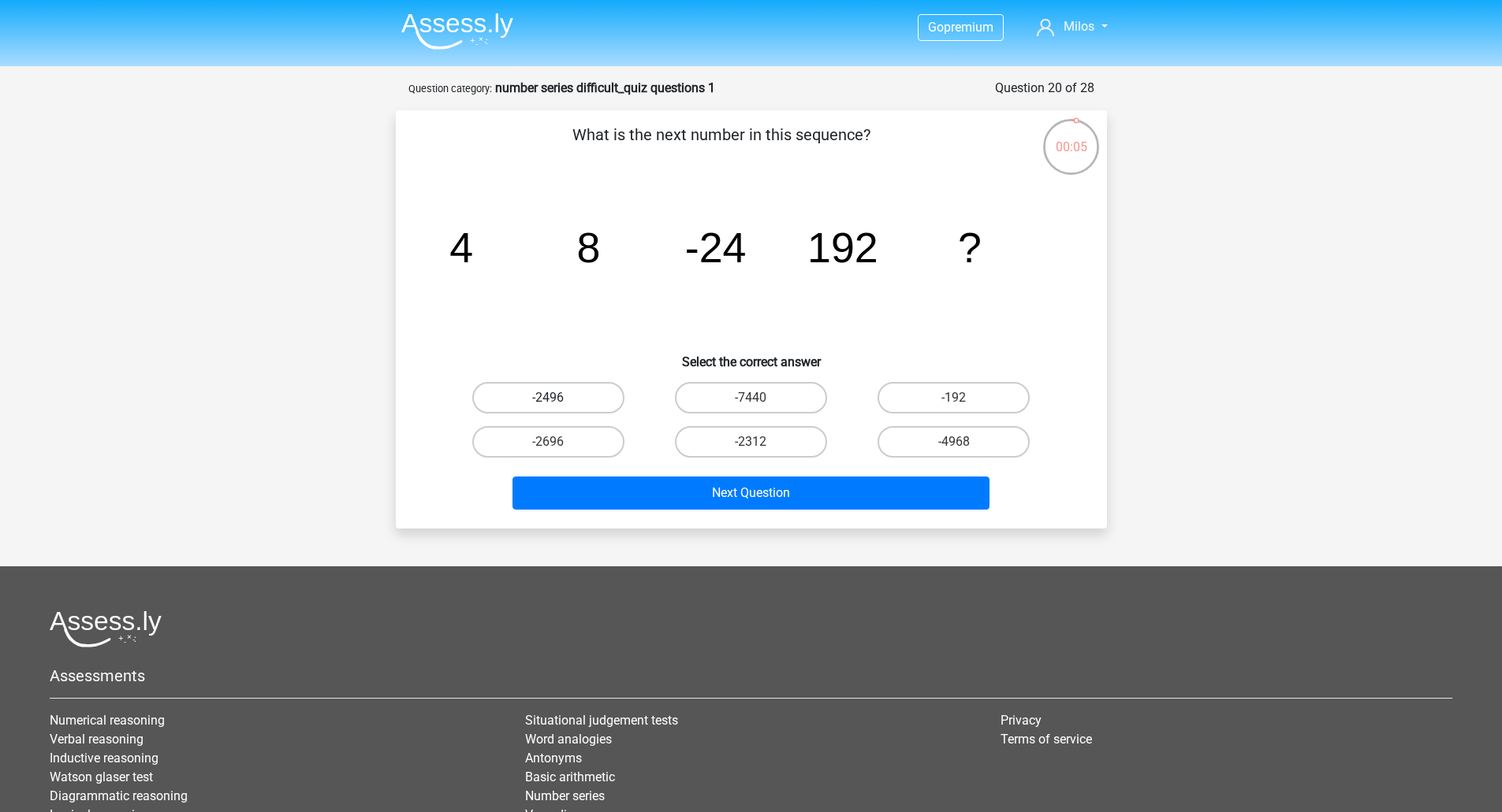
click at [592, 400] on label "-2496" at bounding box center [548, 398] width 153 height 31
click at [558, 400] on input "-2496" at bounding box center [553, 403] width 10 height 10
radio input "true"
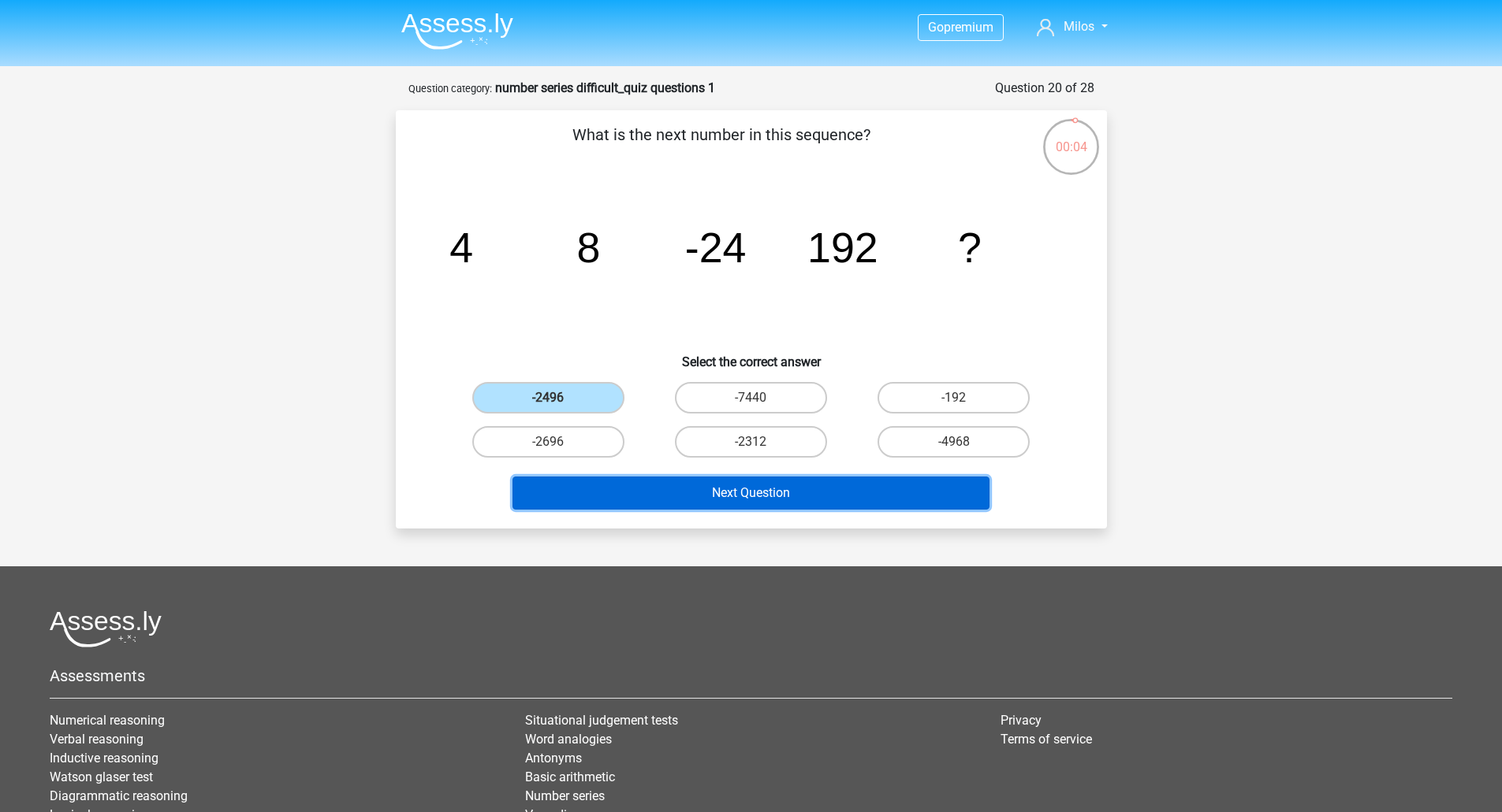
click at [704, 493] on button "Next Question" at bounding box center [751, 493] width 477 height 33
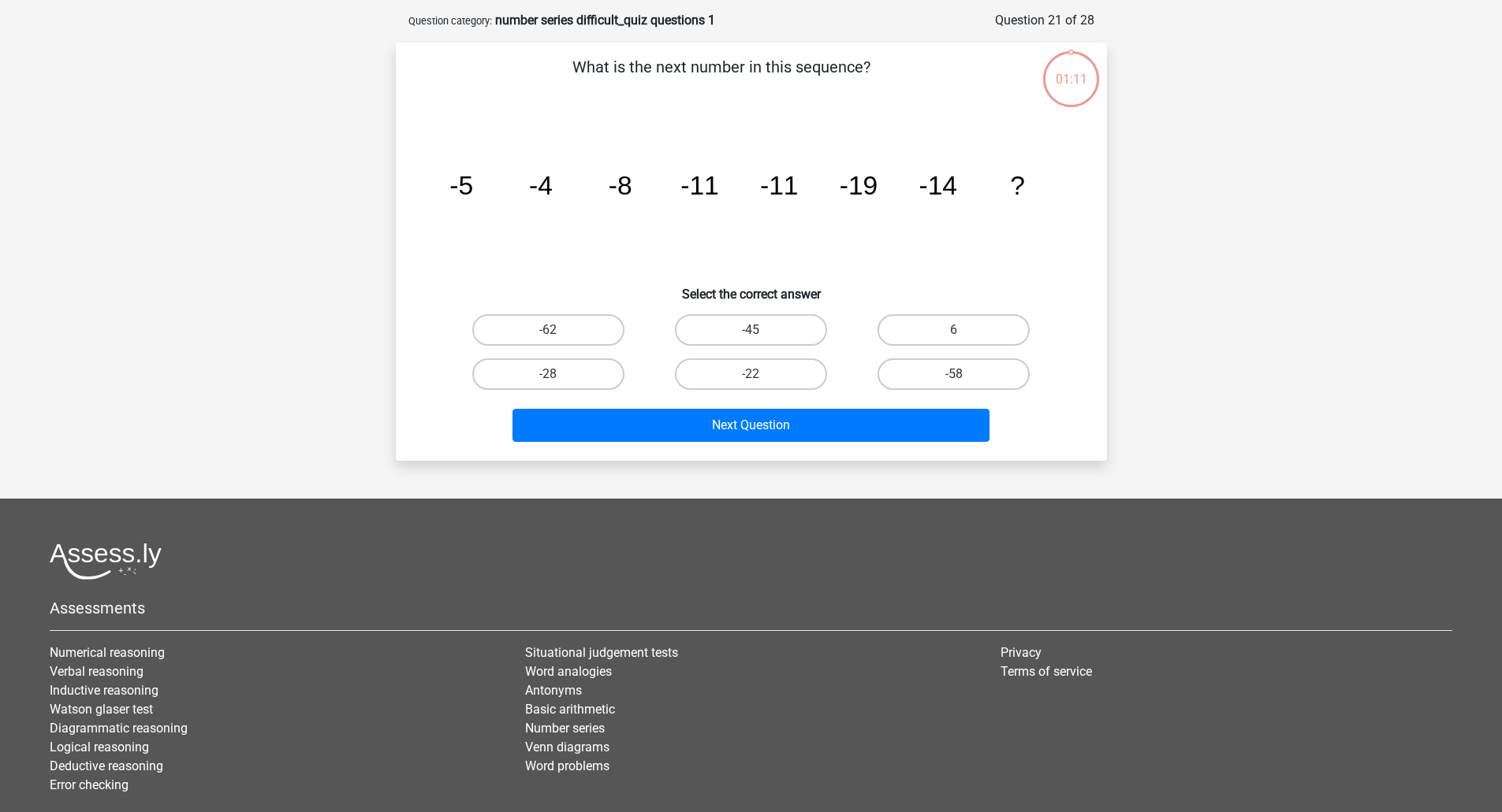
scroll to position [79, 0]
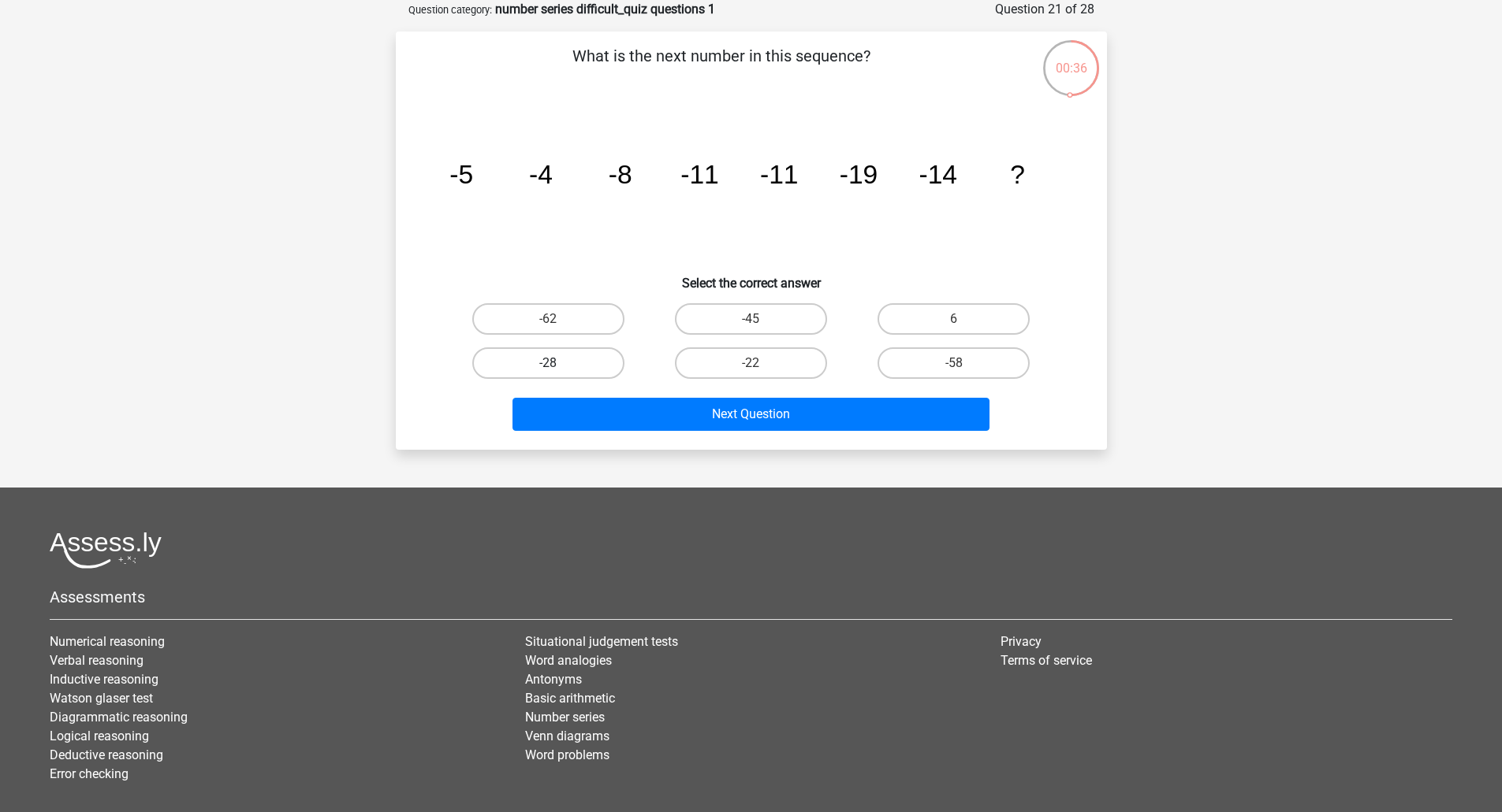
click at [549, 351] on label "-28" at bounding box center [548, 363] width 153 height 31
click at [549, 363] on input "-28" at bounding box center [553, 368] width 10 height 10
radio input "true"
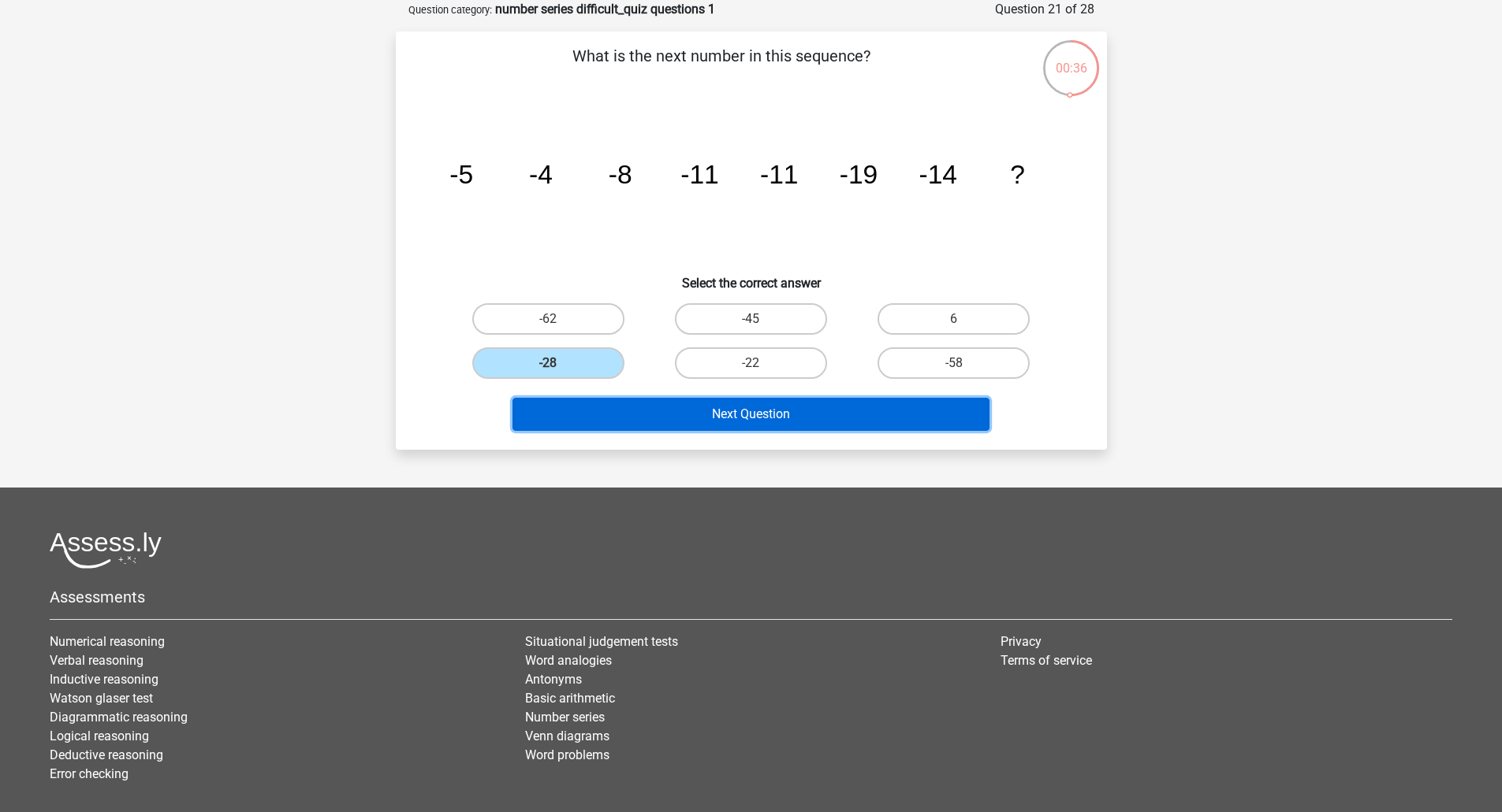
click at [684, 422] on button "Next Question" at bounding box center [751, 415] width 477 height 33
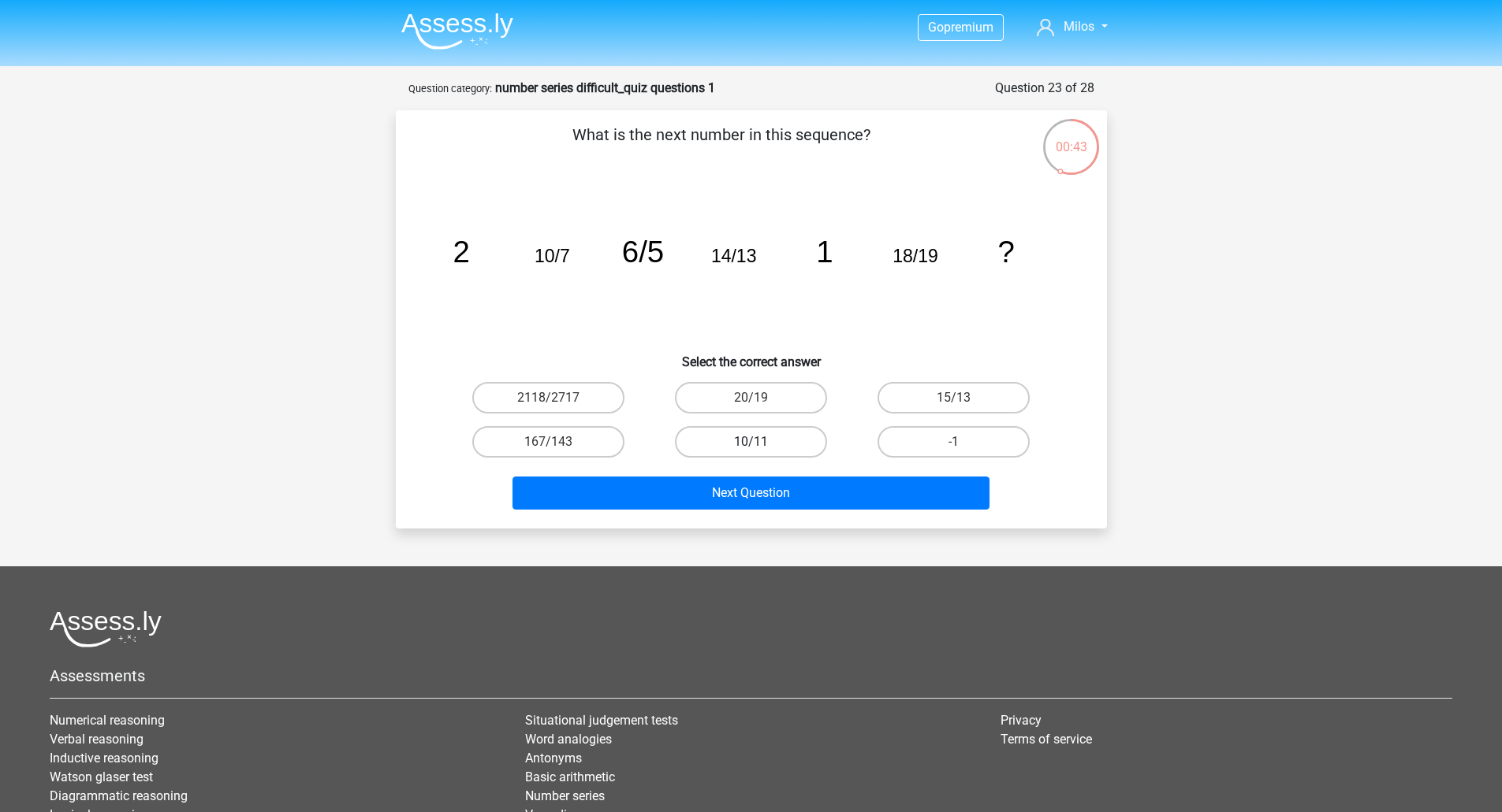
click at [750, 436] on label "10/11" at bounding box center [751, 442] width 153 height 31
click at [751, 442] on input "10/11" at bounding box center [755, 446] width 10 height 10
radio input "true"
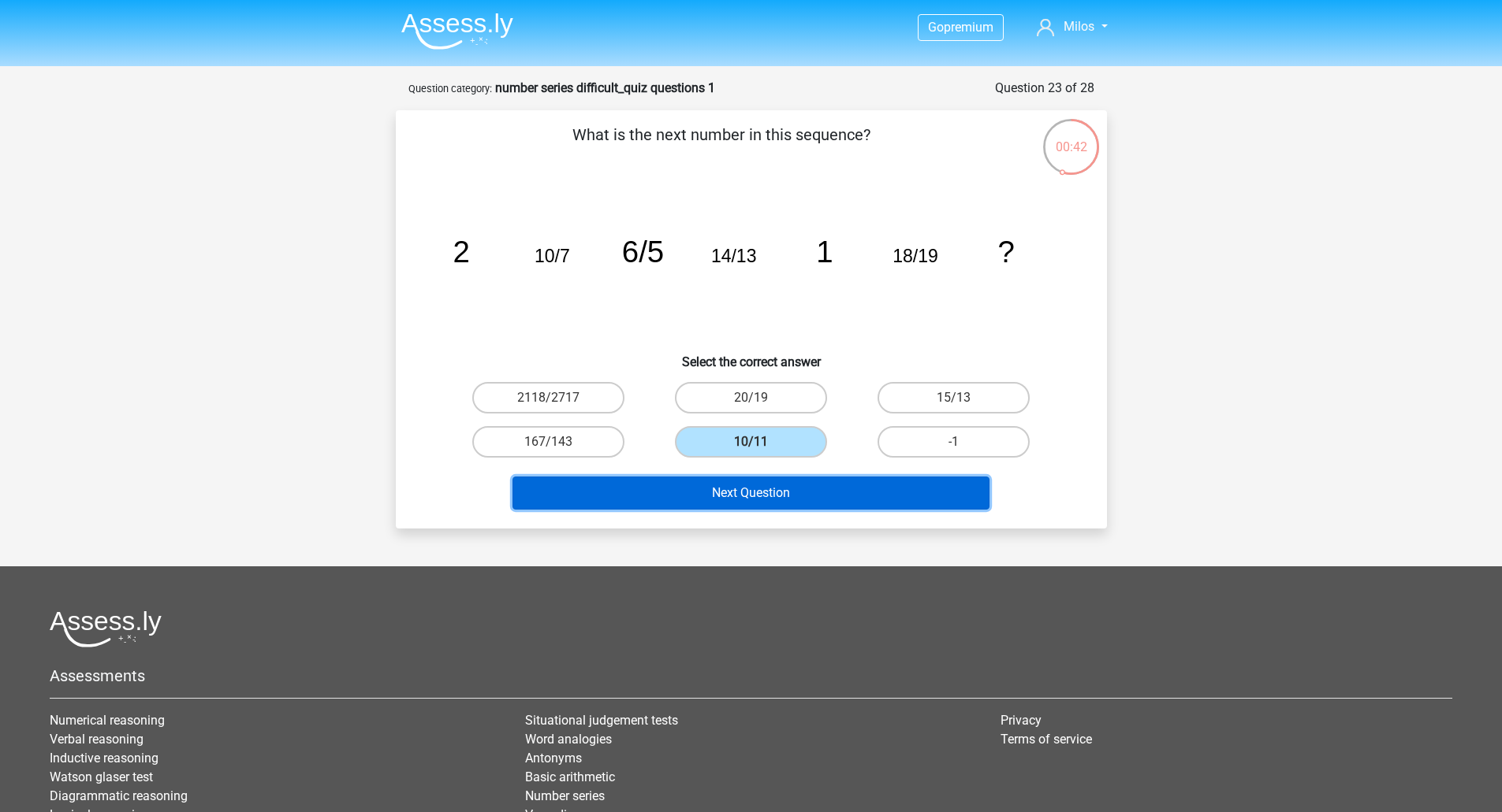
click at [760, 483] on button "Next Question" at bounding box center [751, 493] width 477 height 33
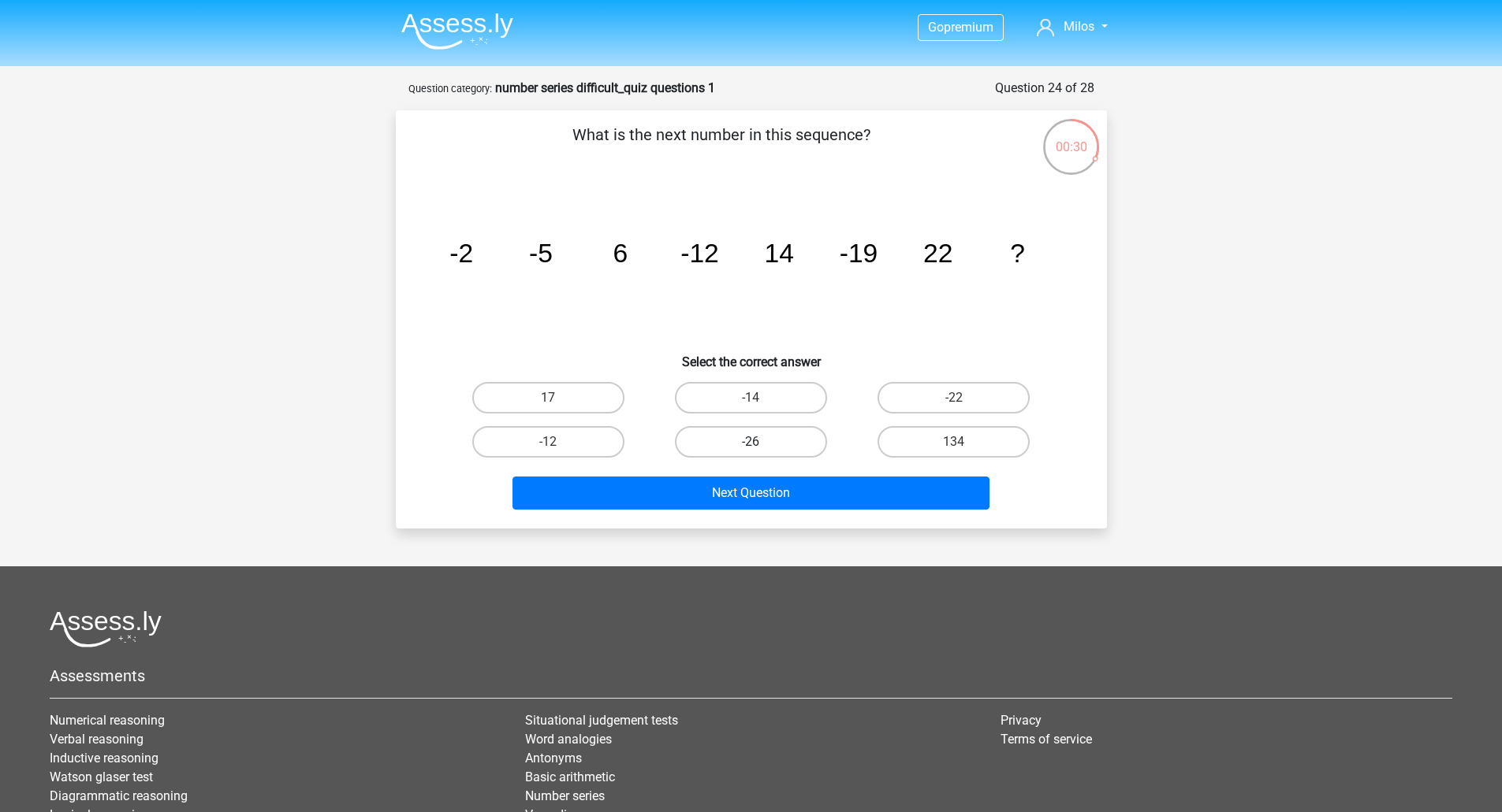
click at [772, 441] on label "-26" at bounding box center [751, 442] width 153 height 31
click at [761, 442] on input "-26" at bounding box center [755, 446] width 10 height 10
radio input "true"
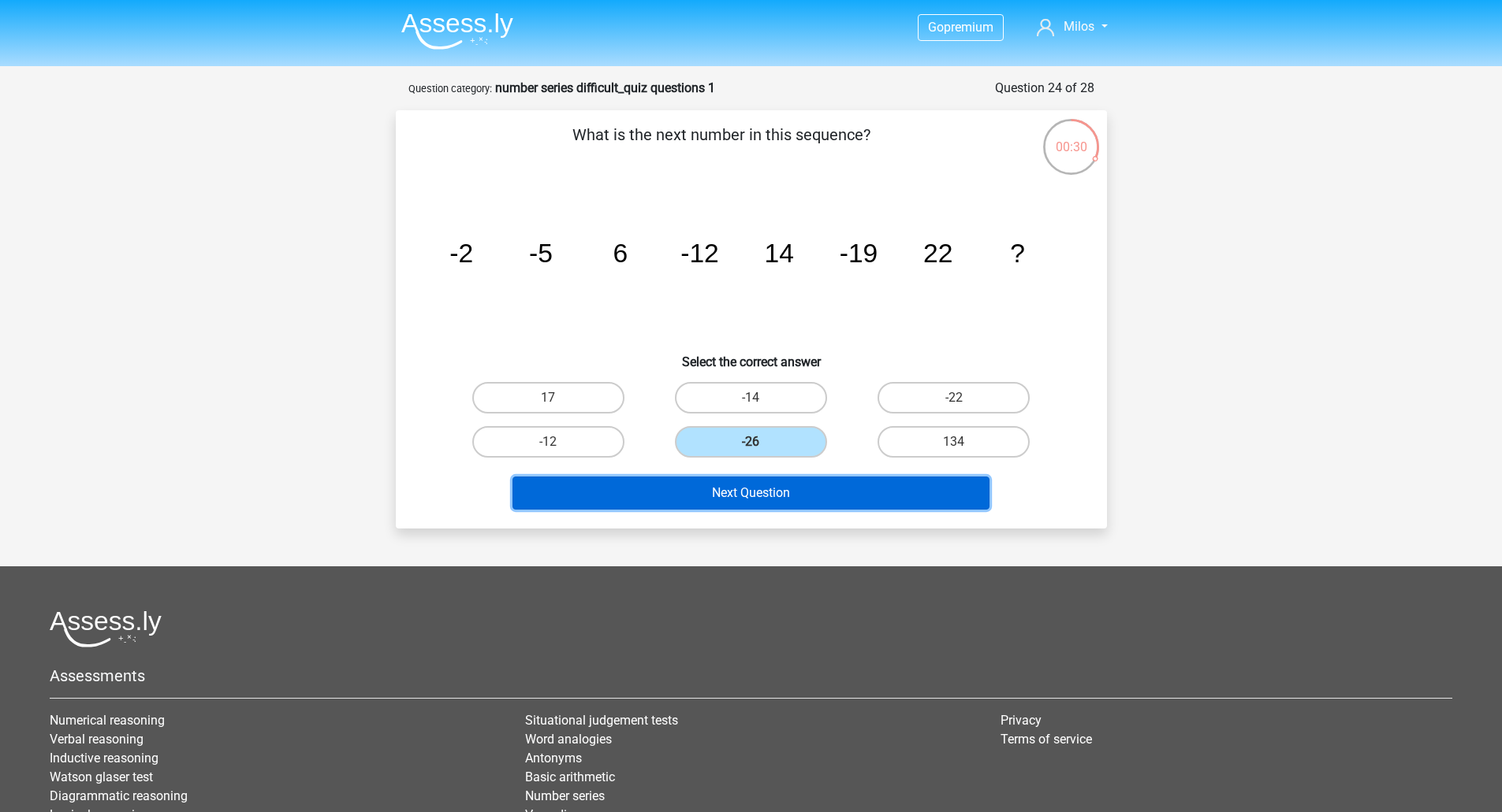
click at [784, 502] on button "Next Question" at bounding box center [751, 493] width 477 height 33
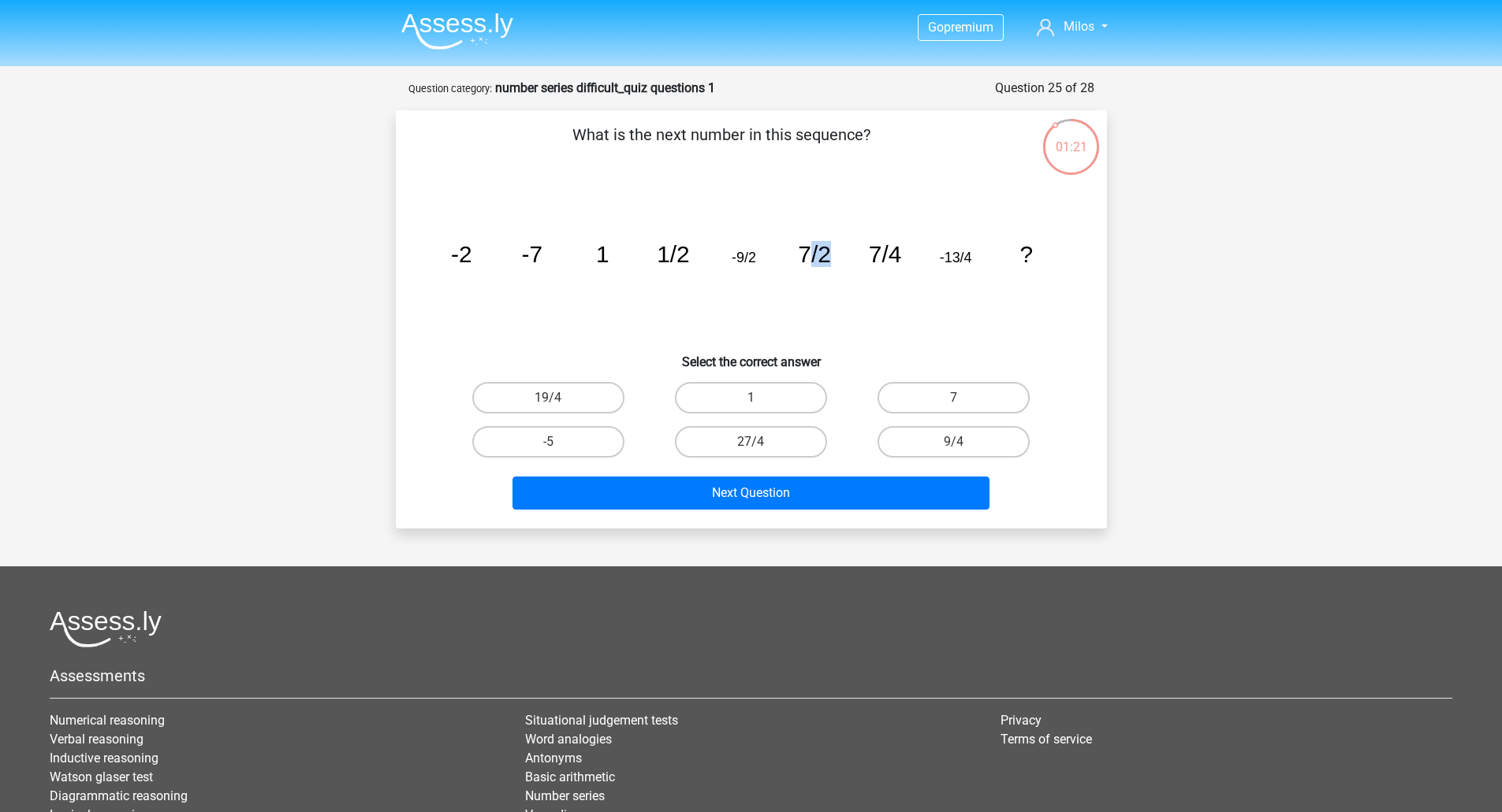
drag, startPoint x: 806, startPoint y: 260, endPoint x: 839, endPoint y: 260, distance: 33.0
click at [836, 260] on icon "image/svg+xml -2 -7 1 1/2 -9/2 7/2 7/4 -13/4 ?" at bounding box center [751, 262] width 635 height 159
drag, startPoint x: 905, startPoint y: 259, endPoint x: 864, endPoint y: 260, distance: 41.0
click at [864, 260] on icon "image/svg+xml -2 -7 1 1/2 -9/2 7/2 7/4 -13/4 ?" at bounding box center [751, 262] width 635 height 159
drag, startPoint x: 699, startPoint y: 258, endPoint x: 593, endPoint y: 261, distance: 106.0
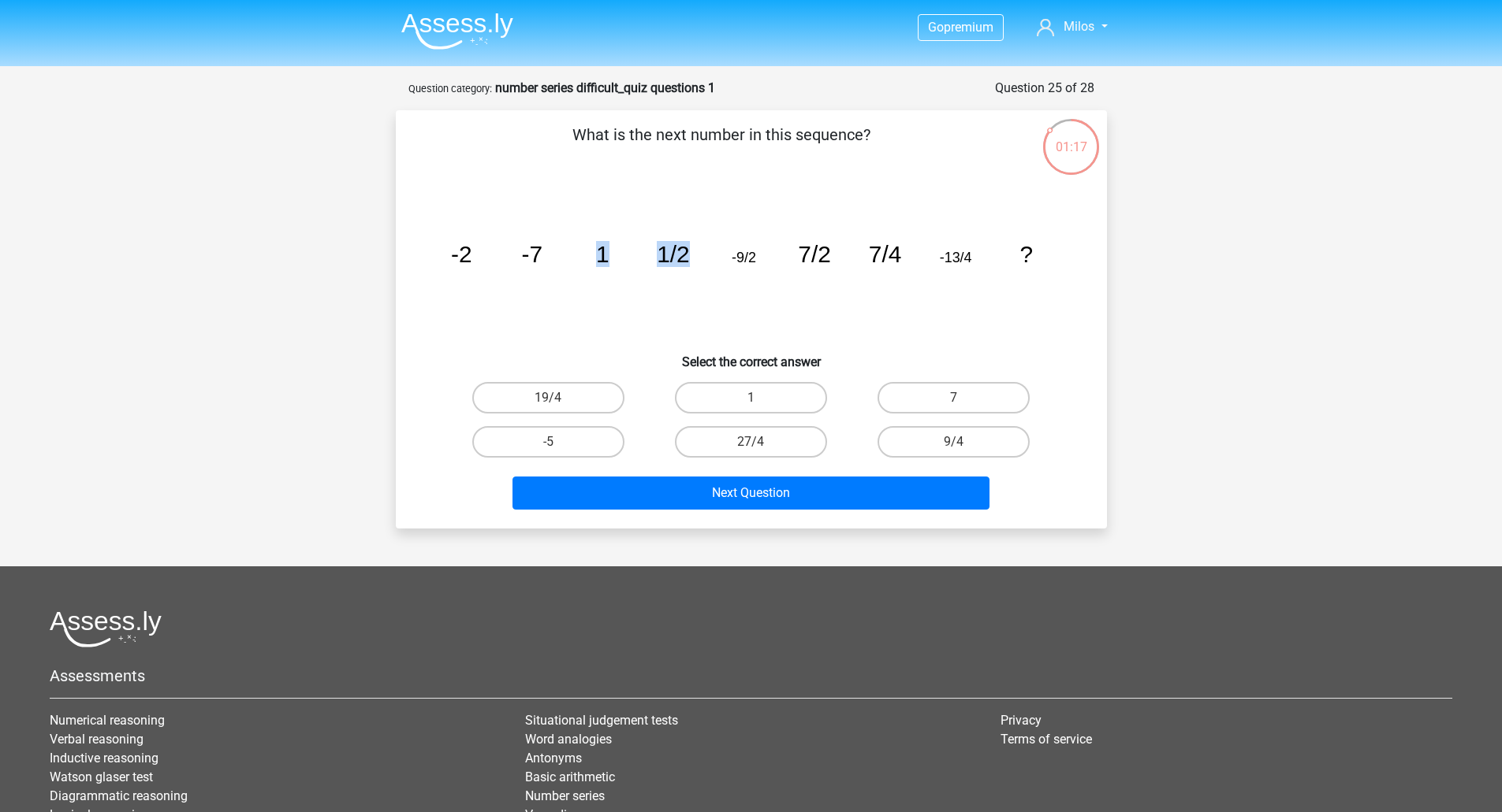
click at [593, 261] on icon "image/svg+xml -2 -7 1 1/2 -9/2 7/2 7/4 -13/4 ?" at bounding box center [751, 262] width 635 height 159
click at [568, 388] on label "19/4" at bounding box center [548, 398] width 153 height 31
click at [558, 398] on input "19/4" at bounding box center [553, 403] width 10 height 10
radio input "true"
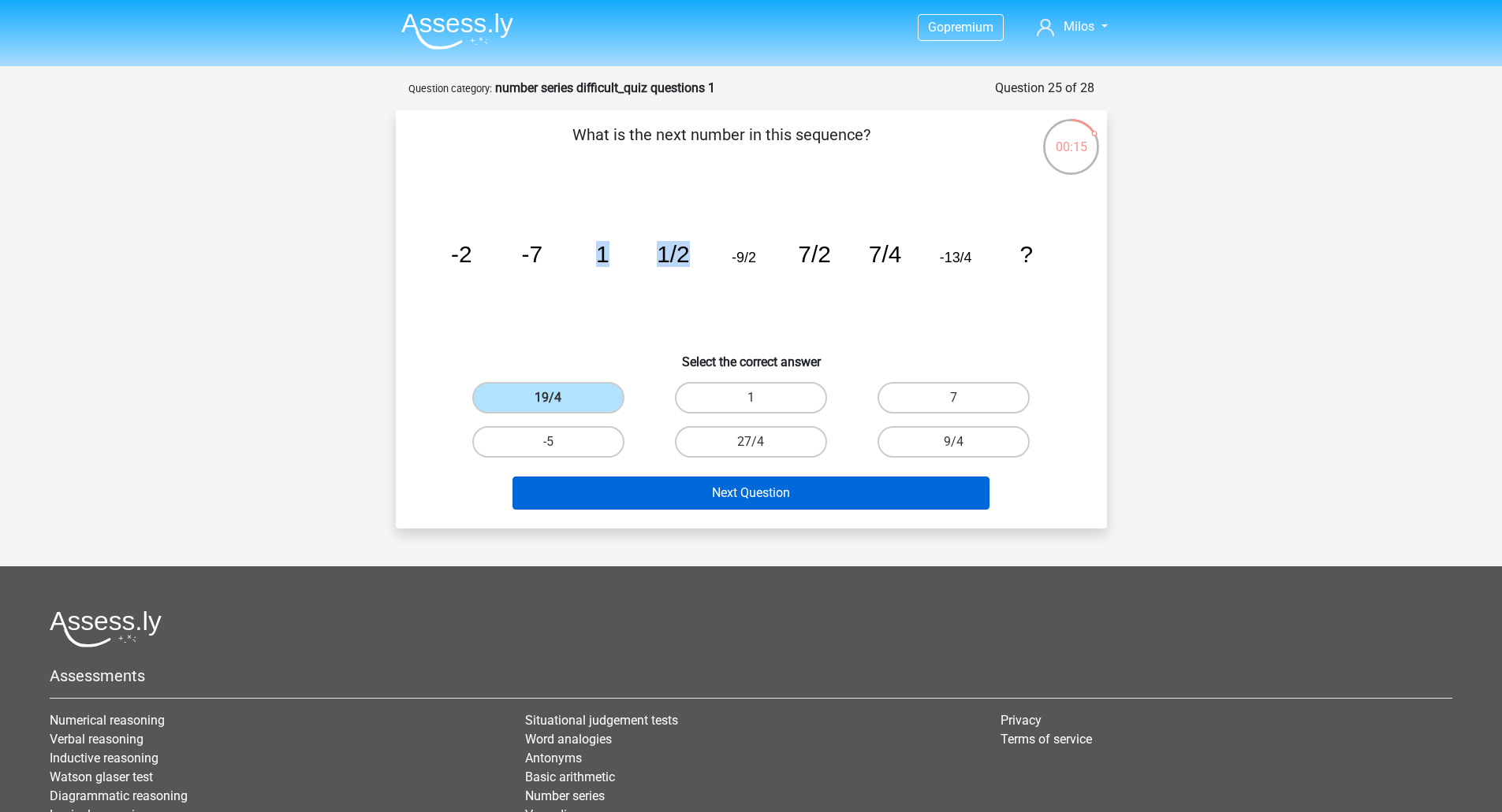
click at [568, 390] on label "19/4" at bounding box center [548, 398] width 153 height 31
click at [558, 398] on input "19/4" at bounding box center [553, 403] width 10 height 10
click at [749, 493] on button "Next Question" at bounding box center [751, 493] width 477 height 33
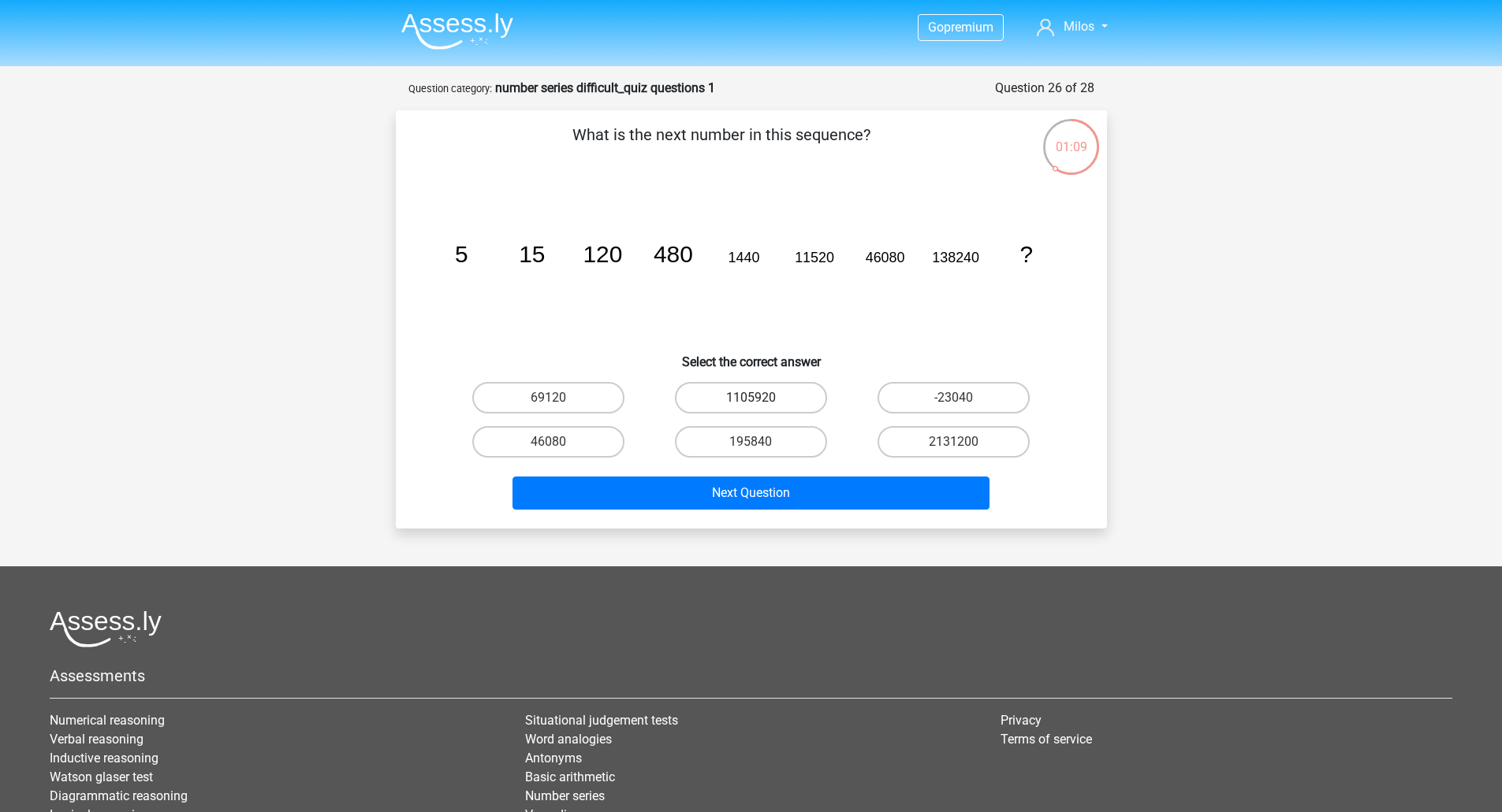
click at [763, 394] on label "1105920" at bounding box center [751, 398] width 153 height 31
click at [761, 398] on input "1105920" at bounding box center [755, 403] width 10 height 10
radio input "true"
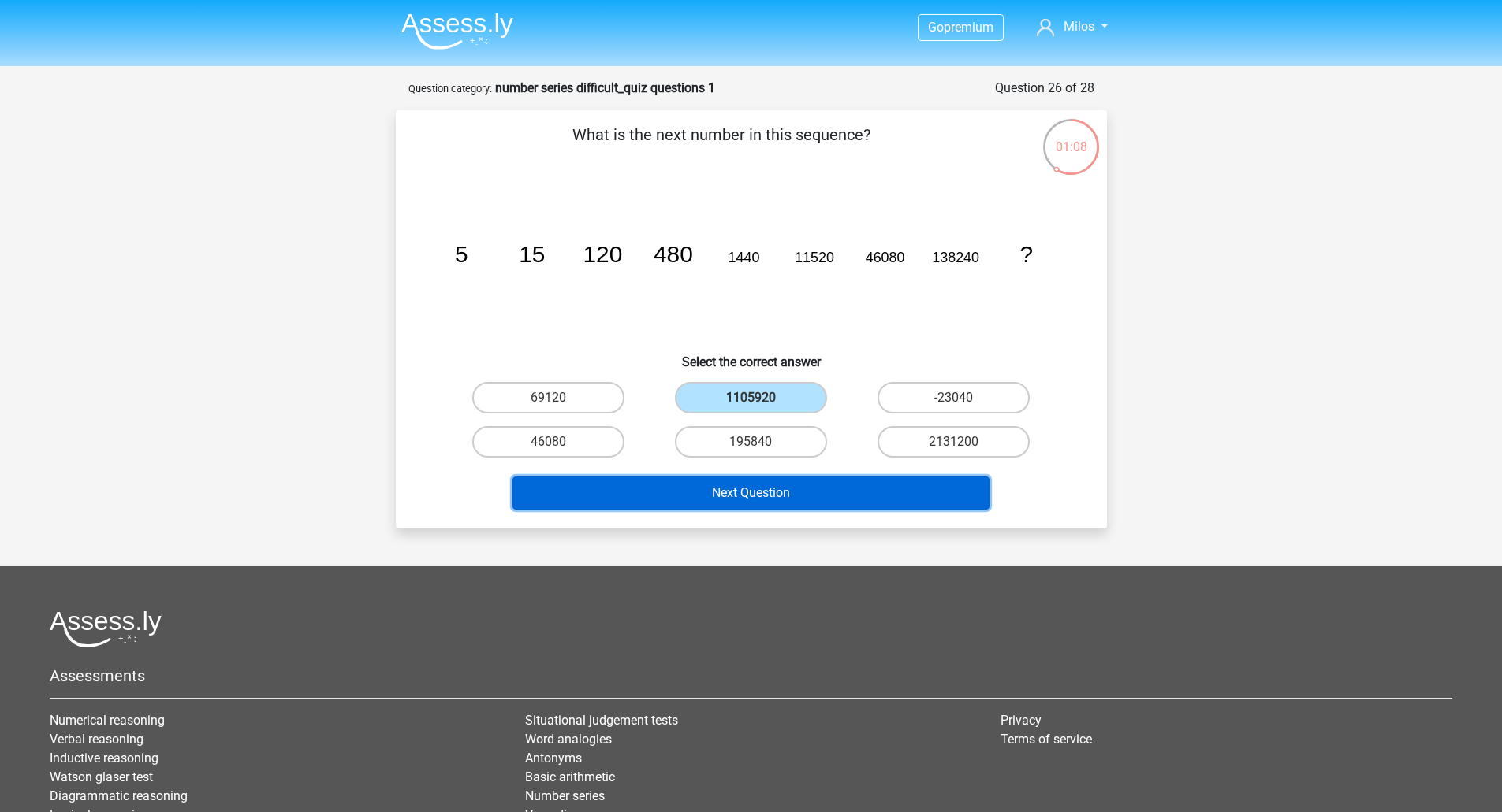
click at [718, 495] on button "Next Question" at bounding box center [751, 493] width 477 height 33
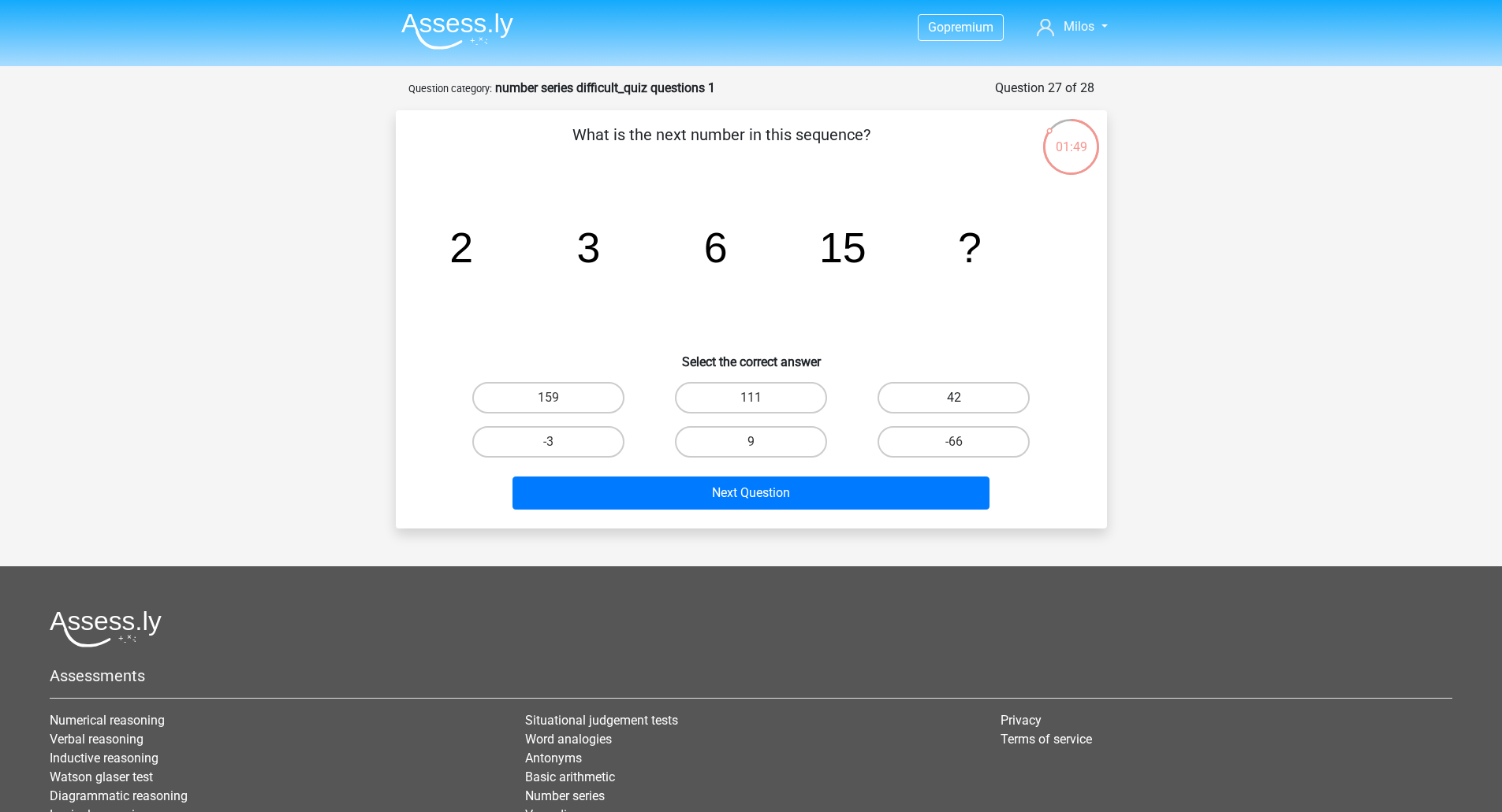
click at [941, 386] on label "42" at bounding box center [953, 398] width 153 height 31
click at [954, 398] on input "42" at bounding box center [959, 403] width 10 height 10
radio input "true"
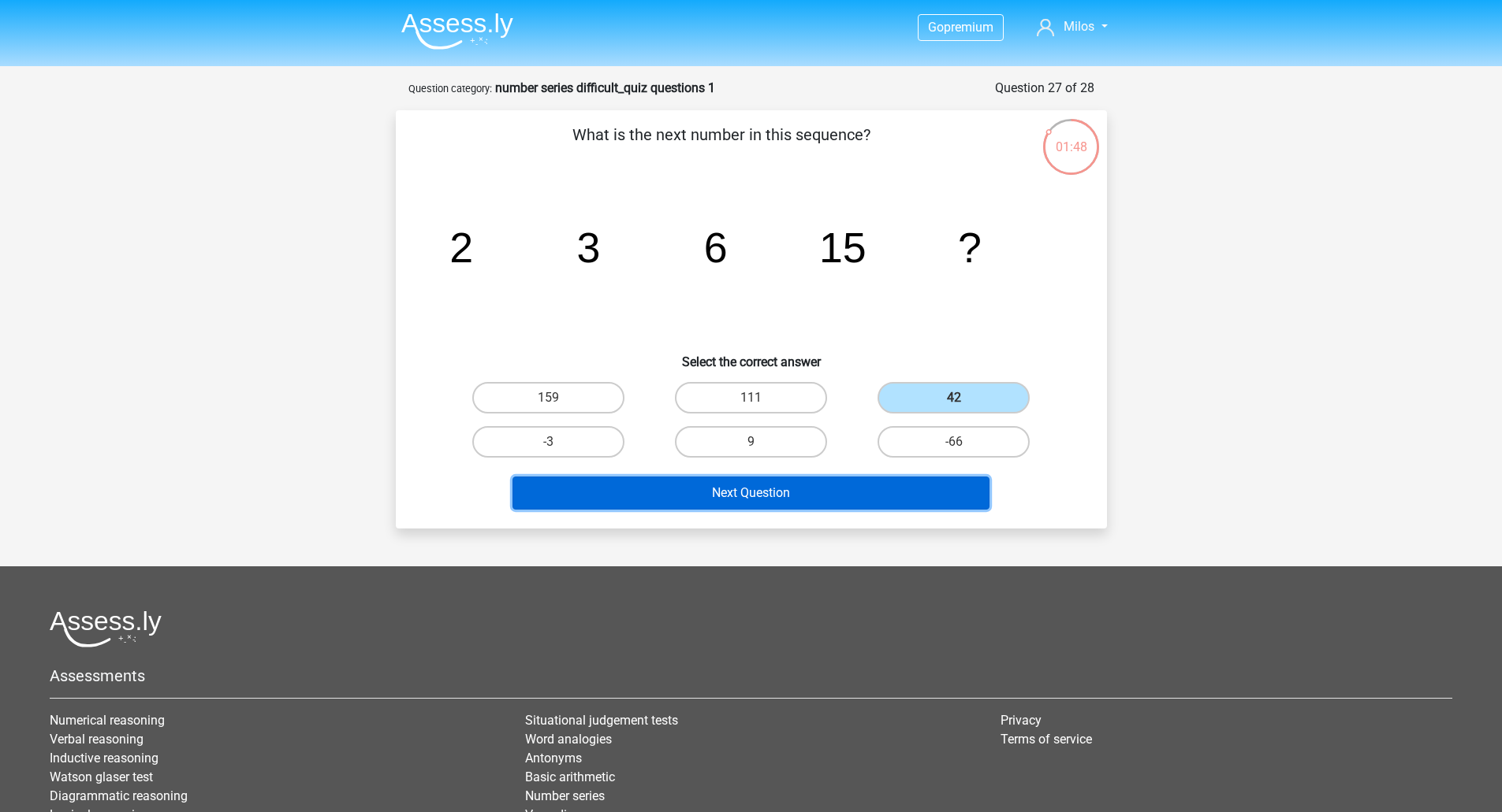
click at [781, 496] on button "Next Question" at bounding box center [751, 493] width 477 height 33
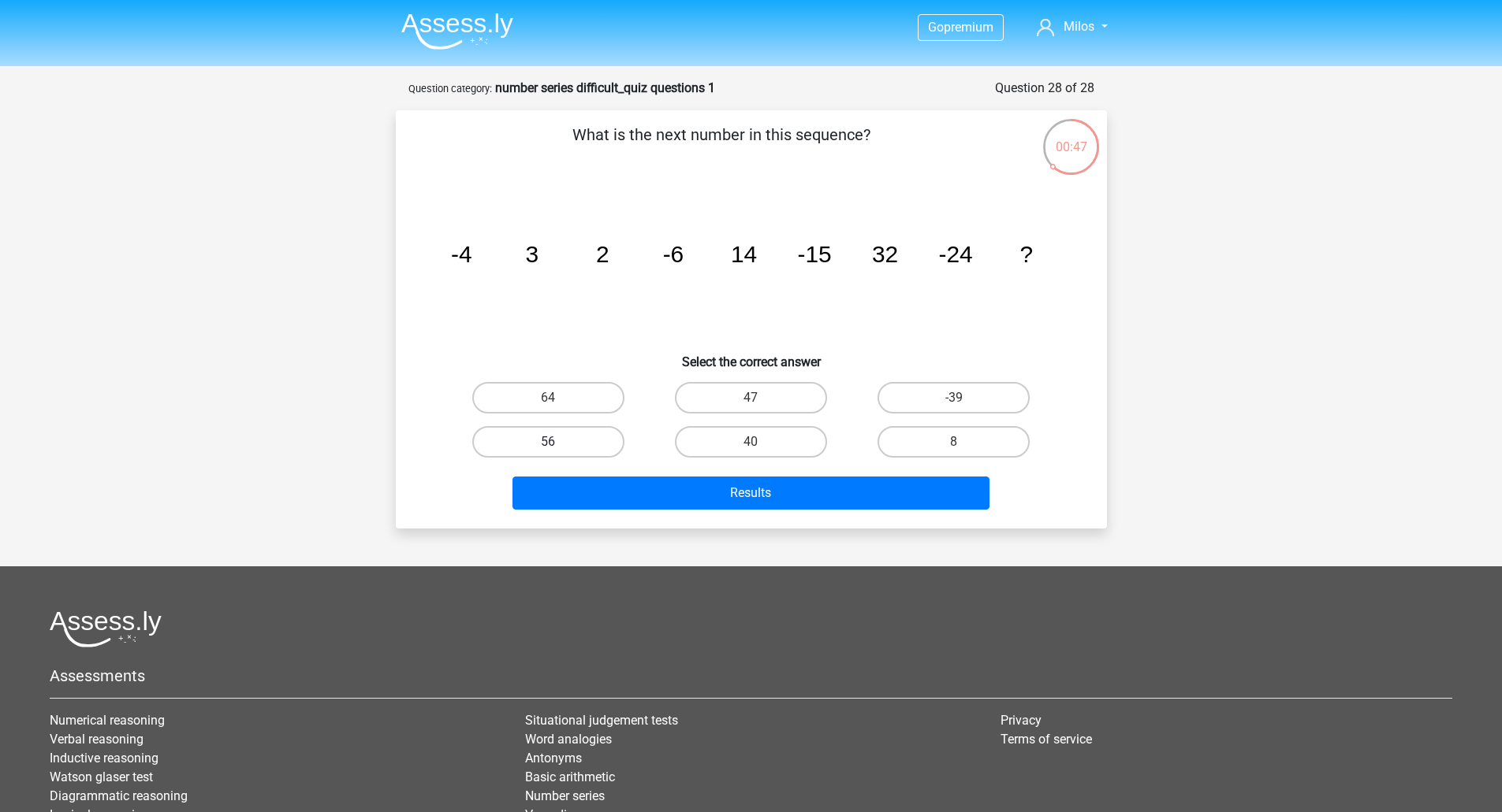
click at [574, 444] on label "56" at bounding box center [548, 442] width 153 height 31
click at [558, 444] on input "56" at bounding box center [553, 446] width 10 height 10
radio input "true"
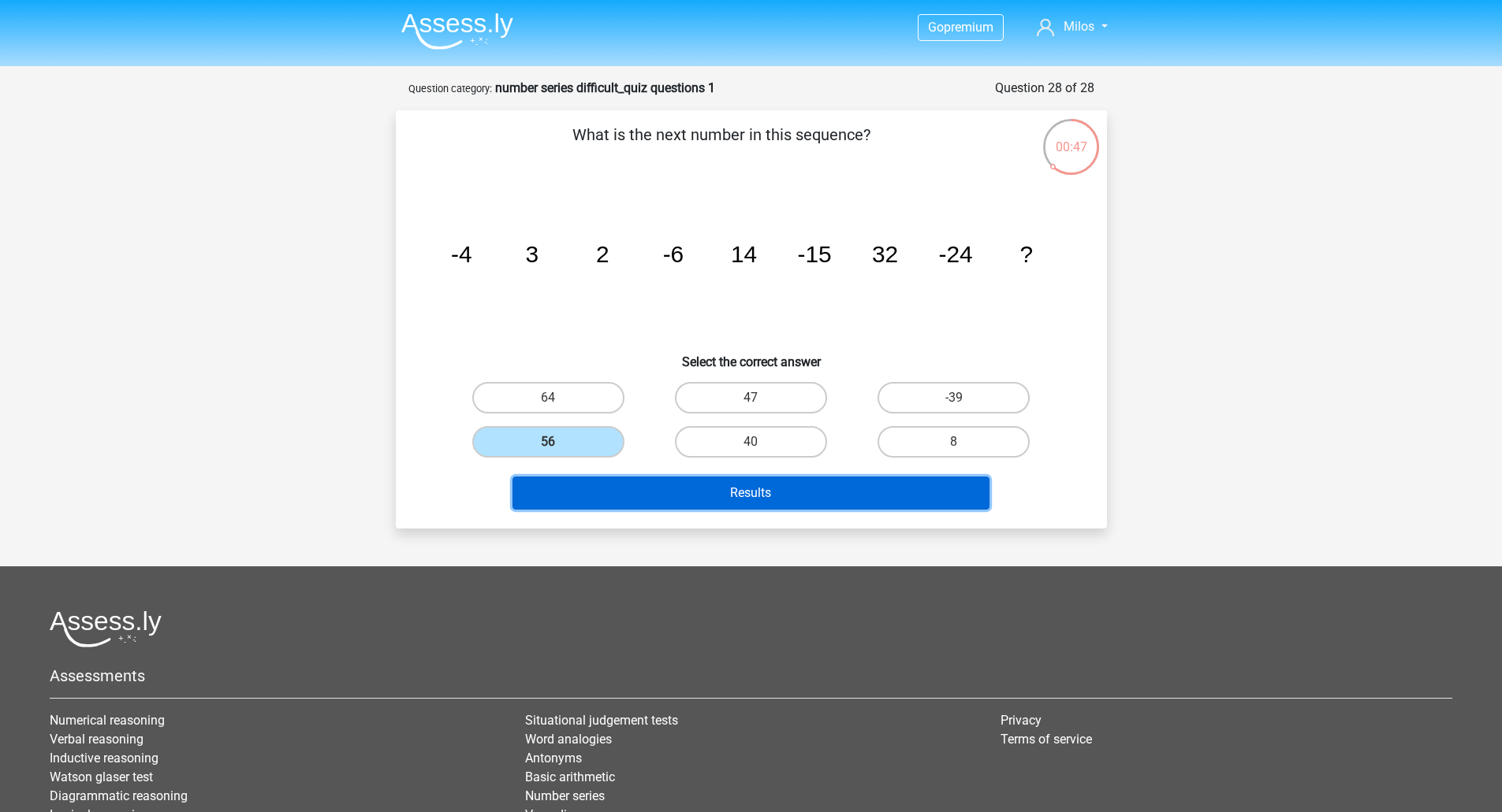
click at [688, 485] on button "Results" at bounding box center [751, 493] width 477 height 33
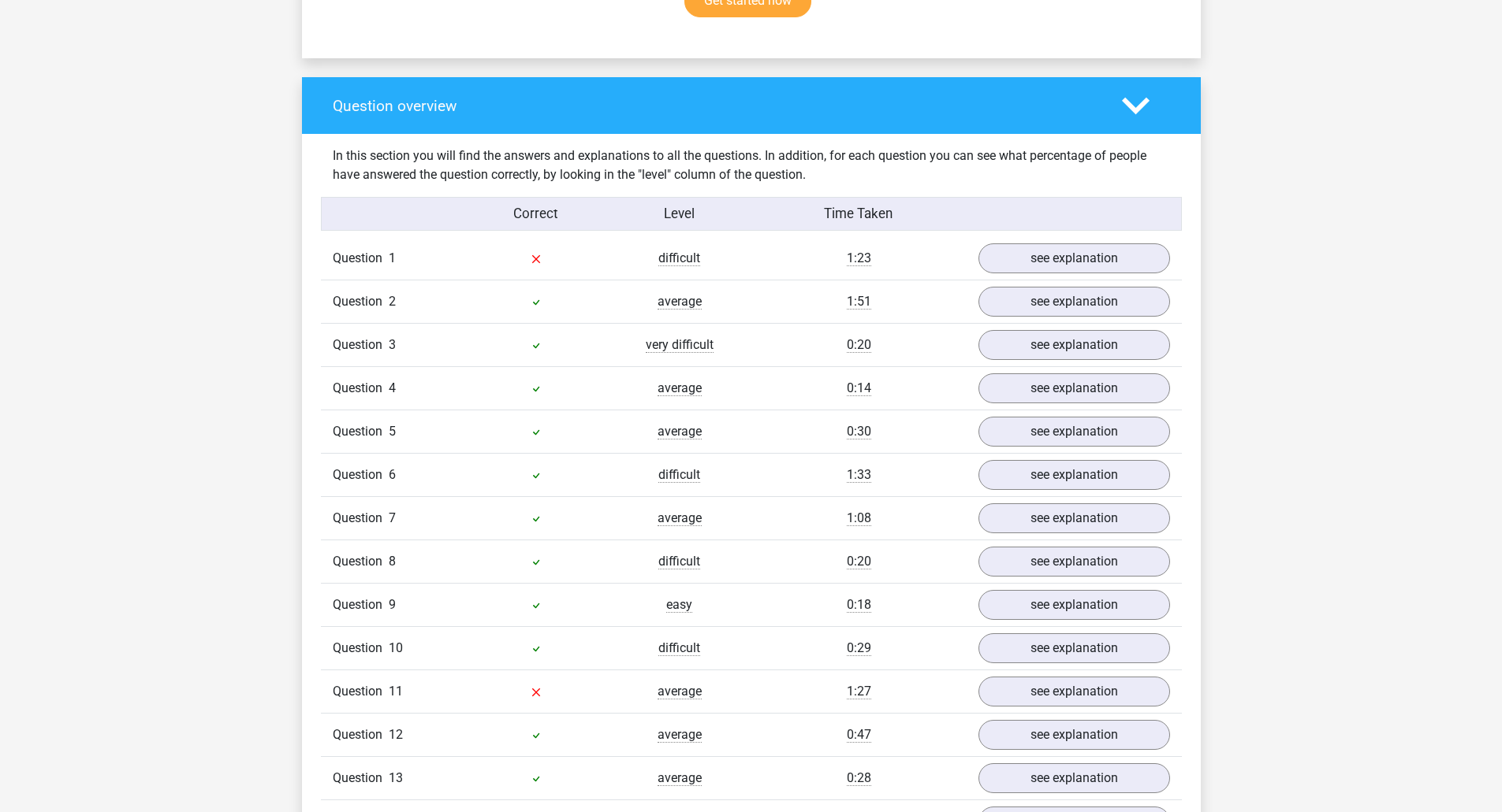
scroll to position [1103, 0]
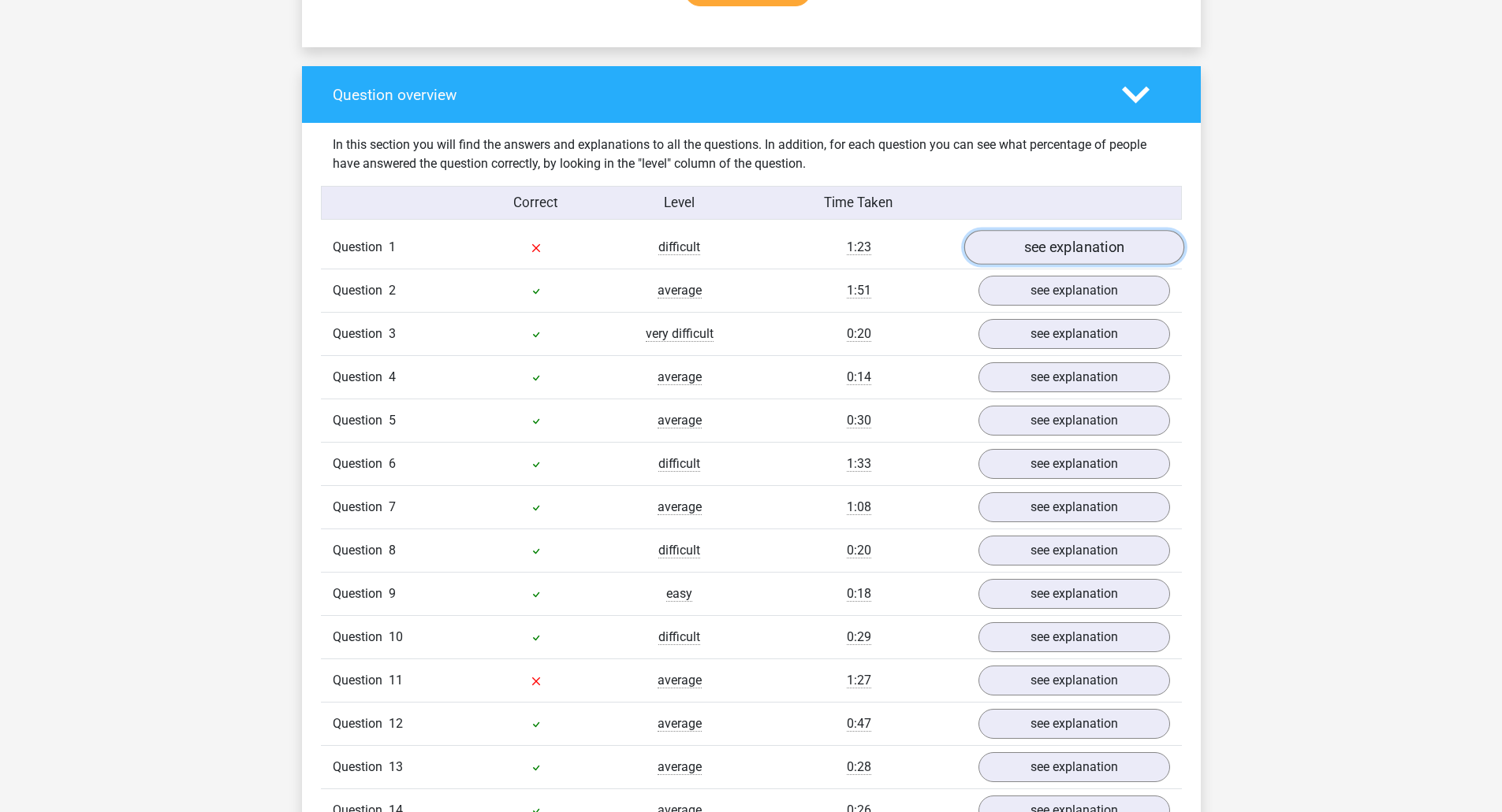
click at [1047, 239] on link "see explanation" at bounding box center [1073, 248] width 220 height 35
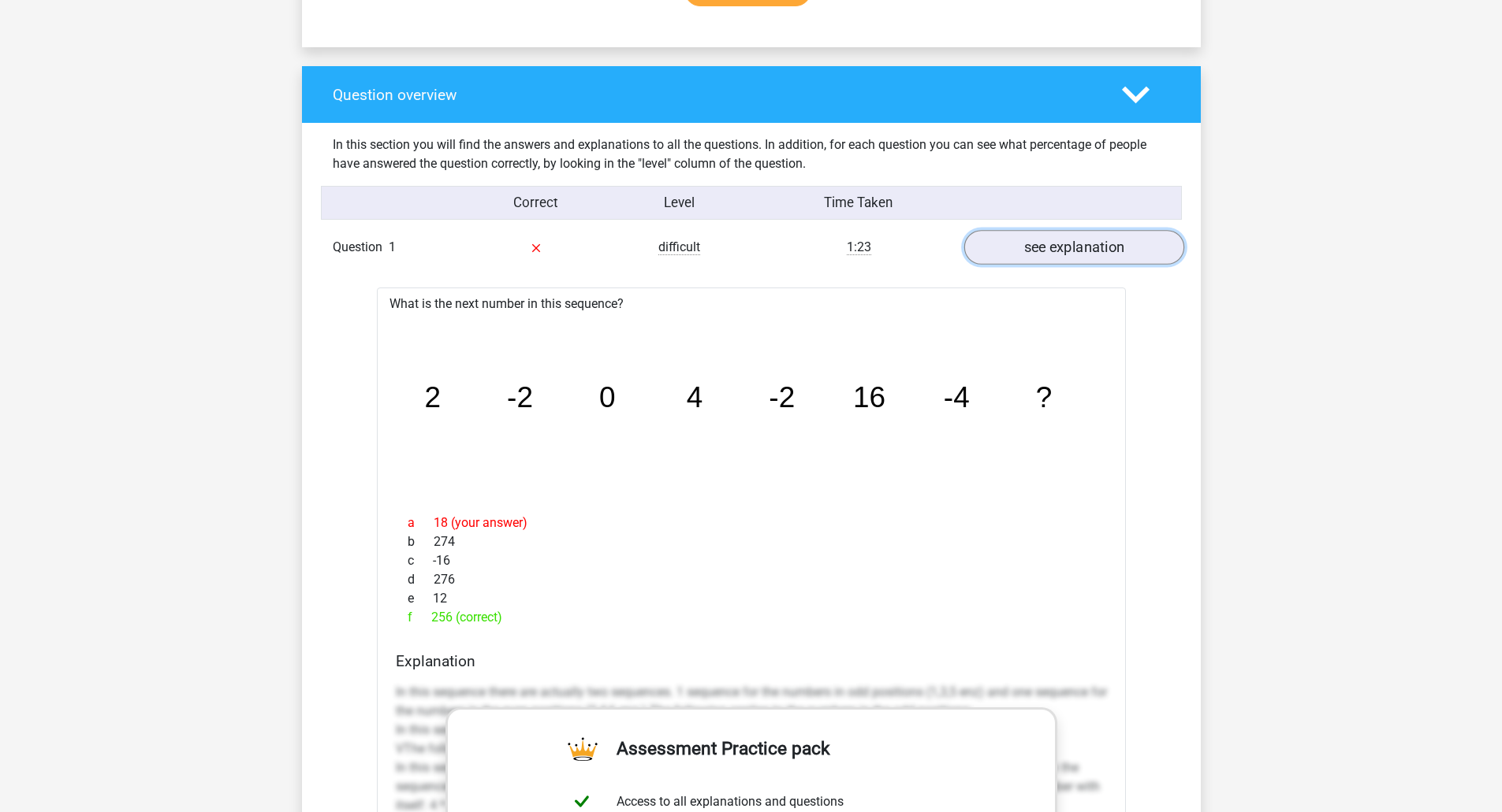
click at [1067, 245] on link "see explanation" at bounding box center [1073, 248] width 220 height 35
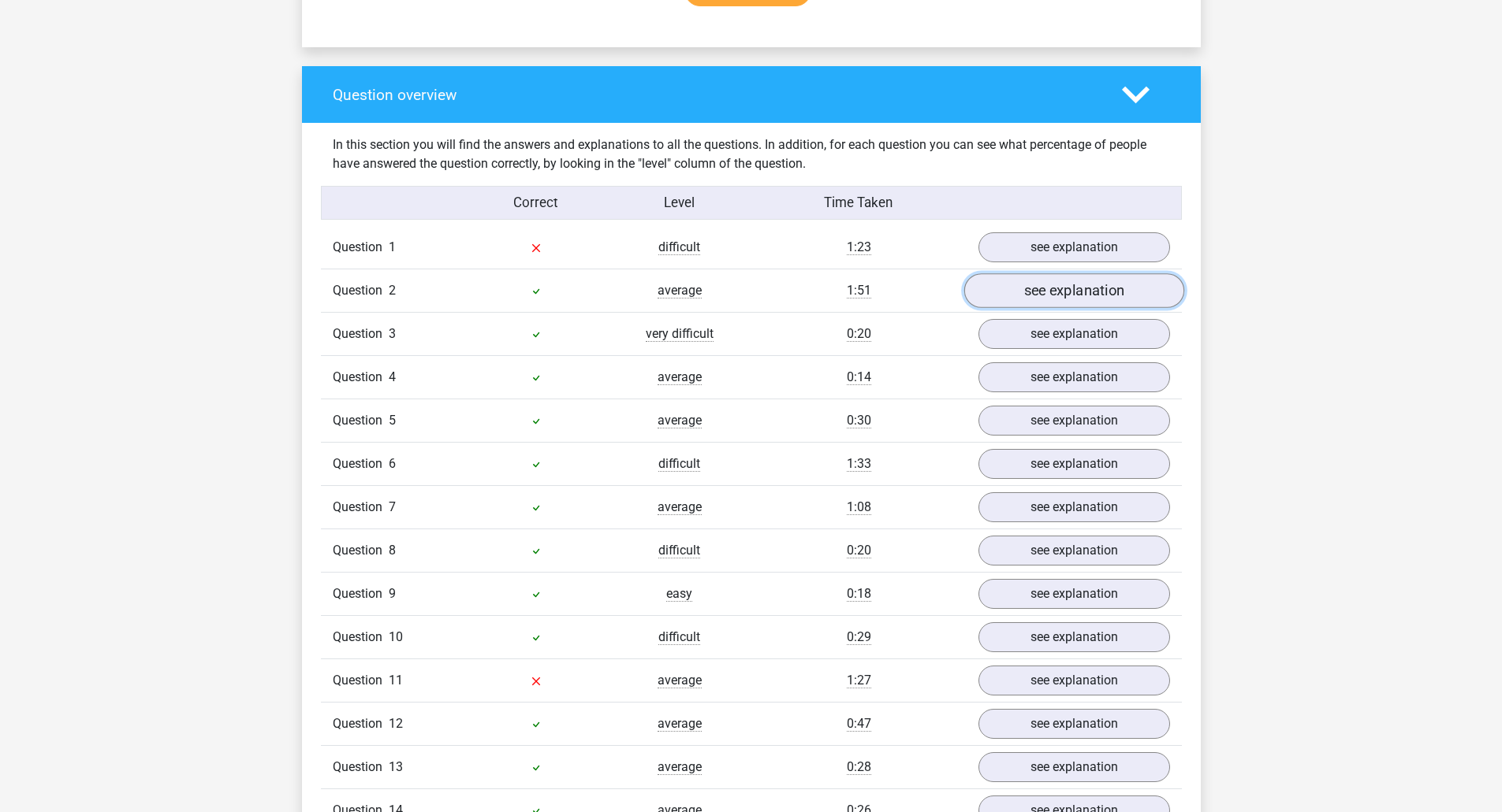
click at [1053, 286] on link "see explanation" at bounding box center [1073, 292] width 220 height 35
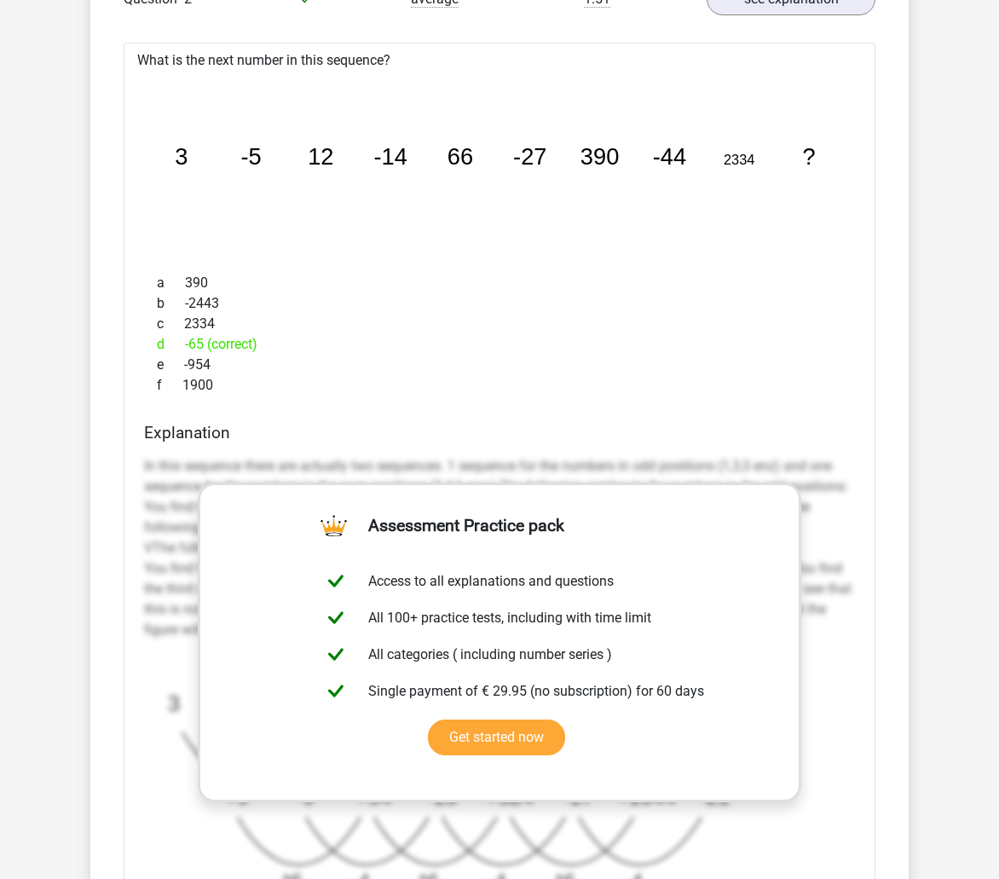
scroll to position [1450, 0]
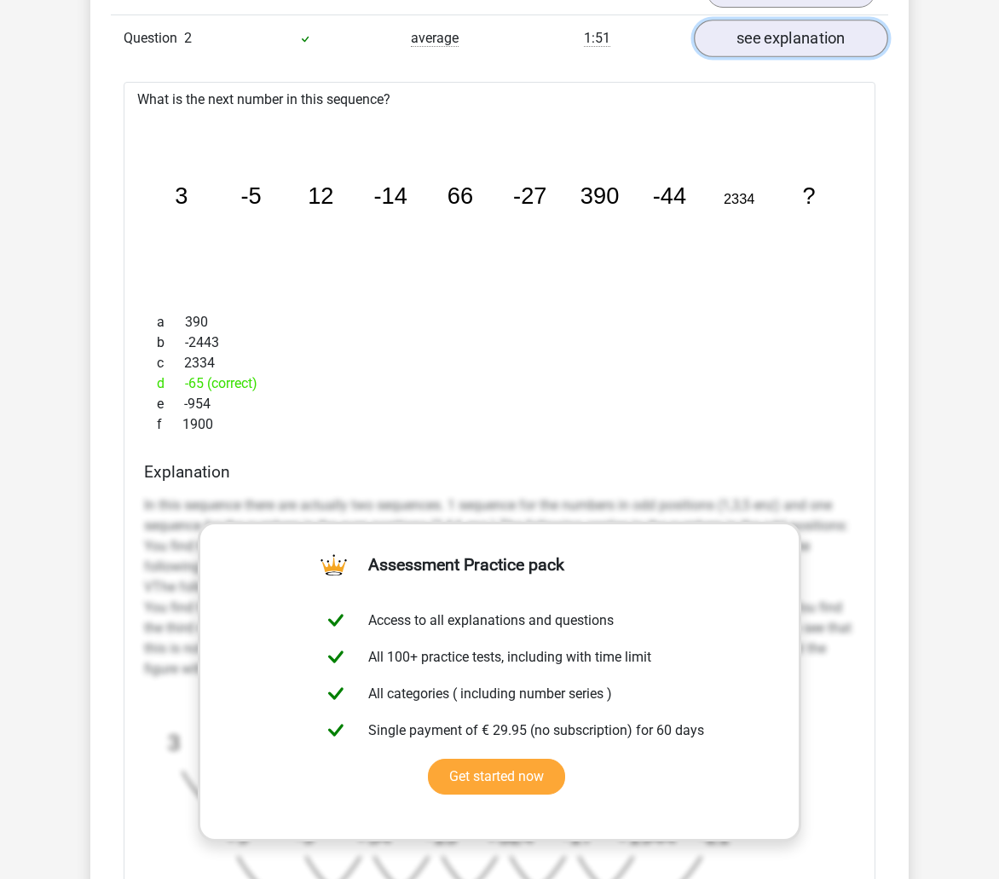
click at [816, 38] on link "see explanation" at bounding box center [791, 39] width 194 height 38
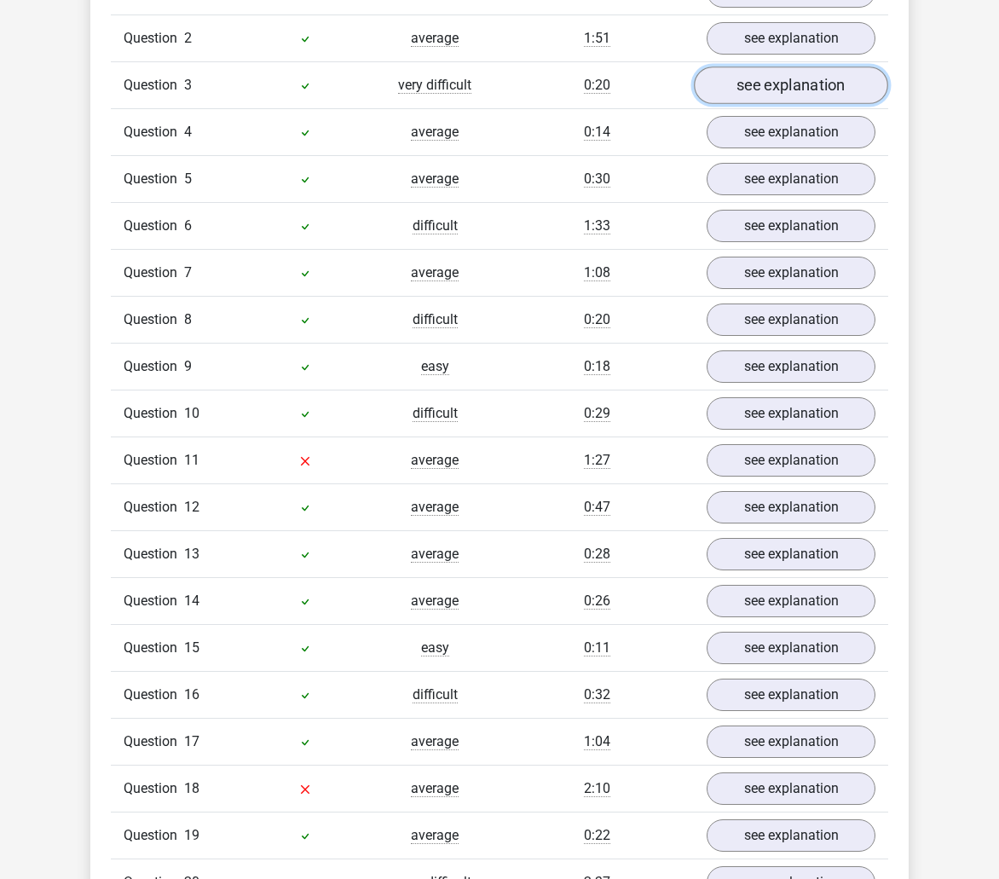
click at [769, 94] on link "see explanation" at bounding box center [791, 86] width 194 height 38
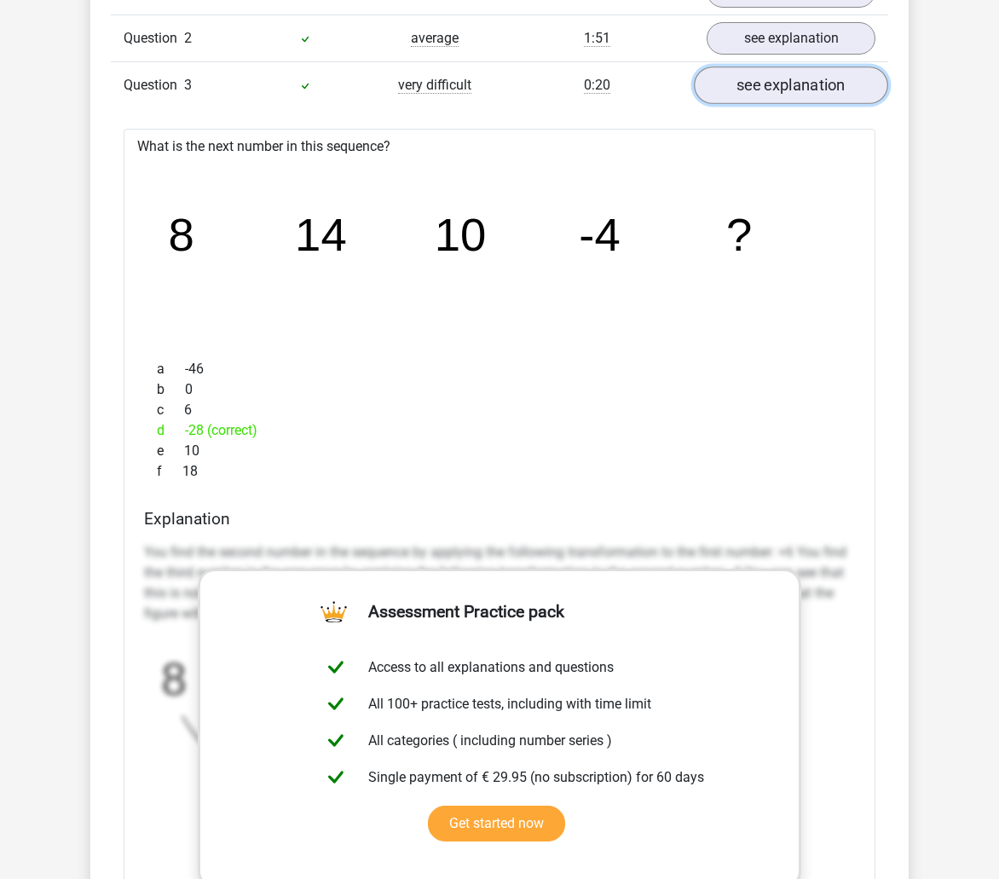
click at [768, 77] on link "see explanation" at bounding box center [791, 86] width 194 height 38
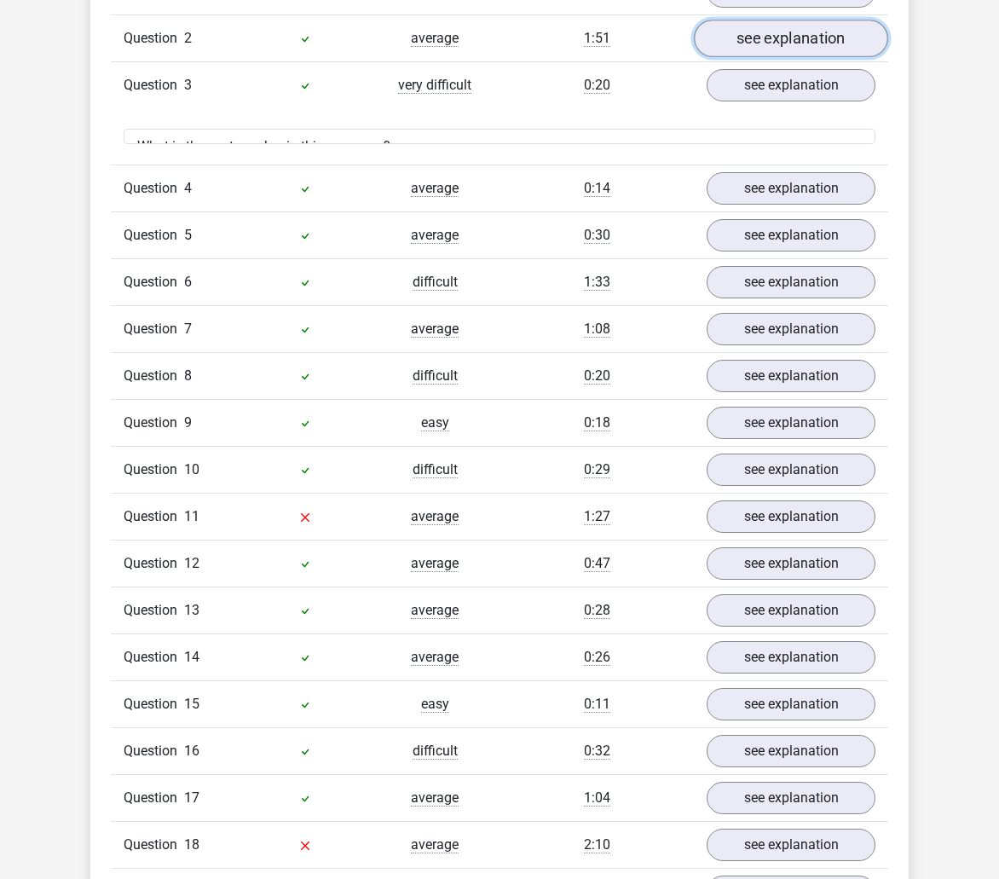
click at [785, 41] on link "see explanation" at bounding box center [791, 39] width 194 height 38
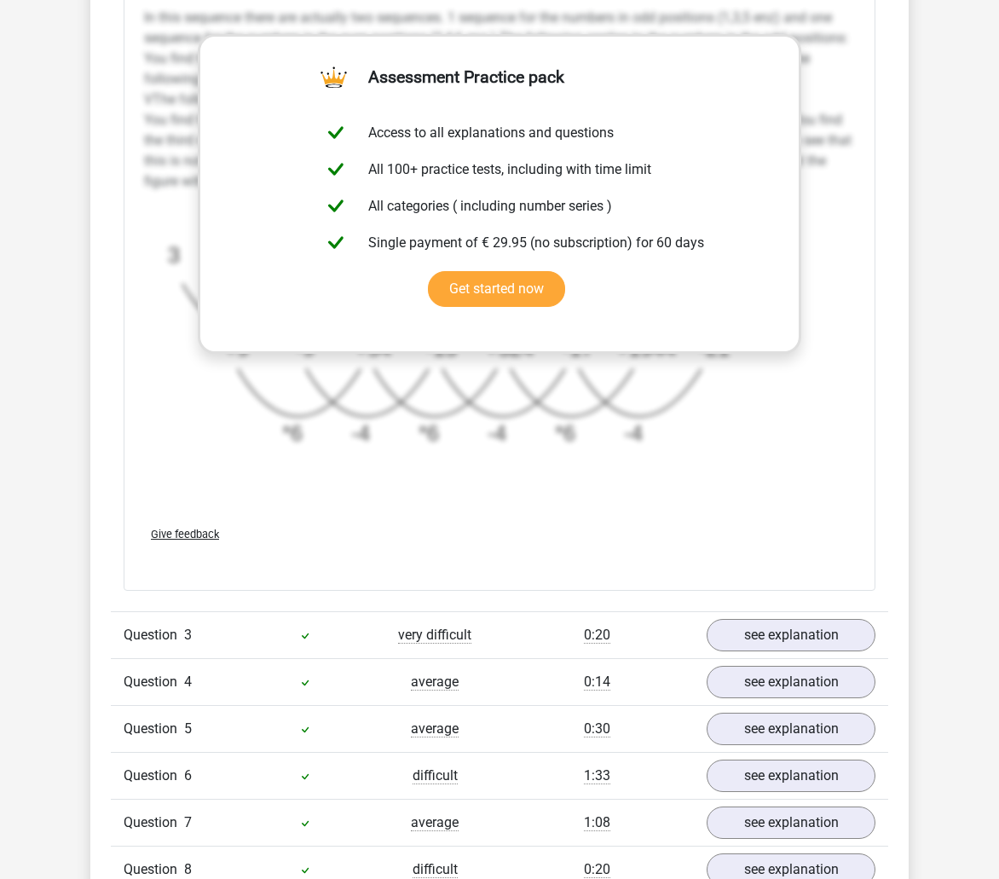
scroll to position [1364, 0]
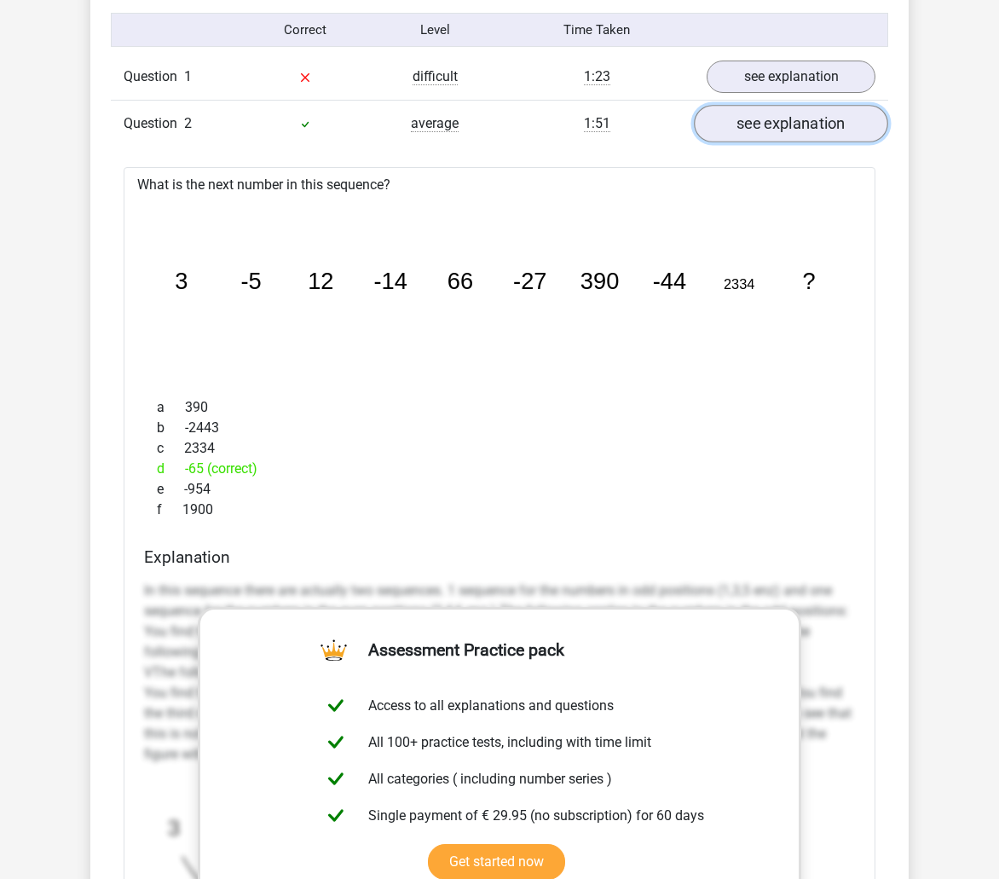
click at [763, 124] on link "see explanation" at bounding box center [791, 124] width 194 height 38
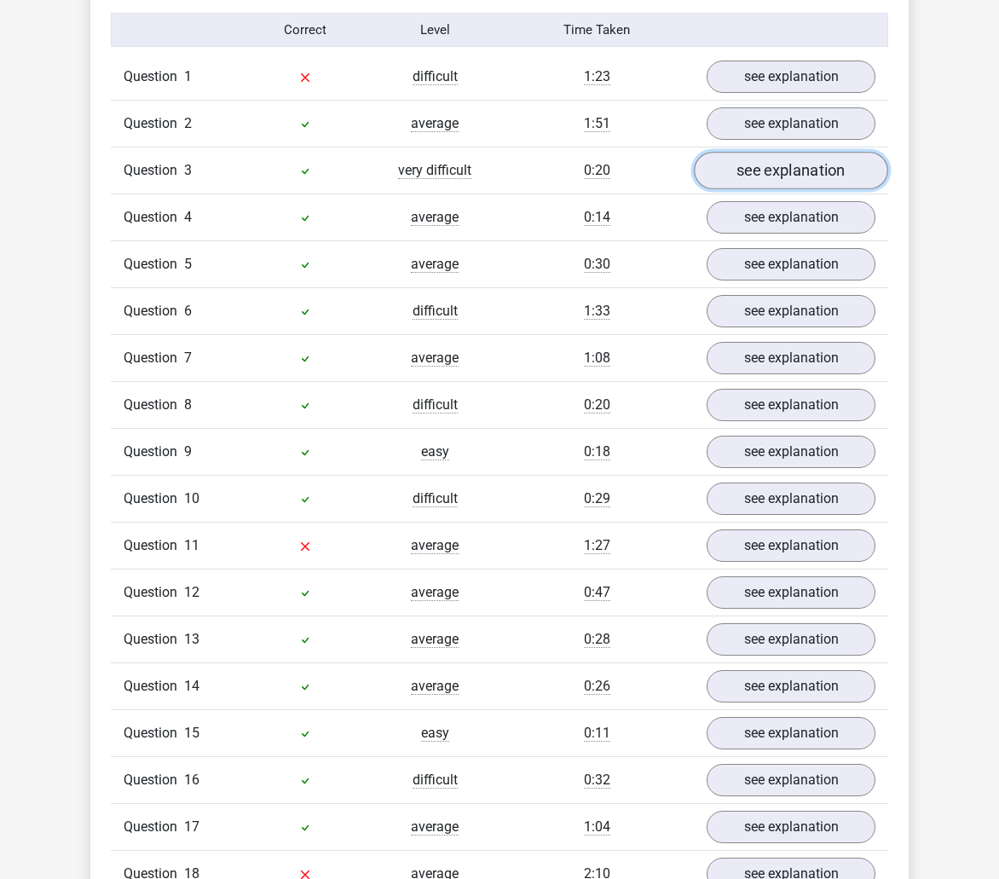
click at [750, 173] on link "see explanation" at bounding box center [791, 171] width 194 height 38
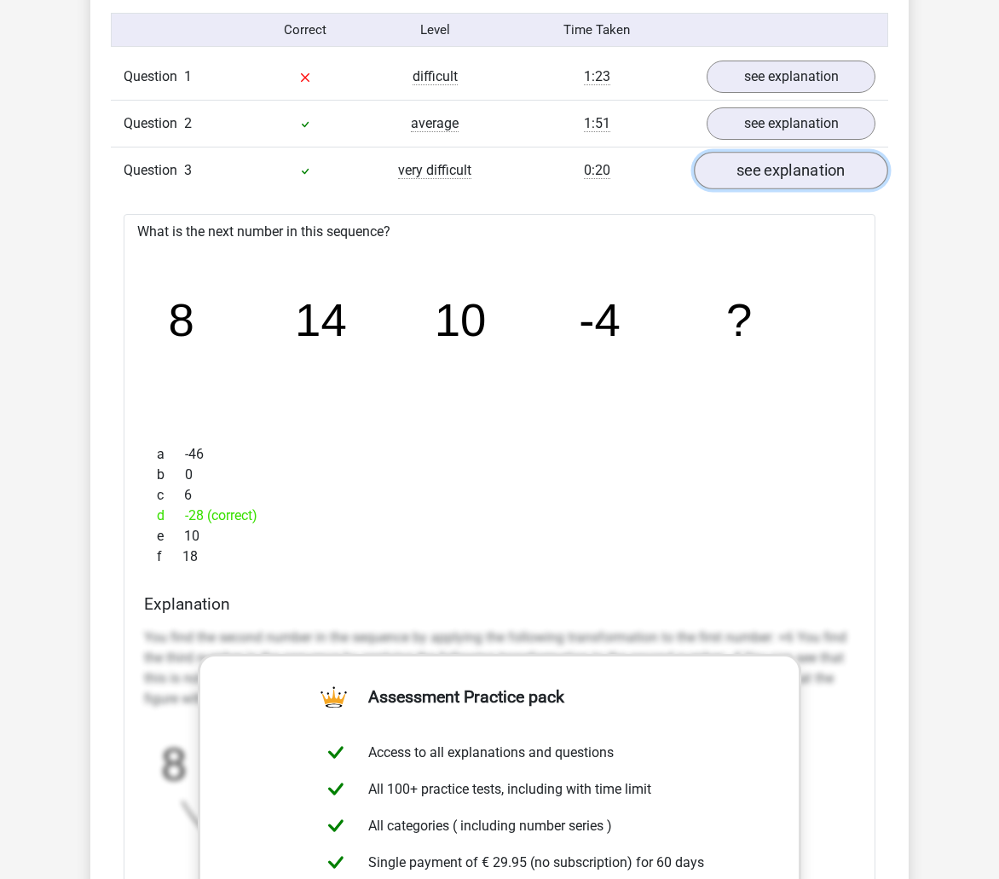
click at [750, 173] on link "see explanation" at bounding box center [791, 171] width 194 height 38
click at [754, 177] on link "see explanation" at bounding box center [791, 171] width 194 height 38
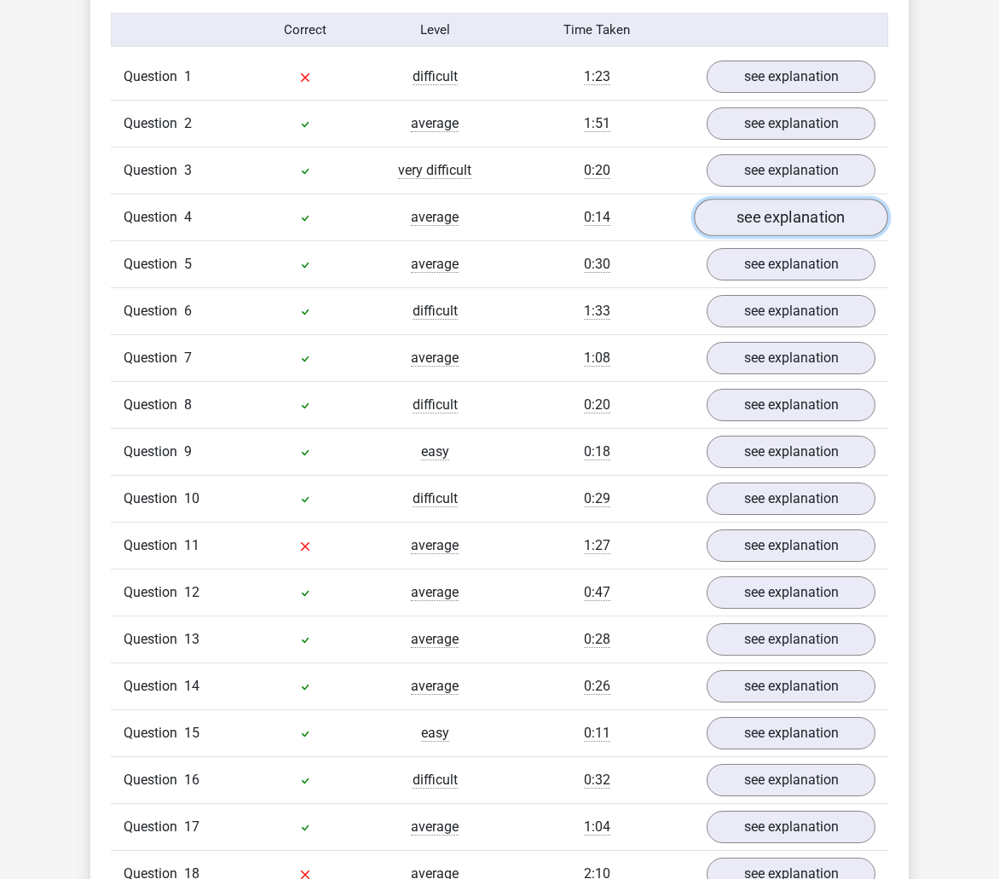
click at [776, 220] on link "see explanation" at bounding box center [791, 218] width 194 height 38
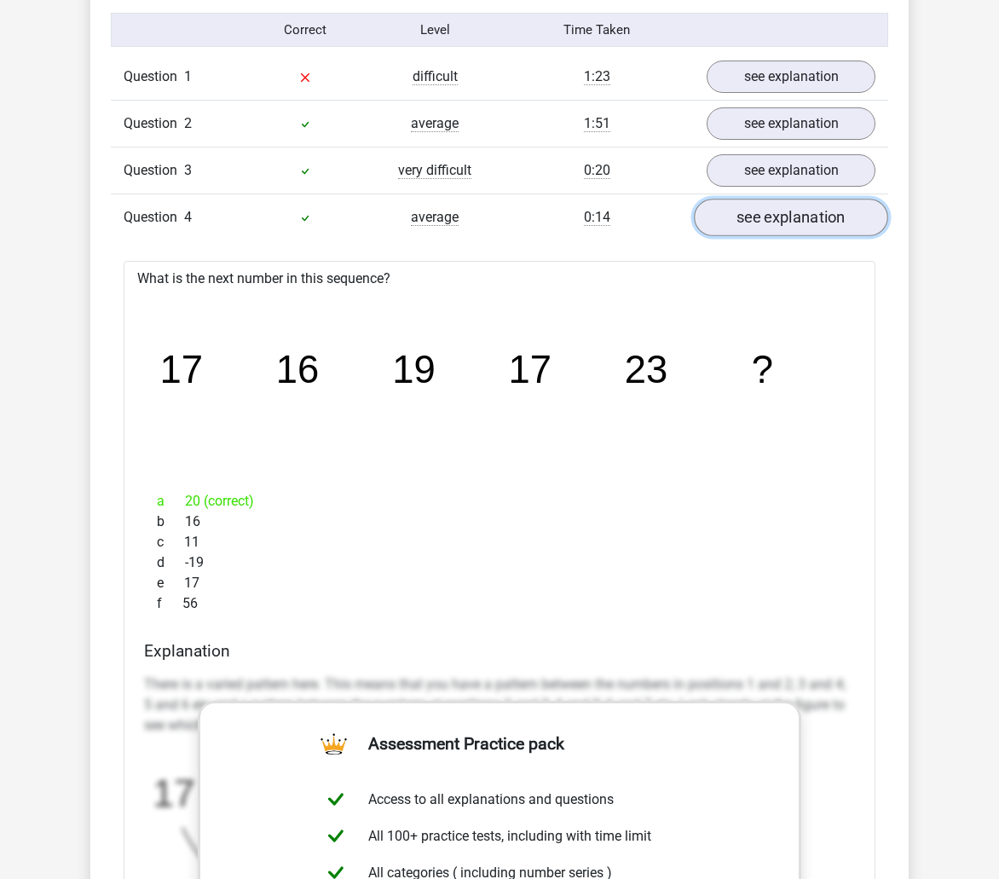
click at [776, 220] on link "see explanation" at bounding box center [791, 218] width 194 height 38
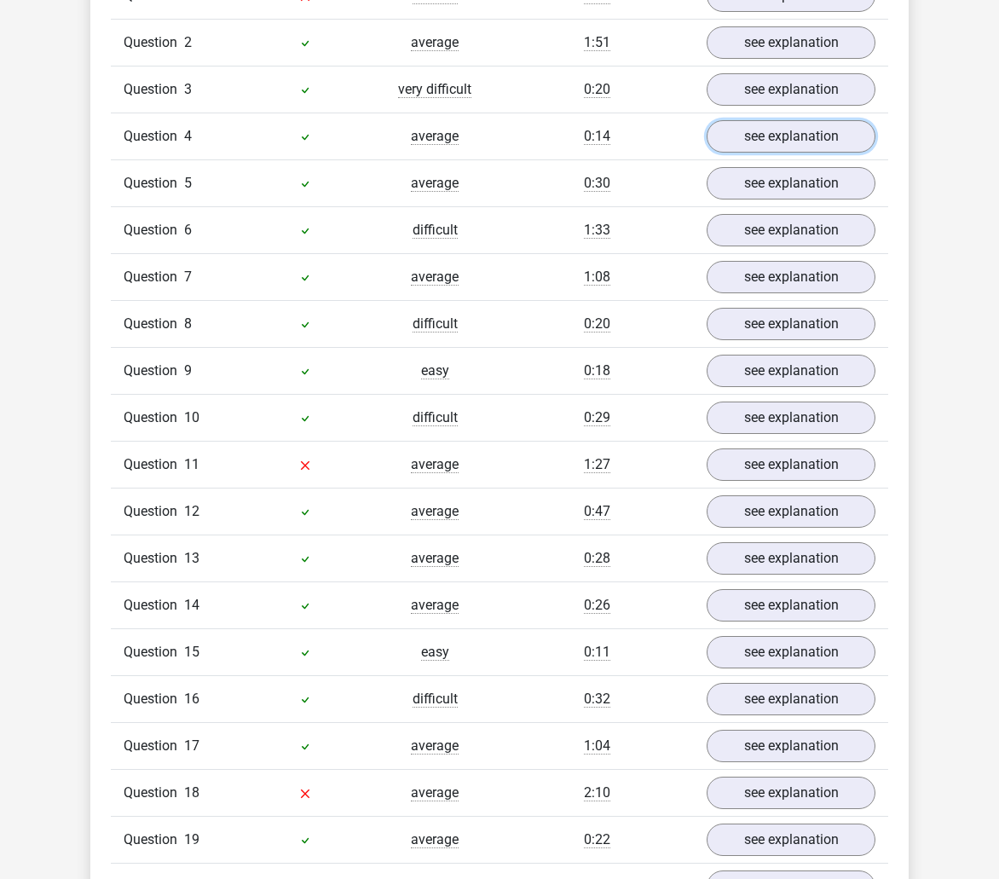
scroll to position [1450, 0]
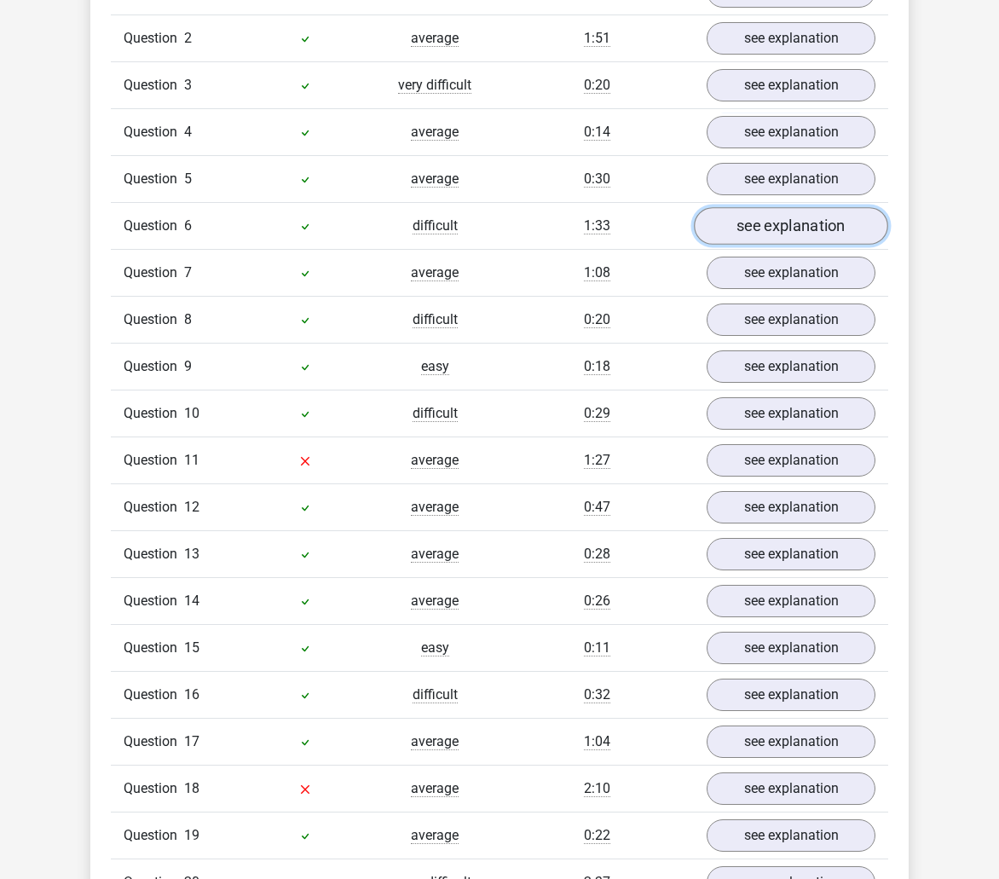
click at [777, 238] on link "see explanation" at bounding box center [791, 226] width 194 height 38
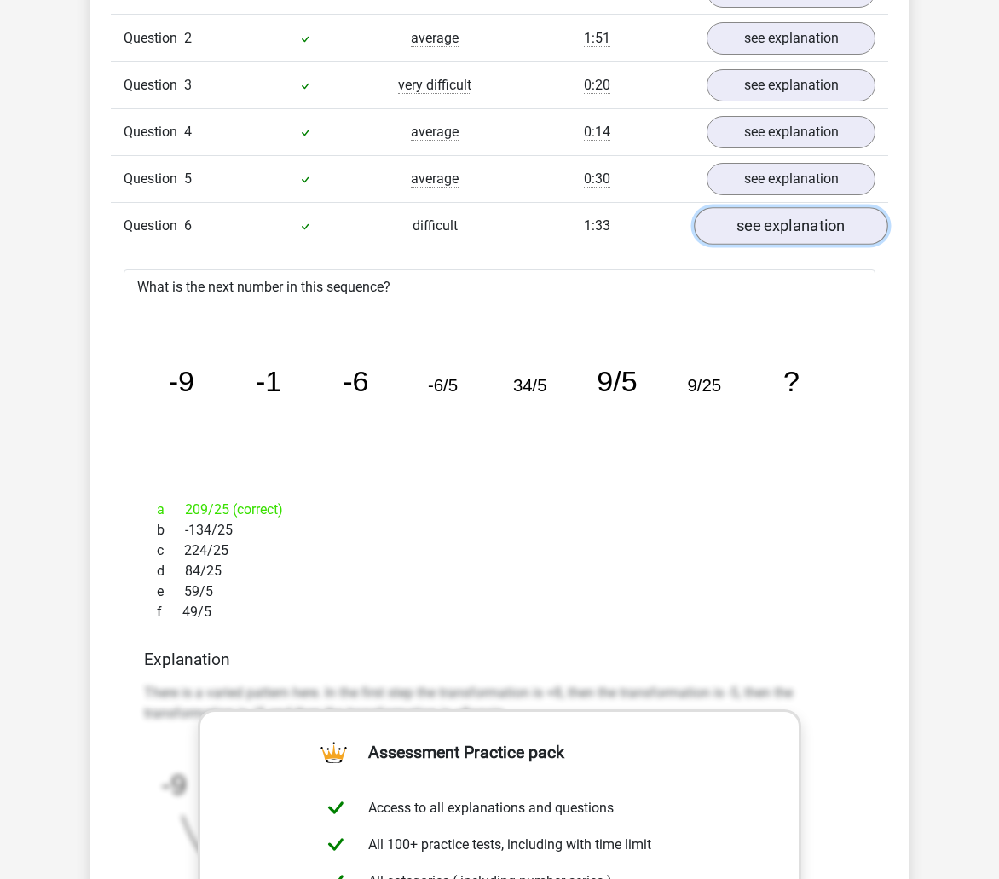
click at [777, 237] on link "see explanation" at bounding box center [791, 226] width 194 height 38
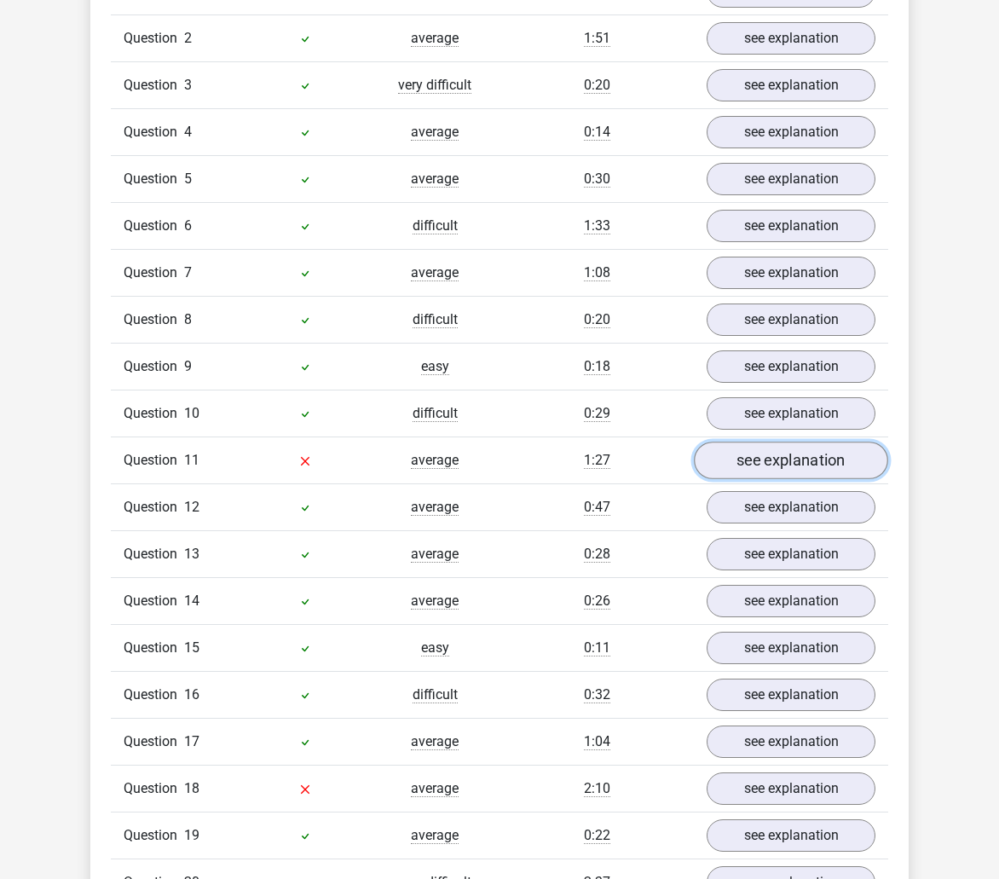
click at [797, 455] on link "see explanation" at bounding box center [791, 461] width 194 height 38
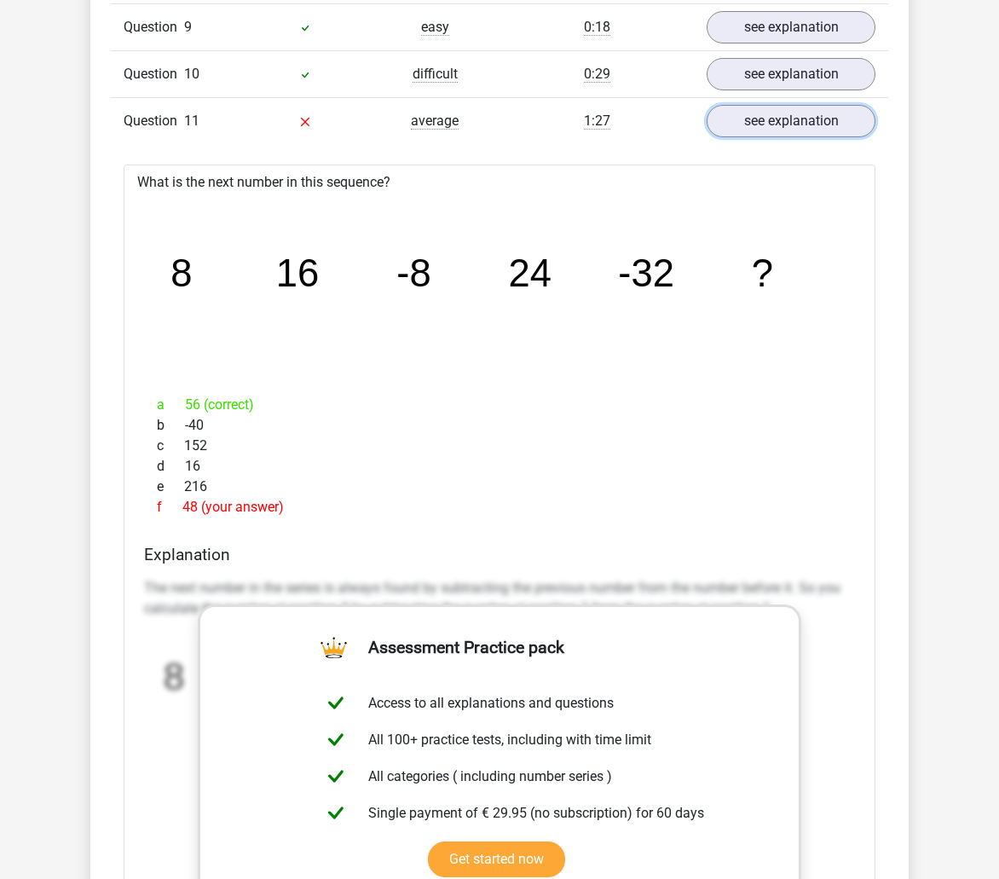
scroll to position [1791, 0]
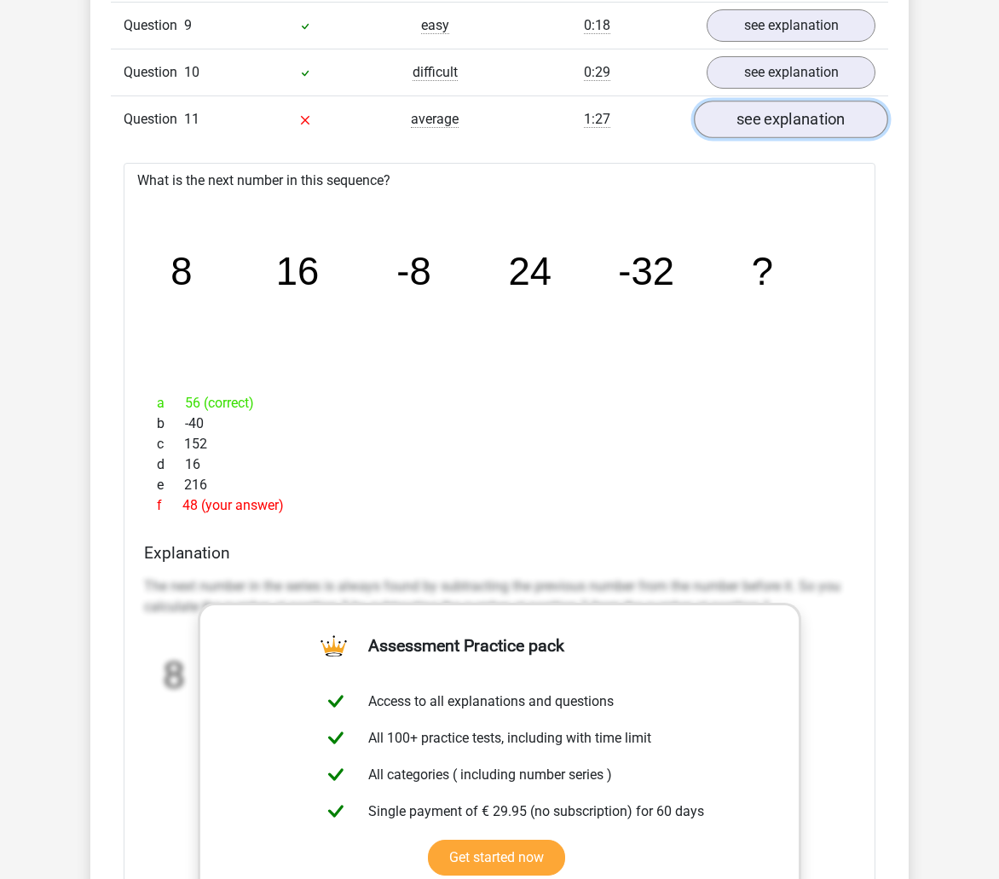
click at [808, 120] on link "see explanation" at bounding box center [791, 120] width 194 height 38
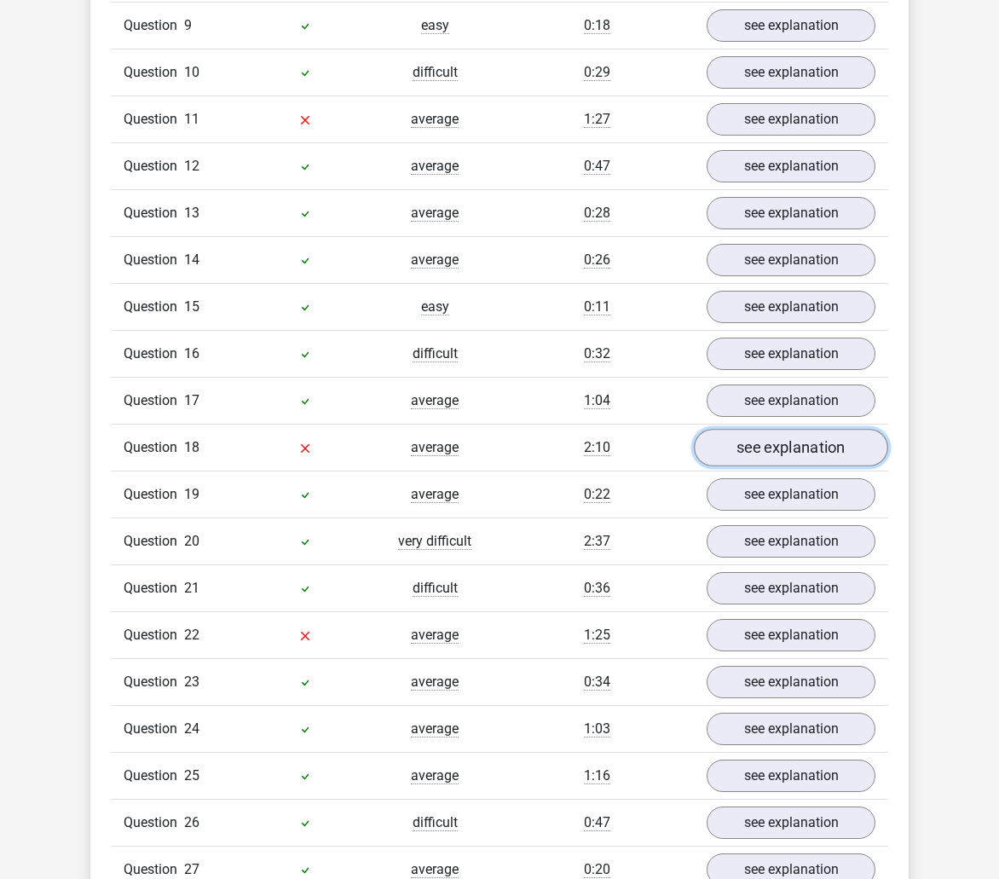
click at [773, 443] on link "see explanation" at bounding box center [791, 448] width 194 height 38
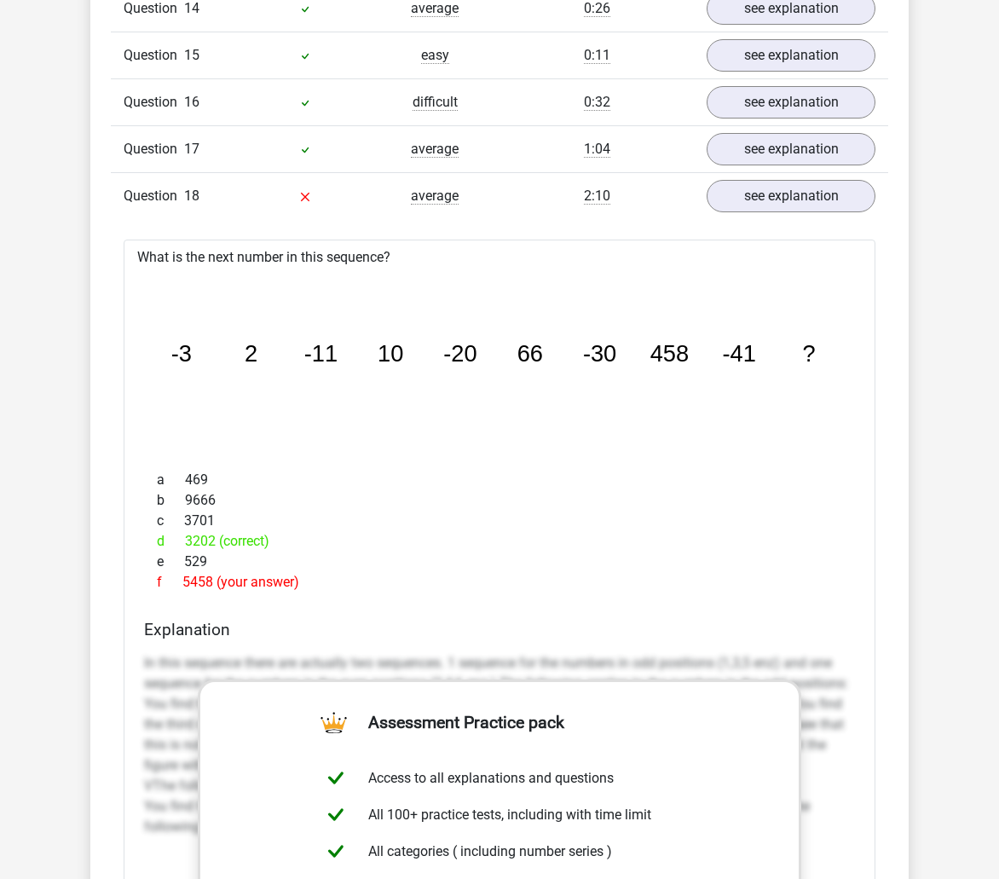
scroll to position [2047, 0]
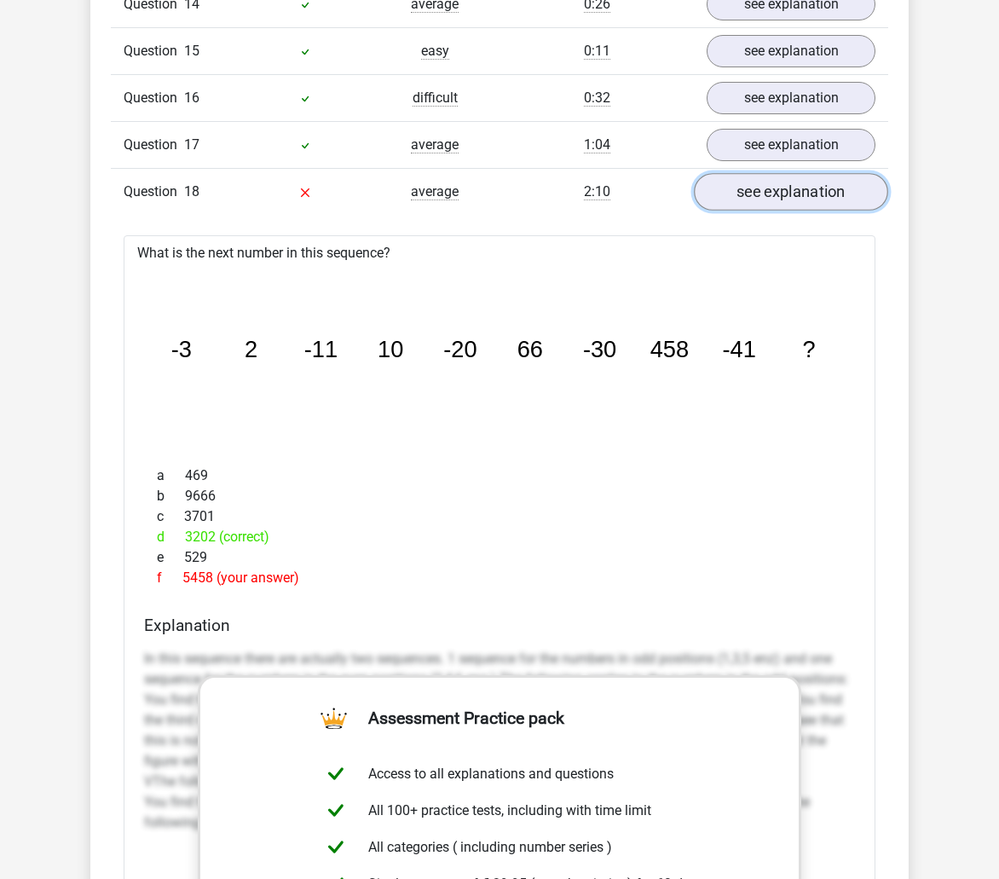
click at [767, 203] on link "see explanation" at bounding box center [791, 192] width 194 height 38
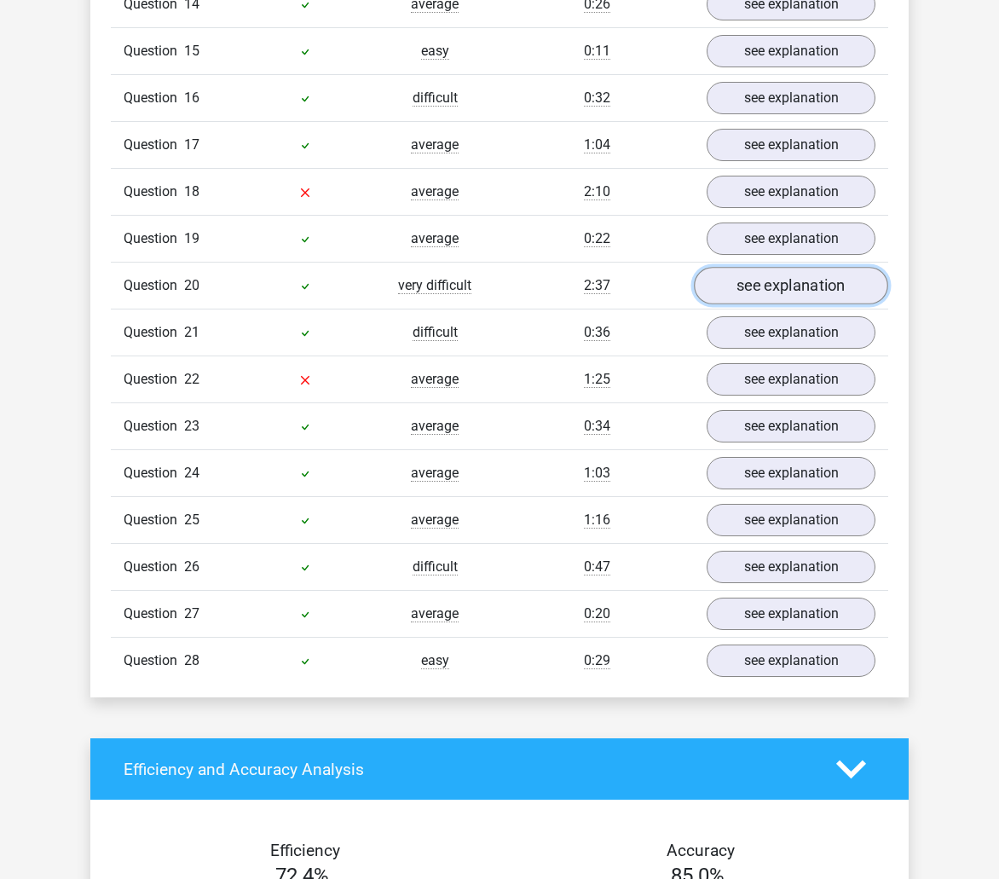
click at [770, 293] on link "see explanation" at bounding box center [791, 286] width 194 height 38
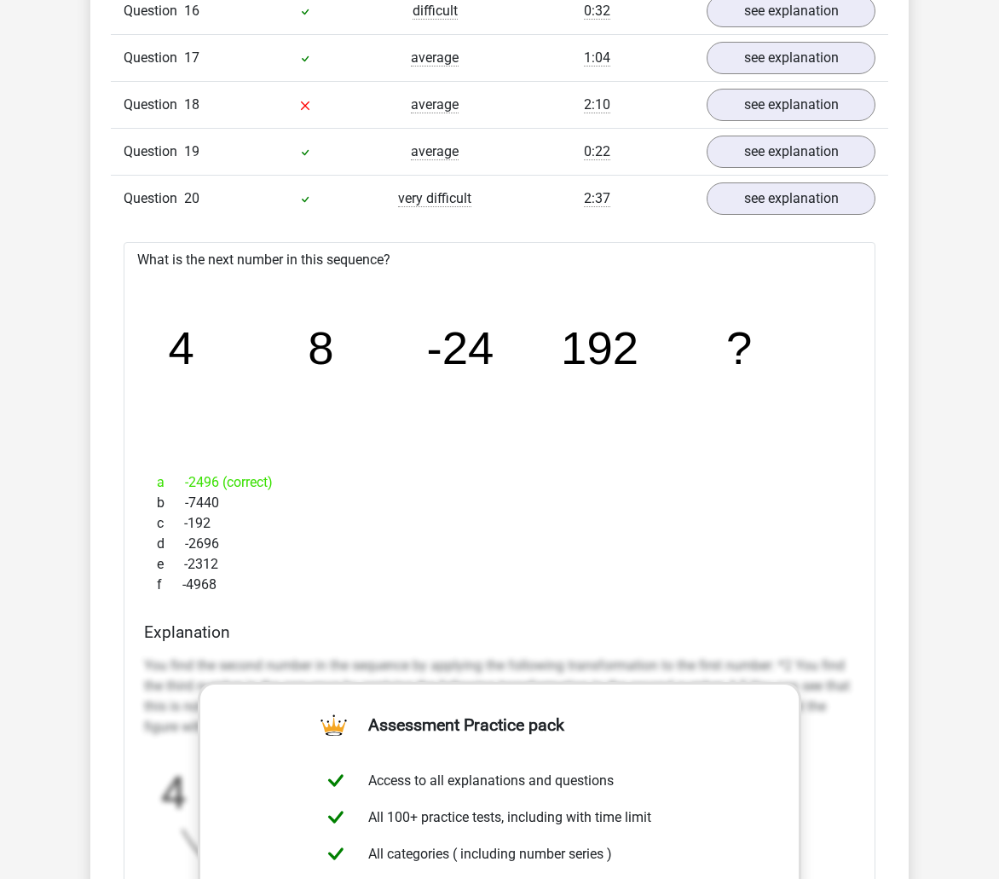
scroll to position [2132, 0]
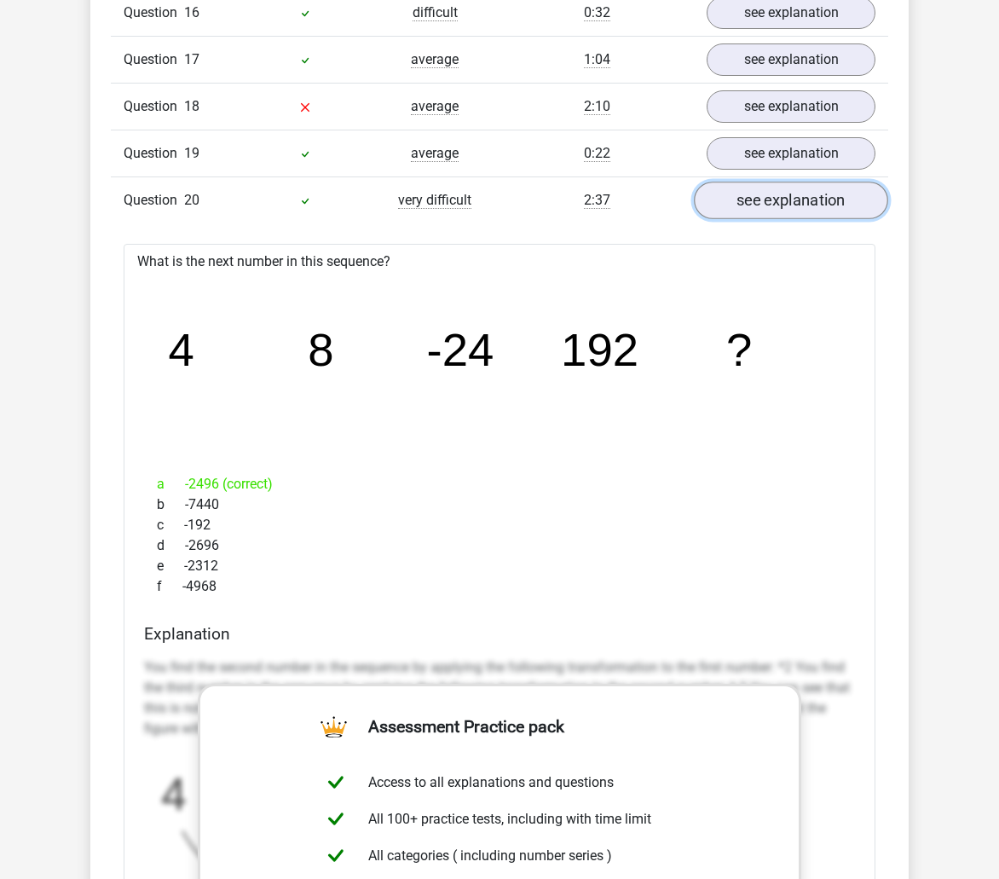
click at [854, 206] on link "see explanation" at bounding box center [791, 201] width 194 height 38
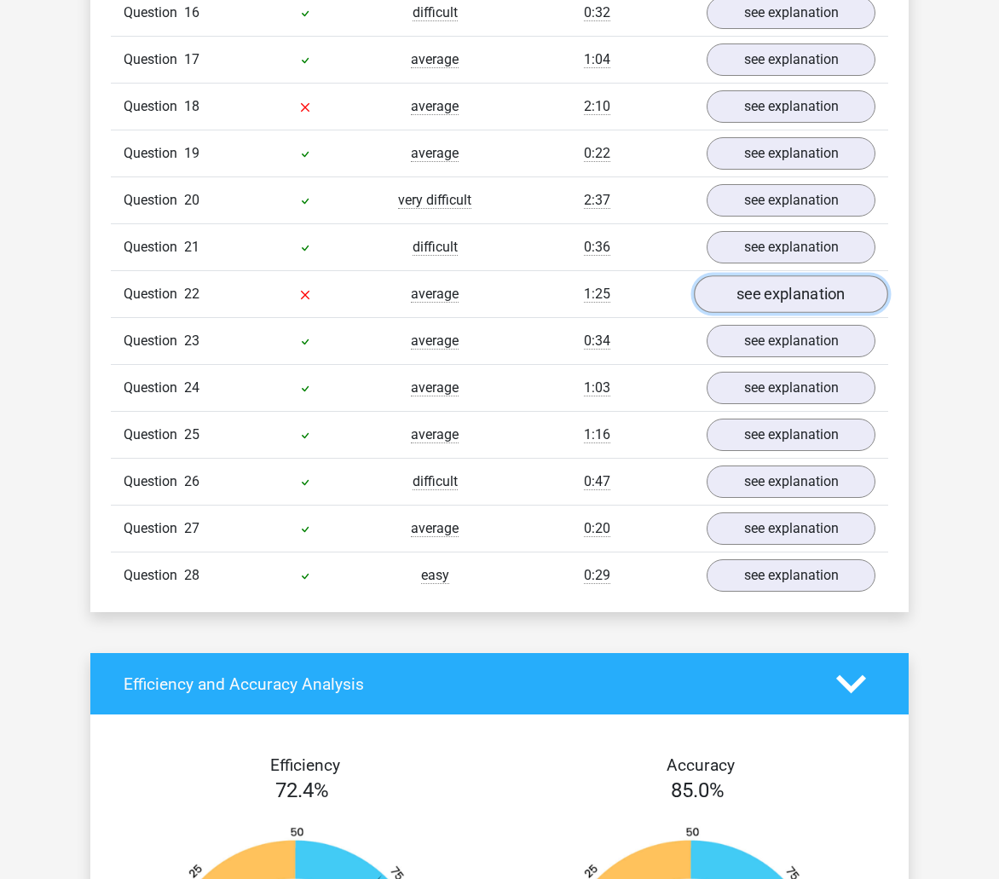
click at [808, 295] on link "see explanation" at bounding box center [791, 294] width 194 height 38
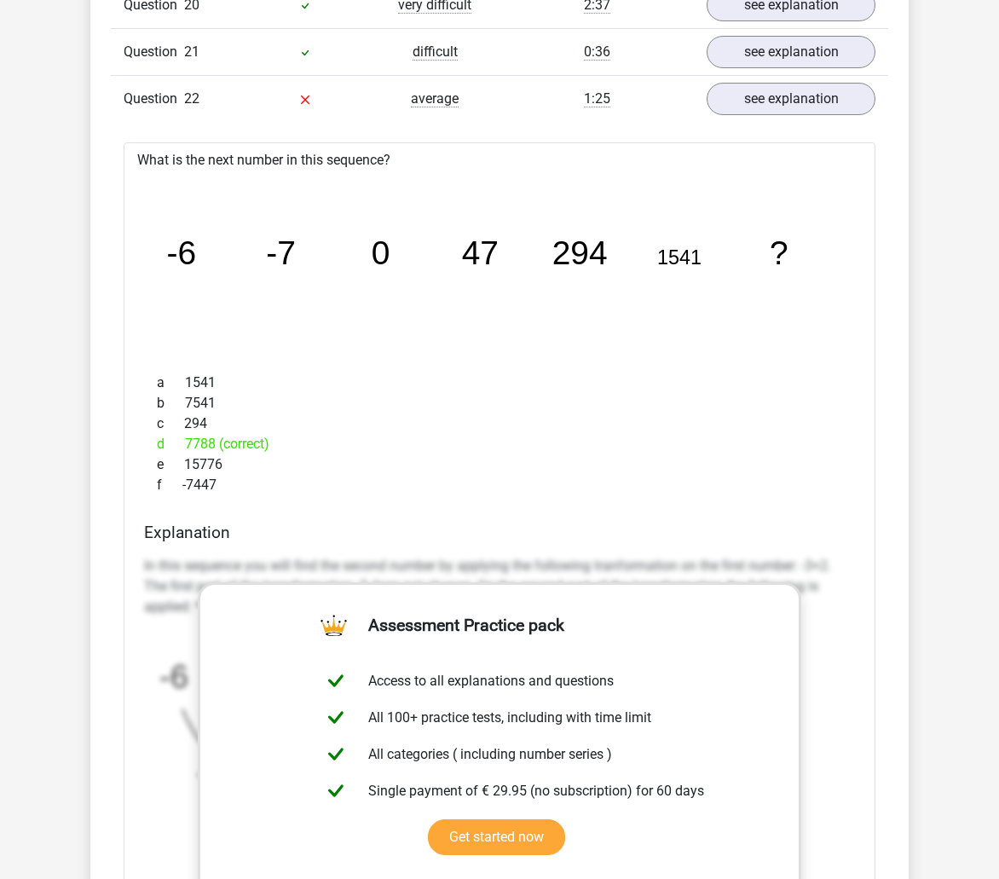
scroll to position [2302, 0]
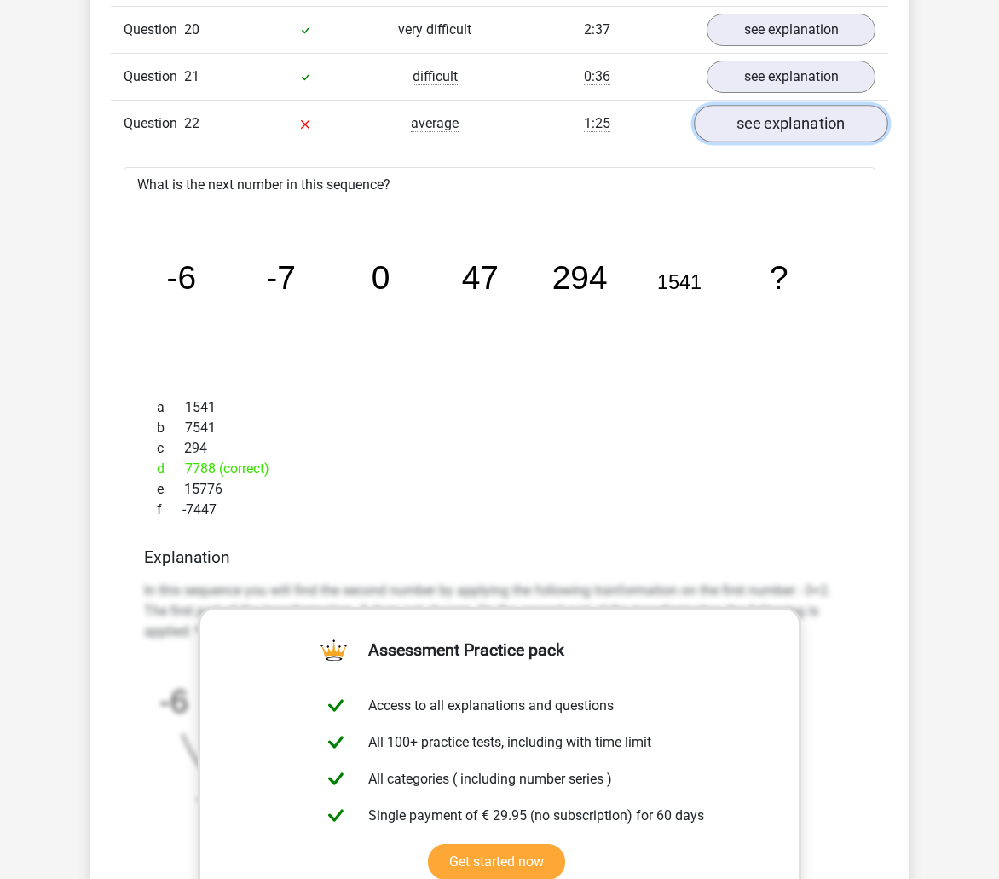
click at [815, 132] on link "see explanation" at bounding box center [791, 124] width 194 height 38
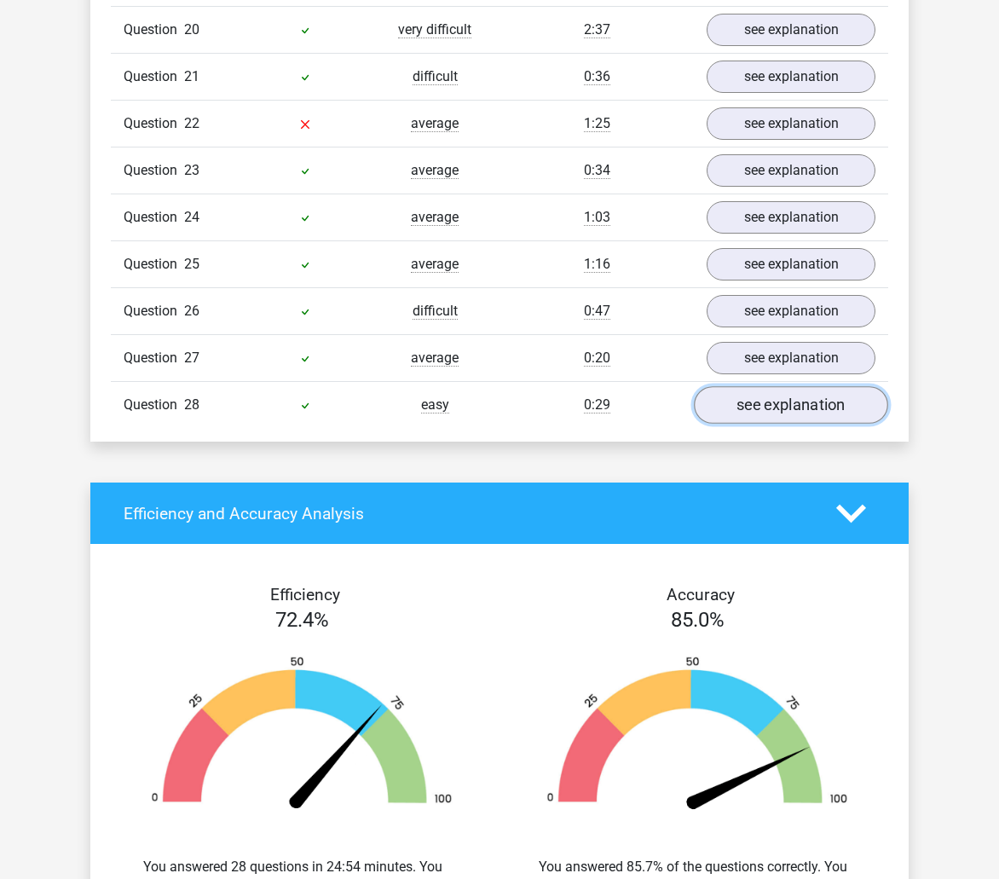
click at [792, 404] on link "see explanation" at bounding box center [791, 405] width 194 height 38
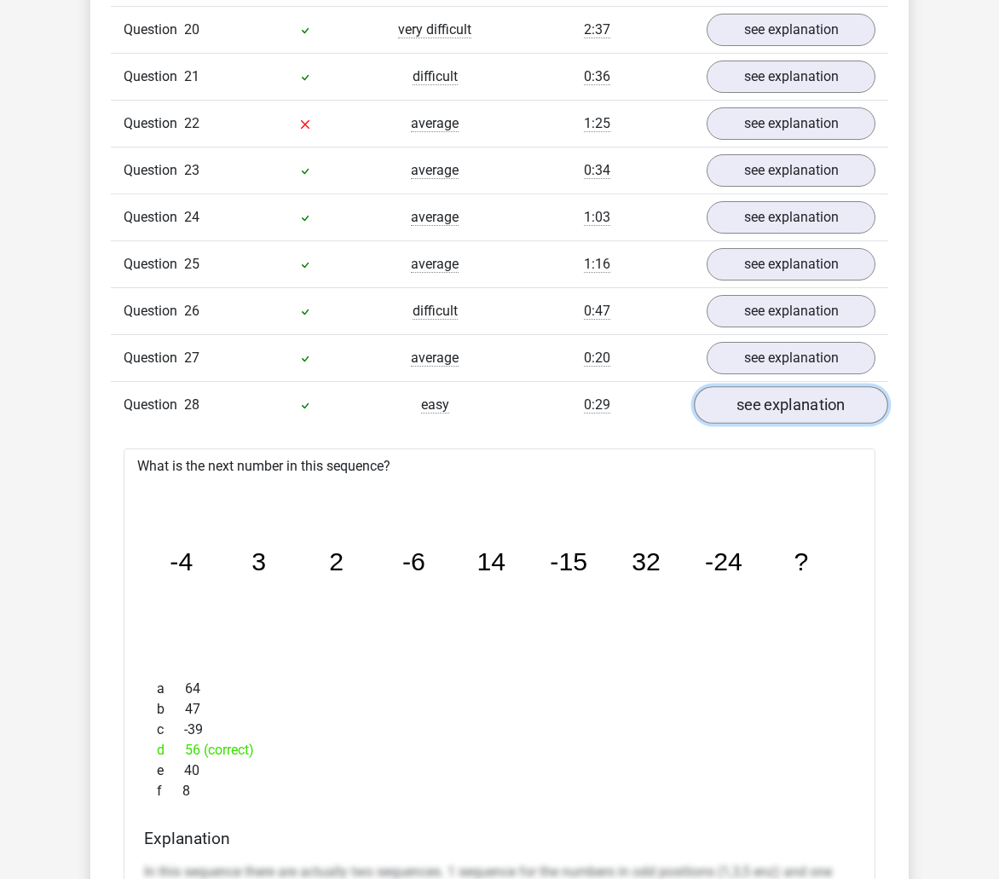
click at [792, 404] on link "see explanation" at bounding box center [791, 405] width 194 height 38
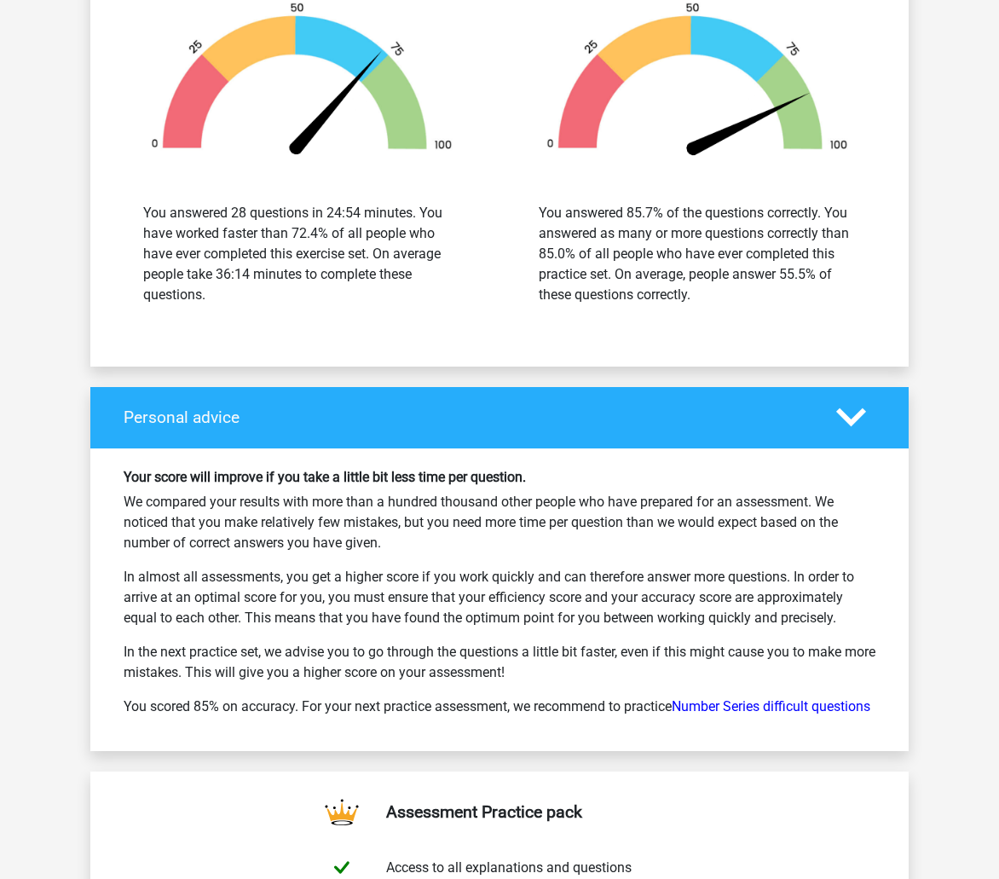
scroll to position [2985, 0]
